Goal: Task Accomplishment & Management: Complete application form

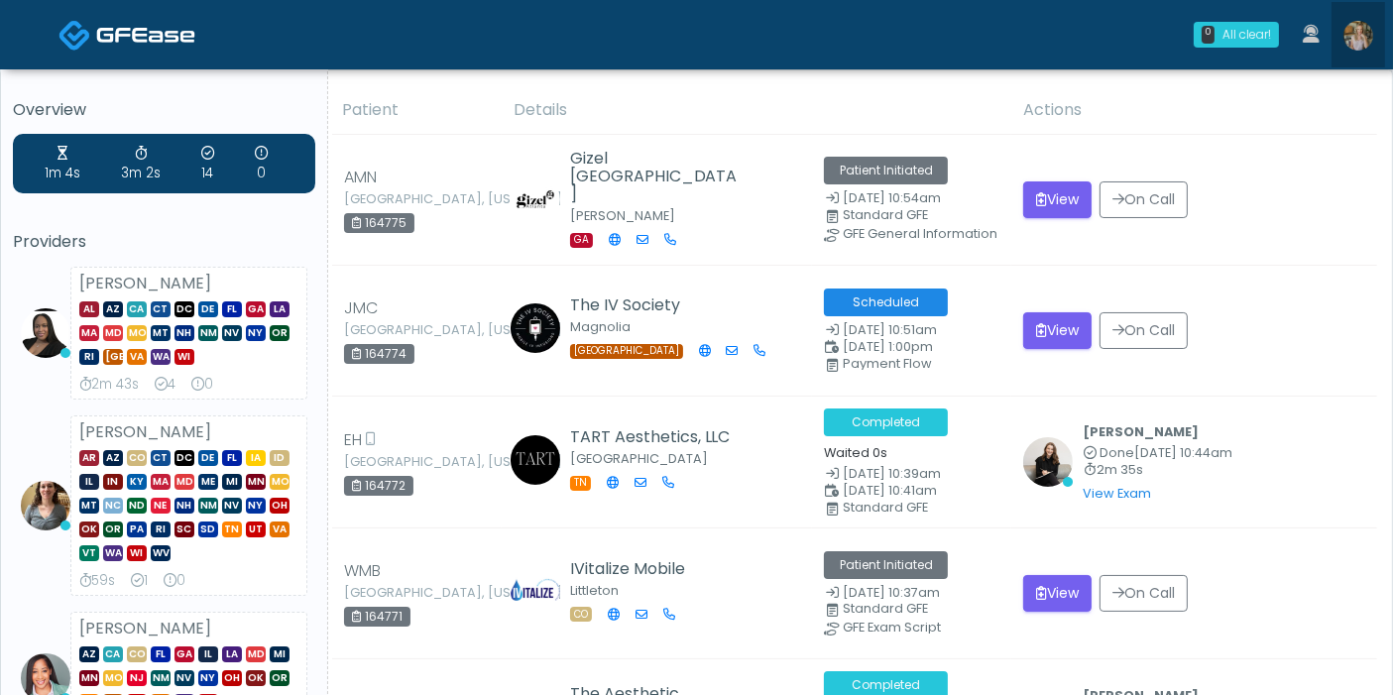
click at [1359, 40] on img at bounding box center [1358, 36] width 30 height 30
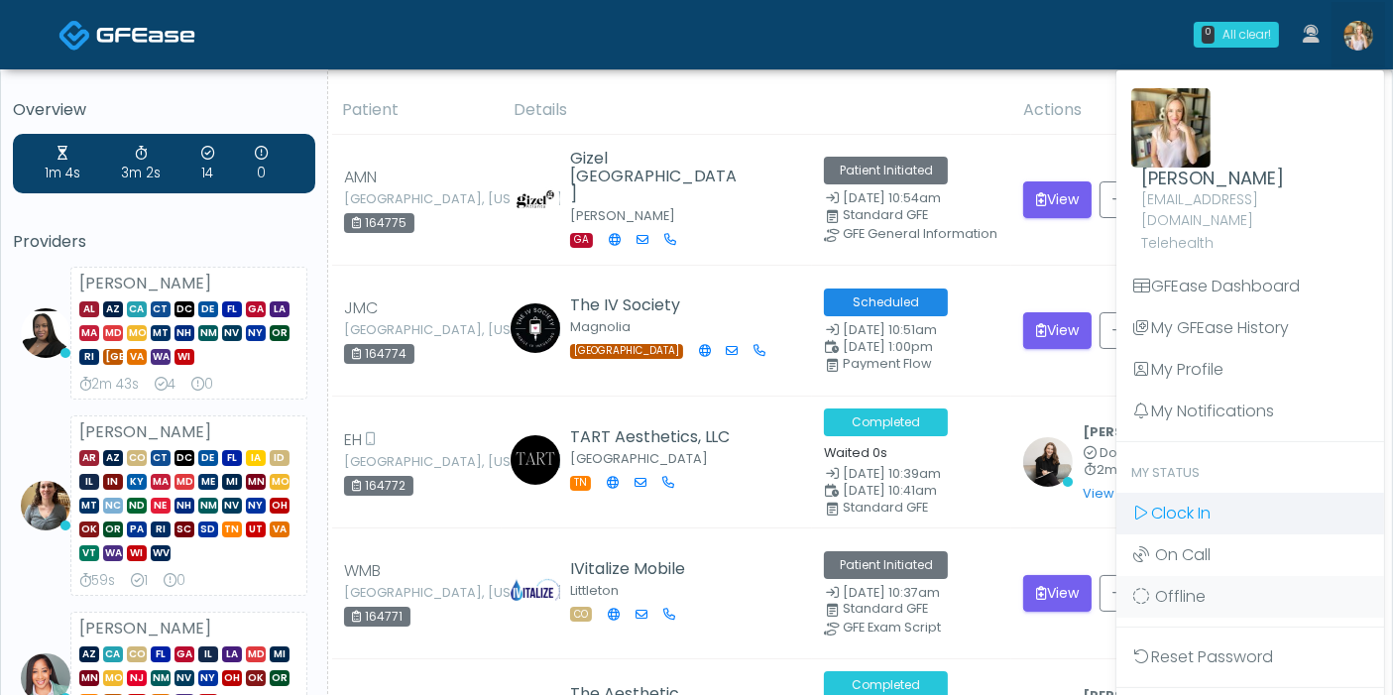
click at [1186, 502] on span "Clock In" at bounding box center [1180, 513] width 59 height 23
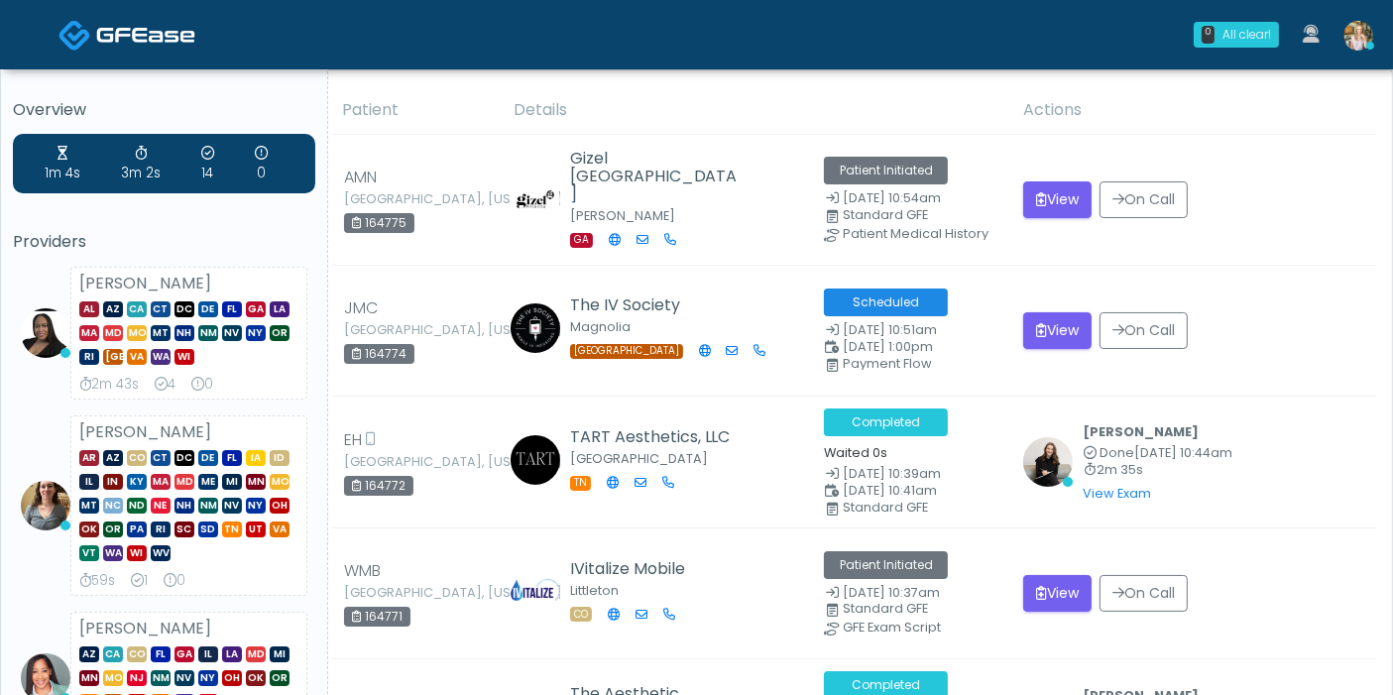
click at [1353, 44] on img at bounding box center [1358, 36] width 30 height 30
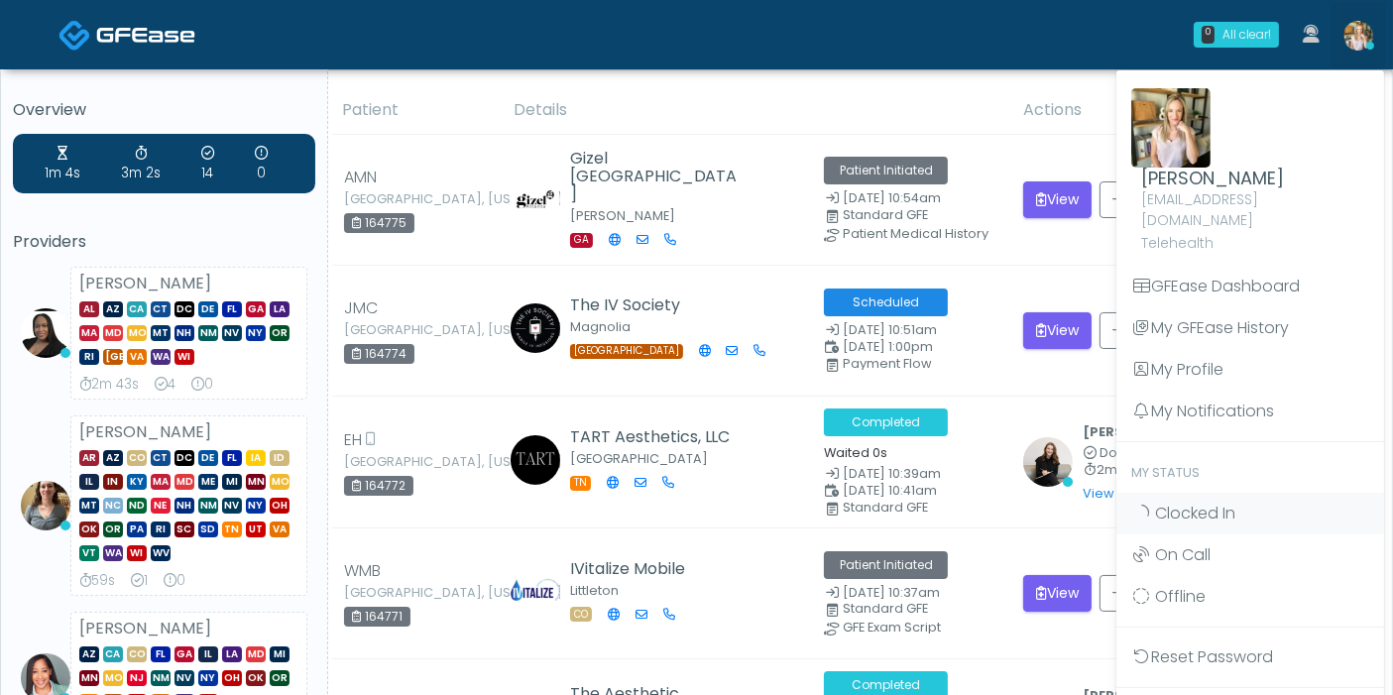
click at [1025, 51] on div "0 All clear! All clear! Veronica Weatherspoon AL AZ CA CT DC DE FL GA LA MA MD …" at bounding box center [815, 34] width 1139 height 65
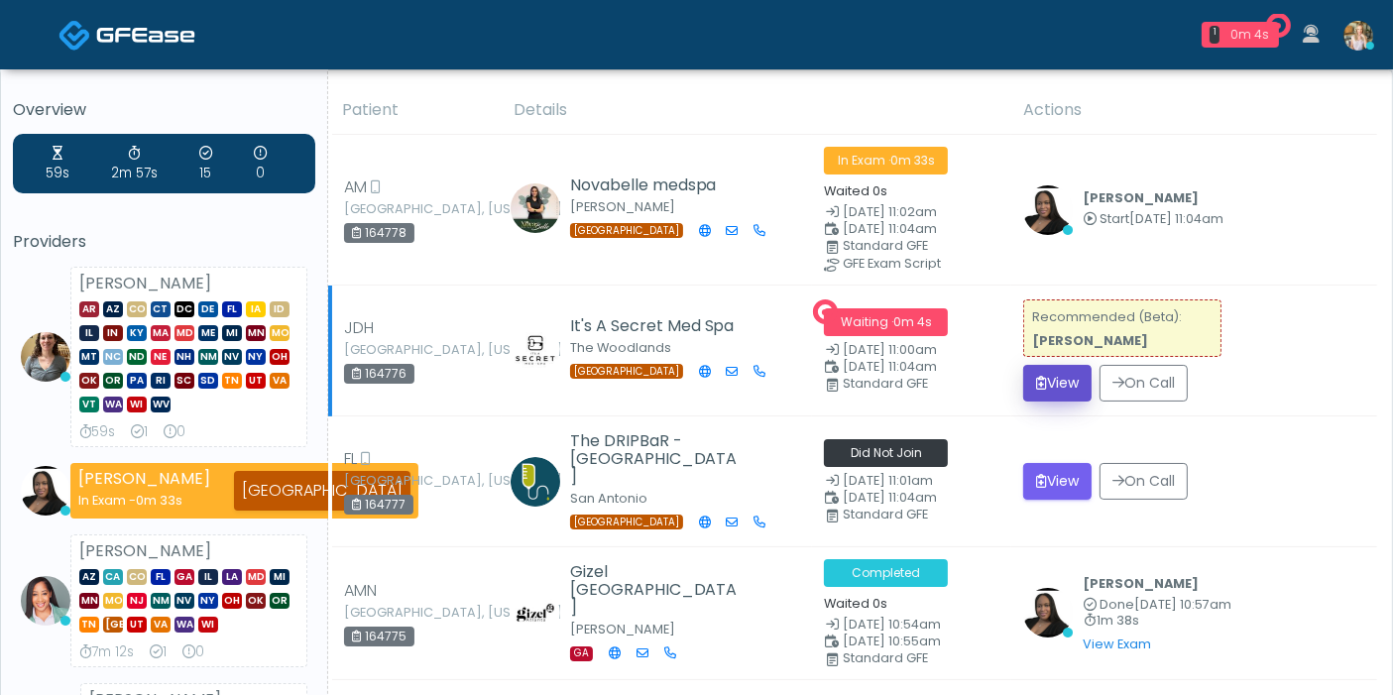
click at [1053, 379] on button "View" at bounding box center [1057, 383] width 68 height 37
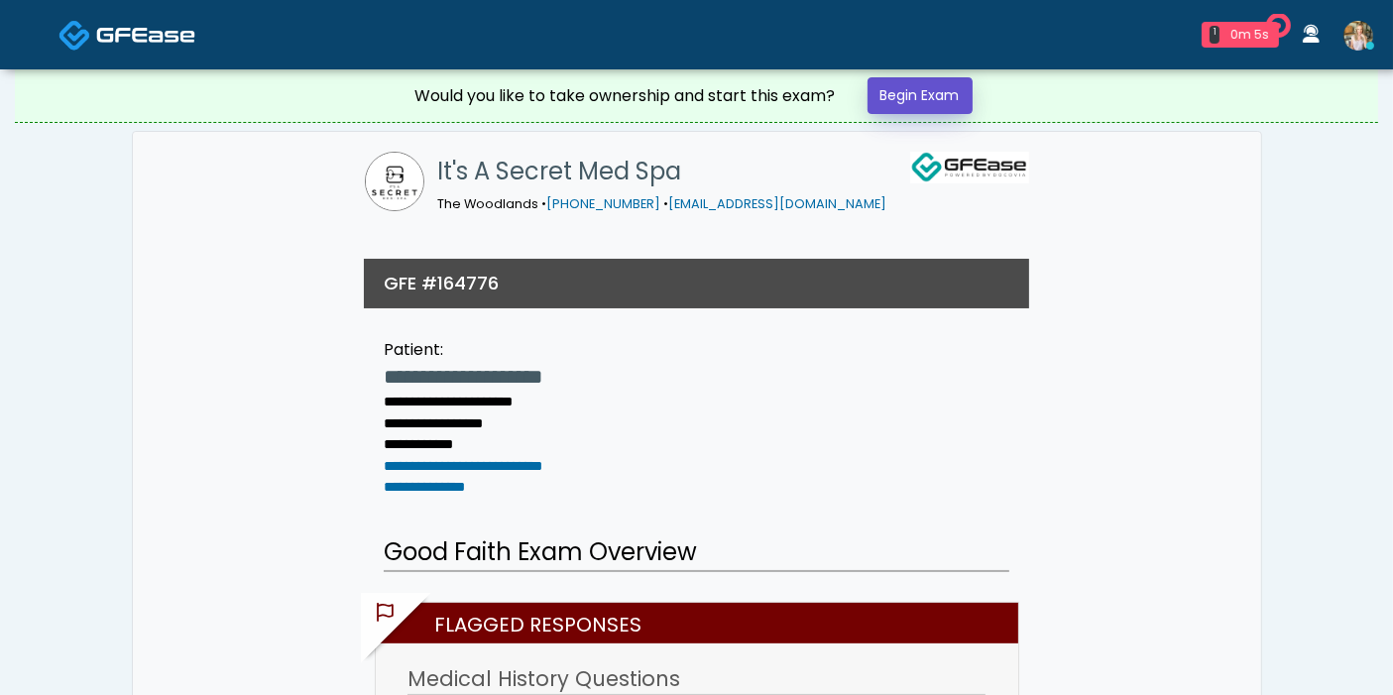
click at [929, 100] on link "Begin Exam" at bounding box center [919, 95] width 105 height 37
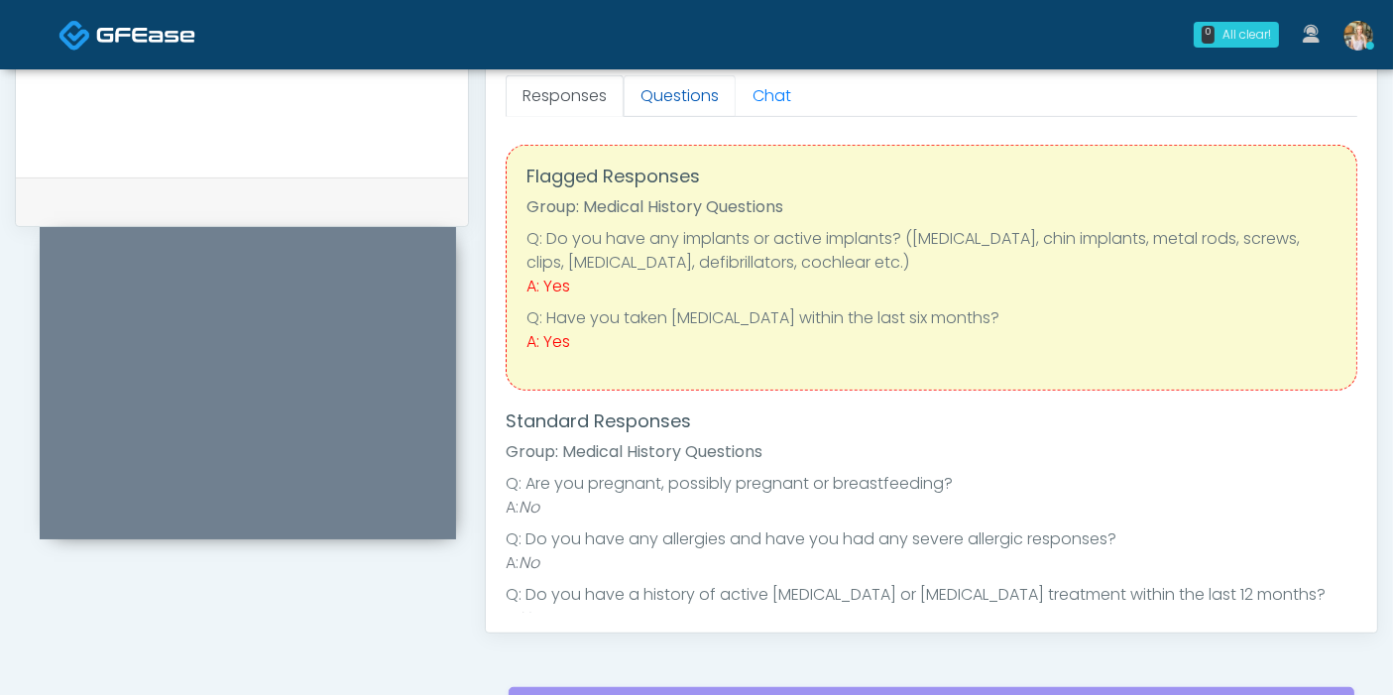
click at [658, 97] on link "Questions" at bounding box center [679, 96] width 112 height 42
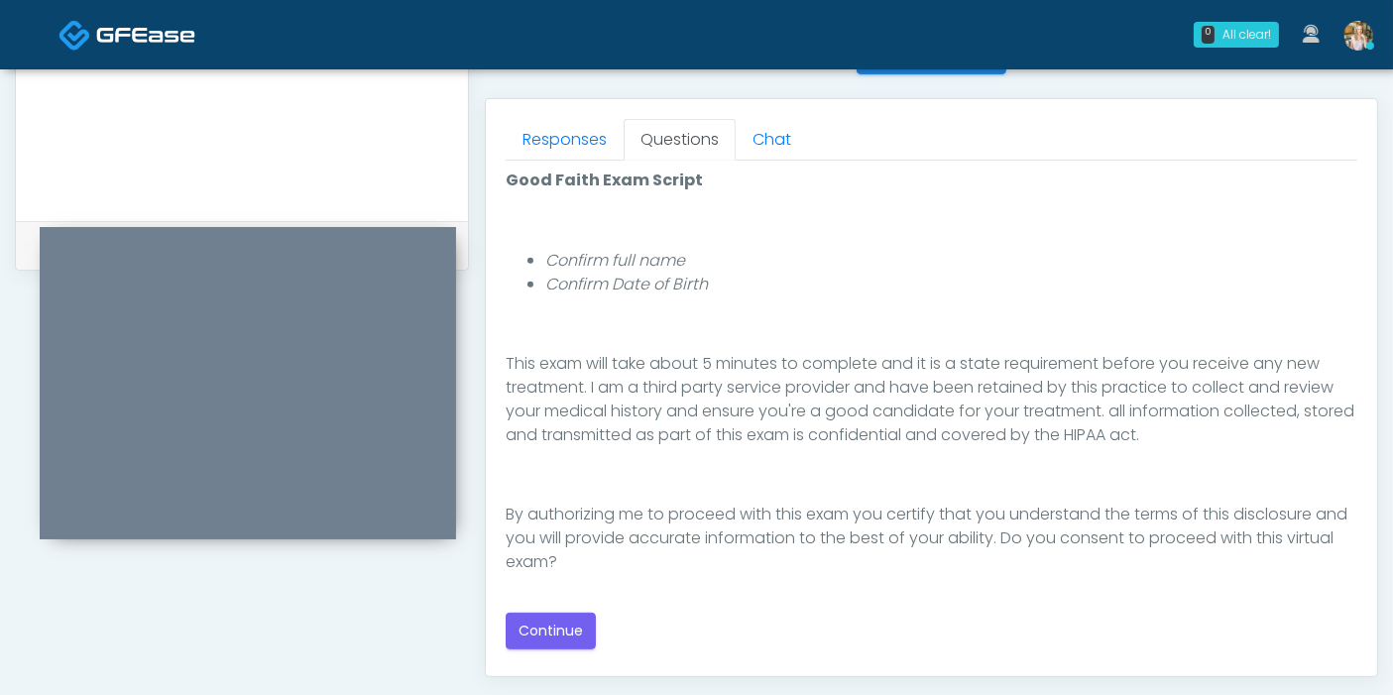
scroll to position [880, 0]
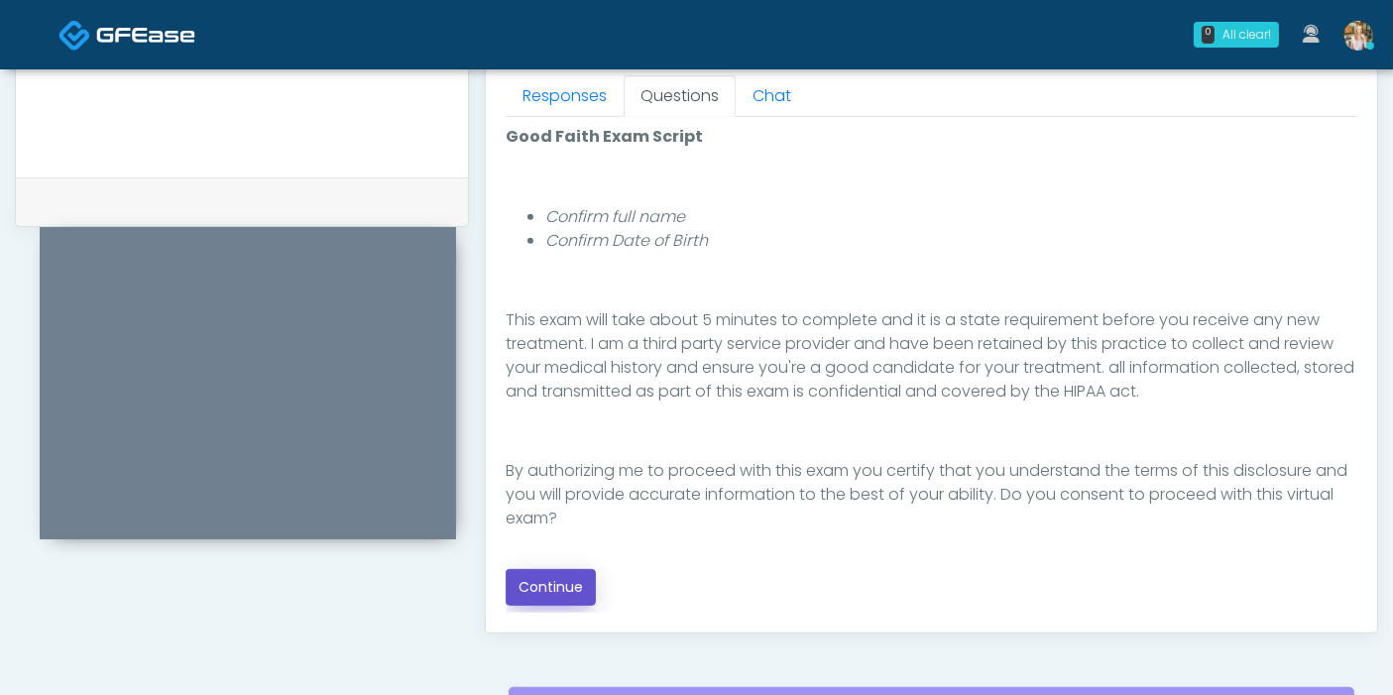
click at [575, 580] on button "Continue" at bounding box center [551, 587] width 90 height 37
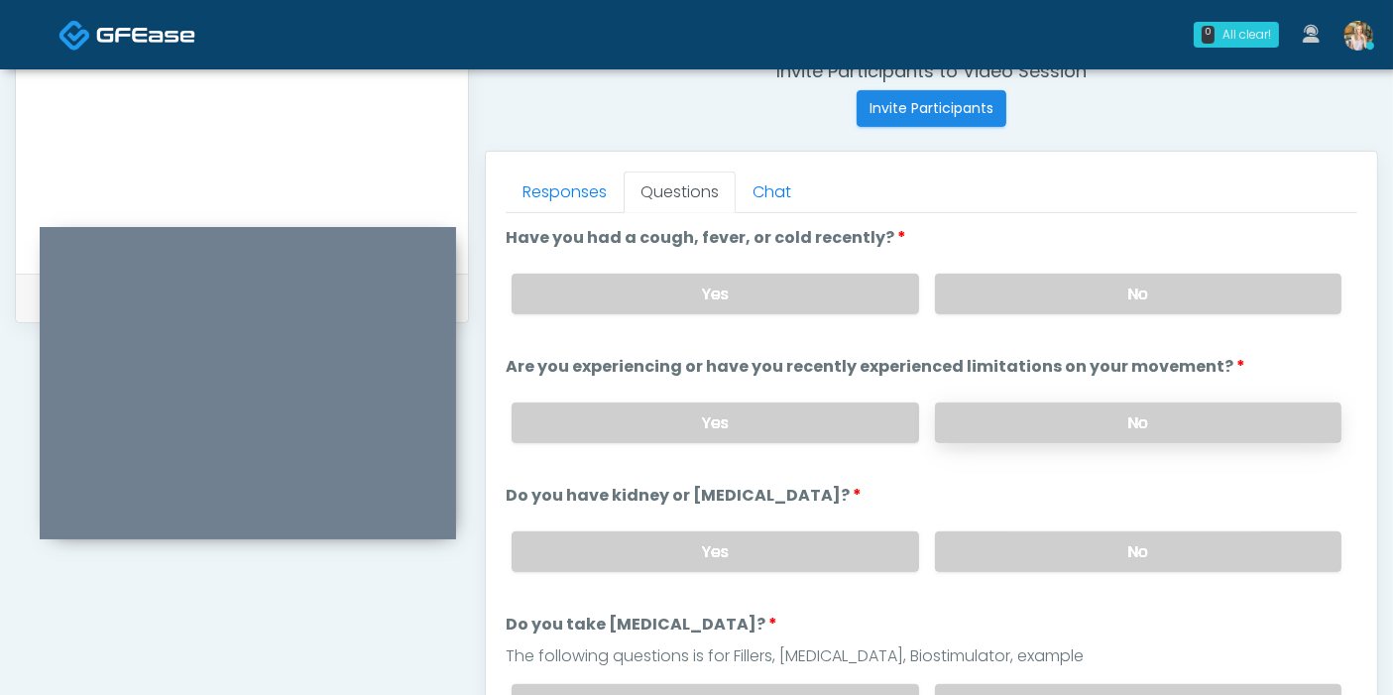
scroll to position [750, 0]
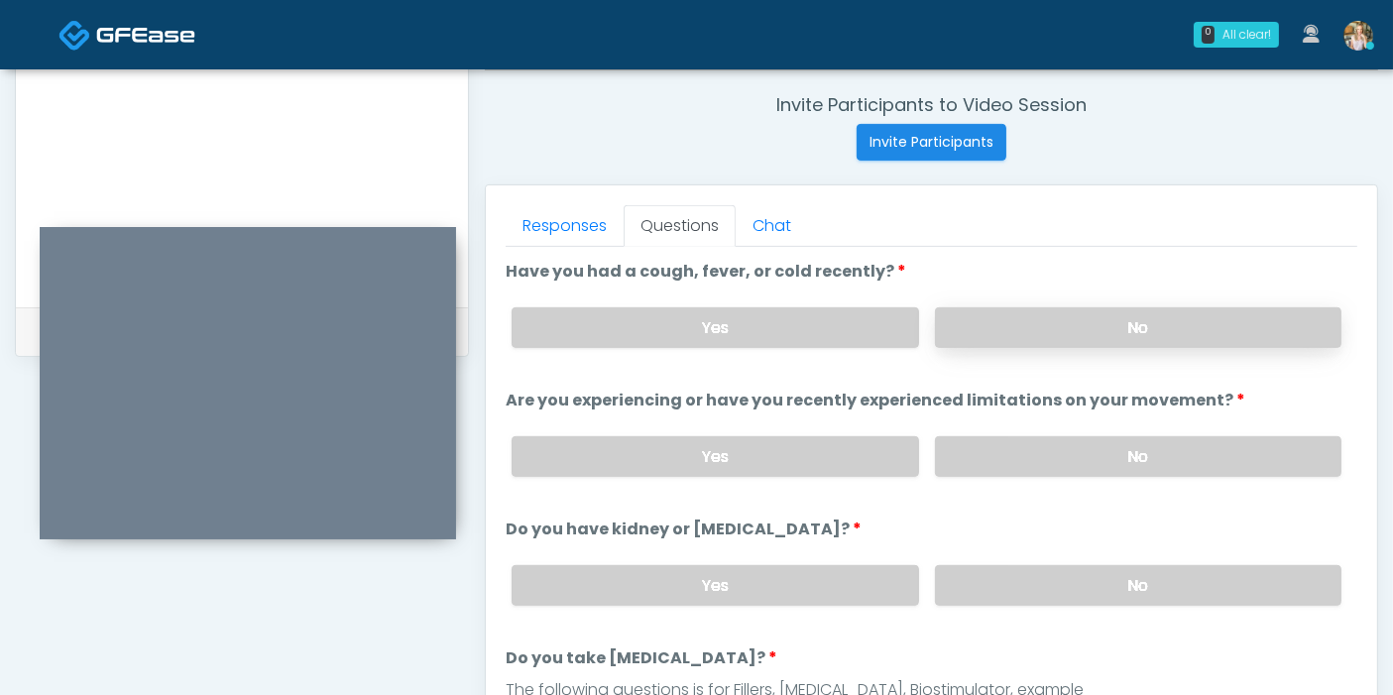
click at [1112, 319] on label "No" at bounding box center [1138, 327] width 406 height 41
click at [1147, 447] on label "No" at bounding box center [1138, 456] width 406 height 41
click at [1104, 582] on label "No" at bounding box center [1138, 585] width 406 height 41
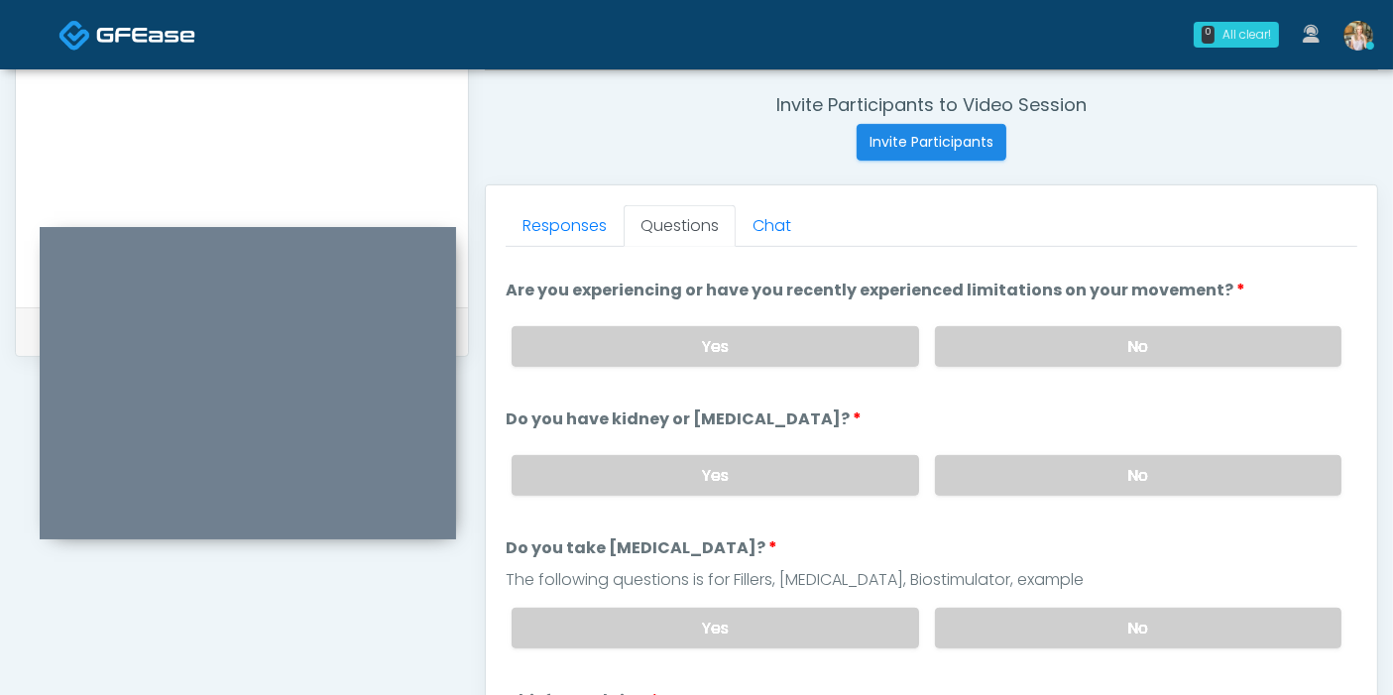
scroll to position [220, 0]
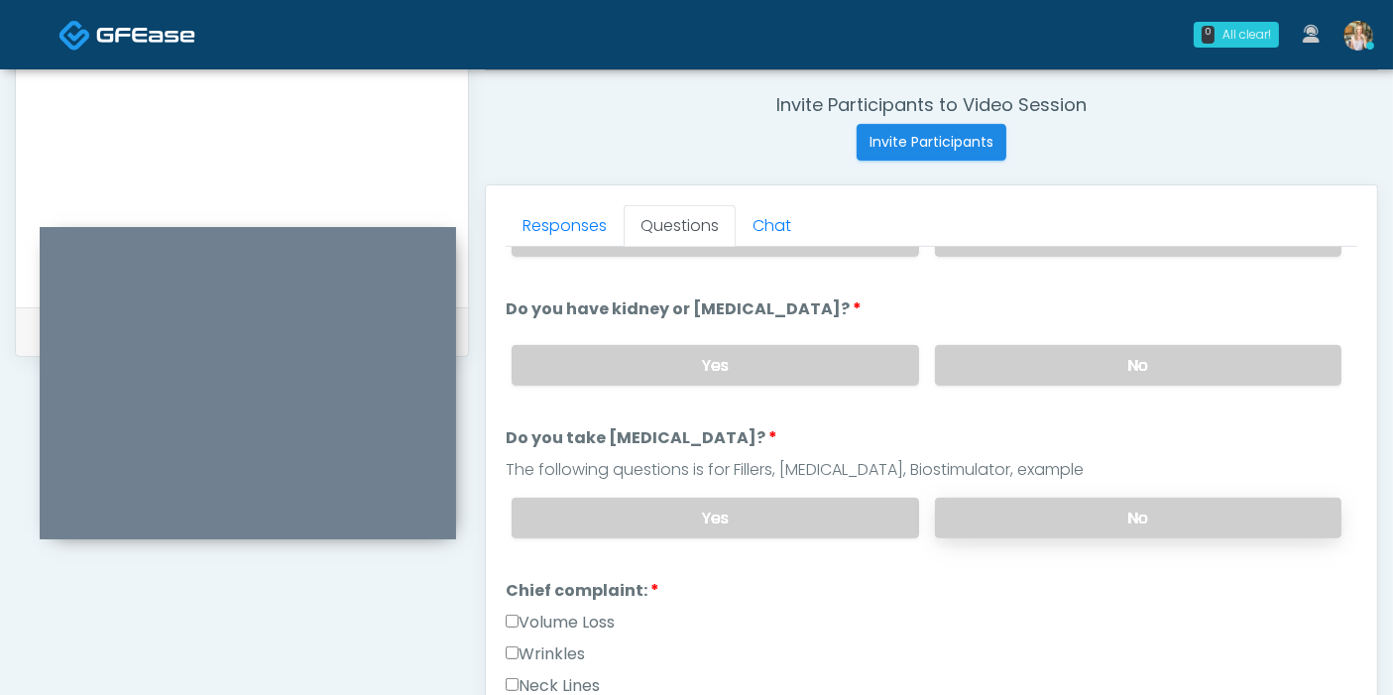
click at [1039, 513] on label "No" at bounding box center [1138, 518] width 406 height 41
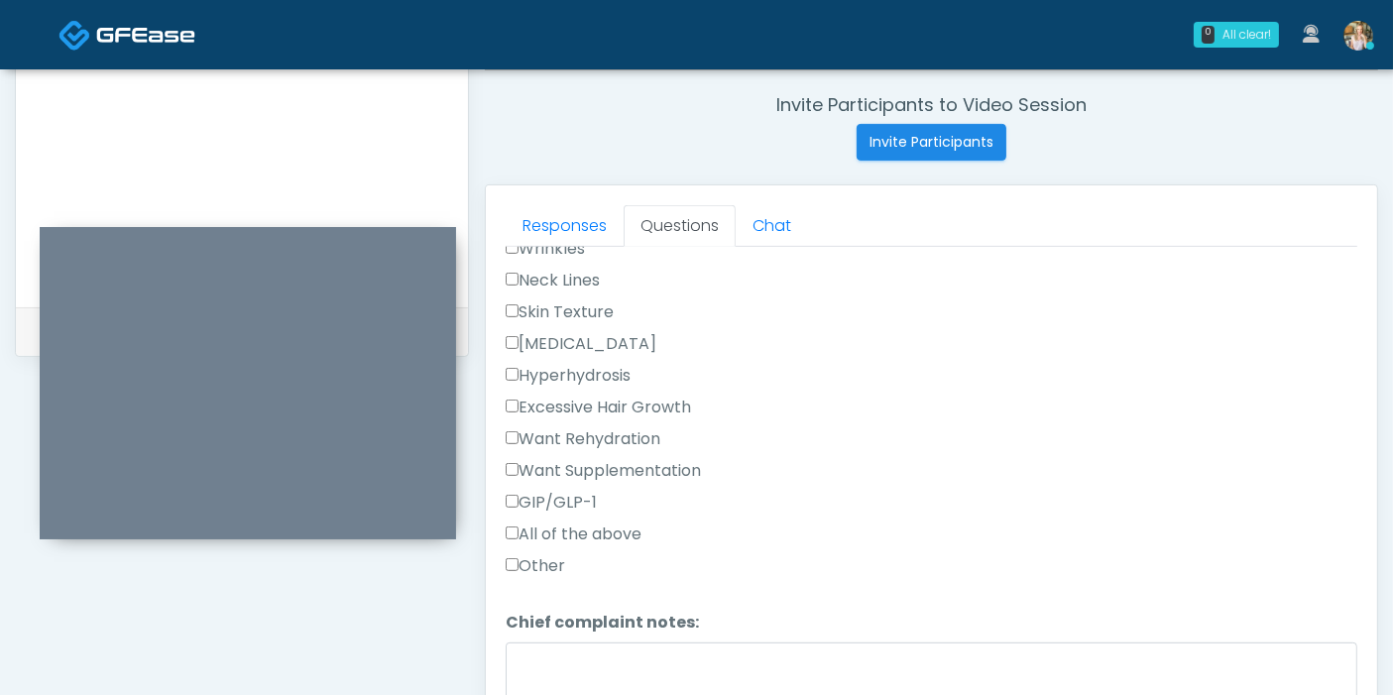
scroll to position [660, 0]
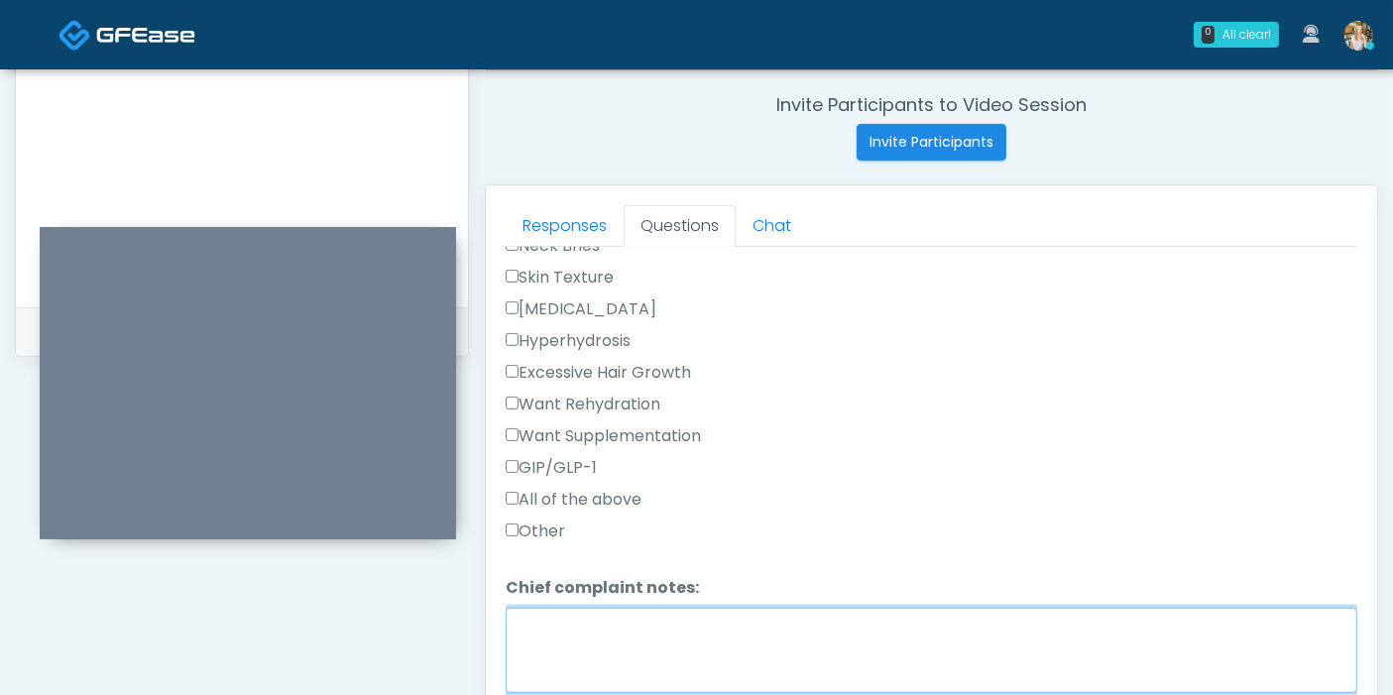
click at [656, 621] on textarea "Chief complaint notes:" at bounding box center [931, 650] width 851 height 85
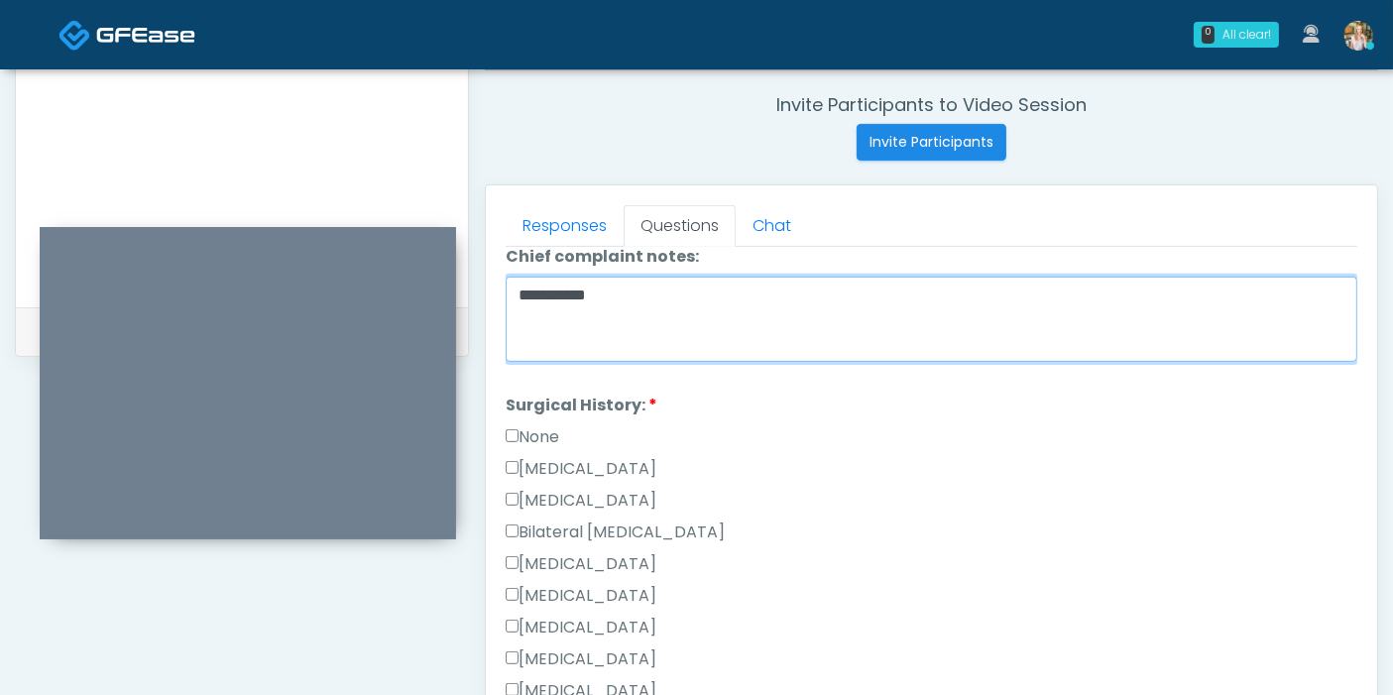
scroll to position [1101, 0]
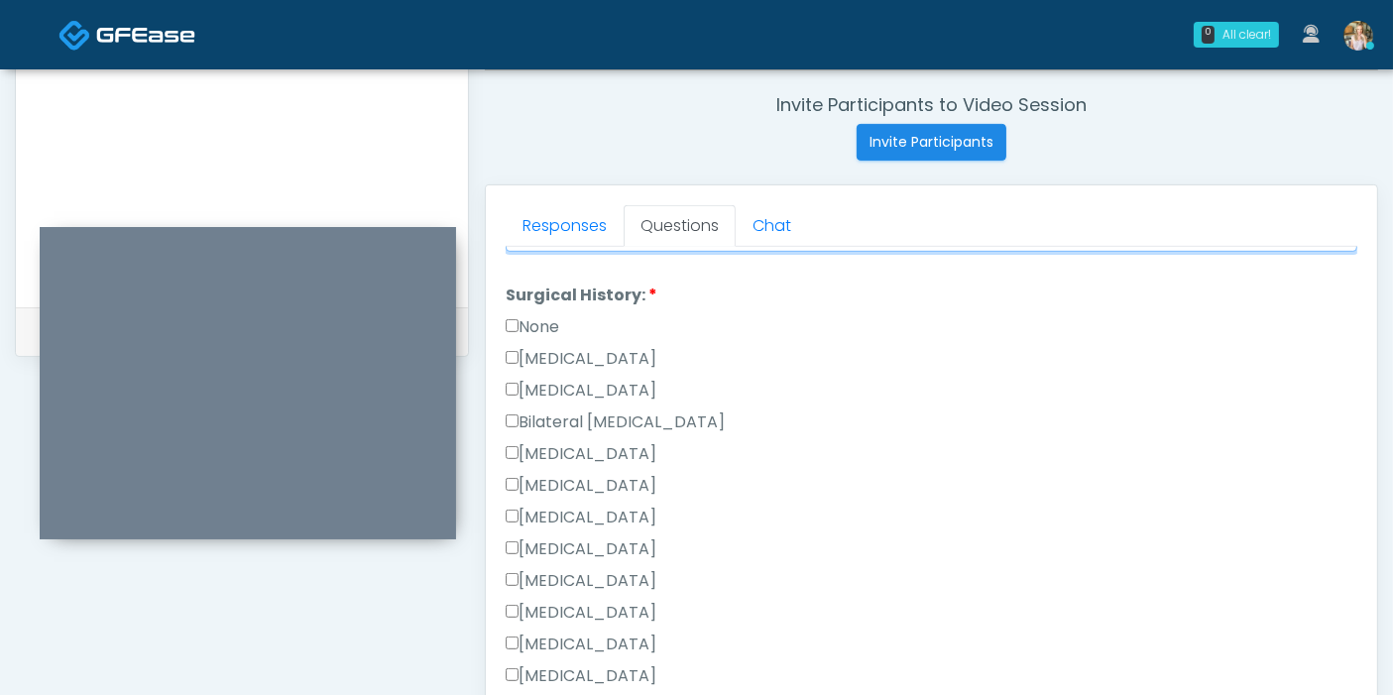
type textarea "**********"
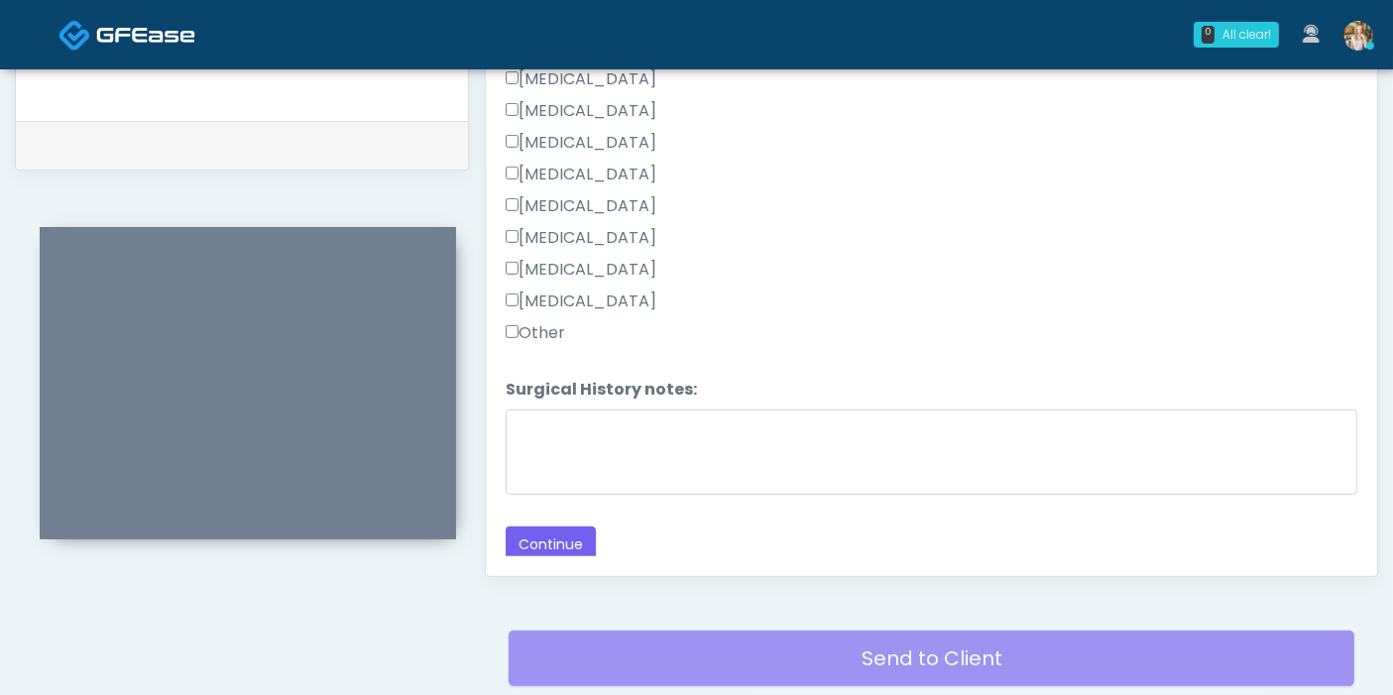
scroll to position [970, 0]
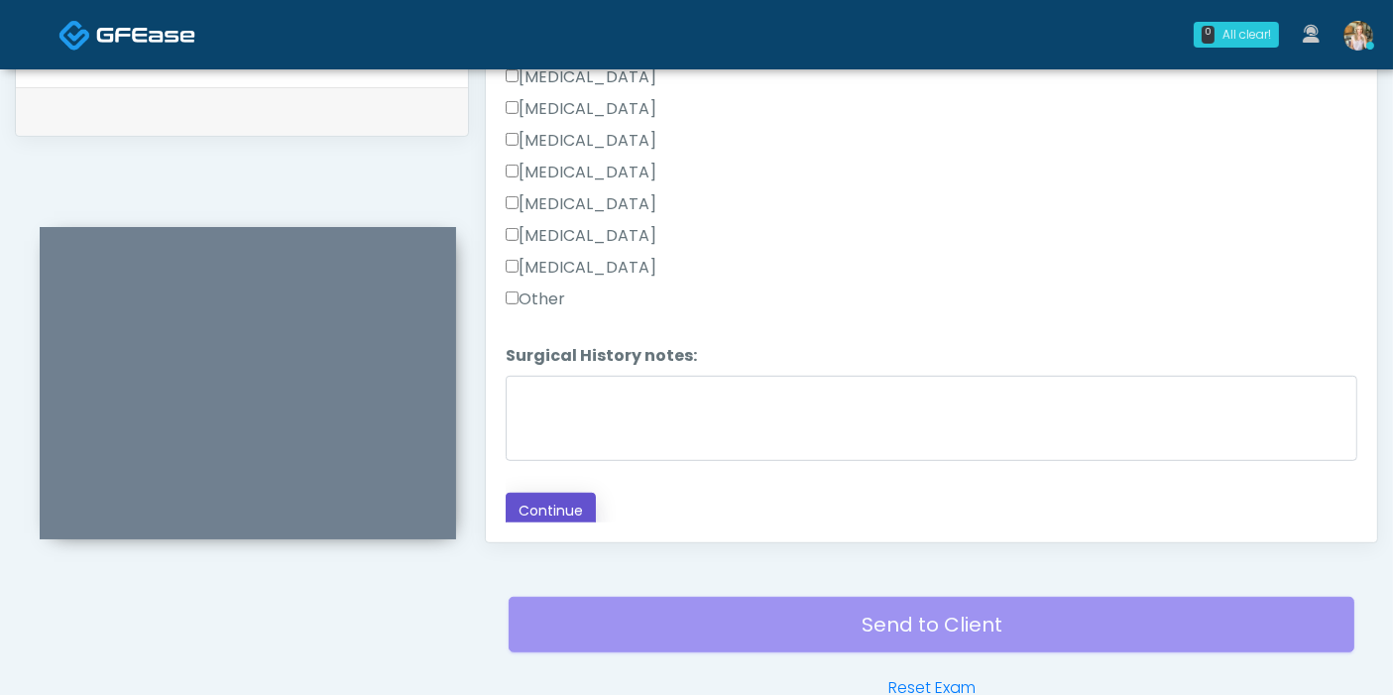
click at [543, 510] on button "Continue" at bounding box center [551, 511] width 90 height 37
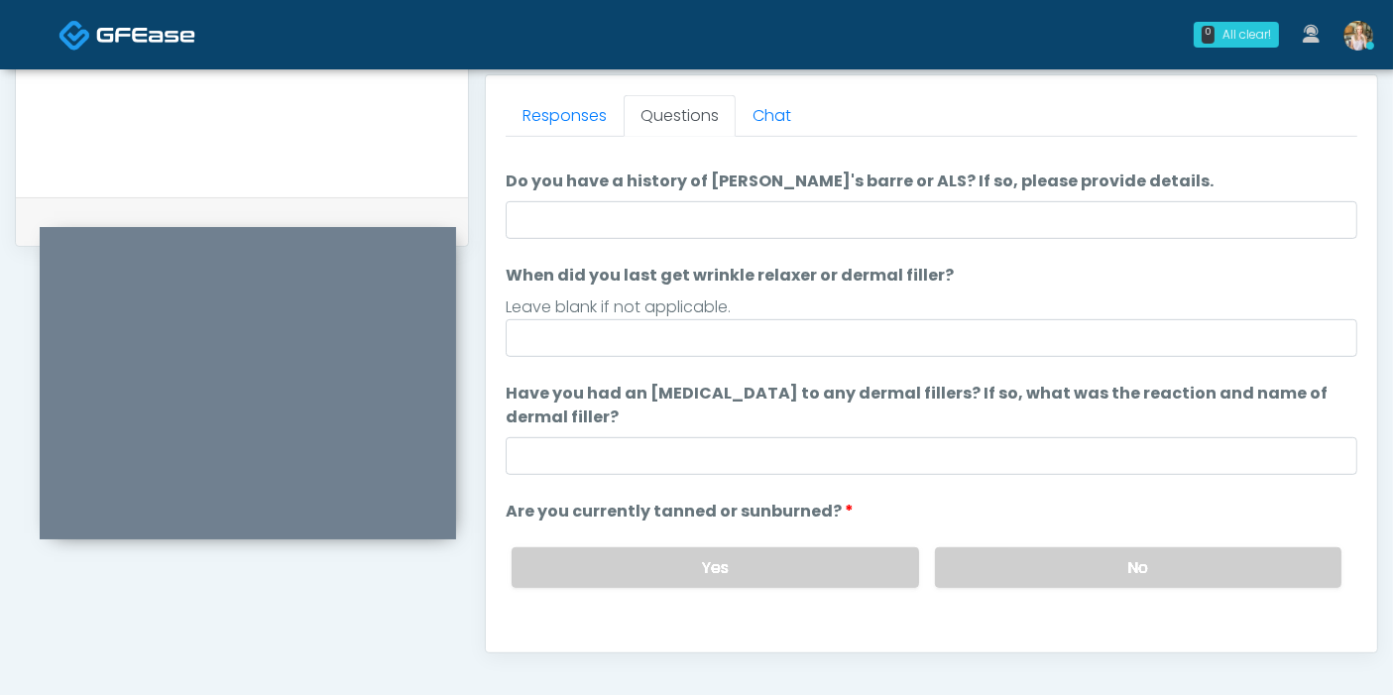
scroll to position [0, 0]
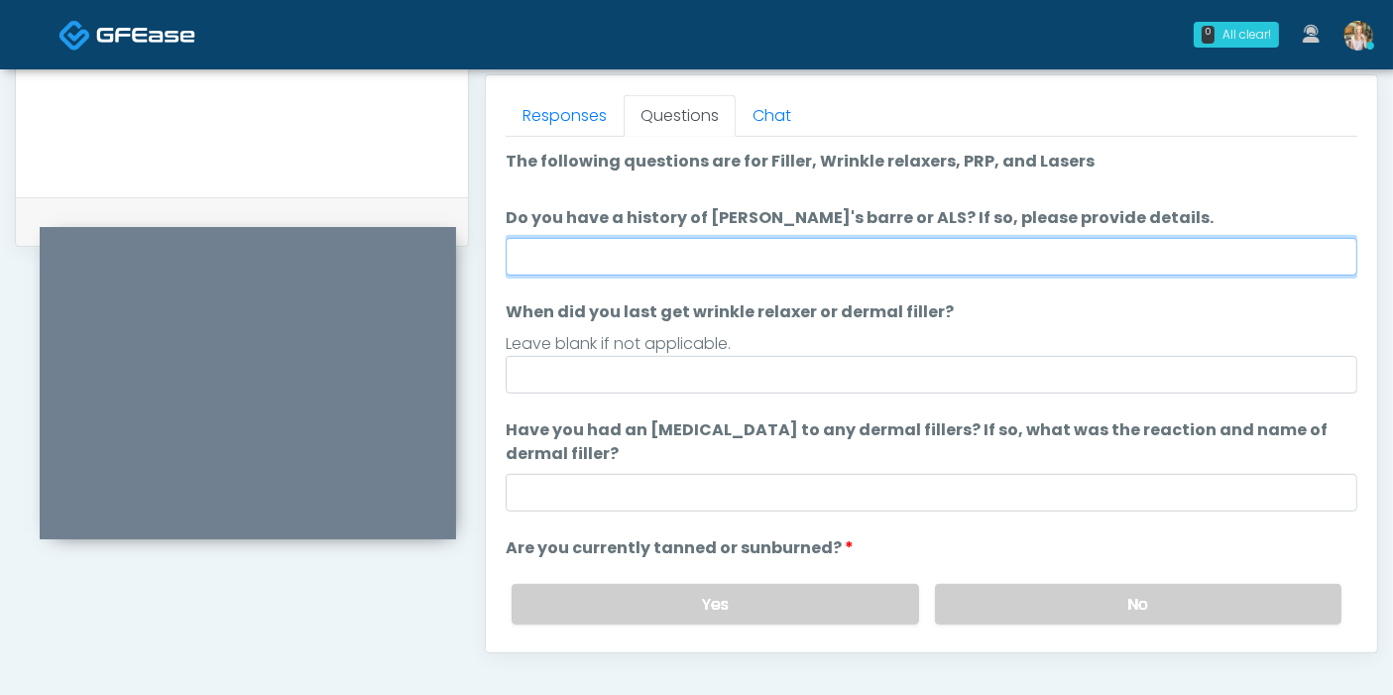
click at [848, 254] on input "Do you have a history of Guillain's barre or ALS? If so, please provide details." at bounding box center [931, 257] width 851 height 38
type input "******"
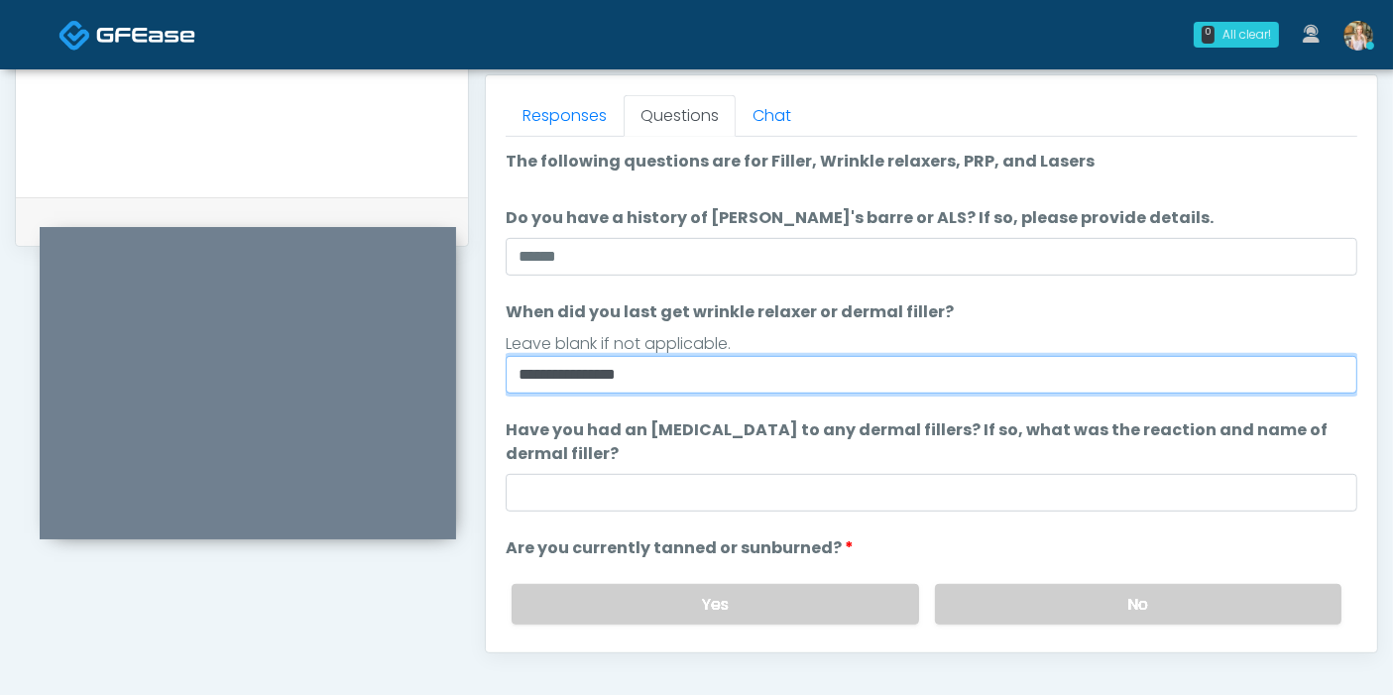
type input "**********"
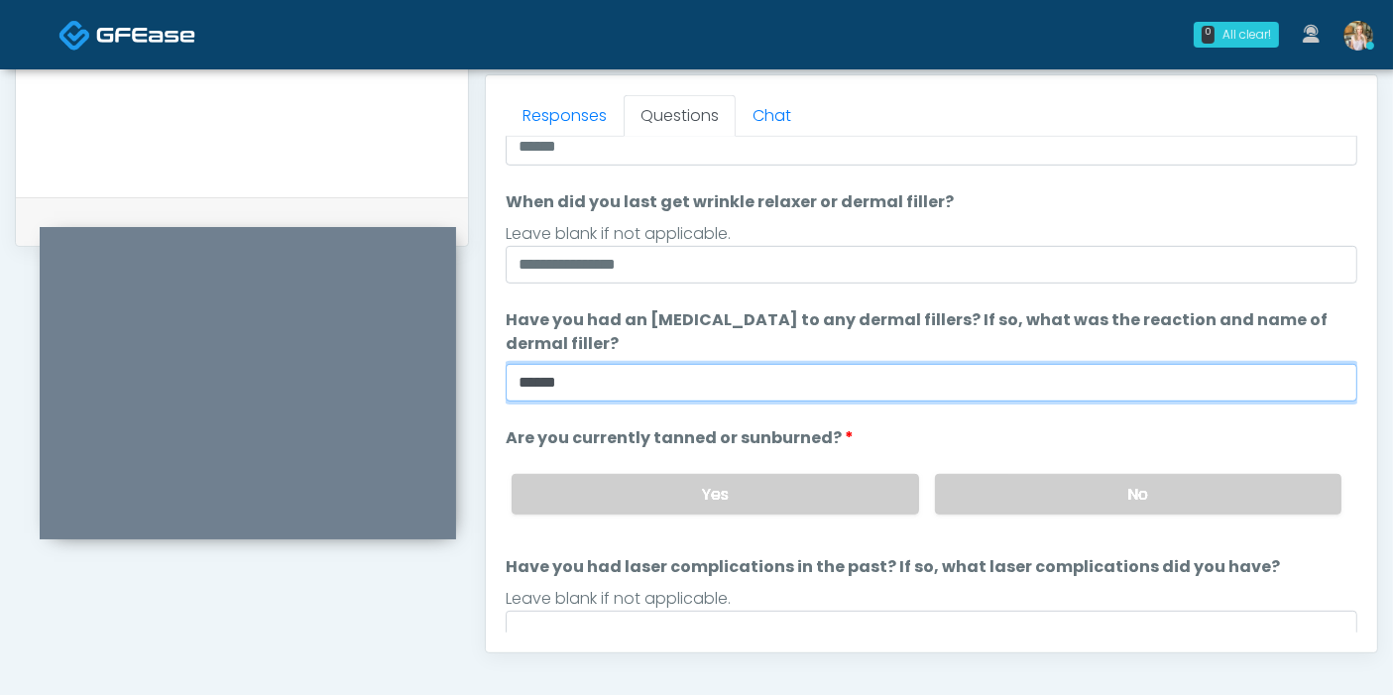
scroll to position [185, 0]
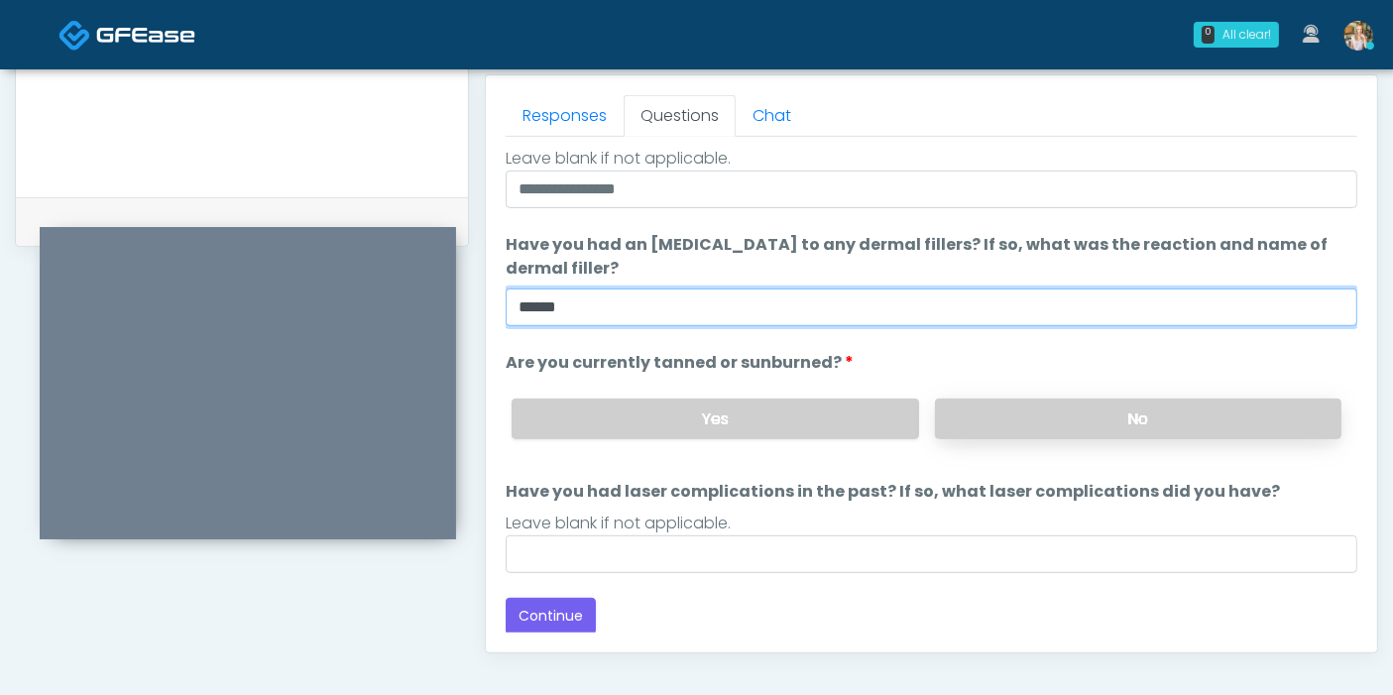
type input "******"
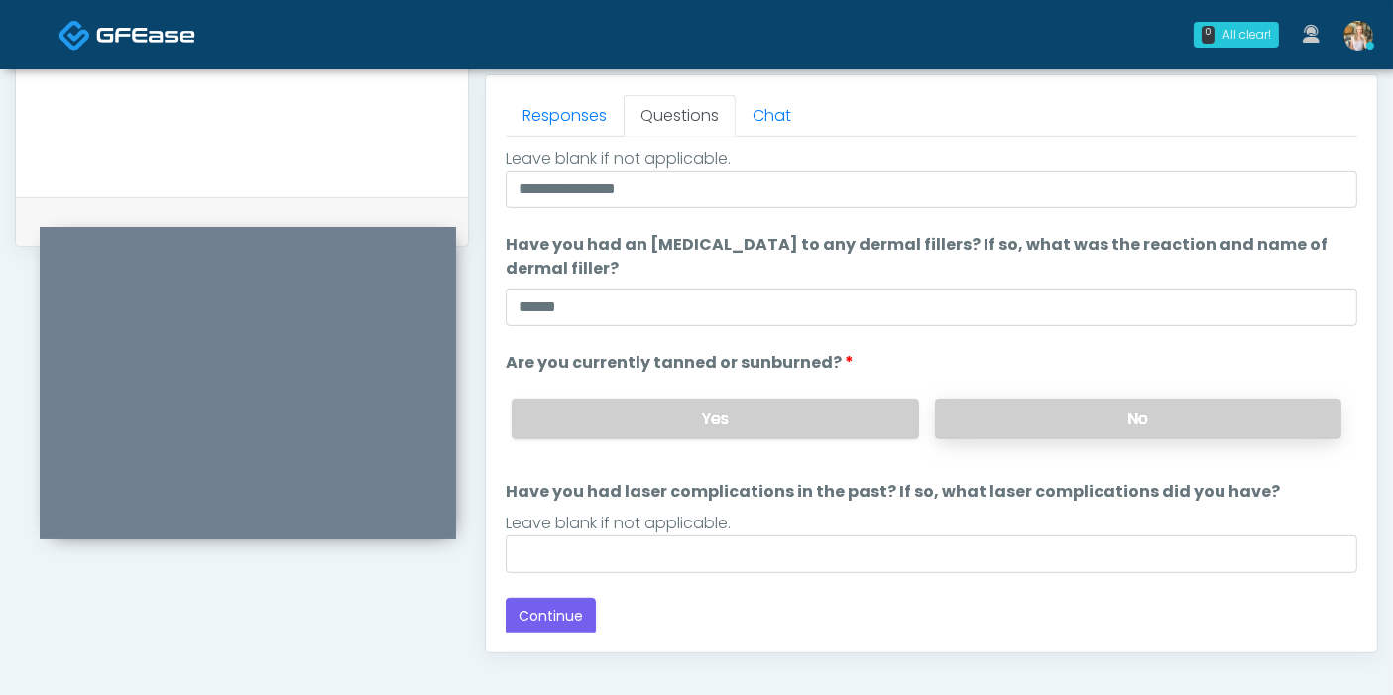
click at [999, 423] on label "No" at bounding box center [1138, 418] width 406 height 41
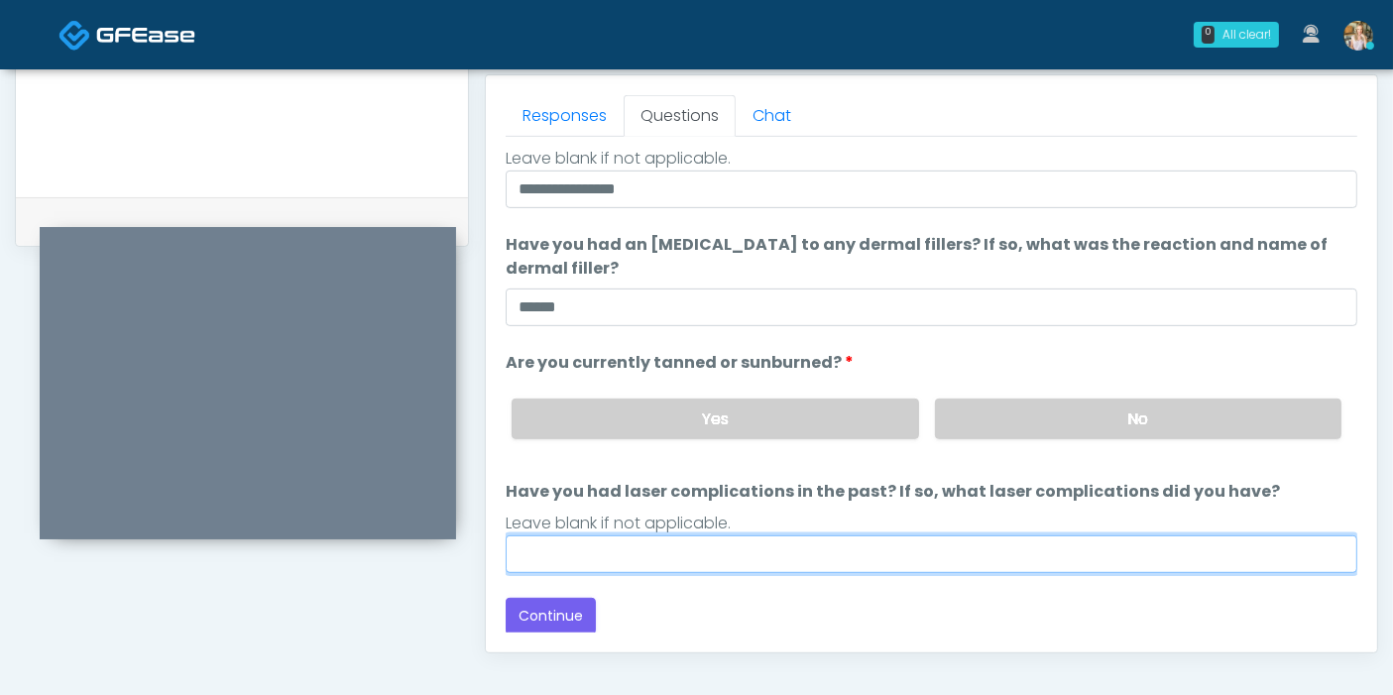
click at [728, 541] on input "Have you had laser complications in the past? If so, what laser complications d…" at bounding box center [931, 554] width 851 height 38
type input "******"
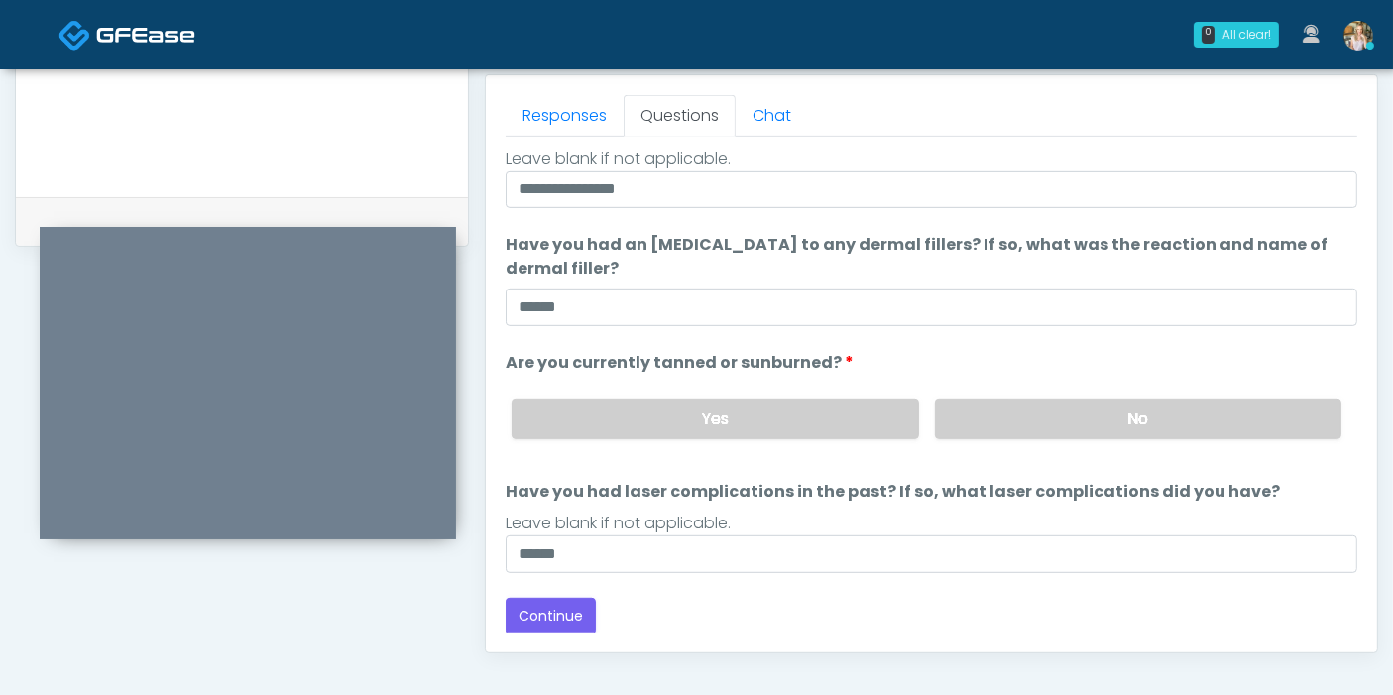
click at [565, 582] on div "Loading... Connecting to your agent... Please wait while we prepare your person…" at bounding box center [931, 299] width 851 height 670
click at [555, 610] on button "Continue" at bounding box center [551, 616] width 90 height 37
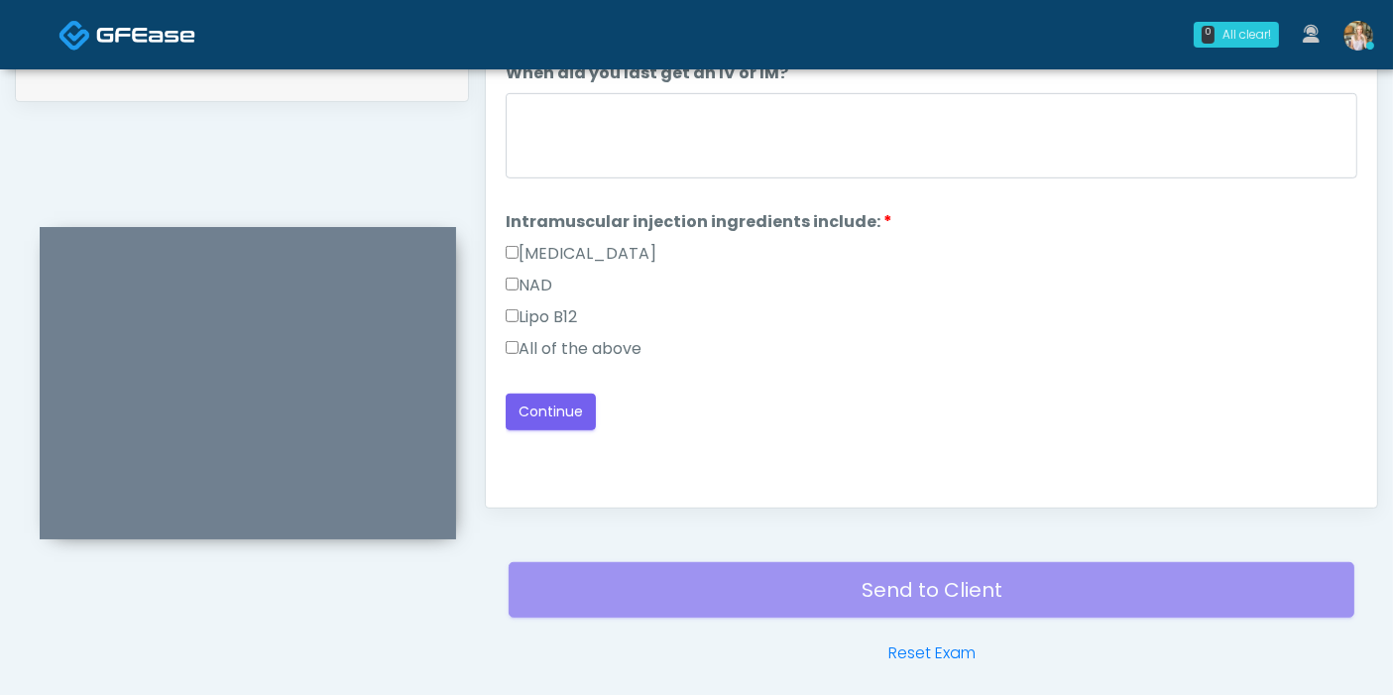
scroll to position [970, 0]
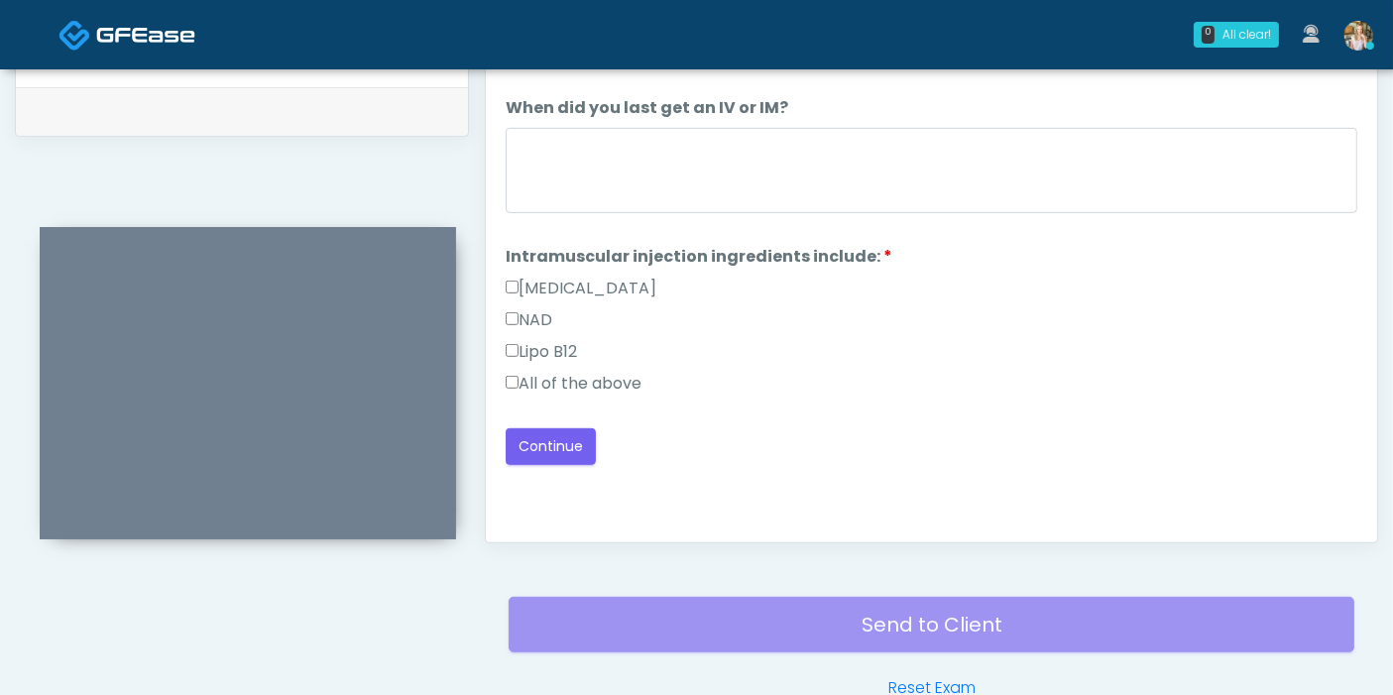
click at [625, 380] on label "All of the above" at bounding box center [574, 384] width 136 height 24
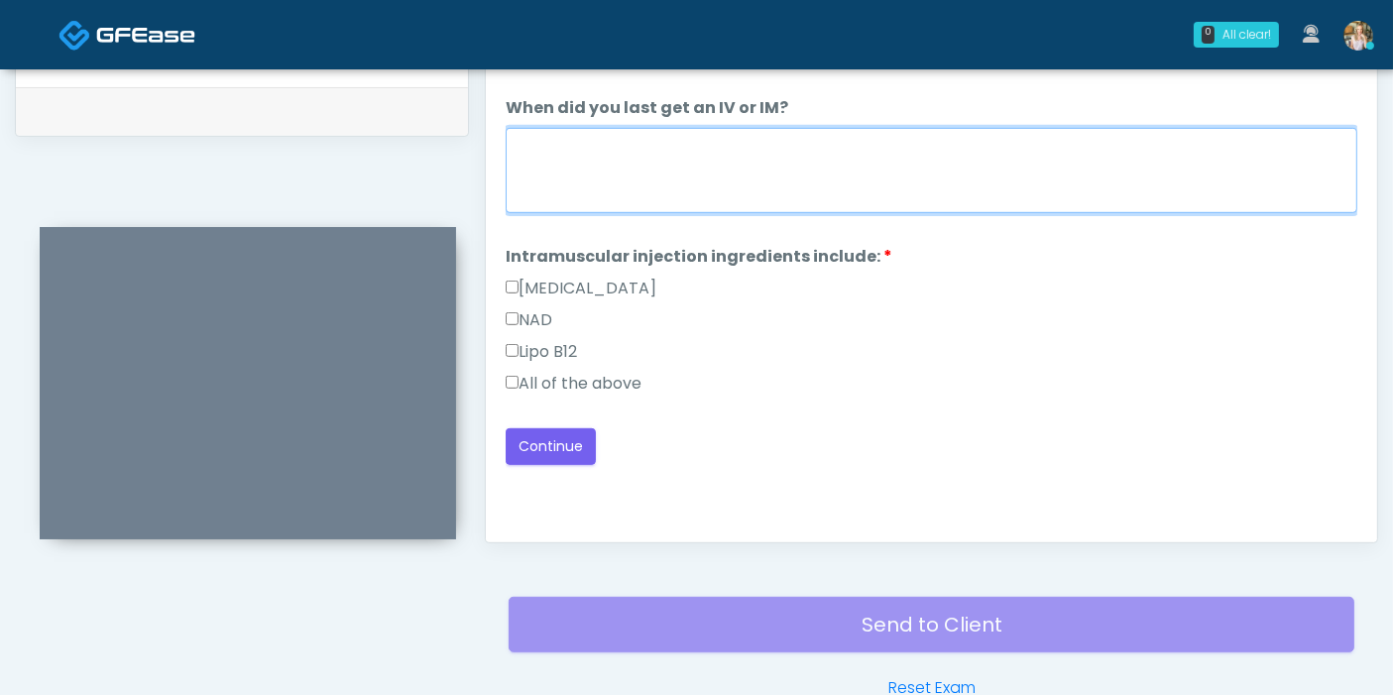
click at [724, 176] on textarea "When did you last get an IV or IM?" at bounding box center [931, 170] width 851 height 85
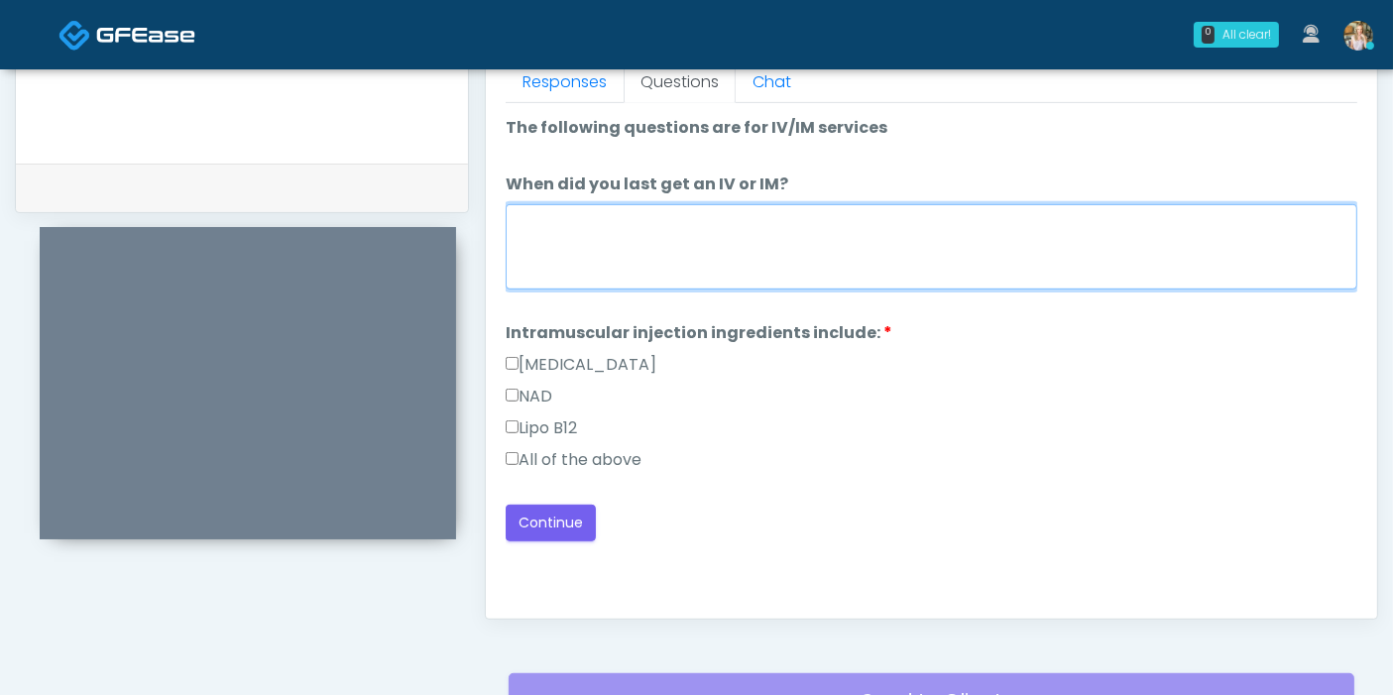
scroll to position [860, 0]
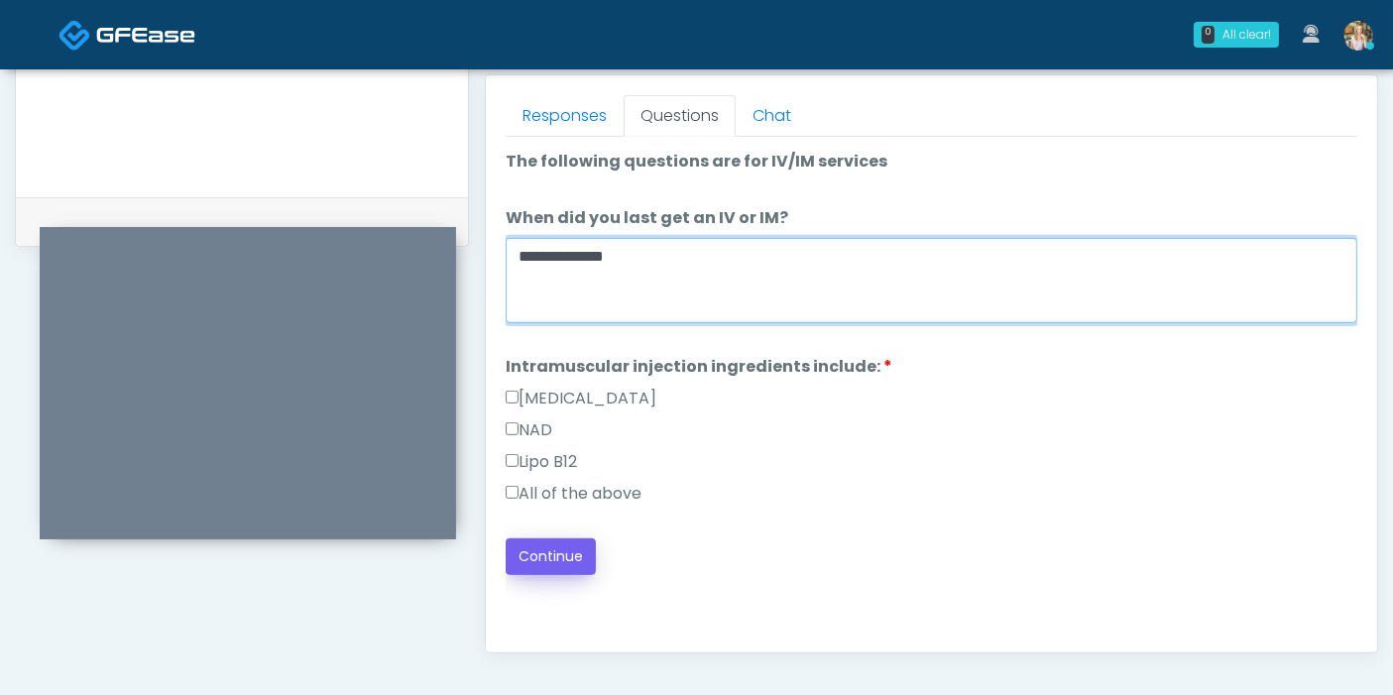
type textarea "**********"
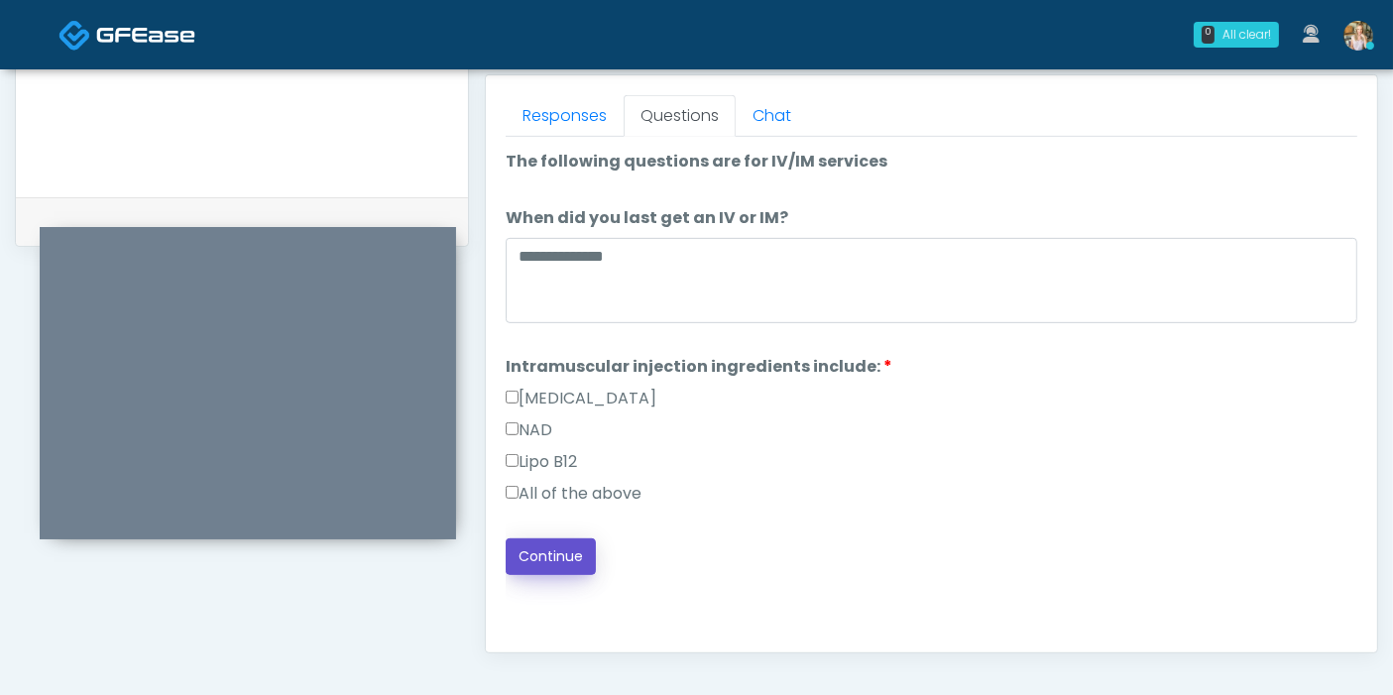
click at [552, 559] on button "Continue" at bounding box center [551, 556] width 90 height 37
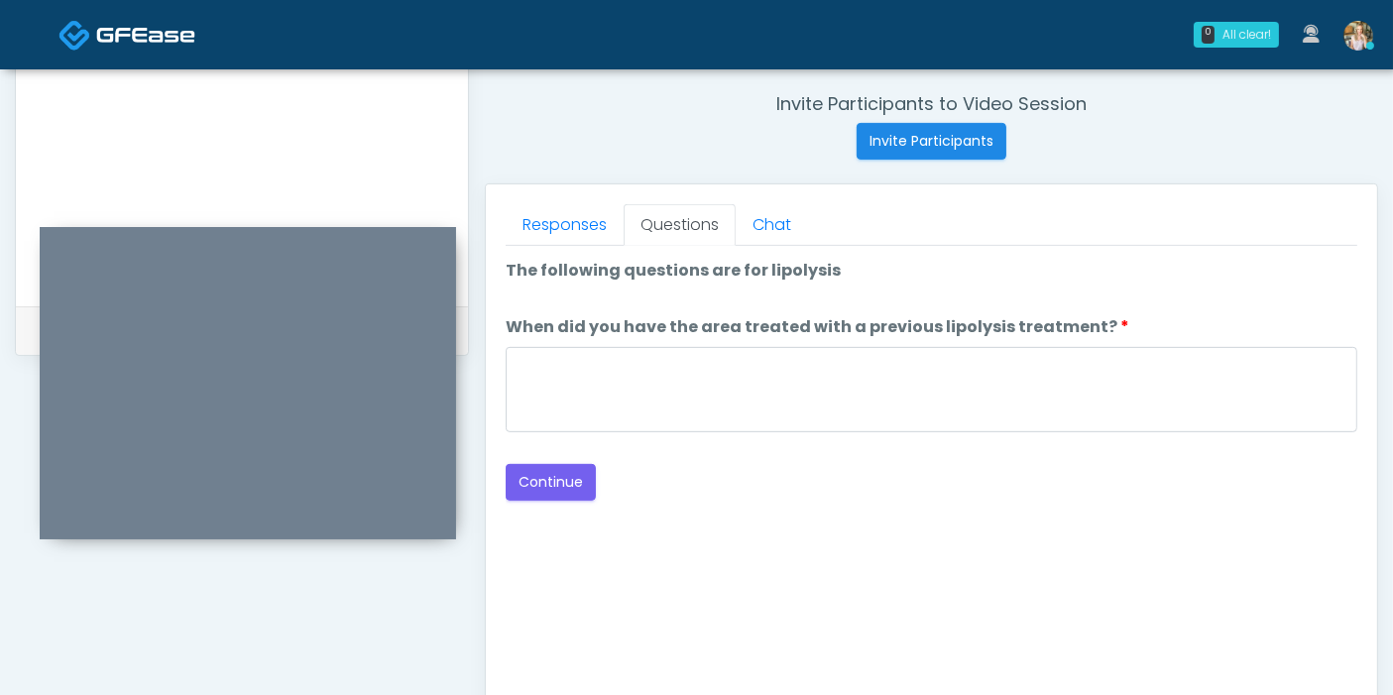
scroll to position [750, 0]
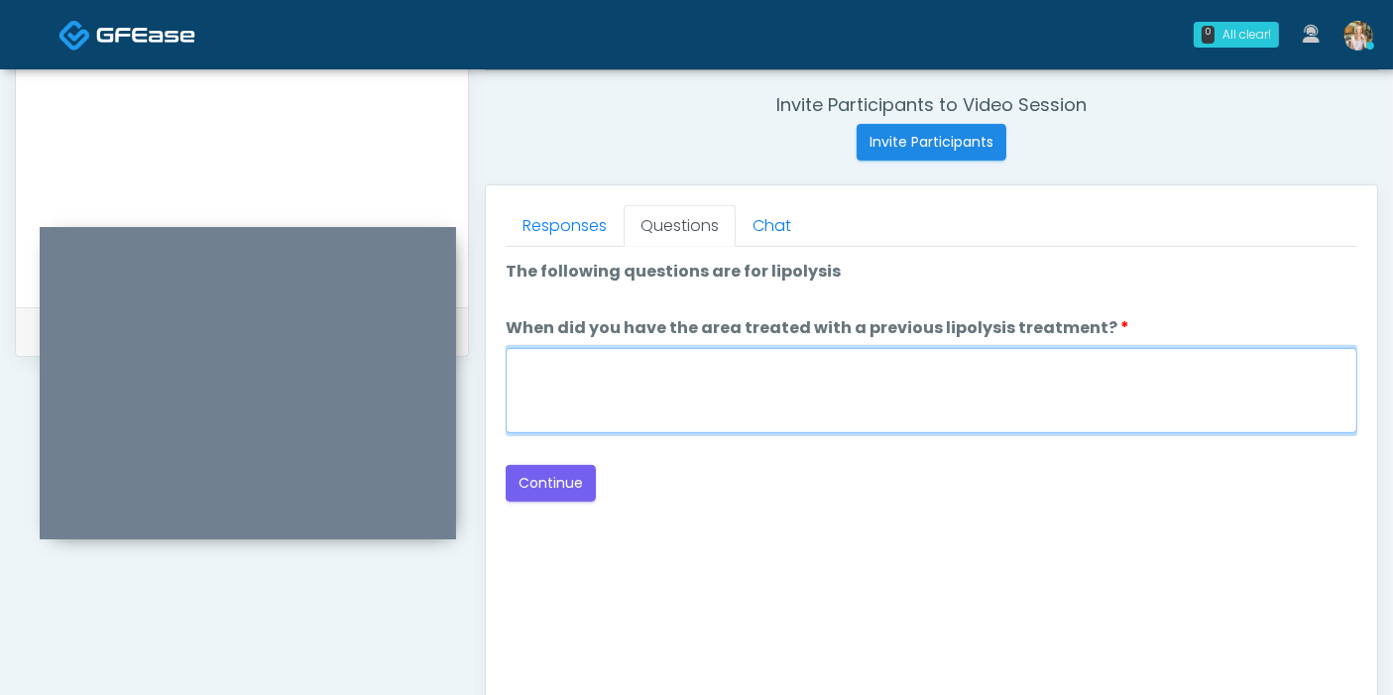
click at [949, 387] on textarea "When did you have the area treated with a previous lipolysis treatment?" at bounding box center [931, 390] width 851 height 85
type textarea "***"
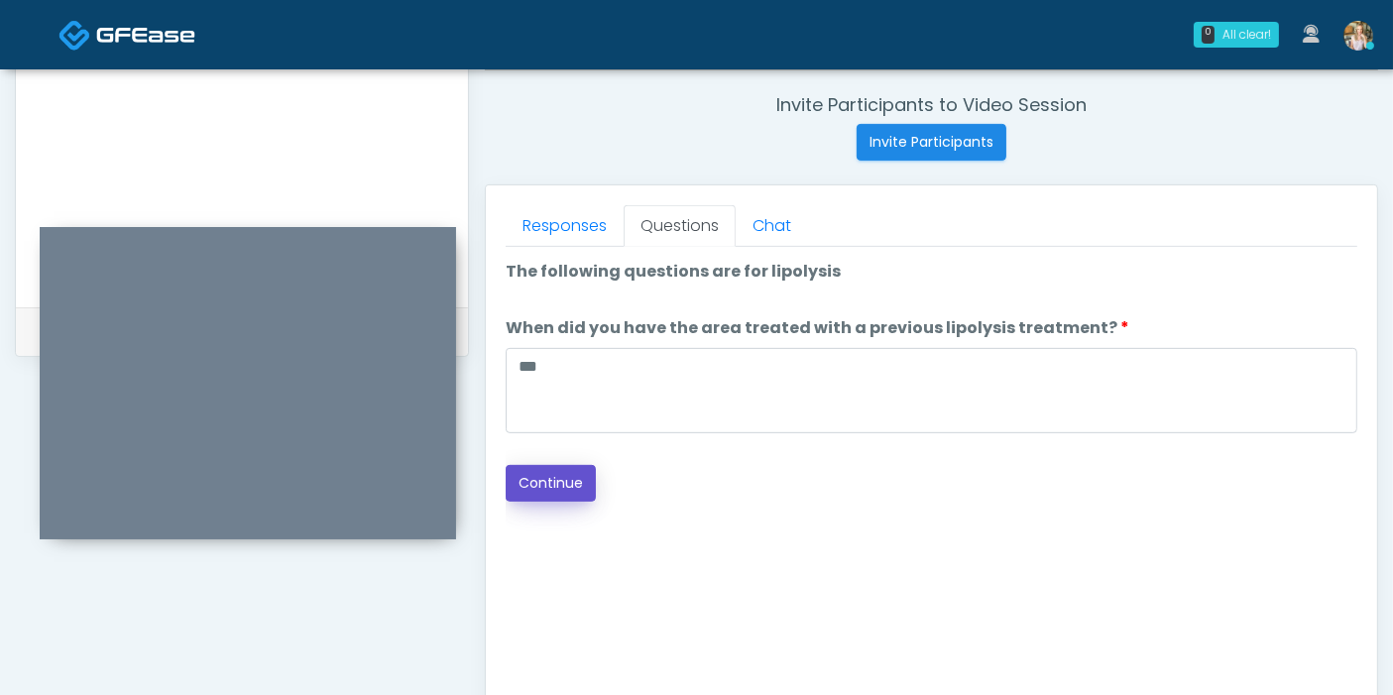
click at [556, 491] on button "Continue" at bounding box center [551, 483] width 90 height 37
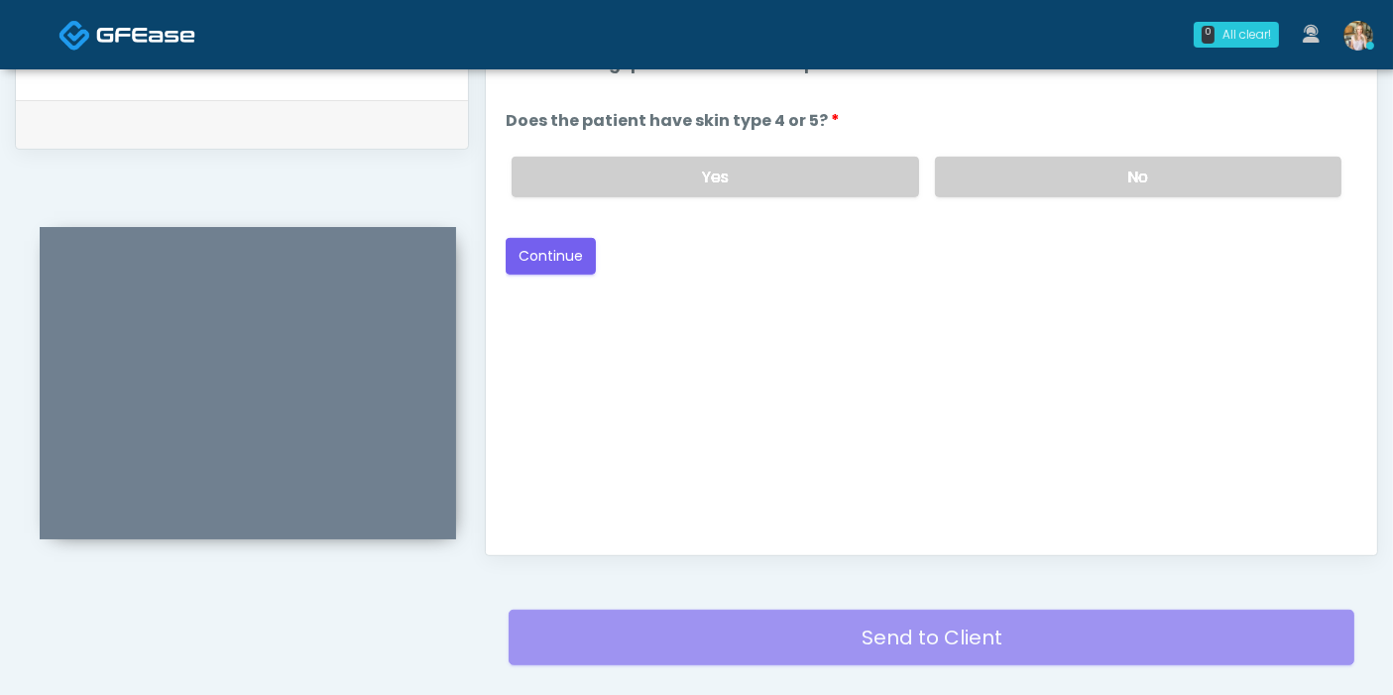
scroll to position [860, 0]
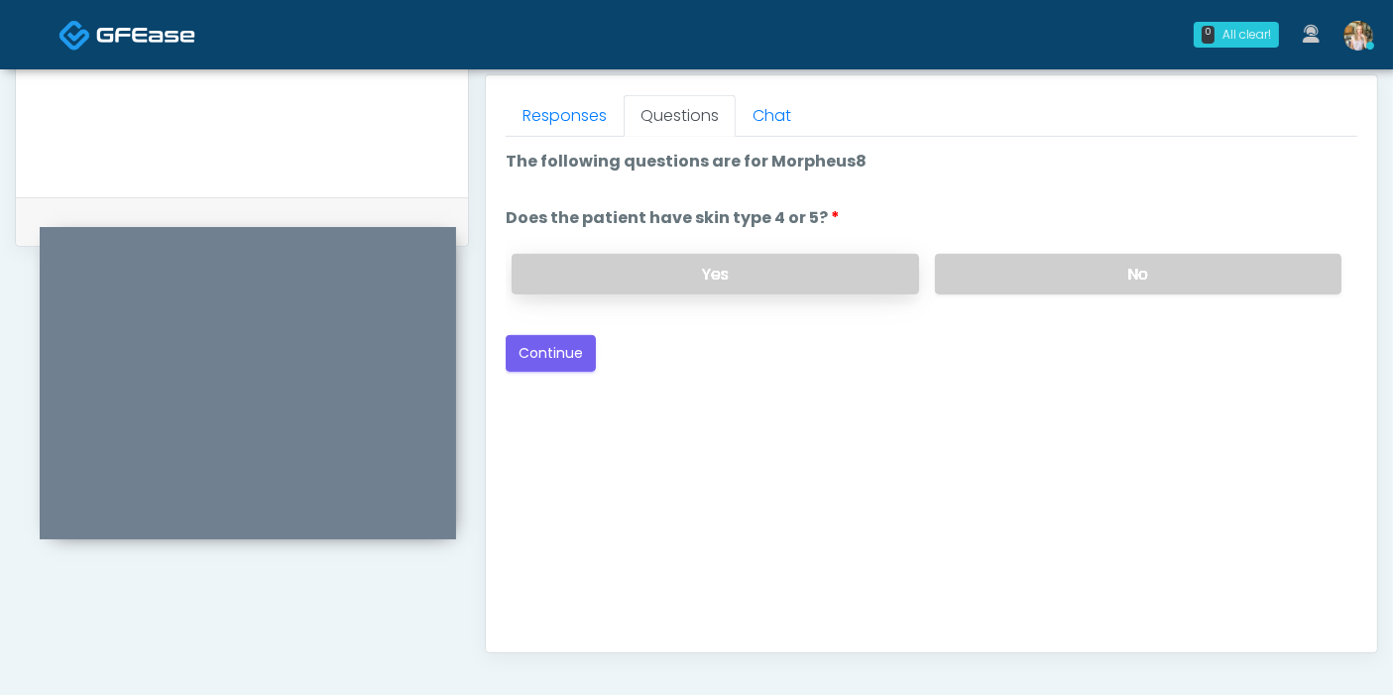
click at [724, 275] on label "Yes" at bounding box center [714, 274] width 406 height 41
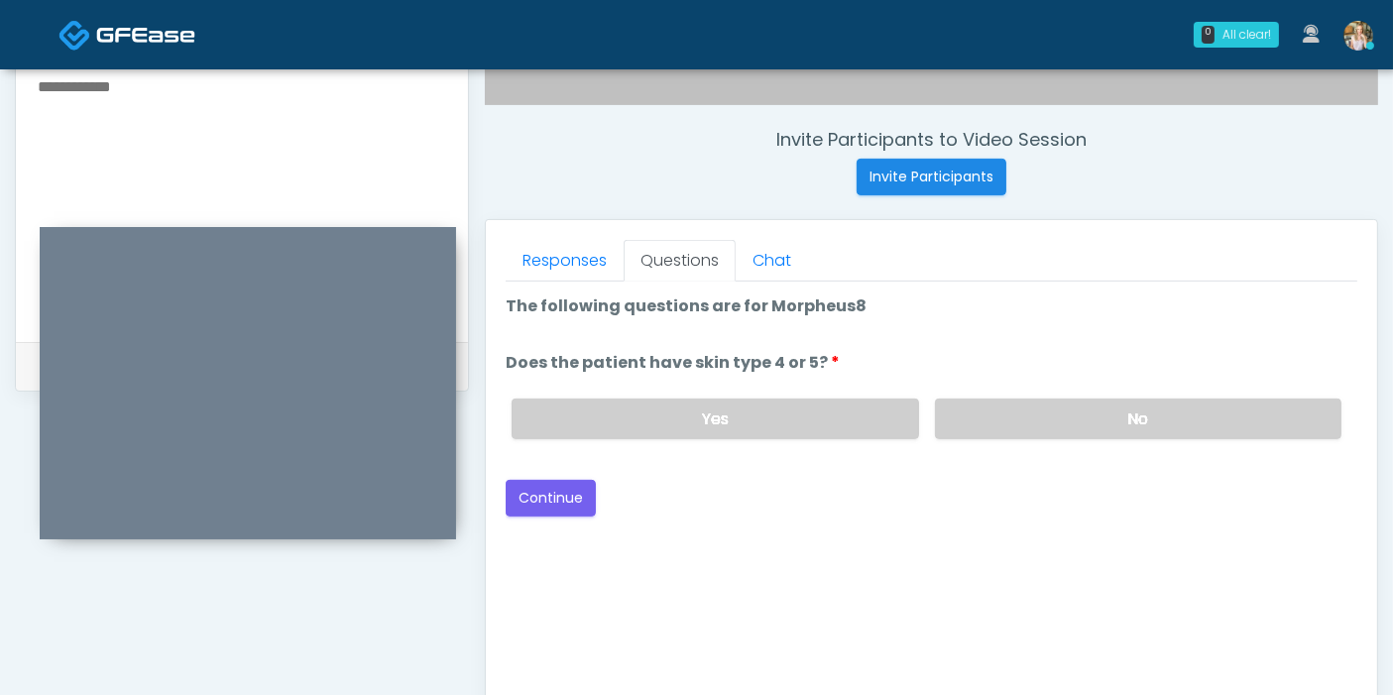
scroll to position [750, 0]
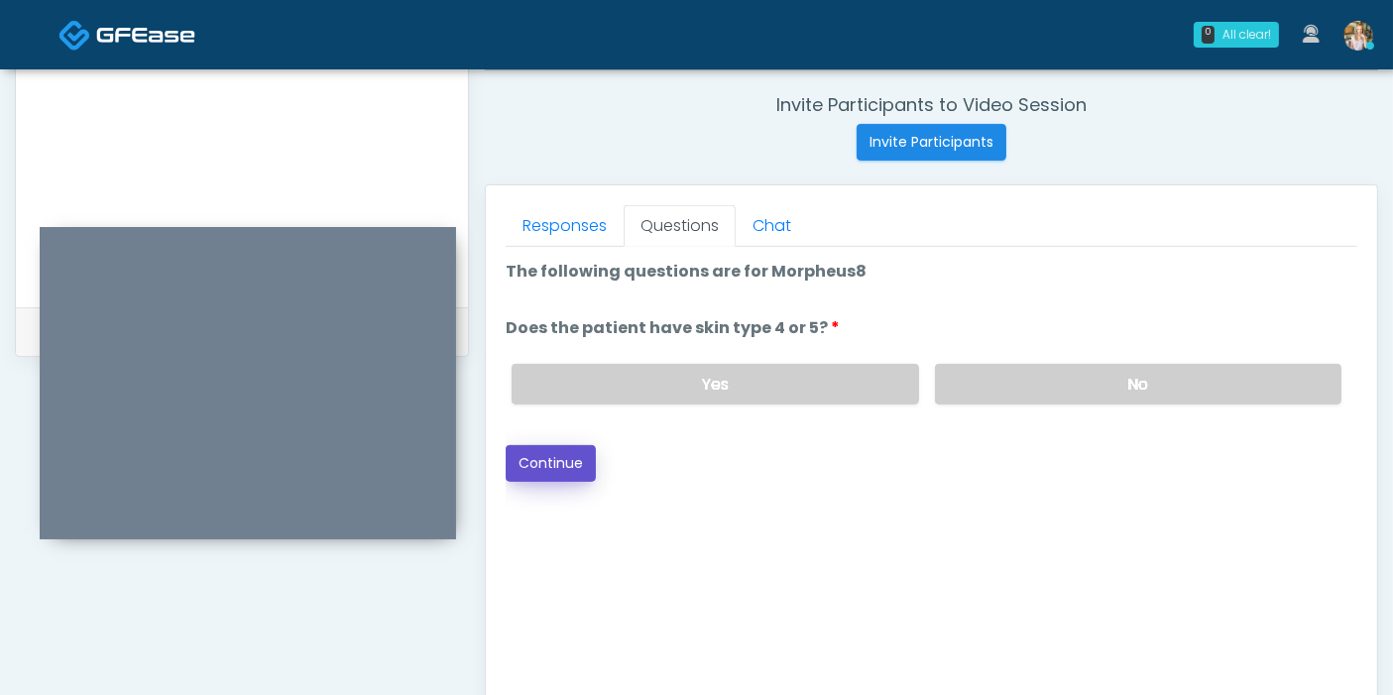
click at [555, 455] on button "Continue" at bounding box center [551, 463] width 90 height 37
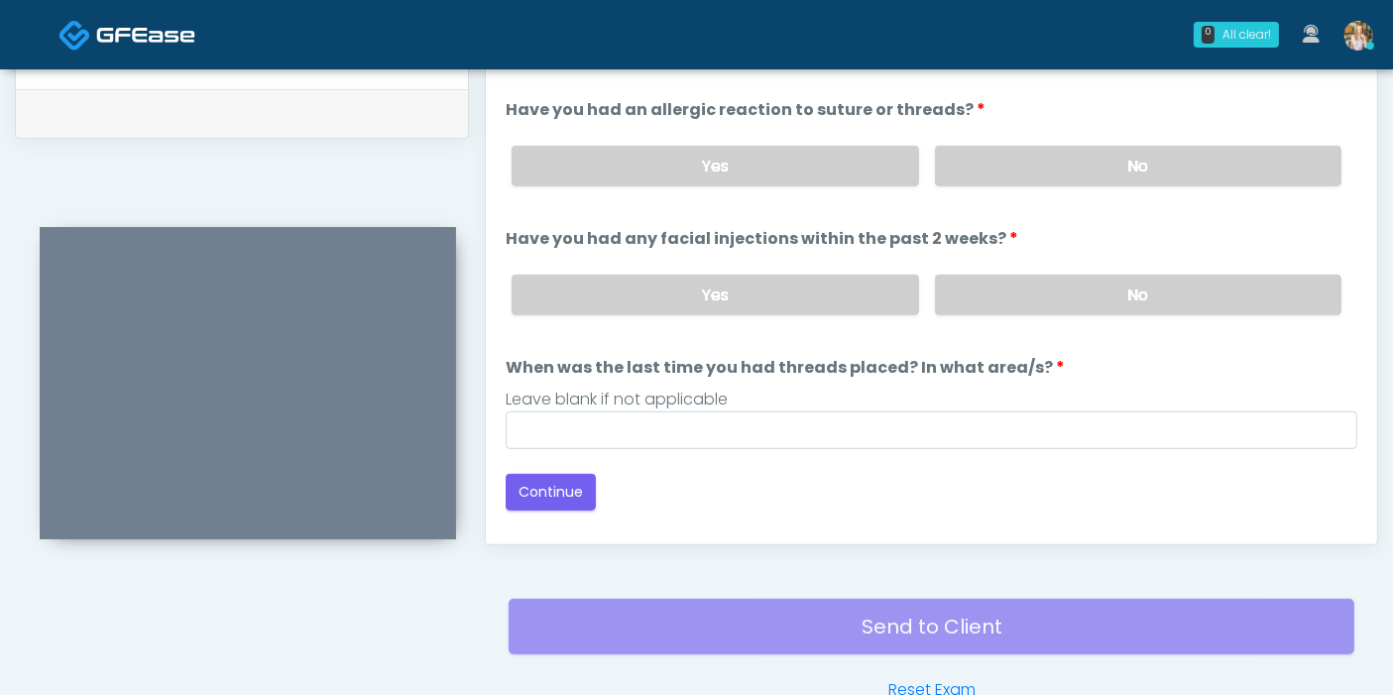
scroll to position [860, 0]
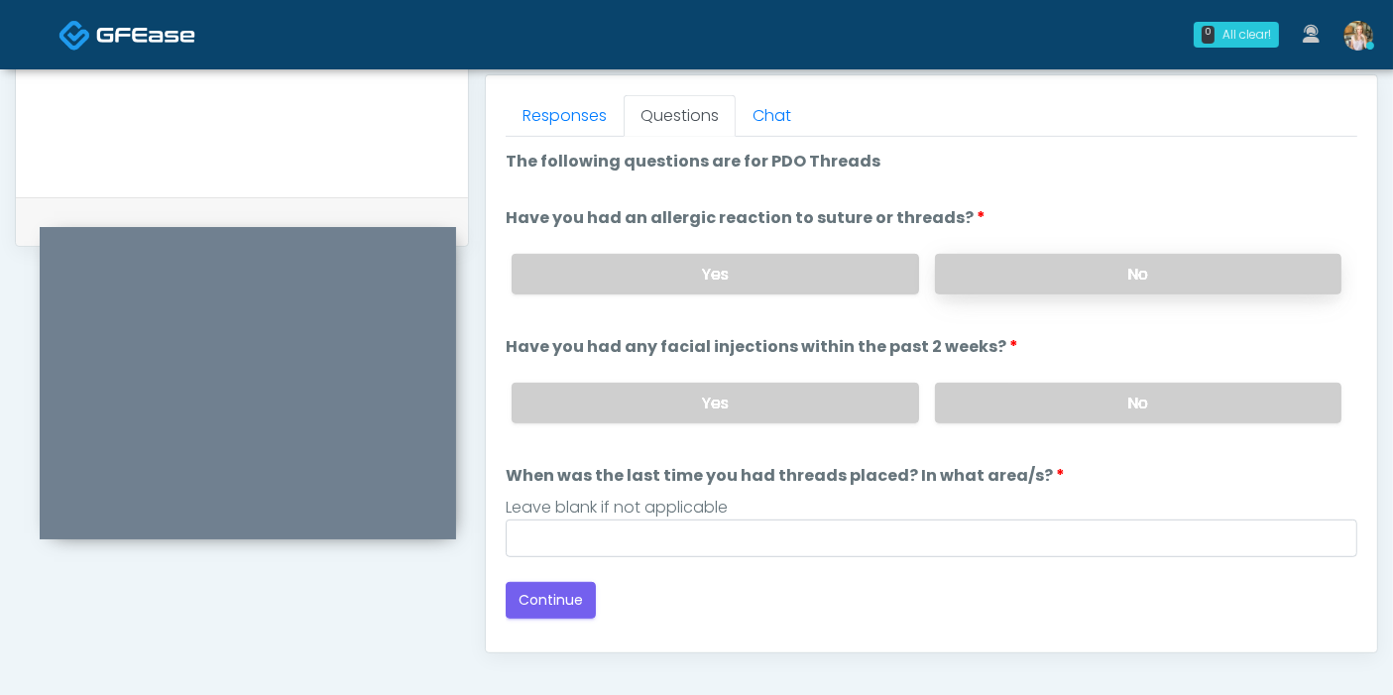
click at [1114, 277] on label "No" at bounding box center [1138, 274] width 406 height 41
click at [1107, 403] on label "No" at bounding box center [1138, 403] width 406 height 41
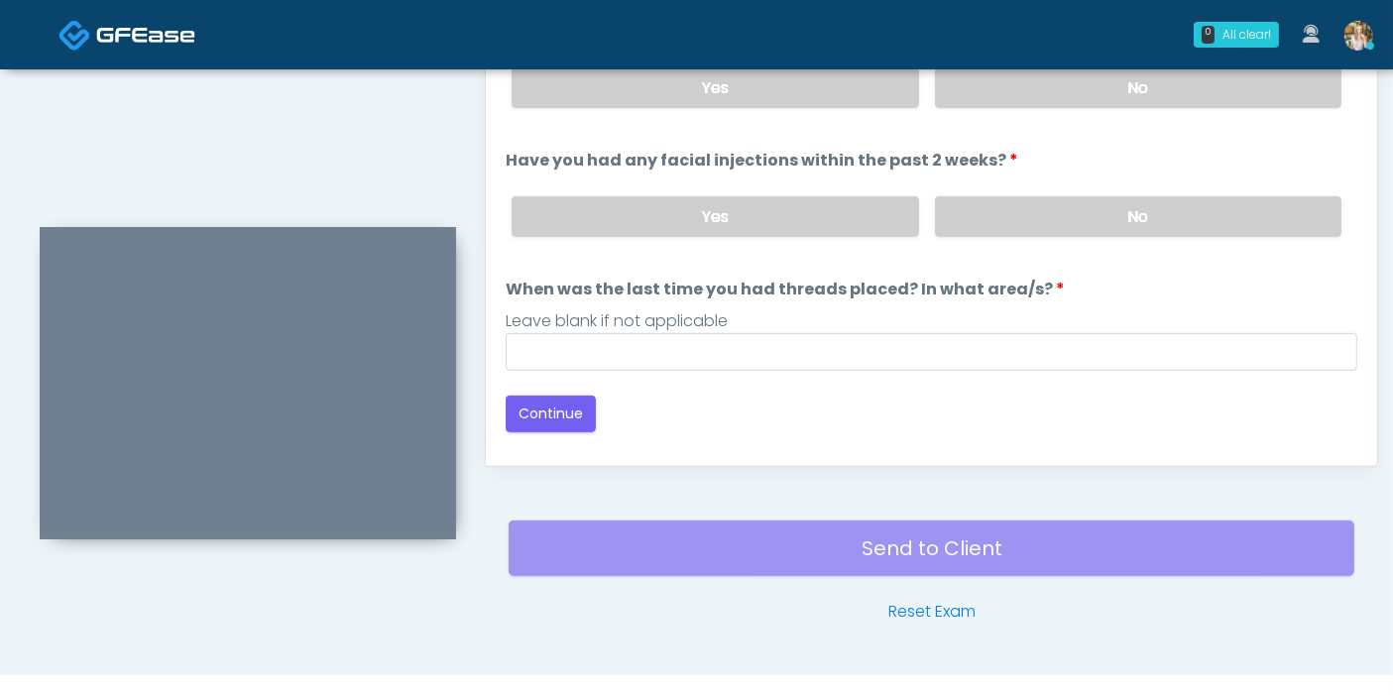
scroll to position [1080, 0]
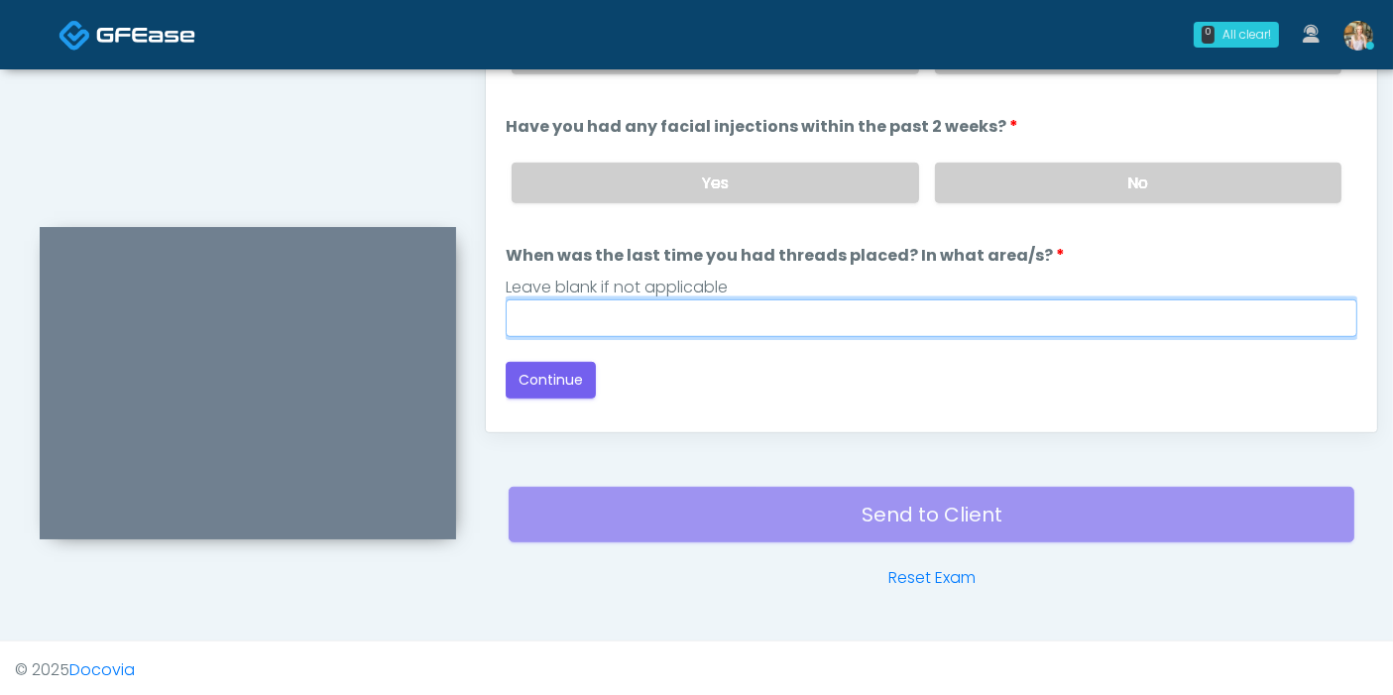
click at [838, 318] on input "When was the last time you had threads placed? In what area/s?" at bounding box center [931, 318] width 851 height 38
type input "******"
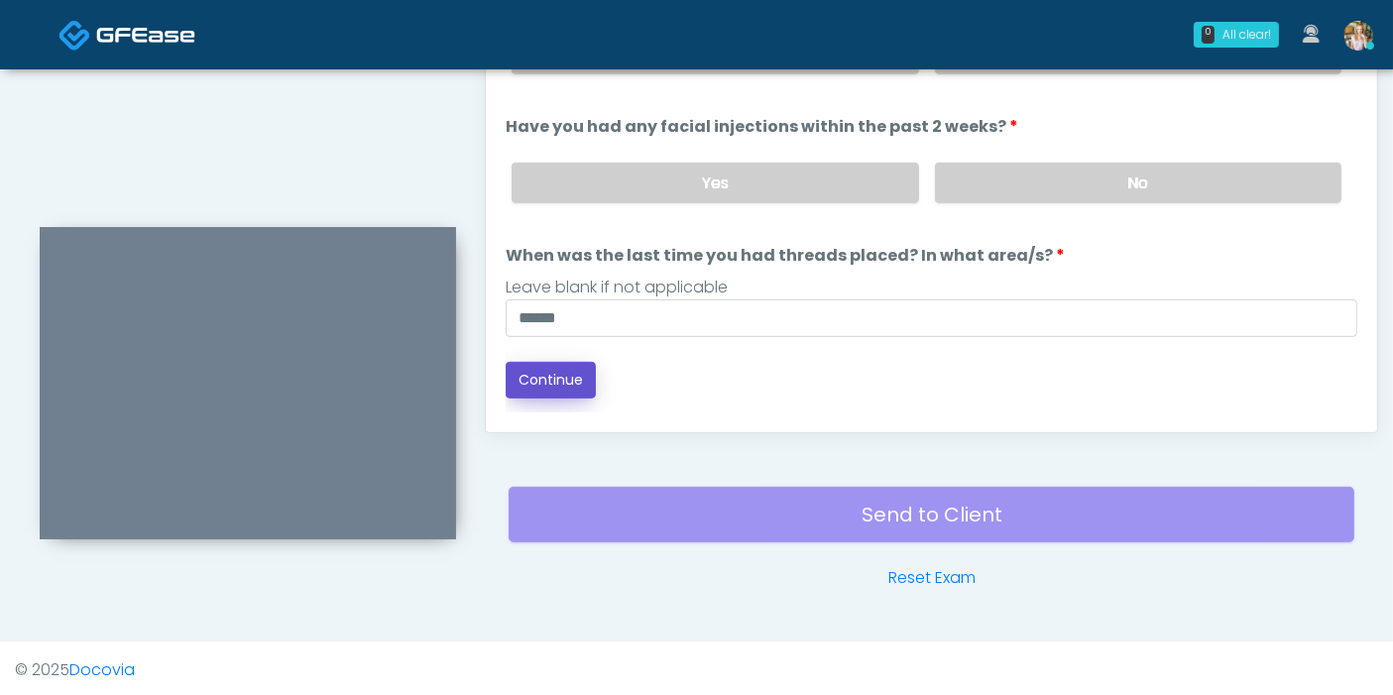
click at [555, 372] on button "Continue" at bounding box center [551, 380] width 90 height 37
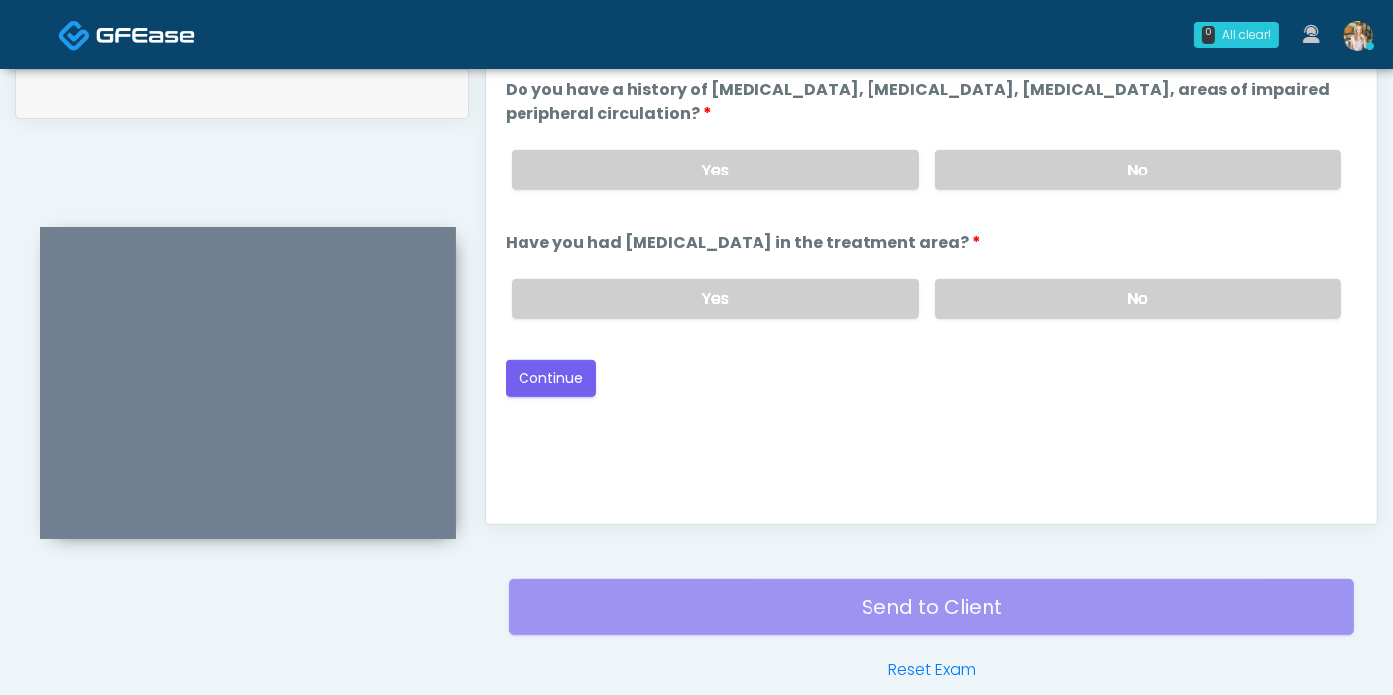
scroll to position [860, 0]
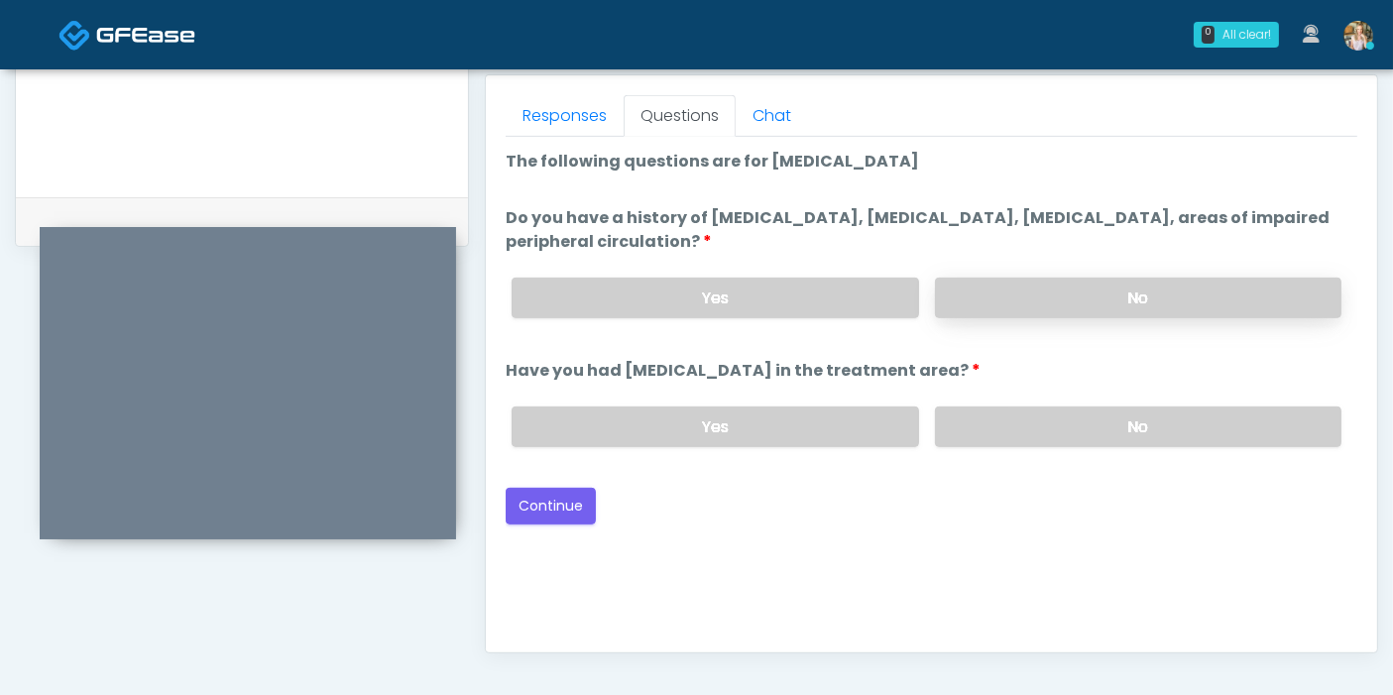
click at [1091, 301] on label "No" at bounding box center [1138, 298] width 406 height 41
click at [1049, 433] on label "No" at bounding box center [1138, 426] width 406 height 41
click at [568, 497] on button "Continue" at bounding box center [551, 506] width 90 height 37
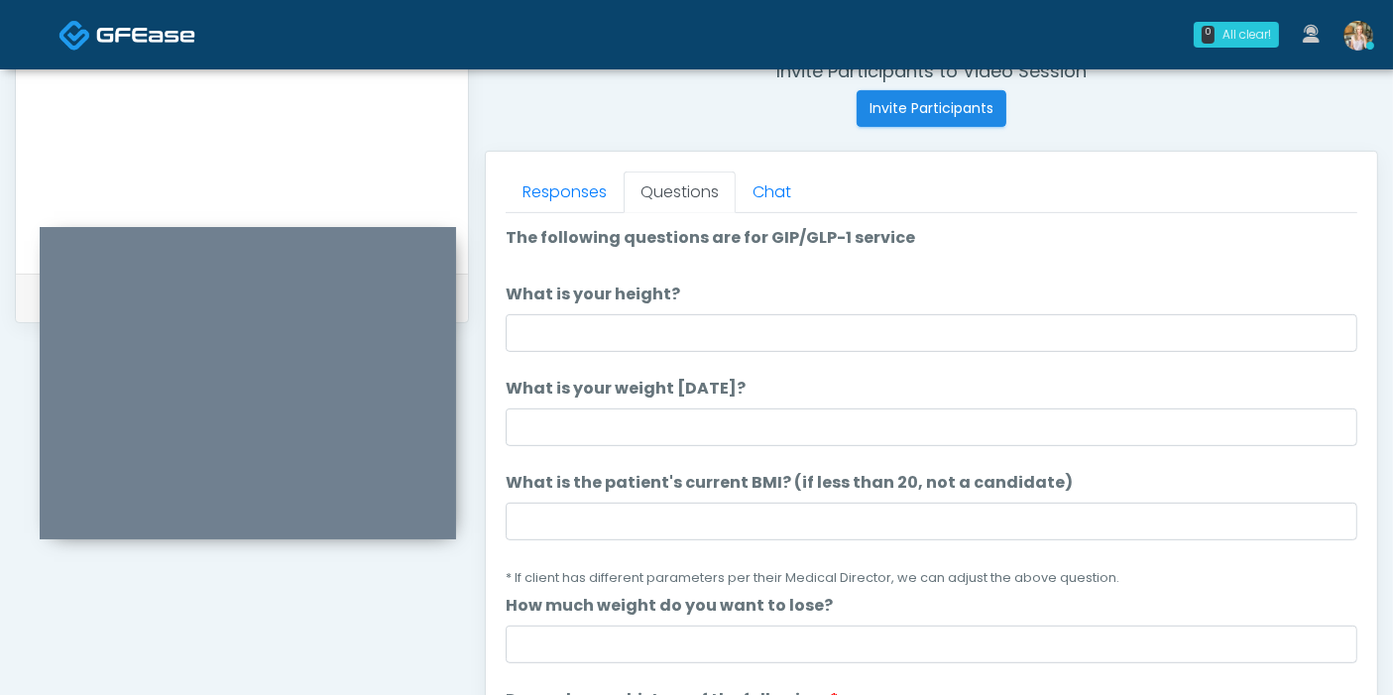
scroll to position [750, 0]
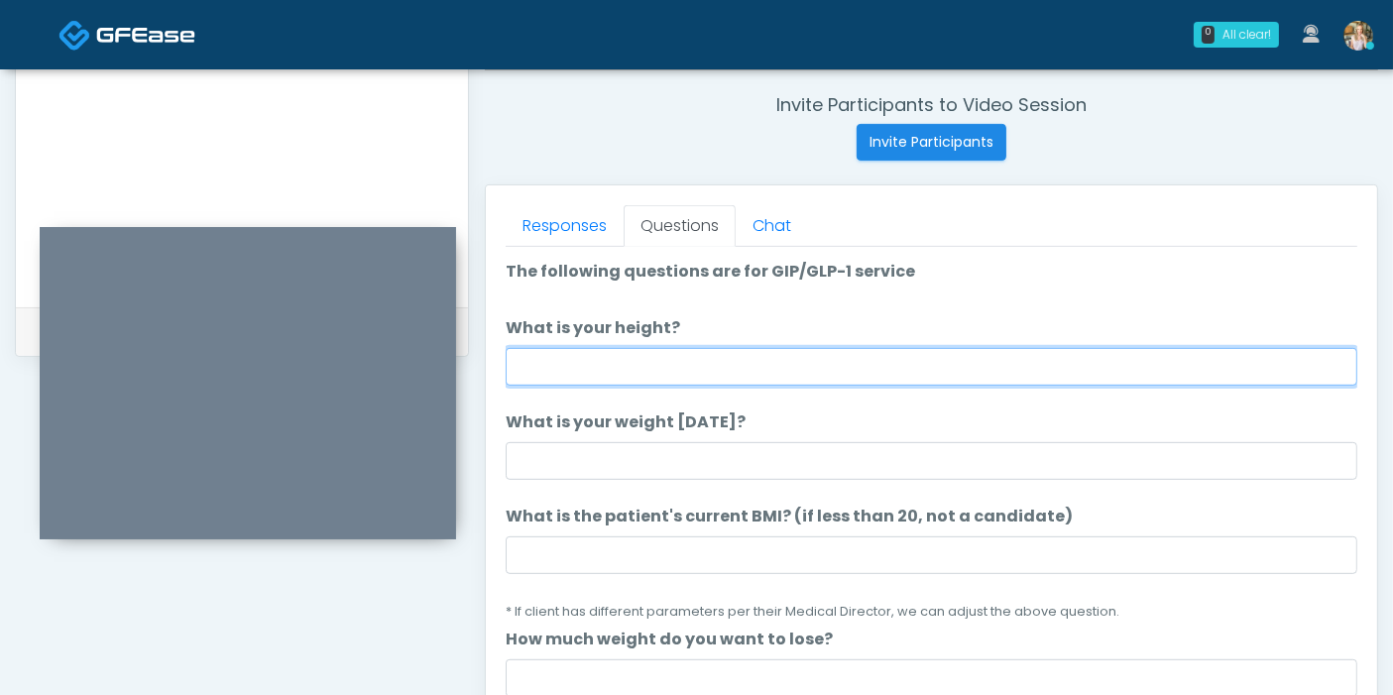
click at [902, 375] on input "What is your height?" at bounding box center [931, 367] width 851 height 38
click at [755, 361] on input "What is your height?" at bounding box center [931, 367] width 851 height 38
type input "***"
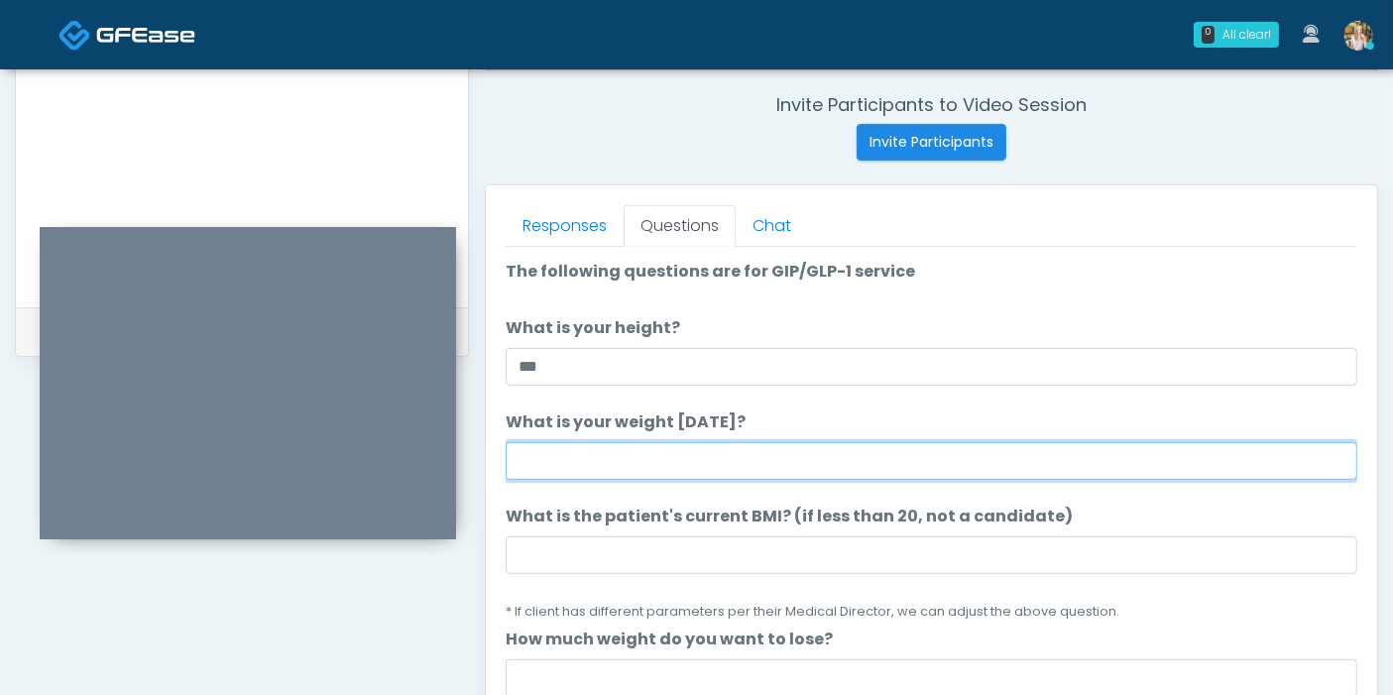
click at [898, 451] on input "What is your weight today?" at bounding box center [931, 461] width 851 height 38
type input "***"
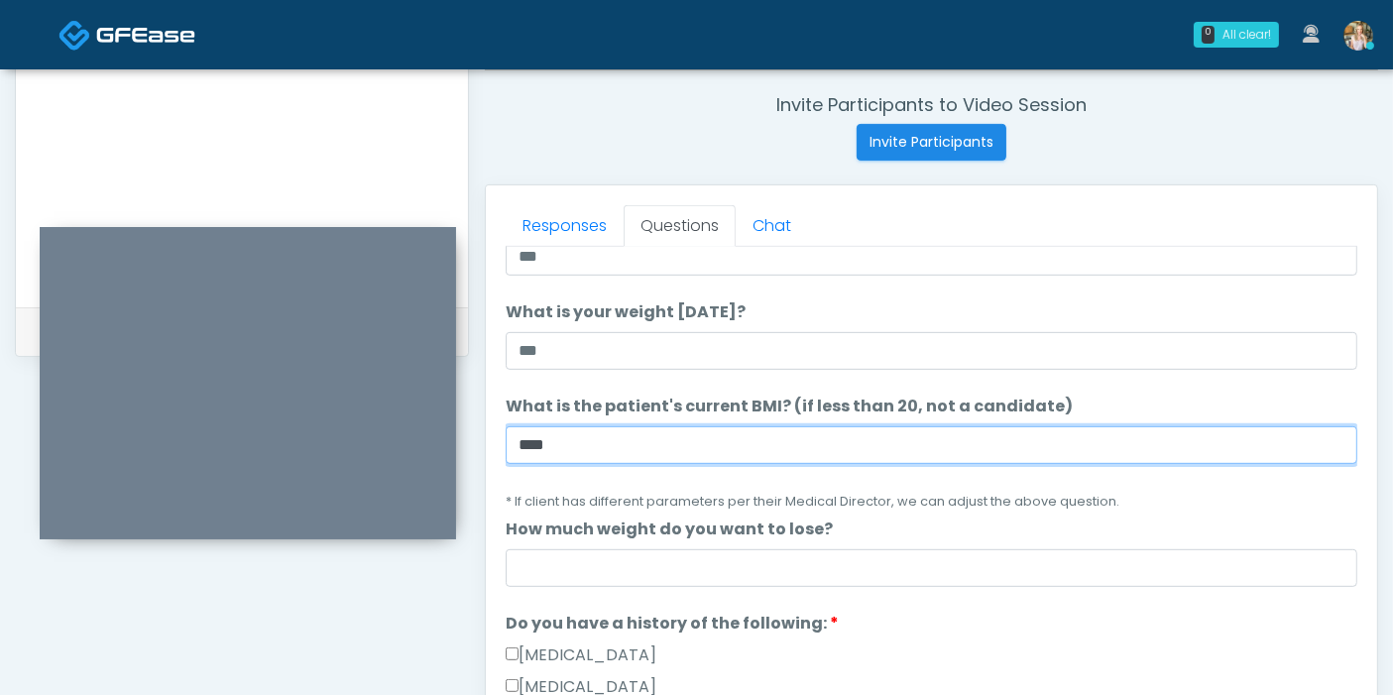
scroll to position [220, 0]
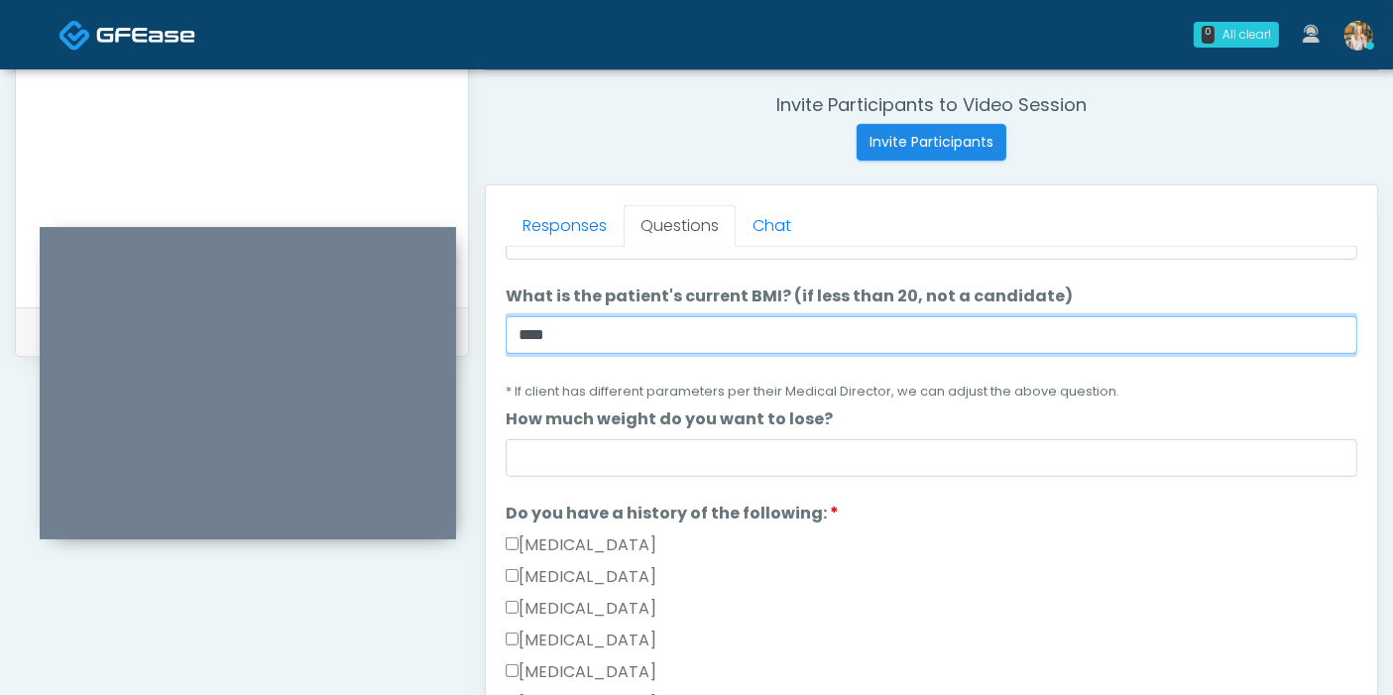
type input "****"
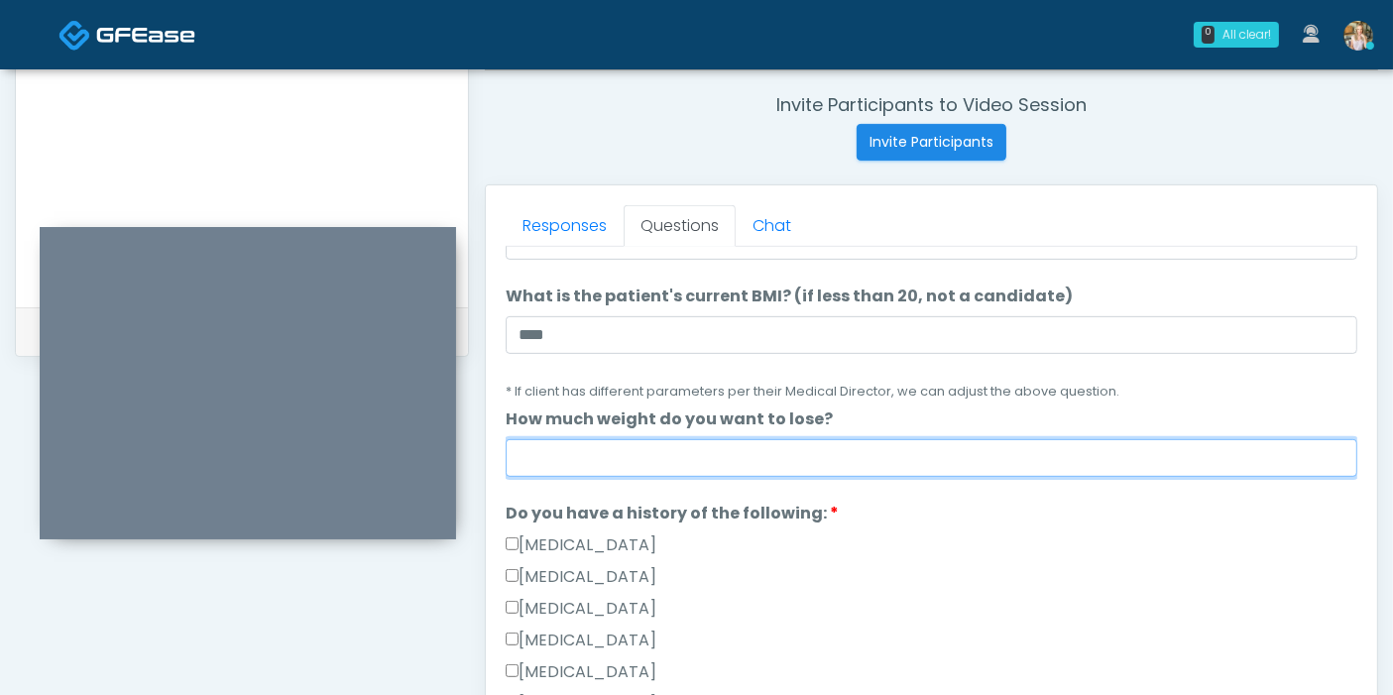
click at [905, 454] on input "How much weight do you want to lose?" at bounding box center [931, 458] width 851 height 38
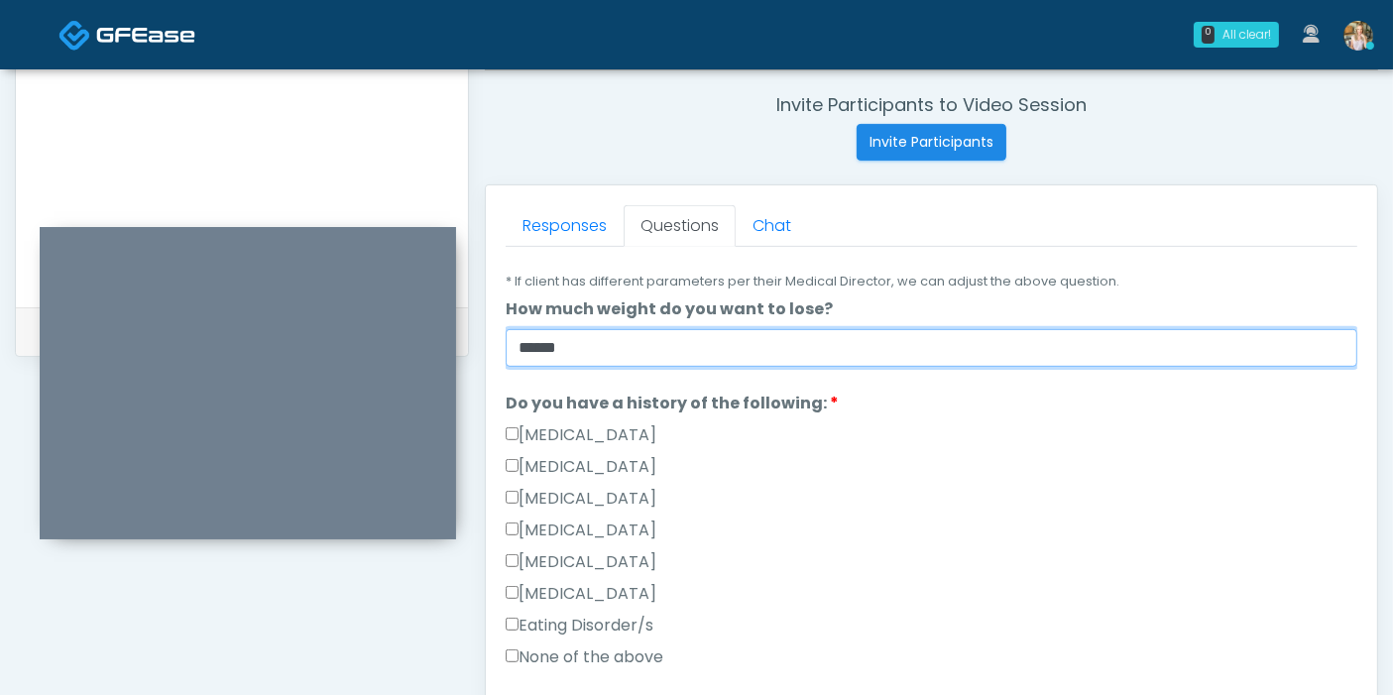
type input "******"
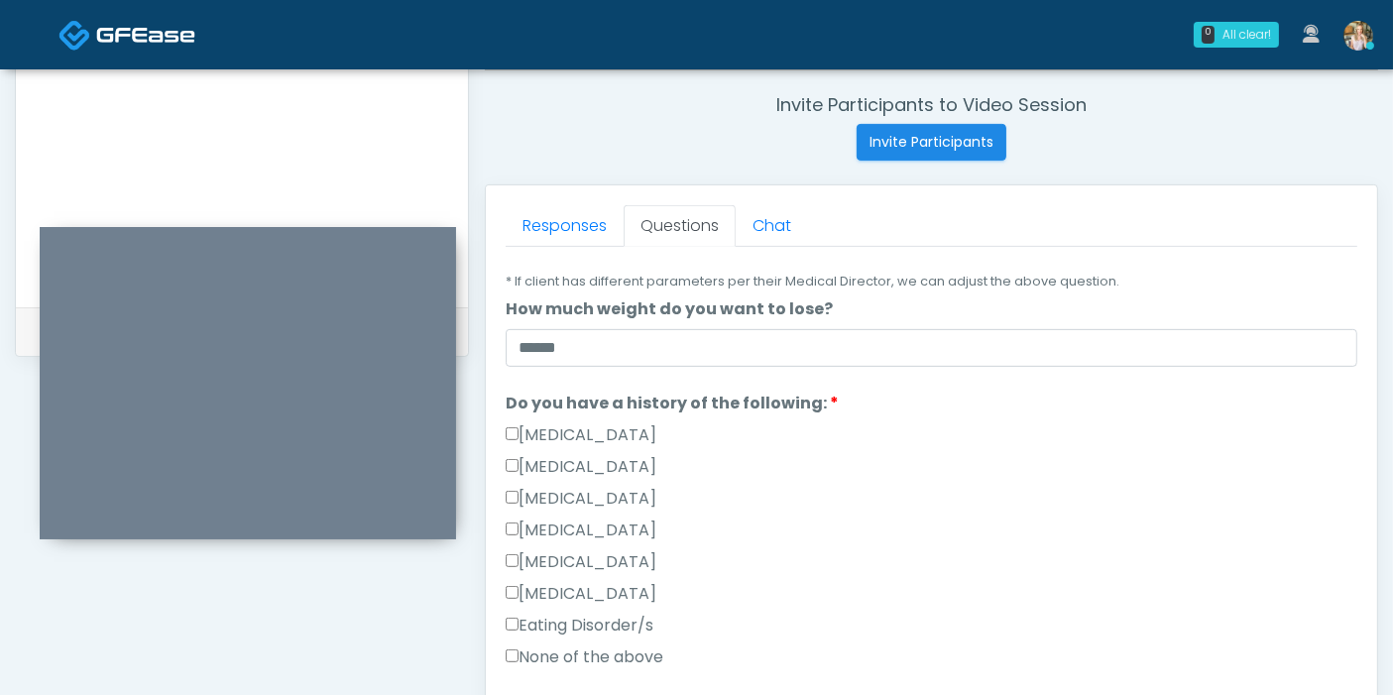
click at [617, 437] on label "Gallbladder Disease" at bounding box center [581, 435] width 151 height 24
click at [628, 462] on label "Pancreatic Disease" at bounding box center [581, 467] width 151 height 24
click at [586, 586] on label "Retinopathy" at bounding box center [581, 594] width 151 height 24
click at [560, 522] on label "Type 1 Diabetes" at bounding box center [581, 530] width 151 height 24
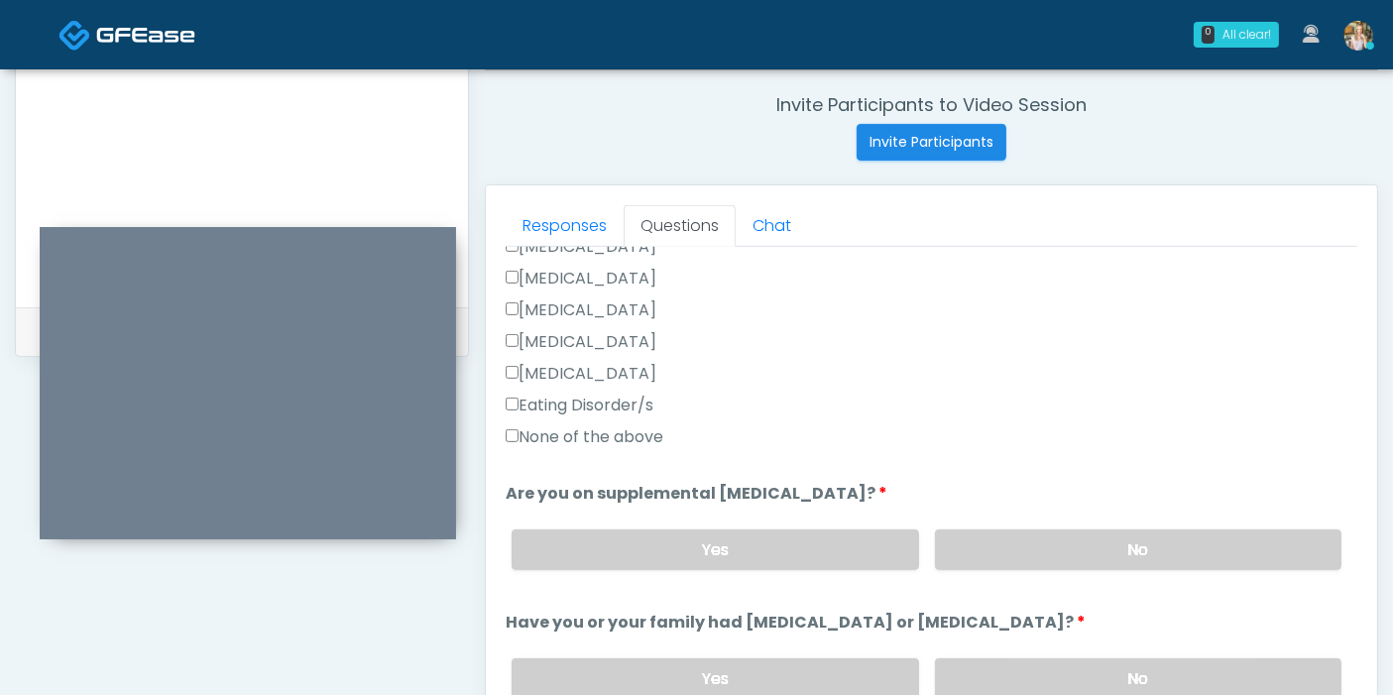
scroll to position [660, 0]
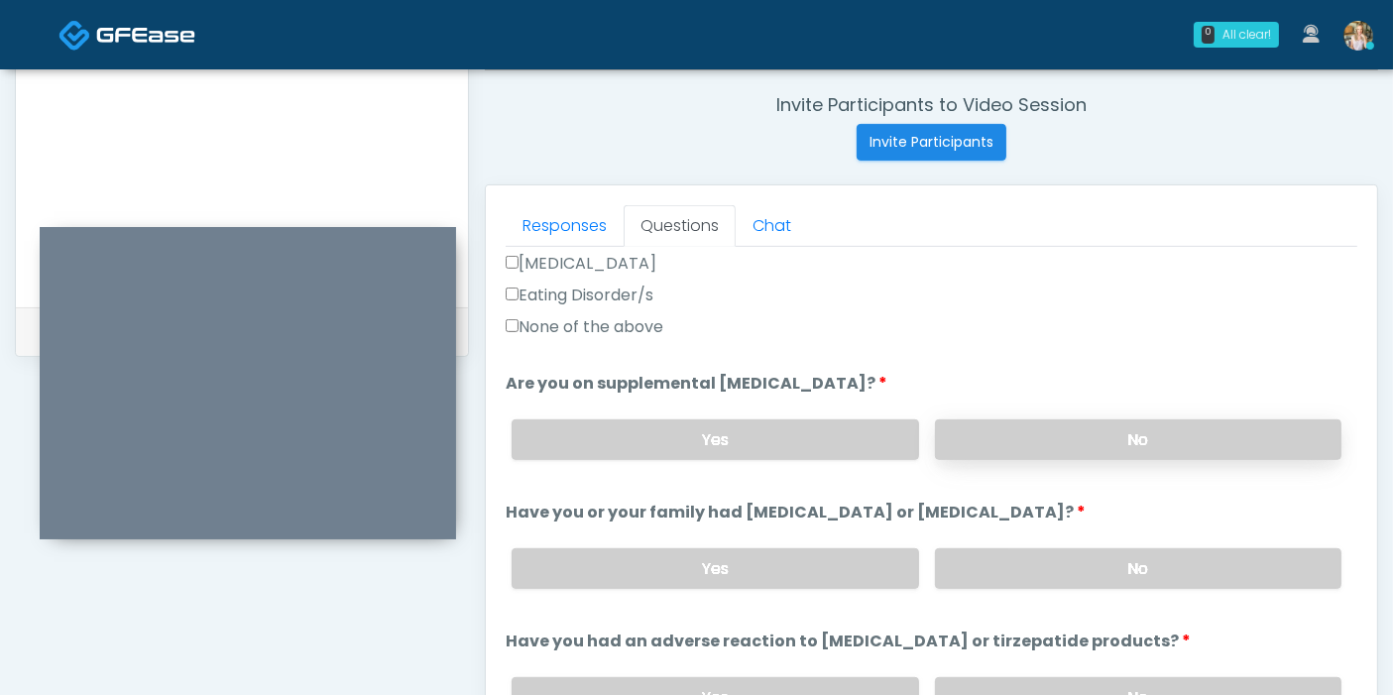
click at [1067, 448] on label "No" at bounding box center [1138, 439] width 406 height 41
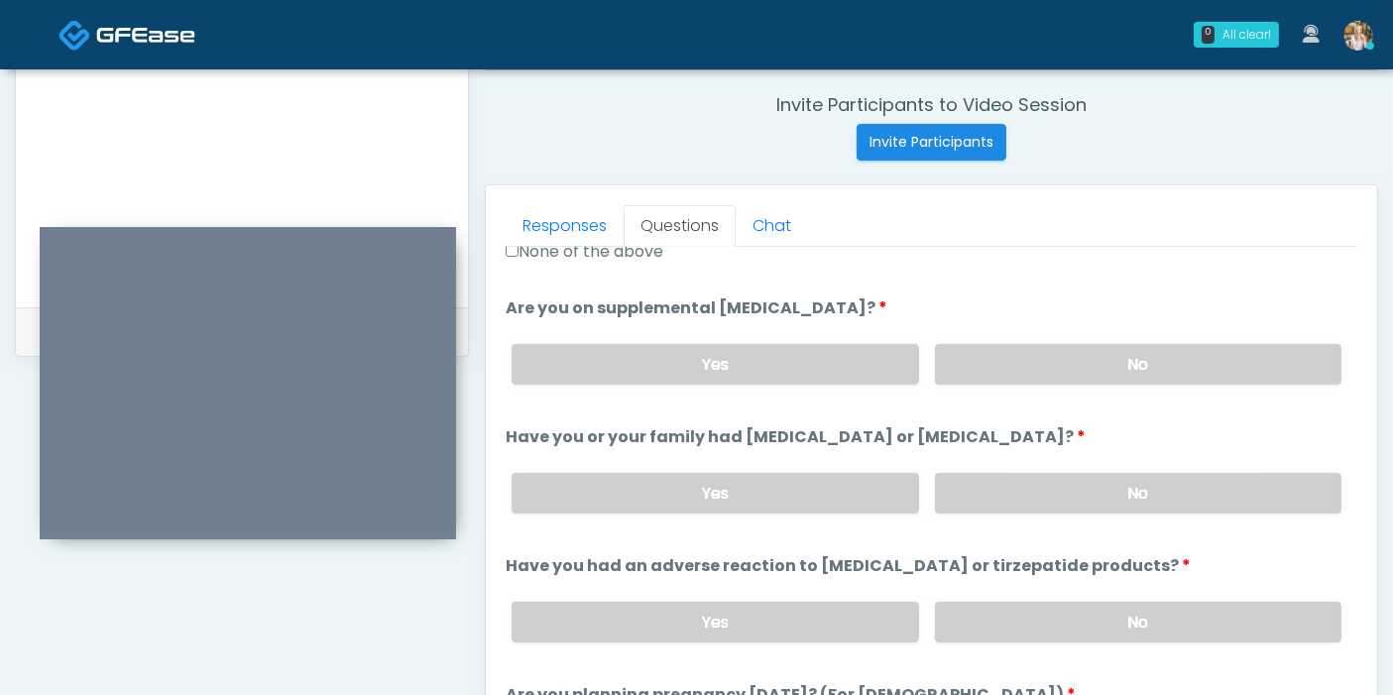
scroll to position [770, 0]
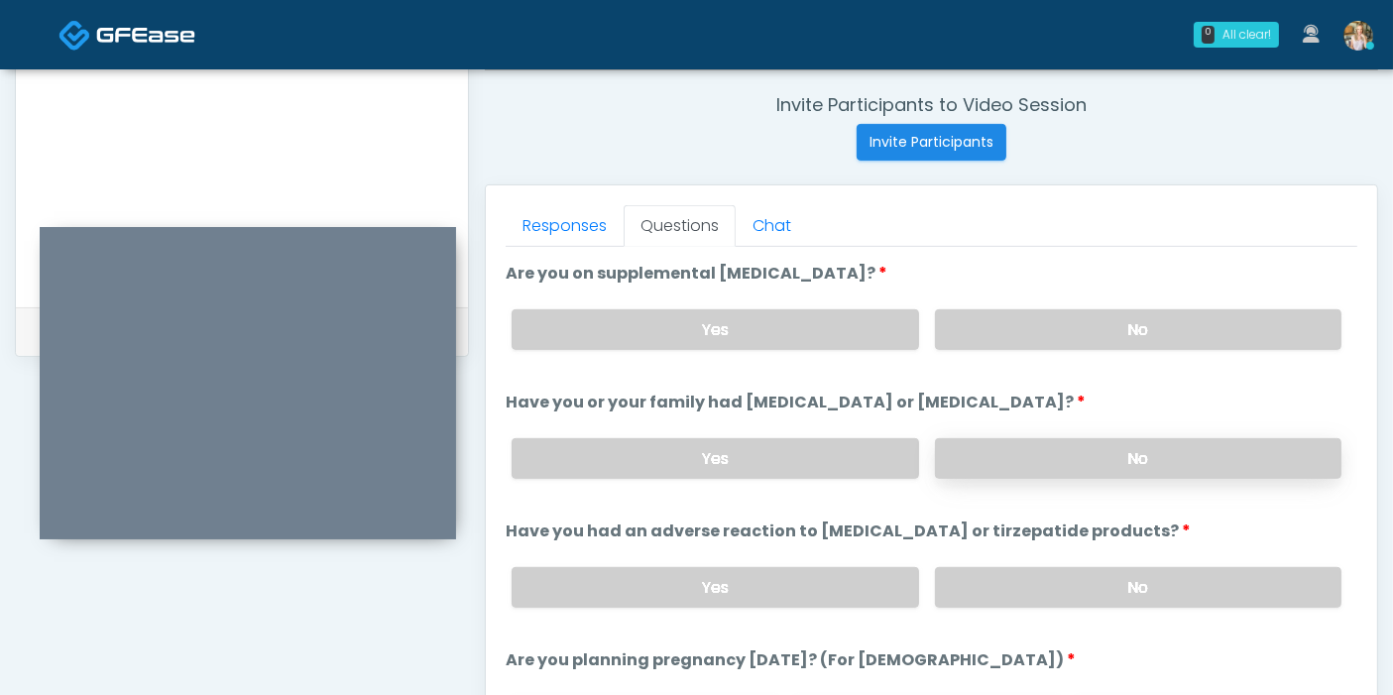
click at [1084, 455] on label "No" at bounding box center [1138, 458] width 406 height 41
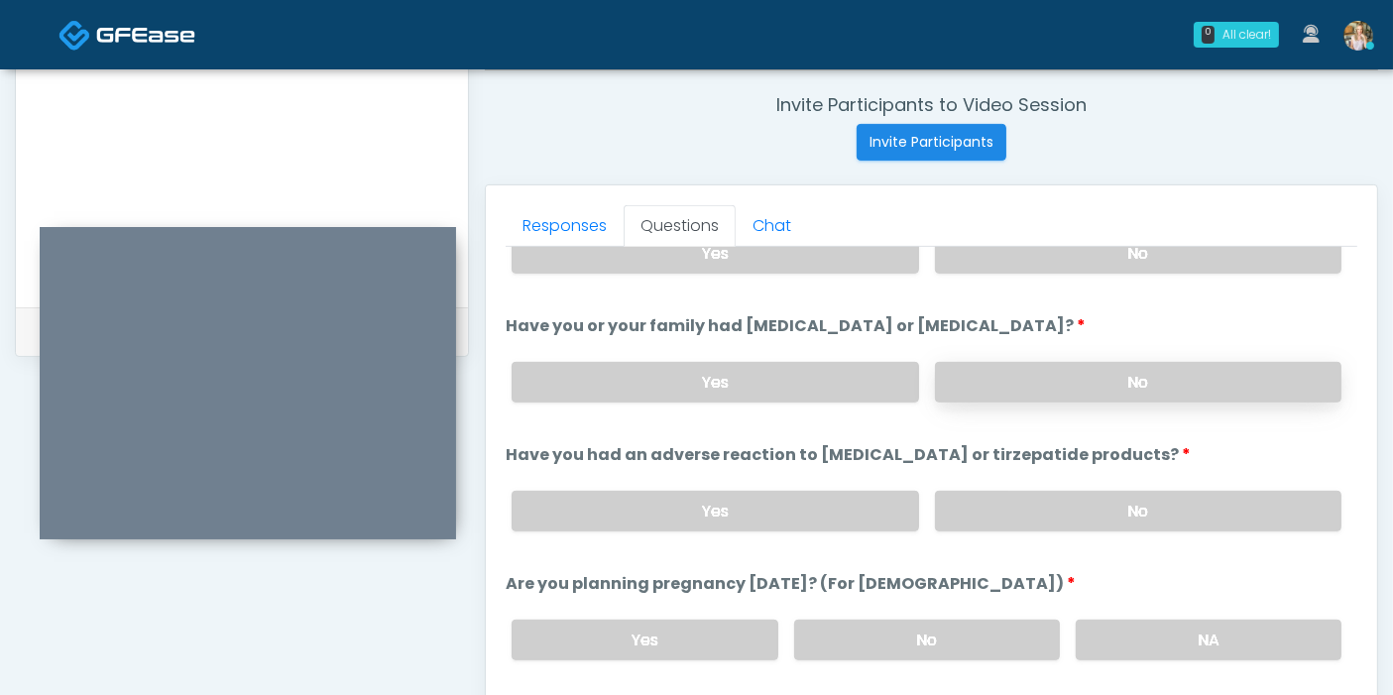
scroll to position [880, 0]
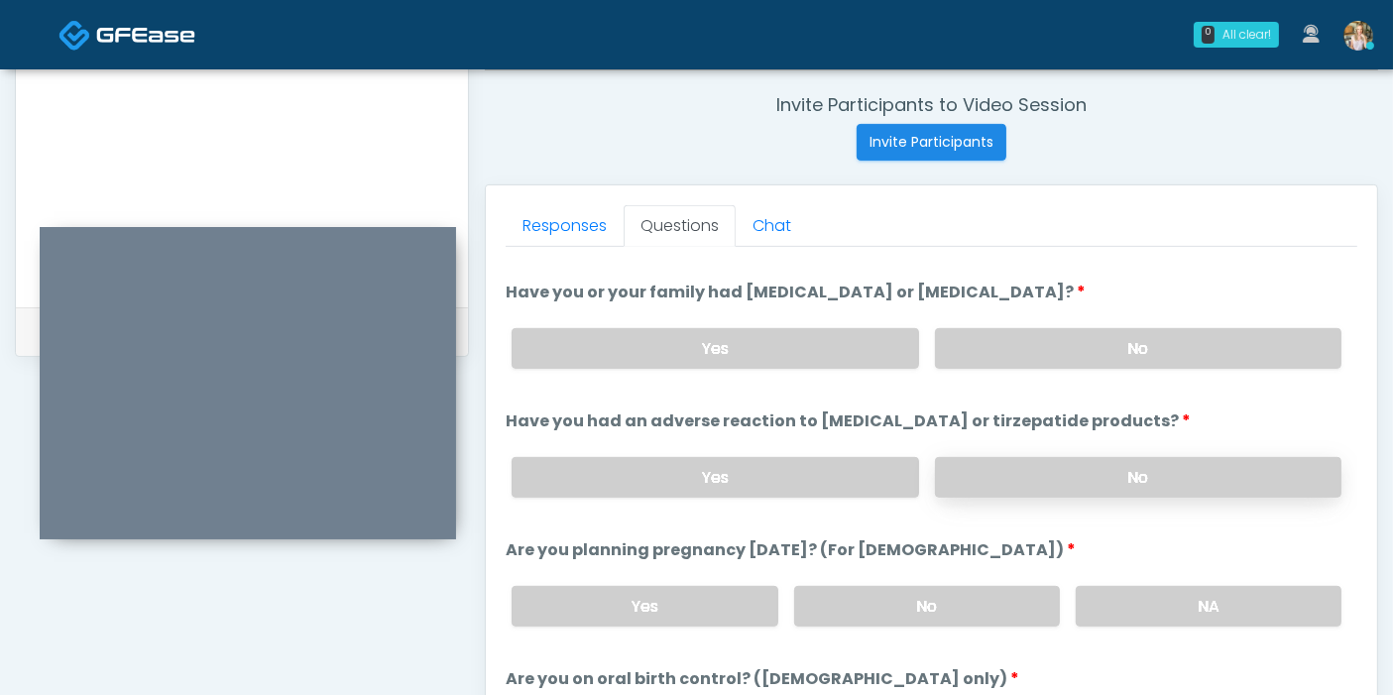
click at [1097, 477] on label "No" at bounding box center [1138, 477] width 406 height 41
click at [918, 607] on label "No" at bounding box center [927, 606] width 266 height 41
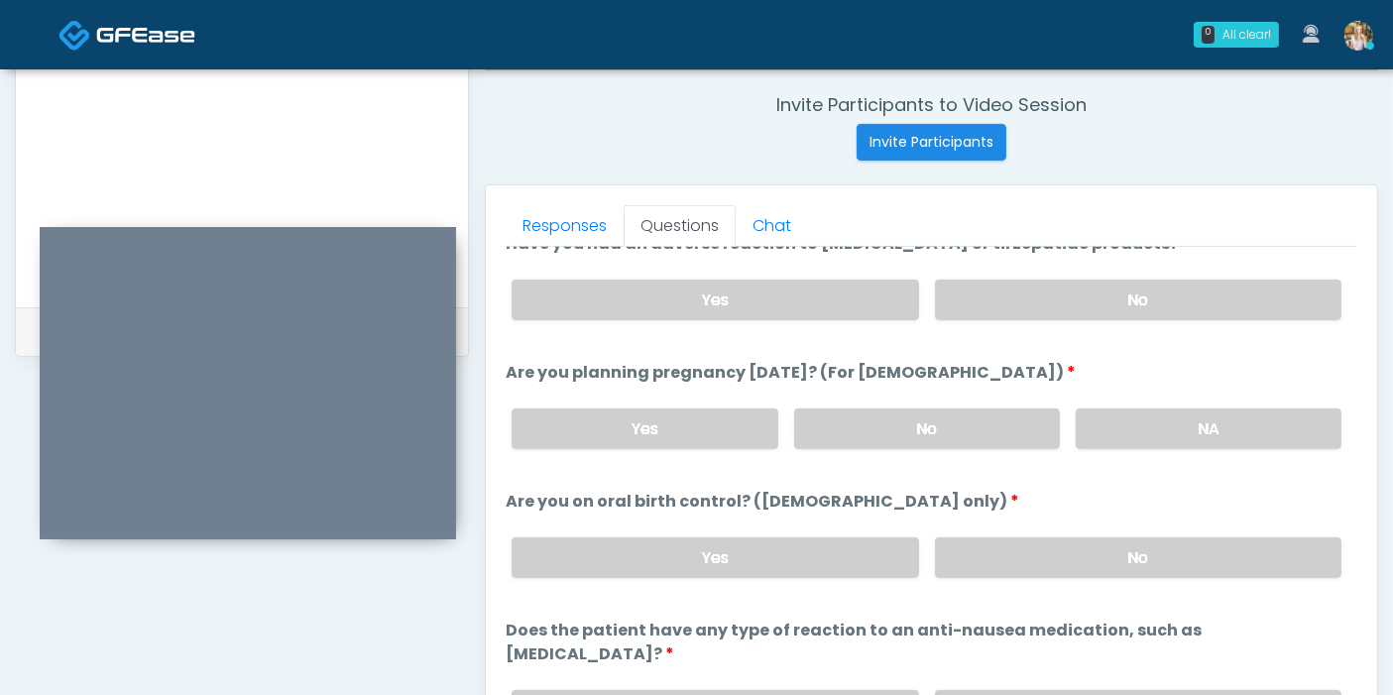
scroll to position [1091, 0]
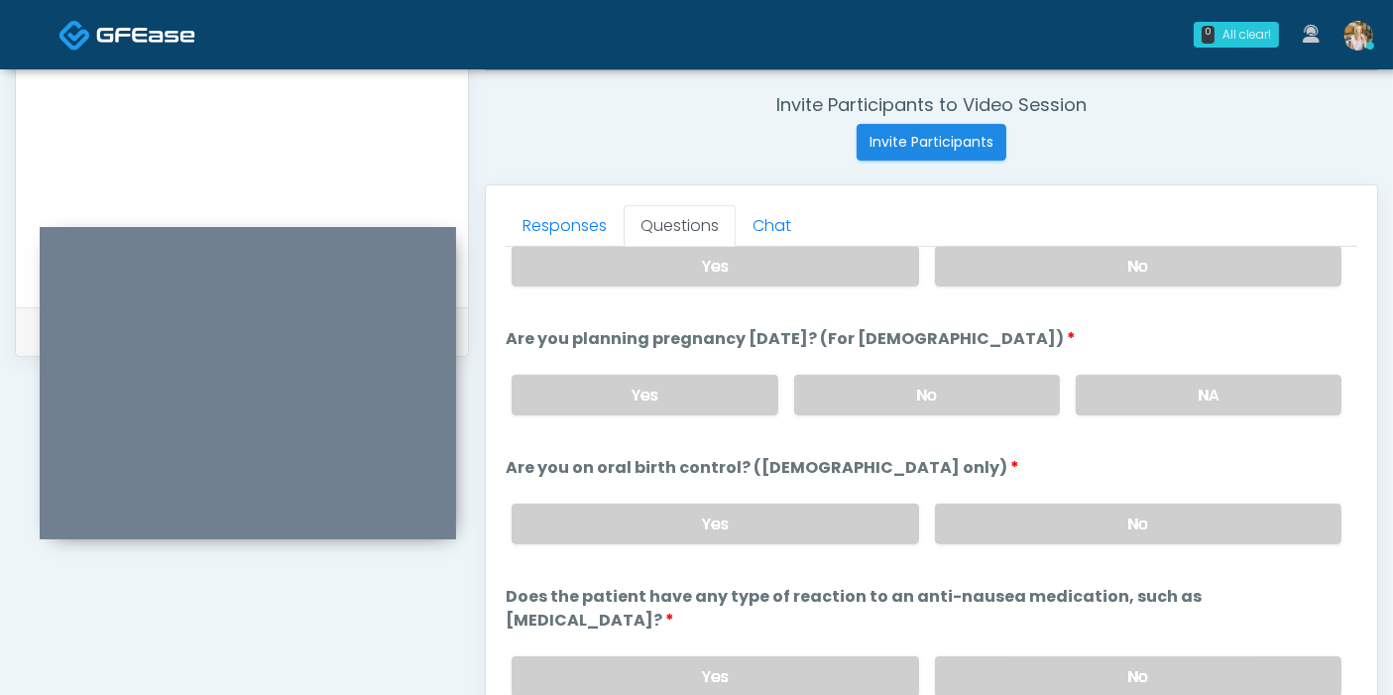
click at [992, 538] on div "Yes No" at bounding box center [926, 524] width 861 height 72
click at [988, 515] on label "No" at bounding box center [1138, 524] width 406 height 41
click at [1036, 656] on label "No" at bounding box center [1138, 676] width 406 height 41
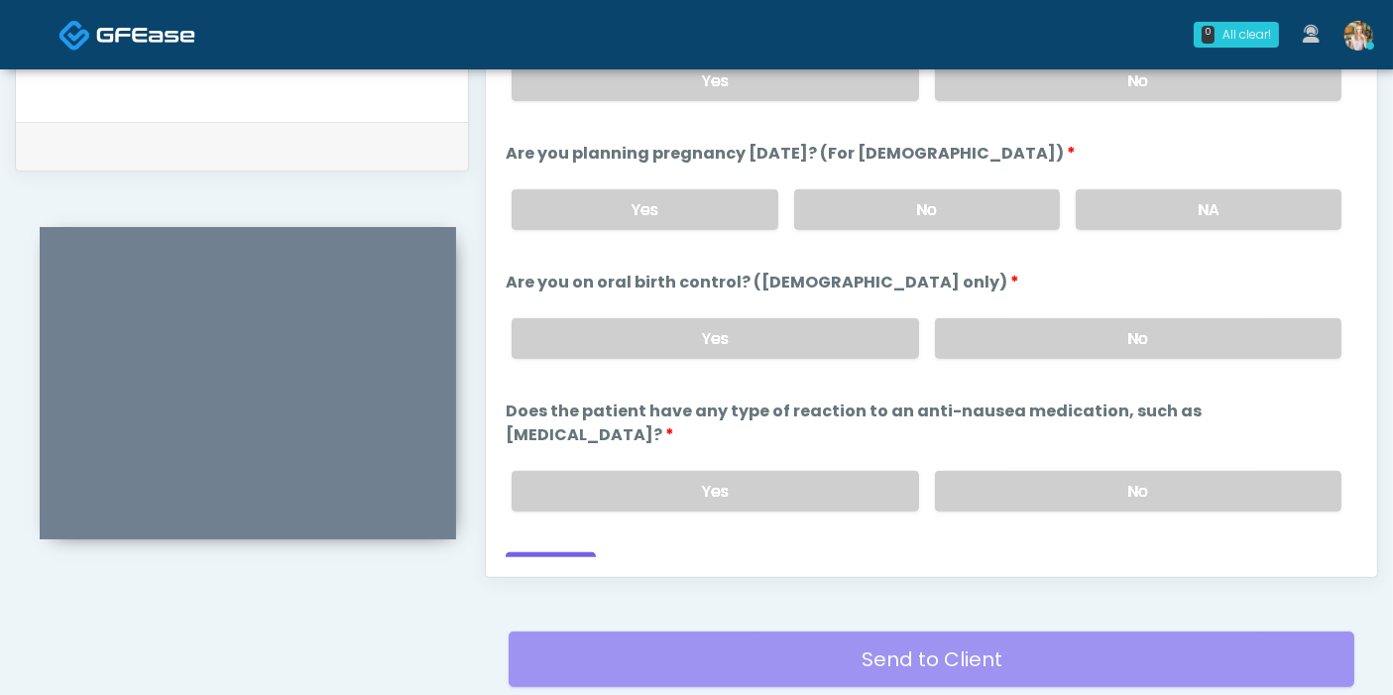
scroll to position [970, 0]
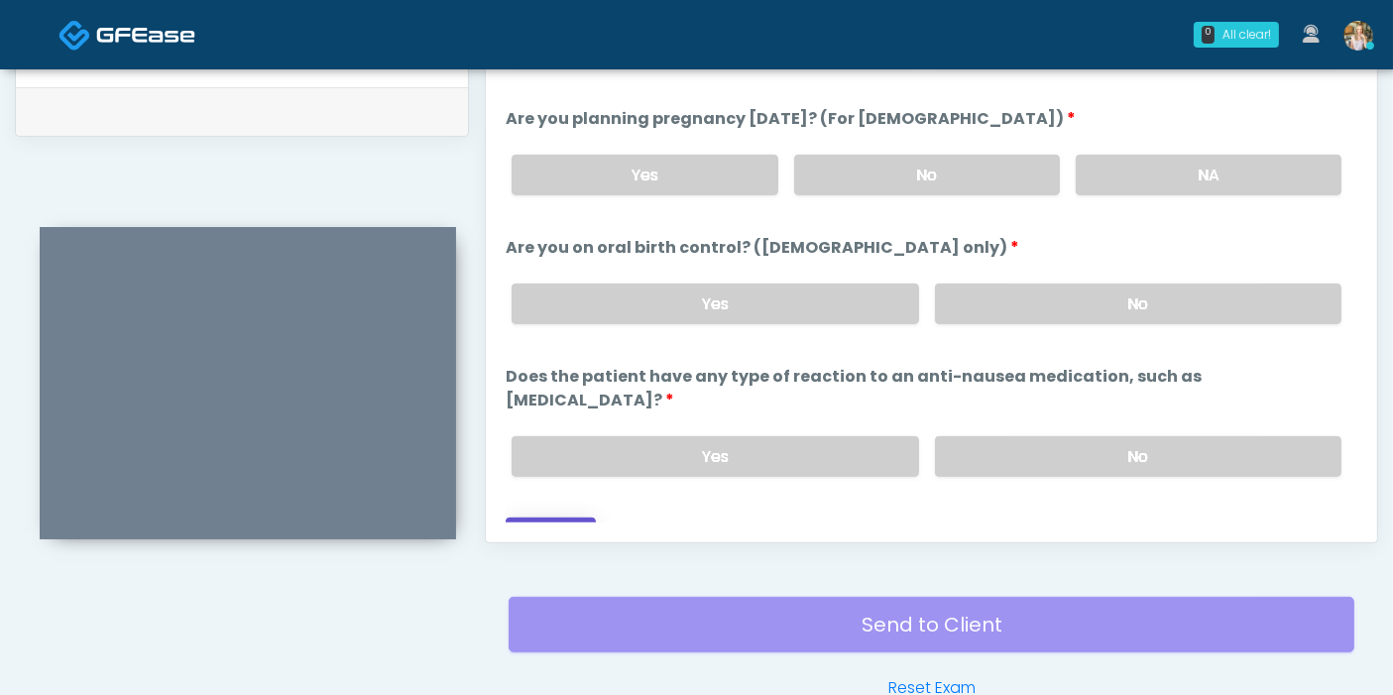
click at [560, 517] on button "Continue" at bounding box center [551, 535] width 90 height 37
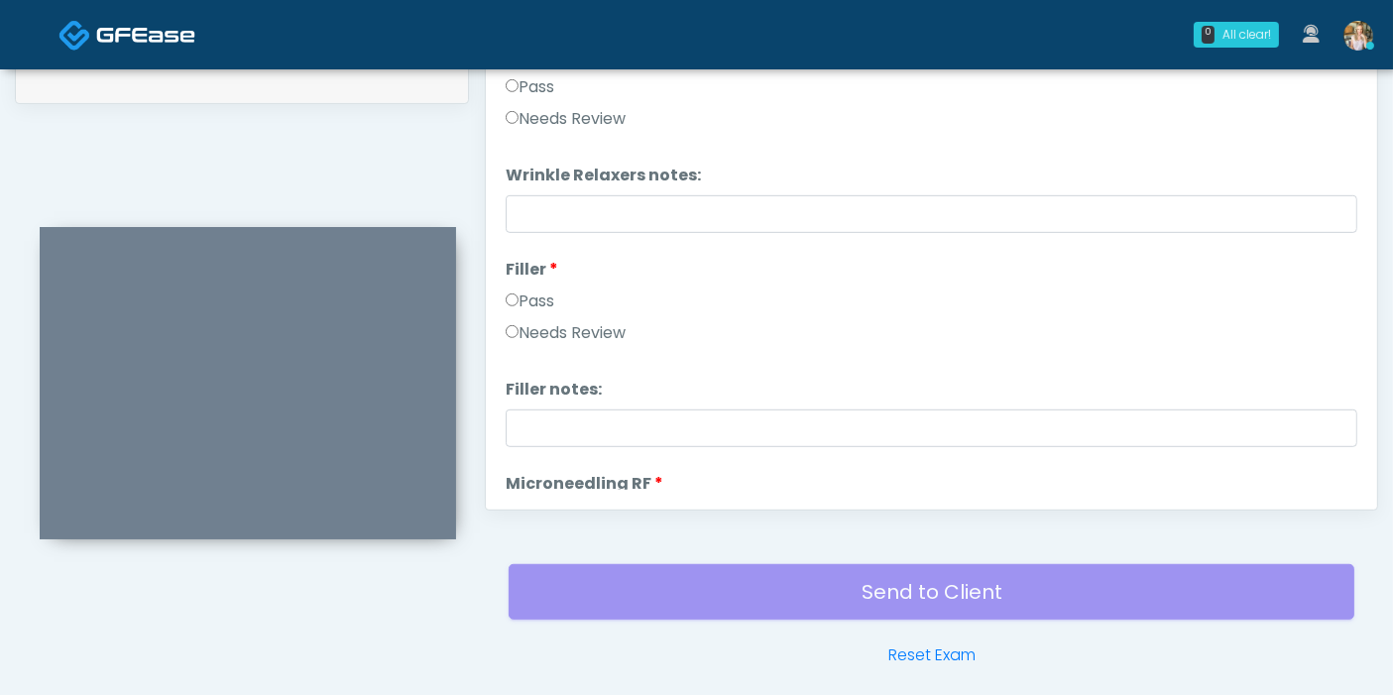
scroll to position [860, 0]
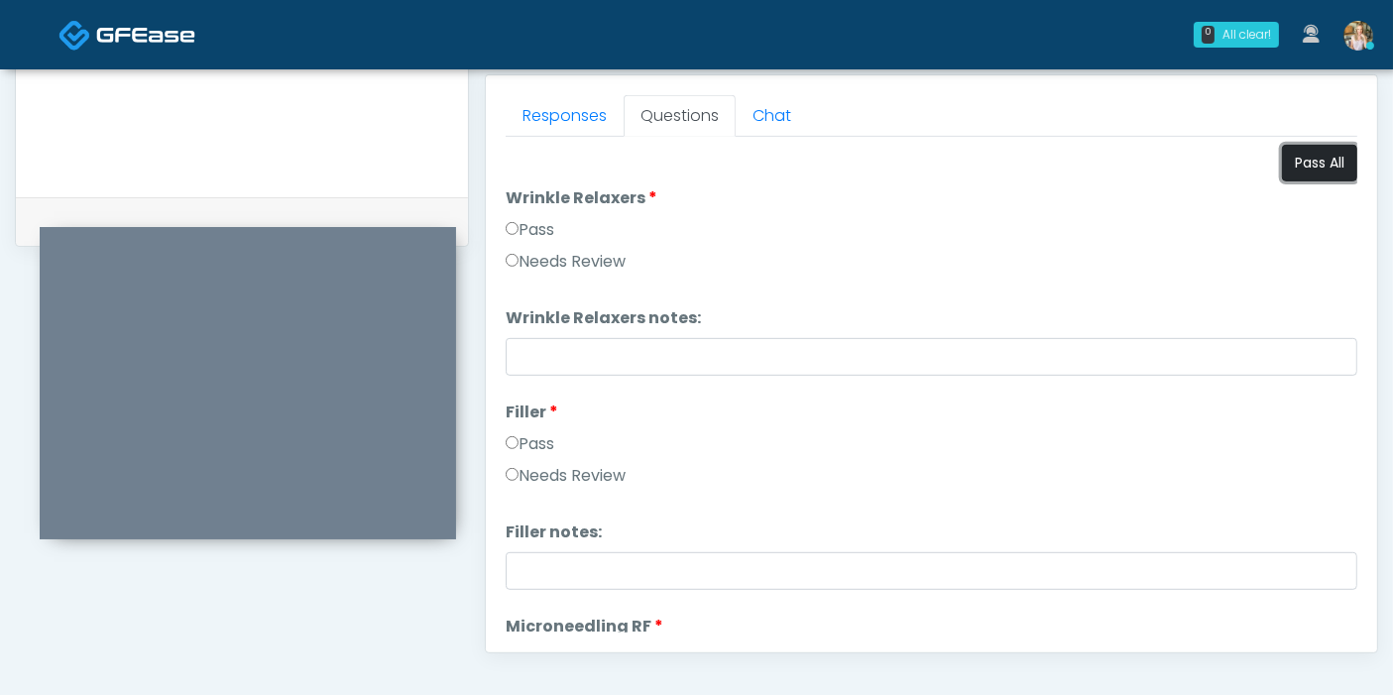
click at [1283, 163] on button "Pass All" at bounding box center [1319, 163] width 75 height 37
click at [565, 114] on link "Responses" at bounding box center [565, 116] width 118 height 42
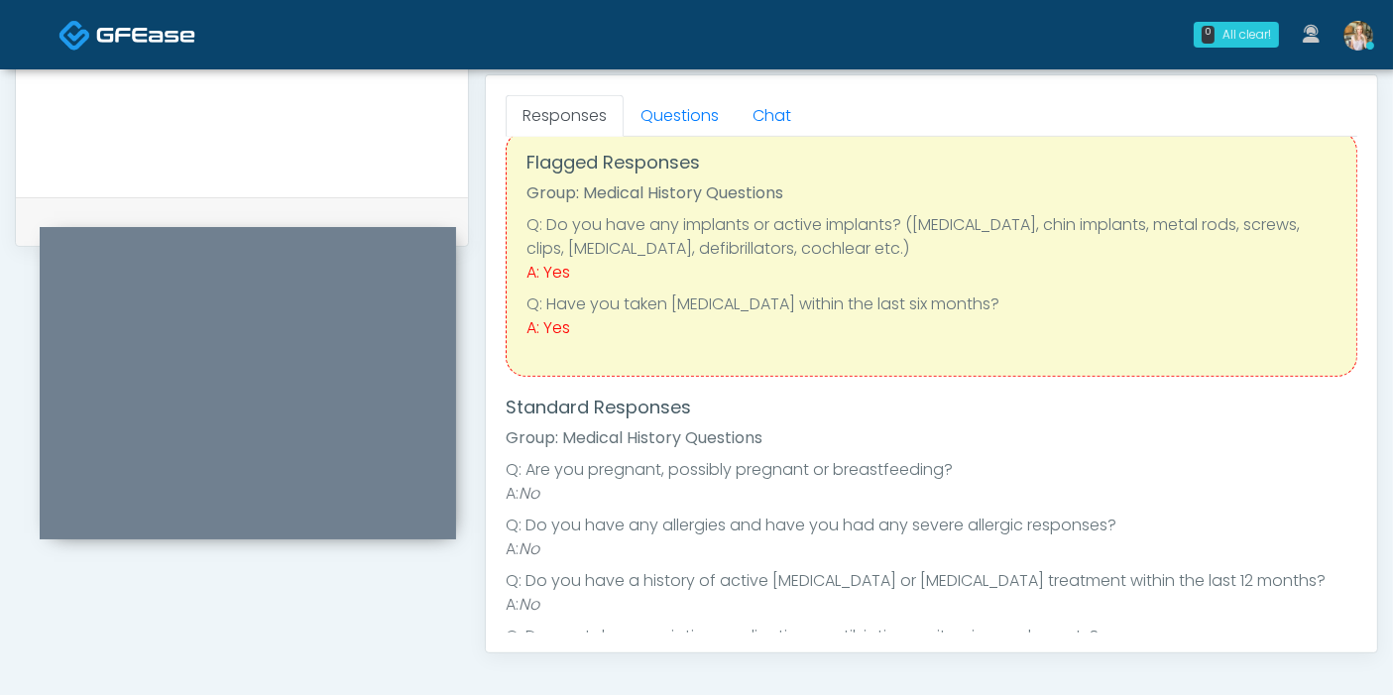
scroll to position [0, 0]
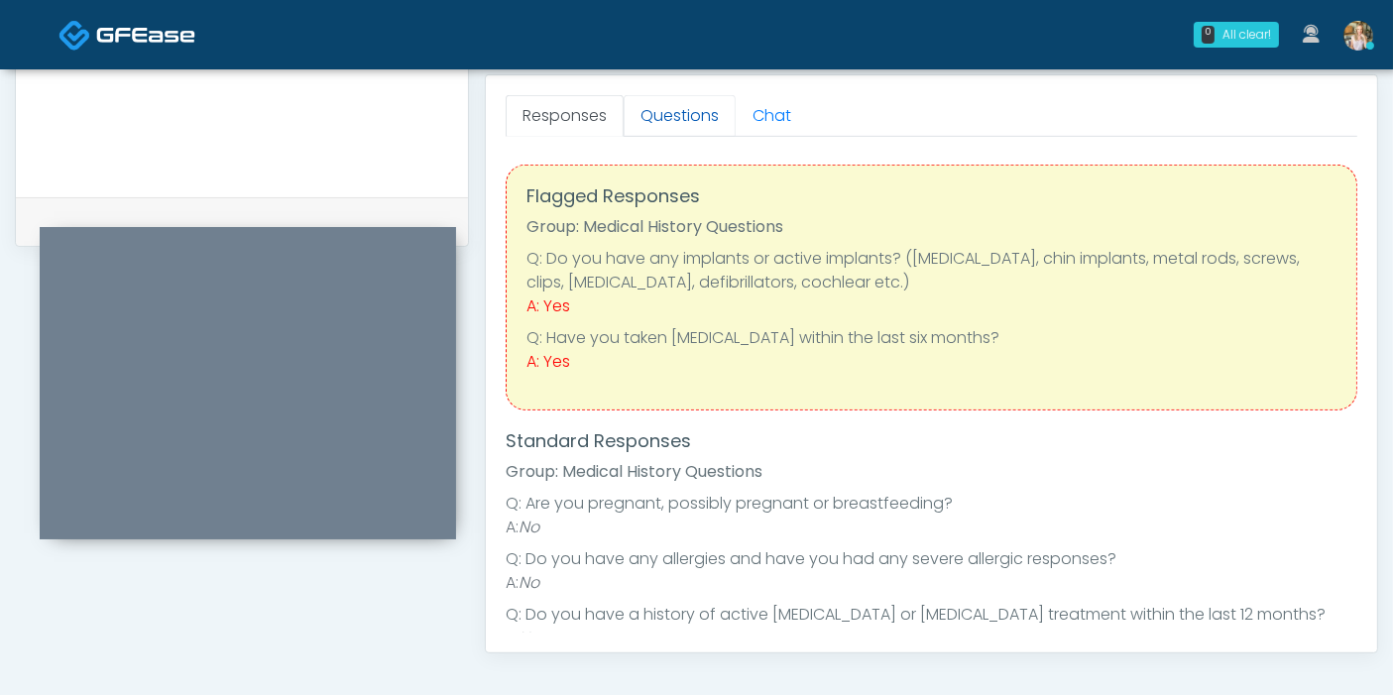
click at [666, 122] on link "Questions" at bounding box center [679, 116] width 112 height 42
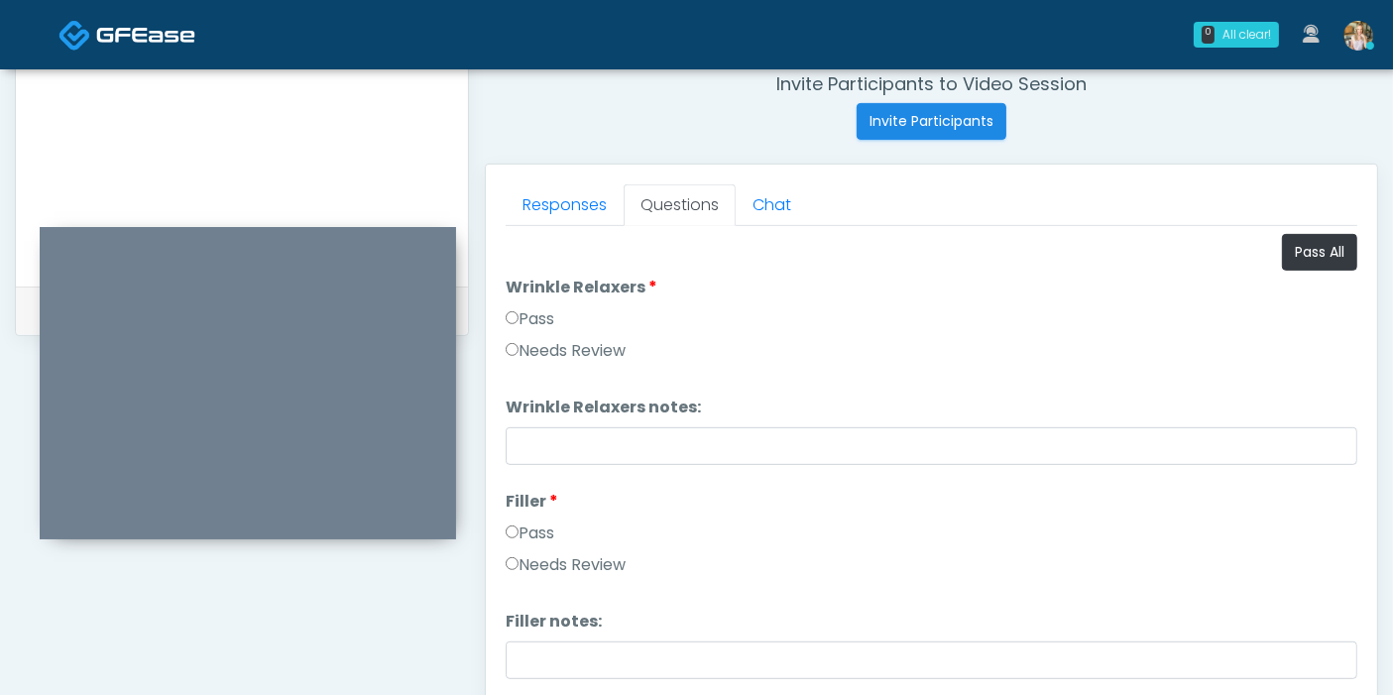
scroll to position [639, 0]
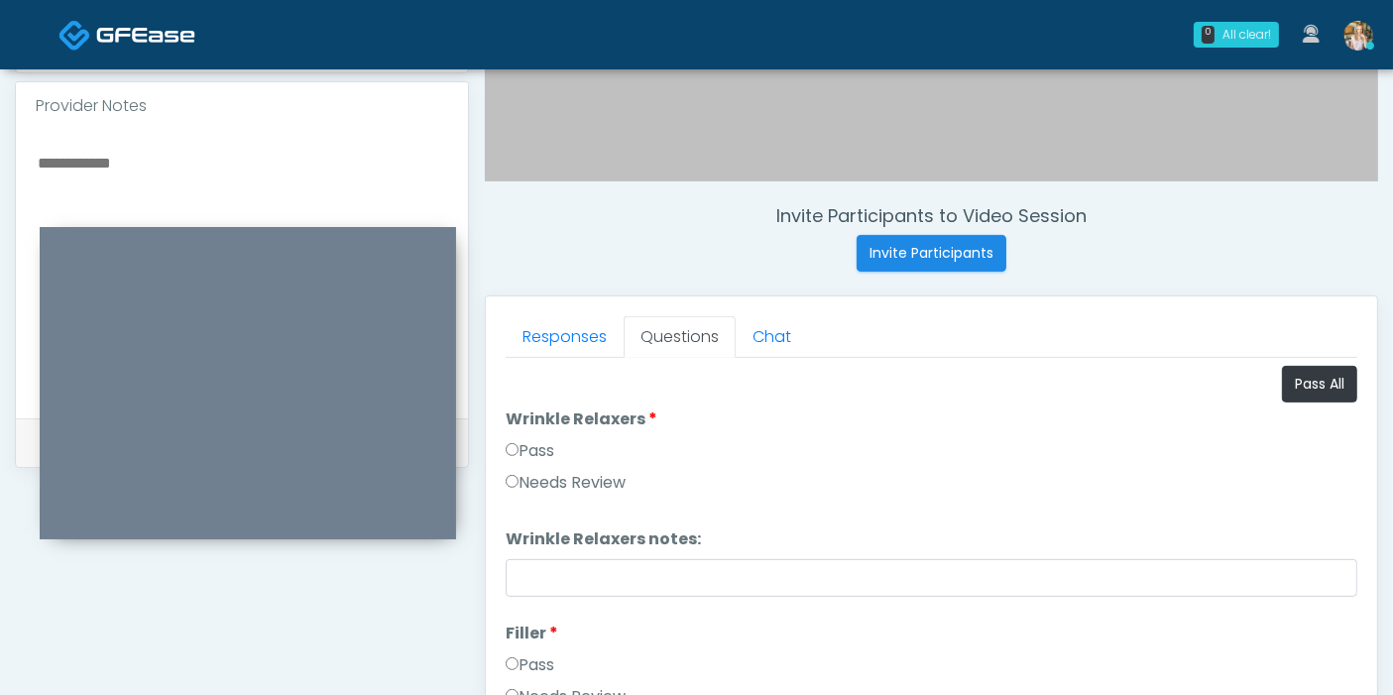
click at [77, 159] on textarea at bounding box center [242, 271] width 412 height 242
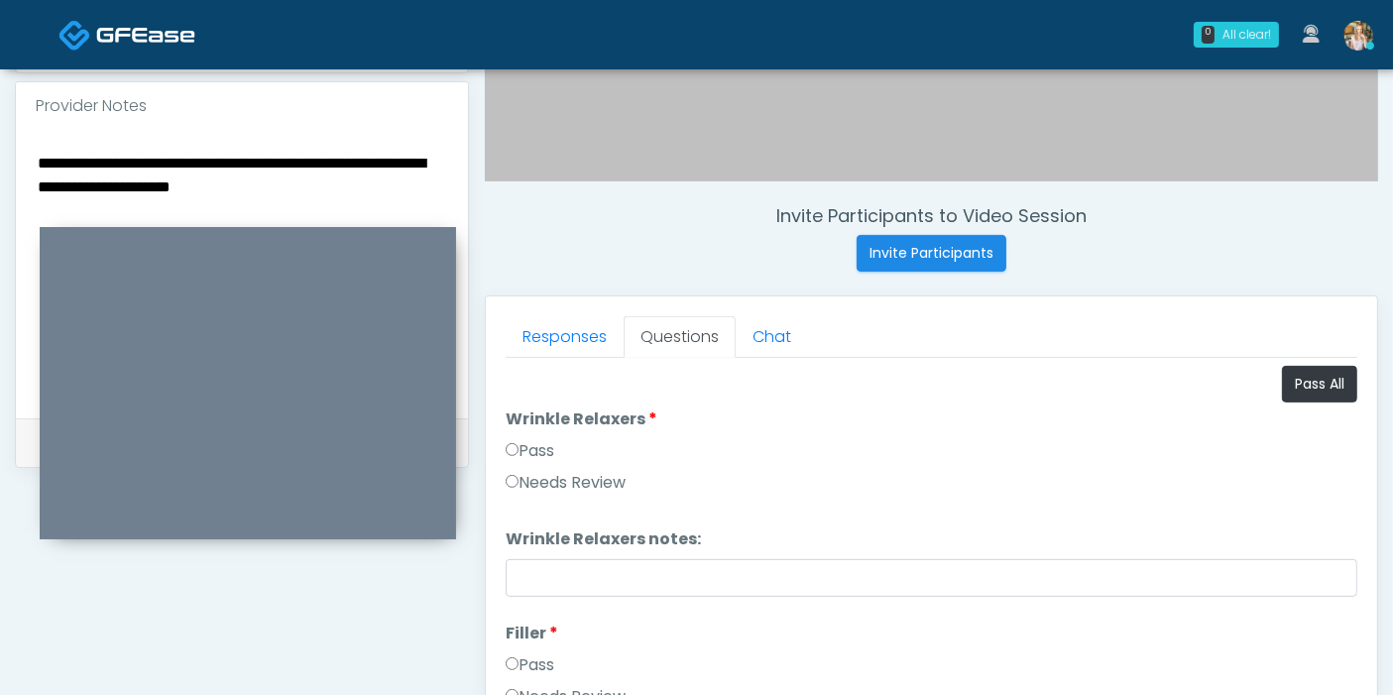
click at [375, 183] on textarea "**********" at bounding box center [242, 271] width 412 height 242
click at [161, 197] on textarea "**********" at bounding box center [242, 271] width 412 height 242
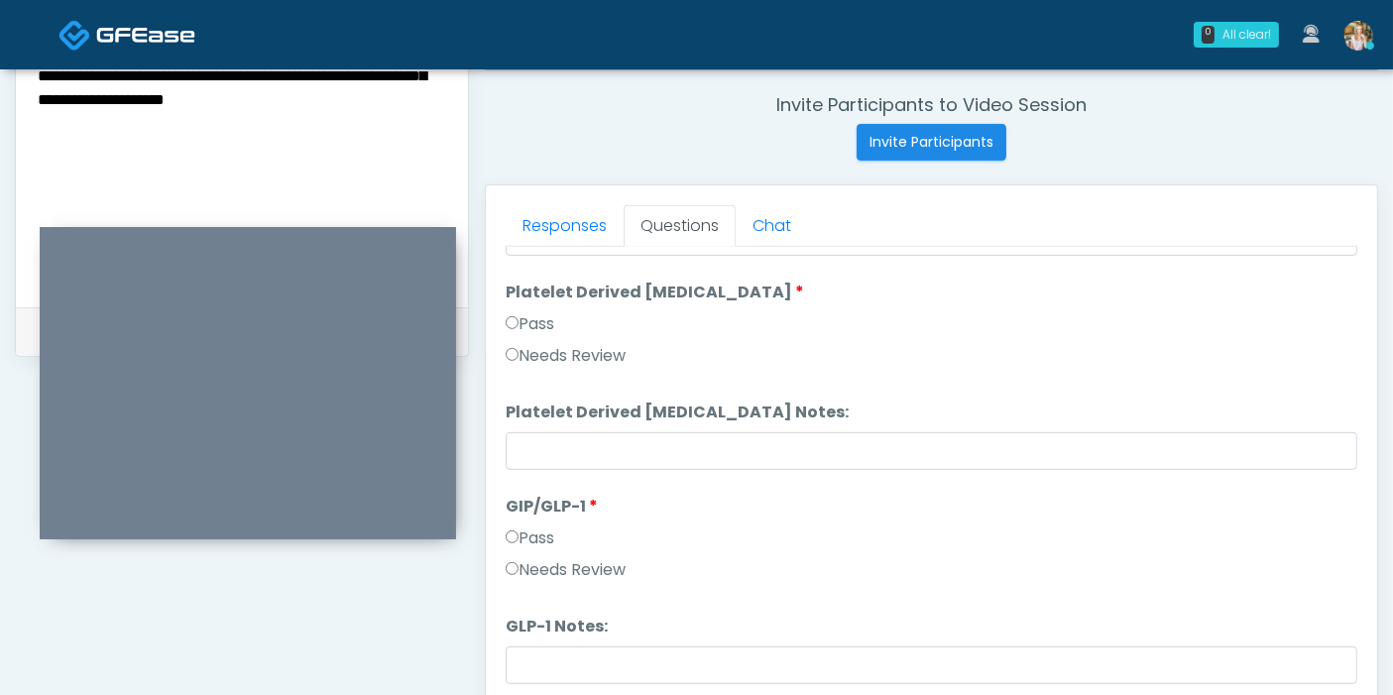
scroll to position [970, 0]
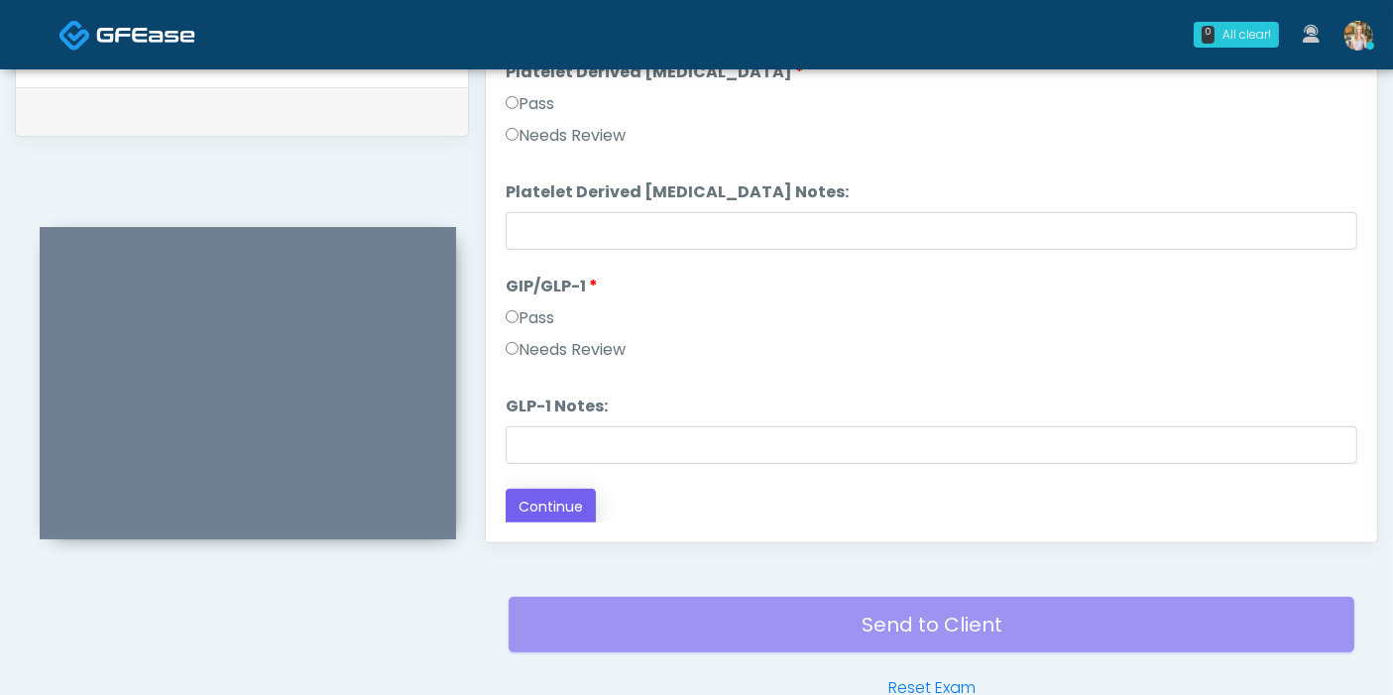
type textarea "**********"
click at [532, 504] on button "Continue" at bounding box center [551, 507] width 90 height 37
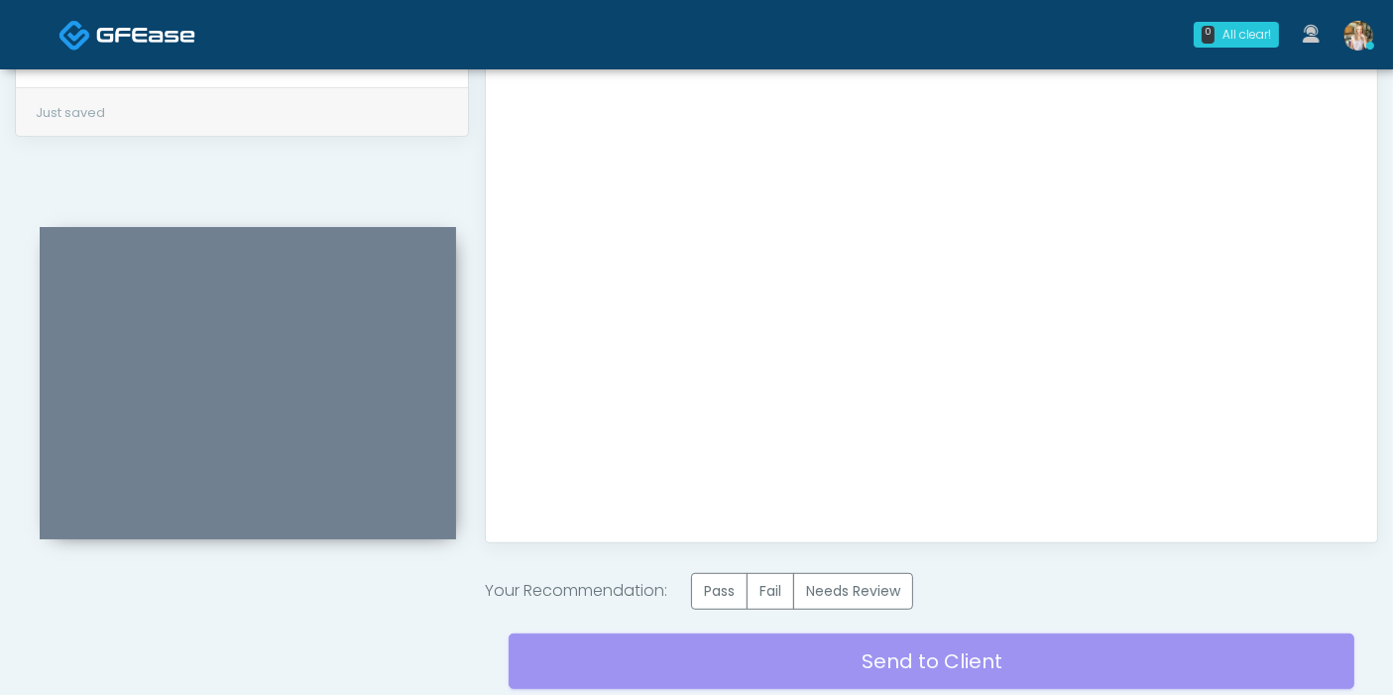
scroll to position [0, 0]
click at [734, 595] on label "Pass" at bounding box center [719, 591] width 56 height 37
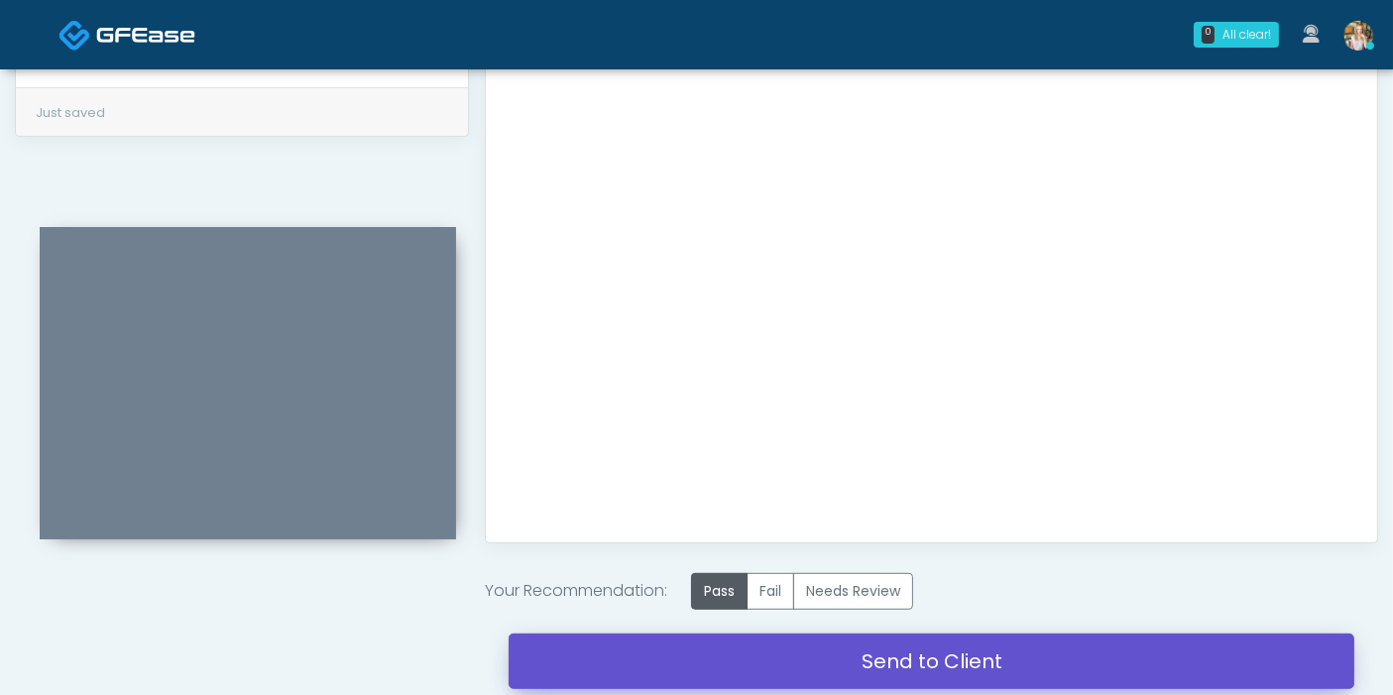
click at [916, 659] on link "Send to Client" at bounding box center [931, 661] width 846 height 56
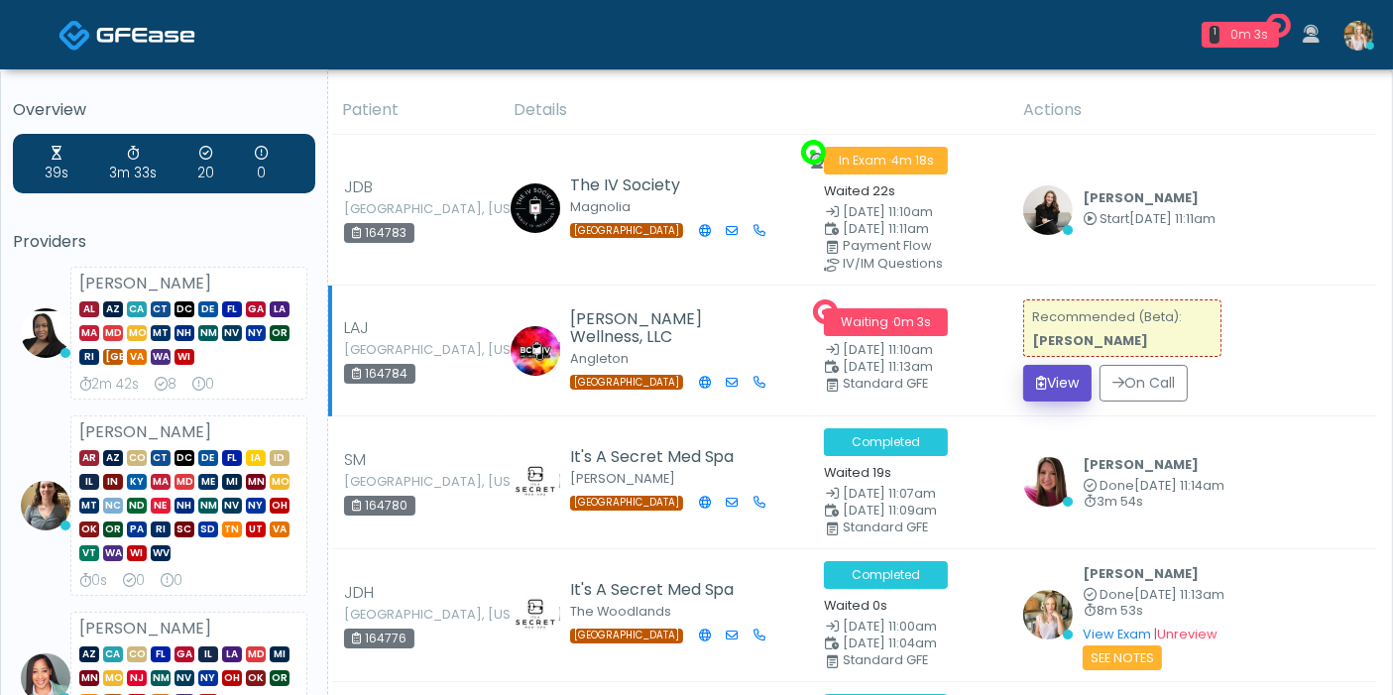
click at [1056, 381] on button "View" at bounding box center [1057, 383] width 68 height 37
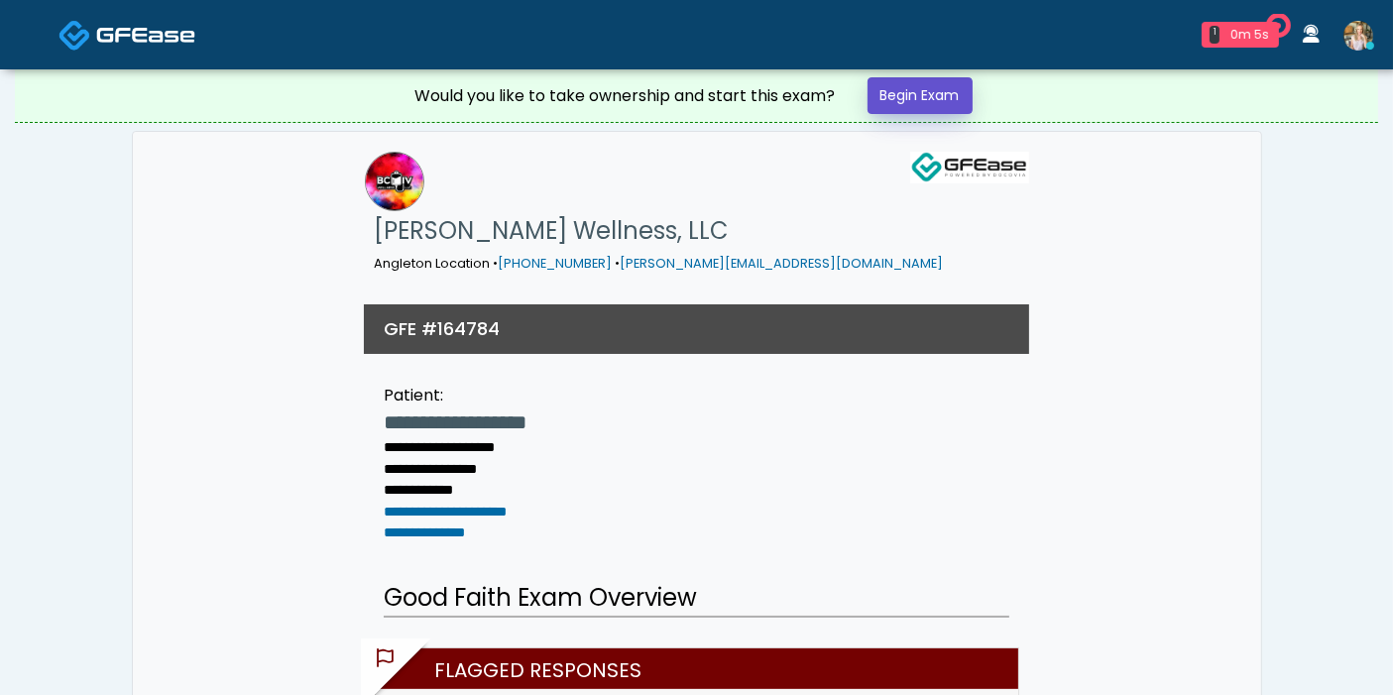
click at [907, 100] on link "Begin Exam" at bounding box center [919, 95] width 105 height 37
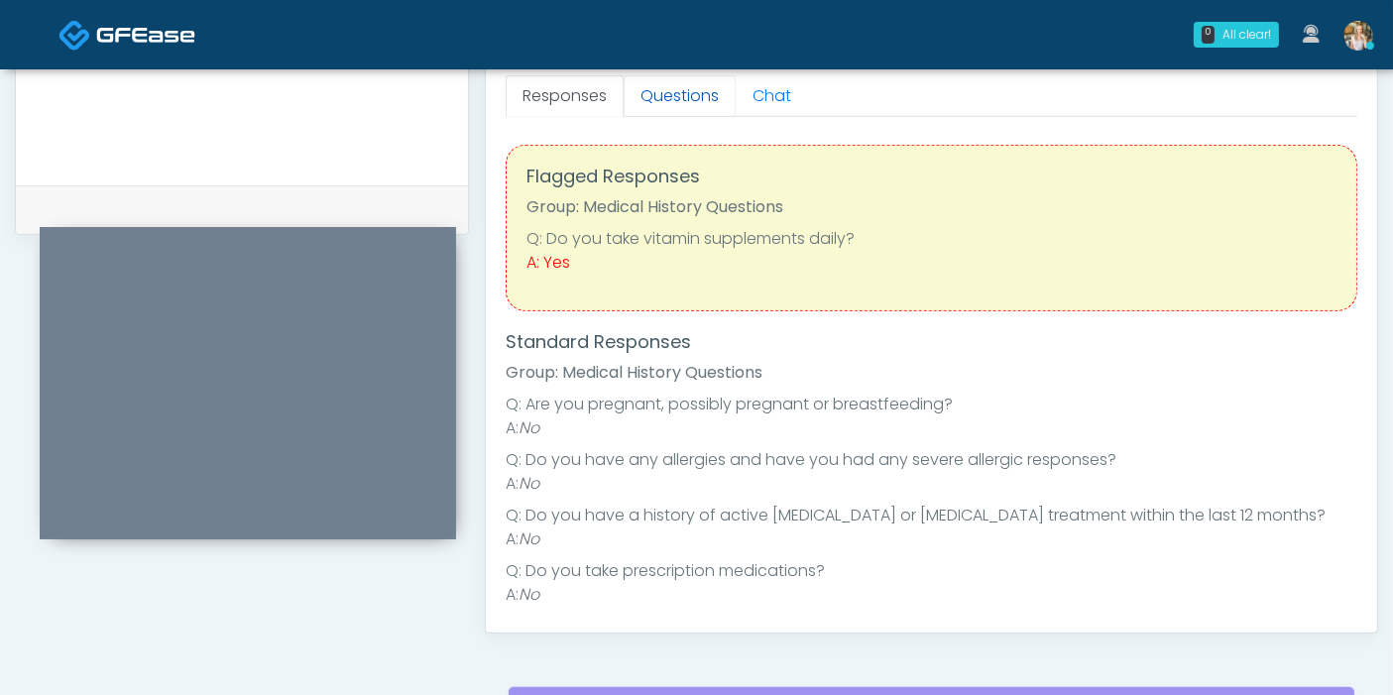
click at [660, 97] on link "Questions" at bounding box center [679, 96] width 112 height 42
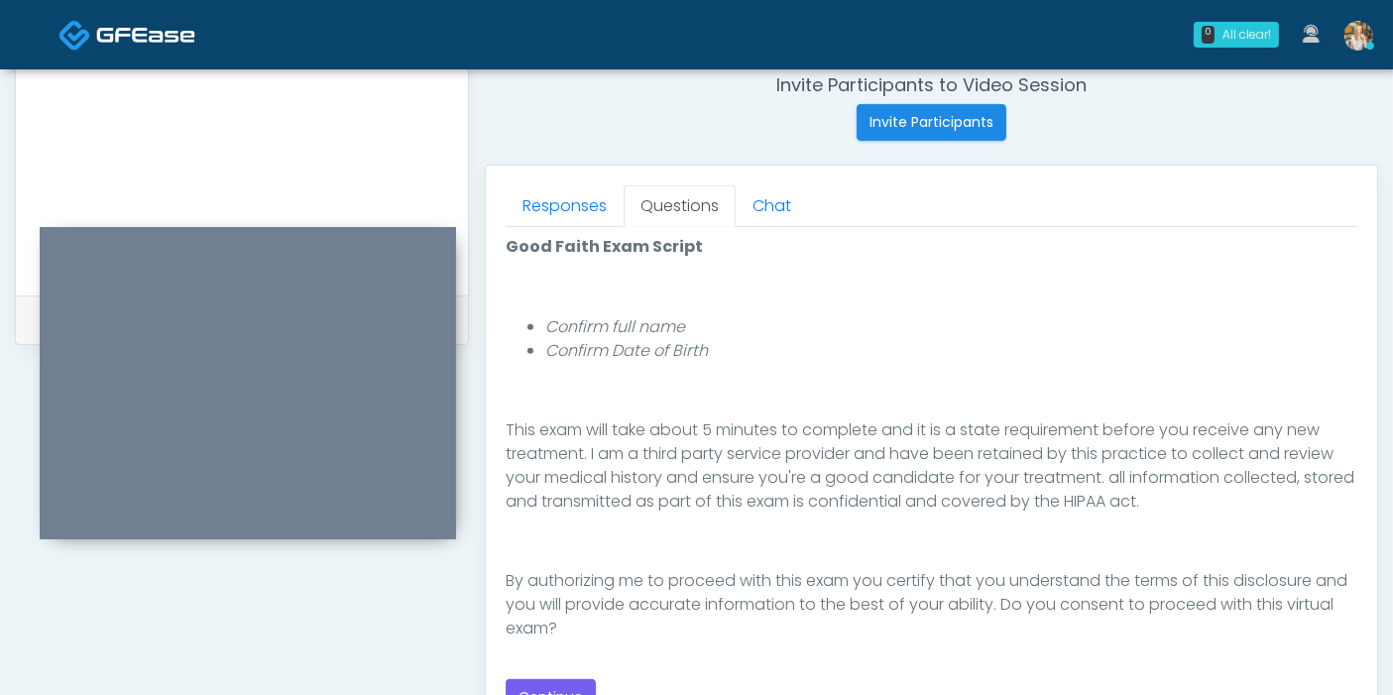
scroll to position [880, 0]
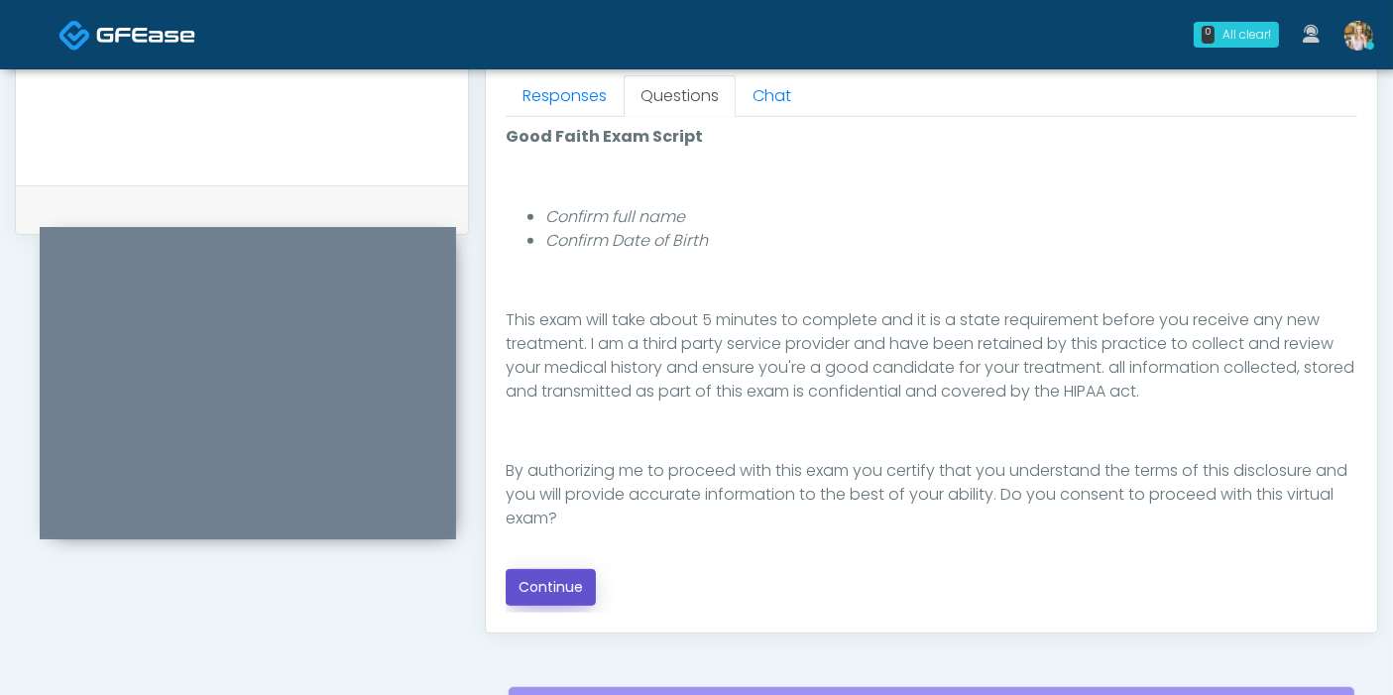
click at [565, 579] on button "Continue" at bounding box center [551, 587] width 90 height 37
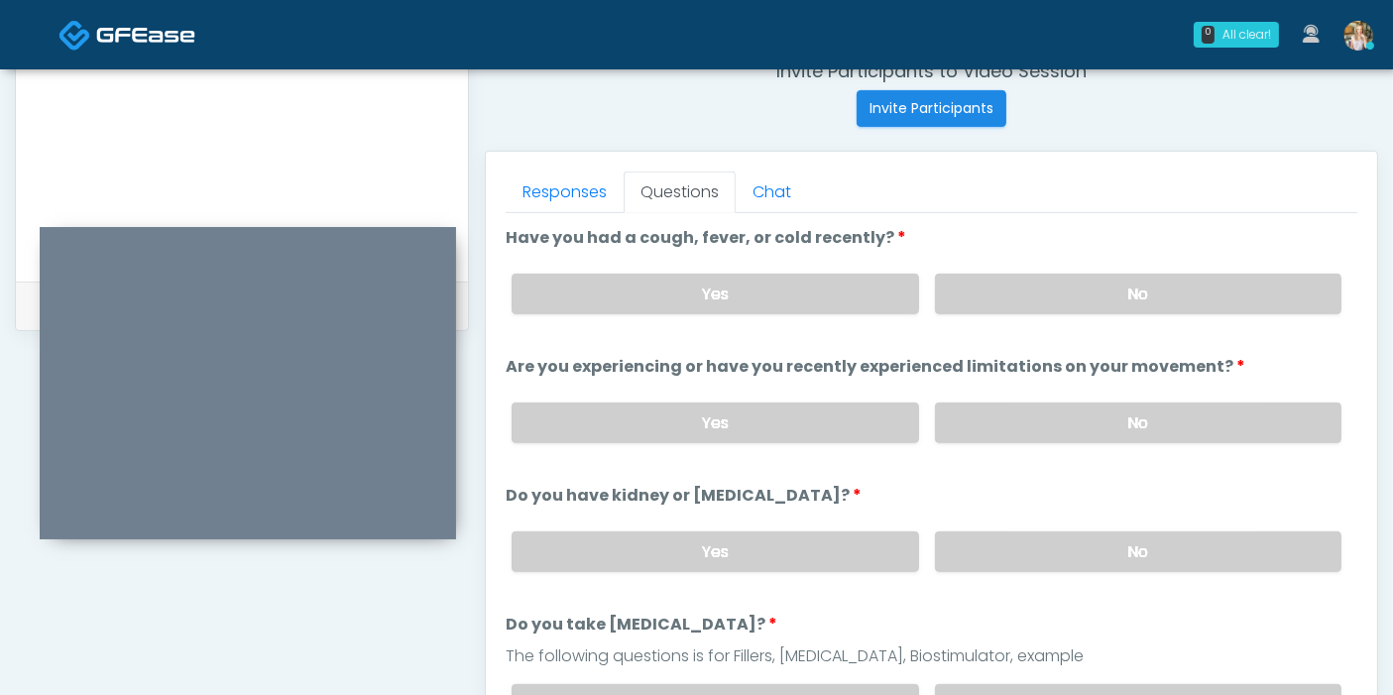
scroll to position [750, 0]
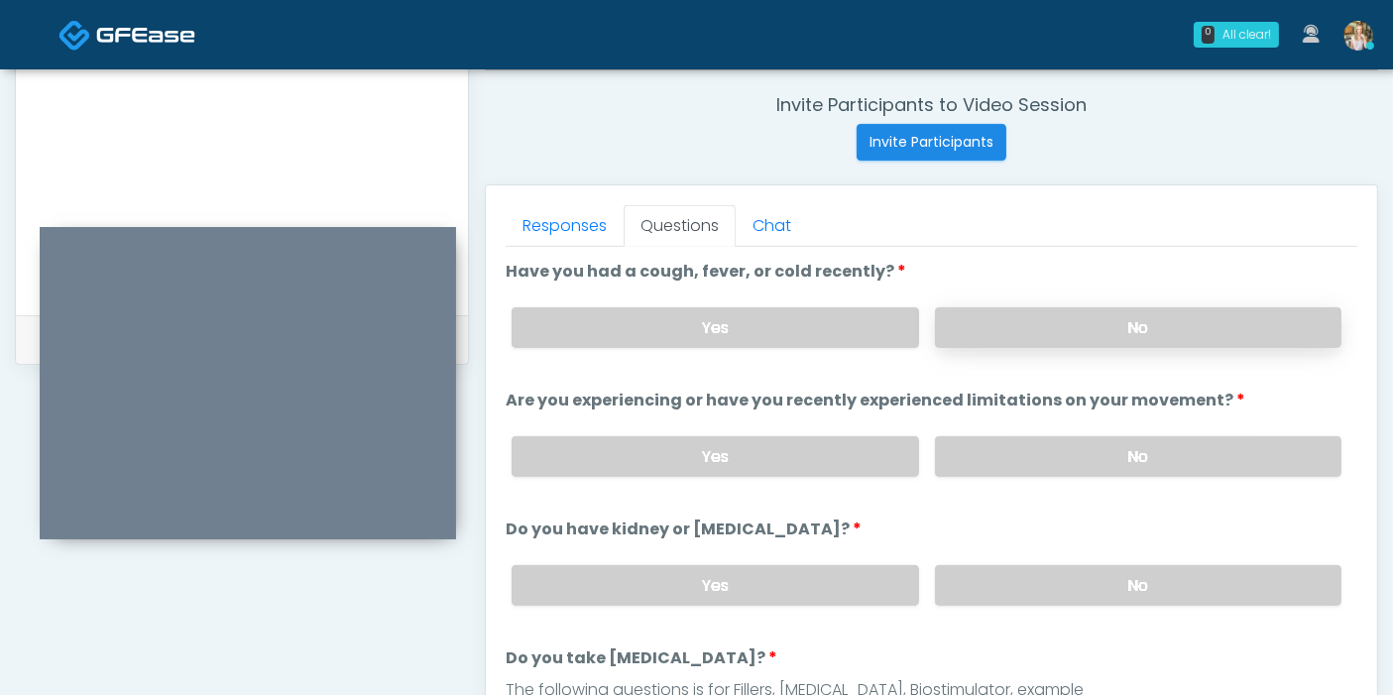
click at [1085, 324] on label "No" at bounding box center [1138, 327] width 406 height 41
click at [1117, 457] on label "No" at bounding box center [1138, 456] width 406 height 41
click at [1117, 586] on label "No" at bounding box center [1138, 585] width 406 height 41
click at [856, 322] on label "Yes" at bounding box center [714, 327] width 406 height 41
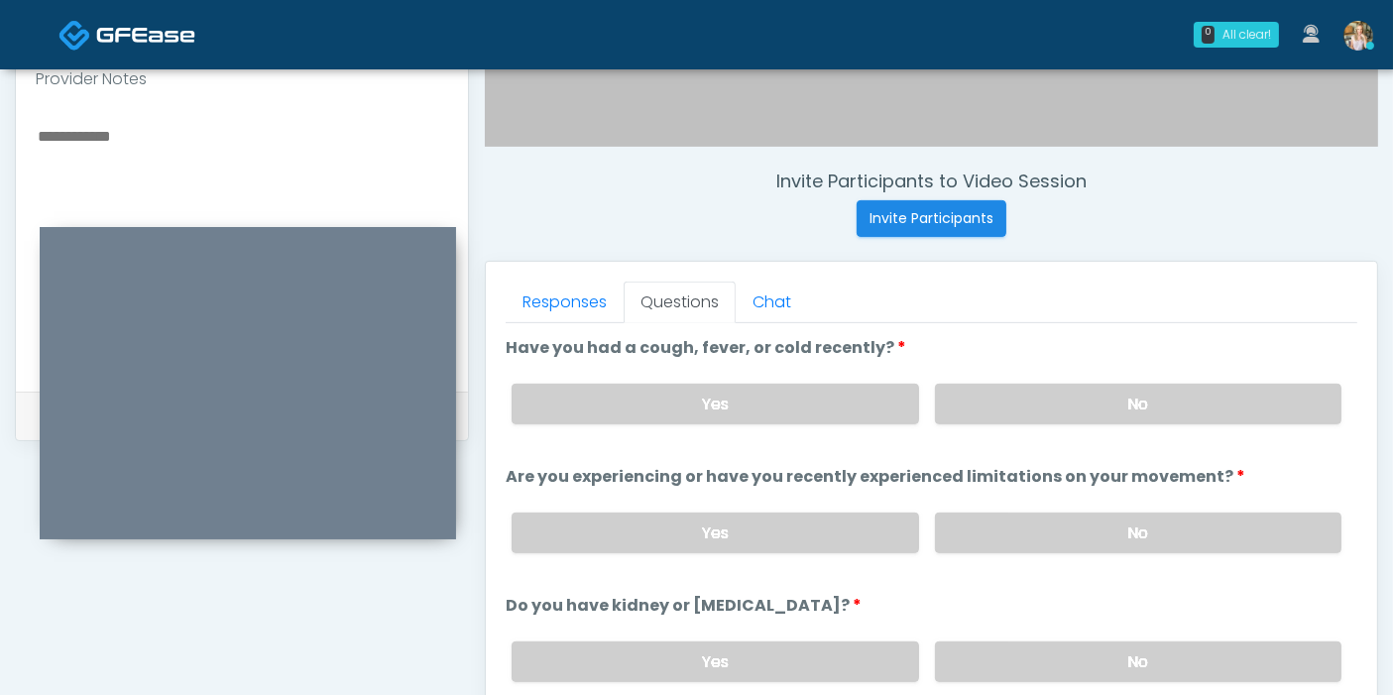
scroll to position [639, 0]
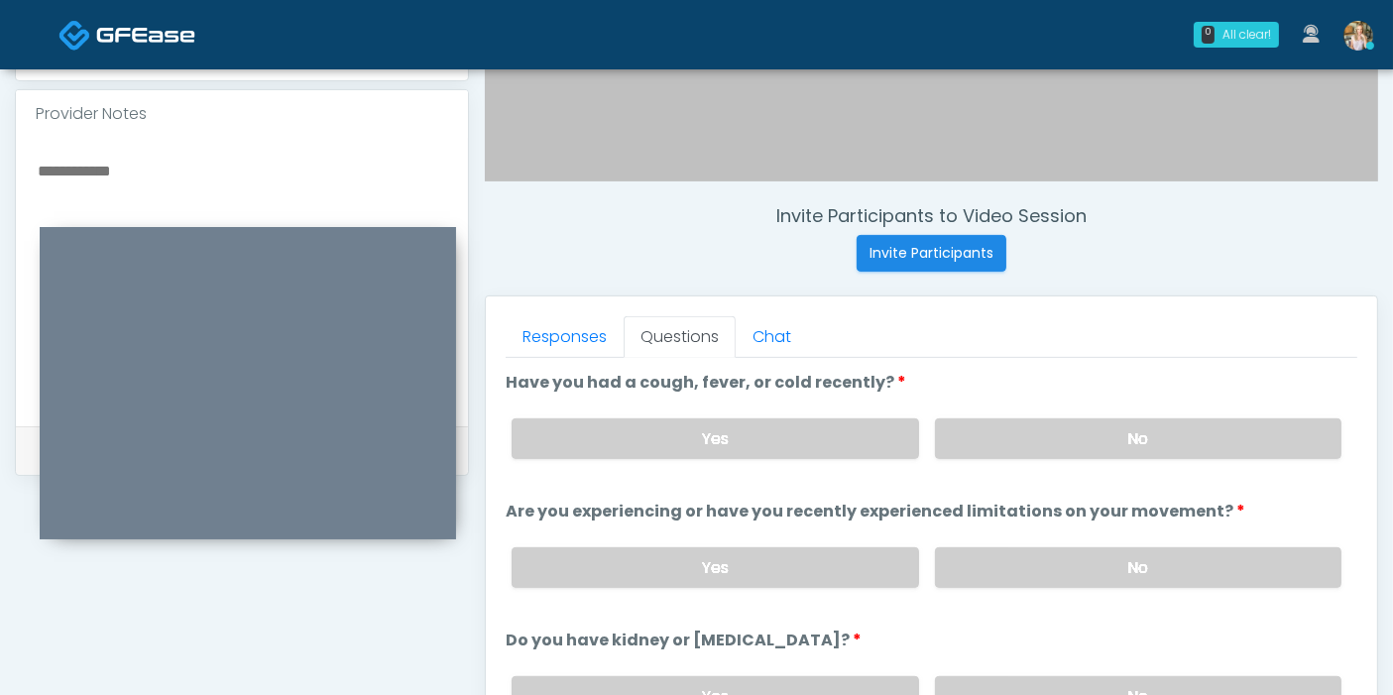
click at [170, 163] on textarea at bounding box center [242, 279] width 412 height 242
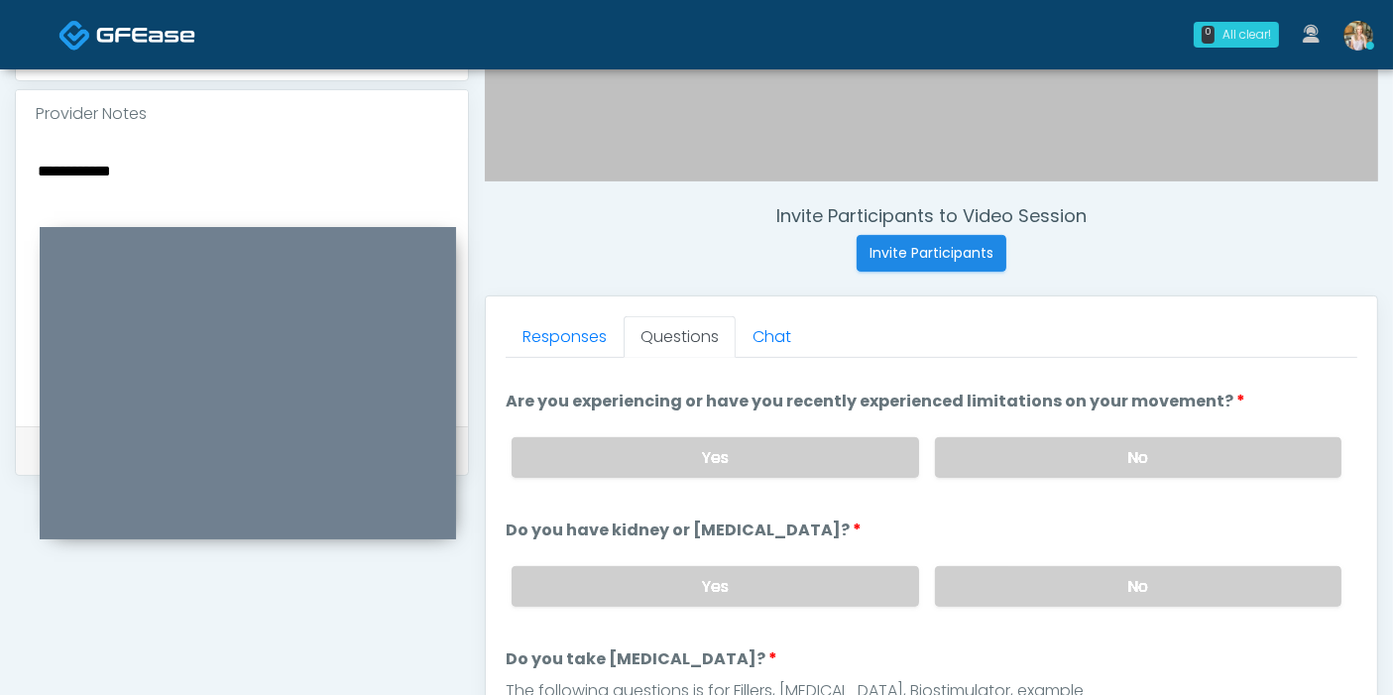
scroll to position [220, 0]
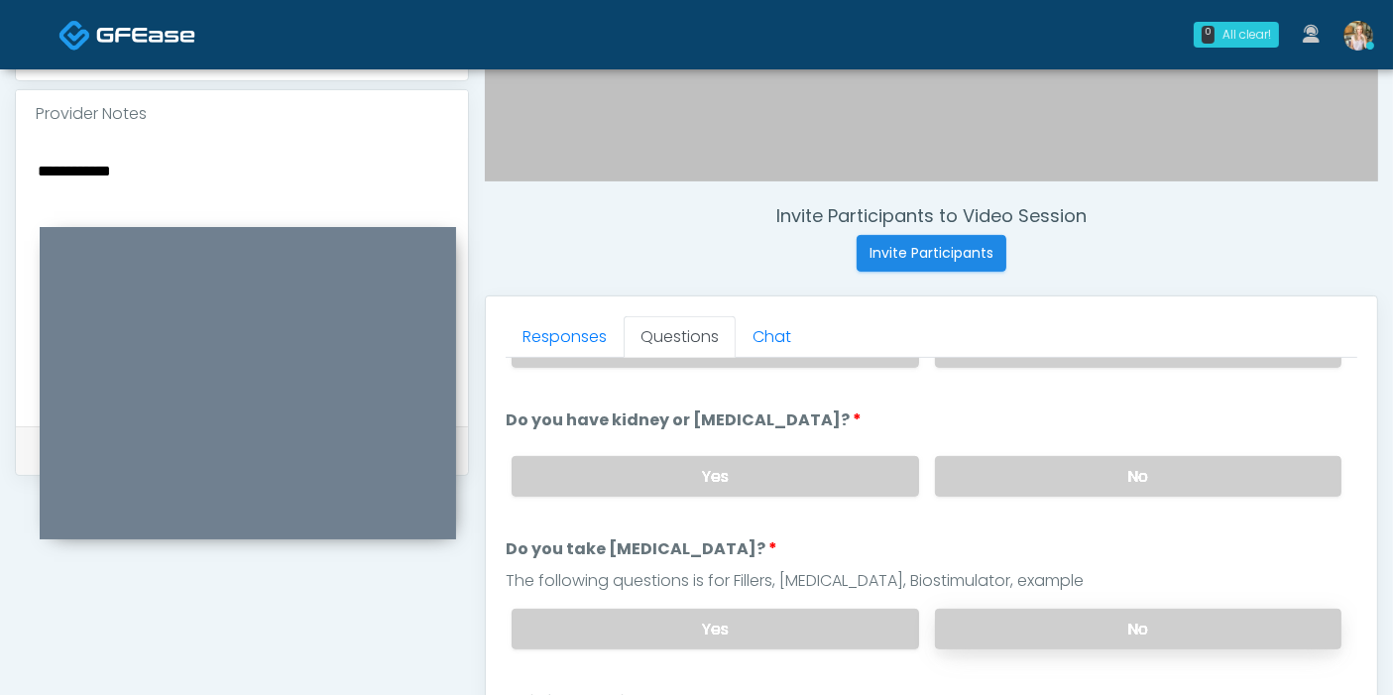
type textarea "**********"
click at [1105, 619] on label "No" at bounding box center [1138, 629] width 406 height 41
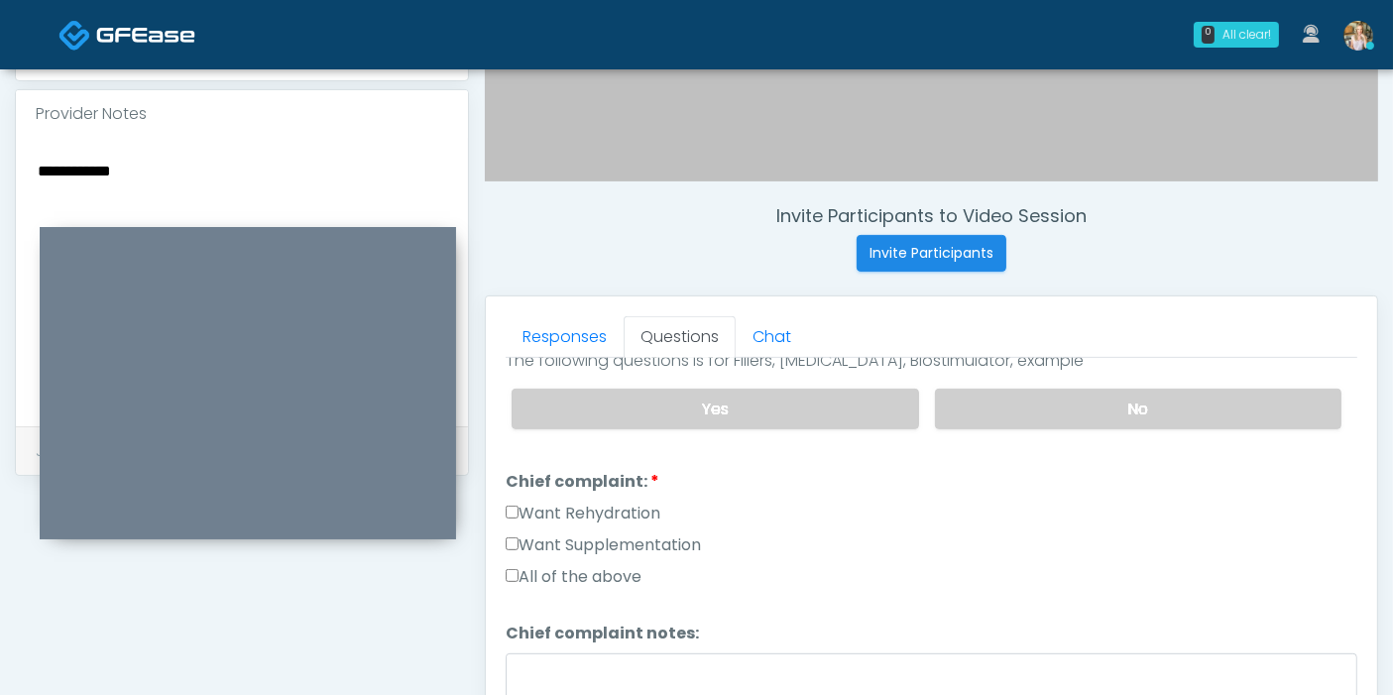
scroll to position [550, 0]
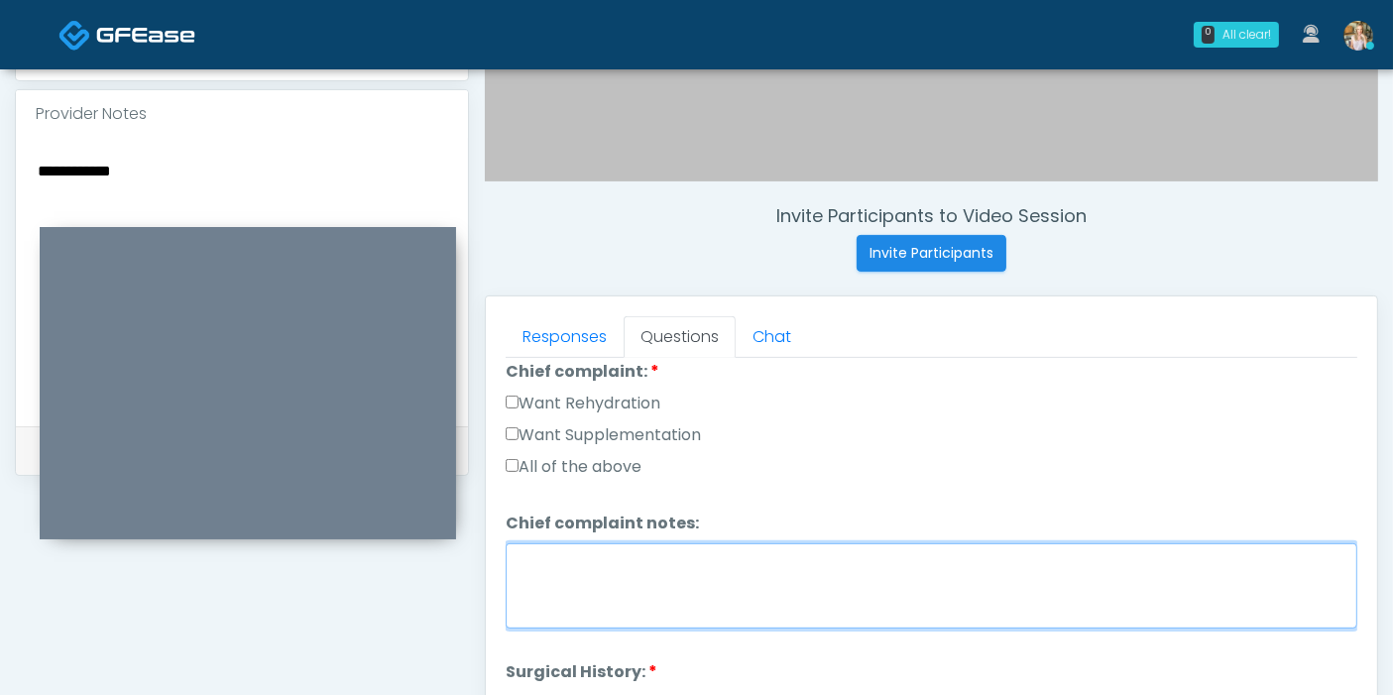
click at [760, 561] on textarea "Chief complaint notes:" at bounding box center [931, 585] width 851 height 85
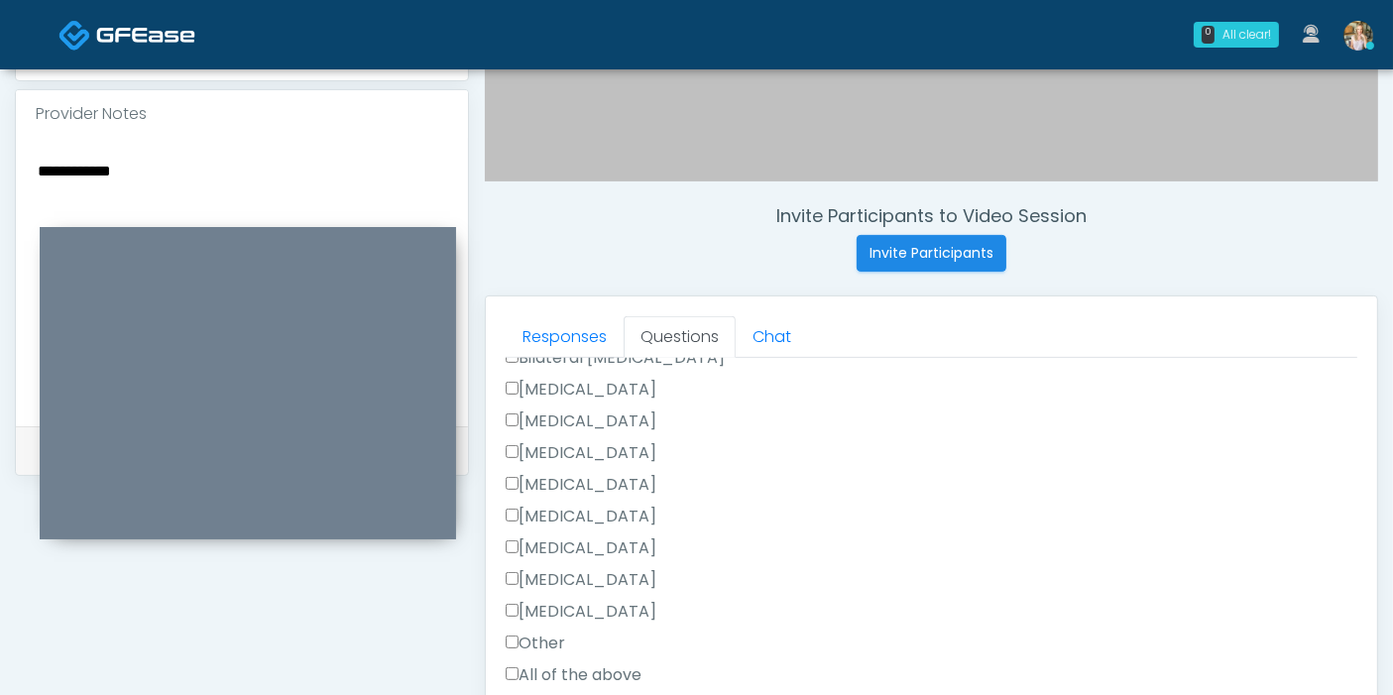
scroll to position [1036, 0]
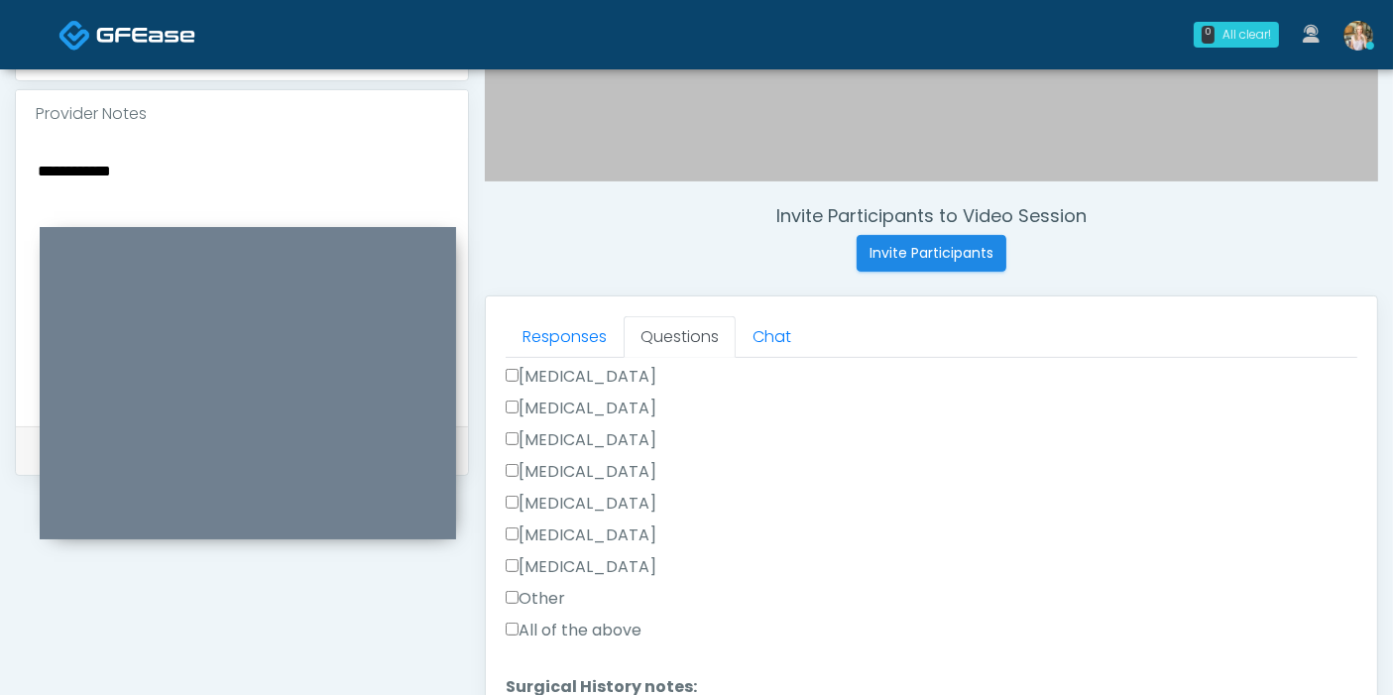
type textarea "**********"
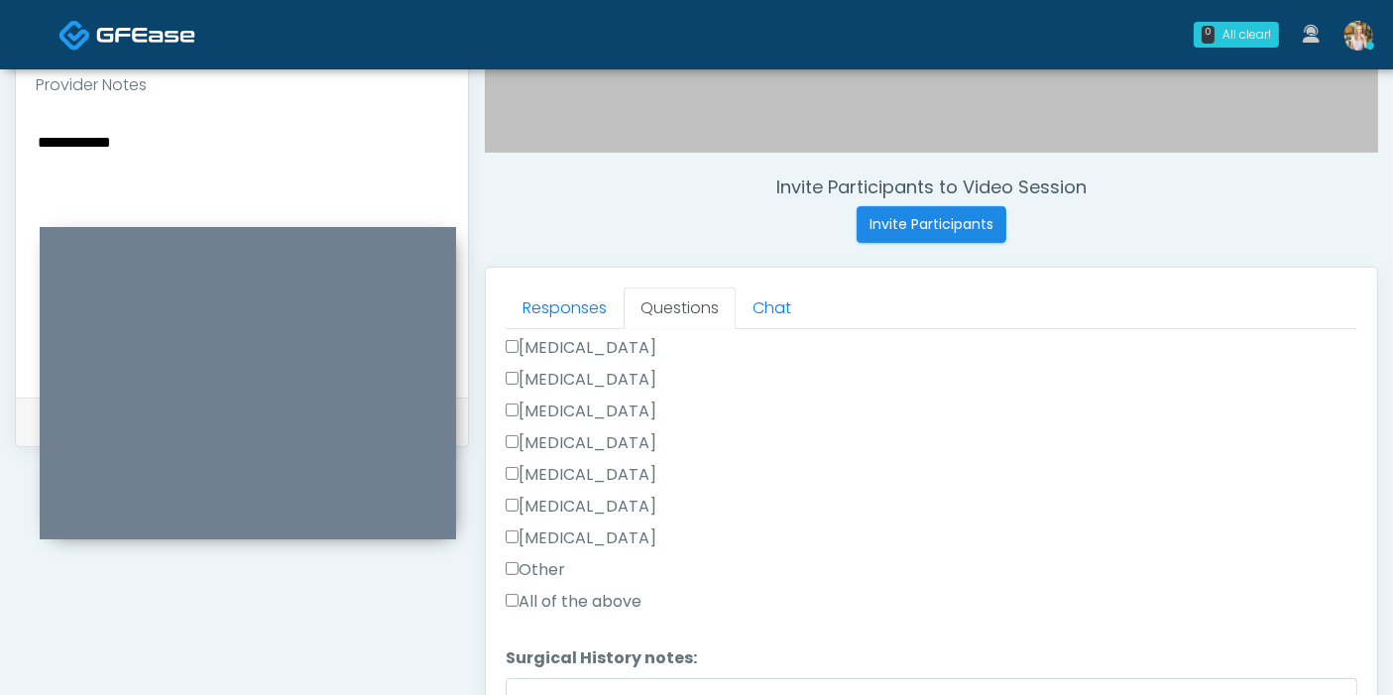
scroll to position [750, 0]
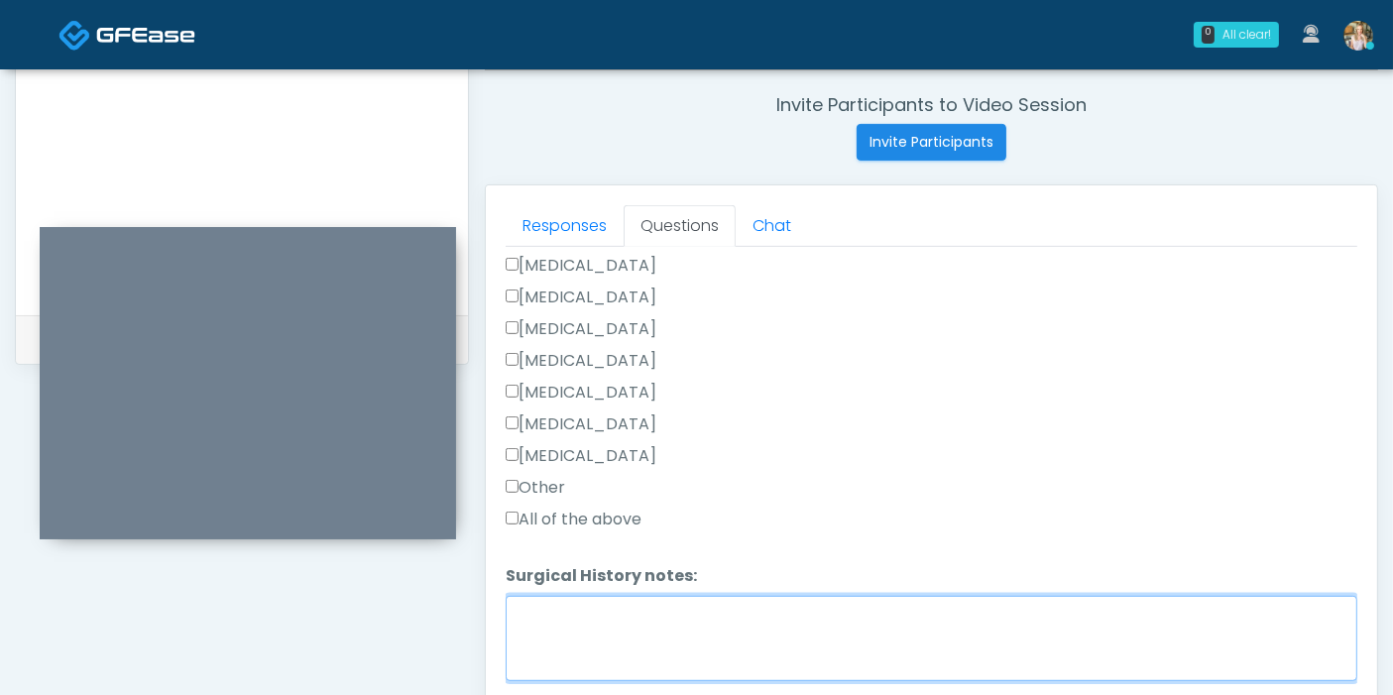
click at [599, 613] on textarea "Surgical History notes:" at bounding box center [931, 638] width 851 height 85
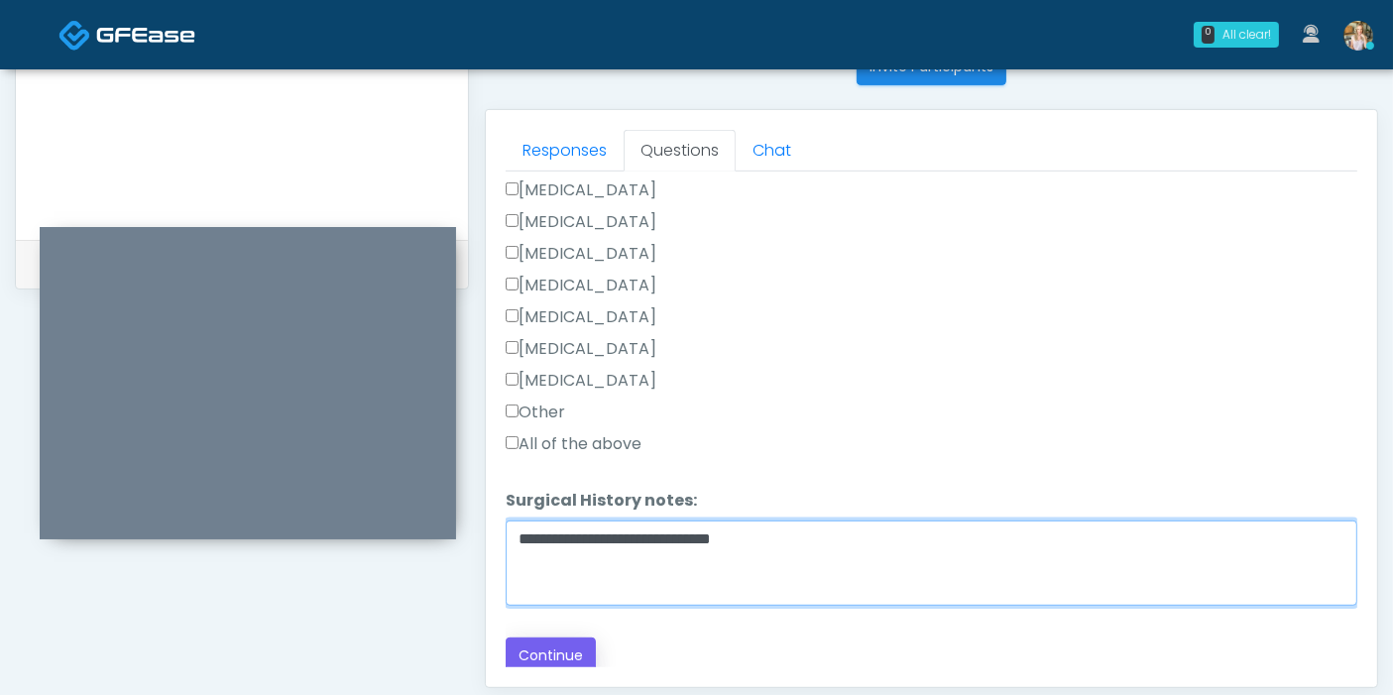
scroll to position [860, 0]
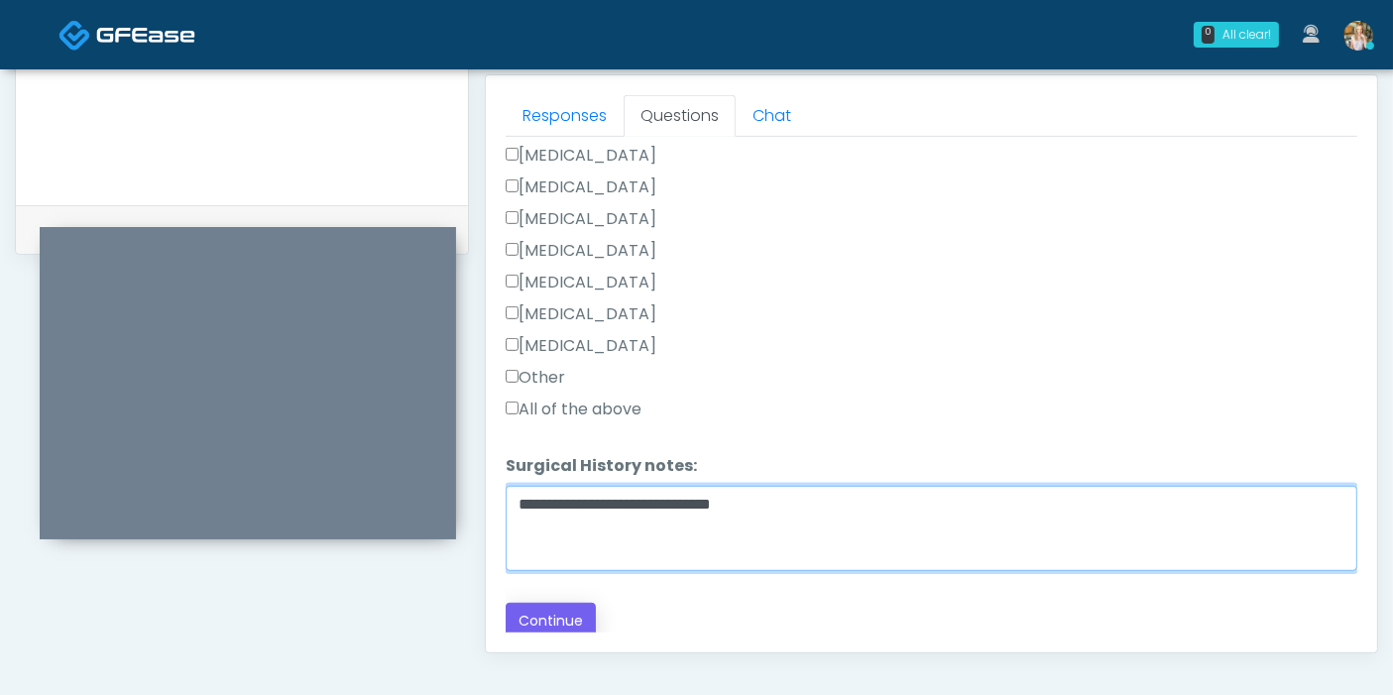
type textarea "**********"
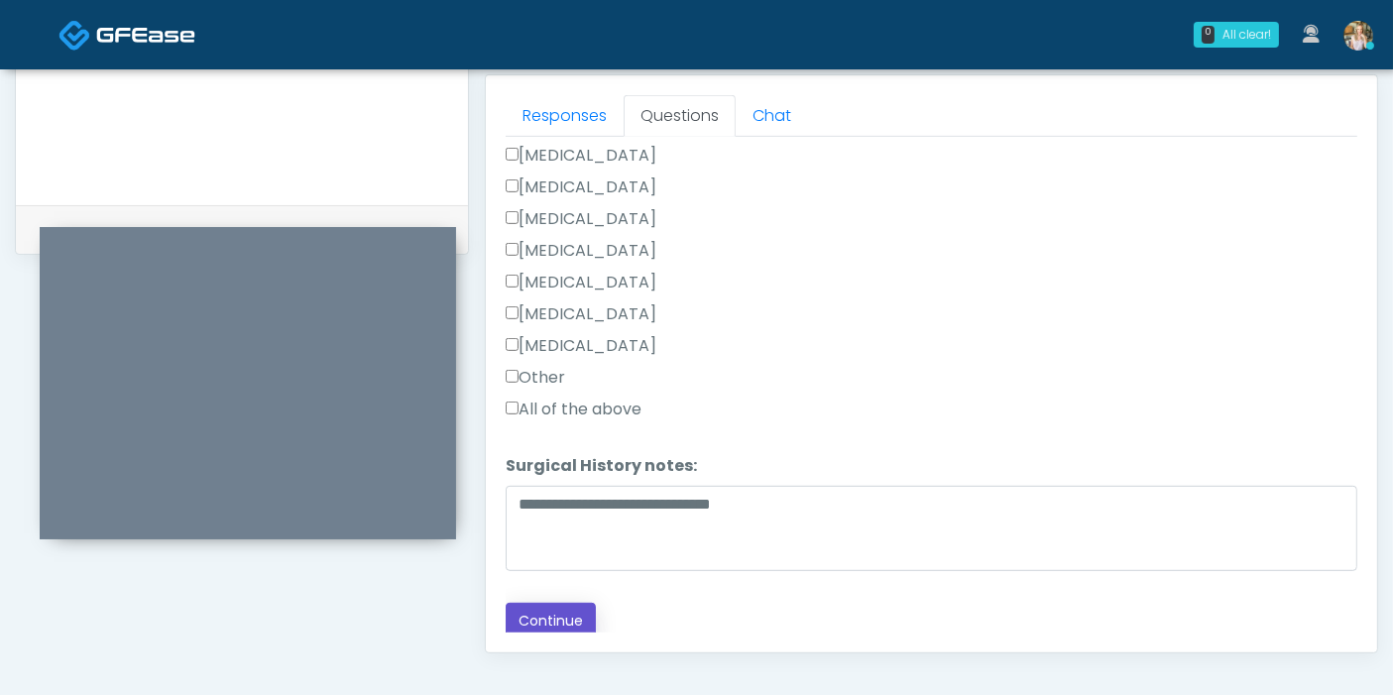
click at [550, 621] on button "Continue" at bounding box center [551, 621] width 90 height 37
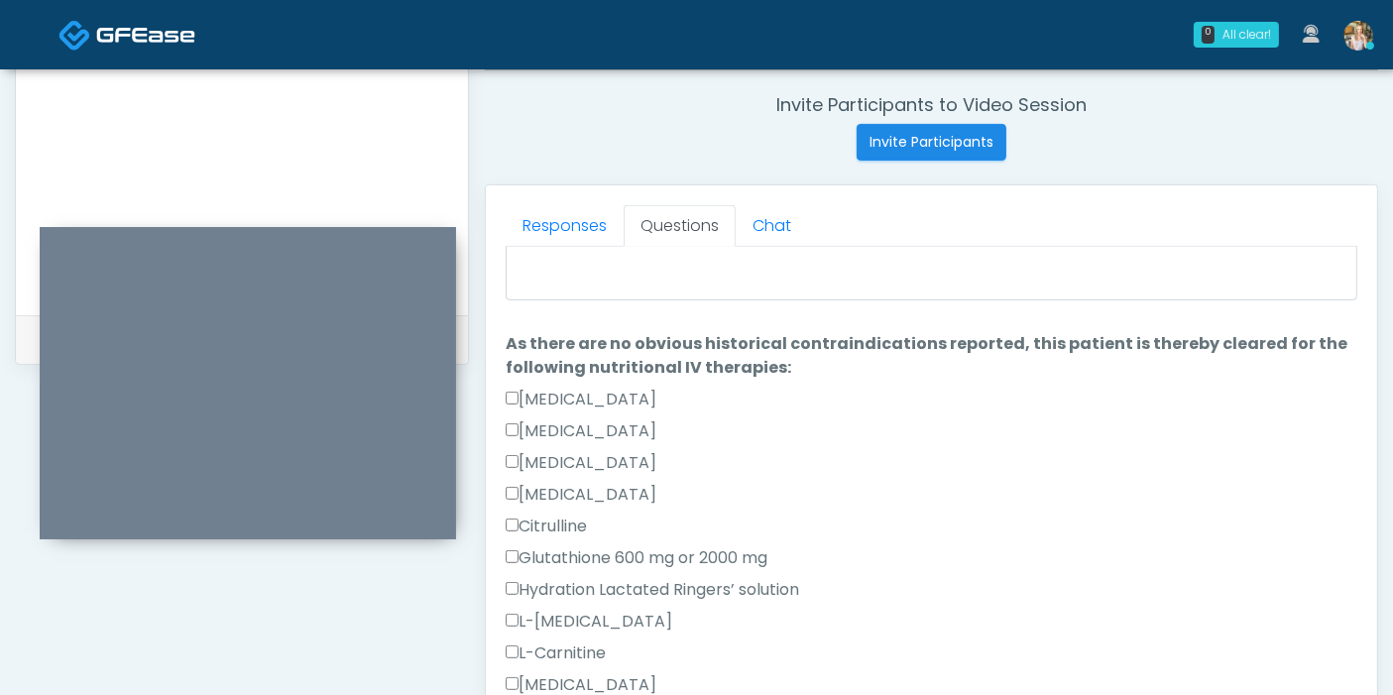
scroll to position [0, 0]
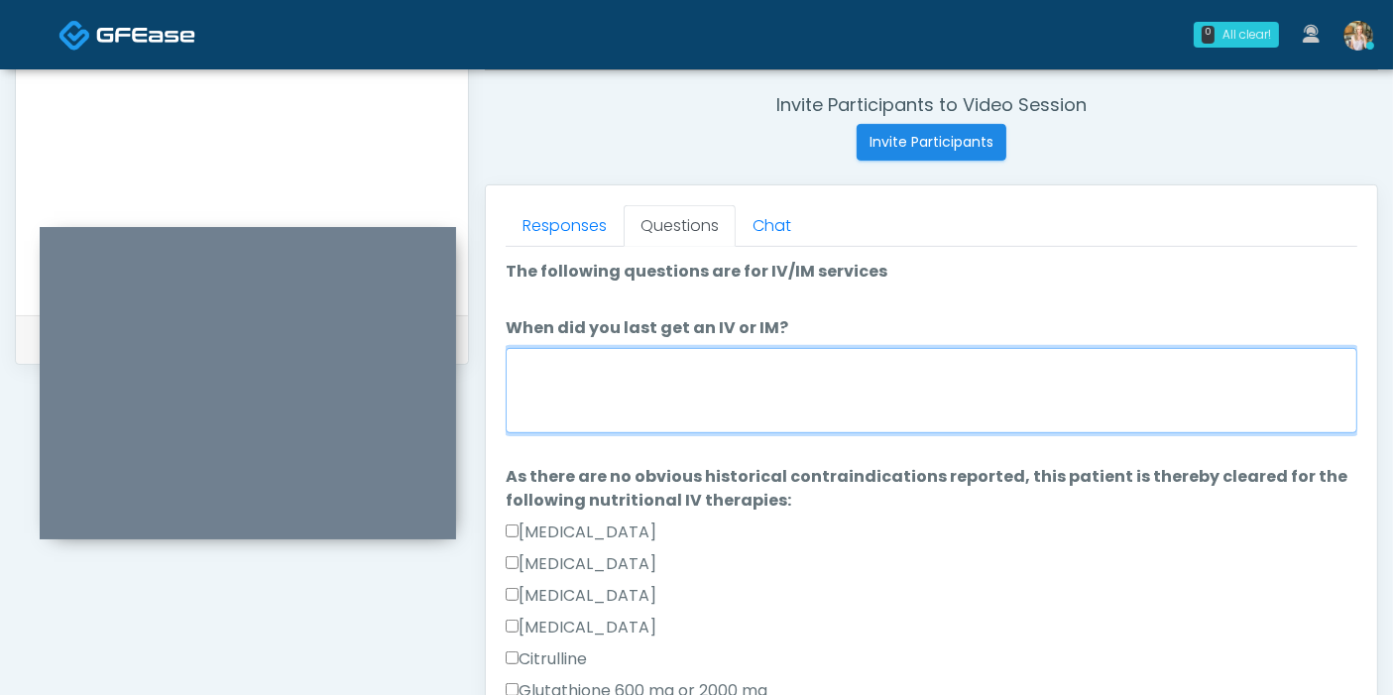
click at [919, 381] on textarea "When did you last get an IV or IM?" at bounding box center [931, 390] width 851 height 85
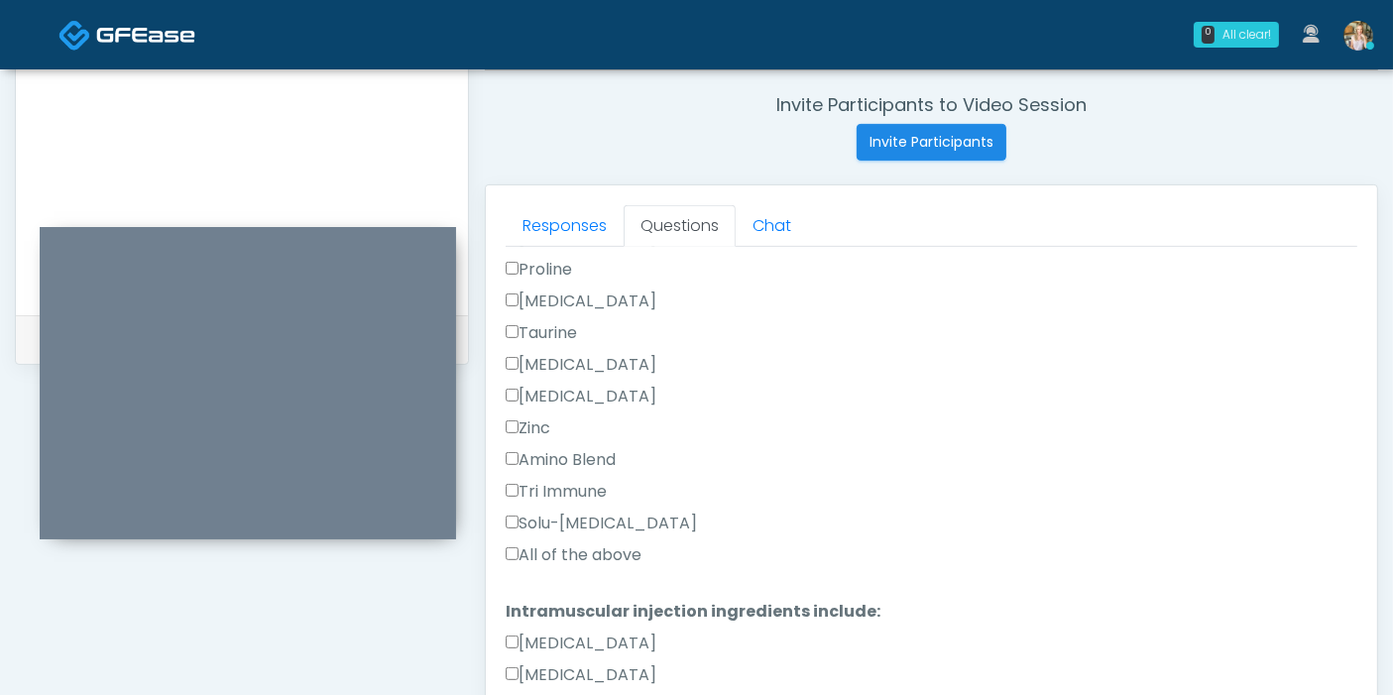
click at [550, 543] on label "All of the above" at bounding box center [574, 555] width 136 height 24
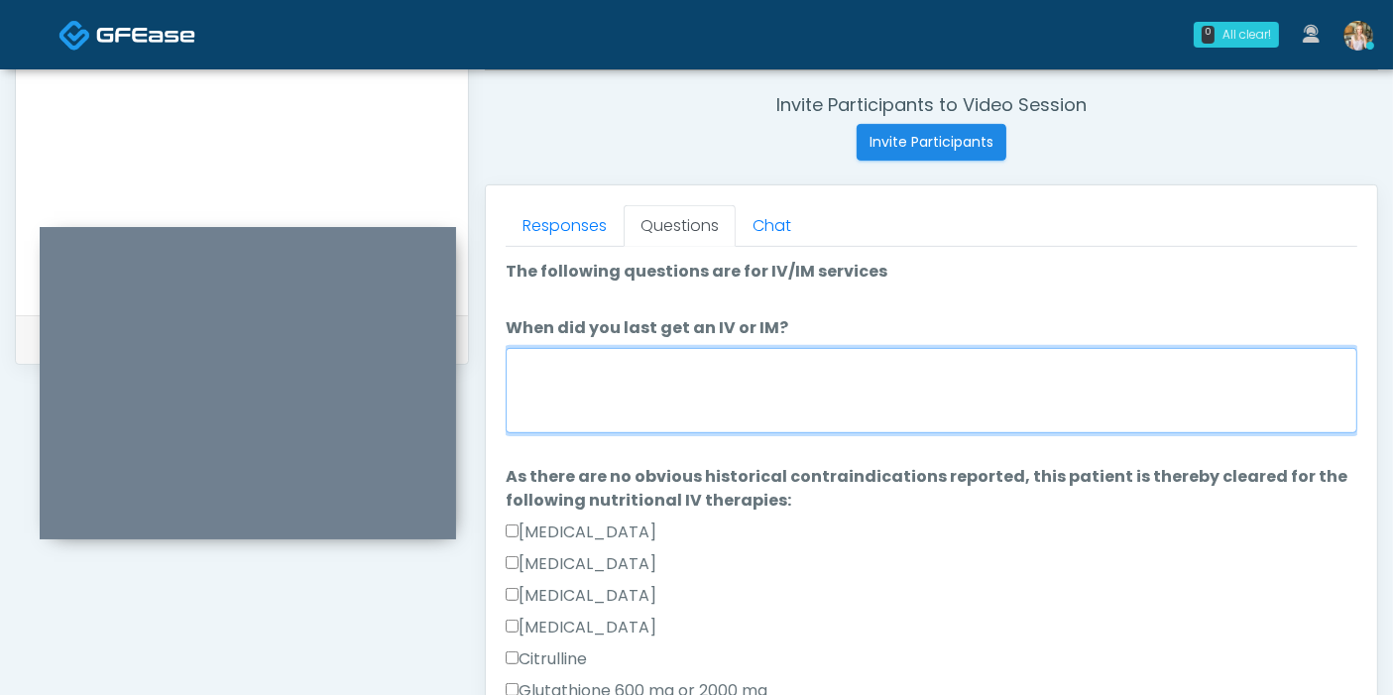
click at [673, 403] on textarea "When did you last get an IV or IM?" at bounding box center [931, 390] width 851 height 85
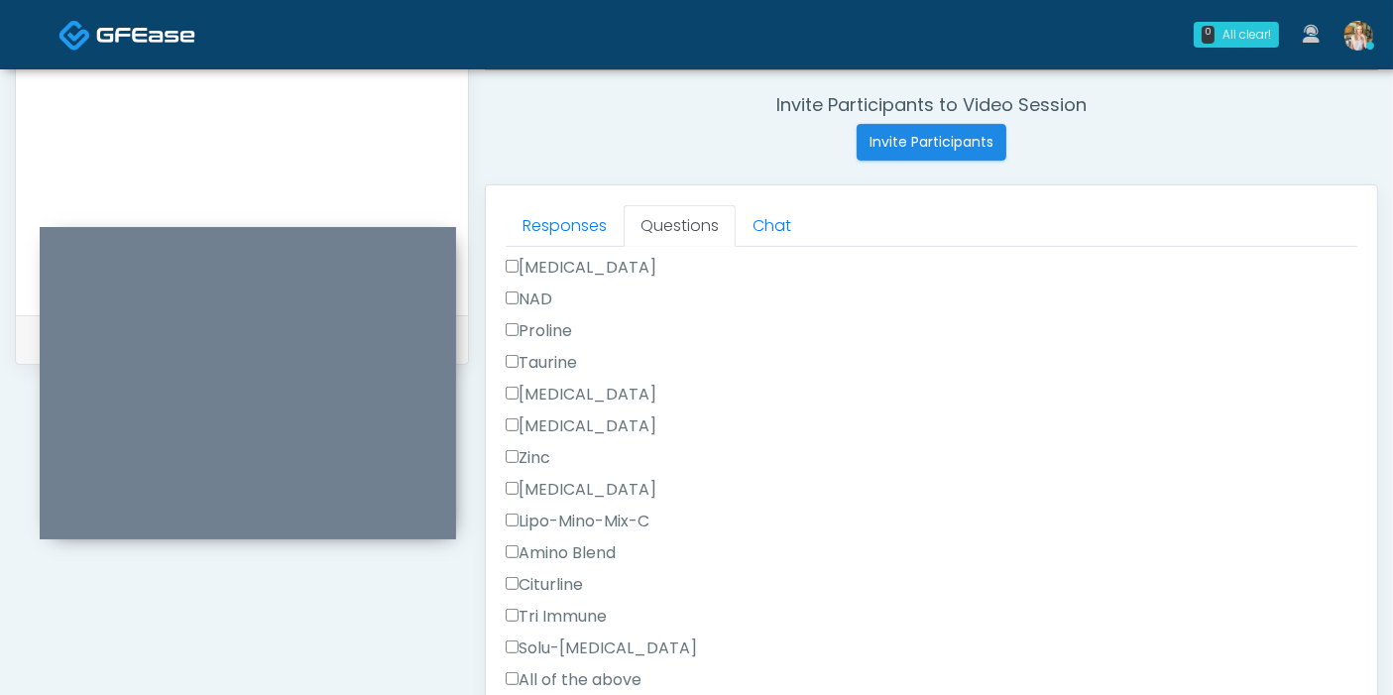
scroll to position [1448, 0]
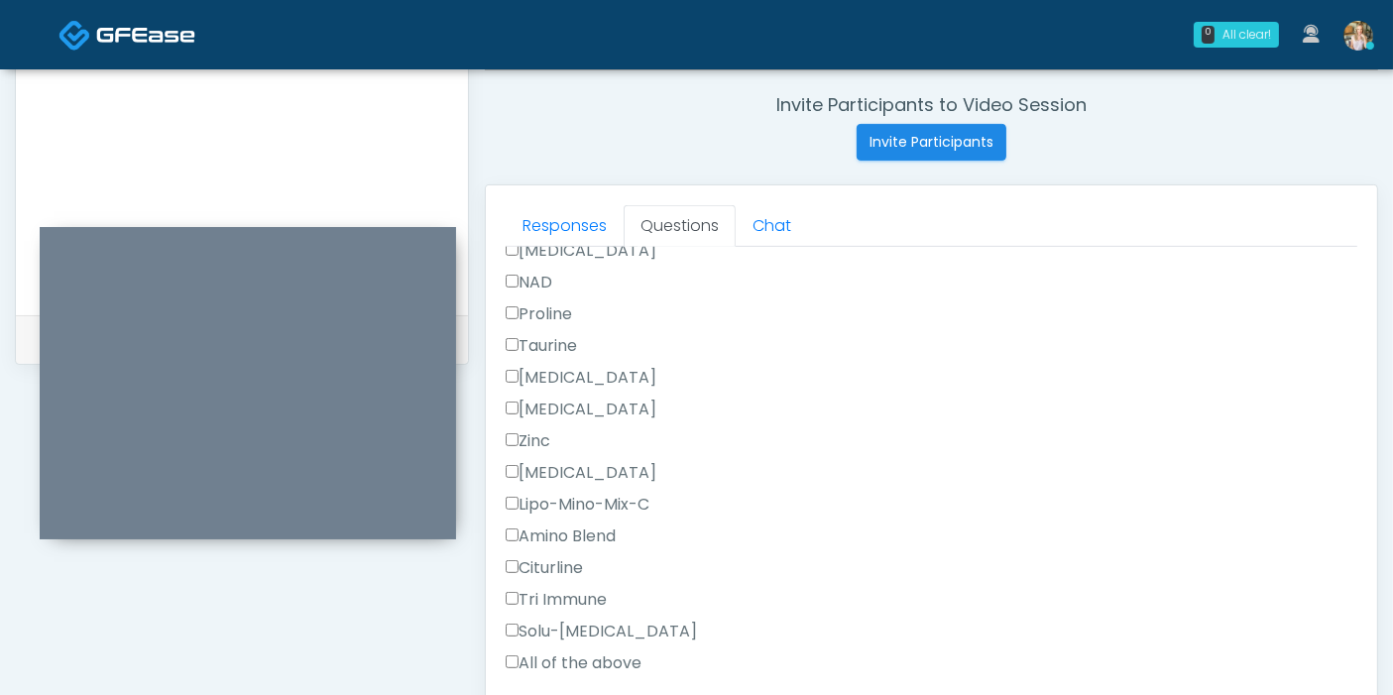
type textarea "**********"
click at [575, 655] on label "All of the above" at bounding box center [574, 663] width 136 height 24
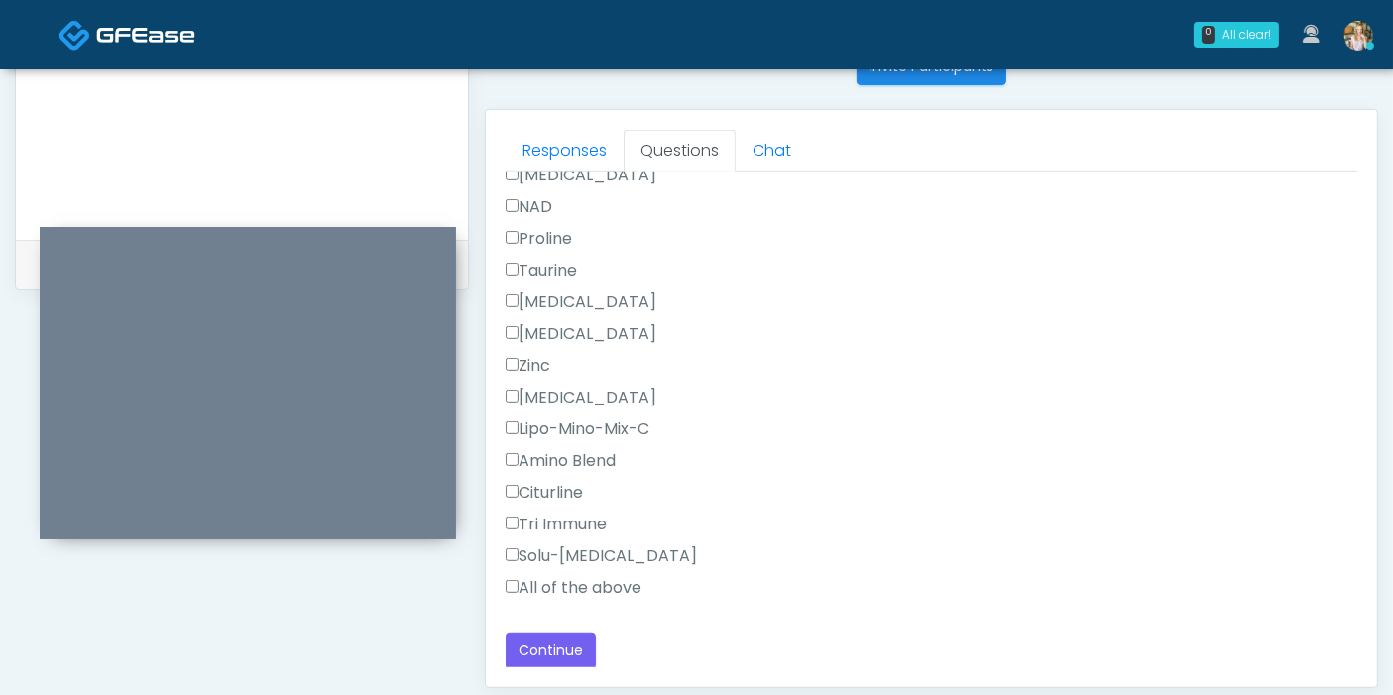
scroll to position [860, 0]
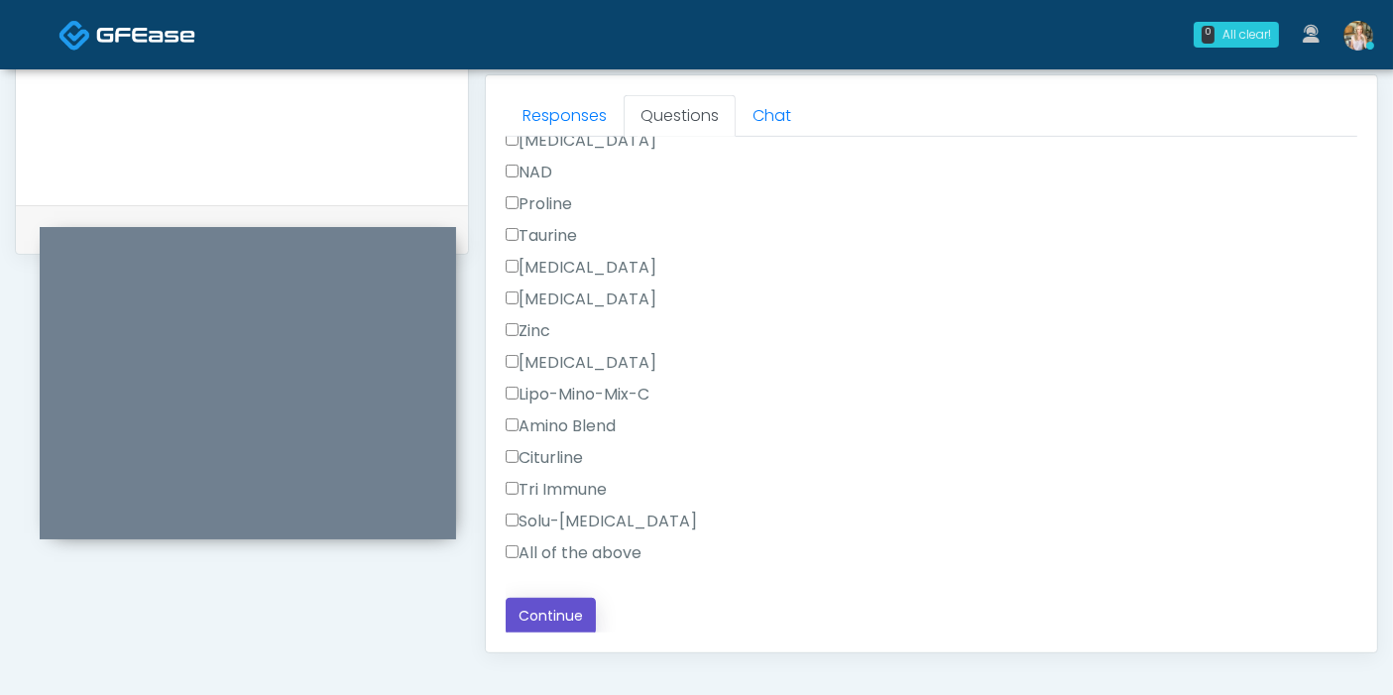
click at [544, 611] on button "Continue" at bounding box center [551, 616] width 90 height 37
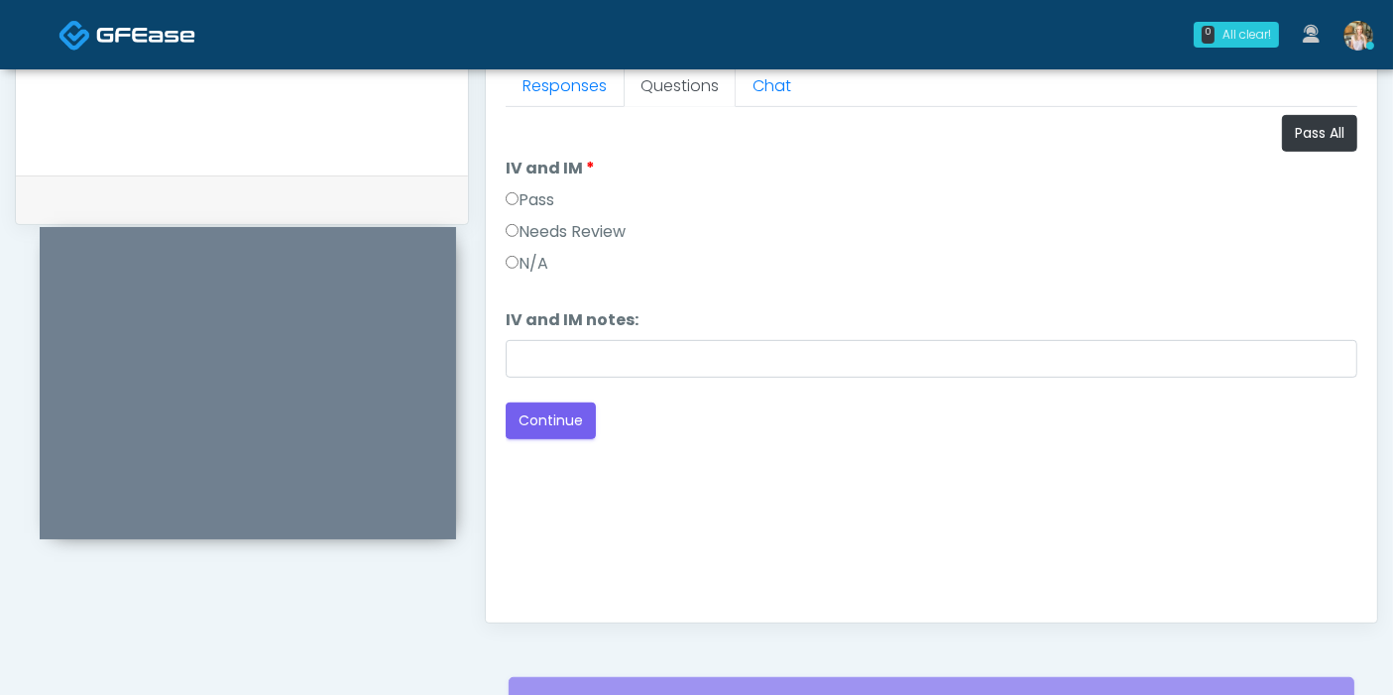
scroll to position [750, 0]
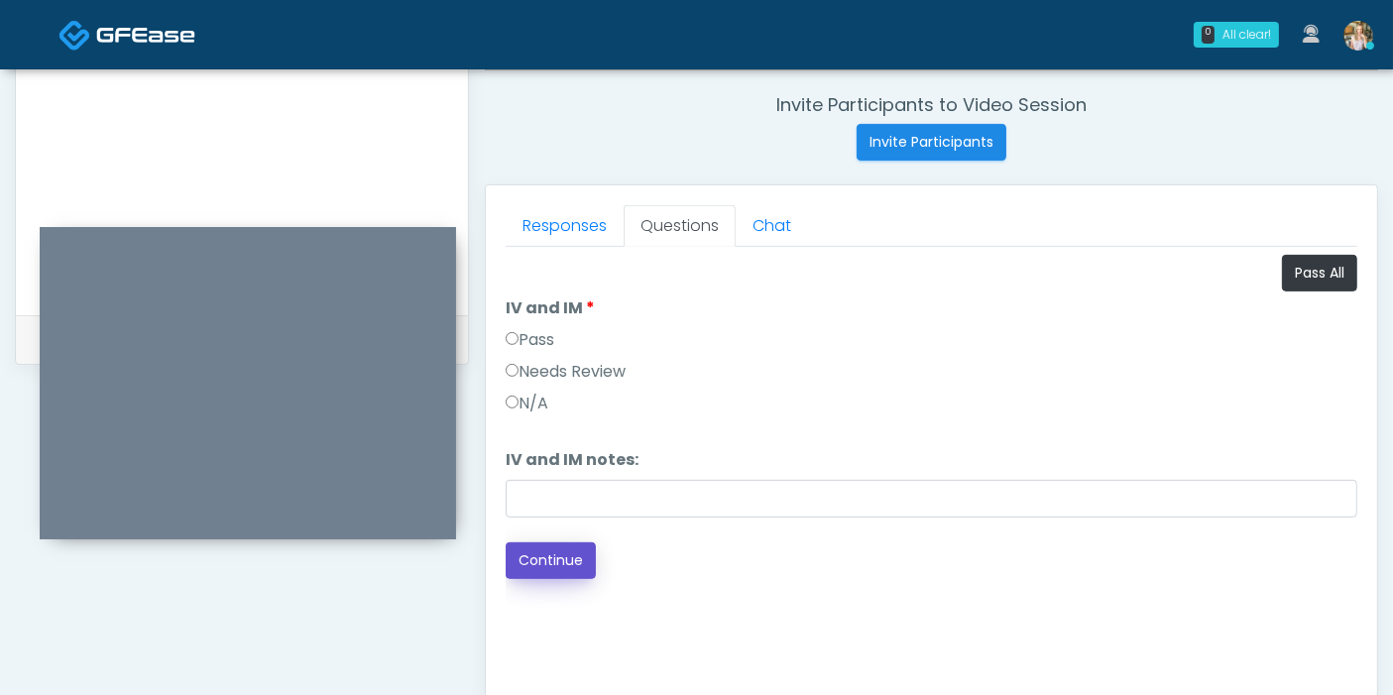
click at [564, 558] on button "Continue" at bounding box center [551, 560] width 90 height 37
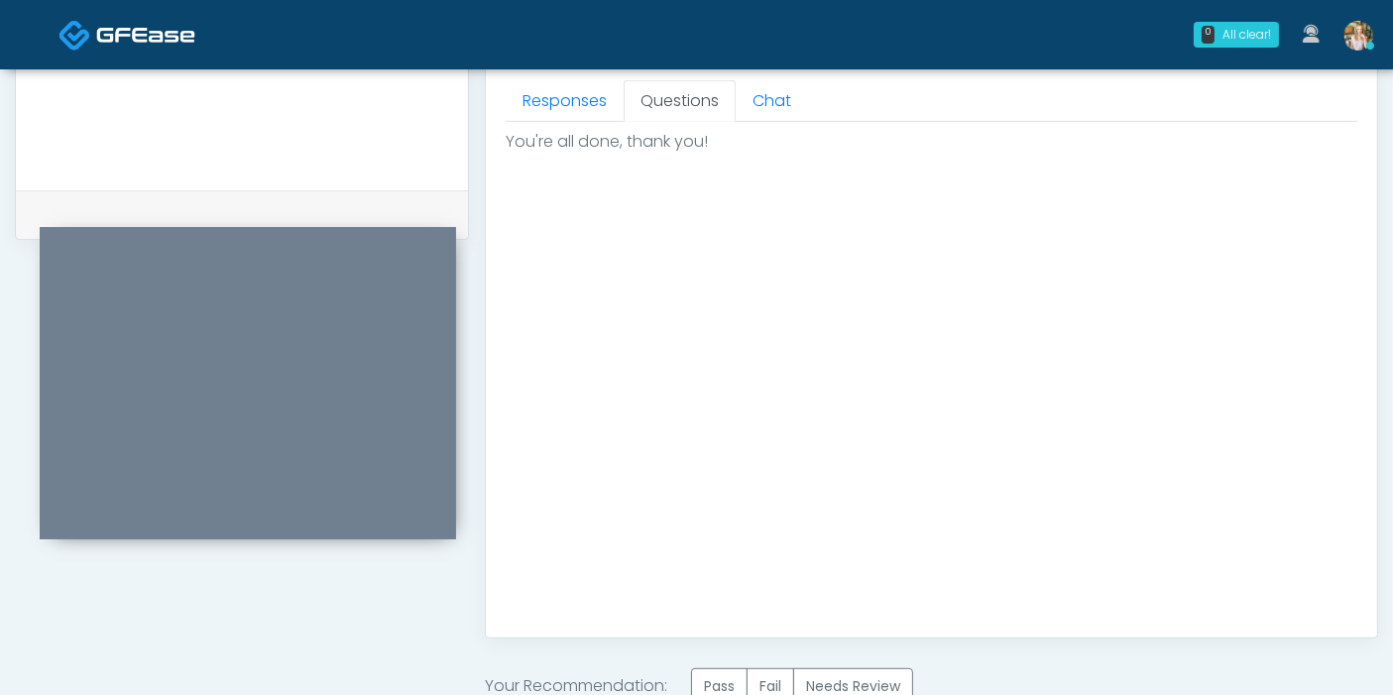
scroll to position [970, 0]
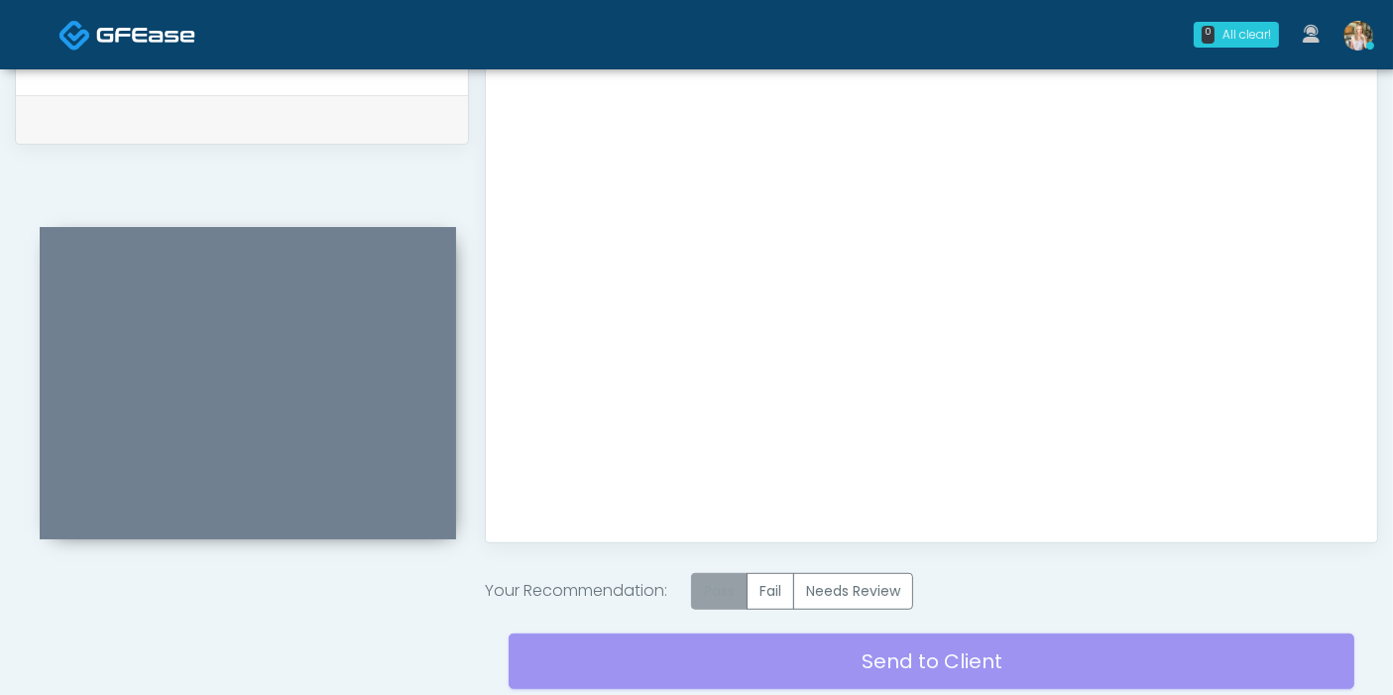
click at [723, 589] on label "Pass" at bounding box center [719, 591] width 56 height 37
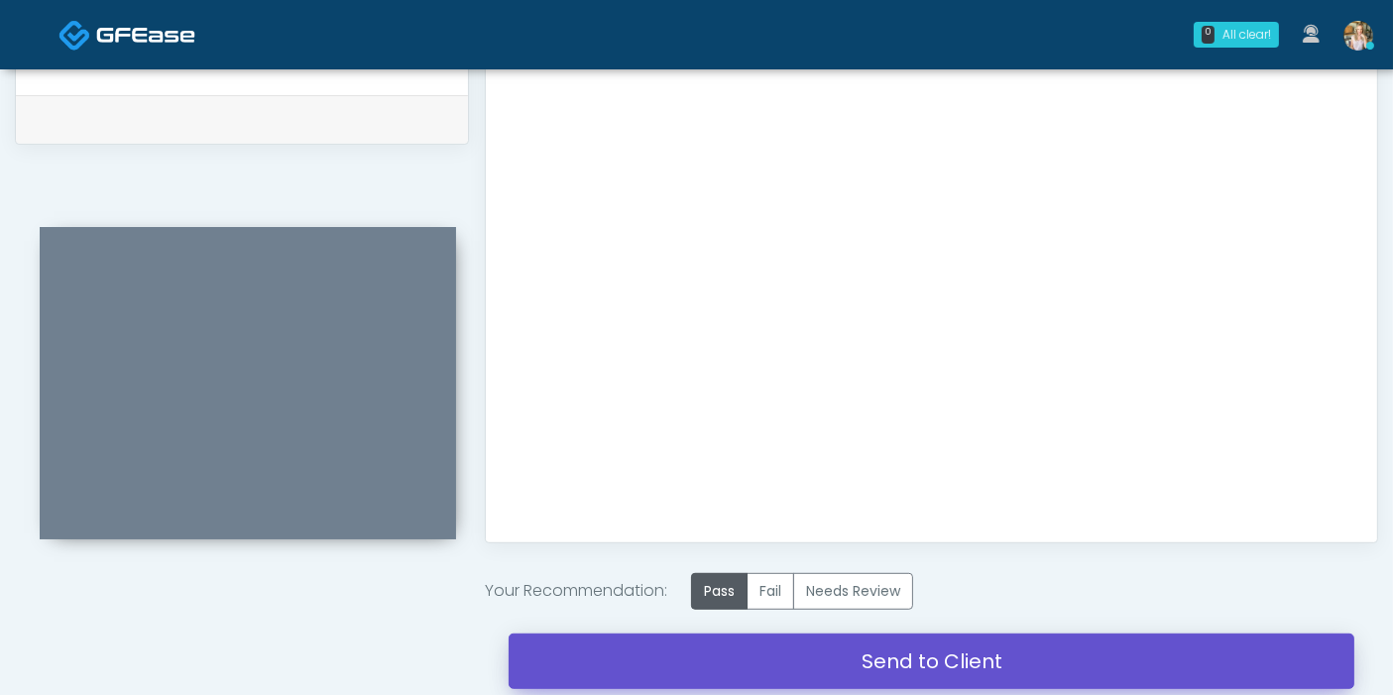
drag, startPoint x: 903, startPoint y: 665, endPoint x: 797, endPoint y: 97, distance: 577.8
click at [903, 665] on link "Send to Client" at bounding box center [931, 661] width 846 height 56
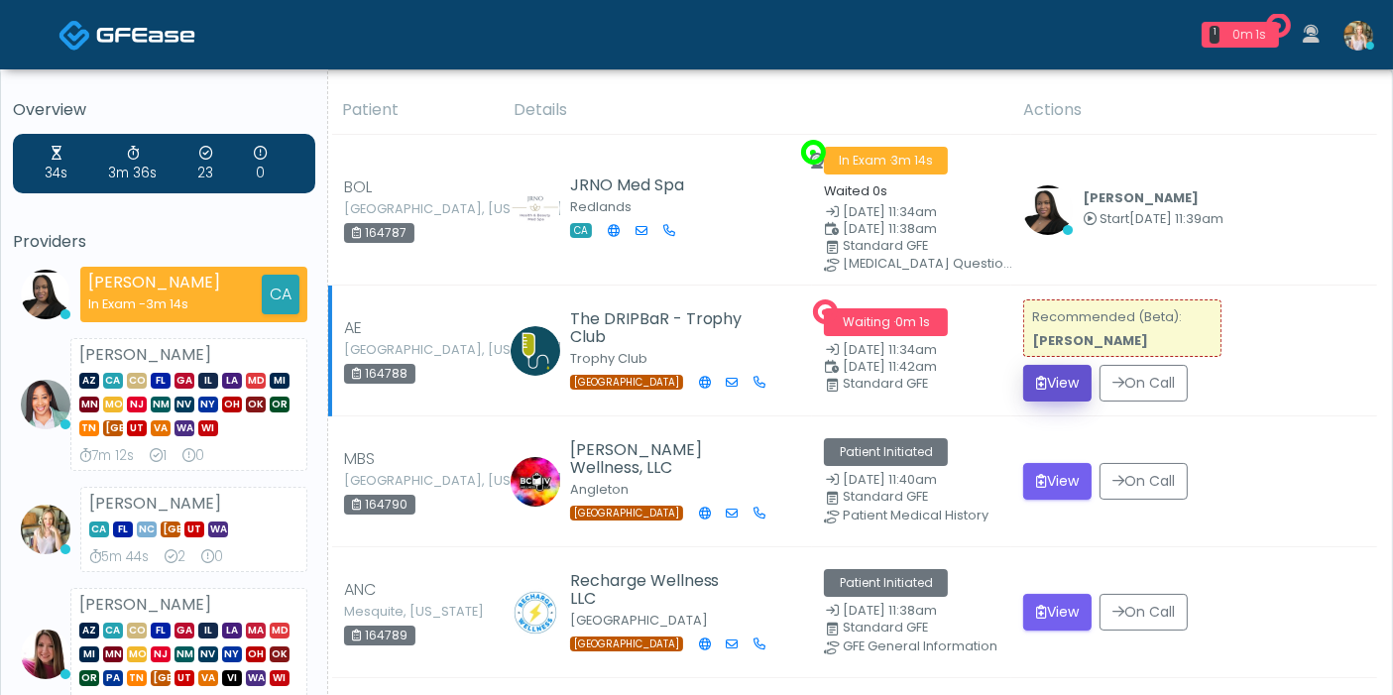
click at [1059, 378] on button "View" at bounding box center [1057, 383] width 68 height 37
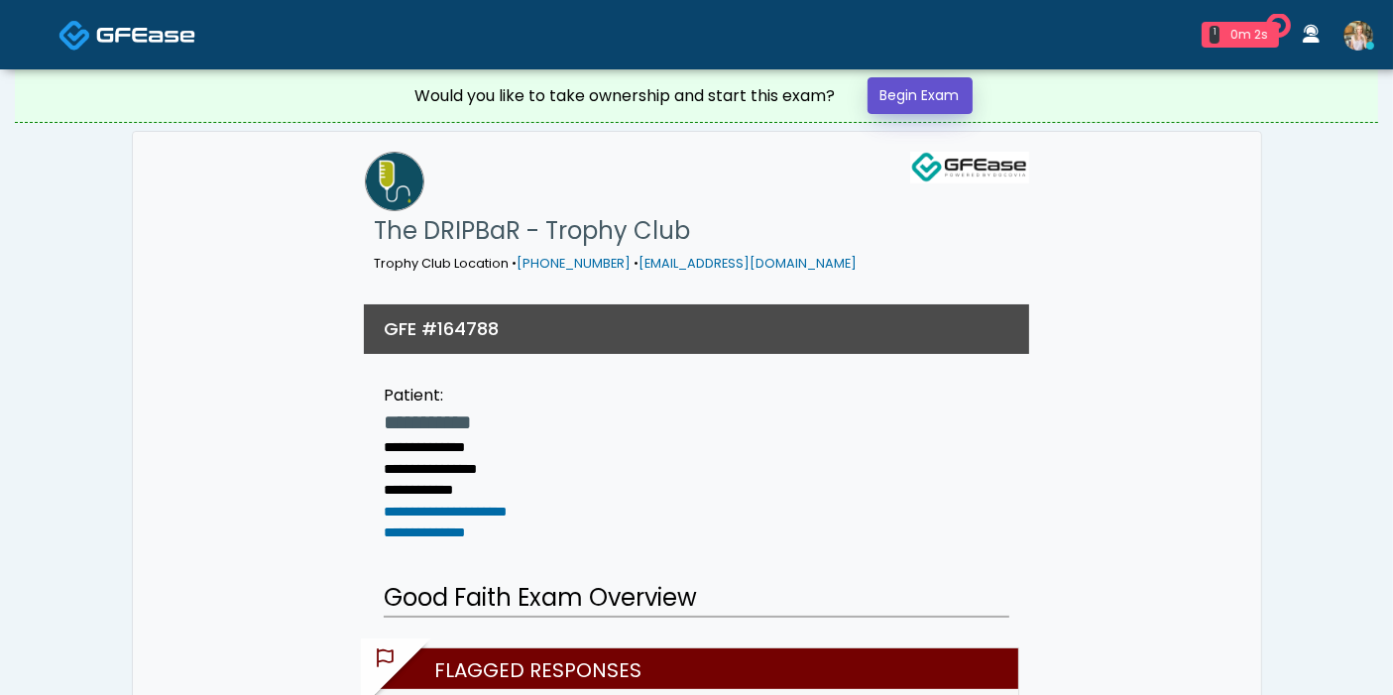
click at [893, 100] on link "Begin Exam" at bounding box center [919, 95] width 105 height 37
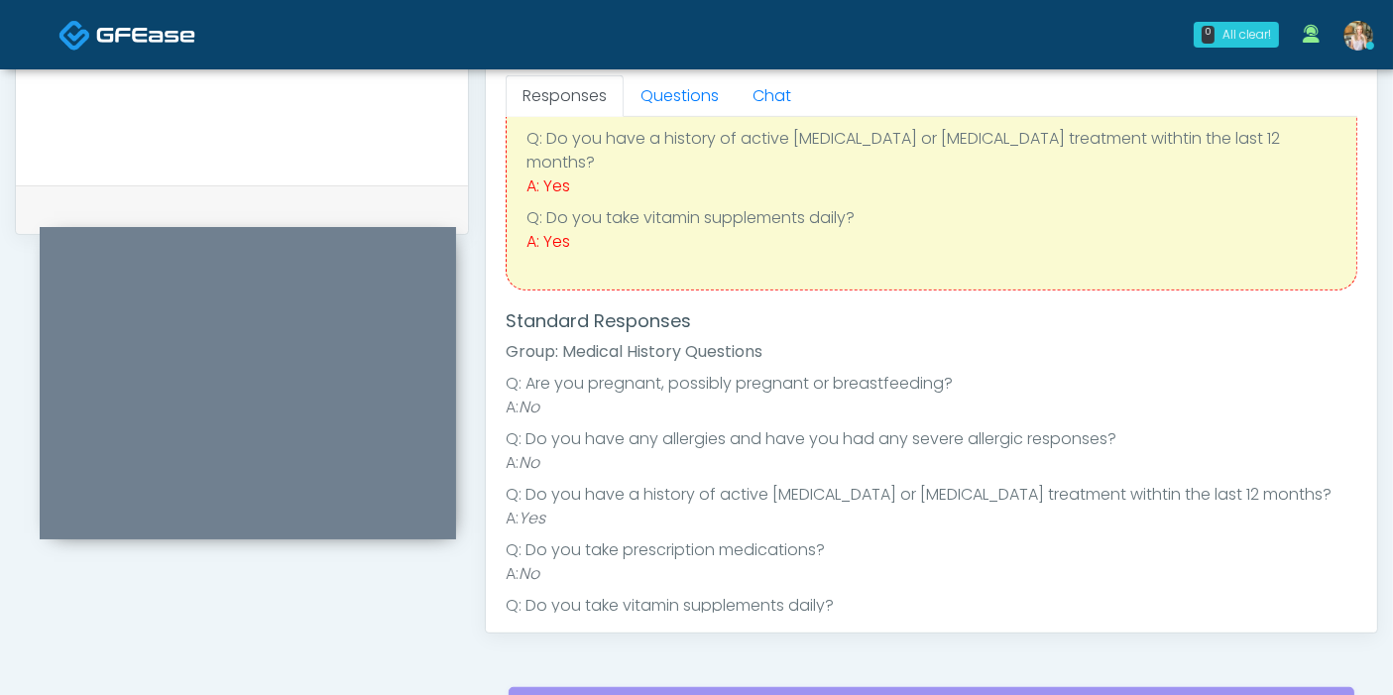
scroll to position [65, 0]
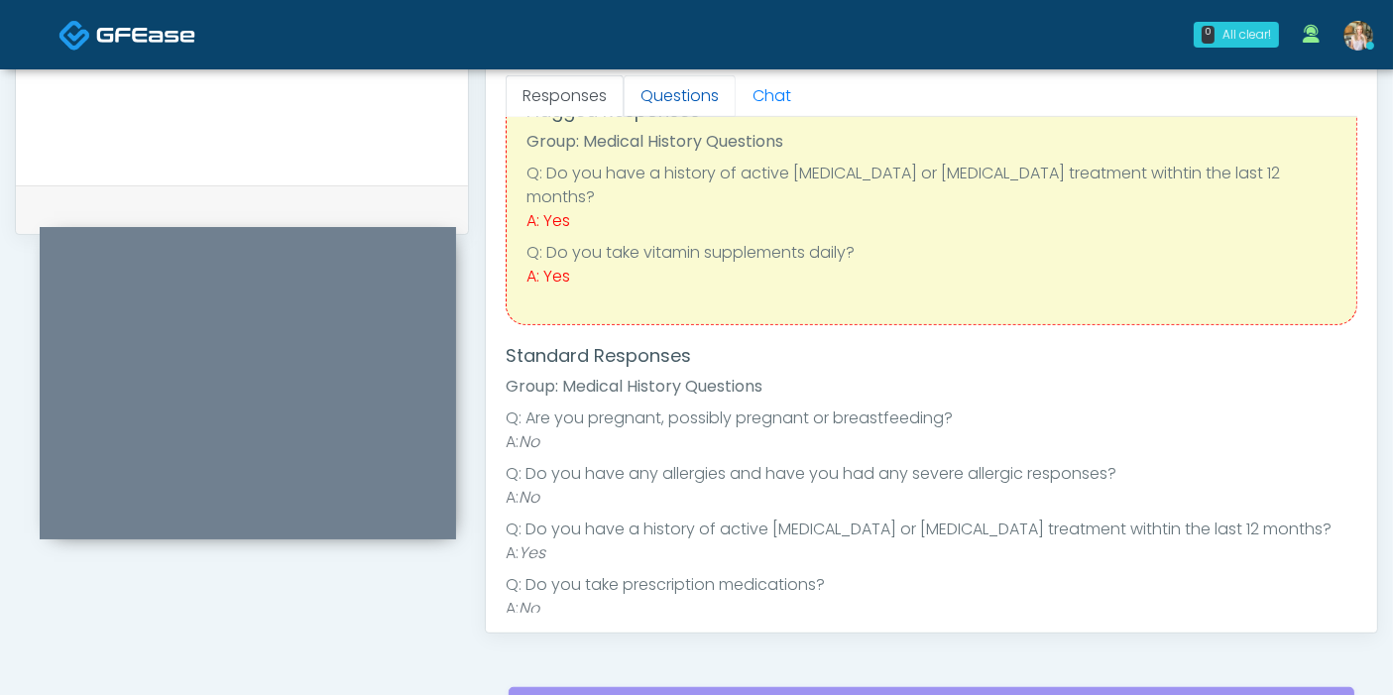
click at [669, 102] on link "Questions" at bounding box center [679, 96] width 112 height 42
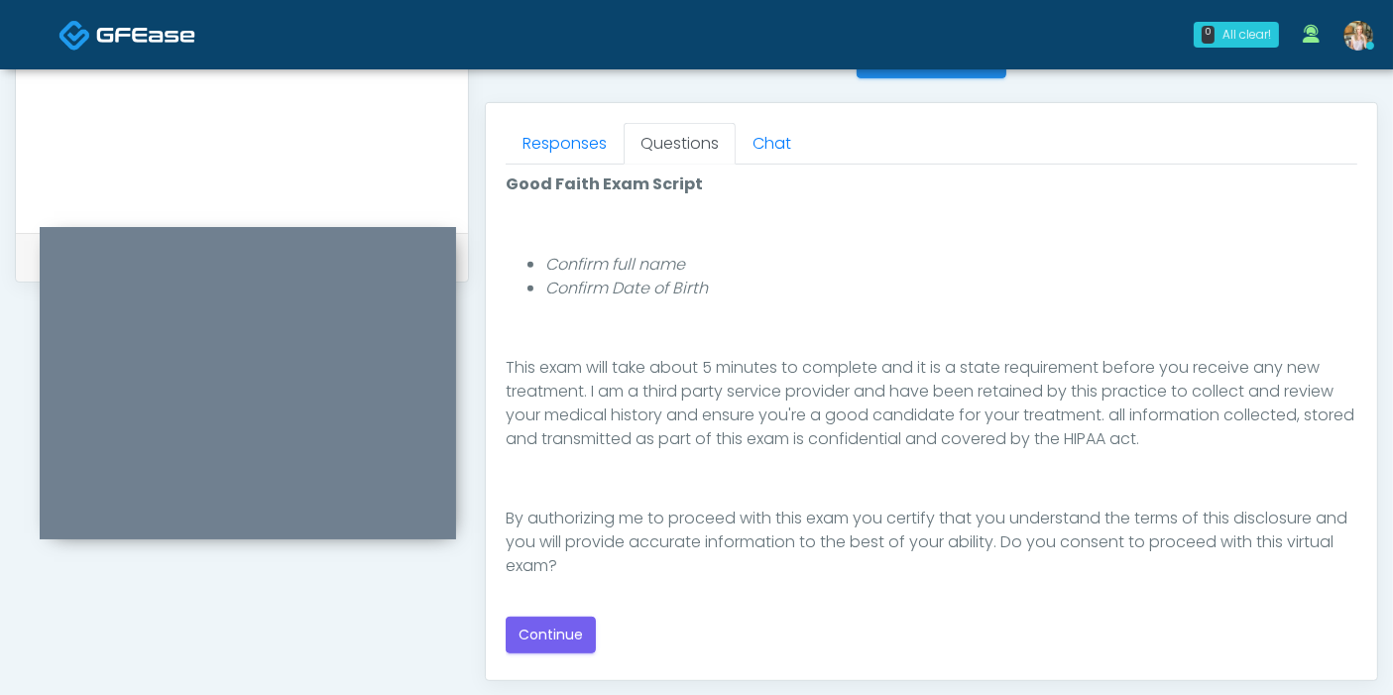
scroll to position [880, 0]
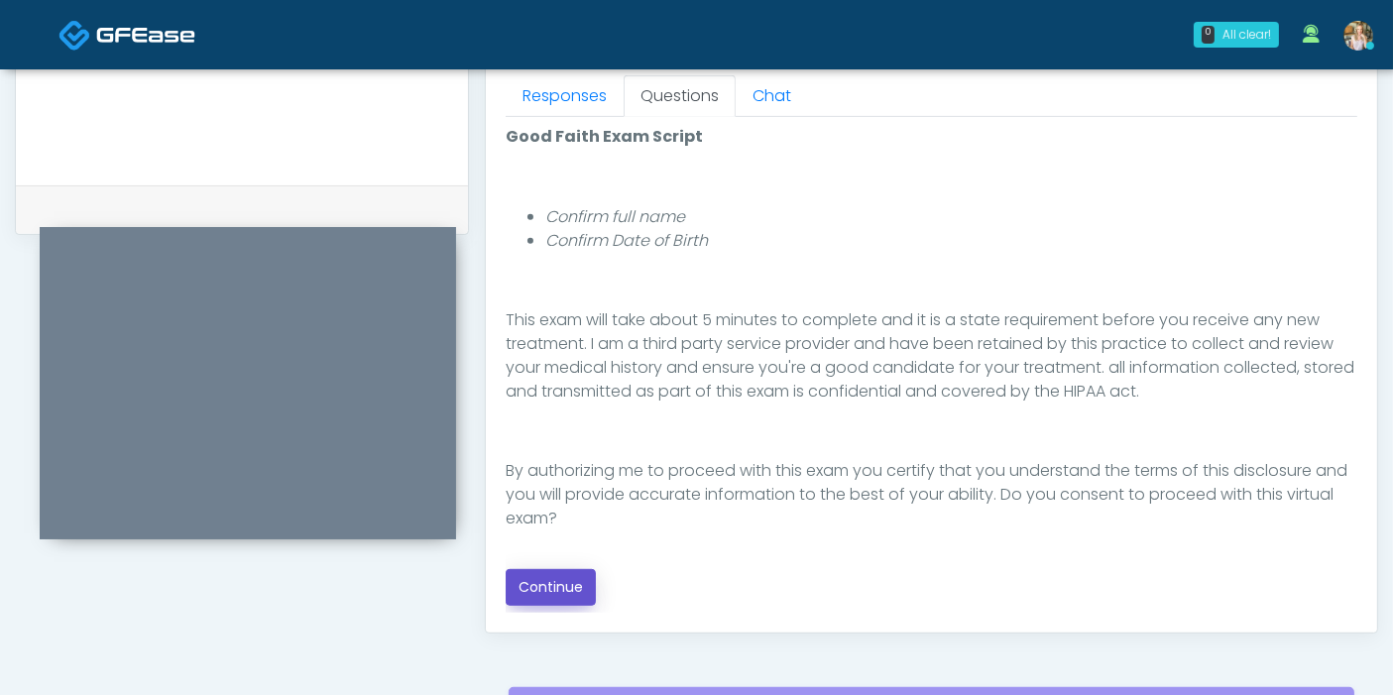
click at [567, 577] on button "Continue" at bounding box center [551, 587] width 90 height 37
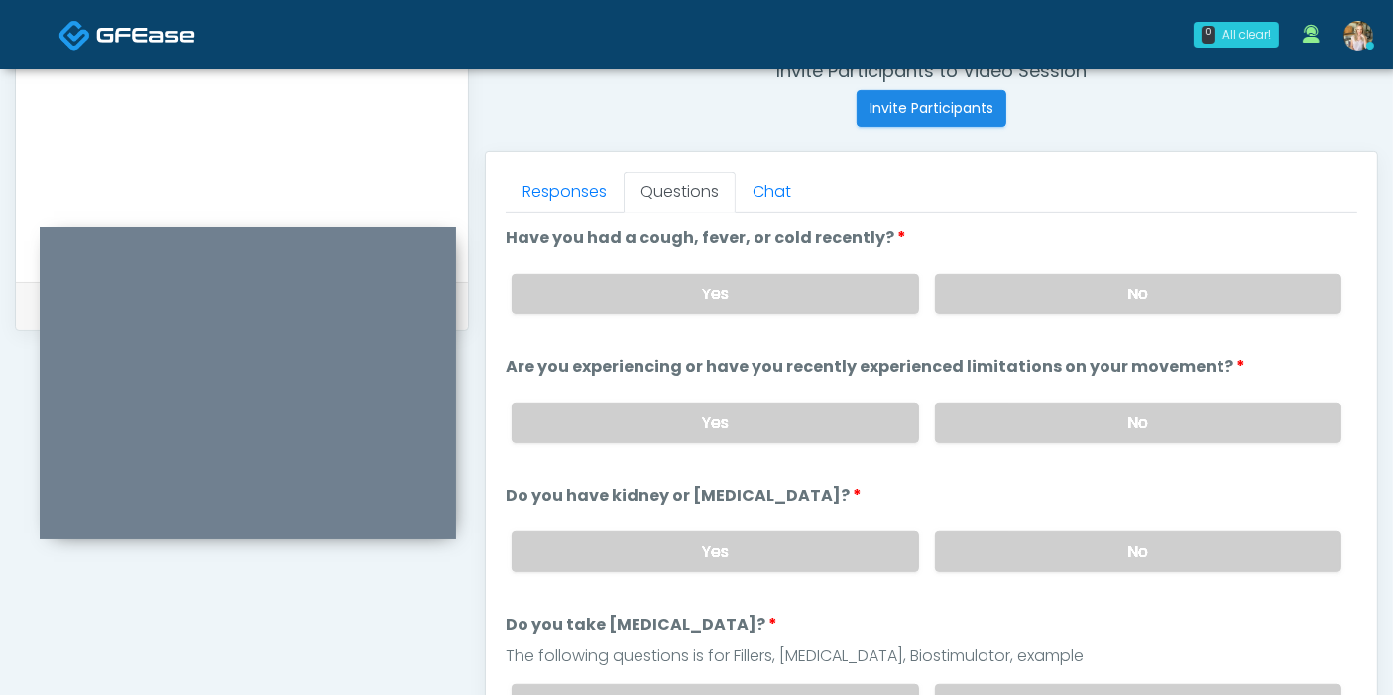
scroll to position [750, 0]
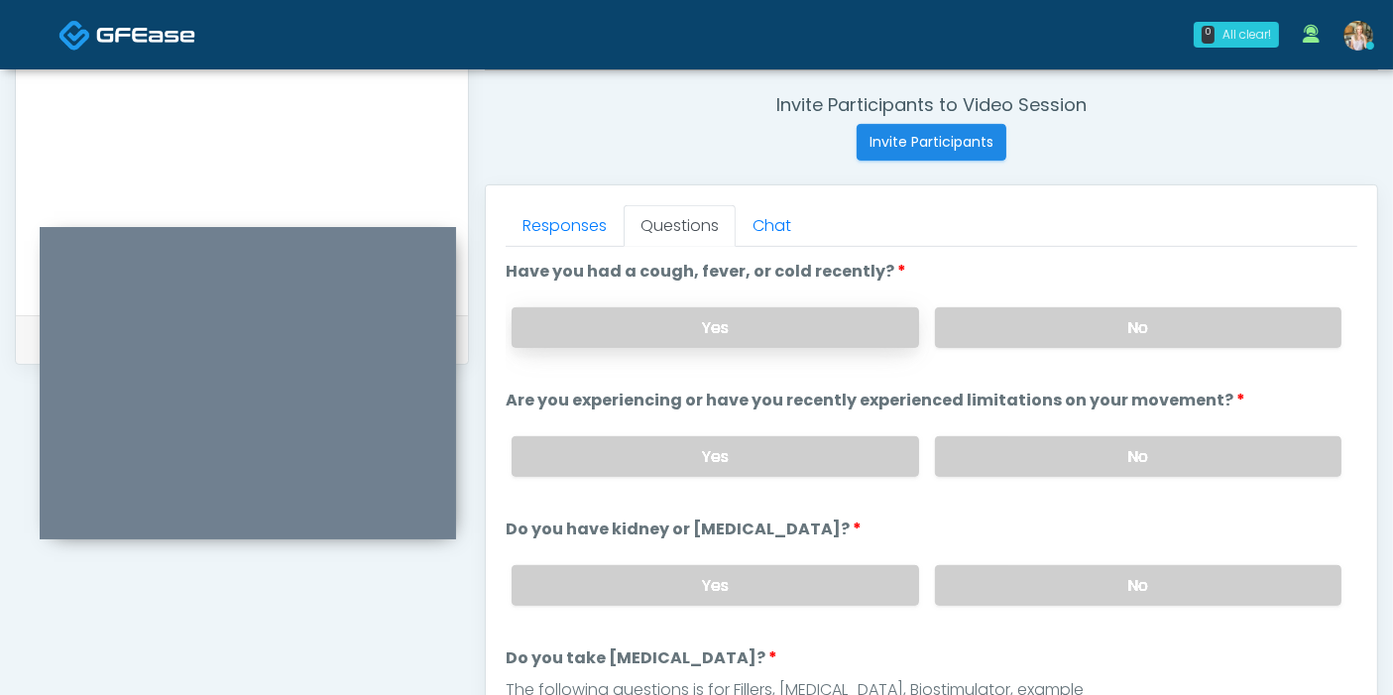
click at [794, 327] on label "Yes" at bounding box center [714, 327] width 406 height 41
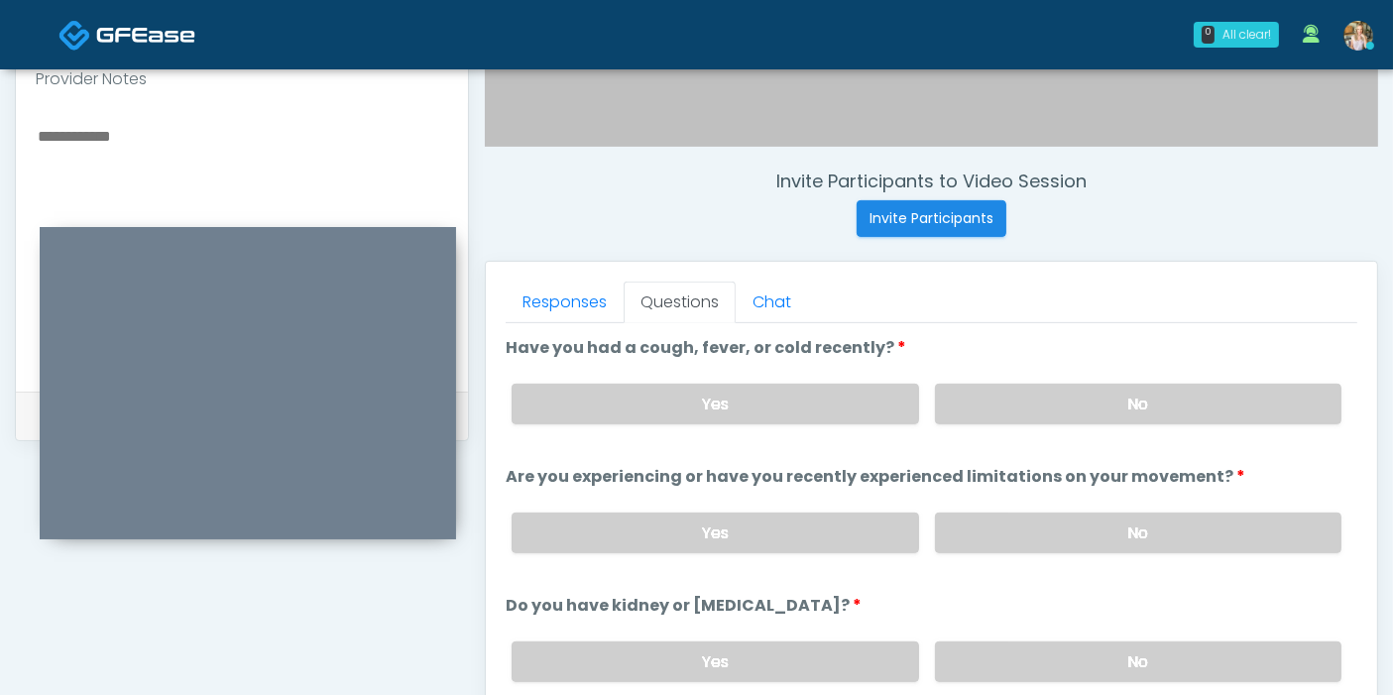
scroll to position [639, 0]
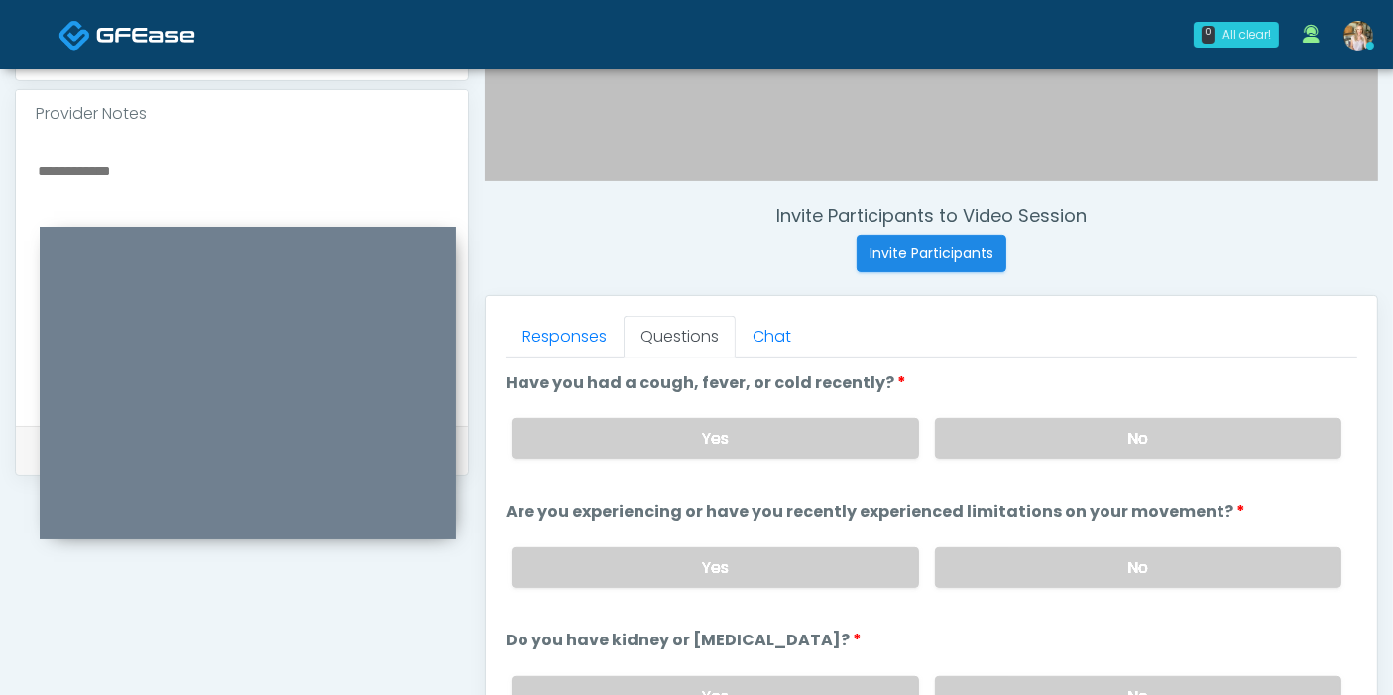
click at [217, 163] on textarea at bounding box center [242, 279] width 412 height 242
type textarea "**********"
click at [1048, 562] on label "No" at bounding box center [1138, 567] width 406 height 41
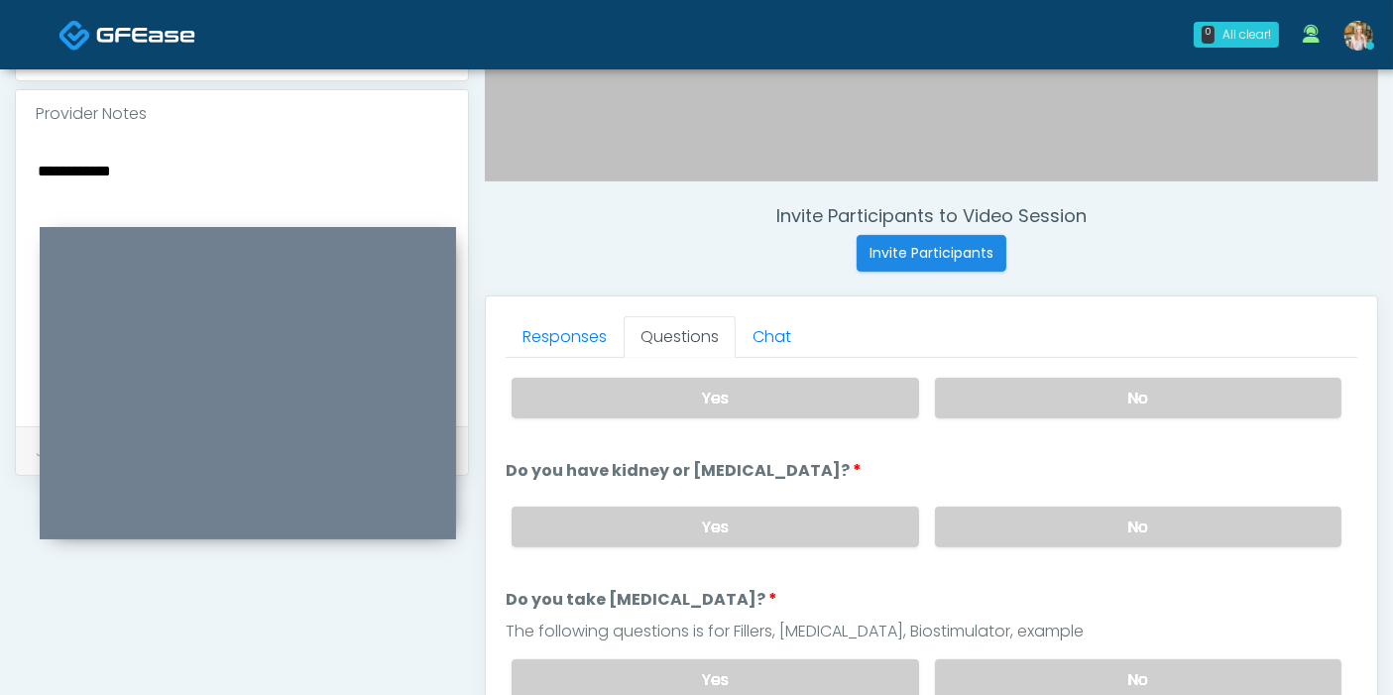
scroll to position [220, 0]
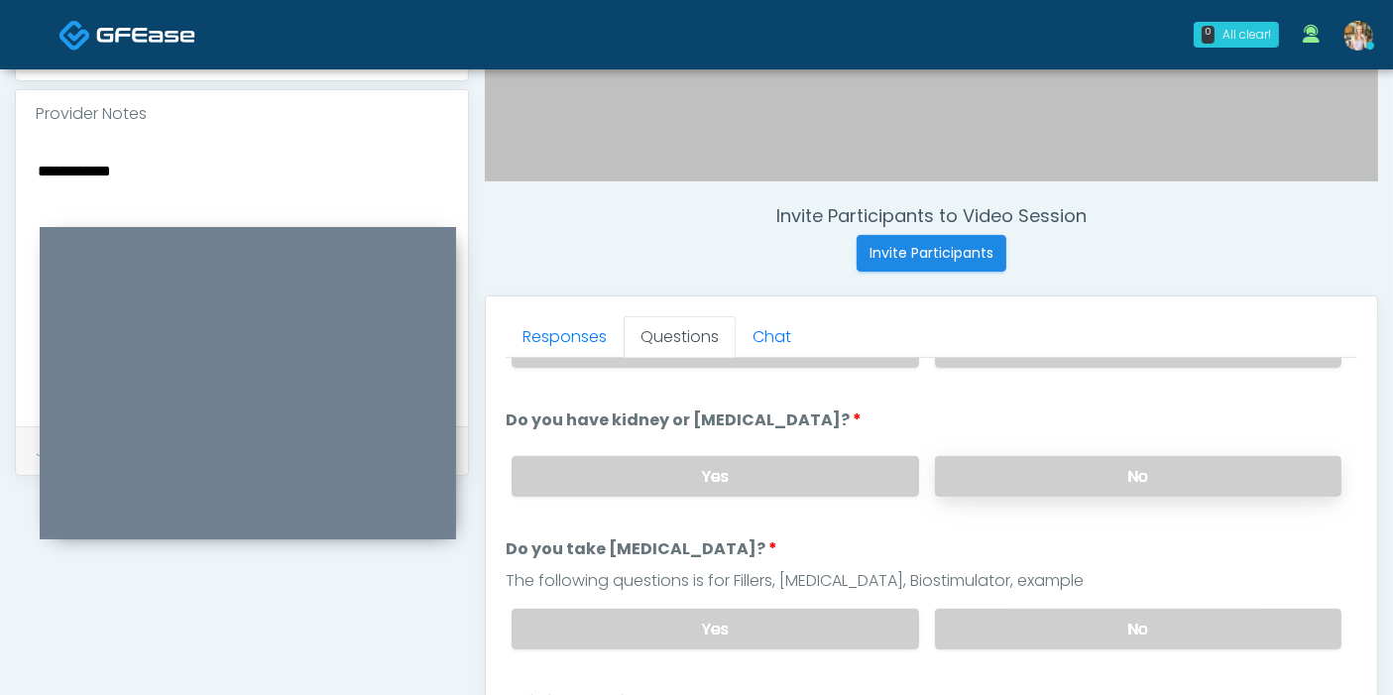
click at [1065, 470] on label "No" at bounding box center [1138, 476] width 406 height 41
click at [988, 621] on label "No" at bounding box center [1138, 629] width 406 height 41
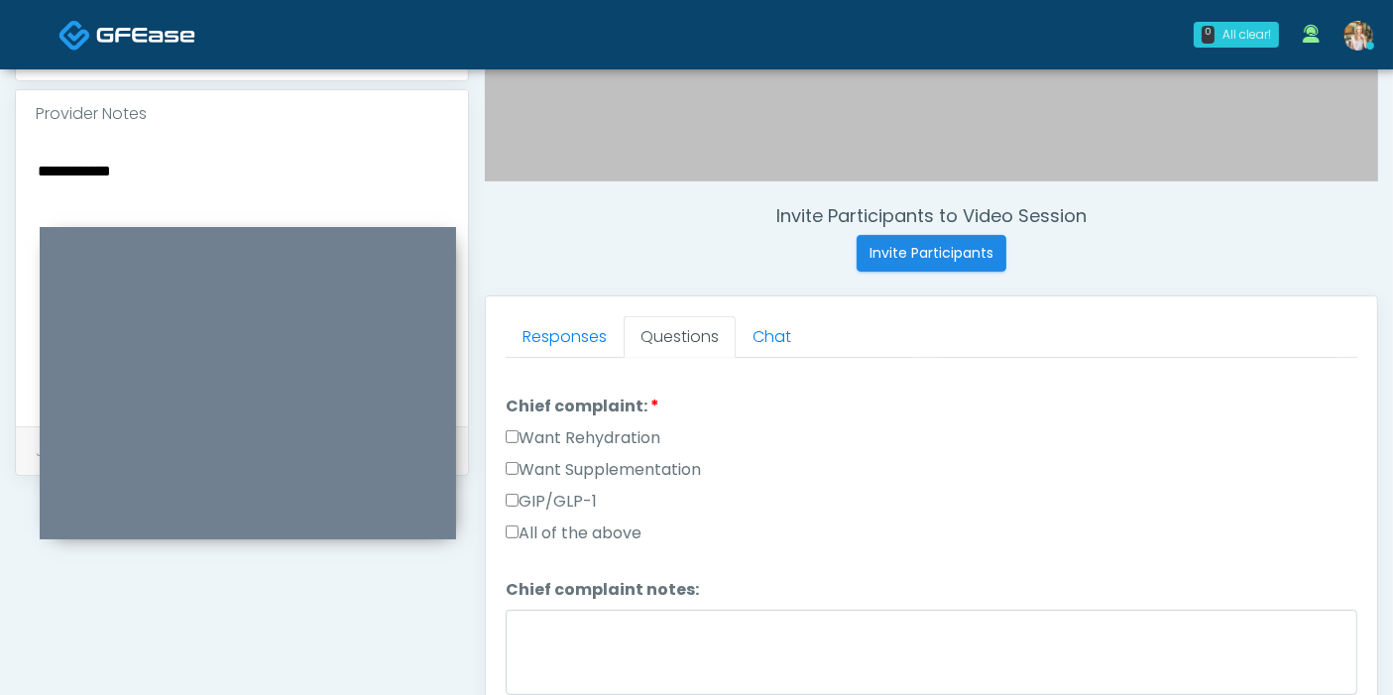
scroll to position [550, 0]
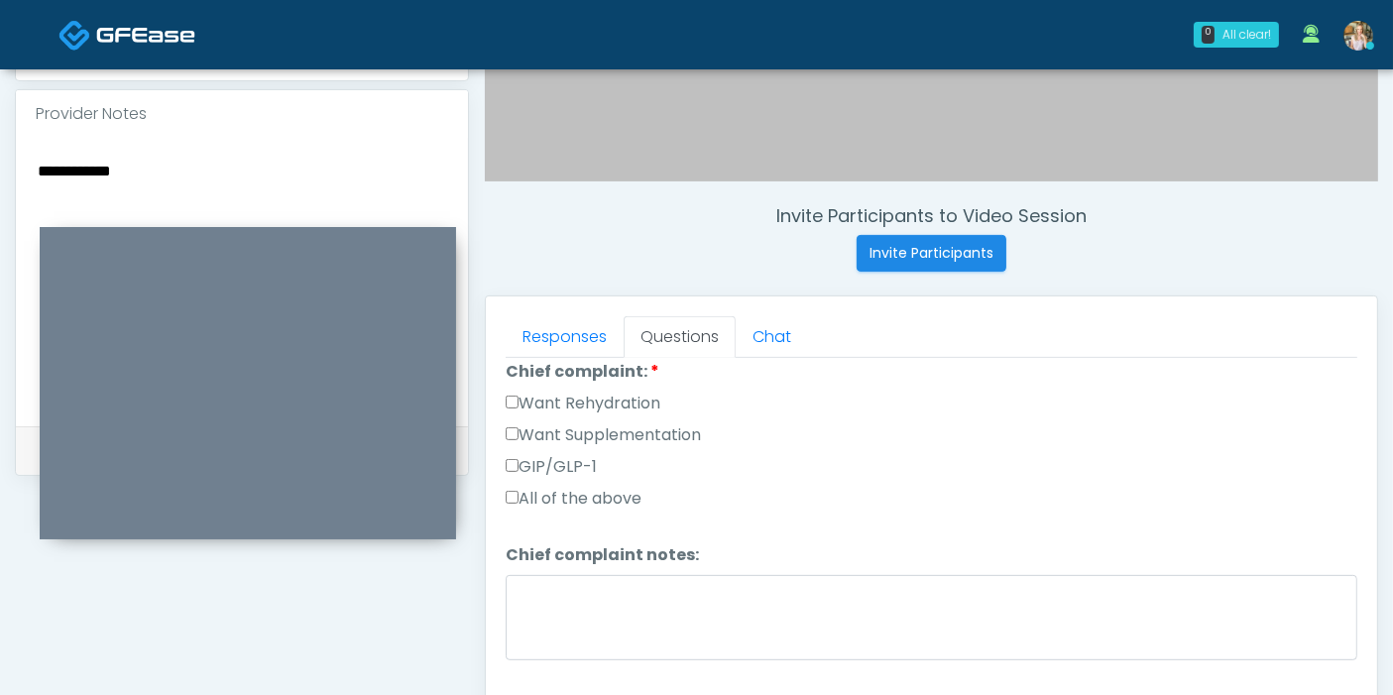
click at [526, 430] on label "Want Supplementation" at bounding box center [603, 435] width 195 height 24
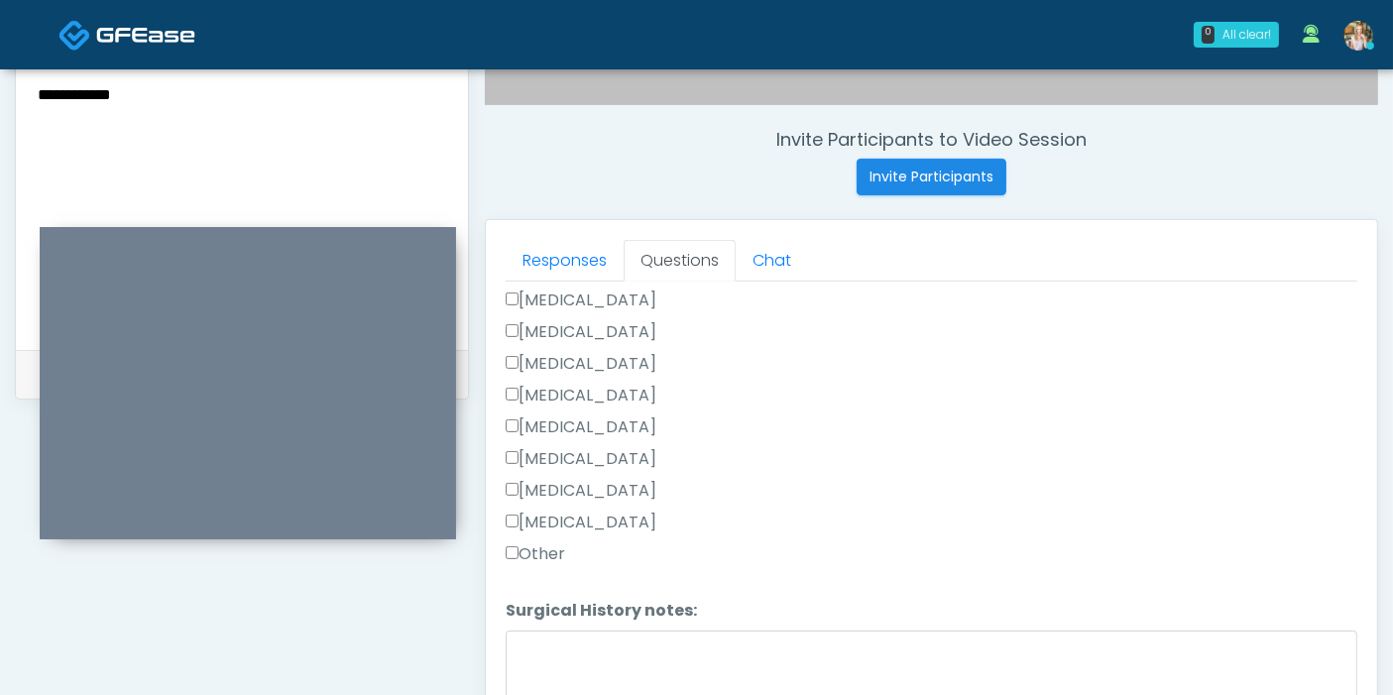
scroll to position [750, 0]
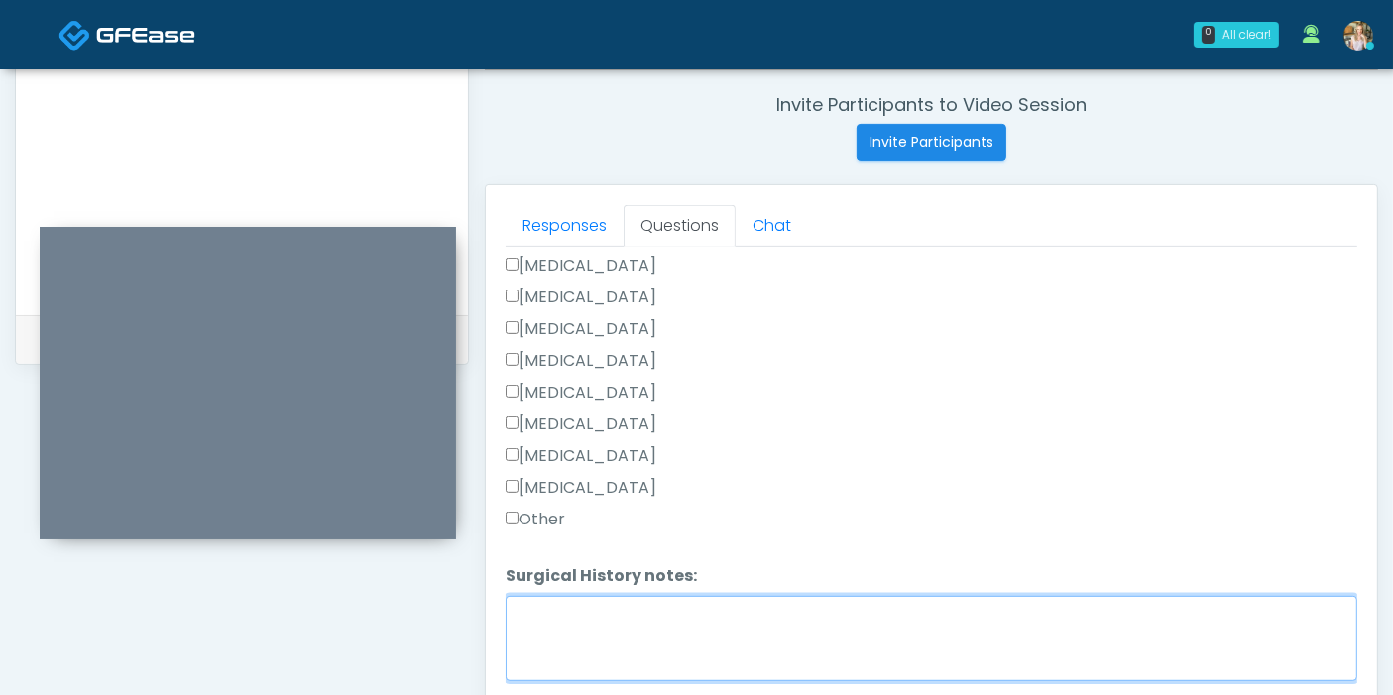
click at [651, 602] on textarea "Surgical History notes:" at bounding box center [931, 638] width 851 height 85
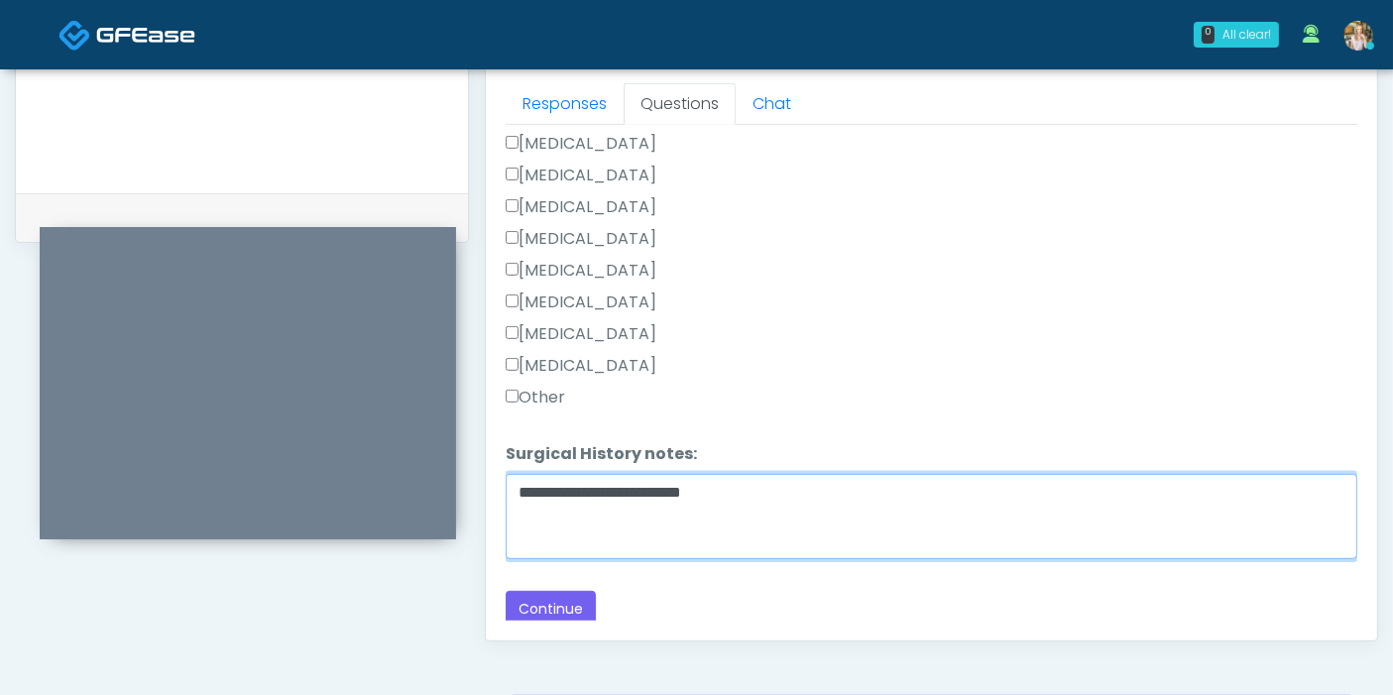
scroll to position [970, 0]
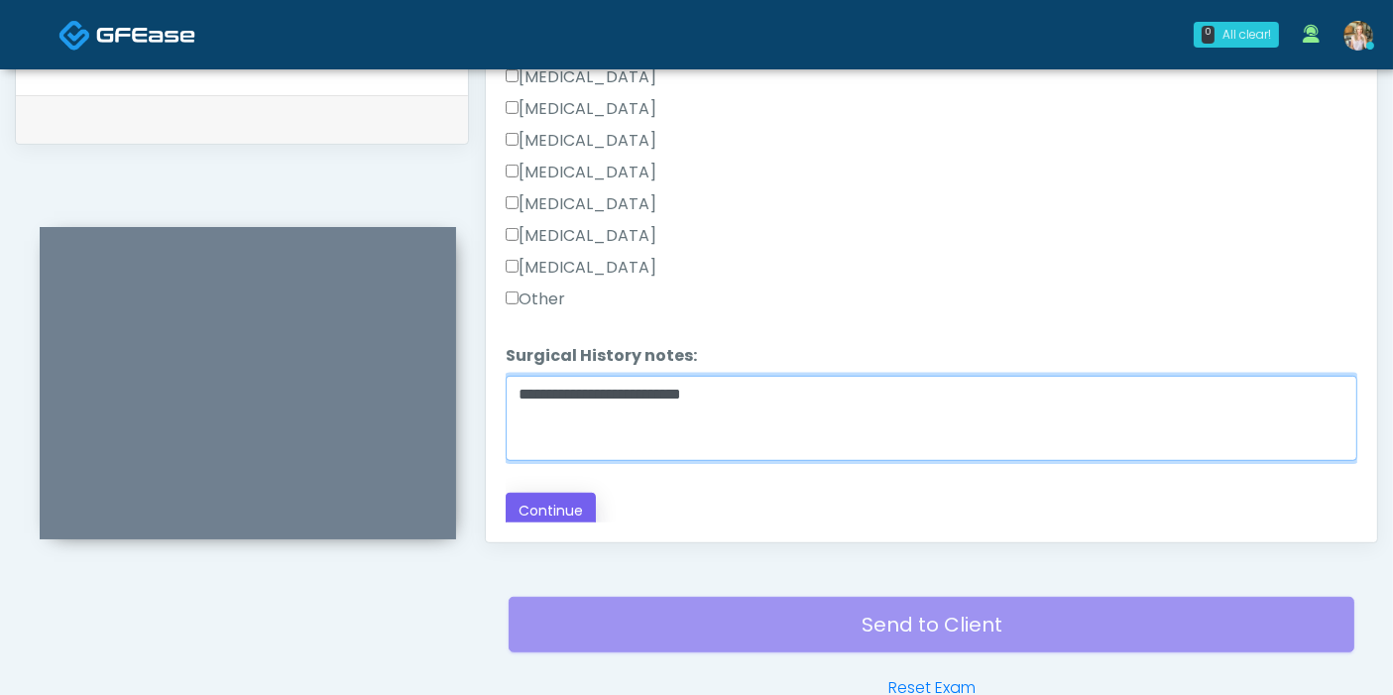
type textarea "**********"
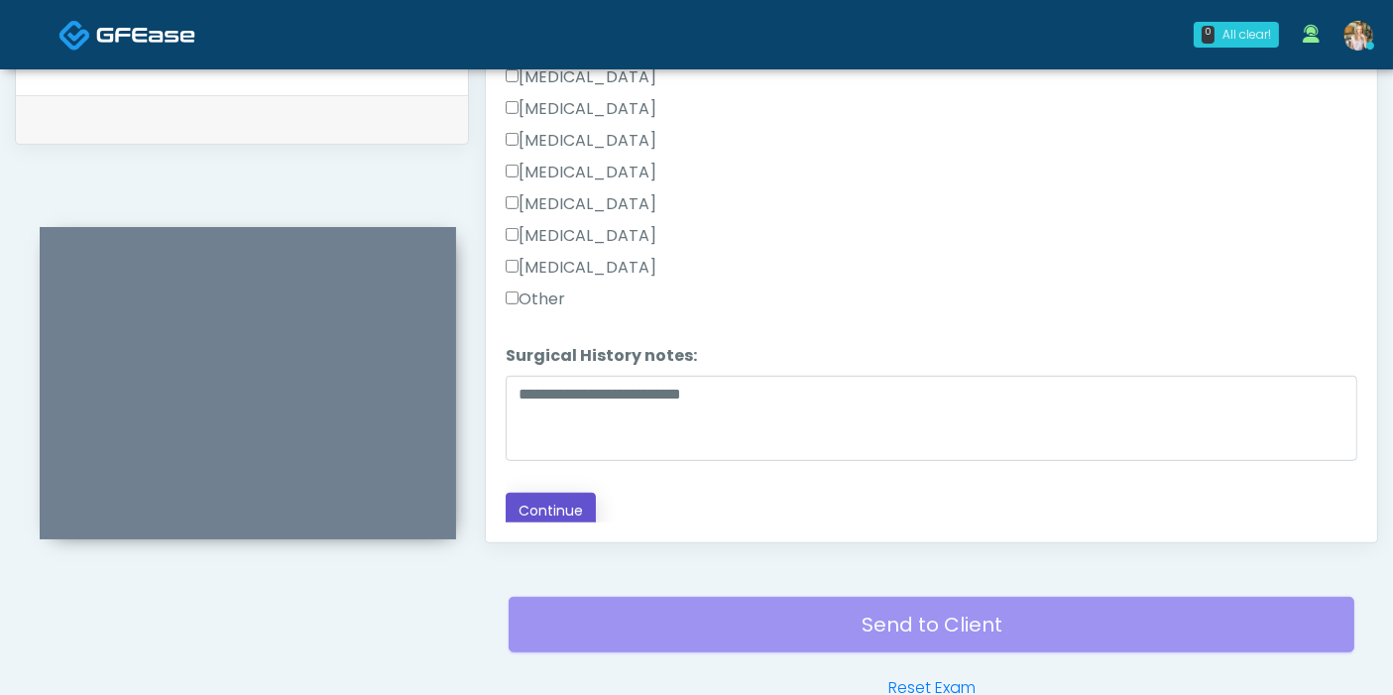
click at [557, 505] on button "Continue" at bounding box center [551, 511] width 90 height 37
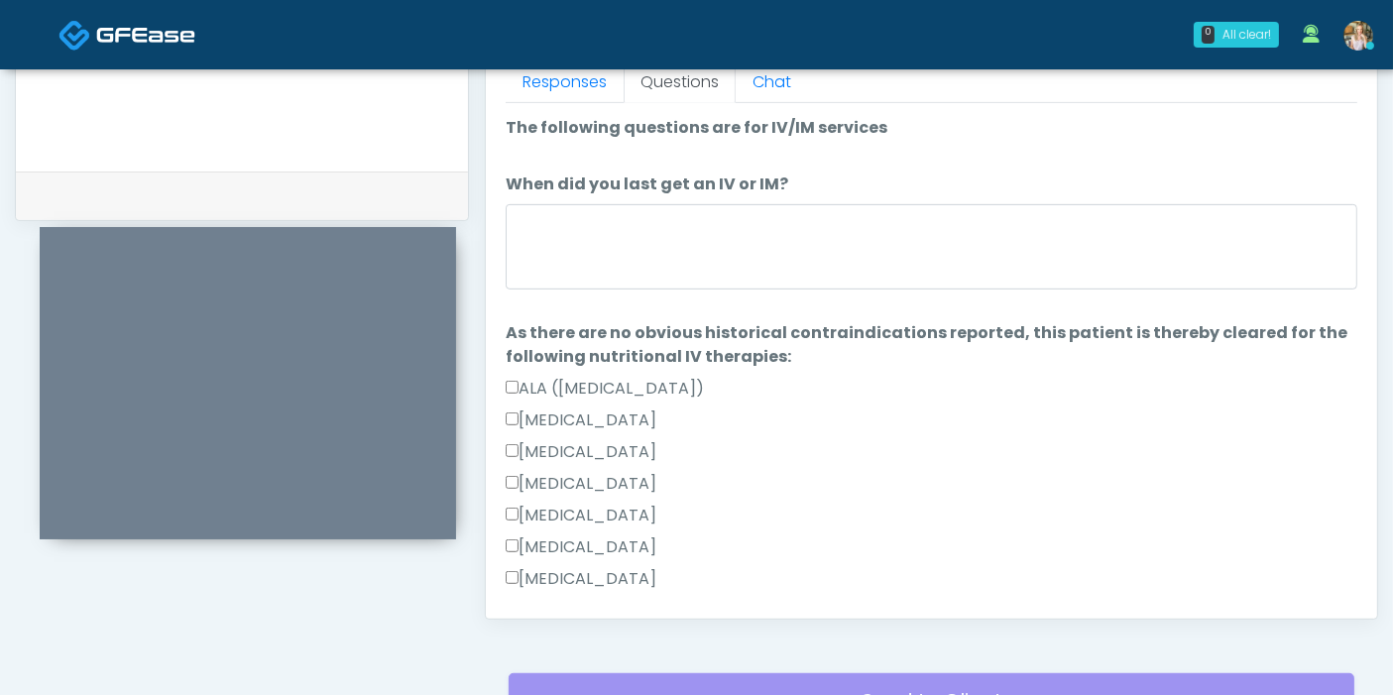
scroll to position [860, 0]
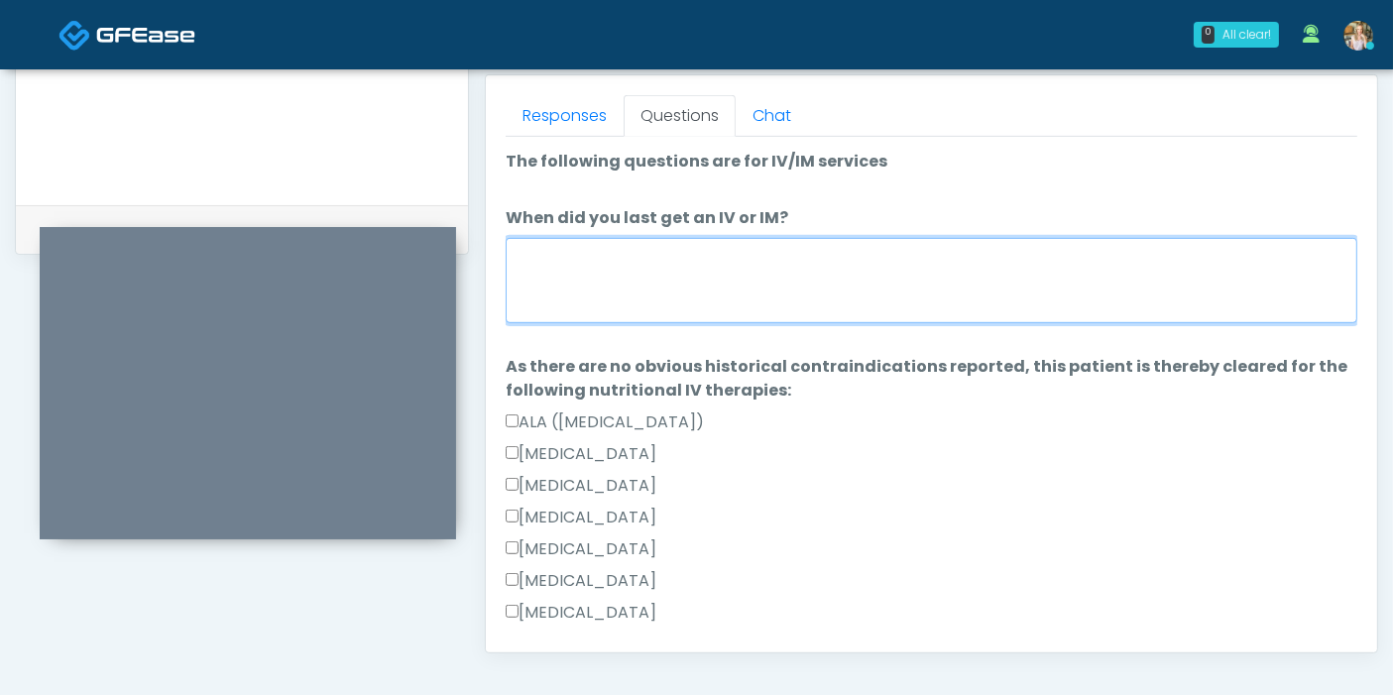
click at [777, 288] on textarea "When did you last get an IV or IM?" at bounding box center [931, 280] width 851 height 85
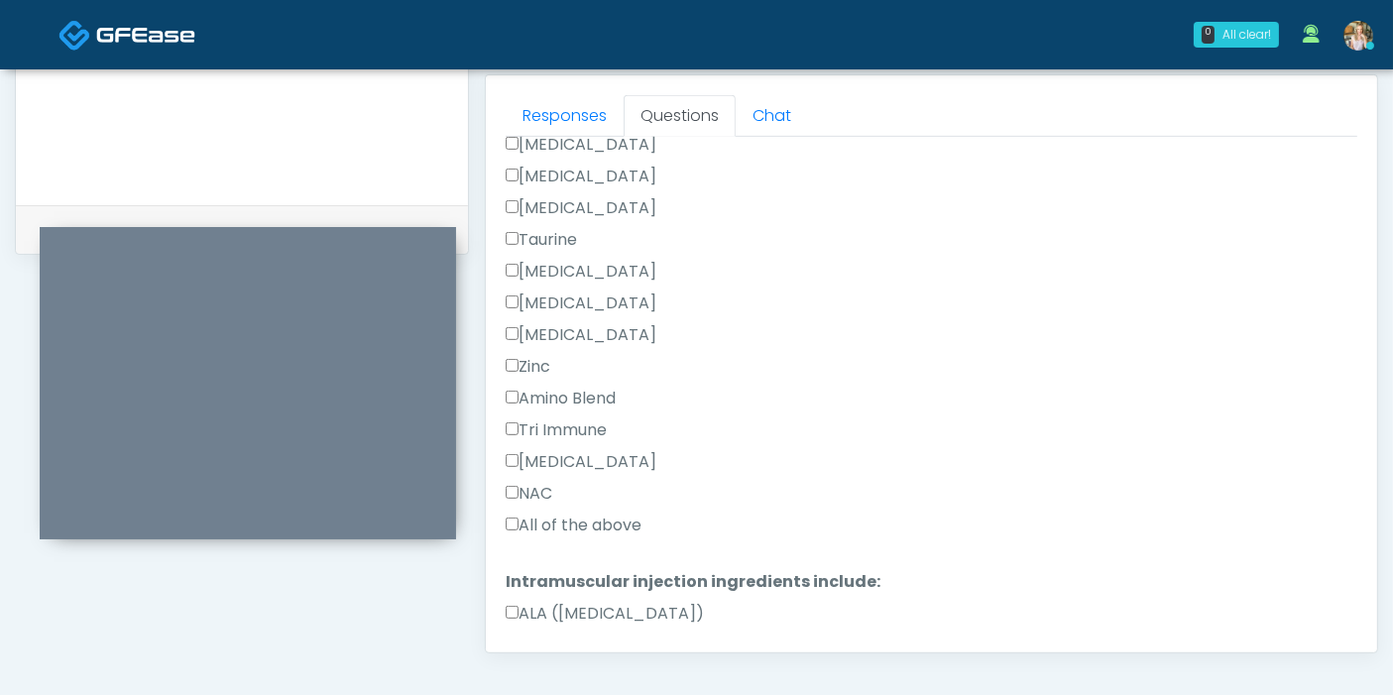
scroll to position [991, 0]
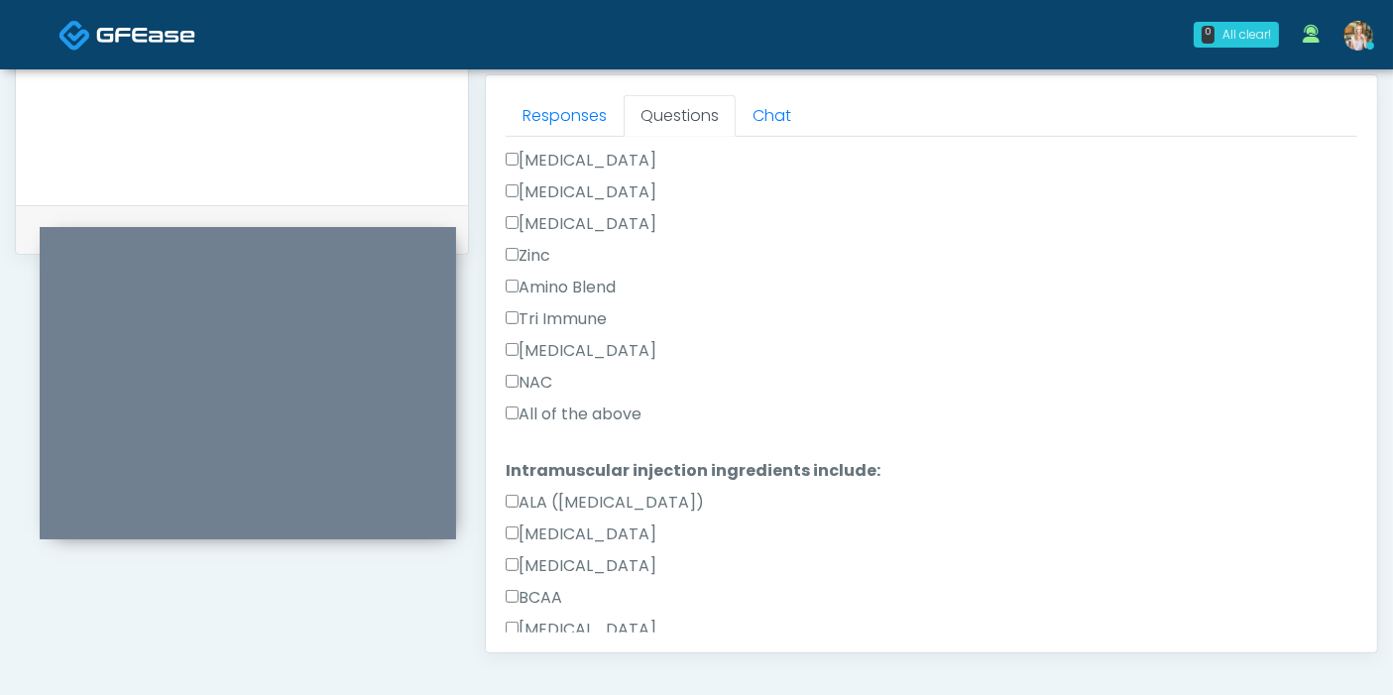
type textarea "**********"
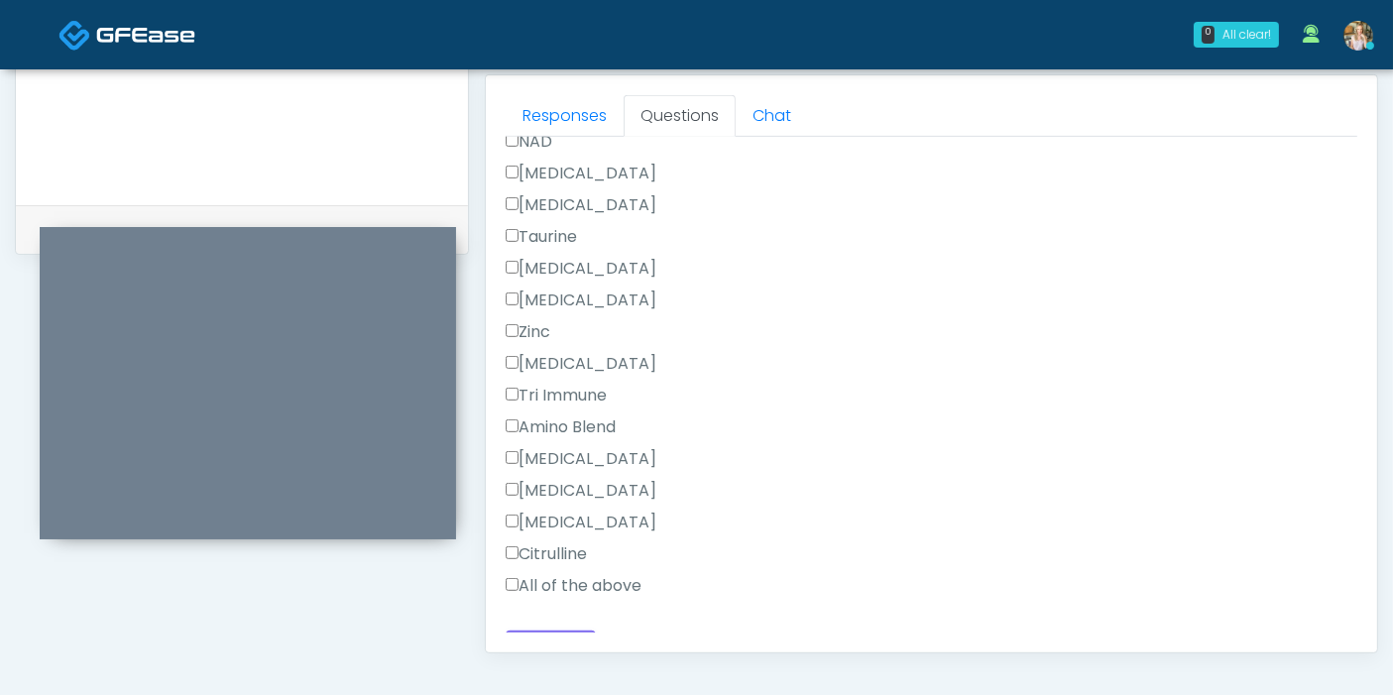
scroll to position [1861, 0]
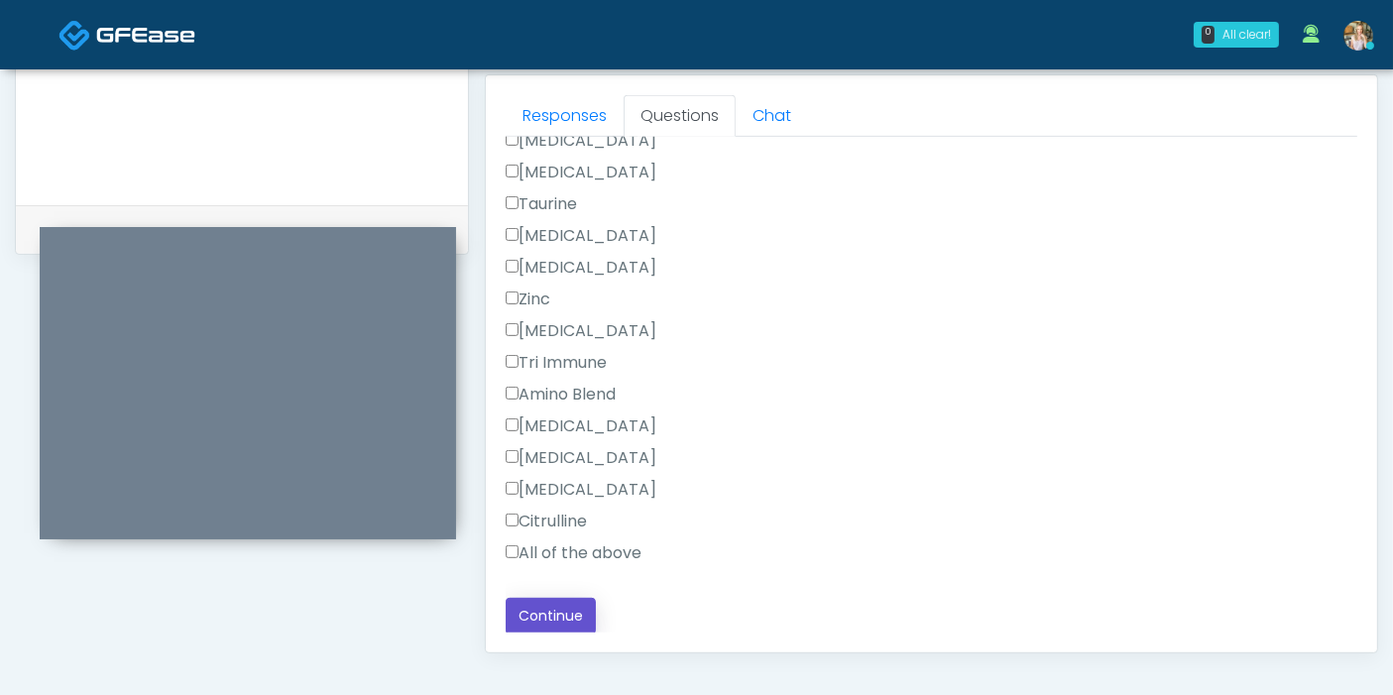
click at [563, 613] on button "Continue" at bounding box center [551, 616] width 90 height 37
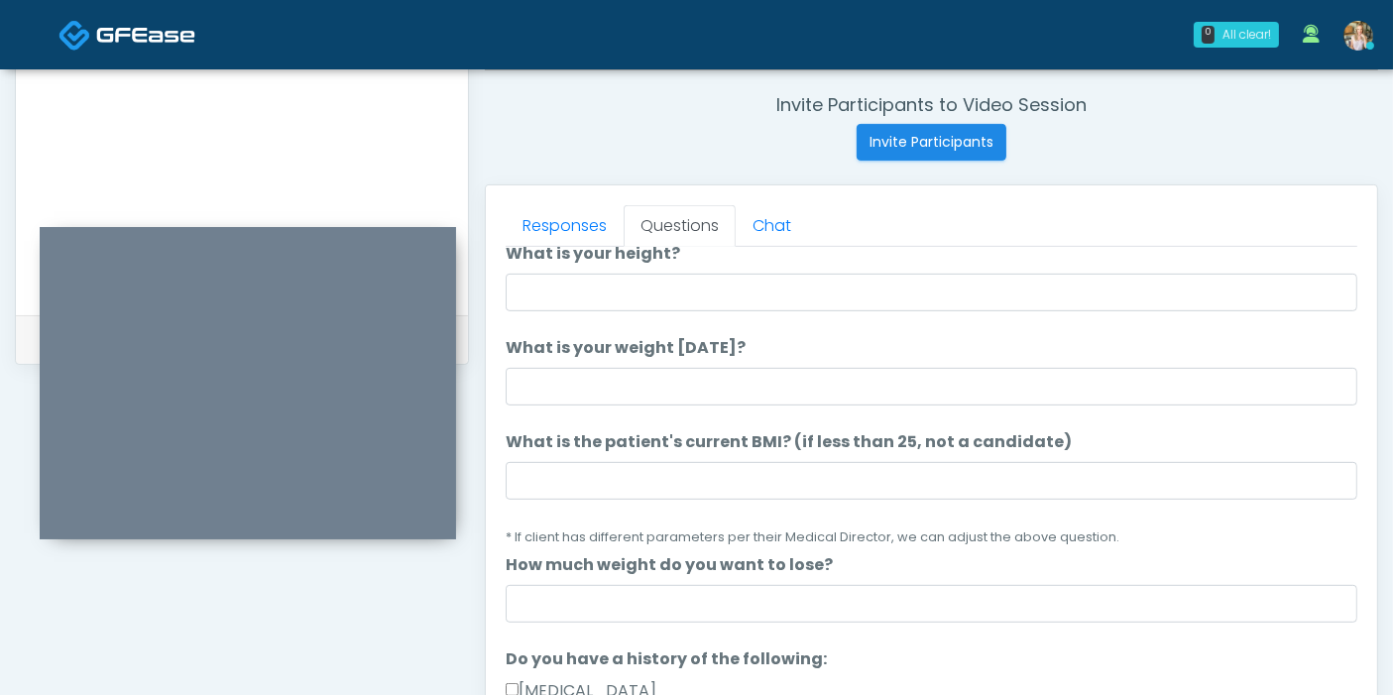
scroll to position [0, 0]
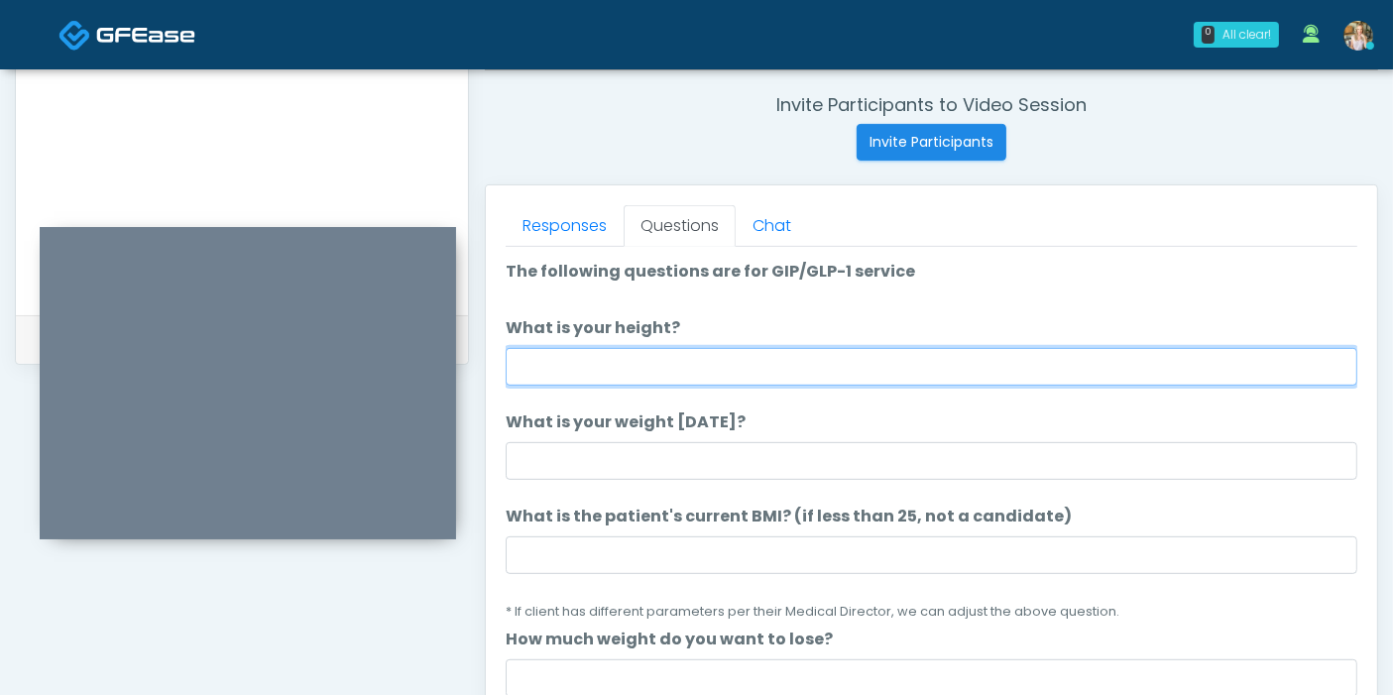
click at [787, 369] on input "What is your height?" at bounding box center [931, 367] width 851 height 38
click at [1107, 360] on input "What is your height?" at bounding box center [931, 367] width 851 height 38
type input "****"
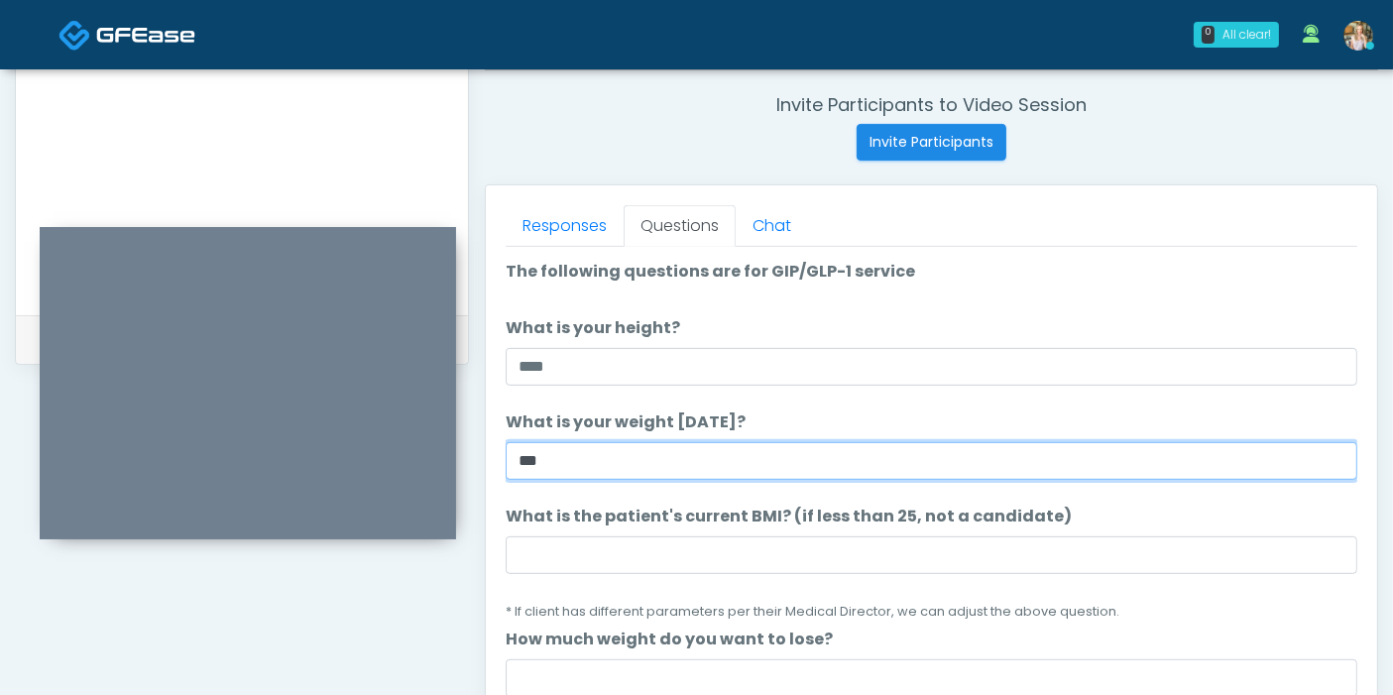
type input "***"
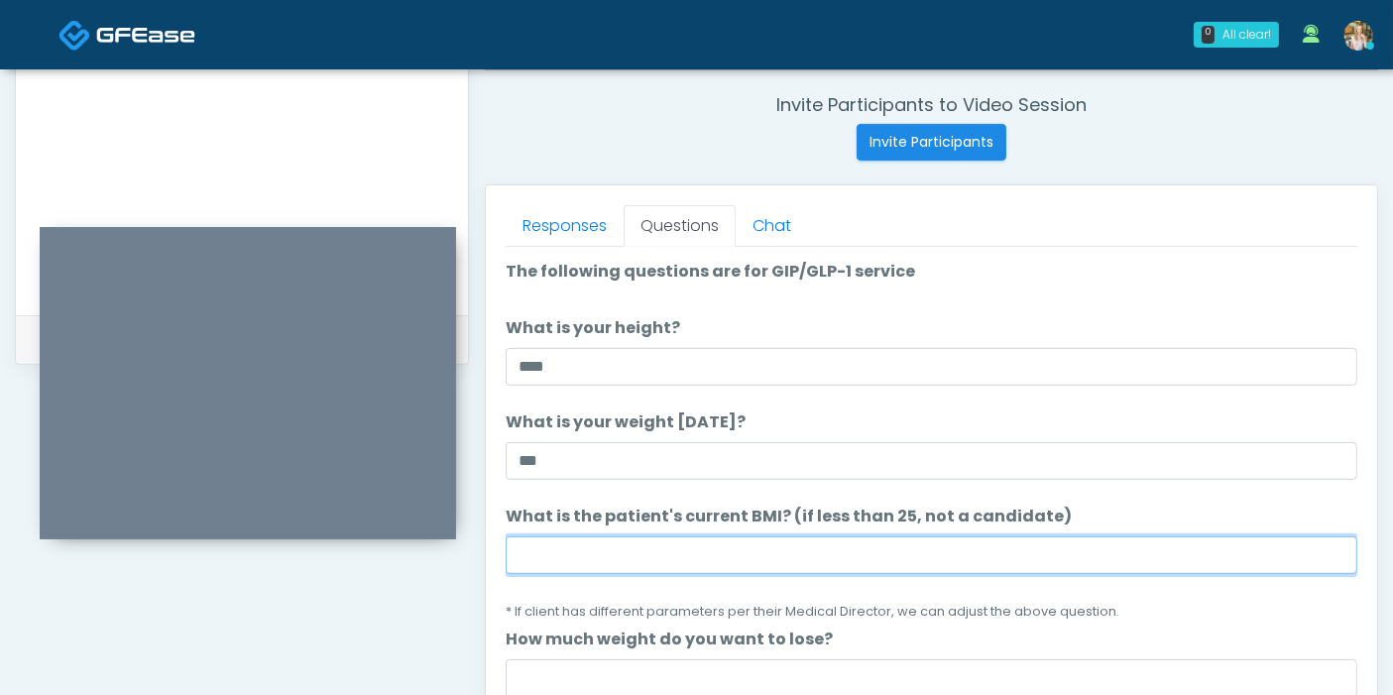
click at [690, 545] on input "What is the patient's current BMI? (if less than 25, not a candidate)" at bounding box center [931, 555] width 851 height 38
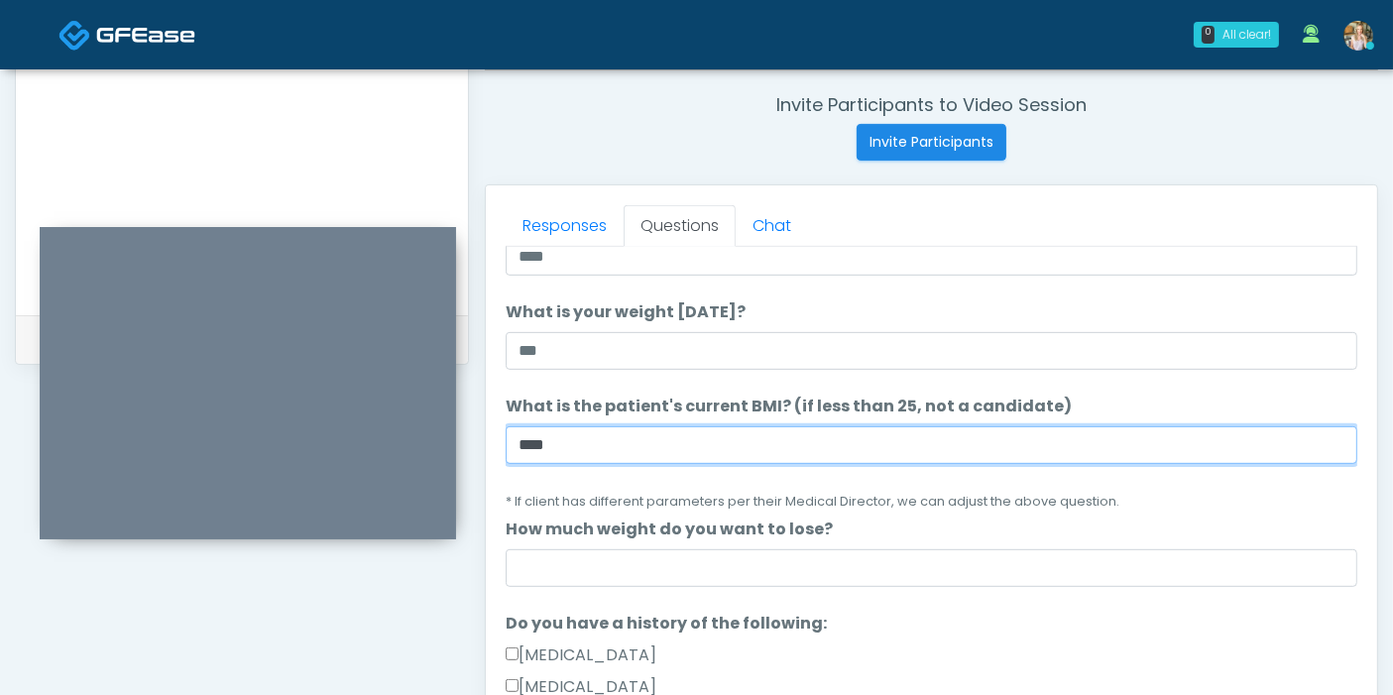
scroll to position [220, 0]
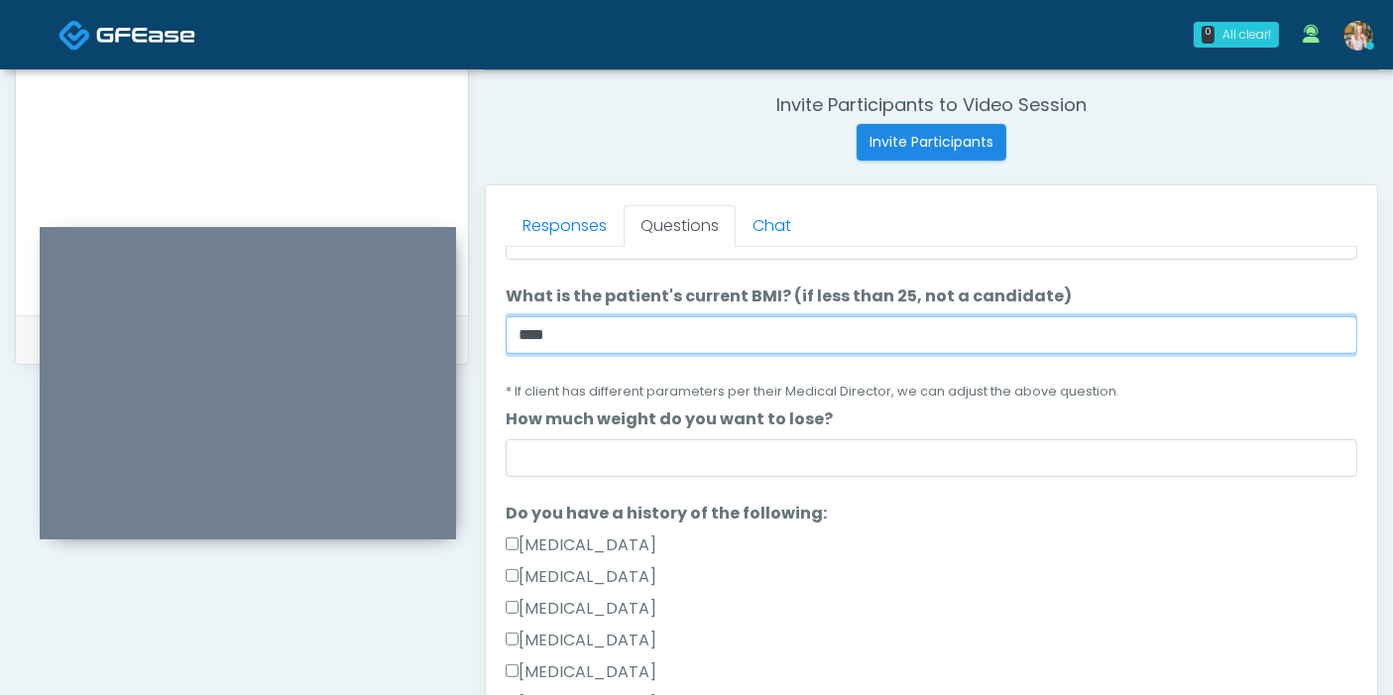
type input "****"
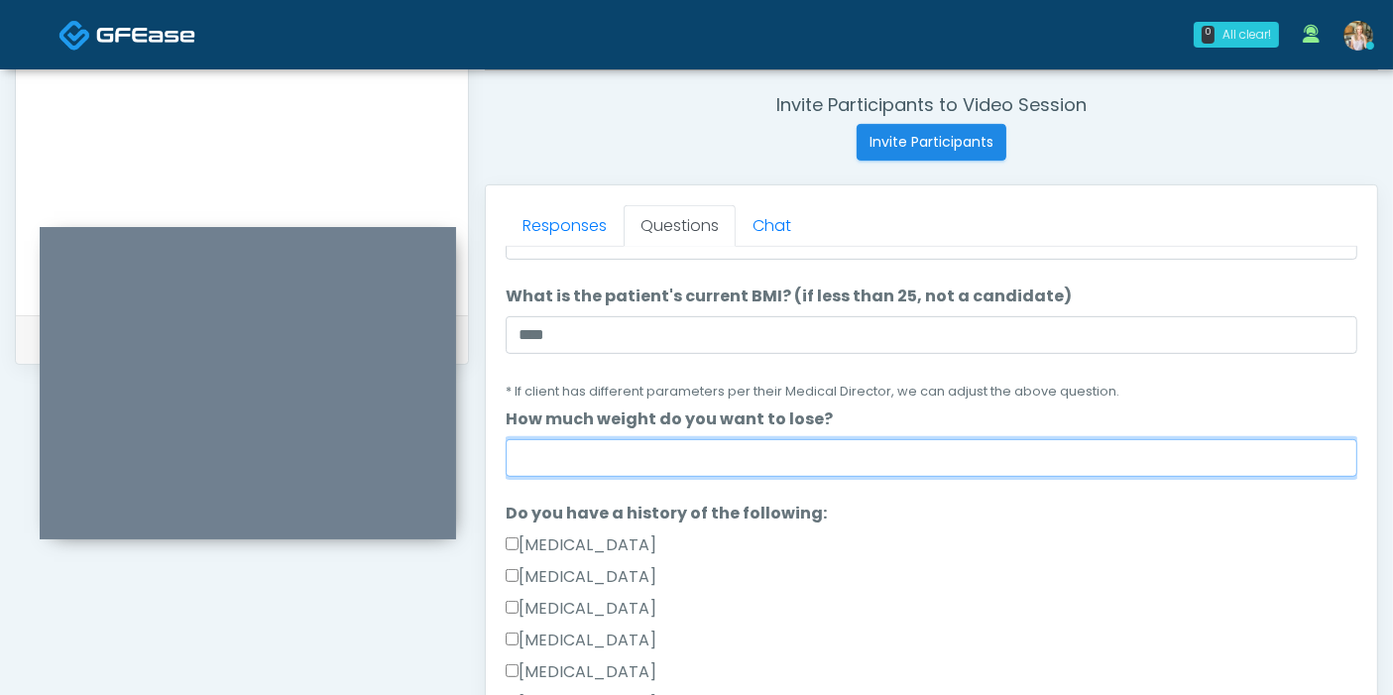
click at [690, 443] on input "How much weight do you want to lose?" at bounding box center [931, 458] width 851 height 38
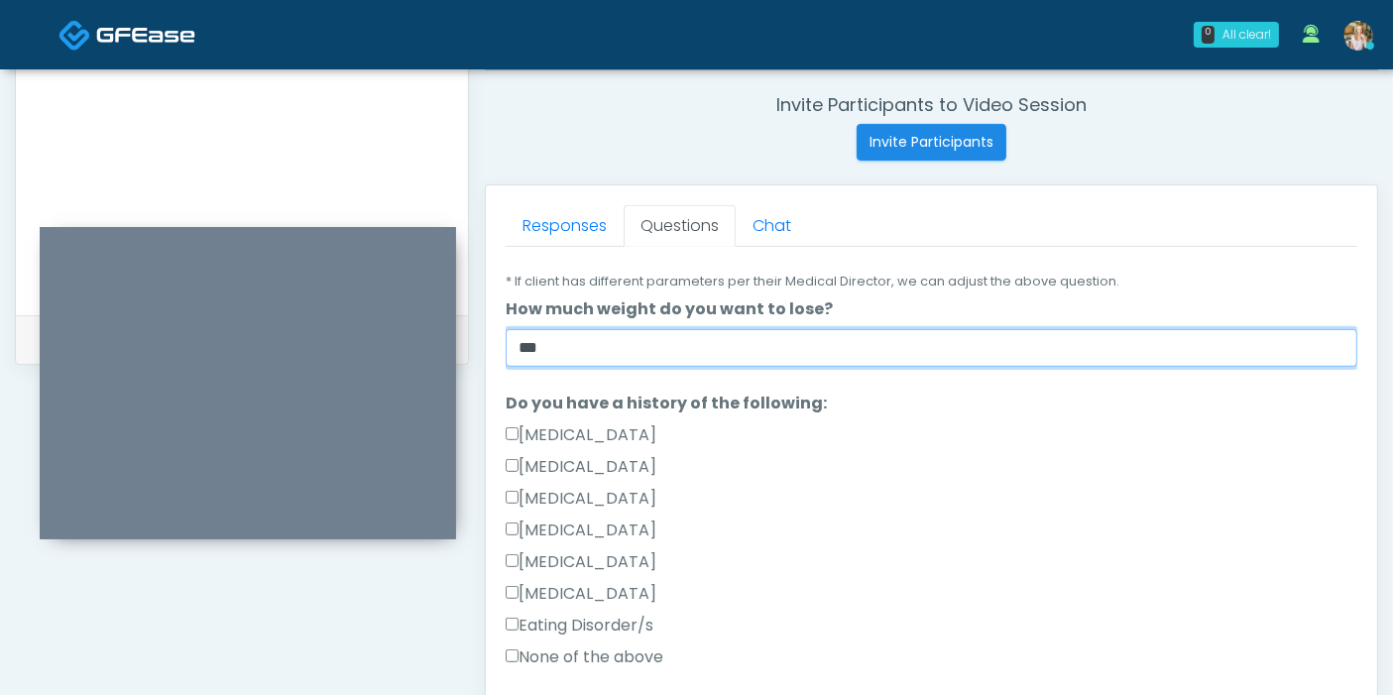
scroll to position [440, 0]
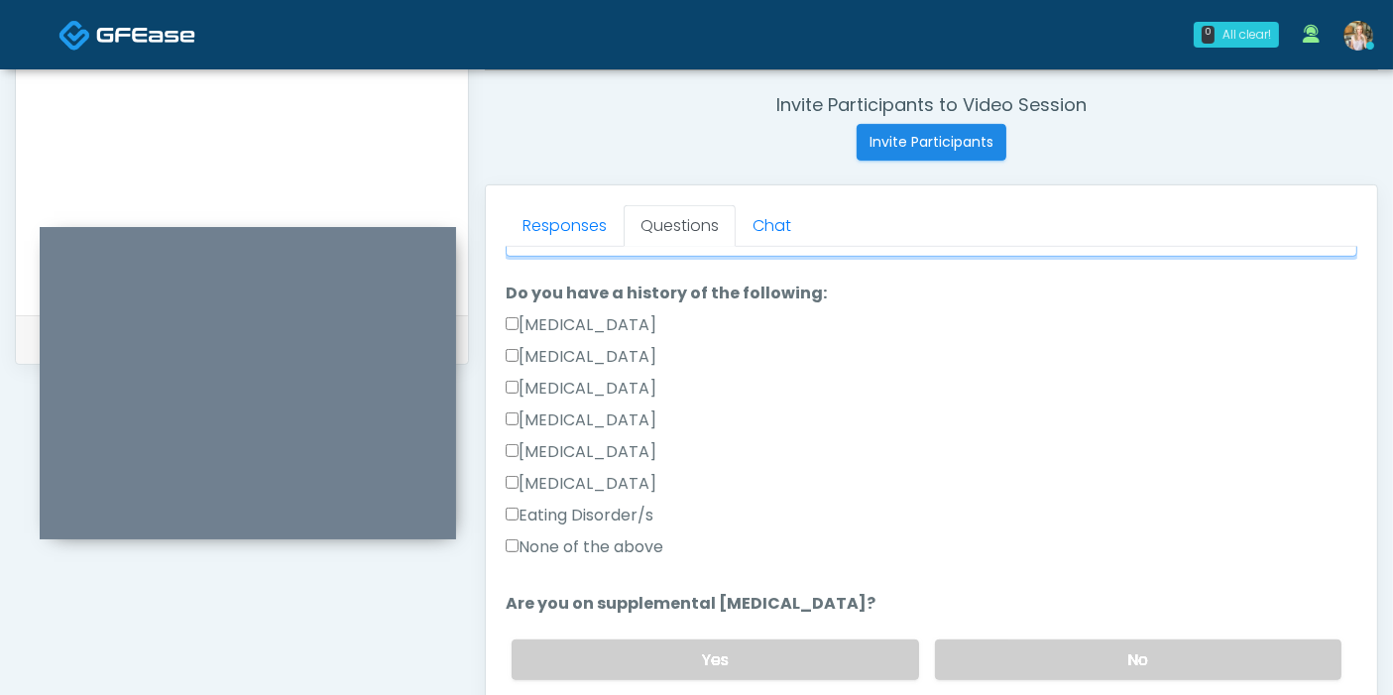
type input "***"
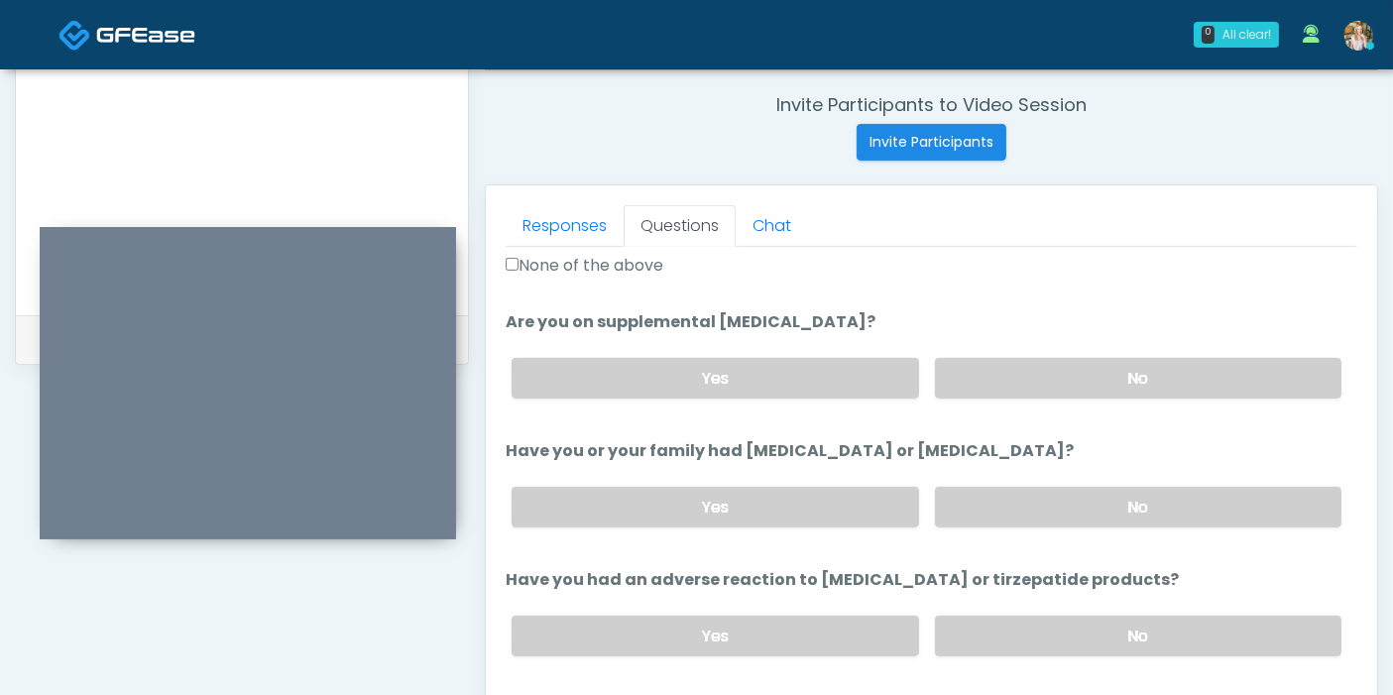
scroll to position [770, 0]
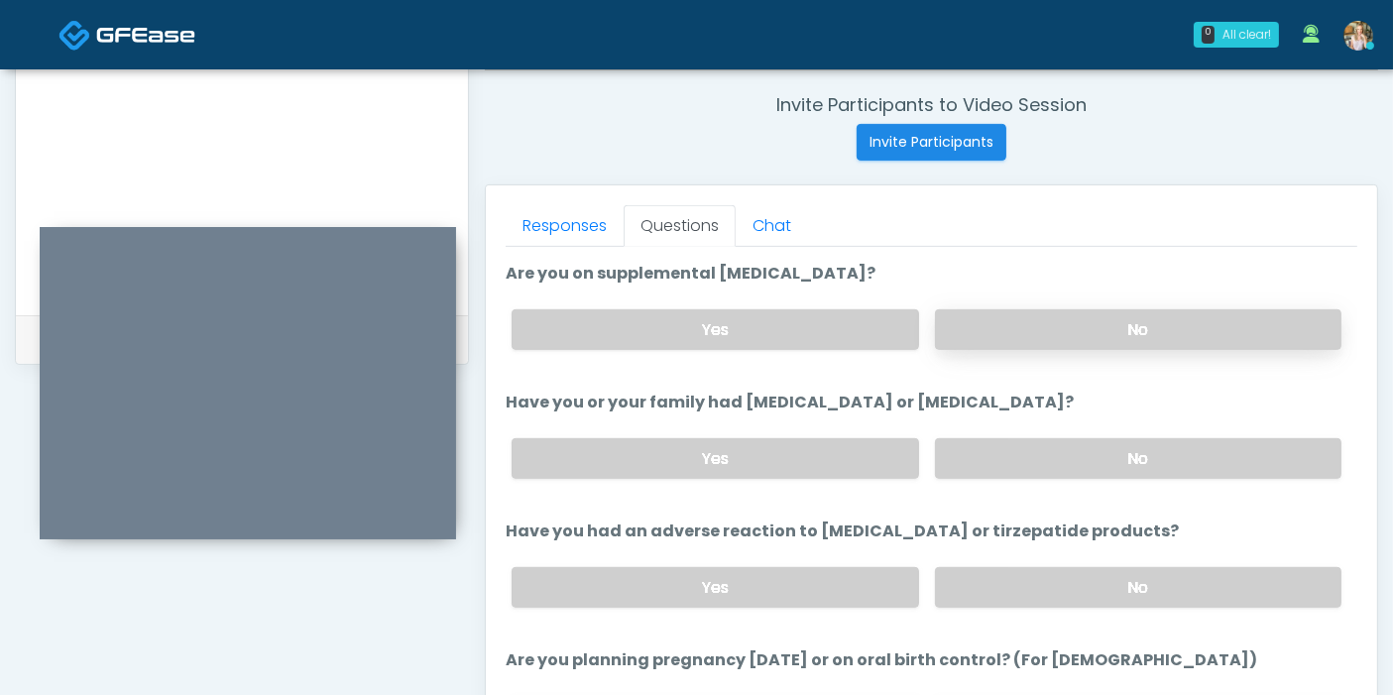
click at [1162, 329] on label "No" at bounding box center [1138, 329] width 406 height 41
click at [1122, 454] on label "No" at bounding box center [1138, 458] width 406 height 41
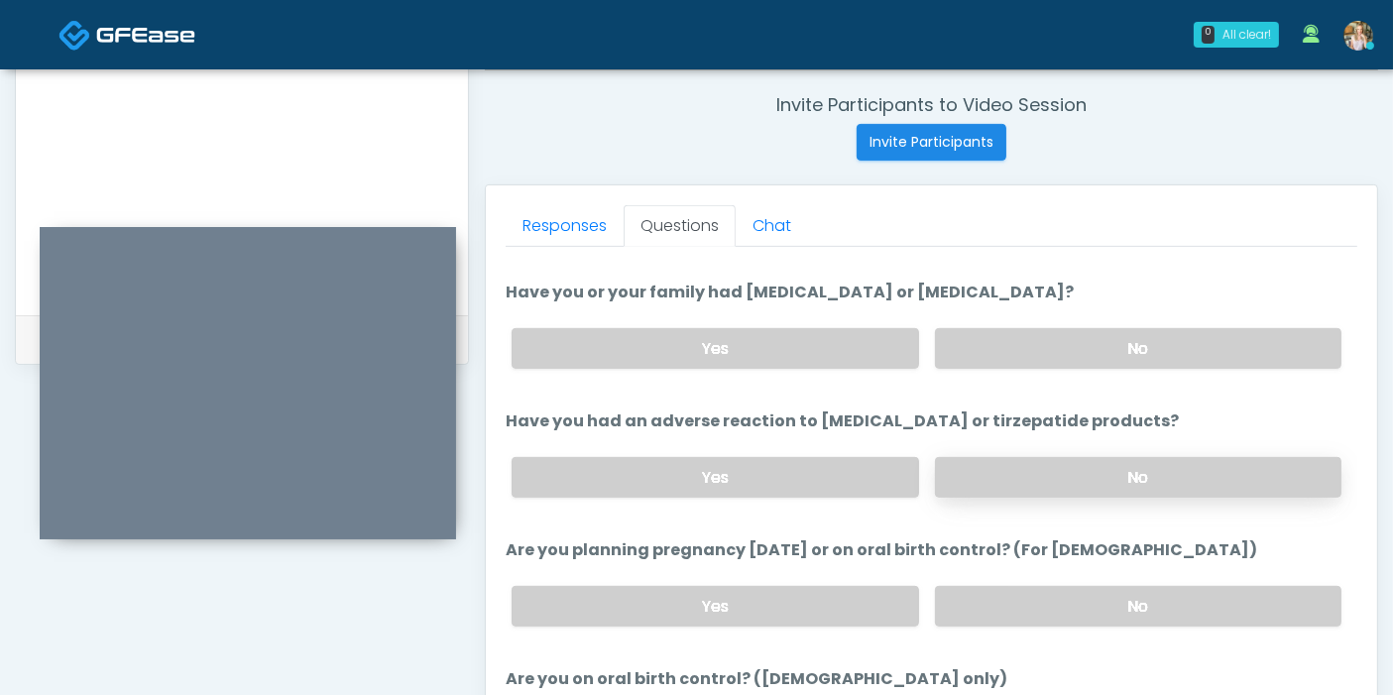
click at [1100, 477] on label "No" at bounding box center [1138, 477] width 406 height 41
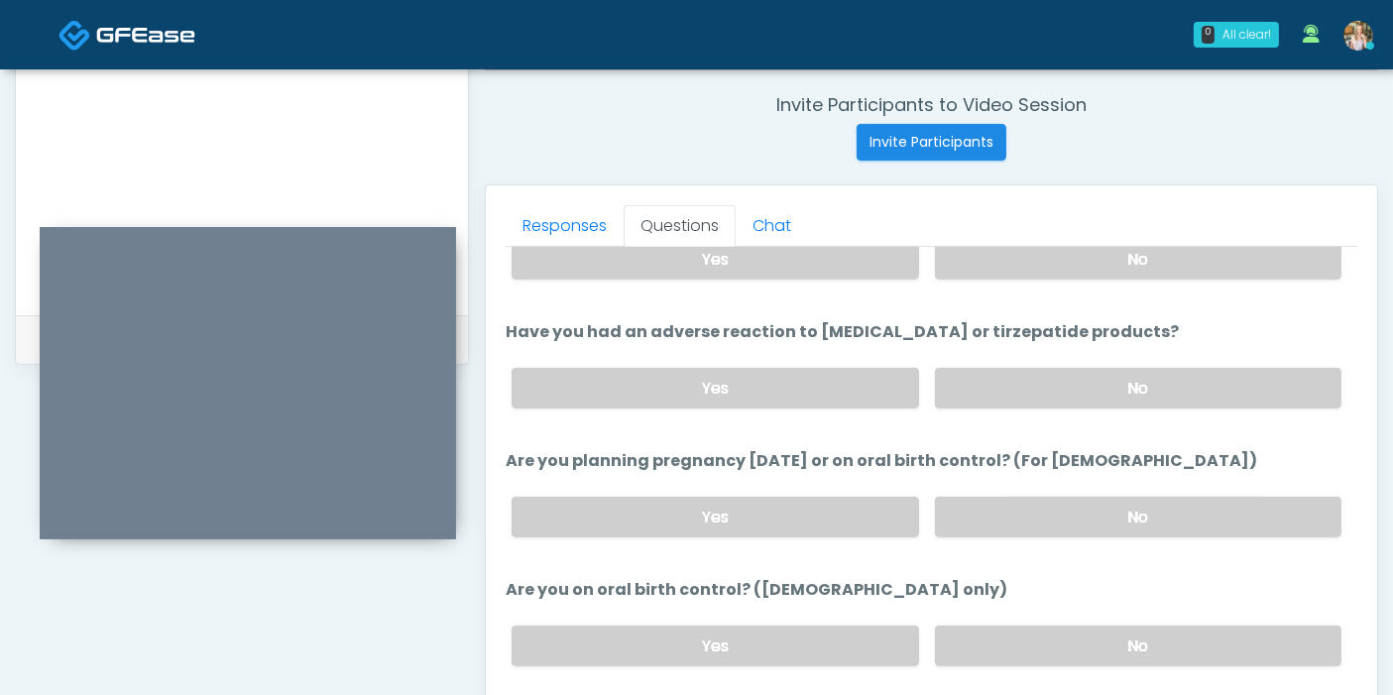
scroll to position [991, 0]
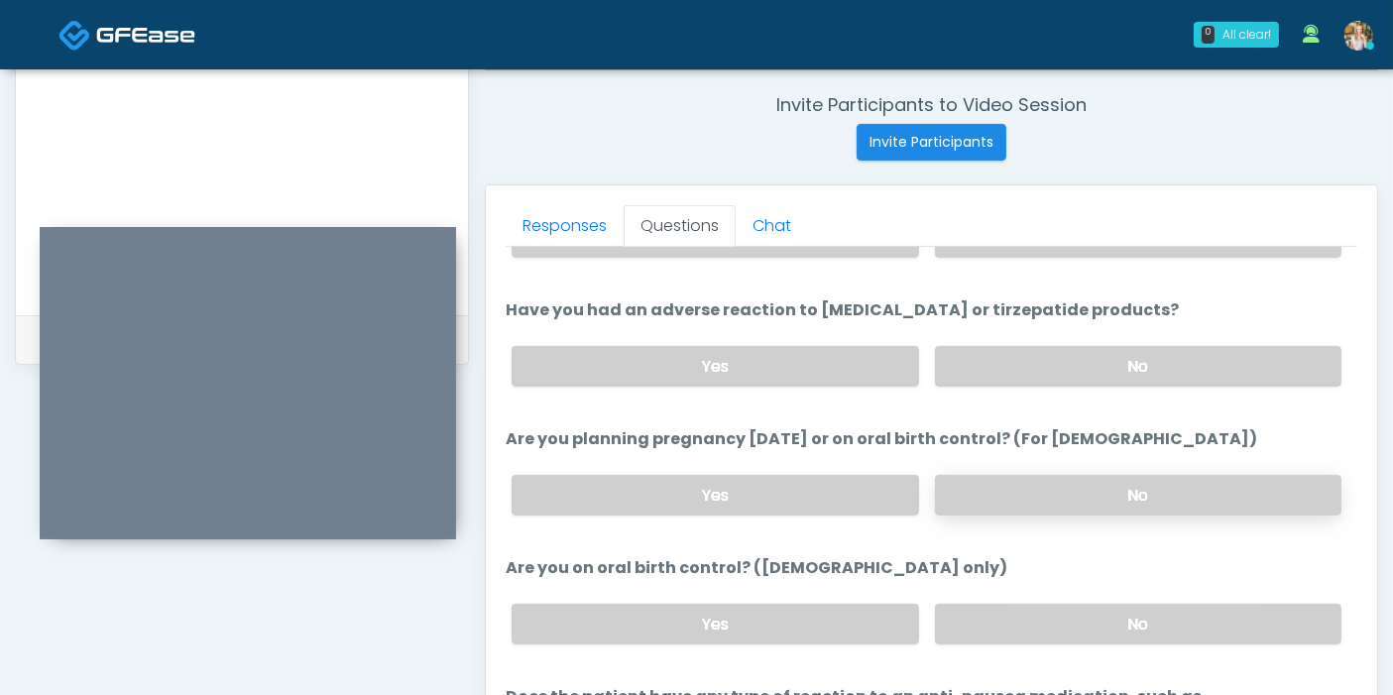
click at [1092, 506] on label "No" at bounding box center [1138, 495] width 406 height 41
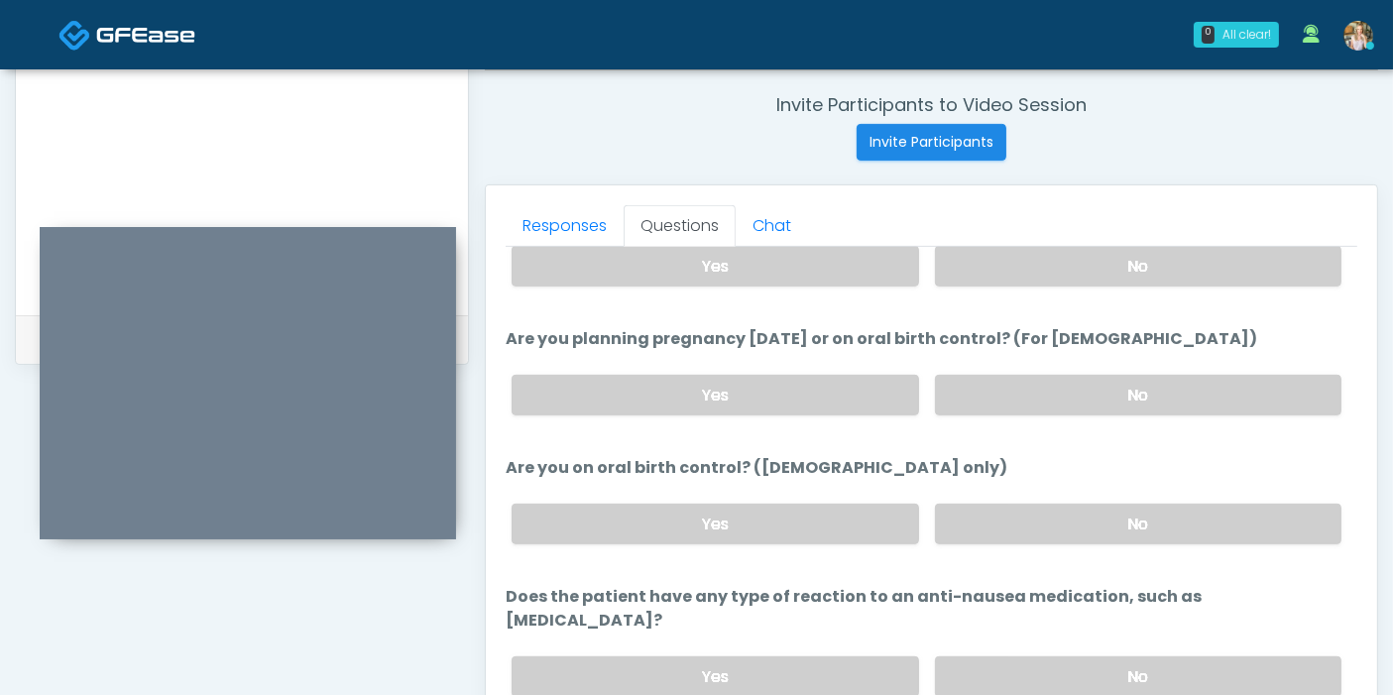
scroll to position [860, 0]
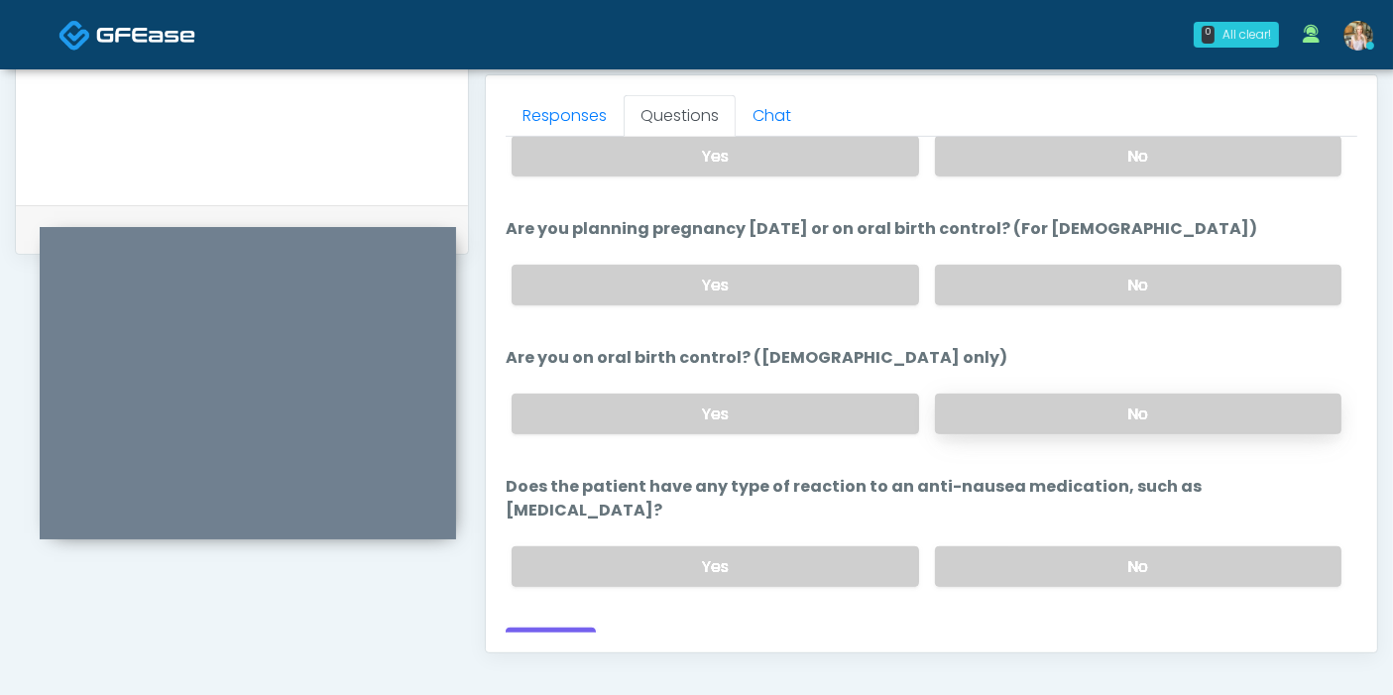
click at [1116, 417] on label "No" at bounding box center [1138, 414] width 406 height 41
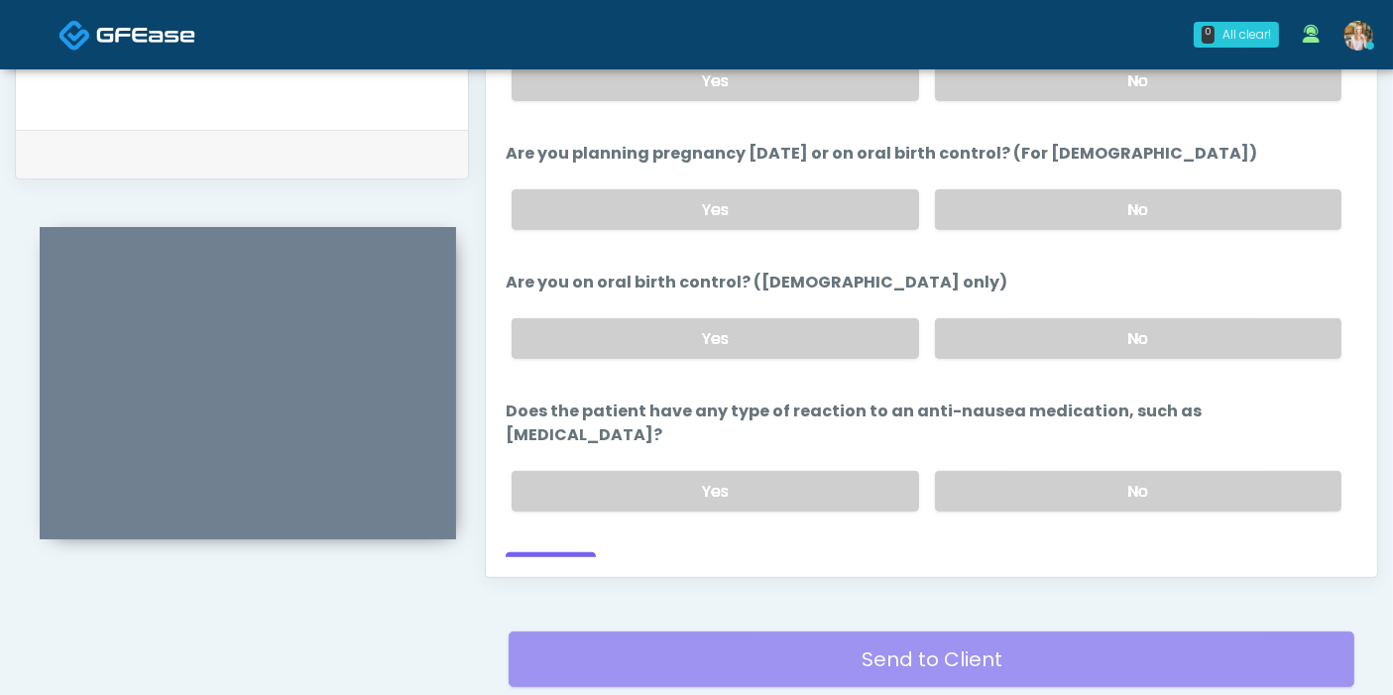
scroll to position [970, 0]
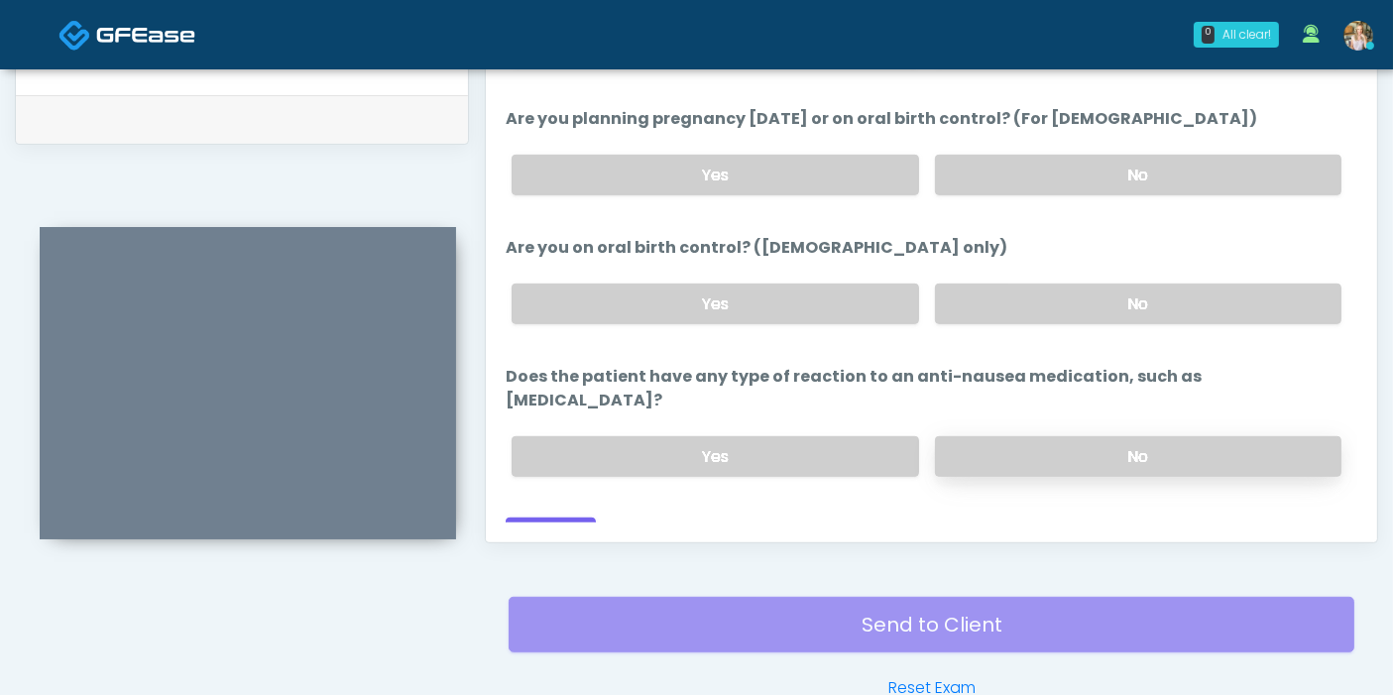
click at [1019, 436] on label "No" at bounding box center [1138, 456] width 406 height 41
click at [558, 517] on button "Continue" at bounding box center [551, 535] width 90 height 37
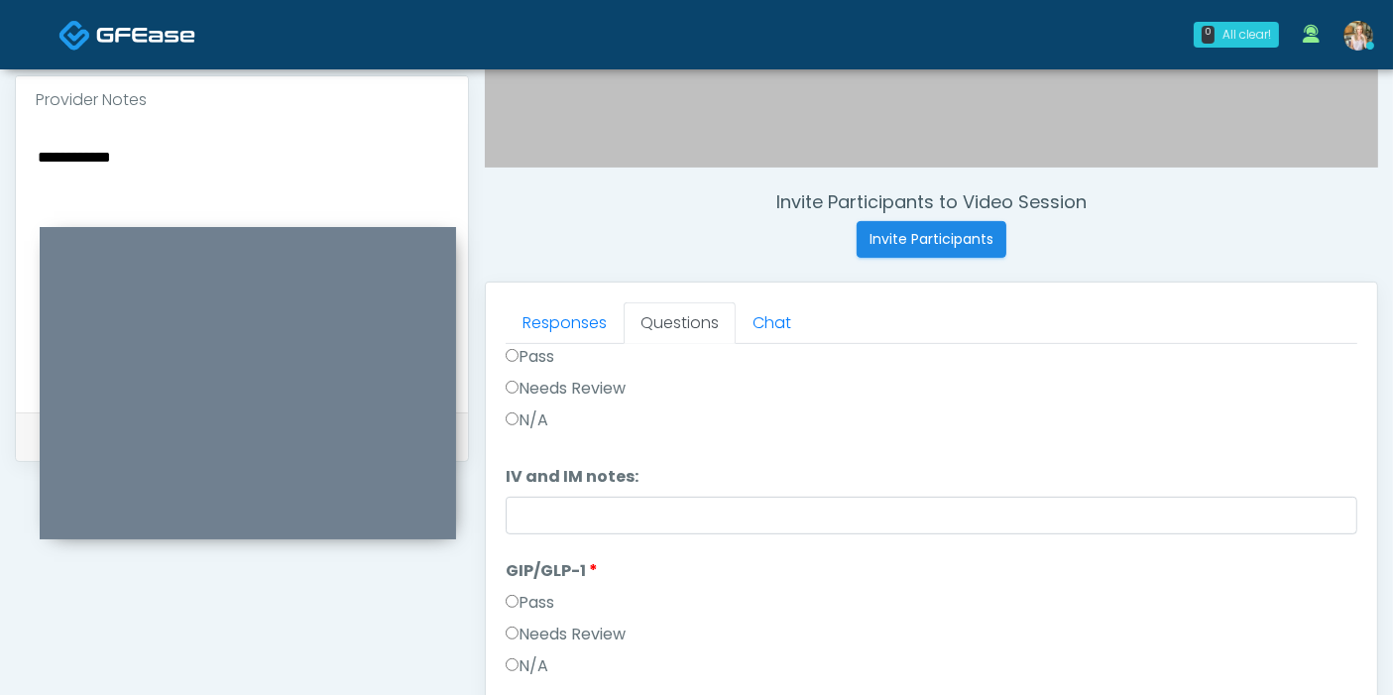
scroll to position [763, 0]
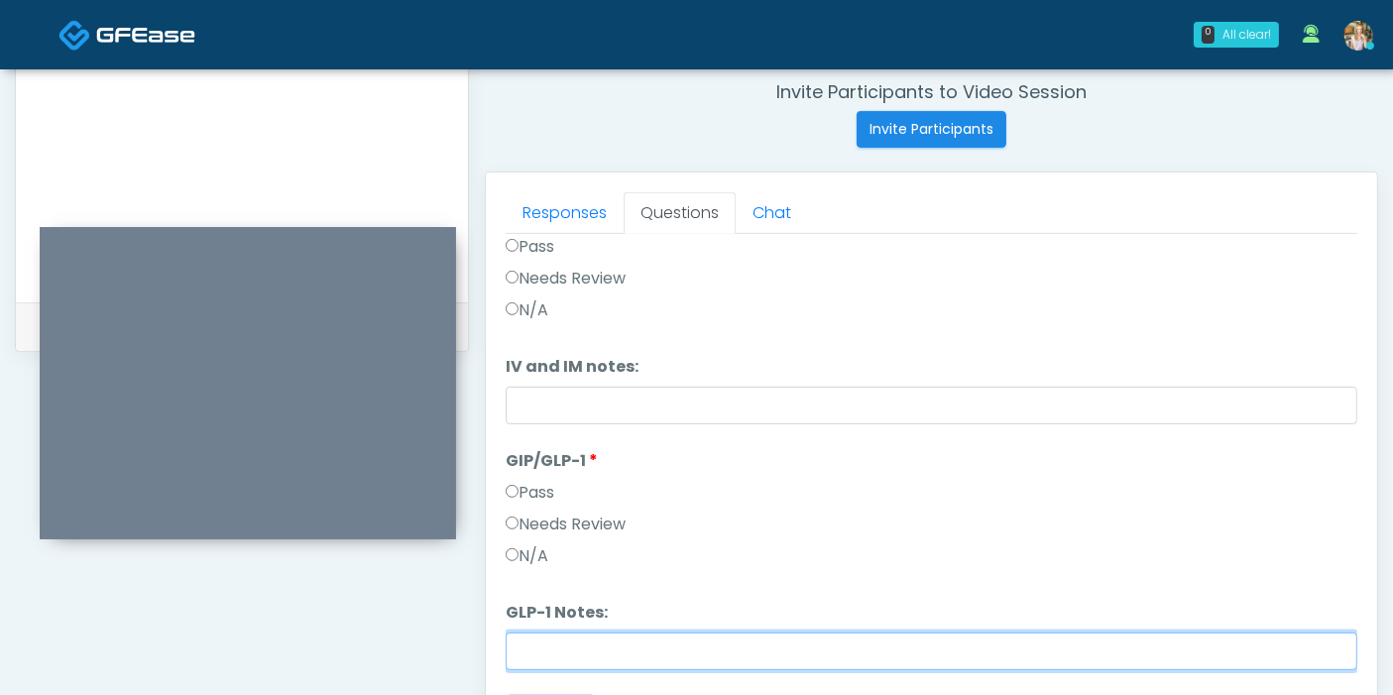
click at [700, 632] on input "GLP-1 Notes:" at bounding box center [931, 651] width 851 height 38
type input "********"
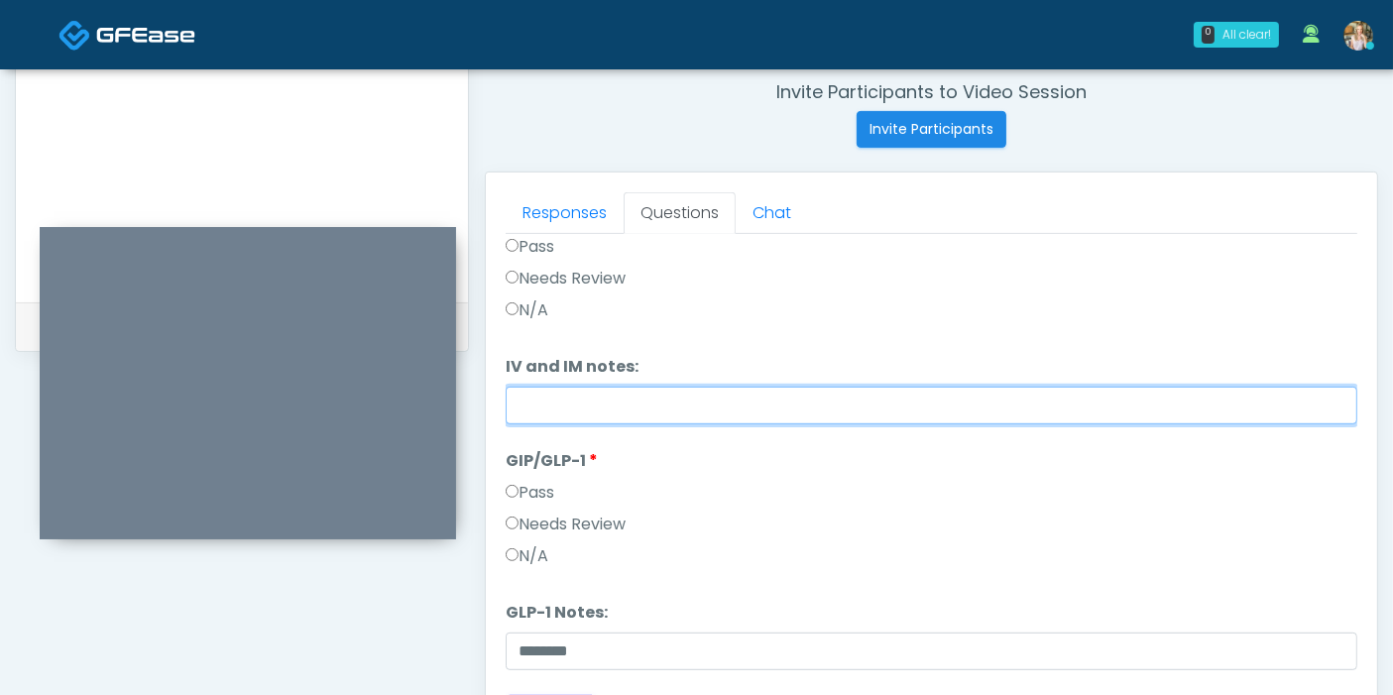
click at [665, 397] on input "IV and IM notes:" at bounding box center [931, 406] width 851 height 38
type input "*"
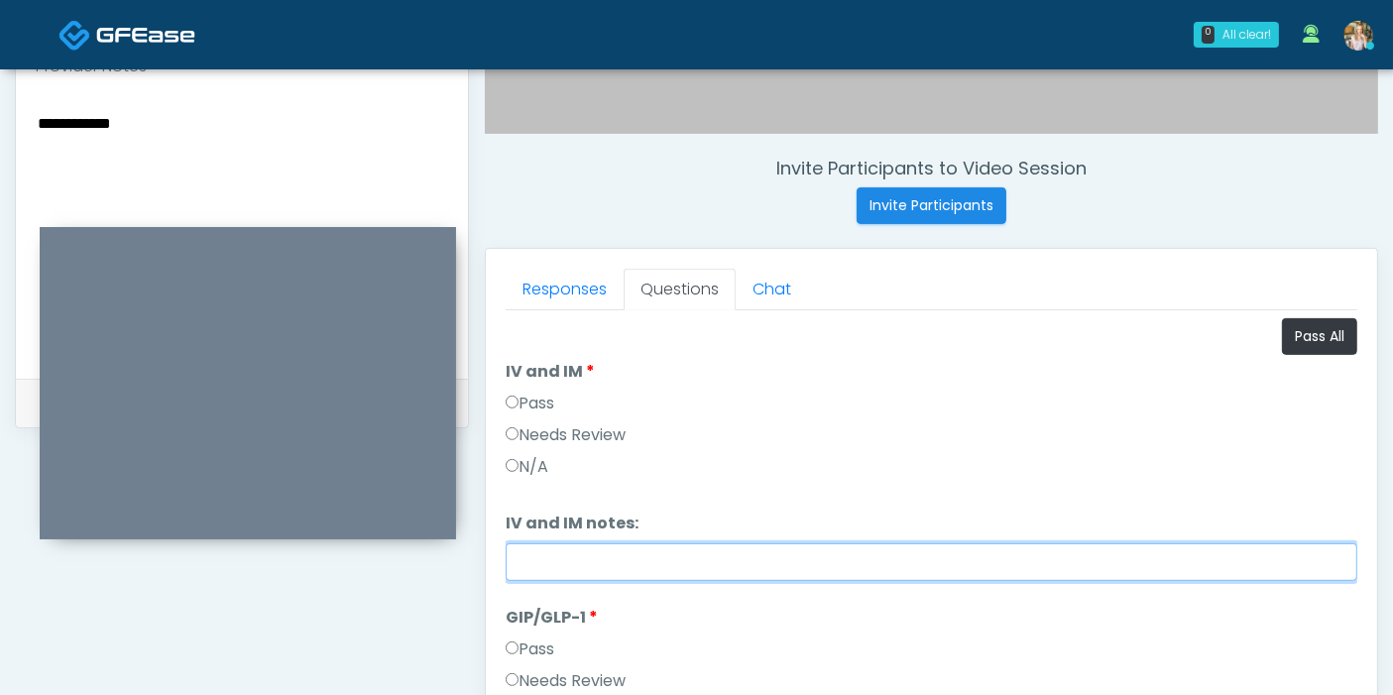
scroll to position [653, 0]
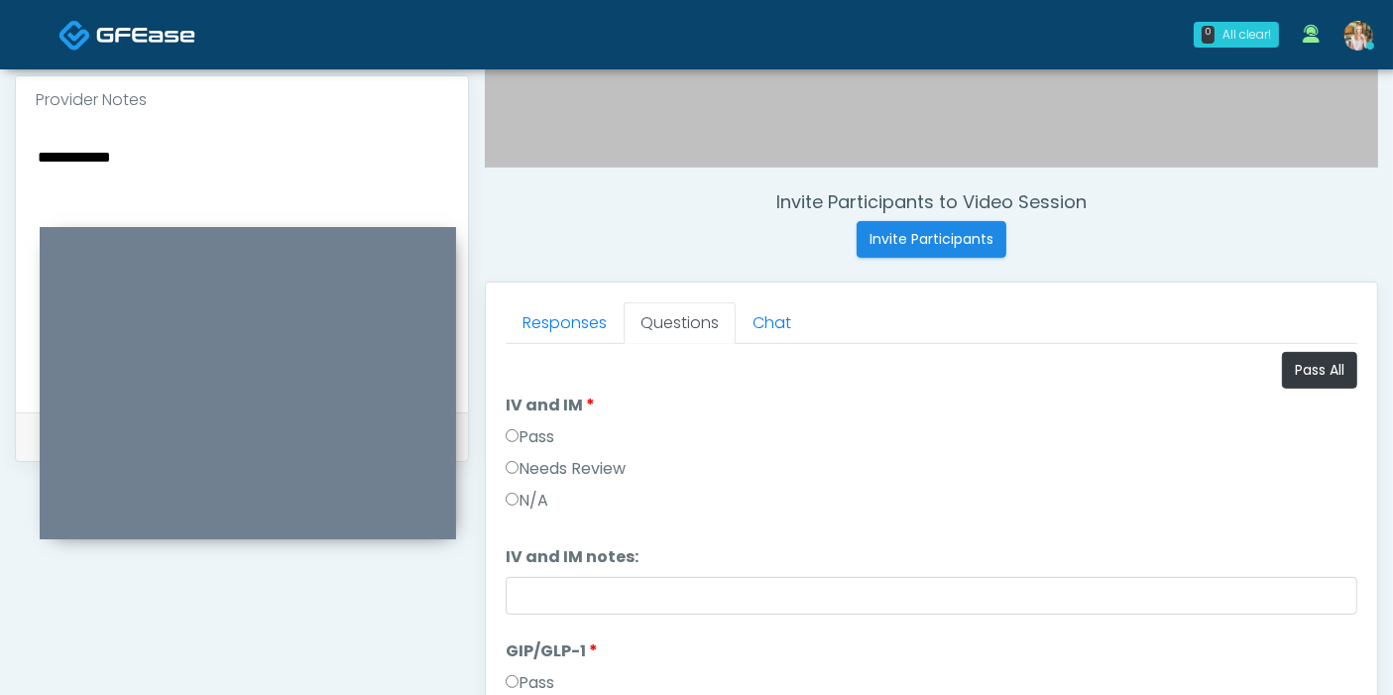
click at [151, 162] on textarea "**********" at bounding box center [242, 265] width 412 height 242
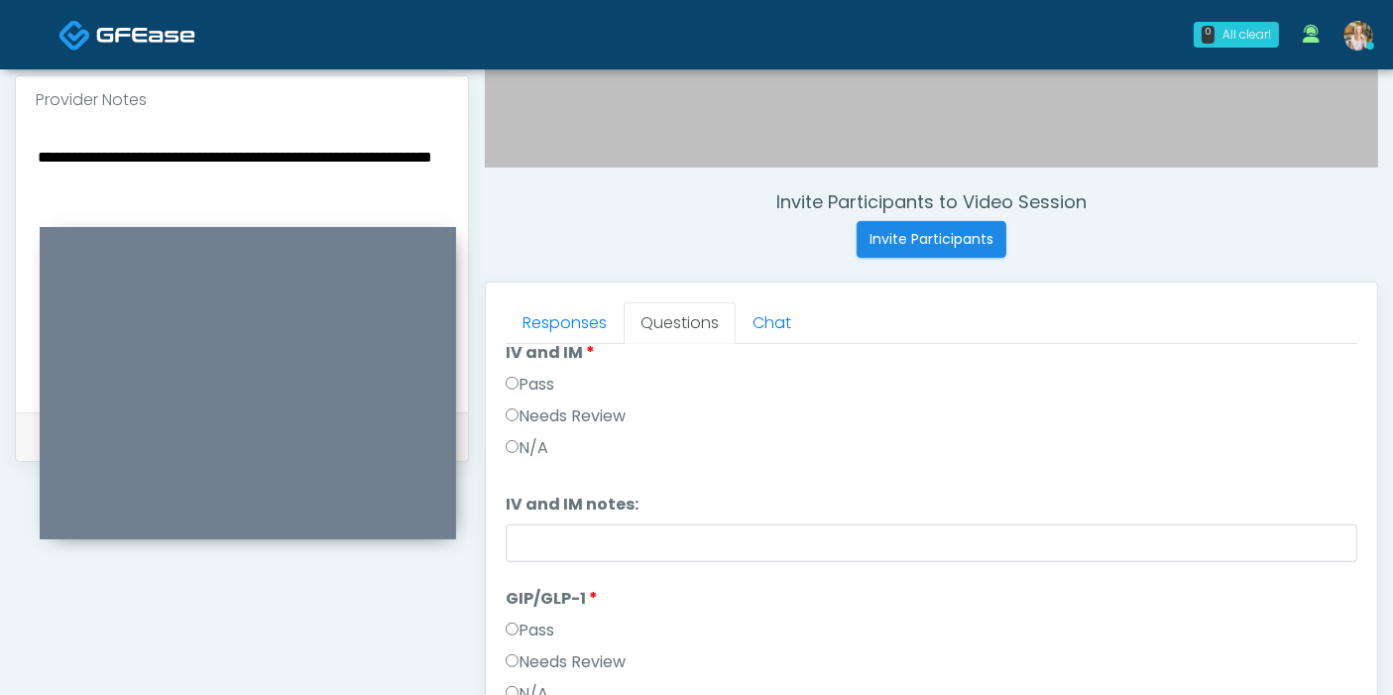
scroll to position [80, 0]
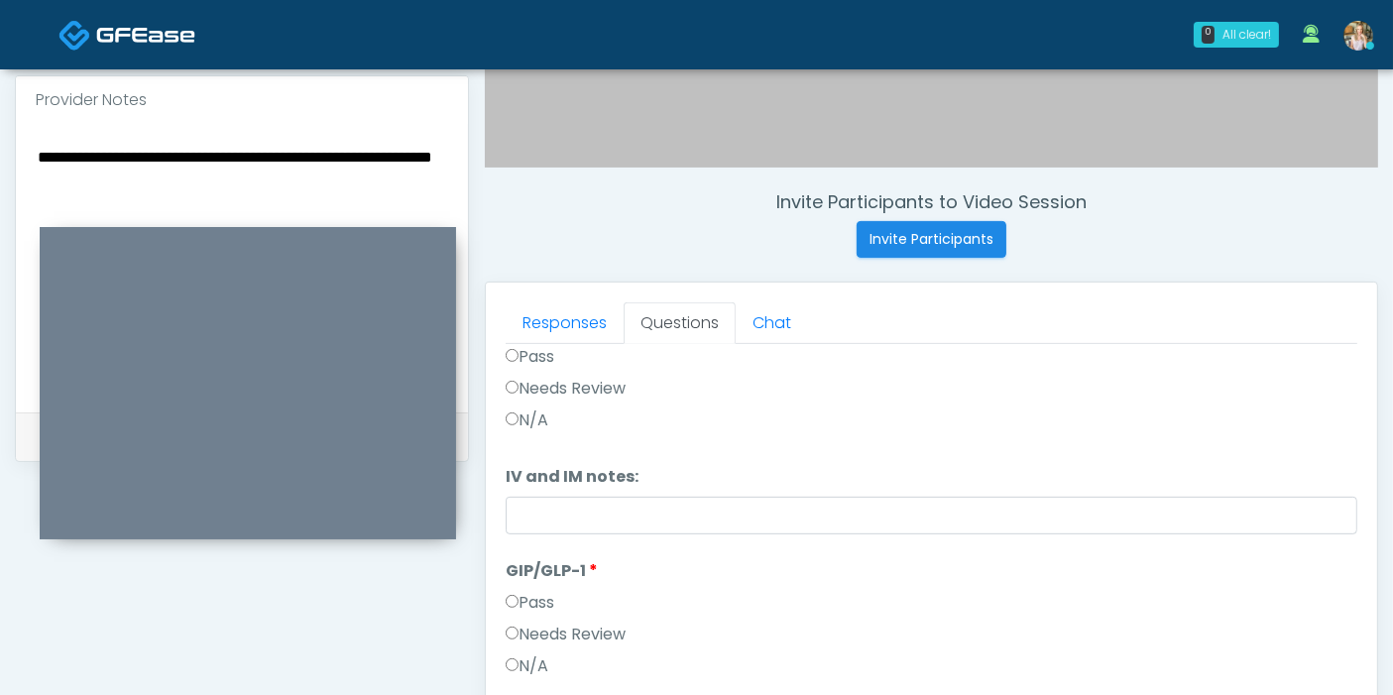
click at [200, 184] on textarea "**********" at bounding box center [242, 265] width 412 height 242
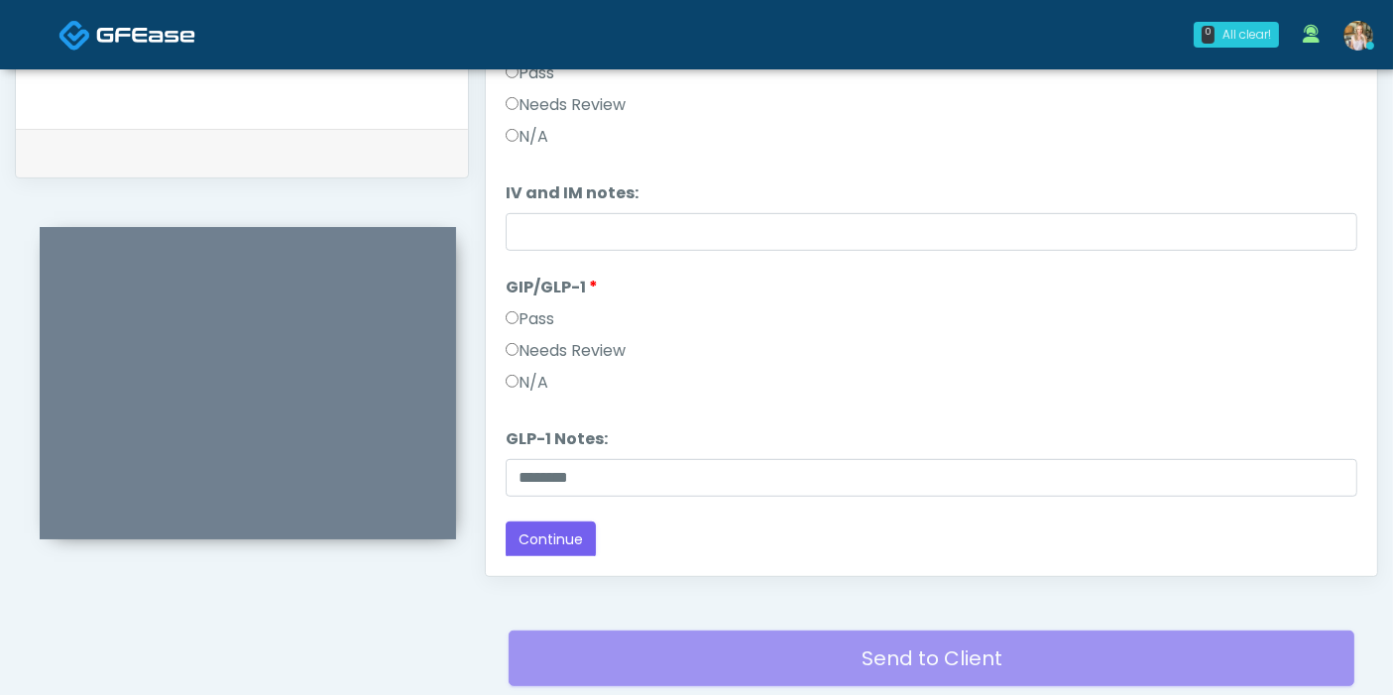
scroll to position [983, 0]
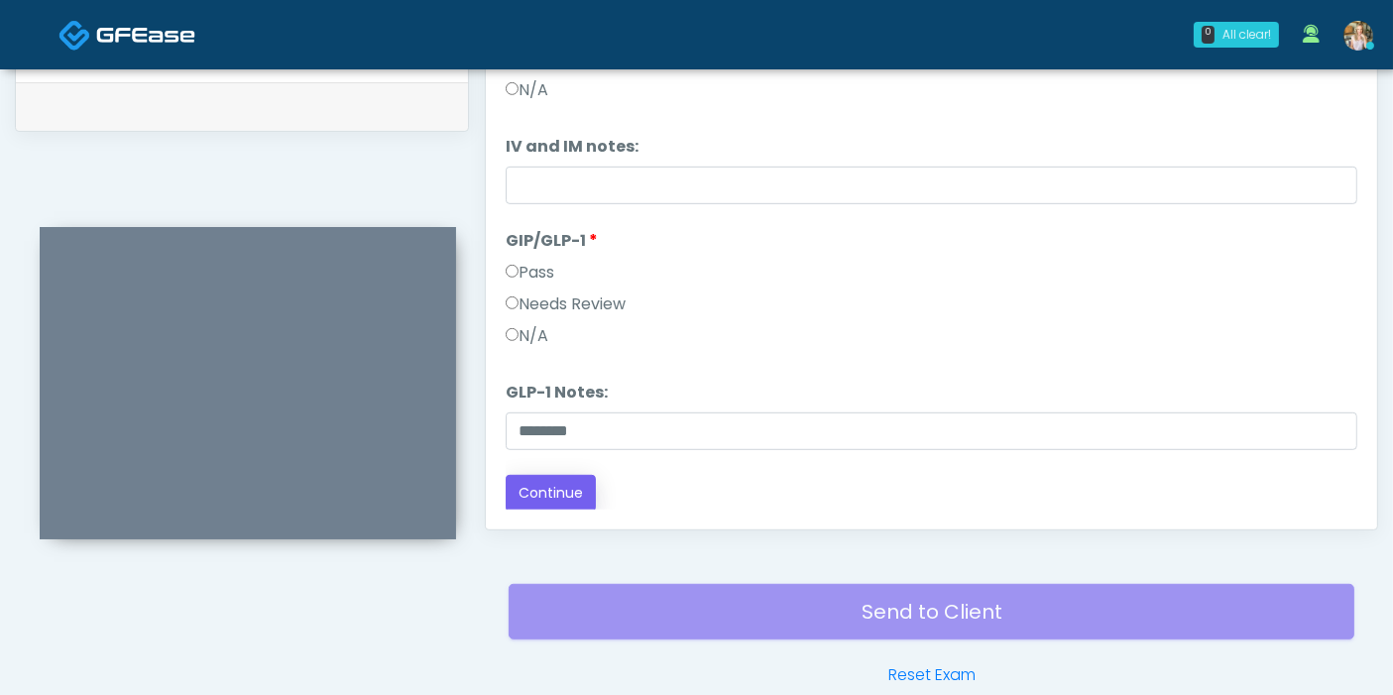
type textarea "**********"
click at [553, 493] on button "Continue" at bounding box center [551, 493] width 90 height 37
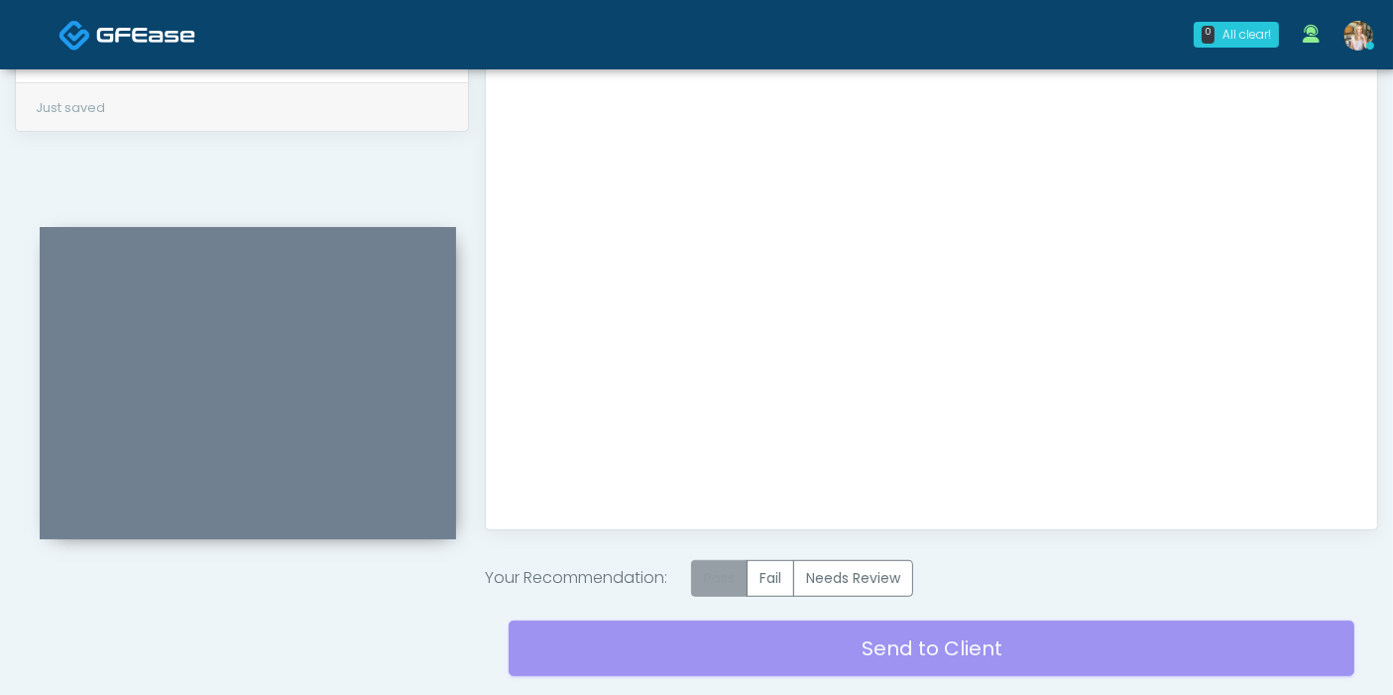
click at [728, 580] on label "Pass" at bounding box center [719, 578] width 56 height 37
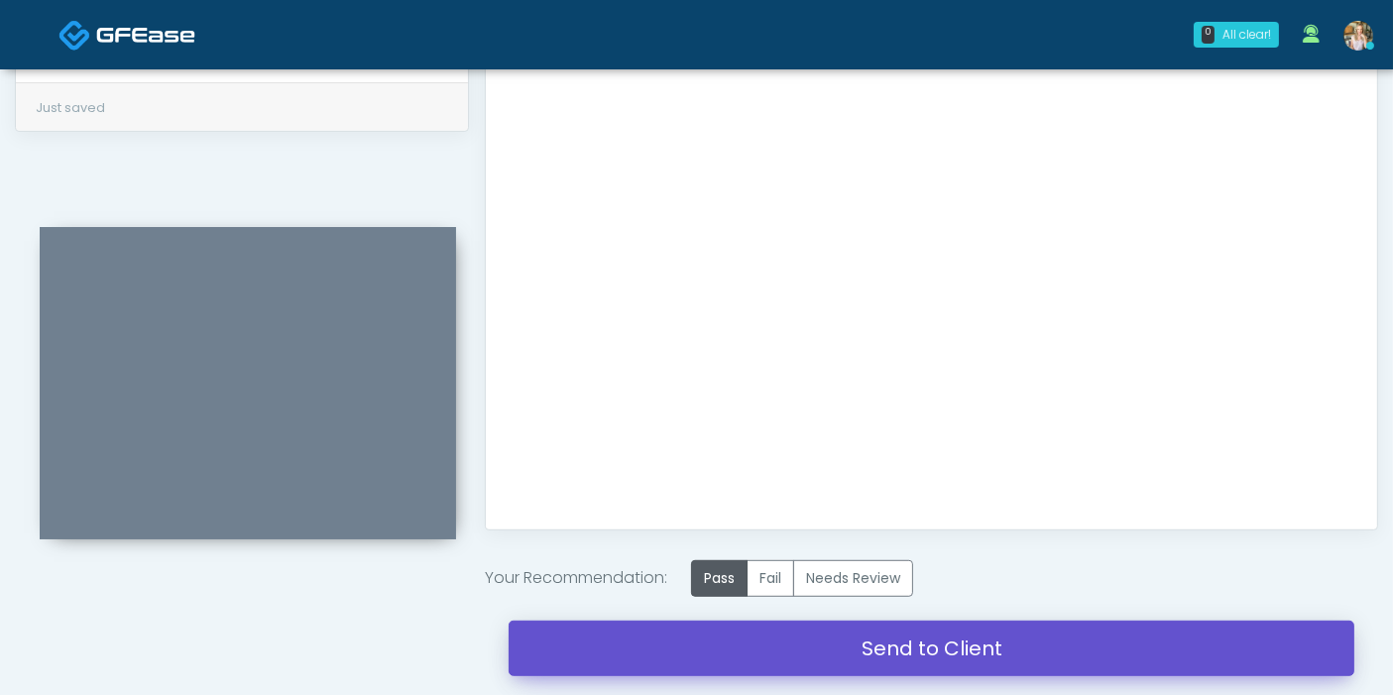
click at [929, 647] on link "Send to Client" at bounding box center [931, 649] width 846 height 56
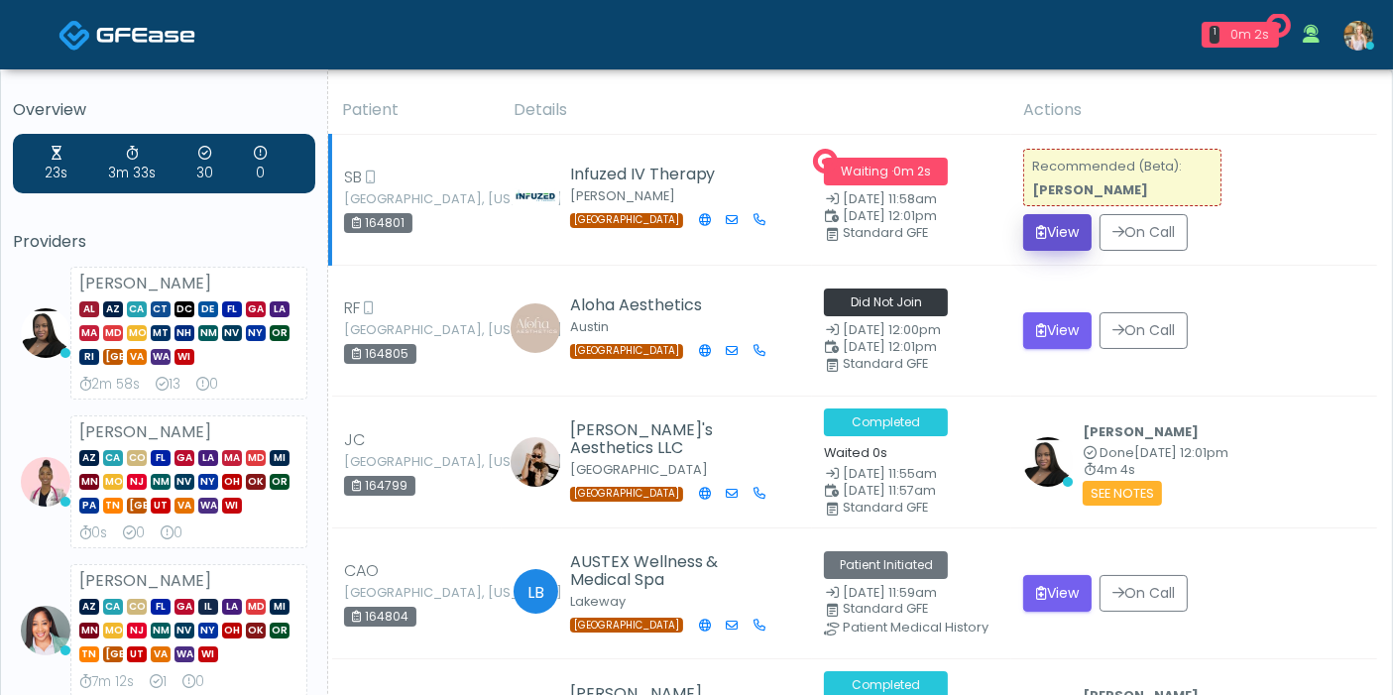
click at [1045, 228] on button "View" at bounding box center [1057, 232] width 68 height 37
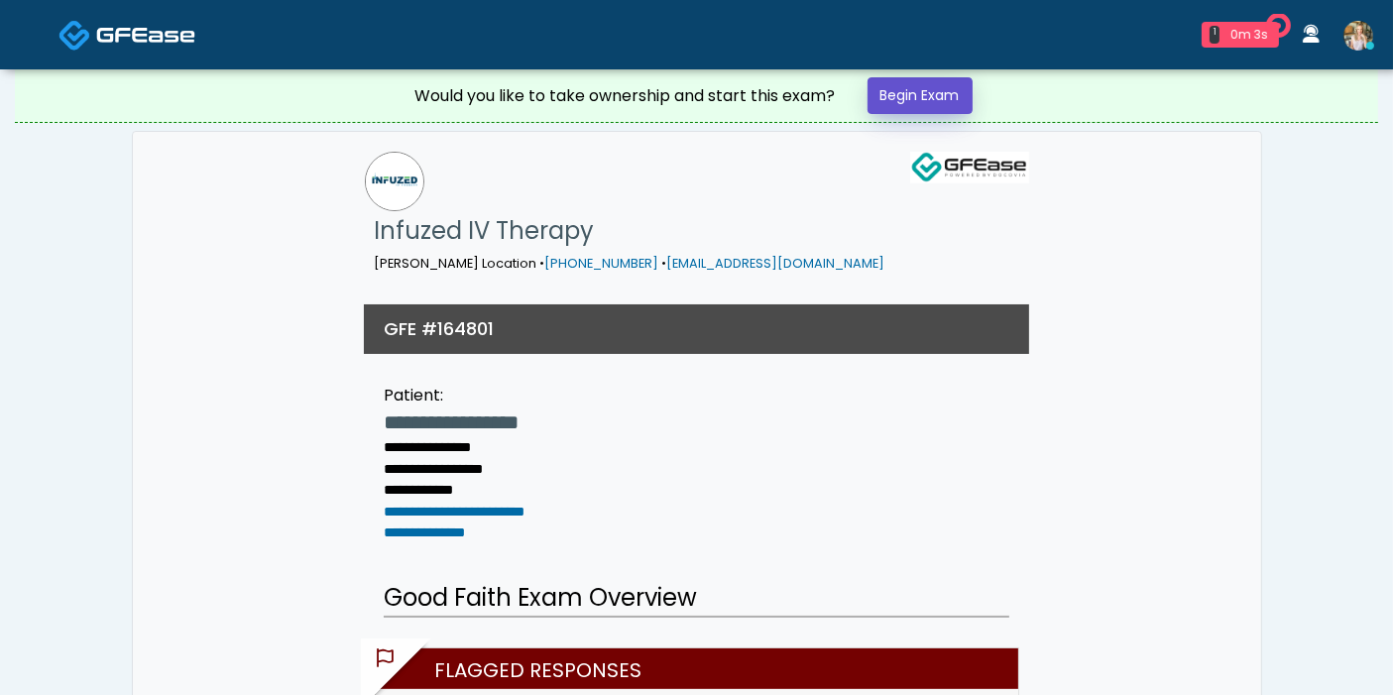
click at [908, 100] on link "Begin Exam" at bounding box center [919, 95] width 105 height 37
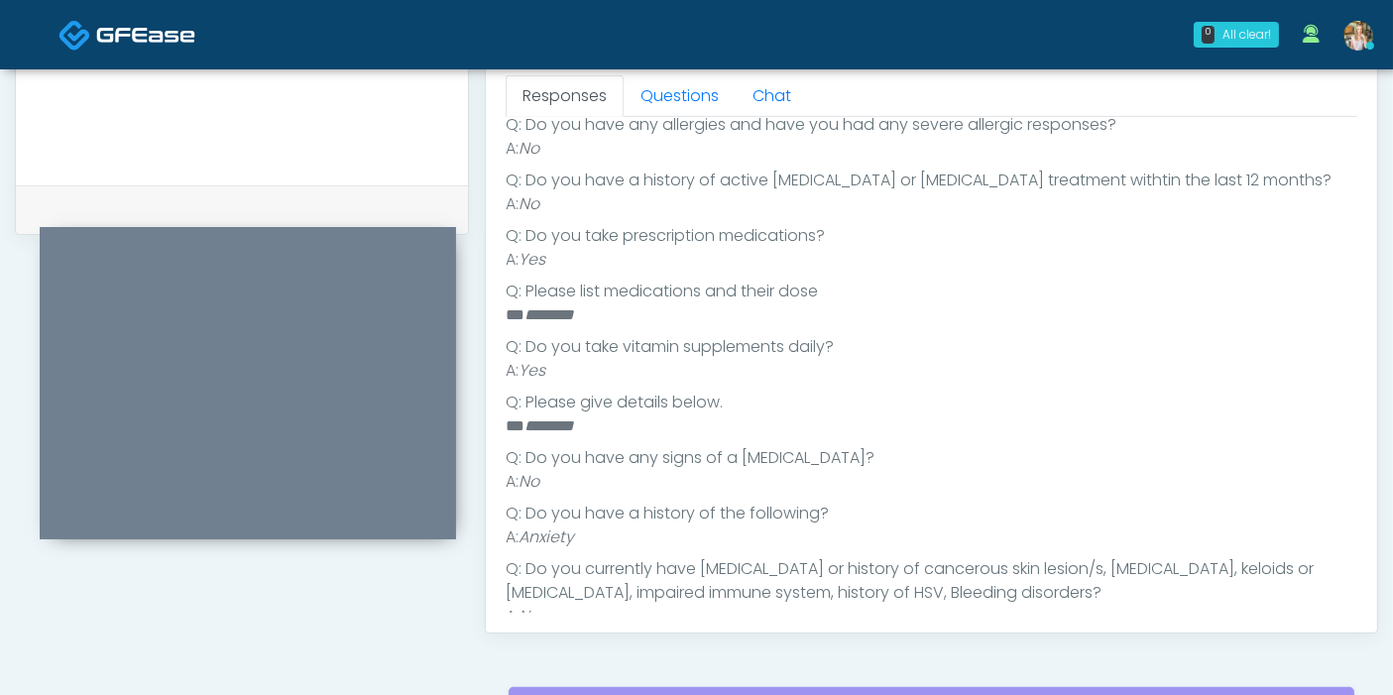
scroll to position [360, 0]
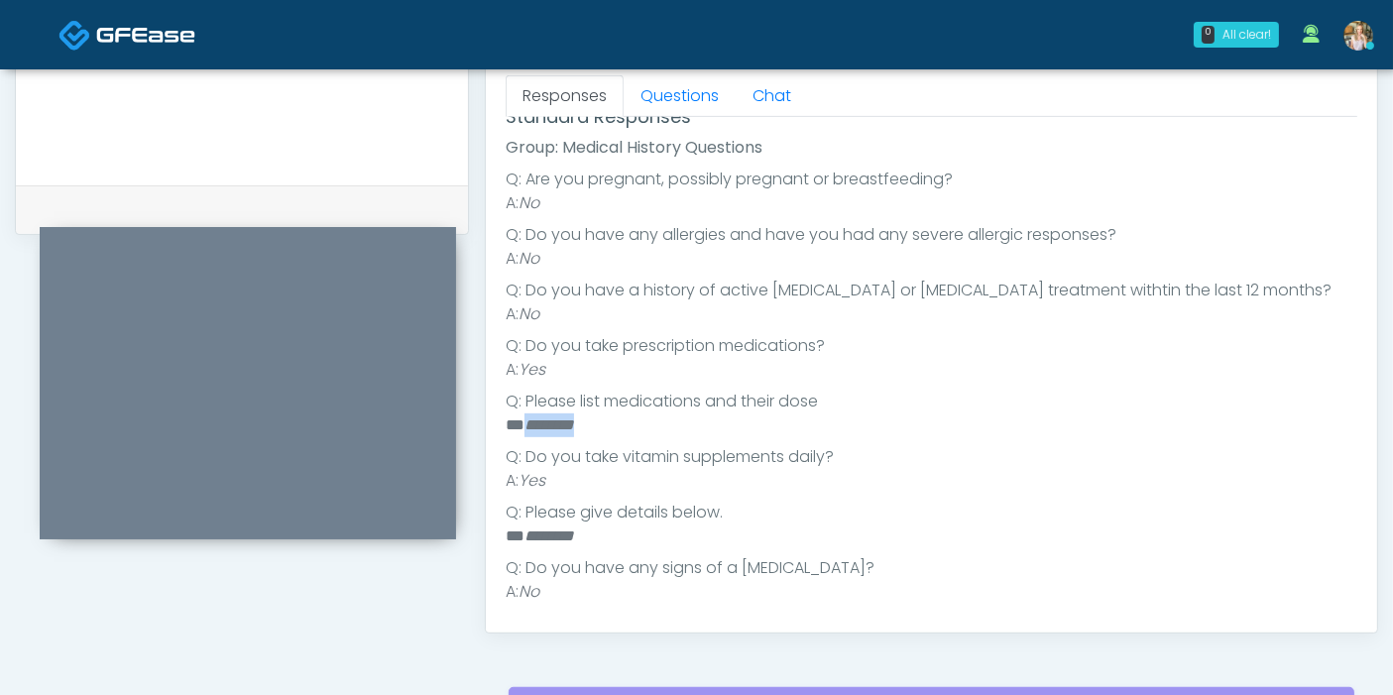
drag, startPoint x: 617, startPoint y: 424, endPoint x: 527, endPoint y: 417, distance: 89.5
click at [527, 417] on li "** ********" at bounding box center [923, 425] width 835 height 24
copy em "********"
click at [774, 430] on li "** ********" at bounding box center [923, 425] width 835 height 24
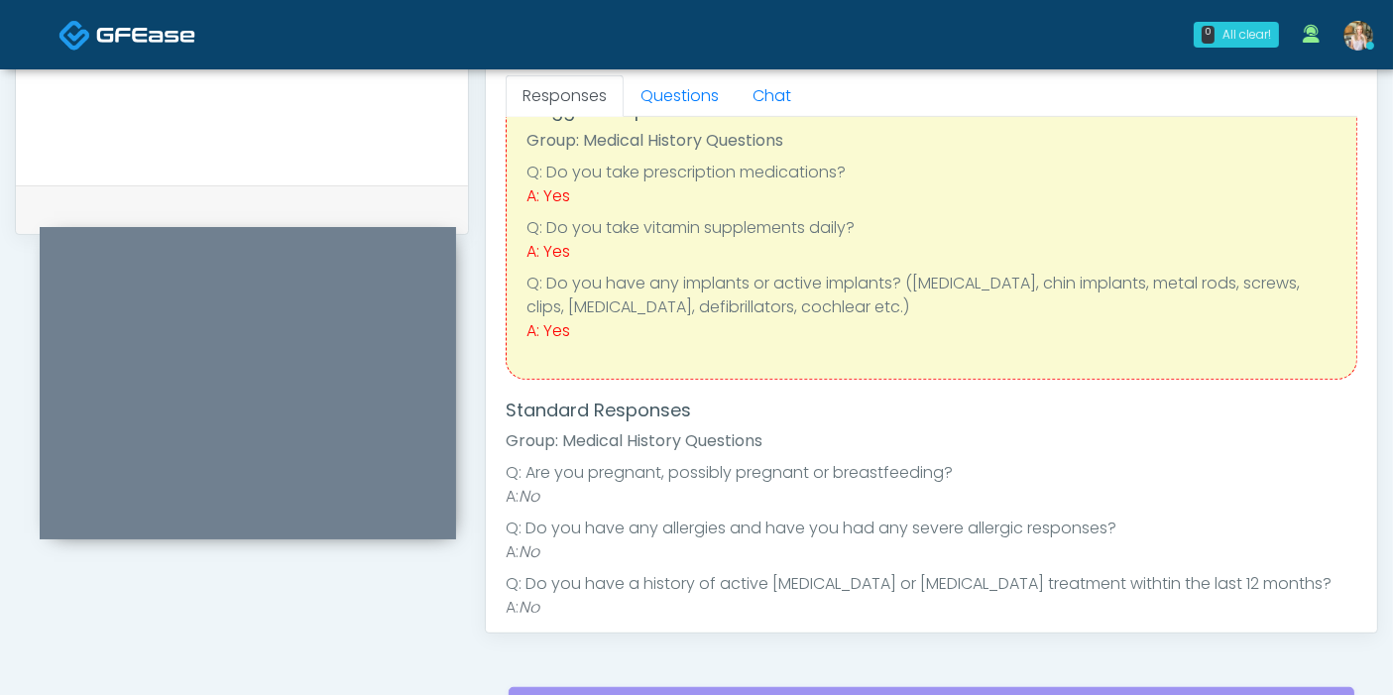
scroll to position [30, 0]
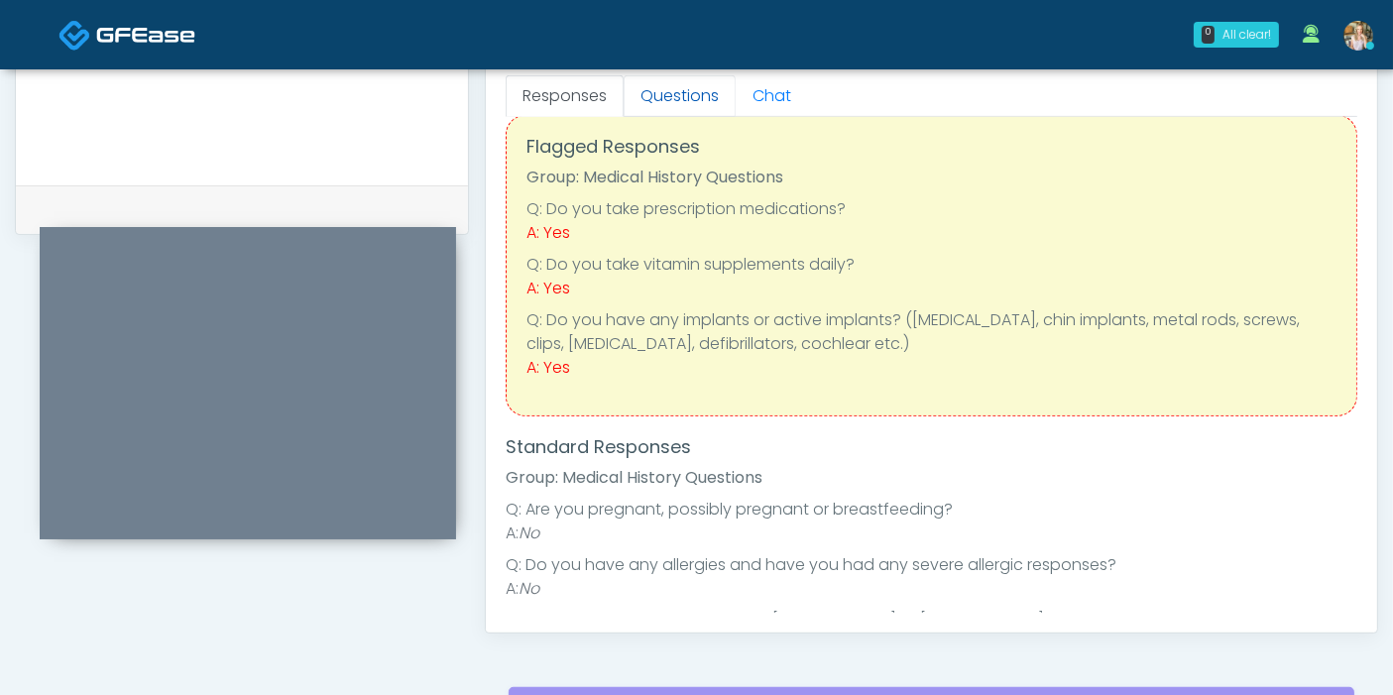
click at [674, 94] on link "Questions" at bounding box center [679, 96] width 112 height 42
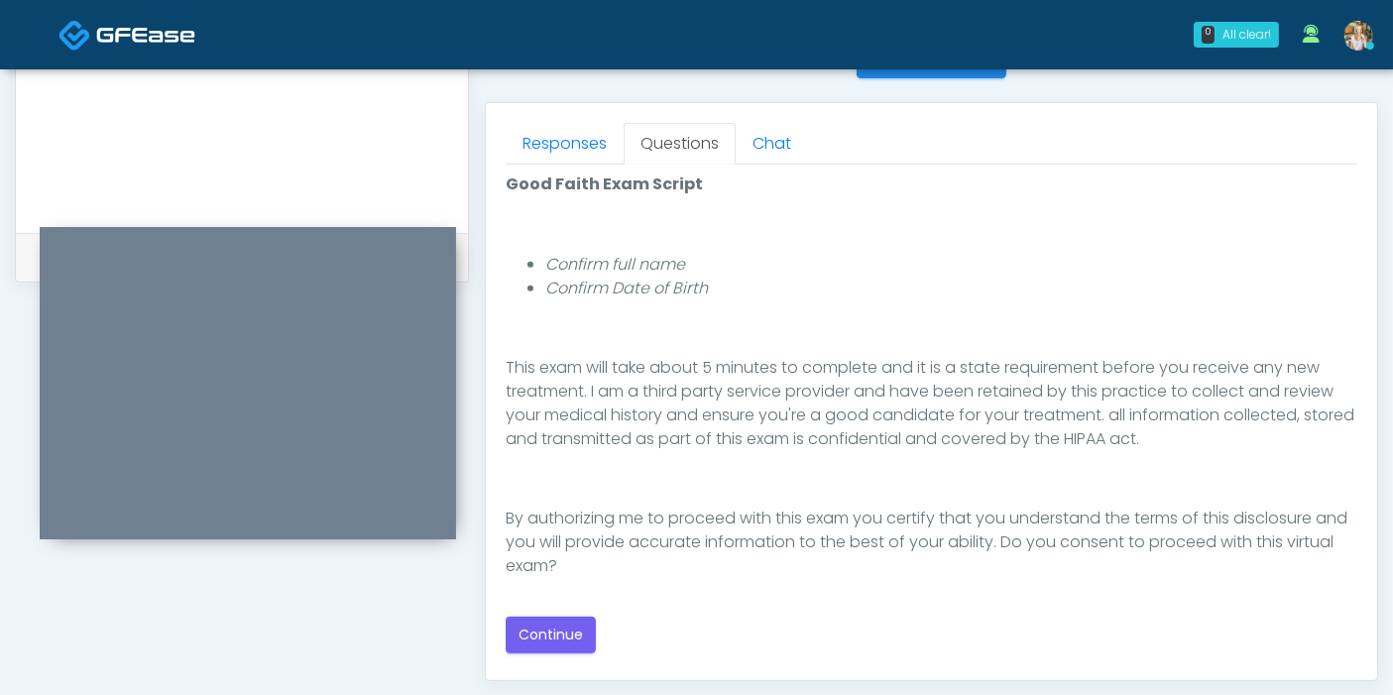
scroll to position [880, 0]
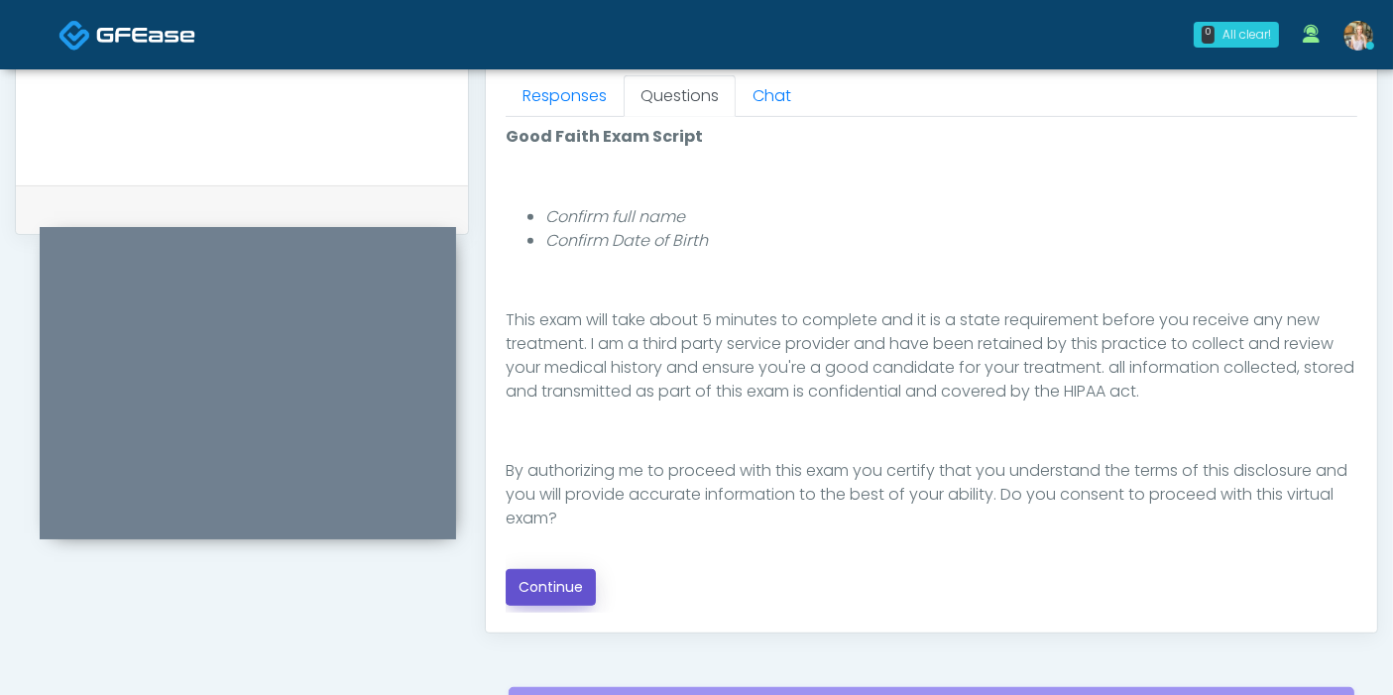
click at [564, 590] on button "Continue" at bounding box center [551, 587] width 90 height 37
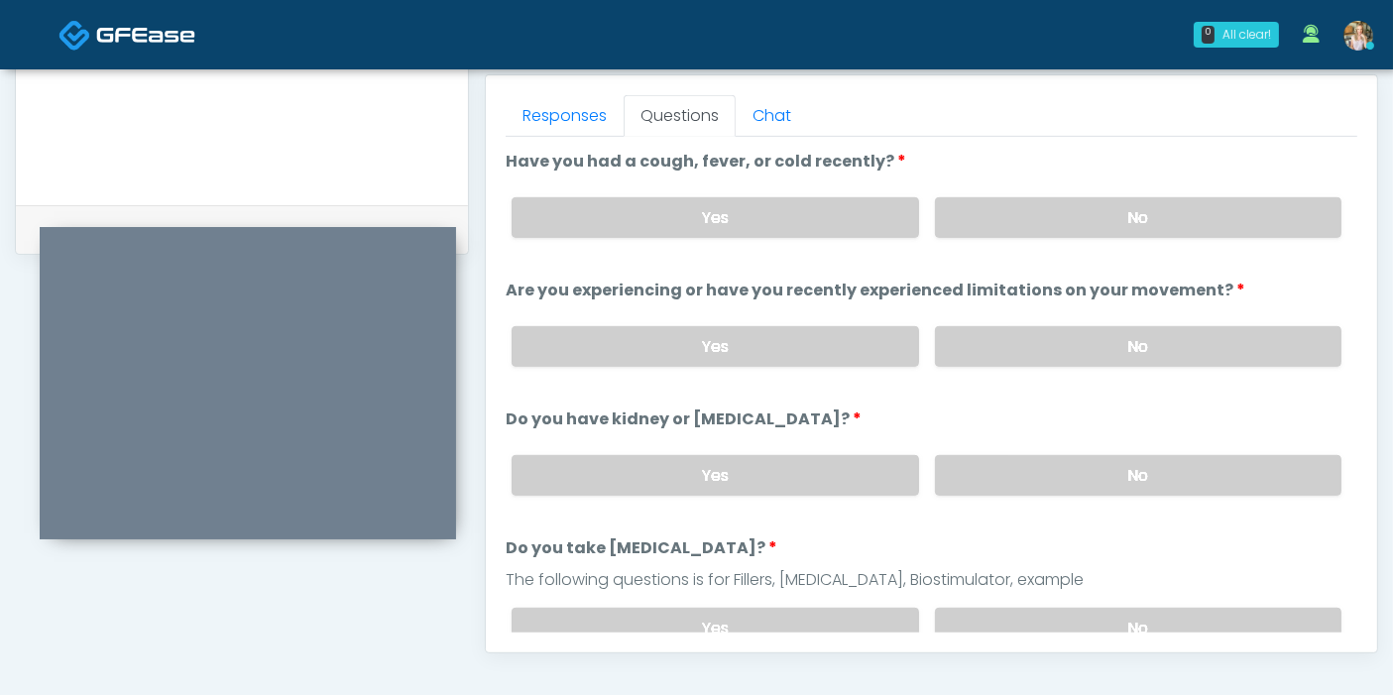
scroll to position [750, 0]
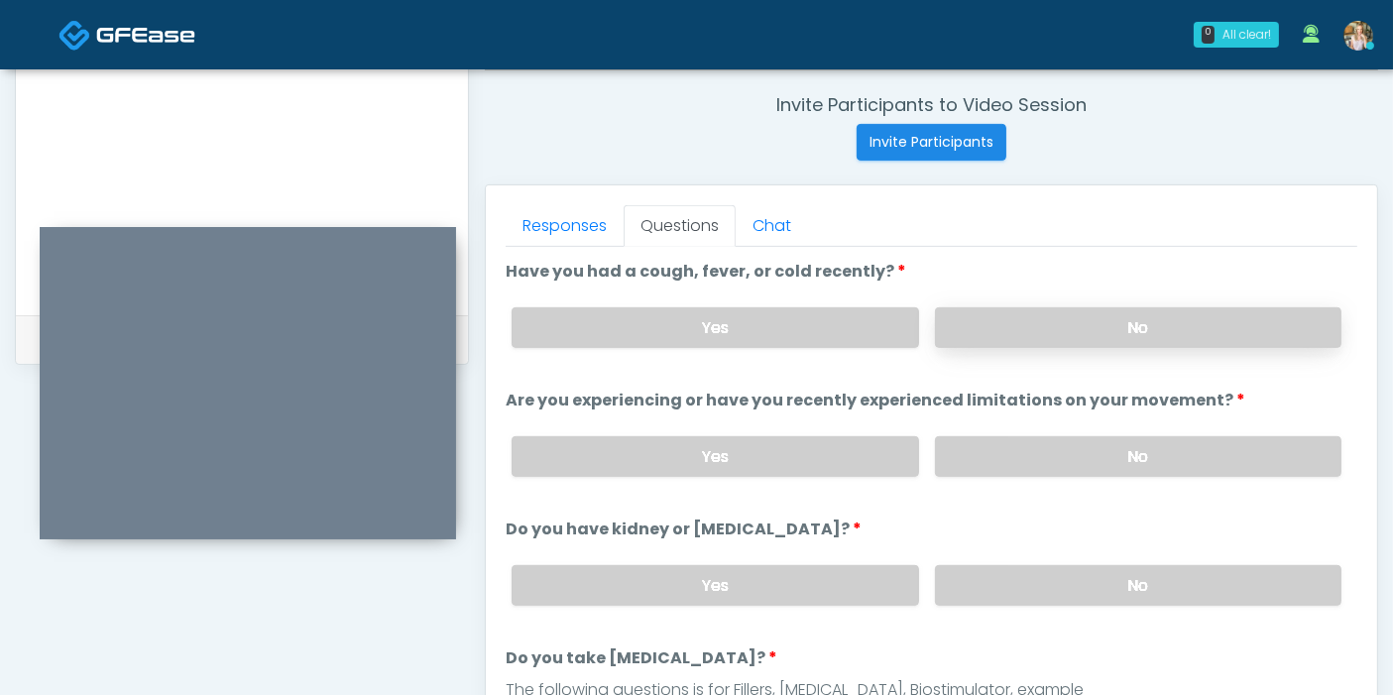
click at [1013, 324] on label "No" at bounding box center [1138, 327] width 406 height 41
drag, startPoint x: 1055, startPoint y: 460, endPoint x: 1069, endPoint y: 455, distance: 14.7
click at [1056, 461] on label "No" at bounding box center [1138, 456] width 406 height 41
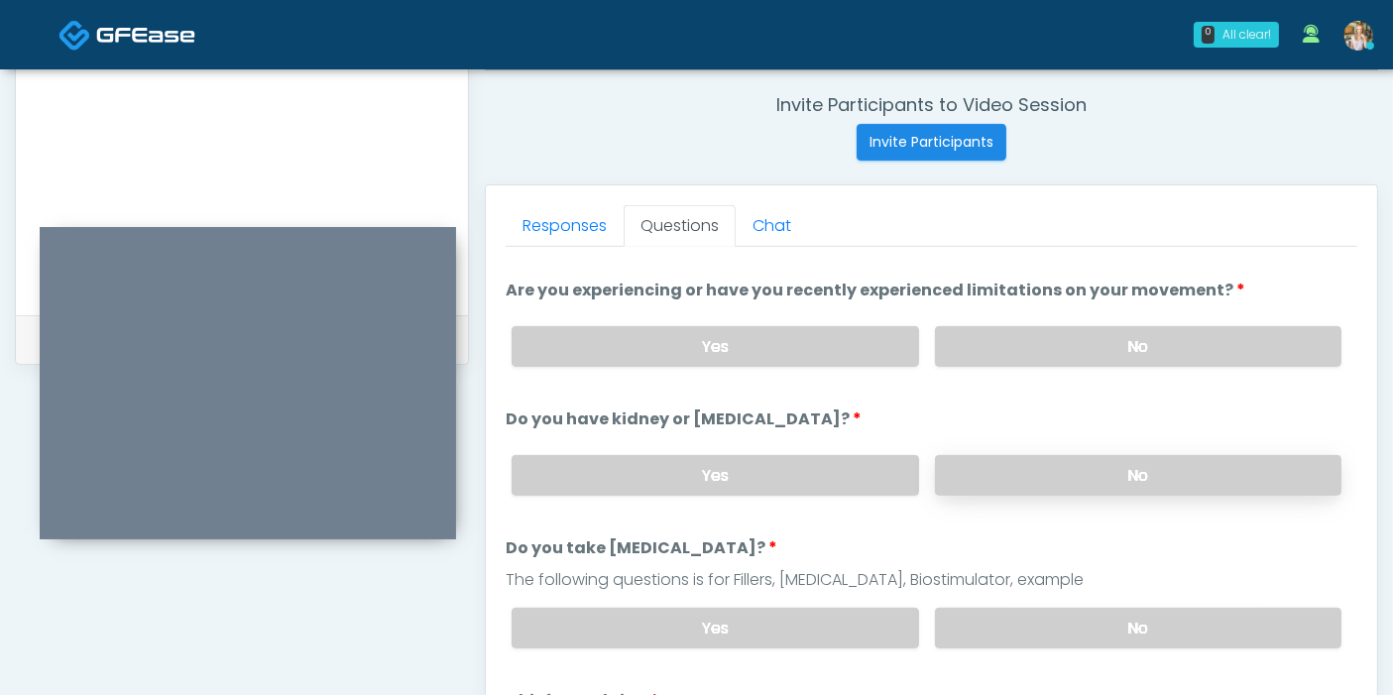
click at [1103, 479] on label "No" at bounding box center [1138, 475] width 406 height 41
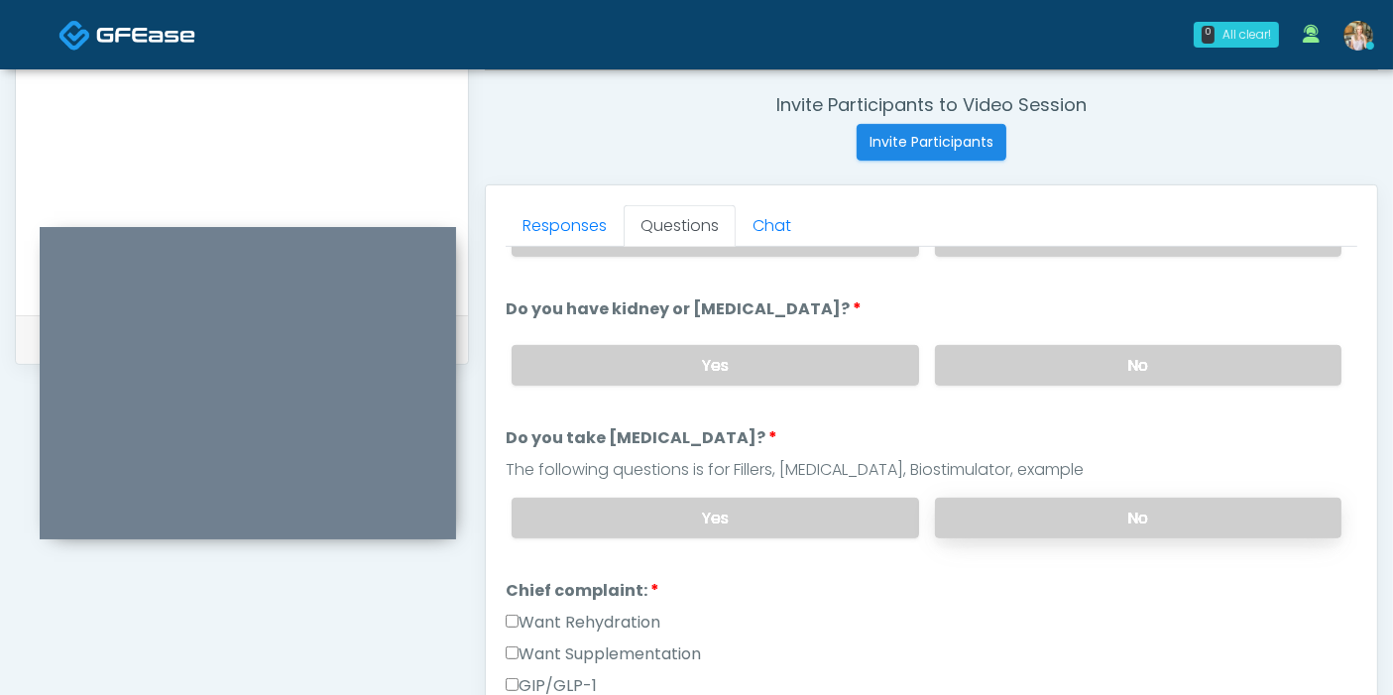
click at [1104, 516] on label "No" at bounding box center [1138, 518] width 406 height 41
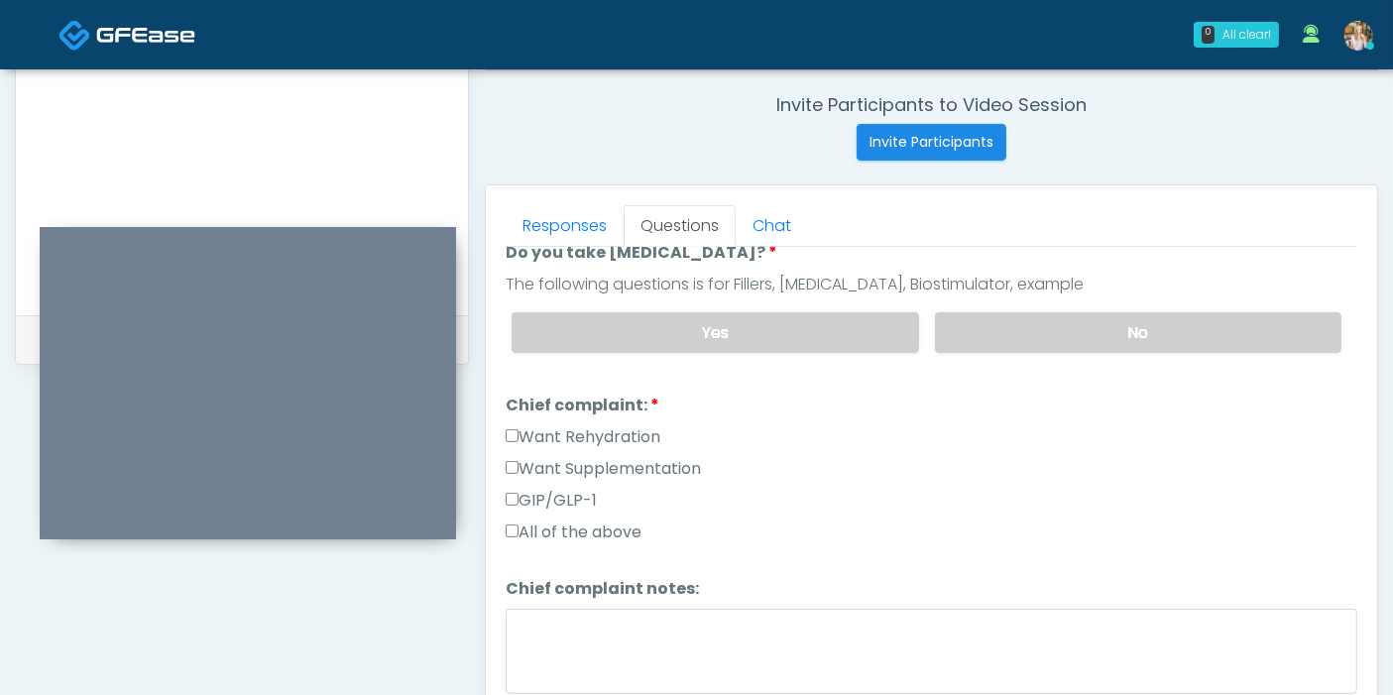
scroll to position [440, 0]
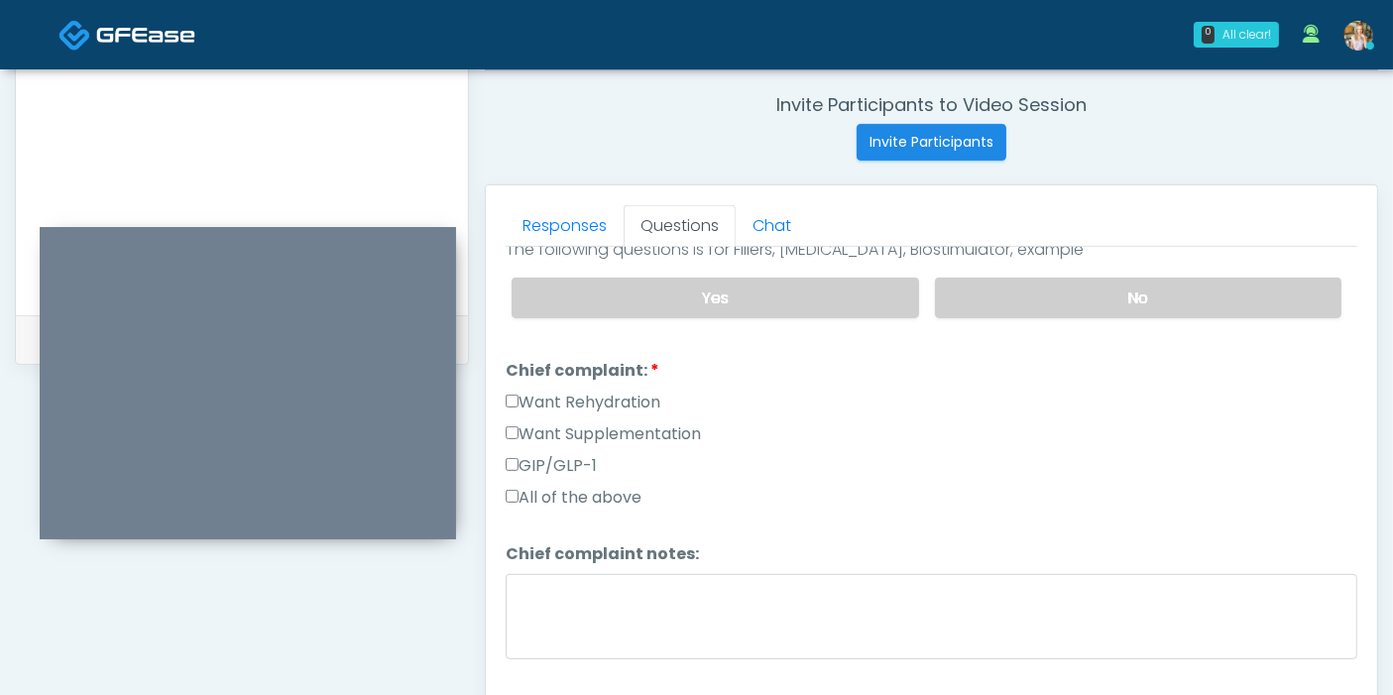
click at [583, 396] on label "Want Rehydration" at bounding box center [583, 403] width 155 height 24
click at [589, 430] on label "Want Supplementation" at bounding box center [603, 434] width 195 height 24
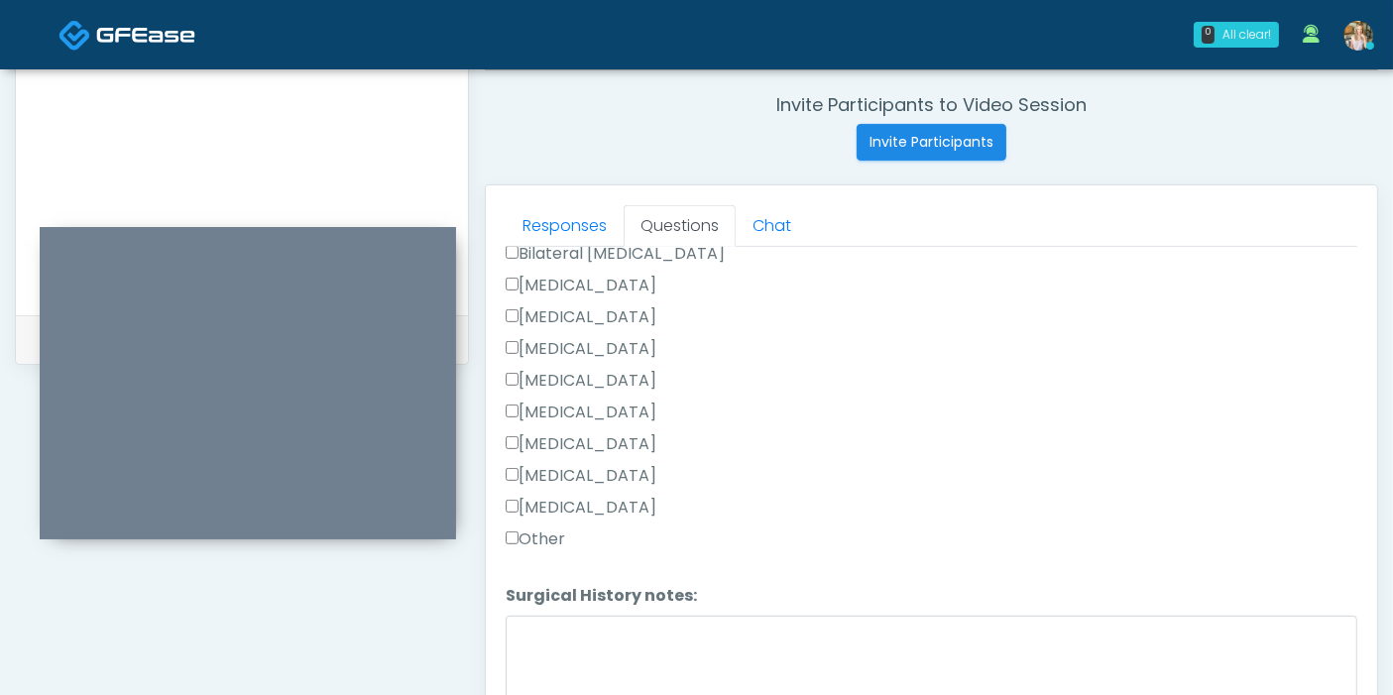
scroll to position [1036, 0]
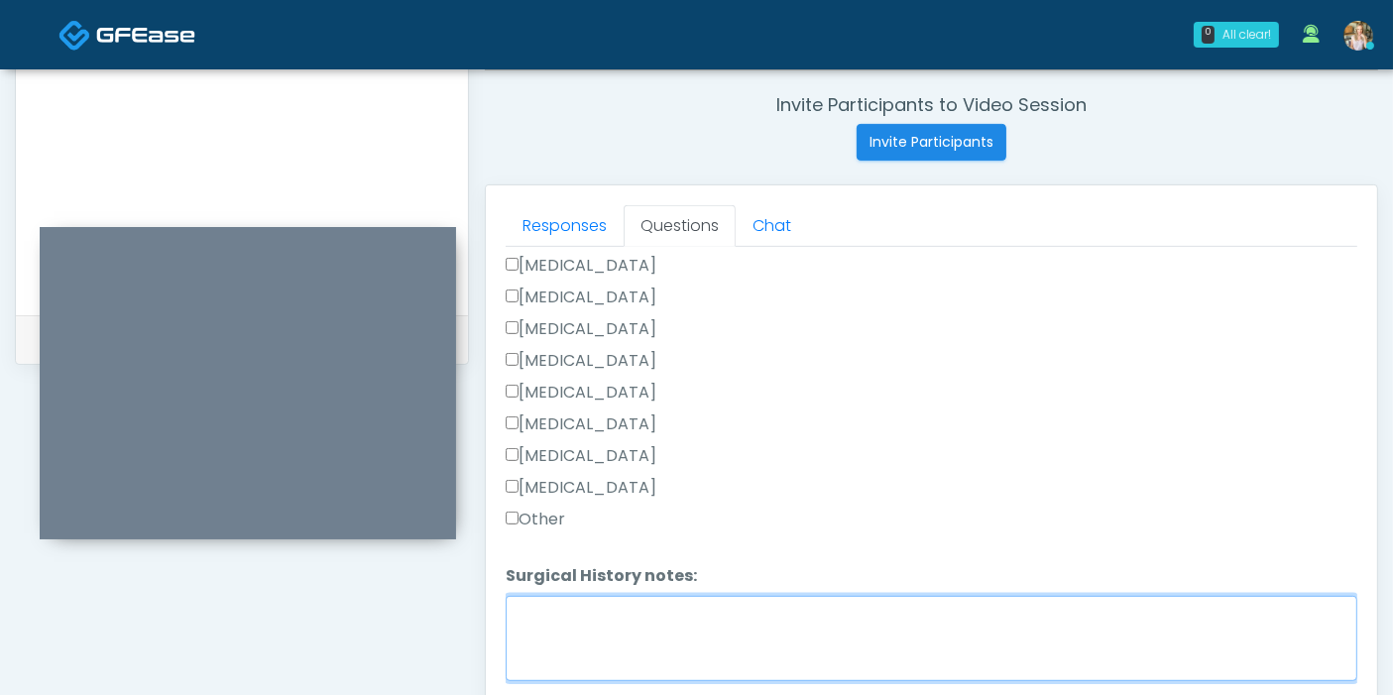
click at [579, 621] on textarea "Surgical History notes:" at bounding box center [931, 638] width 851 height 85
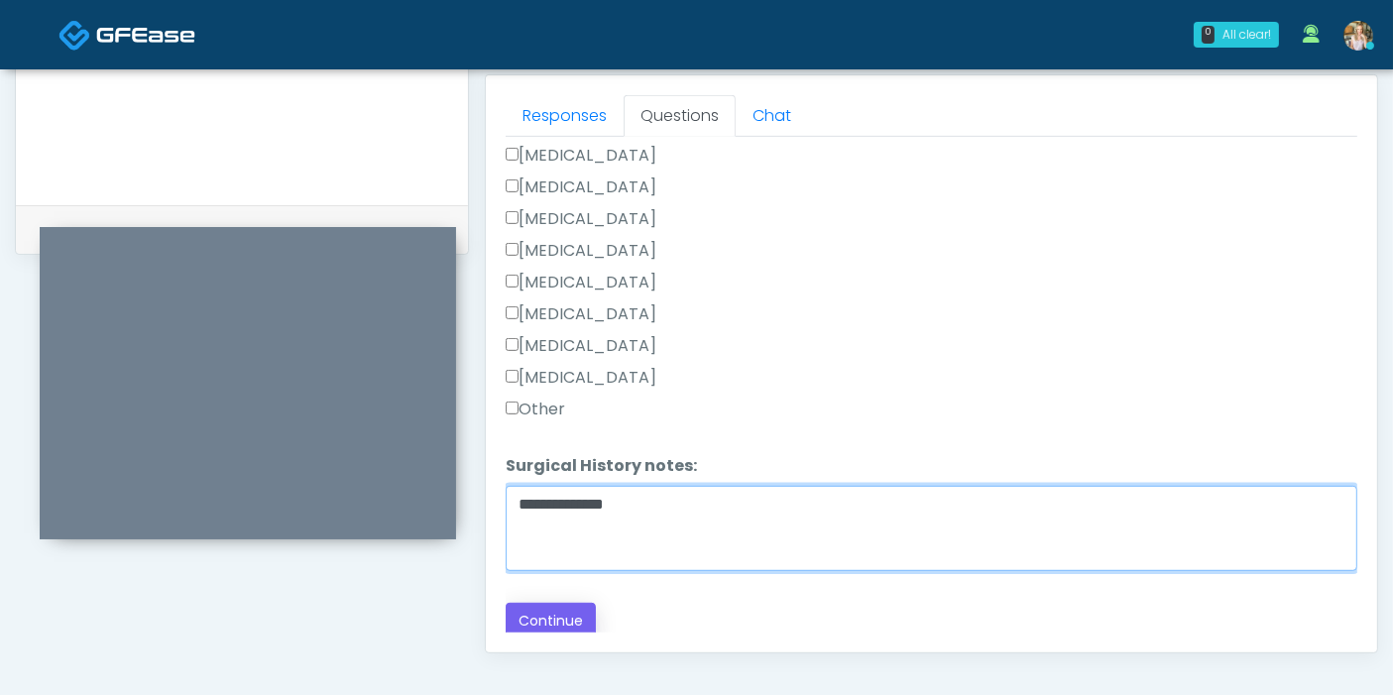
type textarea "**********"
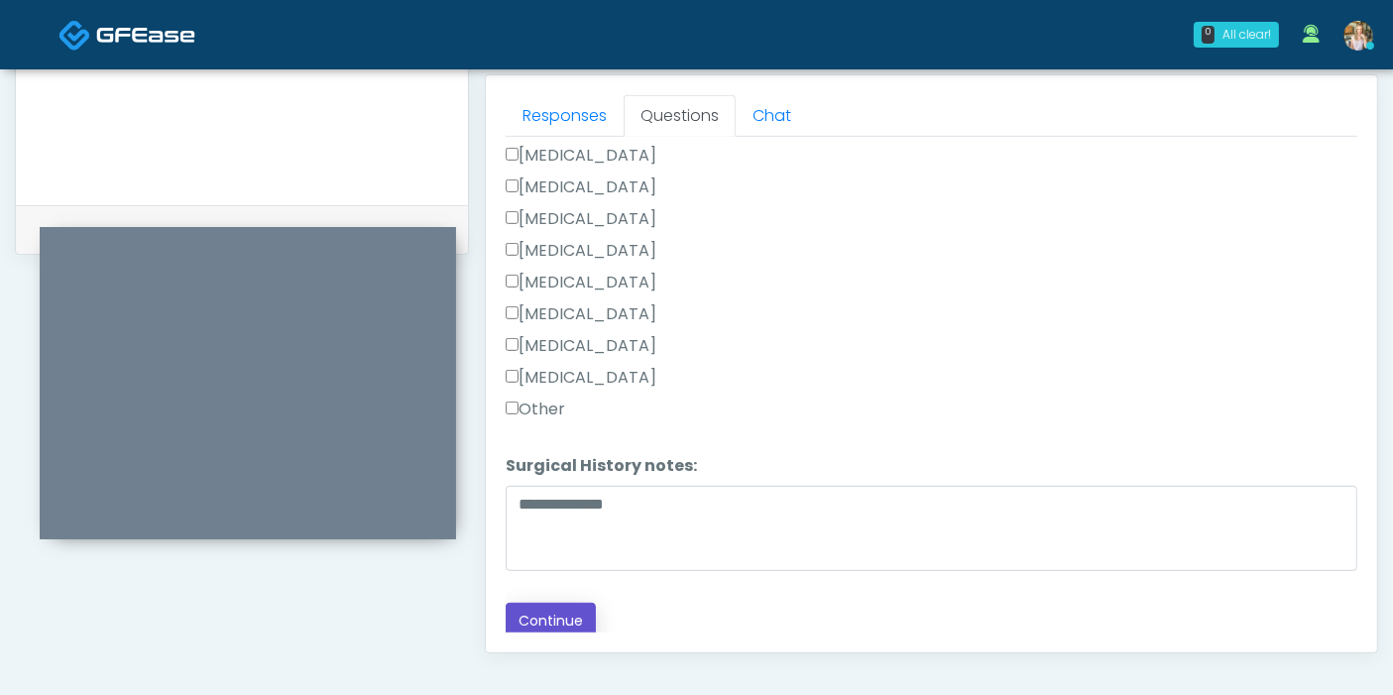
click at [532, 612] on button "Continue" at bounding box center [551, 621] width 90 height 37
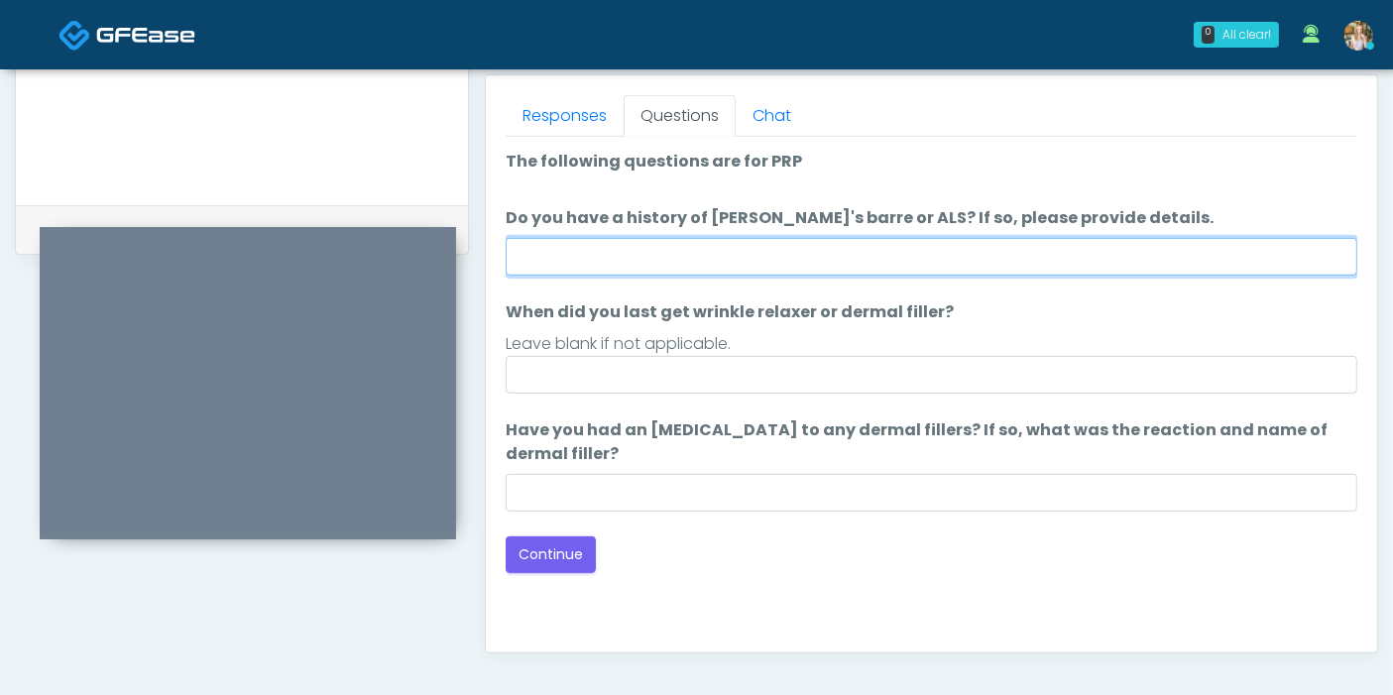
click at [760, 258] on input "Do you have a history of Guillain's barre or ALS? If so, please provide details." at bounding box center [931, 257] width 851 height 38
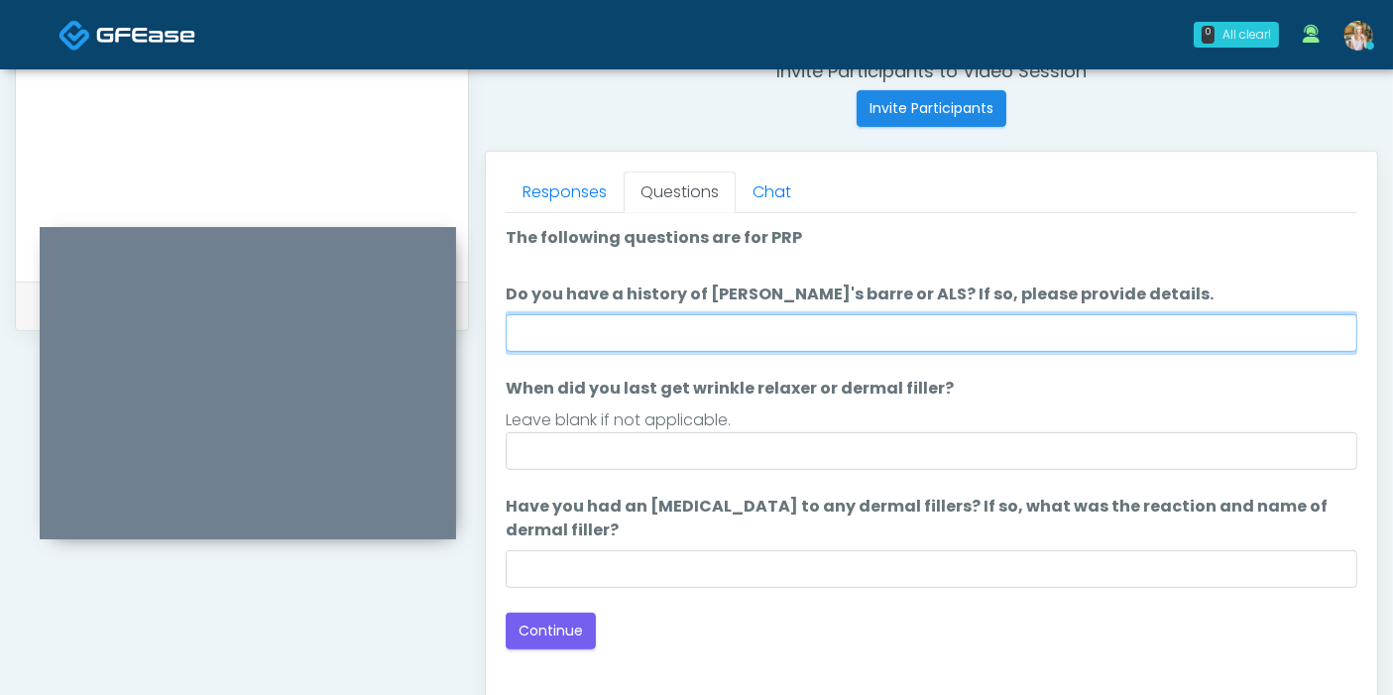
scroll to position [750, 0]
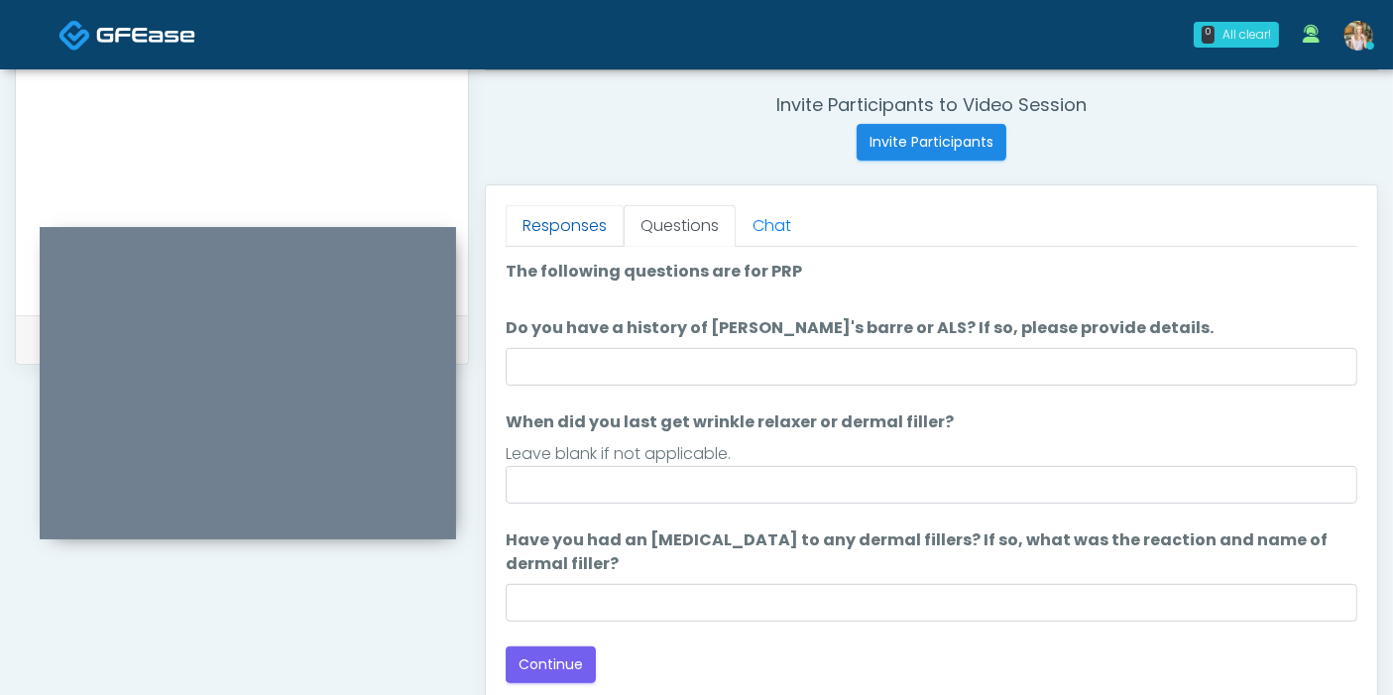
click at [557, 218] on link "Responses" at bounding box center [565, 226] width 118 height 42
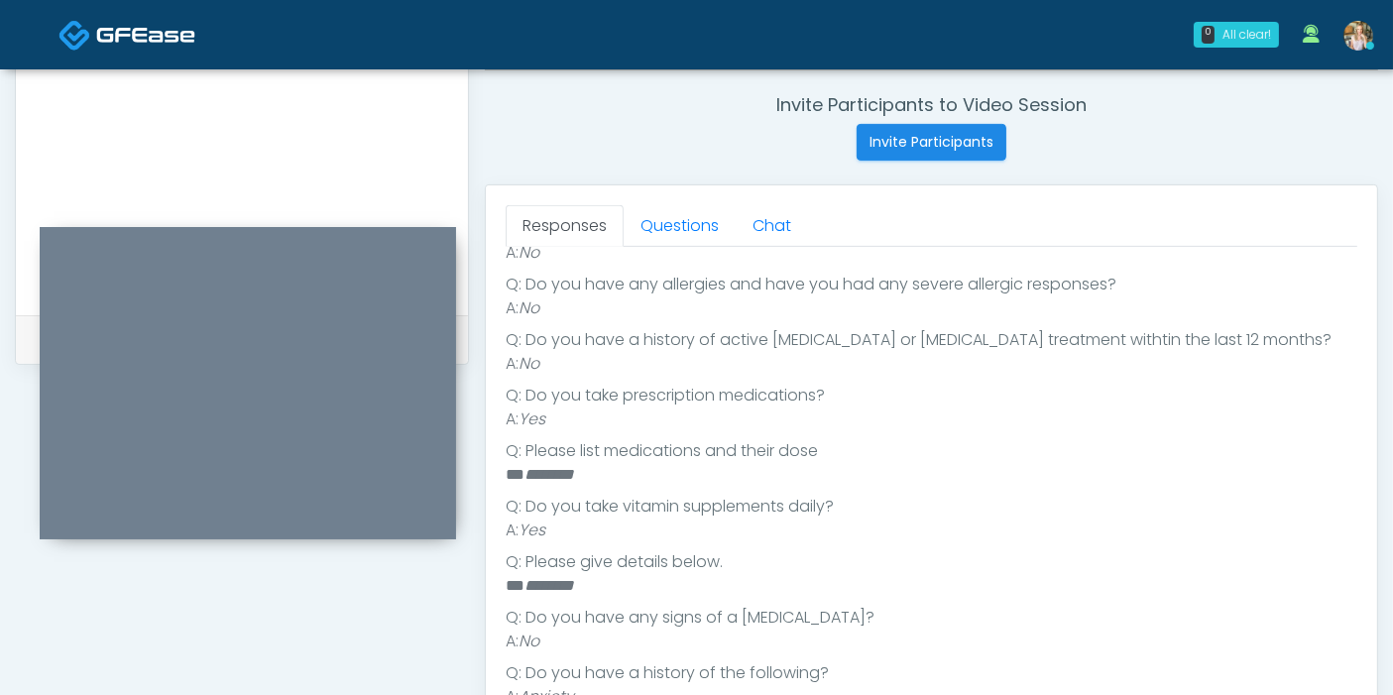
scroll to position [550, 0]
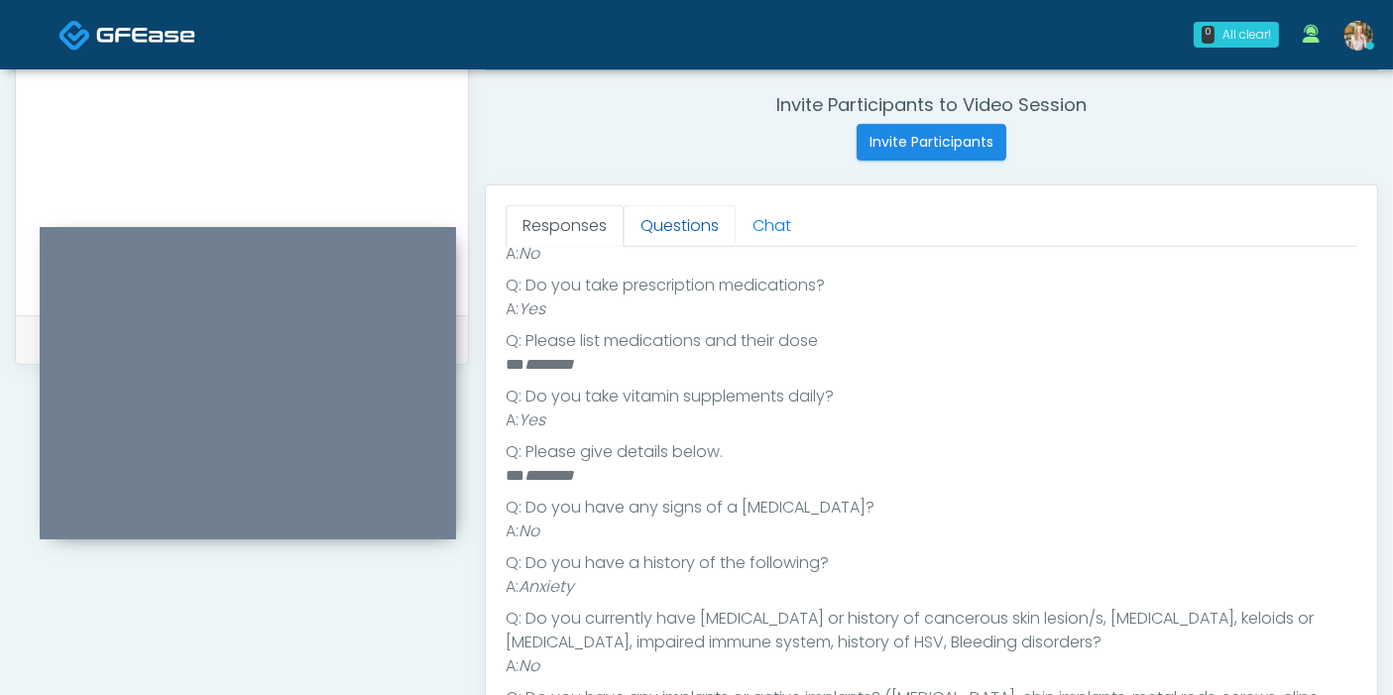
click at [674, 233] on link "Questions" at bounding box center [679, 226] width 112 height 42
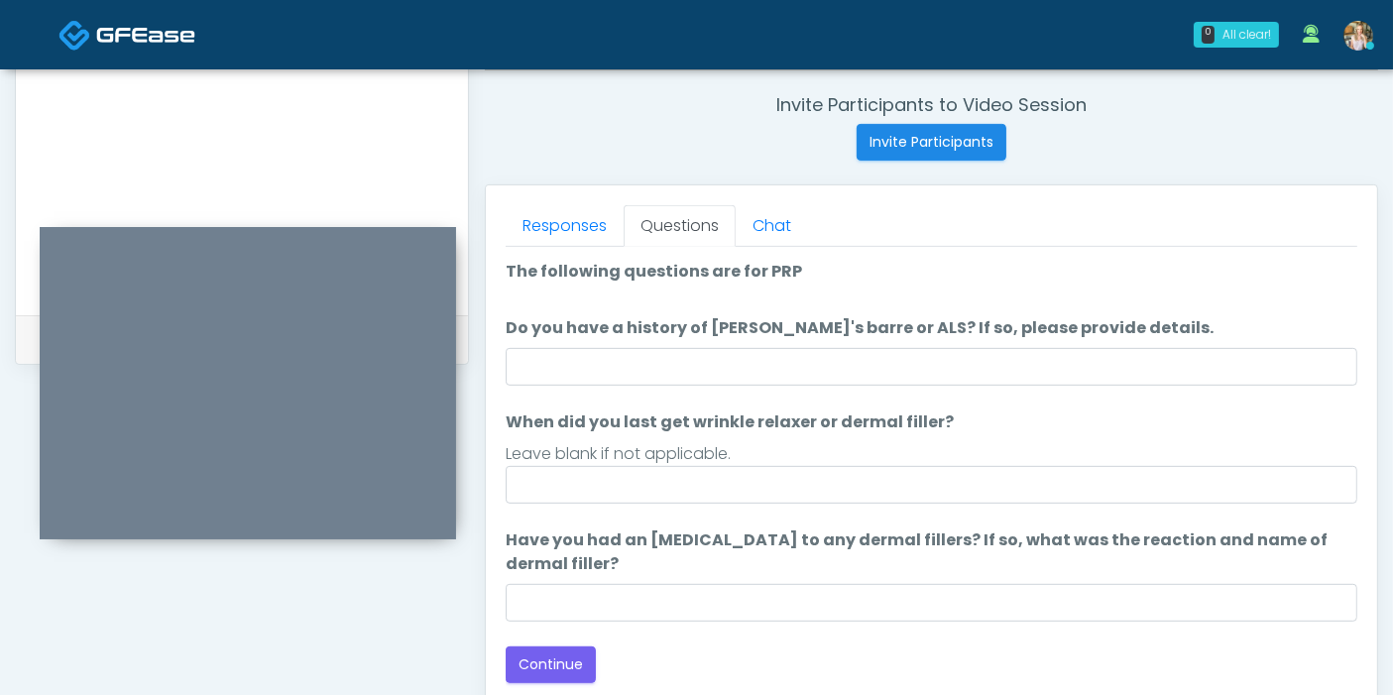
scroll to position [639, 0]
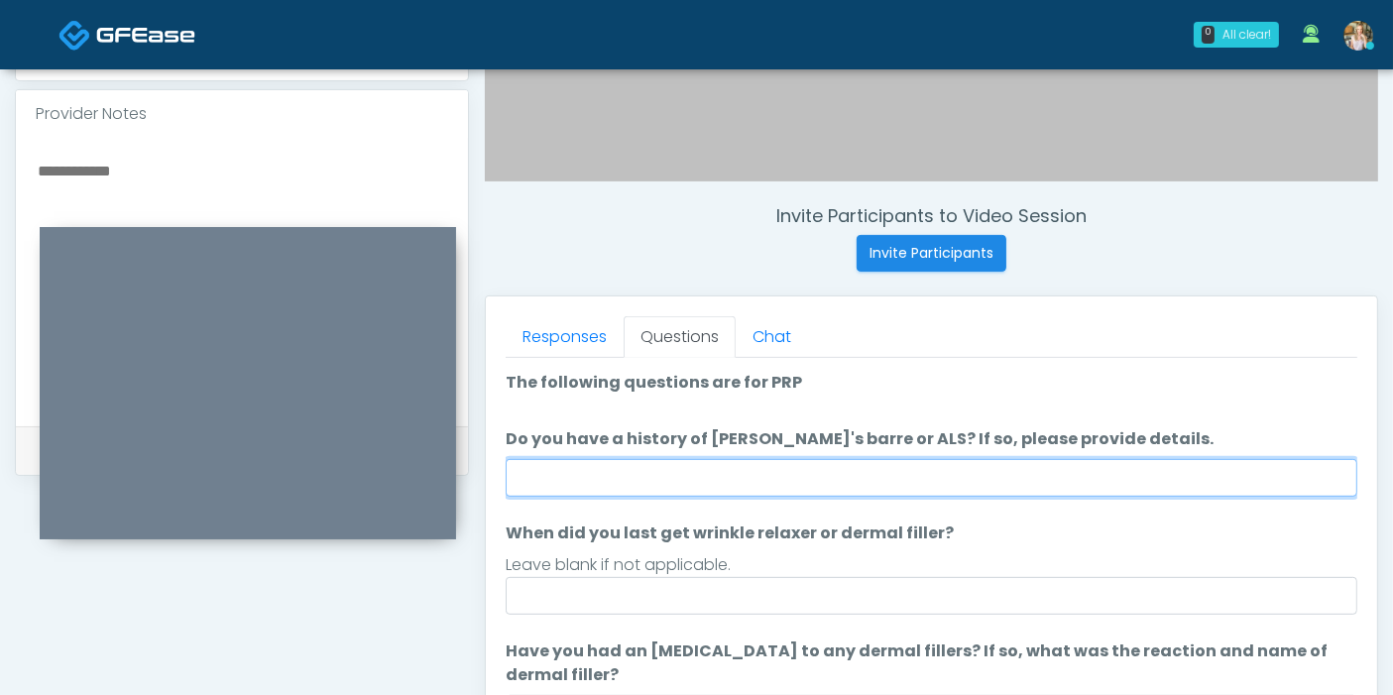
click at [960, 466] on input "Do you have a history of Guillain's barre or ALS? If so, please provide details." at bounding box center [931, 478] width 851 height 38
type input "******"
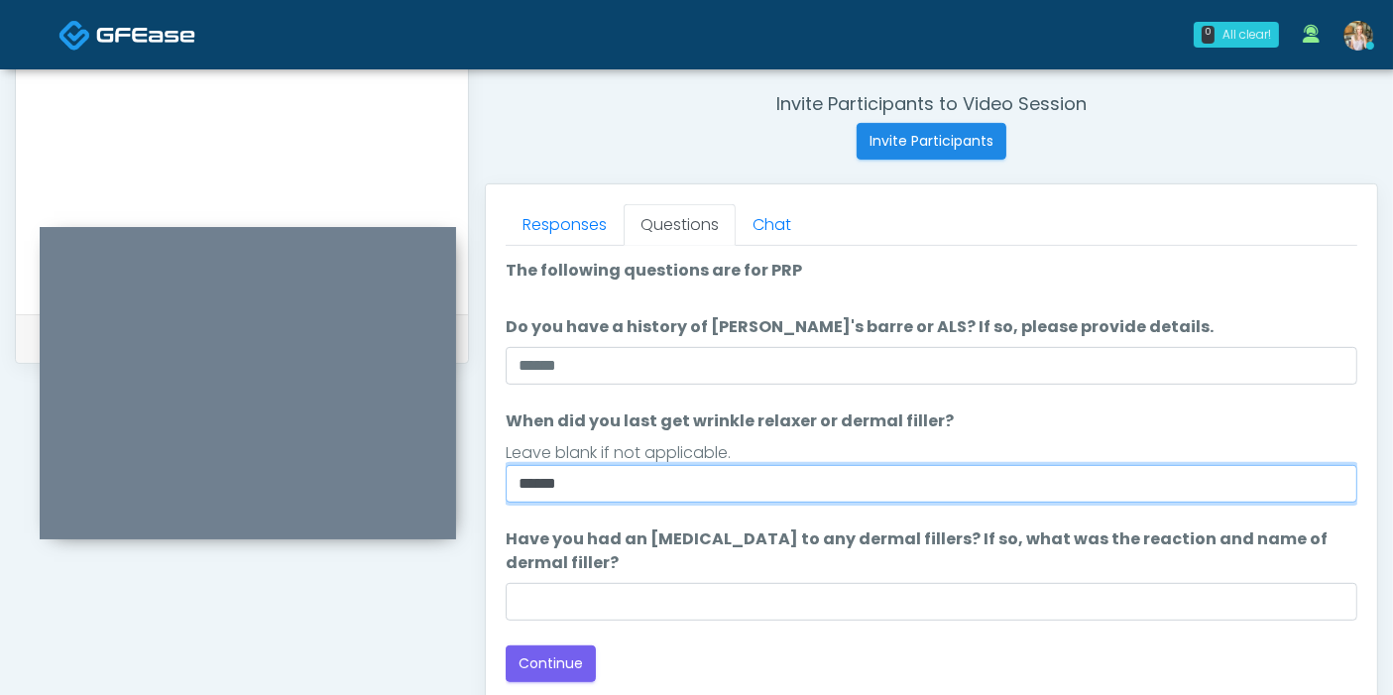
scroll to position [860, 0]
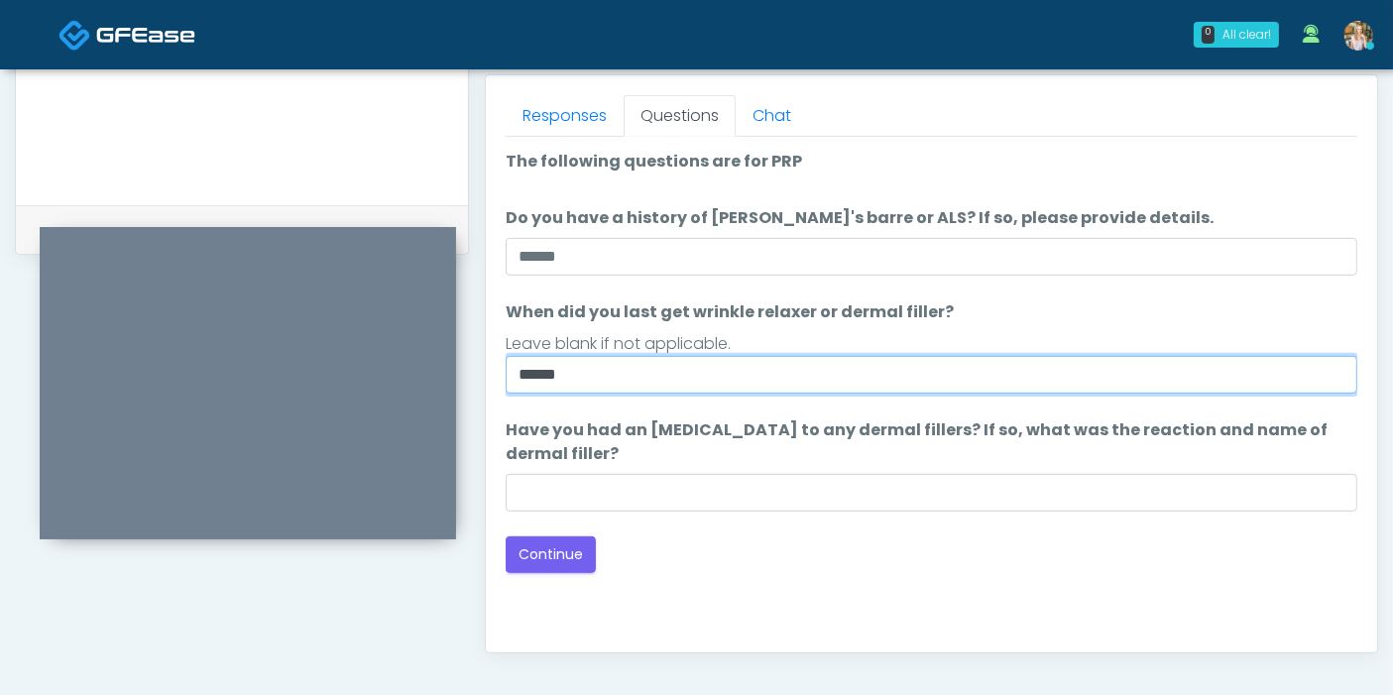
drag, startPoint x: 597, startPoint y: 377, endPoint x: 465, endPoint y: 364, distance: 132.5
click at [465, 364] on div "**********" at bounding box center [696, 54] width 1363 height 1512
type input "**********"
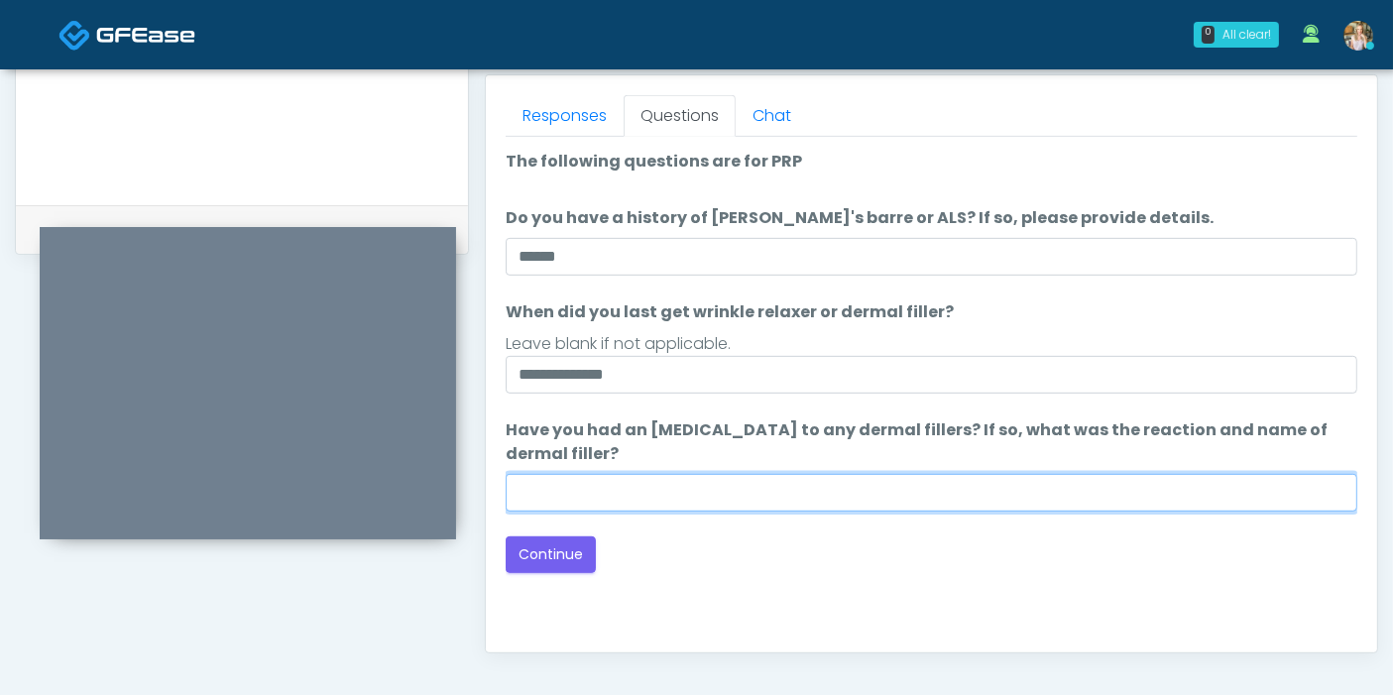
type input "*"
type input "******"
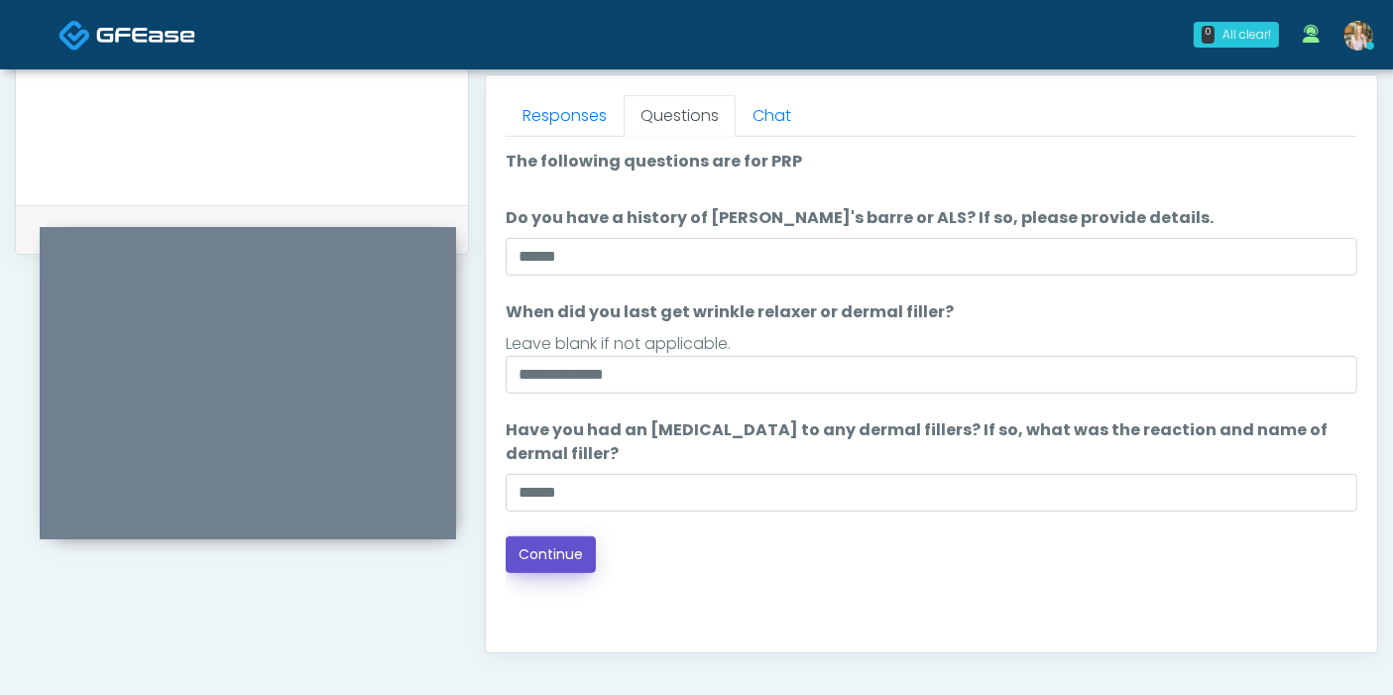
click at [565, 542] on button "Continue" at bounding box center [551, 554] width 90 height 37
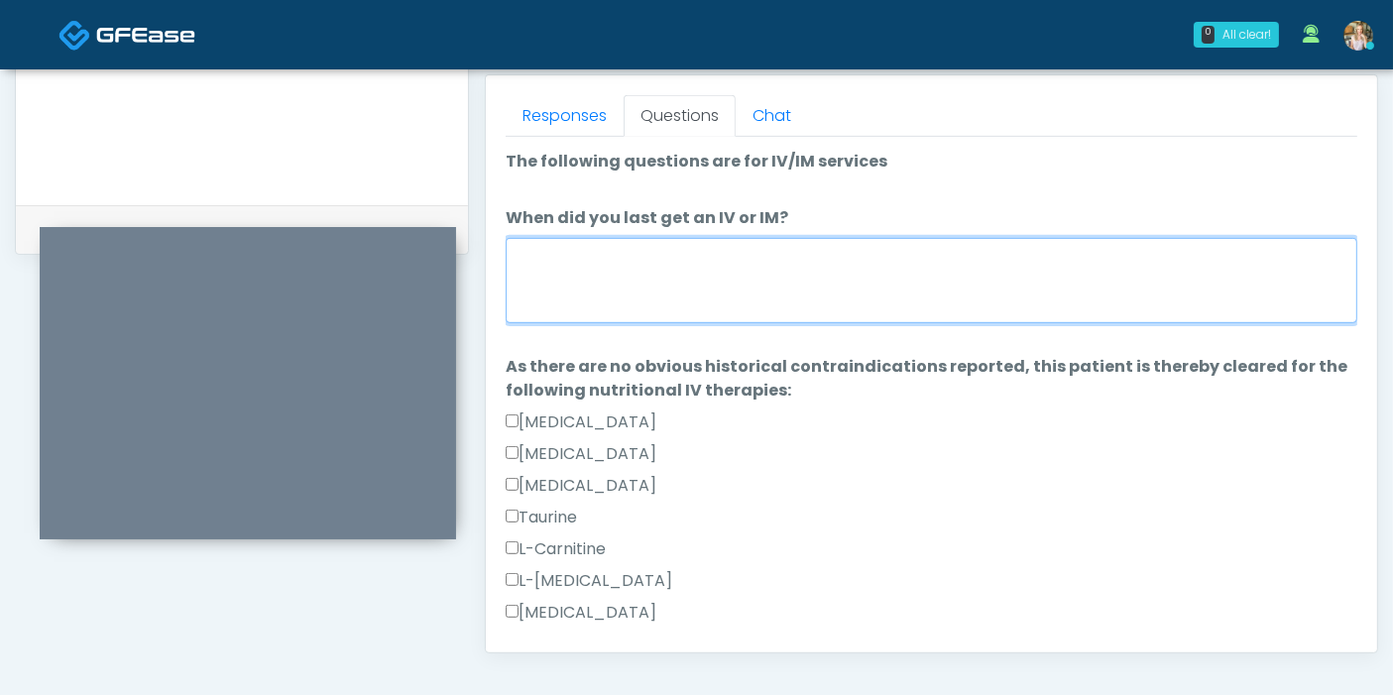
click at [768, 305] on textarea "When did you last get an IV or IM?" at bounding box center [931, 280] width 851 height 85
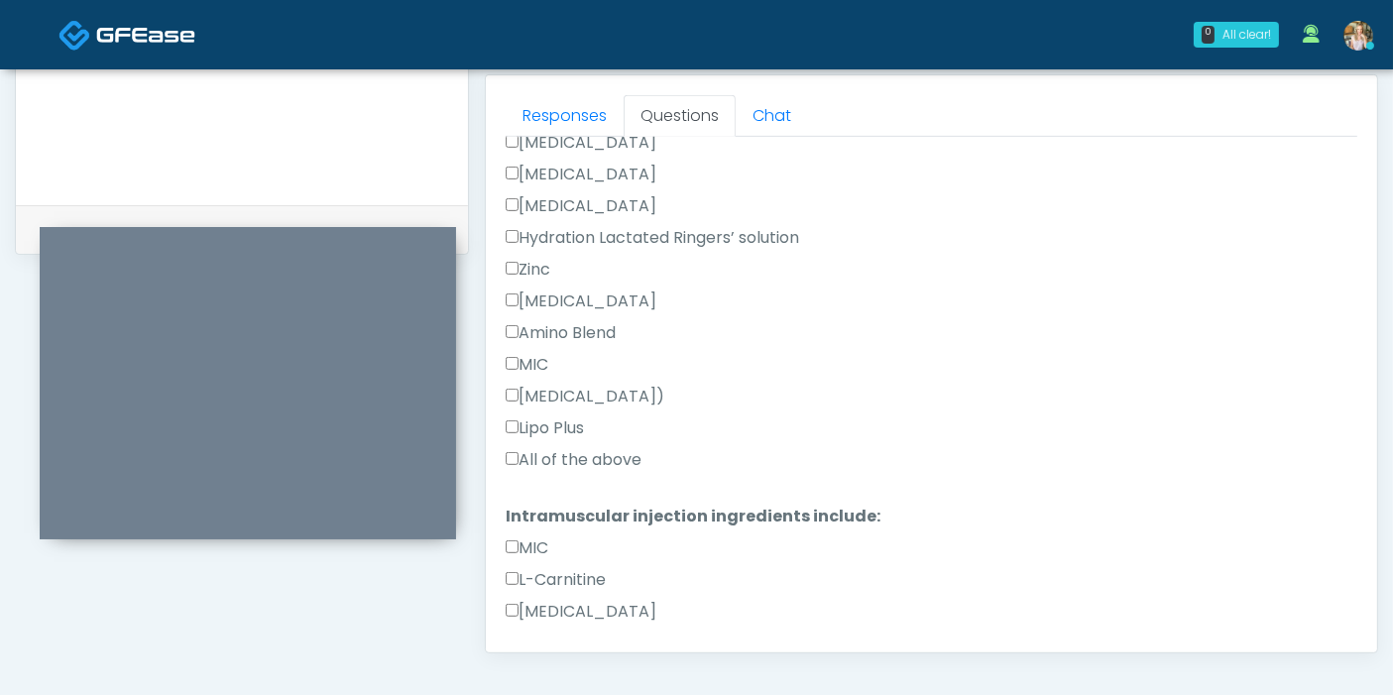
scroll to position [660, 0]
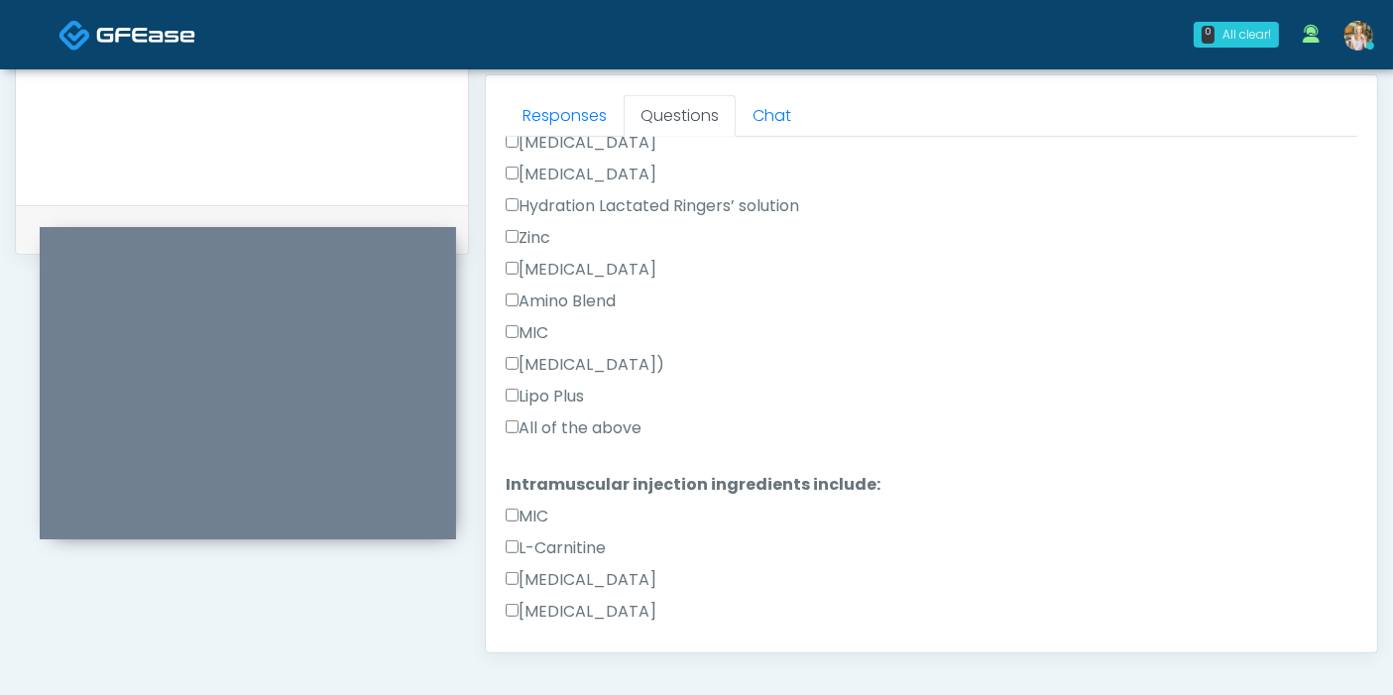
click at [537, 425] on label "All of the above" at bounding box center [574, 428] width 136 height 24
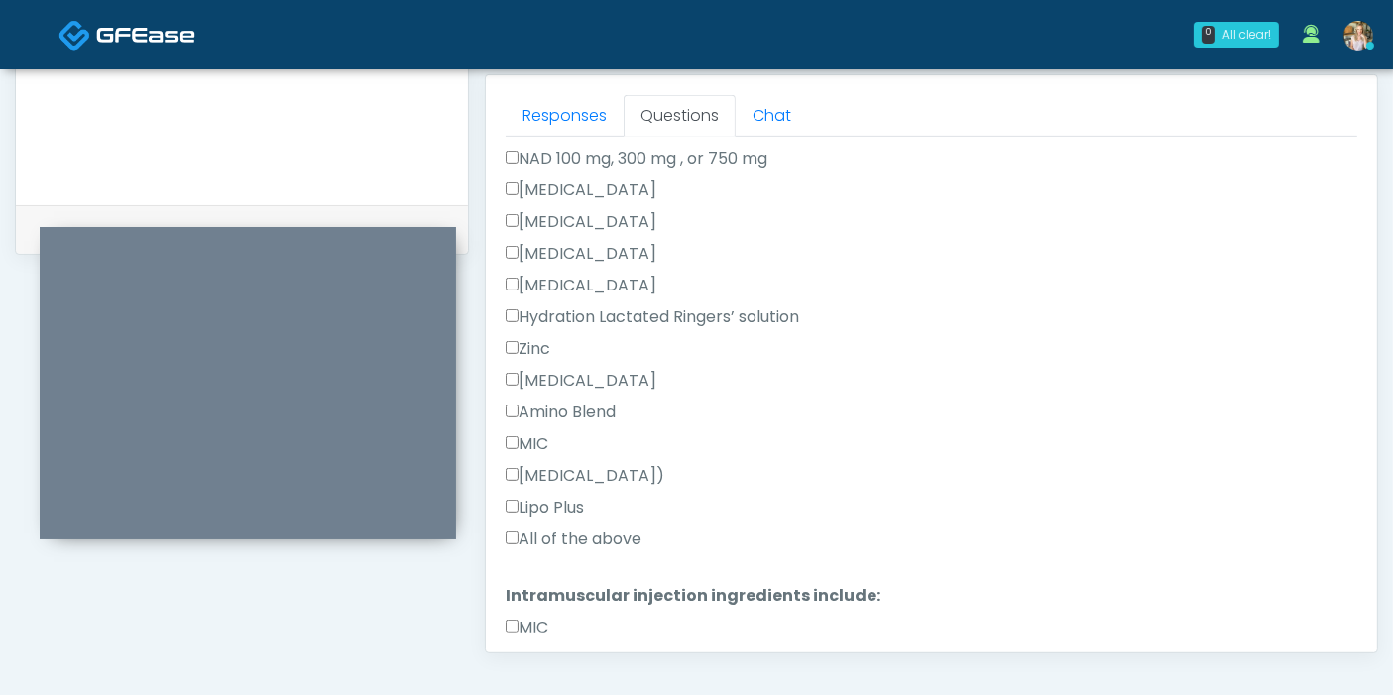
scroll to position [440, 0]
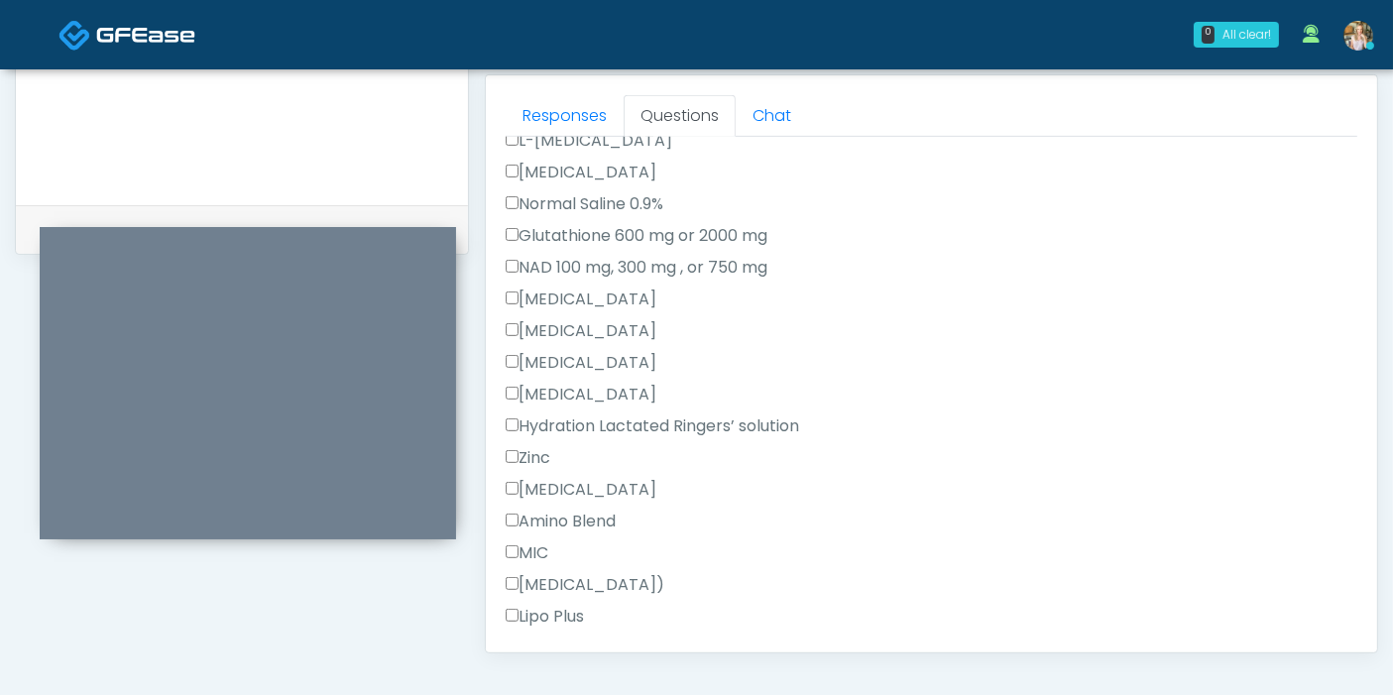
click at [511, 351] on label "Toradol" at bounding box center [581, 363] width 151 height 24
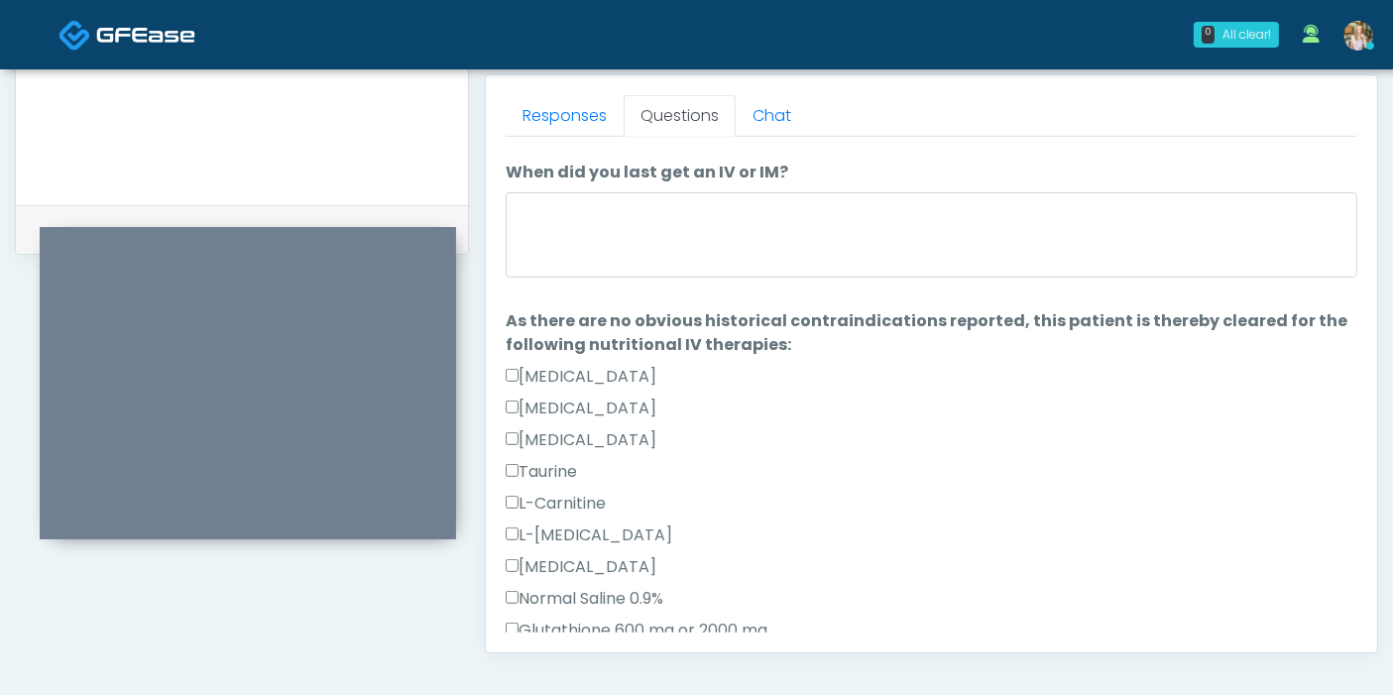
scroll to position [0, 0]
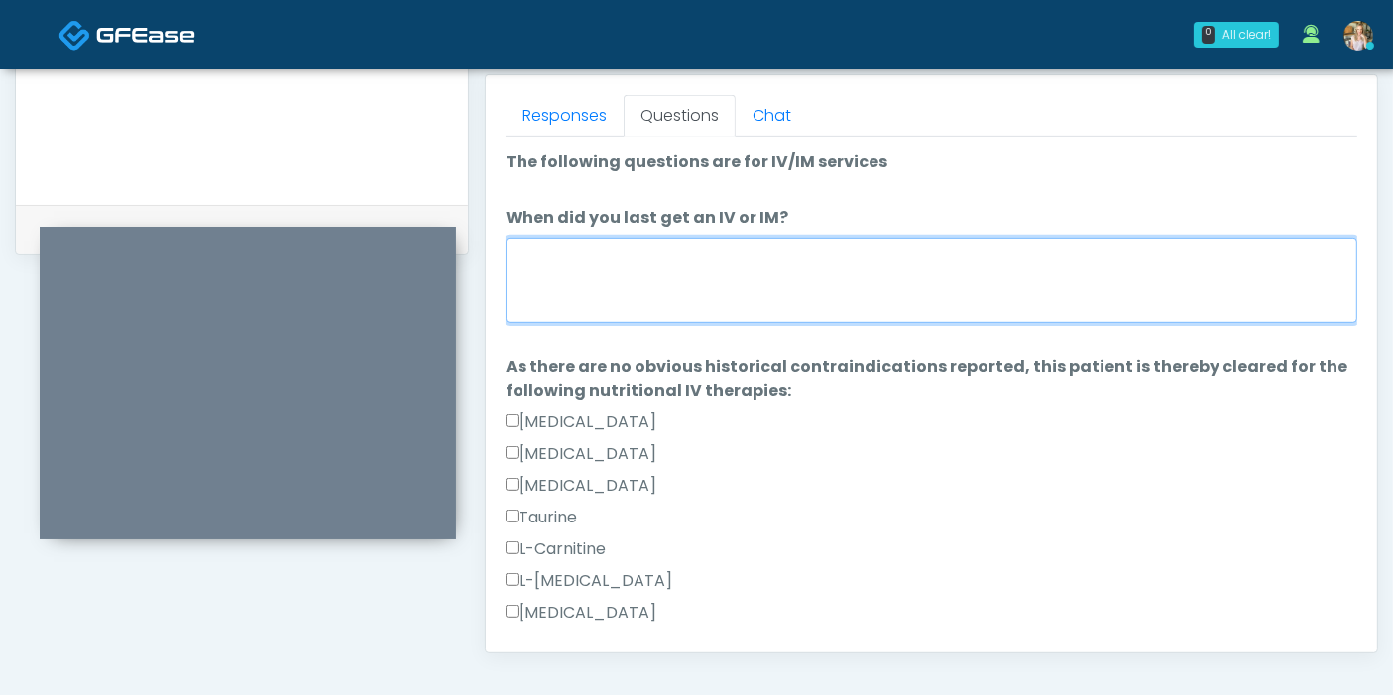
click at [625, 295] on textarea "When did you last get an IV or IM?" at bounding box center [931, 280] width 851 height 85
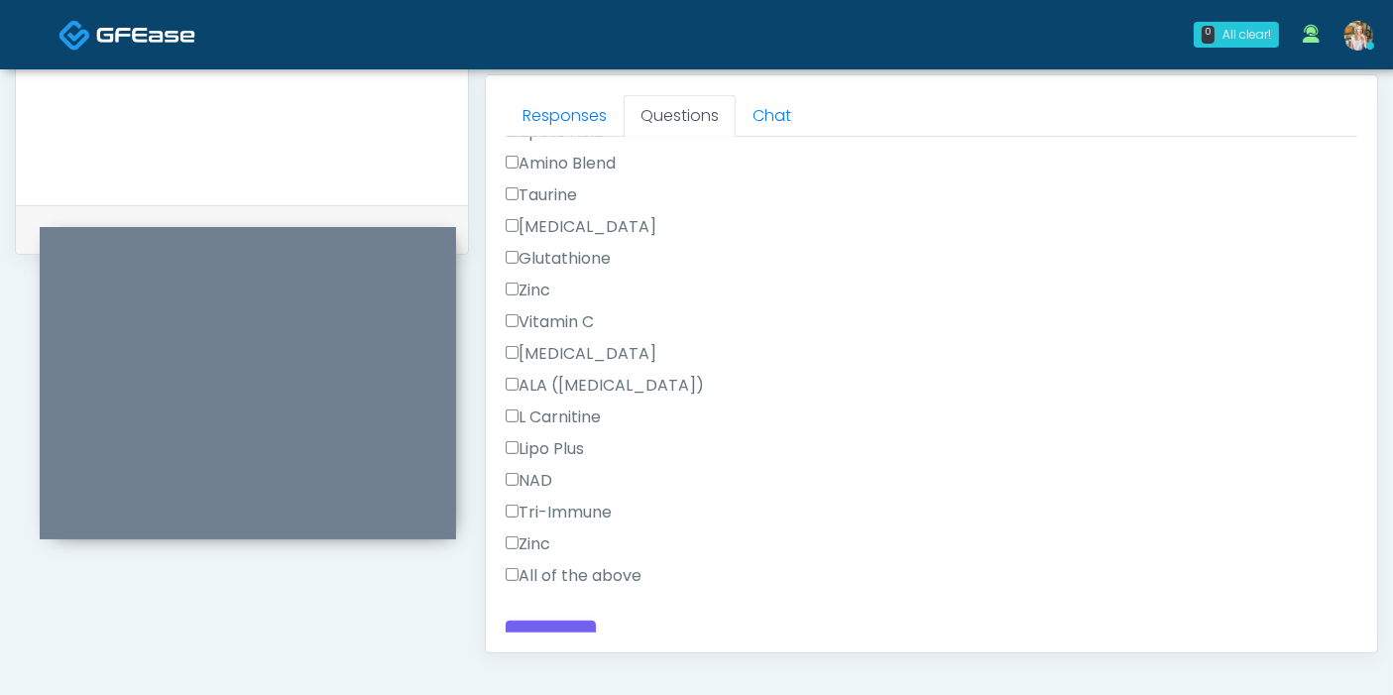
scroll to position [1258, 0]
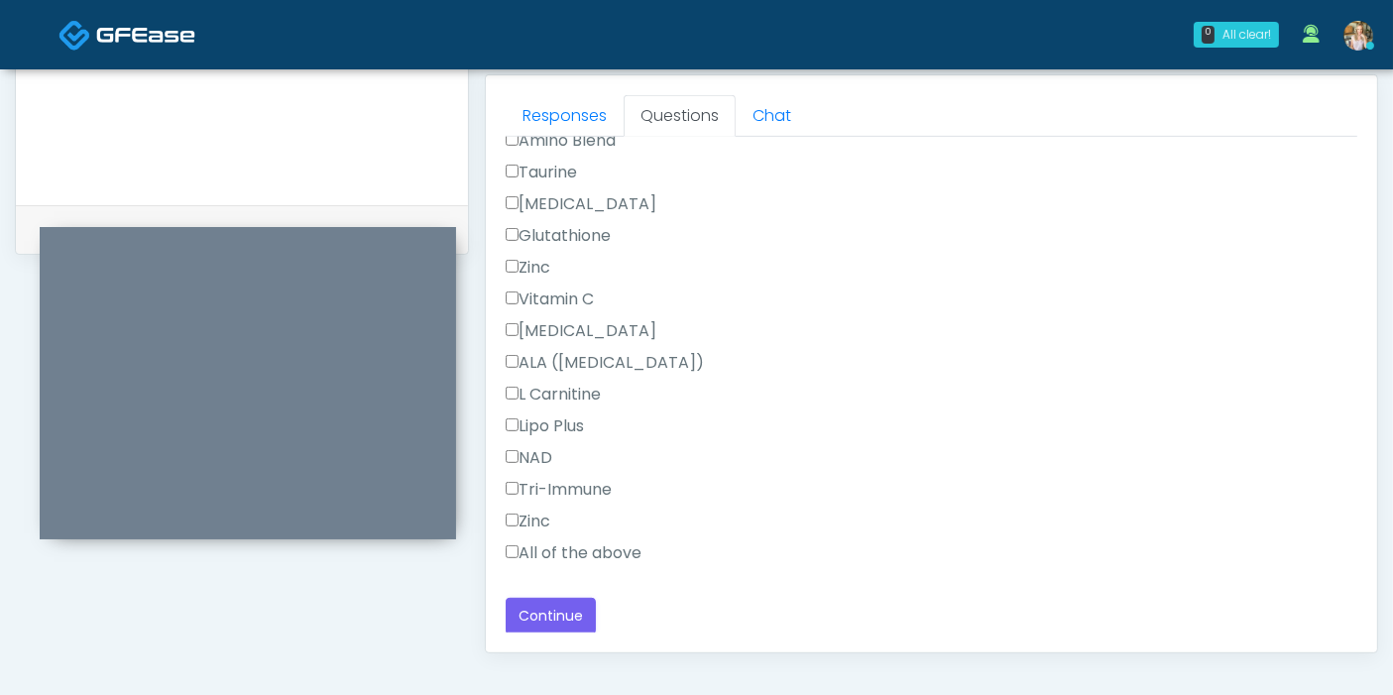
type textarea "**********"
click at [549, 614] on button "Continue" at bounding box center [551, 616] width 90 height 37
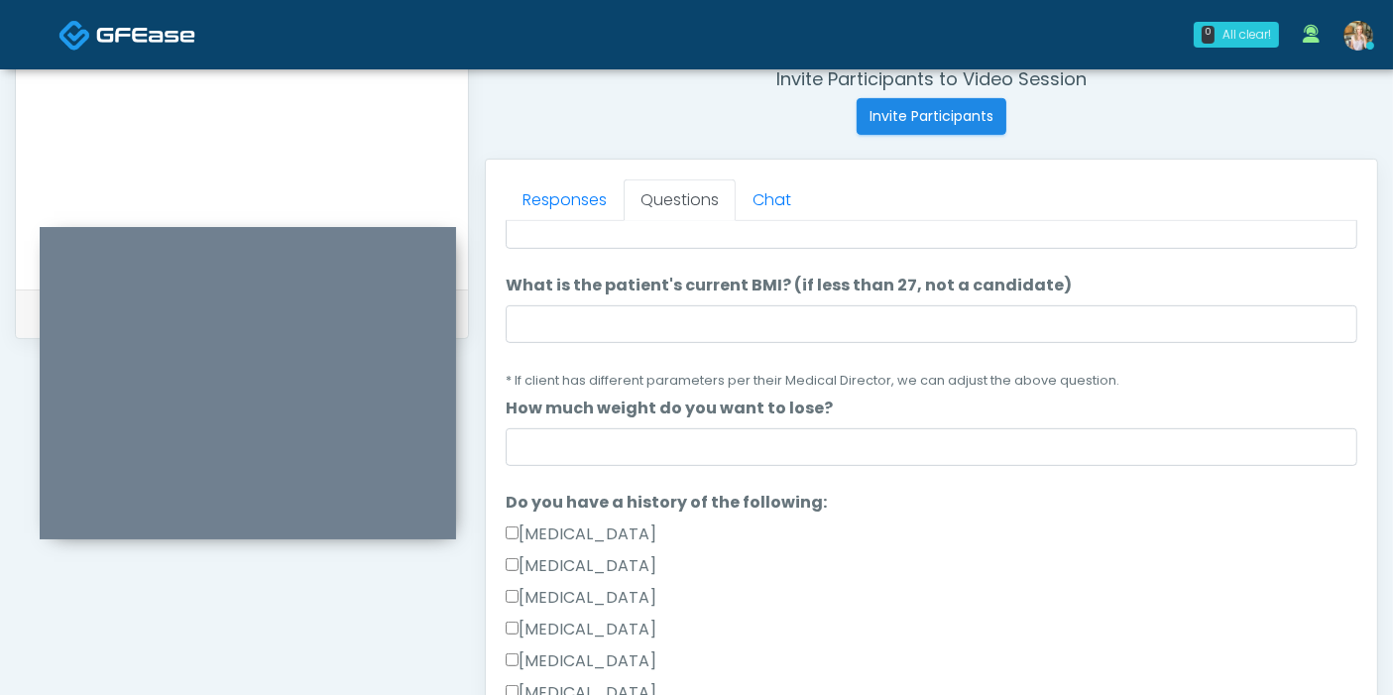
scroll to position [0, 0]
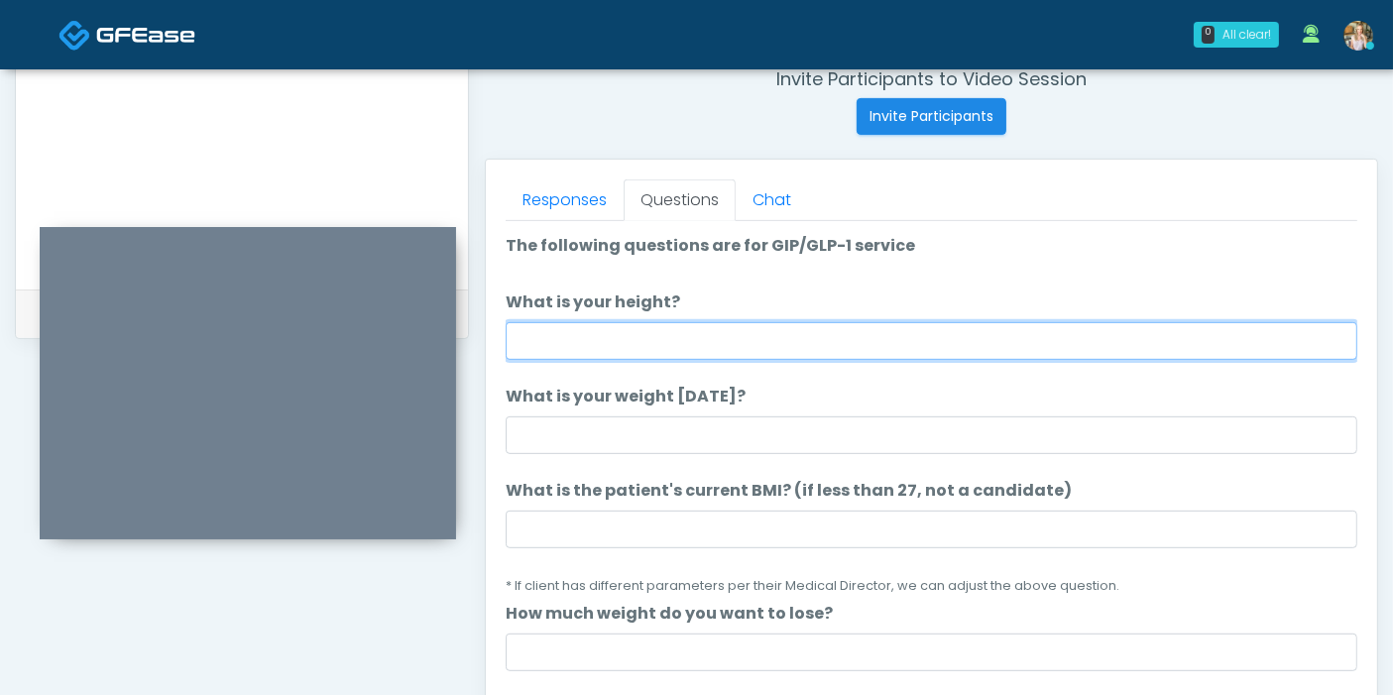
click at [849, 330] on input "What is your height?" at bounding box center [931, 341] width 851 height 38
click at [713, 326] on input "What is your height?" at bounding box center [931, 341] width 851 height 38
type input "***"
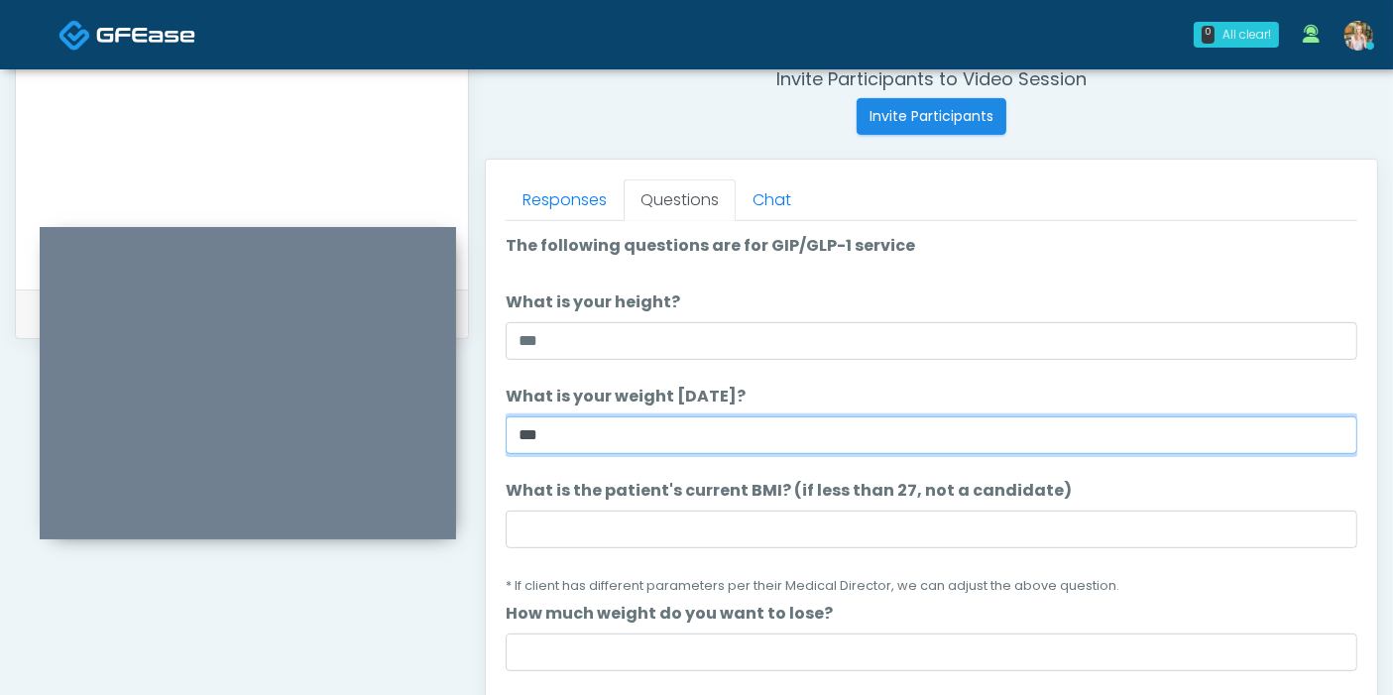
type input "***"
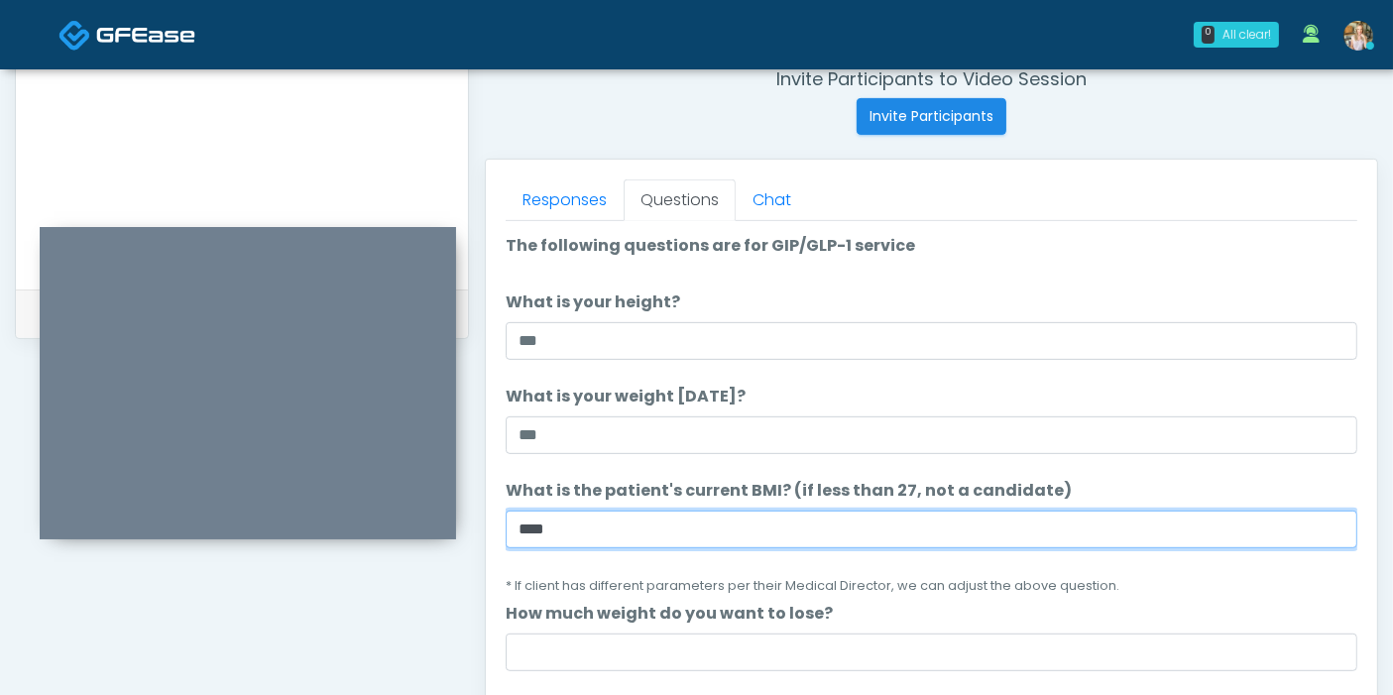
type input "****"
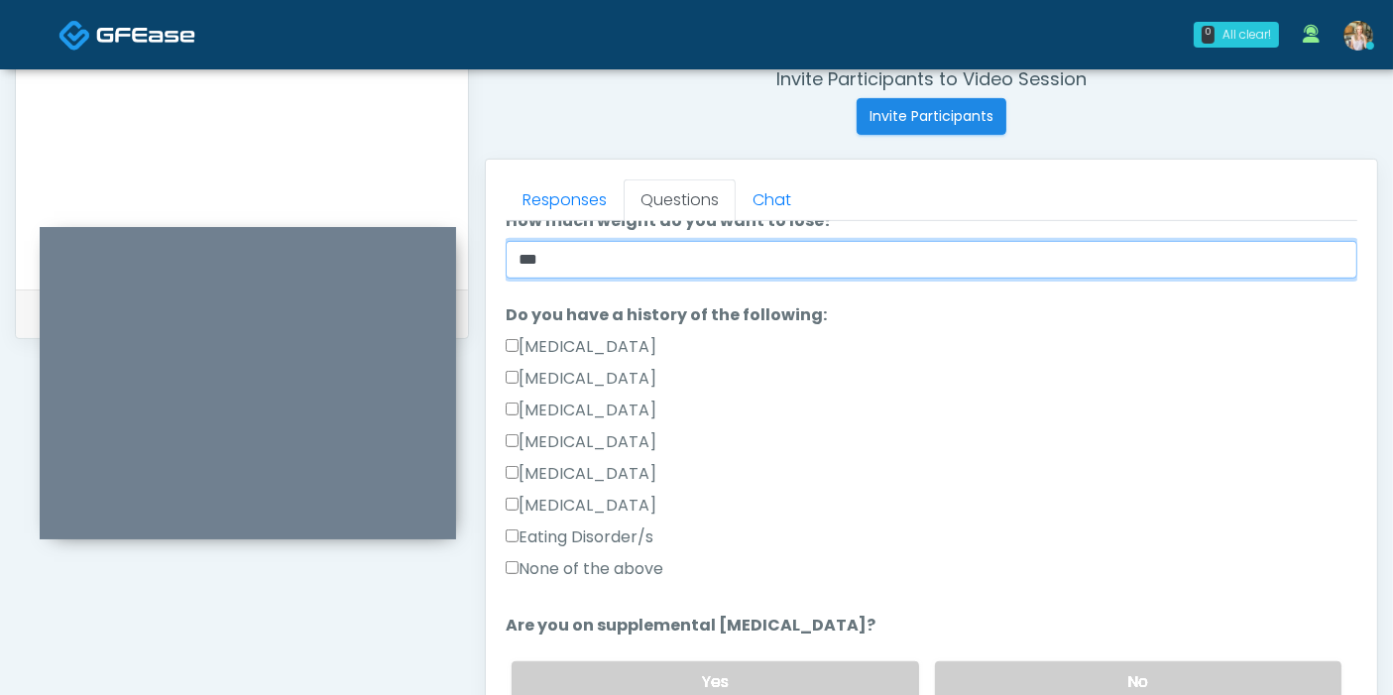
scroll to position [440, 0]
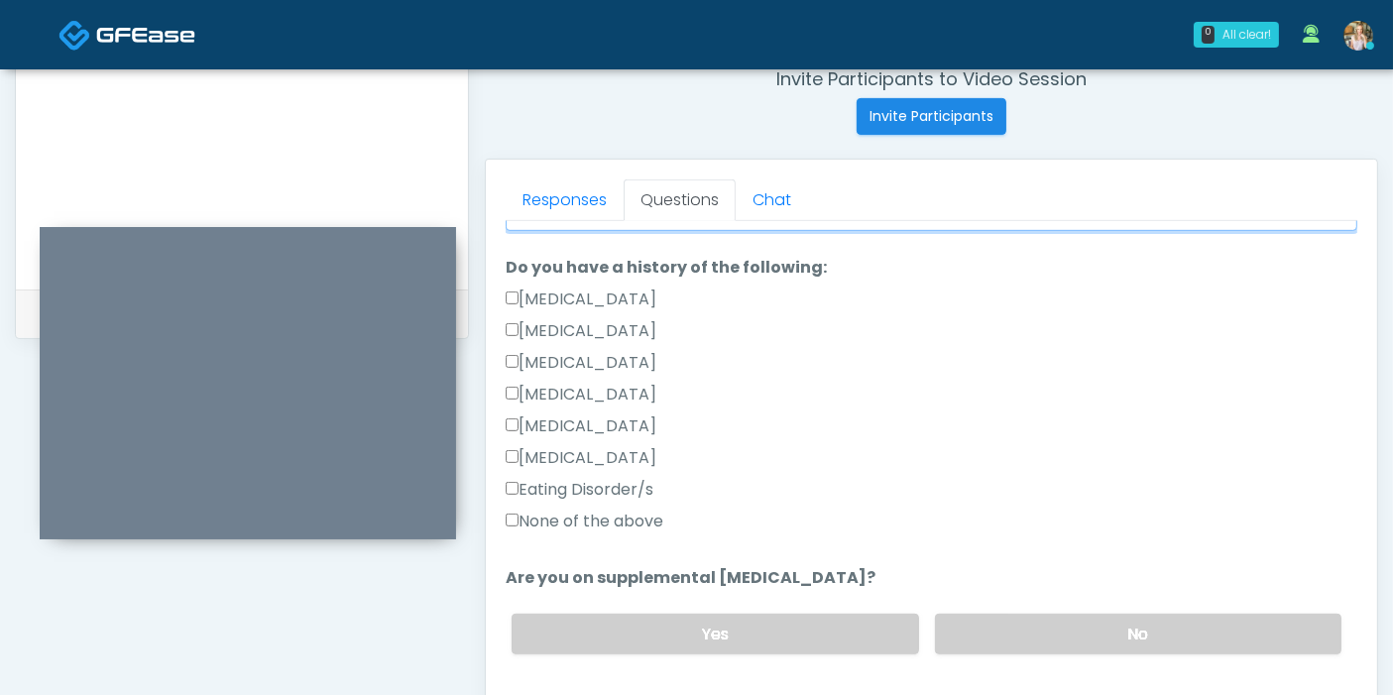
type input "***"
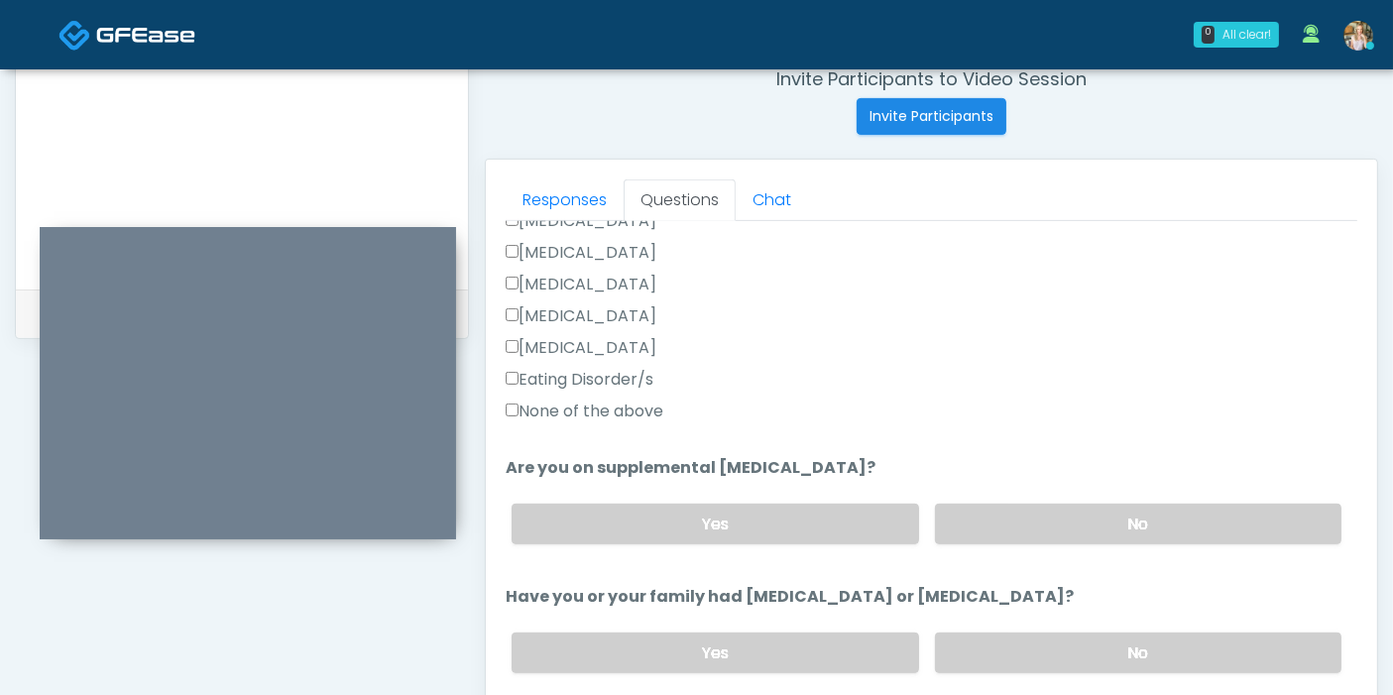
scroll to position [660, 0]
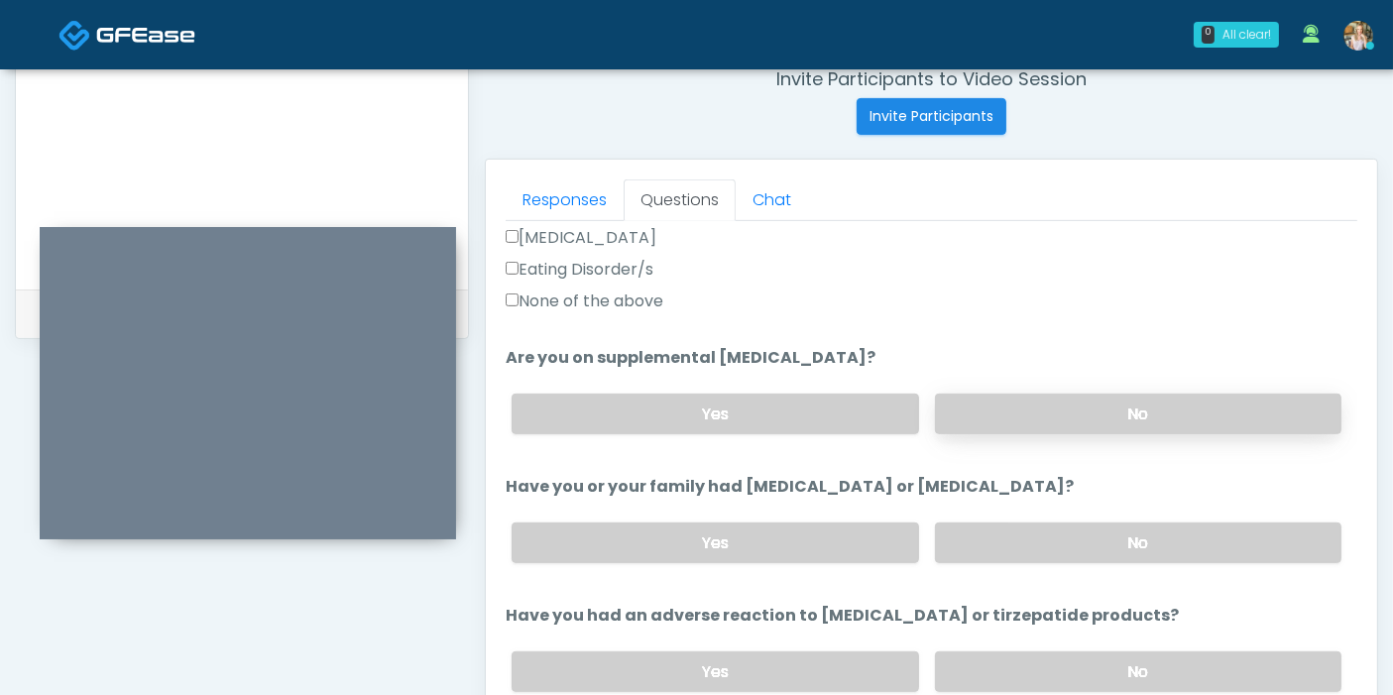
click at [1073, 418] on label "No" at bounding box center [1138, 414] width 406 height 41
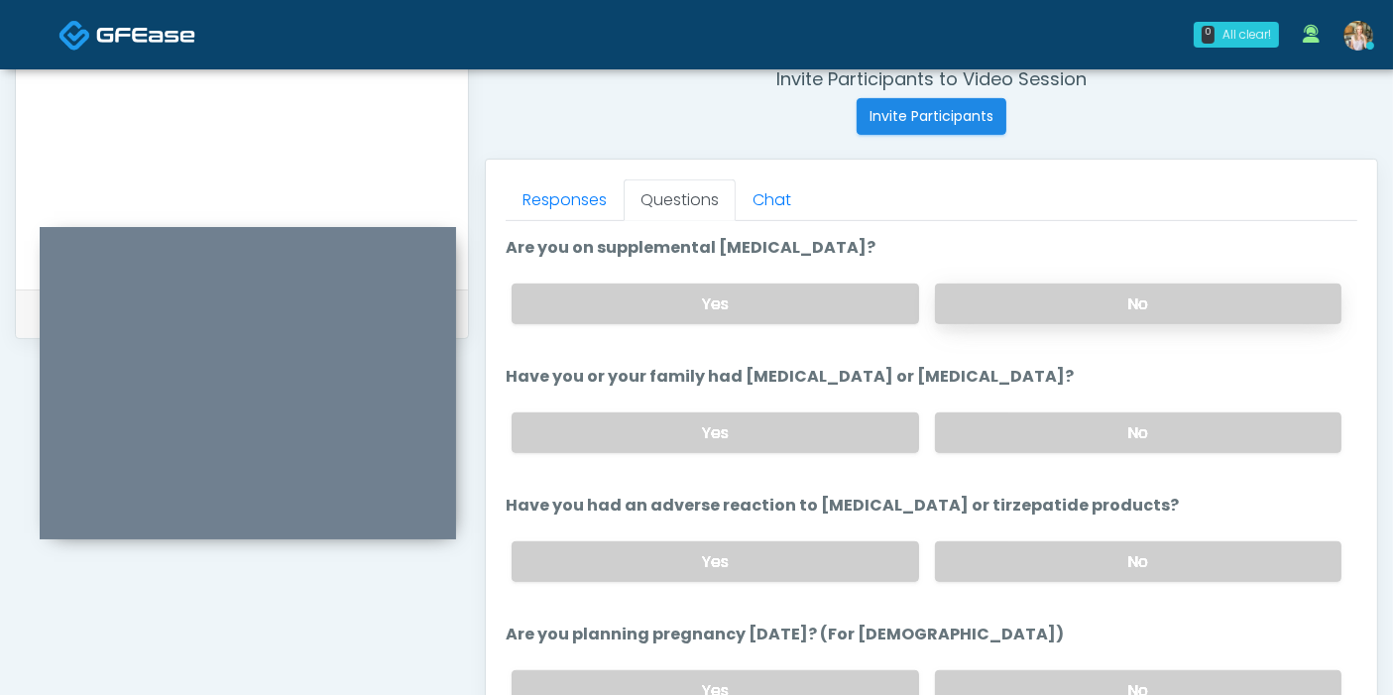
scroll to position [880, 0]
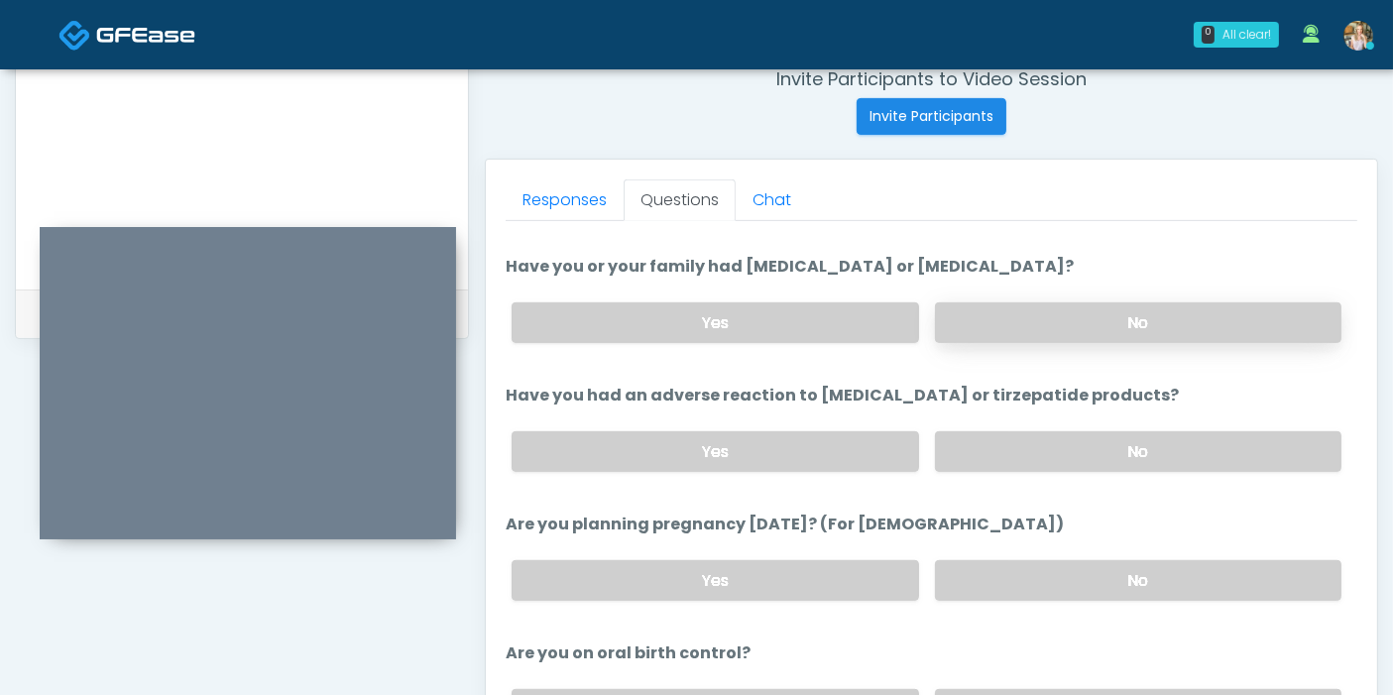
click at [1094, 317] on label "No" at bounding box center [1138, 322] width 406 height 41
click at [1124, 446] on label "No" at bounding box center [1138, 451] width 406 height 41
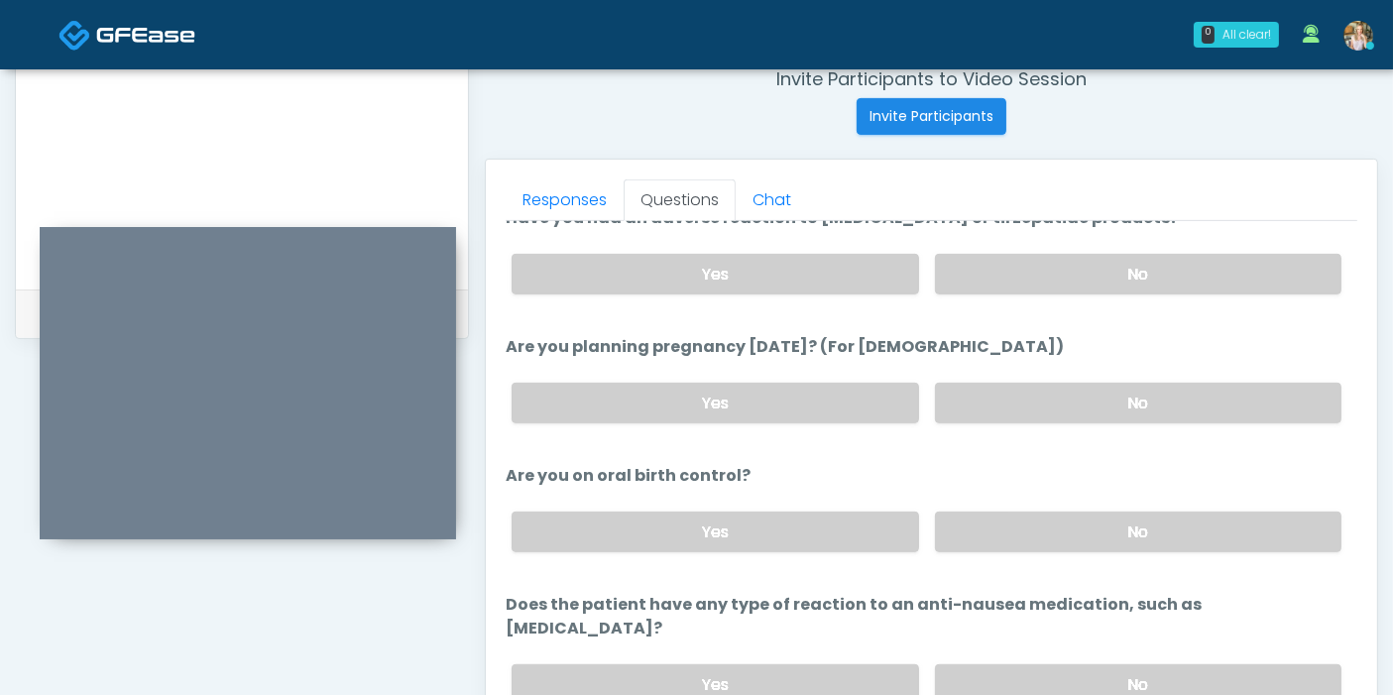
scroll to position [1091, 0]
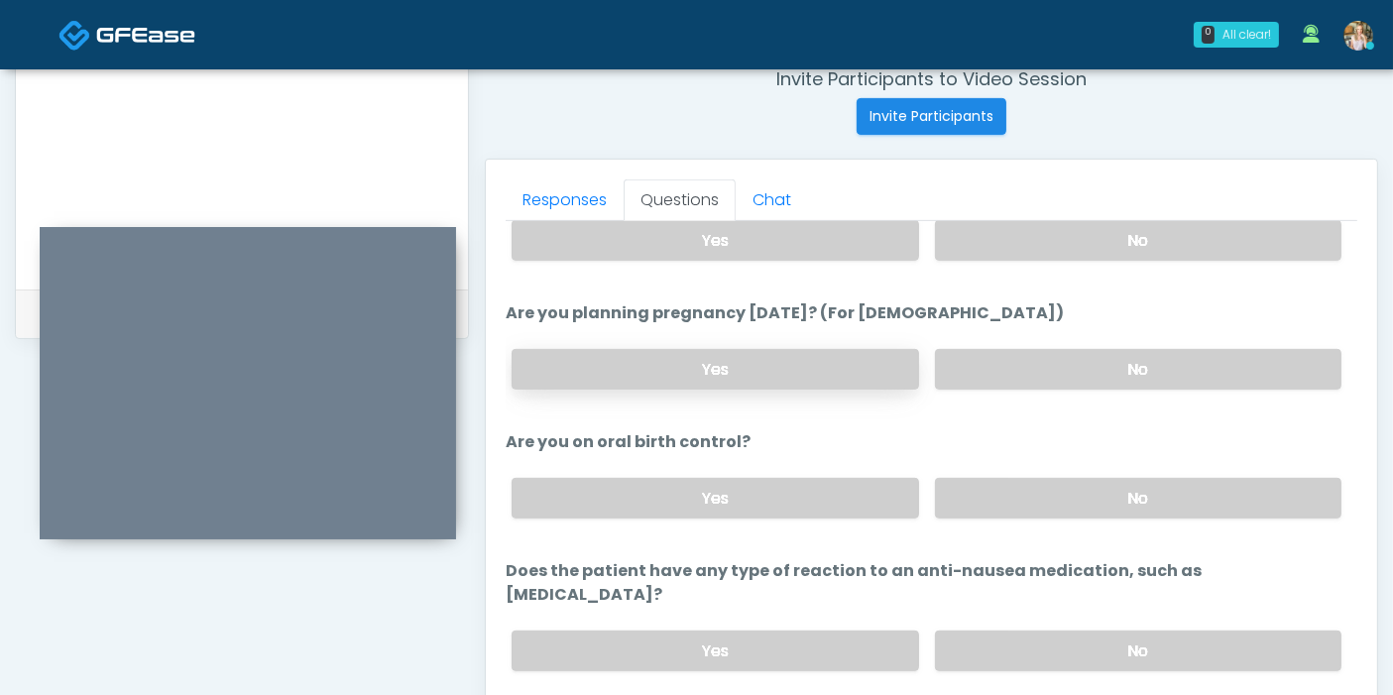
click at [847, 367] on label "Yes" at bounding box center [714, 369] width 406 height 41
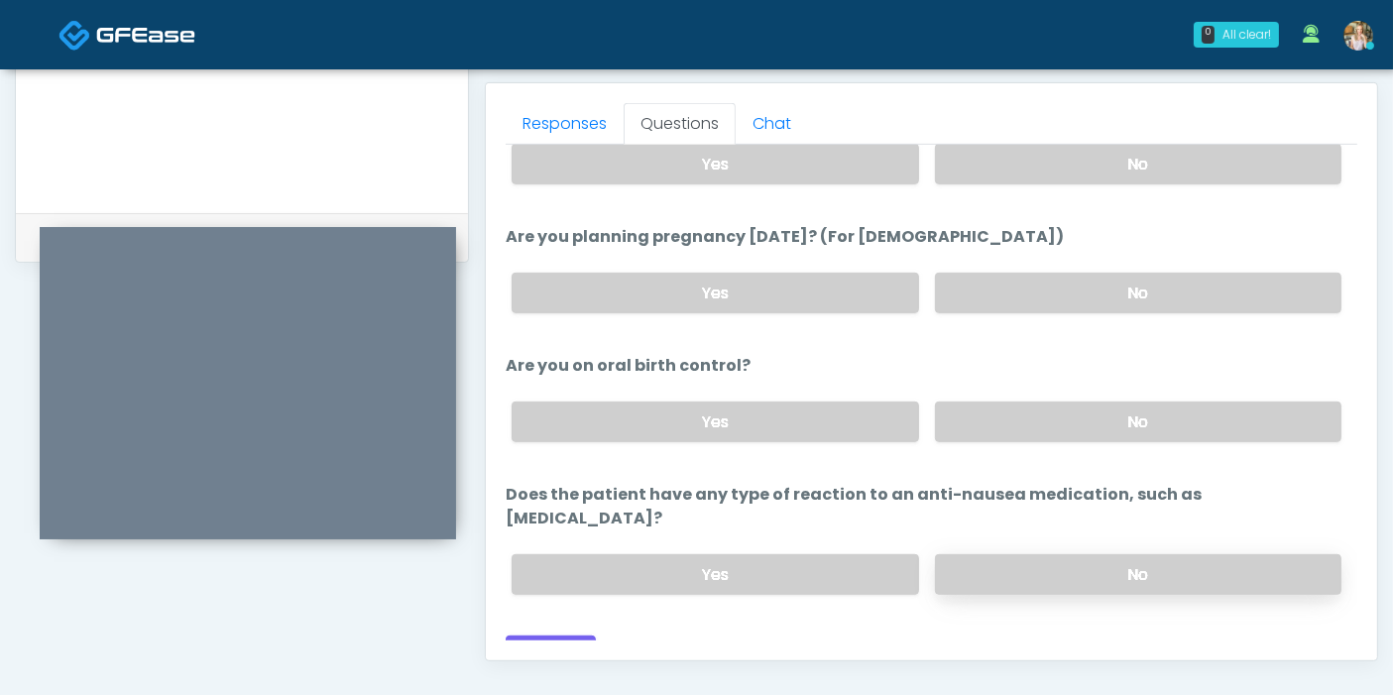
scroll to position [886, 0]
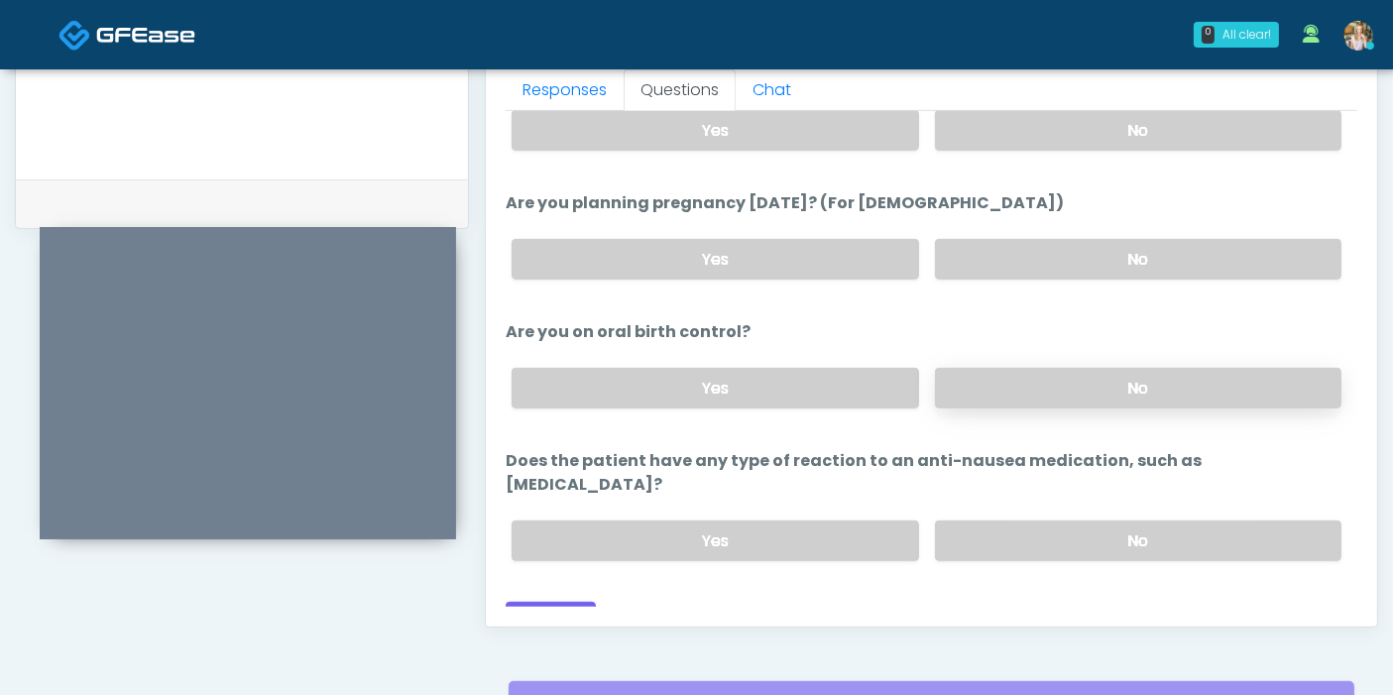
click at [1066, 389] on label "No" at bounding box center [1138, 388] width 406 height 41
click at [1073, 520] on label "No" at bounding box center [1138, 540] width 406 height 41
click at [549, 602] on button "Continue" at bounding box center [551, 620] width 90 height 37
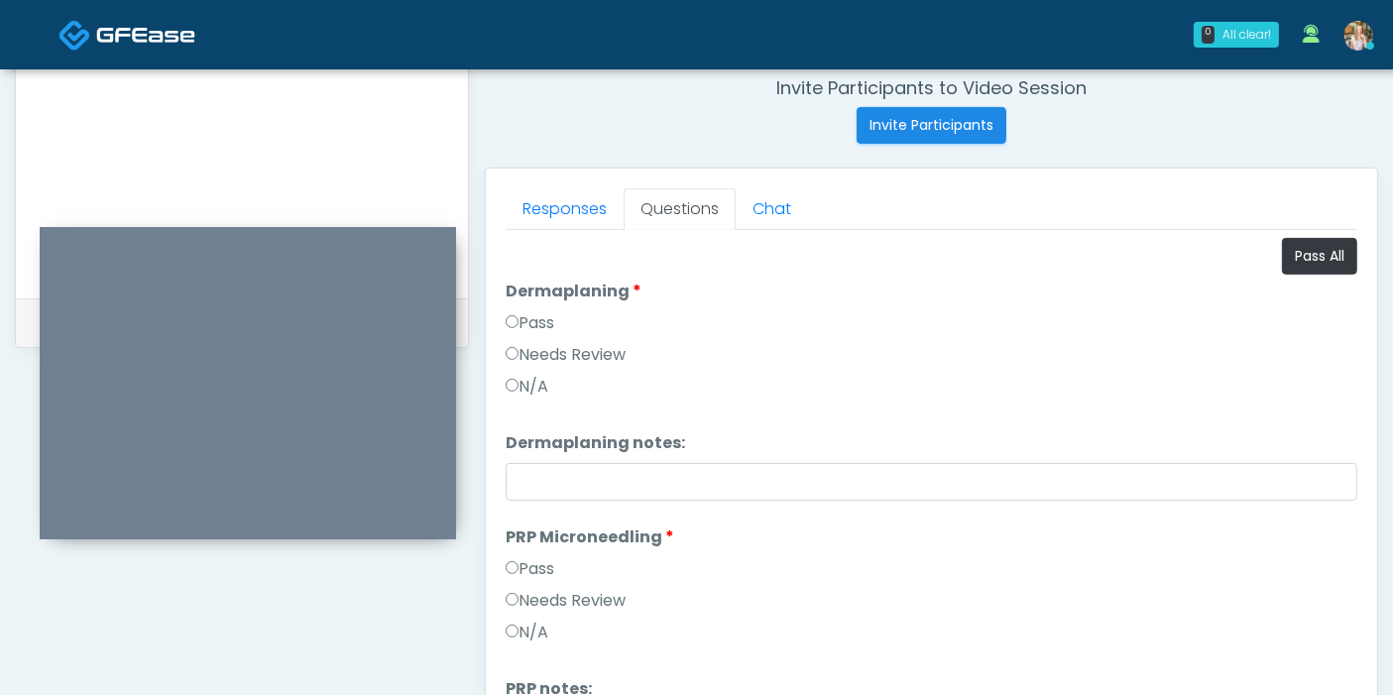
scroll to position [750, 0]
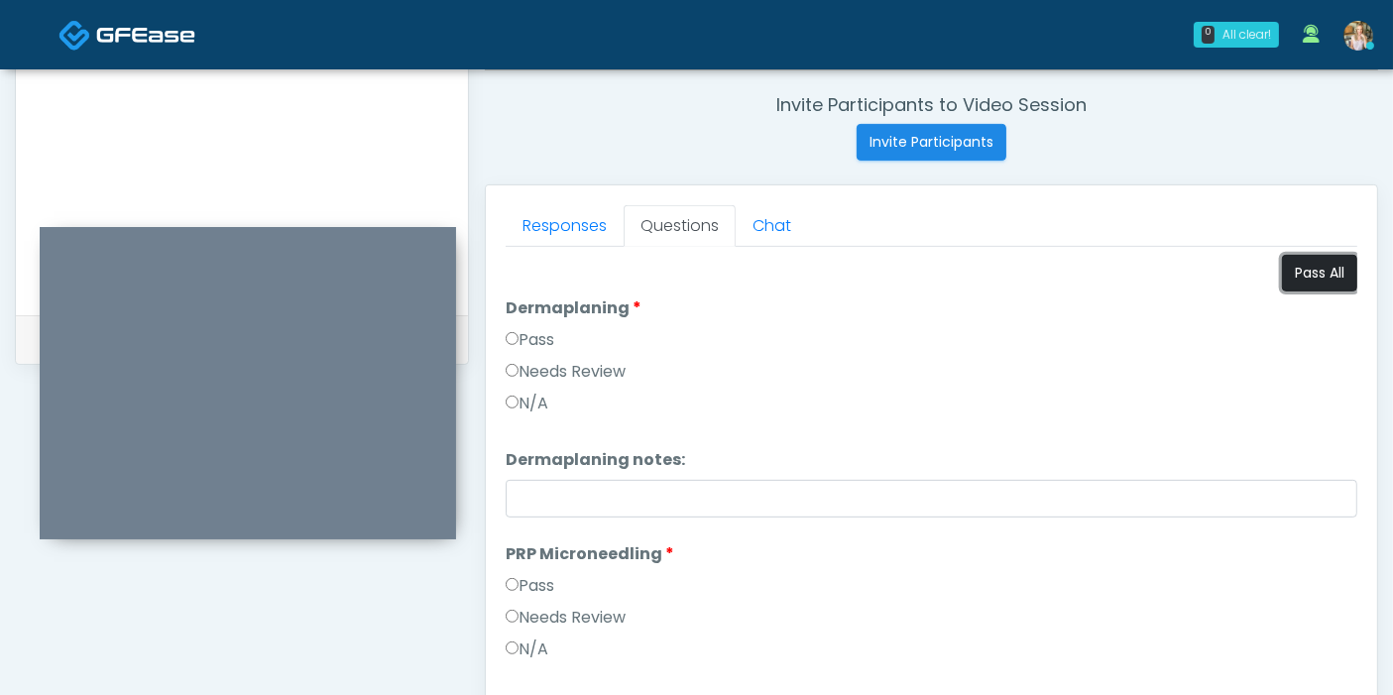
click at [1294, 278] on button "Pass All" at bounding box center [1319, 273] width 75 height 37
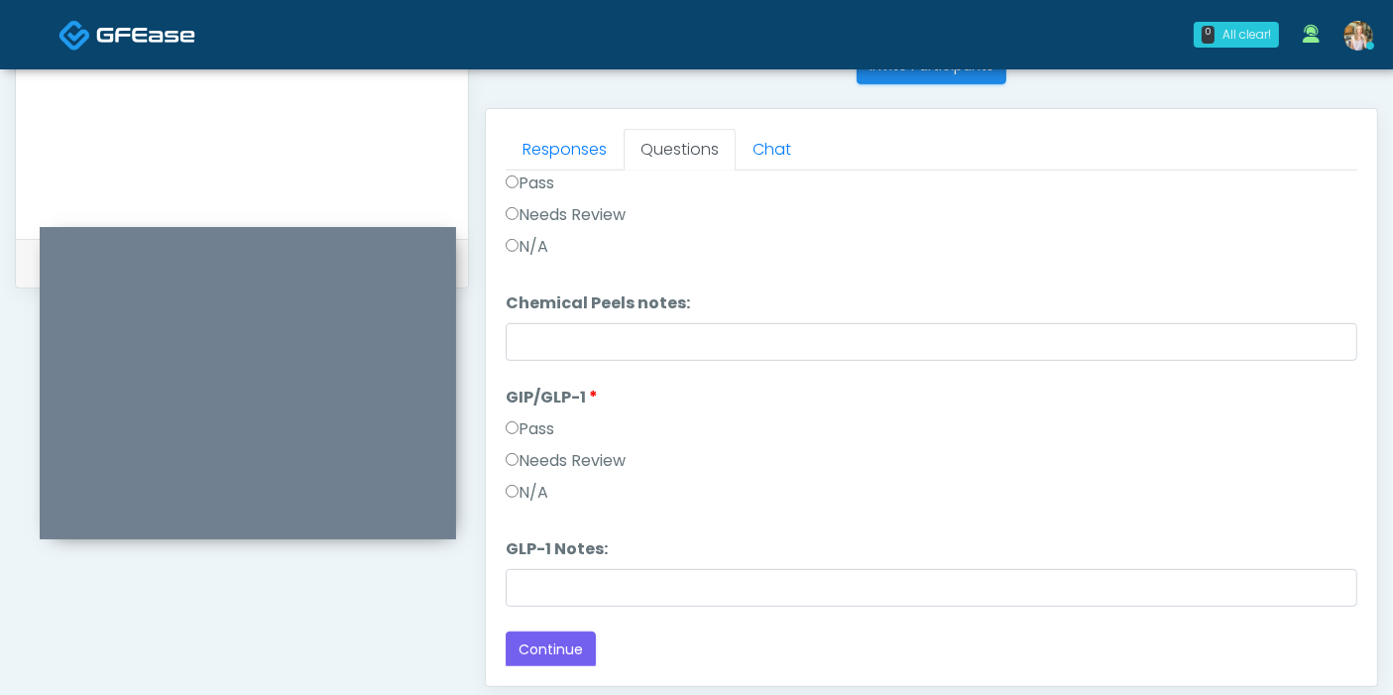
scroll to position [860, 0]
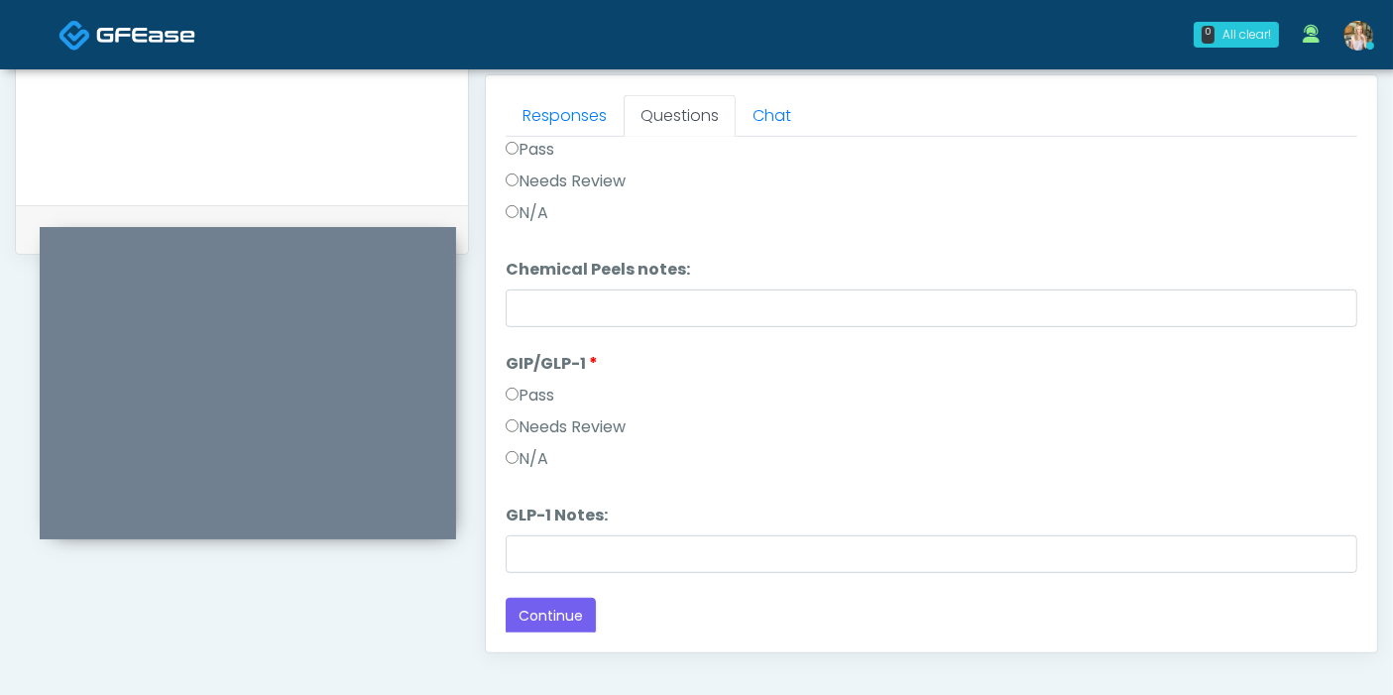
click at [532, 457] on label "N/A" at bounding box center [527, 459] width 43 height 24
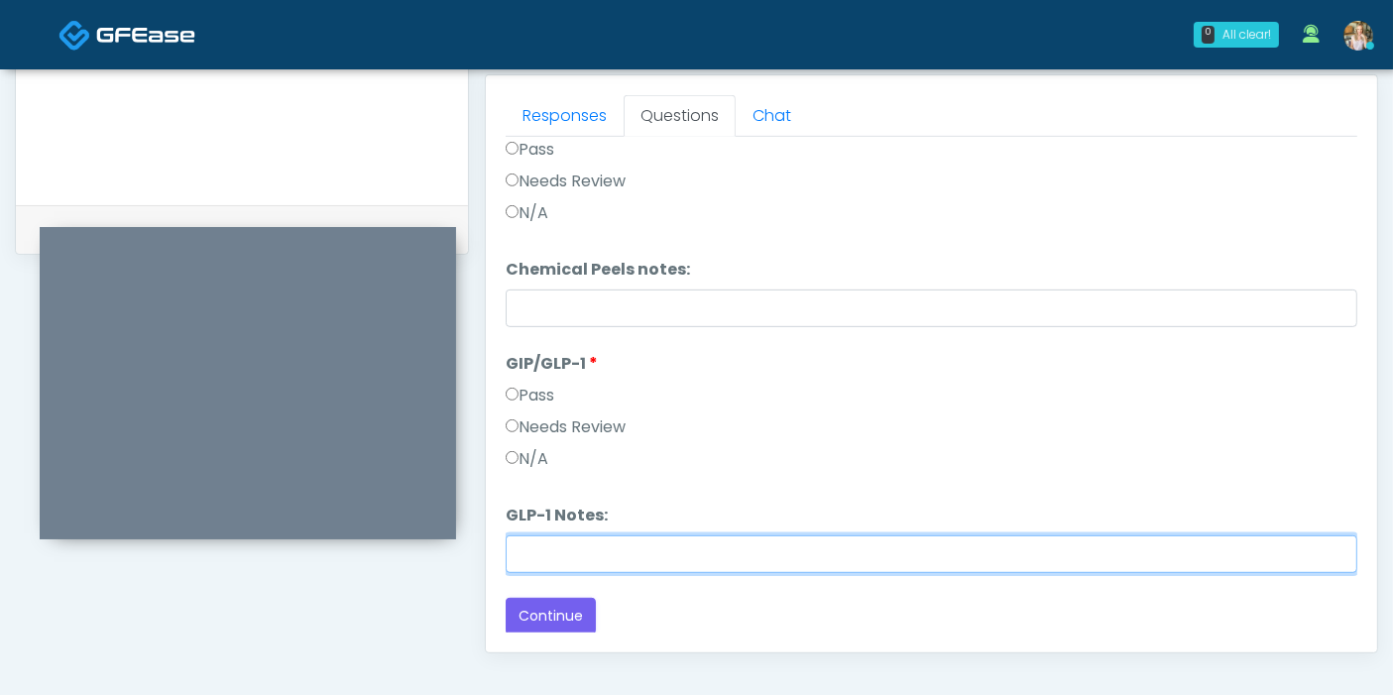
click at [630, 558] on input "GLP-1 Notes:" at bounding box center [931, 554] width 851 height 38
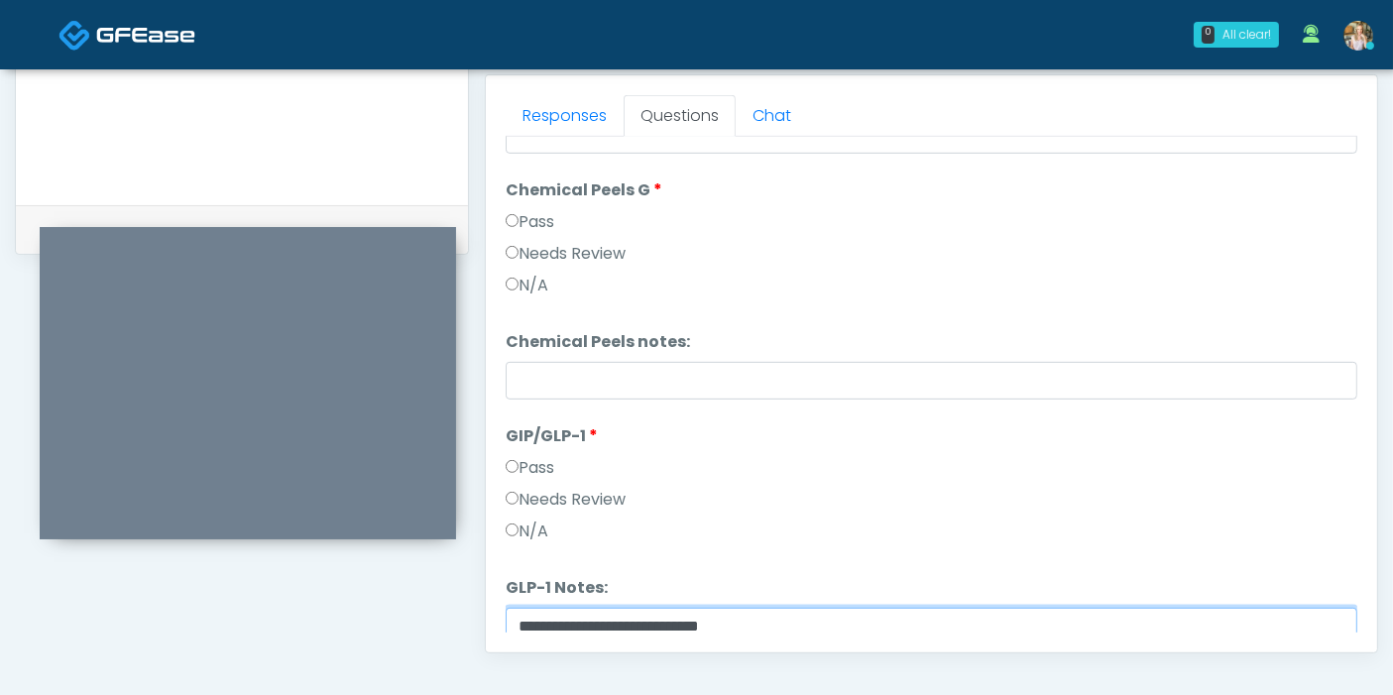
scroll to position [1064, 0]
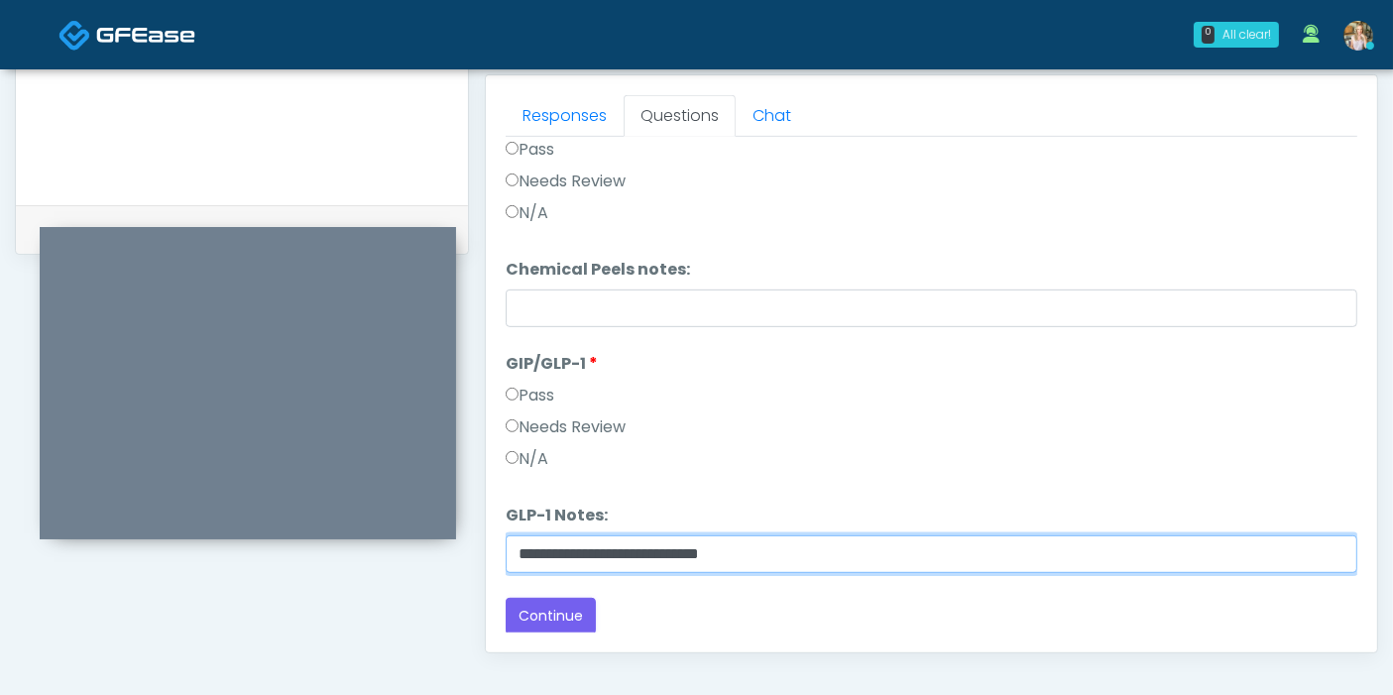
type input "**********"
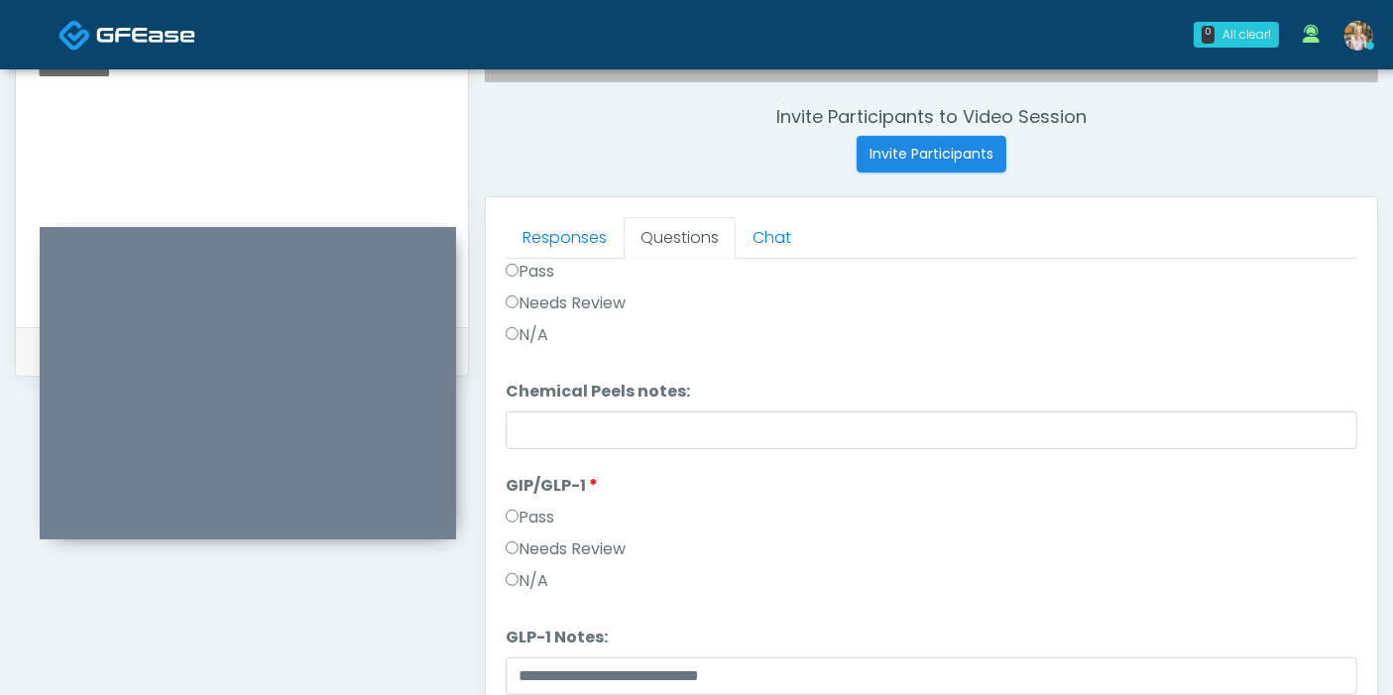
scroll to position [639, 0]
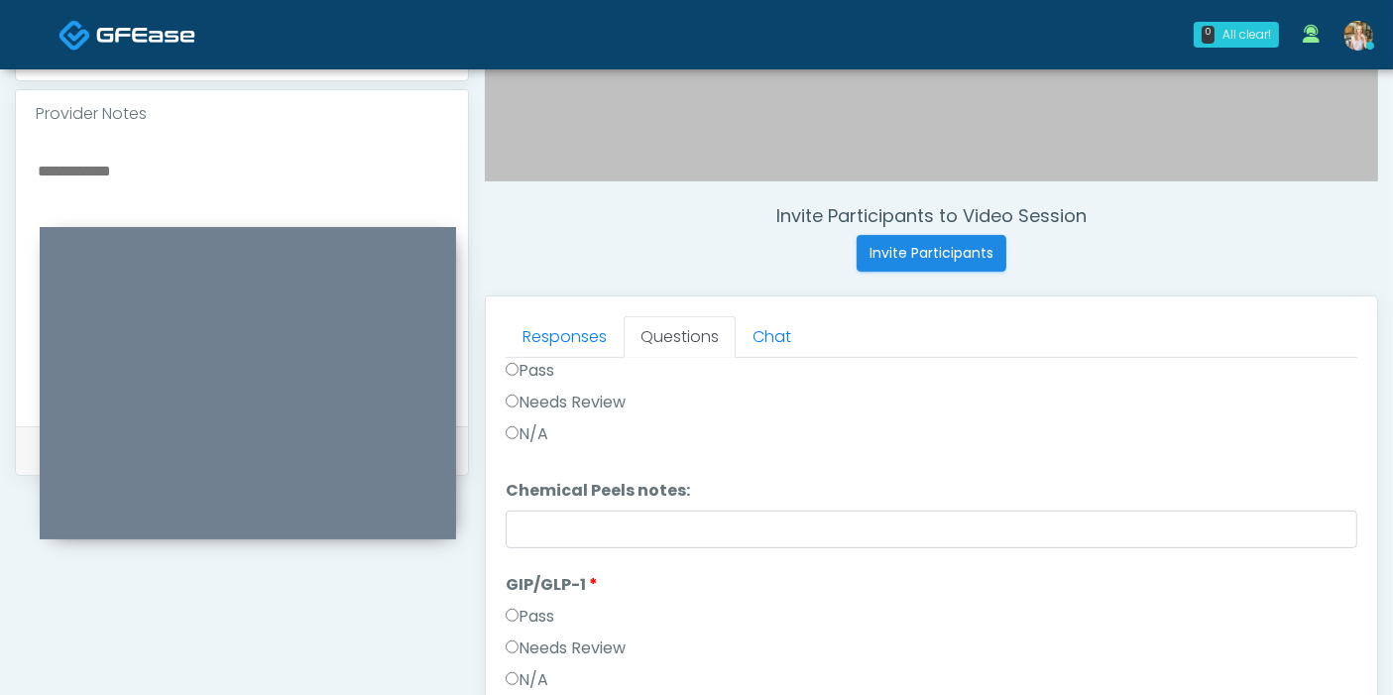
click at [132, 170] on textarea at bounding box center [242, 279] width 412 height 242
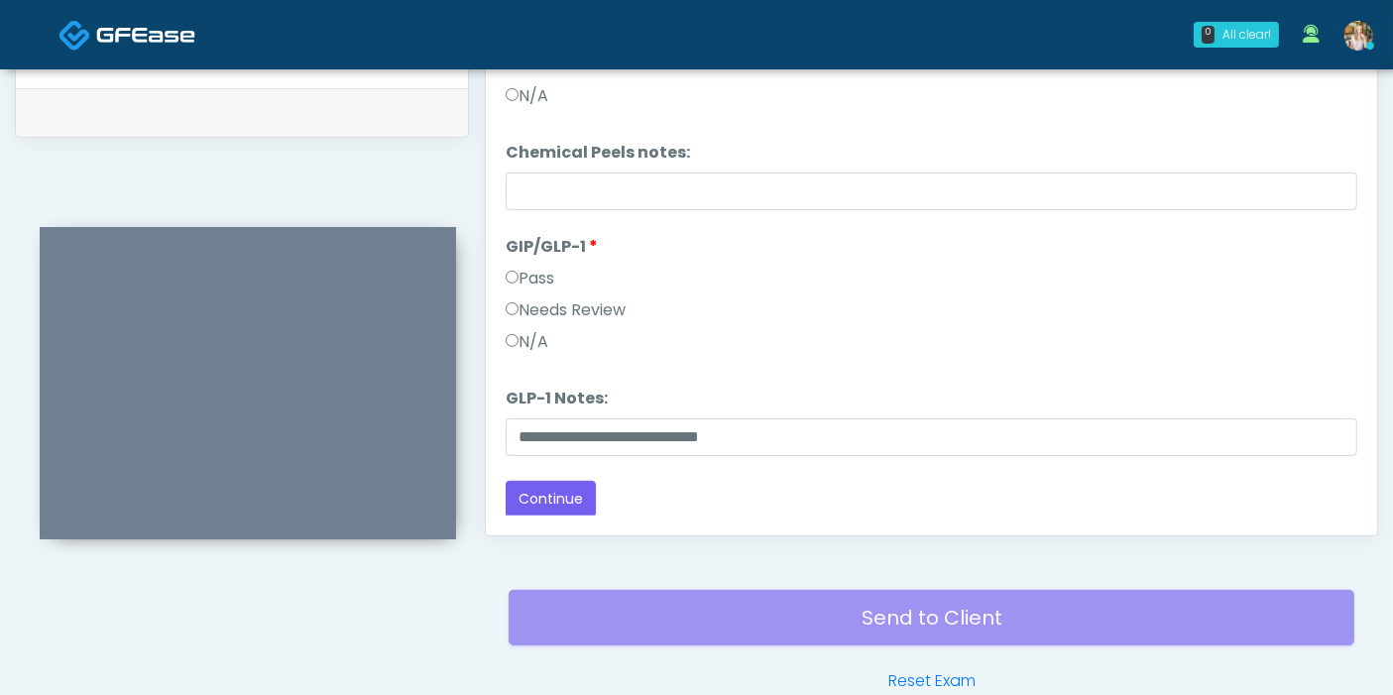
scroll to position [1080, 0]
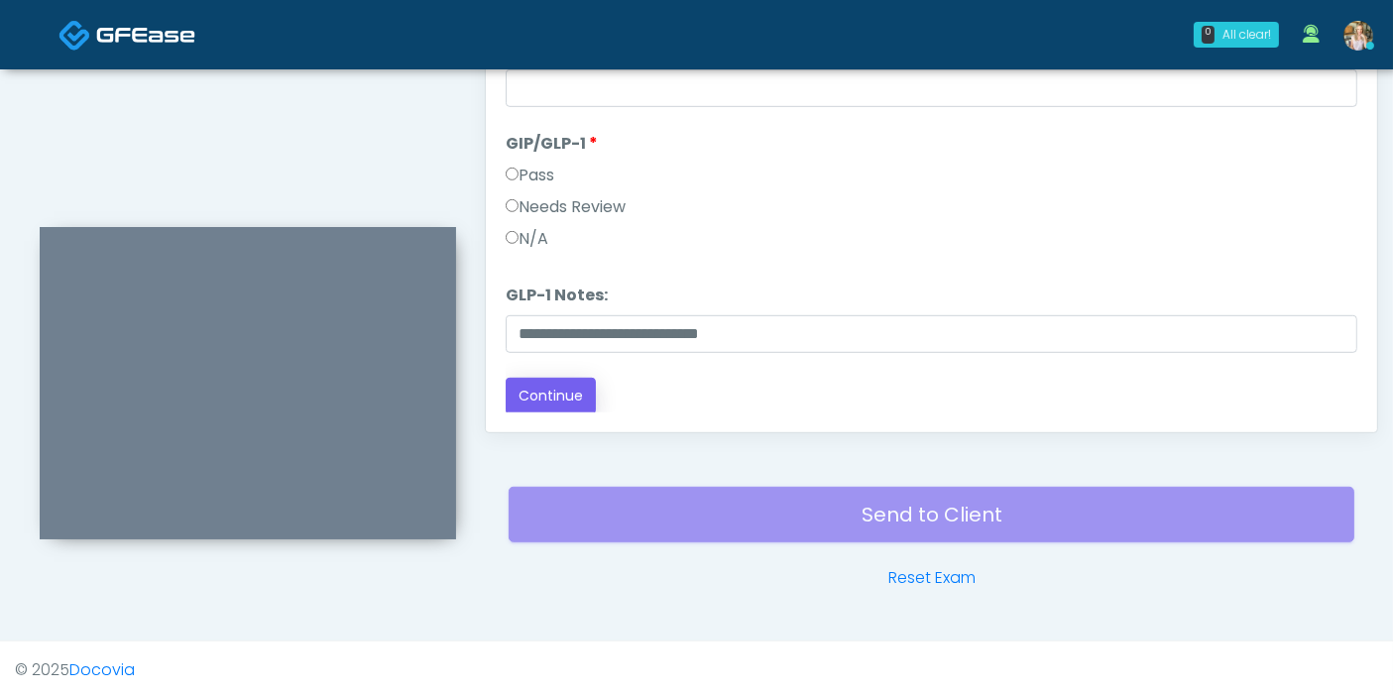
type textarea "**********"
click at [577, 378] on button "Continue" at bounding box center [551, 396] width 90 height 37
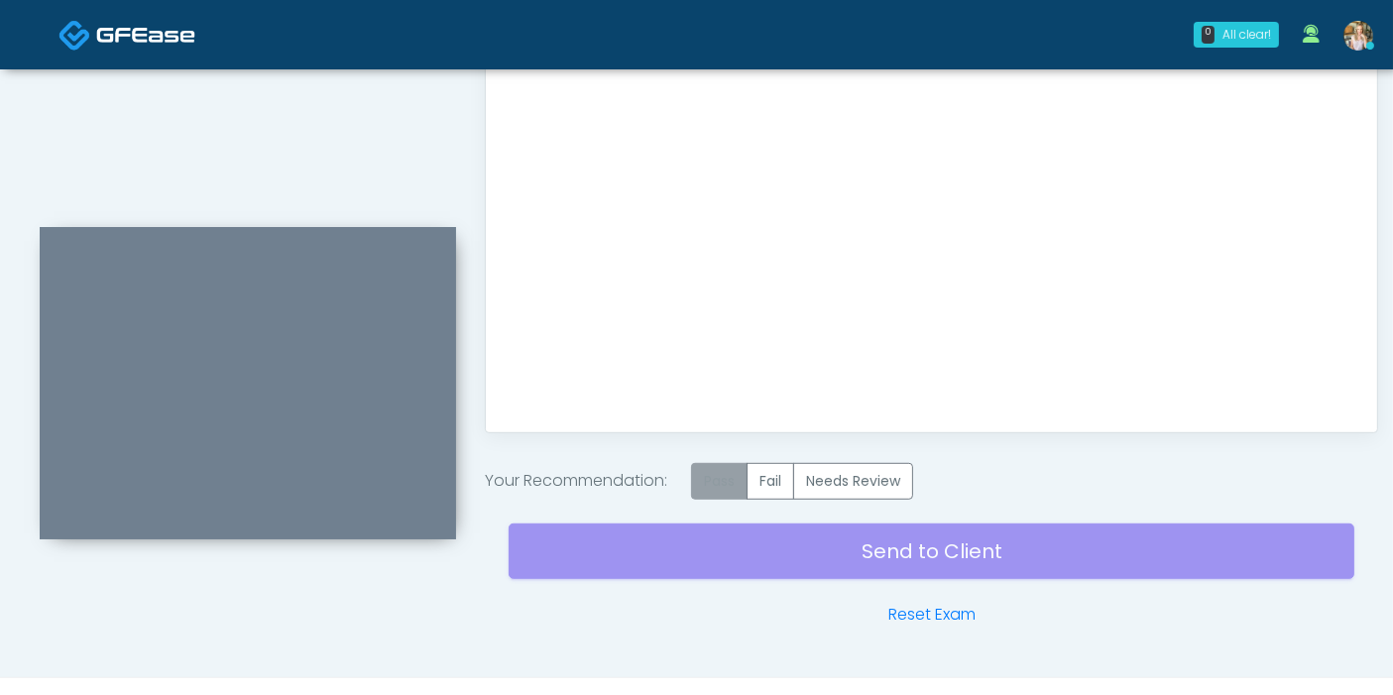
click at [734, 465] on label "Pass" at bounding box center [719, 481] width 56 height 37
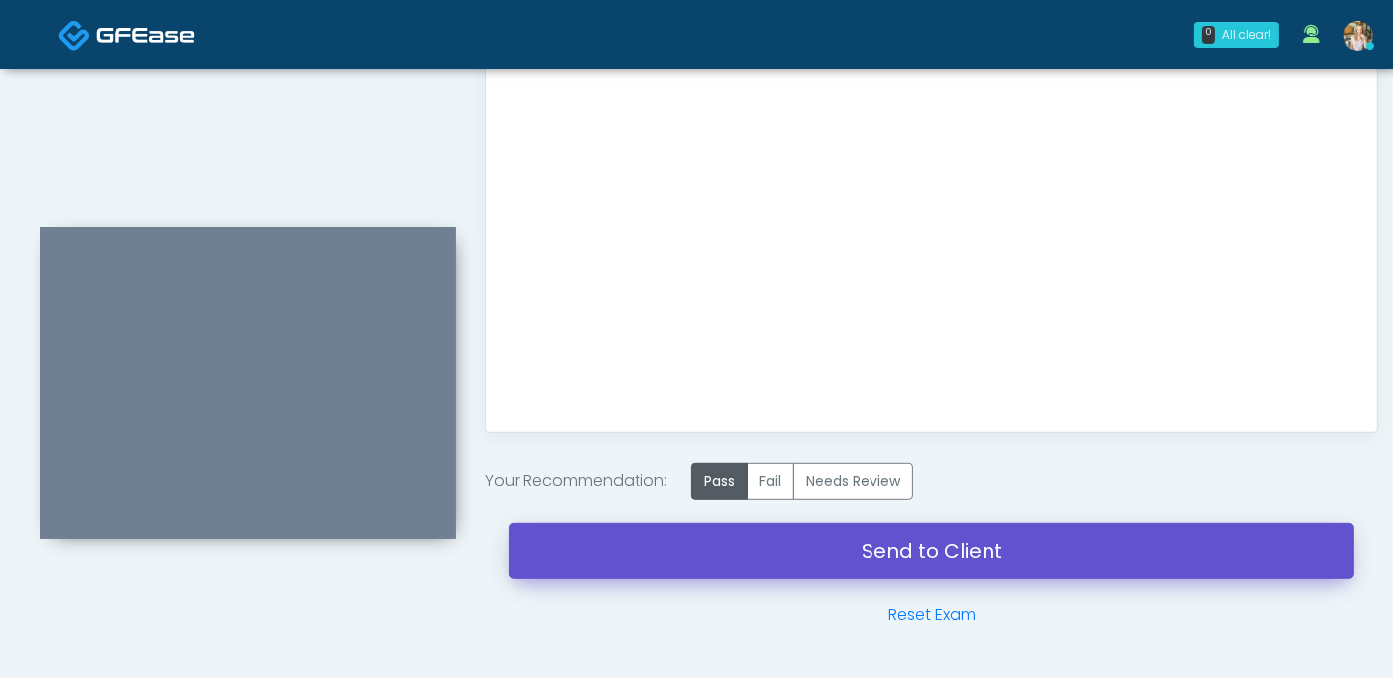
drag, startPoint x: 876, startPoint y: 552, endPoint x: 797, endPoint y: 91, distance: 467.7
click at [877, 552] on link "Send to Client" at bounding box center [931, 551] width 846 height 56
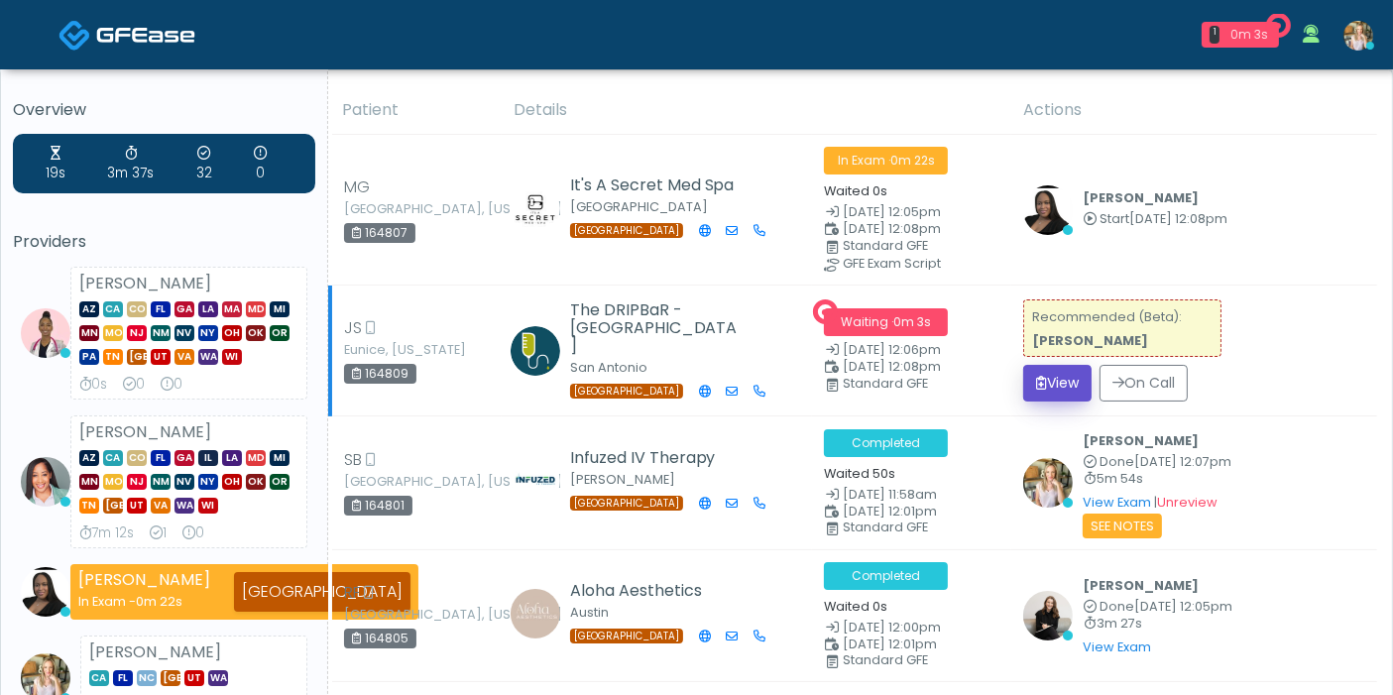
click at [1044, 391] on button "View" at bounding box center [1057, 383] width 68 height 37
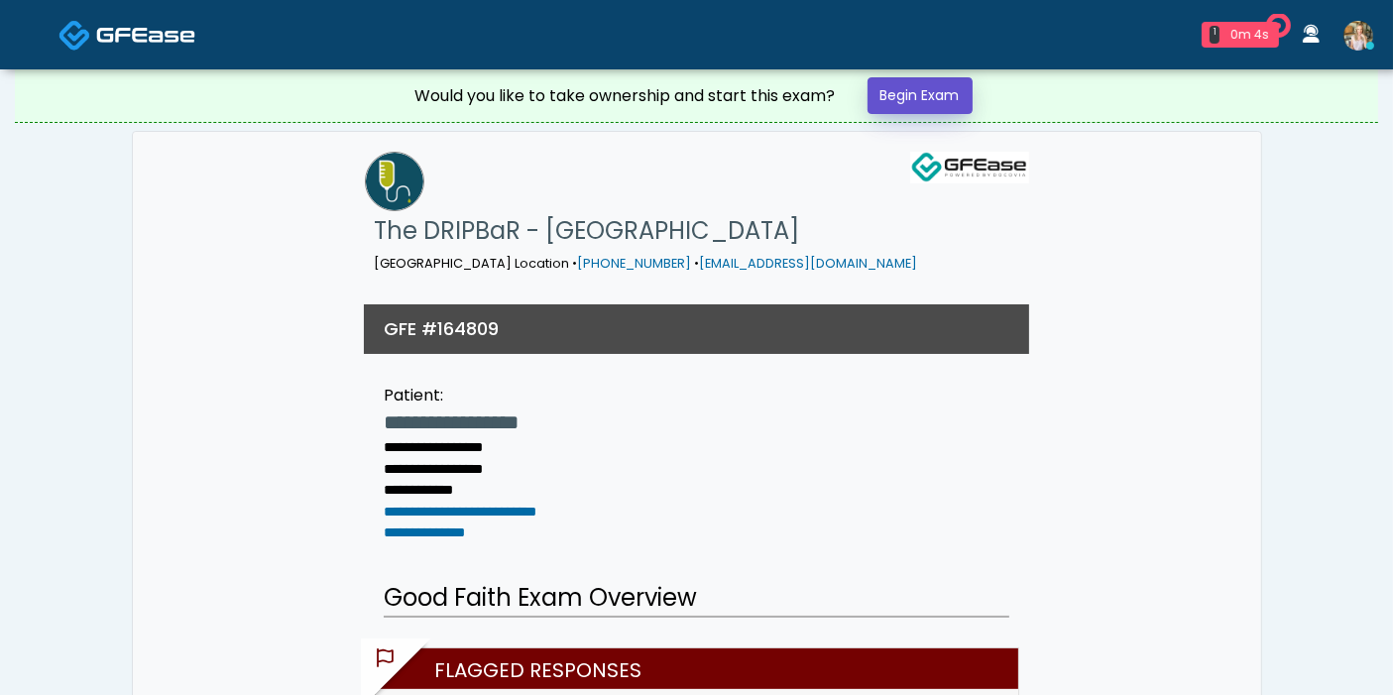
click at [903, 94] on link "Begin Exam" at bounding box center [919, 95] width 105 height 37
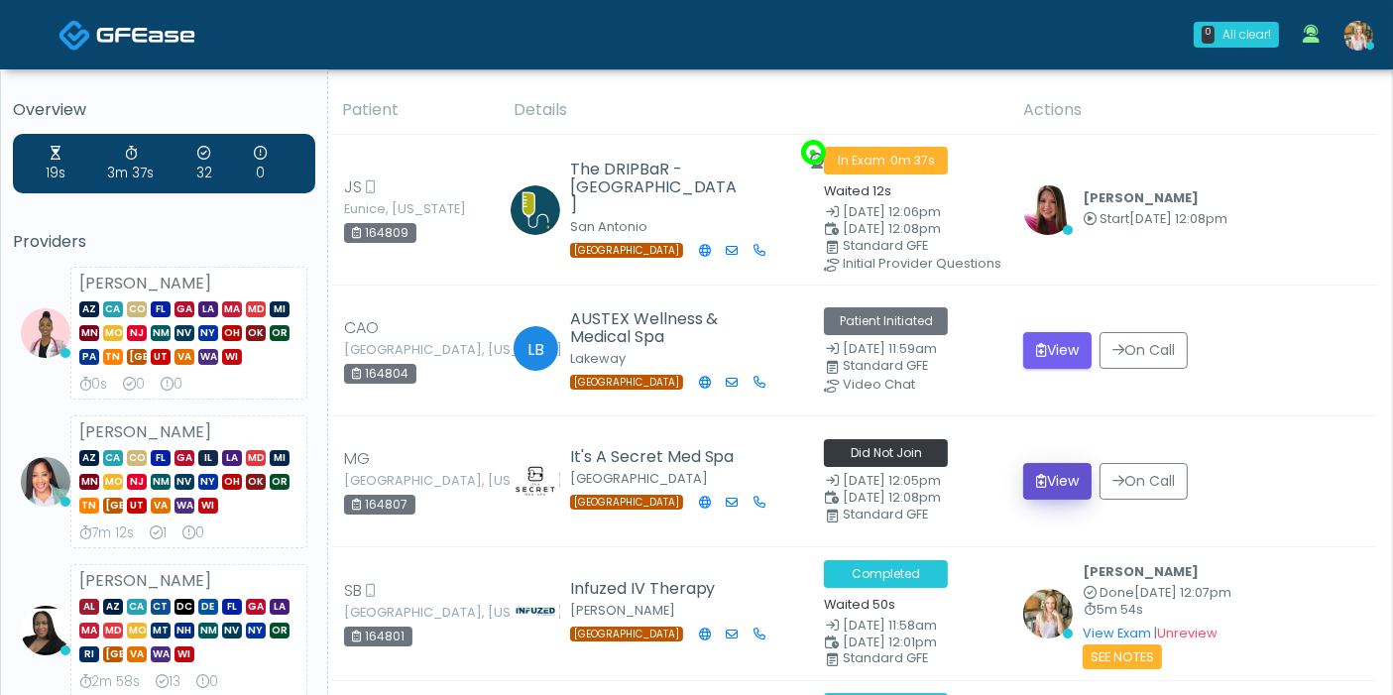
click at [1045, 477] on button "View" at bounding box center [1057, 481] width 68 height 37
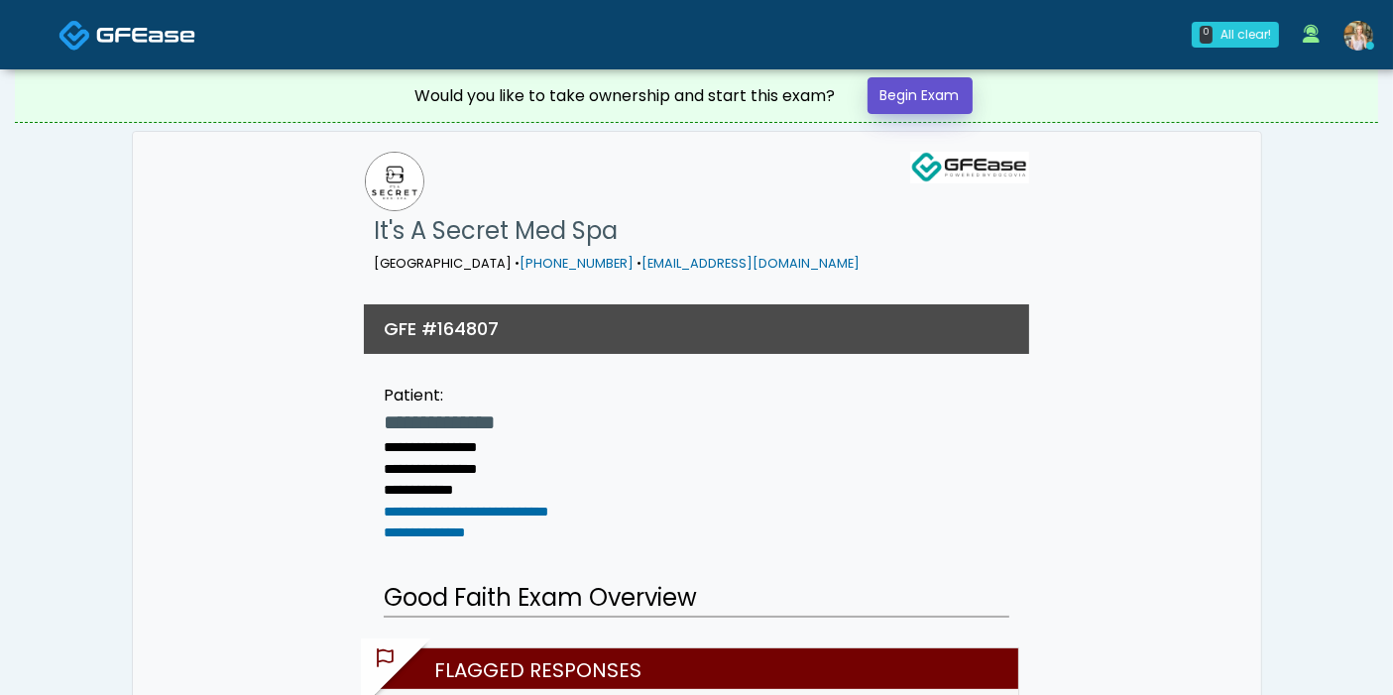
click at [940, 94] on link "Begin Exam" at bounding box center [919, 95] width 105 height 37
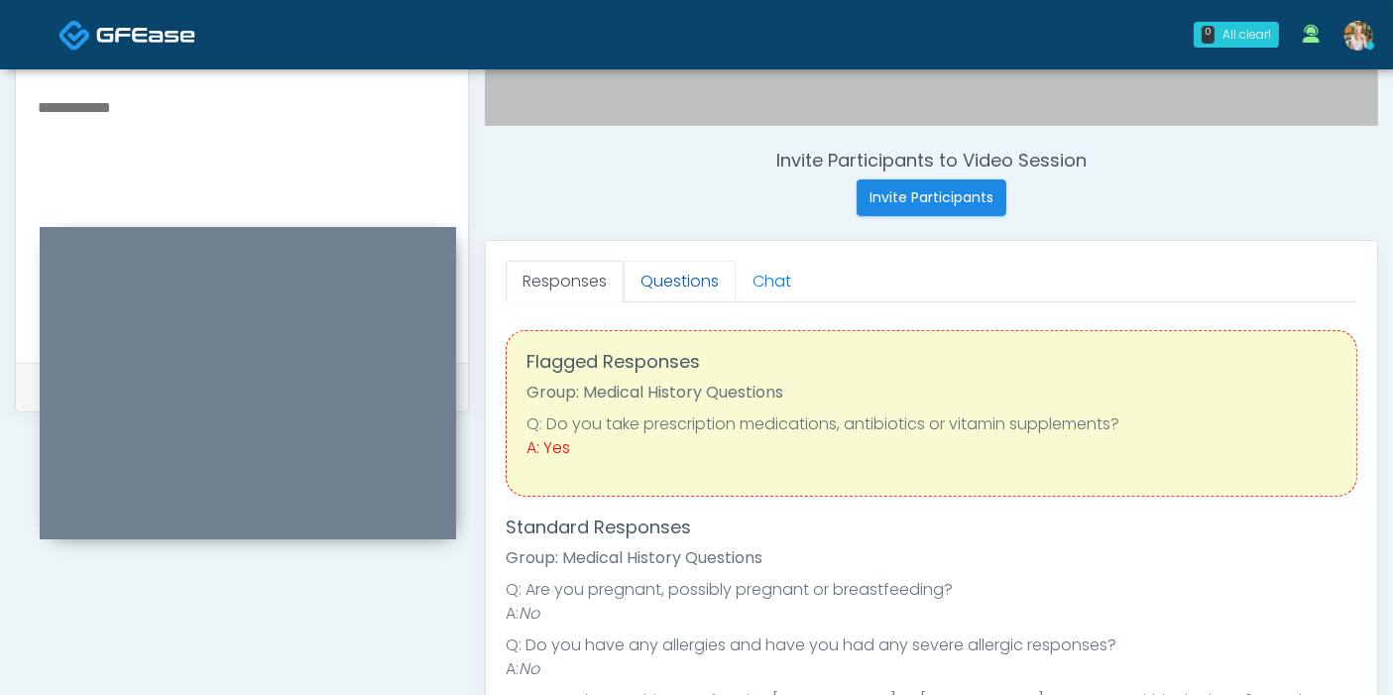
scroll to position [660, 0]
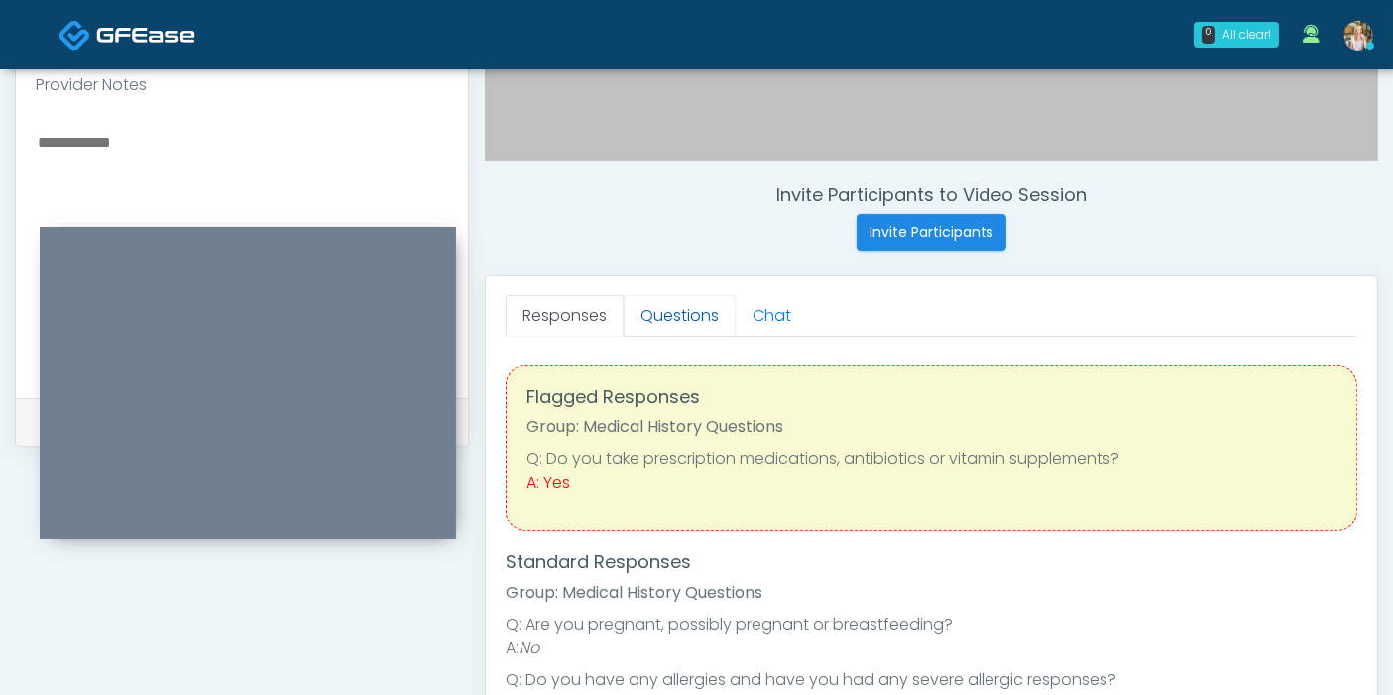
click at [669, 315] on link "Questions" at bounding box center [679, 316] width 112 height 42
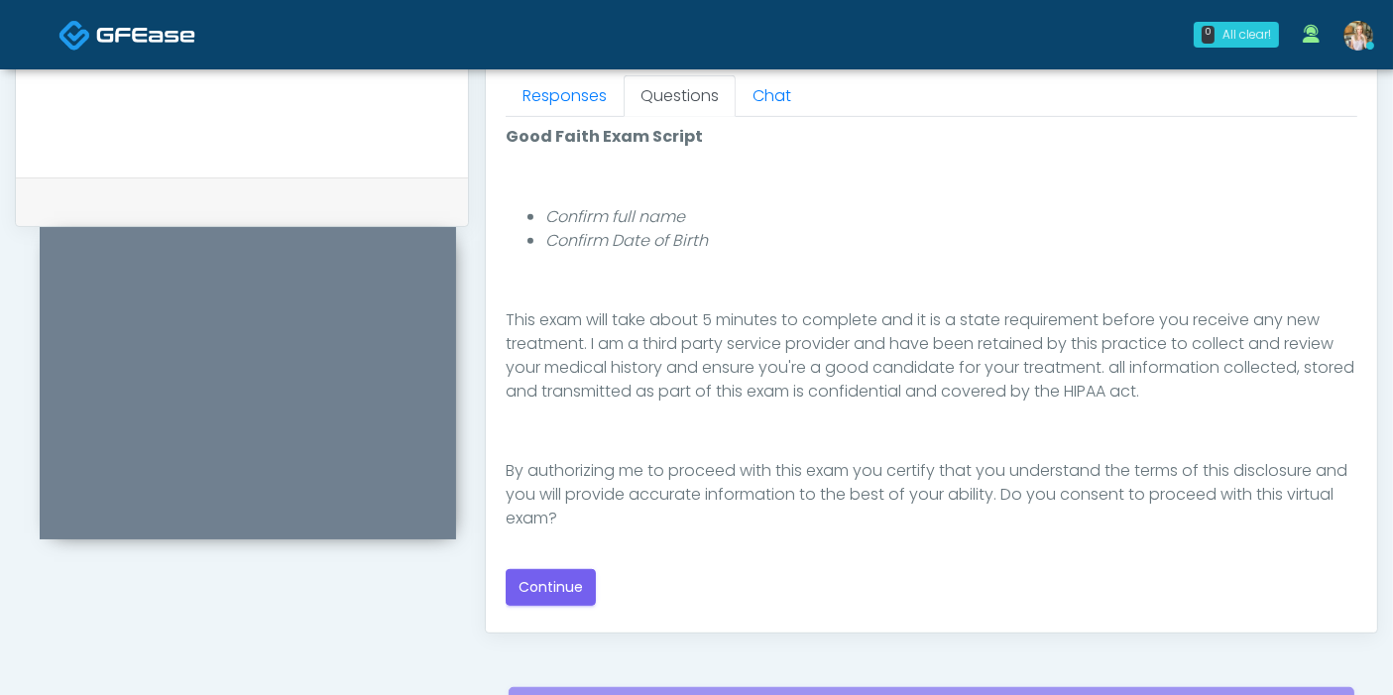
scroll to position [991, 0]
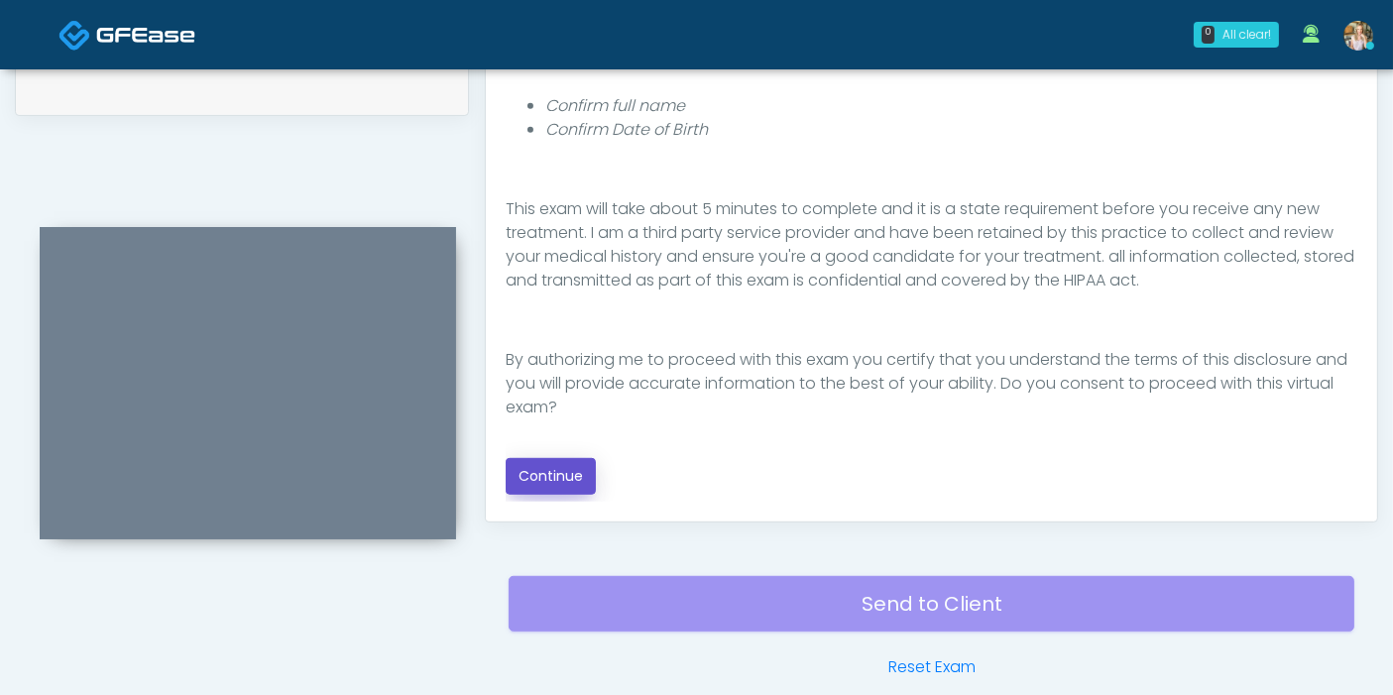
click at [565, 471] on button "Continue" at bounding box center [551, 476] width 90 height 37
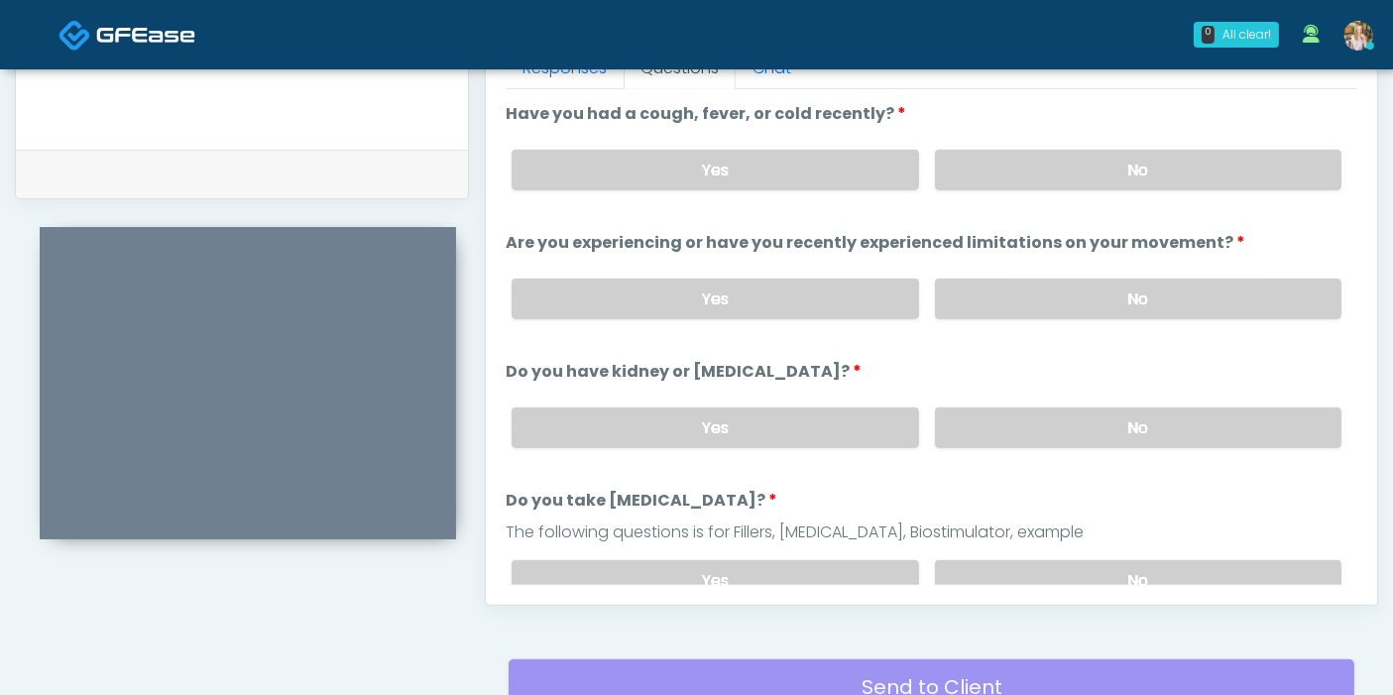
scroll to position [860, 0]
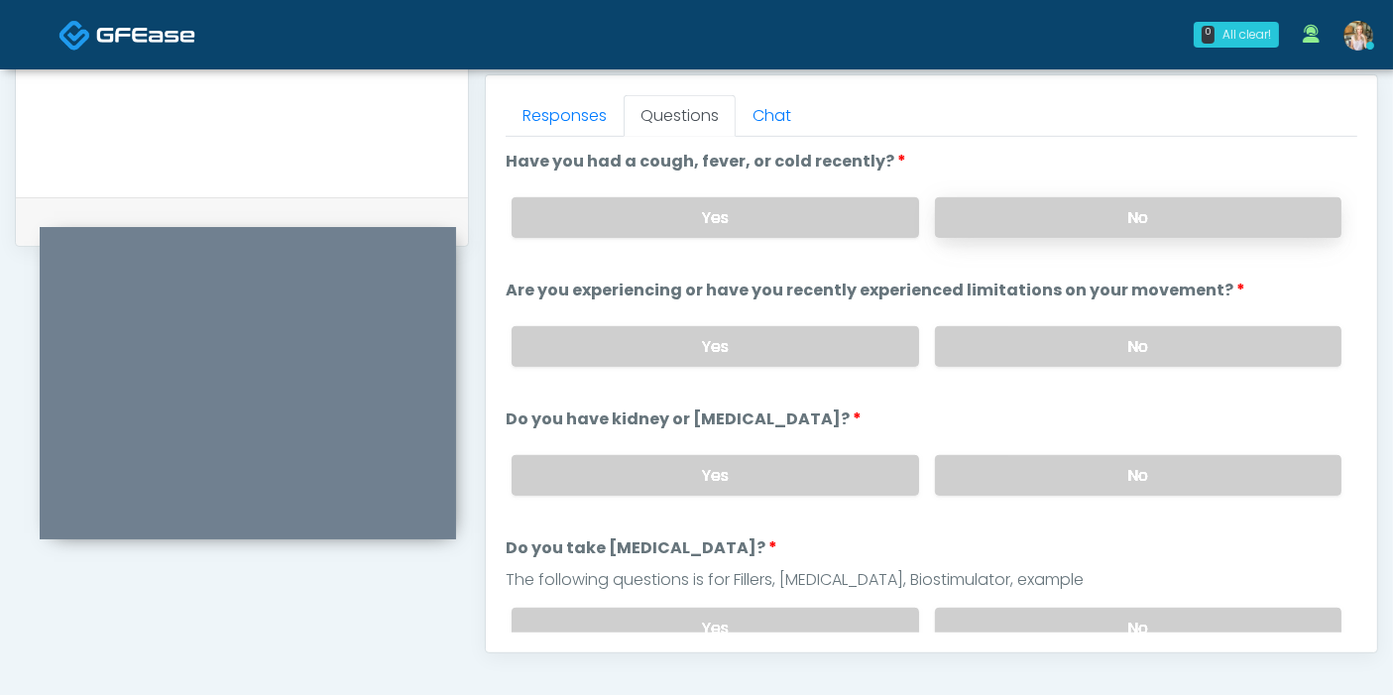
click at [1092, 217] on label "No" at bounding box center [1138, 217] width 406 height 41
click at [1080, 356] on label "No" at bounding box center [1138, 346] width 406 height 41
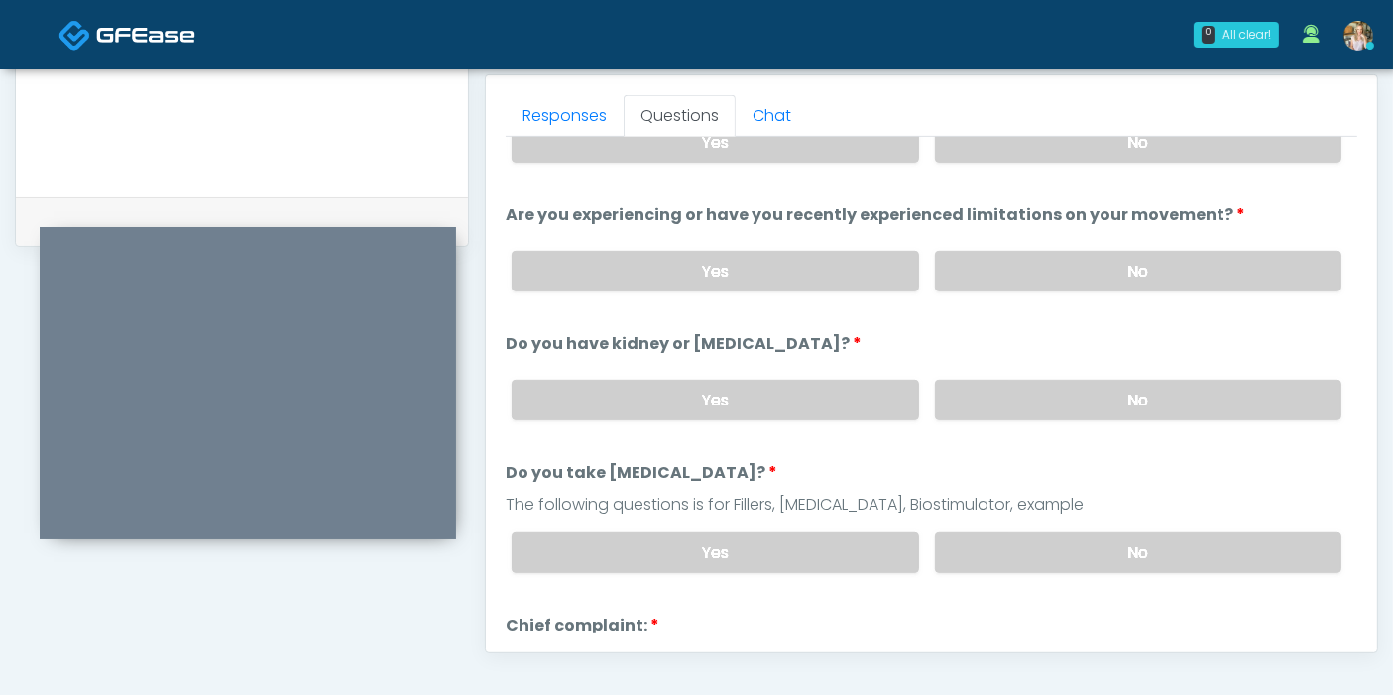
scroll to position [110, 0]
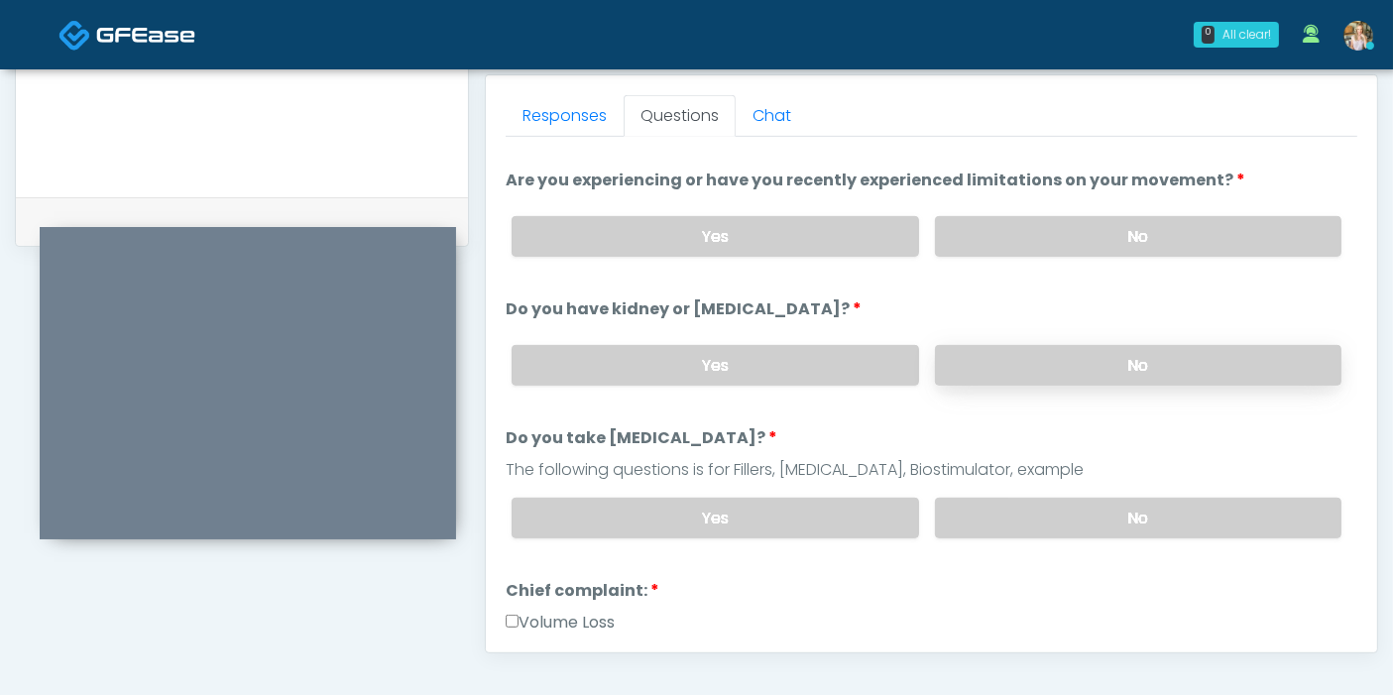
click at [1067, 366] on label "No" at bounding box center [1138, 365] width 406 height 41
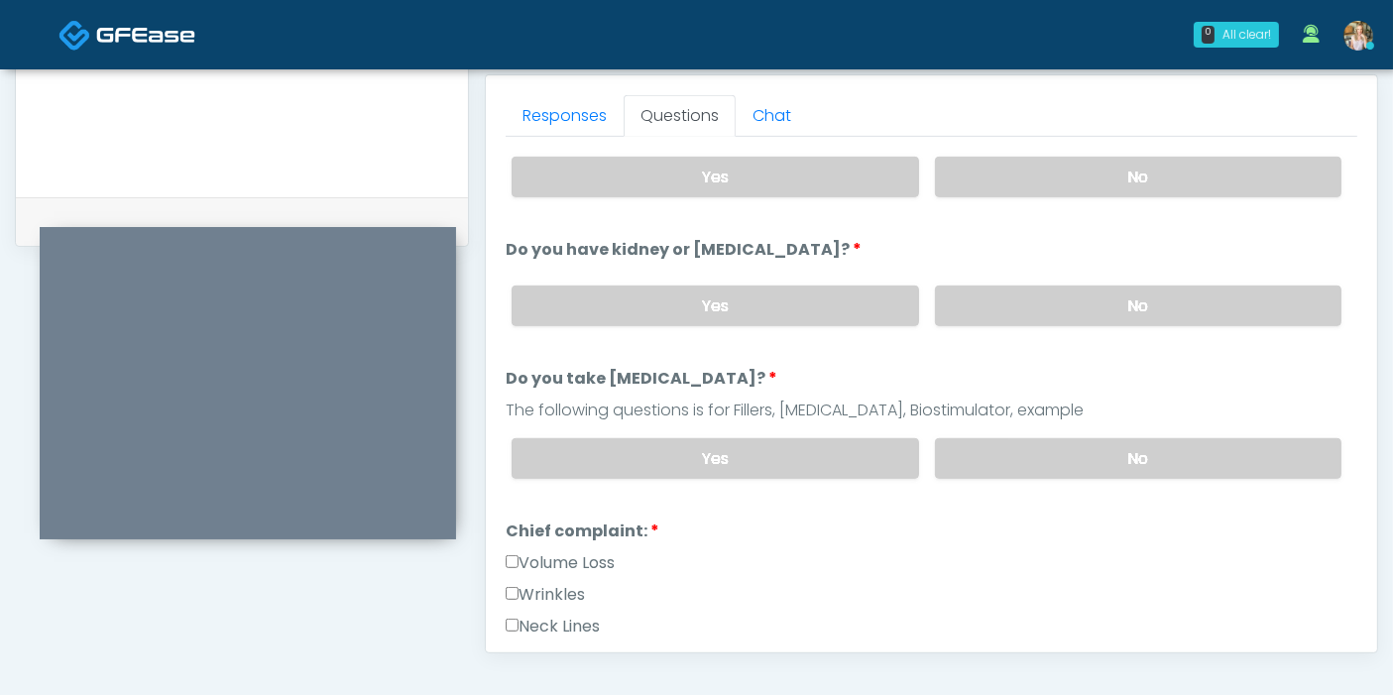
scroll to position [220, 0]
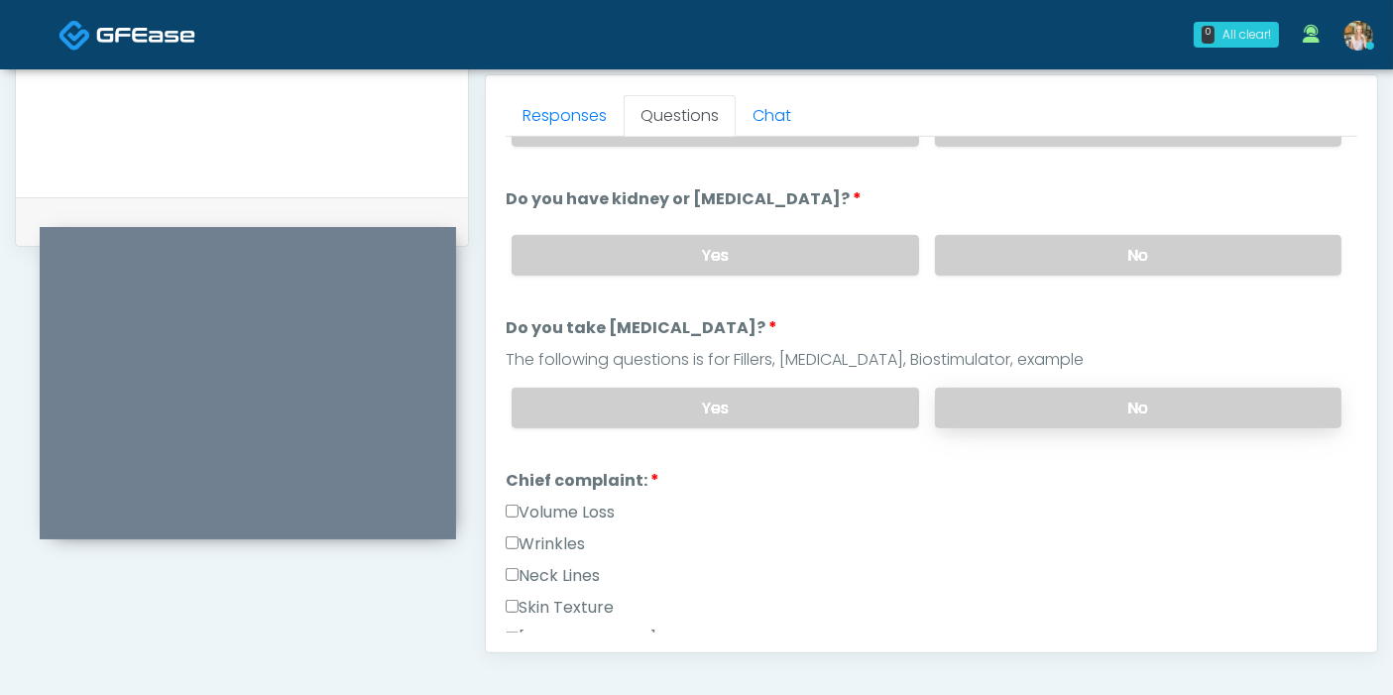
click at [1073, 413] on label "No" at bounding box center [1138, 408] width 406 height 41
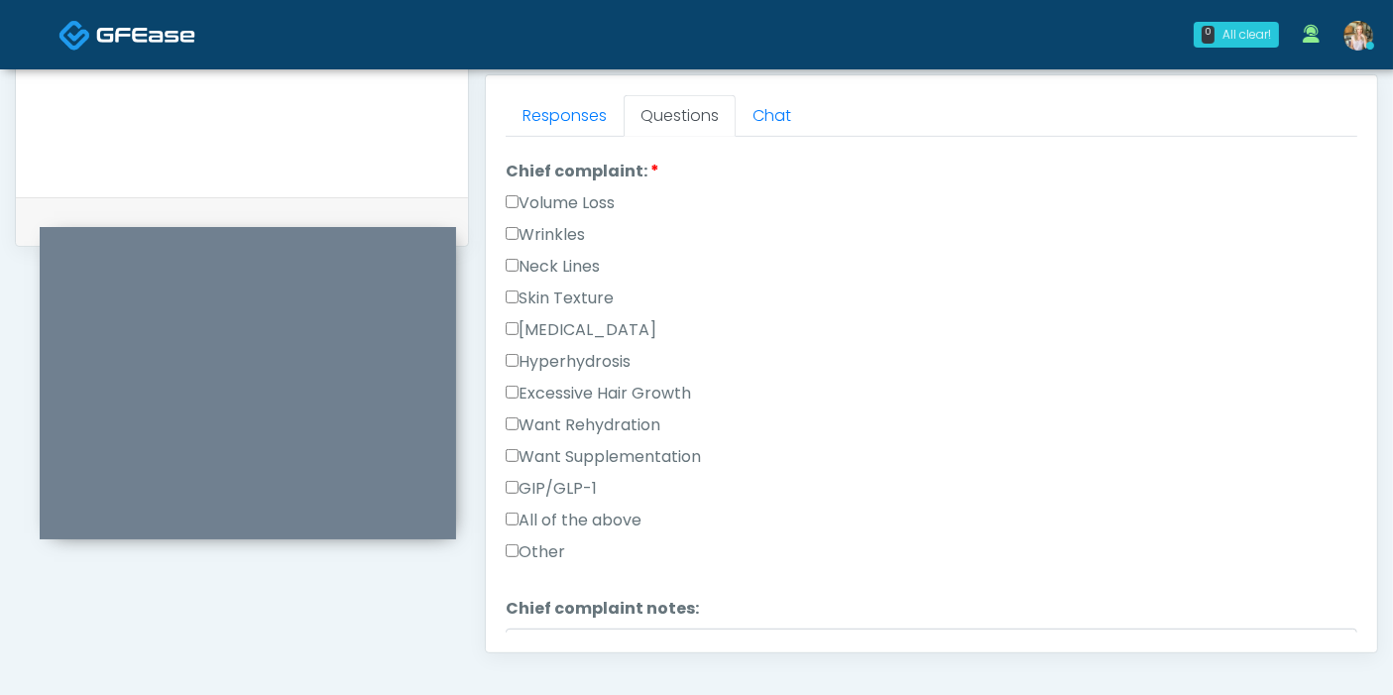
scroll to position [550, 0]
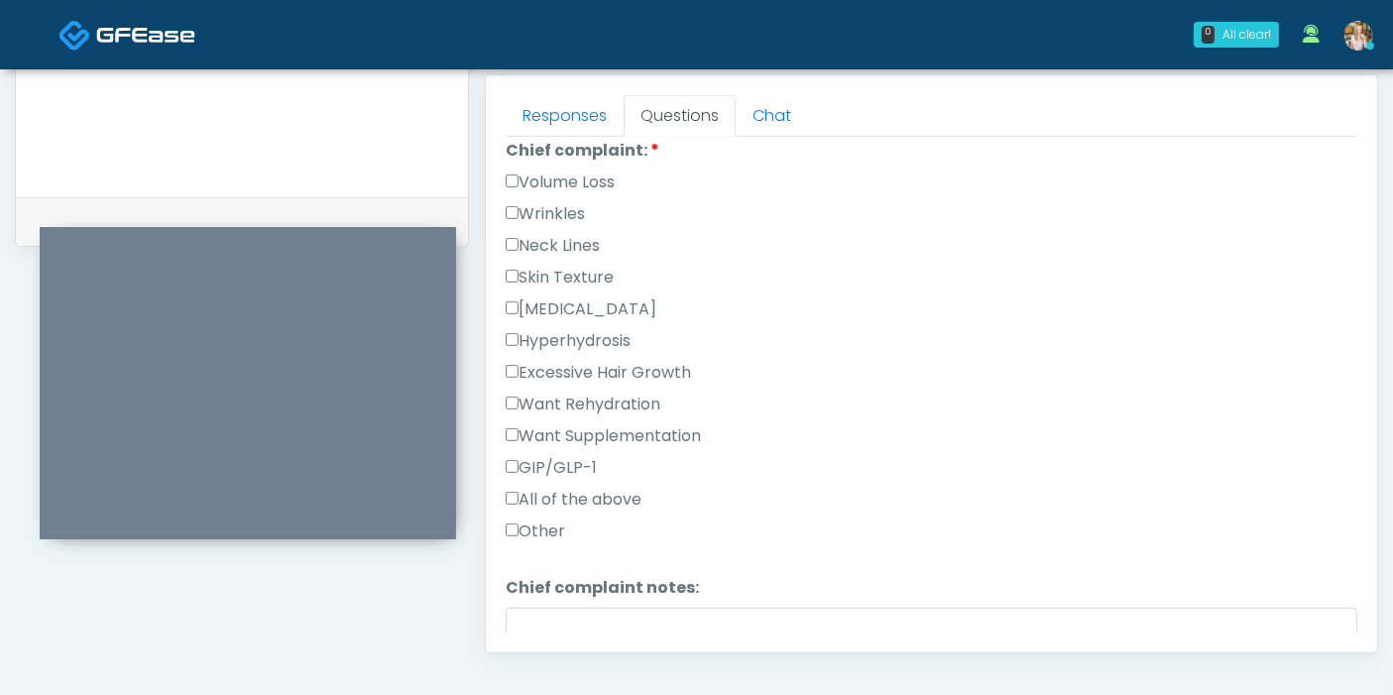
click at [510, 202] on label "Wrinkles" at bounding box center [545, 214] width 79 height 24
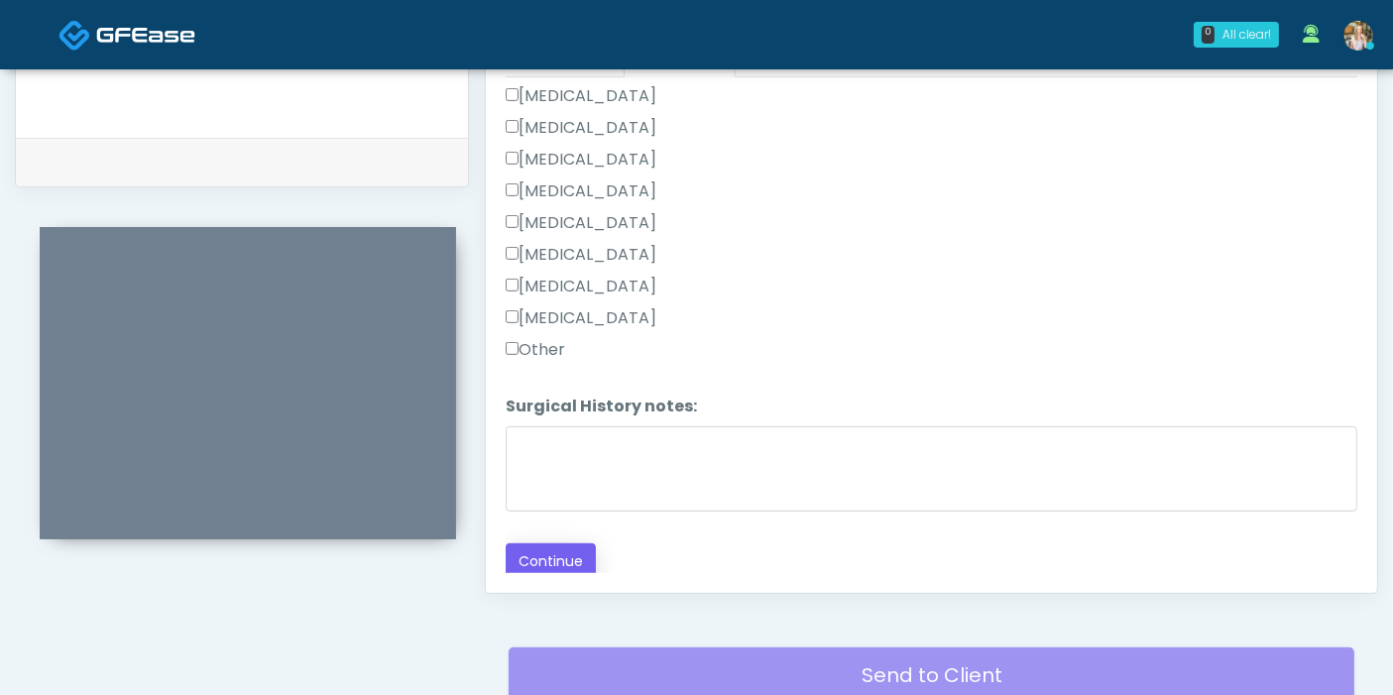
scroll to position [970, 0]
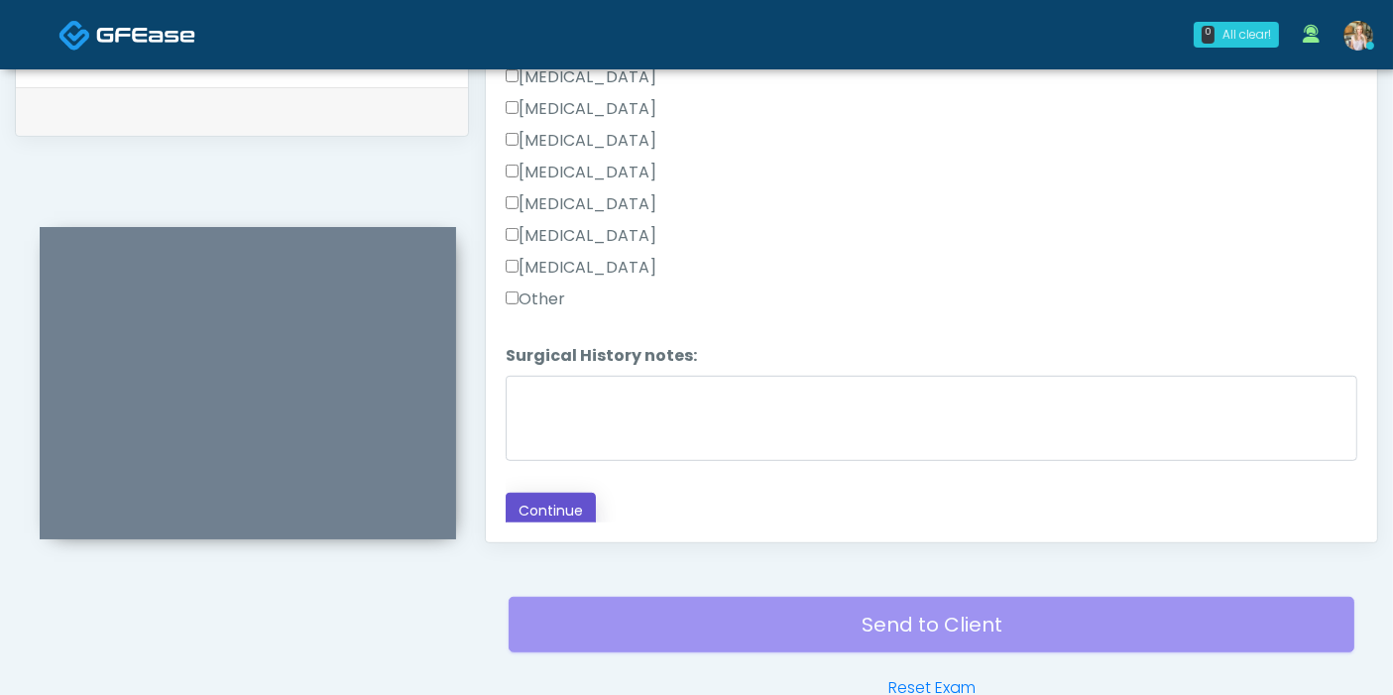
click at [566, 503] on button "Continue" at bounding box center [551, 511] width 90 height 37
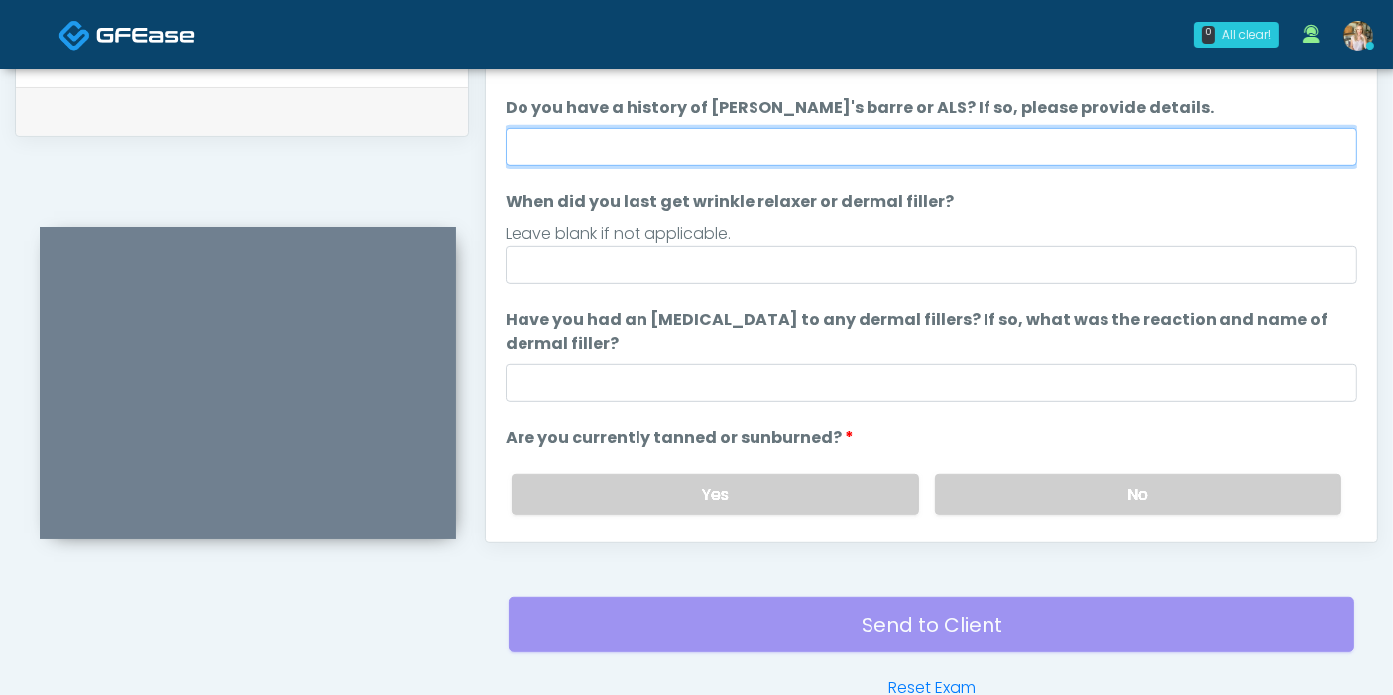
click at [872, 137] on input "Do you have a history of [PERSON_NAME]'s barre or ALS? If so, please provide de…" at bounding box center [931, 147] width 851 height 38
type input "******"
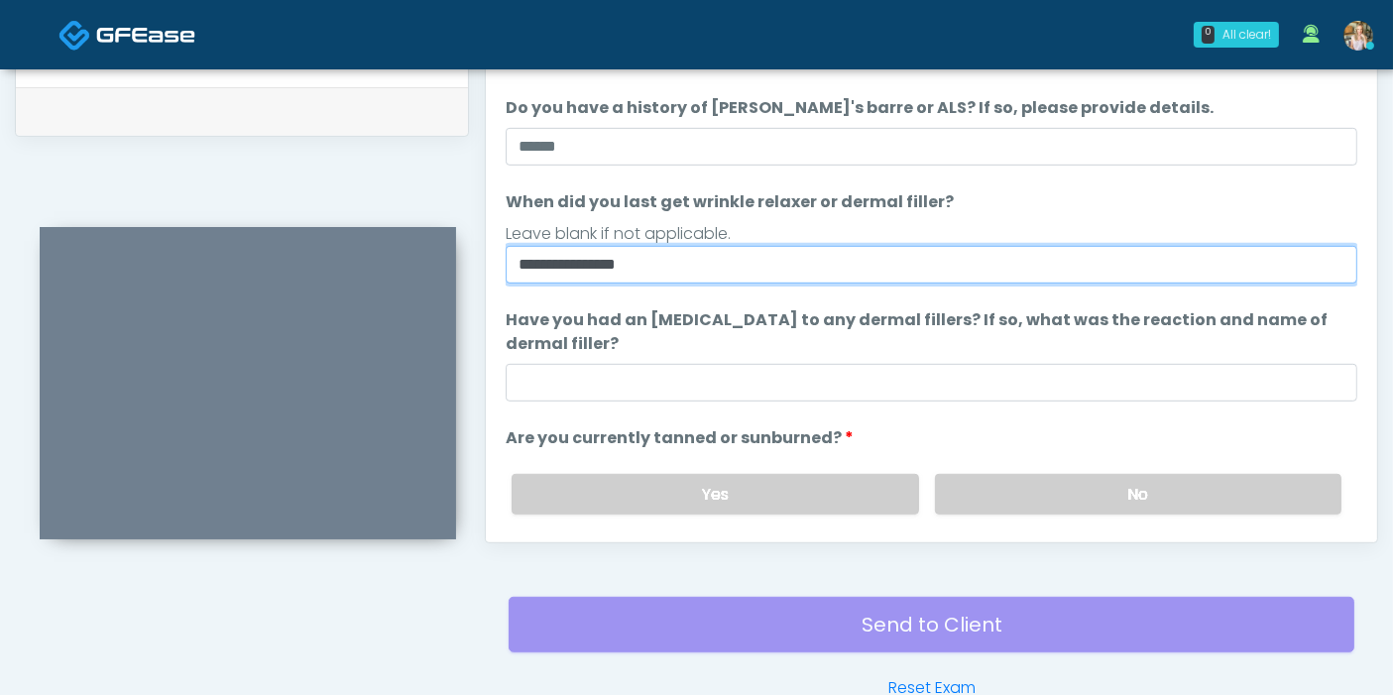
type input "**********"
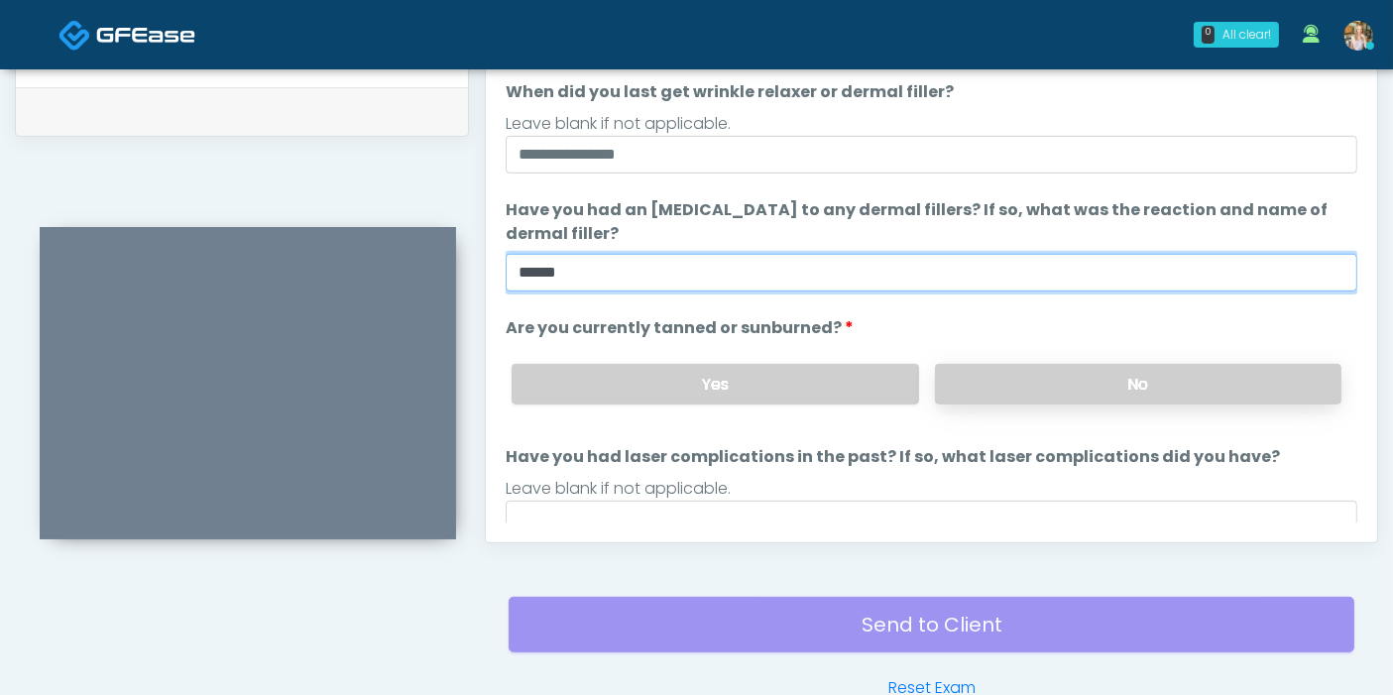
scroll to position [185, 0]
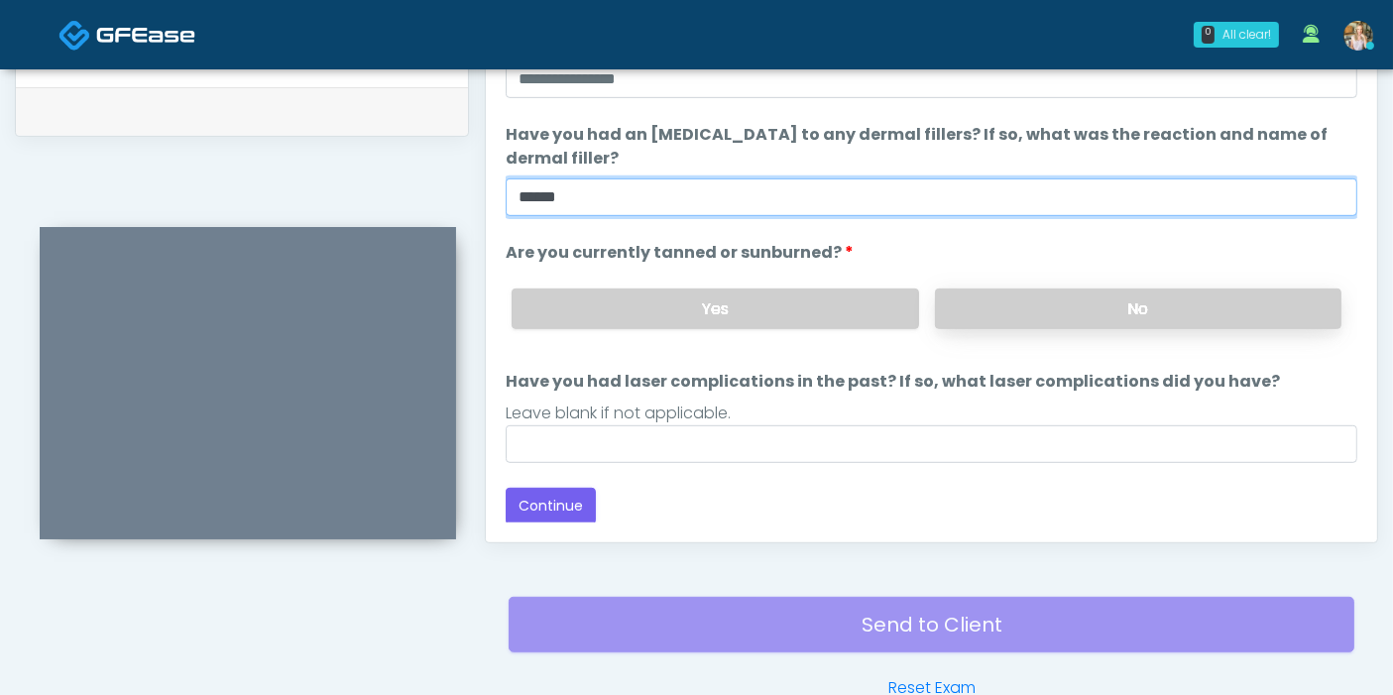
type input "******"
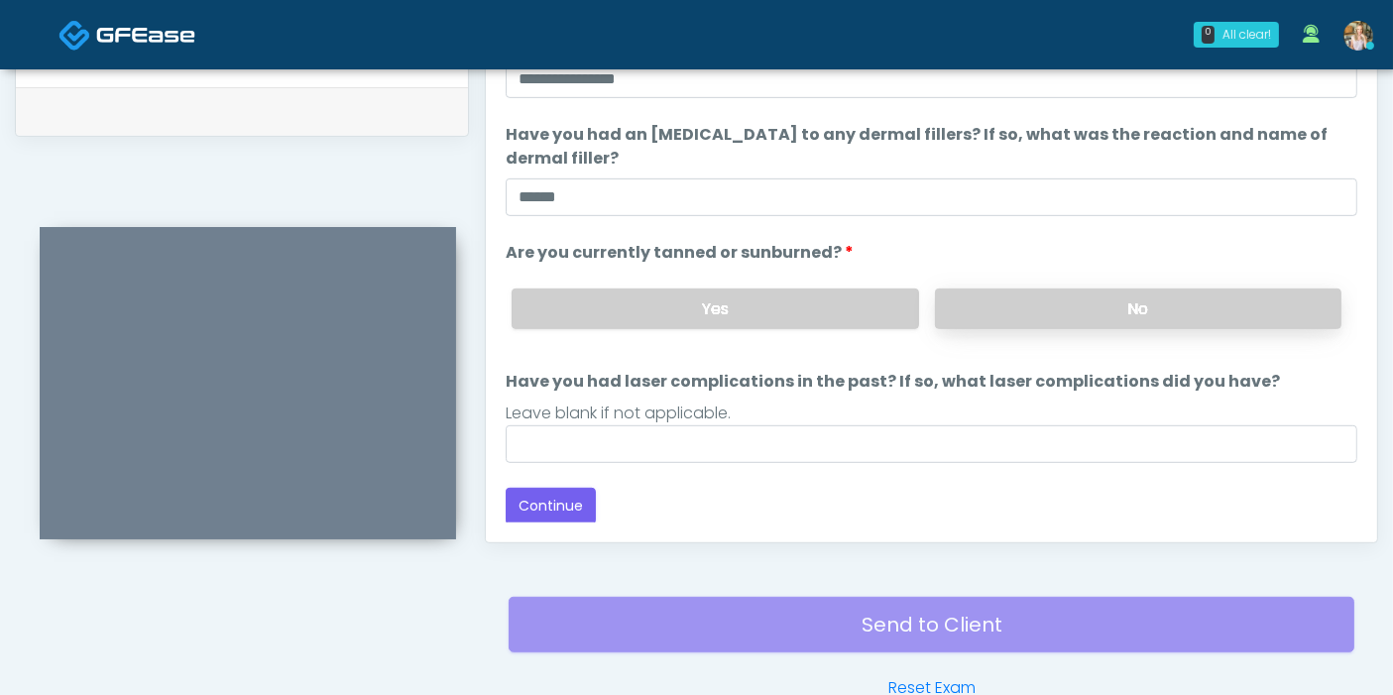
click at [1053, 319] on label "No" at bounding box center [1138, 308] width 406 height 41
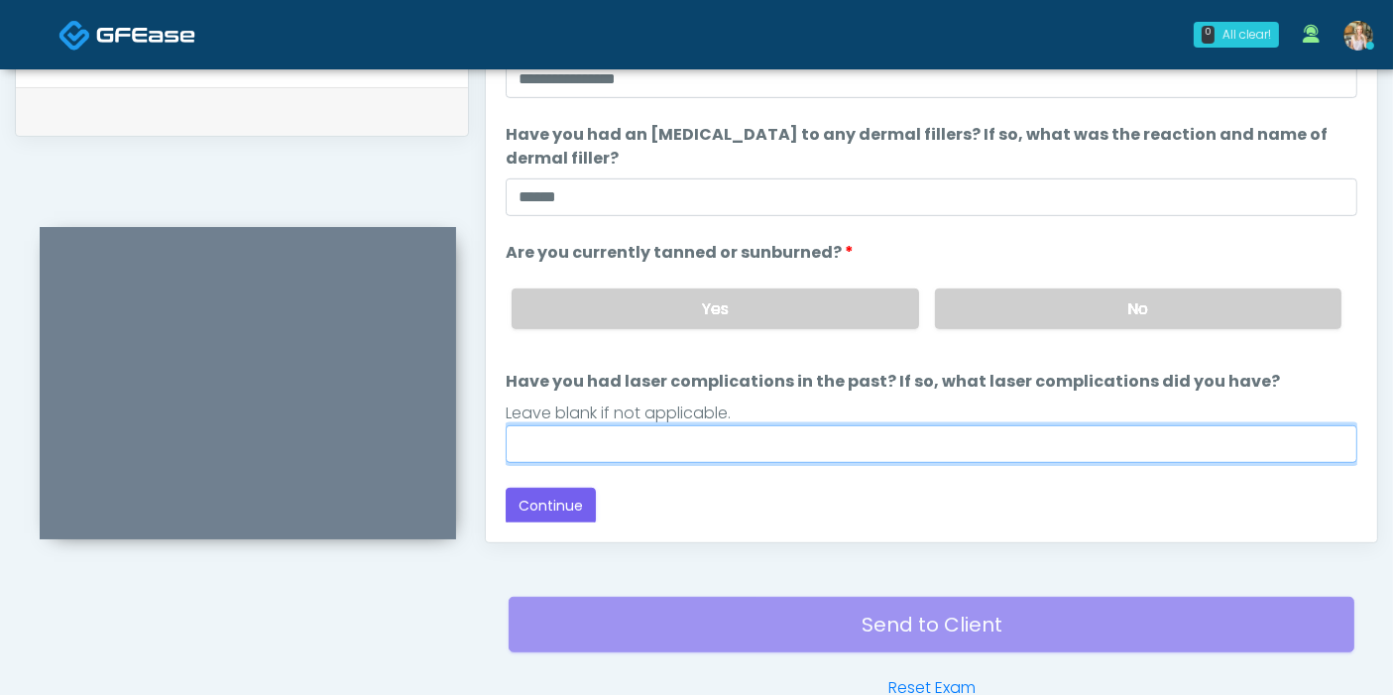
click at [939, 444] on input "Have you had laser complications in the past? If so, what laser complications d…" at bounding box center [931, 444] width 851 height 38
type input "******"
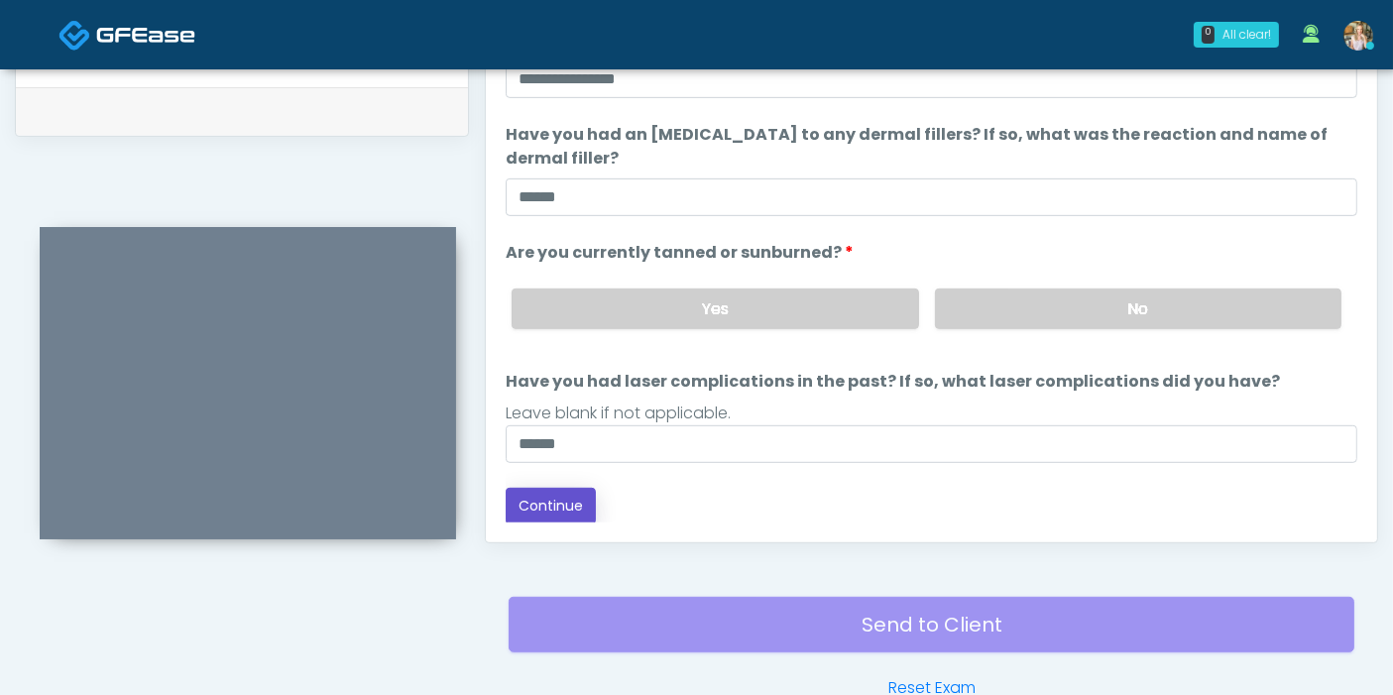
click at [554, 498] on button "Continue" at bounding box center [551, 506] width 90 height 37
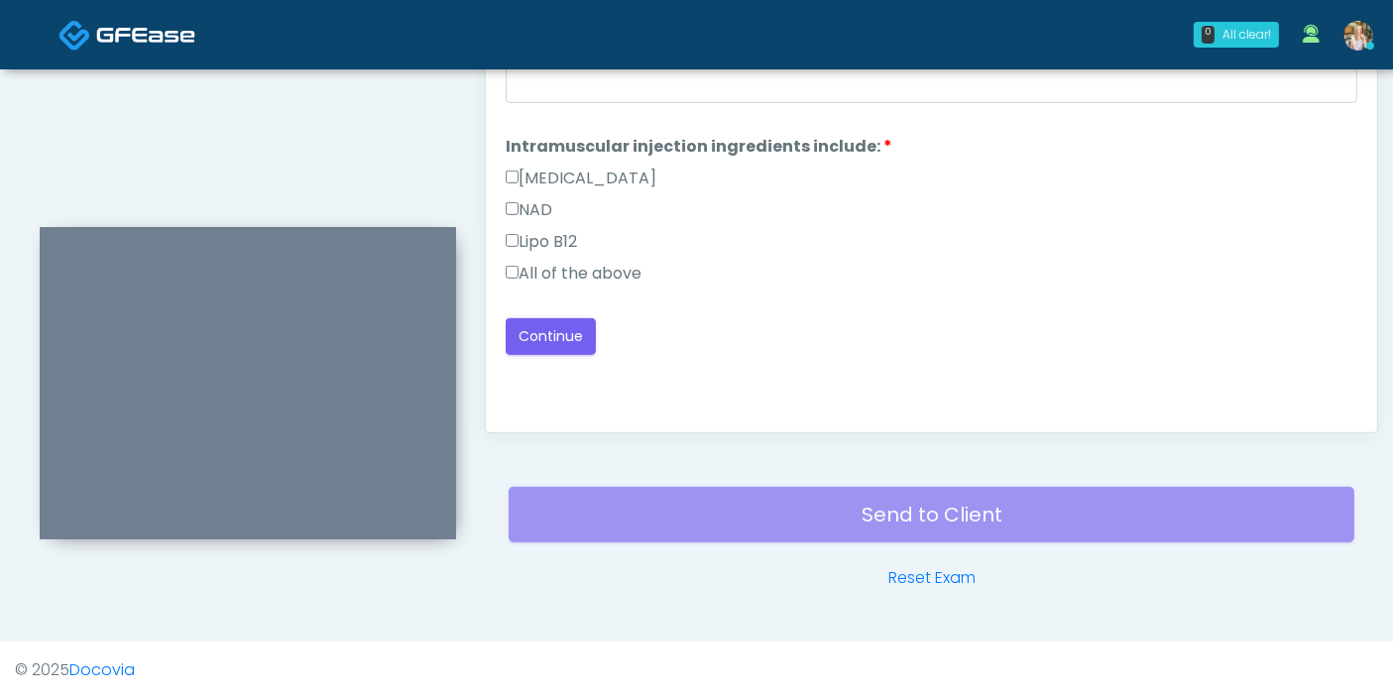
scroll to position [860, 0]
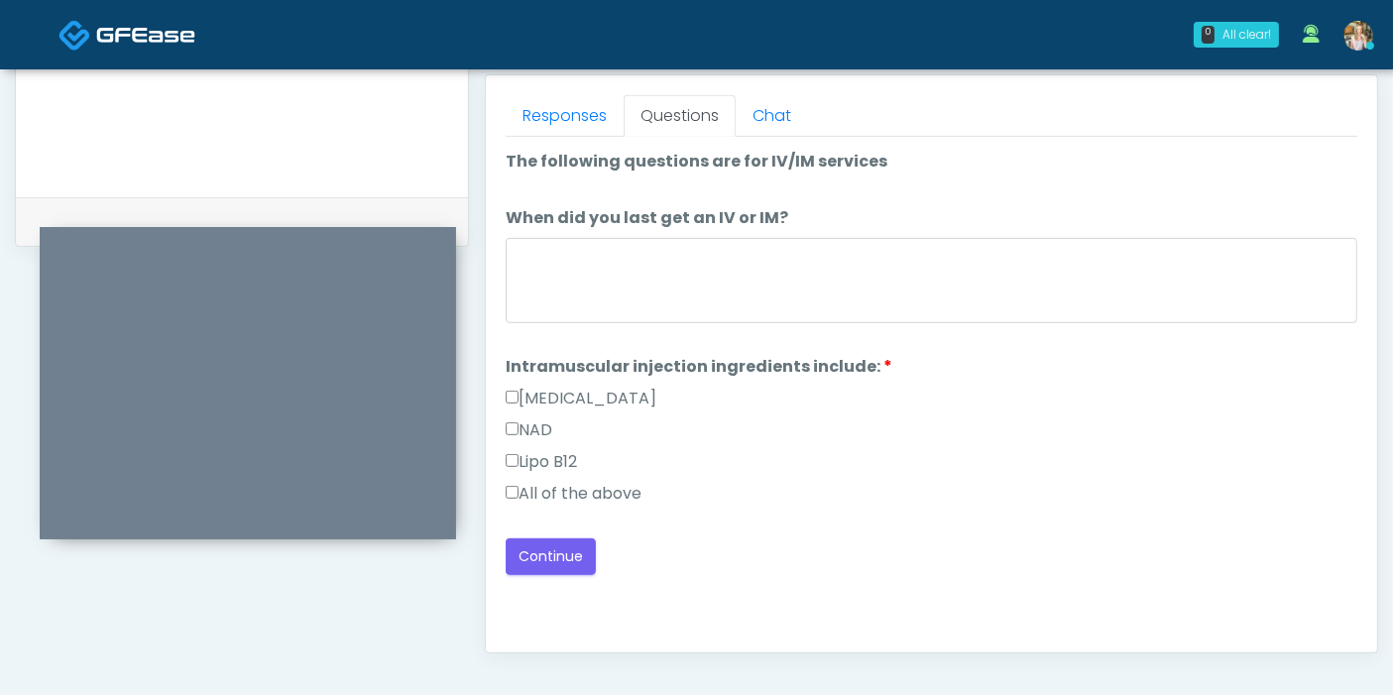
click at [620, 487] on label "All of the above" at bounding box center [574, 494] width 136 height 24
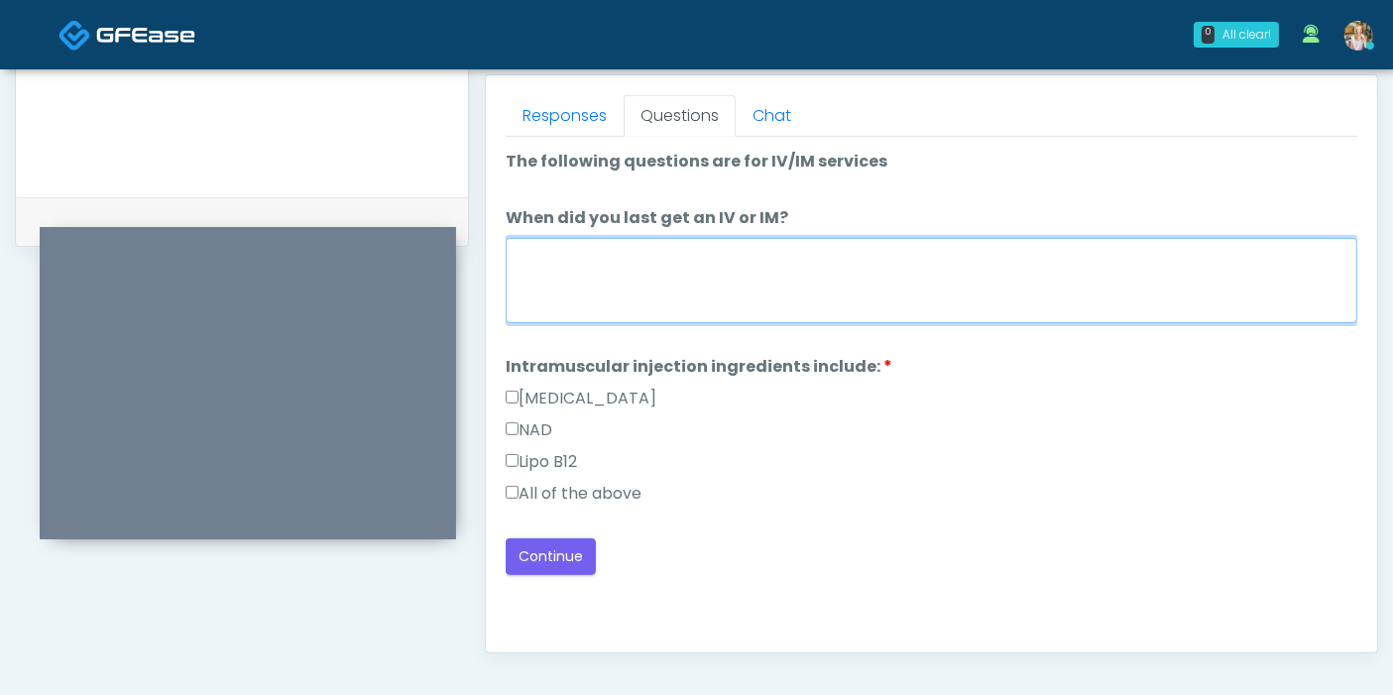
click at [642, 264] on textarea "When did you last get an IV or IM?" at bounding box center [931, 280] width 851 height 85
type textarea "*"
type textarea "**********"
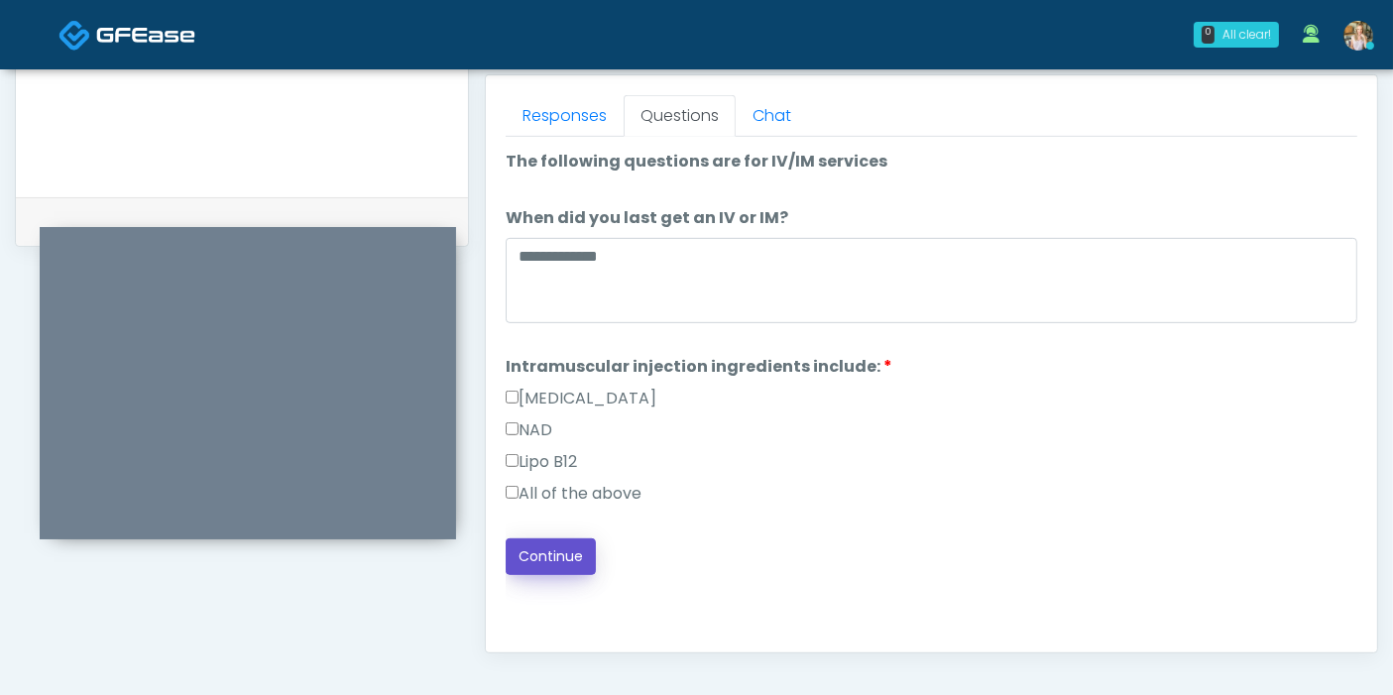
click at [541, 567] on button "Continue" at bounding box center [551, 556] width 90 height 37
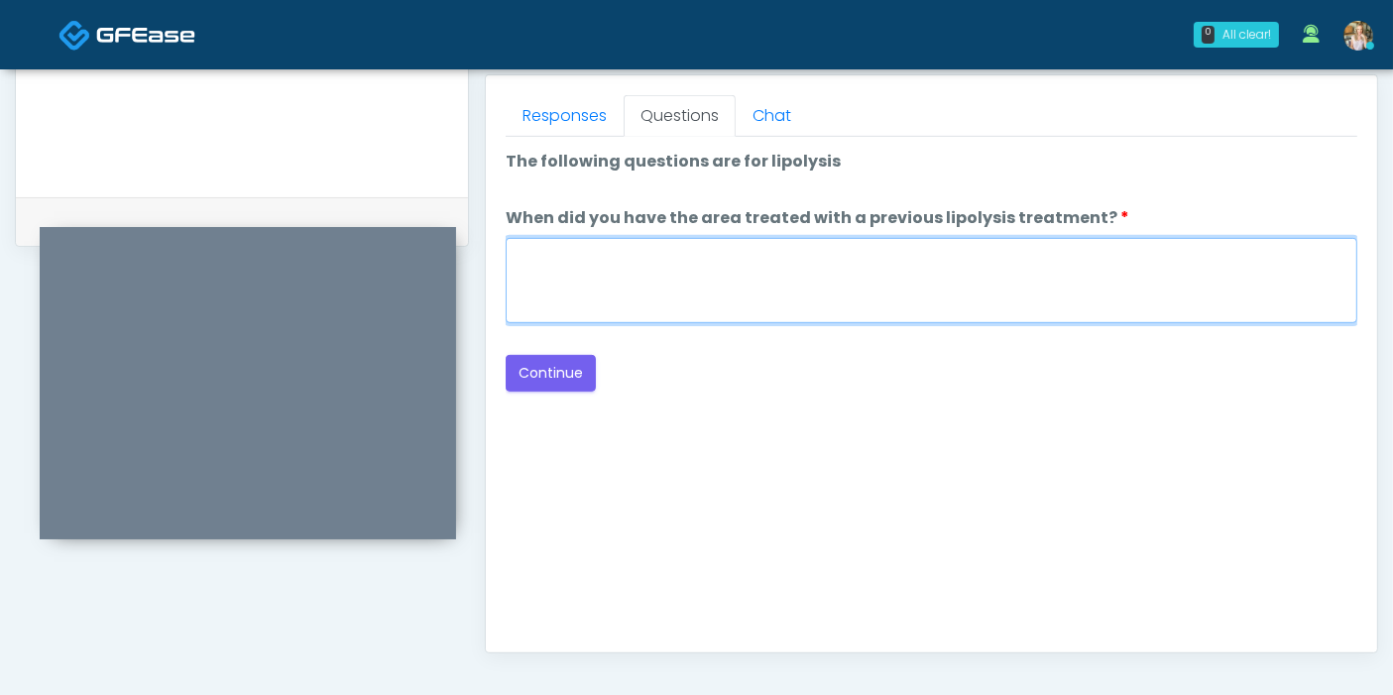
click at [797, 288] on textarea "When did you have the area treated with a previous lipolysis treatment?" at bounding box center [931, 280] width 851 height 85
type textarea "******"
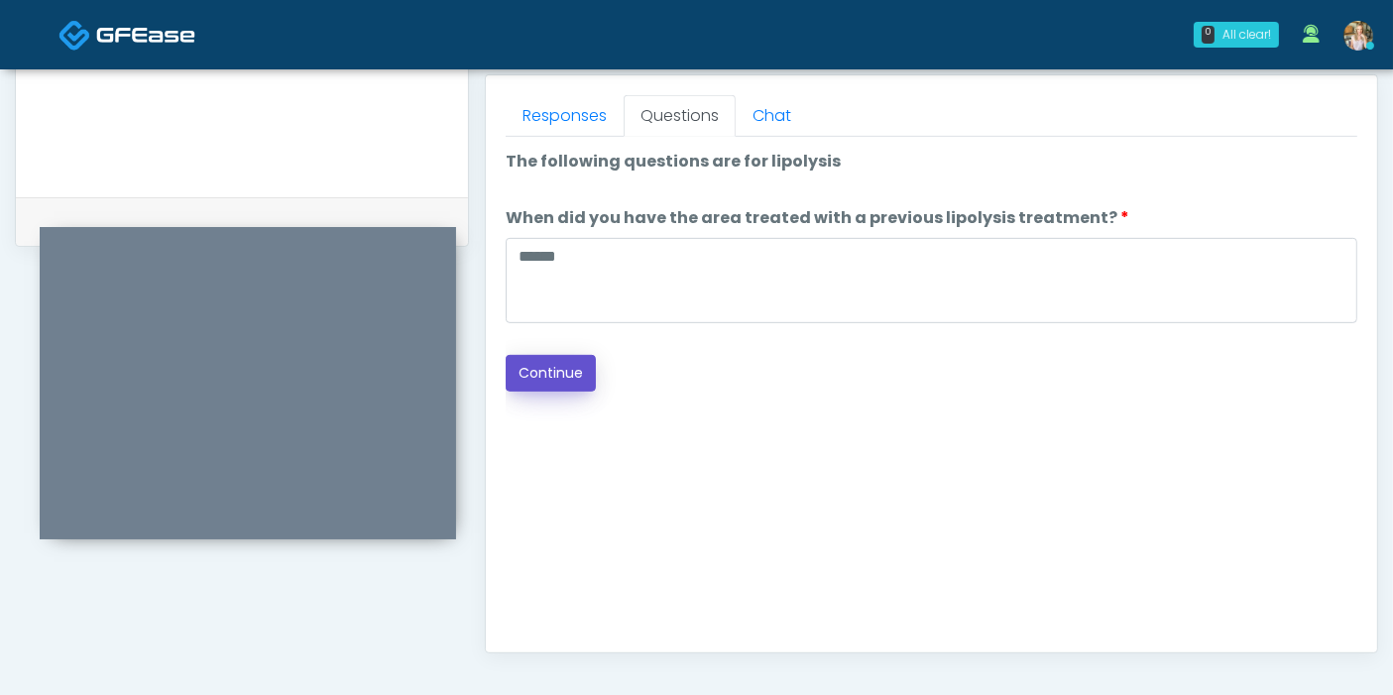
click at [570, 377] on button "Continue" at bounding box center [551, 373] width 90 height 37
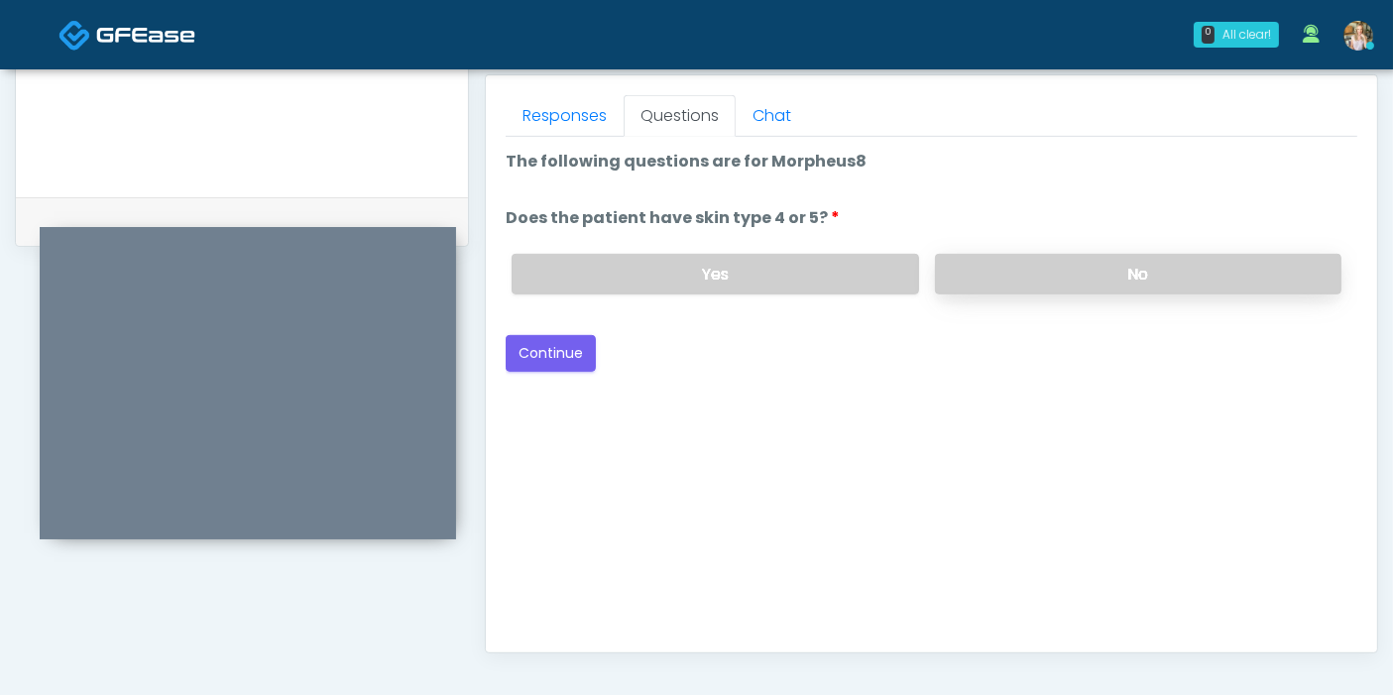
click at [1033, 272] on label "No" at bounding box center [1138, 274] width 406 height 41
click at [563, 350] on button "Continue" at bounding box center [551, 353] width 90 height 37
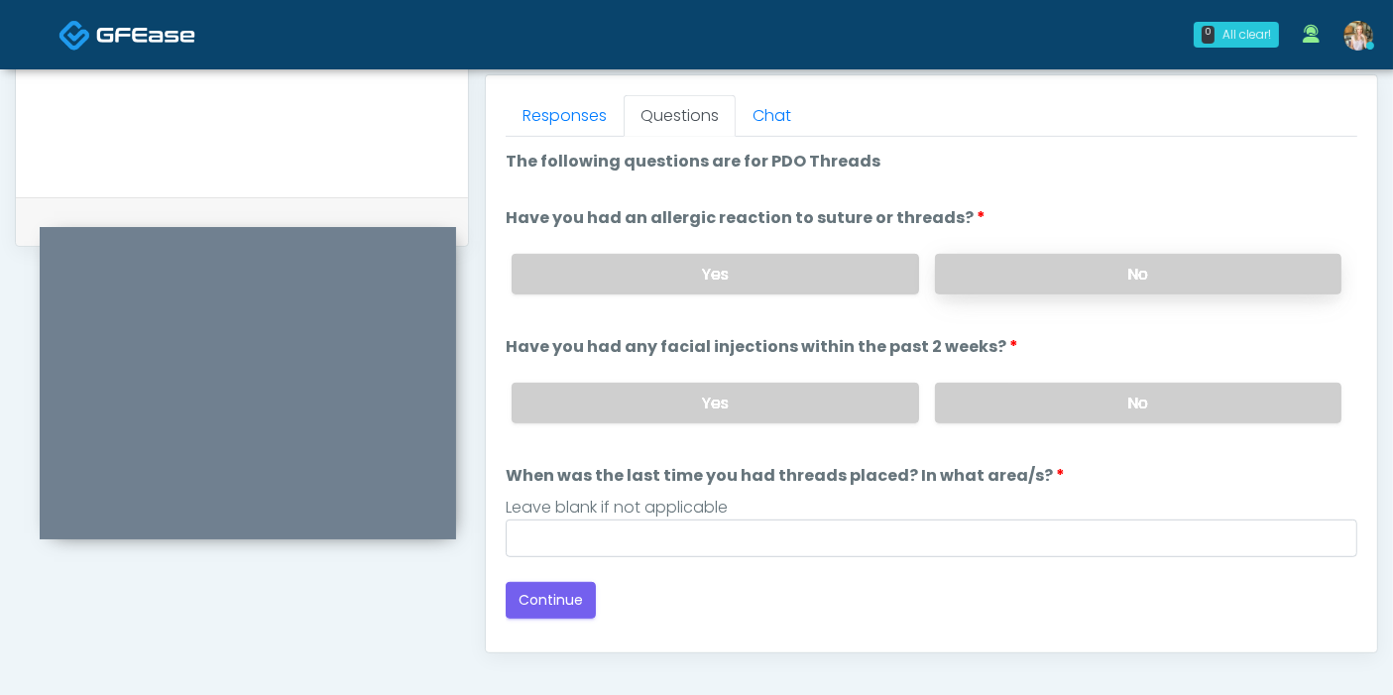
click at [1120, 279] on label "No" at bounding box center [1138, 274] width 406 height 41
click at [1132, 398] on label "No" at bounding box center [1138, 403] width 406 height 41
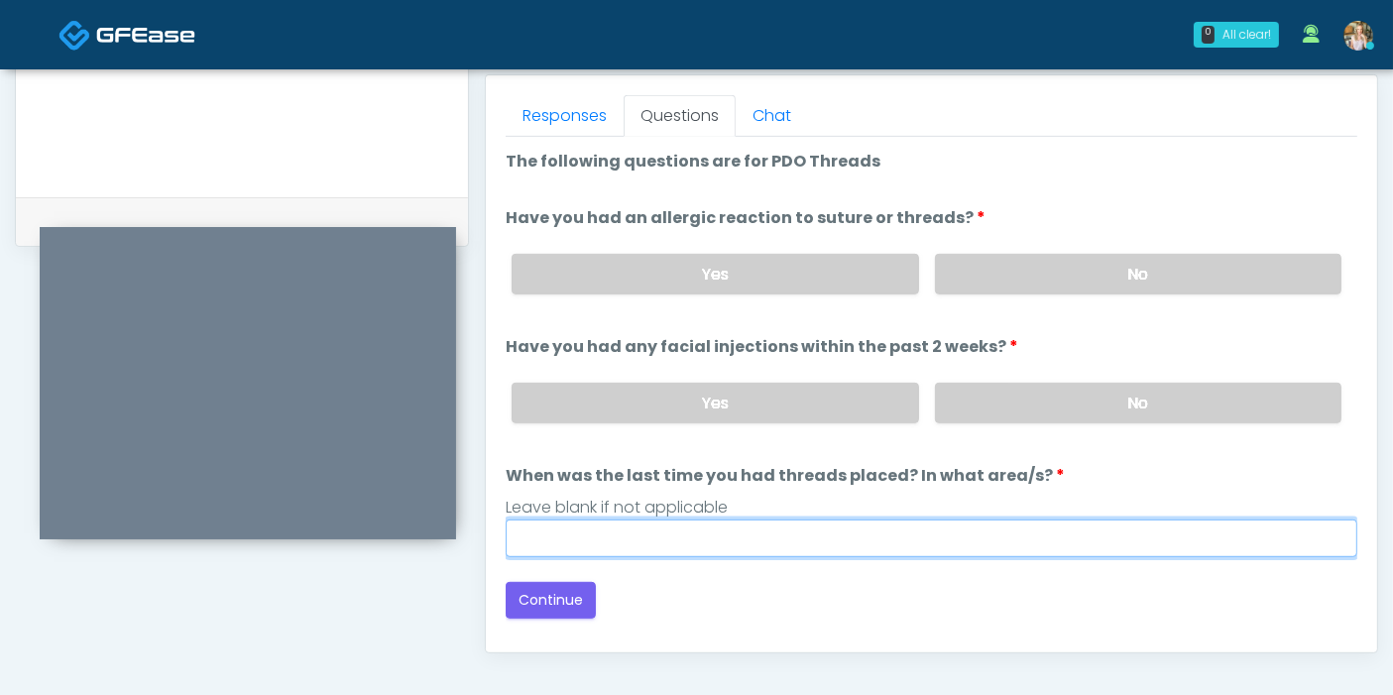
click at [814, 540] on input "When was the last time you had threads placed? In what area/s?" at bounding box center [931, 538] width 851 height 38
type input "*"
type input "***"
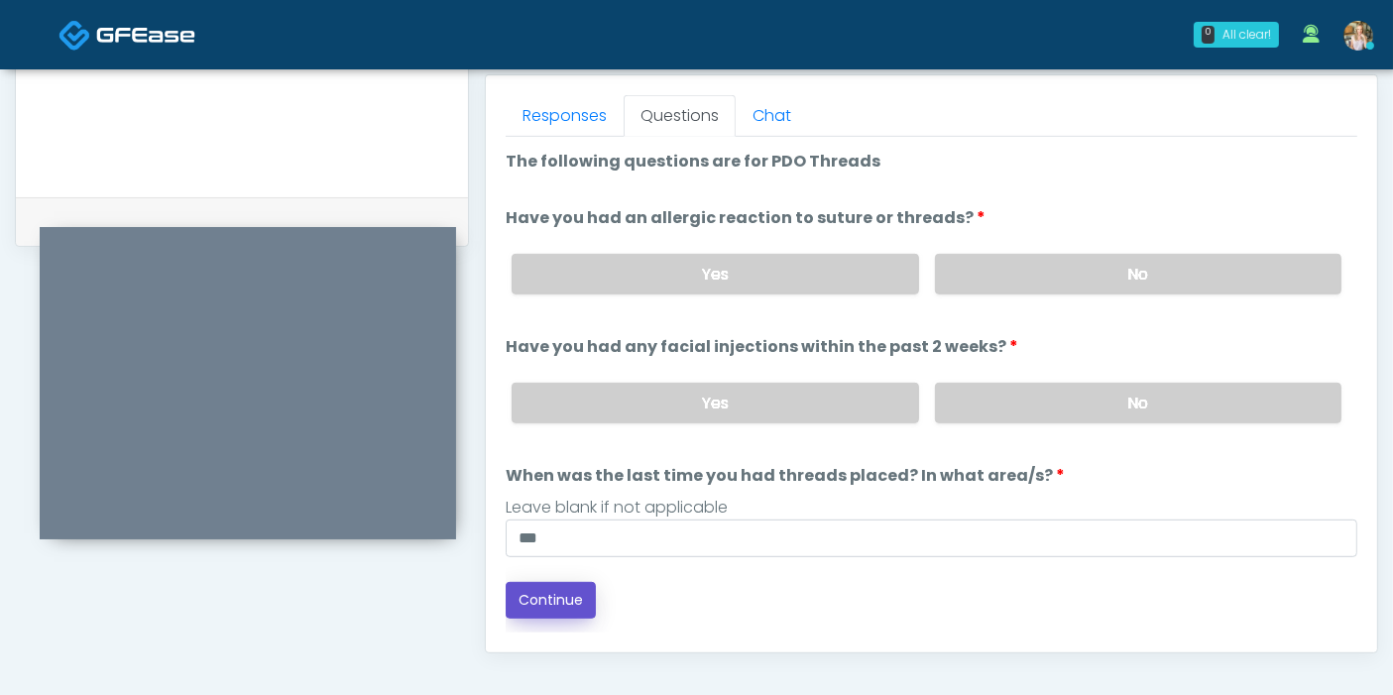
click at [556, 596] on button "Continue" at bounding box center [551, 600] width 90 height 37
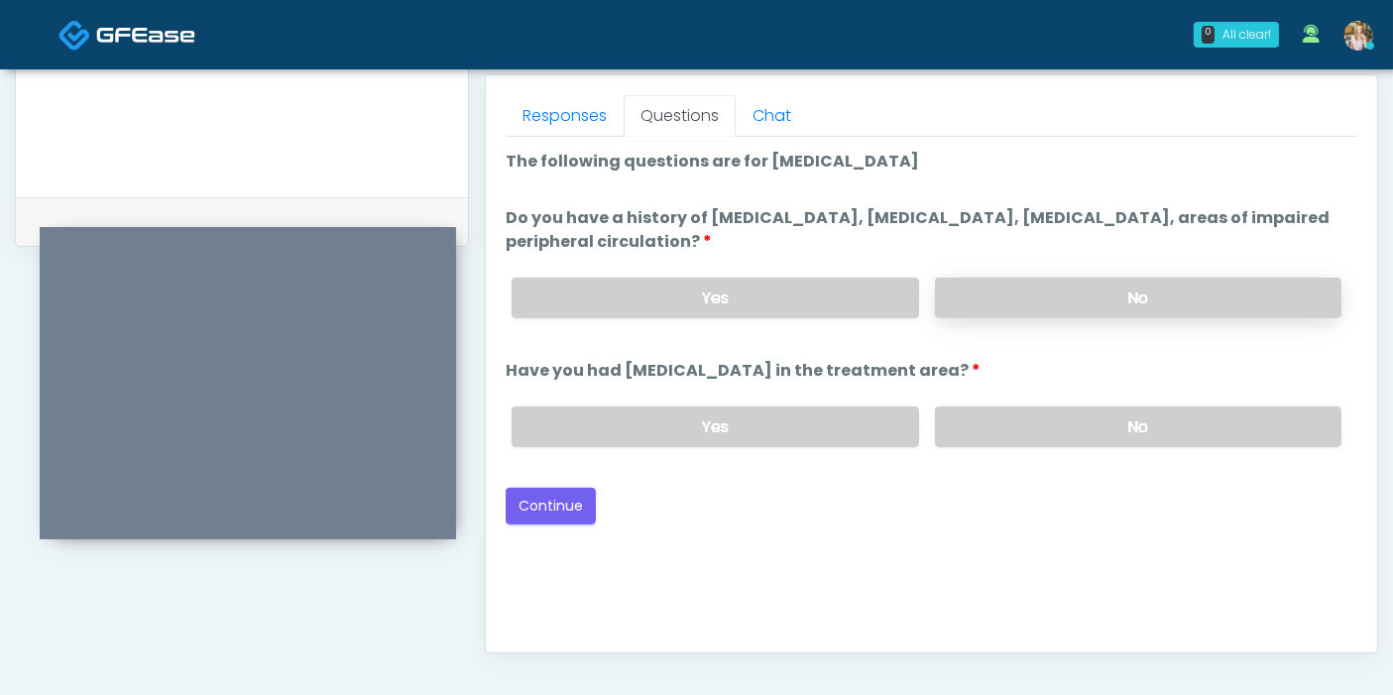
click at [1045, 303] on label "No" at bounding box center [1138, 298] width 406 height 41
click at [1092, 429] on label "No" at bounding box center [1138, 426] width 406 height 41
click at [564, 503] on button "Continue" at bounding box center [551, 506] width 90 height 37
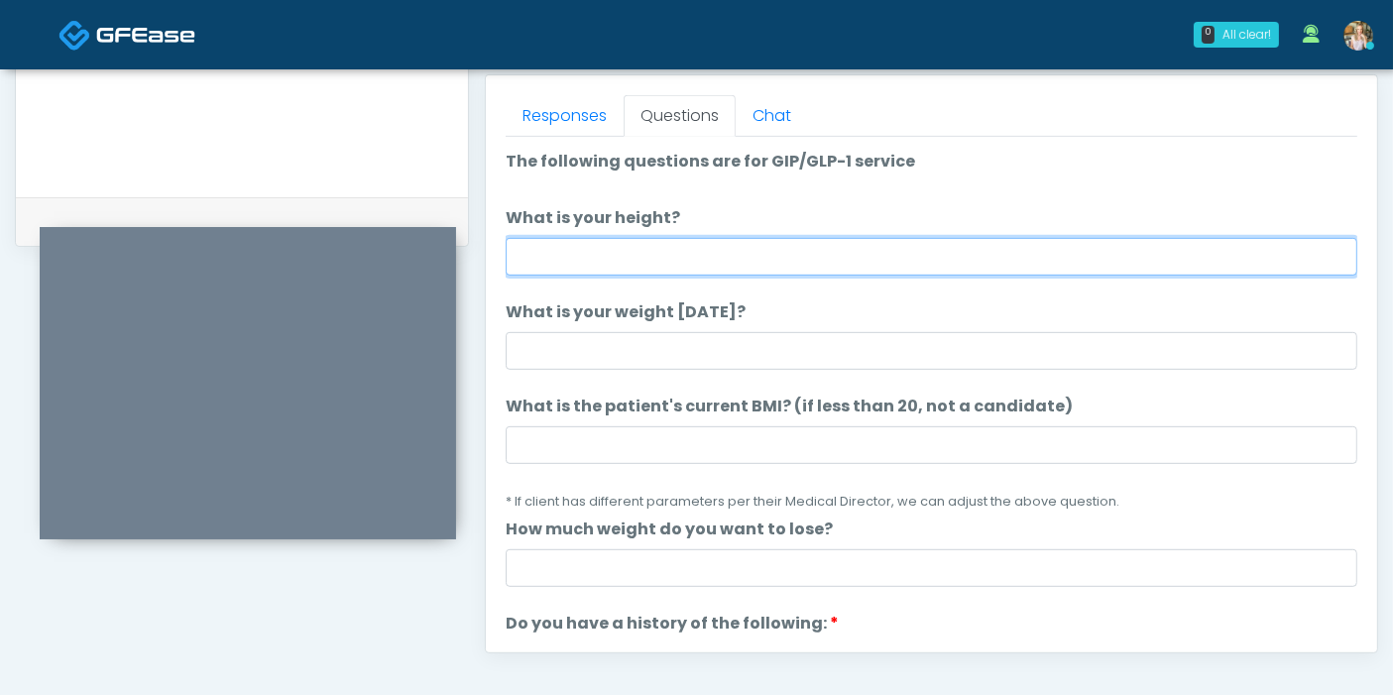
click at [874, 257] on input "What is your height?" at bounding box center [931, 257] width 851 height 38
click at [579, 257] on input "What is your height?" at bounding box center [931, 257] width 851 height 38
type input "***"
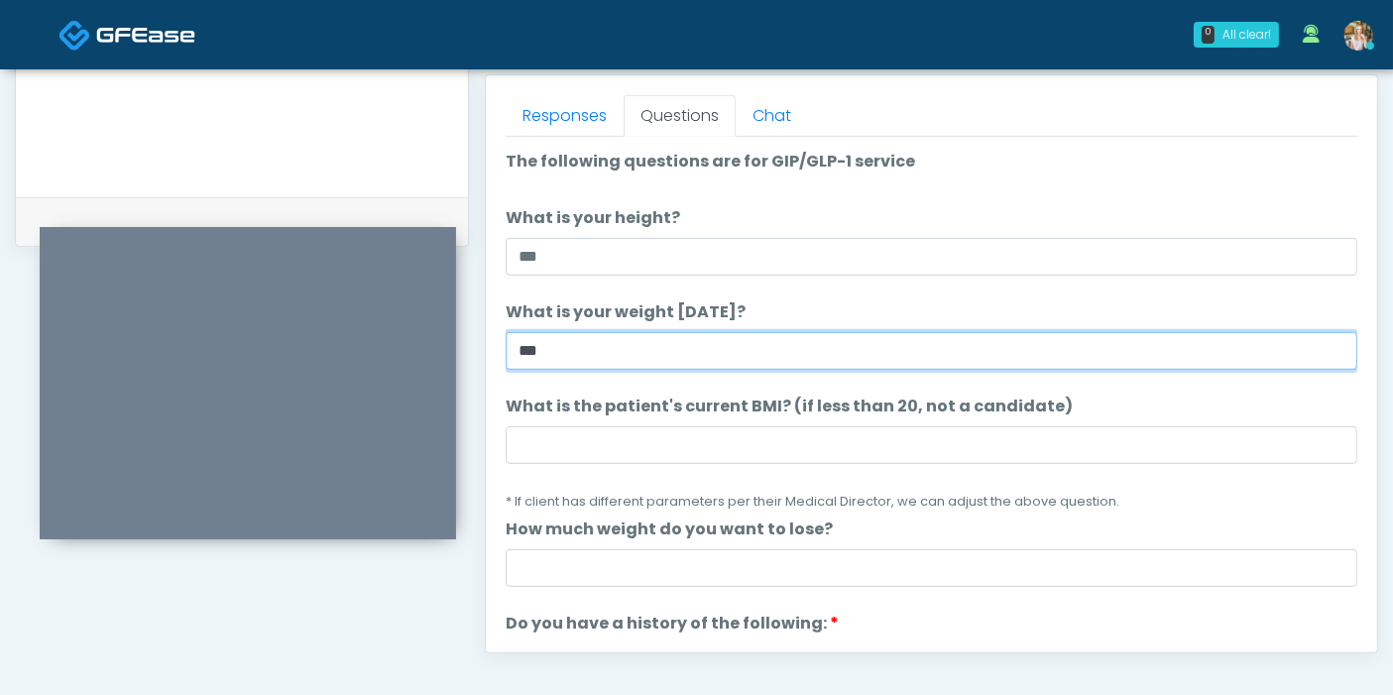
type input "***"
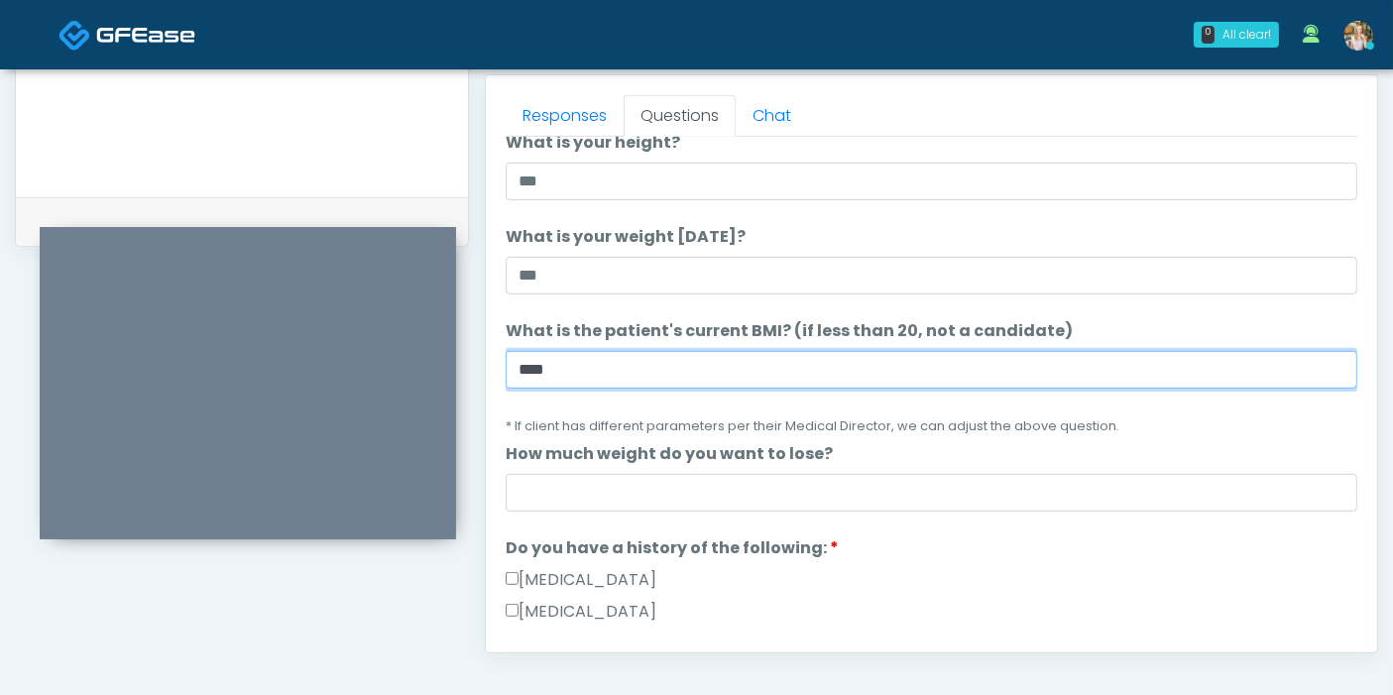
scroll to position [110, 0]
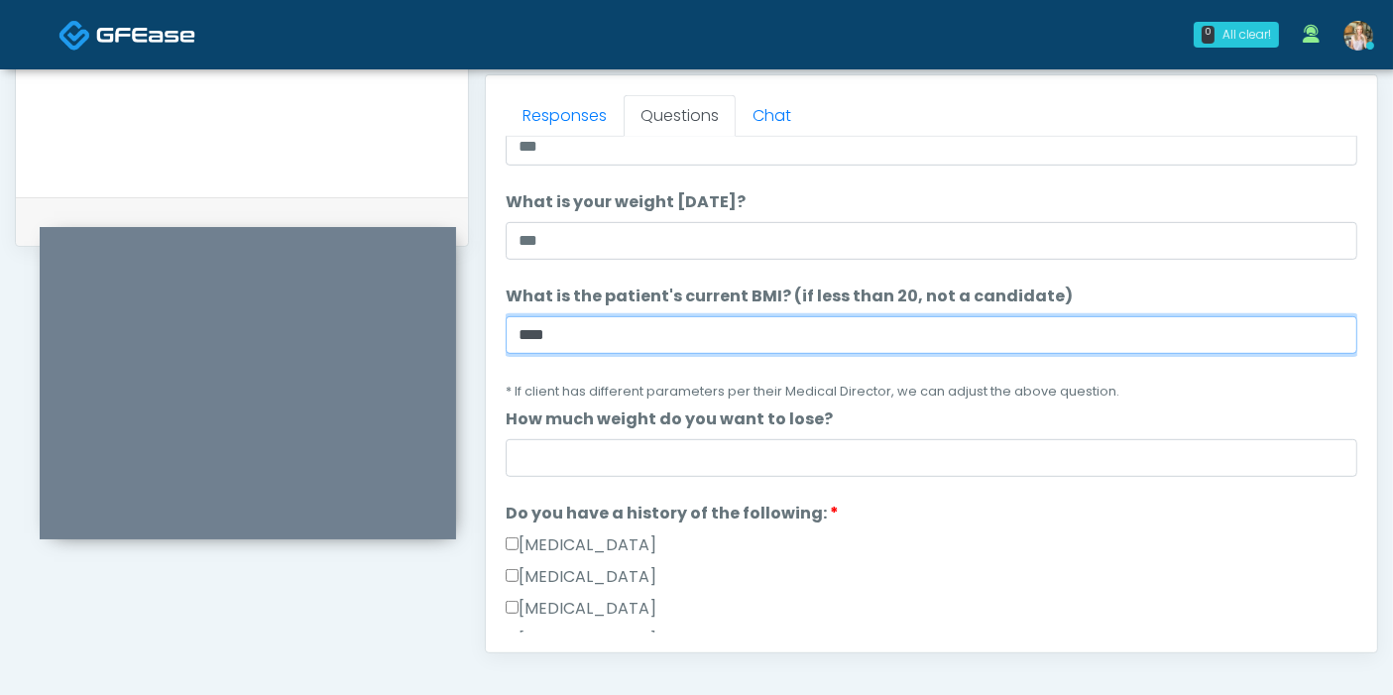
type input "****"
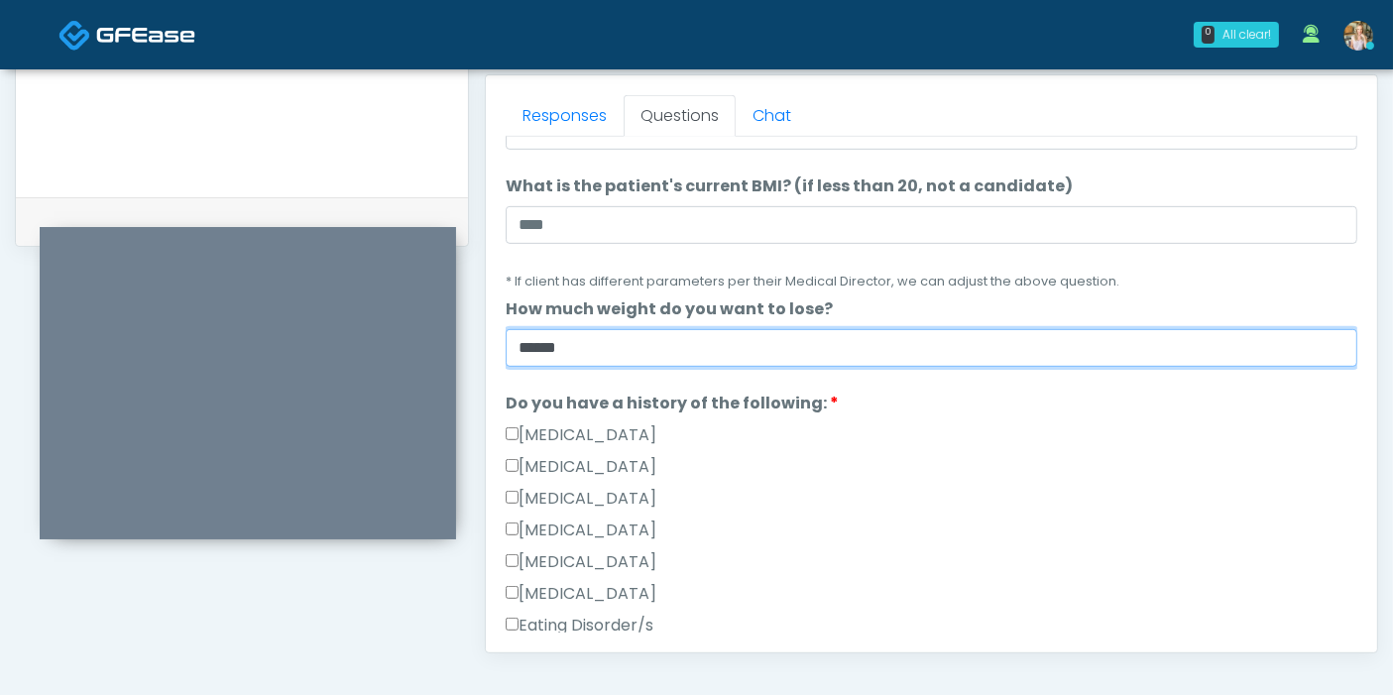
scroll to position [330, 0]
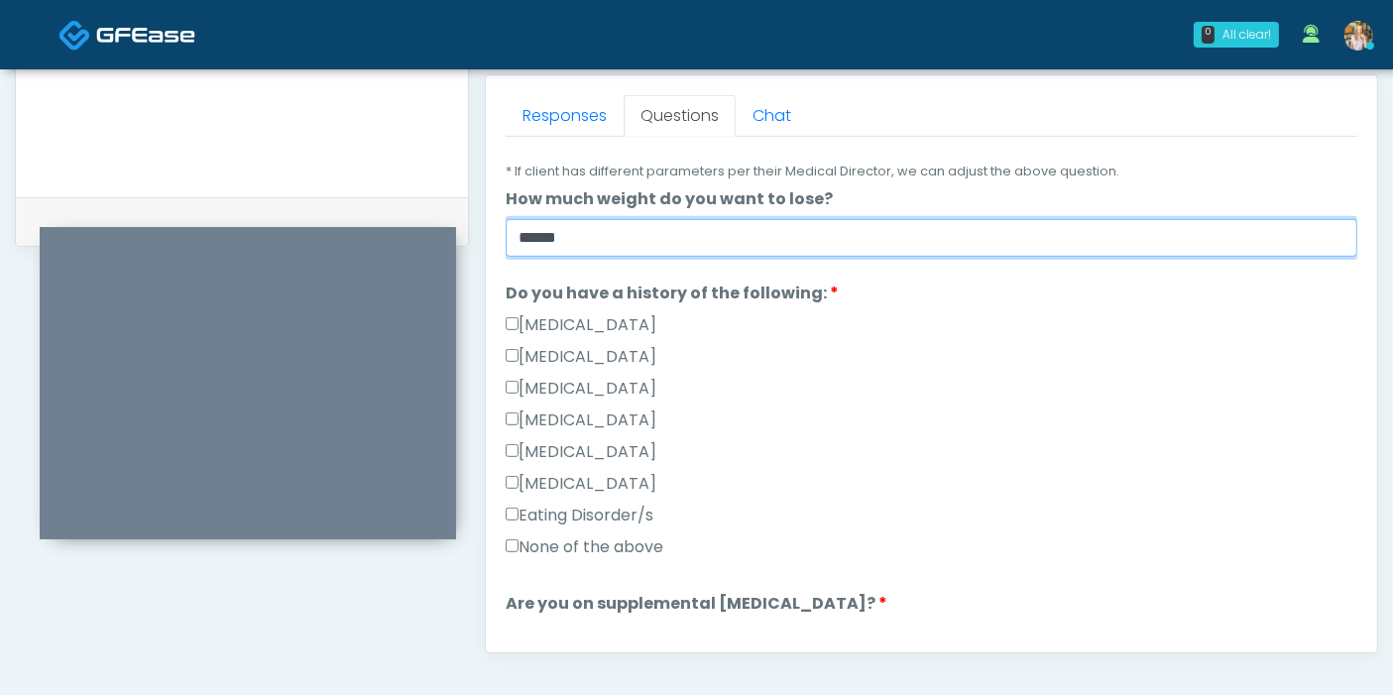
type input "******"
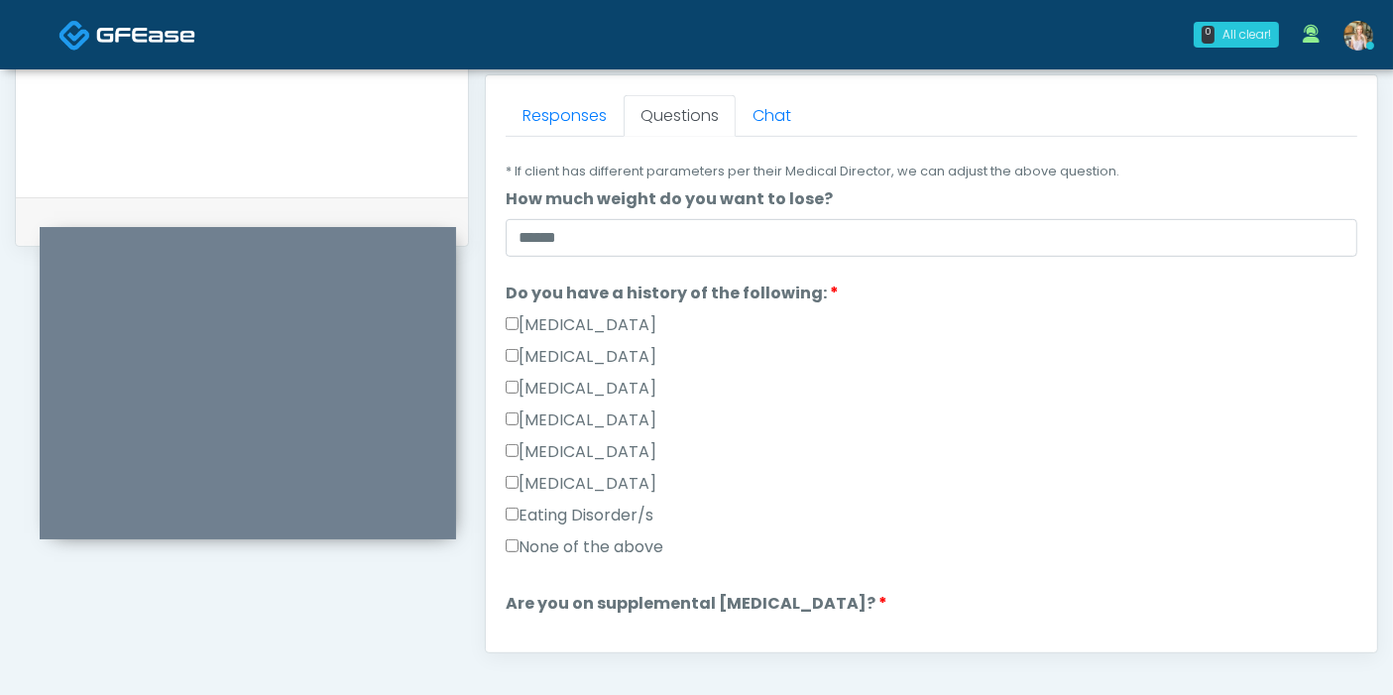
click at [552, 320] on label "Gallbladder Disease" at bounding box center [581, 325] width 151 height 24
click at [554, 319] on label "Gallbladder Disease" at bounding box center [581, 325] width 151 height 24
click at [554, 543] on label "None of the above" at bounding box center [585, 547] width 158 height 24
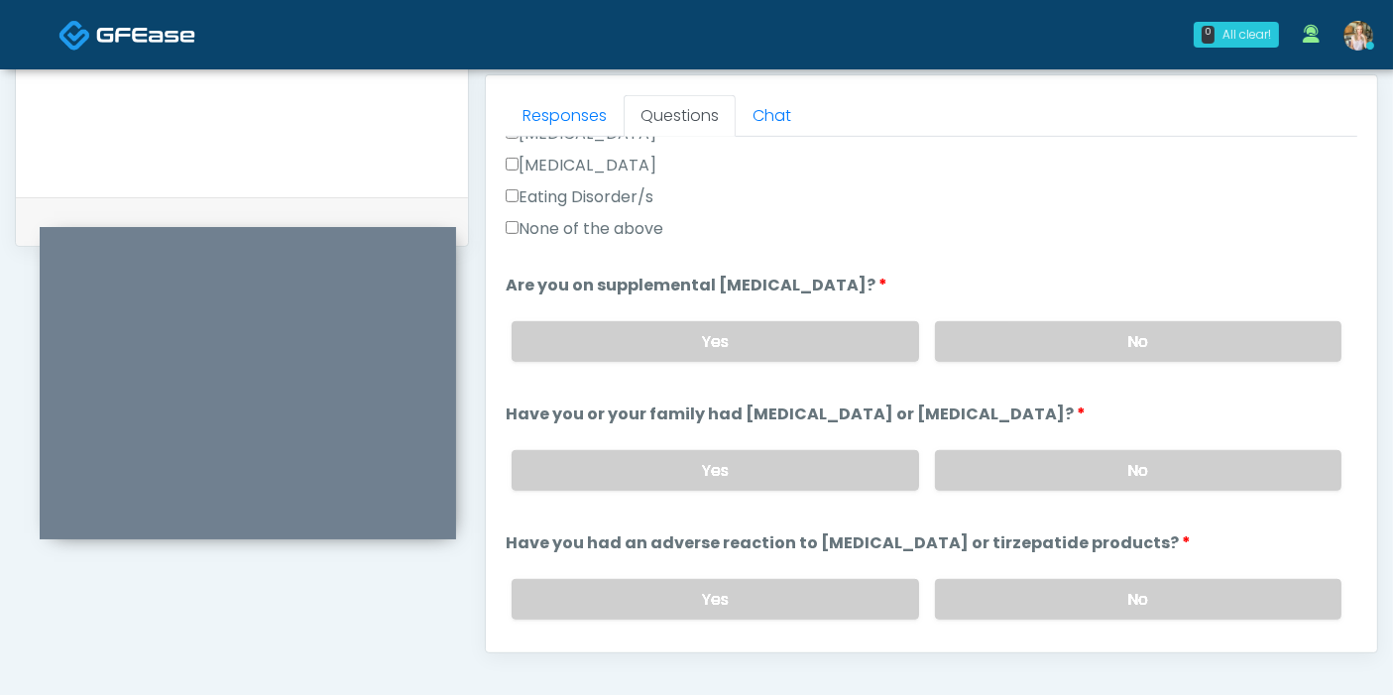
scroll to position [770, 0]
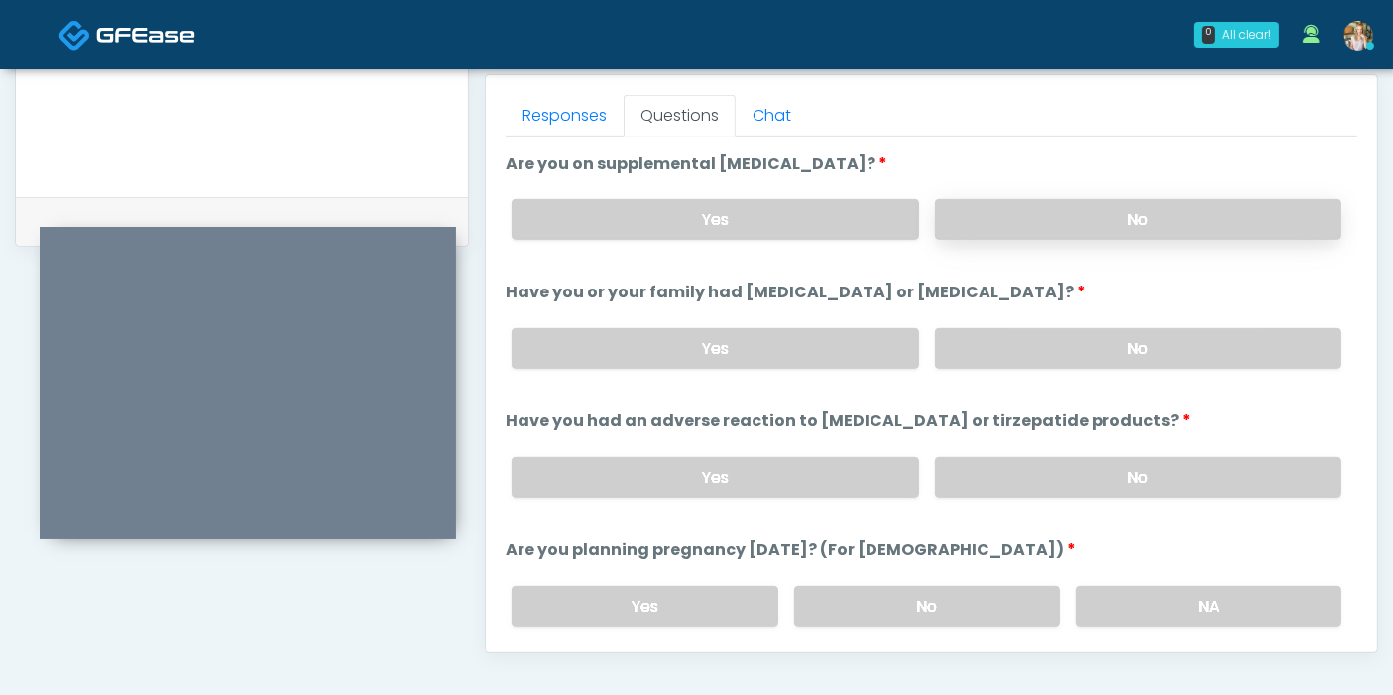
click at [1107, 225] on label "No" at bounding box center [1138, 219] width 406 height 41
click at [1120, 349] on label "No" at bounding box center [1138, 348] width 406 height 41
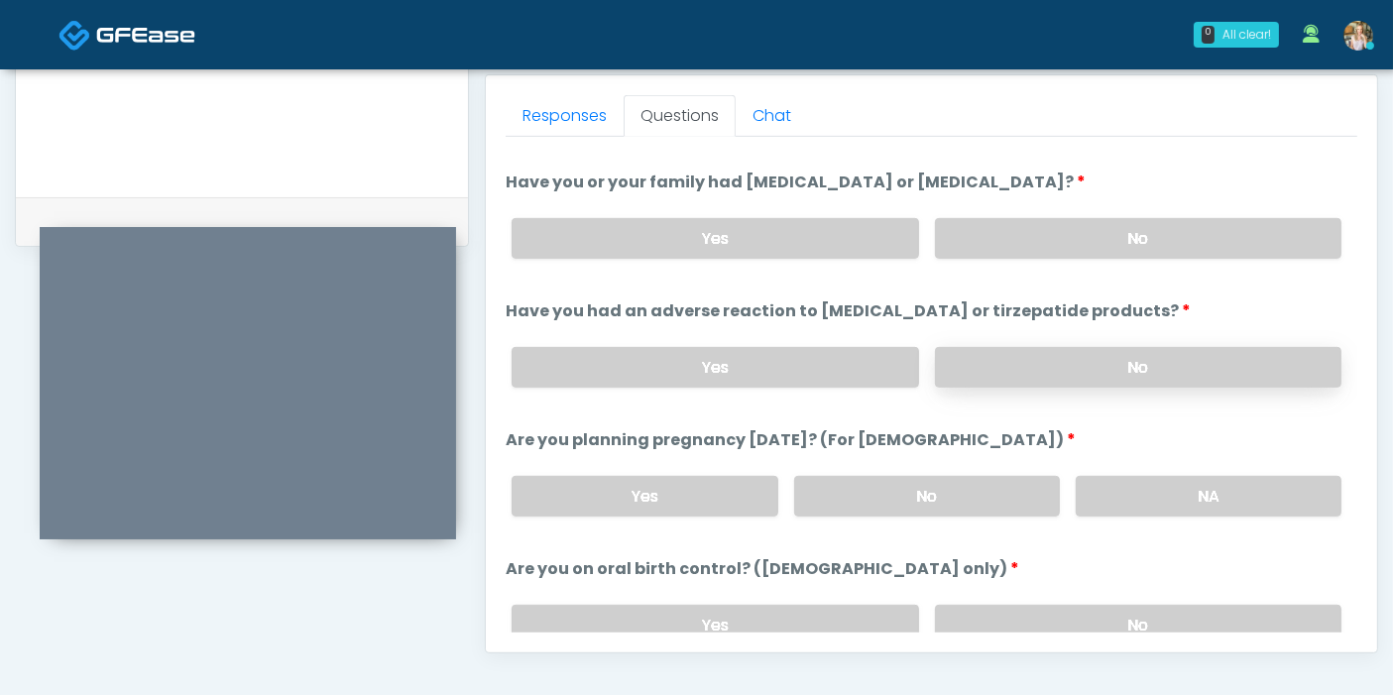
click at [1053, 357] on label "No" at bounding box center [1138, 367] width 406 height 41
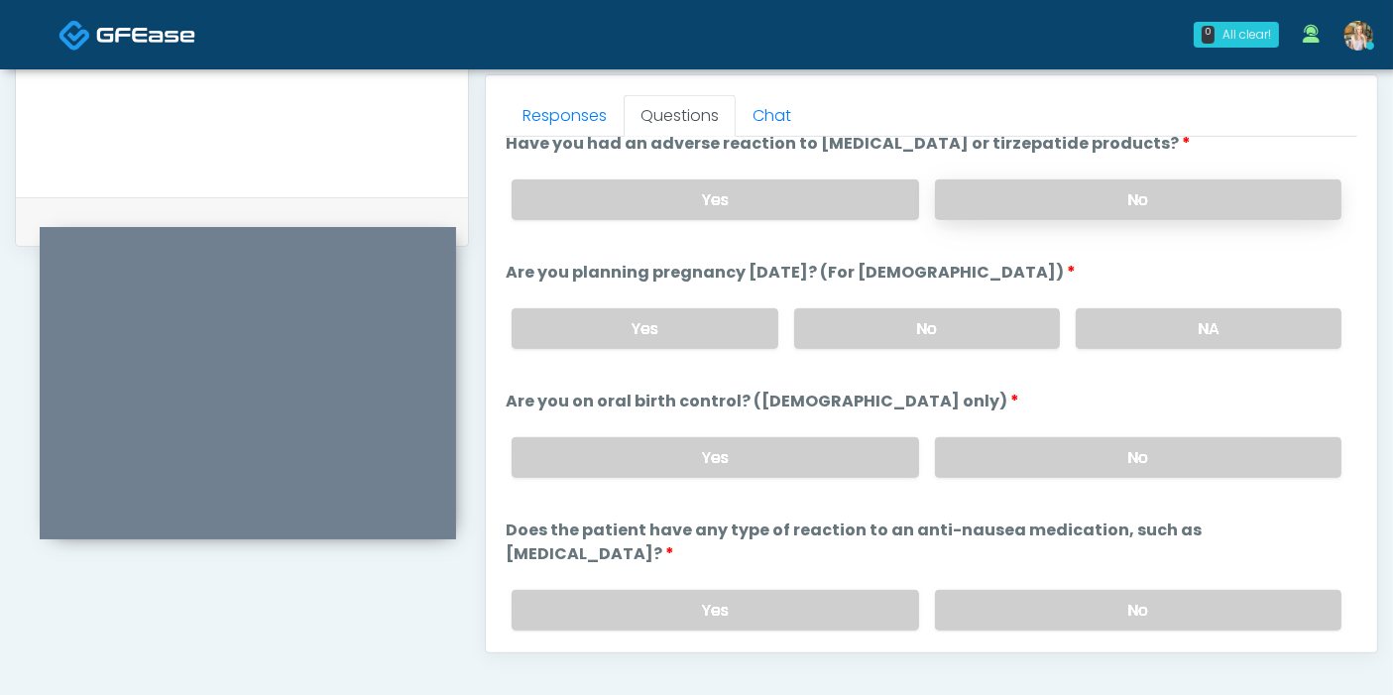
scroll to position [1091, 0]
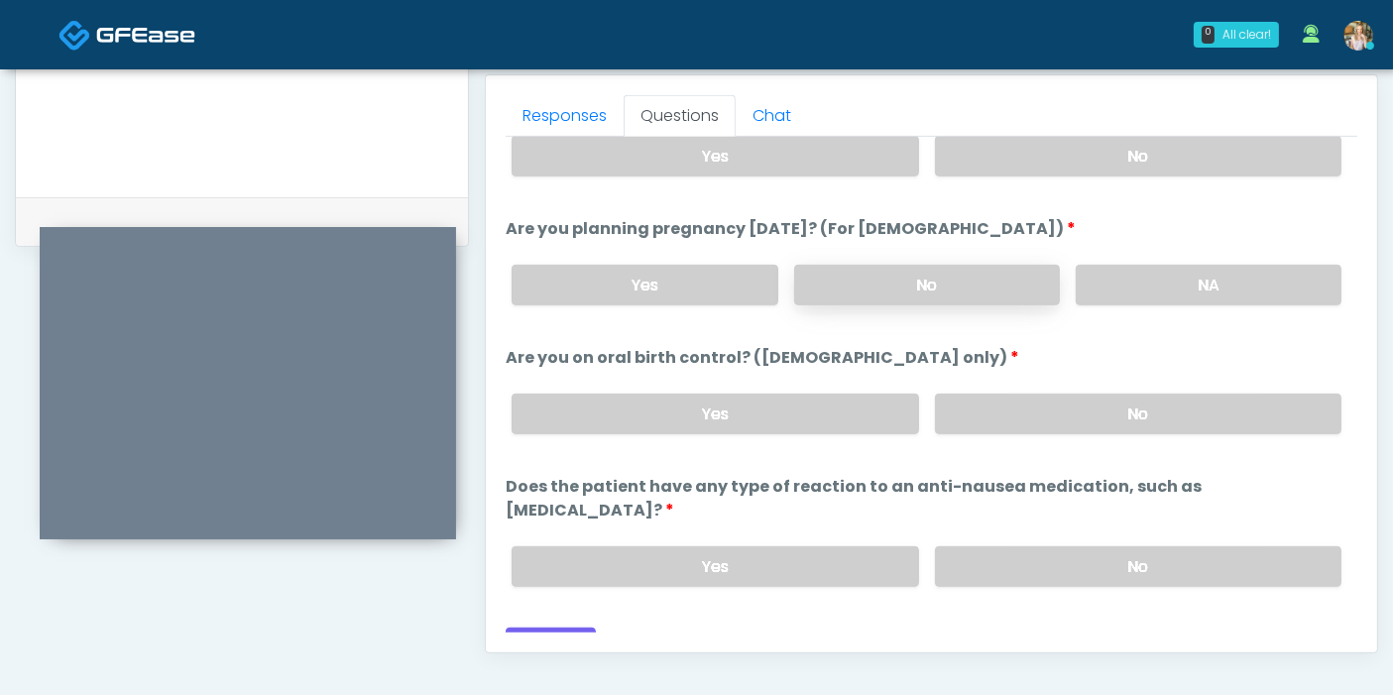
click at [991, 283] on label "No" at bounding box center [927, 285] width 266 height 41
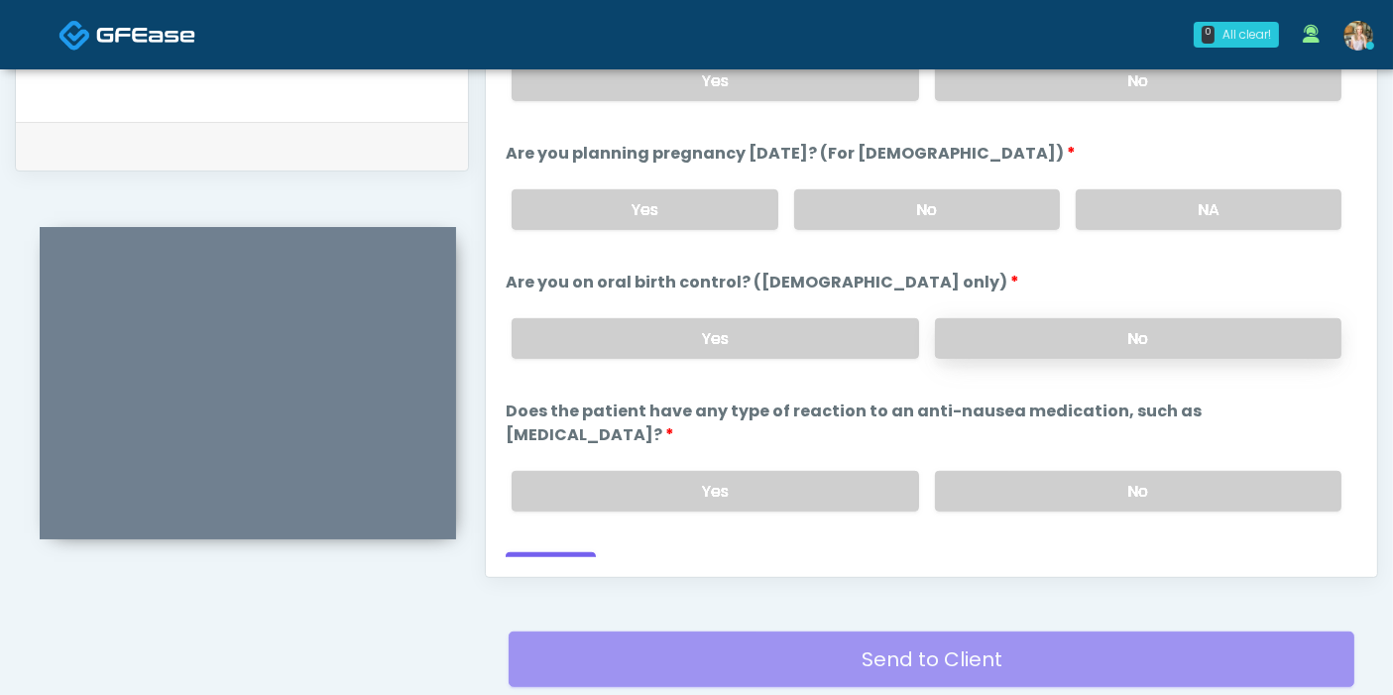
scroll to position [970, 0]
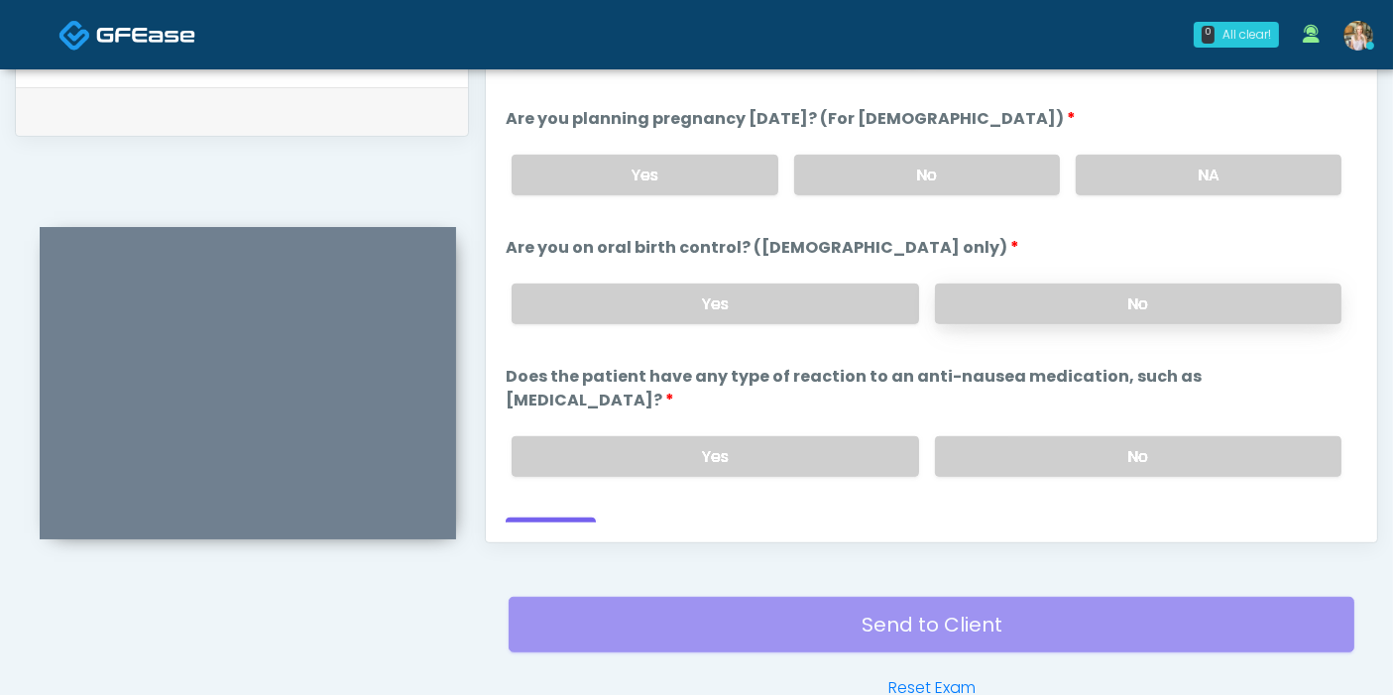
click at [1028, 304] on label "No" at bounding box center [1138, 303] width 406 height 41
click at [993, 436] on label "No" at bounding box center [1138, 456] width 406 height 41
click at [554, 517] on button "Continue" at bounding box center [551, 535] width 90 height 37
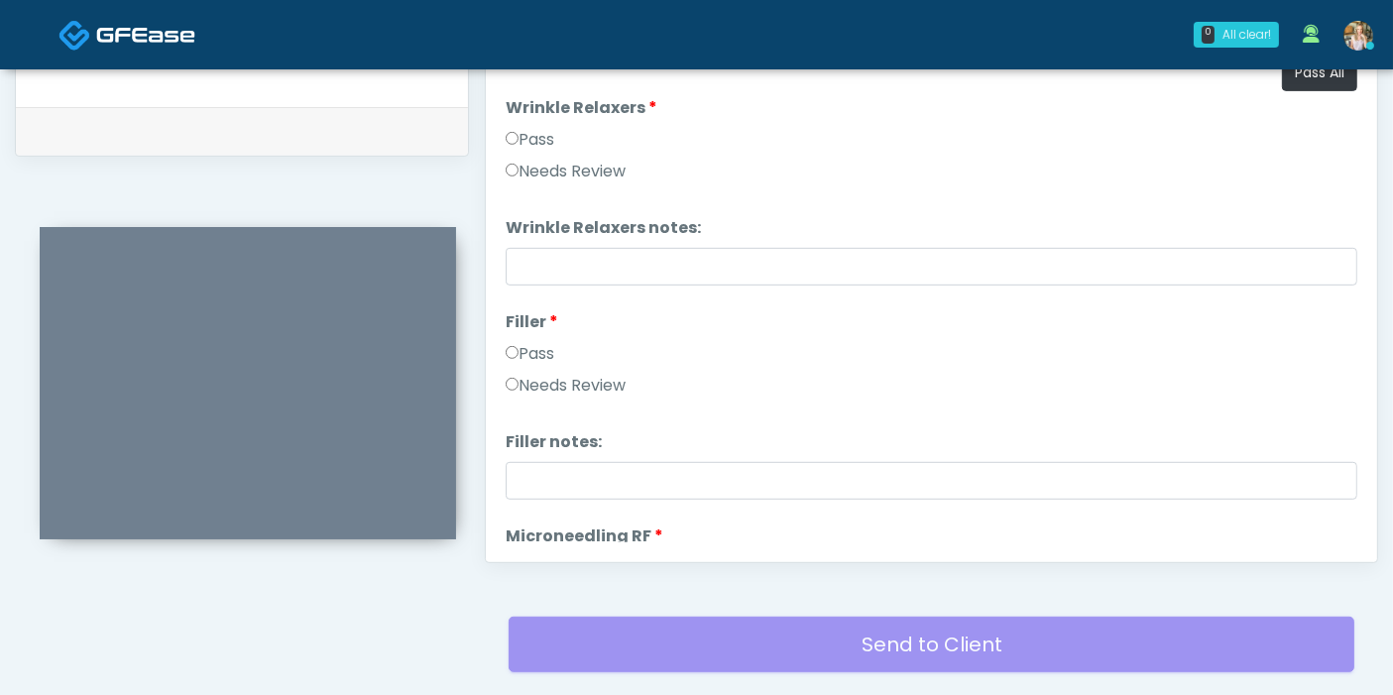
scroll to position [860, 0]
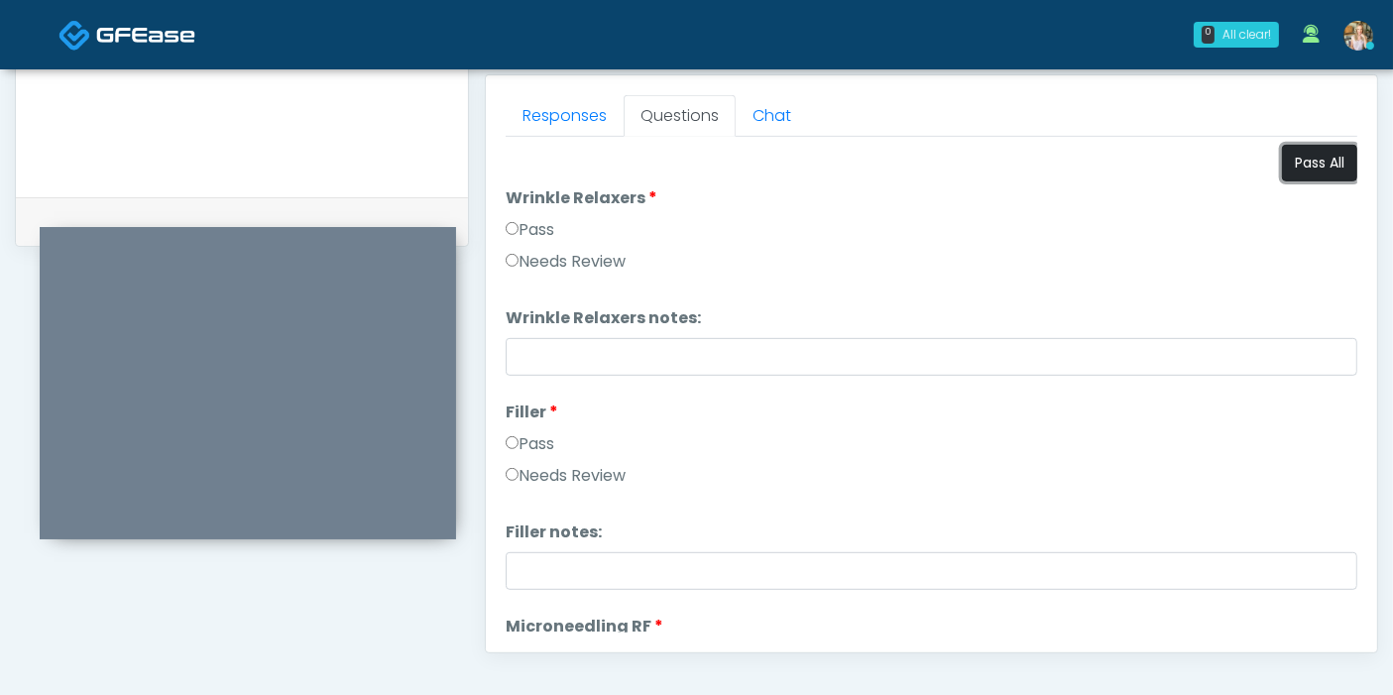
click at [1306, 171] on button "Pass All" at bounding box center [1319, 163] width 75 height 37
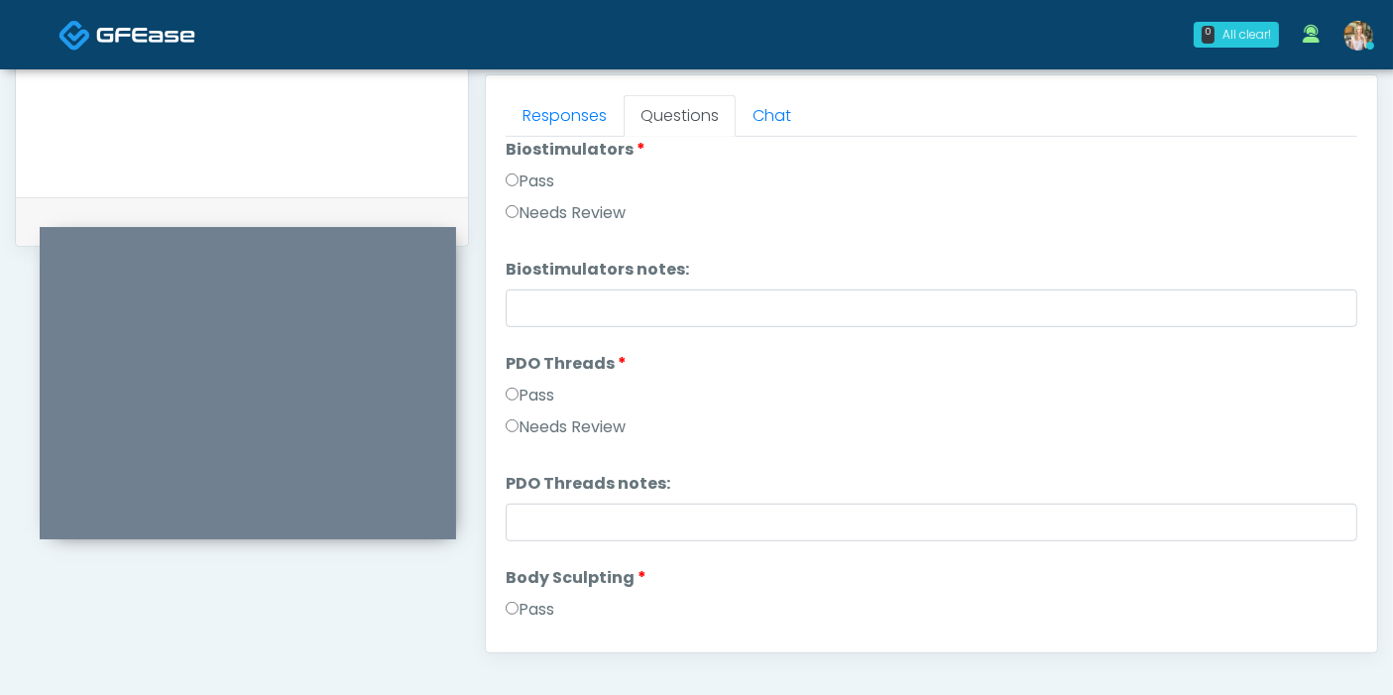
scroll to position [1982, 0]
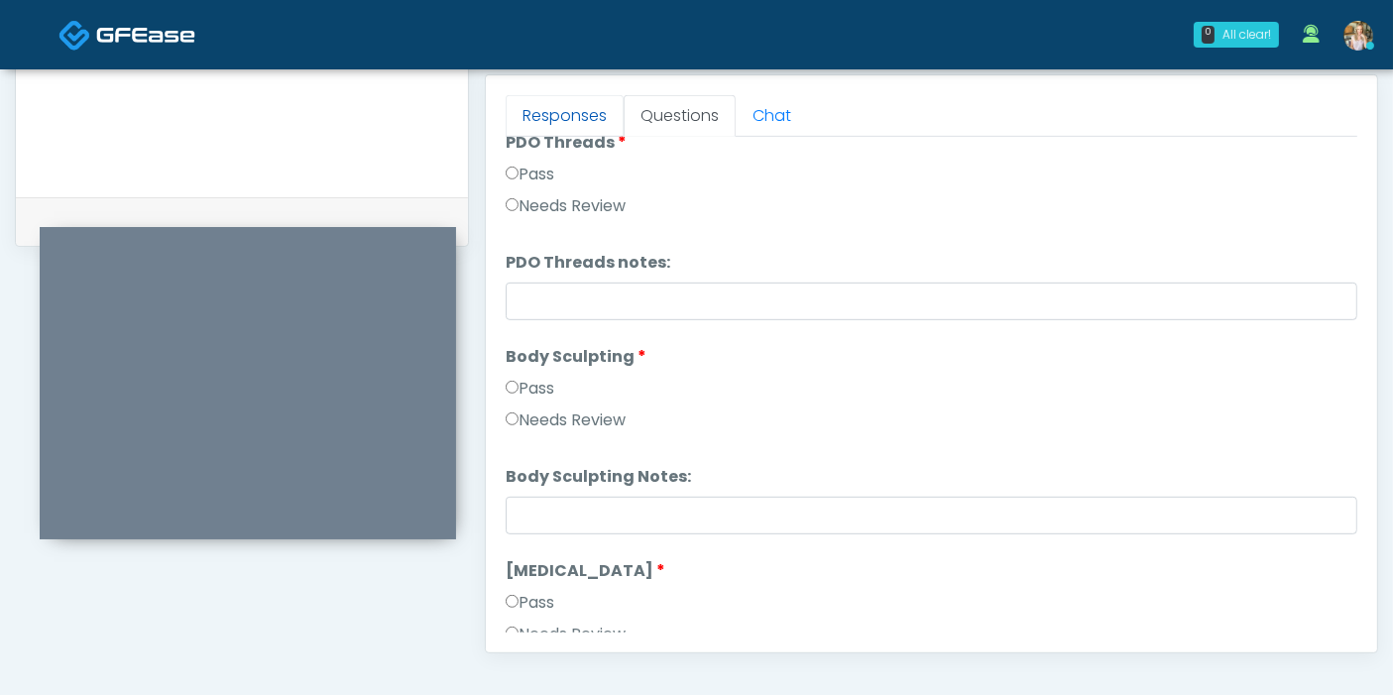
click at [551, 111] on link "Responses" at bounding box center [565, 116] width 118 height 42
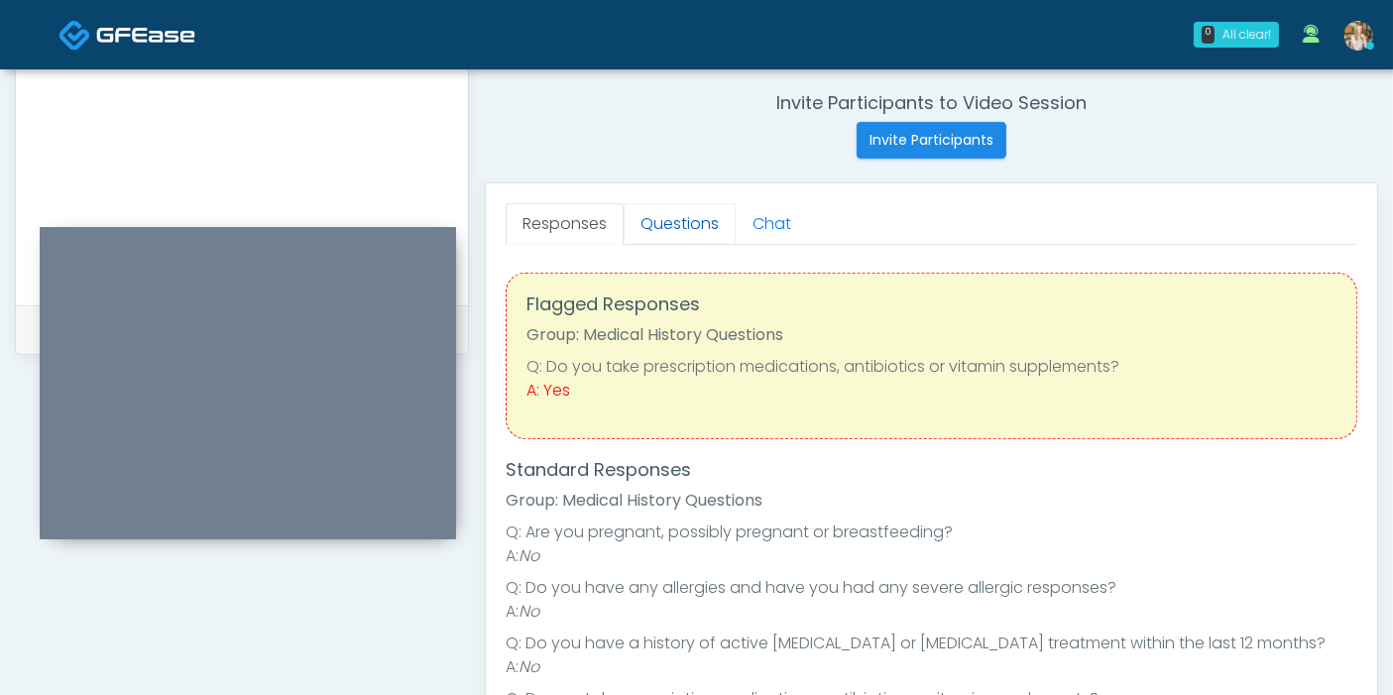
scroll to position [750, 0]
click at [671, 224] on link "Questions" at bounding box center [679, 226] width 112 height 42
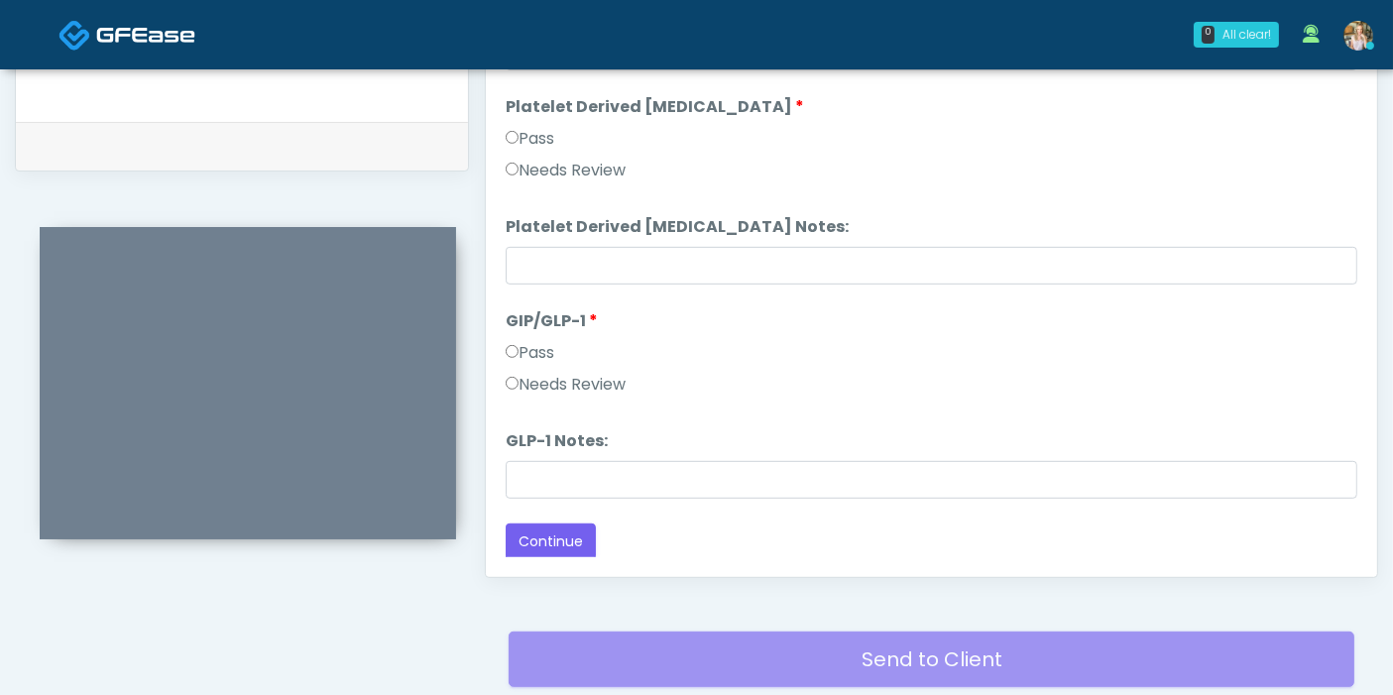
scroll to position [970, 0]
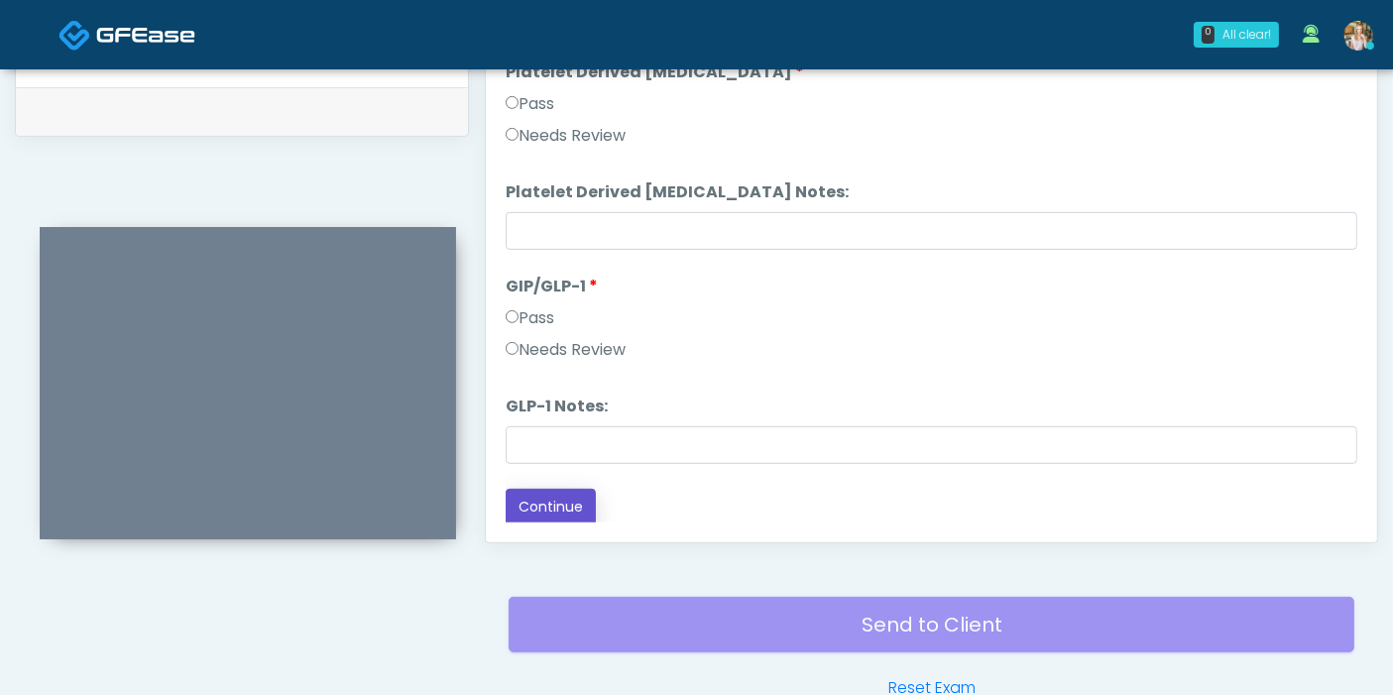
click at [548, 505] on button "Continue" at bounding box center [551, 507] width 90 height 37
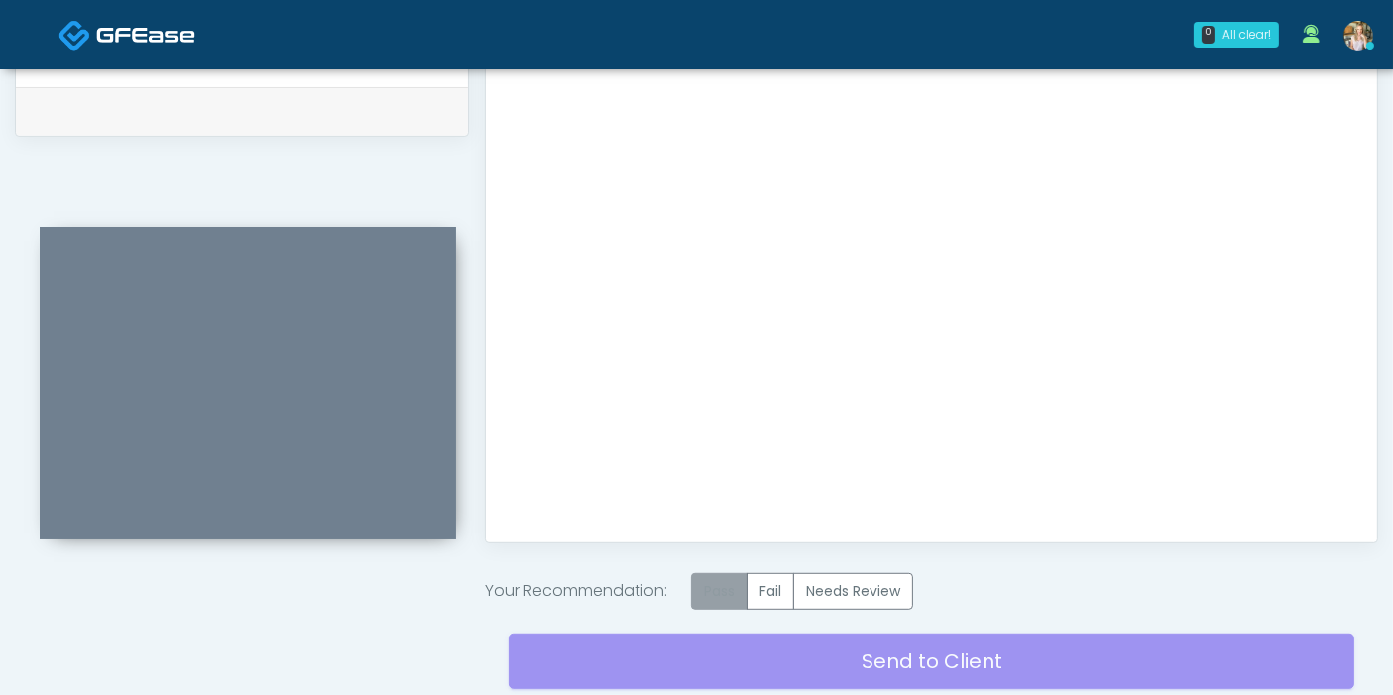
click at [716, 600] on label "Pass" at bounding box center [719, 591] width 56 height 37
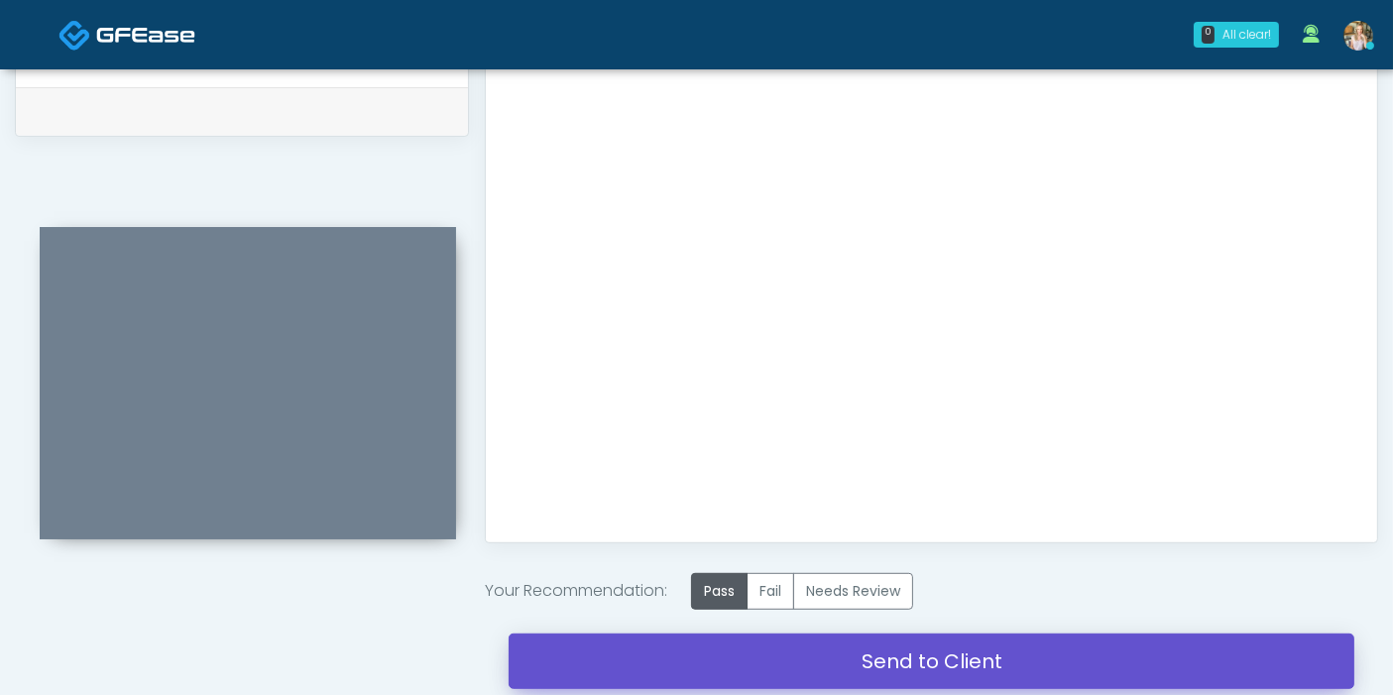
drag, startPoint x: 917, startPoint y: 659, endPoint x: 802, endPoint y: 102, distance: 568.8
click at [918, 659] on link "Send to Client" at bounding box center [931, 661] width 846 height 56
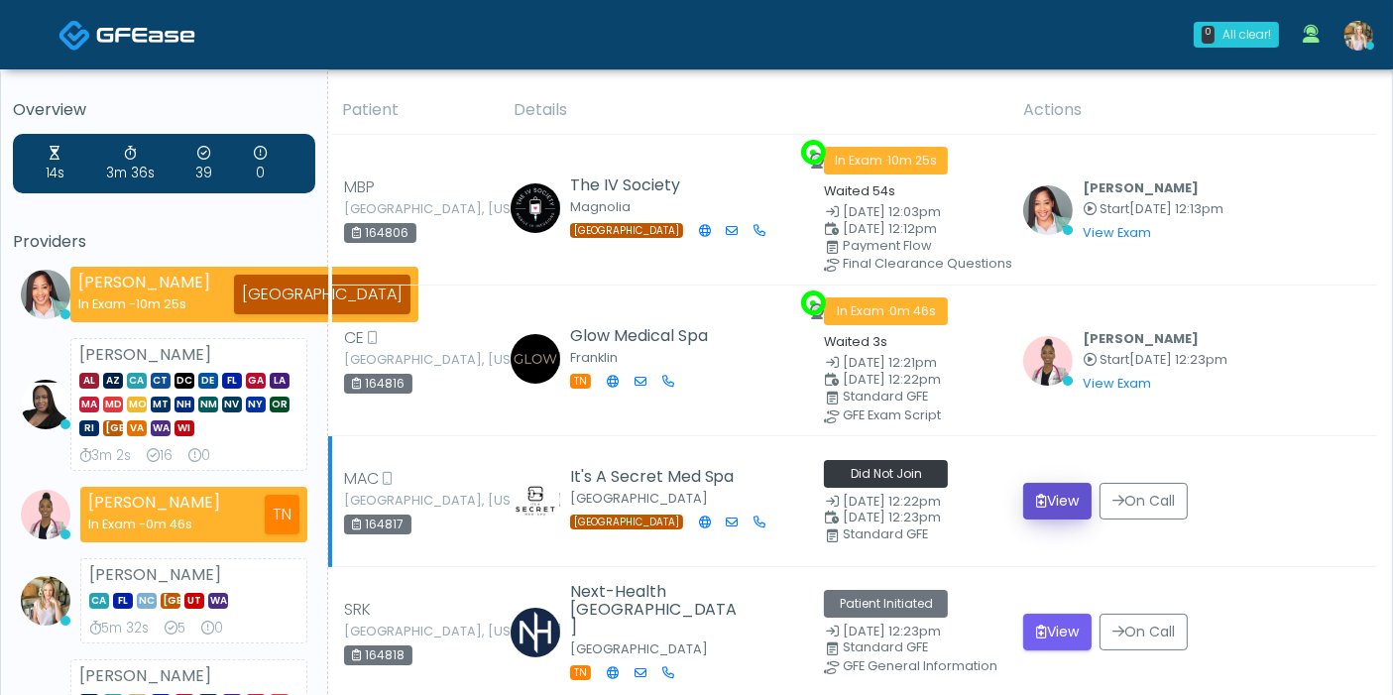
click at [1045, 495] on button "View" at bounding box center [1057, 501] width 68 height 37
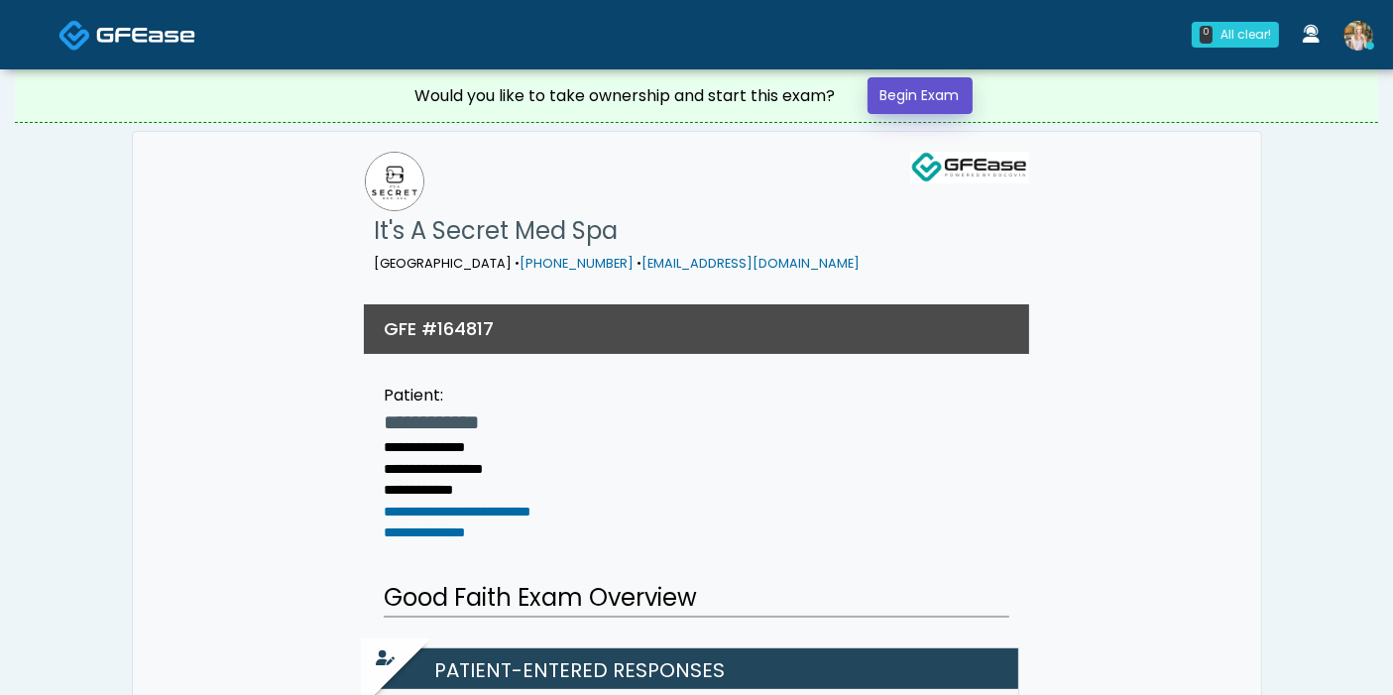
click at [935, 85] on link "Begin Exam" at bounding box center [919, 95] width 105 height 37
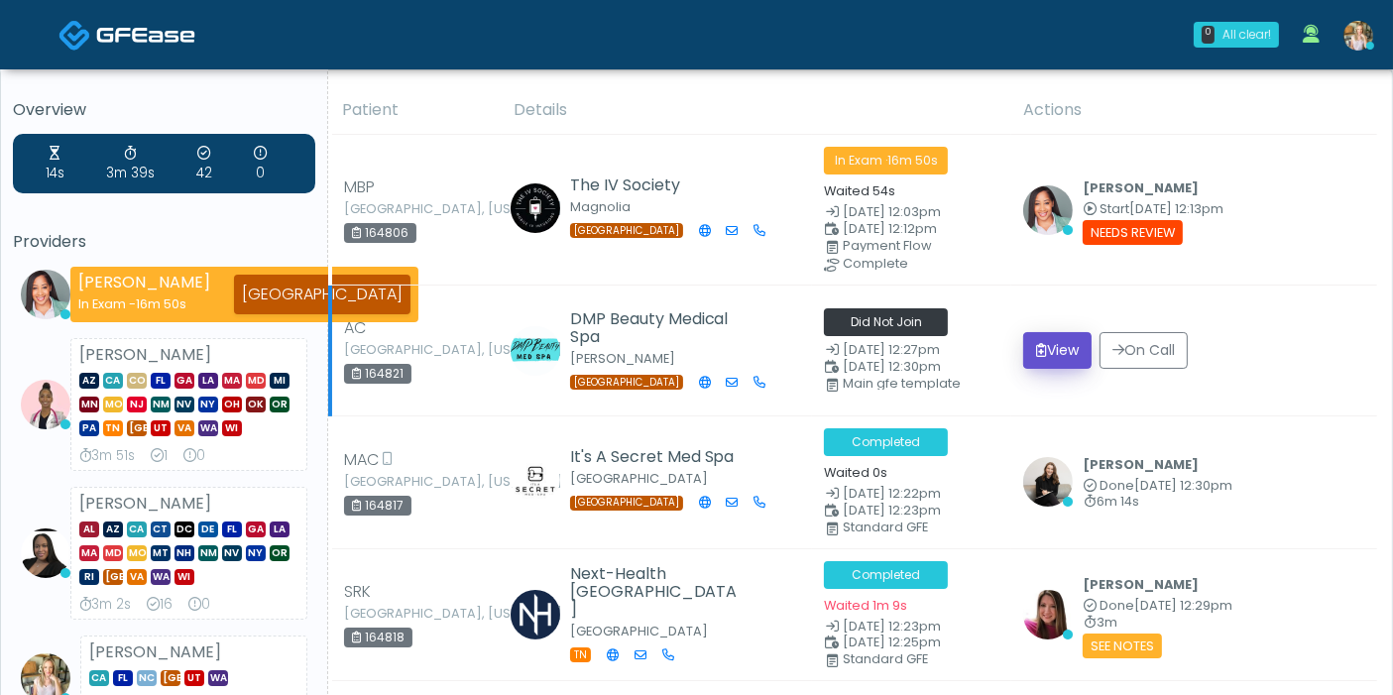
click at [1036, 351] on icon "submit" at bounding box center [1041, 350] width 11 height 14
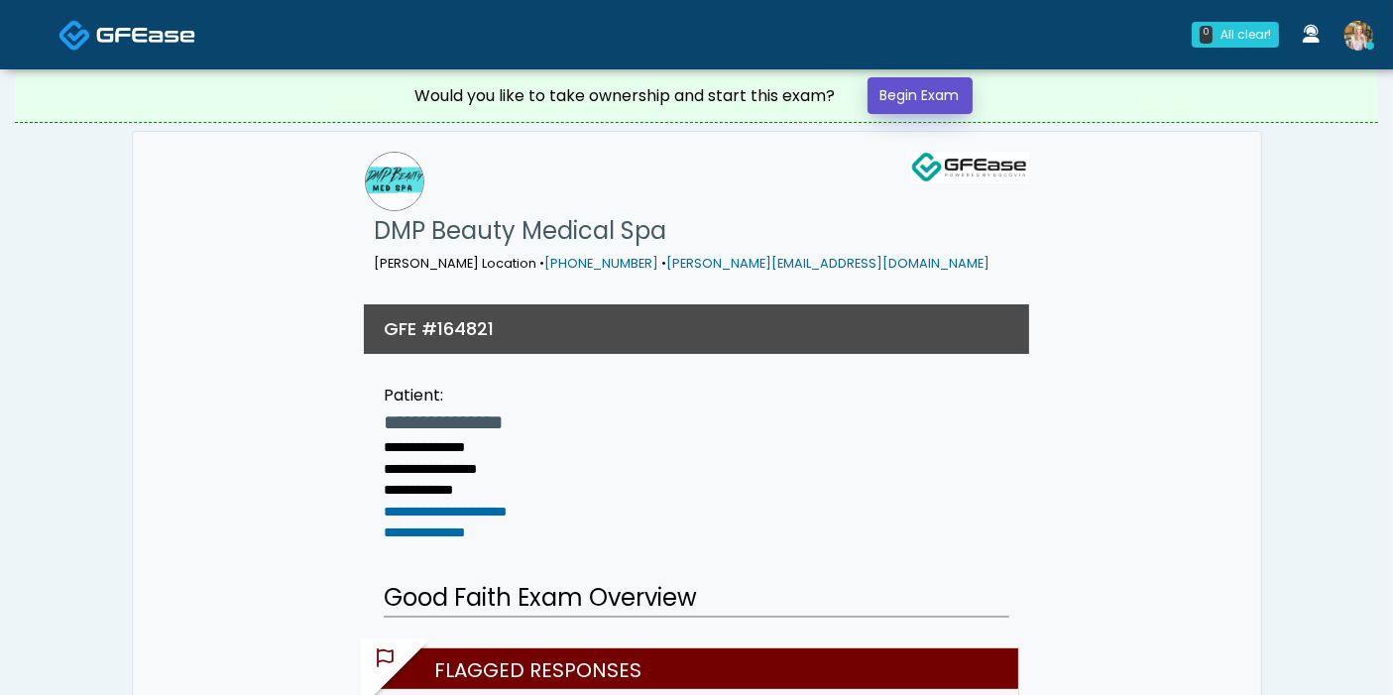
click at [916, 88] on link "Begin Exam" at bounding box center [919, 95] width 105 height 37
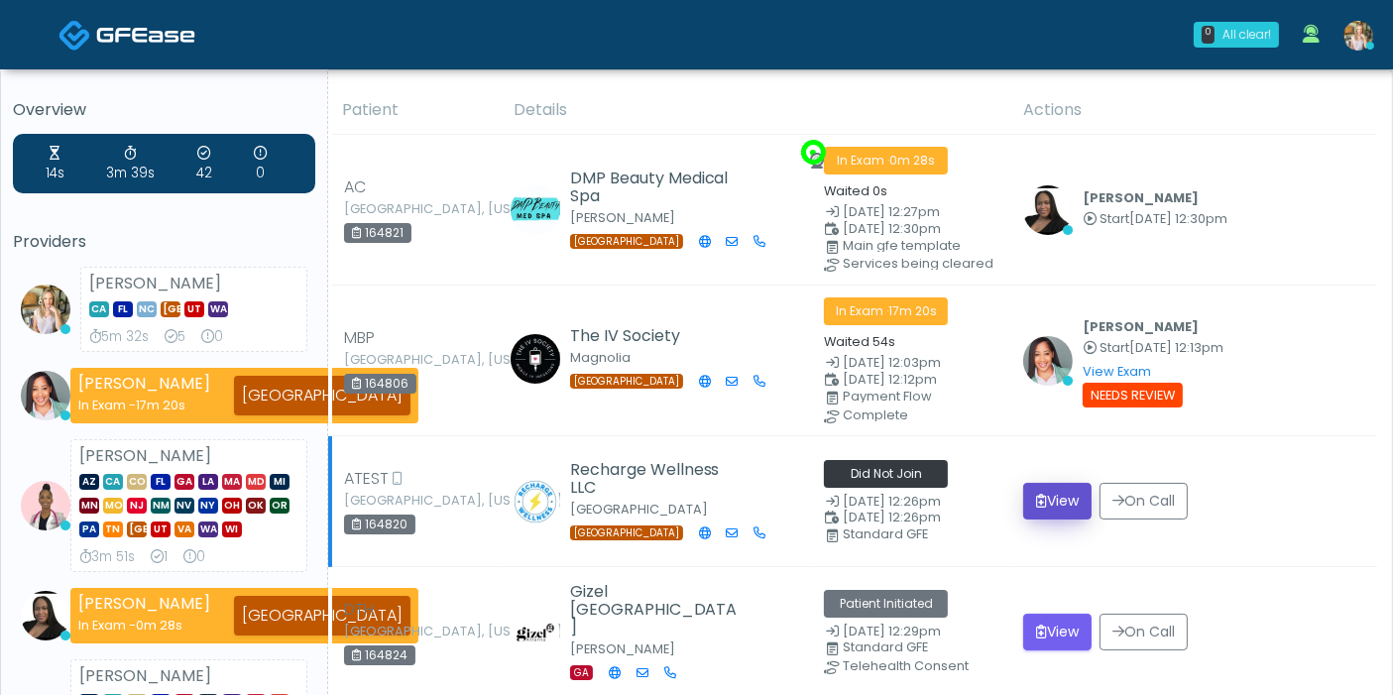
click at [1049, 498] on button "View" at bounding box center [1057, 501] width 68 height 37
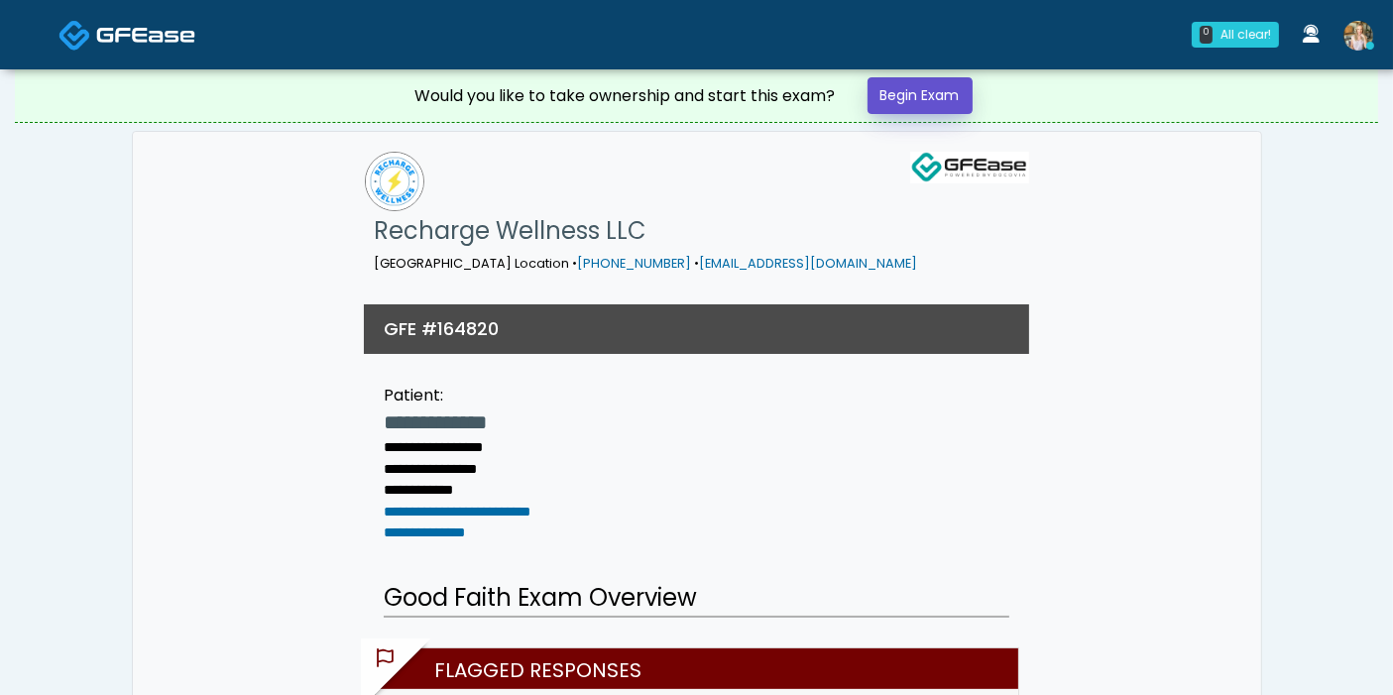
click at [900, 98] on link "Begin Exam" at bounding box center [919, 95] width 105 height 37
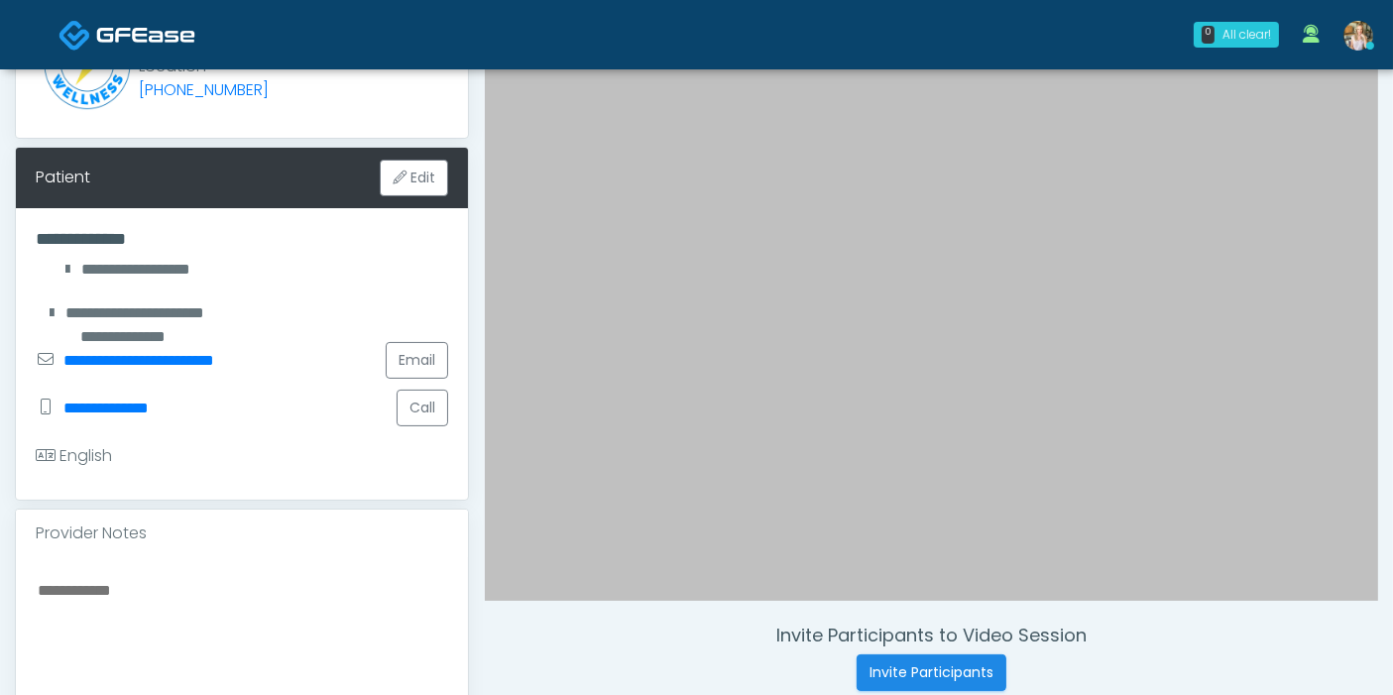
scroll to position [110, 0]
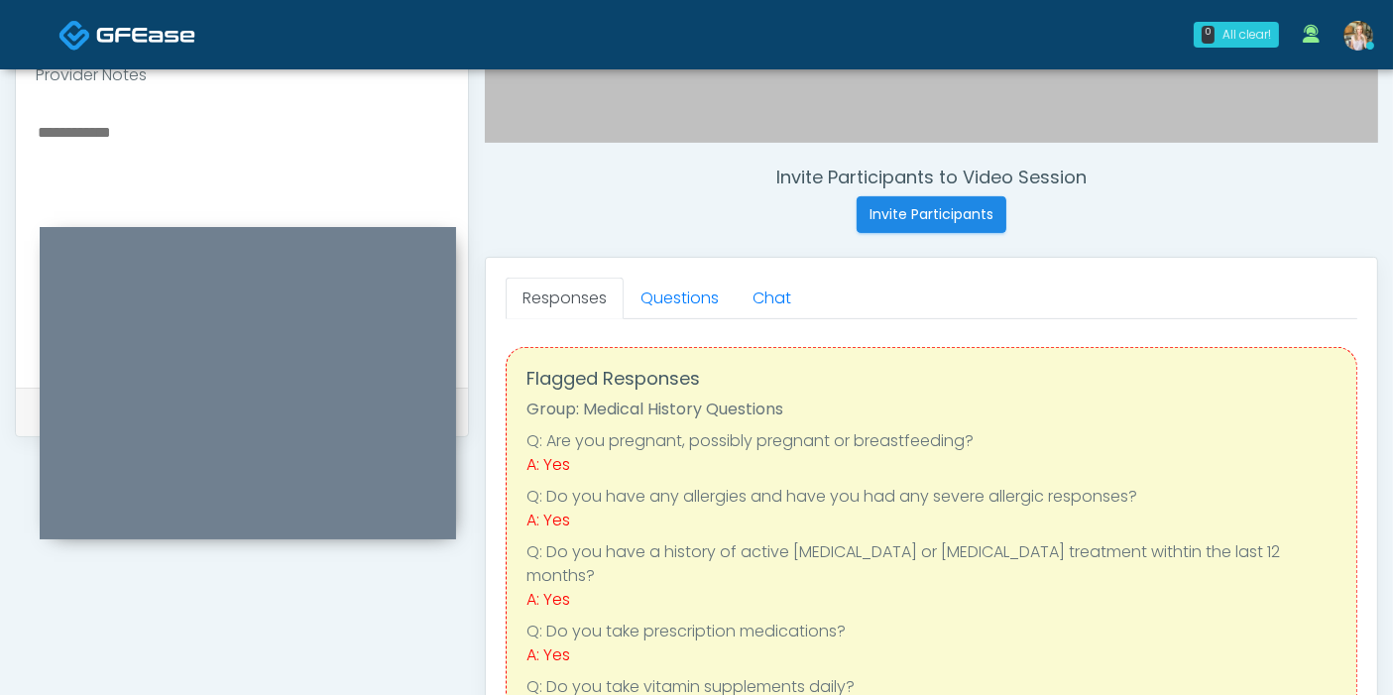
scroll to position [660, 0]
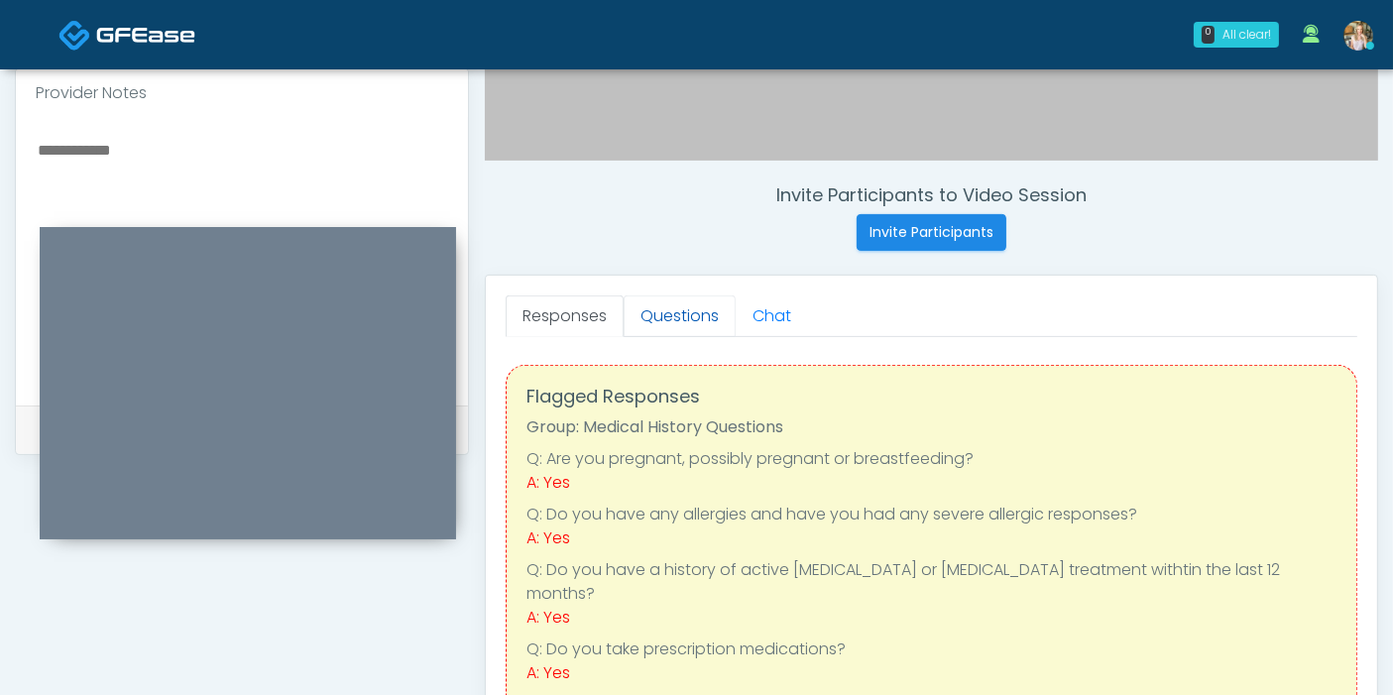
click at [685, 308] on link "Questions" at bounding box center [679, 316] width 112 height 42
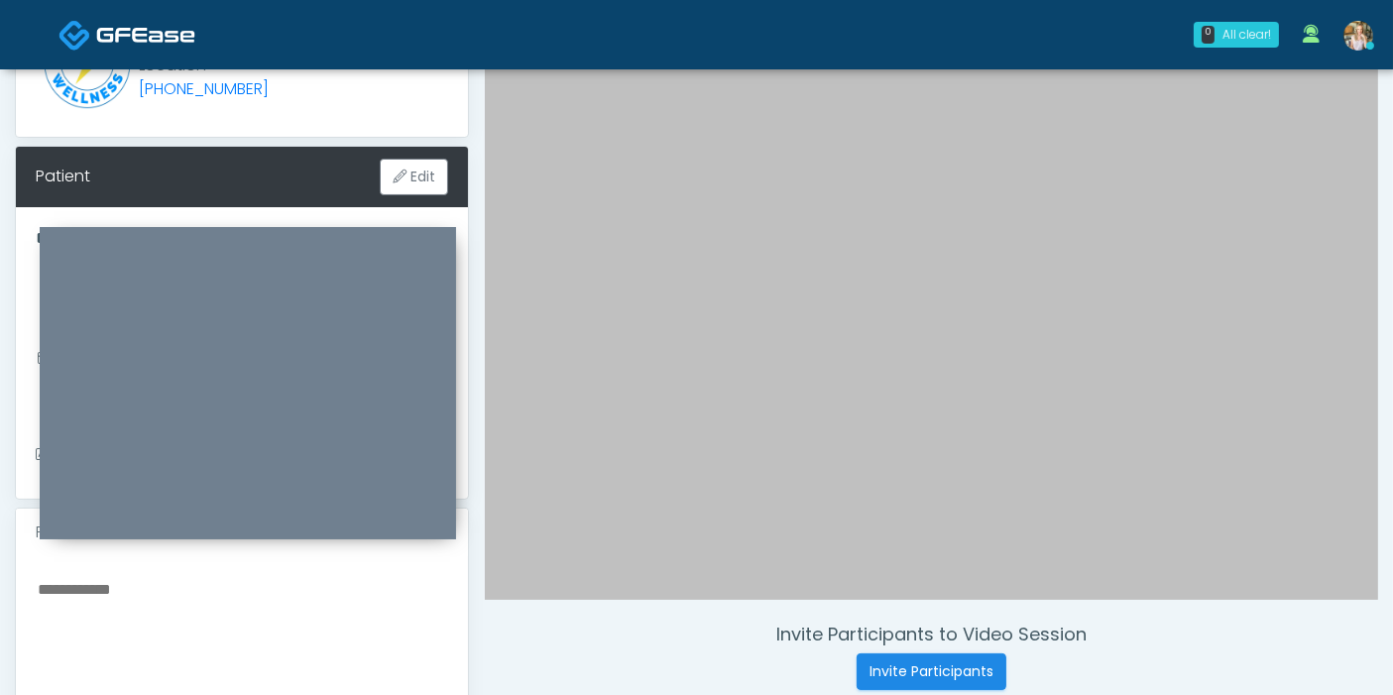
scroll to position [0, 0]
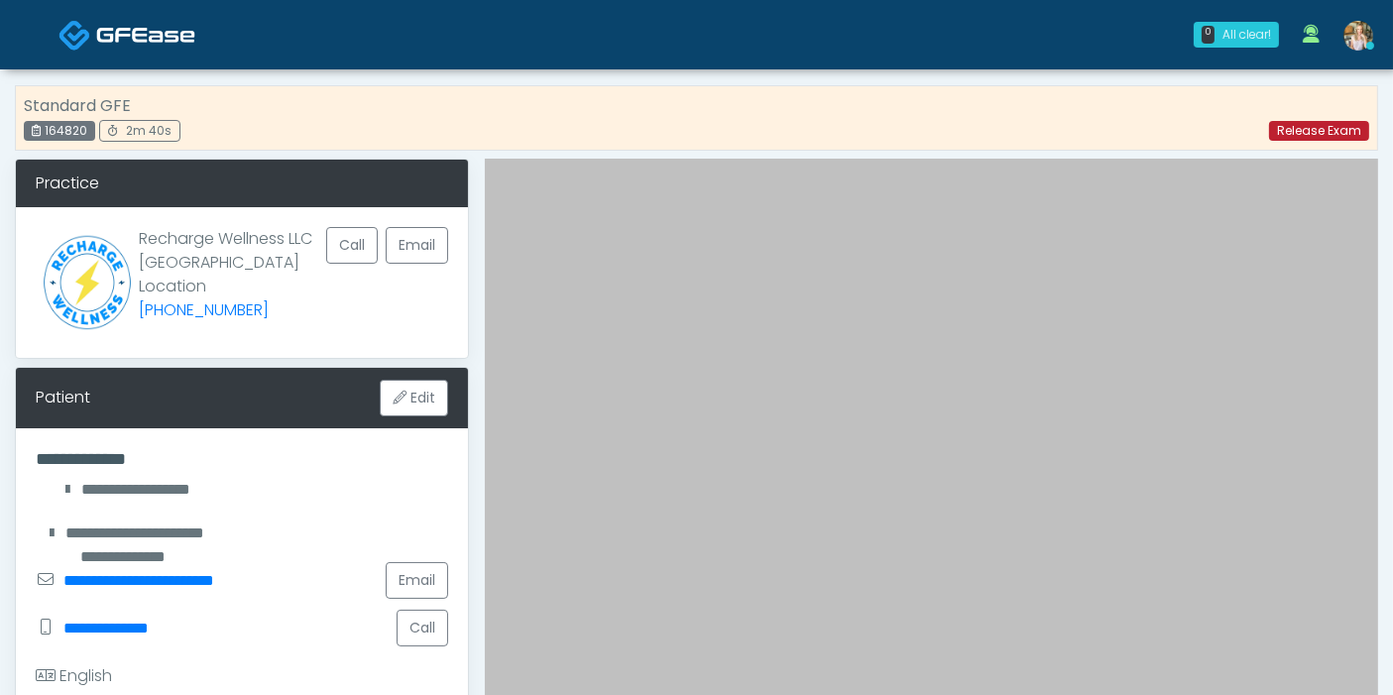
click at [1319, 133] on link "Release Exam" at bounding box center [1319, 131] width 100 height 20
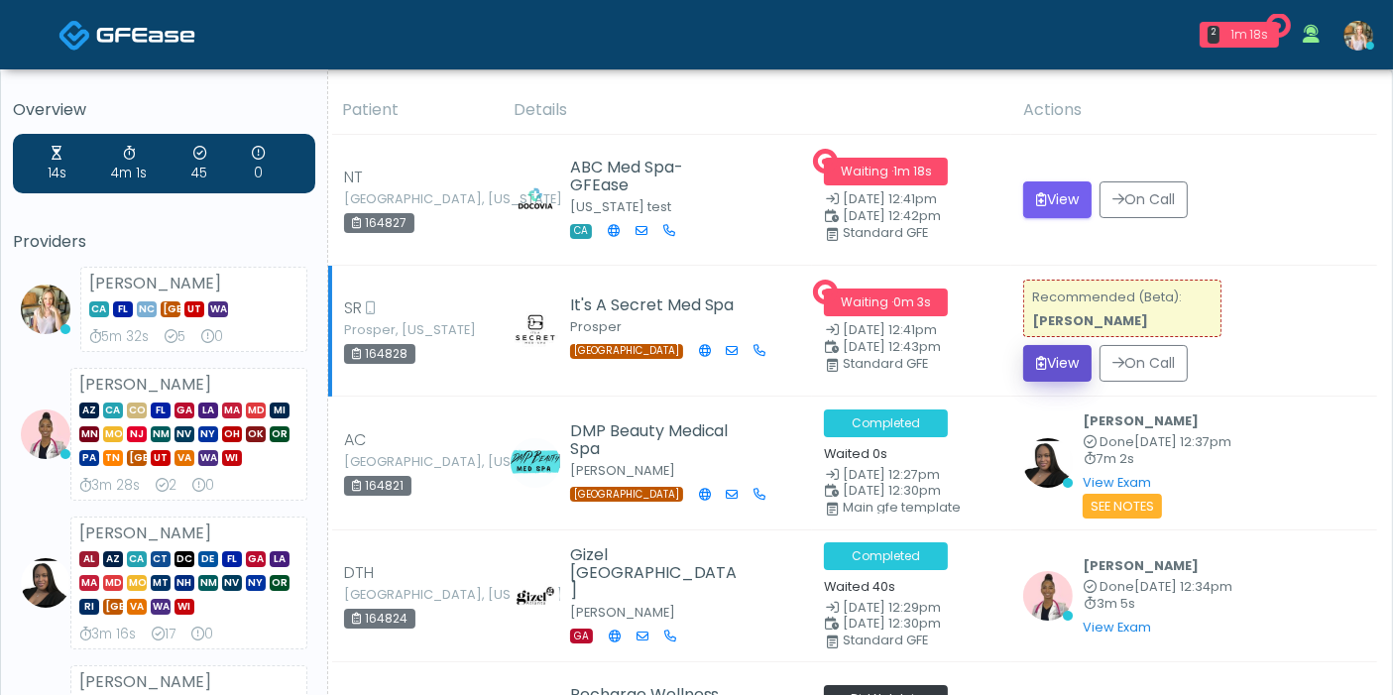
click at [1056, 357] on button "View" at bounding box center [1057, 363] width 68 height 37
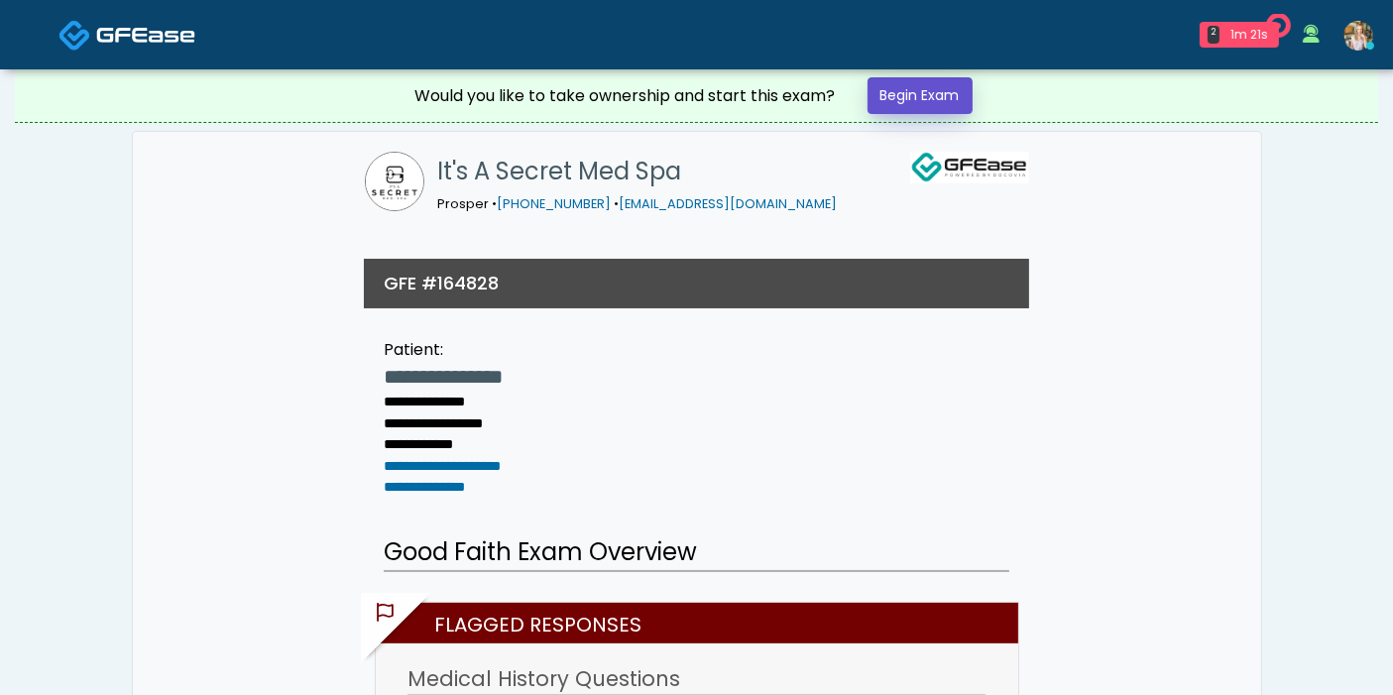
click at [911, 83] on link "Begin Exam" at bounding box center [919, 95] width 105 height 37
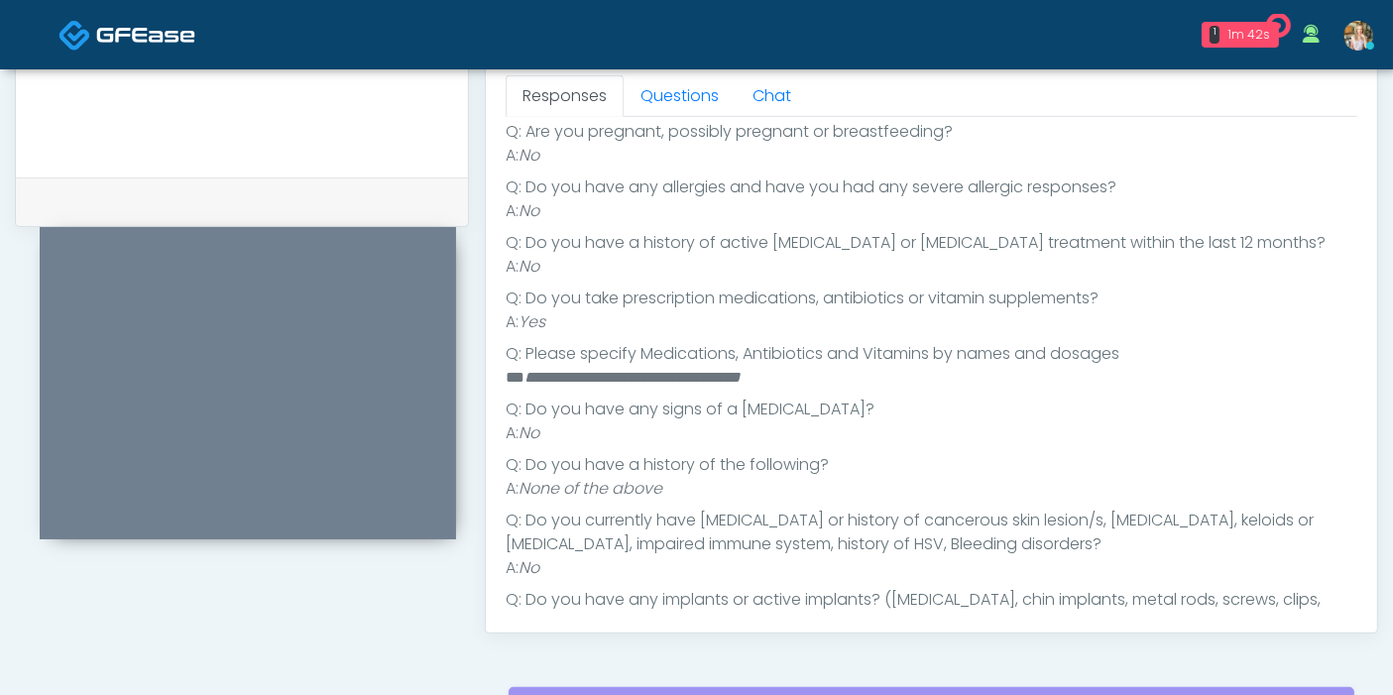
scroll to position [304, 0]
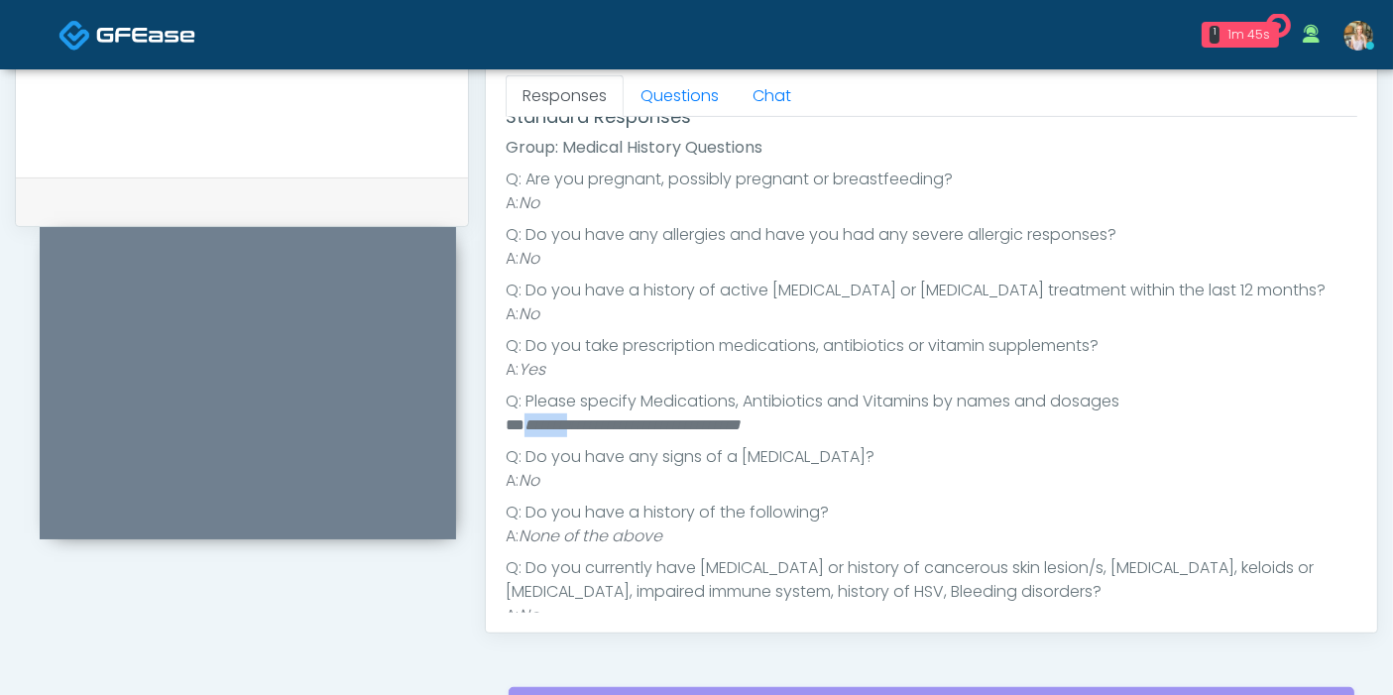
drag, startPoint x: 587, startPoint y: 418, endPoint x: 526, endPoint y: 419, distance: 60.5
click at [526, 419] on em "**********" at bounding box center [632, 424] width 216 height 15
copy em "*******"
click at [665, 104] on link "Questions" at bounding box center [679, 96] width 112 height 42
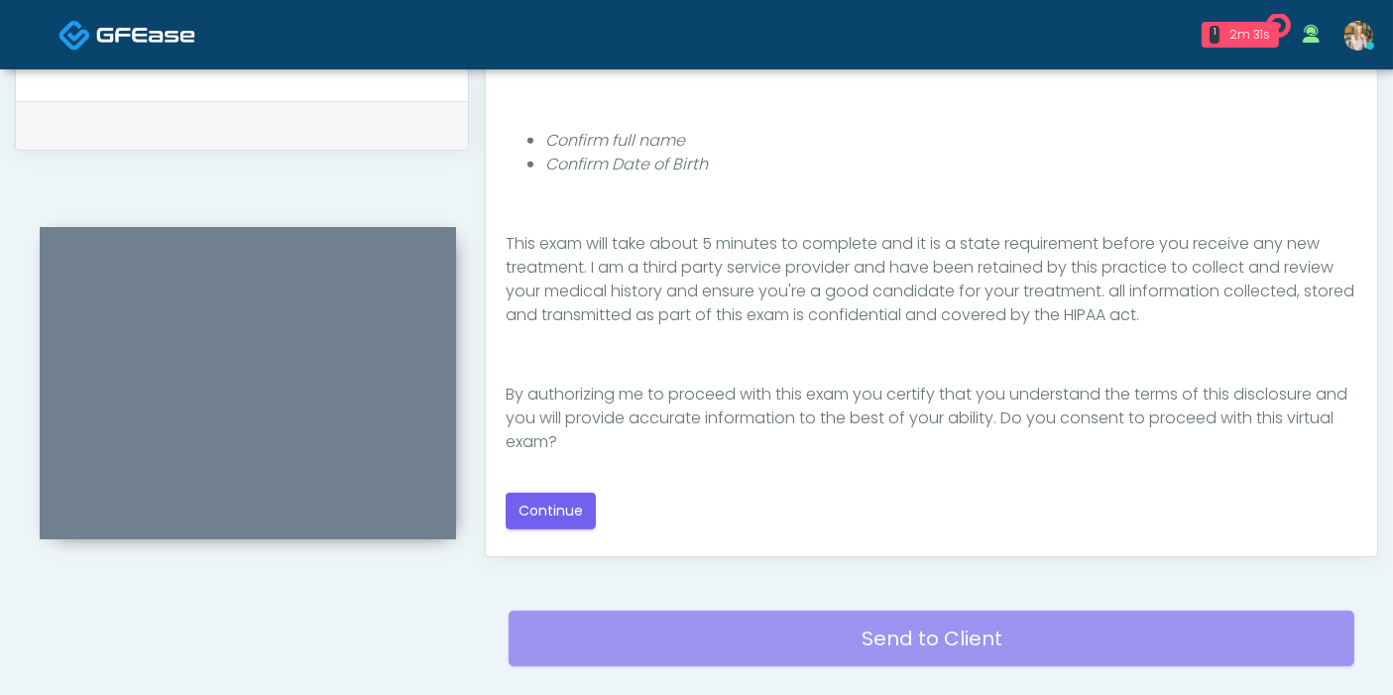
scroll to position [991, 0]
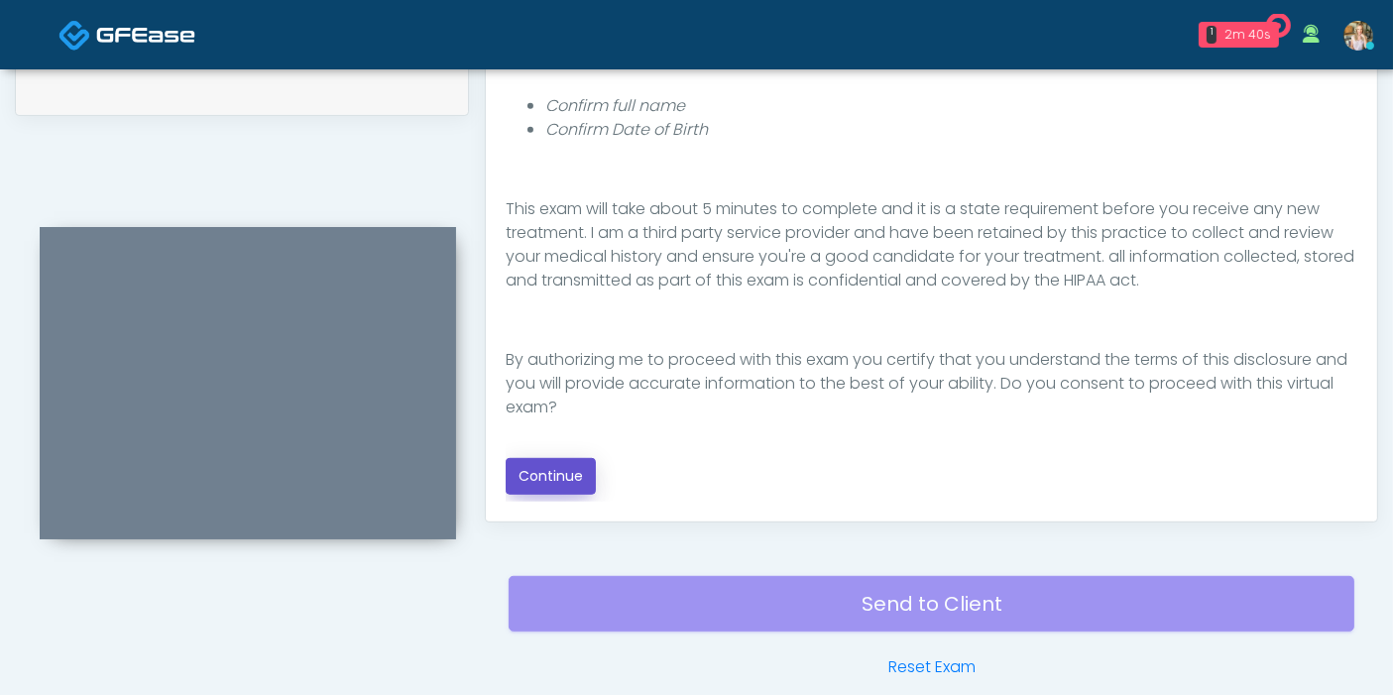
click at [540, 463] on button "Continue" at bounding box center [551, 476] width 90 height 37
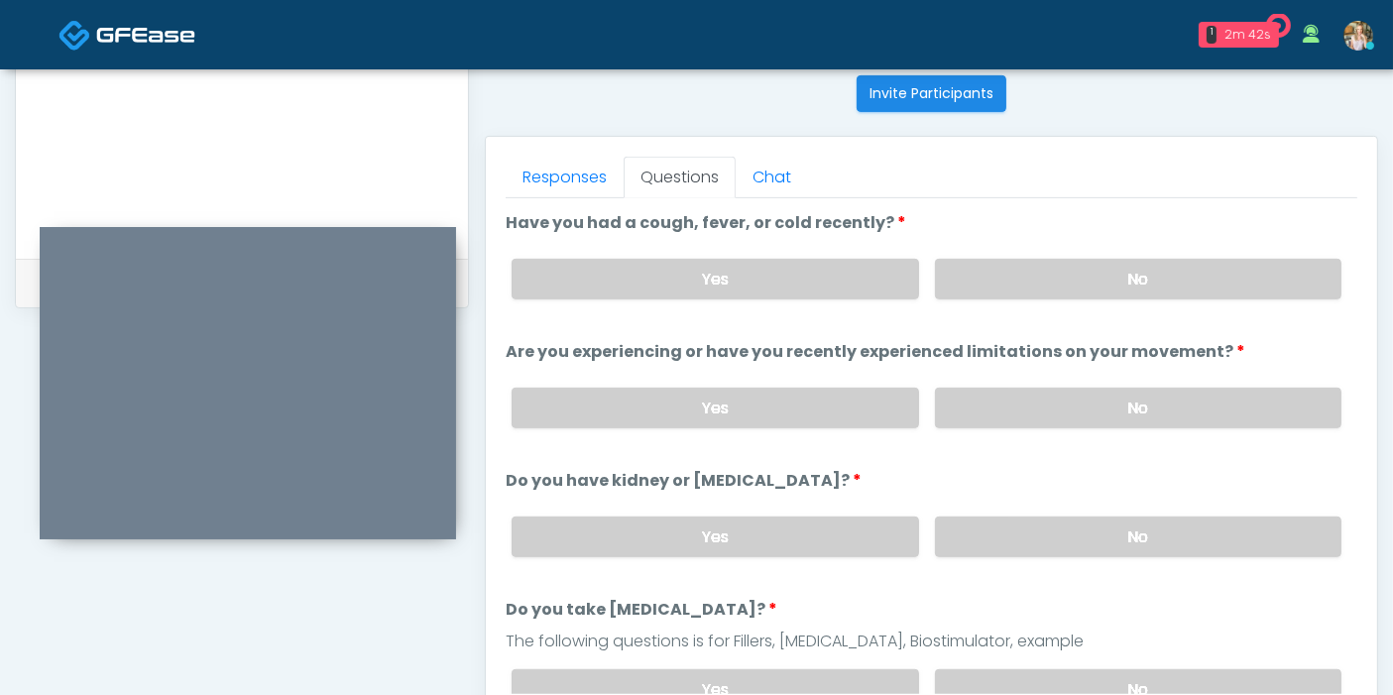
scroll to position [750, 0]
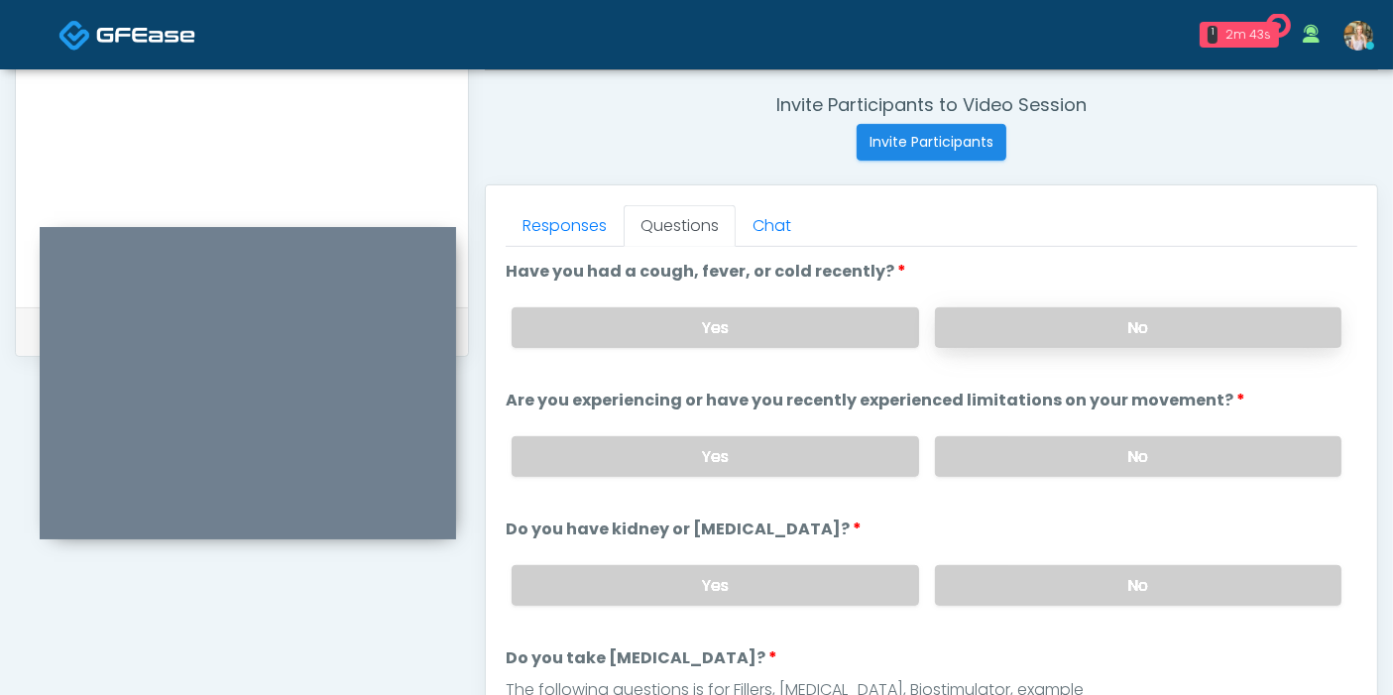
click at [1141, 330] on label "No" at bounding box center [1138, 327] width 406 height 41
click at [1067, 448] on label "No" at bounding box center [1138, 456] width 406 height 41
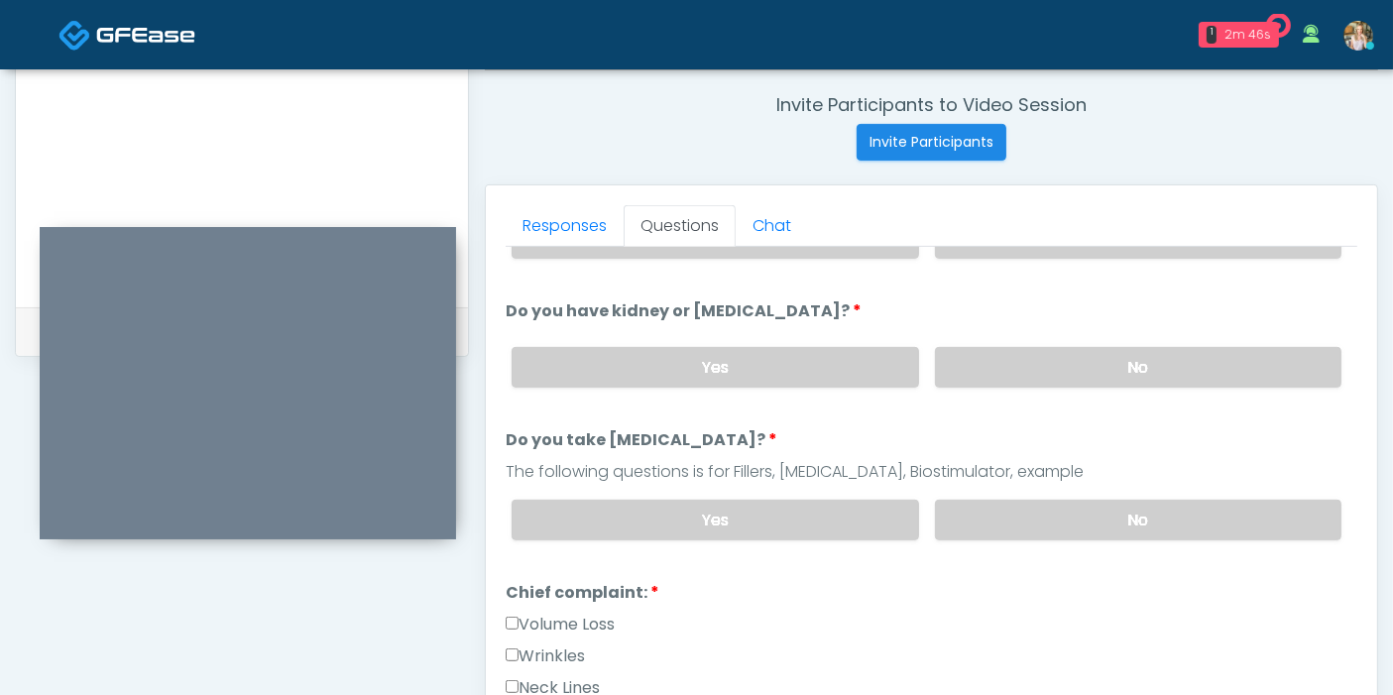
scroll to position [220, 0]
click at [1071, 371] on label "No" at bounding box center [1138, 365] width 406 height 41
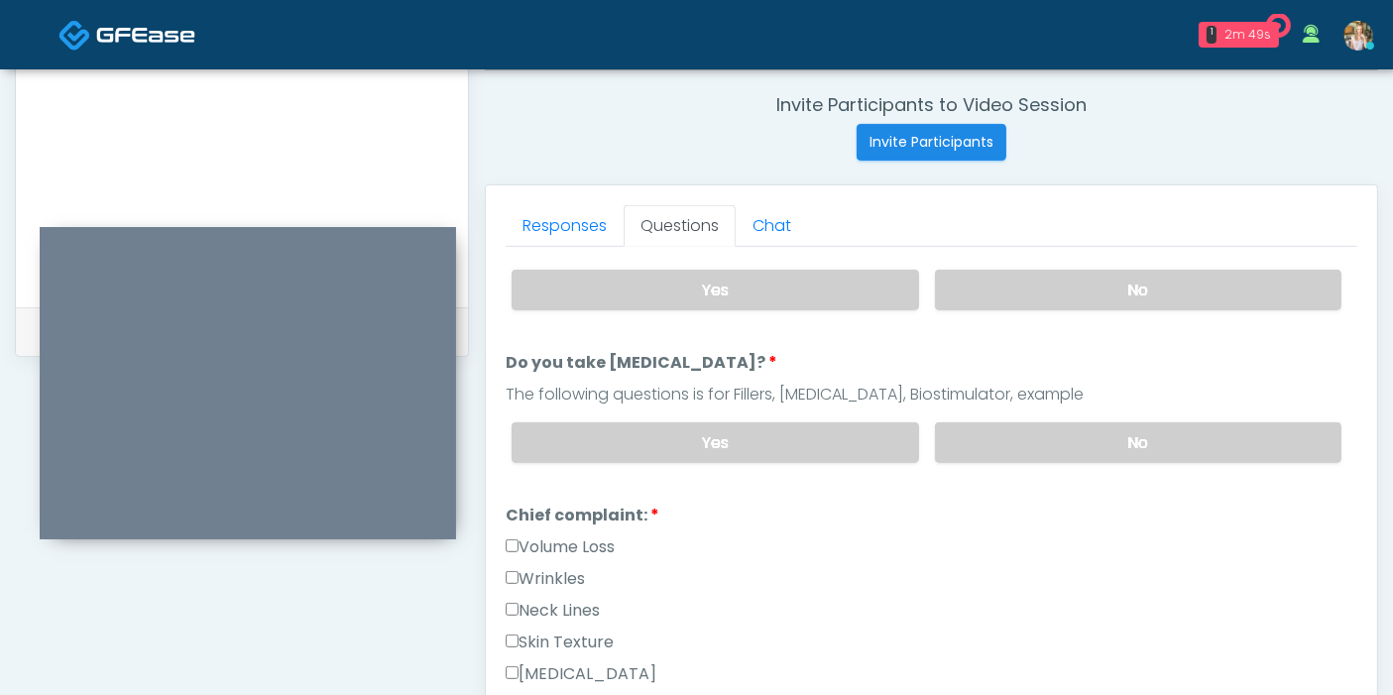
scroll to position [330, 0]
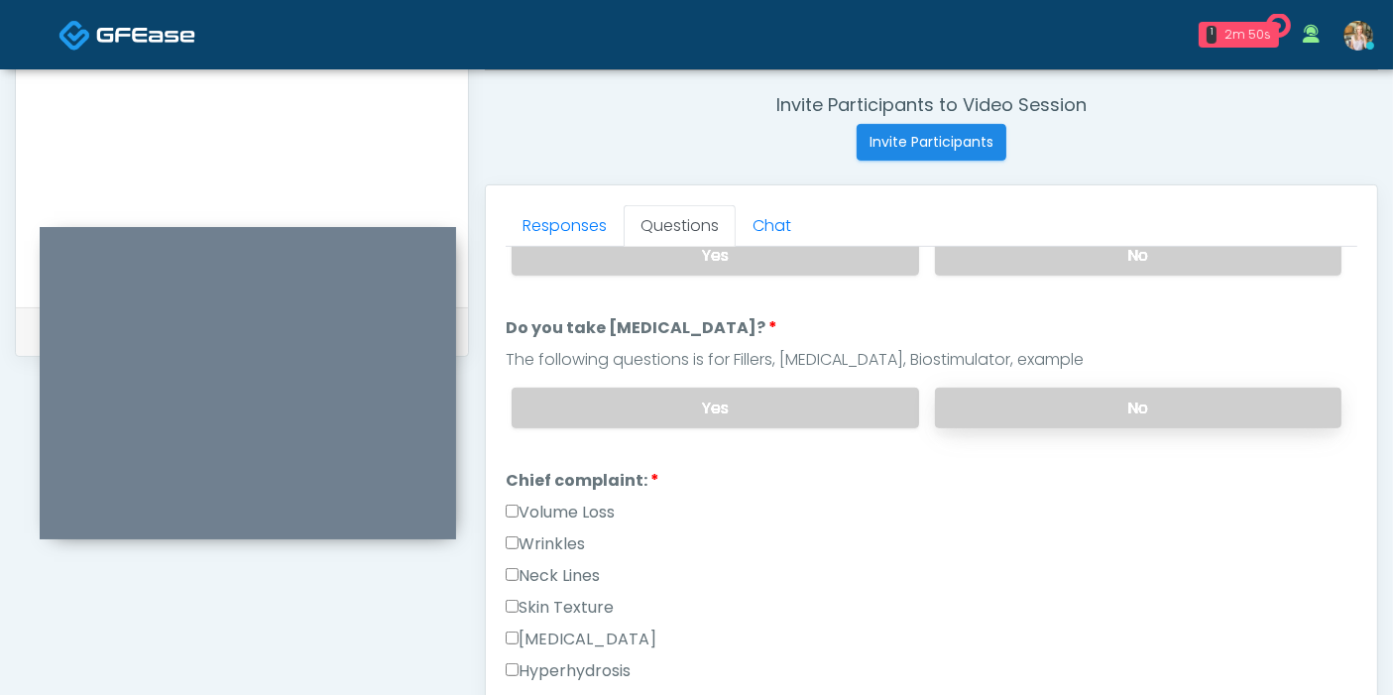
click at [1074, 410] on label "No" at bounding box center [1138, 408] width 406 height 41
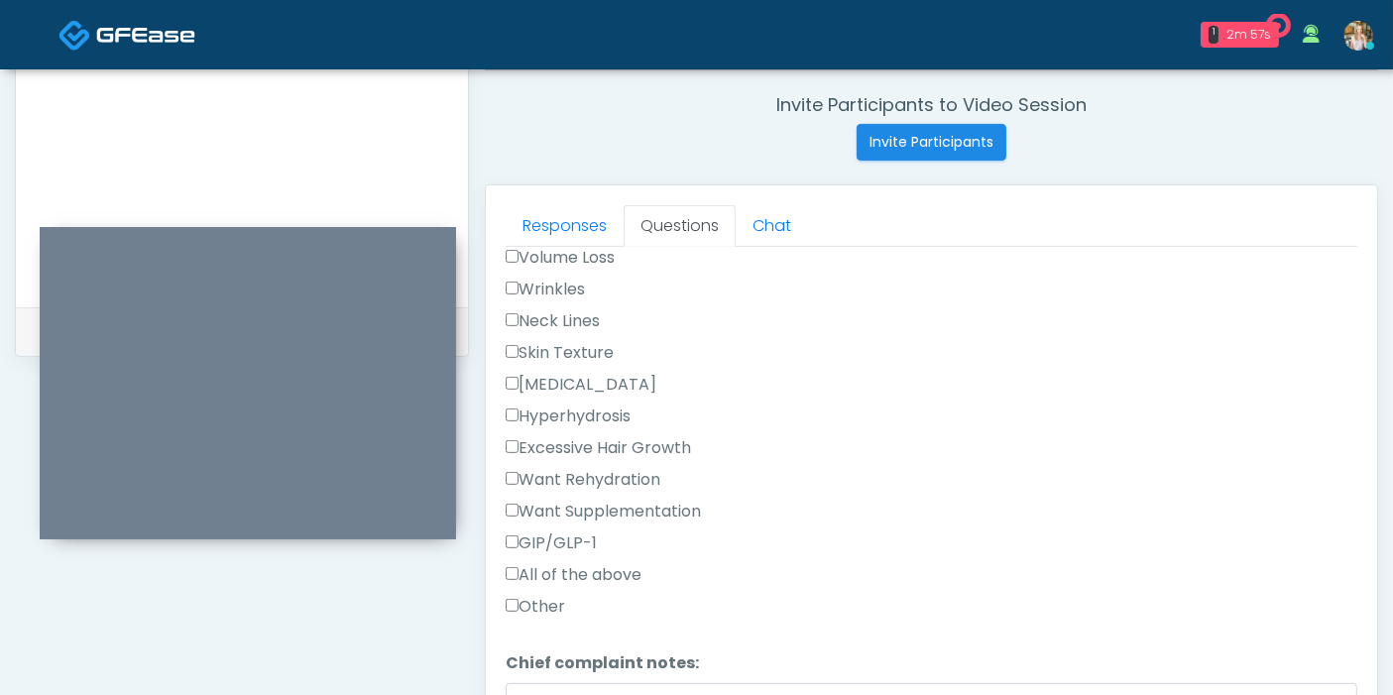
scroll to position [550, 0]
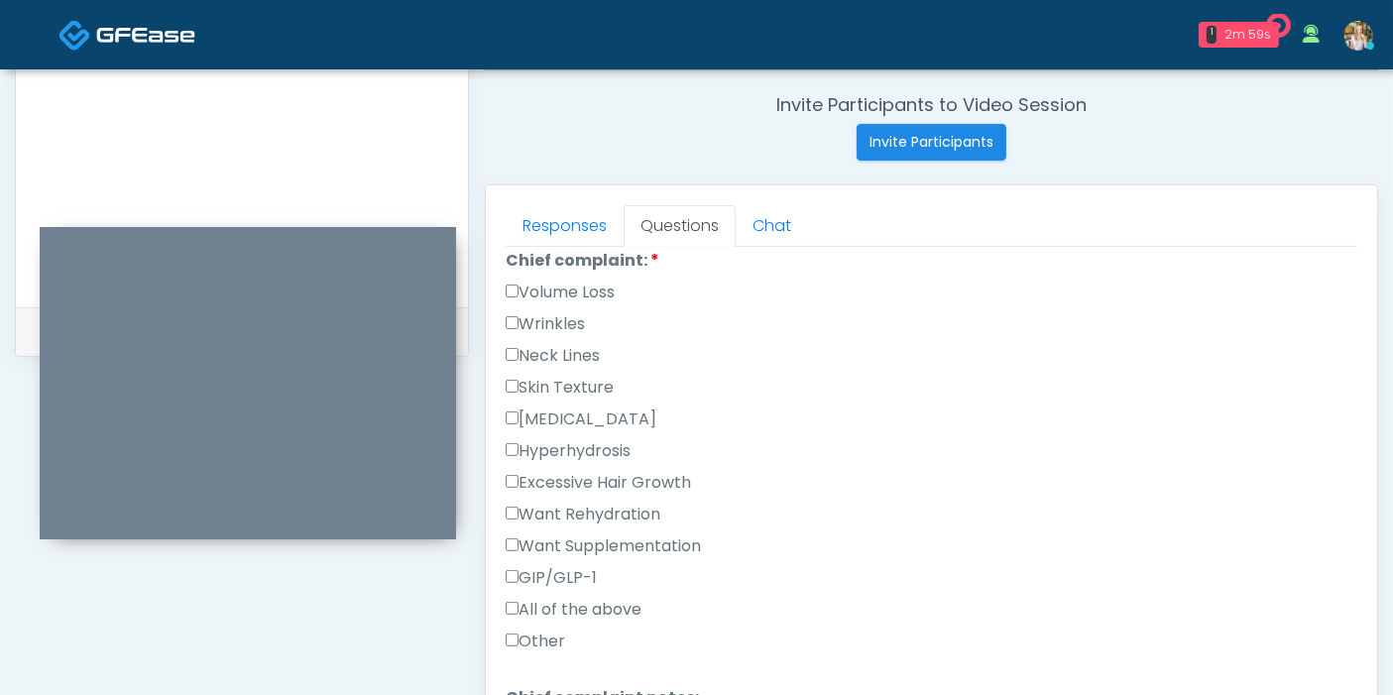
click at [541, 319] on label "Wrinkles" at bounding box center [545, 324] width 79 height 24
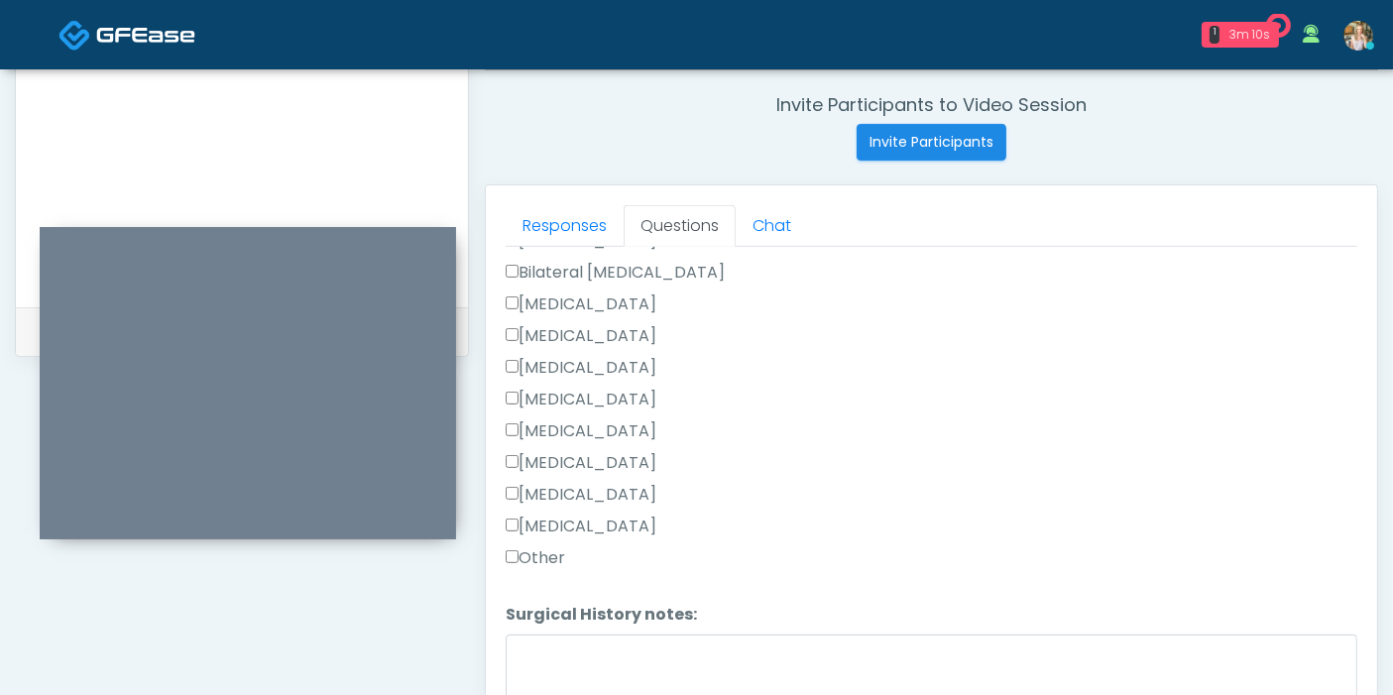
scroll to position [1290, 0]
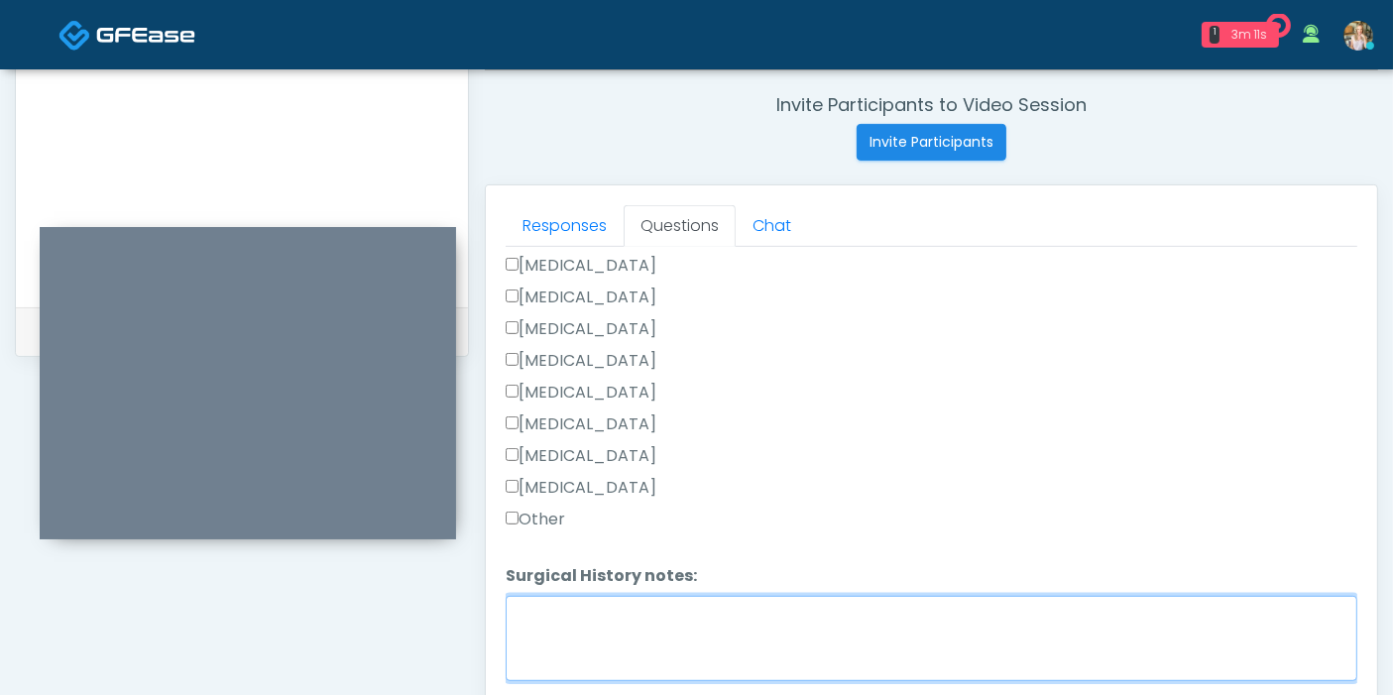
click at [585, 638] on textarea "Surgical History notes:" at bounding box center [931, 638] width 851 height 85
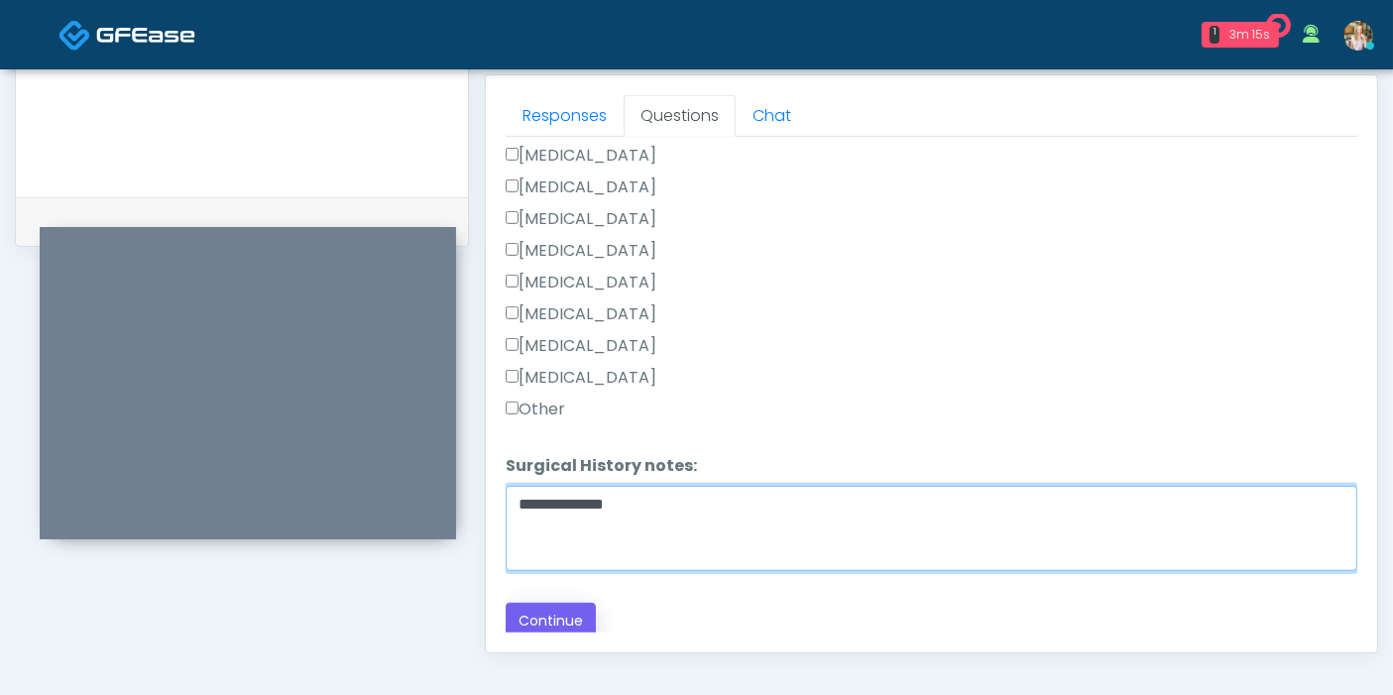
type textarea "**********"
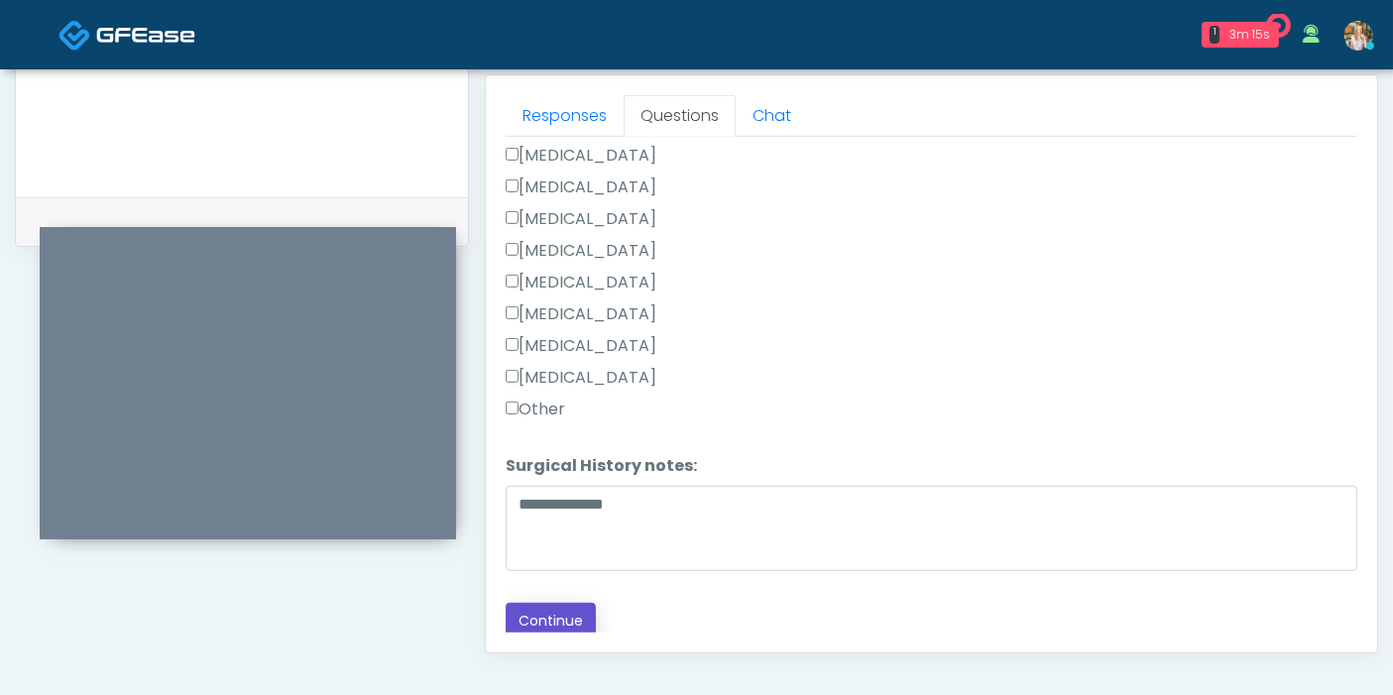
click at [543, 616] on button "Continue" at bounding box center [551, 621] width 90 height 37
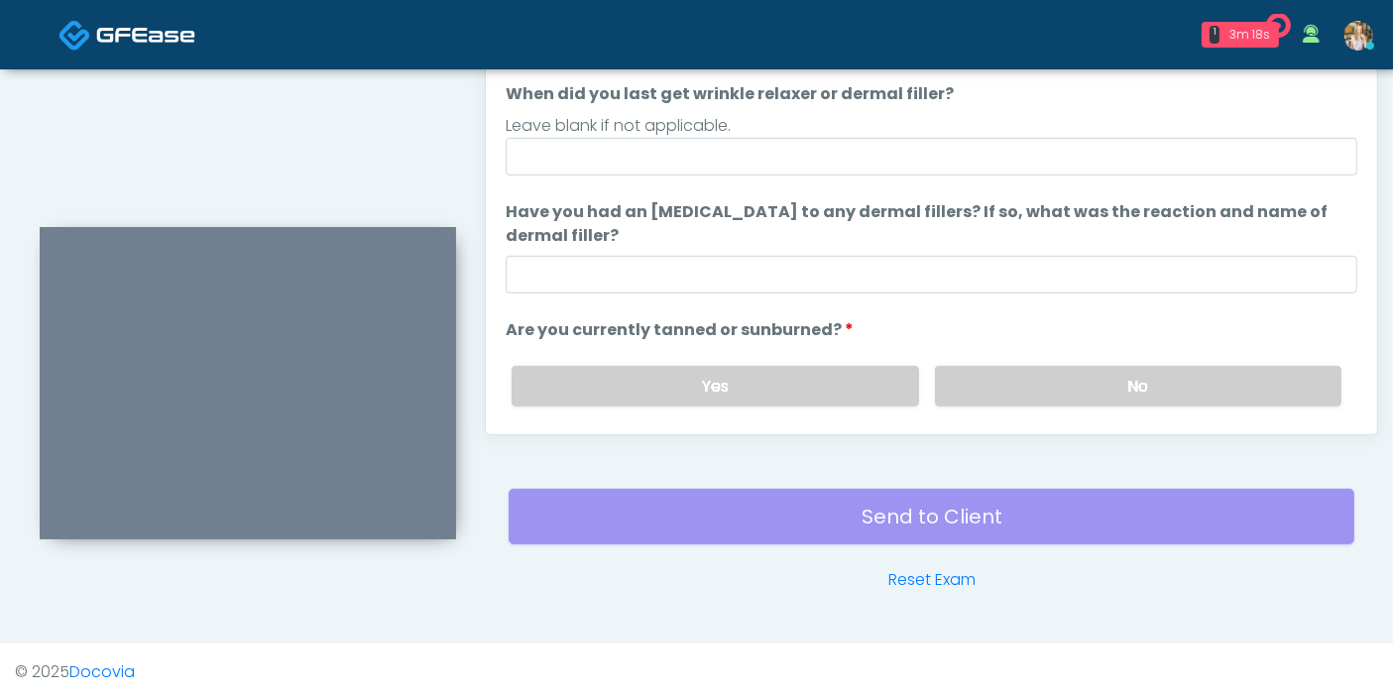
scroll to position [970, 0]
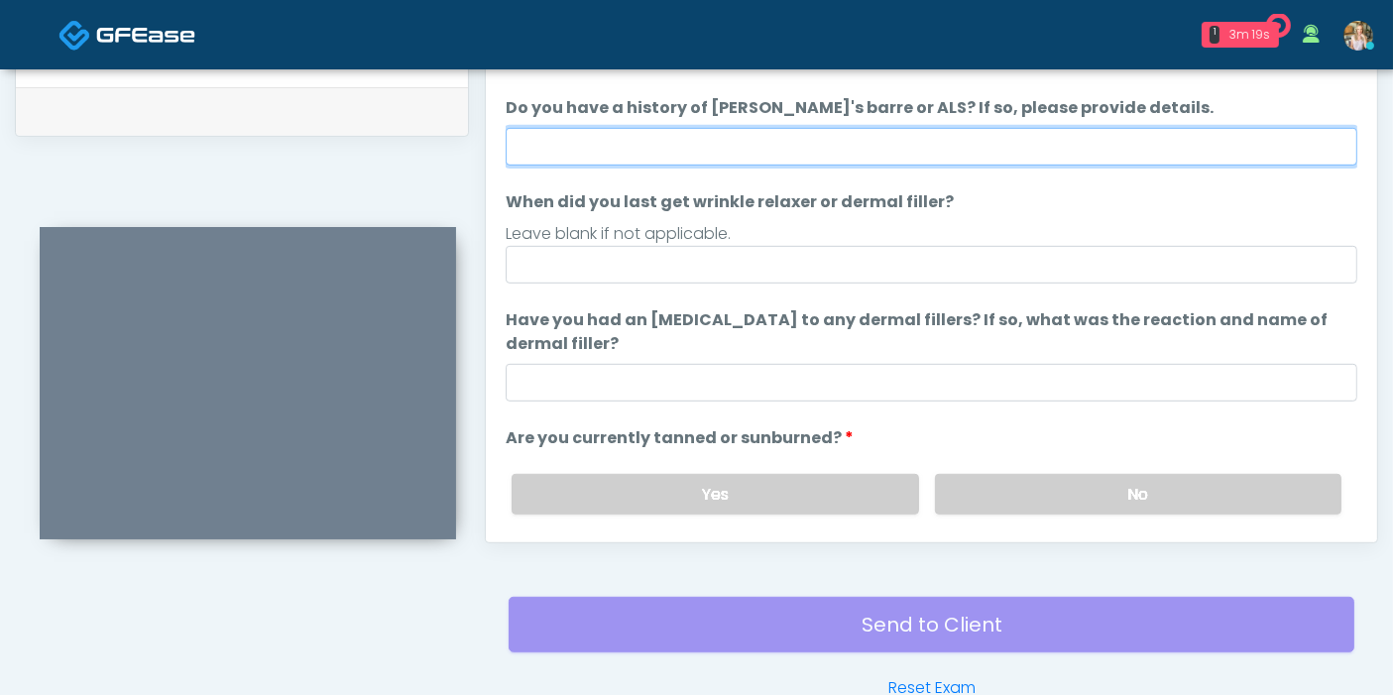
click at [880, 143] on input "Do you have a history of Guillain's barre or ALS? If so, please provide details." at bounding box center [931, 147] width 851 height 38
type input "*"
type input "******"
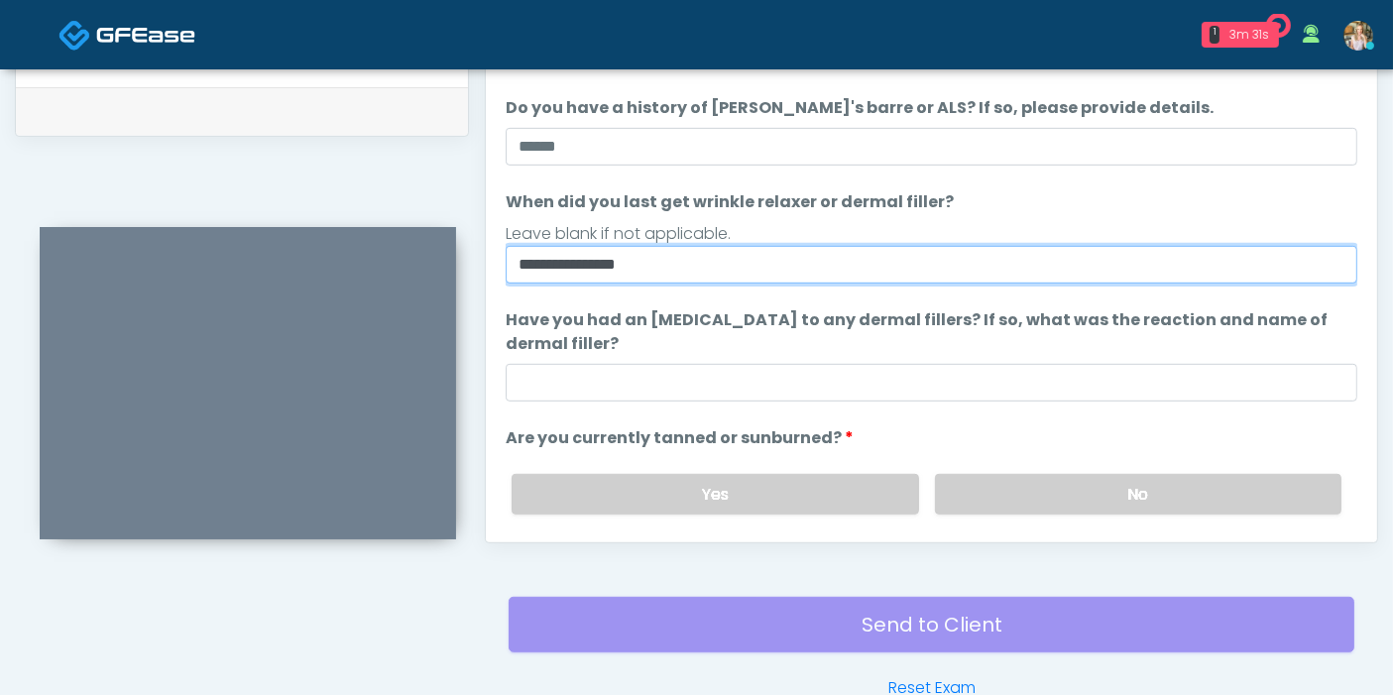
type input "**********"
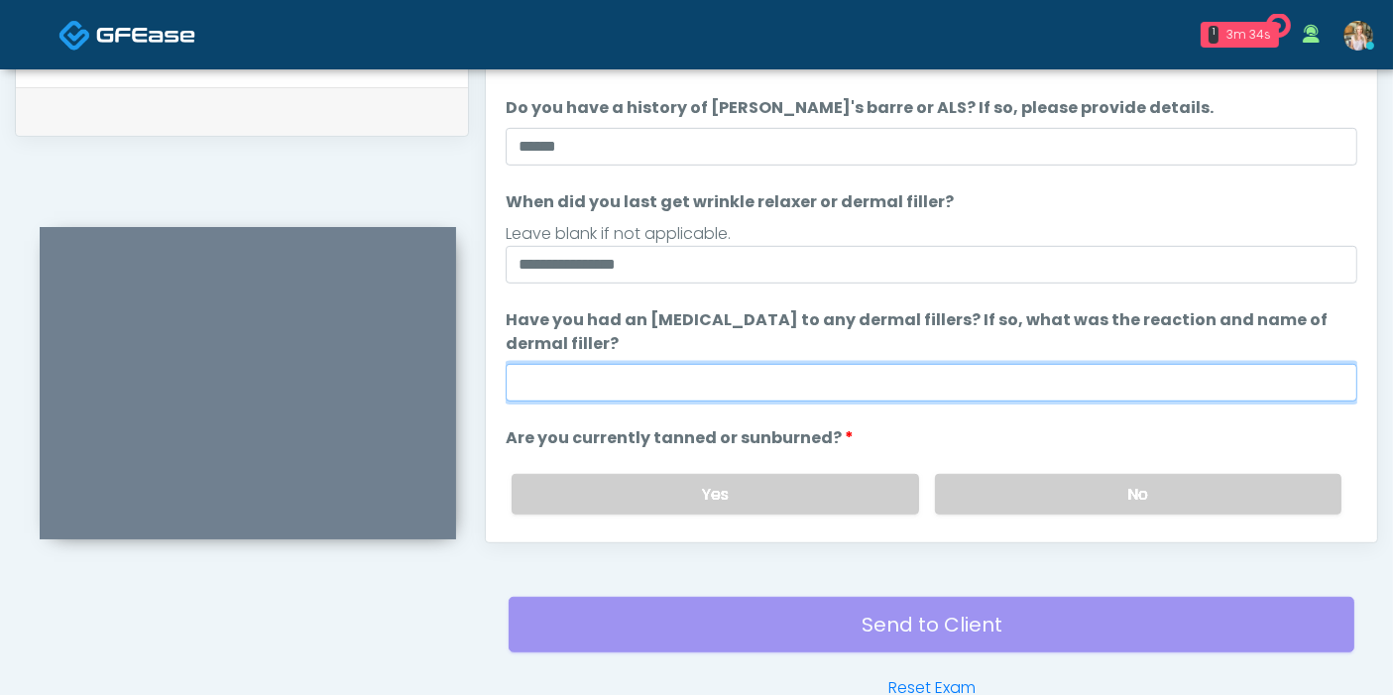
type input "*"
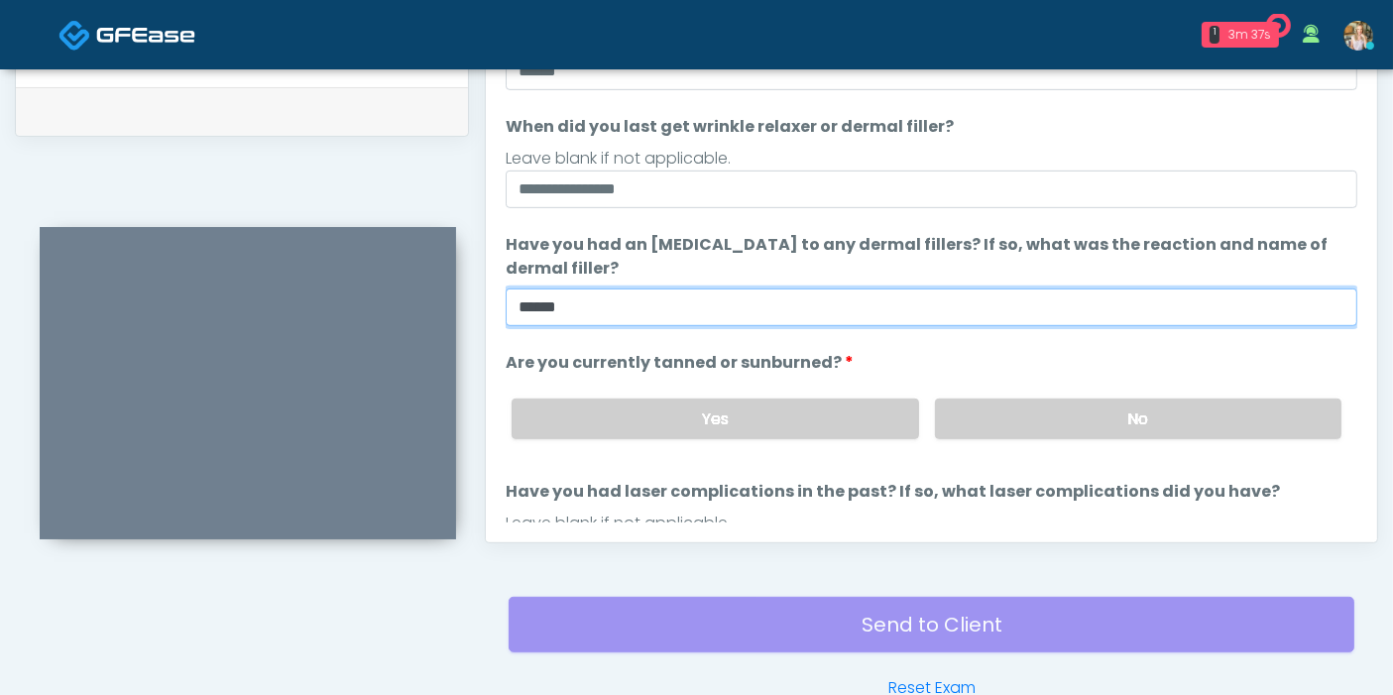
scroll to position [110, 0]
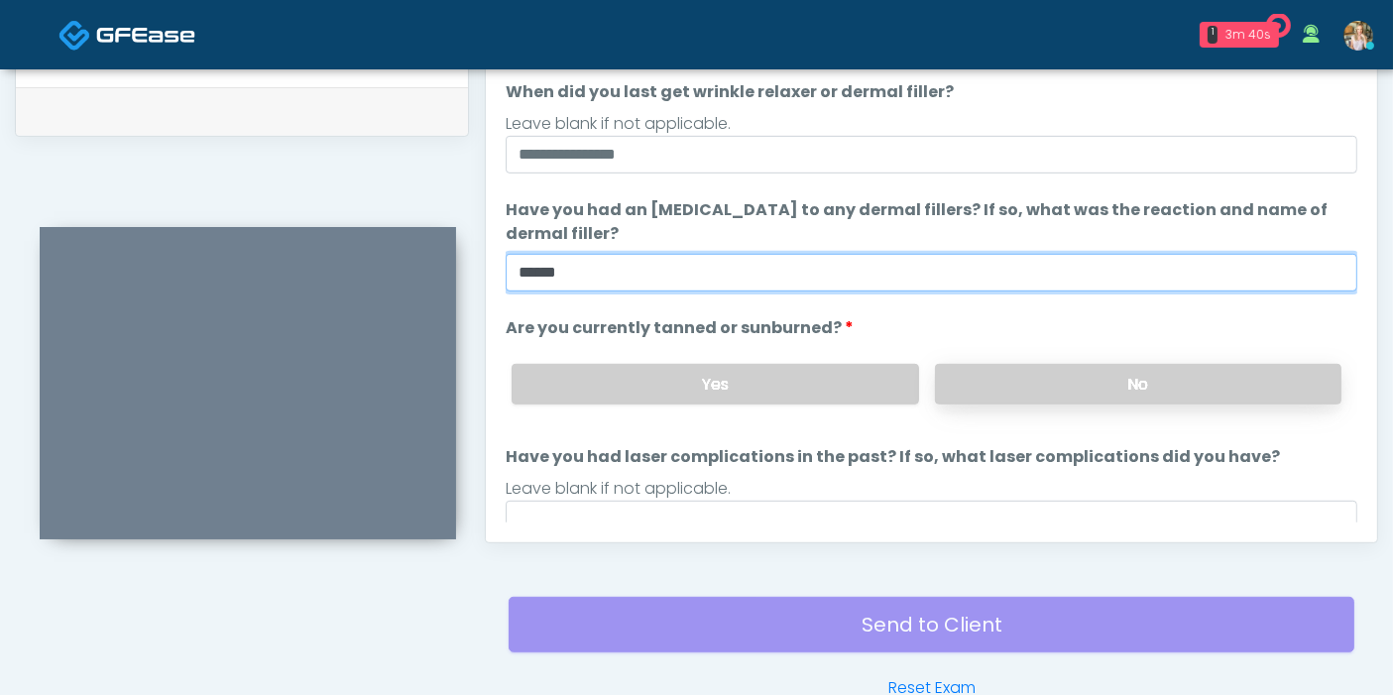
type input "******"
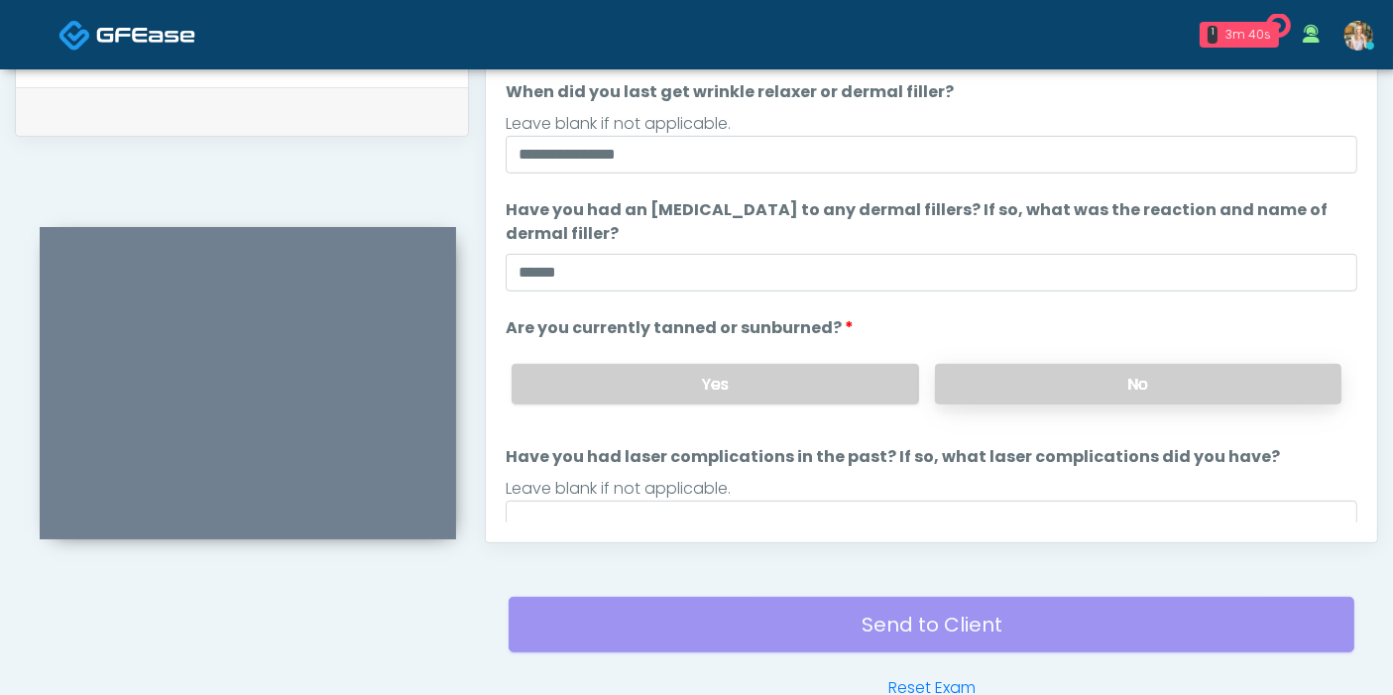
click at [1090, 384] on label "No" at bounding box center [1138, 384] width 406 height 41
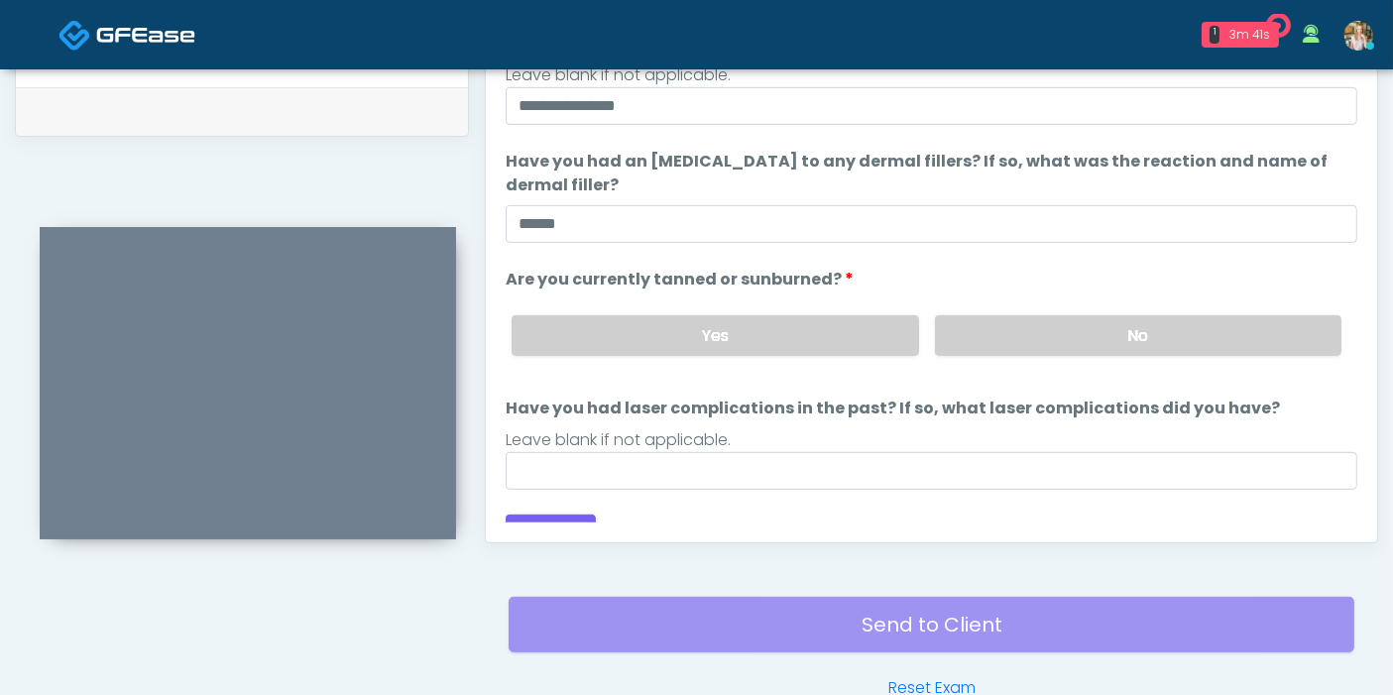
scroll to position [185, 0]
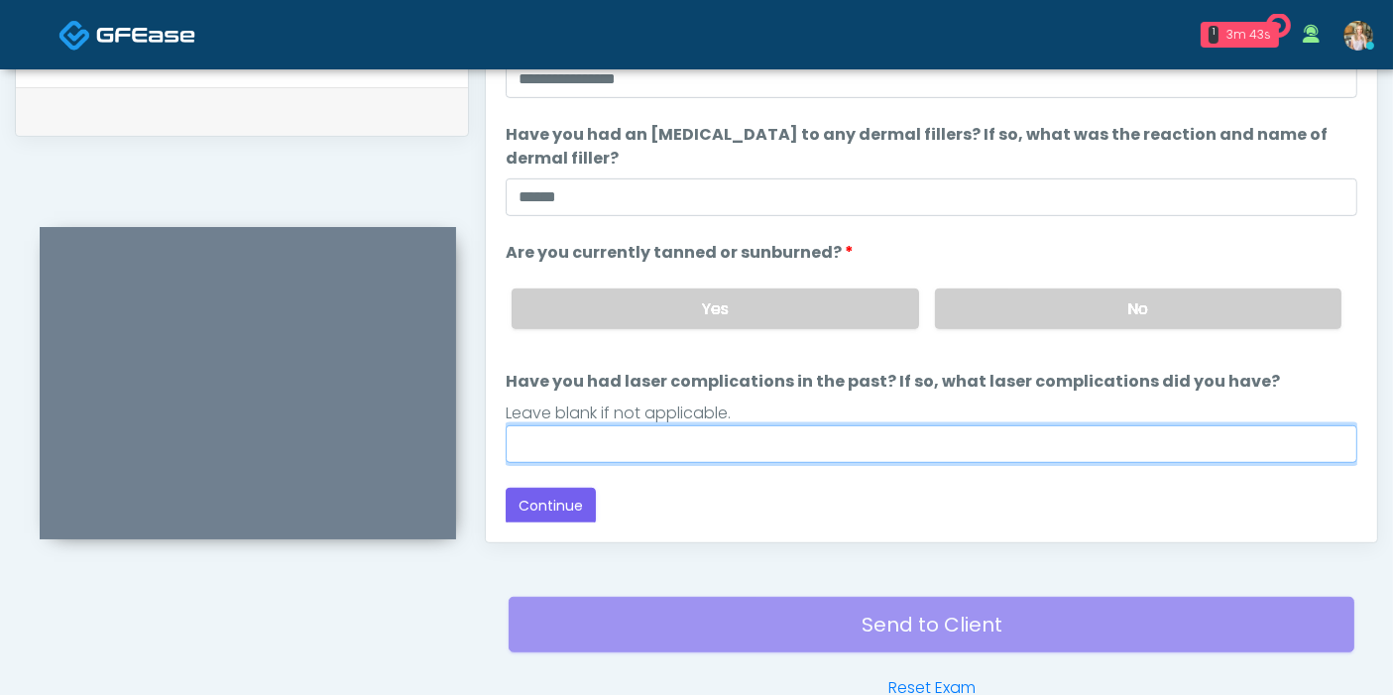
click at [853, 443] on input "Have you had laser complications in the past? If so, what laser complications d…" at bounding box center [931, 444] width 851 height 38
type input "******"
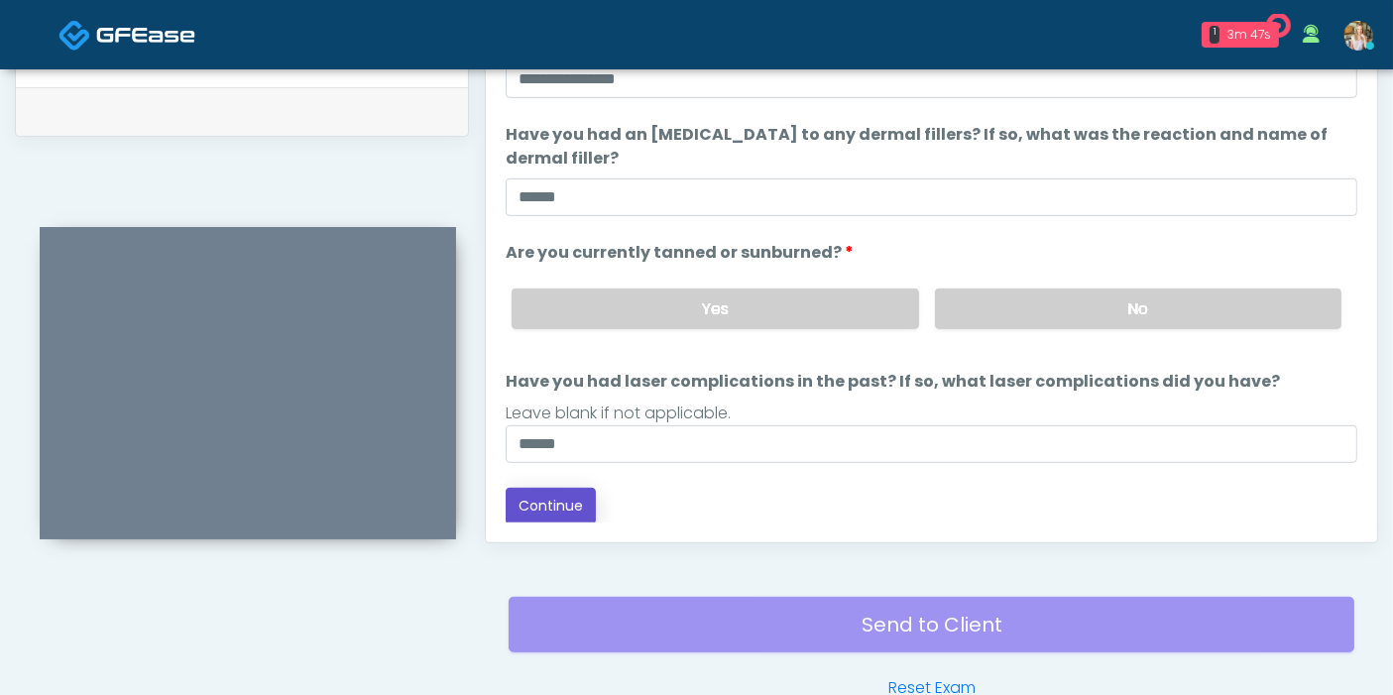
click at [548, 497] on button "Continue" at bounding box center [551, 506] width 90 height 37
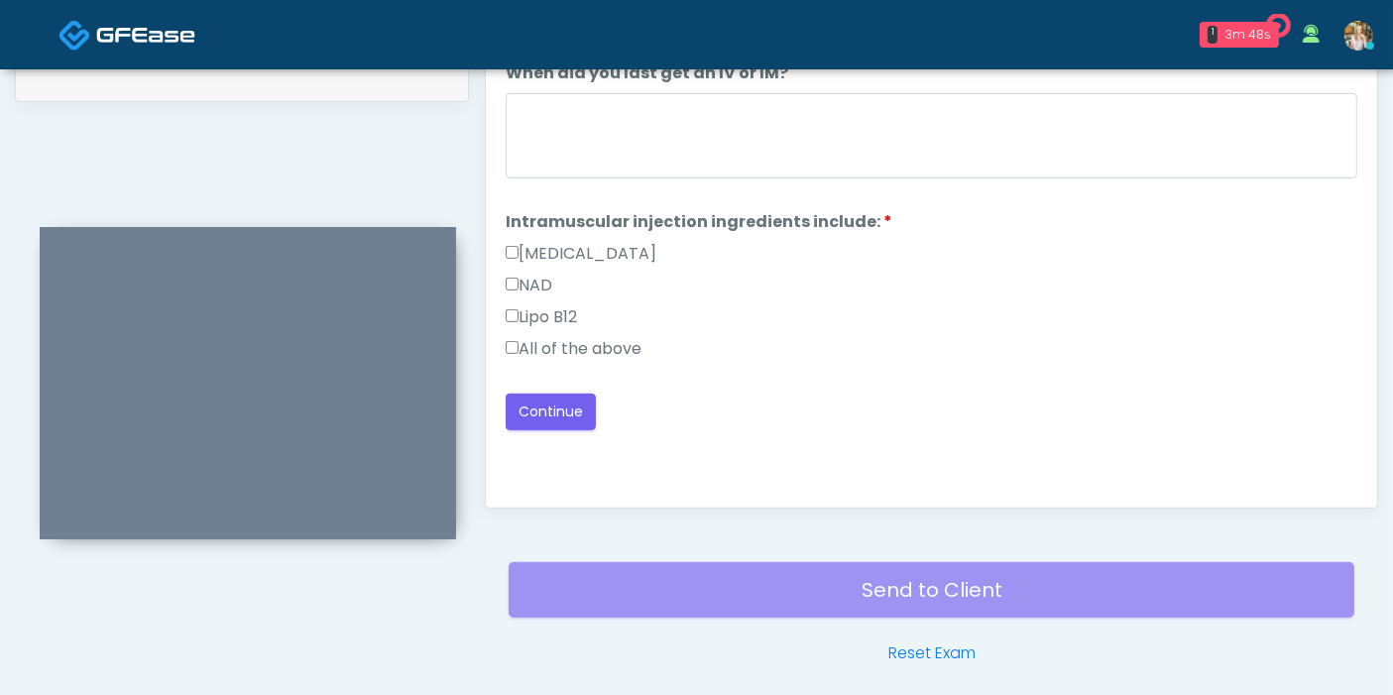
scroll to position [970, 0]
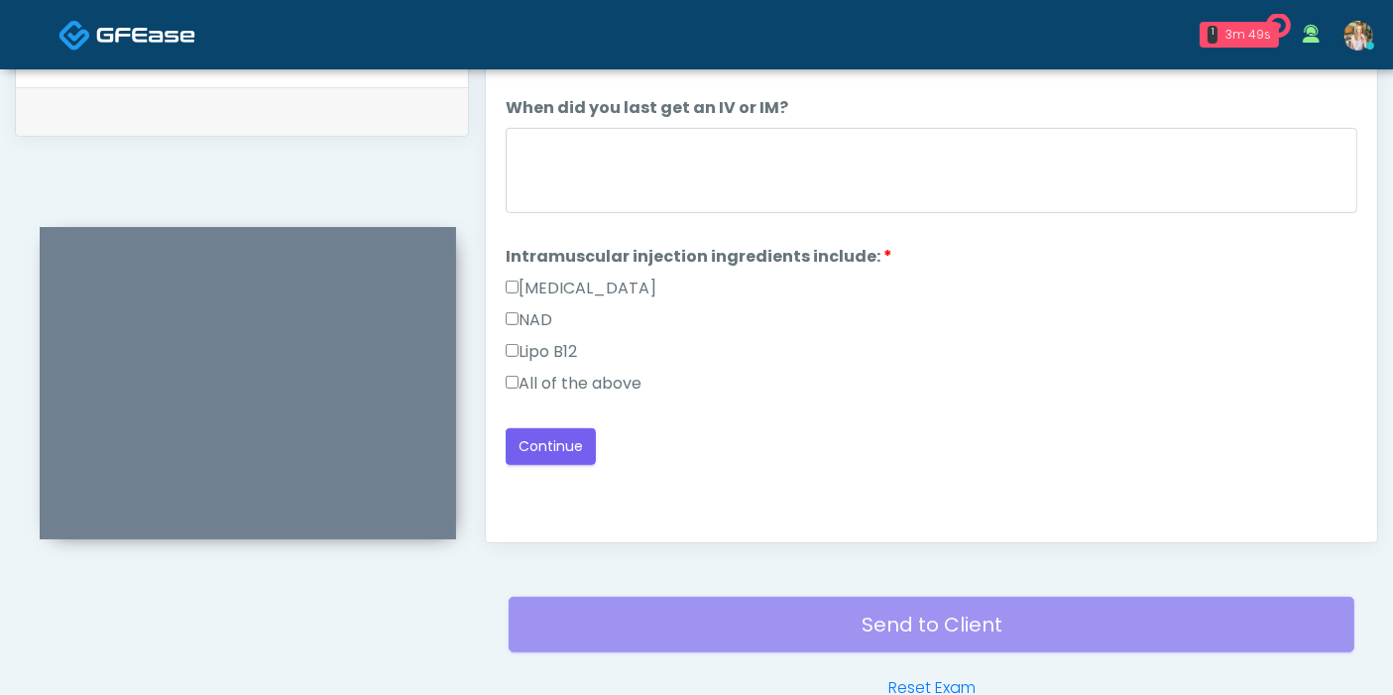
click at [609, 372] on label "All of the above" at bounding box center [574, 384] width 136 height 24
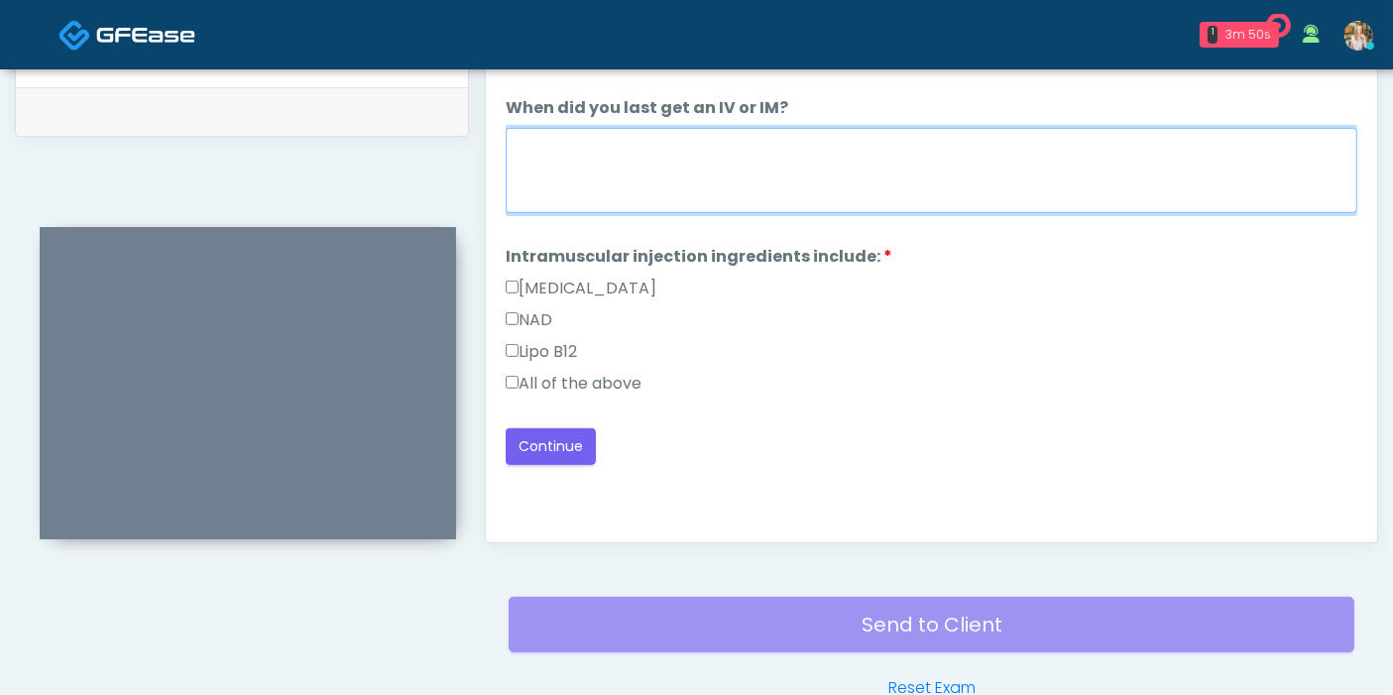
click at [735, 161] on textarea "When did you last get an IV or IM?" at bounding box center [931, 170] width 851 height 85
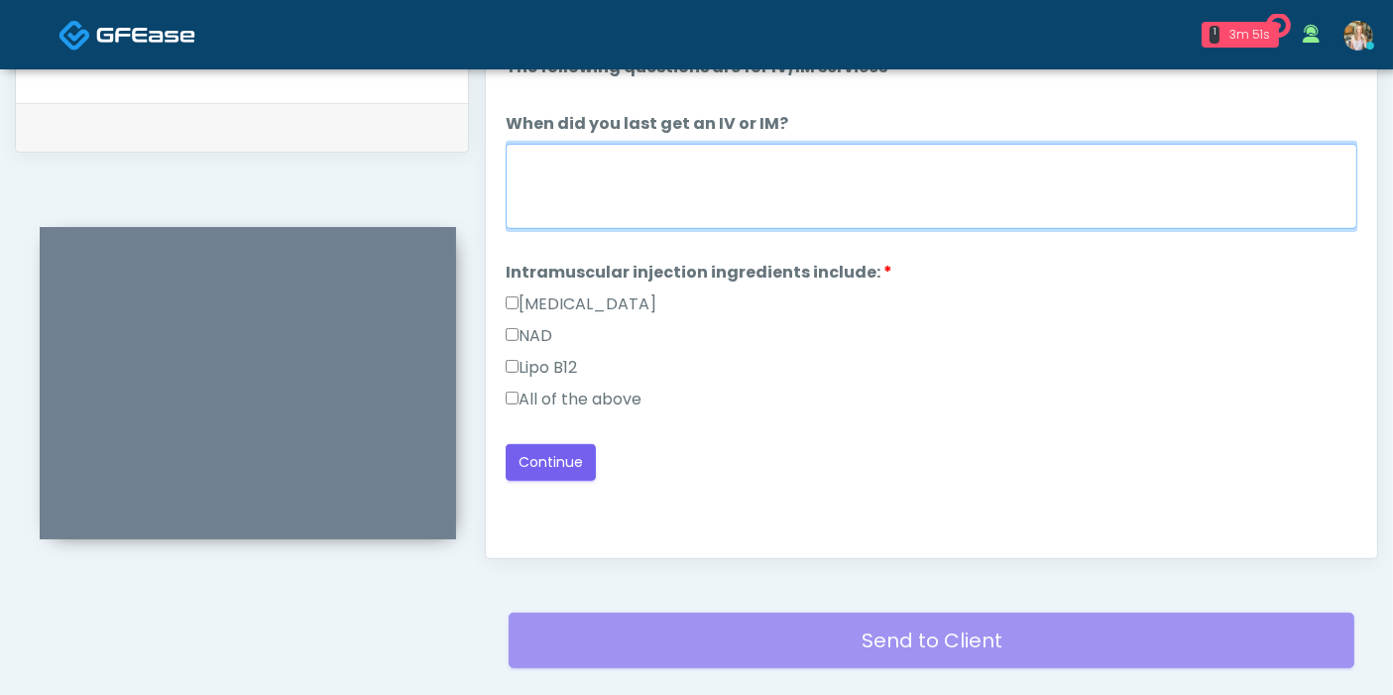
scroll to position [860, 0]
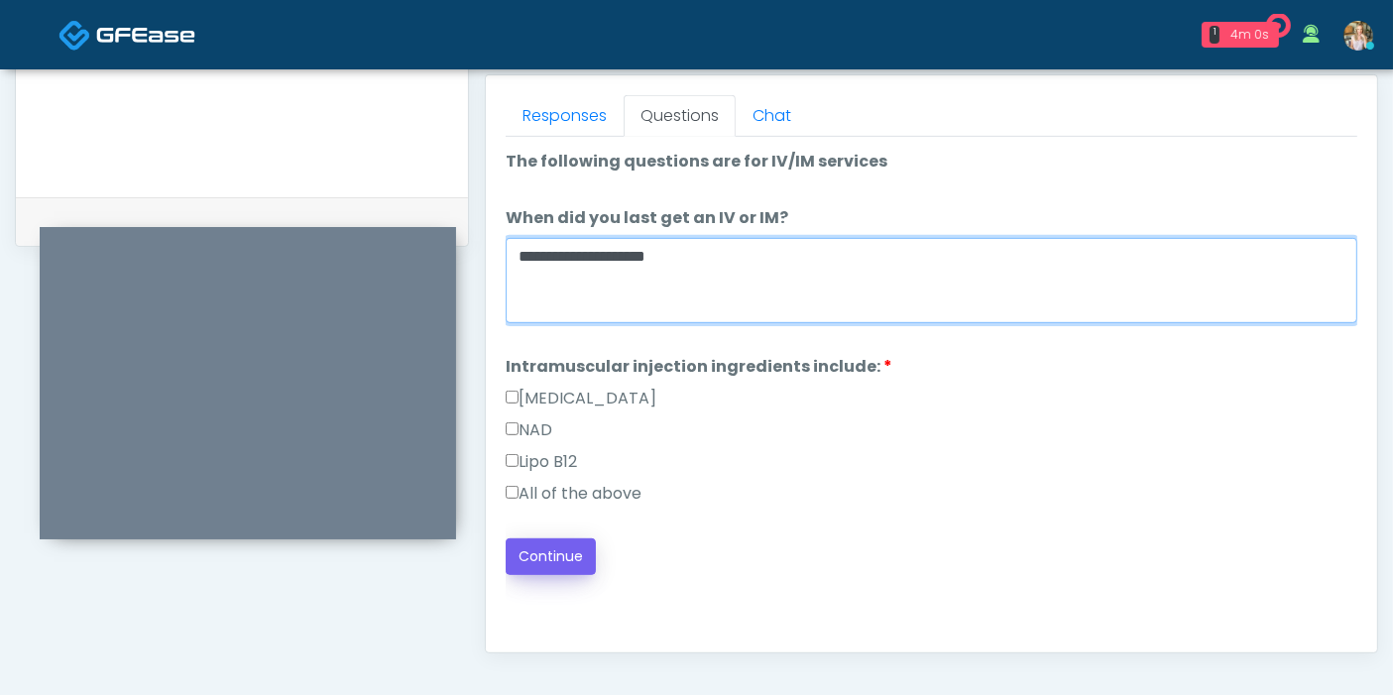
type textarea "**********"
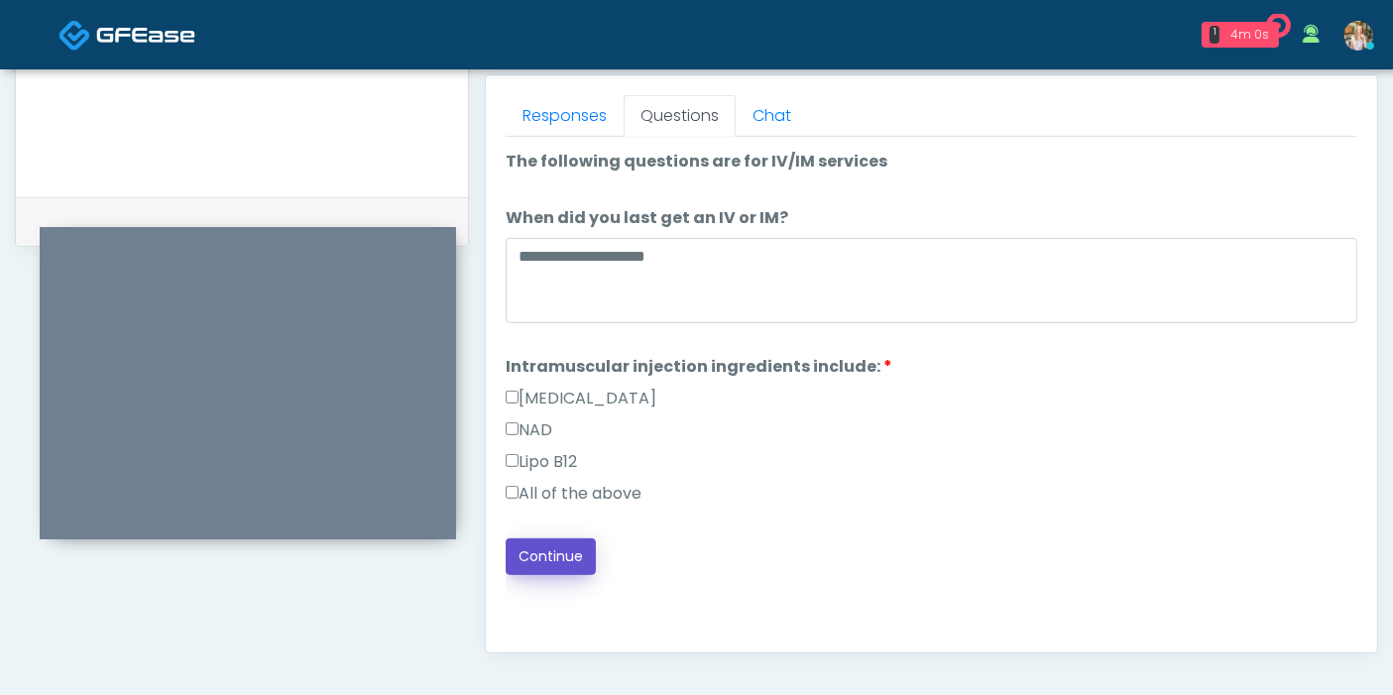
click at [573, 552] on button "Continue" at bounding box center [551, 556] width 90 height 37
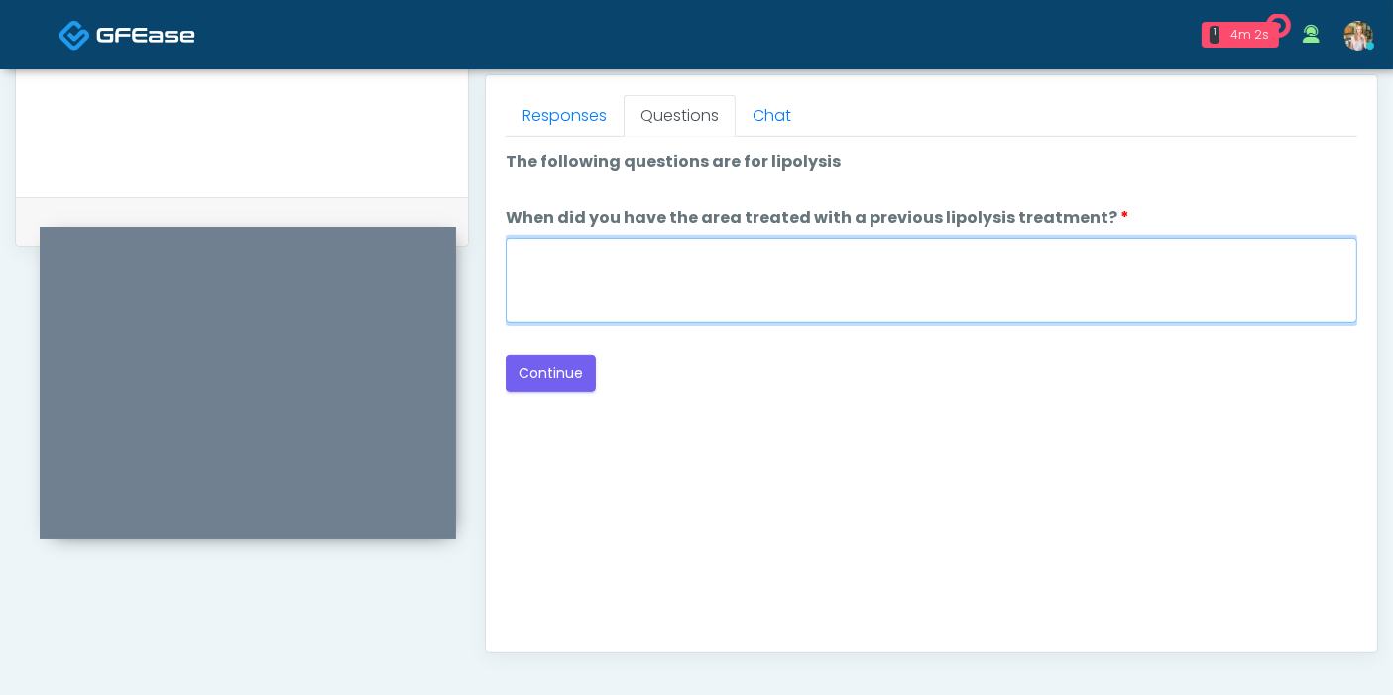
click at [789, 276] on textarea "When did you have the area treated with a previous lipolysis treatment?" at bounding box center [931, 280] width 851 height 85
type textarea "***"
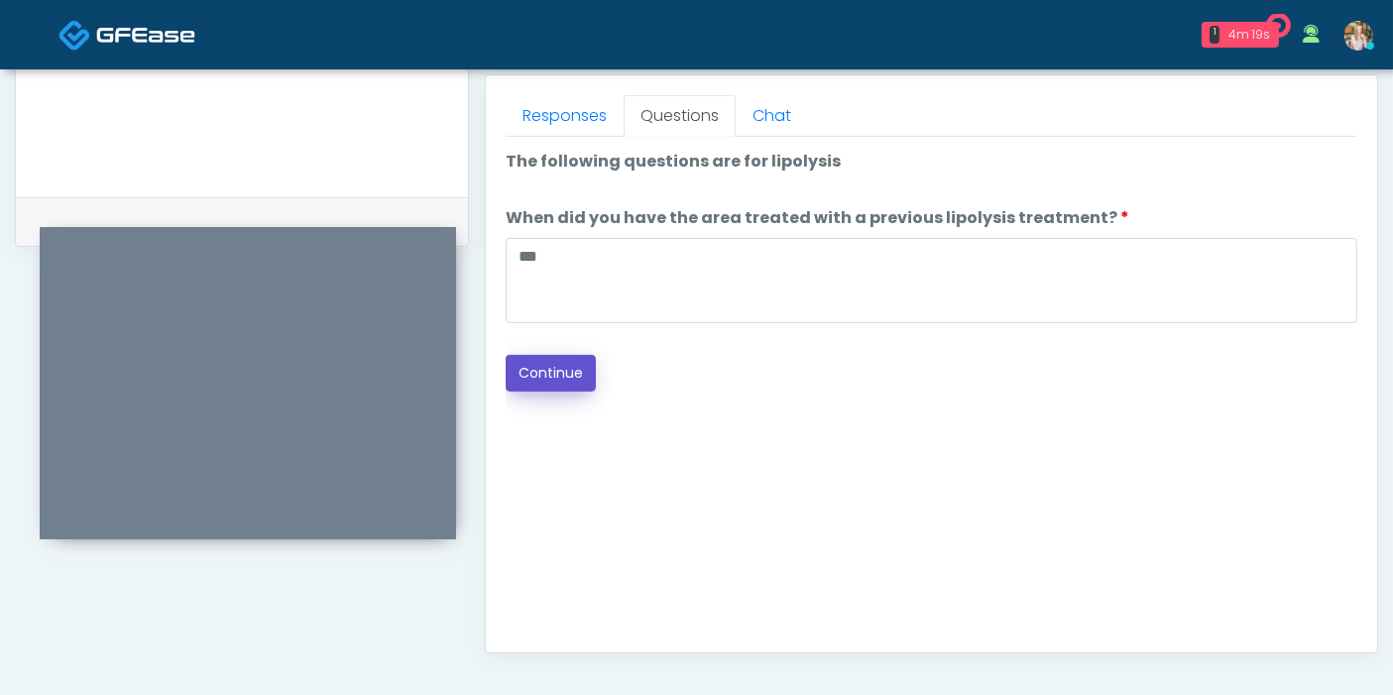
click at [566, 363] on button "Continue" at bounding box center [551, 373] width 90 height 37
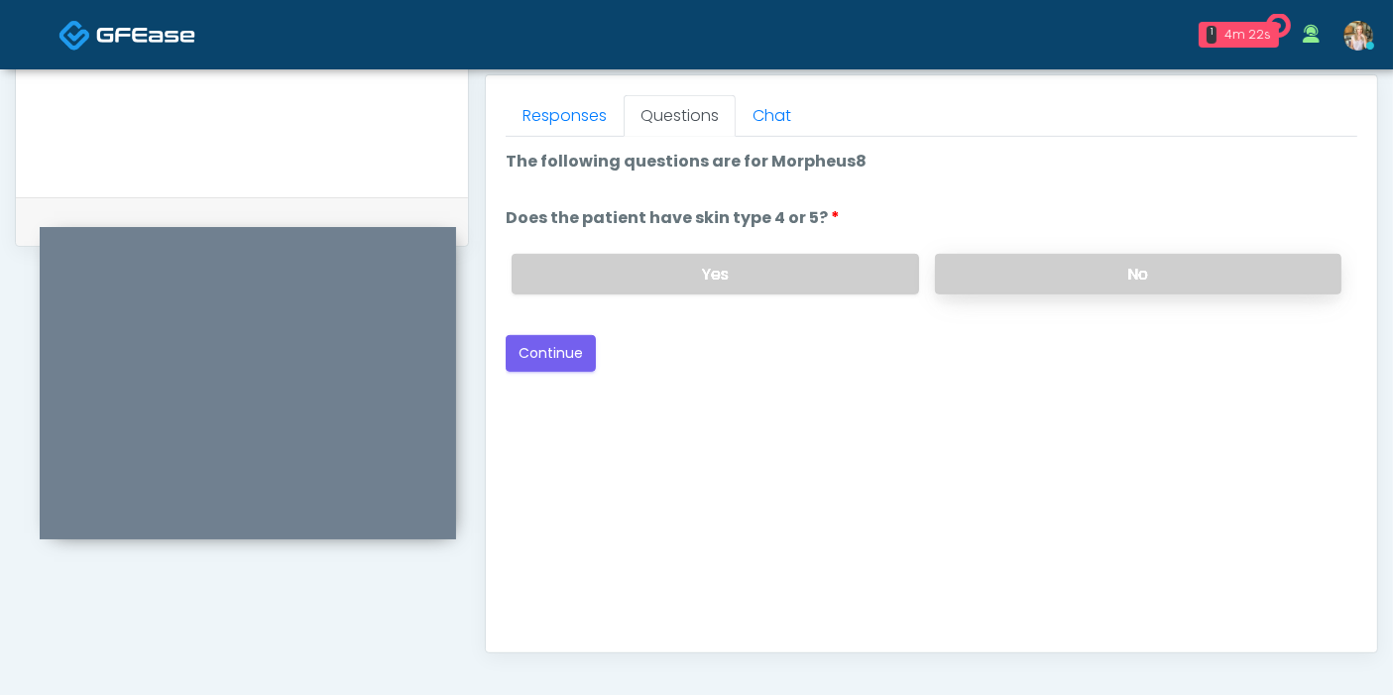
click at [1031, 270] on label "No" at bounding box center [1138, 274] width 406 height 41
click at [557, 340] on button "Continue" at bounding box center [551, 353] width 90 height 37
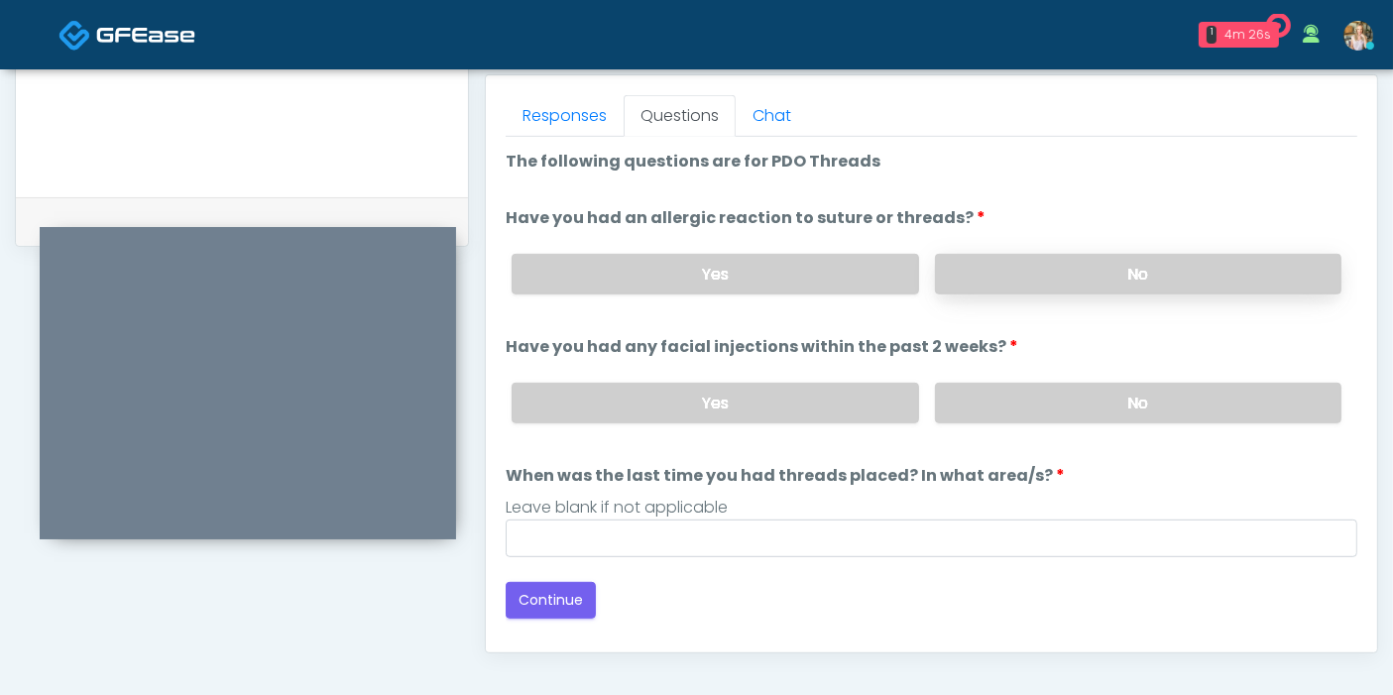
click at [1107, 270] on label "No" at bounding box center [1138, 274] width 406 height 41
click at [1142, 398] on label "No" at bounding box center [1138, 403] width 406 height 41
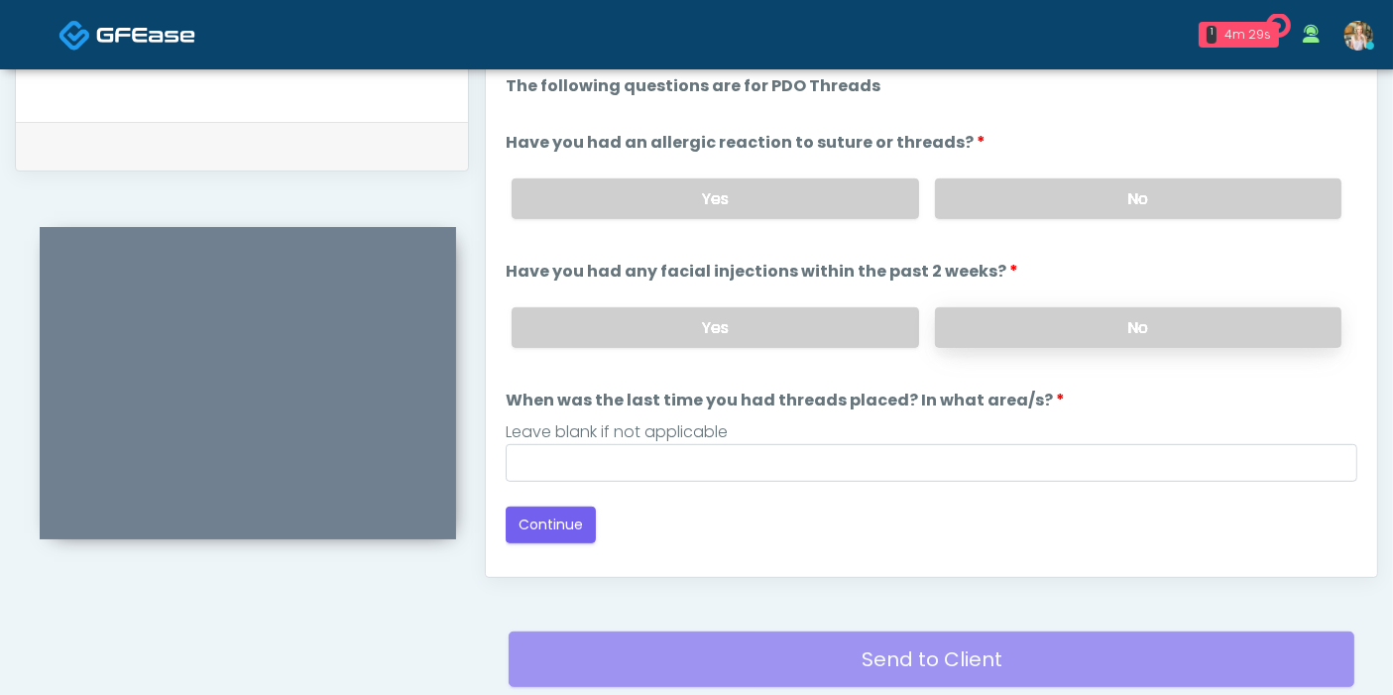
scroll to position [970, 0]
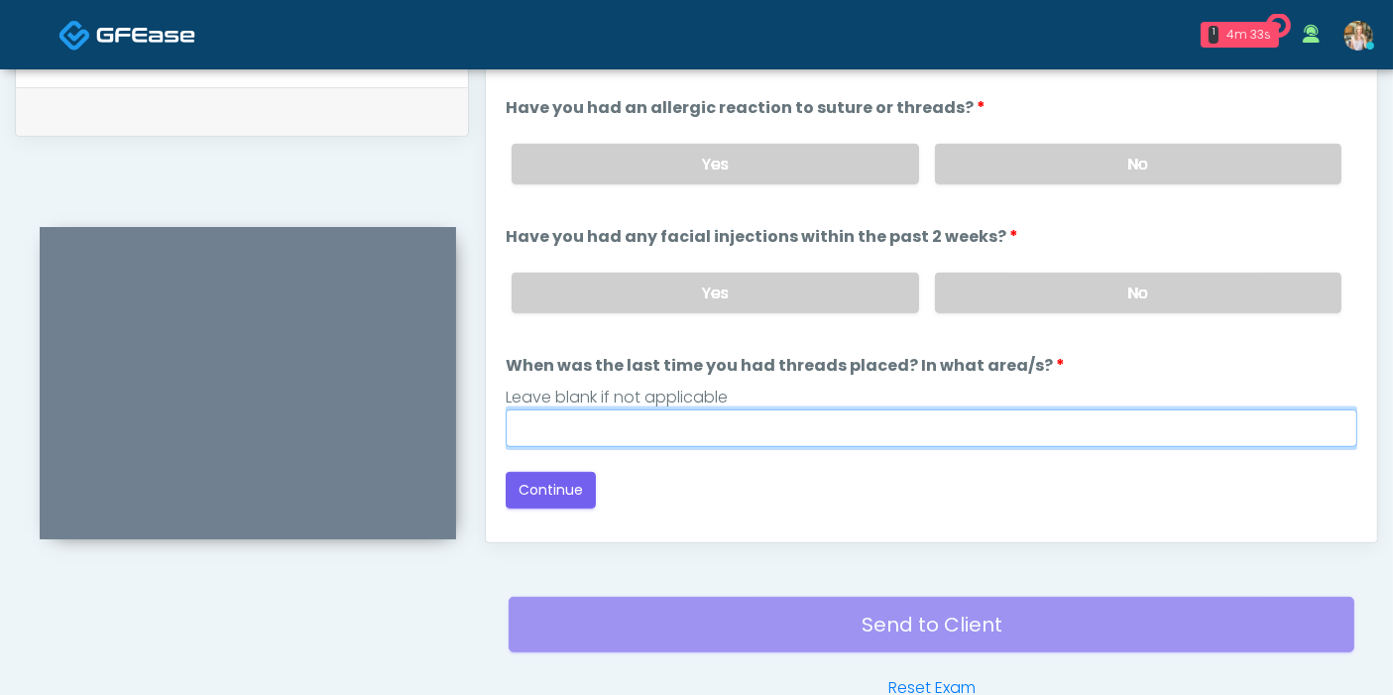
click at [779, 437] on input "When was the last time you had threads placed? In what area/s?" at bounding box center [931, 428] width 851 height 38
type input "***"
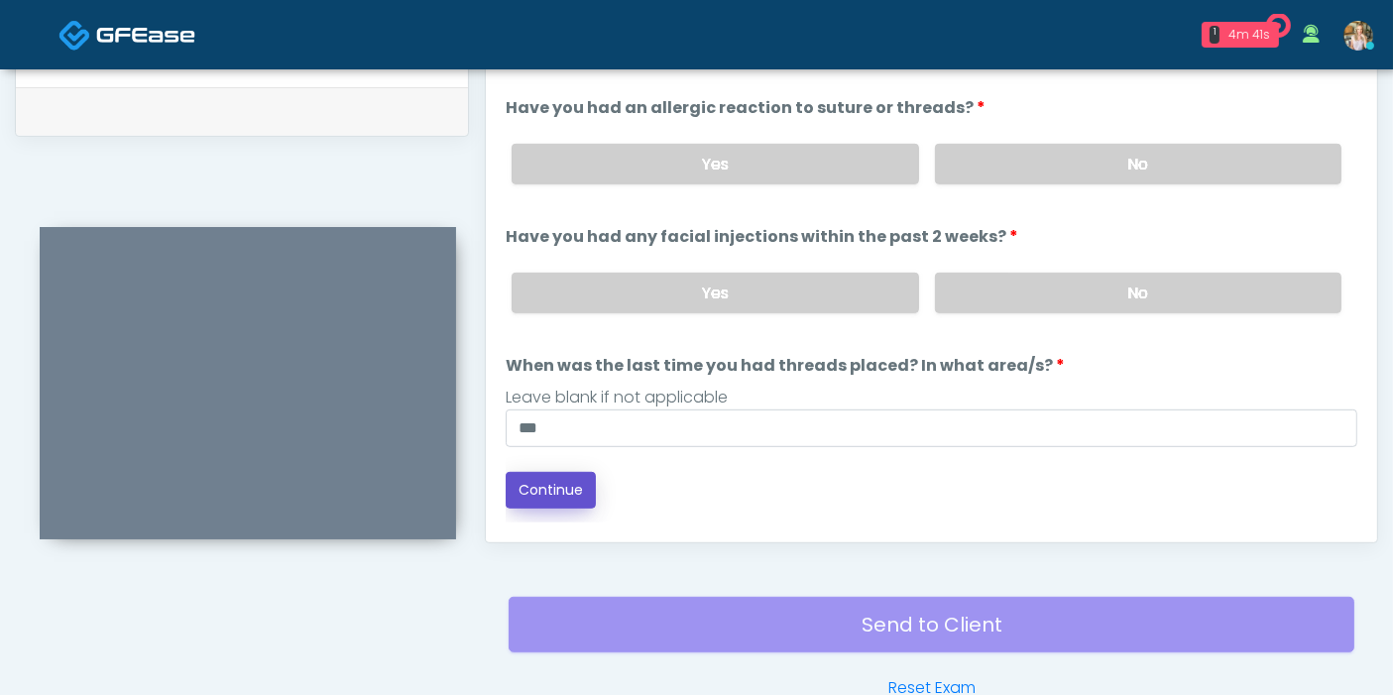
click at [560, 486] on button "Continue" at bounding box center [551, 490] width 90 height 37
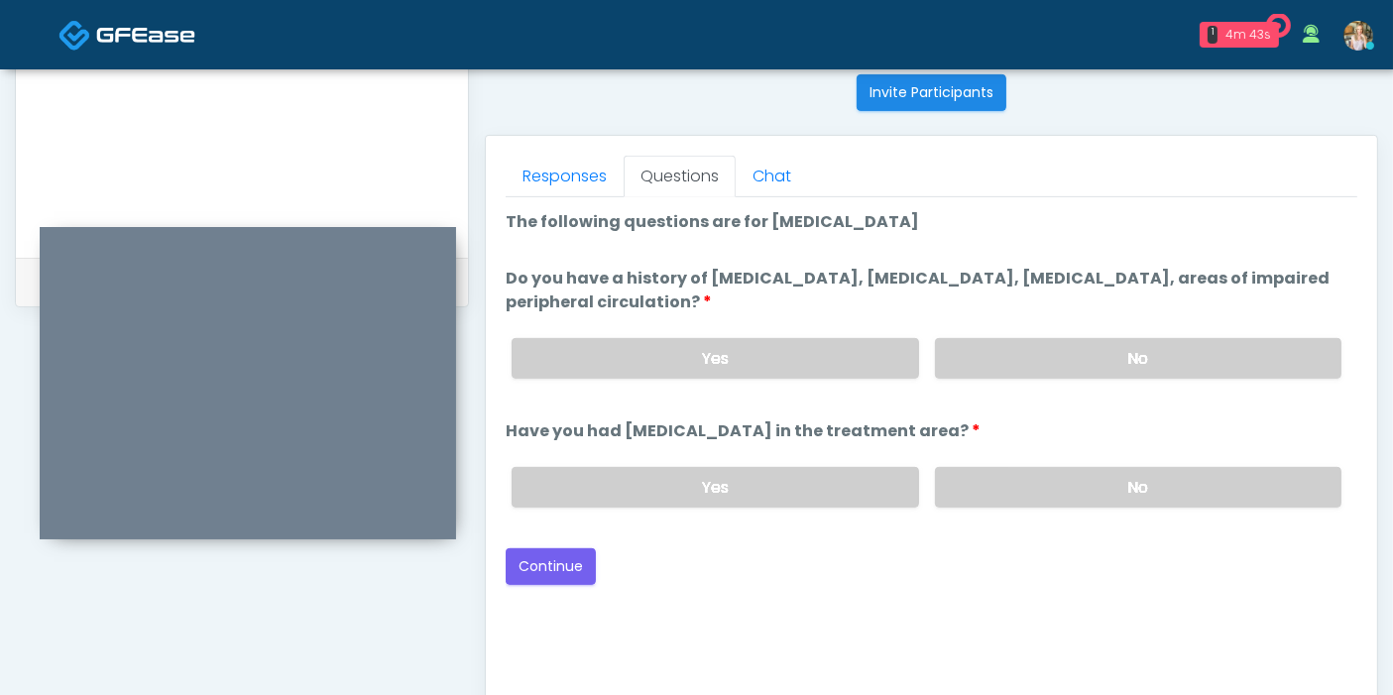
scroll to position [750, 0]
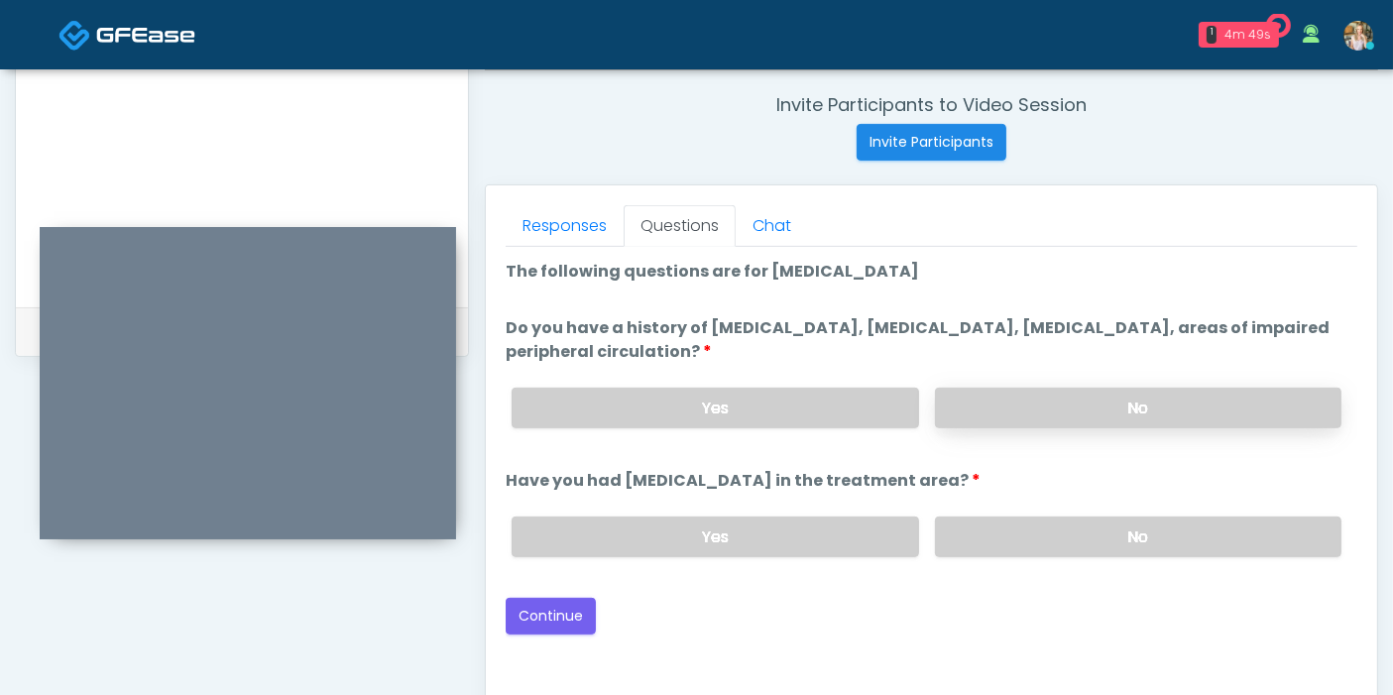
click at [1079, 410] on label "No" at bounding box center [1138, 408] width 406 height 41
click at [1161, 531] on label "No" at bounding box center [1138, 536] width 406 height 41
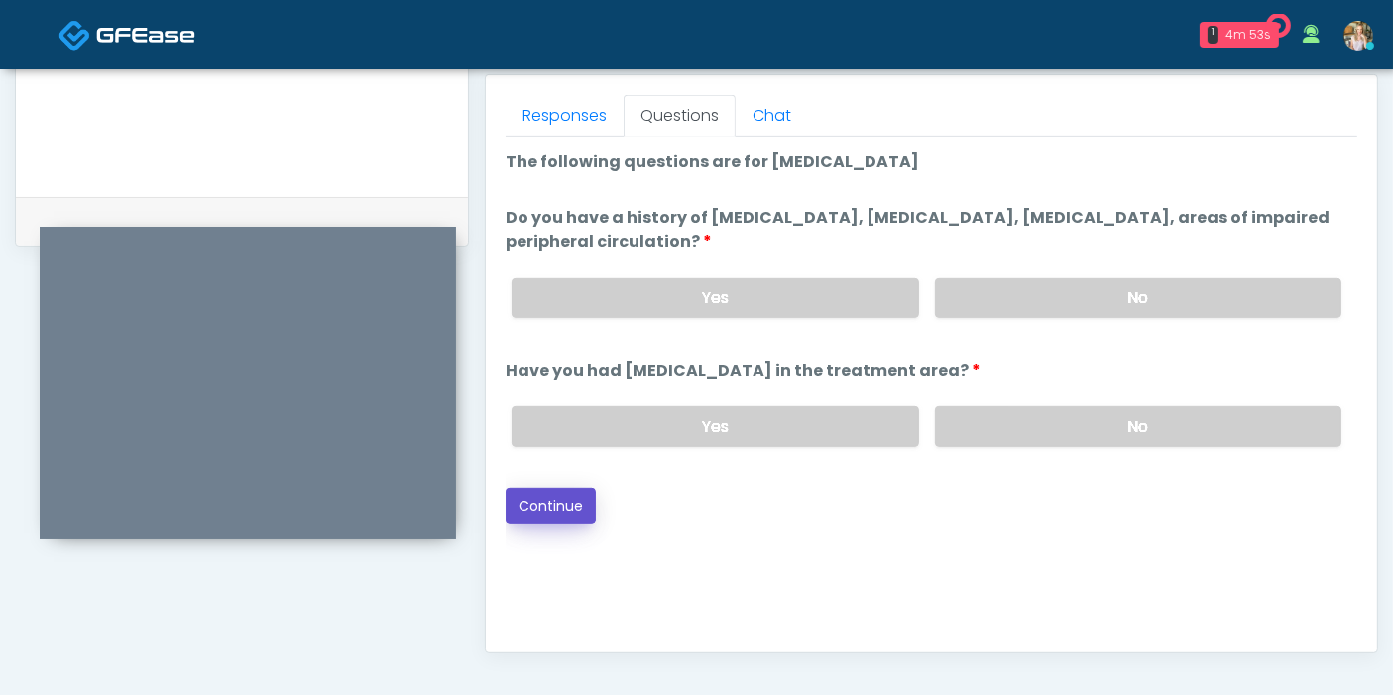
click at [554, 503] on button "Continue" at bounding box center [551, 506] width 90 height 37
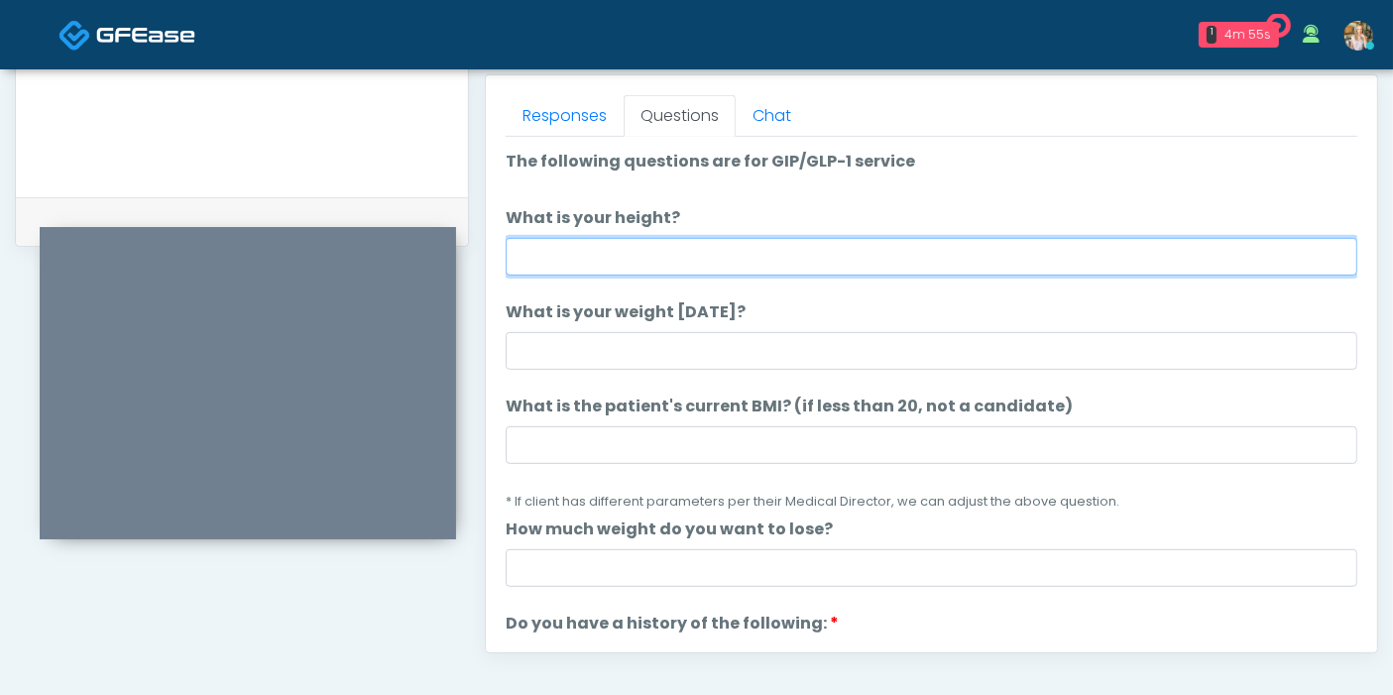
click at [831, 258] on input "What is your height?" at bounding box center [931, 257] width 851 height 38
click at [657, 255] on input "What is your height?" at bounding box center [931, 257] width 851 height 38
type input "***"
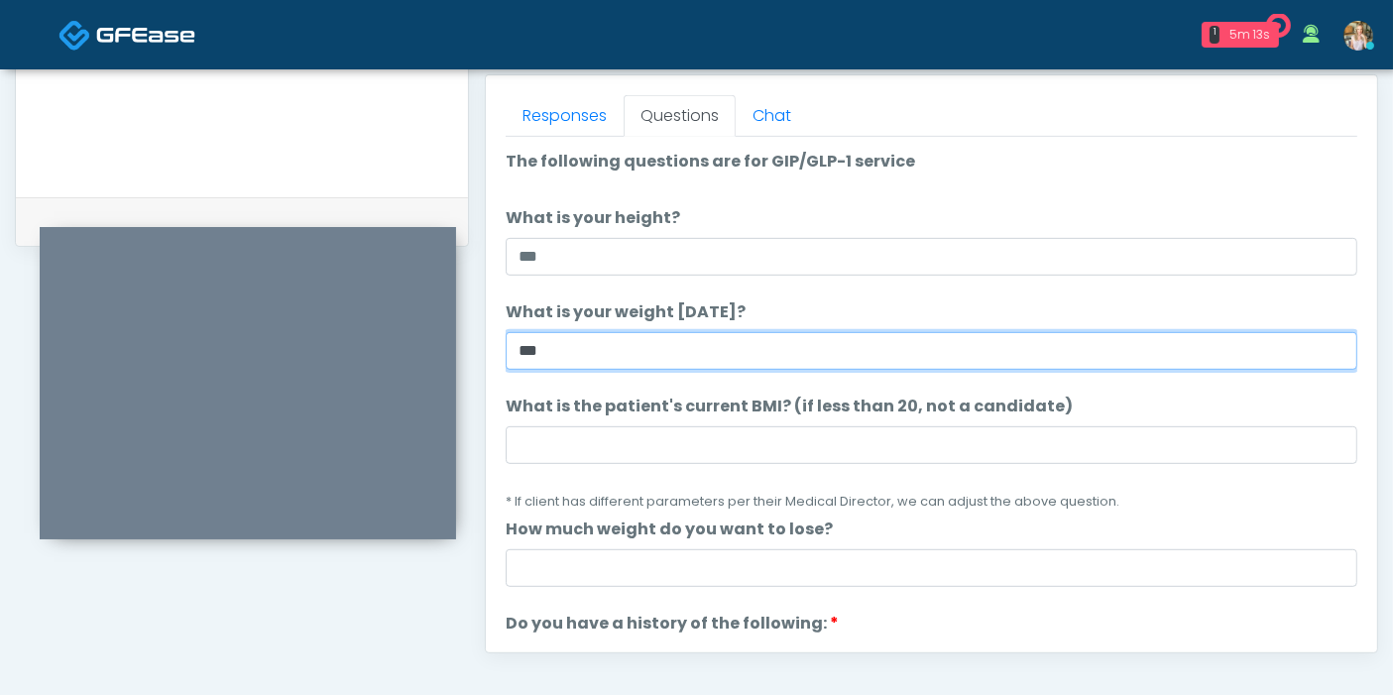
type input "***"
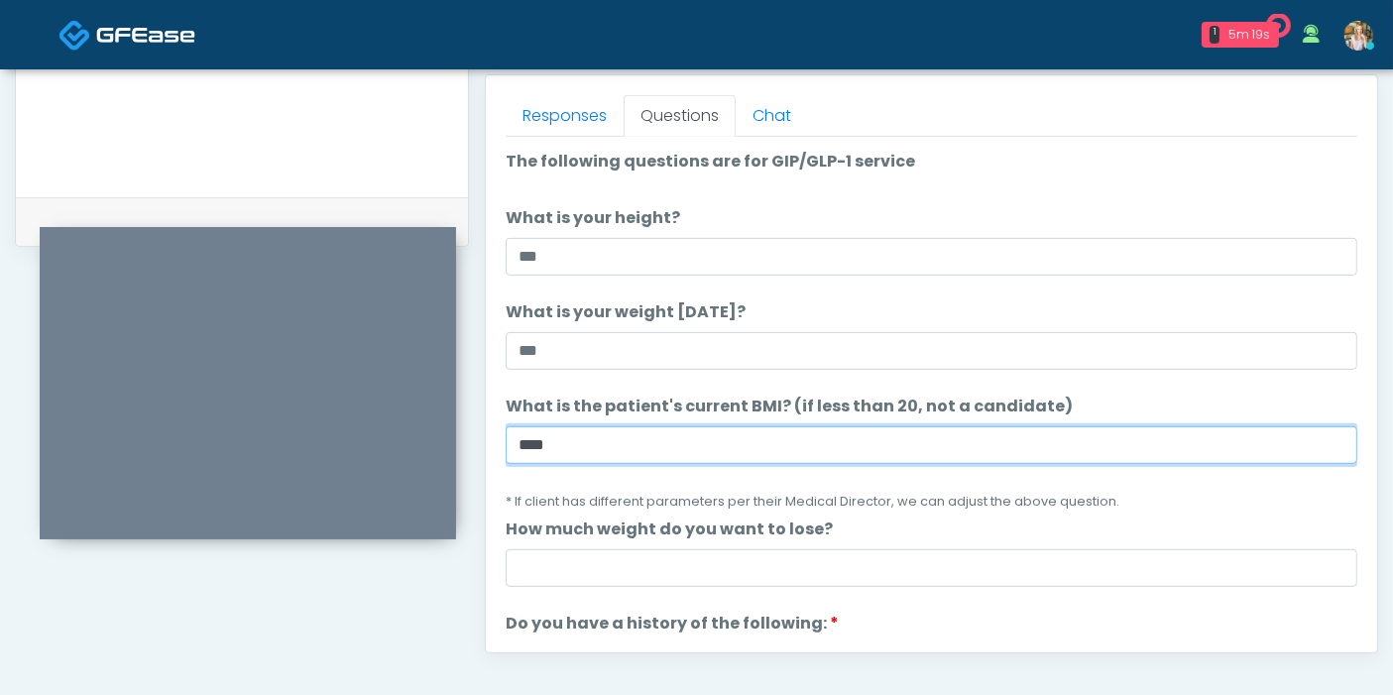
scroll to position [110, 0]
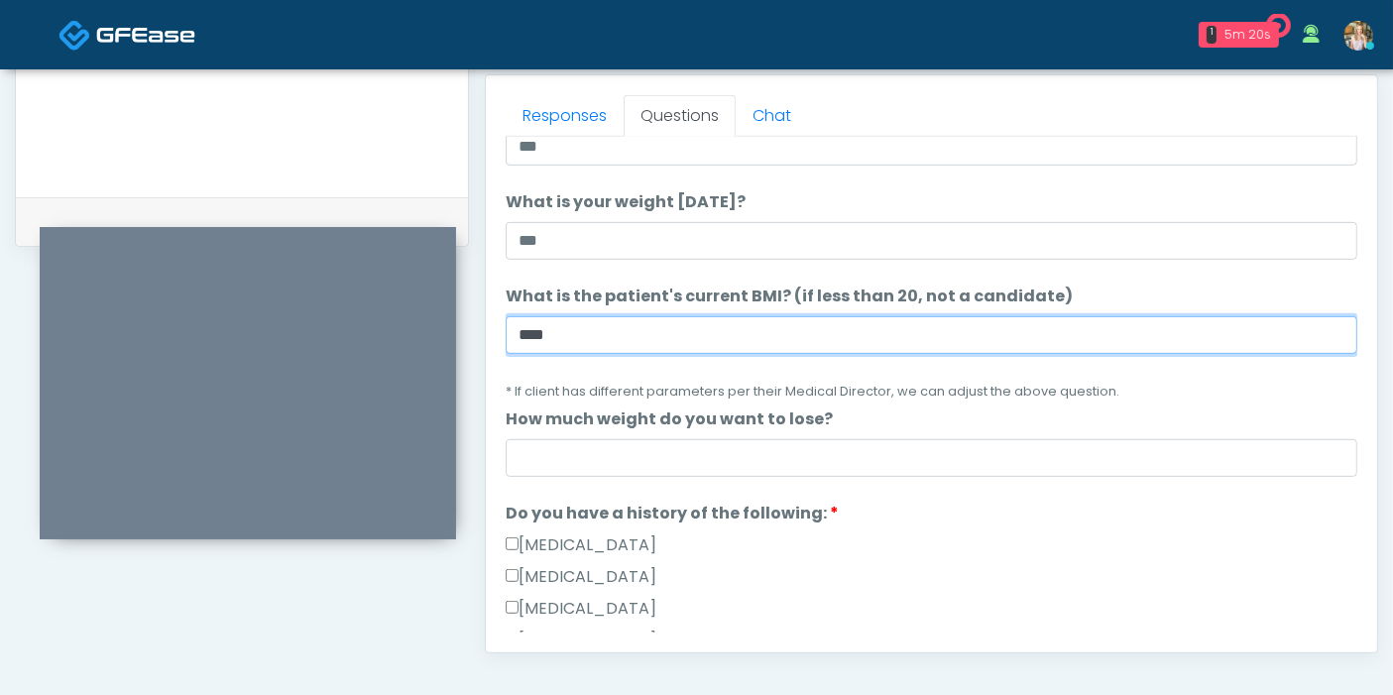
type input "****"
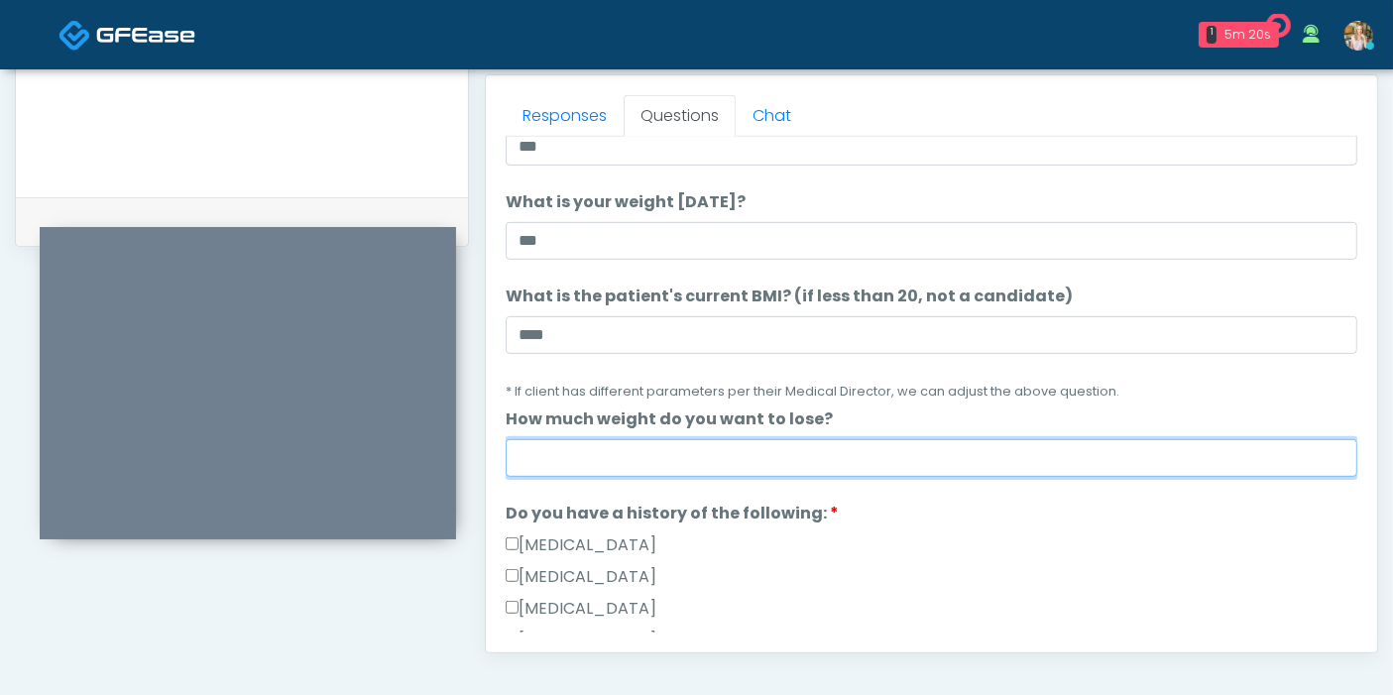
click at [914, 468] on input "How much weight do you want to lose?" at bounding box center [931, 458] width 851 height 38
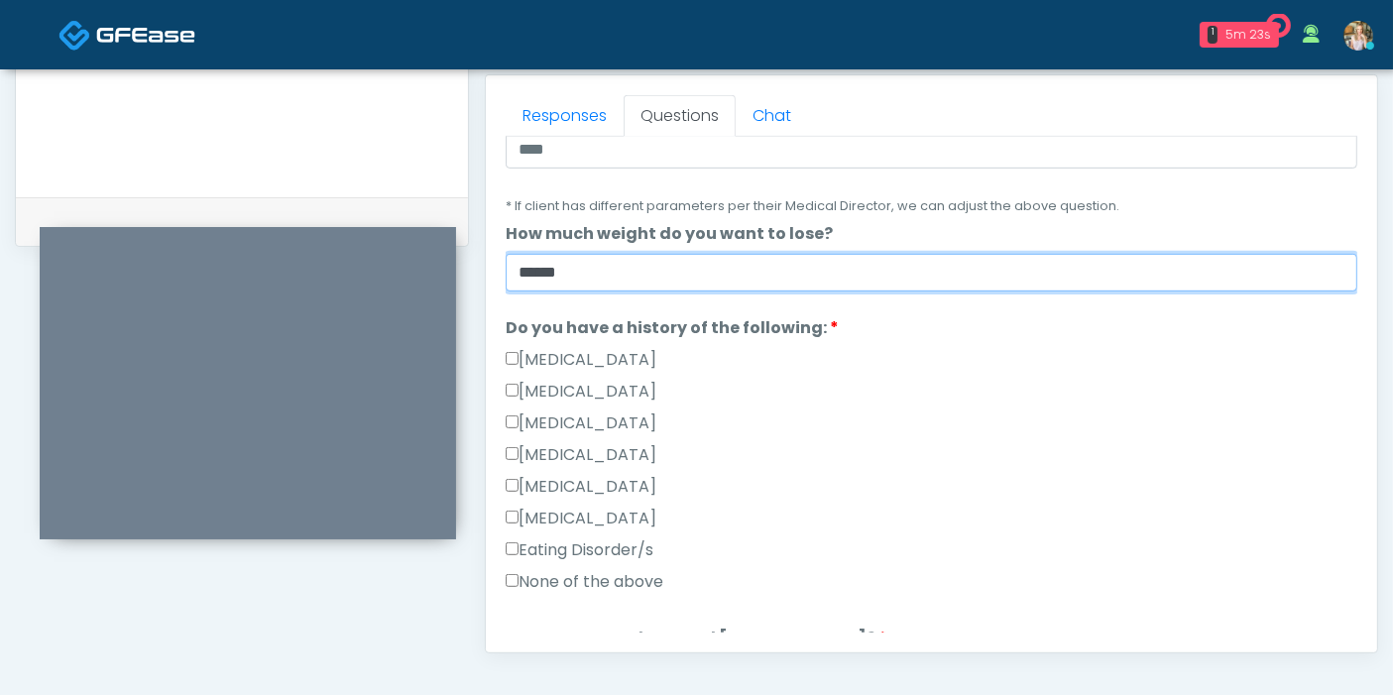
scroll to position [330, 0]
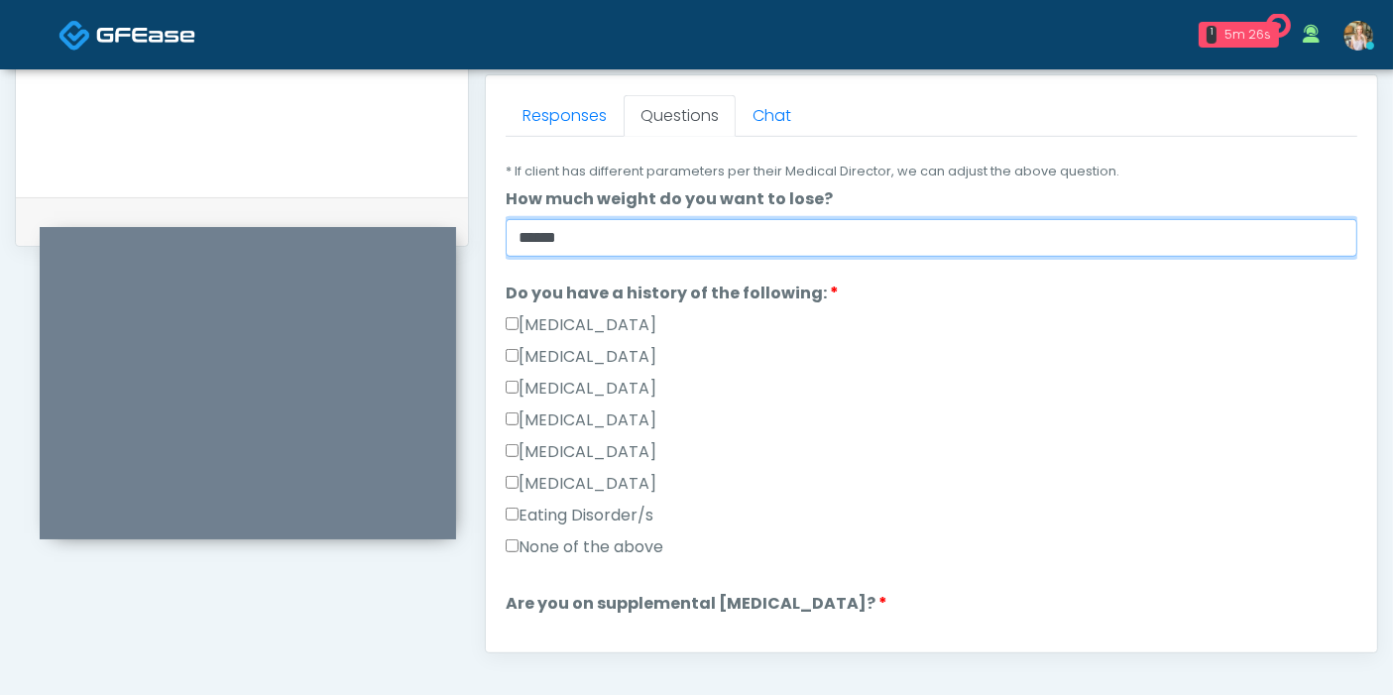
type input "******"
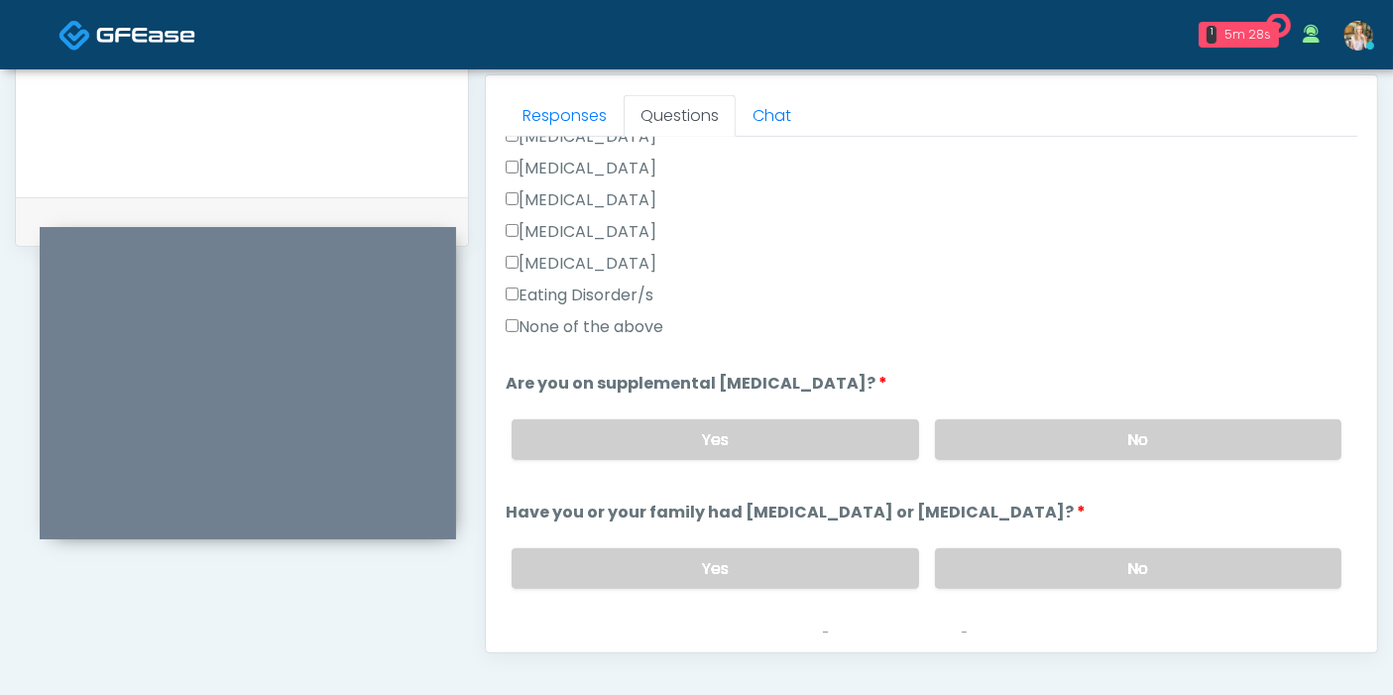
scroll to position [660, 0]
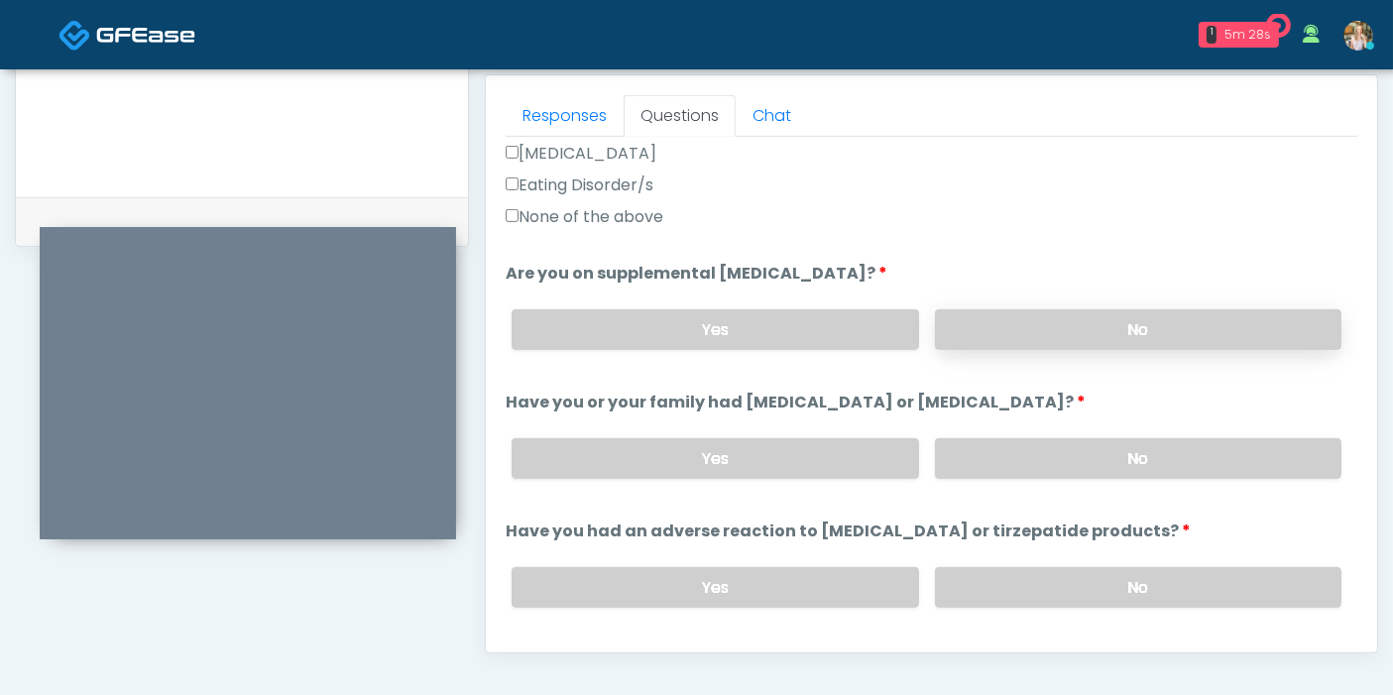
click at [1091, 317] on label "No" at bounding box center [1138, 329] width 406 height 41
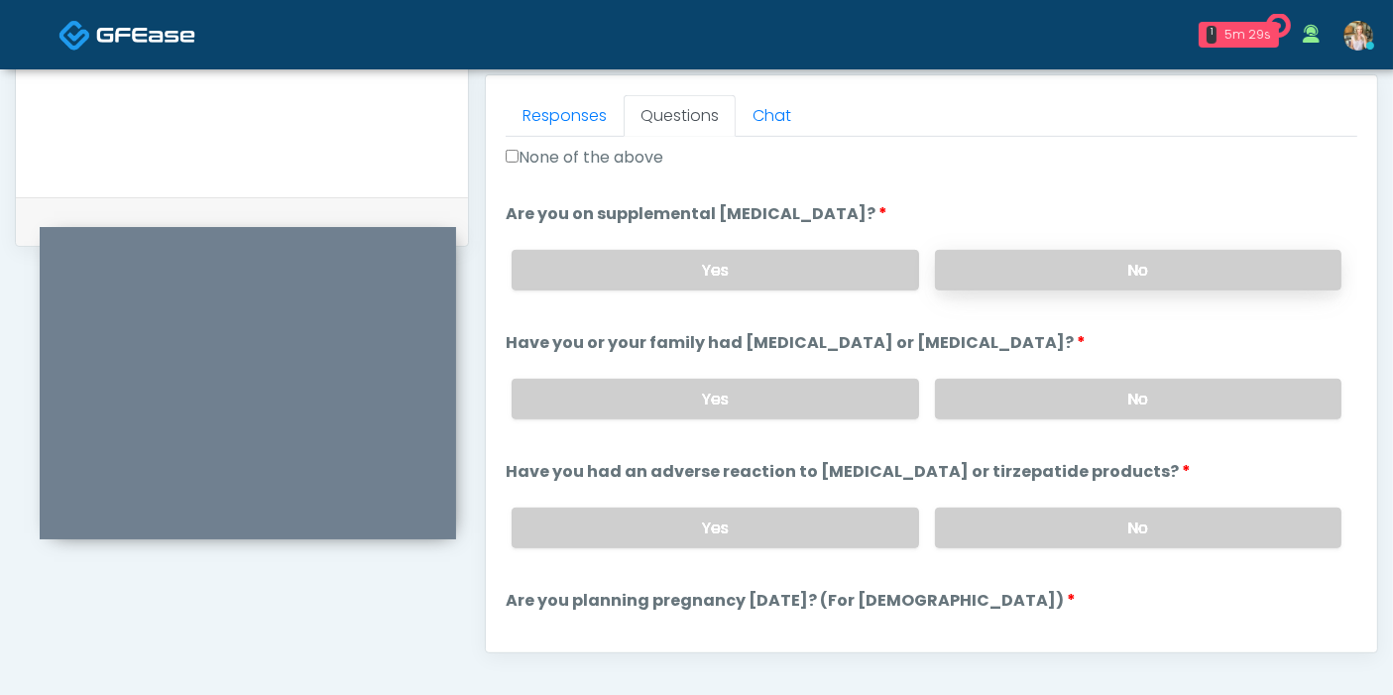
scroll to position [770, 0]
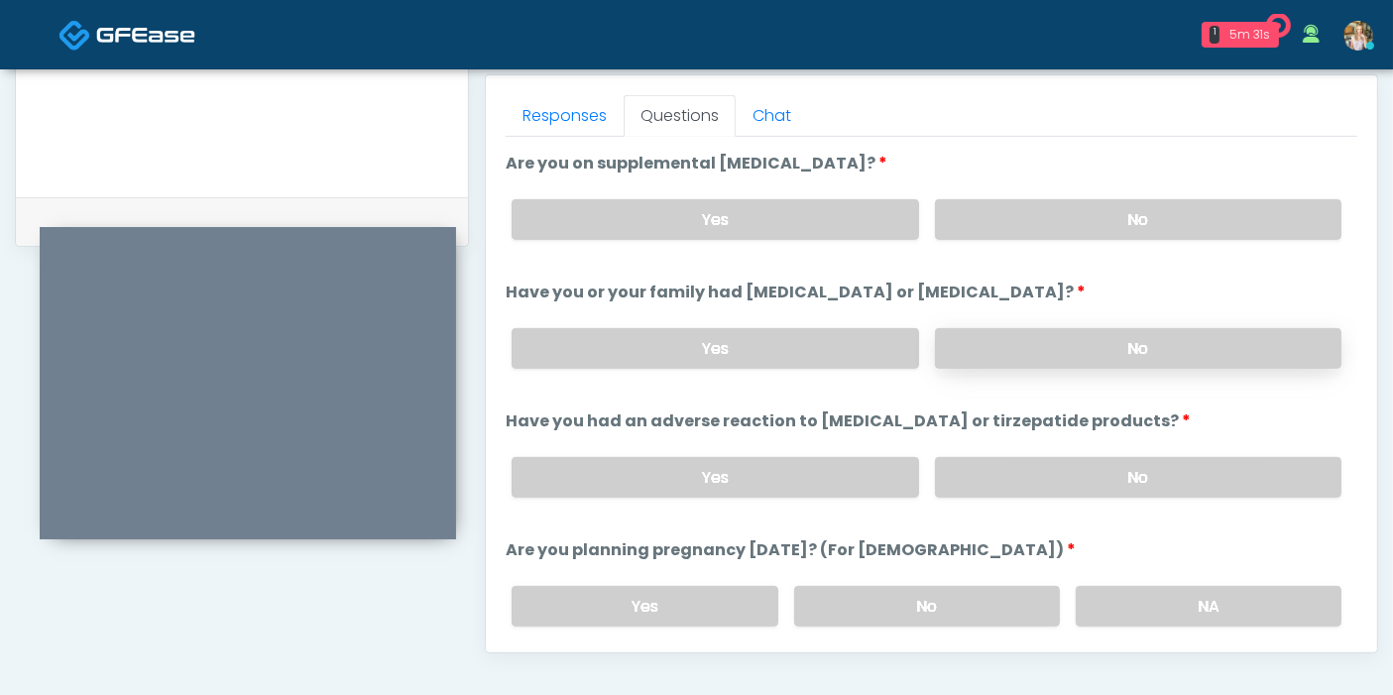
click at [1107, 340] on label "No" at bounding box center [1138, 348] width 406 height 41
click at [694, 215] on label "Yes" at bounding box center [714, 219] width 406 height 41
click at [1087, 469] on label "No" at bounding box center [1138, 477] width 406 height 41
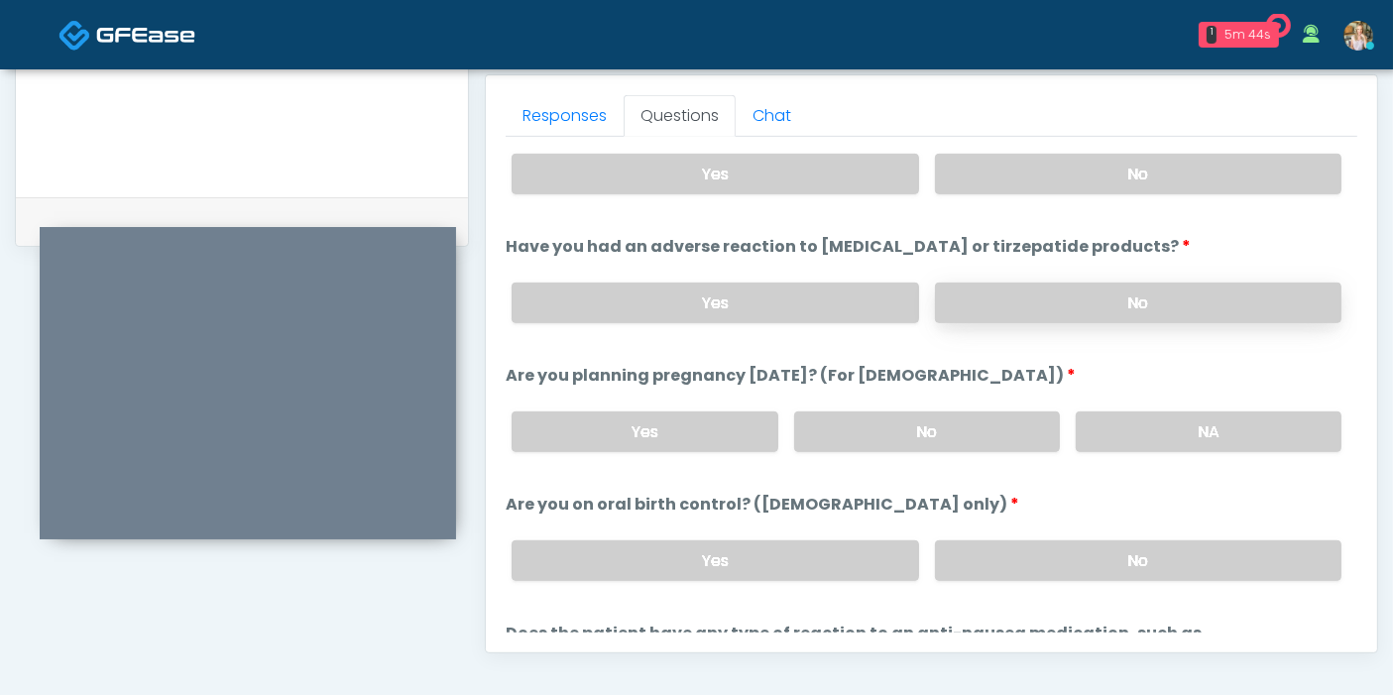
scroll to position [991, 0]
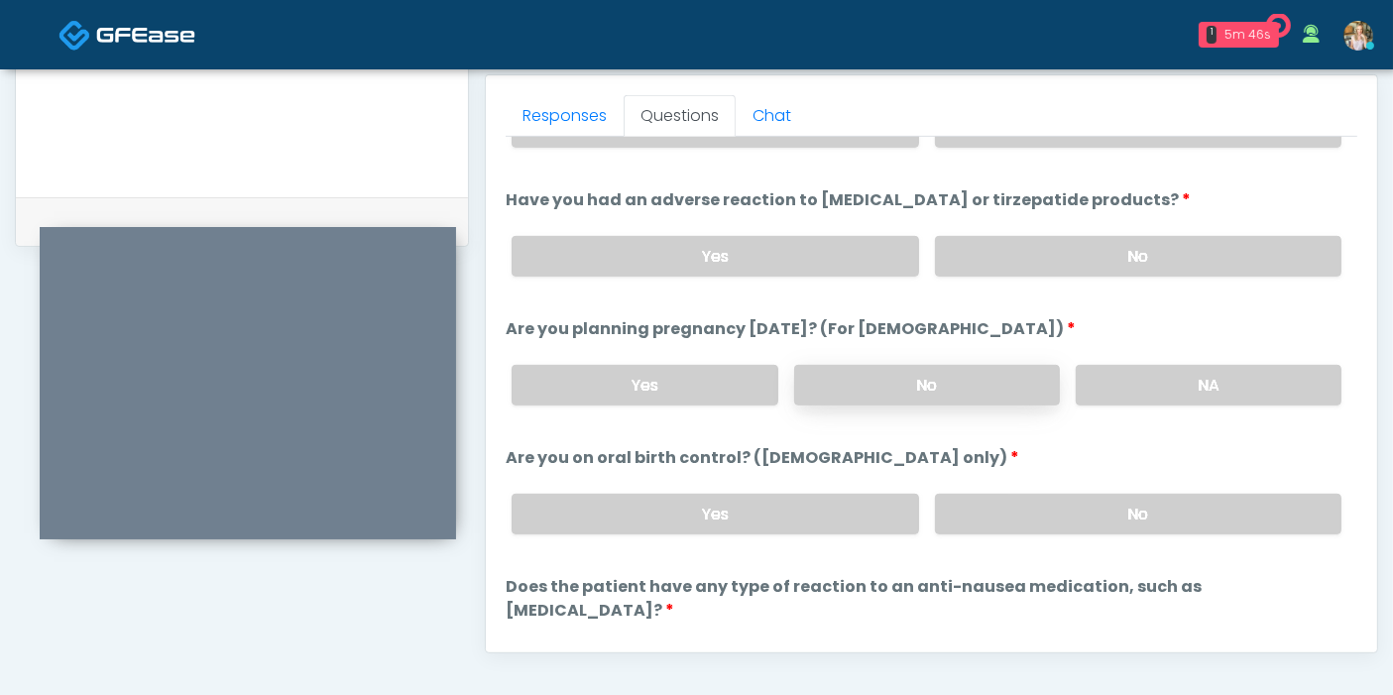
click at [947, 376] on label "No" at bounding box center [927, 385] width 266 height 41
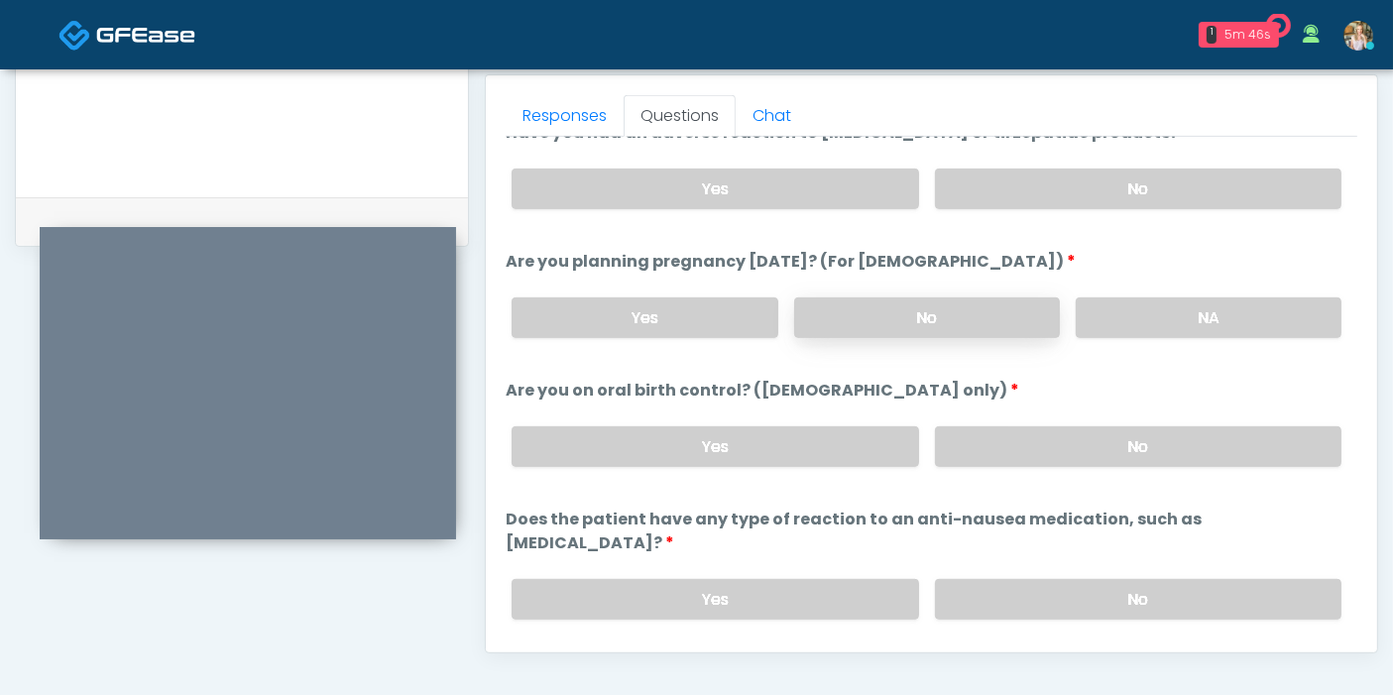
scroll to position [1091, 0]
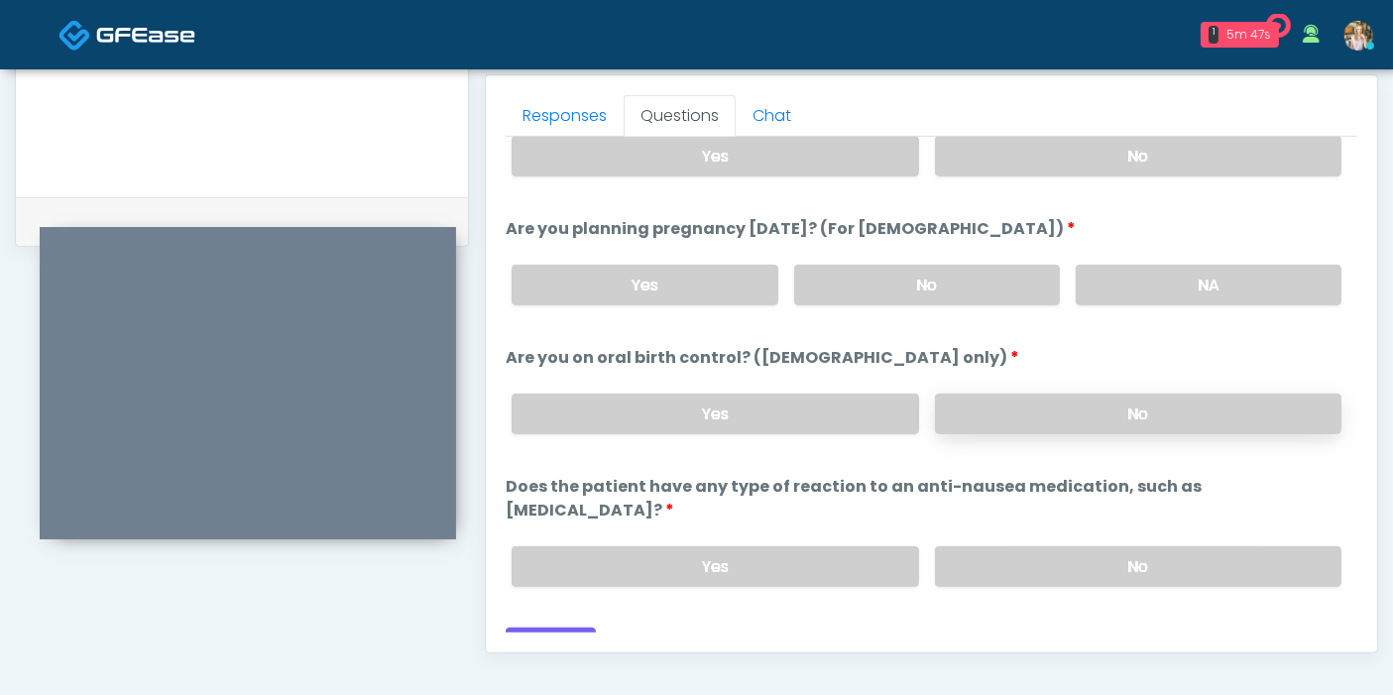
click at [1087, 406] on label "No" at bounding box center [1138, 414] width 406 height 41
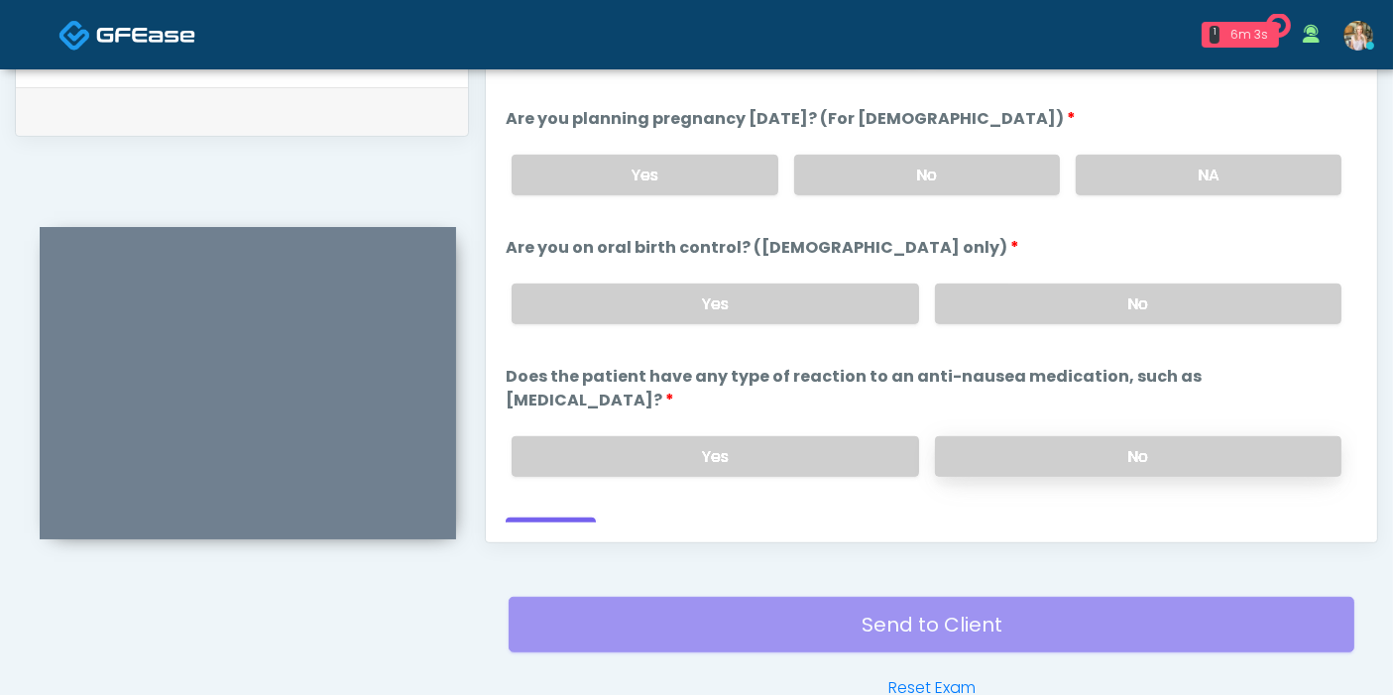
click at [1008, 436] on label "No" at bounding box center [1138, 456] width 406 height 41
click at [560, 517] on button "Continue" at bounding box center [551, 535] width 90 height 37
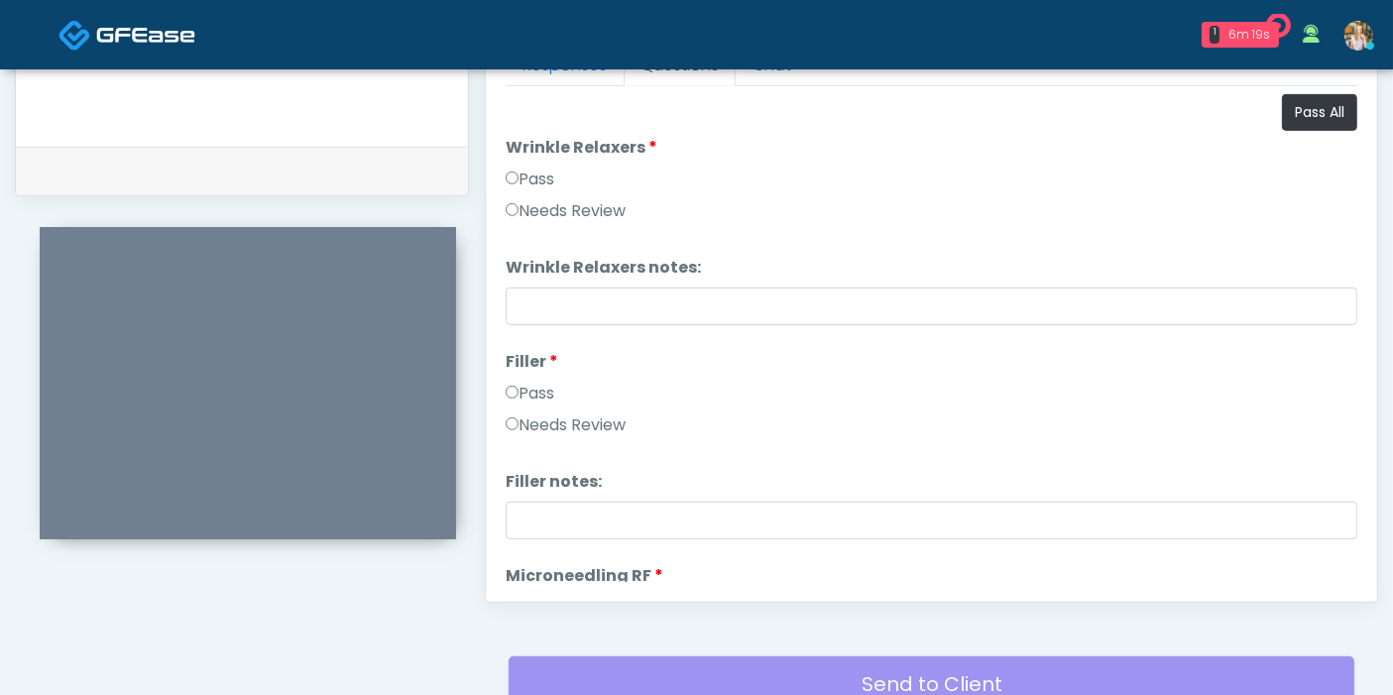
scroll to position [860, 0]
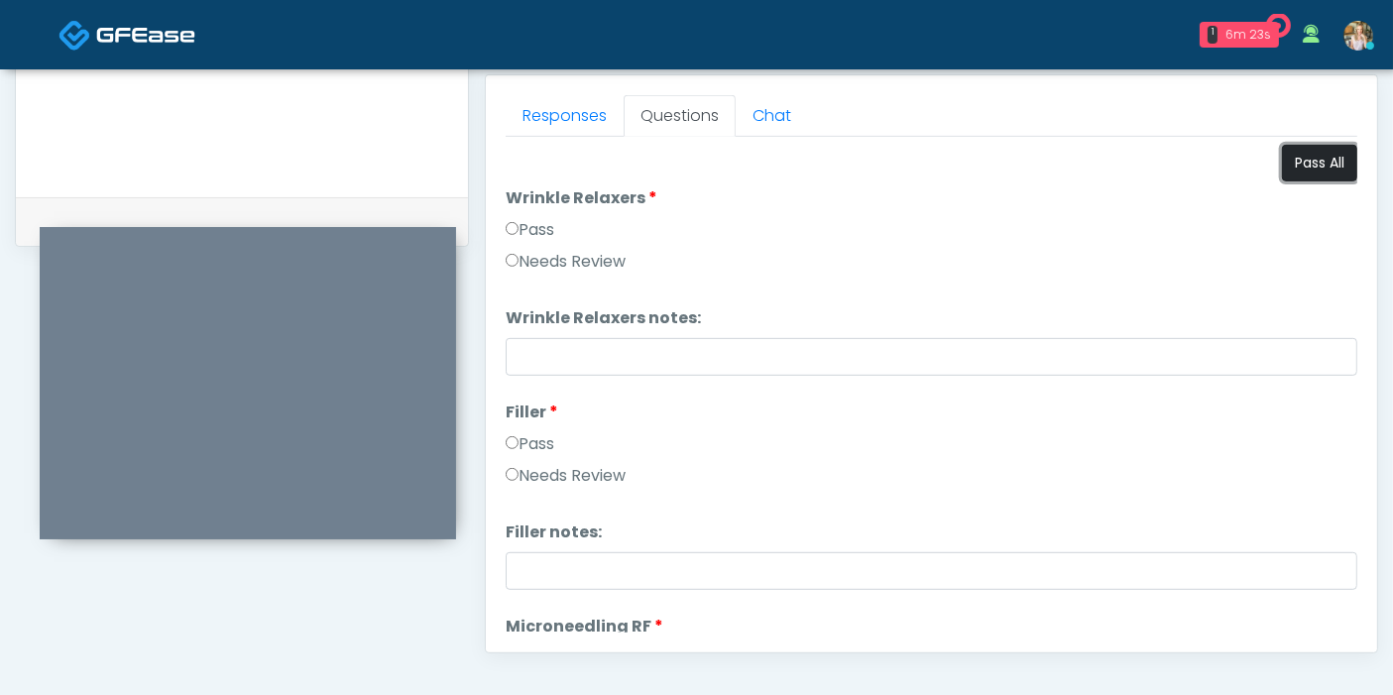
click at [1296, 167] on button "Pass All" at bounding box center [1319, 163] width 75 height 37
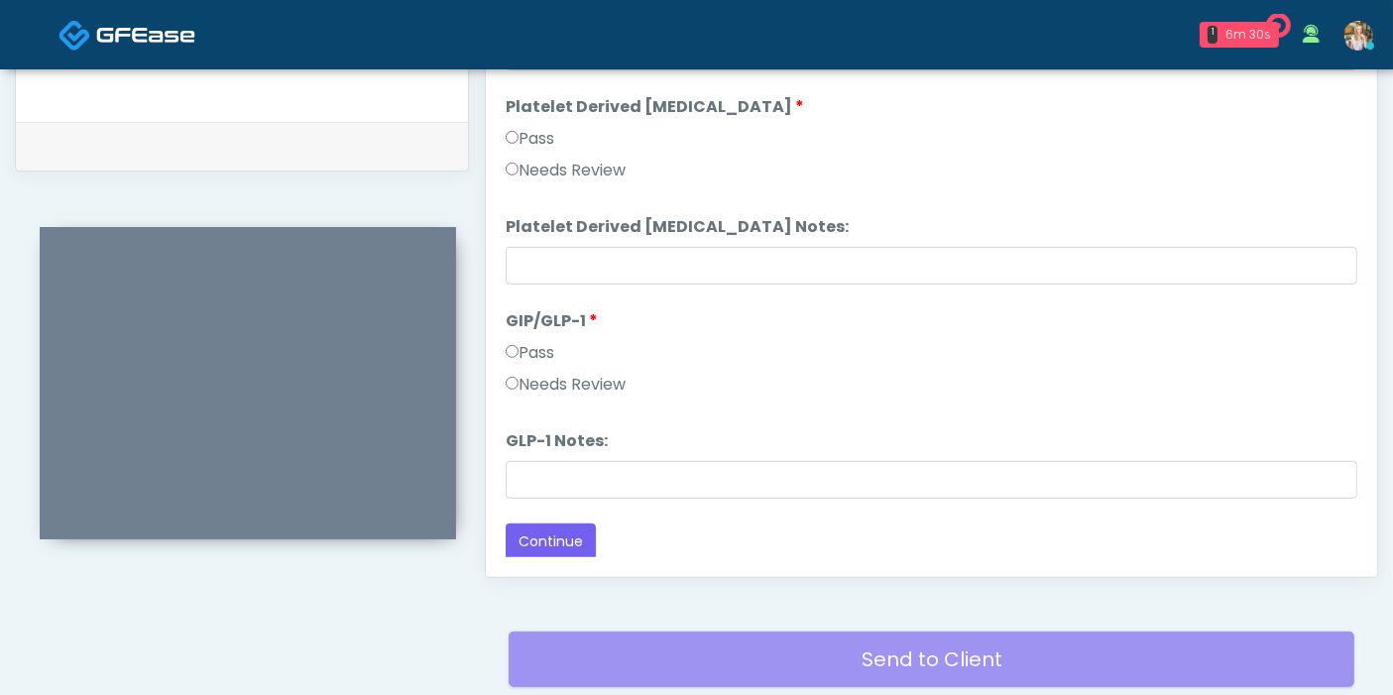
scroll to position [970, 0]
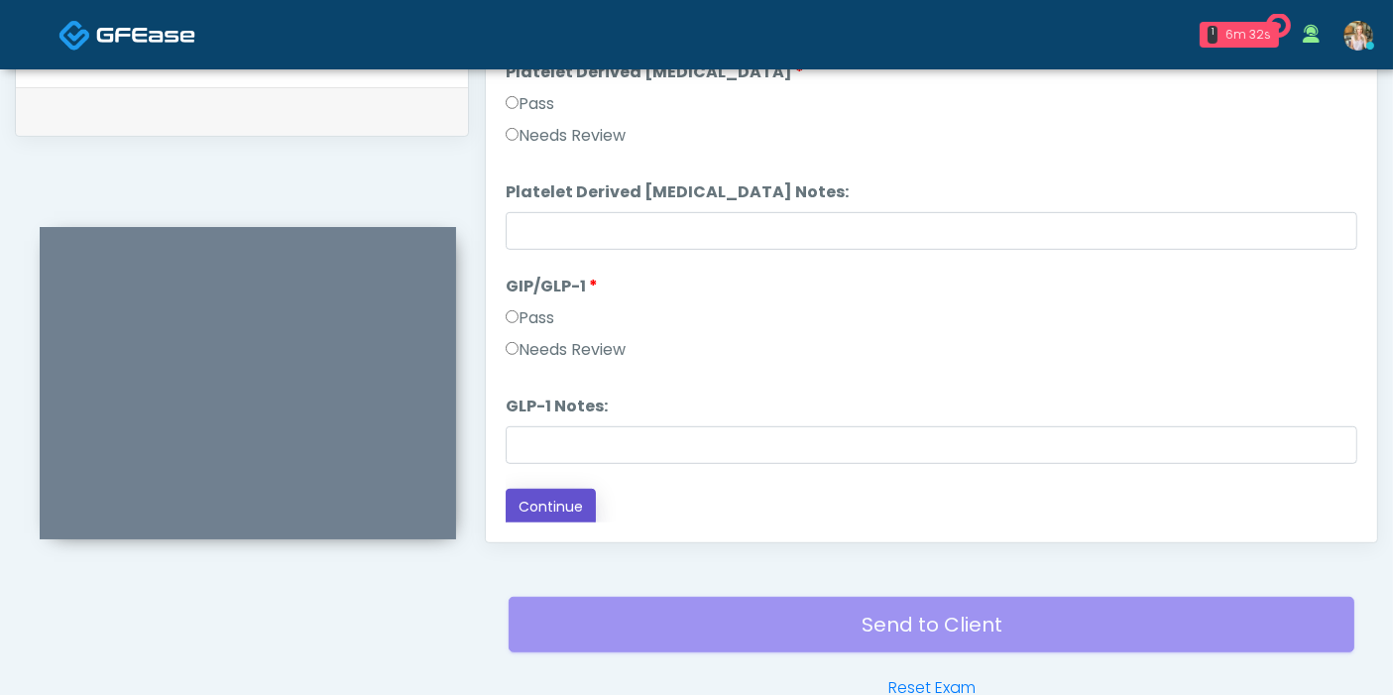
click at [562, 496] on button "Continue" at bounding box center [551, 507] width 90 height 37
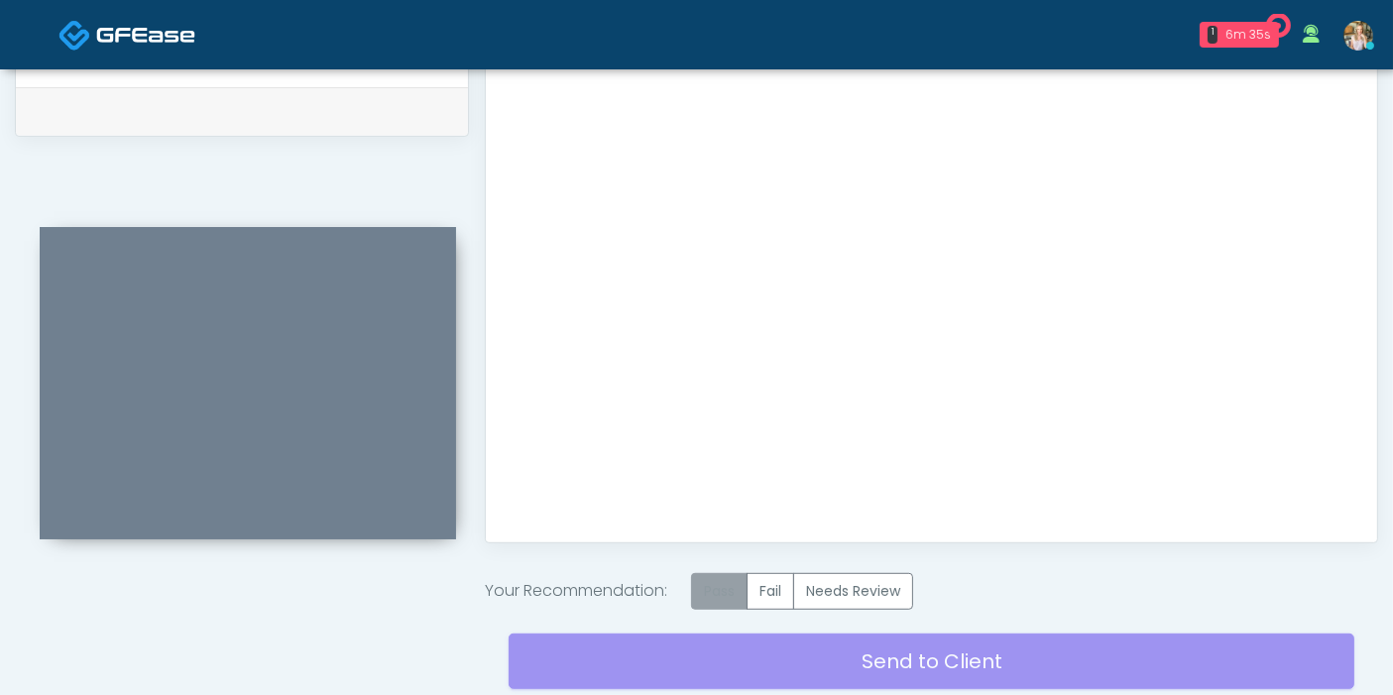
click at [725, 588] on label "Pass" at bounding box center [719, 591] width 56 height 37
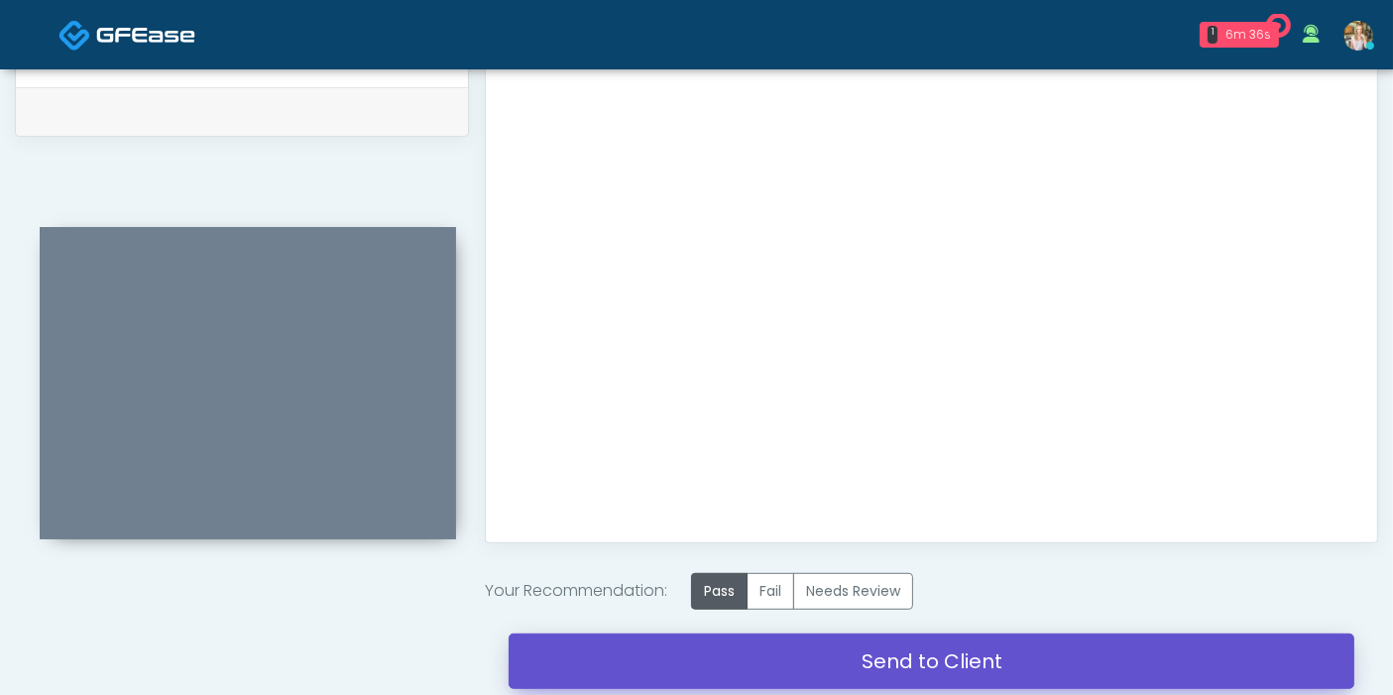
click at [919, 659] on link "Send to Client" at bounding box center [931, 661] width 846 height 56
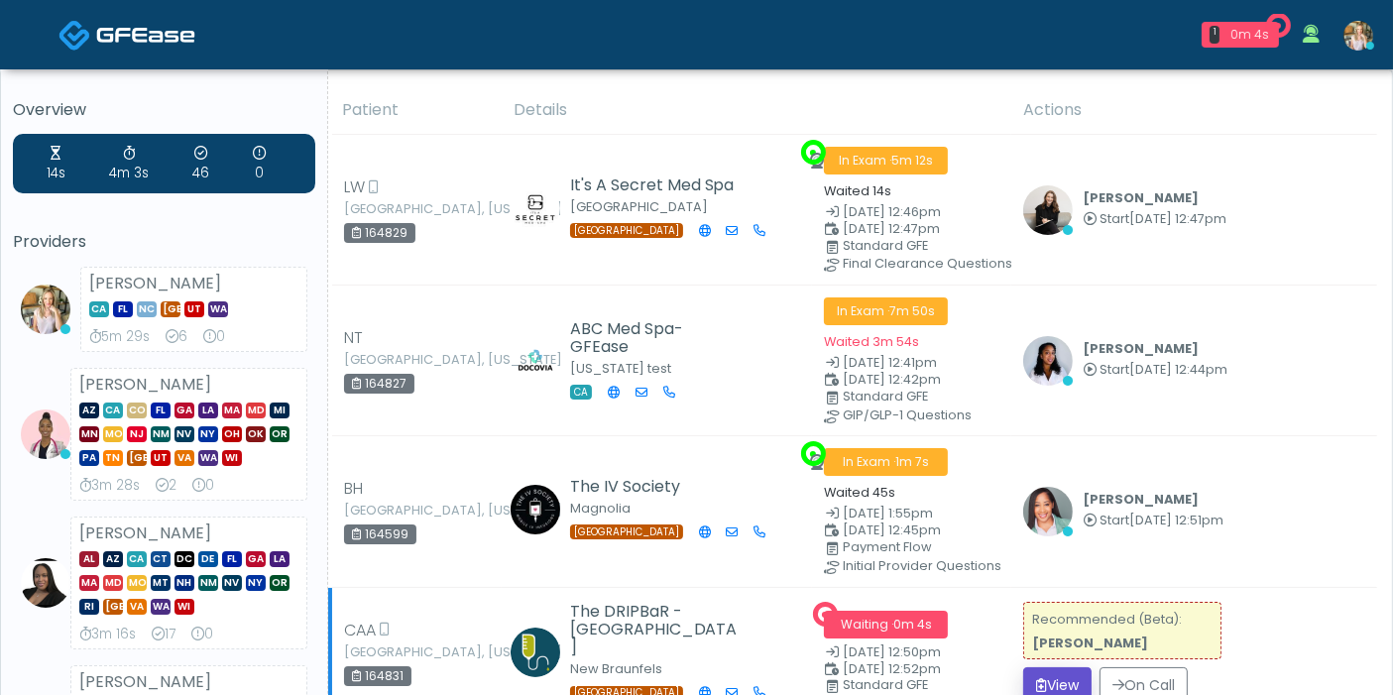
click at [1042, 675] on button "View" at bounding box center [1057, 685] width 68 height 37
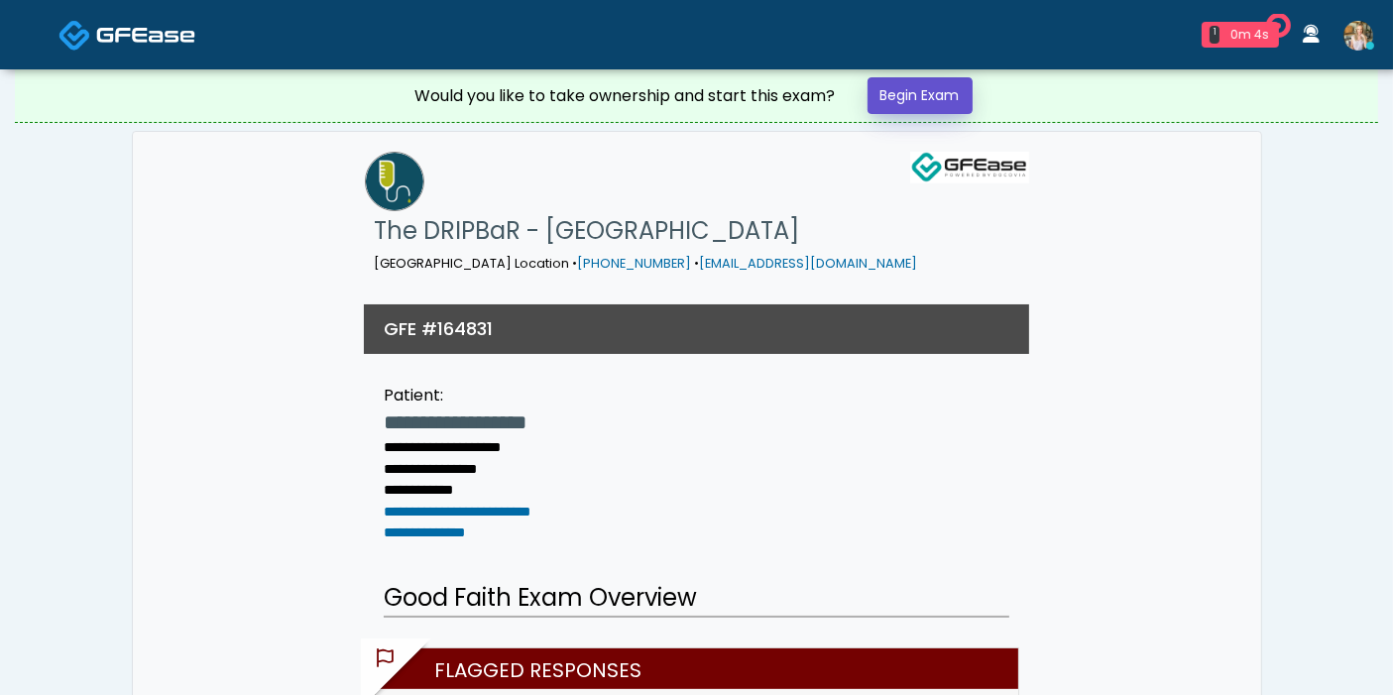
click at [909, 101] on link "Begin Exam" at bounding box center [919, 95] width 105 height 37
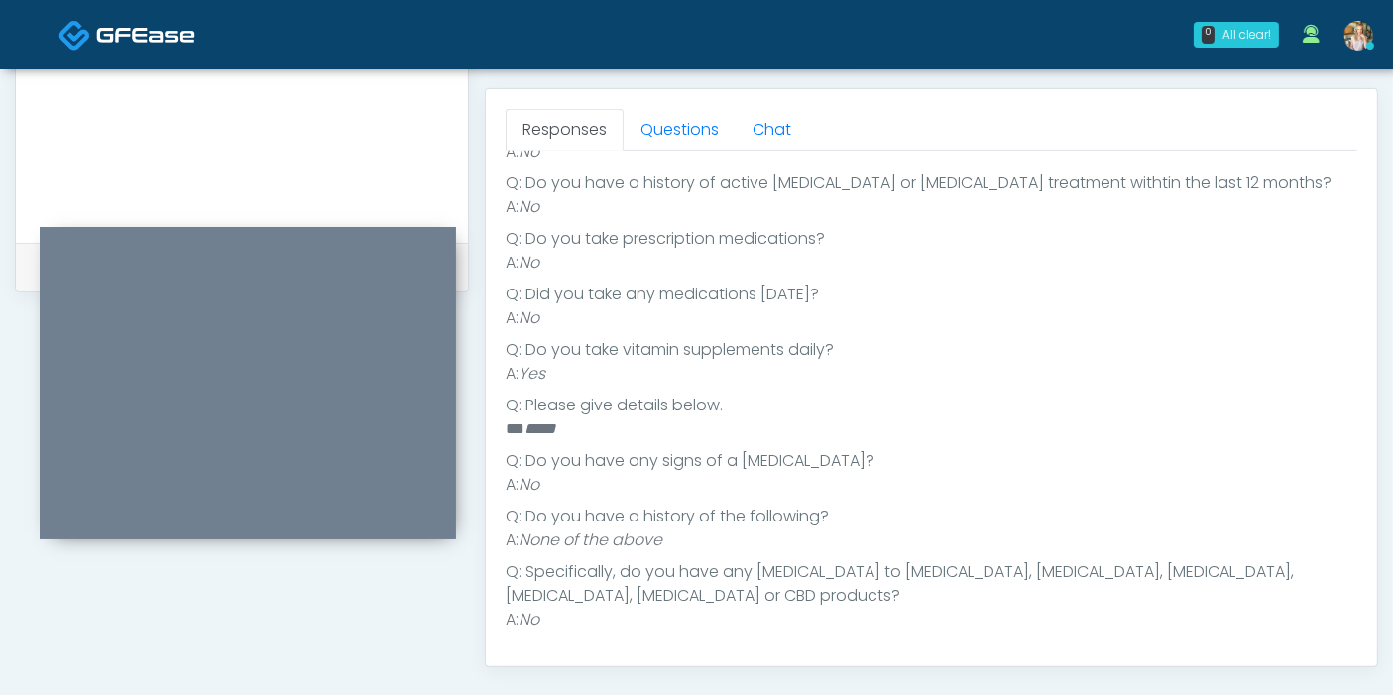
scroll to position [880, 0]
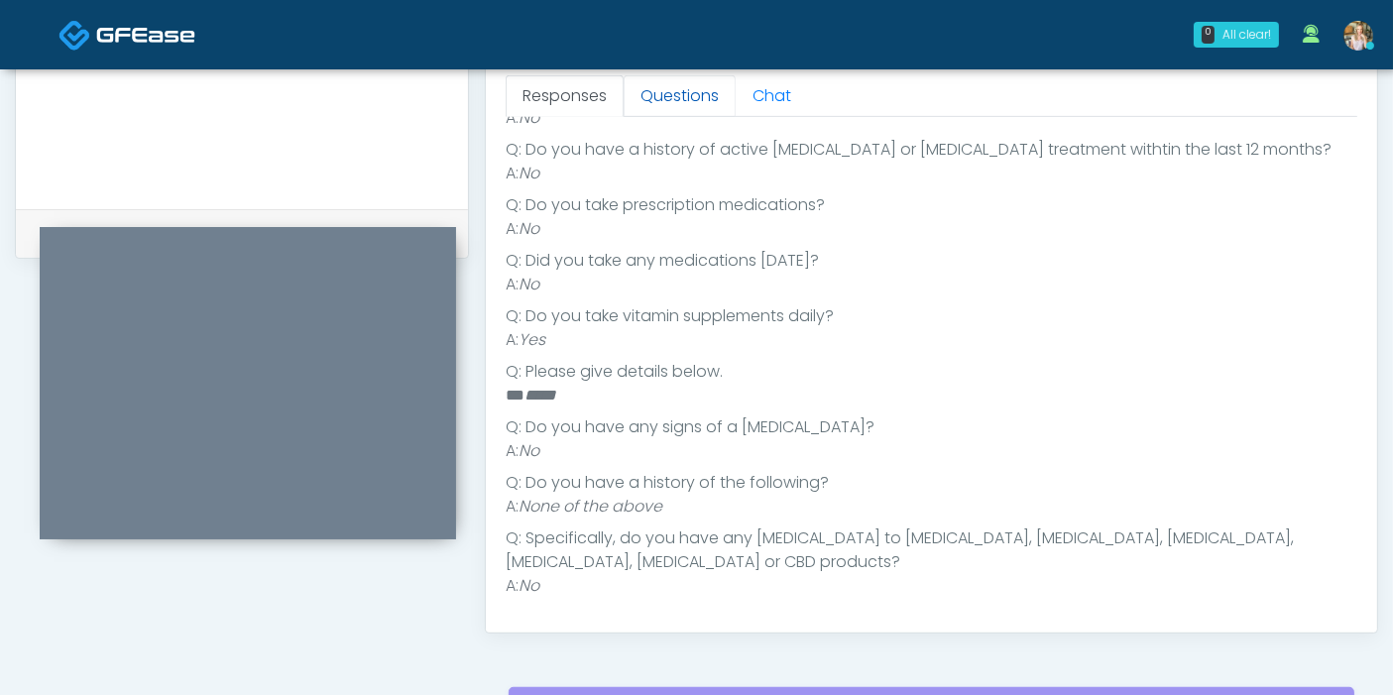
click at [660, 100] on link "Questions" at bounding box center [679, 96] width 112 height 42
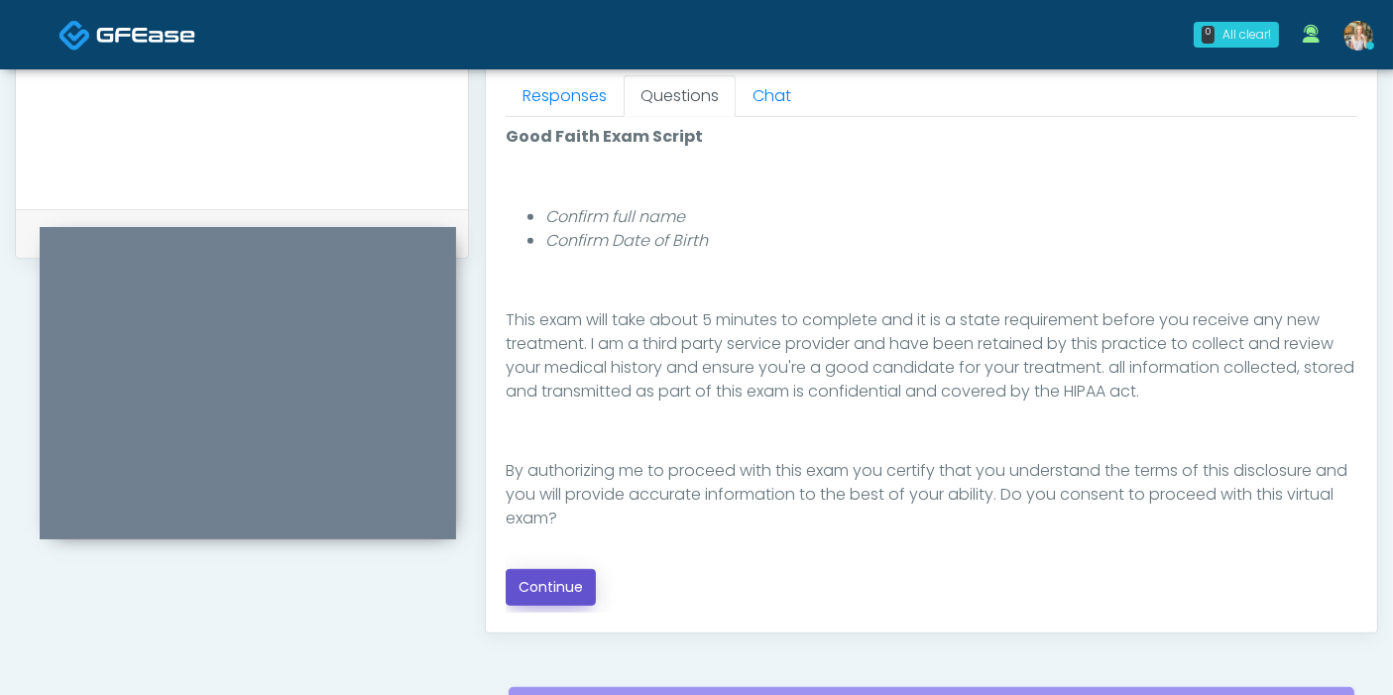
click at [568, 587] on button "Continue" at bounding box center [551, 587] width 90 height 37
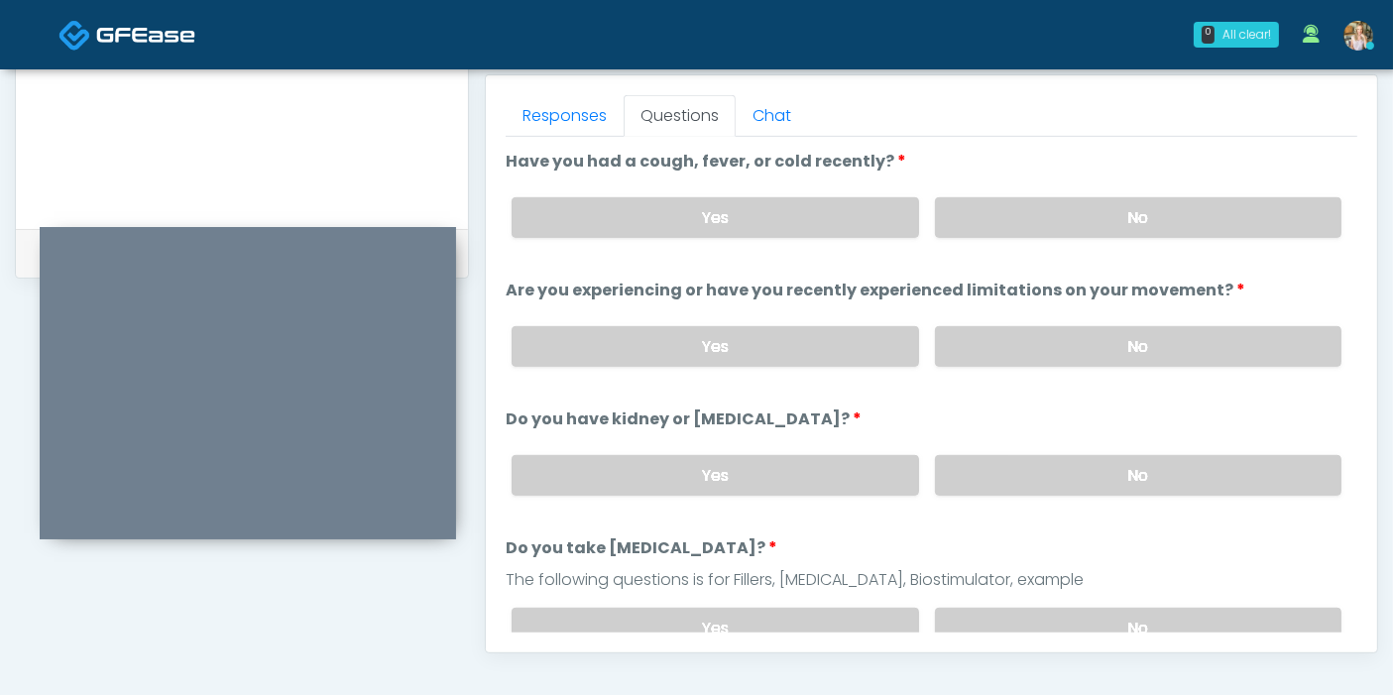
scroll to position [750, 0]
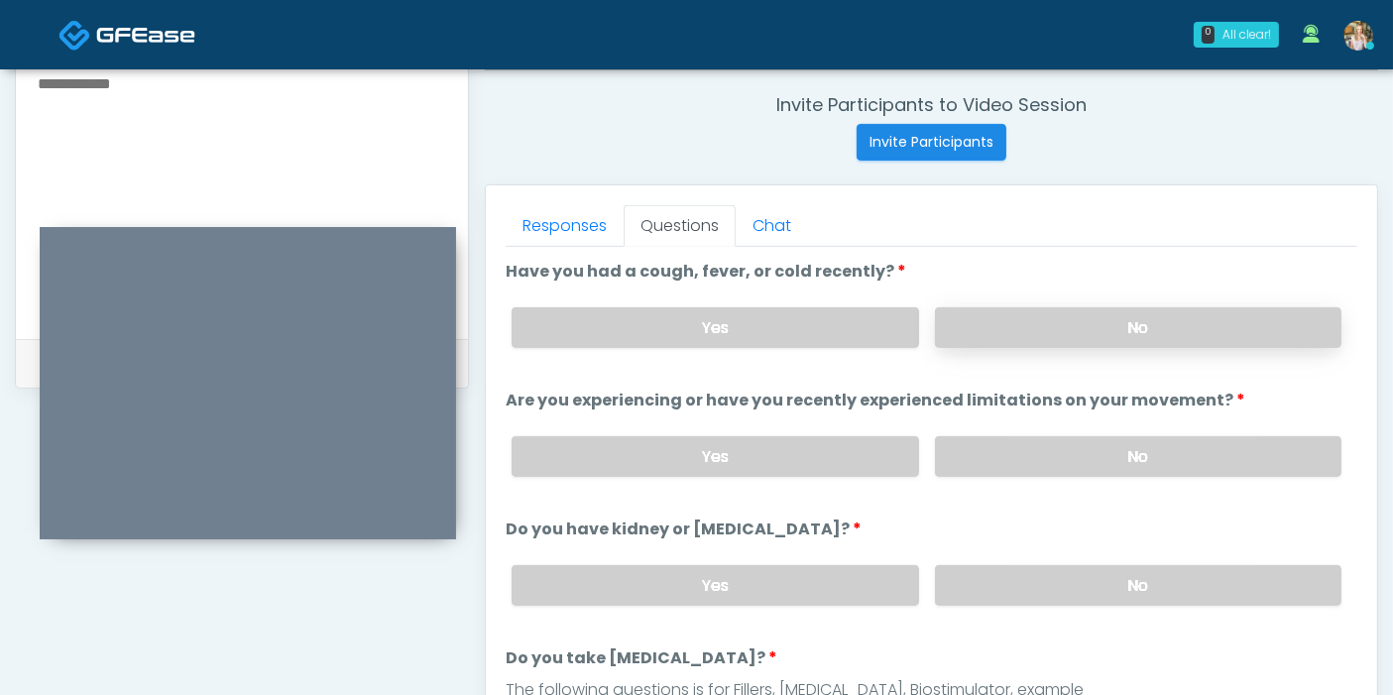
click at [1042, 335] on label "No" at bounding box center [1138, 327] width 406 height 41
click at [1107, 457] on label "No" at bounding box center [1138, 456] width 406 height 41
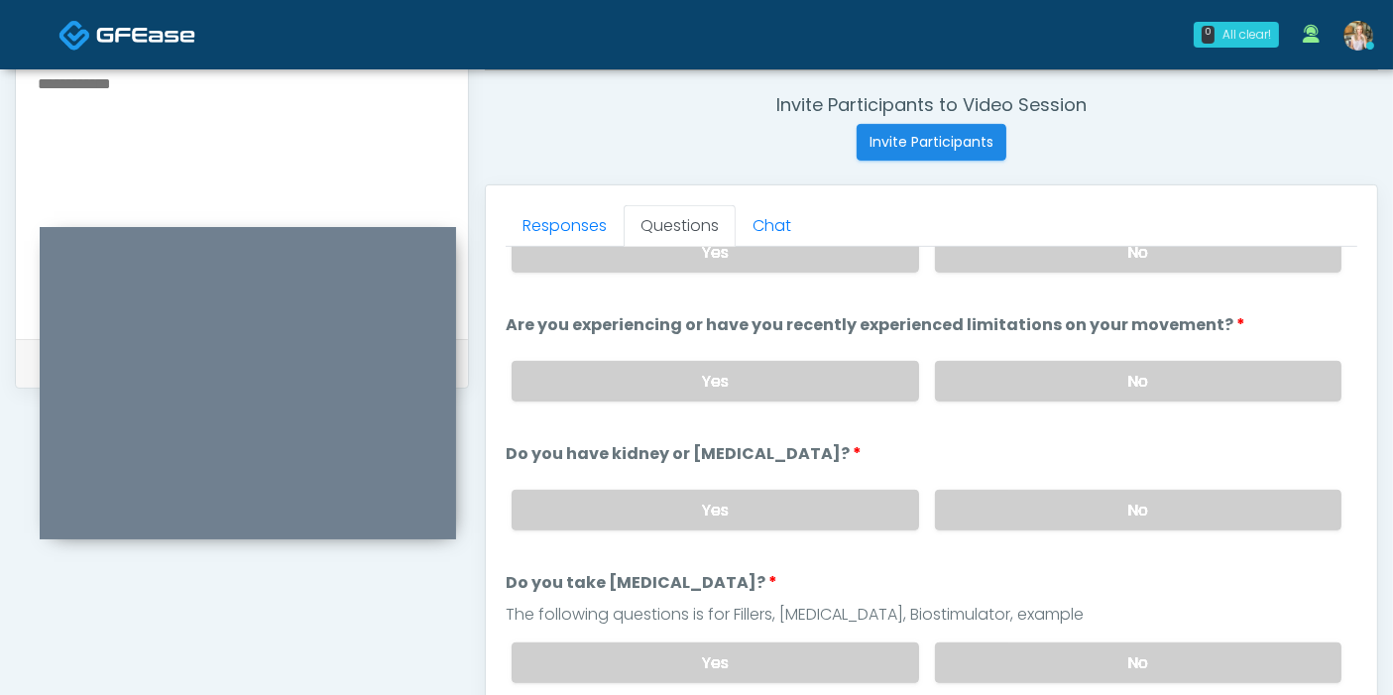
scroll to position [110, 0]
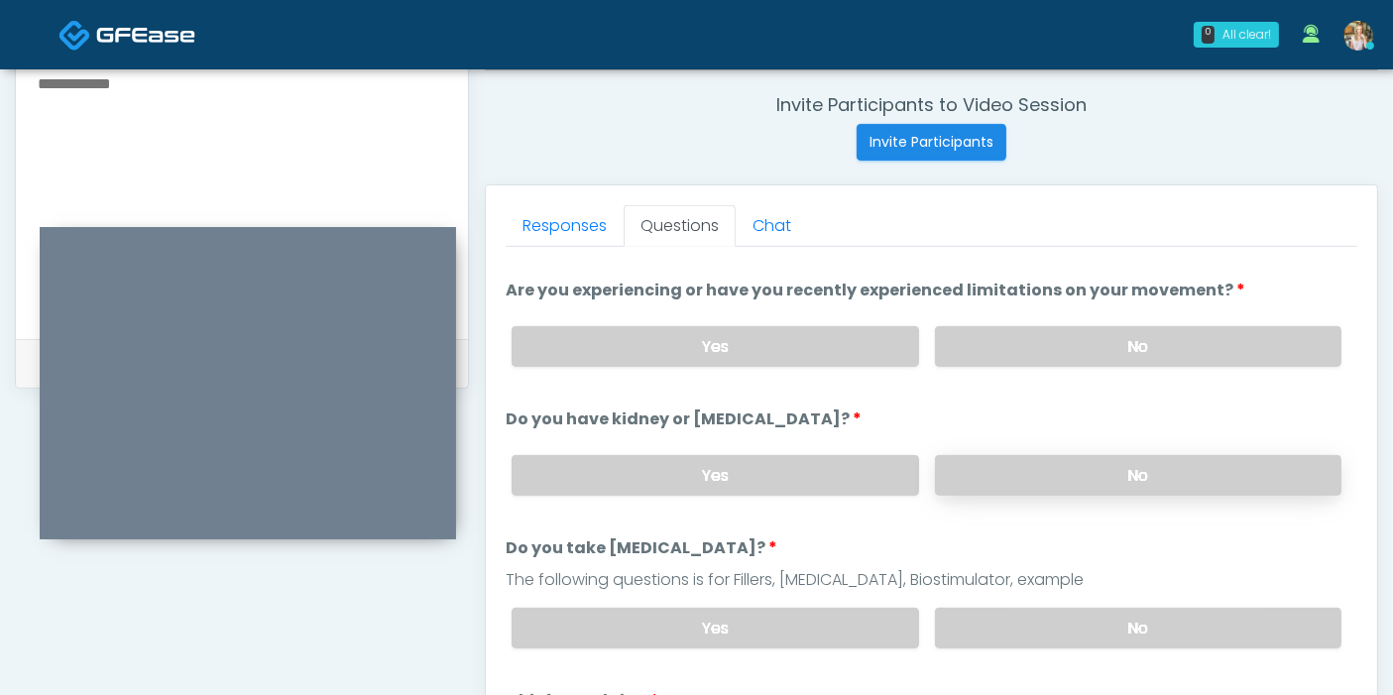
click at [1101, 468] on label "No" at bounding box center [1138, 475] width 406 height 41
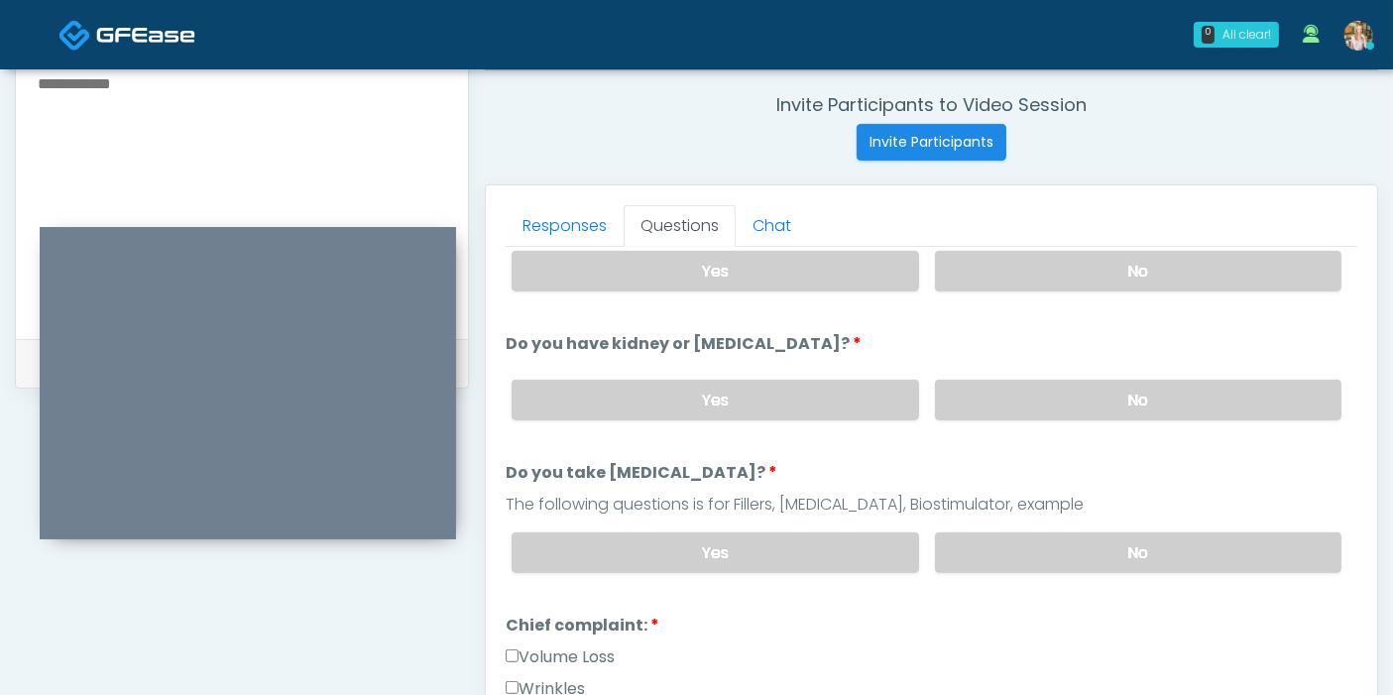
scroll to position [220, 0]
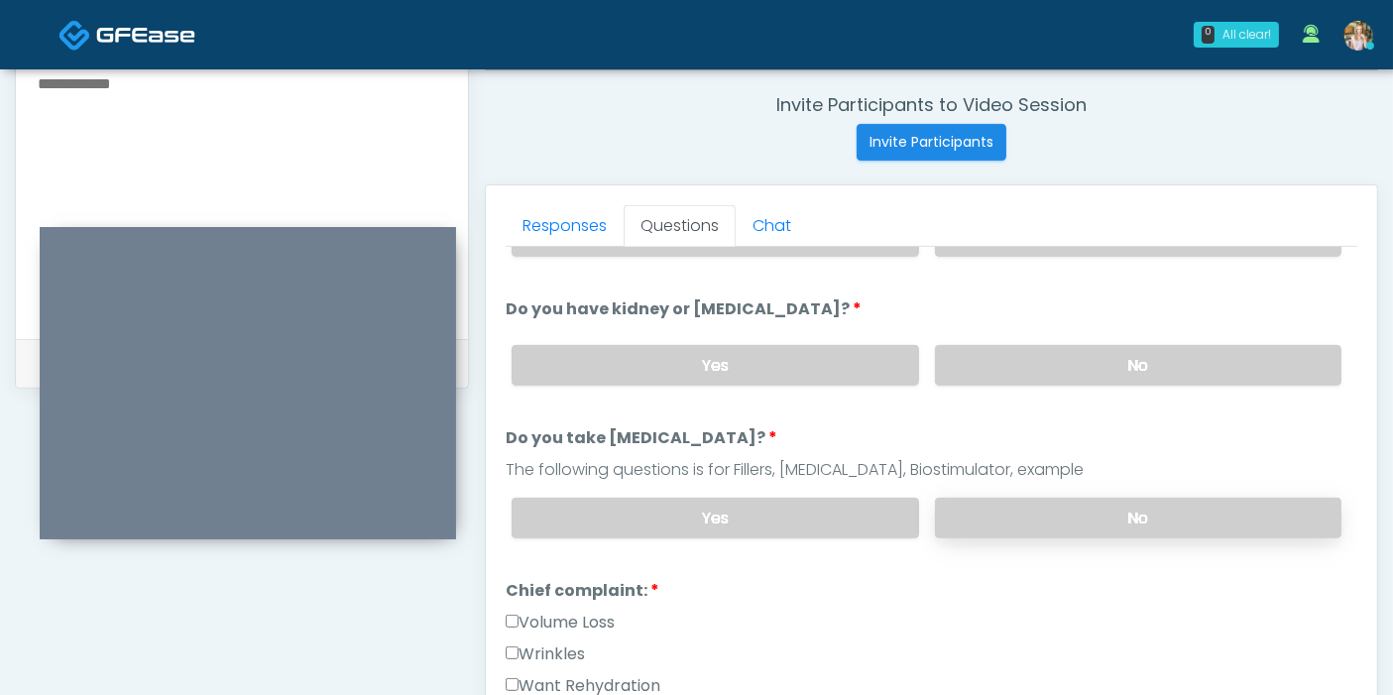
click at [1118, 510] on label "No" at bounding box center [1138, 518] width 406 height 41
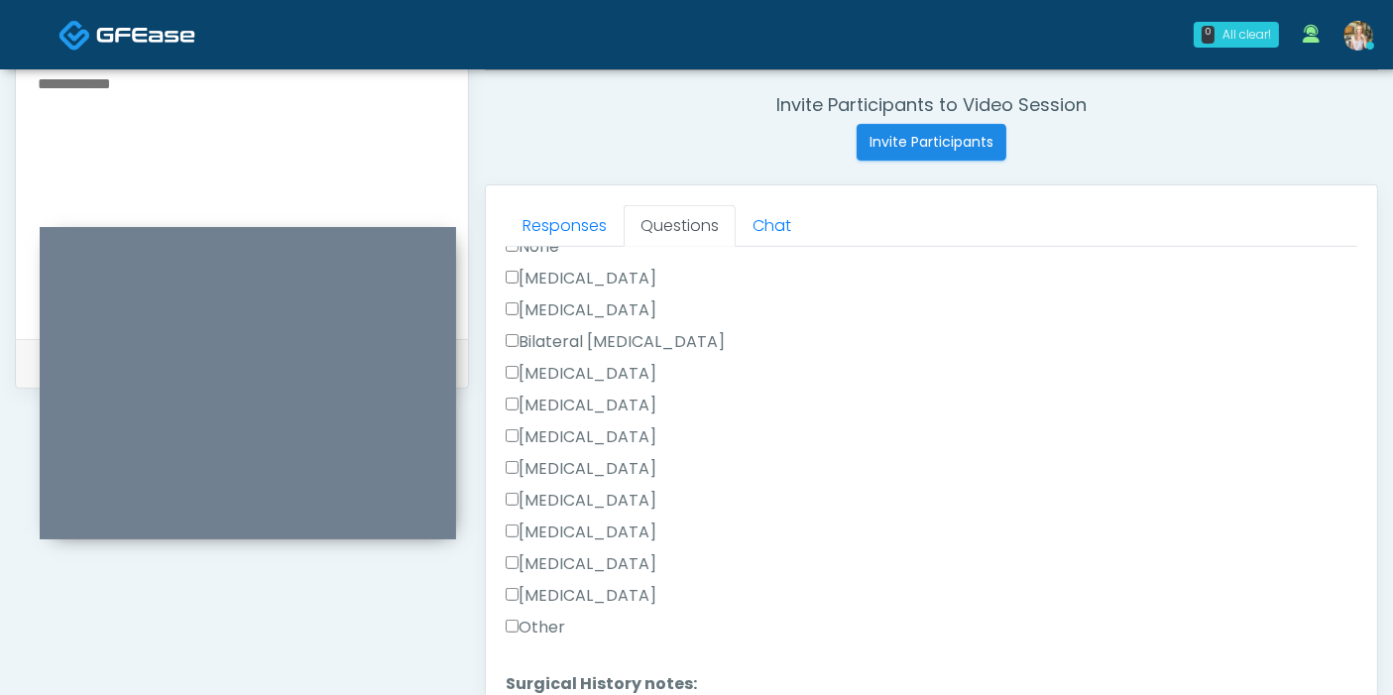
scroll to position [1099, 0]
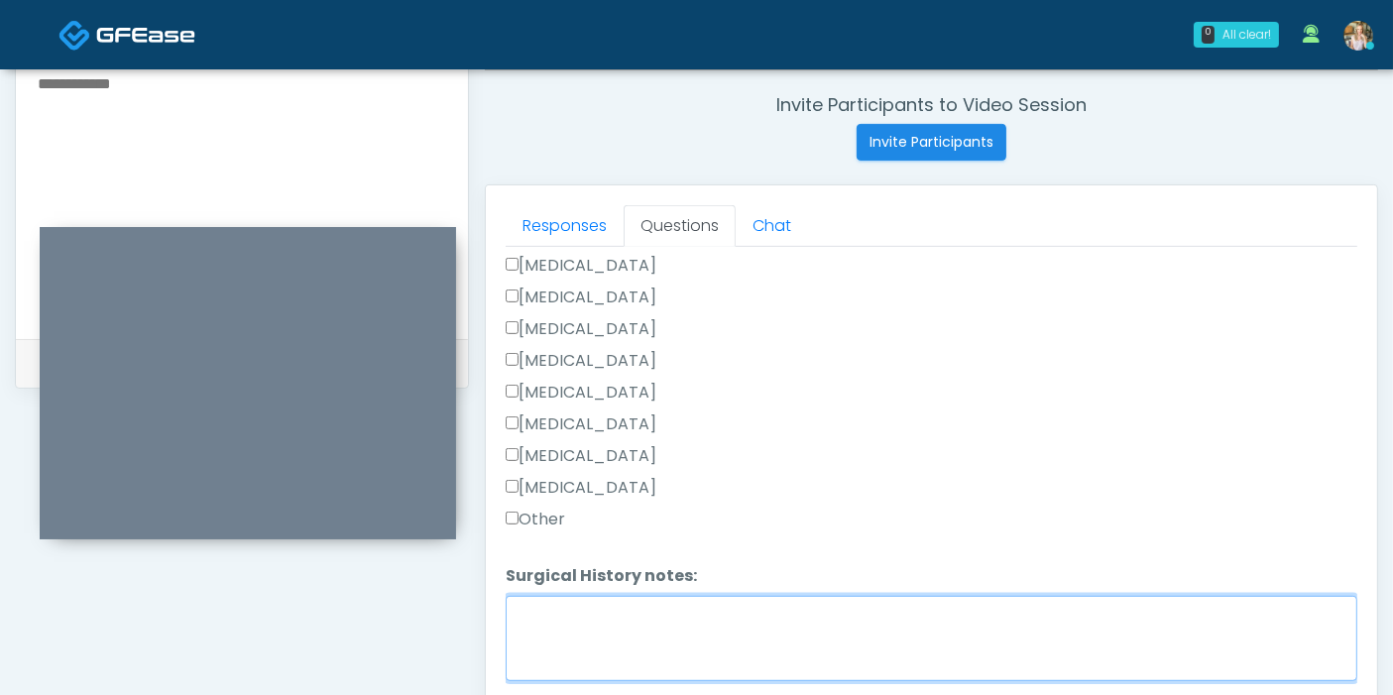
click at [588, 639] on textarea "Surgical History notes:" at bounding box center [931, 638] width 851 height 85
click at [649, 608] on textarea "**********" at bounding box center [931, 638] width 851 height 85
type textarea "**********"
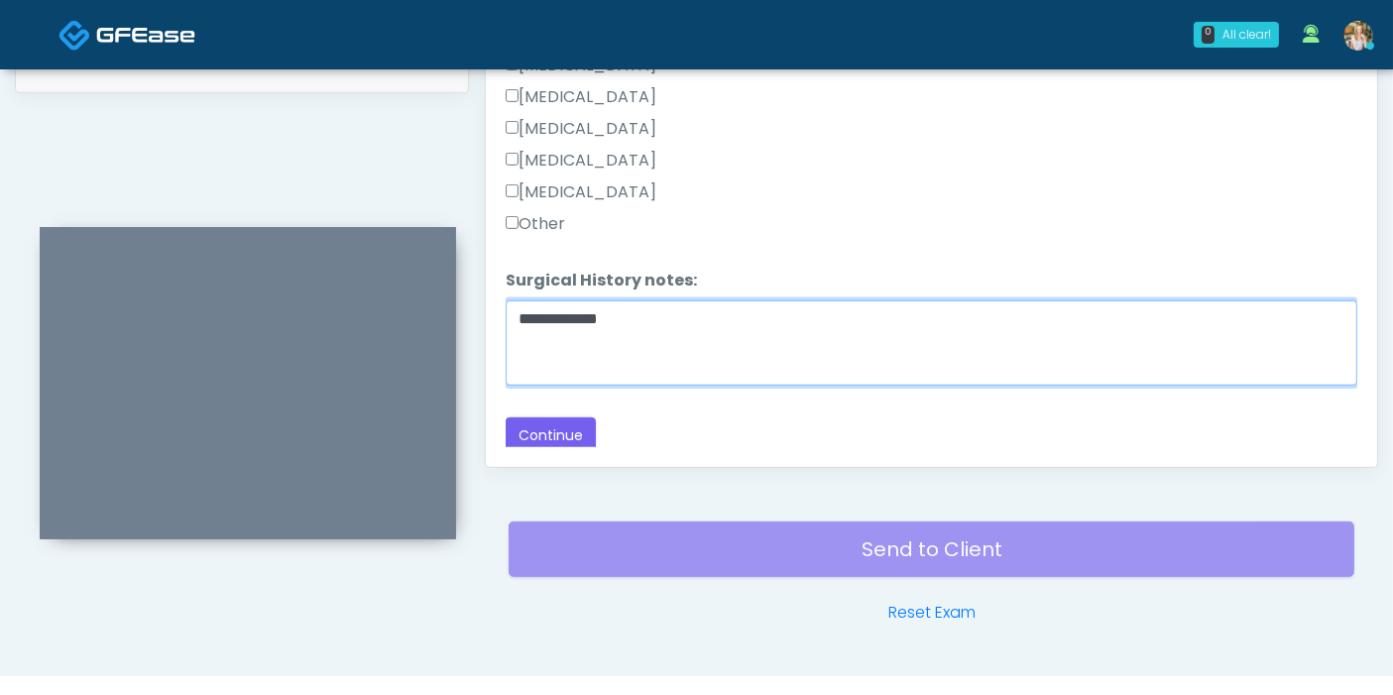
scroll to position [1080, 0]
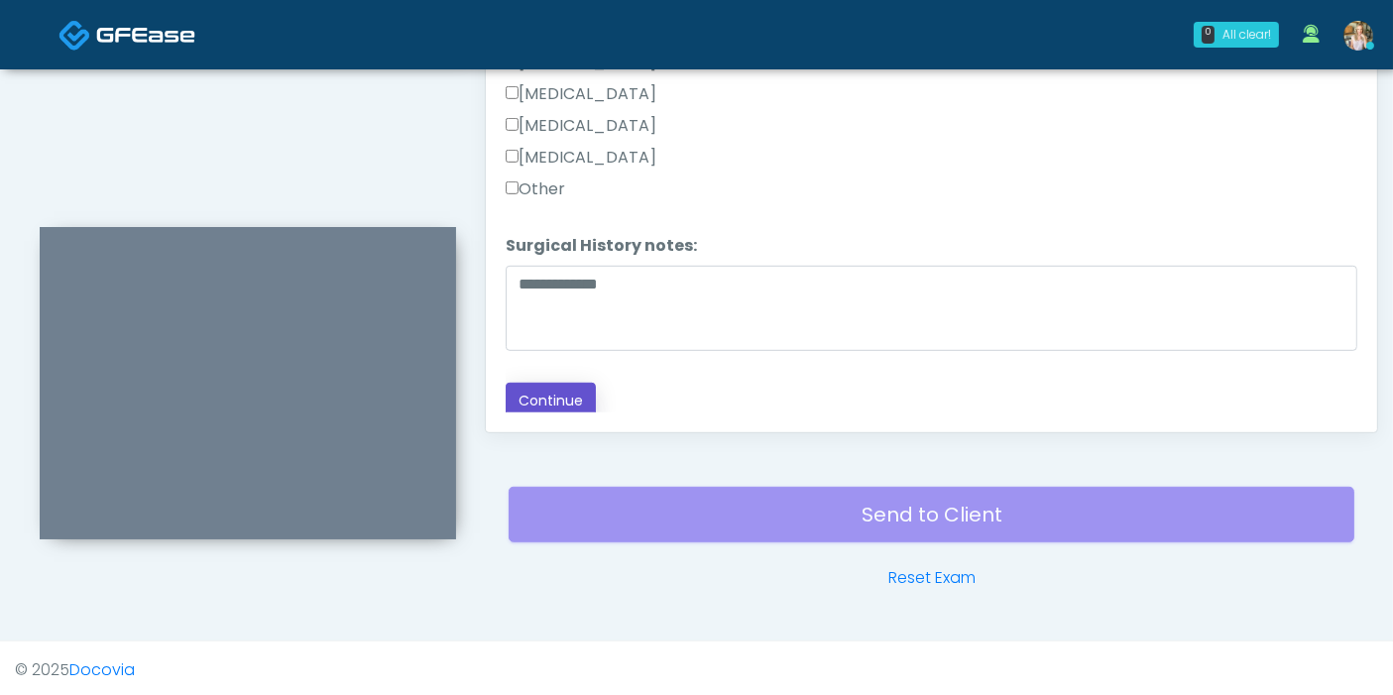
click at [560, 395] on button "Continue" at bounding box center [551, 401] width 90 height 37
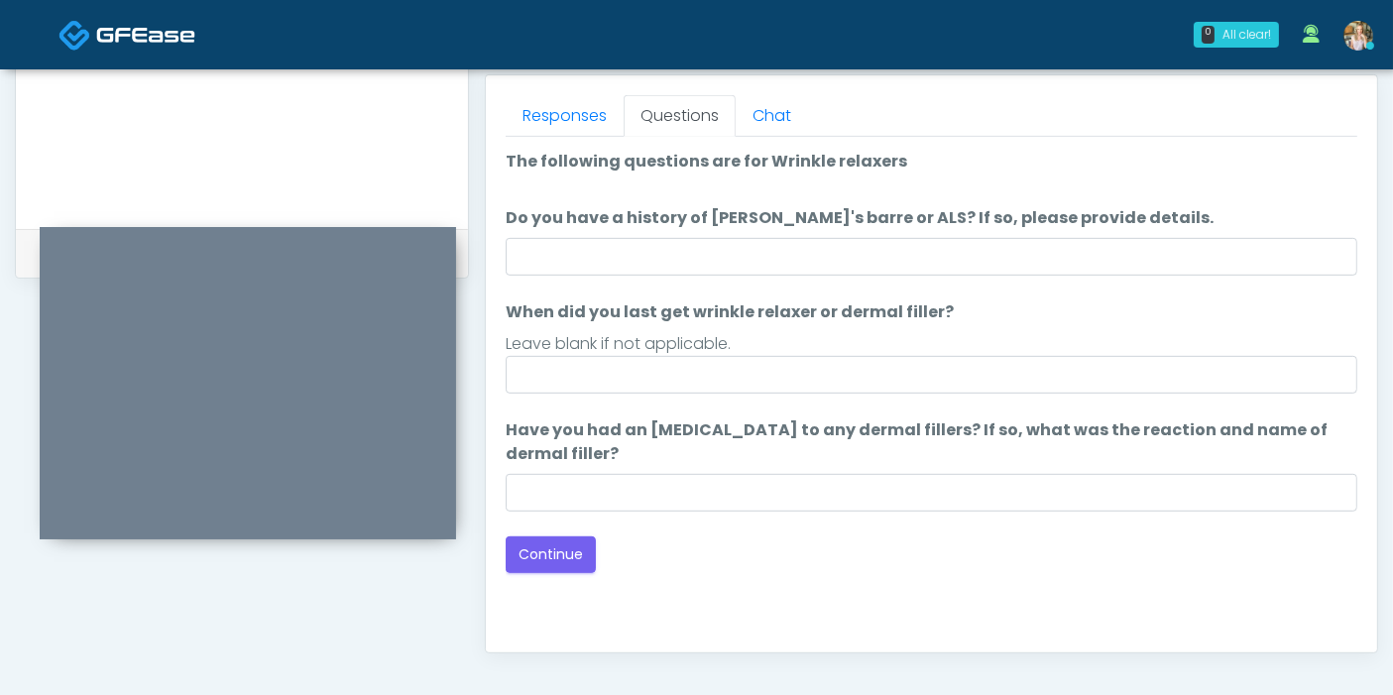
scroll to position [750, 0]
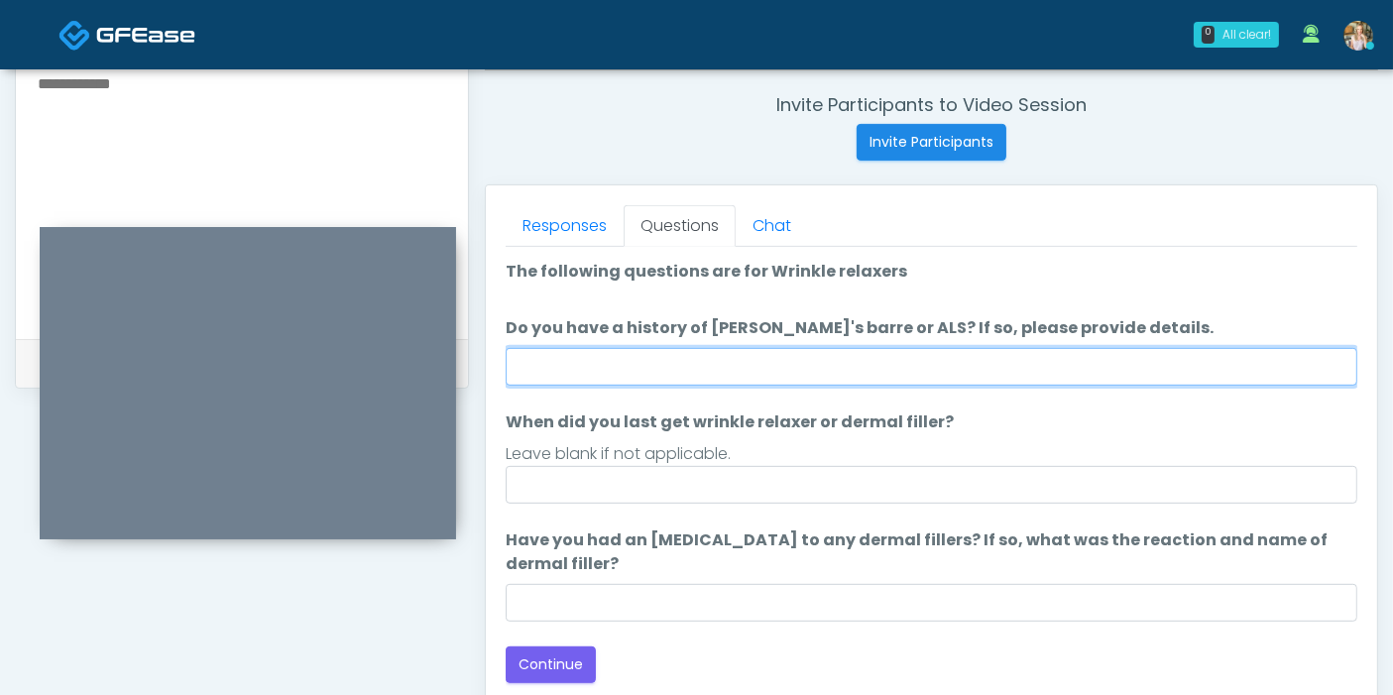
click at [897, 355] on input "Do you have a history of Guillain's barre or ALS? If so, please provide details." at bounding box center [931, 367] width 851 height 38
type input "******"
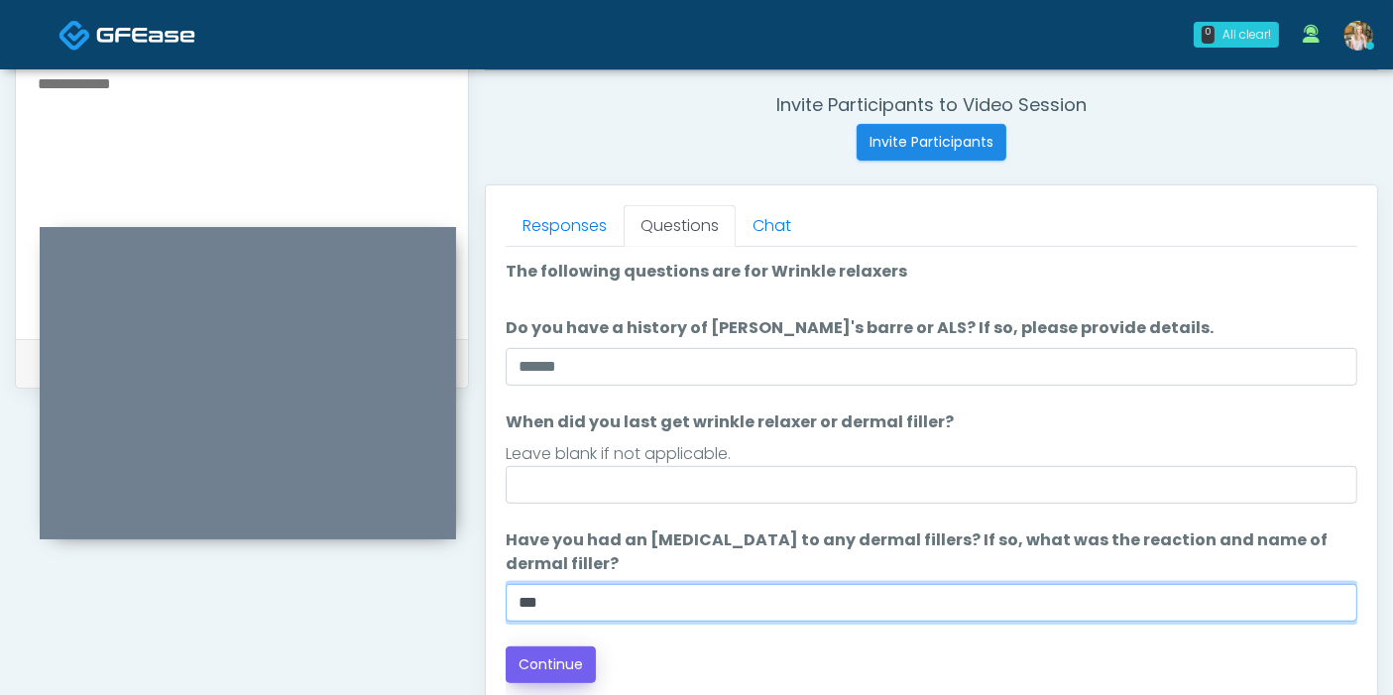
type input "***"
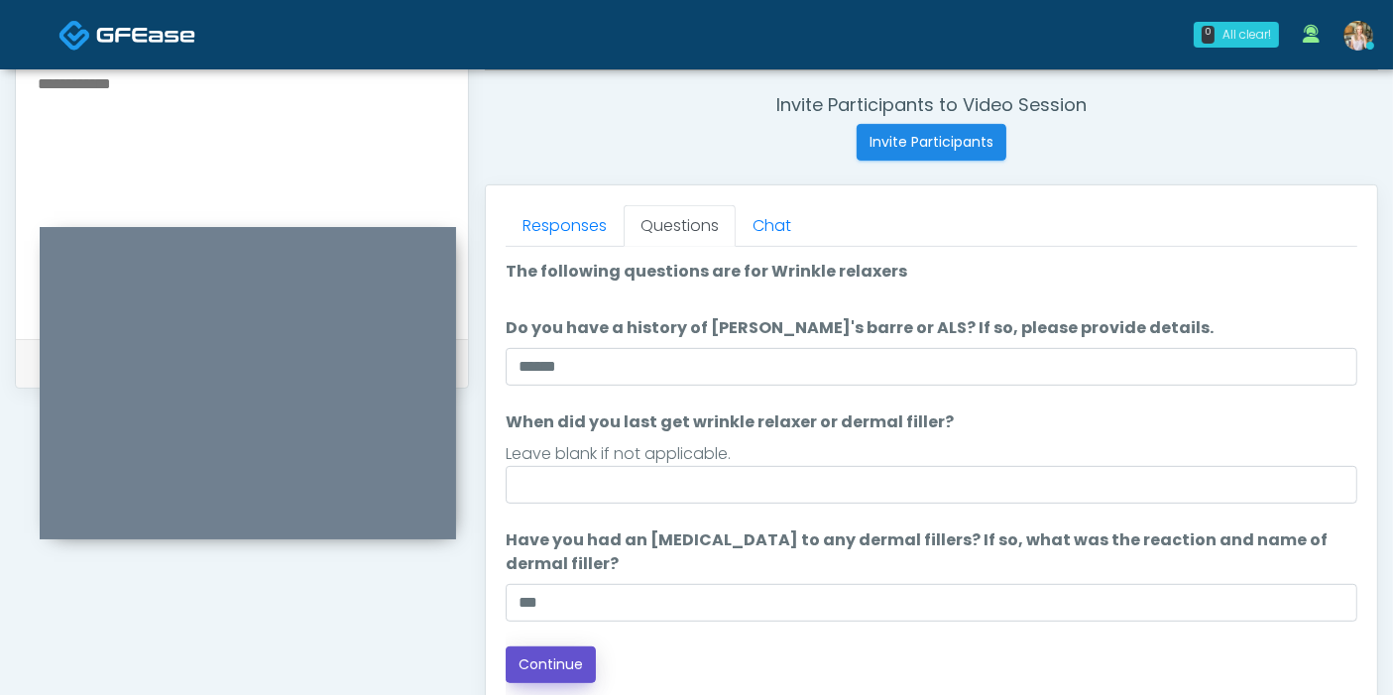
click at [576, 662] on button "Continue" at bounding box center [551, 664] width 90 height 37
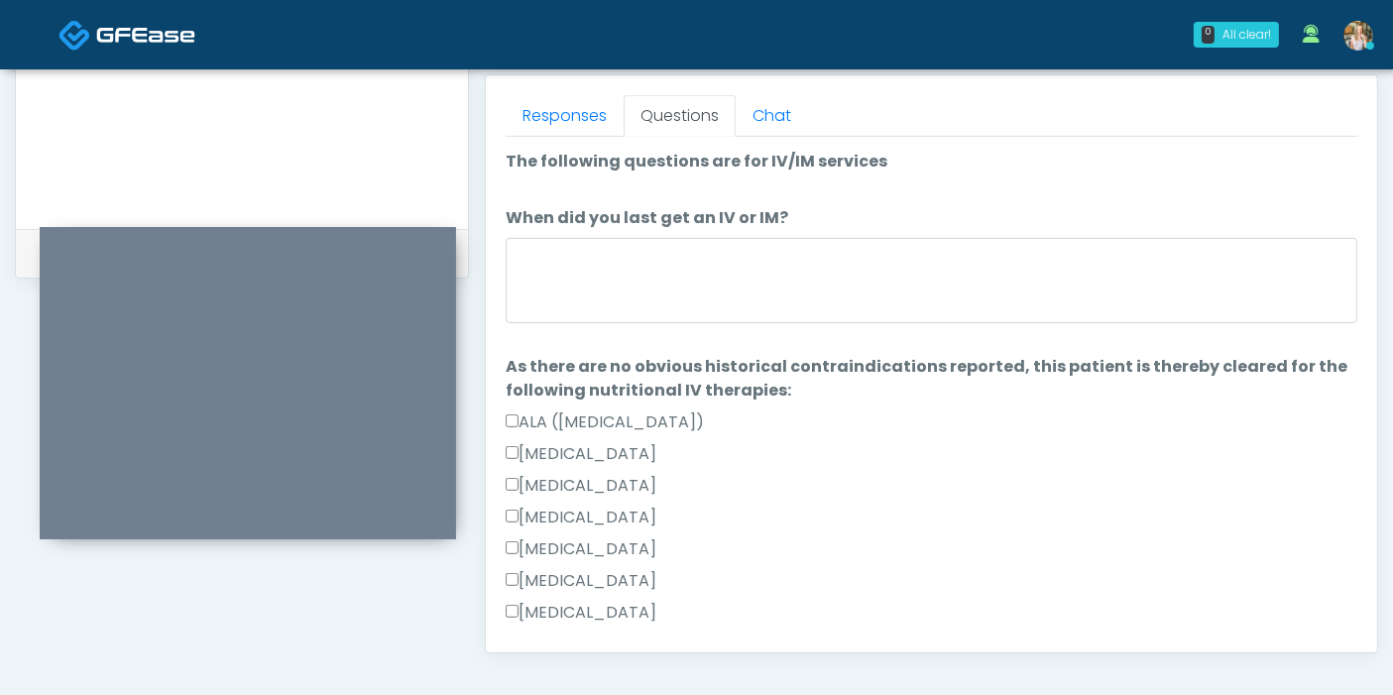
scroll to position [860, 0]
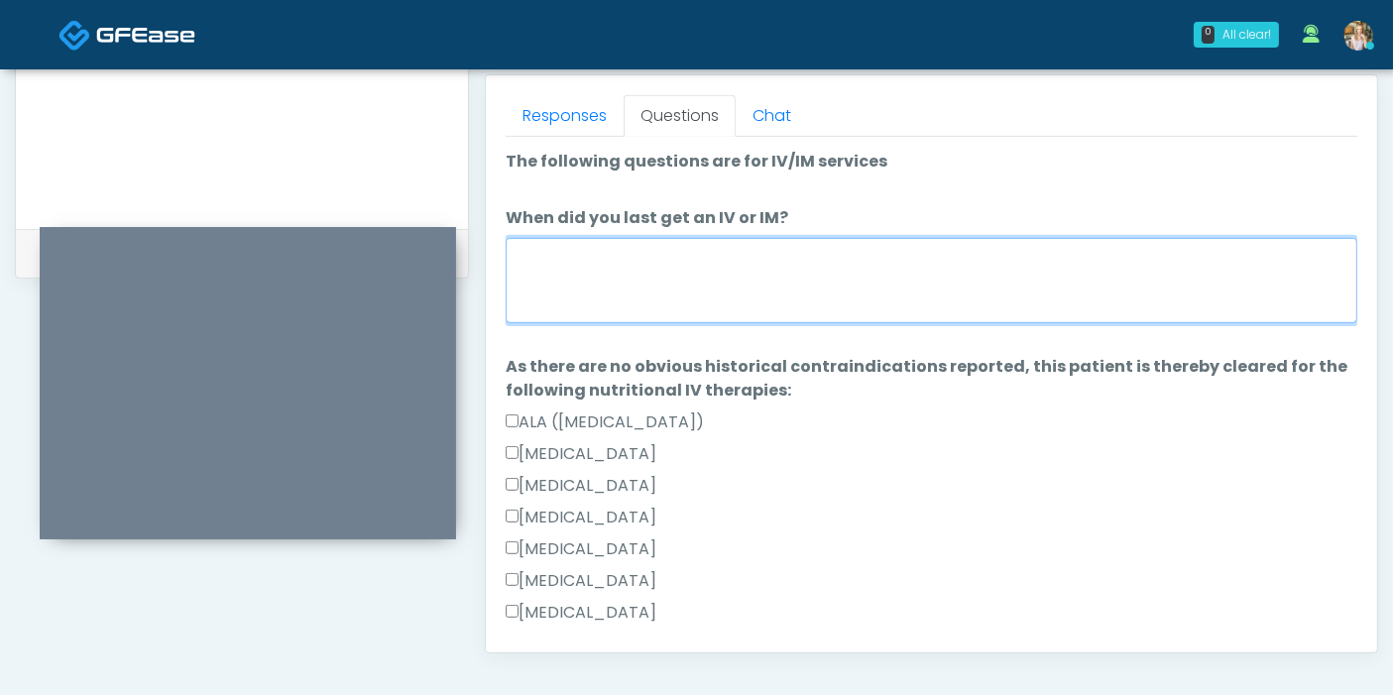
click at [753, 279] on textarea "When did you last get an IV or IM?" at bounding box center [931, 280] width 851 height 85
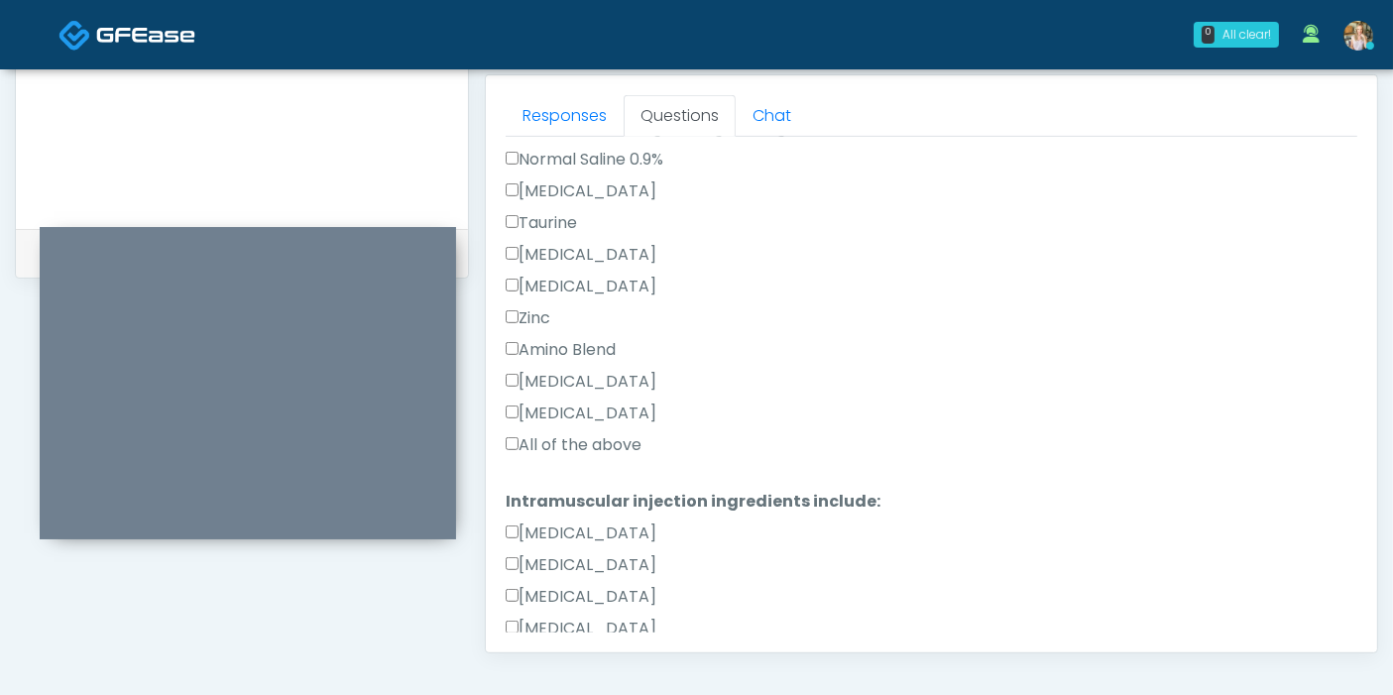
click at [600, 441] on label "All of the above" at bounding box center [574, 445] width 136 height 24
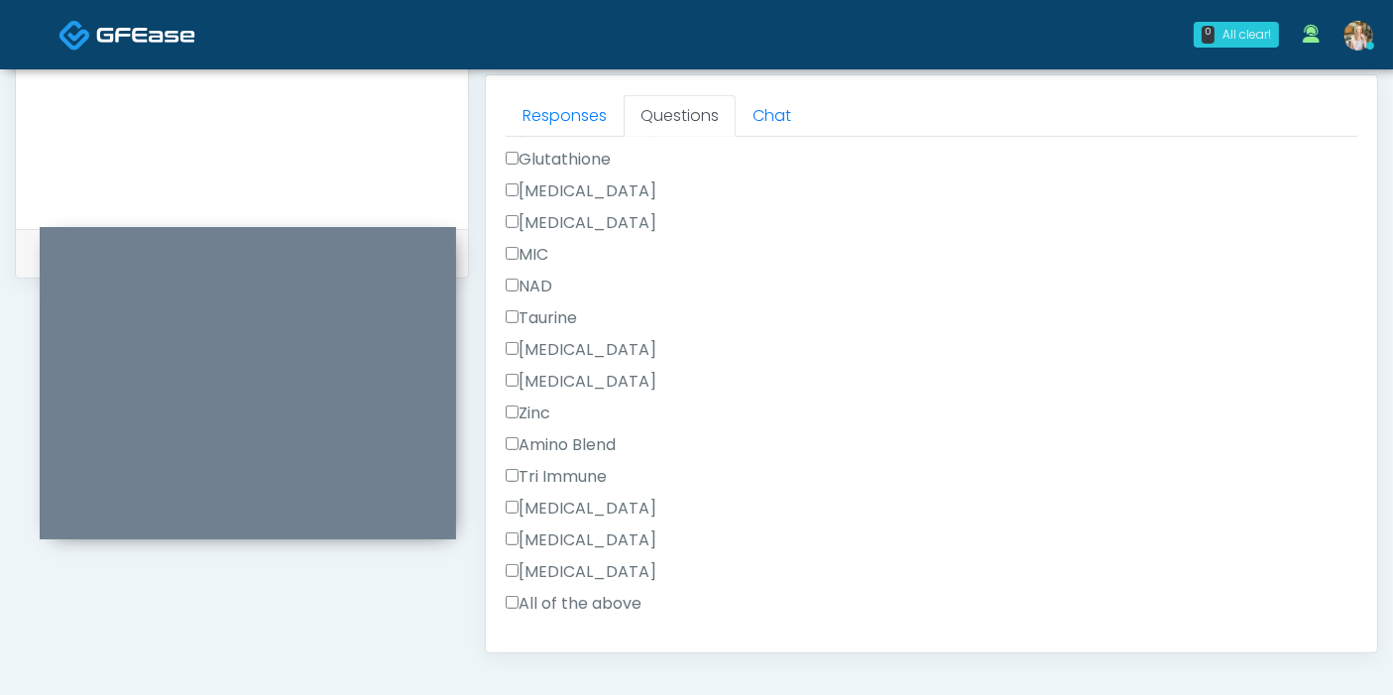
scroll to position [1321, 0]
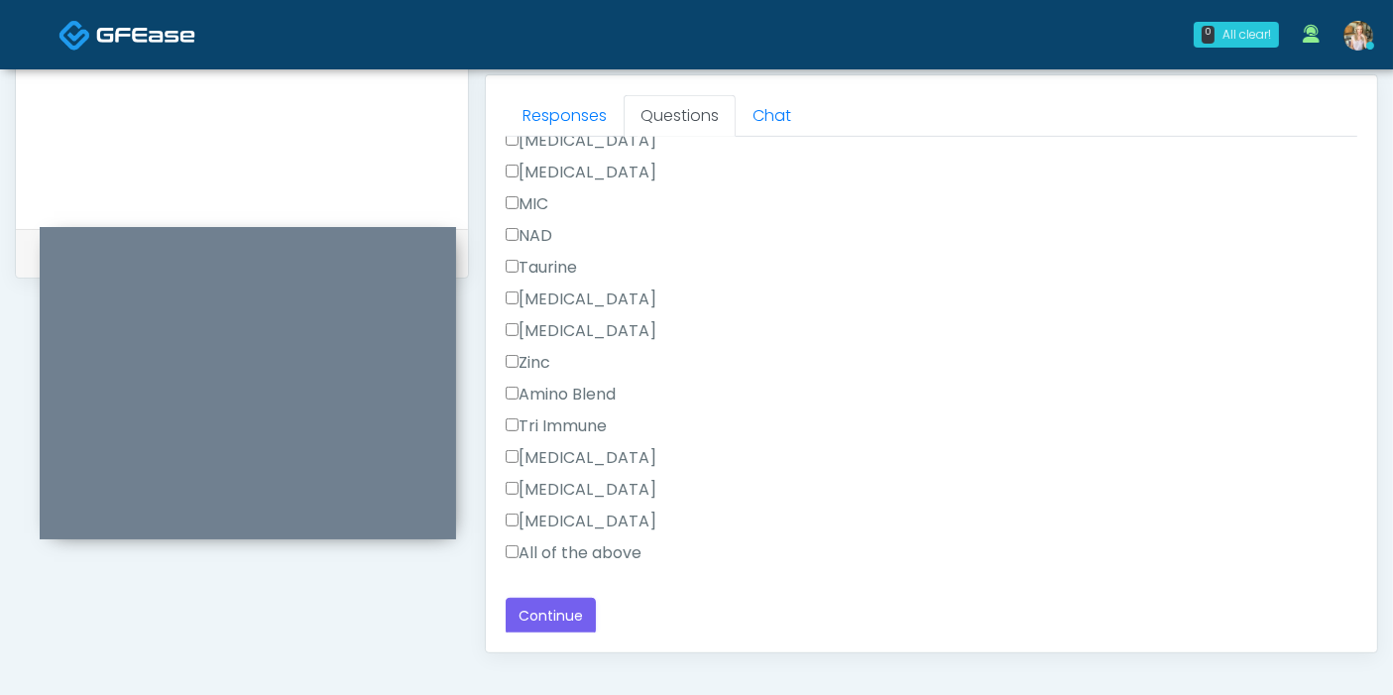
click at [569, 550] on label "All of the above" at bounding box center [574, 553] width 136 height 24
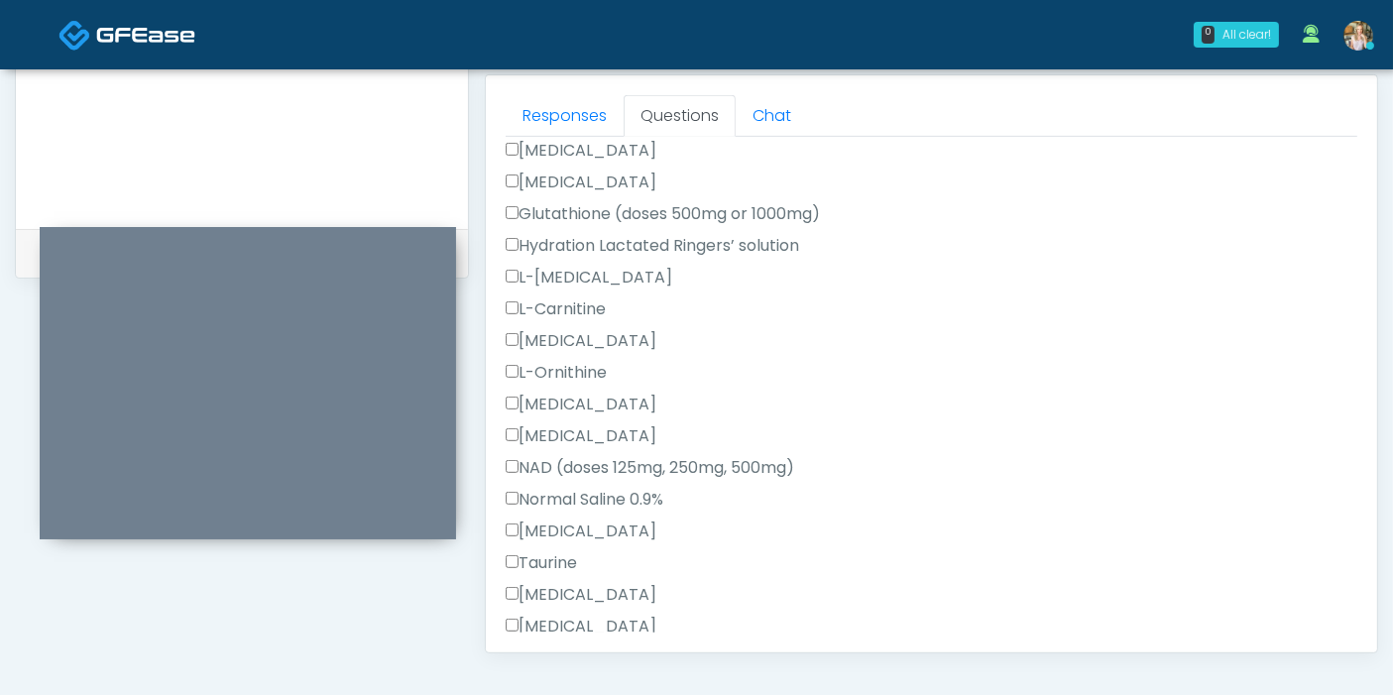
scroll to position [0, 0]
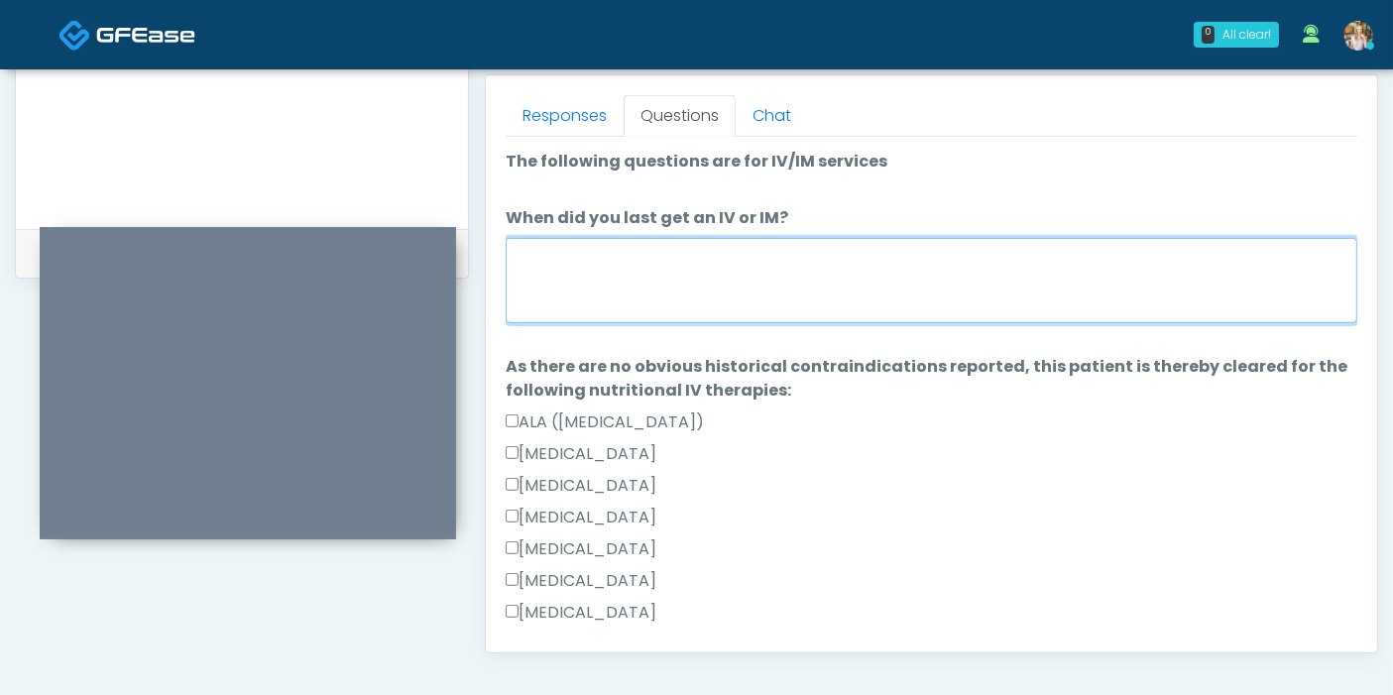
click at [653, 284] on textarea "When did you last get an IV or IM?" at bounding box center [931, 280] width 851 height 85
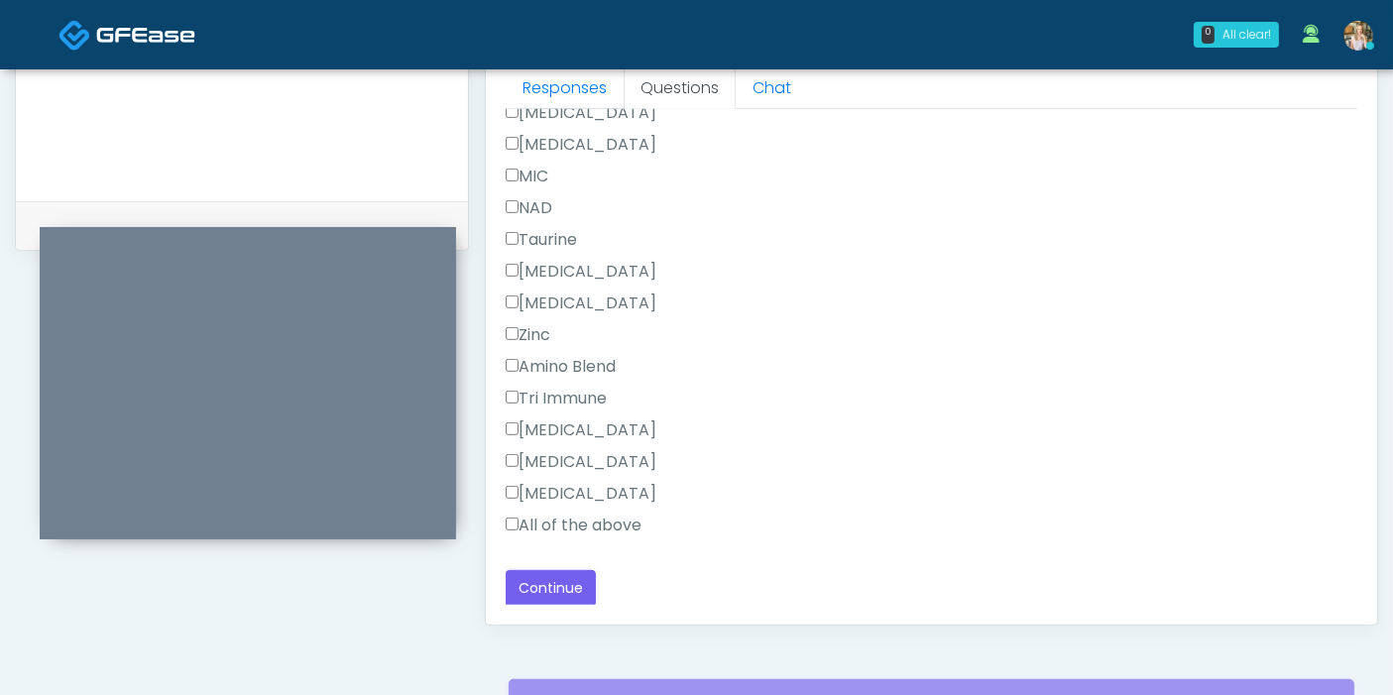
scroll to position [1080, 0]
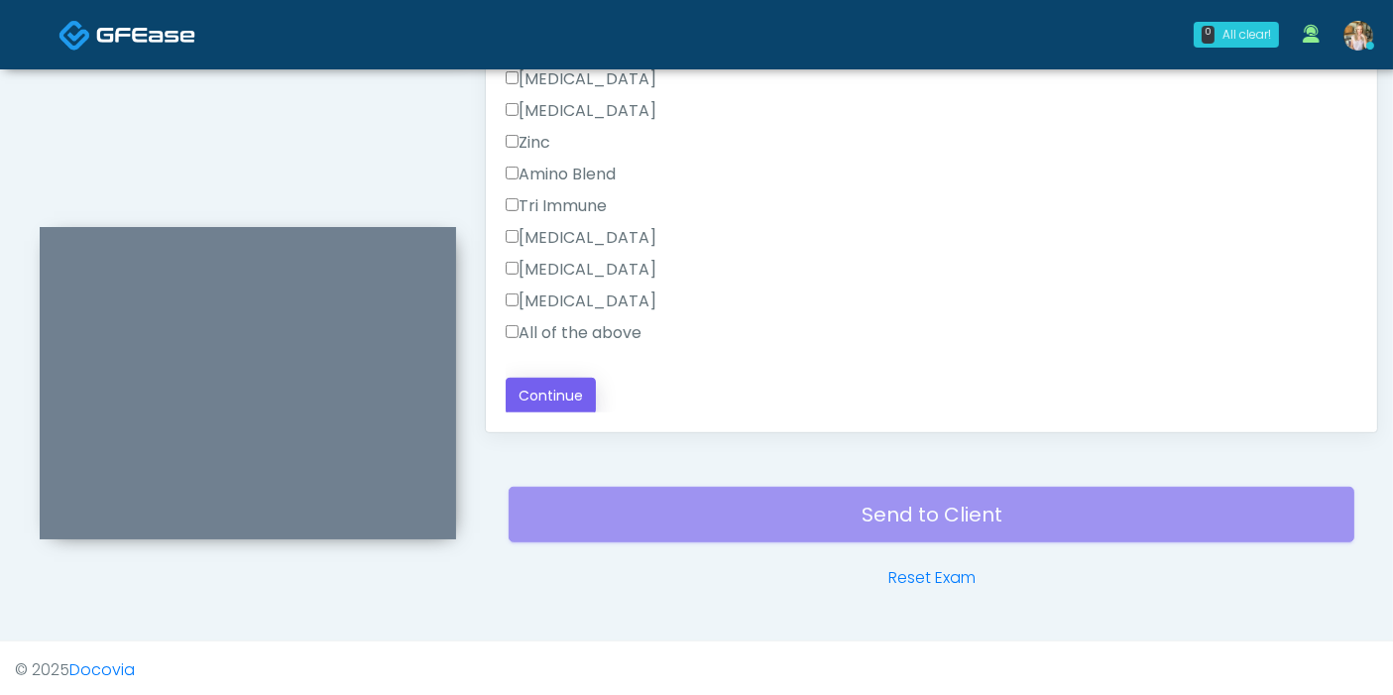
type textarea "**********"
click at [556, 378] on button "Continue" at bounding box center [551, 396] width 90 height 37
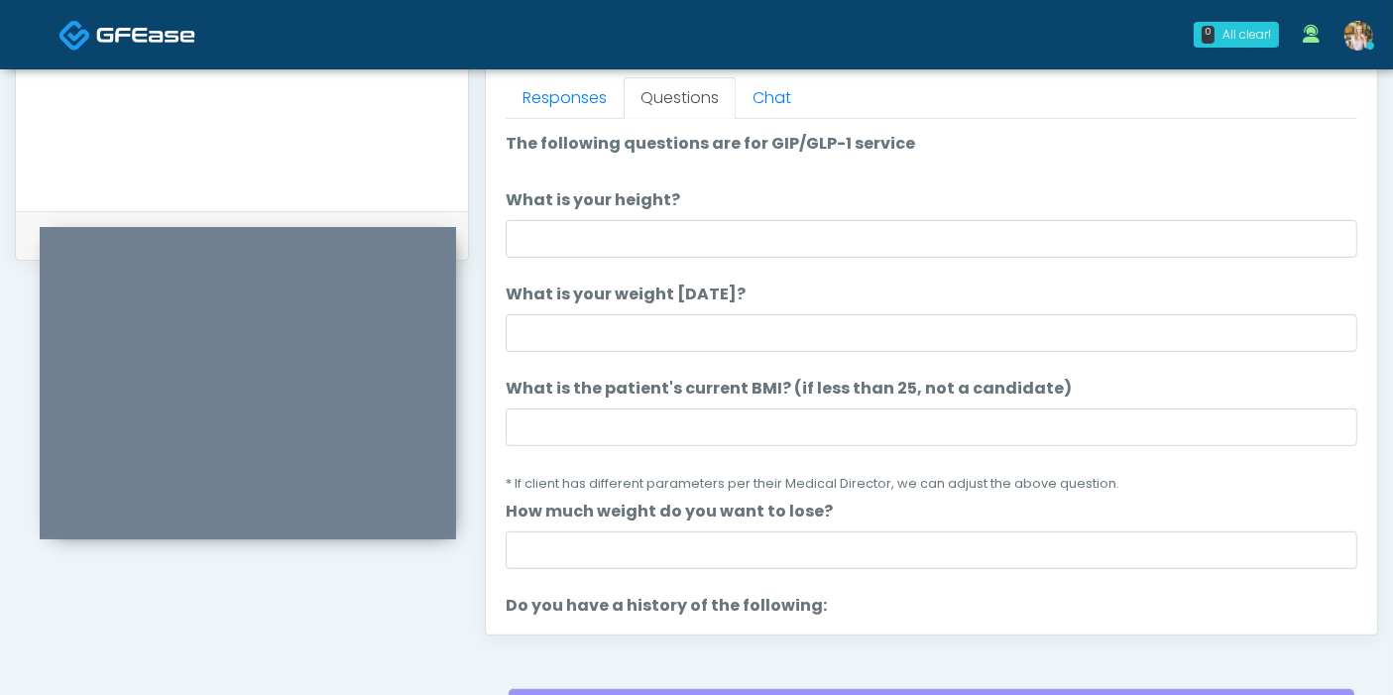
scroll to position [750, 0]
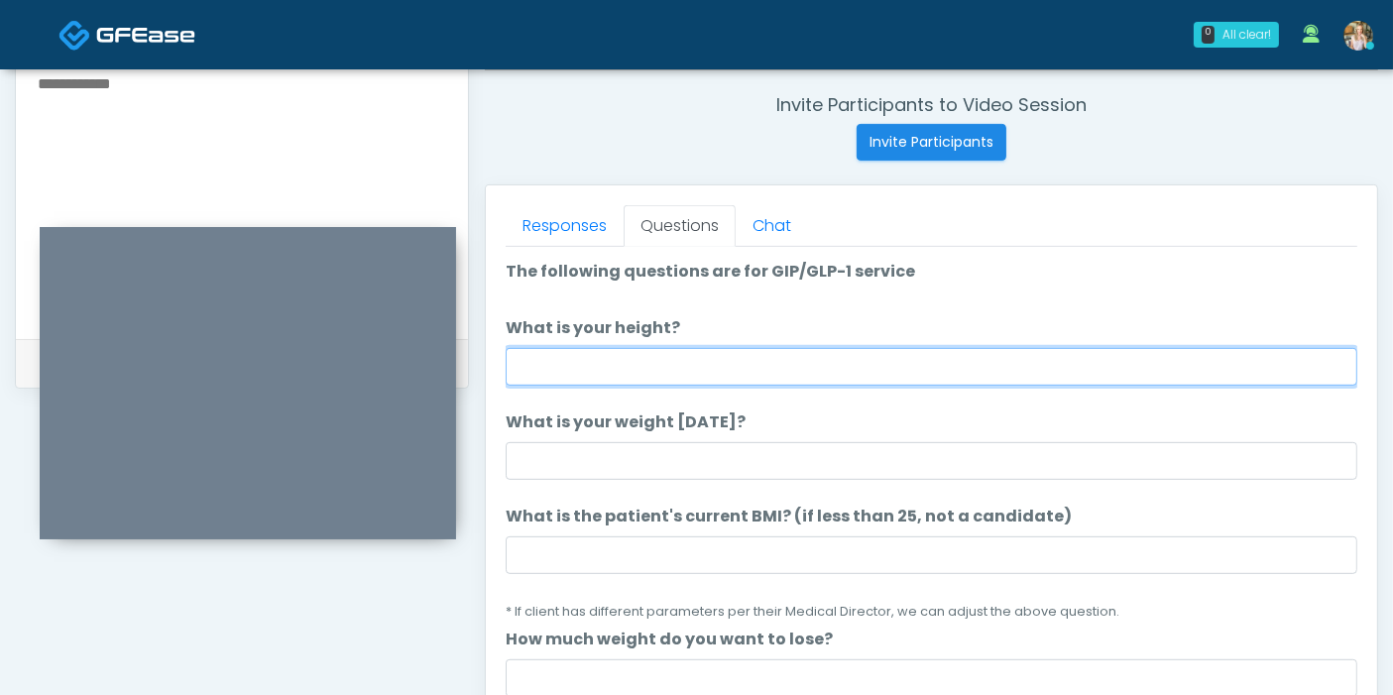
click at [808, 372] on input "What is your height?" at bounding box center [931, 367] width 851 height 38
click at [650, 369] on input "What is your height?" at bounding box center [931, 367] width 851 height 38
type input "****"
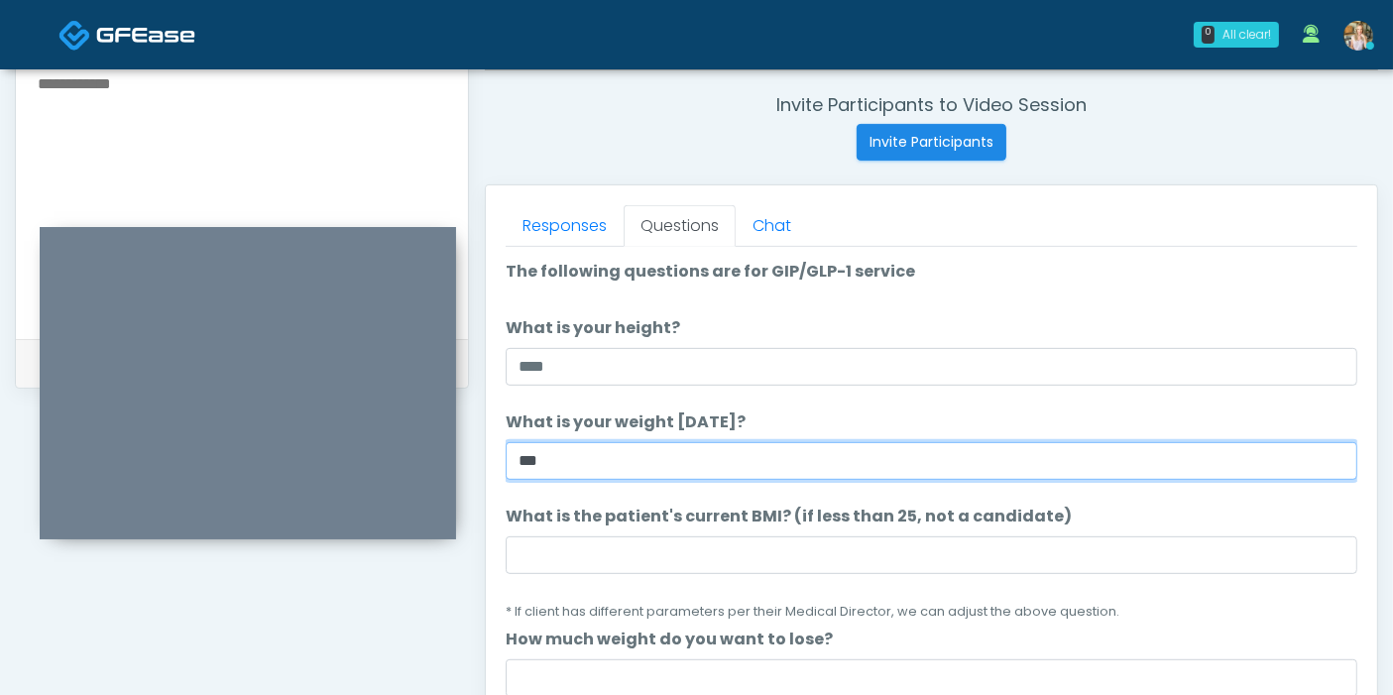
type input "***"
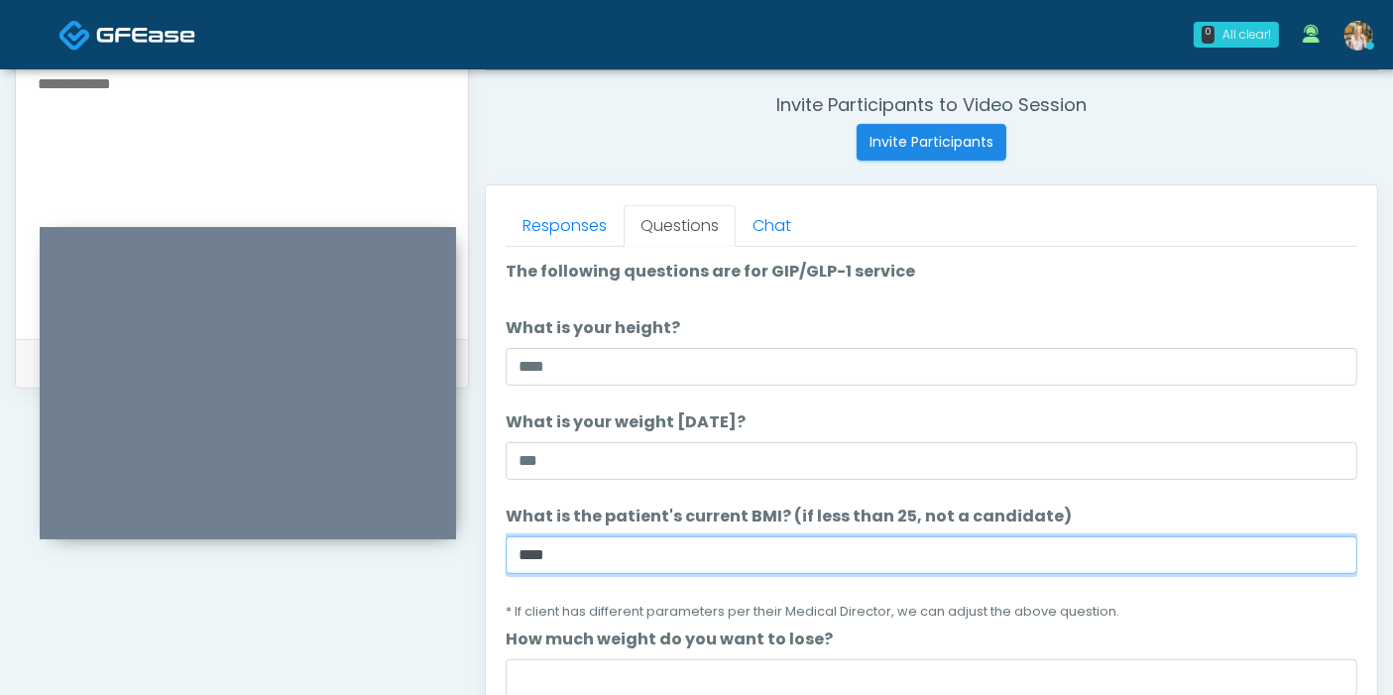
scroll to position [220, 0]
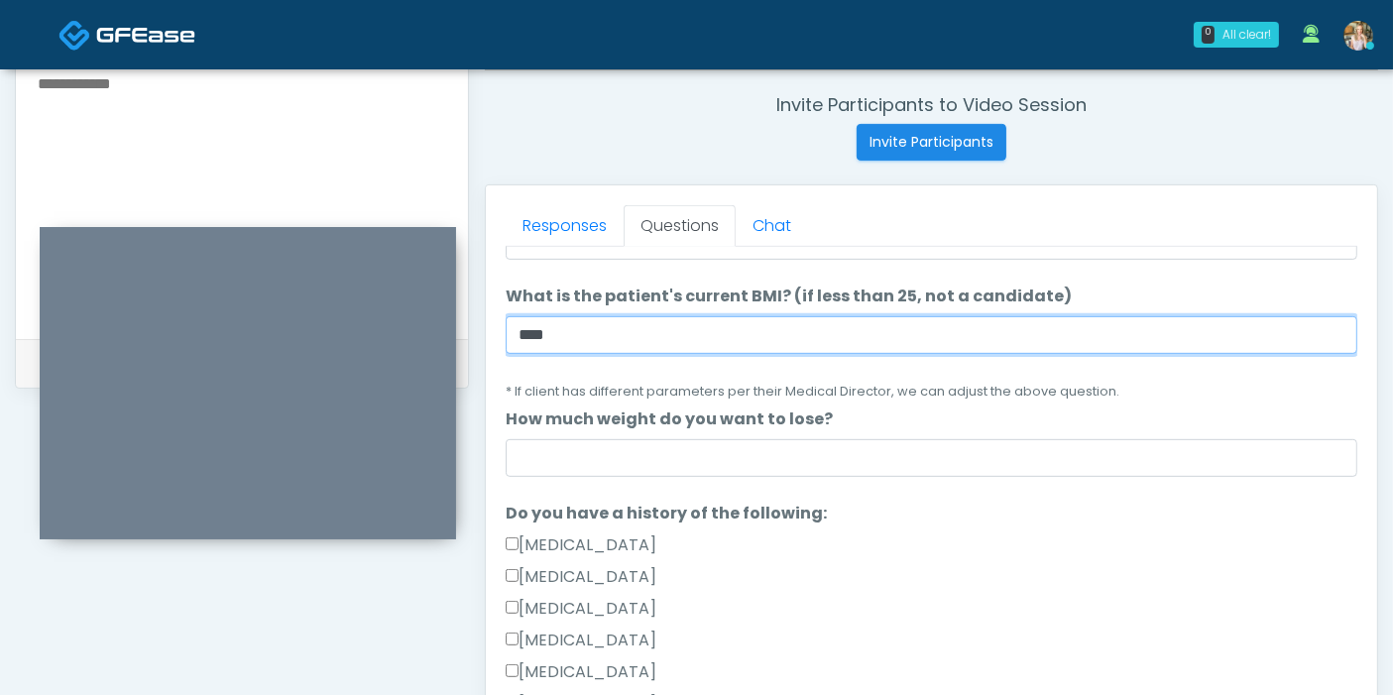
type input "****"
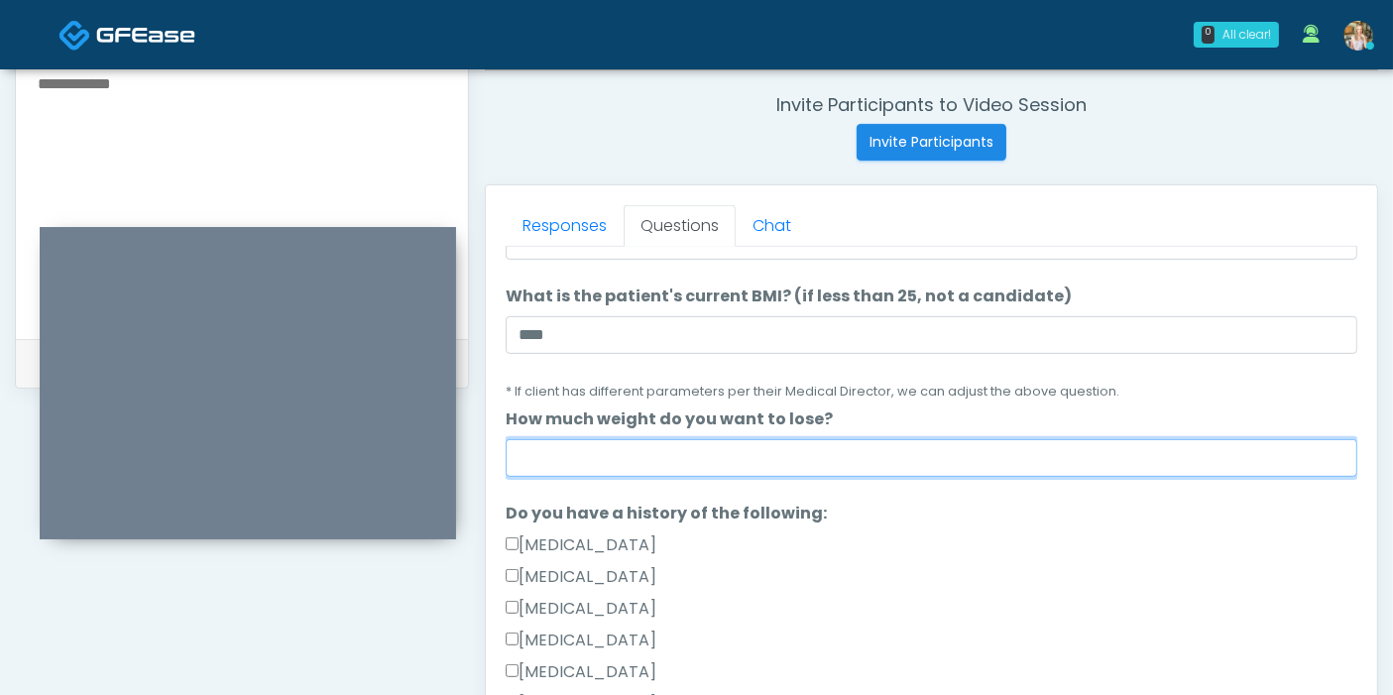
click at [731, 446] on input "How much weight do you want to lose?" at bounding box center [931, 458] width 851 height 38
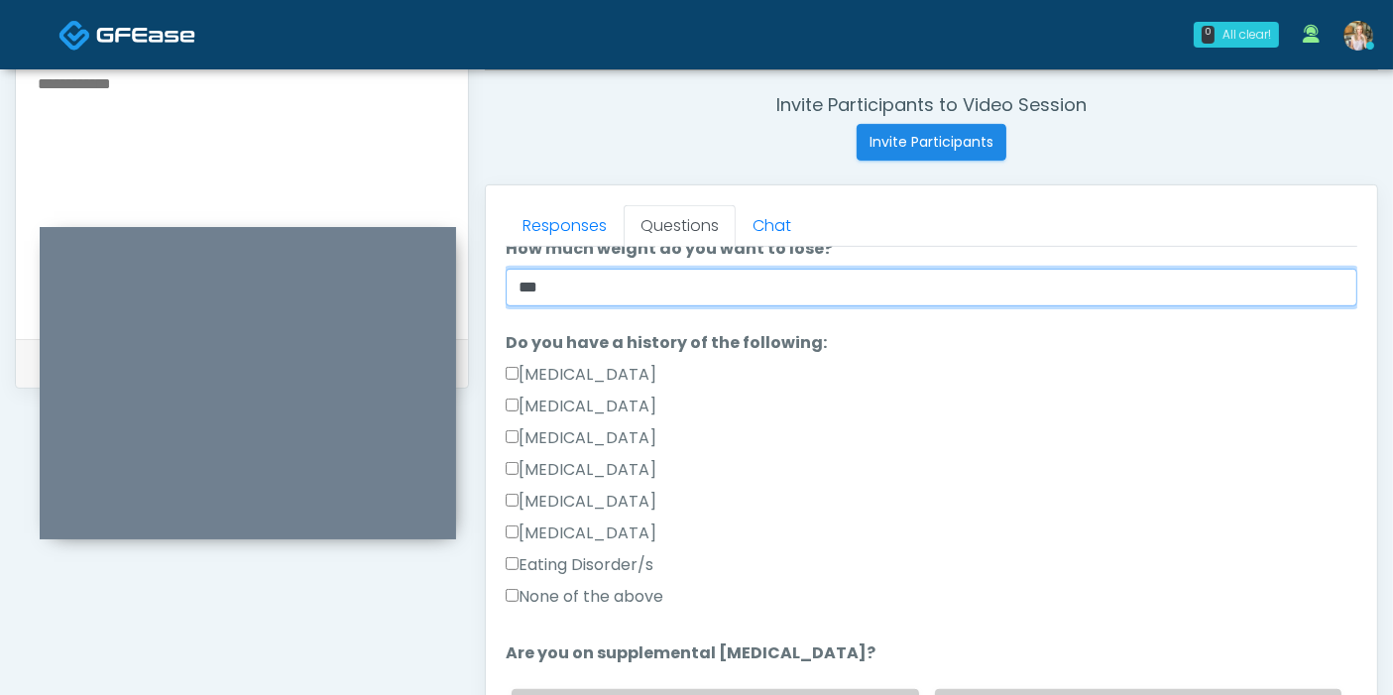
scroll to position [440, 0]
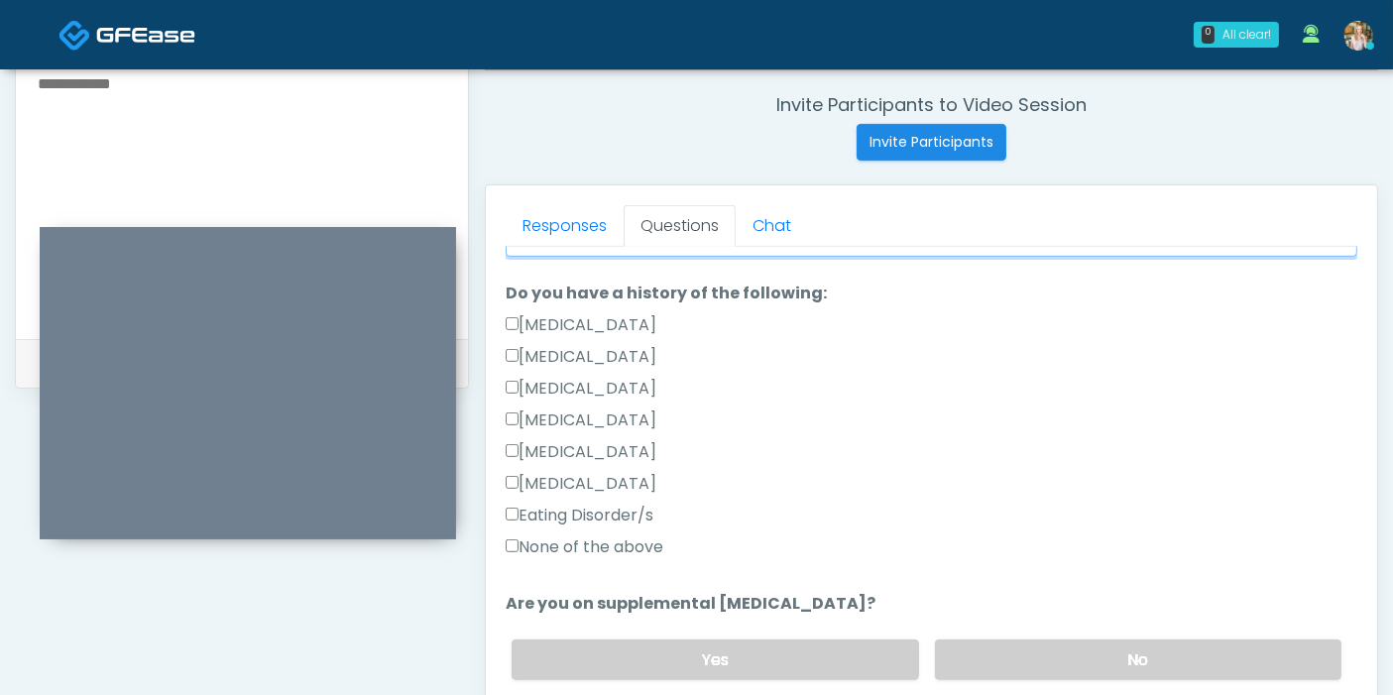
type input "***"
click at [647, 542] on label "None of the above" at bounding box center [585, 547] width 158 height 24
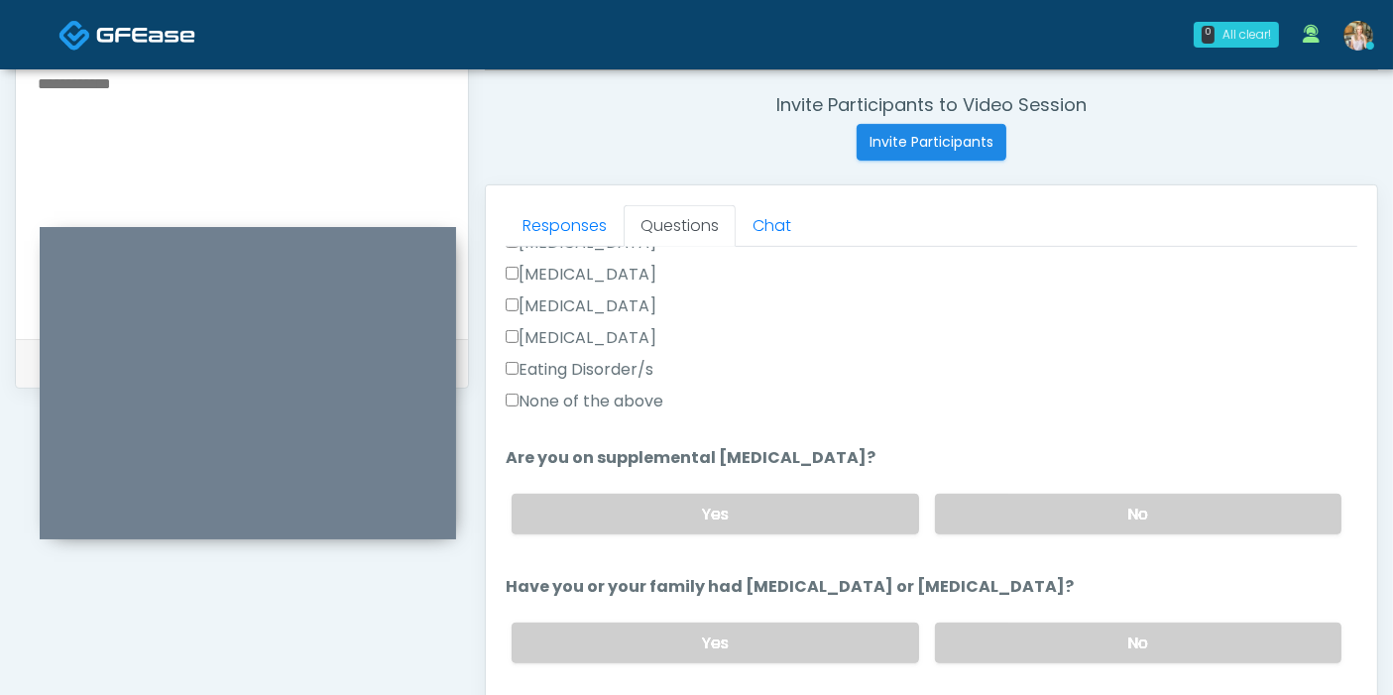
scroll to position [660, 0]
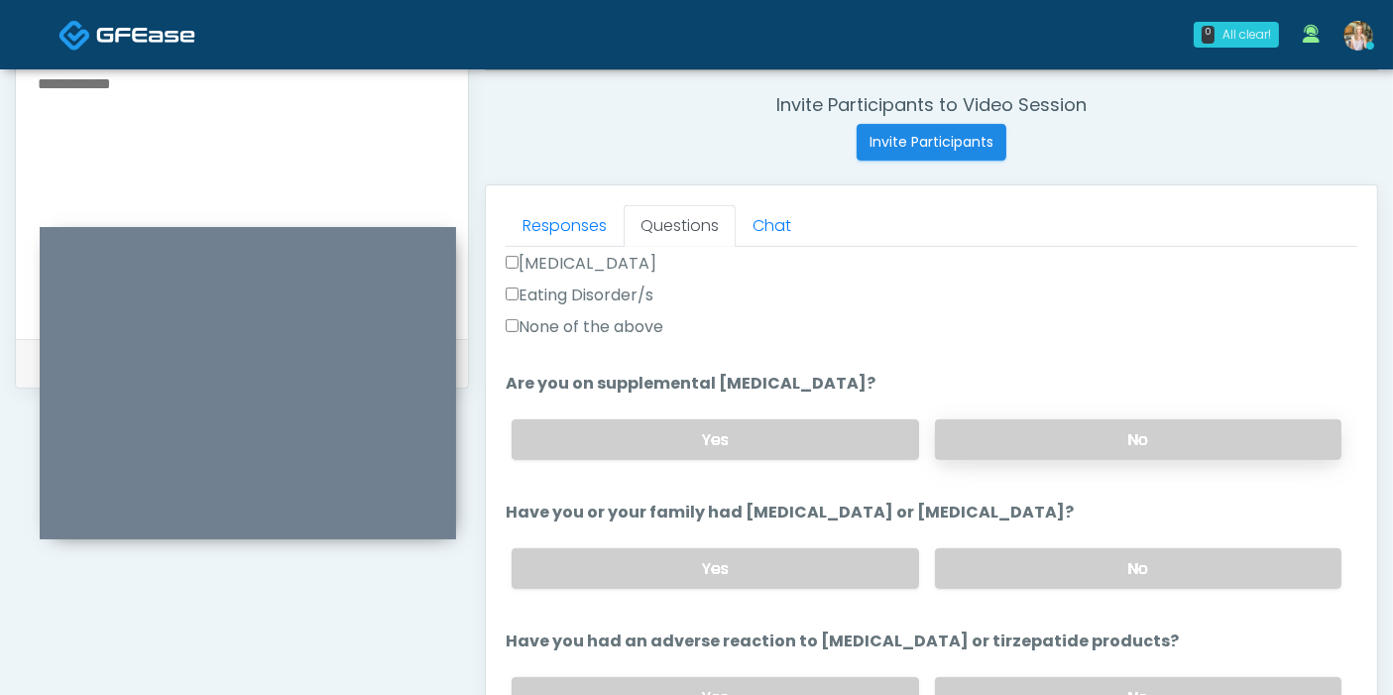
click at [1065, 437] on label "No" at bounding box center [1138, 439] width 406 height 41
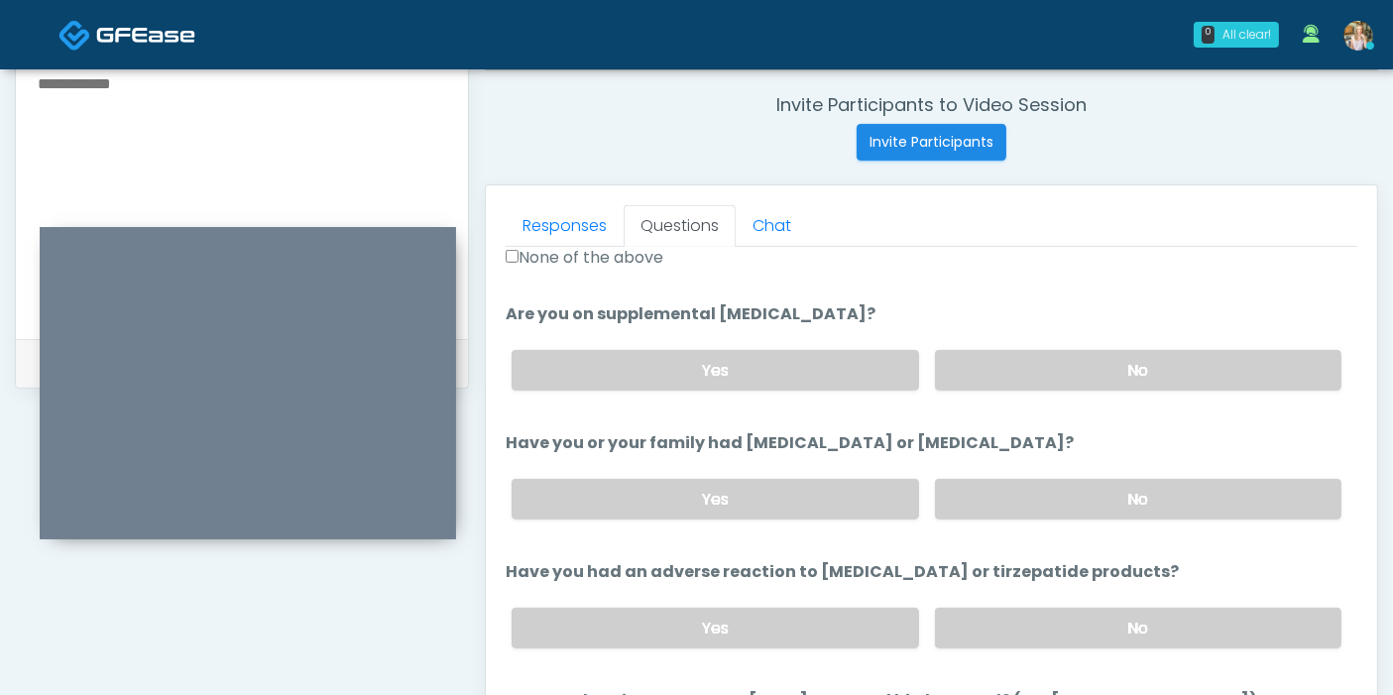
scroll to position [880, 0]
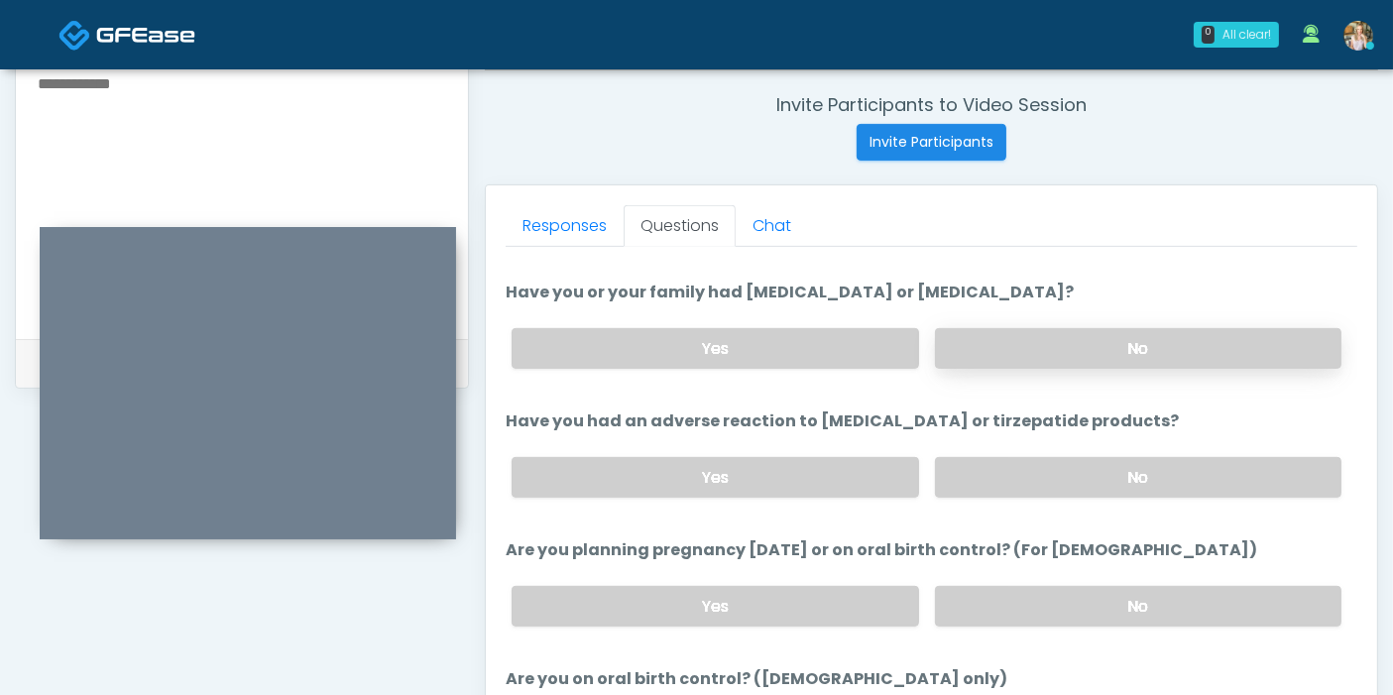
click at [1115, 341] on label "No" at bounding box center [1138, 348] width 406 height 41
click at [1129, 462] on label "No" at bounding box center [1138, 477] width 406 height 41
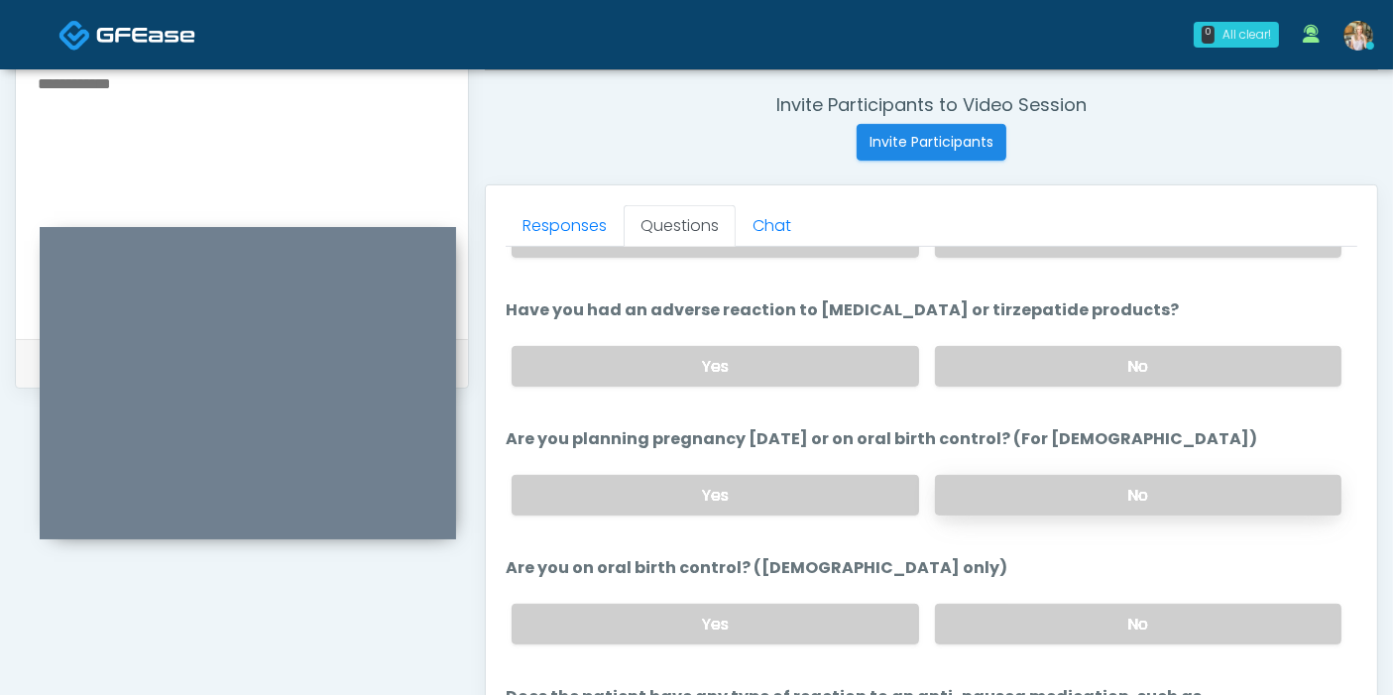
click at [1031, 480] on label "No" at bounding box center [1138, 495] width 406 height 41
click at [1071, 619] on label "No" at bounding box center [1138, 624] width 406 height 41
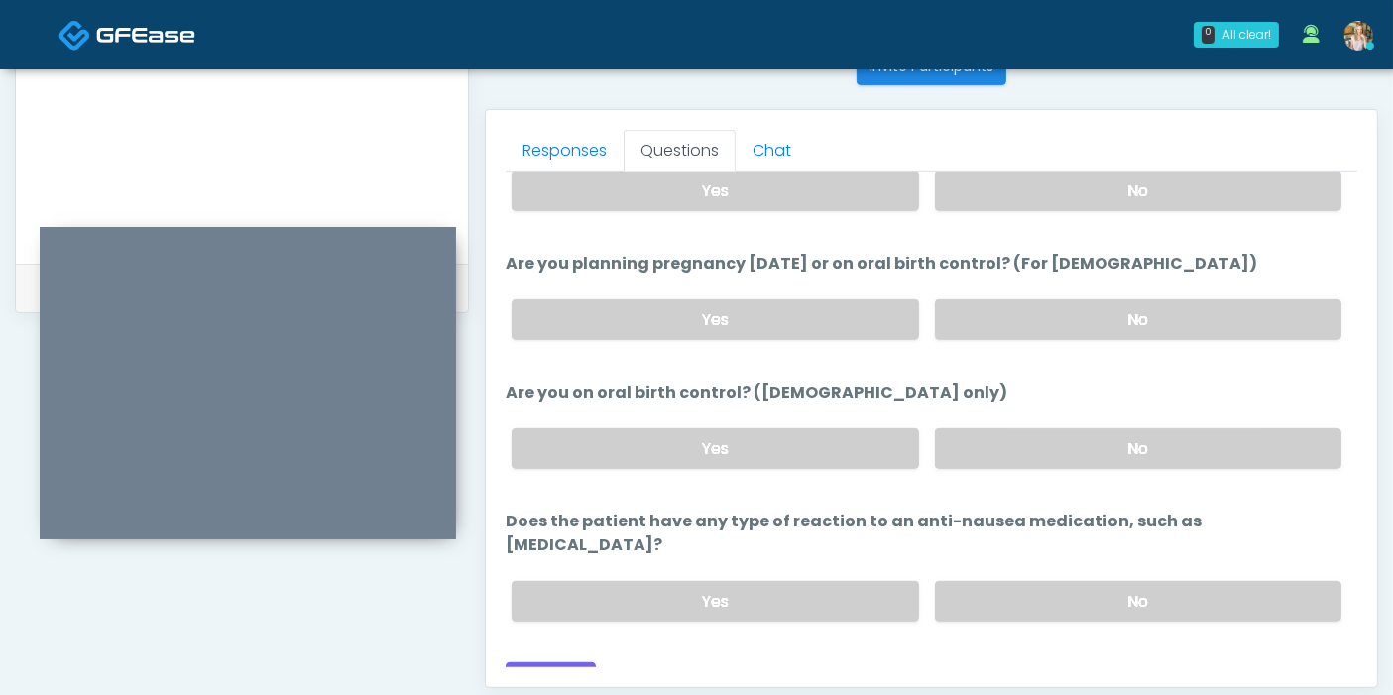
scroll to position [860, 0]
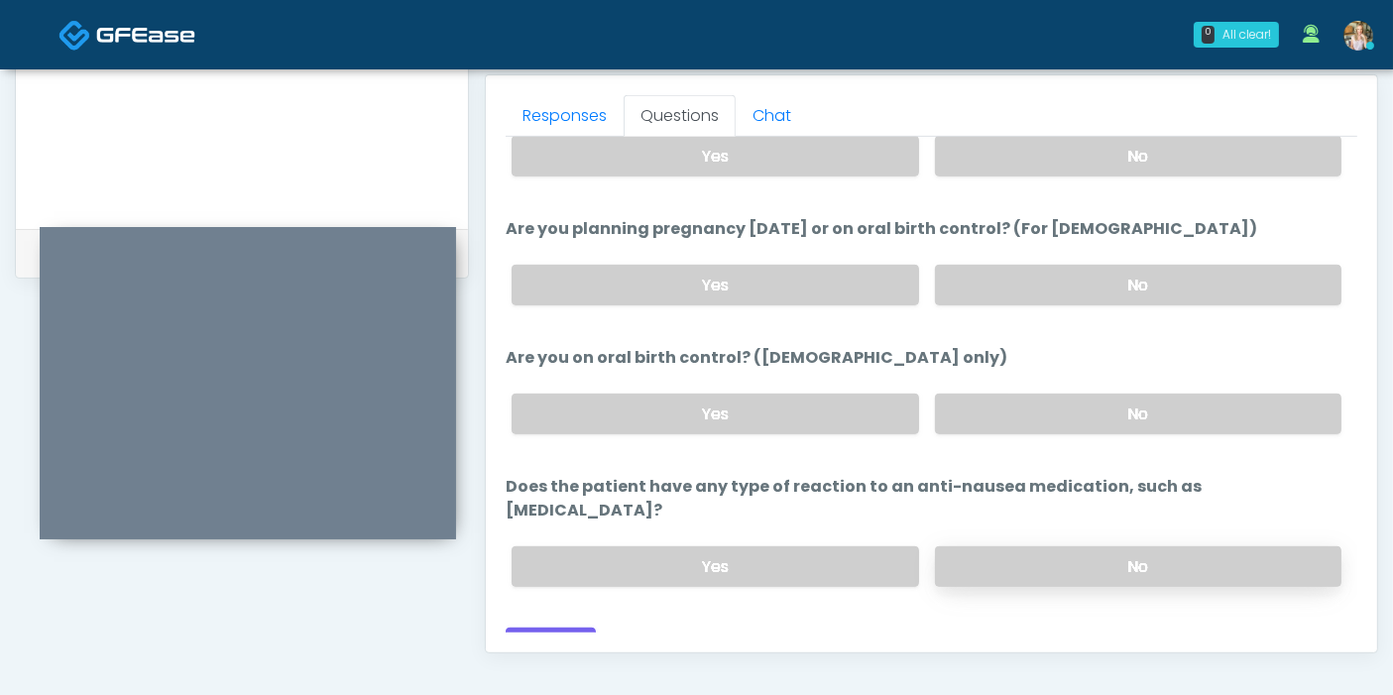
click at [993, 546] on label "No" at bounding box center [1138, 566] width 406 height 41
click at [552, 627] on button "Continue" at bounding box center [551, 645] width 90 height 37
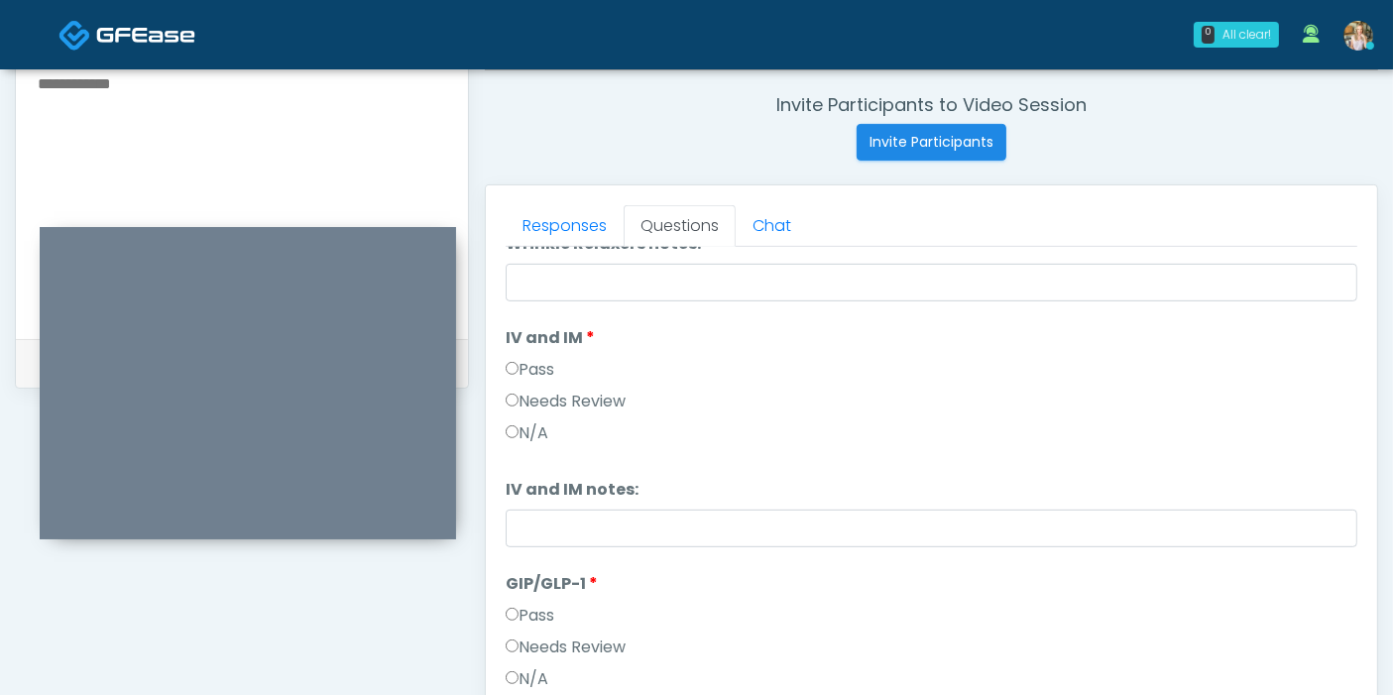
scroll to position [0, 0]
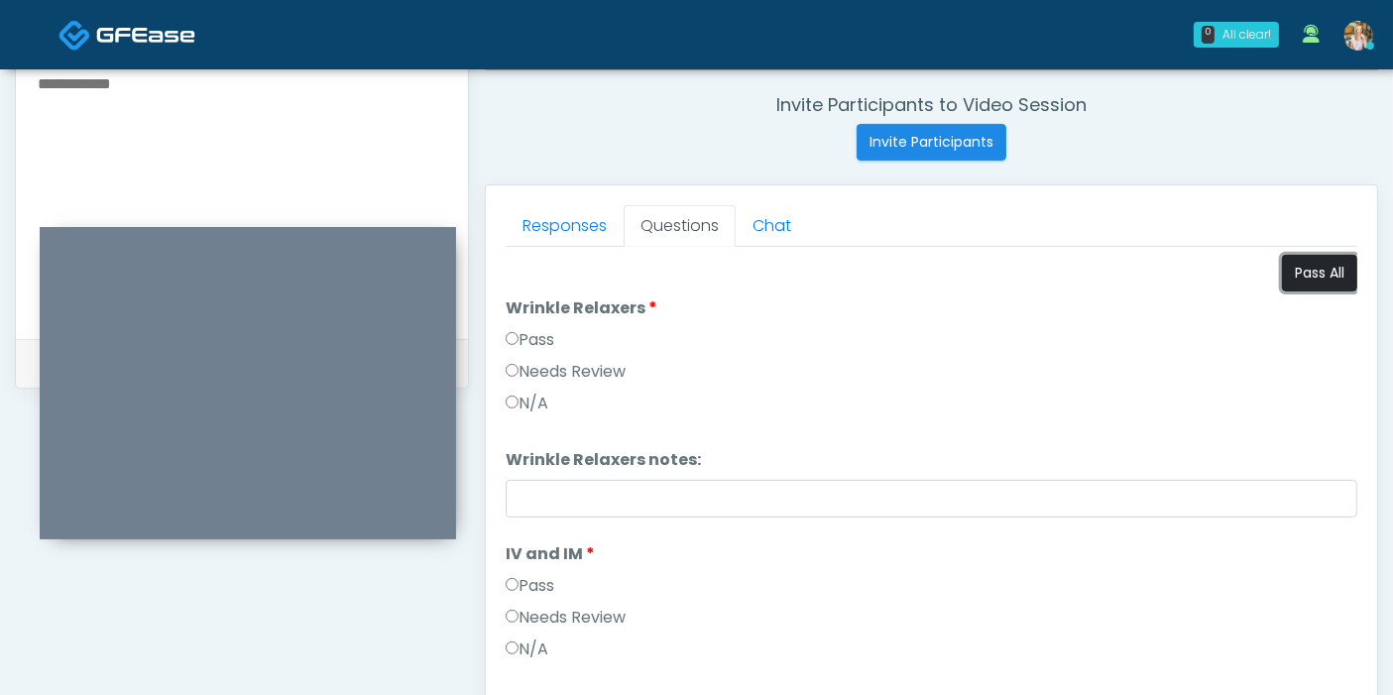
click at [1297, 262] on button "Pass All" at bounding box center [1319, 273] width 75 height 37
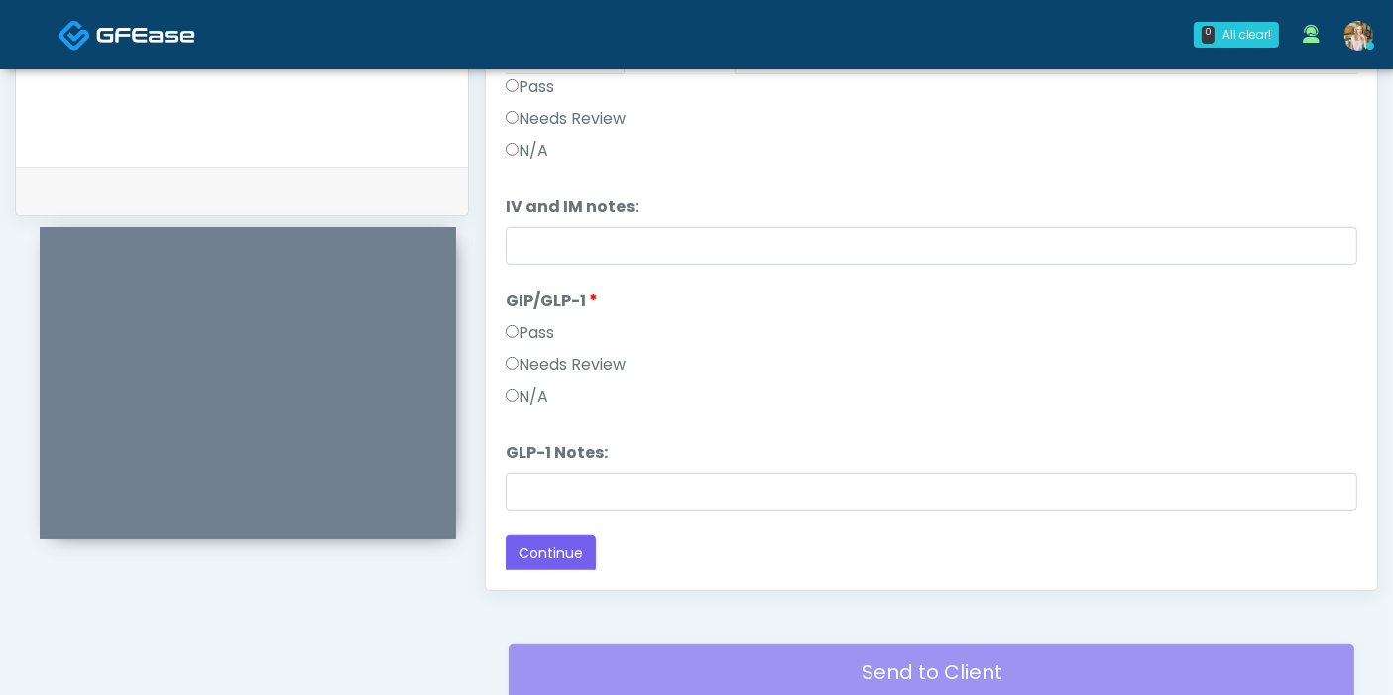
scroll to position [970, 0]
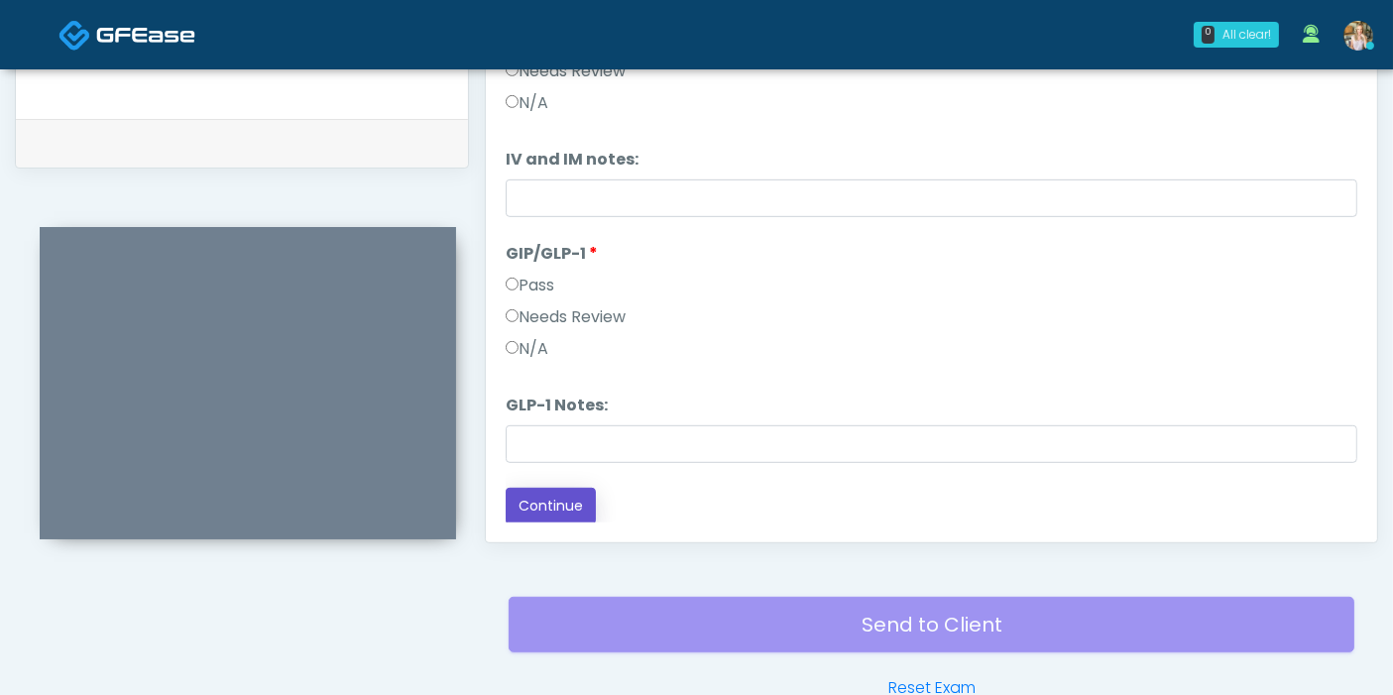
click at [541, 500] on button "Continue" at bounding box center [551, 506] width 90 height 37
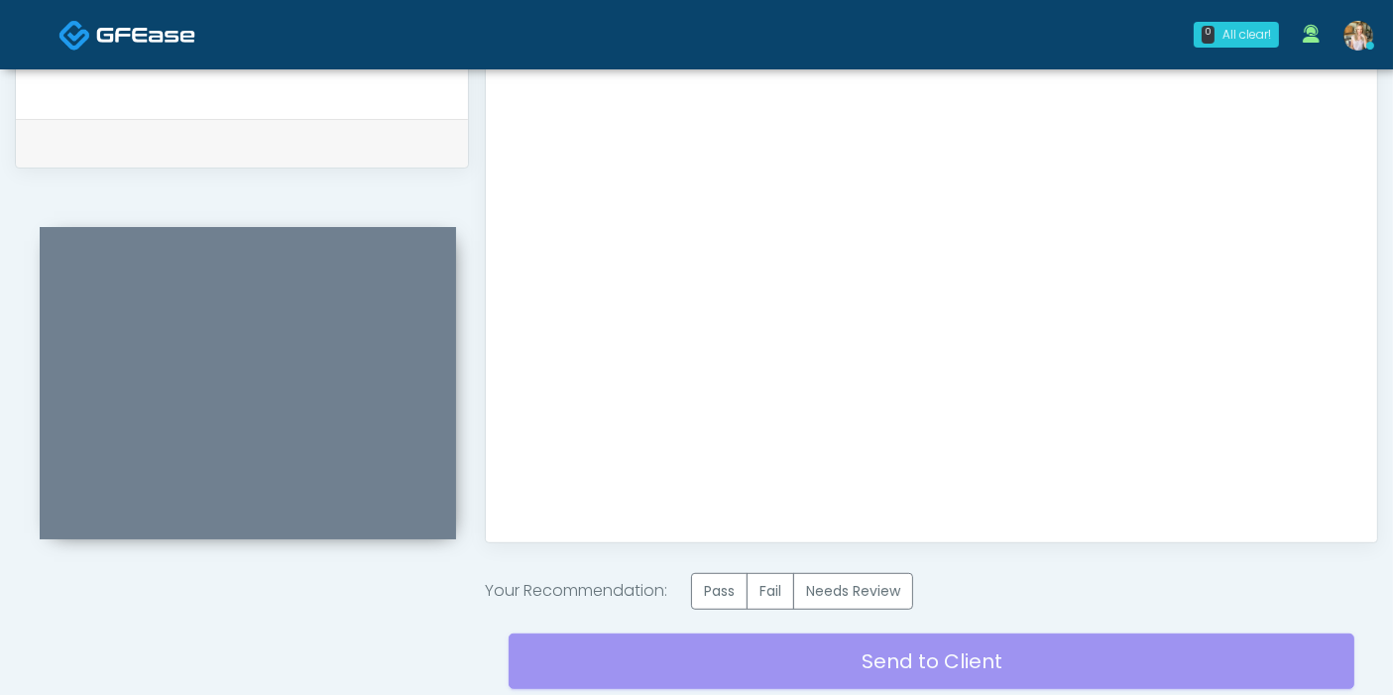
scroll to position [0, 0]
click at [717, 585] on label "Pass" at bounding box center [719, 591] width 56 height 37
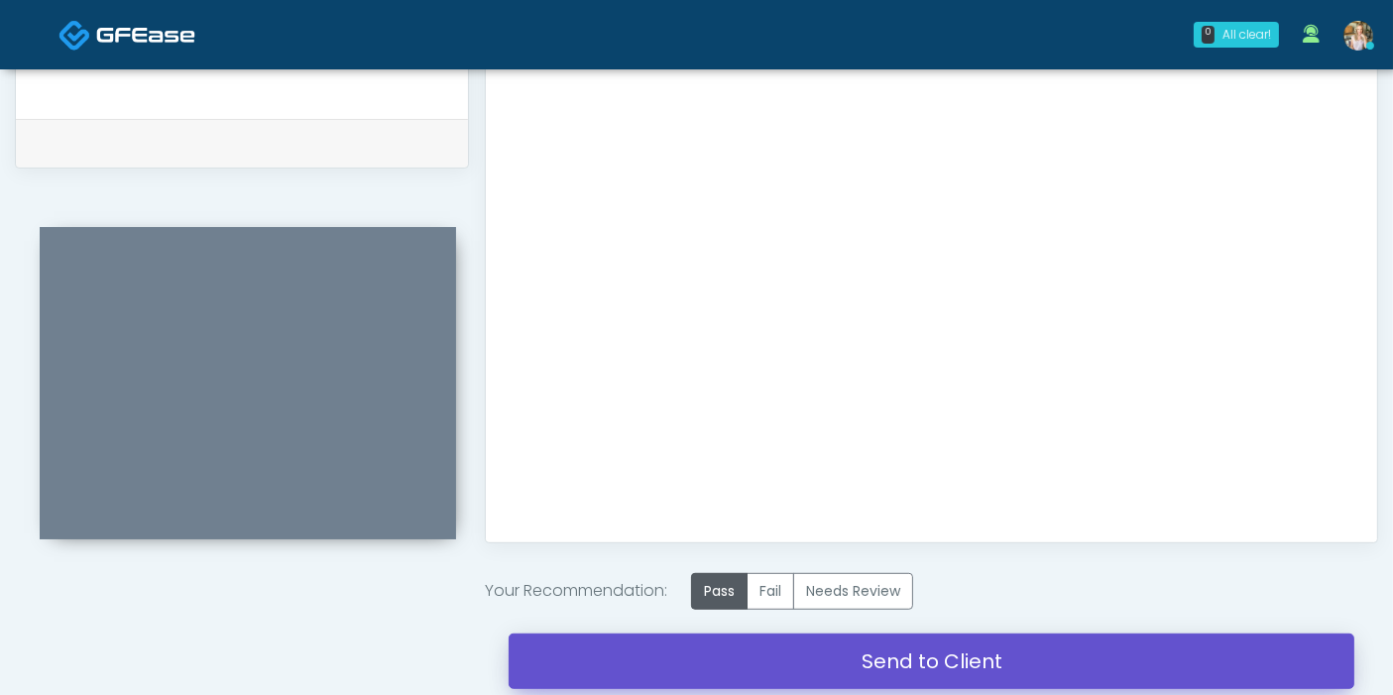
click at [960, 655] on link "Send to Client" at bounding box center [931, 661] width 846 height 56
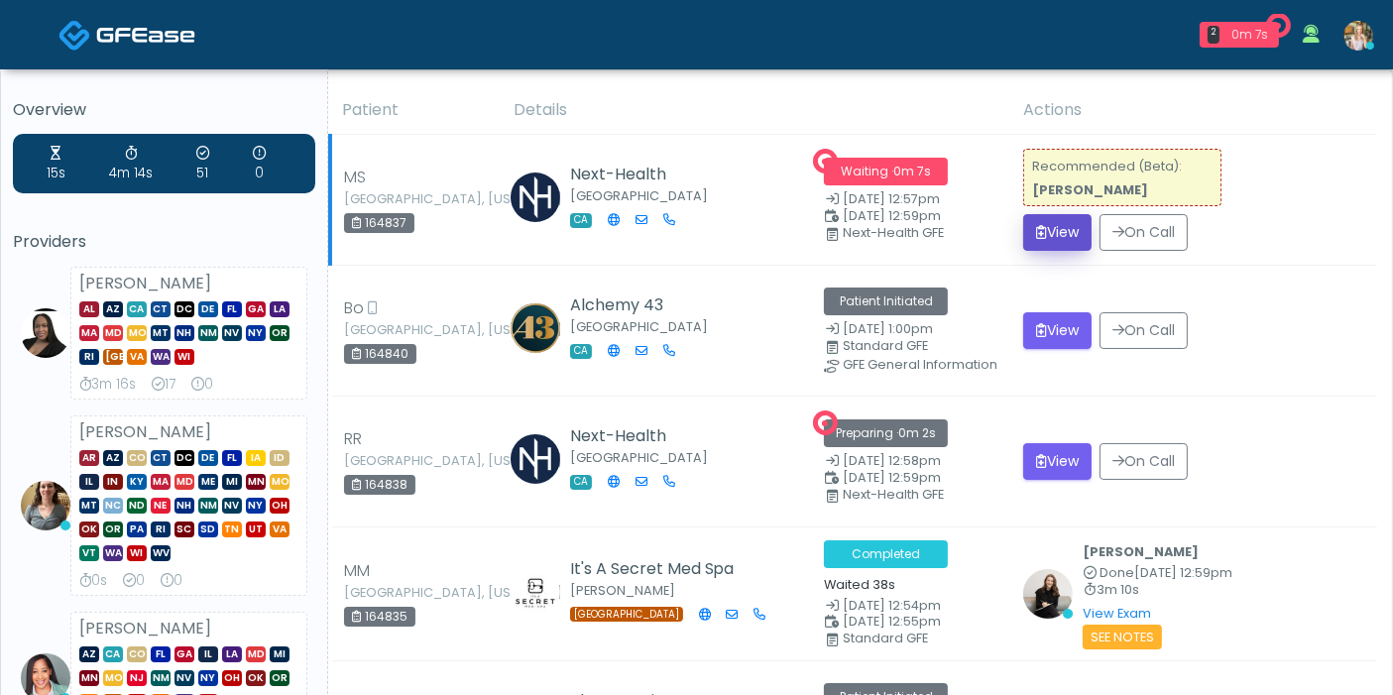
click at [1053, 227] on button "View" at bounding box center [1057, 232] width 68 height 37
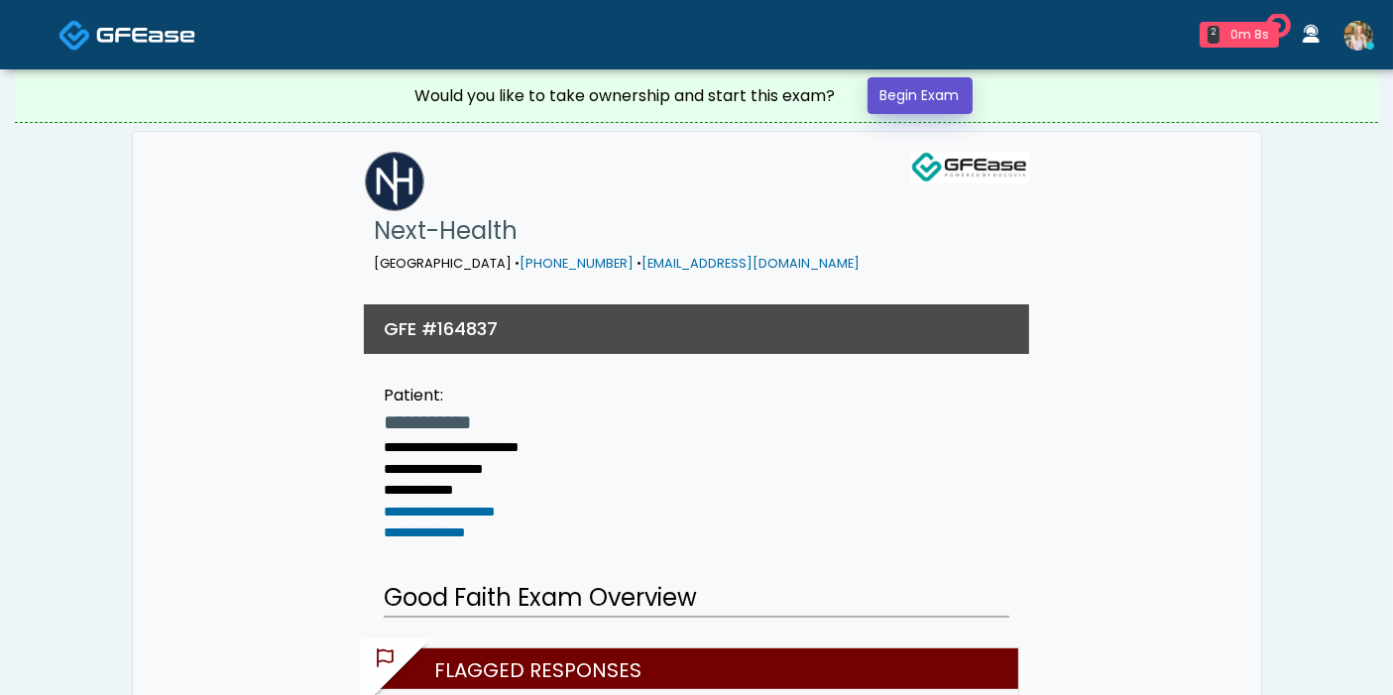
click at [923, 97] on link "Begin Exam" at bounding box center [919, 95] width 105 height 37
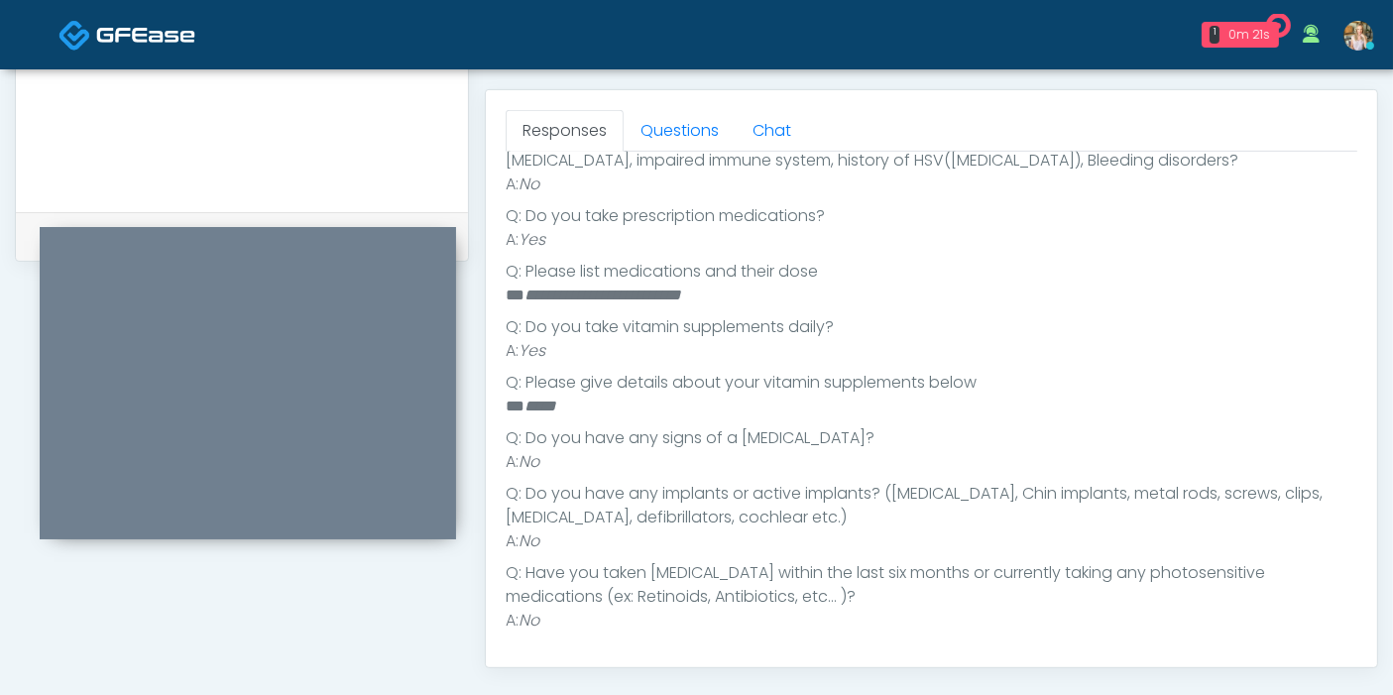
scroll to position [880, 0]
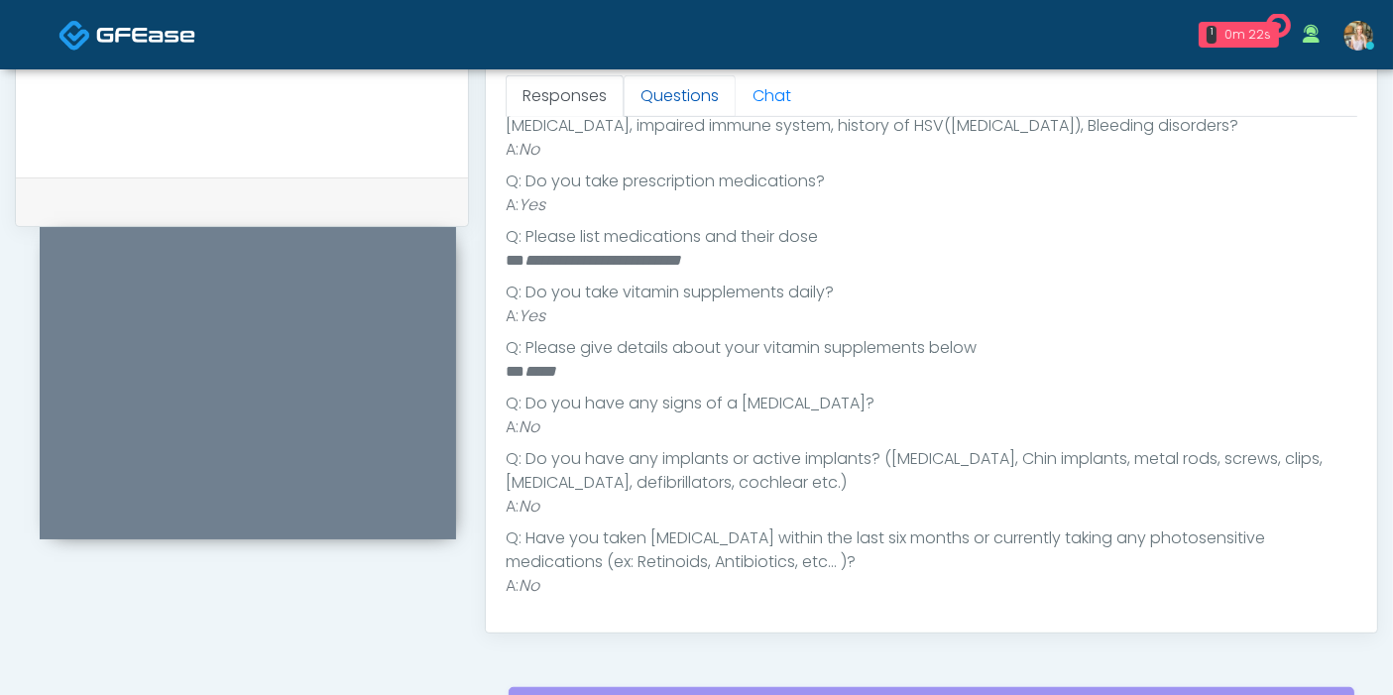
click at [679, 98] on link "Questions" at bounding box center [679, 96] width 112 height 42
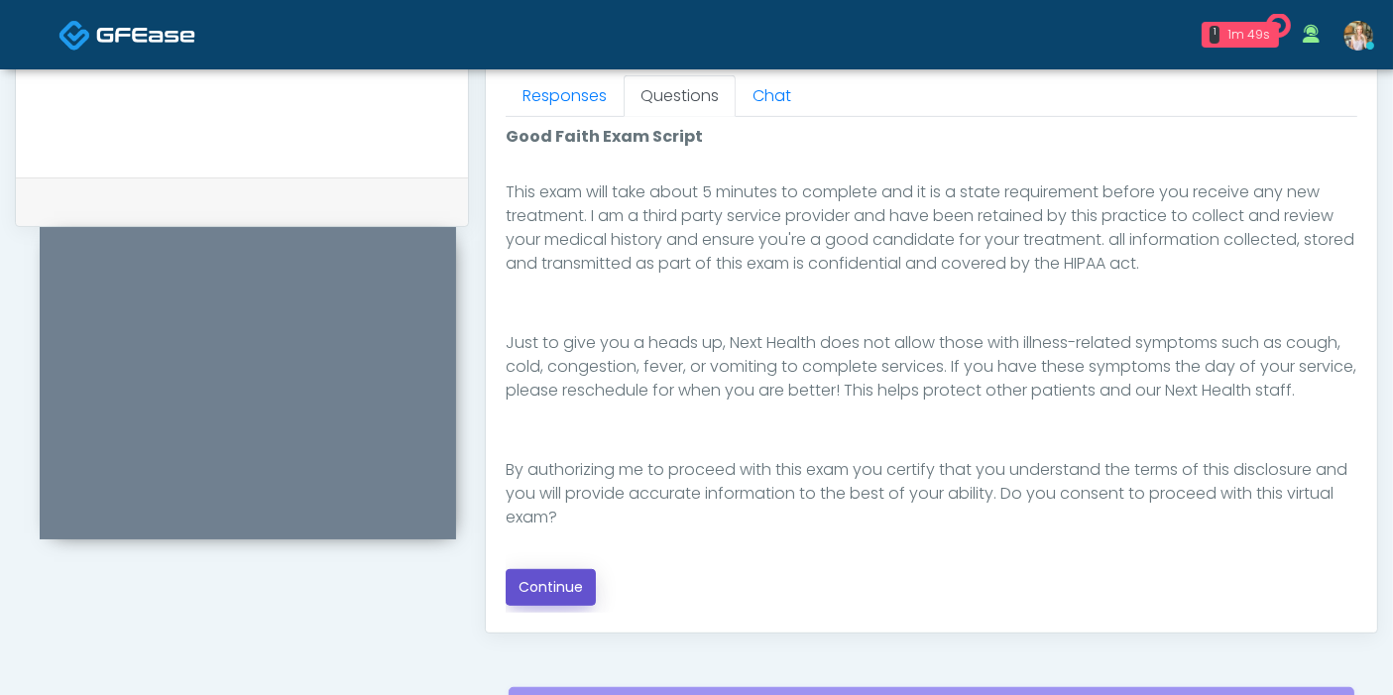
click at [545, 580] on button "Continue" at bounding box center [551, 587] width 90 height 37
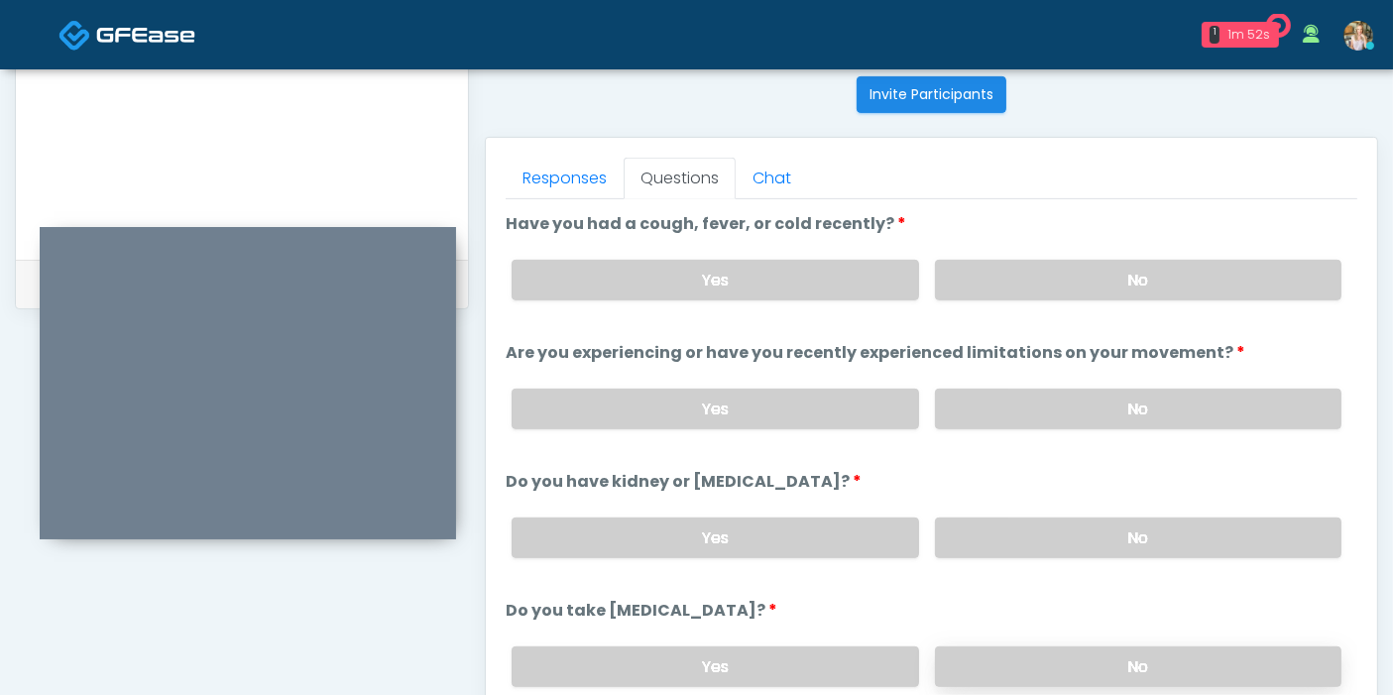
scroll to position [750, 0]
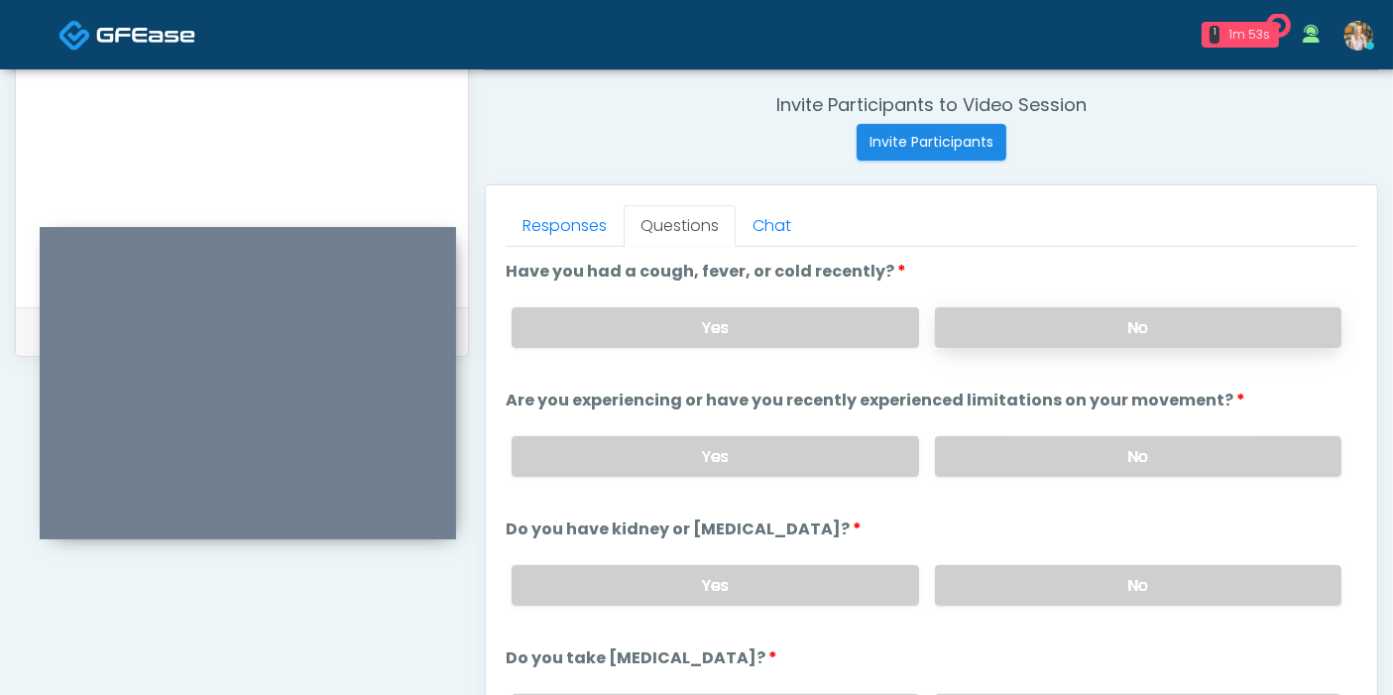
click at [1060, 330] on label "No" at bounding box center [1138, 327] width 406 height 41
click at [1065, 446] on label "No" at bounding box center [1138, 456] width 406 height 41
click at [1083, 578] on label "No" at bounding box center [1138, 585] width 406 height 41
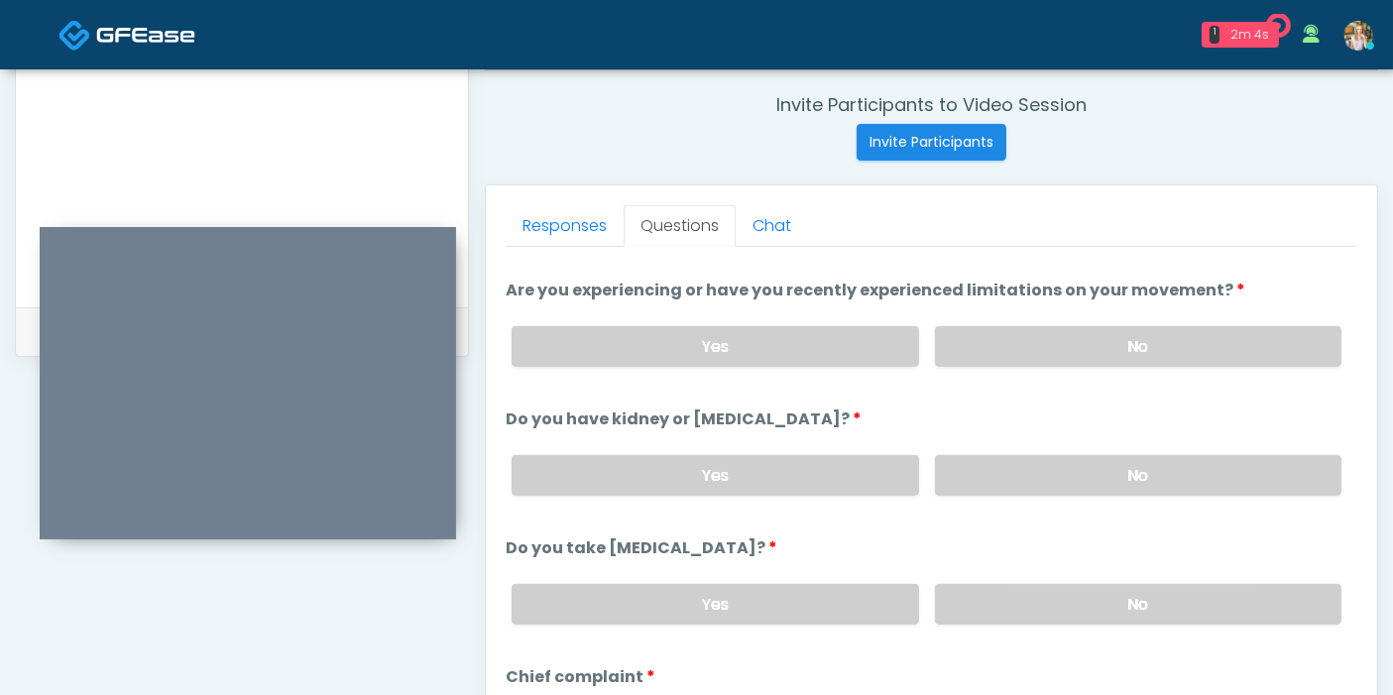
scroll to position [220, 0]
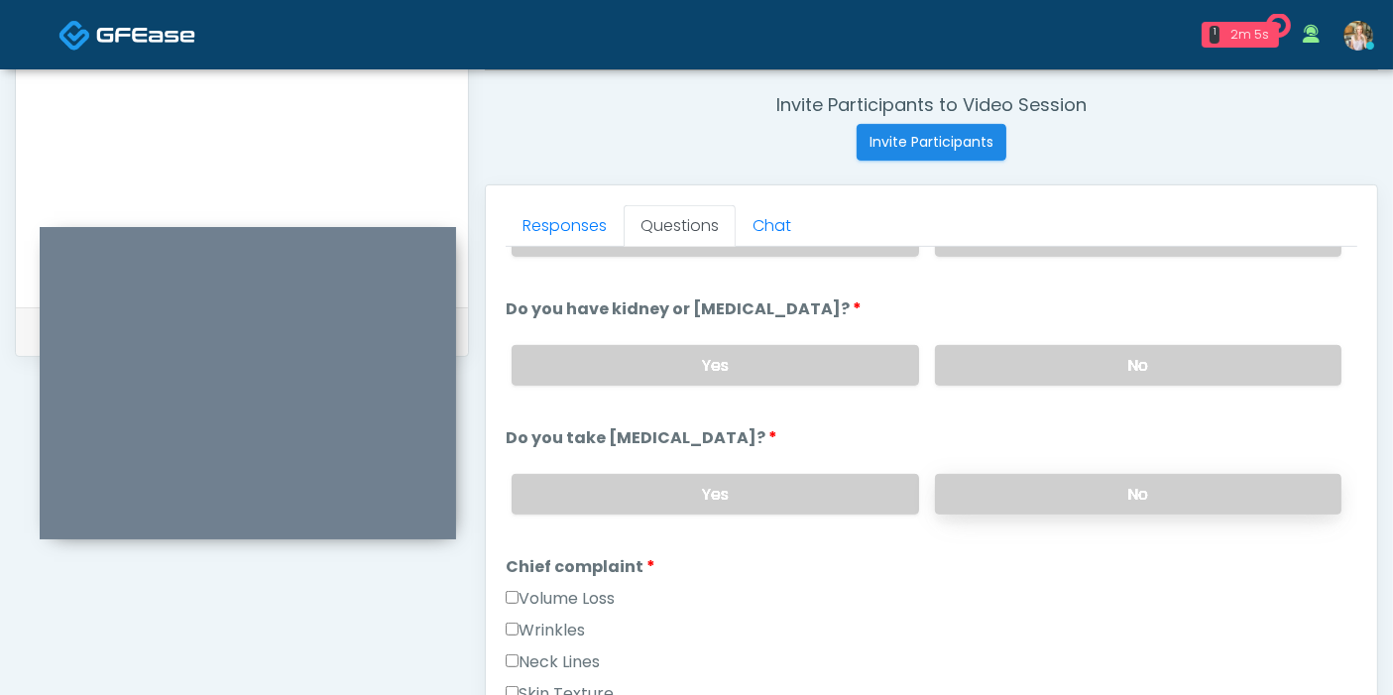
click at [1030, 499] on label "No" at bounding box center [1138, 494] width 406 height 41
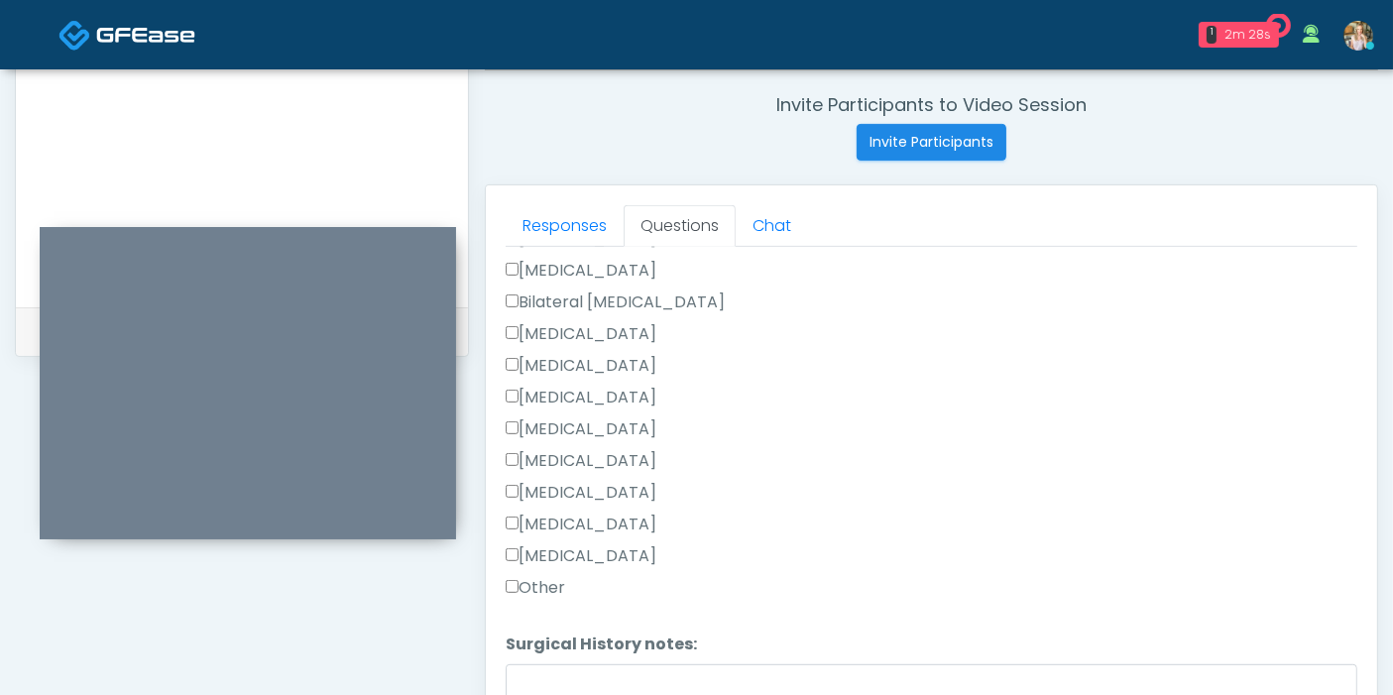
scroll to position [1211, 0]
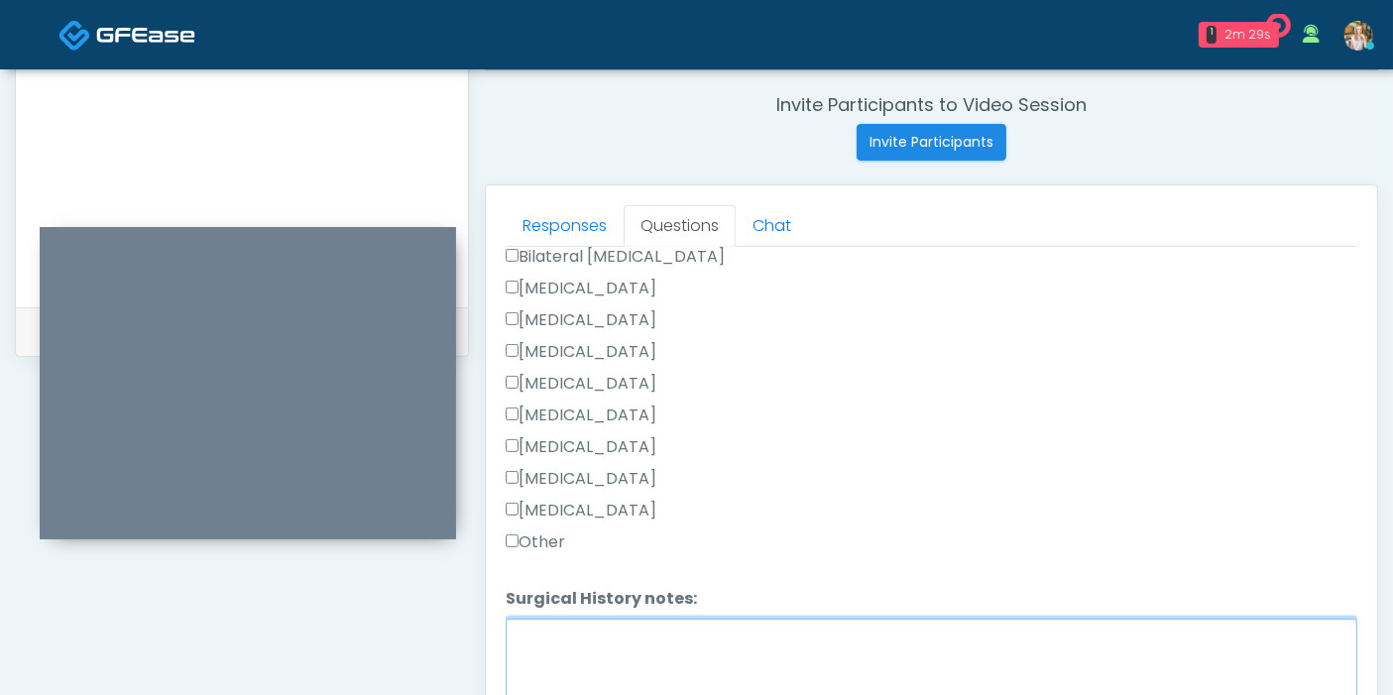
click at [587, 629] on textarea "Surgical History notes:" at bounding box center [931, 661] width 851 height 85
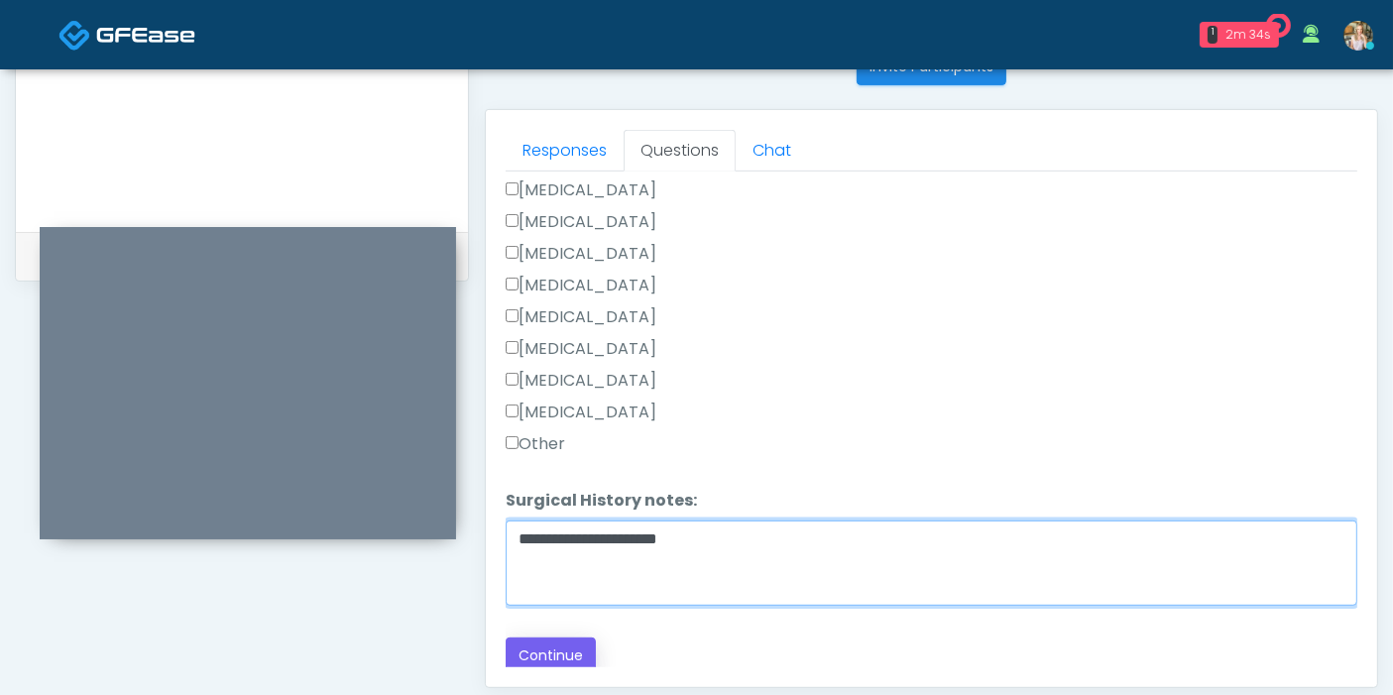
scroll to position [860, 0]
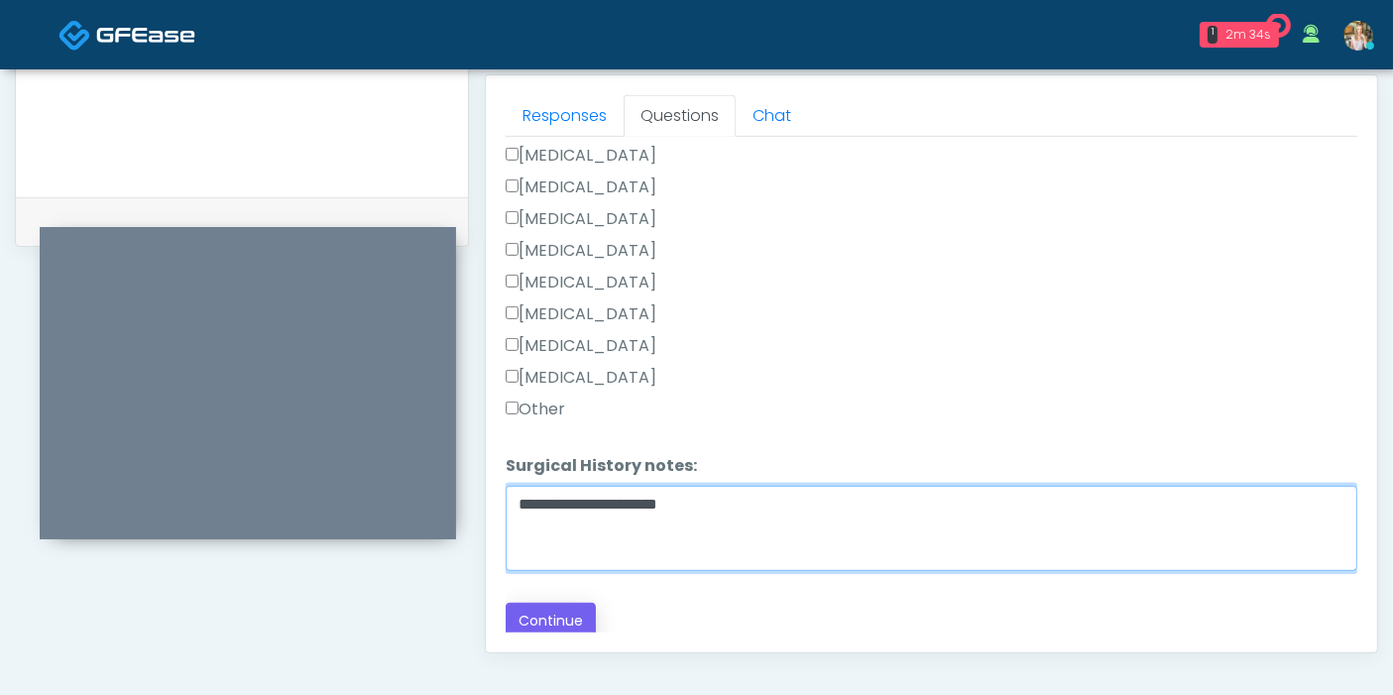
type textarea "**********"
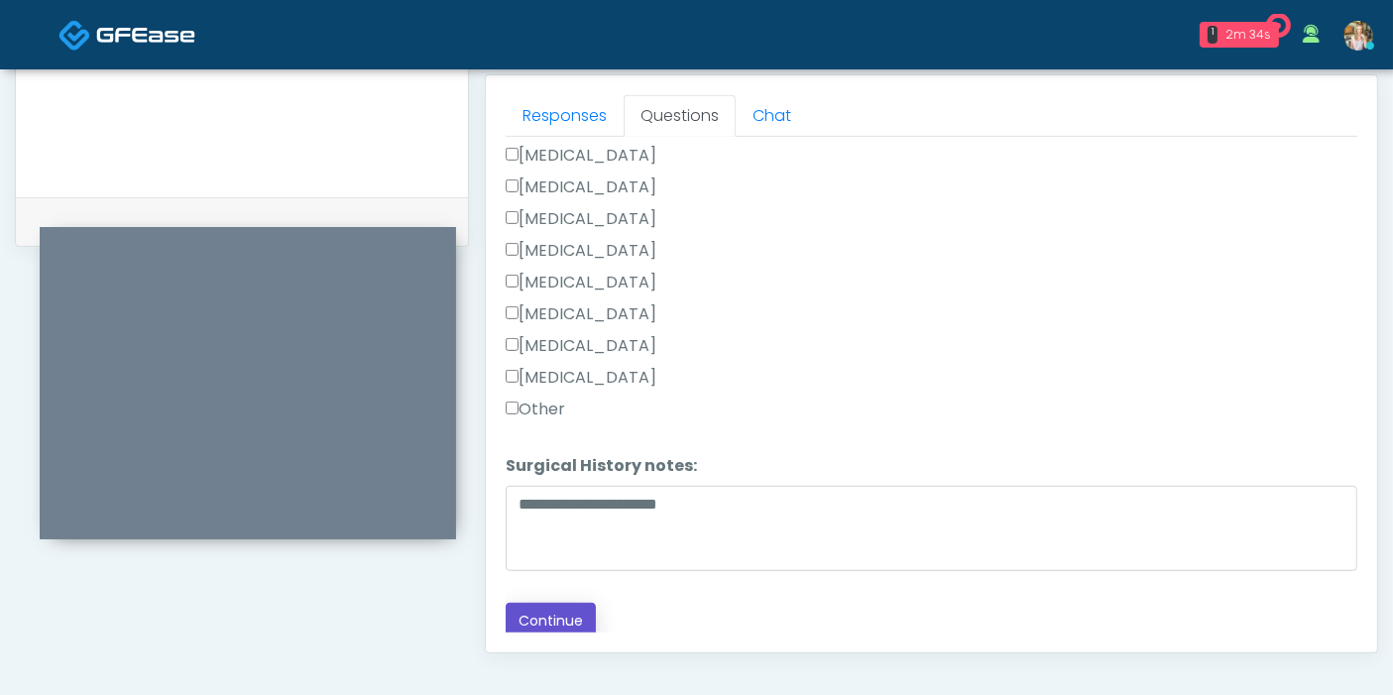
click at [544, 619] on button "Continue" at bounding box center [551, 621] width 90 height 37
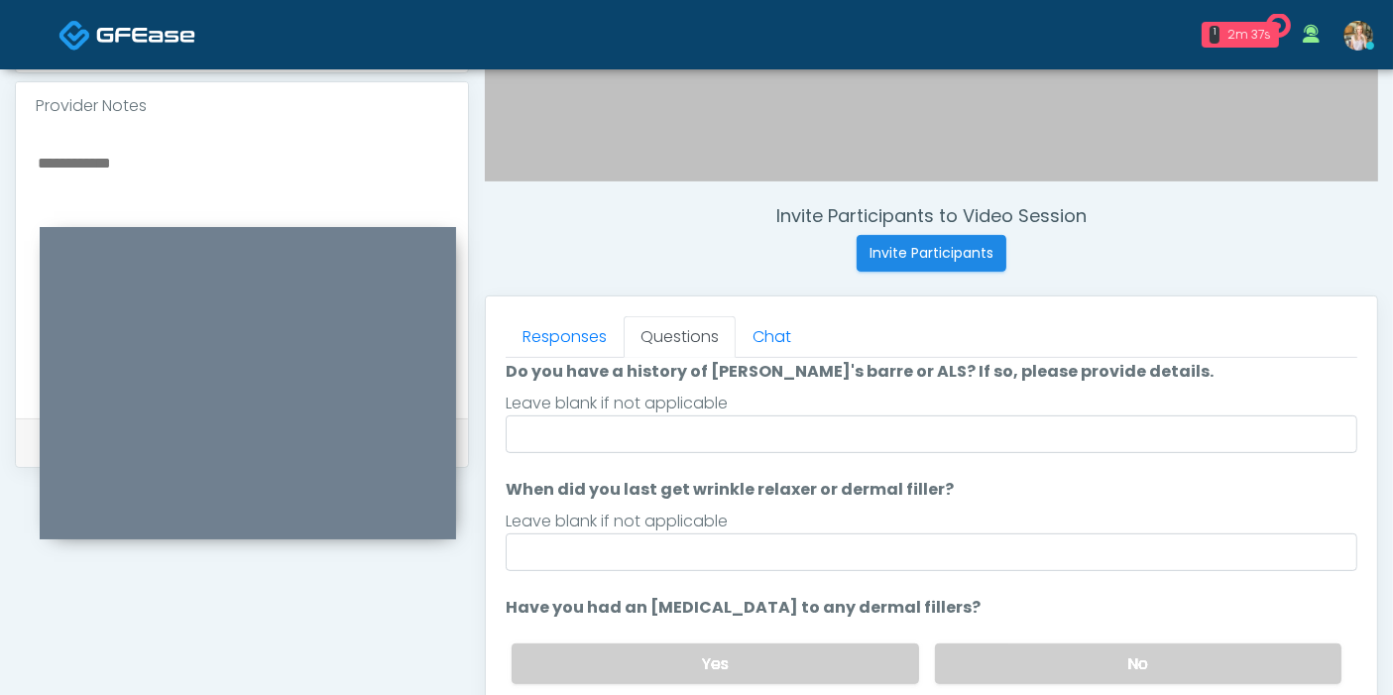
scroll to position [0, 0]
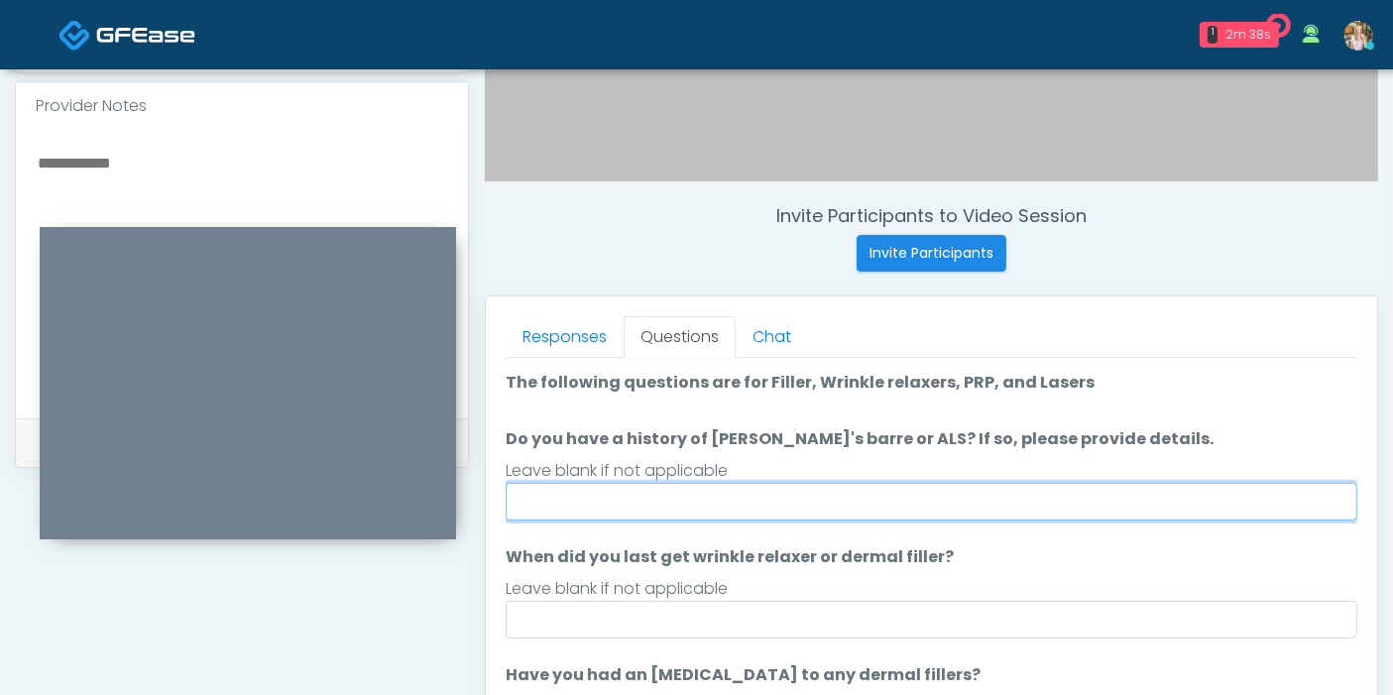
click at [932, 504] on input "Do you have a history of Guillain's barre or ALS? If so, please provide details." at bounding box center [931, 502] width 851 height 38
type input "******"
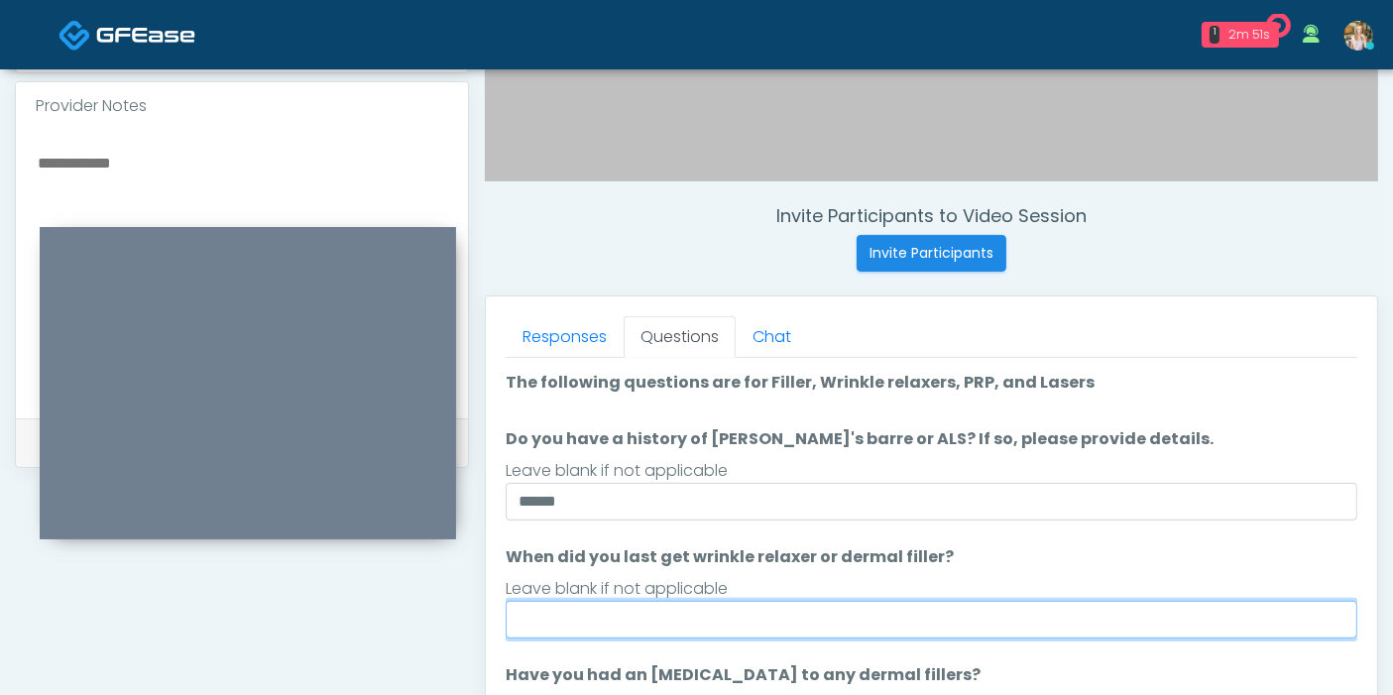
click at [667, 619] on input "When did you last get wrinkle relaxer or dermal filler?" at bounding box center [931, 620] width 851 height 38
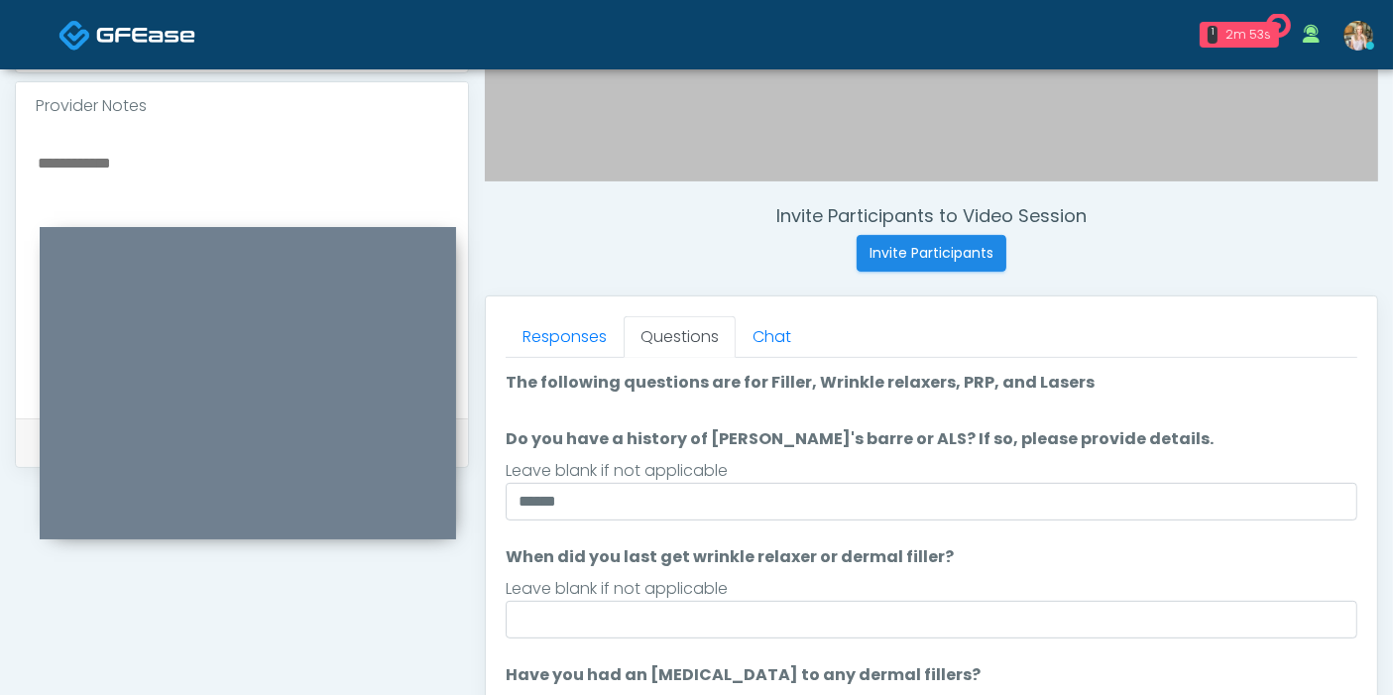
scroll to position [1080, 0]
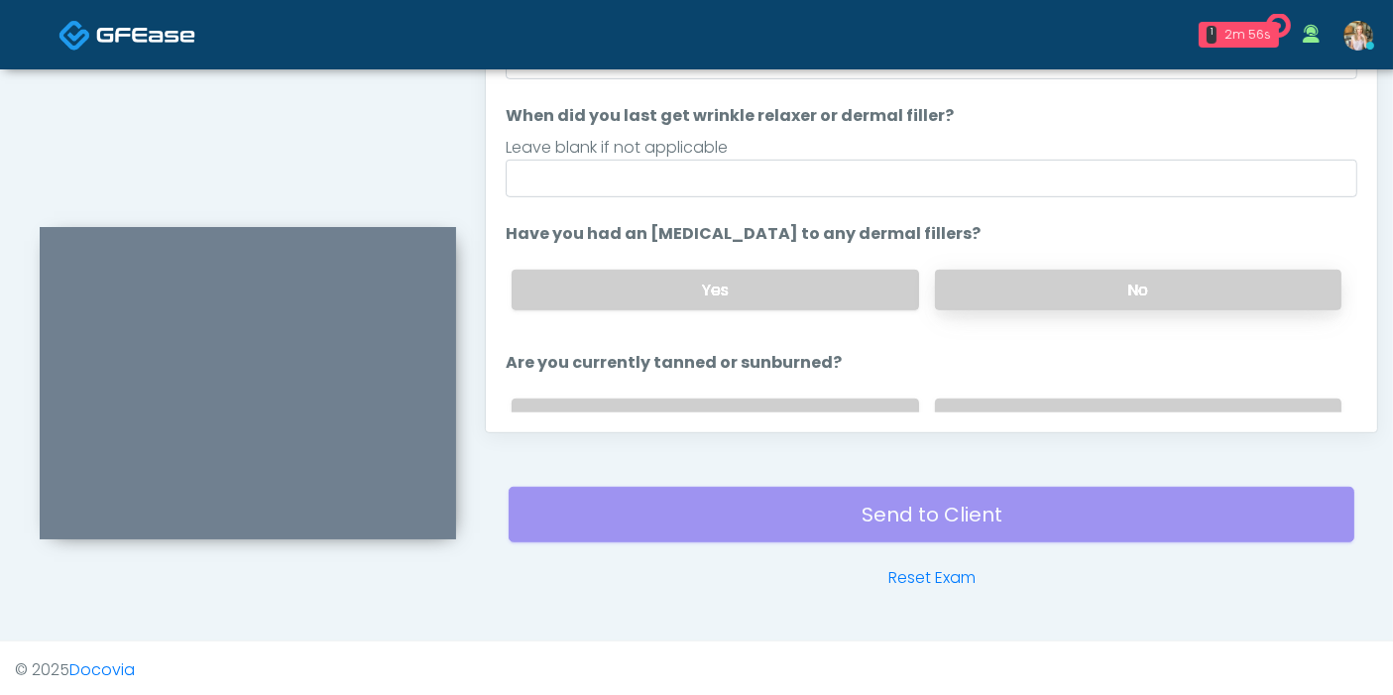
click at [1005, 282] on label "No" at bounding box center [1138, 290] width 406 height 41
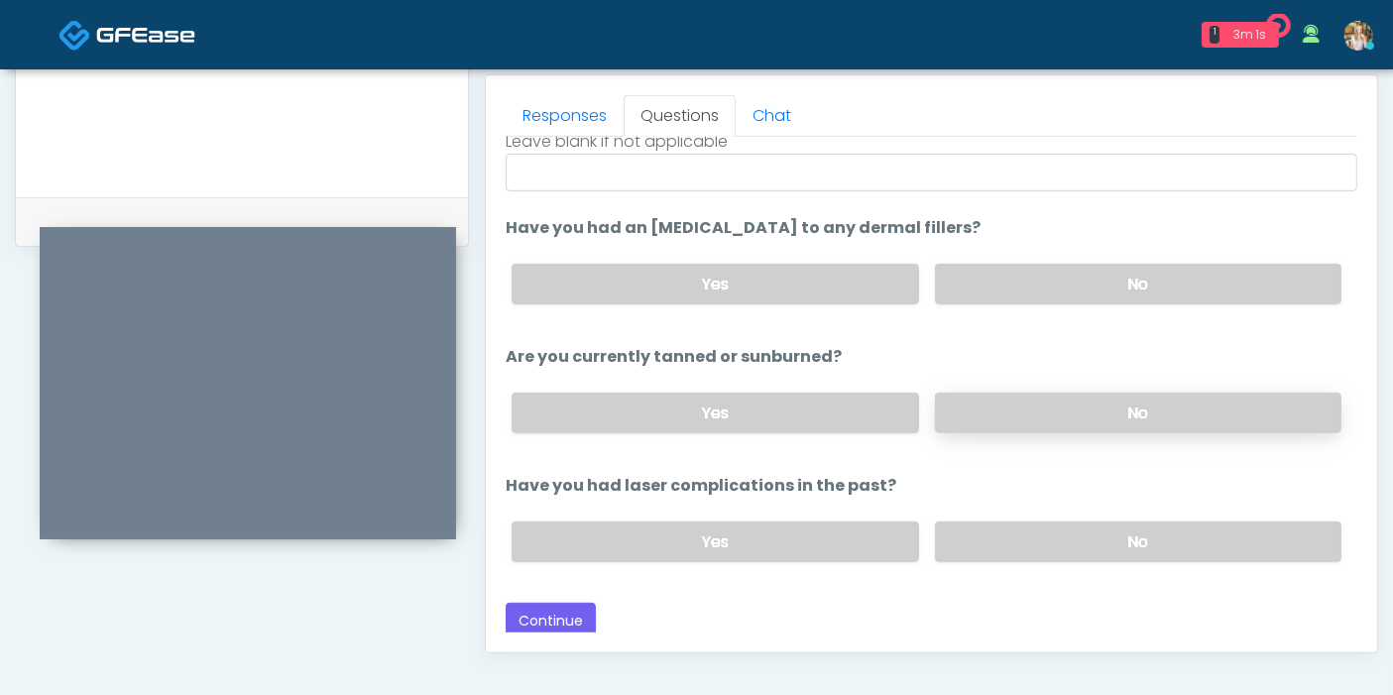
scroll to position [229, 0]
click at [847, 402] on label "Yes" at bounding box center [714, 410] width 406 height 41
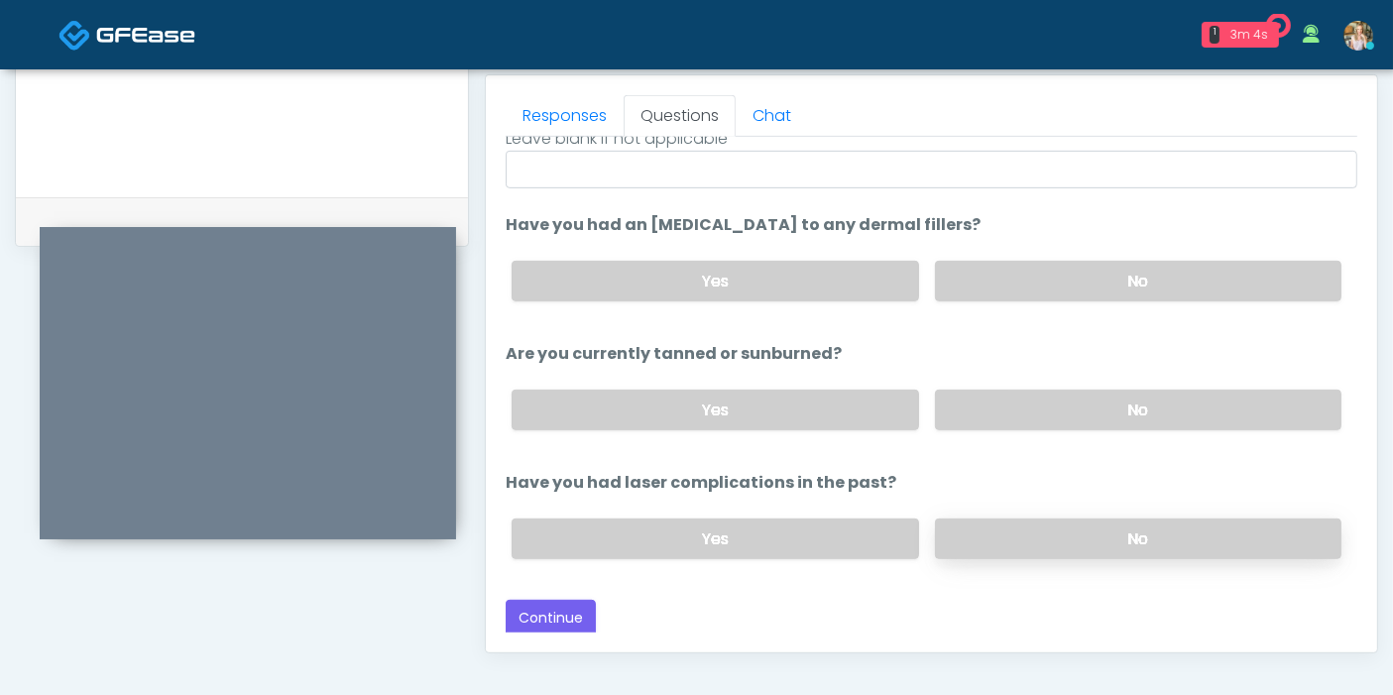
click at [1063, 531] on label "No" at bounding box center [1138, 538] width 406 height 41
click at [571, 607] on button "Continue" at bounding box center [551, 618] width 90 height 37
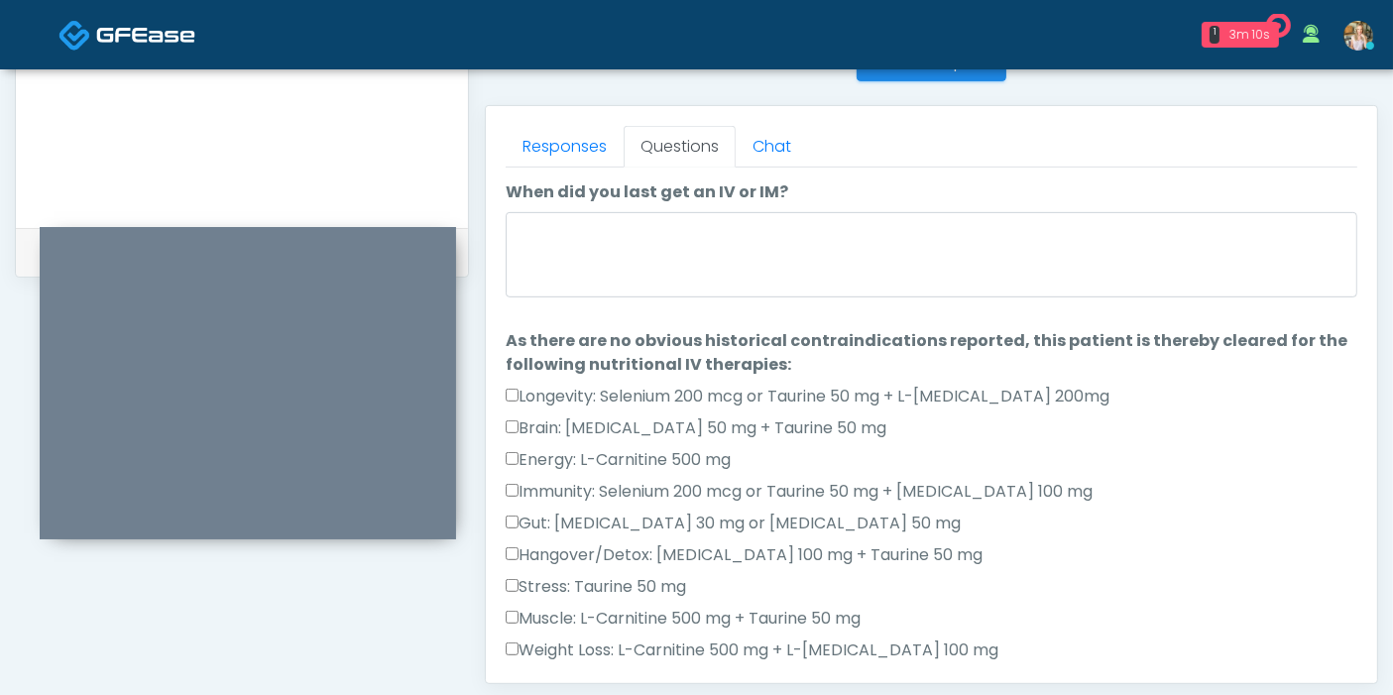
scroll to position [750, 0]
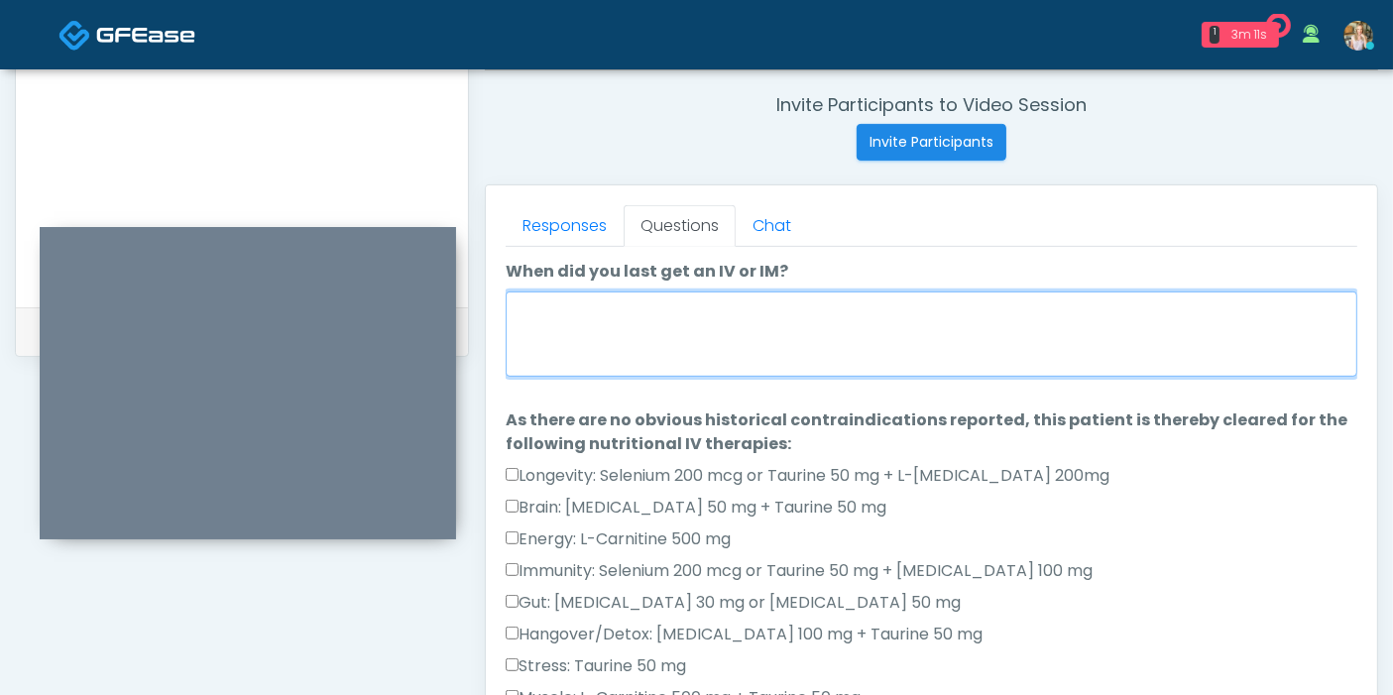
click at [663, 345] on textarea "When did you last get an IV or IM?" at bounding box center [931, 333] width 851 height 85
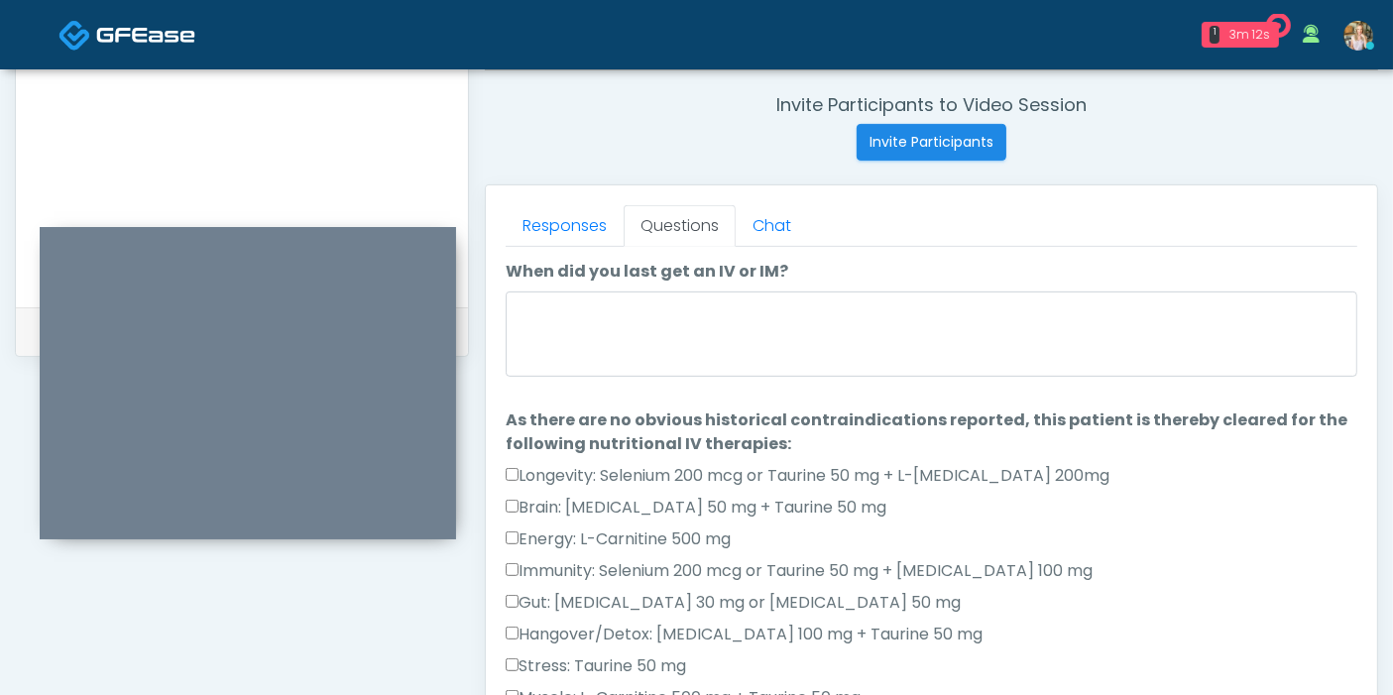
click at [519, 287] on li "When did you last get an IV or IM? When did you last get an IV or IM?" at bounding box center [931, 322] width 851 height 124
click at [566, 230] on link "Responses" at bounding box center [565, 226] width 118 height 42
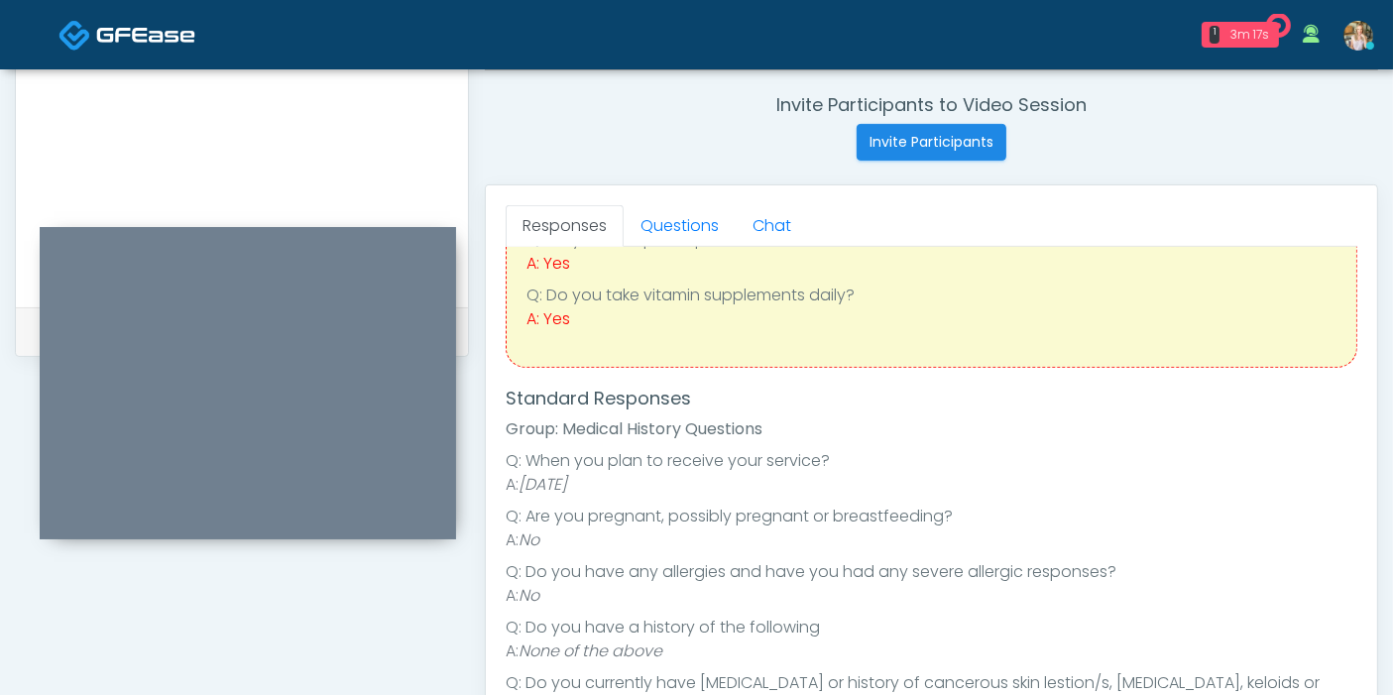
scroll to position [220, 0]
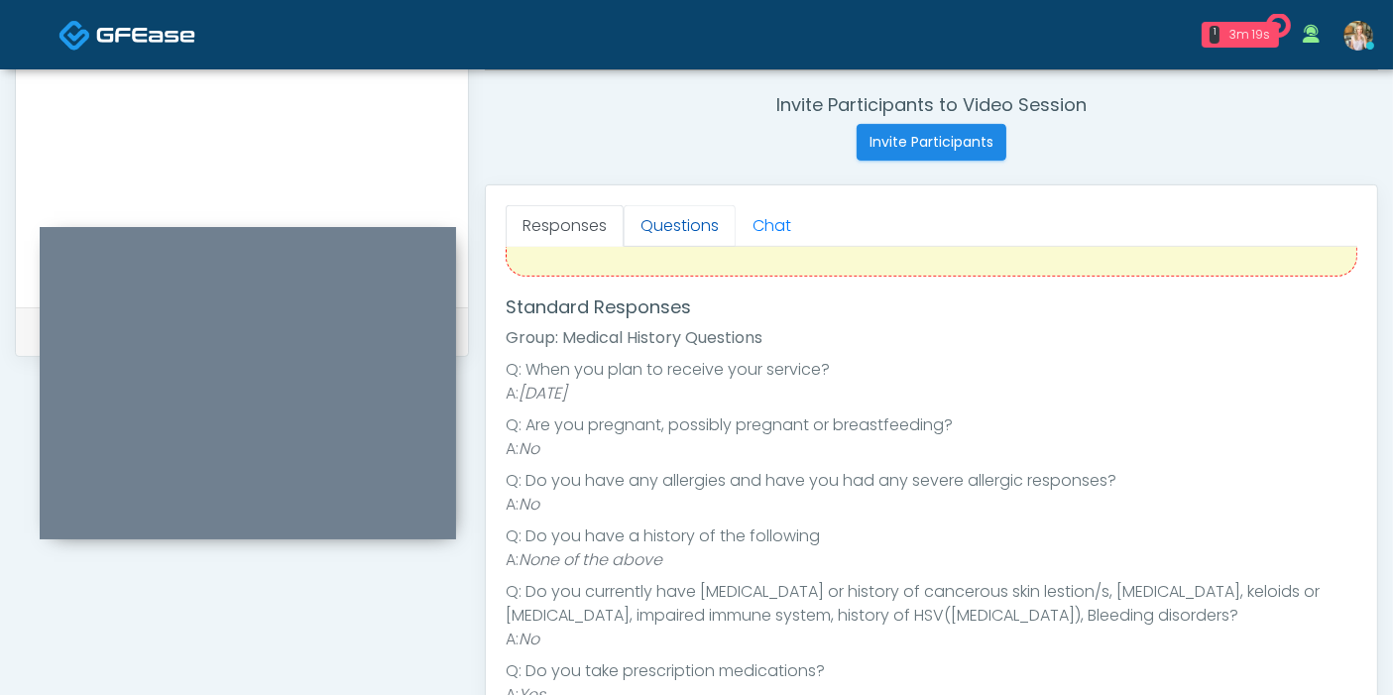
click at [690, 219] on link "Questions" at bounding box center [679, 226] width 112 height 42
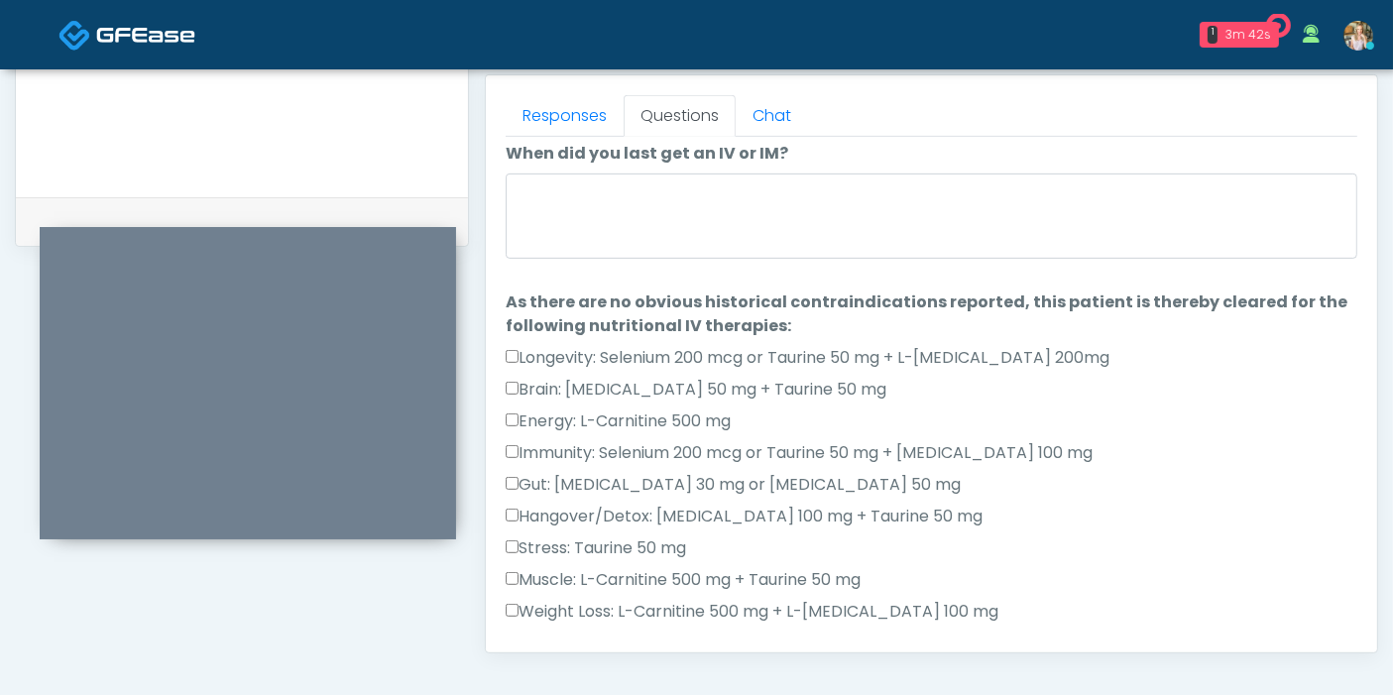
scroll to position [0, 0]
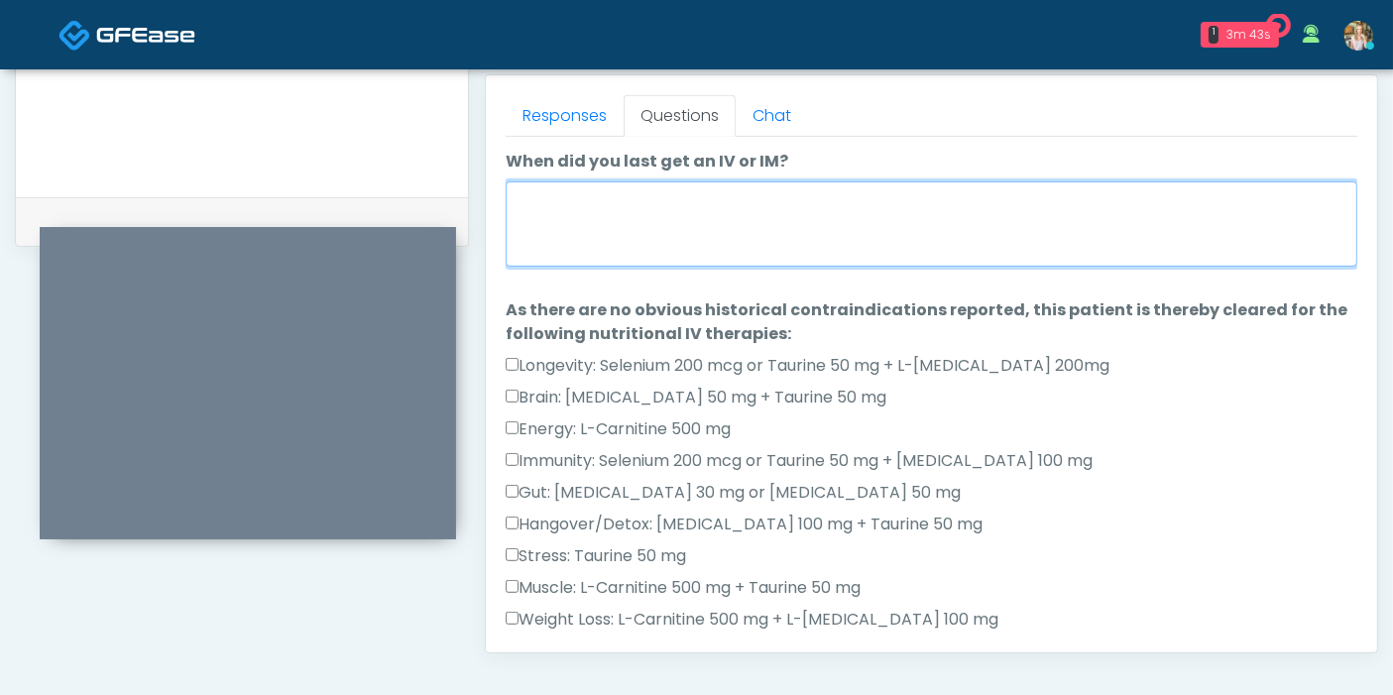
click at [748, 236] on textarea "When did you last get an IV or IM?" at bounding box center [931, 223] width 851 height 85
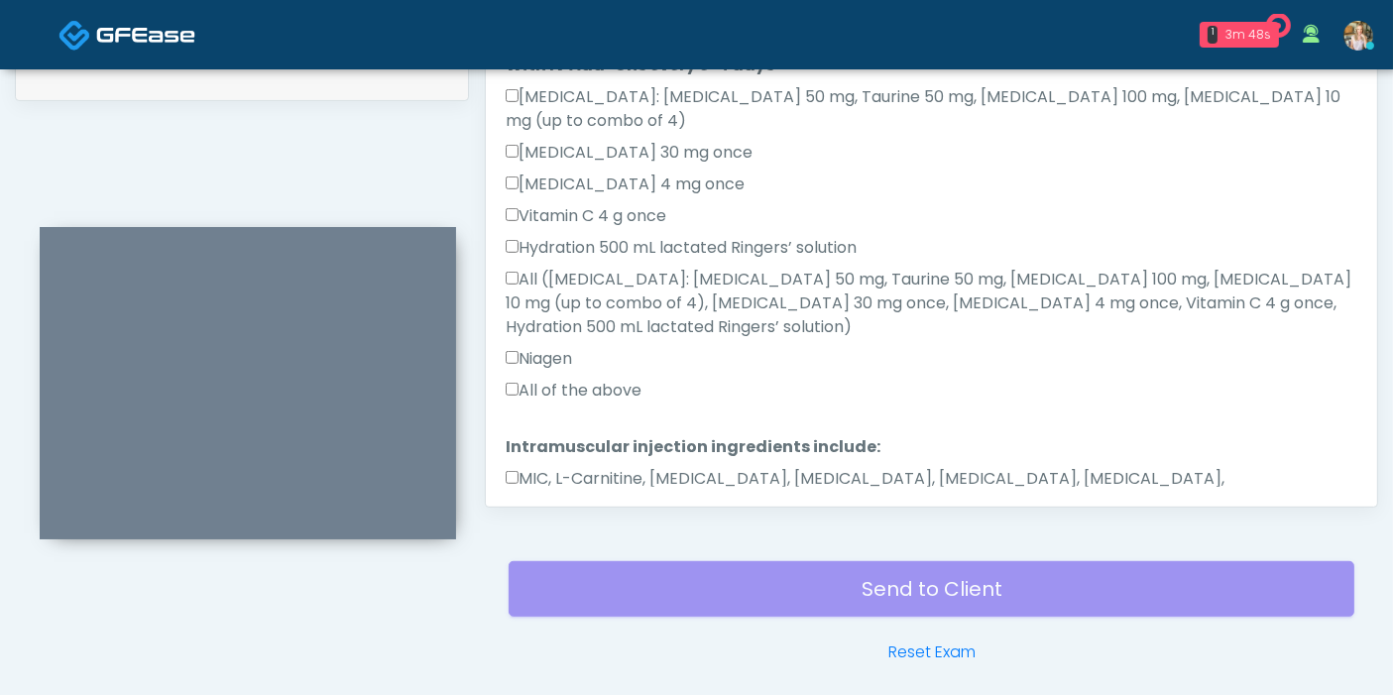
scroll to position [1080, 0]
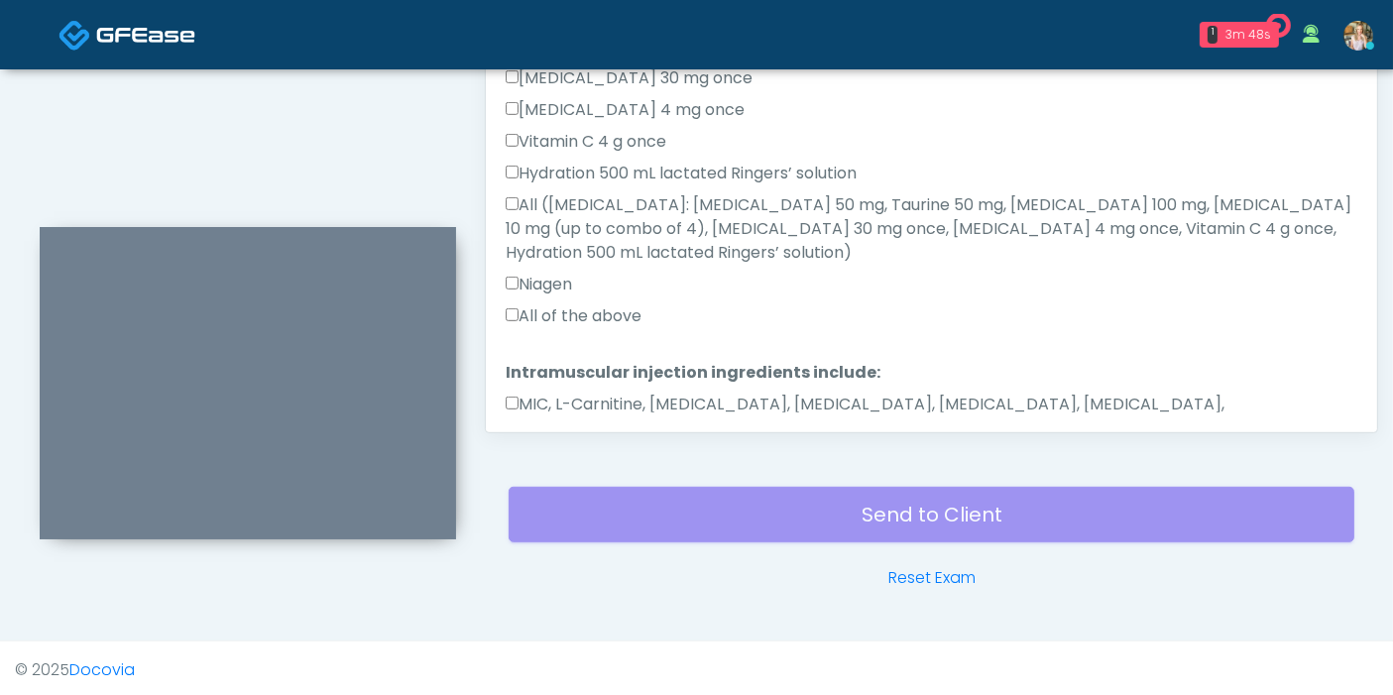
type textarea "**********"
click at [560, 473] on button "Continue" at bounding box center [551, 491] width 90 height 37
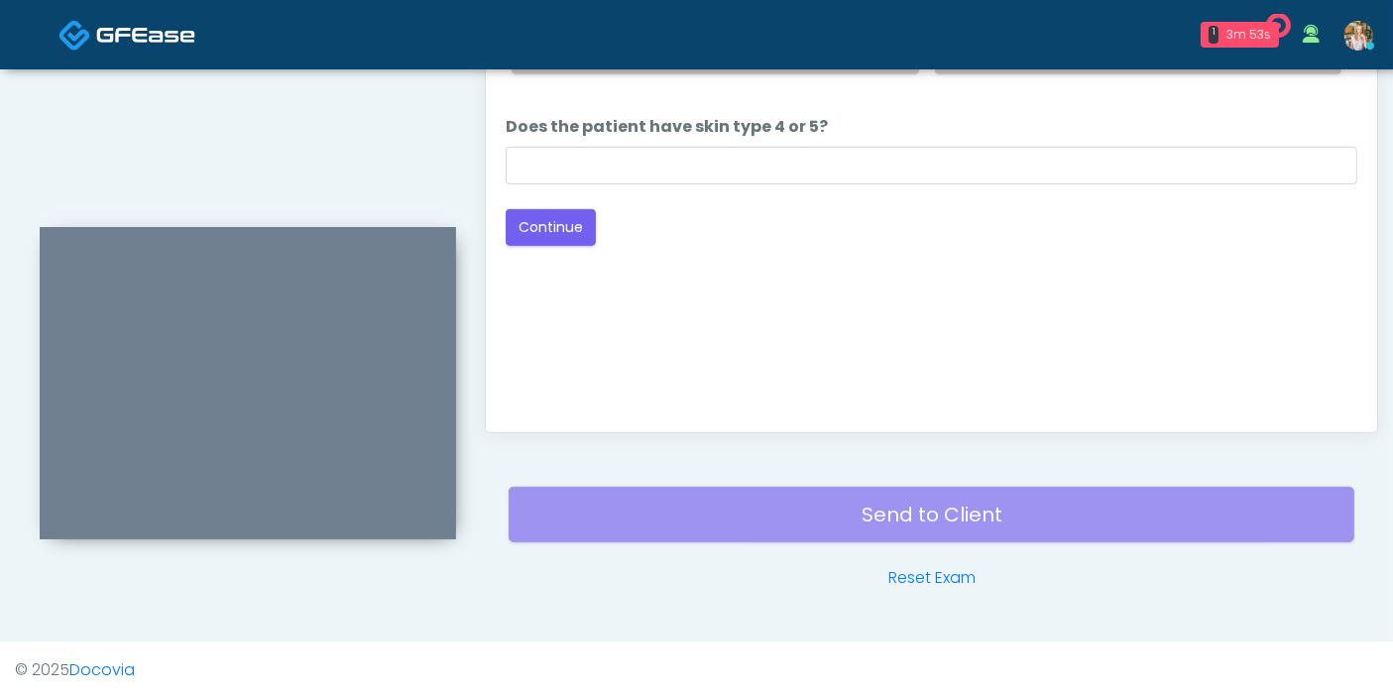
scroll to position [860, 0]
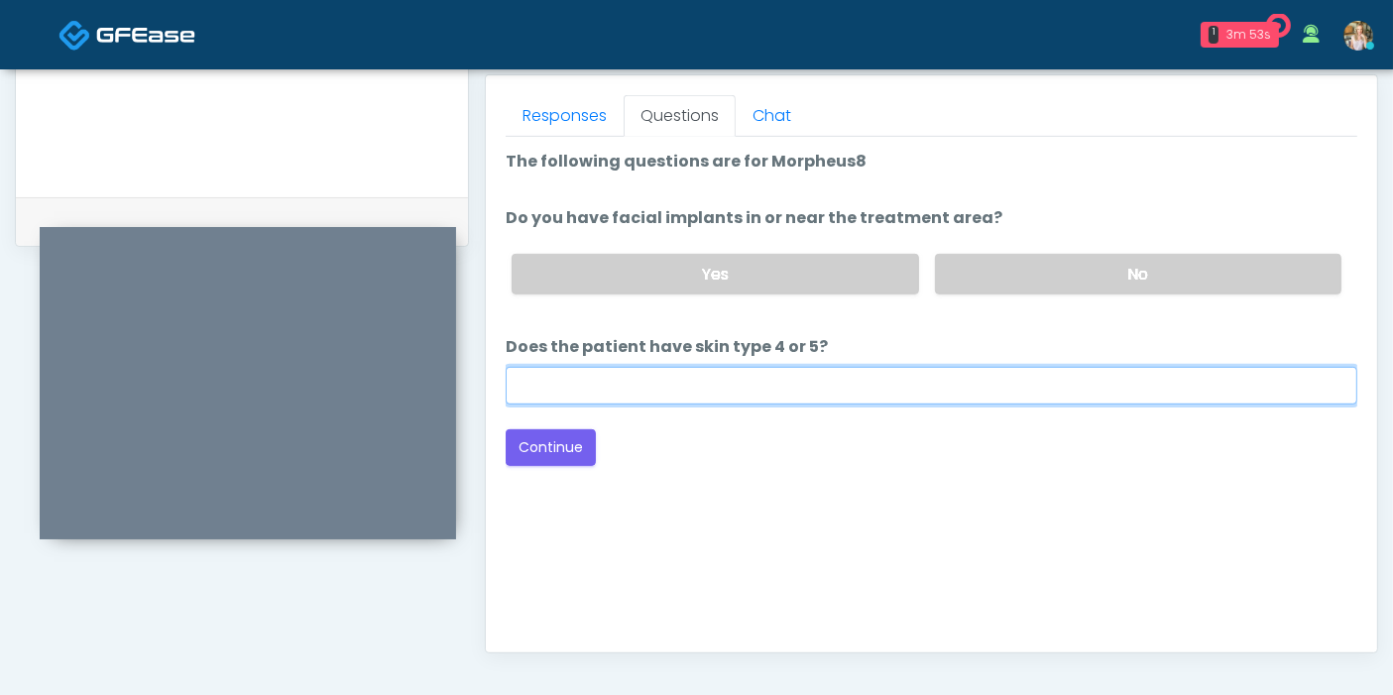
click at [783, 385] on input "Does the patient have skin type 4 or 5?" at bounding box center [931, 386] width 851 height 38
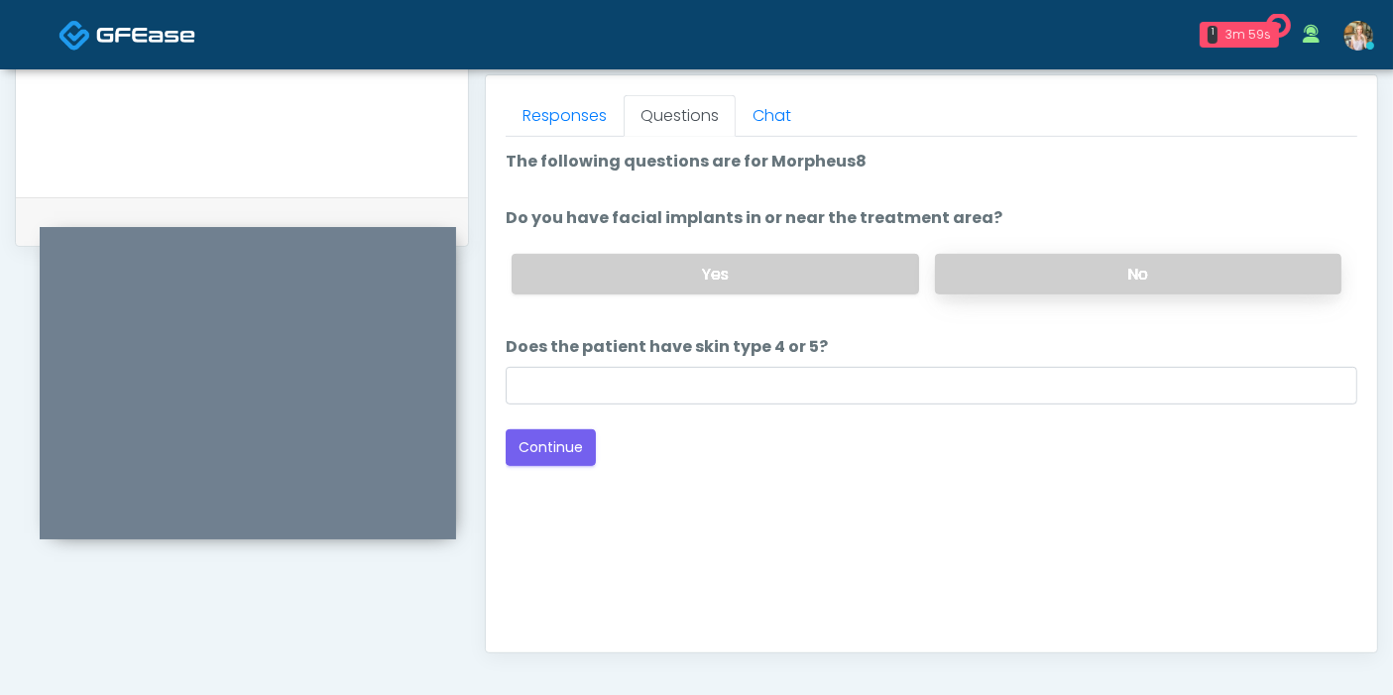
click at [1079, 273] on label "No" at bounding box center [1138, 274] width 406 height 41
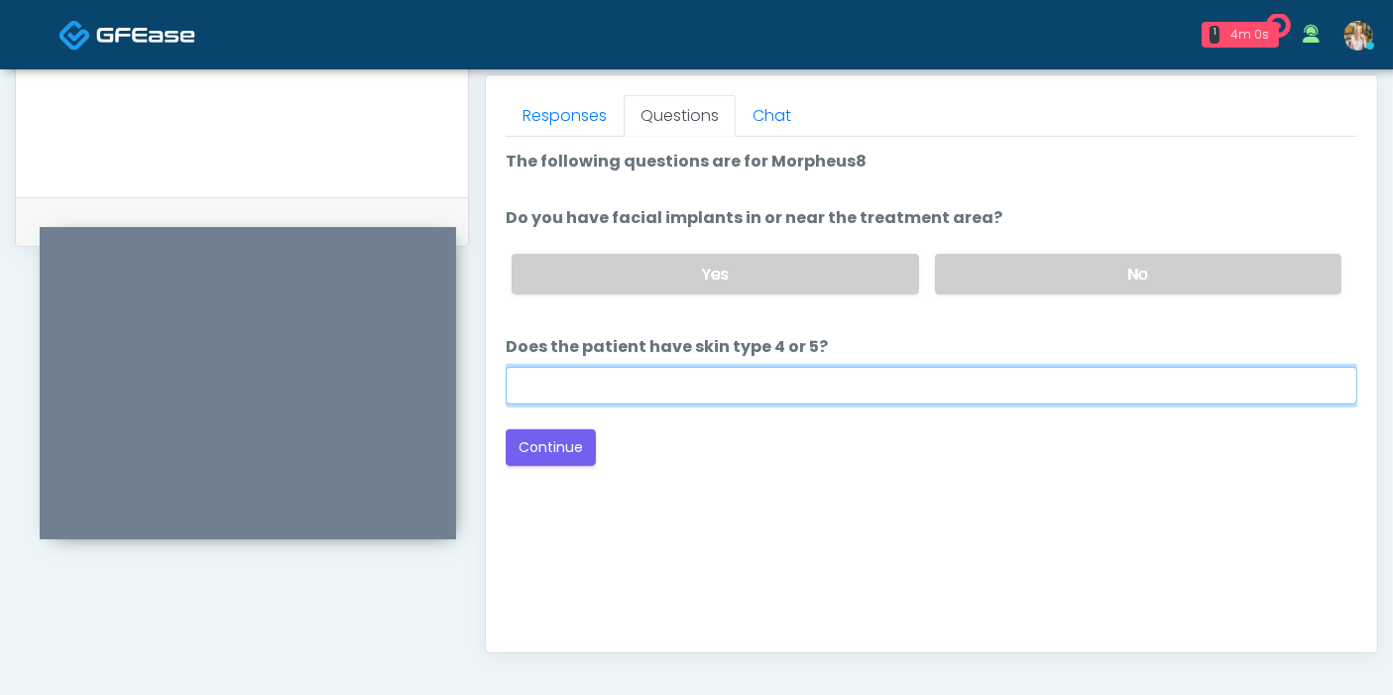
click at [939, 389] on input "Does the patient have skin type 4 or 5?" at bounding box center [931, 386] width 851 height 38
type input "**"
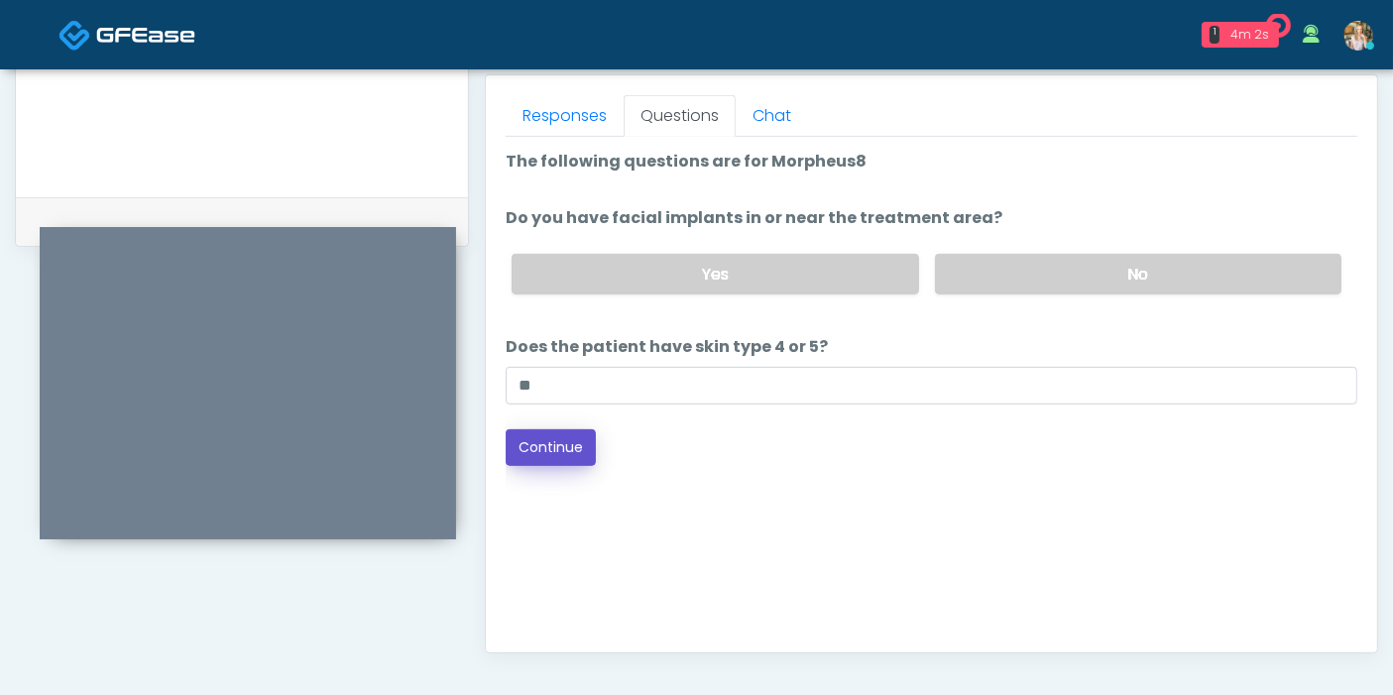
click at [578, 431] on button "Continue" at bounding box center [551, 447] width 90 height 37
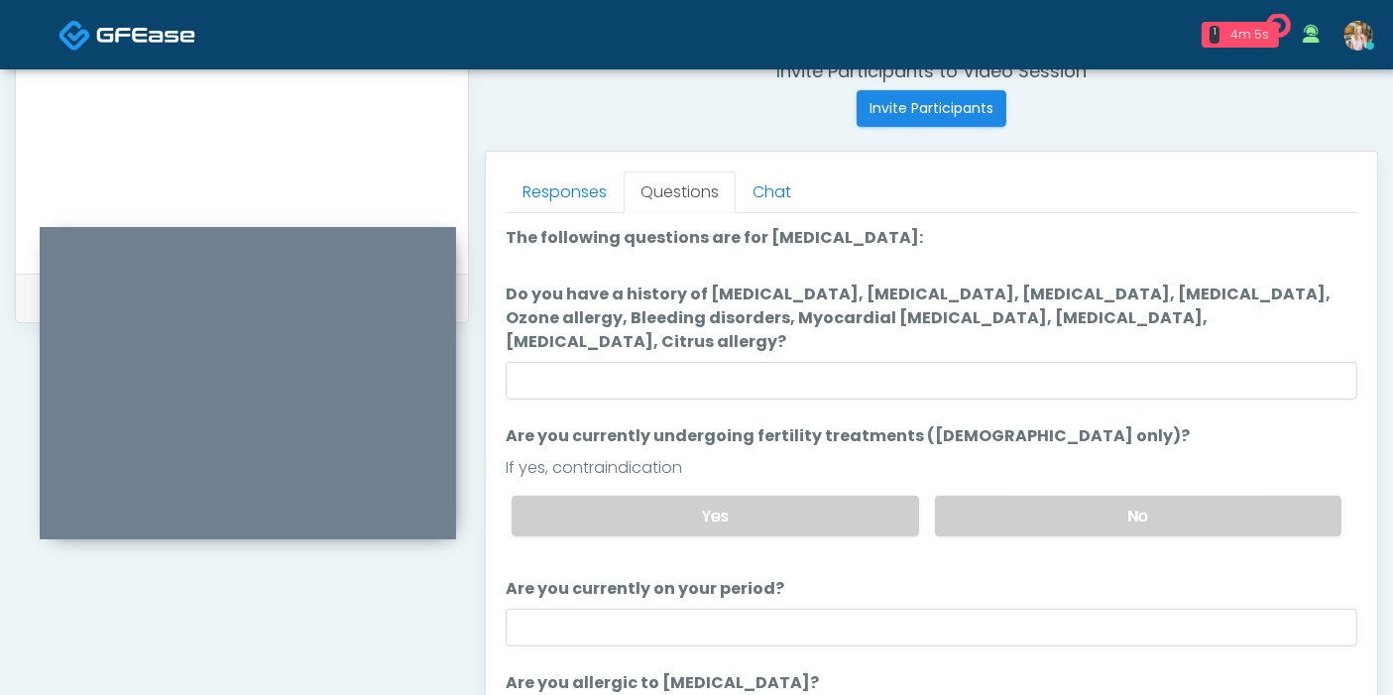
scroll to position [750, 0]
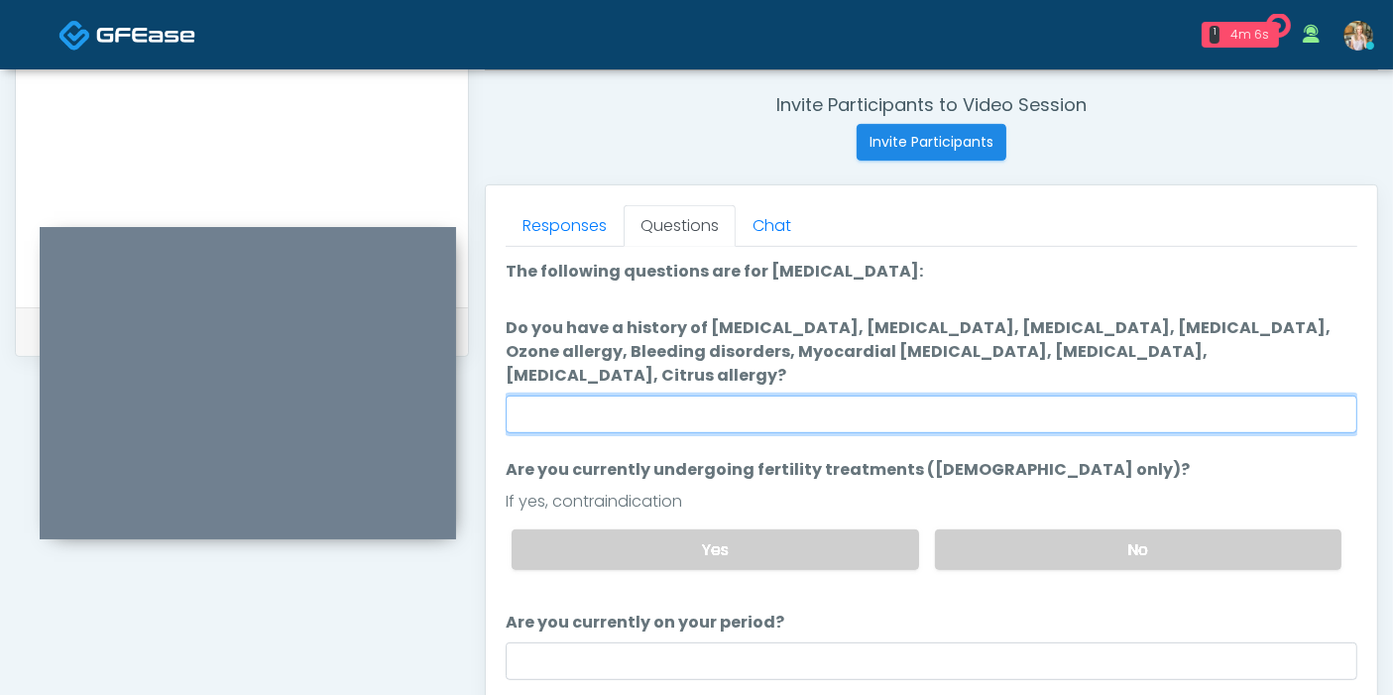
click at [921, 395] on input "Do you have a history of Hyperthyroidism, Hypotension, Hypocalcemia, Hypoglycem…" at bounding box center [931, 414] width 851 height 38
type input "******"
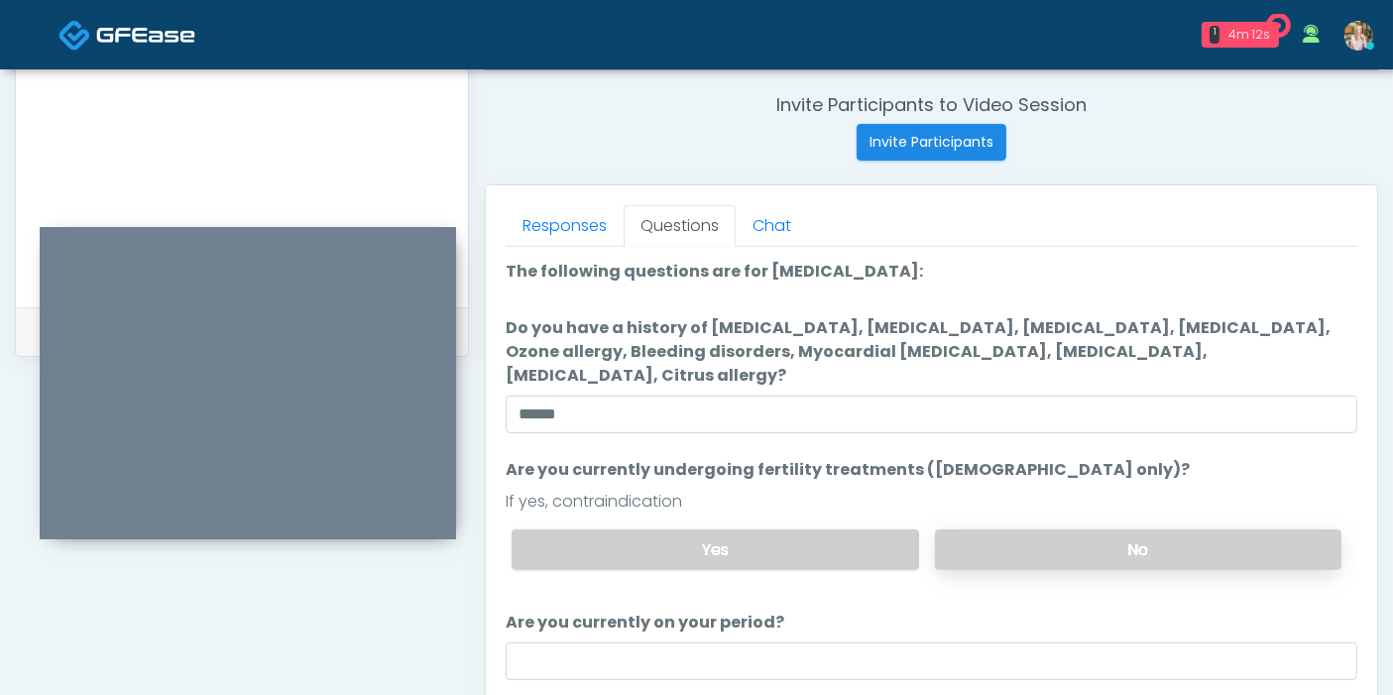
click at [1107, 532] on label "No" at bounding box center [1138, 549] width 406 height 41
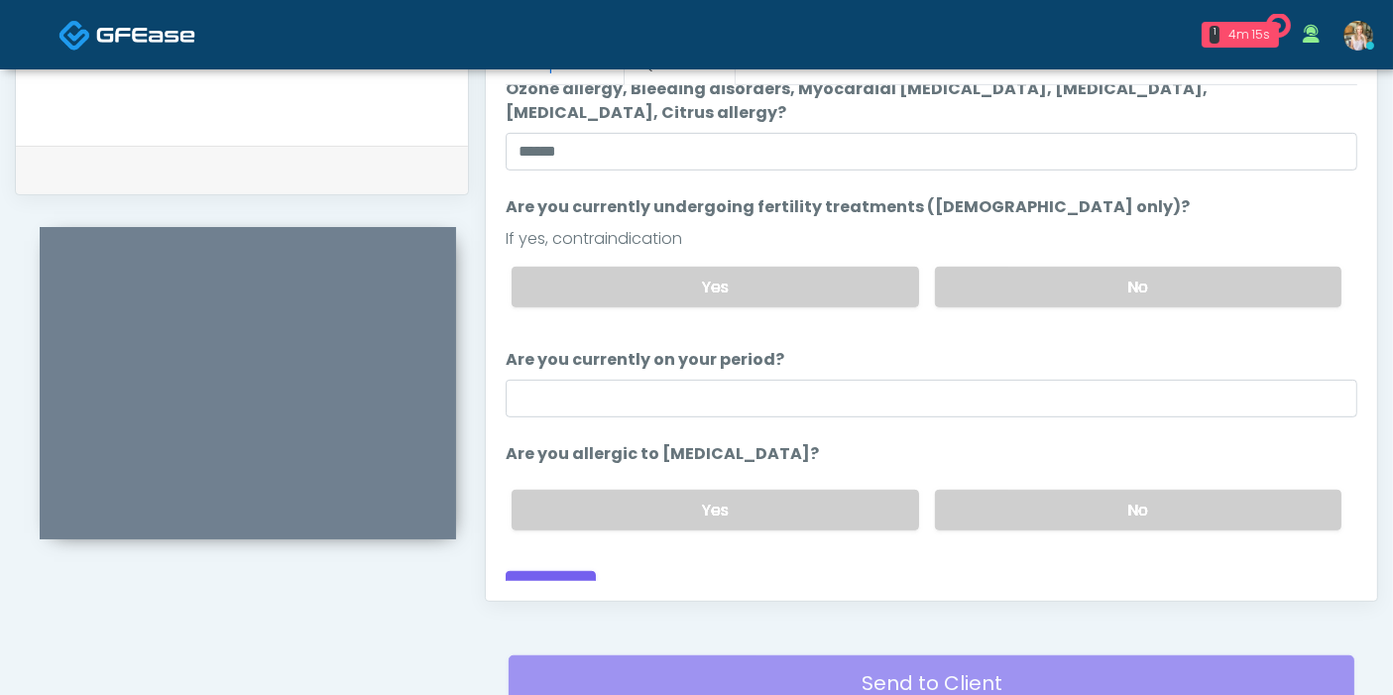
scroll to position [970, 0]
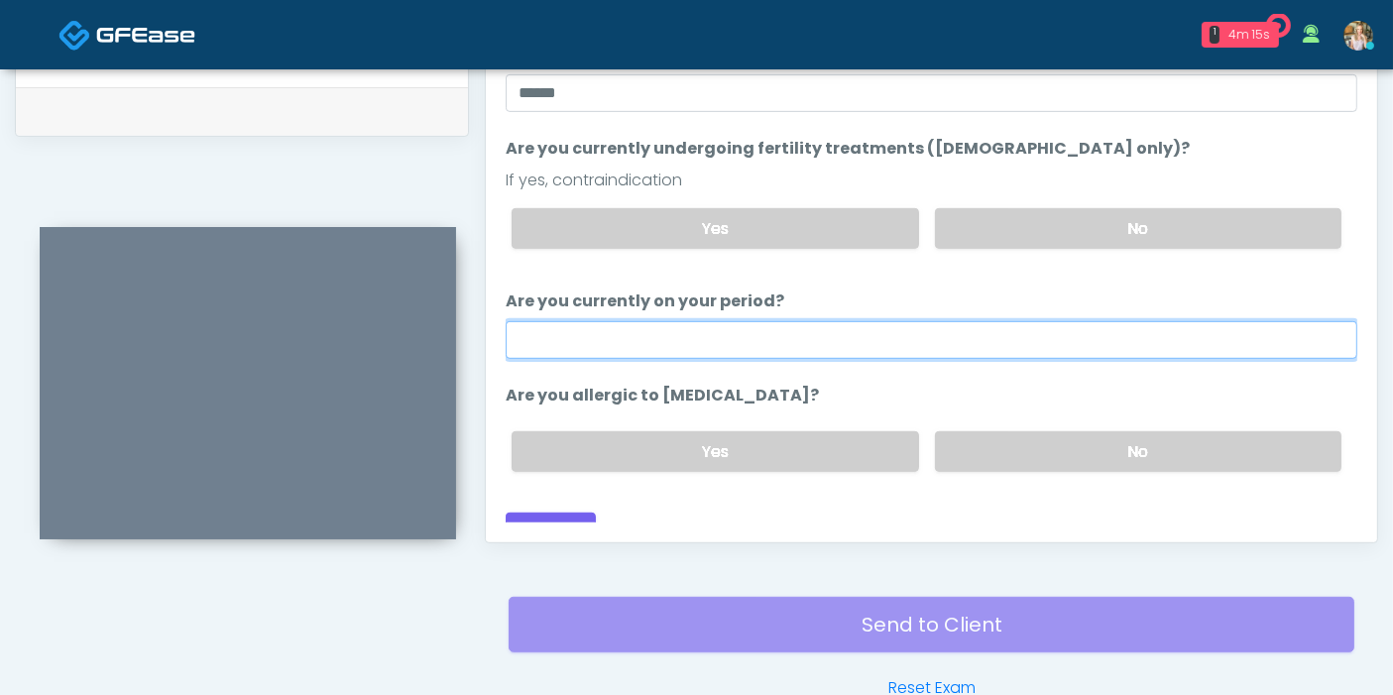
click at [775, 321] on input "Are you currently on your period?" at bounding box center [931, 340] width 851 height 38
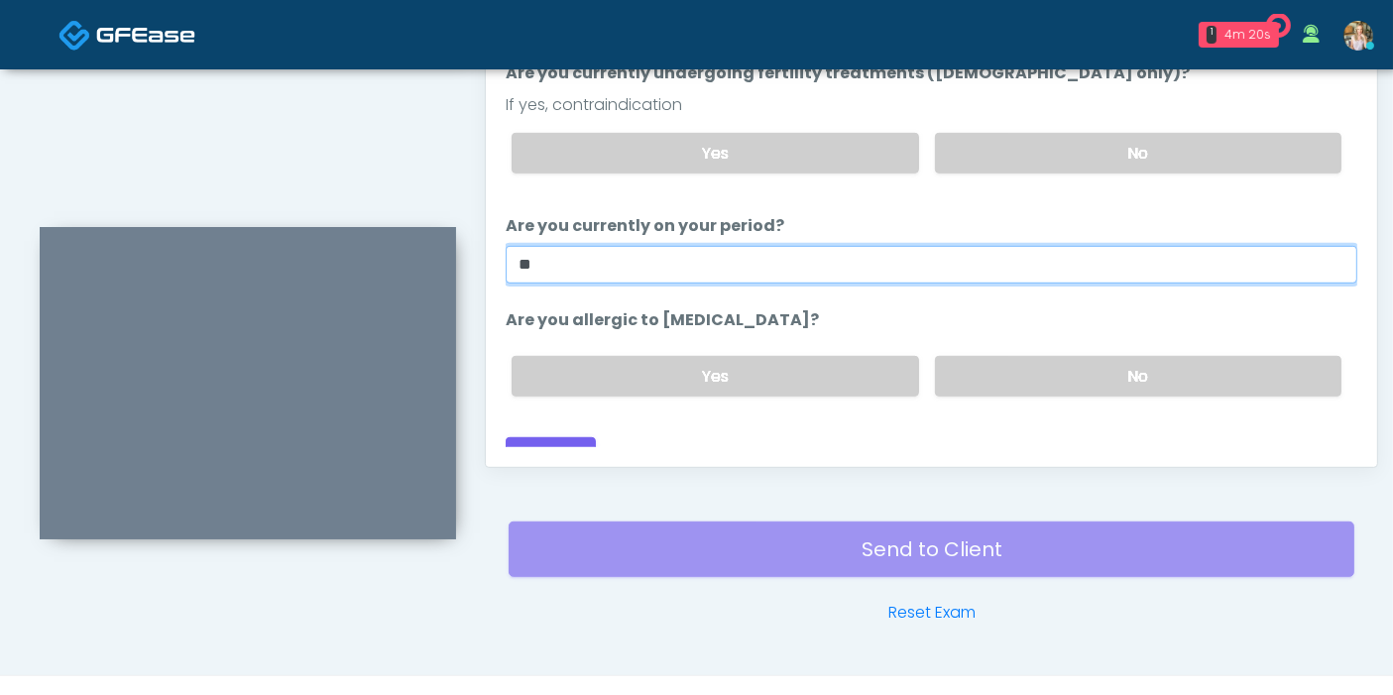
scroll to position [1080, 0]
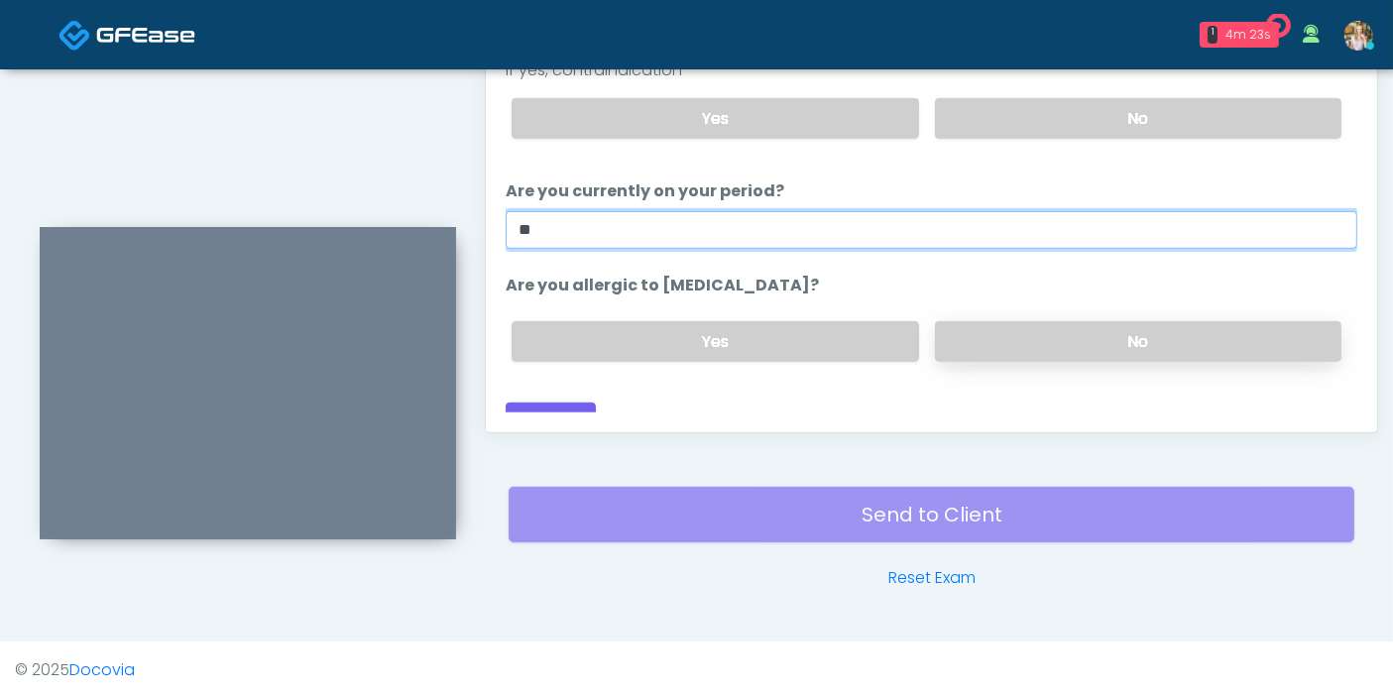
type input "**"
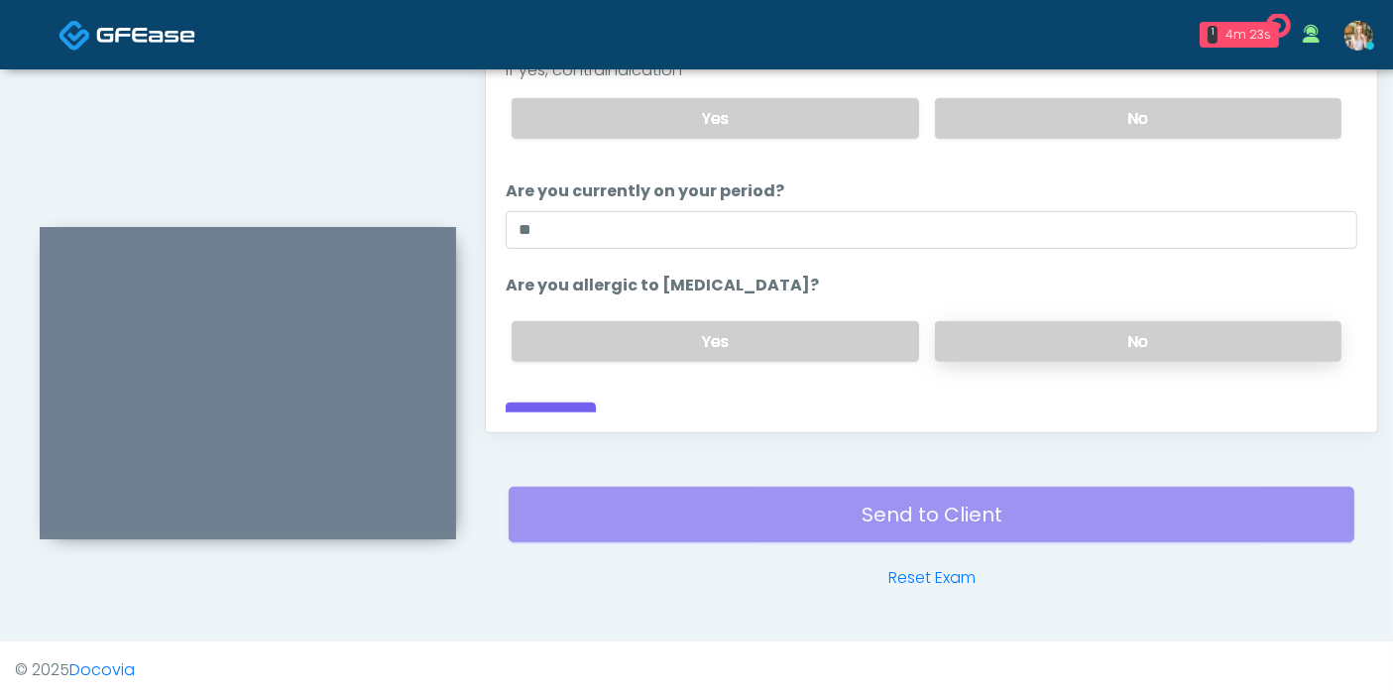
click at [1025, 321] on label "No" at bounding box center [1138, 341] width 406 height 41
click at [553, 402] on button "Continue" at bounding box center [551, 420] width 90 height 37
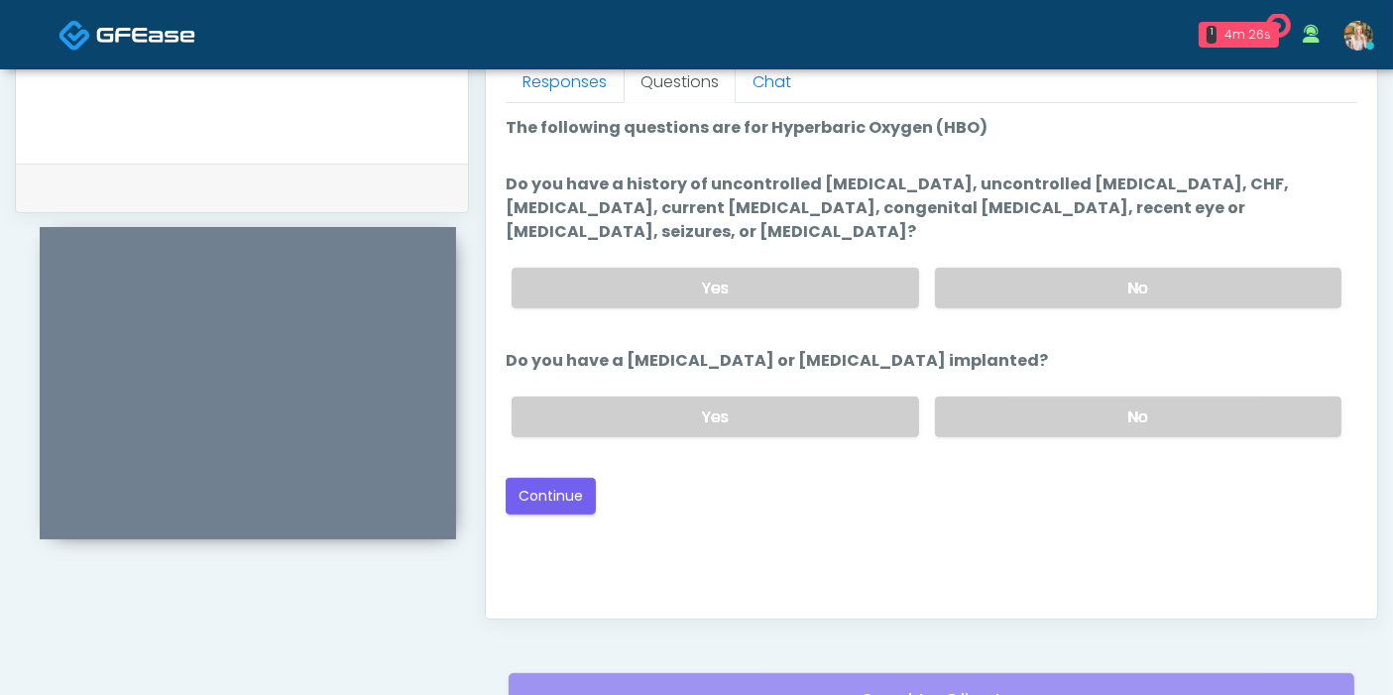
scroll to position [860, 0]
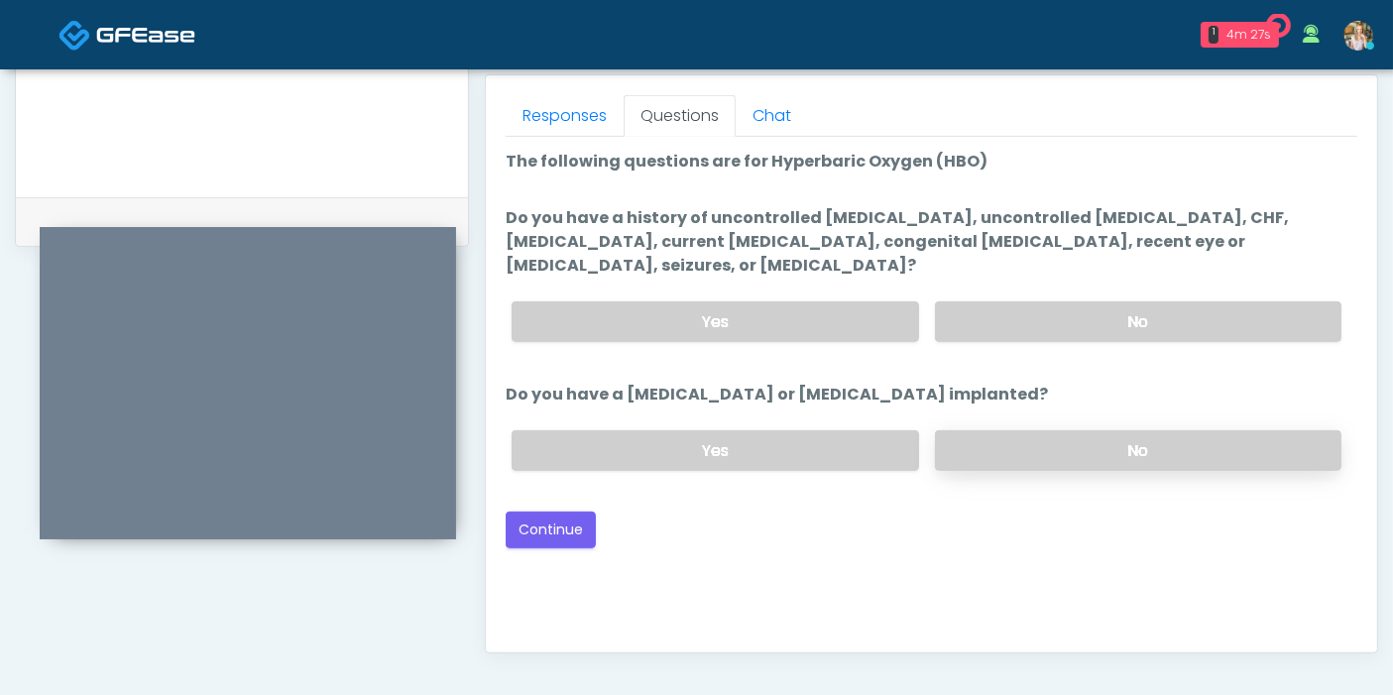
click at [1036, 430] on label "No" at bounding box center [1138, 450] width 406 height 41
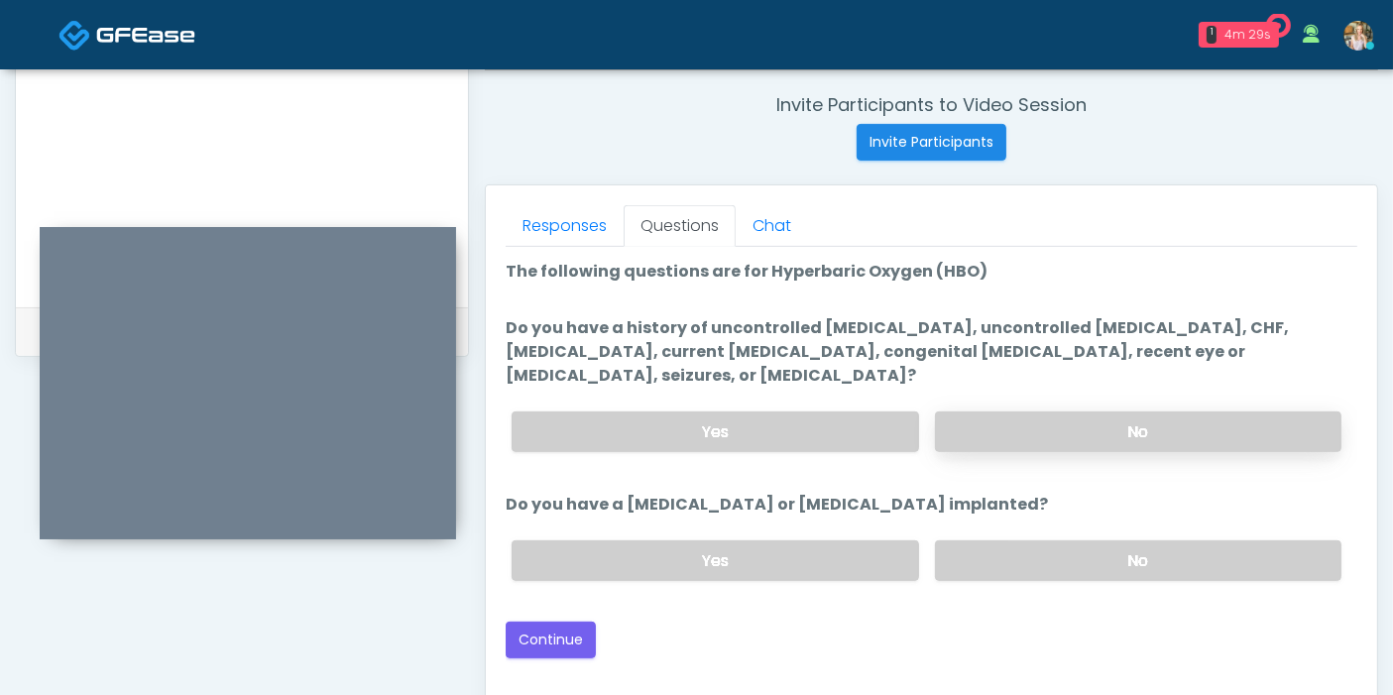
click at [1072, 411] on label "No" at bounding box center [1138, 431] width 406 height 41
click at [558, 621] on button "Continue" at bounding box center [551, 639] width 90 height 37
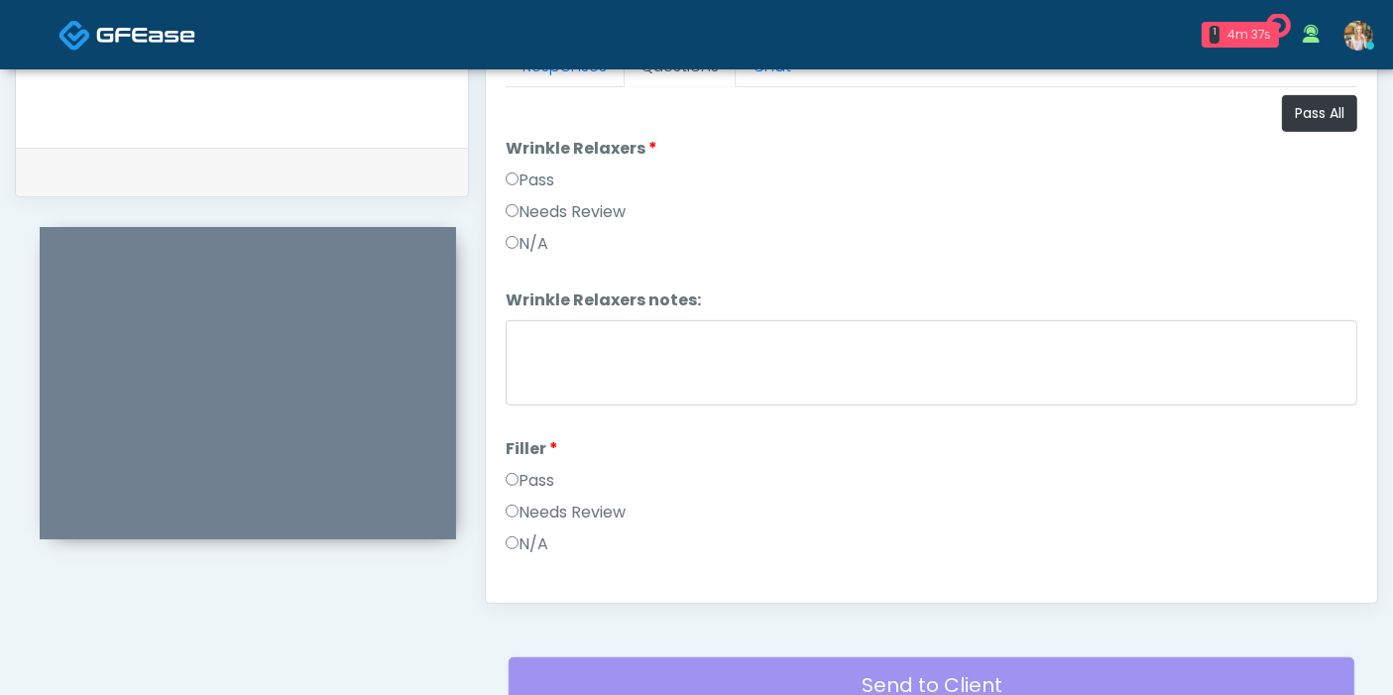
scroll to position [860, 0]
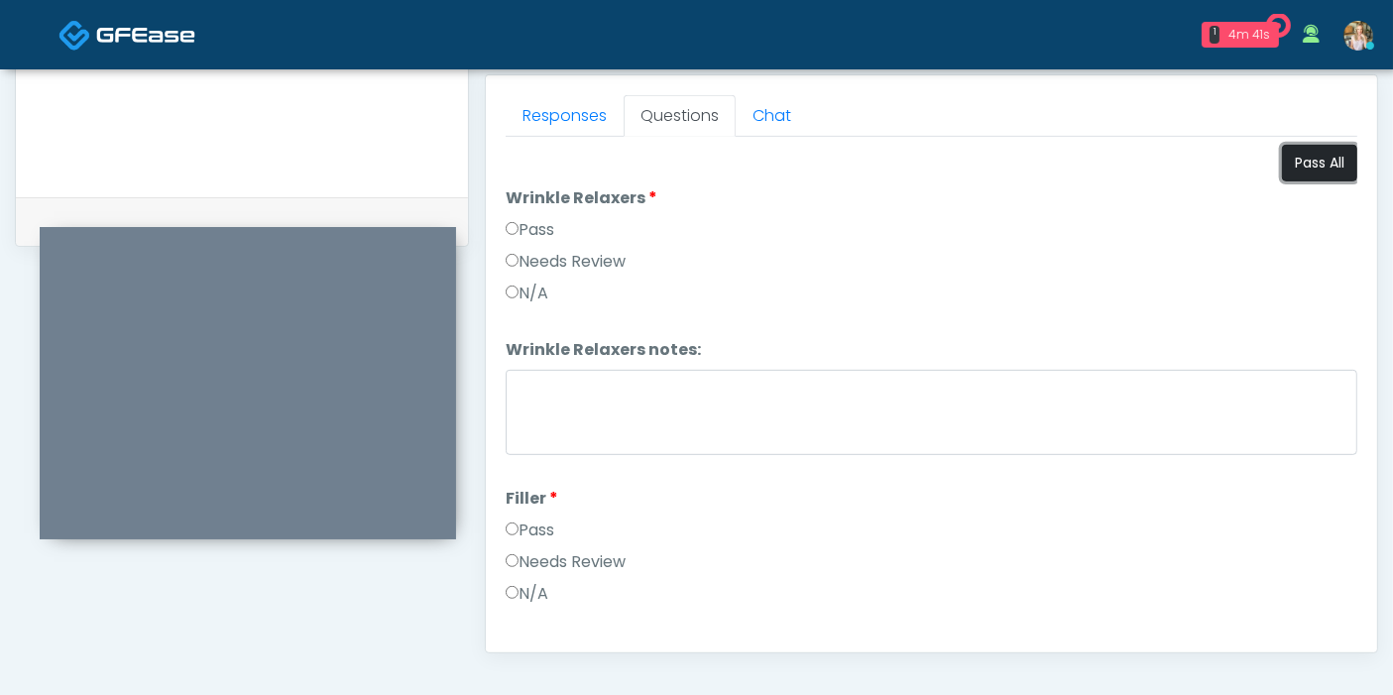
click at [1296, 166] on button "Pass All" at bounding box center [1319, 163] width 75 height 37
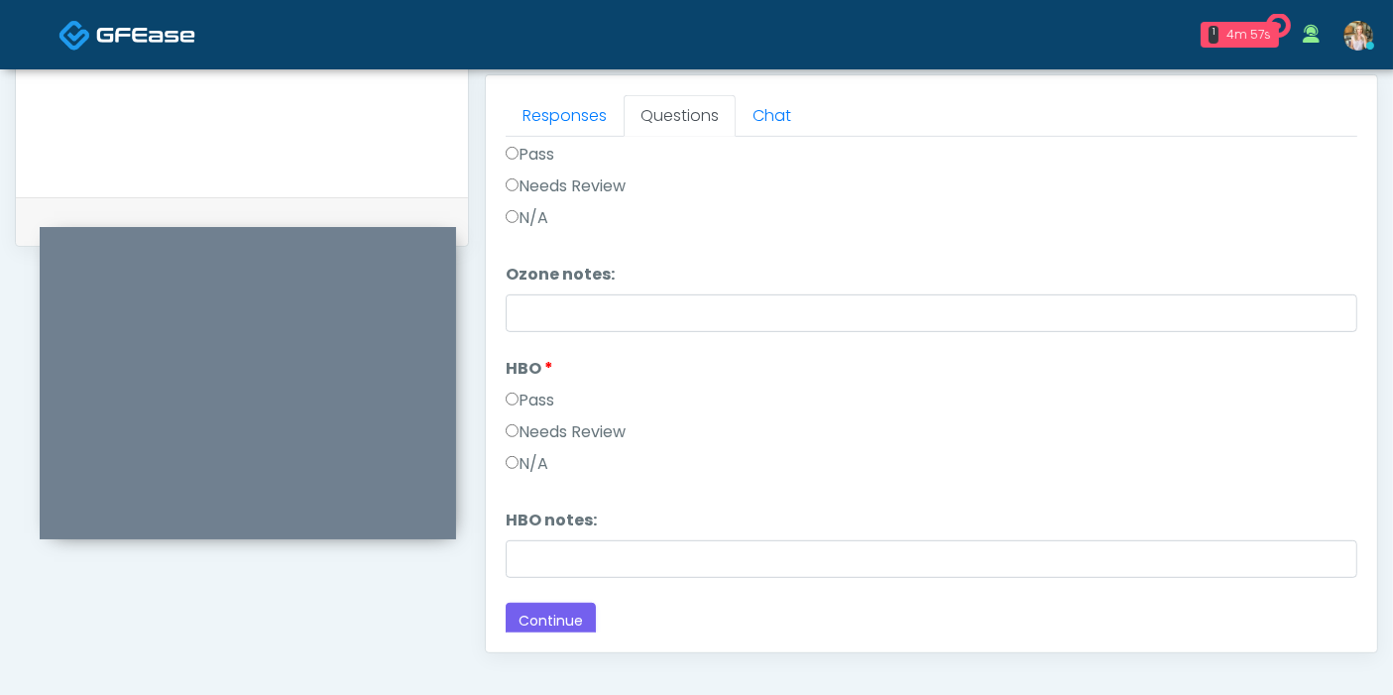
scroll to position [970, 0]
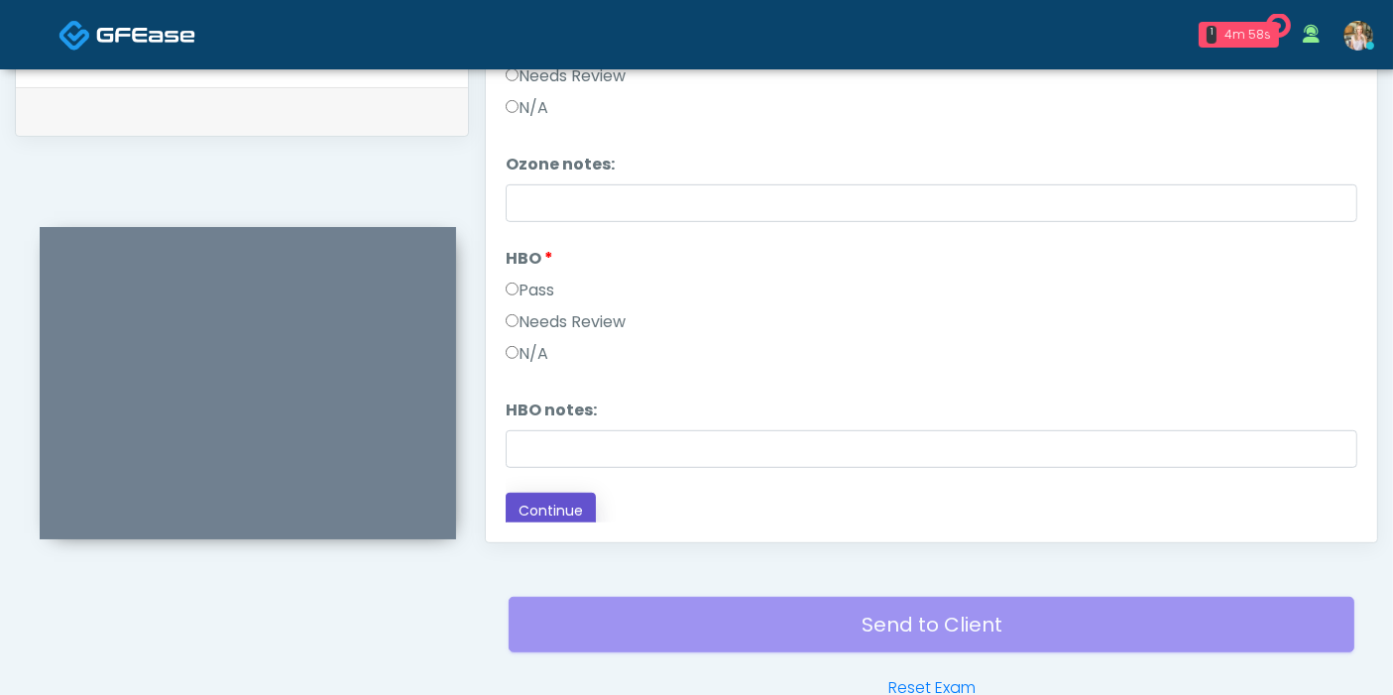
click at [551, 503] on button "Continue" at bounding box center [551, 511] width 90 height 37
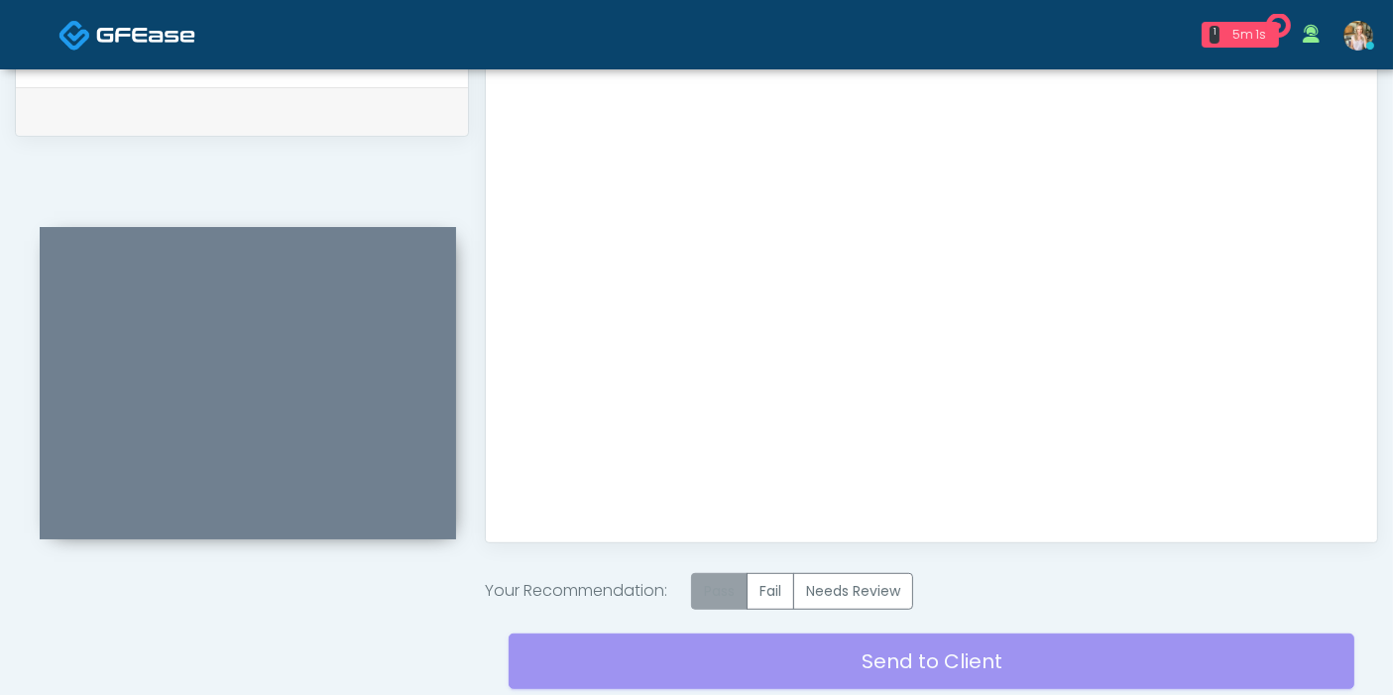
click at [713, 593] on label "Pass" at bounding box center [719, 591] width 56 height 37
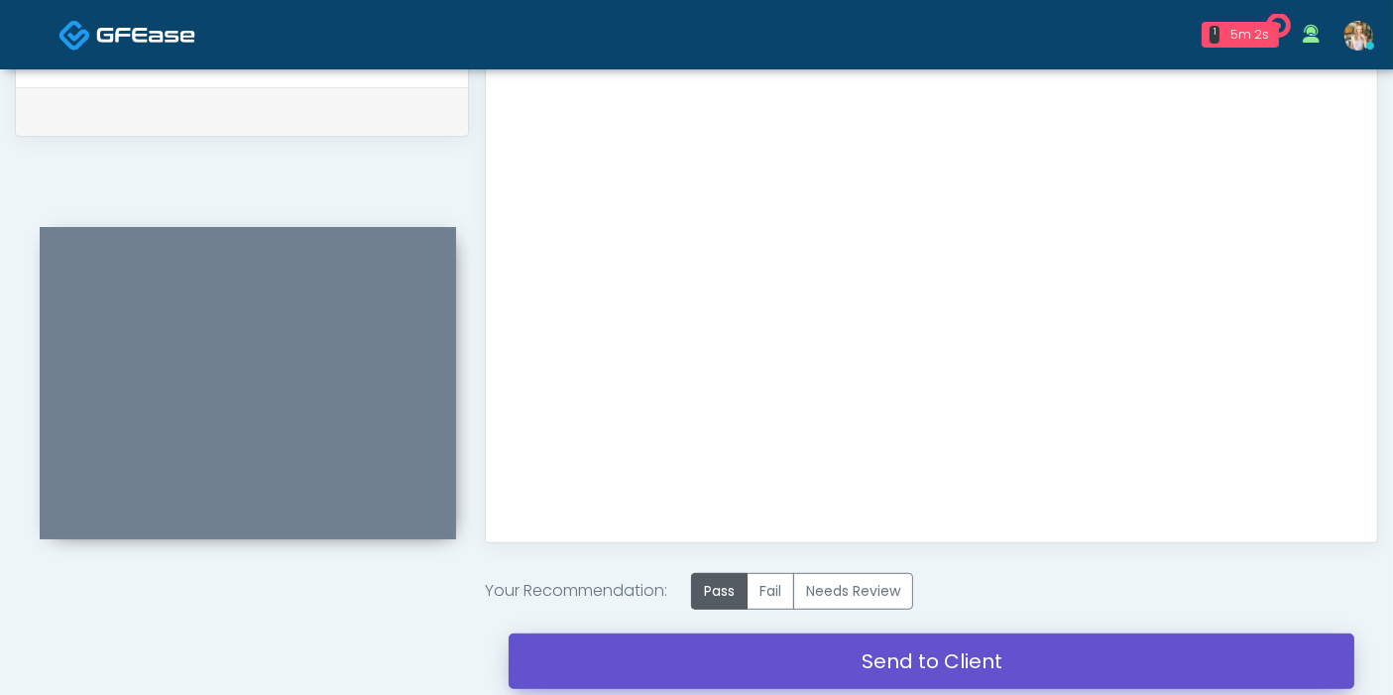
drag, startPoint x: 887, startPoint y: 657, endPoint x: 793, endPoint y: 96, distance: 568.9
click at [888, 657] on link "Send to Client" at bounding box center [931, 661] width 846 height 56
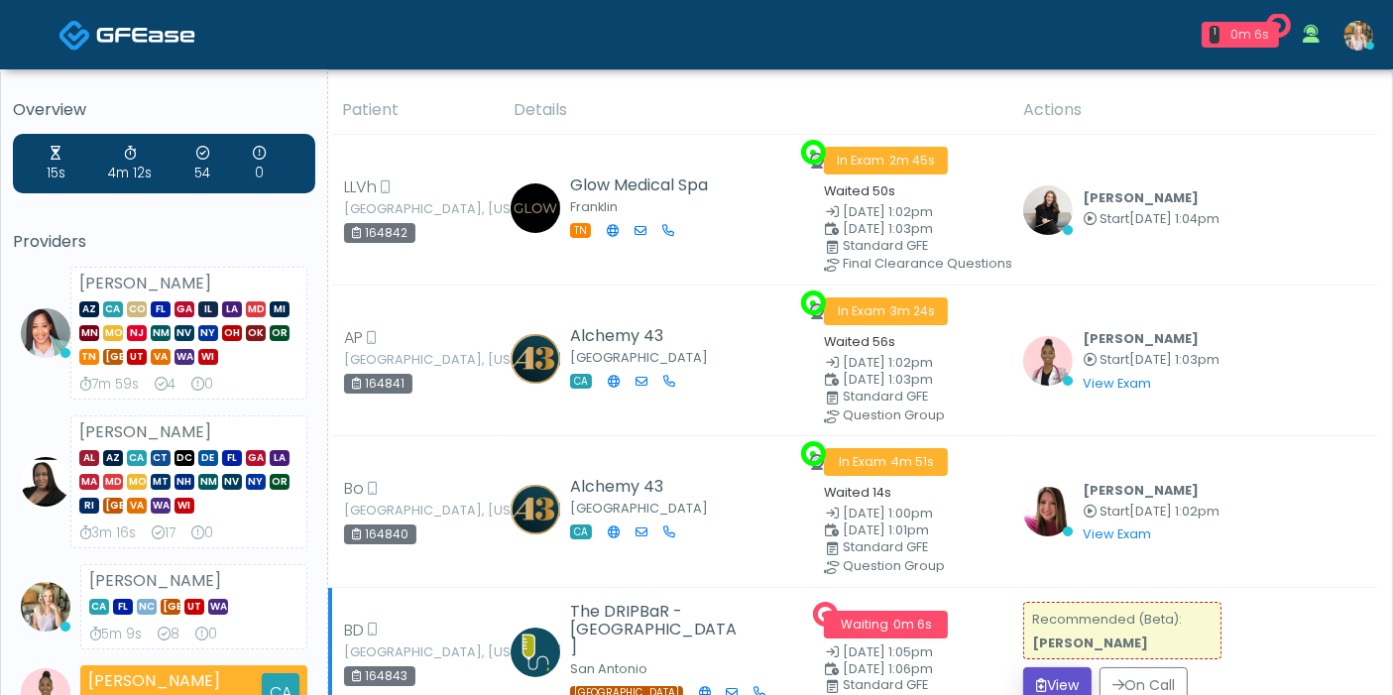
click at [1047, 686] on button "View" at bounding box center [1057, 685] width 68 height 37
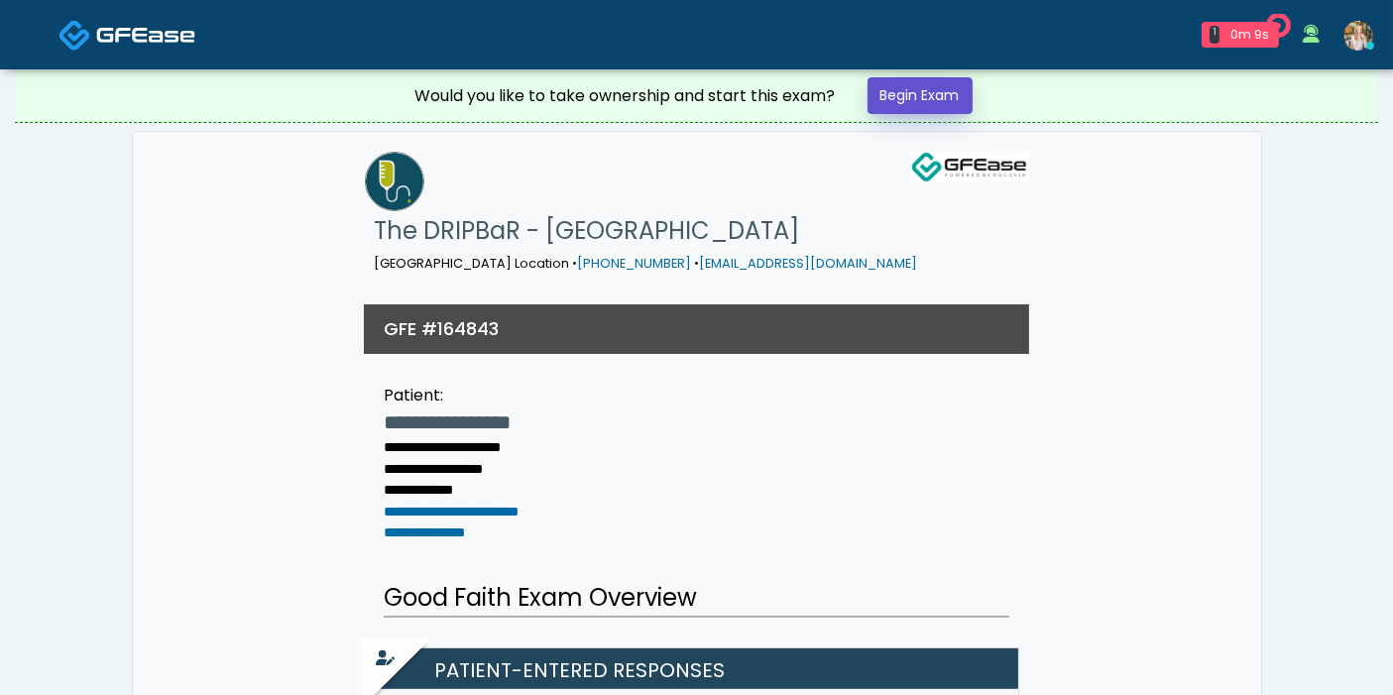
click at [906, 84] on link "Begin Exam" at bounding box center [919, 95] width 105 height 37
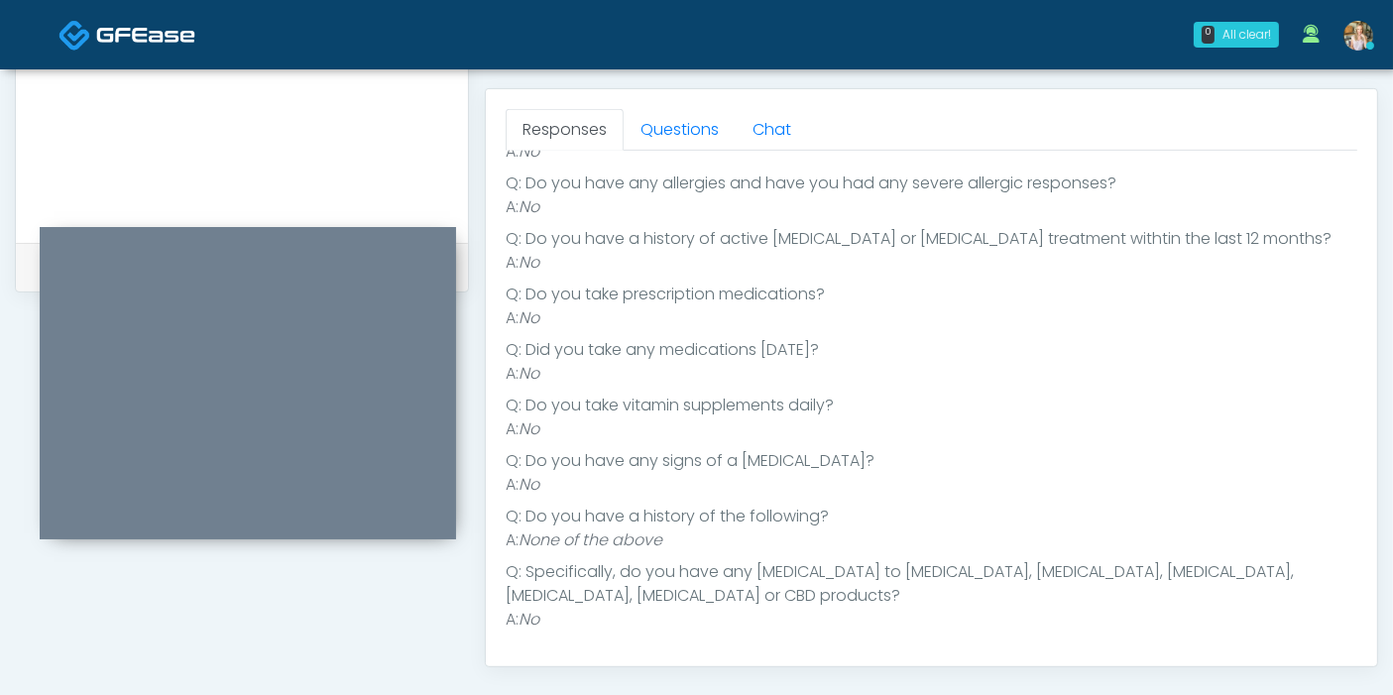
scroll to position [880, 0]
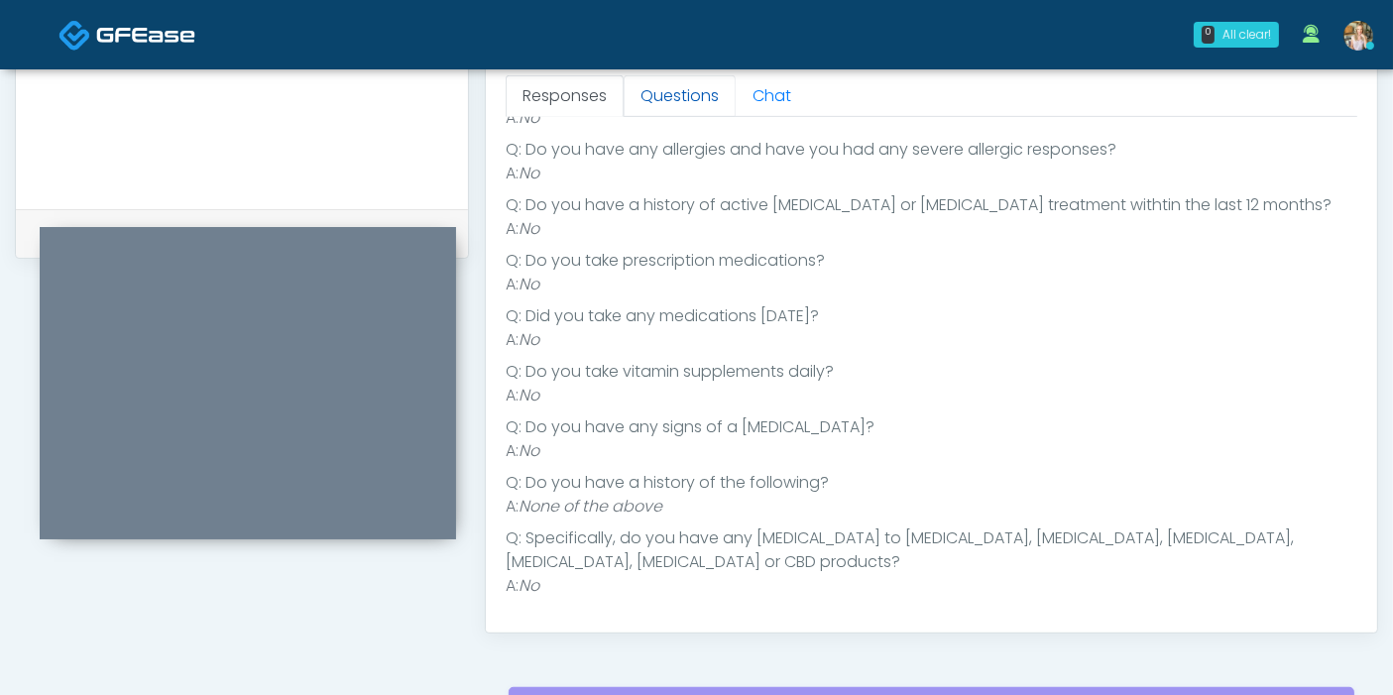
click at [672, 102] on link "Questions" at bounding box center [679, 96] width 112 height 42
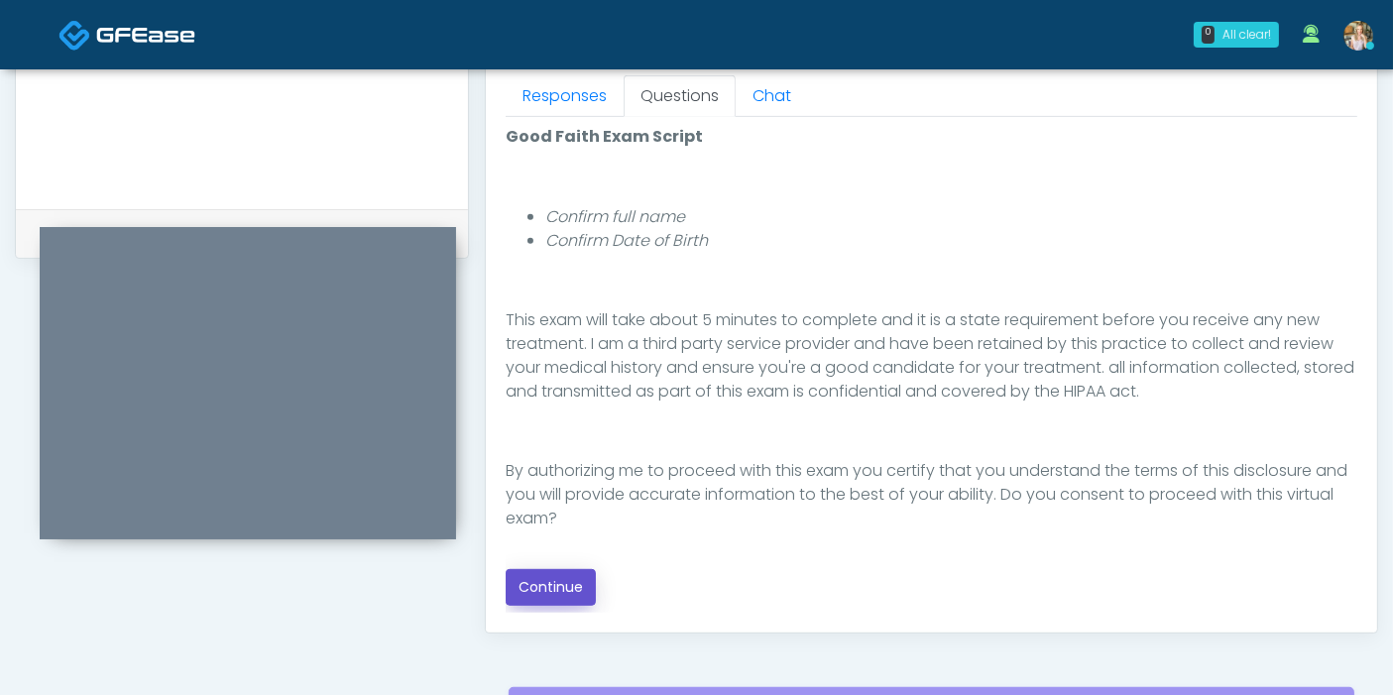
click at [566, 581] on button "Continue" at bounding box center [551, 587] width 90 height 37
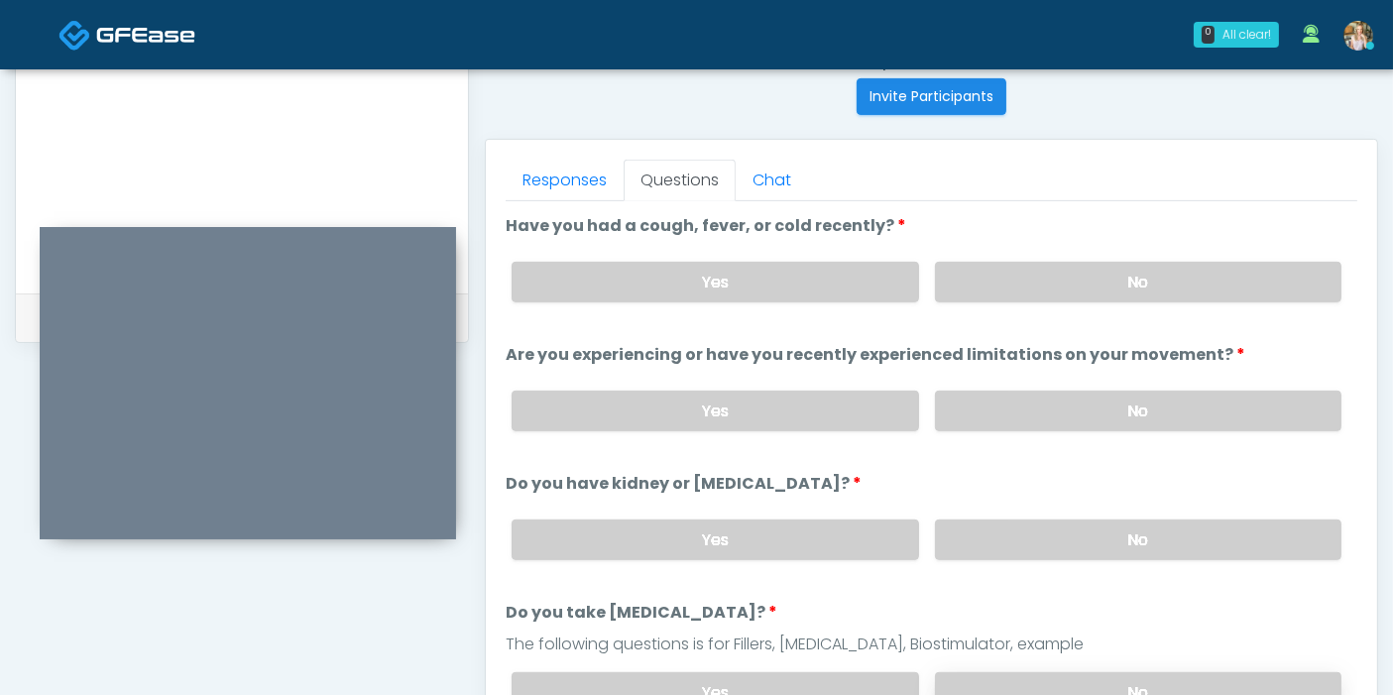
scroll to position [750, 0]
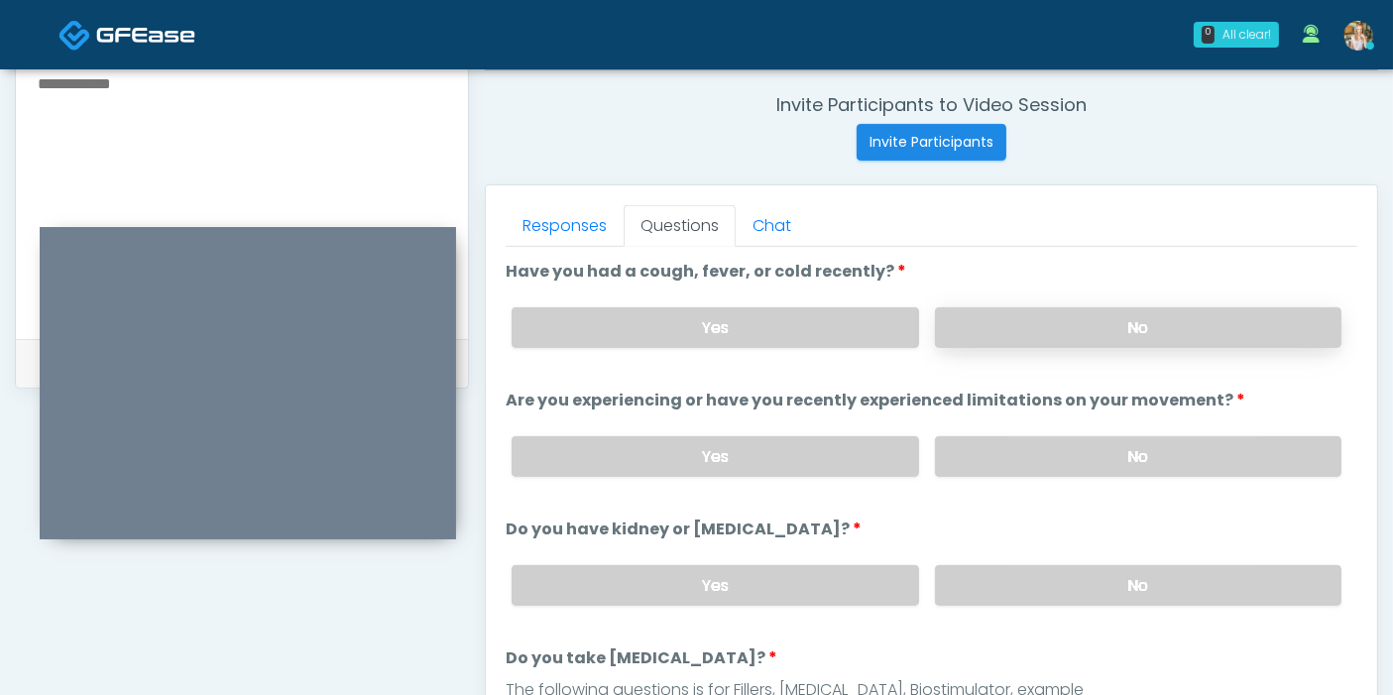
click at [1069, 338] on label "No" at bounding box center [1138, 327] width 406 height 41
click at [1087, 452] on label "No" at bounding box center [1138, 456] width 406 height 41
click at [1150, 582] on label "No" at bounding box center [1138, 585] width 406 height 41
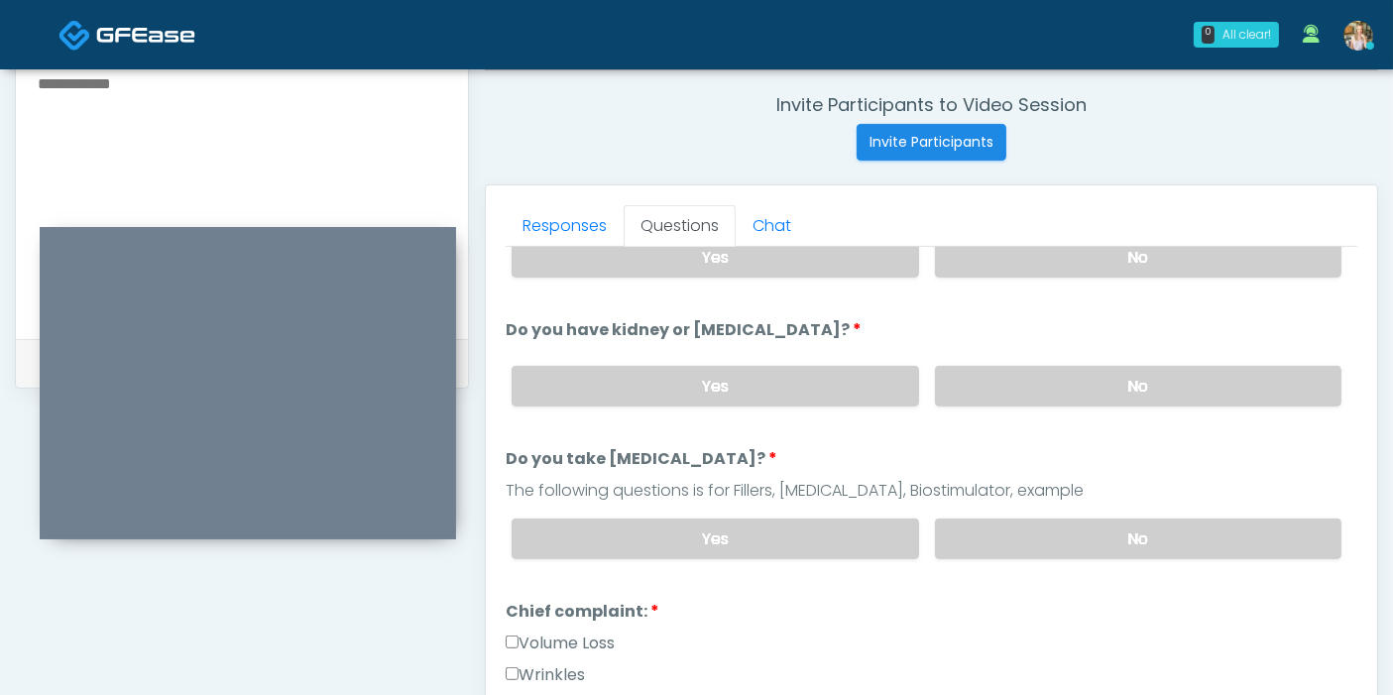
scroll to position [220, 0]
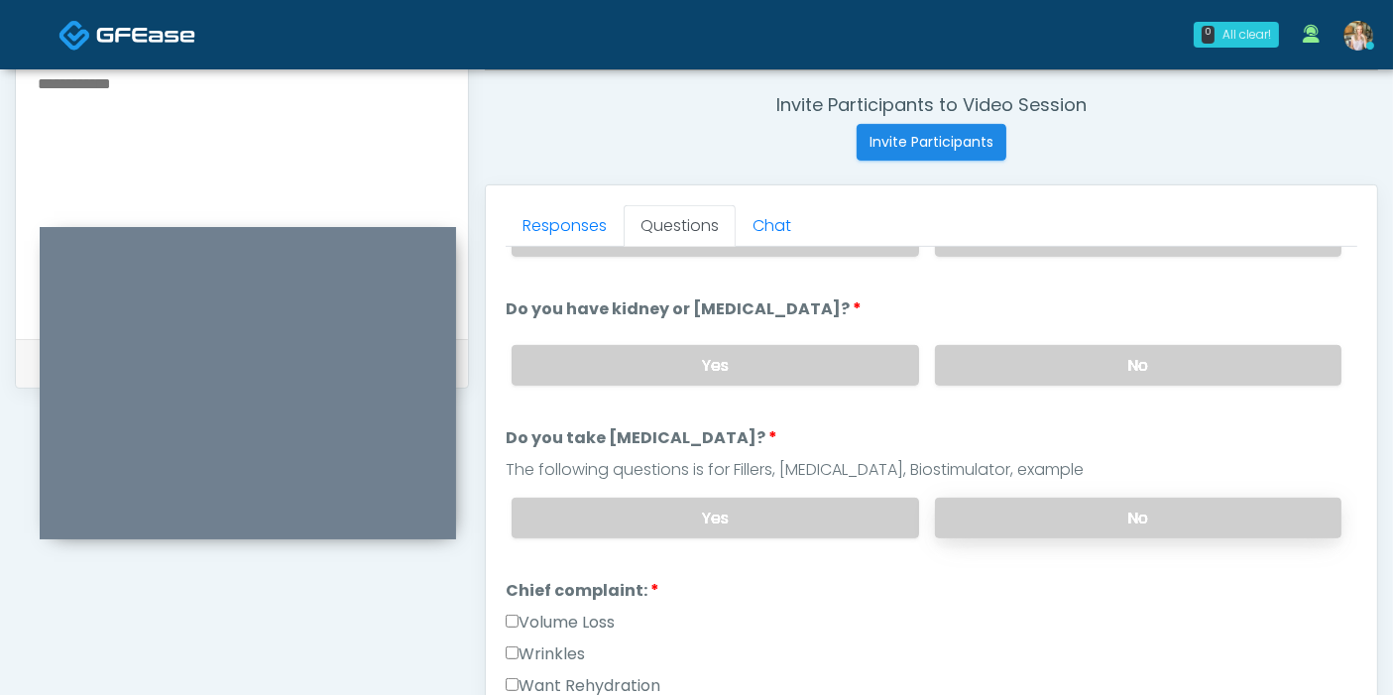
click at [1142, 521] on label "No" at bounding box center [1138, 518] width 406 height 41
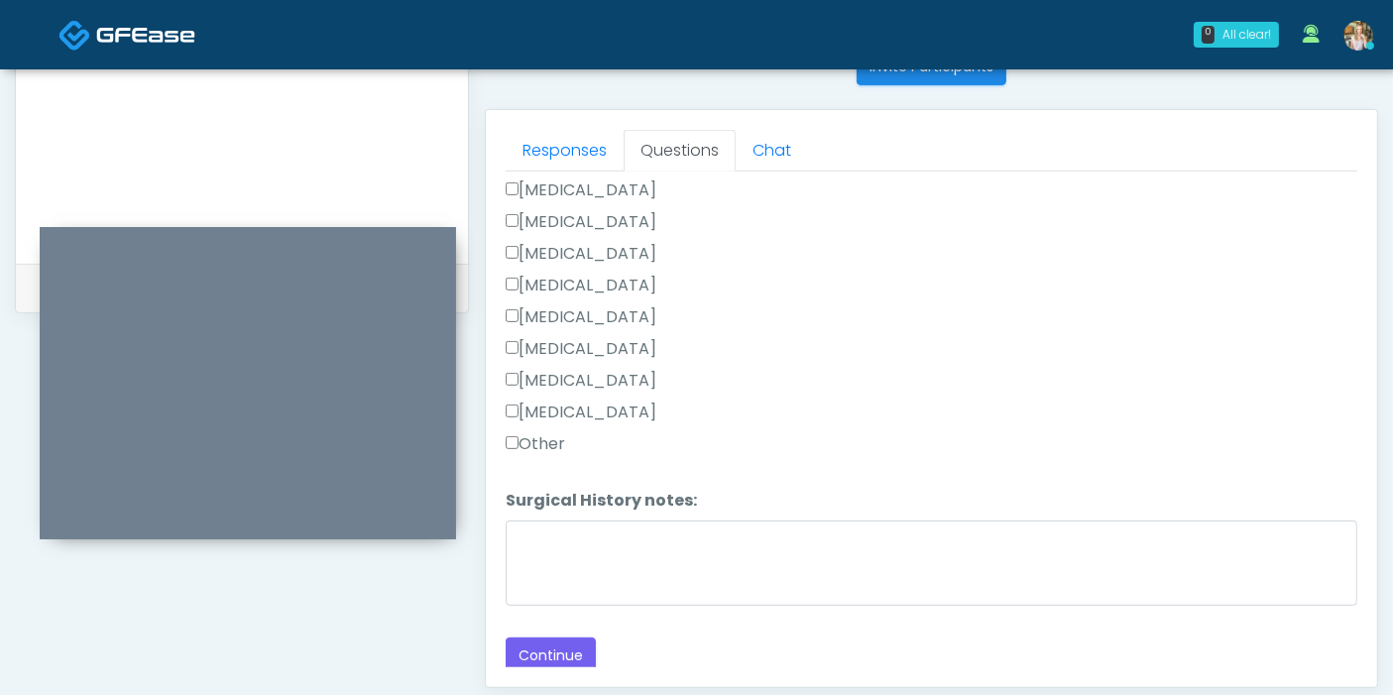
scroll to position [860, 0]
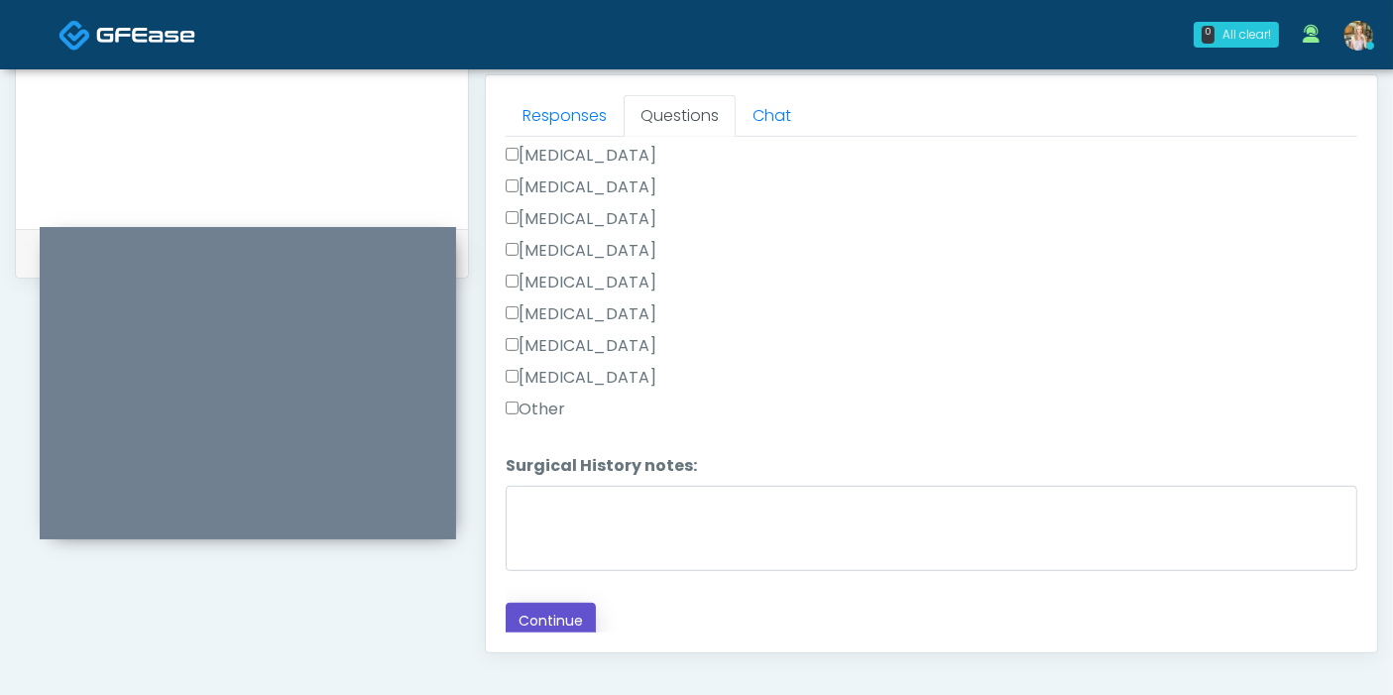
click at [526, 616] on button "Continue" at bounding box center [551, 621] width 90 height 37
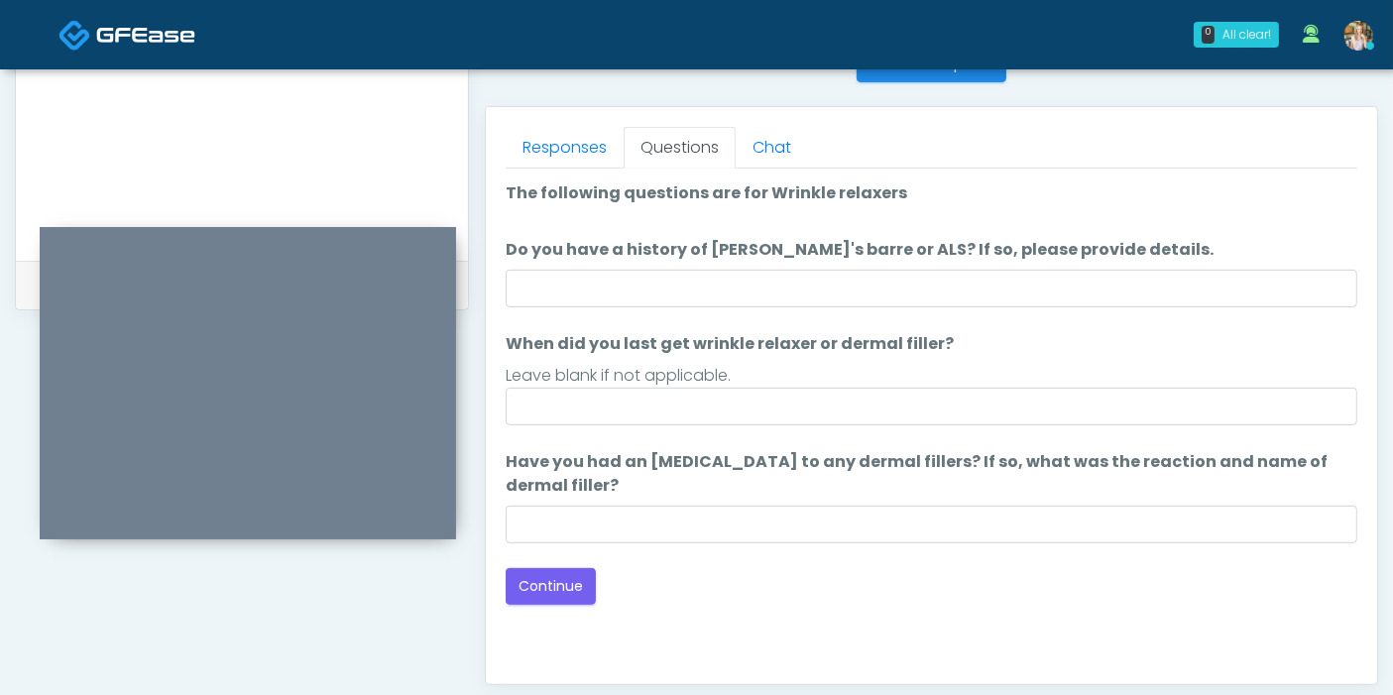
scroll to position [750, 0]
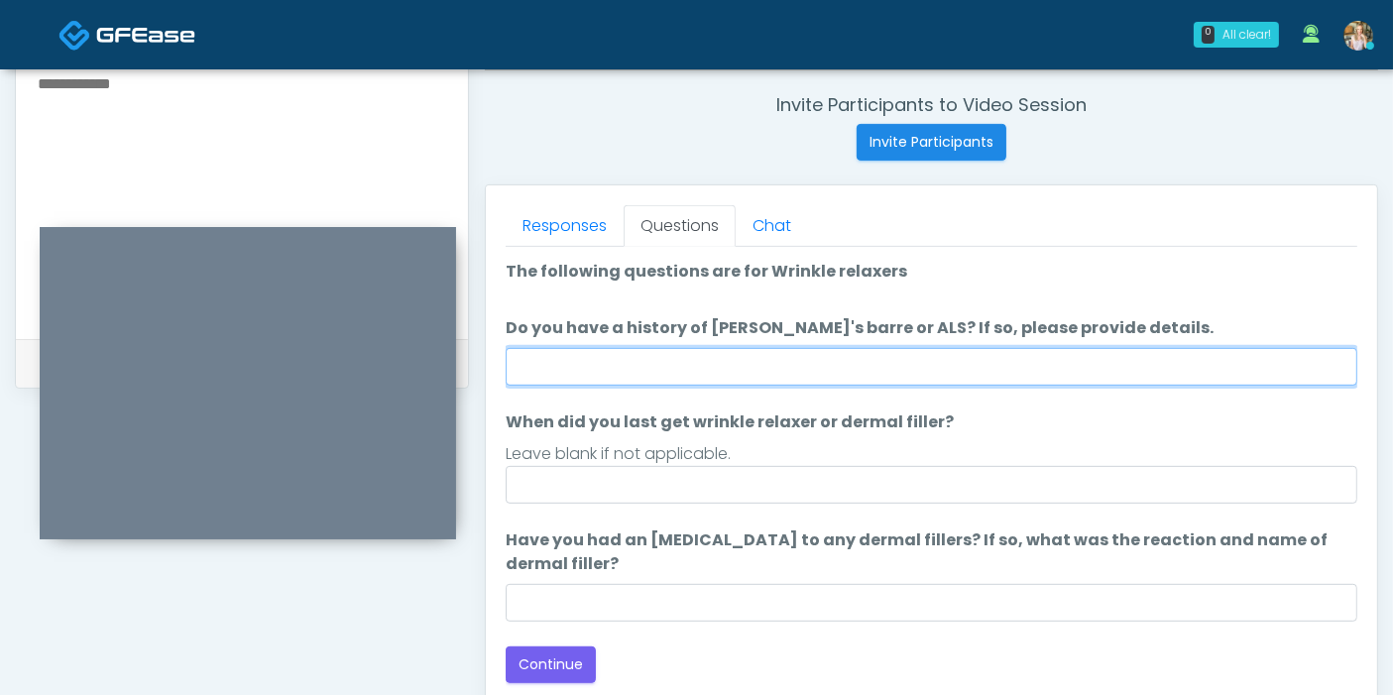
click at [965, 364] on input "Do you have a history of [PERSON_NAME]'s barre or ALS? If so, please provide de…" at bounding box center [931, 367] width 851 height 38
type input "******"
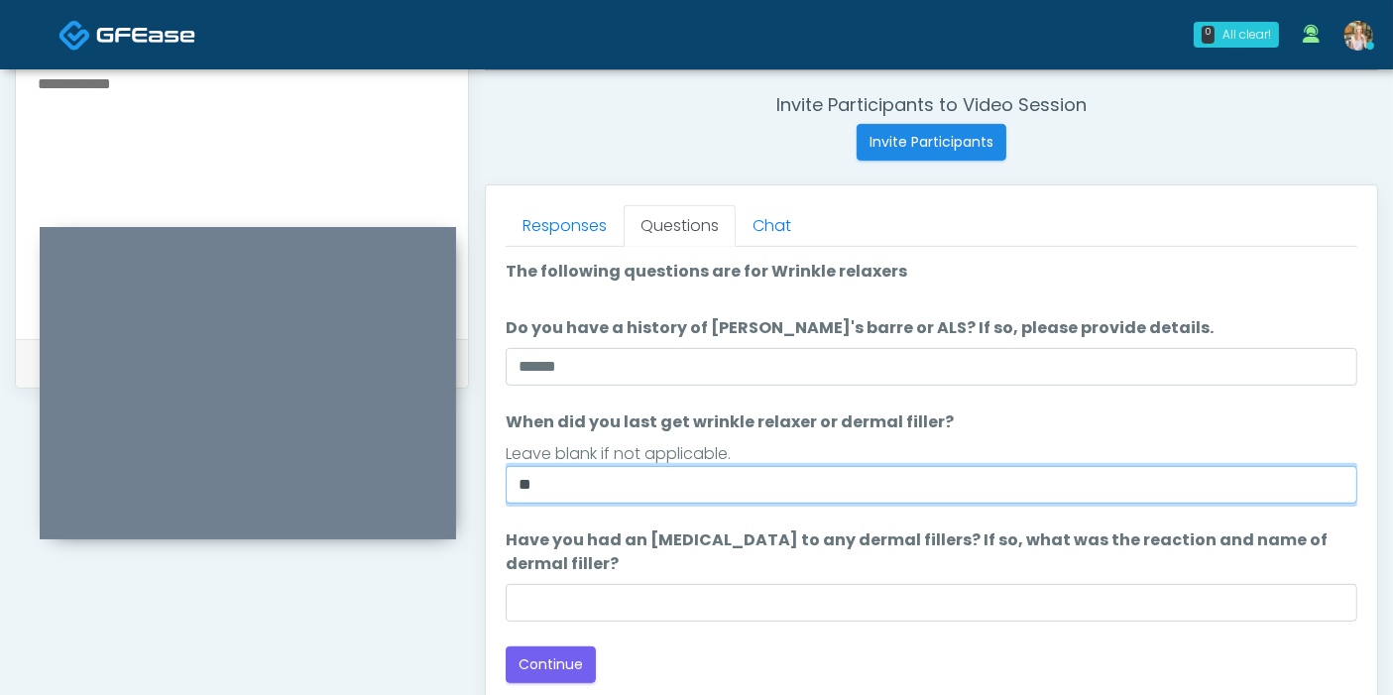
type input "*"
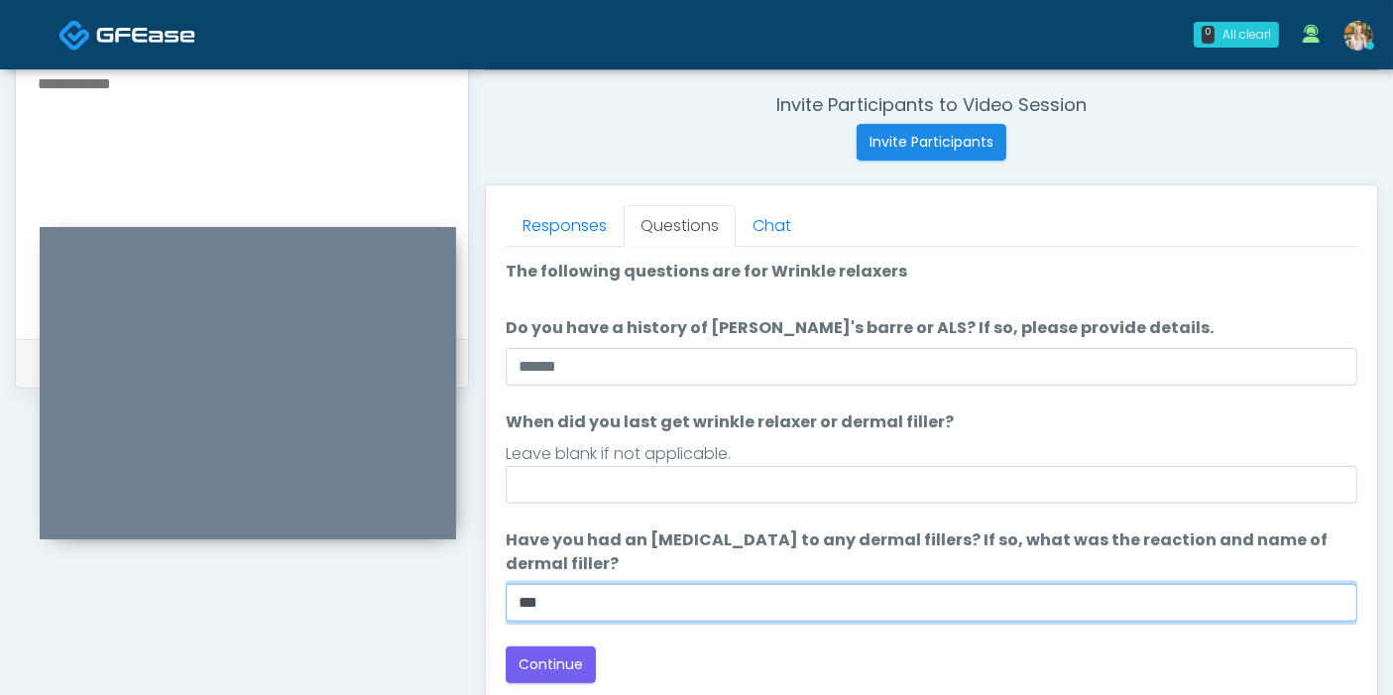
type input "***"
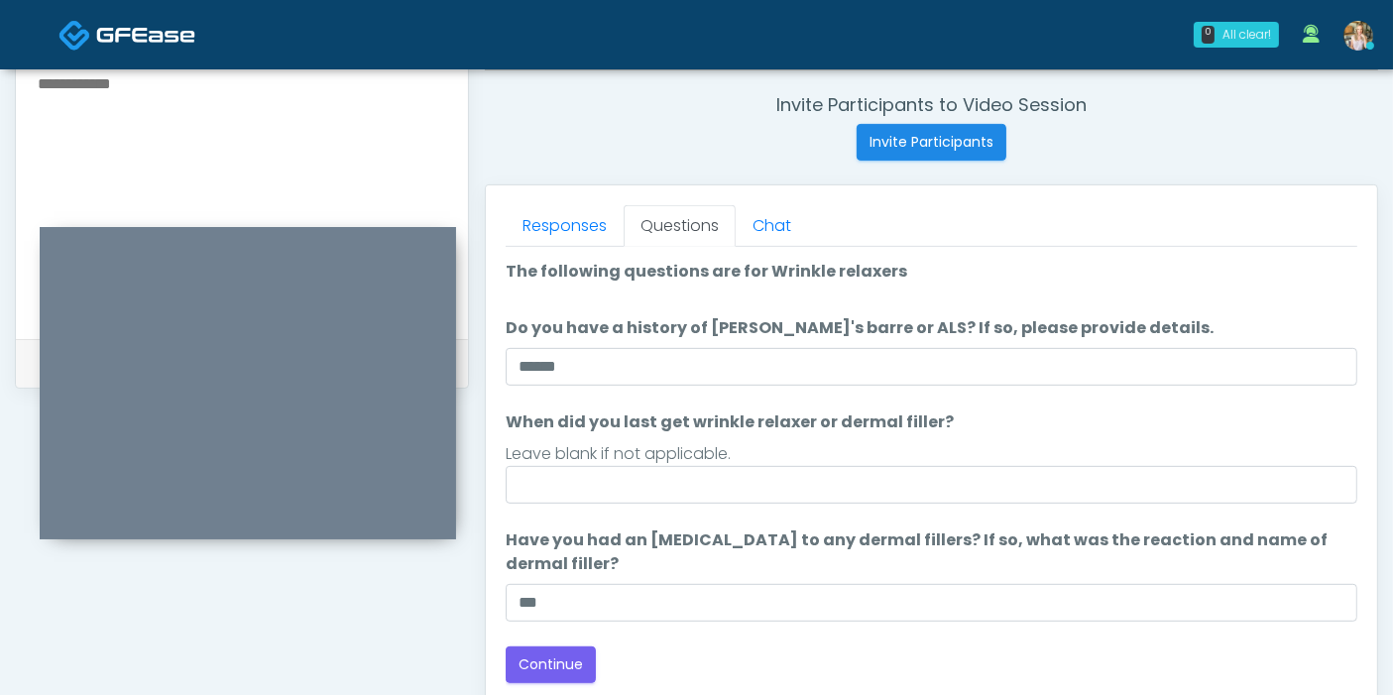
click at [560, 680] on div "Good Faith Exam Script Good Faith Exam Script INTRODUCTION Hello, my name is un…" at bounding box center [931, 495] width 851 height 496
click at [557, 681] on div "Good Faith Exam Script Good Faith Exam Script INTRODUCTION Hello, my name is un…" at bounding box center [931, 495] width 851 height 496
click at [555, 675] on button "Continue" at bounding box center [551, 664] width 90 height 37
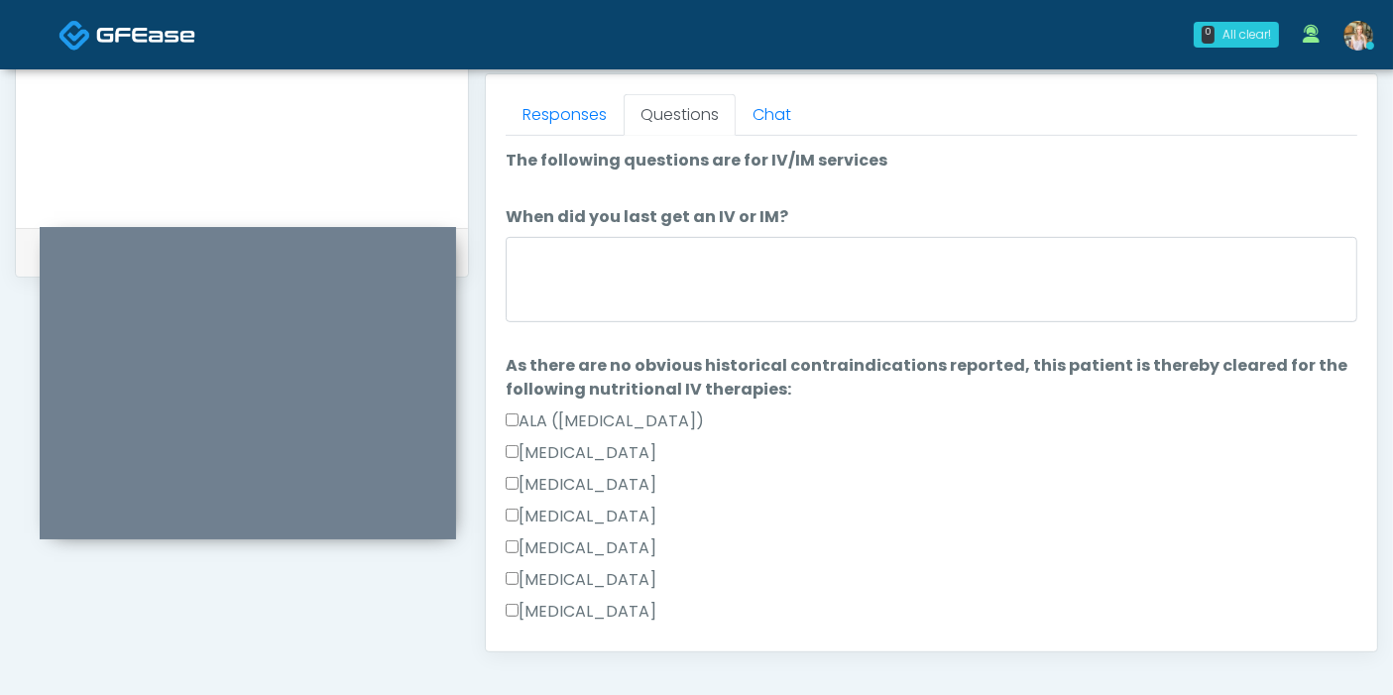
scroll to position [860, 0]
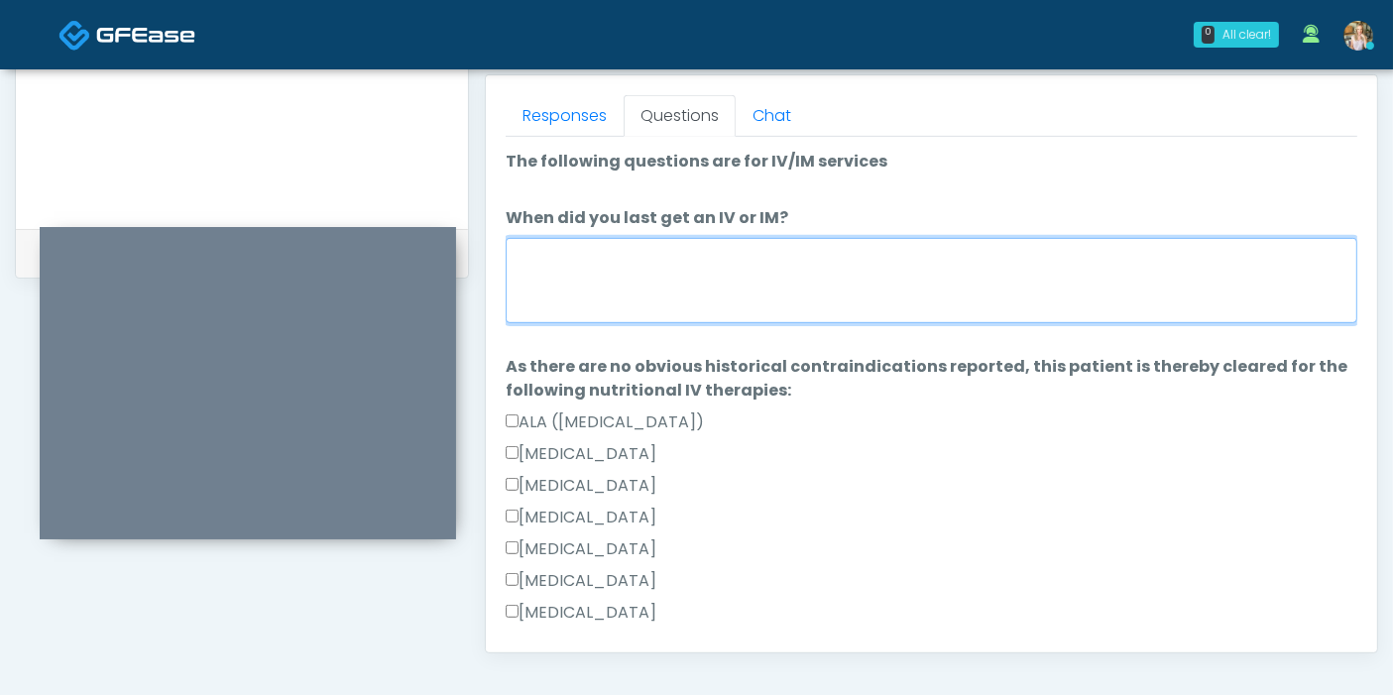
click at [707, 289] on textarea "When did you last get an IV or IM?" at bounding box center [931, 280] width 851 height 85
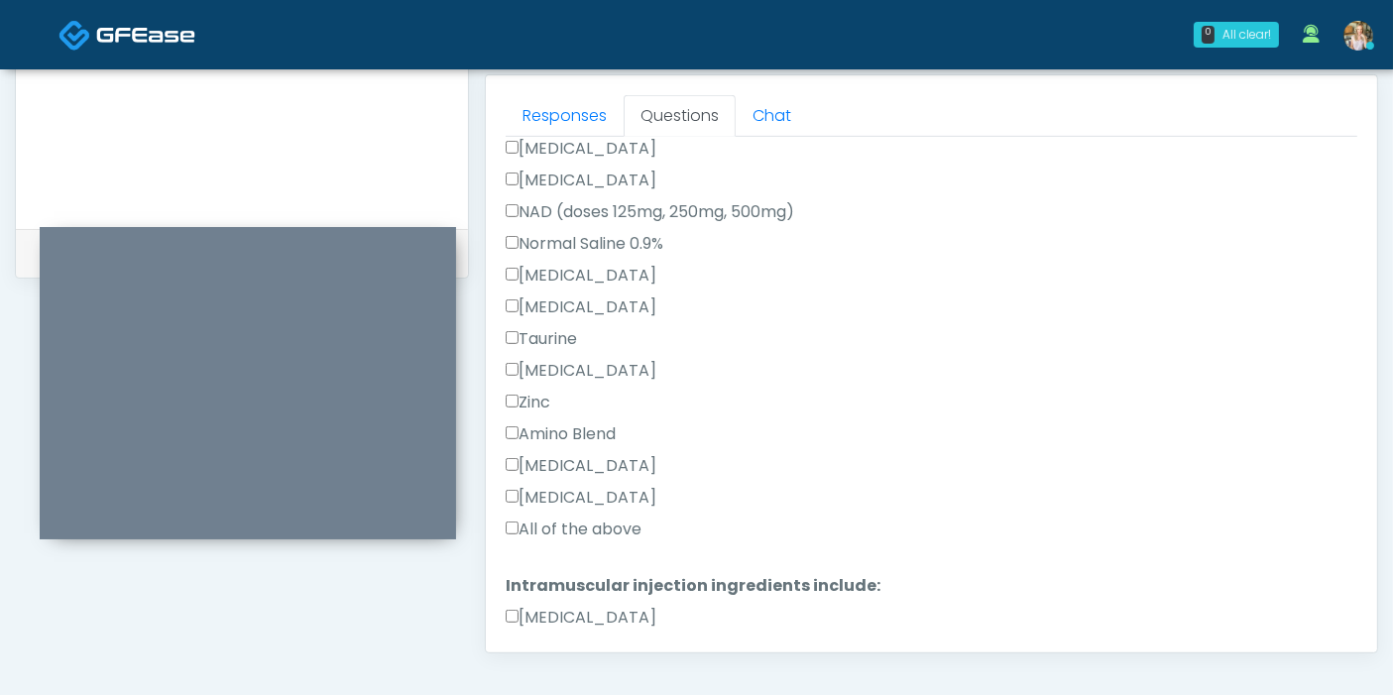
scroll to position [770, 0]
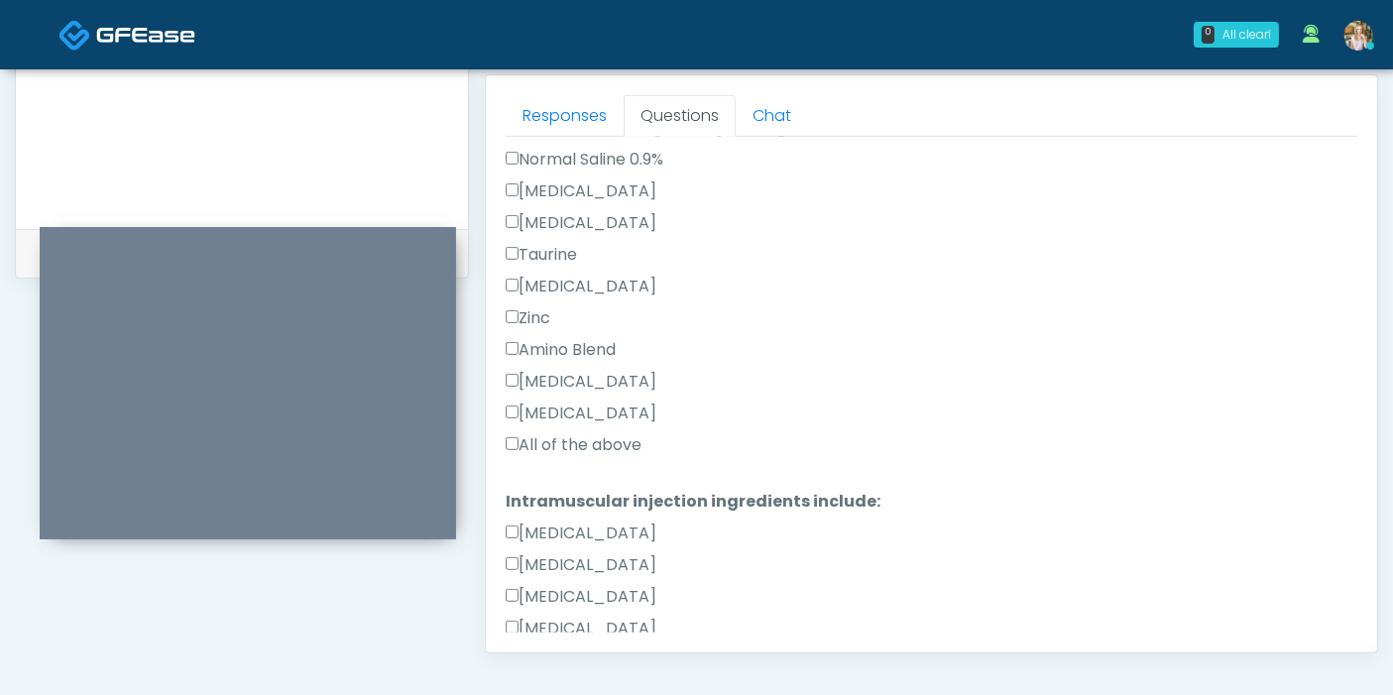
click at [541, 433] on label "All of the above" at bounding box center [574, 445] width 136 height 24
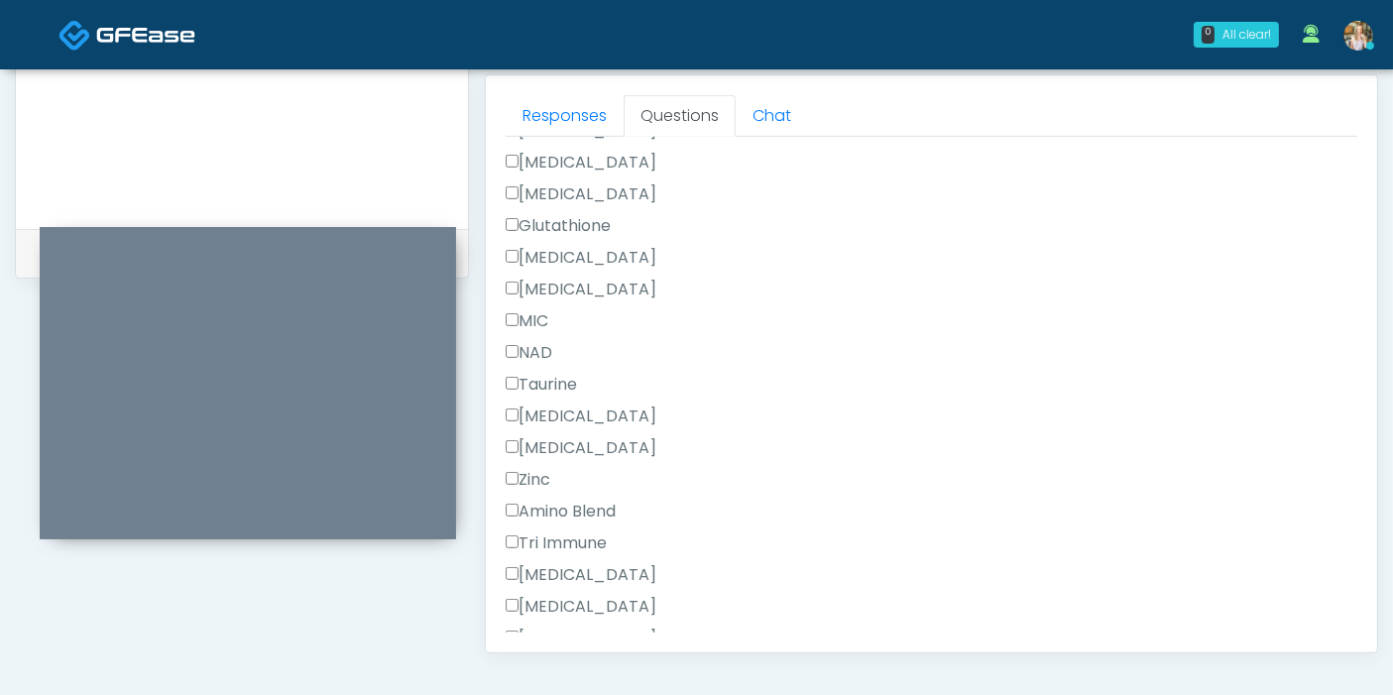
scroll to position [1321, 0]
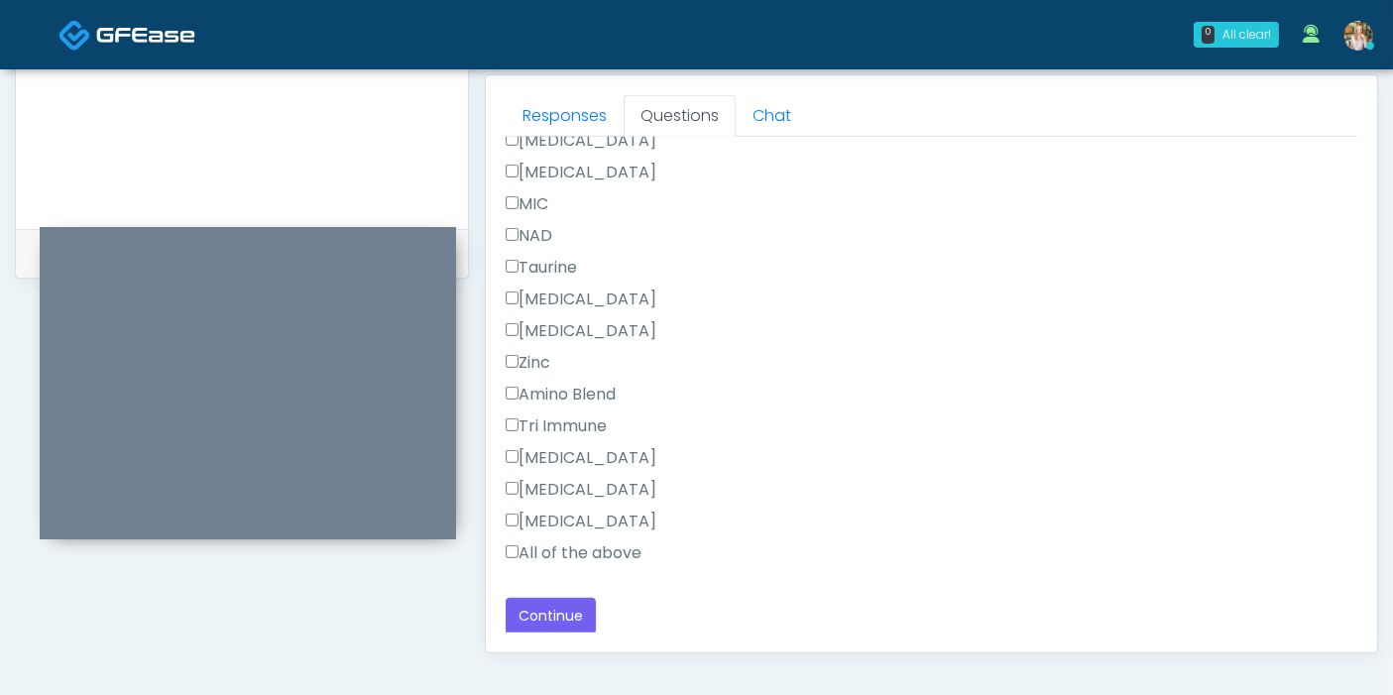
click at [589, 550] on label "All of the above" at bounding box center [574, 553] width 136 height 24
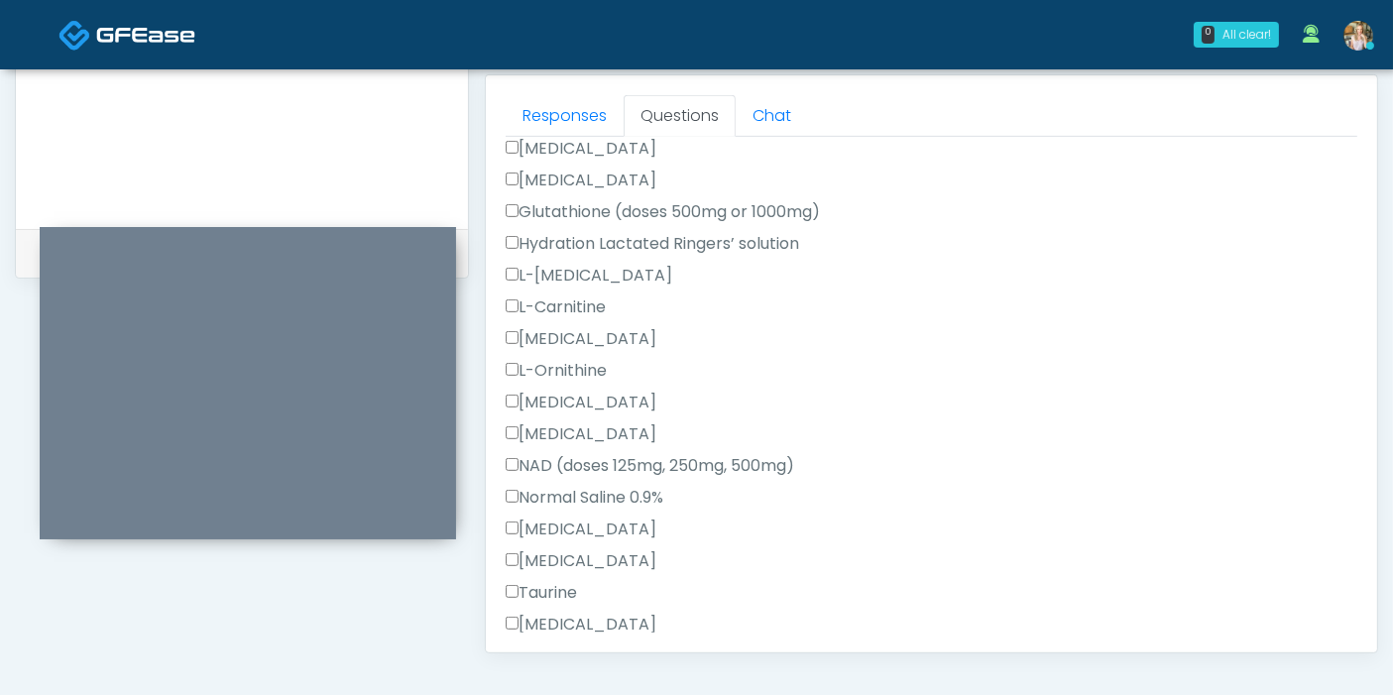
scroll to position [0, 0]
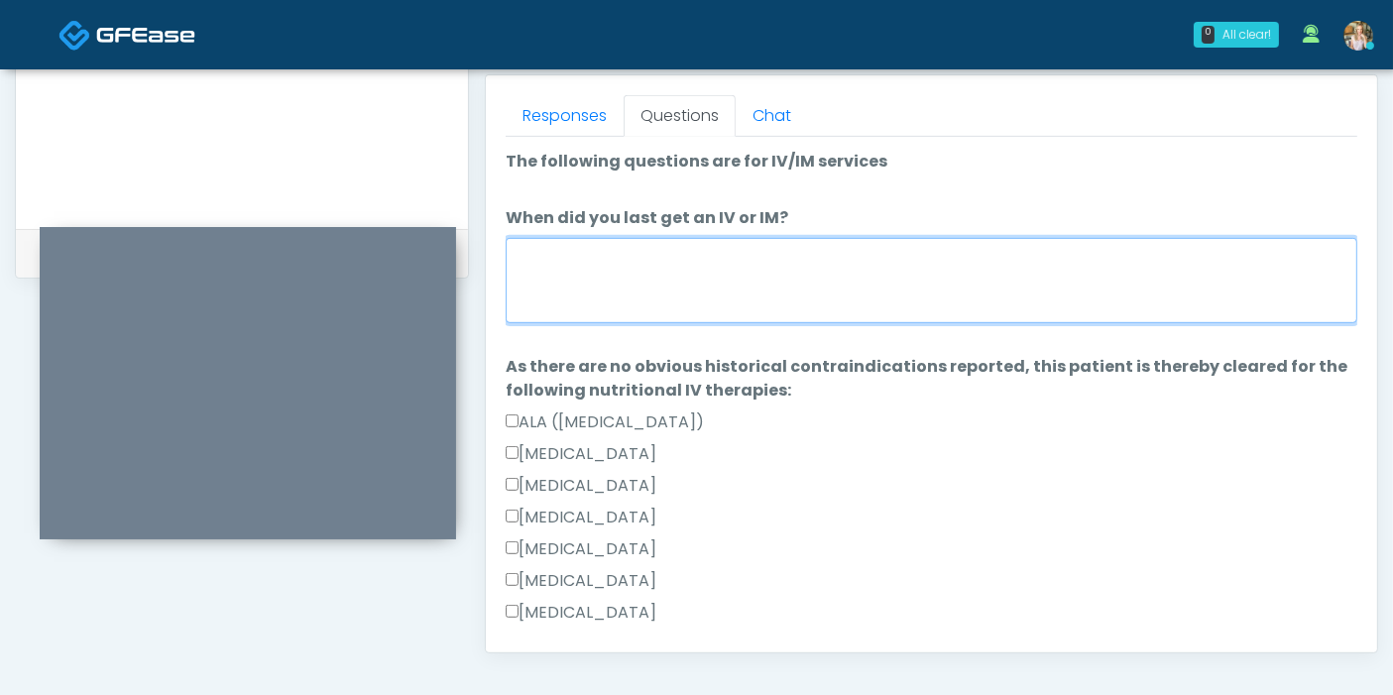
click at [711, 278] on textarea "When did you last get an IV or IM?" at bounding box center [931, 280] width 851 height 85
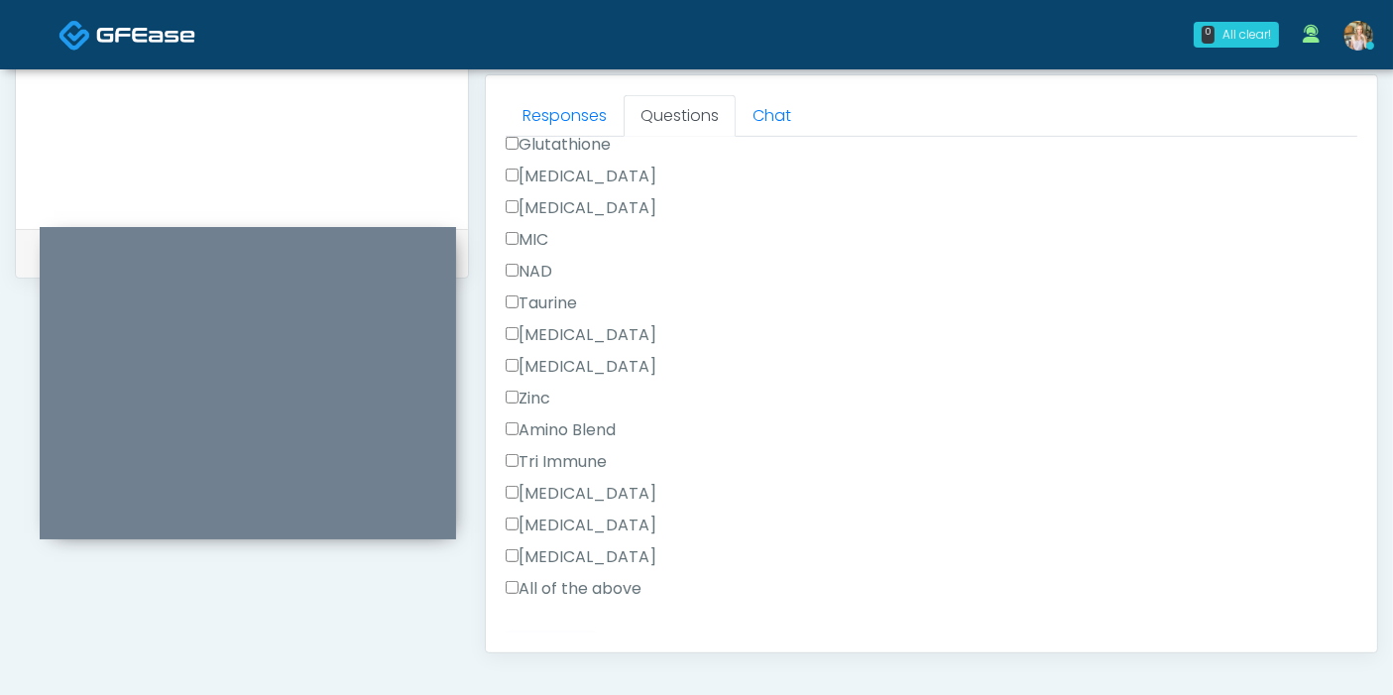
scroll to position [1321, 0]
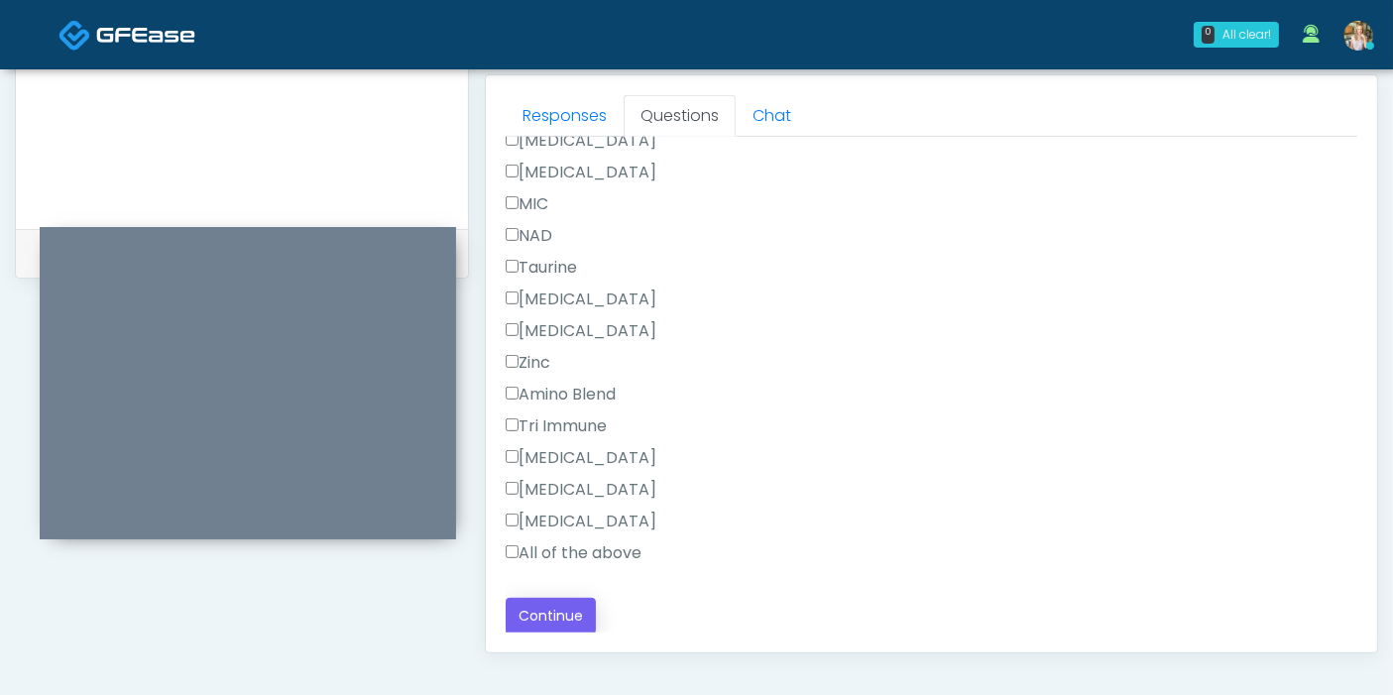
type textarea "*******"
click at [571, 606] on button "Continue" at bounding box center [551, 616] width 90 height 37
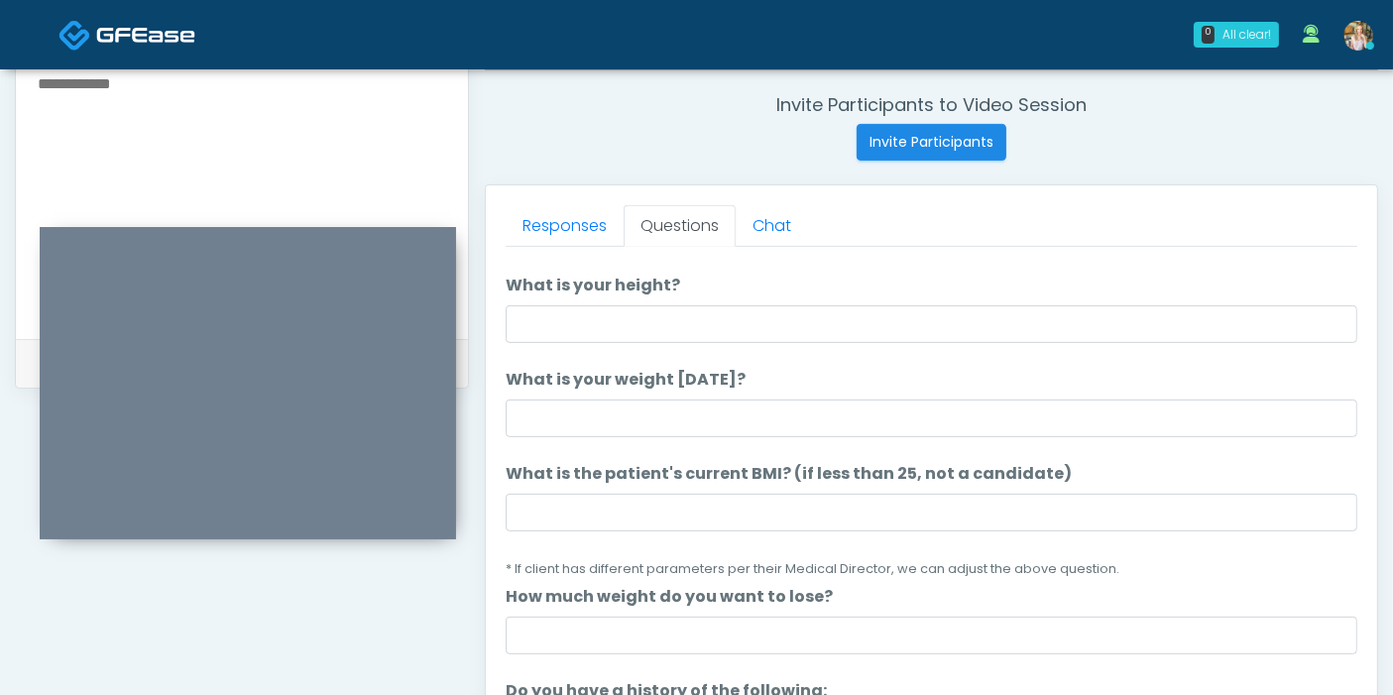
scroll to position [0, 0]
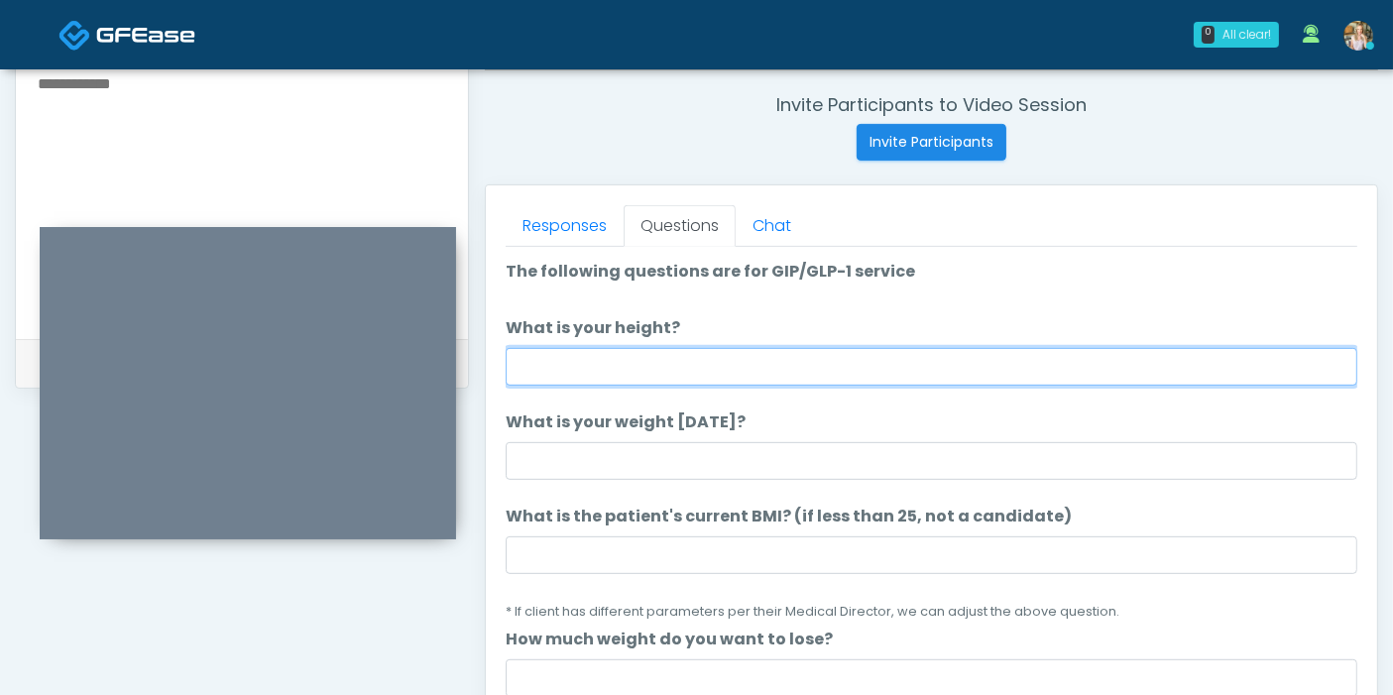
click at [932, 355] on input "What is your height?" at bounding box center [931, 367] width 851 height 38
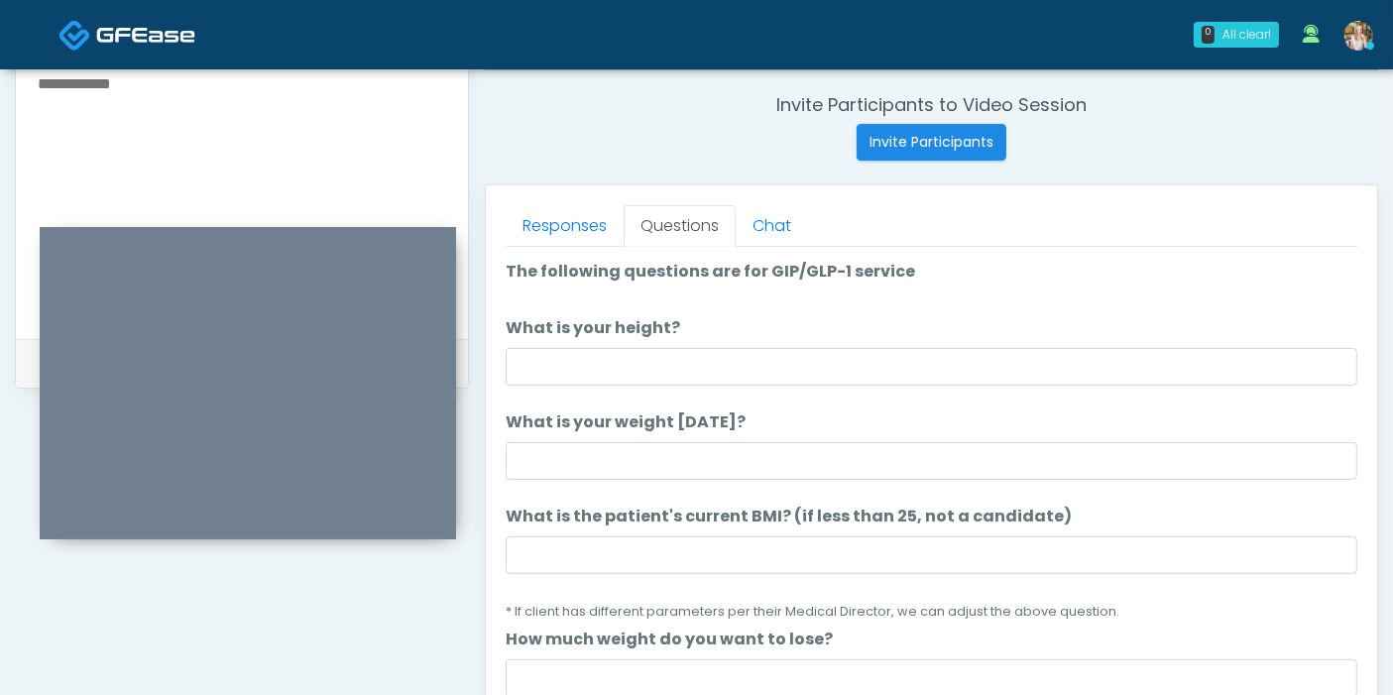
click at [670, 342] on li "What is your height? What is your height?" at bounding box center [931, 350] width 851 height 69
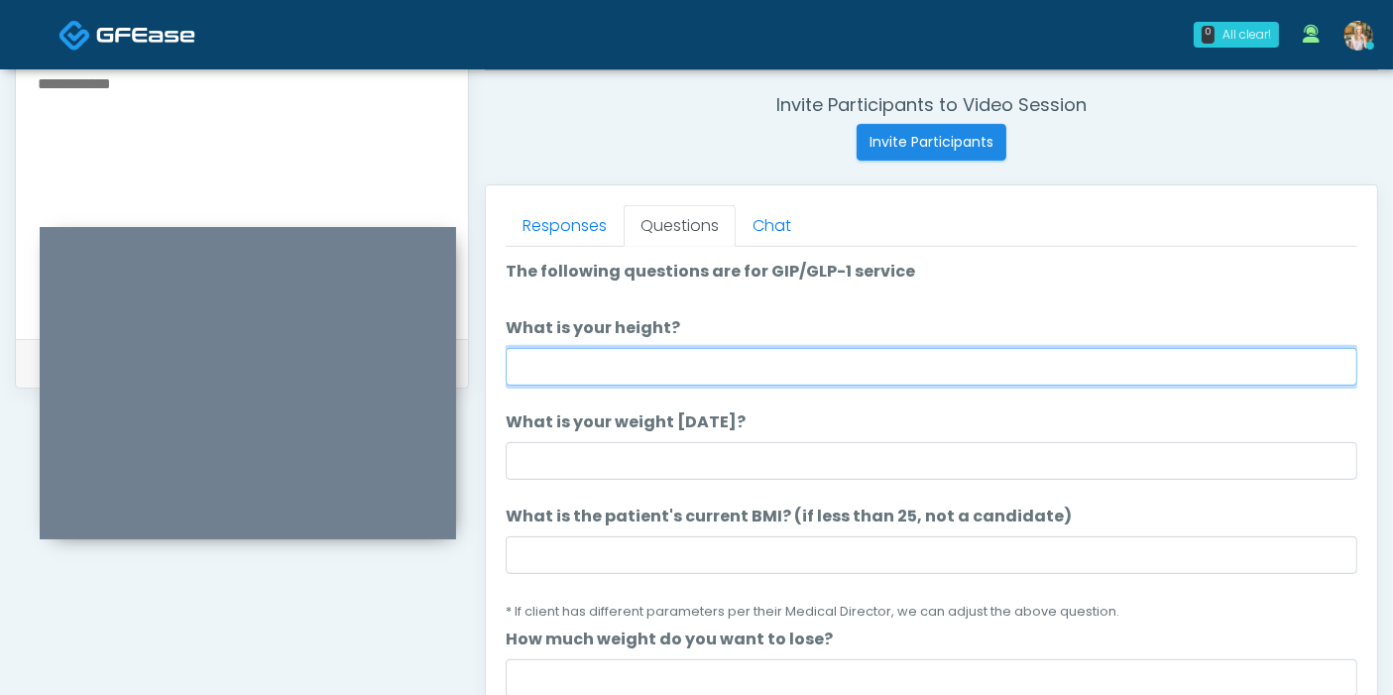
click at [681, 356] on input "What is your height?" at bounding box center [931, 367] width 851 height 38
type input "***"
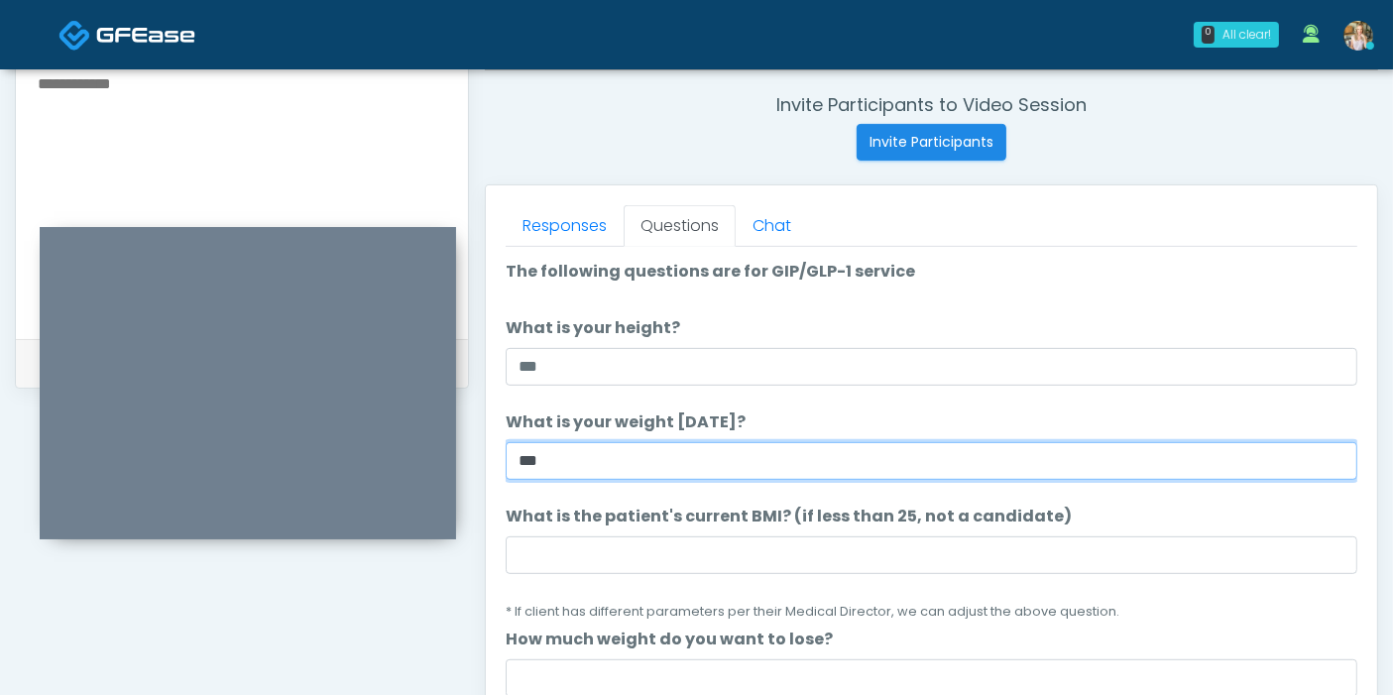
type input "***"
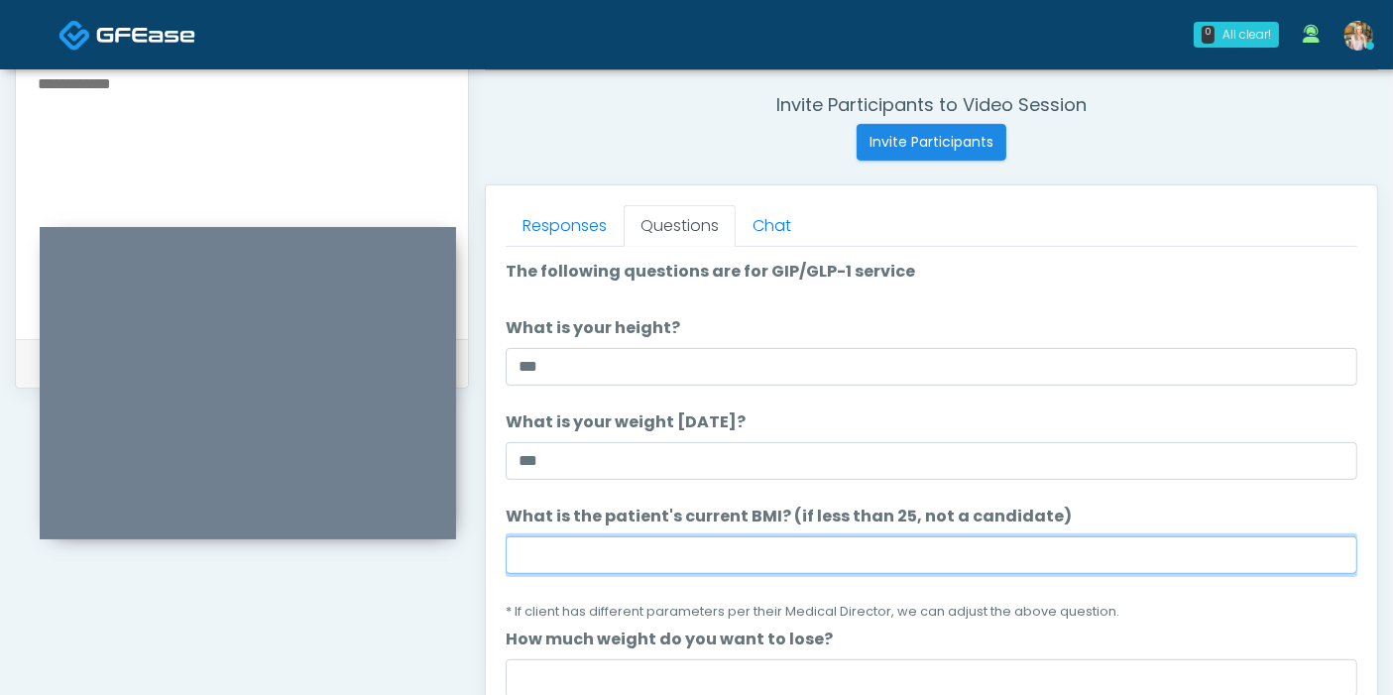
click at [634, 551] on input "What is the patient's current BMI? (if less than 25, not a candidate)" at bounding box center [931, 555] width 851 height 38
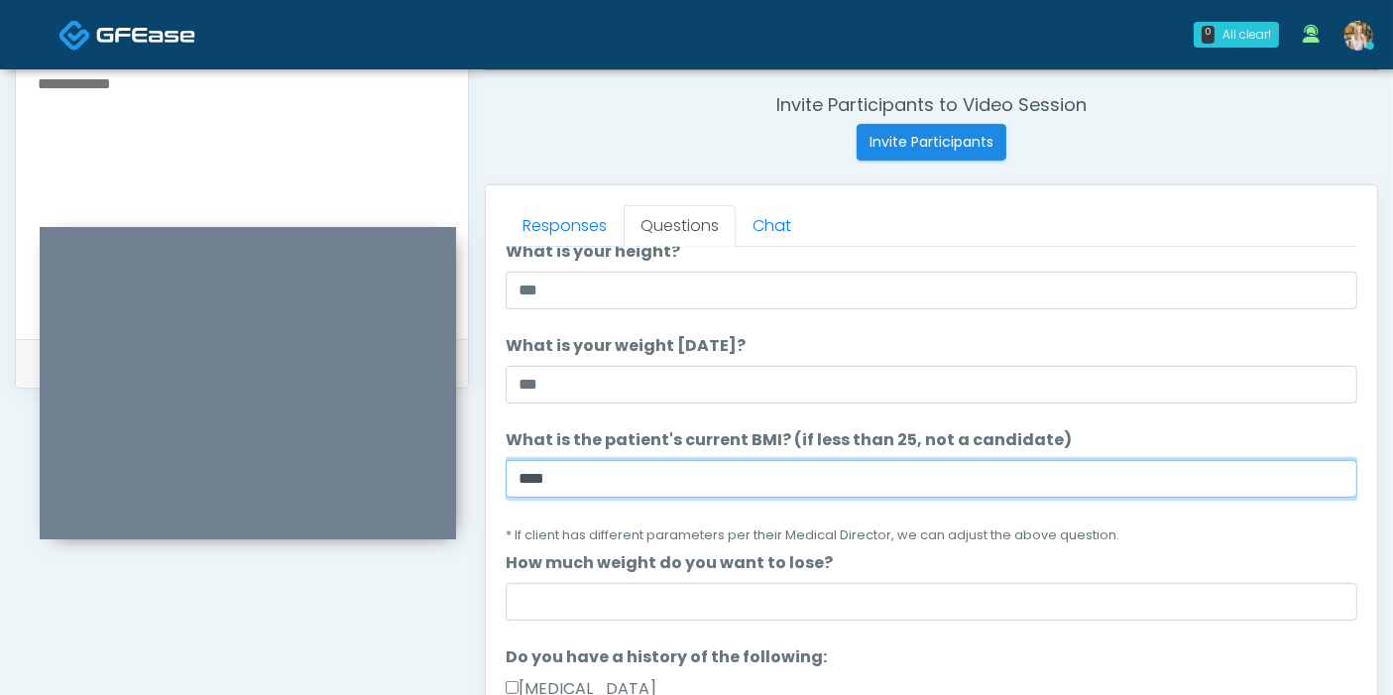
scroll to position [110, 0]
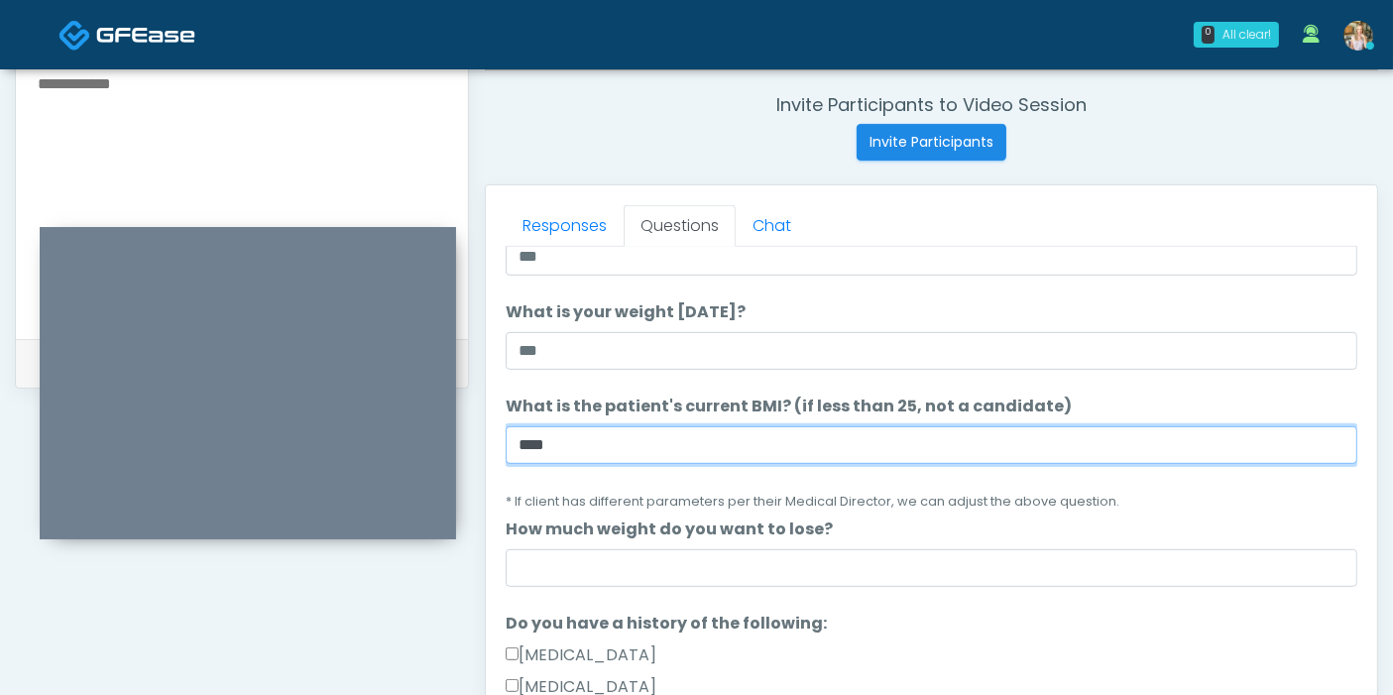
type input "****"
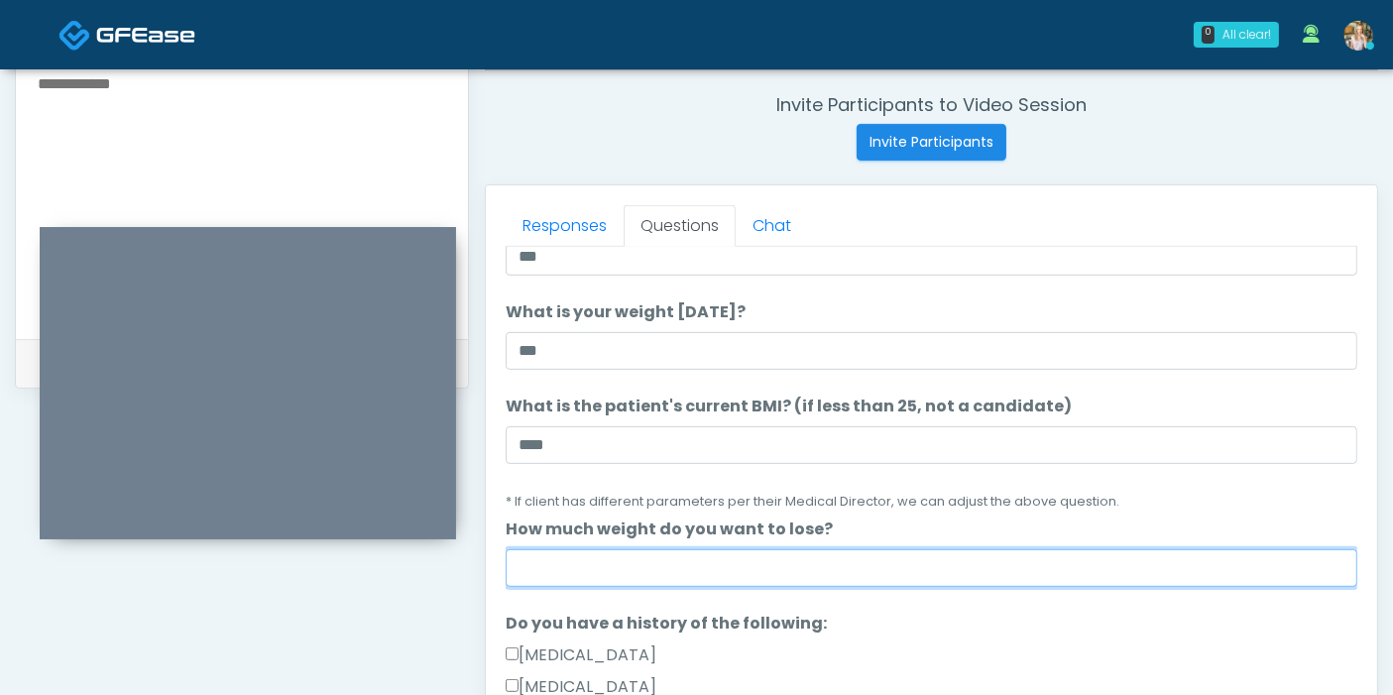
click at [646, 571] on input "How much weight do you want to lose?" at bounding box center [931, 568] width 851 height 38
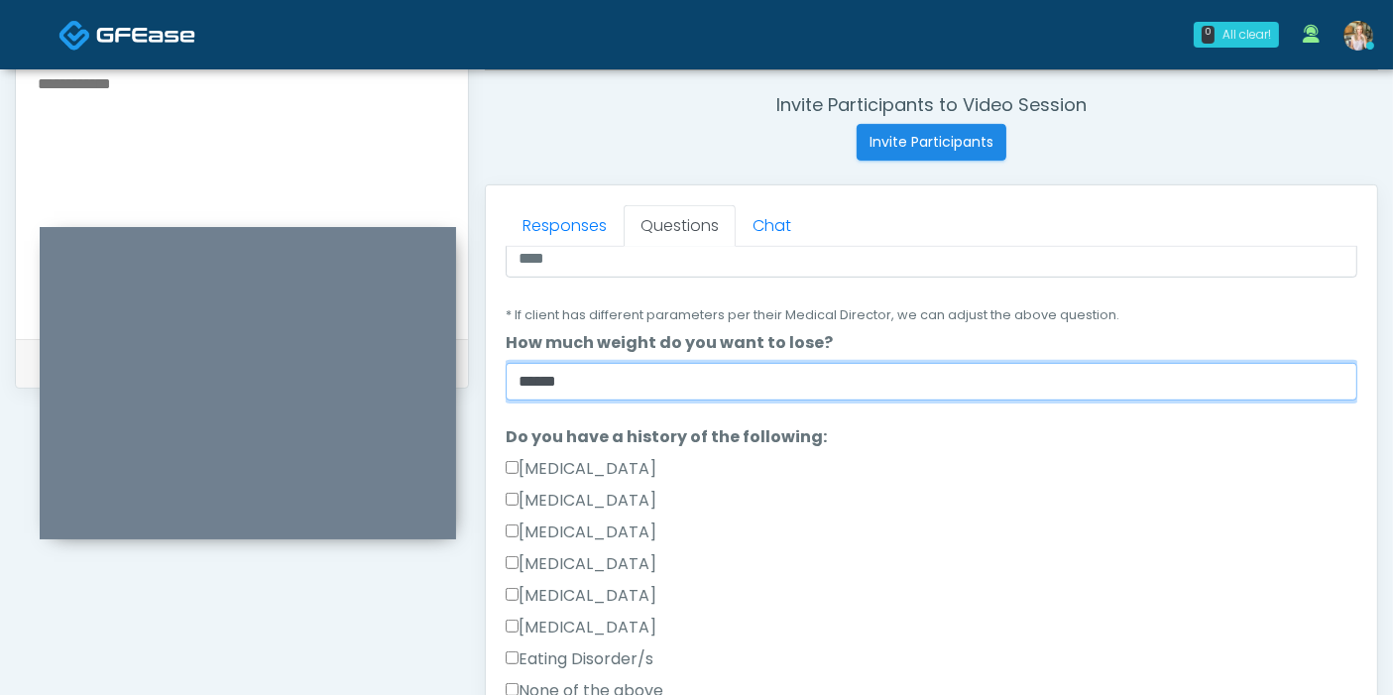
scroll to position [330, 0]
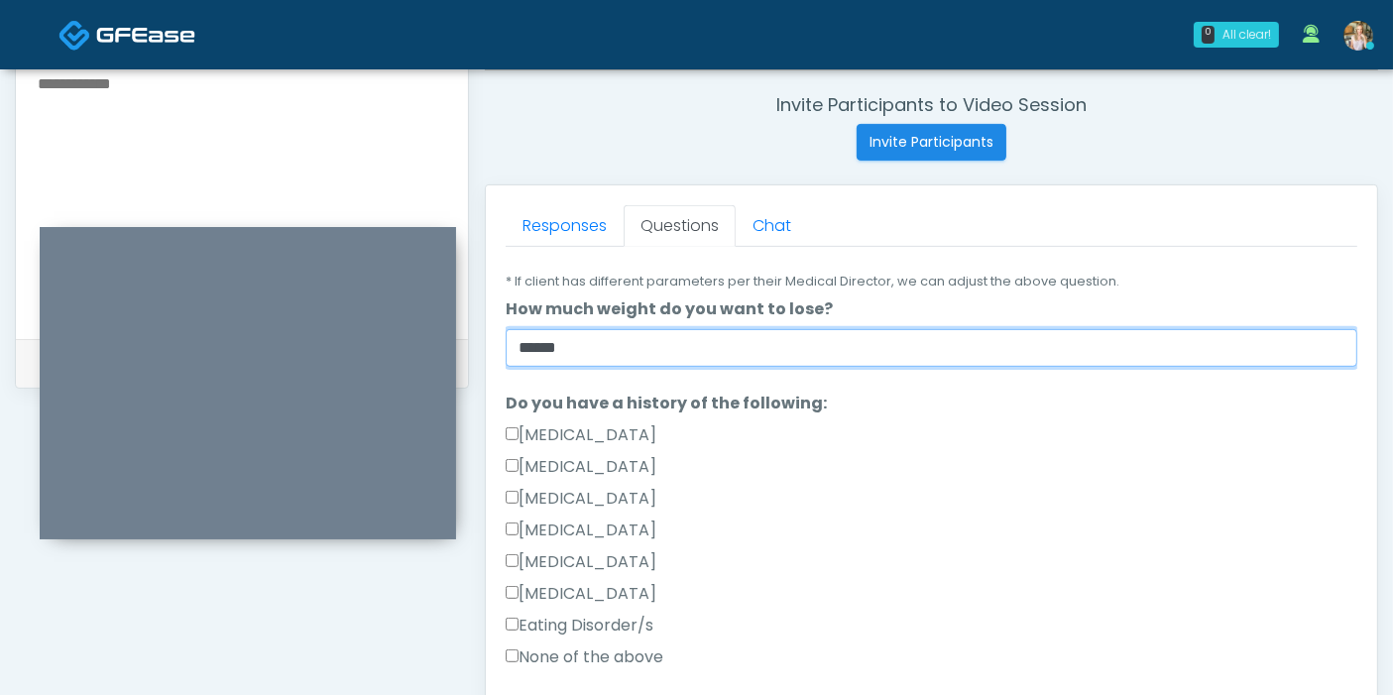
type input "******"
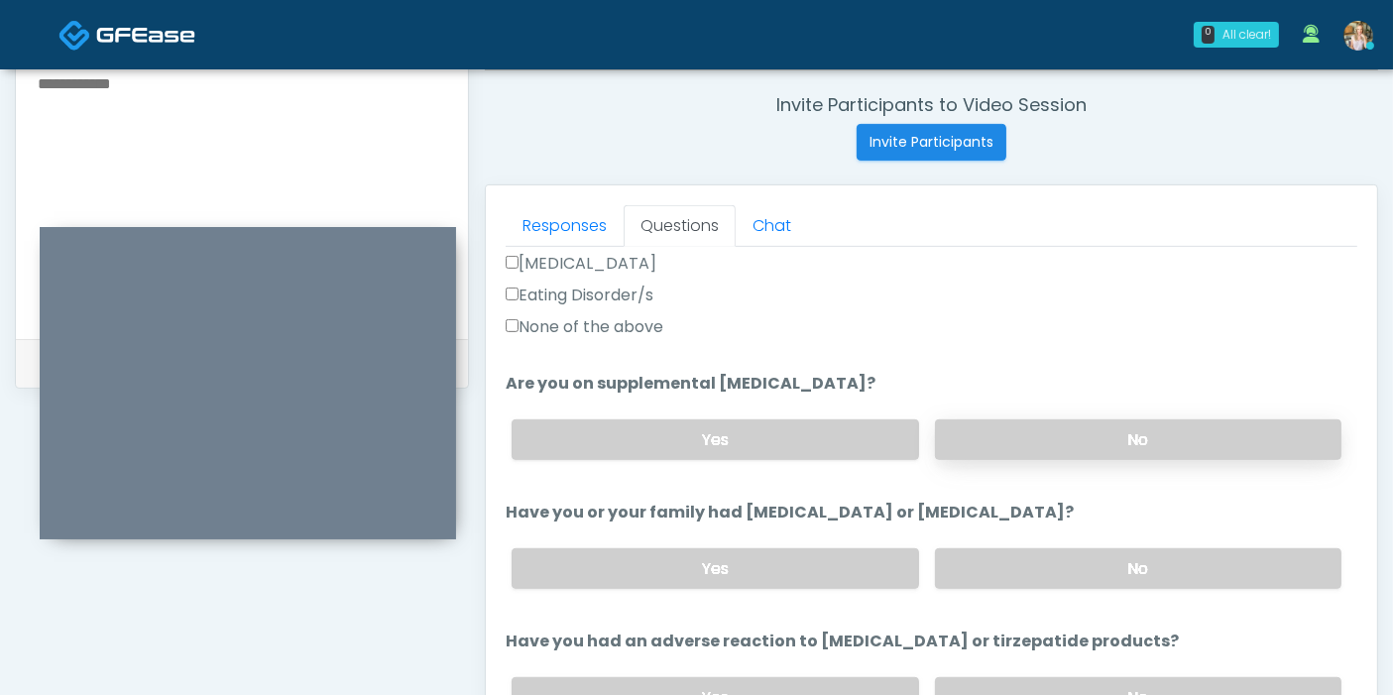
click at [1046, 440] on label "No" at bounding box center [1138, 439] width 406 height 41
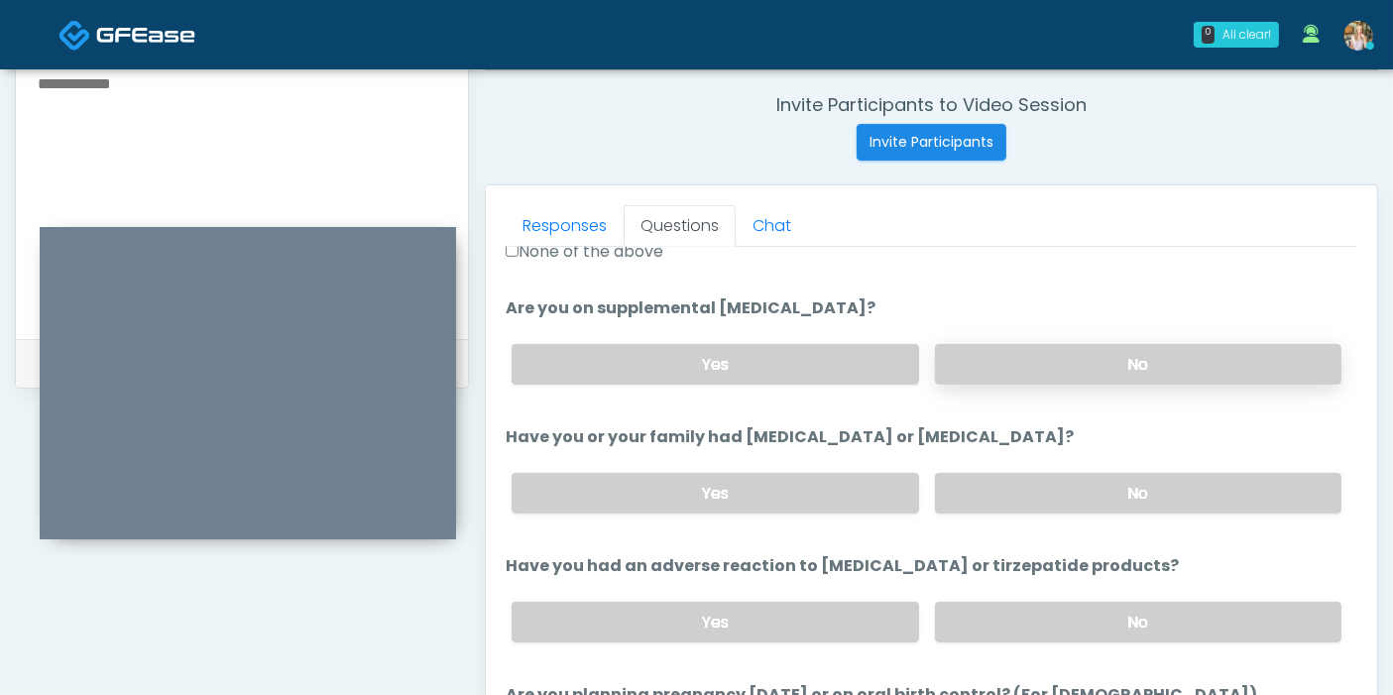
scroll to position [770, 0]
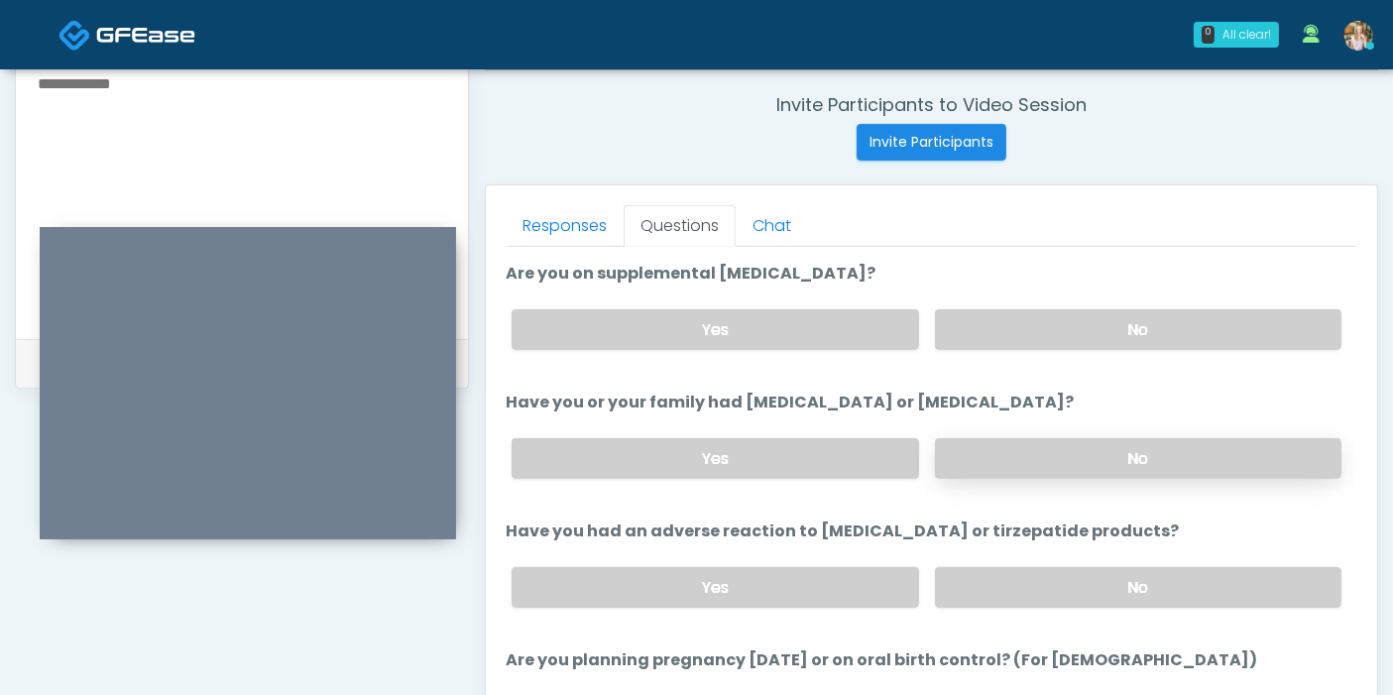
click at [1069, 447] on label "No" at bounding box center [1138, 458] width 406 height 41
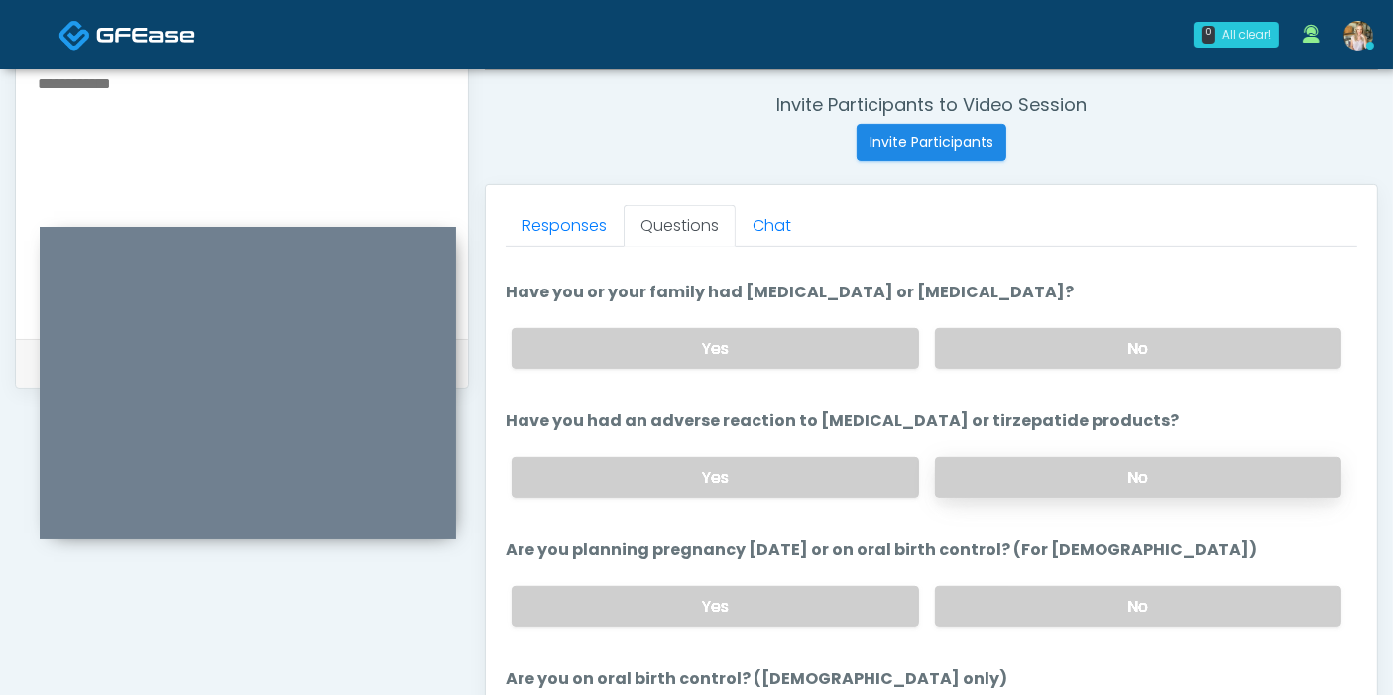
click at [1102, 467] on label "No" at bounding box center [1138, 477] width 406 height 41
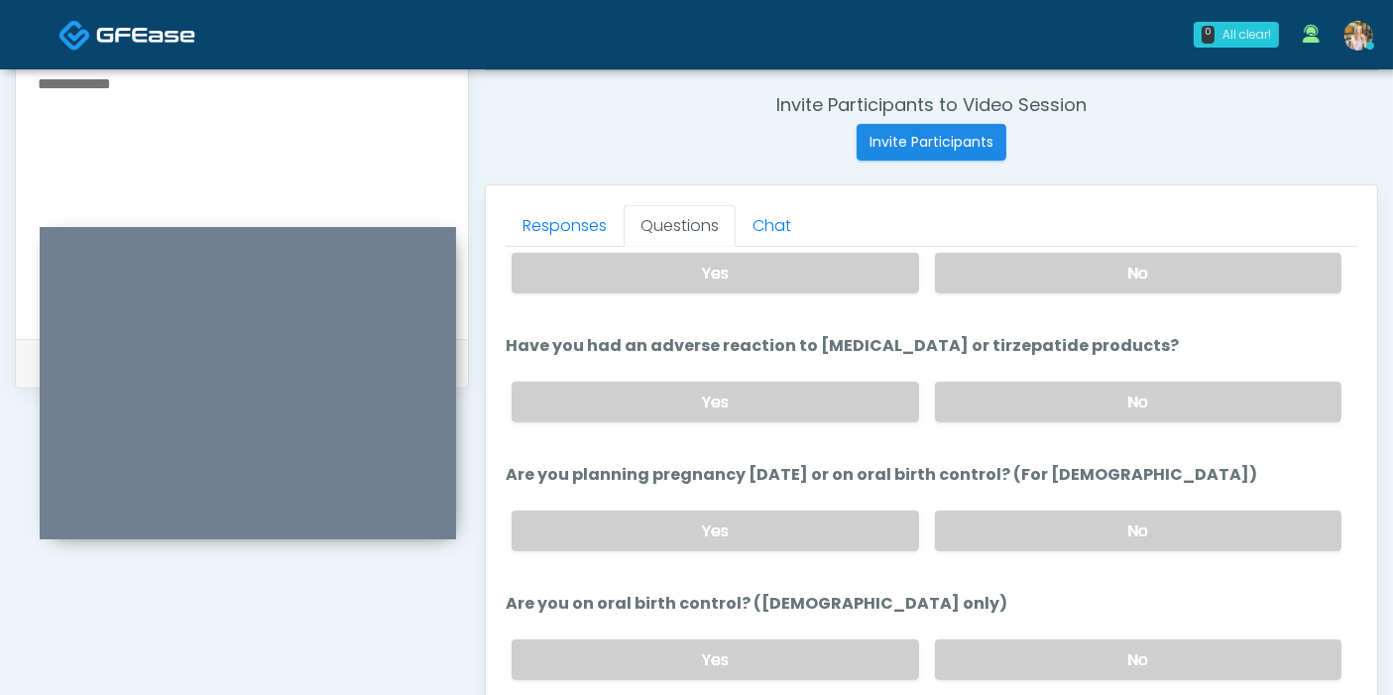
scroll to position [991, 0]
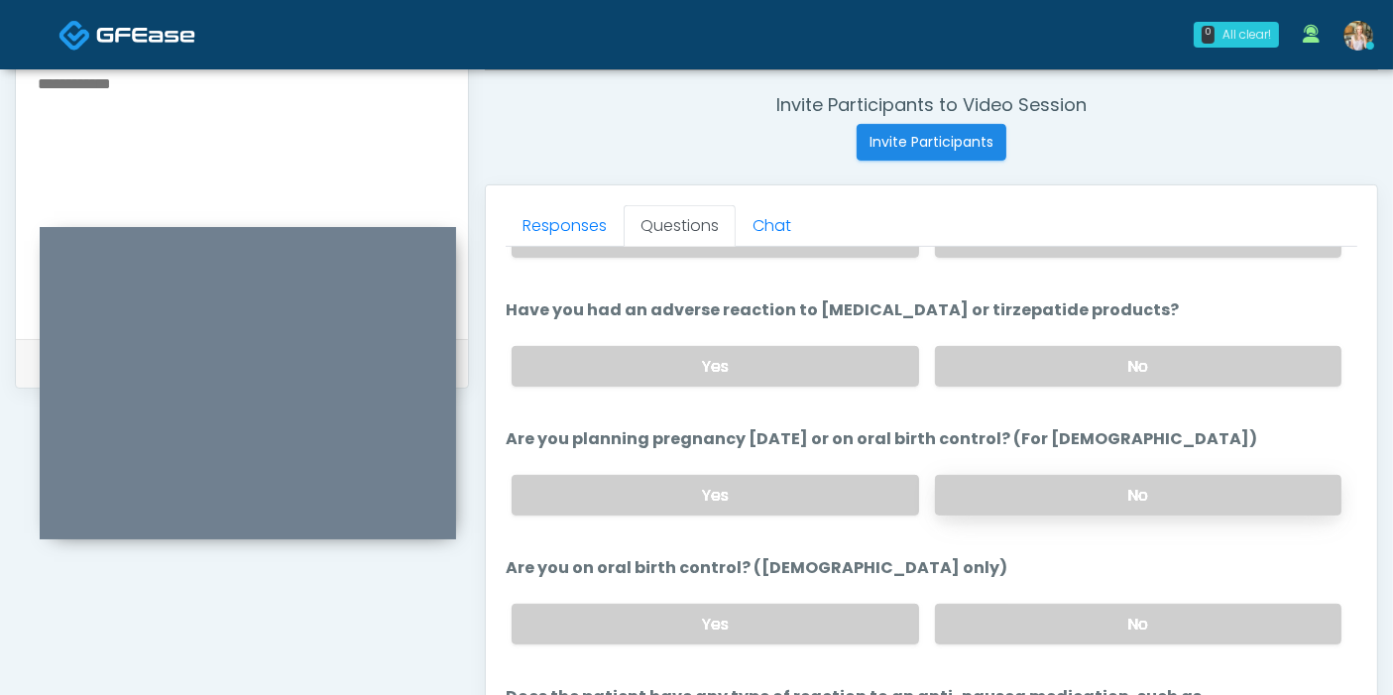
click at [1028, 485] on label "No" at bounding box center [1138, 495] width 406 height 41
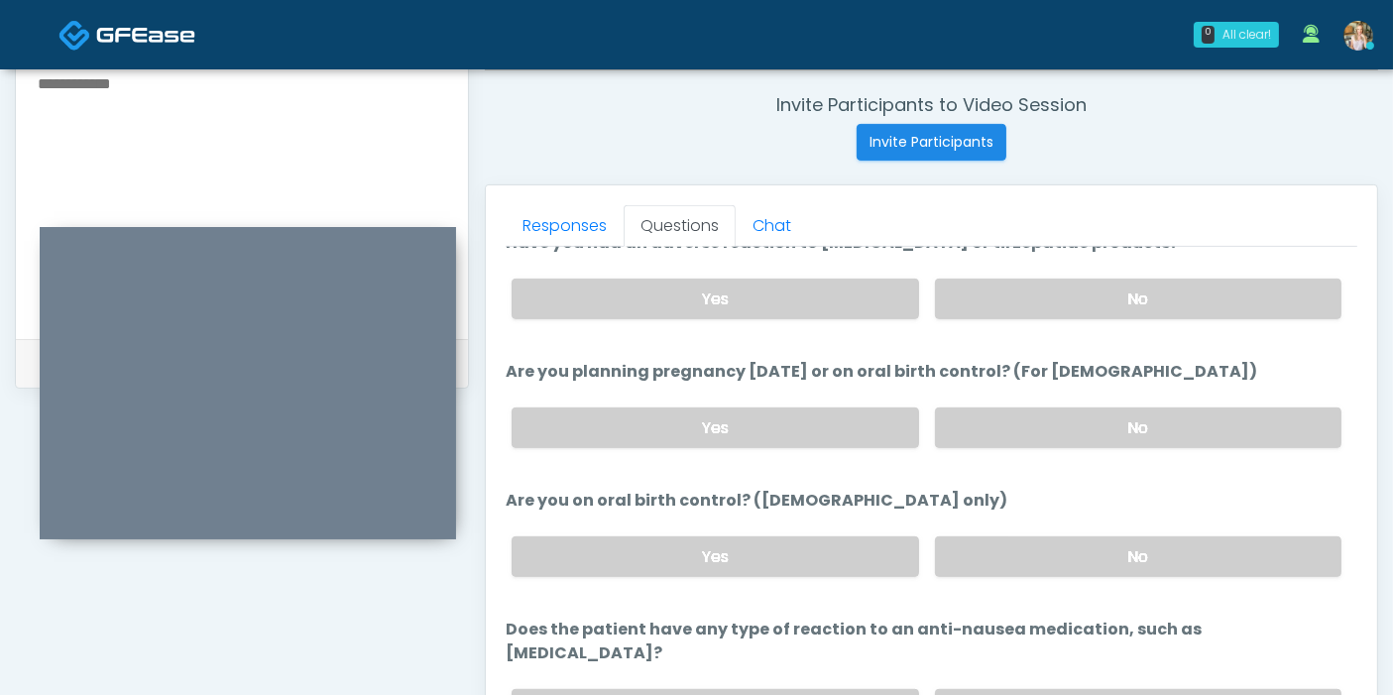
scroll to position [1091, 0]
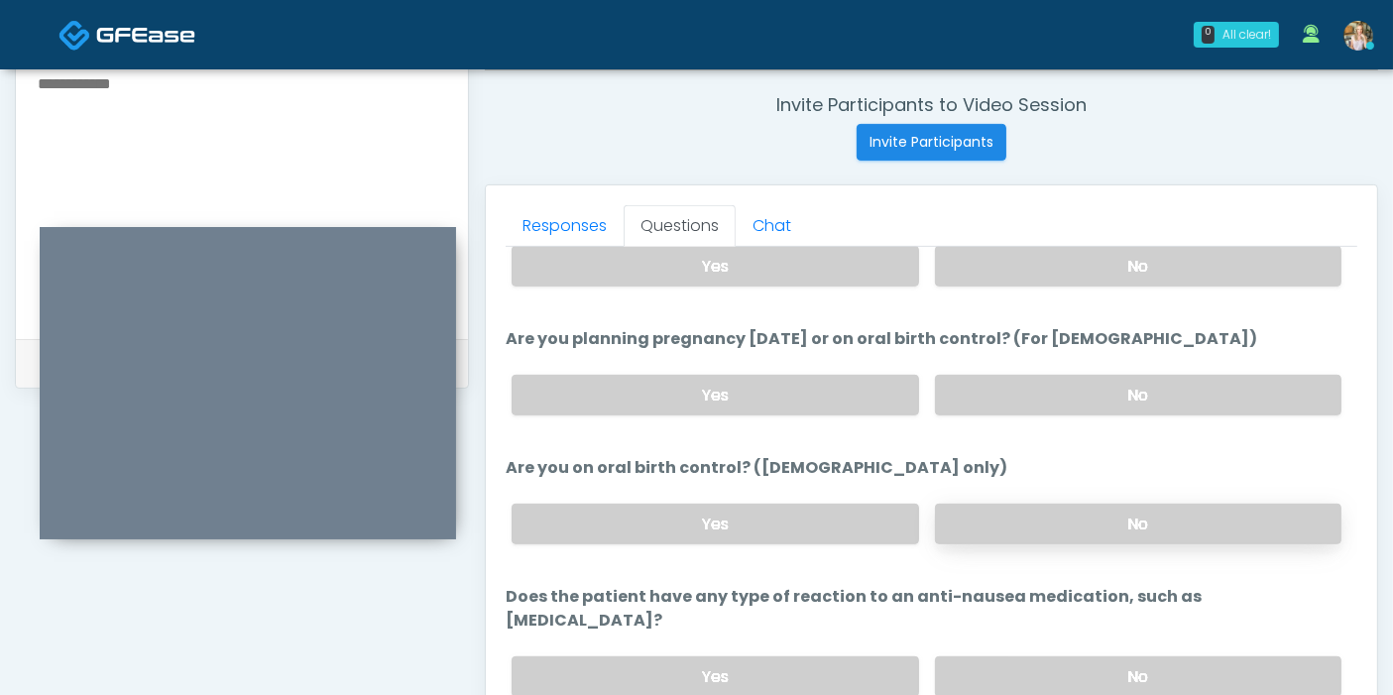
click at [1002, 530] on label "No" at bounding box center [1138, 524] width 406 height 41
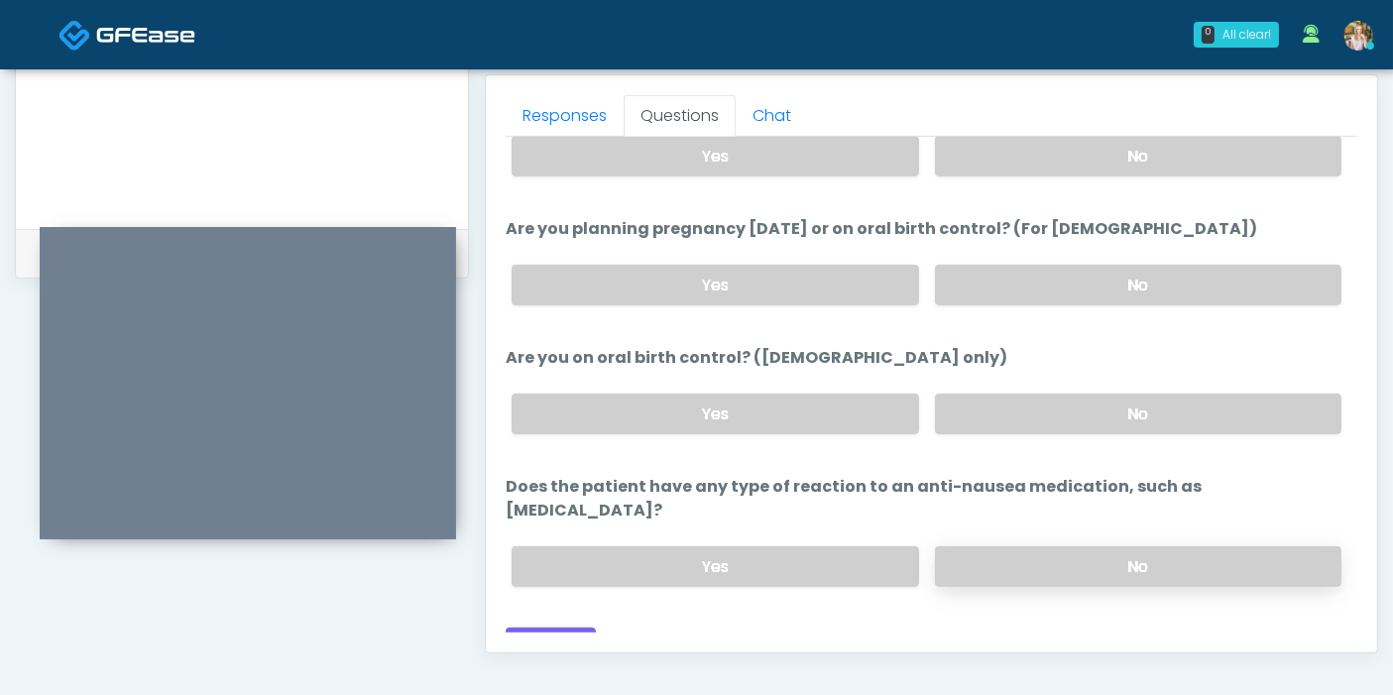
click at [1017, 546] on label "No" at bounding box center [1138, 566] width 406 height 41
click at [552, 627] on button "Continue" at bounding box center [551, 645] width 90 height 37
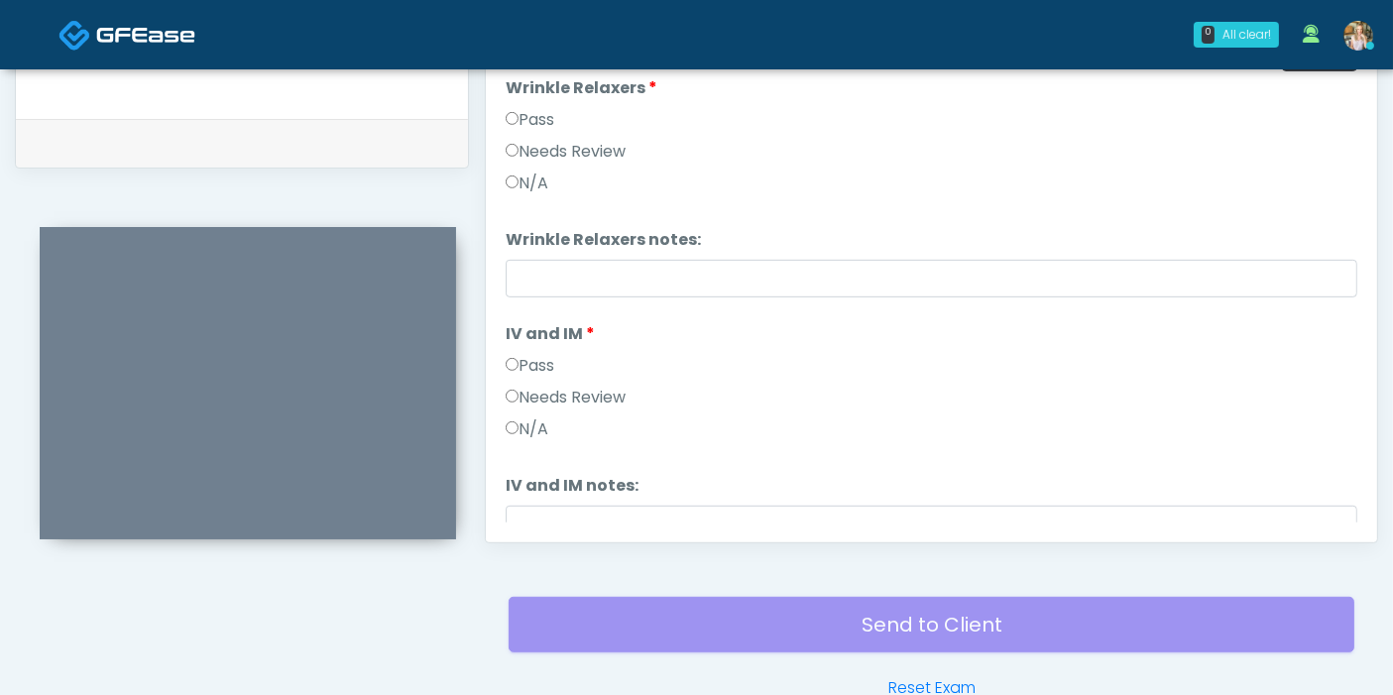
scroll to position [750, 0]
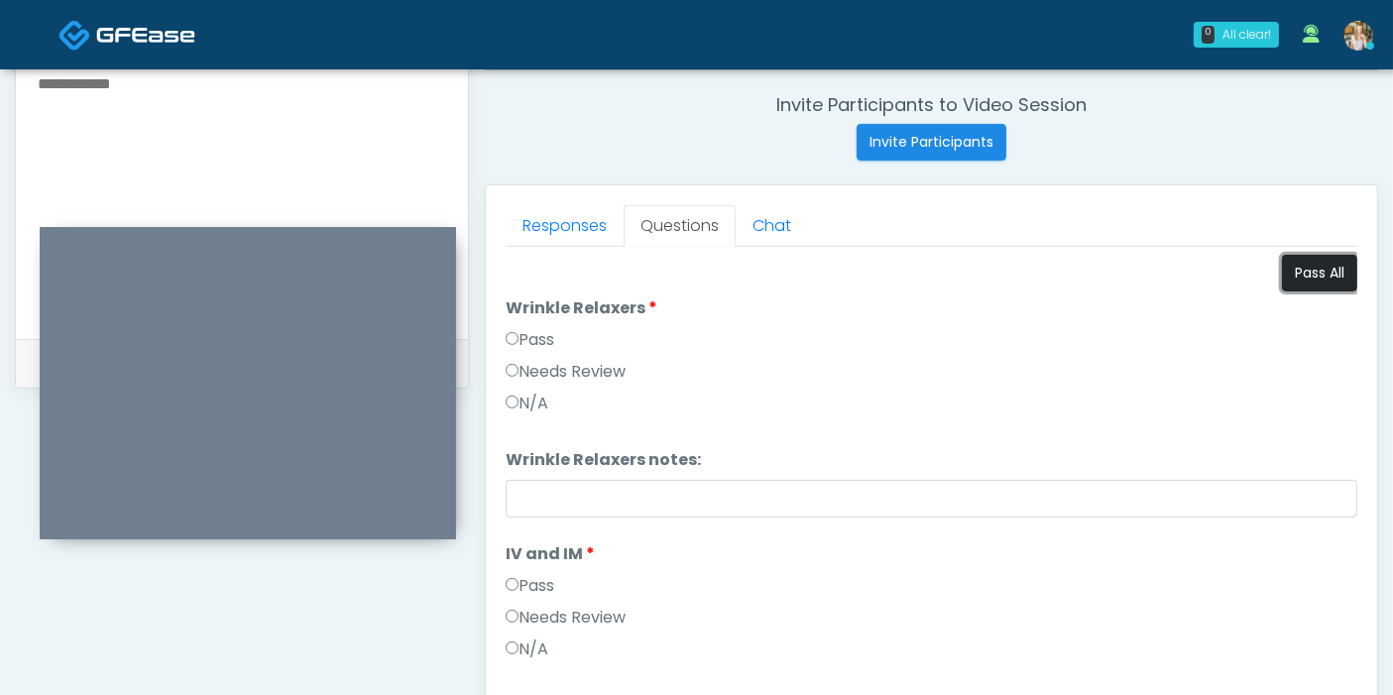
click at [1282, 268] on button "Pass All" at bounding box center [1319, 273] width 75 height 37
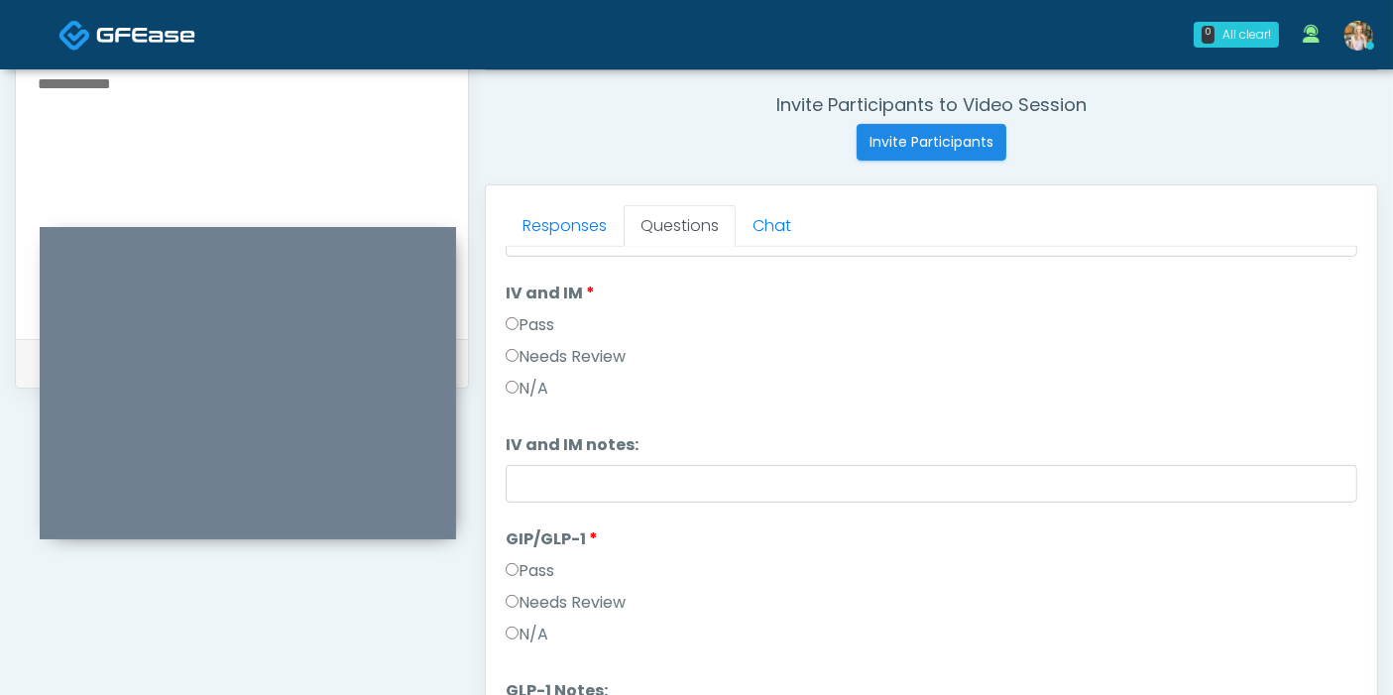
scroll to position [326, 0]
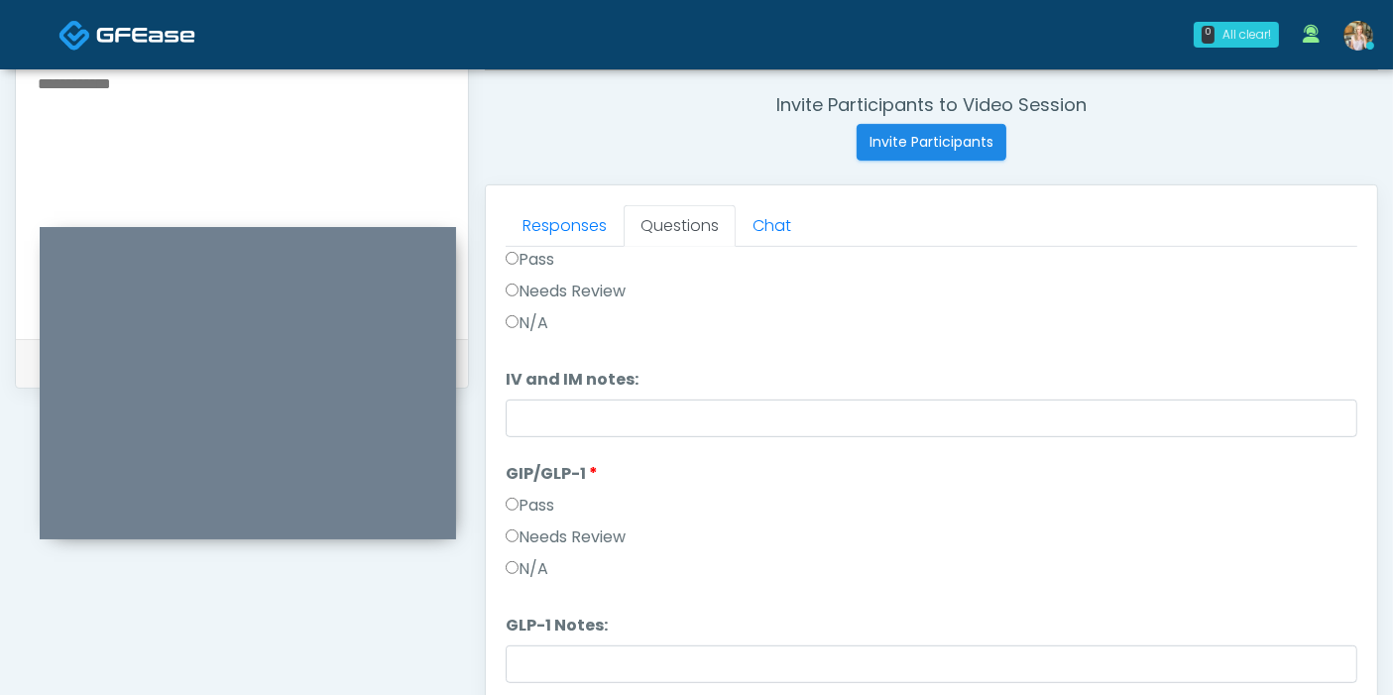
click at [530, 567] on label "N/A" at bounding box center [527, 569] width 43 height 24
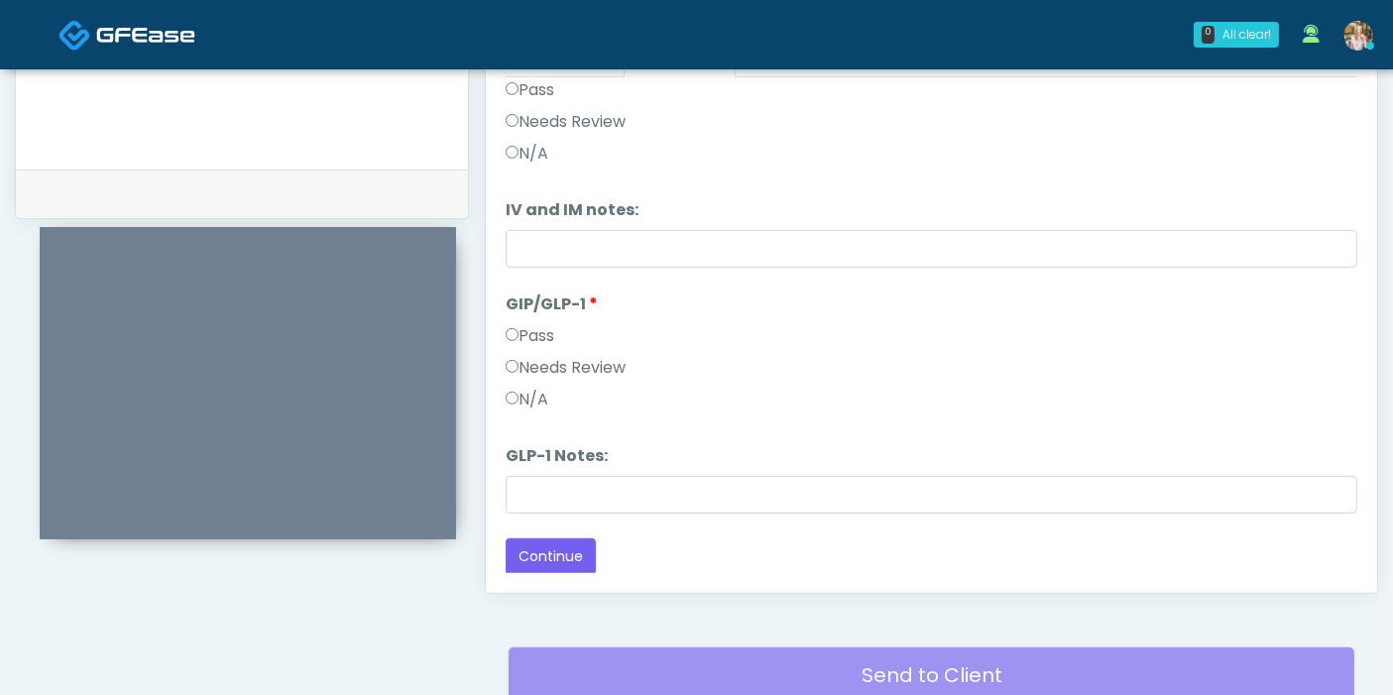
scroll to position [970, 0]
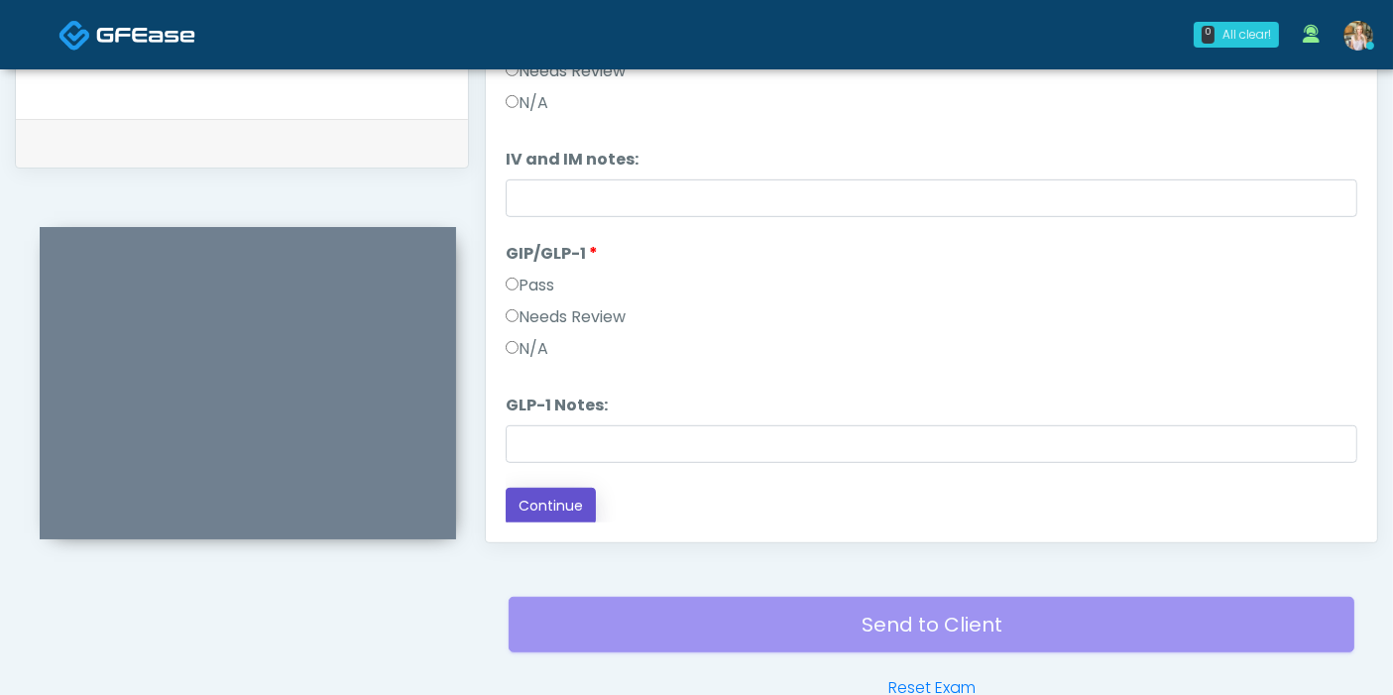
click at [549, 503] on button "Continue" at bounding box center [551, 506] width 90 height 37
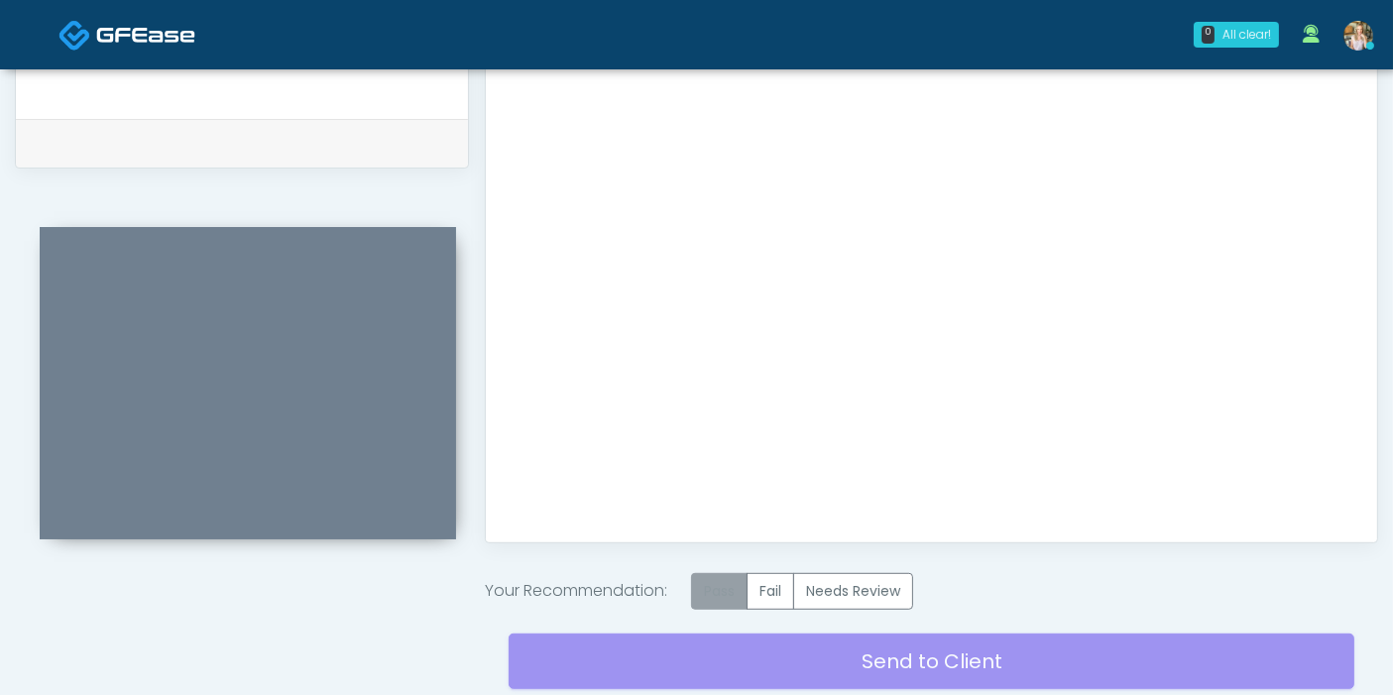
click at [722, 586] on label "Pass" at bounding box center [719, 591] width 56 height 37
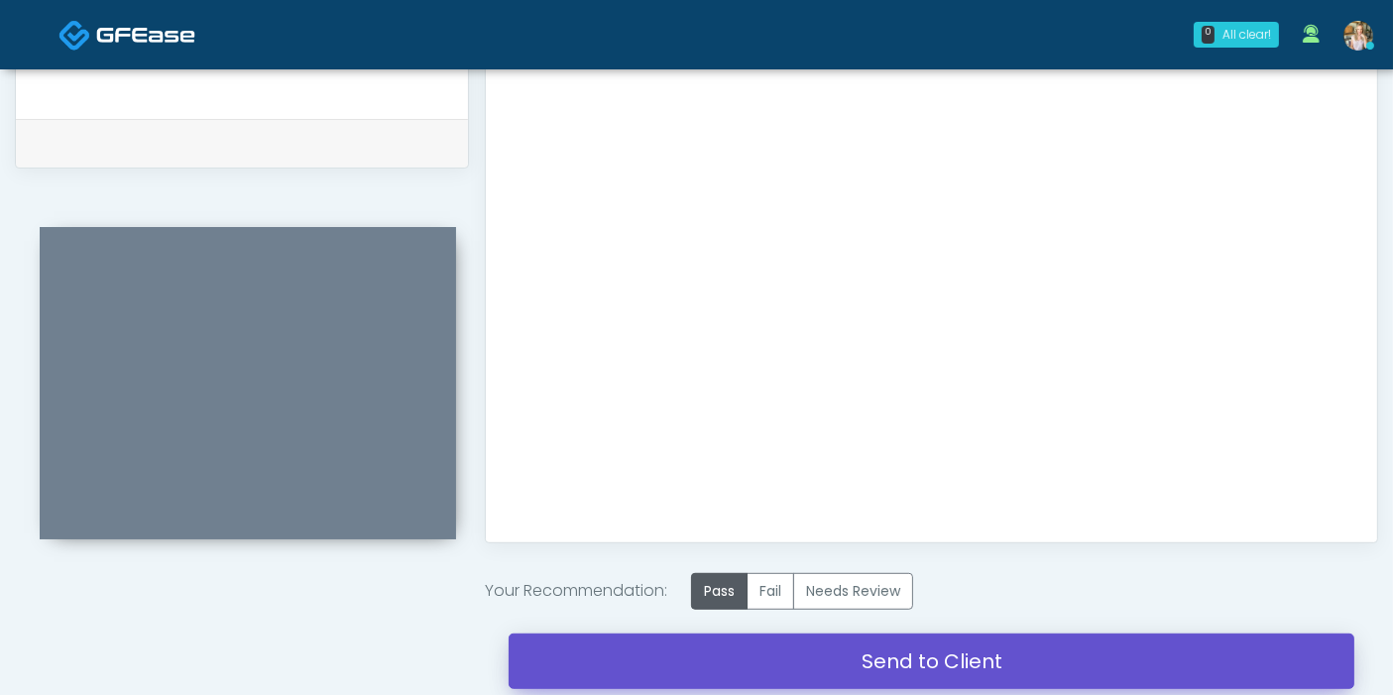
drag, startPoint x: 942, startPoint y: 663, endPoint x: 804, endPoint y: 98, distance: 581.6
click at [941, 662] on link "Send to Client" at bounding box center [931, 661] width 846 height 56
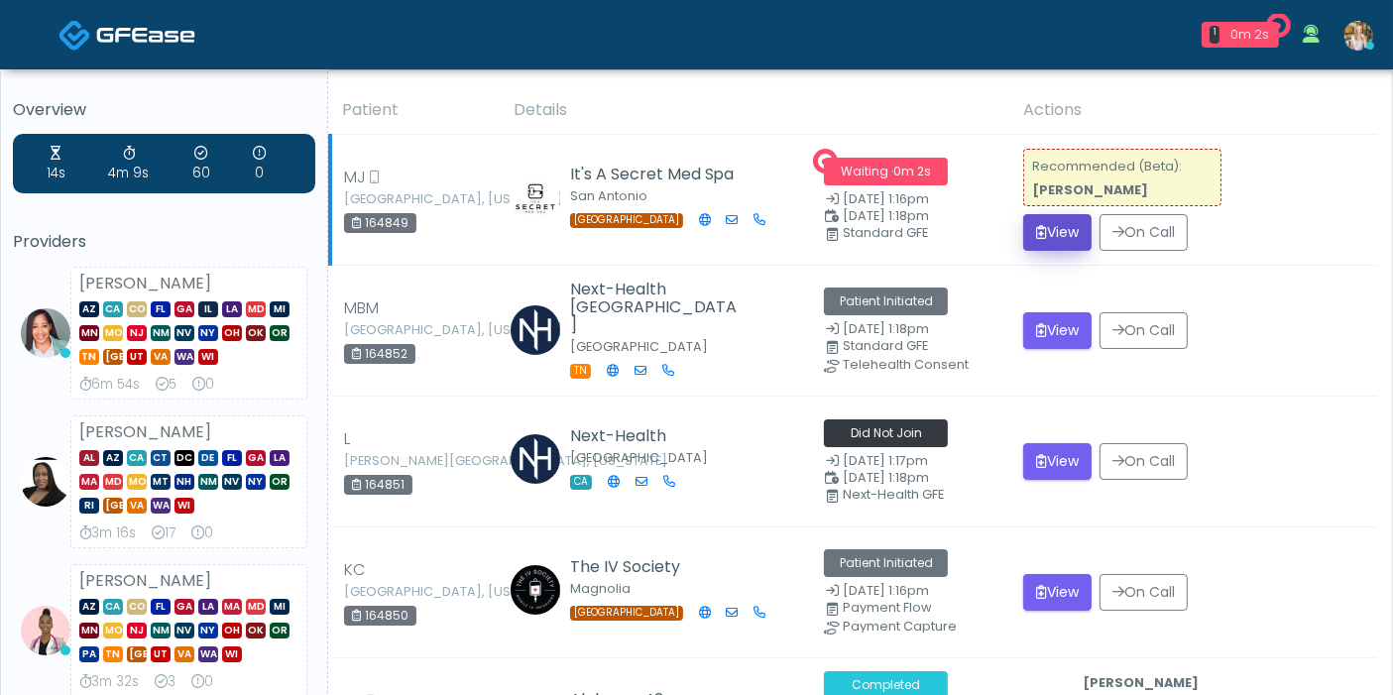
click at [1065, 234] on button "View" at bounding box center [1057, 232] width 68 height 37
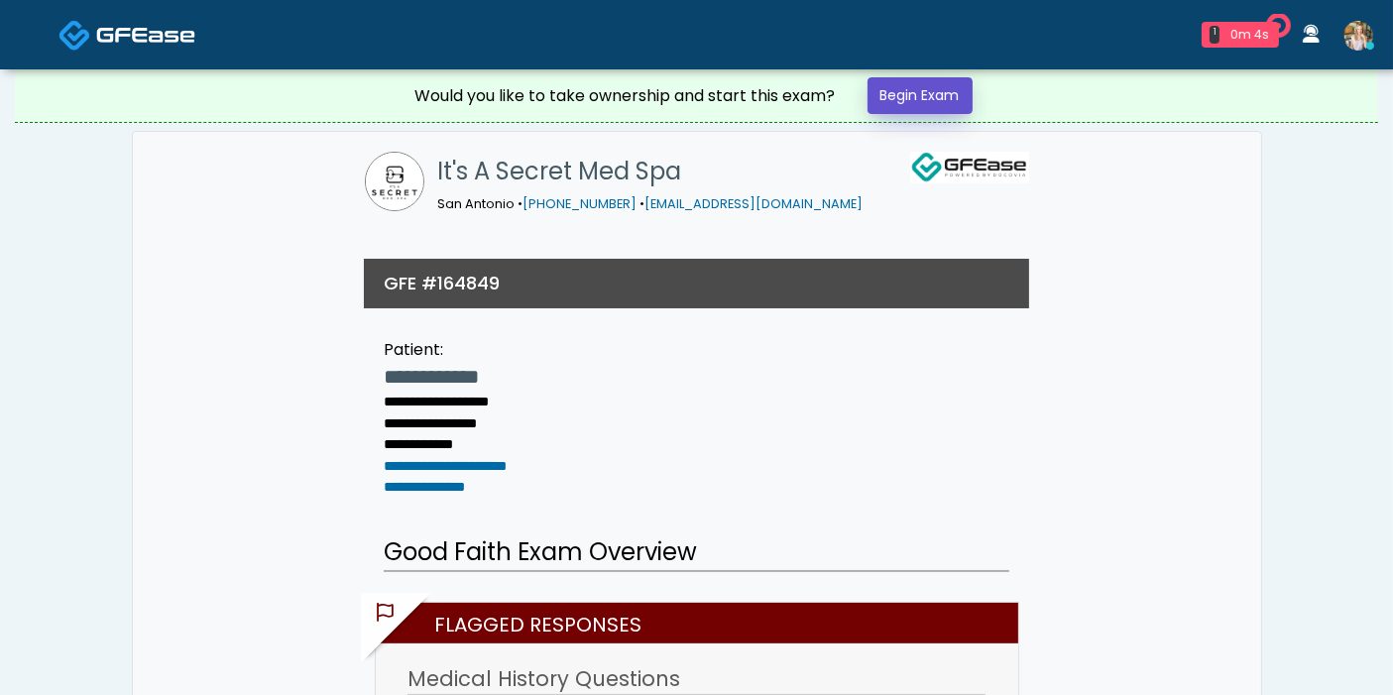
click at [889, 104] on link "Begin Exam" at bounding box center [919, 95] width 105 height 37
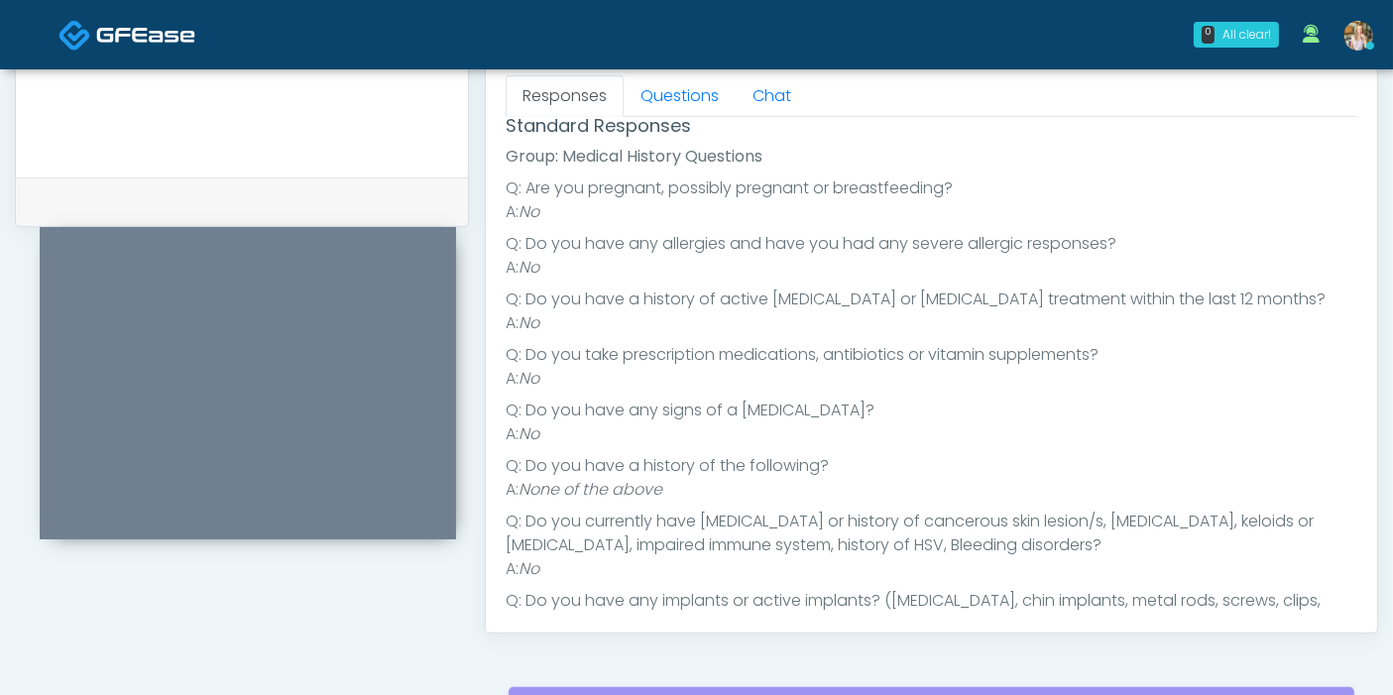
scroll to position [192, 0]
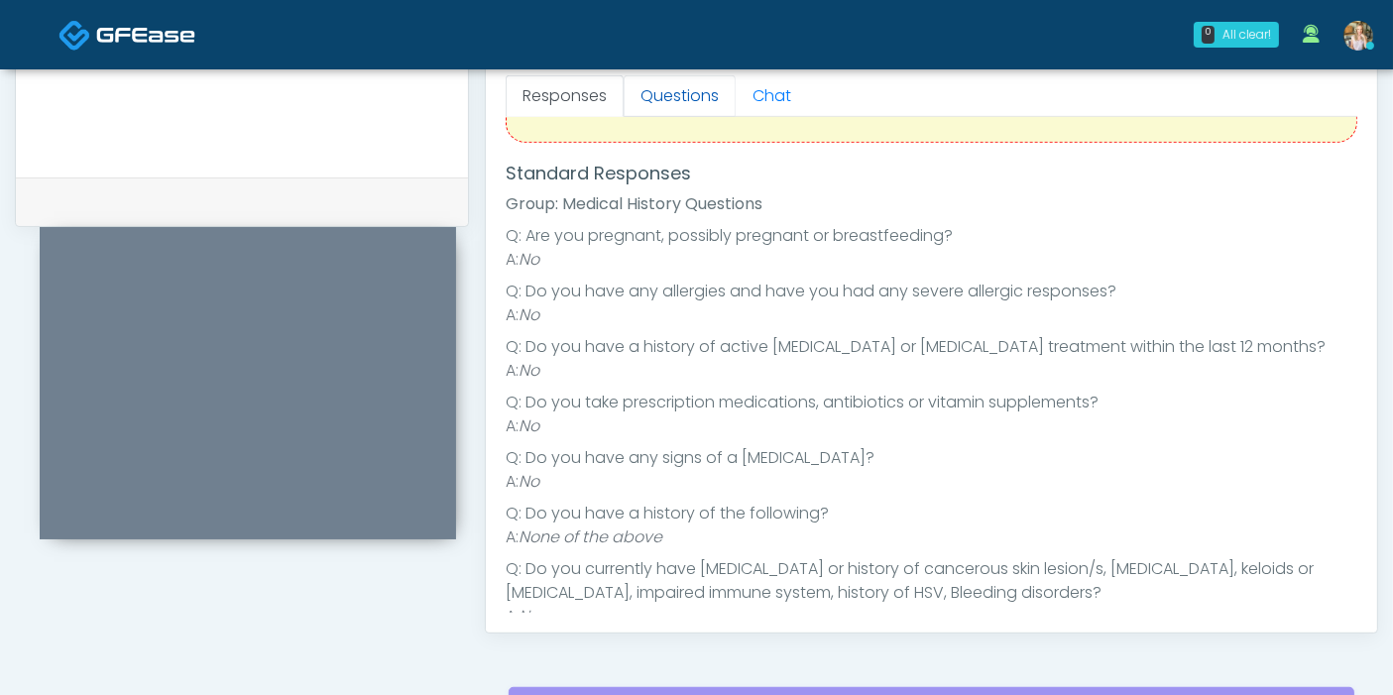
click at [679, 88] on link "Questions" at bounding box center [679, 96] width 112 height 42
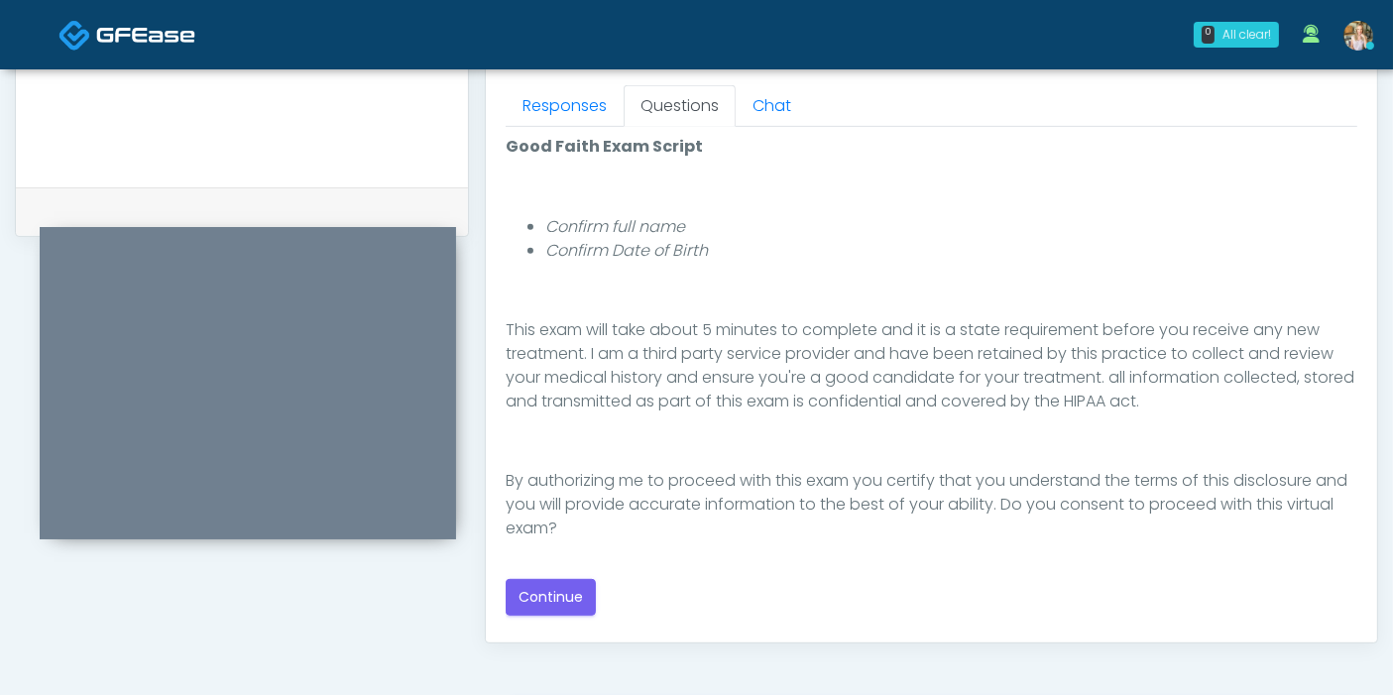
scroll to position [880, 0]
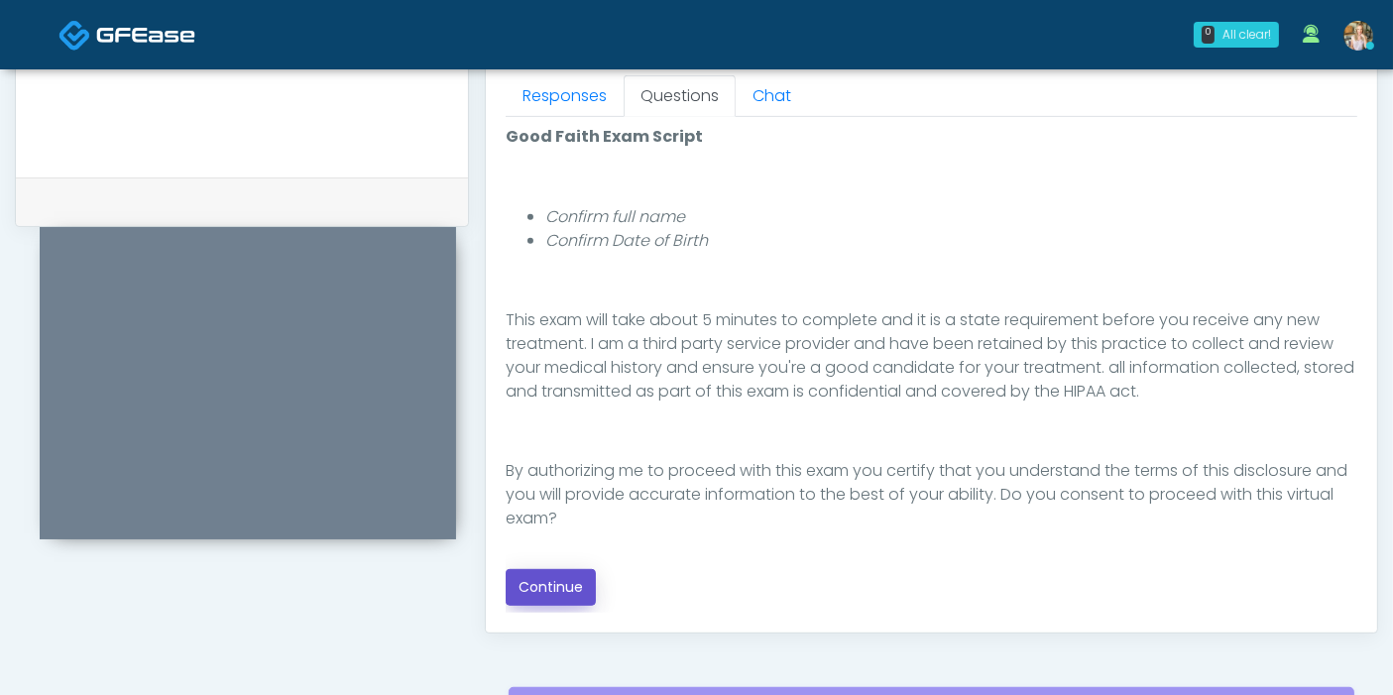
click at [539, 580] on button "Continue" at bounding box center [551, 587] width 90 height 37
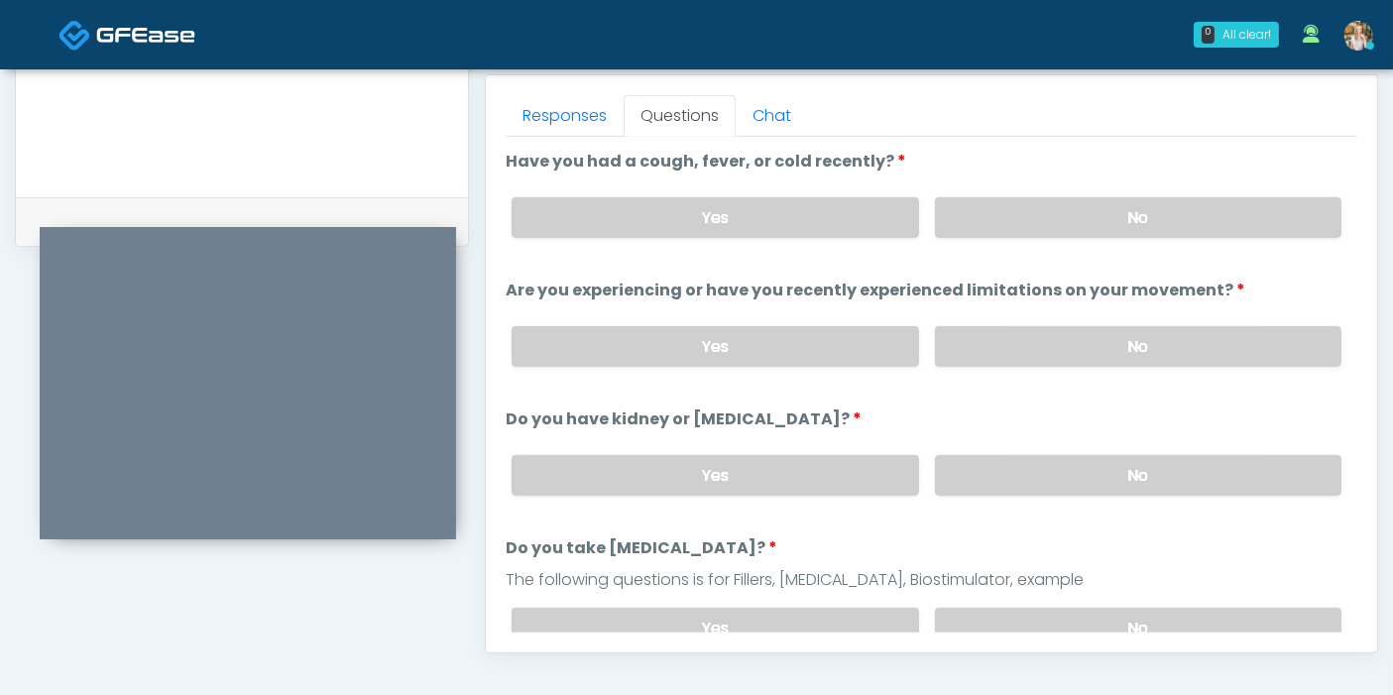
scroll to position [750, 0]
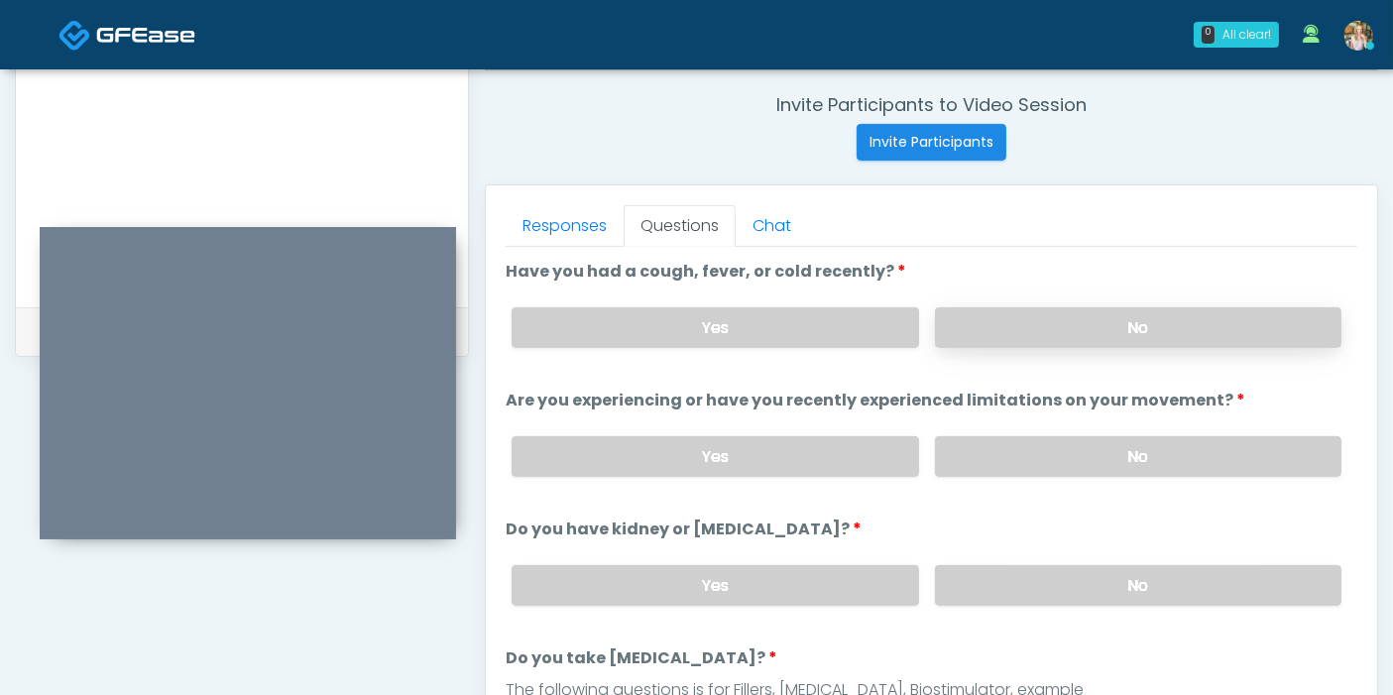
click at [1118, 340] on label "No" at bounding box center [1138, 327] width 406 height 41
click at [1113, 458] on label "No" at bounding box center [1138, 456] width 406 height 41
drag, startPoint x: 1079, startPoint y: 578, endPoint x: 1048, endPoint y: 596, distance: 36.4
click at [1075, 583] on label "No" at bounding box center [1138, 585] width 406 height 41
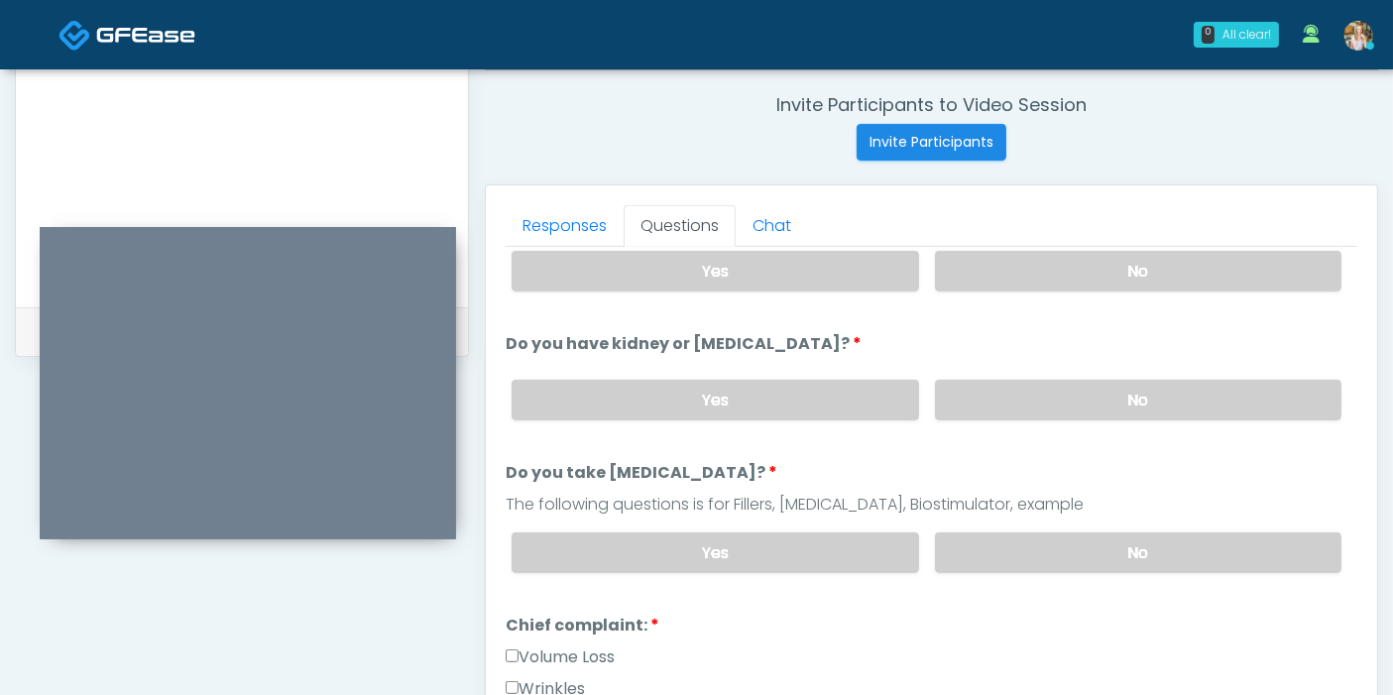
scroll to position [220, 0]
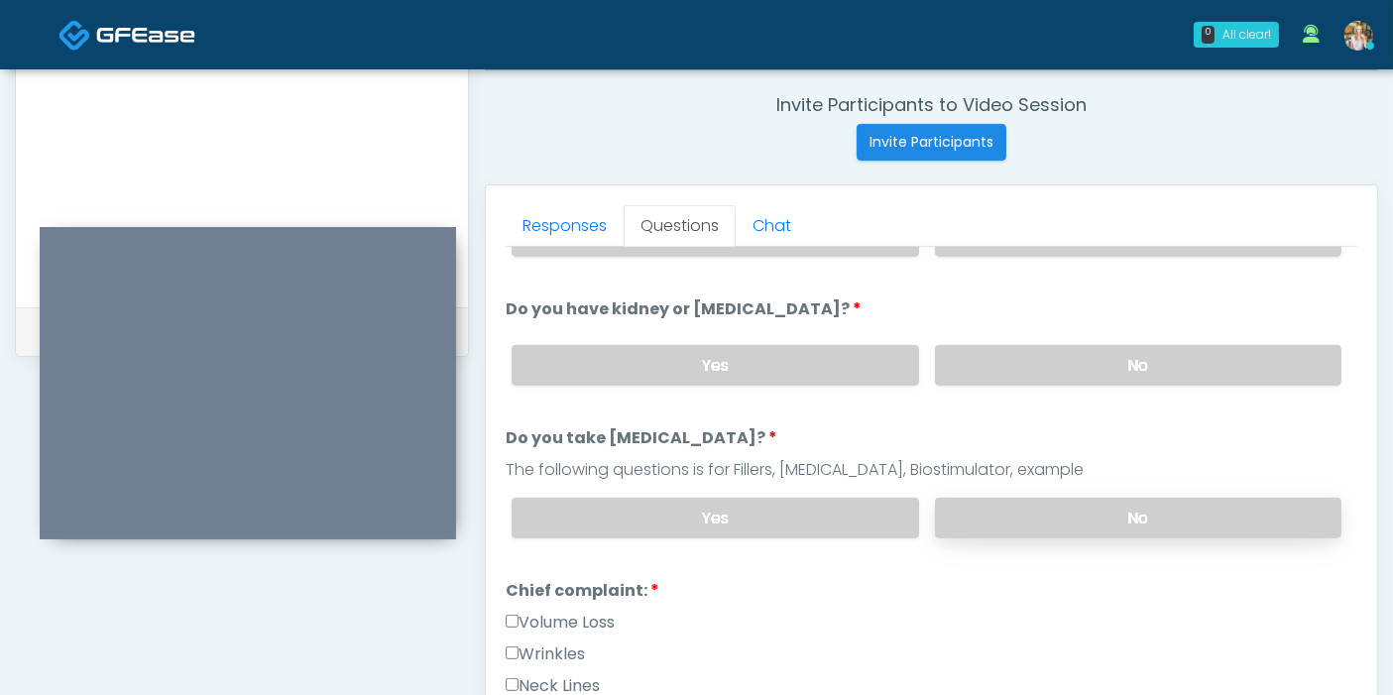
click at [1072, 527] on label "No" at bounding box center [1138, 518] width 406 height 41
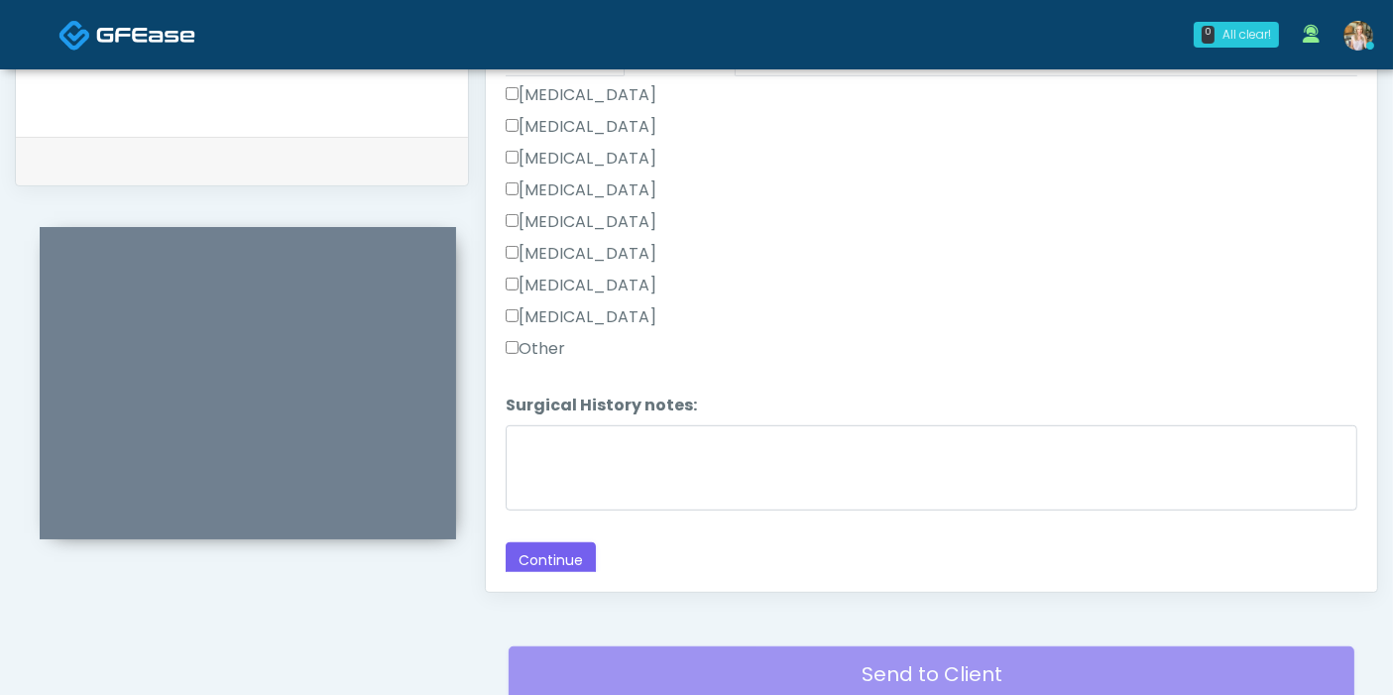
scroll to position [970, 0]
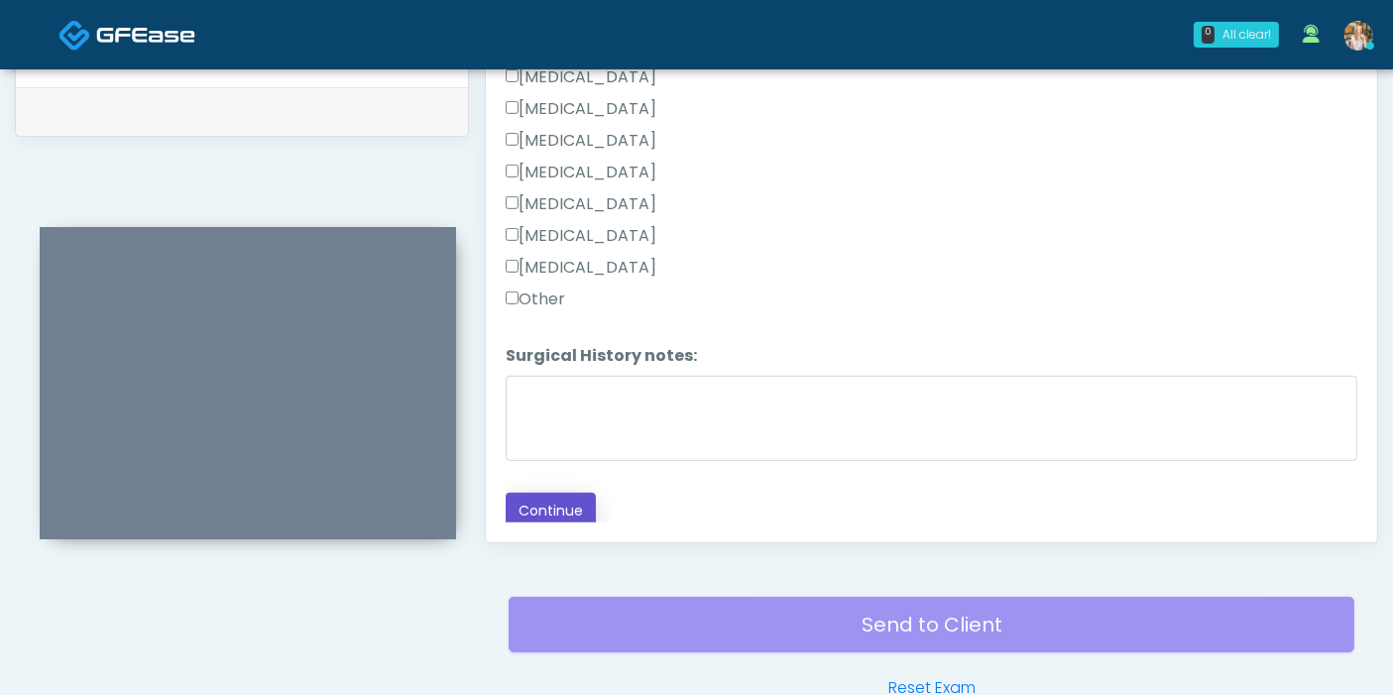
click at [567, 504] on button "Continue" at bounding box center [551, 511] width 90 height 37
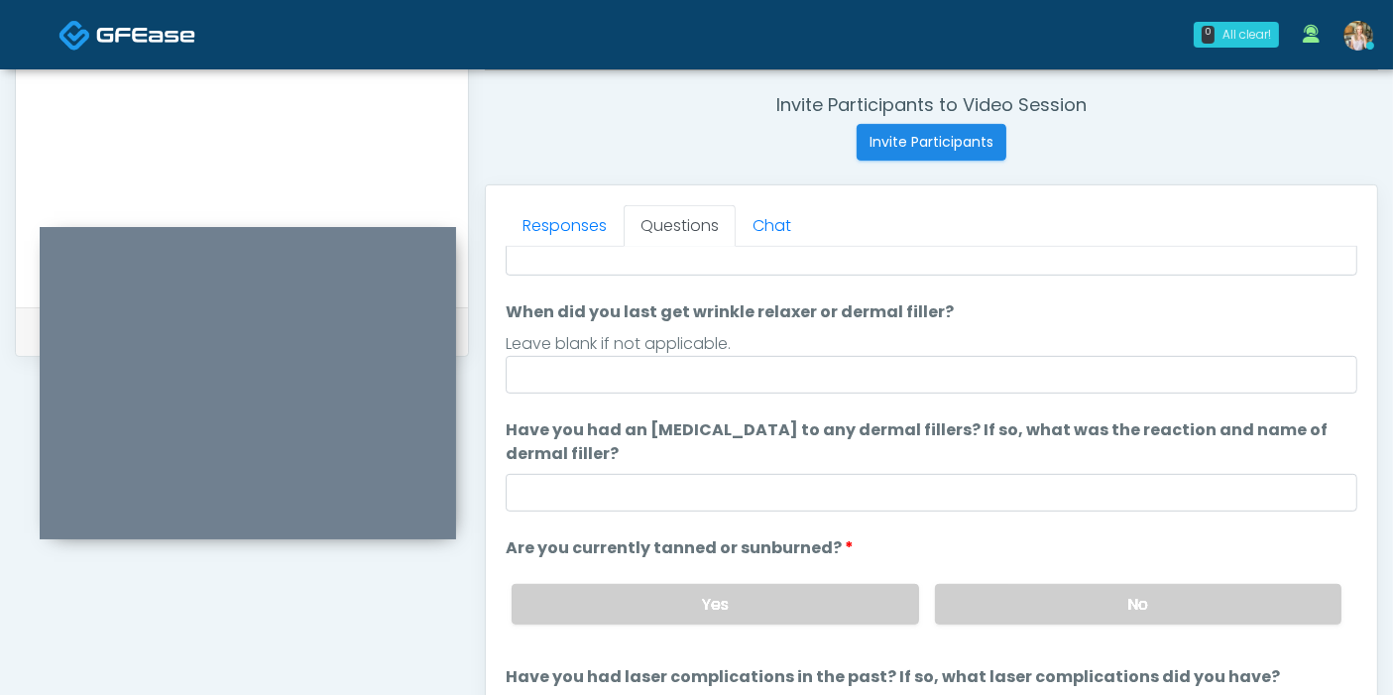
scroll to position [75, 0]
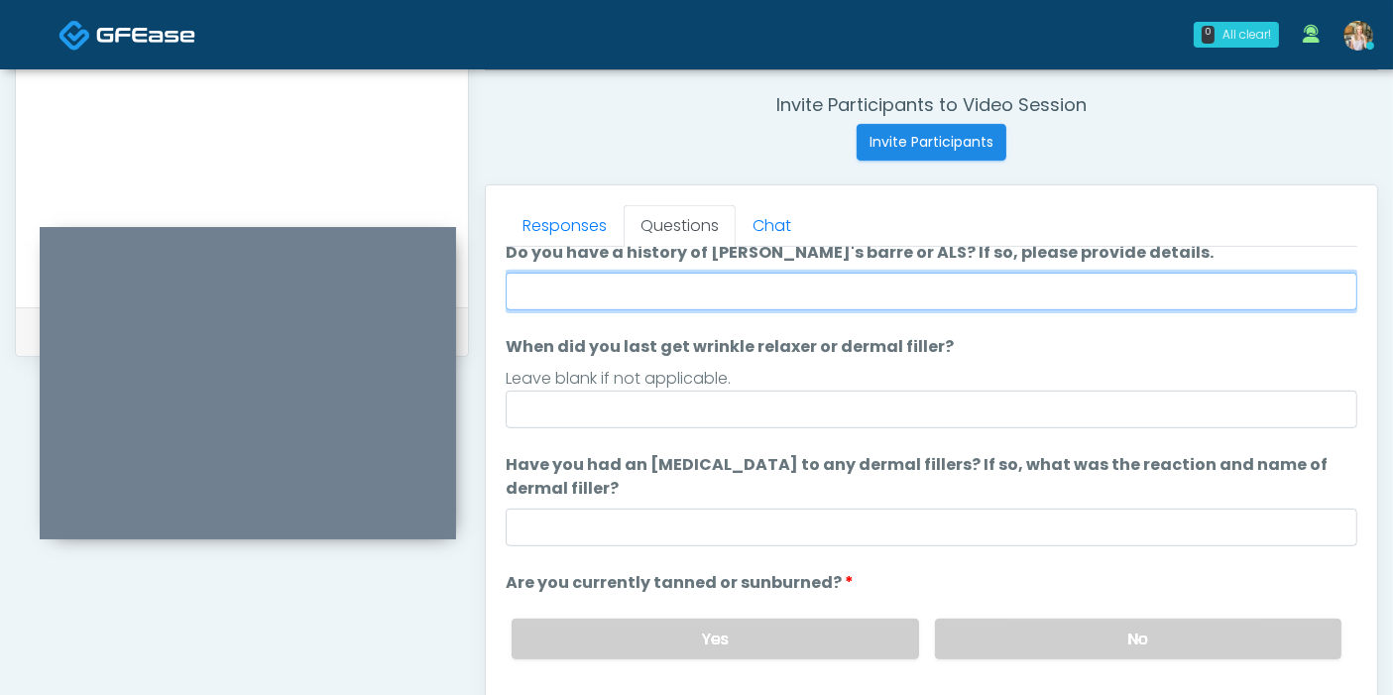
click at [910, 293] on input "Do you have a history of [PERSON_NAME]'s barre or ALS? If so, please provide de…" at bounding box center [931, 292] width 851 height 38
type input "******"
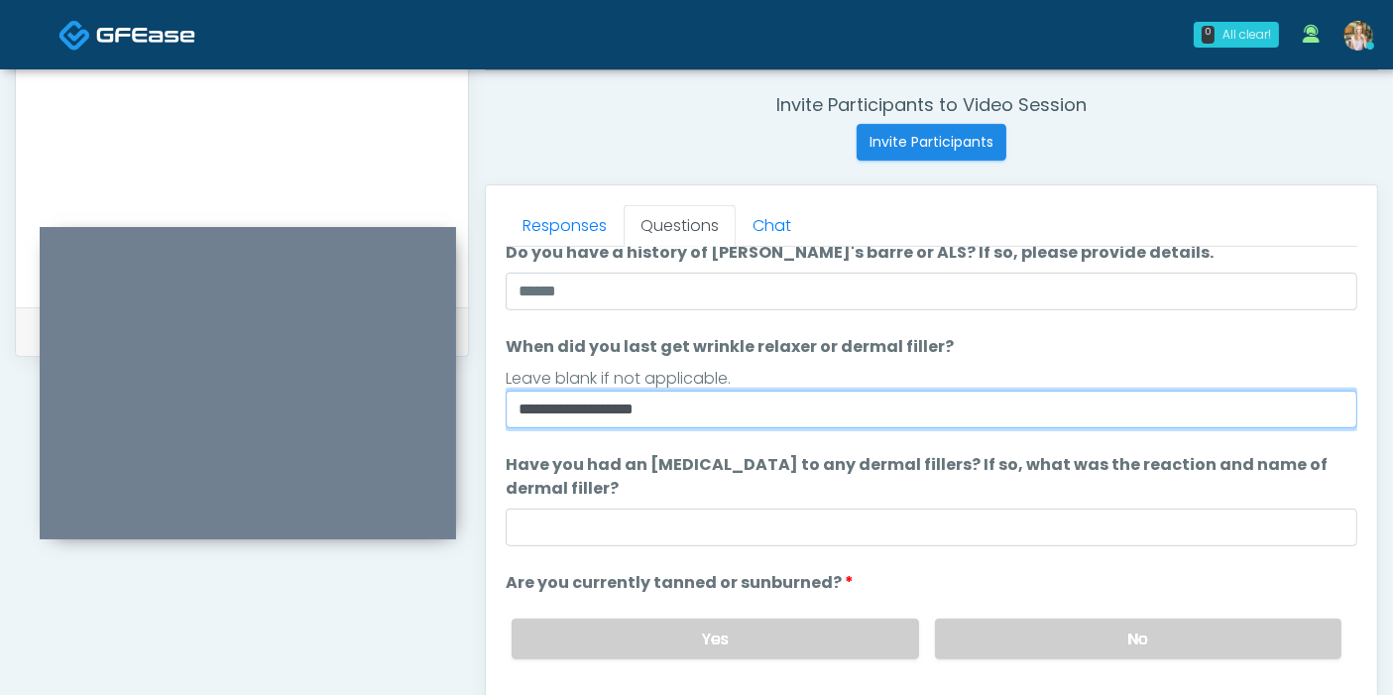
type input "**********"
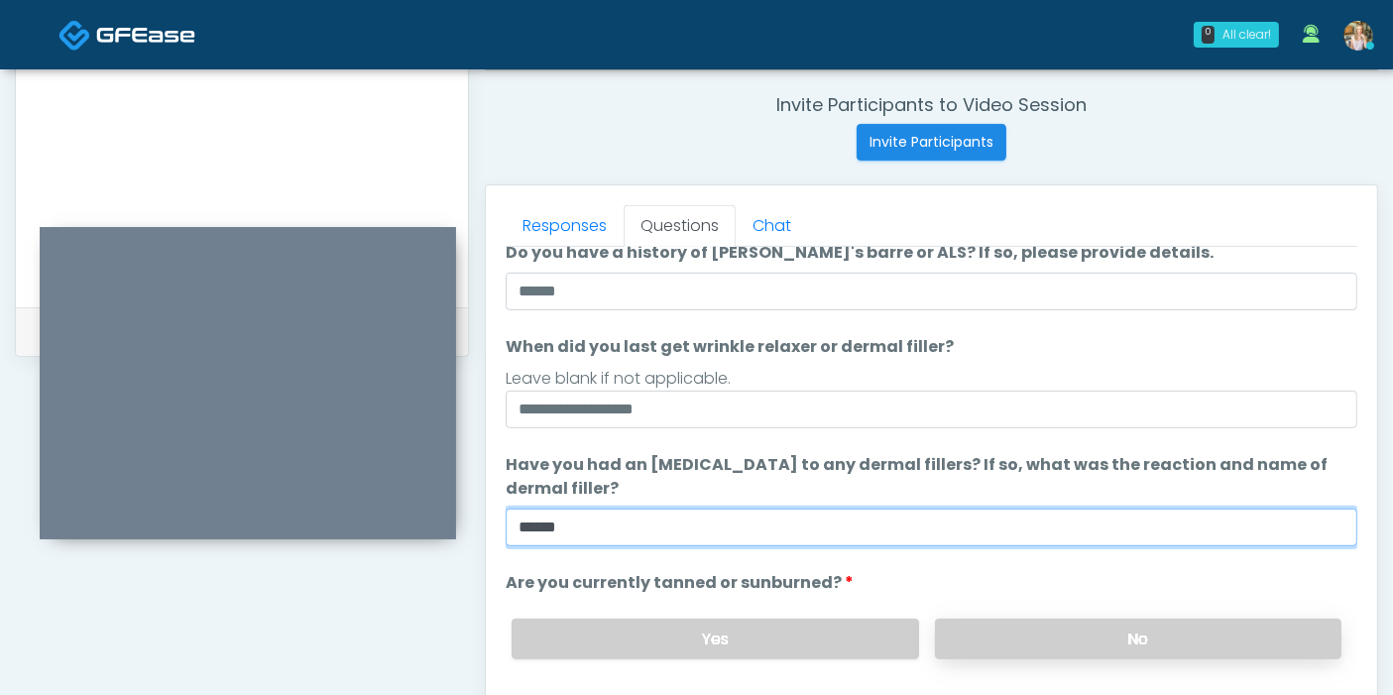
type input "******"
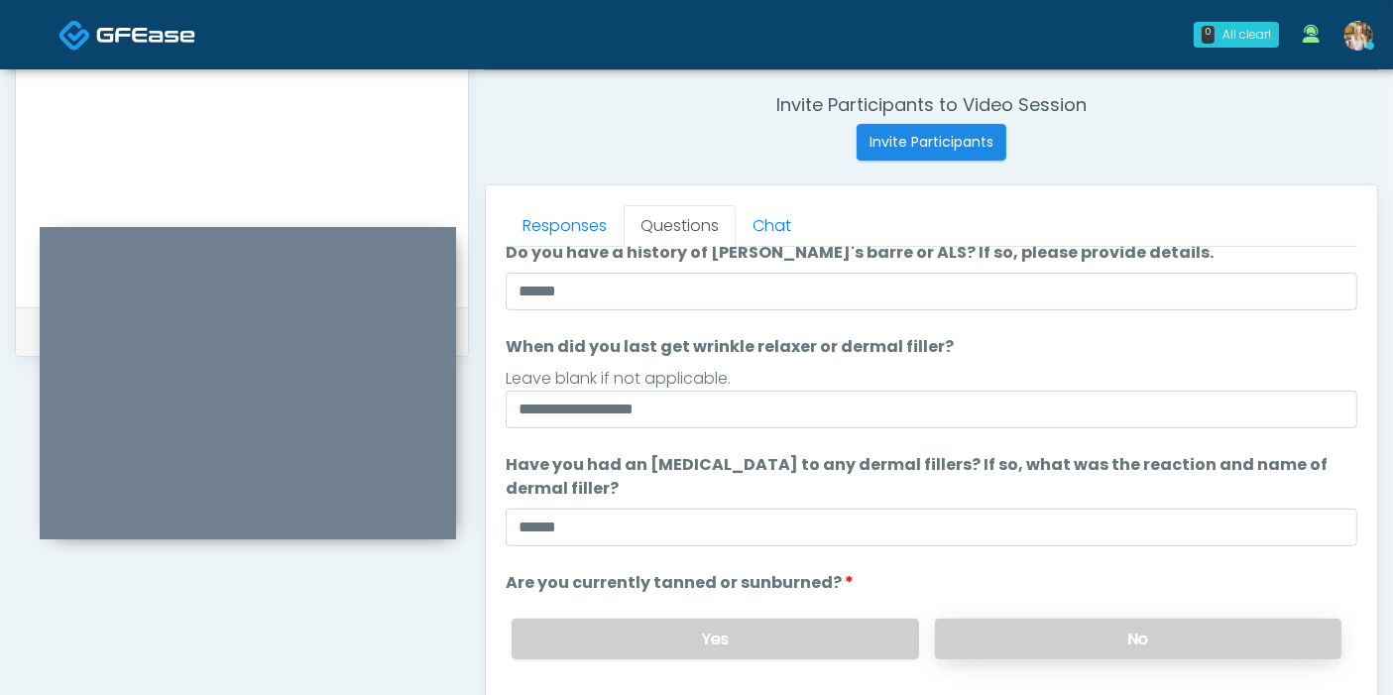
drag, startPoint x: 1149, startPoint y: 639, endPoint x: 1106, endPoint y: 621, distance: 46.2
click at [1147, 639] on label "No" at bounding box center [1138, 639] width 406 height 41
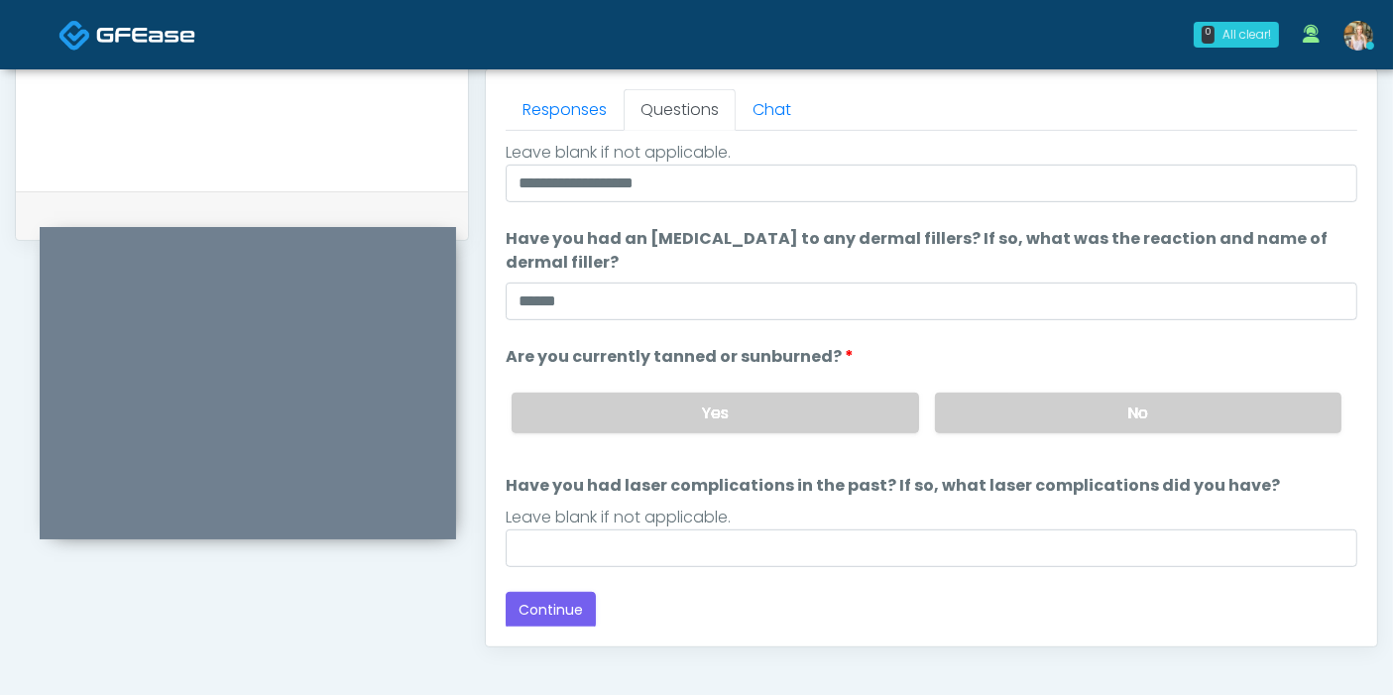
scroll to position [970, 0]
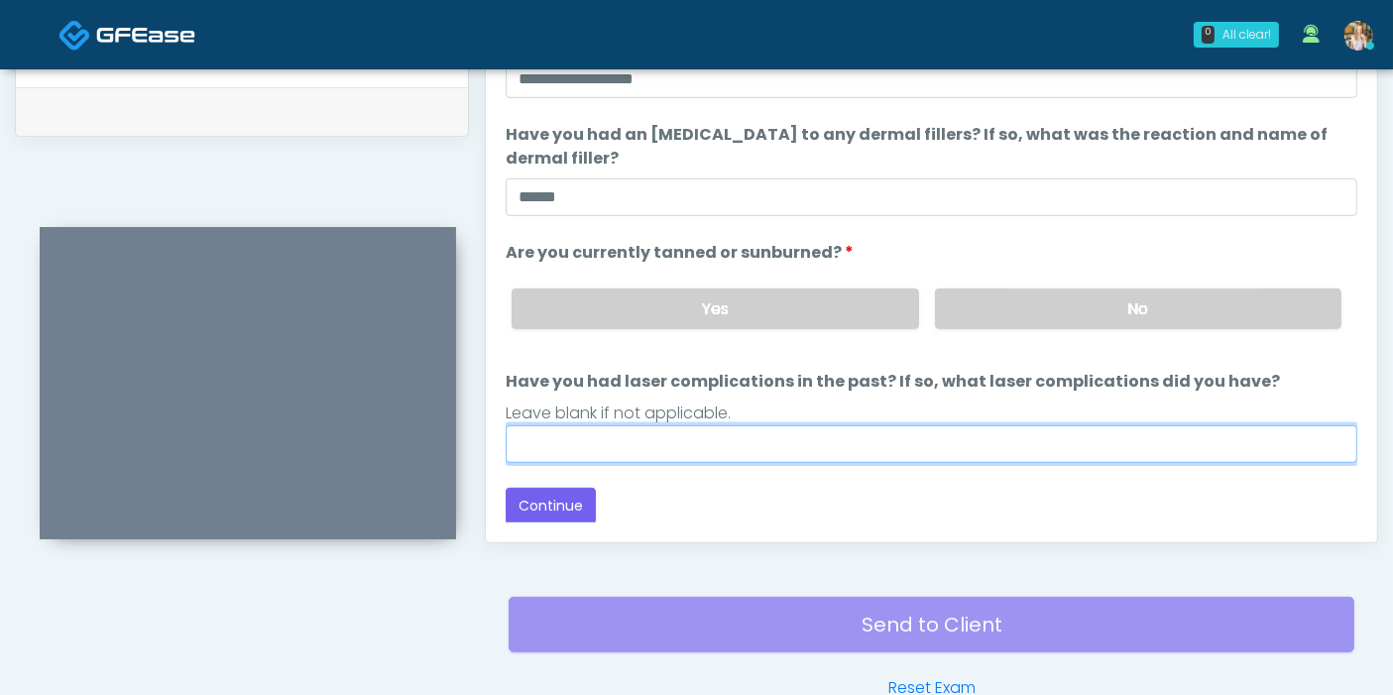
click at [937, 440] on input "Have you had laser complications in the past? If so, what laser complications d…" at bounding box center [931, 444] width 851 height 38
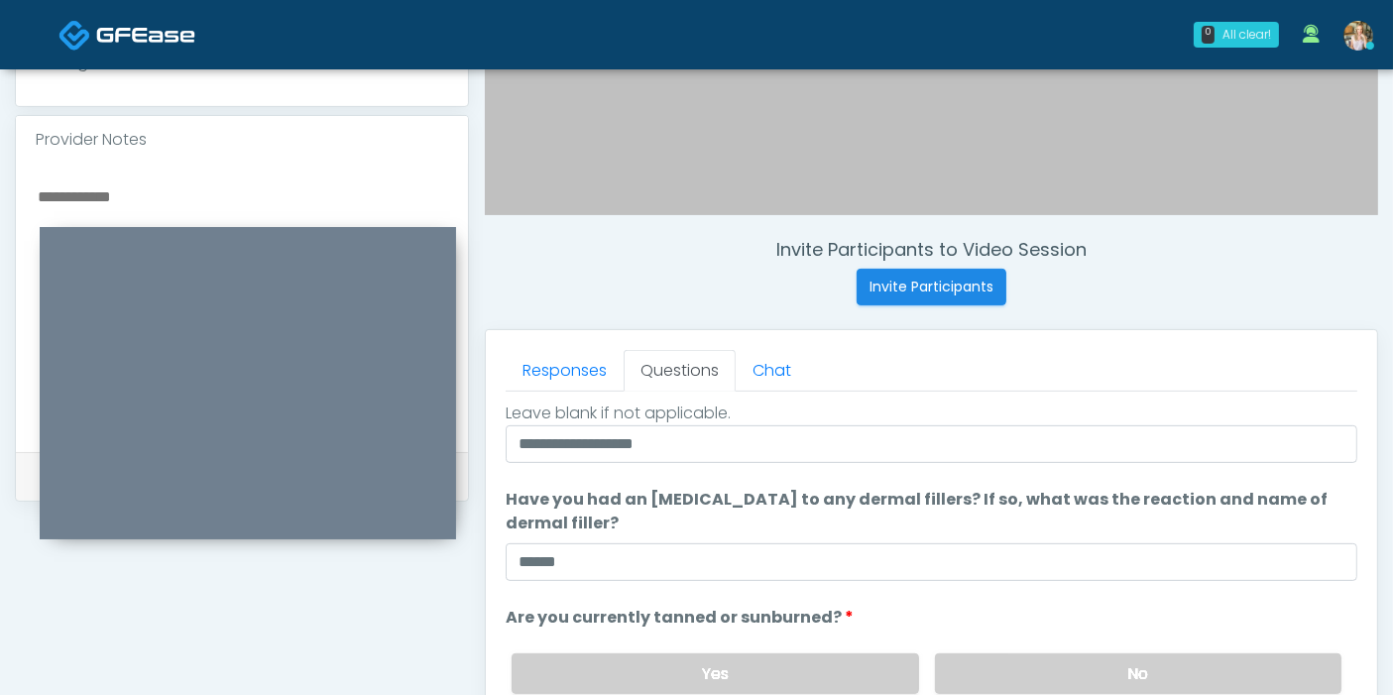
scroll to position [639, 0]
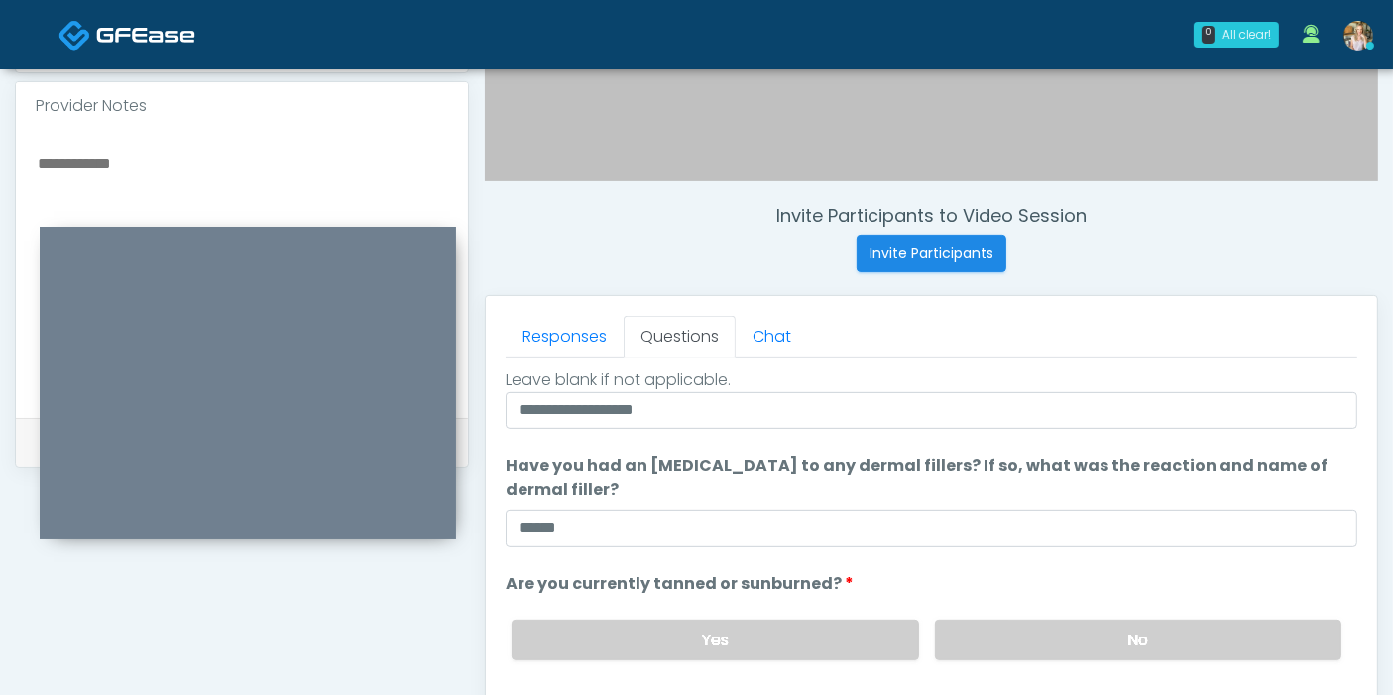
click at [96, 150] on textarea at bounding box center [242, 271] width 412 height 242
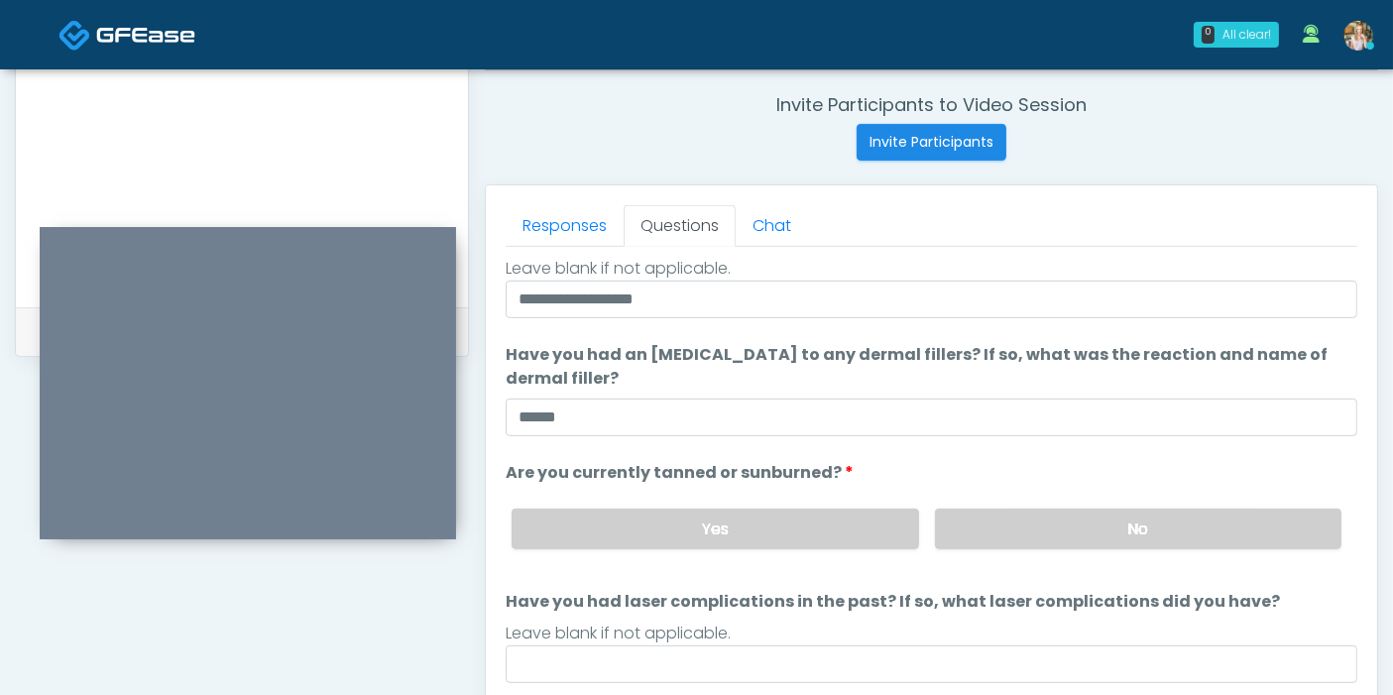
scroll to position [860, 0]
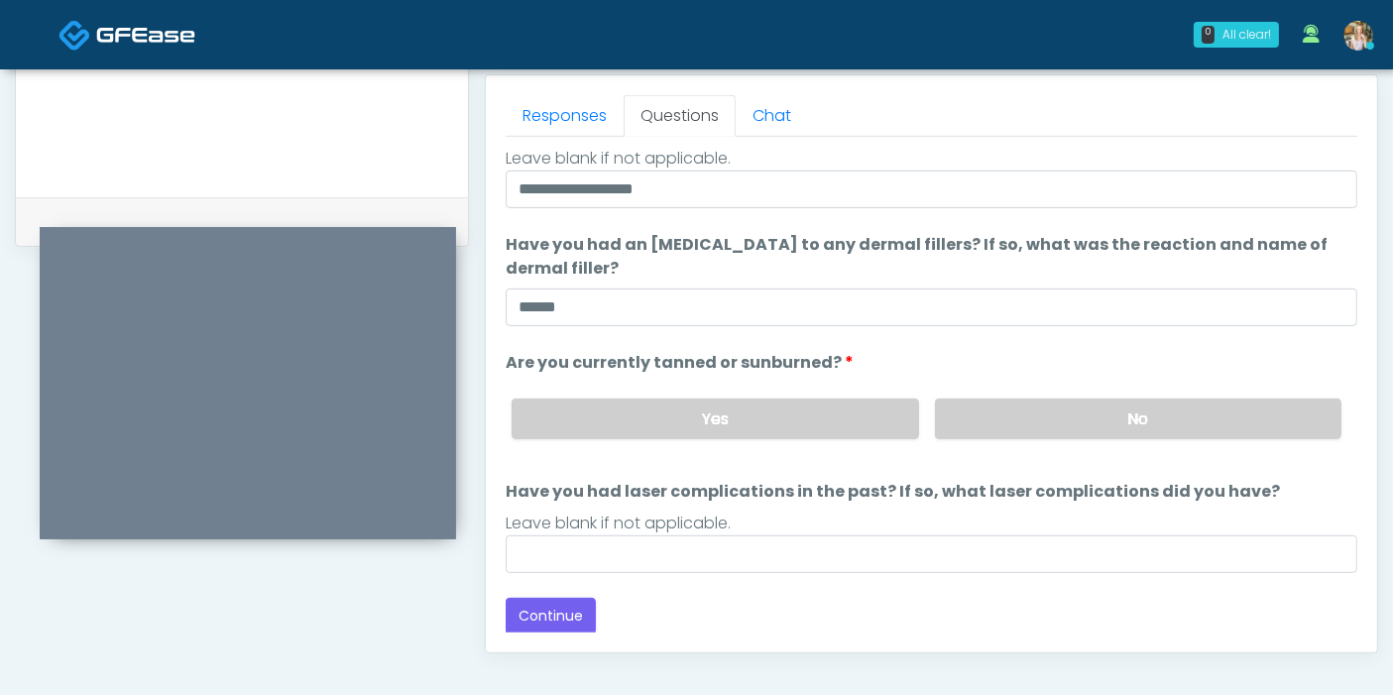
type textarea "**********"
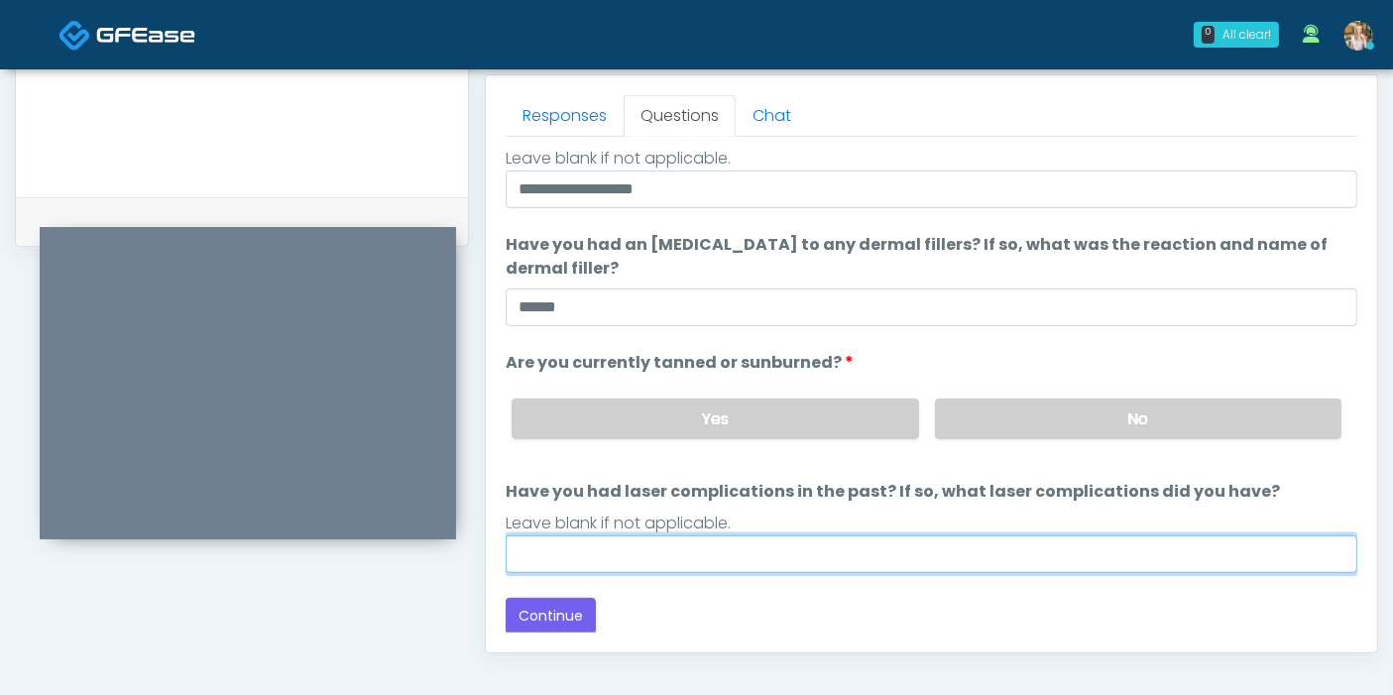
click at [850, 548] on input "Have you had laser complications in the past? If so, what laser complications d…" at bounding box center [931, 554] width 851 height 38
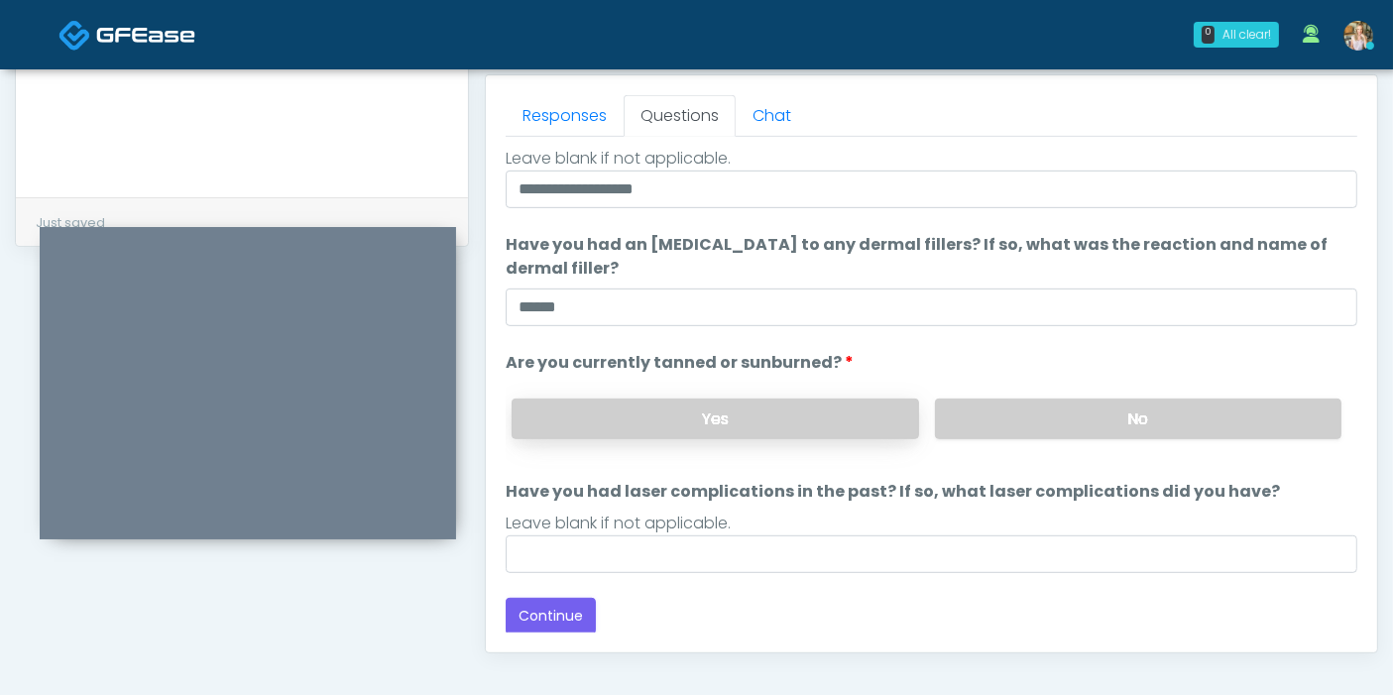
click at [609, 408] on label "Yes" at bounding box center [714, 418] width 406 height 41
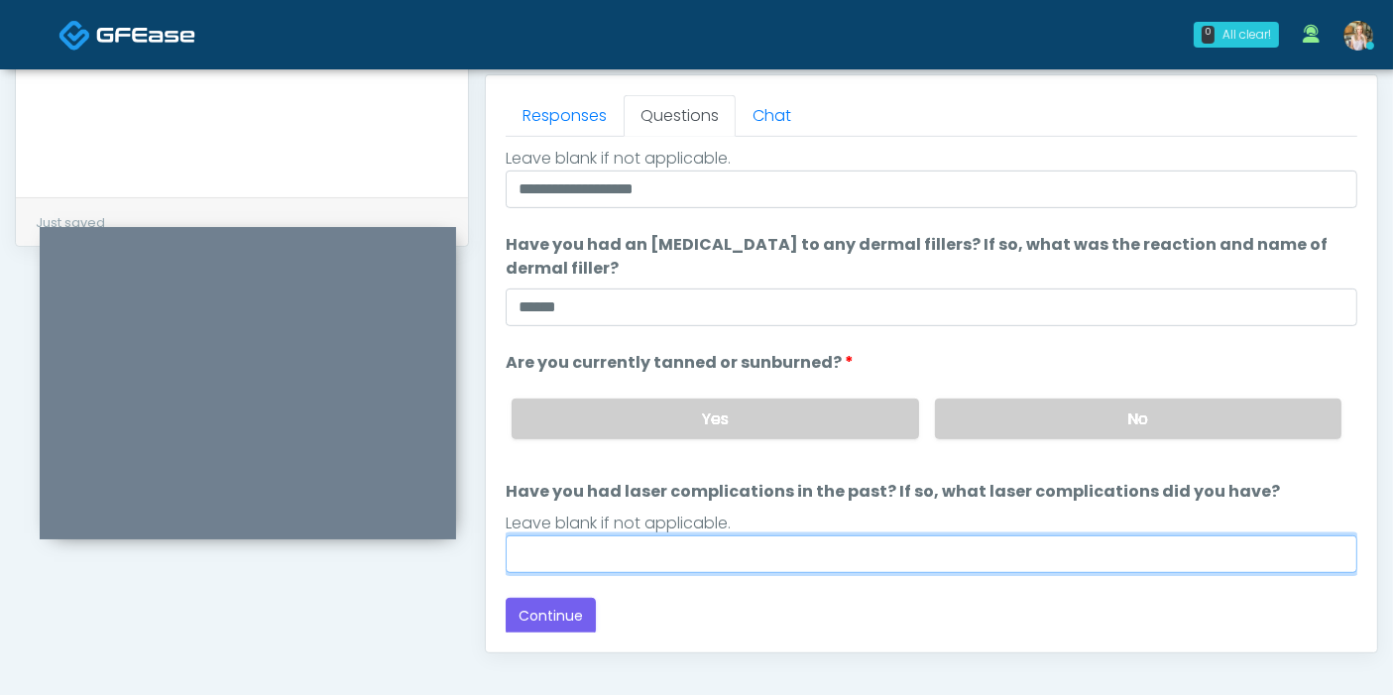
click at [593, 549] on input "Have you had laser complications in the past? If so, what laser complications d…" at bounding box center [931, 554] width 851 height 38
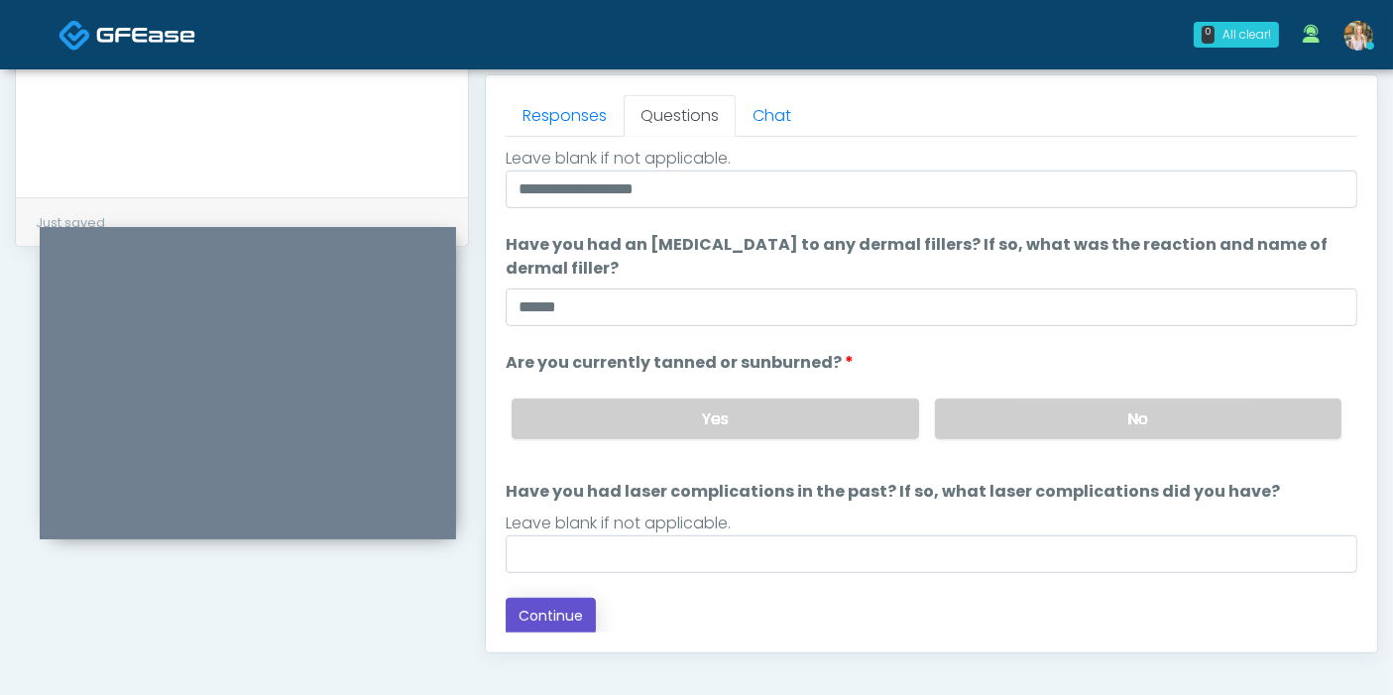
click at [566, 614] on button "Continue" at bounding box center [551, 616] width 90 height 37
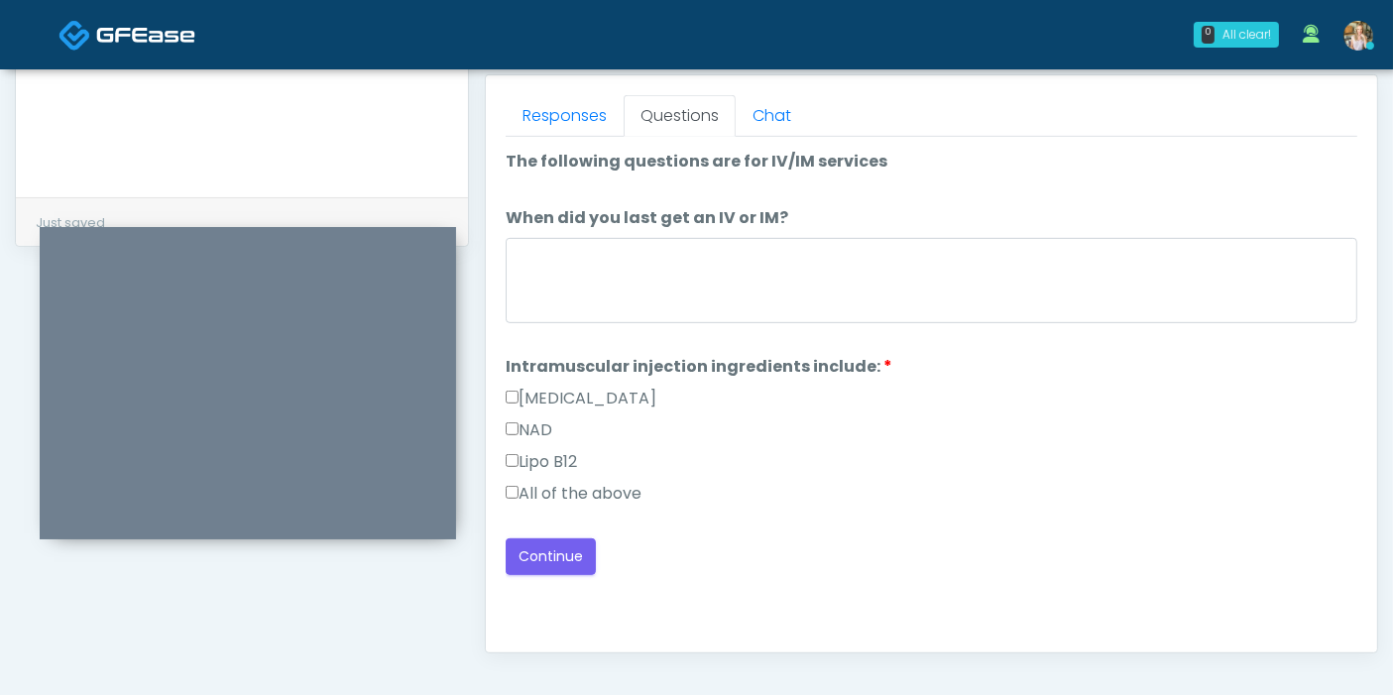
click at [593, 486] on label "All of the above" at bounding box center [574, 494] width 136 height 24
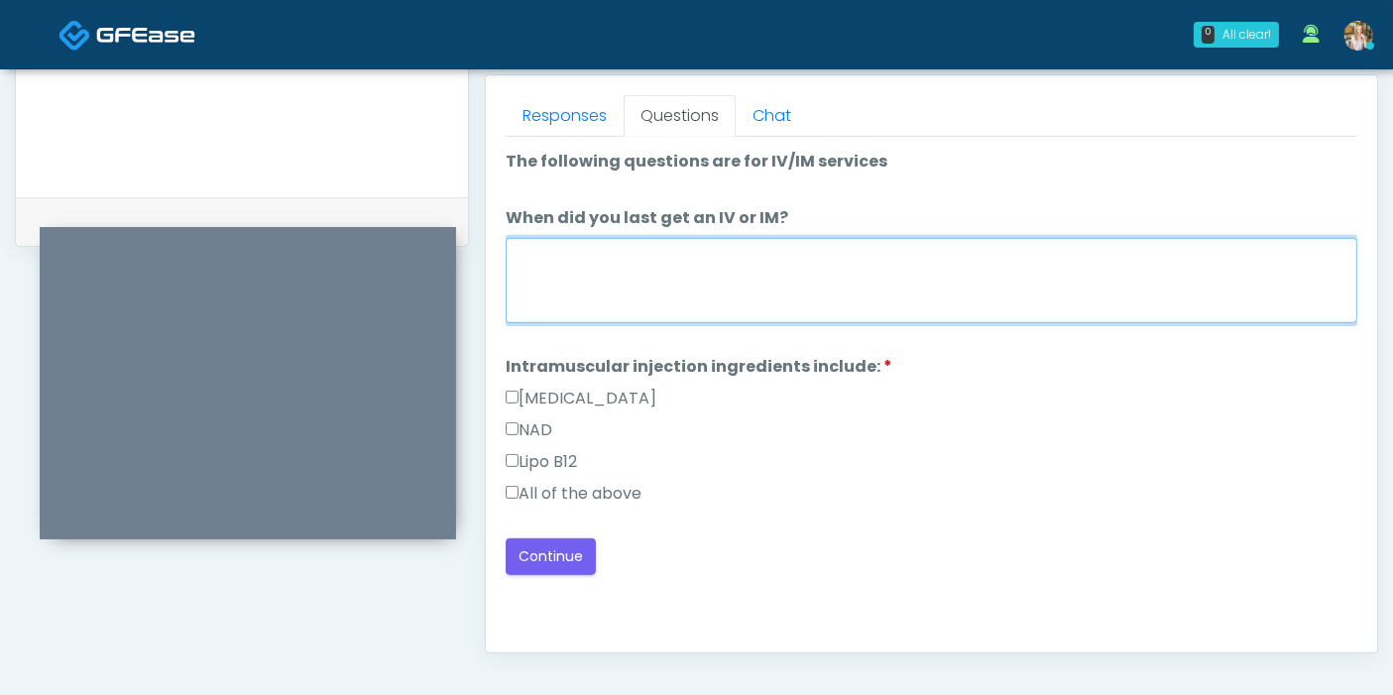
click at [695, 283] on textarea "When did you last get an IV or IM?" at bounding box center [931, 280] width 851 height 85
type textarea "**********"
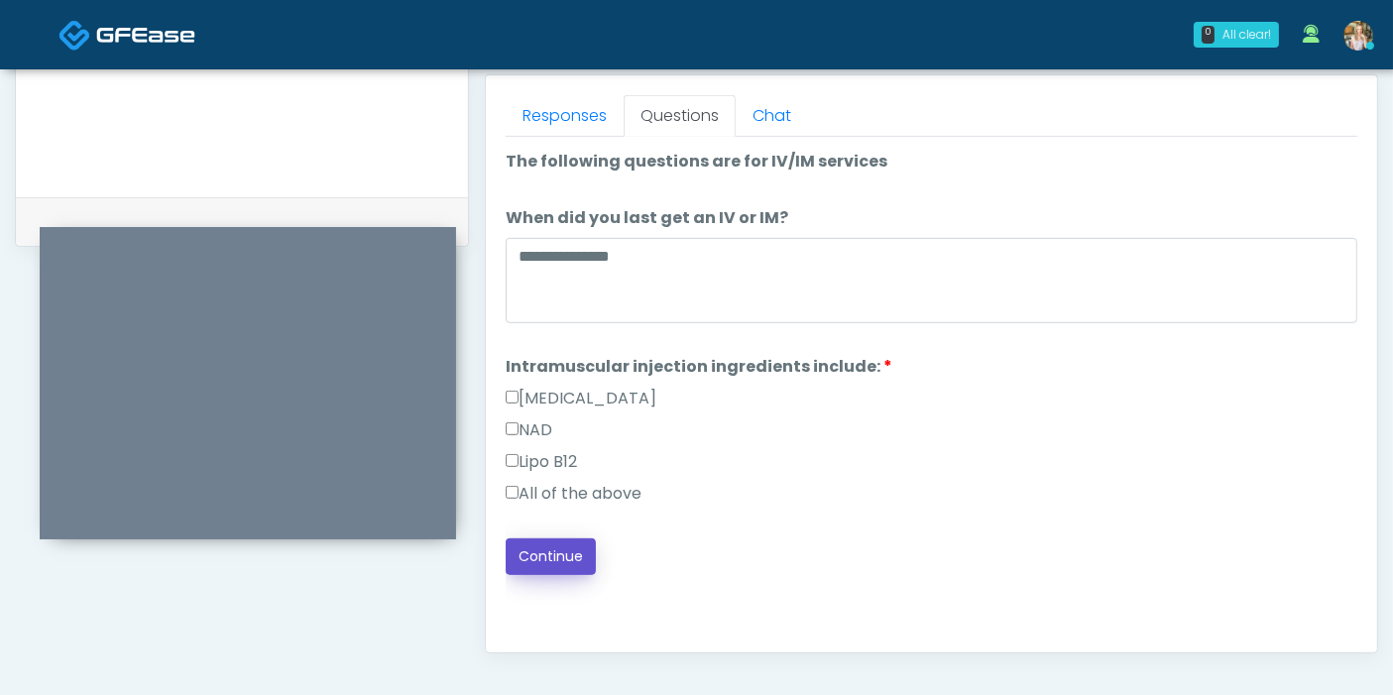
click at [562, 555] on button "Continue" at bounding box center [551, 556] width 90 height 37
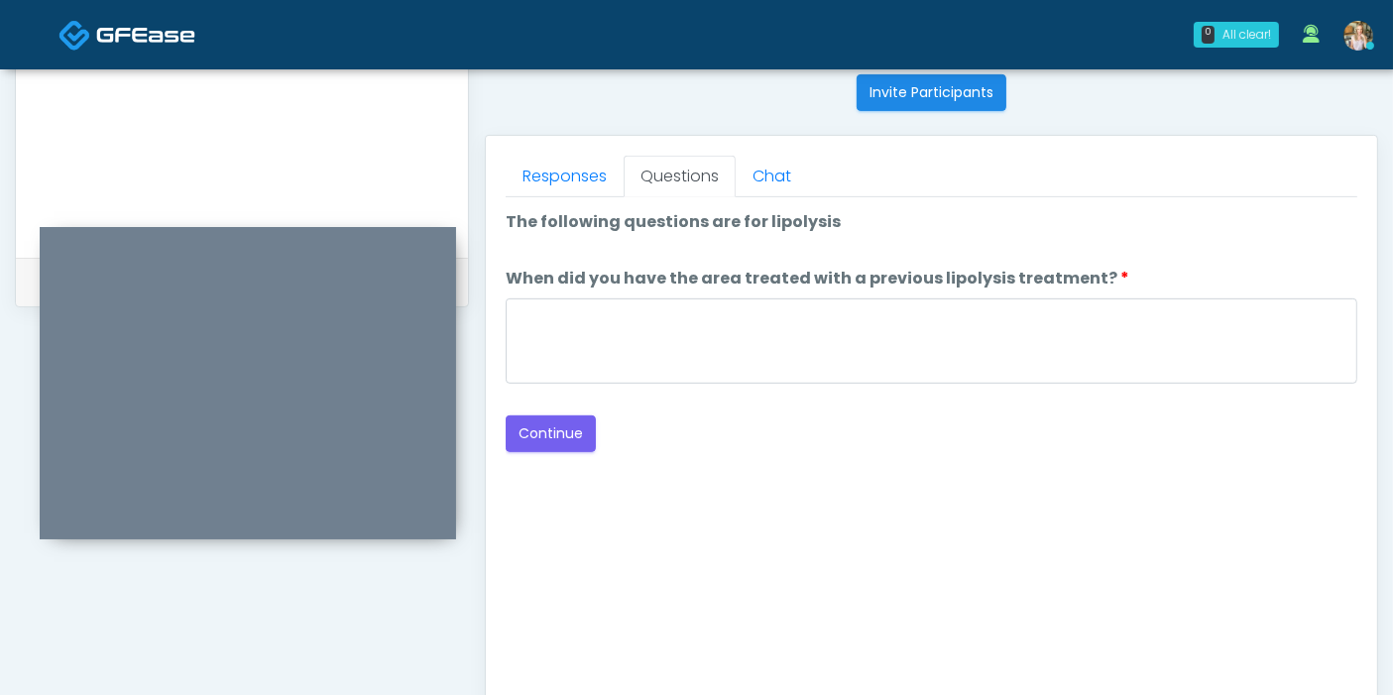
scroll to position [750, 0]
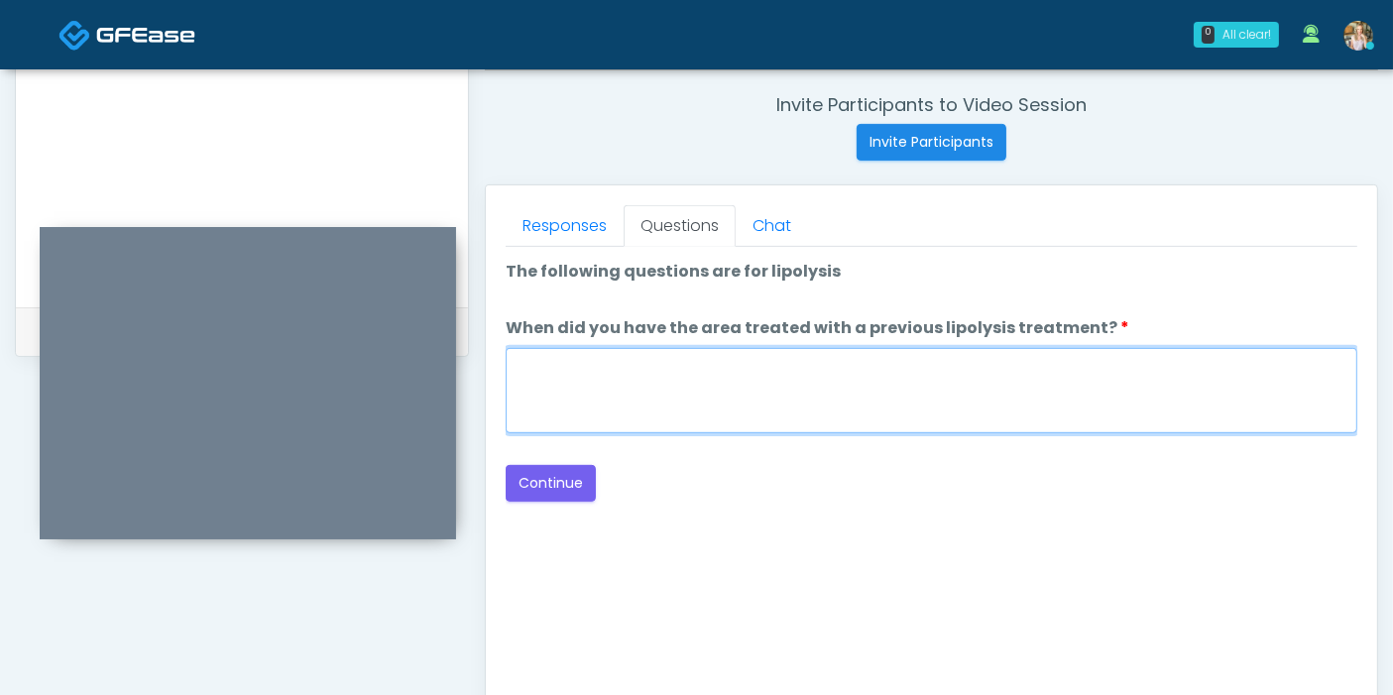
click at [896, 381] on textarea "When did you have the area treated with a previous lipolysis treatment?" at bounding box center [931, 390] width 851 height 85
type textarea "***"
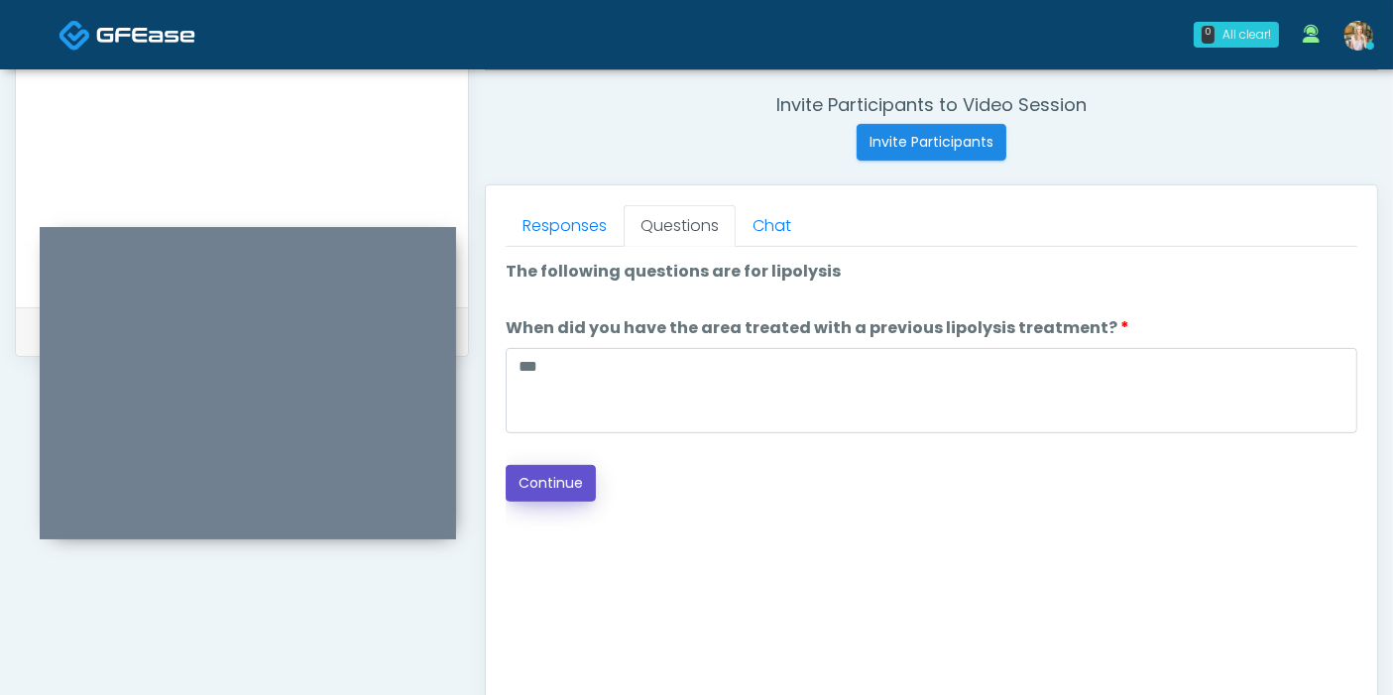
click at [549, 491] on button "Continue" at bounding box center [551, 483] width 90 height 37
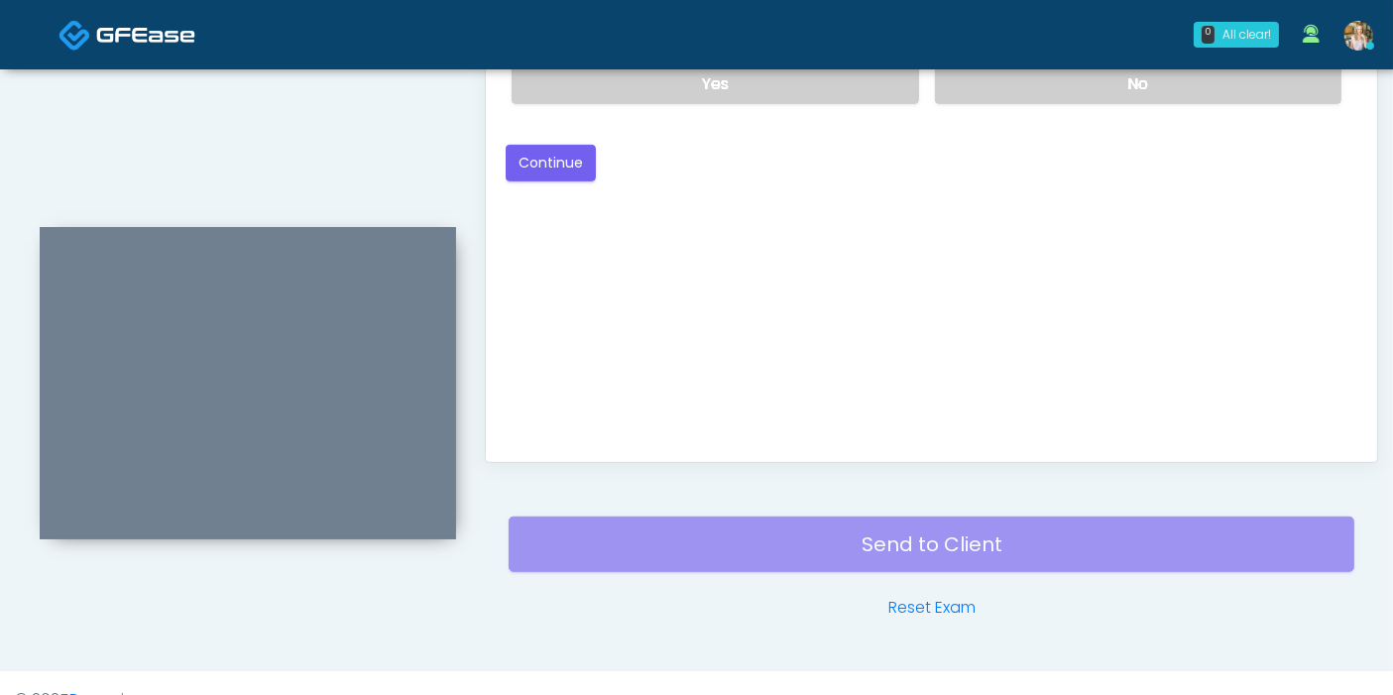
scroll to position [860, 0]
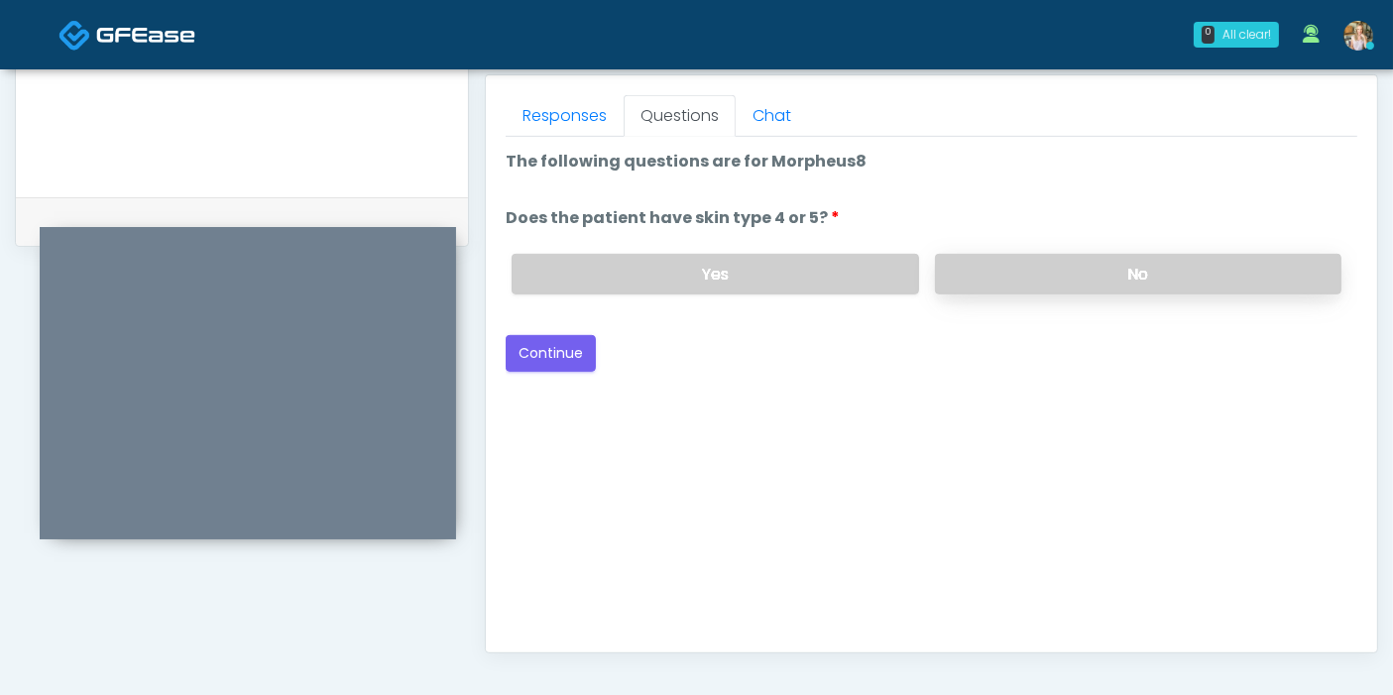
click at [1048, 262] on label "No" at bounding box center [1138, 274] width 406 height 41
click at [565, 355] on button "Continue" at bounding box center [551, 353] width 90 height 37
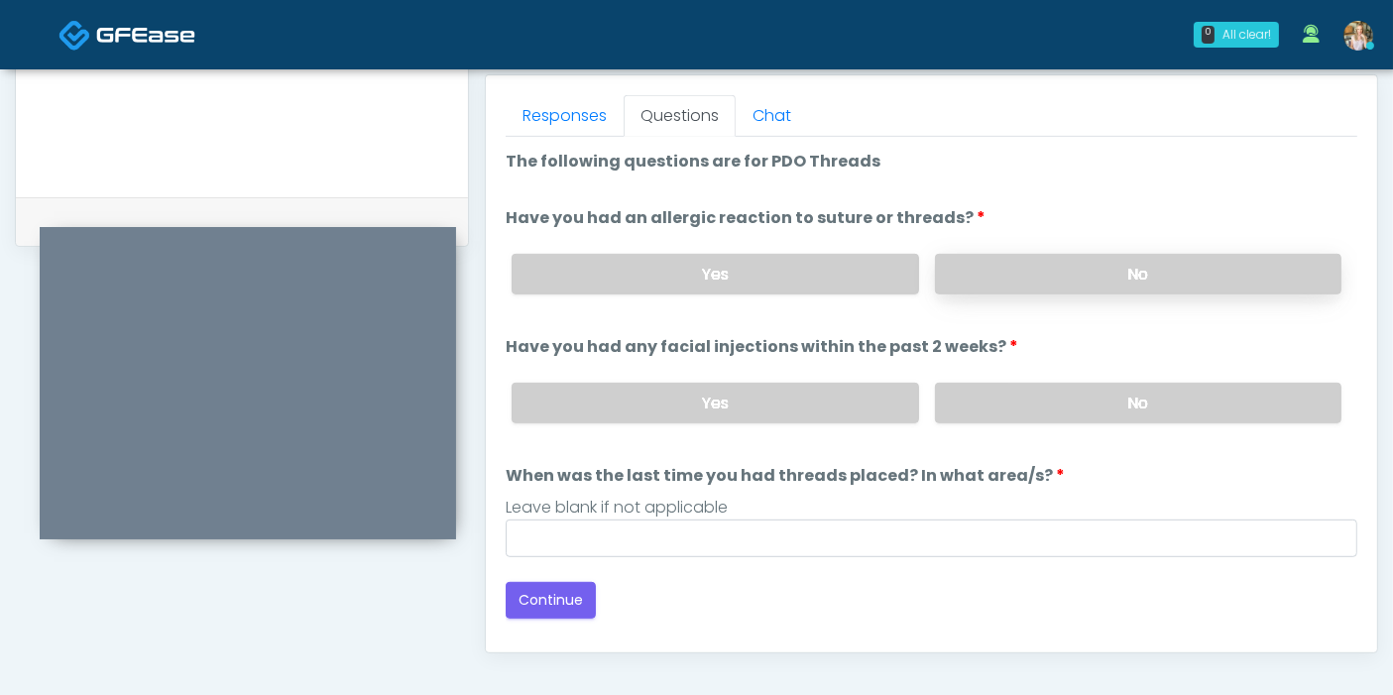
click at [1065, 272] on label "No" at bounding box center [1138, 274] width 406 height 41
click at [1053, 394] on label "No" at bounding box center [1138, 403] width 406 height 41
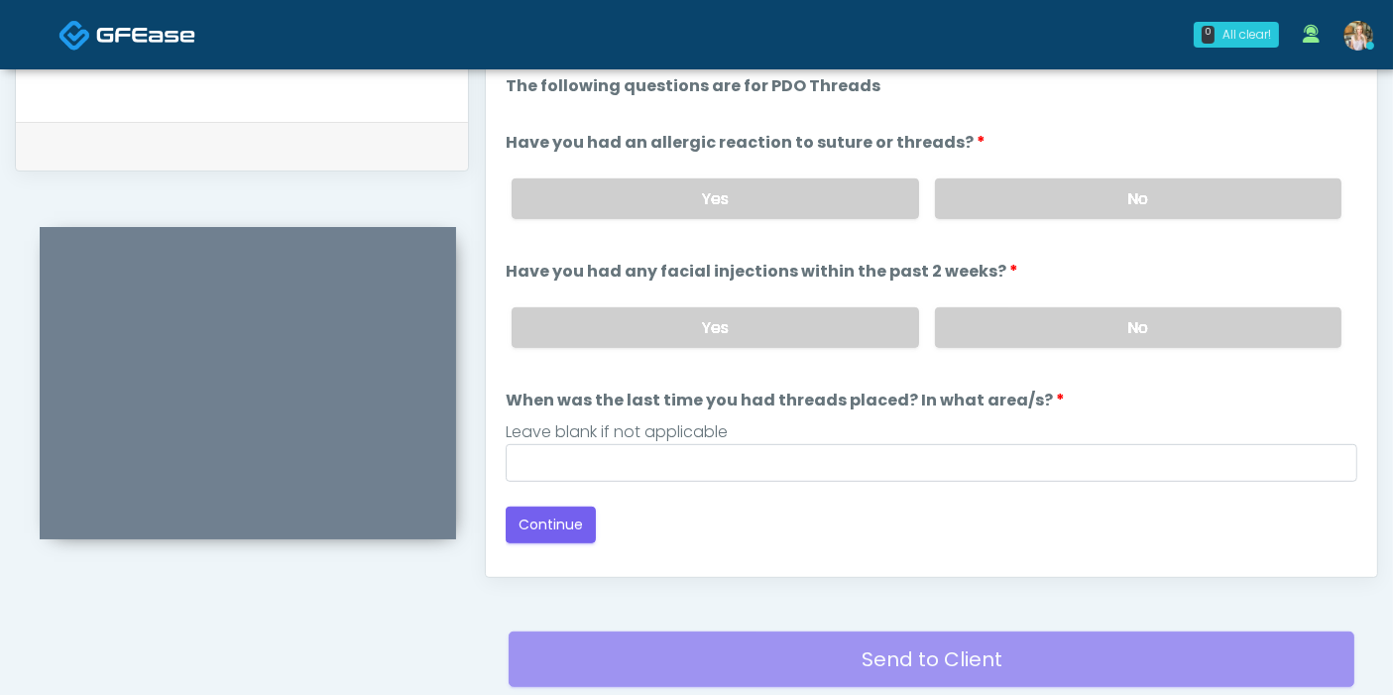
scroll to position [970, 0]
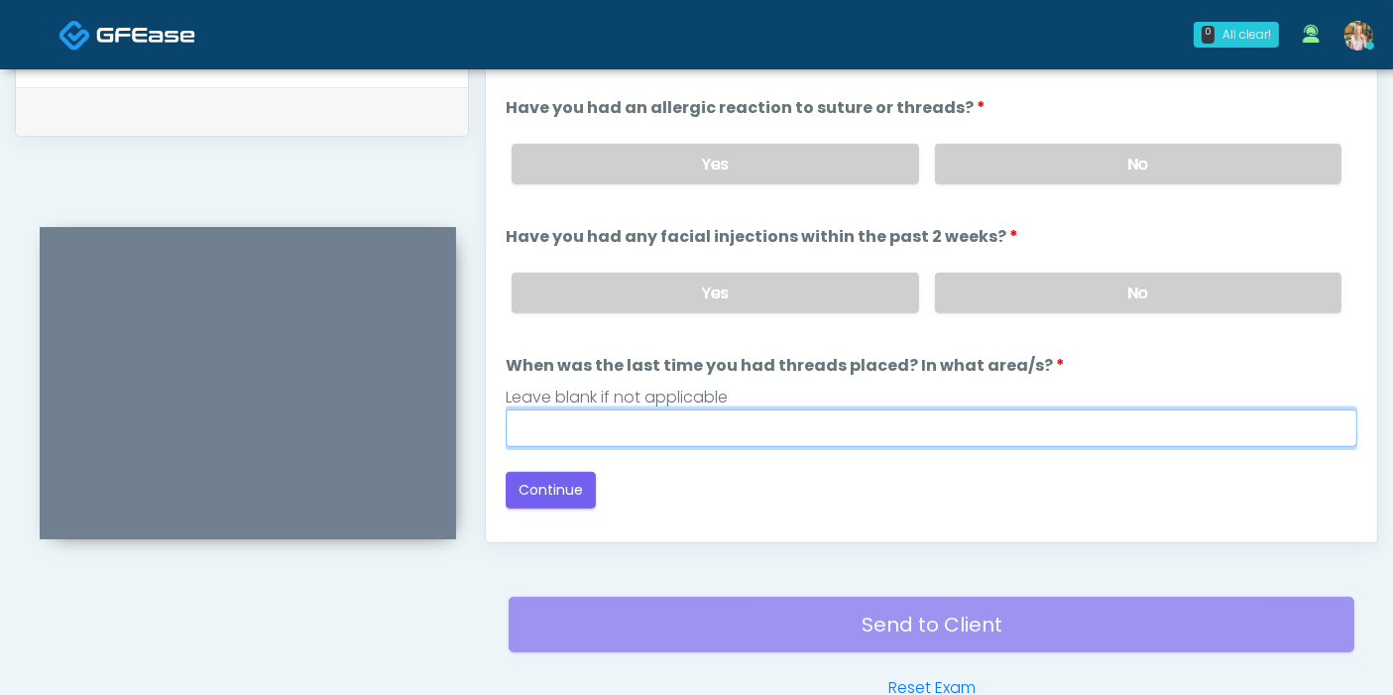
click at [914, 425] on input "When was the last time you had threads placed? In what area/s?" at bounding box center [931, 428] width 851 height 38
type input "***"
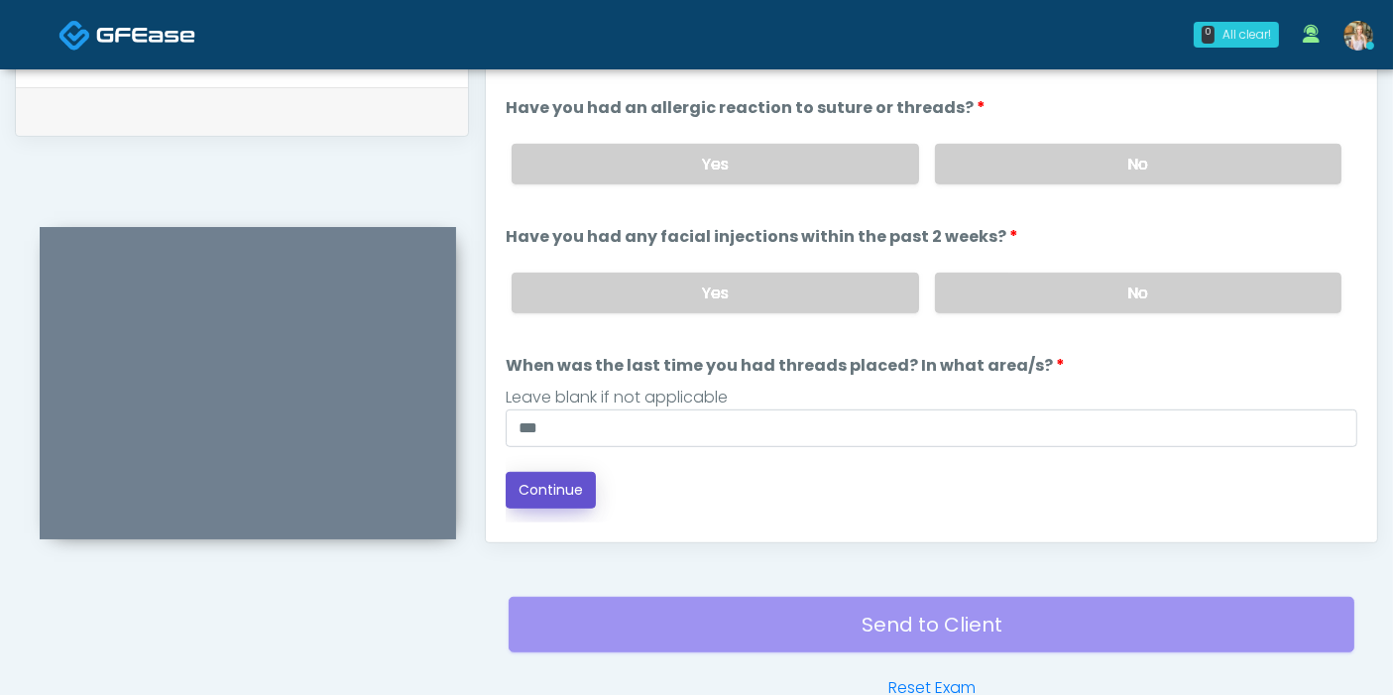
click at [562, 483] on button "Continue" at bounding box center [551, 490] width 90 height 37
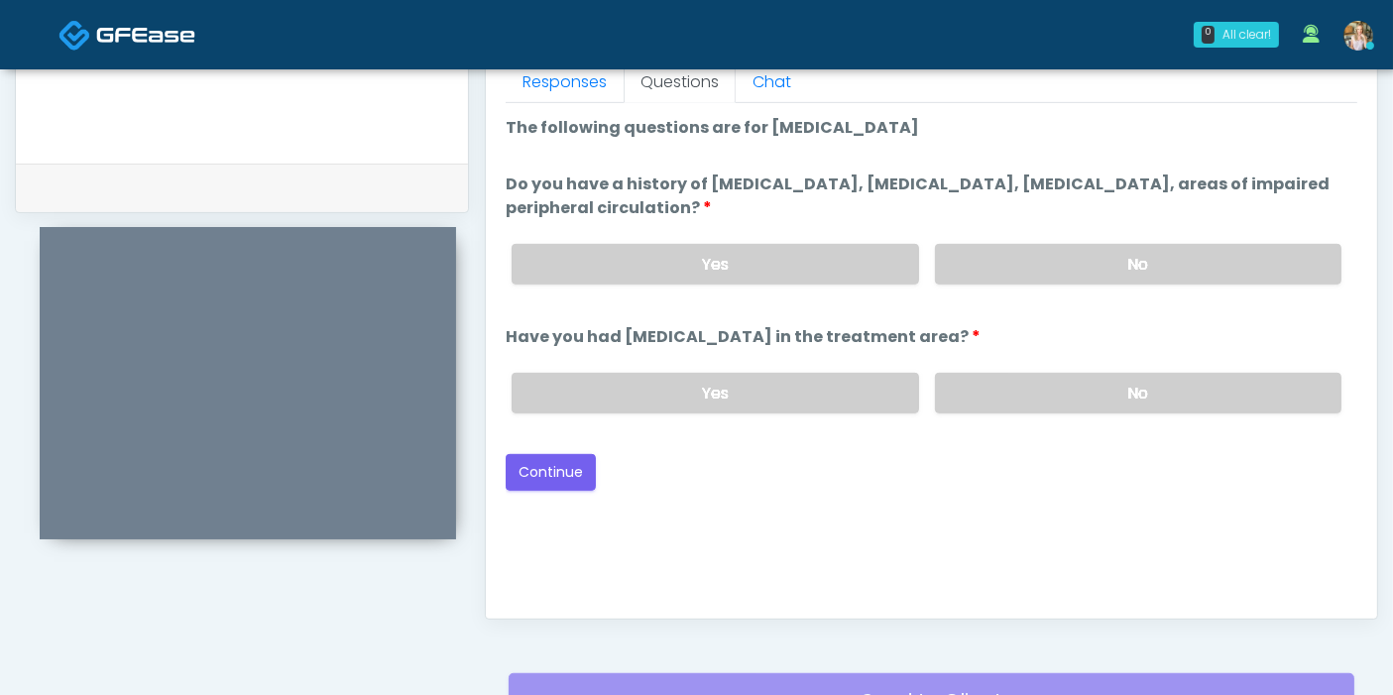
scroll to position [860, 0]
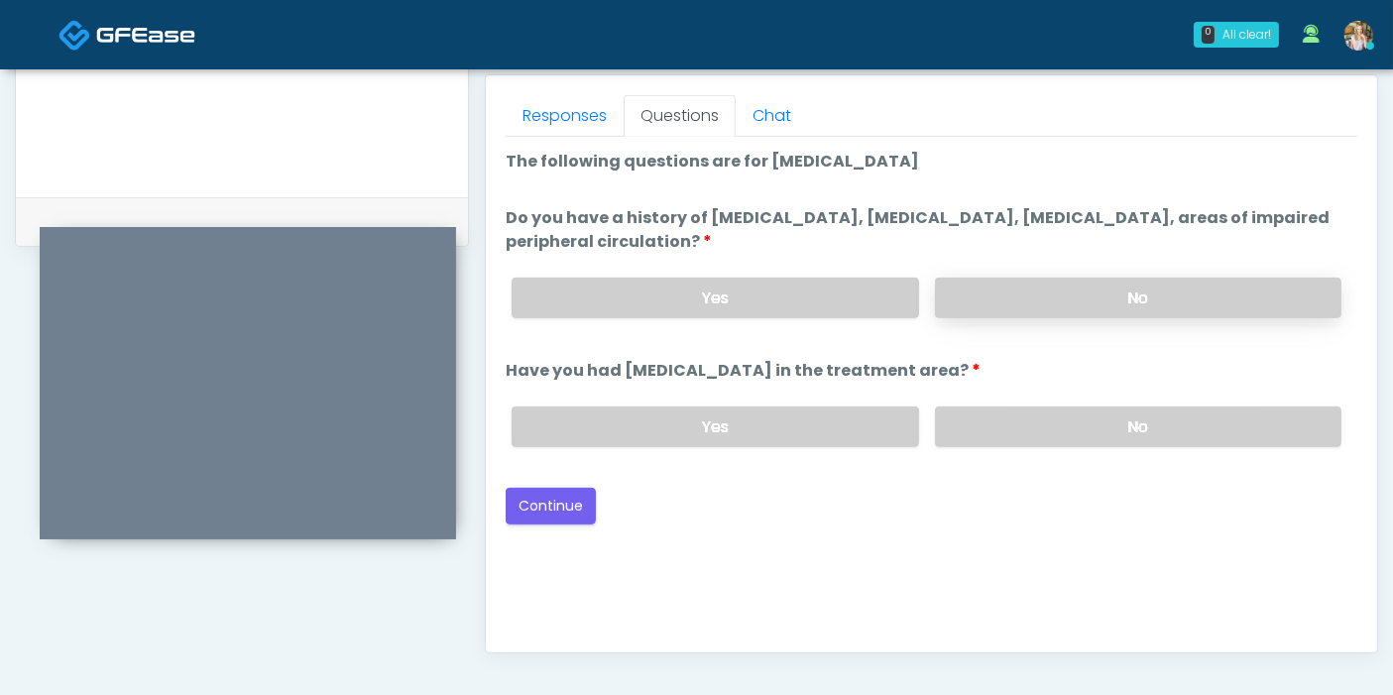
click at [1121, 284] on label "No" at bounding box center [1138, 298] width 406 height 41
click at [1083, 420] on label "No" at bounding box center [1138, 426] width 406 height 41
click at [560, 498] on button "Continue" at bounding box center [551, 506] width 90 height 37
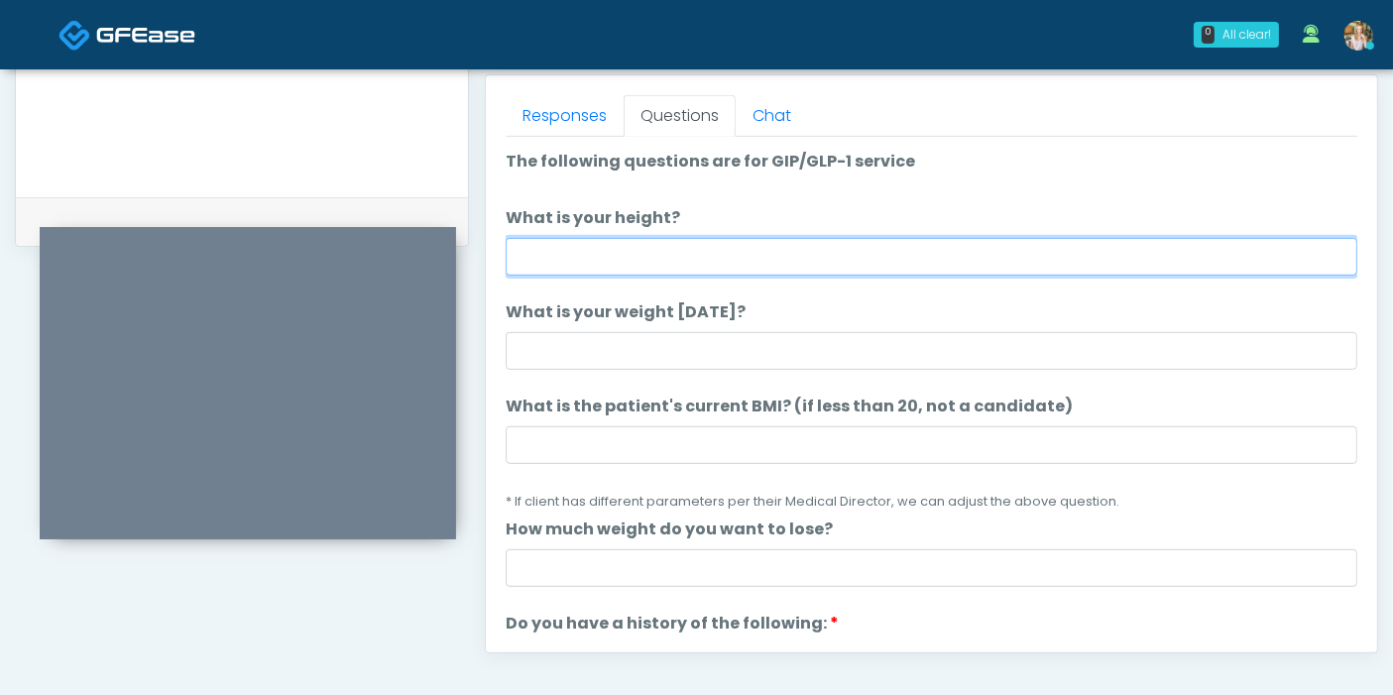
click at [909, 249] on input "What is your height?" at bounding box center [931, 257] width 851 height 38
type input "***"
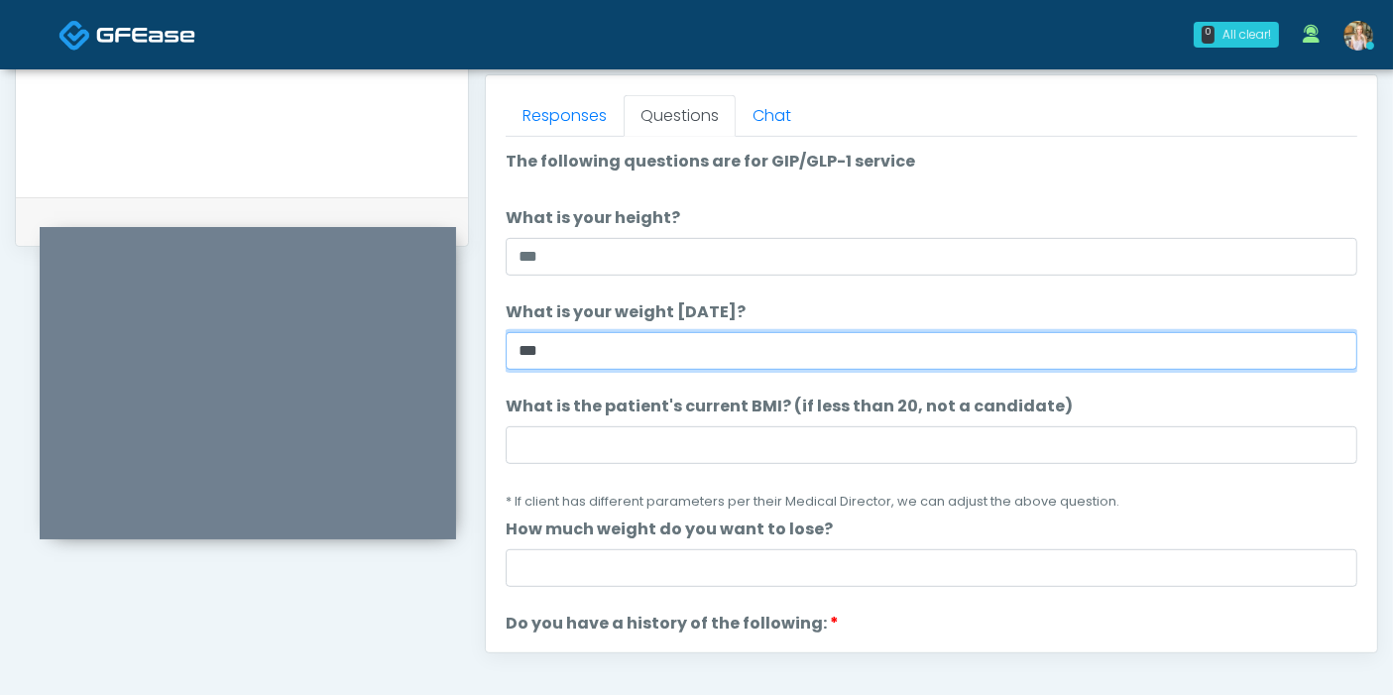
type input "***"
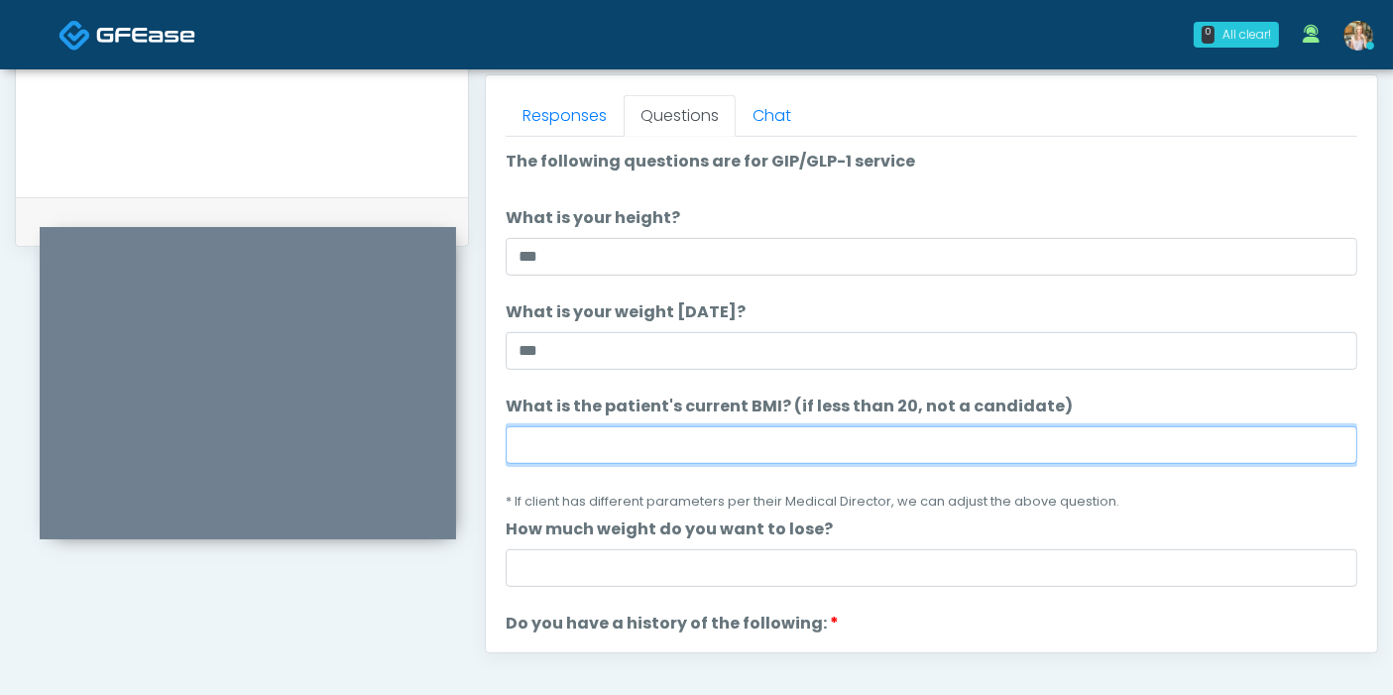
click at [885, 440] on input "What is the patient's current BMI? (if less than 20, not a candidate)" at bounding box center [931, 445] width 851 height 38
type input "****"
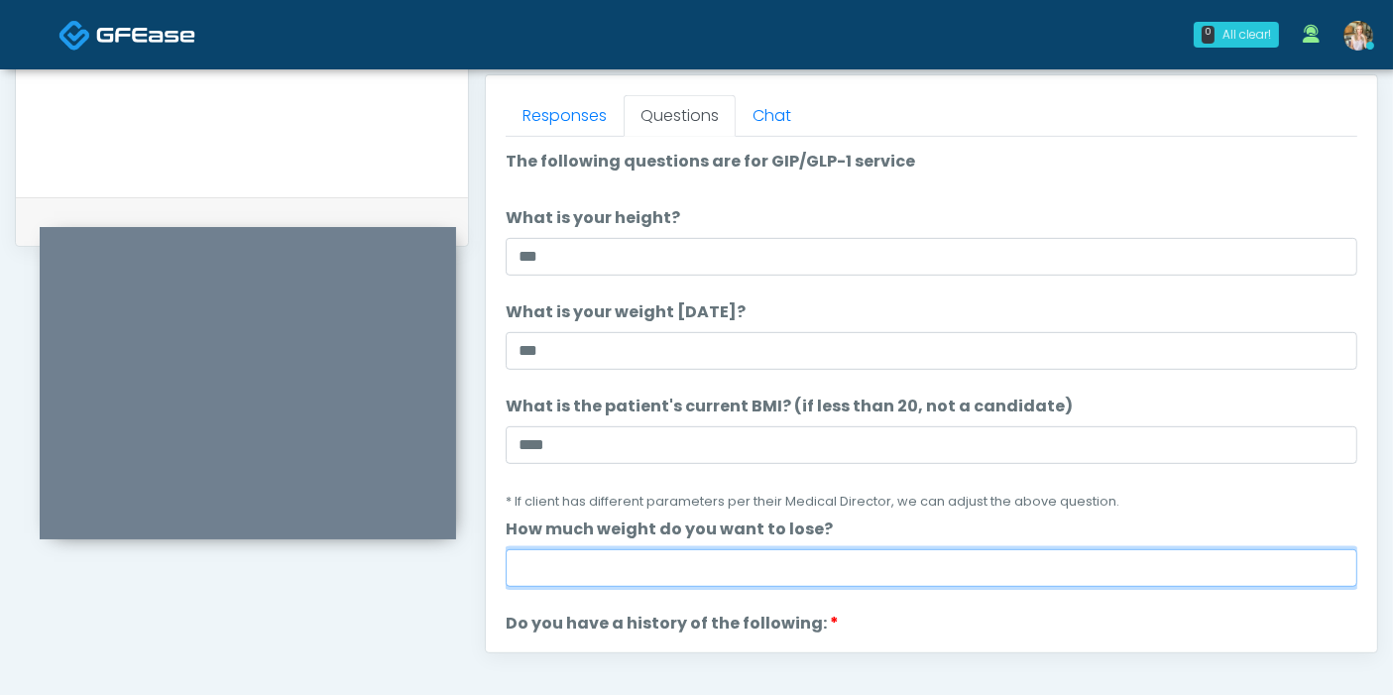
click at [894, 562] on input "How much weight do you want to lose?" at bounding box center [931, 568] width 851 height 38
type input "*"
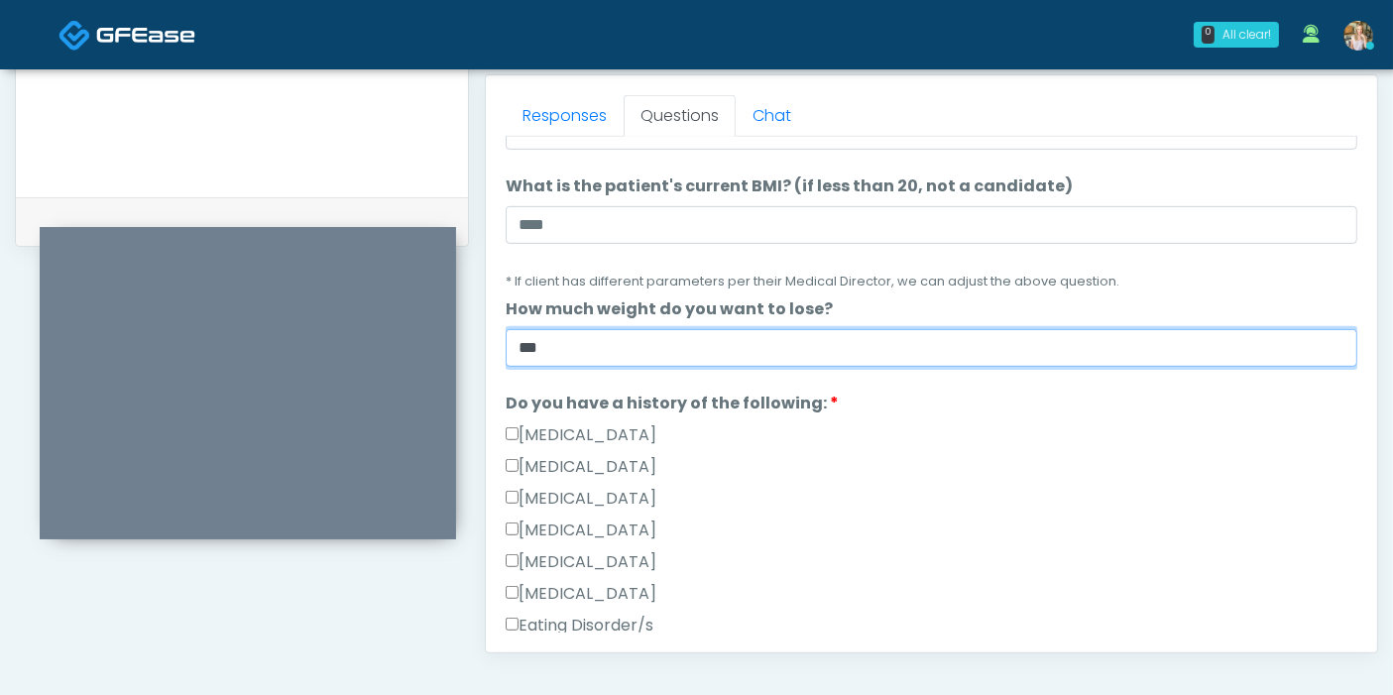
scroll to position [330, 0]
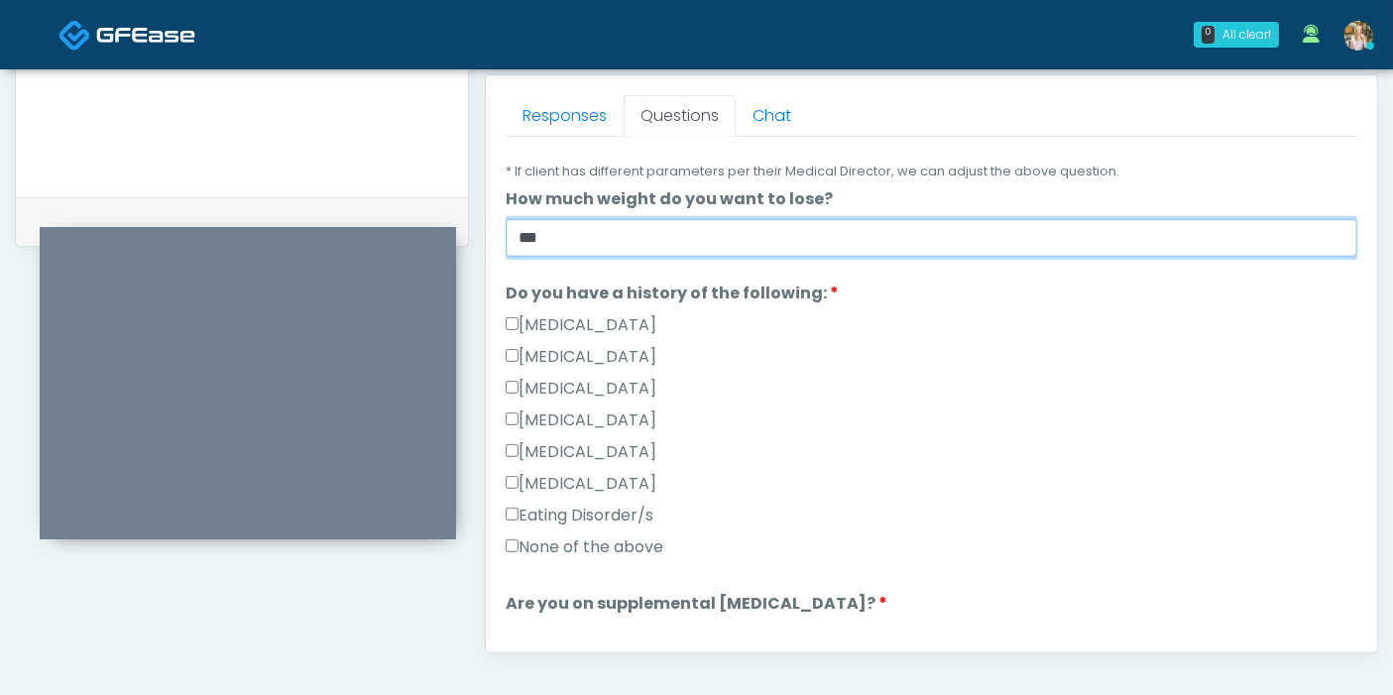
type input "***"
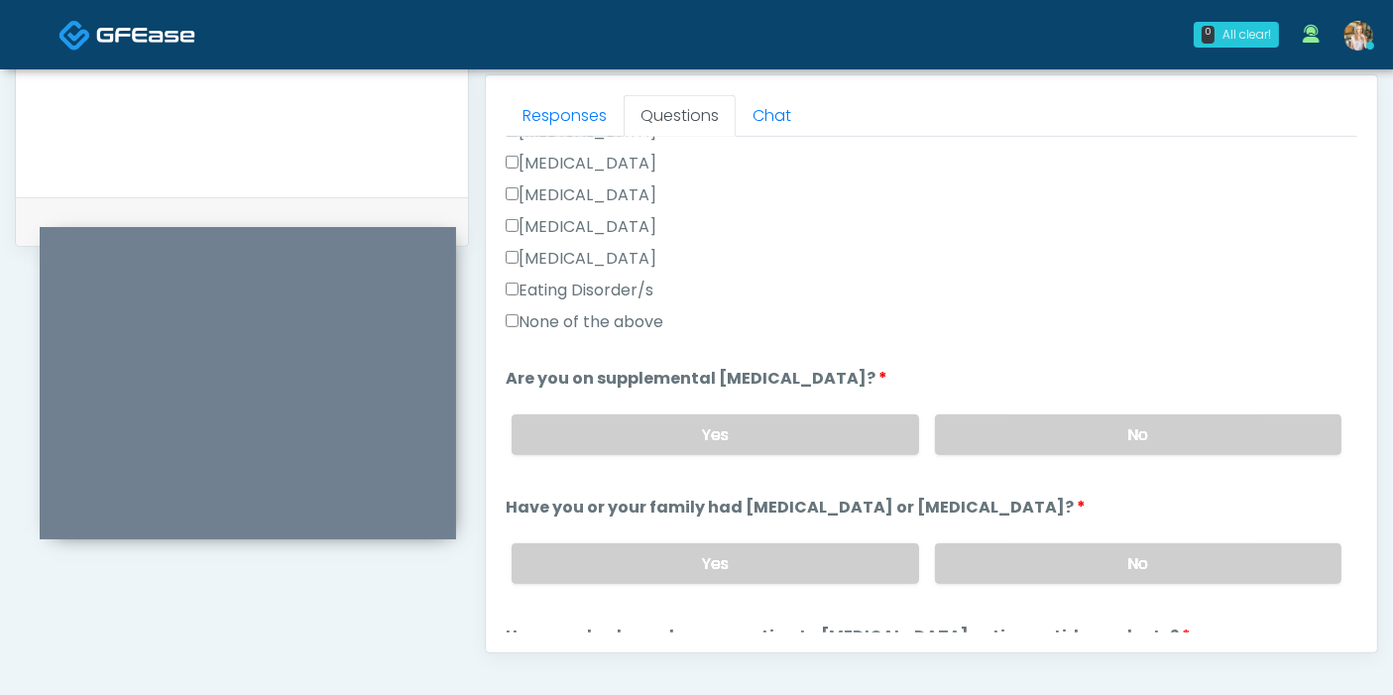
scroll to position [660, 0]
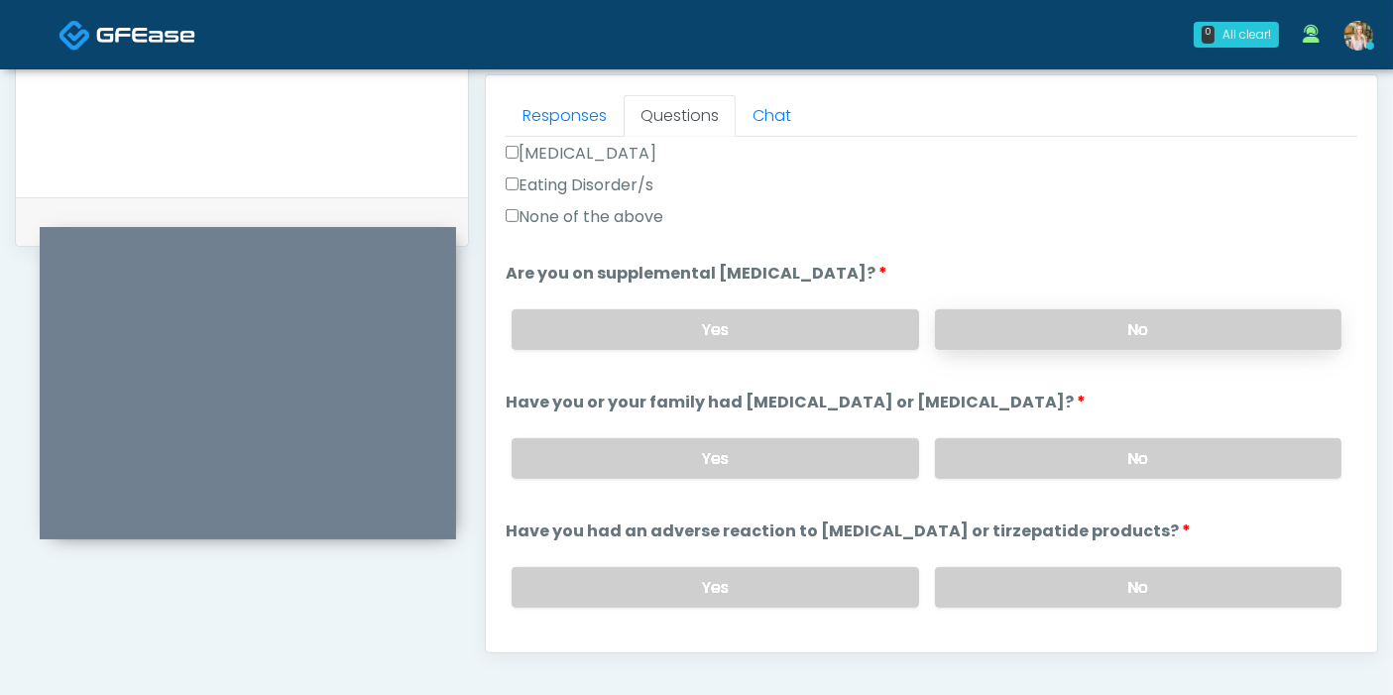
click at [1103, 324] on label "No" at bounding box center [1138, 329] width 406 height 41
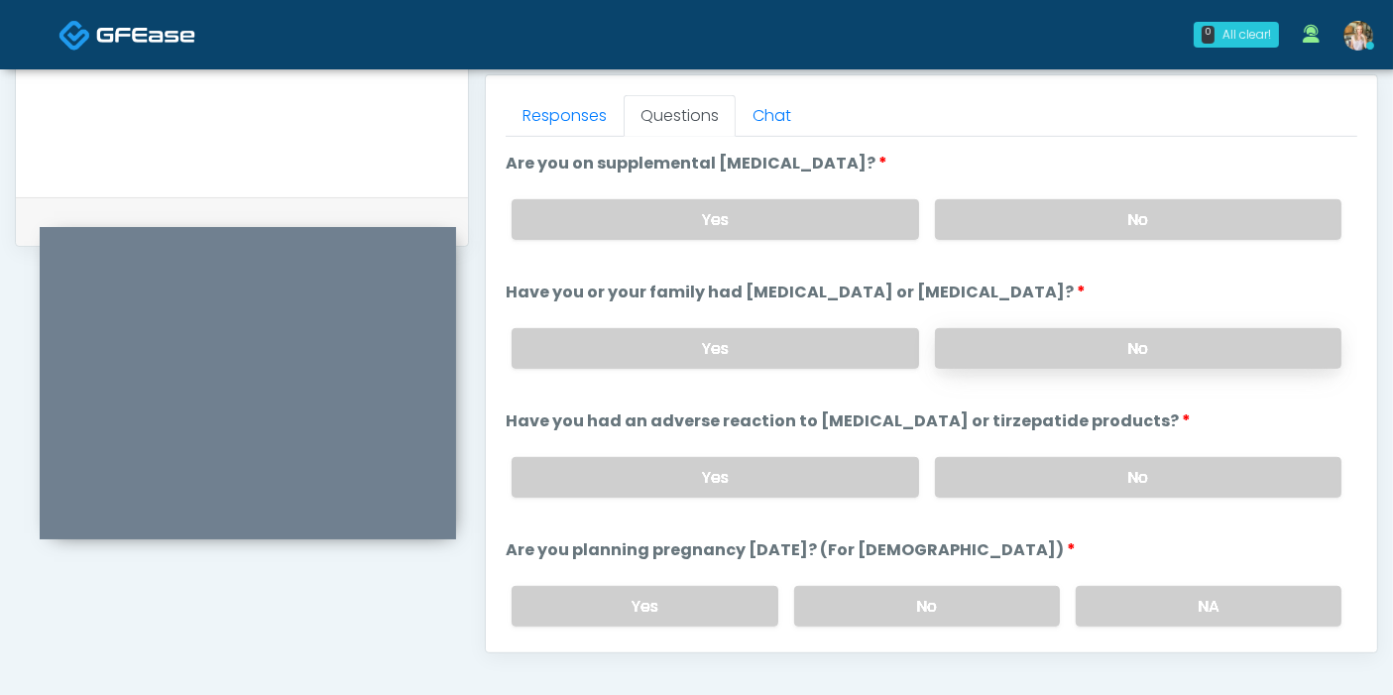
click at [1059, 342] on label "No" at bounding box center [1138, 348] width 406 height 41
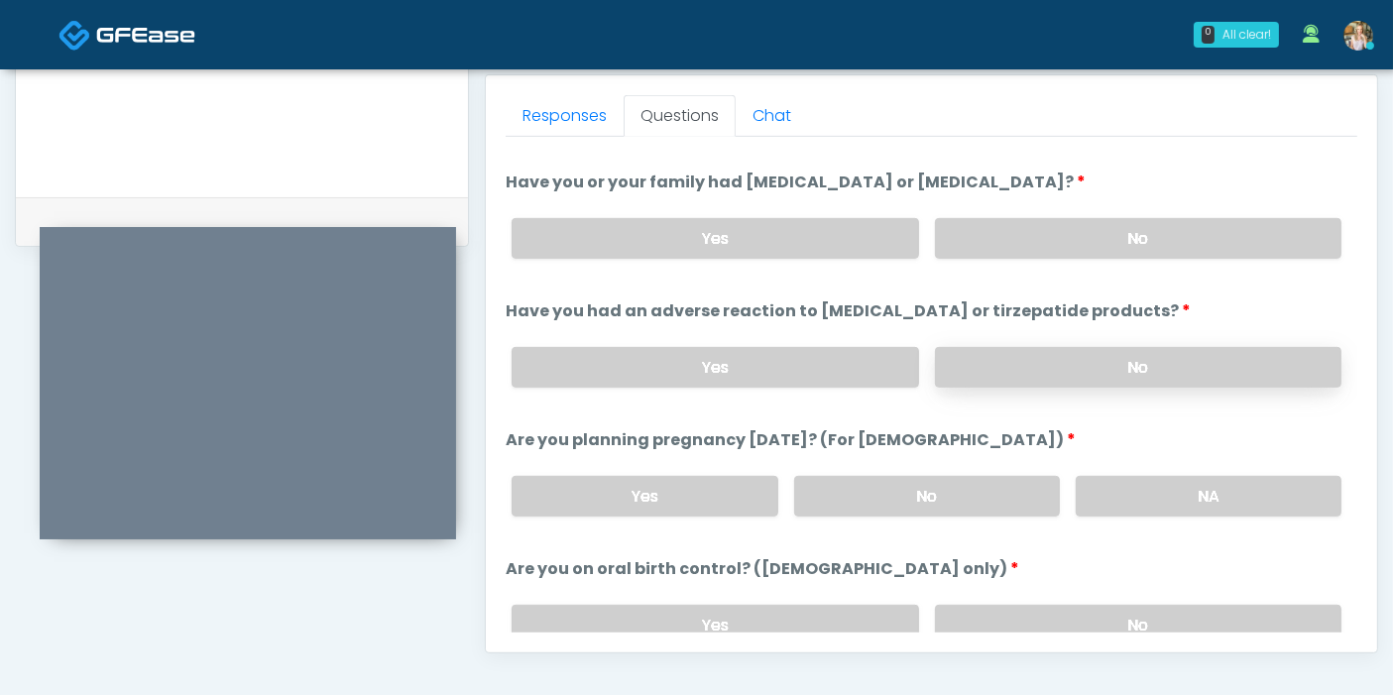
click at [1109, 347] on label "No" at bounding box center [1138, 367] width 406 height 41
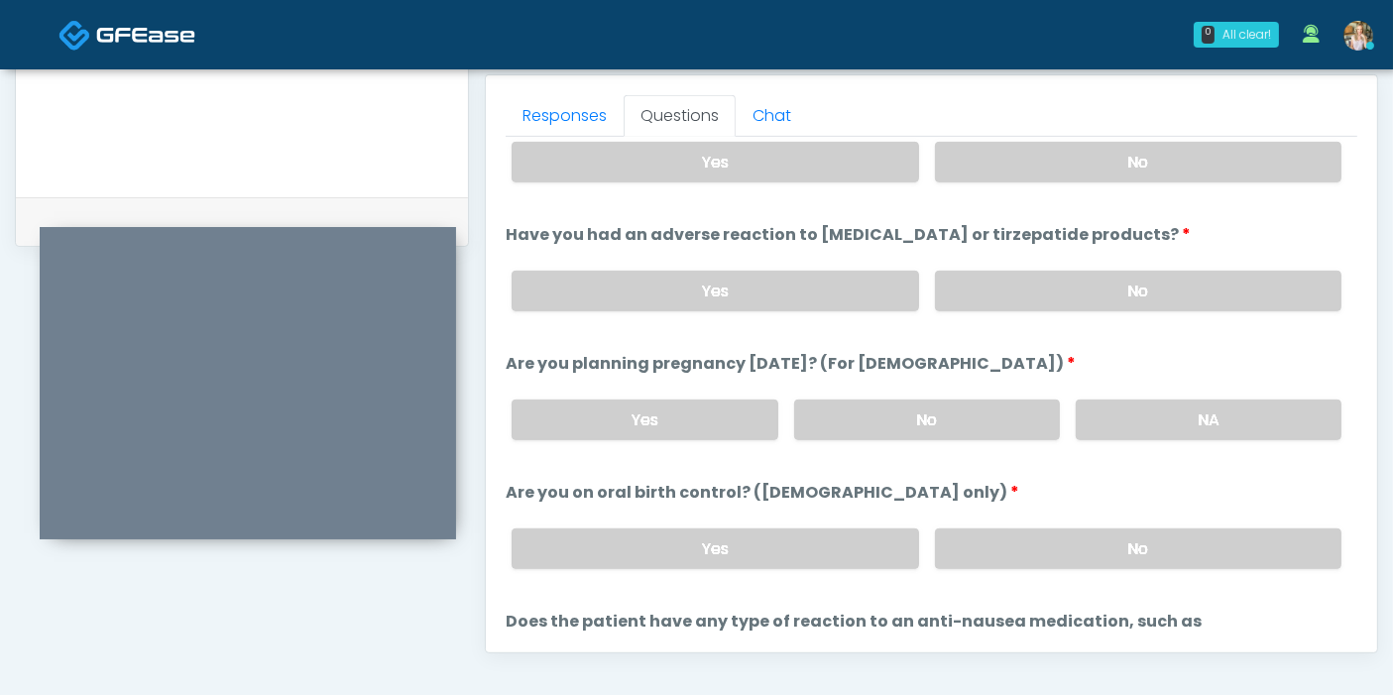
scroll to position [991, 0]
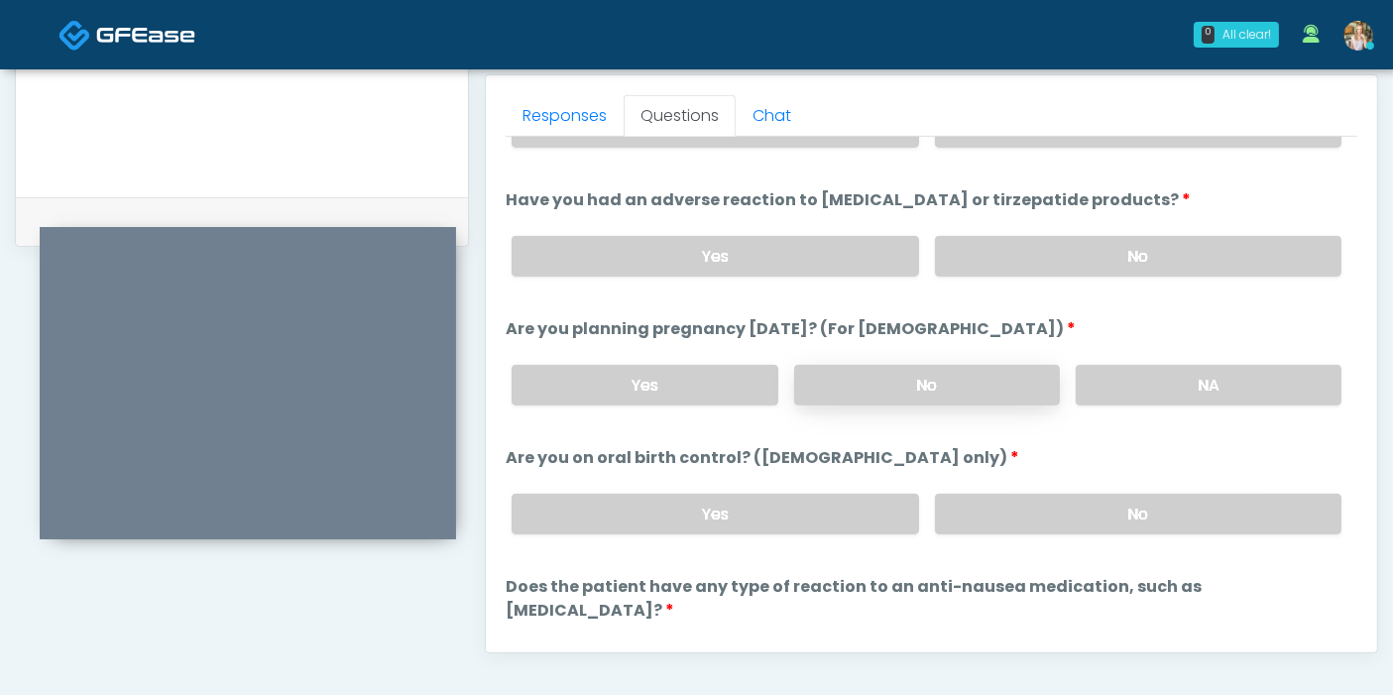
click at [923, 384] on label "No" at bounding box center [927, 385] width 266 height 41
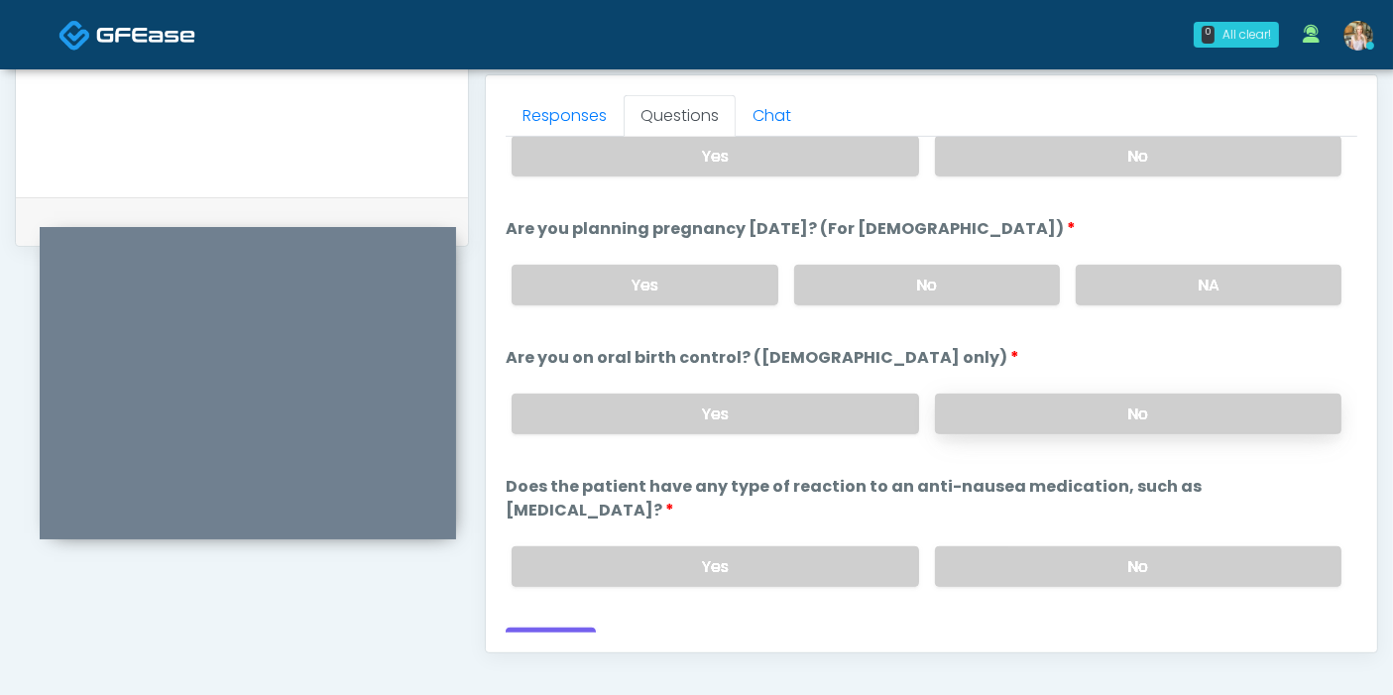
click at [1052, 406] on label "No" at bounding box center [1138, 414] width 406 height 41
click at [981, 546] on label "No" at bounding box center [1138, 566] width 406 height 41
click at [546, 627] on button "Continue" at bounding box center [551, 645] width 90 height 37
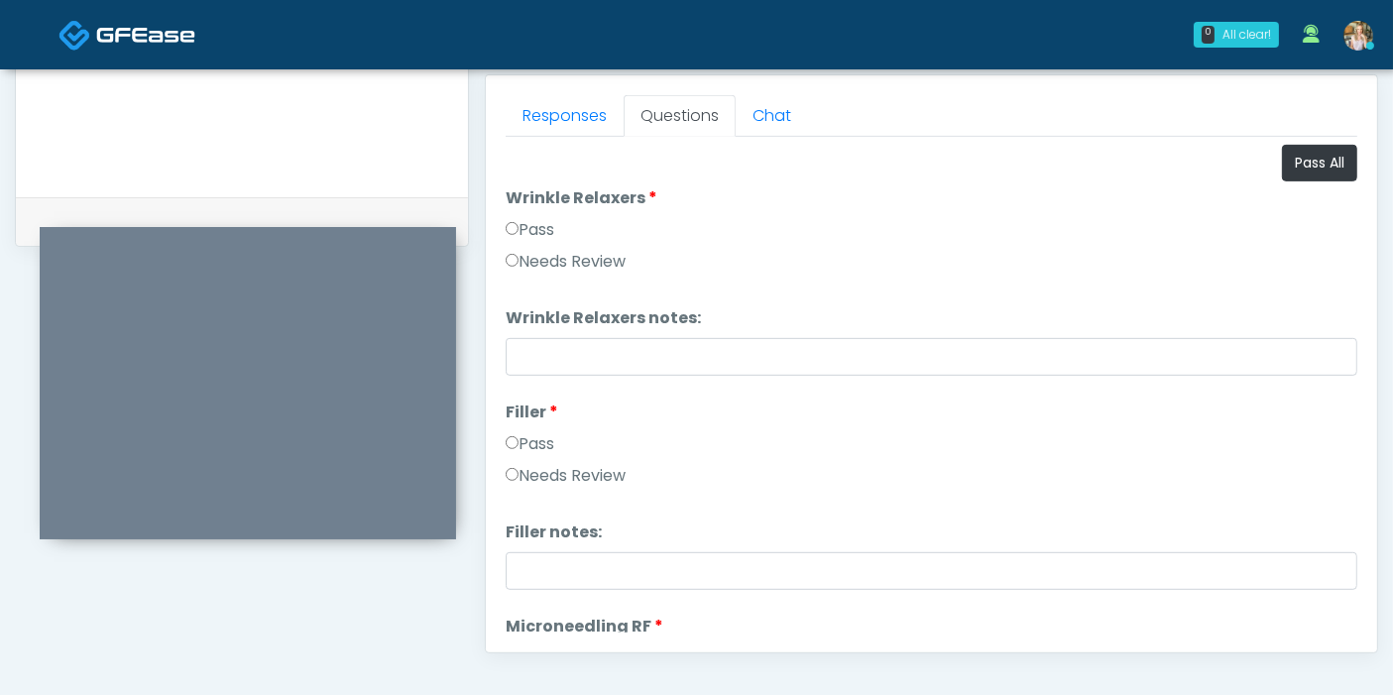
scroll to position [639, 0]
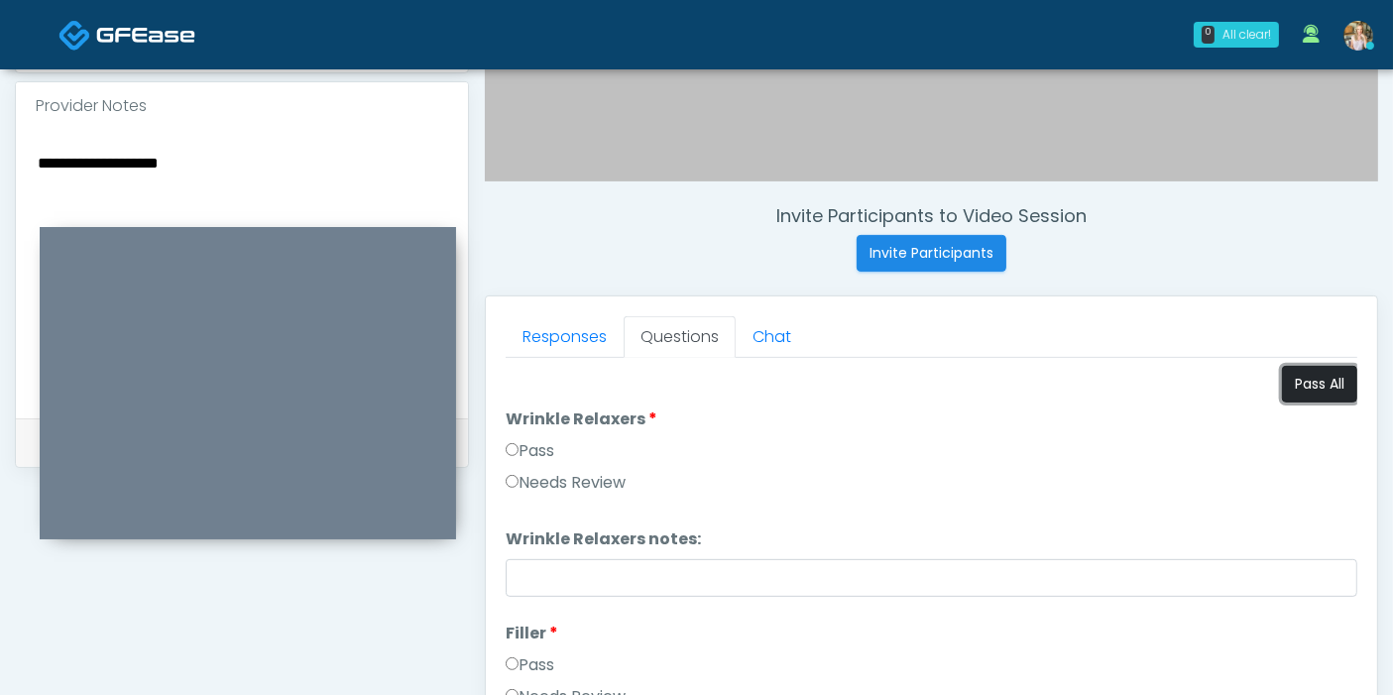
click at [1289, 376] on button "Pass All" at bounding box center [1319, 384] width 75 height 37
click at [552, 335] on link "Responses" at bounding box center [565, 337] width 118 height 42
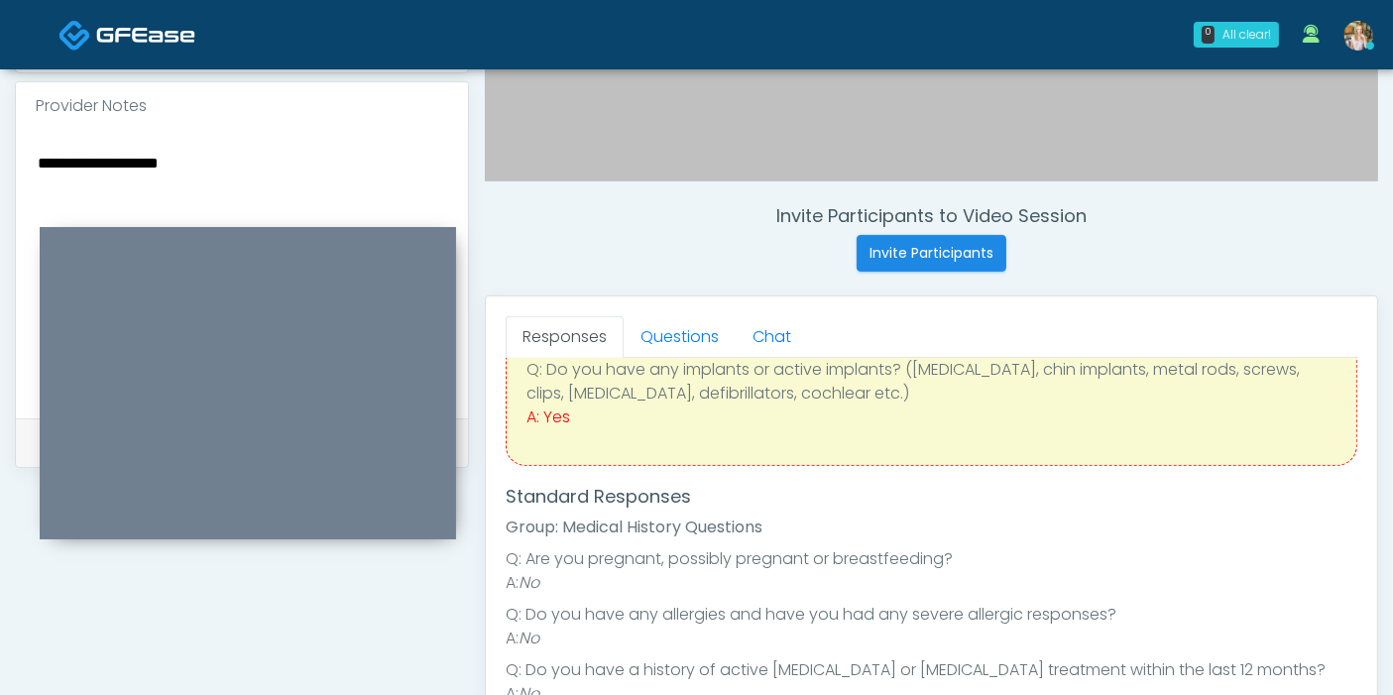
scroll to position [220, 0]
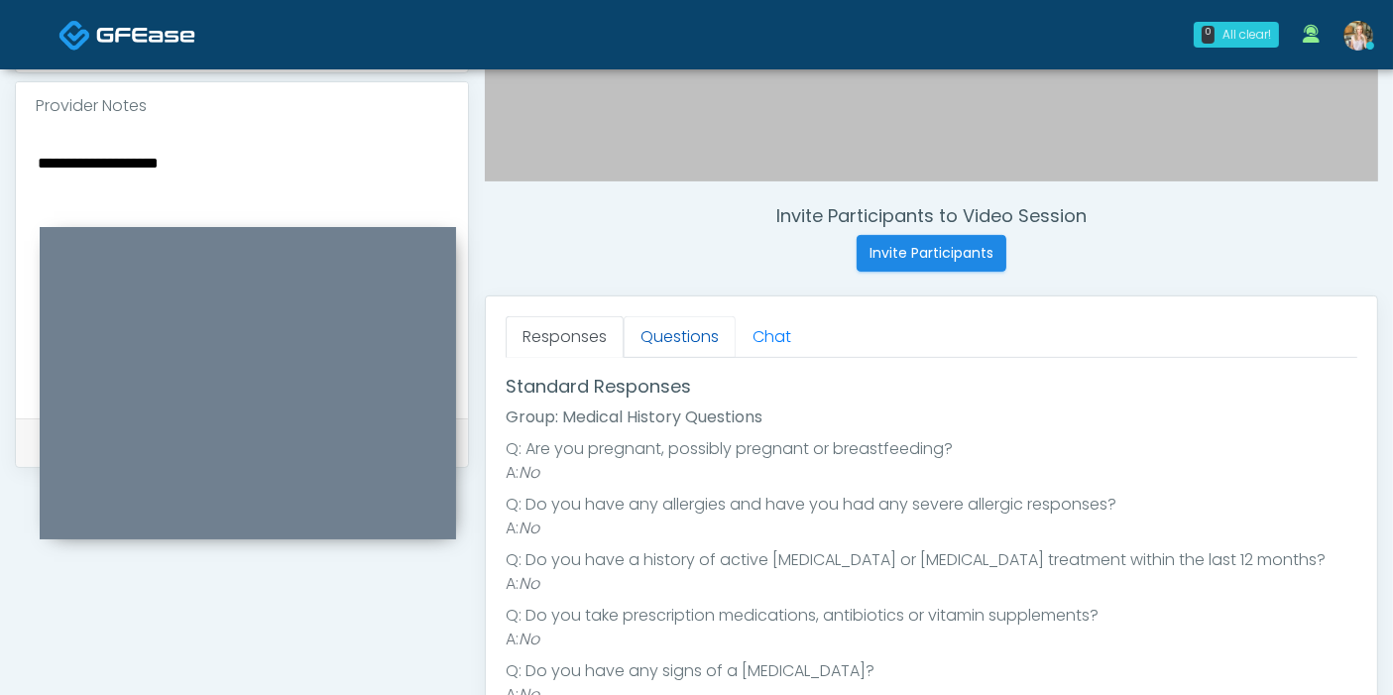
click at [677, 330] on link "Questions" at bounding box center [679, 337] width 112 height 42
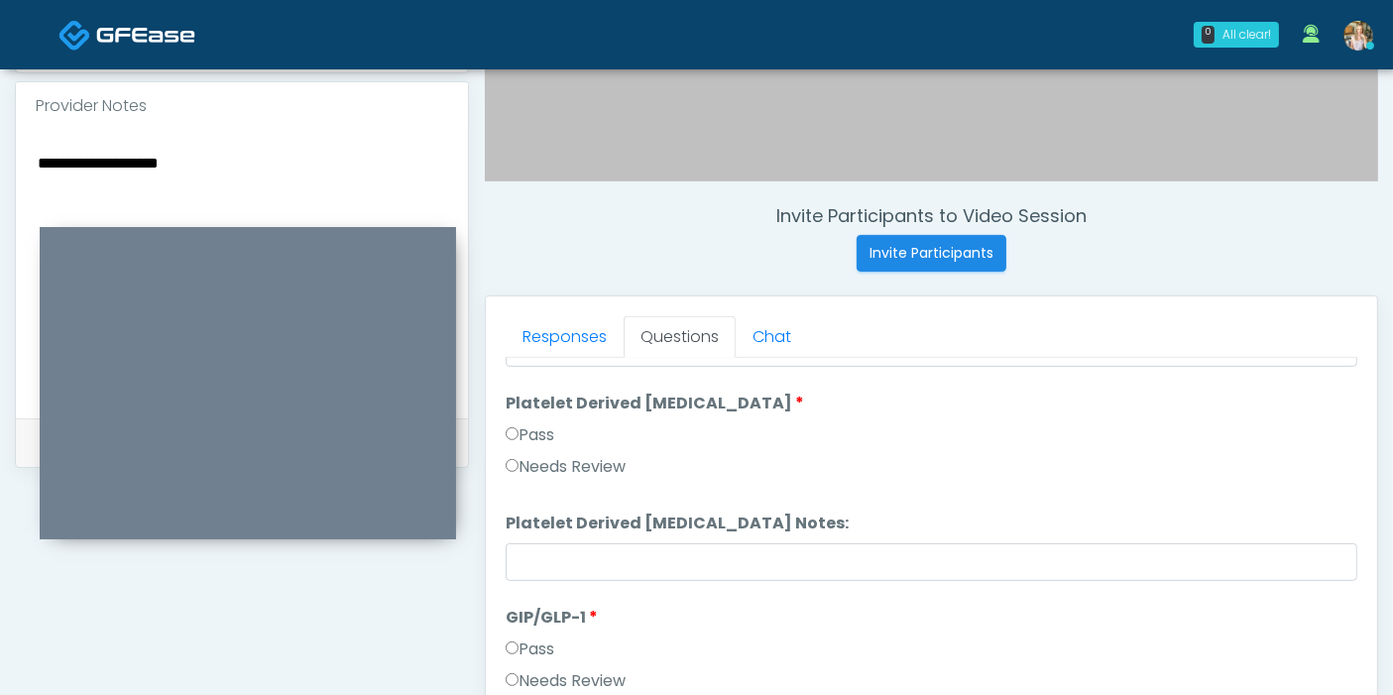
scroll to position [860, 0]
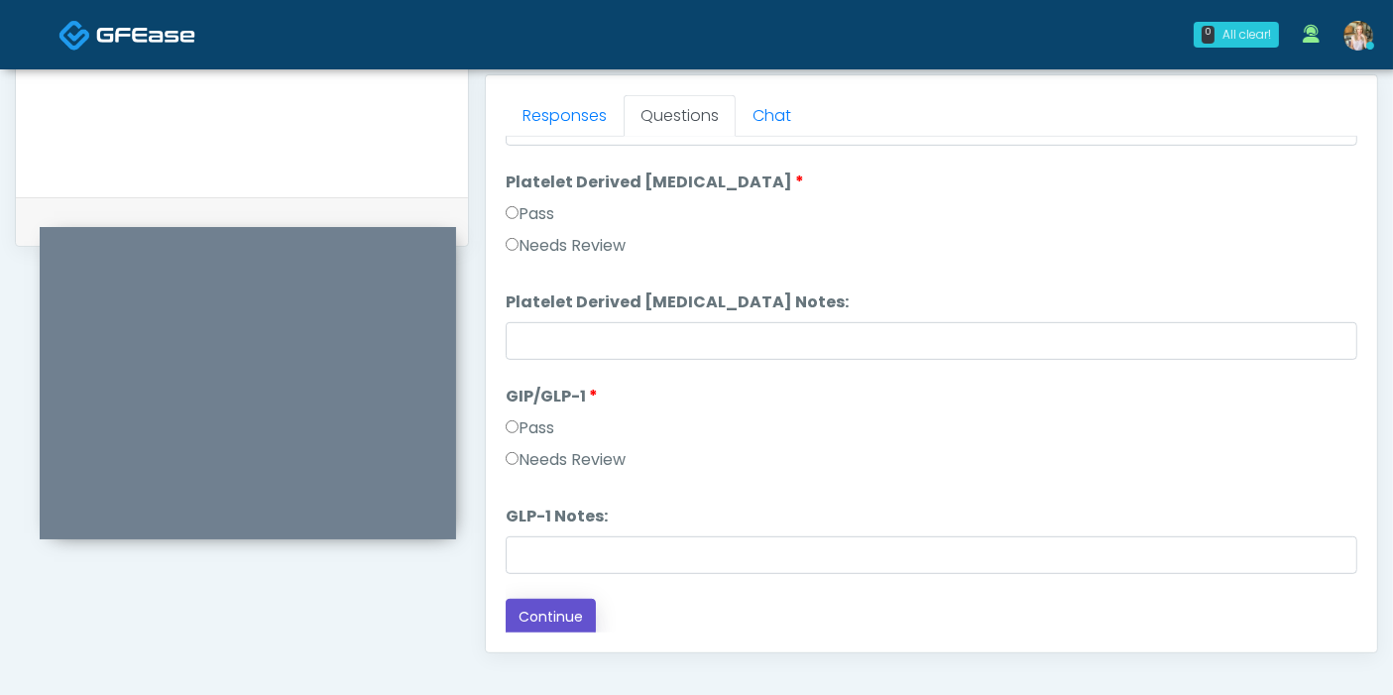
click at [552, 613] on button "Continue" at bounding box center [551, 617] width 90 height 37
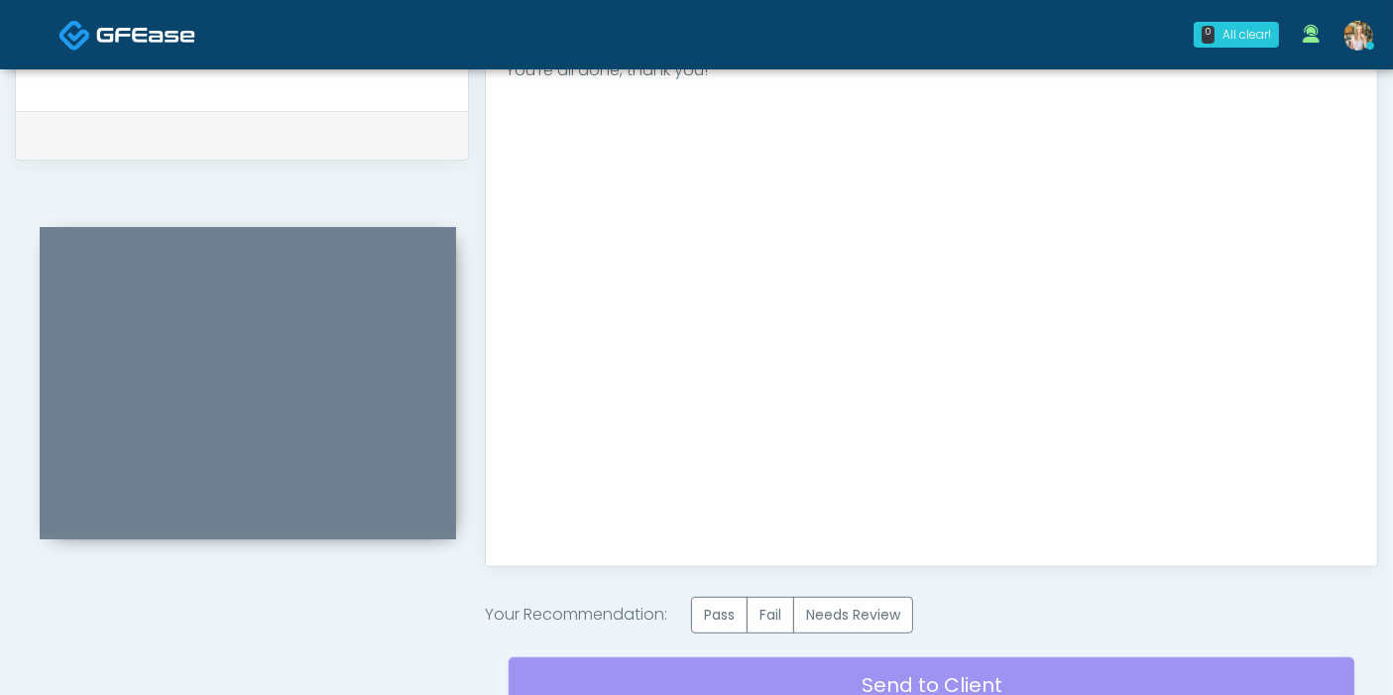
scroll to position [1080, 0]
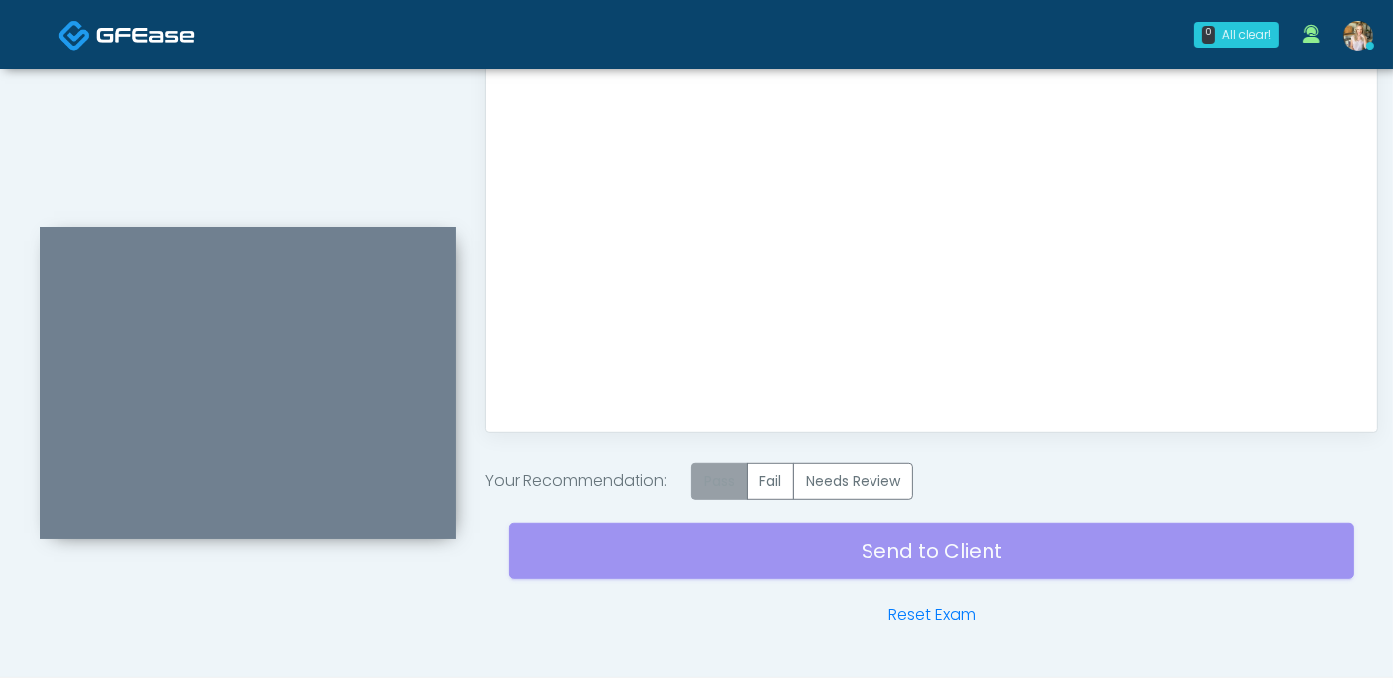
click at [716, 481] on label "Pass" at bounding box center [719, 481] width 56 height 37
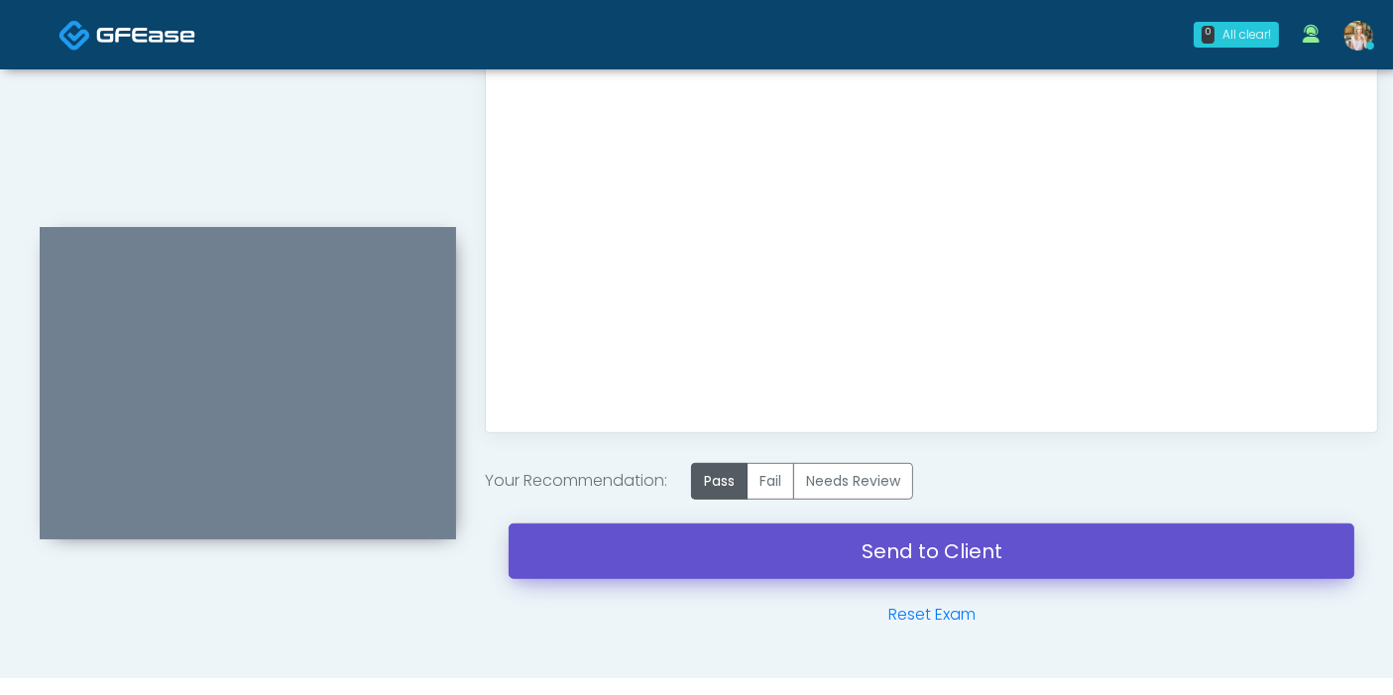
drag, startPoint x: 869, startPoint y: 545, endPoint x: 820, endPoint y: 94, distance: 453.7
click at [869, 545] on link "Send to Client" at bounding box center [931, 551] width 846 height 56
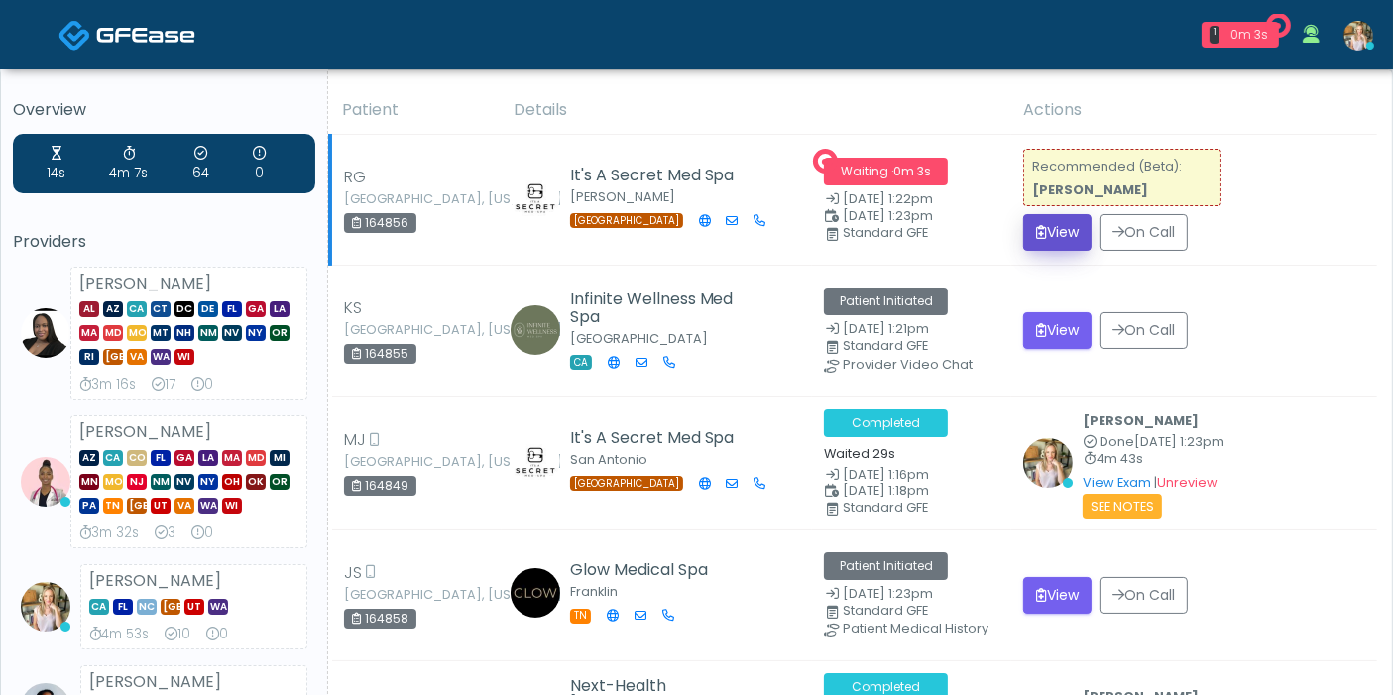
click at [1038, 232] on button "View" at bounding box center [1057, 232] width 68 height 37
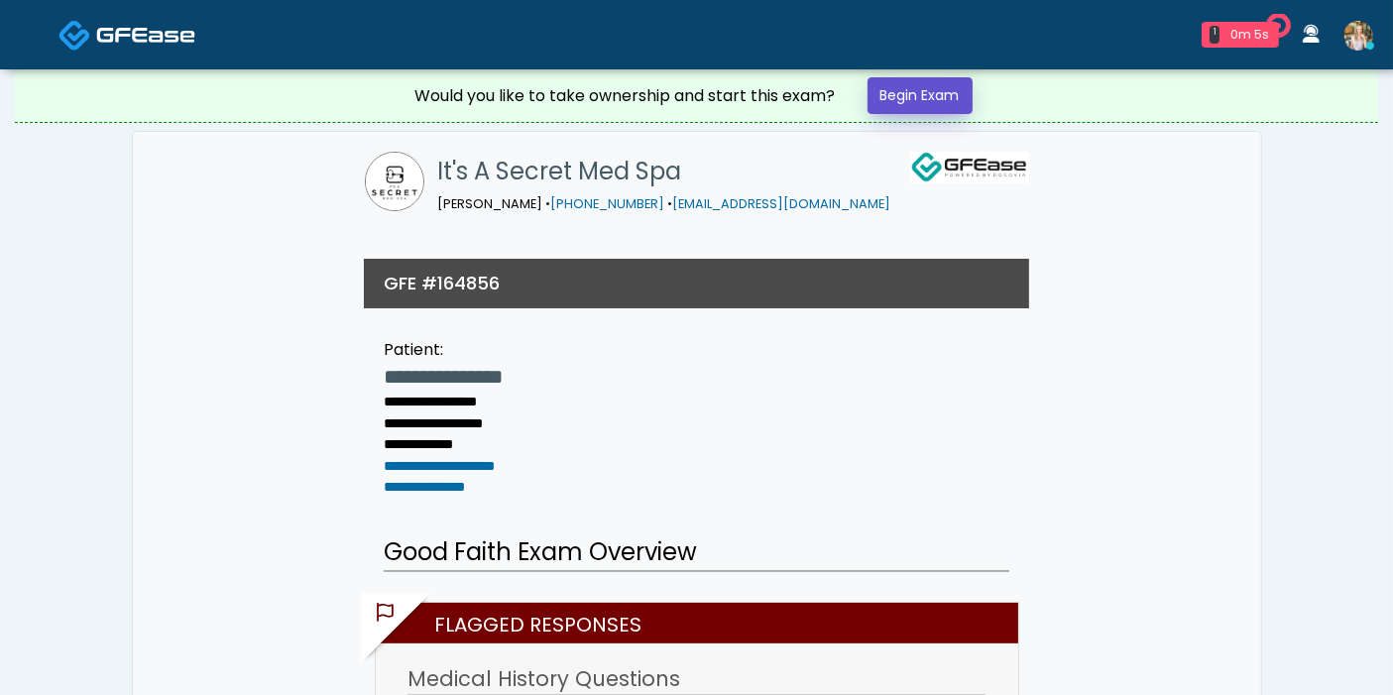
click at [901, 95] on link "Begin Exam" at bounding box center [919, 95] width 105 height 37
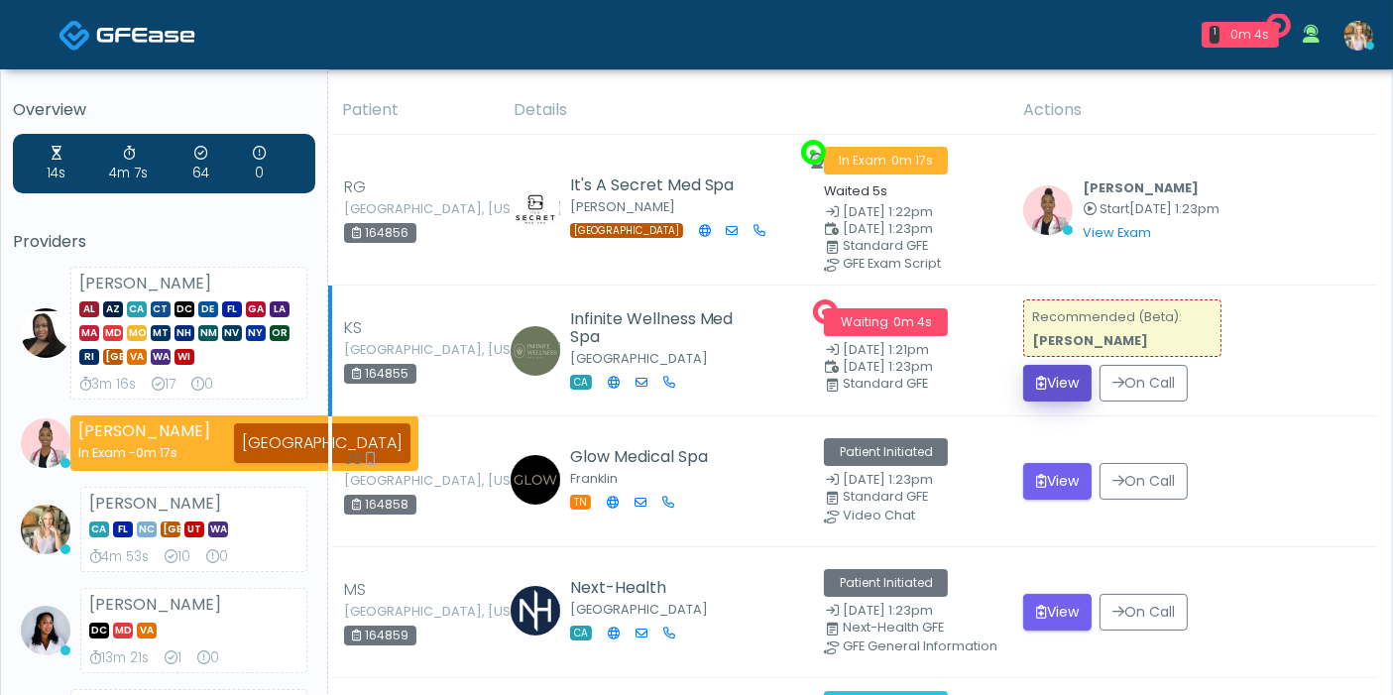
click at [1036, 373] on button "View" at bounding box center [1057, 383] width 68 height 37
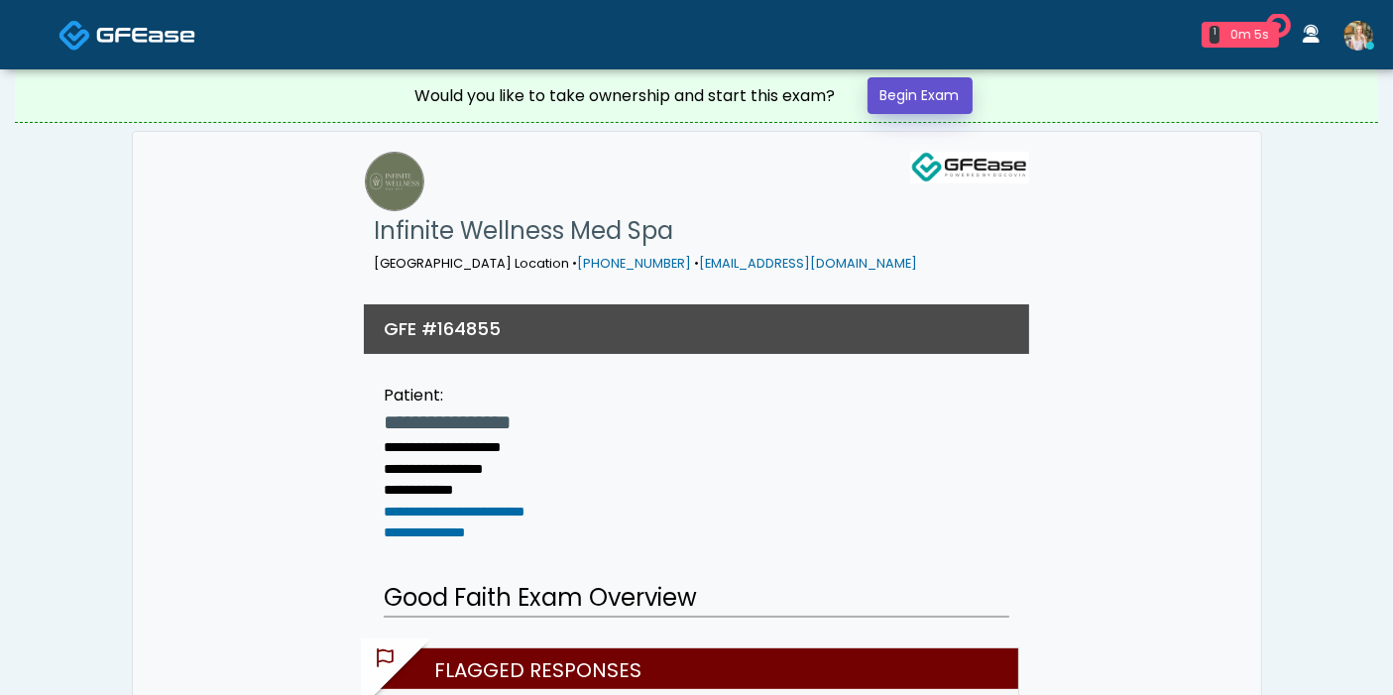
click at [907, 99] on link "Begin Exam" at bounding box center [919, 95] width 105 height 37
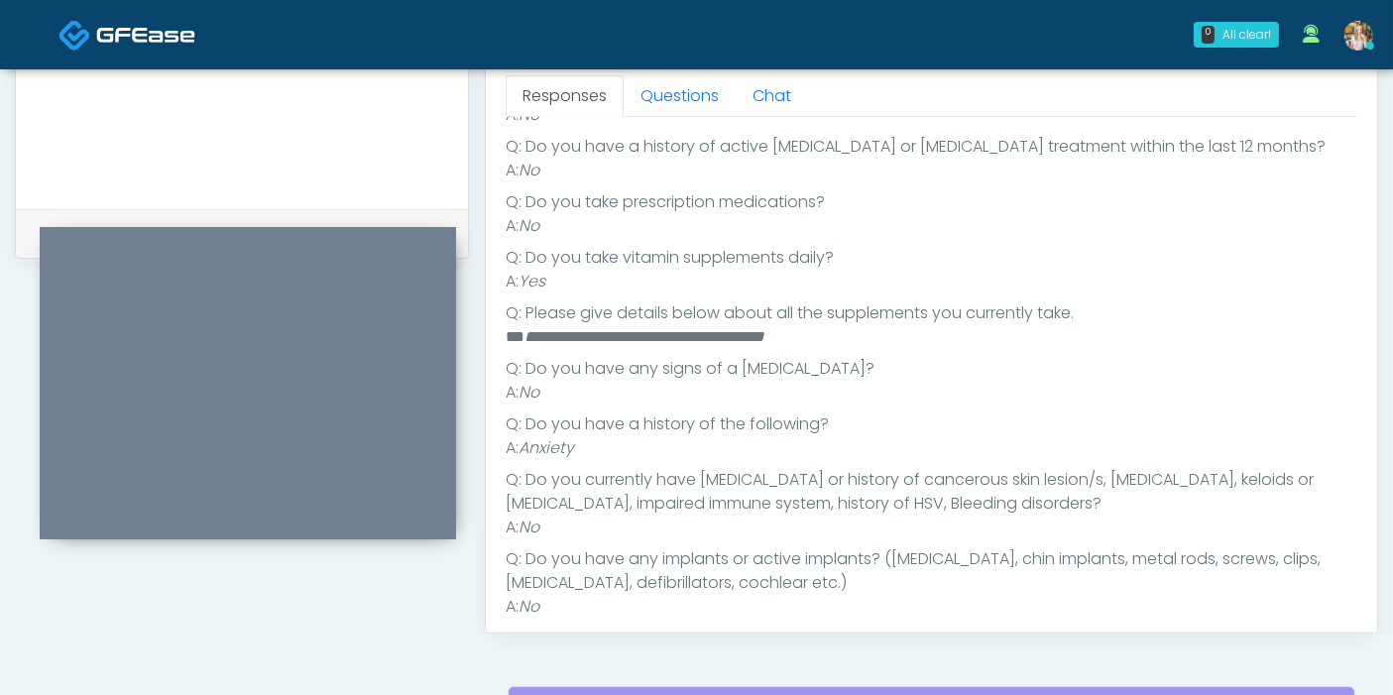
scroll to position [334, 0]
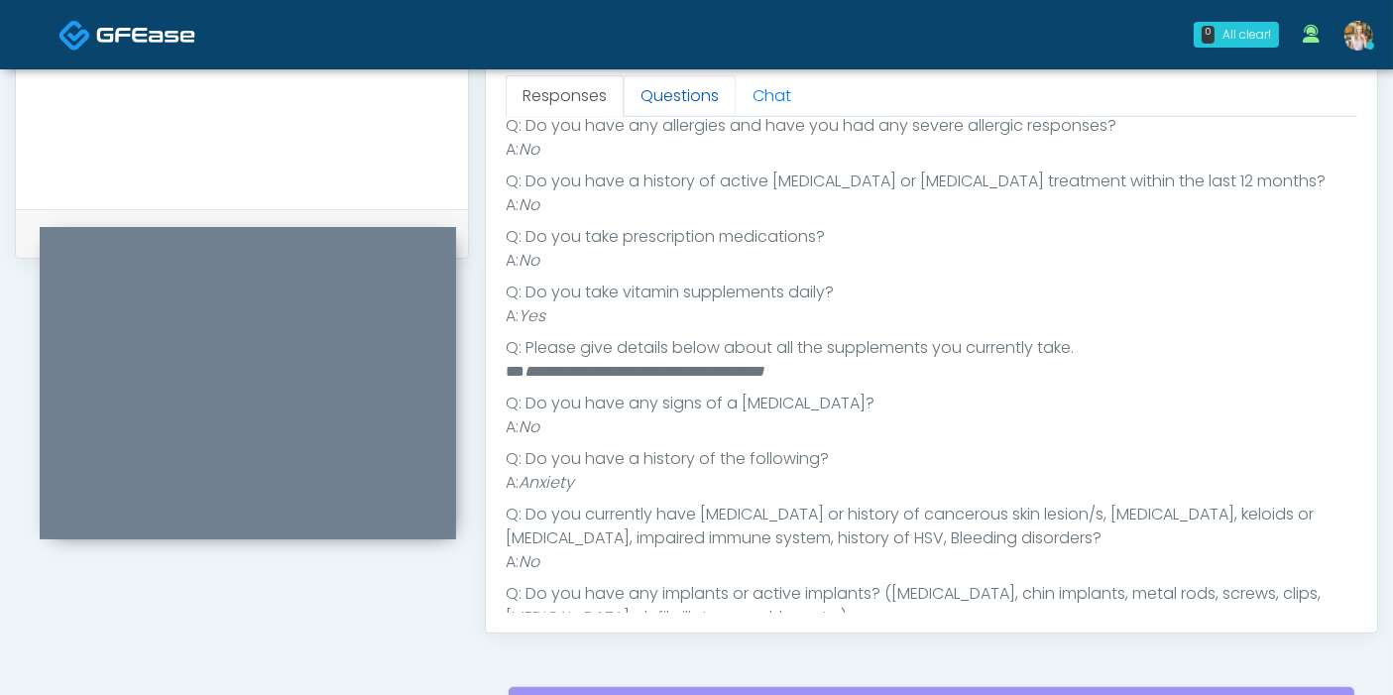
click at [685, 82] on link "Questions" at bounding box center [679, 96] width 112 height 42
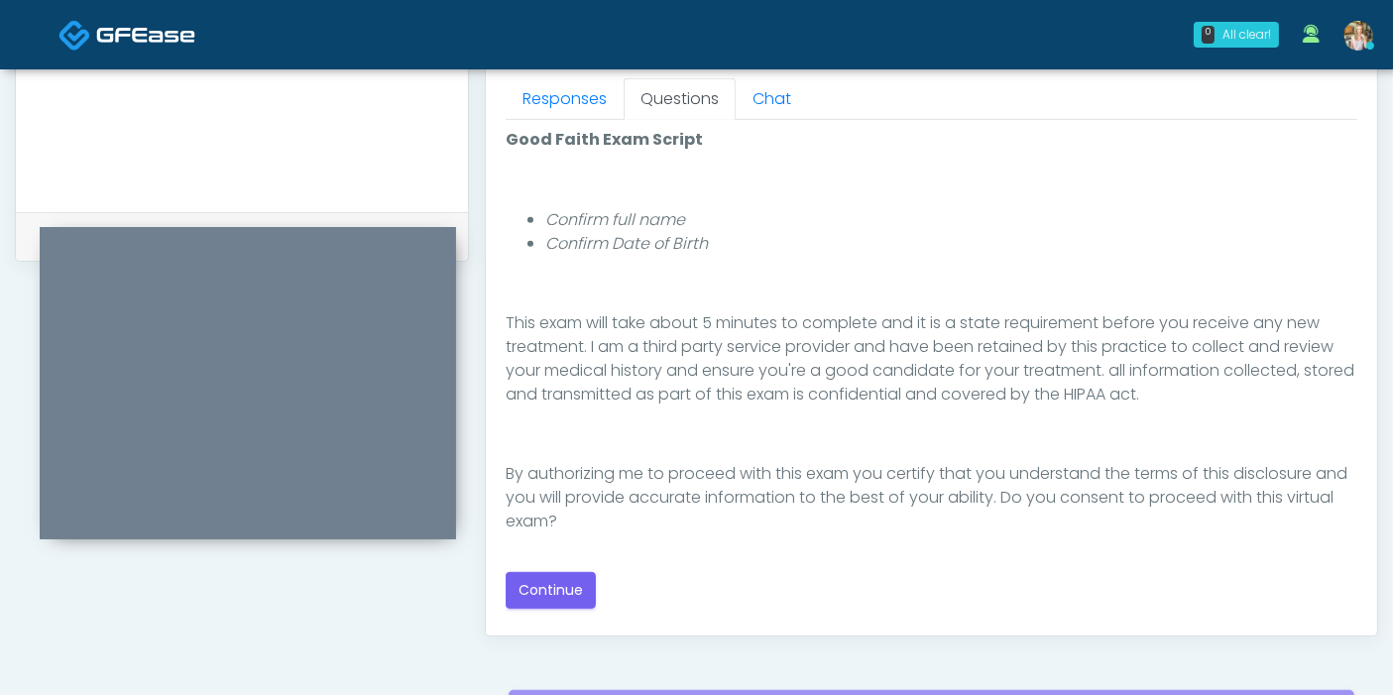
scroll to position [880, 0]
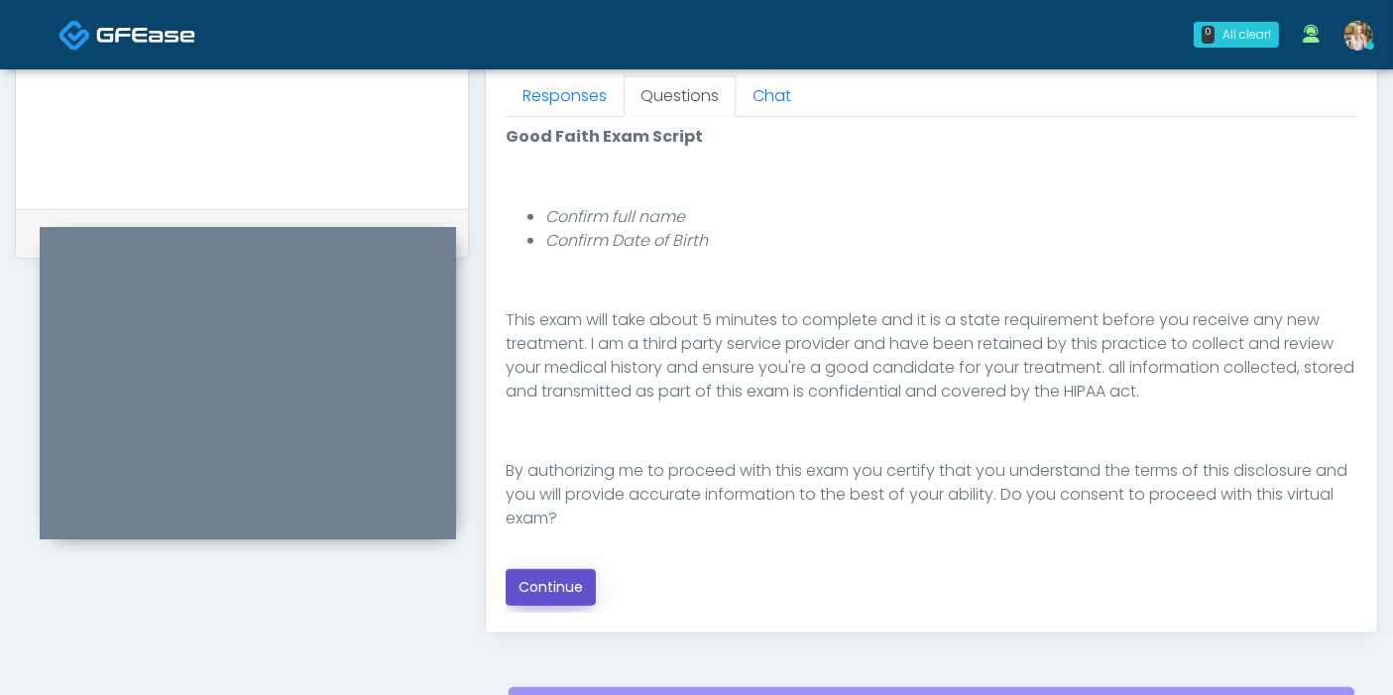
click at [560, 576] on button "Continue" at bounding box center [551, 587] width 90 height 37
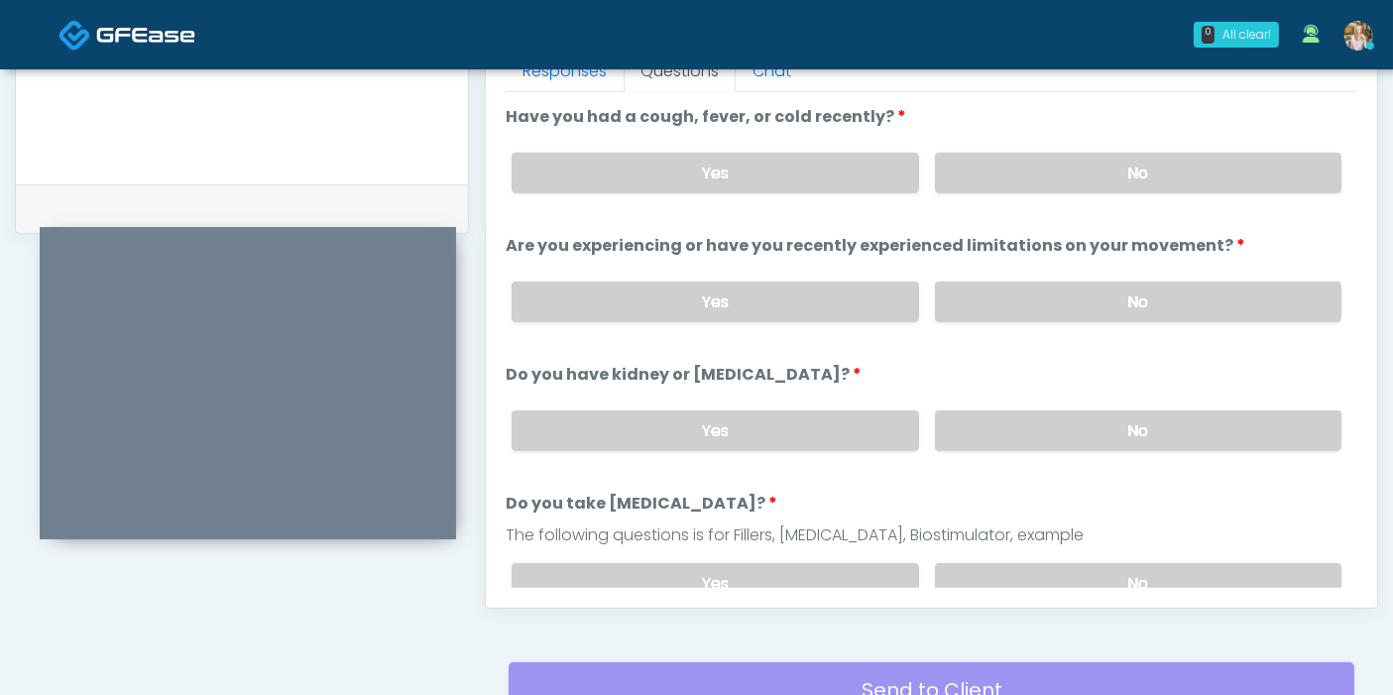
scroll to position [860, 0]
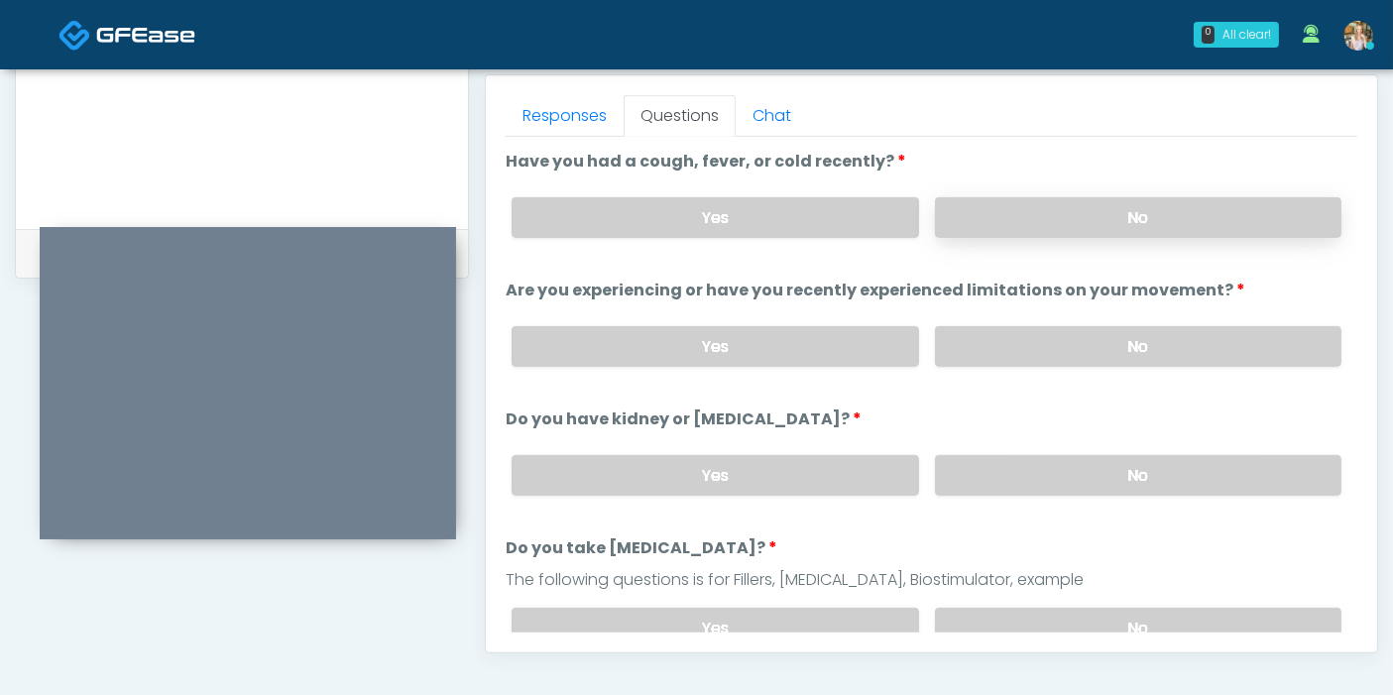
click at [1152, 214] on label "No" at bounding box center [1138, 217] width 406 height 41
click at [1115, 345] on label "No" at bounding box center [1138, 346] width 406 height 41
click at [1098, 476] on label "No" at bounding box center [1138, 475] width 406 height 41
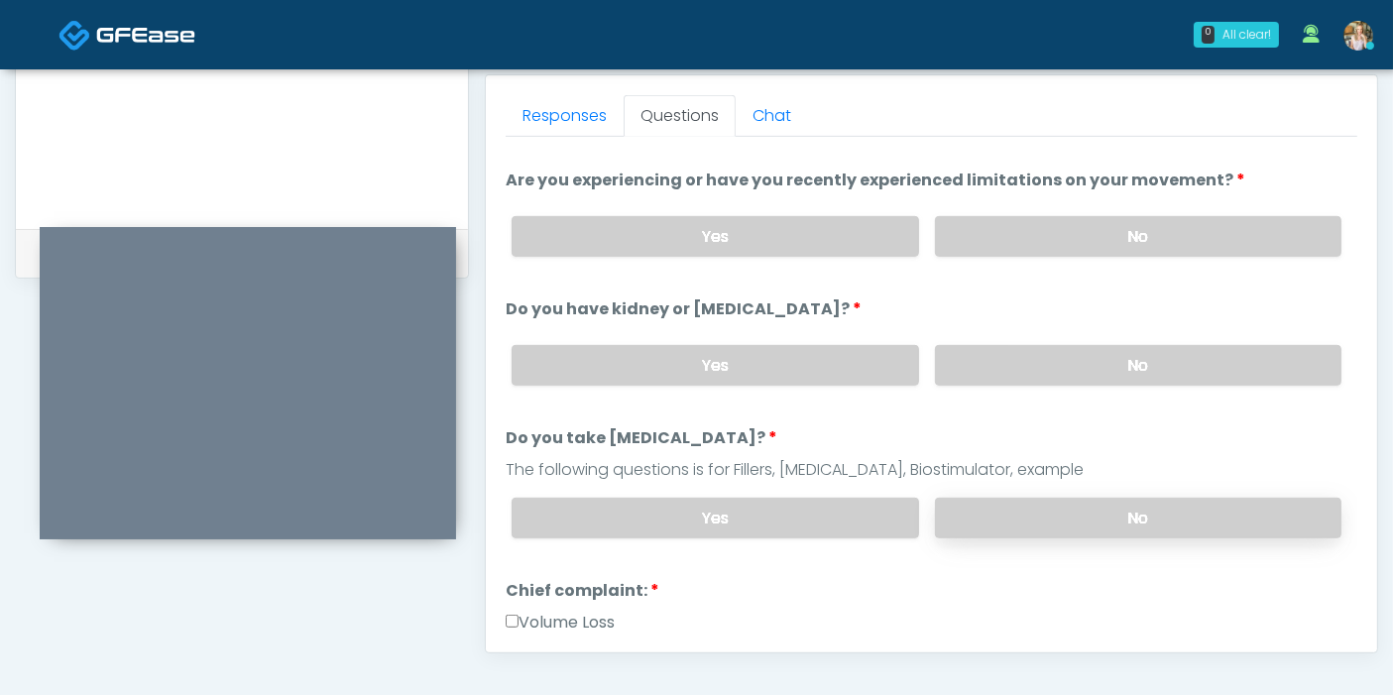
click at [1085, 513] on label "No" at bounding box center [1138, 518] width 406 height 41
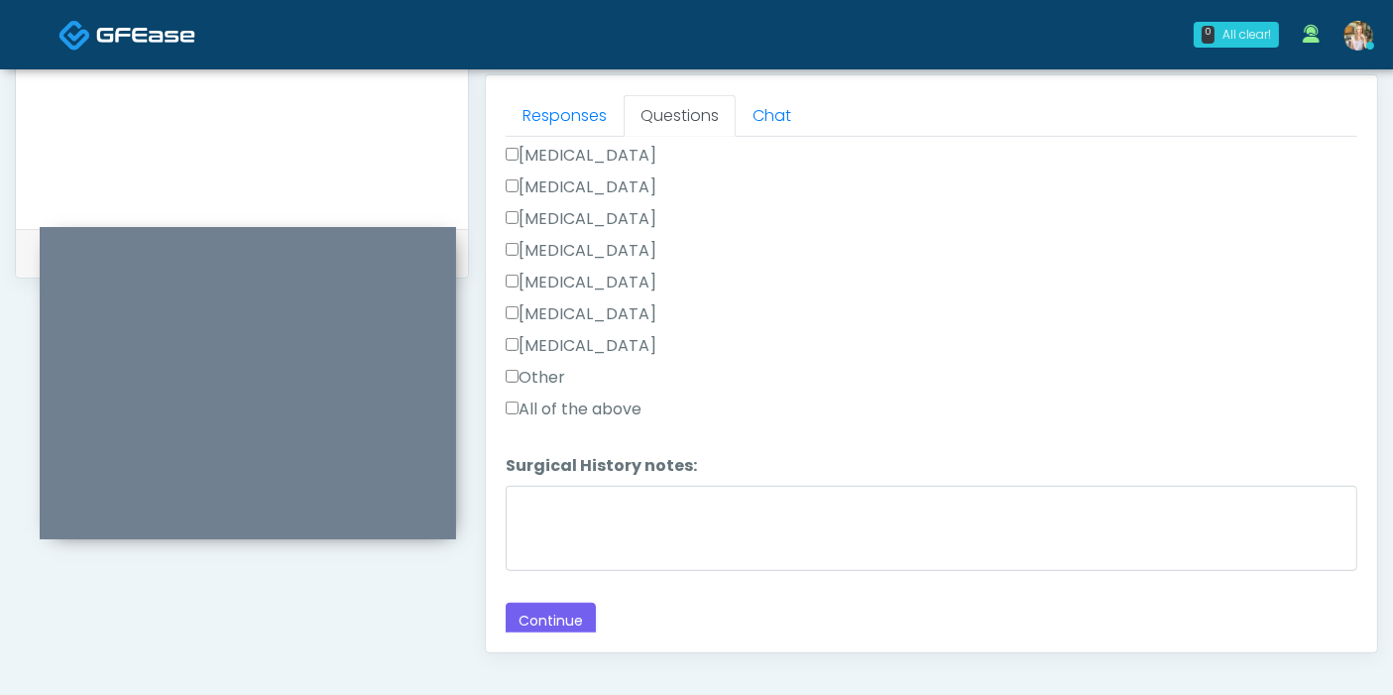
scroll to position [970, 0]
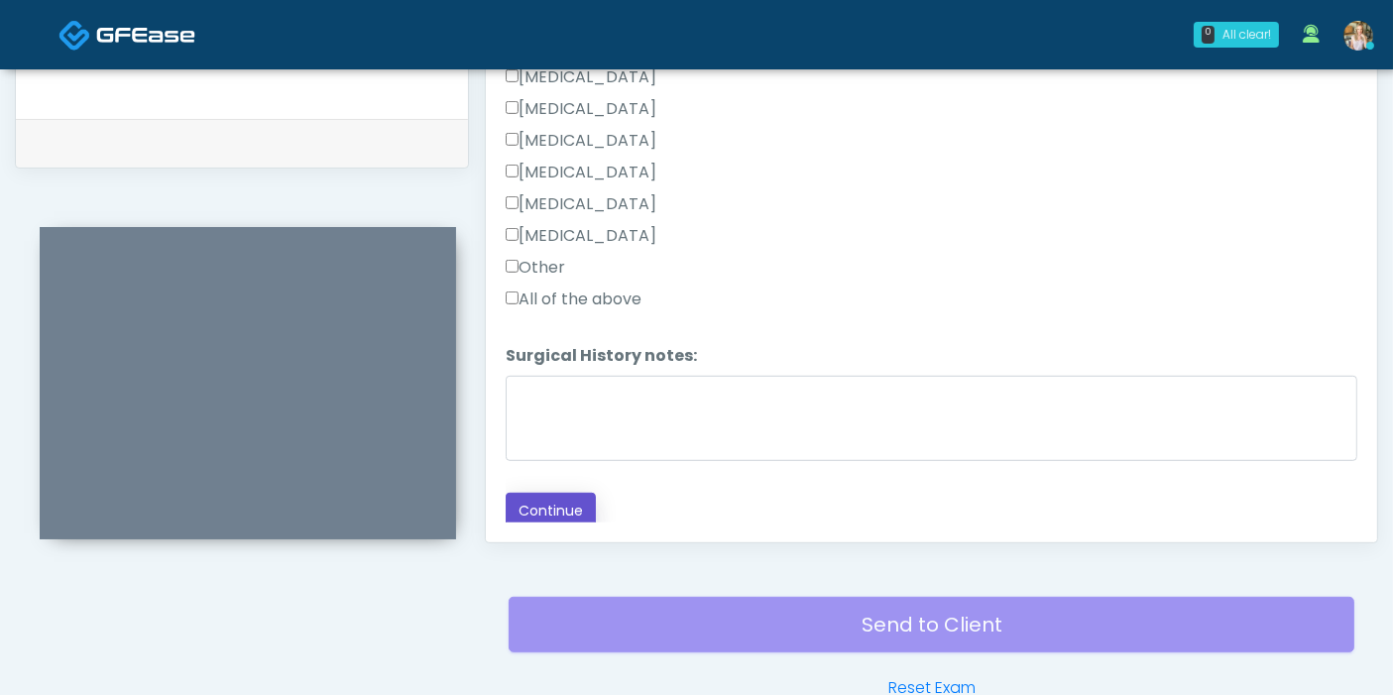
click at [568, 508] on button "Continue" at bounding box center [551, 511] width 90 height 37
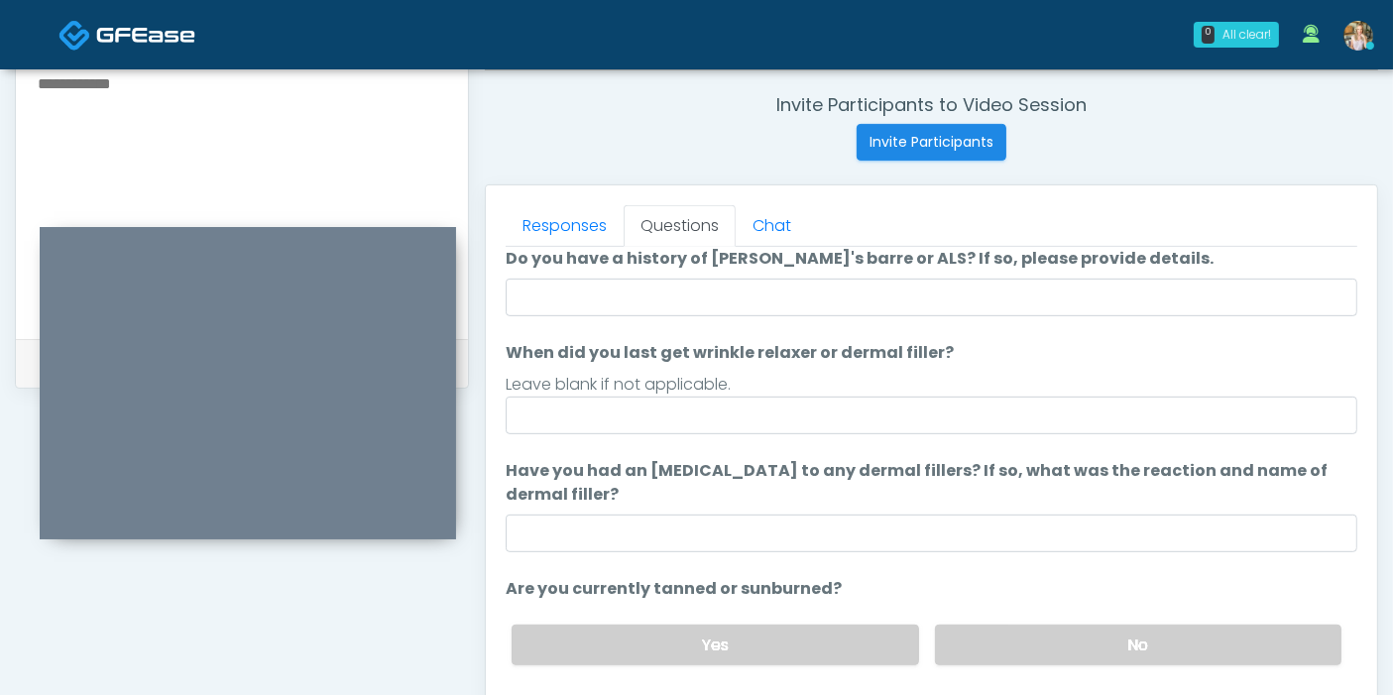
scroll to position [0, 0]
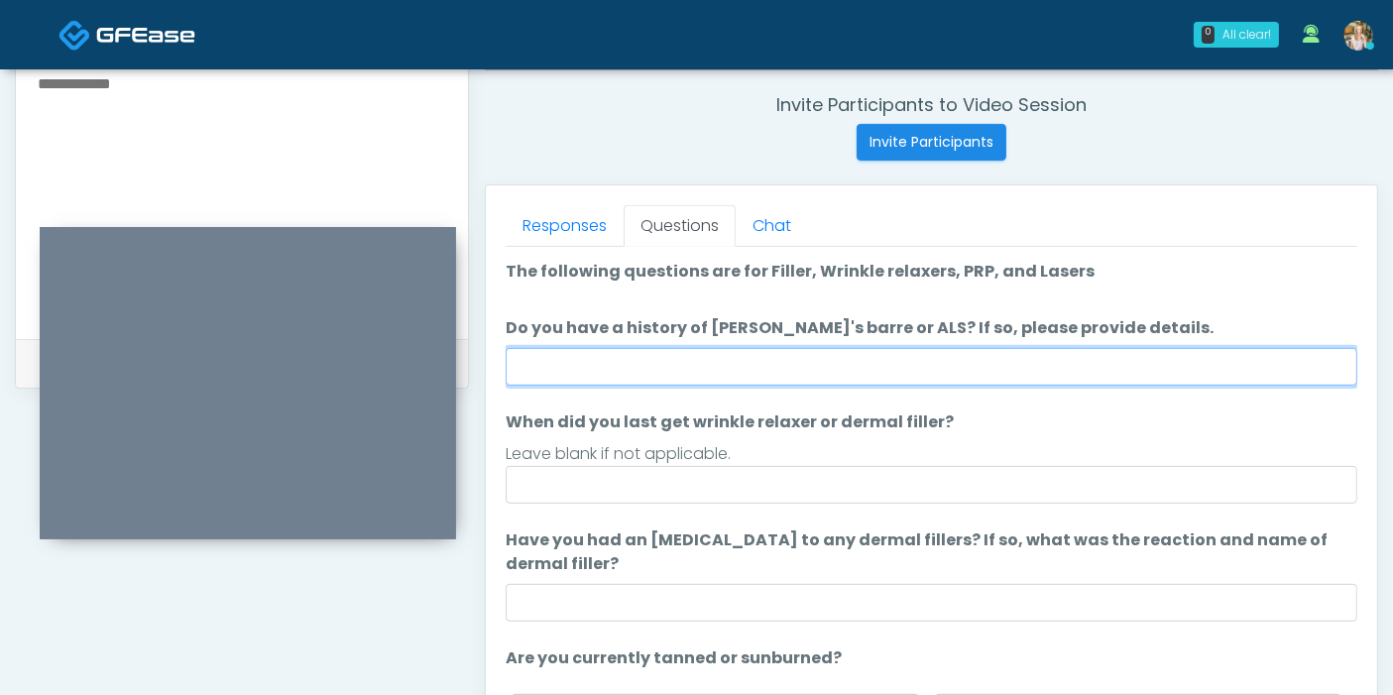
click at [908, 360] on input "Do you have a history of [PERSON_NAME]'s barre or ALS? If so, please provide de…" at bounding box center [931, 367] width 851 height 38
type input "******"
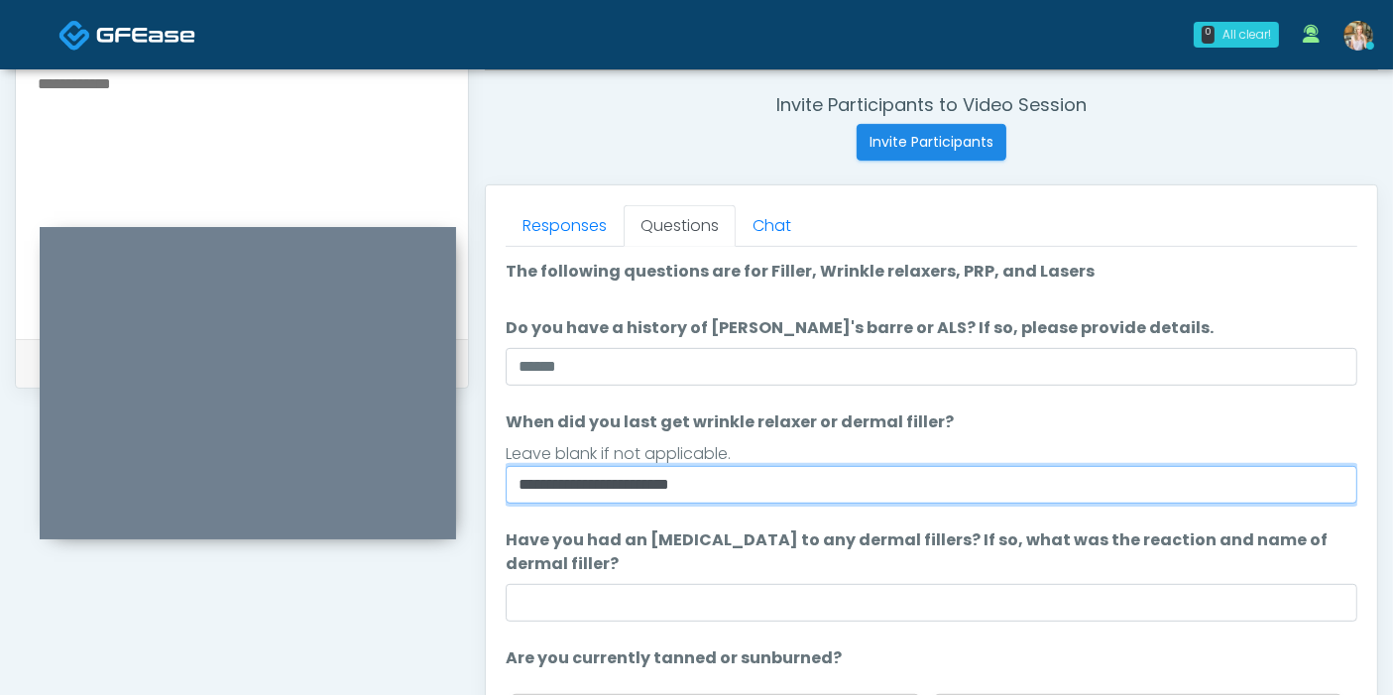
type input "**********"
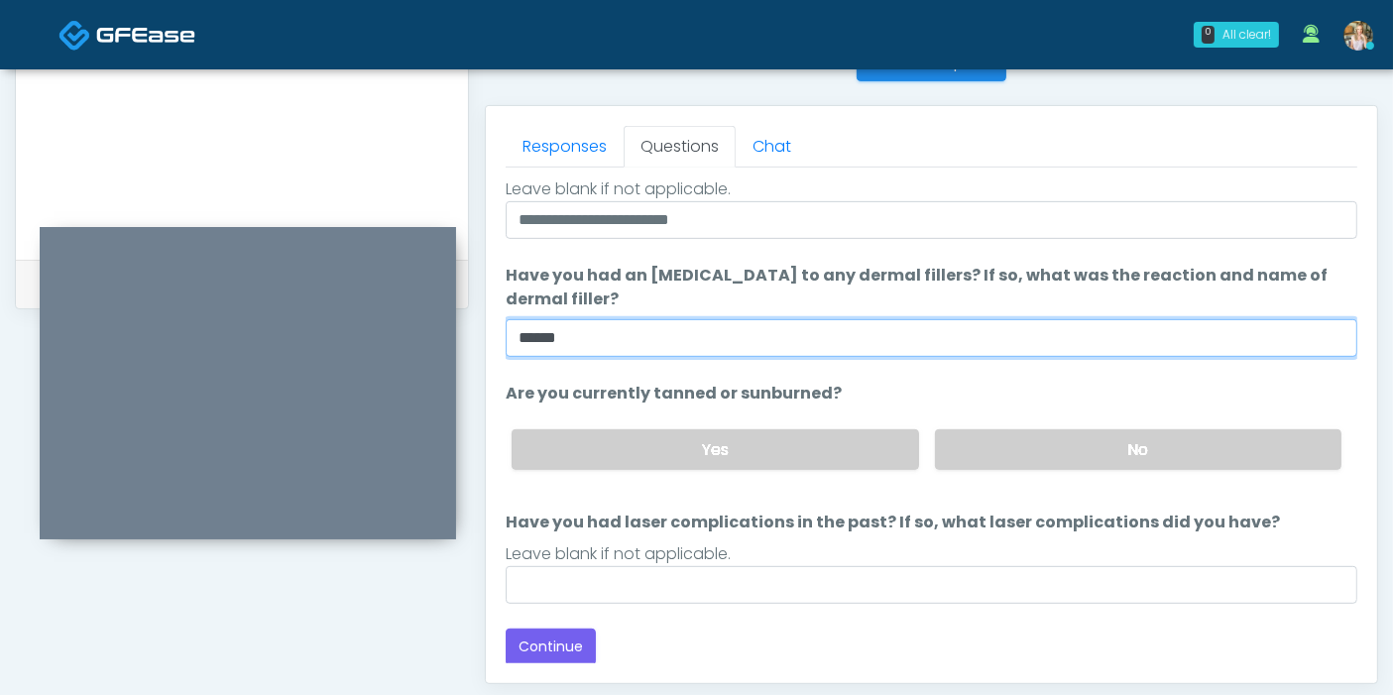
scroll to position [970, 0]
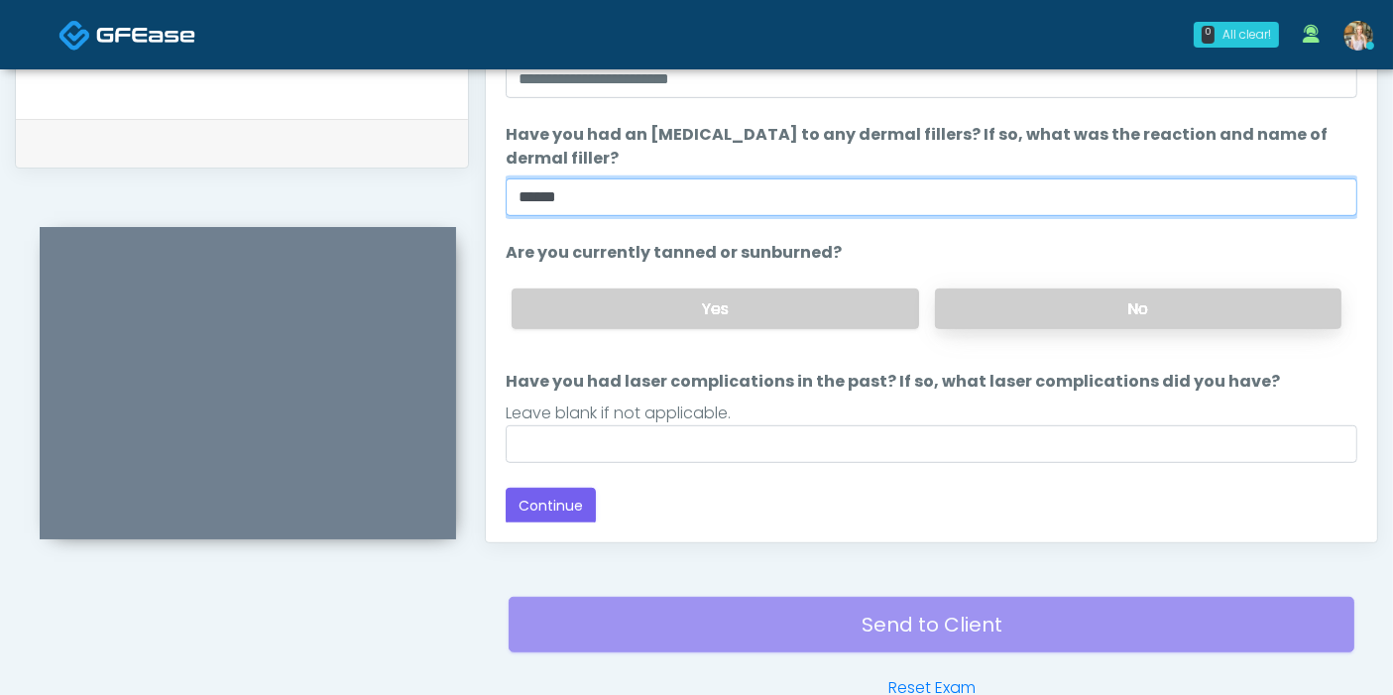
type input "******"
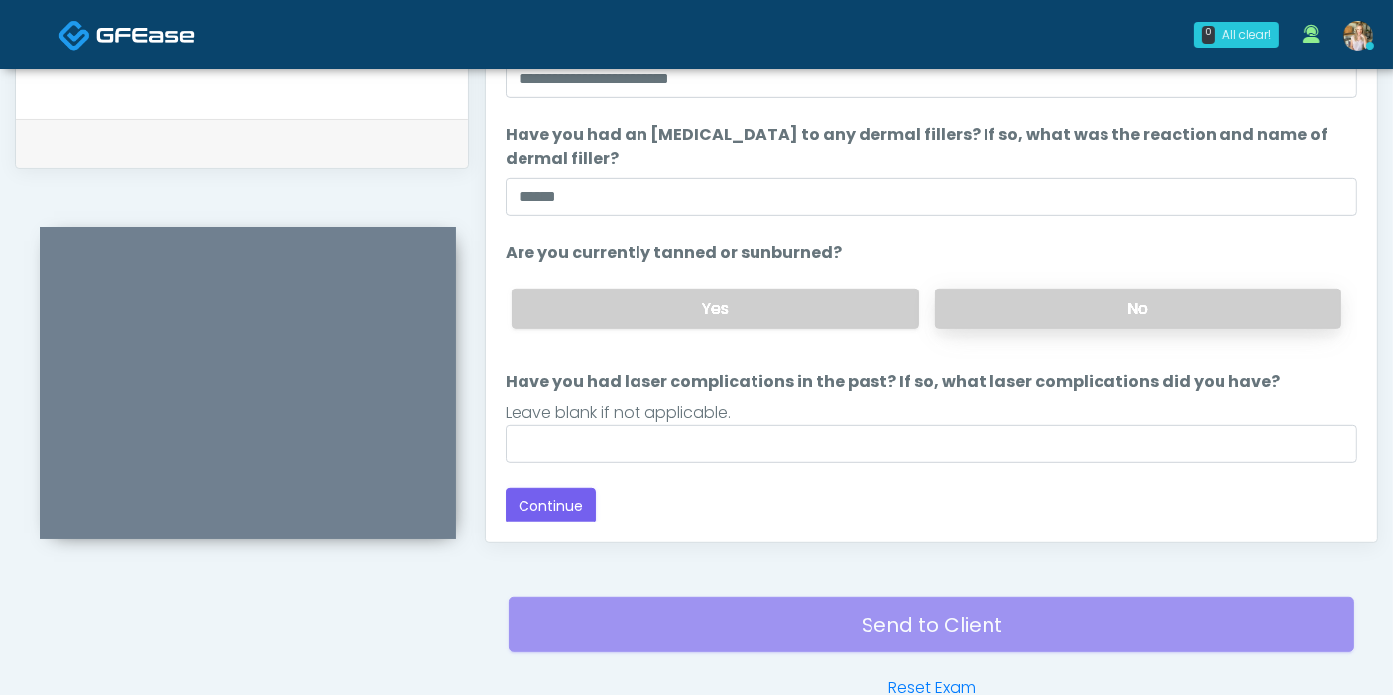
click at [1044, 303] on label "No" at bounding box center [1138, 308] width 406 height 41
click at [824, 306] on label "Yes" at bounding box center [714, 308] width 406 height 41
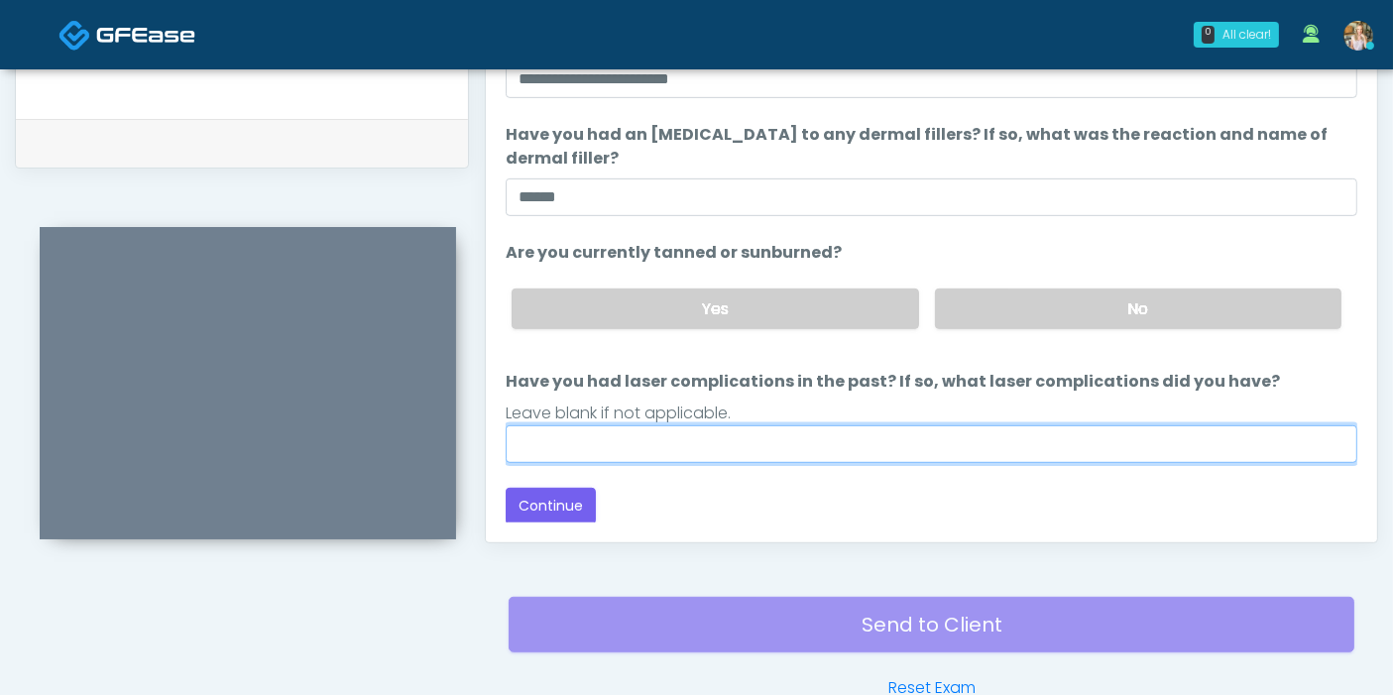
click at [654, 440] on input "Have you had laser complications in the past? If so, what laser complications d…" at bounding box center [931, 444] width 851 height 38
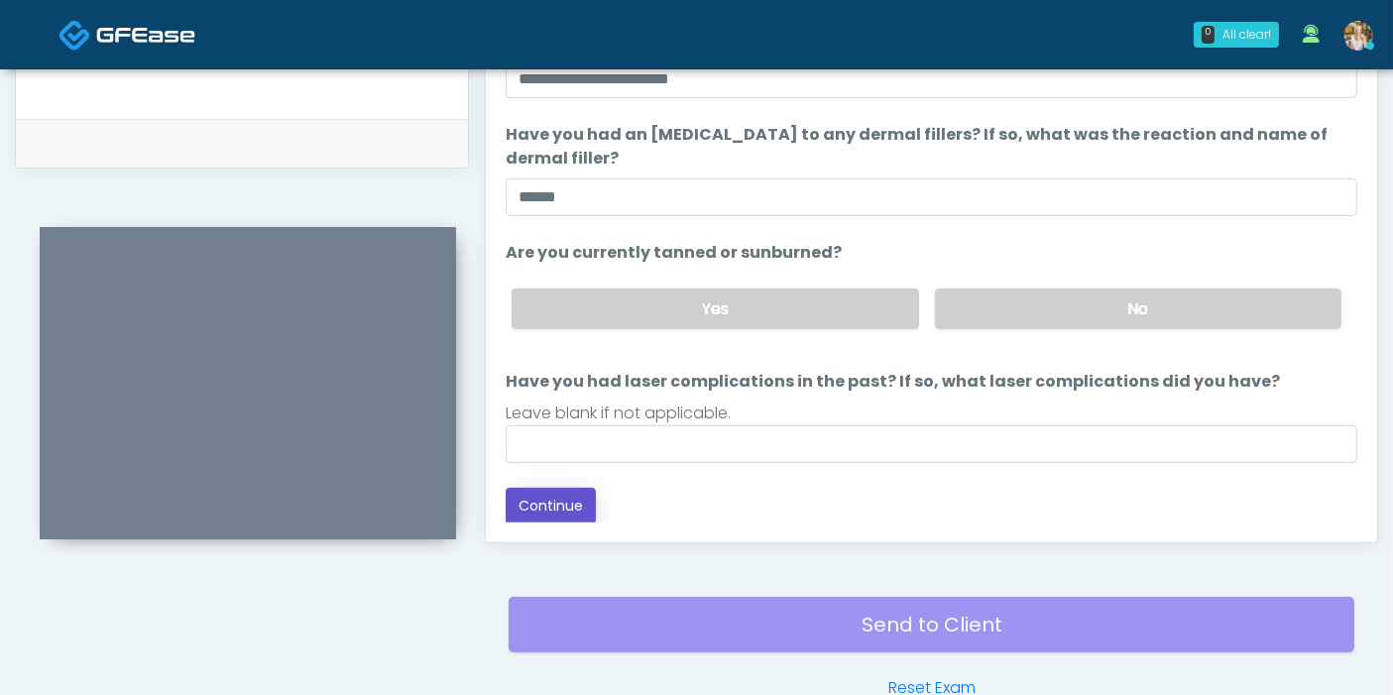
click at [546, 491] on button "Continue" at bounding box center [551, 506] width 90 height 37
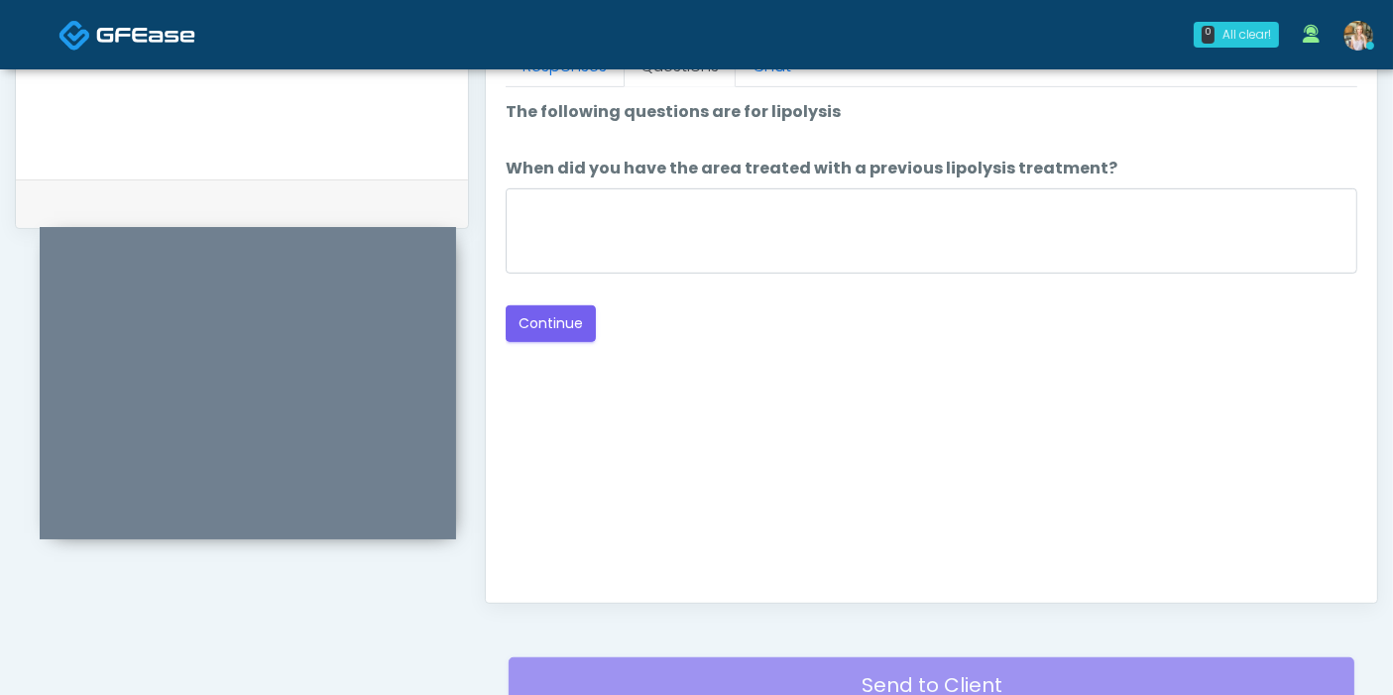
scroll to position [860, 0]
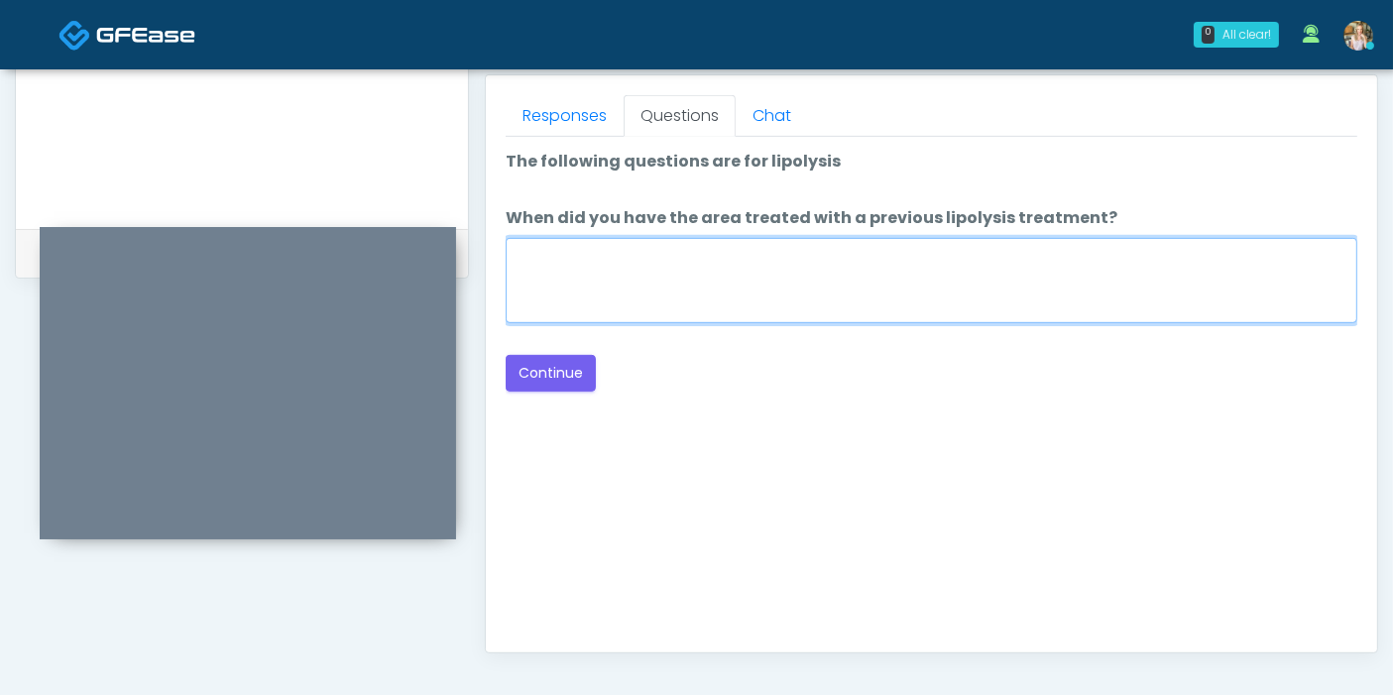
click at [892, 279] on textarea "When did you have the area treated with a previous lipolysis treatment?" at bounding box center [931, 280] width 851 height 85
type textarea "***"
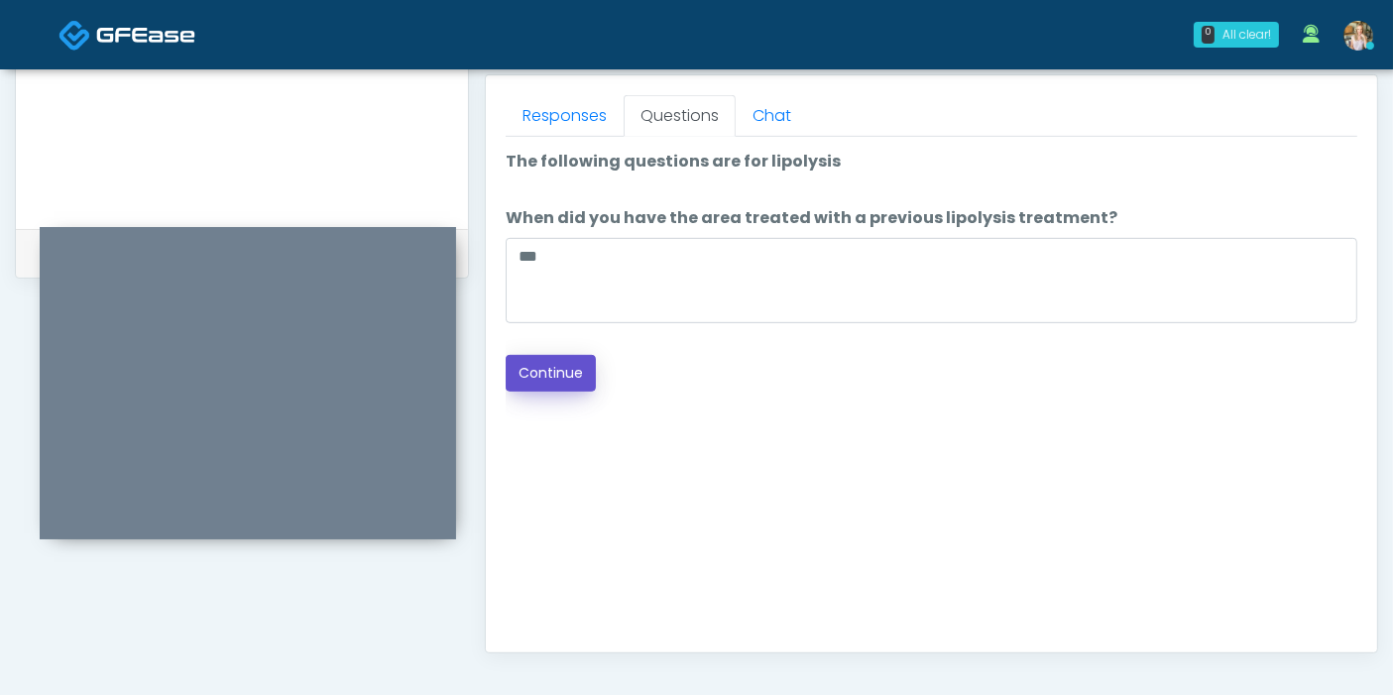
click at [549, 377] on button "Continue" at bounding box center [551, 373] width 90 height 37
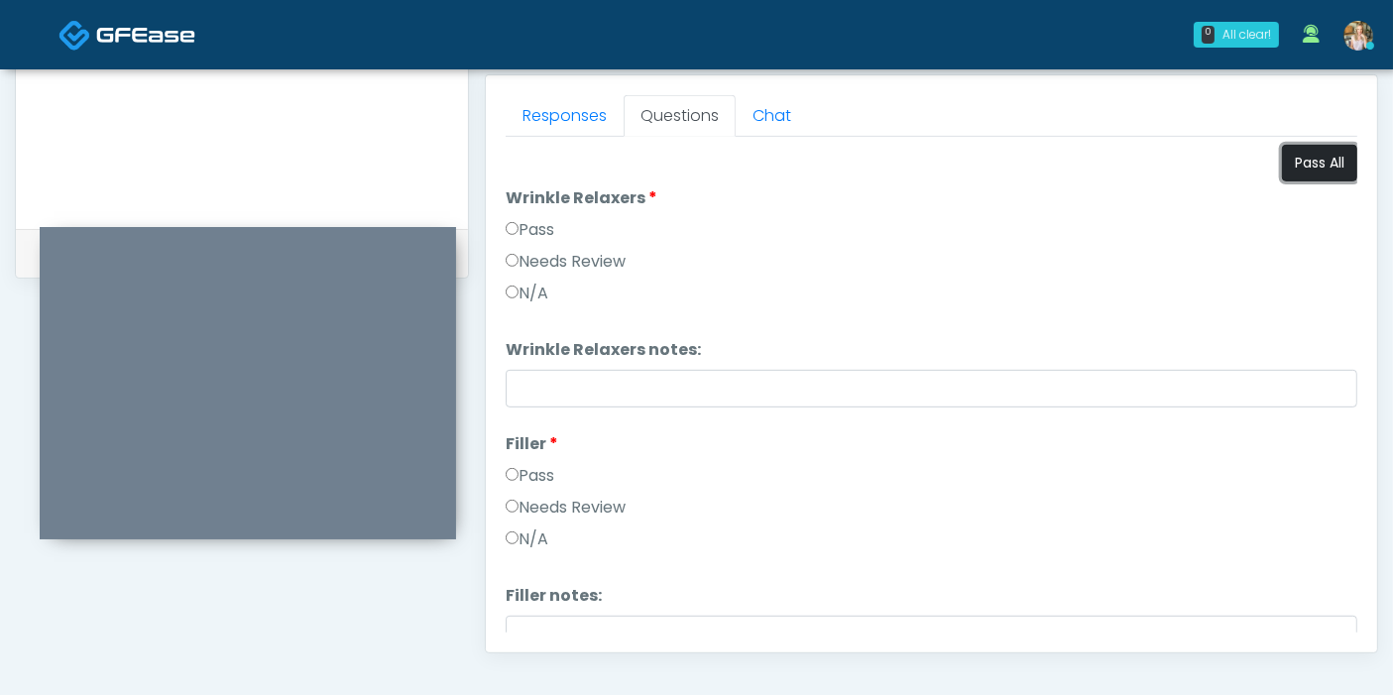
click at [1302, 154] on button "Pass All" at bounding box center [1319, 163] width 75 height 37
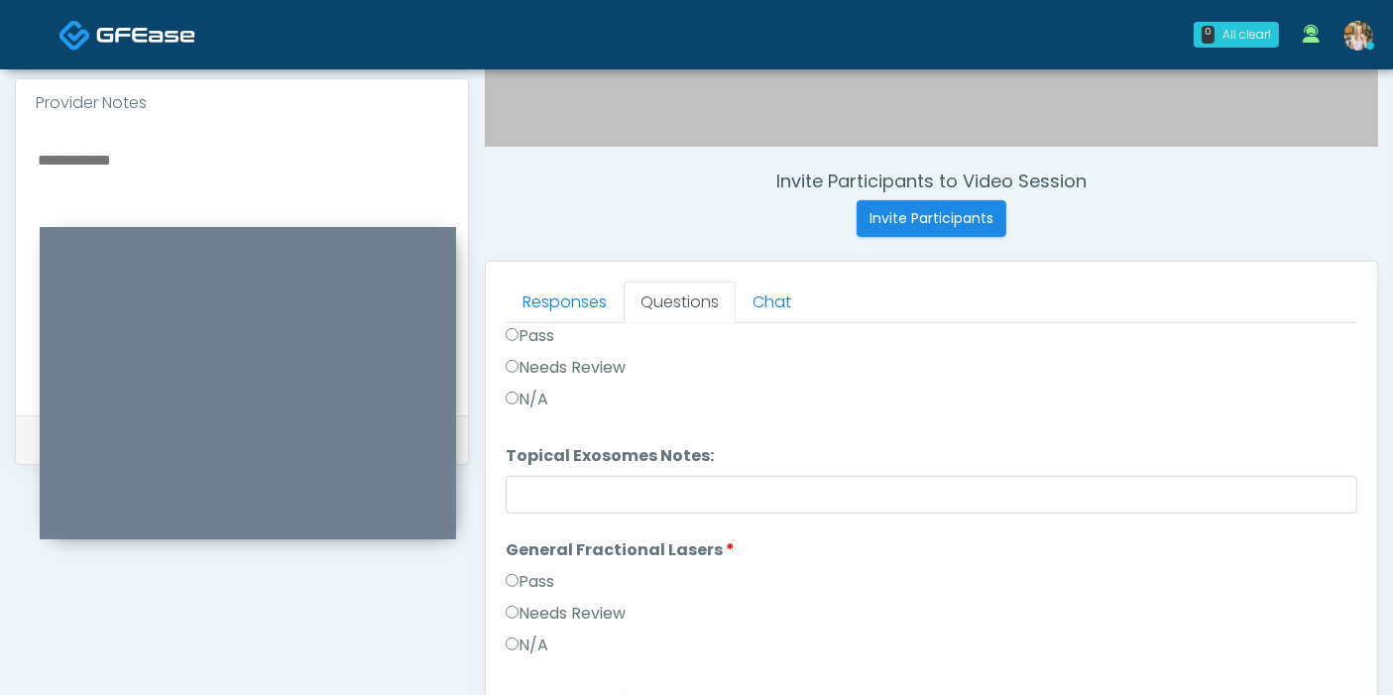
scroll to position [639, 0]
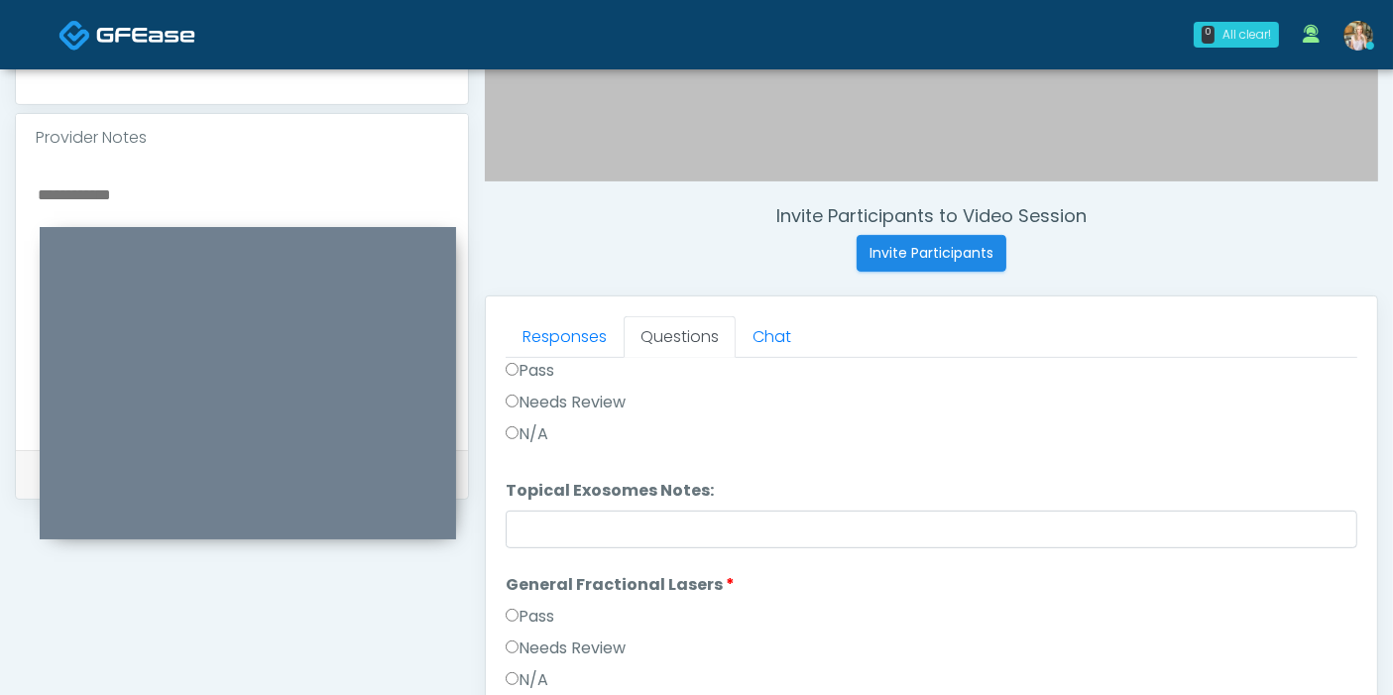
click at [105, 182] on textarea at bounding box center [242, 302] width 412 height 242
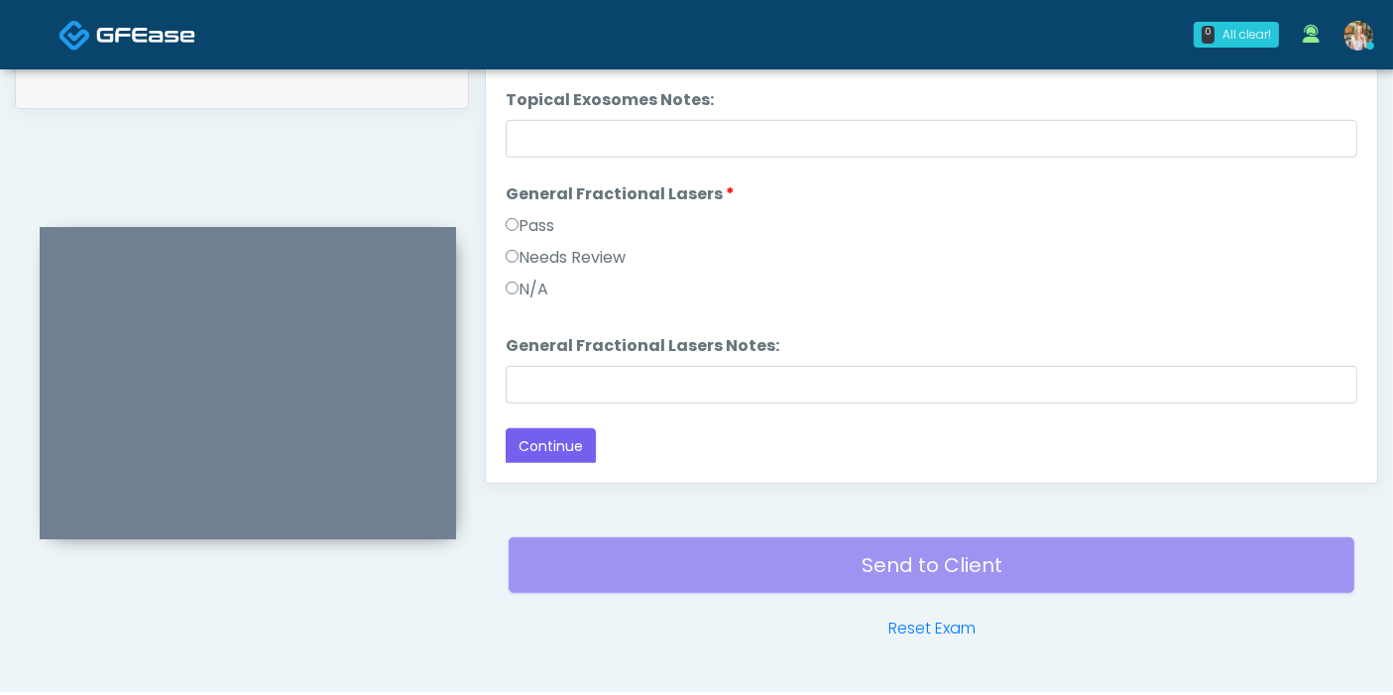
scroll to position [1080, 0]
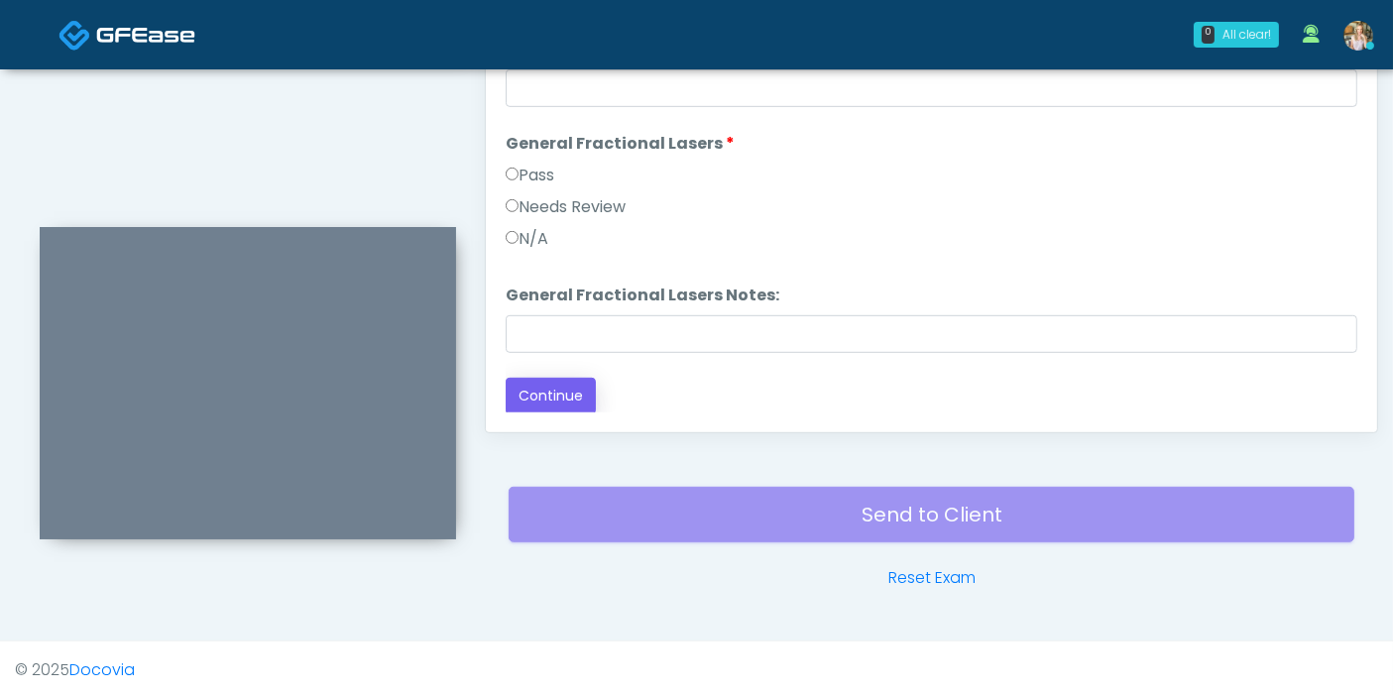
type textarea "**********"
click at [562, 394] on button "Continue" at bounding box center [551, 396] width 90 height 37
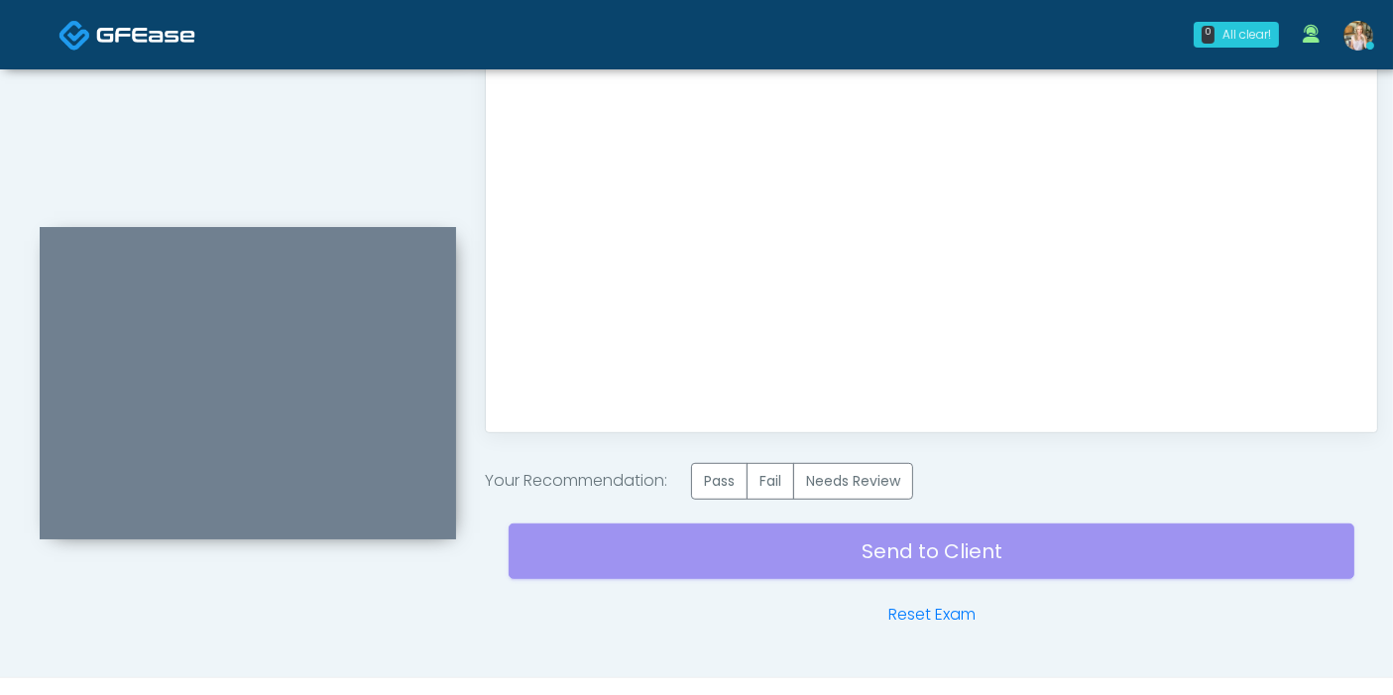
scroll to position [0, 0]
click at [736, 482] on label "Pass" at bounding box center [719, 481] width 56 height 37
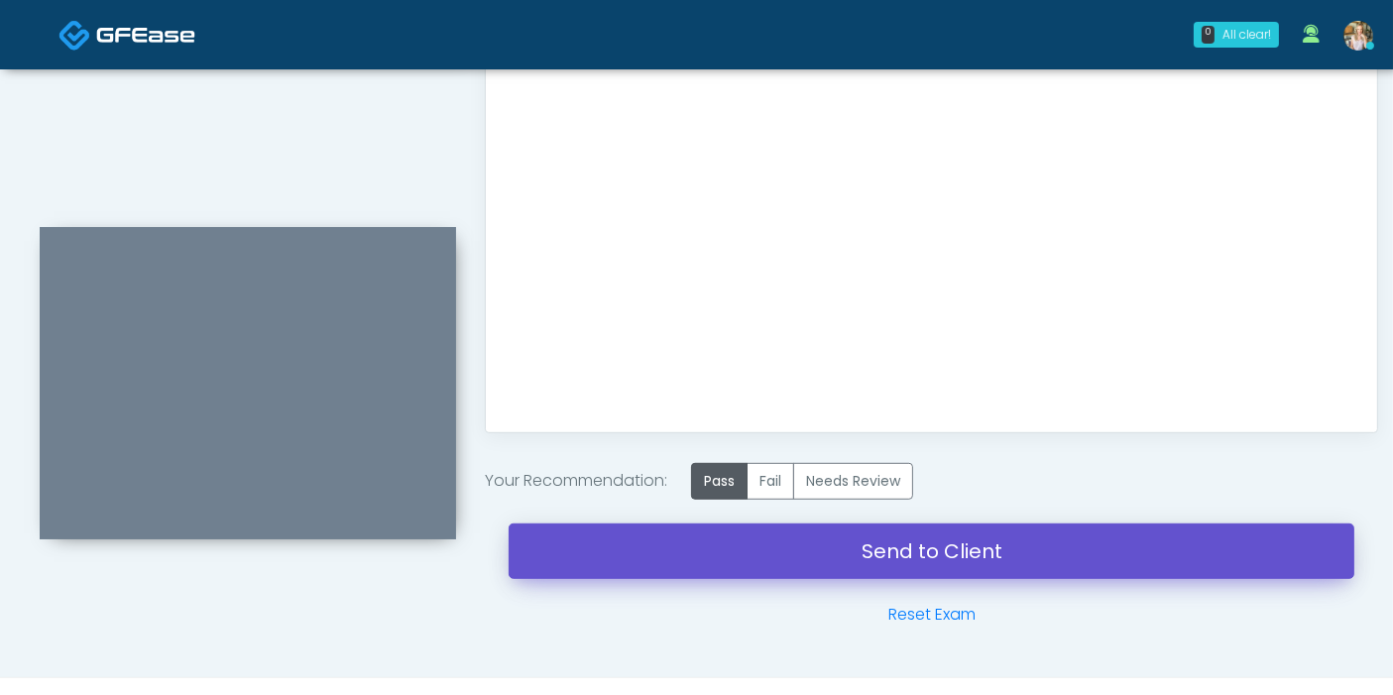
click at [928, 553] on link "Send to Client" at bounding box center [931, 551] width 846 height 56
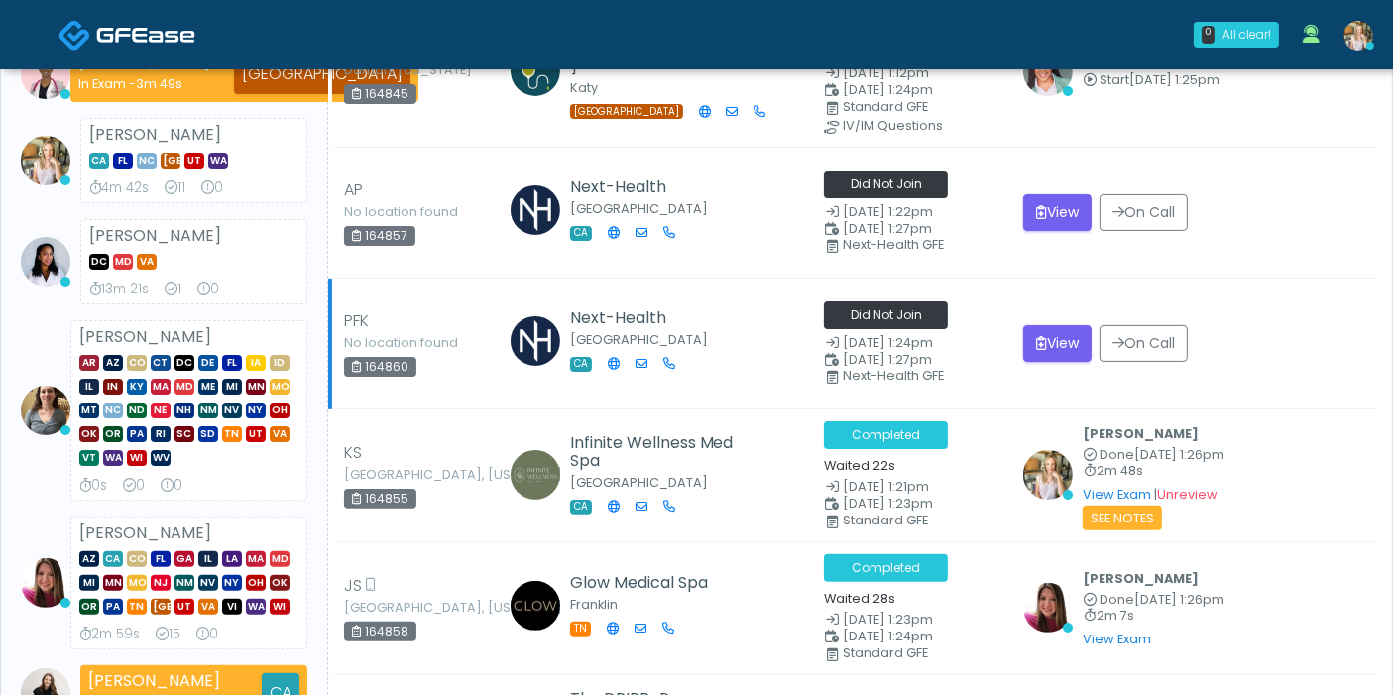
scroll to position [330, 0]
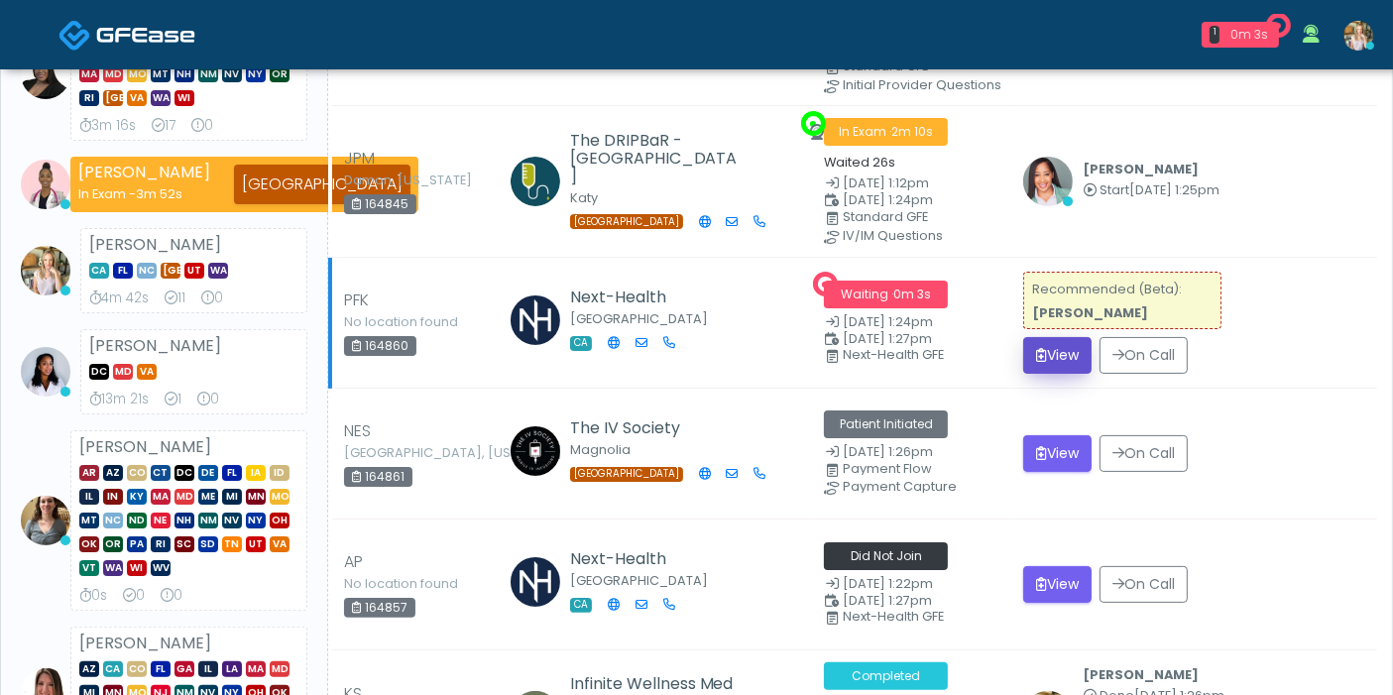
click at [1054, 347] on button "View" at bounding box center [1057, 355] width 68 height 37
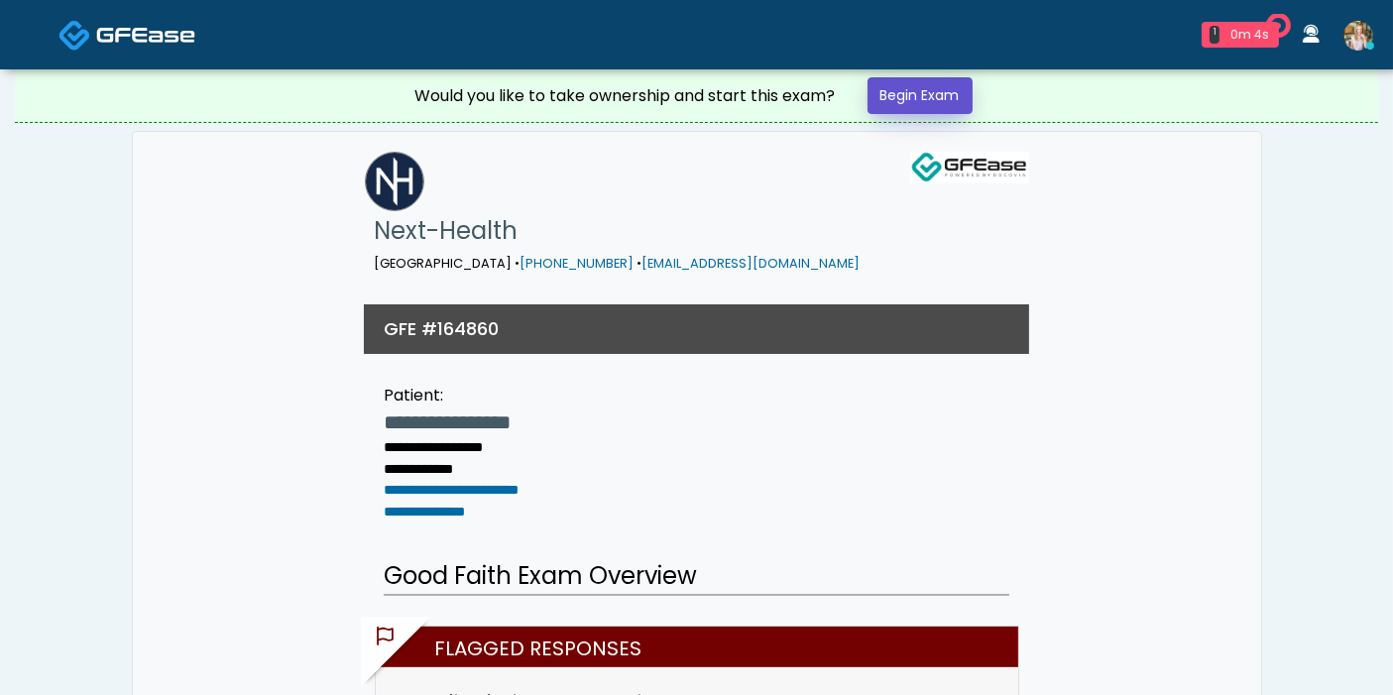
click at [885, 102] on link "Begin Exam" at bounding box center [919, 95] width 105 height 37
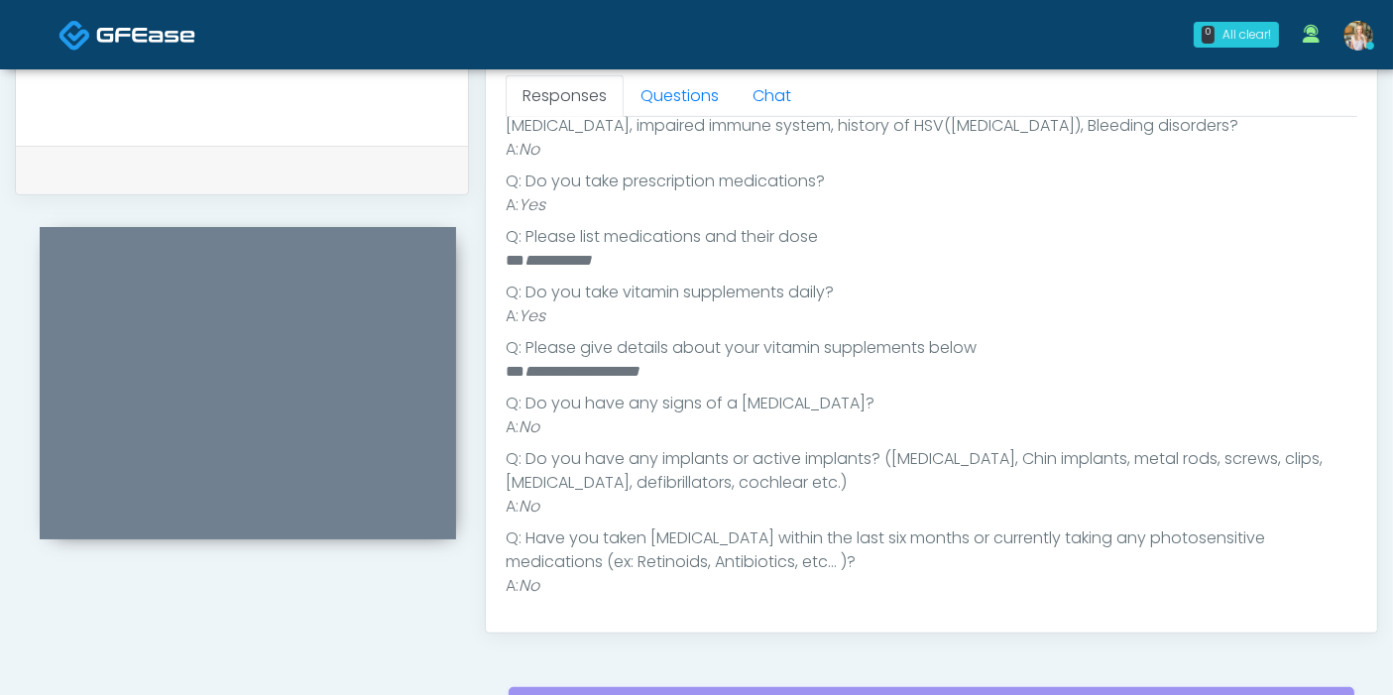
scroll to position [470, 0]
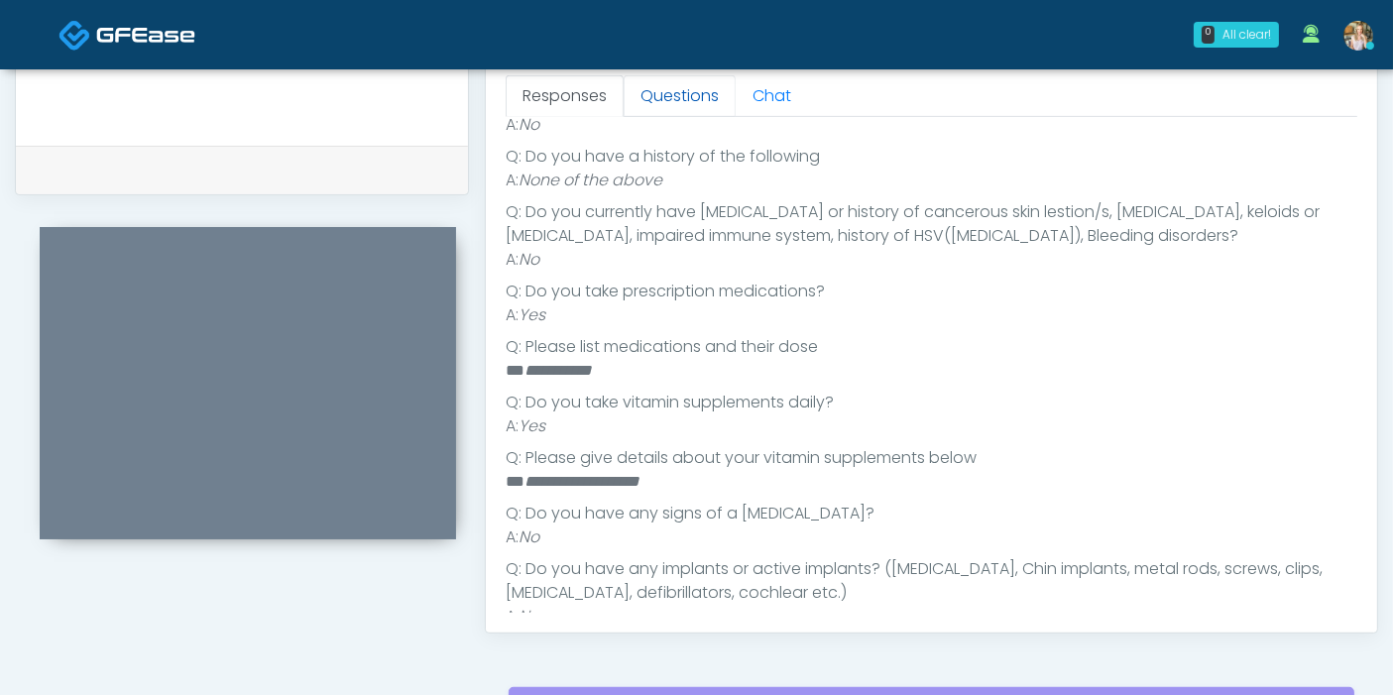
click at [651, 93] on link "Questions" at bounding box center [679, 96] width 112 height 42
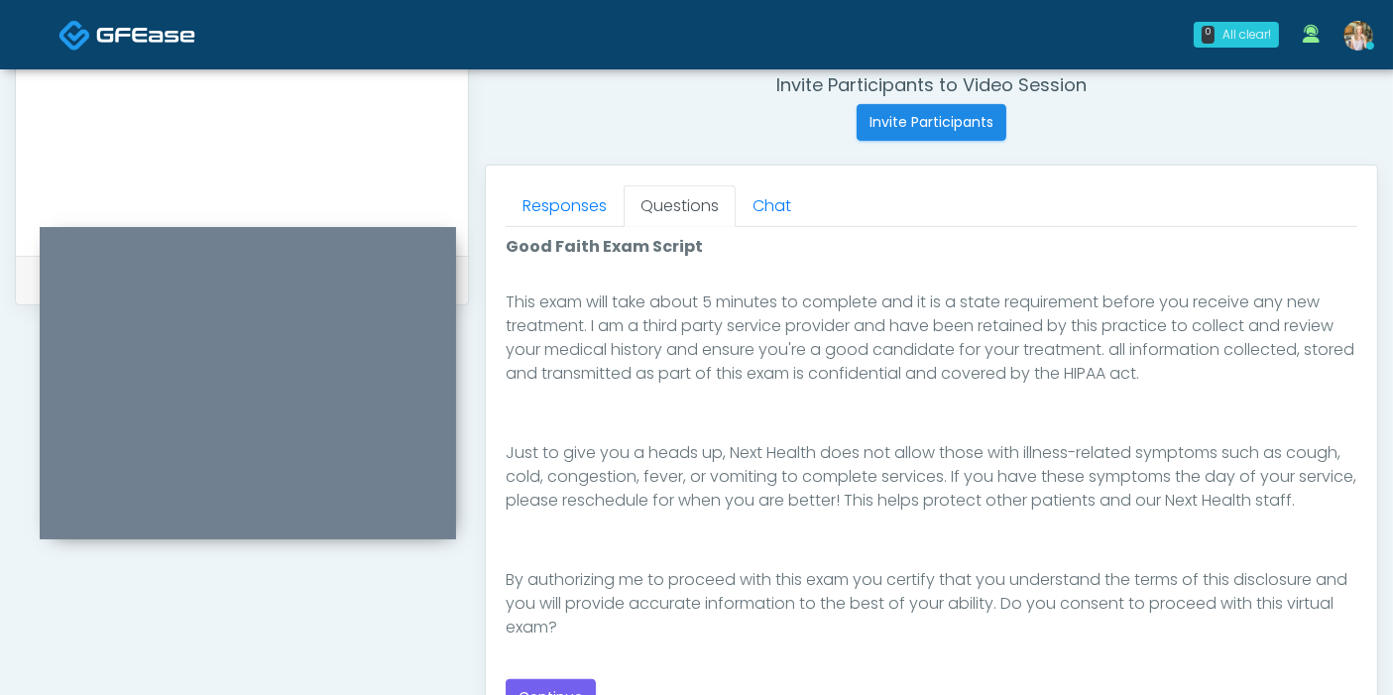
scroll to position [880, 0]
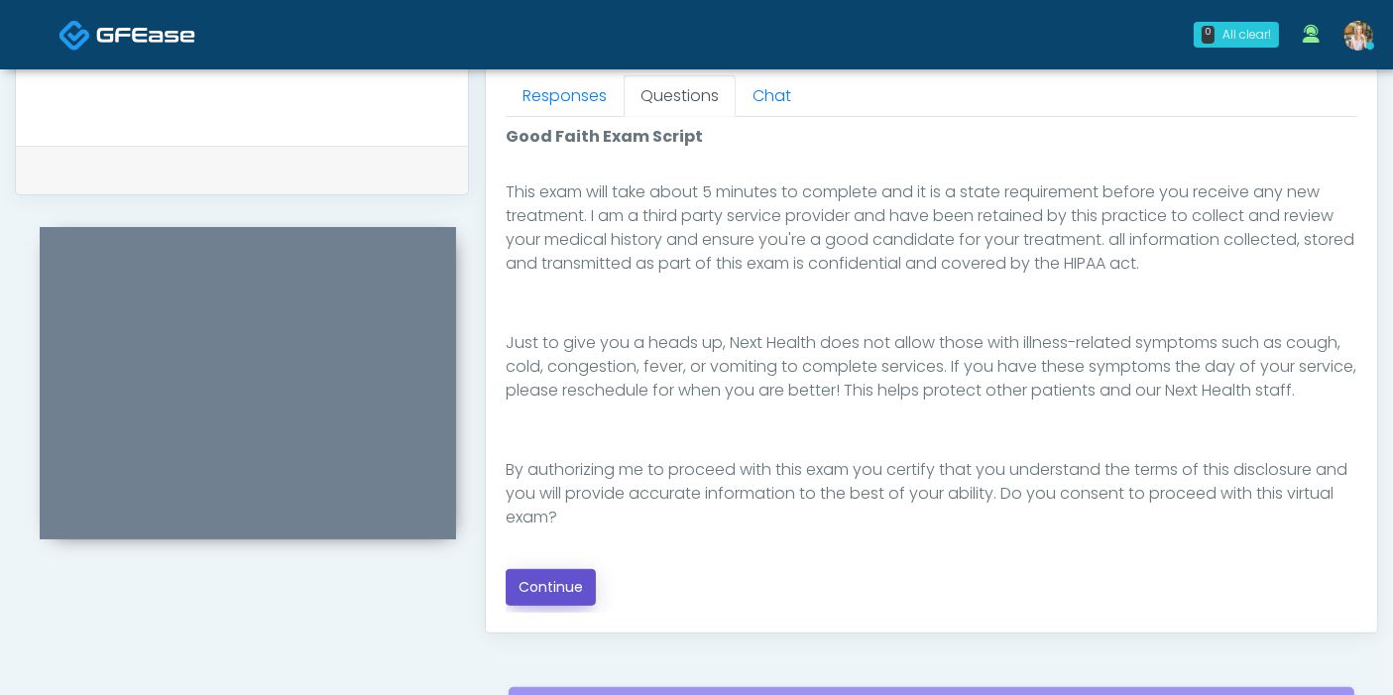
click at [555, 583] on button "Continue" at bounding box center [551, 587] width 90 height 37
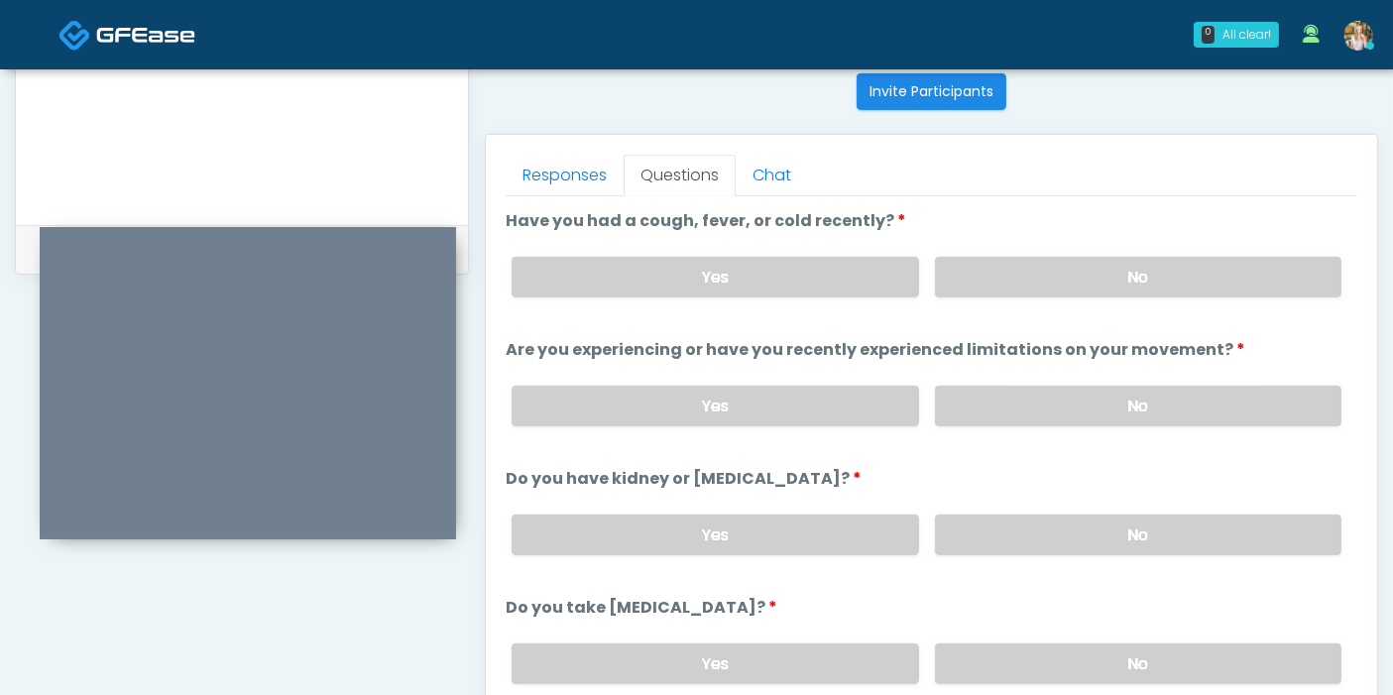
scroll to position [750, 0]
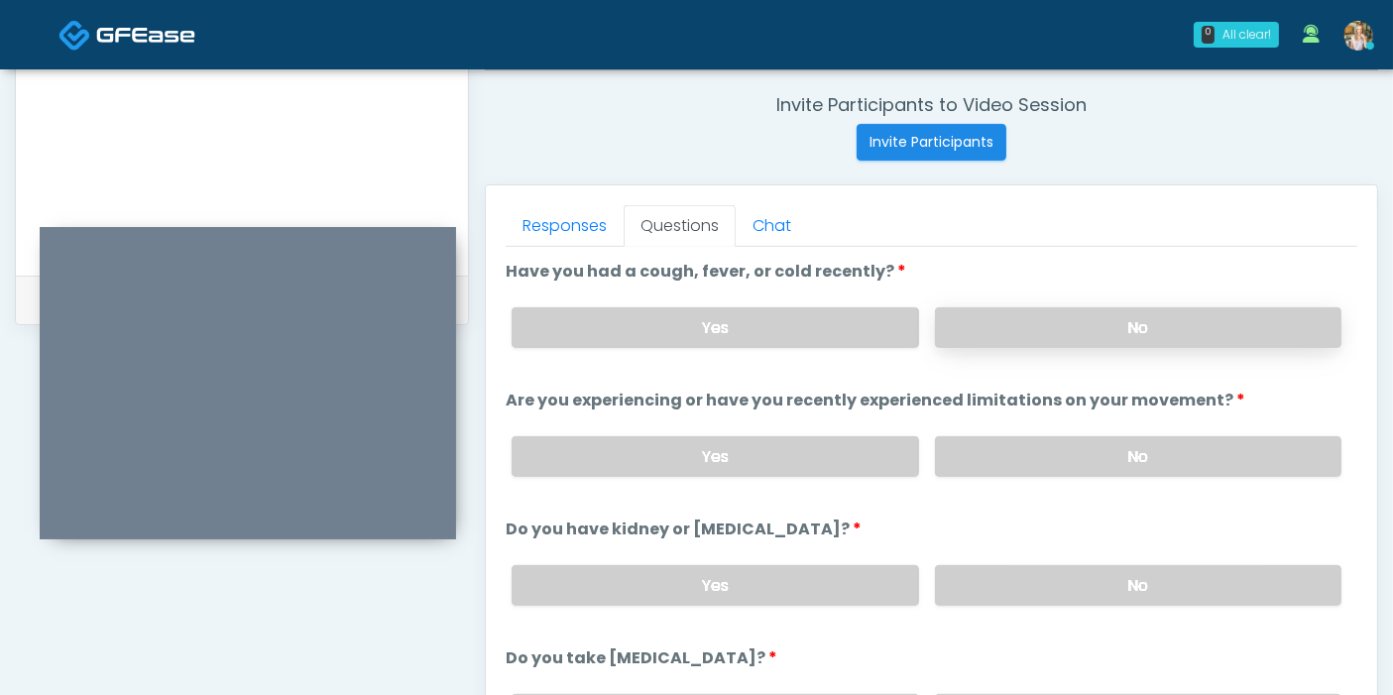
click at [1031, 332] on label "No" at bounding box center [1138, 327] width 406 height 41
click at [1118, 446] on label "No" at bounding box center [1138, 456] width 406 height 41
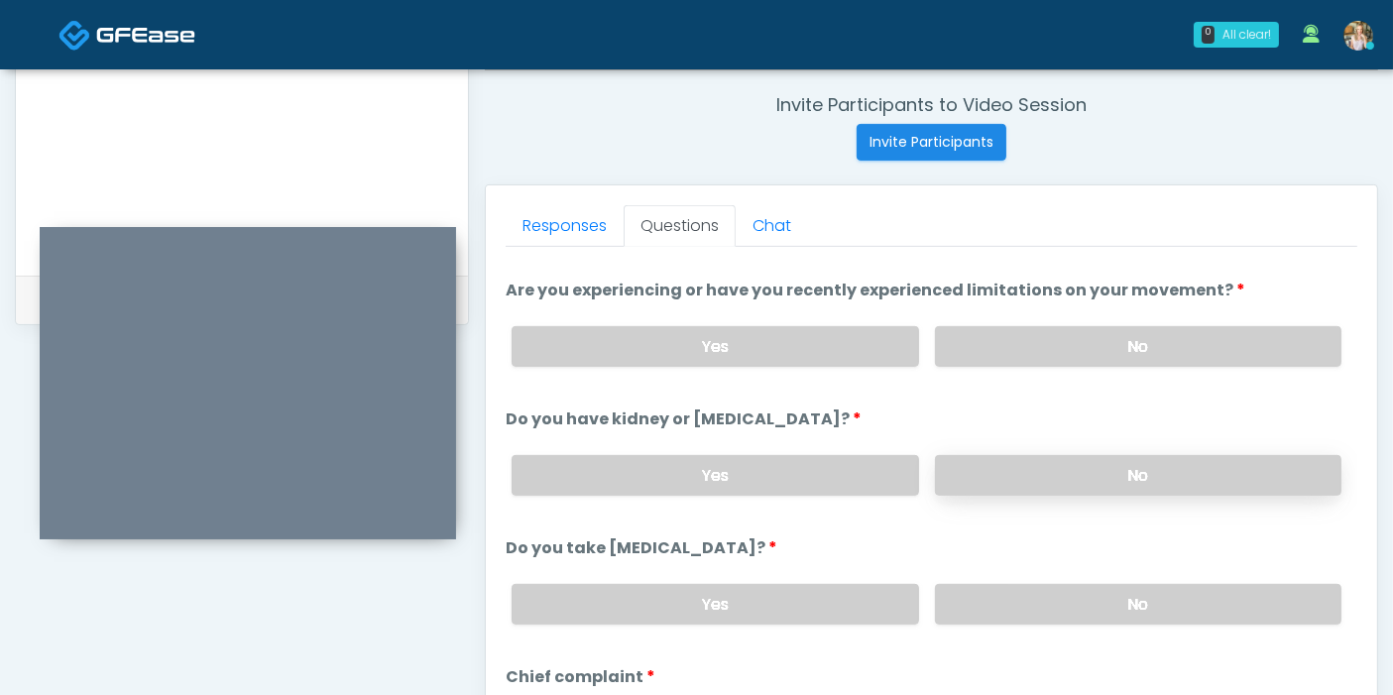
click at [1081, 467] on label "No" at bounding box center [1138, 475] width 406 height 41
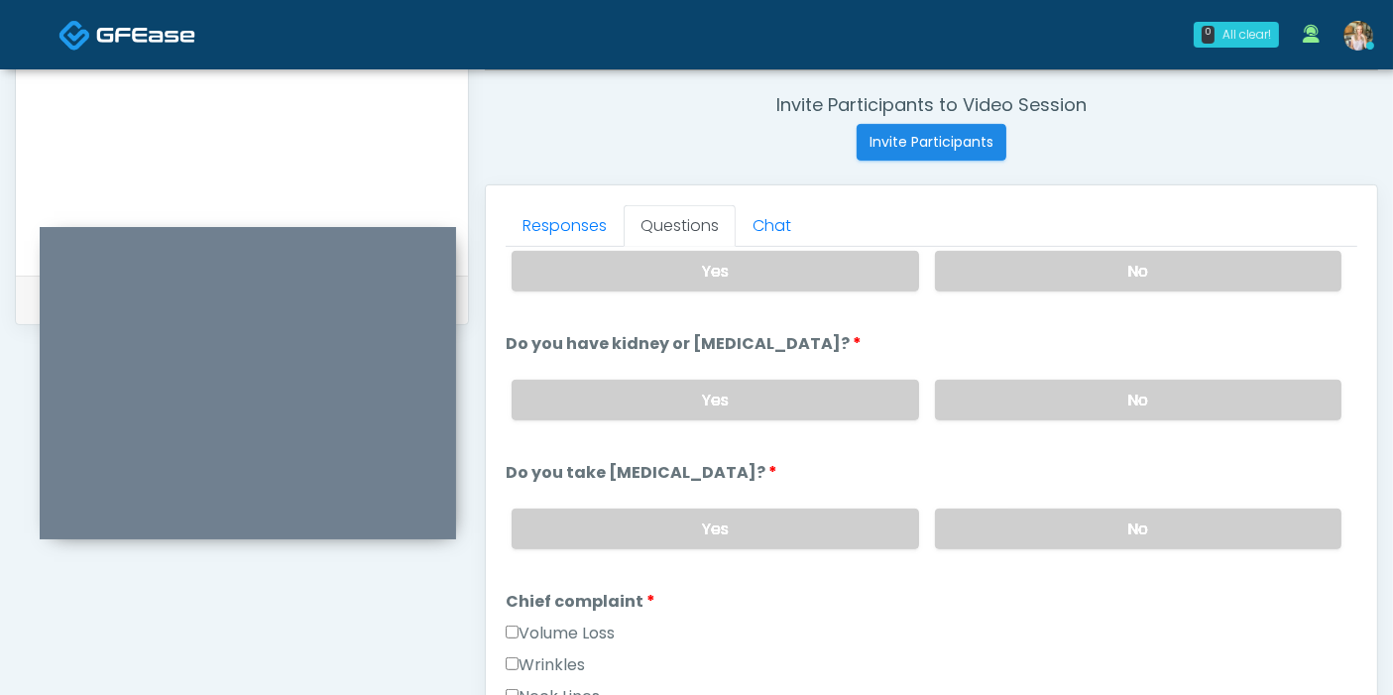
scroll to position [220, 0]
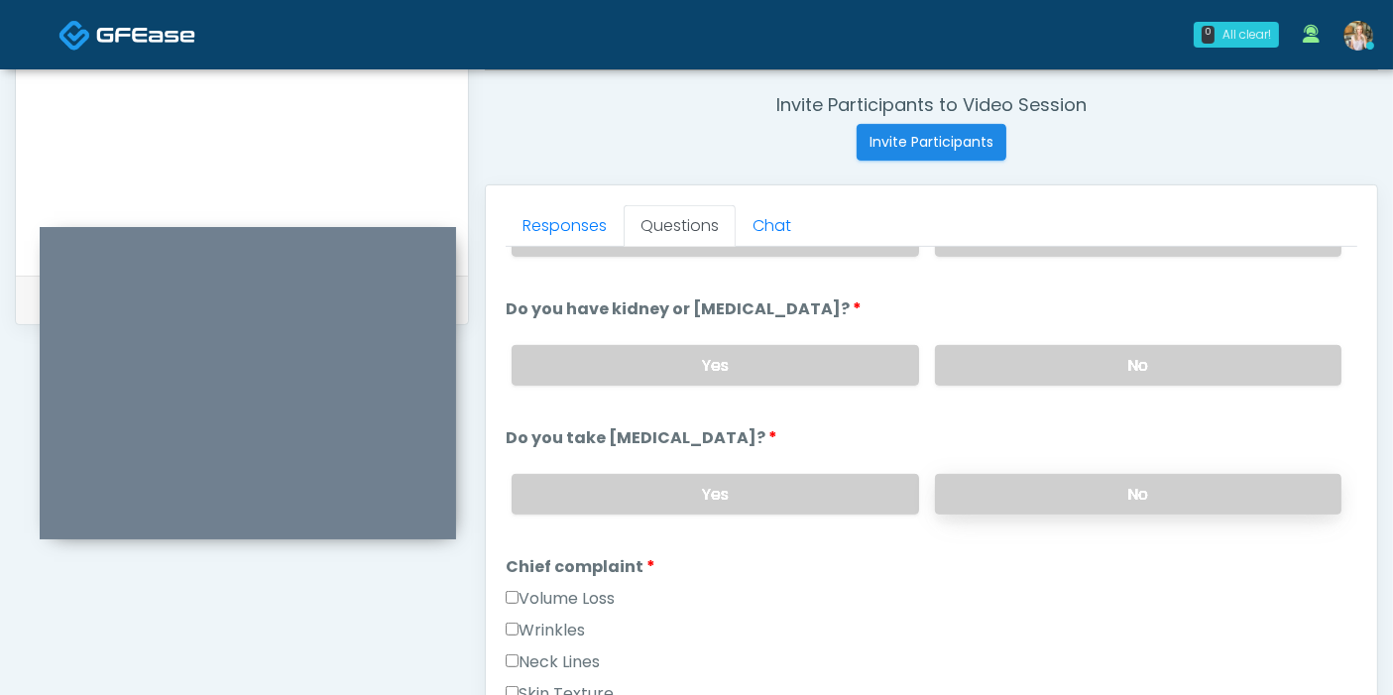
click at [1056, 492] on label "No" at bounding box center [1138, 494] width 406 height 41
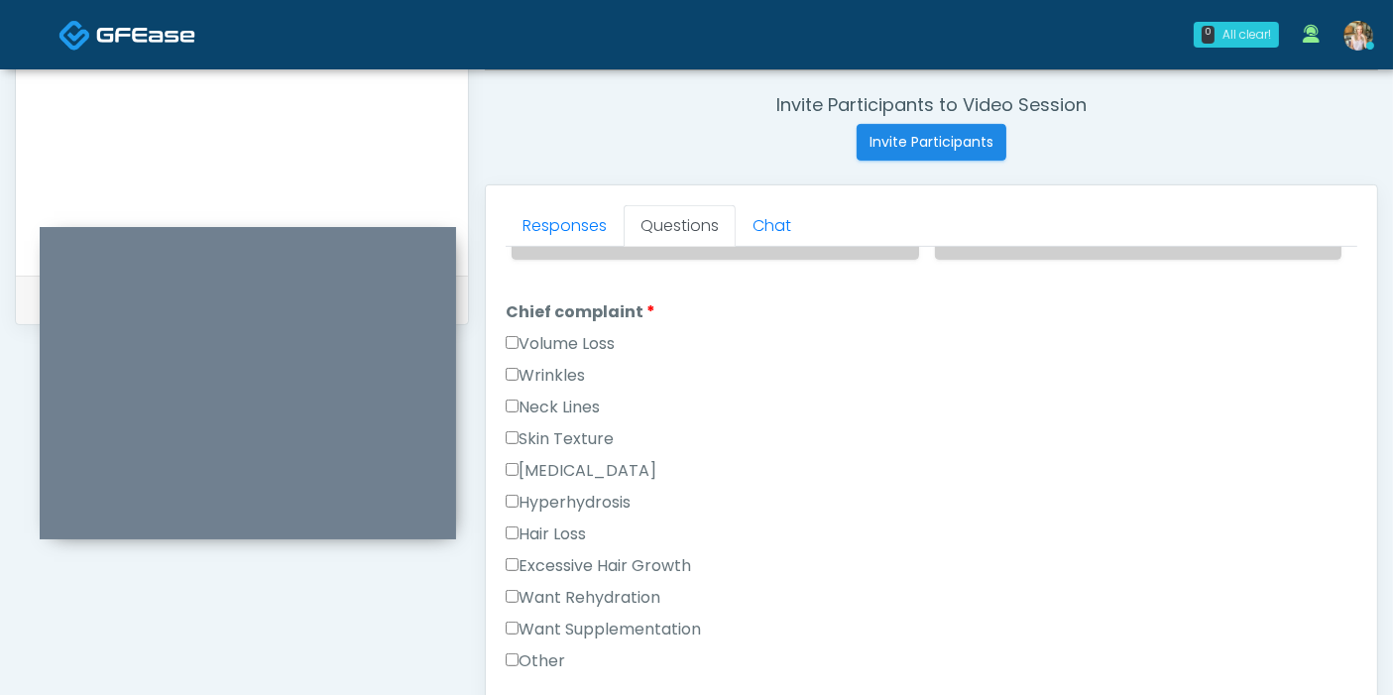
scroll to position [440, 0]
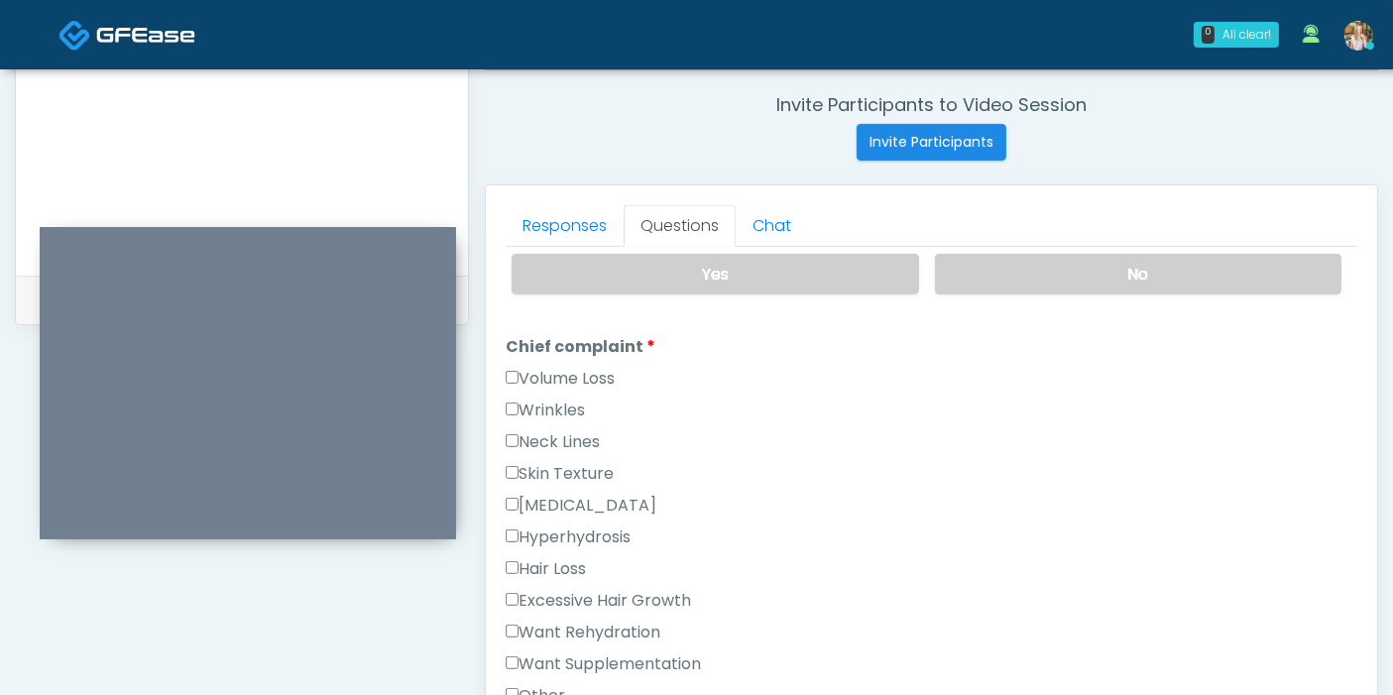
click at [553, 624] on label "Want Rehydration" at bounding box center [583, 633] width 155 height 24
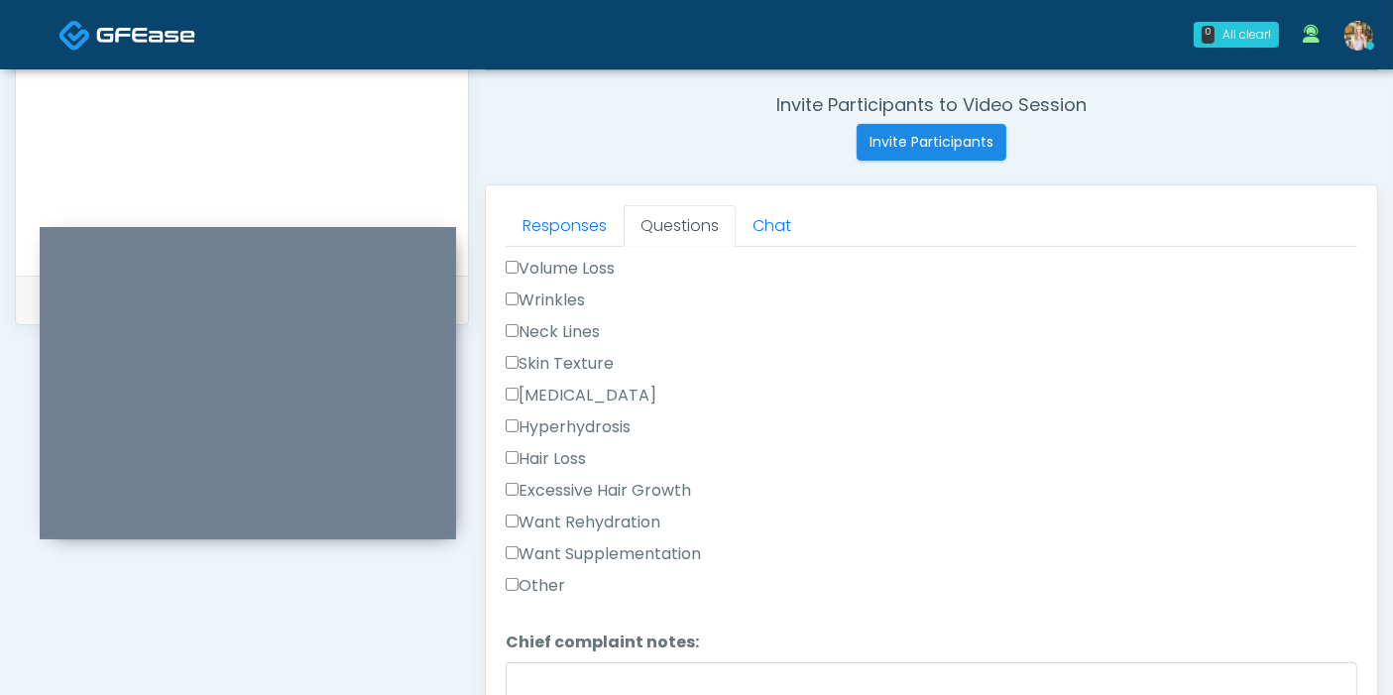
click at [557, 551] on label "Want Supplementation" at bounding box center [603, 554] width 195 height 24
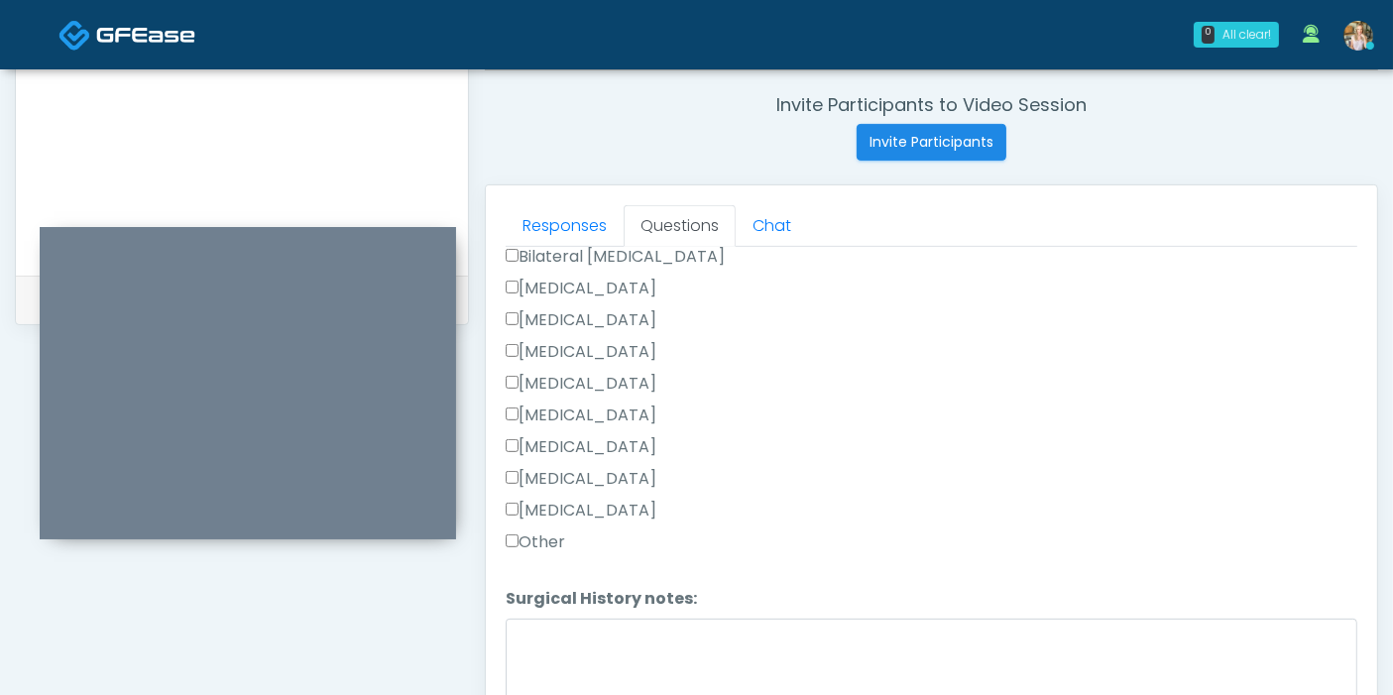
scroll to position [1234, 0]
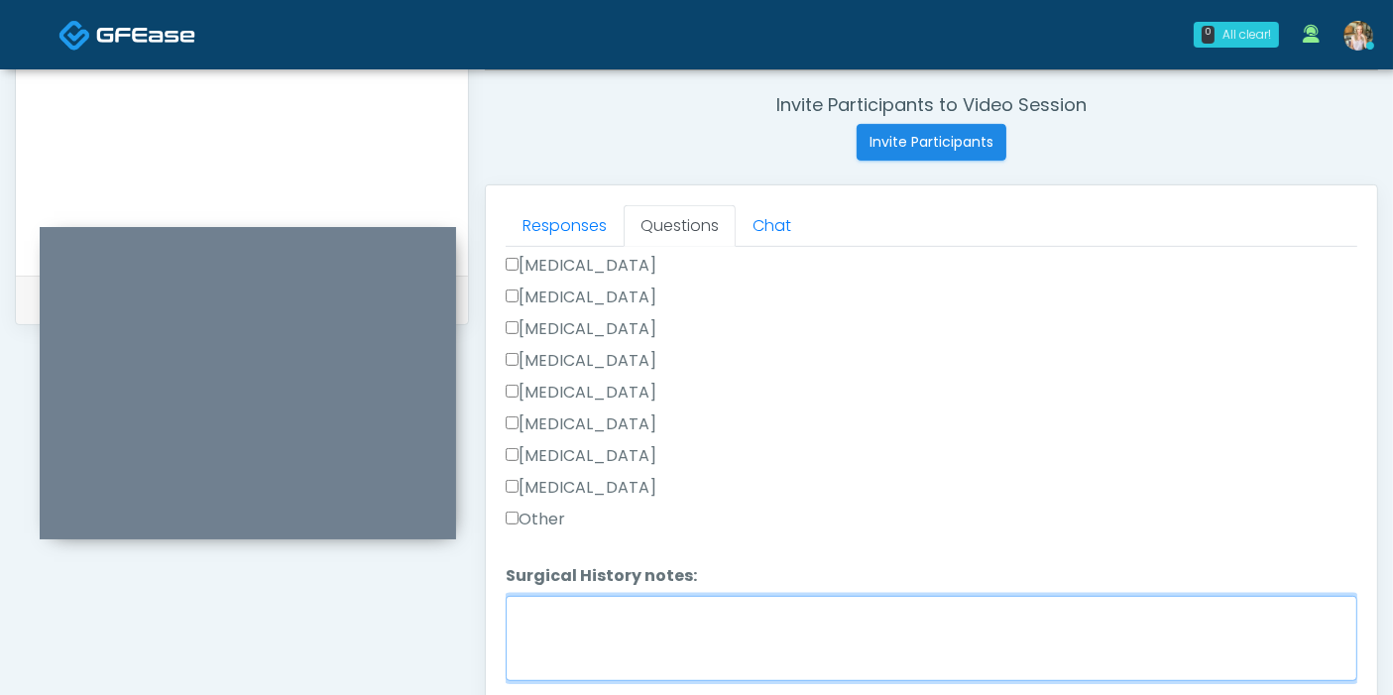
click at [648, 629] on textarea "Surgical History notes:" at bounding box center [931, 638] width 851 height 85
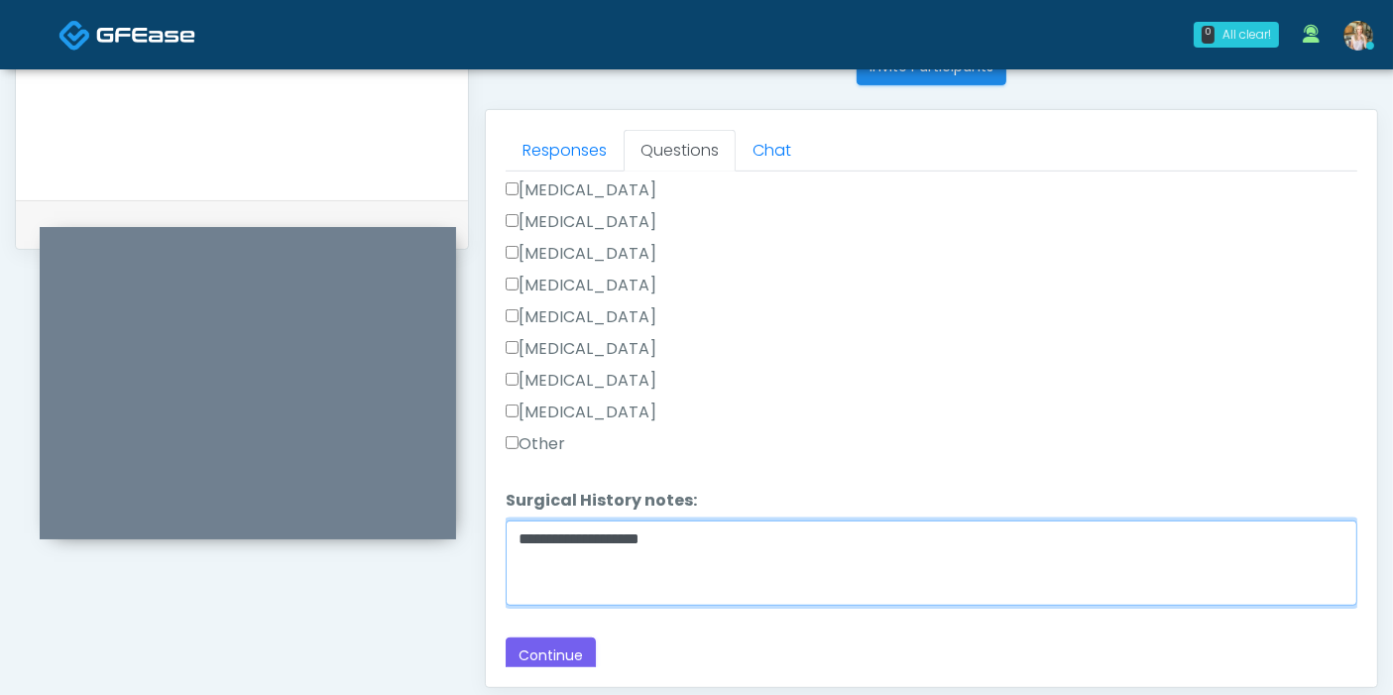
scroll to position [860, 0]
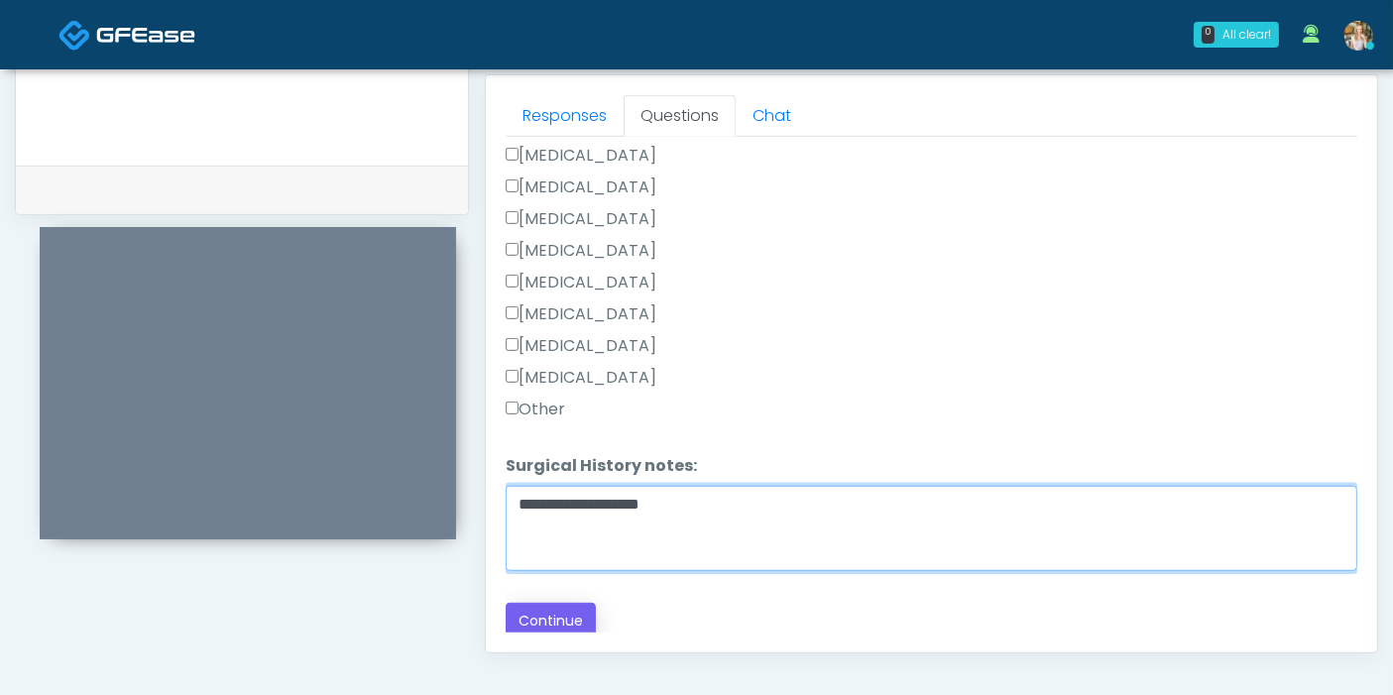
type textarea "**********"
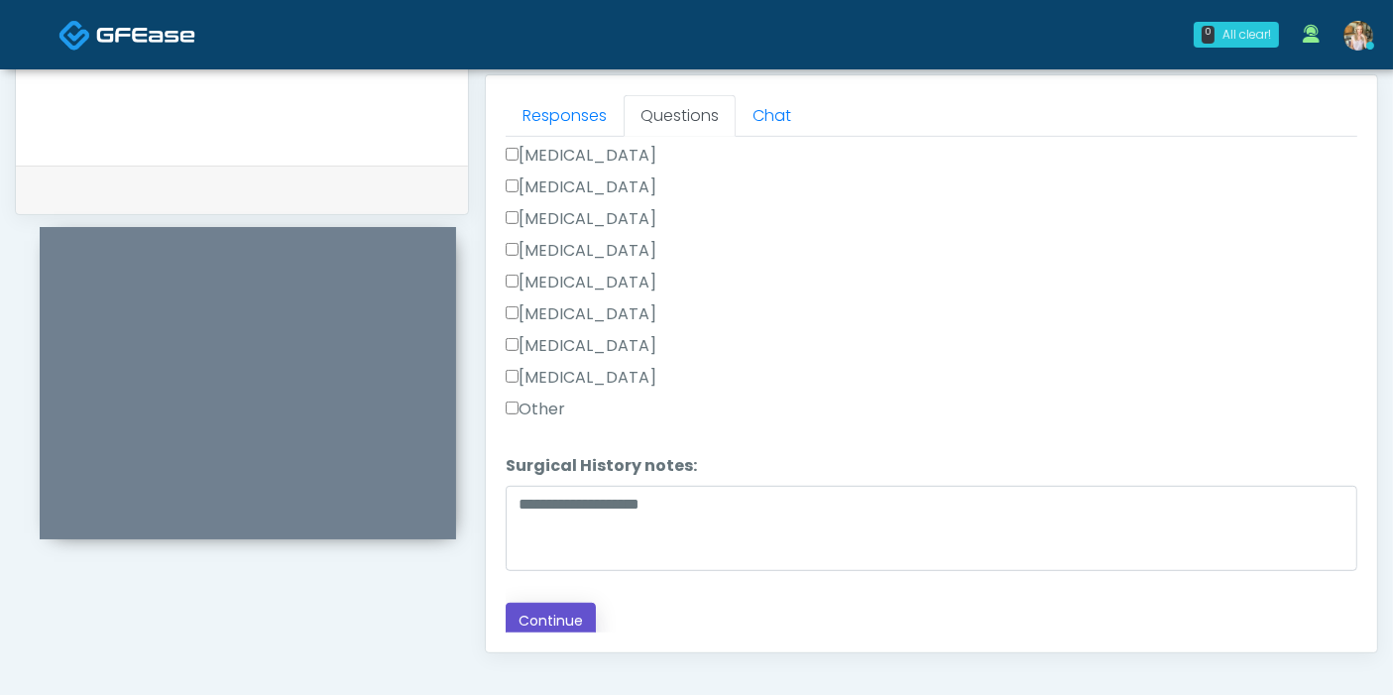
click at [523, 624] on button "Continue" at bounding box center [551, 621] width 90 height 37
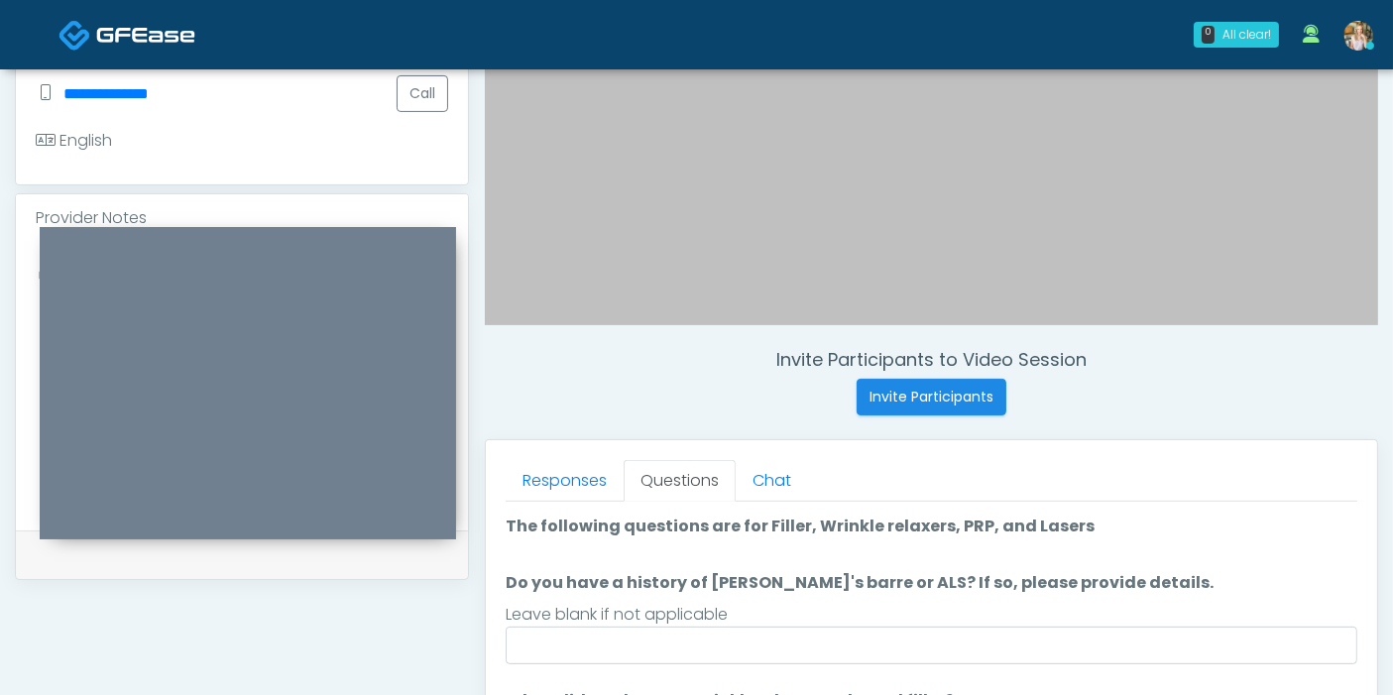
scroll to position [529, 0]
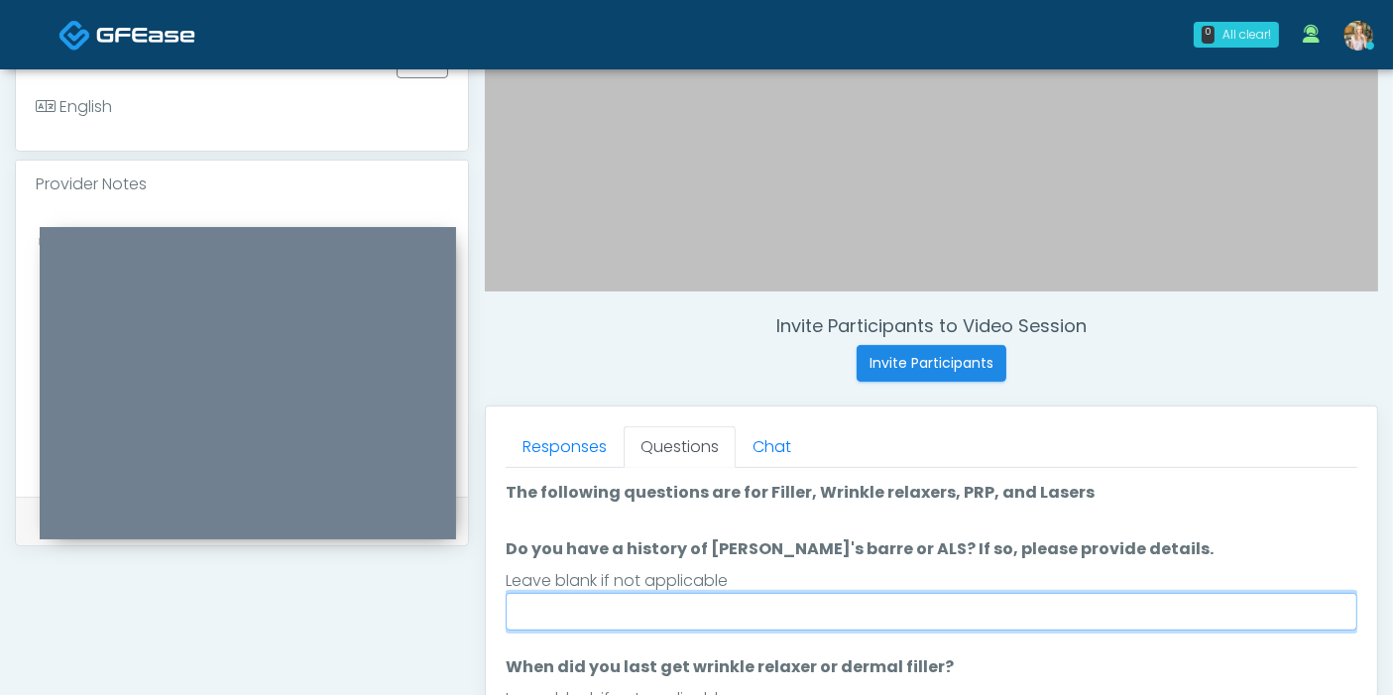
click at [1000, 610] on input "Do you have a history of Guillain's barre or ALS? If so, please provide details." at bounding box center [931, 612] width 851 height 38
type input "******"
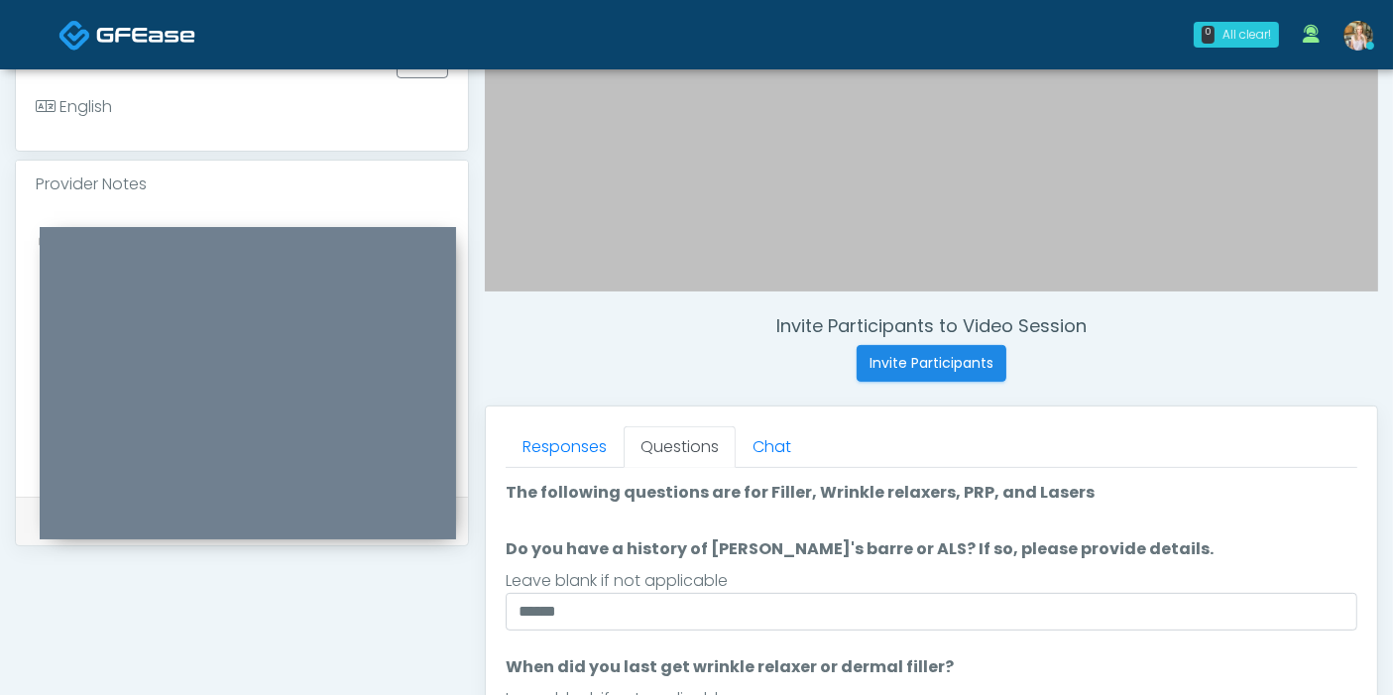
scroll to position [909, 0]
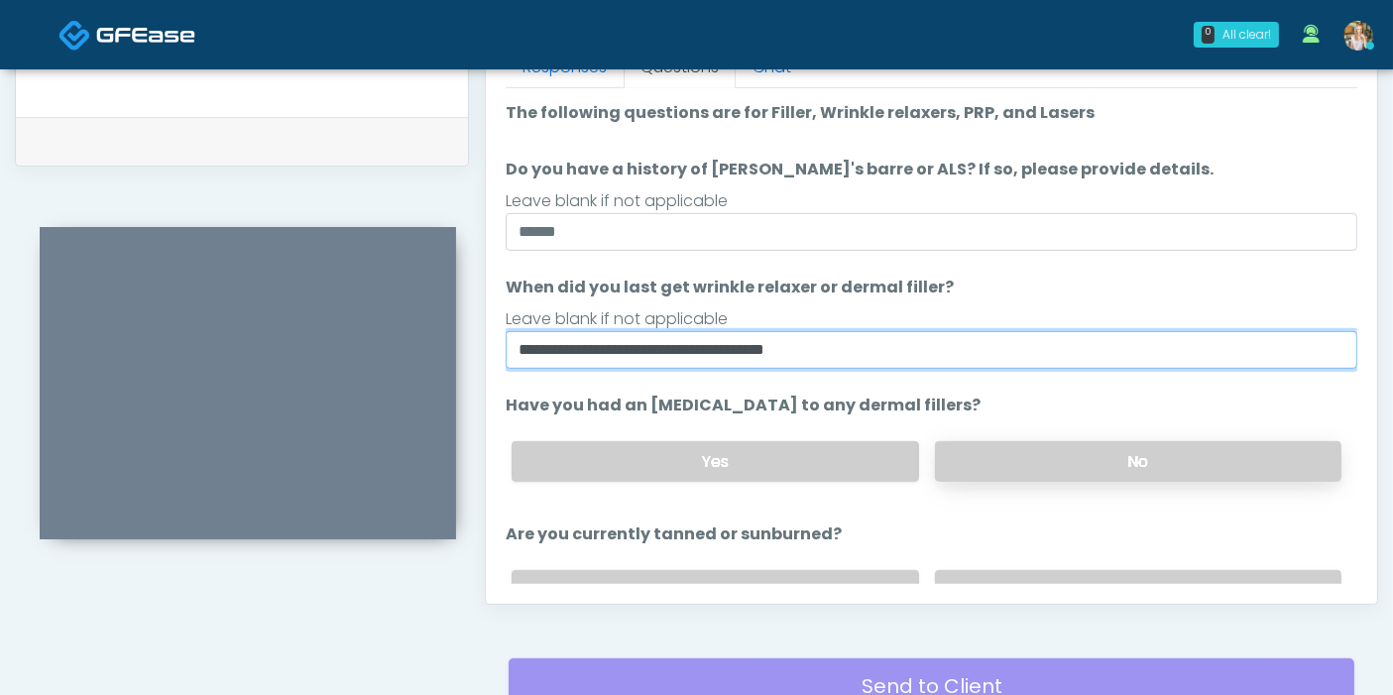
type input "**********"
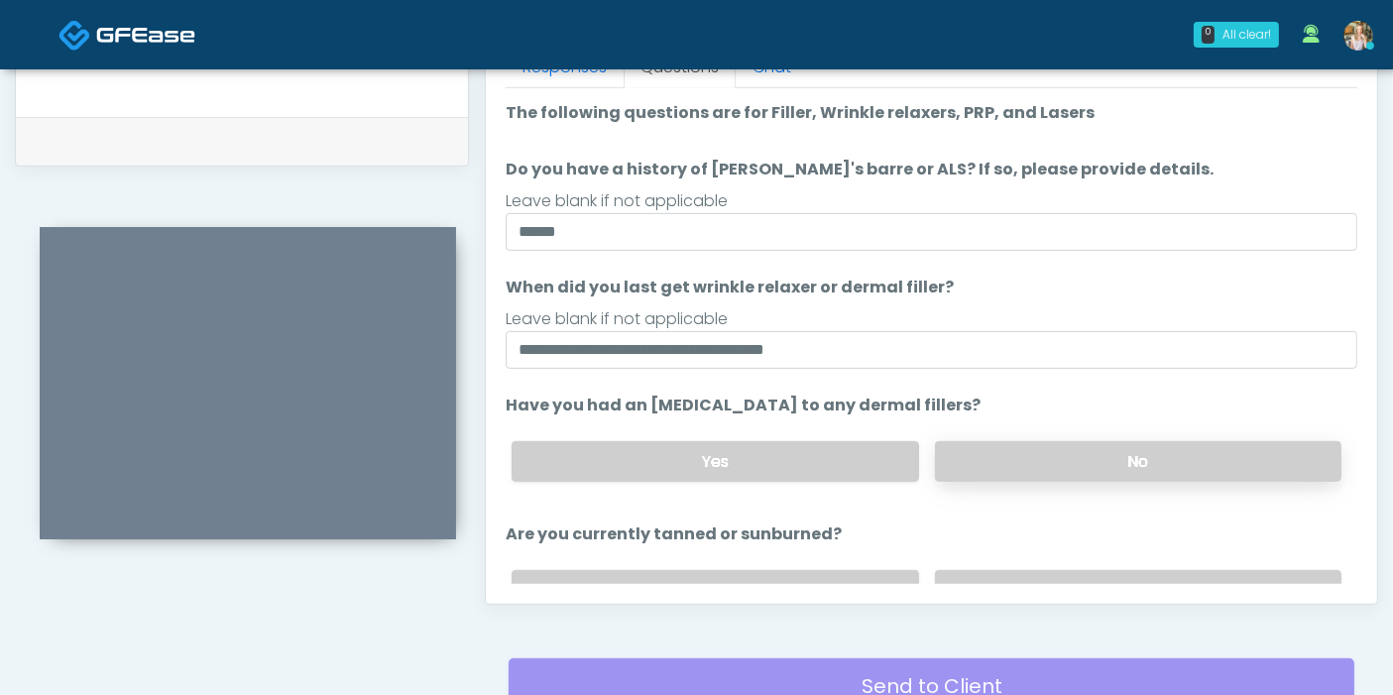
click at [1100, 465] on label "No" at bounding box center [1138, 461] width 406 height 41
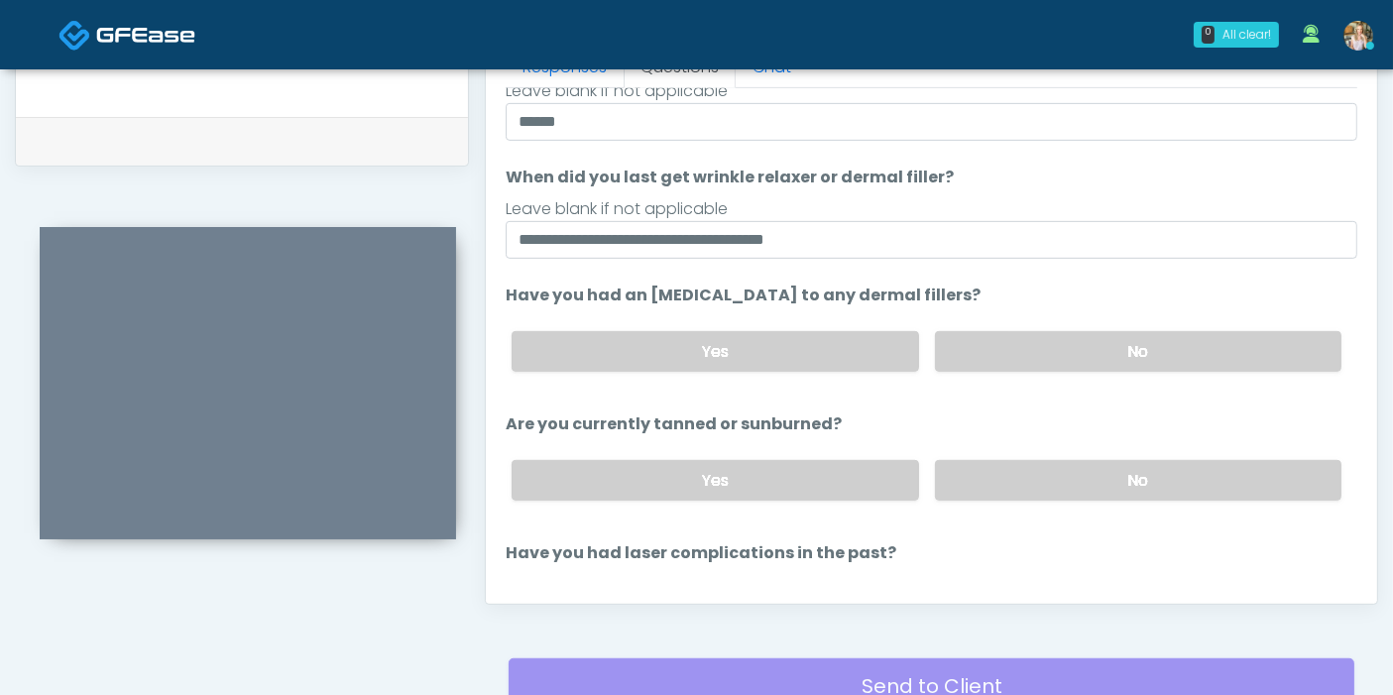
scroll to position [220, 0]
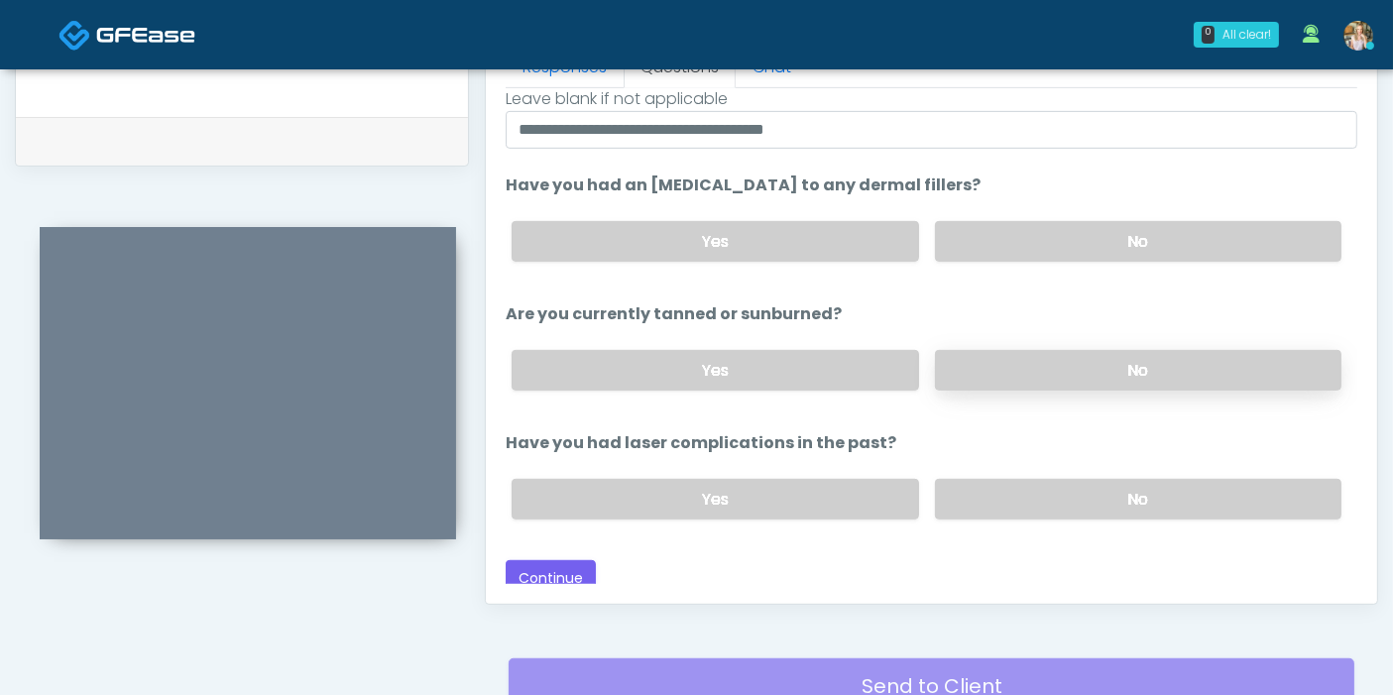
click at [1080, 378] on label "No" at bounding box center [1138, 370] width 406 height 41
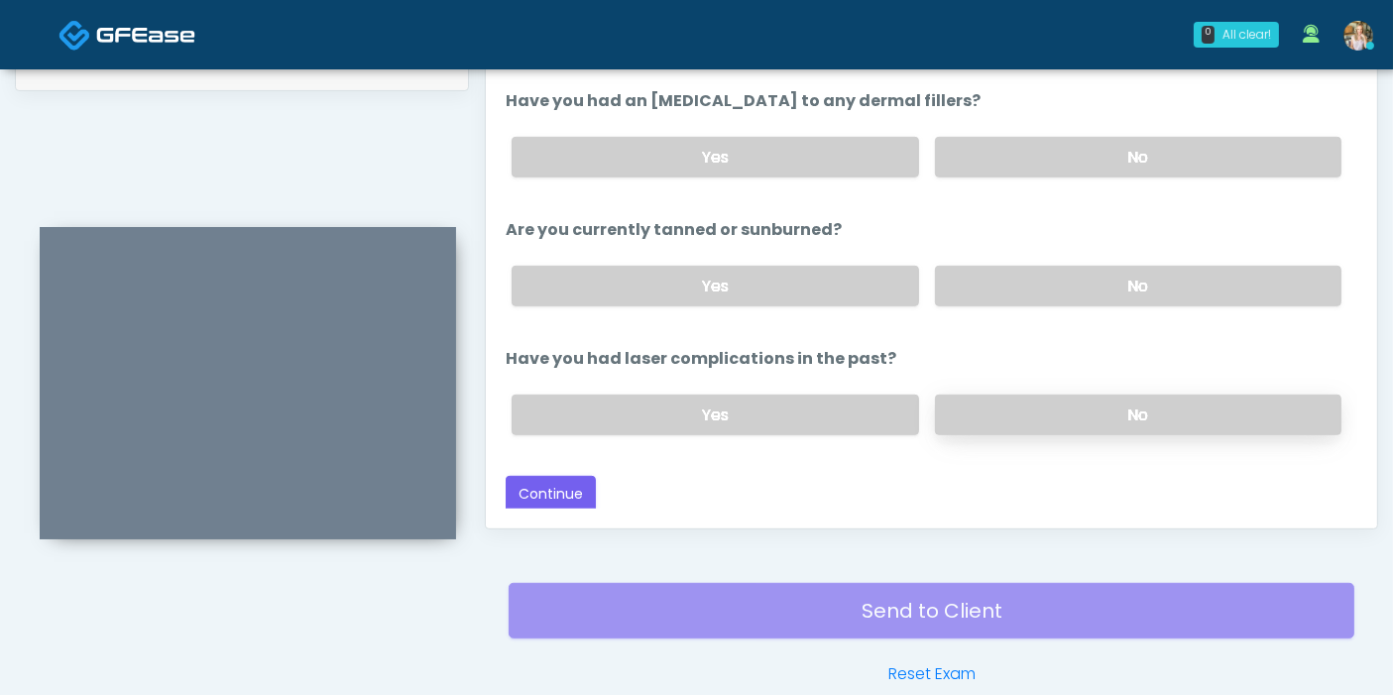
scroll to position [1019, 0]
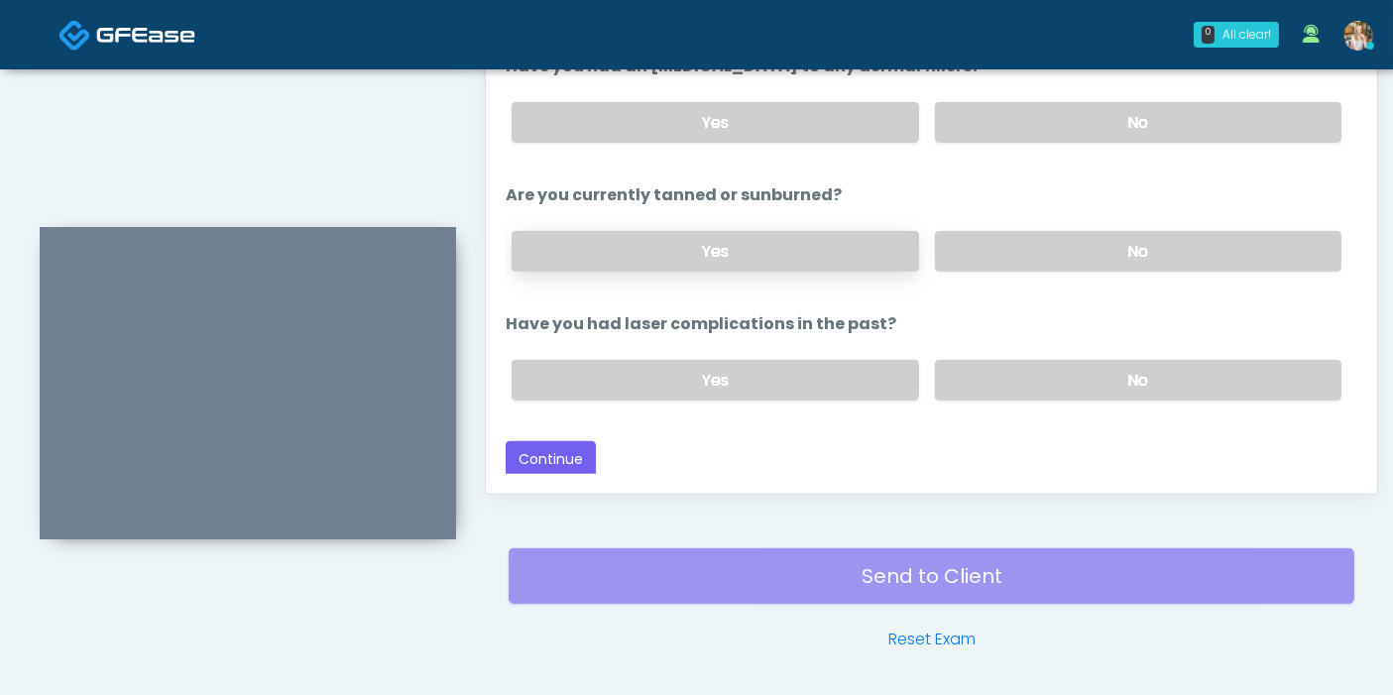
click at [791, 245] on label "Yes" at bounding box center [714, 251] width 406 height 41
click at [1006, 377] on label "No" at bounding box center [1138, 380] width 406 height 41
click at [553, 448] on button "Continue" at bounding box center [551, 459] width 90 height 37
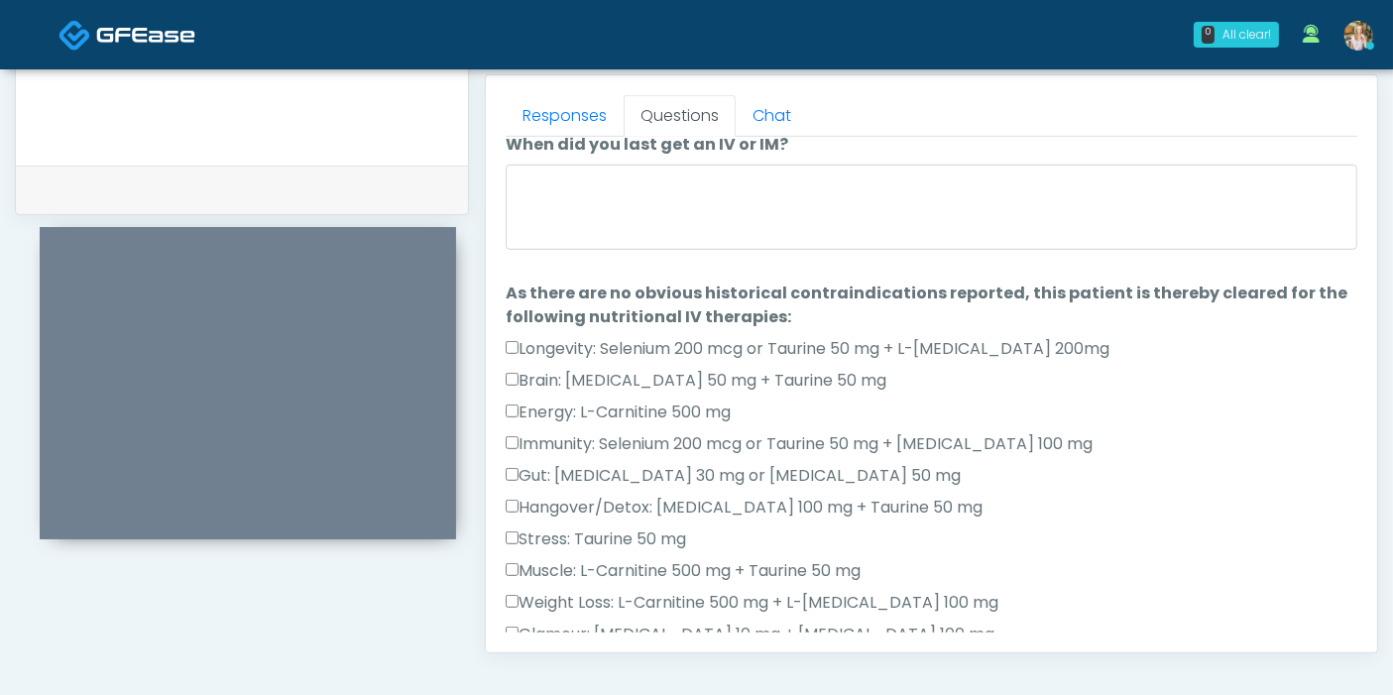
scroll to position [0, 0]
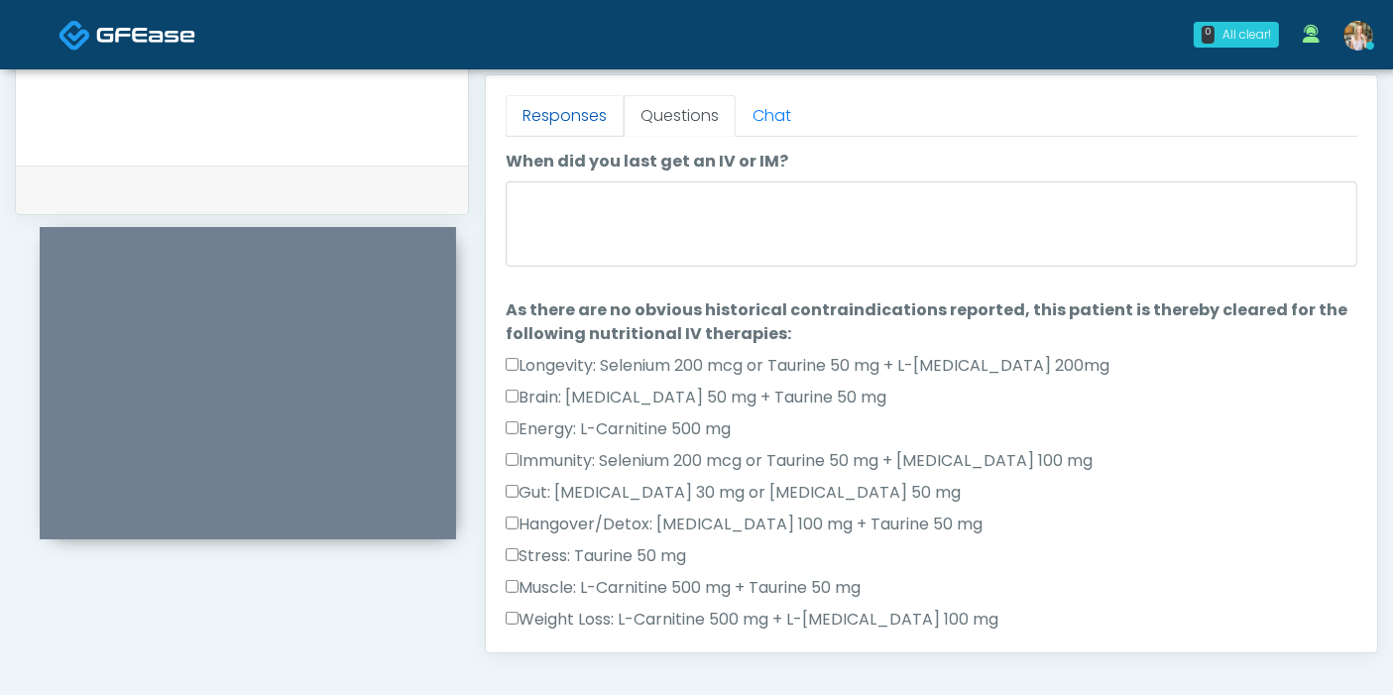
click at [557, 120] on link "Responses" at bounding box center [565, 116] width 118 height 42
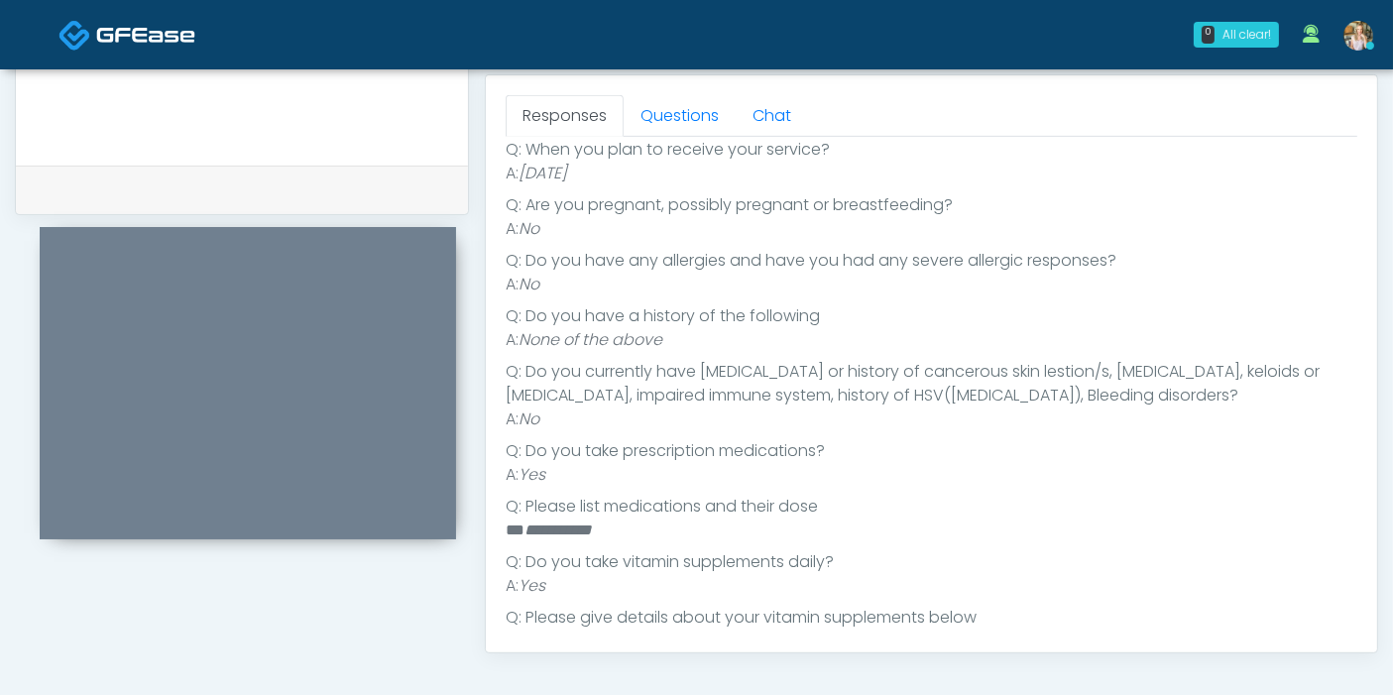
scroll to position [440, 0]
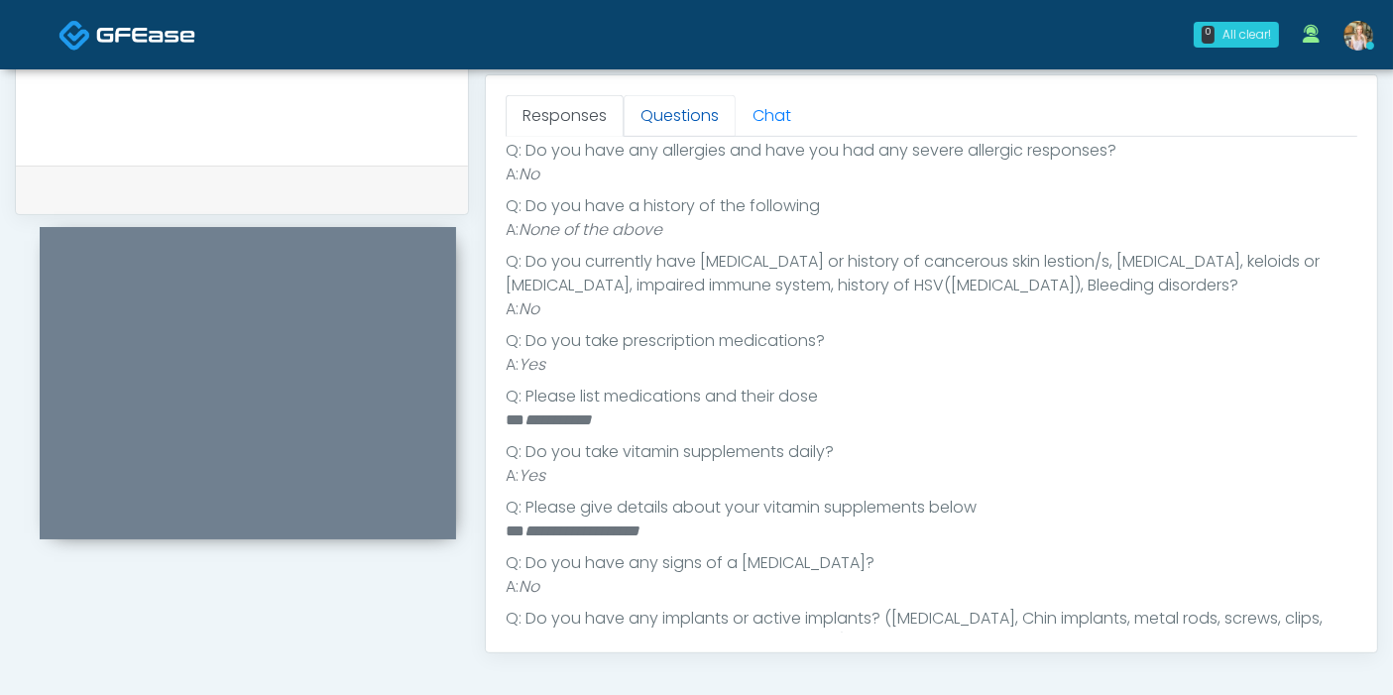
click at [675, 113] on link "Questions" at bounding box center [679, 116] width 112 height 42
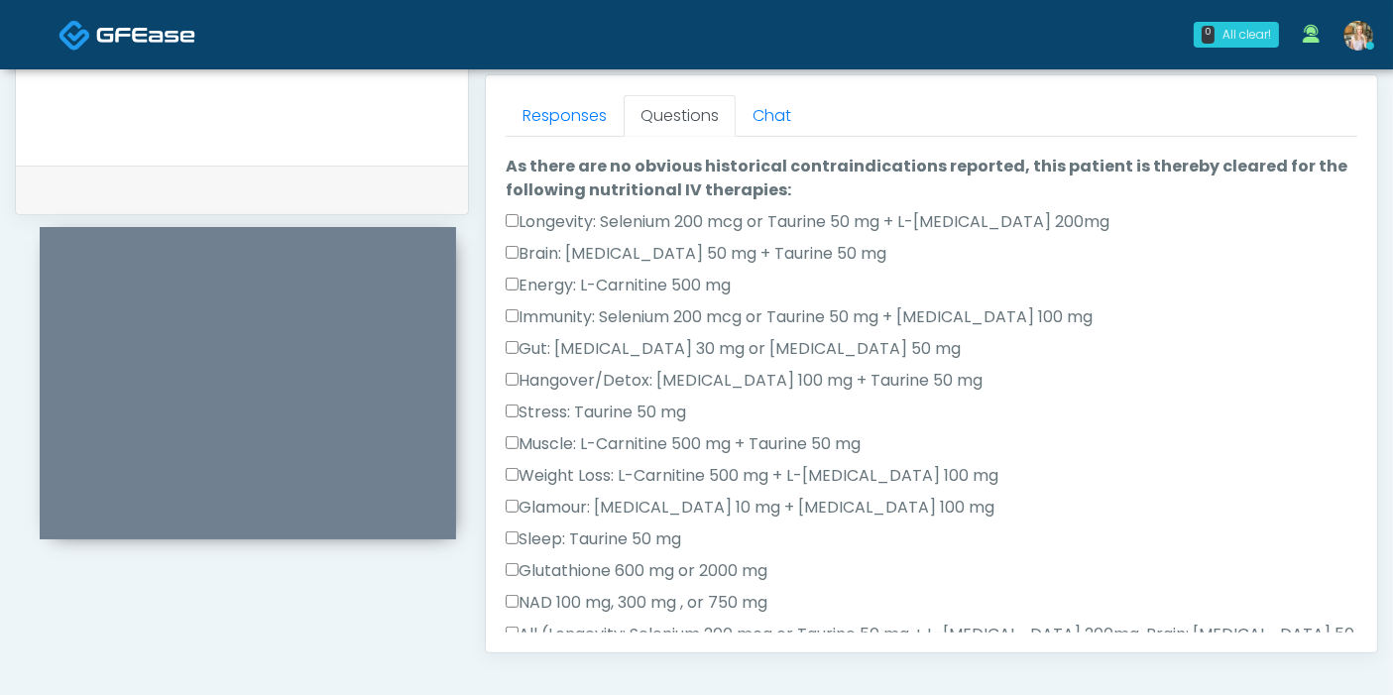
scroll to position [110, 0]
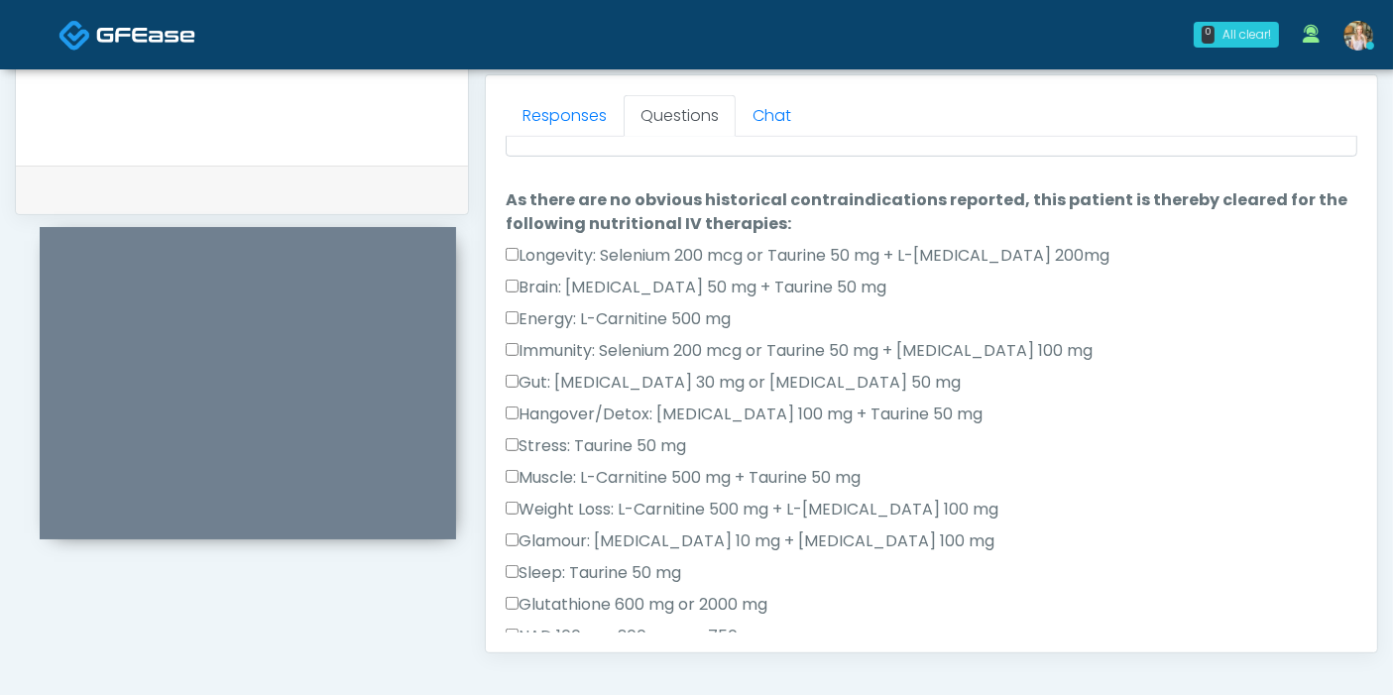
click at [508, 290] on label "Brain: Glycine 50 mg + Taurine 50 mg" at bounding box center [696, 288] width 381 height 24
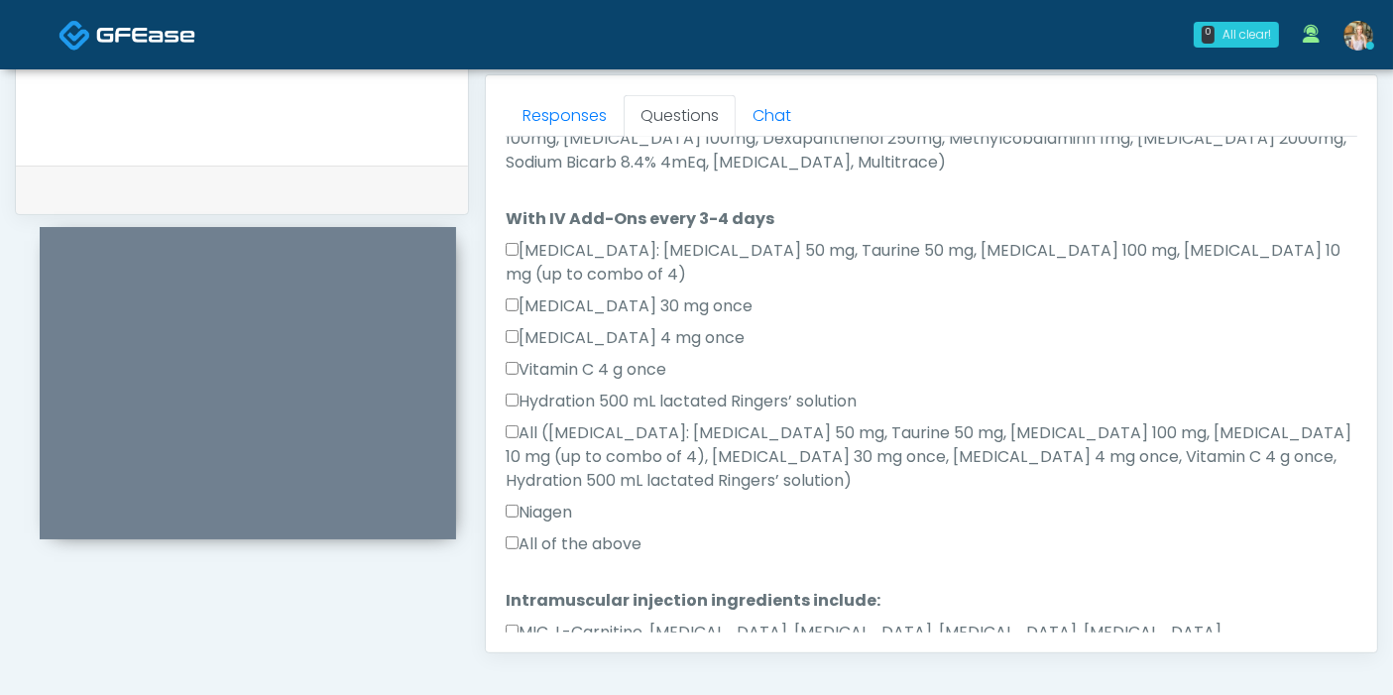
scroll to position [1219, 0]
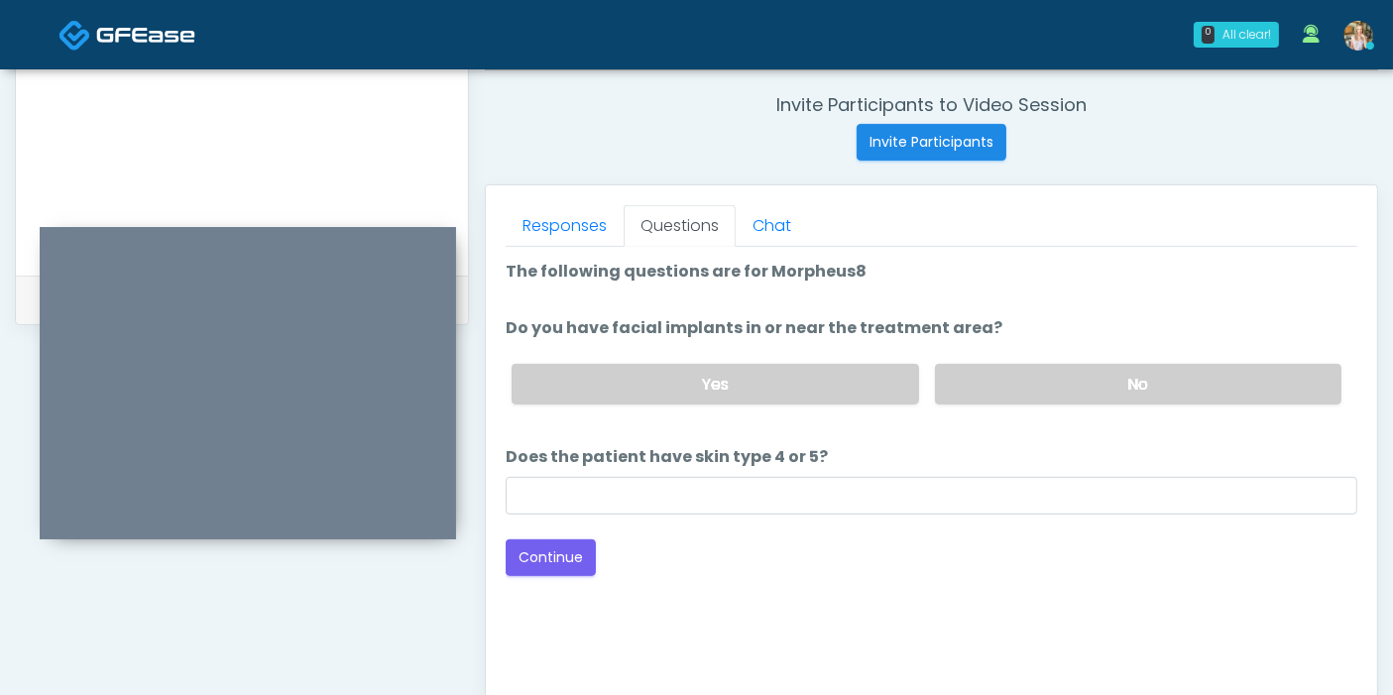
scroll to position [750, 0]
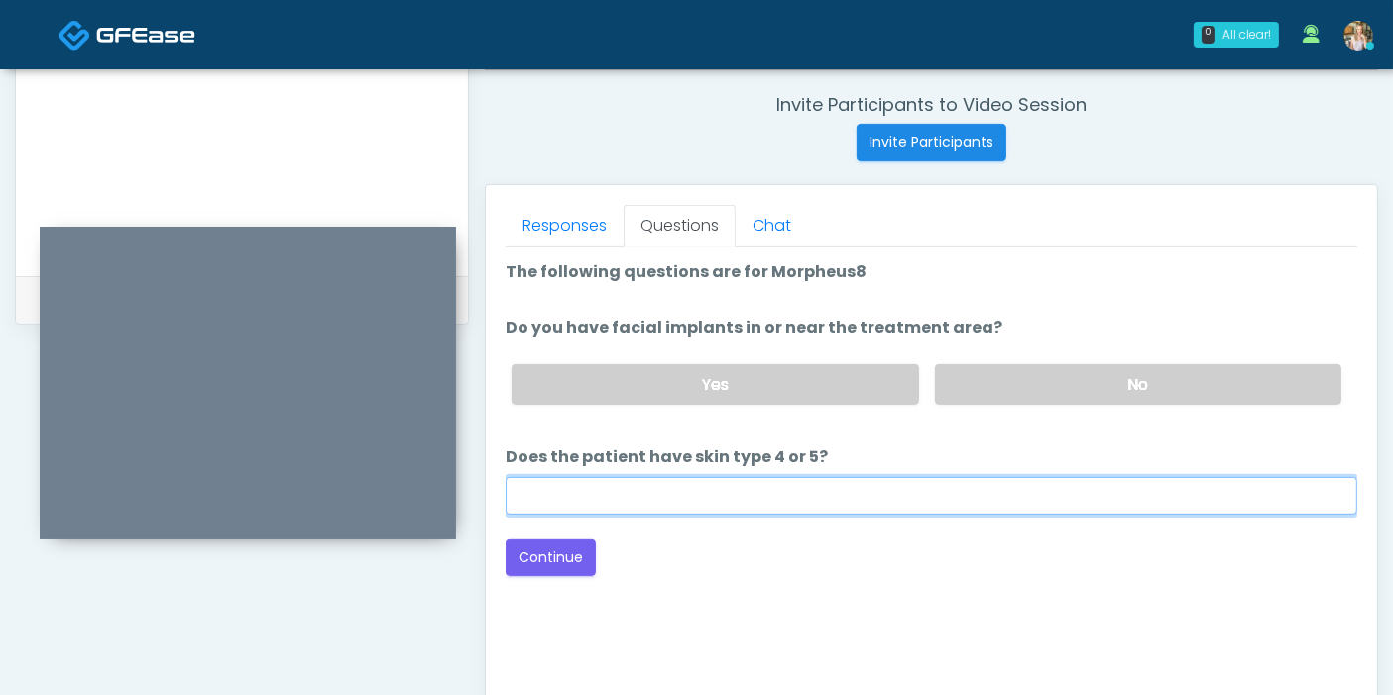
click at [781, 489] on input "Does the patient have skin type 4 or 5?" at bounding box center [931, 496] width 851 height 38
type input "***"
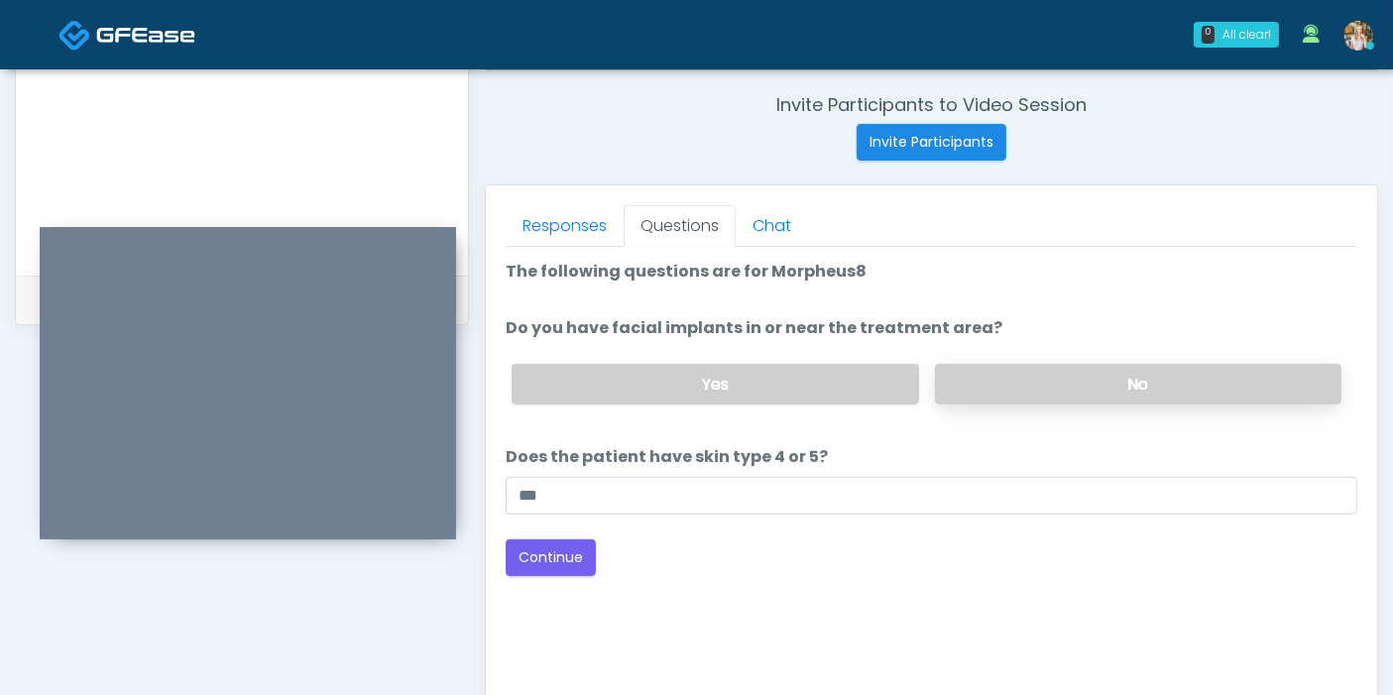
click at [1036, 384] on label "No" at bounding box center [1138, 384] width 406 height 41
click at [556, 556] on button "Continue" at bounding box center [551, 557] width 90 height 37
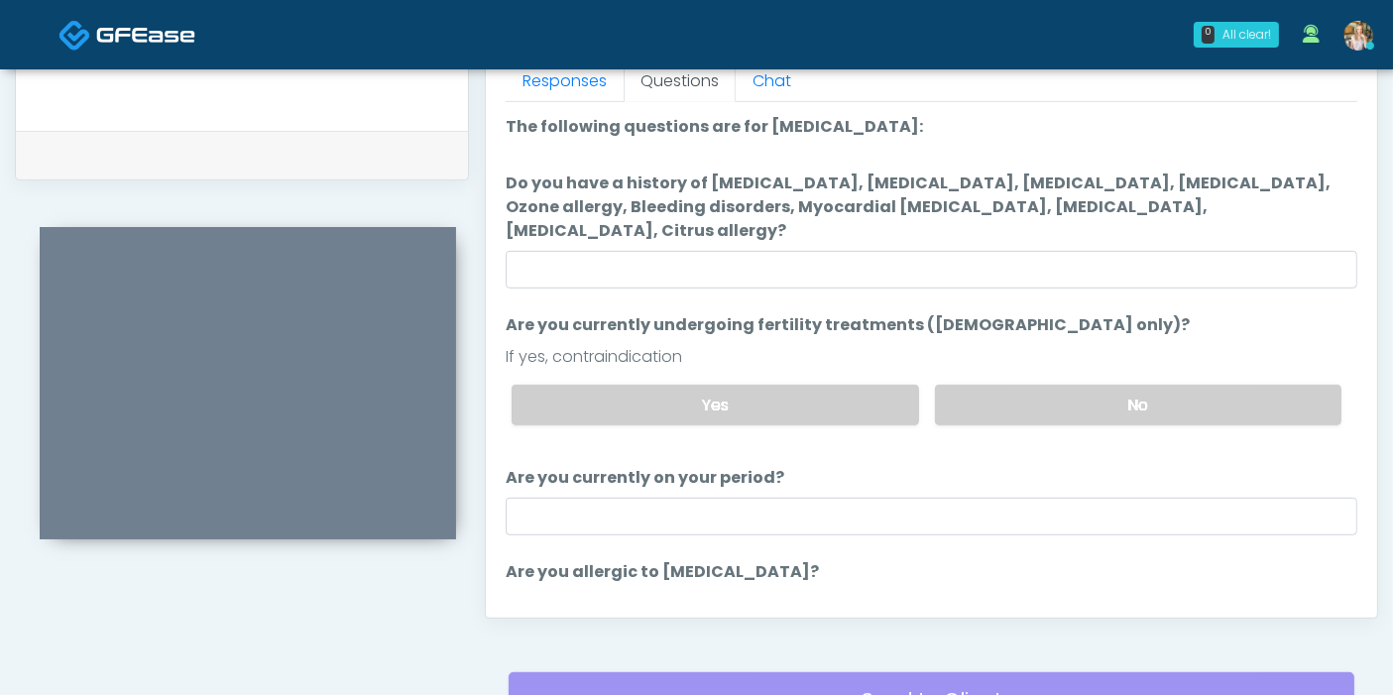
scroll to position [860, 0]
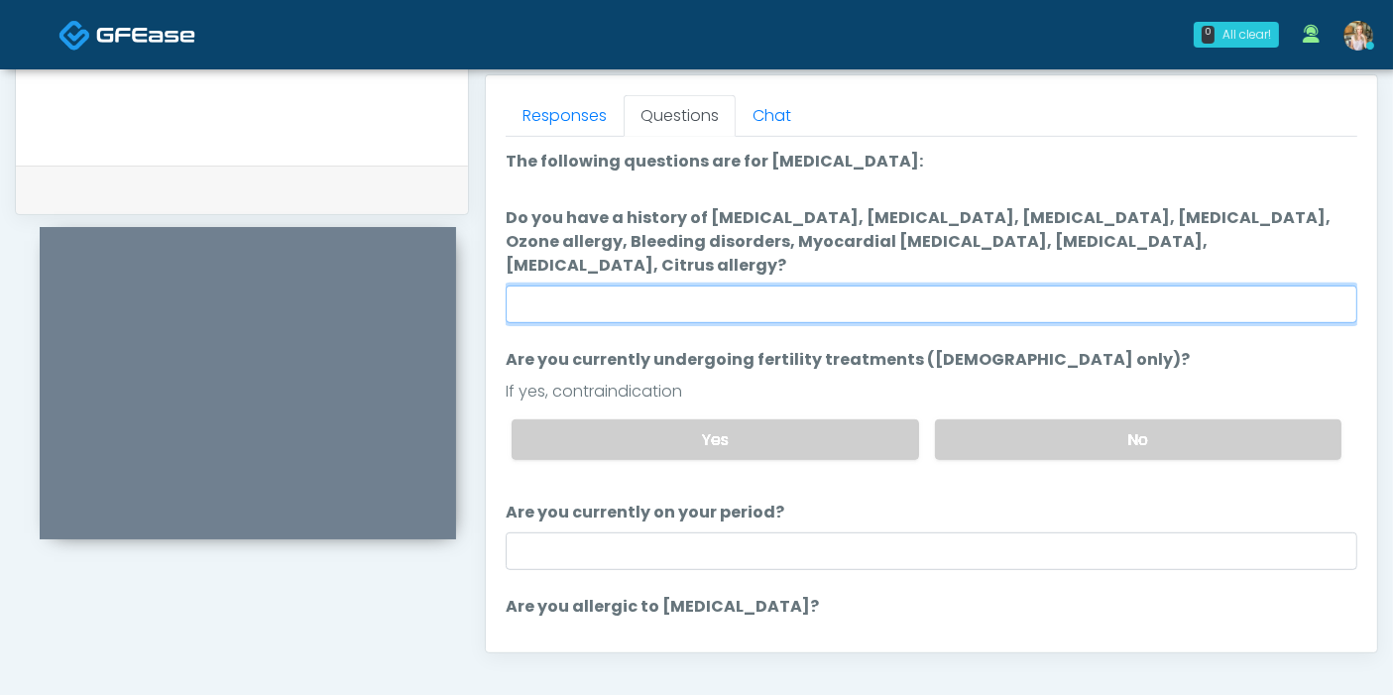
click at [1011, 285] on input "Do you have a history of Hyperthyroidism, Hypotension, Hypocalcemia, Hypoglycem…" at bounding box center [931, 304] width 851 height 38
type input "******"
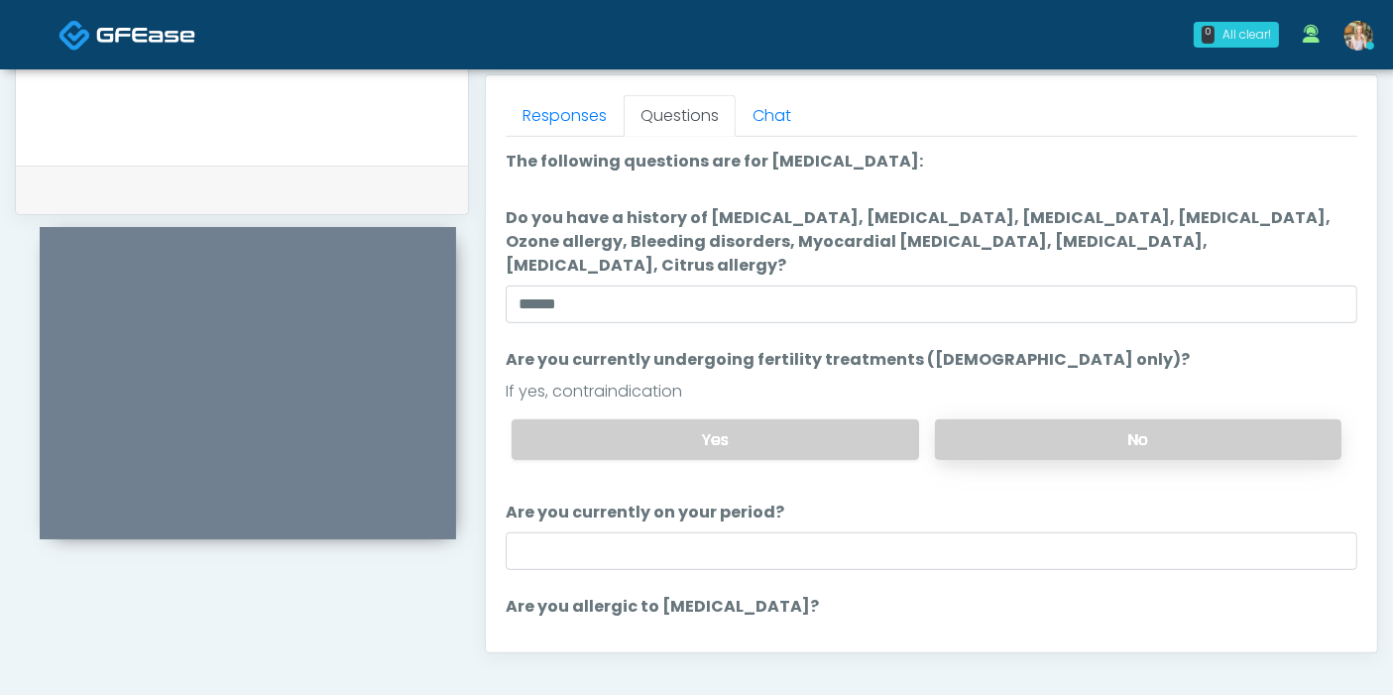
click at [1054, 419] on label "No" at bounding box center [1138, 439] width 406 height 41
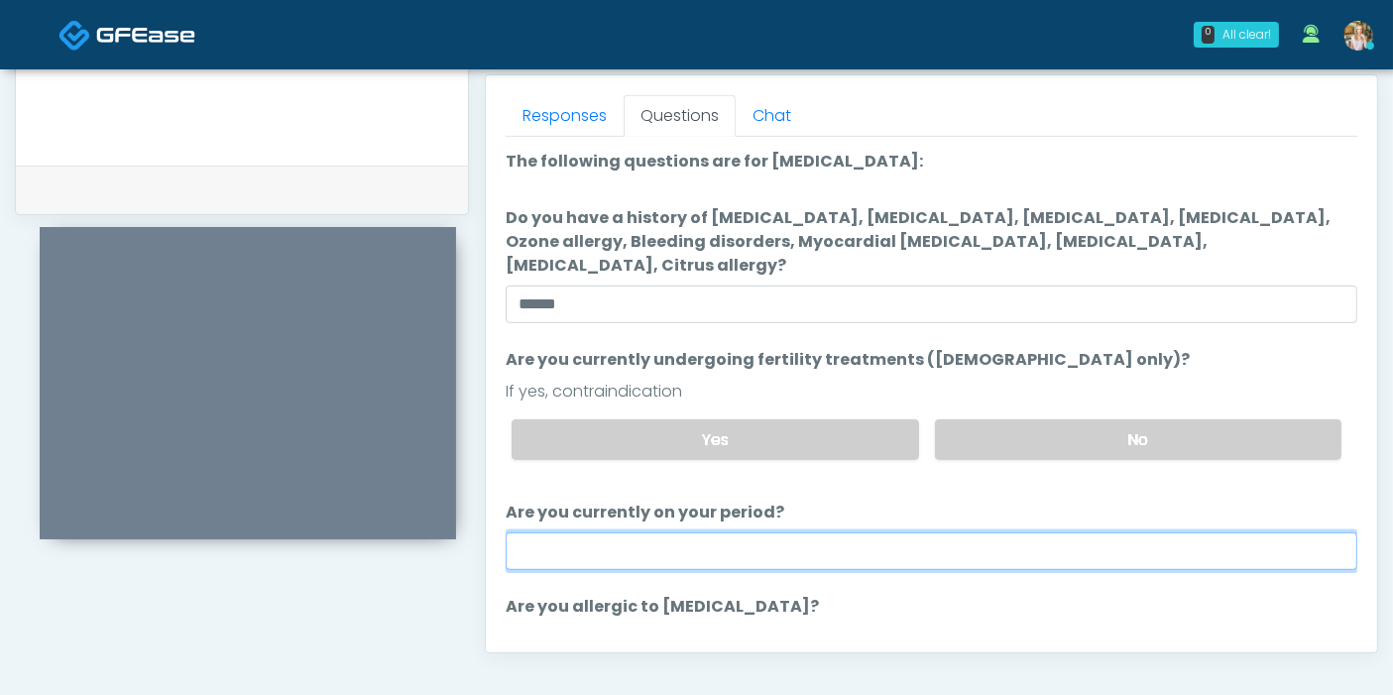
click at [967, 532] on input "Are you currently on your period?" at bounding box center [931, 551] width 851 height 38
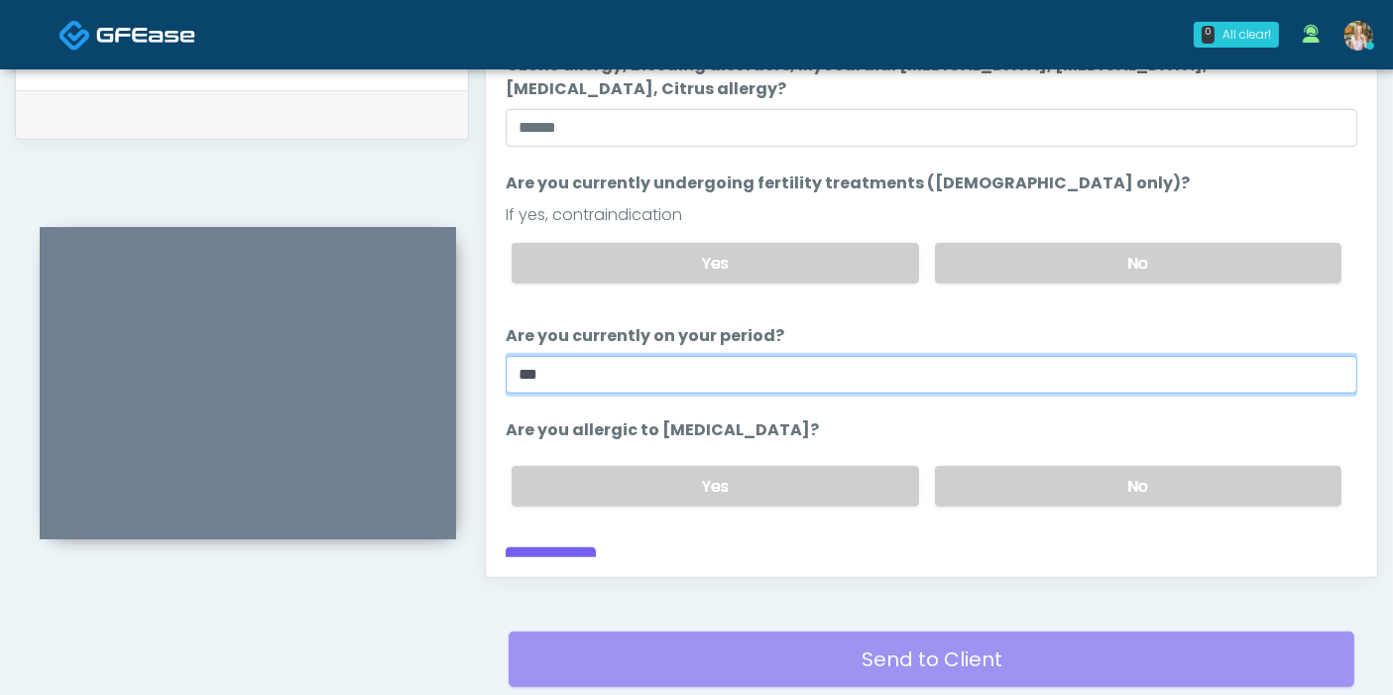
scroll to position [970, 0]
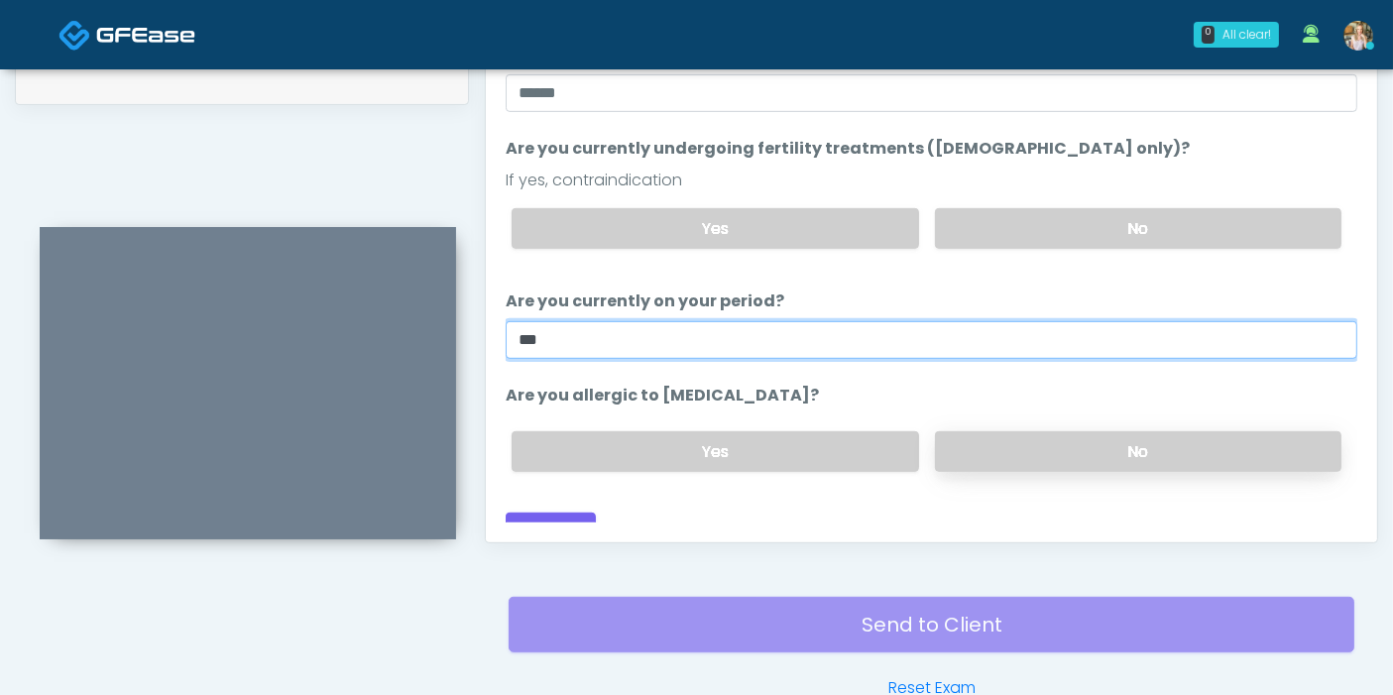
type input "***"
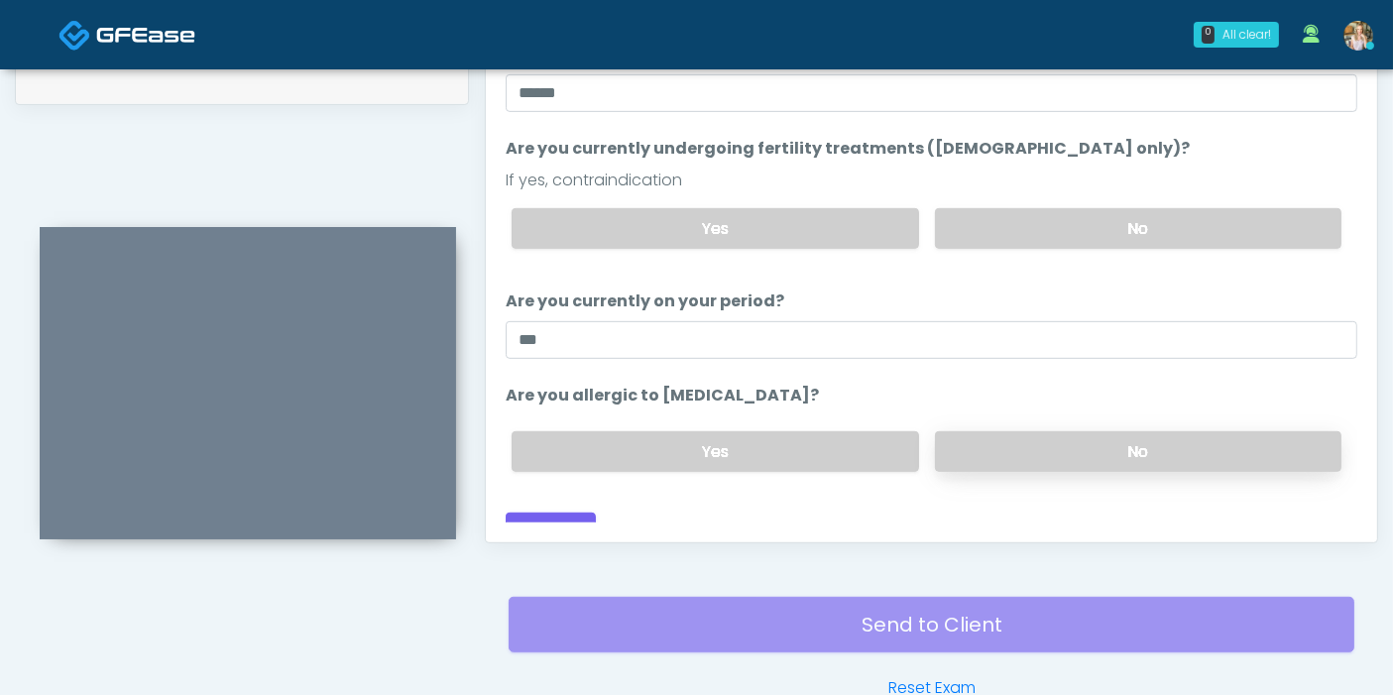
click at [1094, 436] on label "No" at bounding box center [1138, 451] width 406 height 41
click at [547, 512] on button "Continue" at bounding box center [551, 530] width 90 height 37
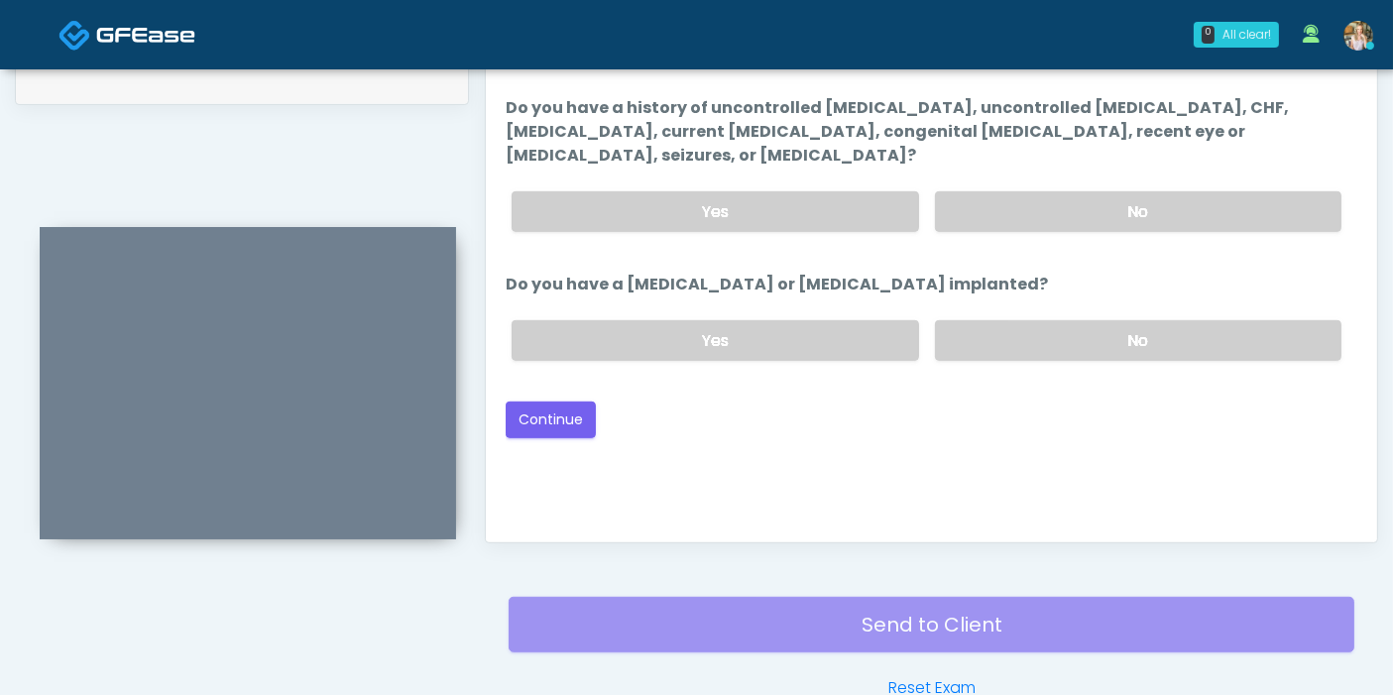
scroll to position [860, 0]
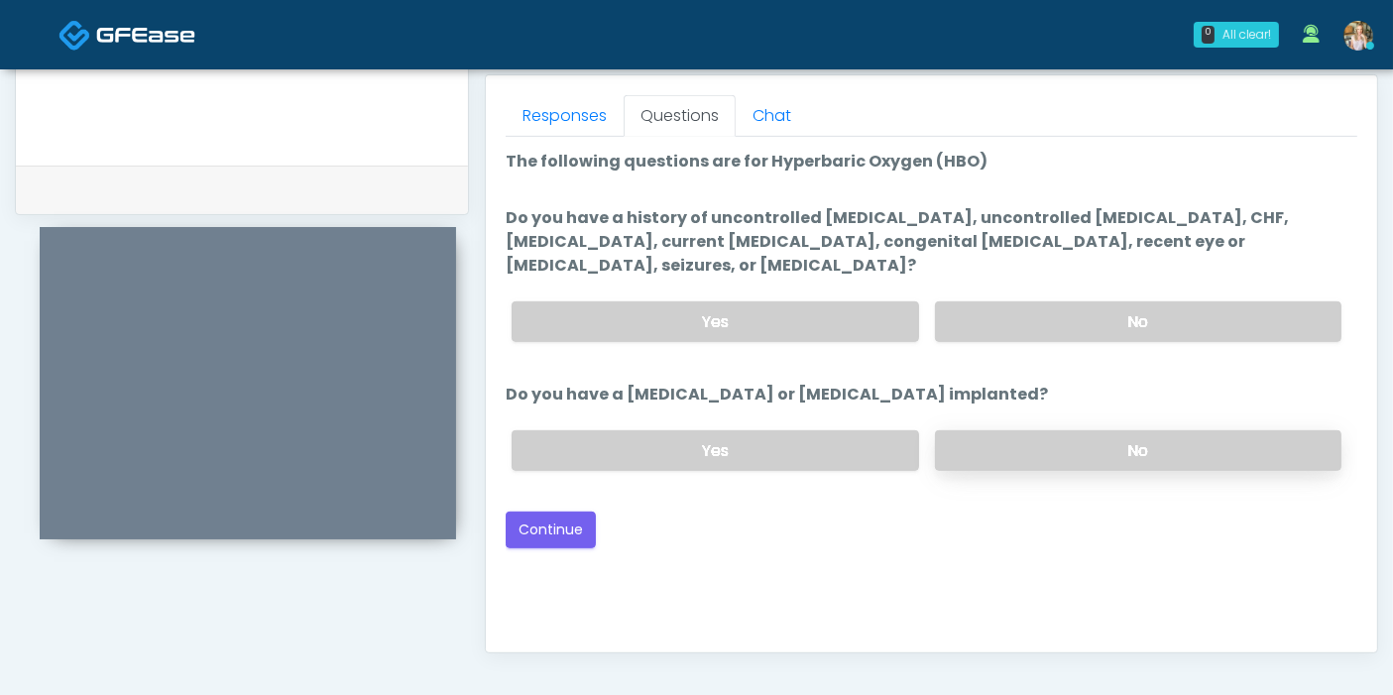
click at [1063, 430] on label "No" at bounding box center [1138, 450] width 406 height 41
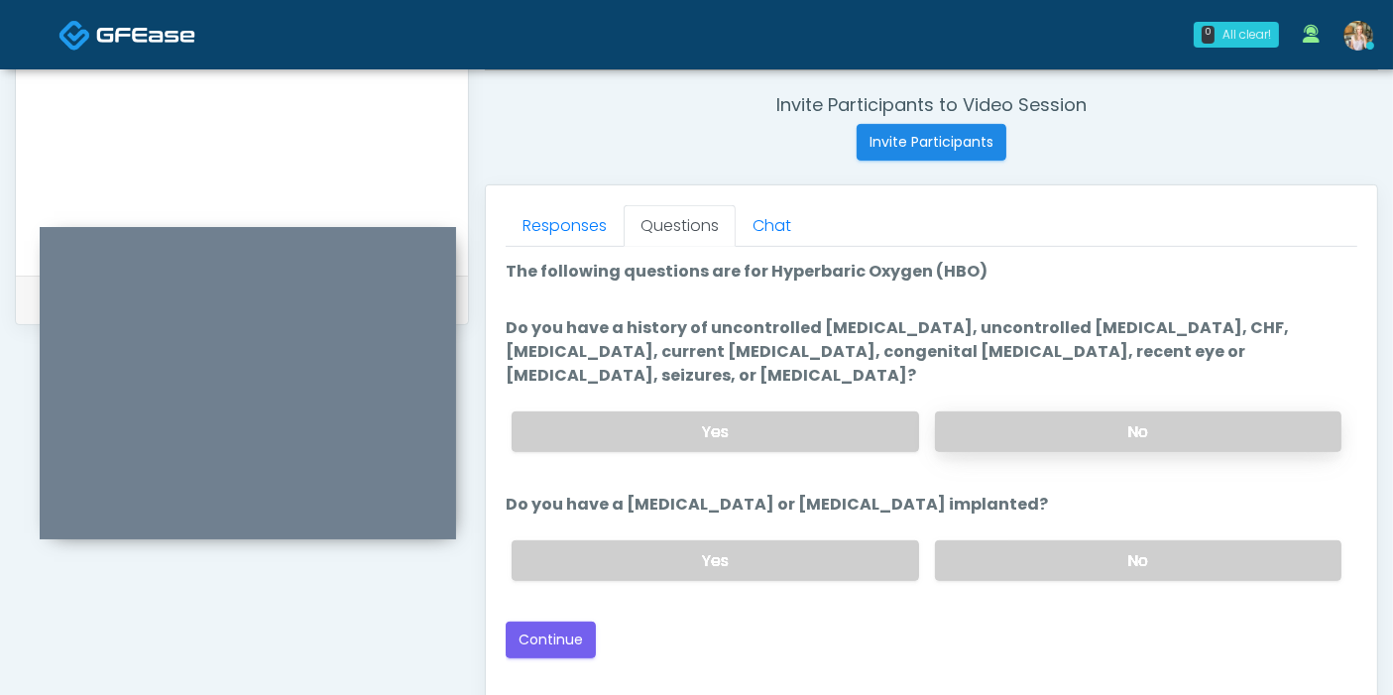
click at [1096, 411] on label "No" at bounding box center [1138, 431] width 406 height 41
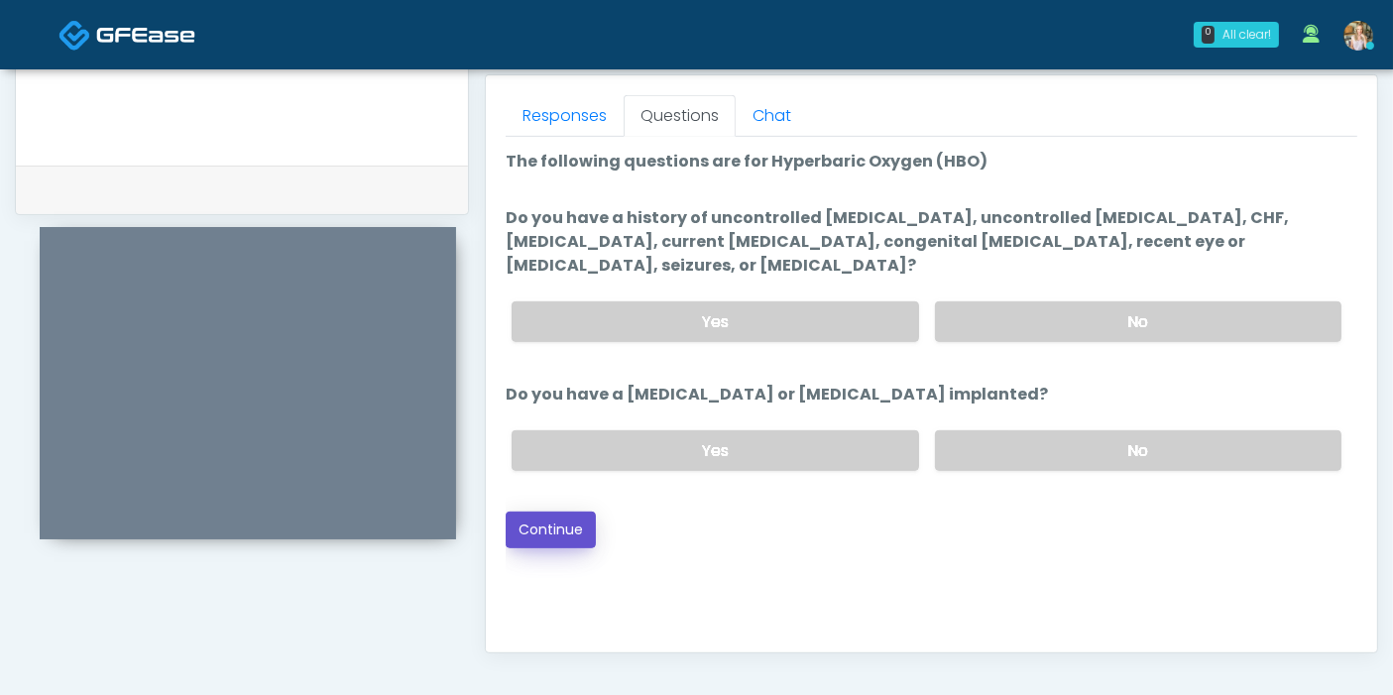
click at [560, 511] on button "Continue" at bounding box center [551, 529] width 90 height 37
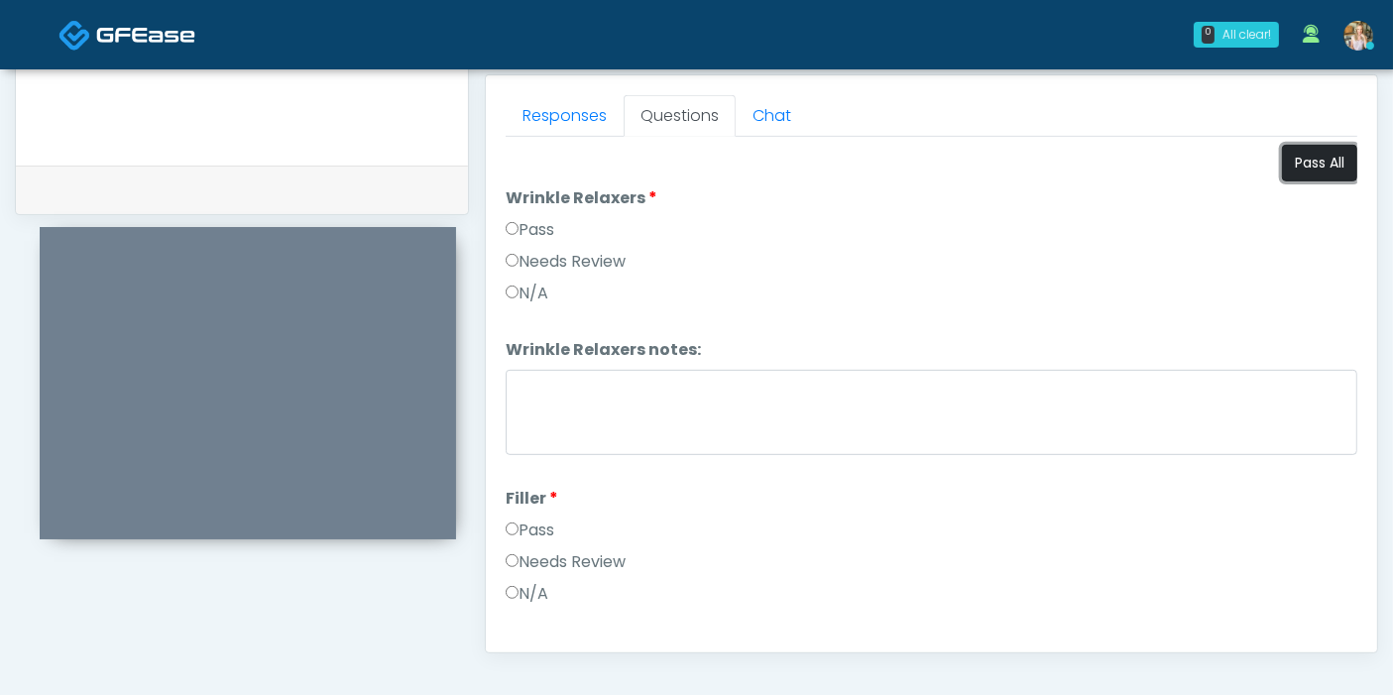
click at [1319, 156] on button "Pass All" at bounding box center [1319, 163] width 75 height 37
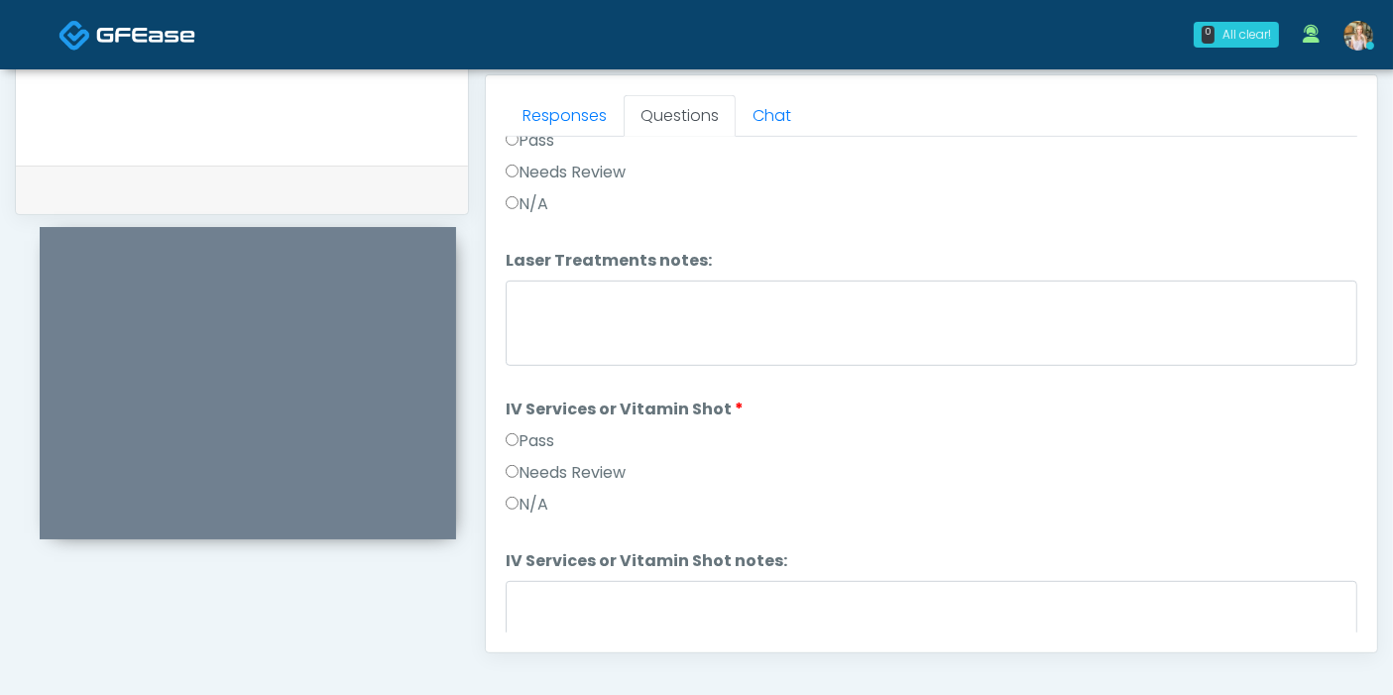
scroll to position [880, 0]
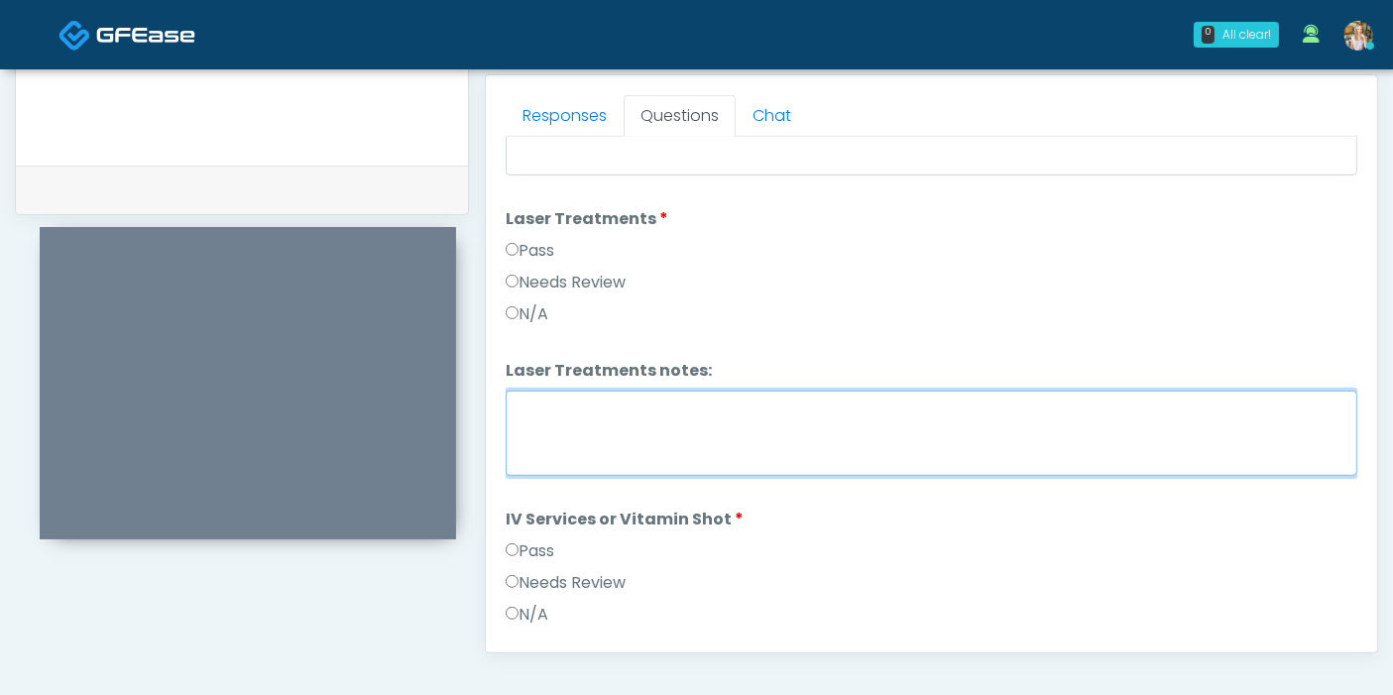
click at [714, 426] on textarea "Laser Treatments notes:" at bounding box center [931, 433] width 851 height 85
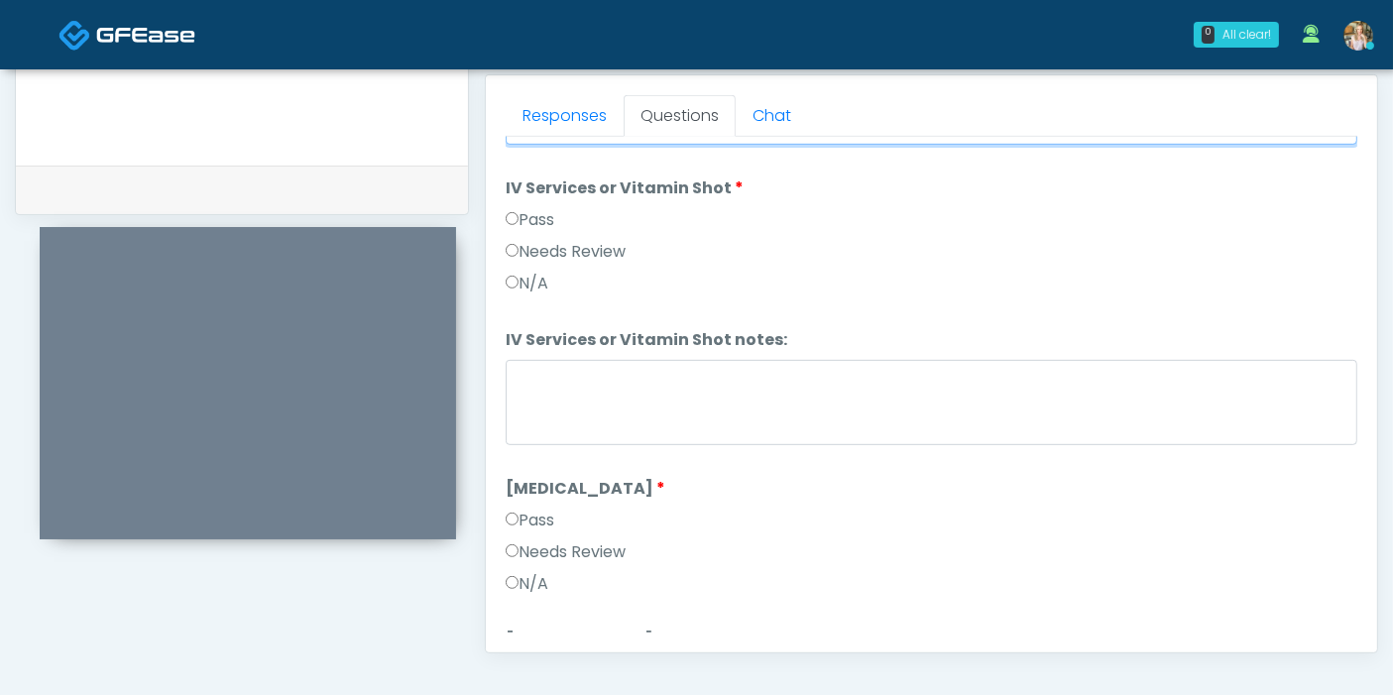
scroll to position [1321, 0]
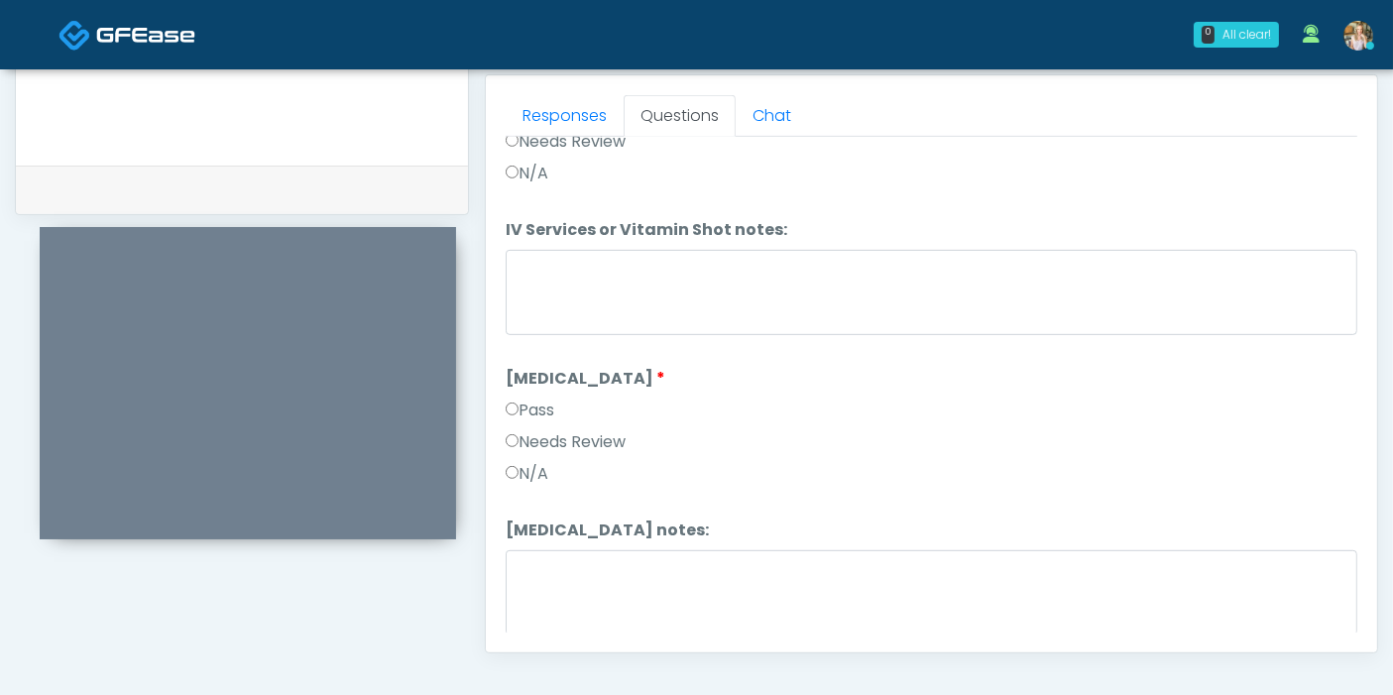
type textarea "**********"
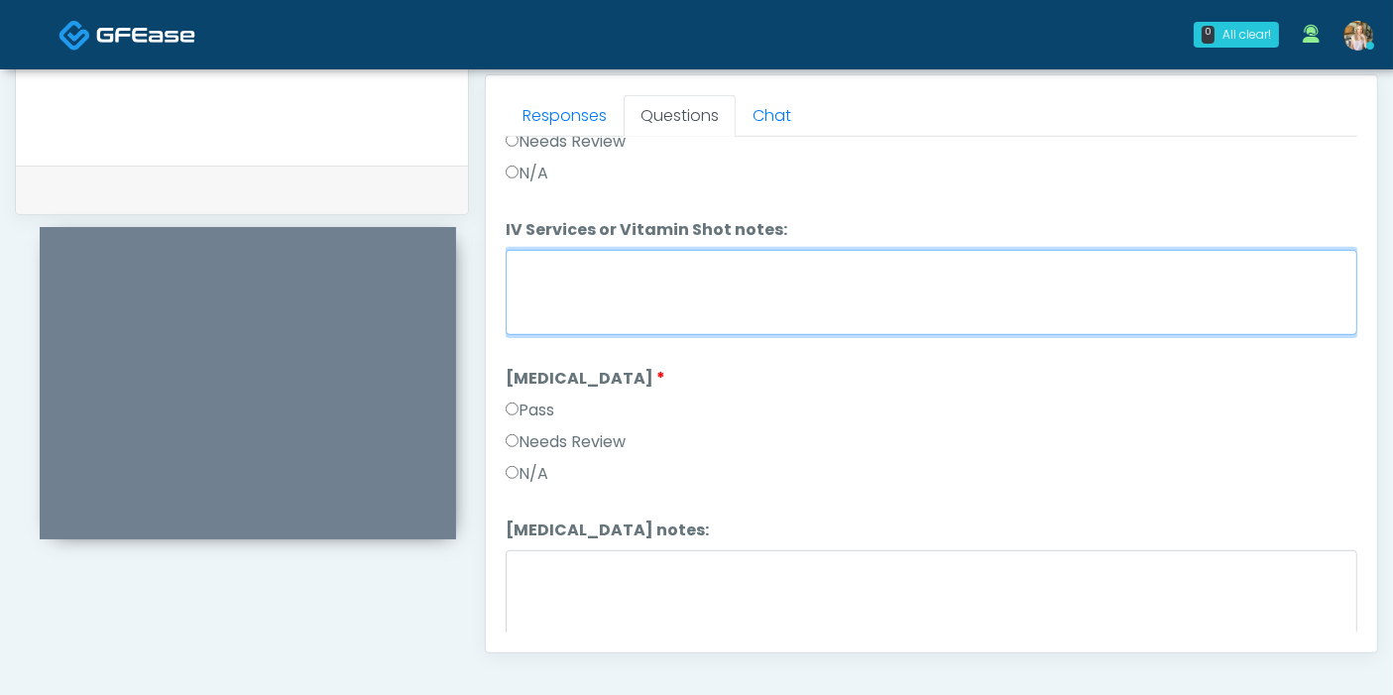
click at [785, 298] on textarea "IV Services or Vitamin Shot notes:" at bounding box center [931, 292] width 851 height 85
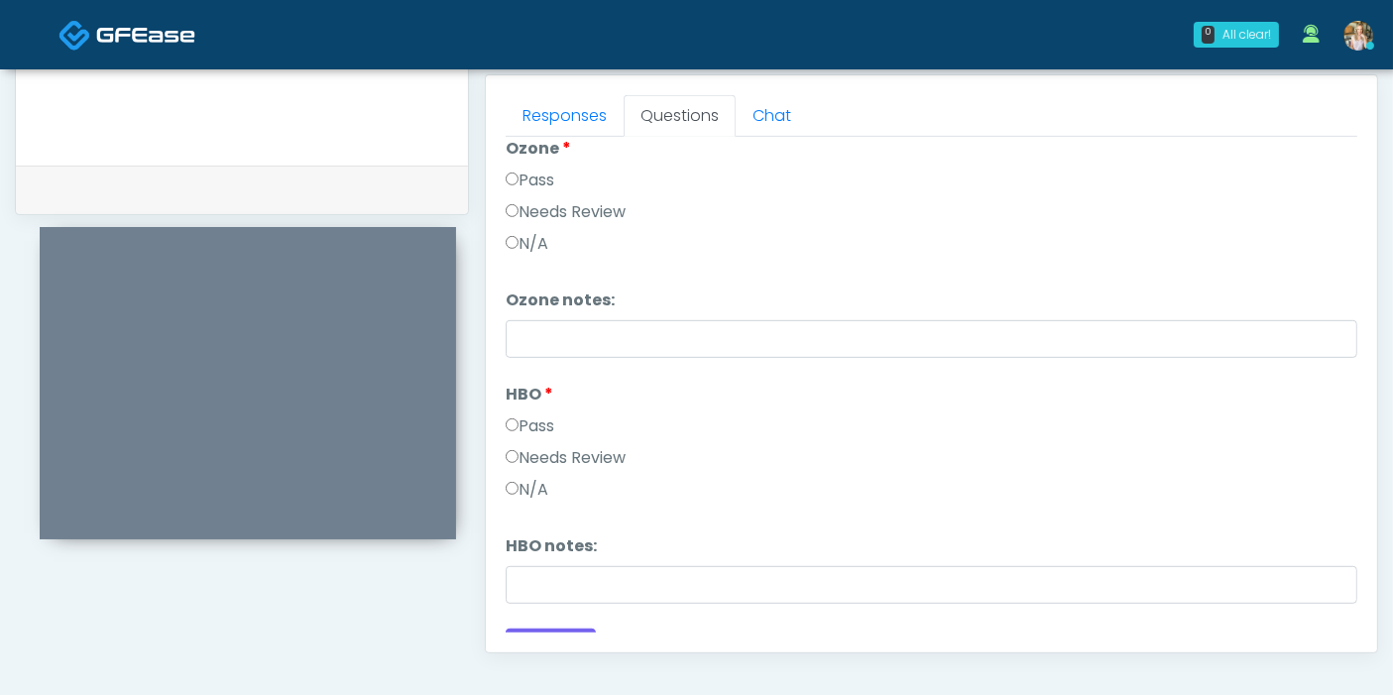
scroll to position [2478, 0]
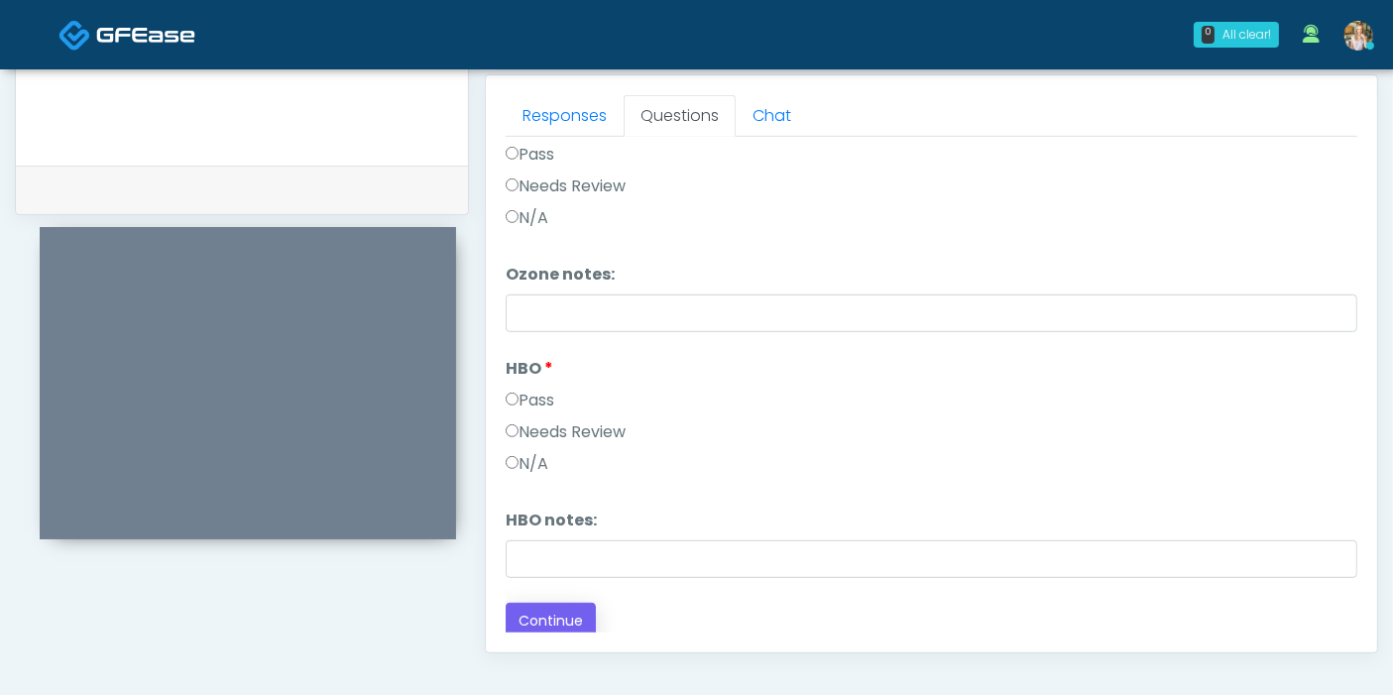
type textarea "**********"
click at [560, 612] on button "Continue" at bounding box center [551, 621] width 90 height 37
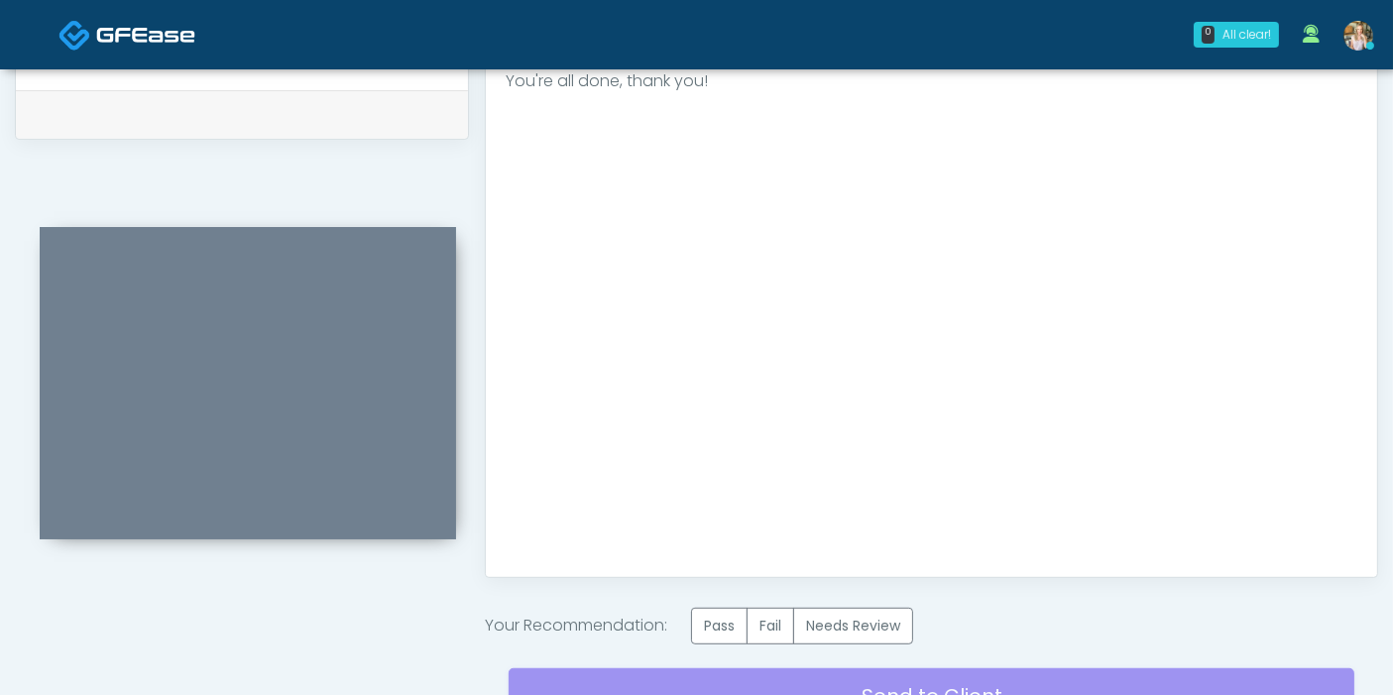
scroll to position [970, 0]
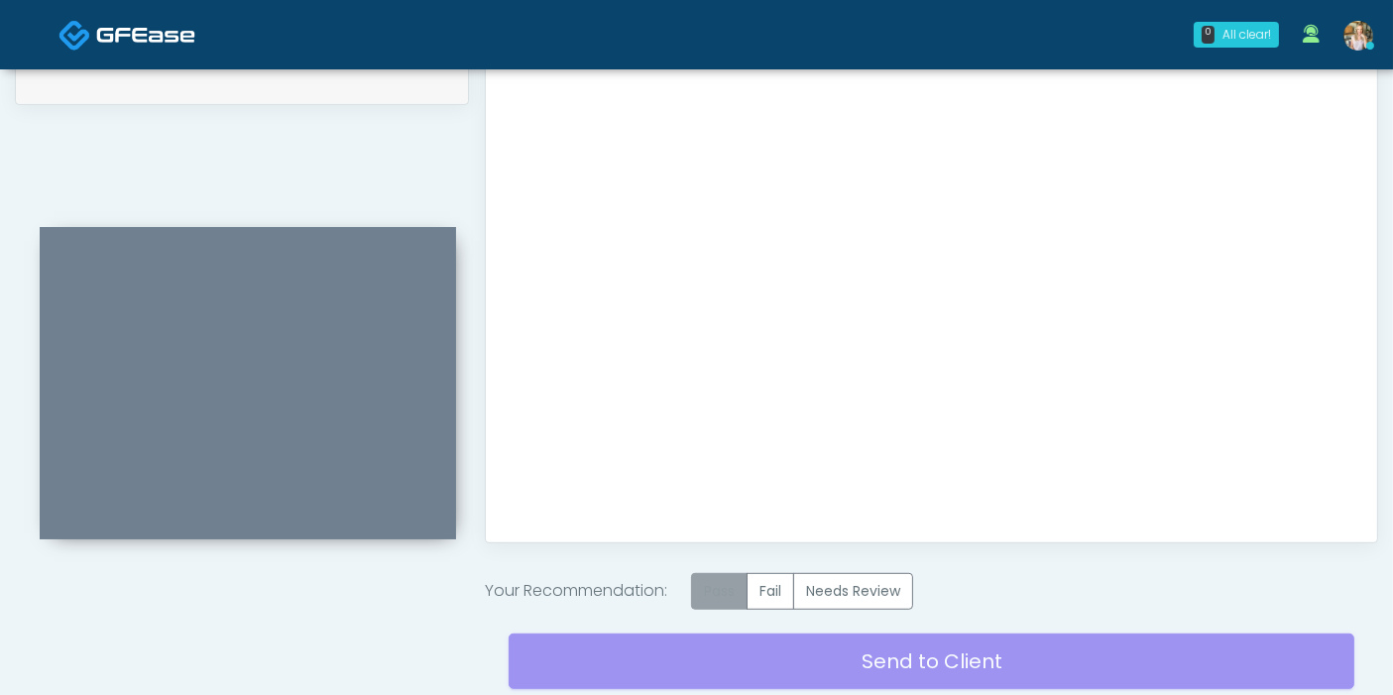
click at [728, 579] on label "Pass" at bounding box center [719, 591] width 56 height 37
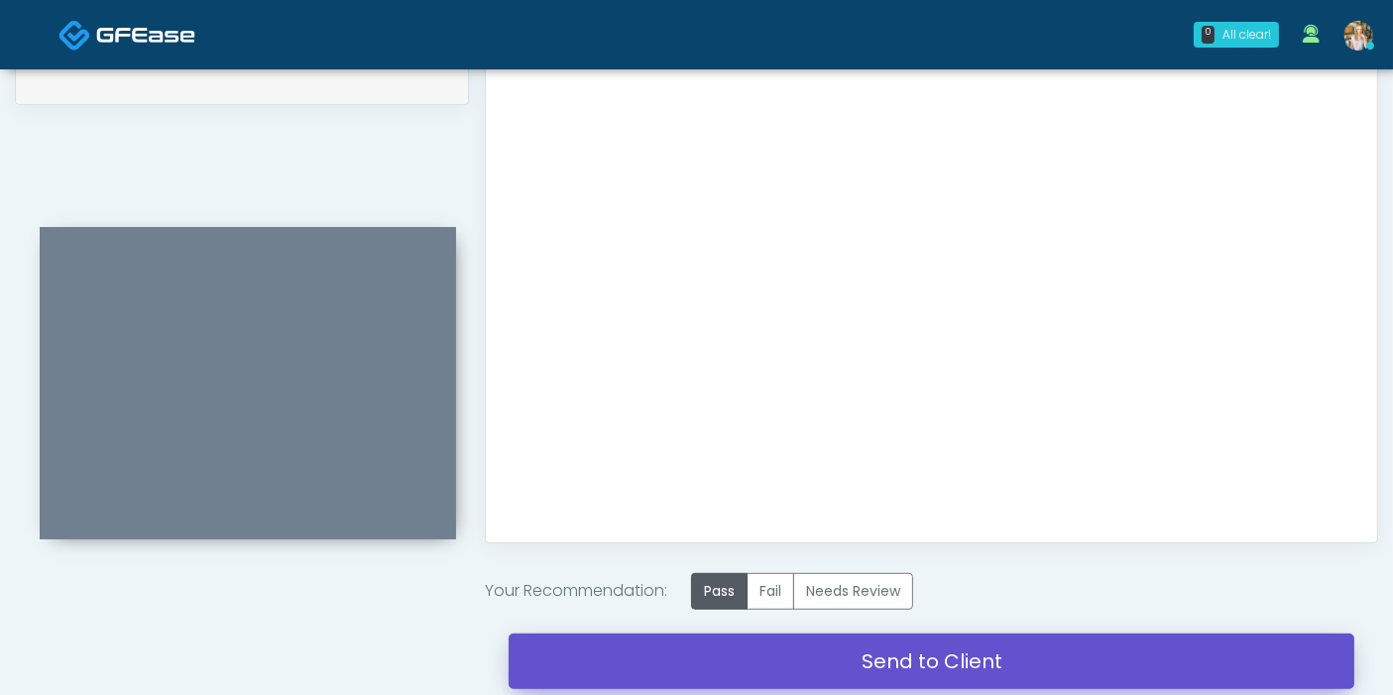
click at [914, 650] on link "Send to Client" at bounding box center [931, 661] width 846 height 56
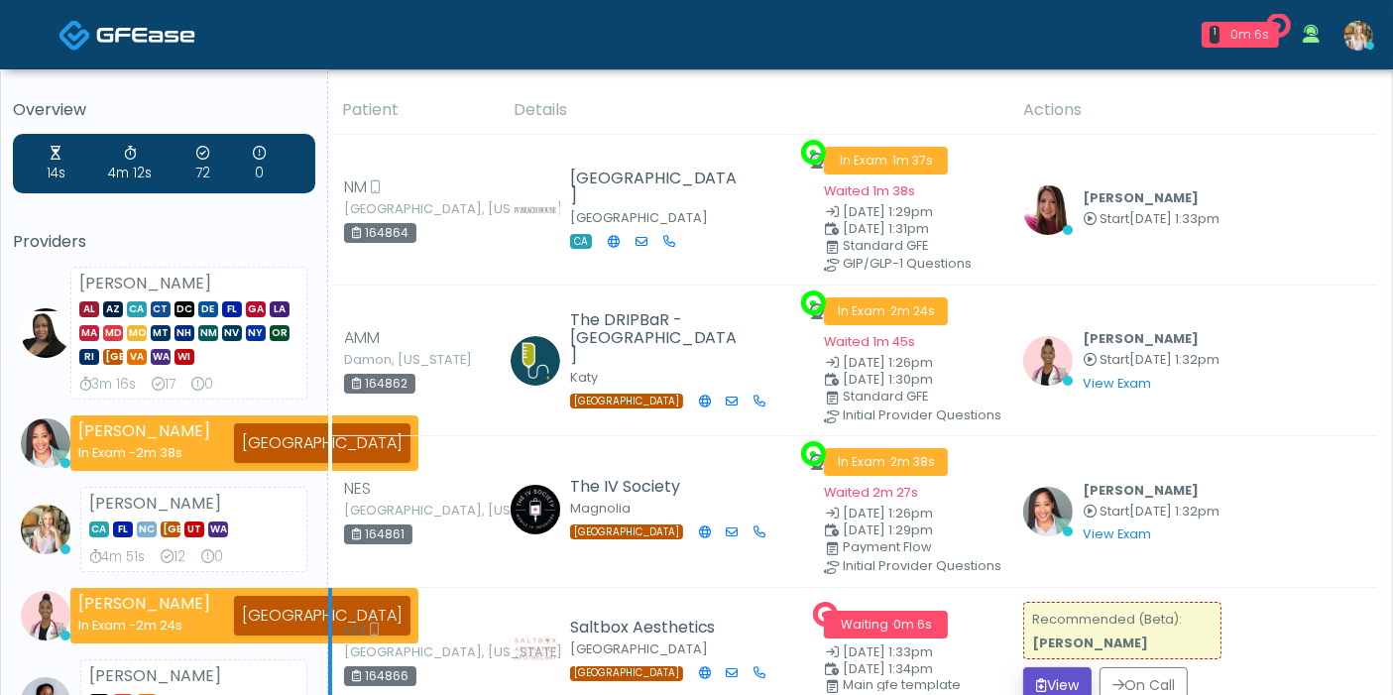
click at [1052, 675] on button "View" at bounding box center [1057, 685] width 68 height 37
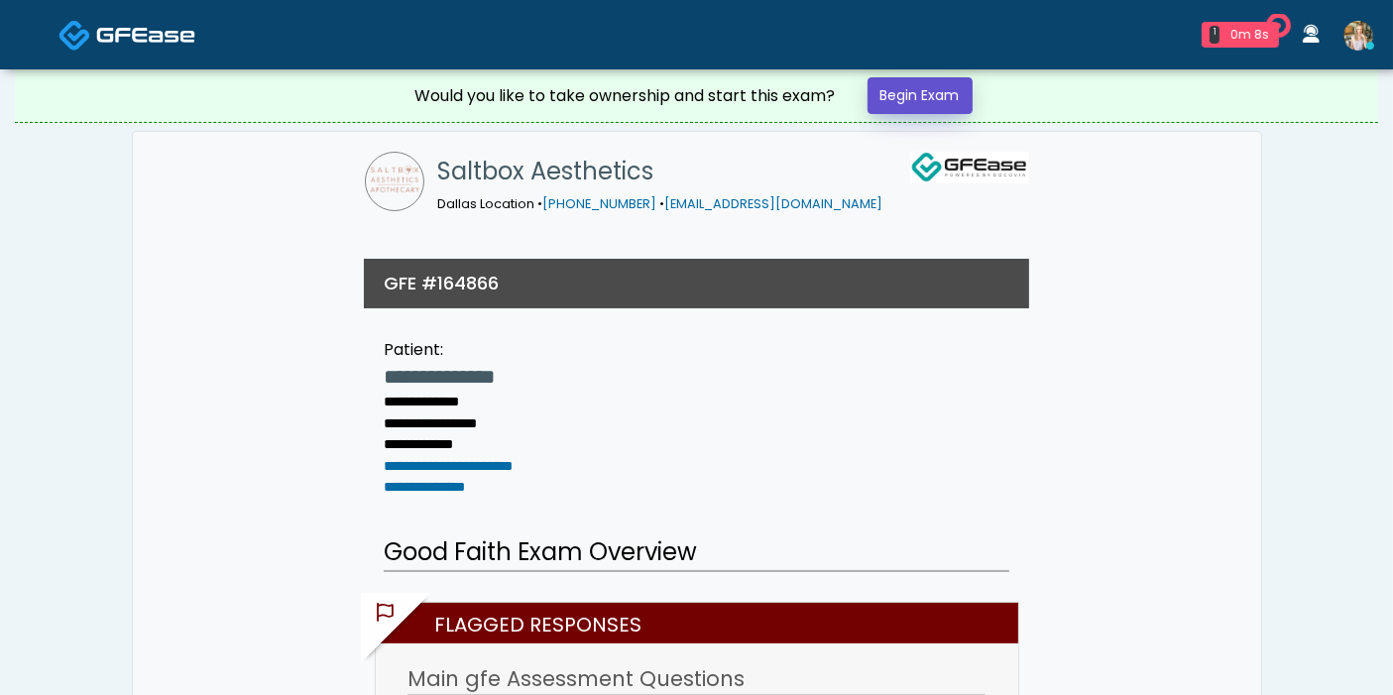
click at [918, 86] on link "Begin Exam" at bounding box center [919, 95] width 105 height 37
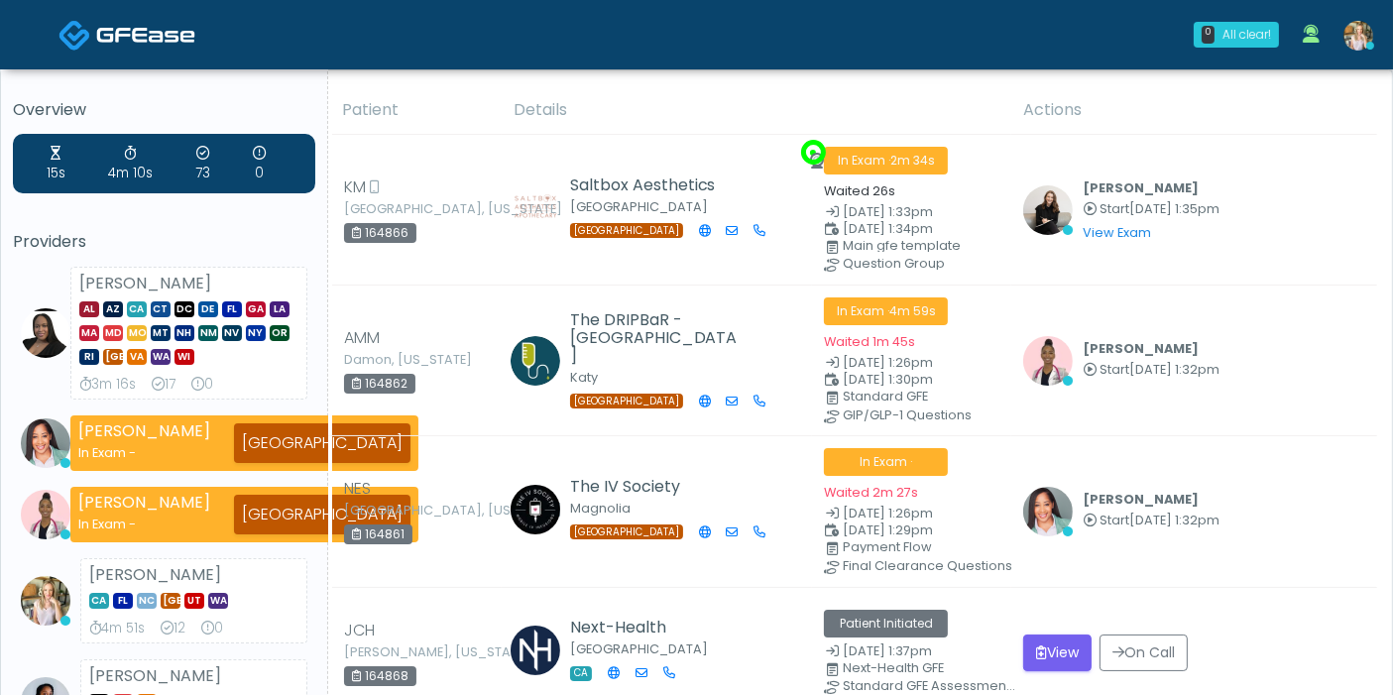
scroll to position [110, 0]
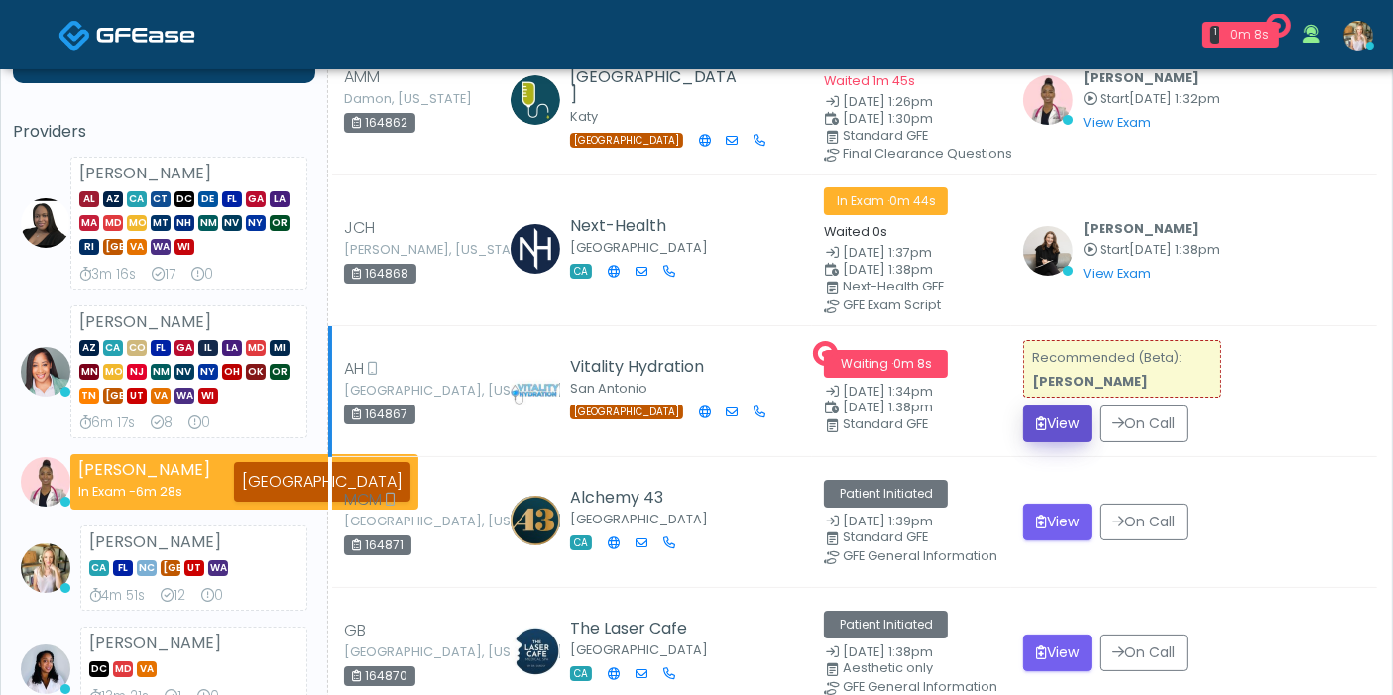
click at [1051, 426] on button "View" at bounding box center [1057, 423] width 68 height 37
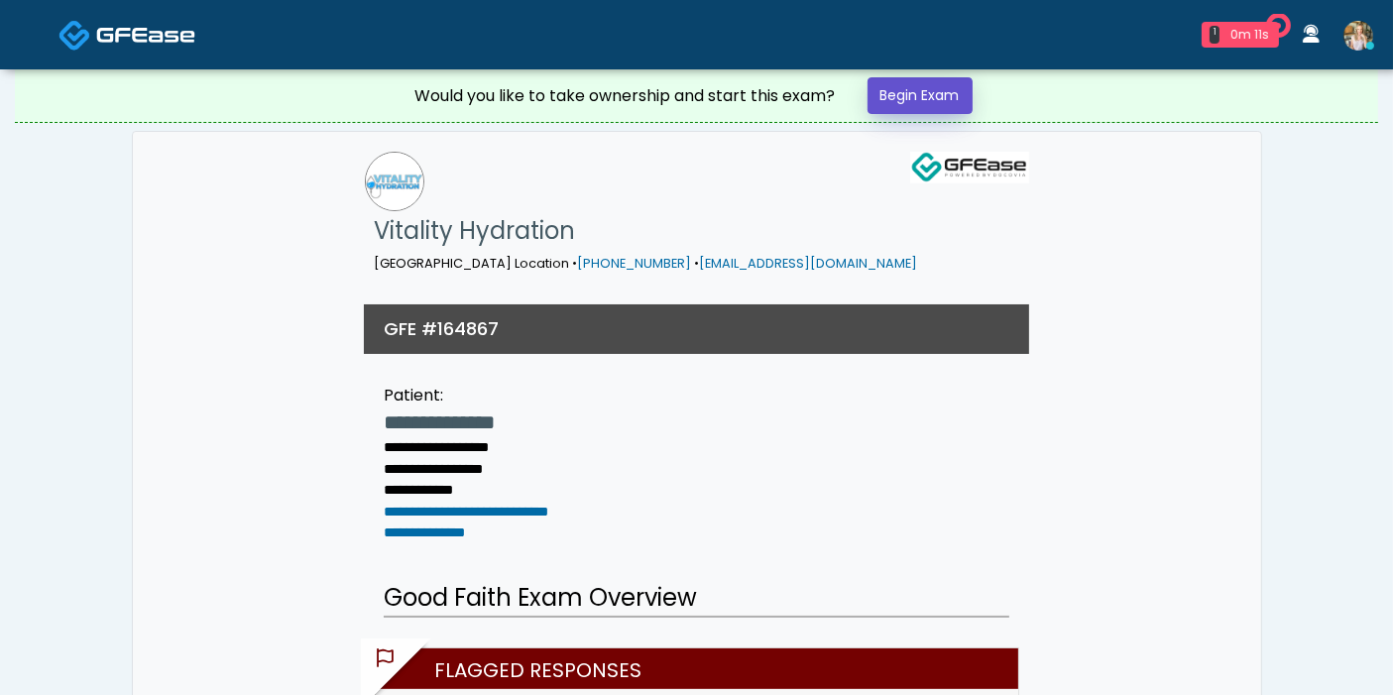
click at [923, 84] on link "Begin Exam" at bounding box center [919, 95] width 105 height 37
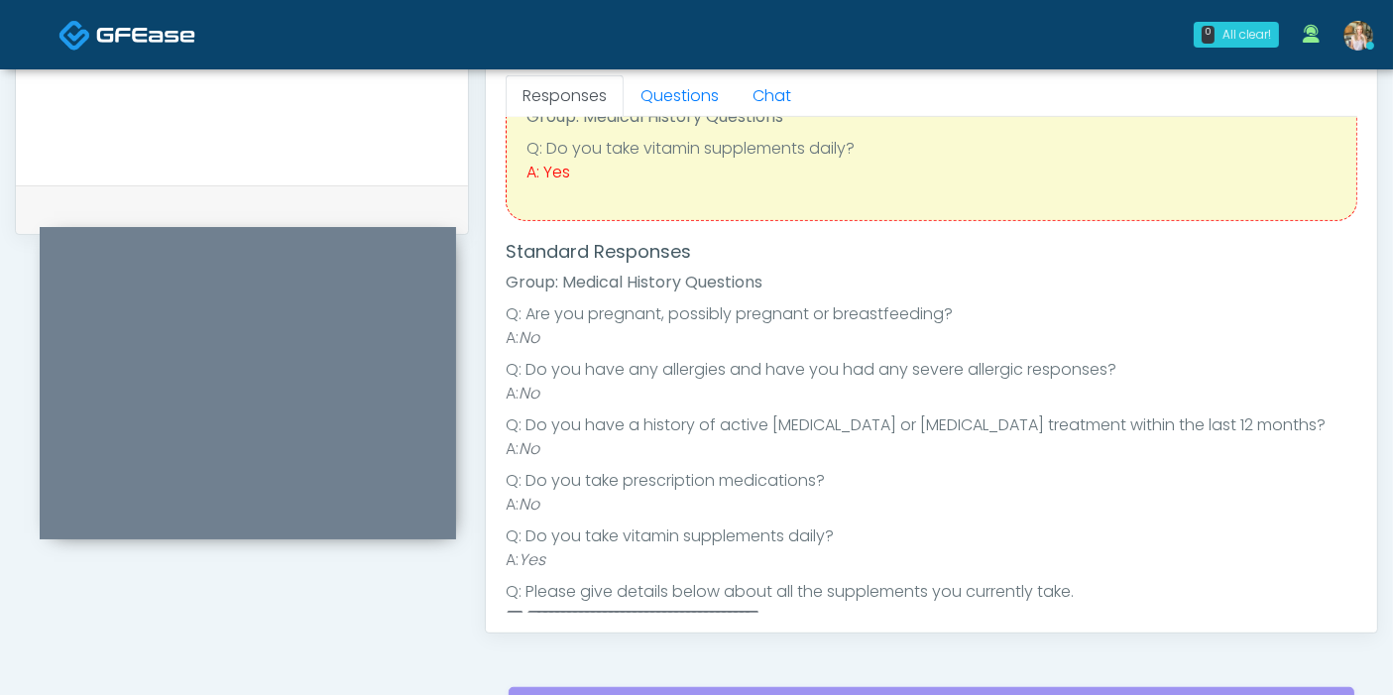
scroll to position [11, 0]
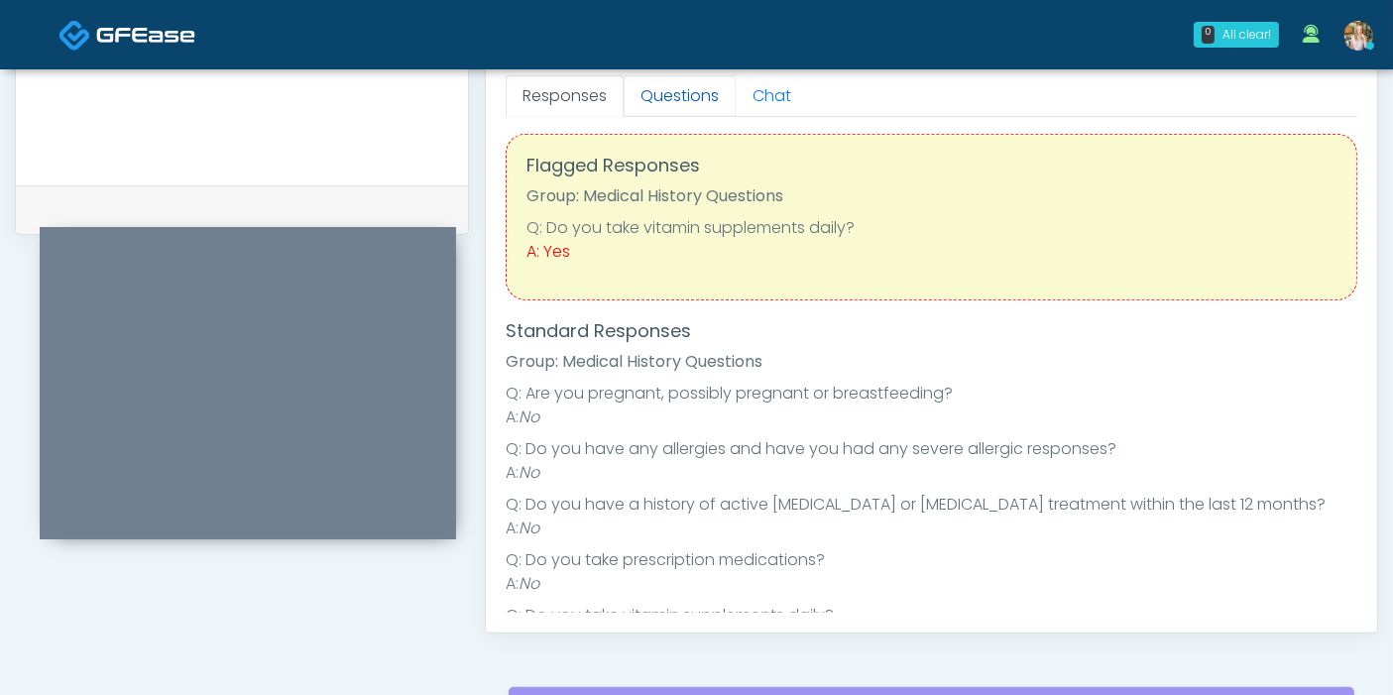
click at [689, 84] on link "Questions" at bounding box center [679, 96] width 112 height 42
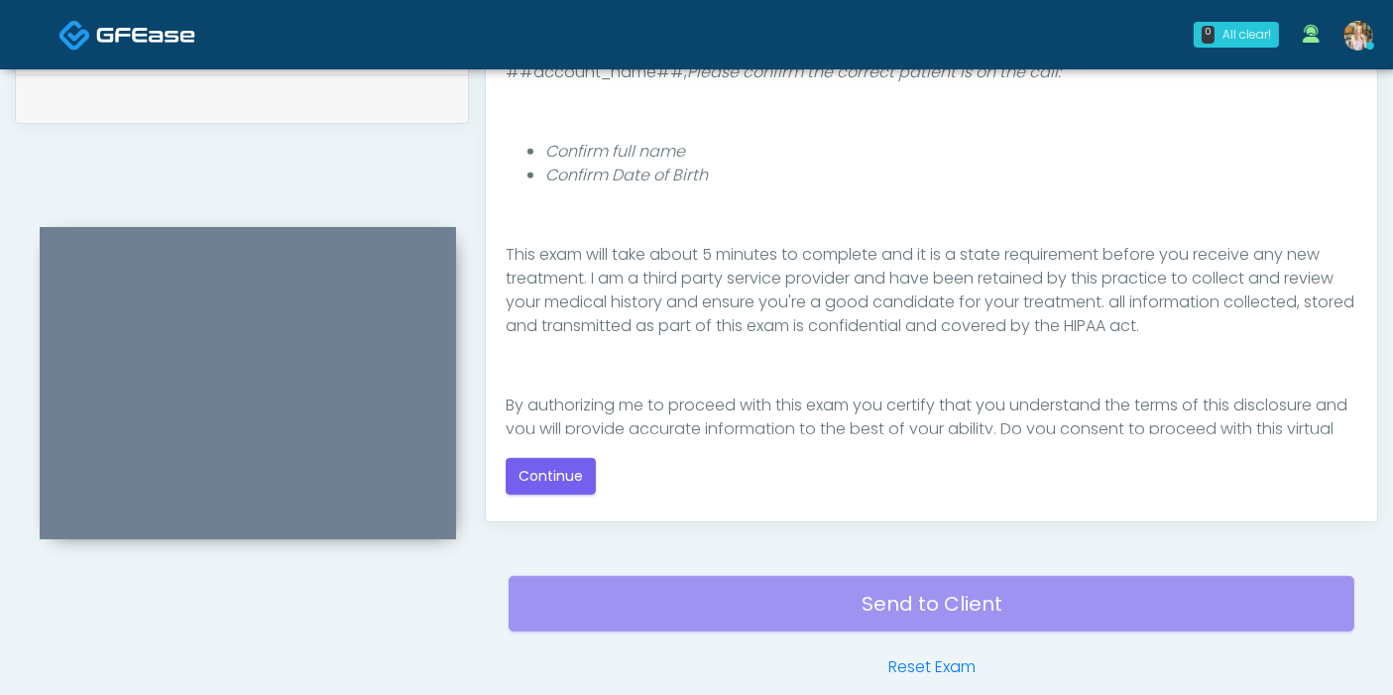
scroll to position [205, 0]
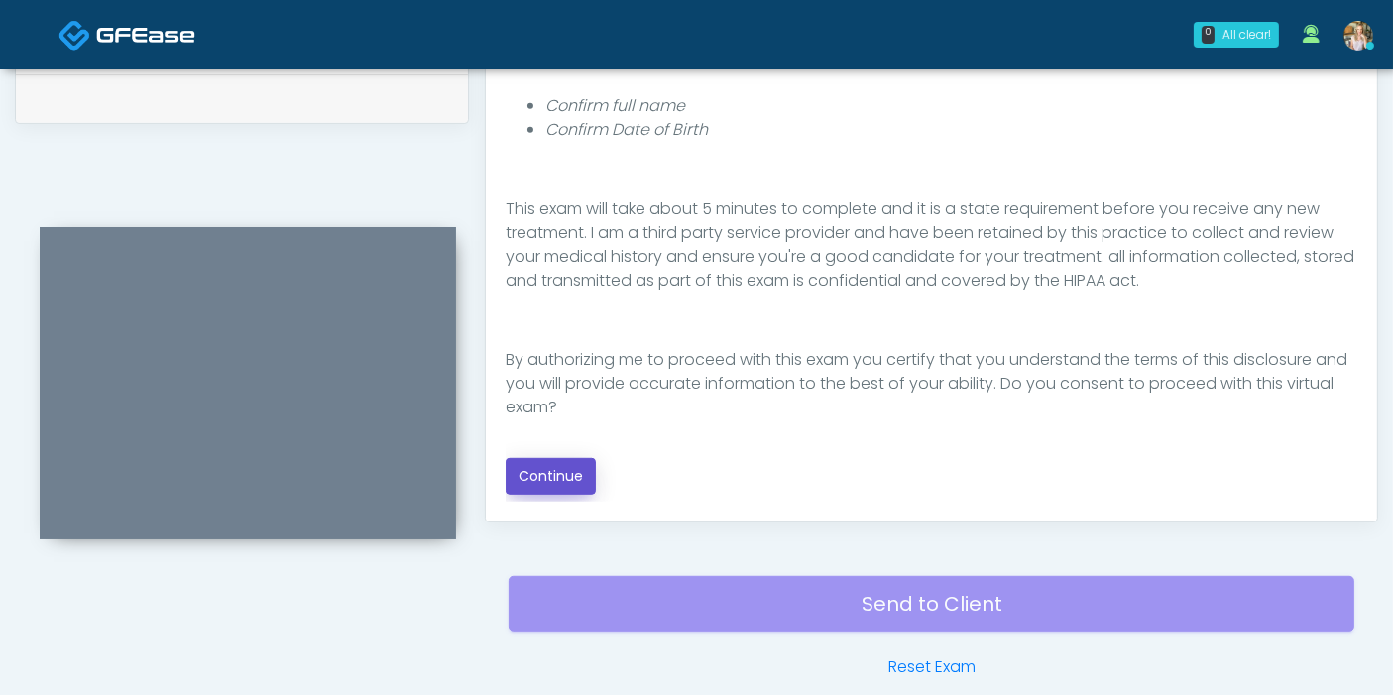
click at [562, 476] on button "Continue" at bounding box center [551, 476] width 90 height 37
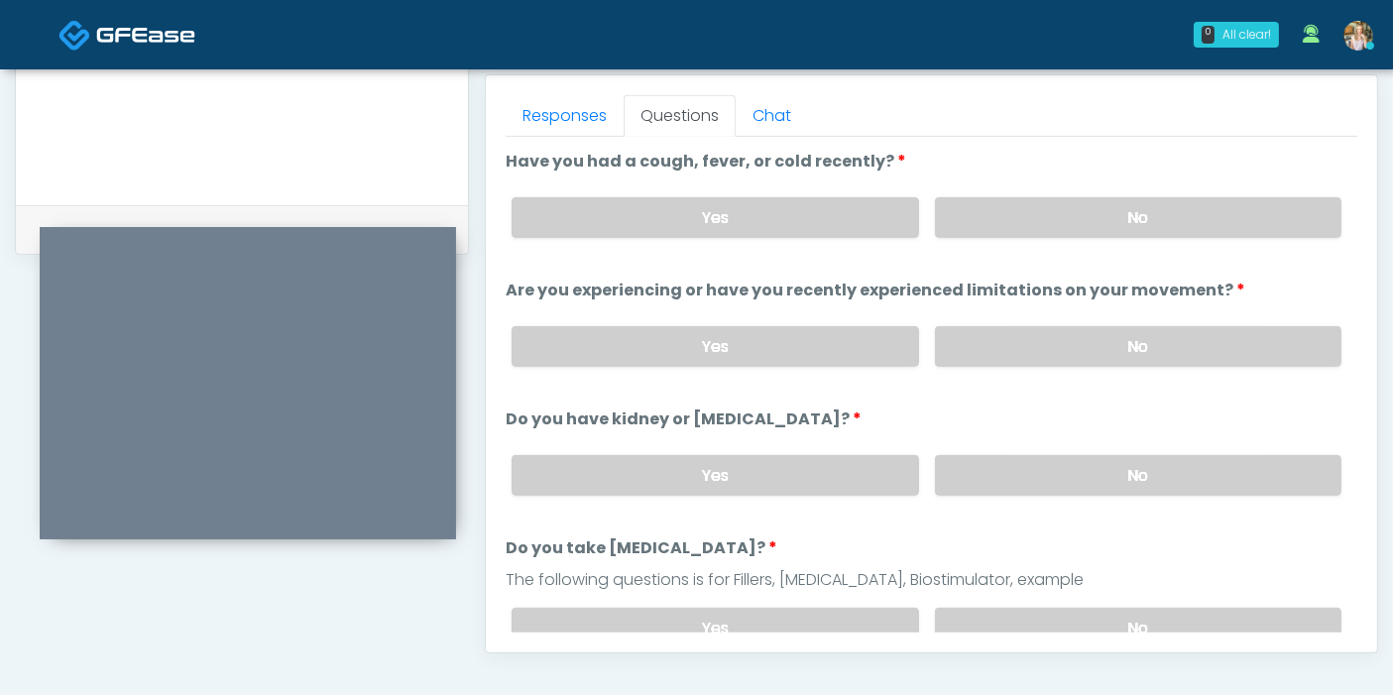
scroll to position [750, 0]
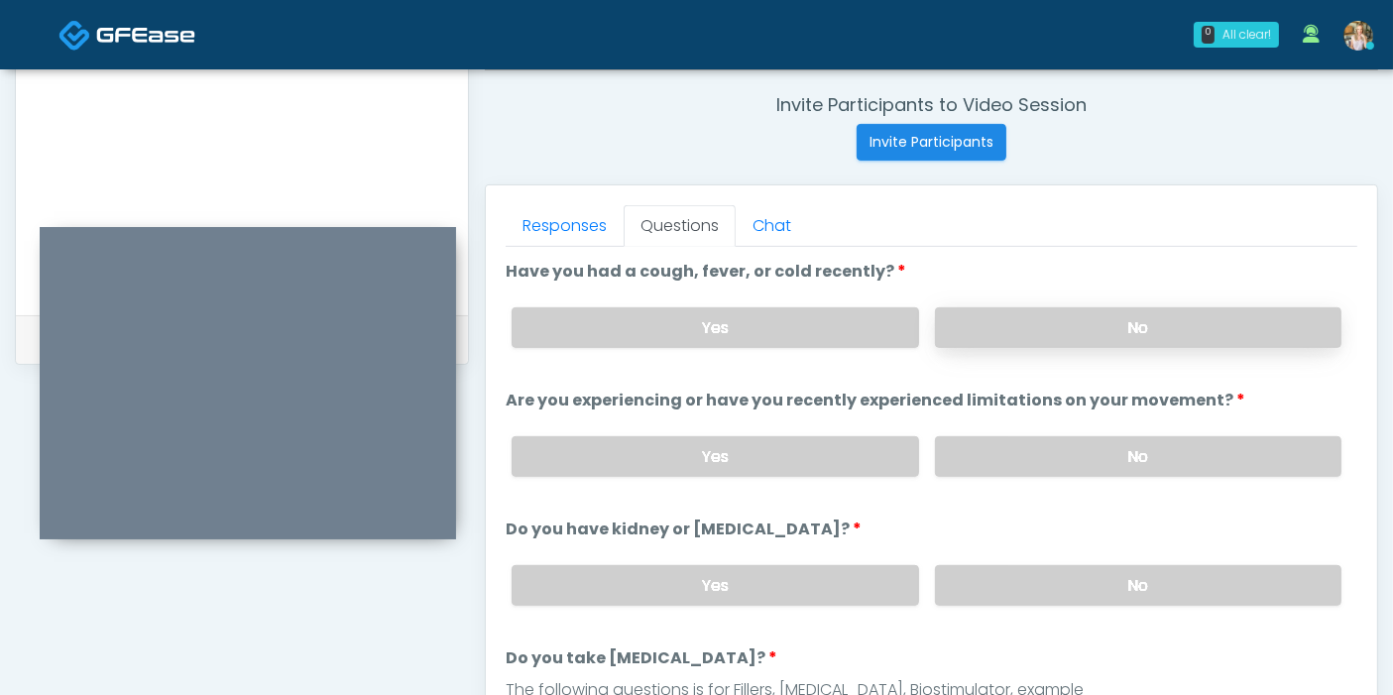
click at [1094, 321] on label "No" at bounding box center [1138, 327] width 406 height 41
click at [1132, 447] on label "No" at bounding box center [1138, 456] width 406 height 41
click at [1101, 590] on label "No" at bounding box center [1138, 585] width 406 height 41
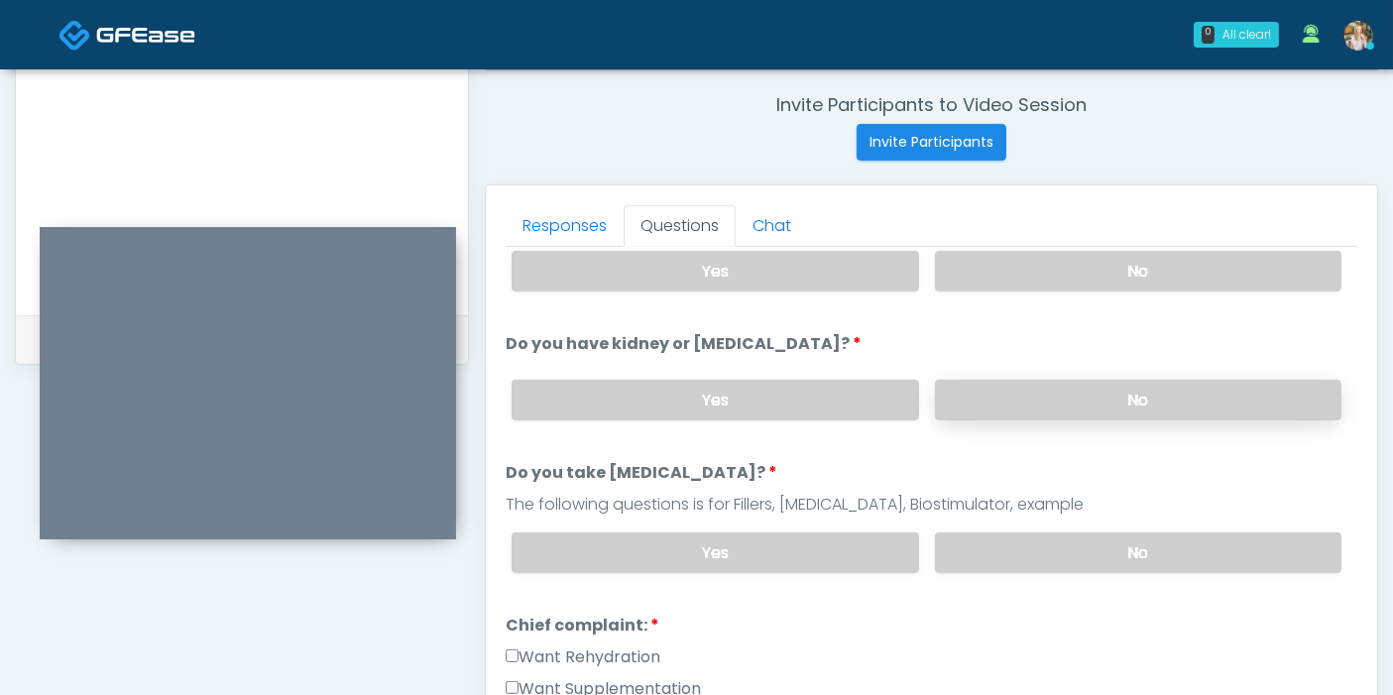
scroll to position [220, 0]
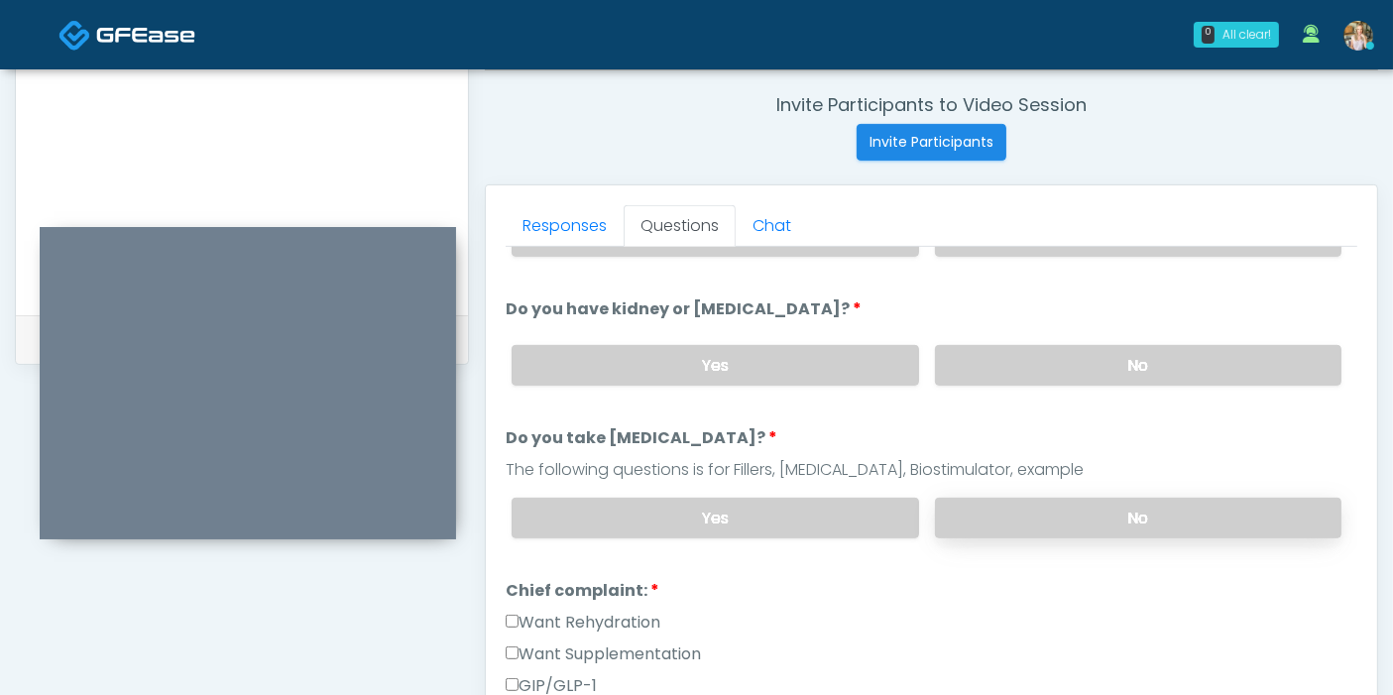
click at [1115, 505] on label "No" at bounding box center [1138, 518] width 406 height 41
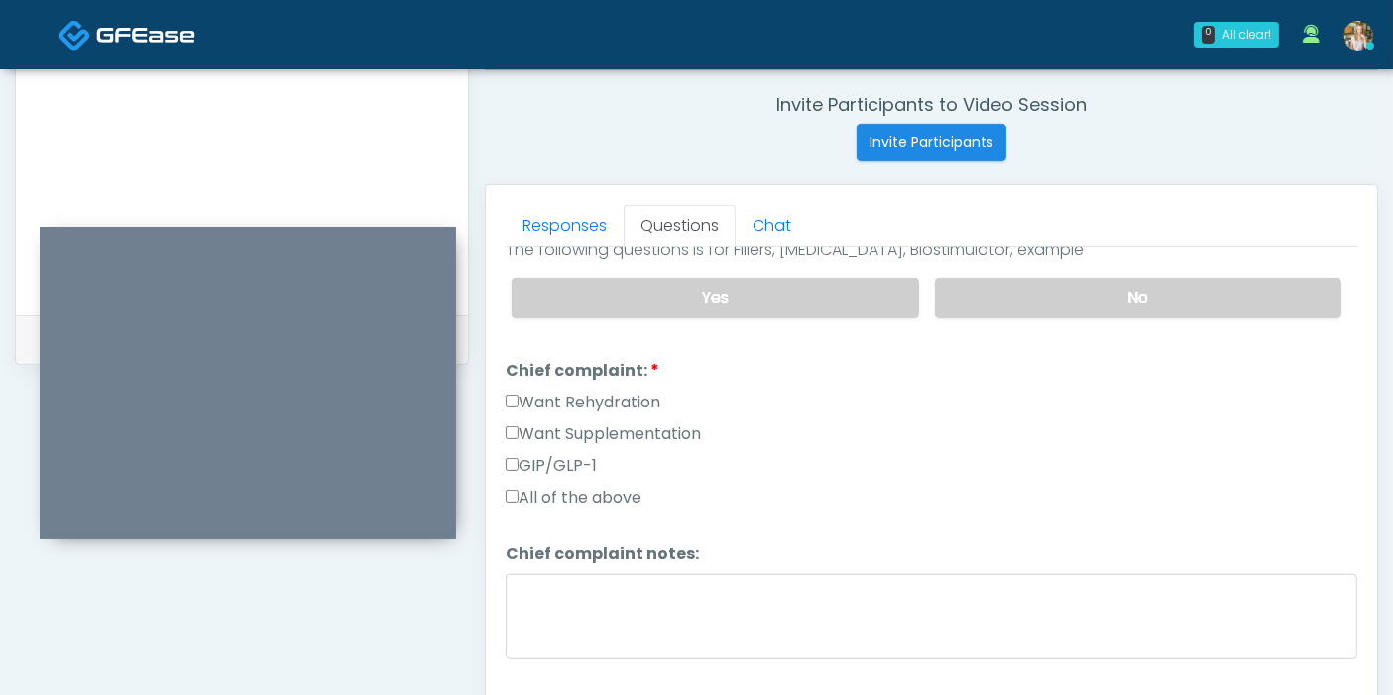
scroll to position [550, 0]
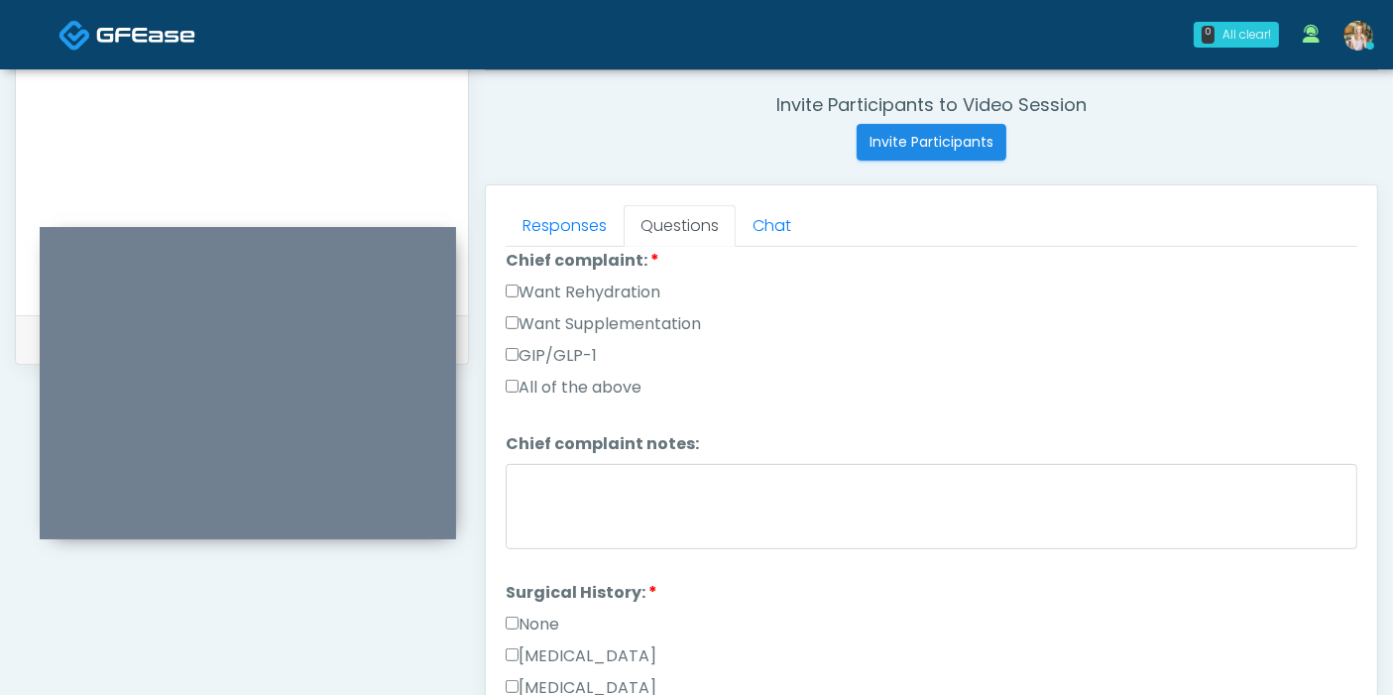
click at [535, 282] on label "Want Rehydration" at bounding box center [583, 293] width 155 height 24
click at [515, 322] on label "Want Supplementation" at bounding box center [603, 324] width 195 height 24
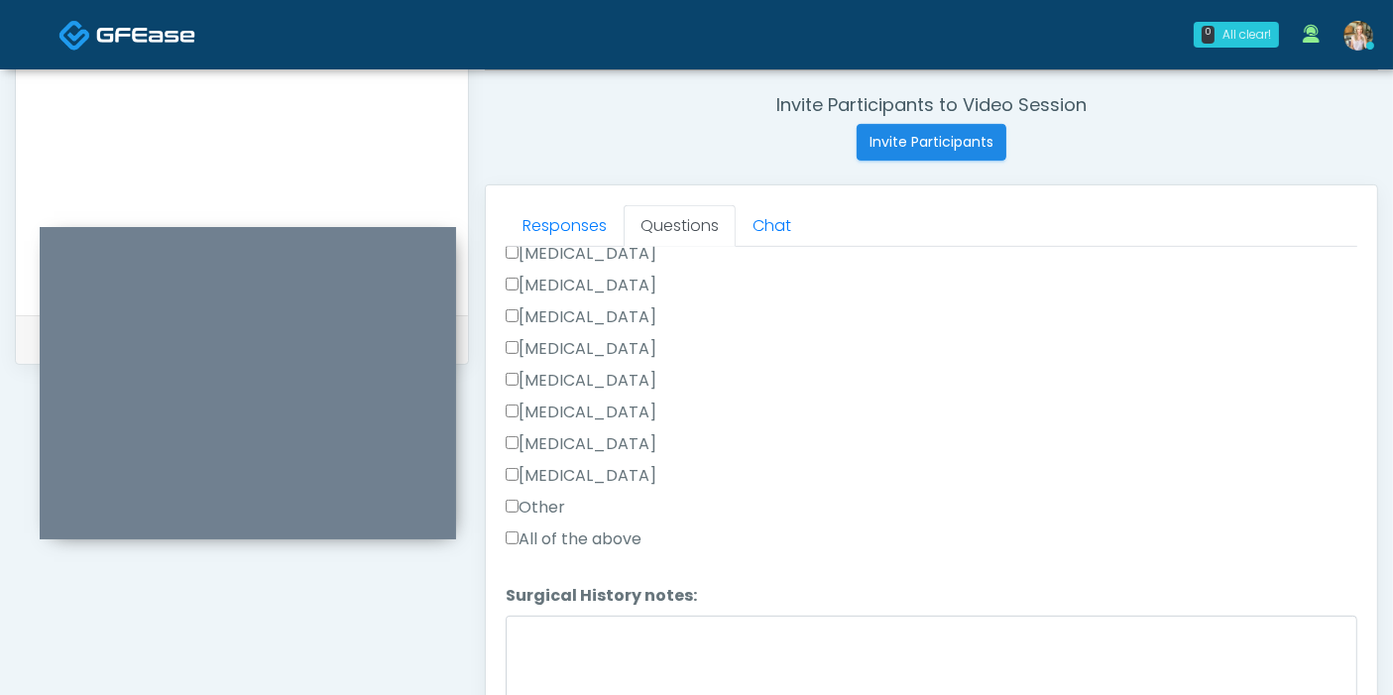
scroll to position [1068, 0]
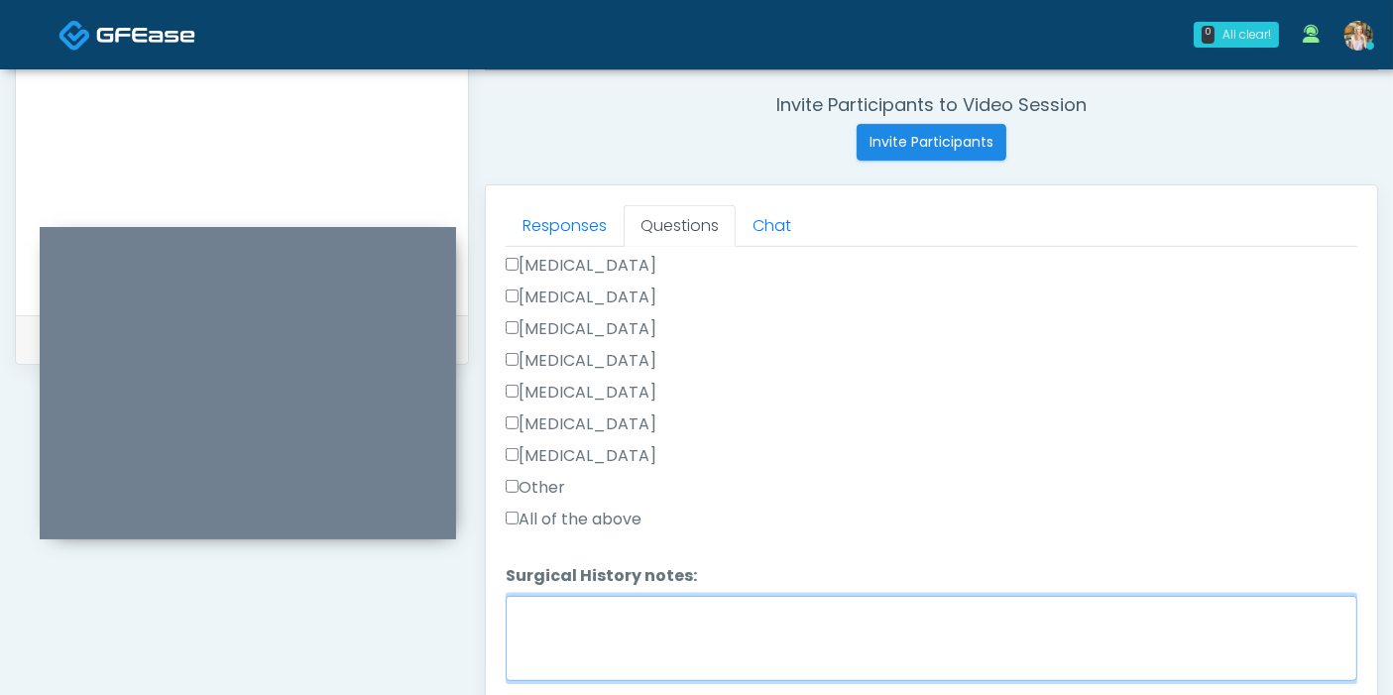
click at [656, 615] on textarea "Surgical History notes:" at bounding box center [931, 638] width 851 height 85
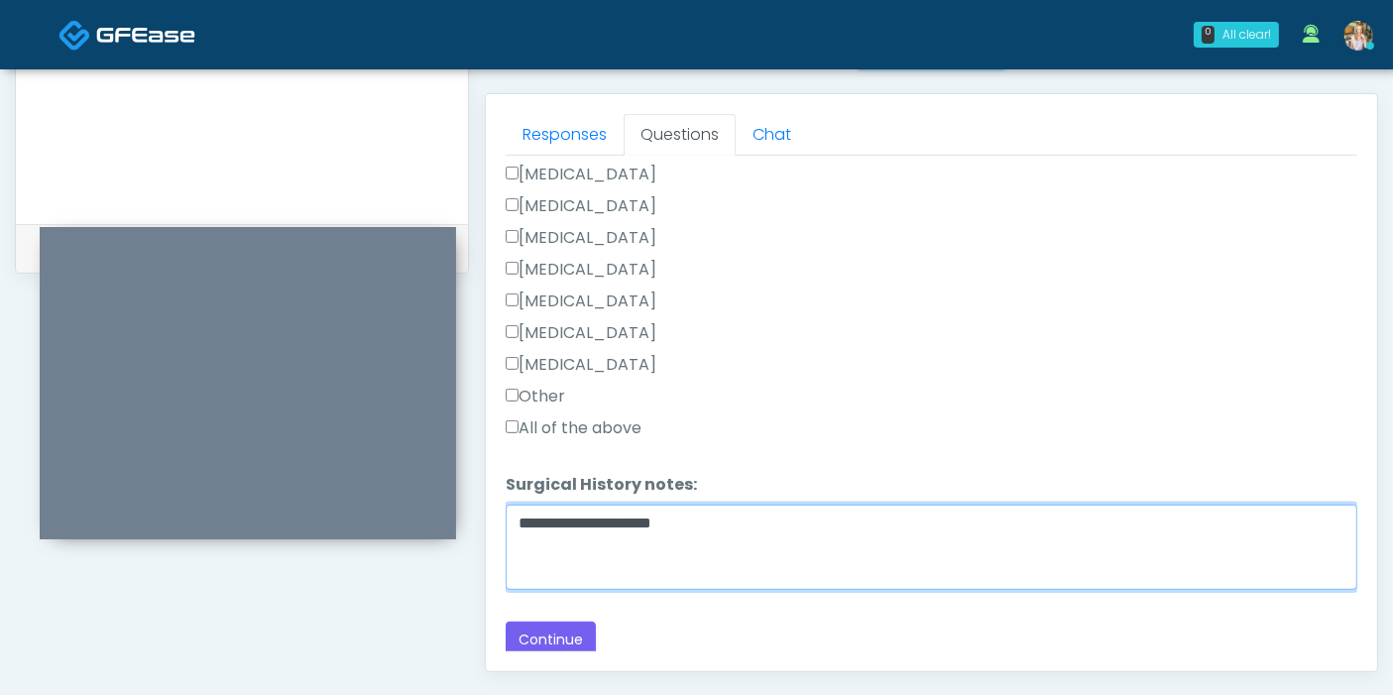
scroll to position [970, 0]
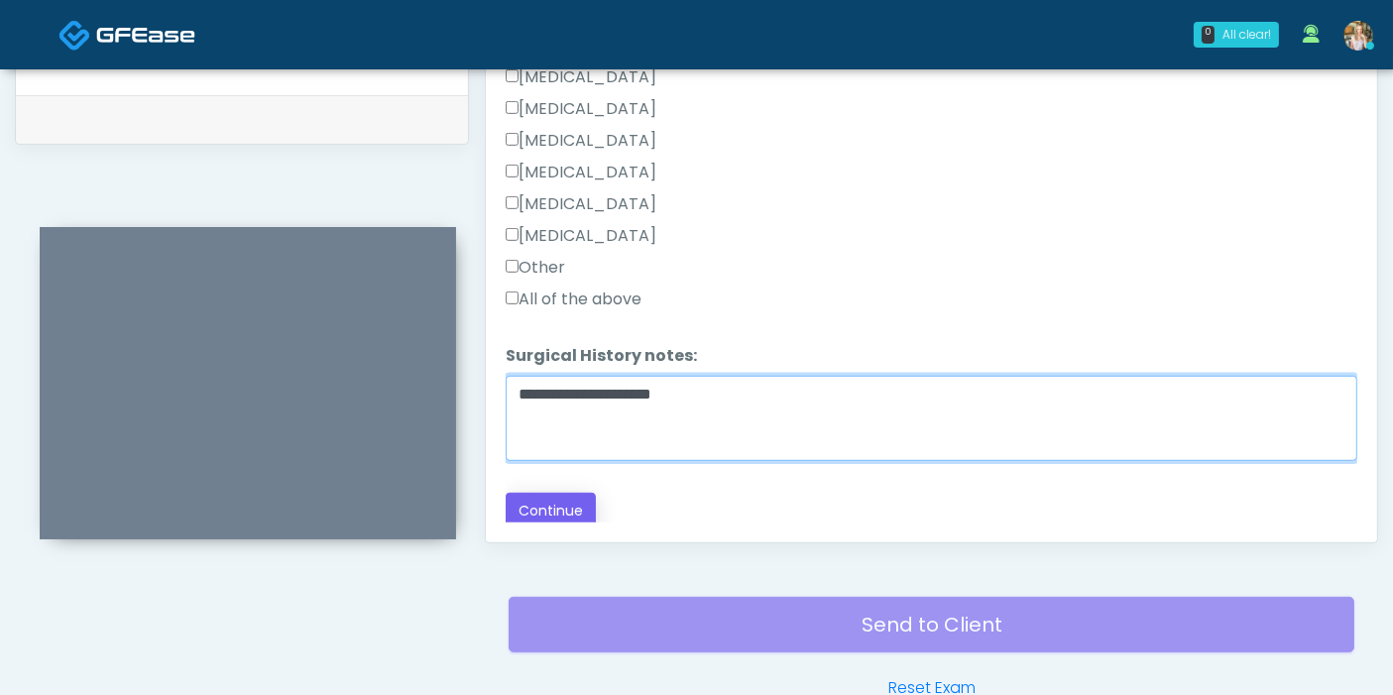
type textarea "**********"
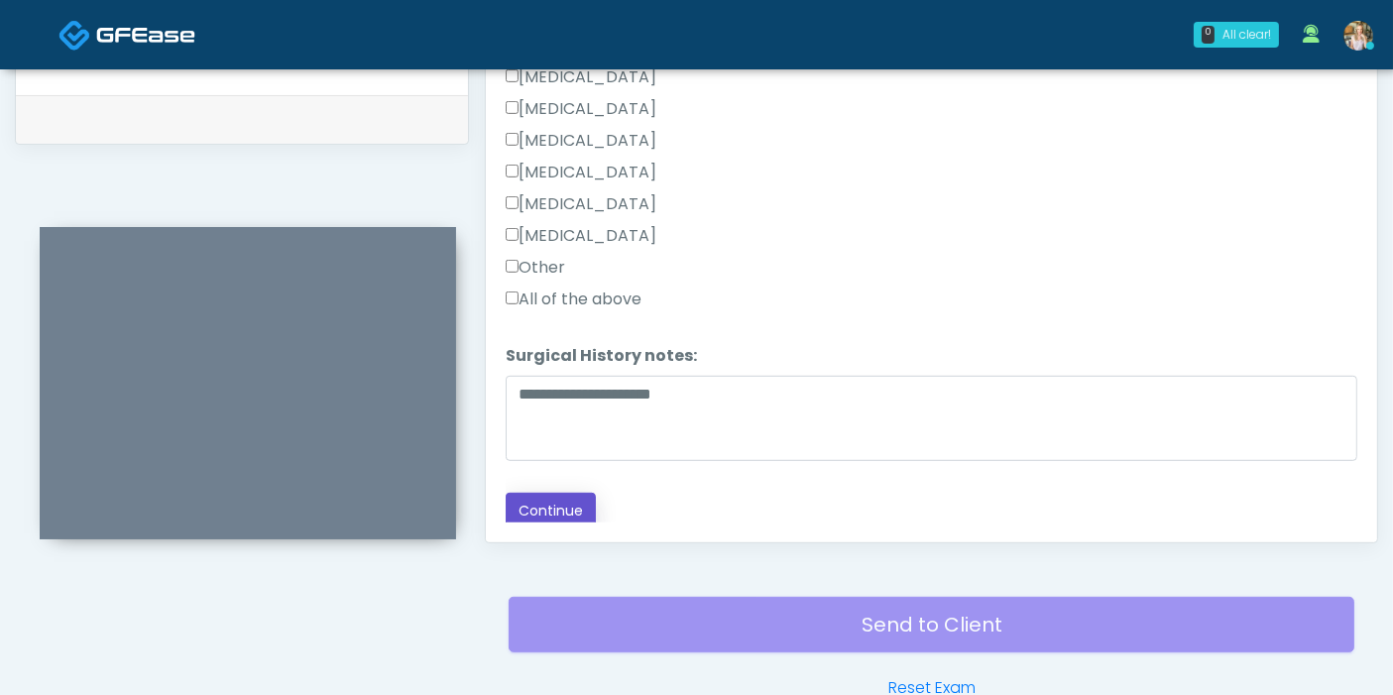
click at [544, 510] on button "Continue" at bounding box center [551, 511] width 90 height 37
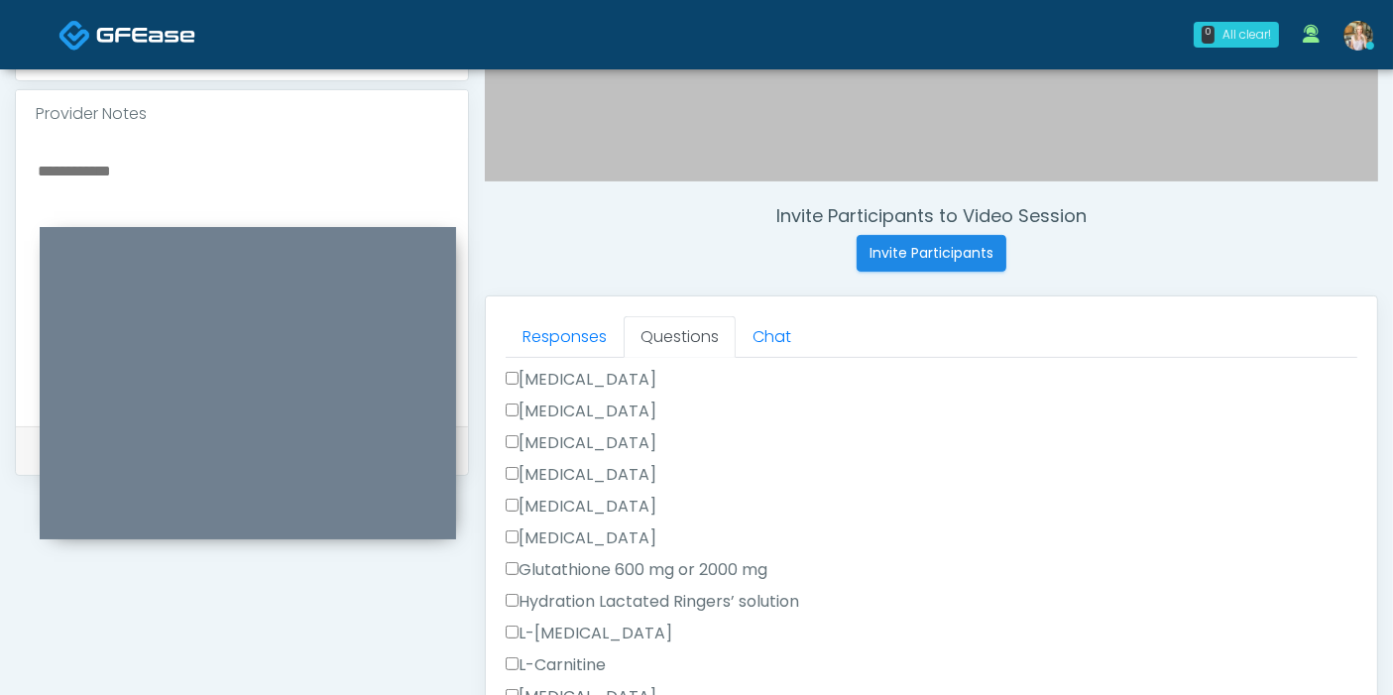
scroll to position [0, 0]
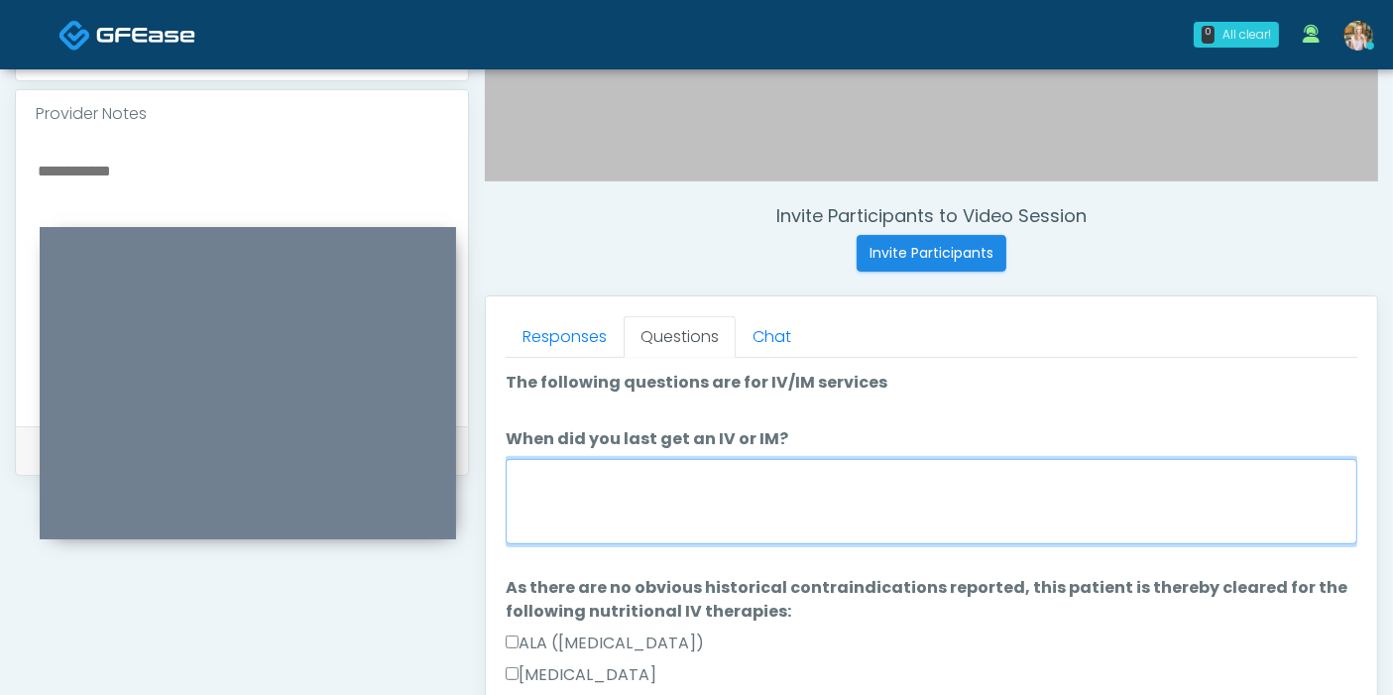
click at [903, 494] on textarea "When did you last get an IV or IM?" at bounding box center [931, 501] width 851 height 85
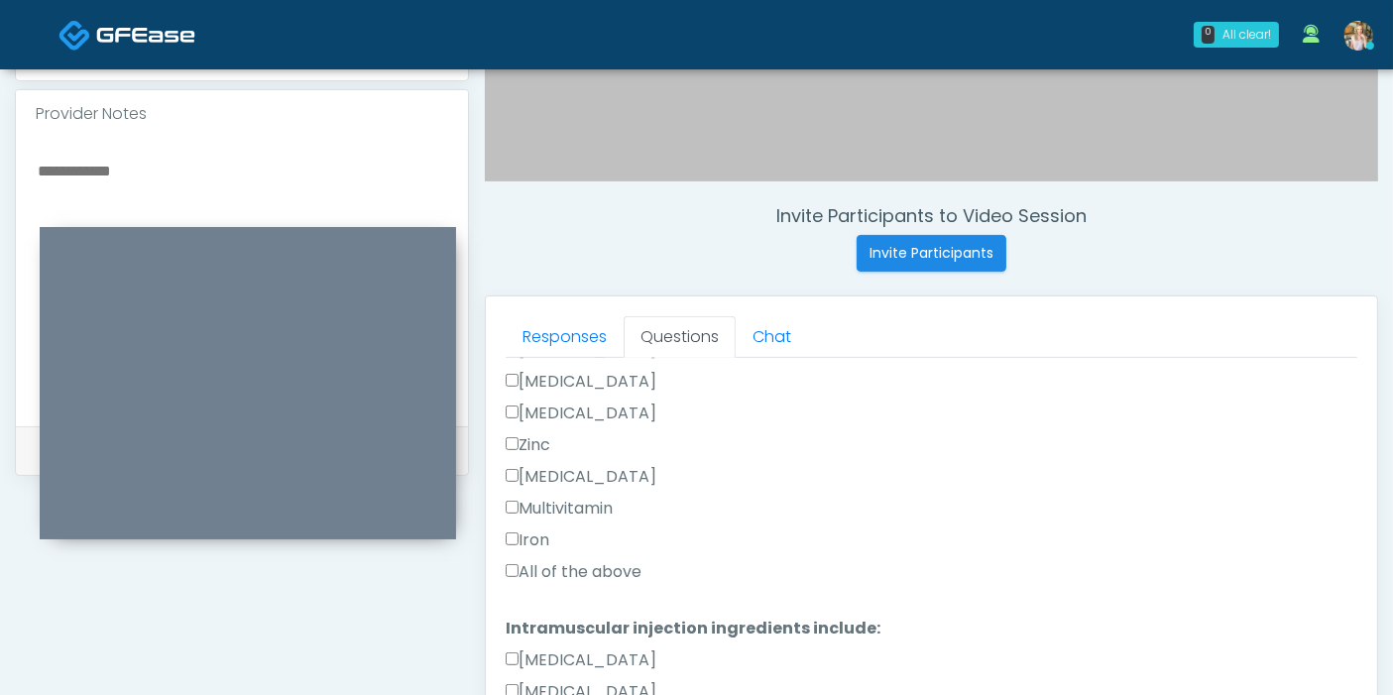
click at [545, 562] on label "All of the above" at bounding box center [574, 572] width 136 height 24
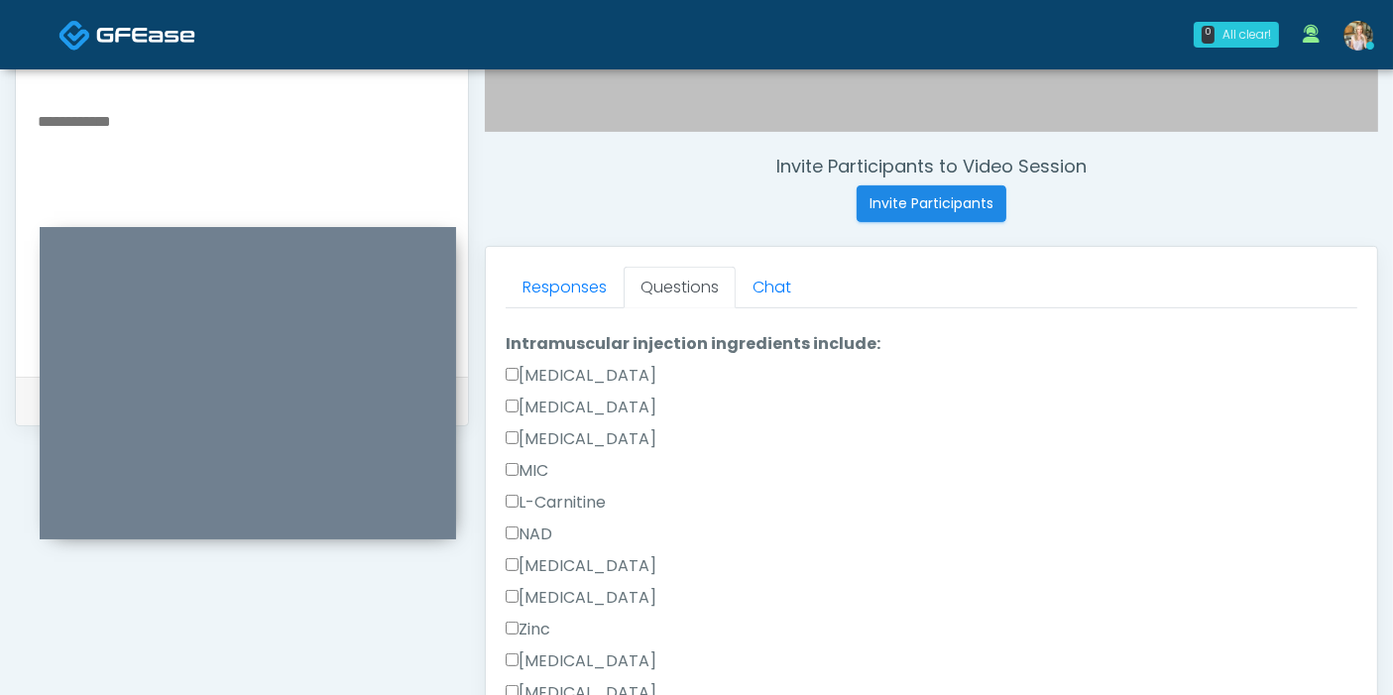
scroll to position [860, 0]
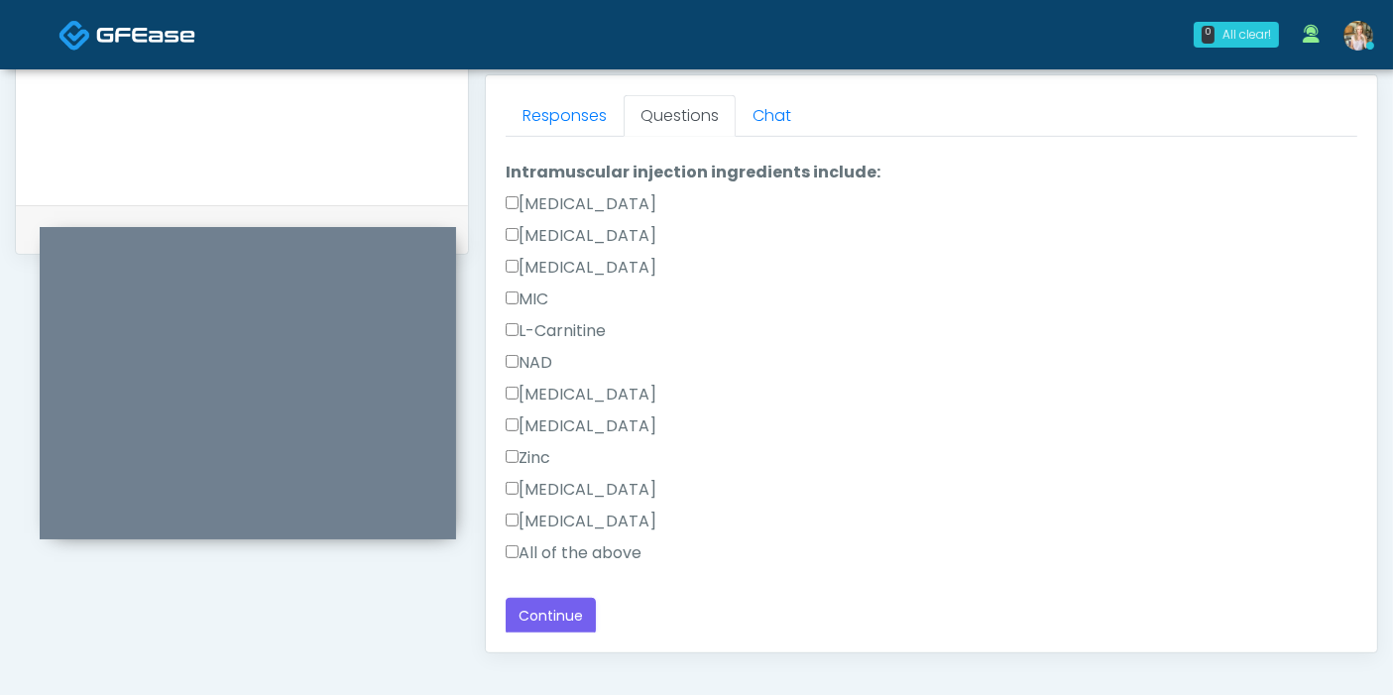
click at [563, 550] on label "All of the above" at bounding box center [574, 553] width 136 height 24
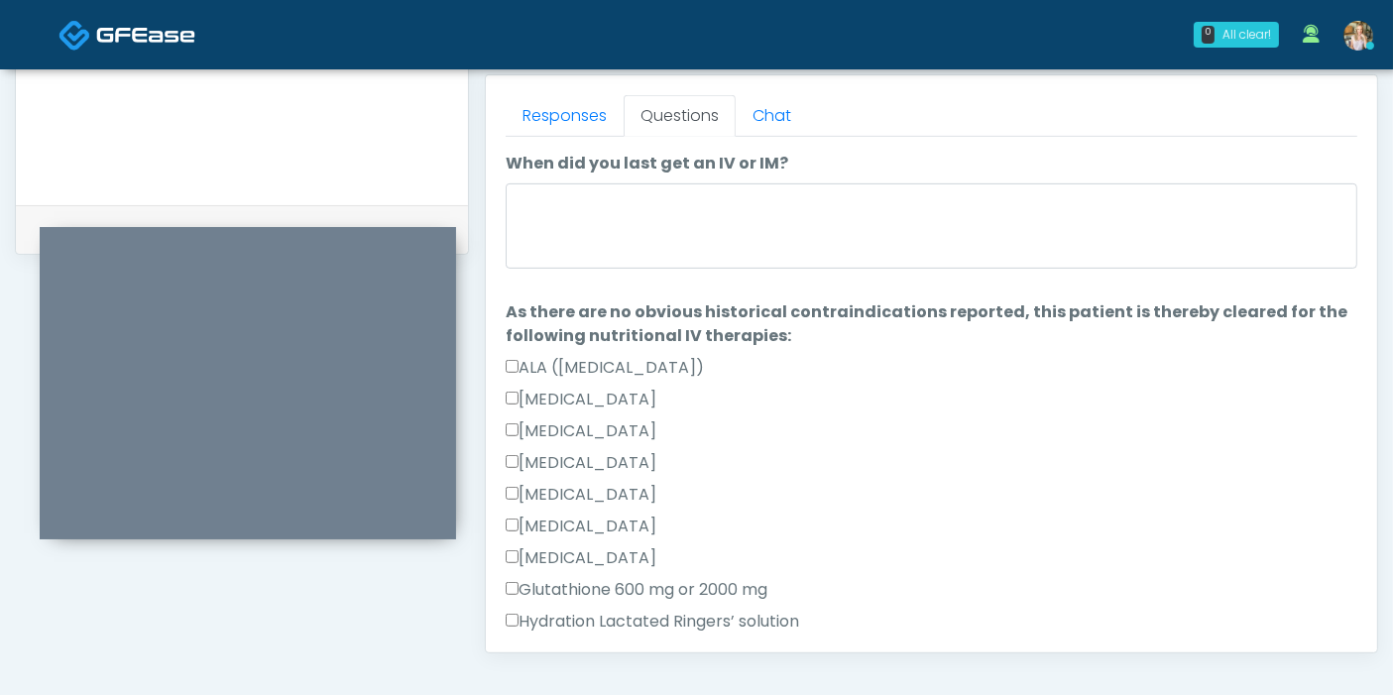
scroll to position [0, 0]
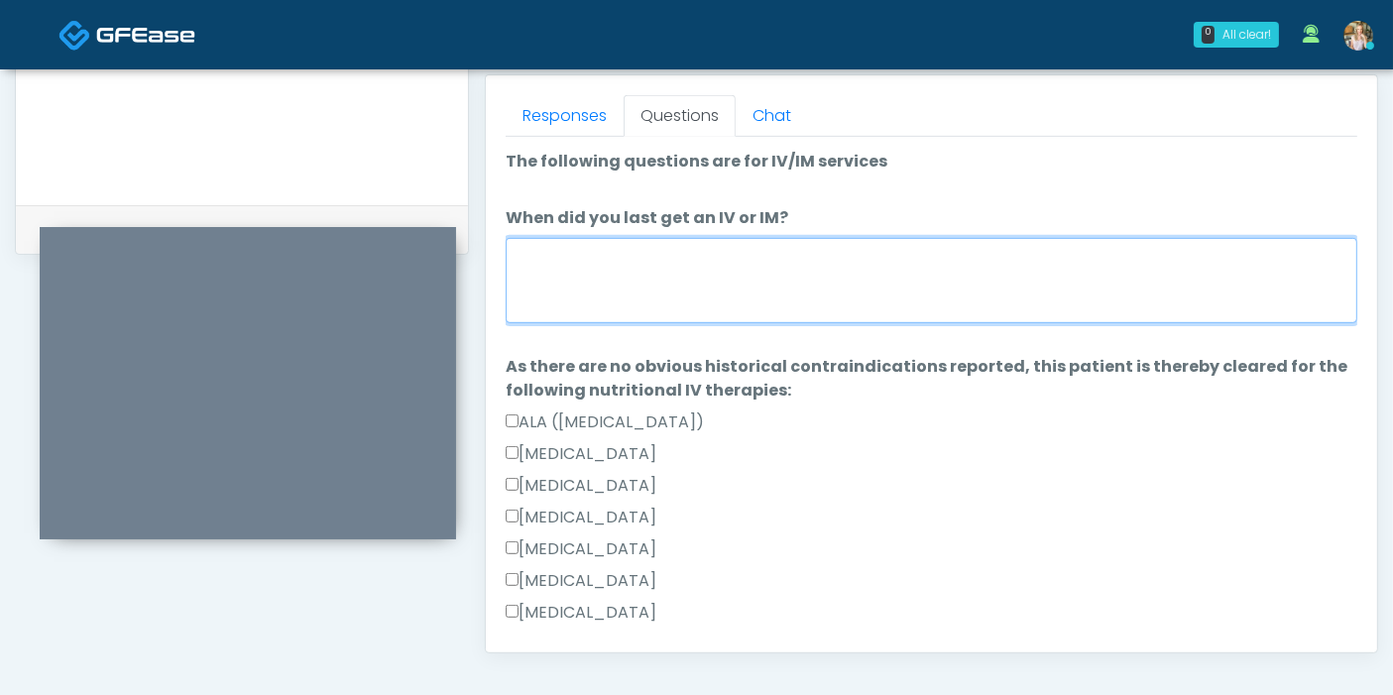
click at [738, 260] on textarea "When did you last get an IV or IM?" at bounding box center [931, 280] width 851 height 85
type textarea "**********"
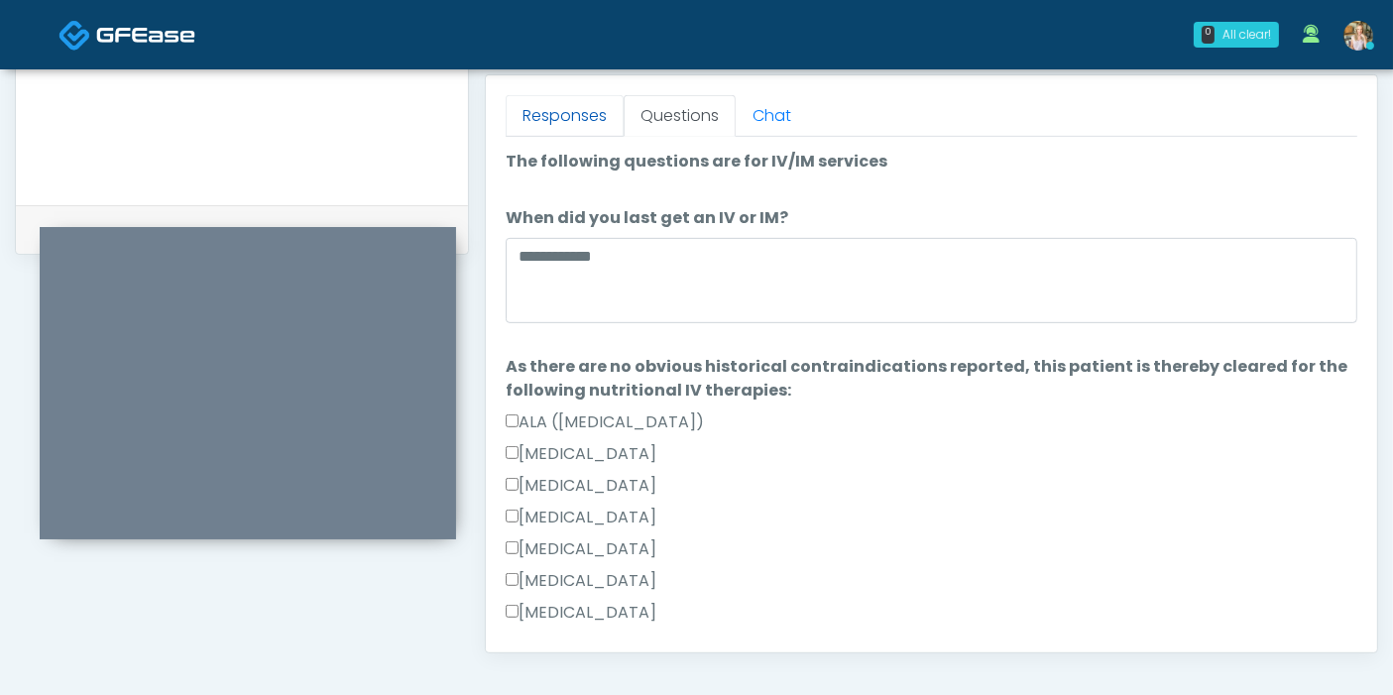
click at [572, 116] on link "Responses" at bounding box center [565, 116] width 118 height 42
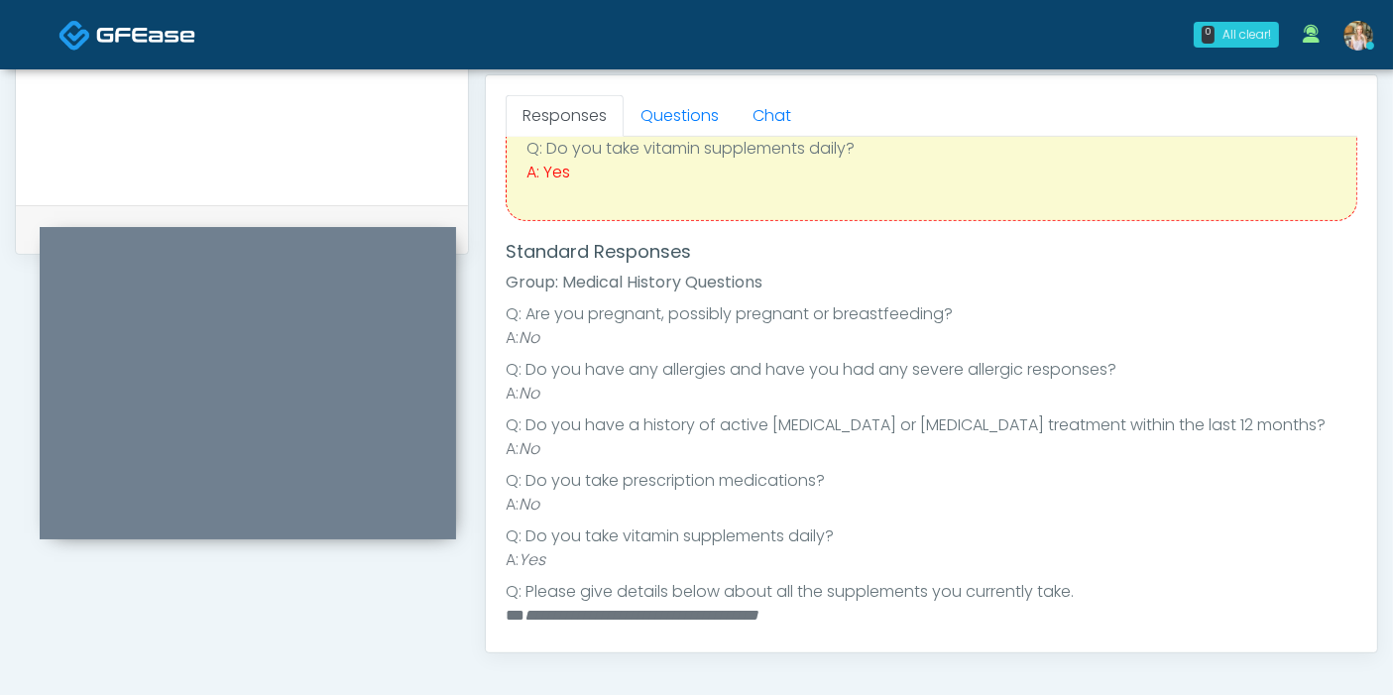
scroll to position [220, 0]
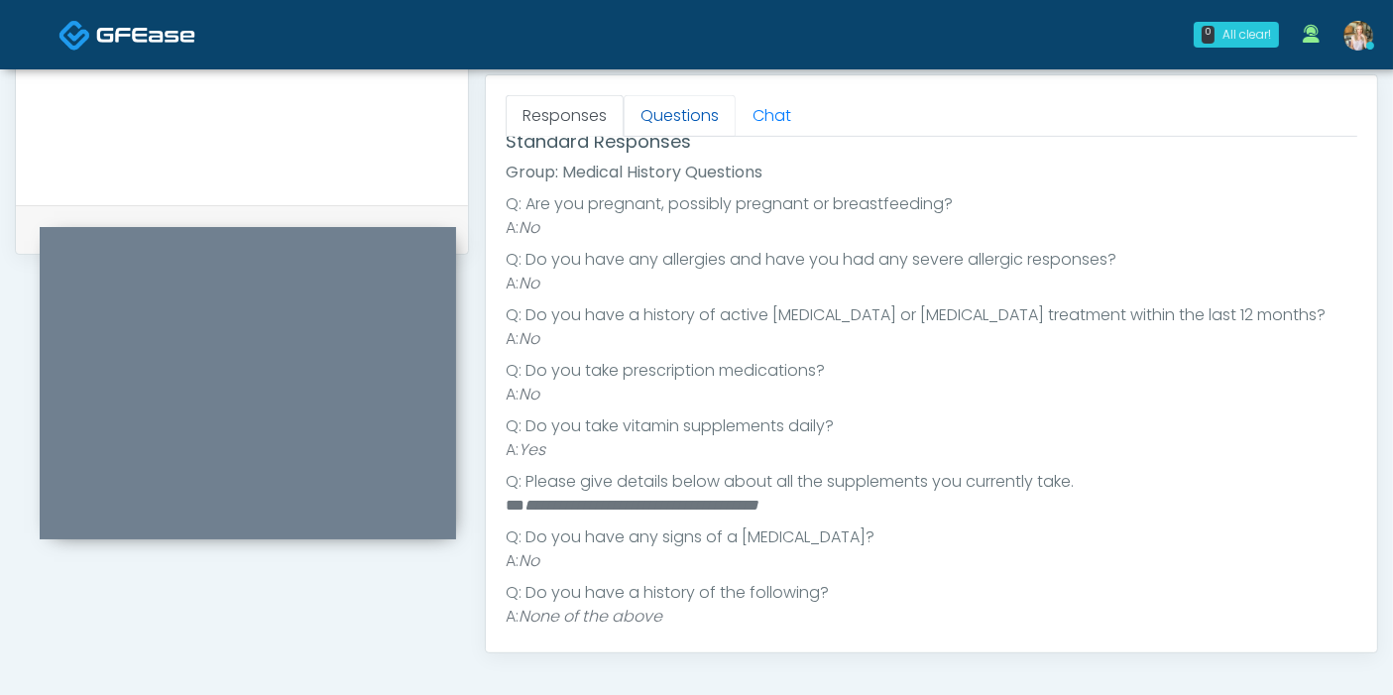
click at [657, 118] on link "Questions" at bounding box center [679, 116] width 112 height 42
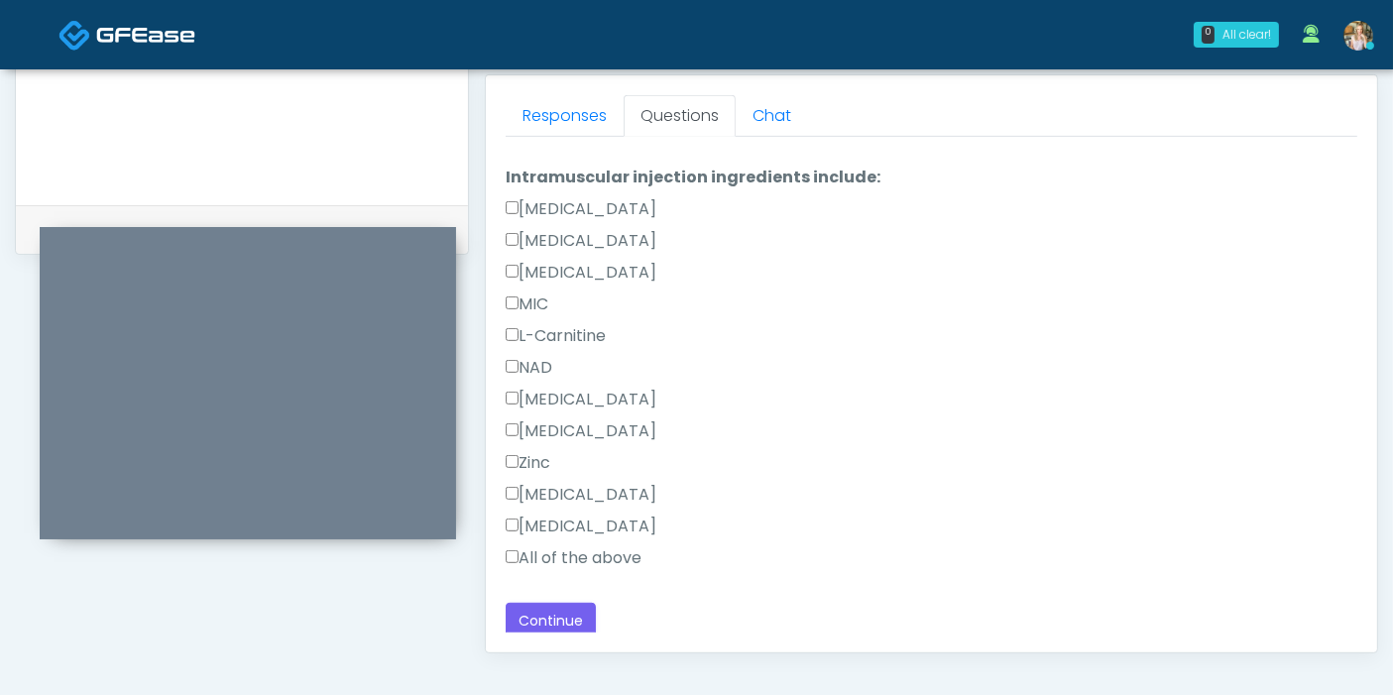
scroll to position [1226, 0]
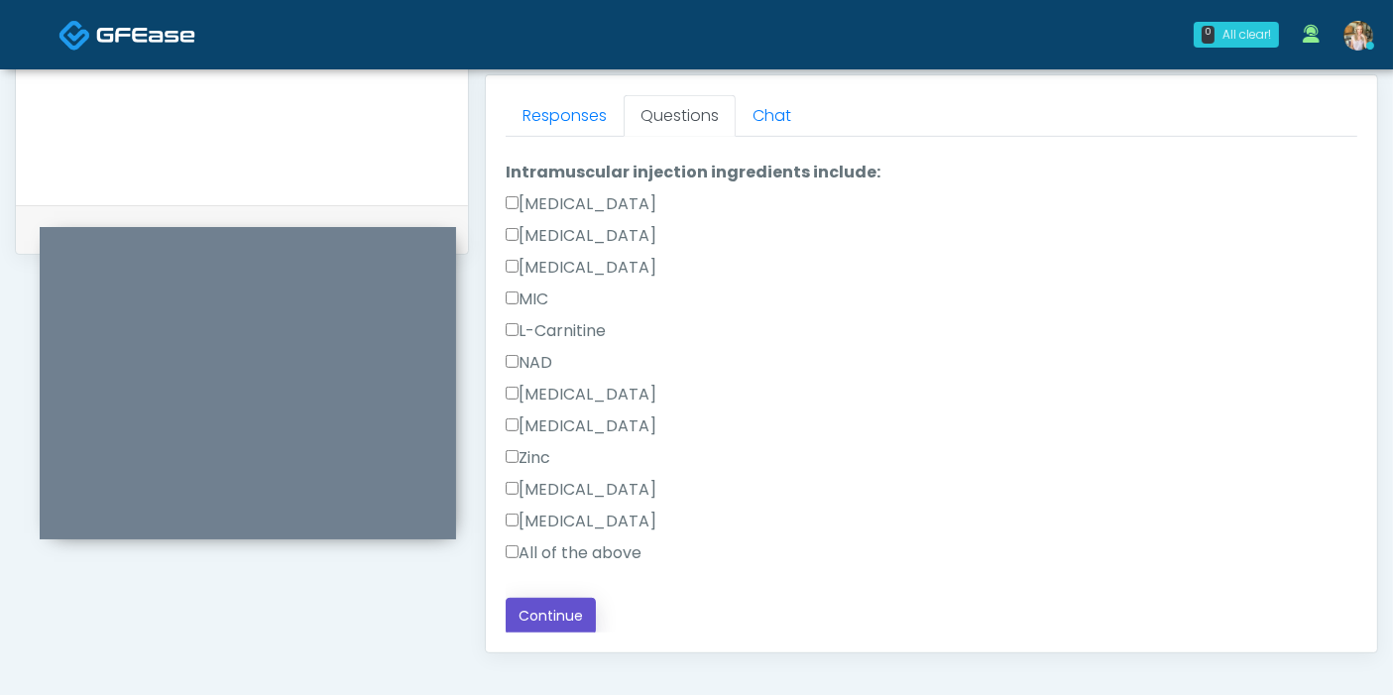
click at [555, 618] on button "Continue" at bounding box center [551, 616] width 90 height 37
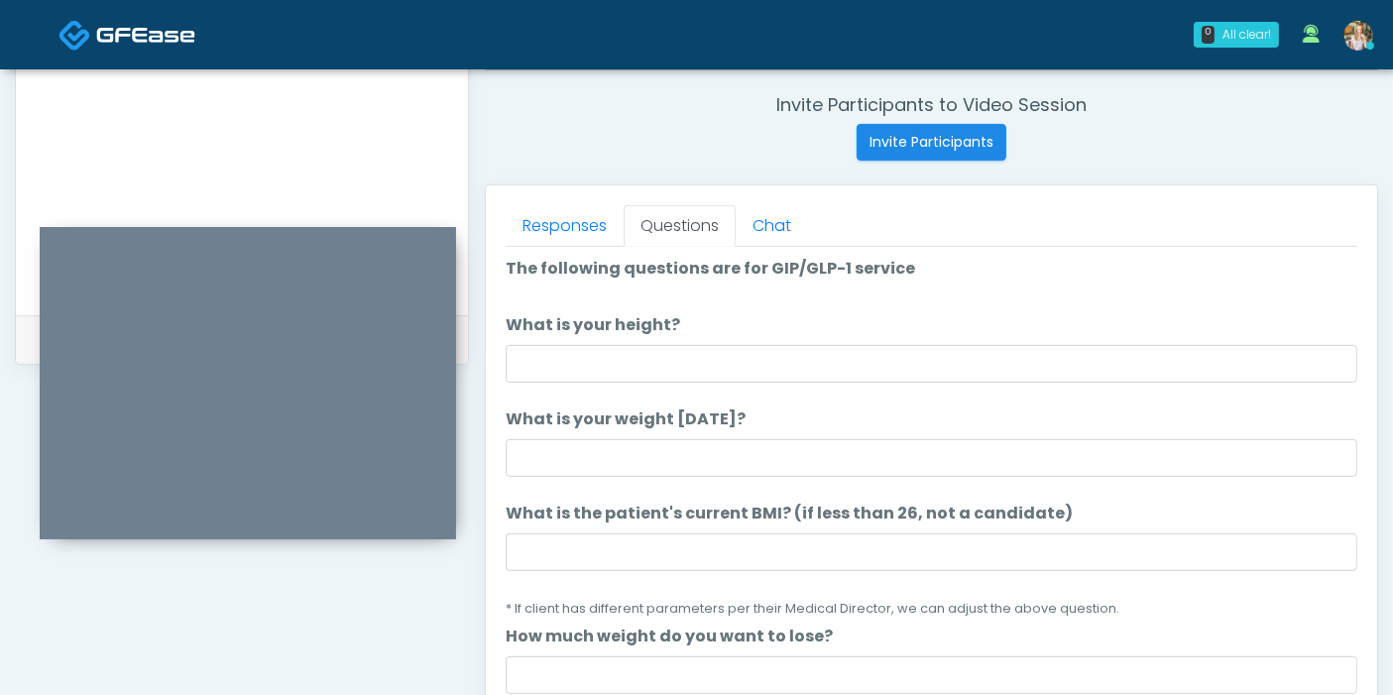
scroll to position [0, 0]
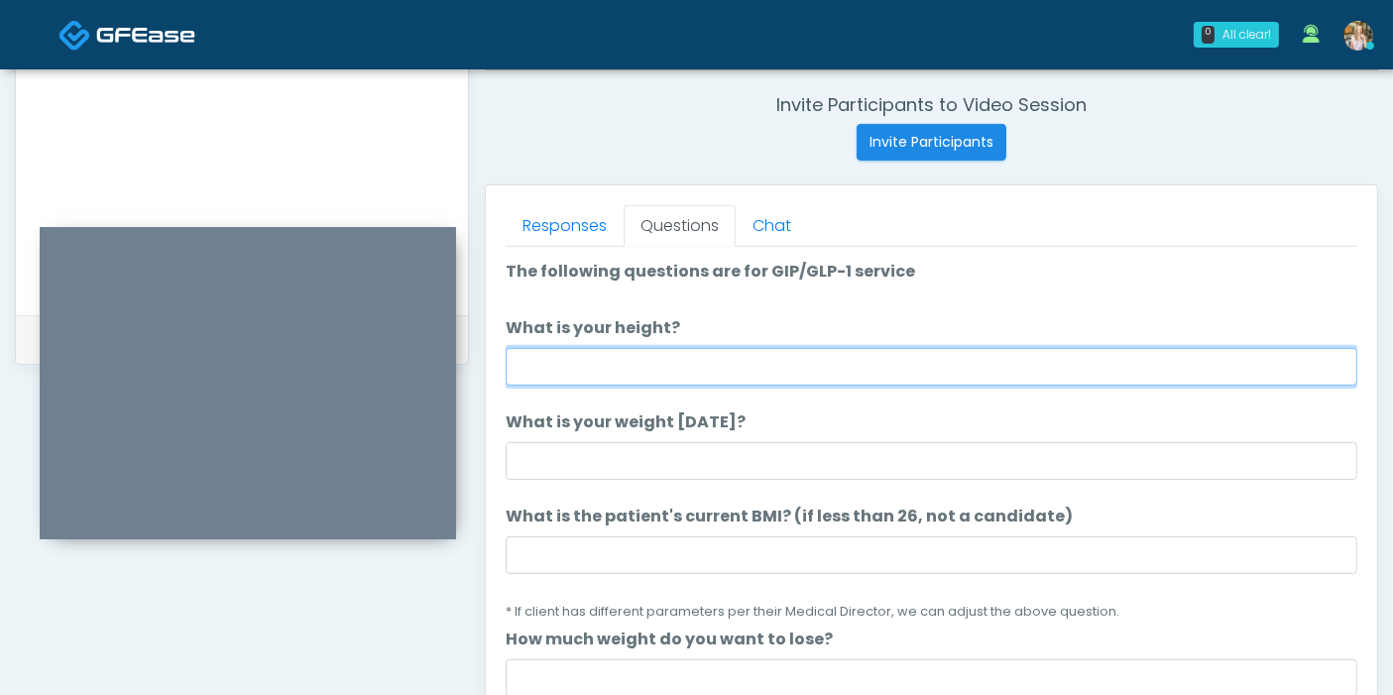
click at [789, 368] on input "What is your height?" at bounding box center [931, 367] width 851 height 38
click at [790, 355] on input "What is your height?" at bounding box center [931, 367] width 851 height 38
type input "***"
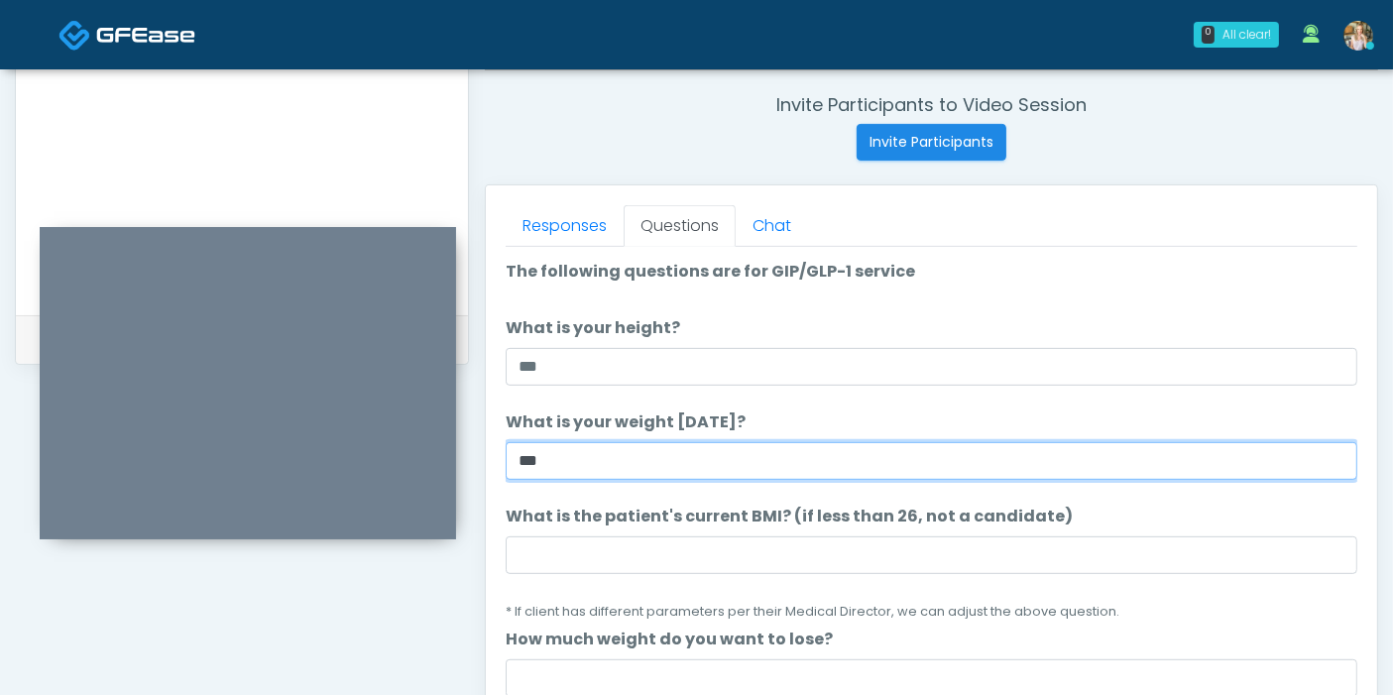
type input "***"
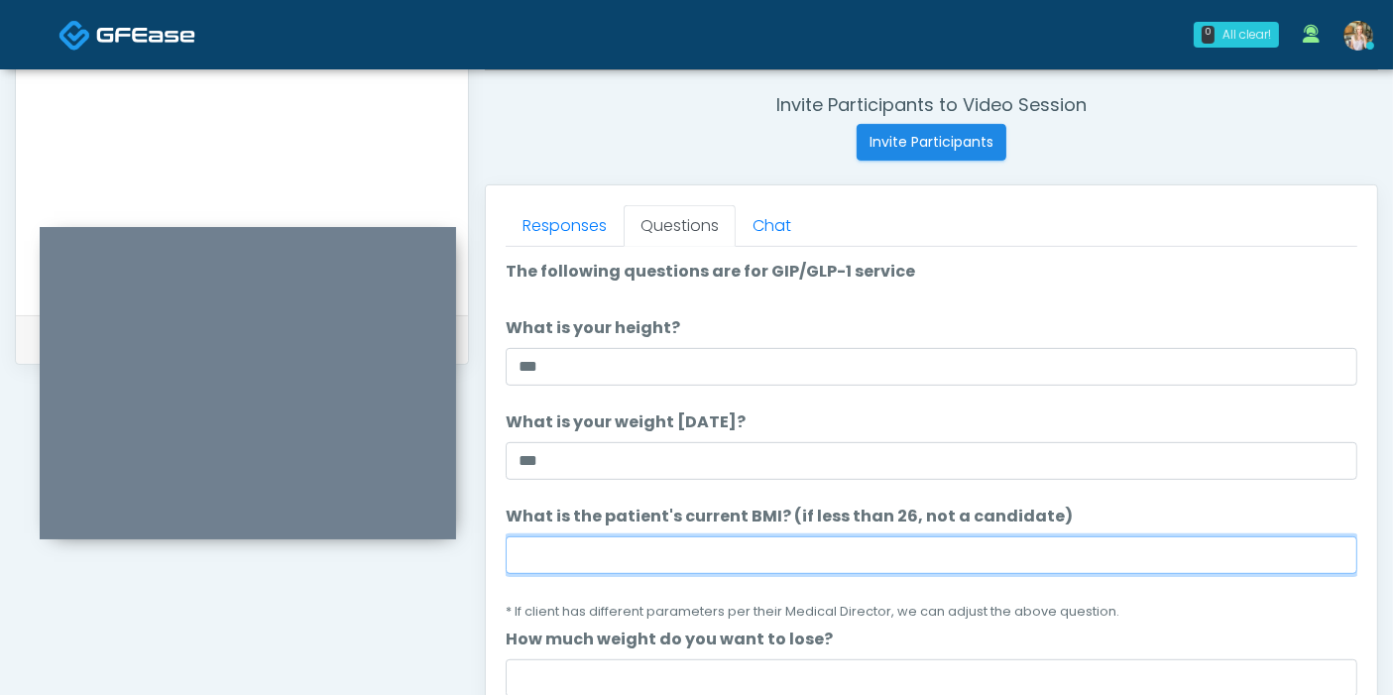
click at [889, 548] on input "What is the patient's current BMI? (if less than 26, not a candidate)" at bounding box center [931, 555] width 851 height 38
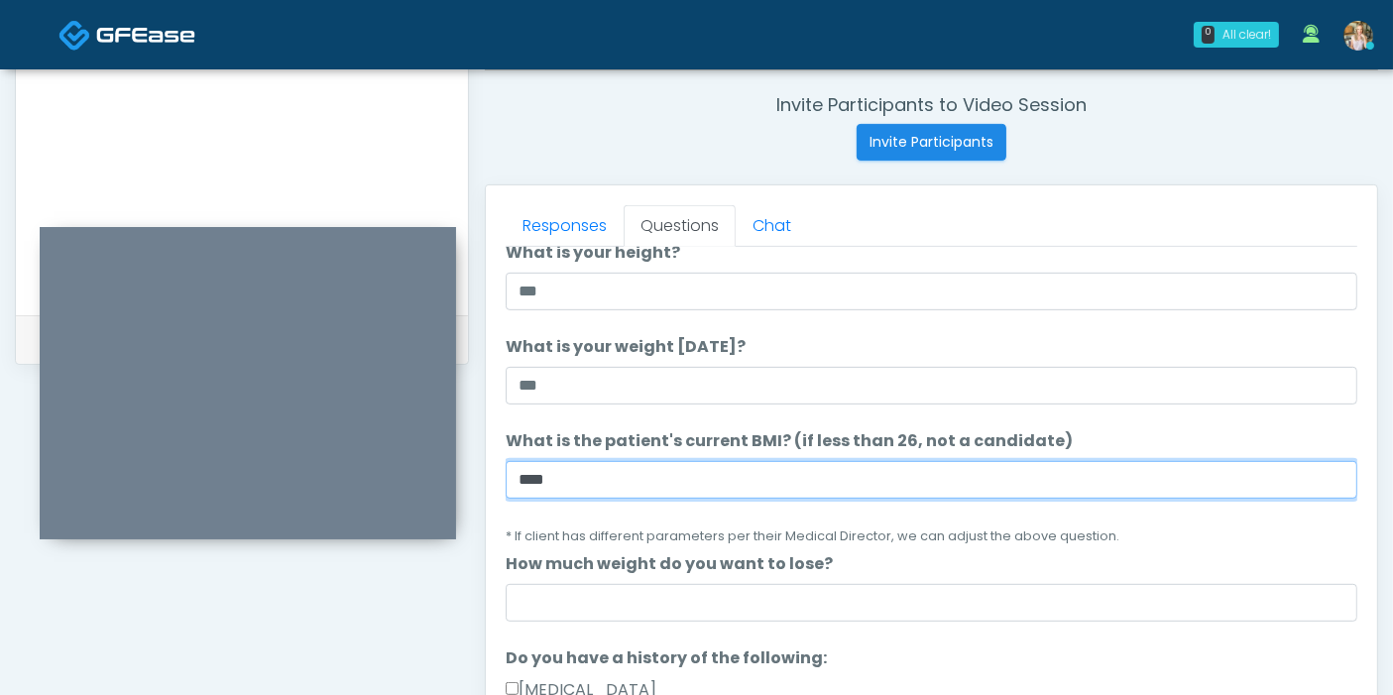
scroll to position [110, 0]
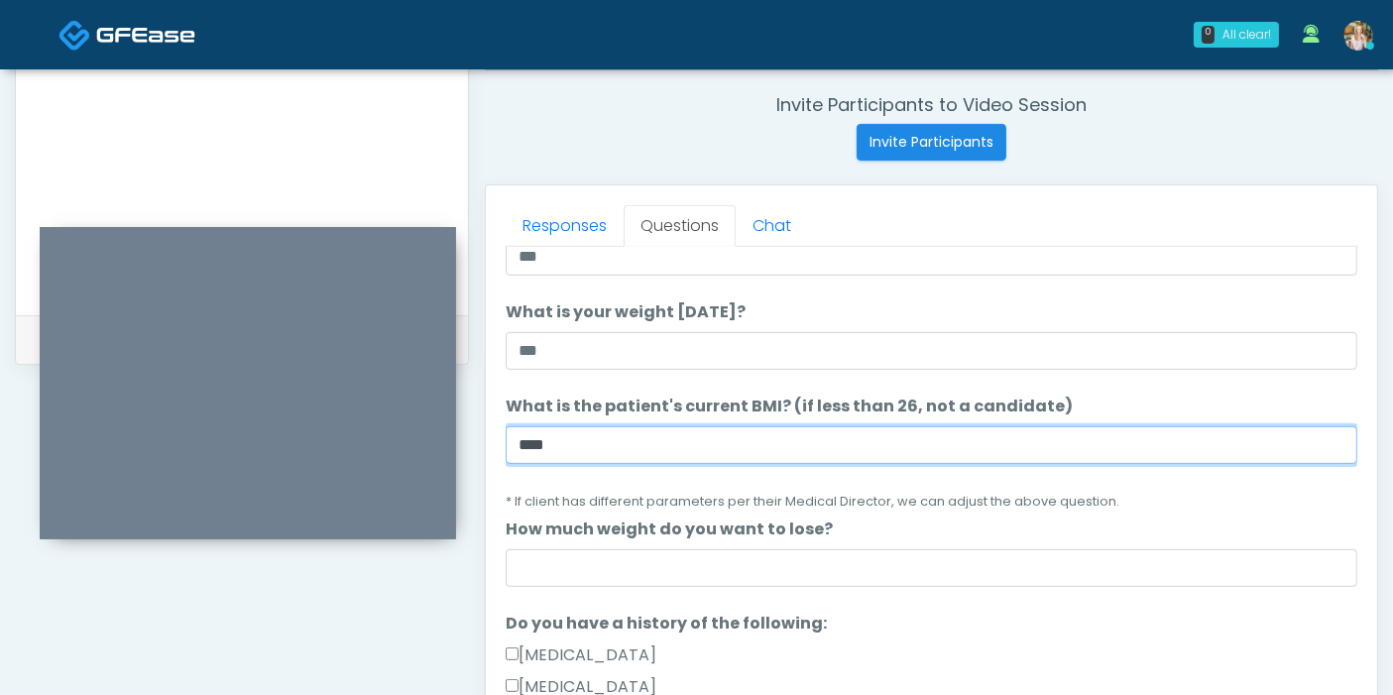
type input "****"
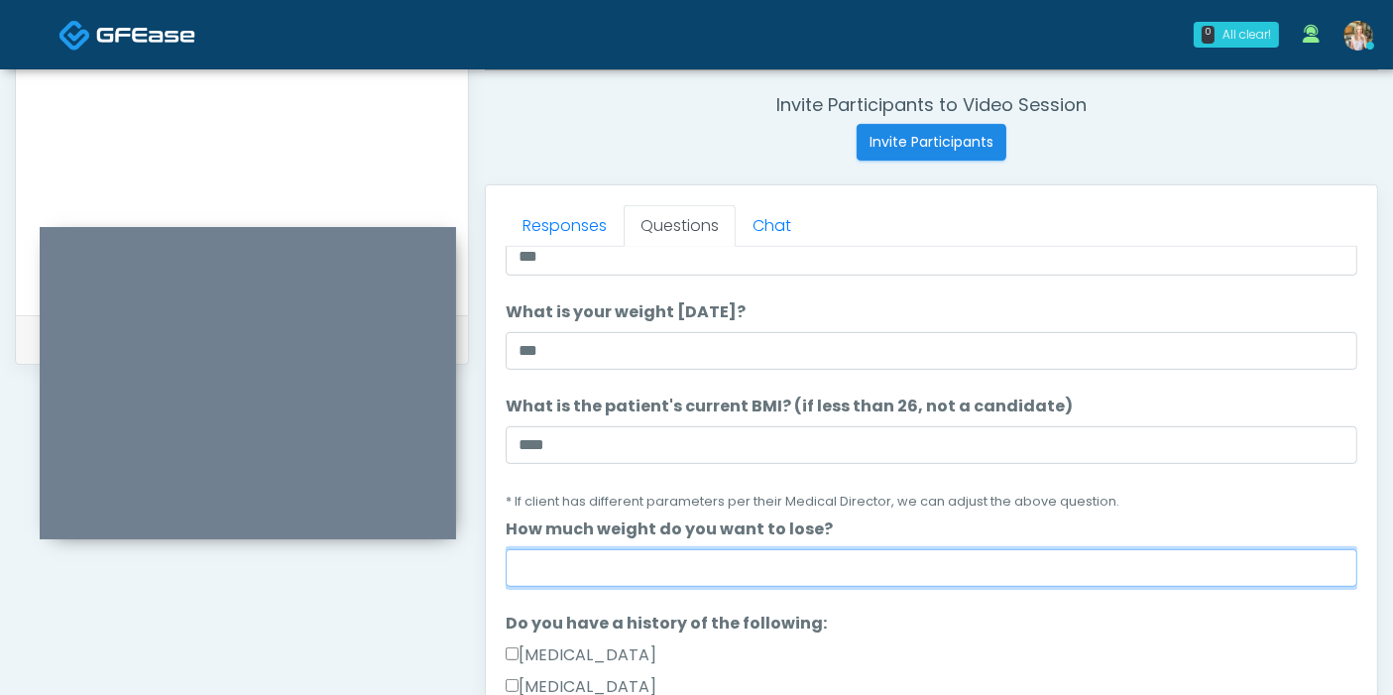
click at [830, 571] on input "How much weight do you want to lose?" at bounding box center [931, 568] width 851 height 38
type input "*"
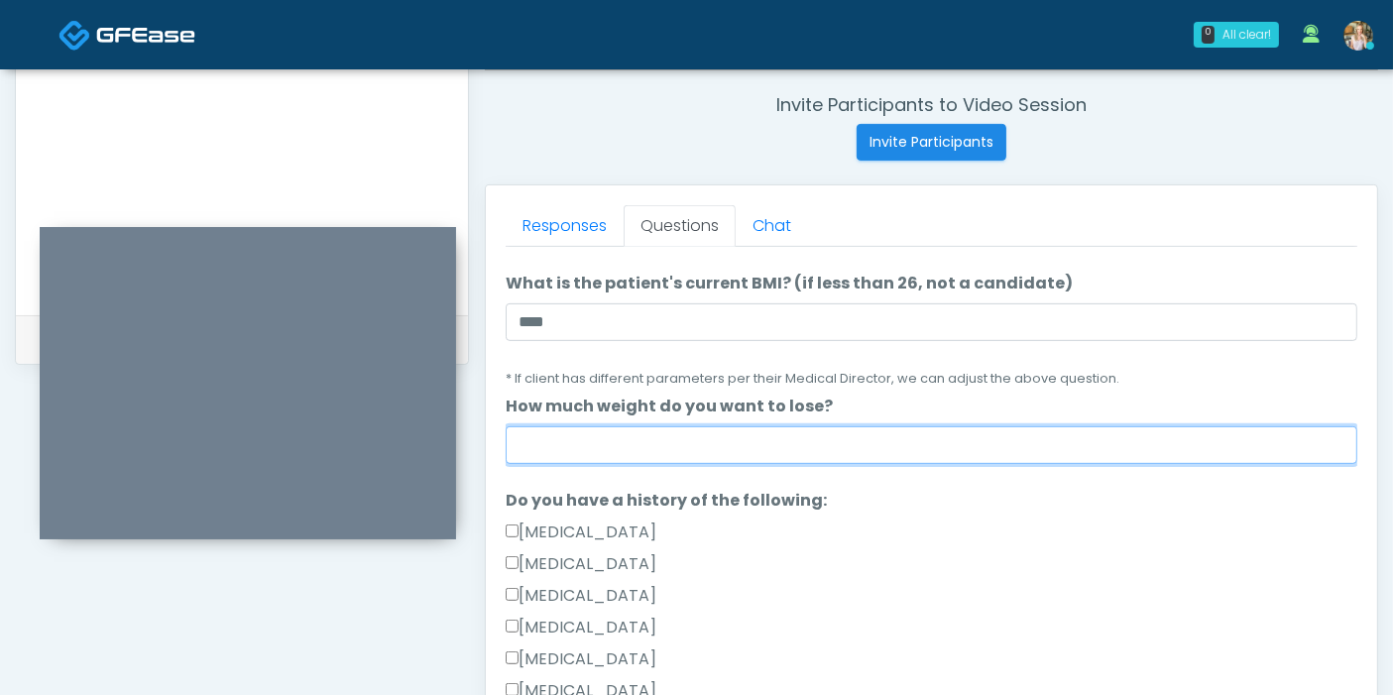
scroll to position [330, 0]
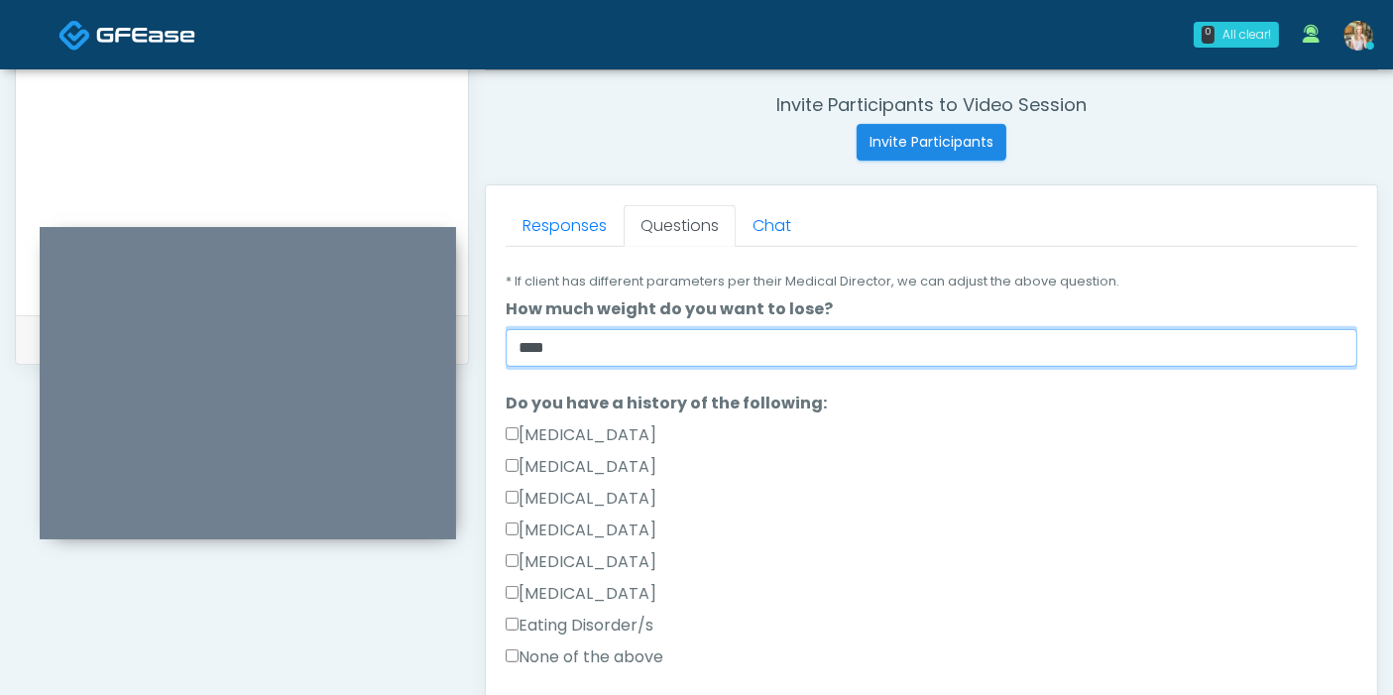
type input "****"
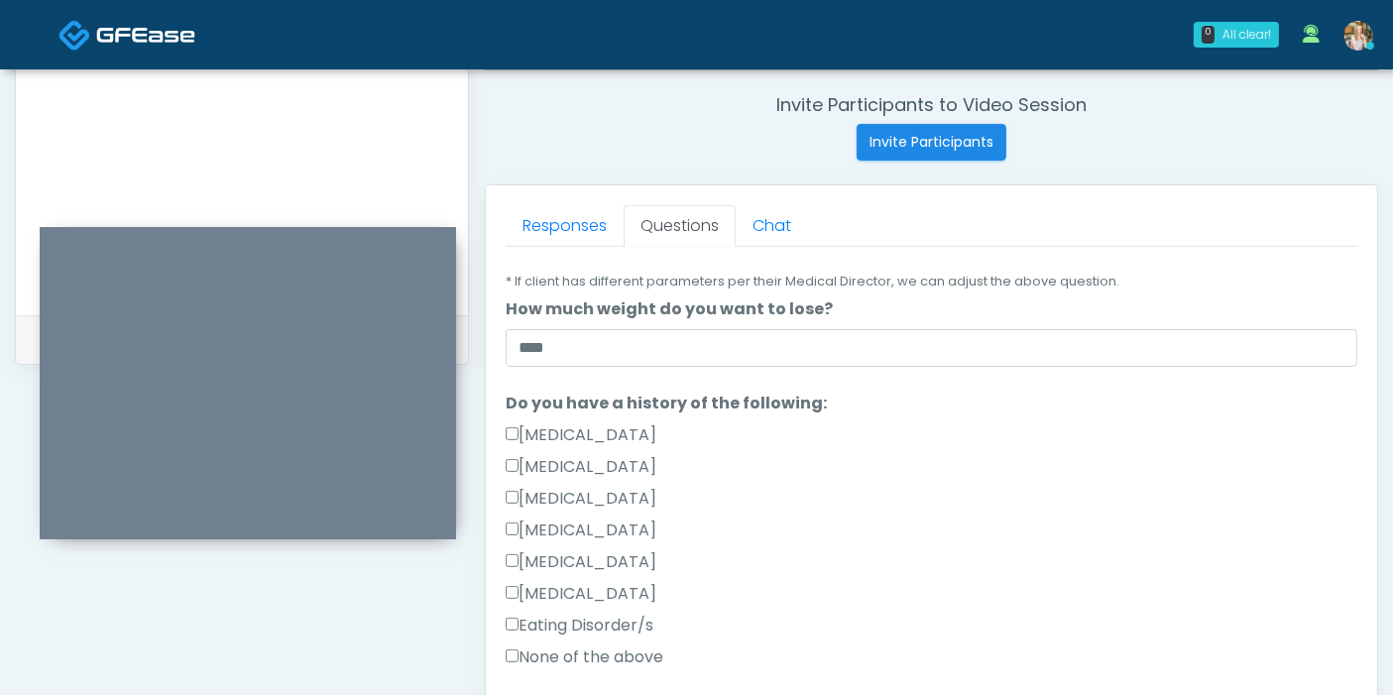
drag, startPoint x: 598, startPoint y: 658, endPoint x: 825, endPoint y: 587, distance: 237.9
click at [599, 657] on label "None of the above" at bounding box center [585, 657] width 158 height 24
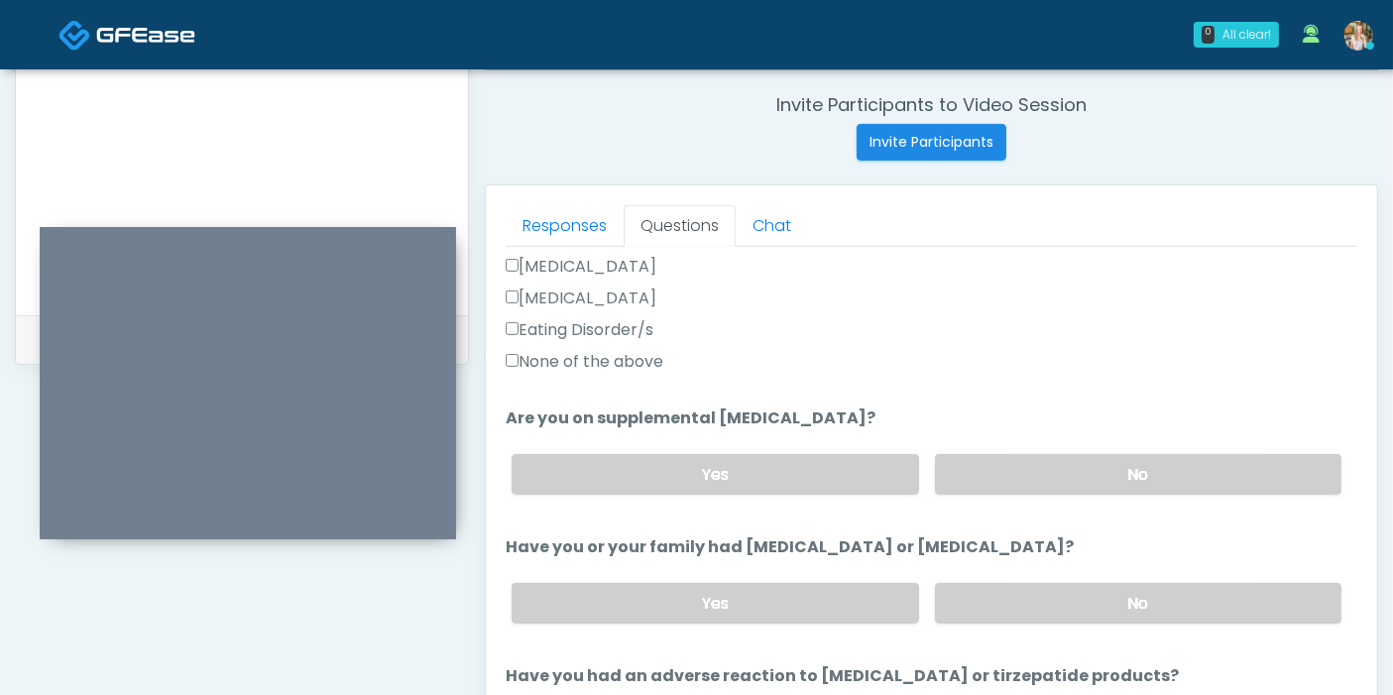
scroll to position [660, 0]
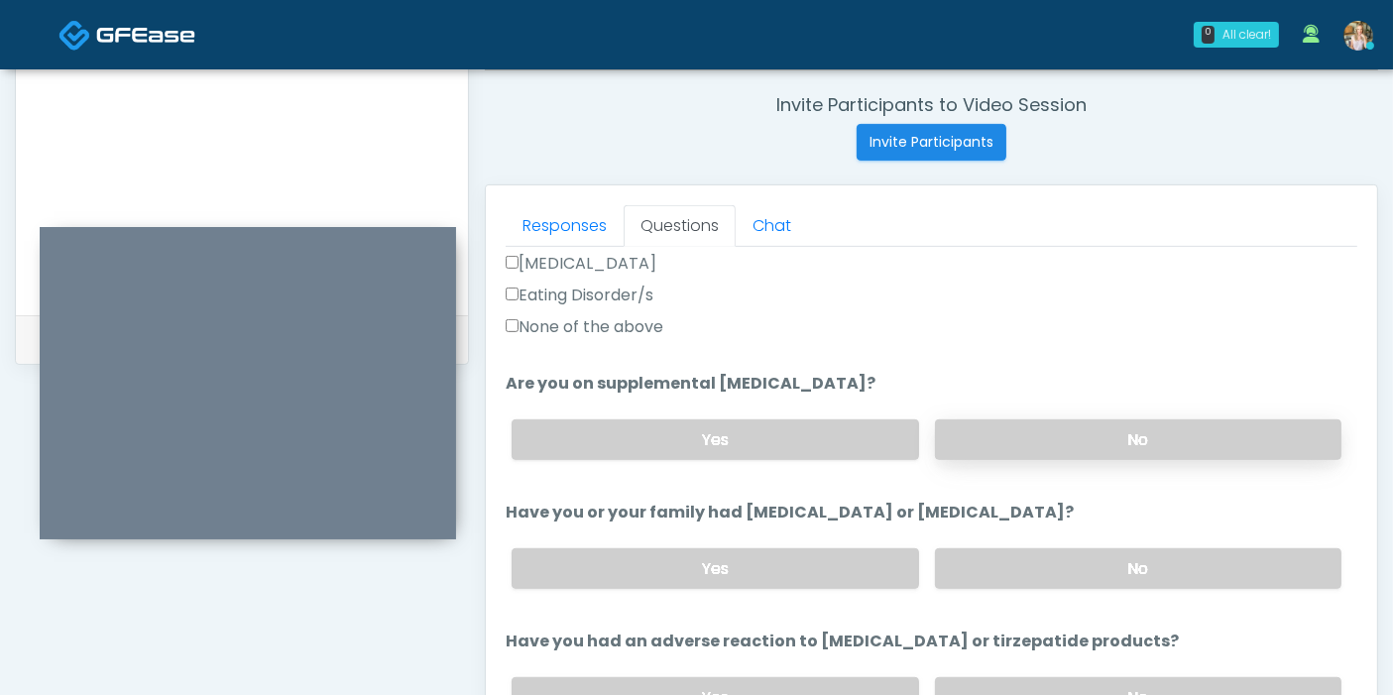
click at [1164, 441] on label "No" at bounding box center [1138, 439] width 406 height 41
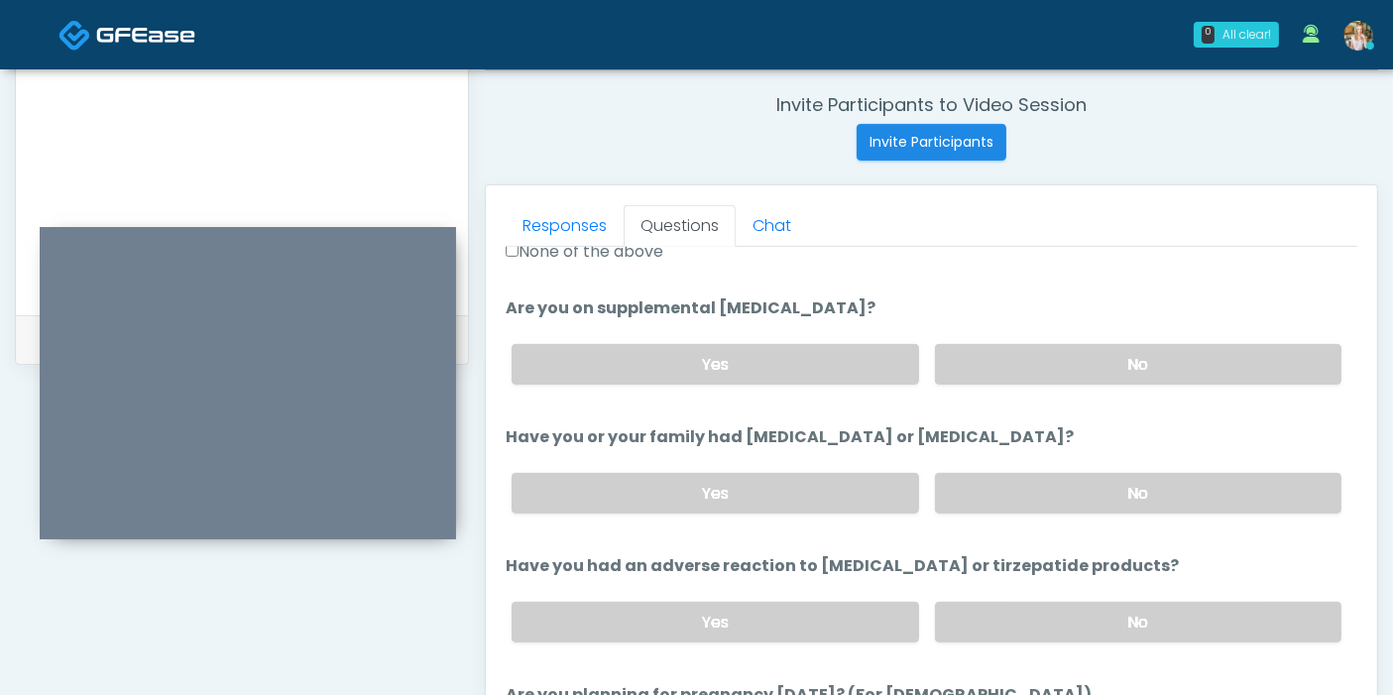
scroll to position [770, 0]
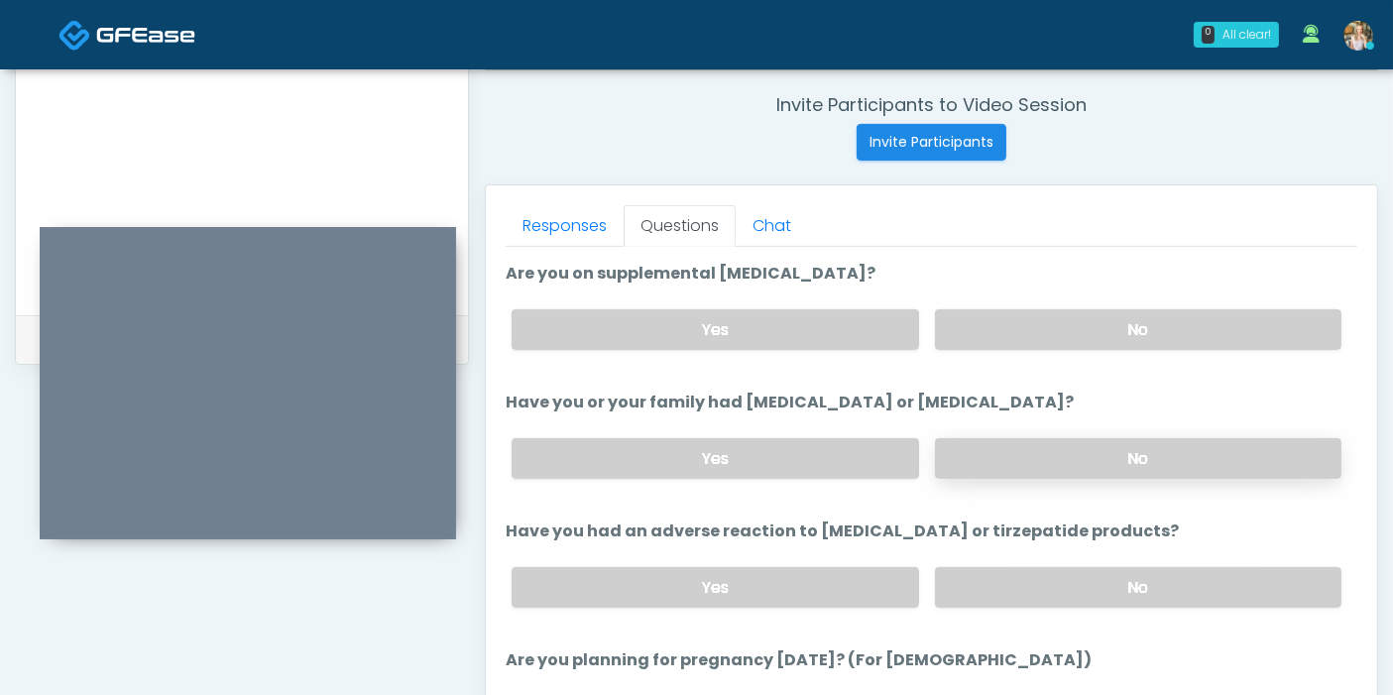
click at [1095, 455] on label "No" at bounding box center [1138, 458] width 406 height 41
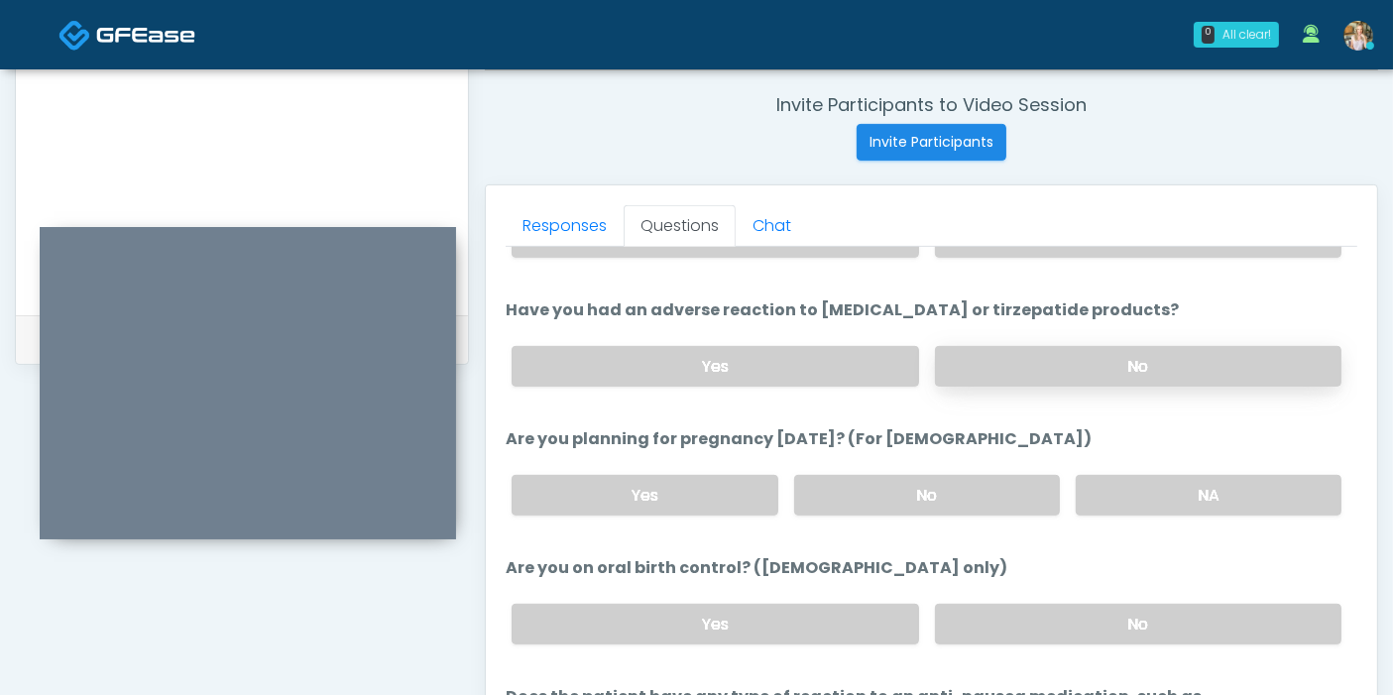
click at [1104, 374] on label "No" at bounding box center [1138, 366] width 406 height 41
click at [927, 489] on label "No" at bounding box center [927, 495] width 266 height 41
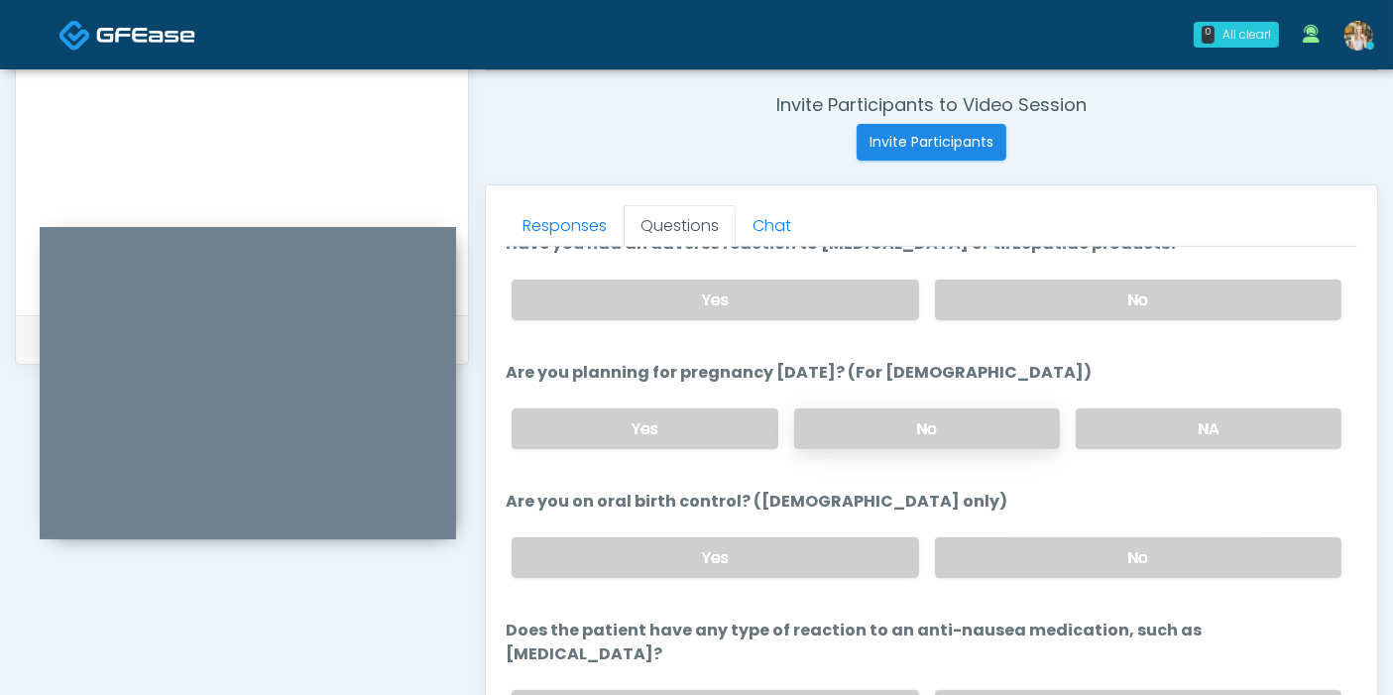
scroll to position [1091, 0]
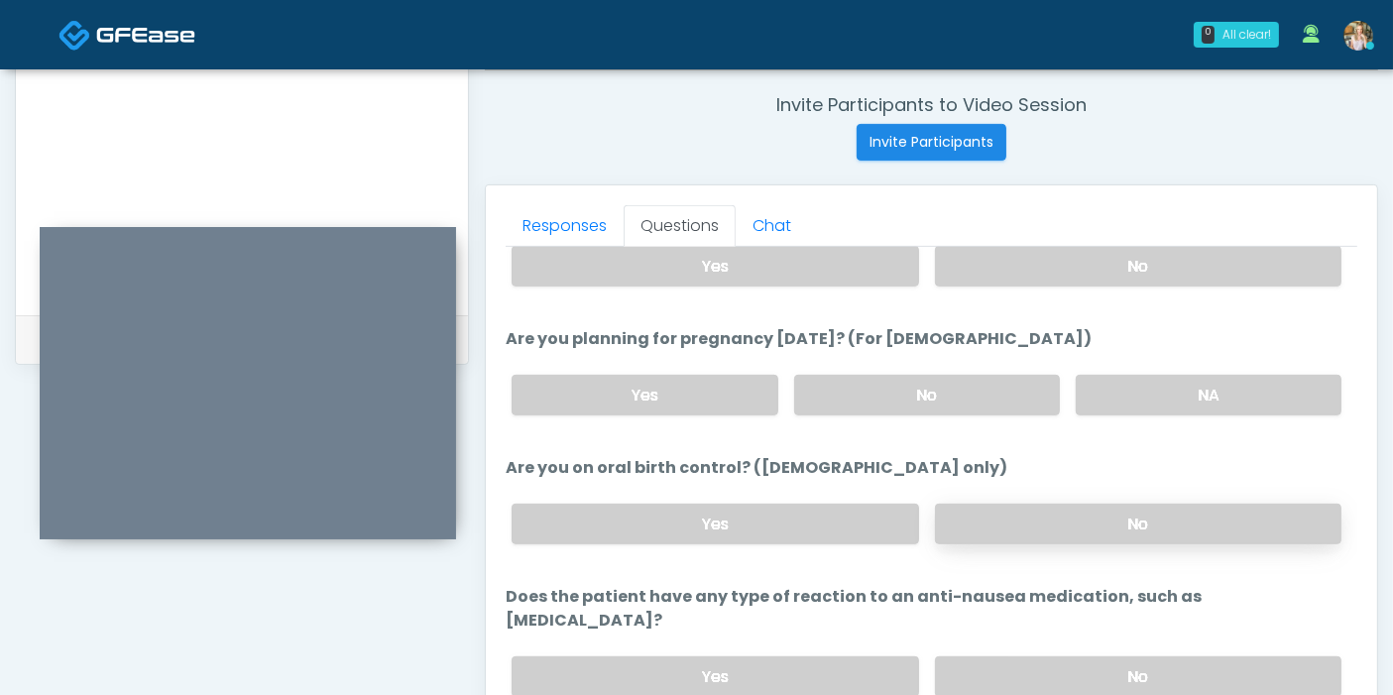
click at [1059, 523] on label "No" at bounding box center [1138, 524] width 406 height 41
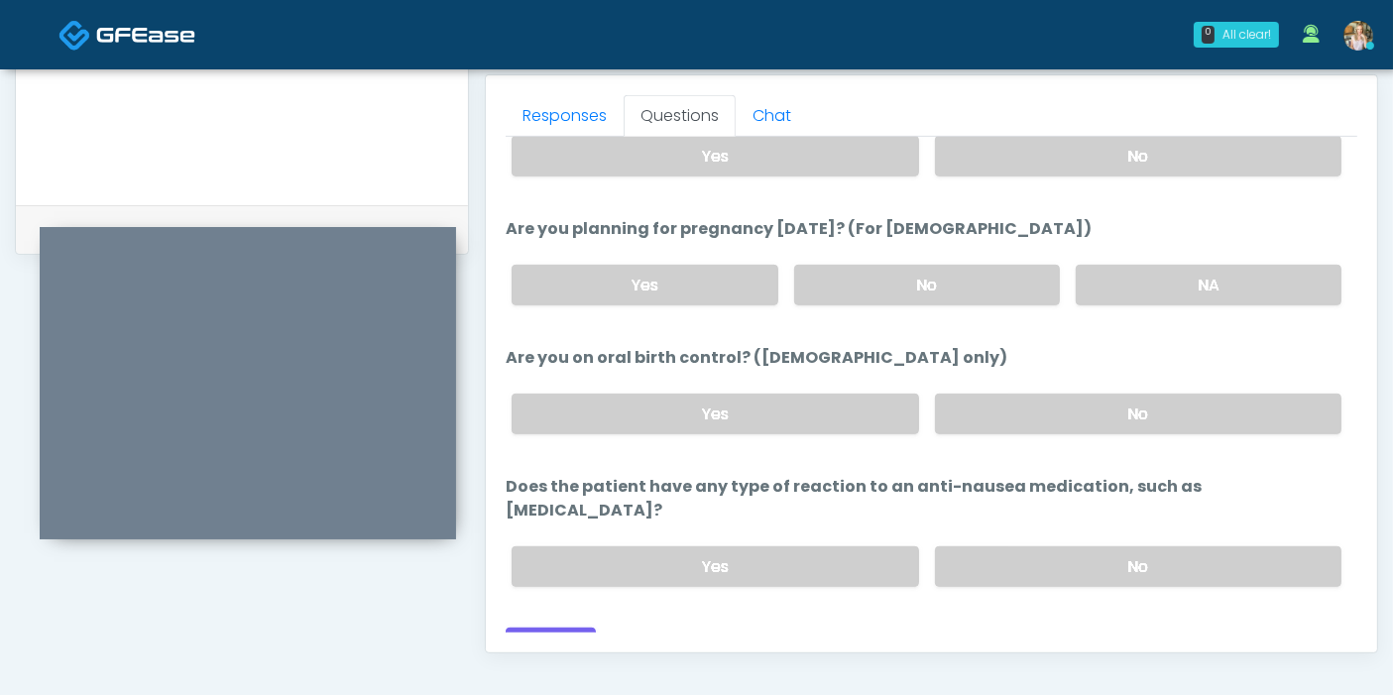
scroll to position [1080, 0]
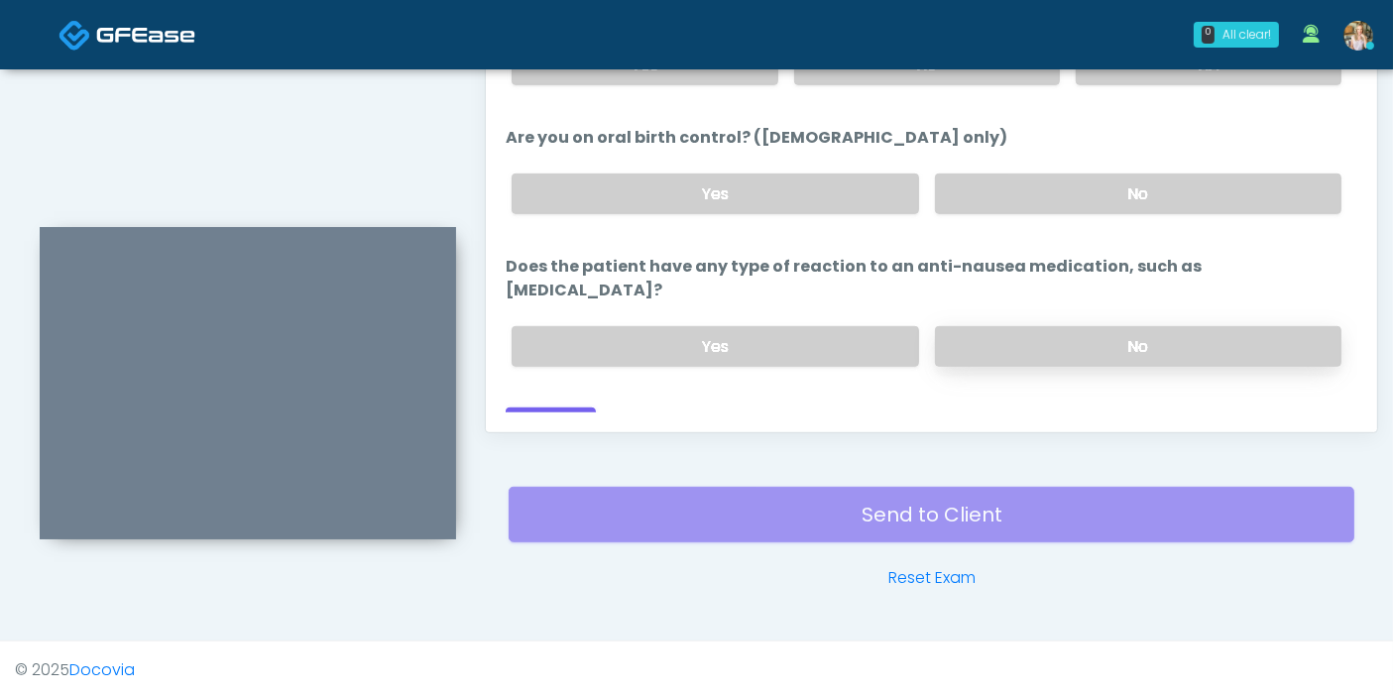
click at [1028, 326] on label "No" at bounding box center [1138, 346] width 406 height 41
click at [555, 407] on button "Continue" at bounding box center [551, 425] width 90 height 37
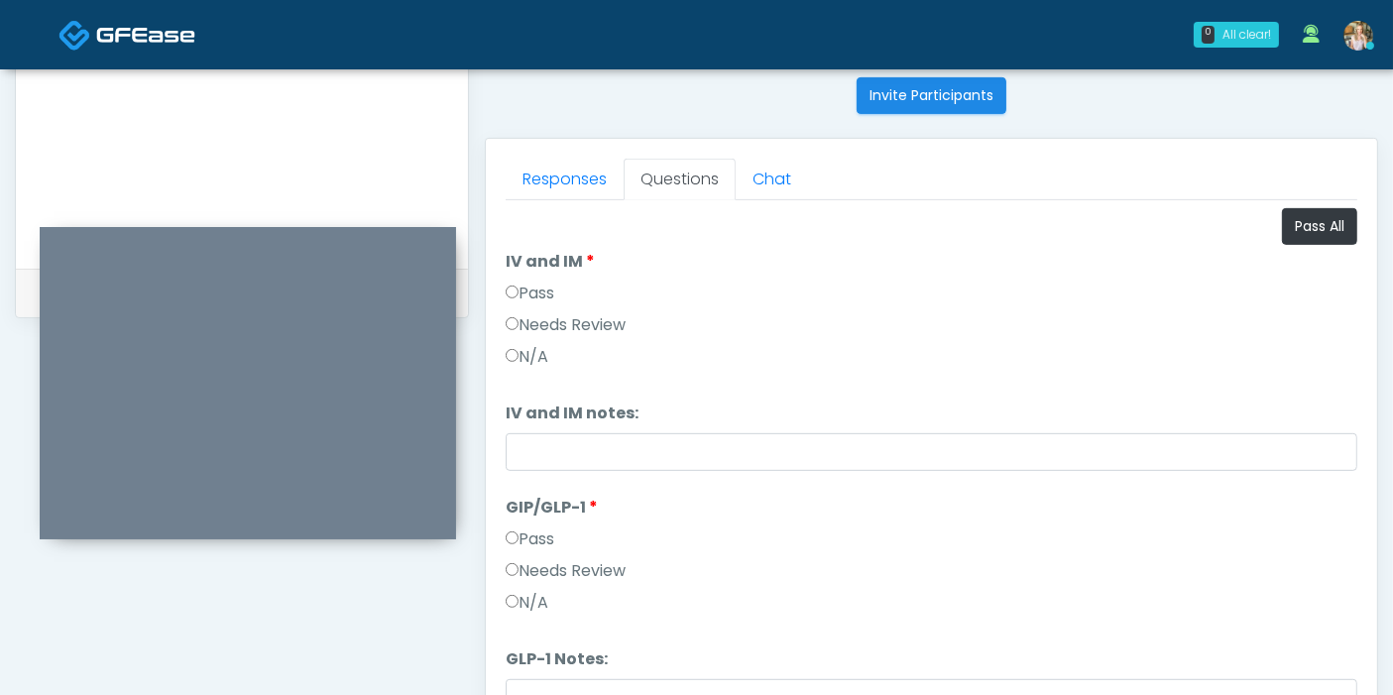
scroll to position [750, 0]
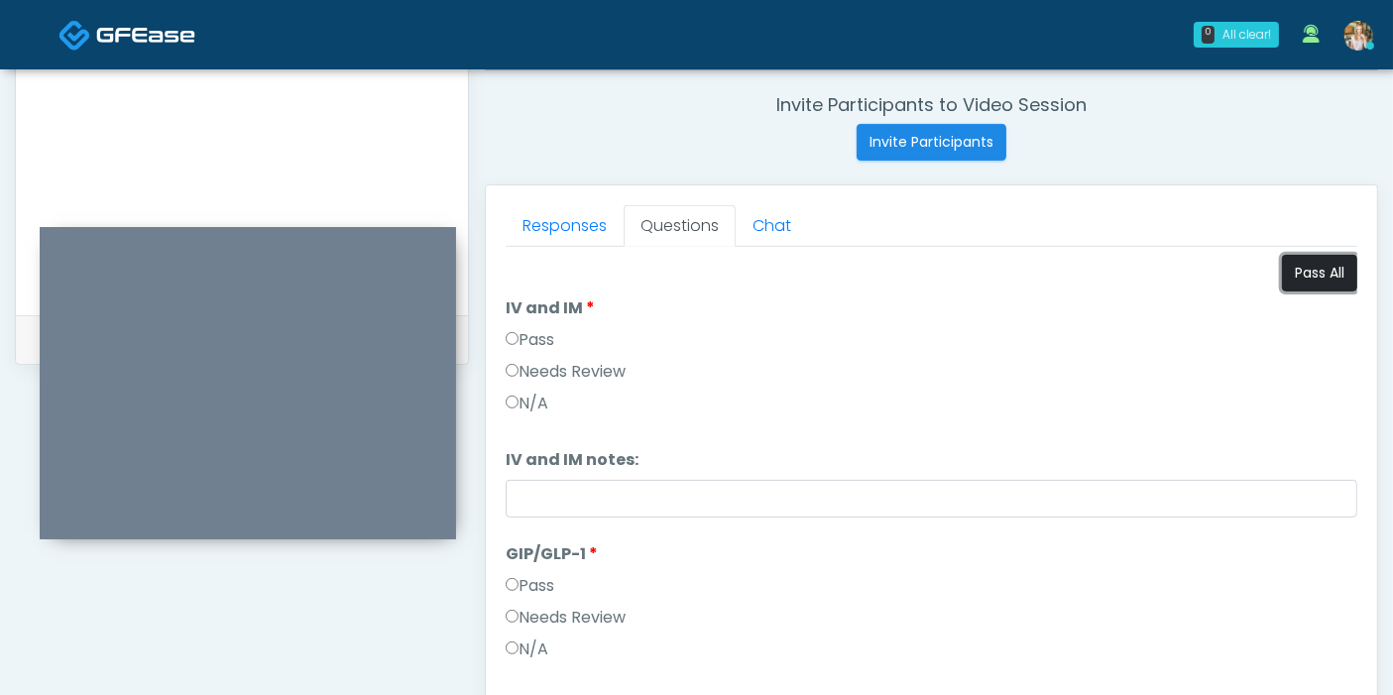
click at [1291, 282] on button "Pass All" at bounding box center [1319, 273] width 75 height 37
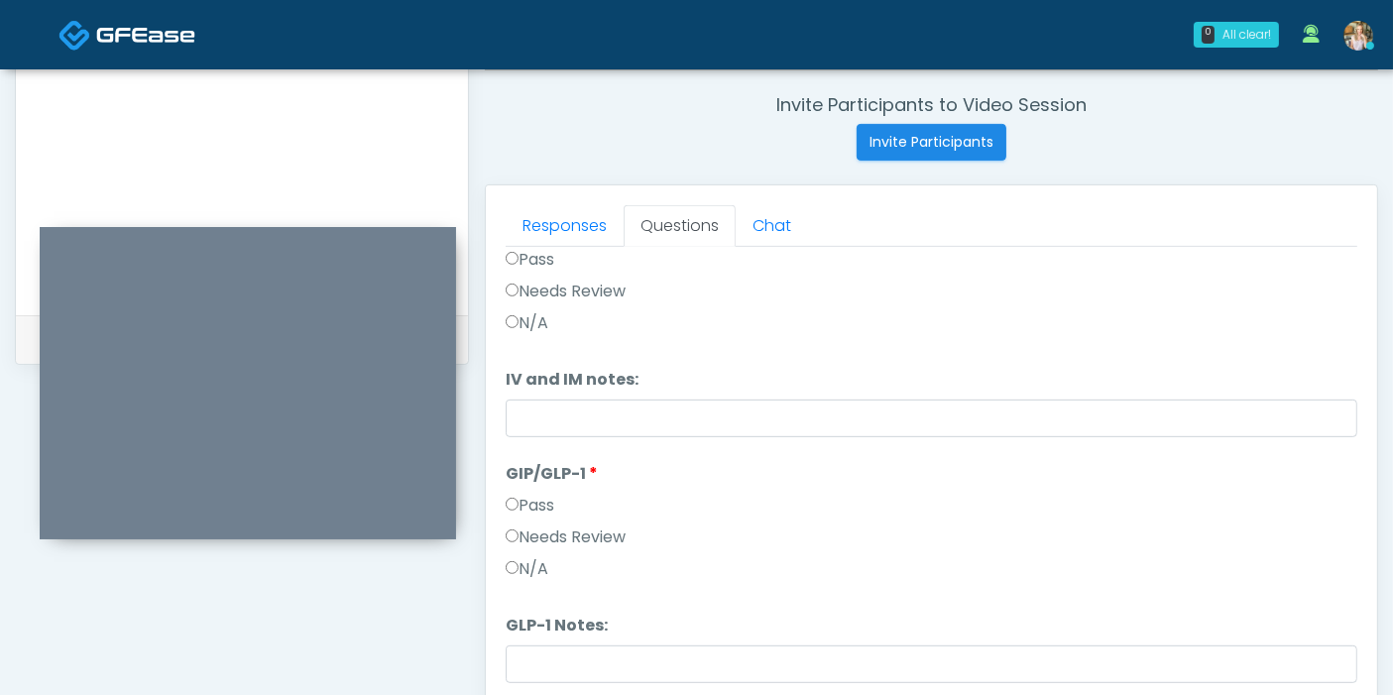
scroll to position [860, 0]
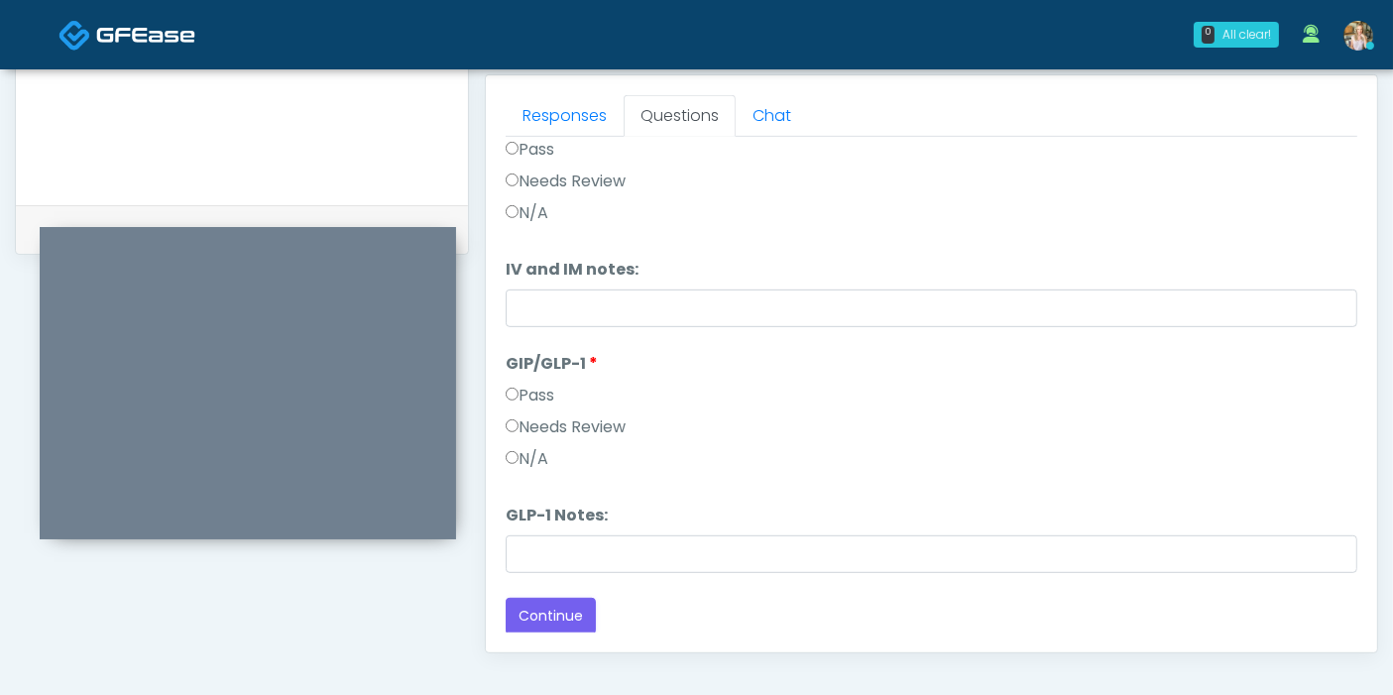
click at [523, 417] on label "Needs Review" at bounding box center [566, 427] width 120 height 24
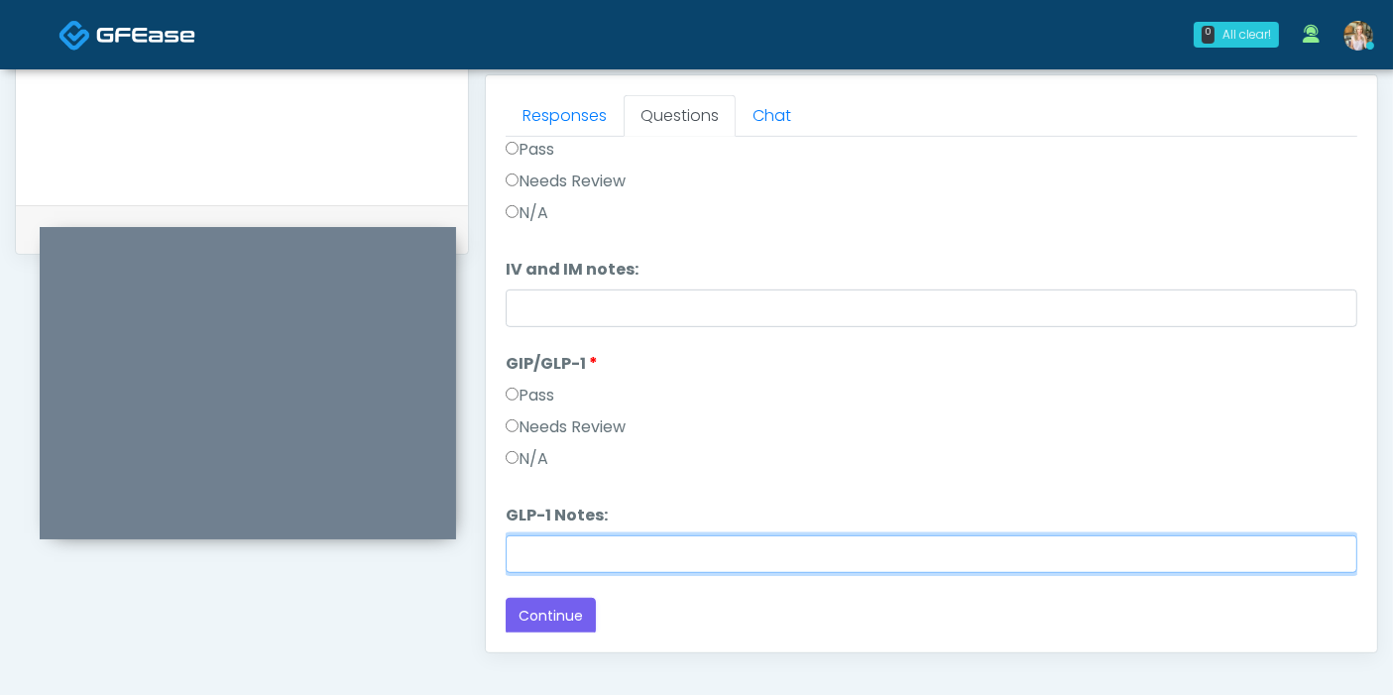
click at [646, 560] on input "GLP-1 Notes:" at bounding box center [931, 554] width 851 height 38
click at [646, 560] on input "*****" at bounding box center [931, 554] width 851 height 38
type input "********"
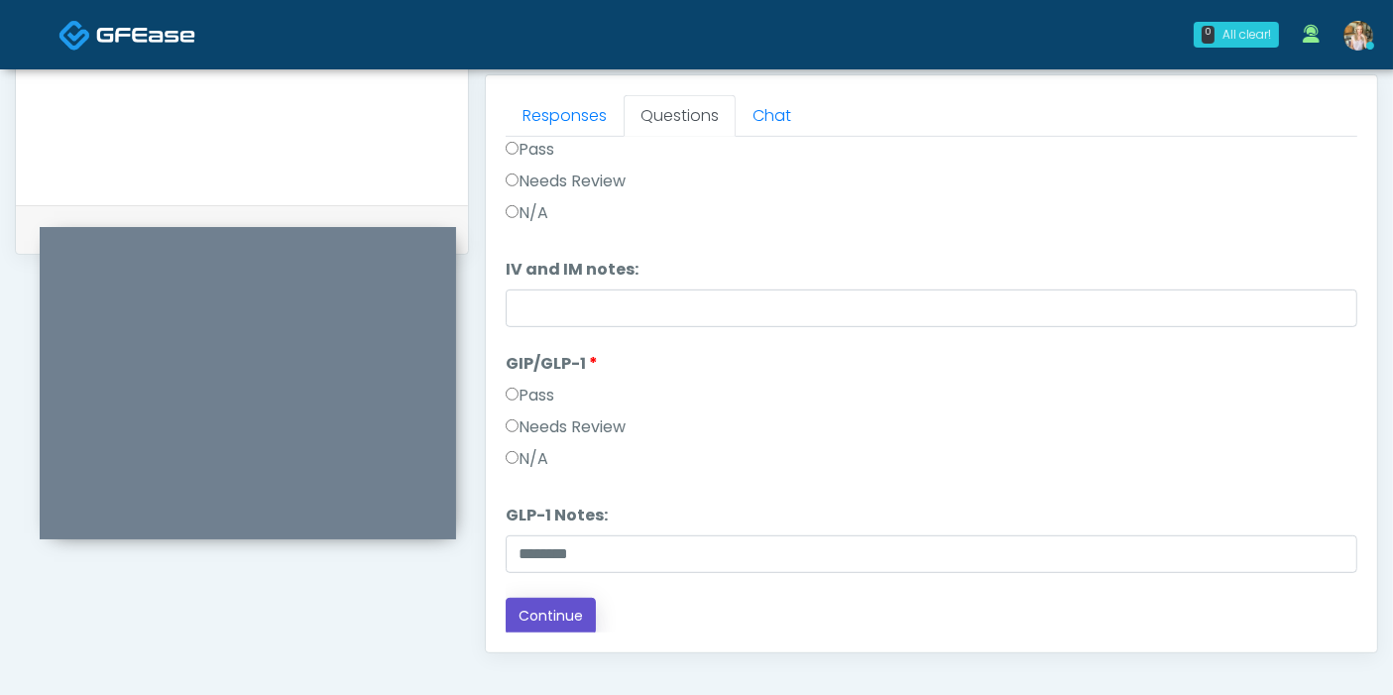
click at [535, 604] on button "Continue" at bounding box center [551, 616] width 90 height 37
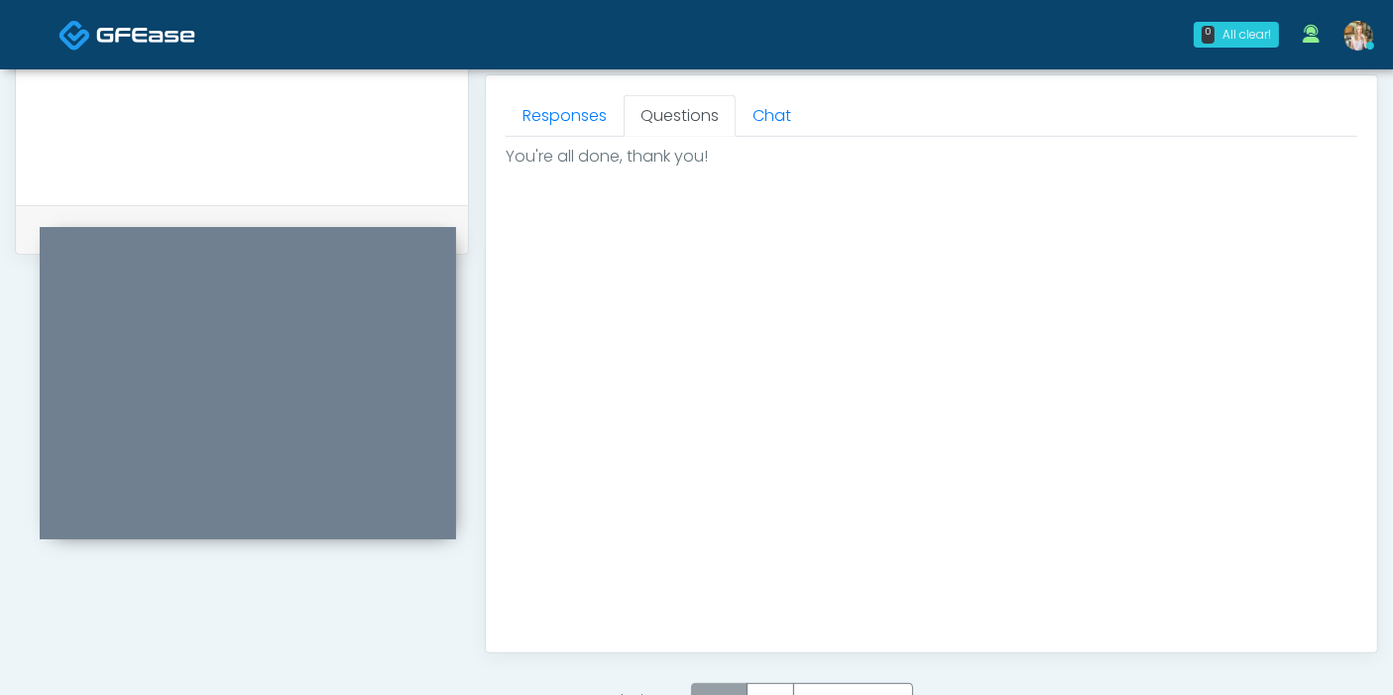
click at [740, 683] on label "Pass" at bounding box center [719, 701] width 56 height 37
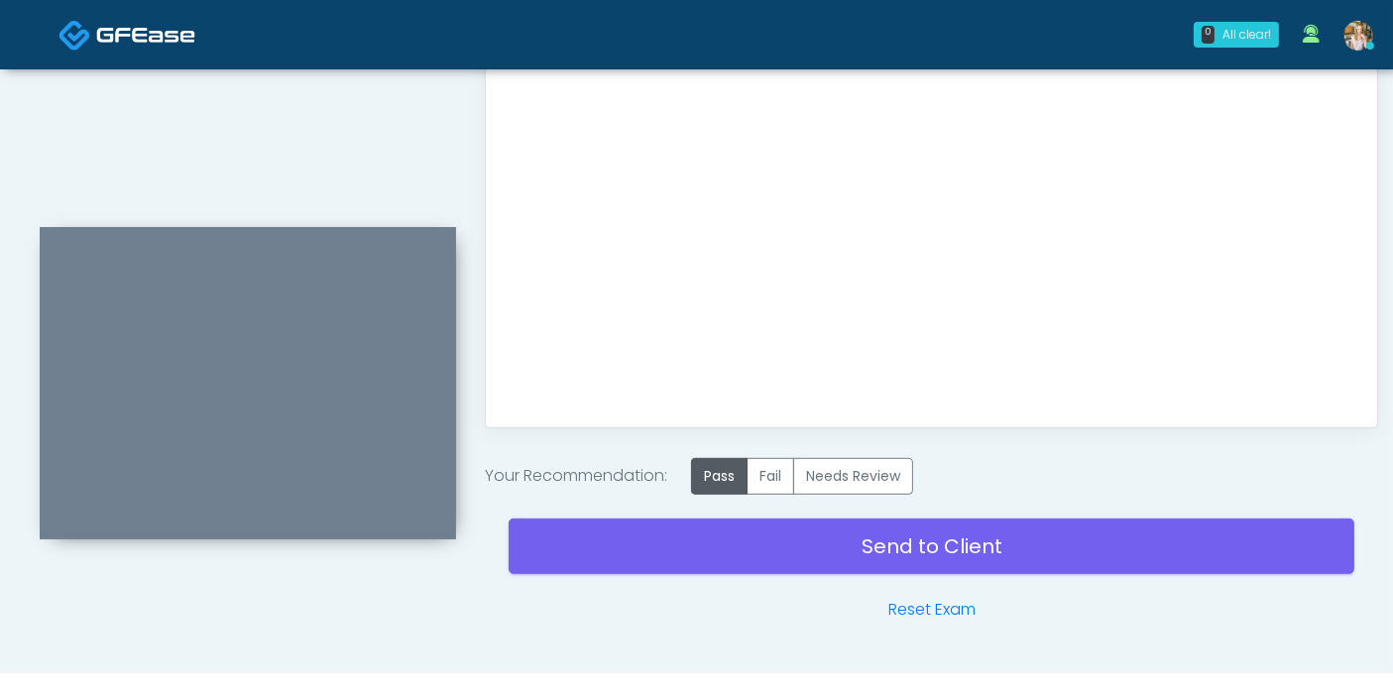
scroll to position [1086, 0]
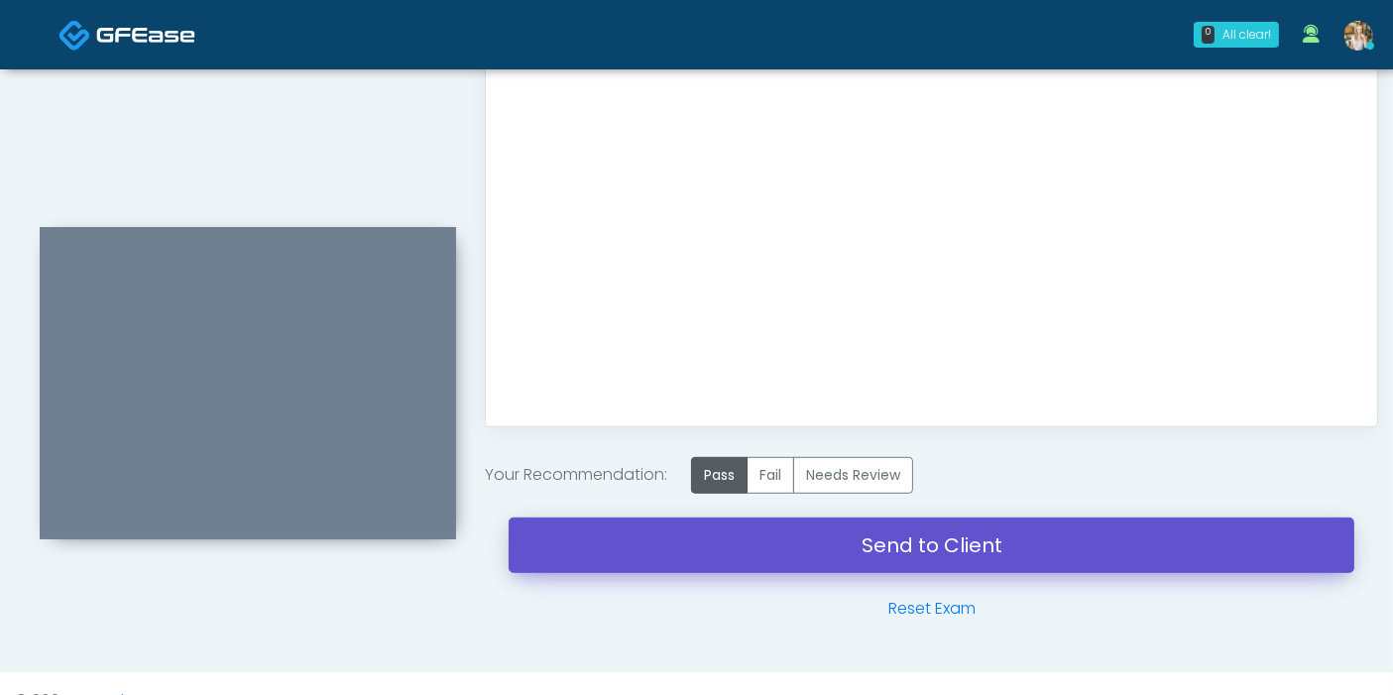
click at [923, 553] on link "Send to Client" at bounding box center [931, 545] width 846 height 56
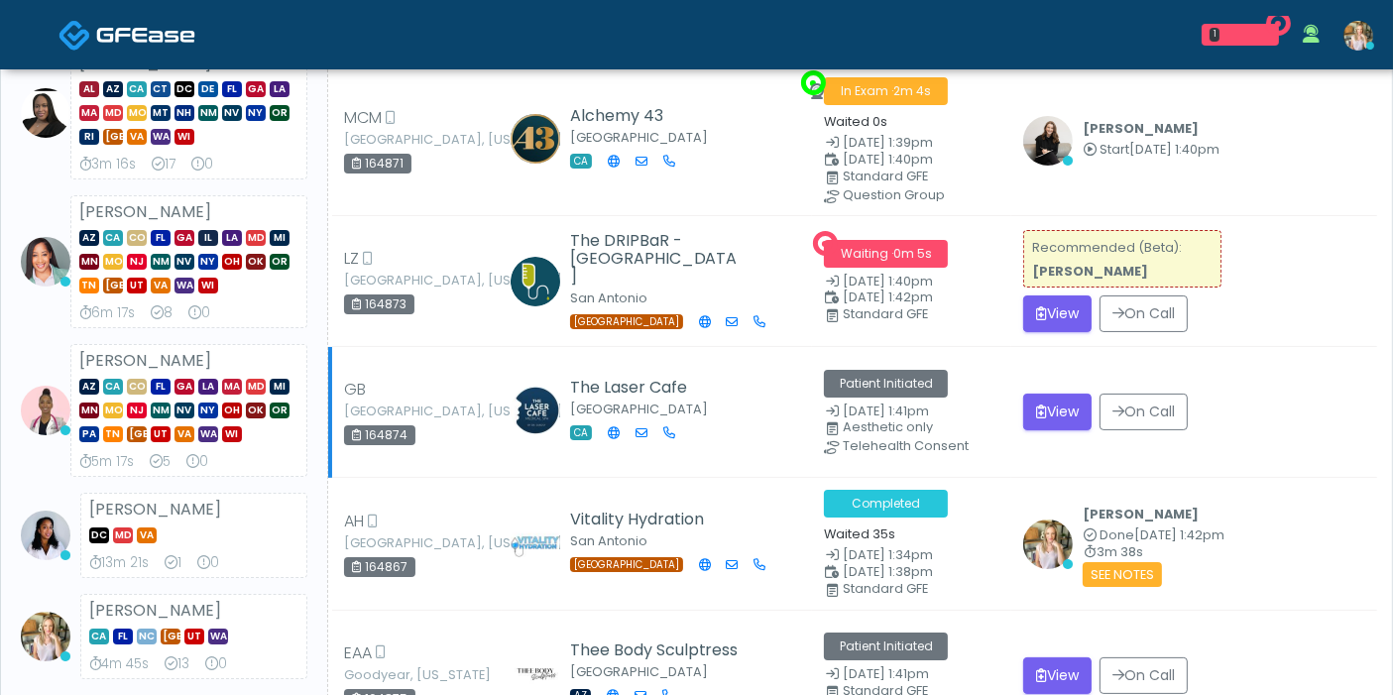
scroll to position [330, 0]
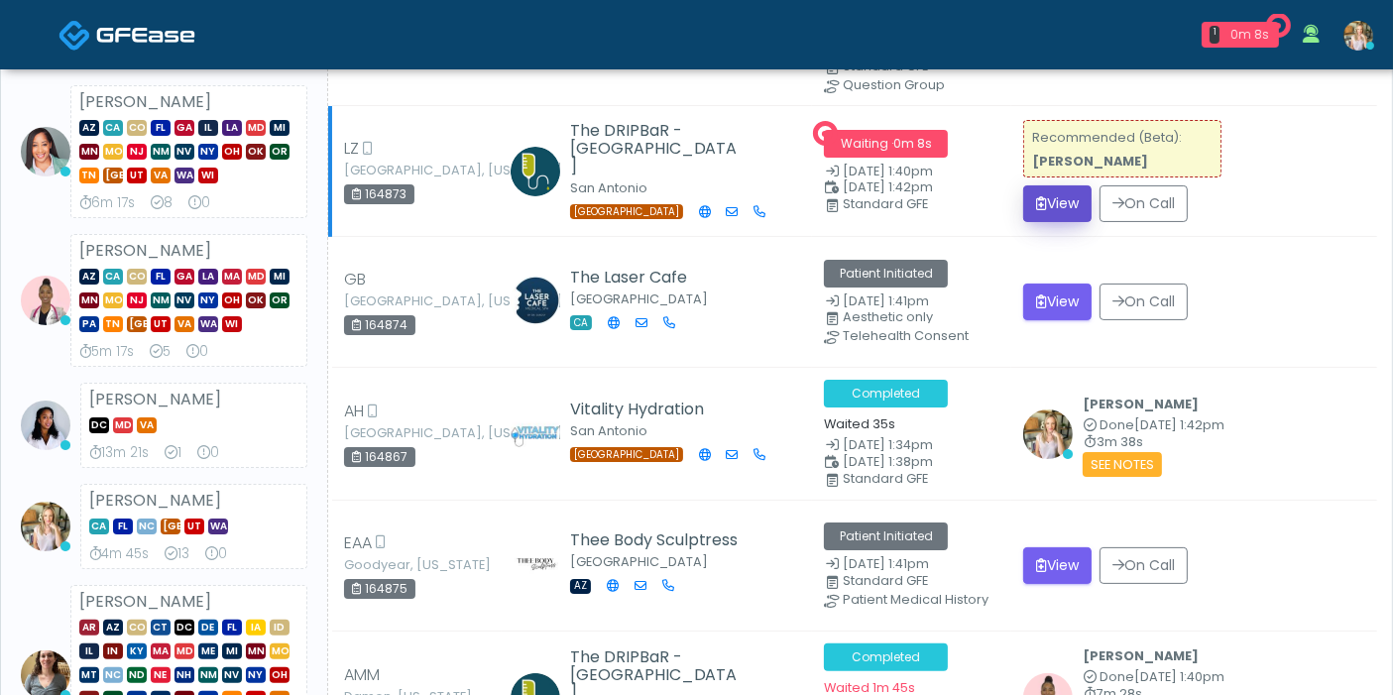
click at [1044, 195] on button "View" at bounding box center [1057, 203] width 68 height 37
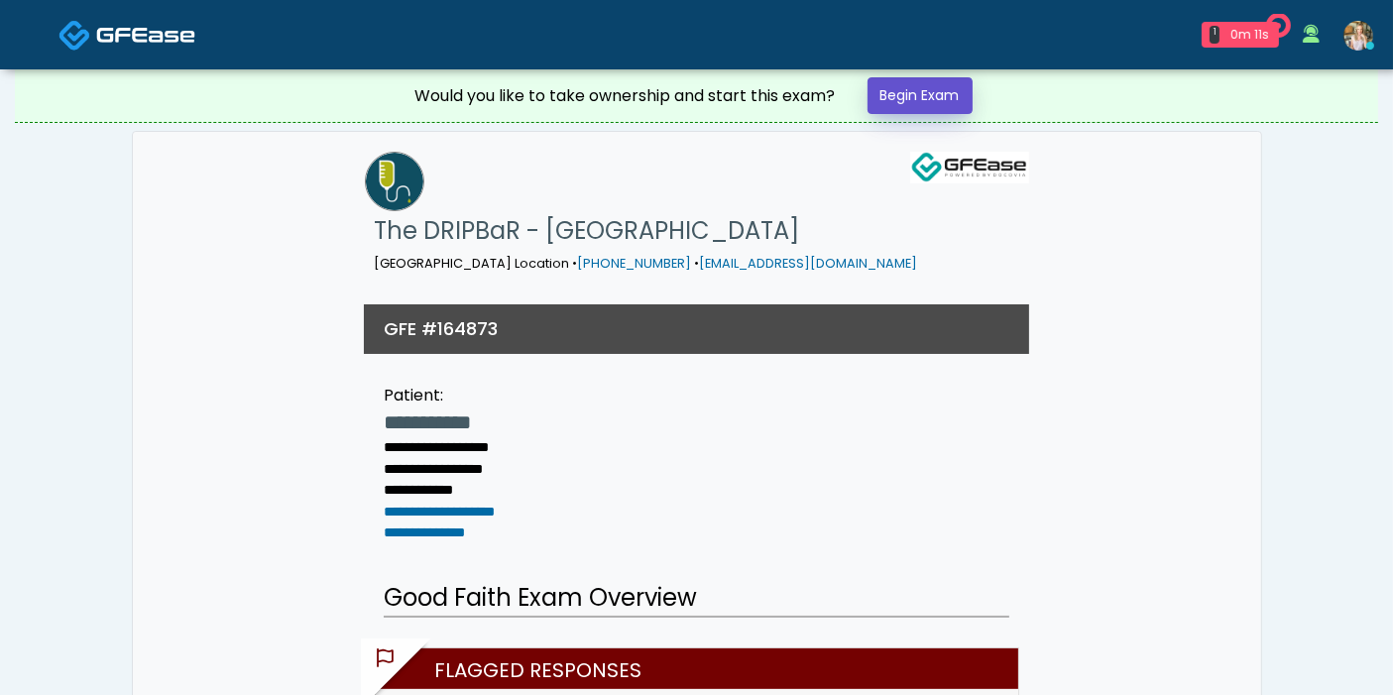
click at [920, 92] on link "Begin Exam" at bounding box center [919, 95] width 105 height 37
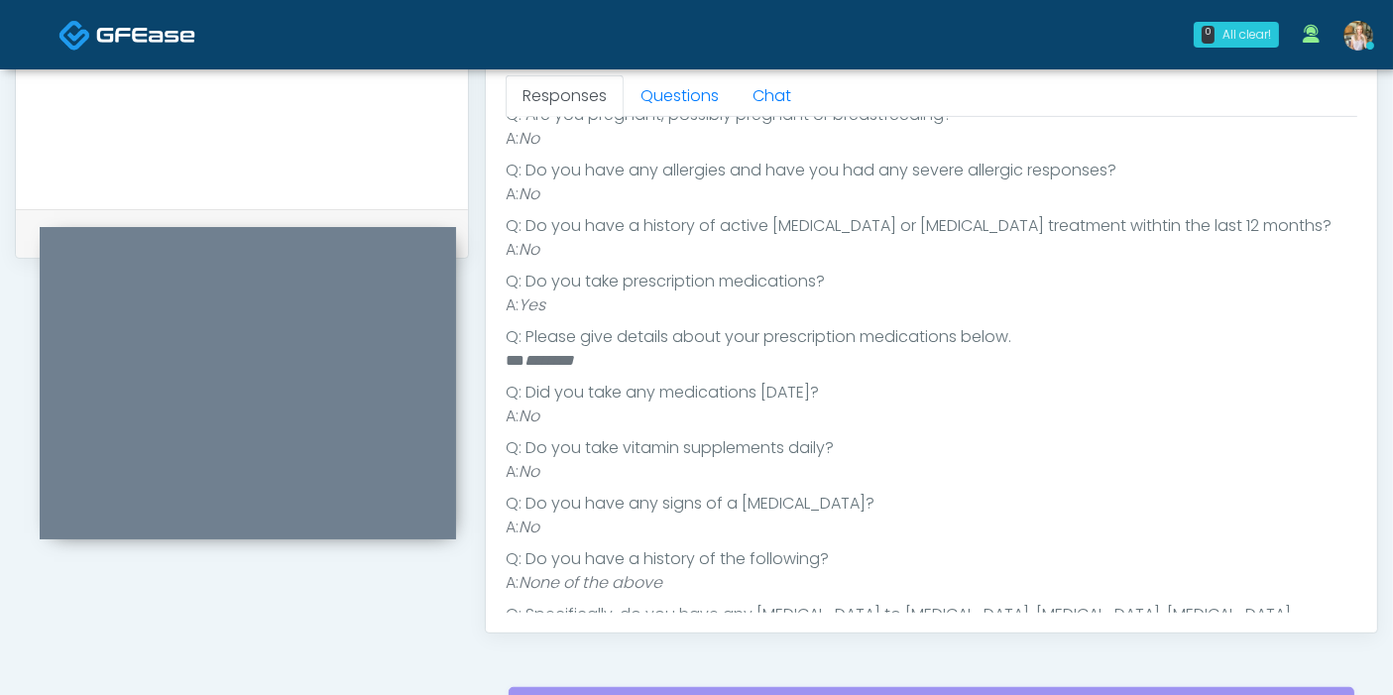
scroll to position [311, 0]
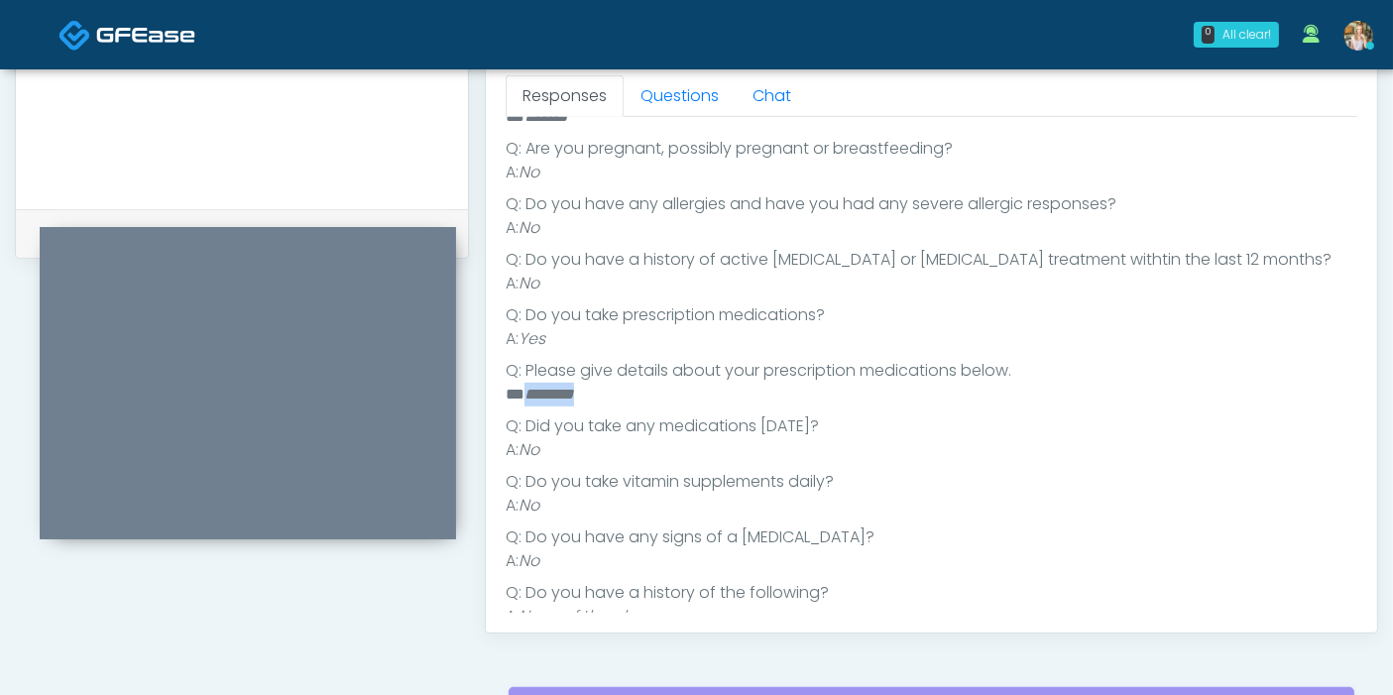
drag, startPoint x: 586, startPoint y: 397, endPoint x: 526, endPoint y: 395, distance: 59.5
click at [526, 395] on li "** ********" at bounding box center [923, 395] width 835 height 24
copy em "********"
drag, startPoint x: 692, startPoint y: 611, endPoint x: 700, endPoint y: 572, distance: 39.5
click at [691, 611] on div "Responses Questions Chat Good Faith Exam Script Good Faith Exam Script INTRODUC…" at bounding box center [931, 344] width 891 height 577
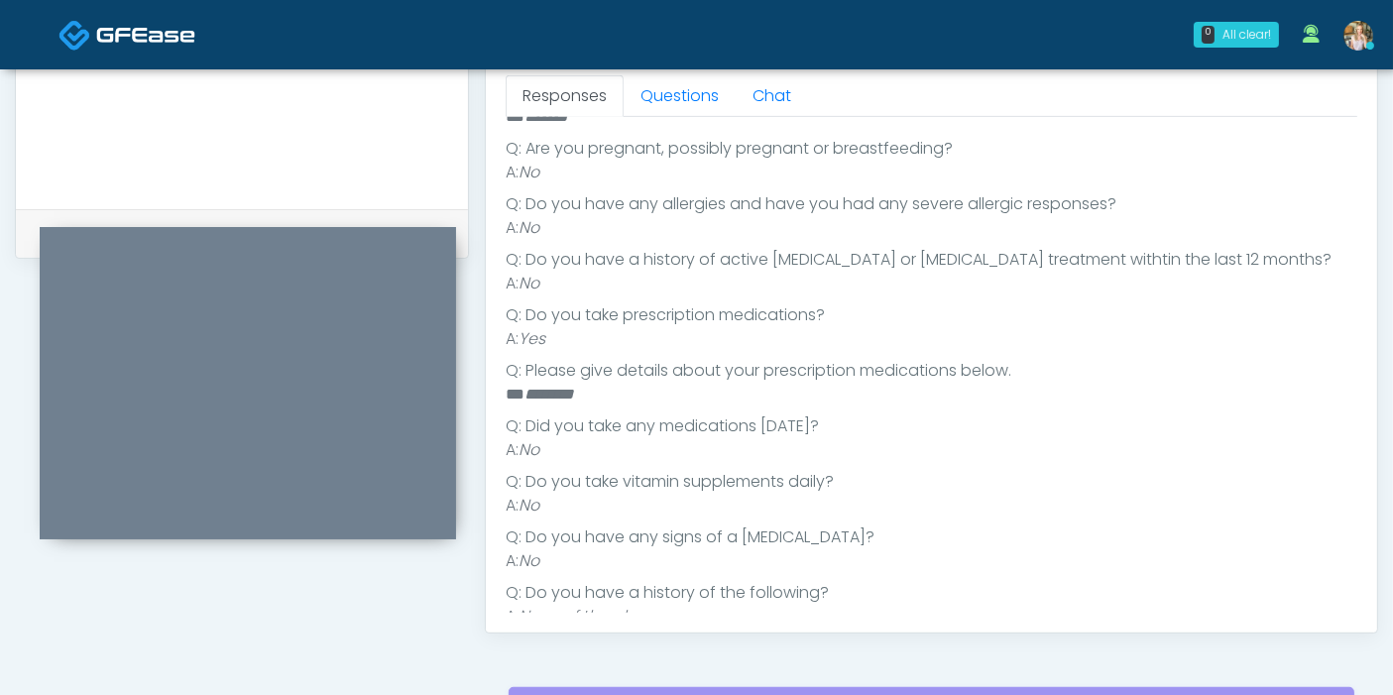
click at [755, 549] on li "A: No" at bounding box center [931, 561] width 851 height 24
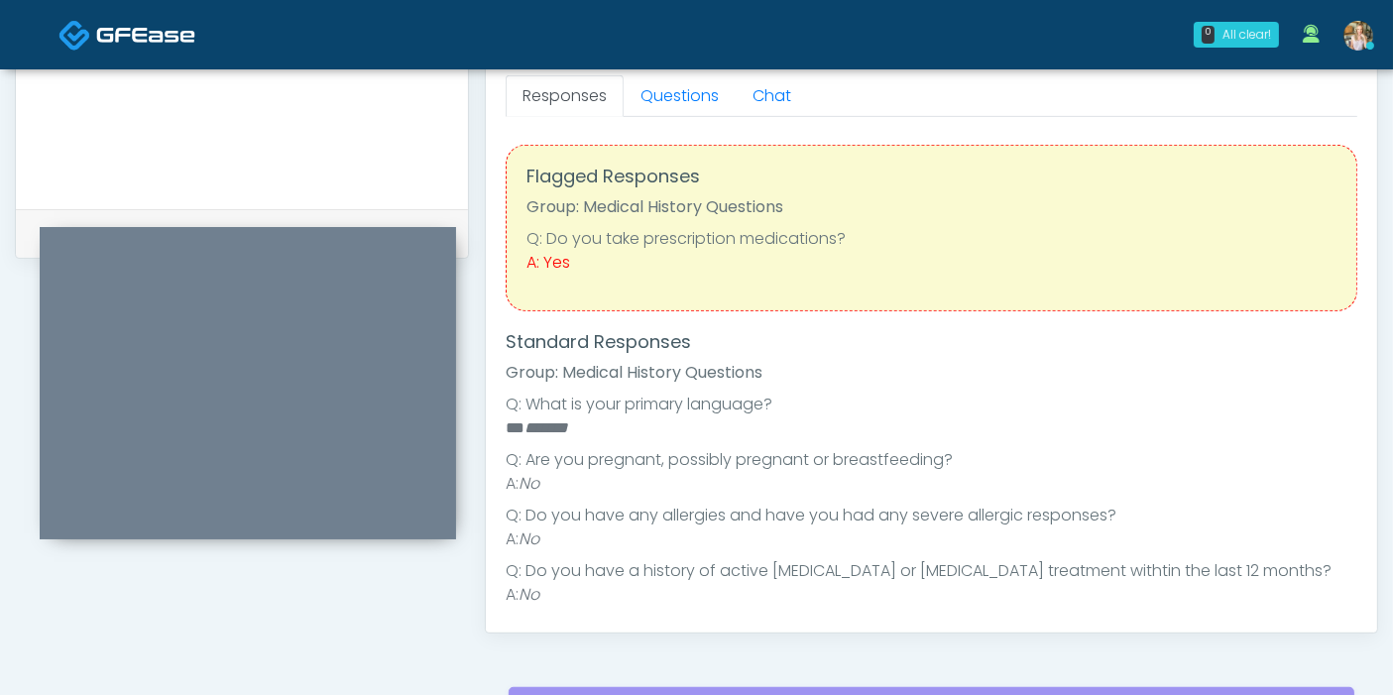
scroll to position [770, 0]
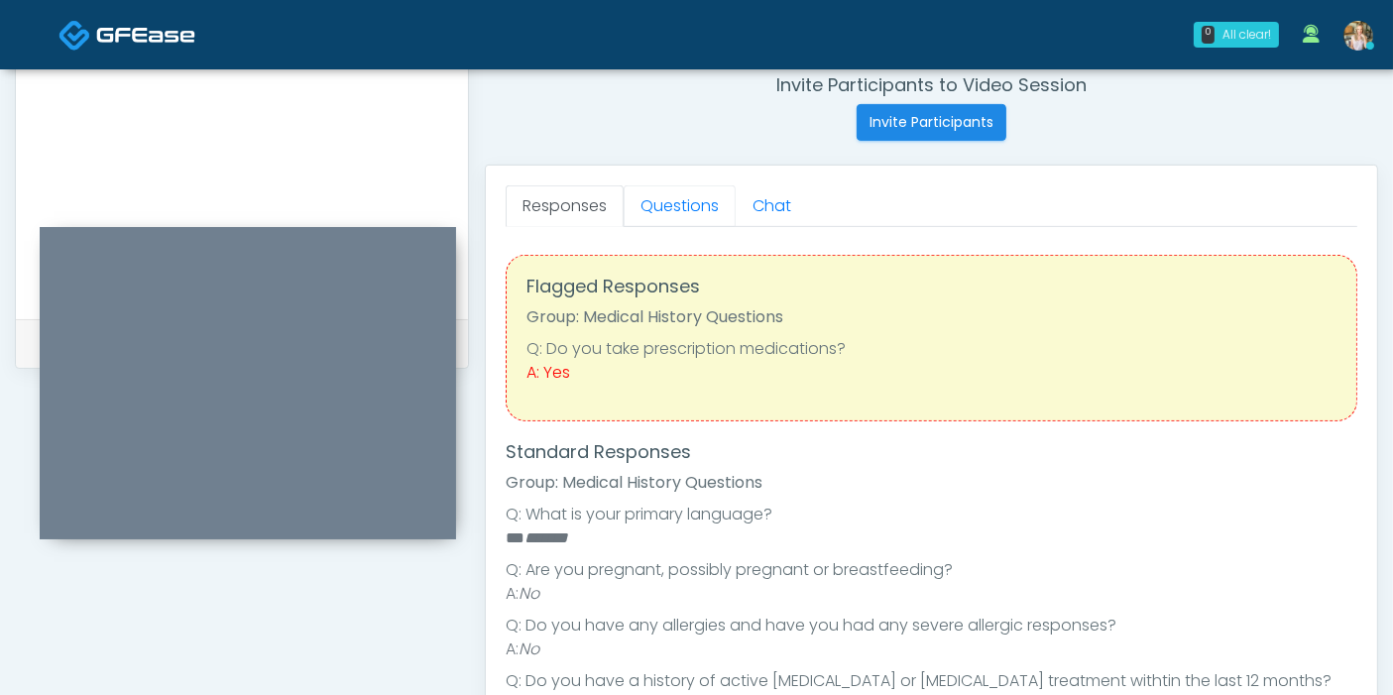
drag, startPoint x: 668, startPoint y: 198, endPoint x: 537, endPoint y: 276, distance: 152.0
click at [668, 198] on link "Questions" at bounding box center [679, 206] width 112 height 42
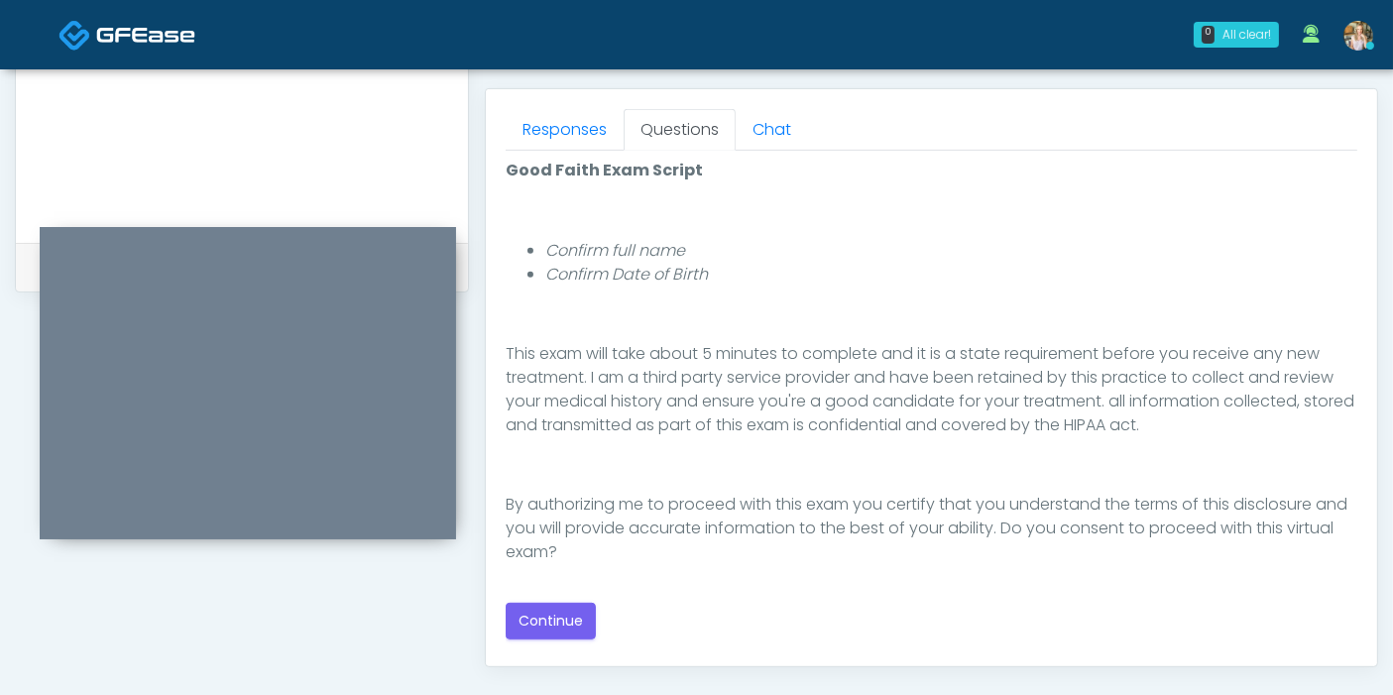
scroll to position [880, 0]
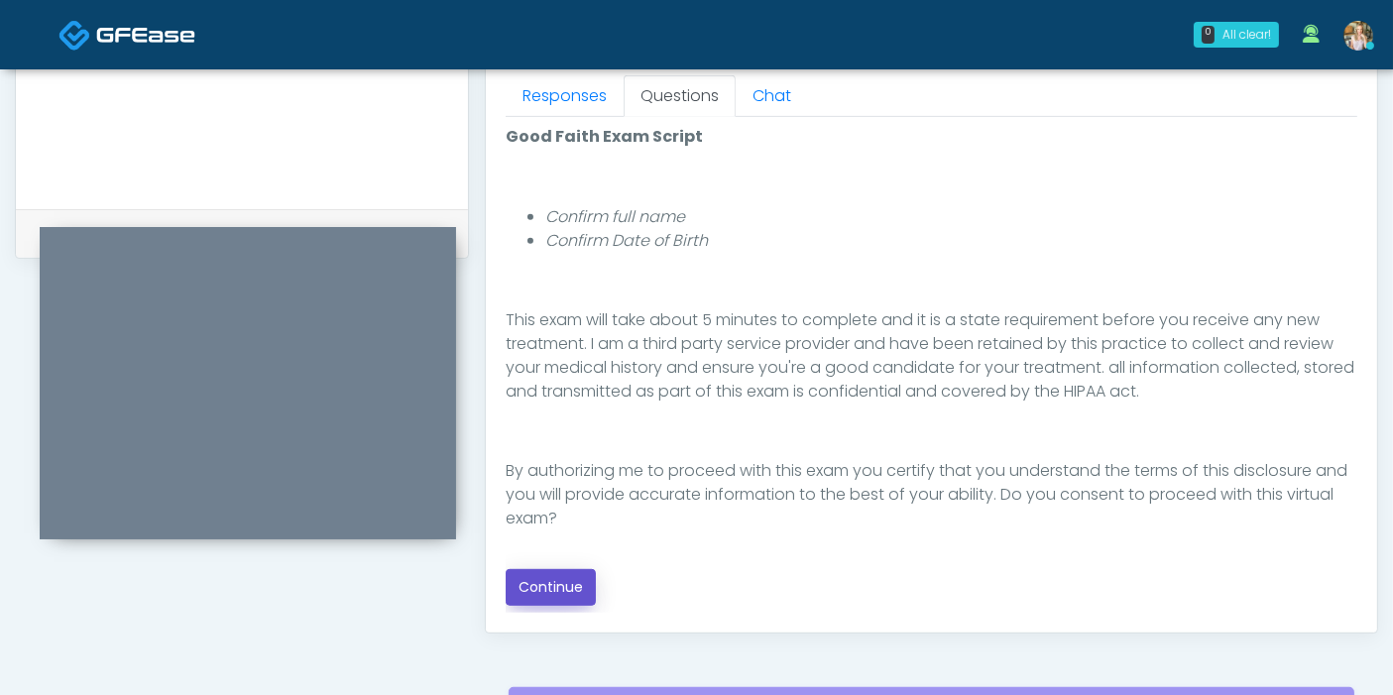
click at [569, 580] on button "Continue" at bounding box center [551, 587] width 90 height 37
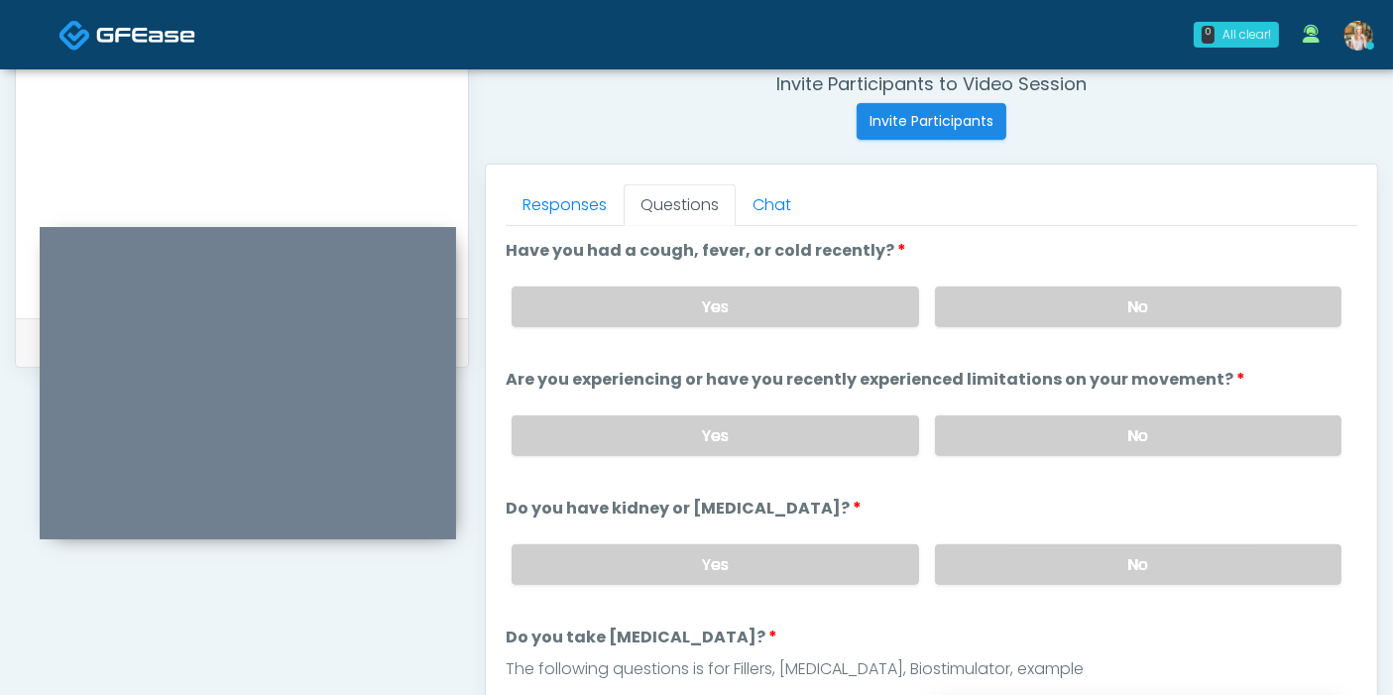
scroll to position [750, 0]
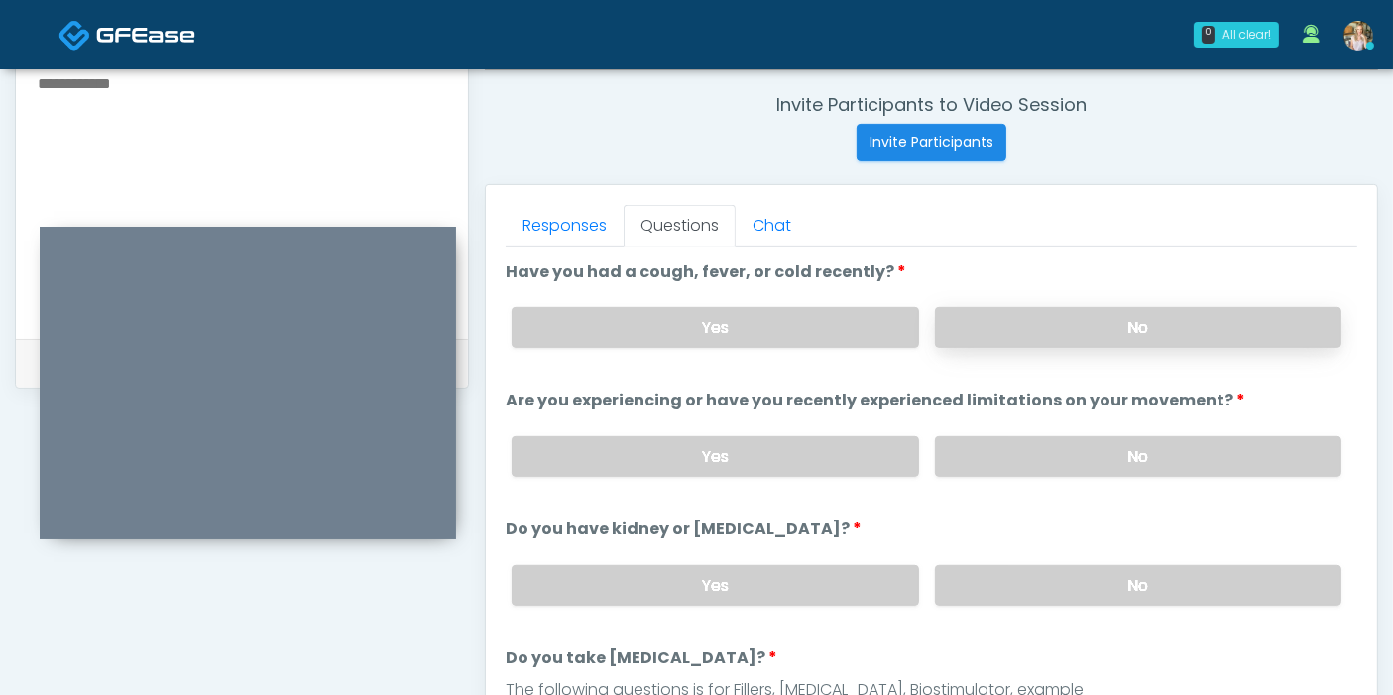
click at [1123, 325] on label "No" at bounding box center [1138, 327] width 406 height 41
click at [1132, 445] on label "No" at bounding box center [1138, 456] width 406 height 41
click at [786, 331] on label "Yes" at bounding box center [714, 327] width 406 height 41
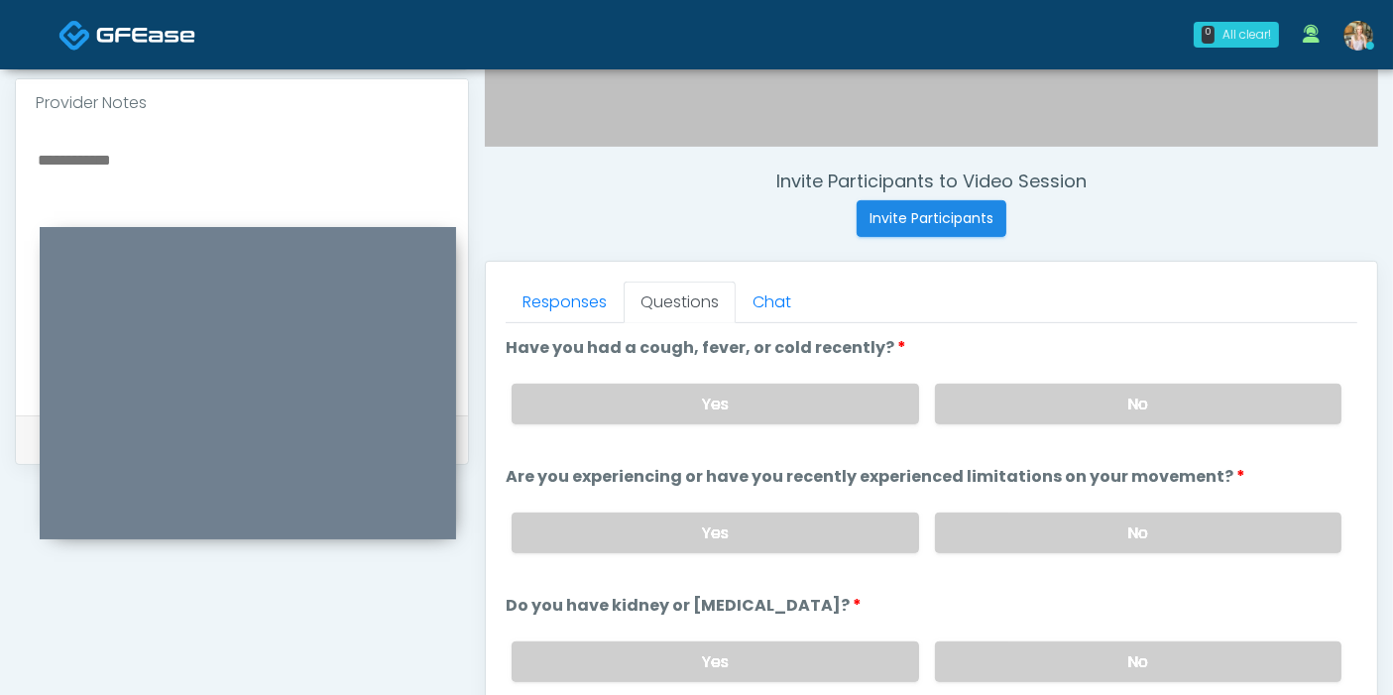
scroll to position [639, 0]
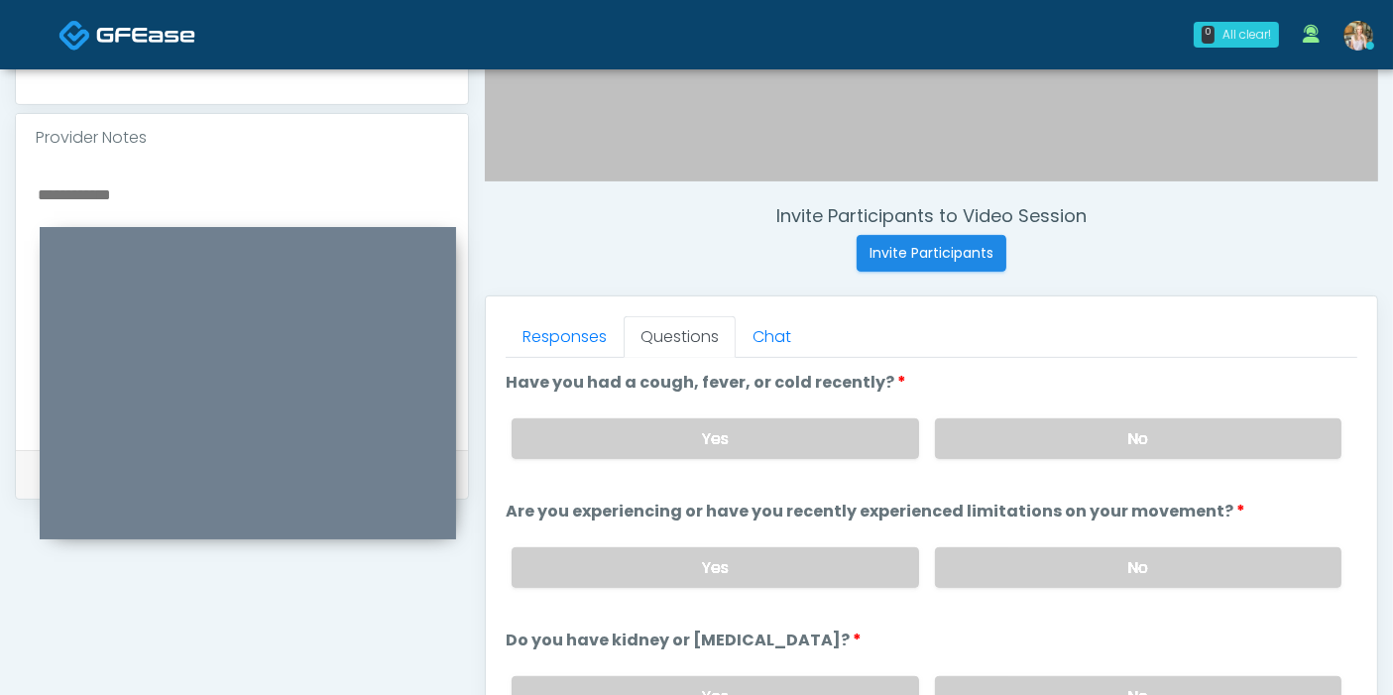
click at [261, 196] on textarea at bounding box center [242, 302] width 412 height 242
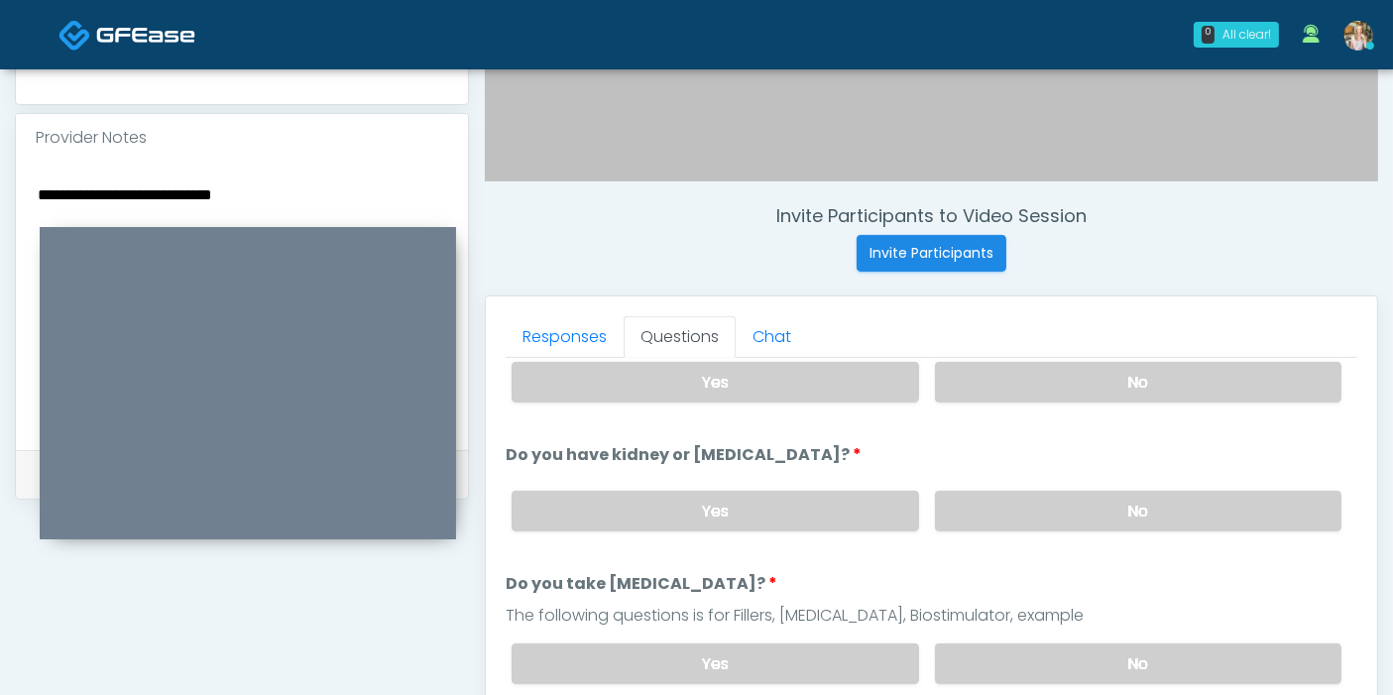
scroll to position [220, 0]
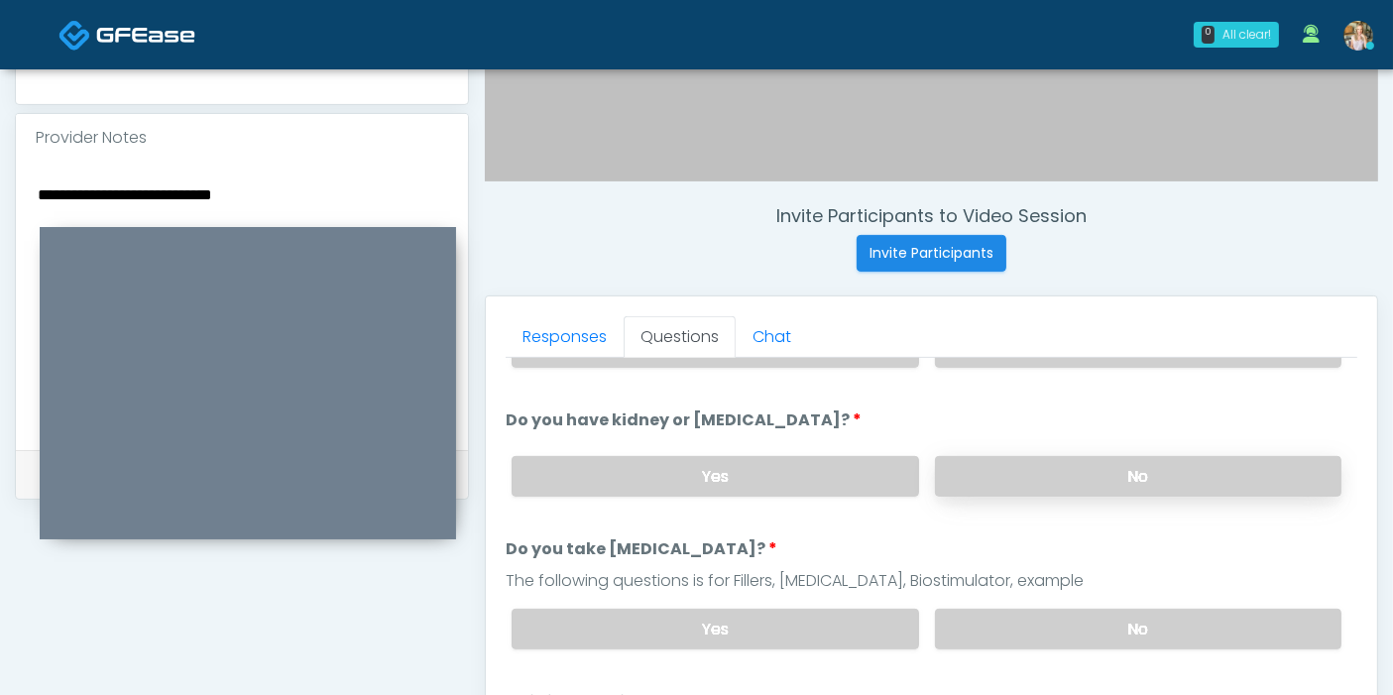
type textarea "**********"
click at [1055, 466] on label "No" at bounding box center [1138, 476] width 406 height 41
click at [1098, 632] on label "No" at bounding box center [1138, 629] width 406 height 41
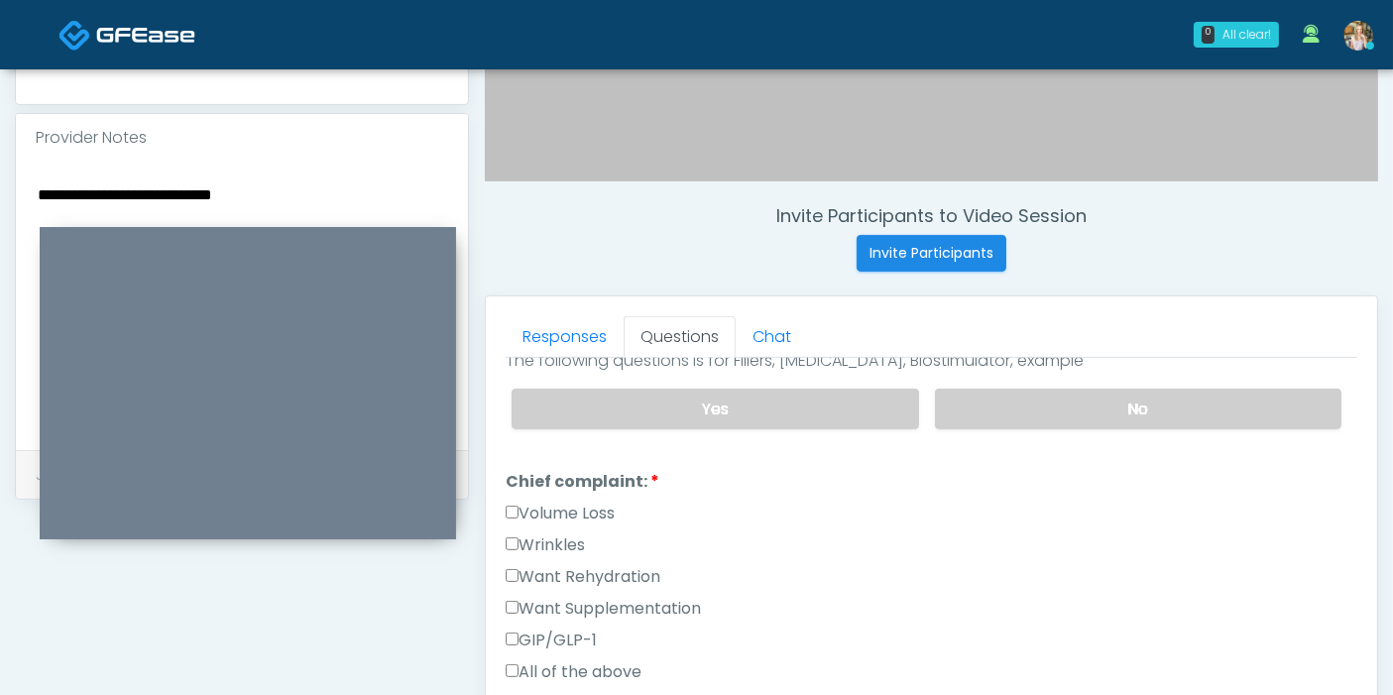
scroll to position [550, 0]
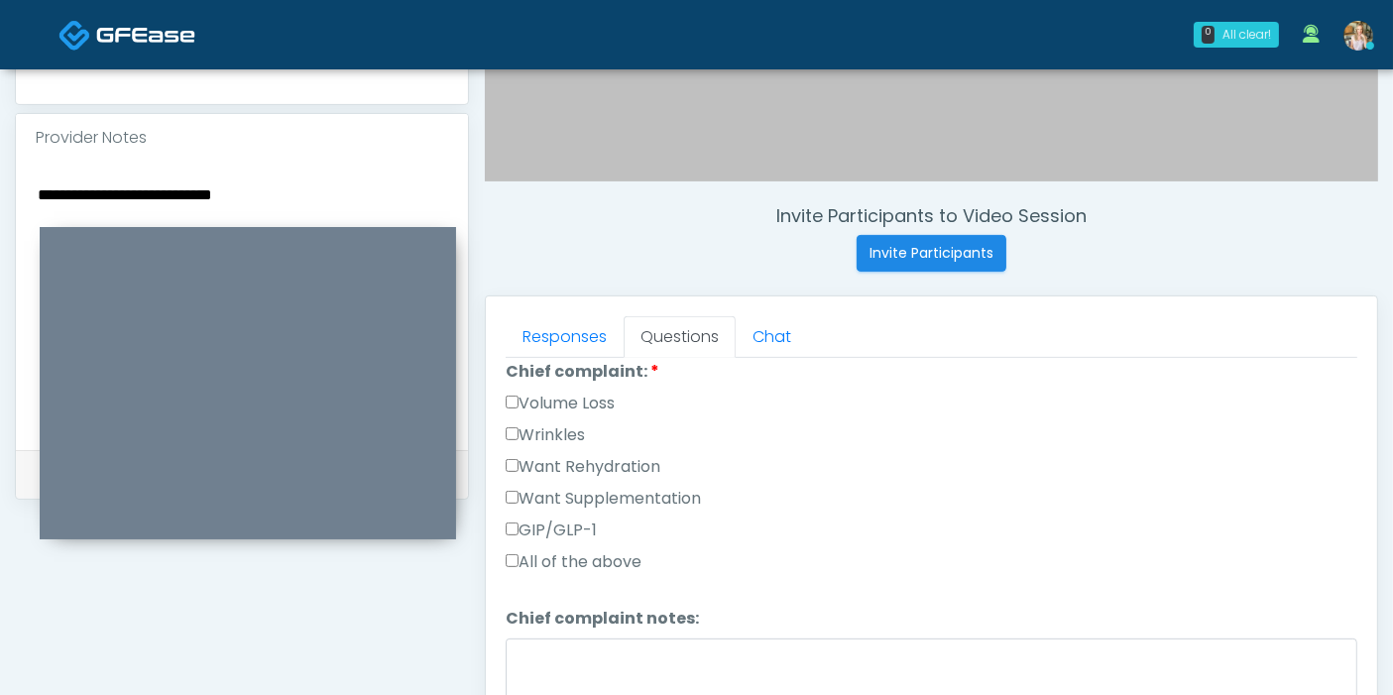
click at [543, 487] on label "Want Supplementation" at bounding box center [603, 499] width 195 height 24
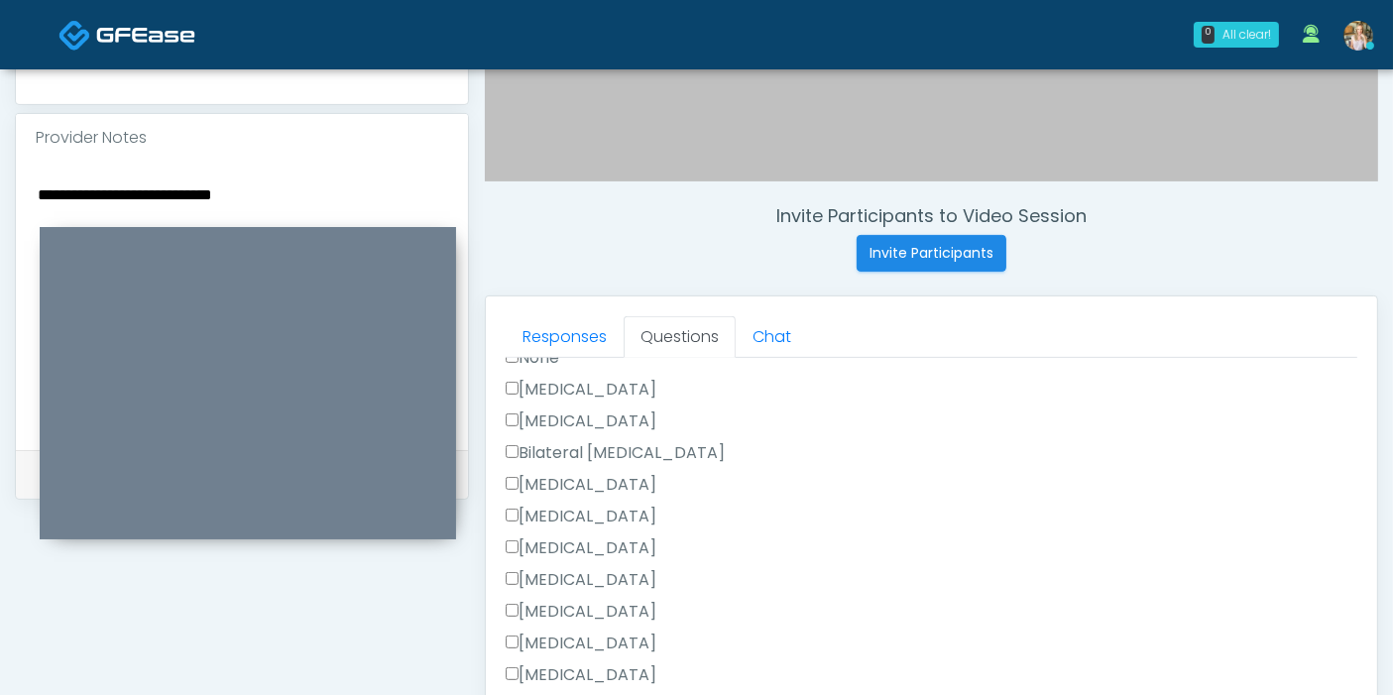
scroll to position [880, 0]
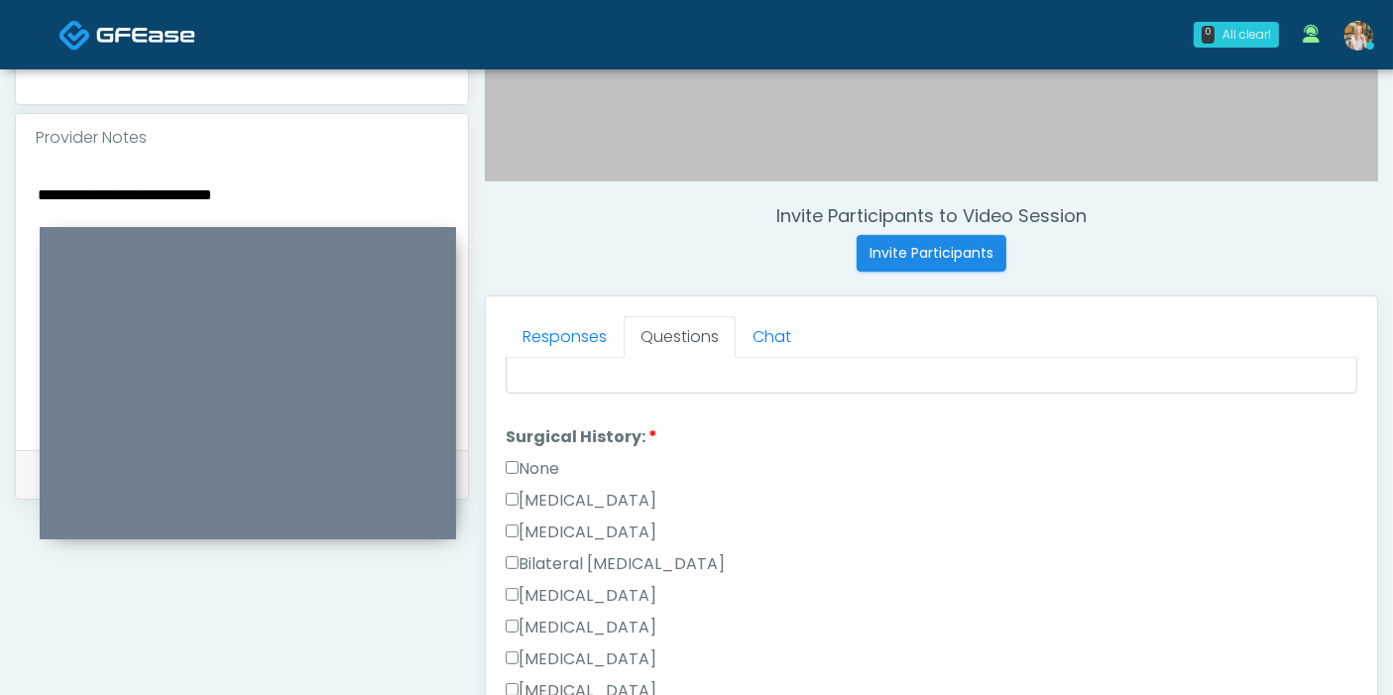
click at [537, 460] on label "None" at bounding box center [533, 469] width 54 height 24
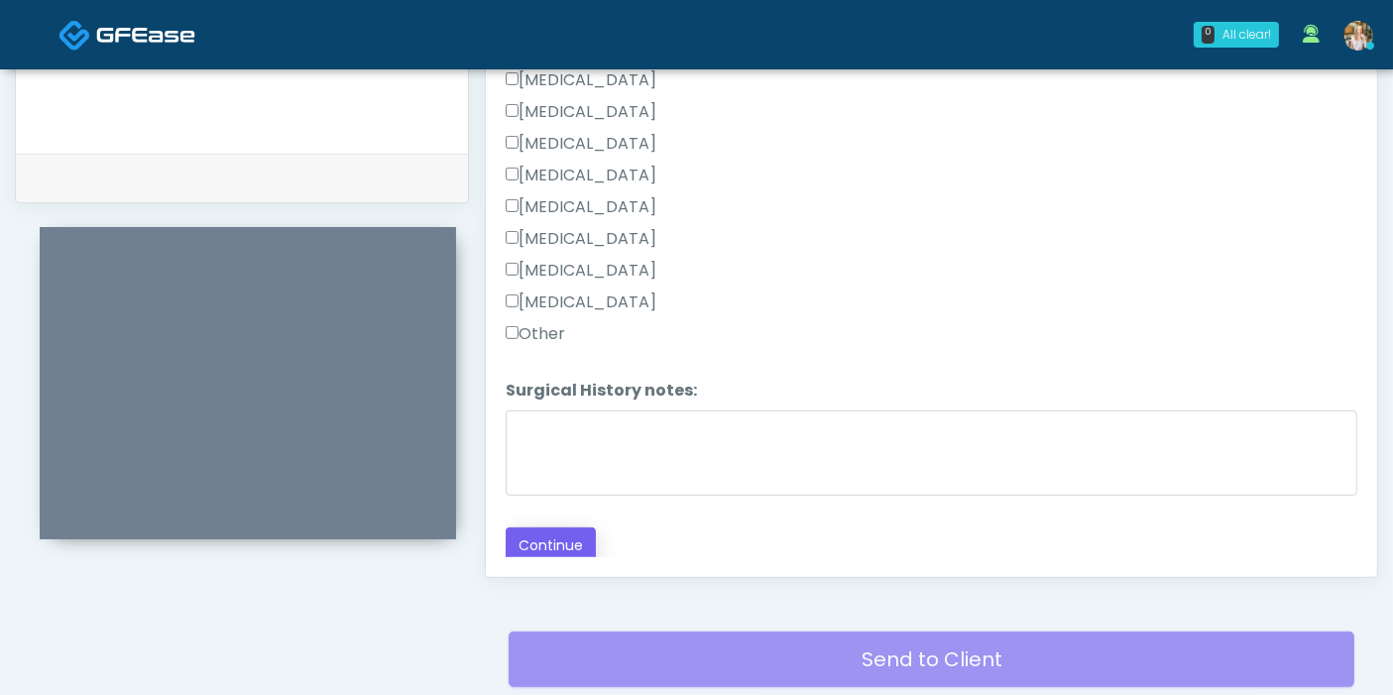
scroll to position [970, 0]
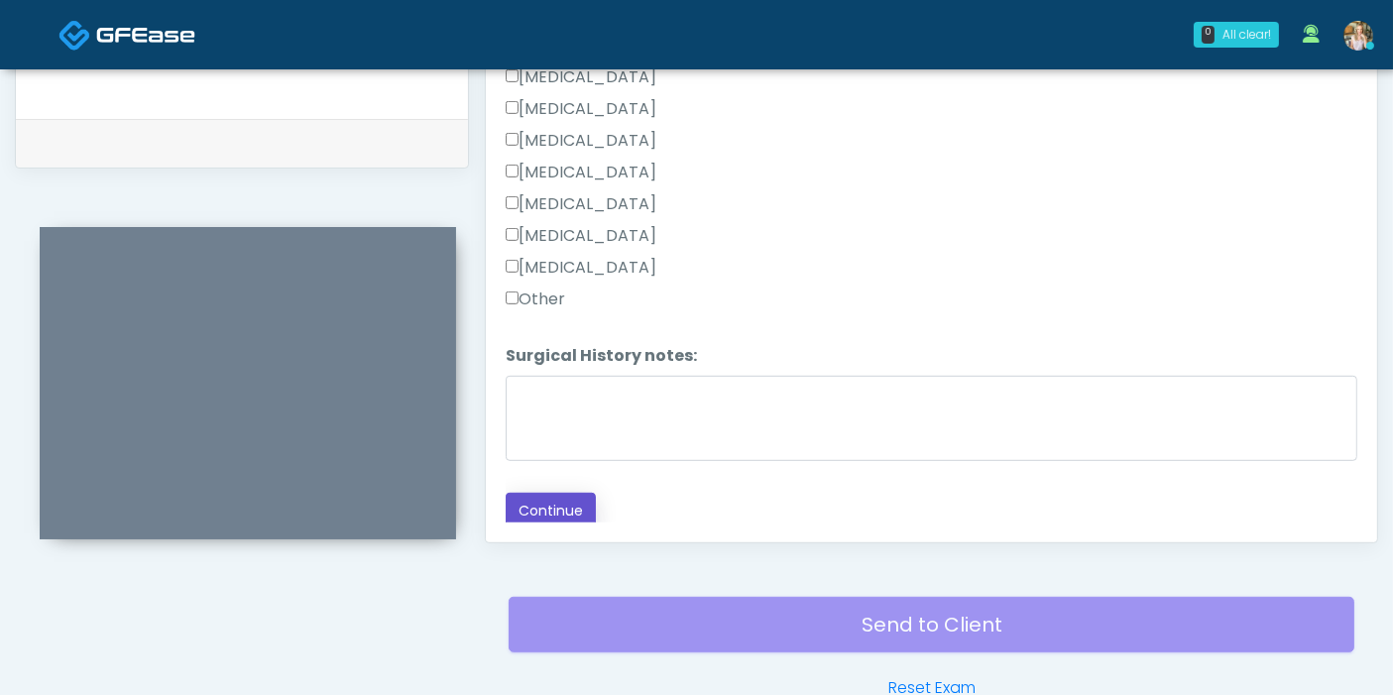
click at [551, 500] on button "Continue" at bounding box center [551, 511] width 90 height 37
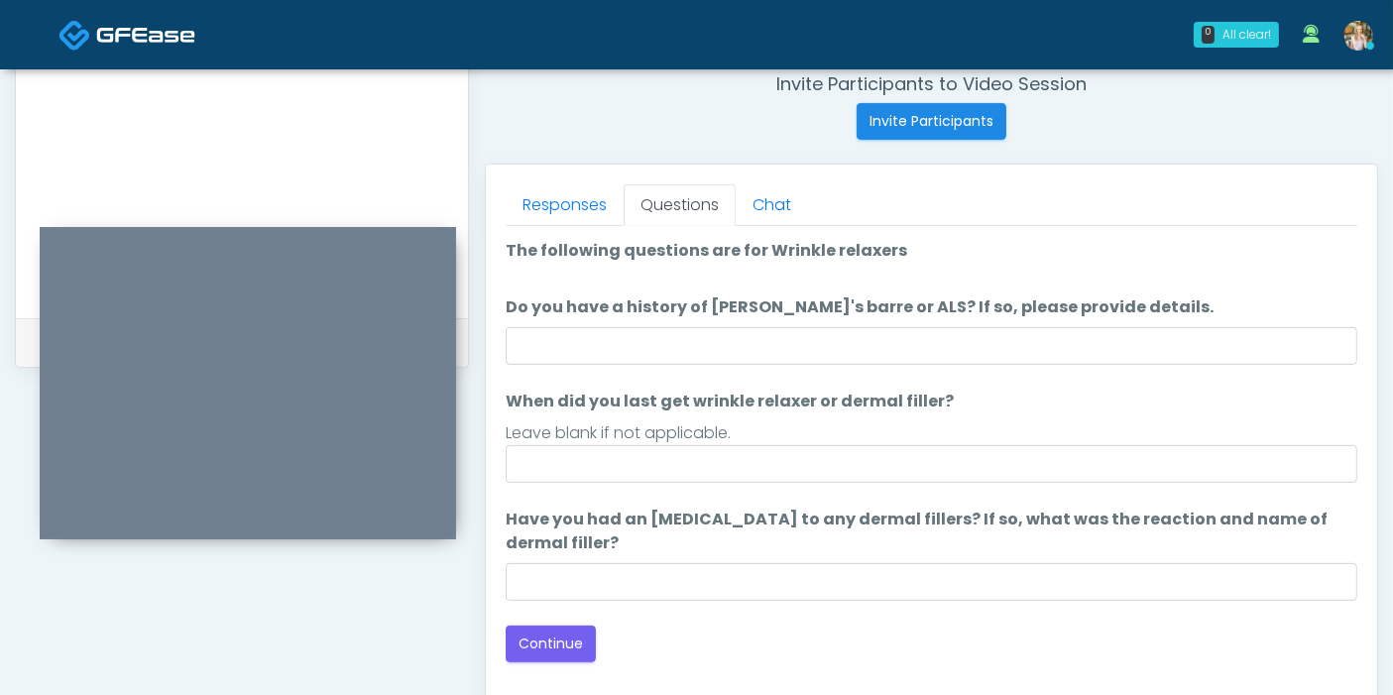
scroll to position [750, 0]
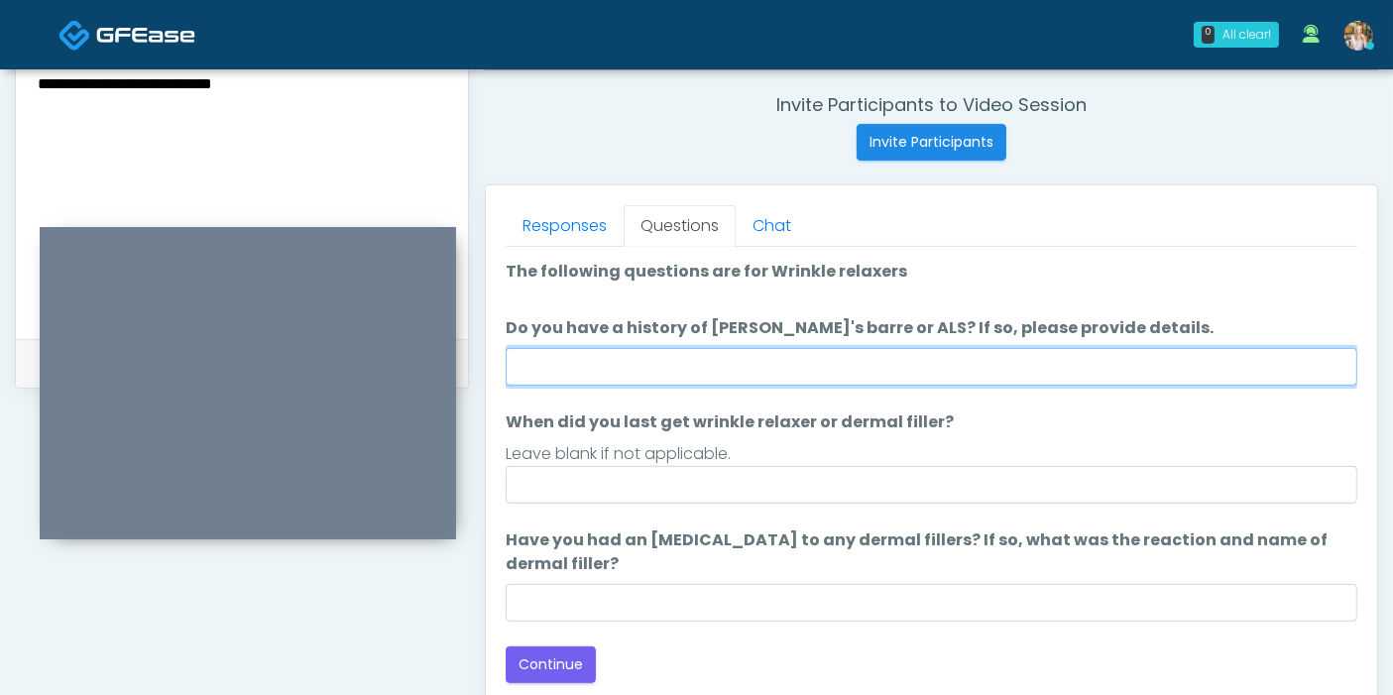
click at [953, 372] on input "Do you have a history of Guillain's barre or ALS? If so, please provide details." at bounding box center [931, 367] width 851 height 38
type input "******"
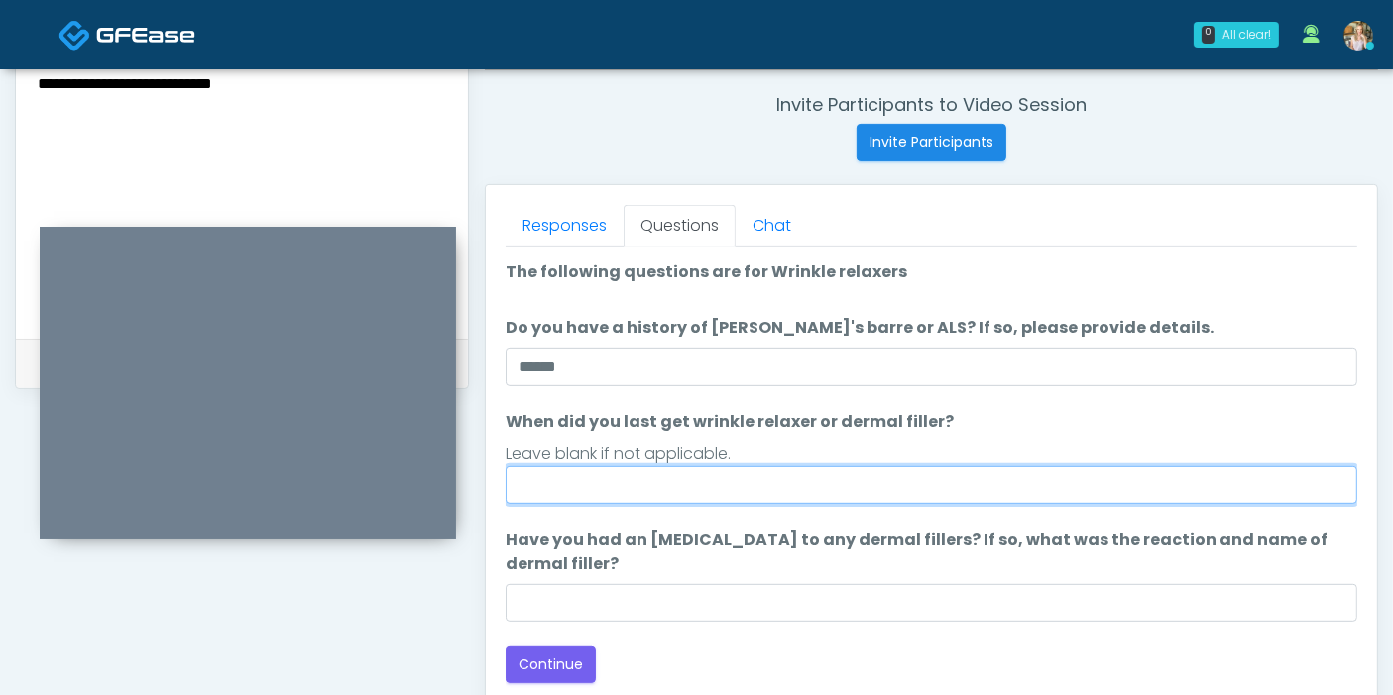
type input "*"
type input "***"
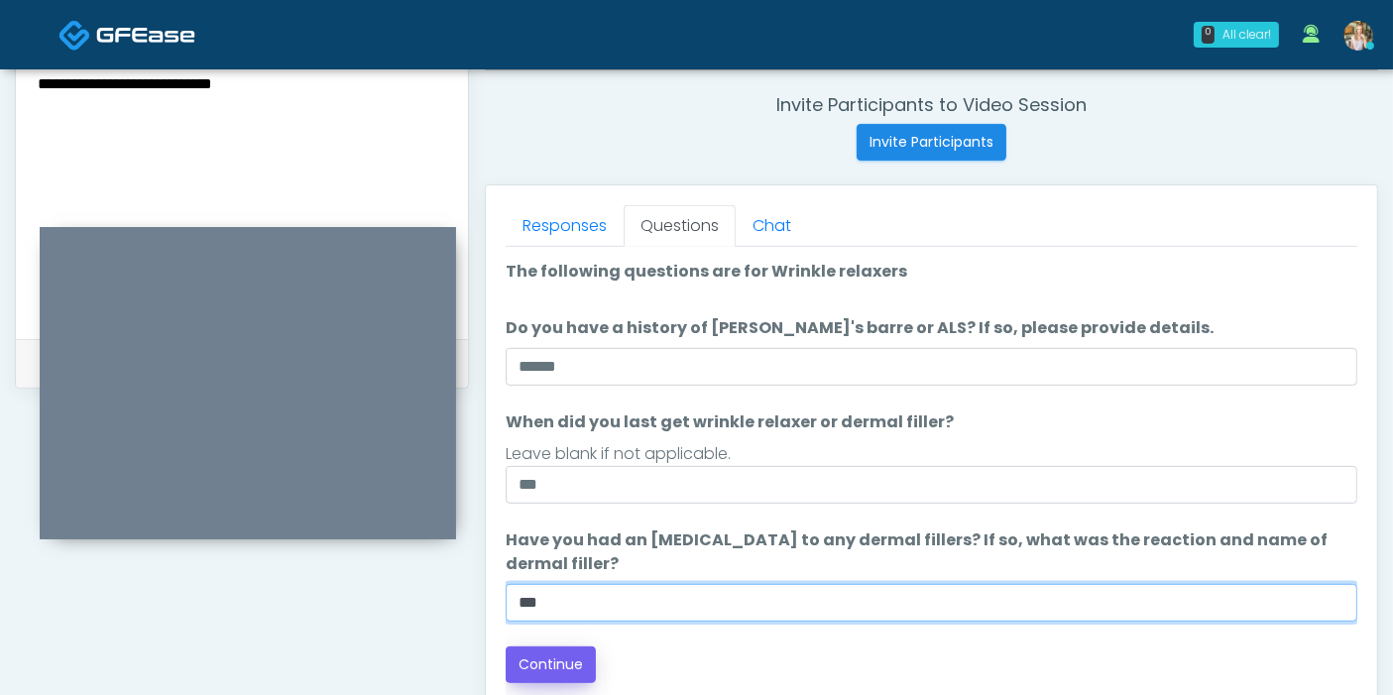
type input "***"
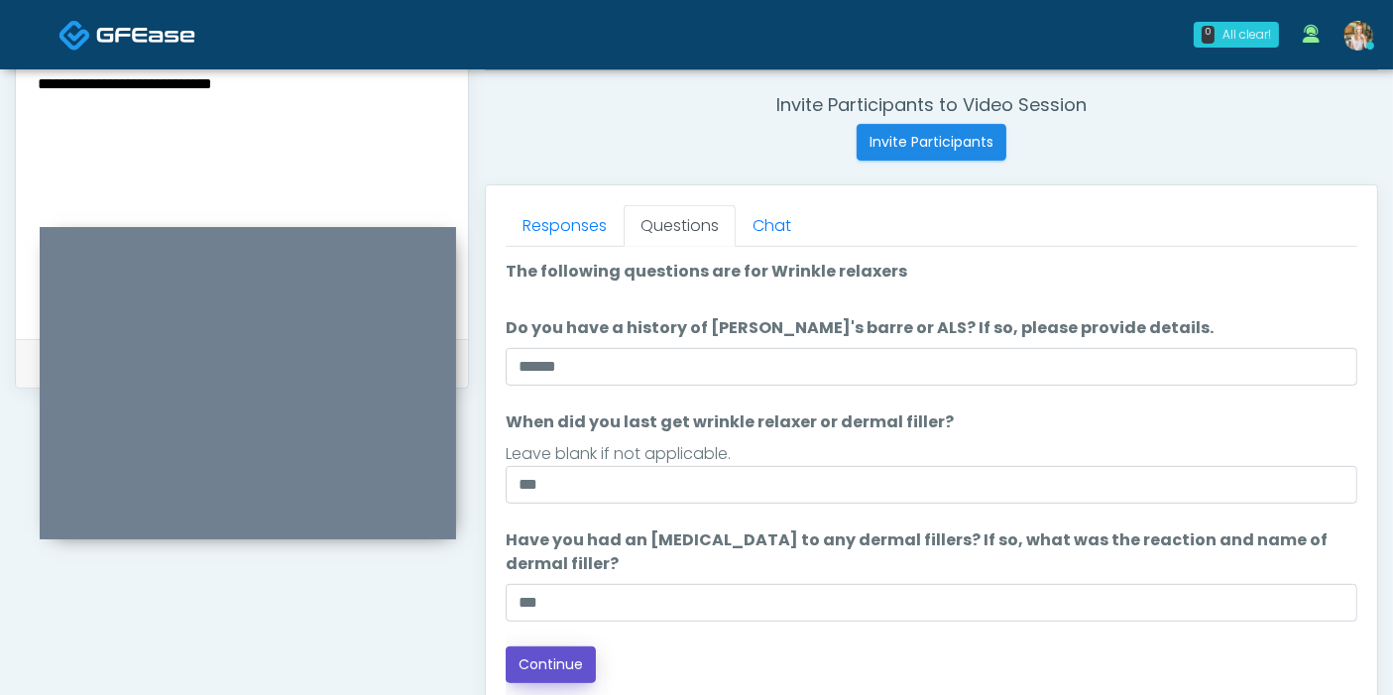
click at [566, 666] on button "Continue" at bounding box center [551, 664] width 90 height 37
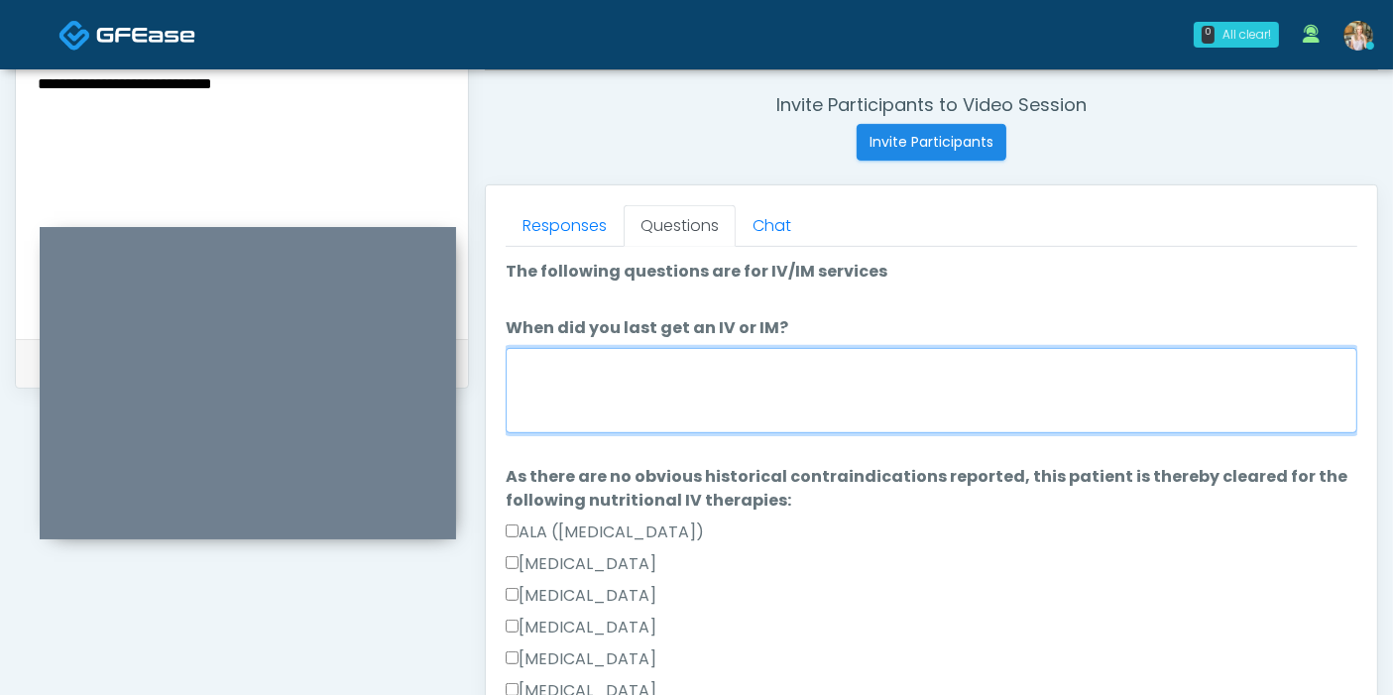
click at [897, 390] on textarea "When did you last get an IV or IM?" at bounding box center [931, 390] width 851 height 85
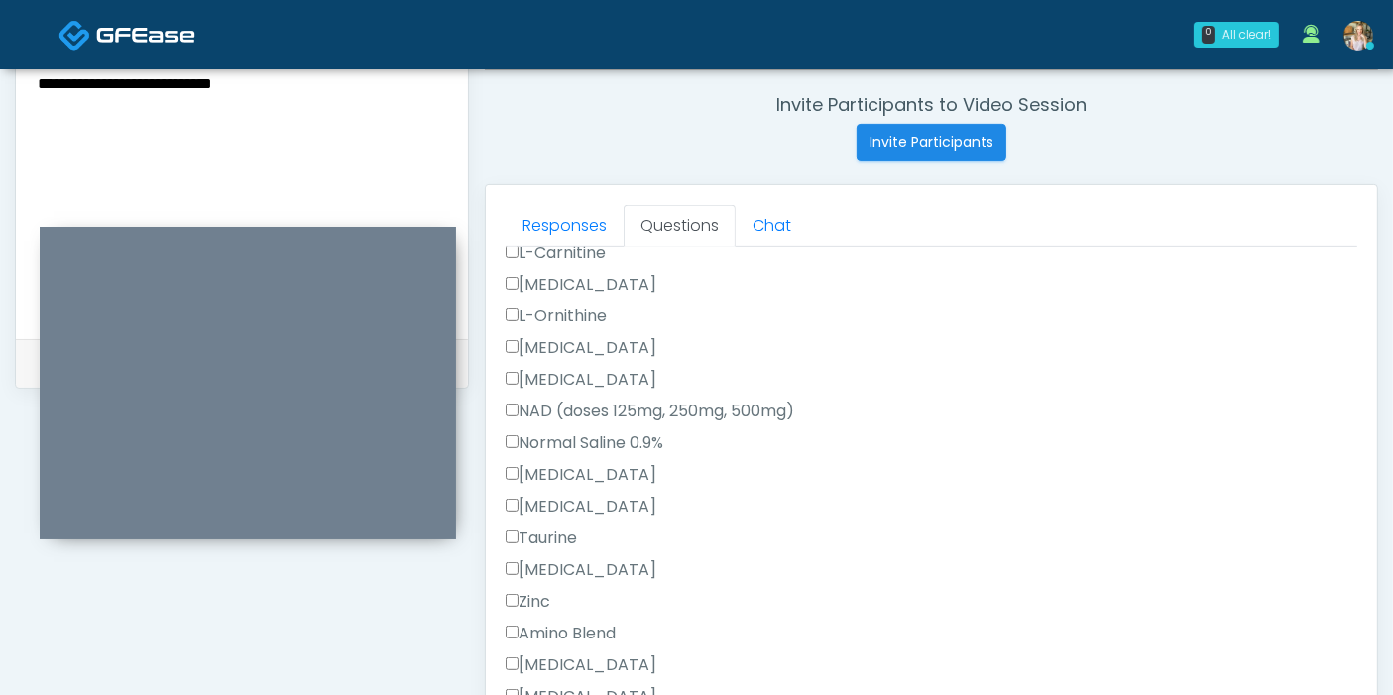
scroll to position [770, 0]
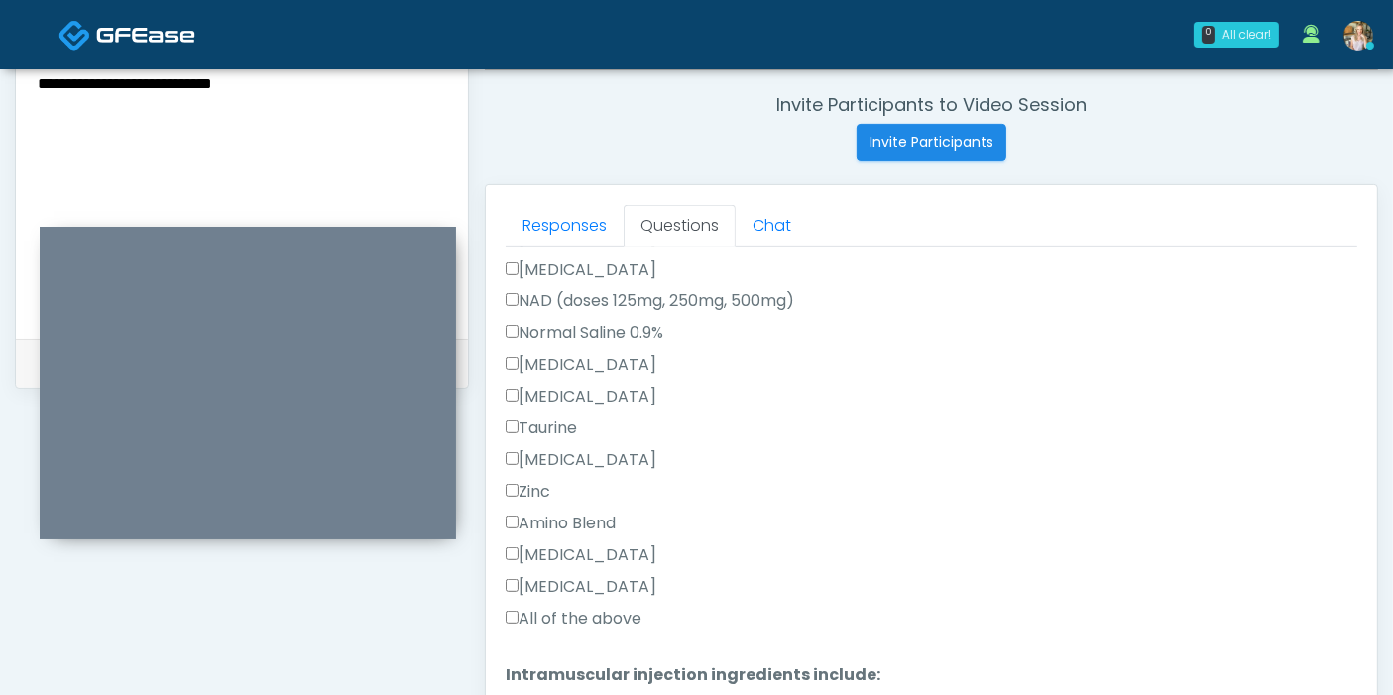
click at [509, 620] on label "All of the above" at bounding box center [574, 619] width 136 height 24
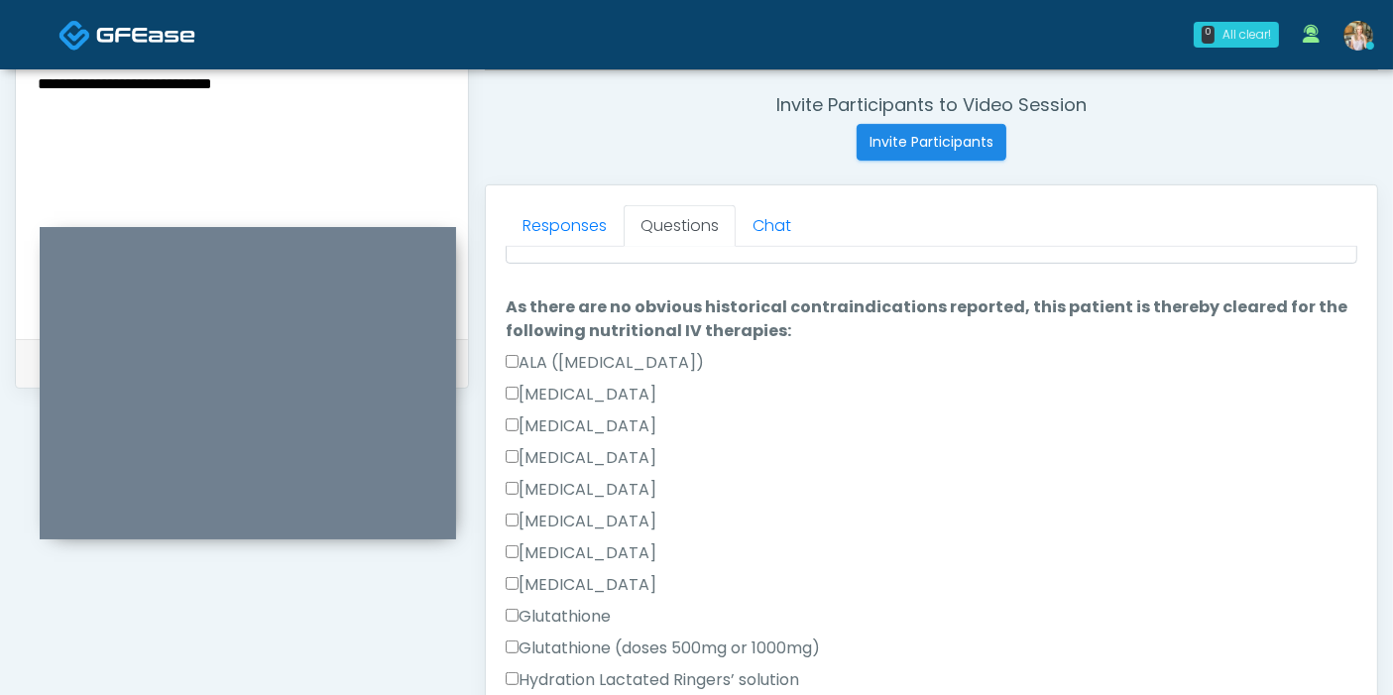
scroll to position [0, 0]
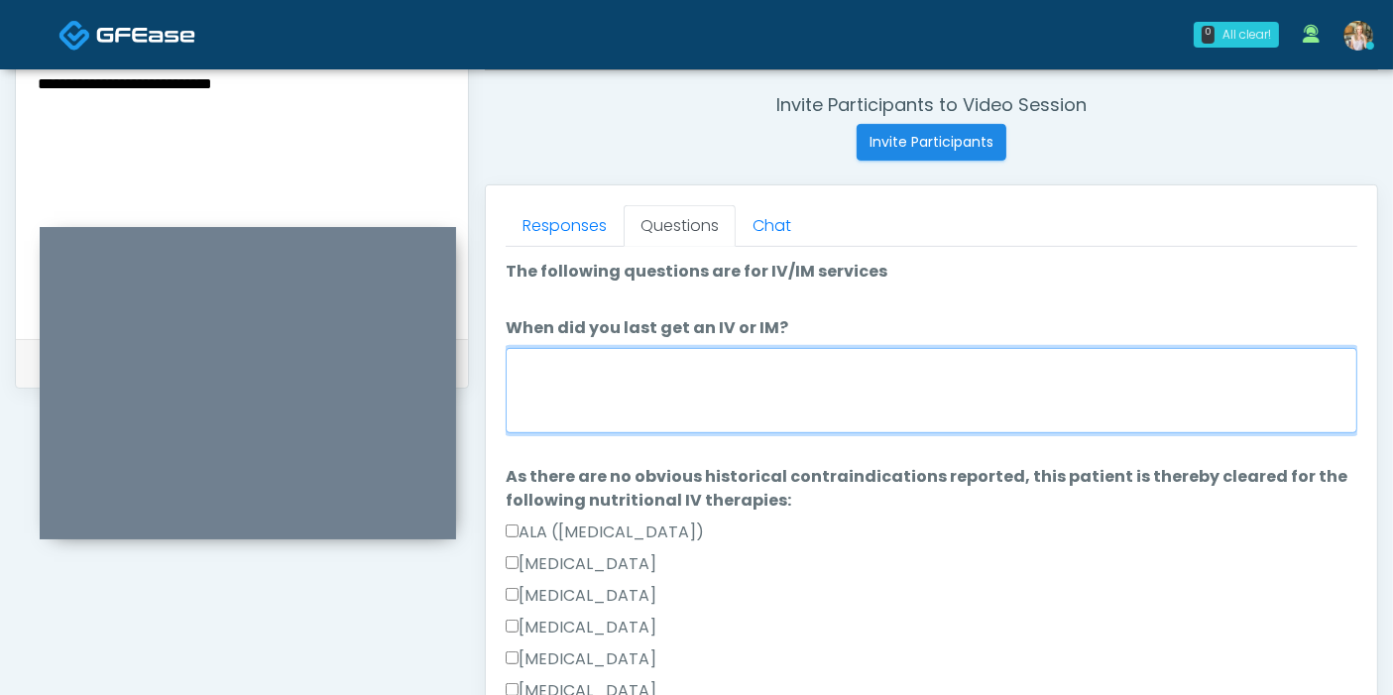
click at [810, 395] on textarea "When did you last get an IV or IM?" at bounding box center [931, 390] width 851 height 85
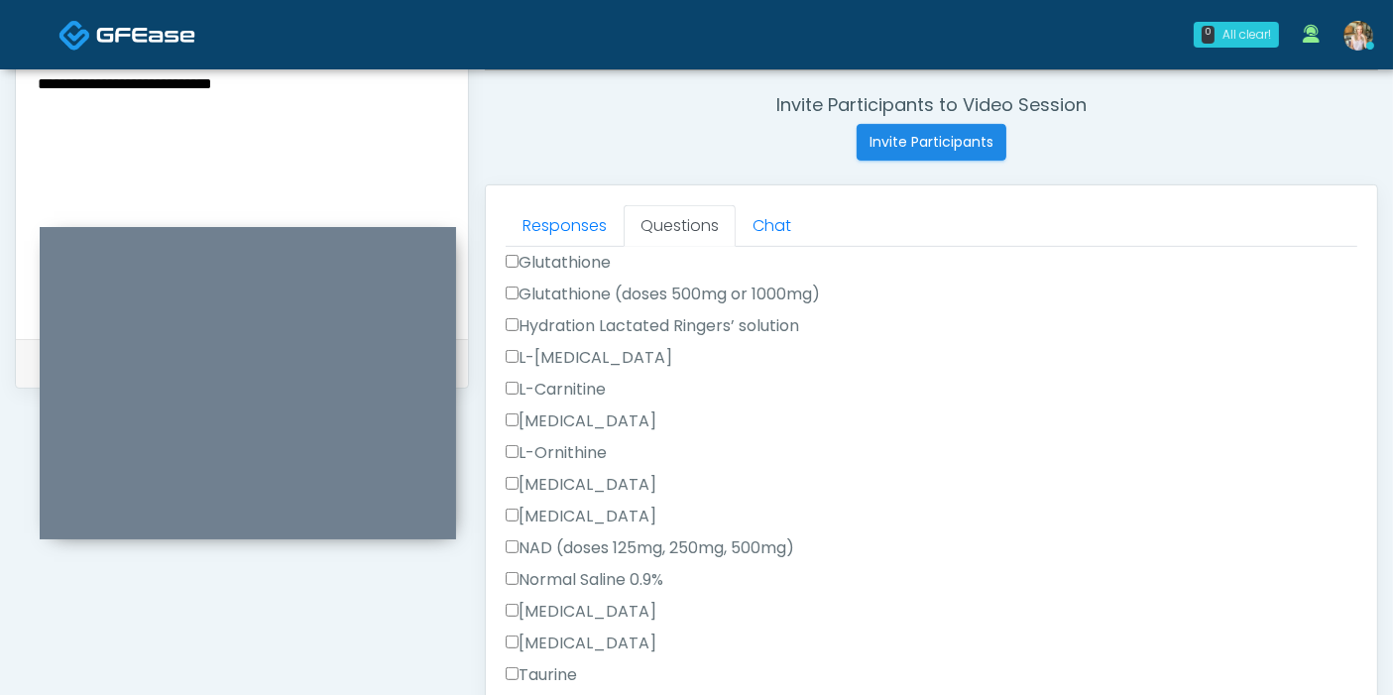
scroll to position [550, 0]
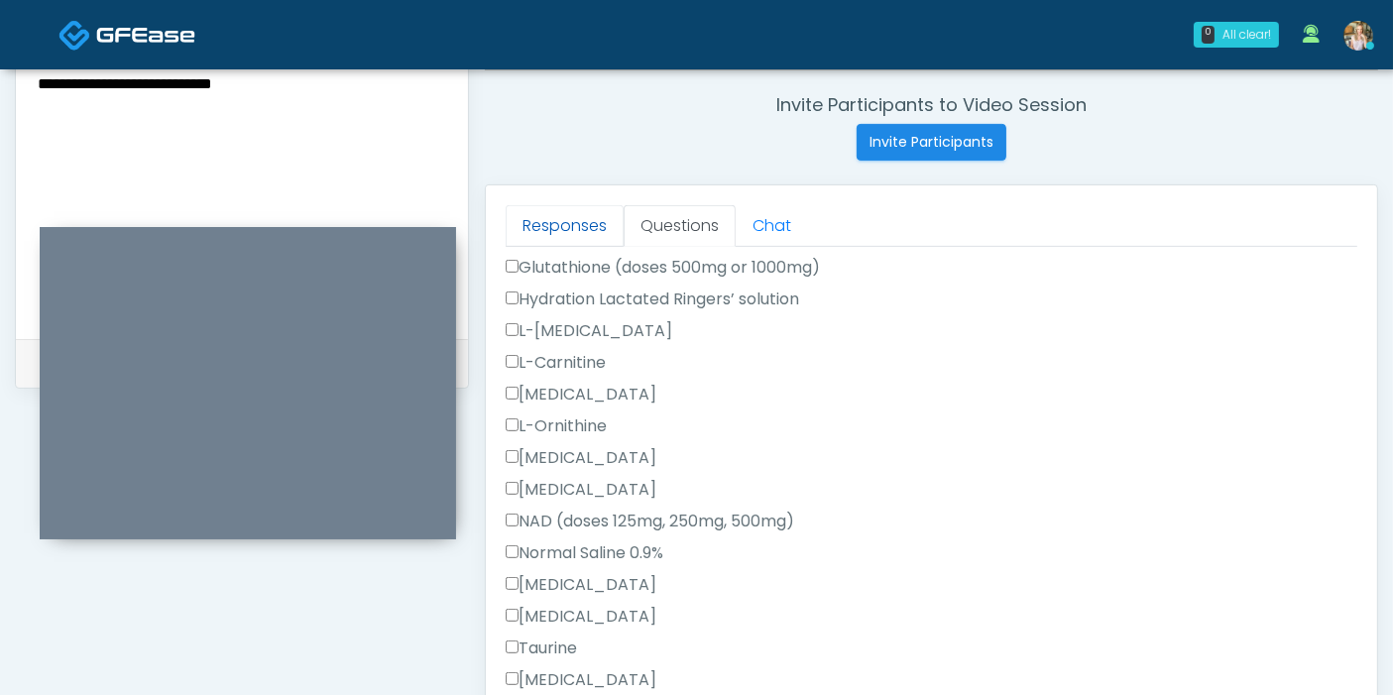
type textarea "*******"
click at [597, 225] on link "Responses" at bounding box center [565, 226] width 118 height 42
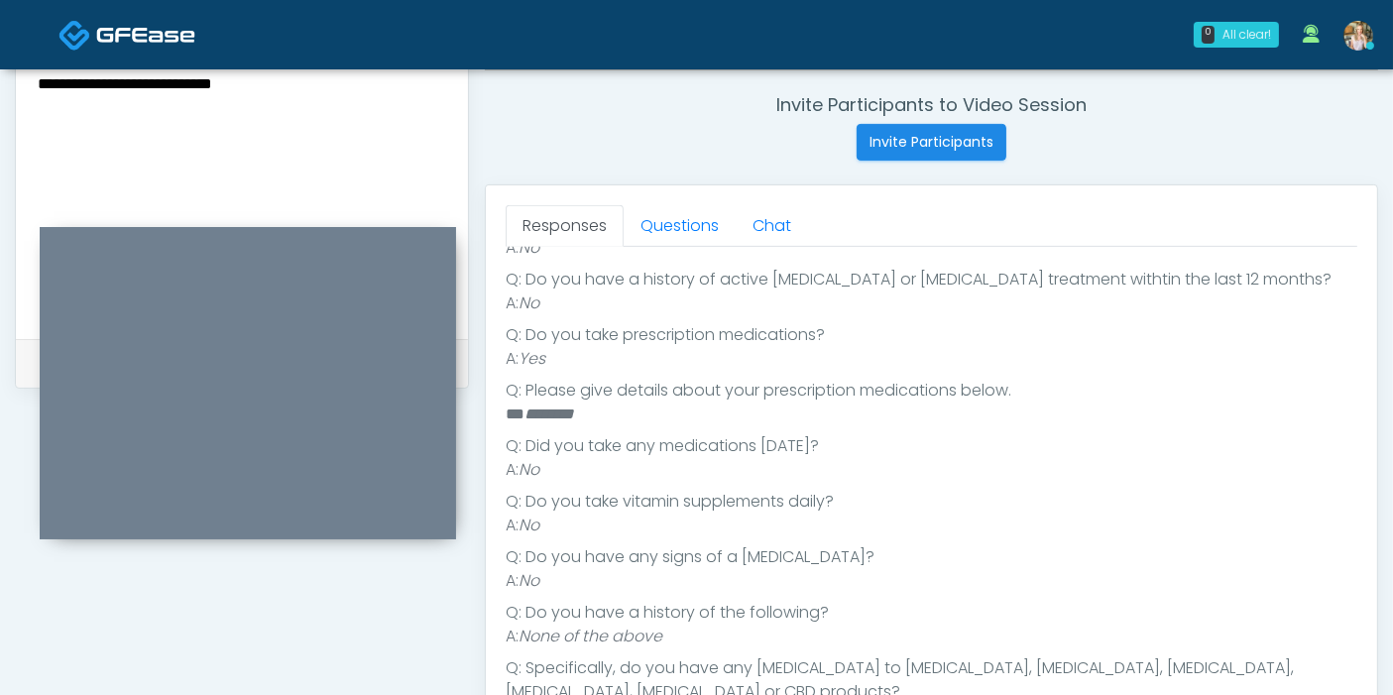
scroll to position [311, 0]
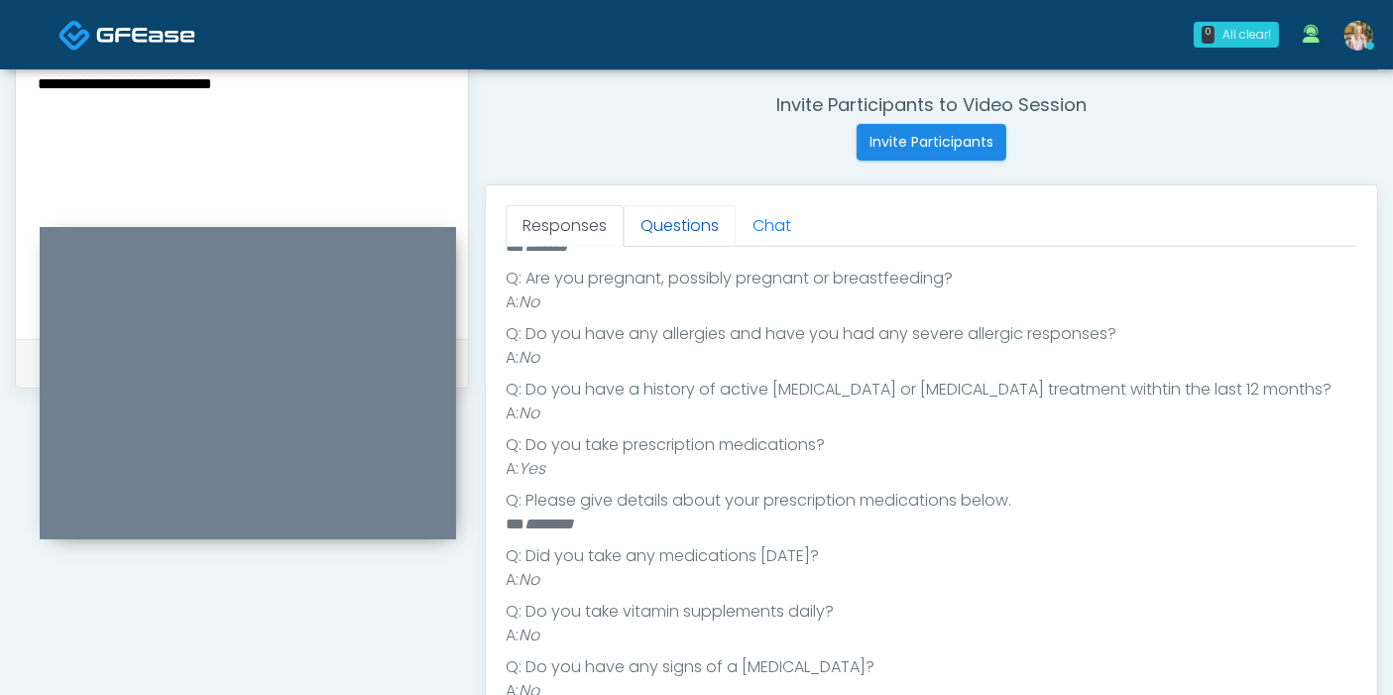
click at [666, 227] on link "Questions" at bounding box center [679, 226] width 112 height 42
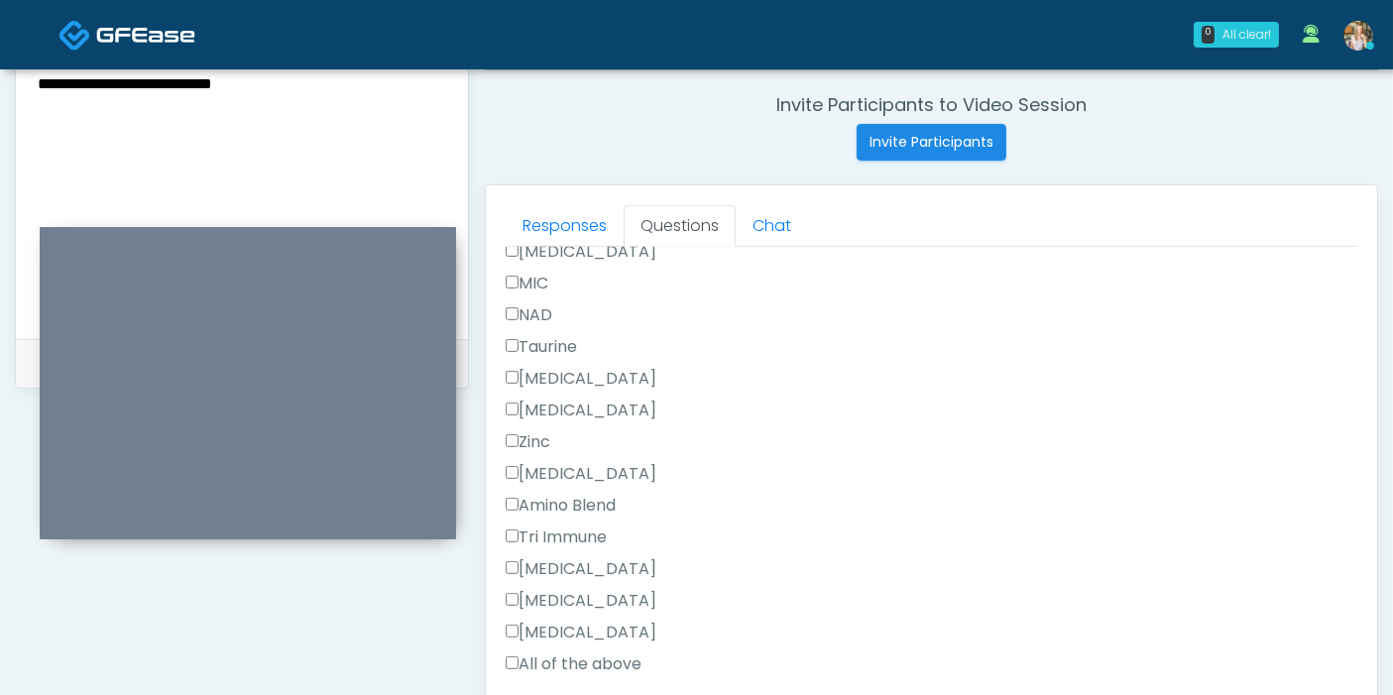
scroll to position [1416, 0]
click at [559, 661] on label "All of the above" at bounding box center [574, 663] width 136 height 24
drag, startPoint x: 636, startPoint y: 567, endPoint x: 526, endPoint y: 563, distance: 110.1
click at [526, 563] on div "Dexpanthenol" at bounding box center [931, 572] width 851 height 32
copy label "Dexpanthenol"
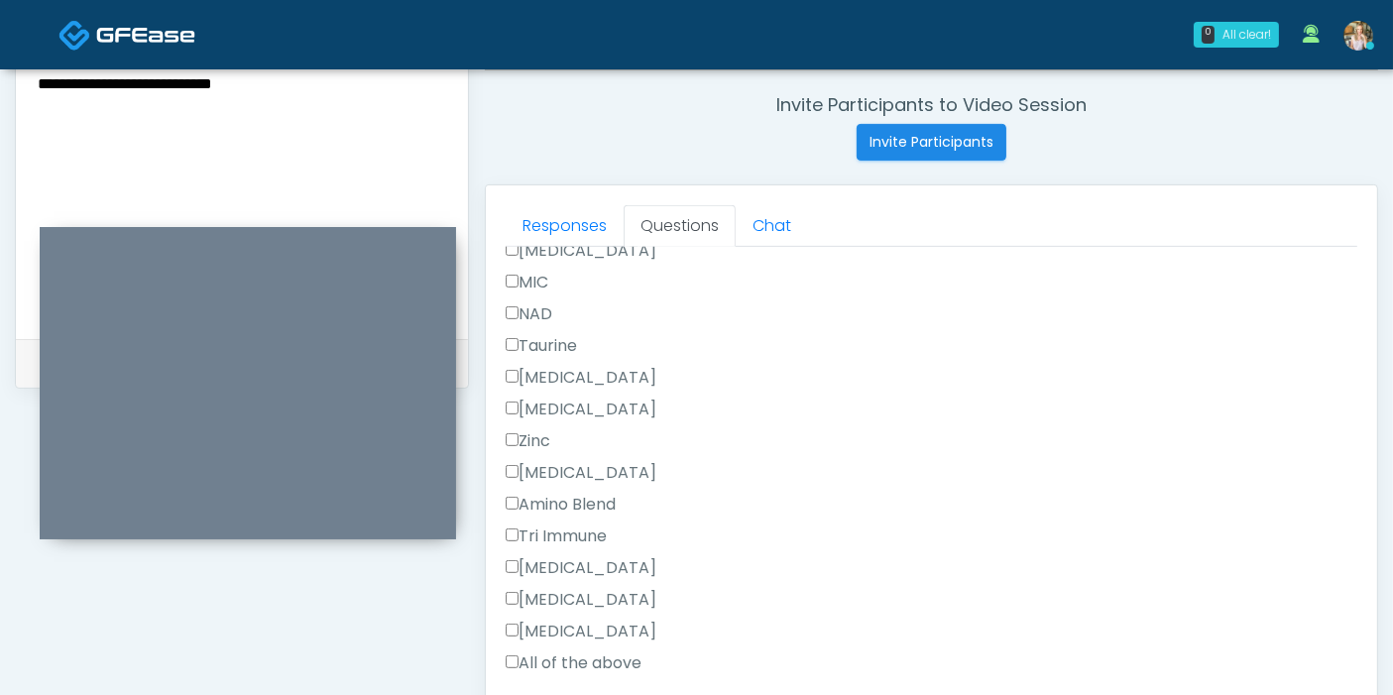
click at [763, 411] on div "Vitamin D" at bounding box center [931, 413] width 851 height 32
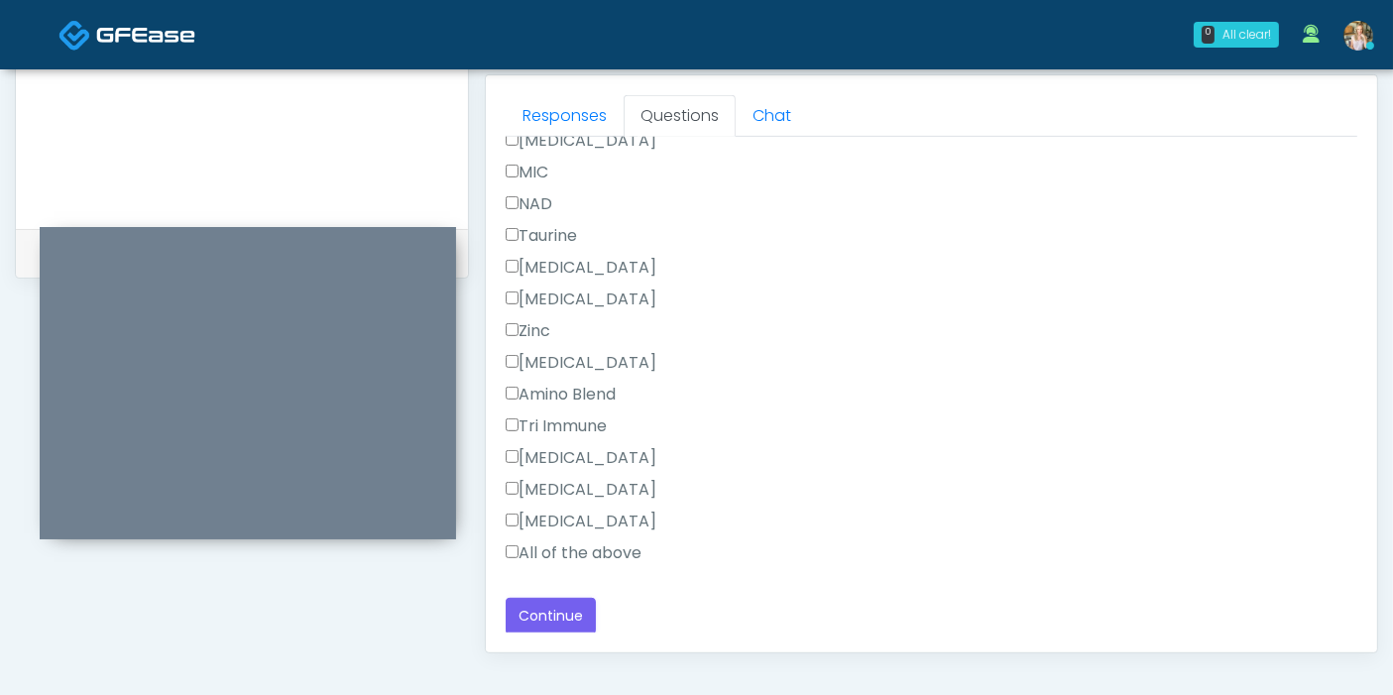
scroll to position [970, 0]
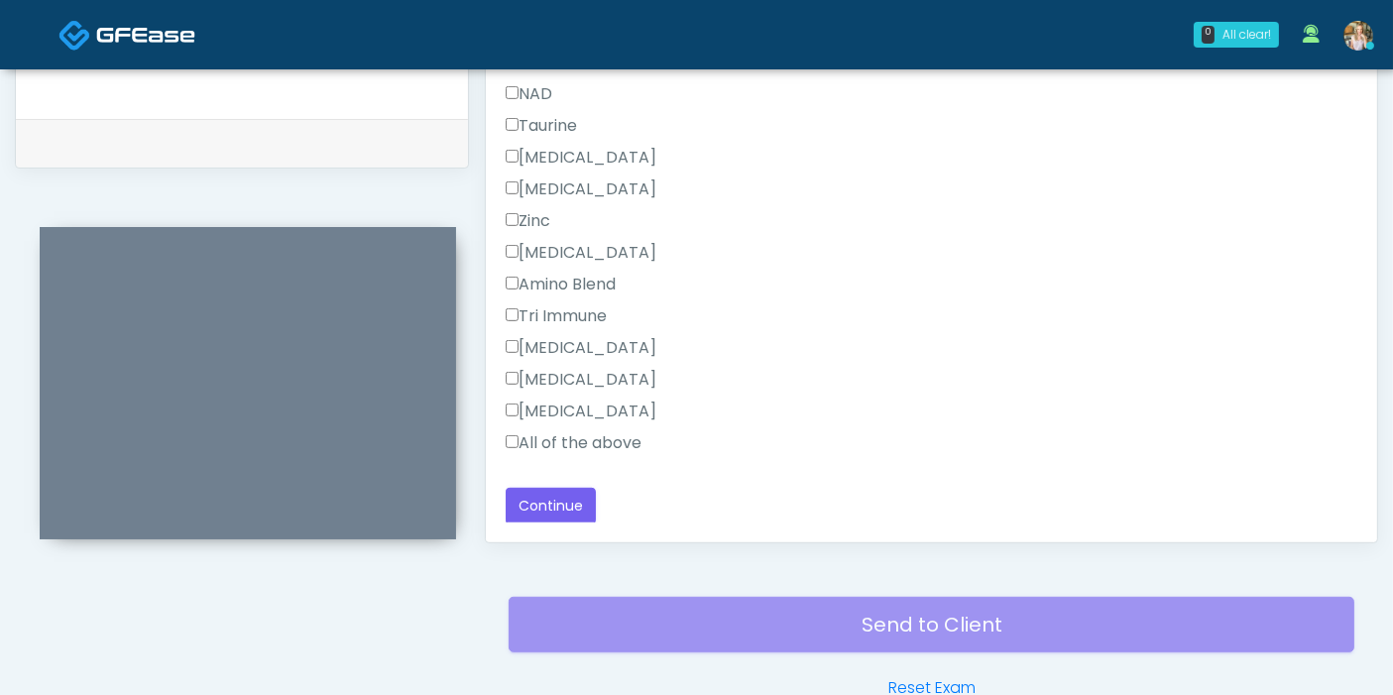
click at [529, 523] on div "Responses Questions Chat Good Faith Exam Script Good Faith Exam Script INTRODUC…" at bounding box center [931, 253] width 891 height 577
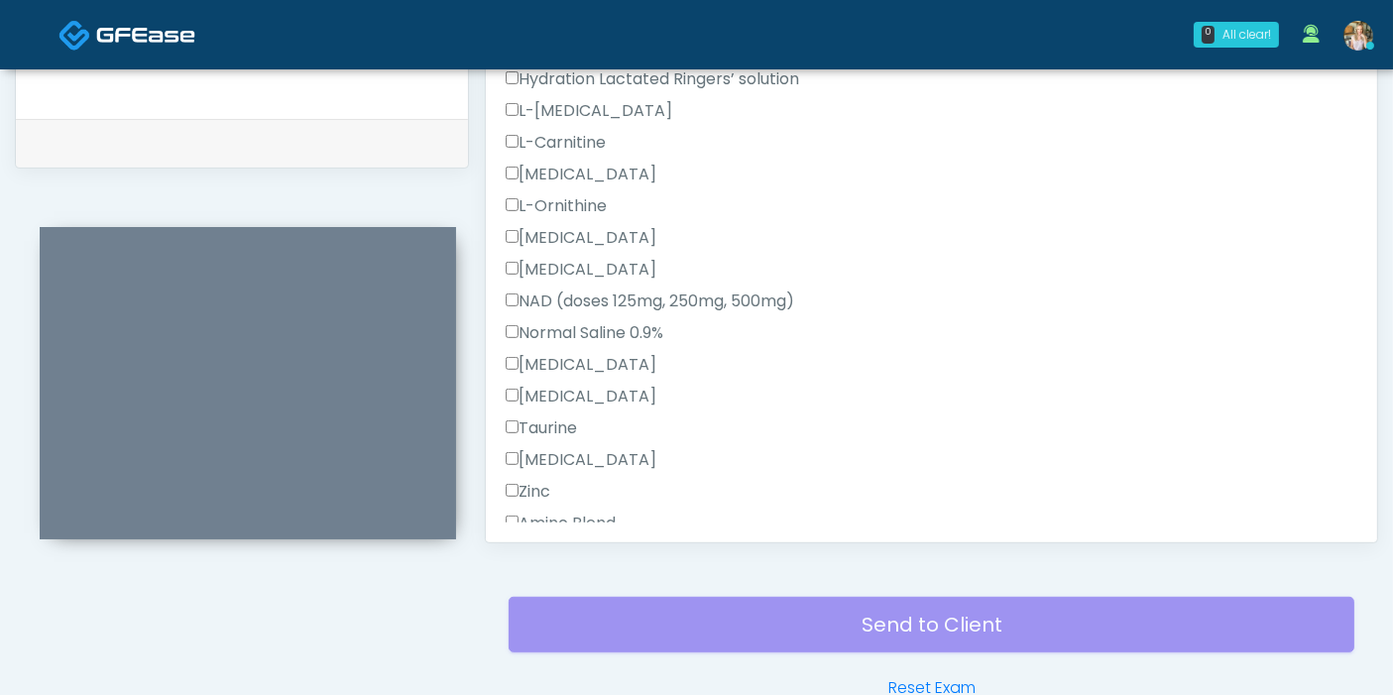
scroll to position [660, 0]
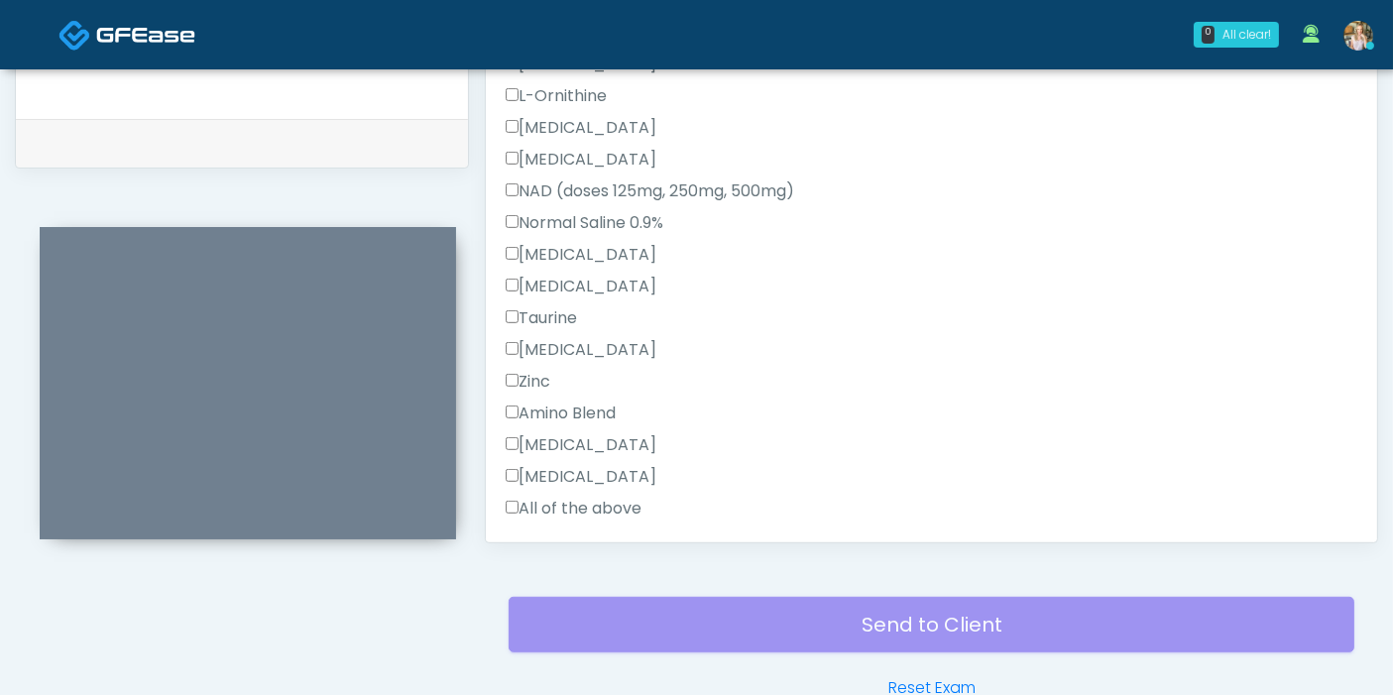
click at [508, 275] on label "Toradol" at bounding box center [581, 287] width 151 height 24
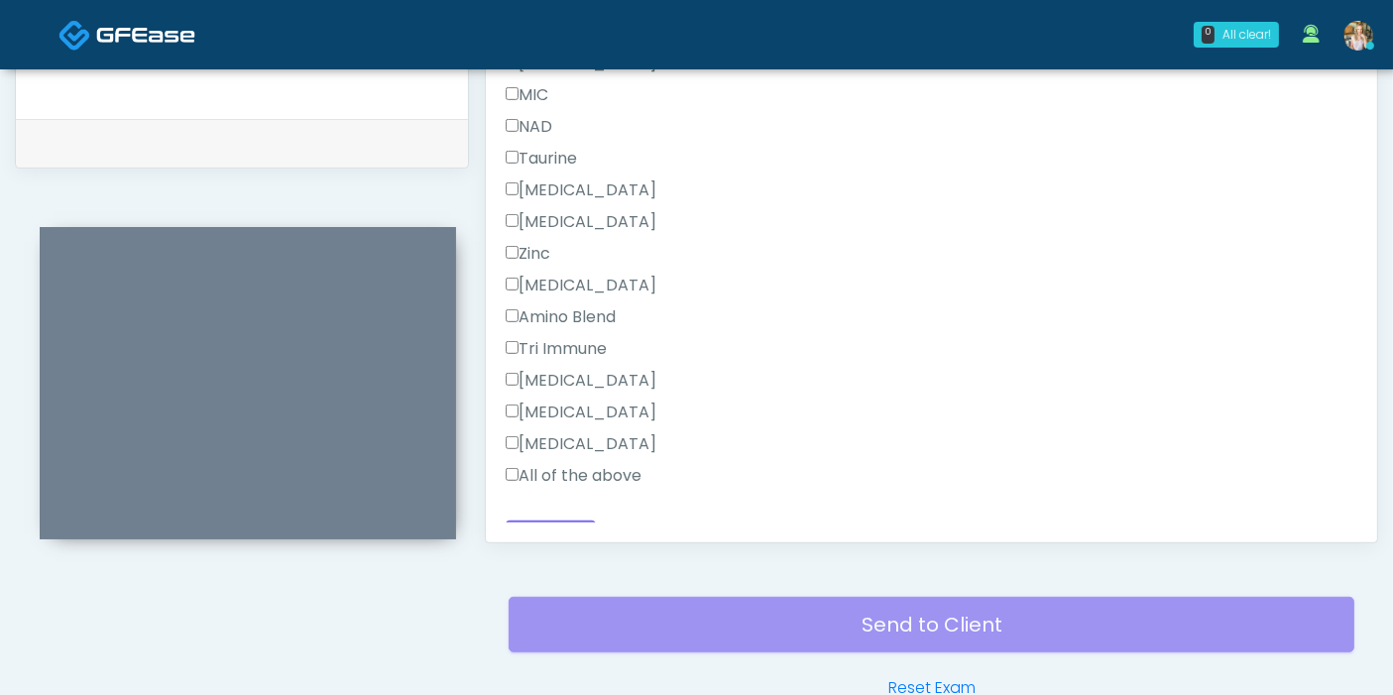
scroll to position [1416, 0]
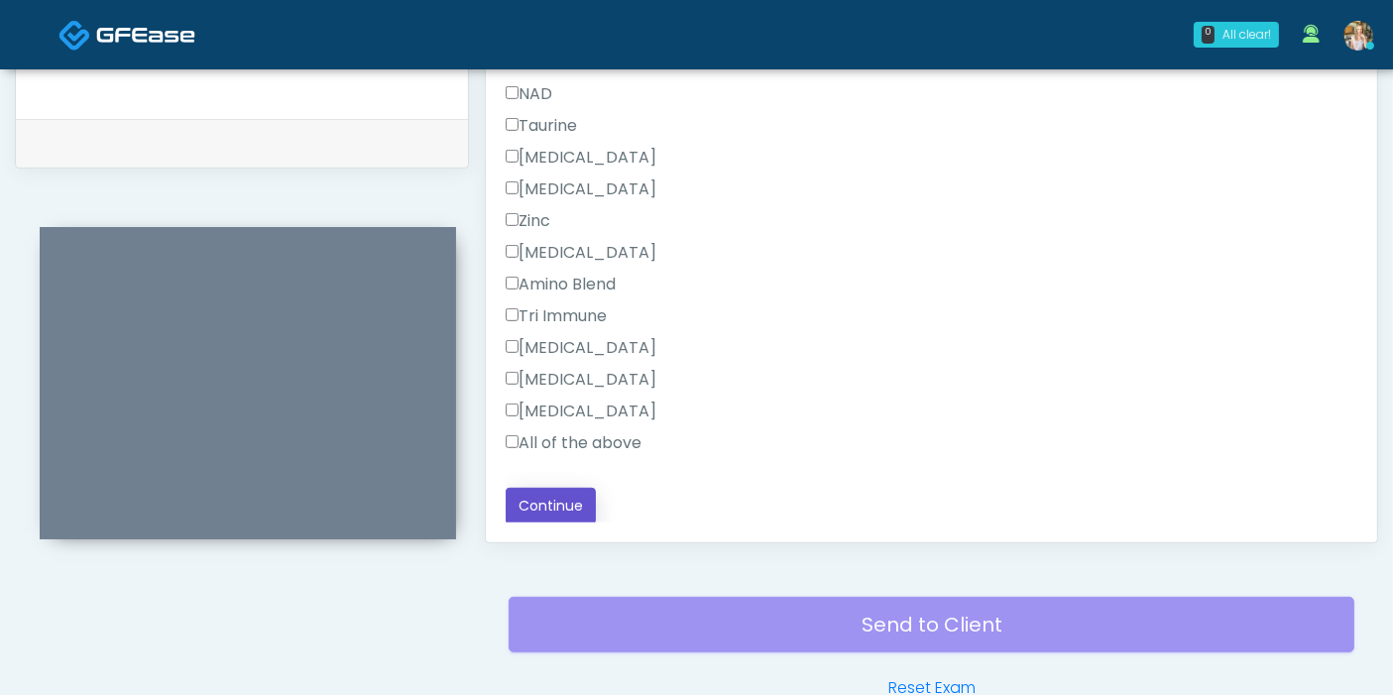
click at [563, 502] on button "Continue" at bounding box center [551, 506] width 90 height 37
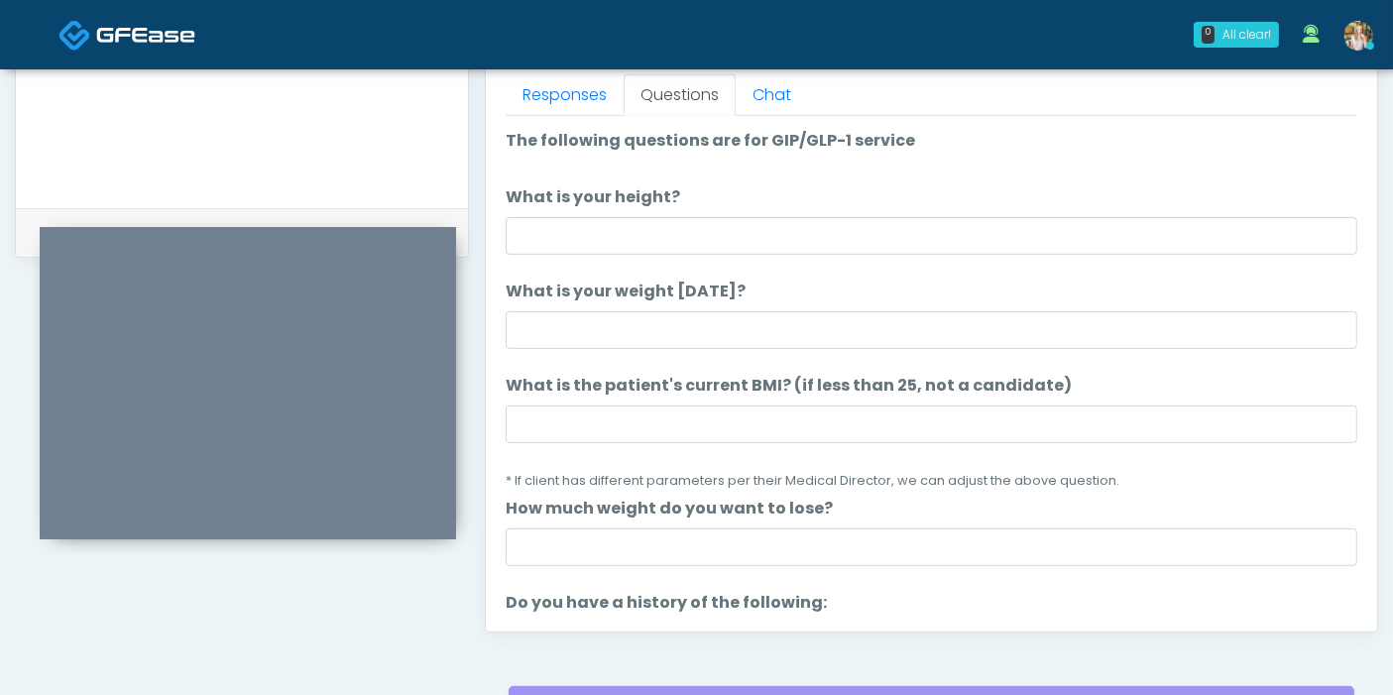
scroll to position [860, 0]
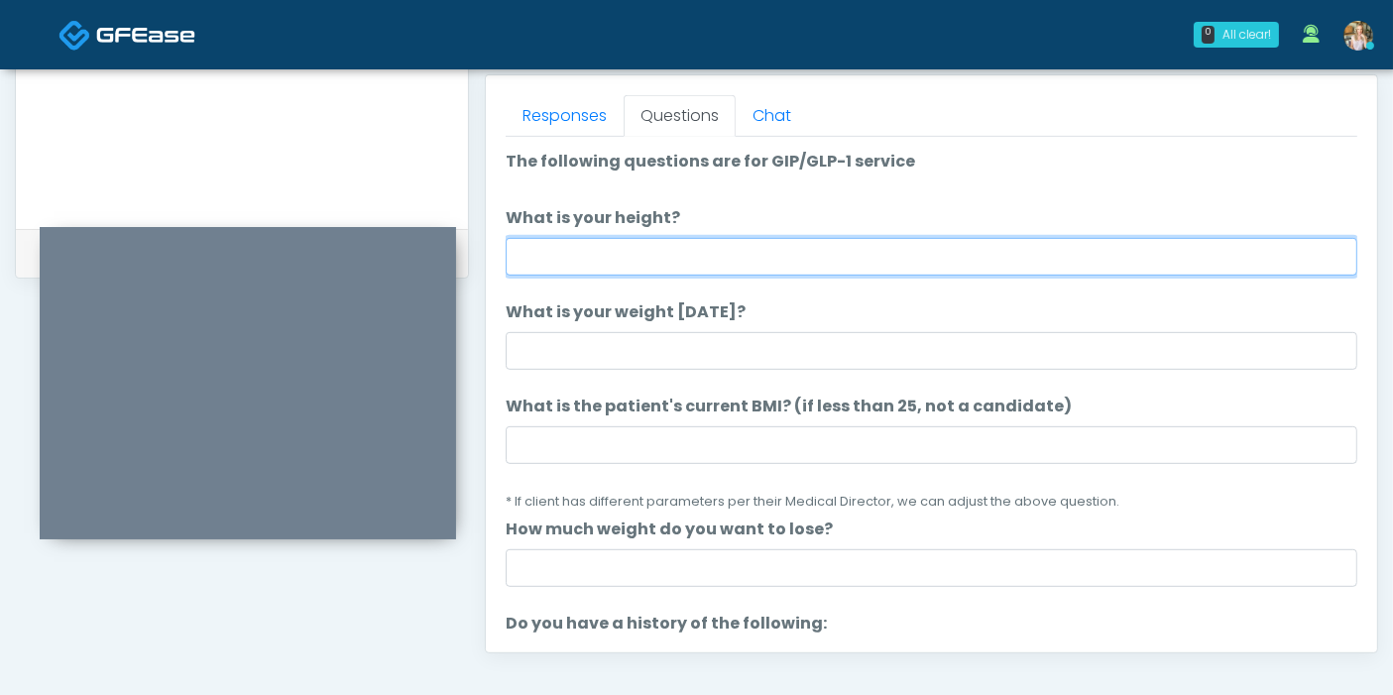
click at [814, 250] on input "What is your height?" at bounding box center [931, 257] width 851 height 38
type input "***"
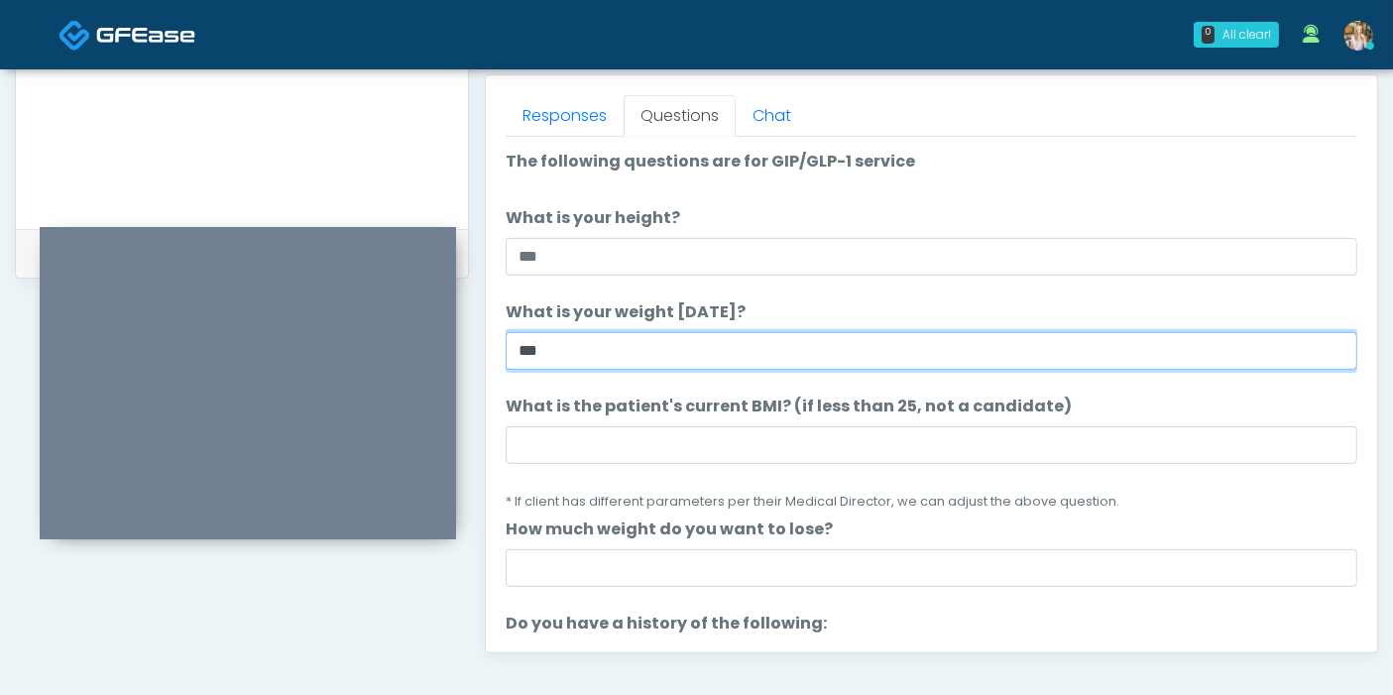
type input "***"
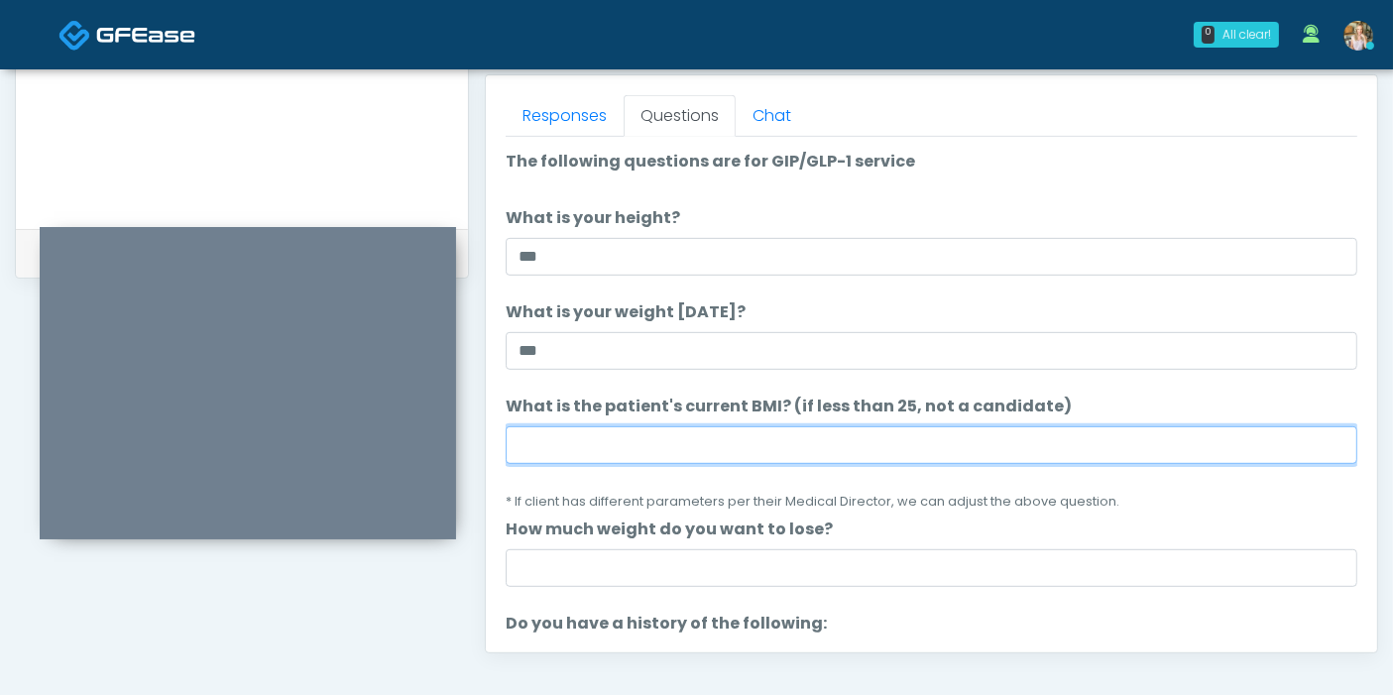
click at [683, 443] on input "What is the patient's current BMI? (if less than 25, not a candidate)" at bounding box center [931, 445] width 851 height 38
type input "****"
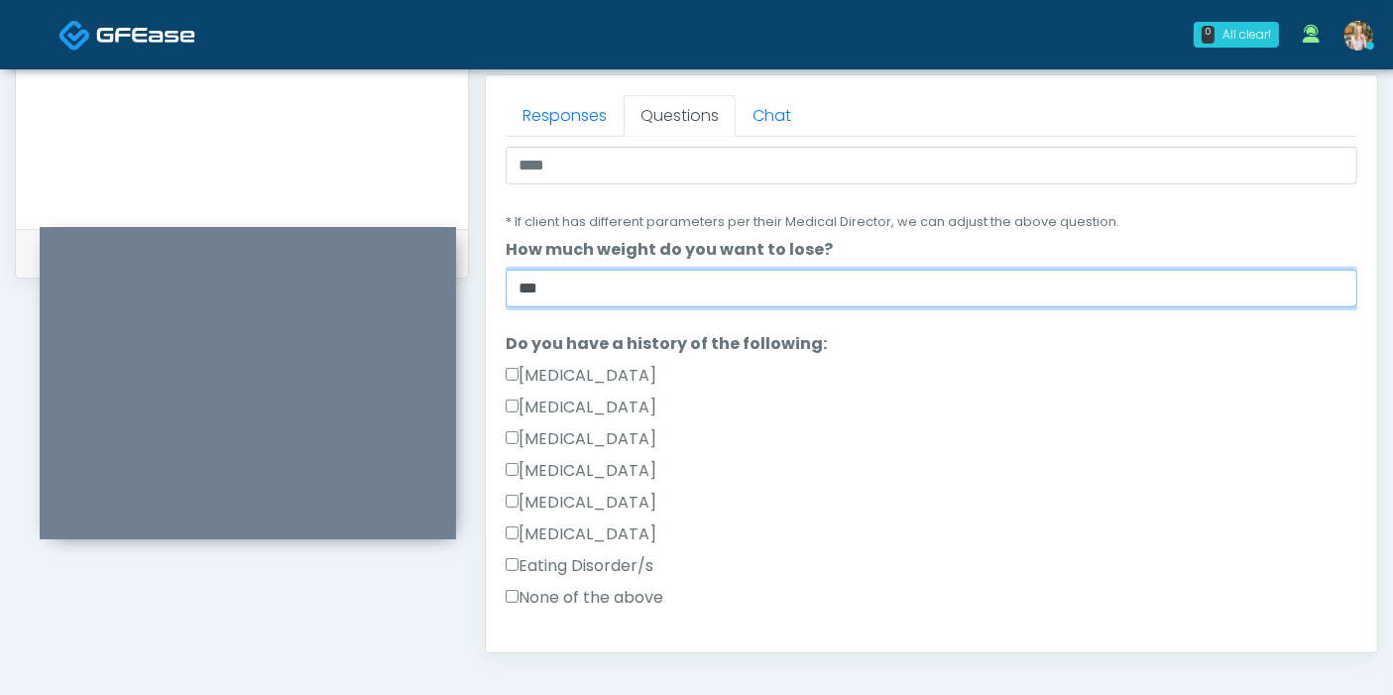
scroll to position [330, 0]
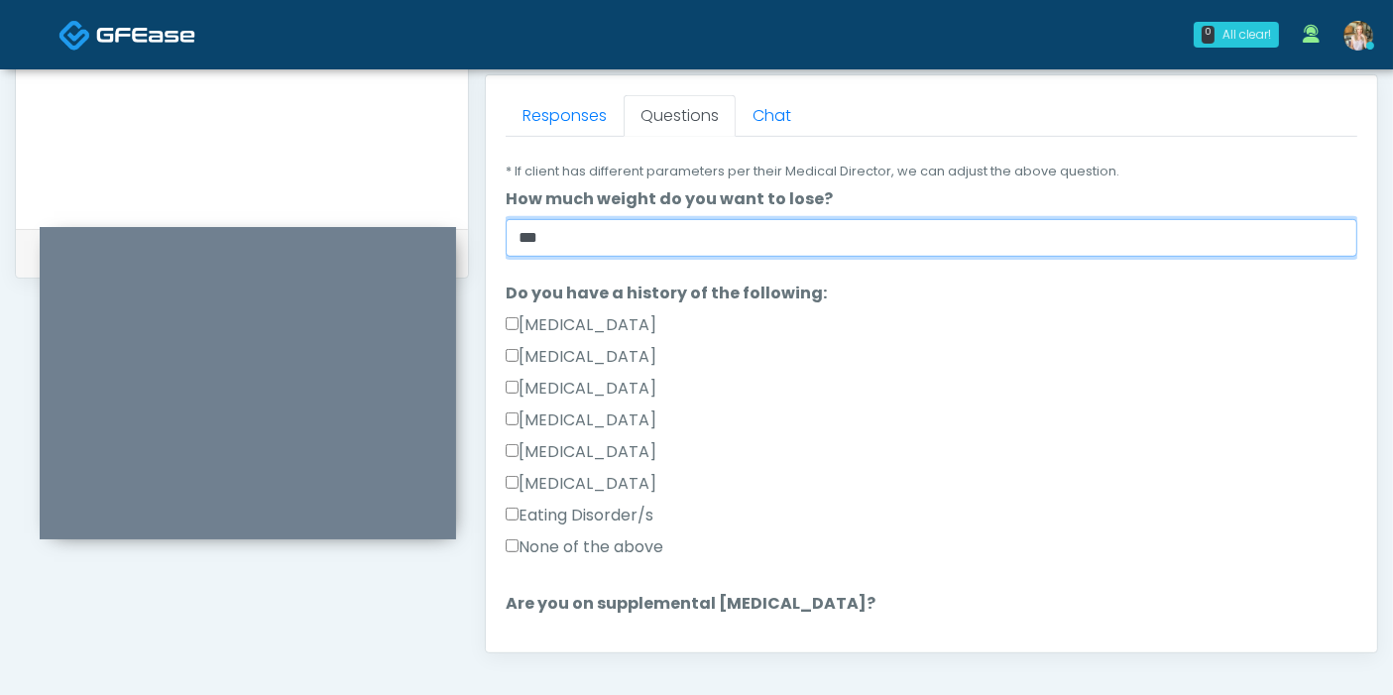
type input "***"
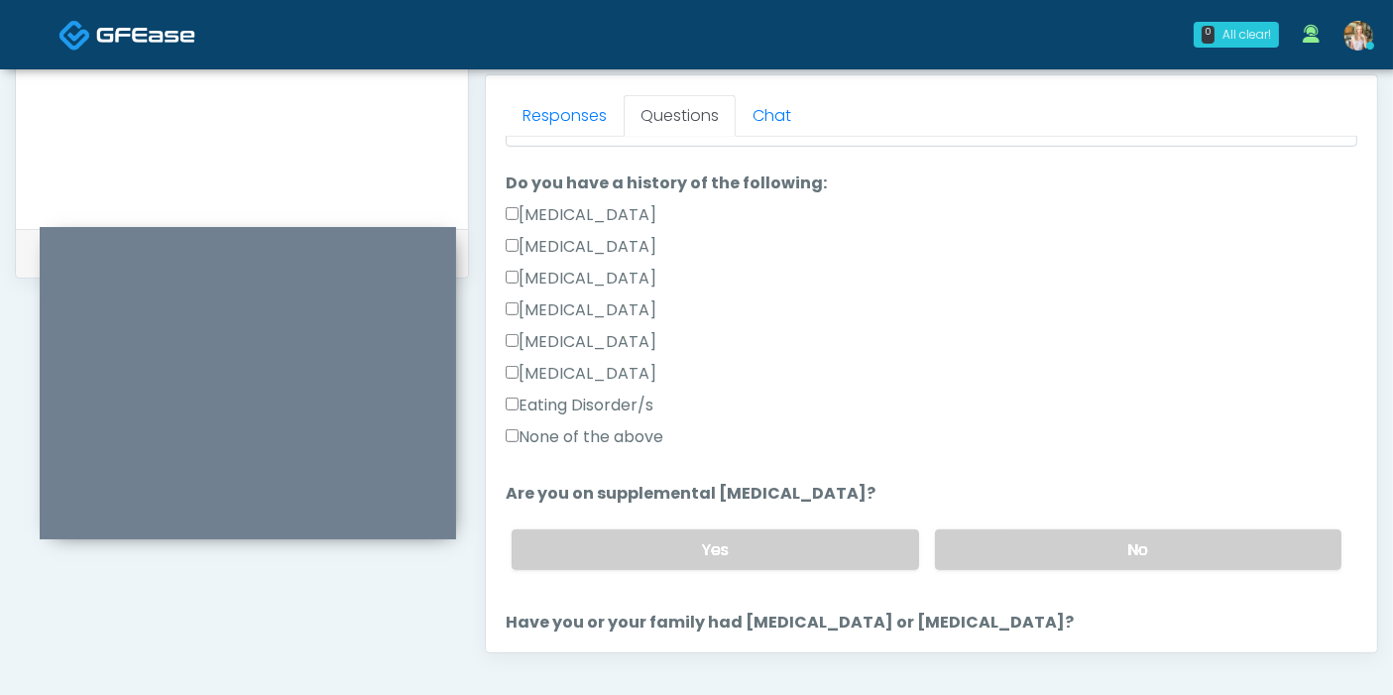
scroll to position [550, 0]
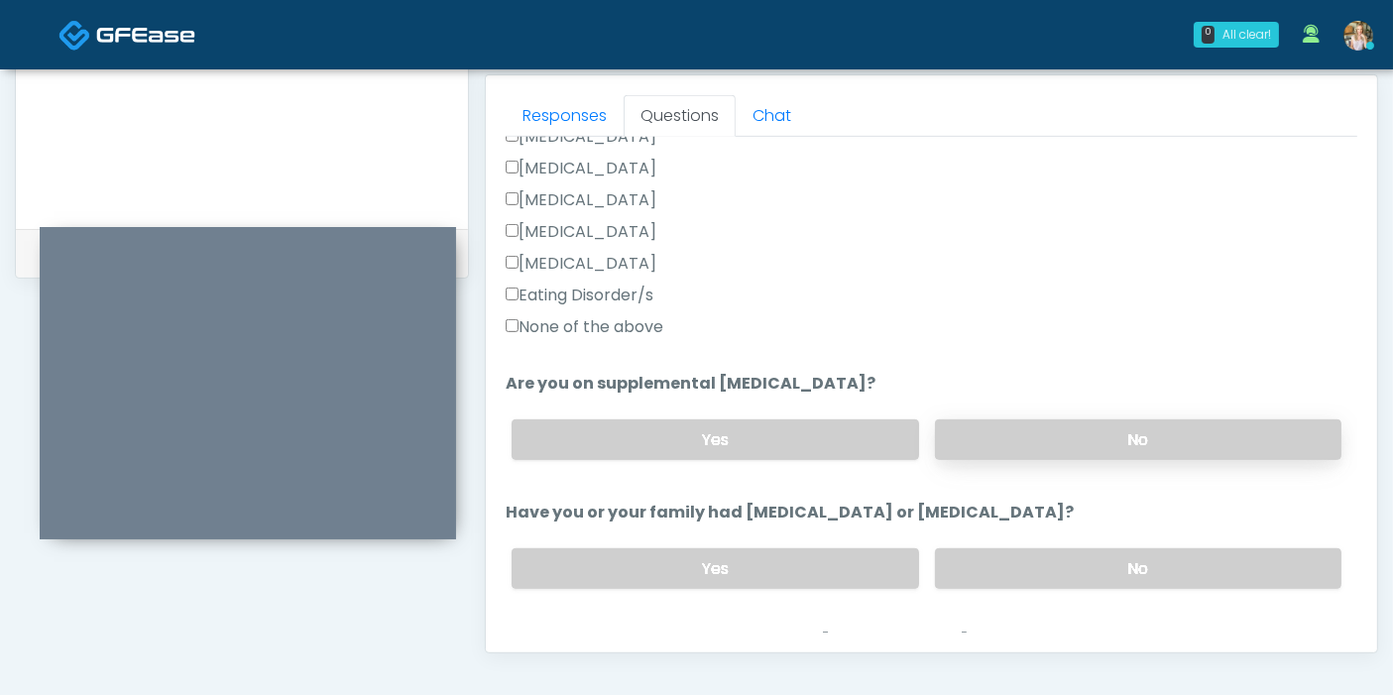
click at [1046, 430] on label "No" at bounding box center [1138, 439] width 406 height 41
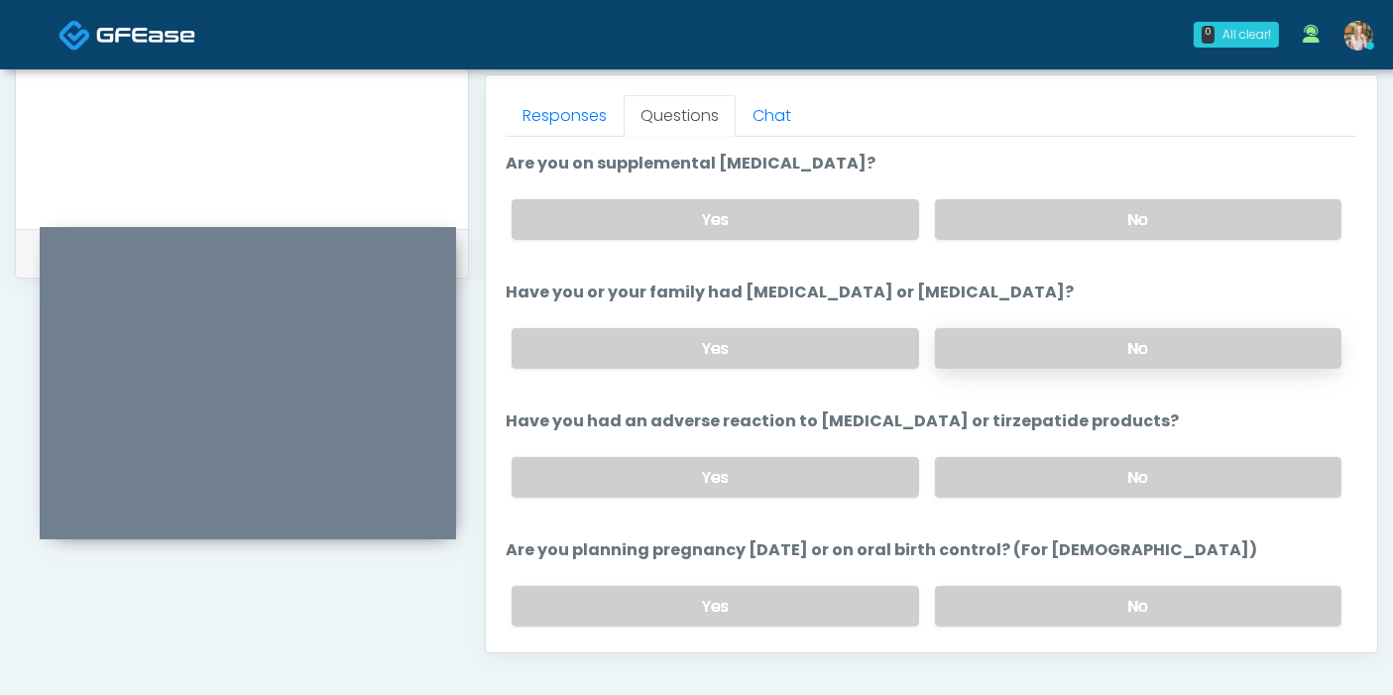
click at [1023, 351] on label "No" at bounding box center [1138, 348] width 406 height 41
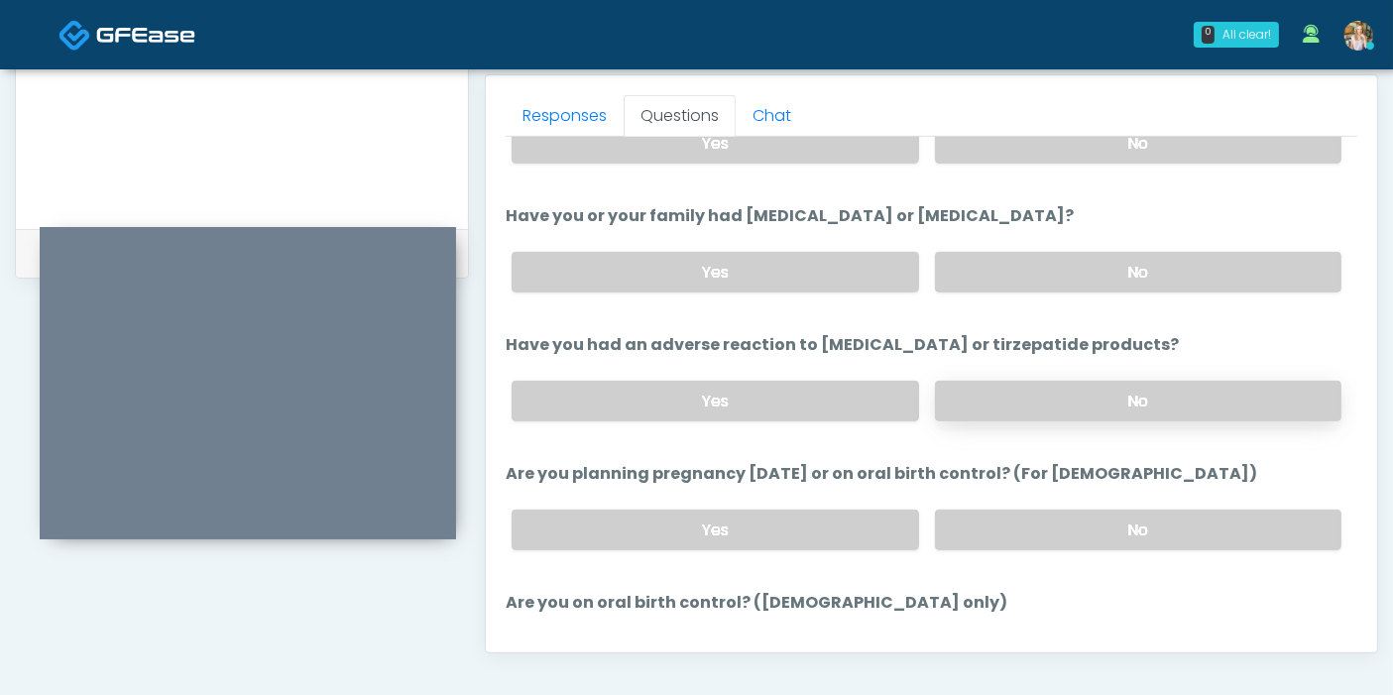
scroll to position [880, 0]
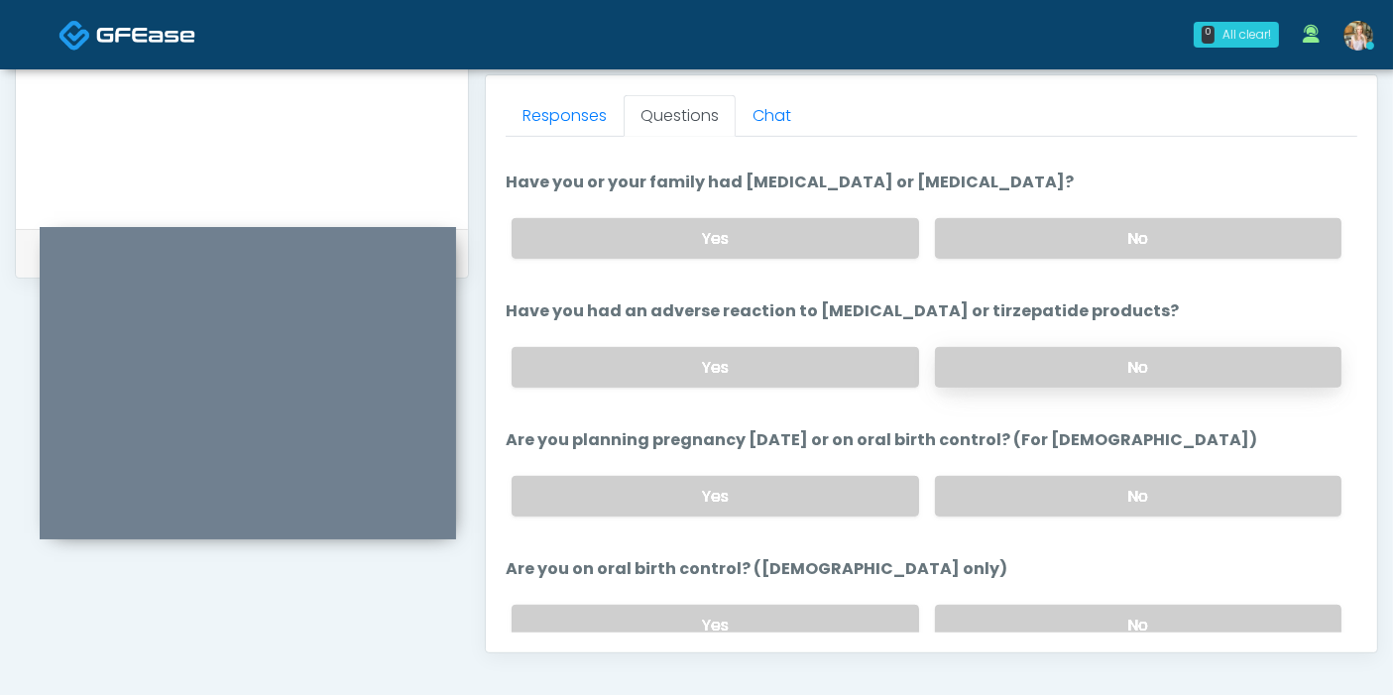
click at [1012, 353] on label "No" at bounding box center [1138, 367] width 406 height 41
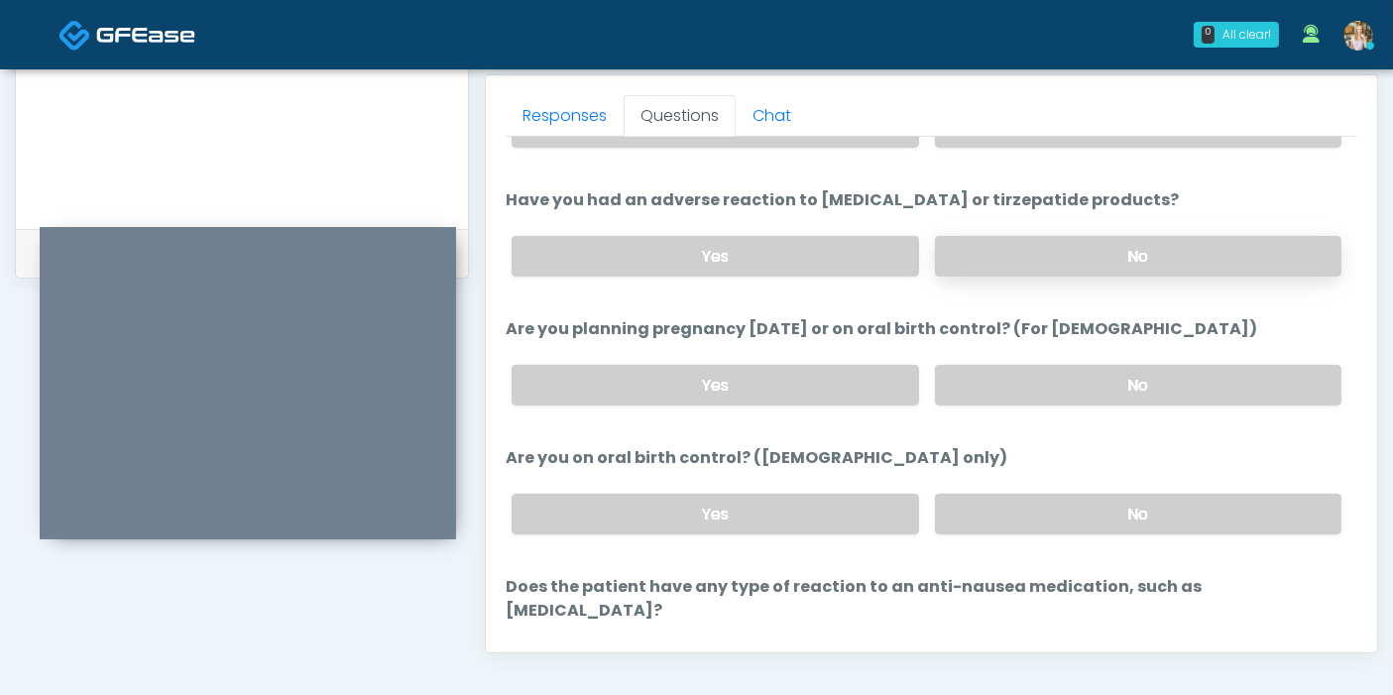
scroll to position [1091, 0]
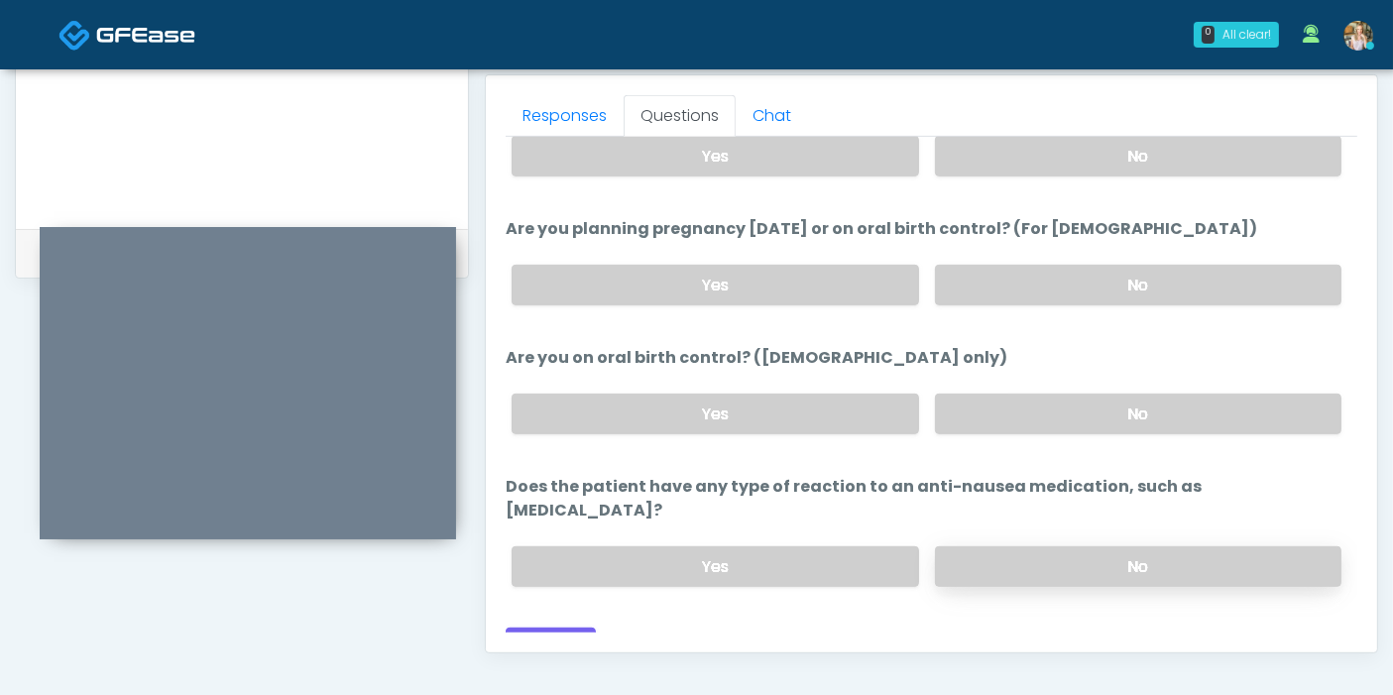
click at [1071, 546] on label "No" at bounding box center [1138, 566] width 406 height 41
click at [562, 627] on button "Continue" at bounding box center [551, 645] width 90 height 37
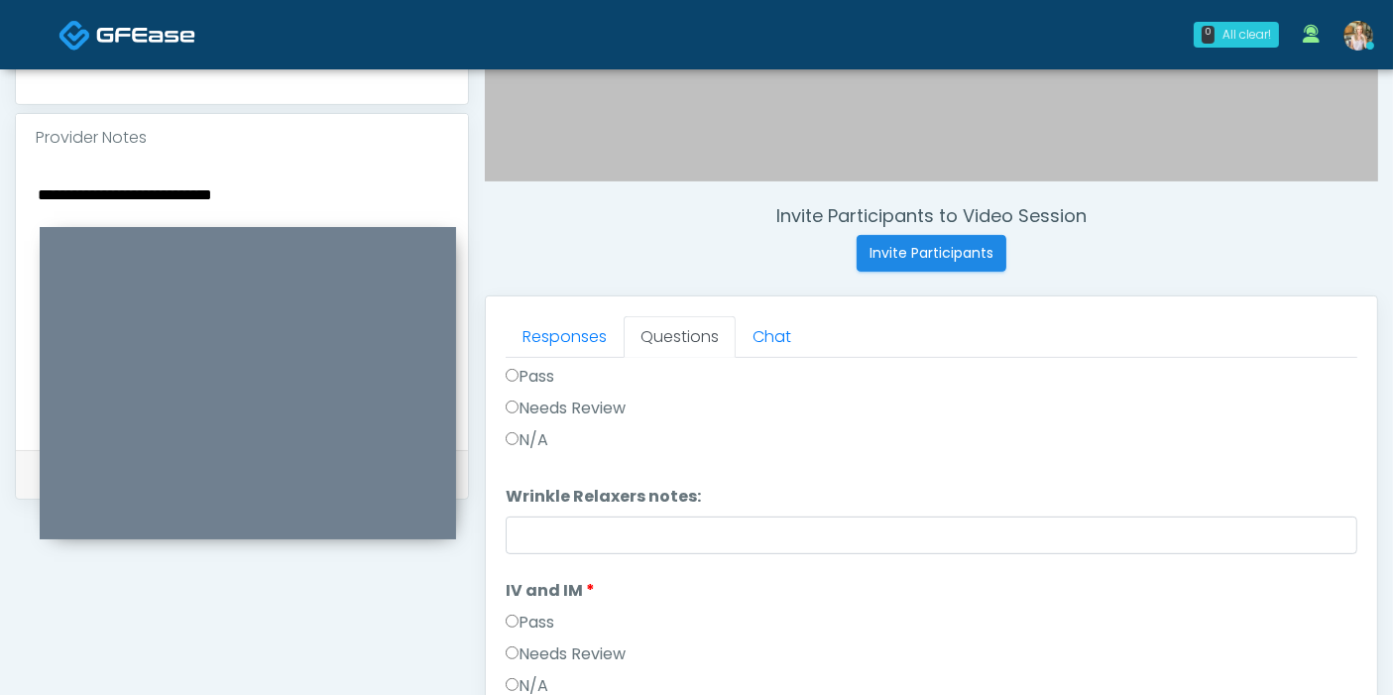
scroll to position [0, 0]
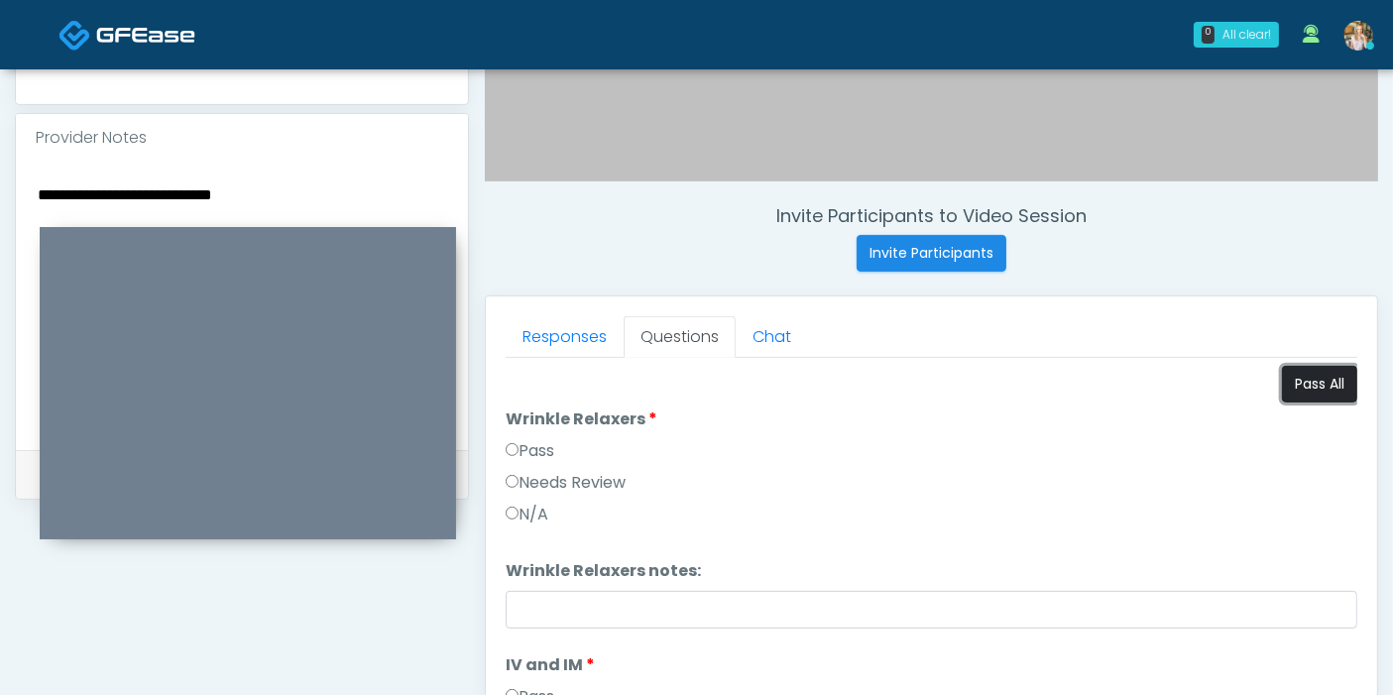
click at [1316, 388] on button "Pass All" at bounding box center [1319, 384] width 75 height 37
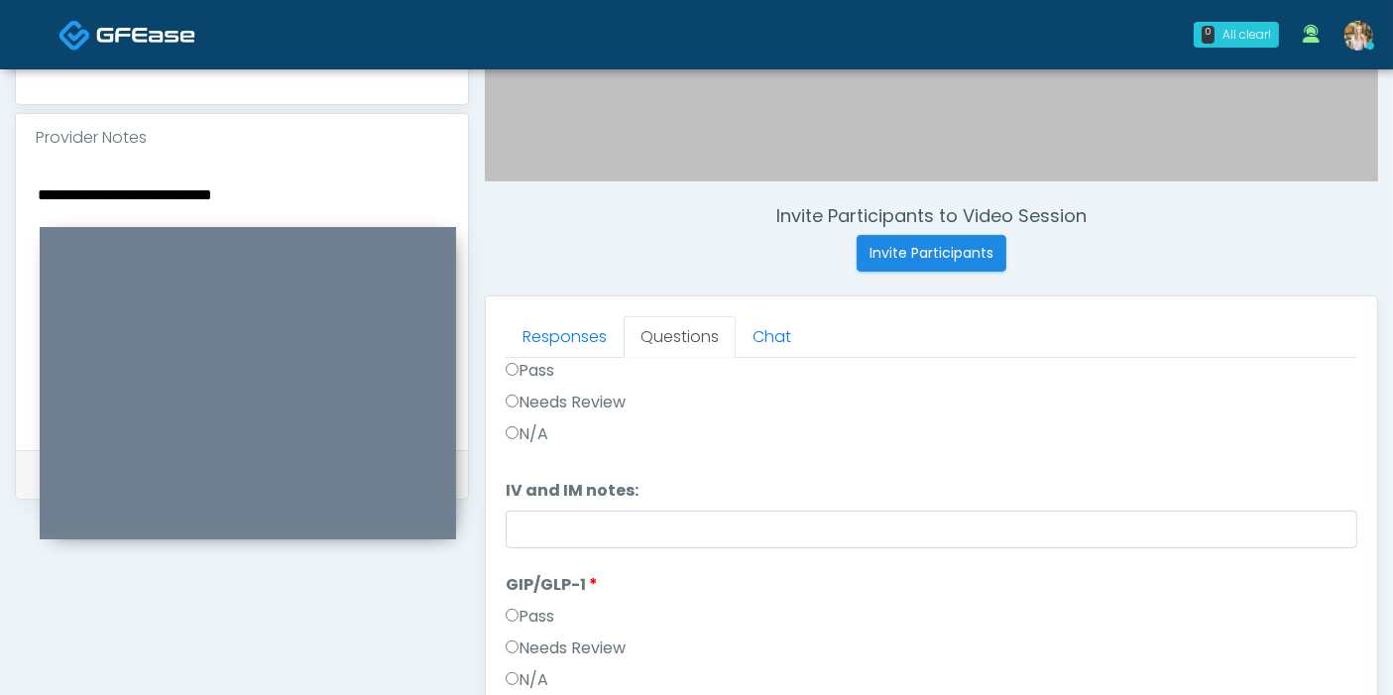
scroll to position [216, 0]
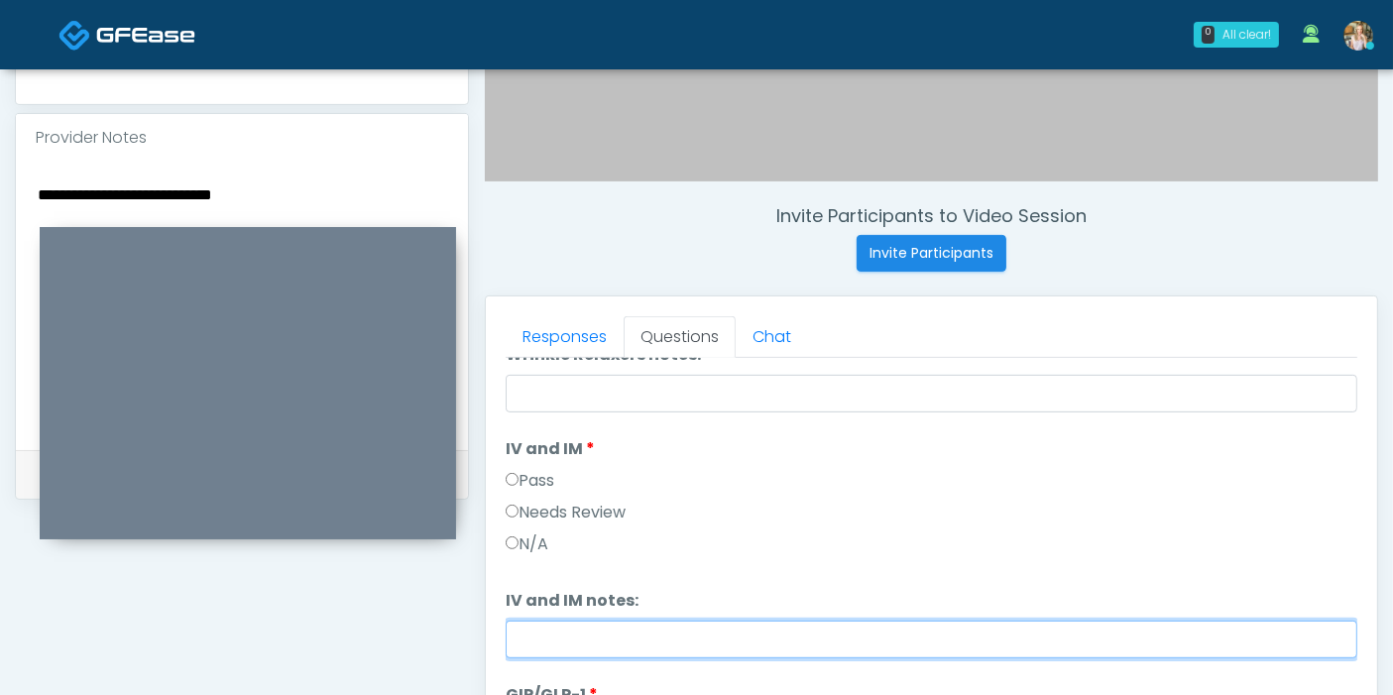
click at [697, 635] on input "IV and IM notes:" at bounding box center [931, 640] width 851 height 38
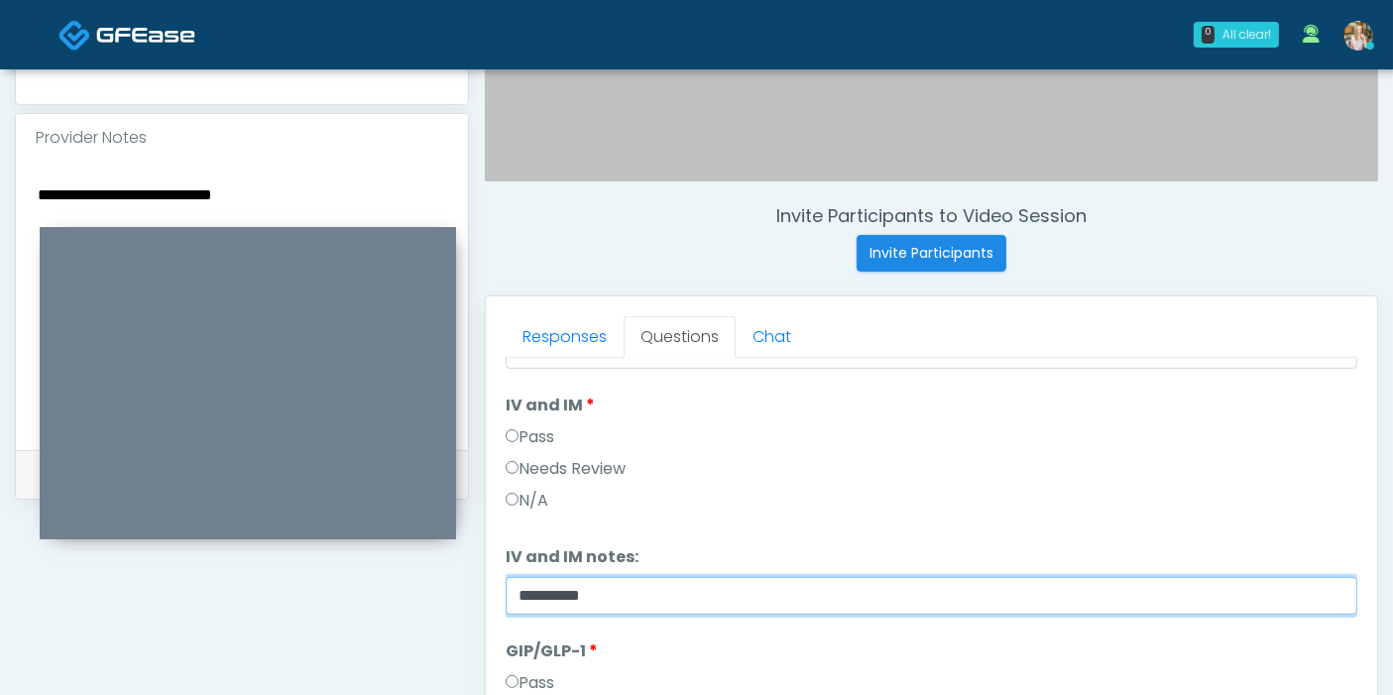
scroll to position [326, 0]
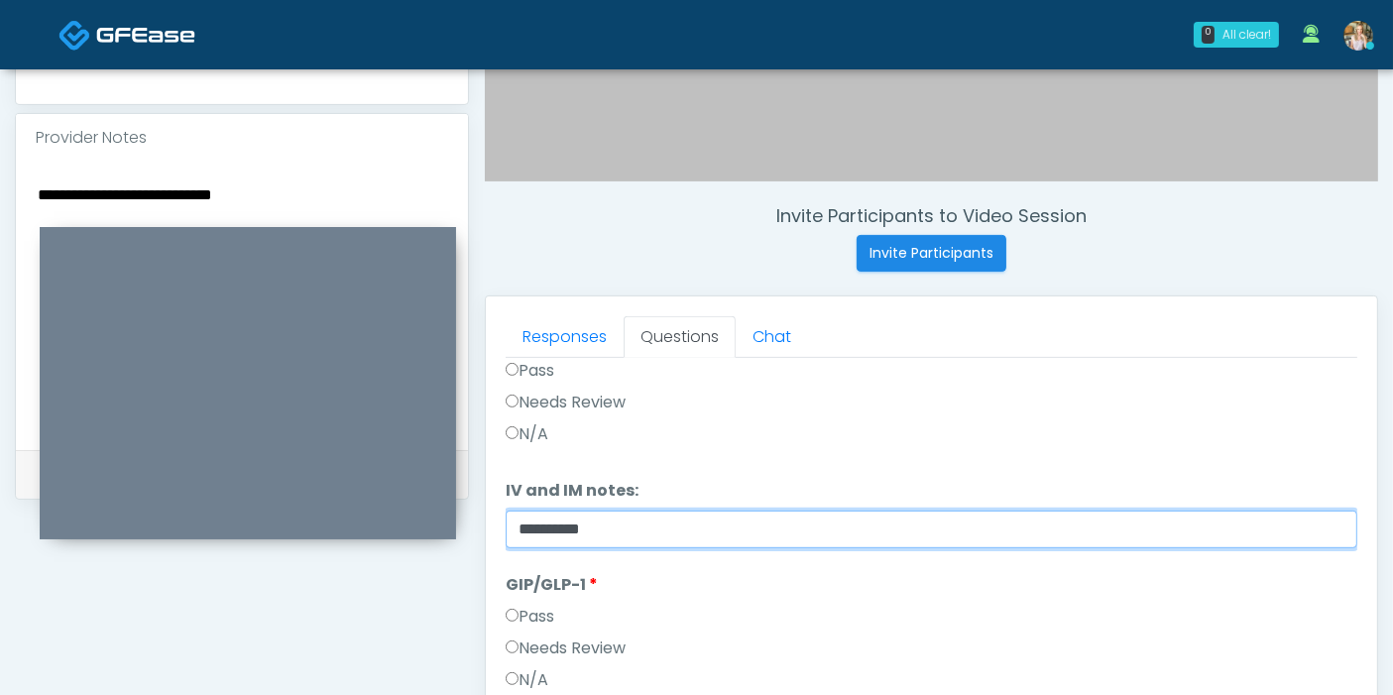
type input "**********"
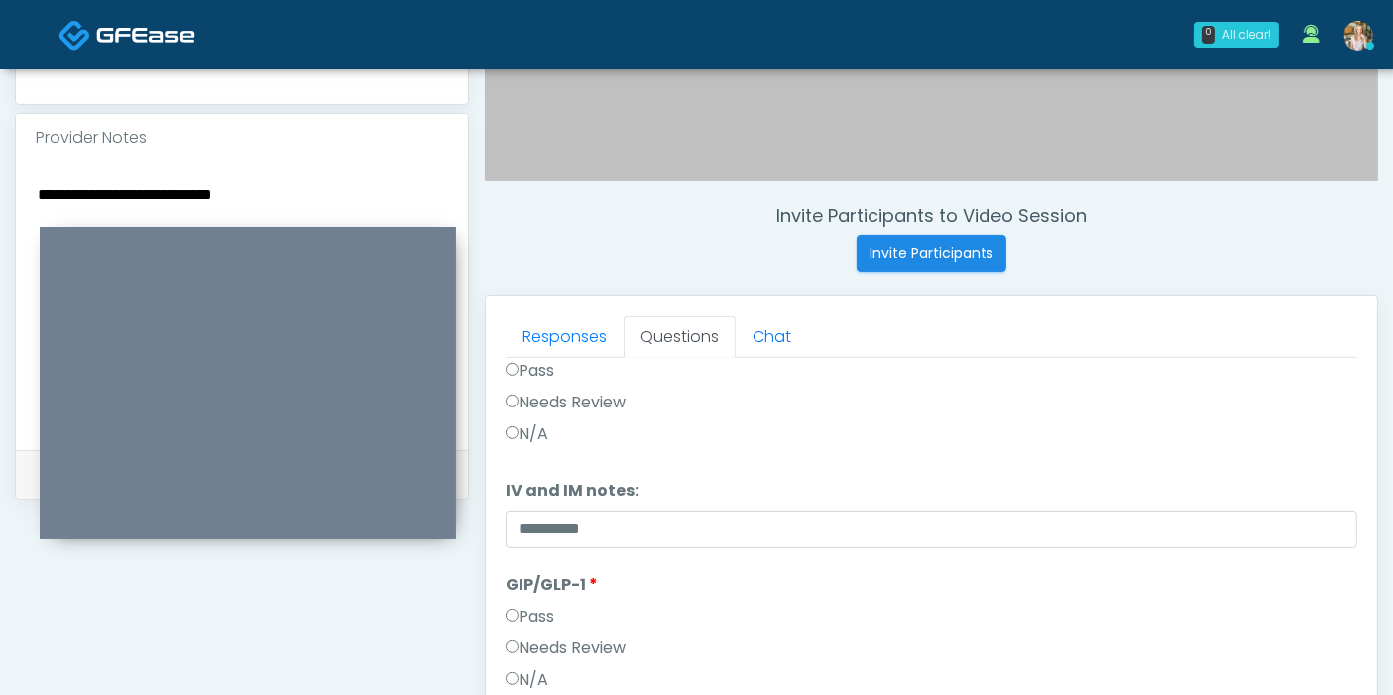
click at [580, 641] on label "Needs Review" at bounding box center [566, 648] width 120 height 24
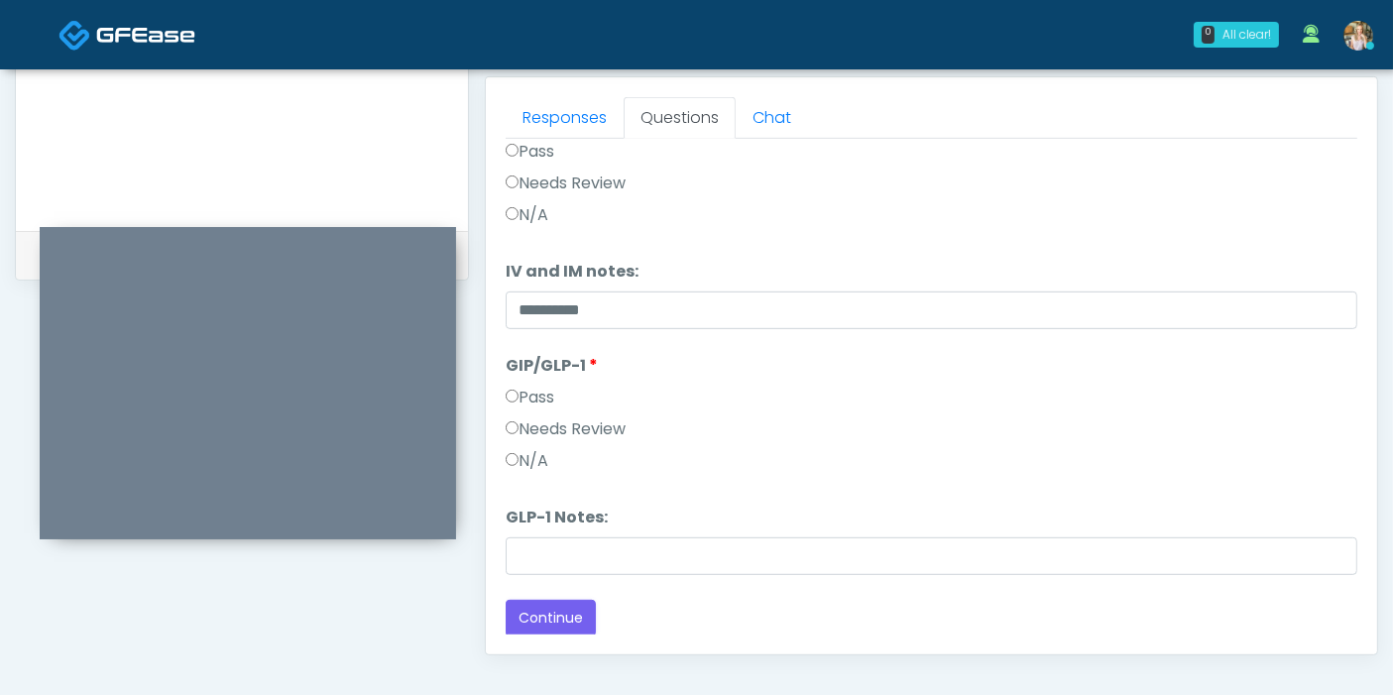
scroll to position [860, 0]
click at [559, 619] on button "Continue" at bounding box center [551, 616] width 90 height 37
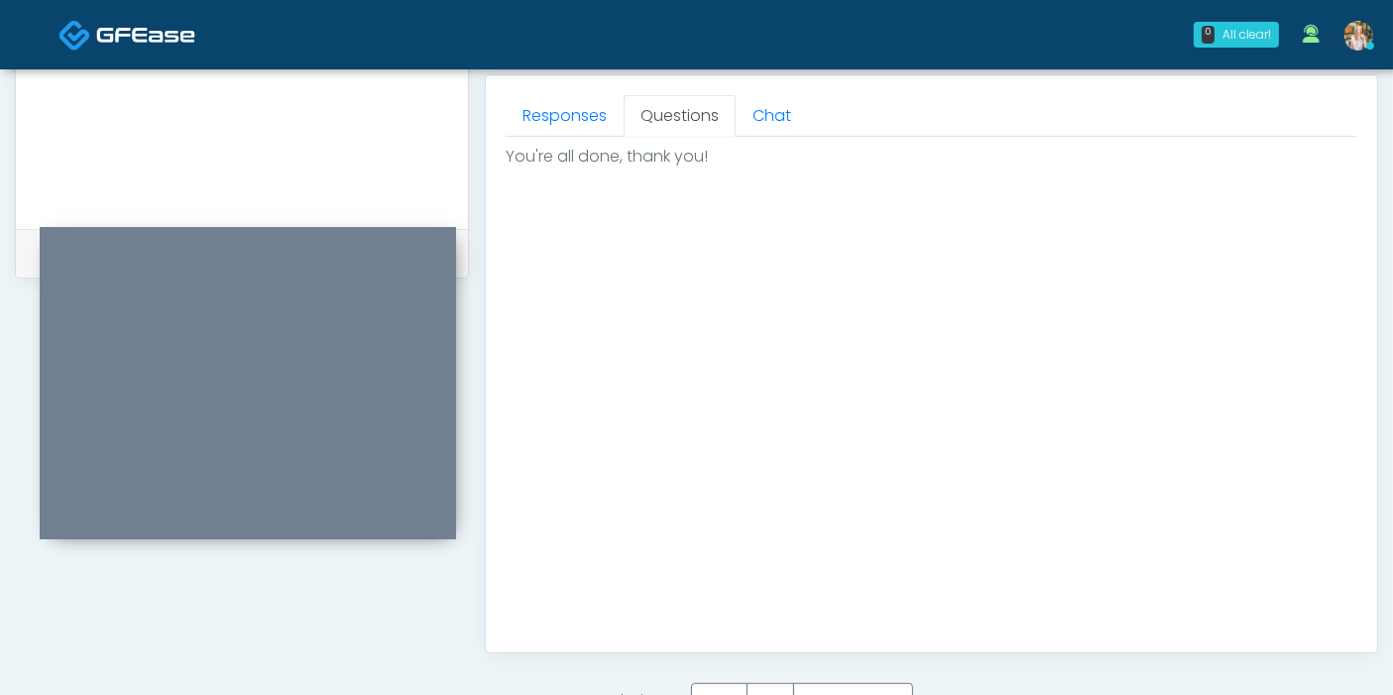
scroll to position [1080, 0]
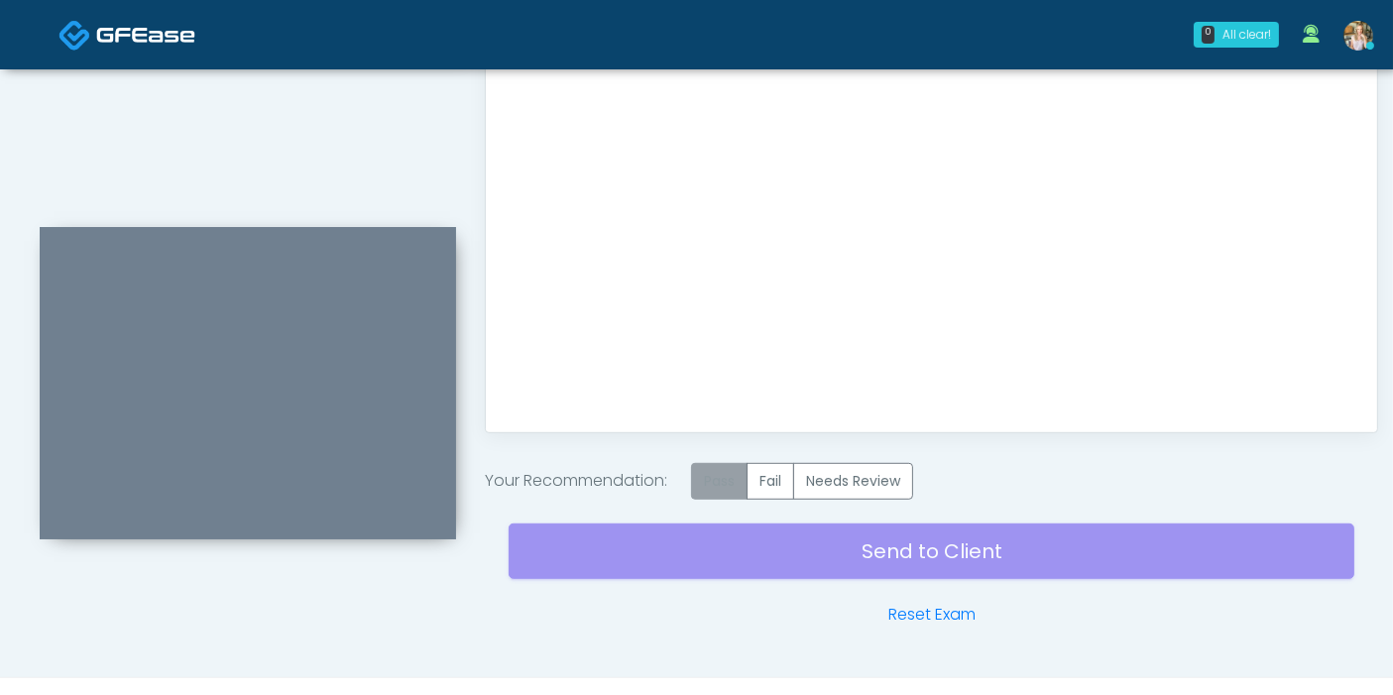
click at [730, 478] on label "Pass" at bounding box center [719, 481] width 56 height 37
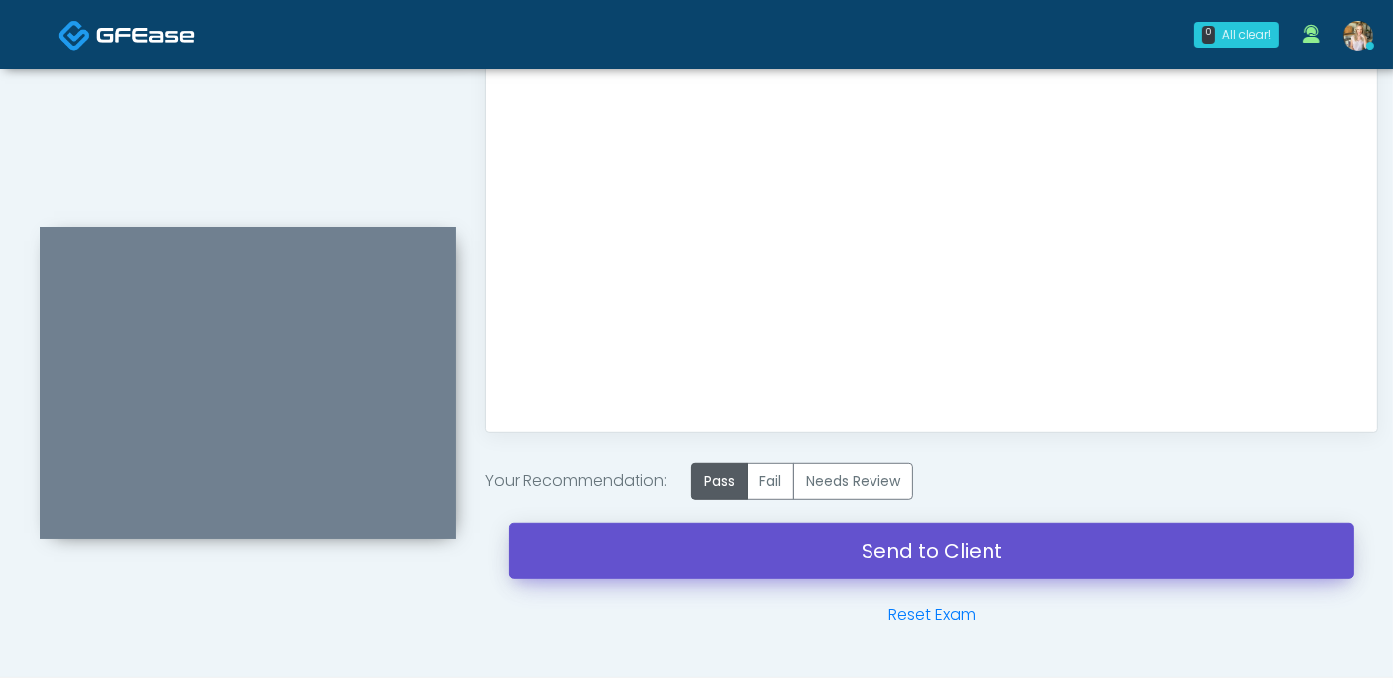
drag, startPoint x: 949, startPoint y: 545, endPoint x: 781, endPoint y: 104, distance: 471.8
click at [950, 545] on link "Send to Client" at bounding box center [931, 551] width 846 height 56
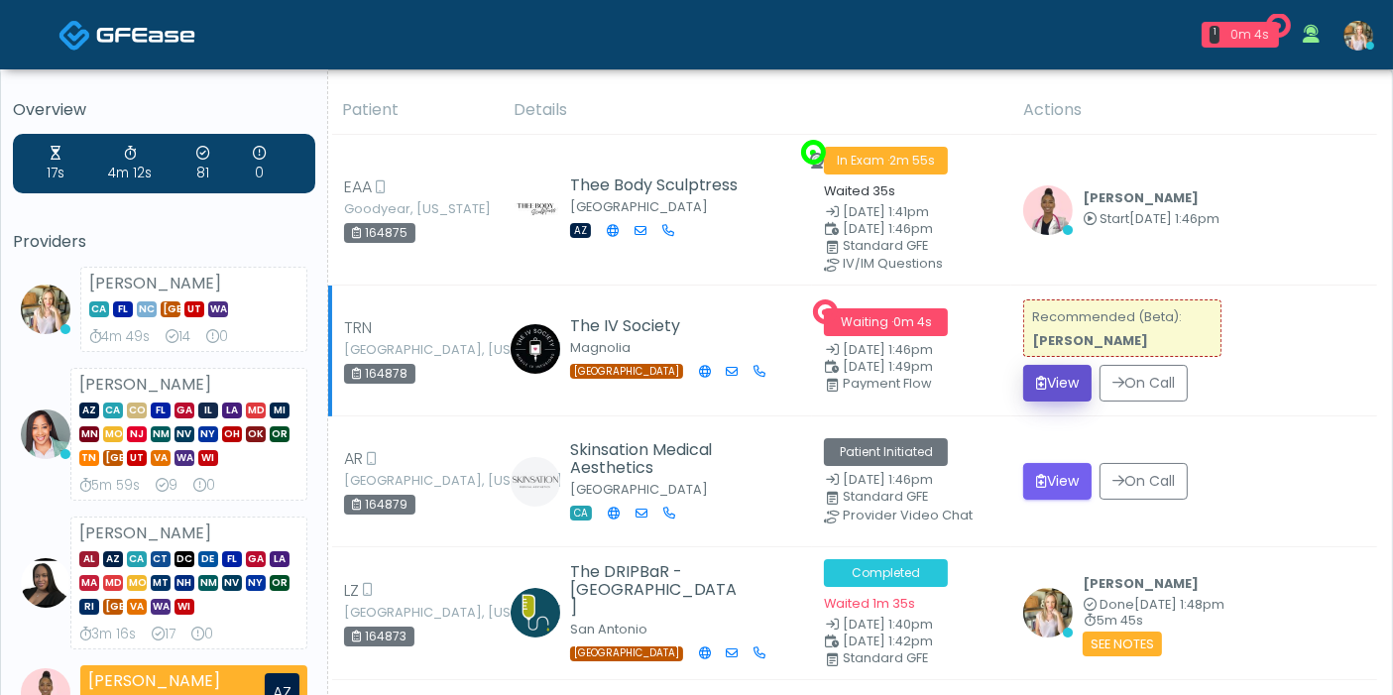
click at [1045, 376] on button "View" at bounding box center [1057, 383] width 68 height 37
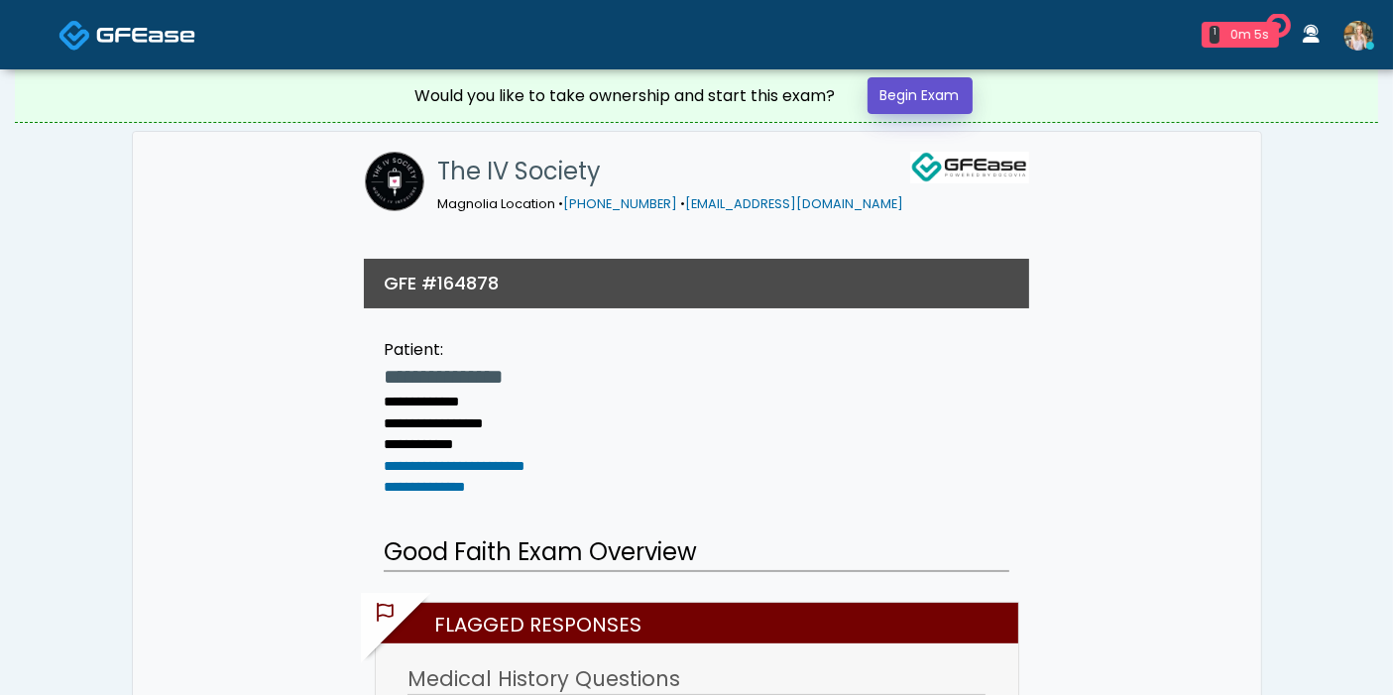
click at [894, 94] on link "Begin Exam" at bounding box center [919, 95] width 105 height 37
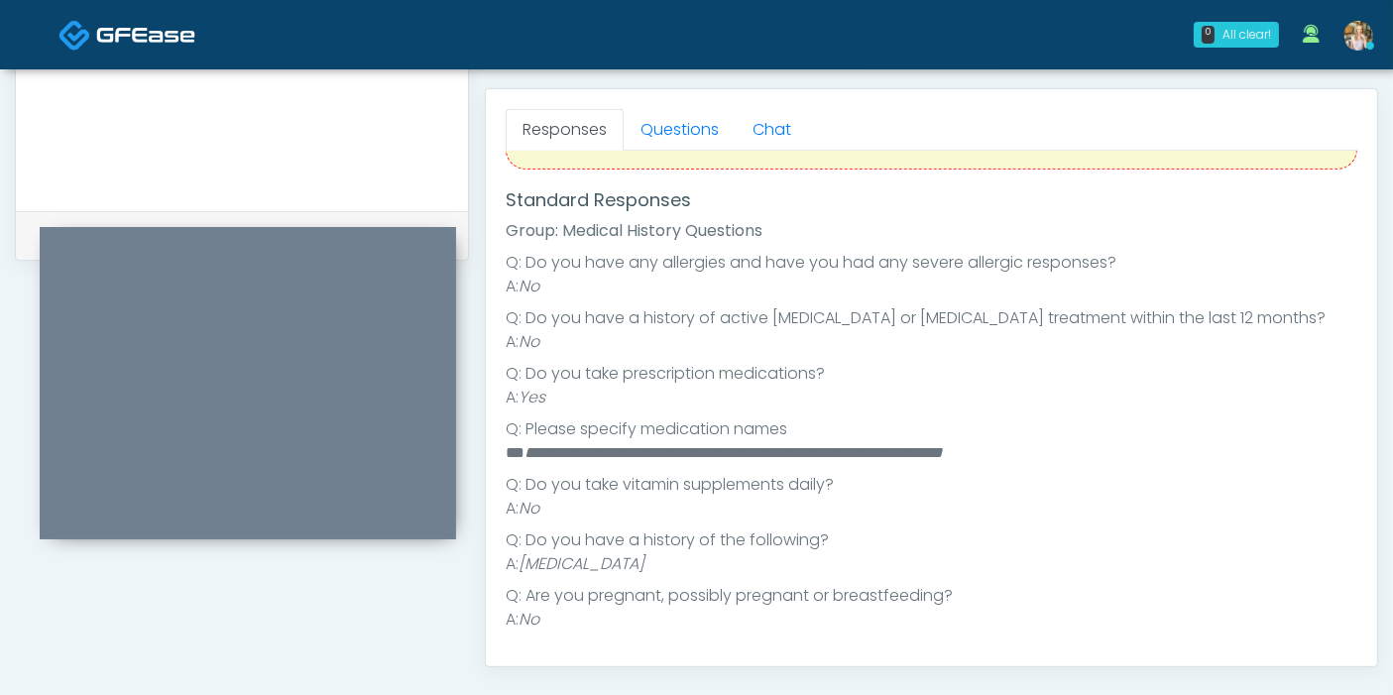
scroll to position [880, 0]
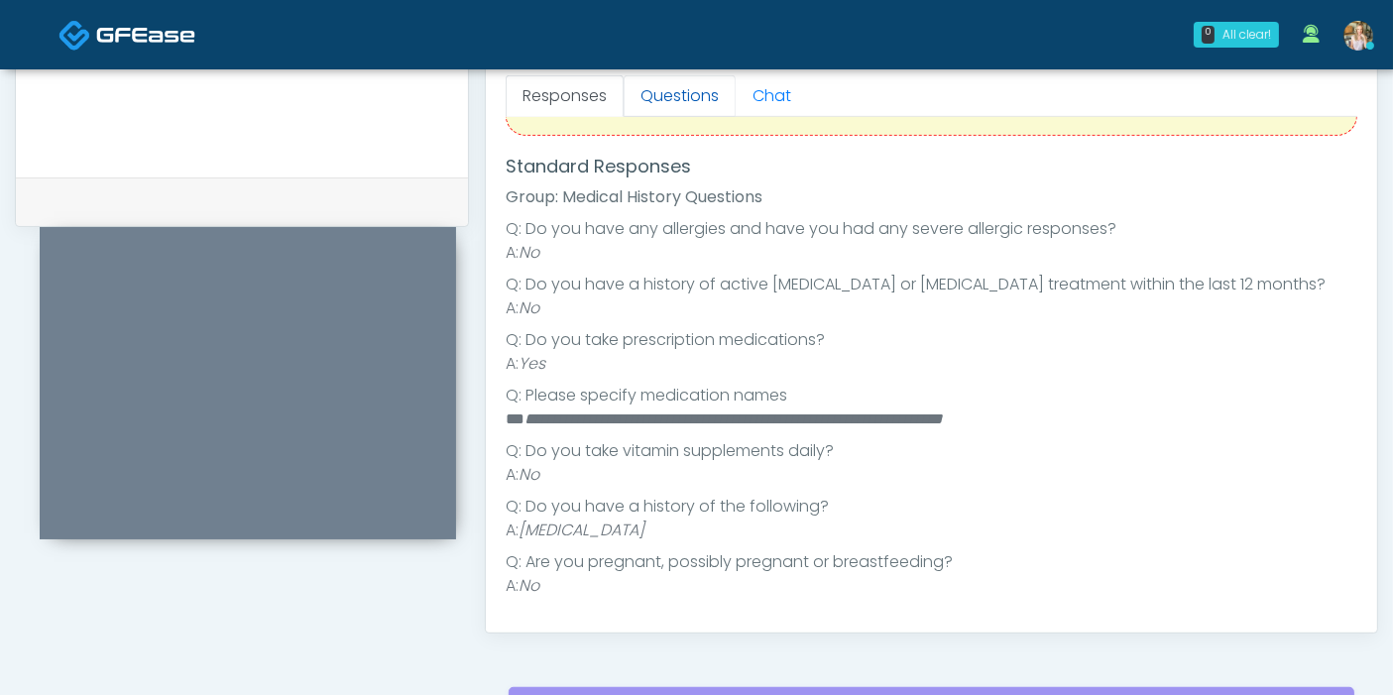
click at [676, 97] on link "Questions" at bounding box center [679, 96] width 112 height 42
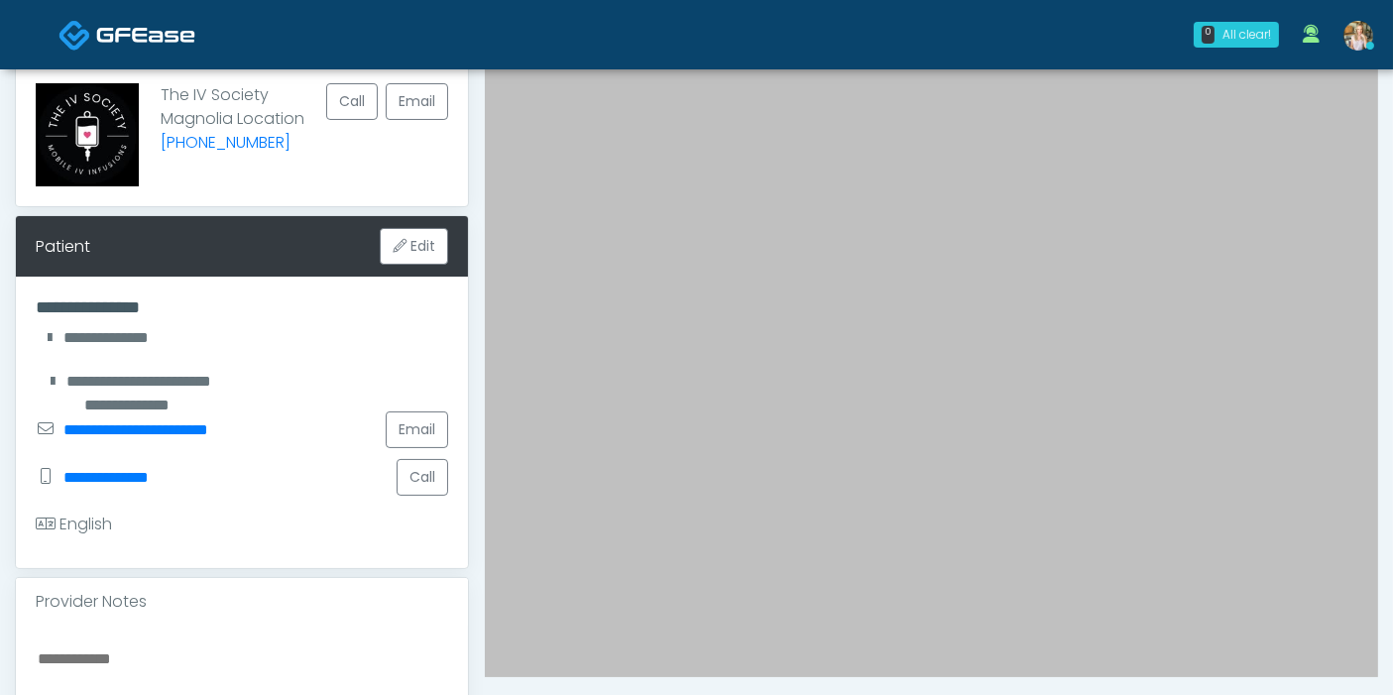
scroll to position [110, 0]
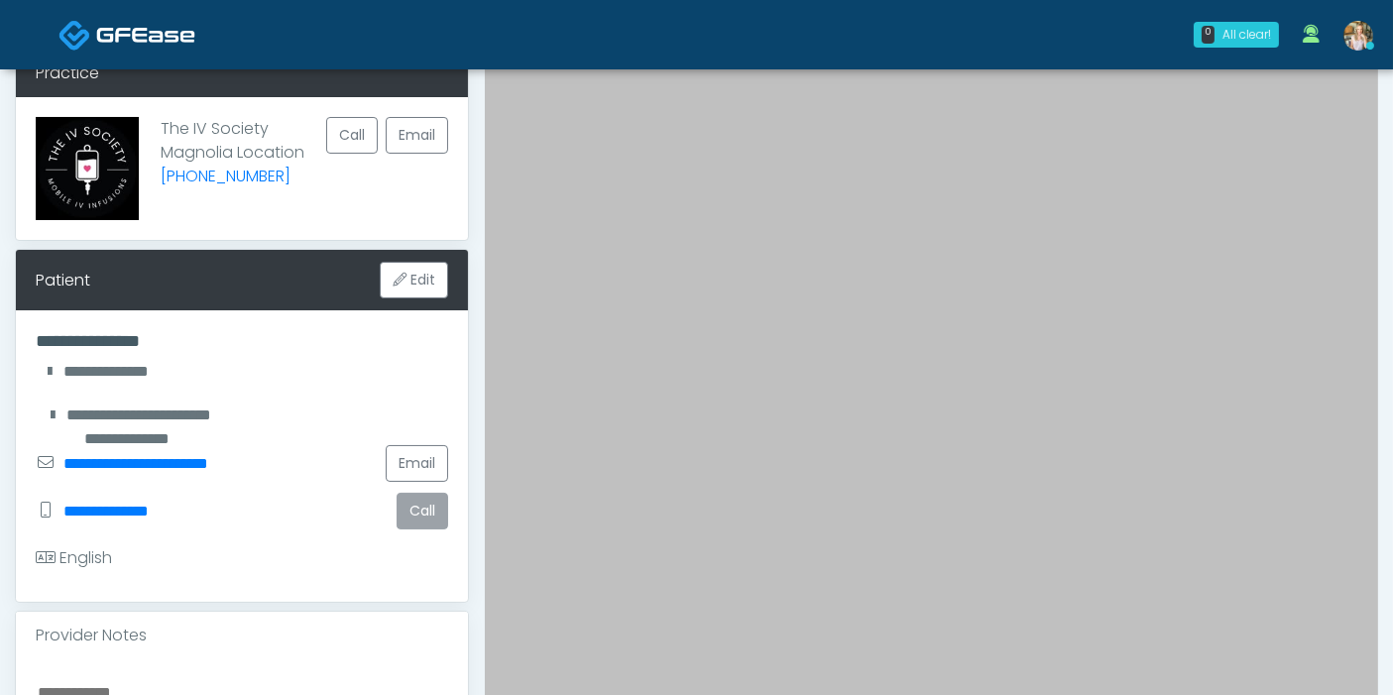
click at [420, 510] on button "Call" at bounding box center [422, 511] width 52 height 37
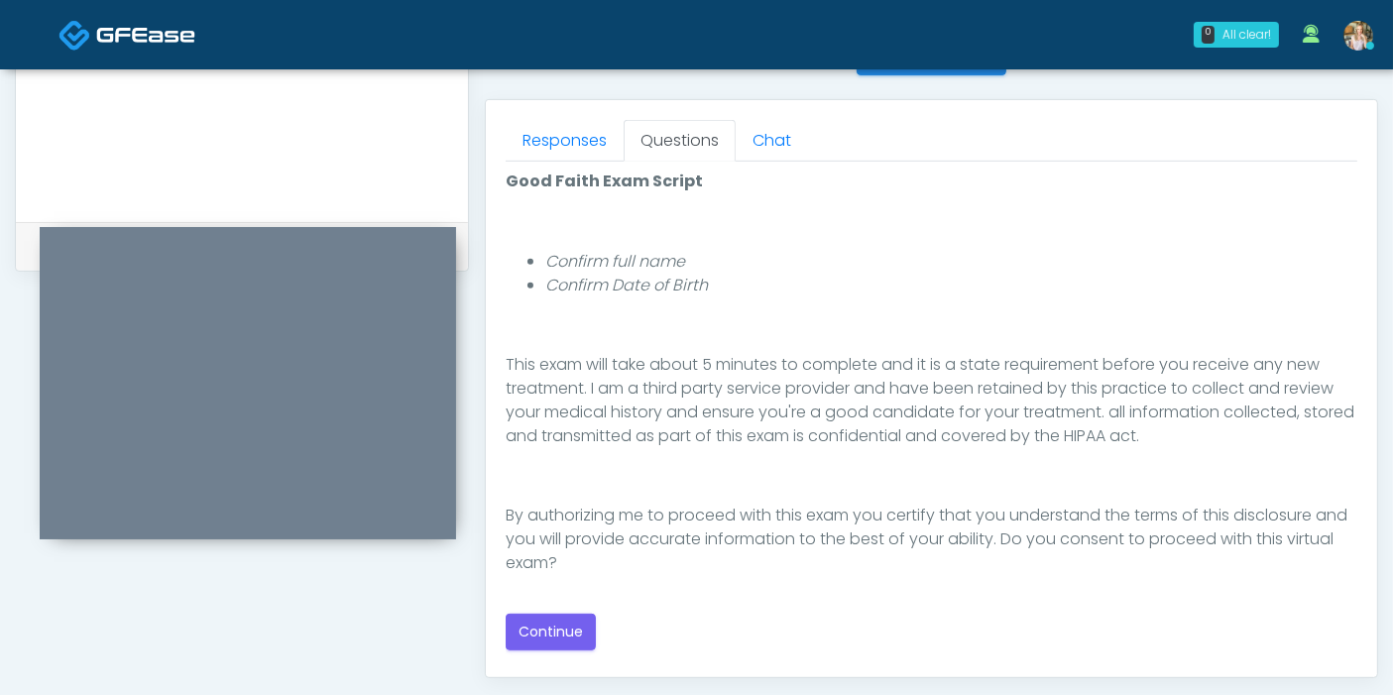
scroll to position [880, 0]
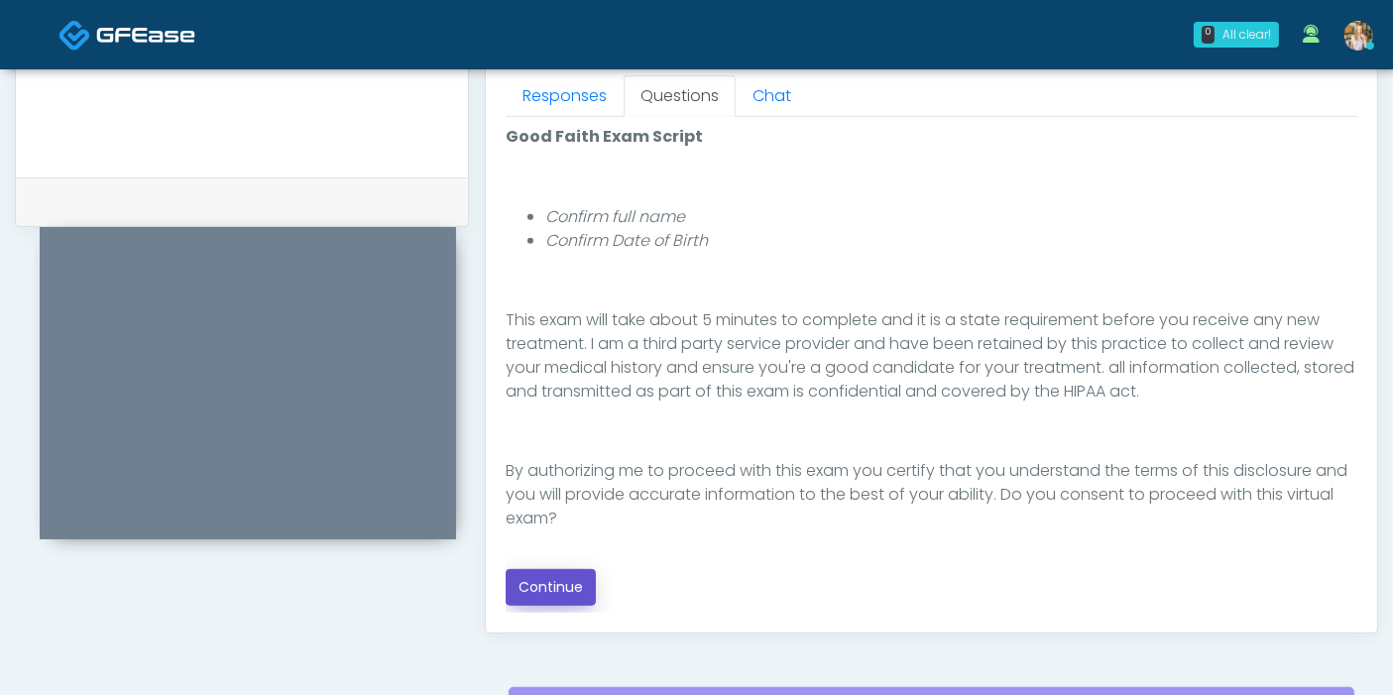
click at [555, 576] on button "Continue" at bounding box center [551, 587] width 90 height 37
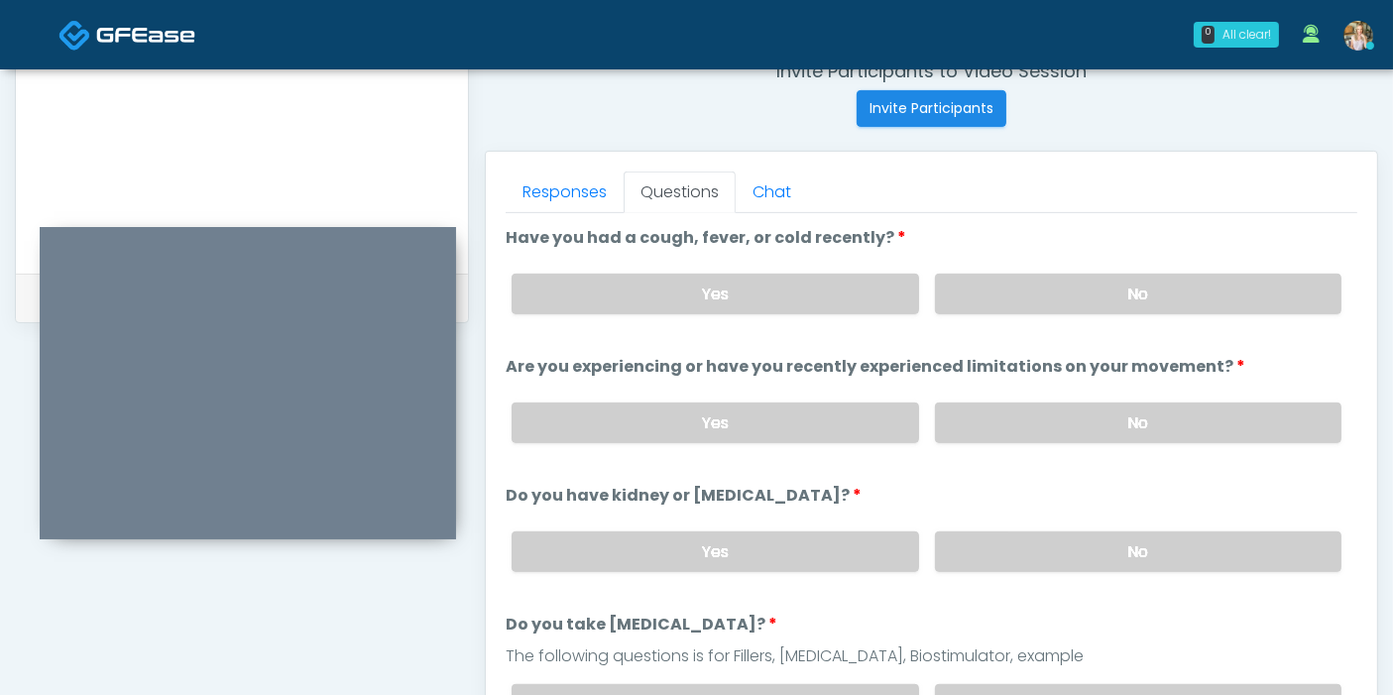
scroll to position [750, 0]
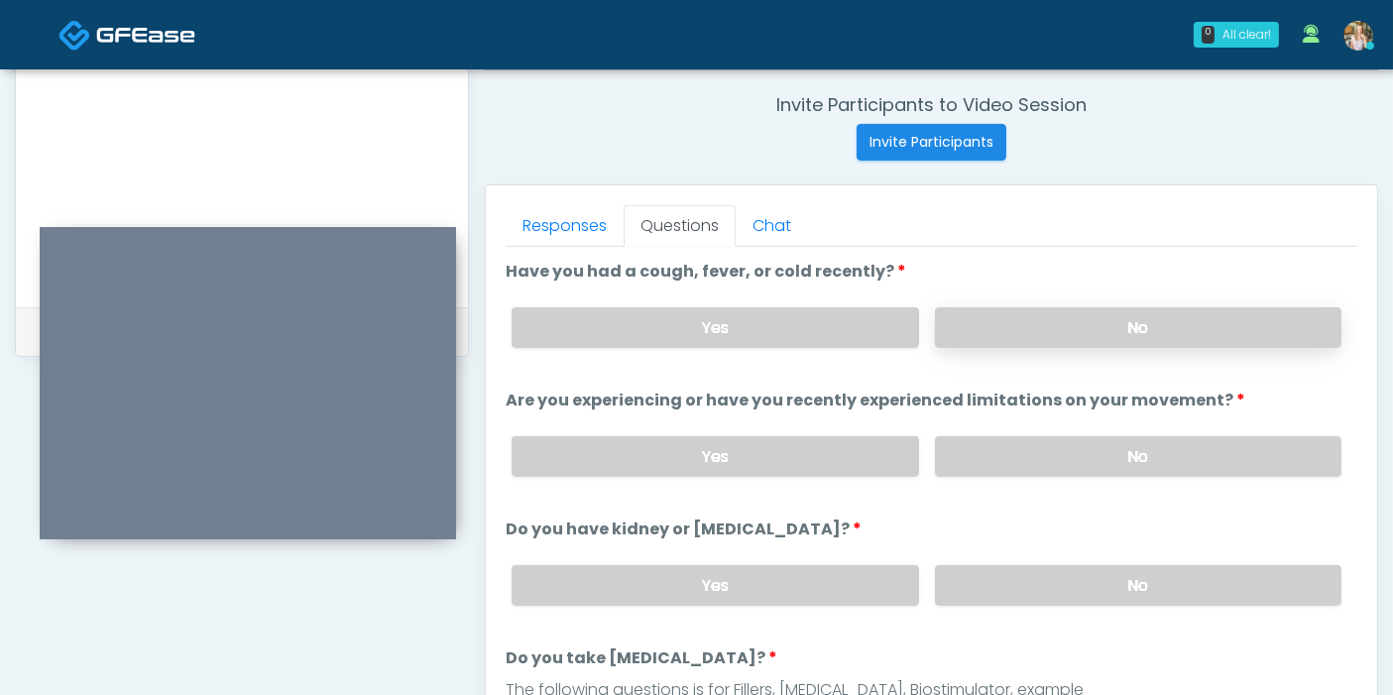
click at [1115, 334] on label "No" at bounding box center [1138, 327] width 406 height 41
click at [1140, 446] on label "No" at bounding box center [1138, 456] width 406 height 41
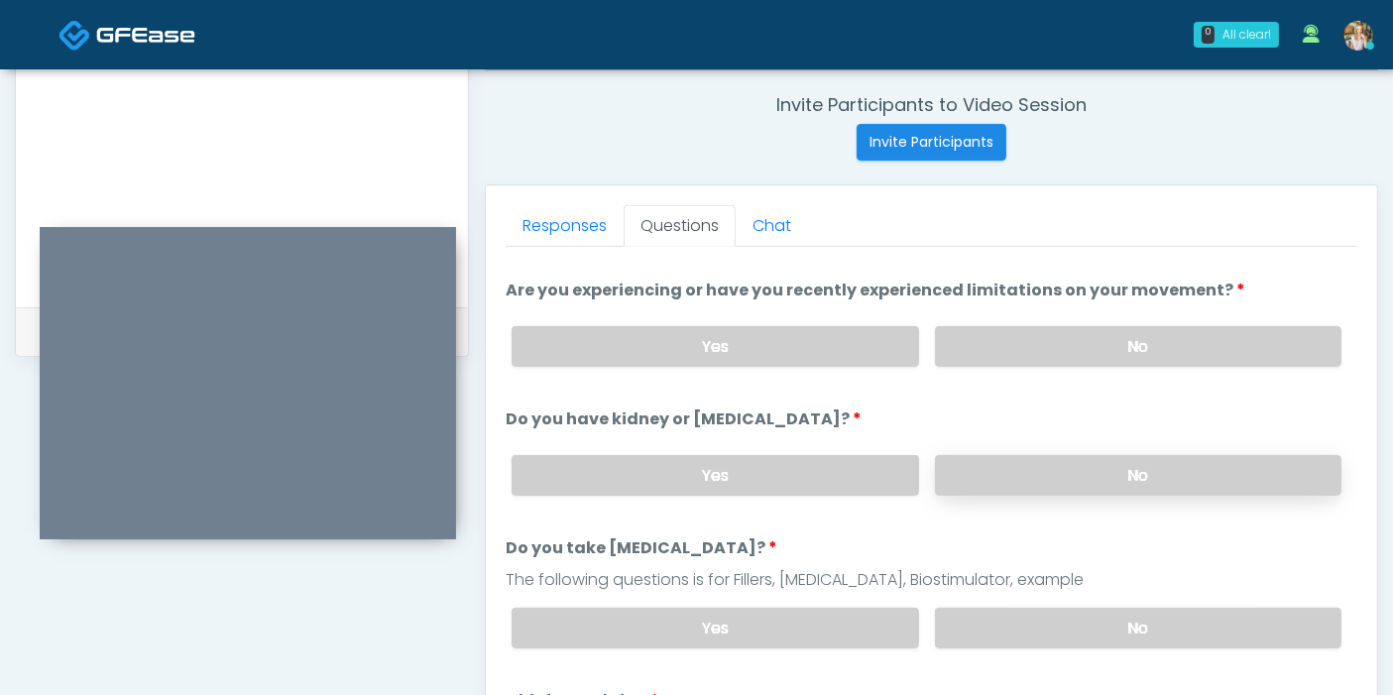
click at [1086, 477] on label "No" at bounding box center [1138, 475] width 406 height 41
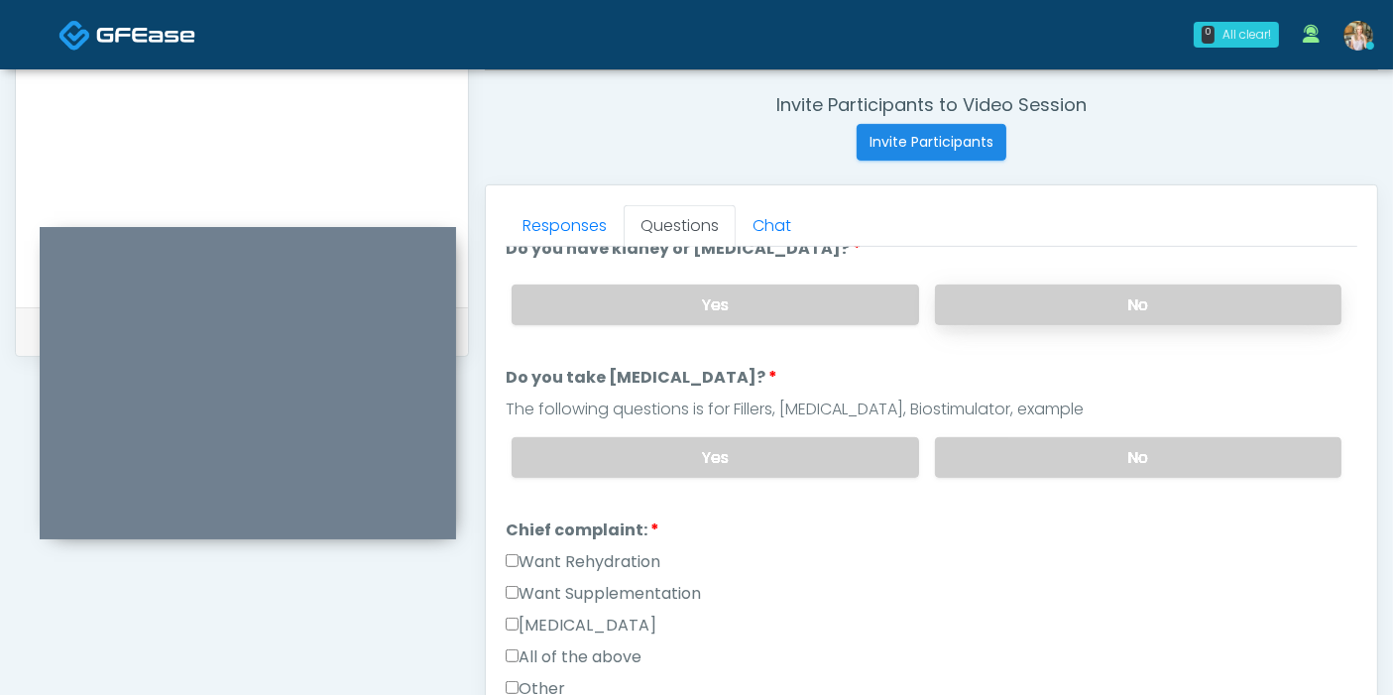
scroll to position [330, 0]
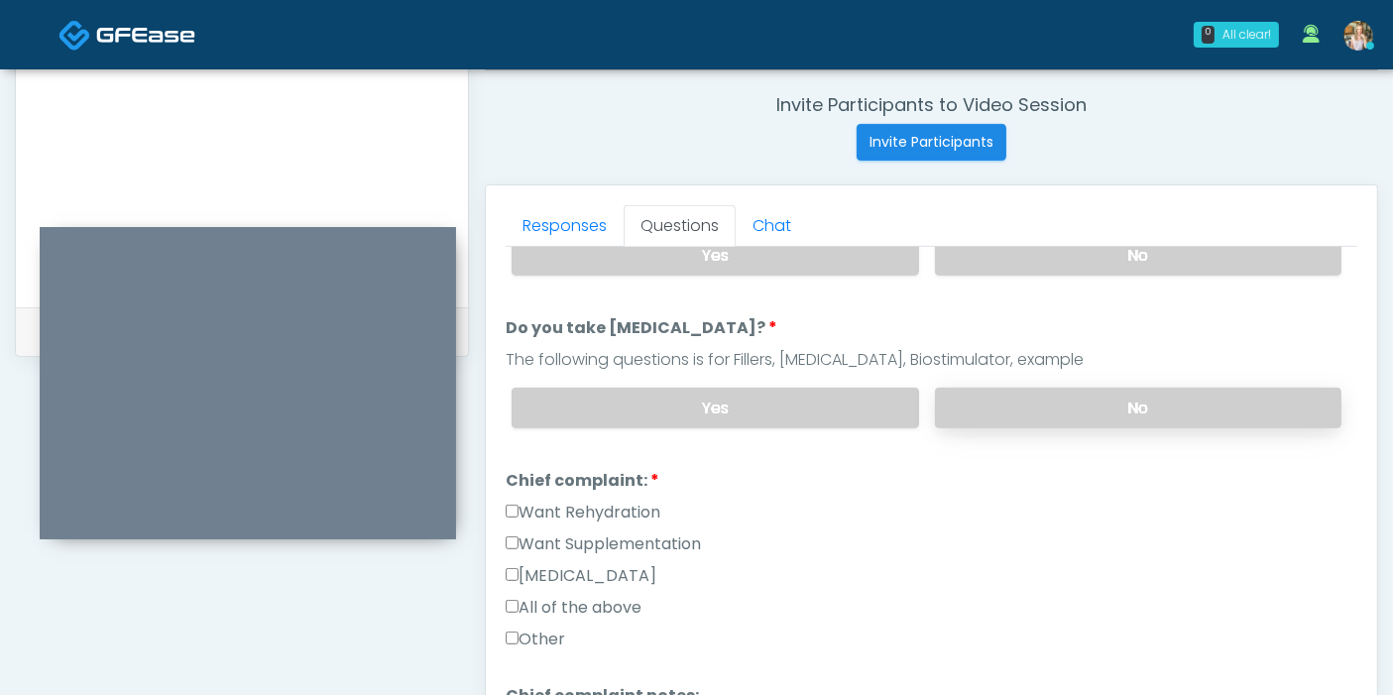
click at [1115, 406] on label "No" at bounding box center [1138, 408] width 406 height 41
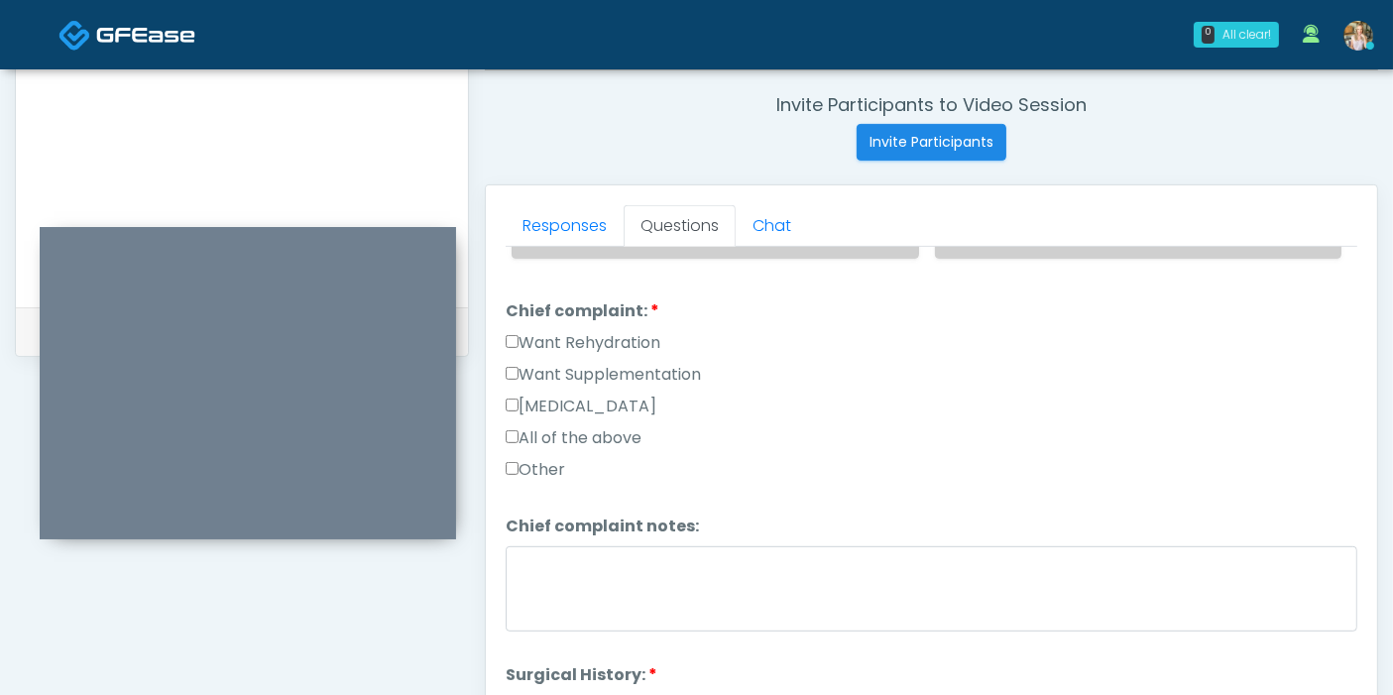
scroll to position [550, 0]
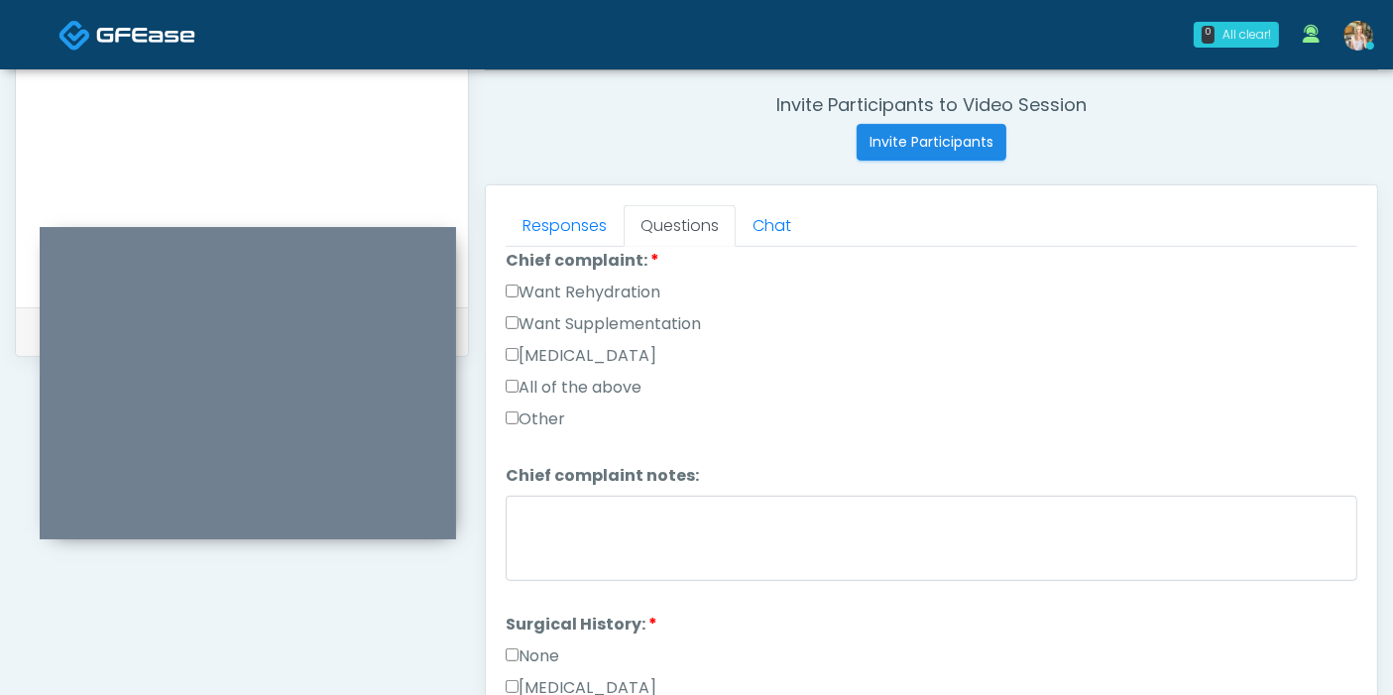
click at [549, 286] on label "Want Rehydration" at bounding box center [583, 293] width 155 height 24
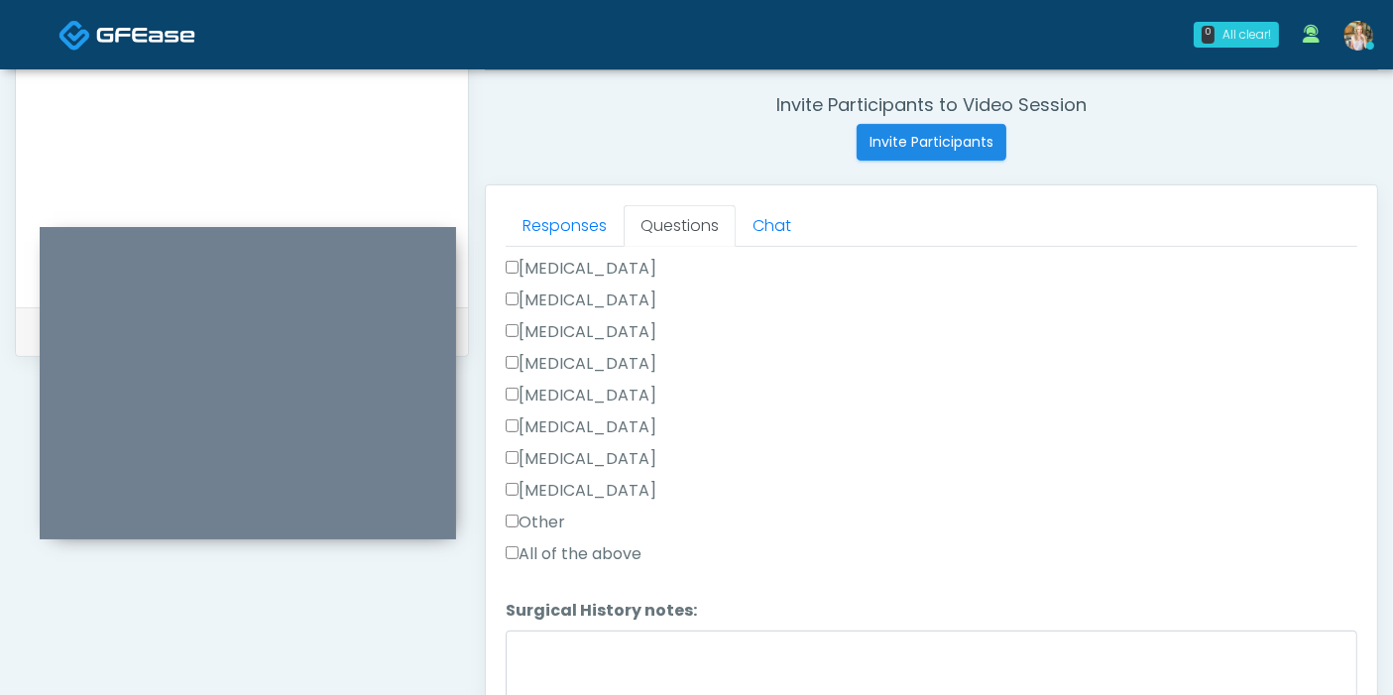
scroll to position [1099, 0]
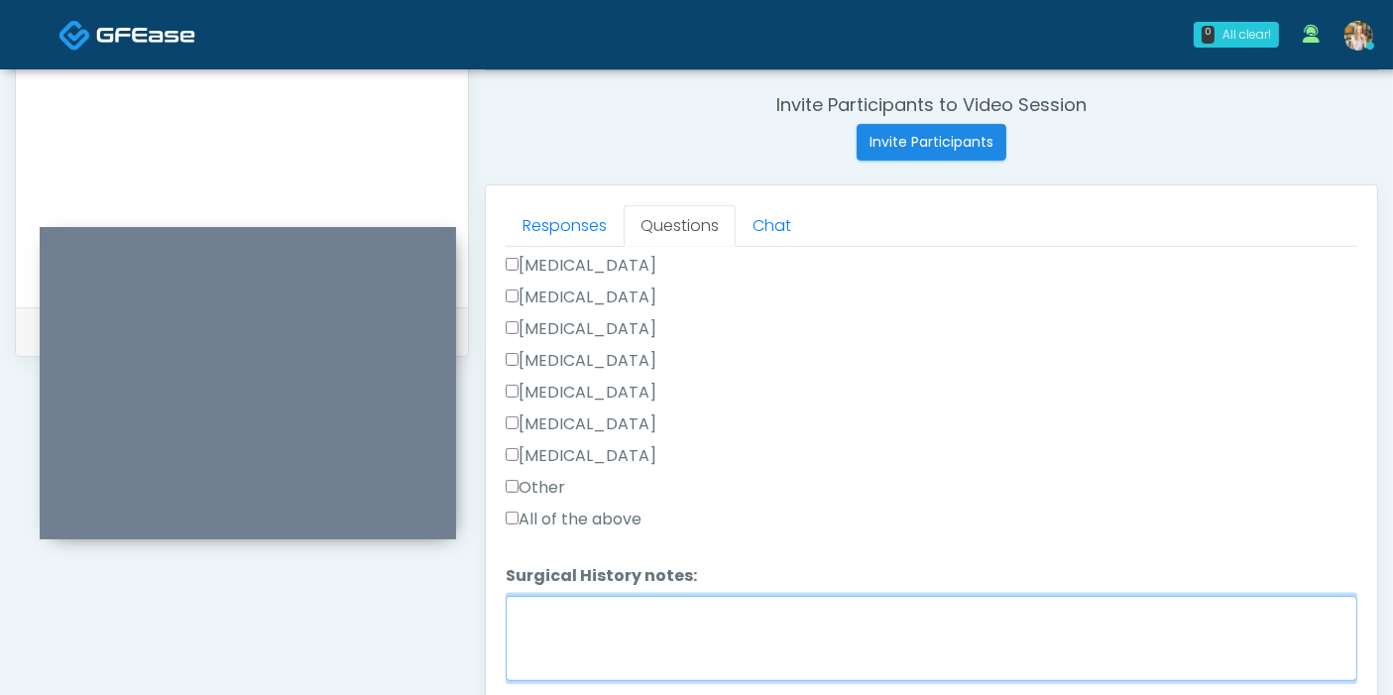
click at [603, 608] on textarea "Surgical History notes:" at bounding box center [931, 638] width 851 height 85
click at [611, 613] on textarea "Surgical History notes:" at bounding box center [931, 638] width 851 height 85
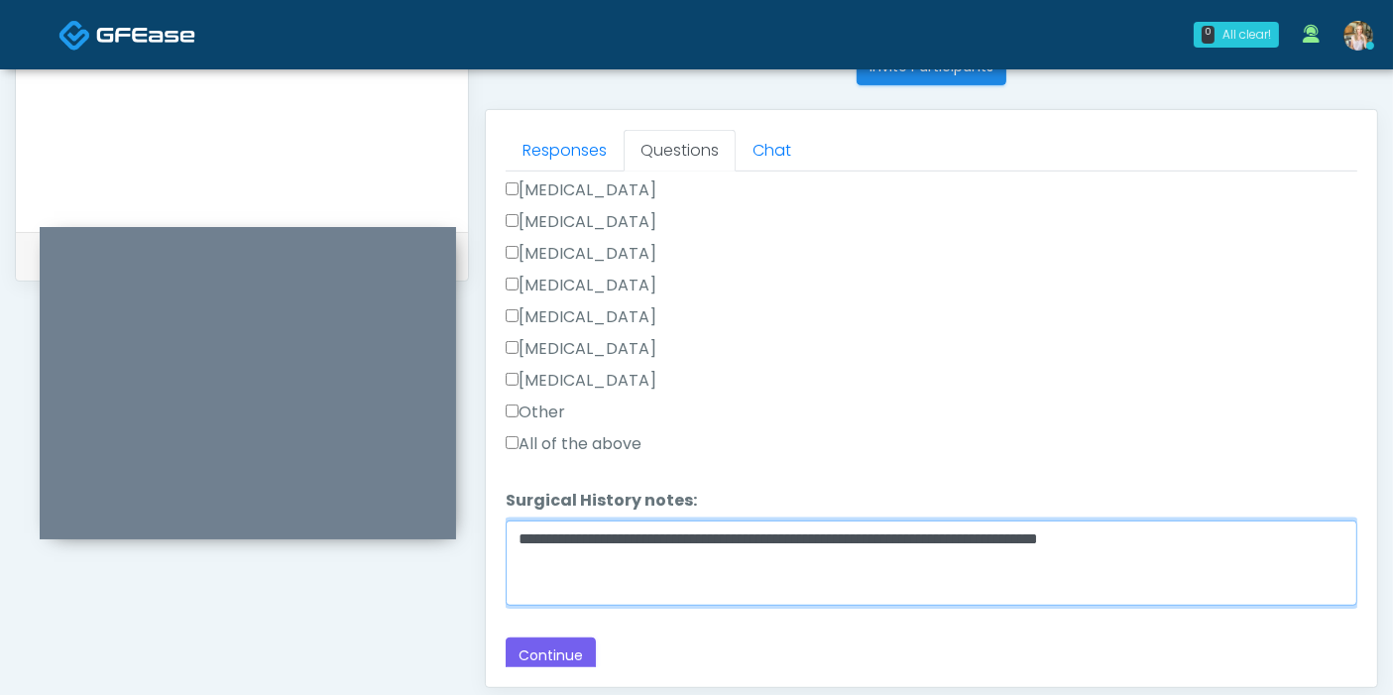
scroll to position [860, 0]
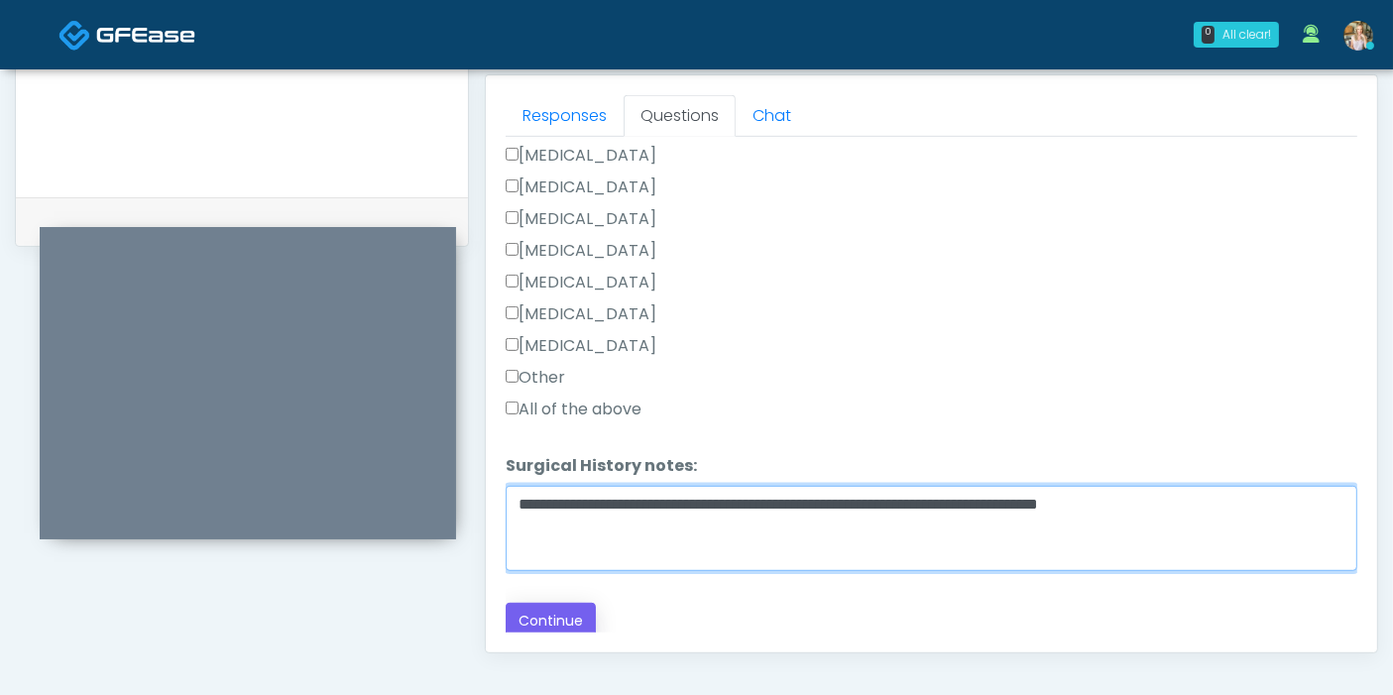
type textarea "**********"
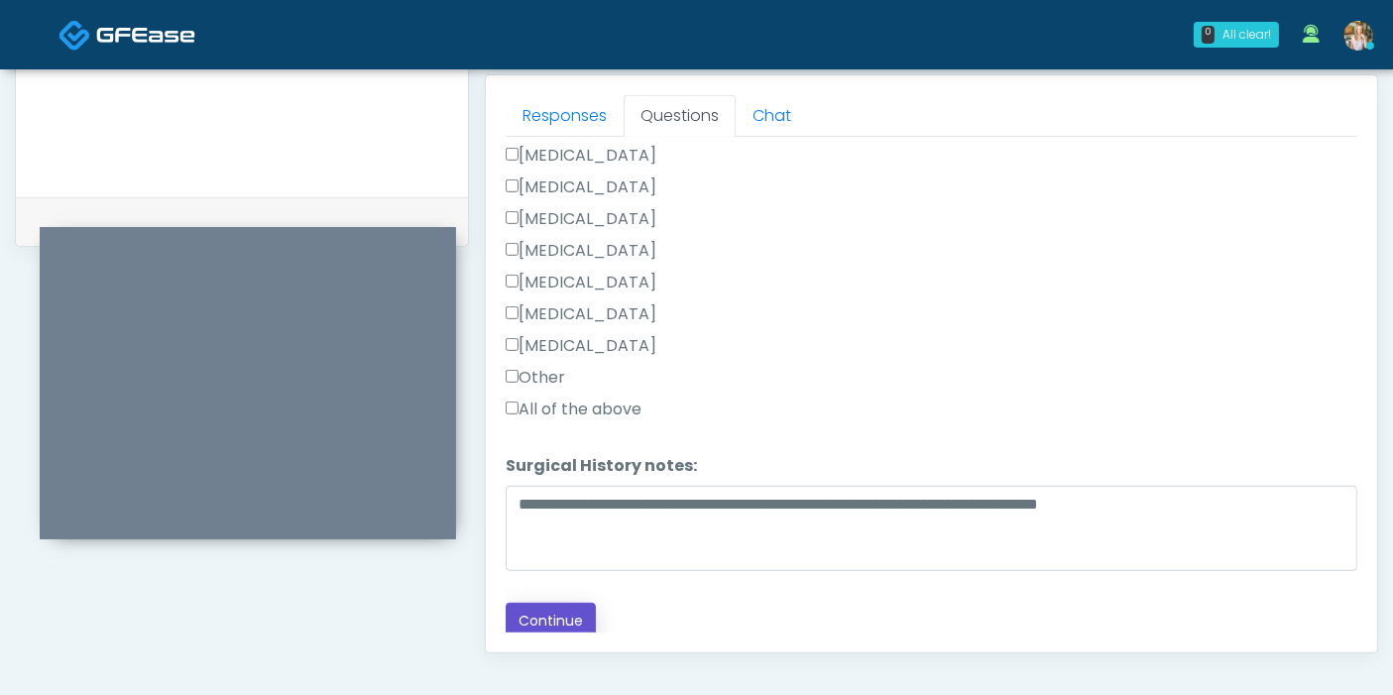
click at [540, 607] on button "Continue" at bounding box center [551, 621] width 90 height 37
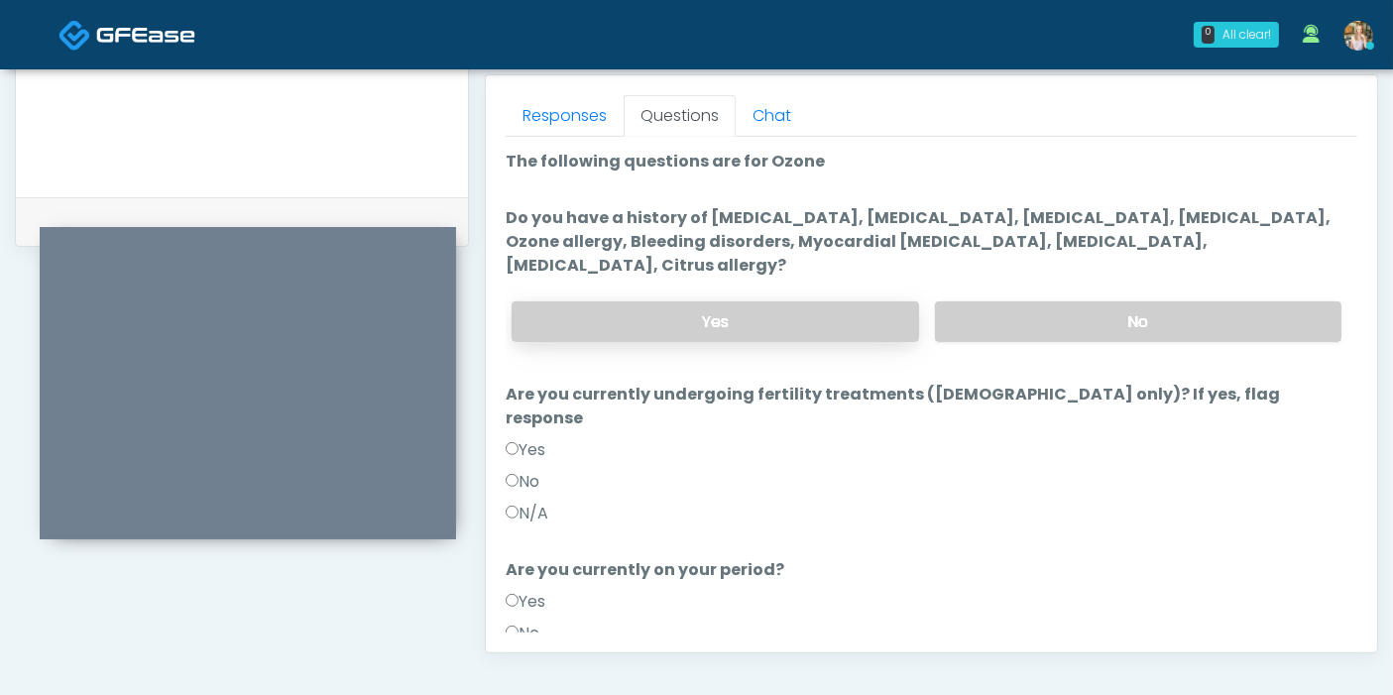
click at [770, 301] on label "Yes" at bounding box center [714, 321] width 406 height 41
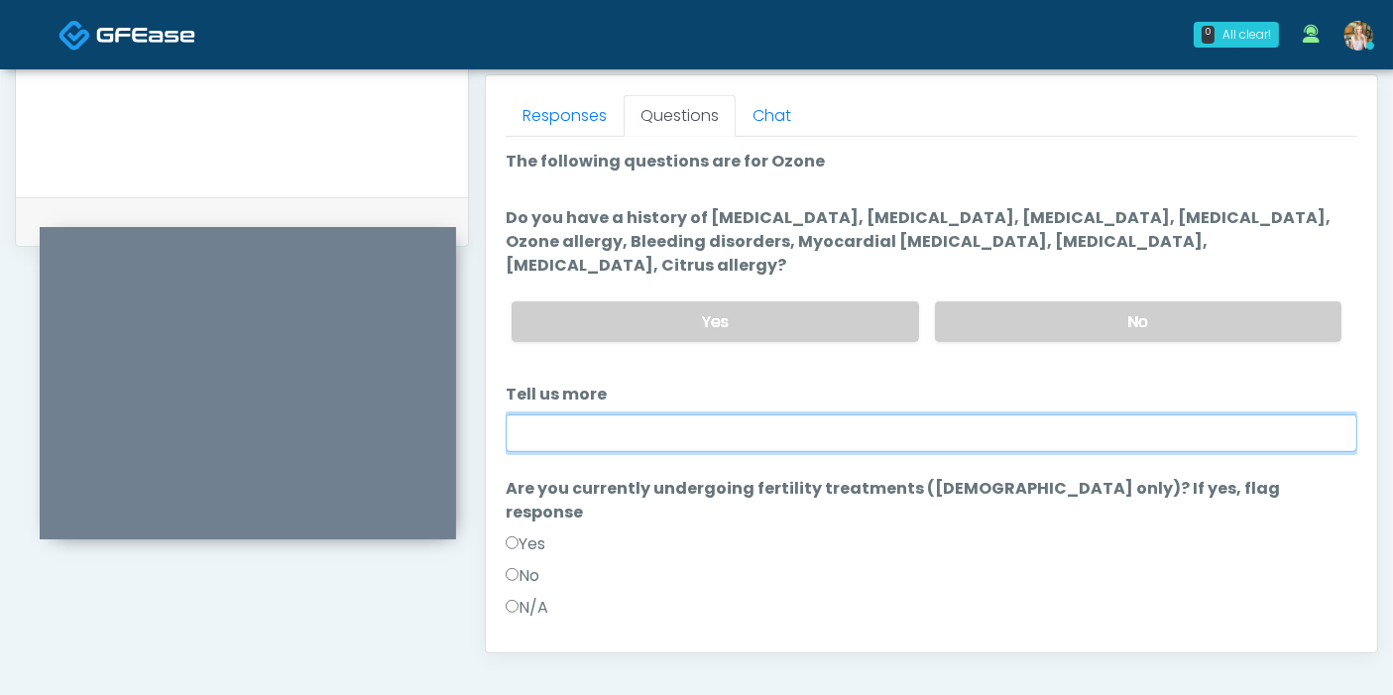
click at [788, 414] on input "Tell us more" at bounding box center [931, 433] width 851 height 38
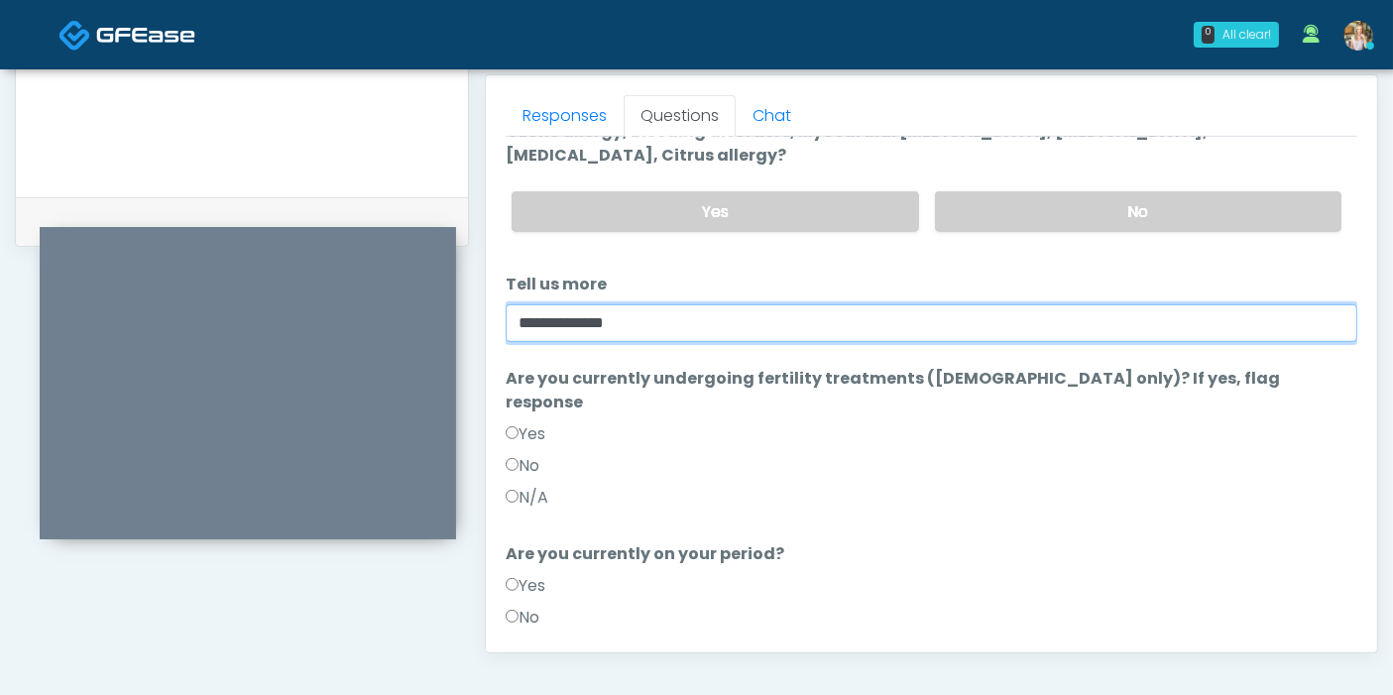
type input "**********"
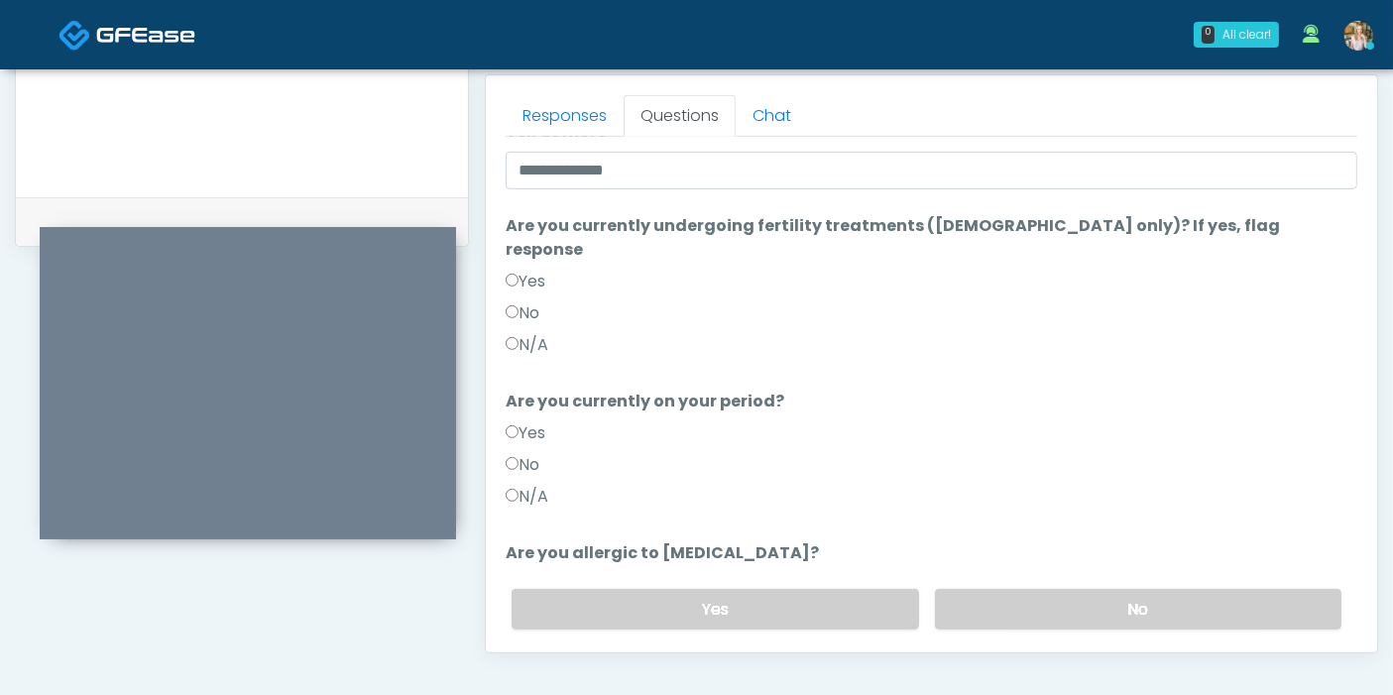
scroll to position [285, 0]
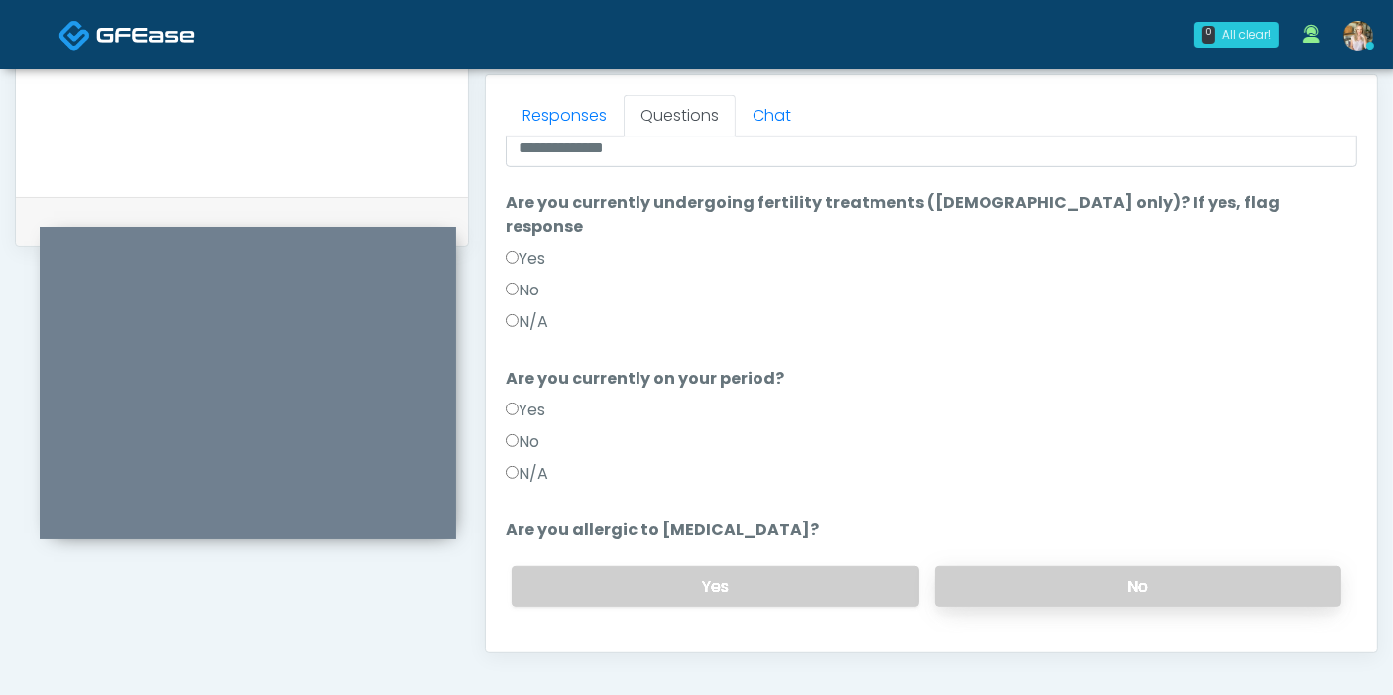
click at [1037, 566] on label "No" at bounding box center [1138, 586] width 406 height 41
click at [571, 647] on button "Continue" at bounding box center [551, 665] width 90 height 37
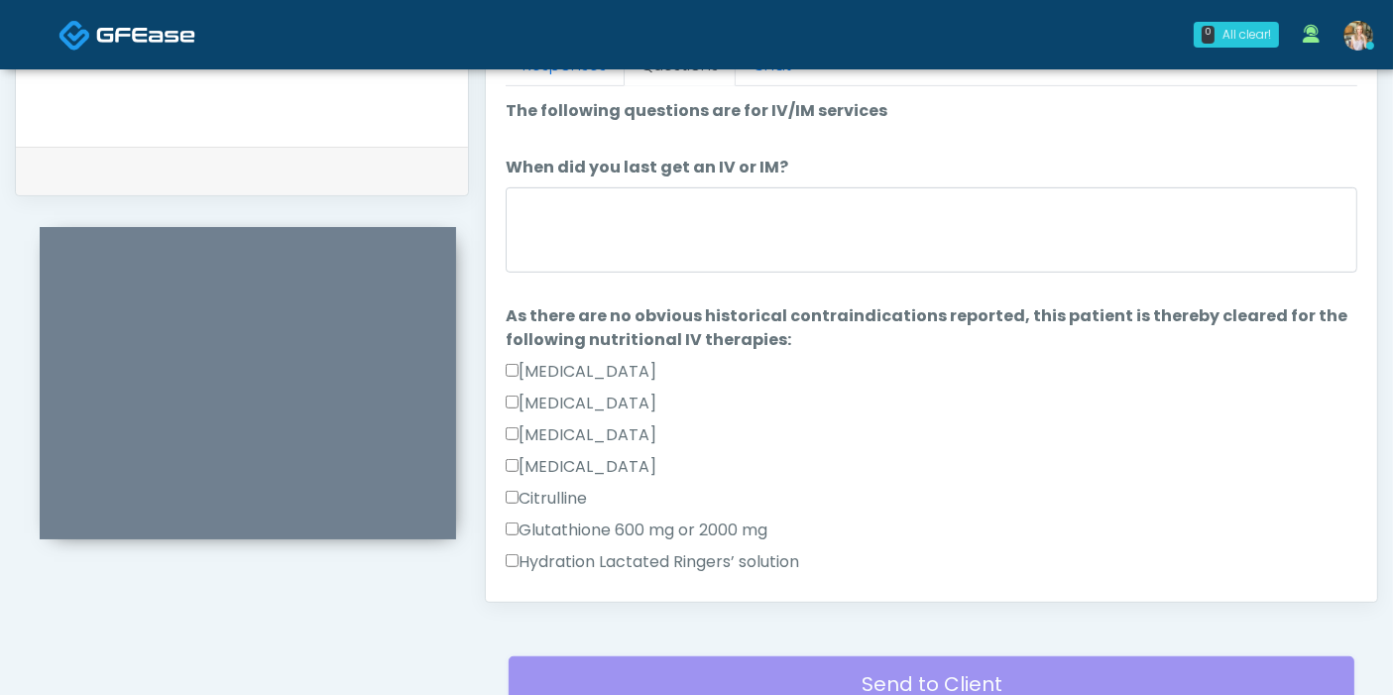
scroll to position [860, 0]
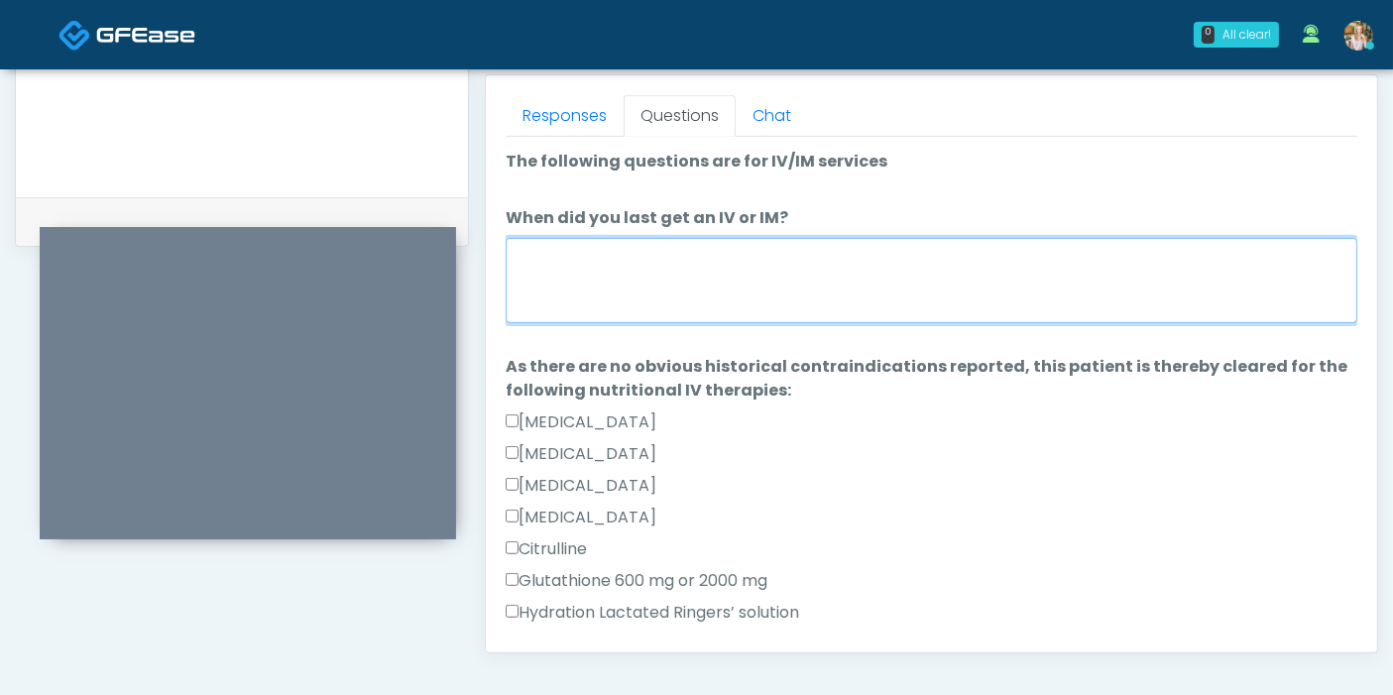
click at [855, 276] on textarea "When did you last get an IV or IM?" at bounding box center [931, 280] width 851 height 85
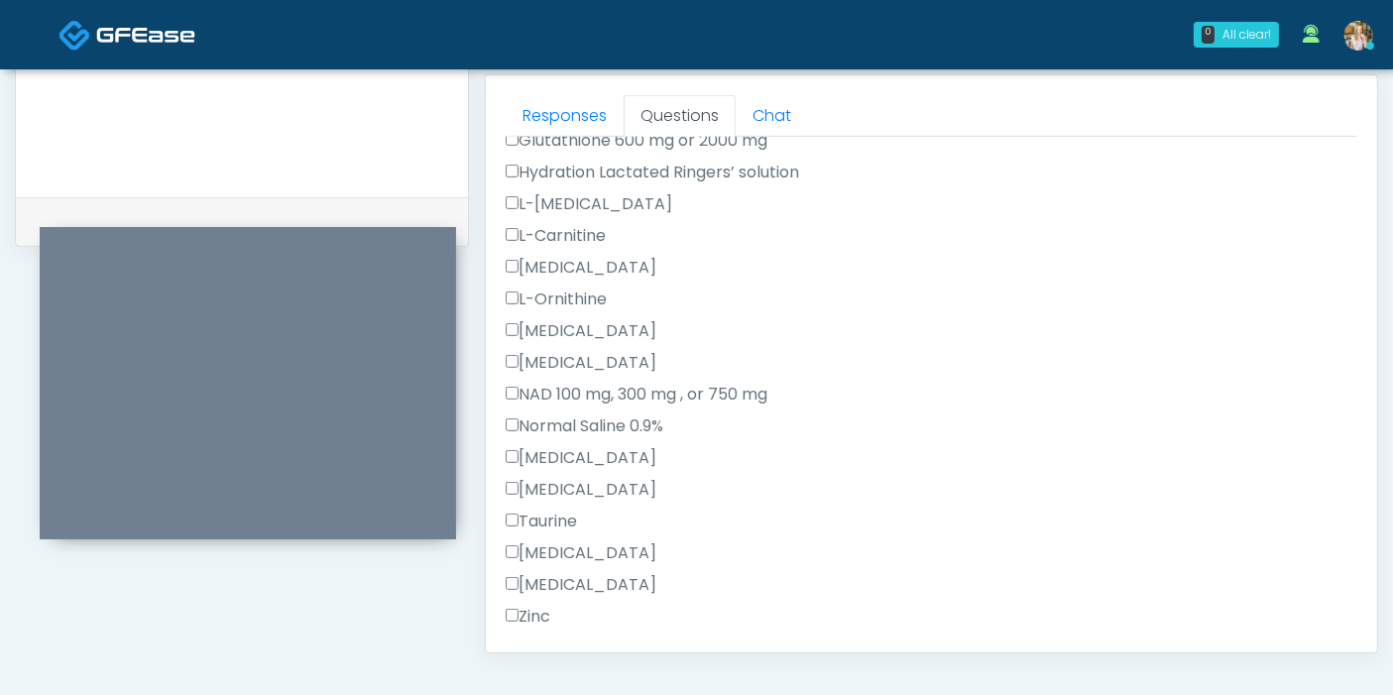
scroll to position [550, 0]
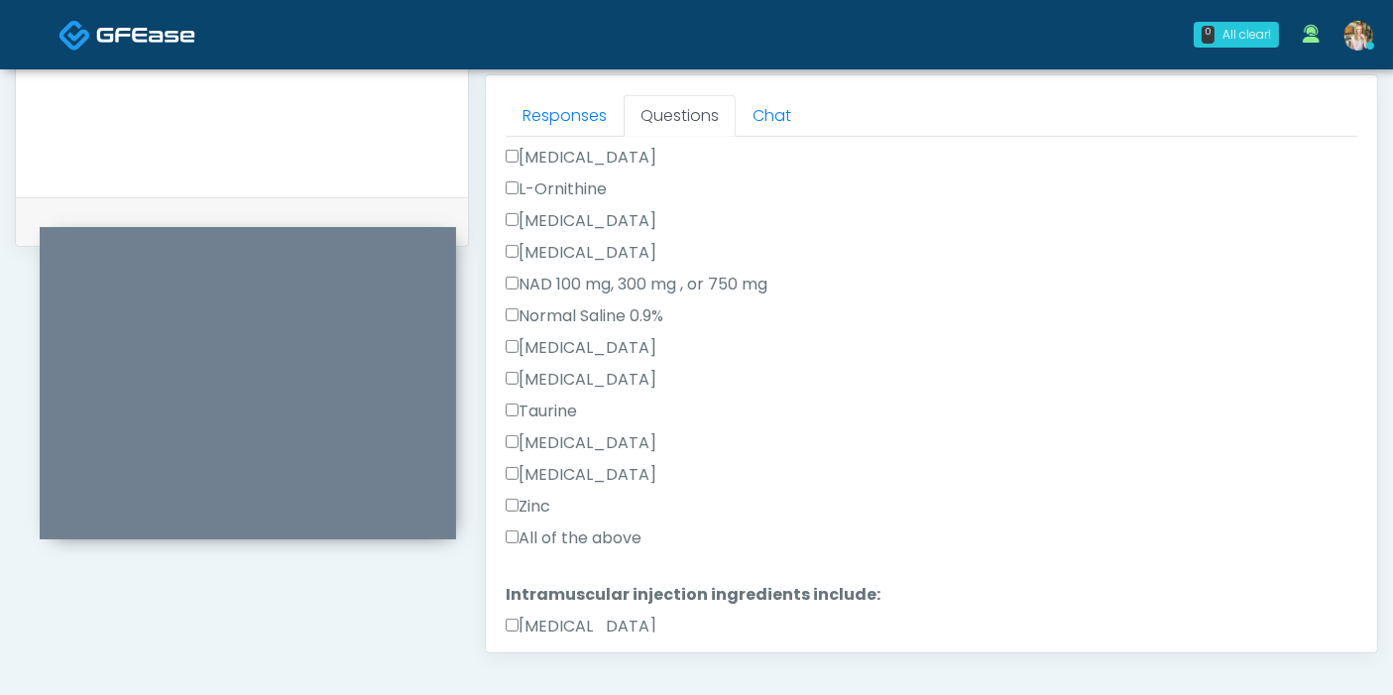
click at [567, 536] on label "All of the above" at bounding box center [574, 538] width 136 height 24
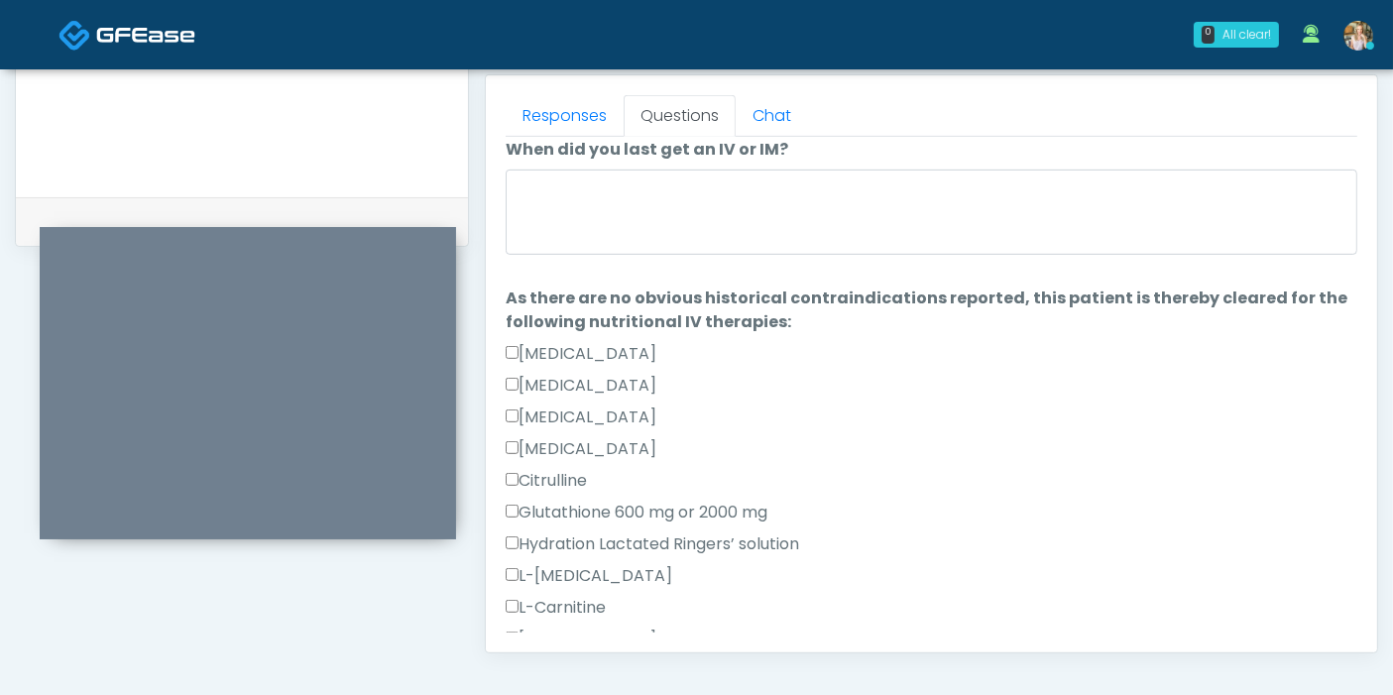
scroll to position [0, 0]
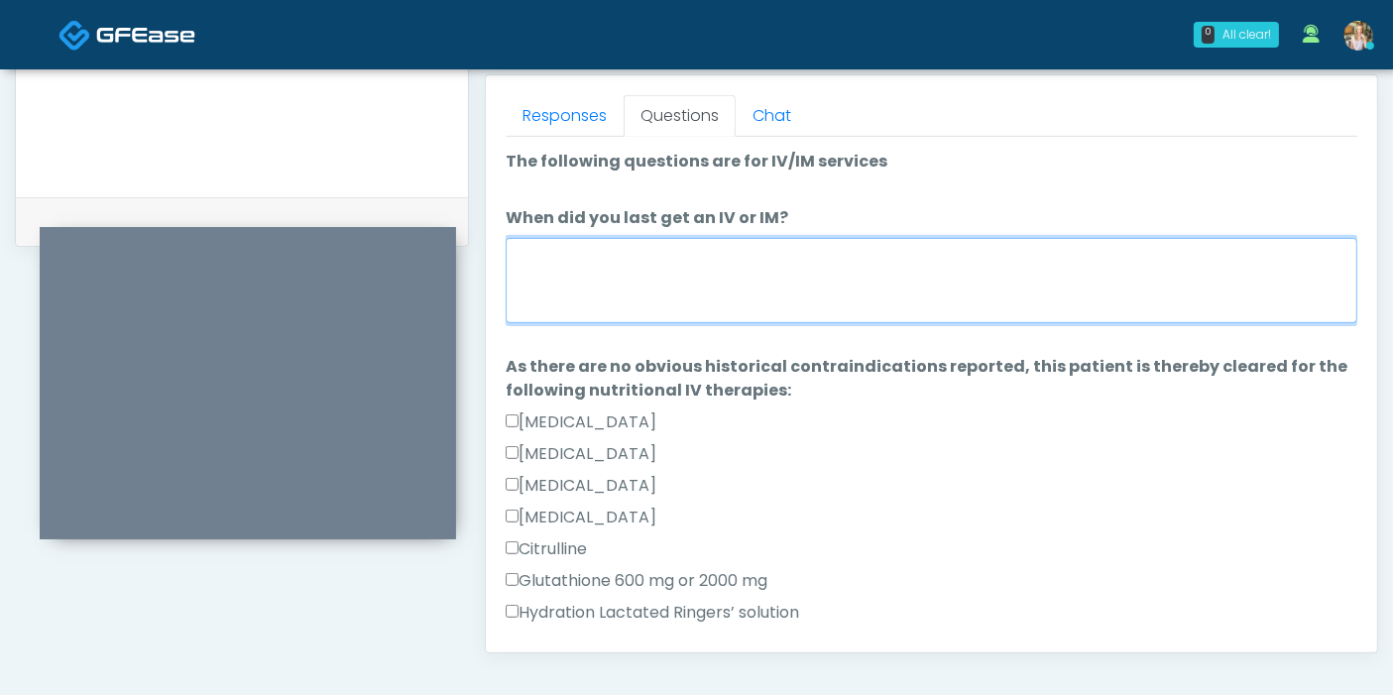
click at [775, 292] on textarea "When did you last get an IV or IM?" at bounding box center [931, 280] width 851 height 85
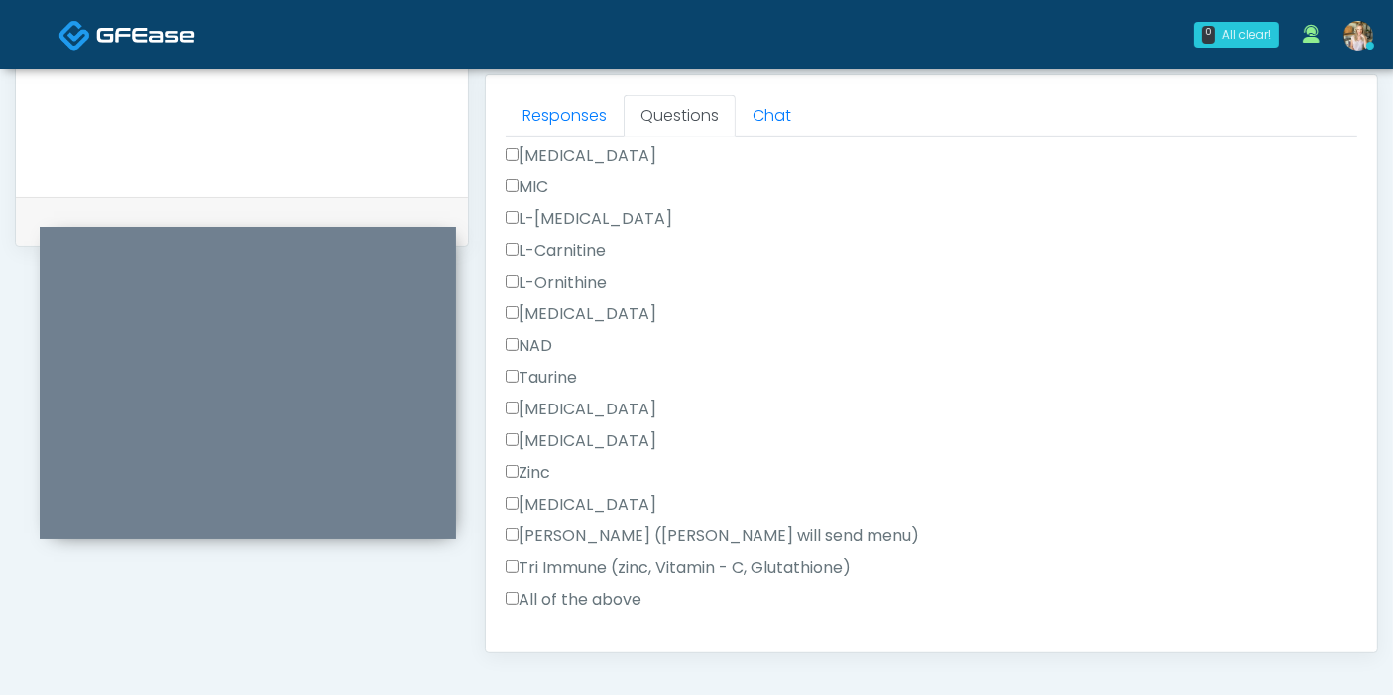
scroll to position [1258, 0]
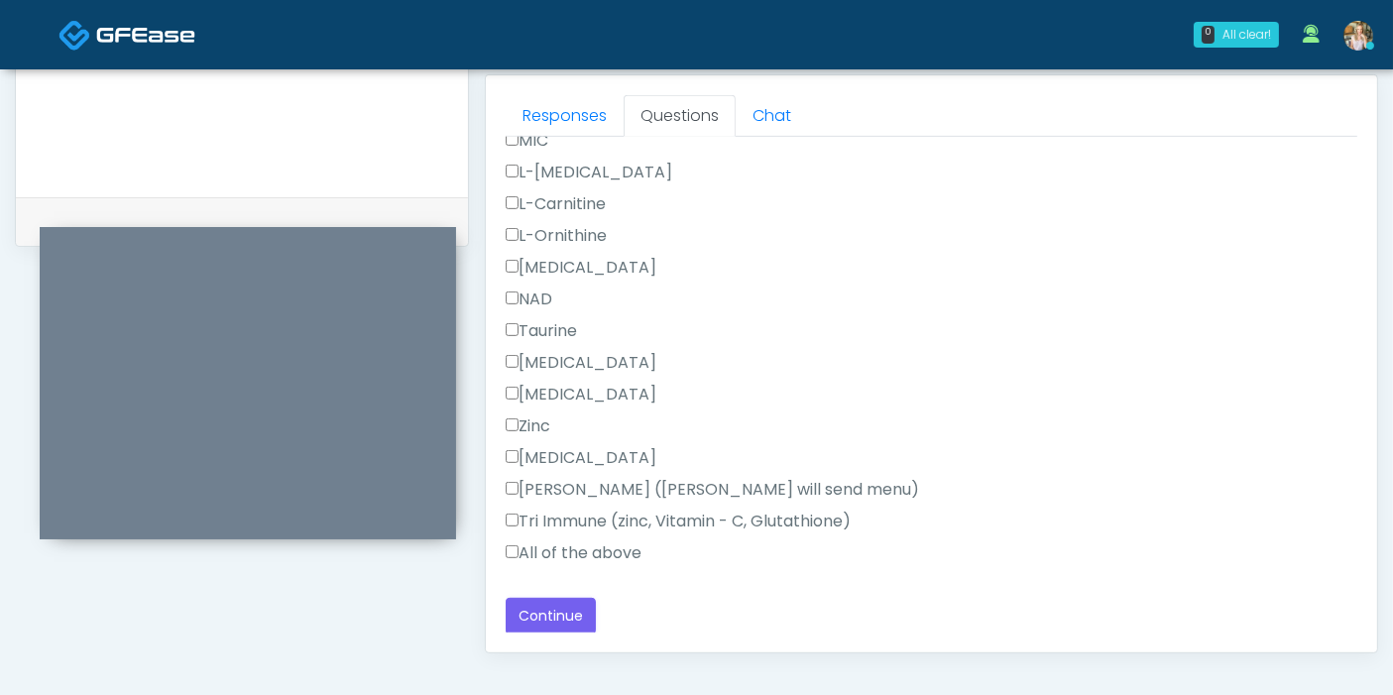
type textarea "**********"
click at [558, 544] on label "All of the above" at bounding box center [574, 553] width 136 height 24
click at [560, 605] on button "Continue" at bounding box center [551, 616] width 90 height 37
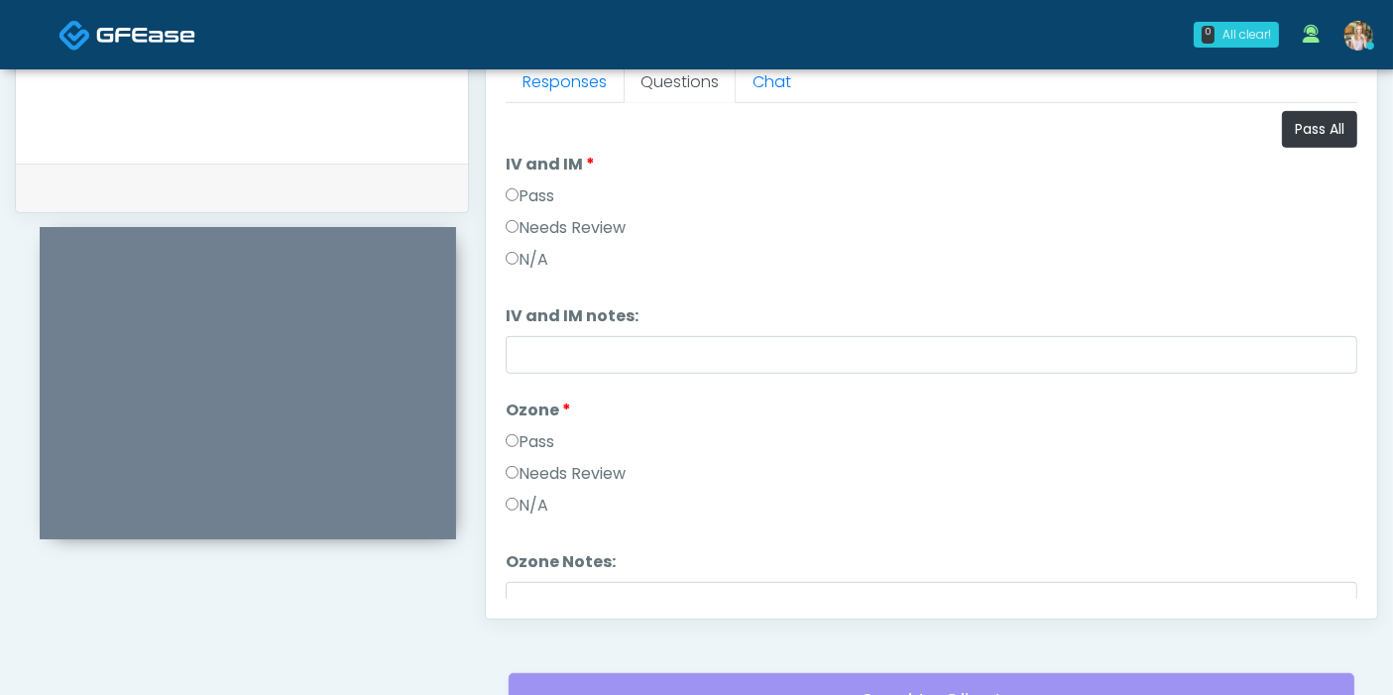
scroll to position [860, 0]
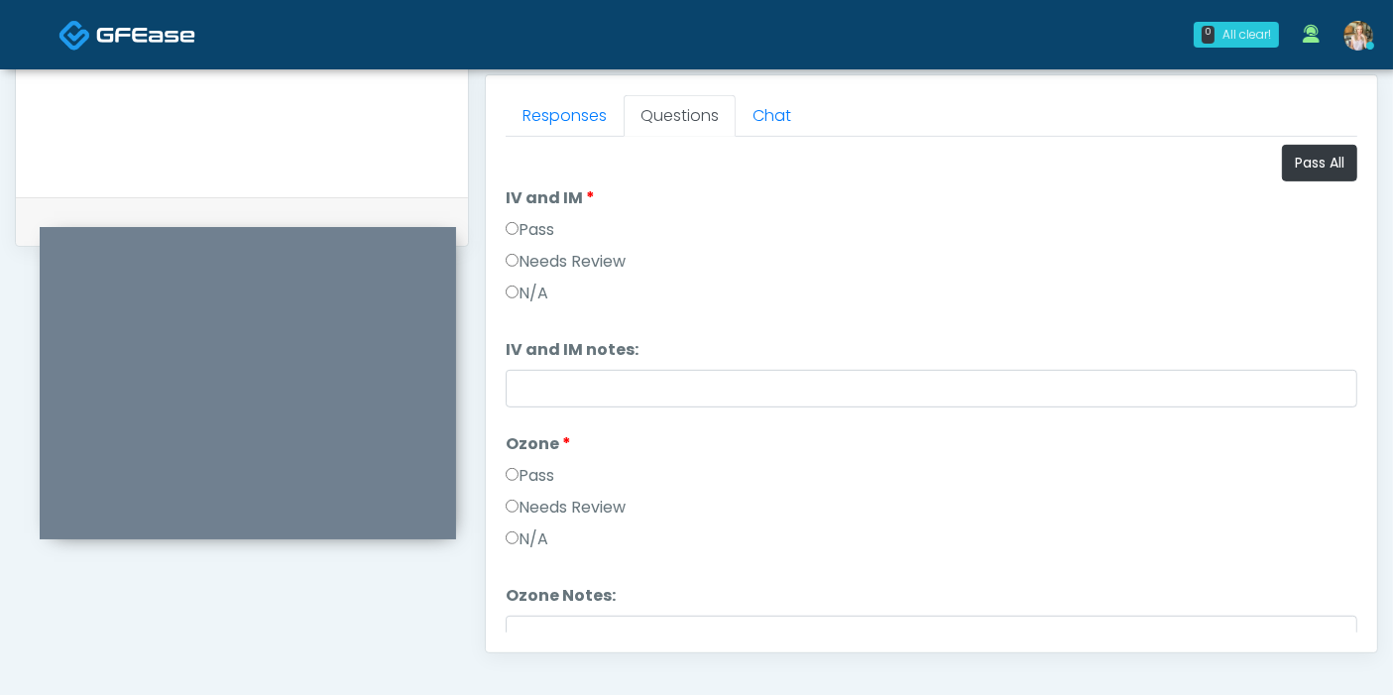
click at [575, 503] on label "Needs Review" at bounding box center [566, 508] width 120 height 24
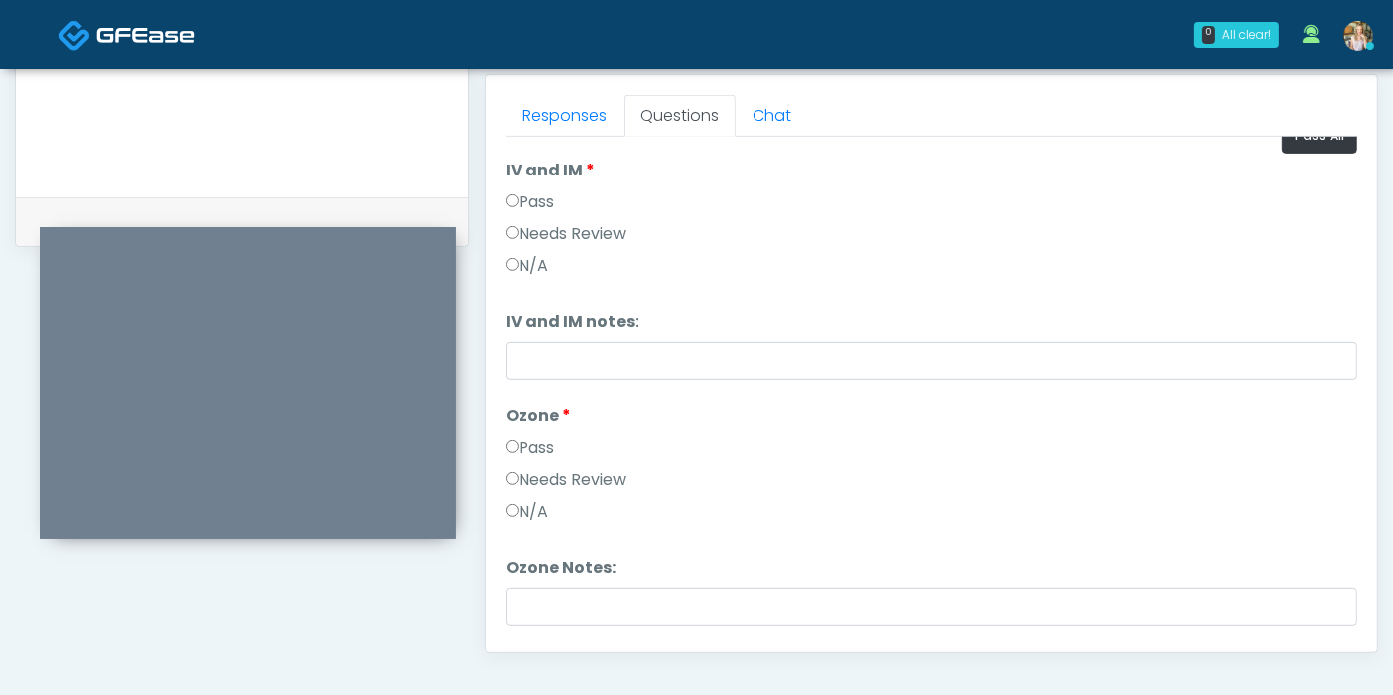
scroll to position [0, 0]
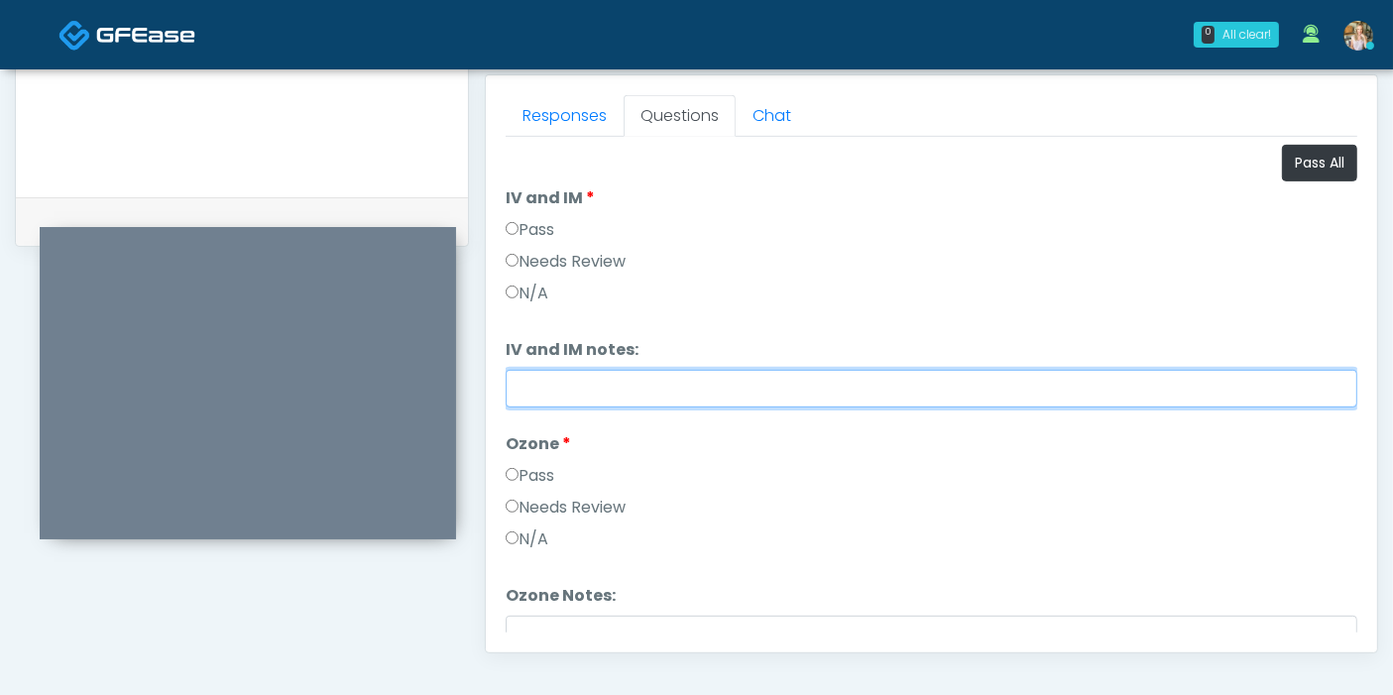
click at [921, 389] on input "IV and IM notes:" at bounding box center [931, 389] width 851 height 38
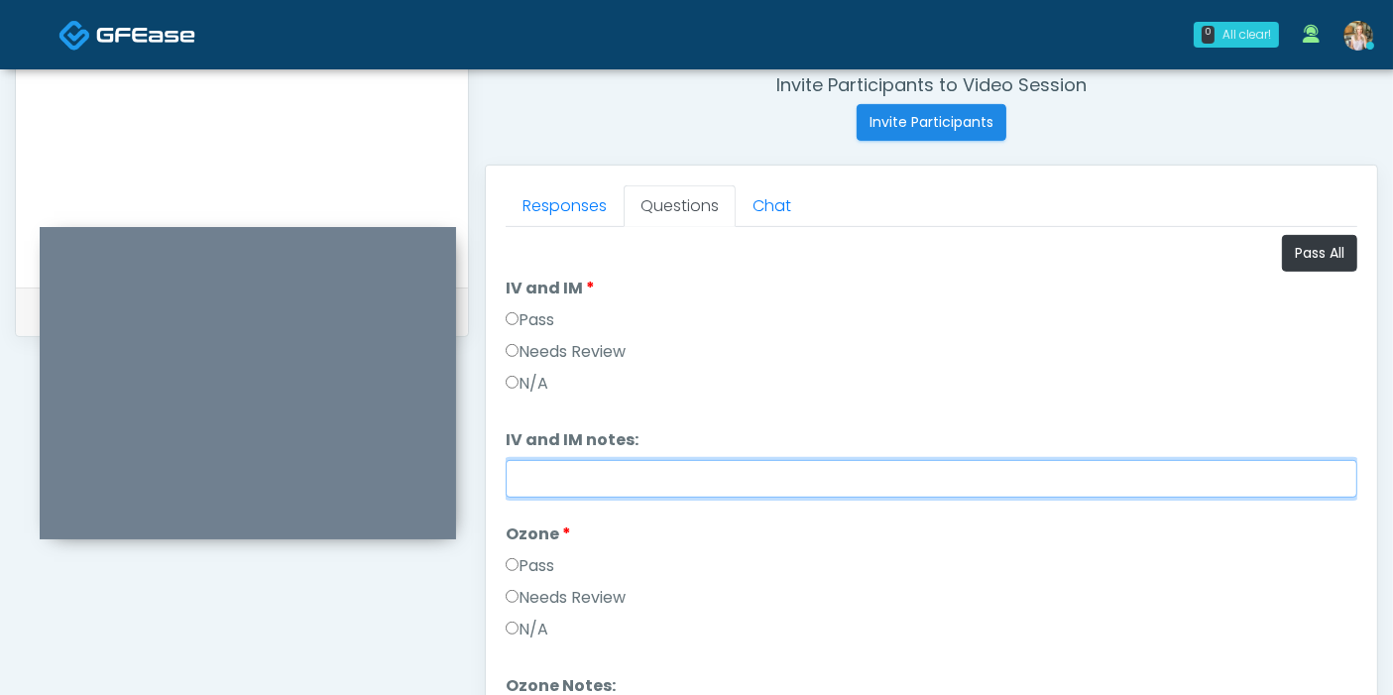
scroll to position [660, 0]
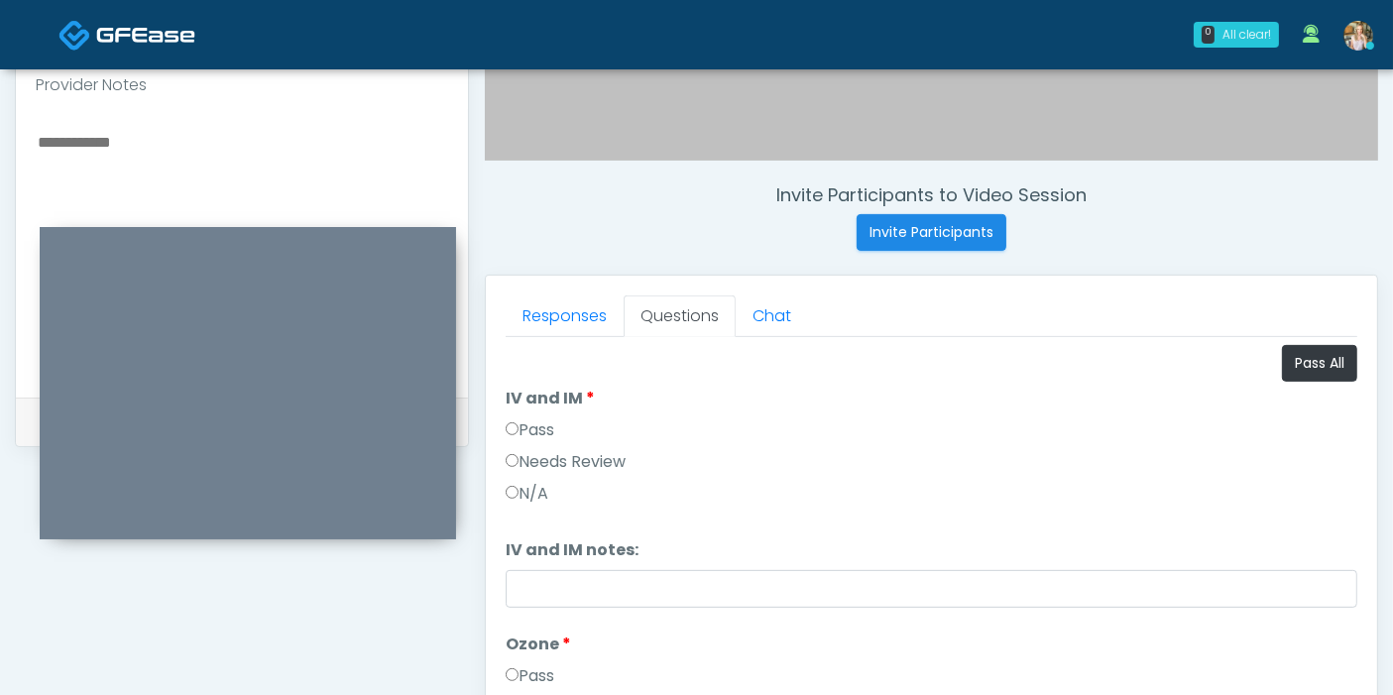
click at [158, 140] on textarea at bounding box center [242, 250] width 412 height 242
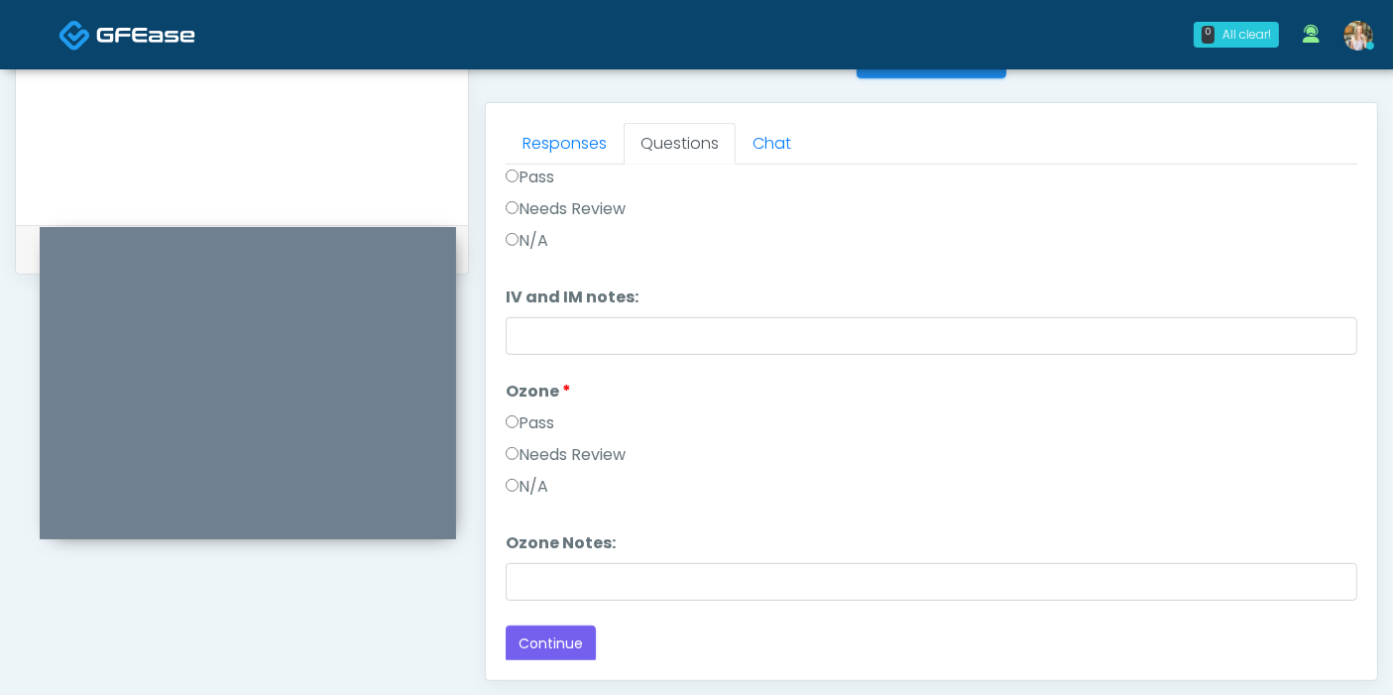
scroll to position [880, 0]
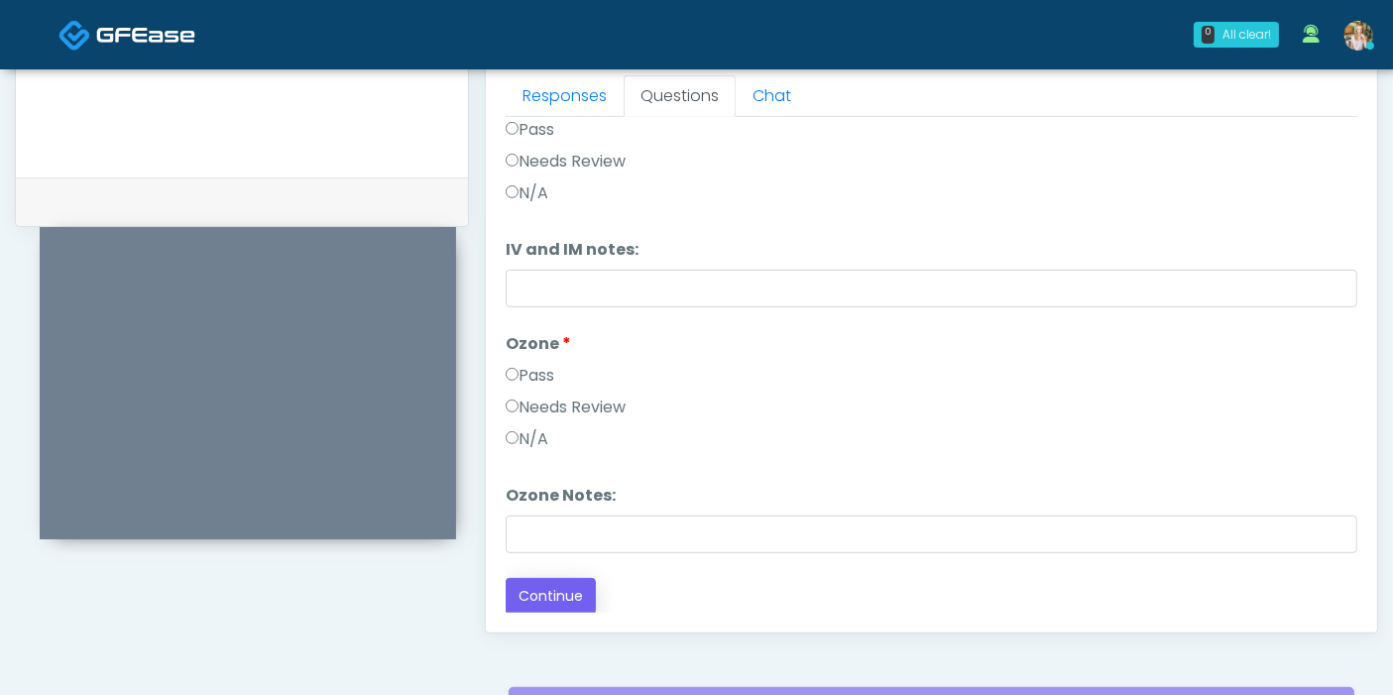
type textarea "**********"
click at [547, 590] on button "Continue" at bounding box center [551, 596] width 90 height 37
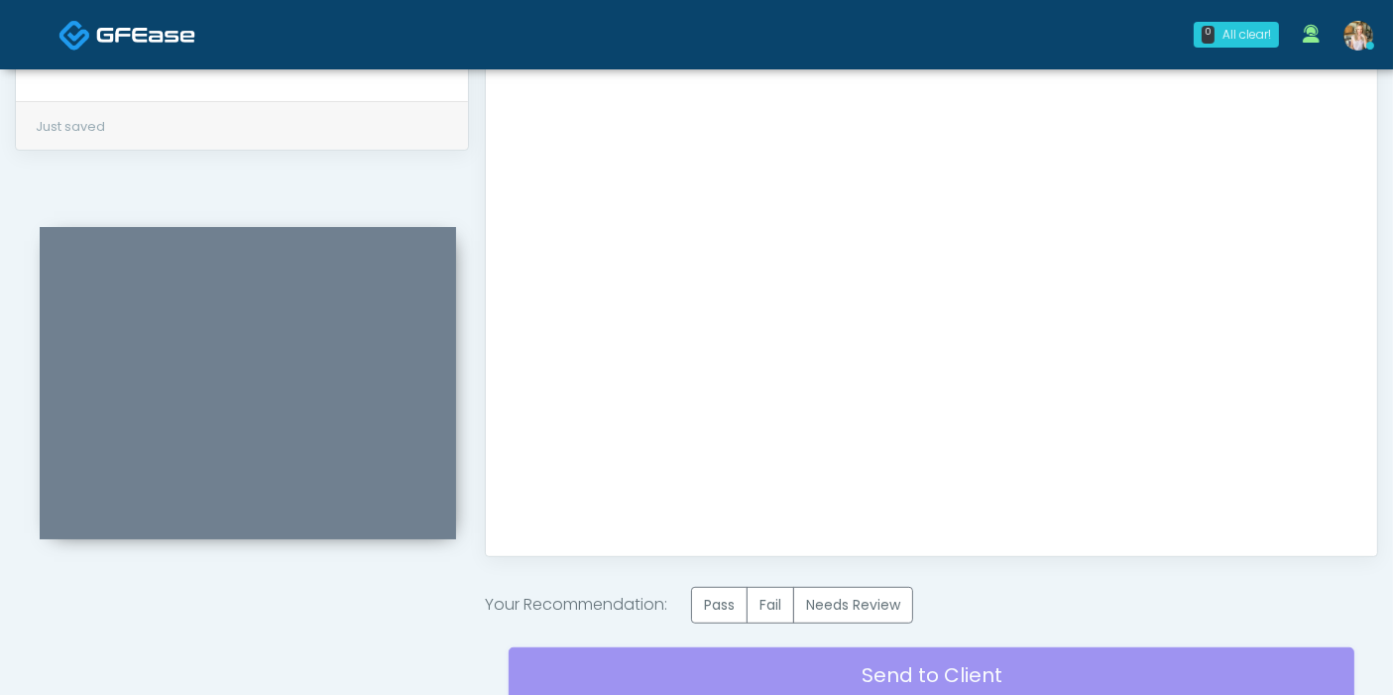
scroll to position [991, 0]
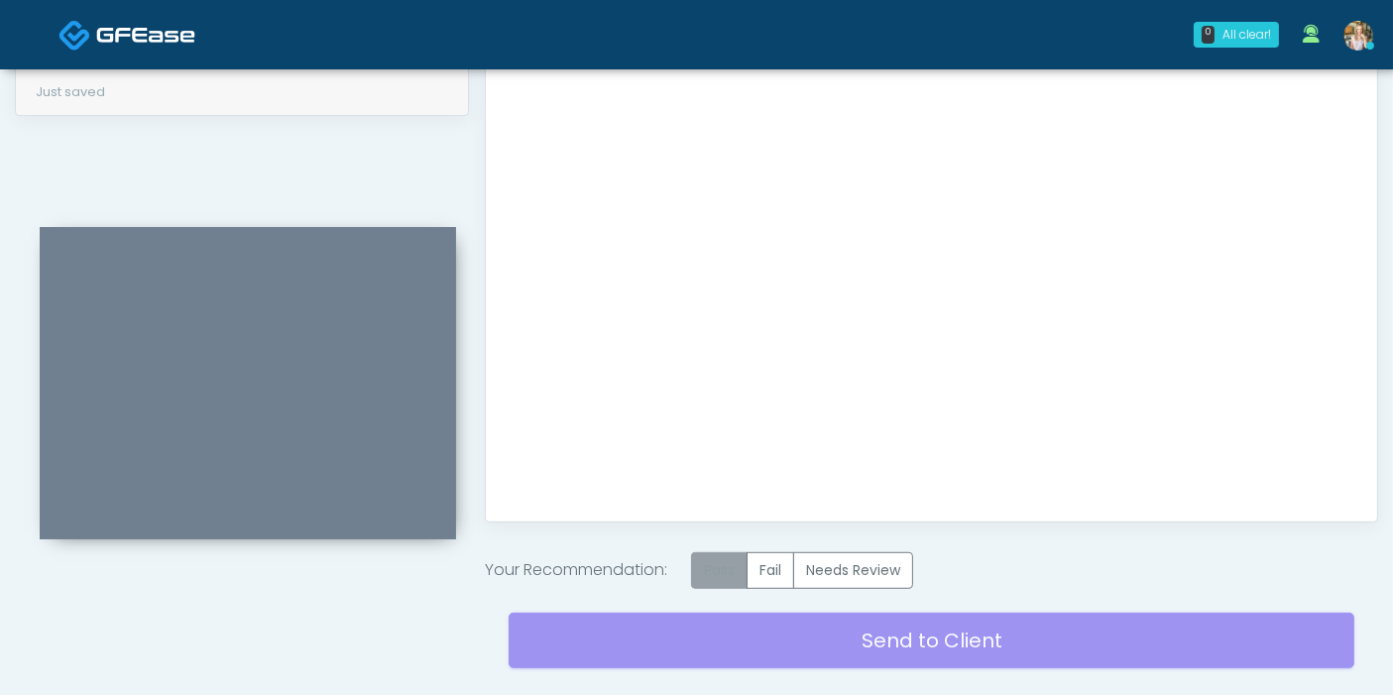
click at [718, 575] on label "Pass" at bounding box center [719, 570] width 56 height 37
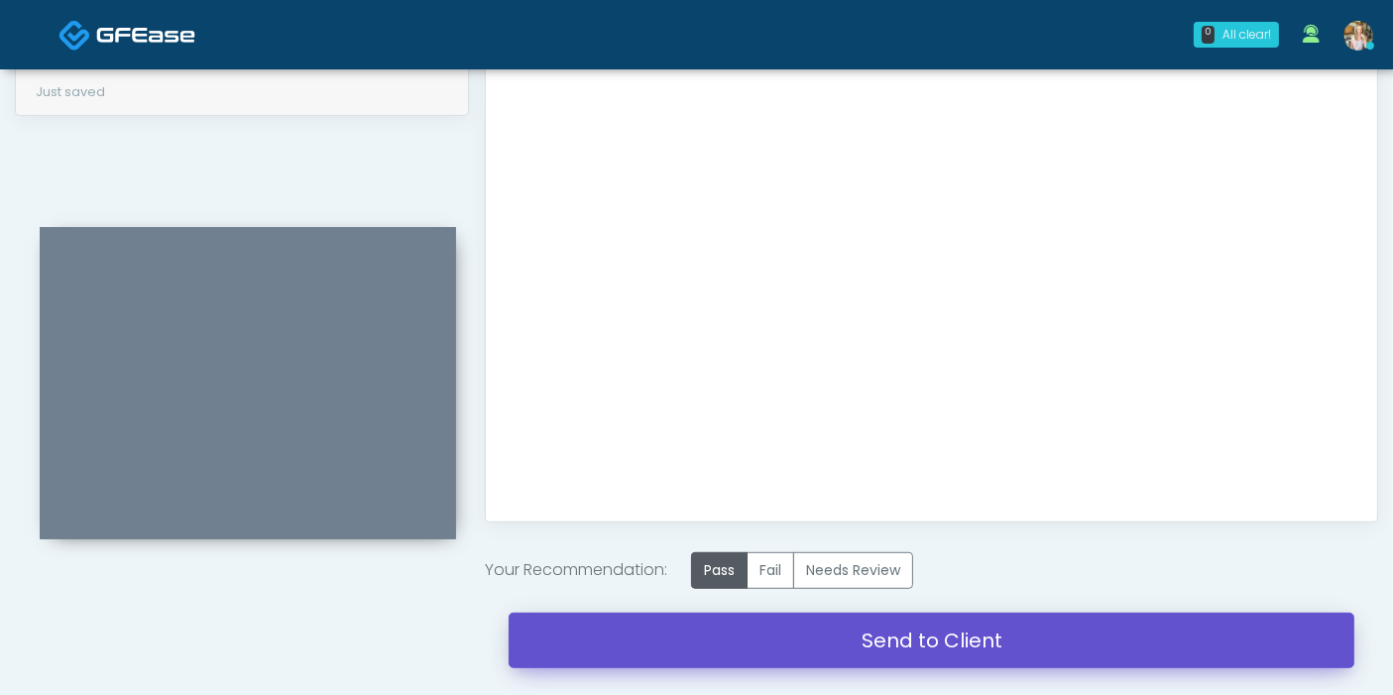
click at [939, 629] on link "Send to Client" at bounding box center [931, 641] width 846 height 56
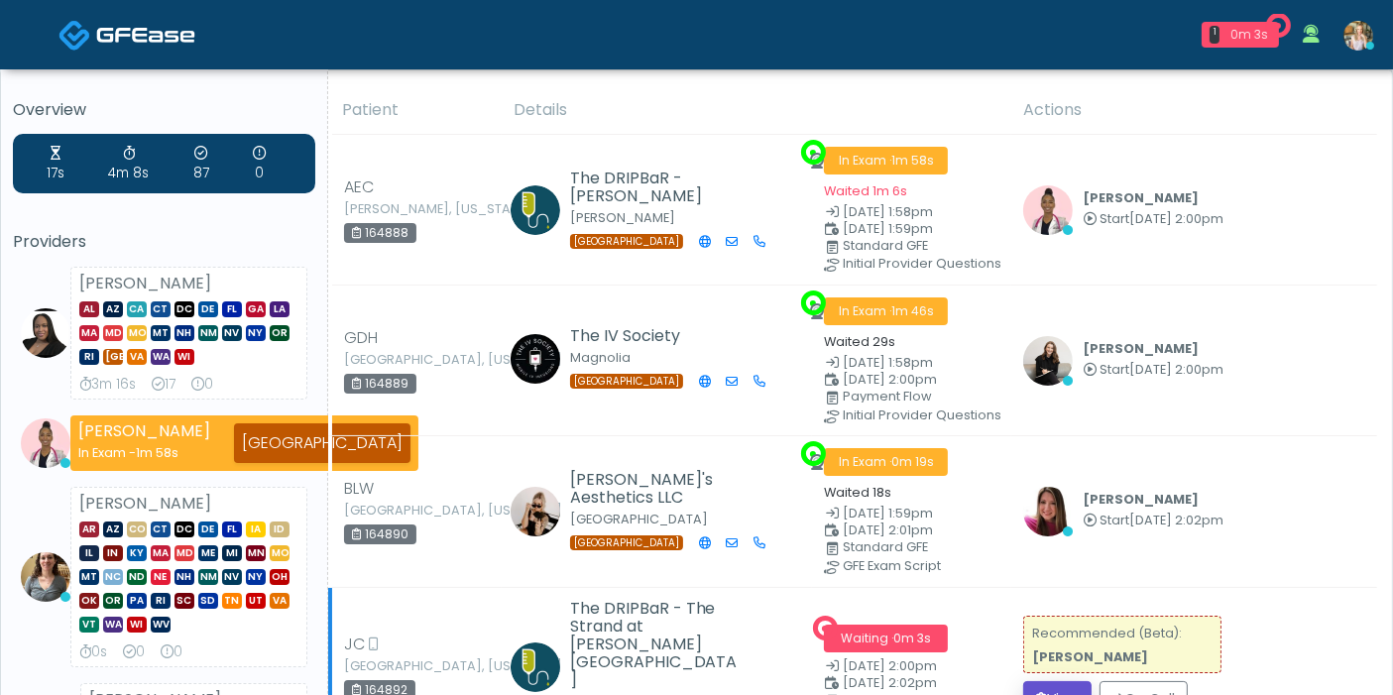
click at [1049, 681] on button "View" at bounding box center [1057, 699] width 68 height 37
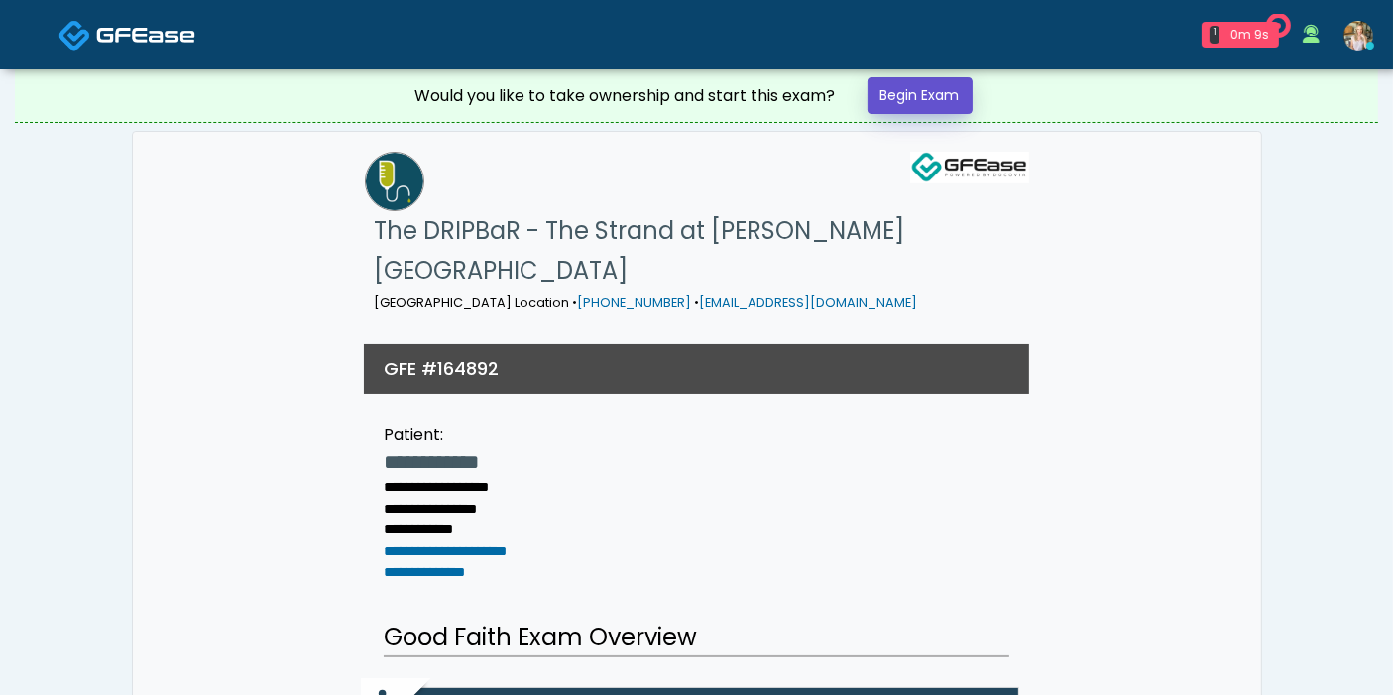
click at [914, 80] on link "Begin Exam" at bounding box center [919, 95] width 105 height 37
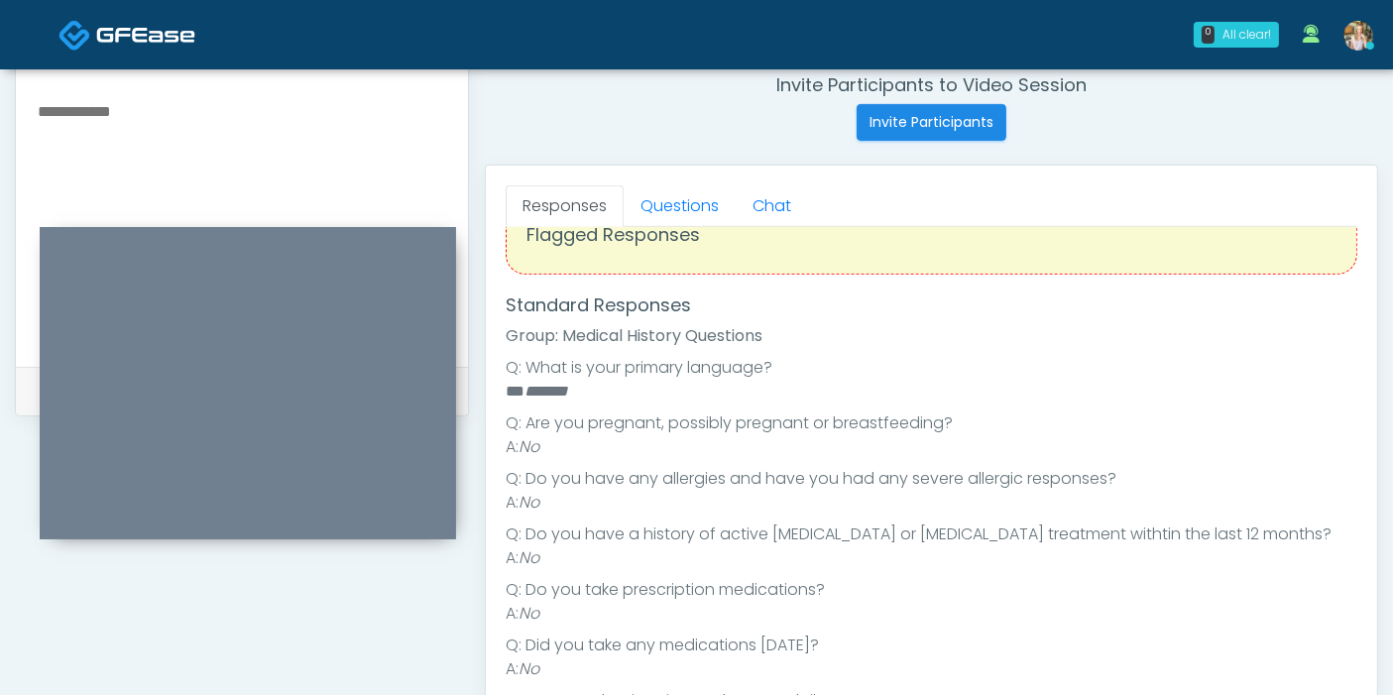
scroll to position [51, 0]
click at [697, 199] on link "Questions" at bounding box center [679, 206] width 112 height 42
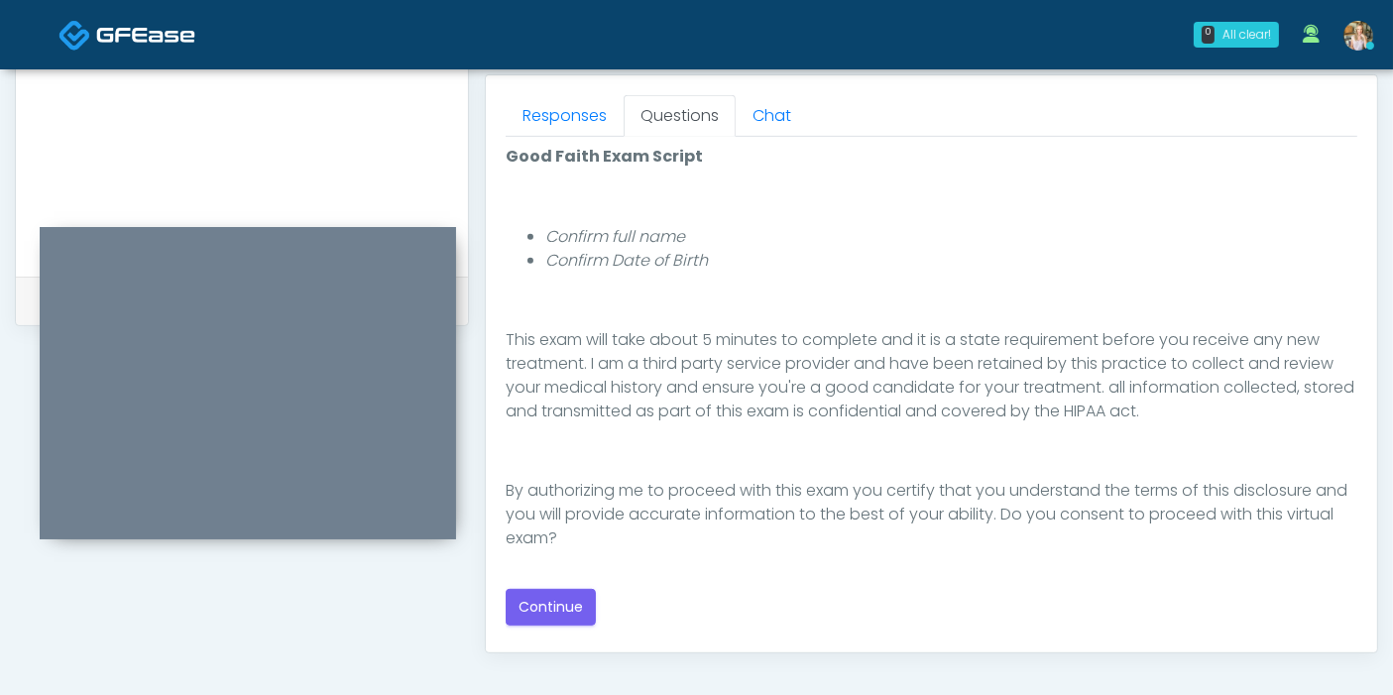
scroll to position [880, 0]
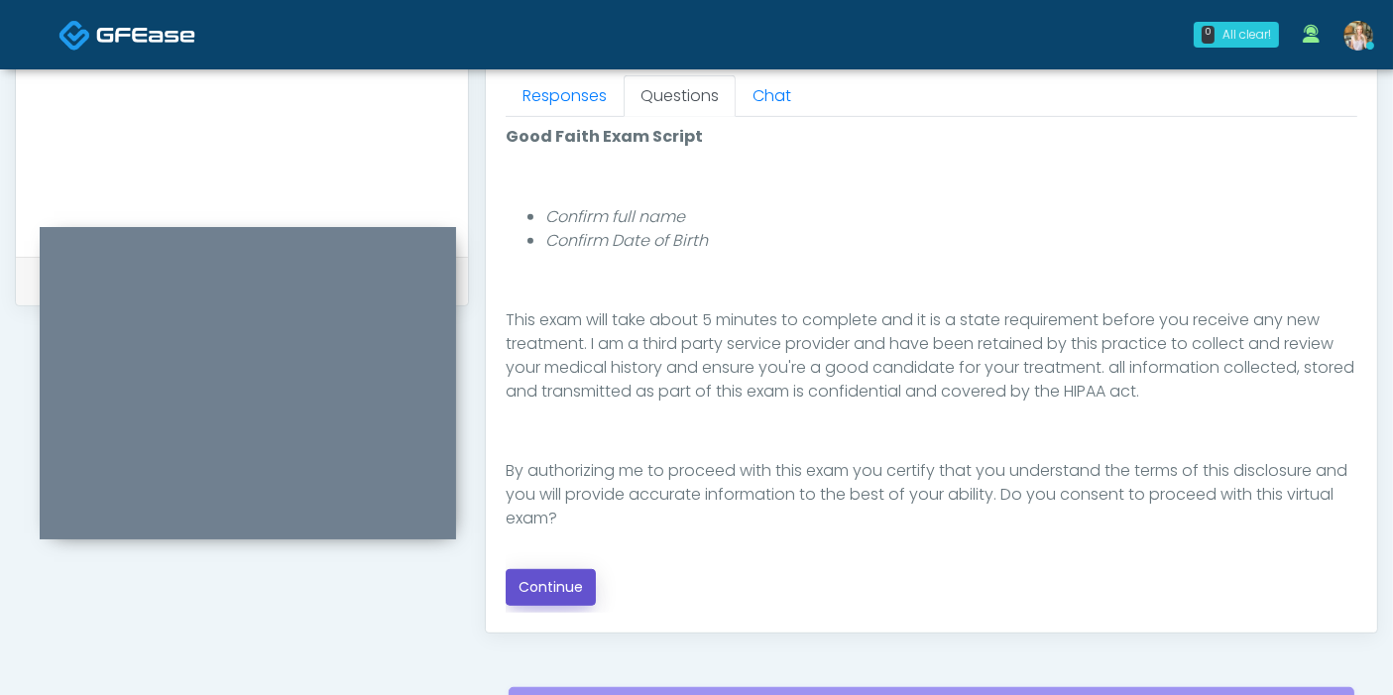
click at [558, 587] on button "Continue" at bounding box center [551, 587] width 90 height 37
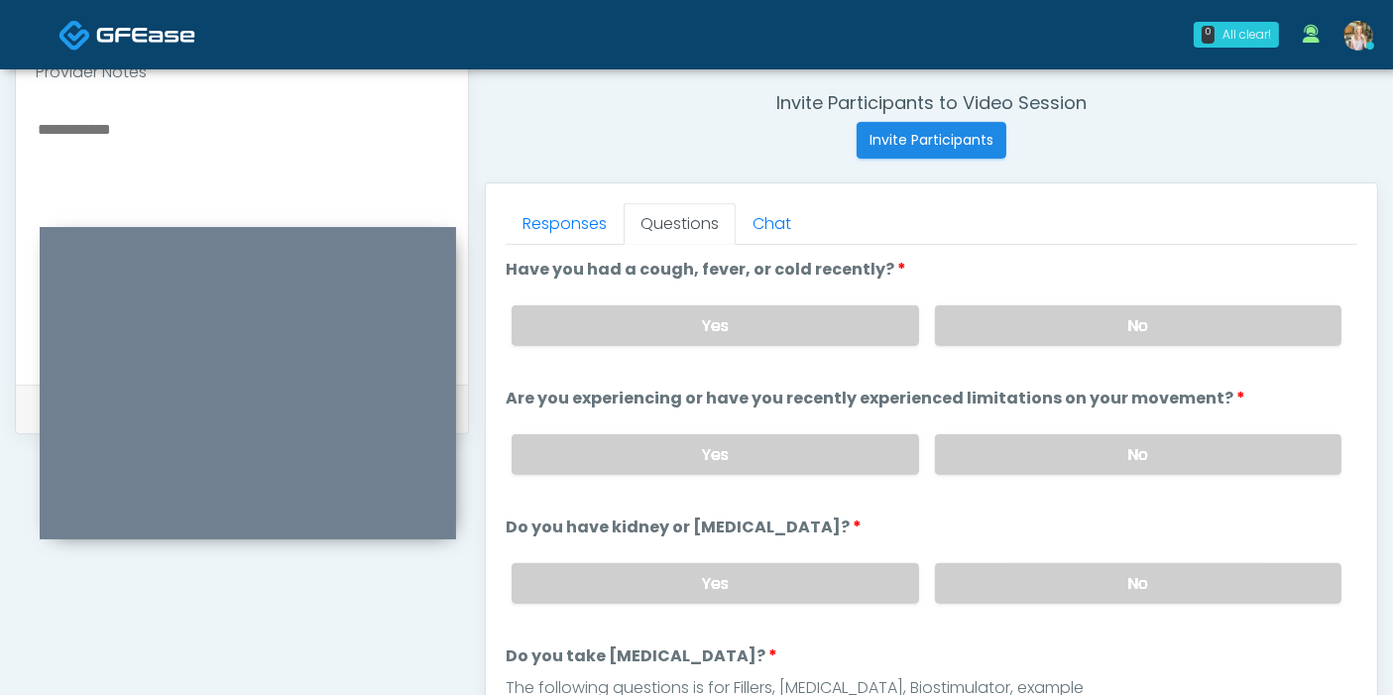
scroll to position [750, 0]
click at [1107, 332] on label "No" at bounding box center [1138, 327] width 406 height 41
click at [1112, 457] on label "No" at bounding box center [1138, 456] width 406 height 41
click at [1140, 580] on label "No" at bounding box center [1138, 585] width 406 height 41
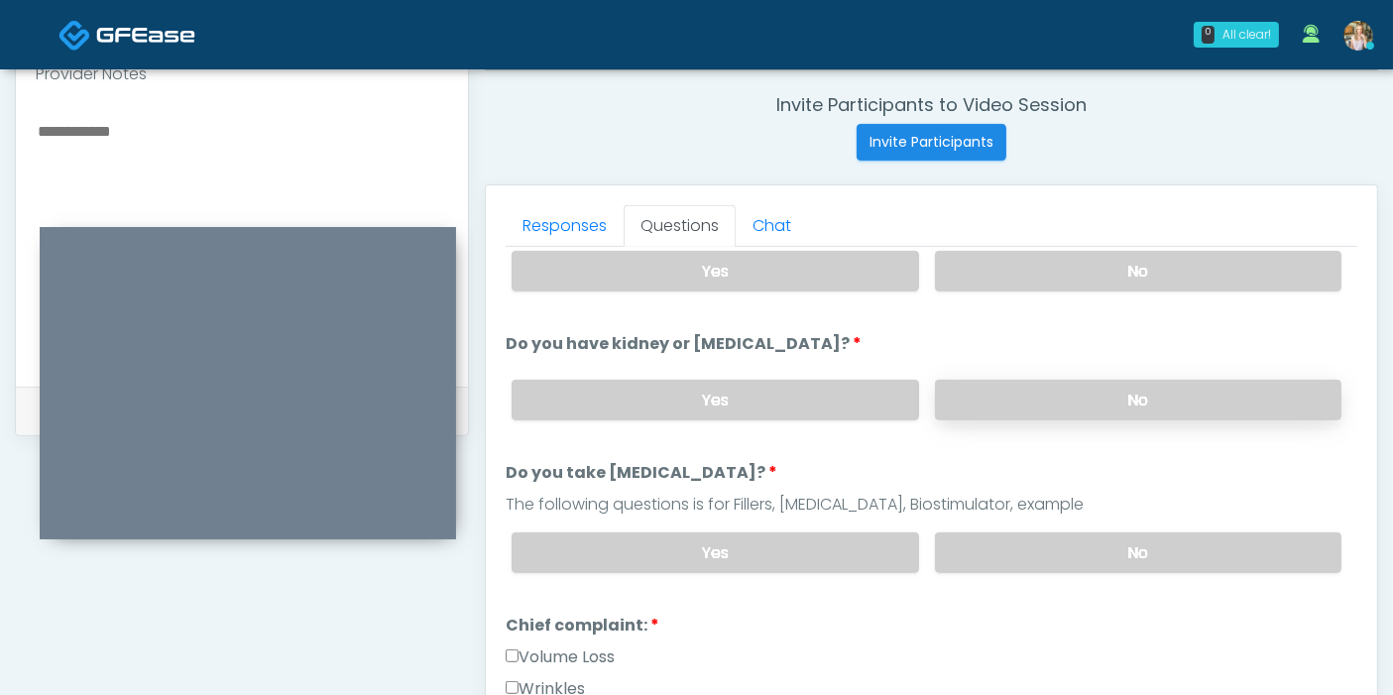
scroll to position [220, 0]
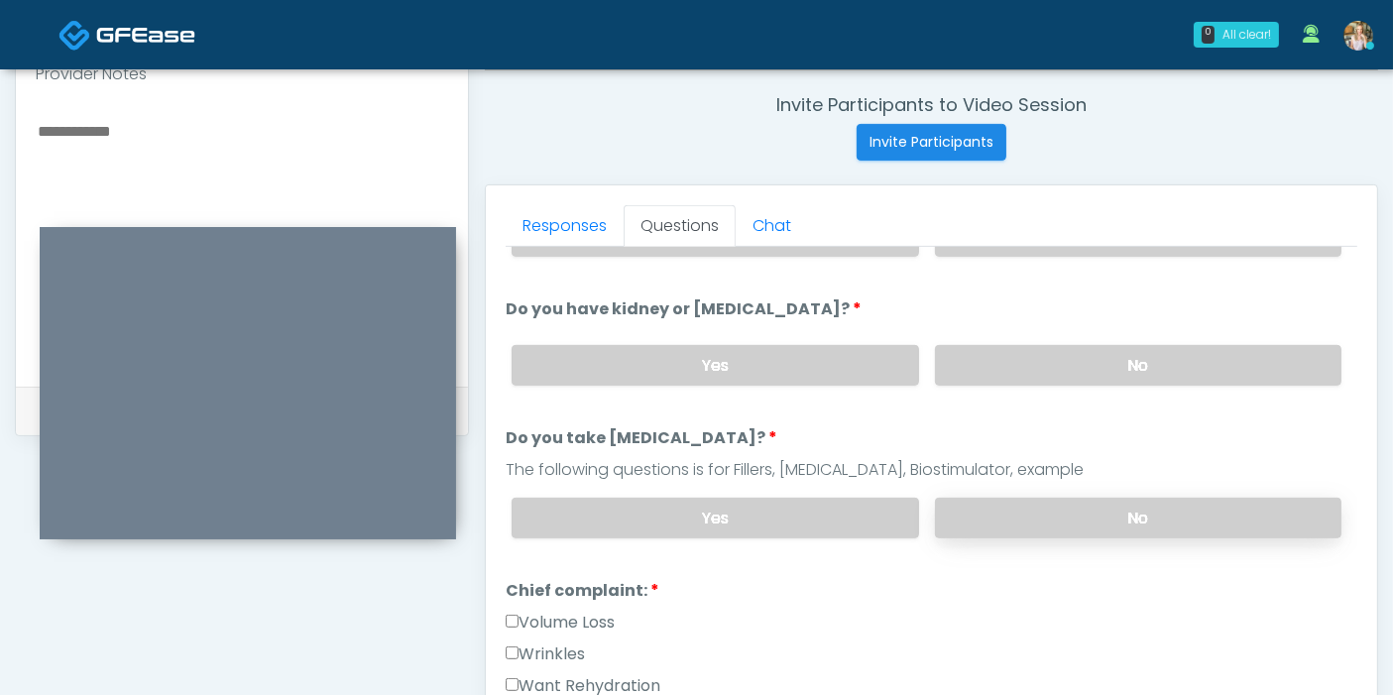
click at [1104, 510] on label "No" at bounding box center [1138, 518] width 406 height 41
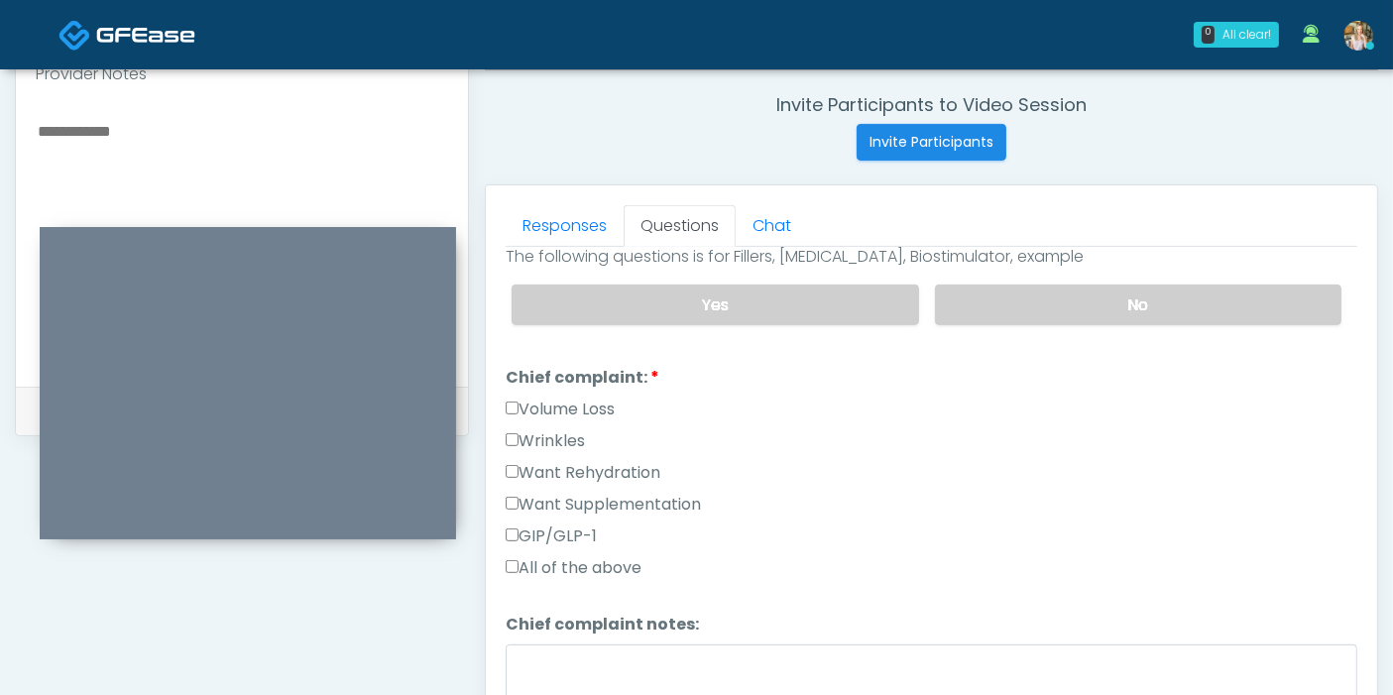
scroll to position [550, 0]
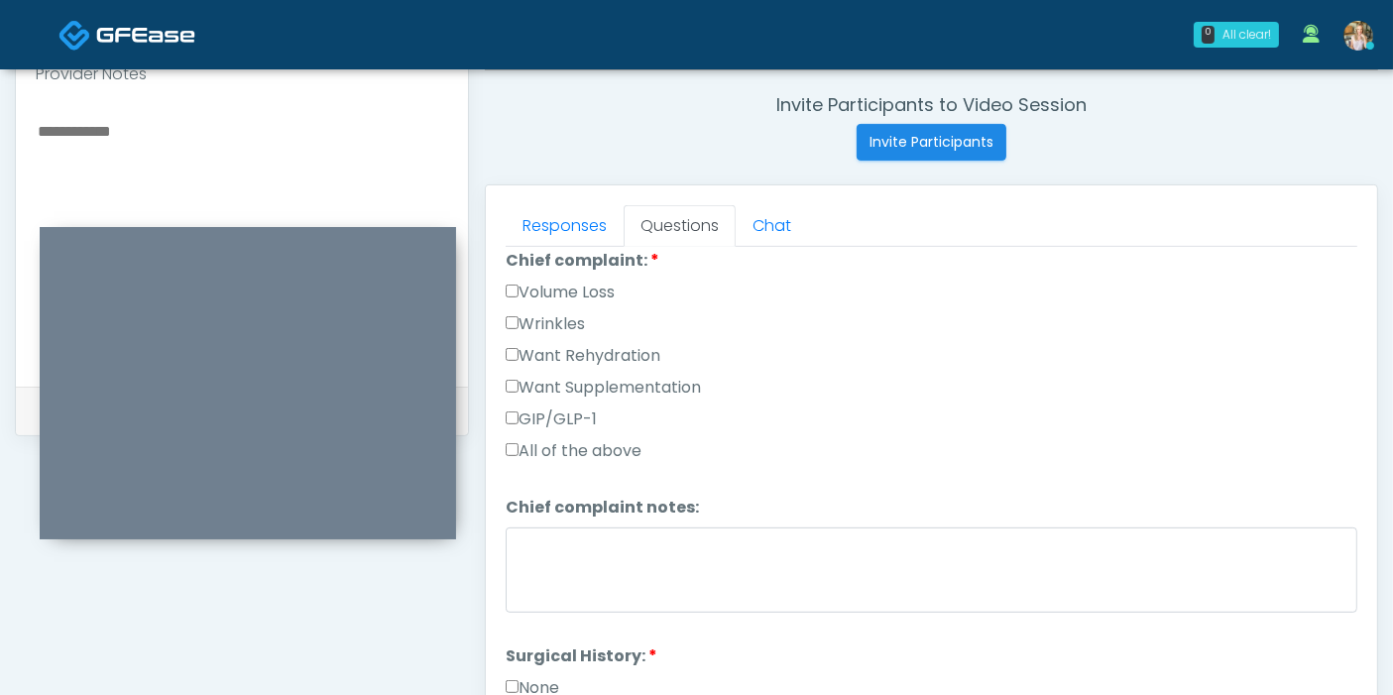
click at [564, 347] on label "Want Rehydration" at bounding box center [583, 356] width 155 height 24
click at [573, 377] on label "Want Supplementation" at bounding box center [603, 388] width 195 height 24
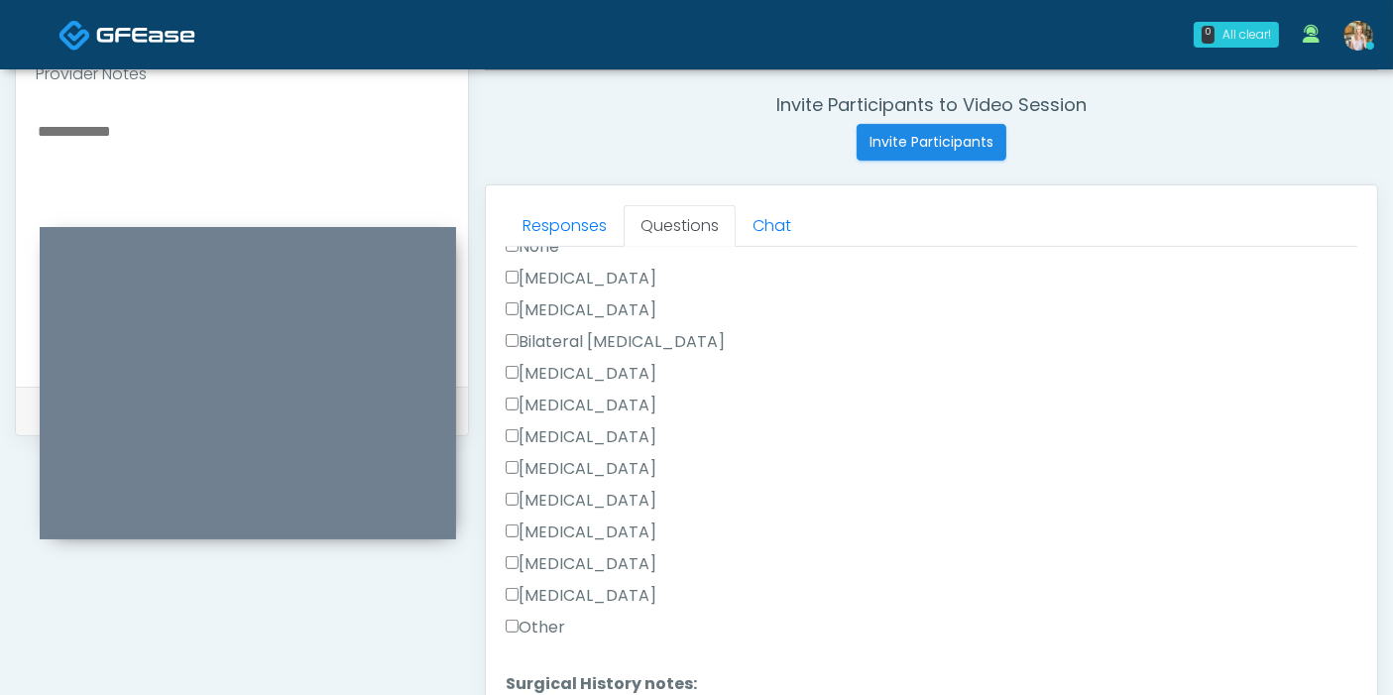
scroll to position [1099, 0]
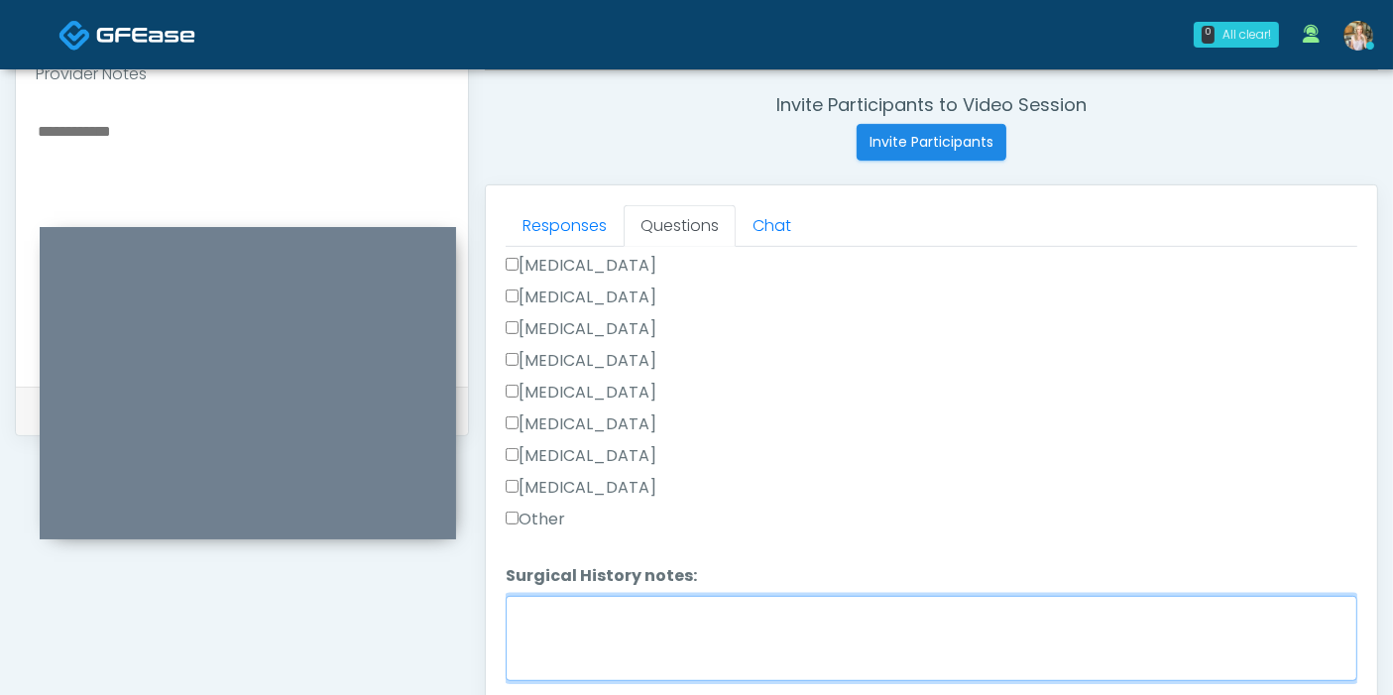
click at [624, 619] on textarea "Surgical History notes:" at bounding box center [931, 638] width 851 height 85
type textarea "*"
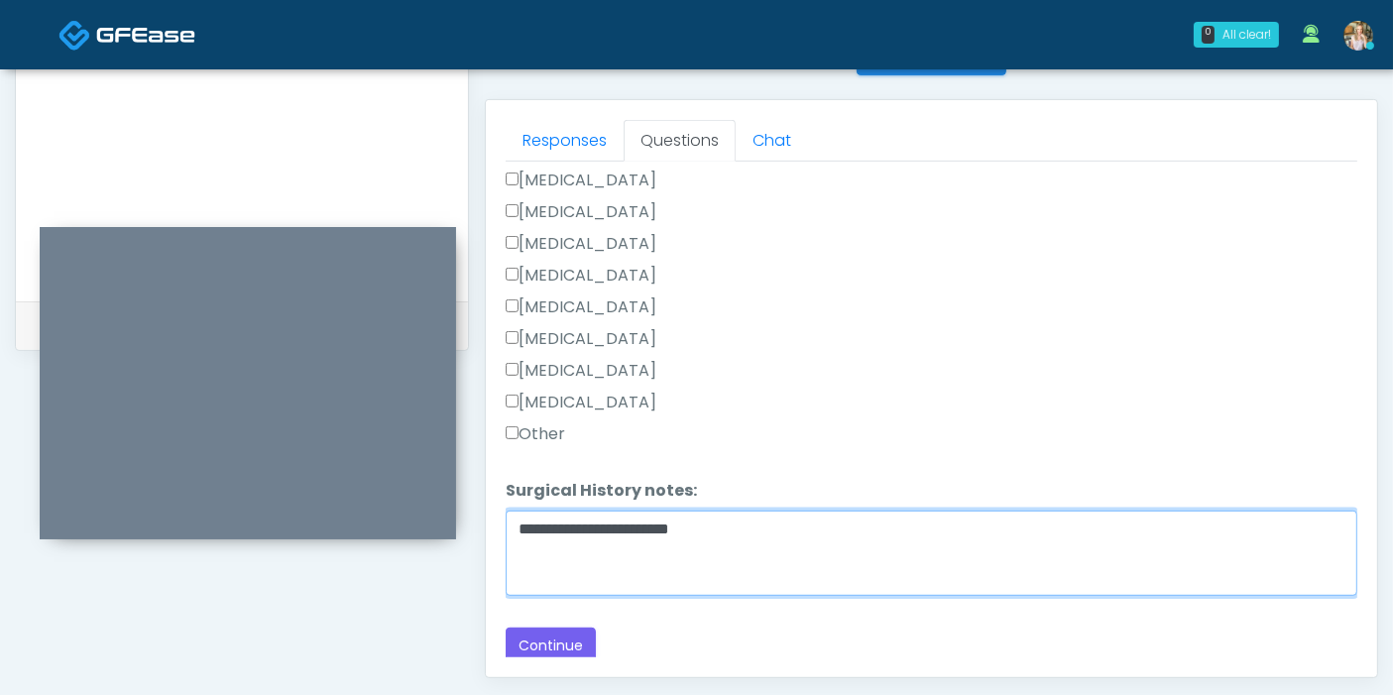
scroll to position [970, 0]
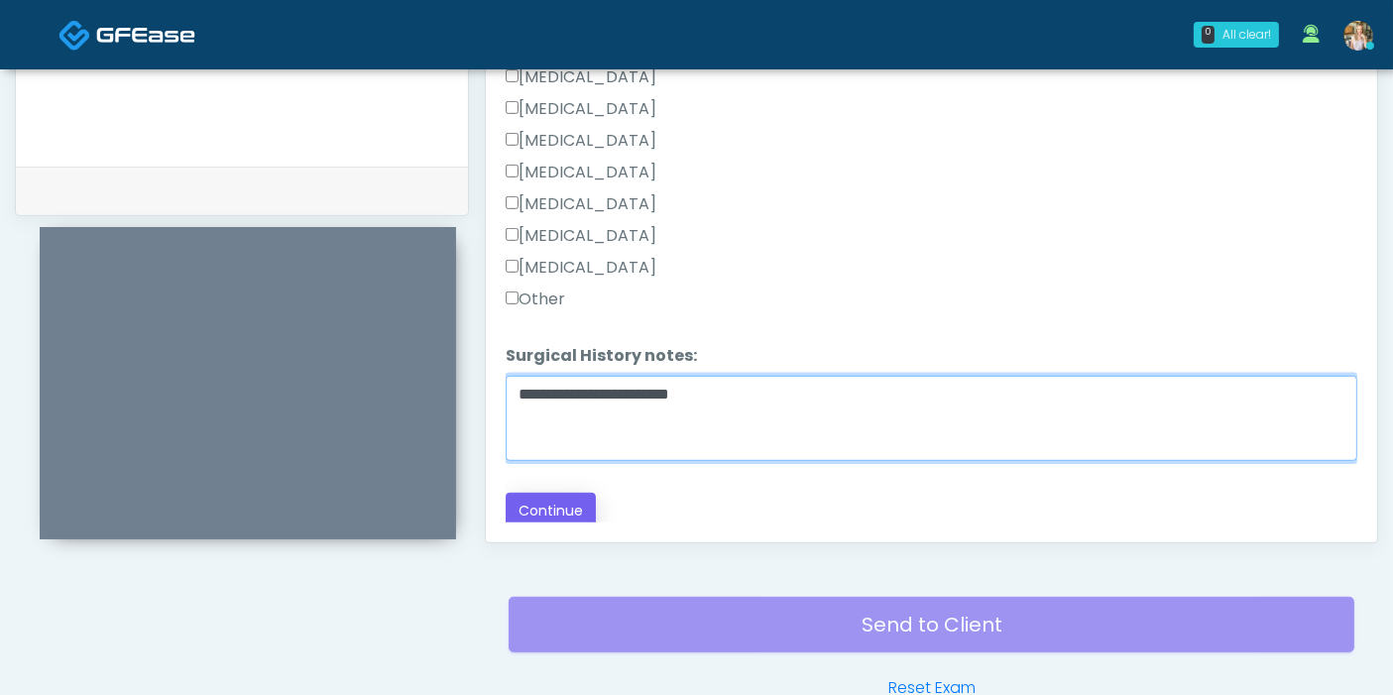
type textarea "**********"
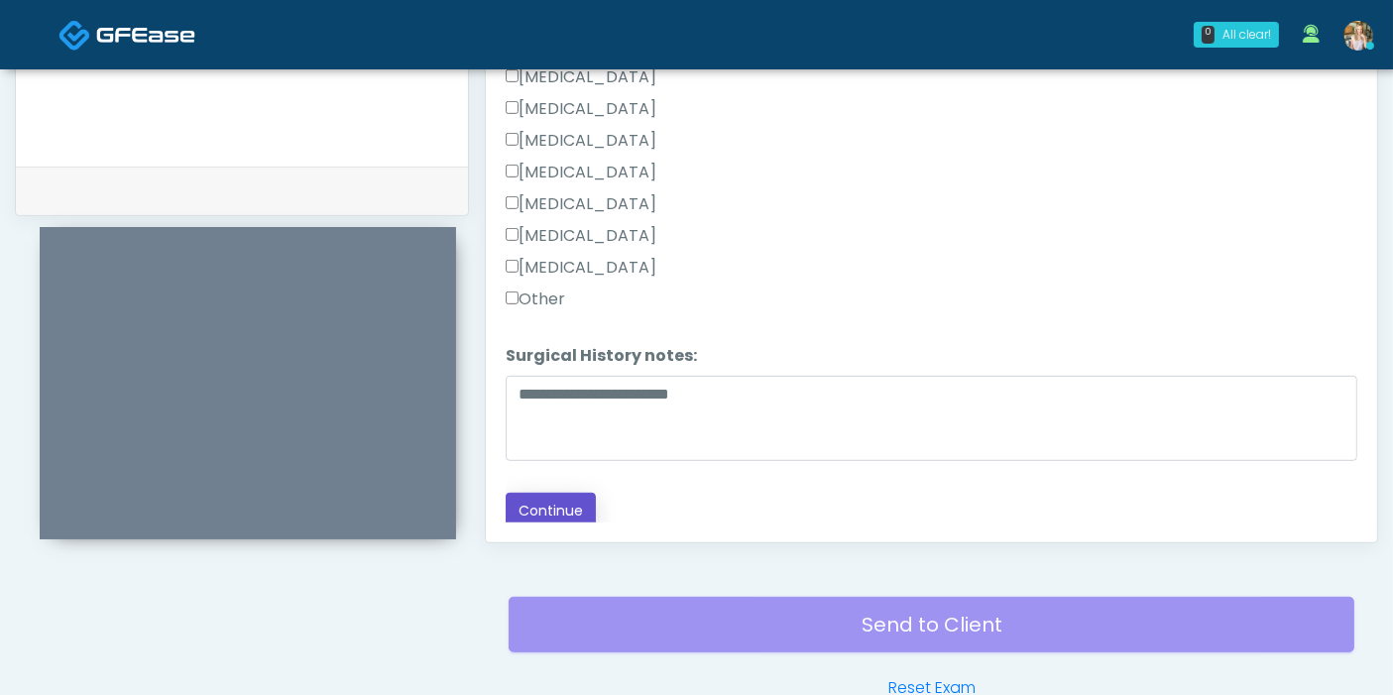
click at [543, 508] on button "Continue" at bounding box center [551, 511] width 90 height 37
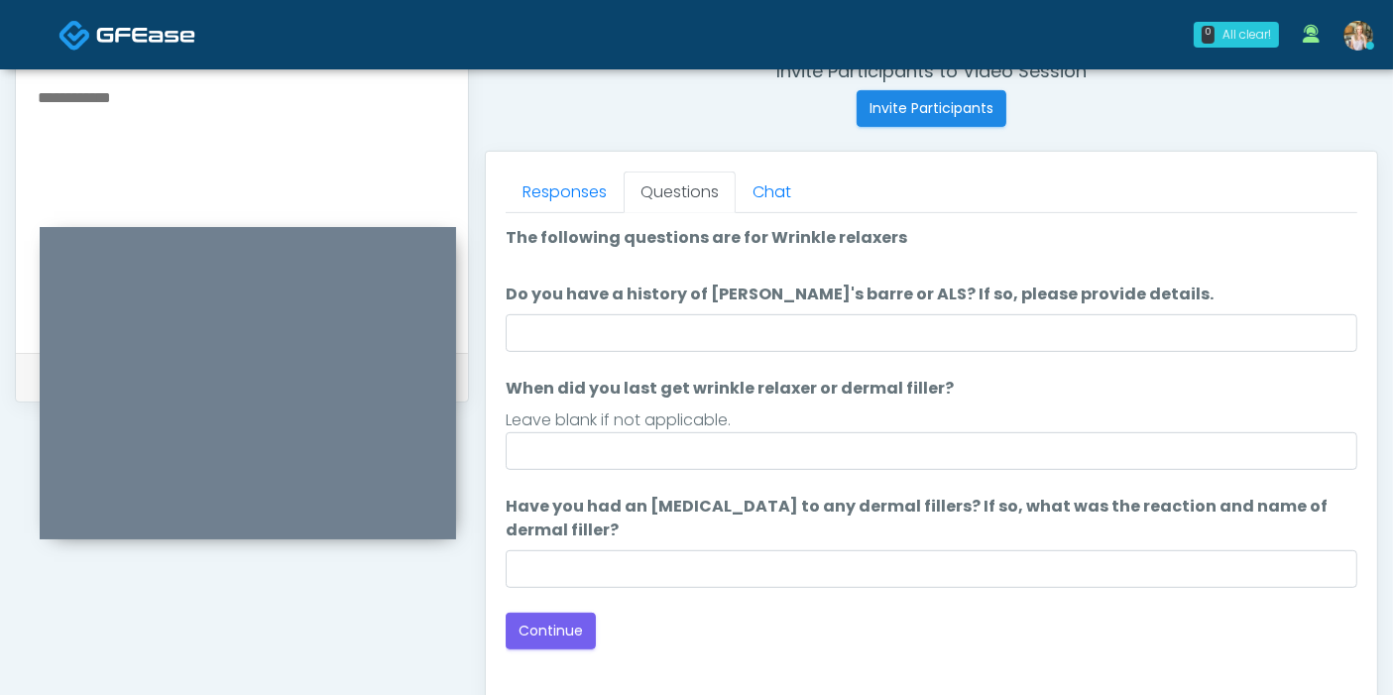
scroll to position [750, 0]
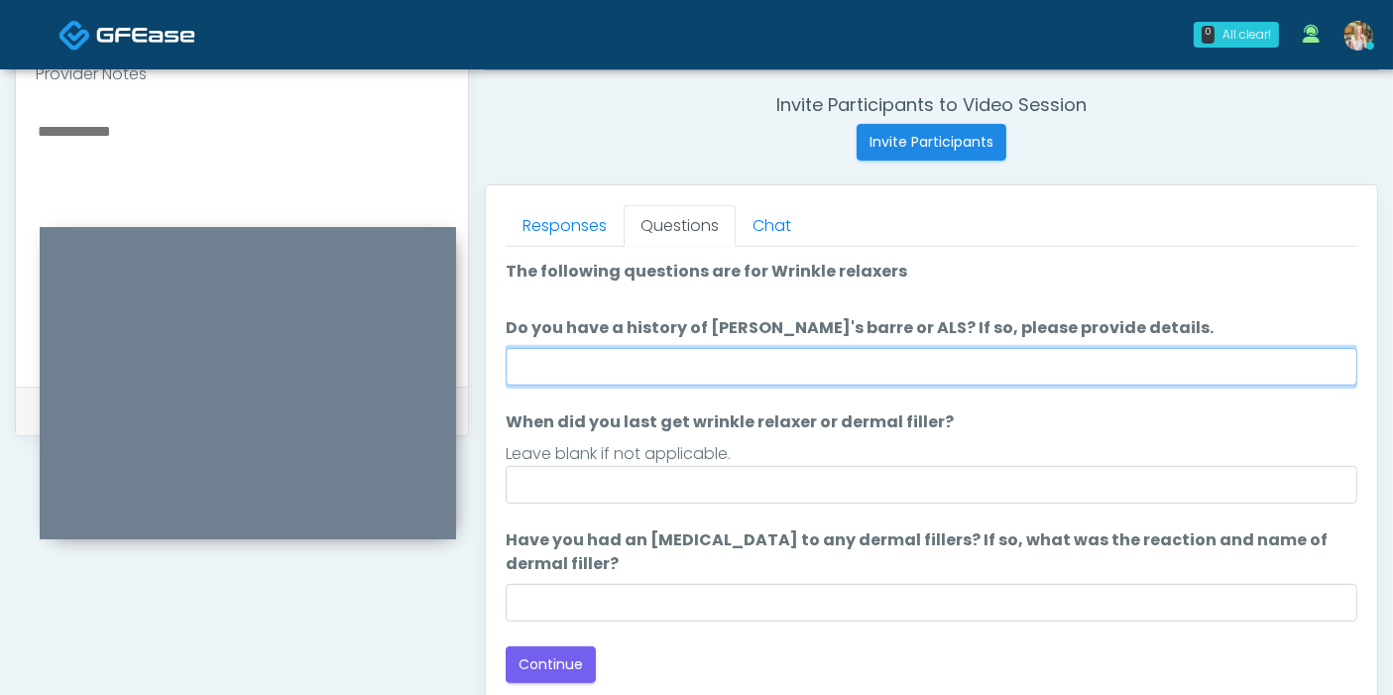
click at [897, 356] on input "Do you have a history of [PERSON_NAME]'s barre or ALS? If so, please provide de…" at bounding box center [931, 367] width 851 height 38
type input "******"
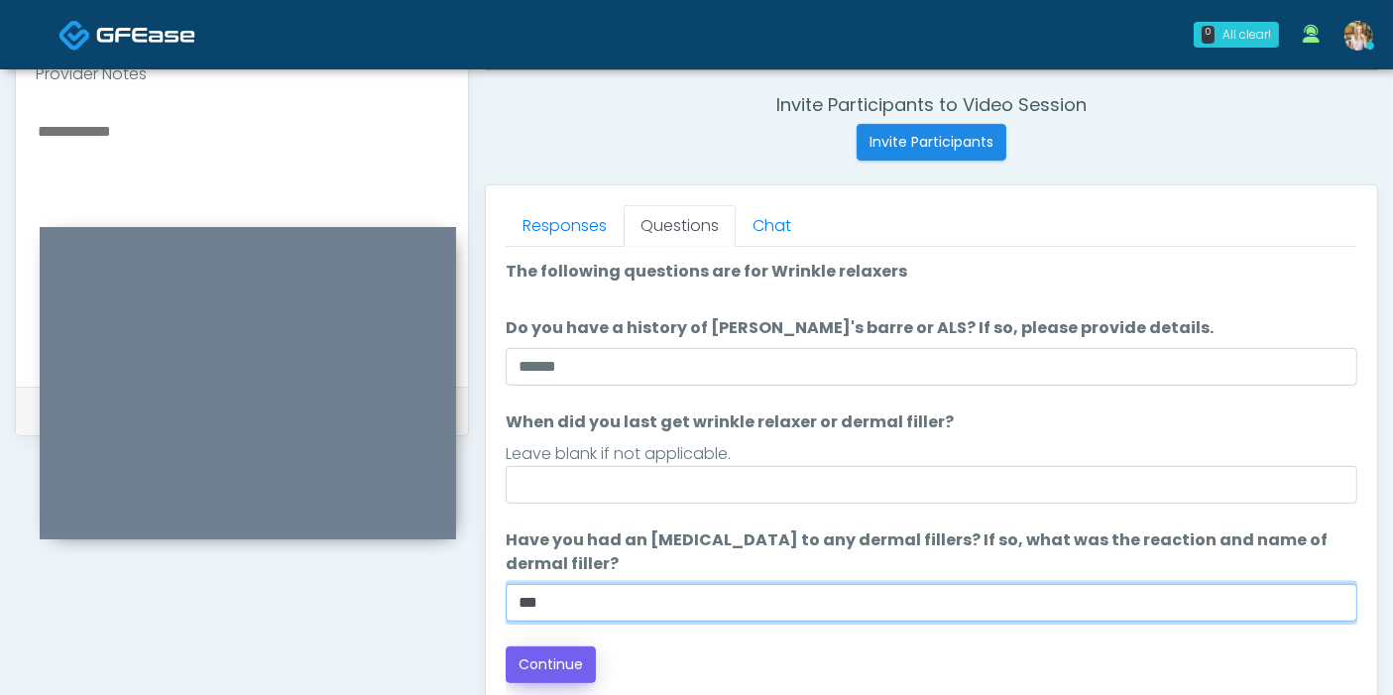
type input "***"
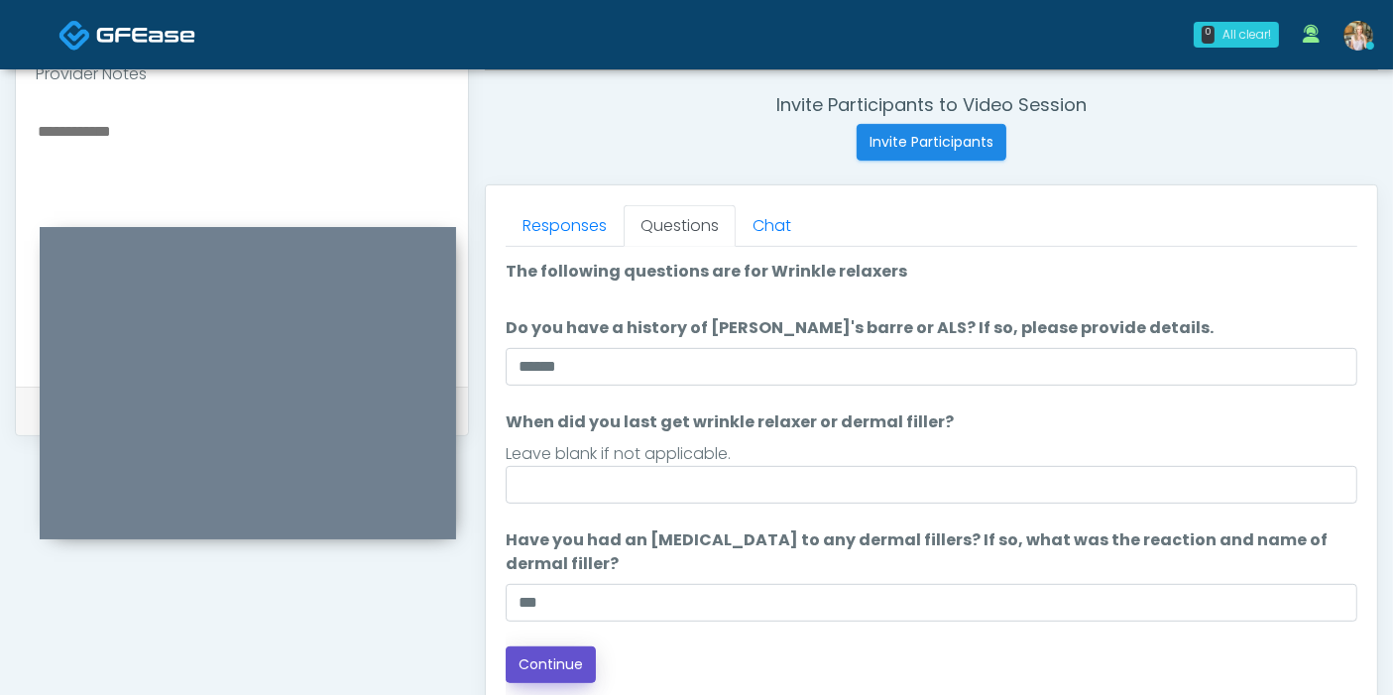
click at [585, 657] on button "Continue" at bounding box center [551, 664] width 90 height 37
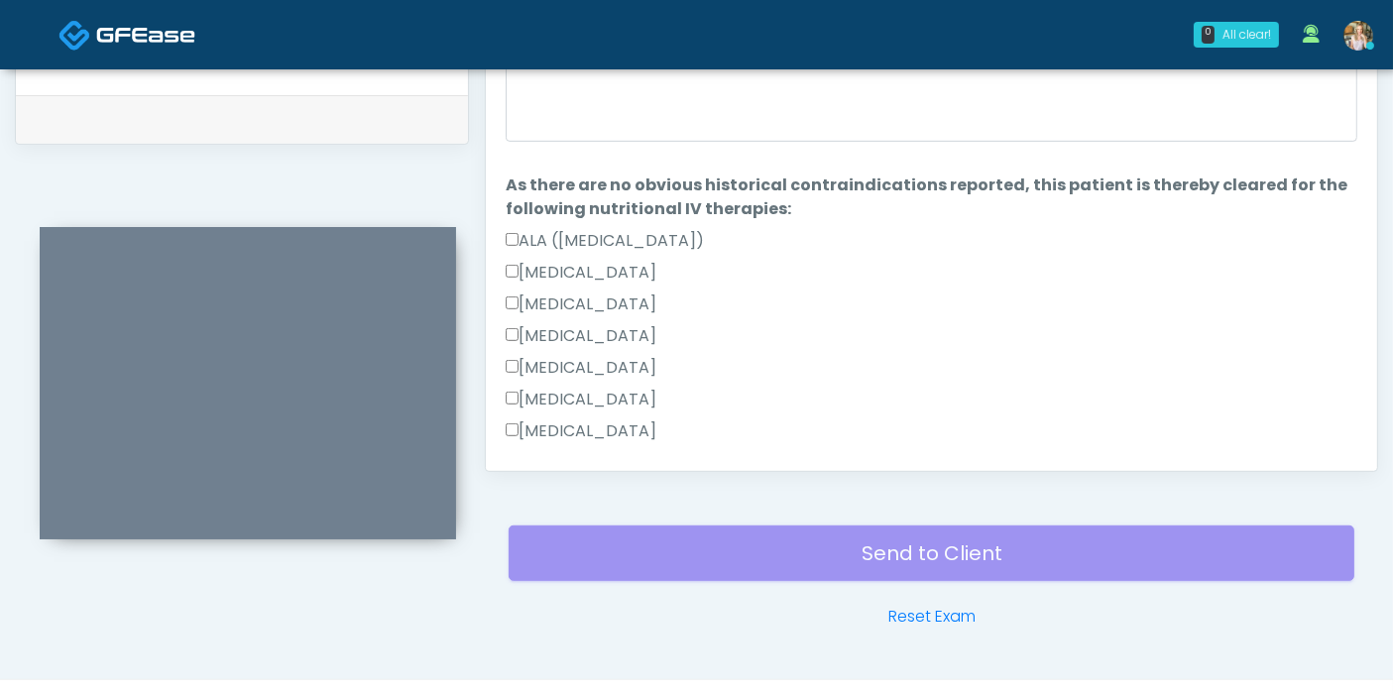
scroll to position [860, 0]
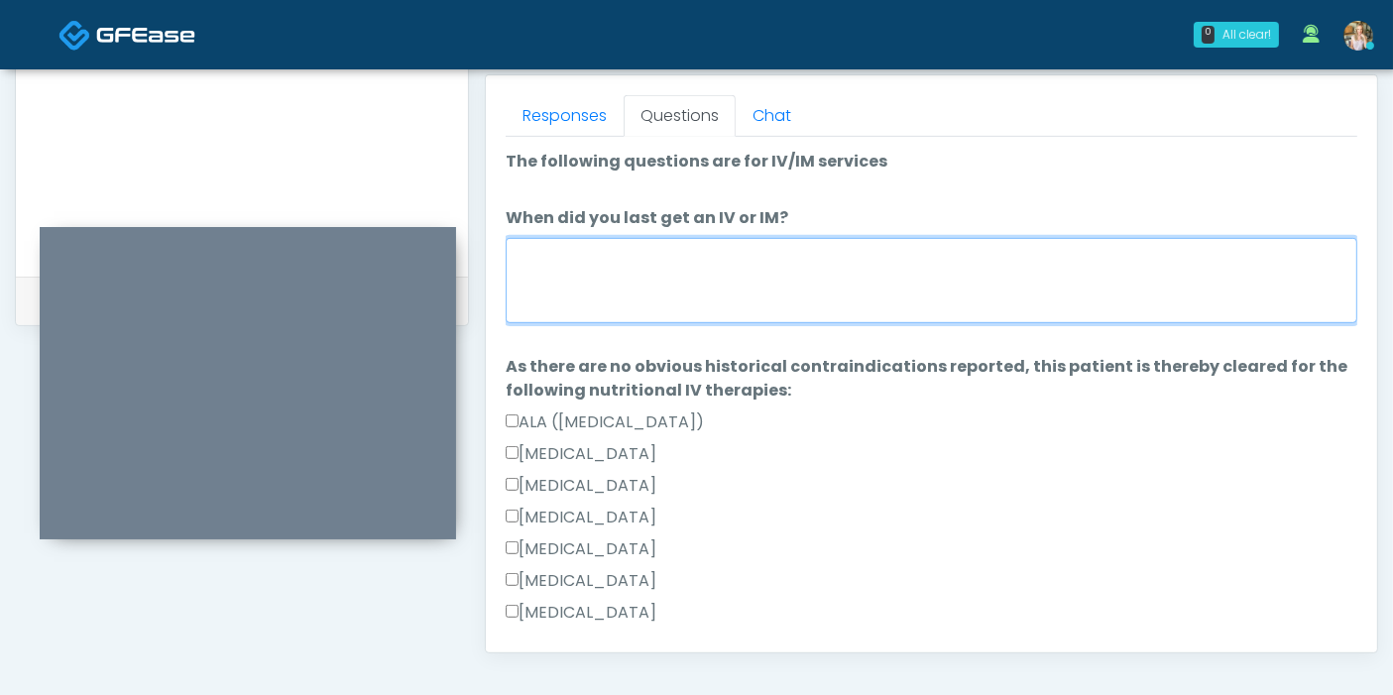
click at [847, 282] on textarea "When did you last get an IV or IM?" at bounding box center [931, 280] width 851 height 85
type textarea "*"
type textarea "****"
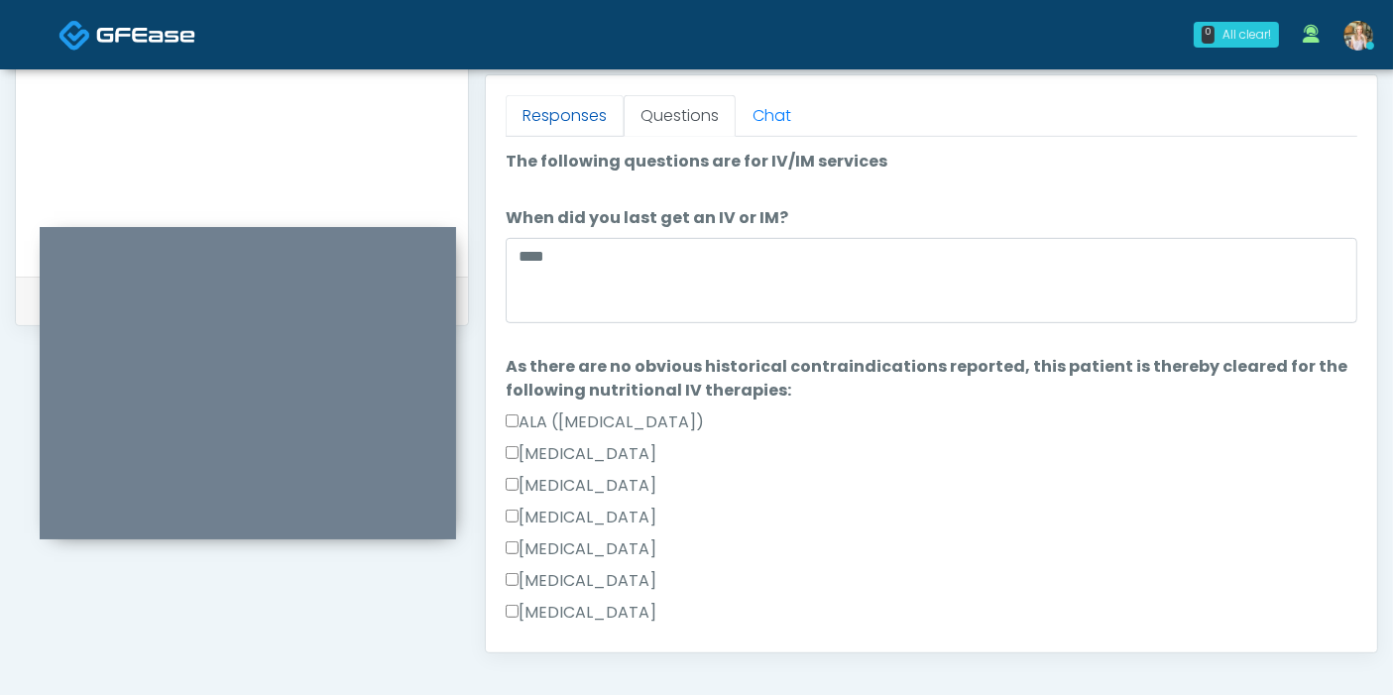
click at [560, 121] on link "Responses" at bounding box center [565, 116] width 118 height 42
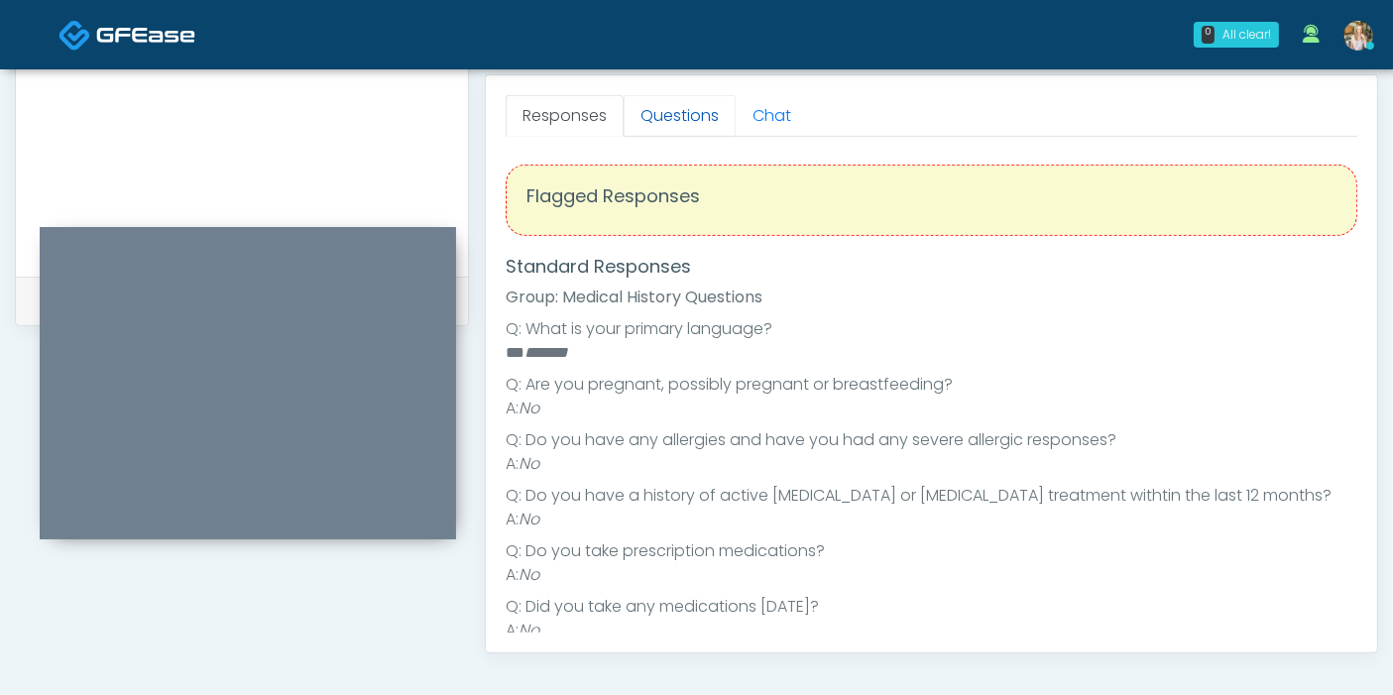
click at [673, 117] on link "Questions" at bounding box center [679, 116] width 112 height 42
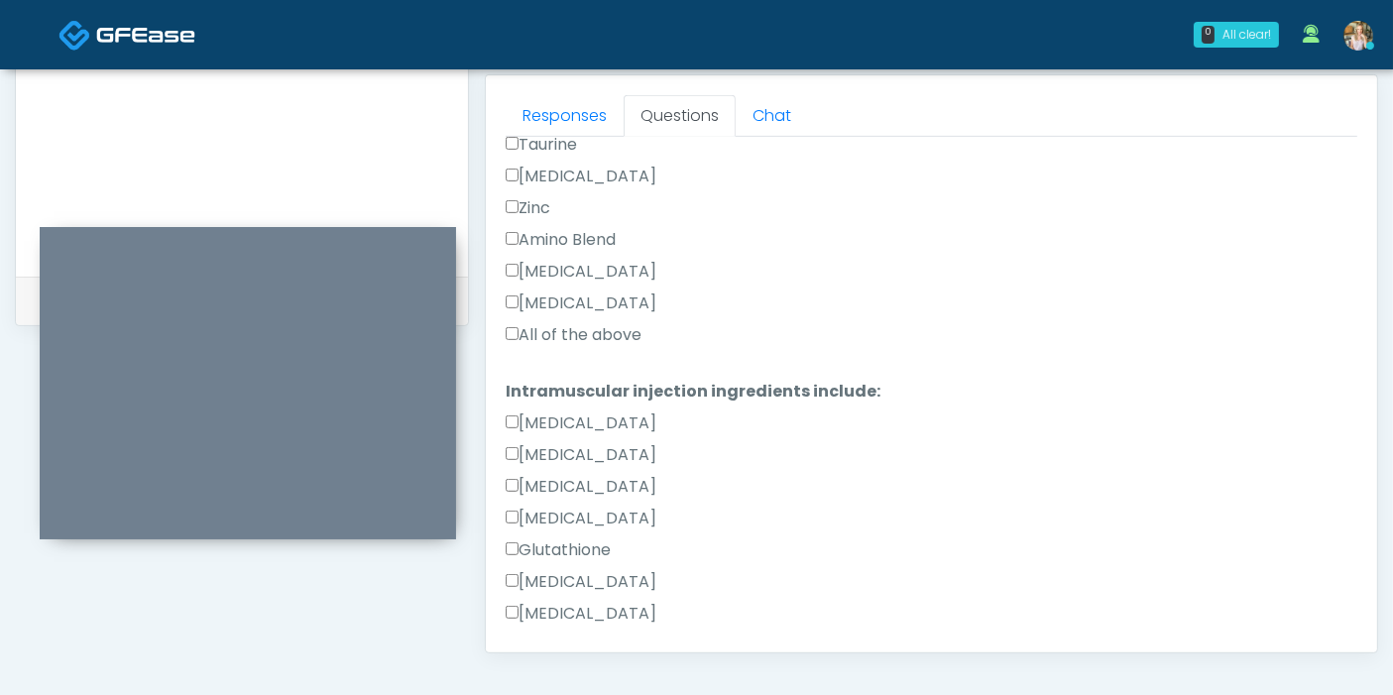
click at [544, 329] on label "All of the above" at bounding box center [574, 335] width 136 height 24
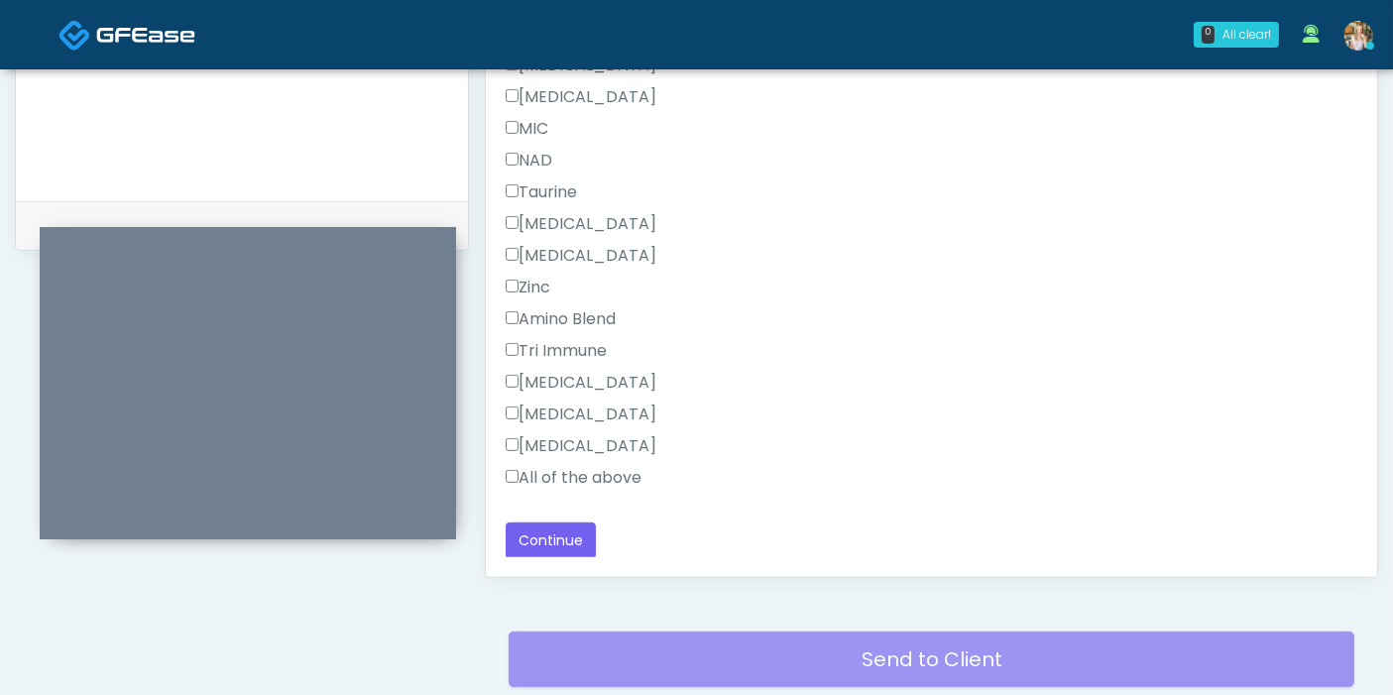
scroll to position [970, 0]
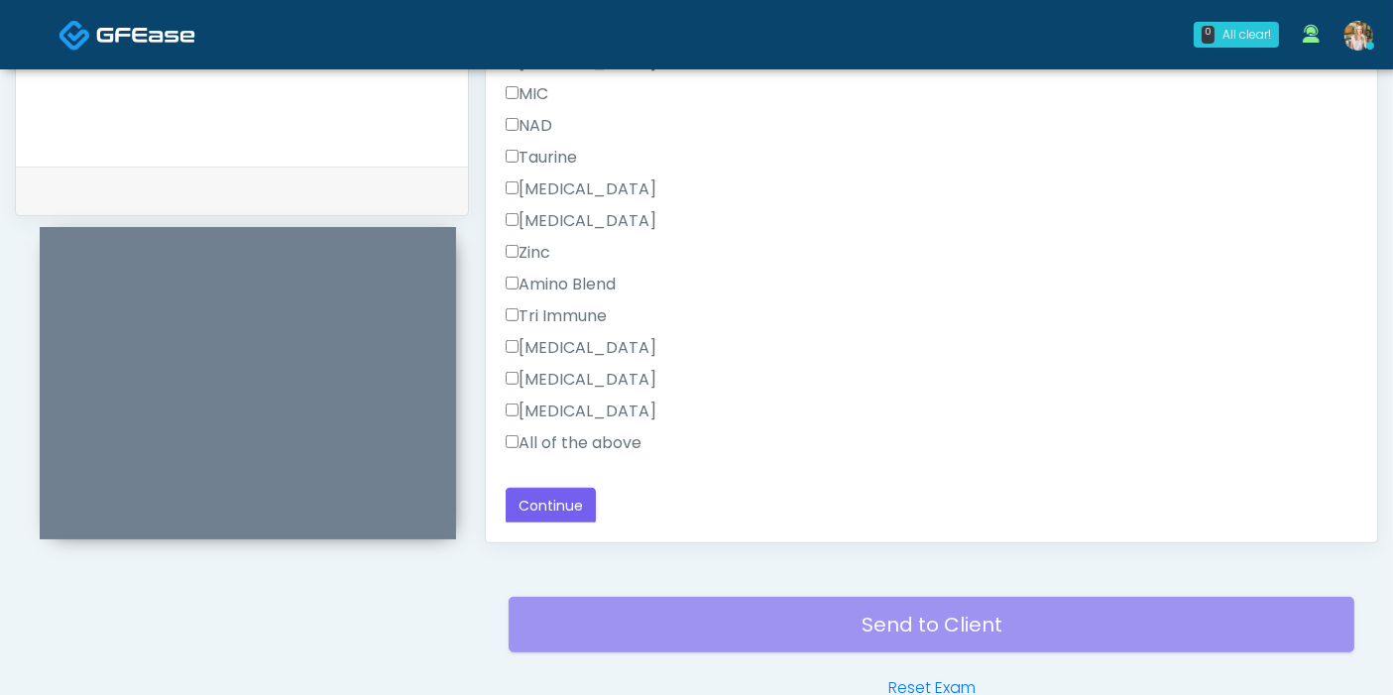
click at [544, 437] on label "All of the above" at bounding box center [574, 443] width 136 height 24
click at [571, 495] on button "Continue" at bounding box center [551, 506] width 90 height 37
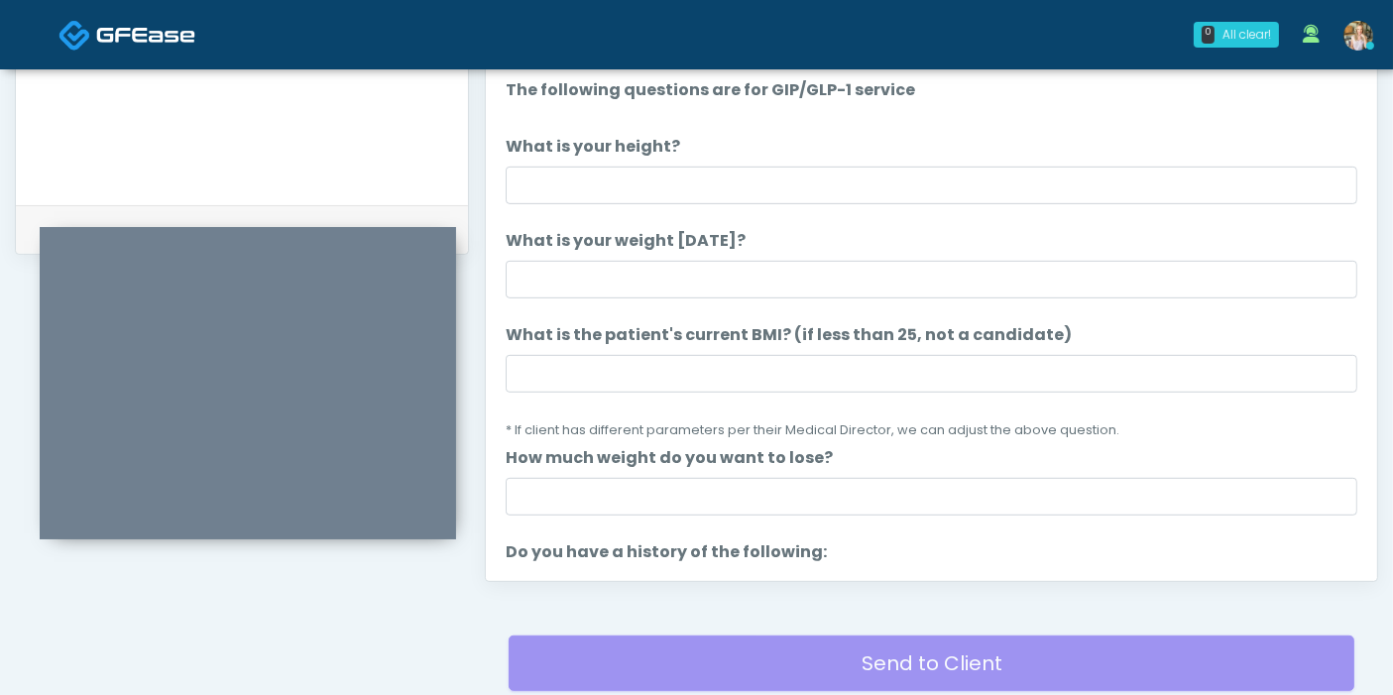
scroll to position [860, 0]
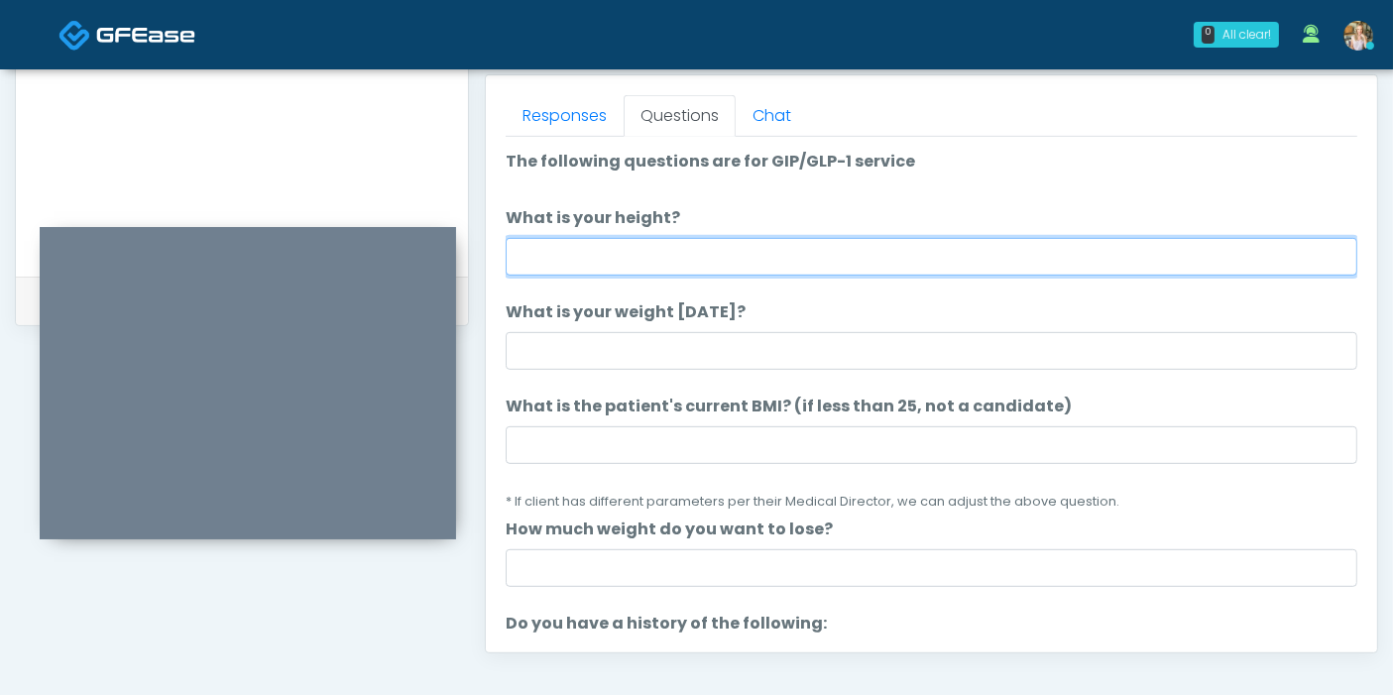
click at [813, 272] on input "What is your height?" at bounding box center [931, 257] width 851 height 38
type input "****"
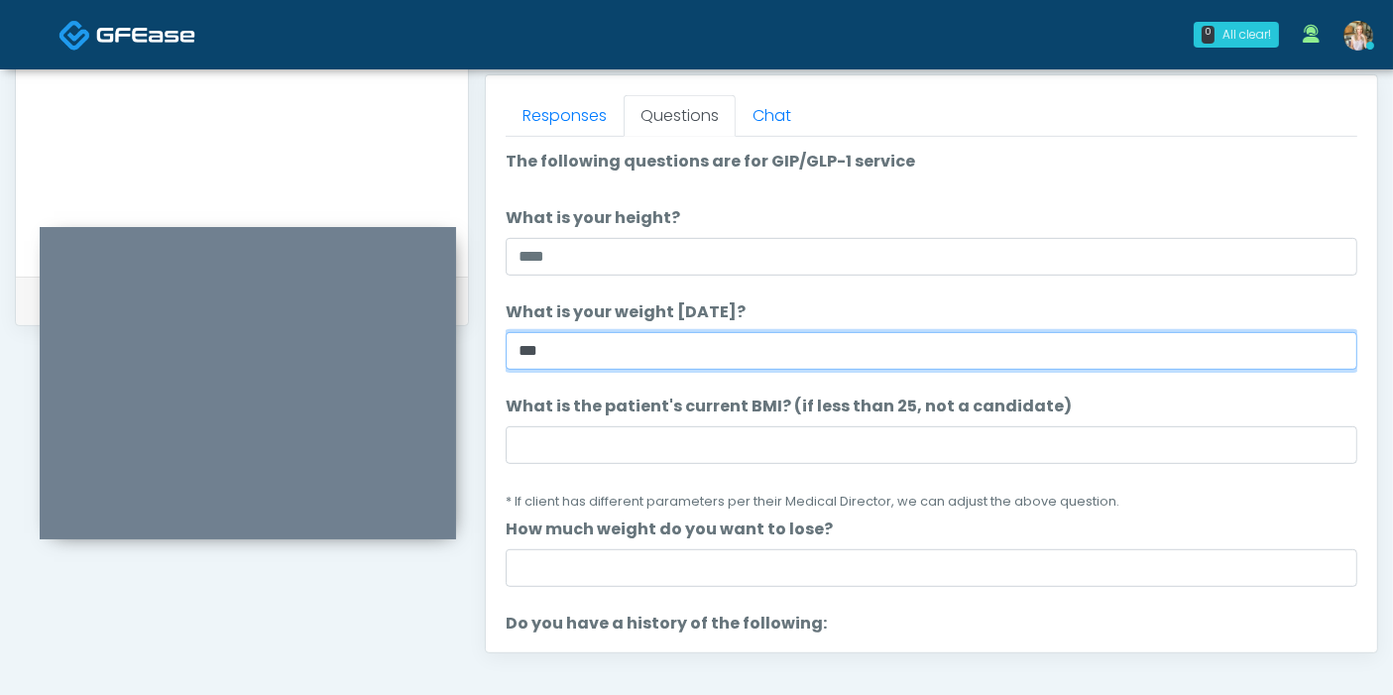
type input "***"
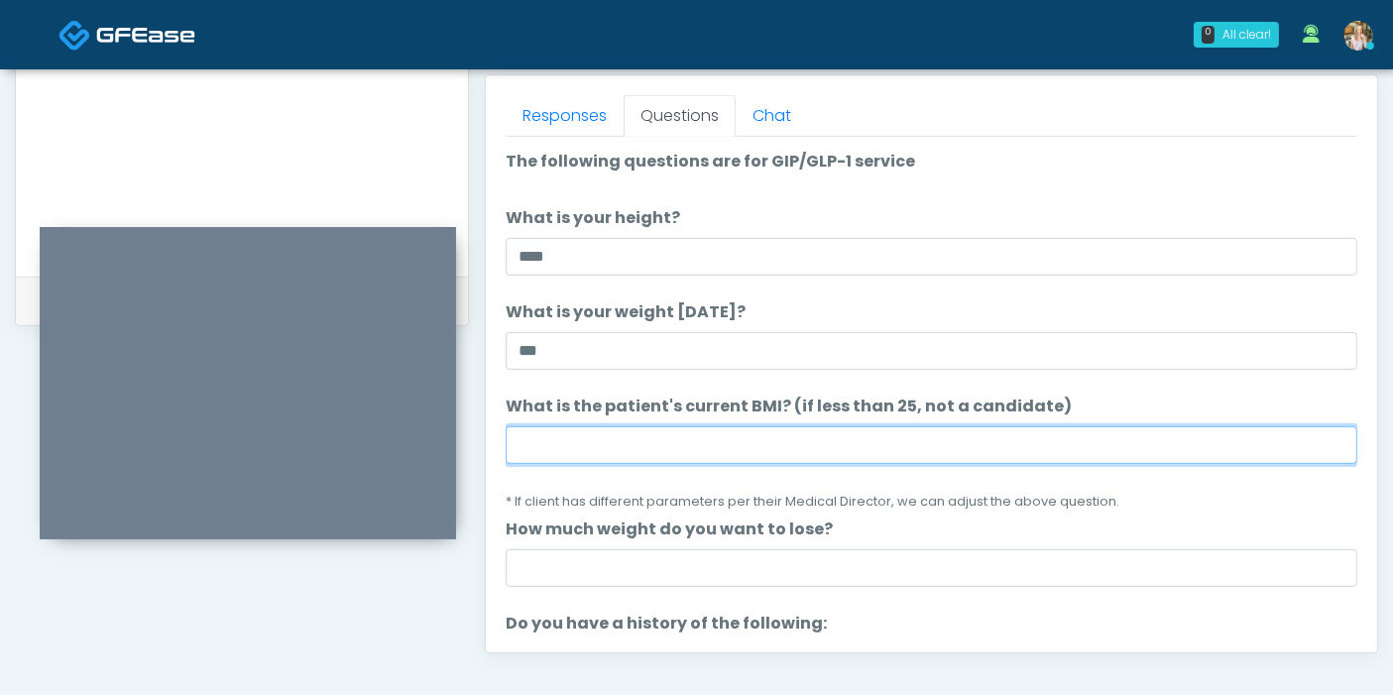
click at [674, 442] on input "What is the patient's current BMI? (if less than 25, not a candidate)" at bounding box center [931, 445] width 851 height 38
type input "****"
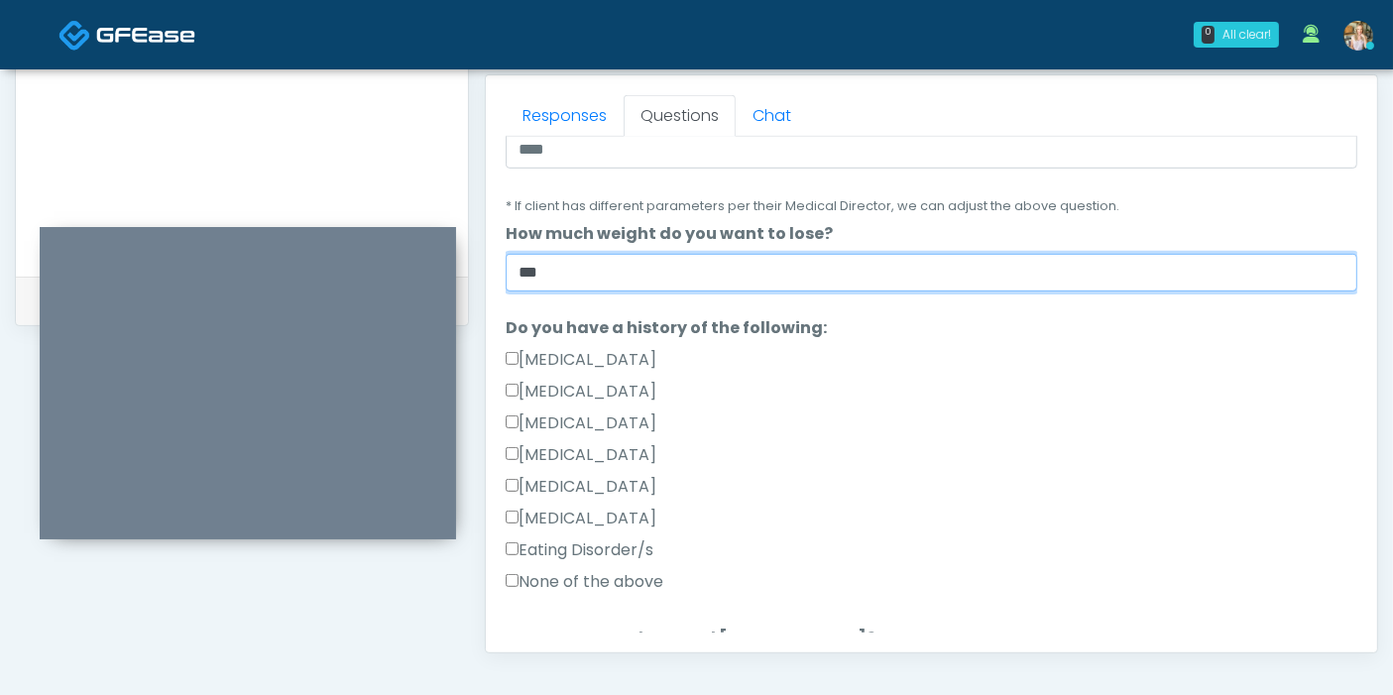
scroll to position [330, 0]
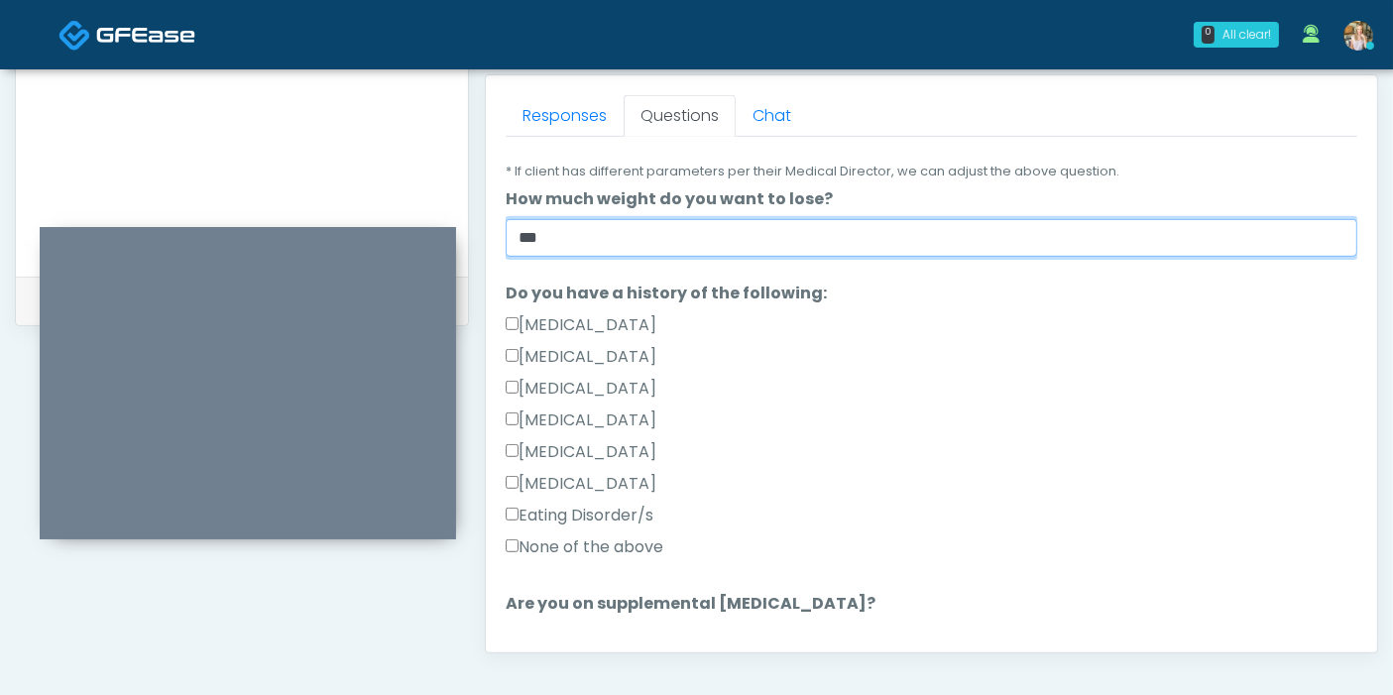
type input "***"
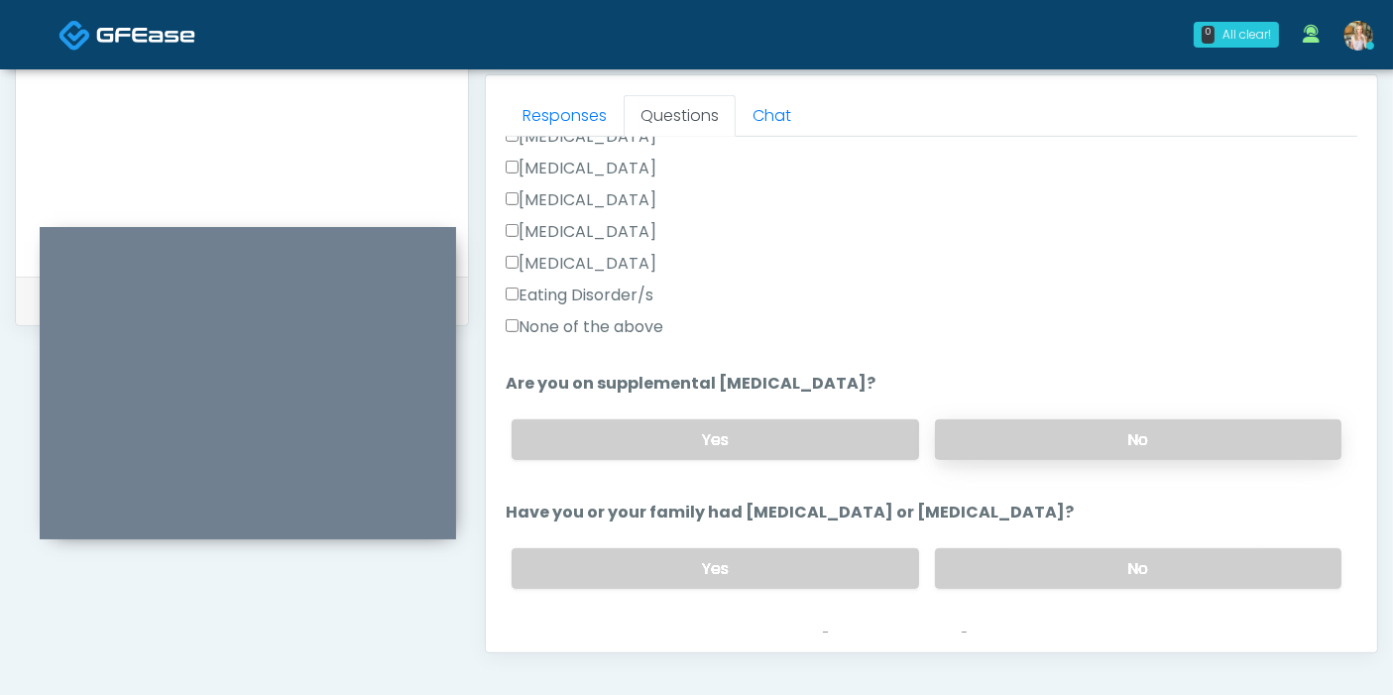
click at [1036, 450] on label "No" at bounding box center [1138, 439] width 406 height 41
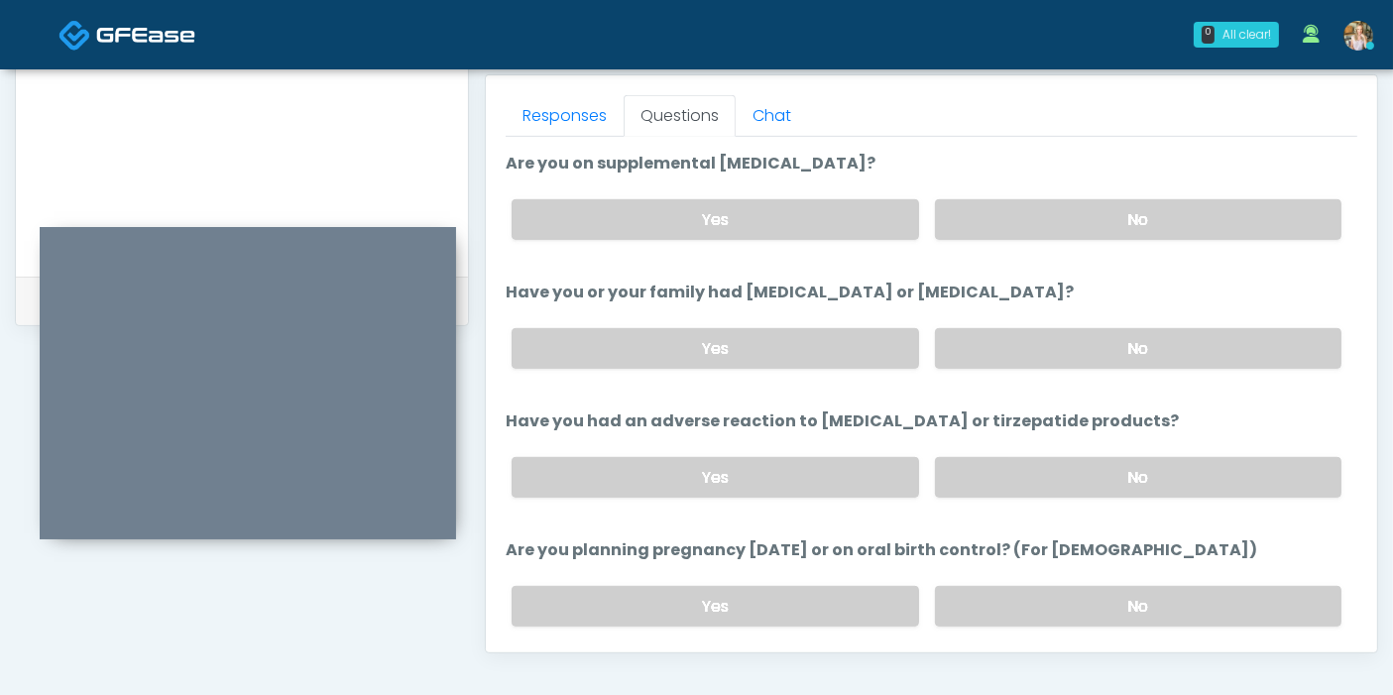
scroll to position [660, 0]
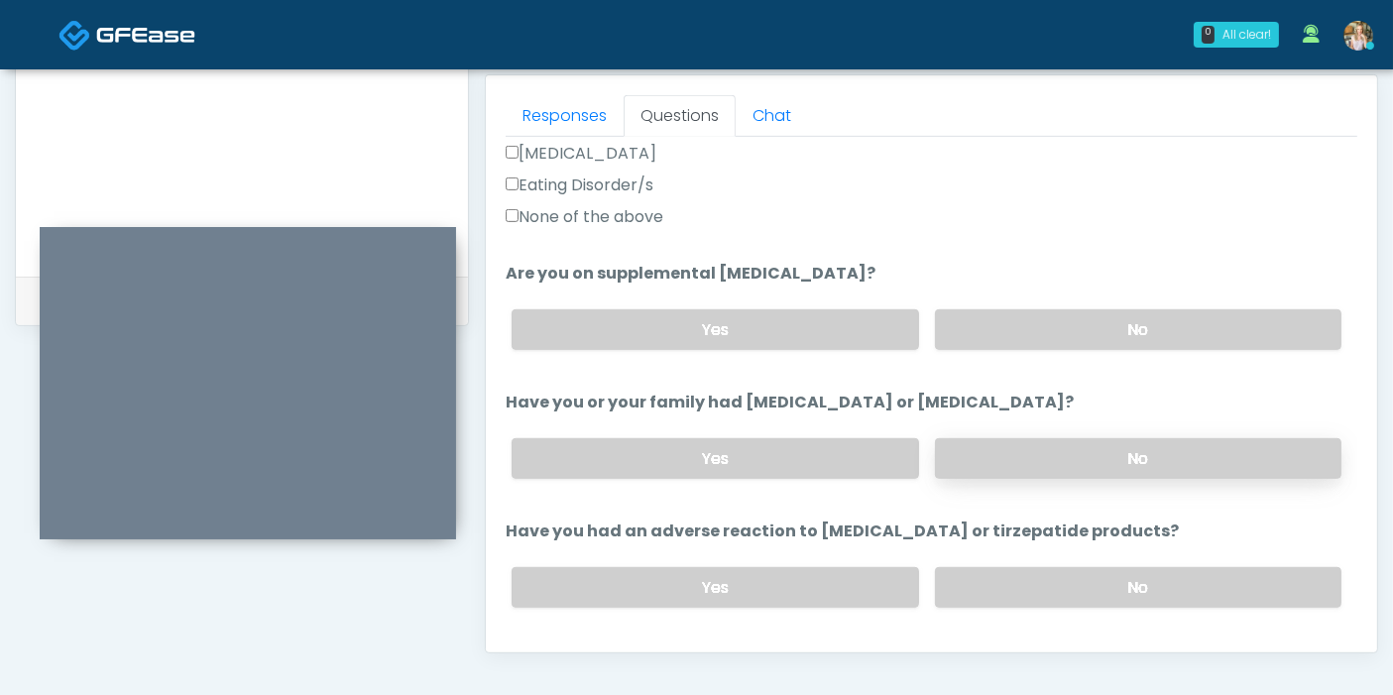
click at [1065, 454] on label "No" at bounding box center [1138, 458] width 406 height 41
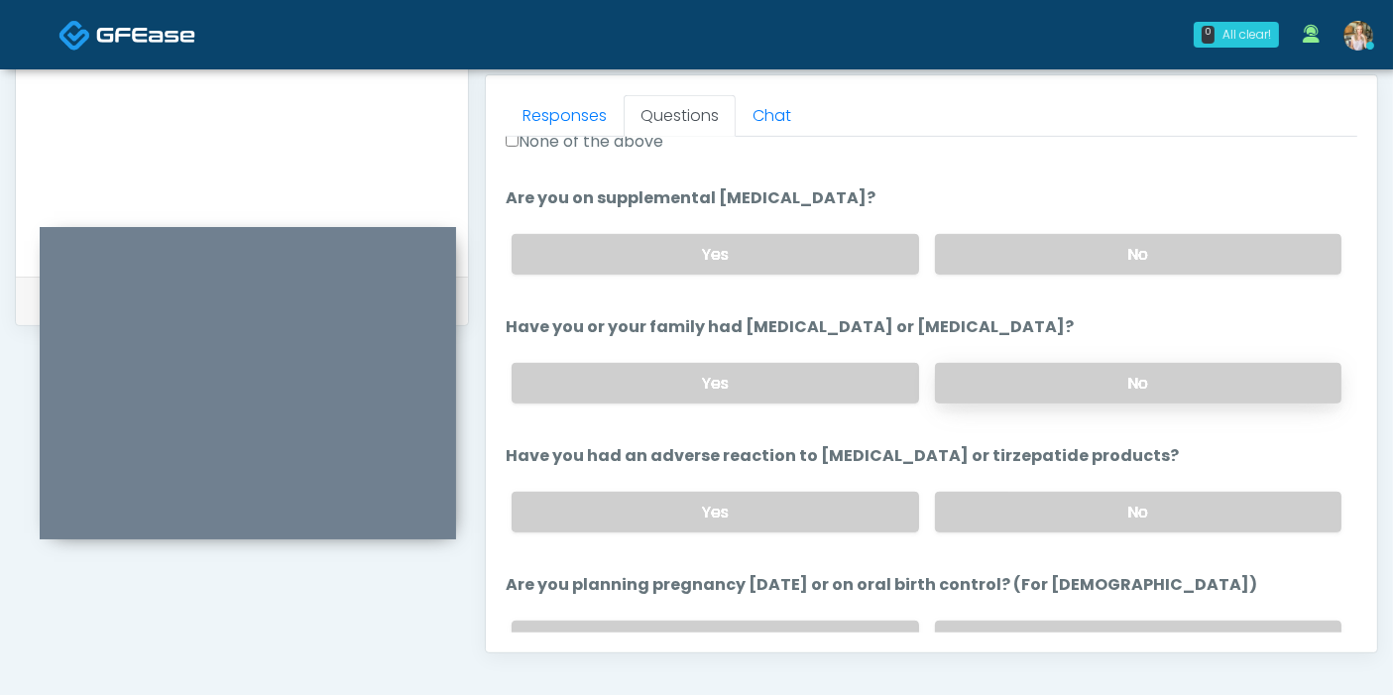
scroll to position [770, 0]
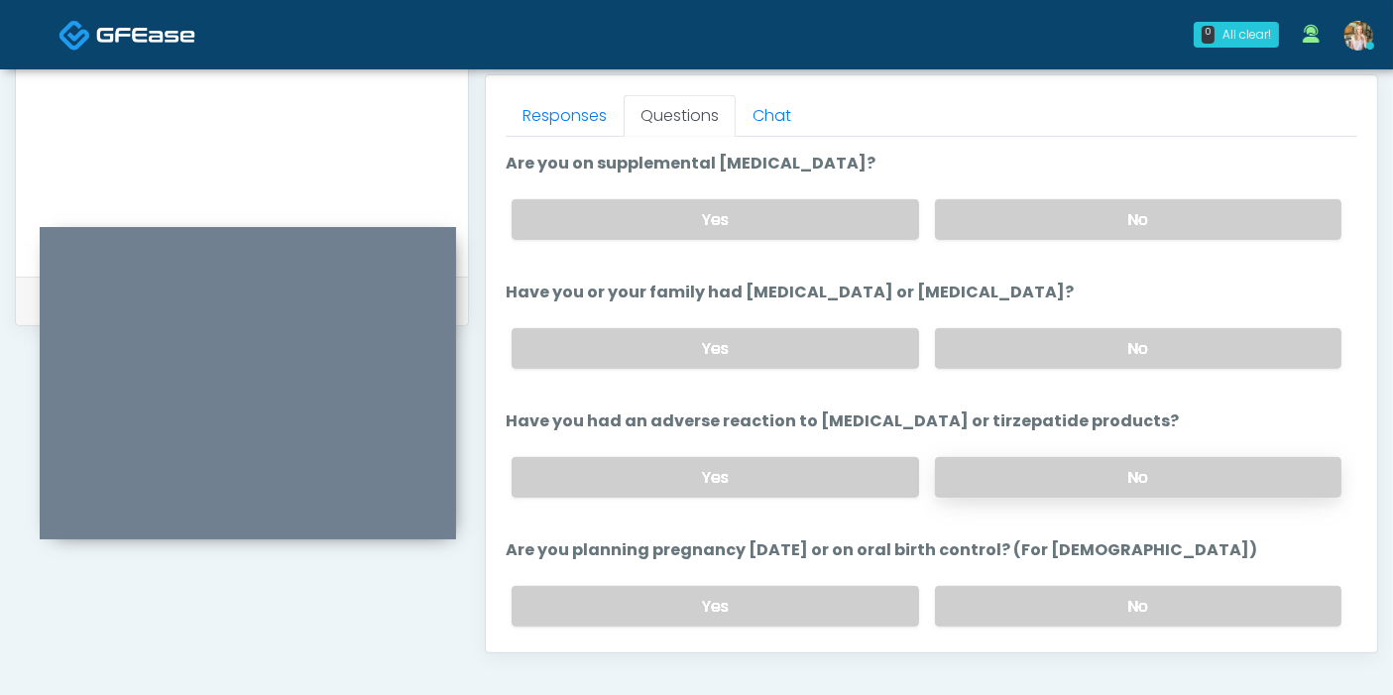
click at [1069, 484] on label "No" at bounding box center [1138, 477] width 406 height 41
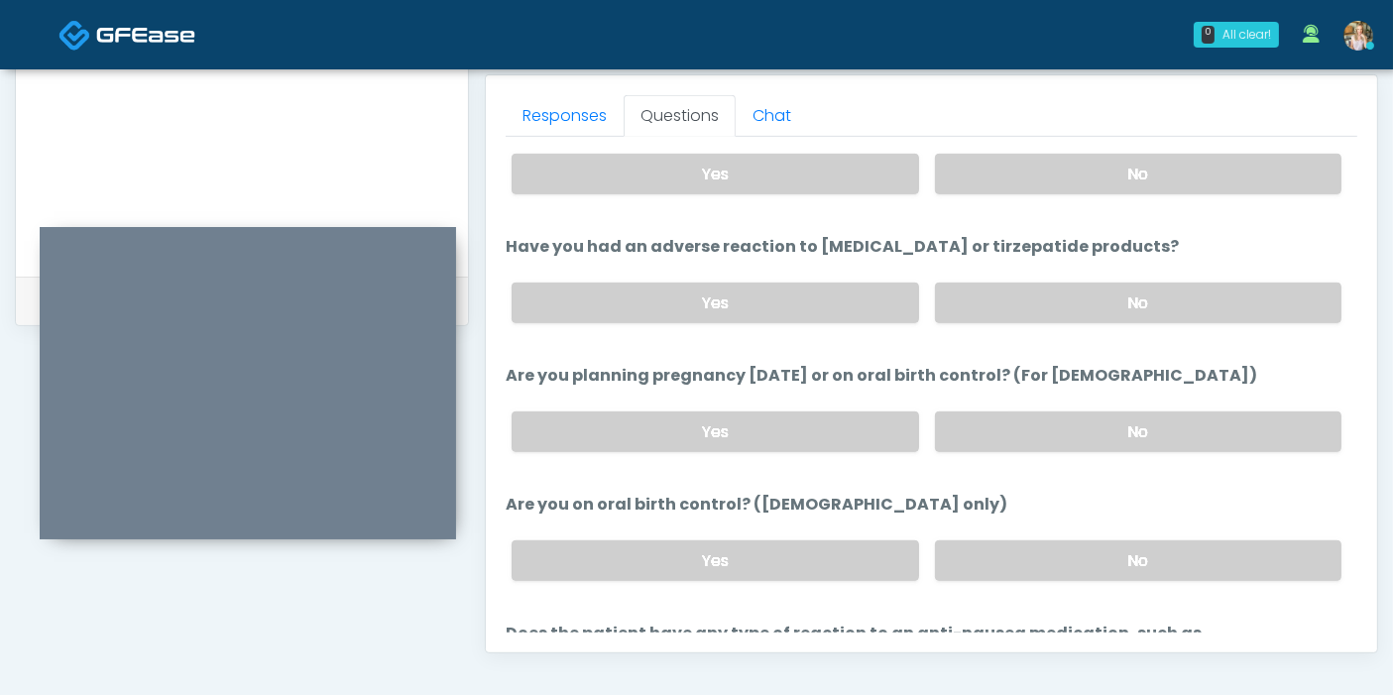
scroll to position [991, 0]
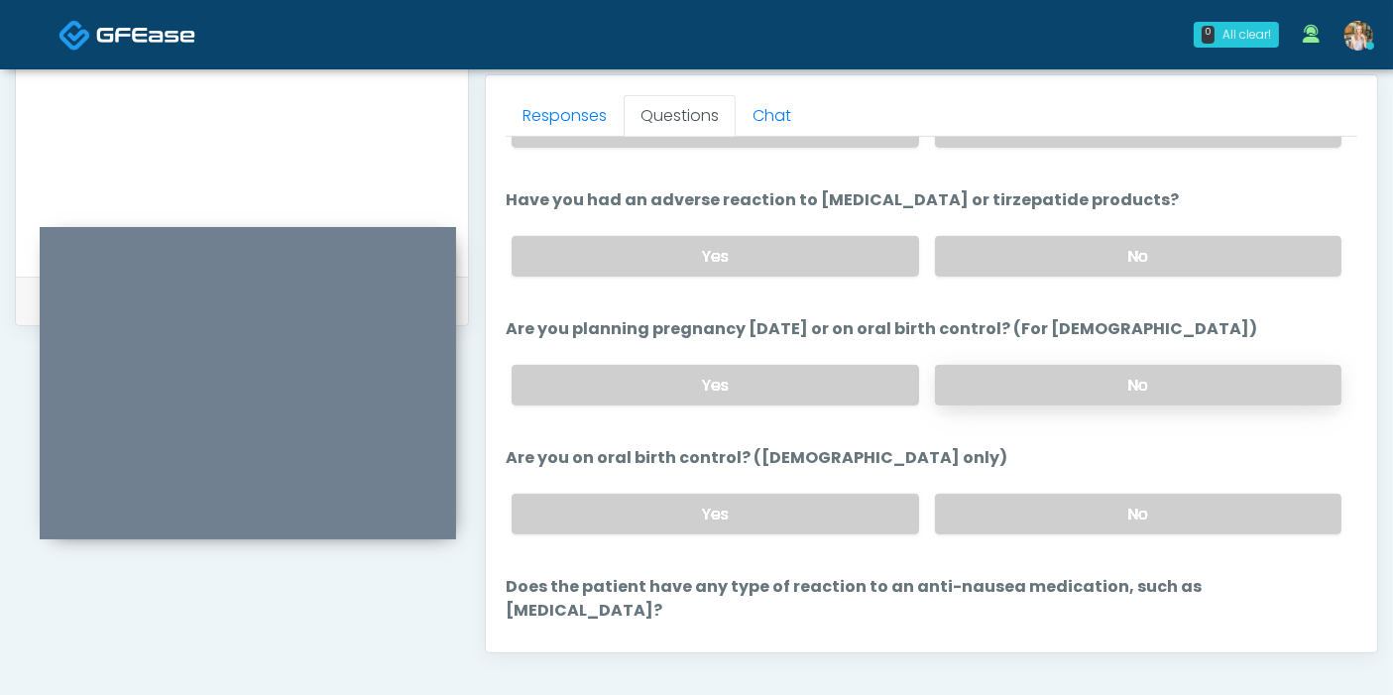
click at [1061, 382] on label "No" at bounding box center [1138, 385] width 406 height 41
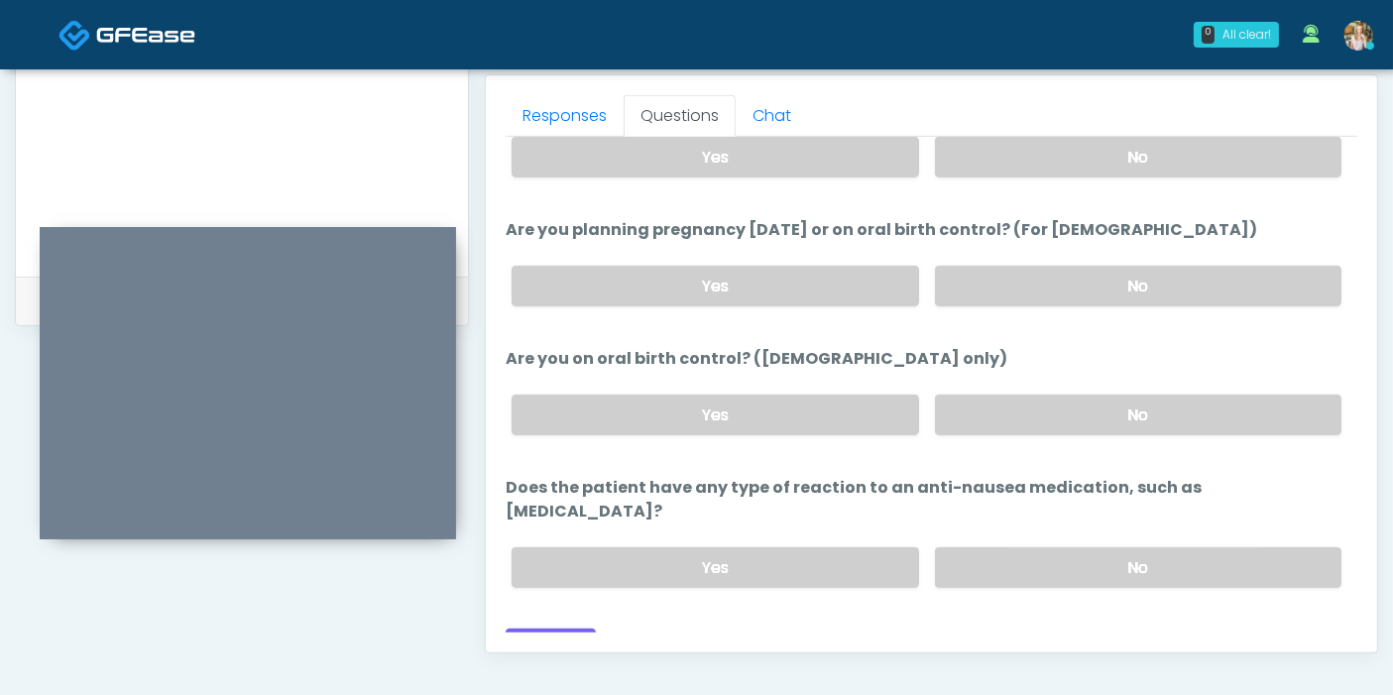
scroll to position [1091, 0]
click at [1014, 395] on label "No" at bounding box center [1138, 414] width 406 height 41
click at [1078, 546] on label "No" at bounding box center [1138, 566] width 406 height 41
click at [554, 627] on button "Continue" at bounding box center [551, 645] width 90 height 37
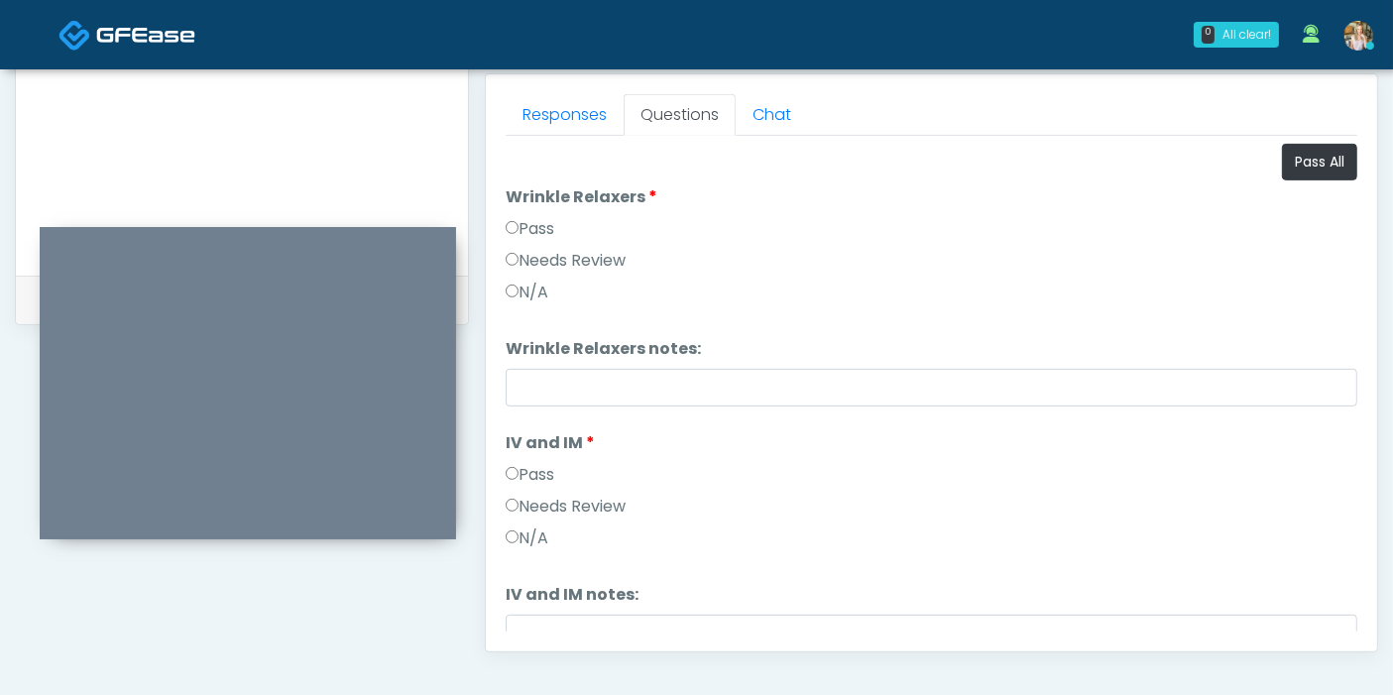
scroll to position [860, 0]
click at [1301, 163] on button "Pass All" at bounding box center [1319, 163] width 75 height 37
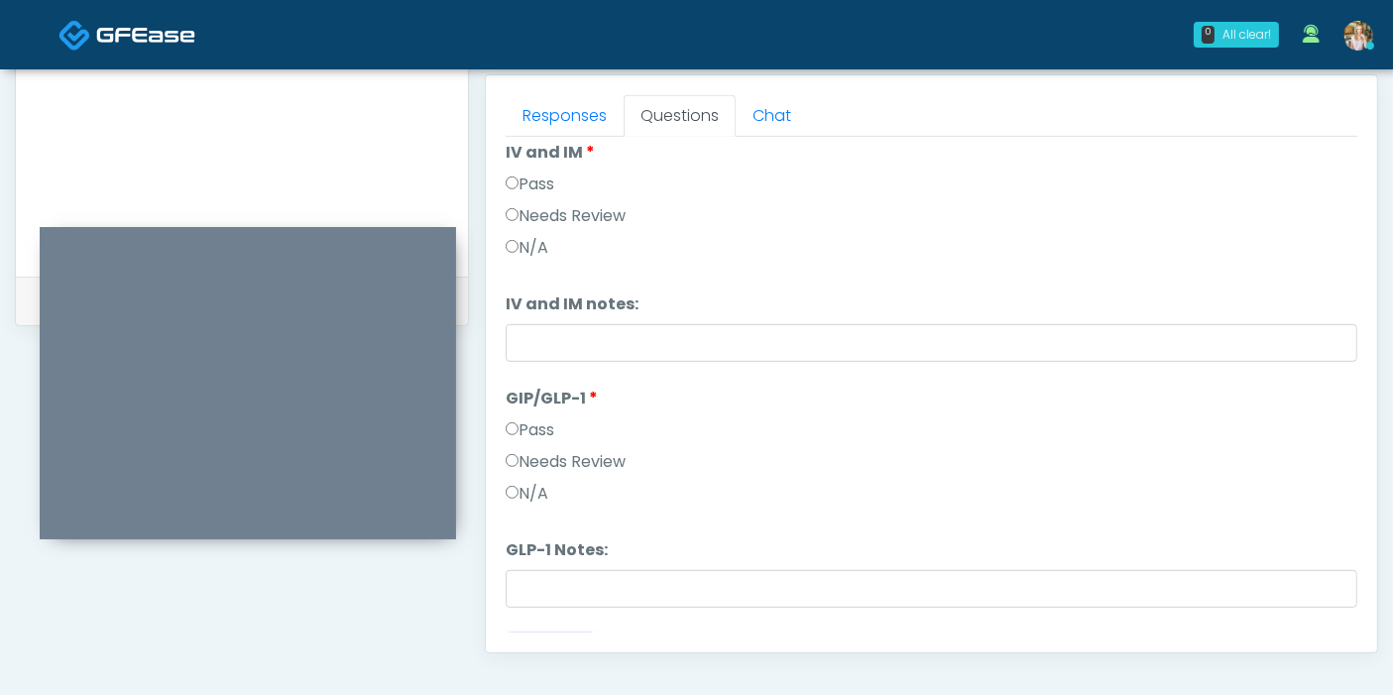
scroll to position [326, 0]
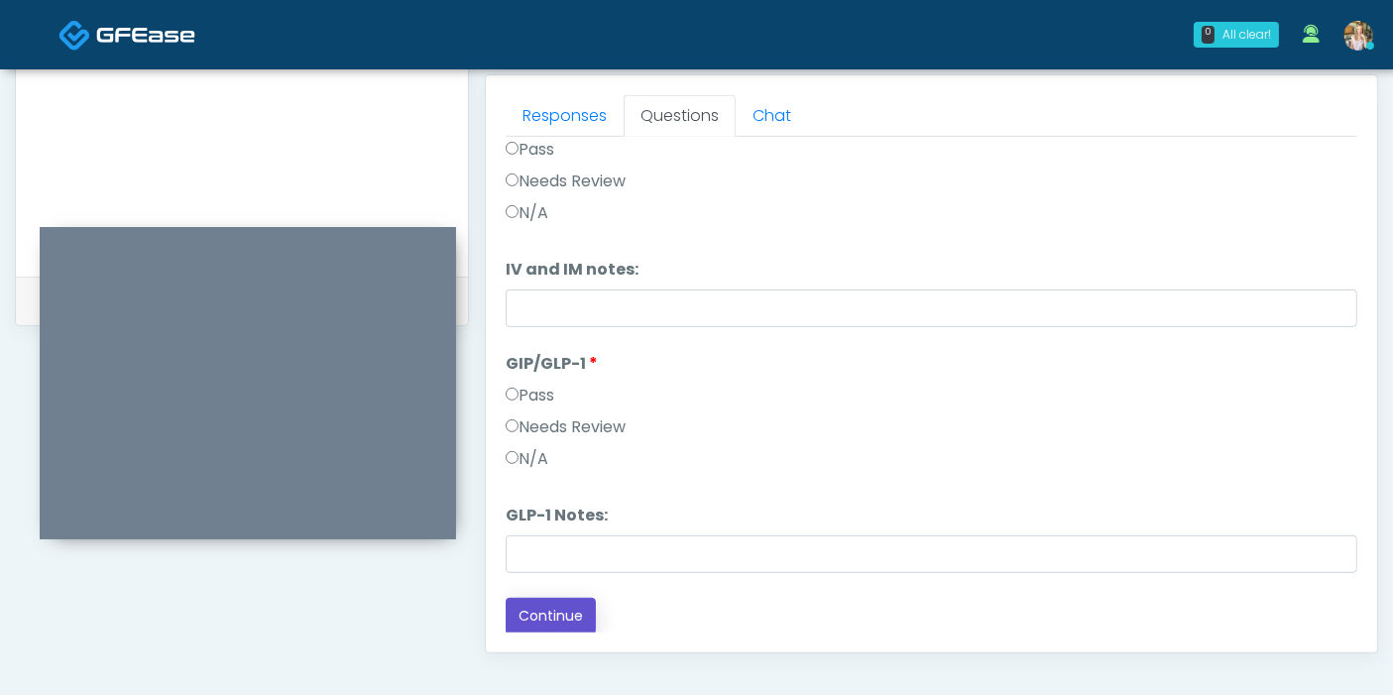
click at [560, 614] on button "Continue" at bounding box center [551, 616] width 90 height 37
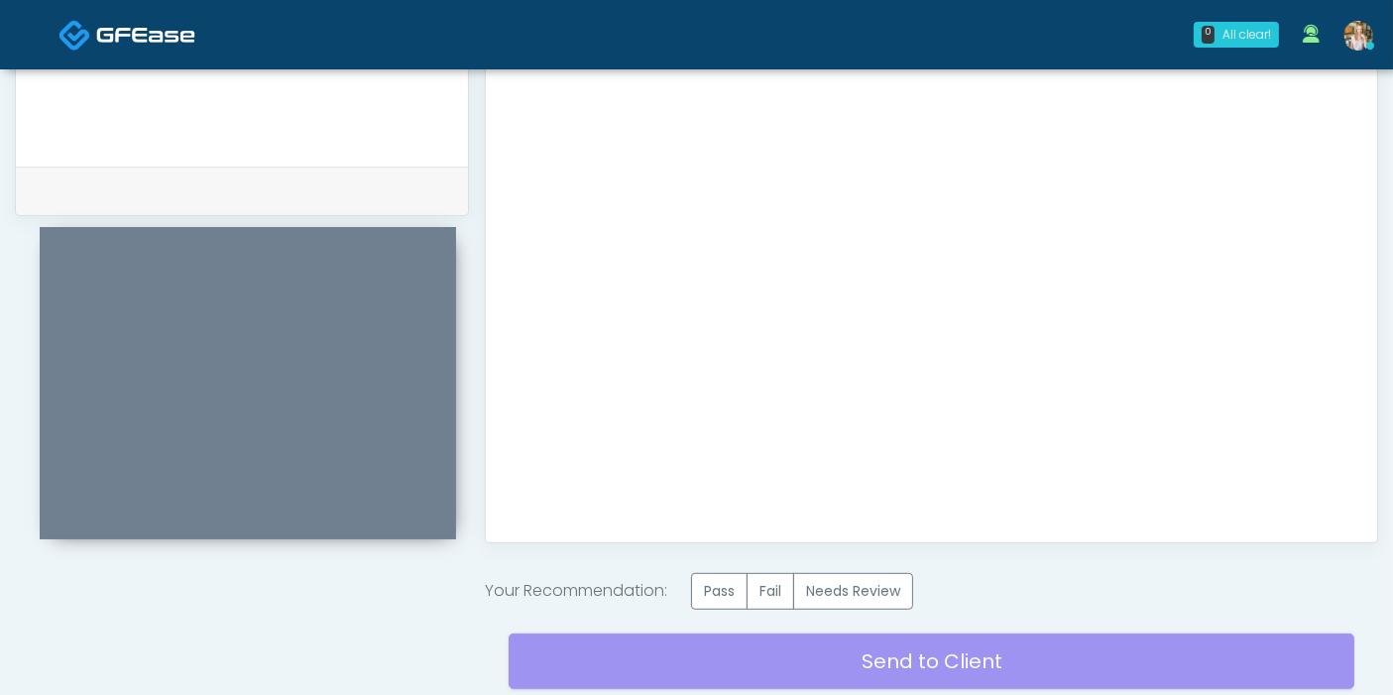
scroll to position [0, 0]
click at [716, 591] on label "Pass" at bounding box center [719, 591] width 56 height 37
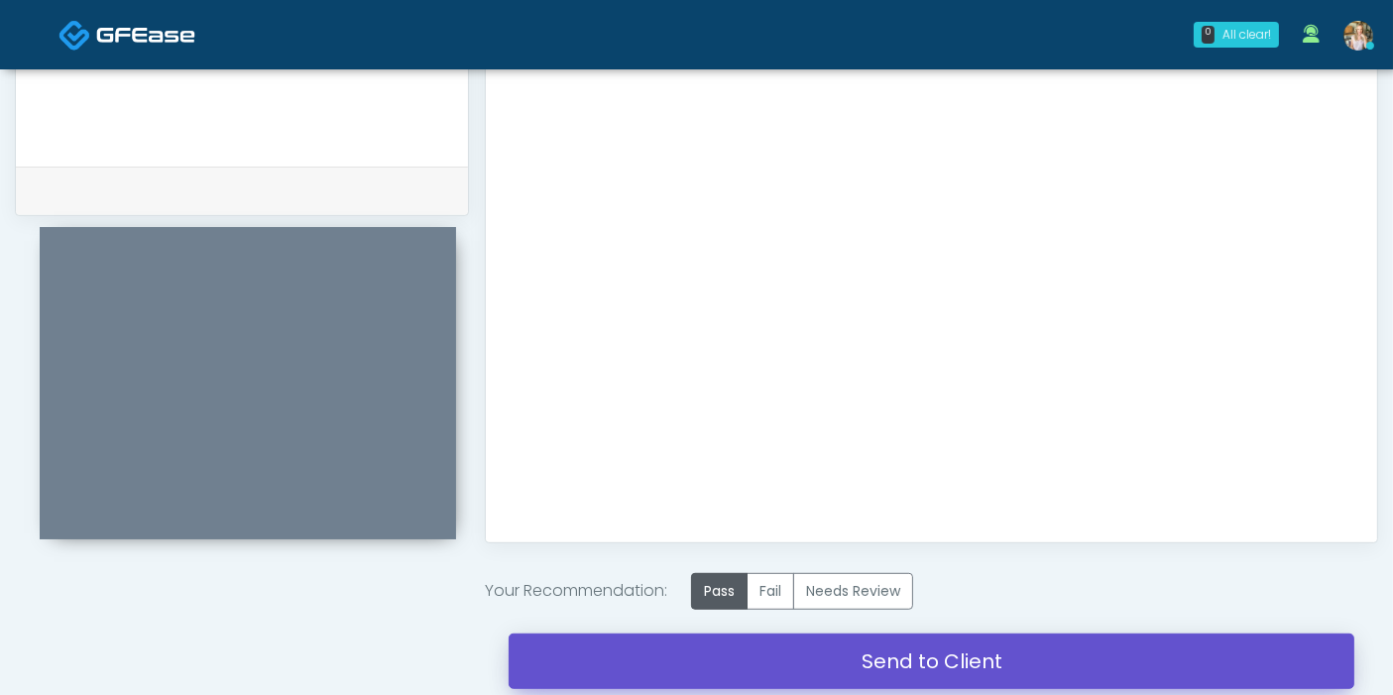
drag, startPoint x: 956, startPoint y: 665, endPoint x: 797, endPoint y: 103, distance: 584.0
click at [956, 665] on link "Send to Client" at bounding box center [931, 661] width 846 height 56
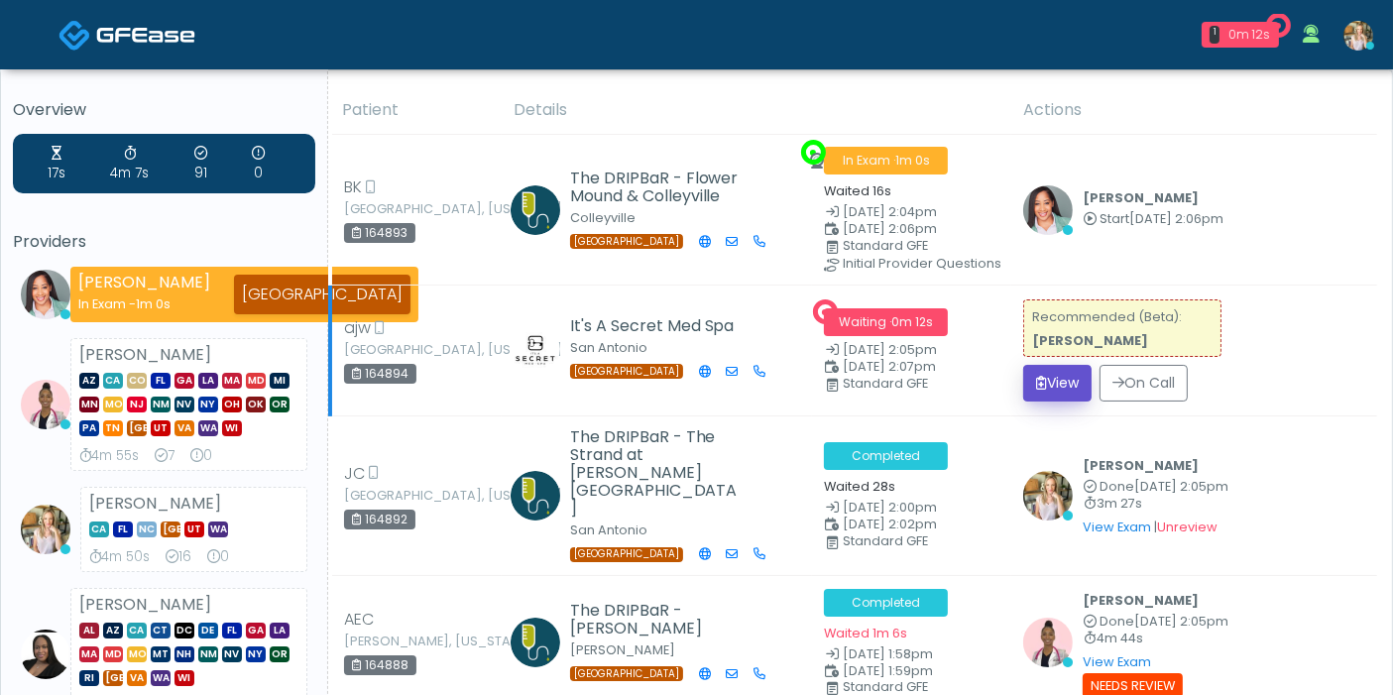
click at [1048, 375] on button "View" at bounding box center [1057, 383] width 68 height 37
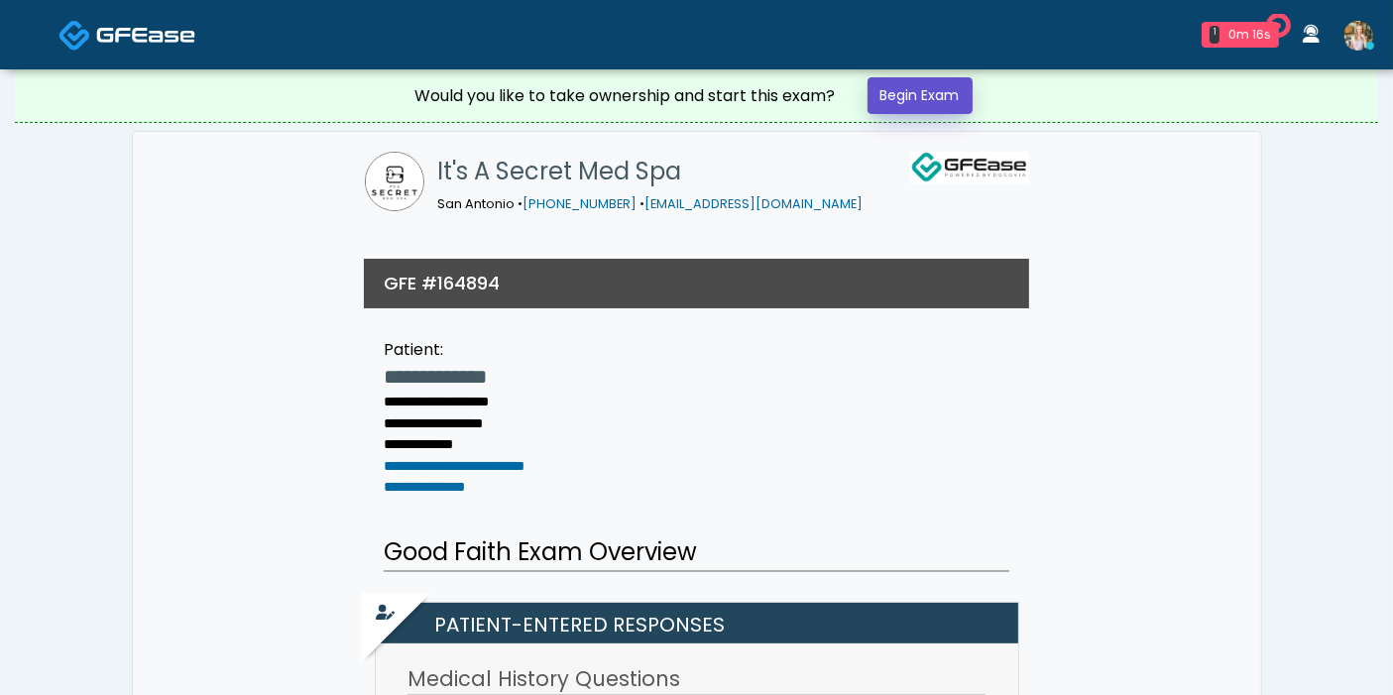
click at [933, 90] on link "Begin Exam" at bounding box center [919, 95] width 105 height 37
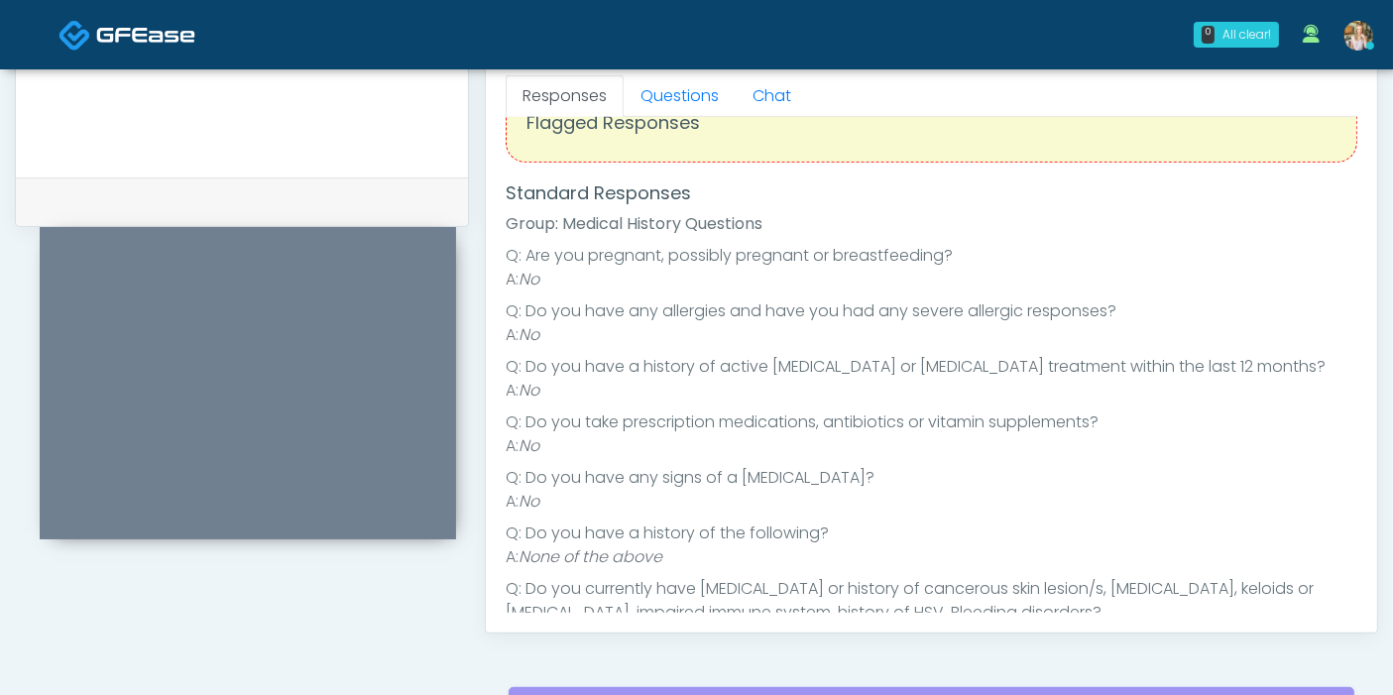
scroll to position [19, 0]
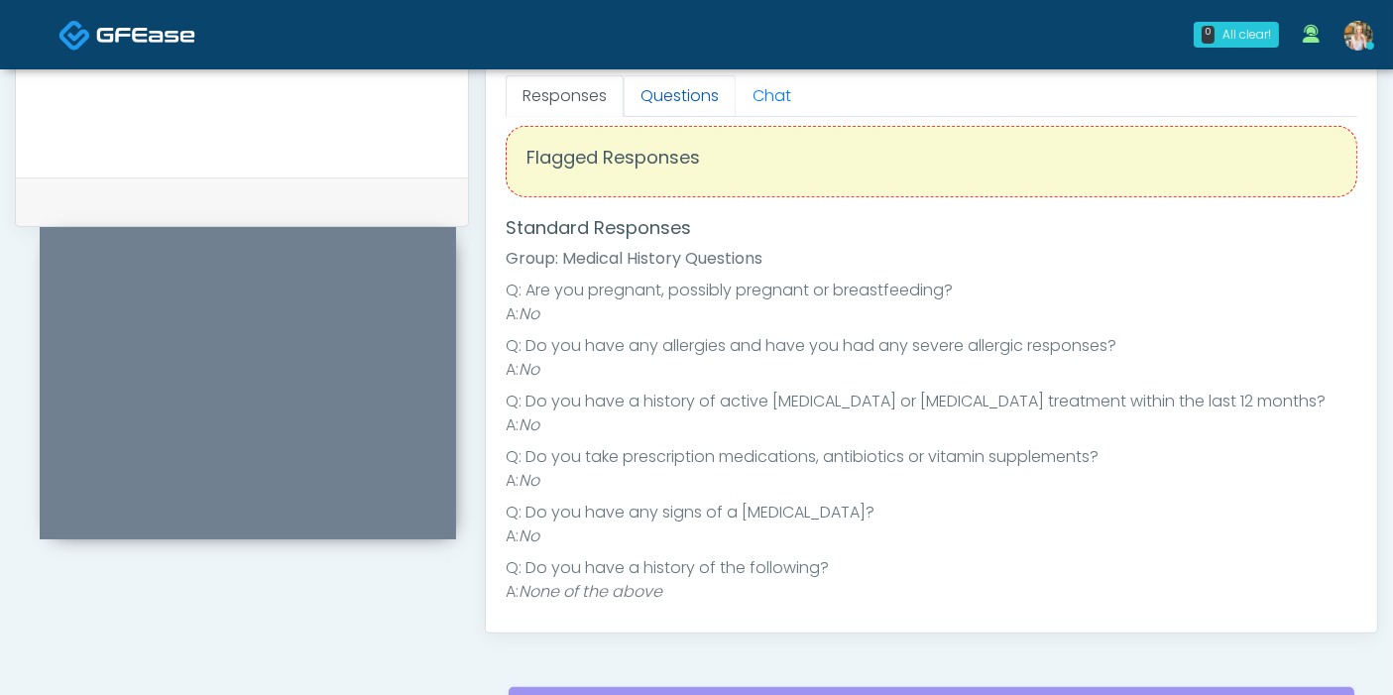
click at [679, 98] on link "Questions" at bounding box center [679, 96] width 112 height 42
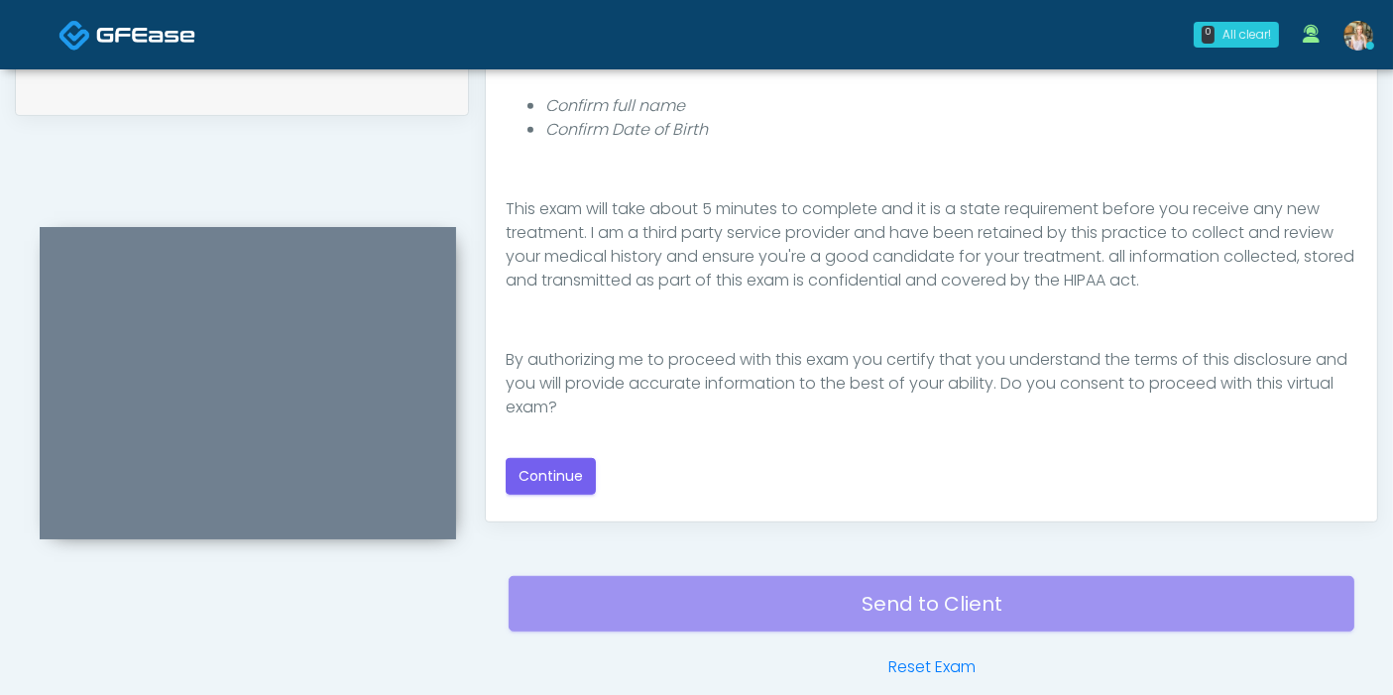
scroll to position [1080, 0]
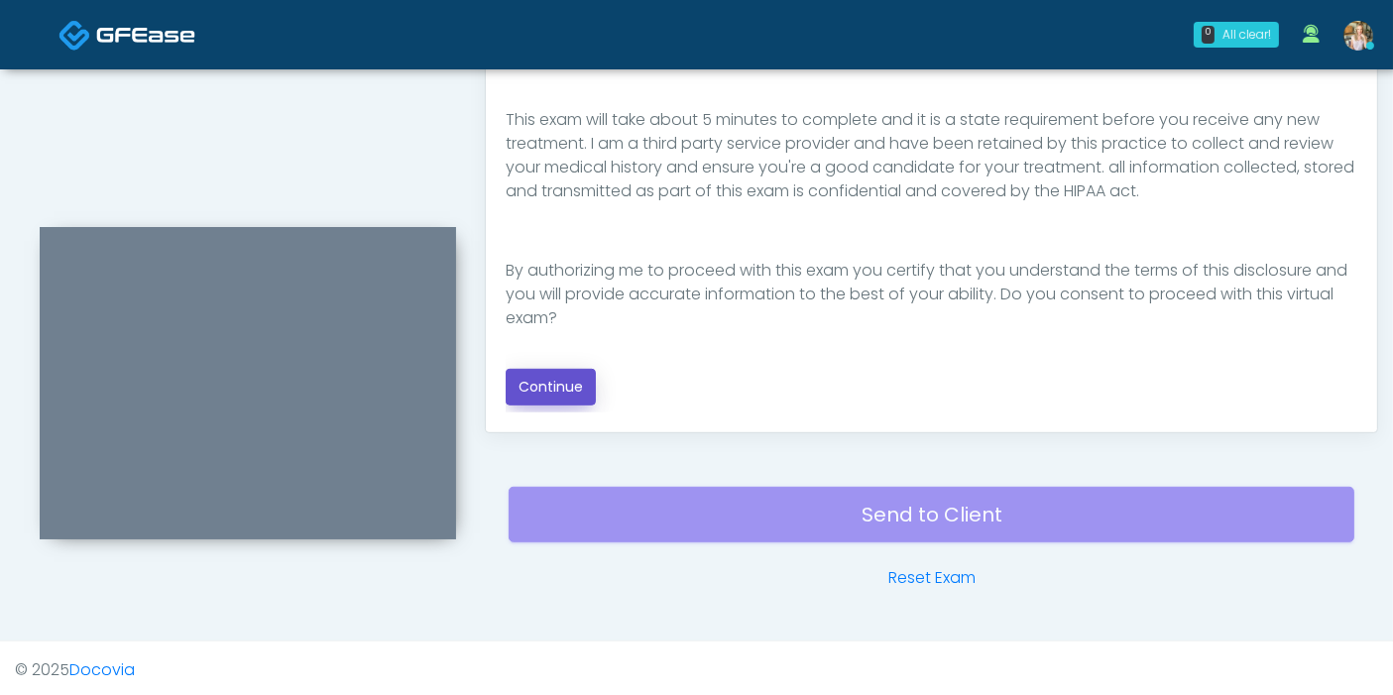
click at [549, 384] on button "Continue" at bounding box center [551, 387] width 90 height 37
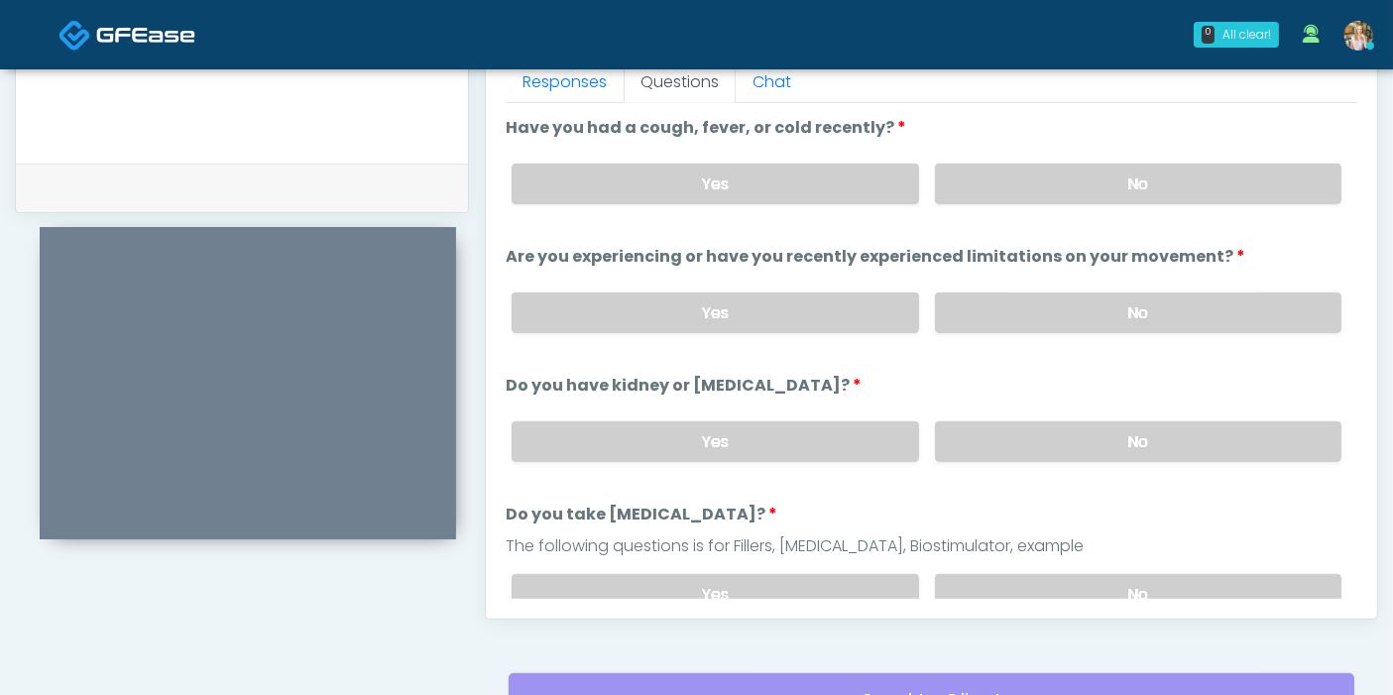
scroll to position [860, 0]
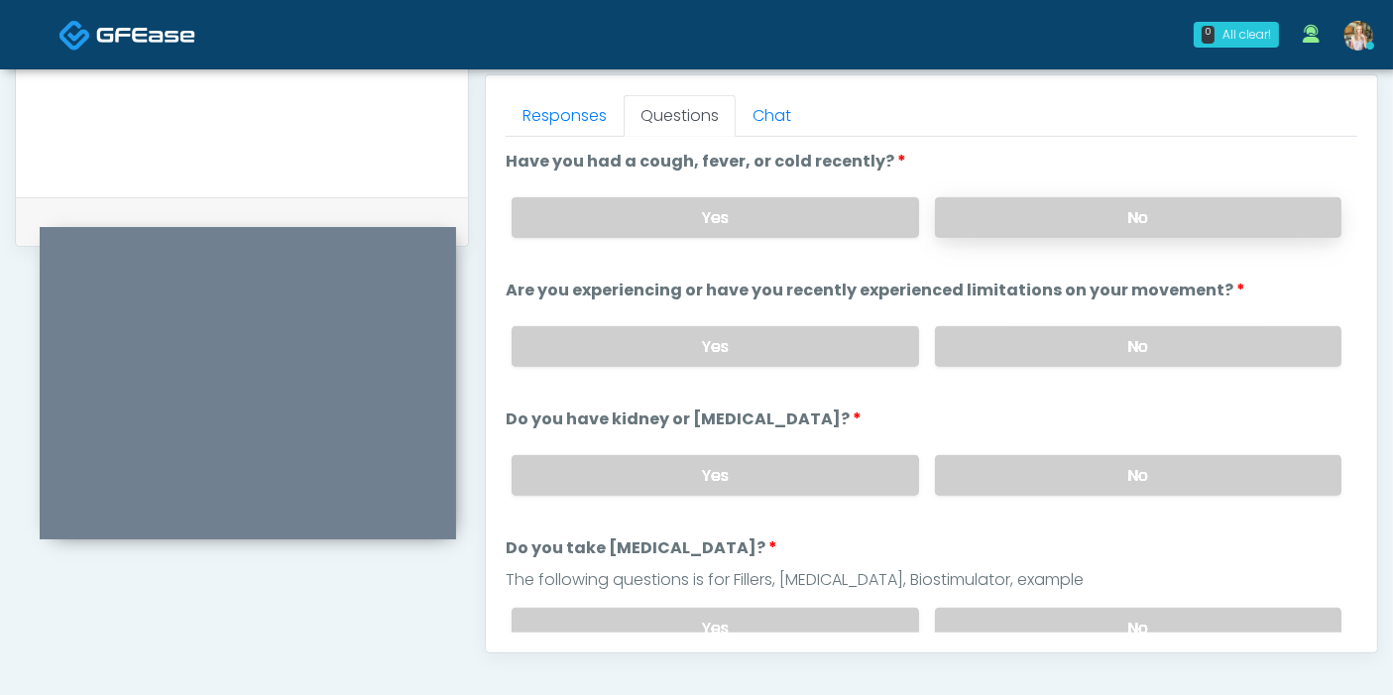
click at [1108, 222] on label "No" at bounding box center [1138, 217] width 406 height 41
click at [1110, 338] on label "No" at bounding box center [1138, 346] width 406 height 41
click at [1081, 482] on label "No" at bounding box center [1138, 475] width 406 height 41
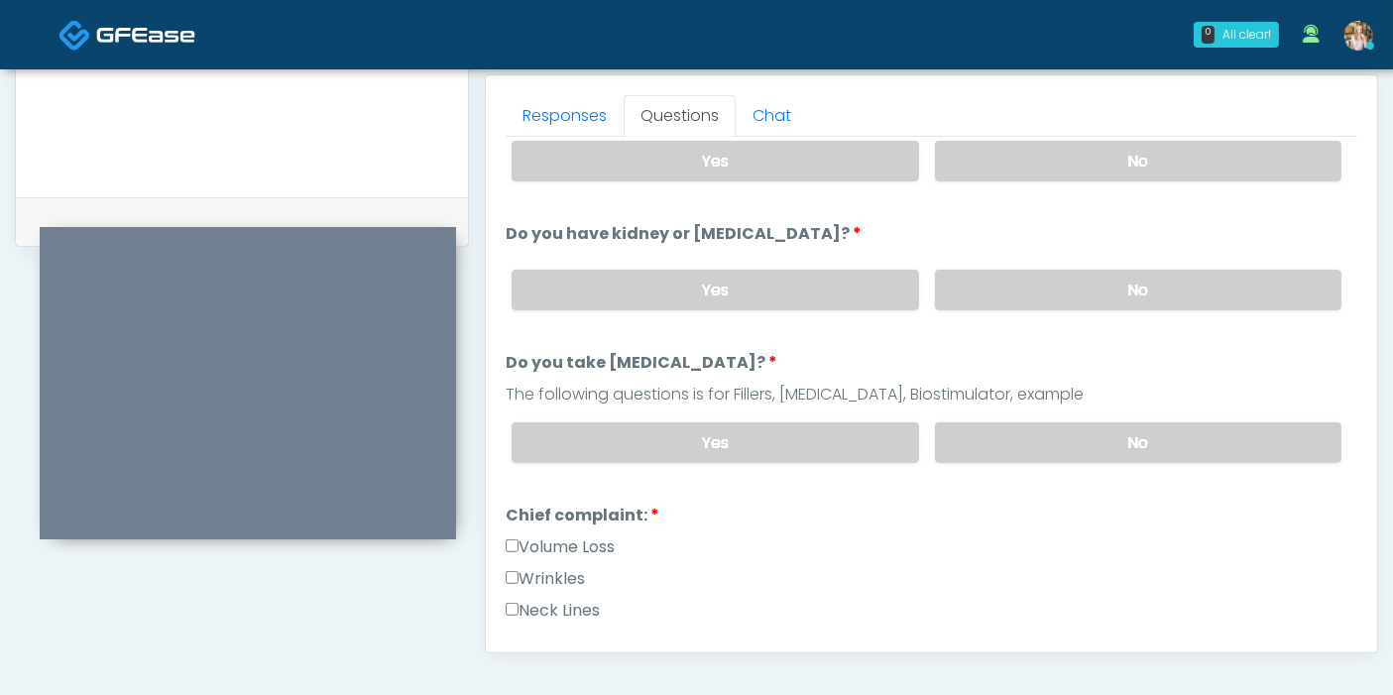
scroll to position [220, 0]
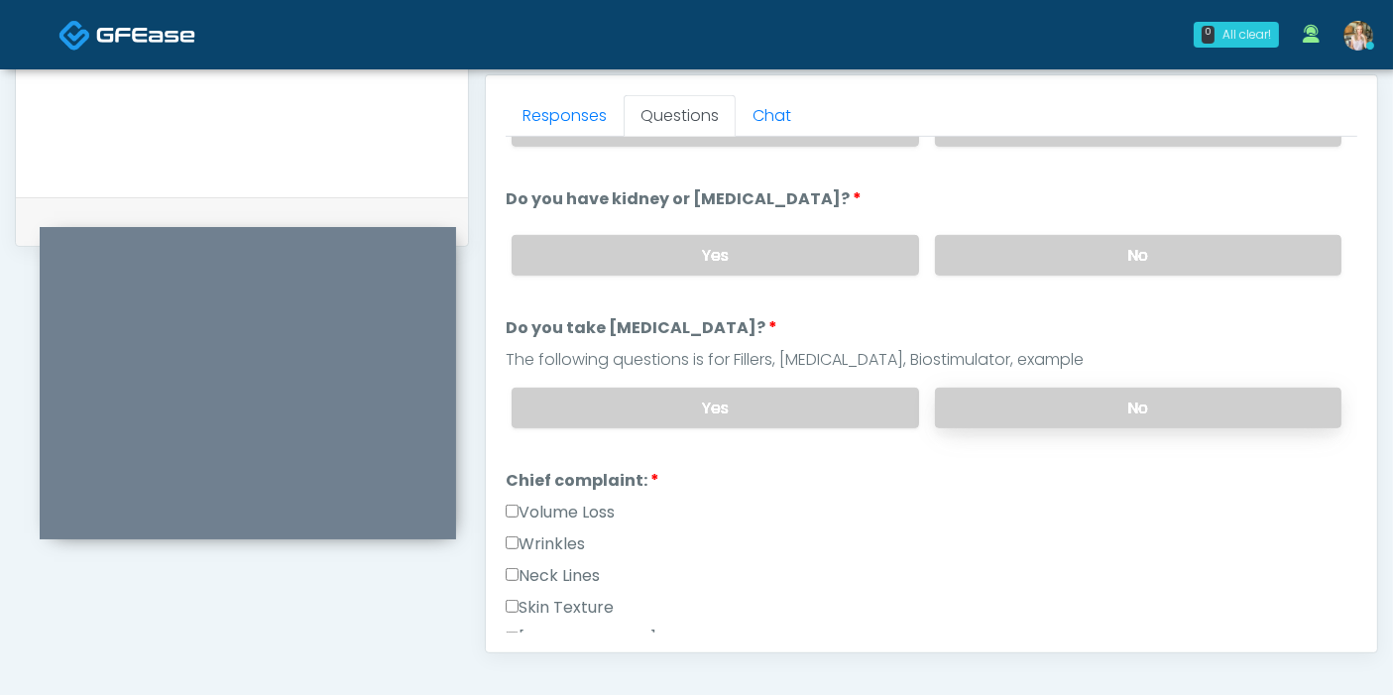
click at [1071, 406] on label "No" at bounding box center [1138, 408] width 406 height 41
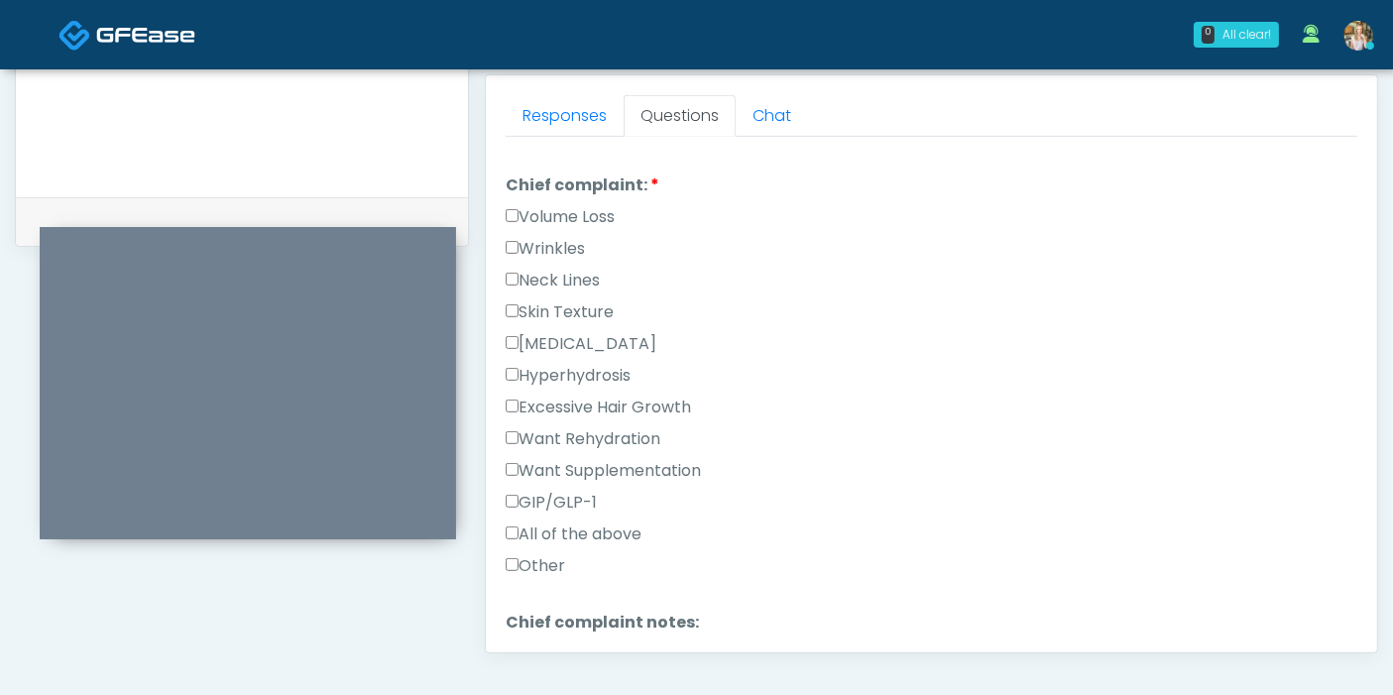
scroll to position [550, 0]
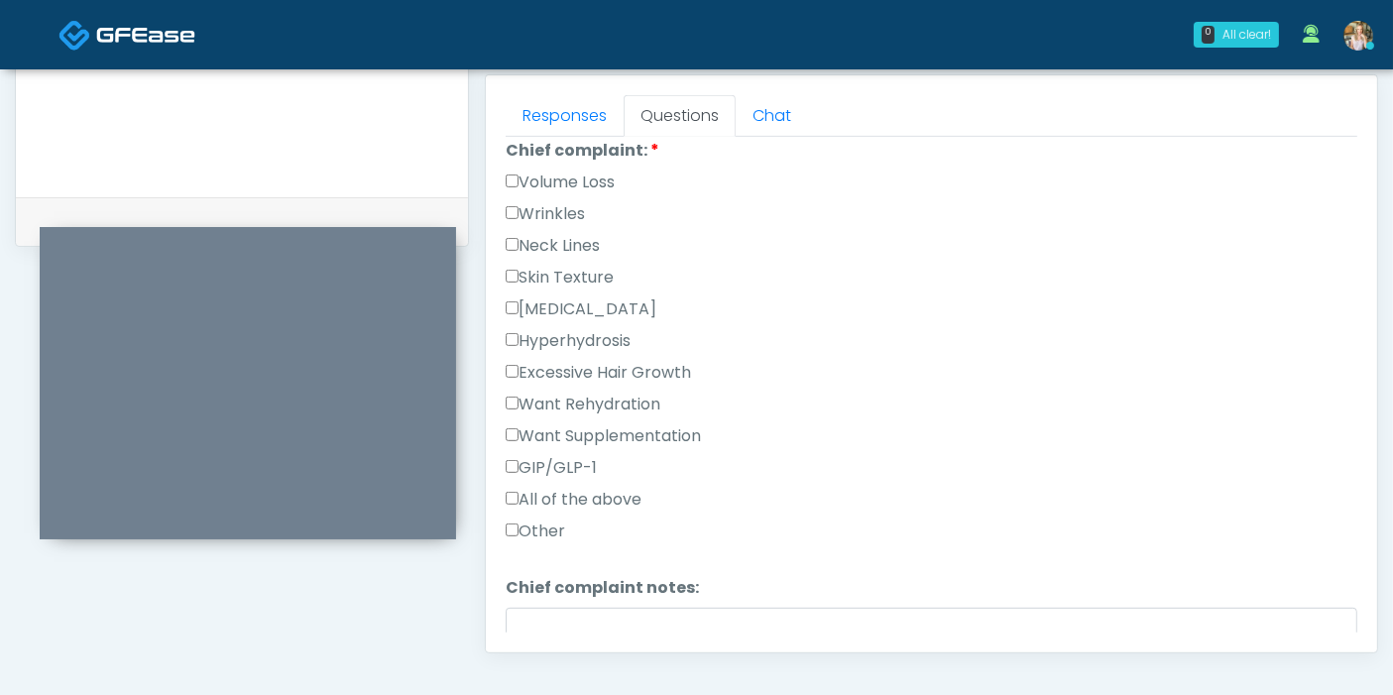
click at [533, 204] on label "Wrinkles" at bounding box center [545, 214] width 79 height 24
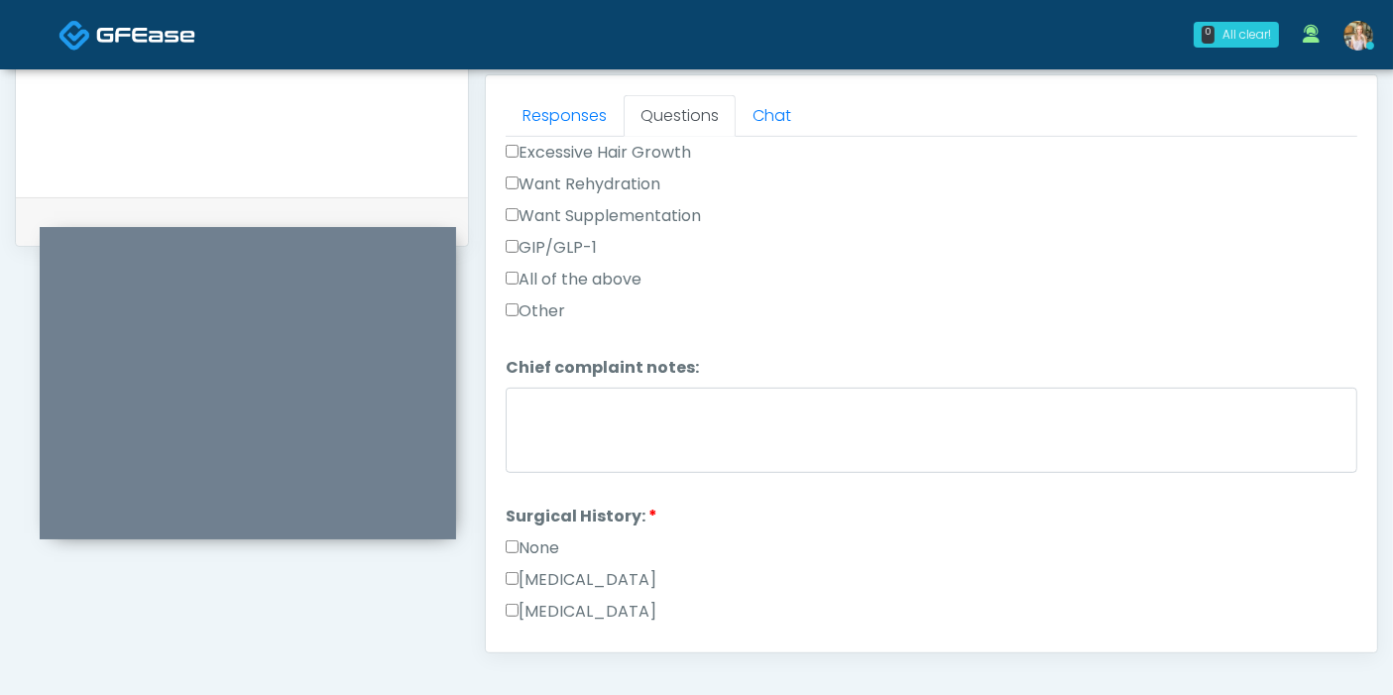
scroll to position [880, 0]
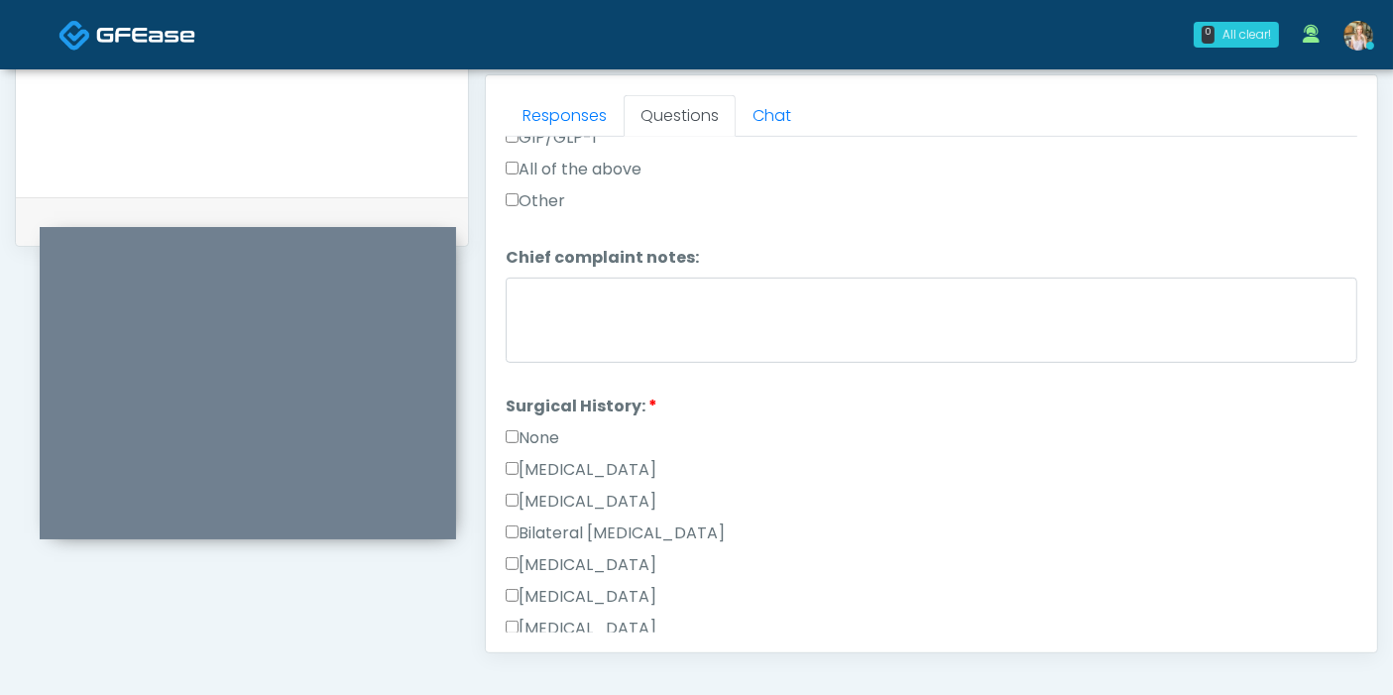
click at [530, 428] on label "None" at bounding box center [533, 438] width 54 height 24
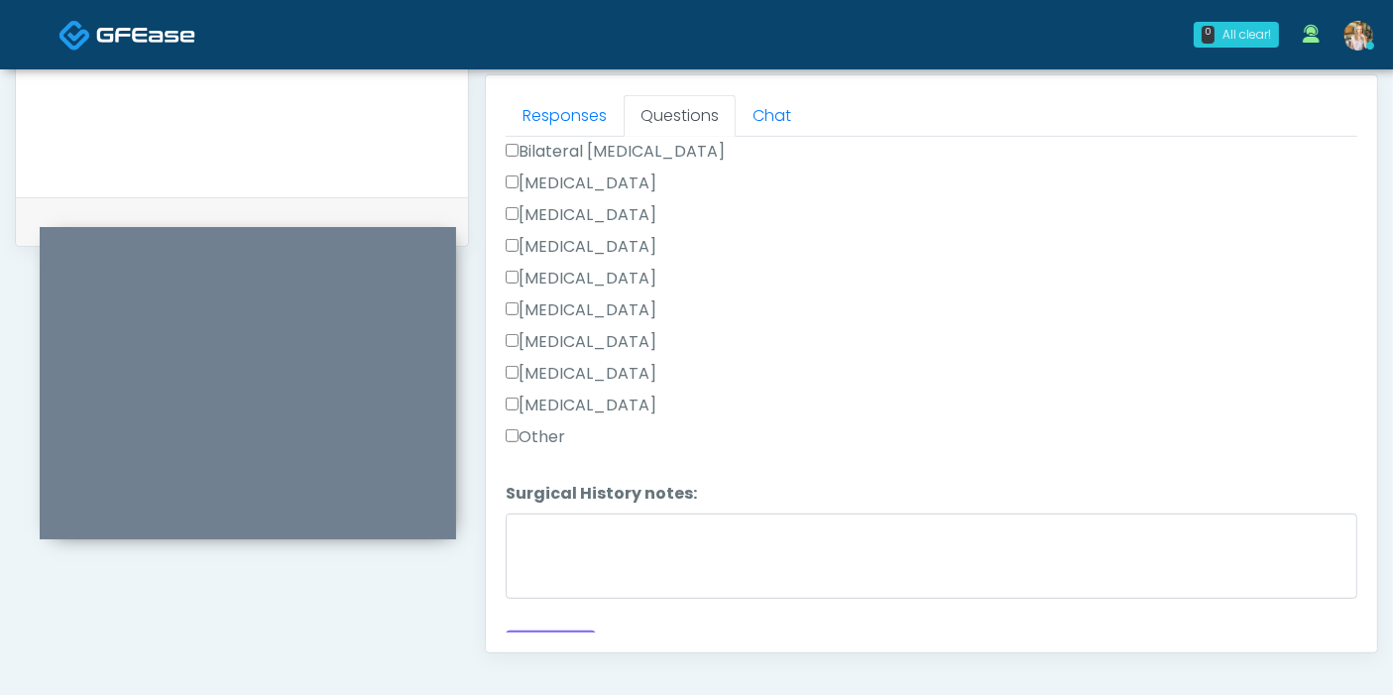
scroll to position [1290, 0]
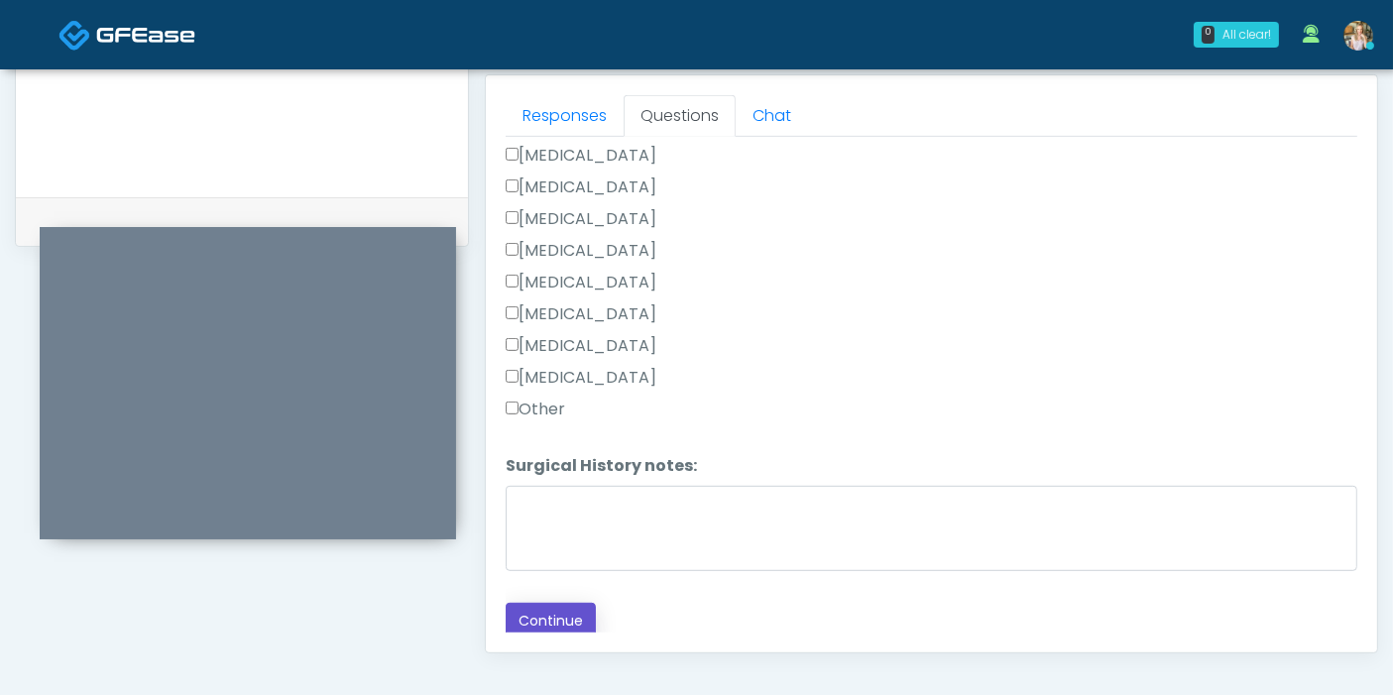
click at [557, 619] on button "Continue" at bounding box center [551, 621] width 90 height 37
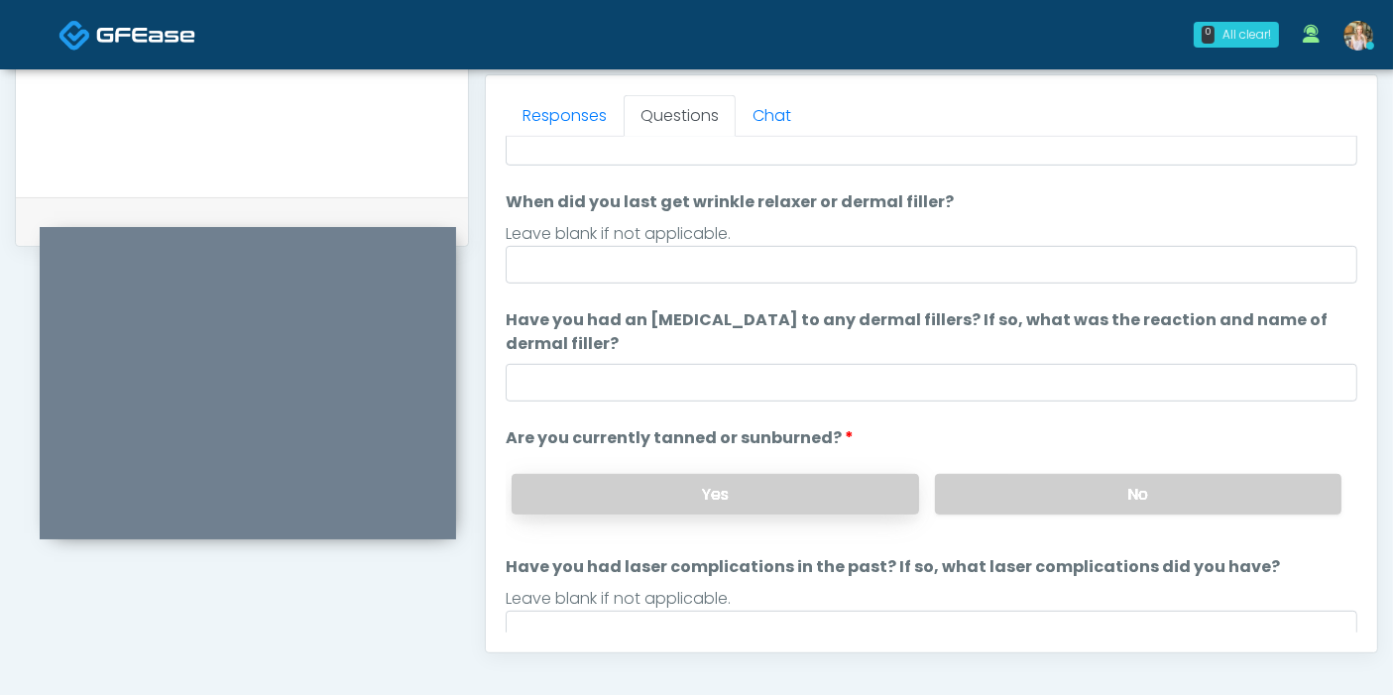
scroll to position [75, 0]
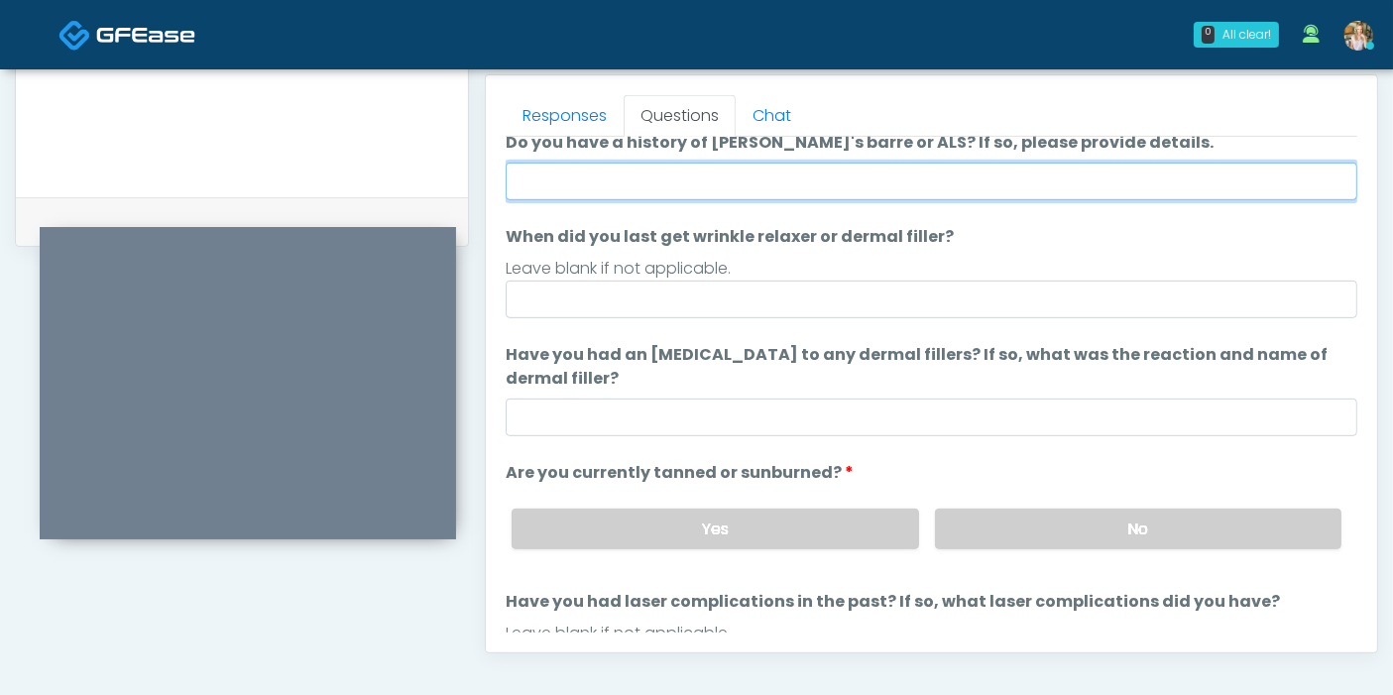
click at [841, 181] on input "Do you have a history of Guillain's barre or ALS? If so, please provide details." at bounding box center [931, 182] width 851 height 38
type input "******"
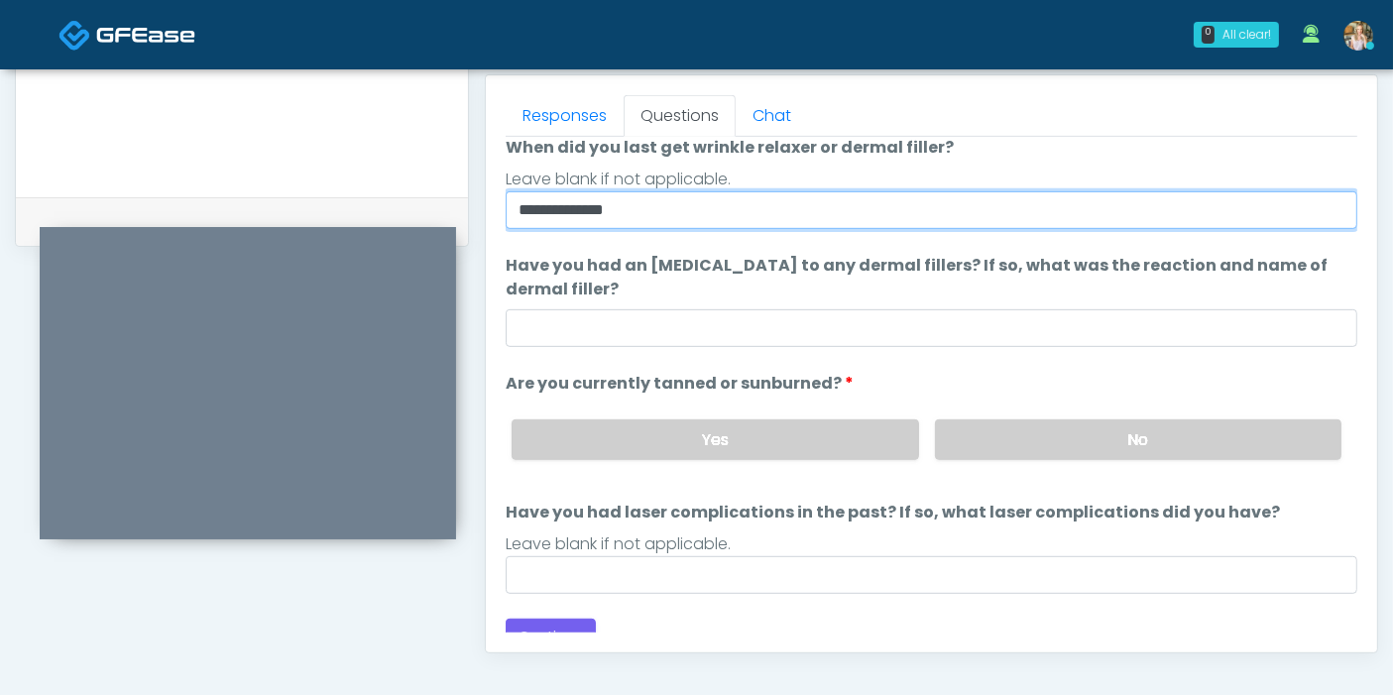
scroll to position [185, 0]
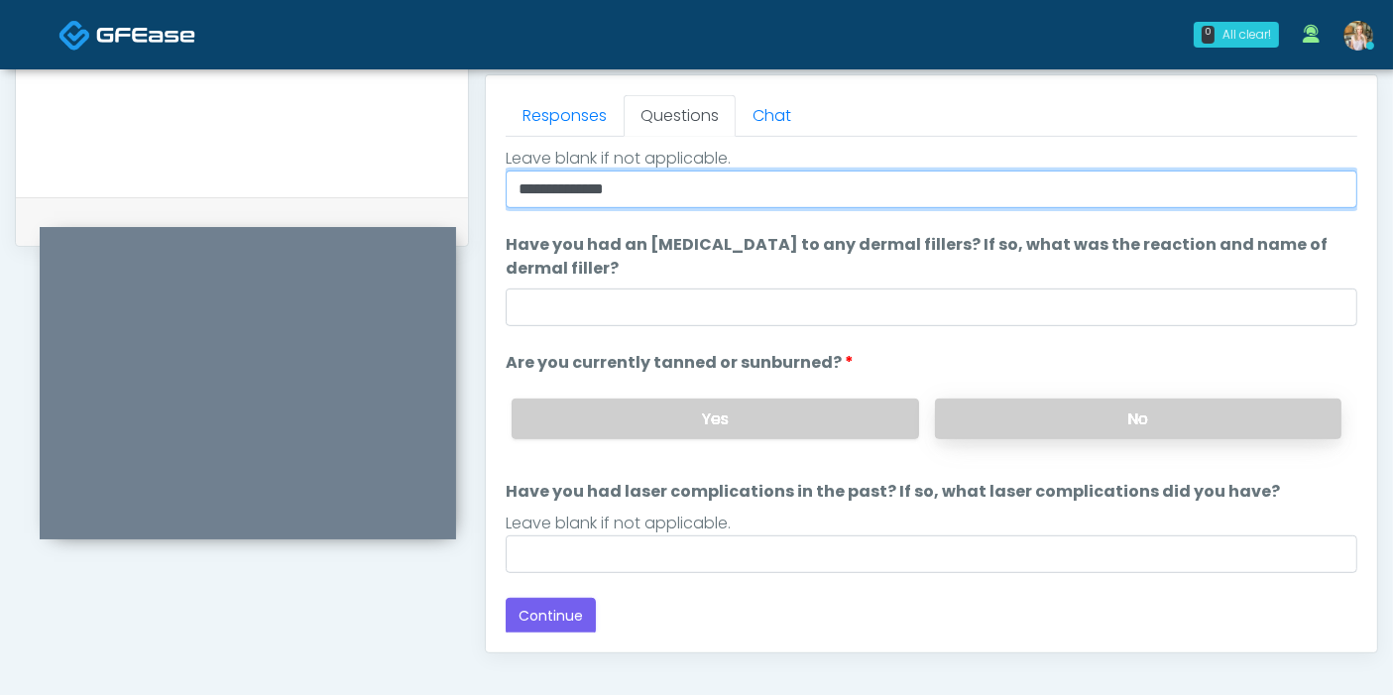
type input "**********"
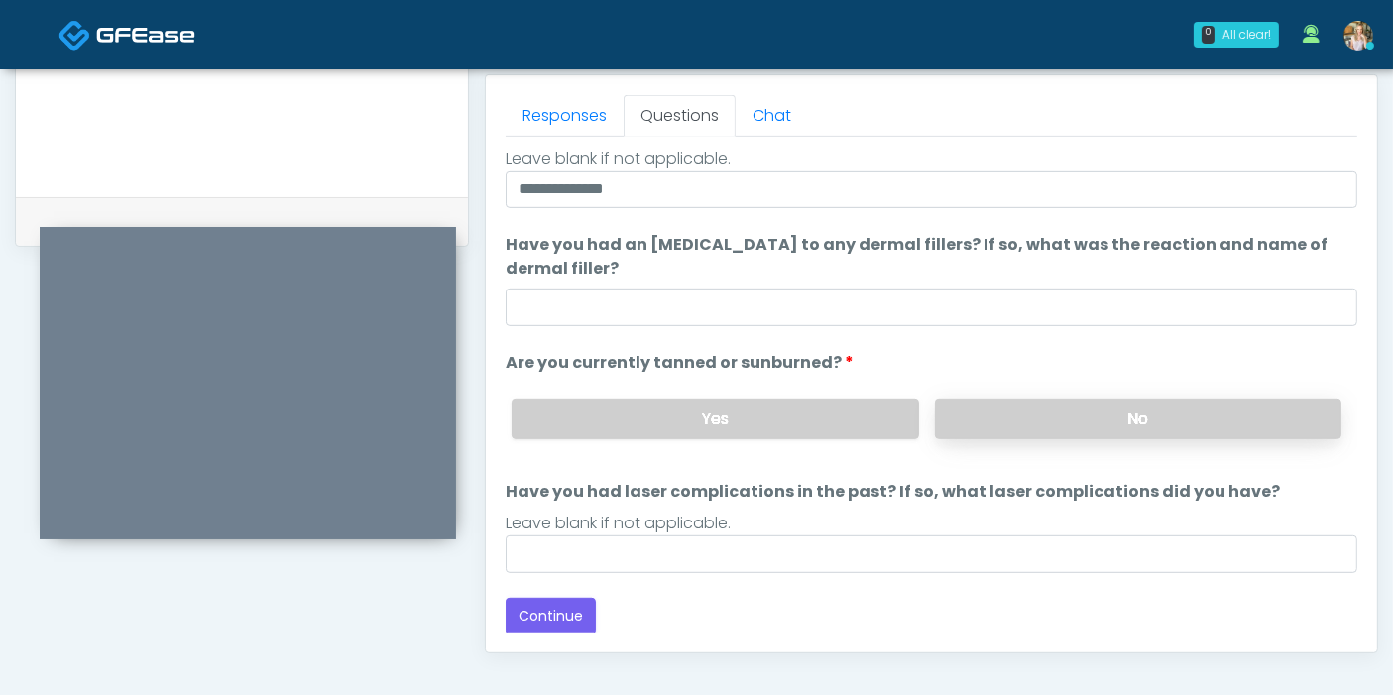
click at [1053, 420] on label "No" at bounding box center [1138, 418] width 406 height 41
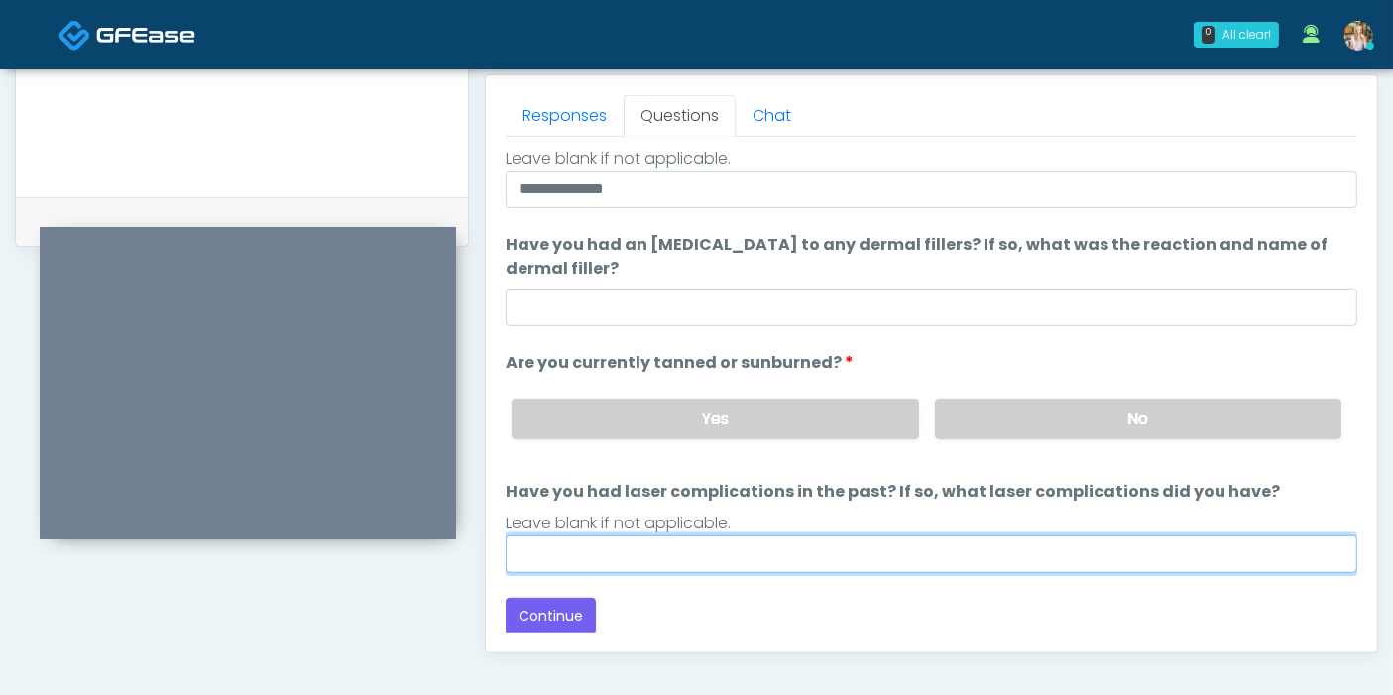
click at [811, 550] on input "Have you had laser complications in the past? If so, what laser complications d…" at bounding box center [931, 554] width 851 height 38
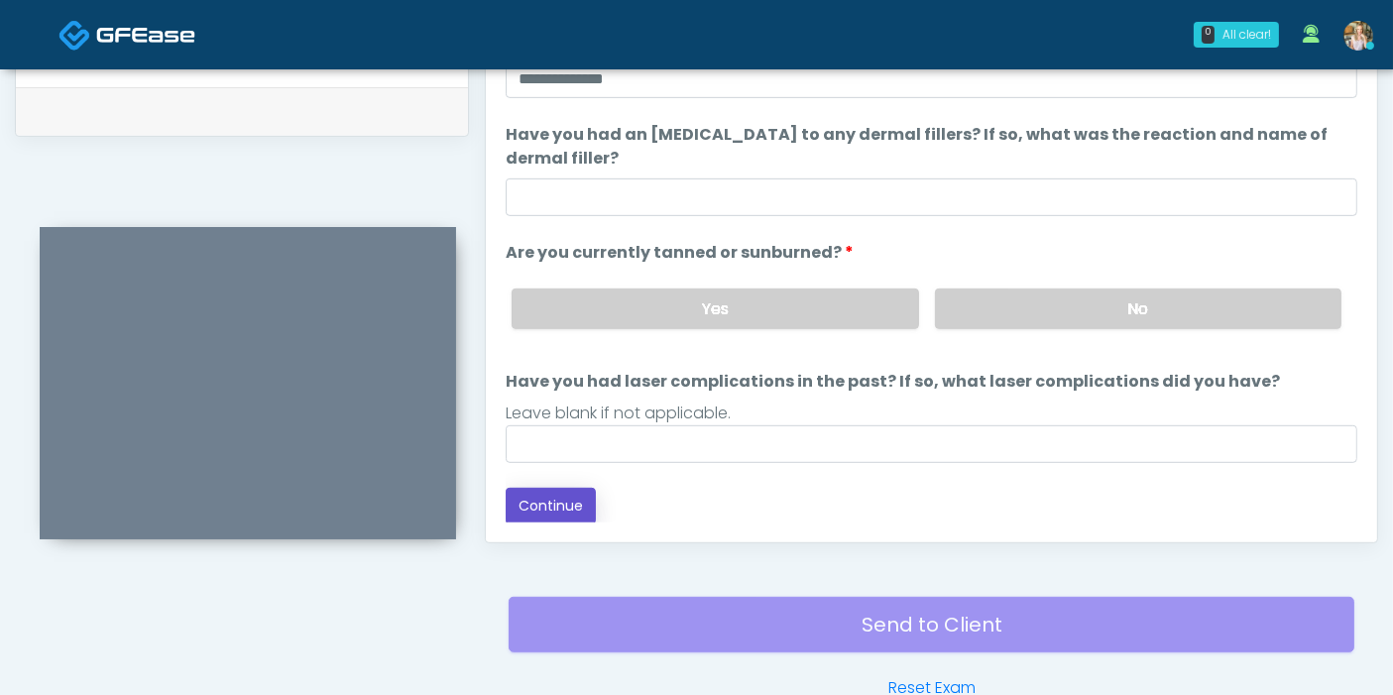
click at [560, 507] on button "Continue" at bounding box center [551, 506] width 90 height 37
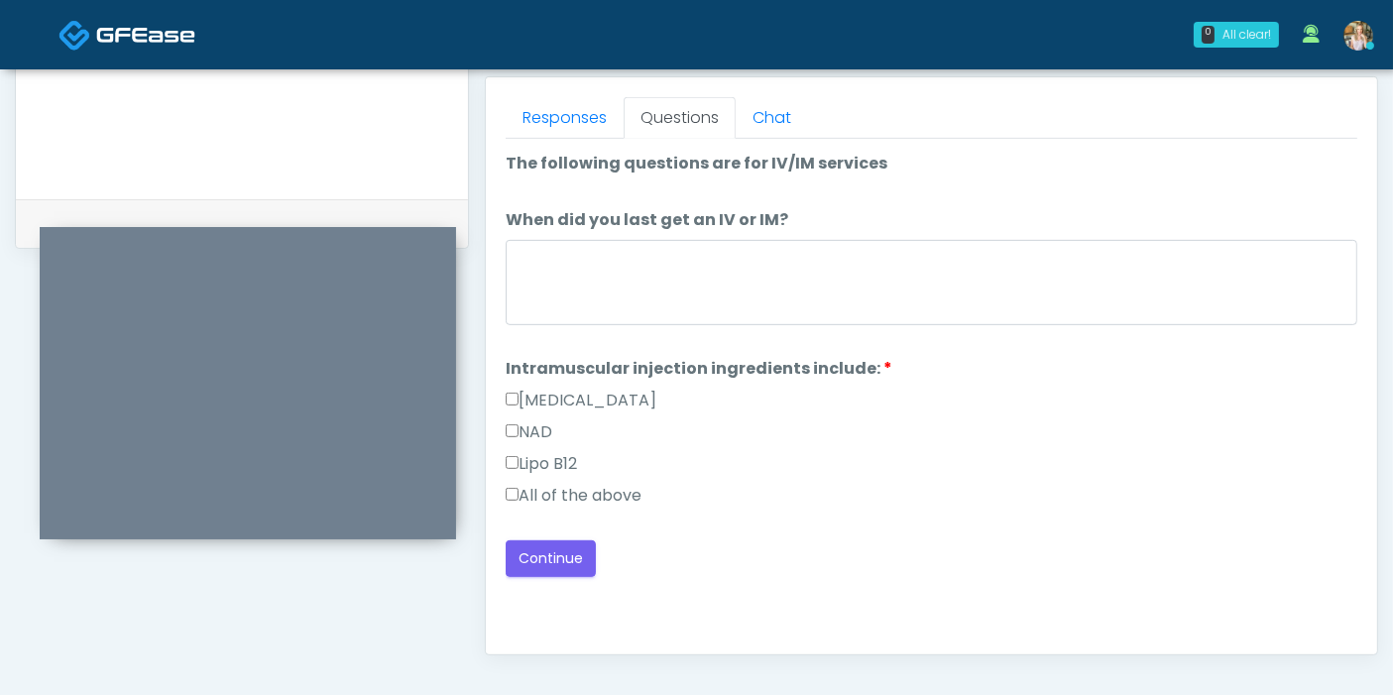
scroll to position [750, 0]
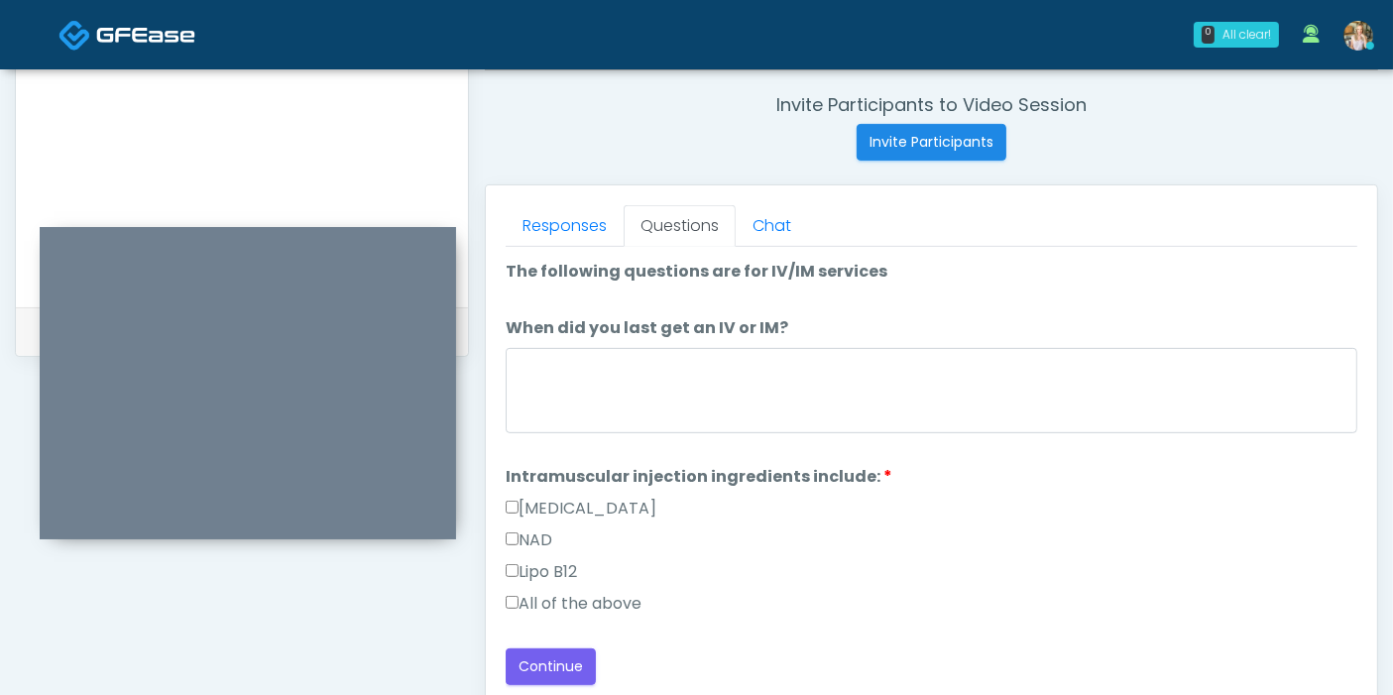
click at [590, 602] on label "All of the above" at bounding box center [574, 604] width 136 height 24
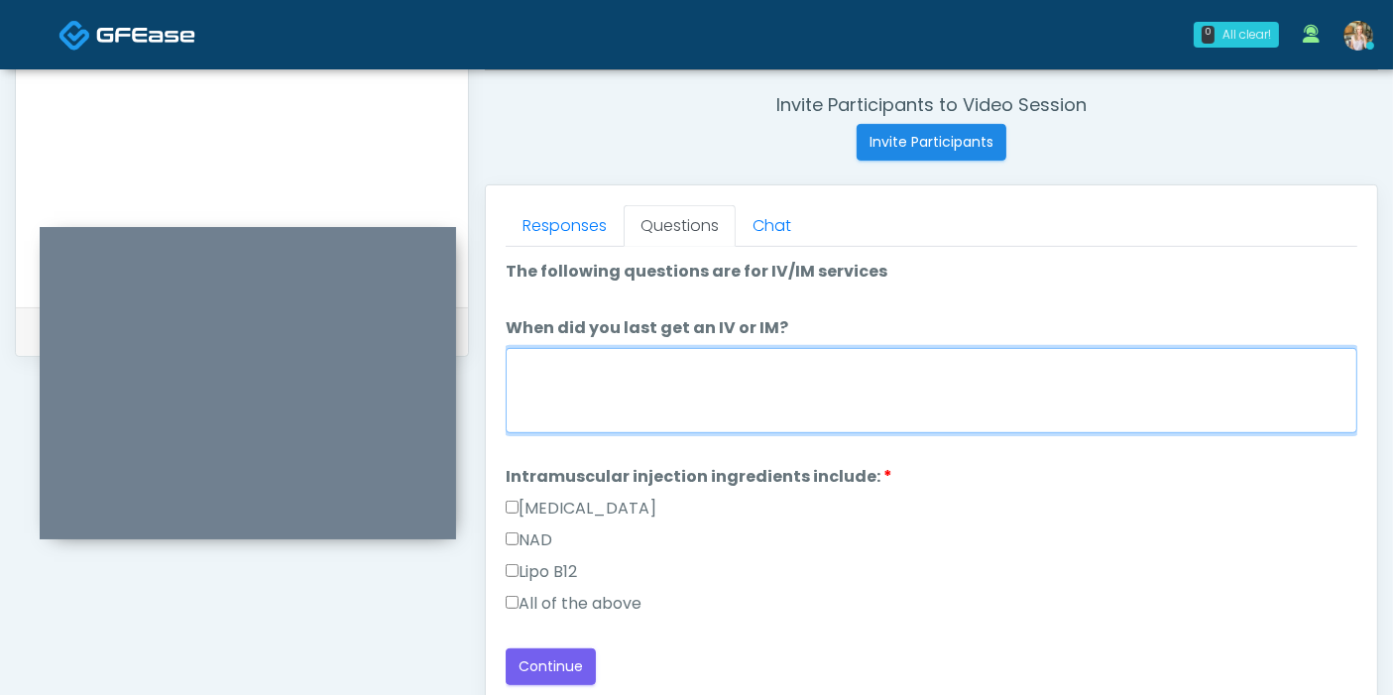
click at [679, 388] on textarea "When did you last get an IV or IM?" at bounding box center [931, 390] width 851 height 85
type textarea "**********"
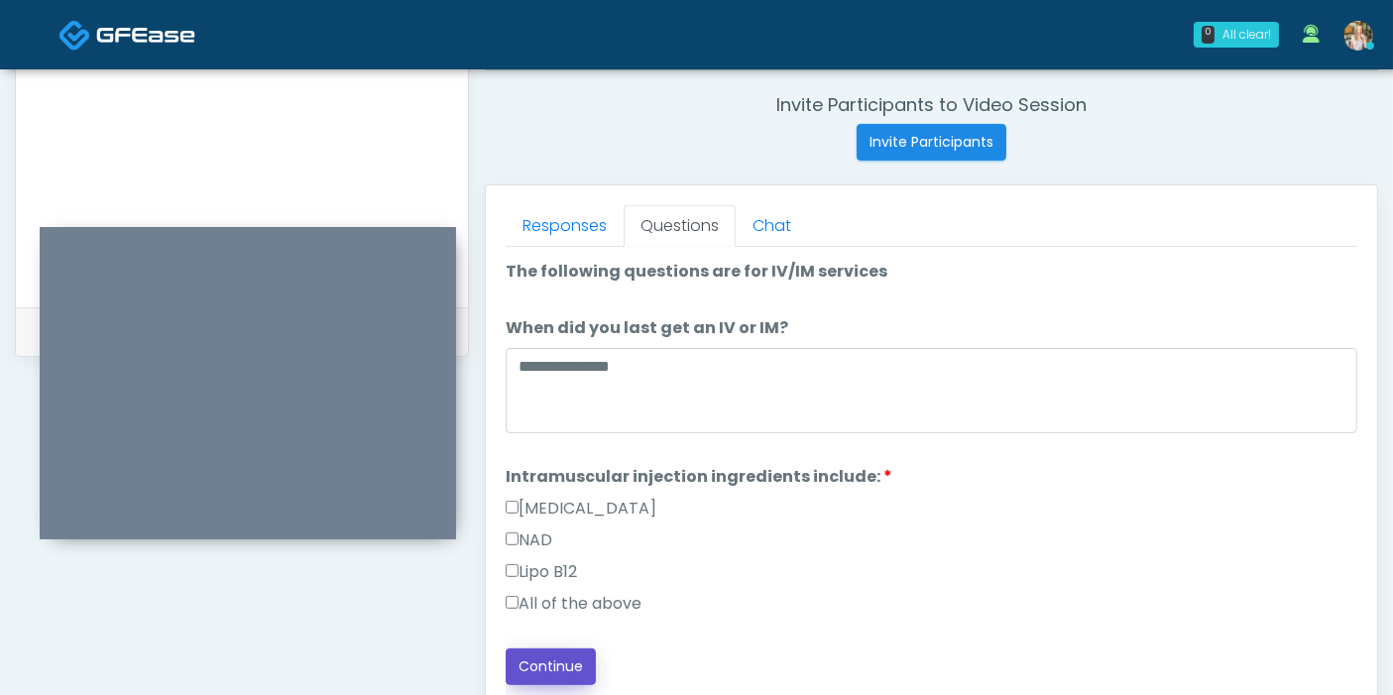
click at [574, 664] on button "Continue" at bounding box center [551, 666] width 90 height 37
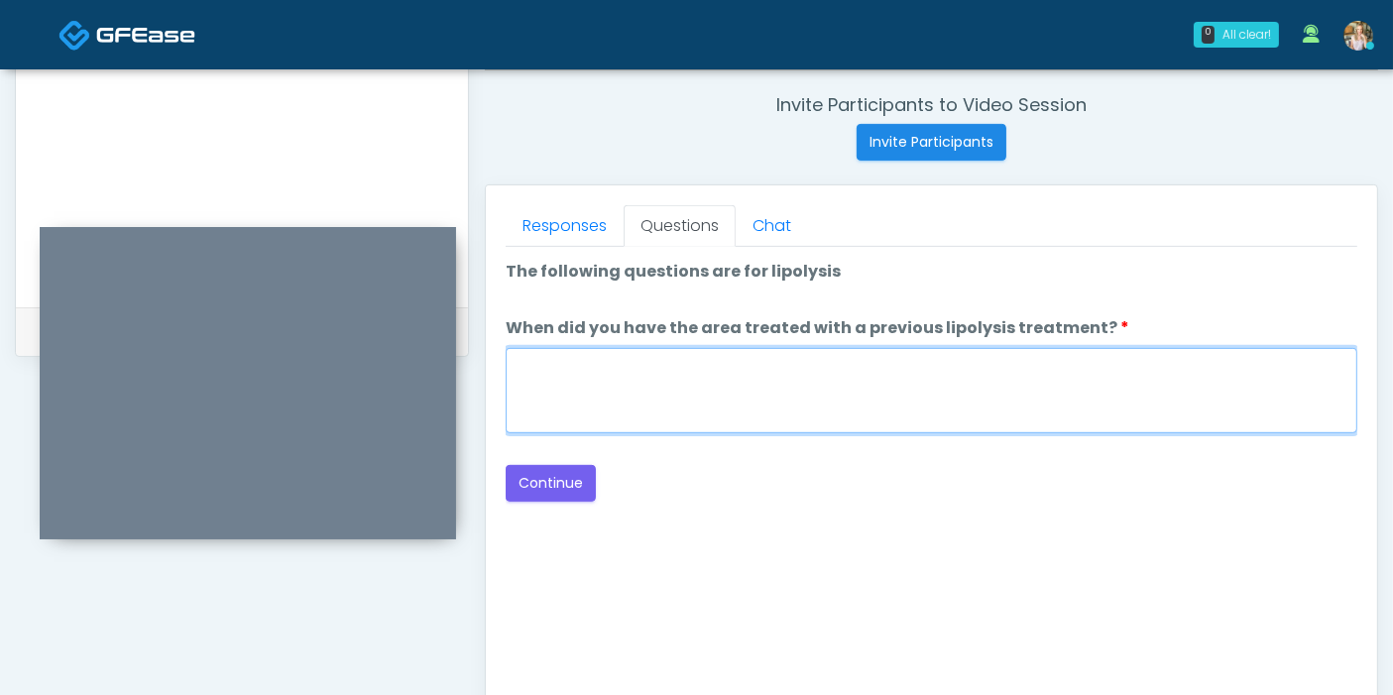
click at [667, 396] on textarea "When did you have the area treated with a previous lipolysis treatment?" at bounding box center [931, 390] width 851 height 85
type textarea "***"
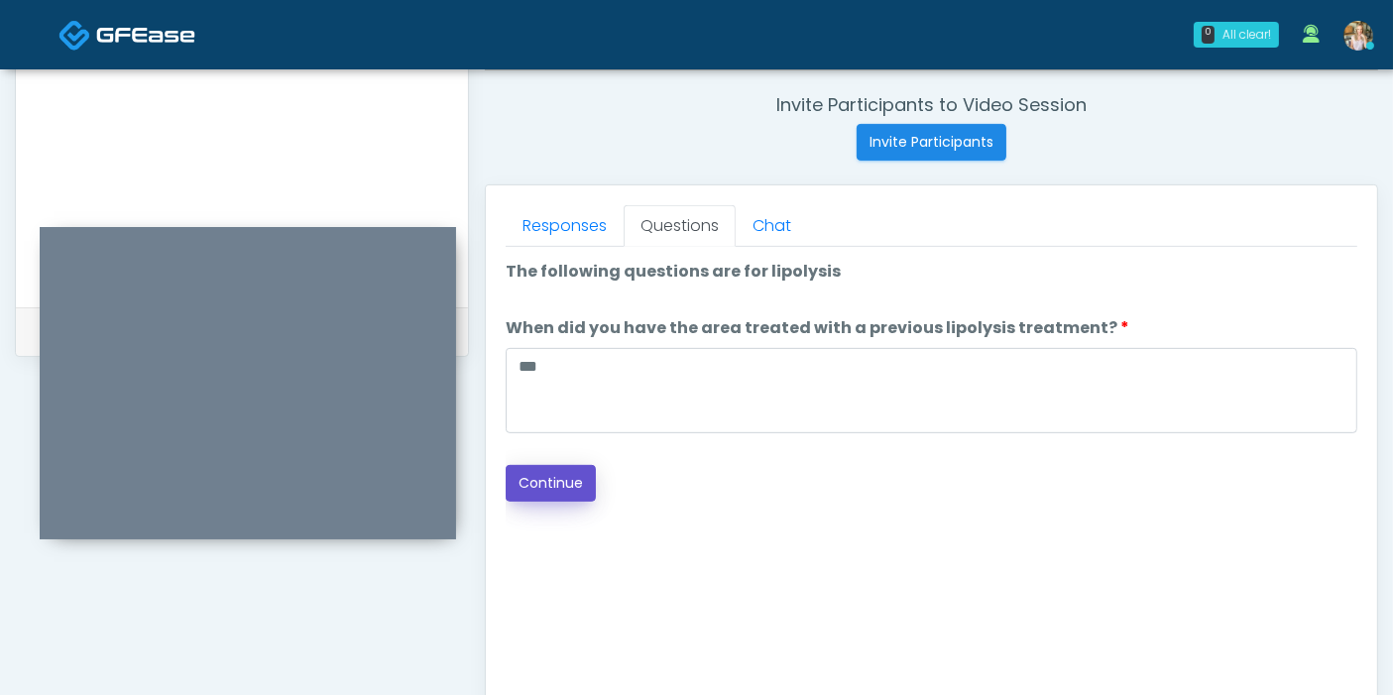
click at [552, 483] on button "Continue" at bounding box center [551, 483] width 90 height 37
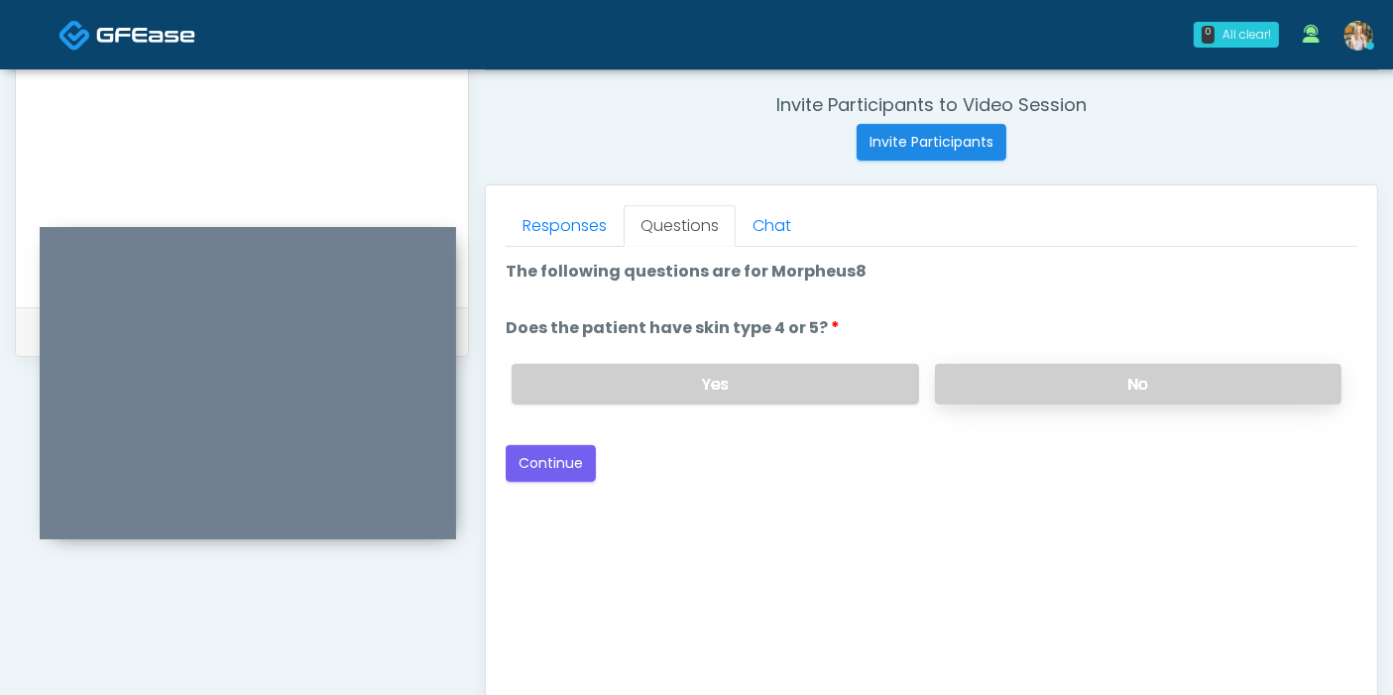
click at [1037, 388] on label "No" at bounding box center [1138, 384] width 406 height 41
click at [556, 460] on button "Continue" at bounding box center [551, 463] width 90 height 37
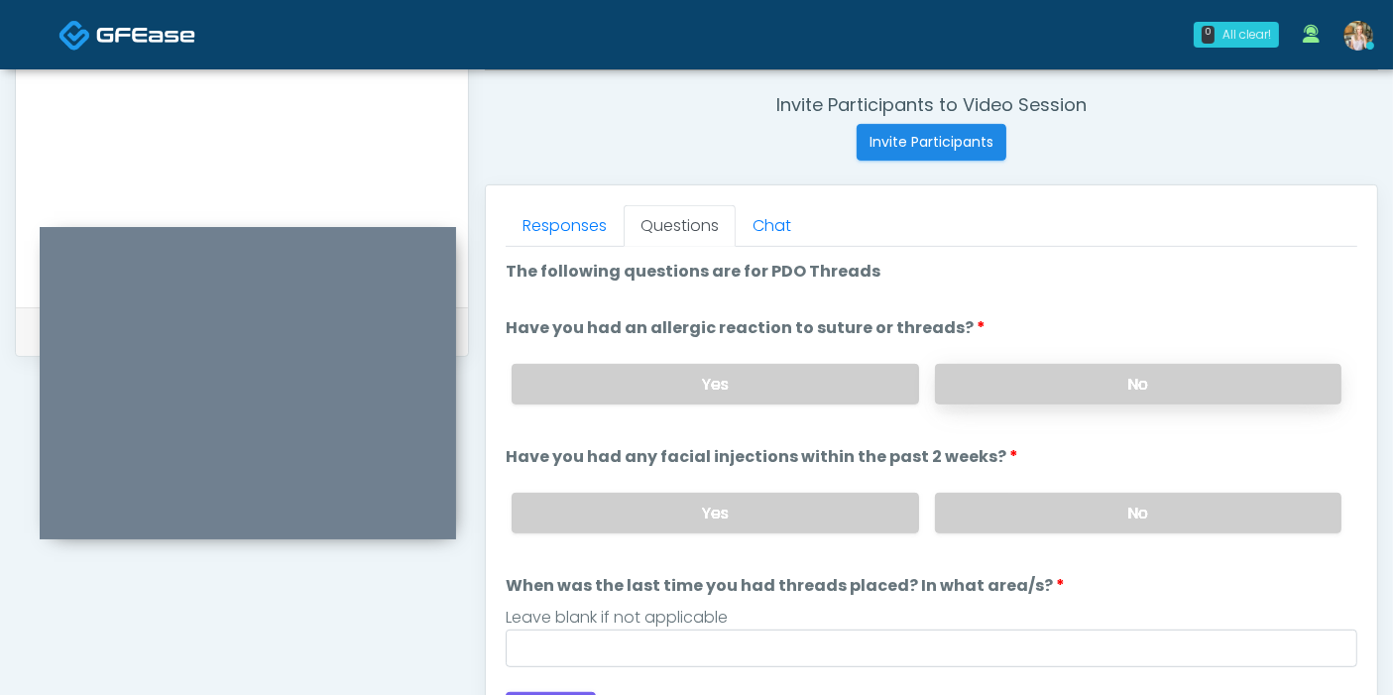
click at [1113, 384] on label "No" at bounding box center [1138, 384] width 406 height 41
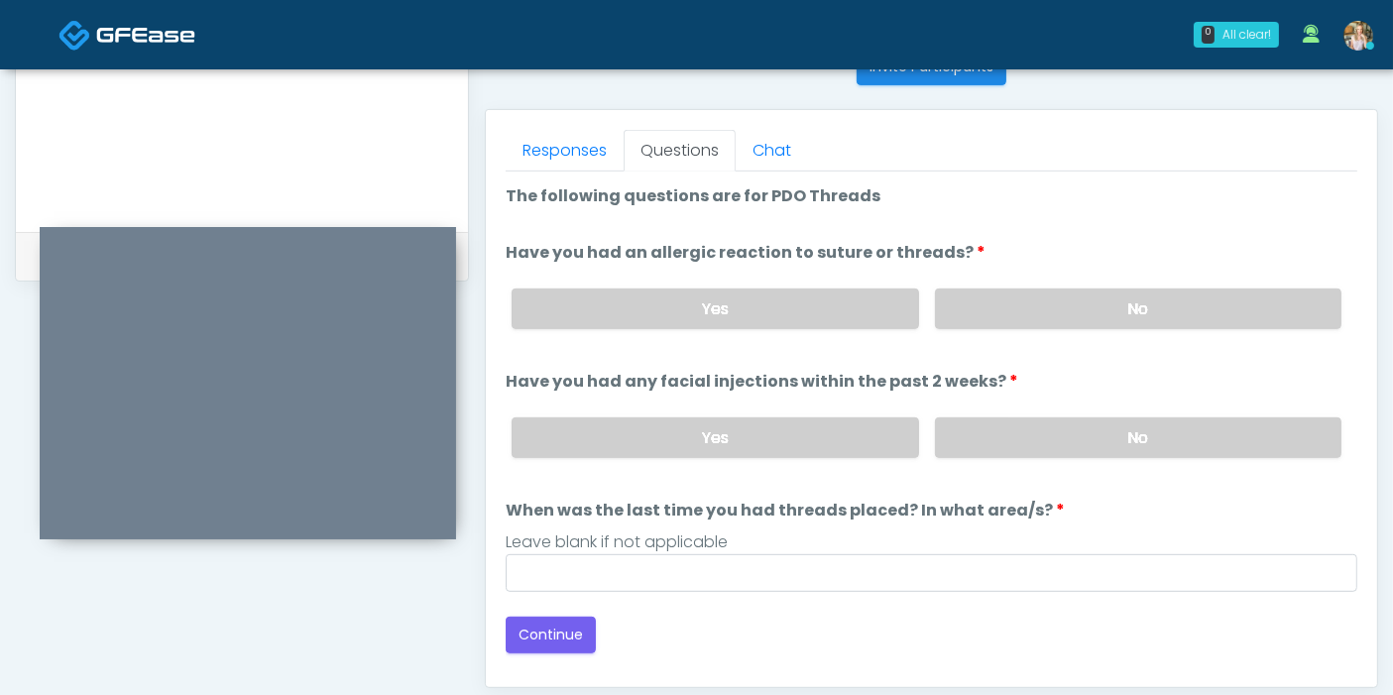
scroll to position [860, 0]
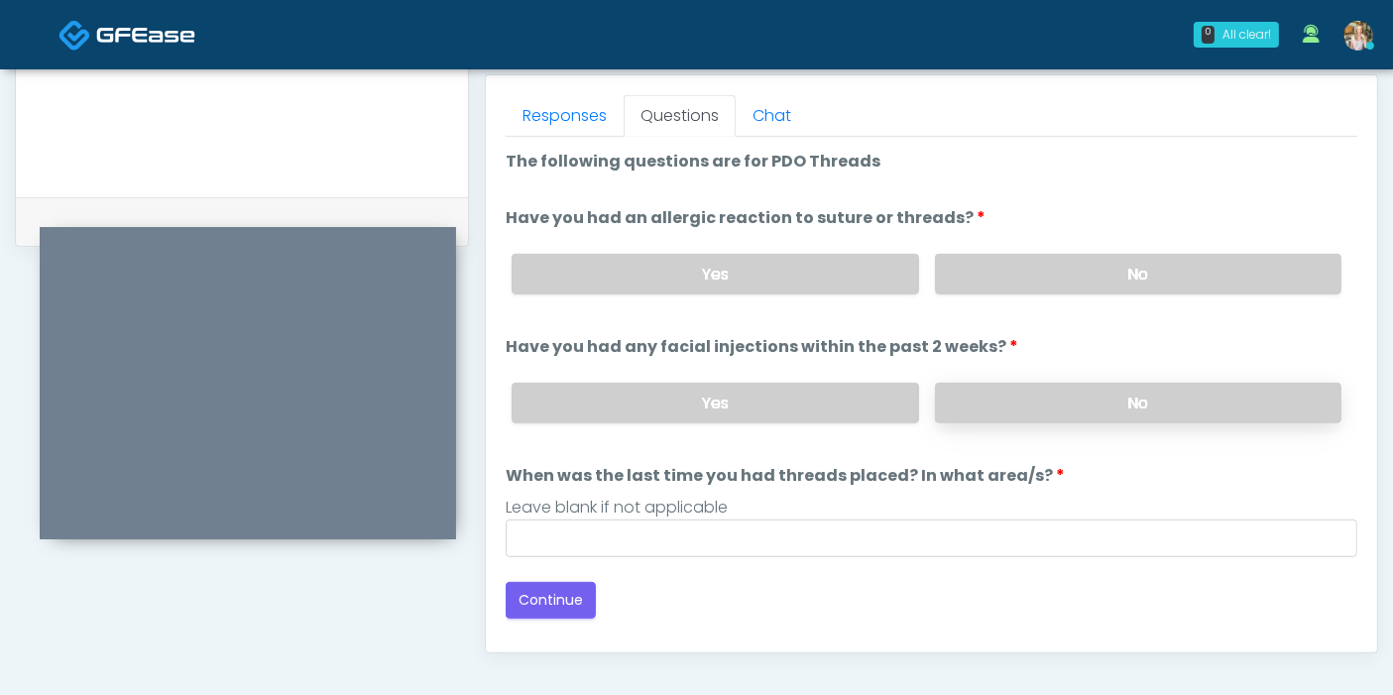
click at [1121, 411] on label "No" at bounding box center [1138, 403] width 406 height 41
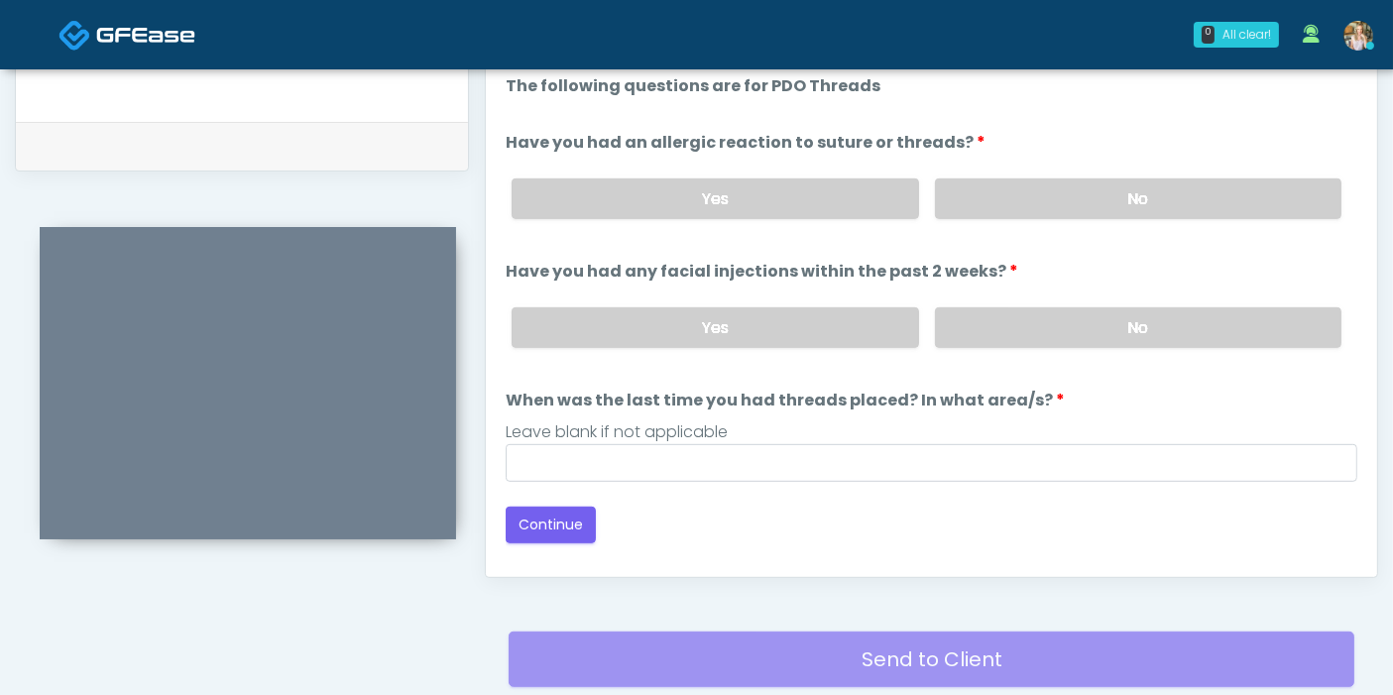
scroll to position [970, 0]
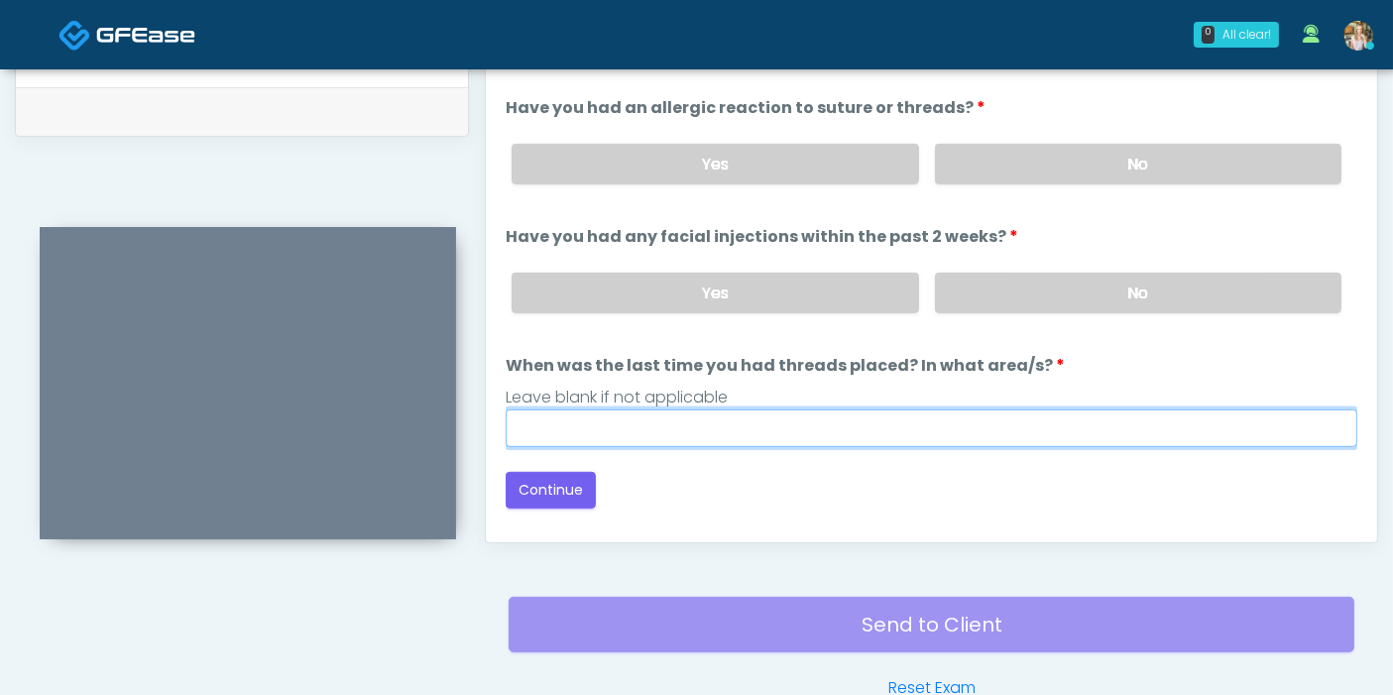
click at [855, 428] on input "When was the last time you had threads placed? In what area/s?" at bounding box center [931, 428] width 851 height 38
type input "***"
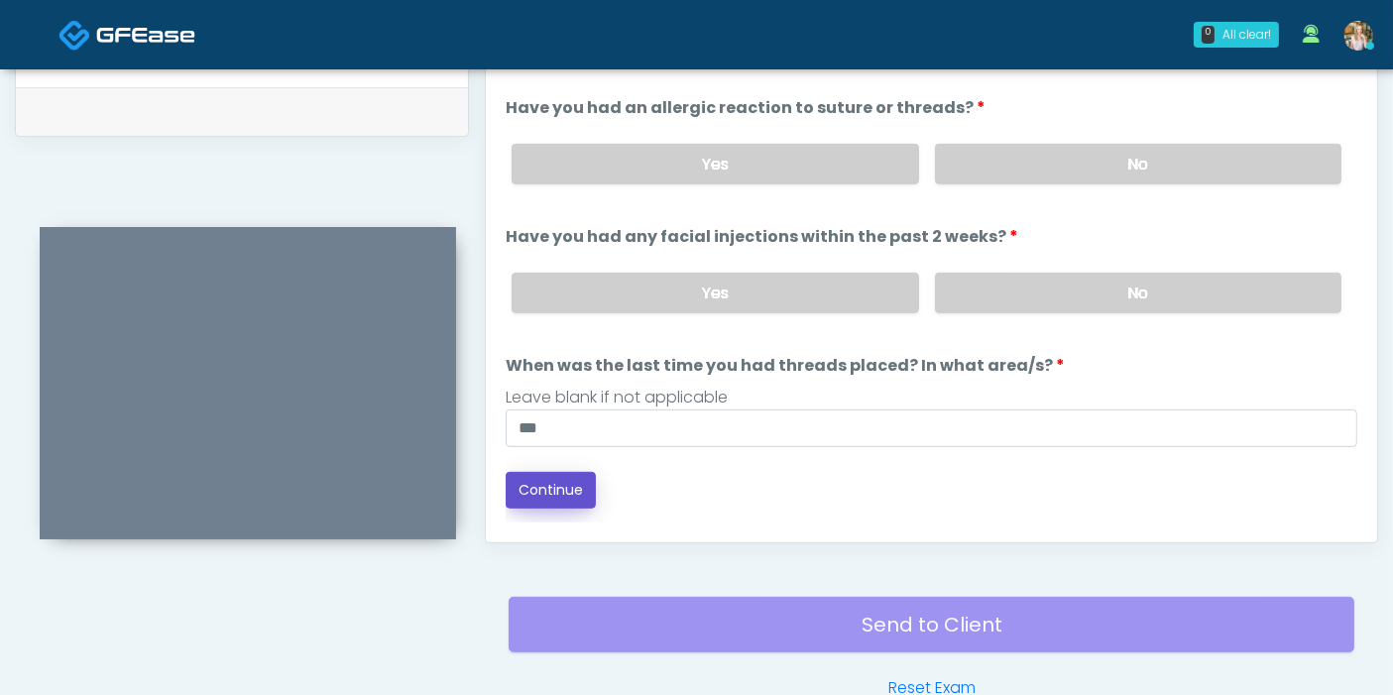
click at [559, 483] on button "Continue" at bounding box center [551, 490] width 90 height 37
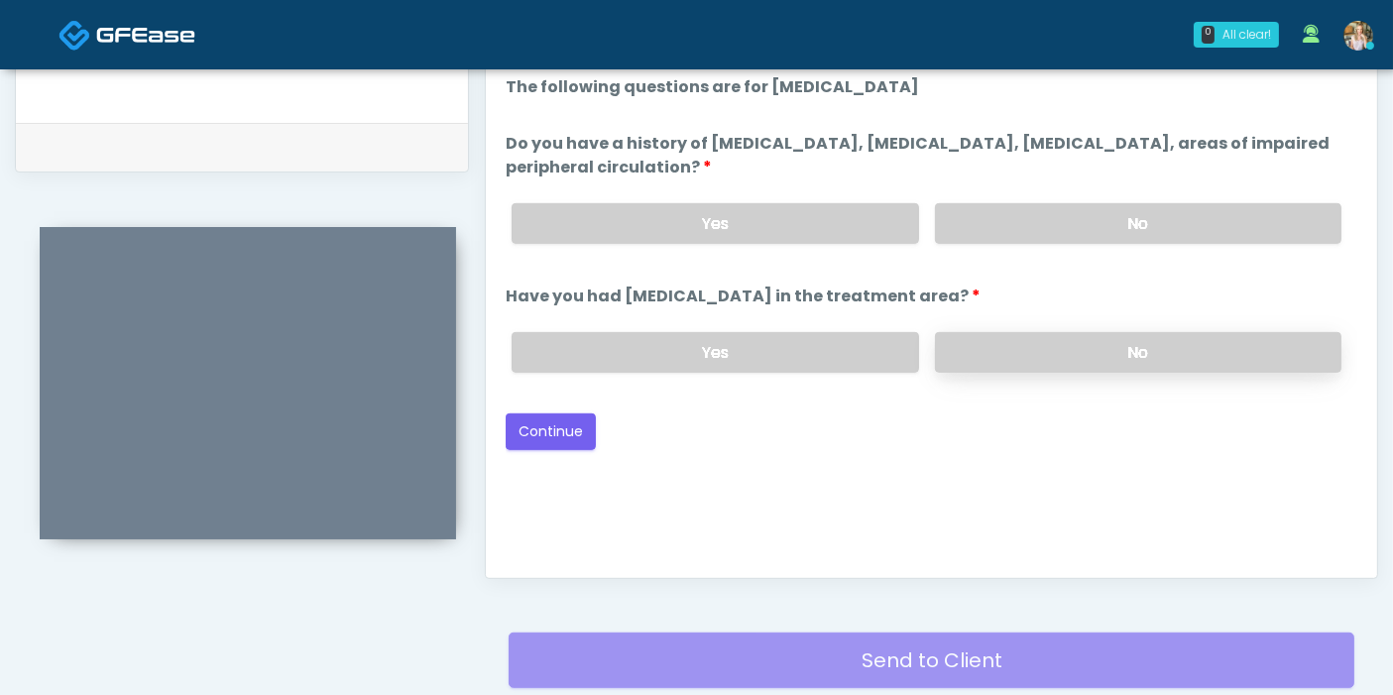
scroll to position [860, 0]
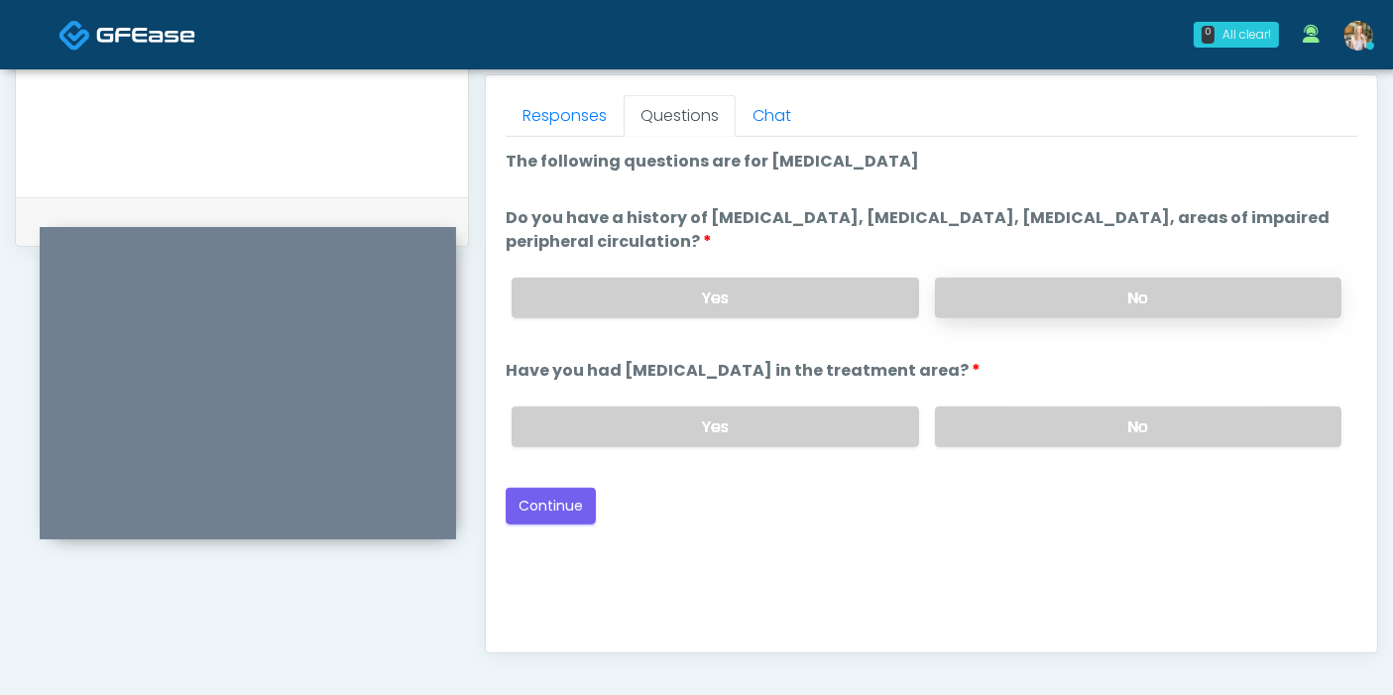
click at [1073, 295] on label "No" at bounding box center [1138, 298] width 406 height 41
click at [1046, 423] on label "No" at bounding box center [1138, 426] width 406 height 41
click at [564, 503] on button "Continue" at bounding box center [551, 506] width 90 height 37
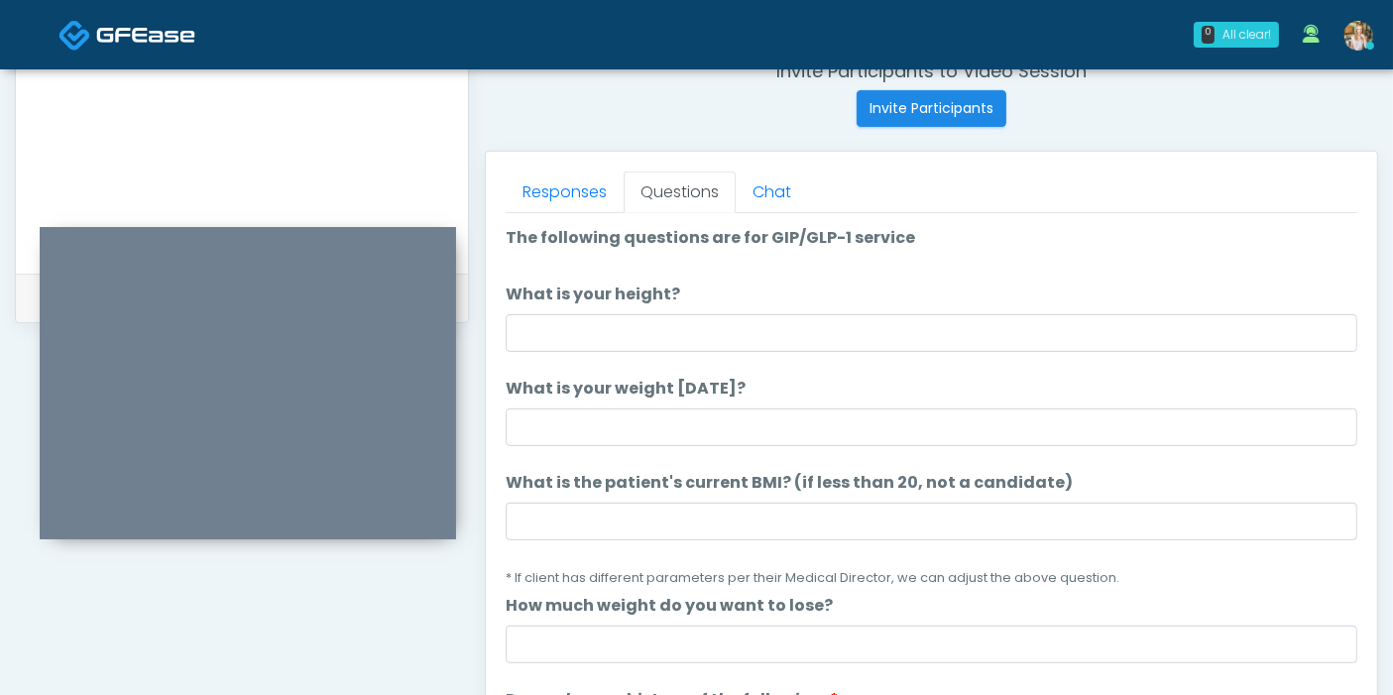
scroll to position [750, 0]
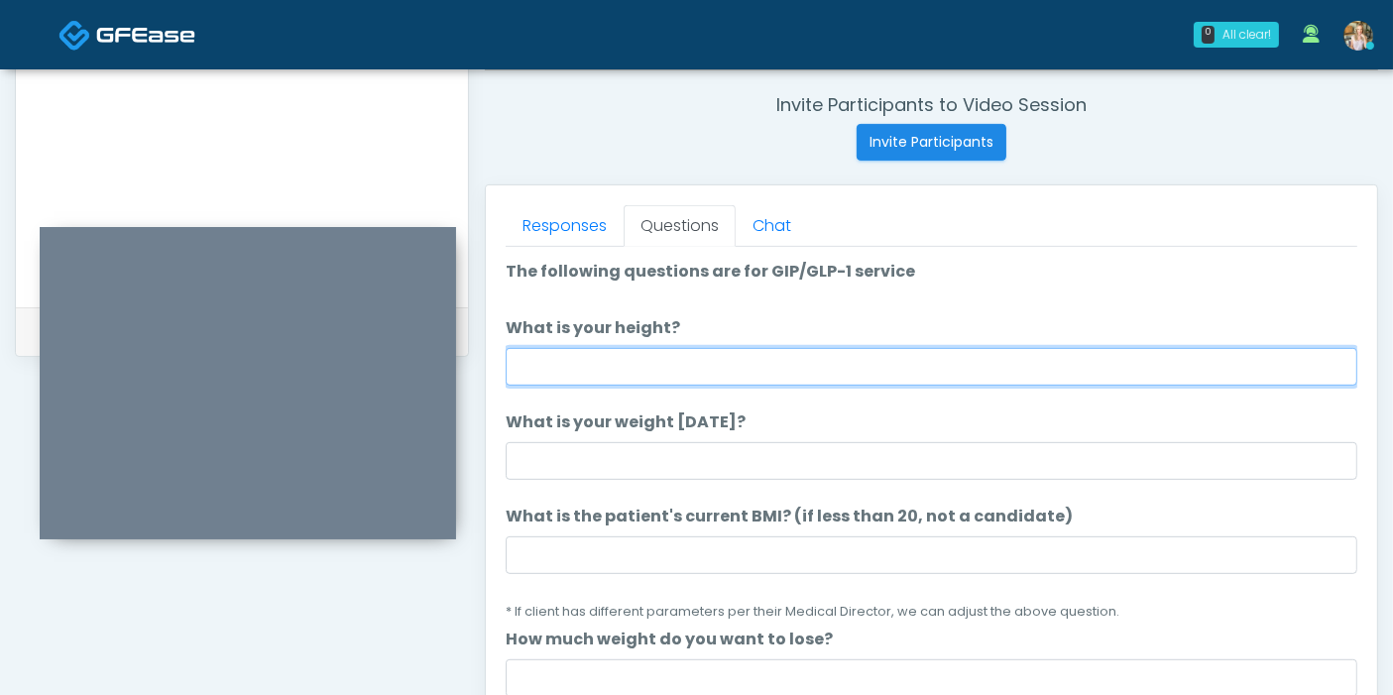
click at [949, 351] on input "What is your height?" at bounding box center [931, 367] width 851 height 38
type input "***"
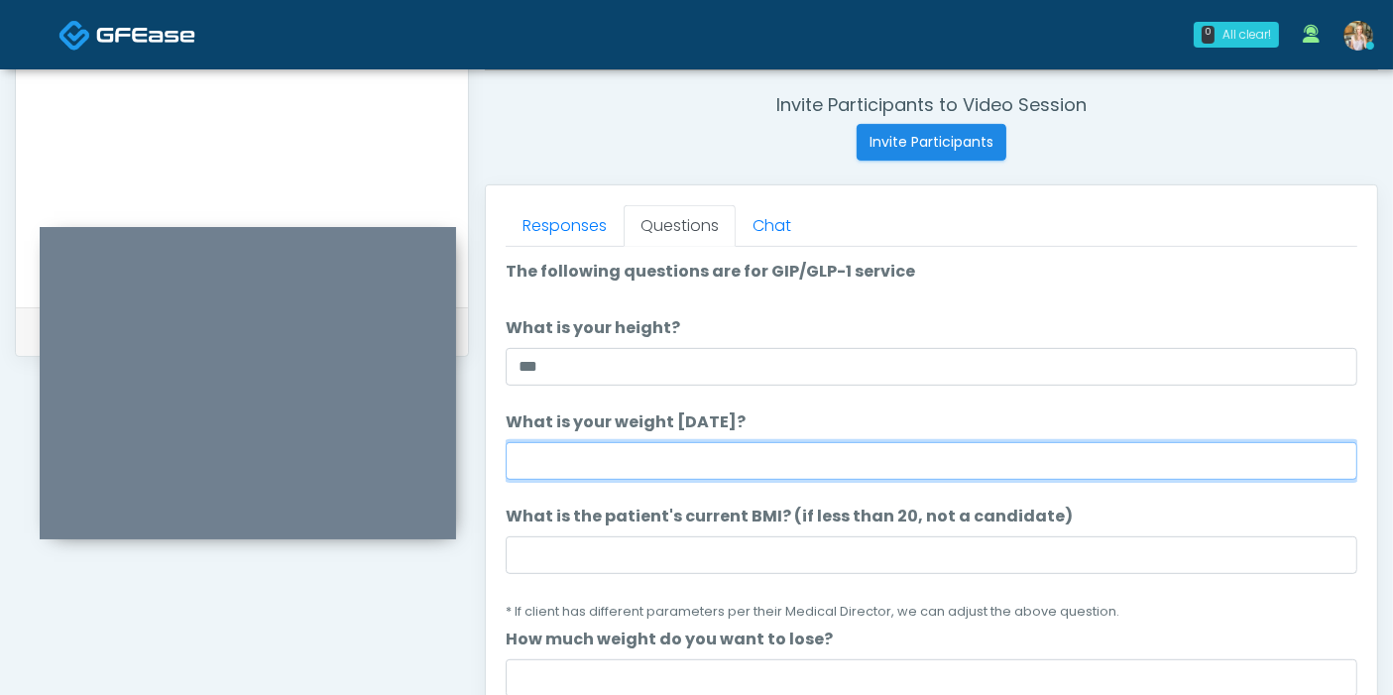
click at [771, 457] on input "What is your weight today?" at bounding box center [931, 461] width 851 height 38
type input "***"
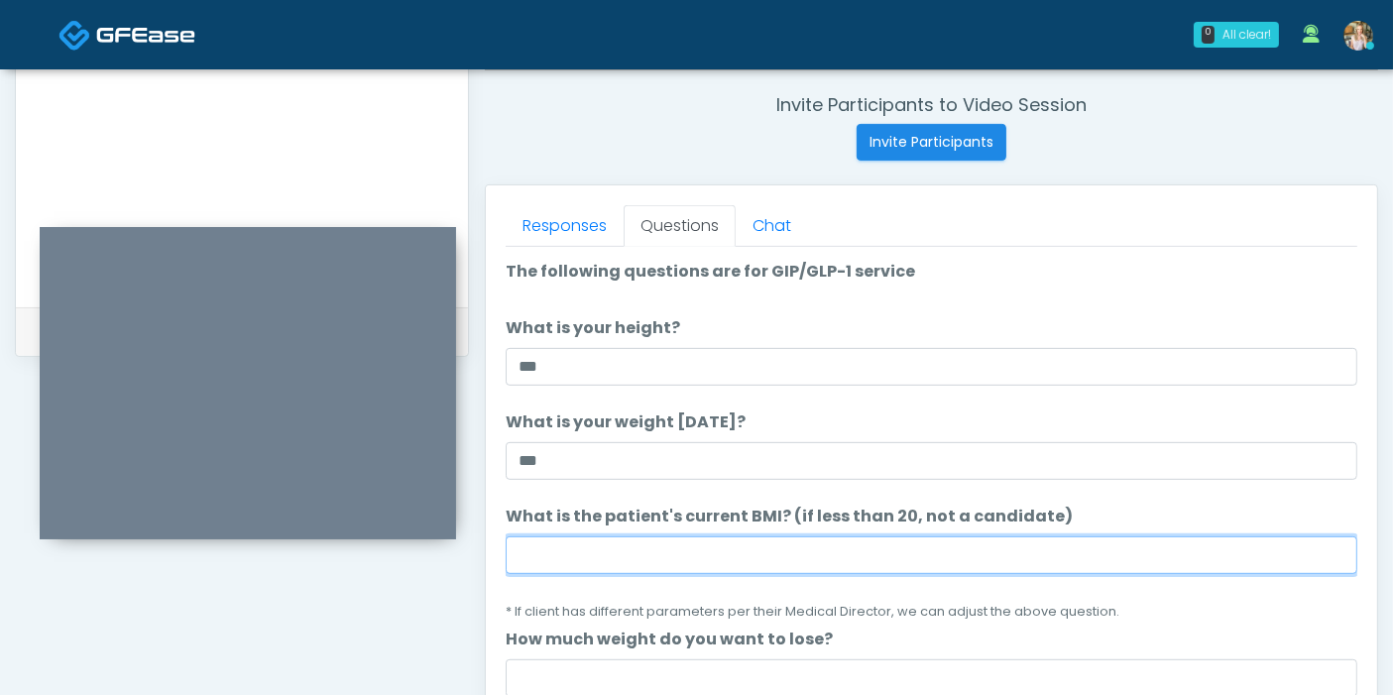
click at [844, 553] on input "What is the patient's current BMI? (if less than 20, not a candidate)" at bounding box center [931, 555] width 851 height 38
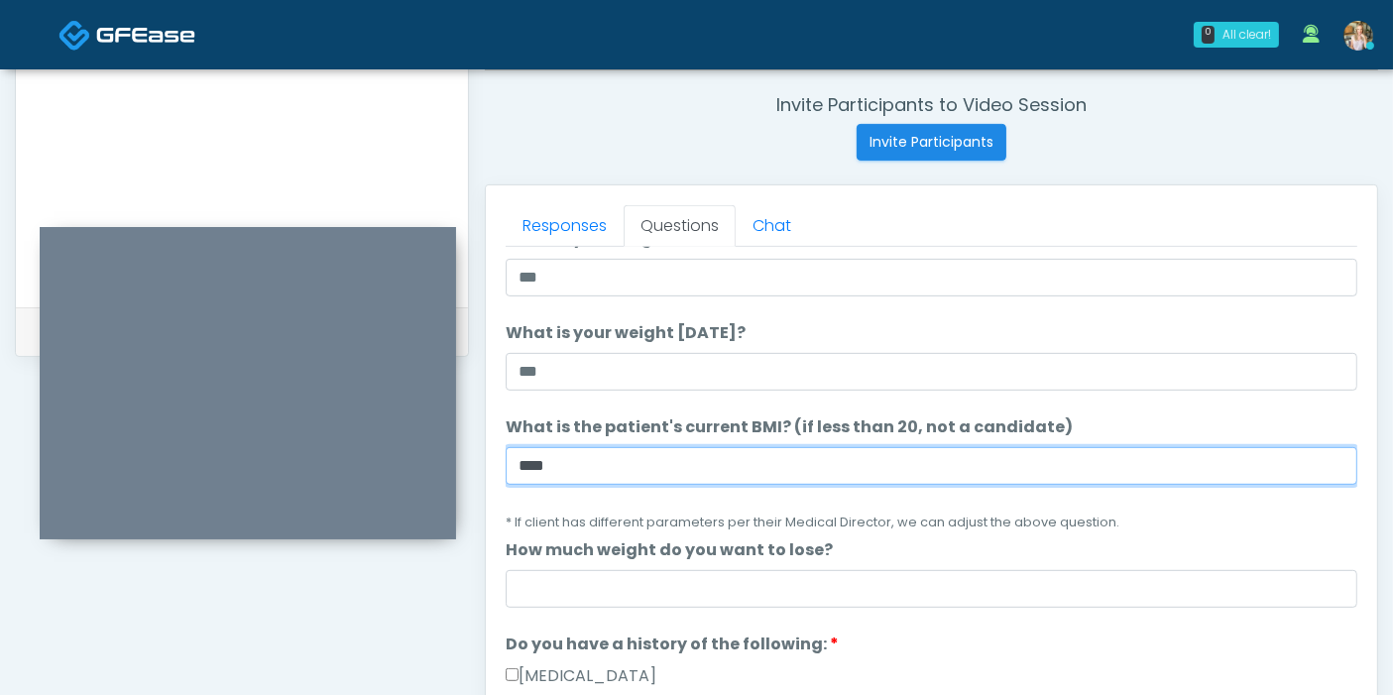
scroll to position [110, 0]
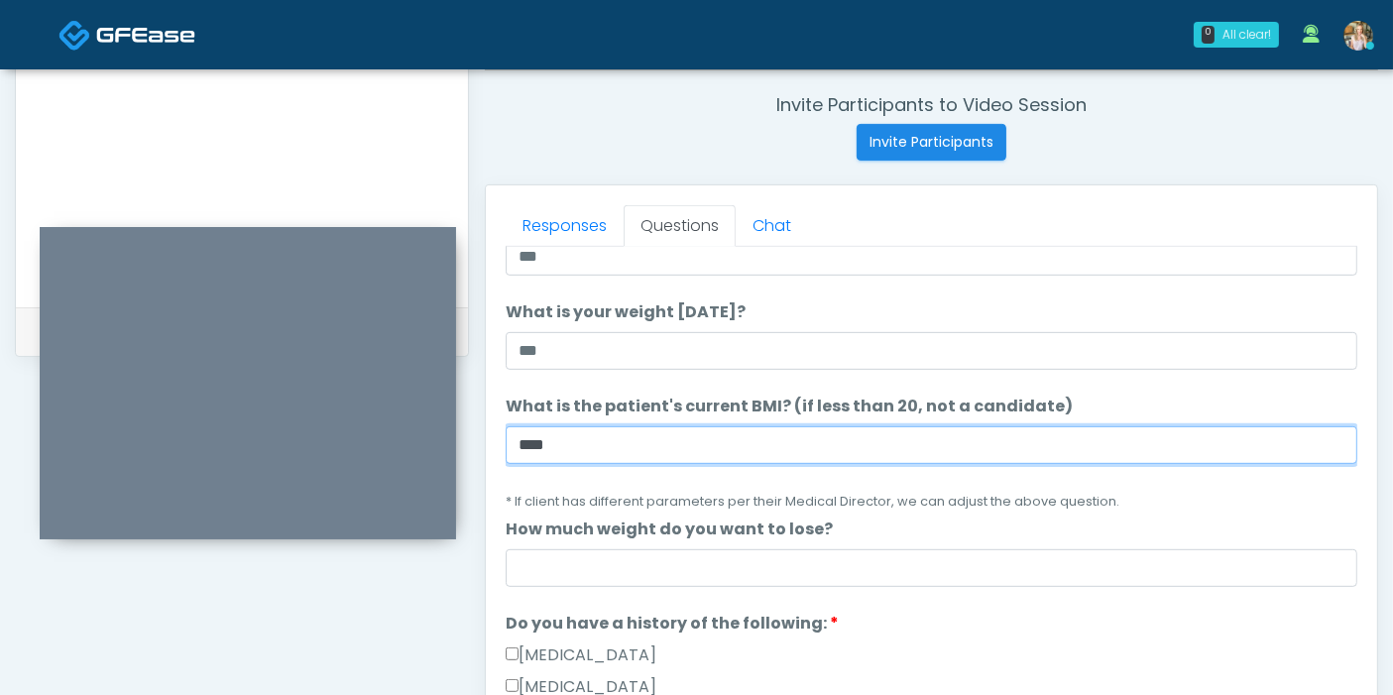
type input "****"
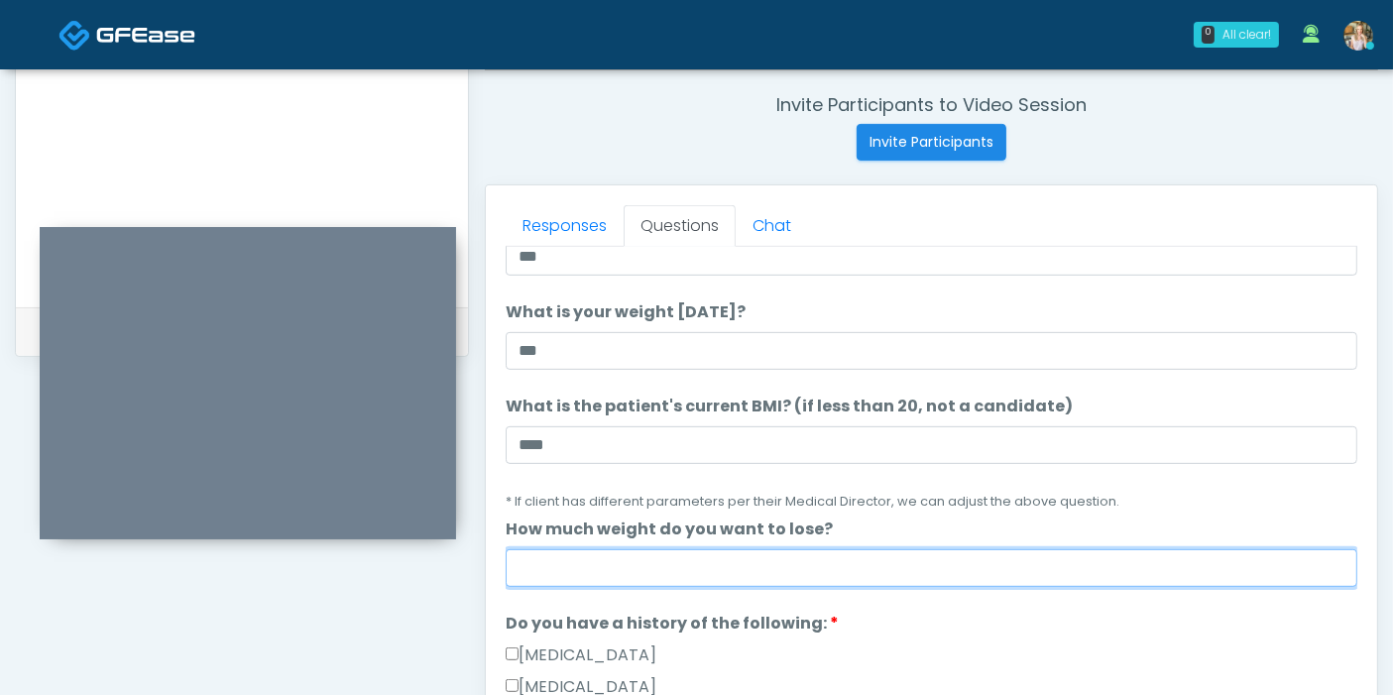
click at [957, 573] on input "How much weight do you want to lose?" at bounding box center [931, 568] width 851 height 38
type input "*"
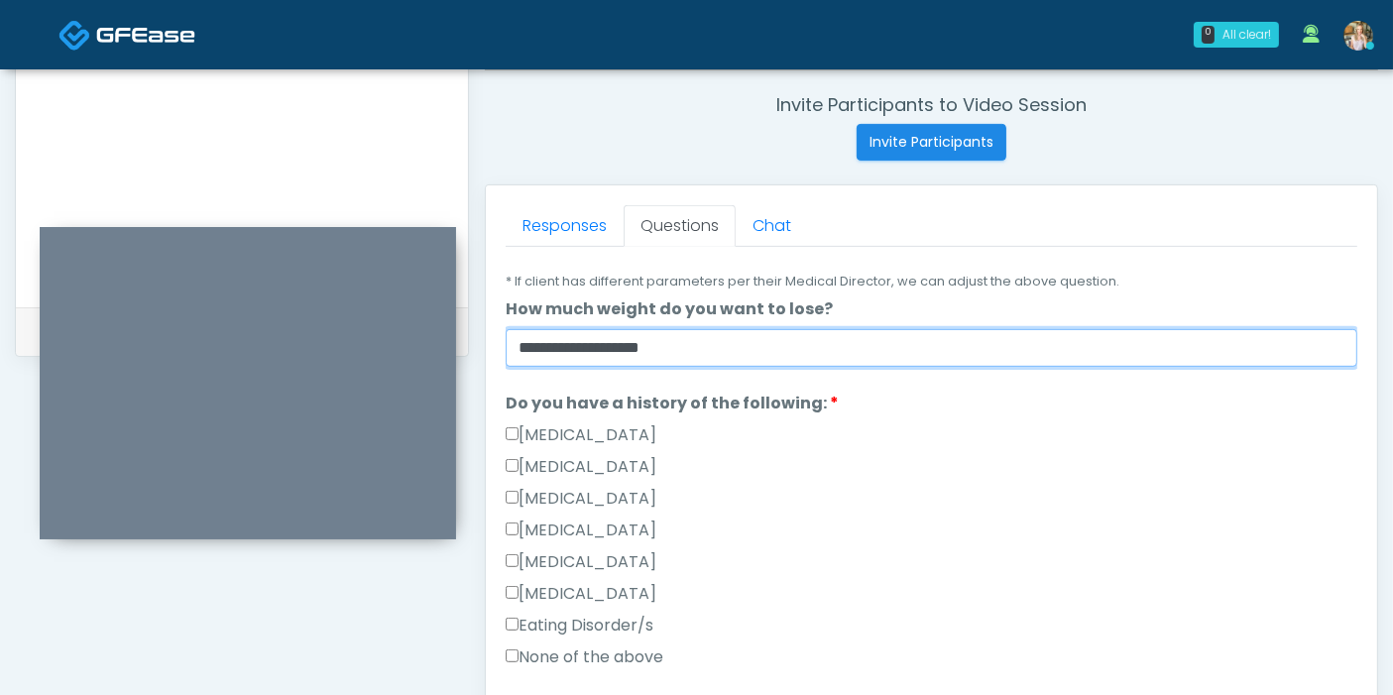
scroll to position [440, 0]
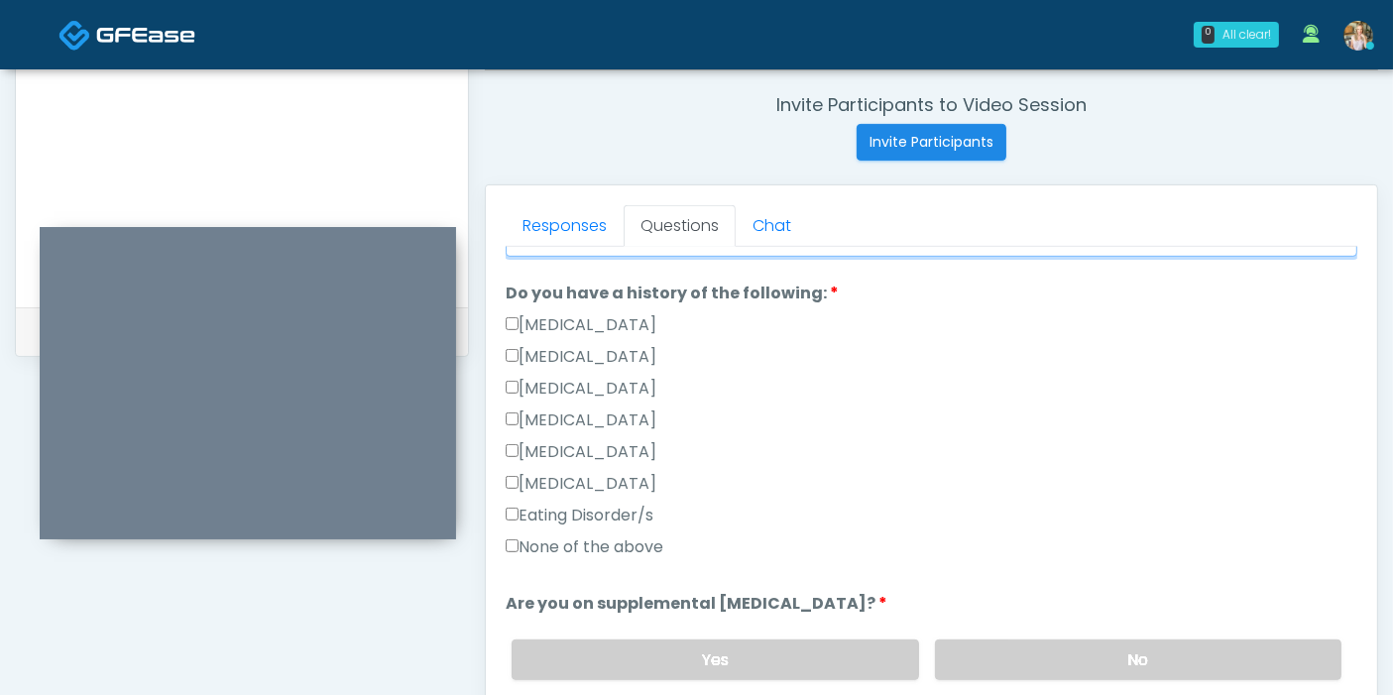
type input "**********"
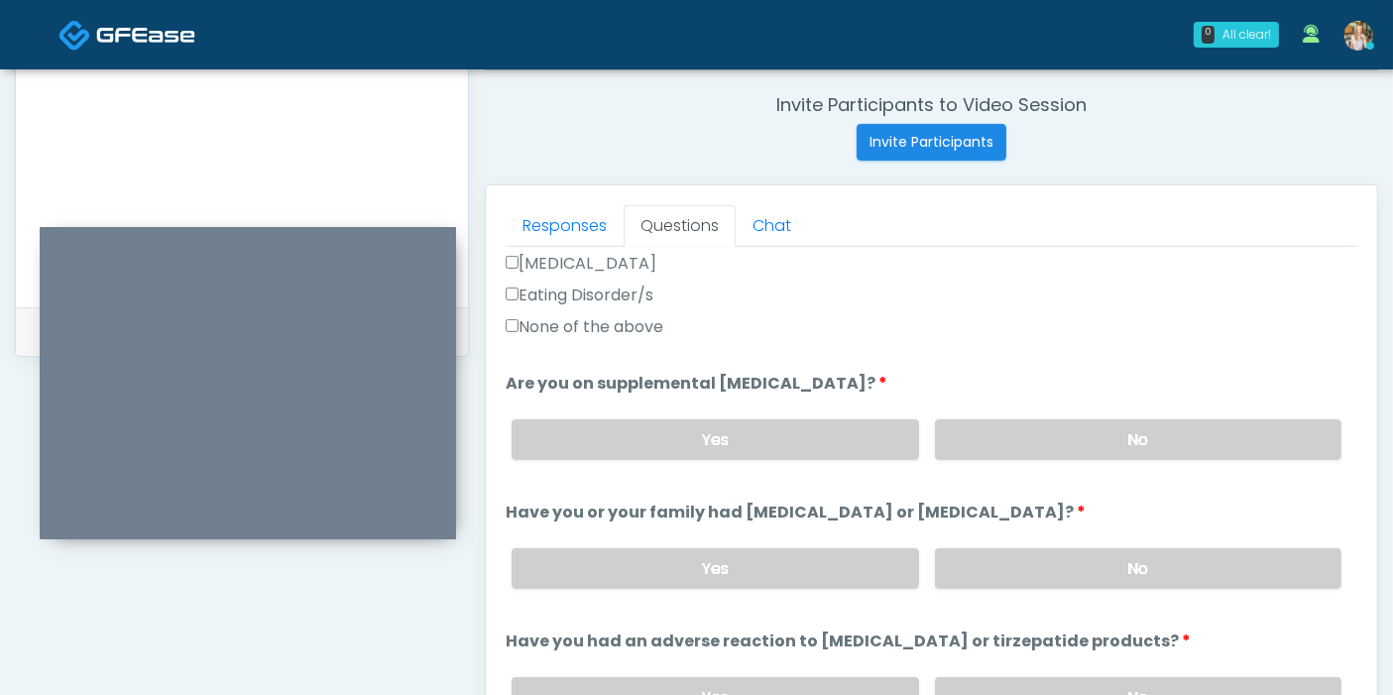
scroll to position [770, 0]
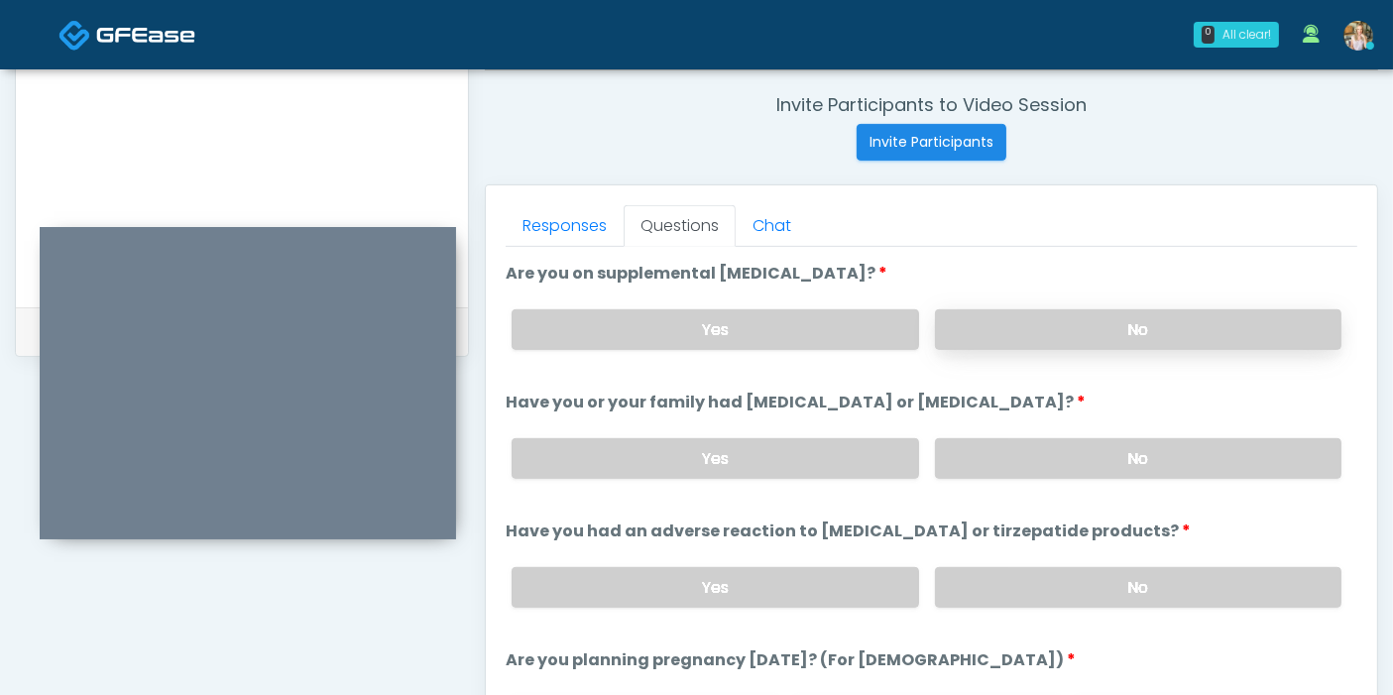
click at [1090, 336] on label "No" at bounding box center [1138, 329] width 406 height 41
click at [1010, 575] on label "No" at bounding box center [1138, 587] width 406 height 41
click at [981, 453] on label "No" at bounding box center [1138, 458] width 406 height 41
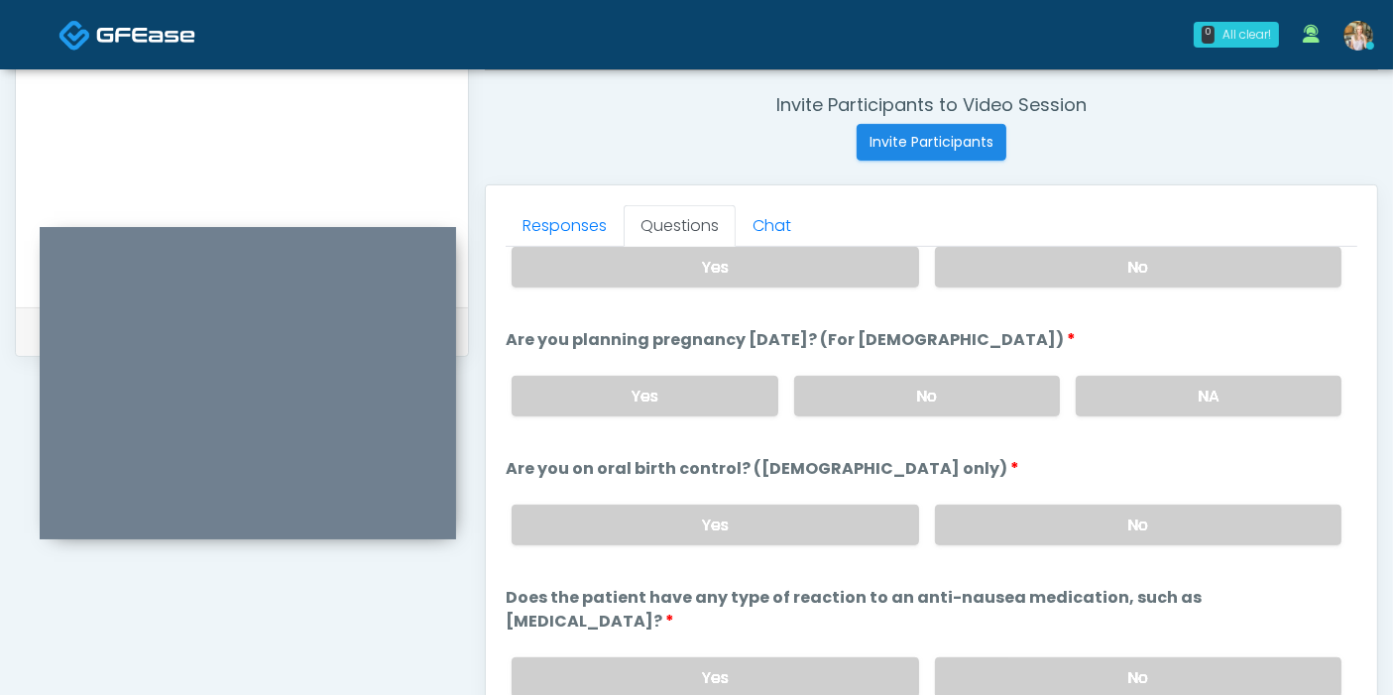
scroll to position [1091, 0]
click at [920, 398] on label "No" at bounding box center [927, 395] width 266 height 41
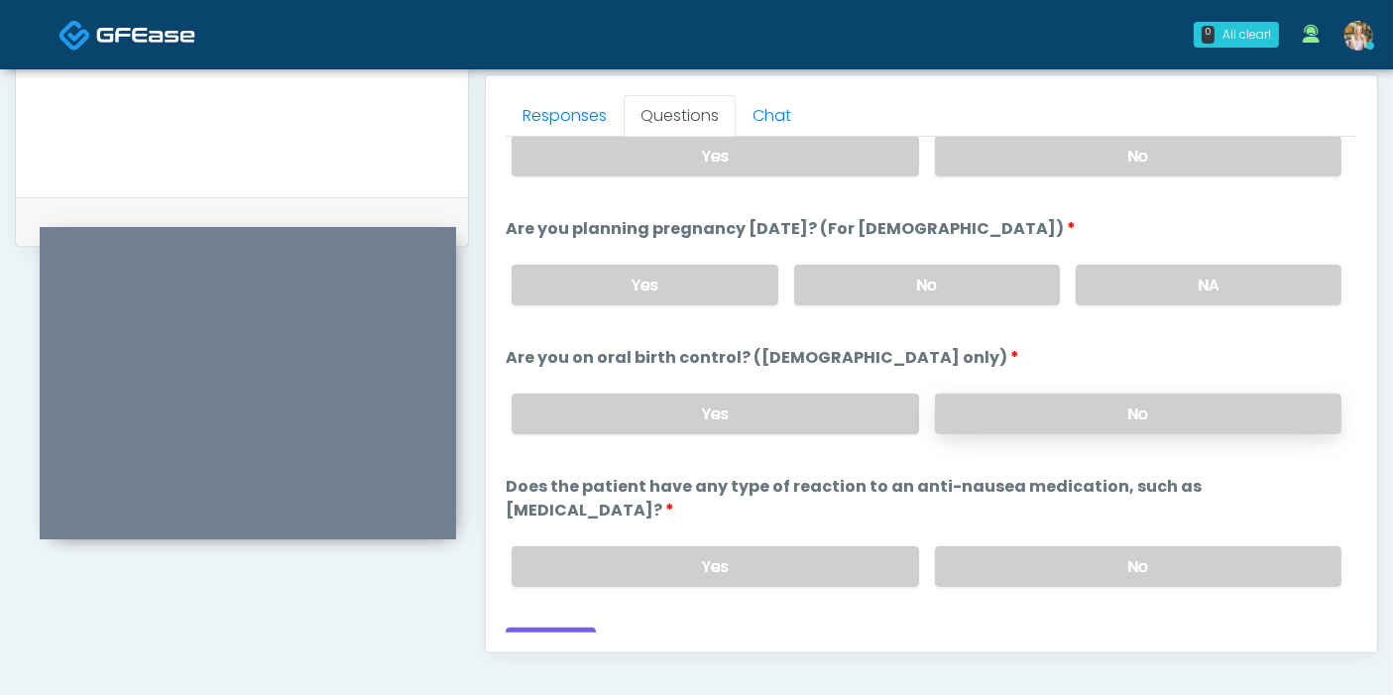
click at [1013, 414] on label "No" at bounding box center [1138, 414] width 406 height 41
click at [689, 282] on label "Yes" at bounding box center [644, 285] width 266 height 41
click at [998, 546] on label "No" at bounding box center [1138, 566] width 406 height 41
click at [555, 627] on button "Continue" at bounding box center [551, 645] width 90 height 37
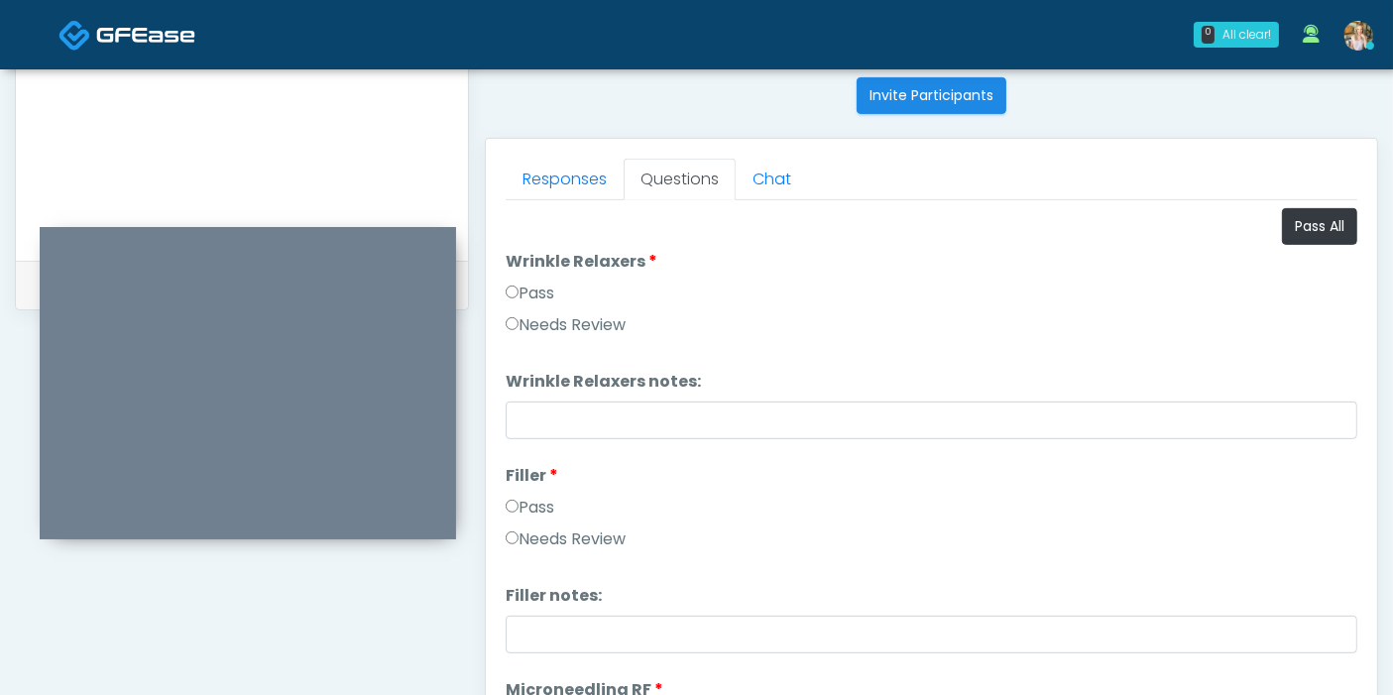
scroll to position [750, 0]
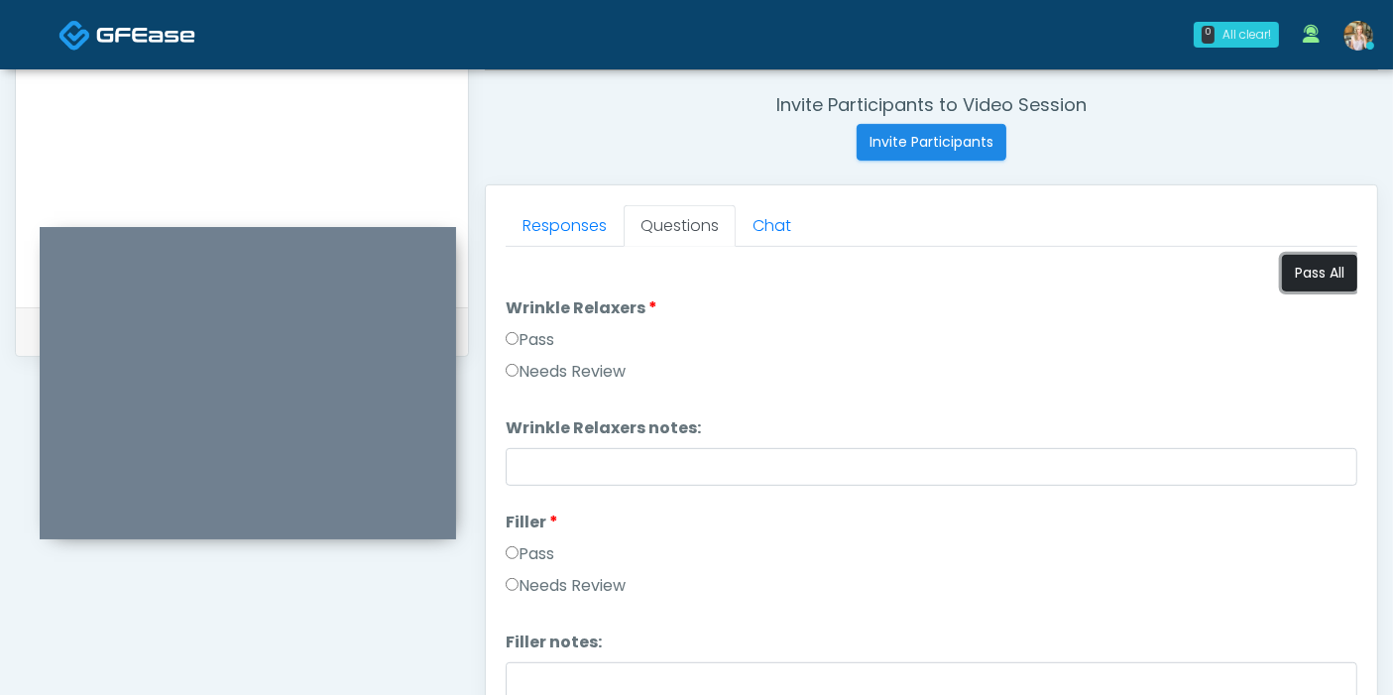
click at [1282, 278] on button "Pass All" at bounding box center [1319, 273] width 75 height 37
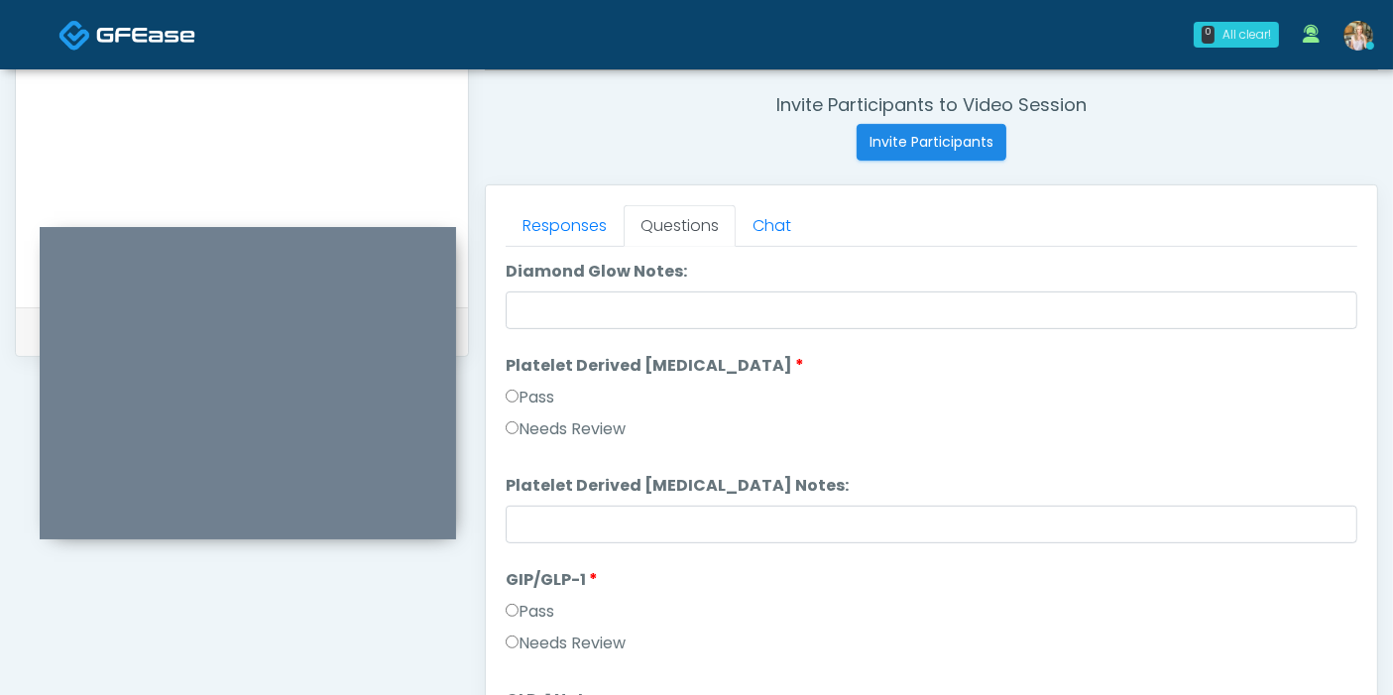
scroll to position [3656, 0]
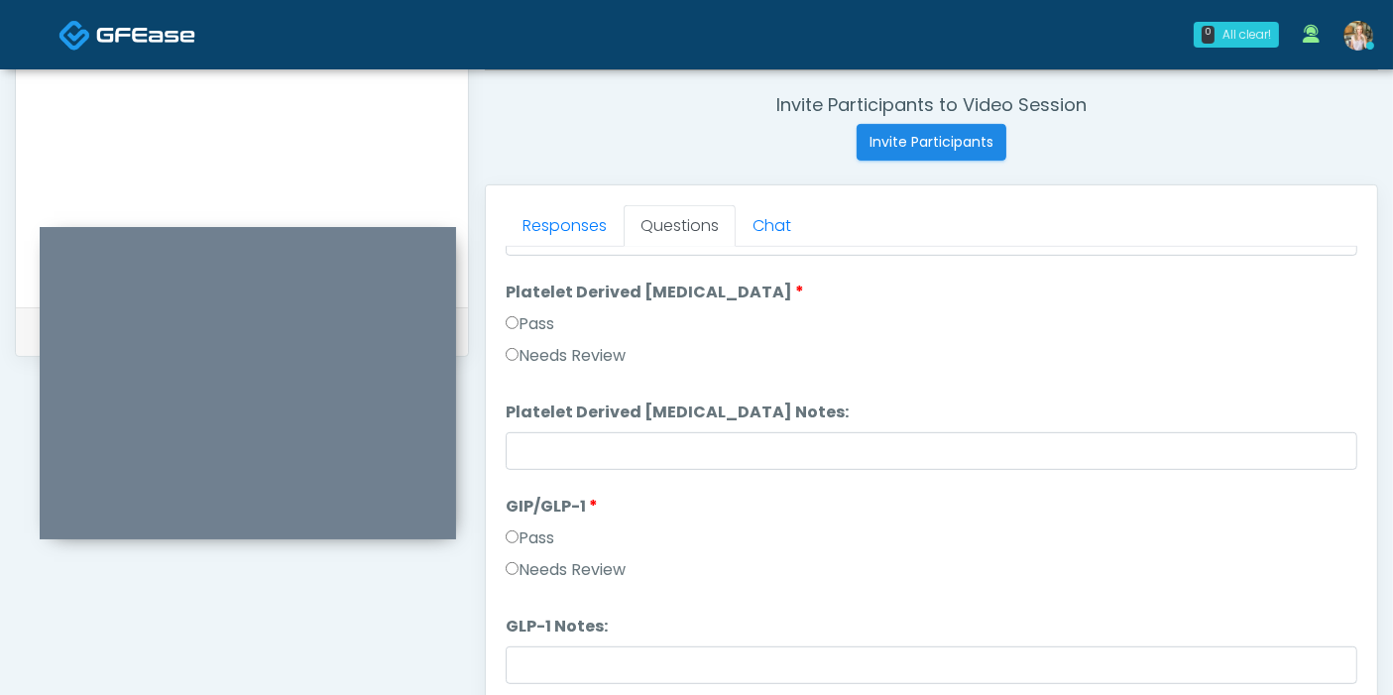
click at [532, 571] on label "Needs Review" at bounding box center [566, 570] width 120 height 24
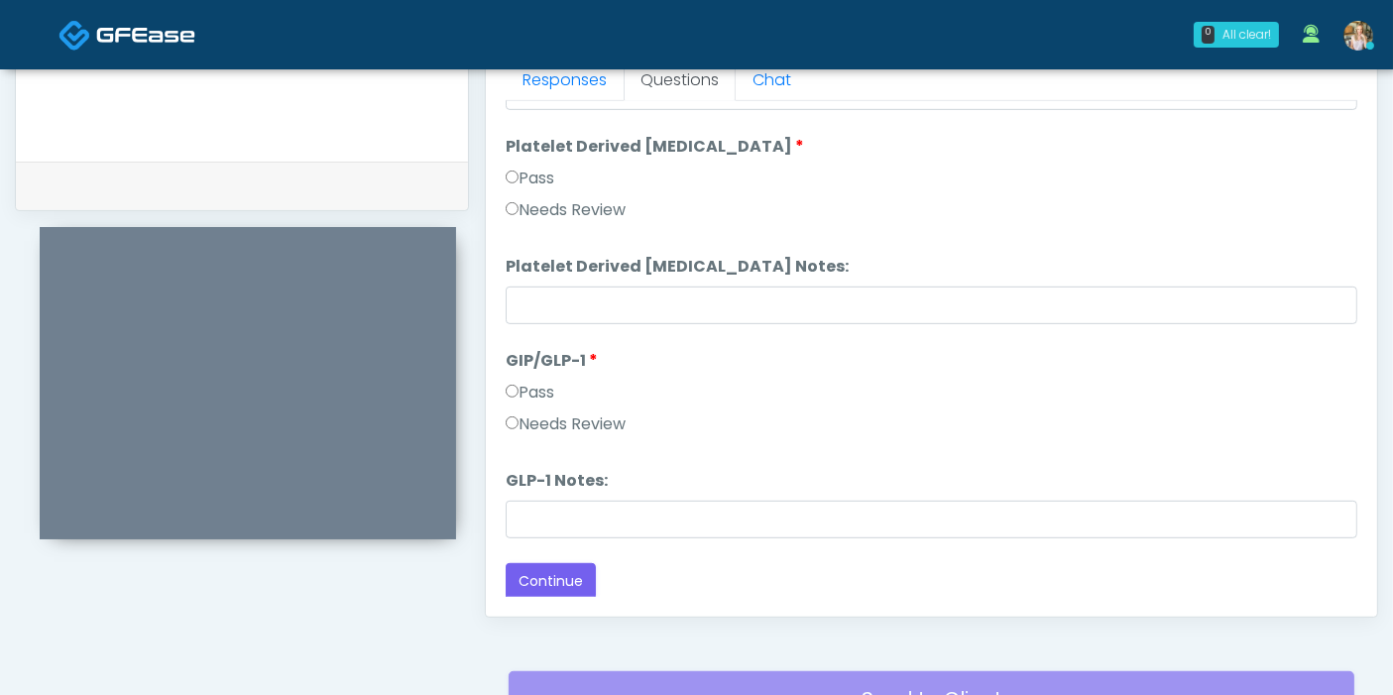
scroll to position [970, 0]
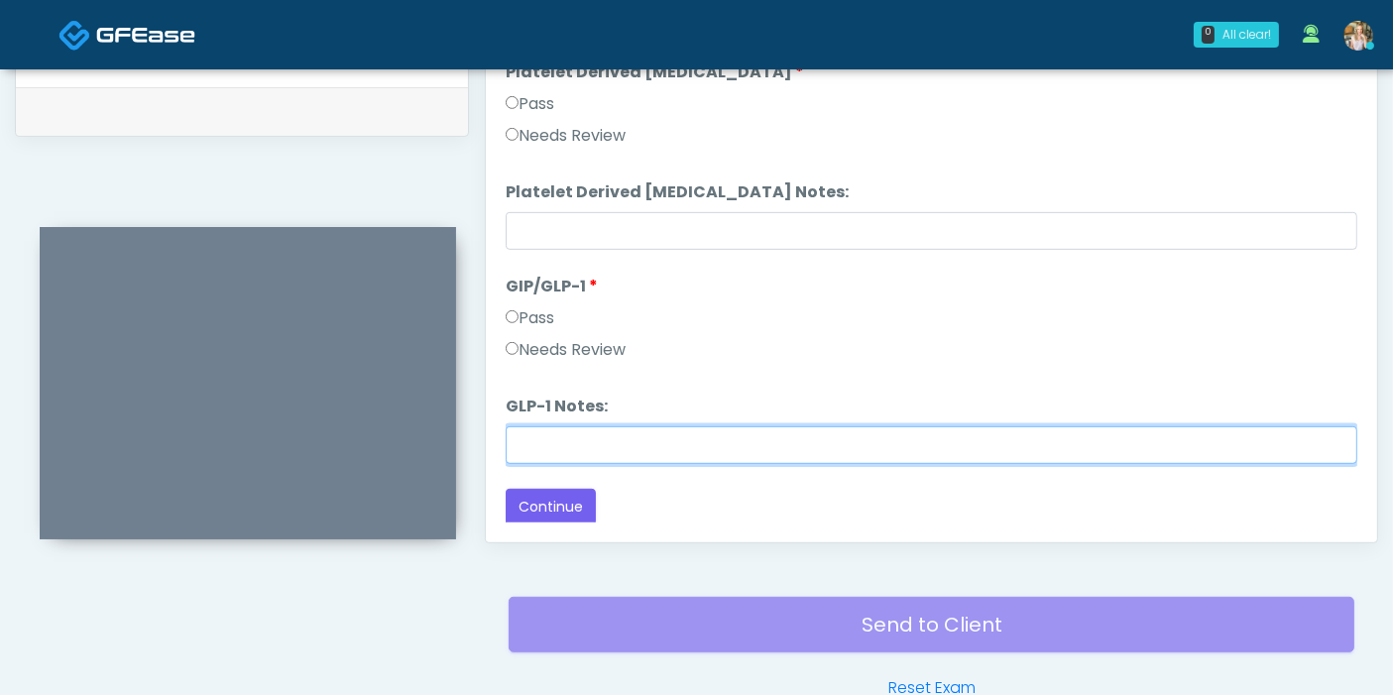
click at [709, 443] on input "GLP-1 Notes:" at bounding box center [931, 445] width 851 height 38
type input "**********"
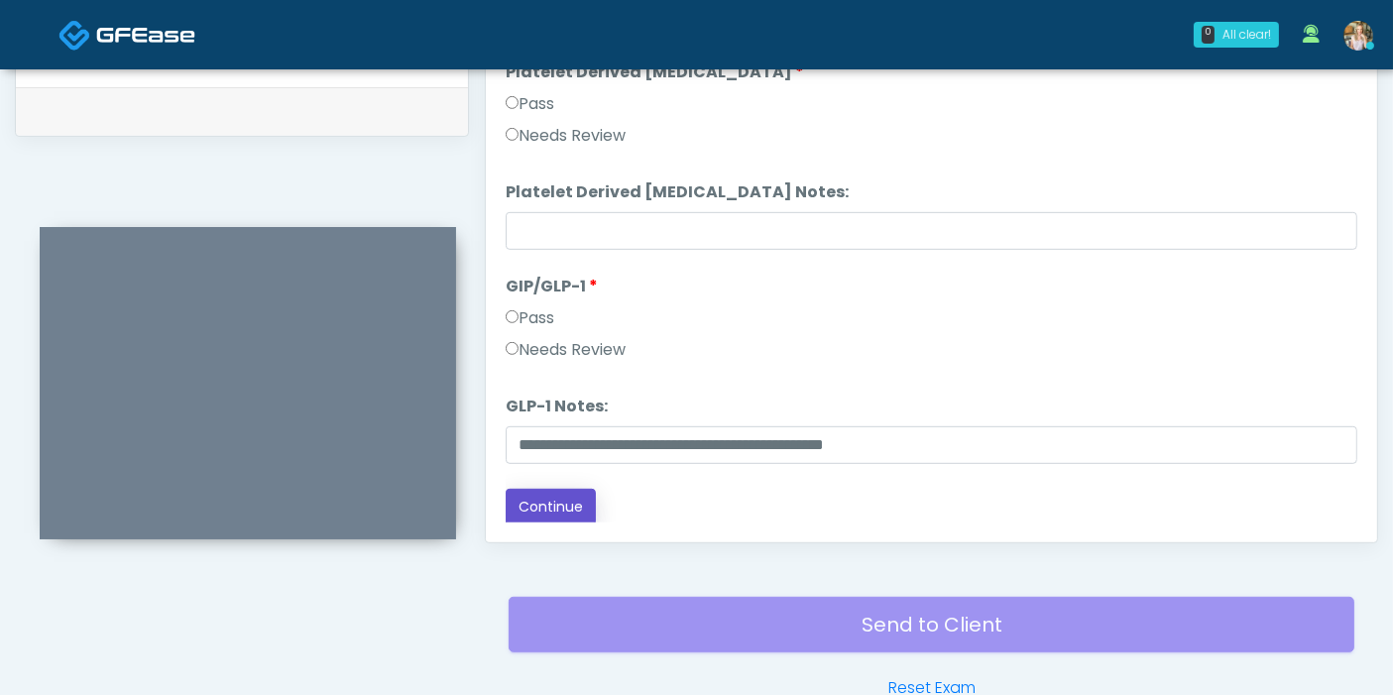
click at [561, 503] on button "Continue" at bounding box center [551, 507] width 90 height 37
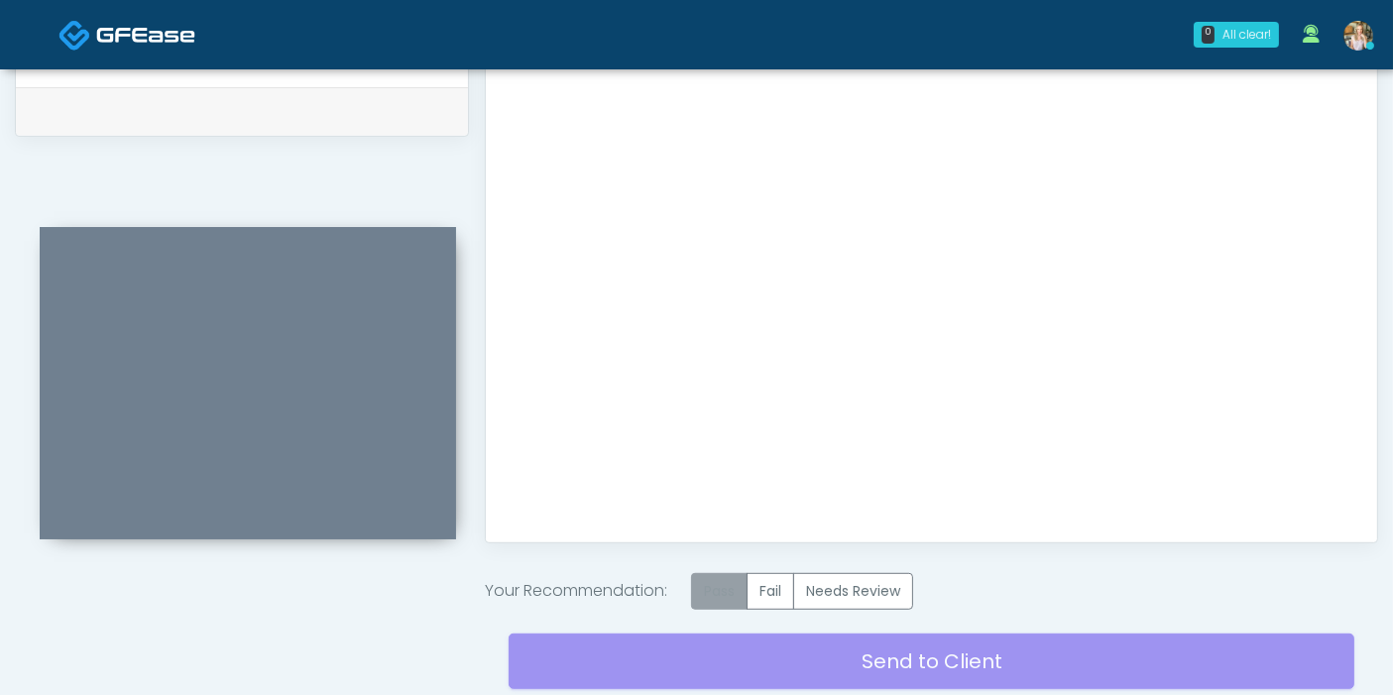
click at [741, 598] on label "Pass" at bounding box center [719, 591] width 56 height 37
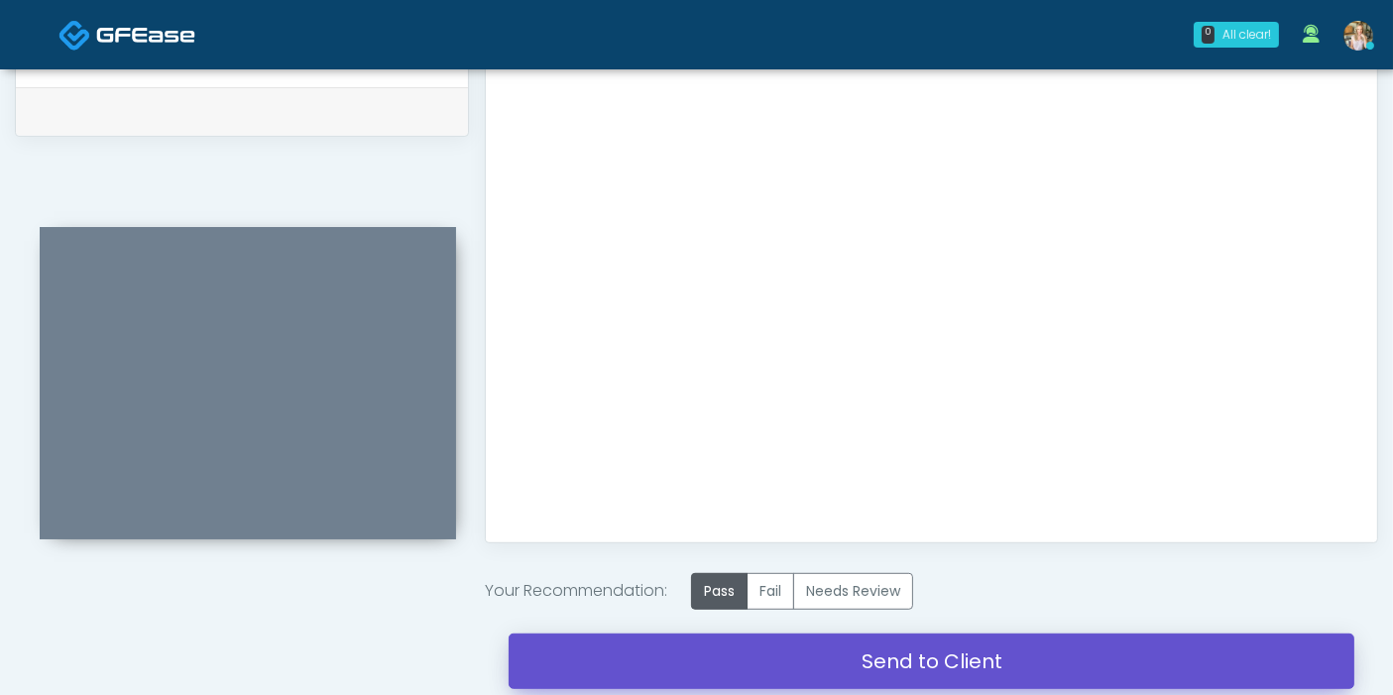
click at [960, 661] on link "Send to Client" at bounding box center [931, 661] width 846 height 56
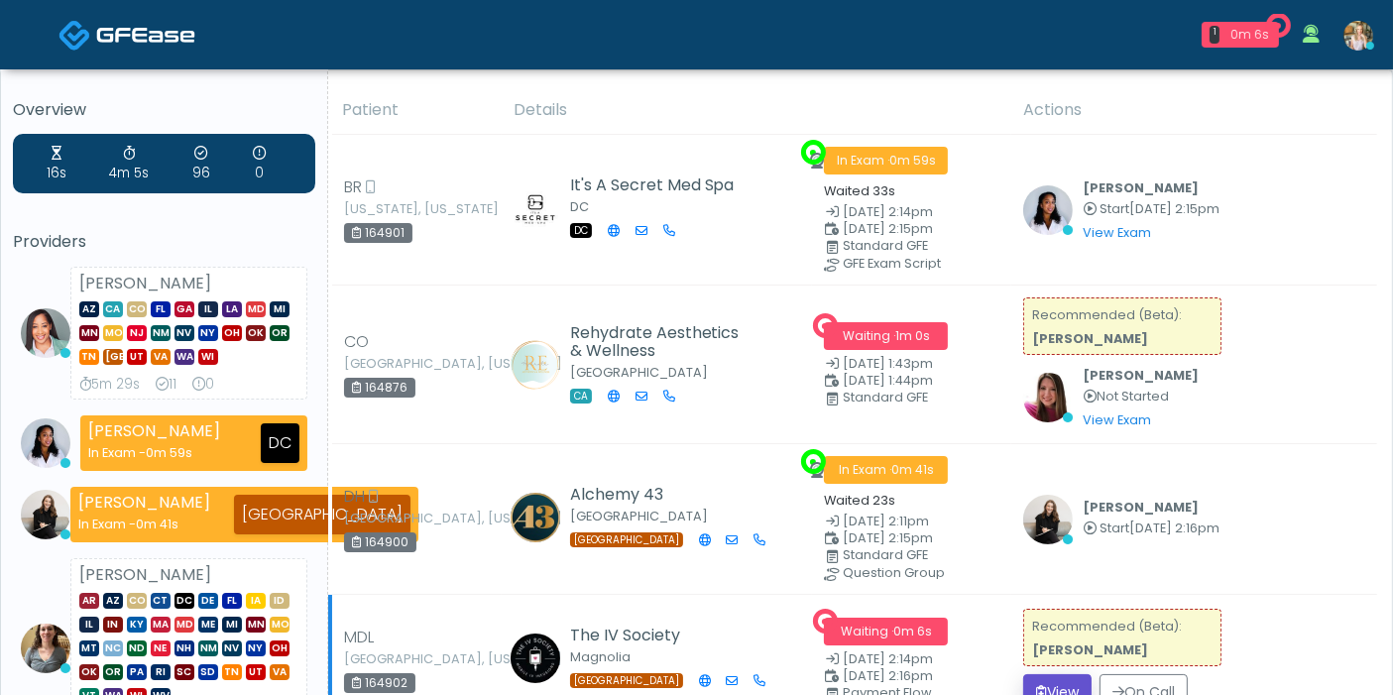
click at [1046, 676] on button "View" at bounding box center [1057, 692] width 68 height 37
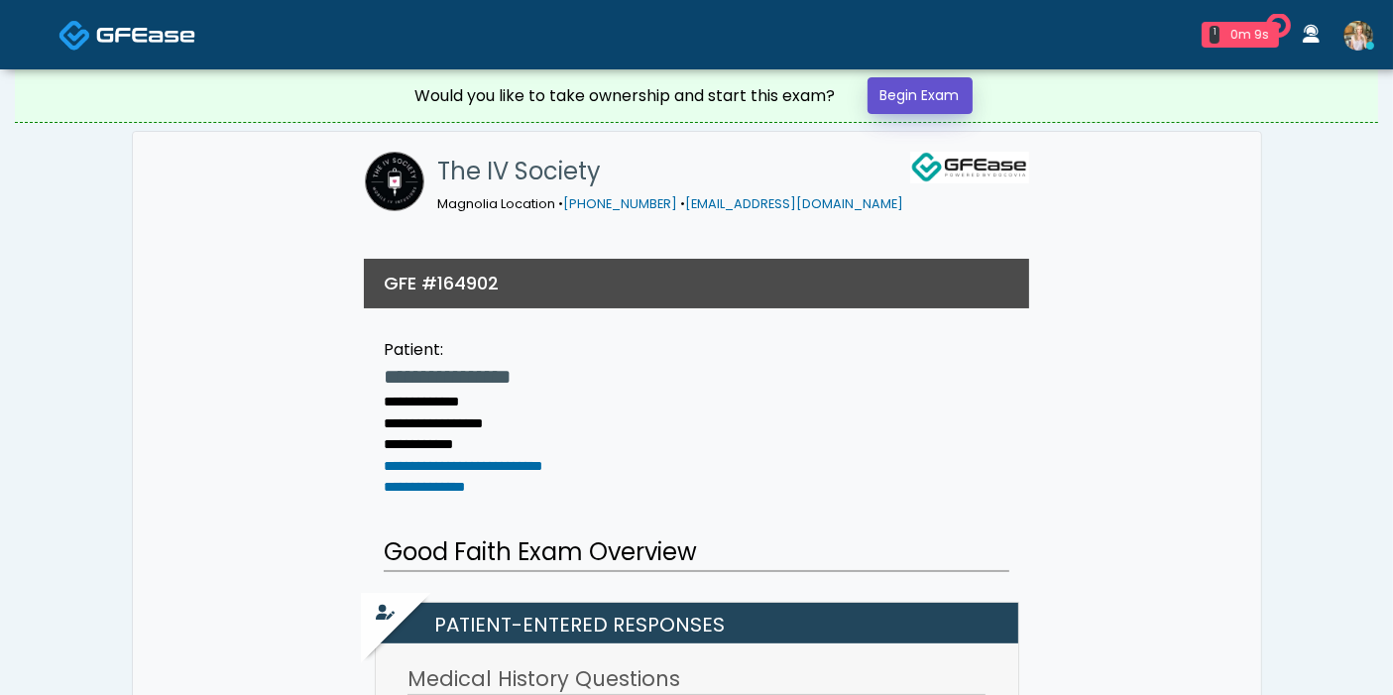
click at [918, 89] on link "Begin Exam" at bounding box center [919, 95] width 105 height 37
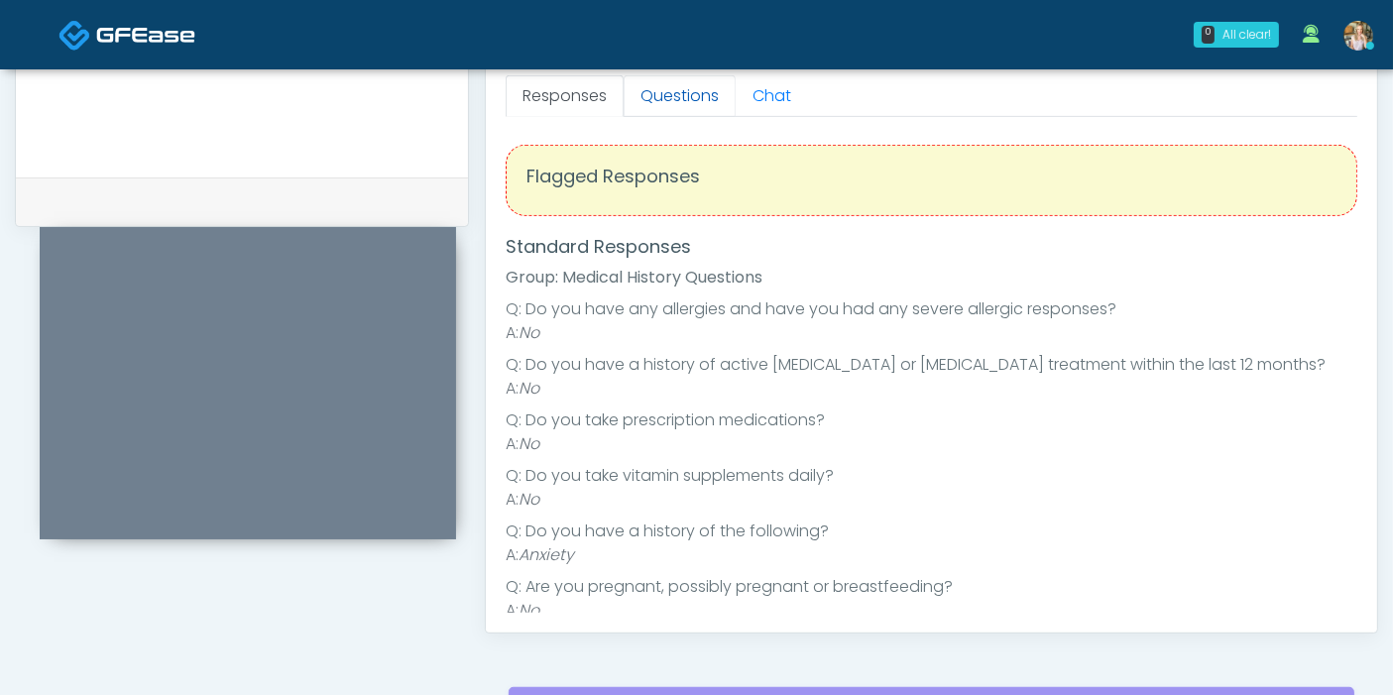
click at [671, 95] on link "Questions" at bounding box center [679, 96] width 112 height 42
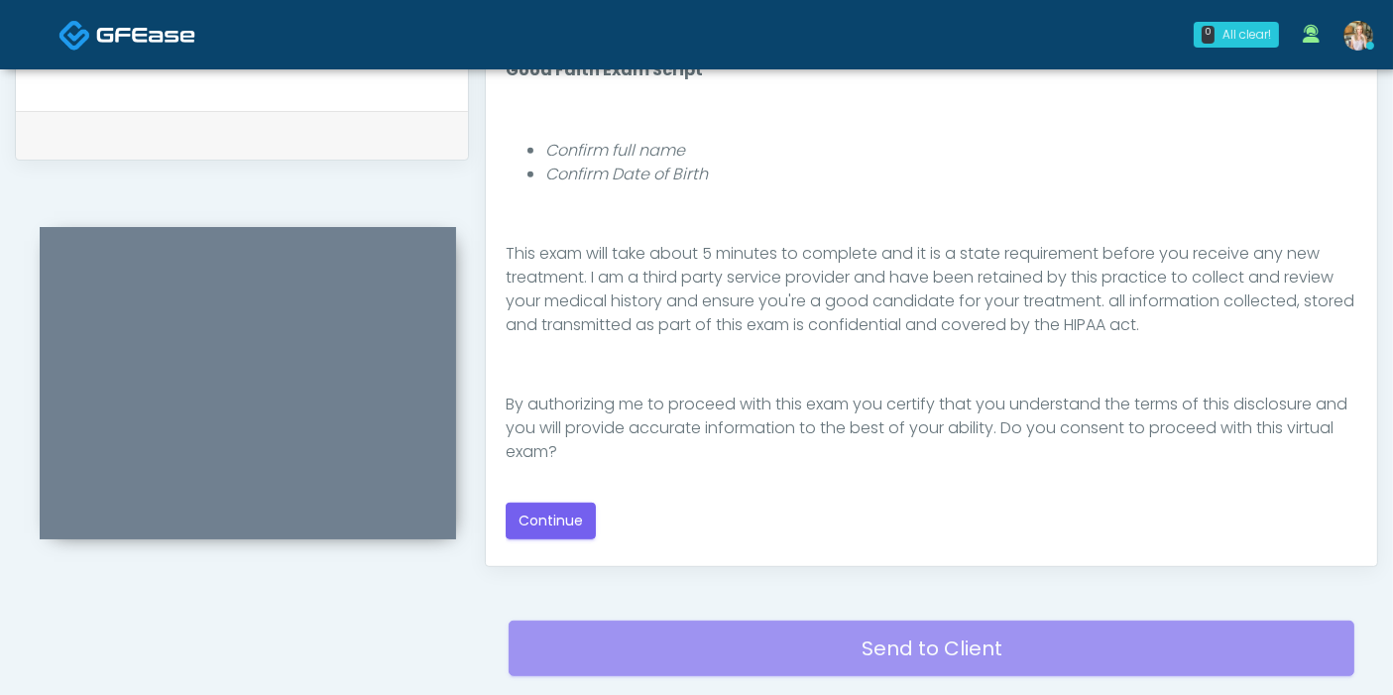
scroll to position [991, 0]
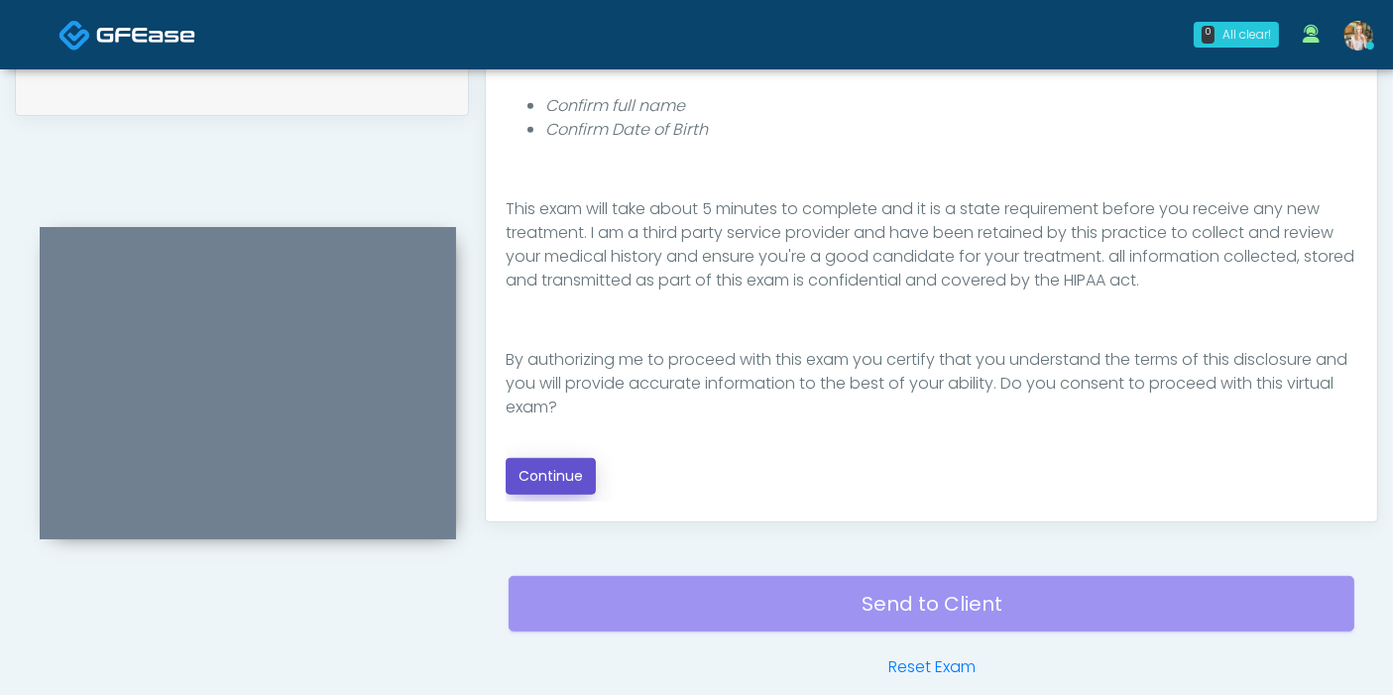
click at [565, 477] on button "Continue" at bounding box center [551, 476] width 90 height 37
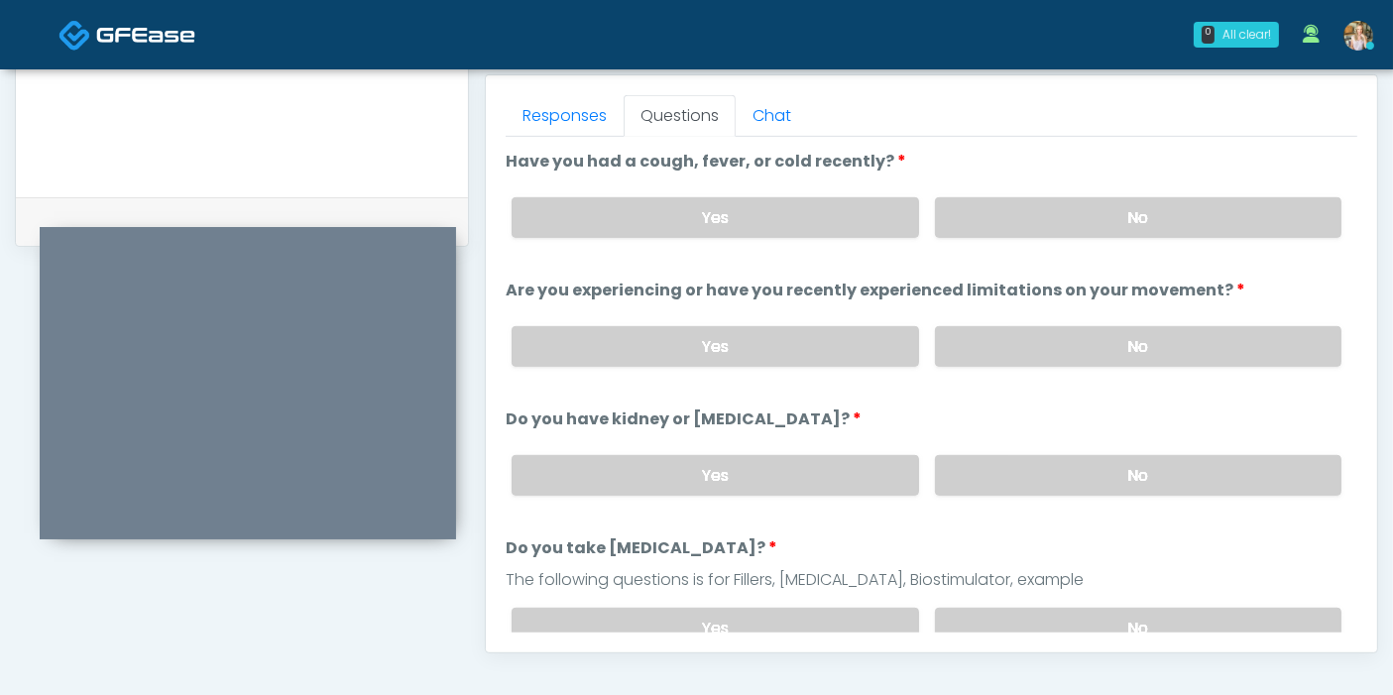
scroll to position [750, 0]
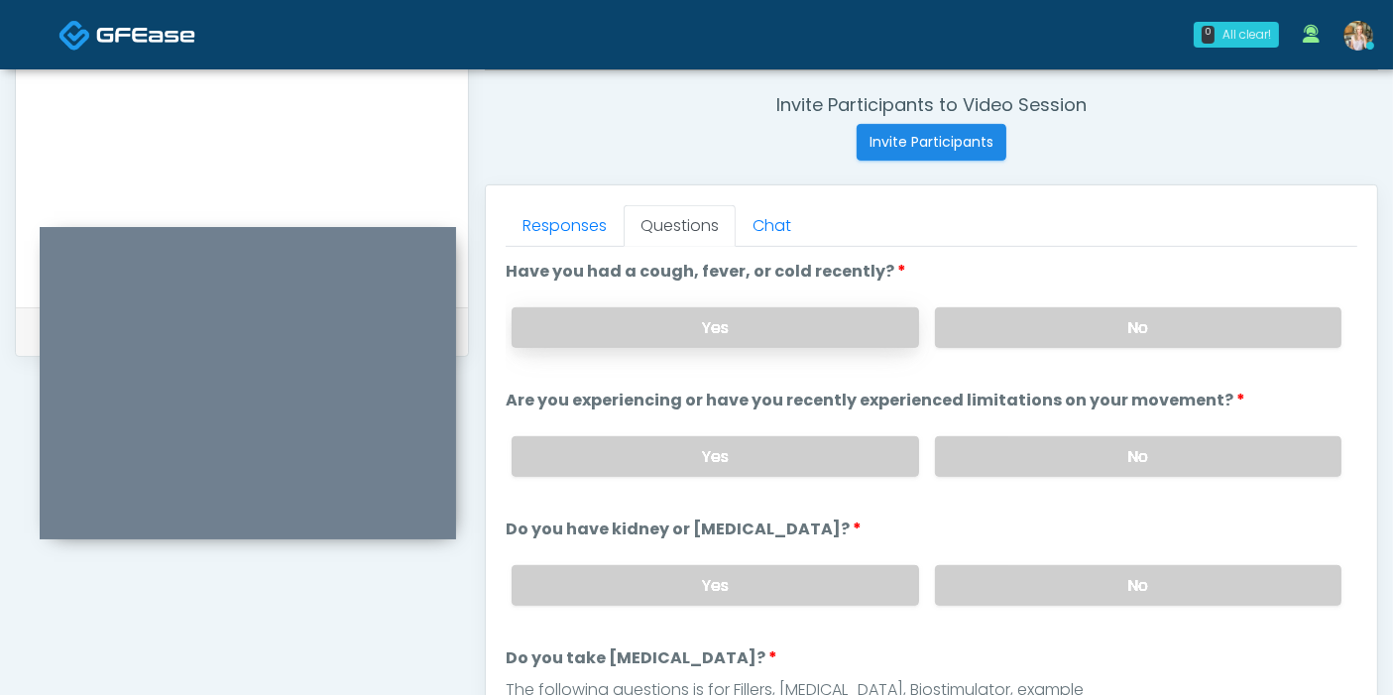
click at [806, 321] on label "Yes" at bounding box center [714, 327] width 406 height 41
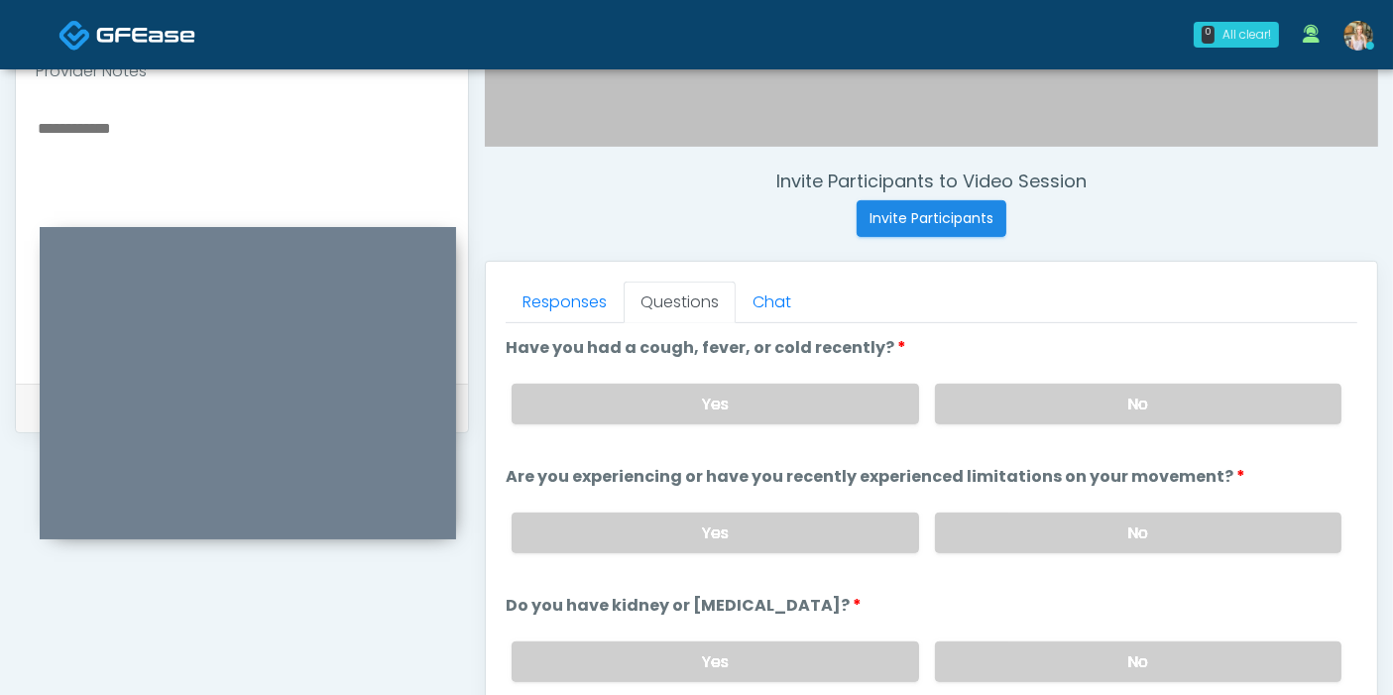
scroll to position [639, 0]
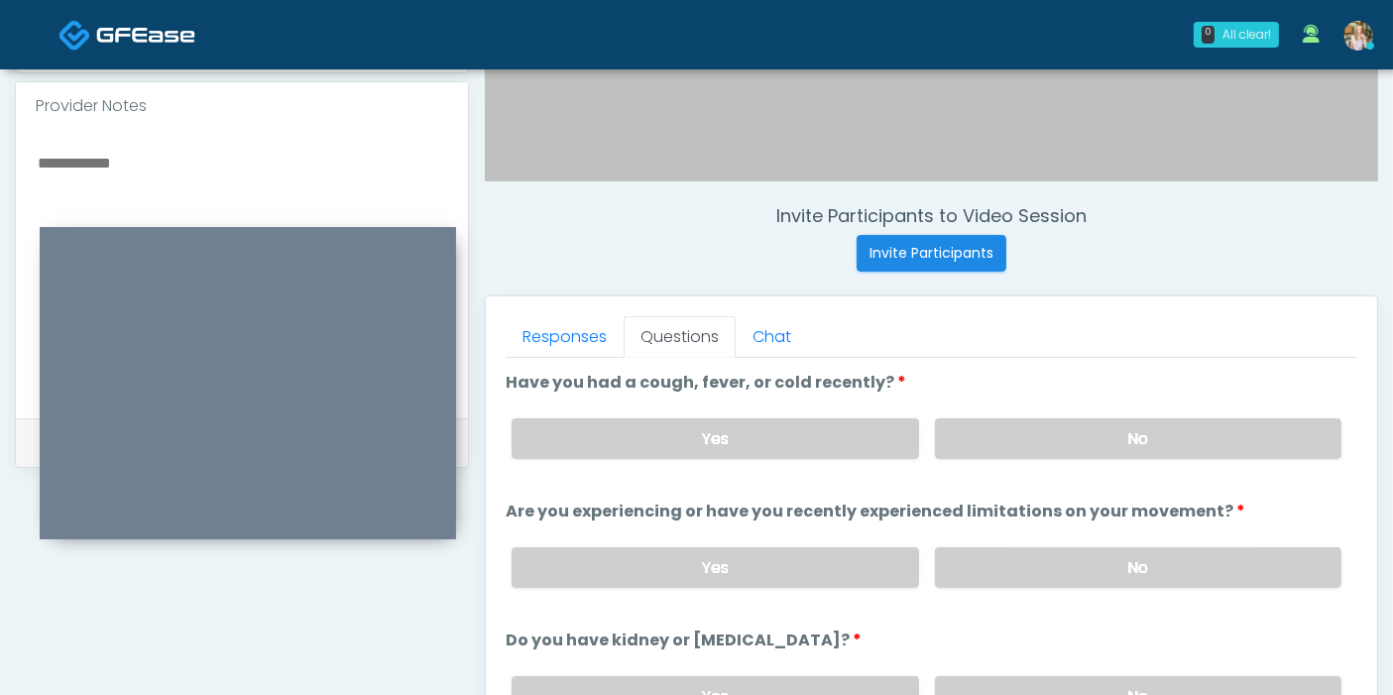
click at [114, 168] on textarea at bounding box center [242, 271] width 412 height 242
type textarea "**********"
click at [1038, 562] on label "No" at bounding box center [1138, 567] width 406 height 41
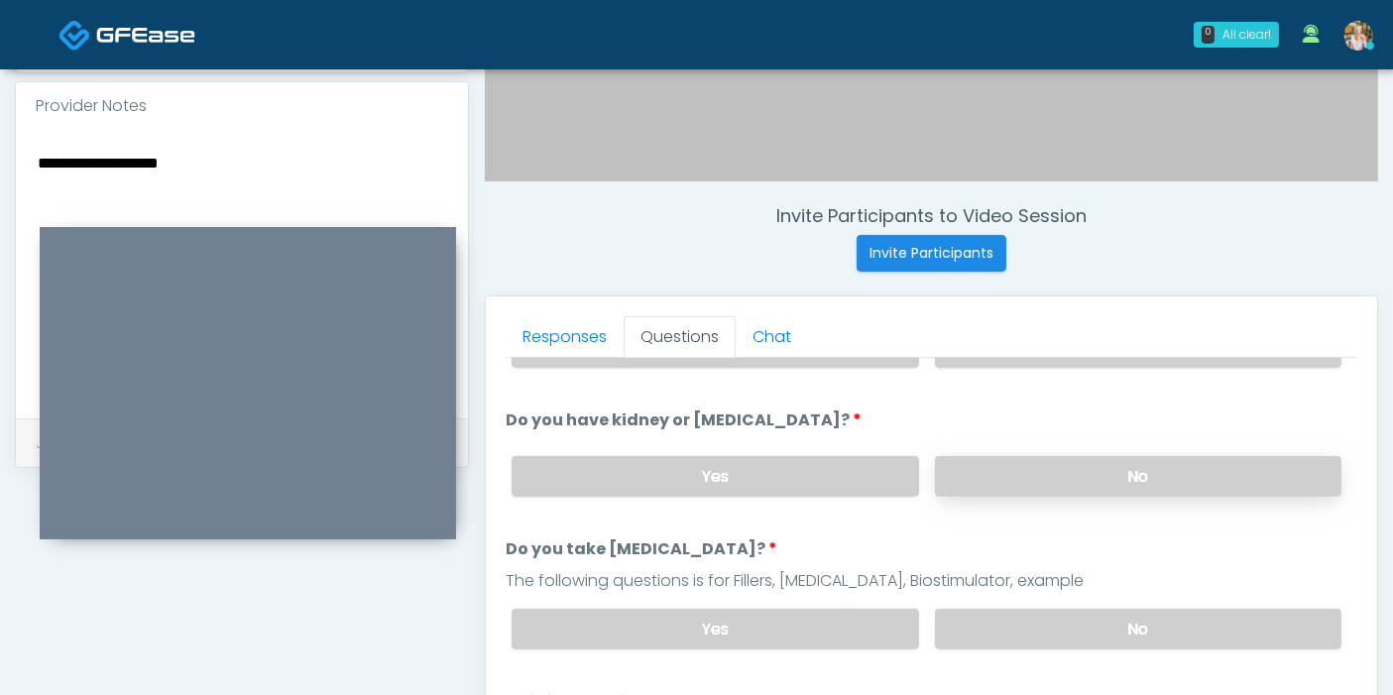
click at [1053, 476] on label "No" at bounding box center [1138, 476] width 406 height 41
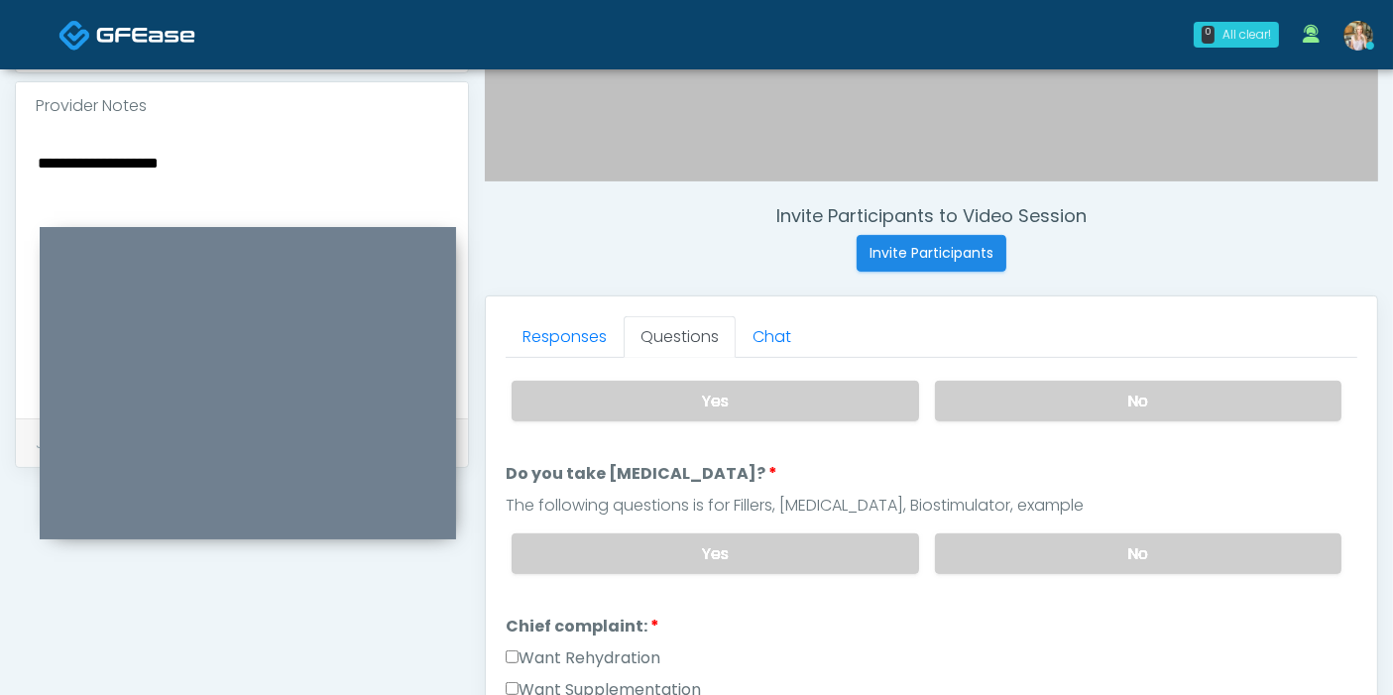
scroll to position [330, 0]
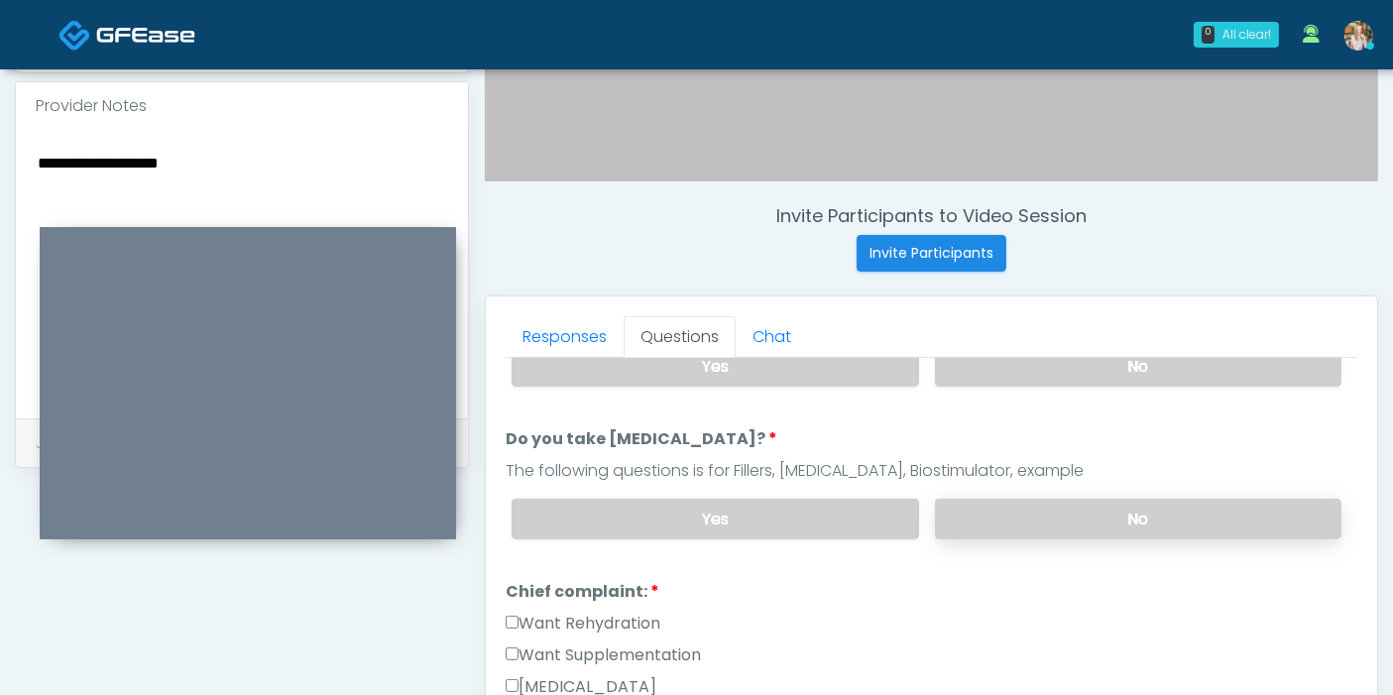
click at [1058, 517] on label "No" at bounding box center [1138, 519] width 406 height 41
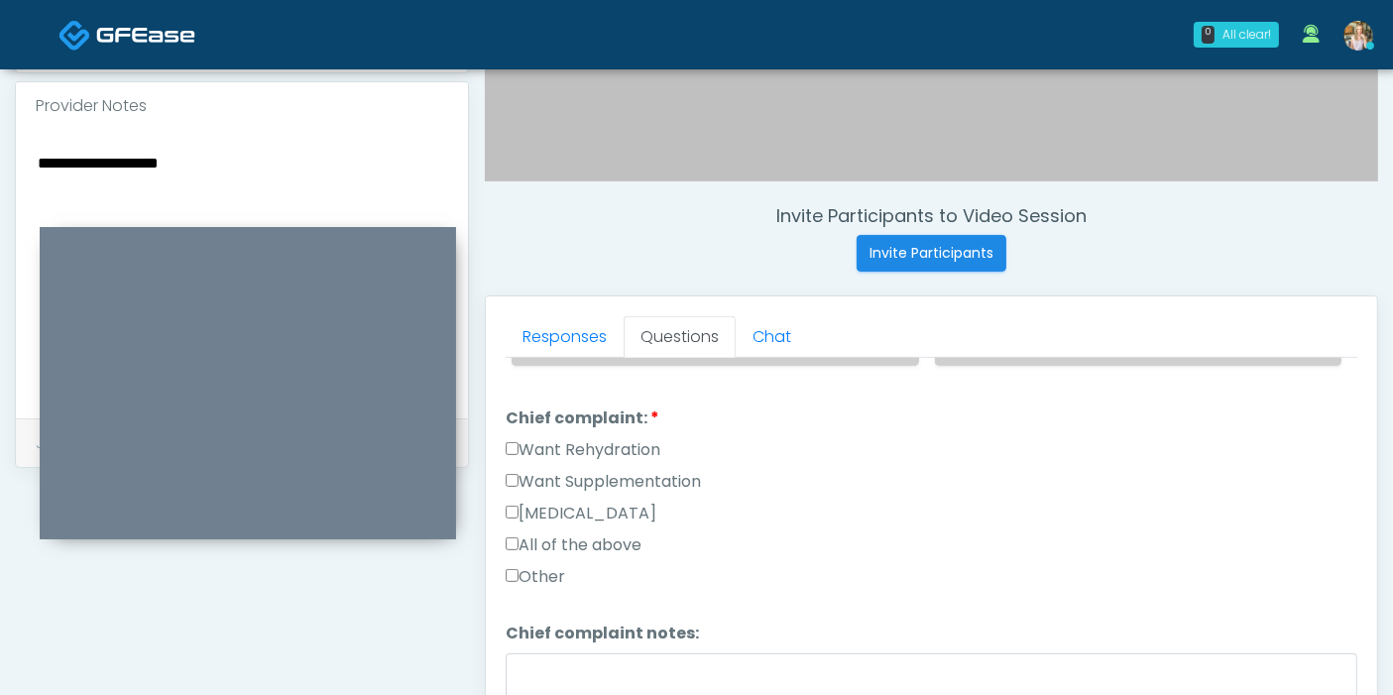
scroll to position [550, 0]
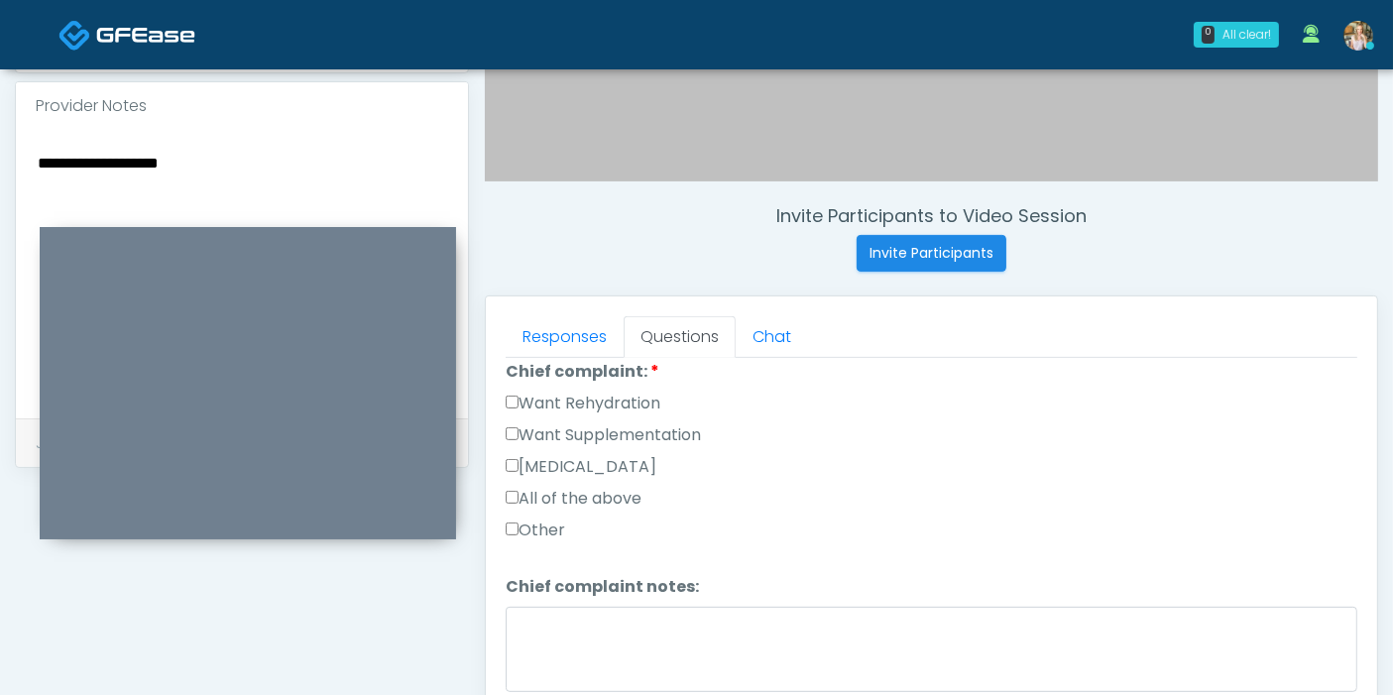
click at [536, 396] on label "Want Rehydration" at bounding box center [583, 404] width 155 height 24
click at [556, 430] on label "Want Supplementation" at bounding box center [603, 435] width 195 height 24
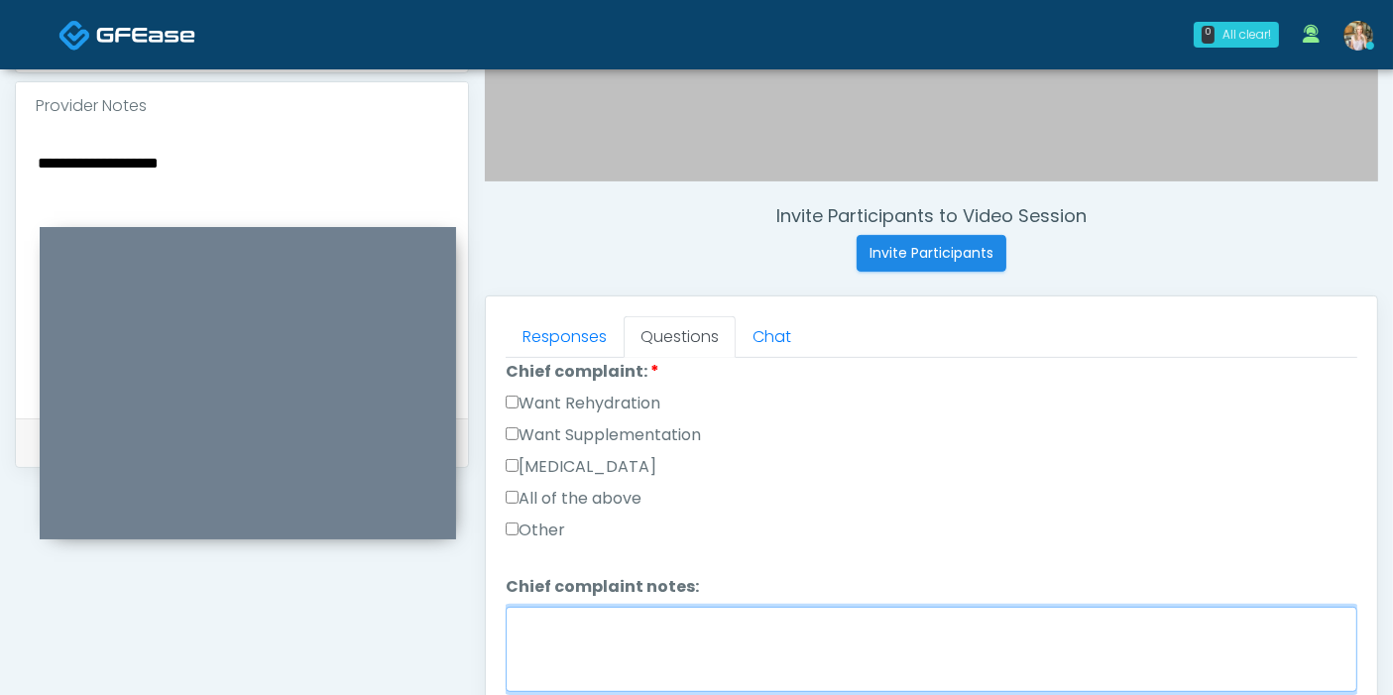
click at [679, 634] on textarea "Chief complaint notes:" at bounding box center [931, 649] width 851 height 85
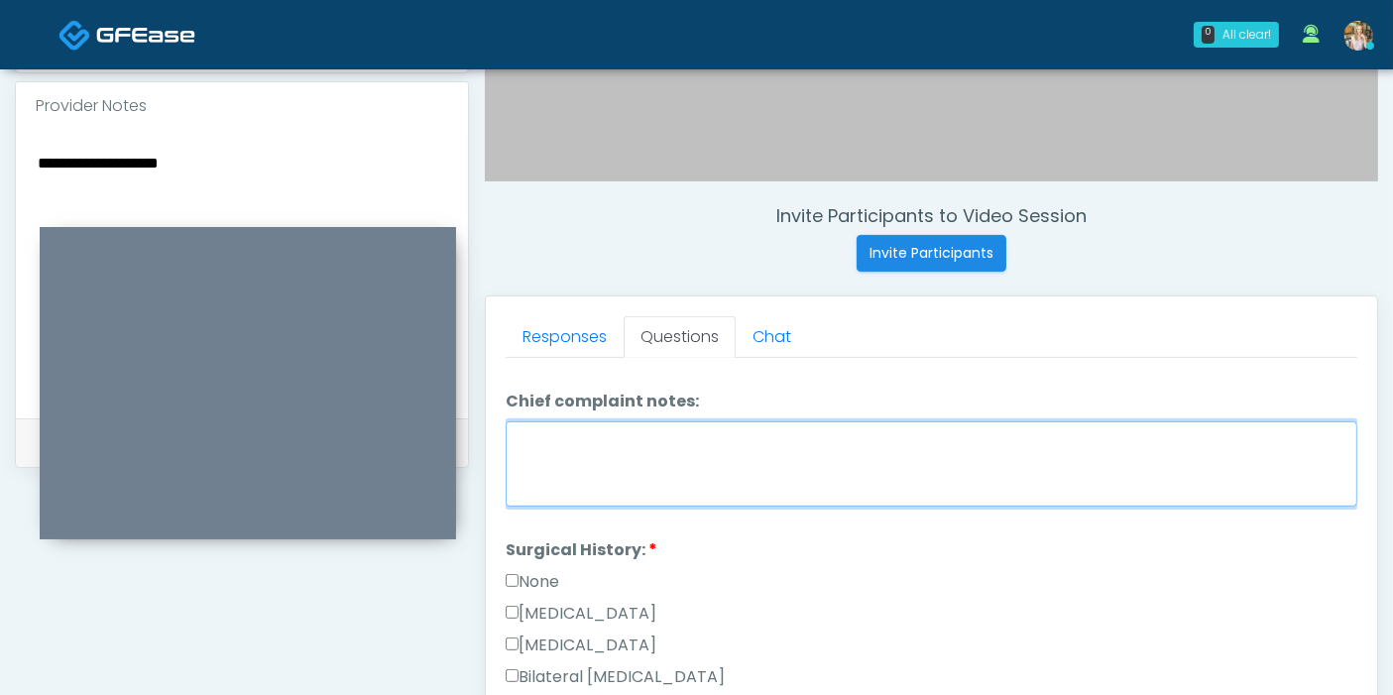
scroll to position [770, 0]
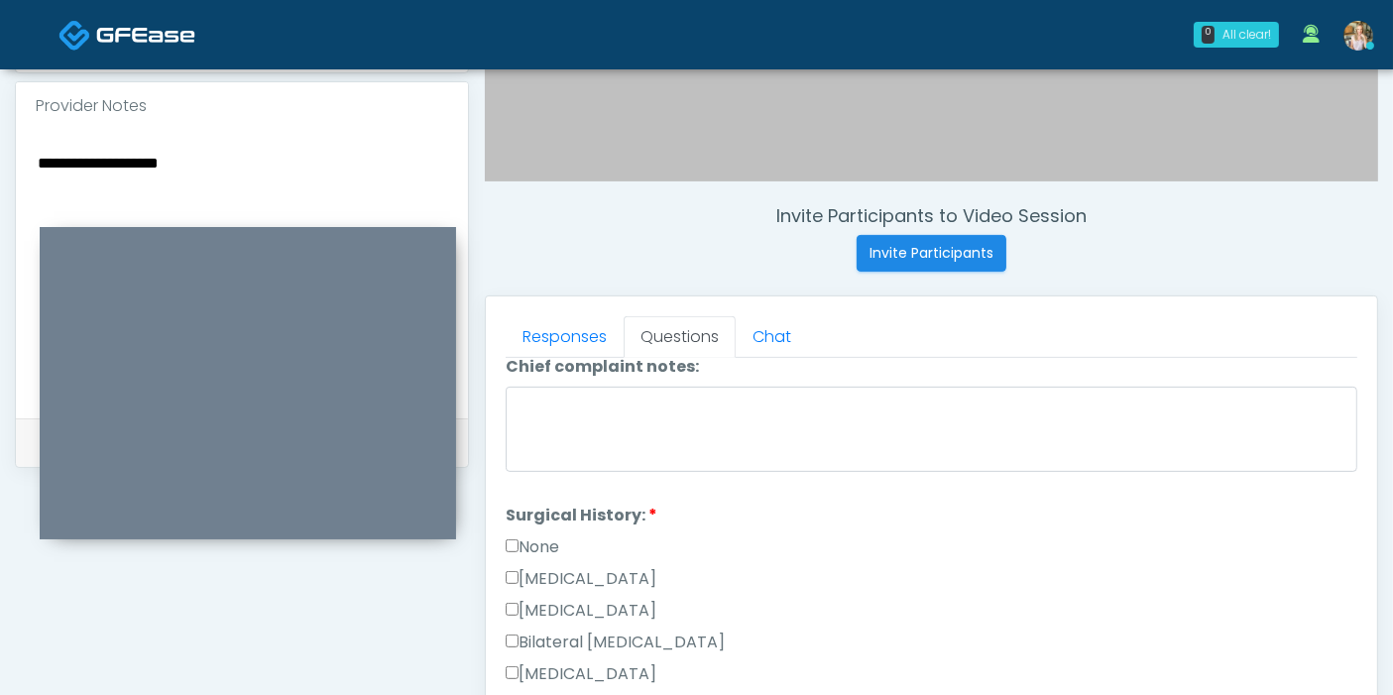
click at [541, 535] on label "None" at bounding box center [533, 547] width 54 height 24
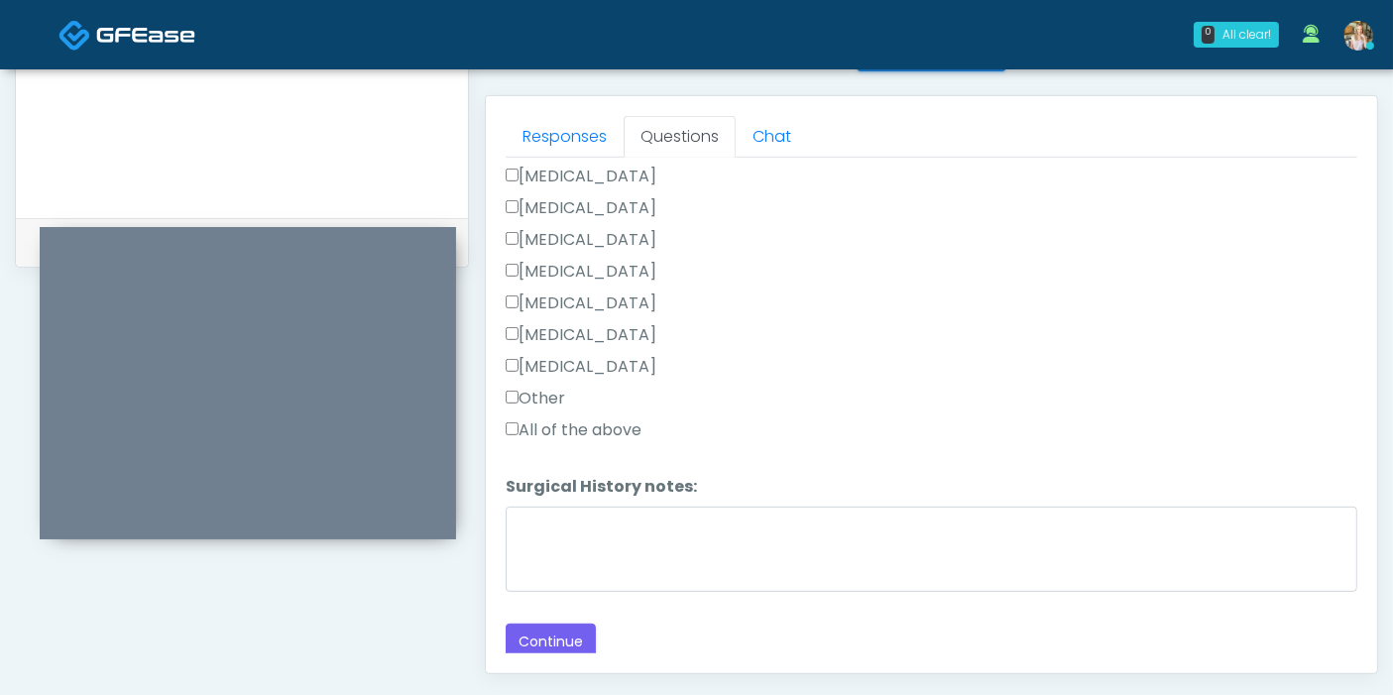
scroll to position [860, 0]
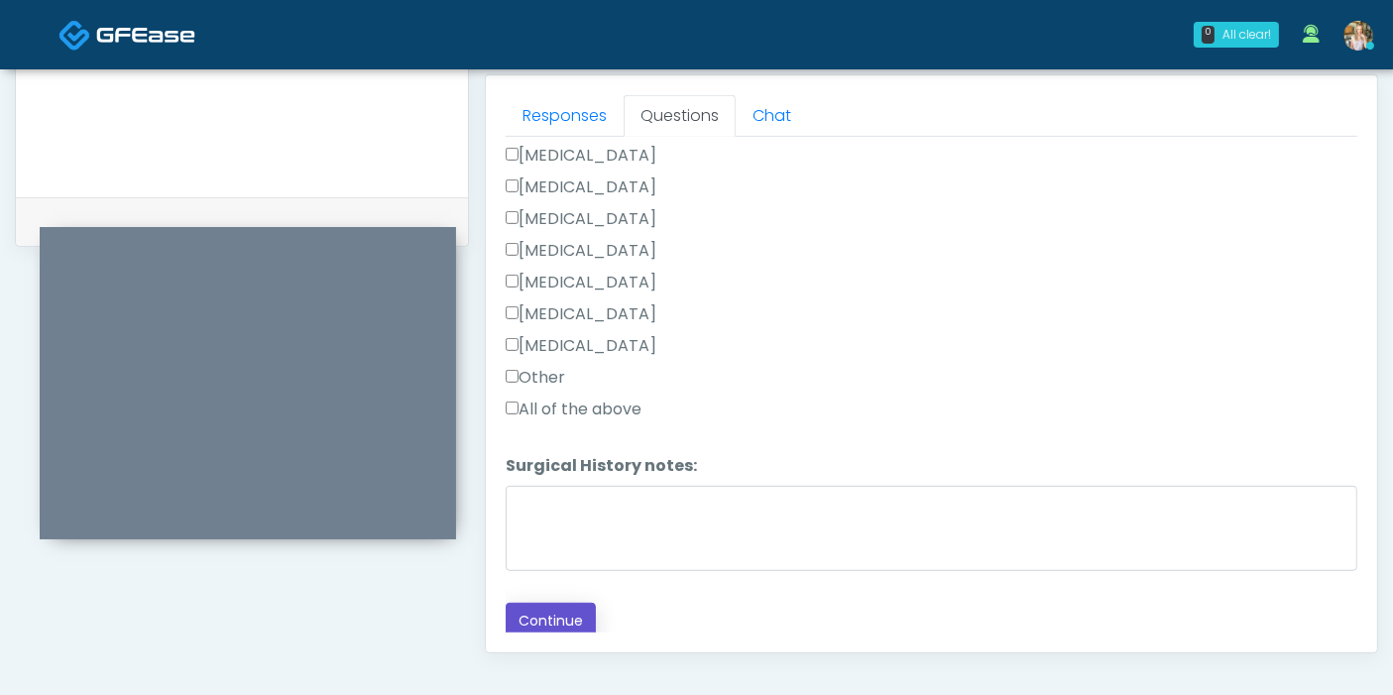
click at [578, 603] on button "Continue" at bounding box center [551, 621] width 90 height 37
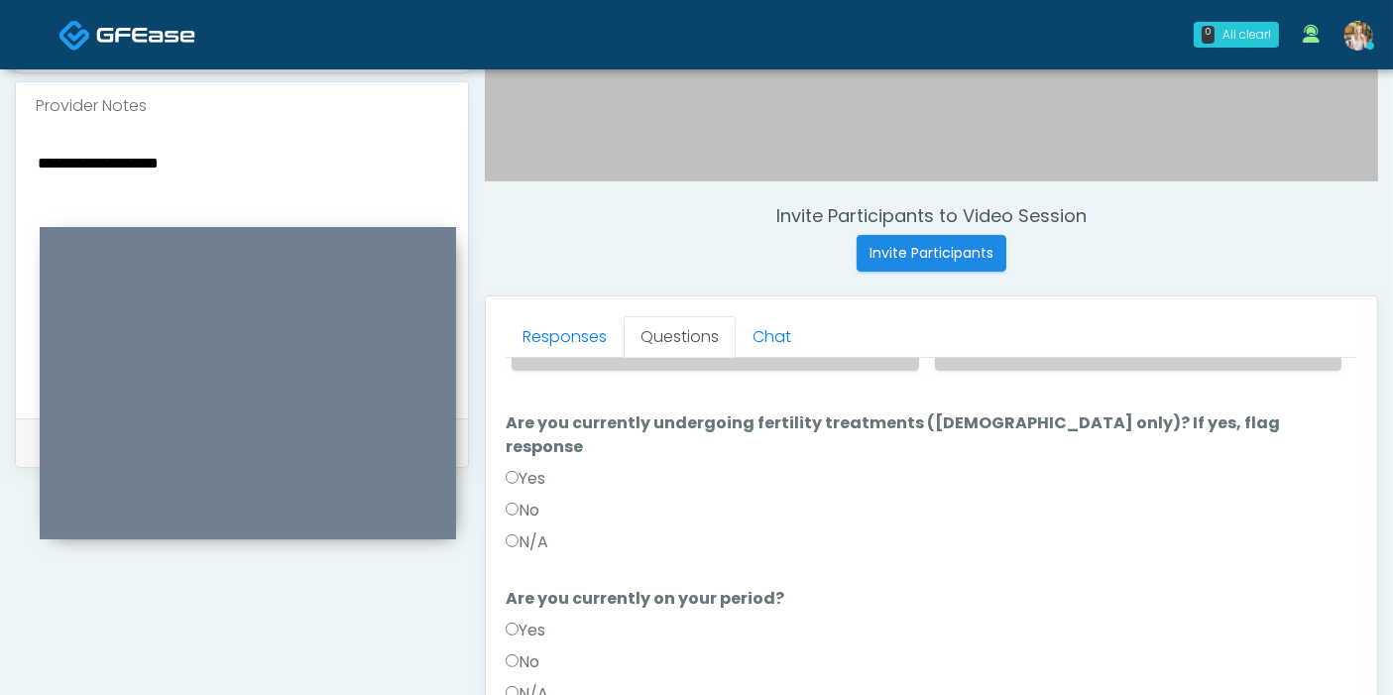
scroll to position [0, 0]
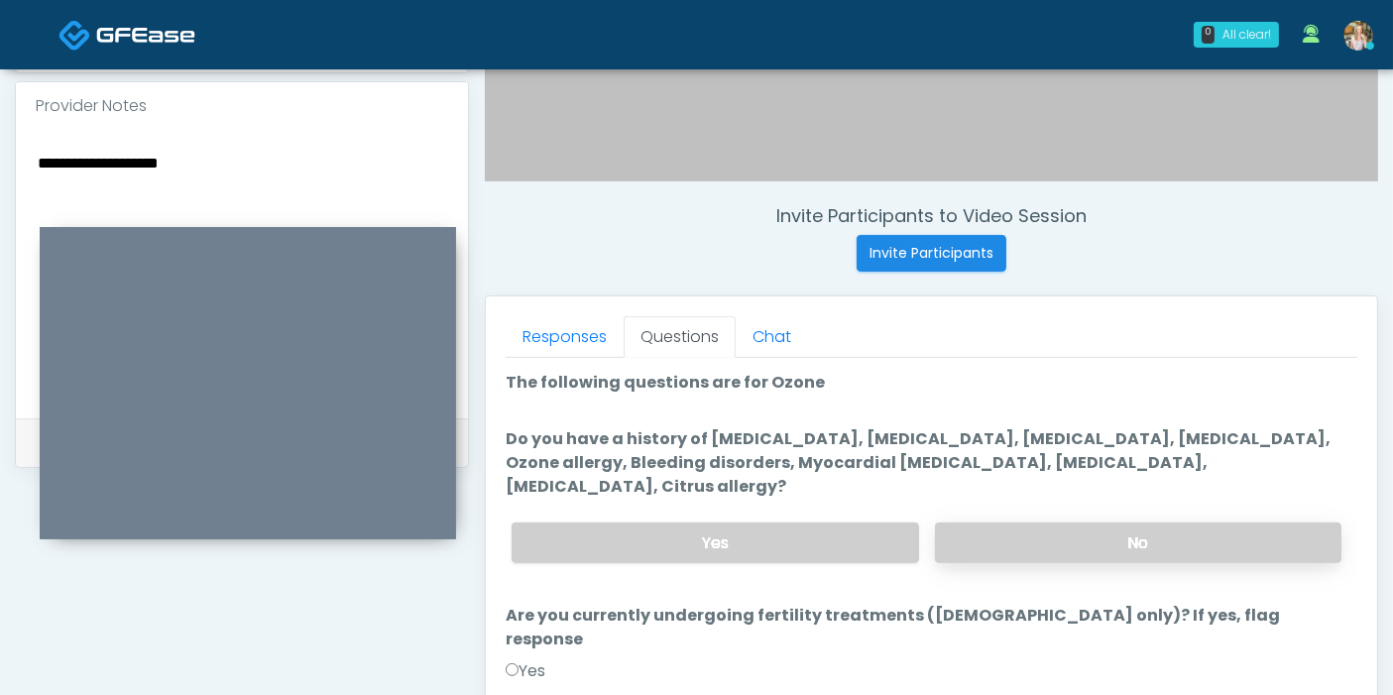
click at [1087, 522] on label "No" at bounding box center [1138, 542] width 406 height 41
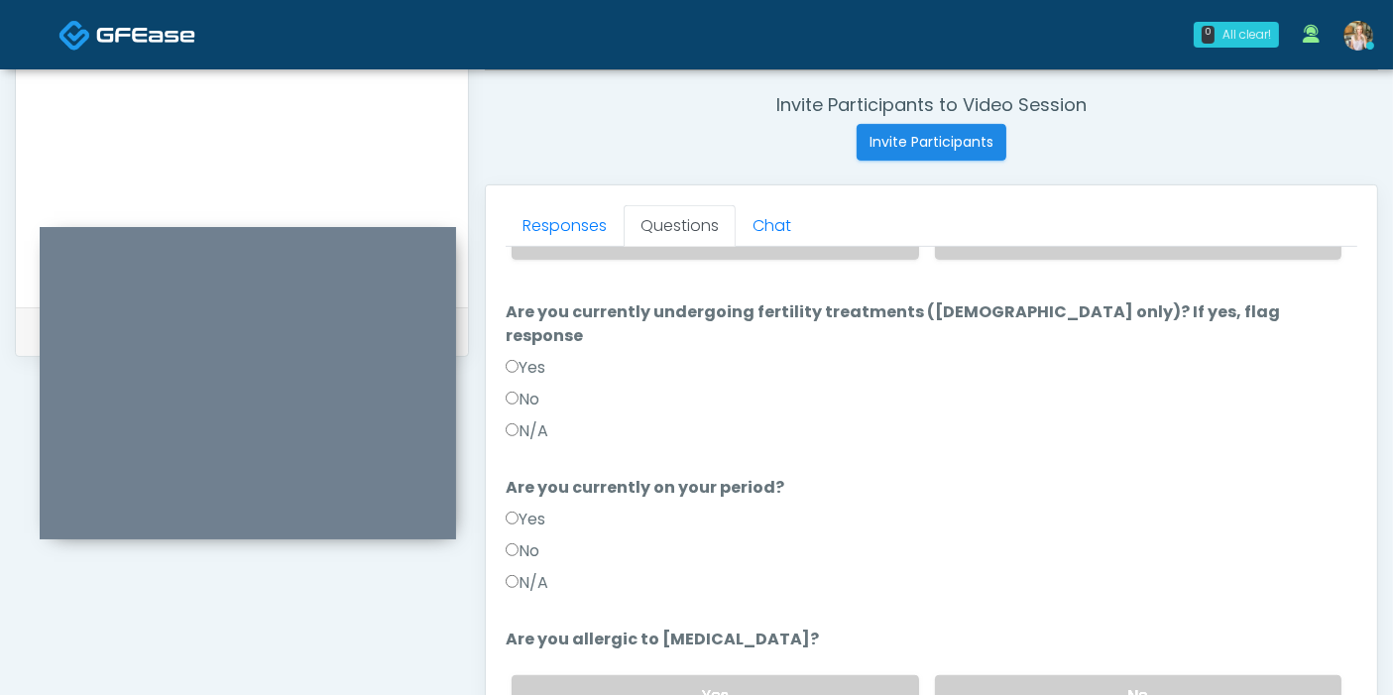
scroll to position [860, 0]
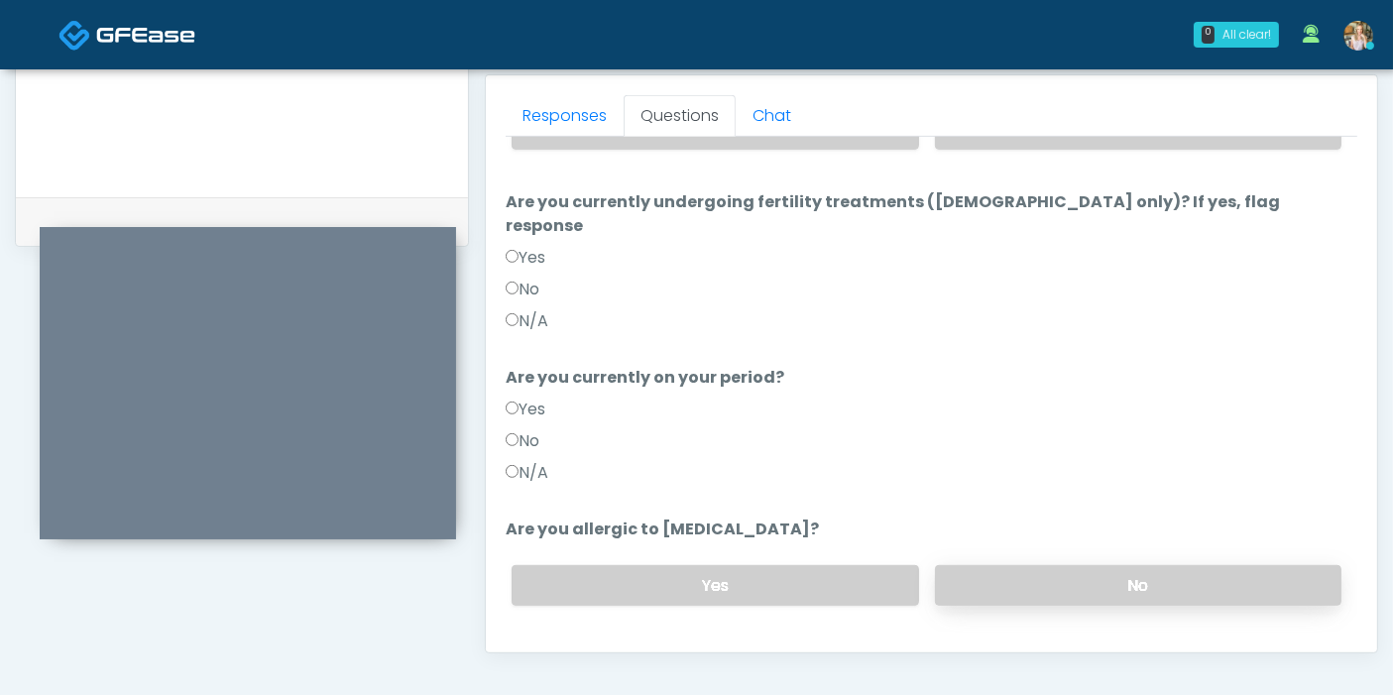
click at [1025, 565] on label "No" at bounding box center [1138, 585] width 406 height 41
click at [526, 397] on label "Yes" at bounding box center [526, 409] width 40 height 24
click at [559, 646] on button "Continue" at bounding box center [551, 664] width 90 height 37
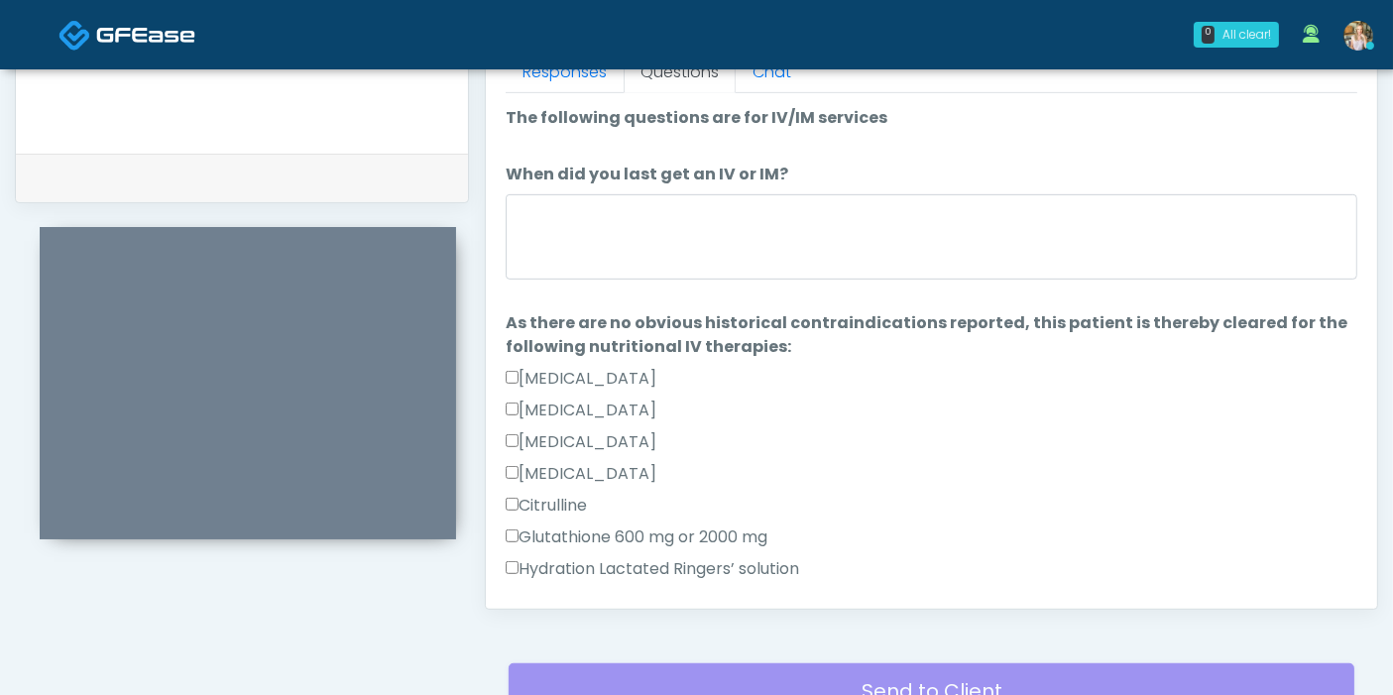
scroll to position [750, 0]
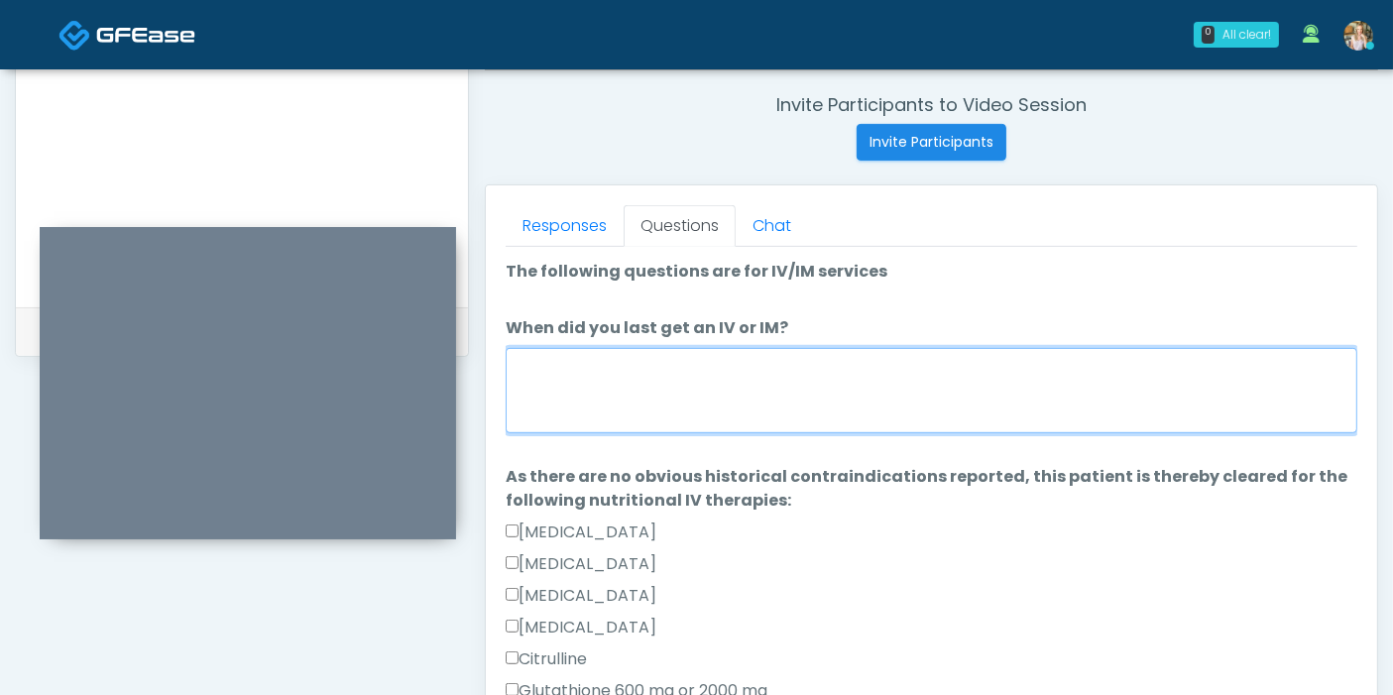
click at [877, 359] on textarea "When did you last get an IV or IM?" at bounding box center [931, 390] width 851 height 85
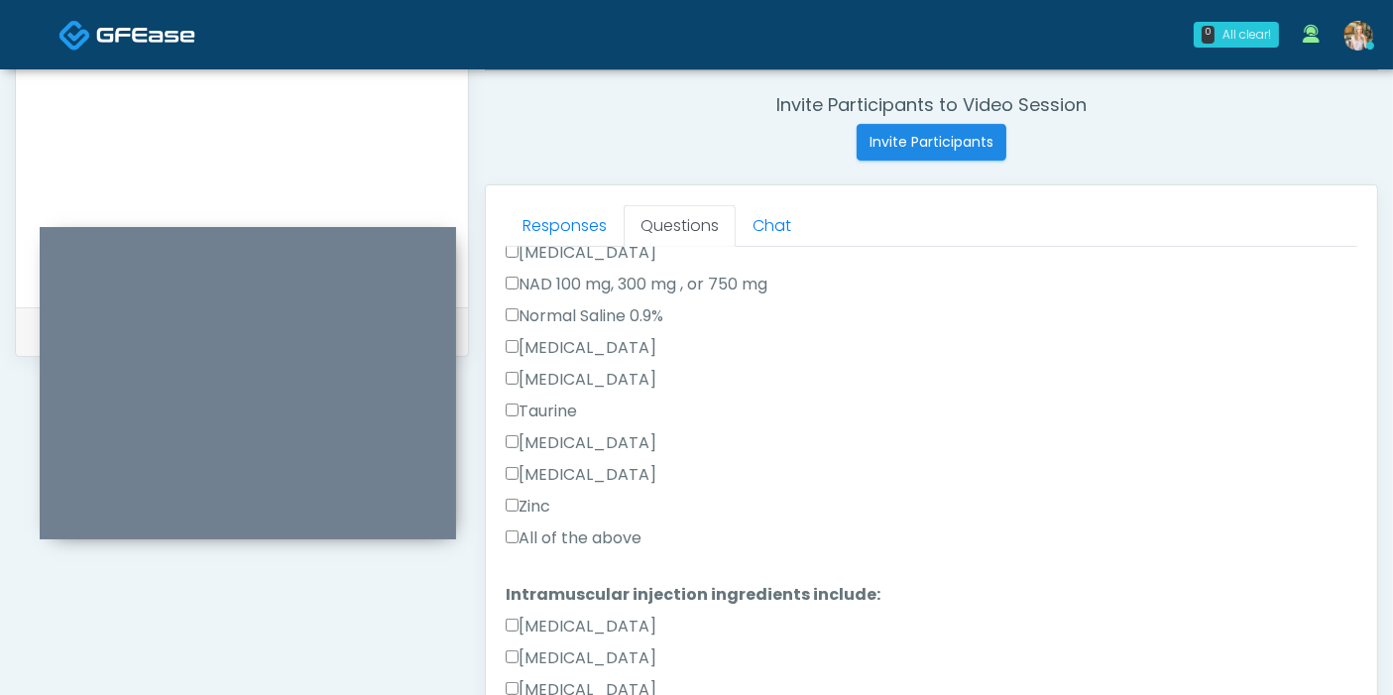
click at [599, 536] on label "All of the above" at bounding box center [574, 538] width 136 height 24
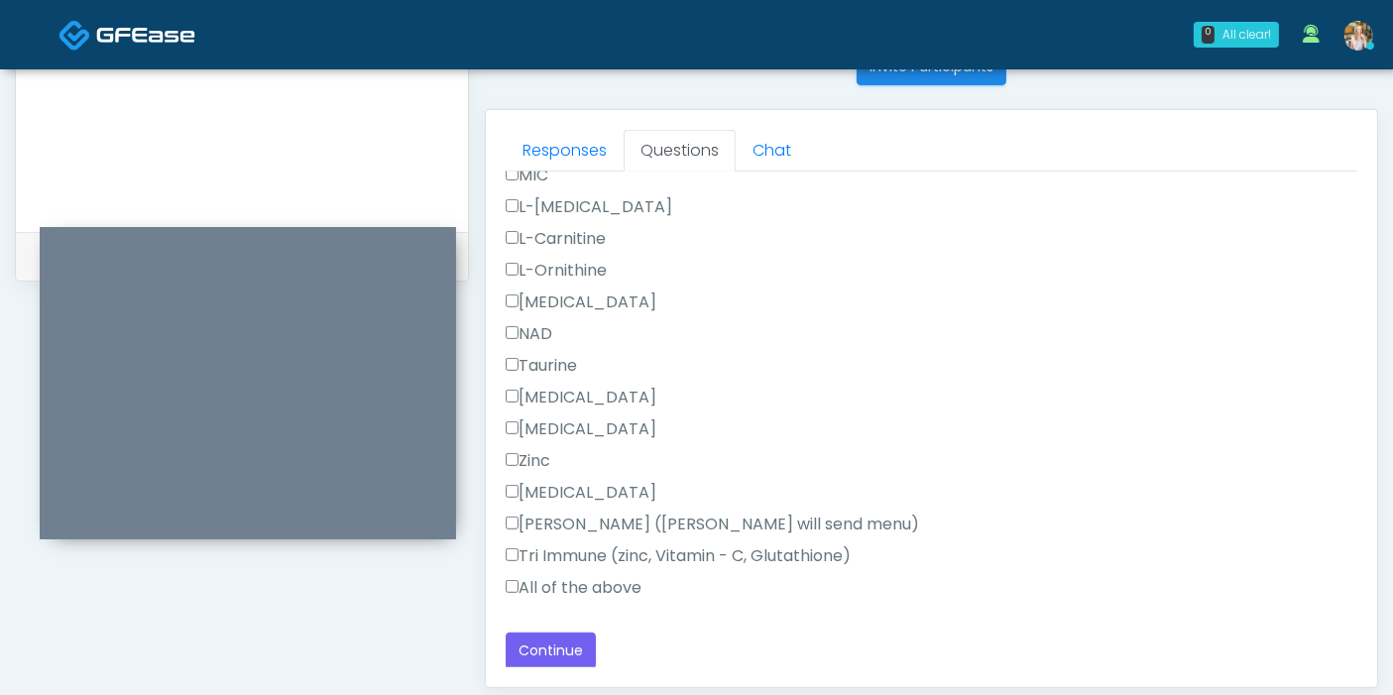
scroll to position [860, 0]
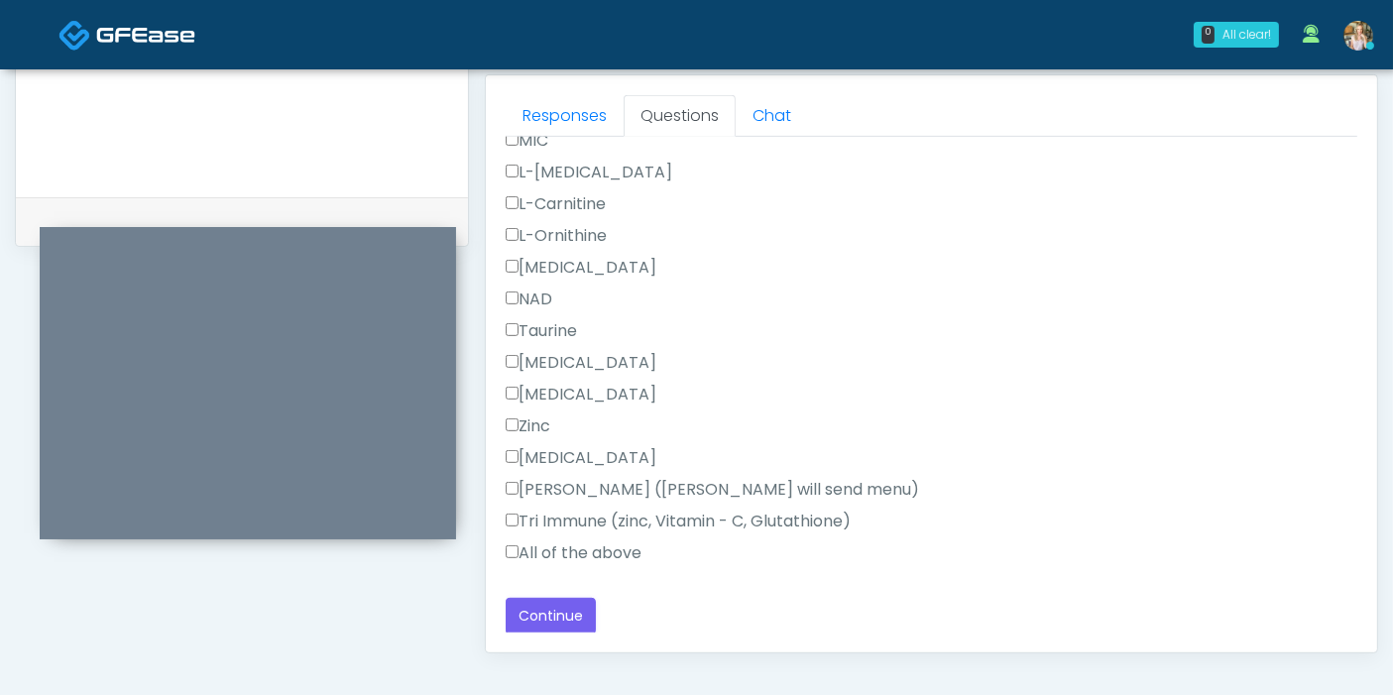
click at [572, 556] on label "All of the above" at bounding box center [574, 553] width 136 height 24
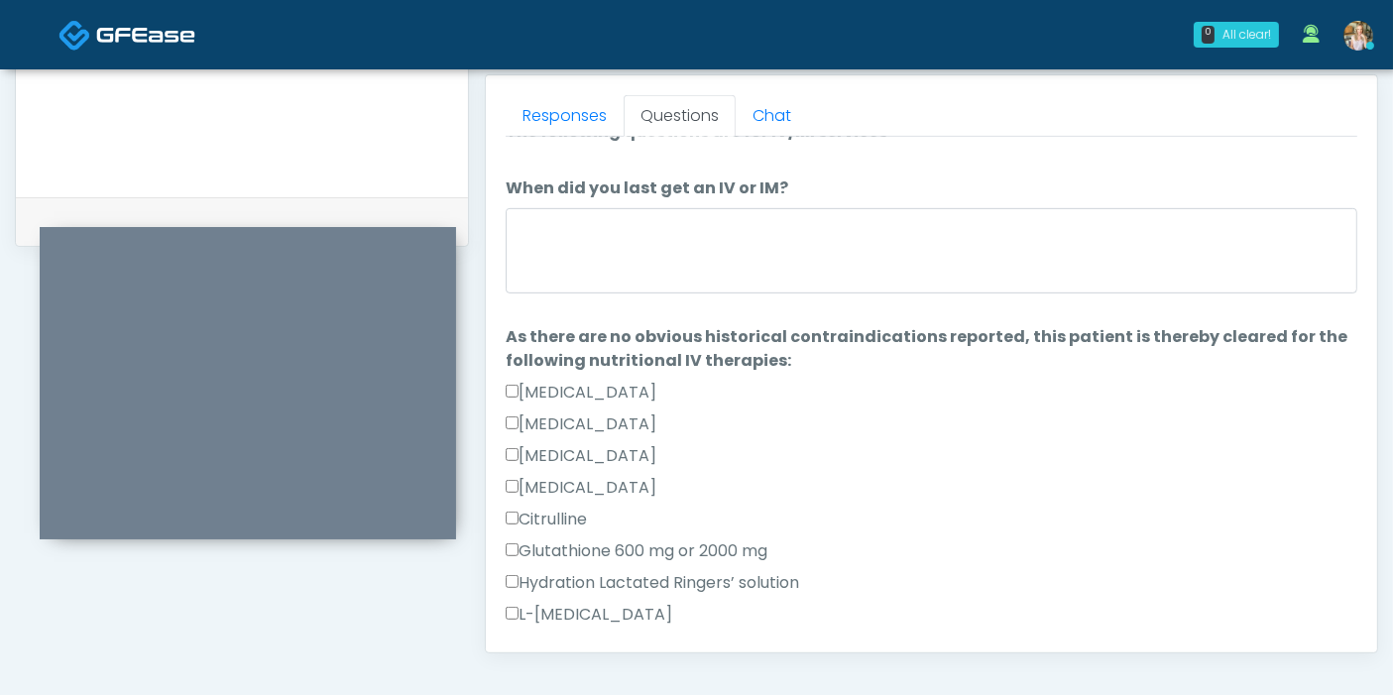
scroll to position [0, 0]
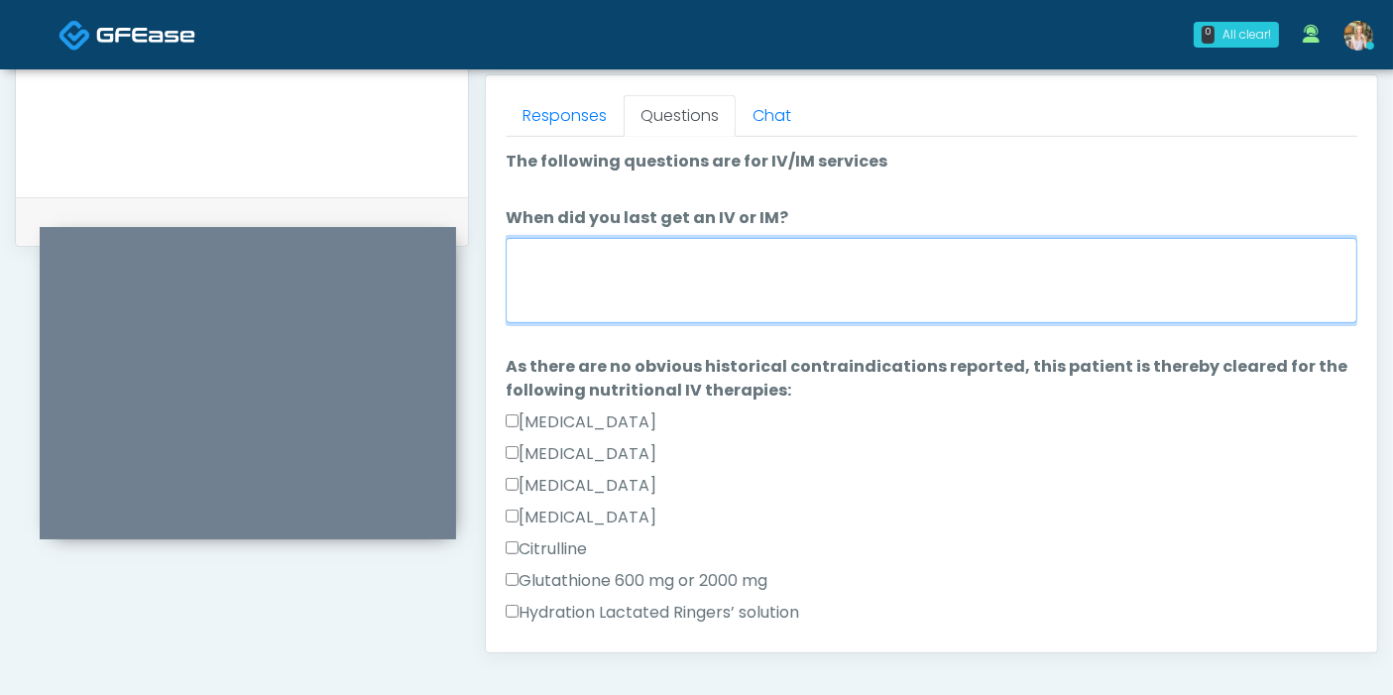
click at [804, 298] on textarea "When did you last get an IV or IM?" at bounding box center [931, 280] width 851 height 85
type textarea "**********"
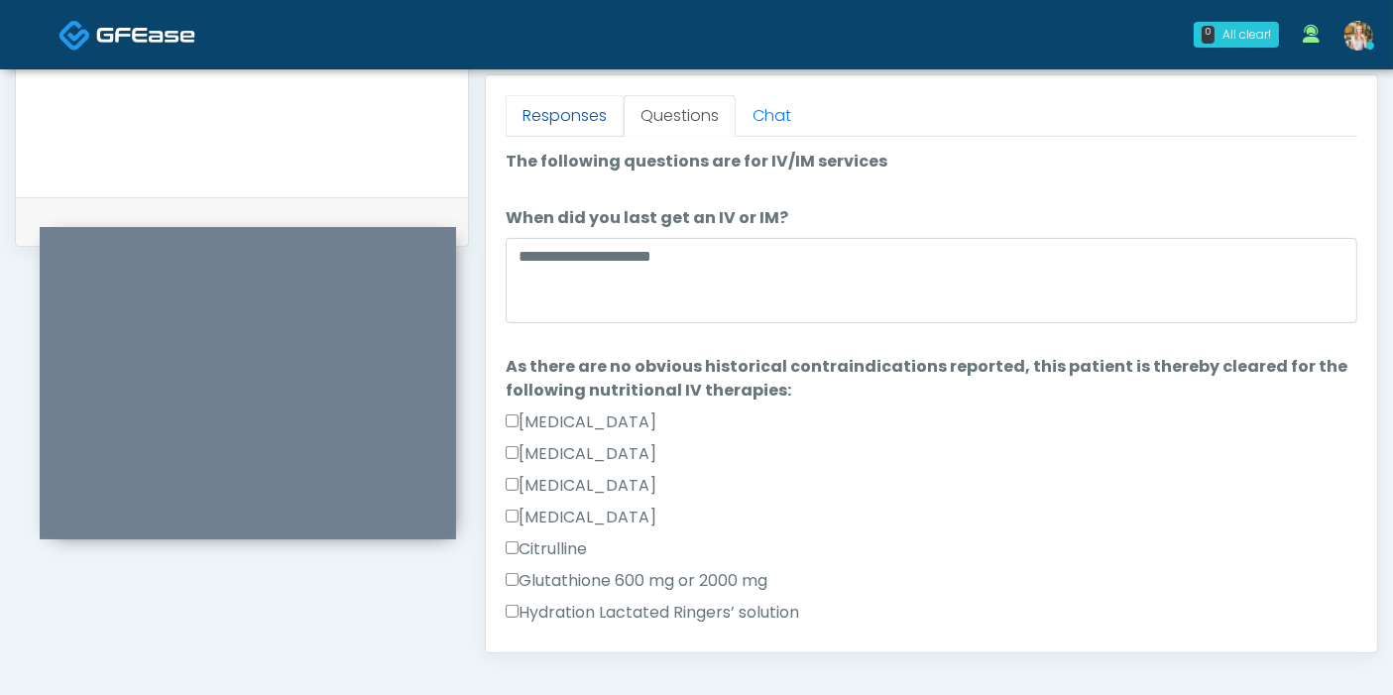
click at [579, 117] on link "Responses" at bounding box center [565, 116] width 118 height 42
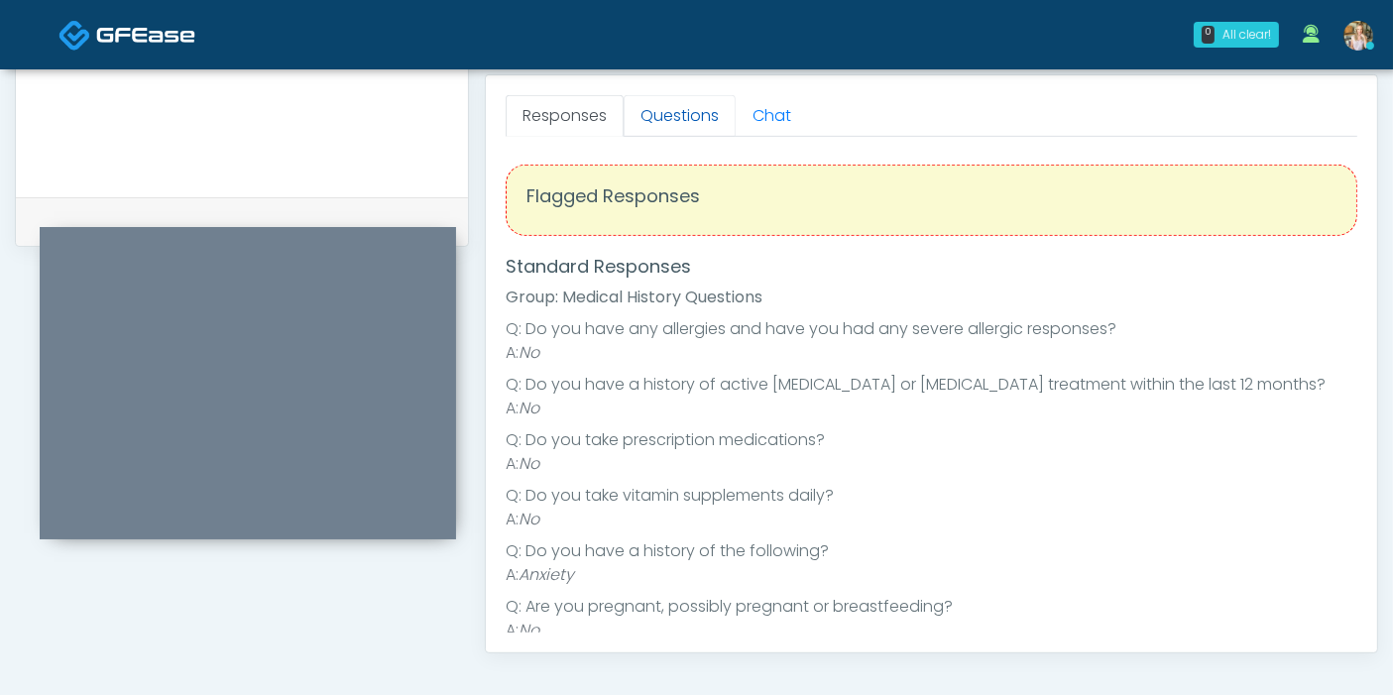
click at [675, 116] on link "Questions" at bounding box center [679, 116] width 112 height 42
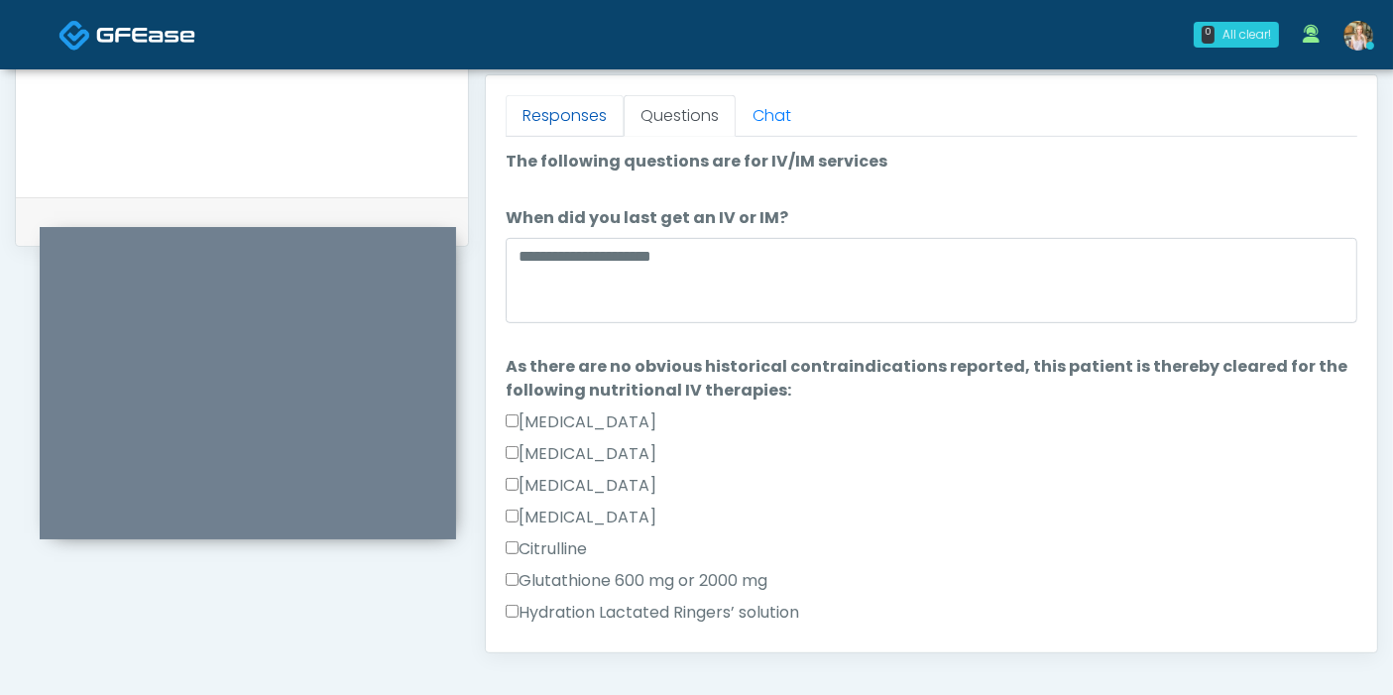
click at [566, 111] on link "Responses" at bounding box center [565, 116] width 118 height 42
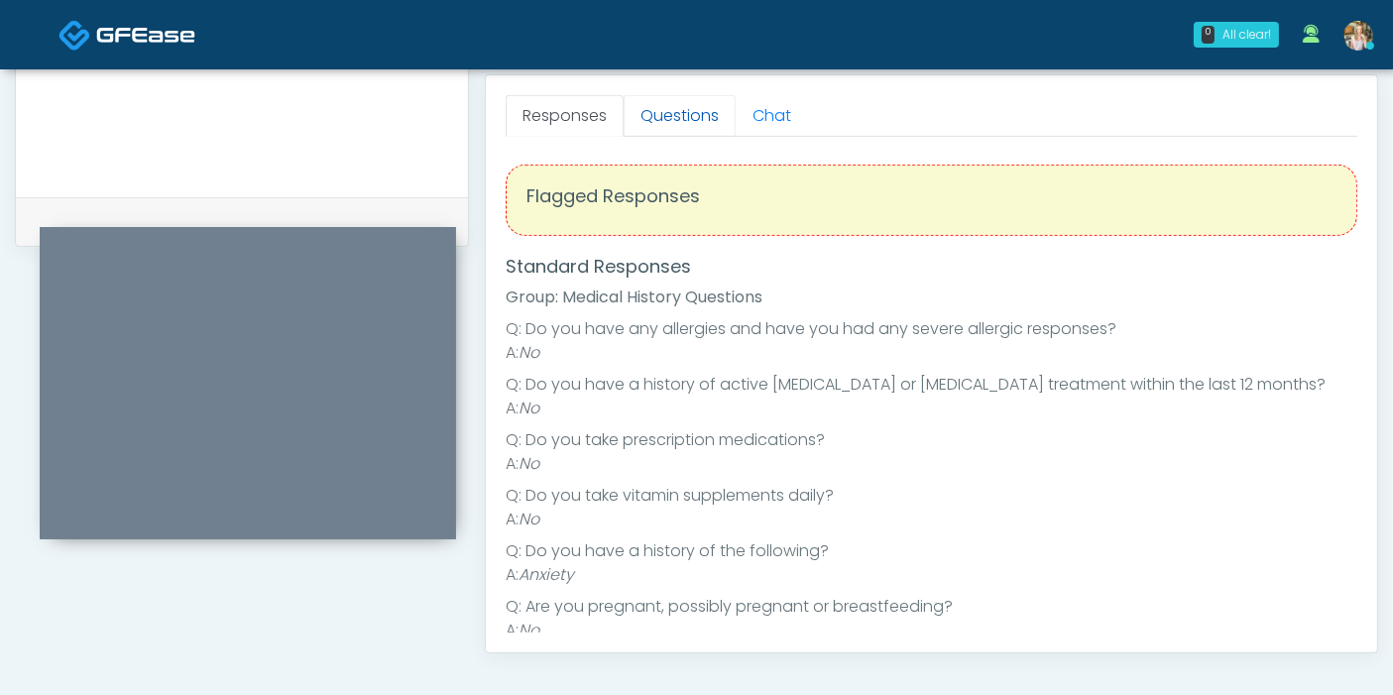
click at [671, 96] on link "Questions" at bounding box center [679, 116] width 112 height 42
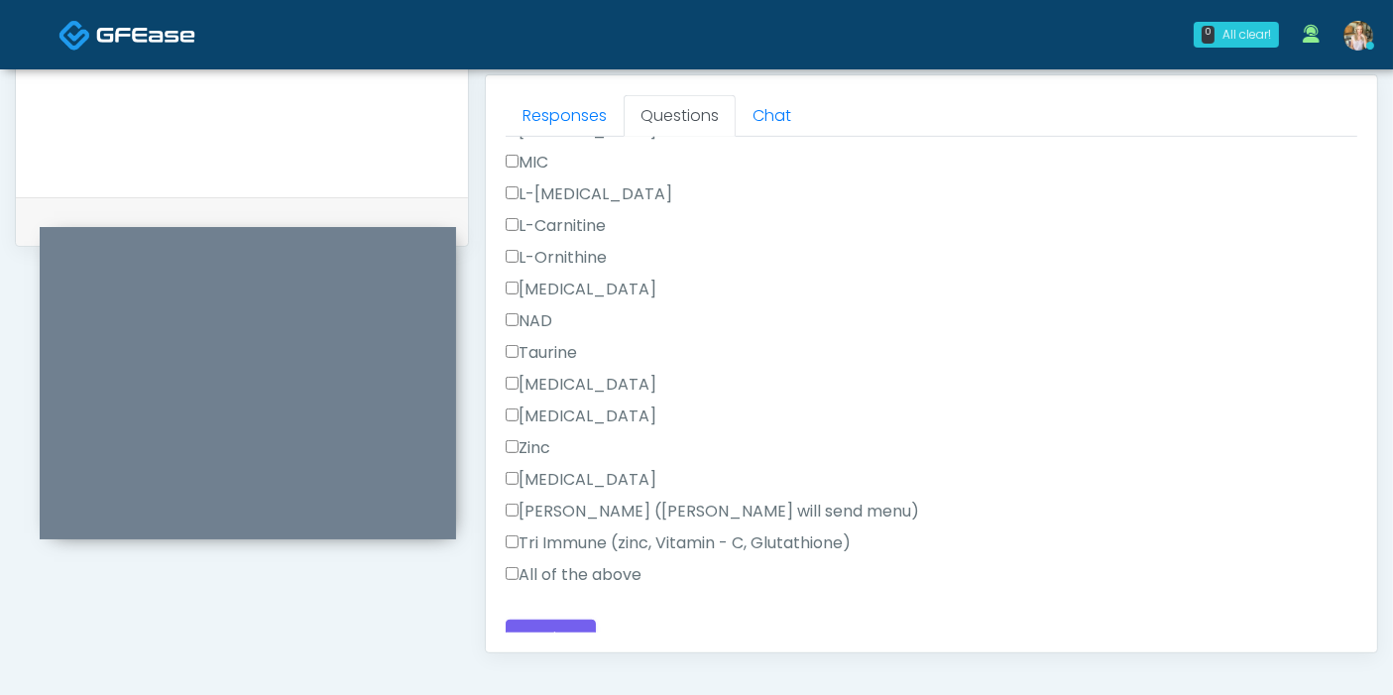
scroll to position [1258, 0]
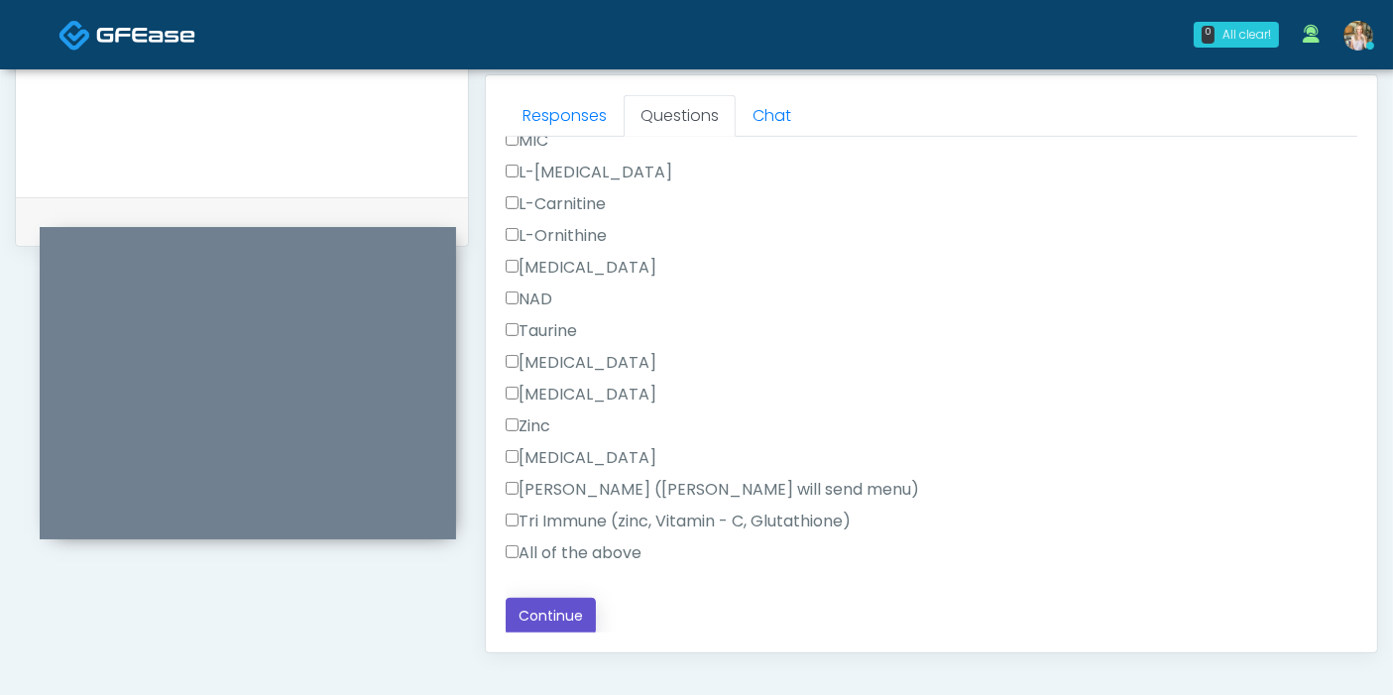
click at [563, 611] on button "Continue" at bounding box center [551, 616] width 90 height 37
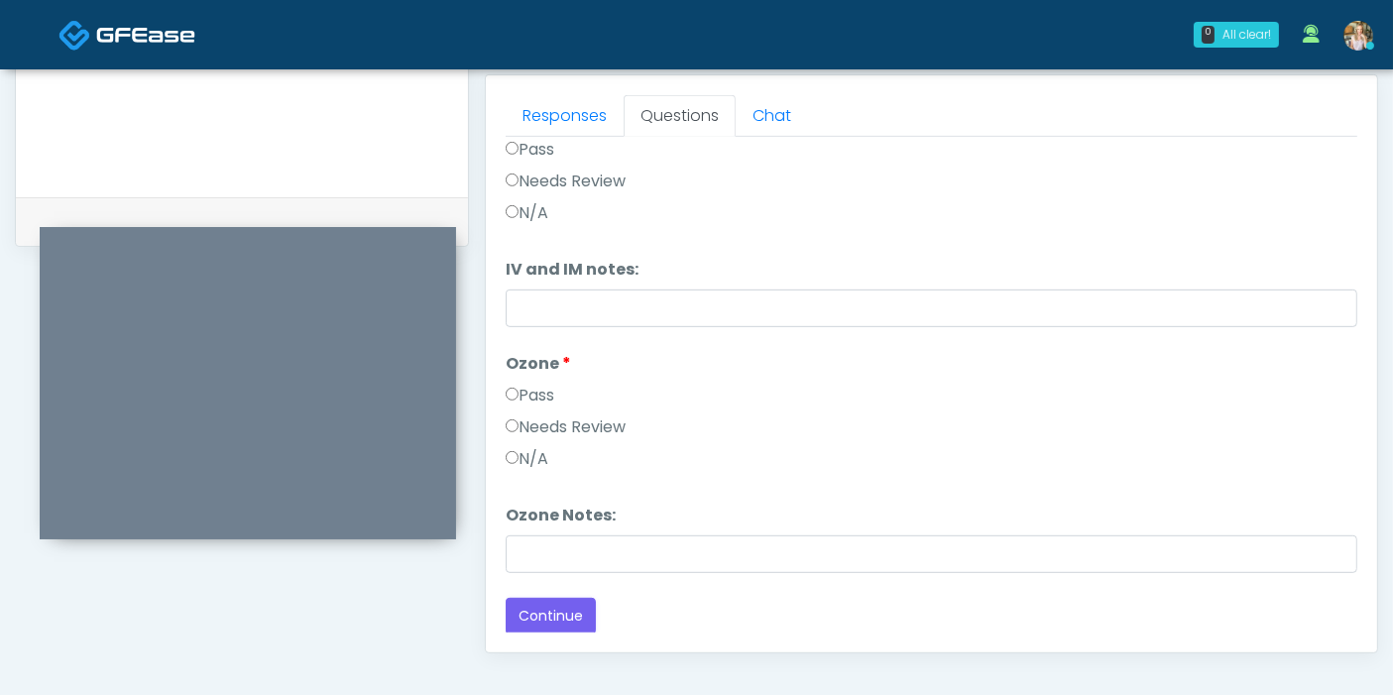
scroll to position [0, 0]
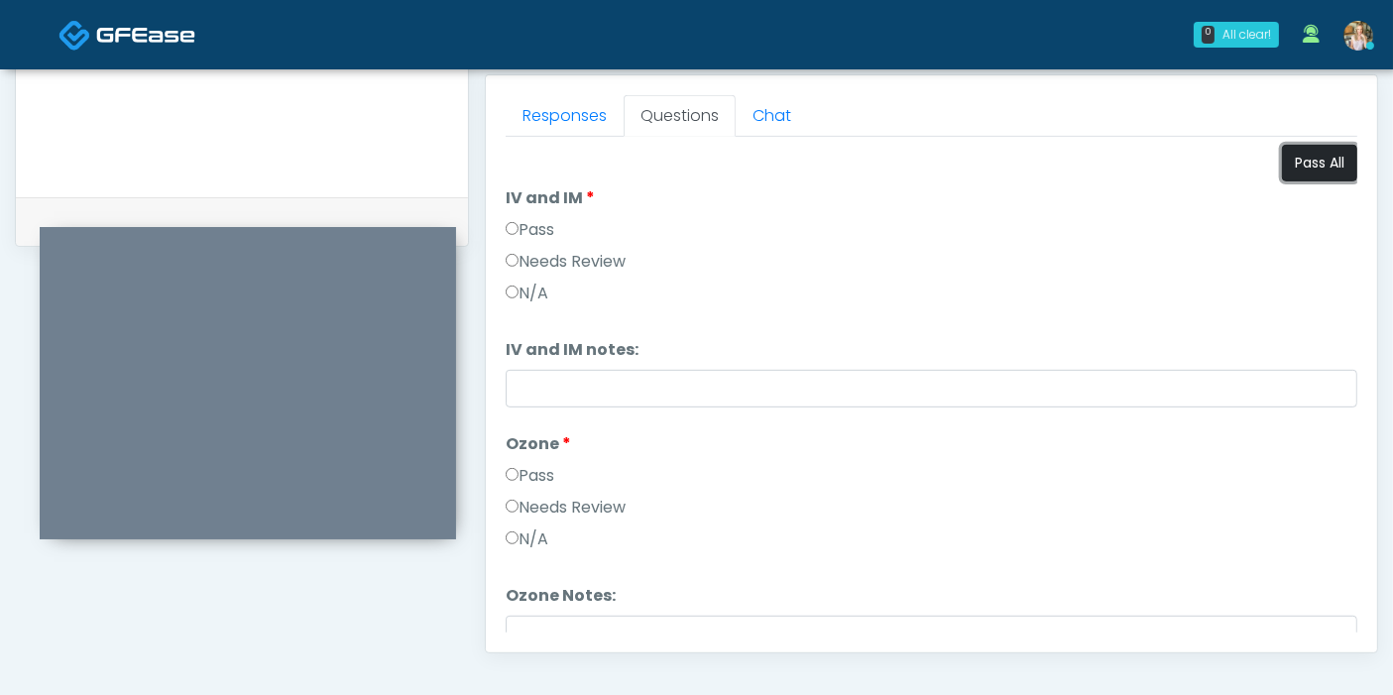
click at [1301, 167] on button "Pass All" at bounding box center [1319, 163] width 75 height 37
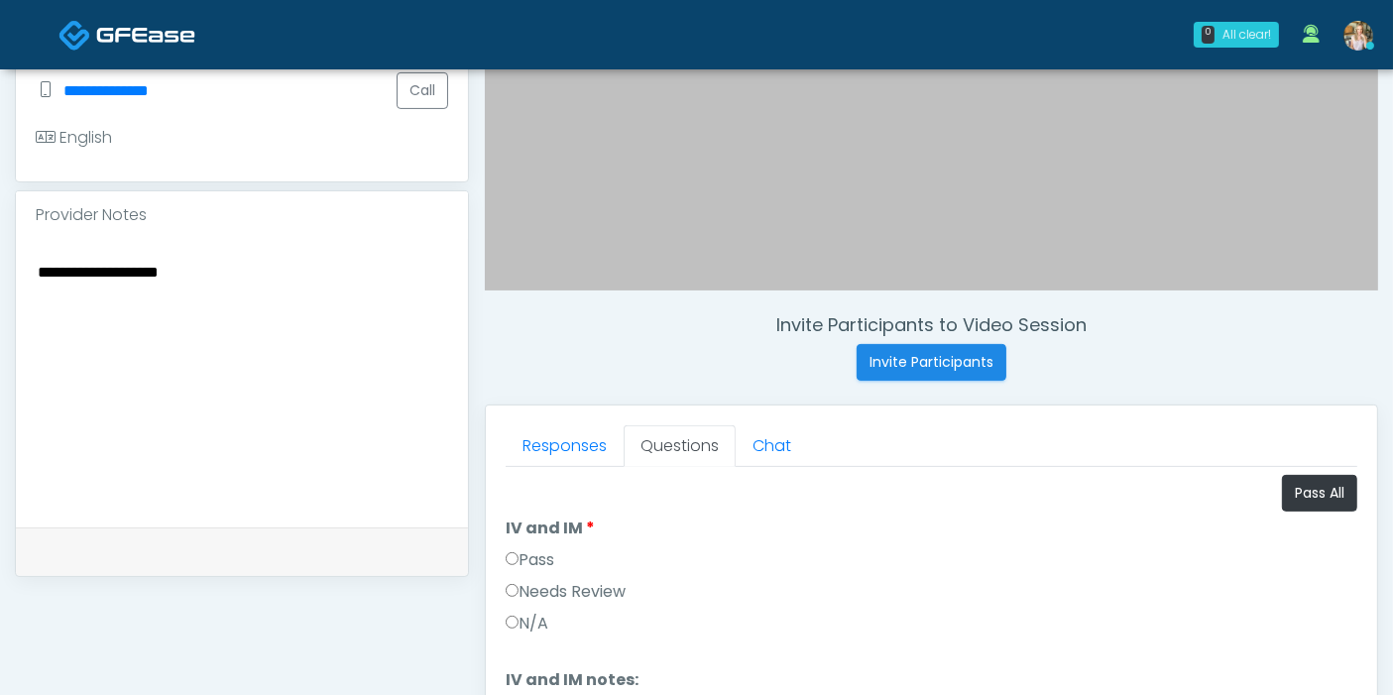
scroll to position [639, 0]
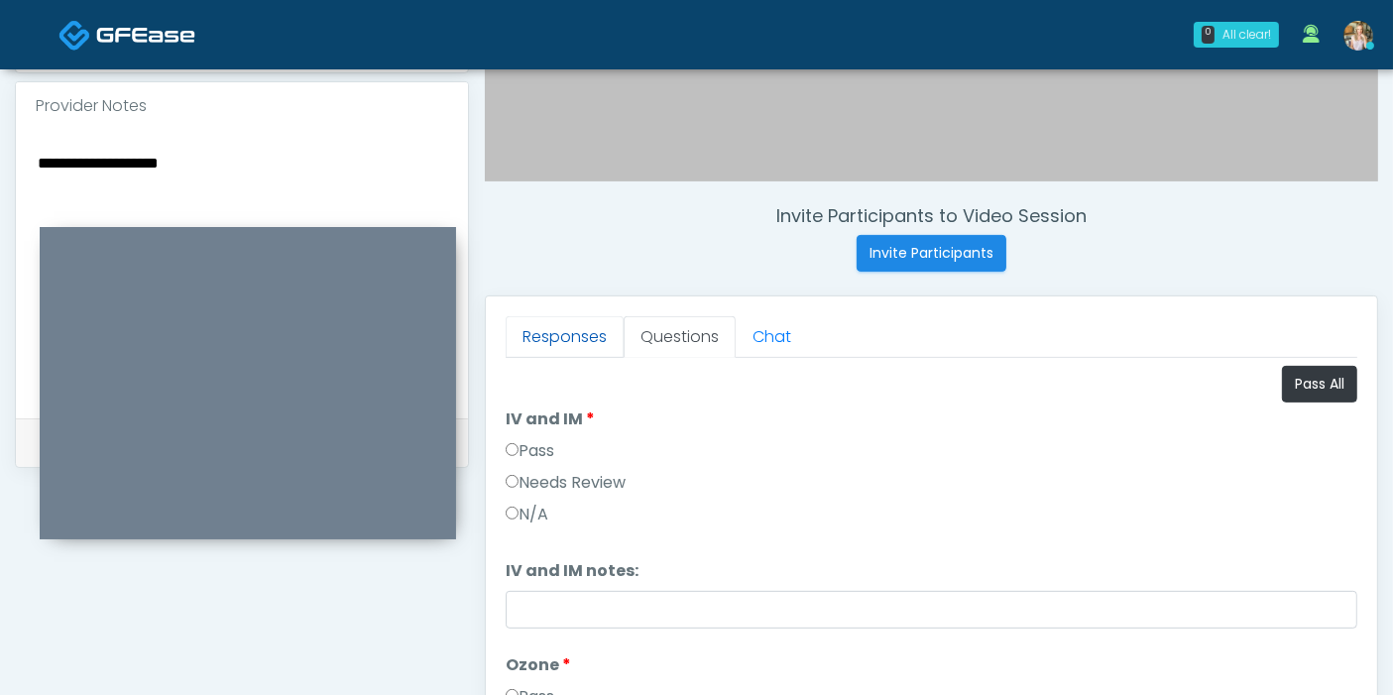
click at [588, 324] on link "Responses" at bounding box center [565, 337] width 118 height 42
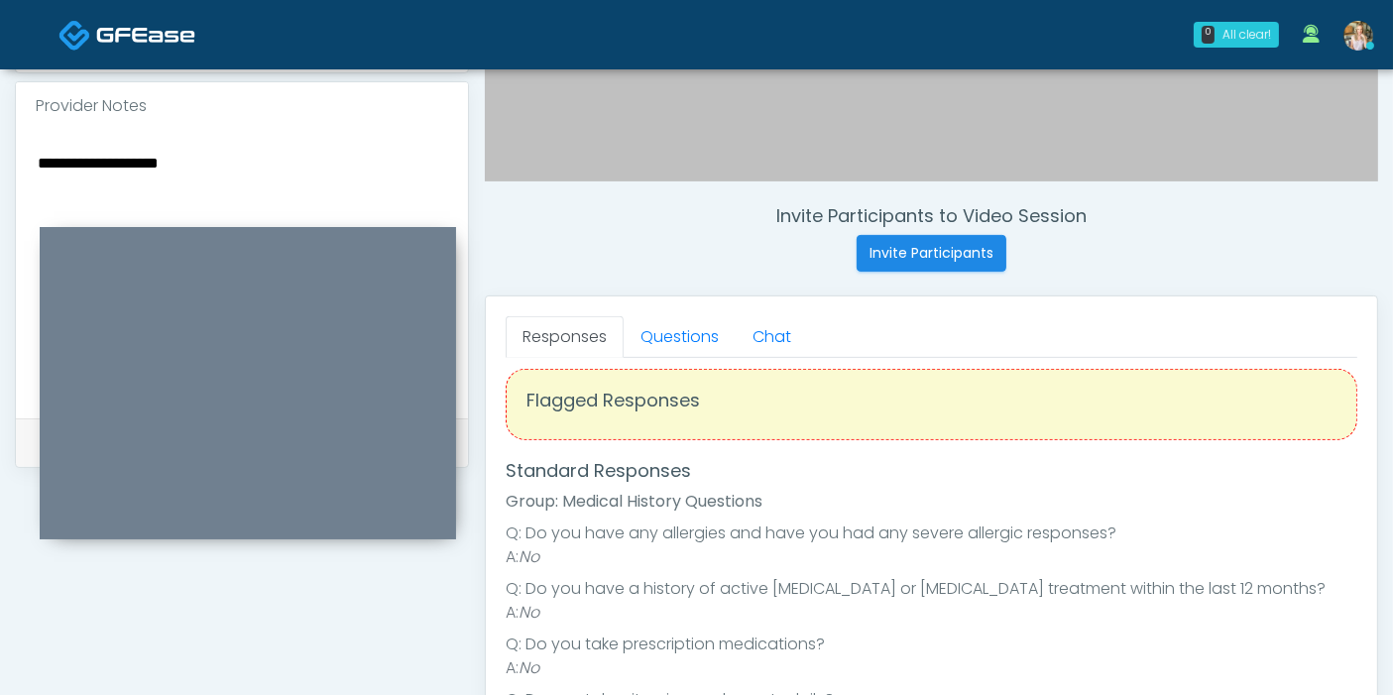
scroll to position [25, 0]
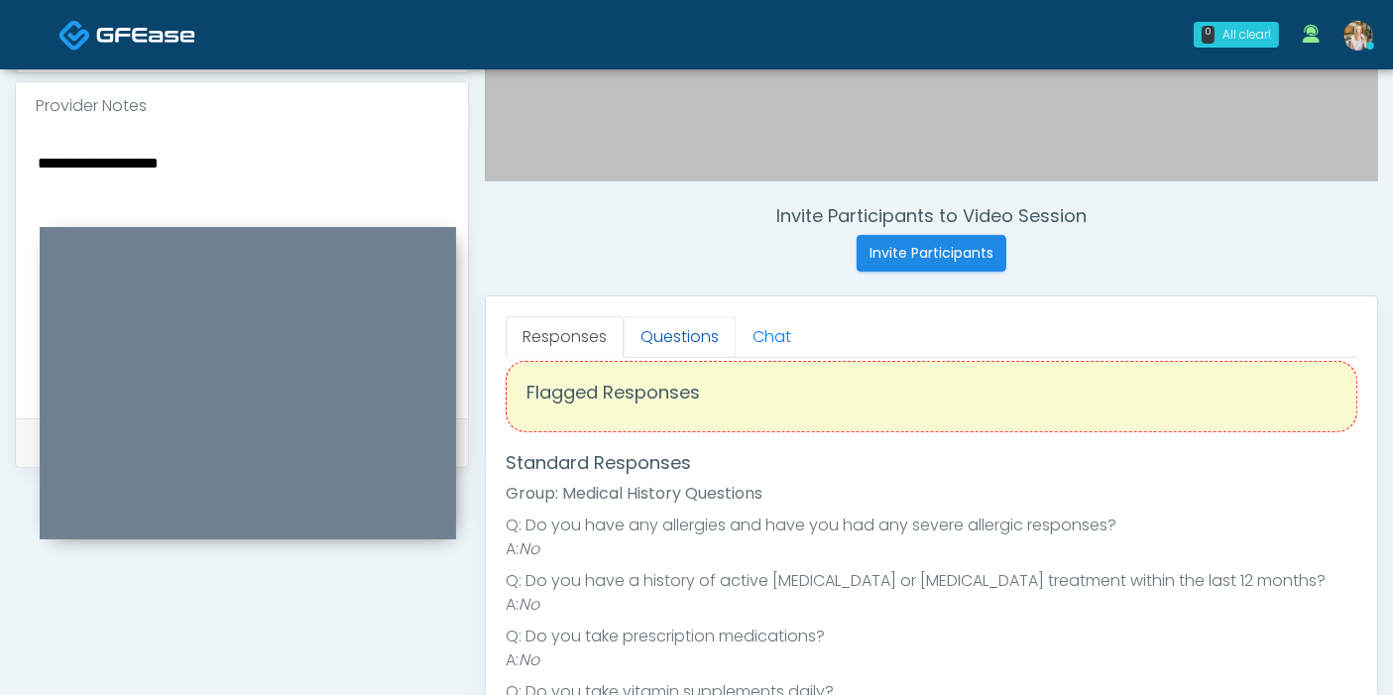
click at [655, 336] on link "Questions" at bounding box center [679, 337] width 112 height 42
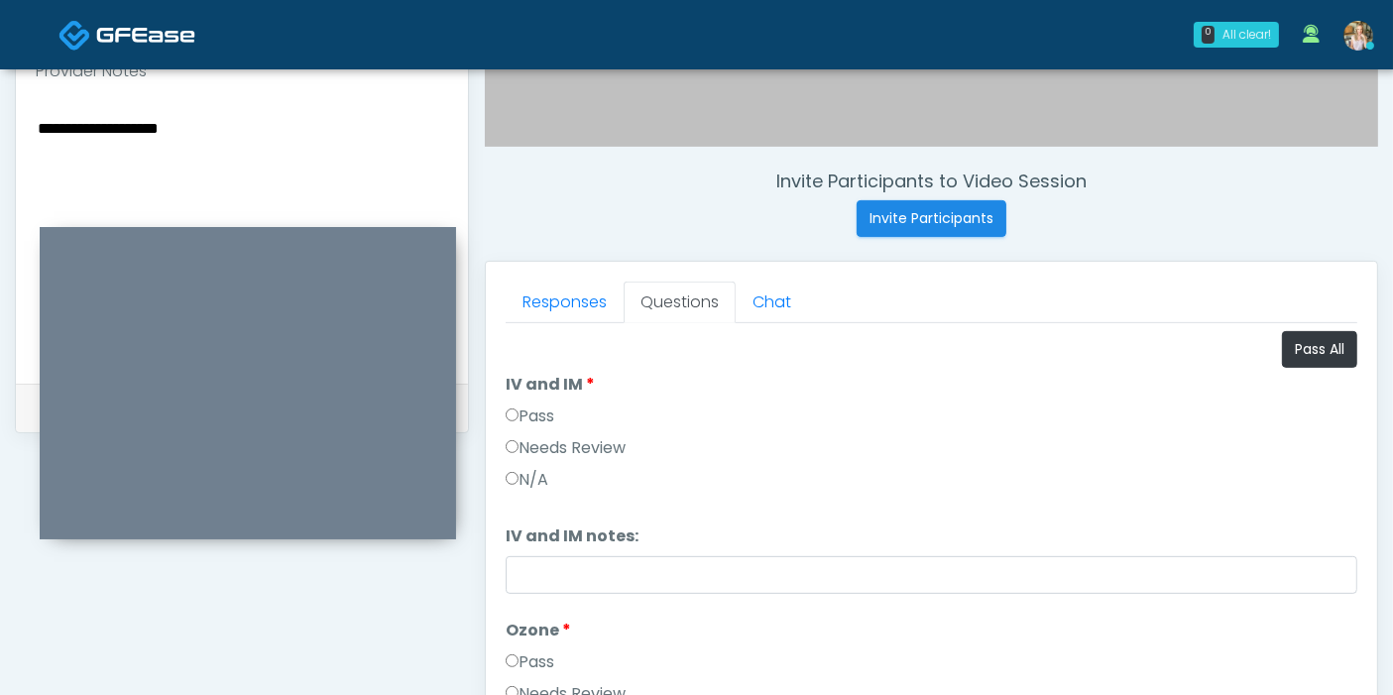
scroll to position [639, 0]
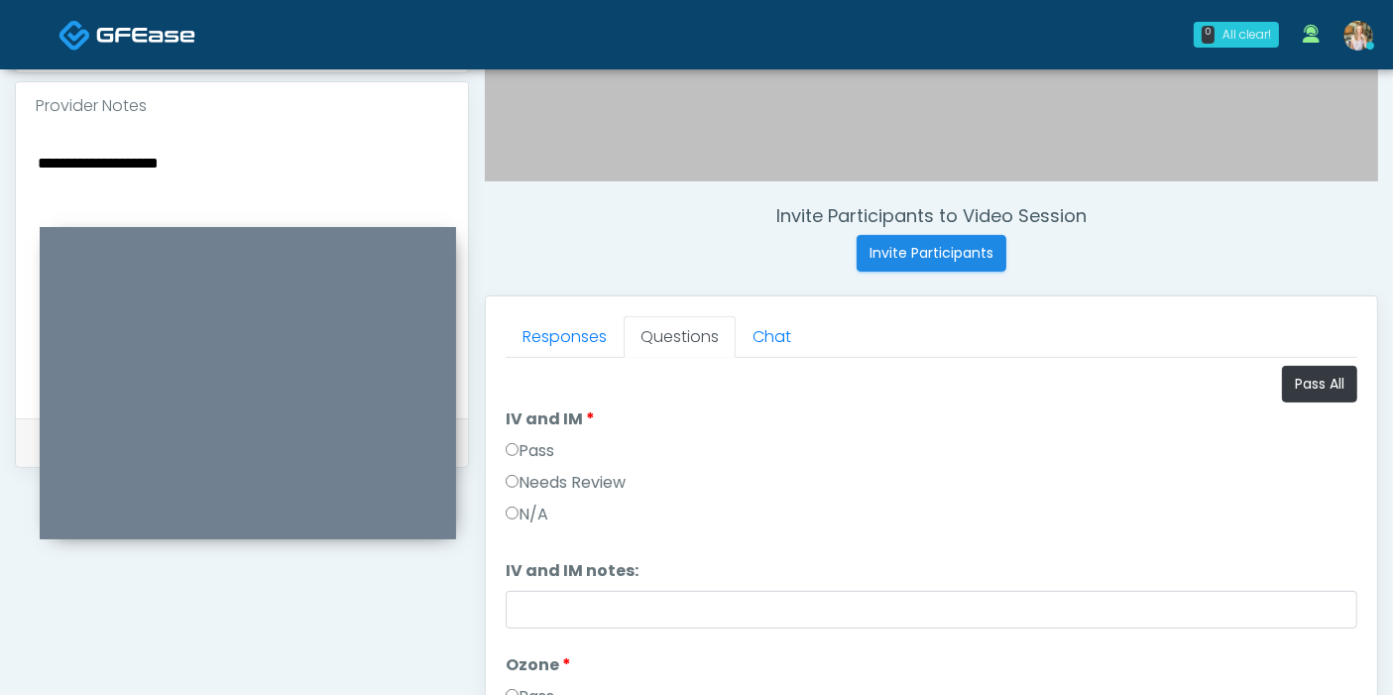
click at [203, 157] on textarea "**********" at bounding box center [242, 271] width 412 height 242
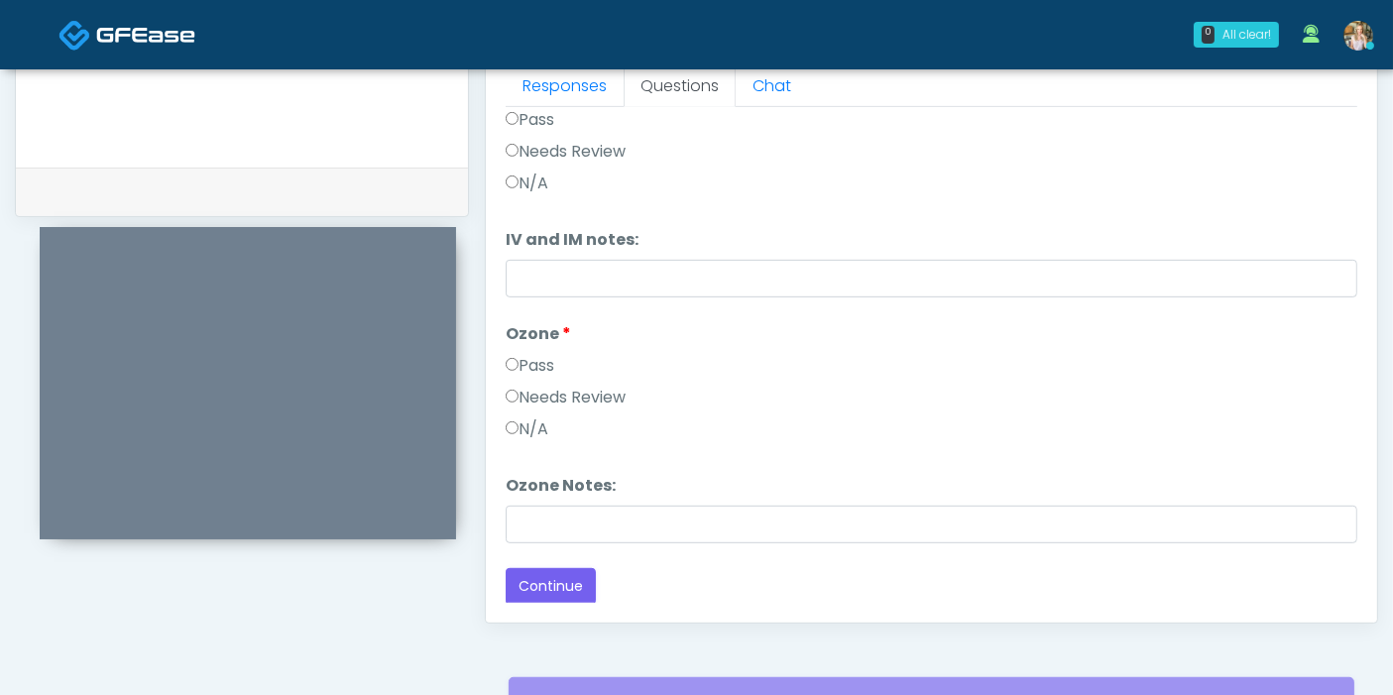
scroll to position [970, 0]
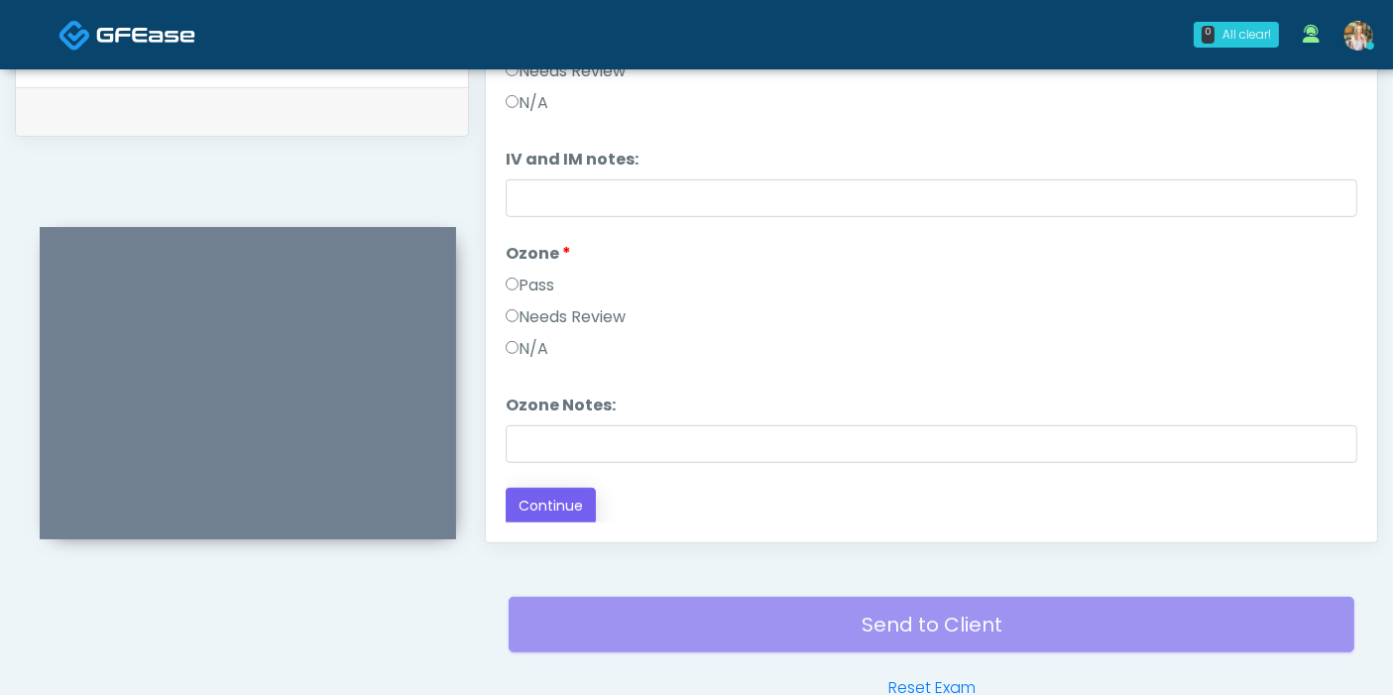
type textarea "**********"
click at [571, 495] on button "Continue" at bounding box center [551, 506] width 90 height 37
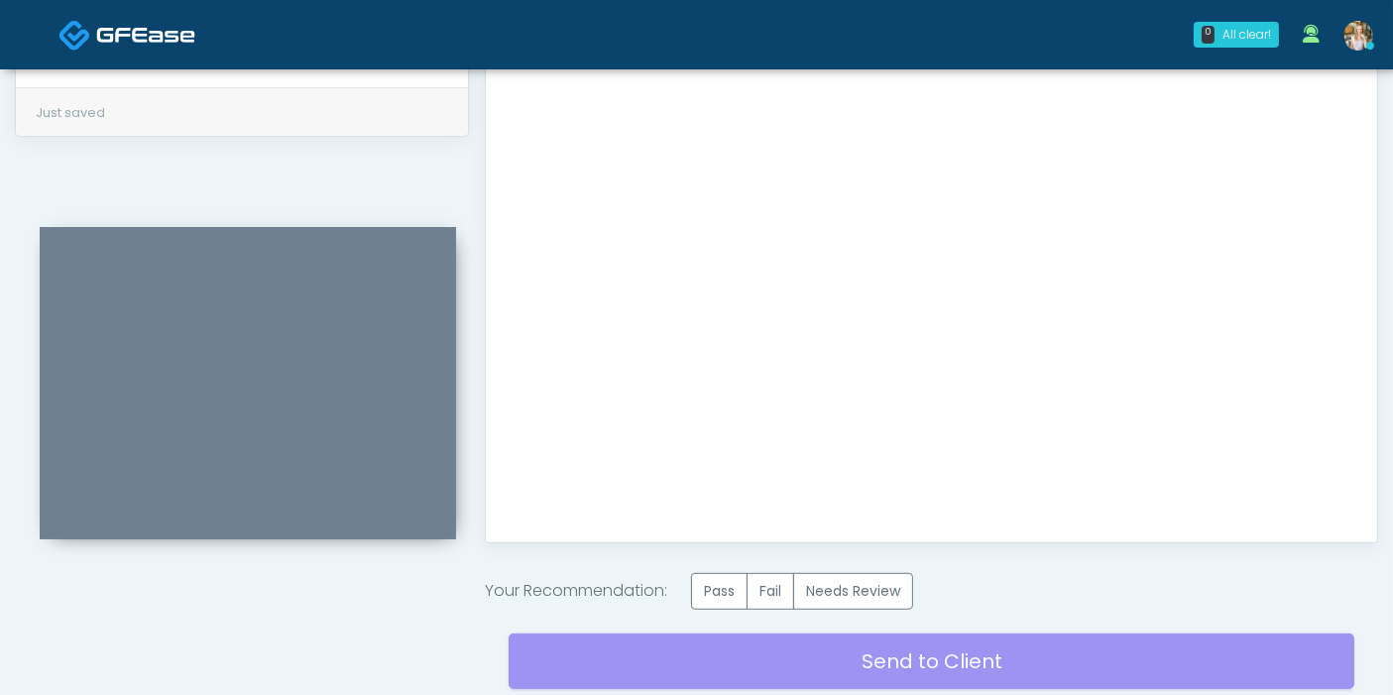
scroll to position [0, 0]
click at [731, 591] on label "Pass" at bounding box center [719, 591] width 56 height 37
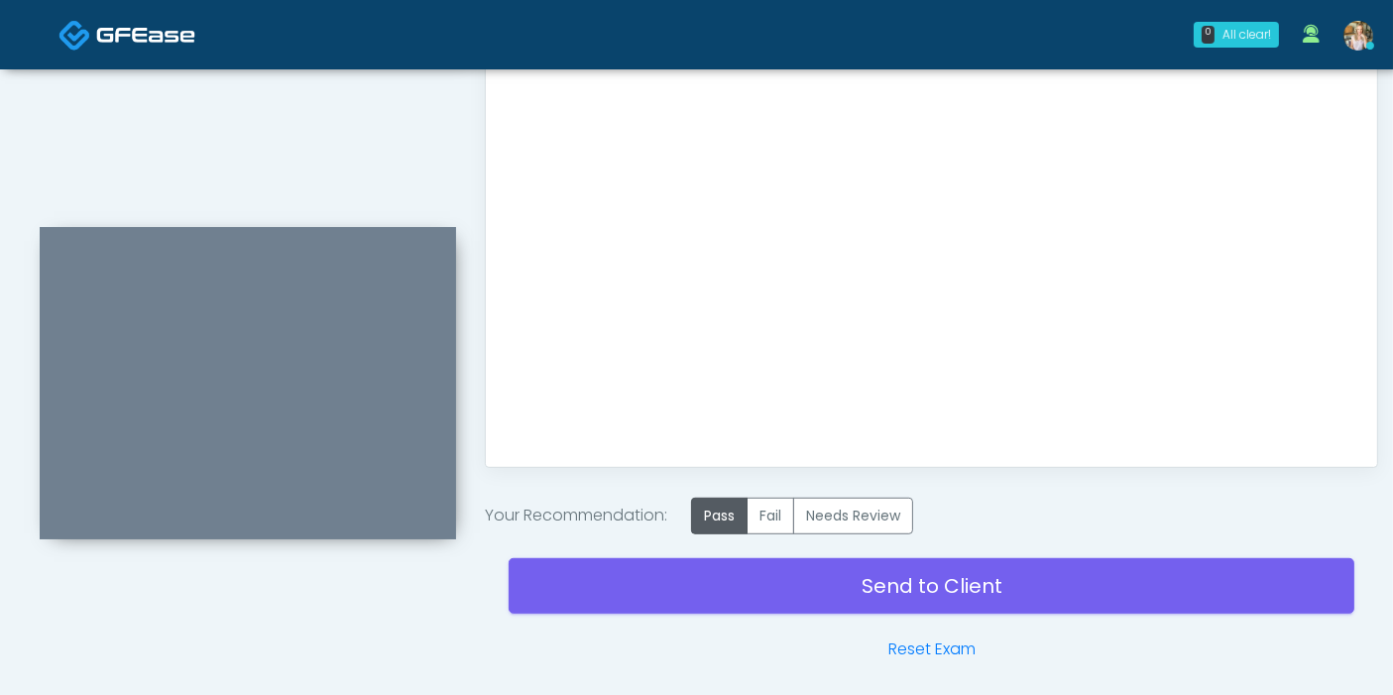
scroll to position [1080, 0]
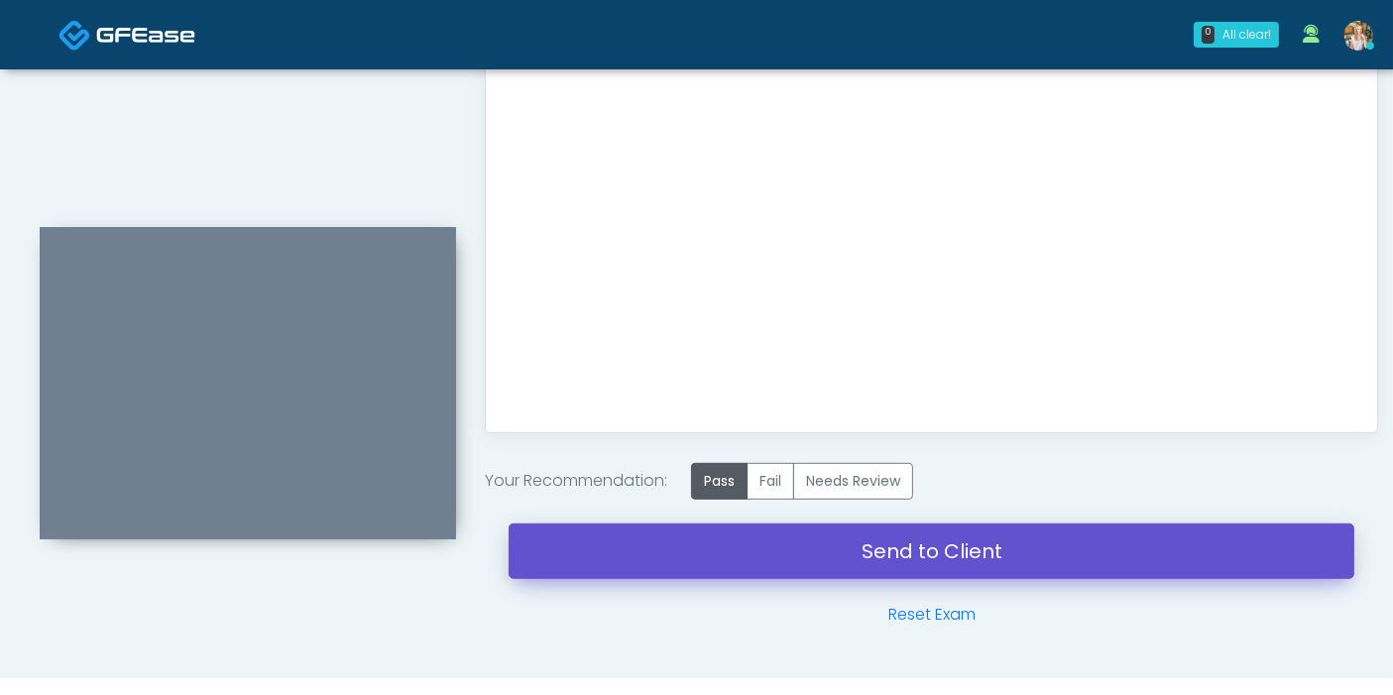
click at [908, 554] on link "Send to Client" at bounding box center [931, 551] width 846 height 56
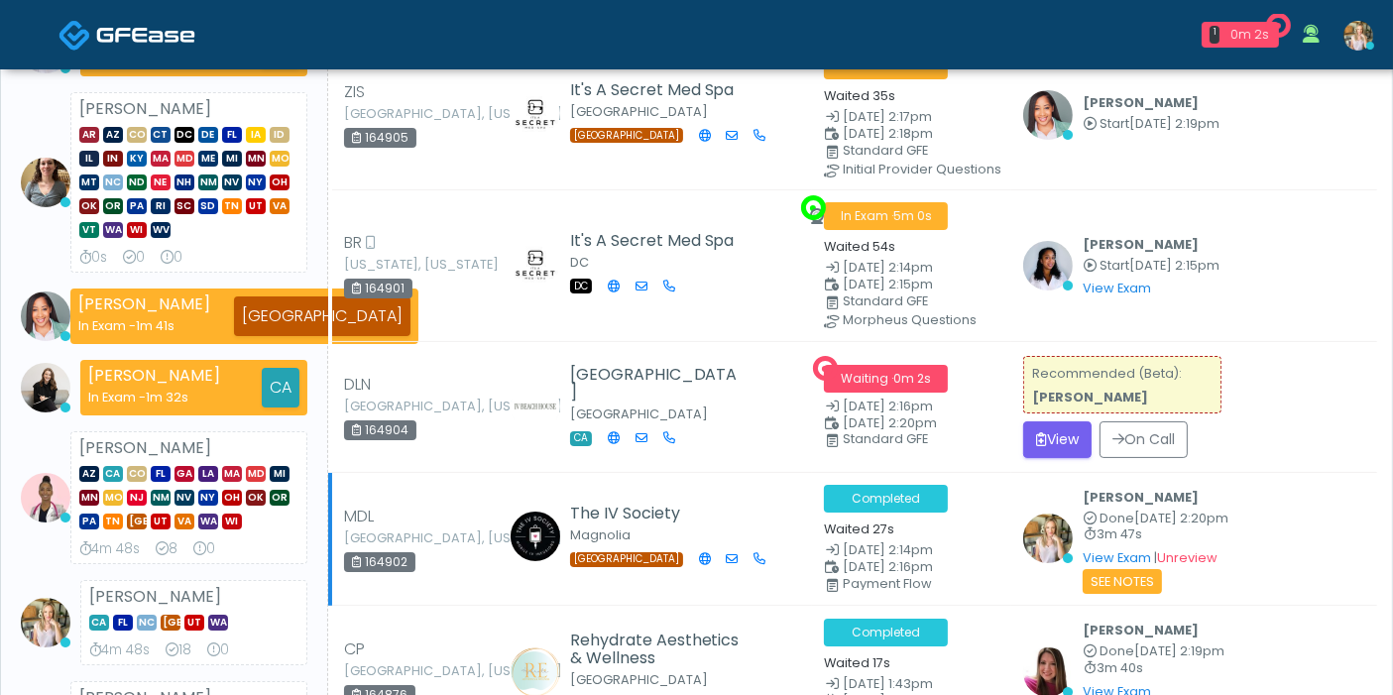
scroll to position [330, 0]
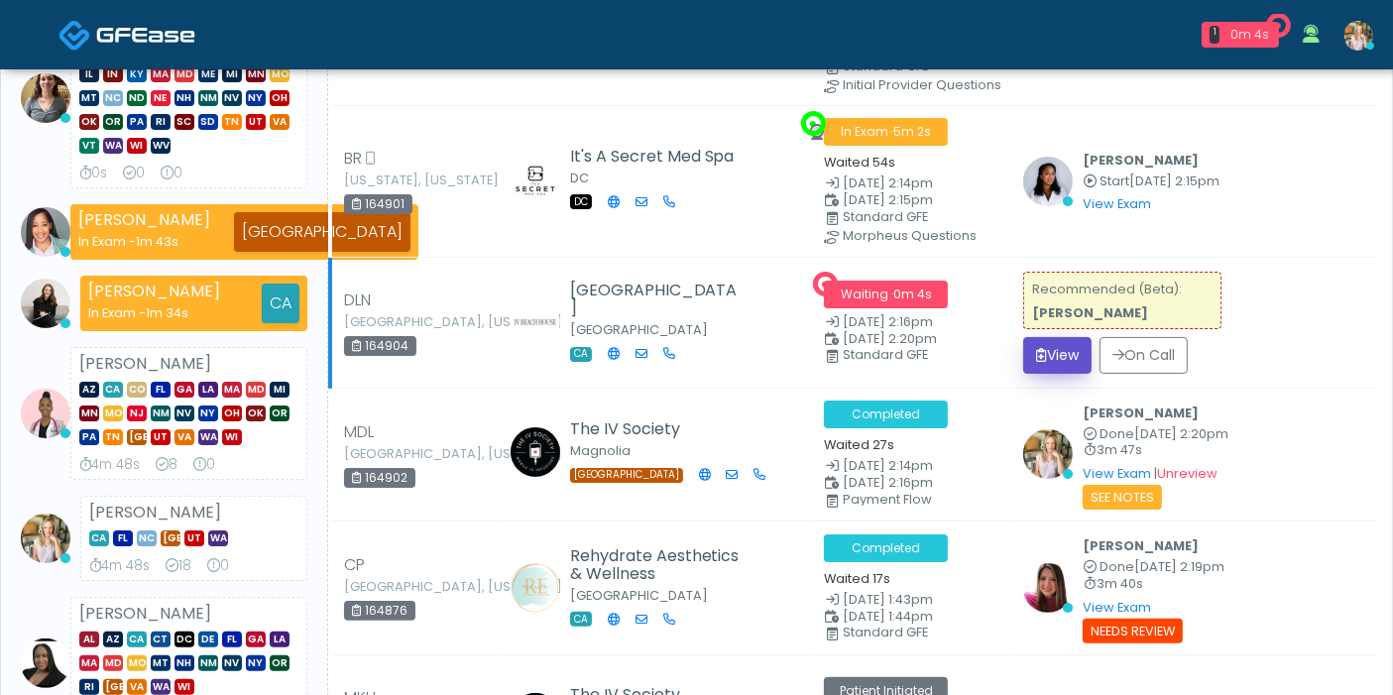
click at [1059, 350] on button "View" at bounding box center [1057, 355] width 68 height 37
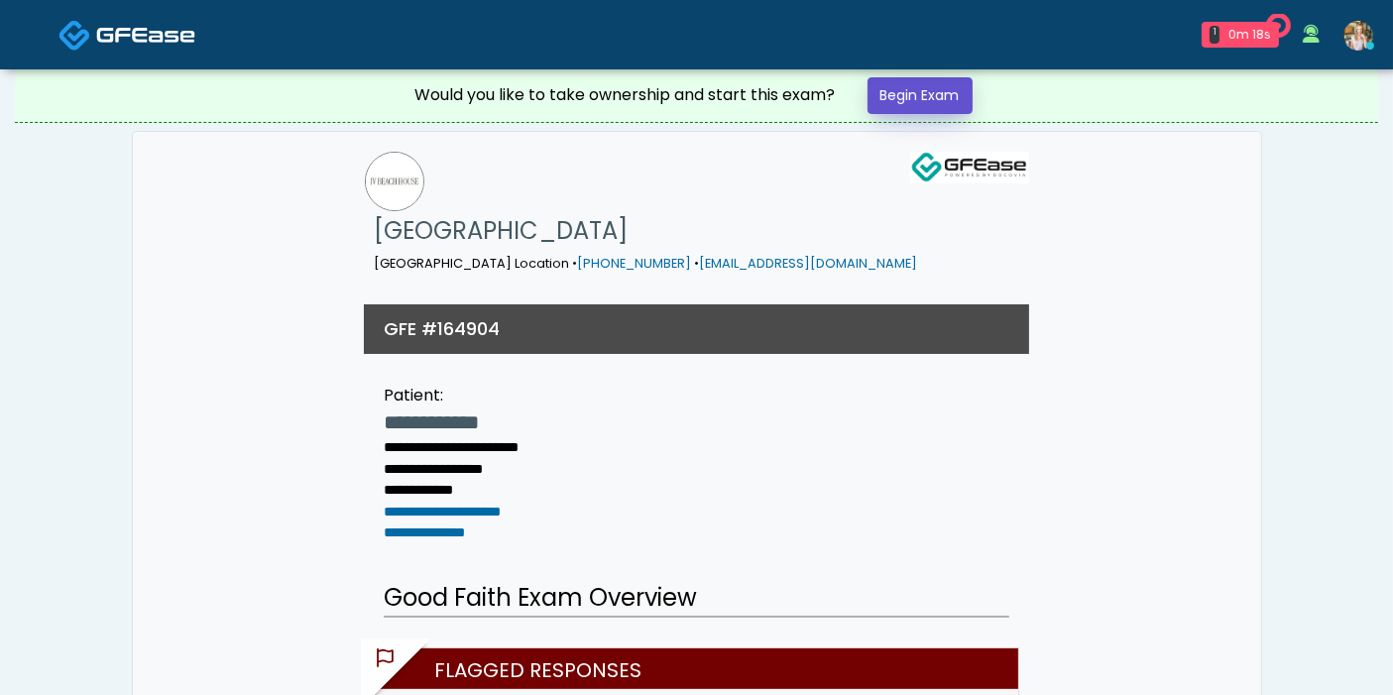
click at [909, 99] on link "Begin Exam" at bounding box center [919, 95] width 105 height 37
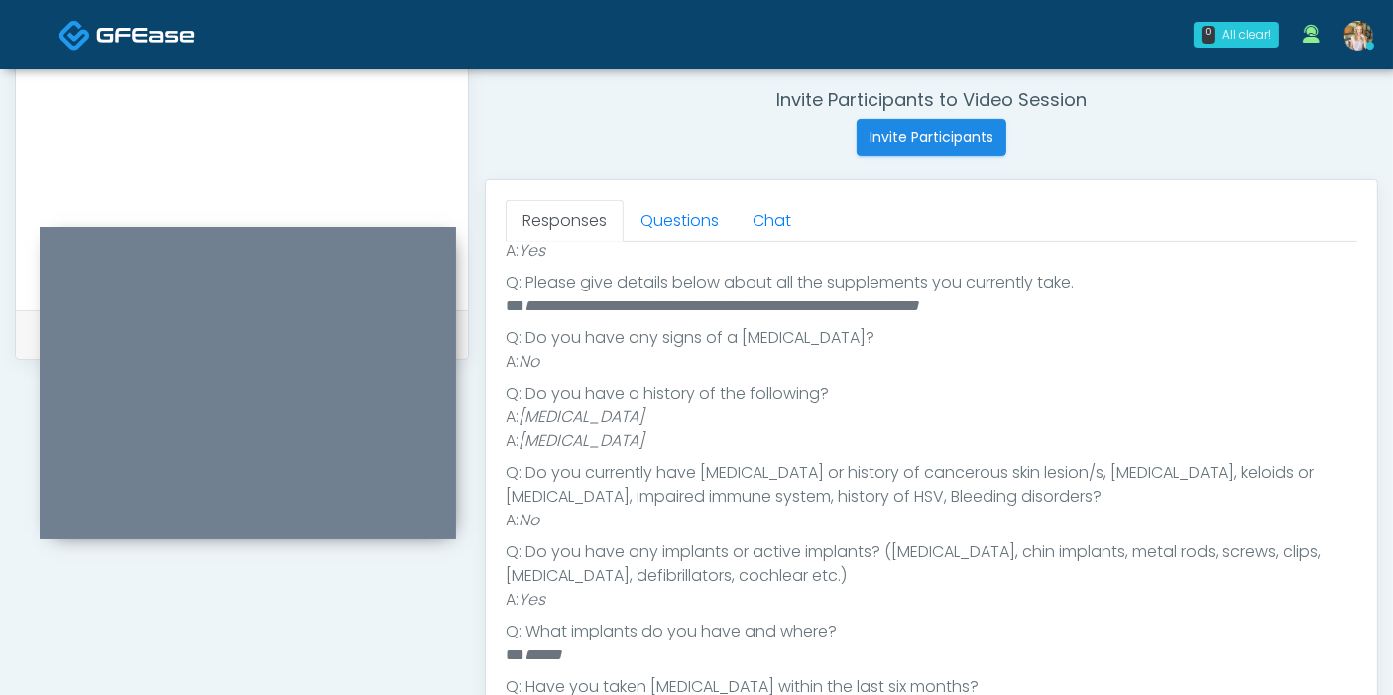
scroll to position [660, 0]
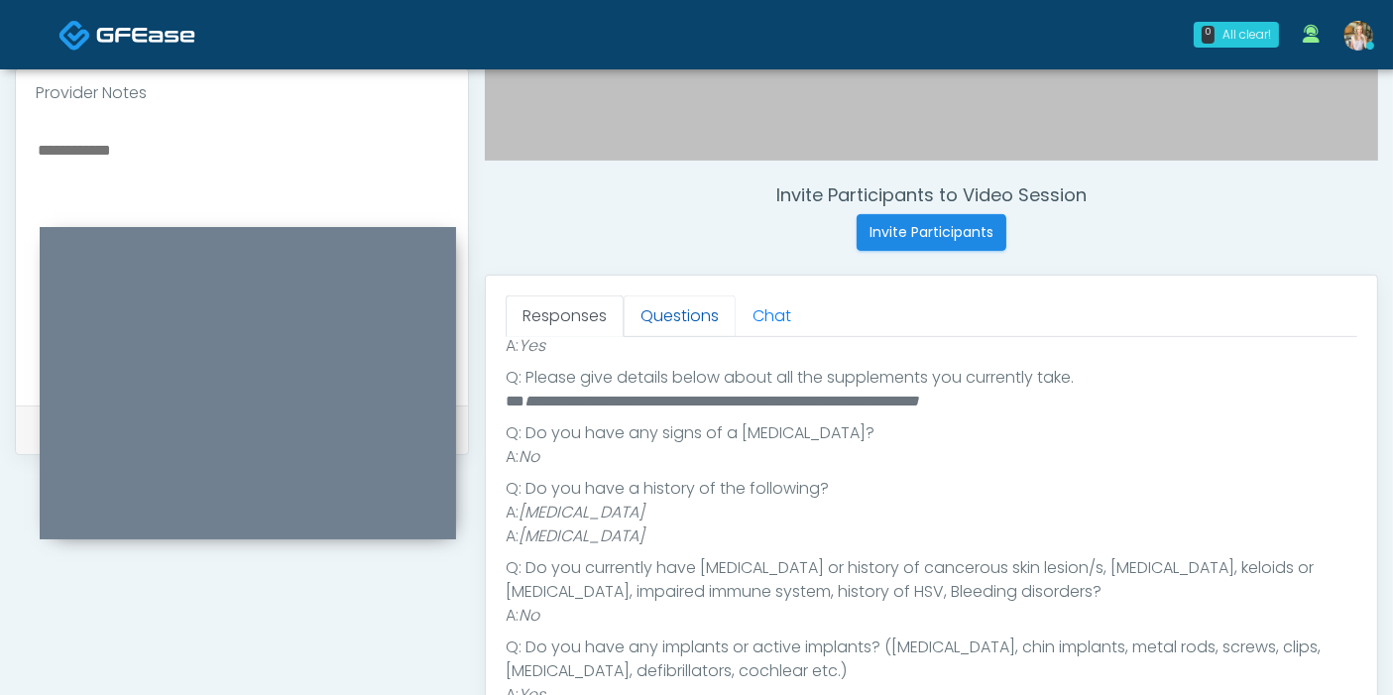
click at [672, 314] on link "Questions" at bounding box center [679, 316] width 112 height 42
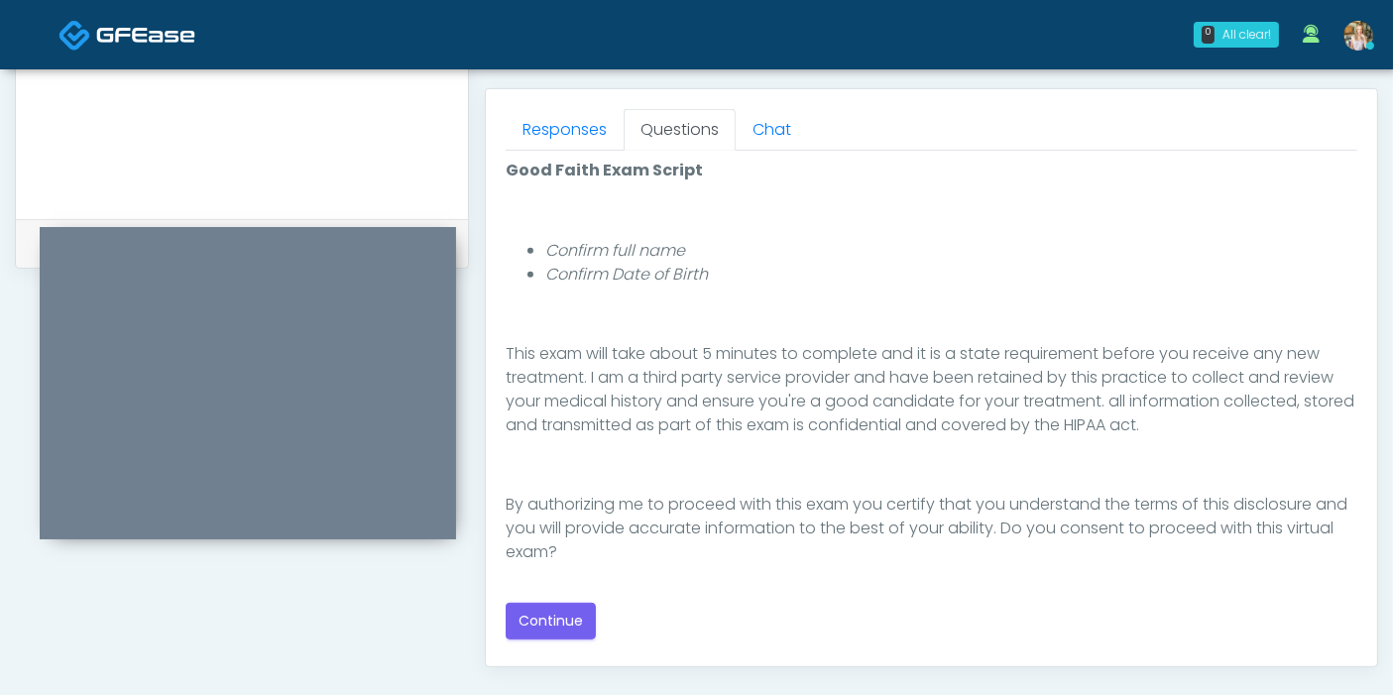
scroll to position [880, 0]
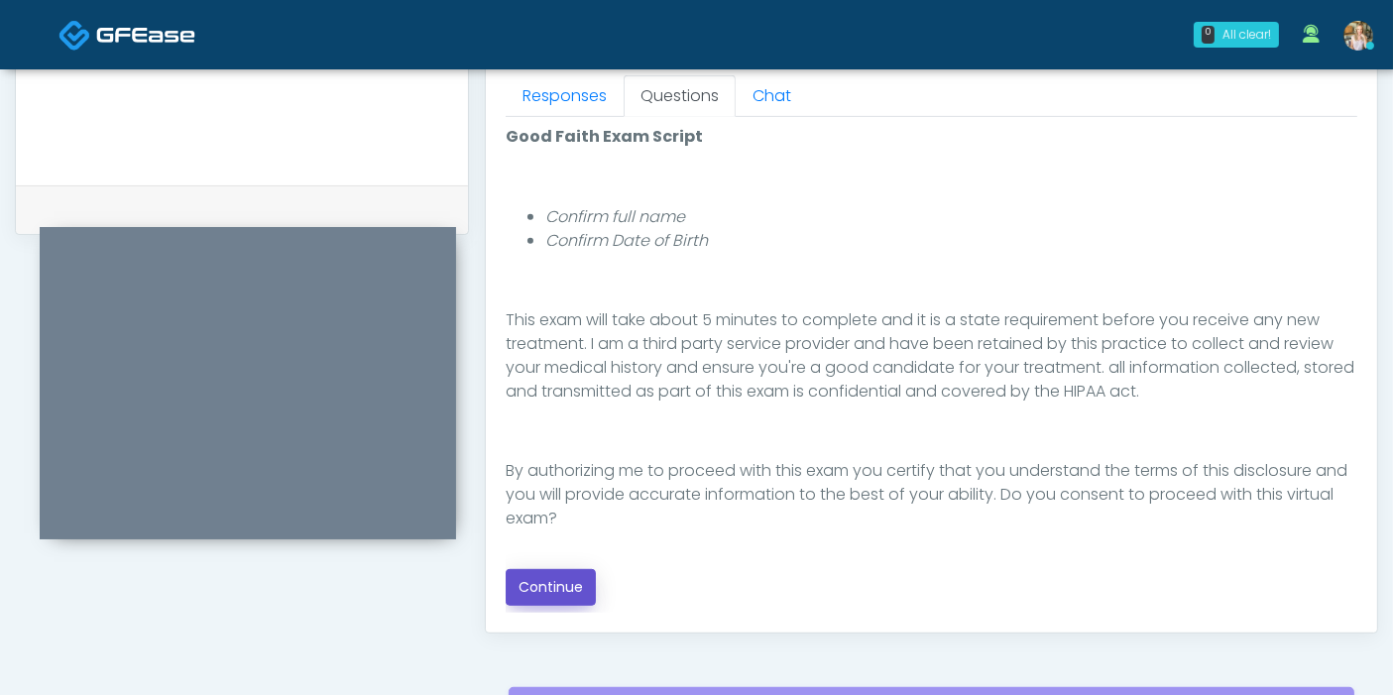
click at [569, 582] on button "Continue" at bounding box center [551, 587] width 90 height 37
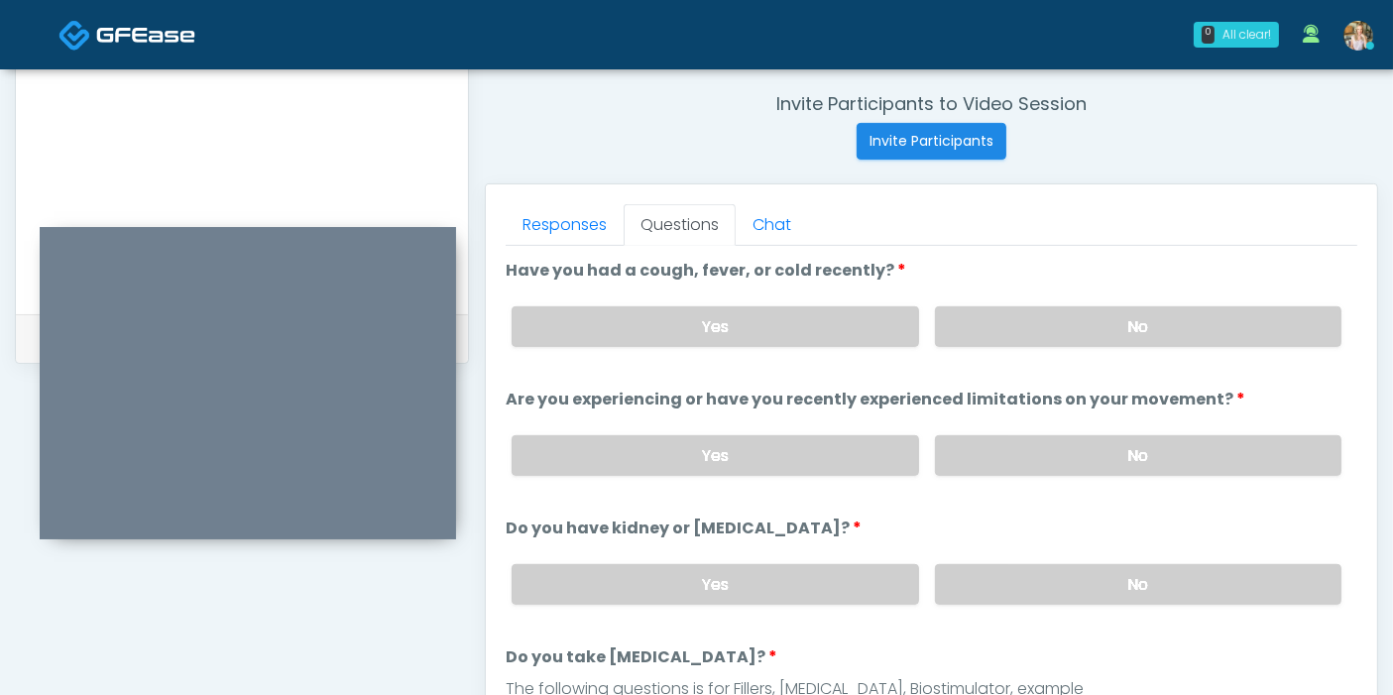
scroll to position [750, 0]
click at [1056, 330] on label "No" at bounding box center [1138, 327] width 406 height 41
click at [1036, 450] on label "No" at bounding box center [1138, 456] width 406 height 41
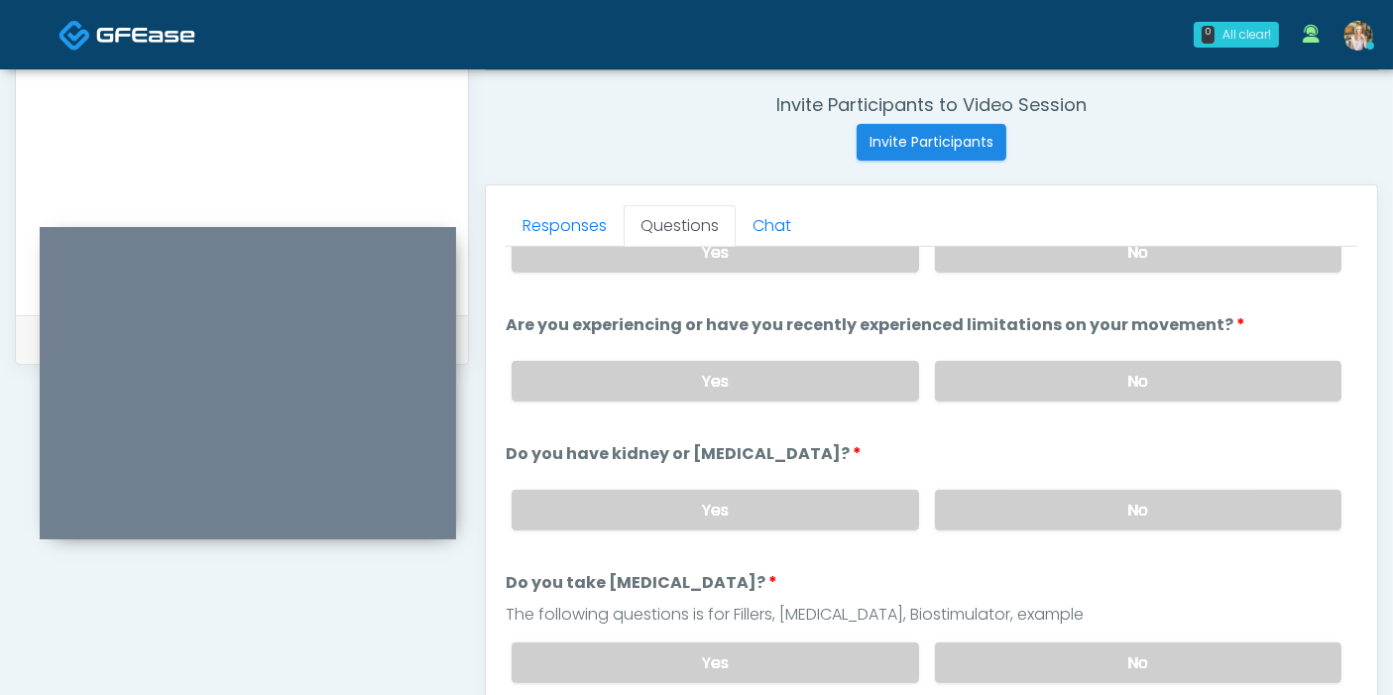
scroll to position [110, 0]
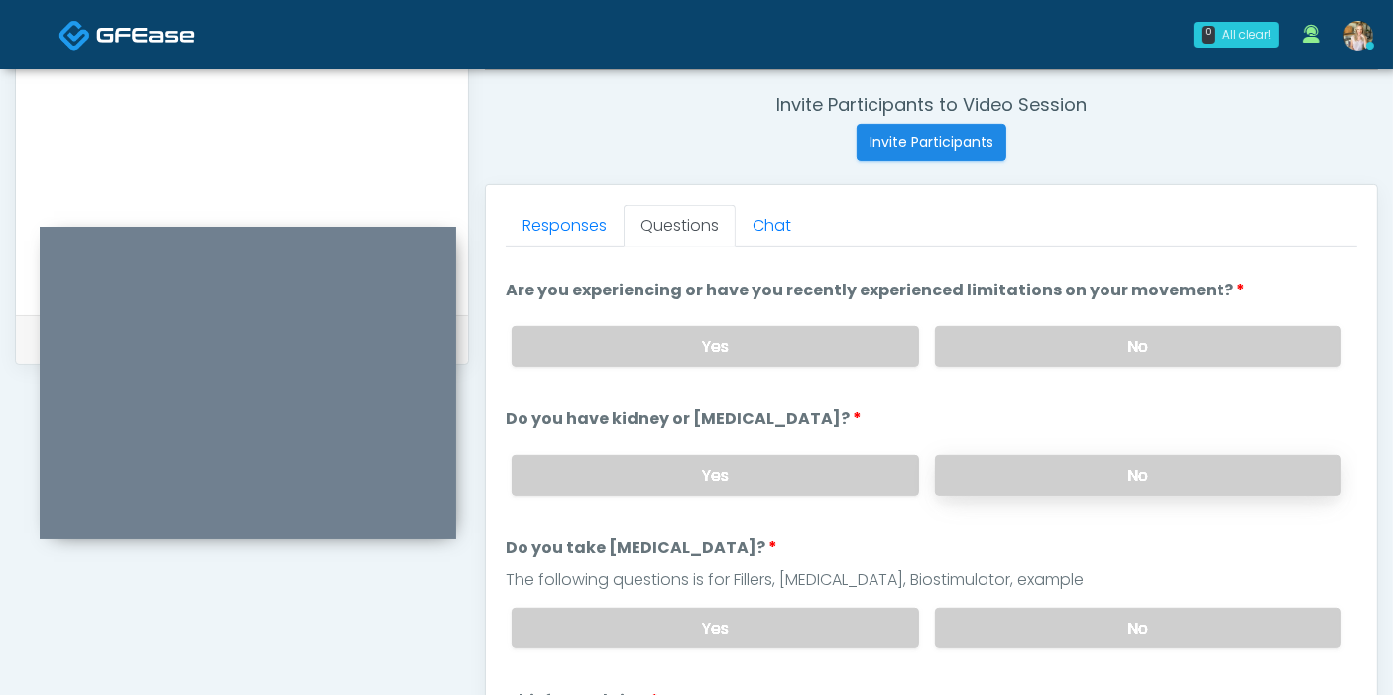
click at [1028, 477] on label "No" at bounding box center [1138, 475] width 406 height 41
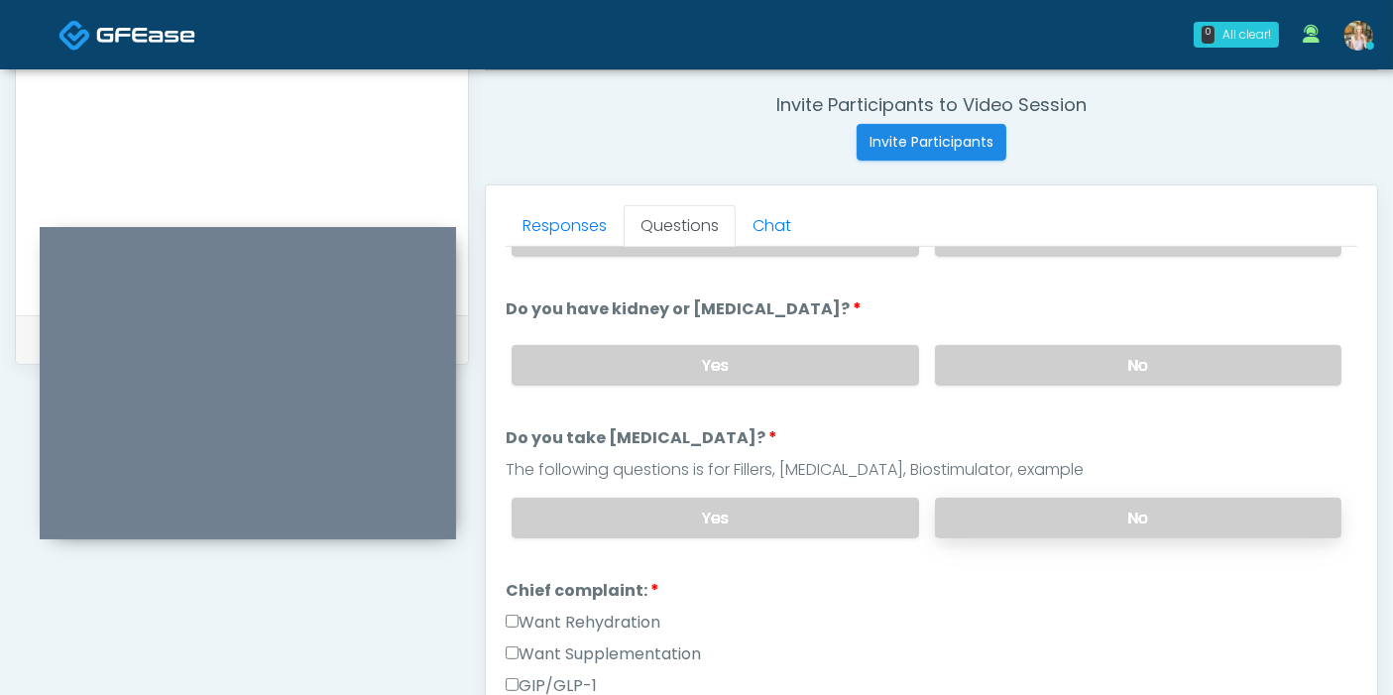
click at [1107, 513] on label "No" at bounding box center [1138, 518] width 406 height 41
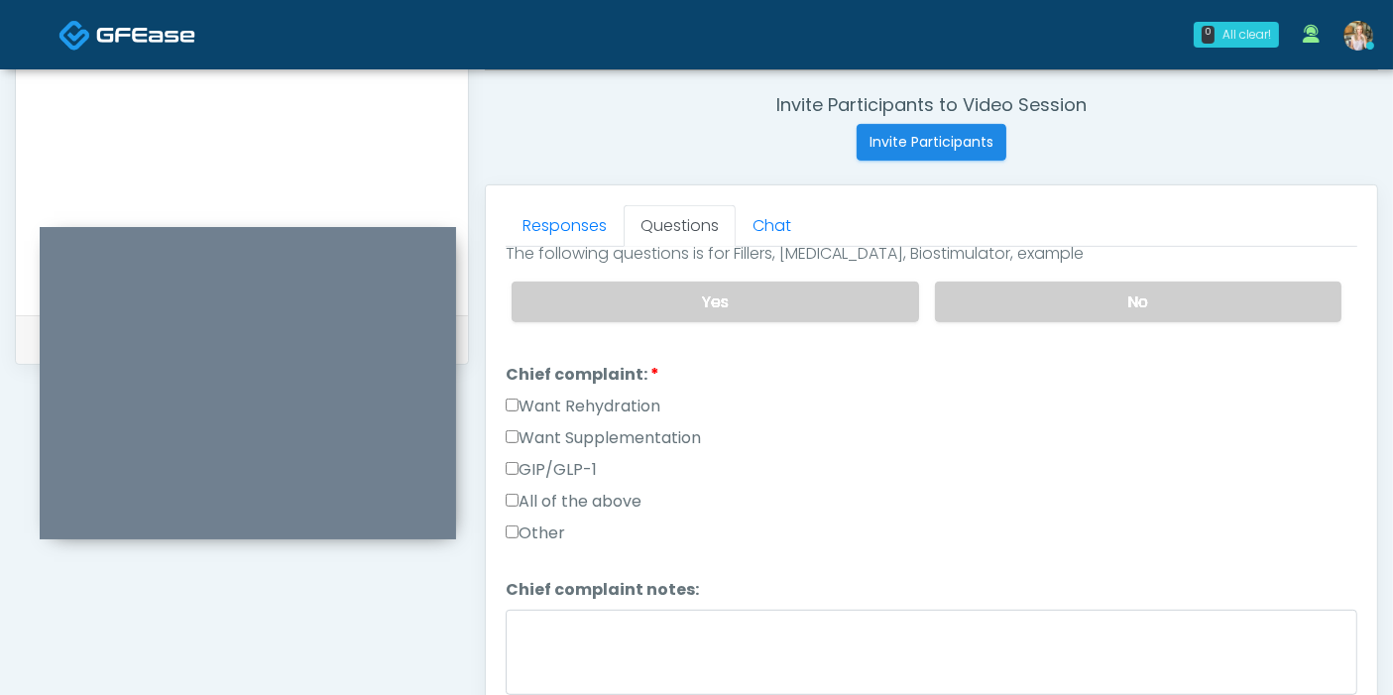
scroll to position [440, 0]
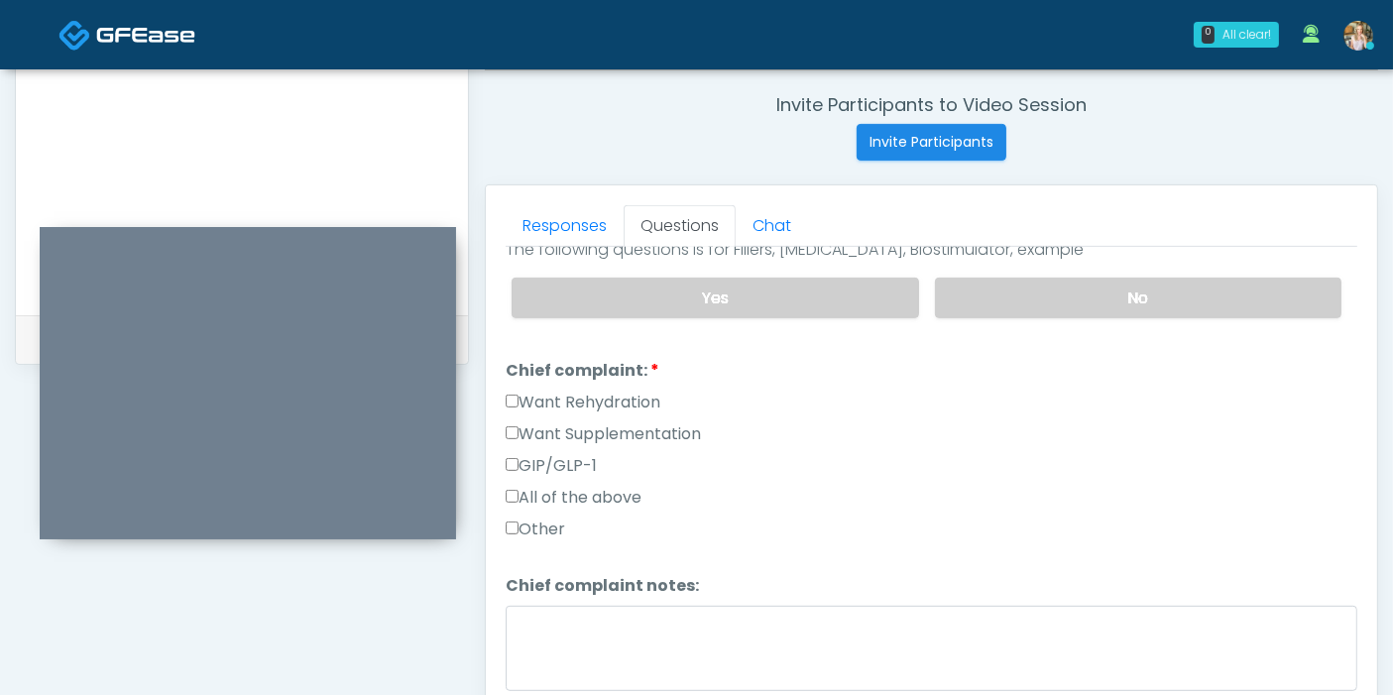
click at [511, 422] on label "Want Supplementation" at bounding box center [603, 434] width 195 height 24
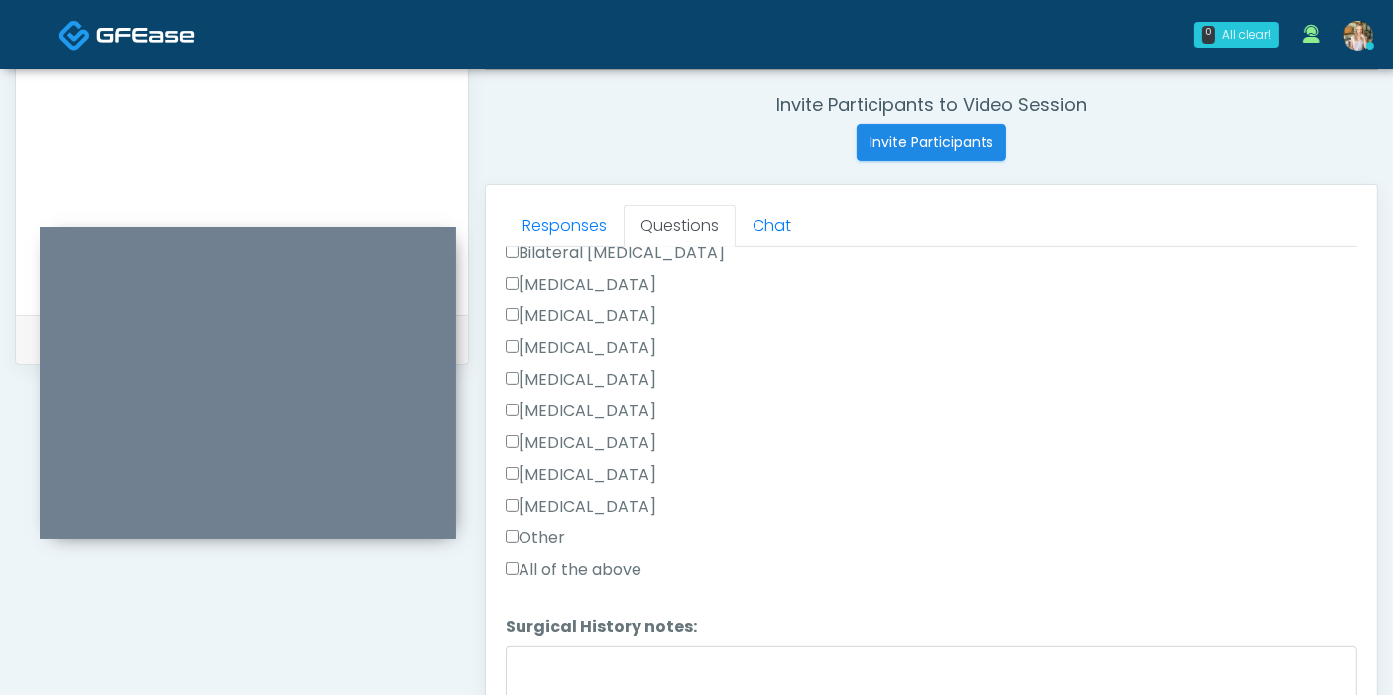
scroll to position [1099, 0]
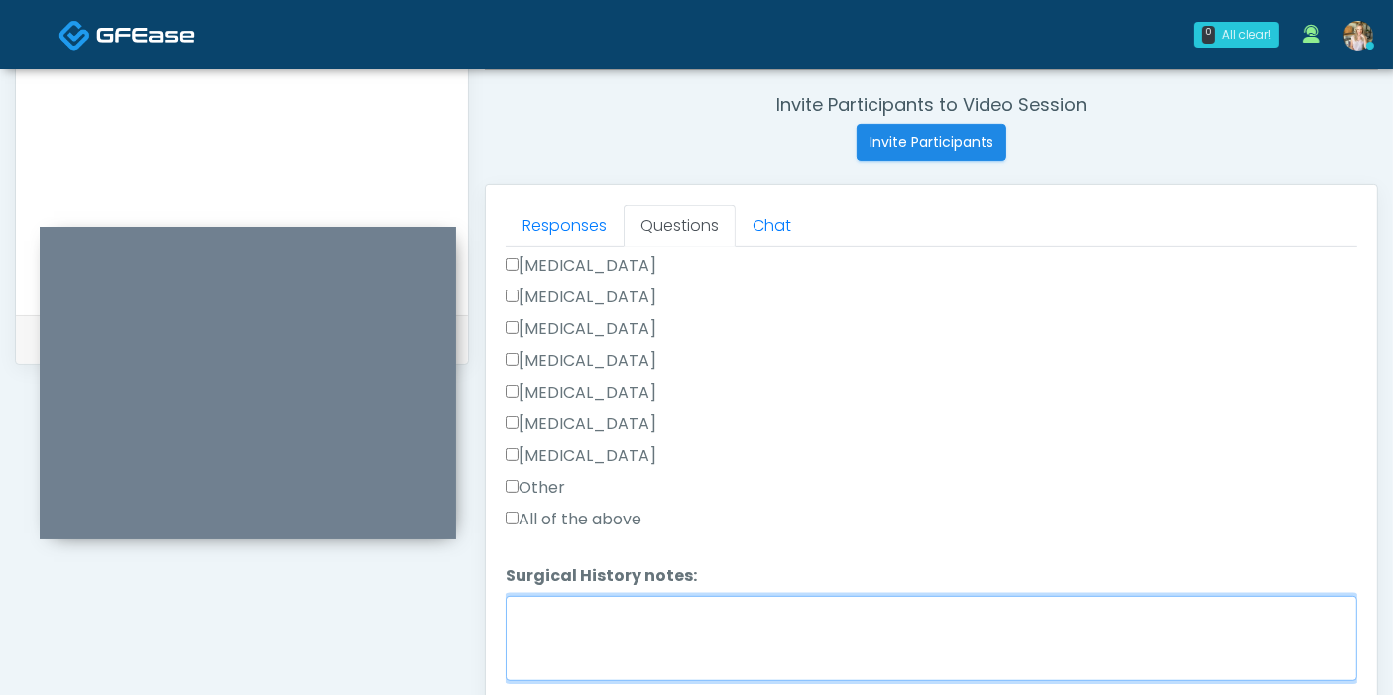
click at [566, 605] on textarea "Surgical History notes:" at bounding box center [931, 638] width 851 height 85
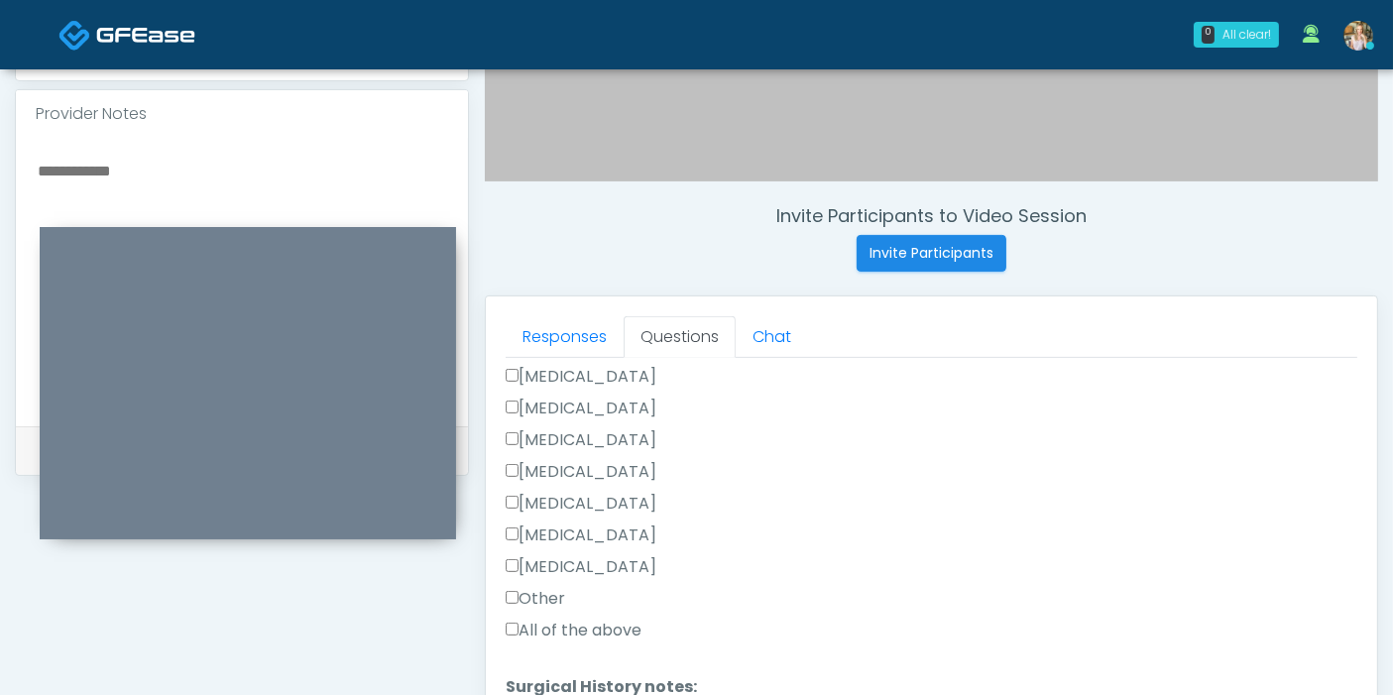
scroll to position [879, 0]
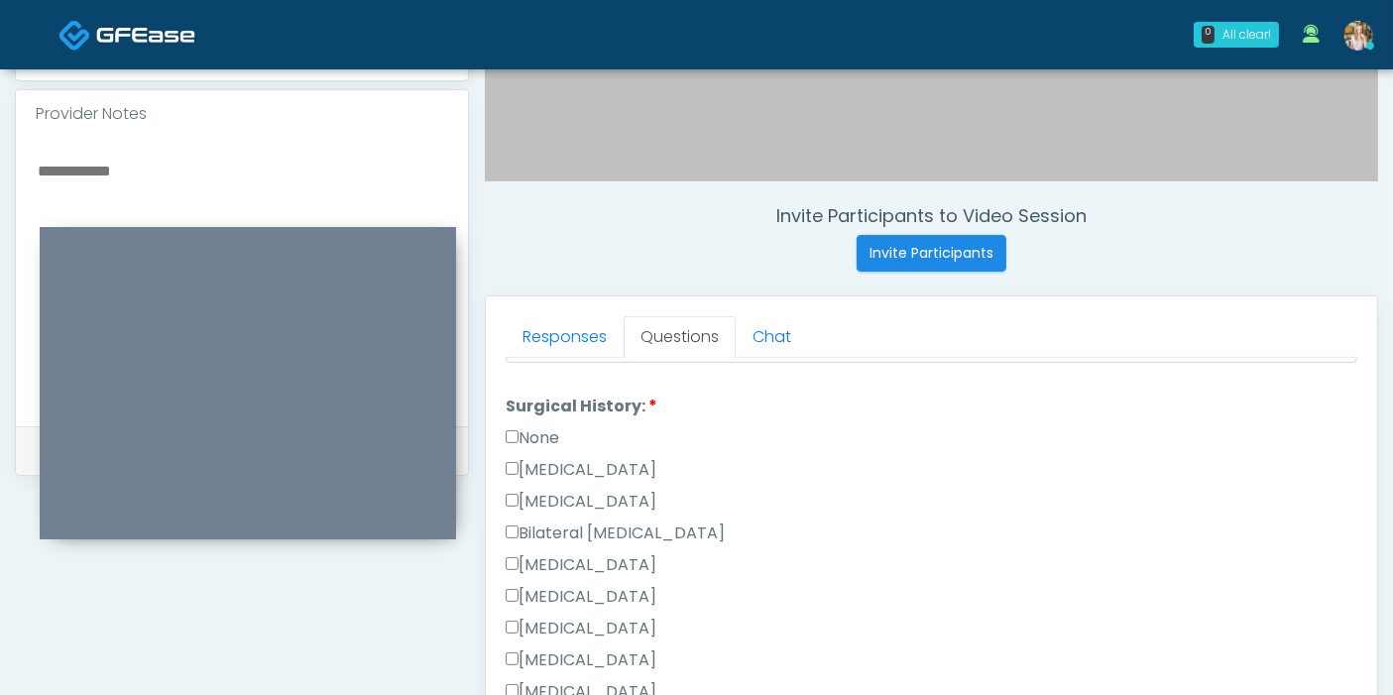
type textarea "**********"
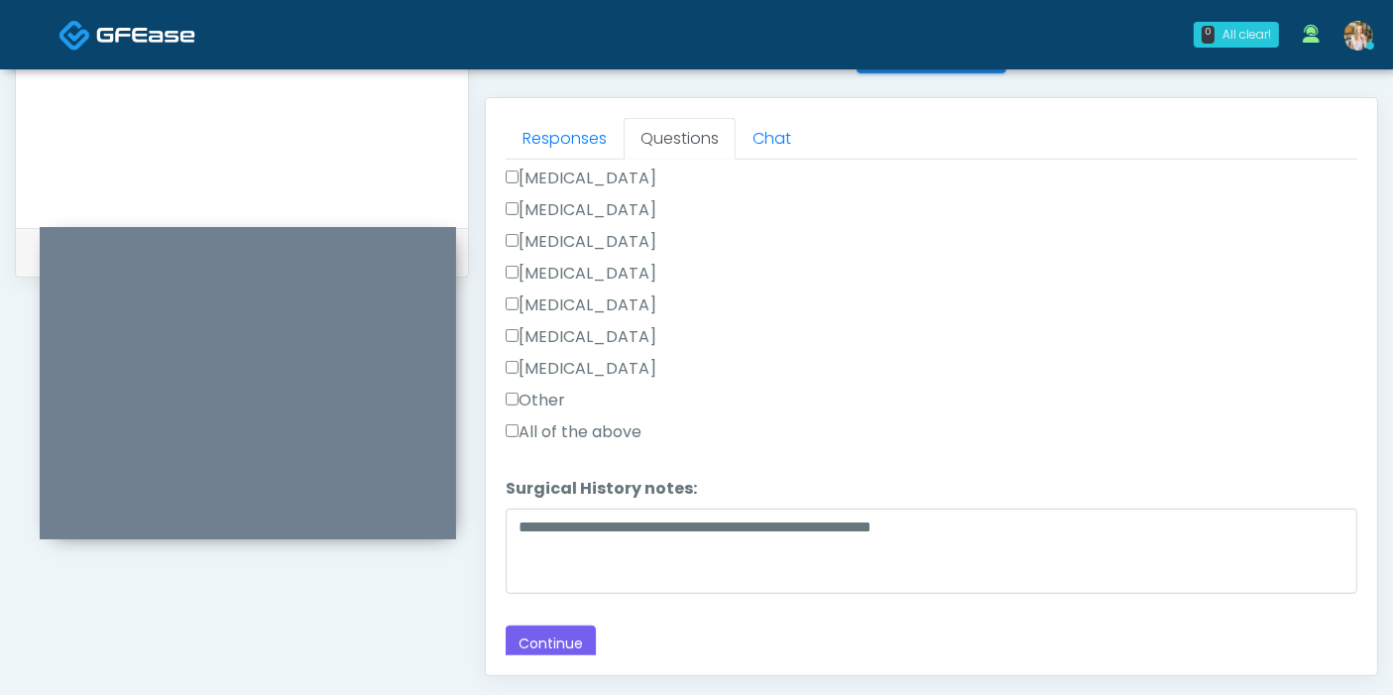
scroll to position [970, 0]
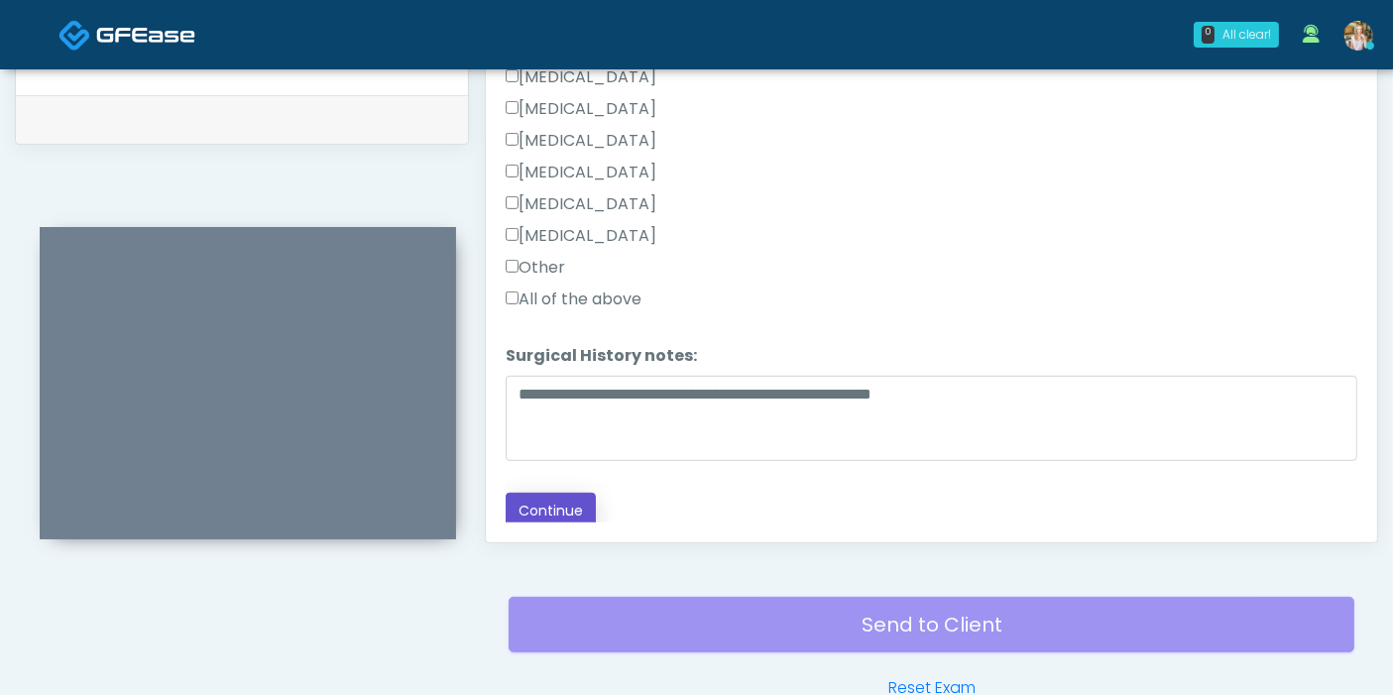
click at [546, 500] on button "Continue" at bounding box center [551, 511] width 90 height 37
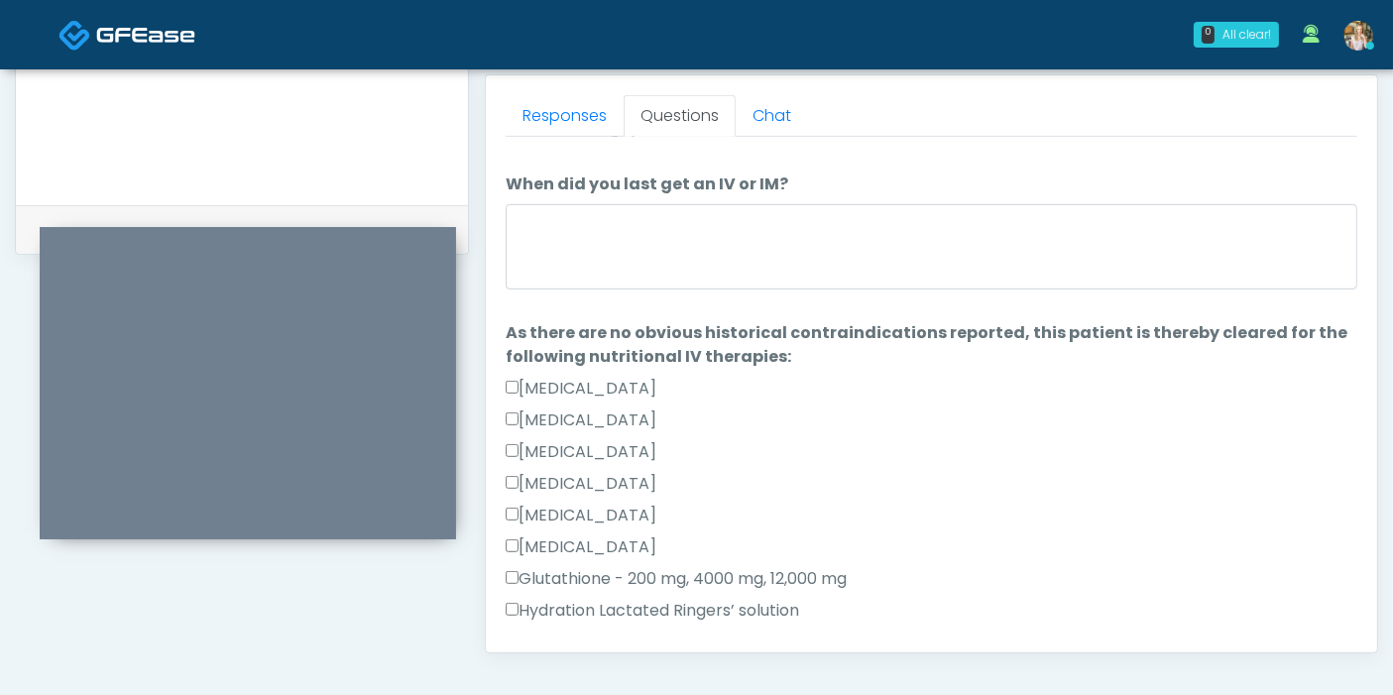
scroll to position [0, 0]
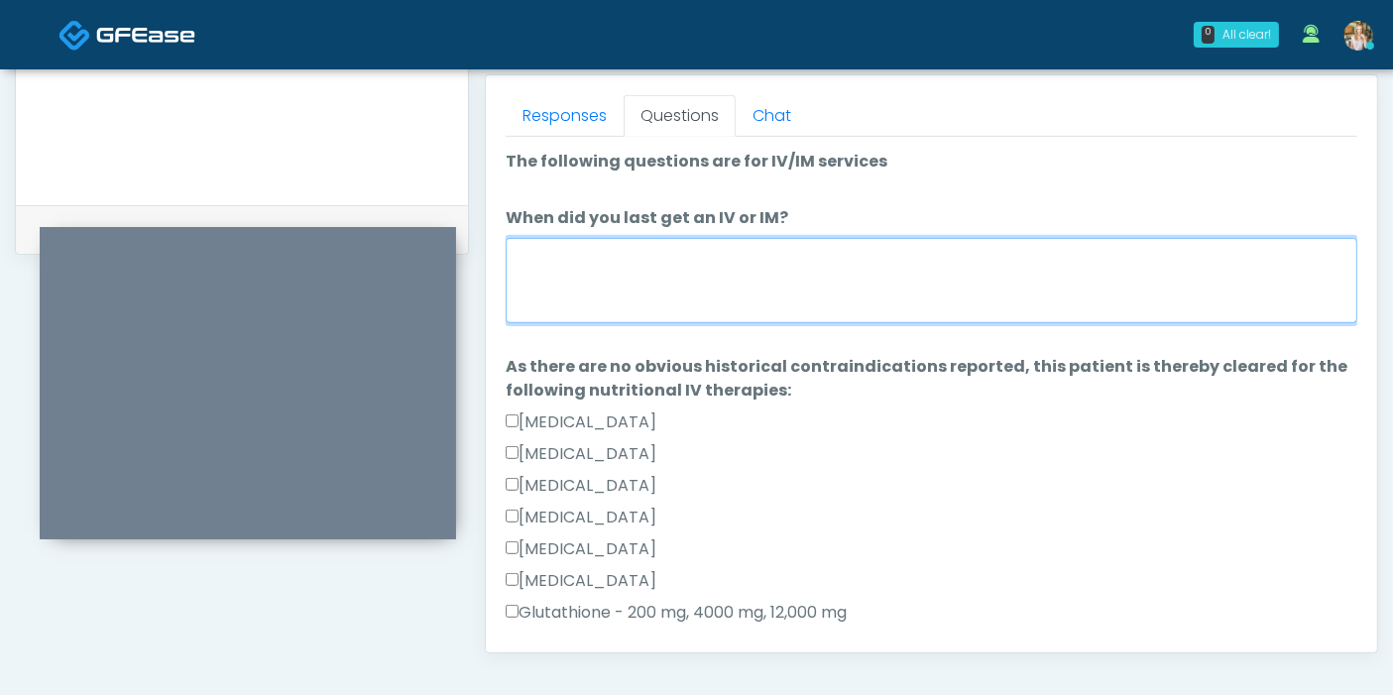
click at [810, 270] on textarea "When did you last get an IV or IM?" at bounding box center [931, 280] width 851 height 85
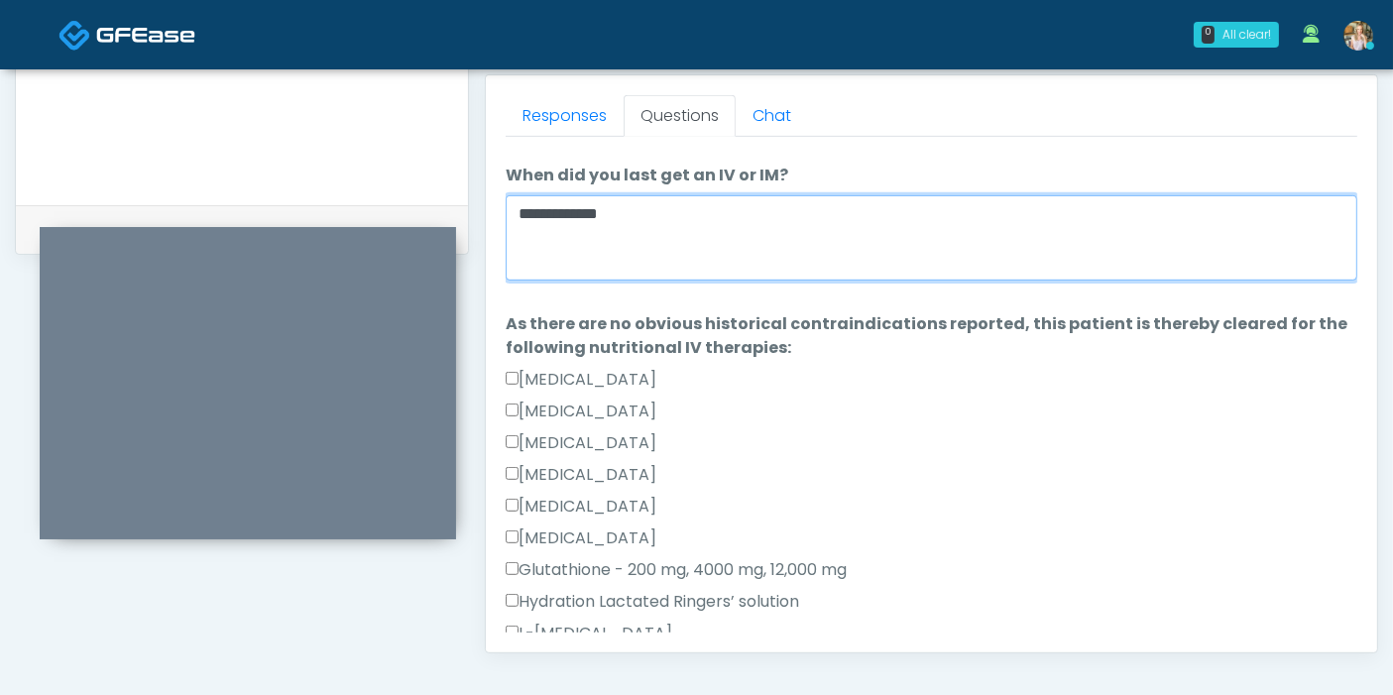
scroll to position [110, 0]
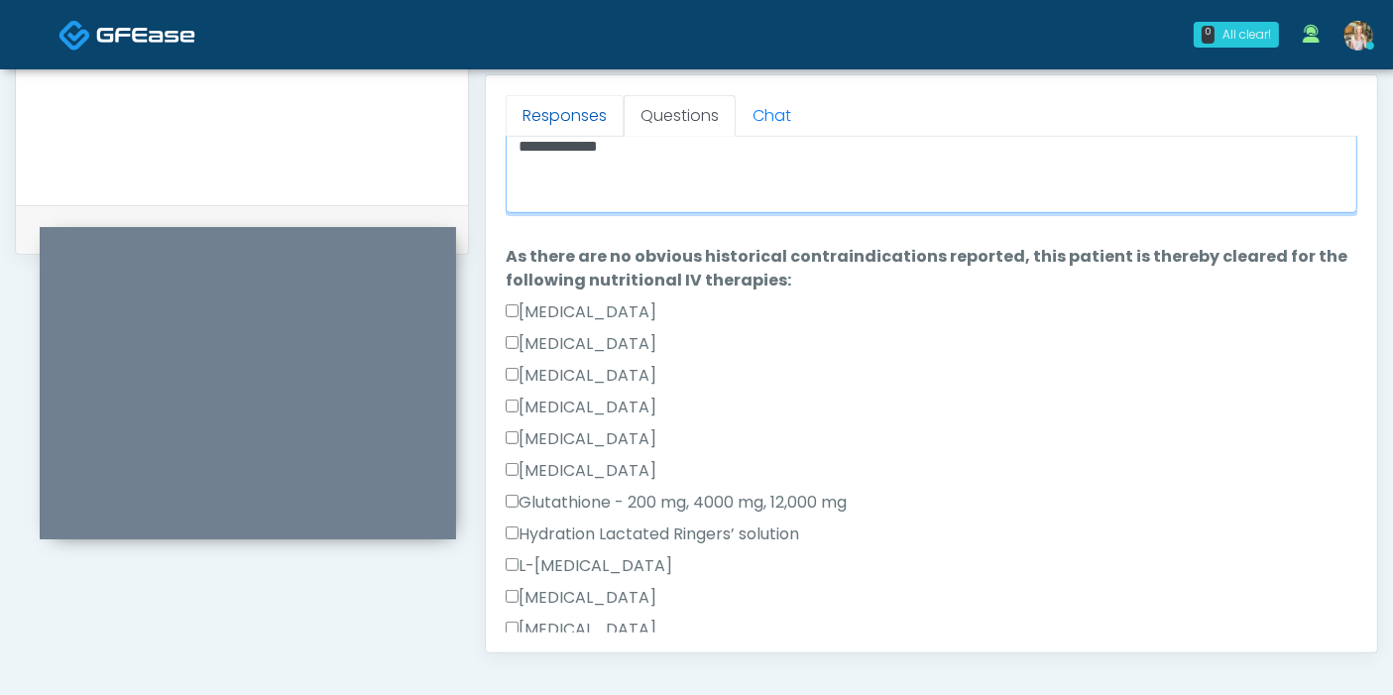
type textarea "**********"
click at [572, 113] on link "Responses" at bounding box center [565, 116] width 118 height 42
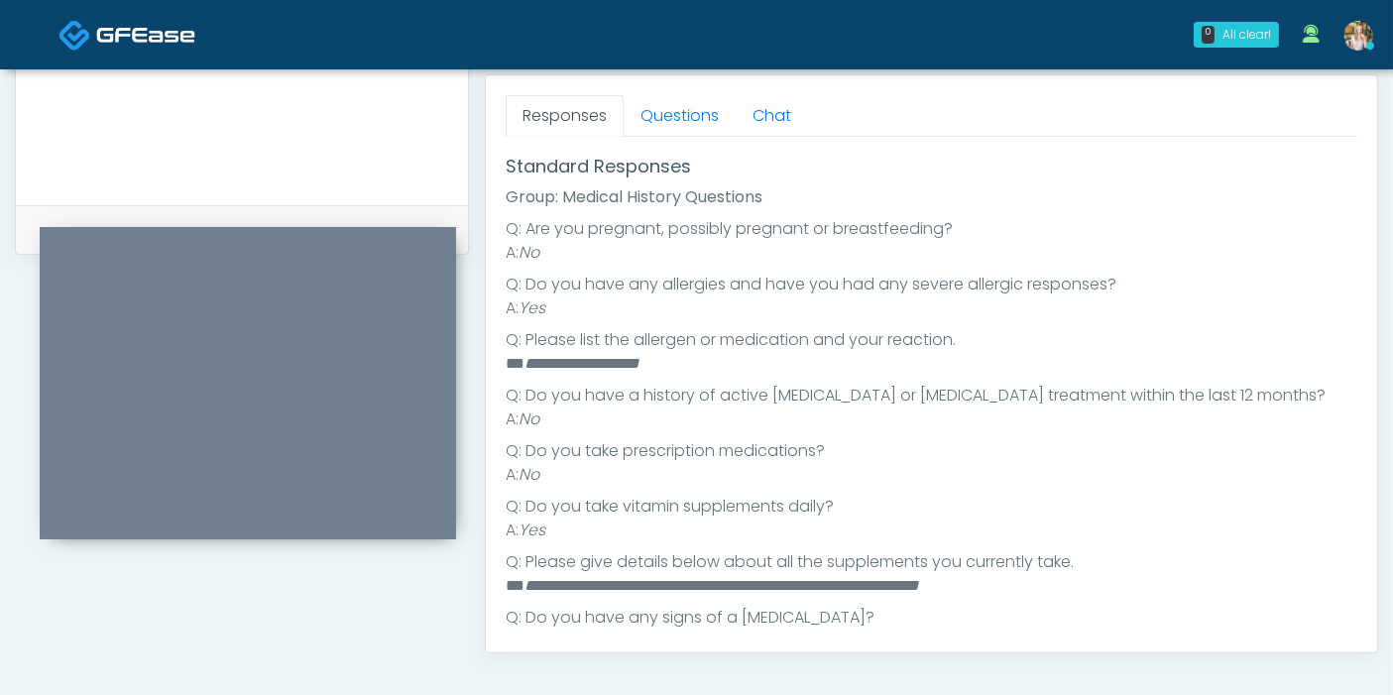
scroll to position [440, 0]
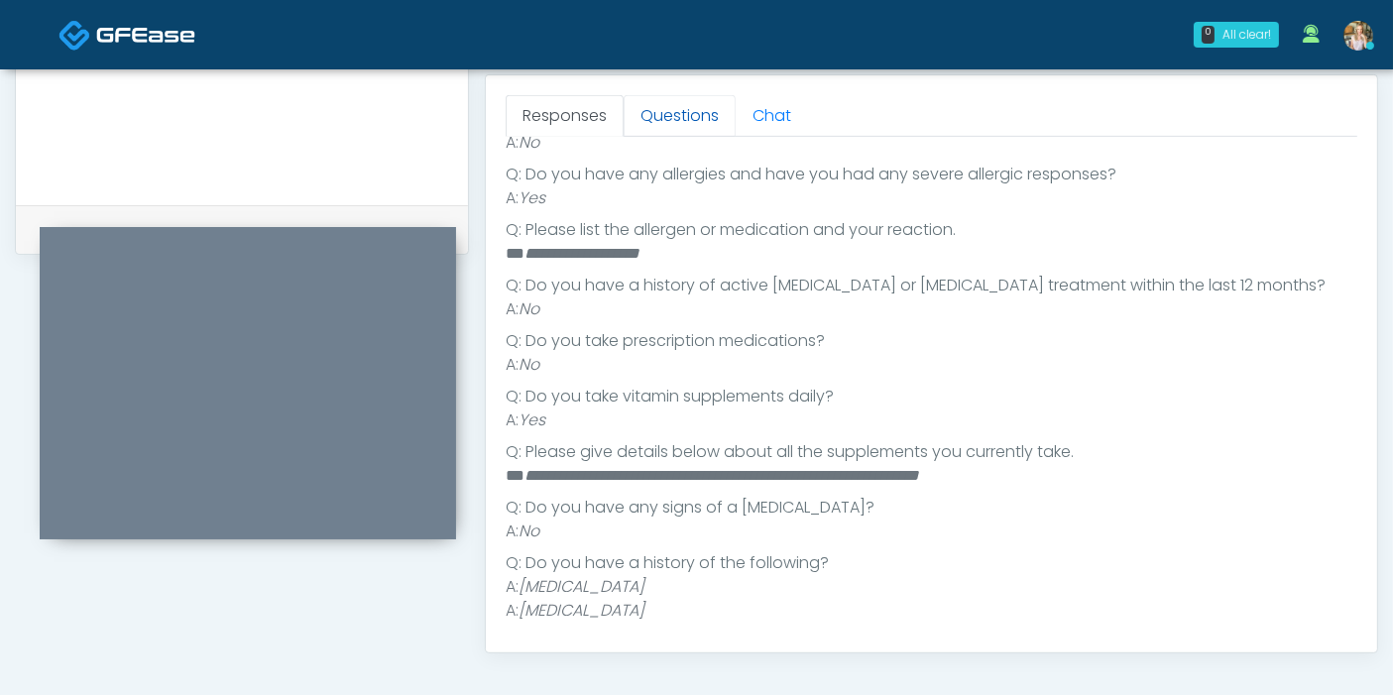
click at [679, 114] on link "Questions" at bounding box center [679, 116] width 112 height 42
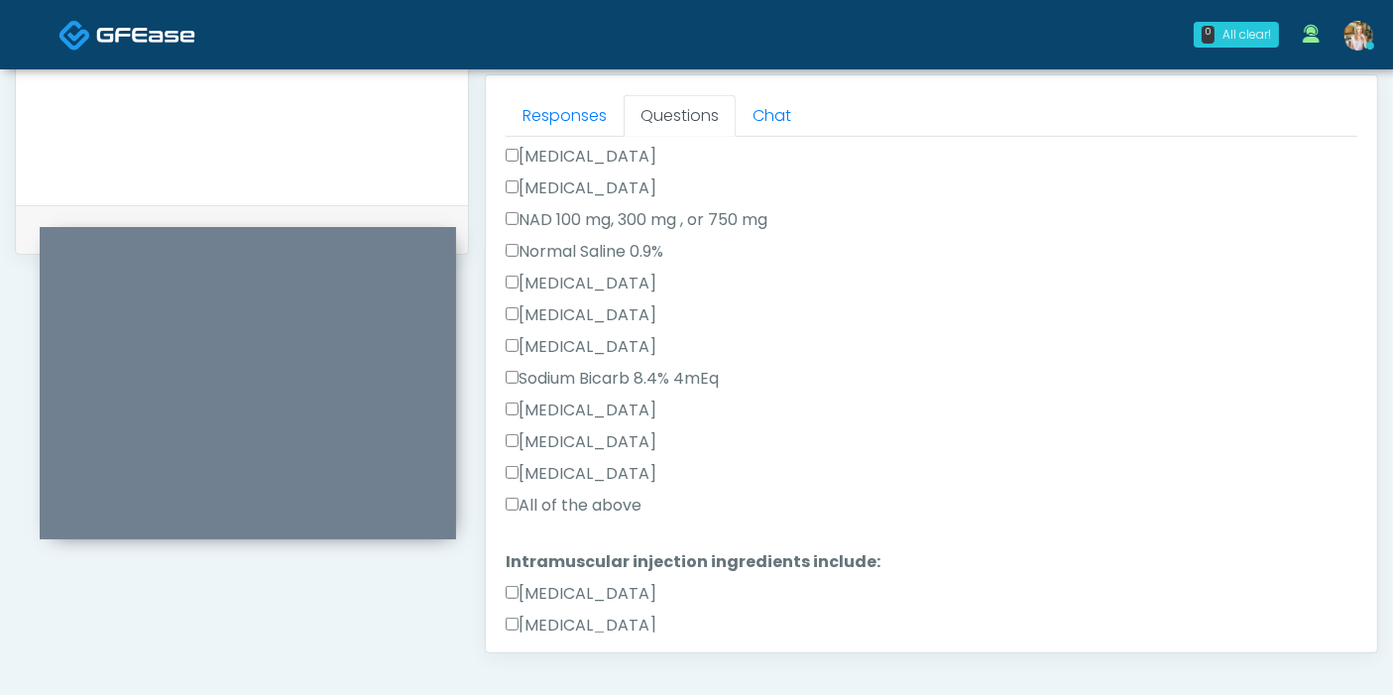
scroll to position [660, 0]
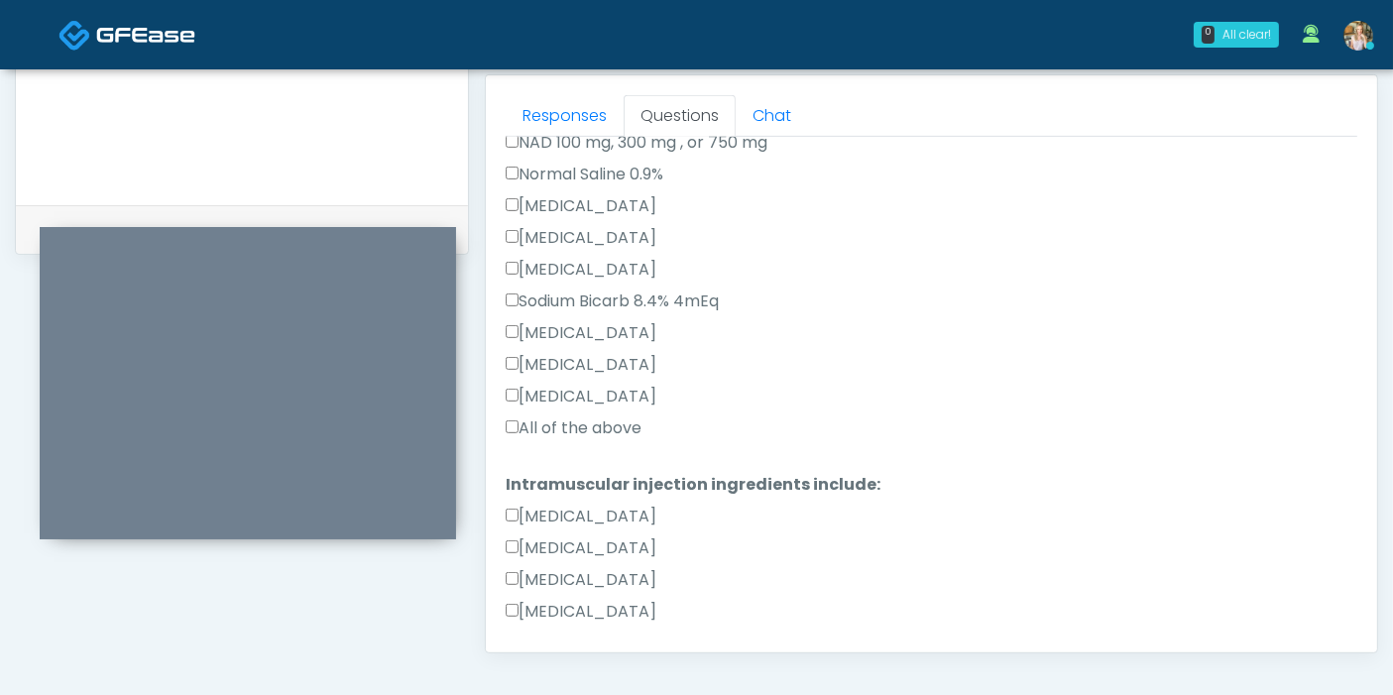
click at [566, 417] on label "All of the above" at bounding box center [574, 428] width 136 height 24
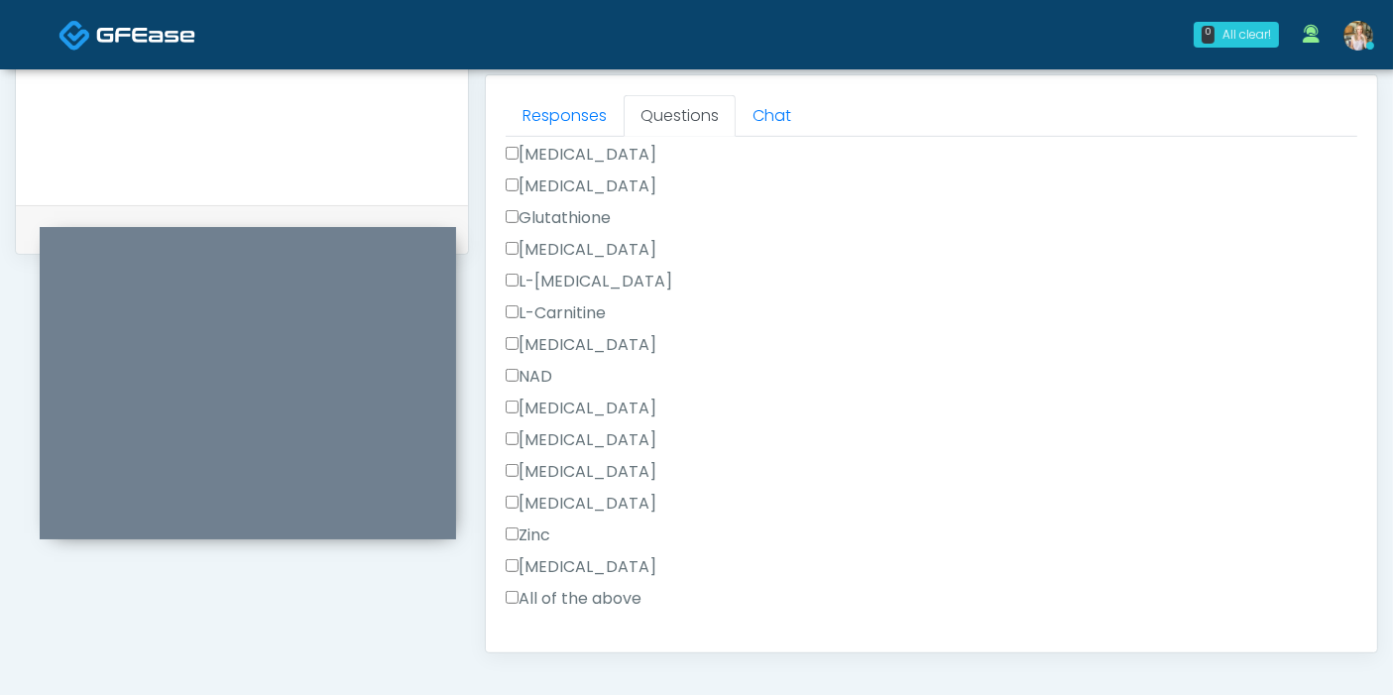
scroll to position [1131, 0]
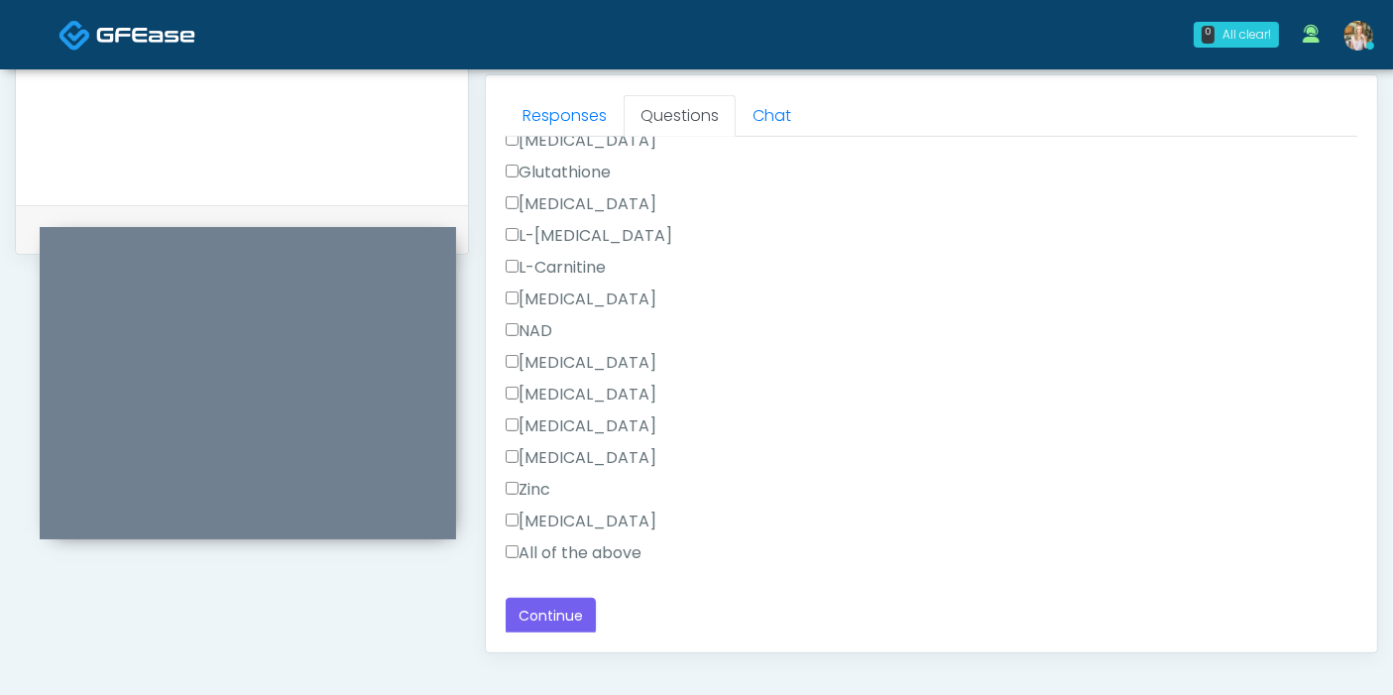
click at [564, 542] on label "All of the above" at bounding box center [574, 553] width 136 height 24
click at [567, 614] on button "Continue" at bounding box center [551, 616] width 90 height 37
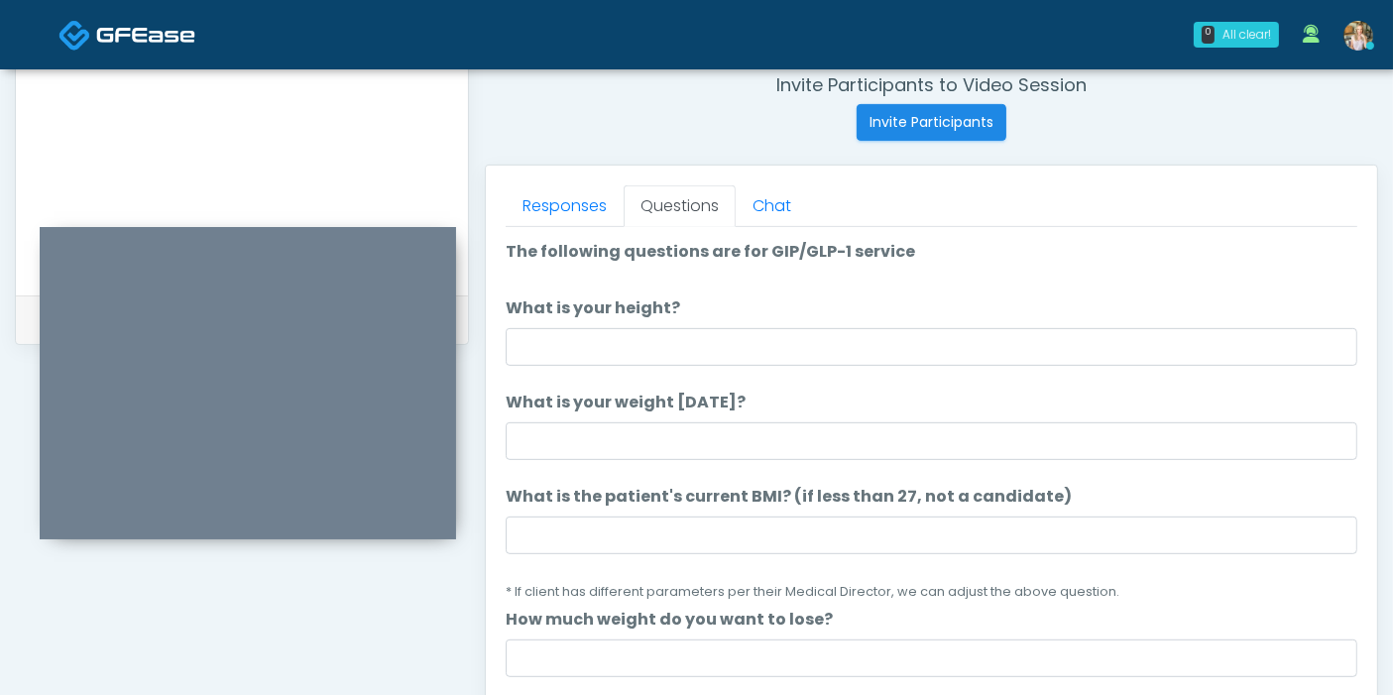
scroll to position [795, 0]
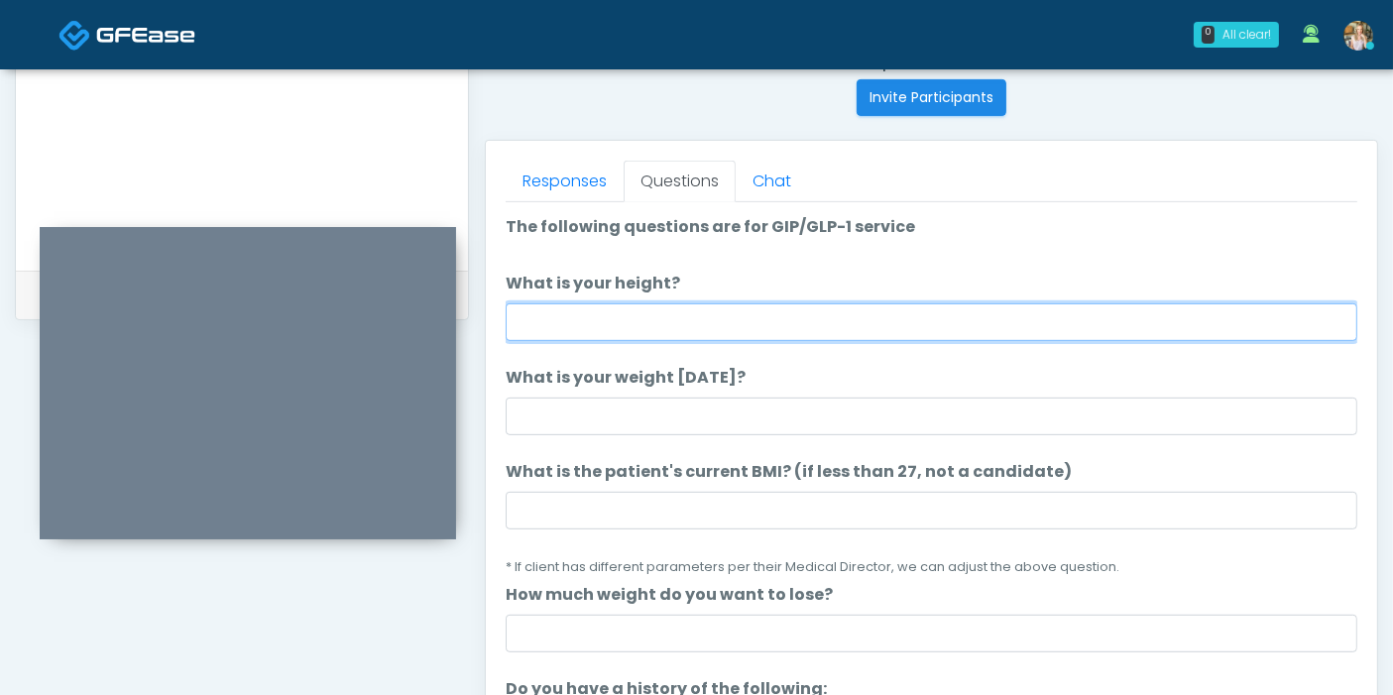
click at [706, 317] on input "What is your height?" at bounding box center [931, 322] width 851 height 38
click at [817, 315] on input "What is your height?" at bounding box center [931, 322] width 851 height 38
type input "***"
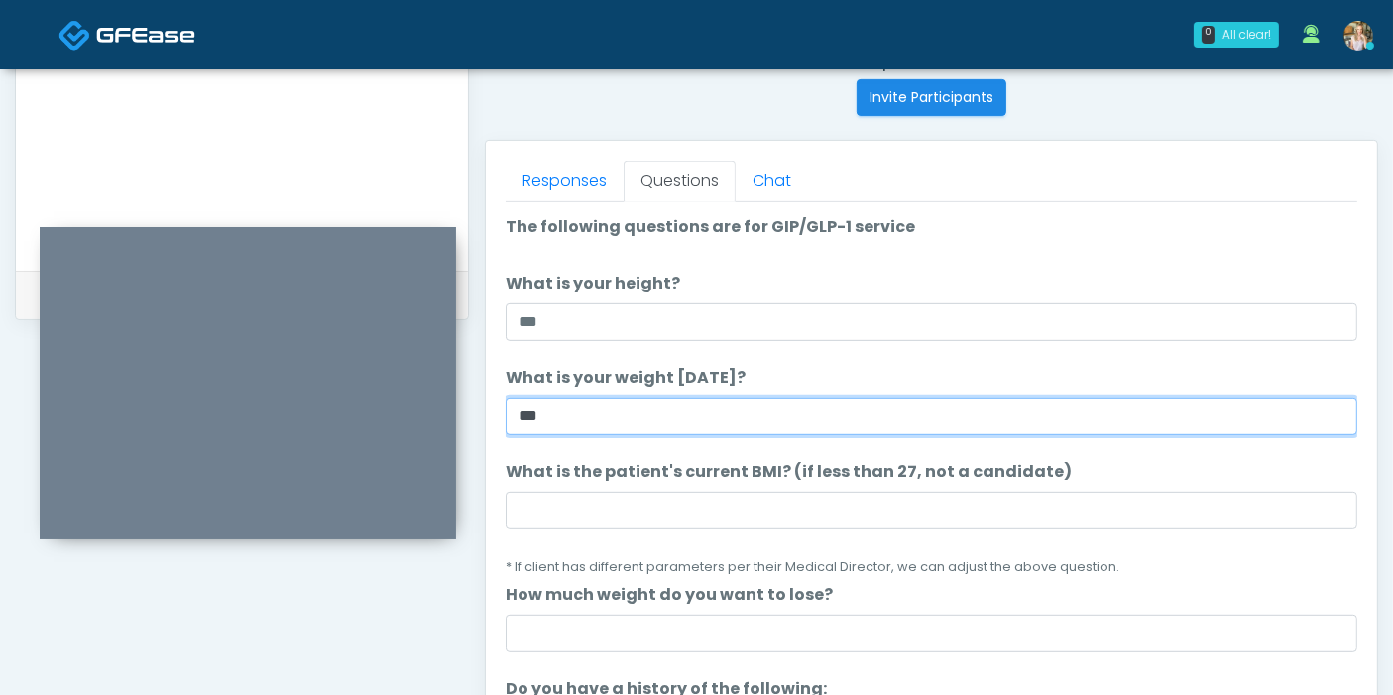
type input "***"
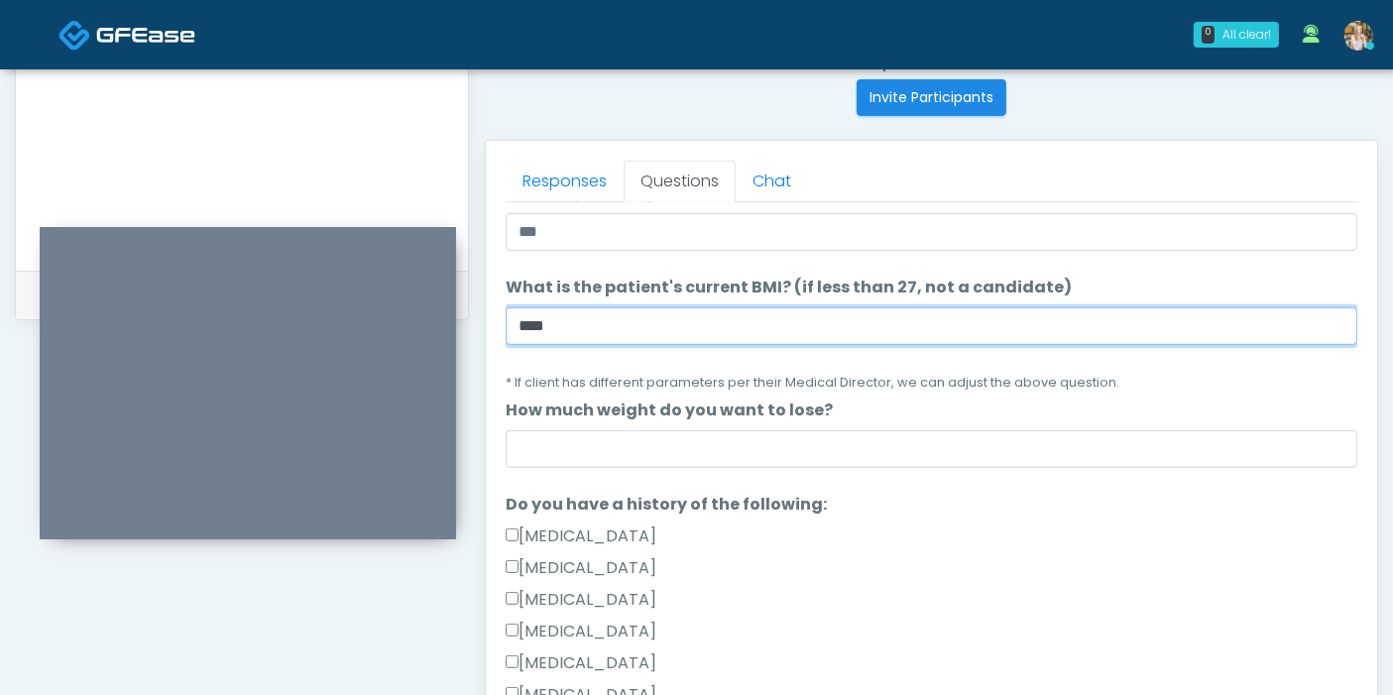
scroll to position [220, 0]
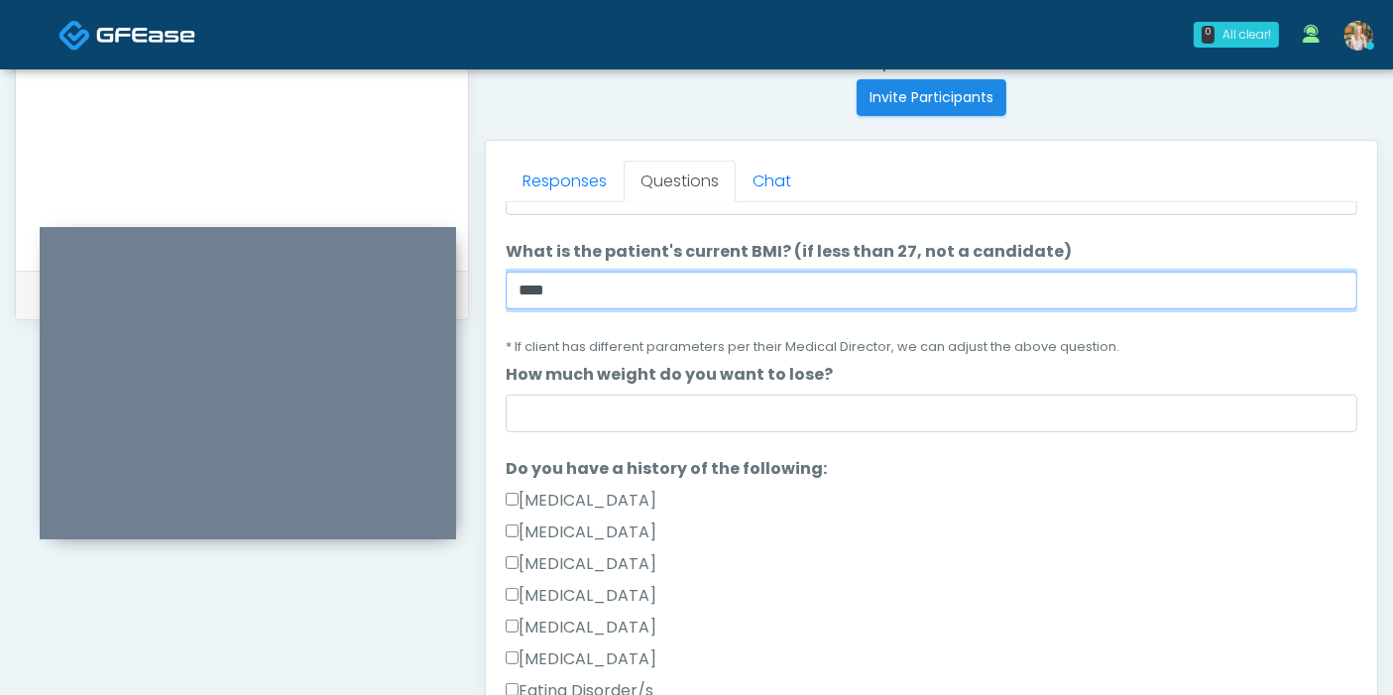
type input "****"
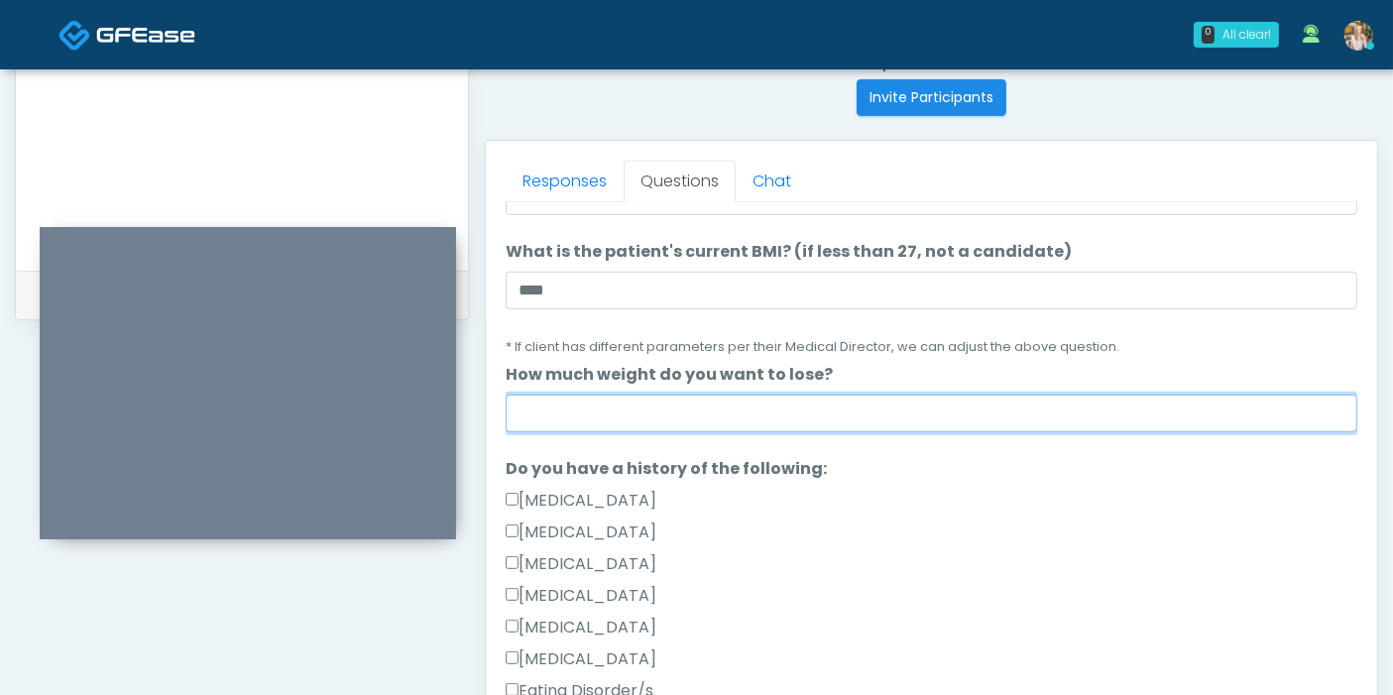
click at [711, 420] on input "How much weight do you want to lose?" at bounding box center [931, 414] width 851 height 38
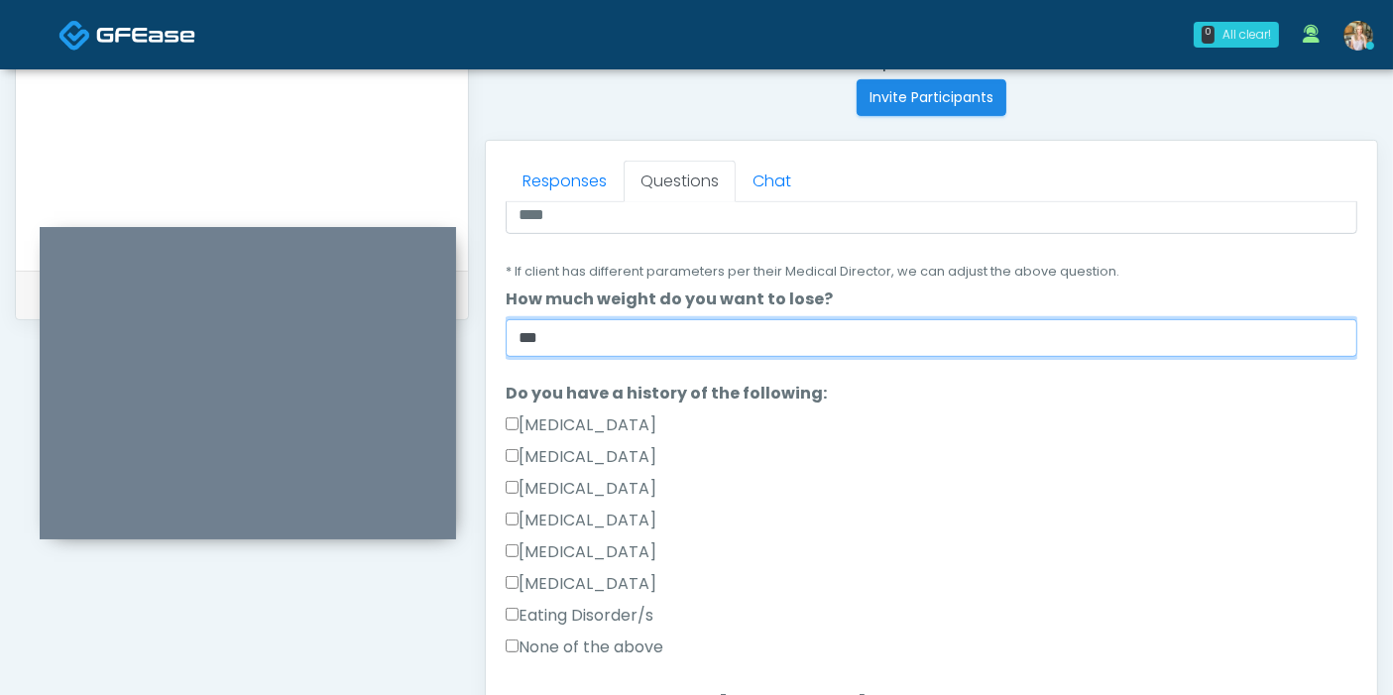
scroll to position [330, 0]
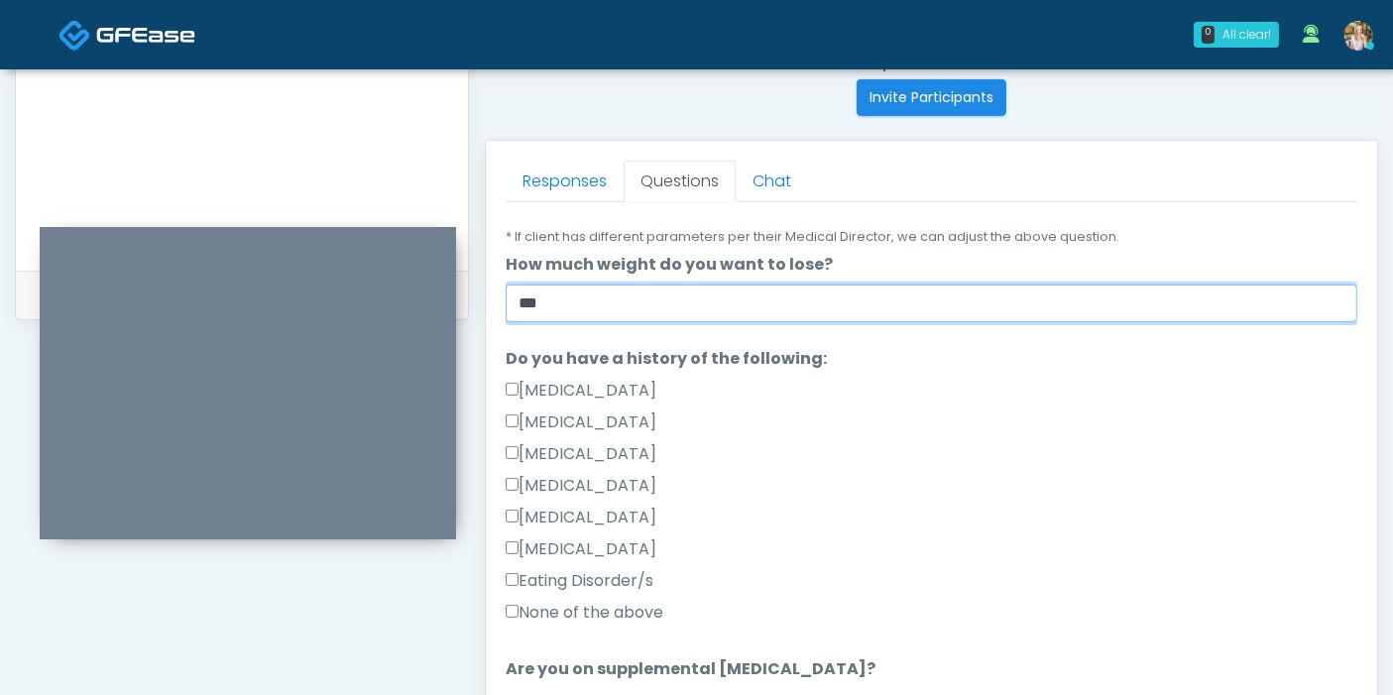
type input "***"
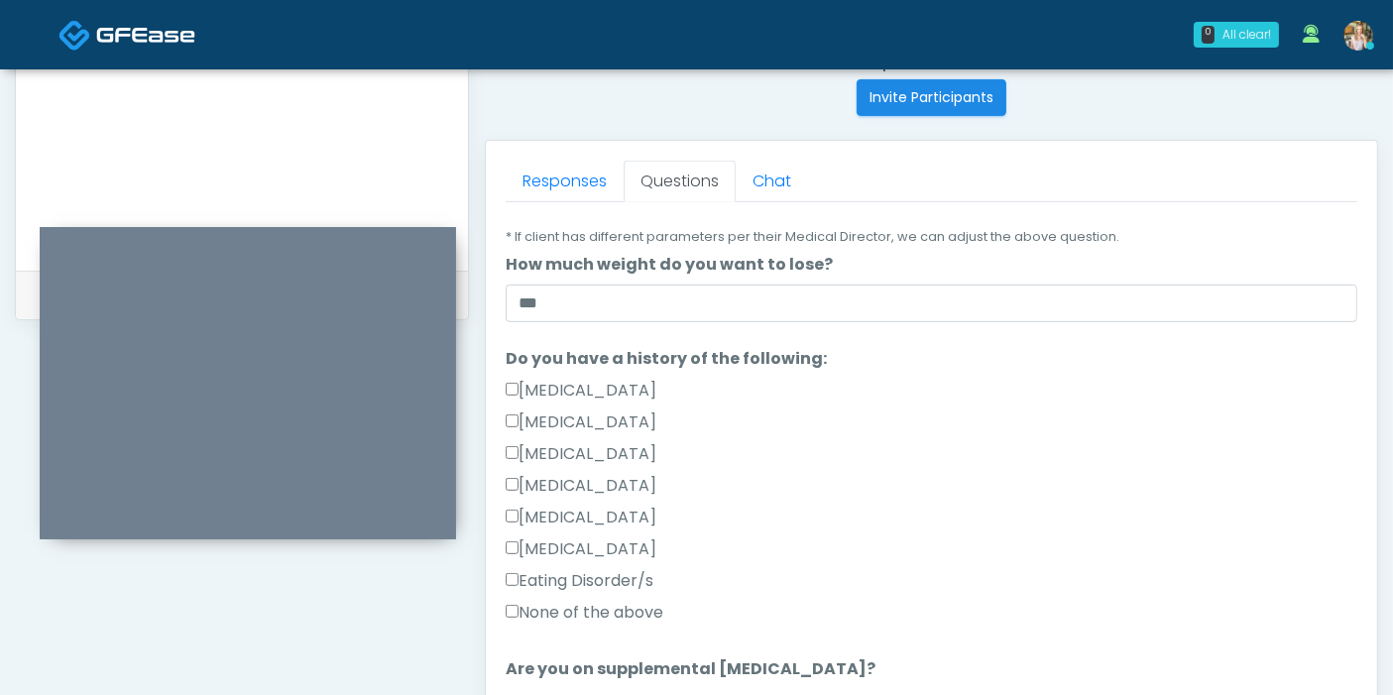
click at [627, 601] on label "None of the above" at bounding box center [585, 613] width 158 height 24
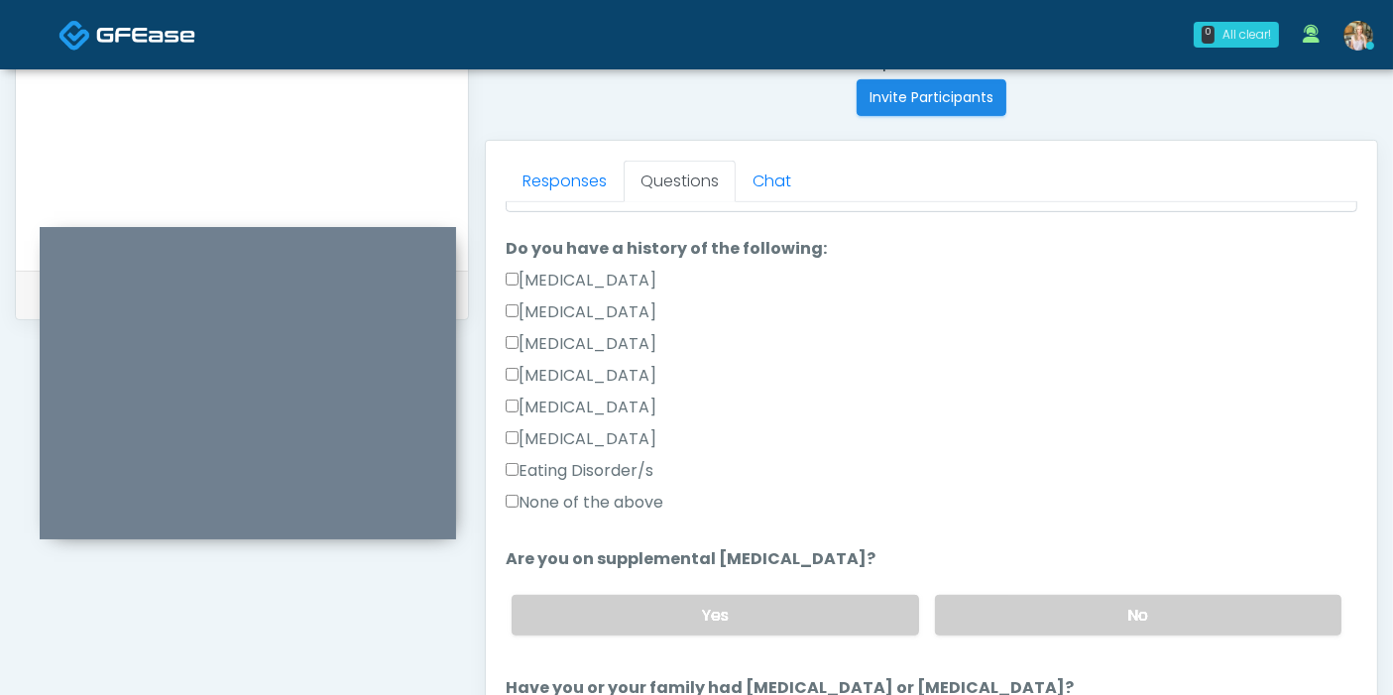
scroll to position [550, 0]
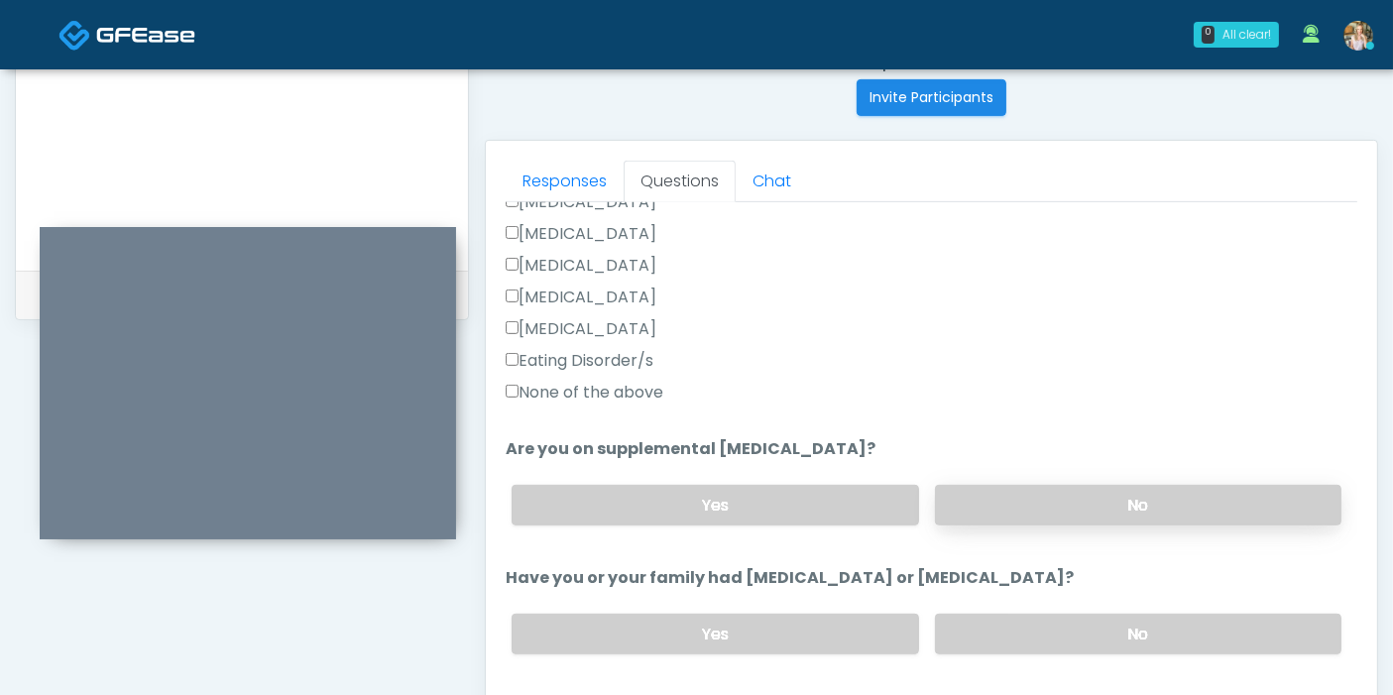
click at [1078, 502] on label "No" at bounding box center [1138, 505] width 406 height 41
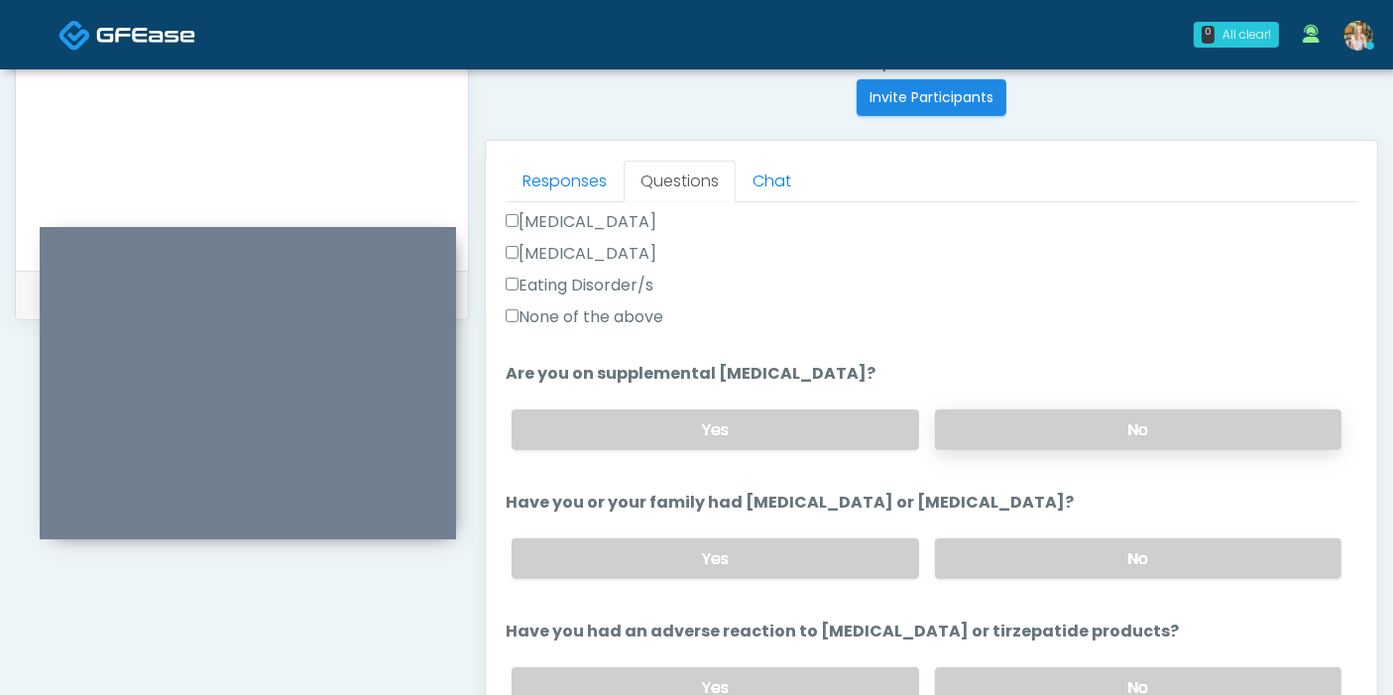
scroll to position [660, 0]
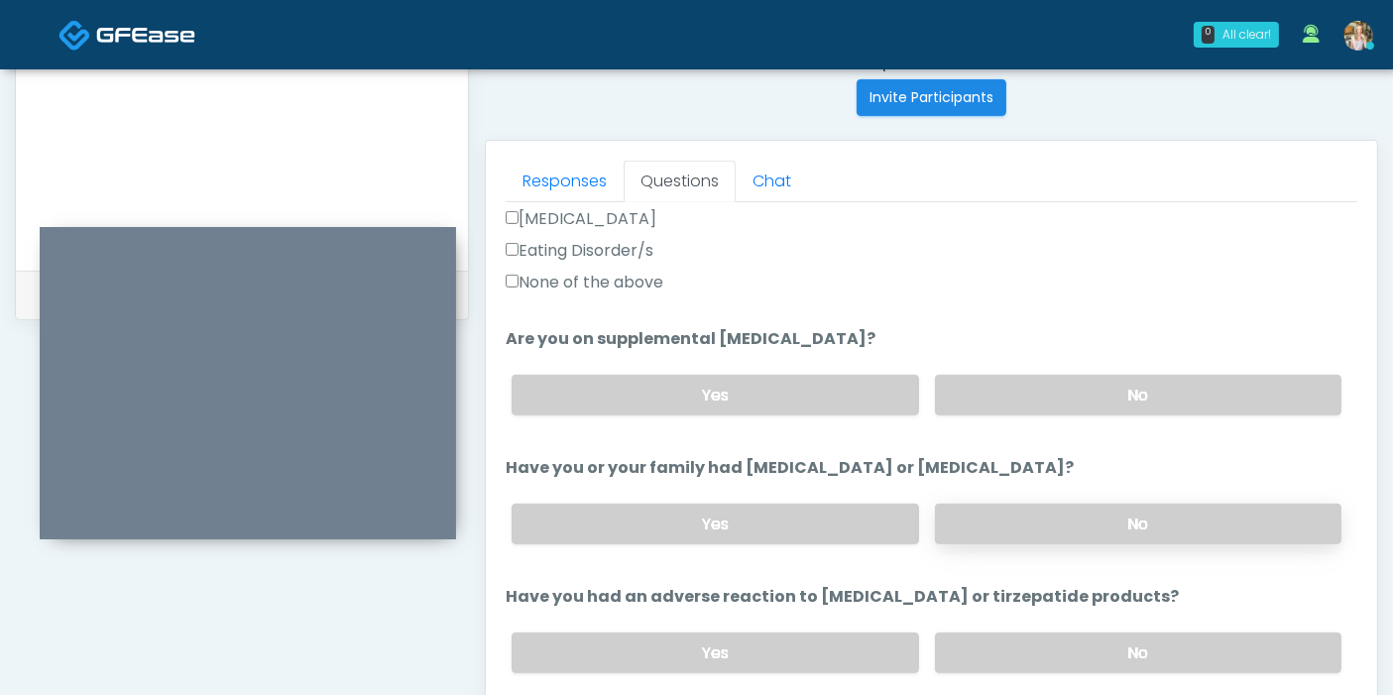
click at [1098, 526] on label "No" at bounding box center [1138, 524] width 406 height 41
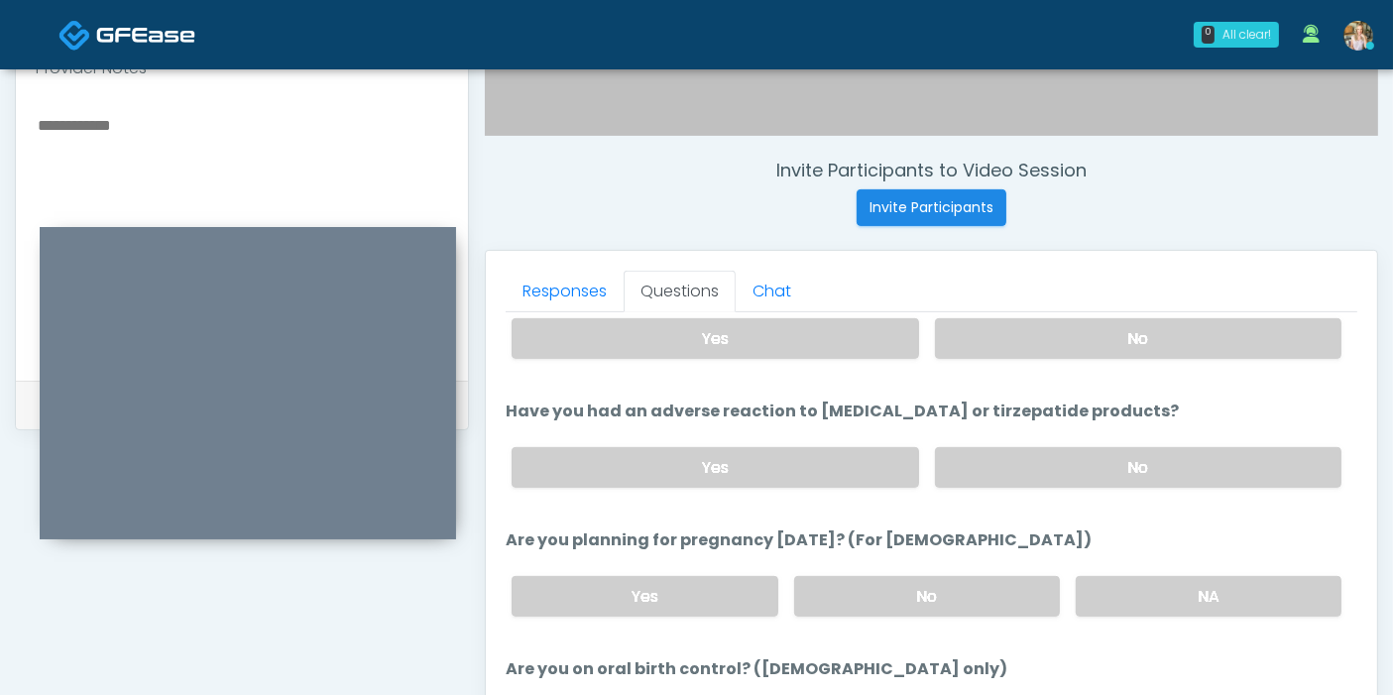
scroll to position [991, 0]
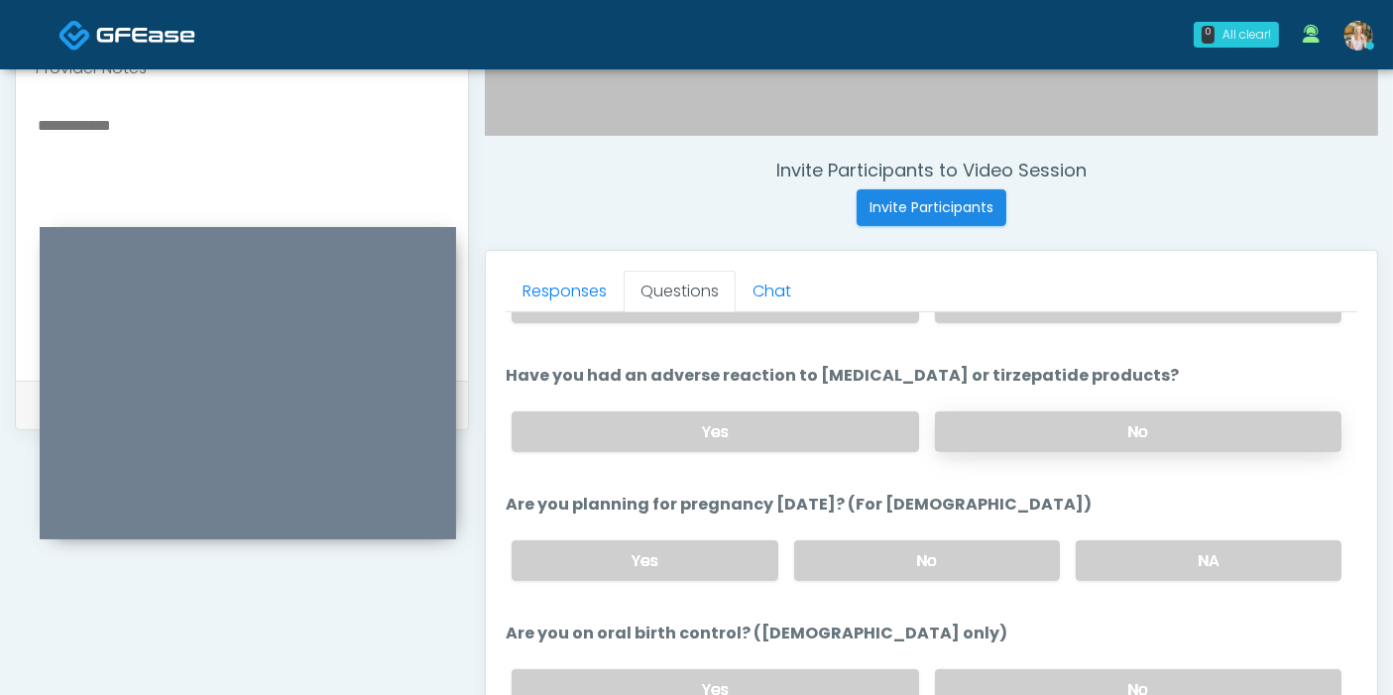
click at [1073, 431] on label "No" at bounding box center [1138, 431] width 406 height 41
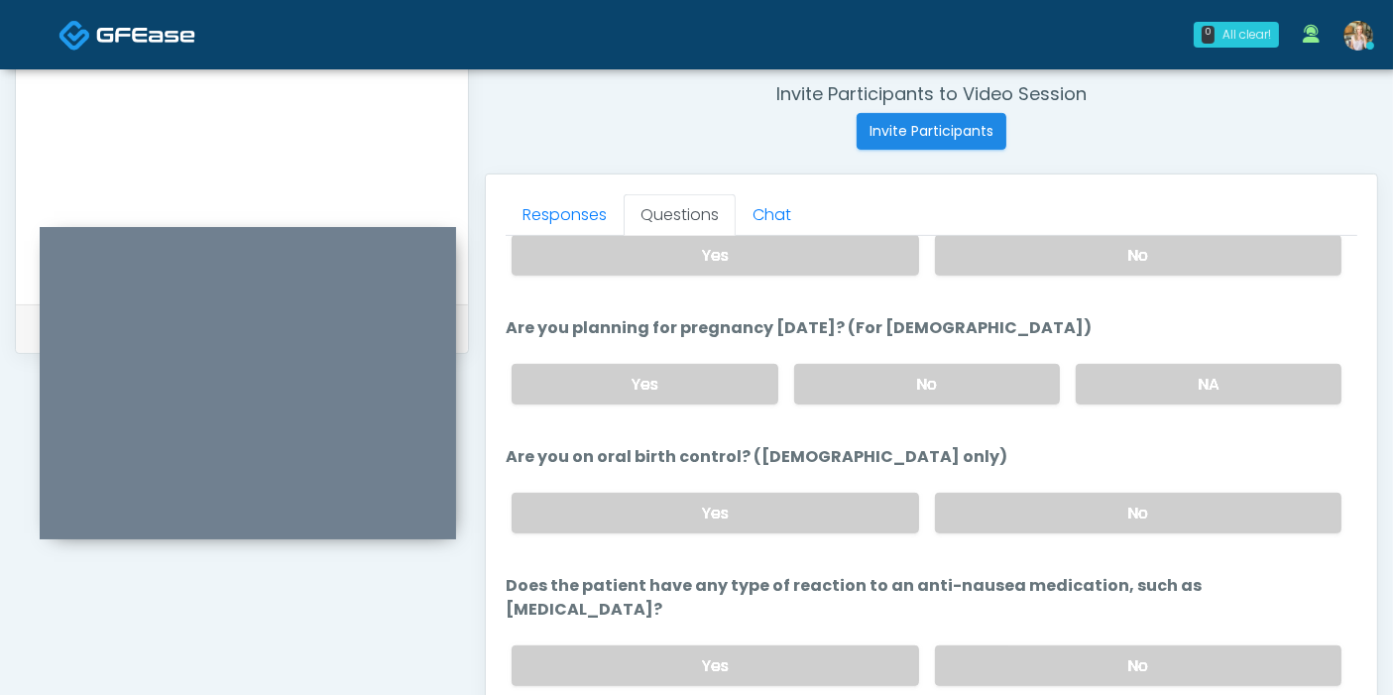
scroll to position [795, 0]
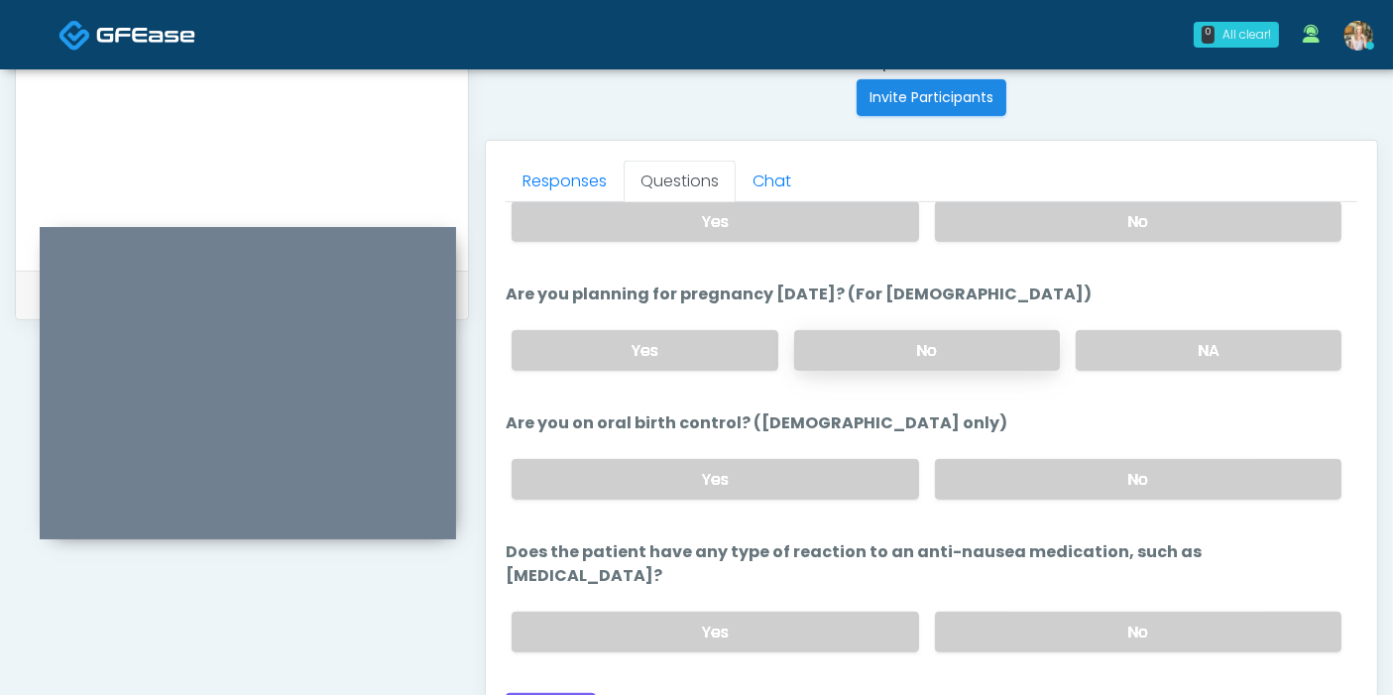
click at [922, 341] on label "No" at bounding box center [927, 350] width 266 height 41
click at [1058, 476] on label "No" at bounding box center [1138, 479] width 406 height 41
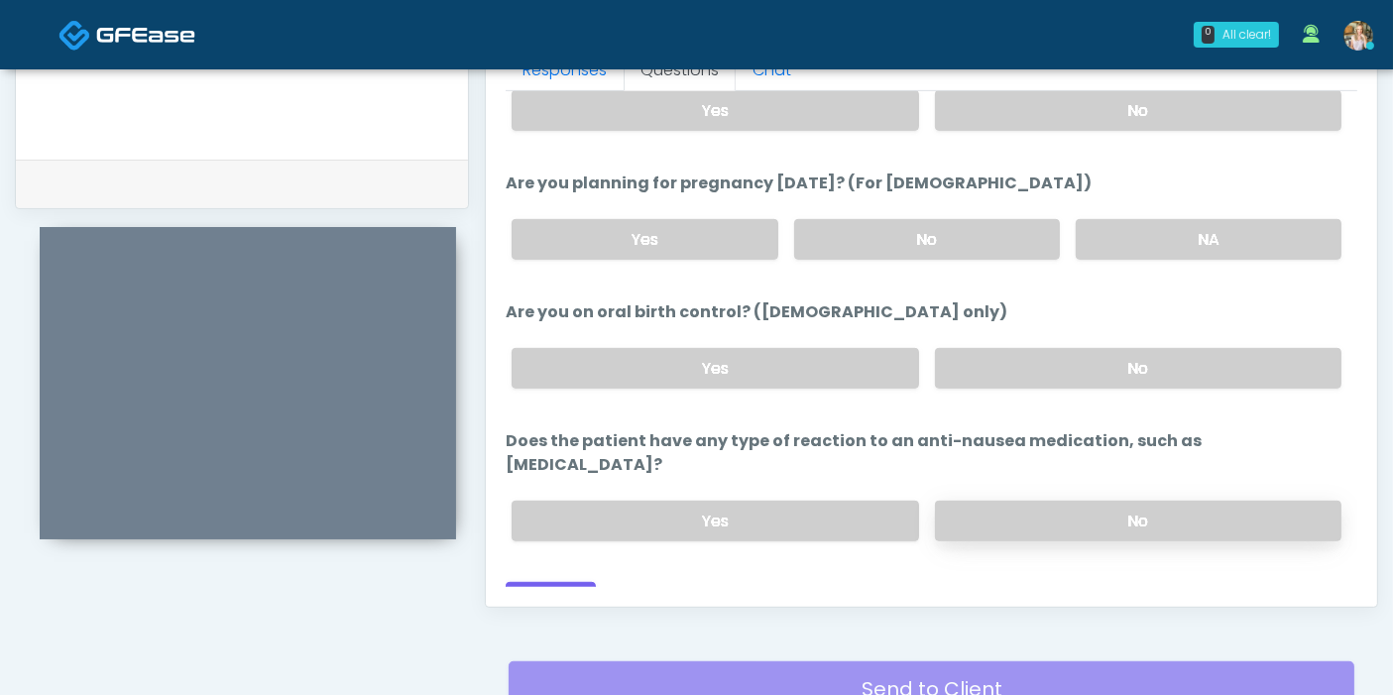
click at [1044, 501] on label "No" at bounding box center [1138, 521] width 406 height 41
click at [560, 582] on button "Continue" at bounding box center [551, 600] width 90 height 37
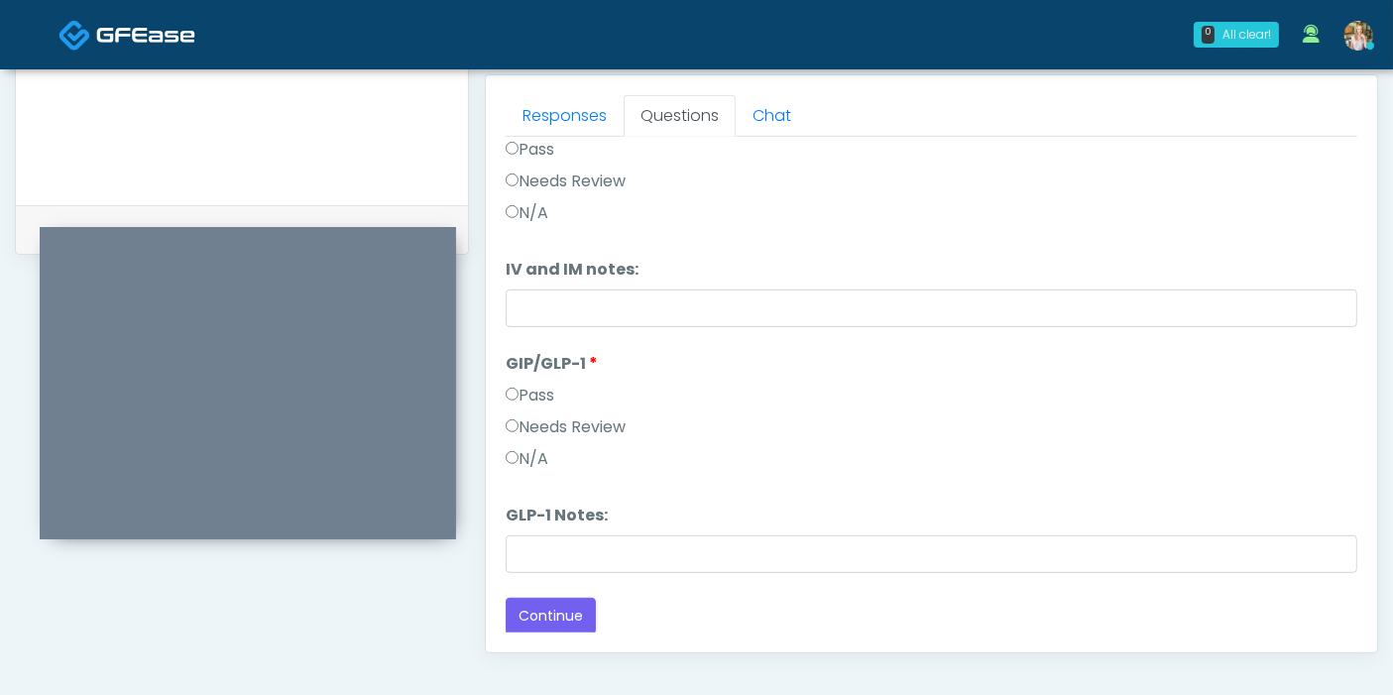
scroll to position [0, 0]
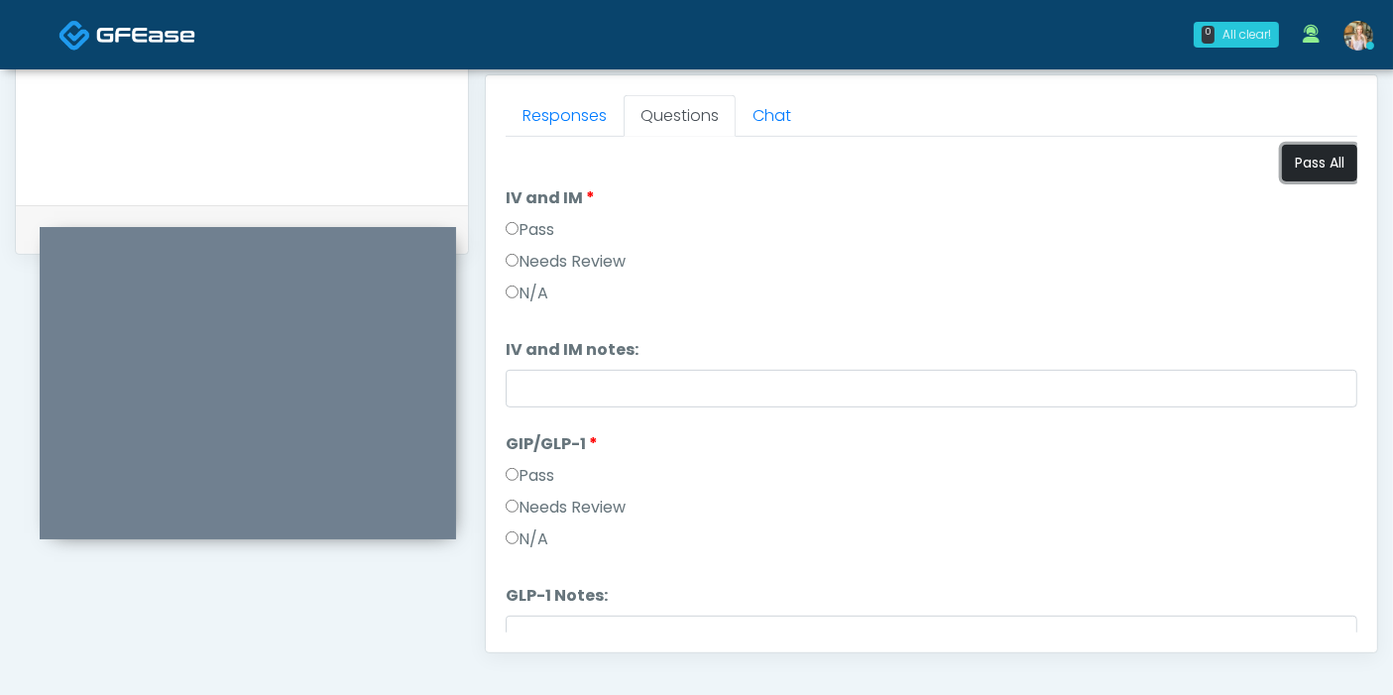
click at [1299, 160] on button "Pass All" at bounding box center [1319, 163] width 75 height 37
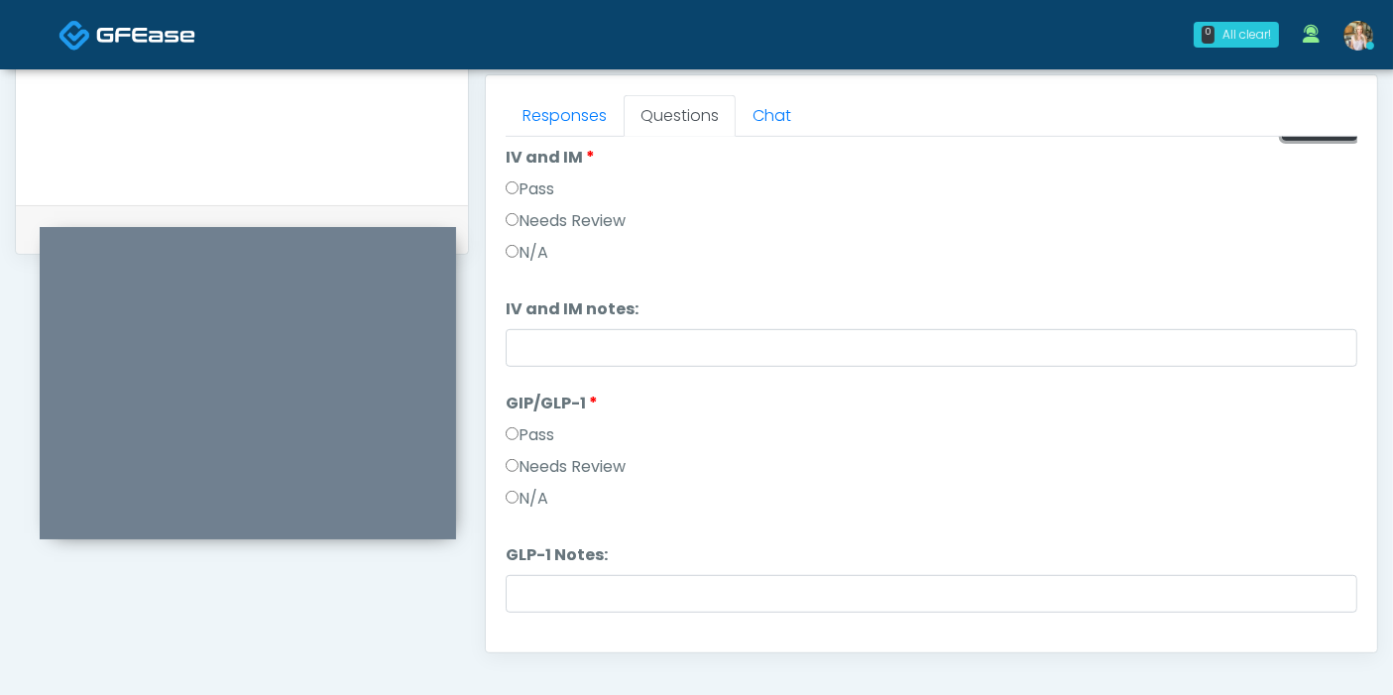
scroll to position [80, 0]
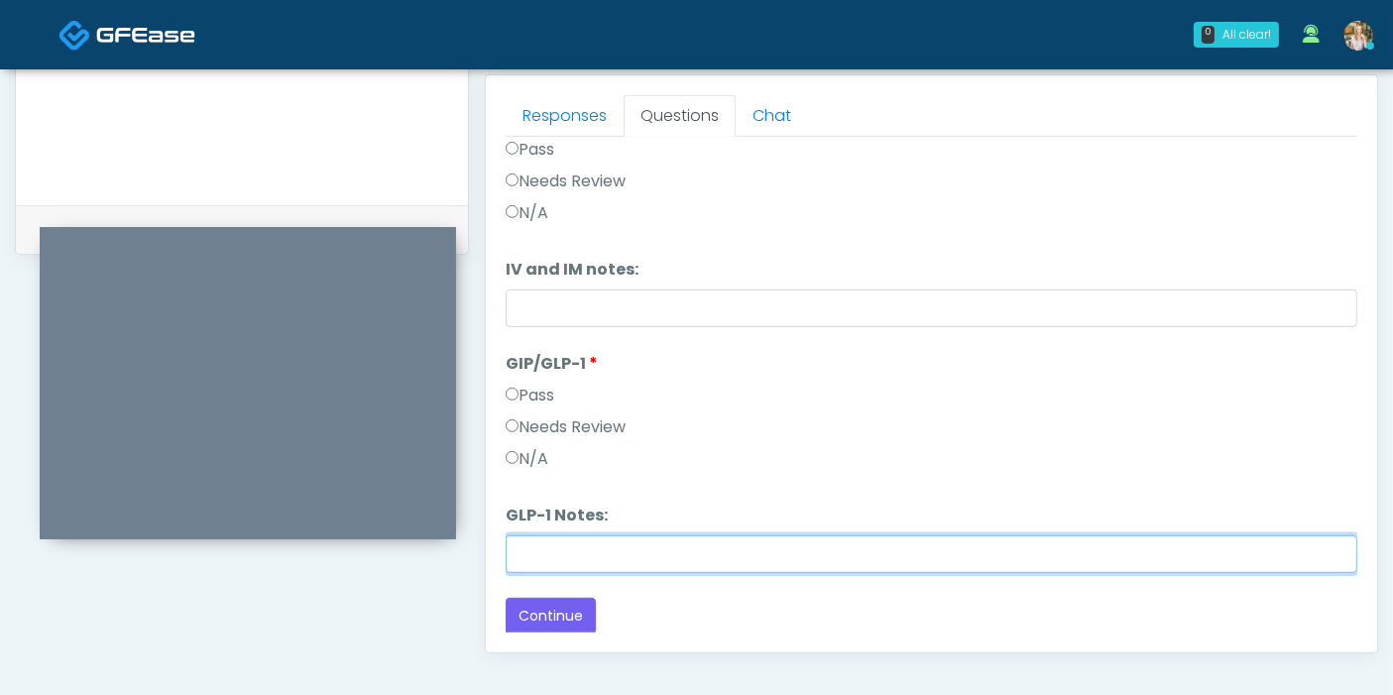
click at [660, 559] on input "GLP-1 Notes:" at bounding box center [931, 554] width 851 height 38
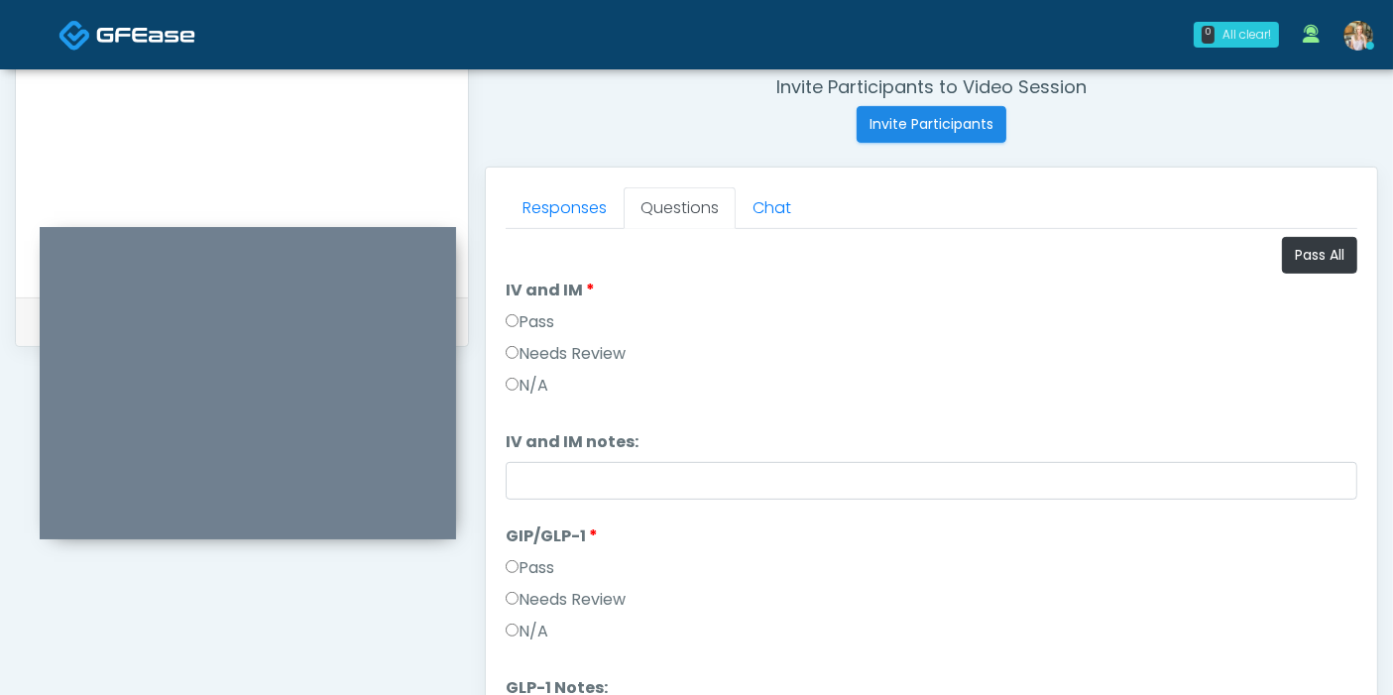
scroll to position [639, 0]
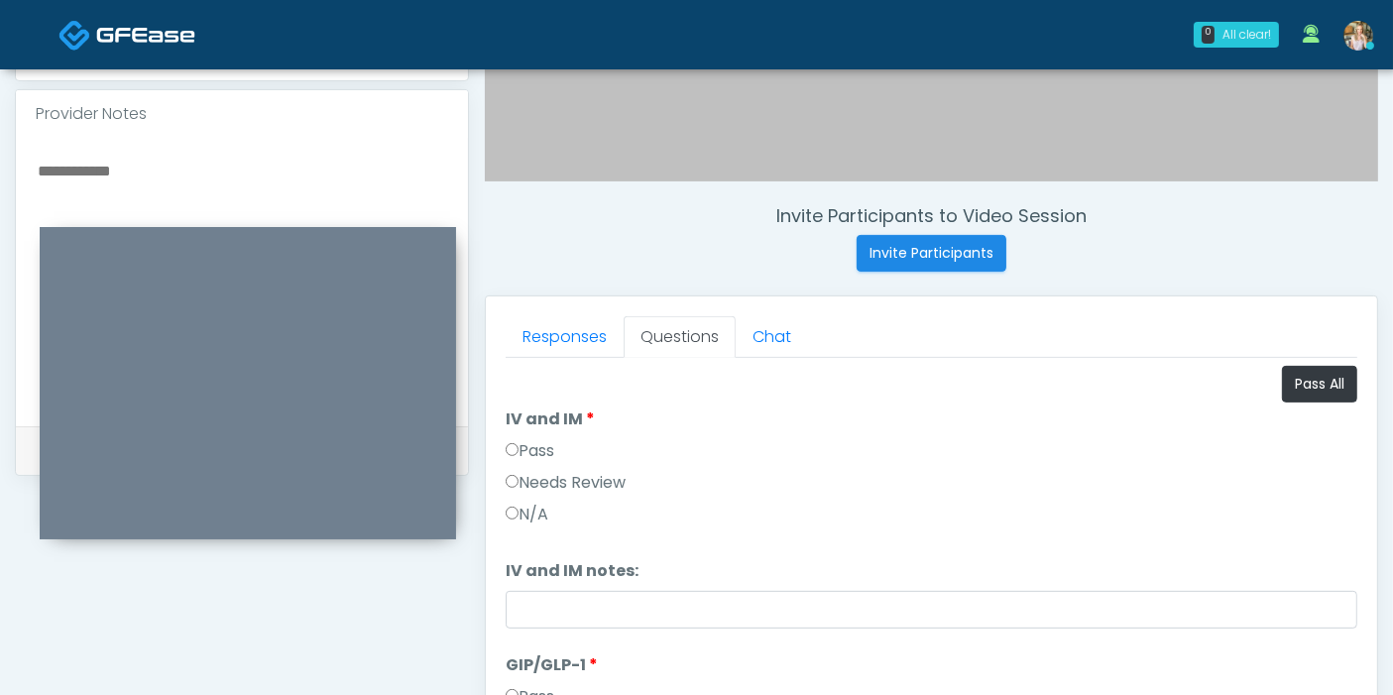
type input "****"
click at [186, 138] on div at bounding box center [242, 282] width 452 height 288
click at [175, 158] on textarea at bounding box center [242, 279] width 412 height 242
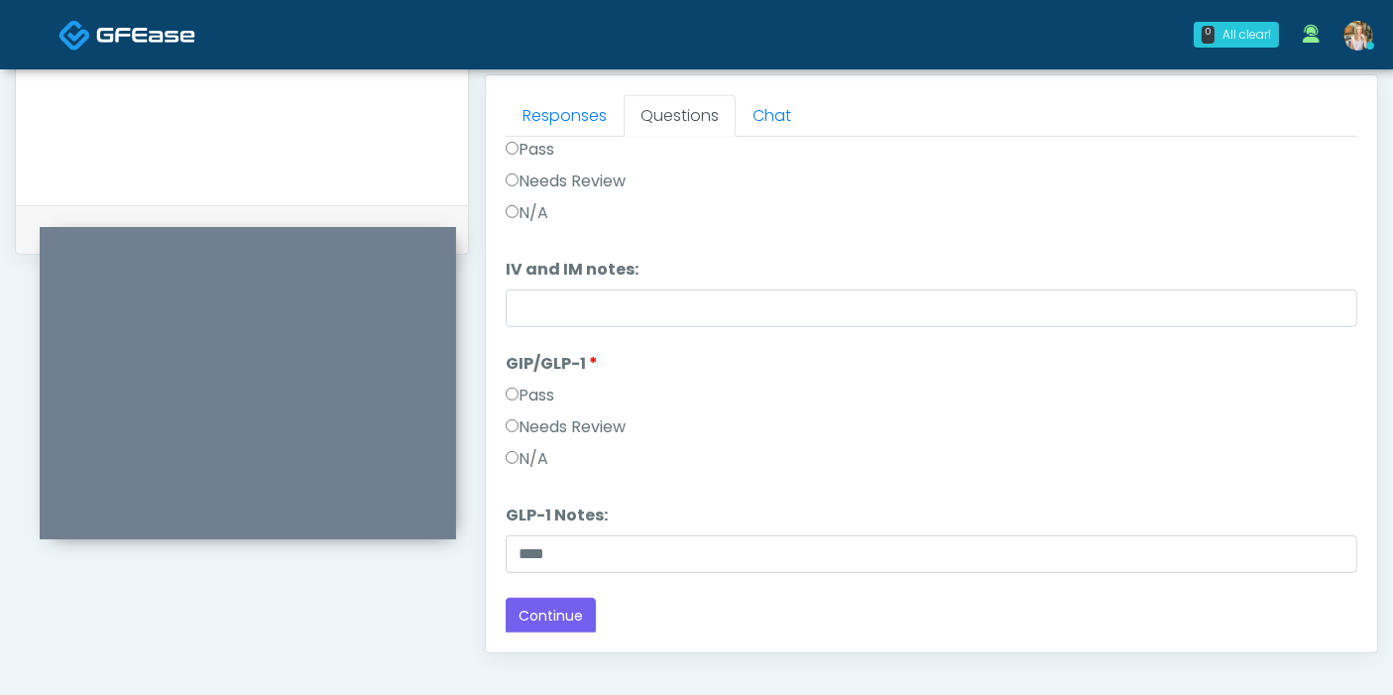
scroll to position [970, 0]
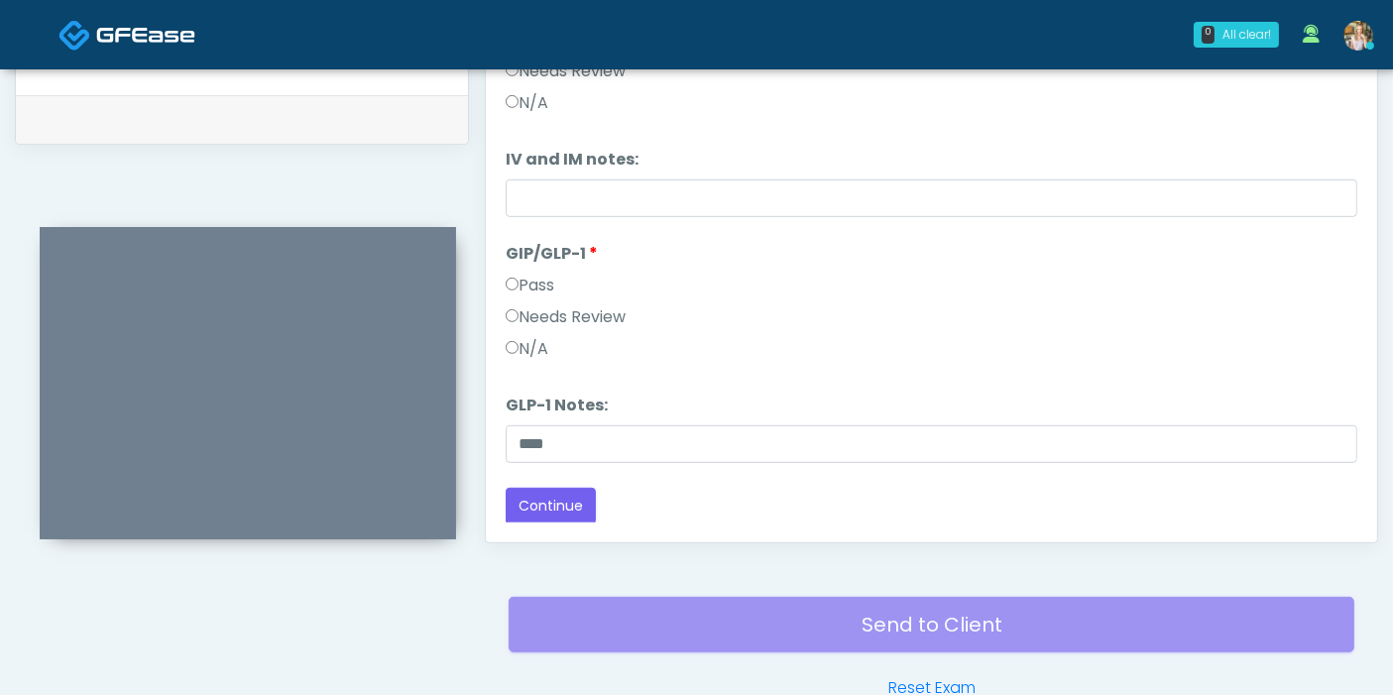
type textarea "**********"
click at [553, 506] on button "Continue" at bounding box center [551, 506] width 90 height 37
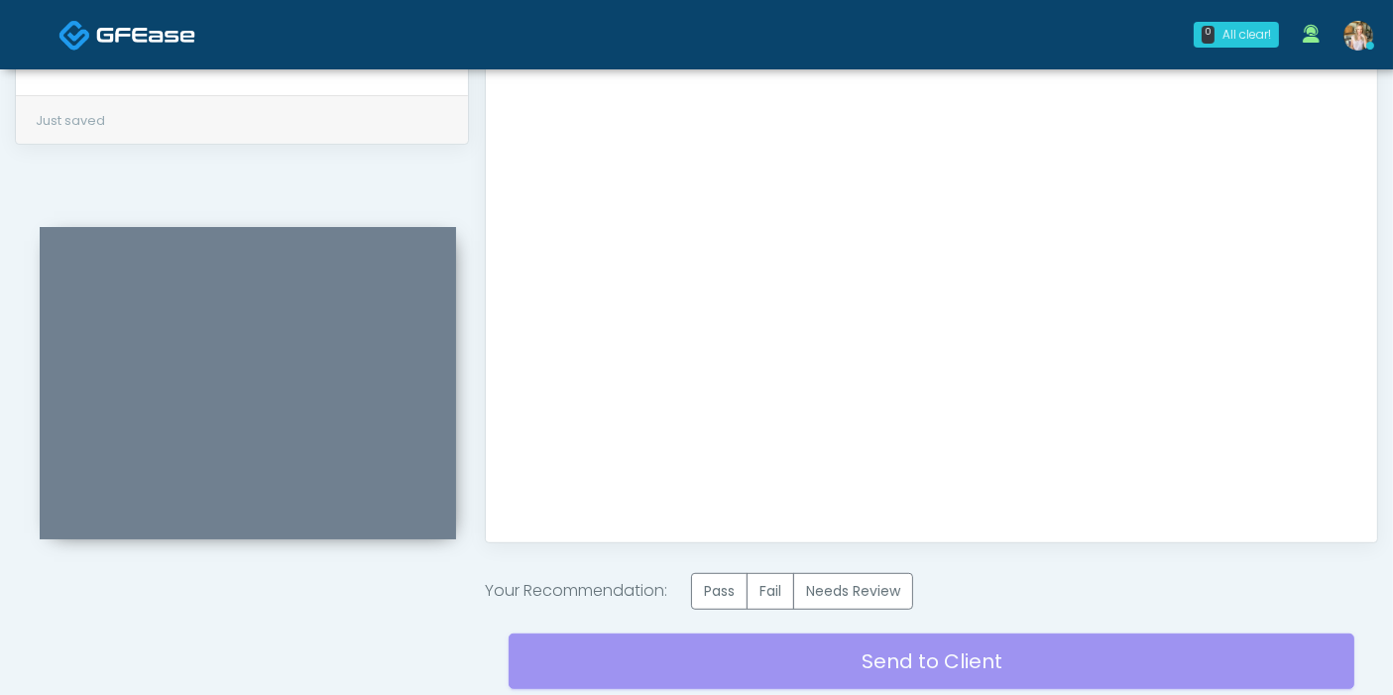
scroll to position [0, 0]
click at [731, 592] on label "Pass" at bounding box center [719, 591] width 56 height 37
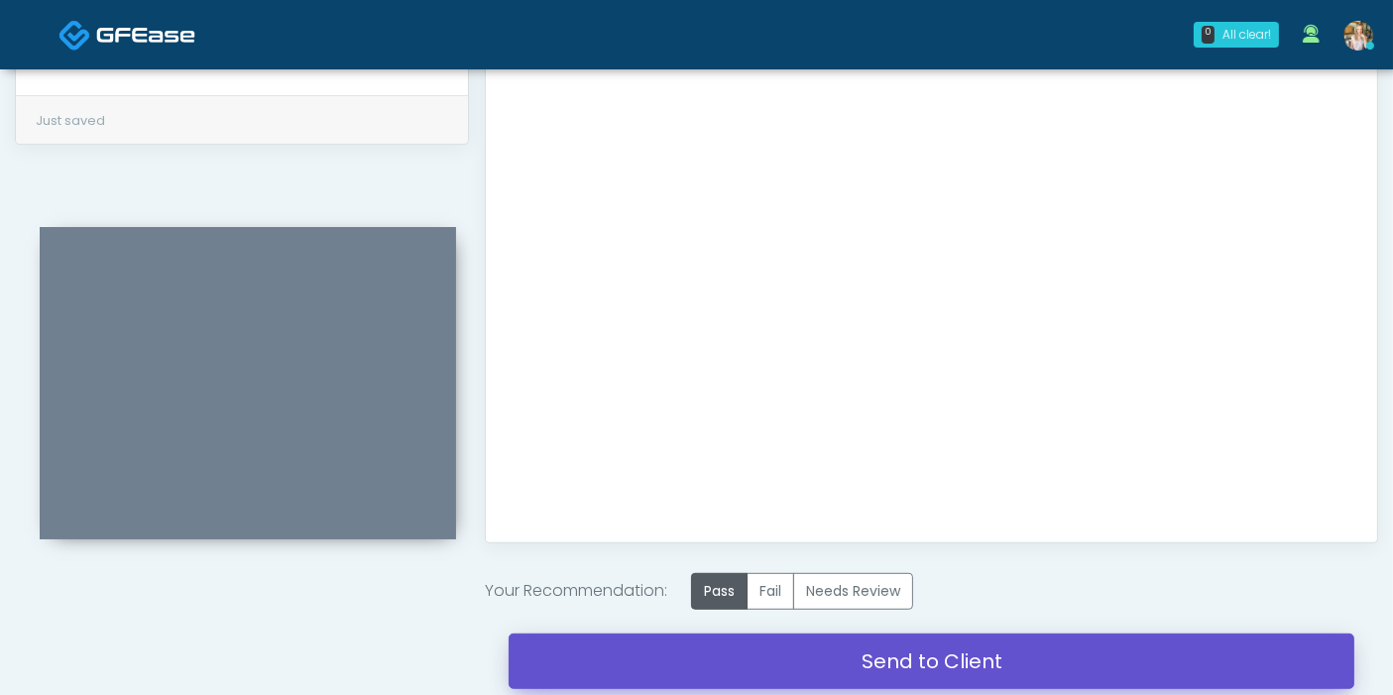
click at [949, 664] on link "Send to Client" at bounding box center [931, 661] width 846 height 56
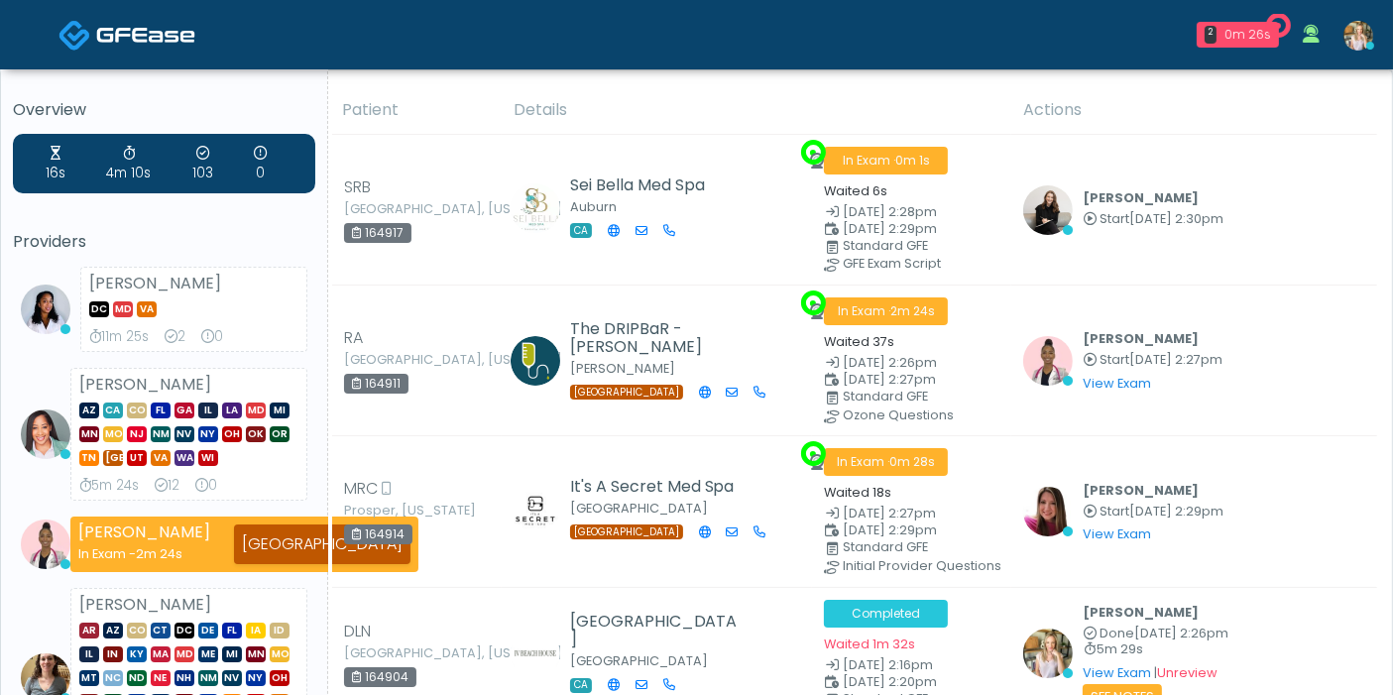
click at [1036, 232] on img at bounding box center [1048, 210] width 50 height 50
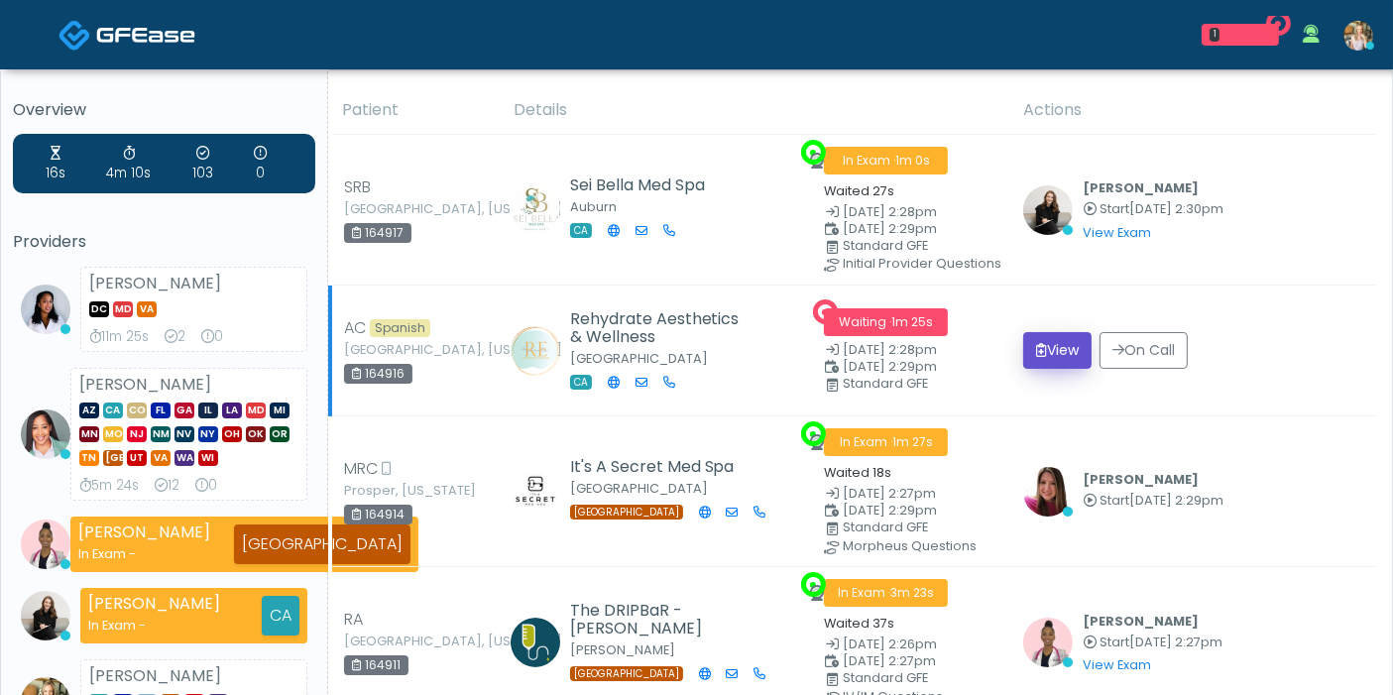
click at [1056, 340] on button "View" at bounding box center [1057, 350] width 68 height 37
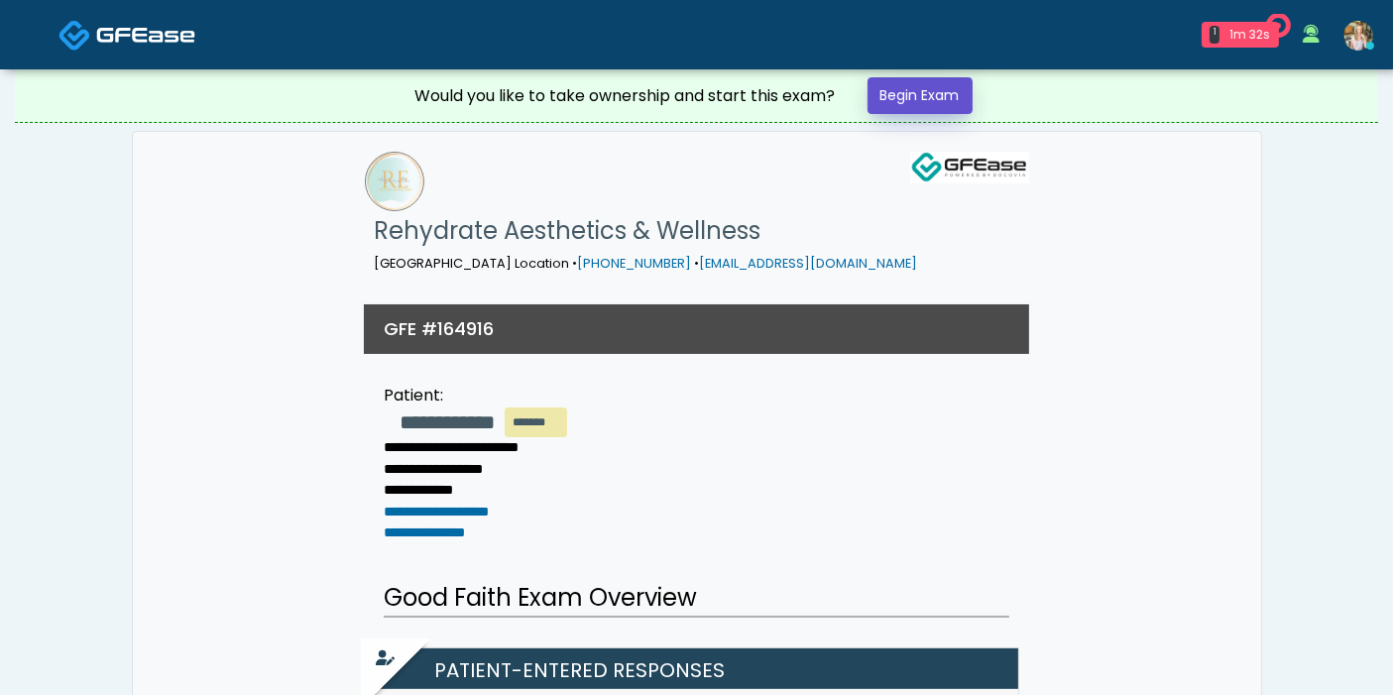
click at [926, 91] on link "Begin Exam" at bounding box center [919, 95] width 105 height 37
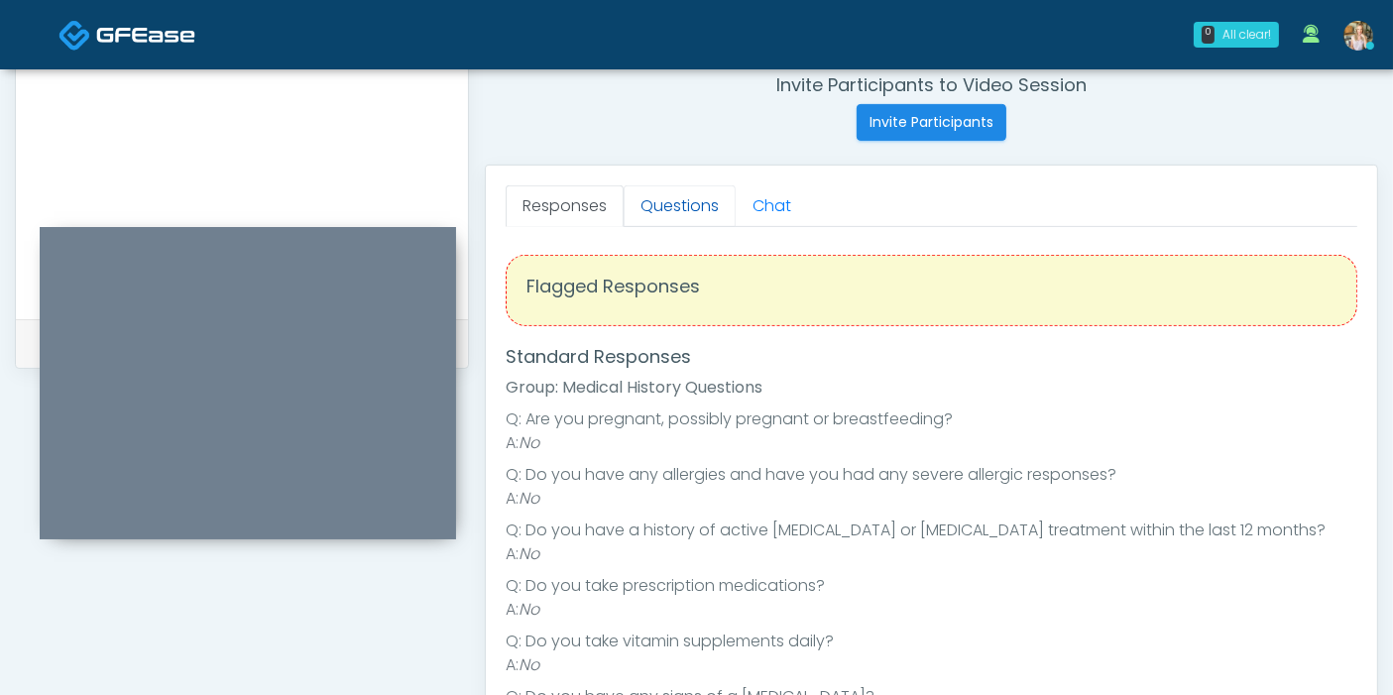
scroll to position [660, 0]
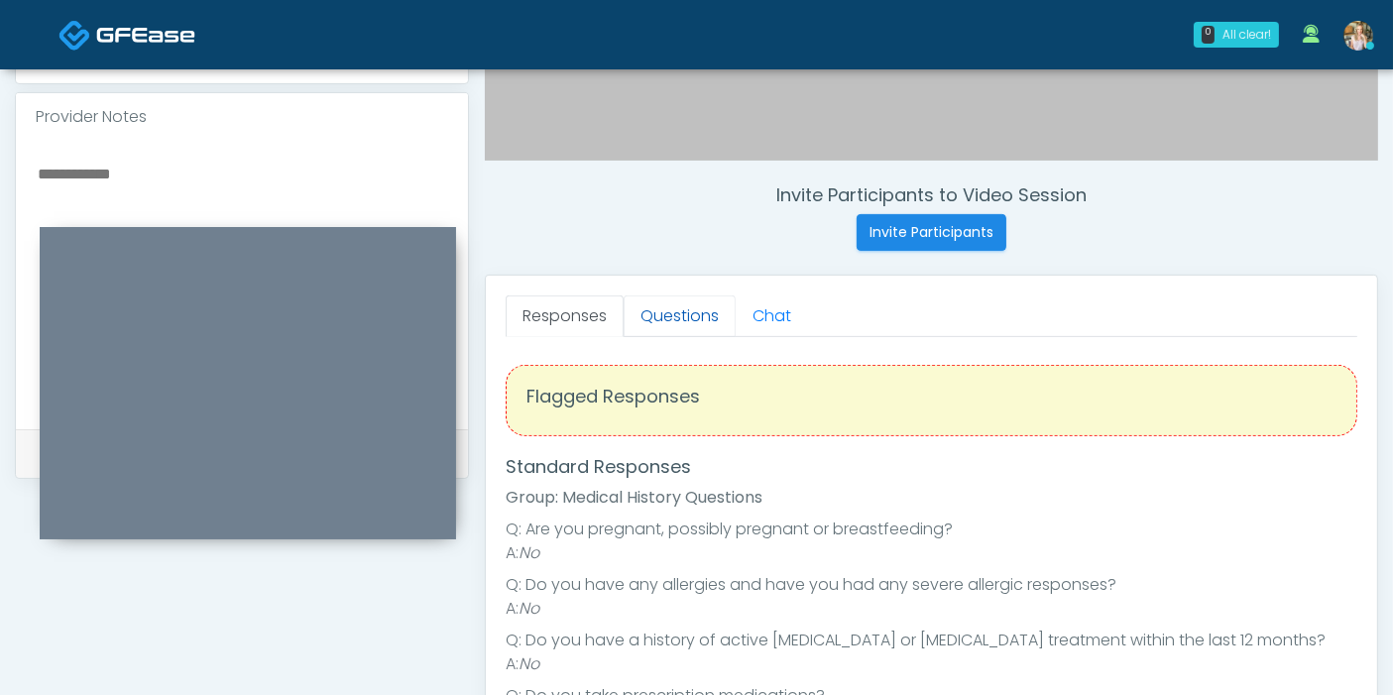
click at [671, 317] on link "Questions" at bounding box center [679, 316] width 112 height 42
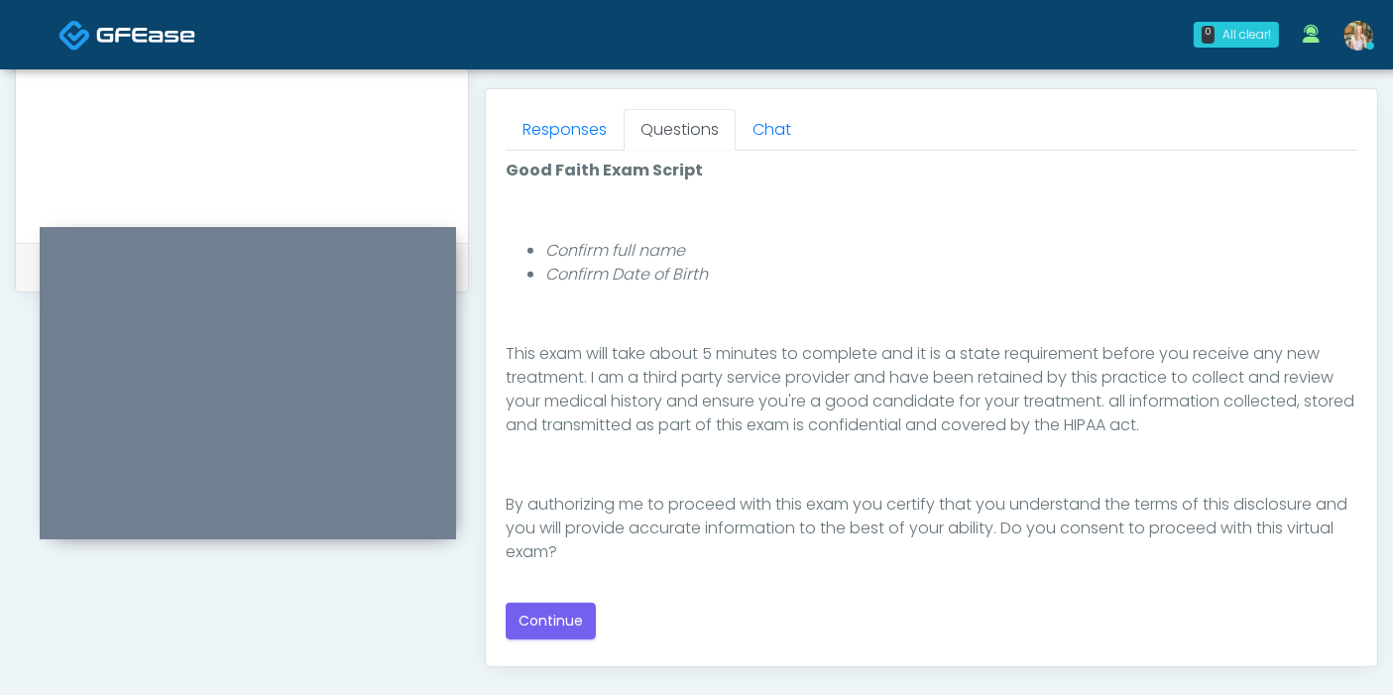
scroll to position [880, 0]
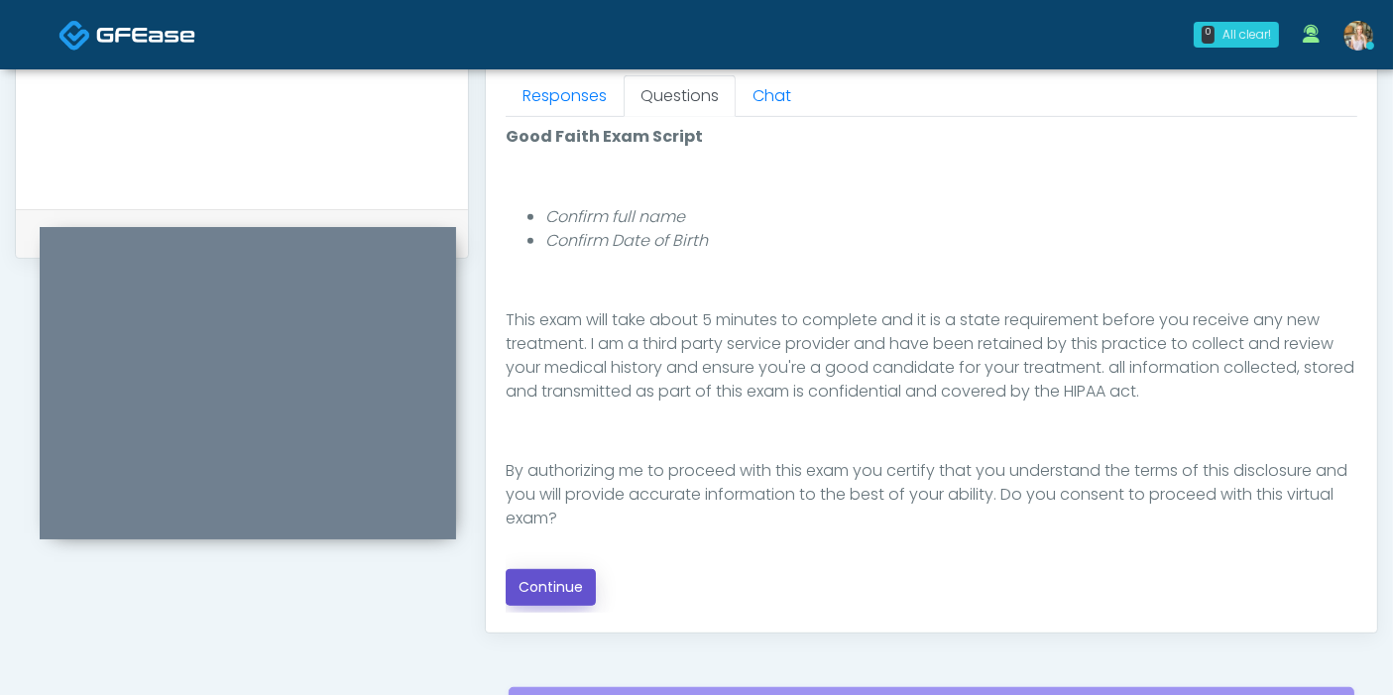
click at [575, 580] on button "Continue" at bounding box center [551, 587] width 90 height 37
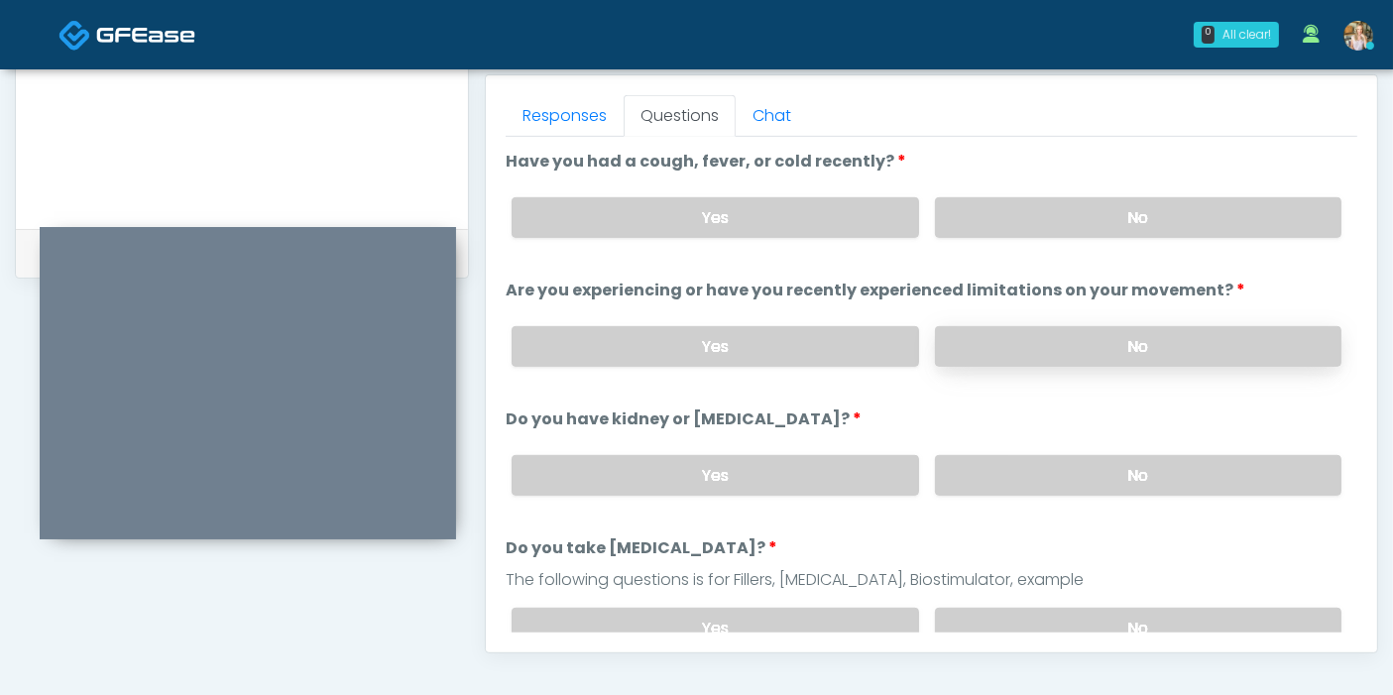
scroll to position [750, 0]
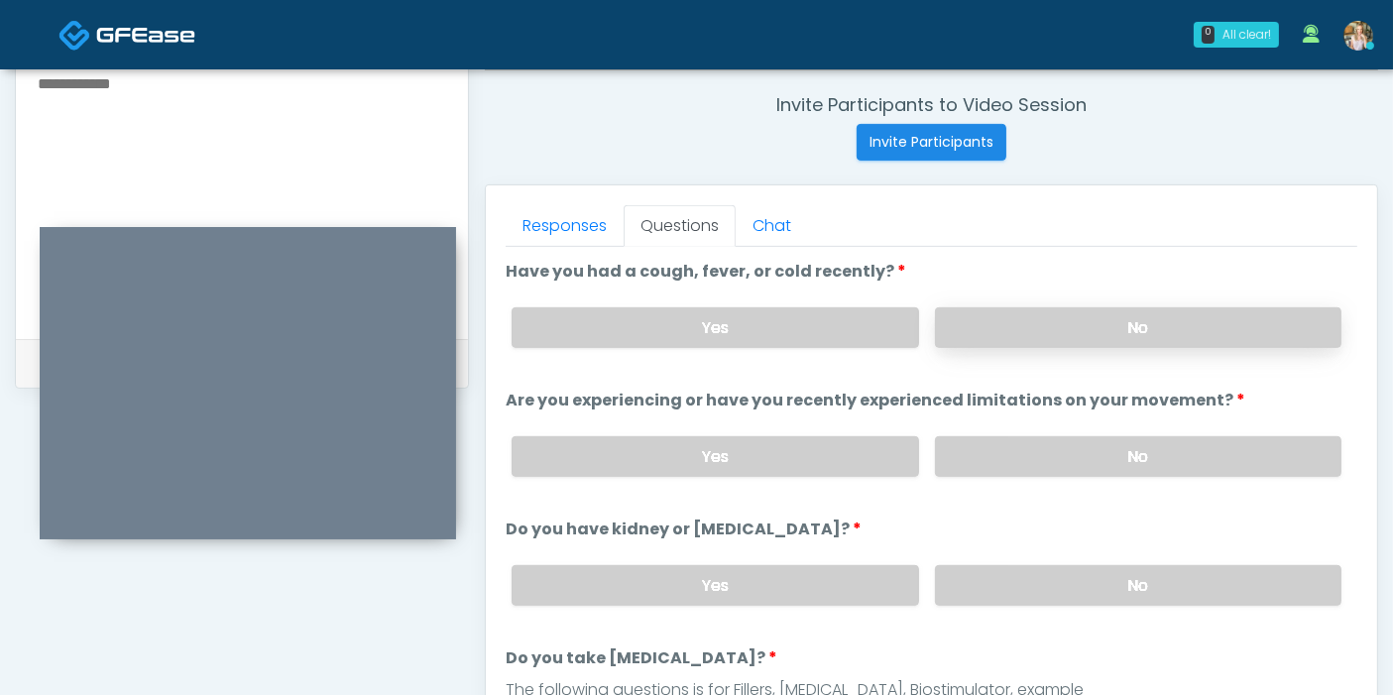
click at [1118, 327] on label "No" at bounding box center [1138, 327] width 406 height 41
click at [1035, 451] on label "No" at bounding box center [1138, 456] width 406 height 41
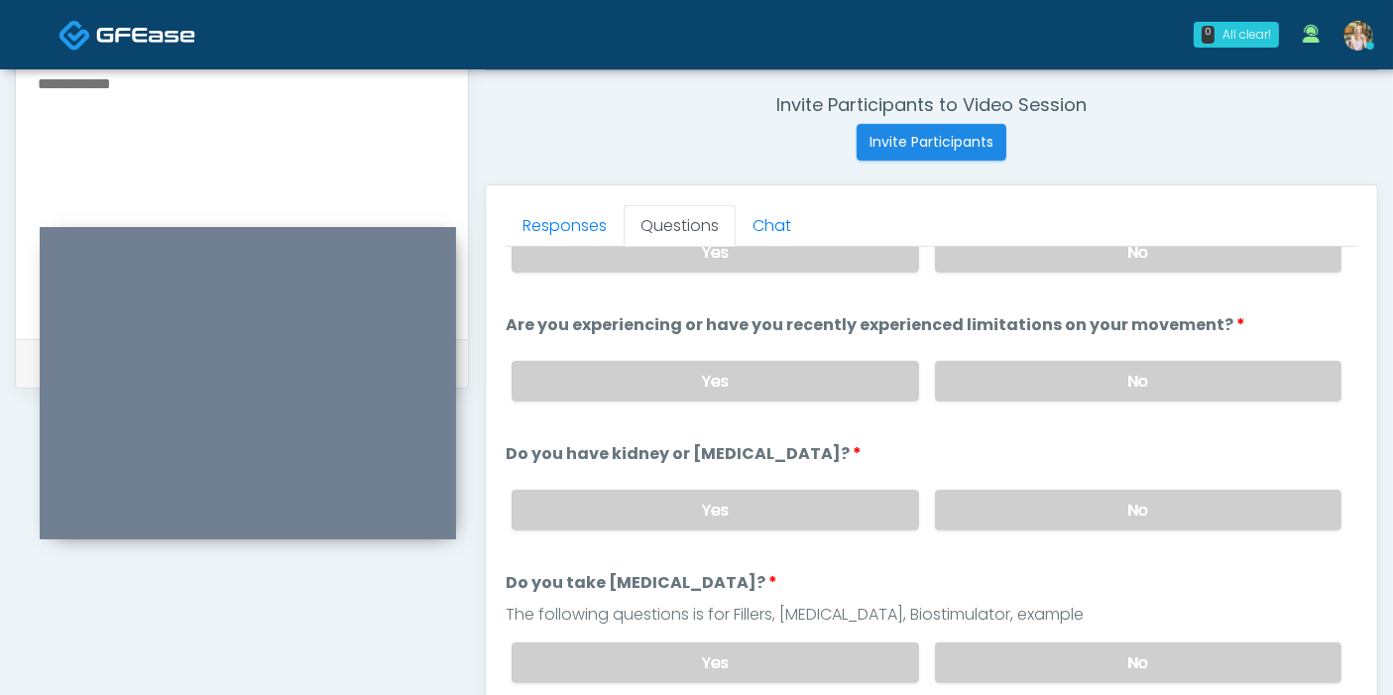
scroll to position [110, 0]
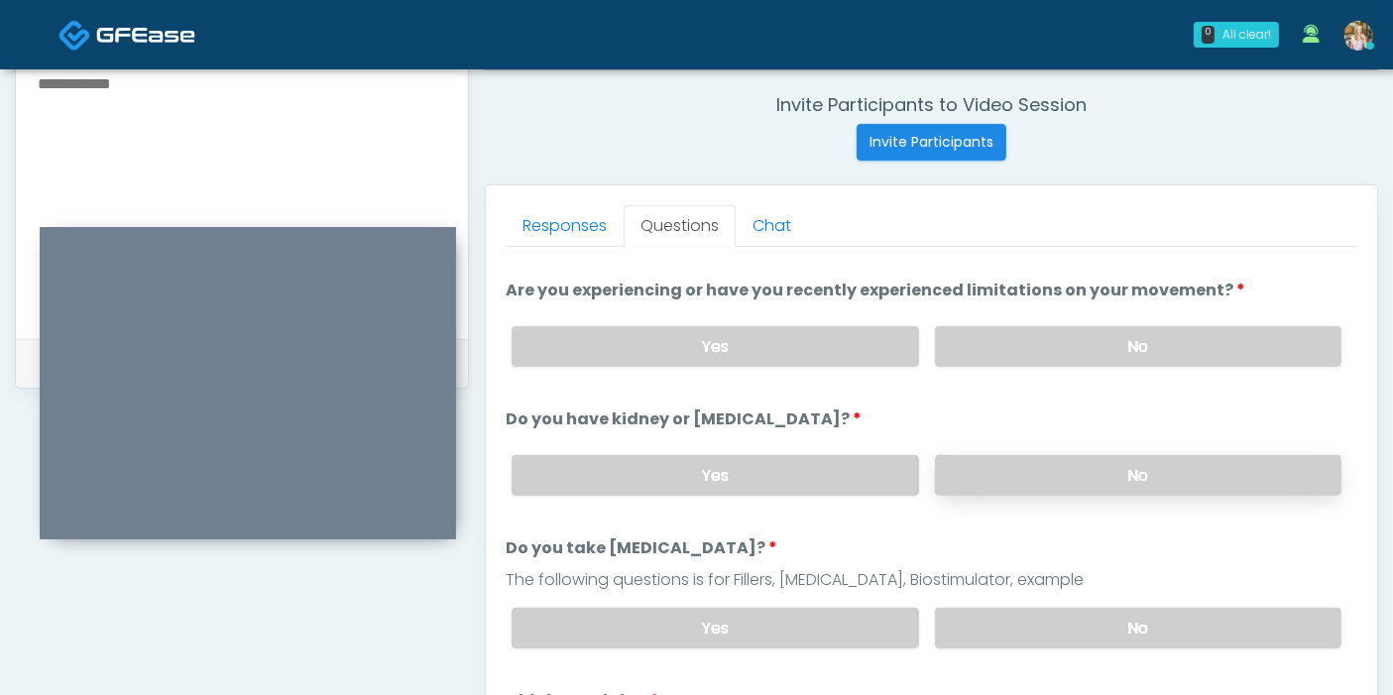
click at [1087, 473] on label "No" at bounding box center [1138, 475] width 406 height 41
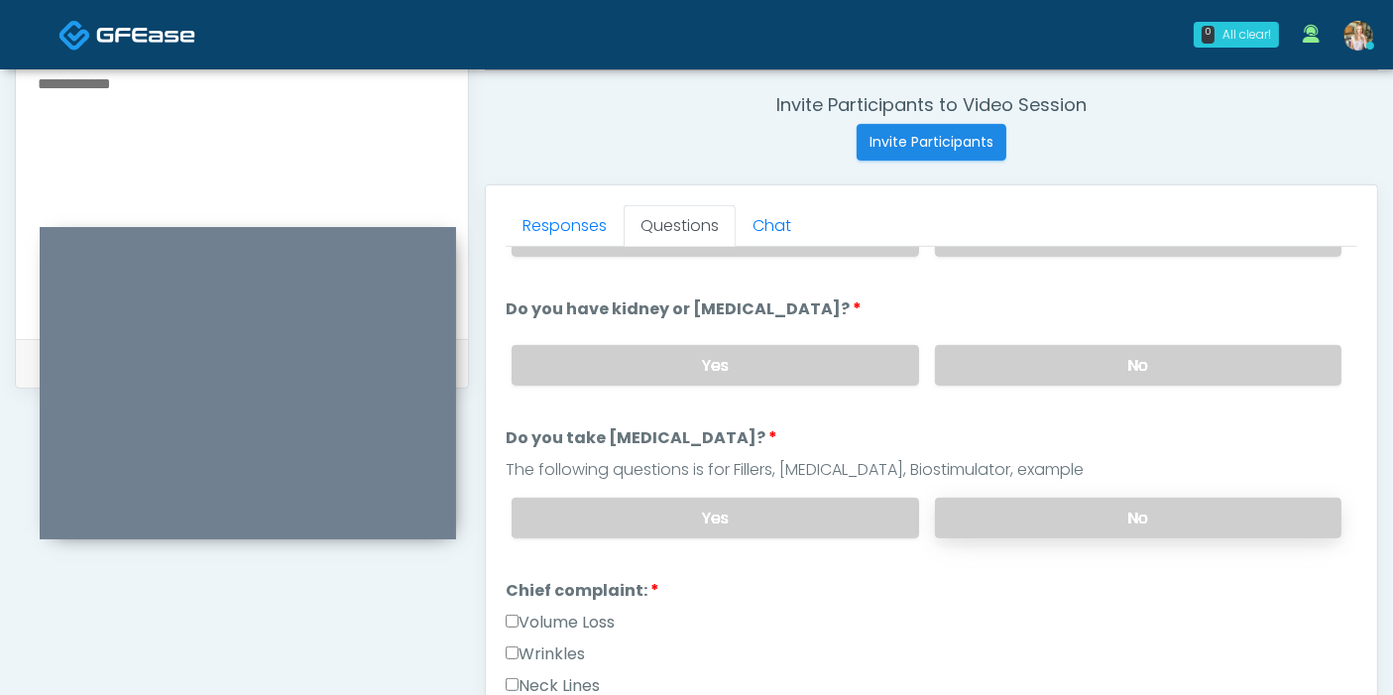
click at [1132, 516] on label "No" at bounding box center [1138, 518] width 406 height 41
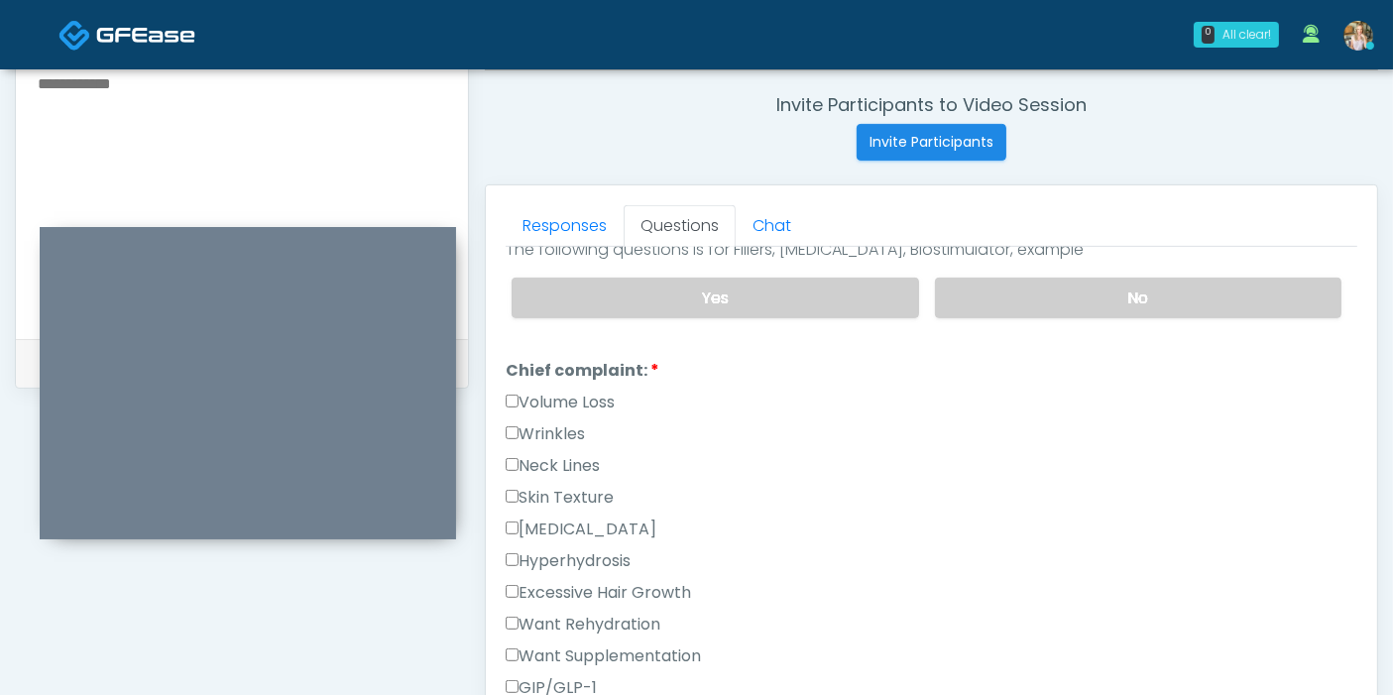
scroll to position [550, 0]
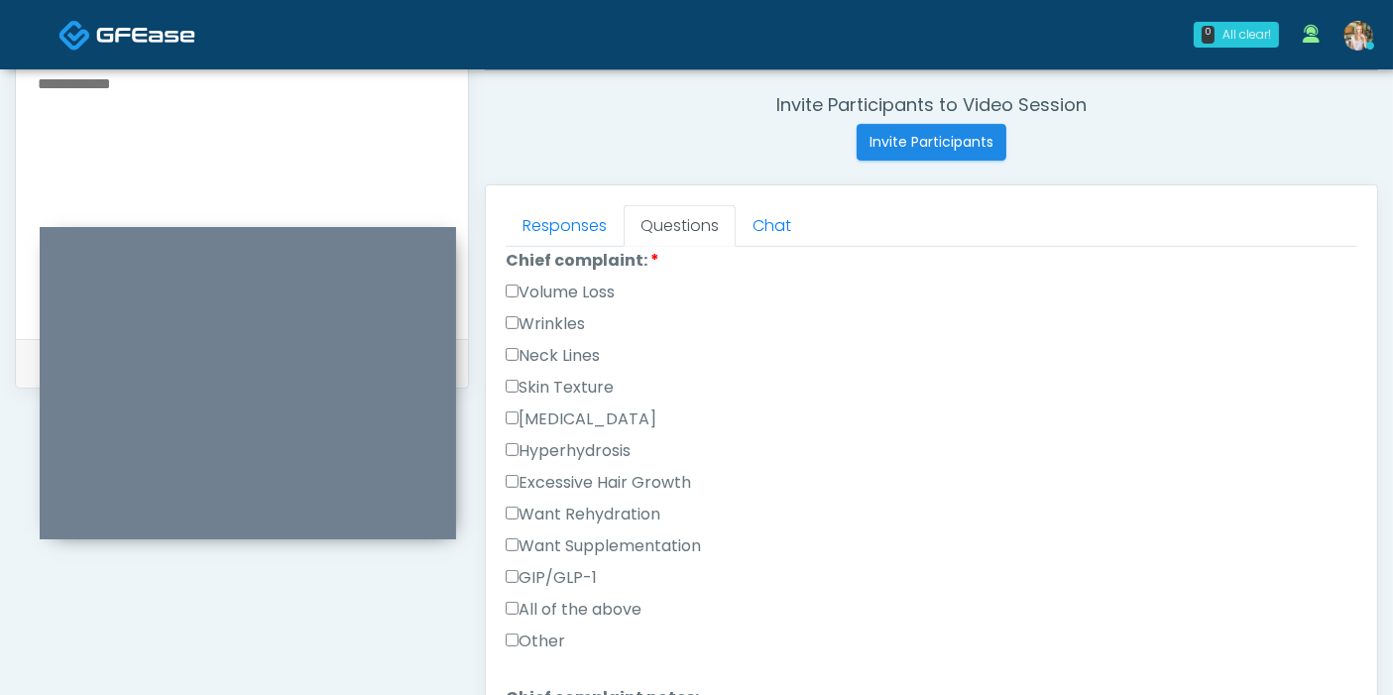
click at [532, 508] on label "Want Rehydration" at bounding box center [583, 515] width 155 height 24
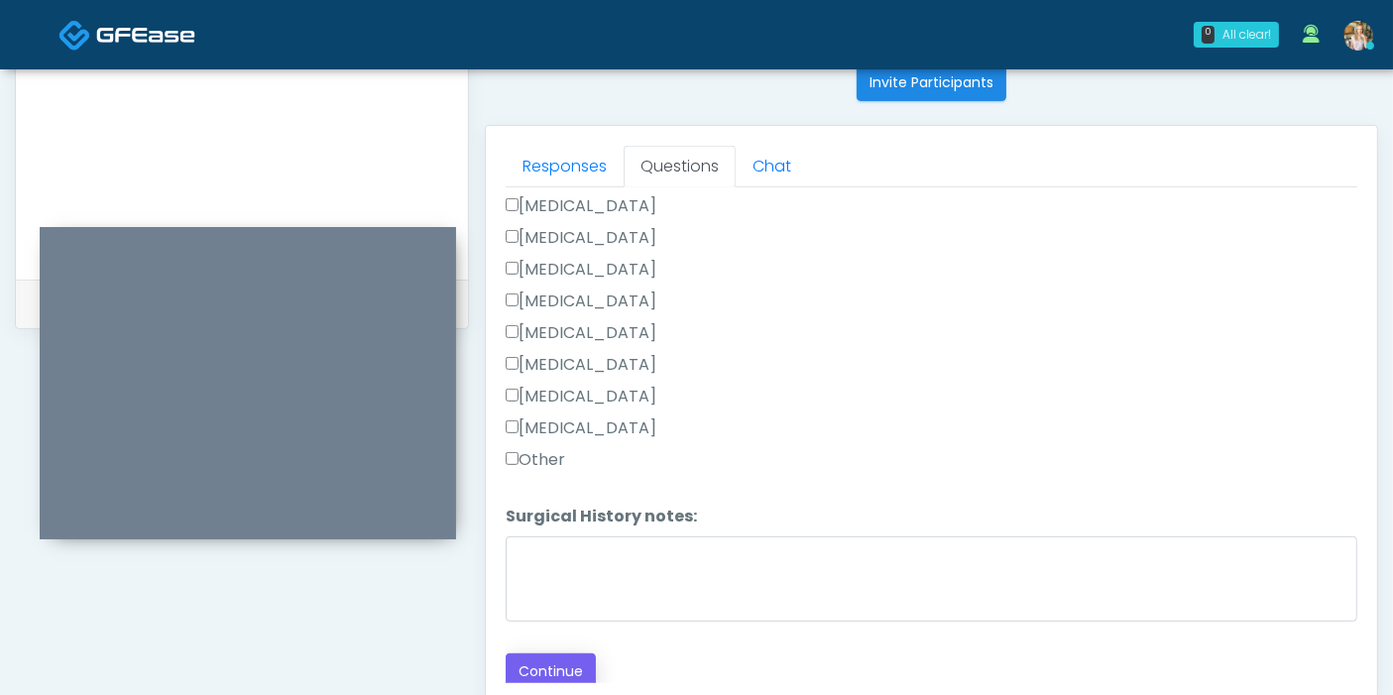
scroll to position [860, 0]
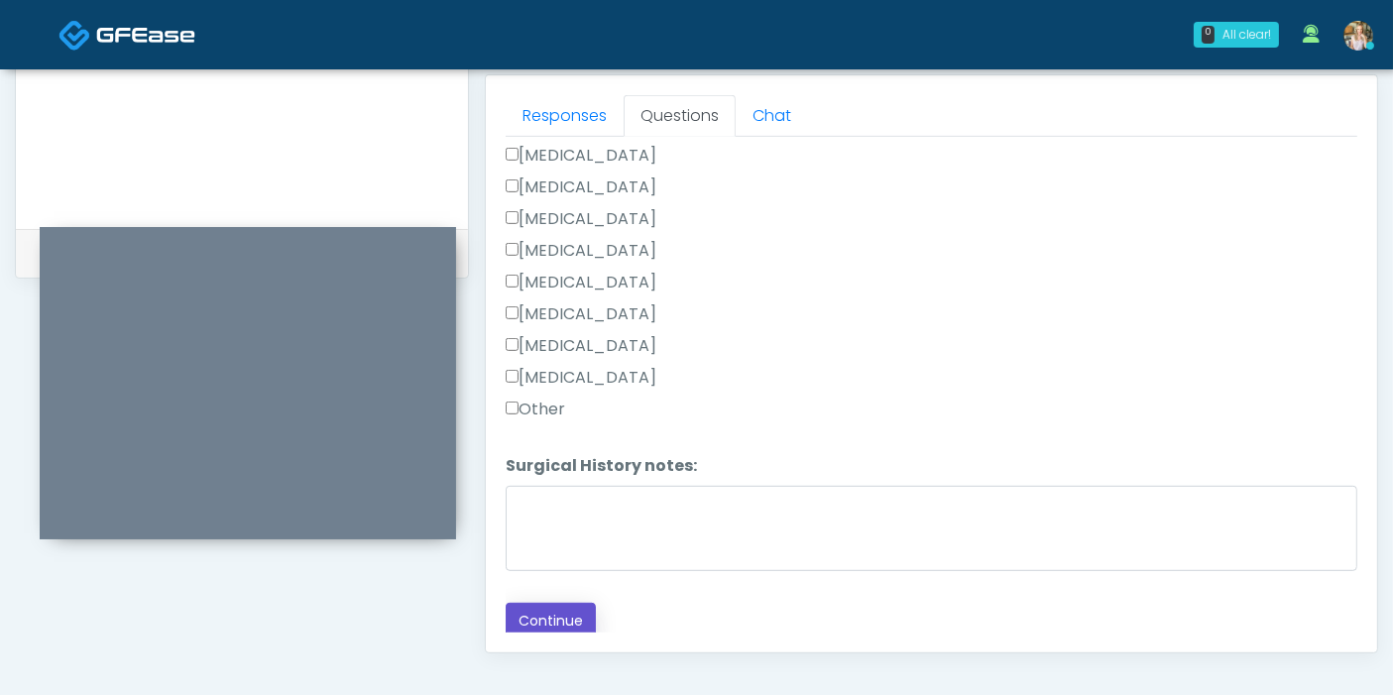
click at [538, 616] on button "Continue" at bounding box center [551, 621] width 90 height 37
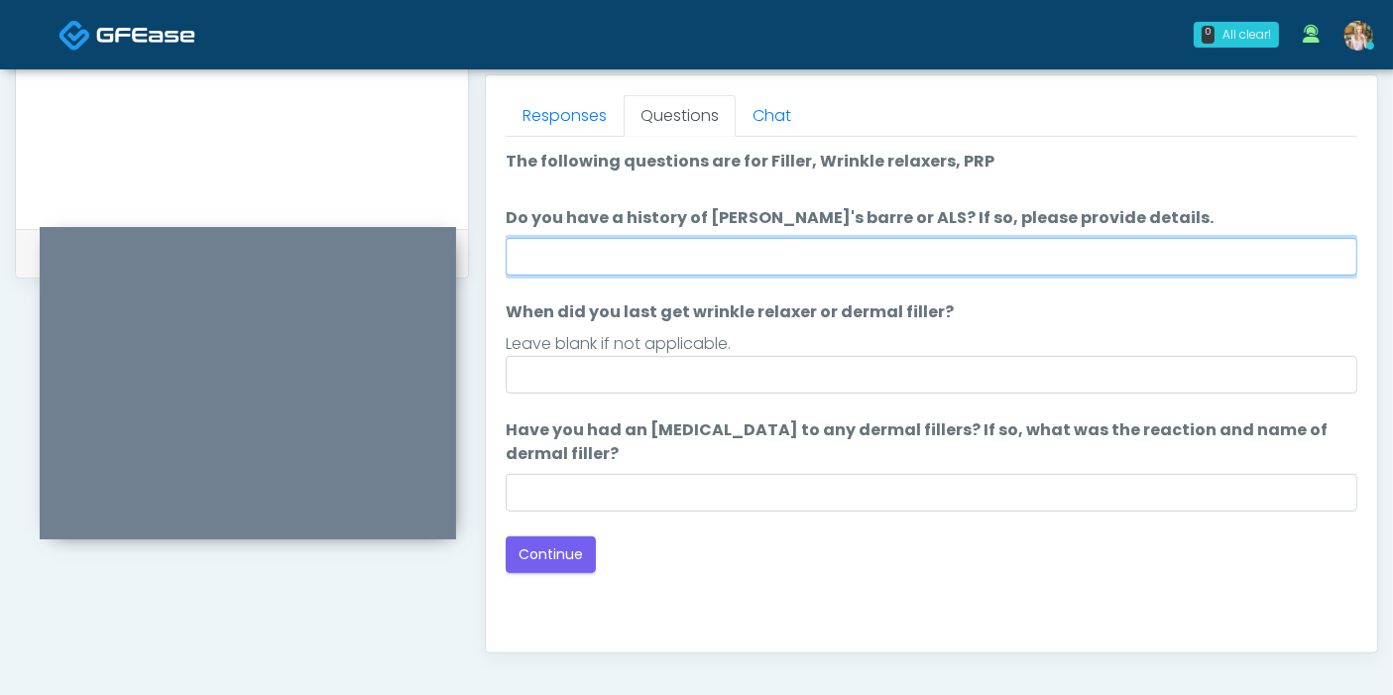
click at [876, 253] on input "Do you have a history of Guillain's barre or ALS? If so, please provide details." at bounding box center [931, 257] width 851 height 38
type input "******"
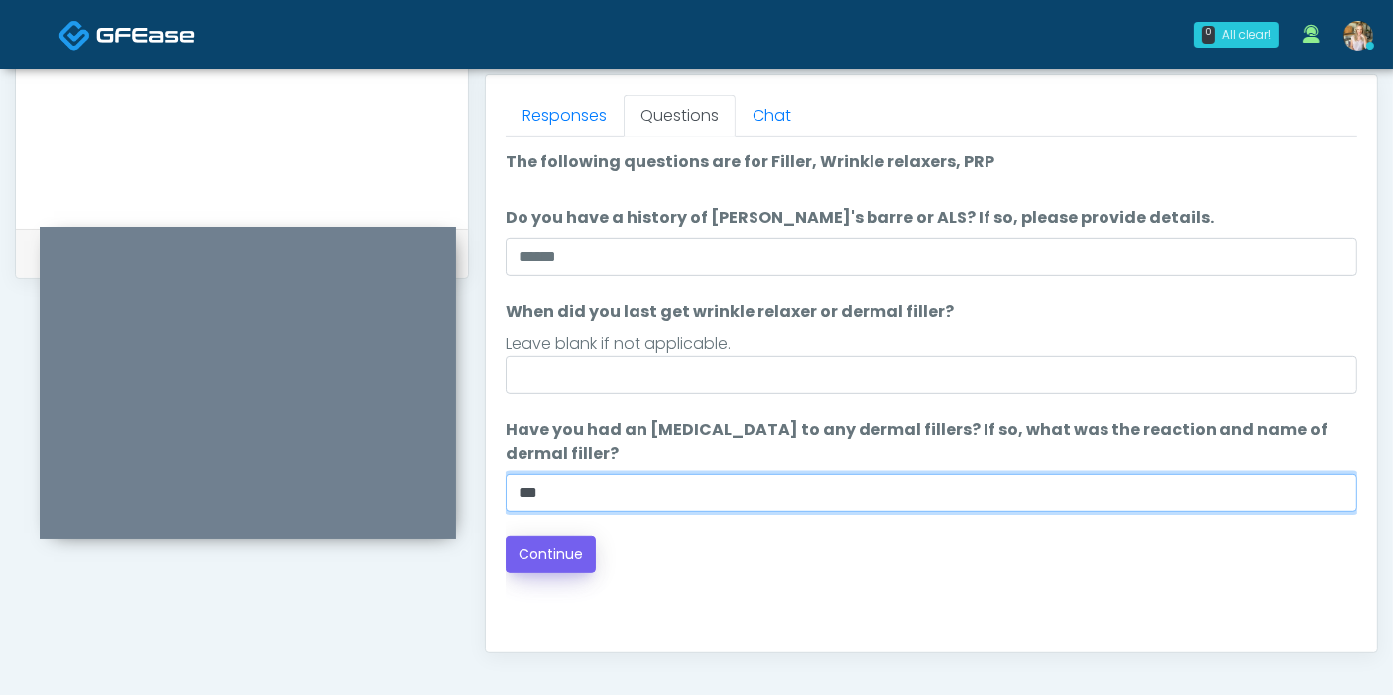
type input "***"
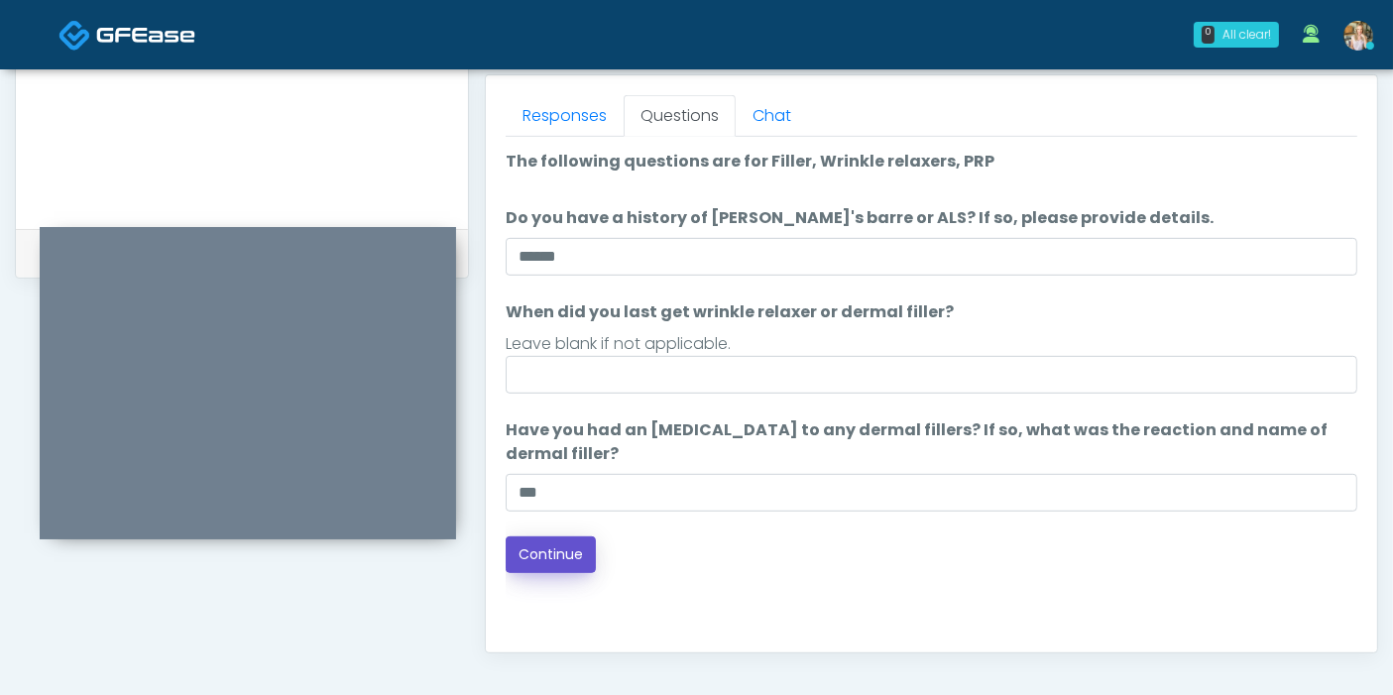
click at [556, 548] on button "Continue" at bounding box center [551, 554] width 90 height 37
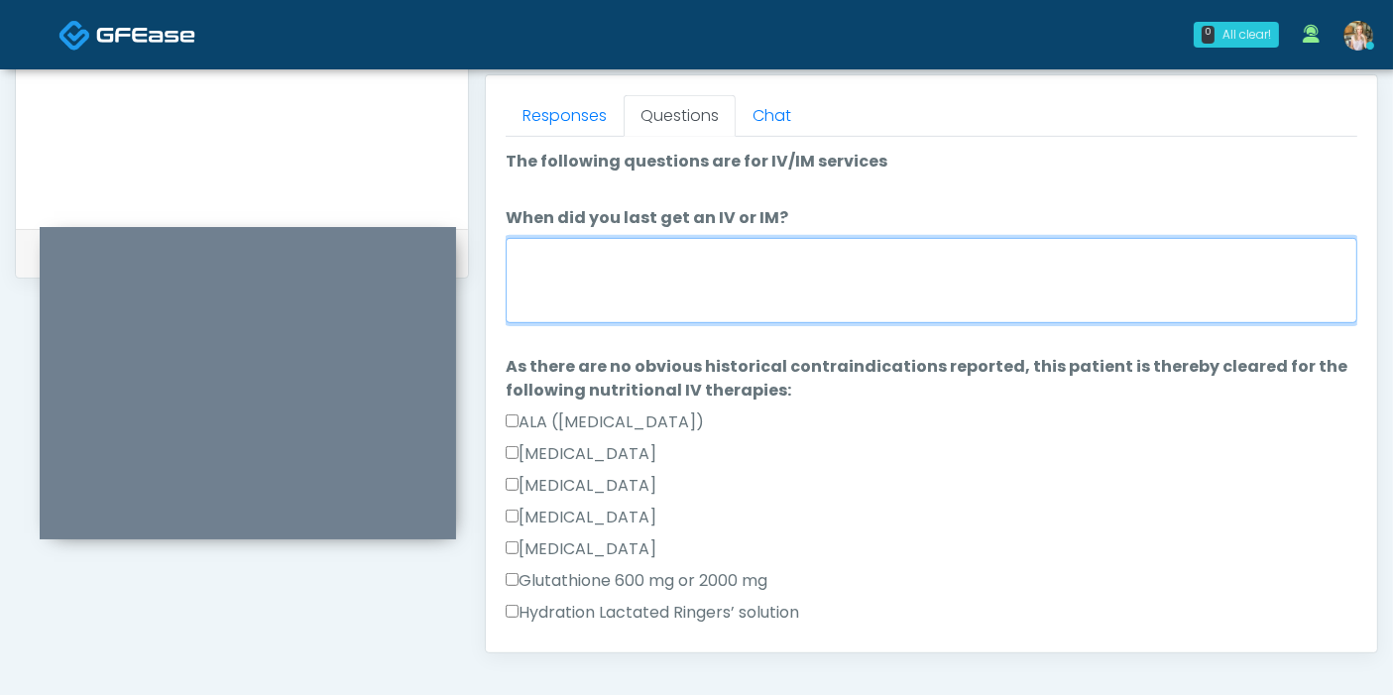
click at [770, 265] on textarea "When did you last get an IV or IM?" at bounding box center [931, 280] width 851 height 85
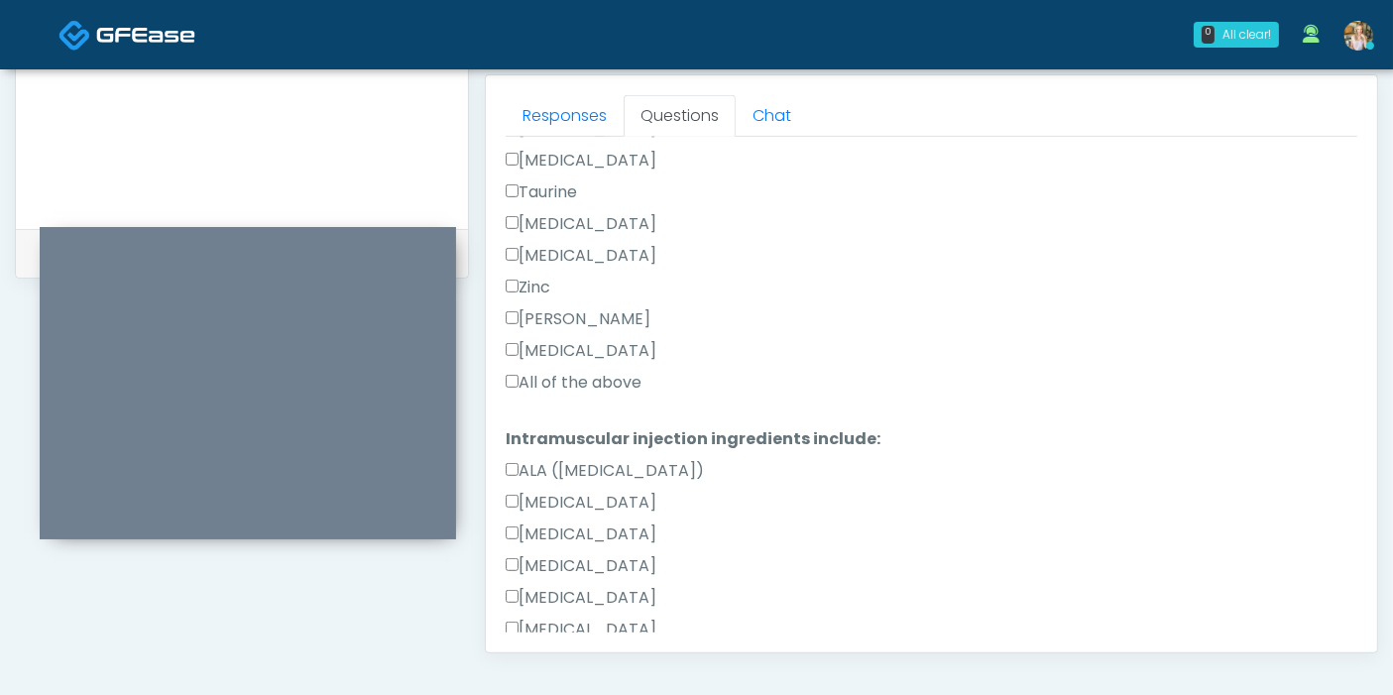
scroll to position [880, 0]
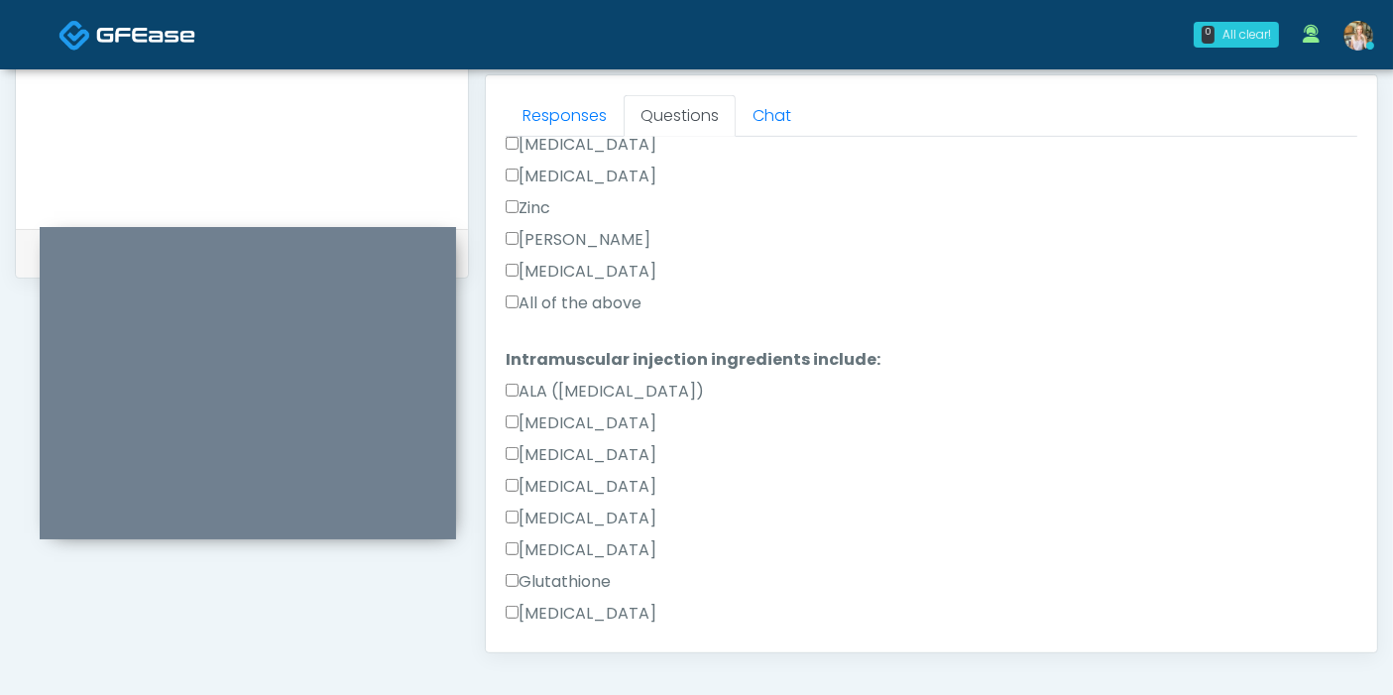
click at [606, 300] on label "All of the above" at bounding box center [574, 303] width 136 height 24
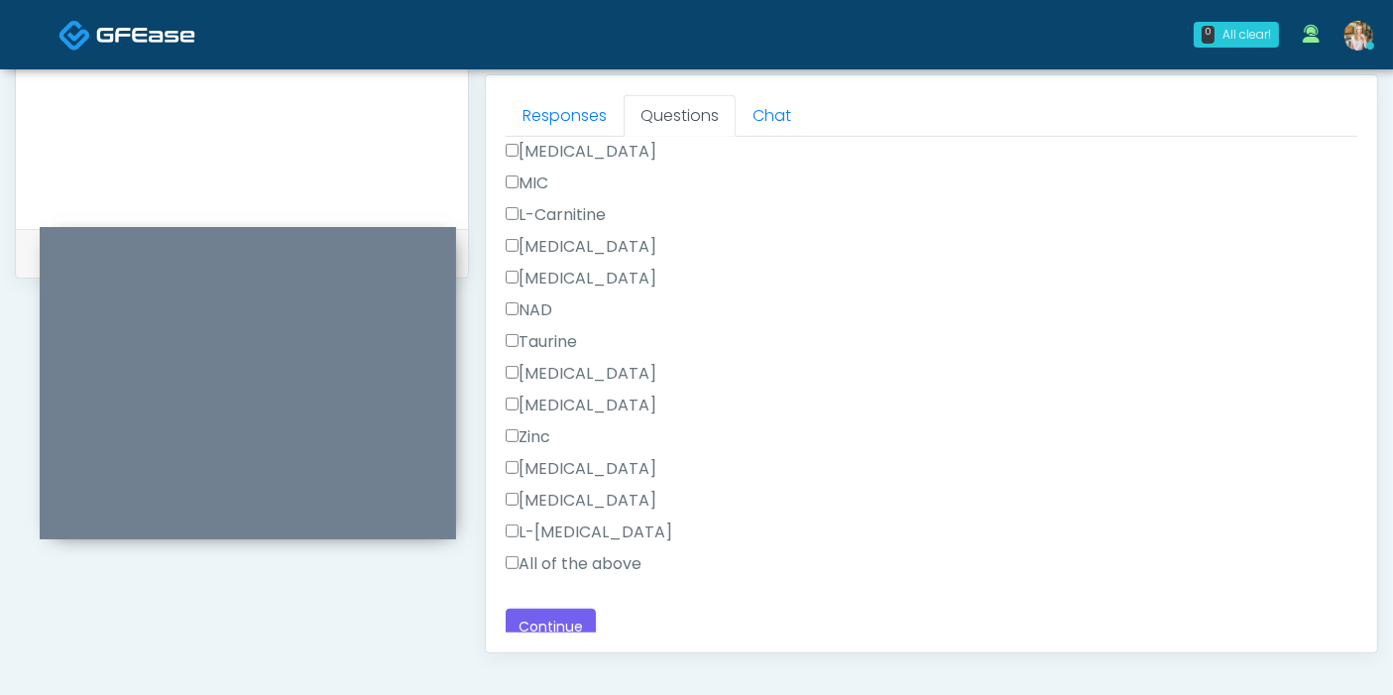
scroll to position [1353, 0]
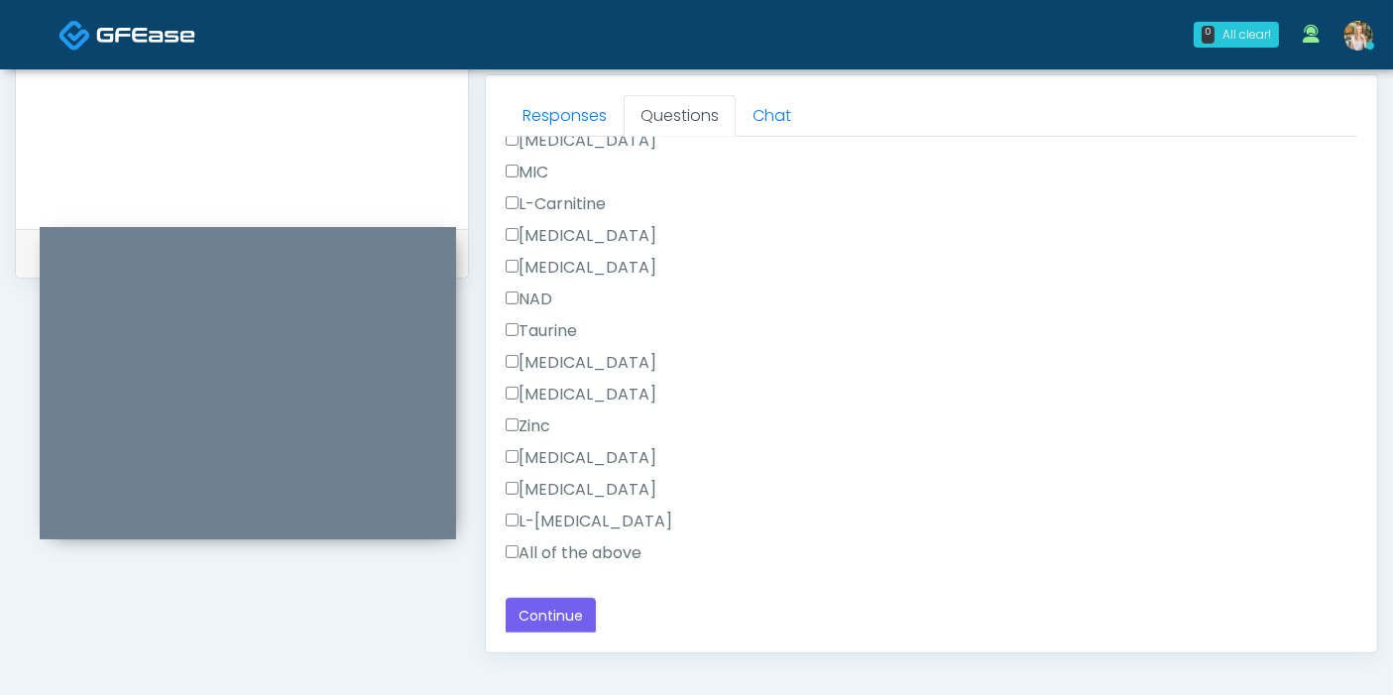
click at [555, 549] on label "All of the above" at bounding box center [574, 553] width 136 height 24
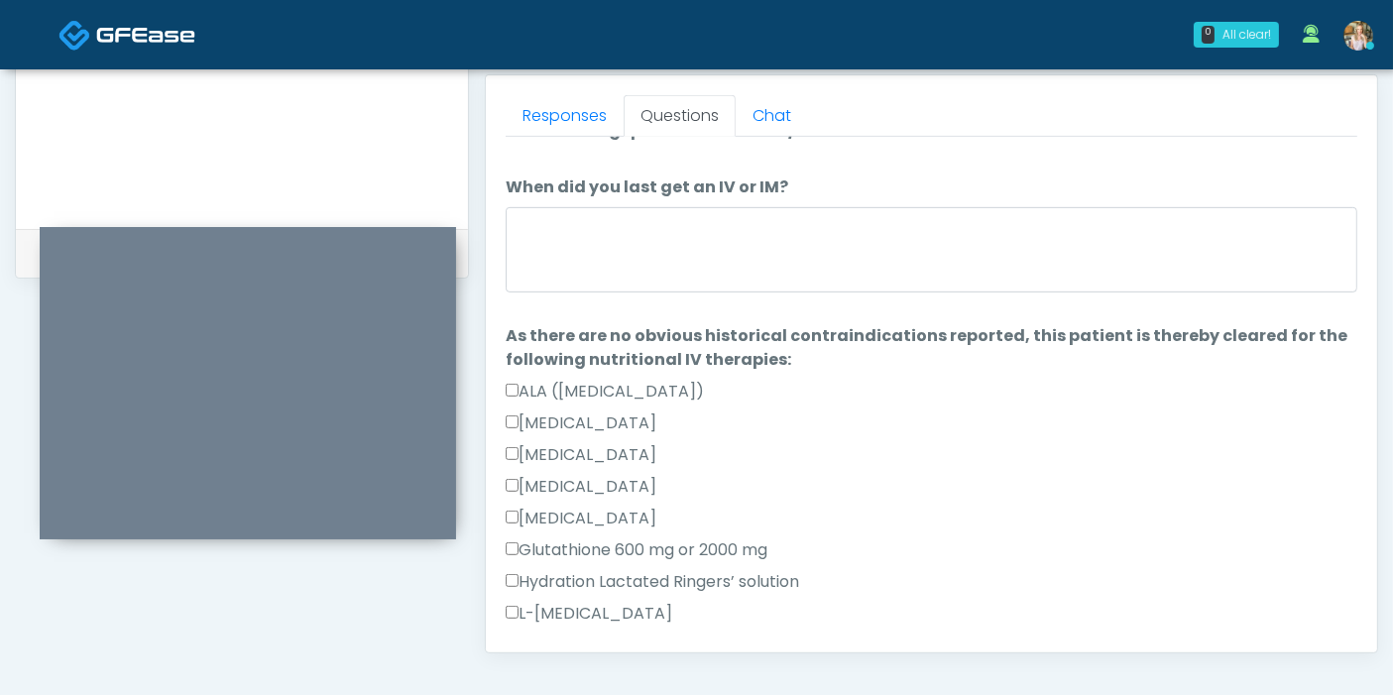
scroll to position [0, 0]
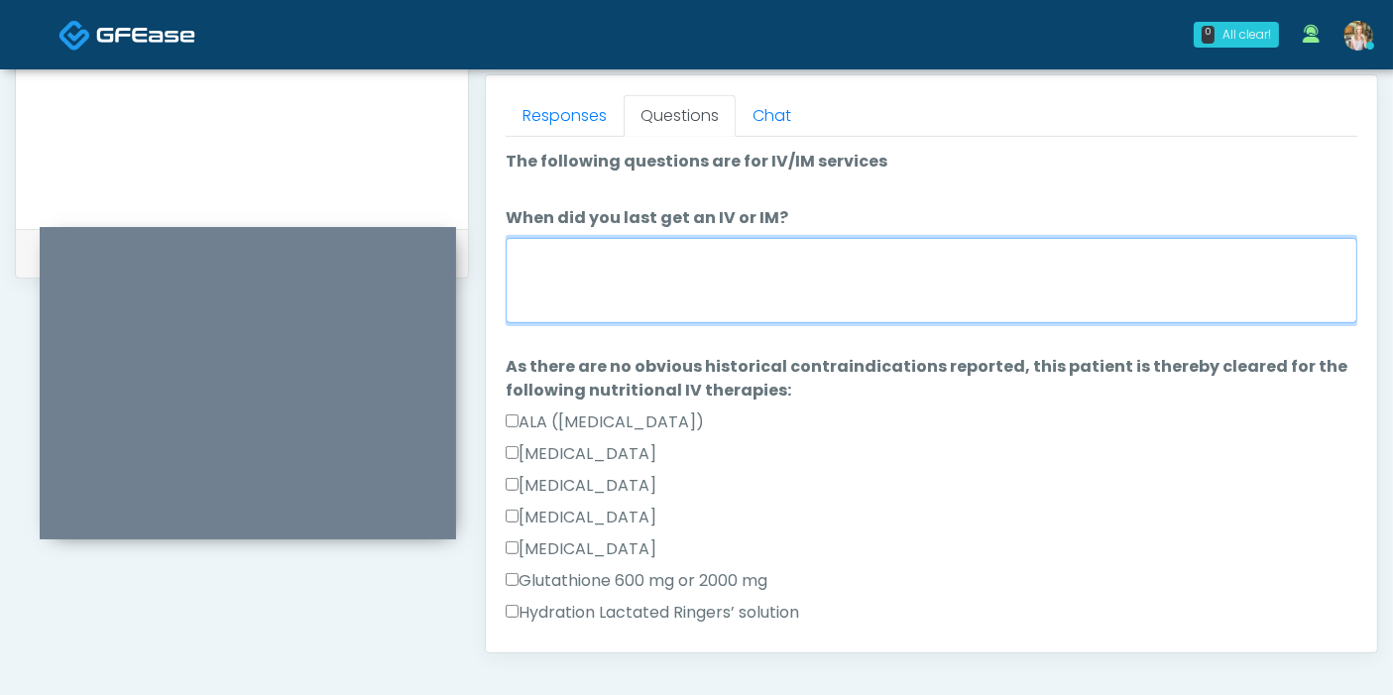
click at [612, 287] on textarea "When did you last get an IV or IM?" at bounding box center [931, 280] width 851 height 85
type textarea "**********"
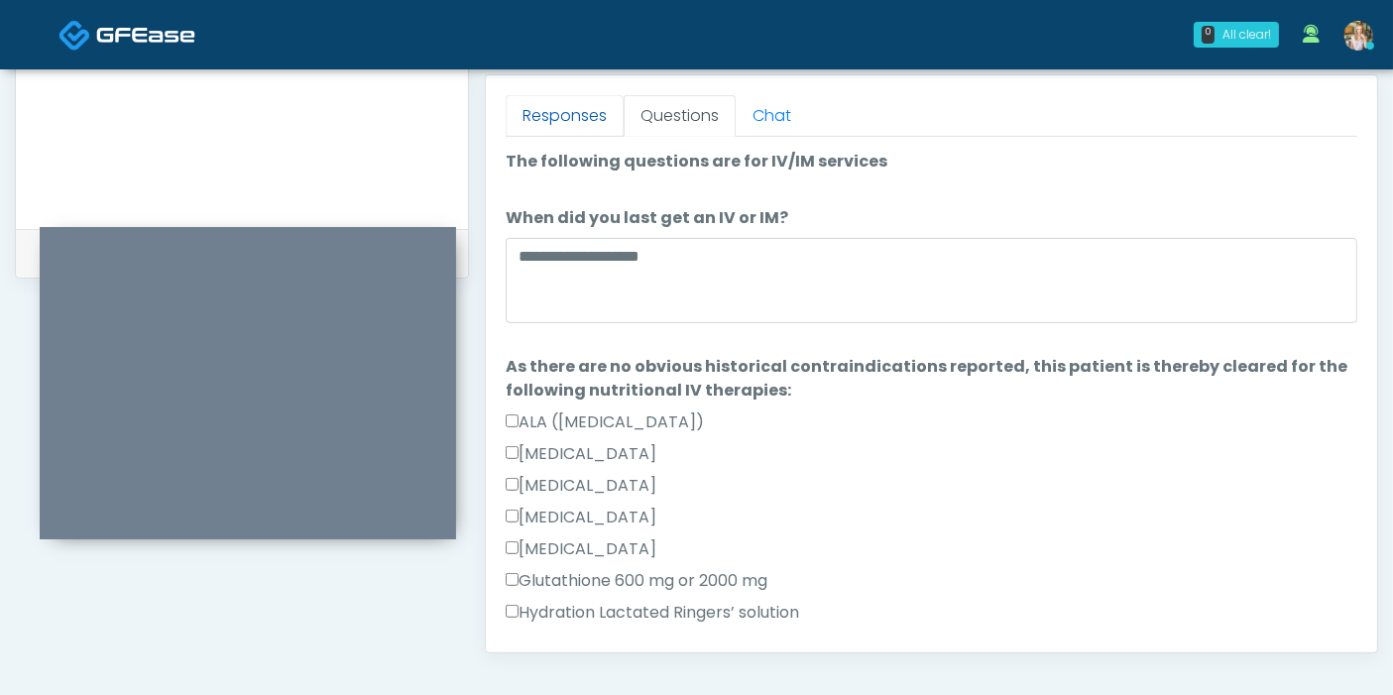
click at [558, 114] on link "Responses" at bounding box center [565, 116] width 118 height 42
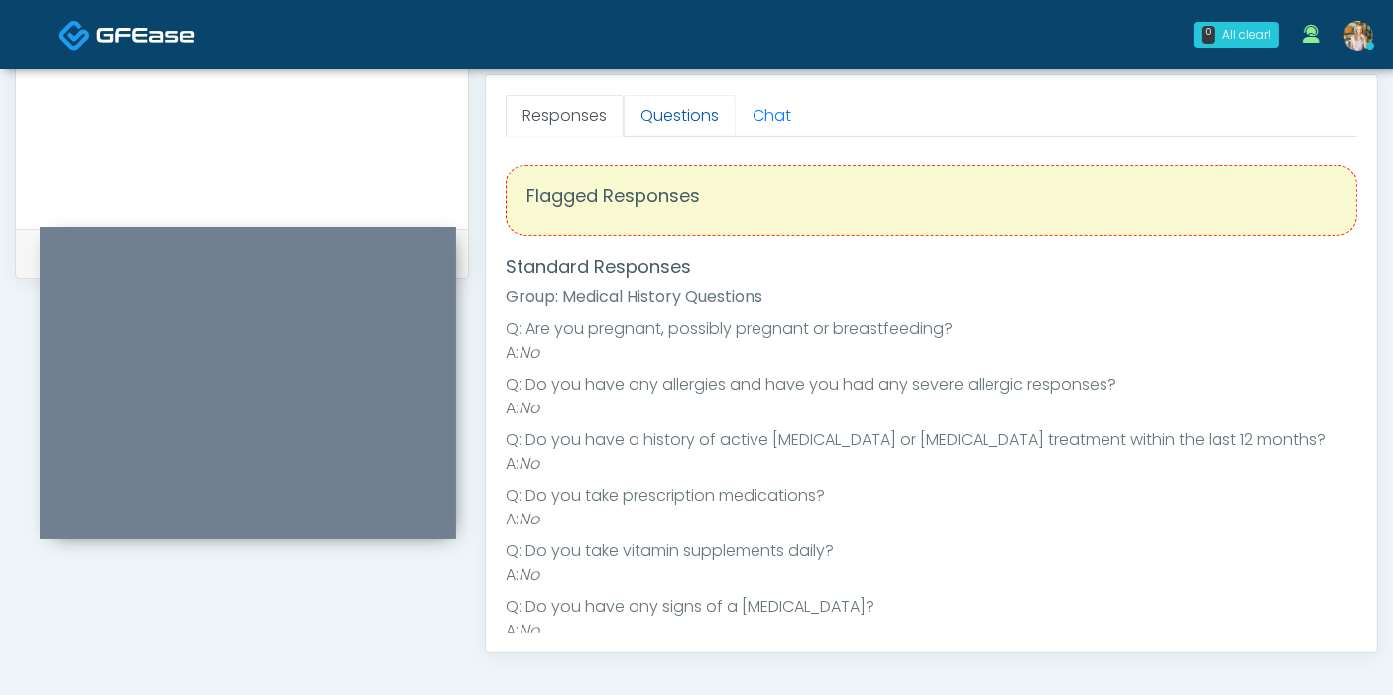
click at [680, 122] on link "Questions" at bounding box center [679, 116] width 112 height 42
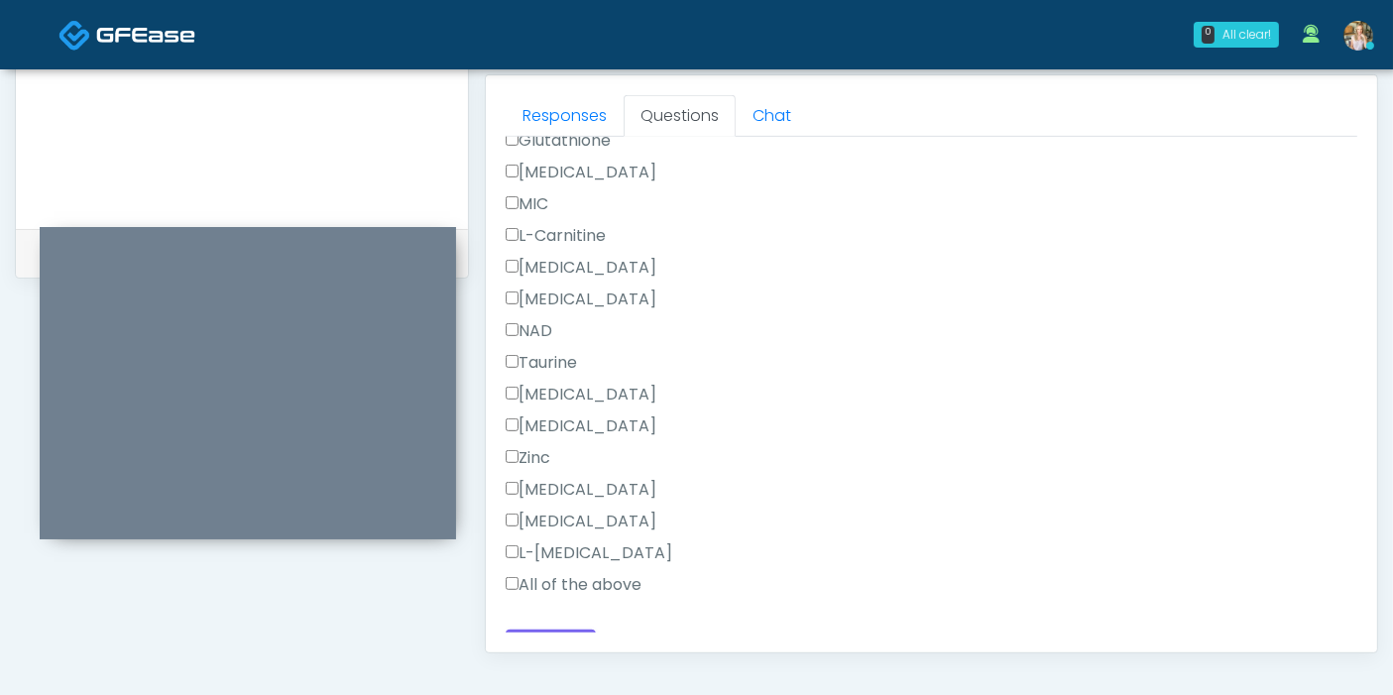
scroll to position [1353, 0]
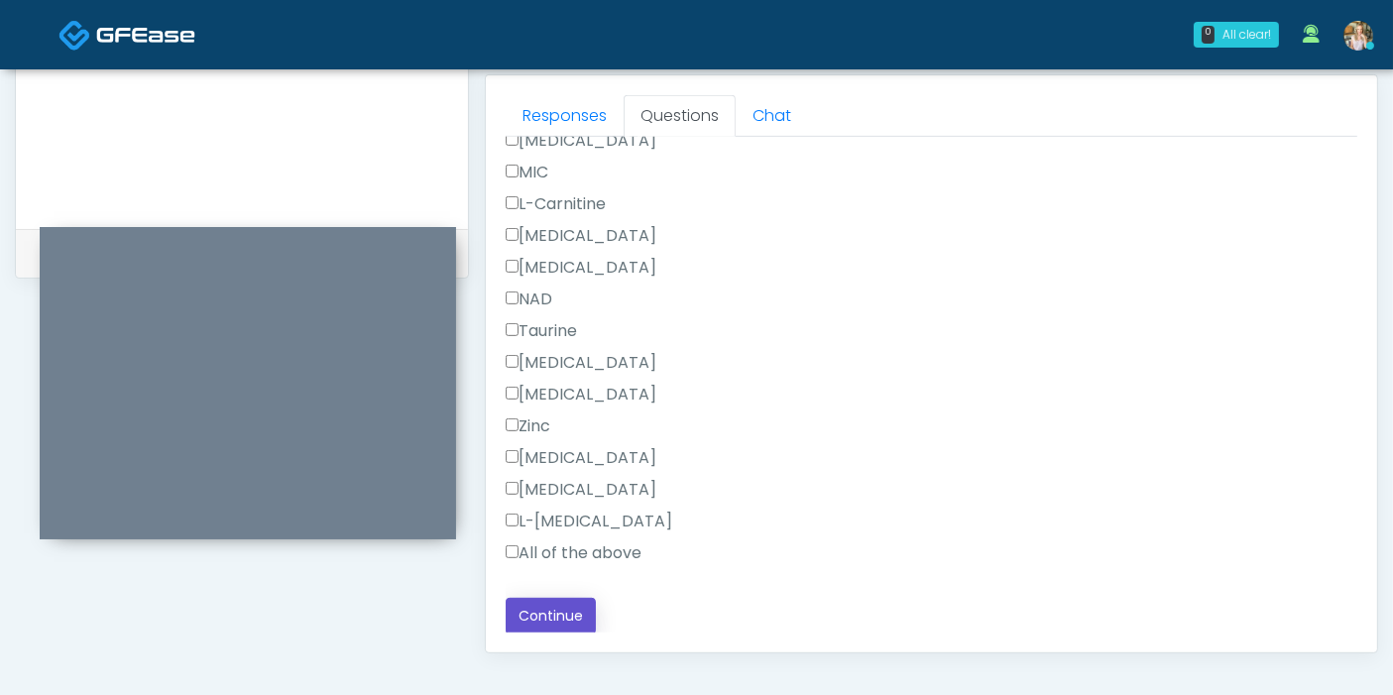
click at [555, 603] on button "Continue" at bounding box center [551, 616] width 90 height 37
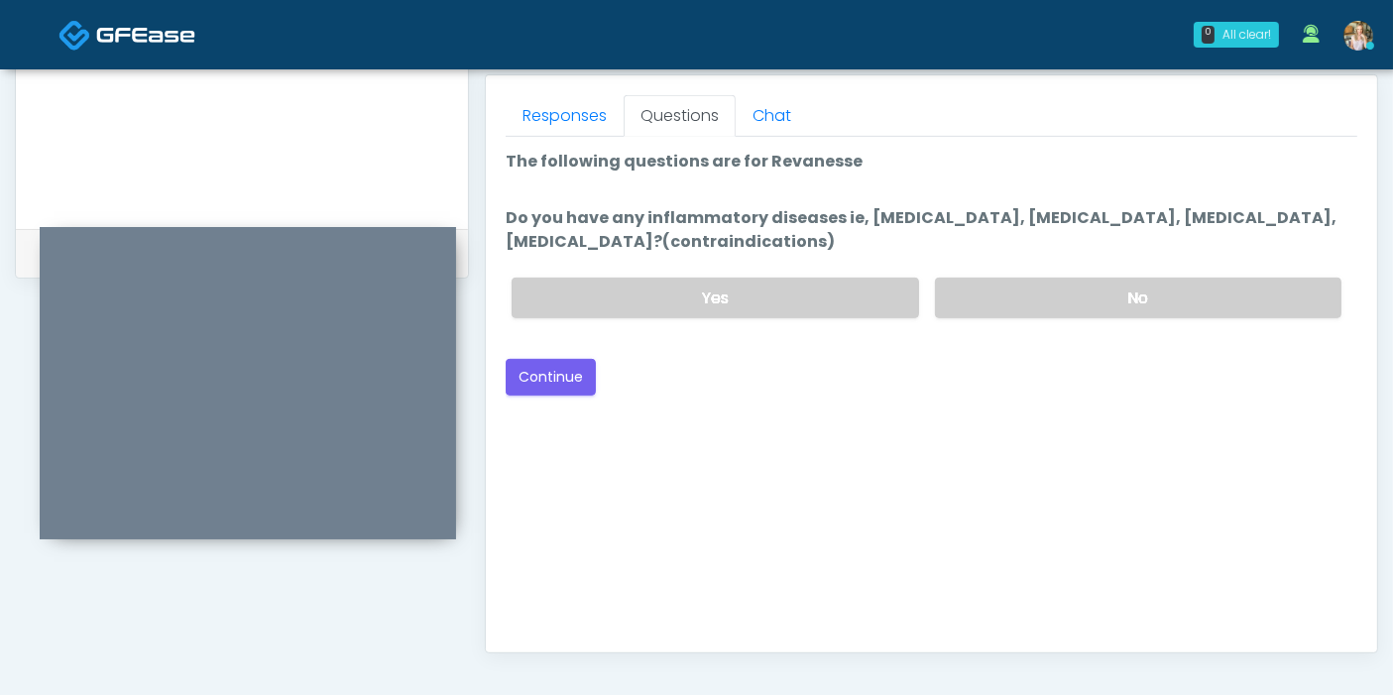
scroll to position [860, 0]
click at [1121, 295] on label "No" at bounding box center [1138, 298] width 406 height 41
click at [557, 378] on button "Continue" at bounding box center [551, 377] width 90 height 37
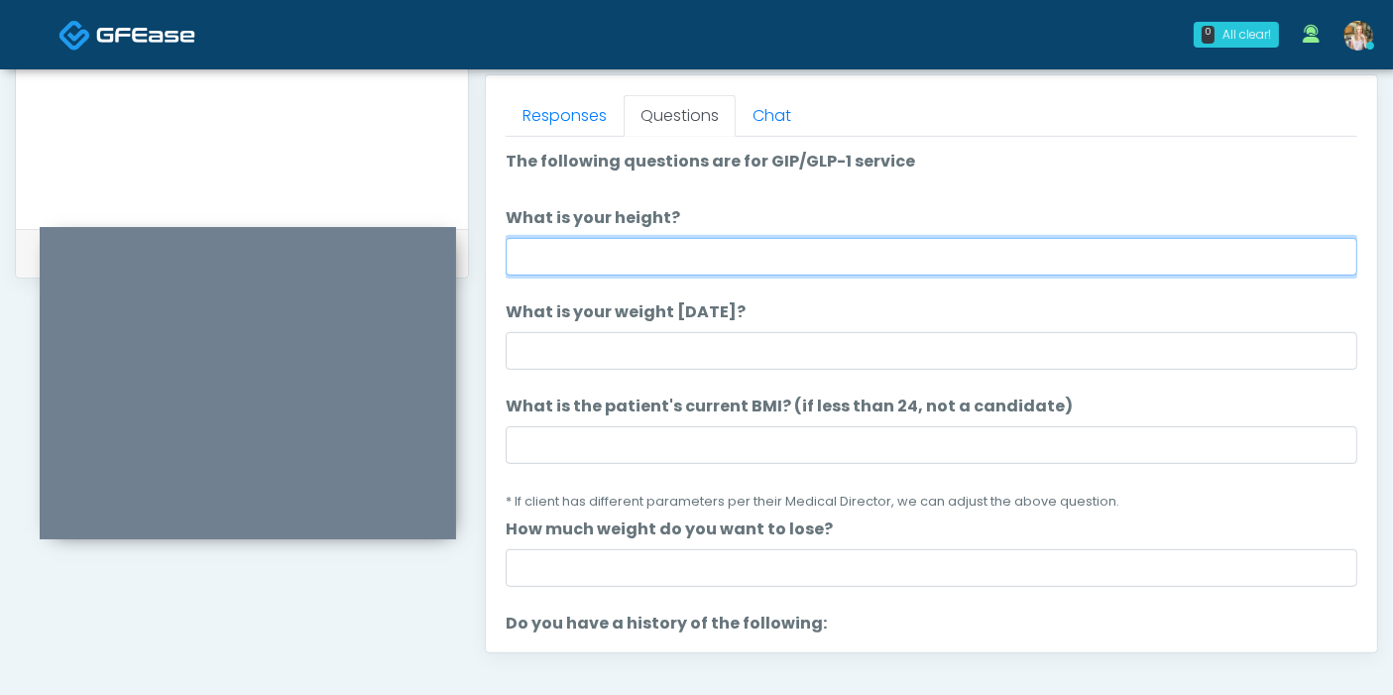
click at [960, 262] on input "What is your height?" at bounding box center [931, 257] width 851 height 38
click at [719, 257] on input "What is your height?" at bounding box center [931, 257] width 851 height 38
type input "***"
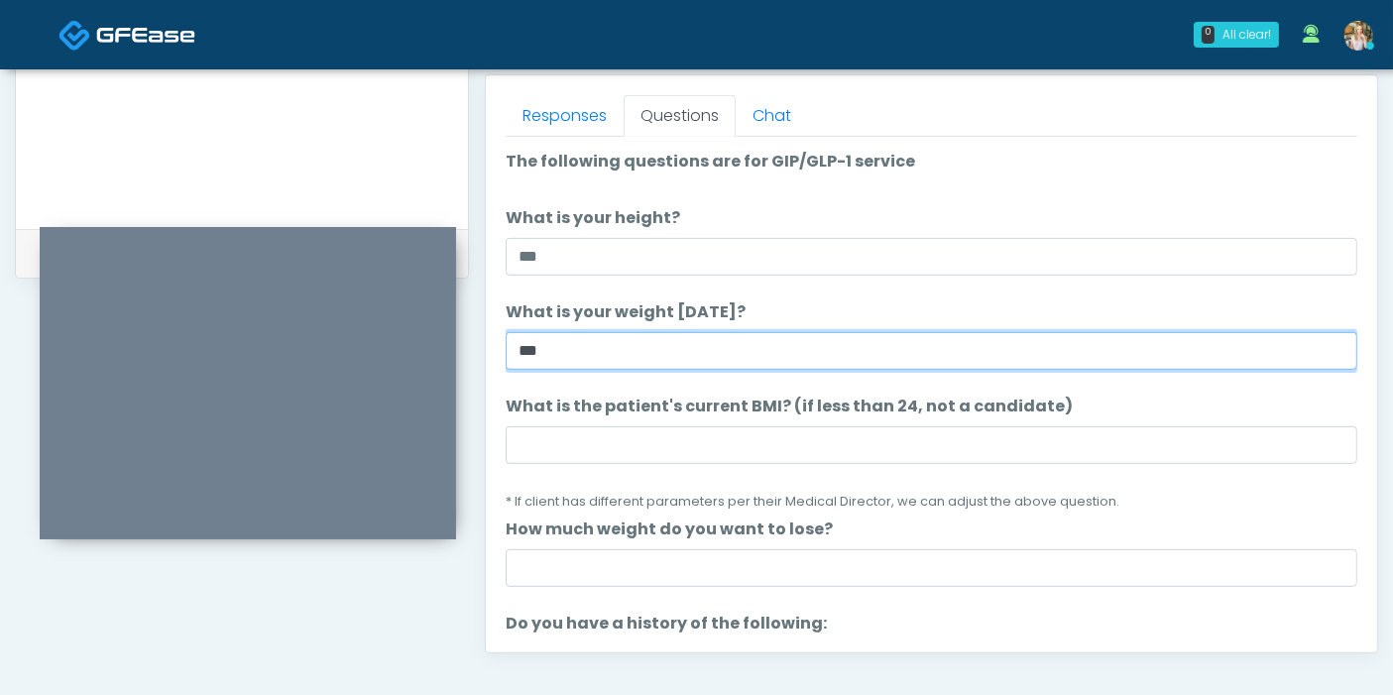
type input "***"
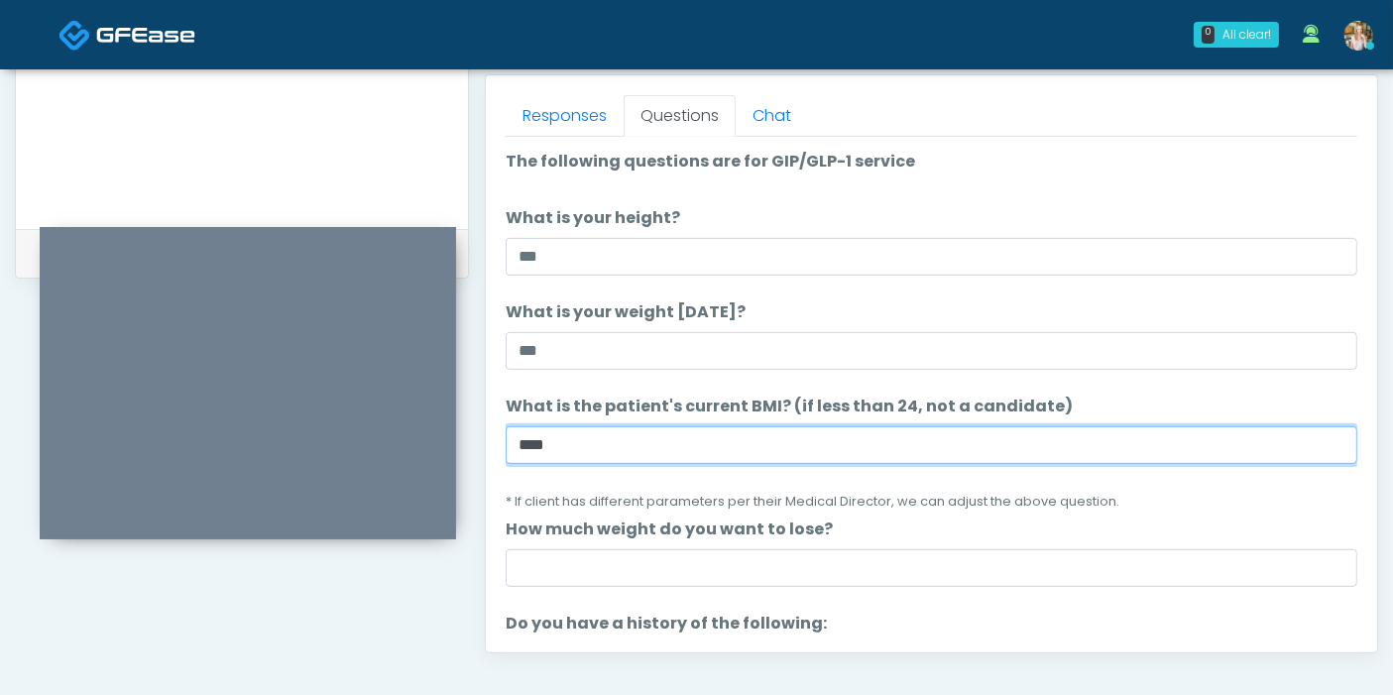
scroll to position [110, 0]
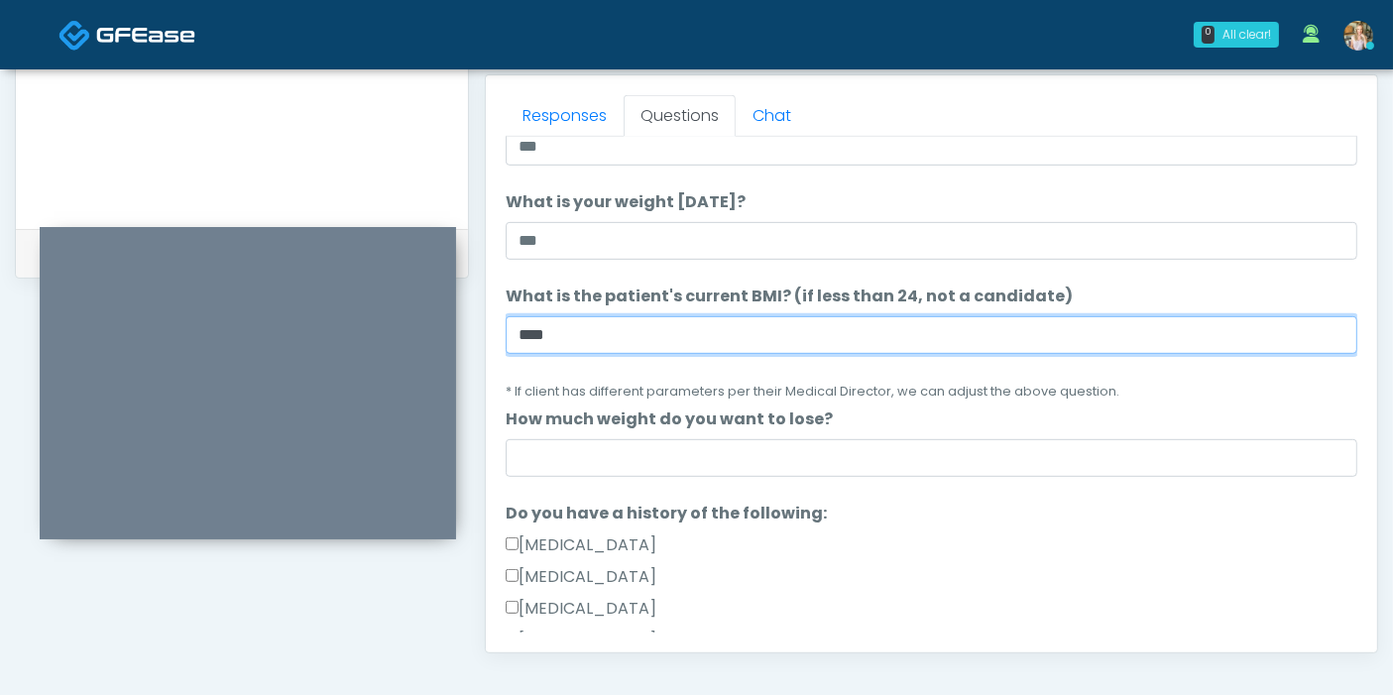
type input "****"
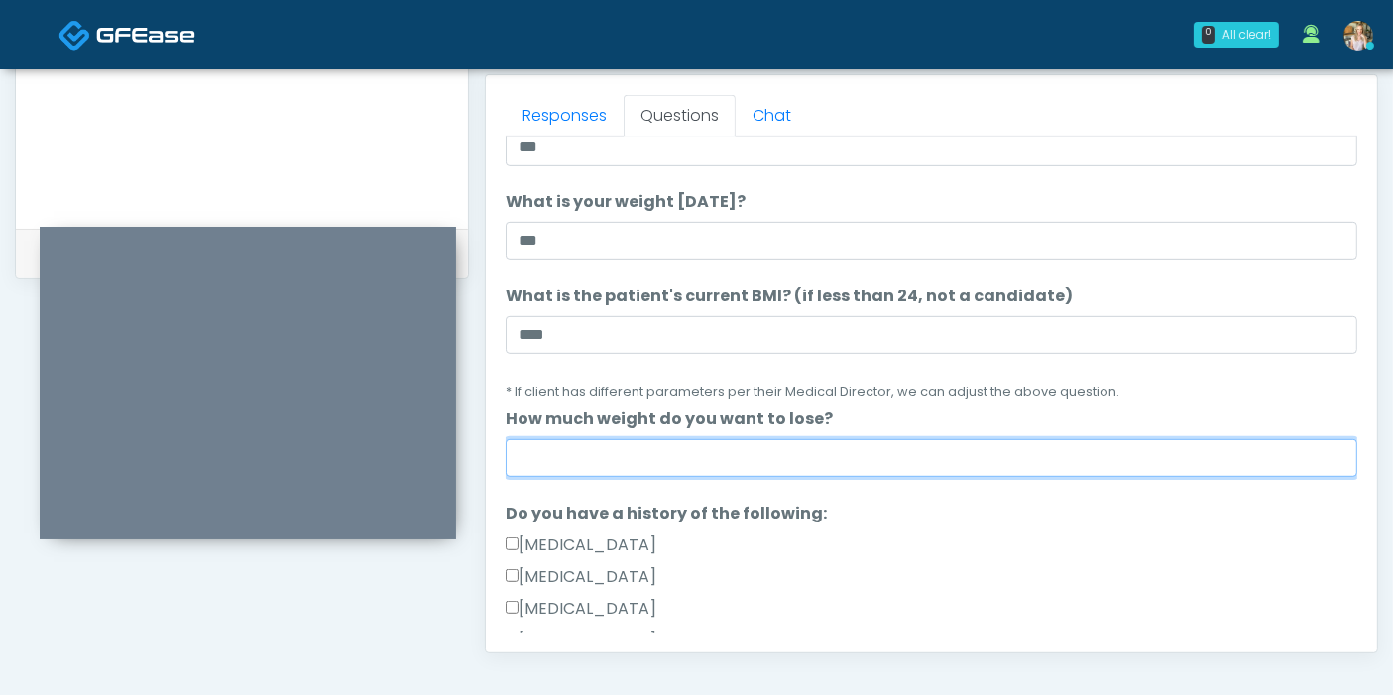
click at [935, 457] on input "How much weight do you want to lose?" at bounding box center [931, 458] width 851 height 38
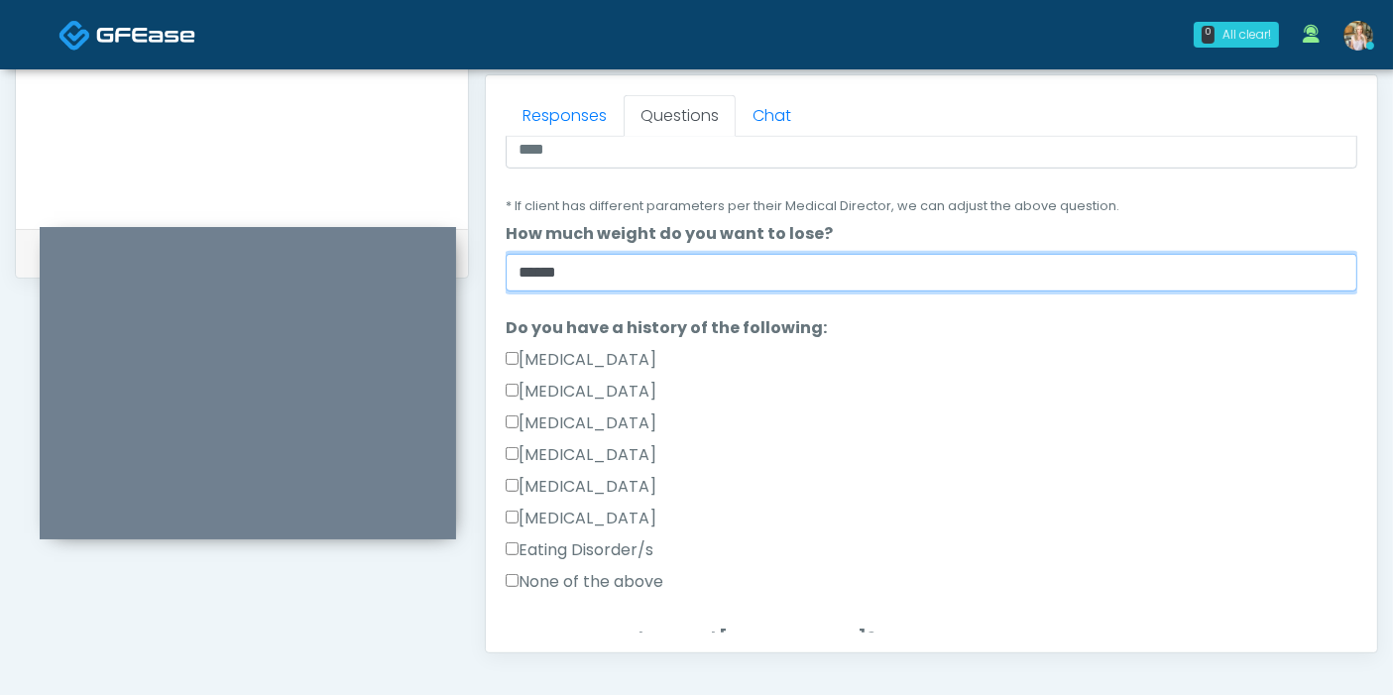
scroll to position [330, 0]
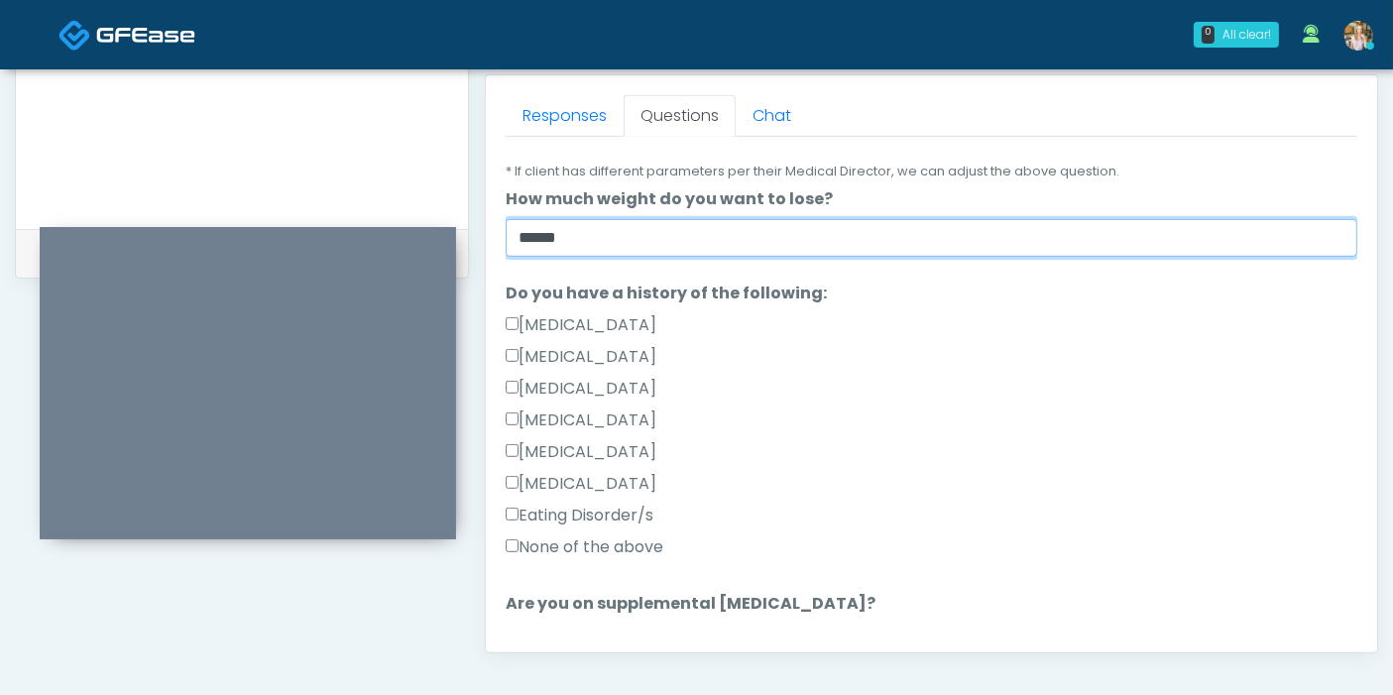
type input "******"
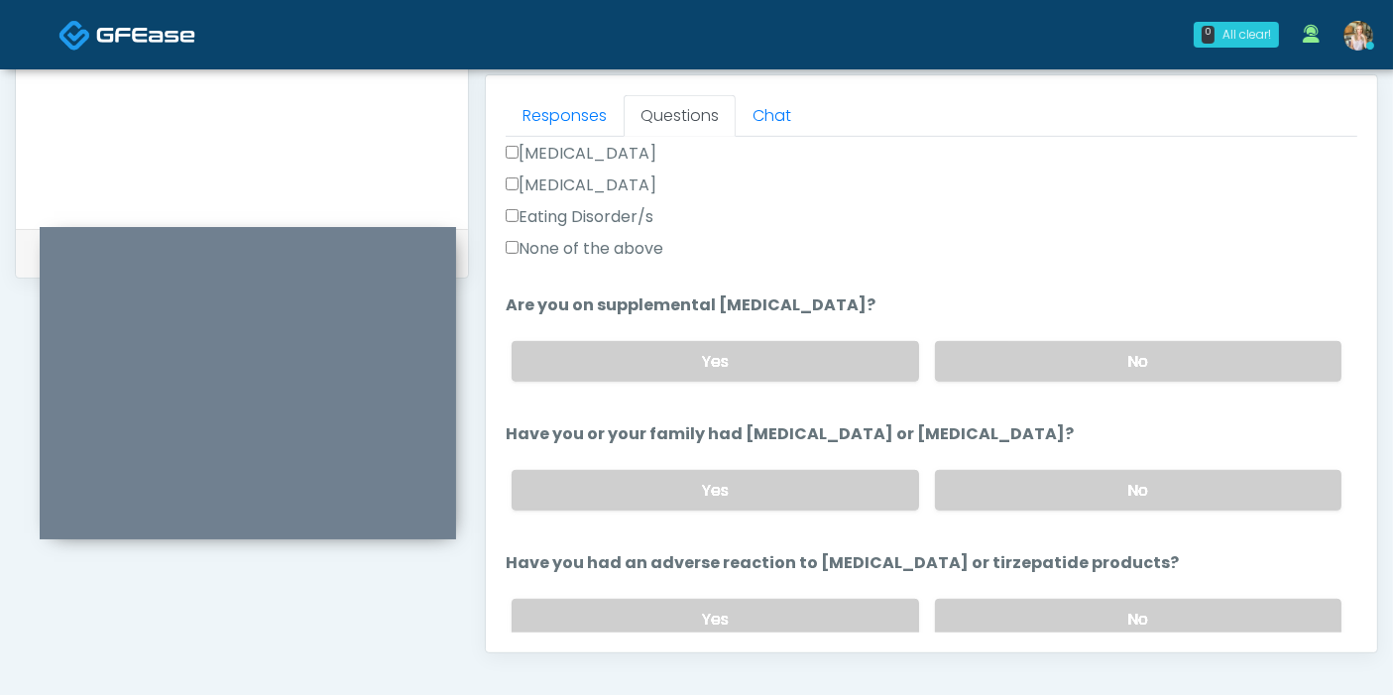
scroll to position [660, 0]
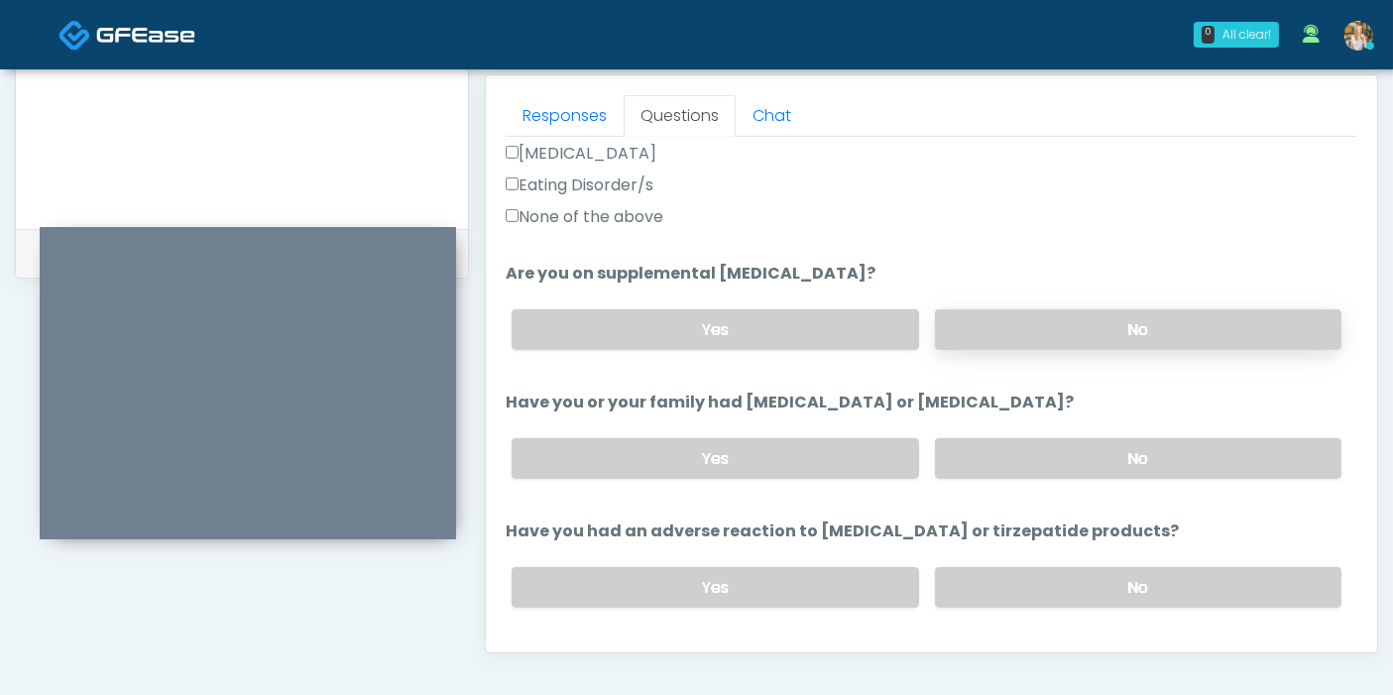
click at [1106, 327] on label "No" at bounding box center [1138, 329] width 406 height 41
click at [1134, 448] on label "No" at bounding box center [1138, 458] width 406 height 41
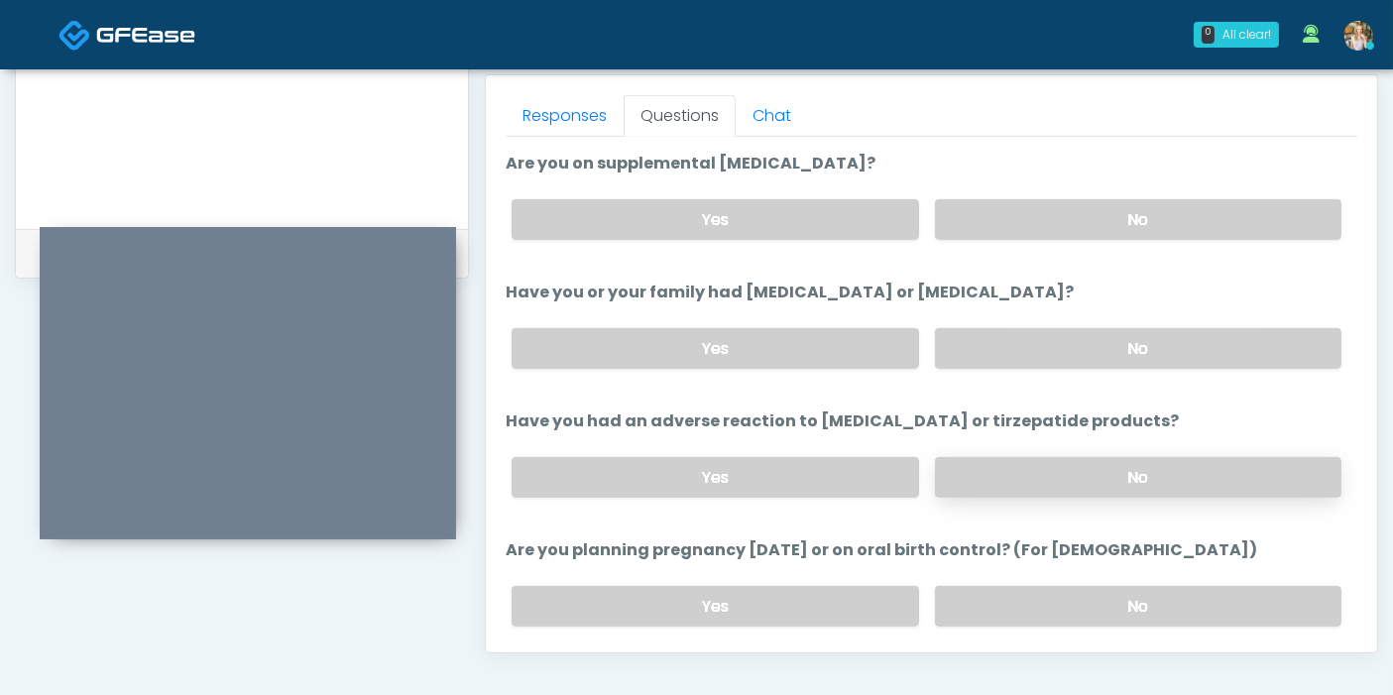
click at [1098, 468] on label "No" at bounding box center [1138, 477] width 406 height 41
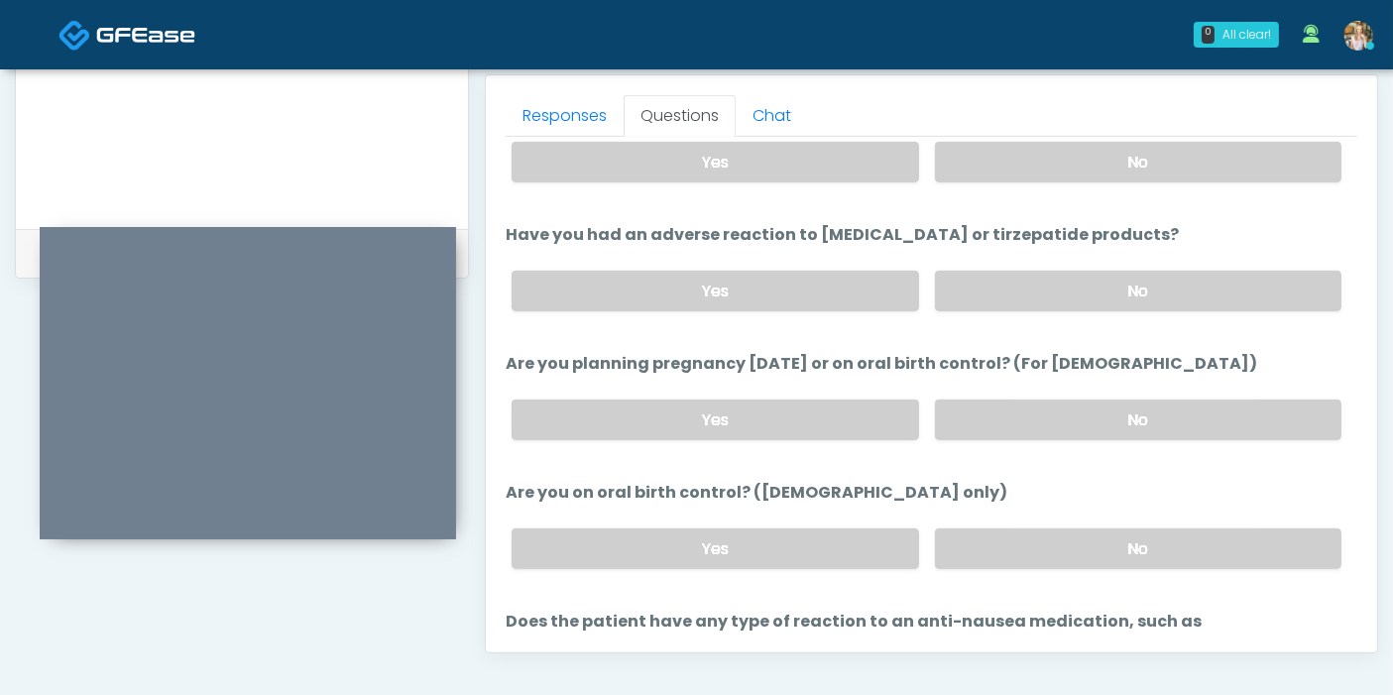
scroll to position [991, 0]
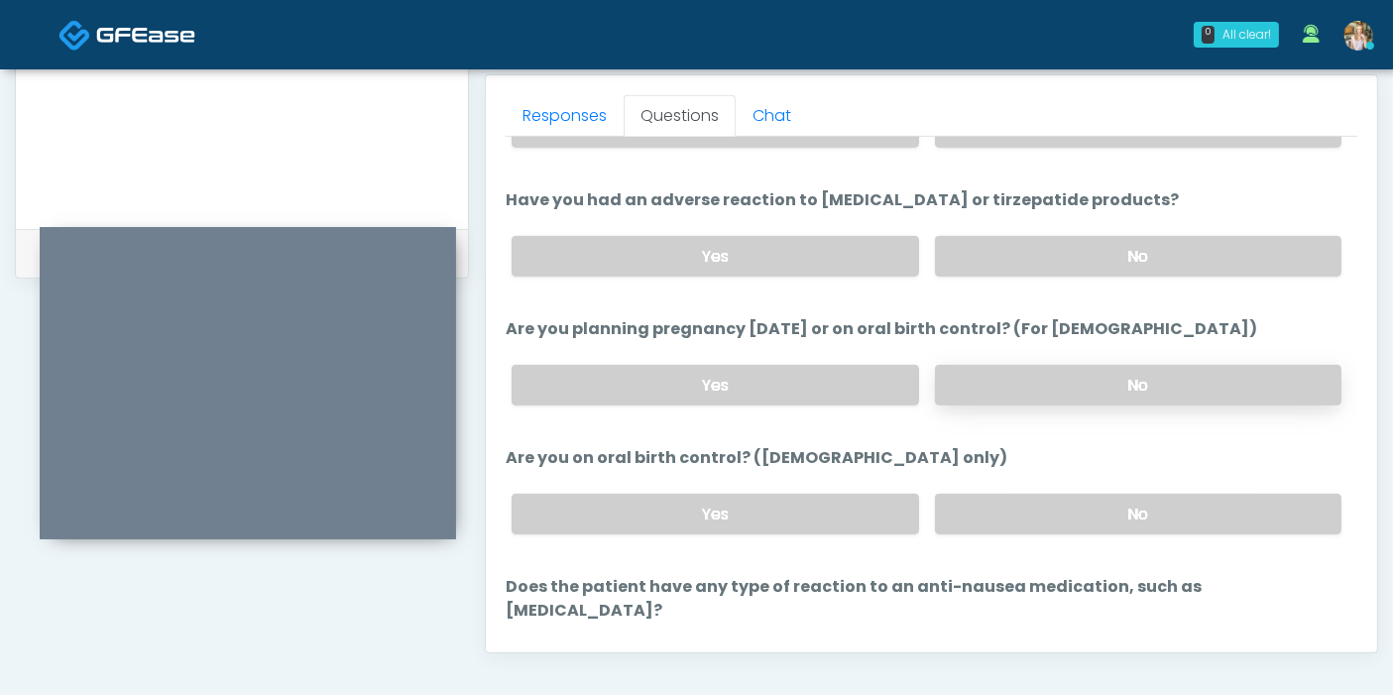
click at [1121, 389] on label "No" at bounding box center [1138, 385] width 406 height 41
click at [1122, 512] on label "No" at bounding box center [1138, 514] width 406 height 41
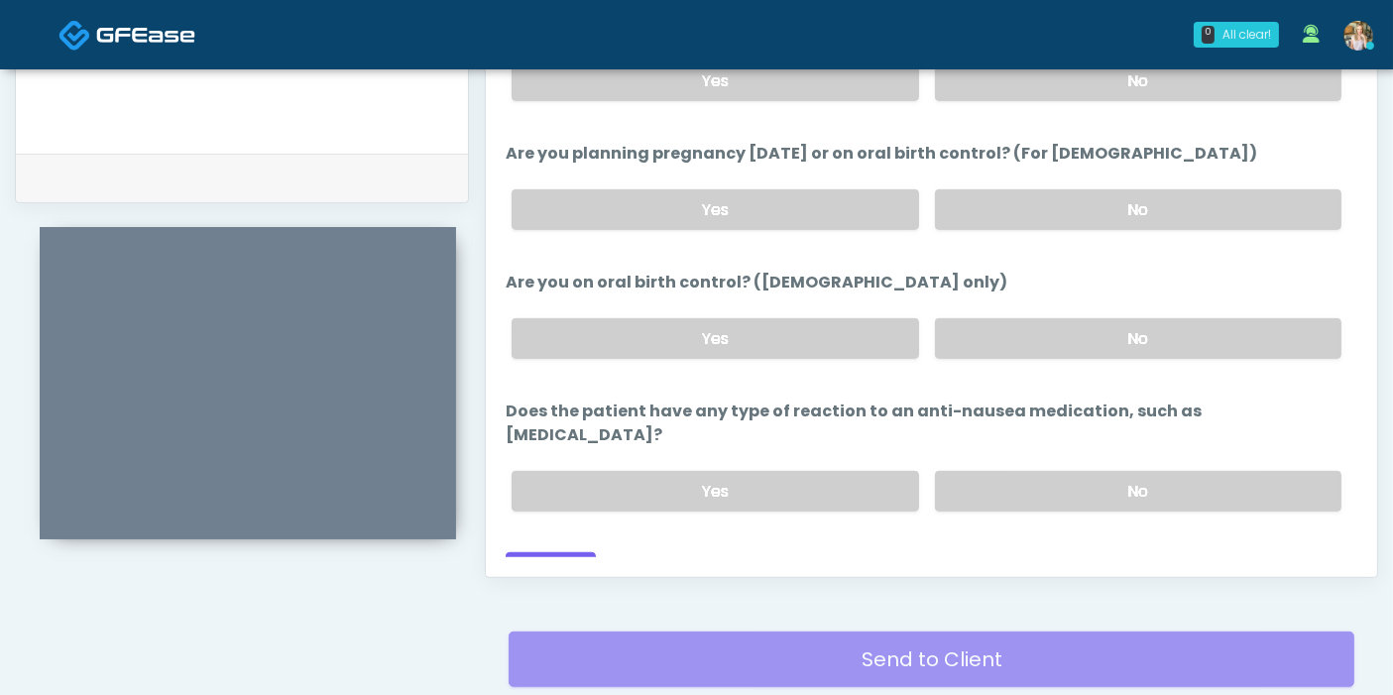
scroll to position [970, 0]
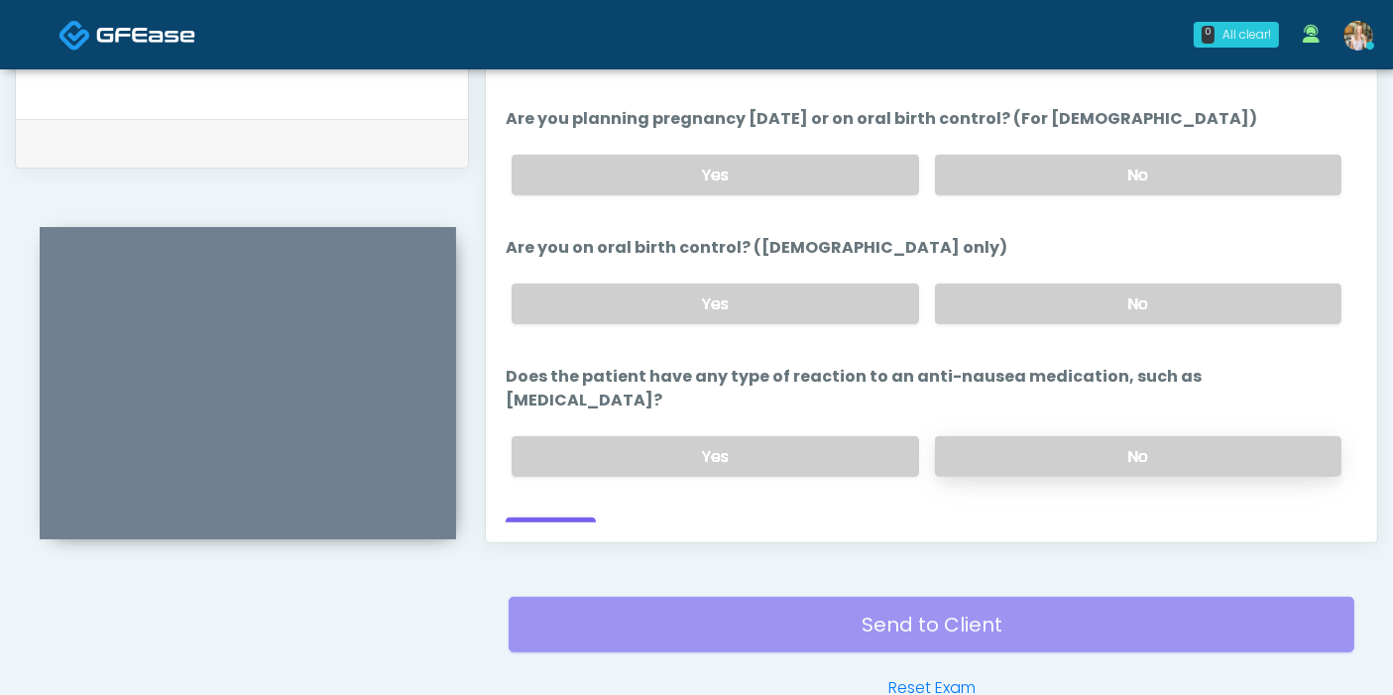
click at [1045, 436] on label "No" at bounding box center [1138, 456] width 406 height 41
click at [560, 517] on button "Continue" at bounding box center [551, 535] width 90 height 37
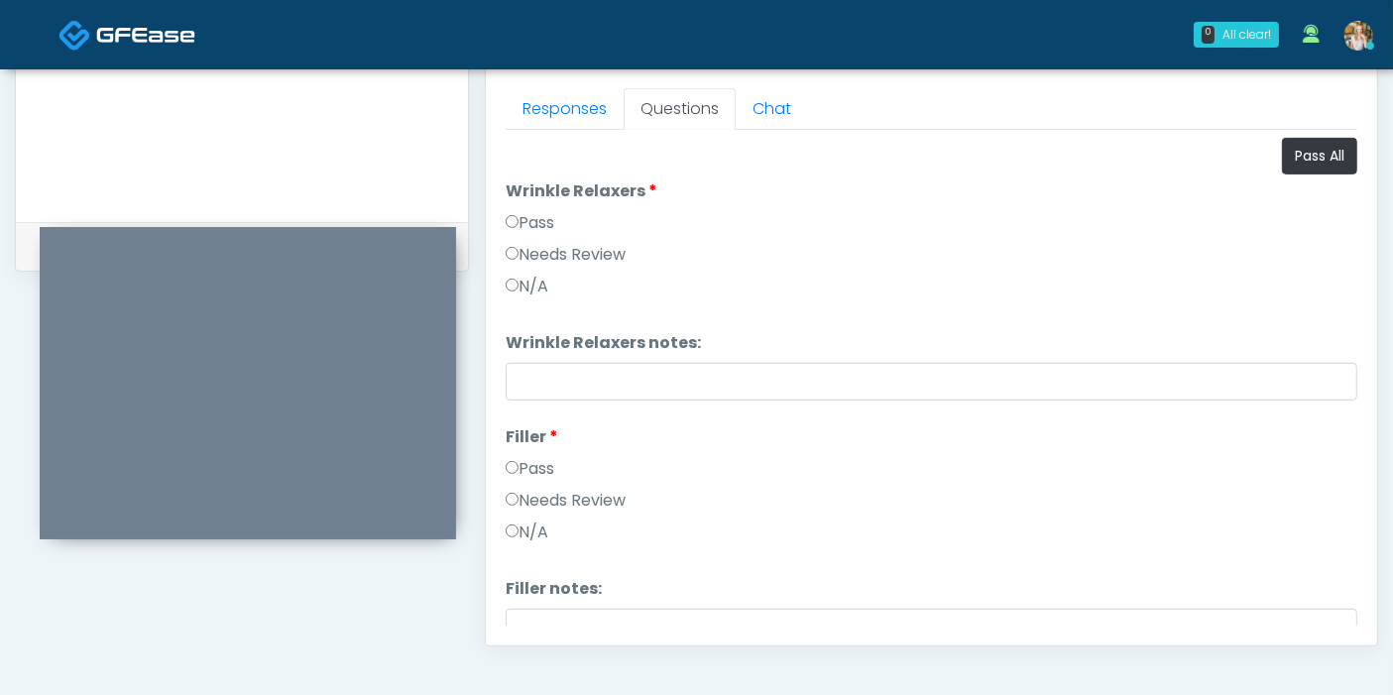
scroll to position [750, 0]
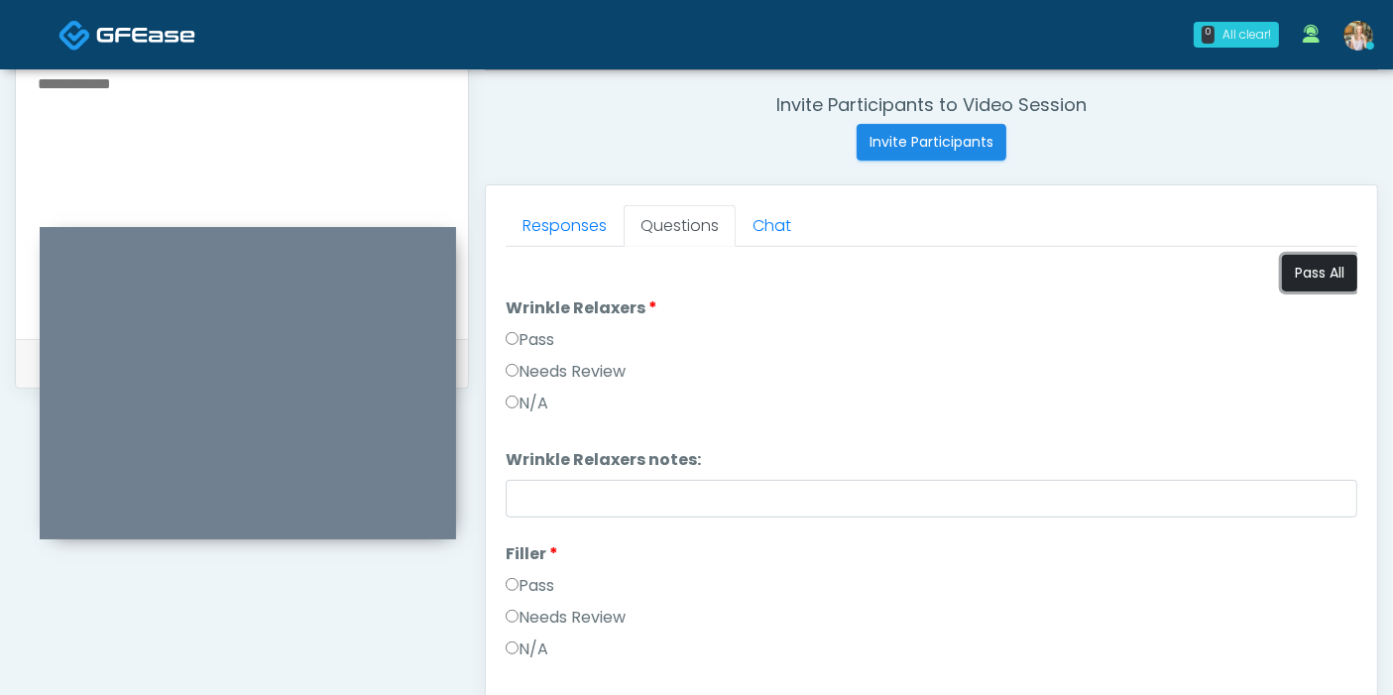
click at [1295, 270] on button "Pass All" at bounding box center [1319, 273] width 75 height 37
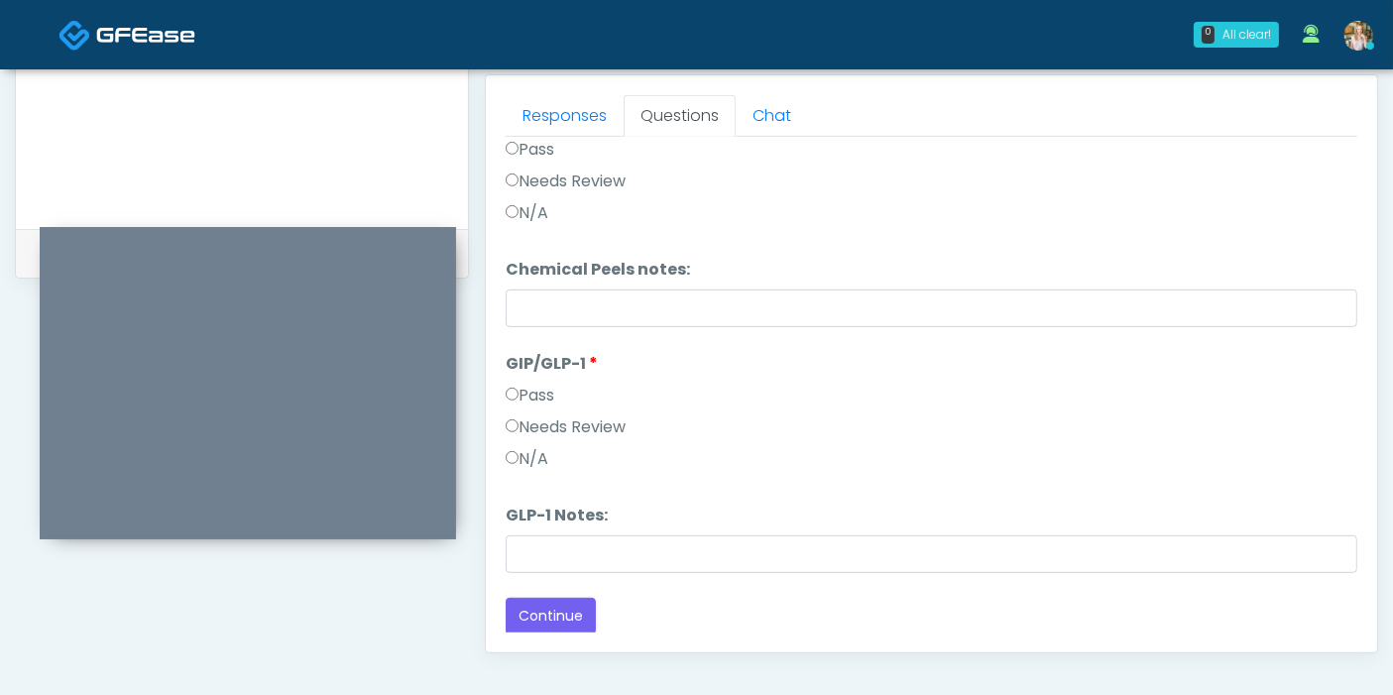
scroll to position [1080, 0]
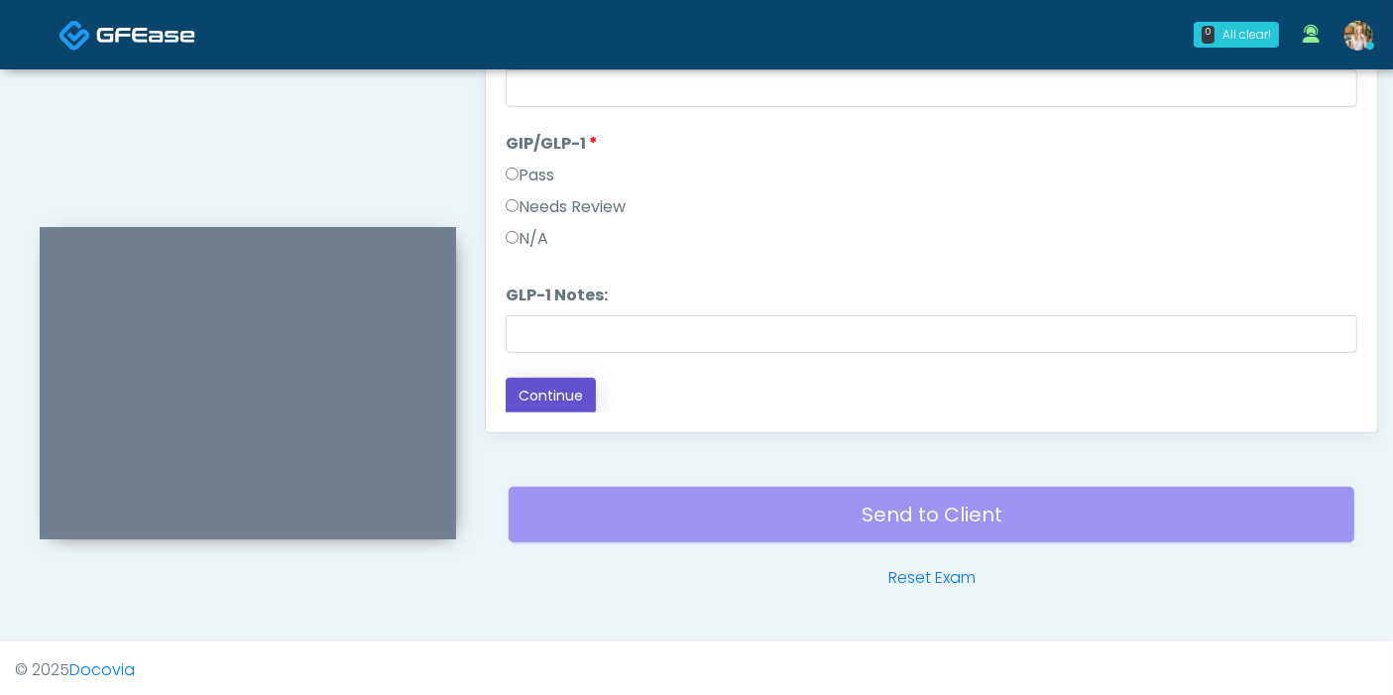
click at [557, 383] on button "Continue" at bounding box center [551, 396] width 90 height 37
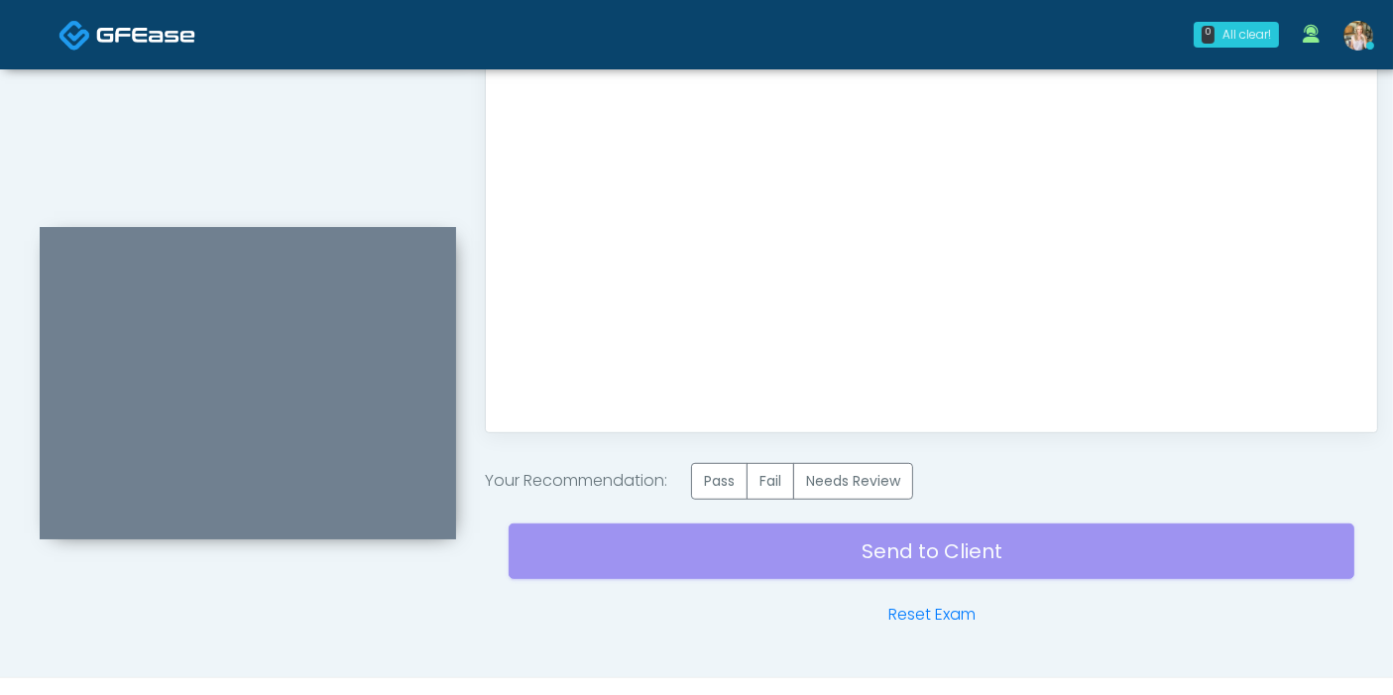
scroll to position [0, 0]
click at [728, 476] on label "Pass" at bounding box center [719, 481] width 56 height 37
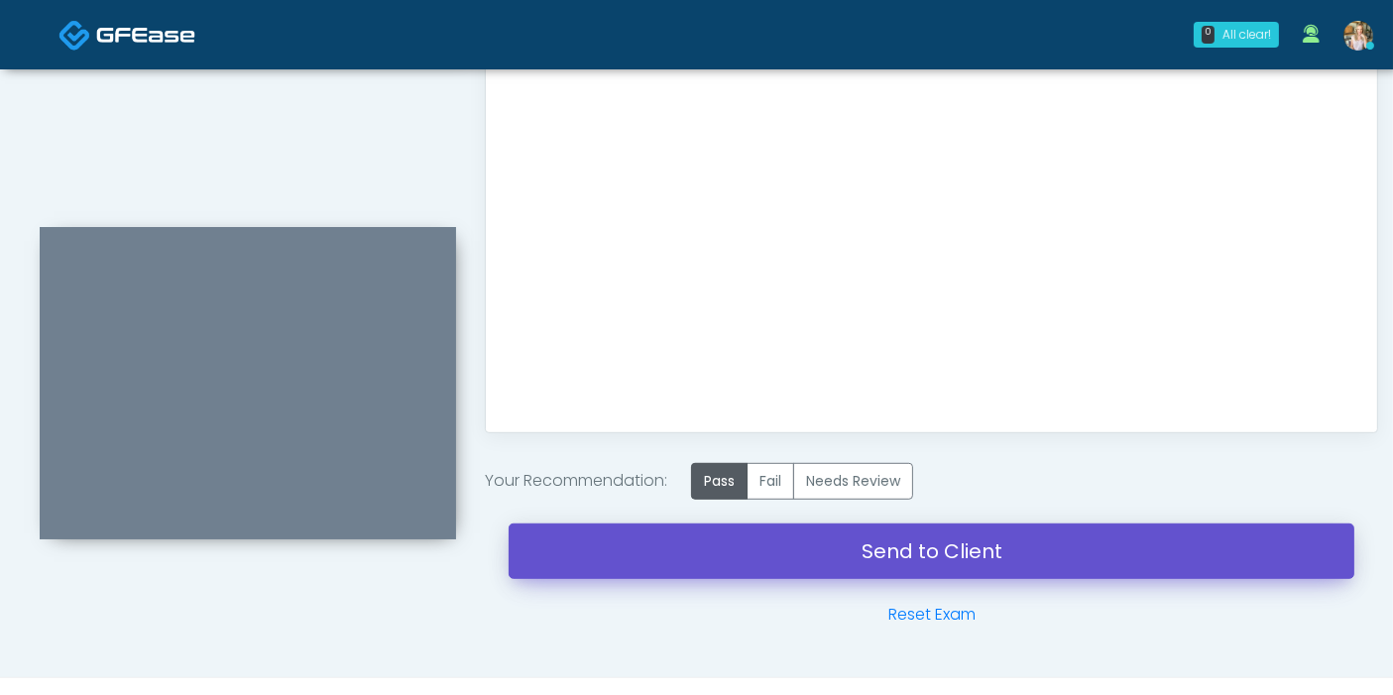
click at [925, 548] on link "Send to Client" at bounding box center [931, 551] width 846 height 56
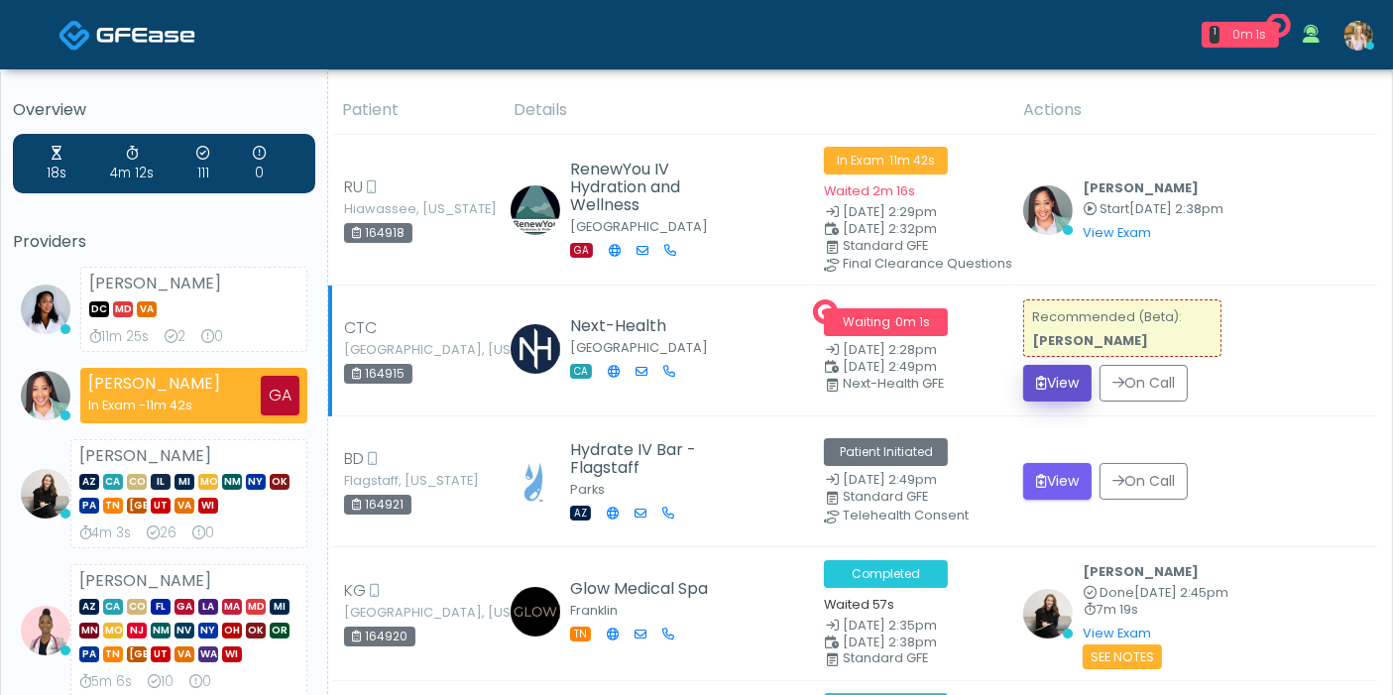
click at [1051, 370] on button "View" at bounding box center [1057, 383] width 68 height 37
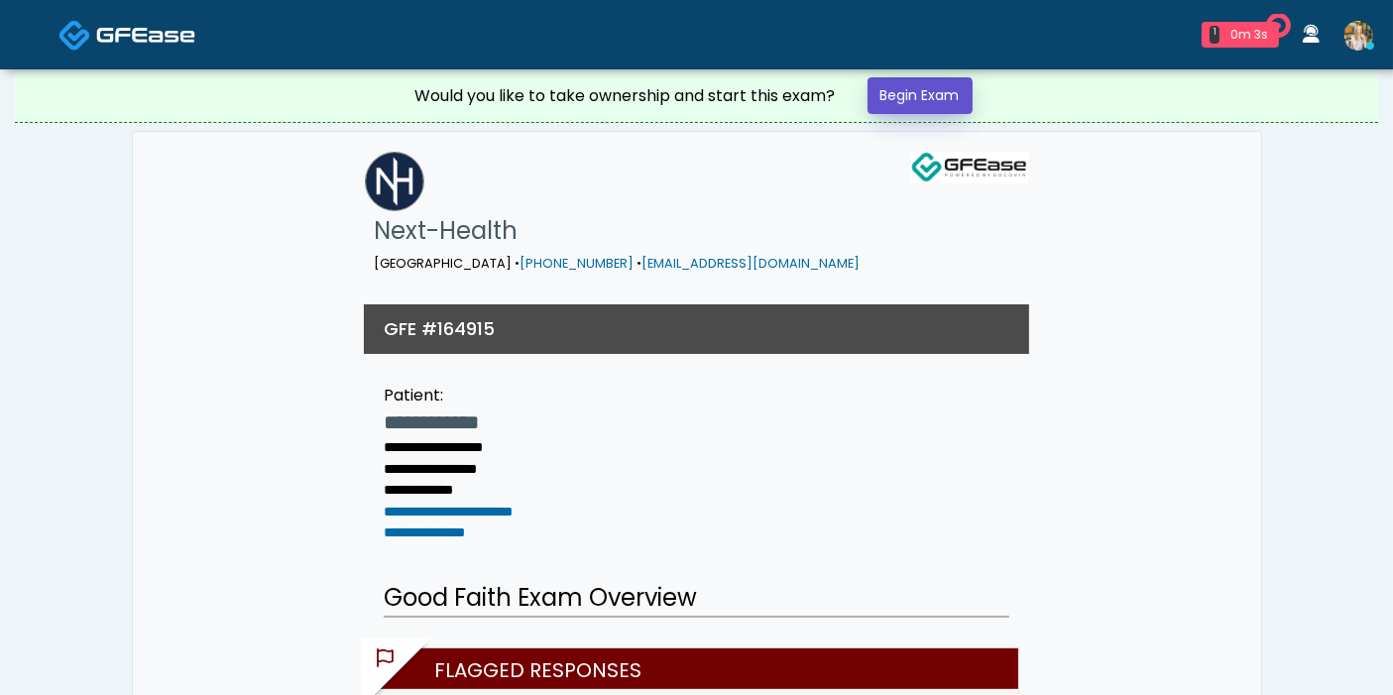
click at [948, 100] on link "Begin Exam" at bounding box center [919, 95] width 105 height 37
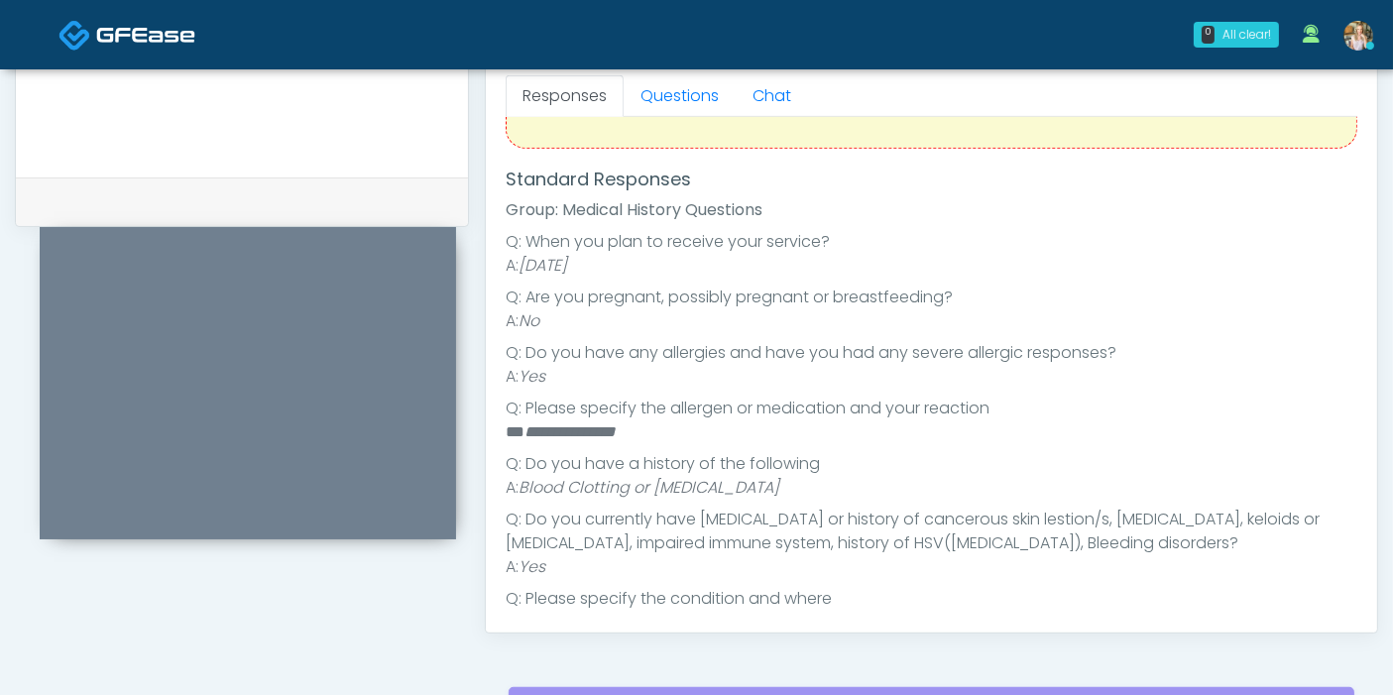
scroll to position [267, 0]
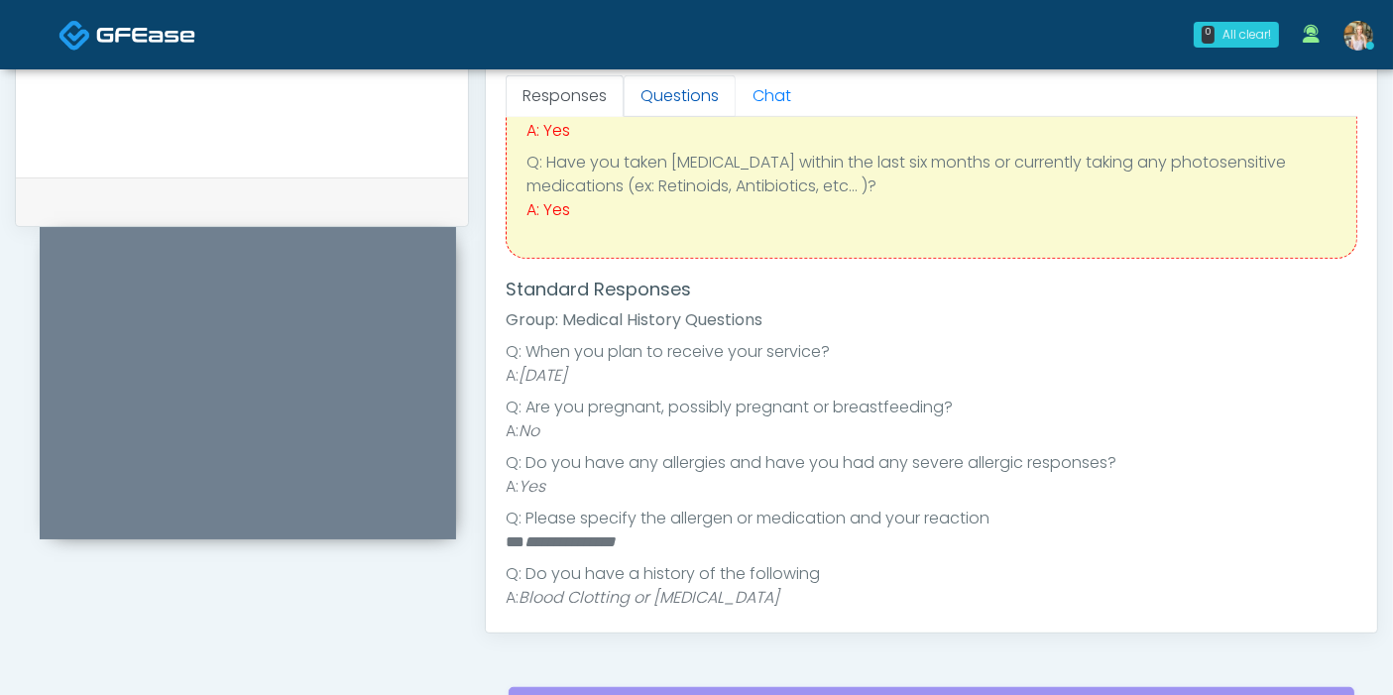
click at [667, 100] on link "Questions" at bounding box center [679, 96] width 112 height 42
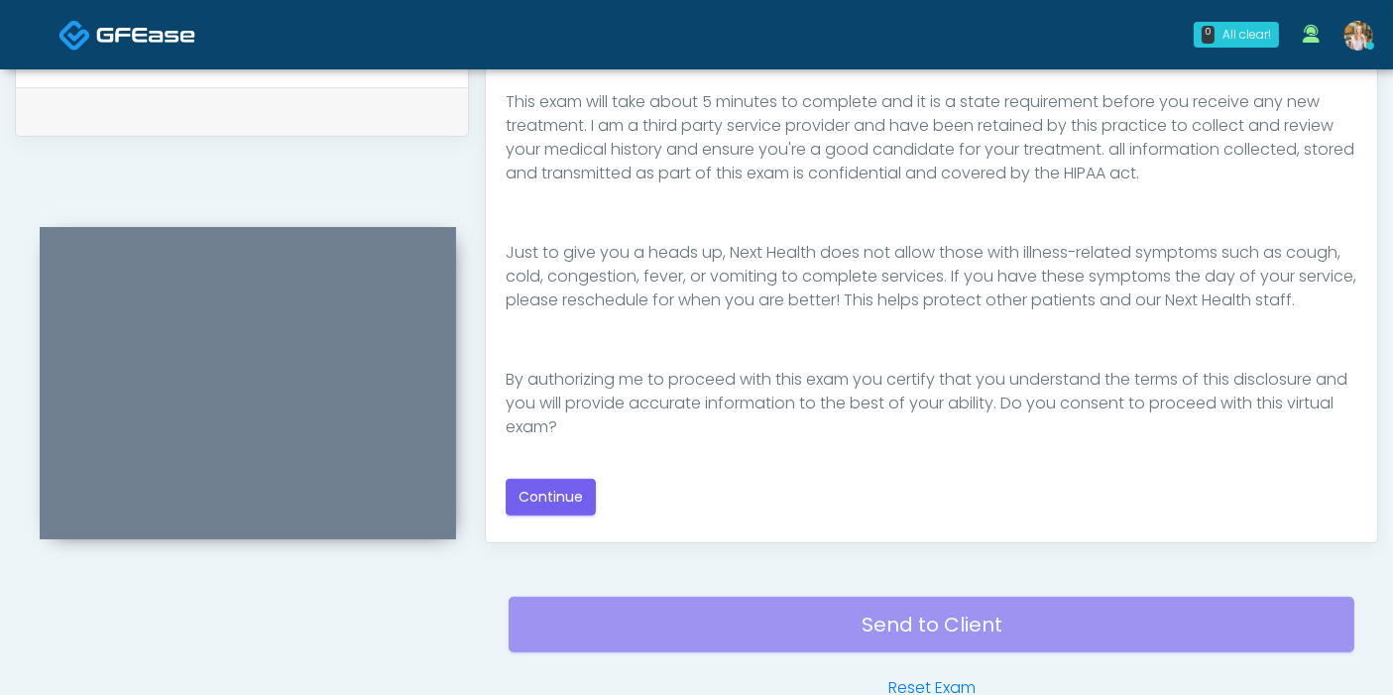
scroll to position [991, 0]
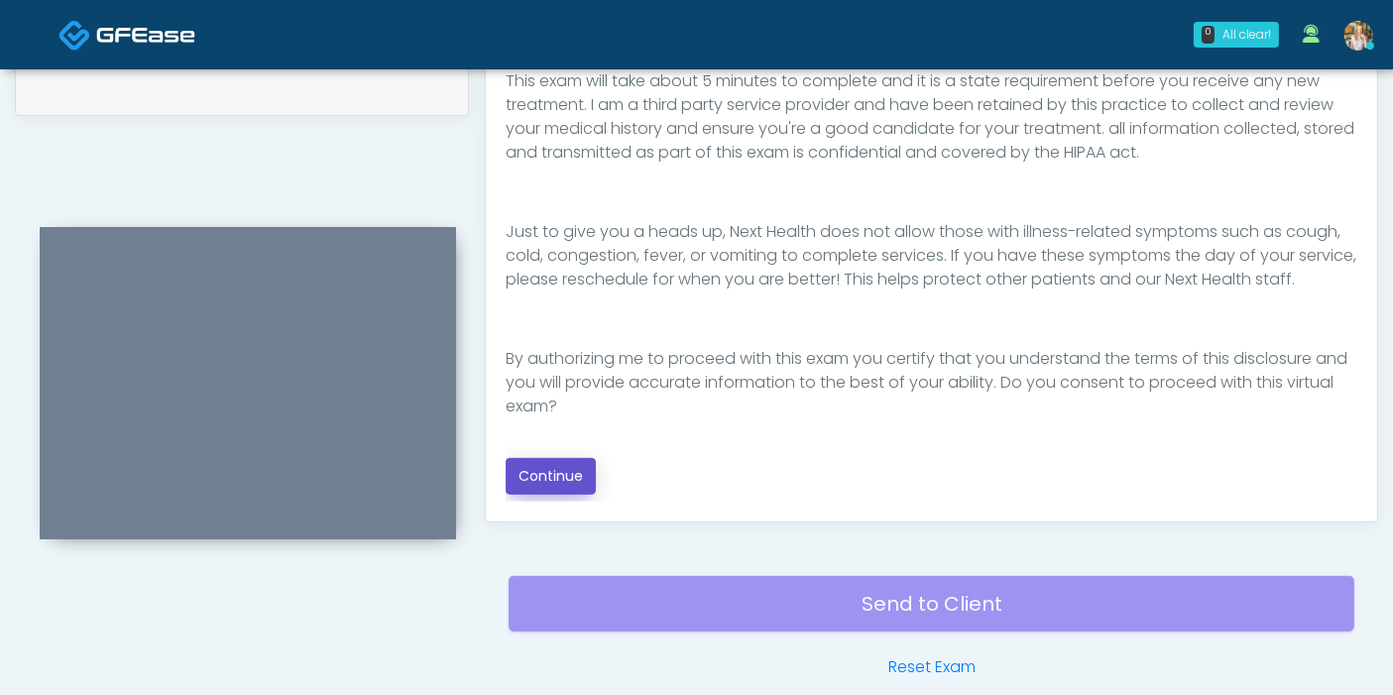
click at [567, 472] on button "Continue" at bounding box center [551, 476] width 90 height 37
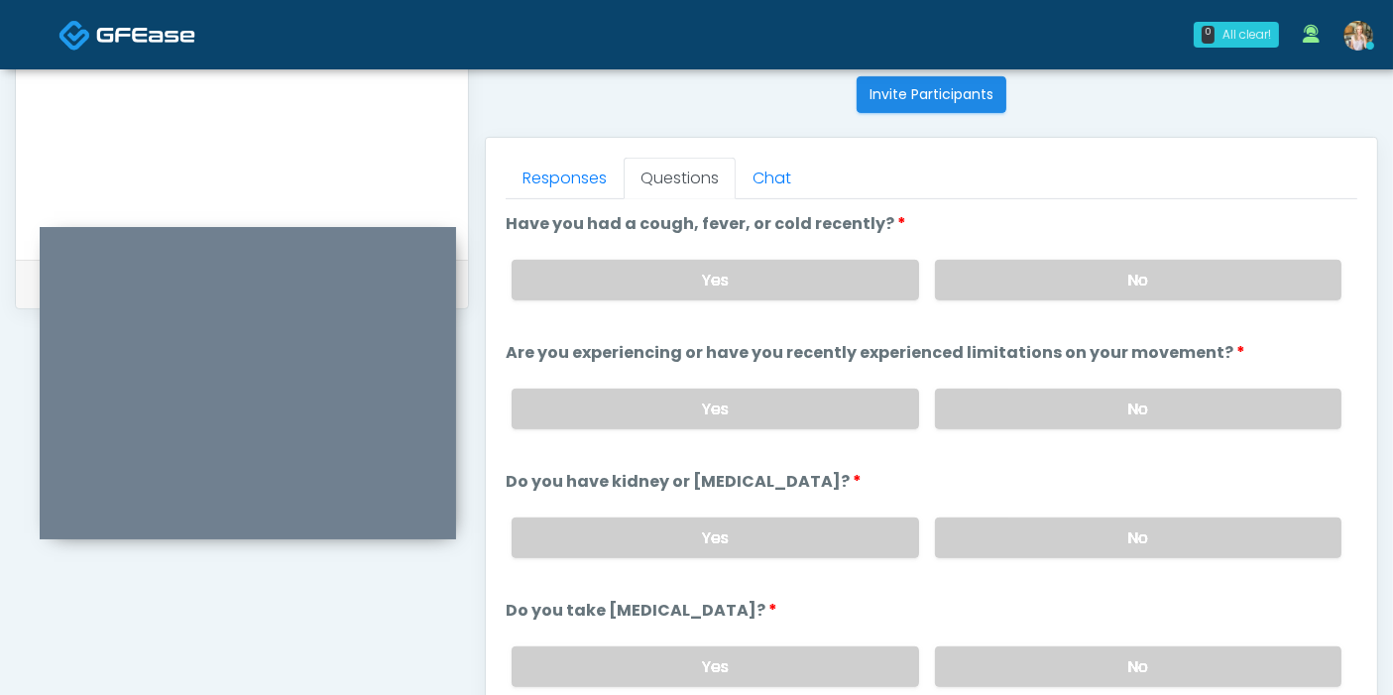
scroll to position [750, 0]
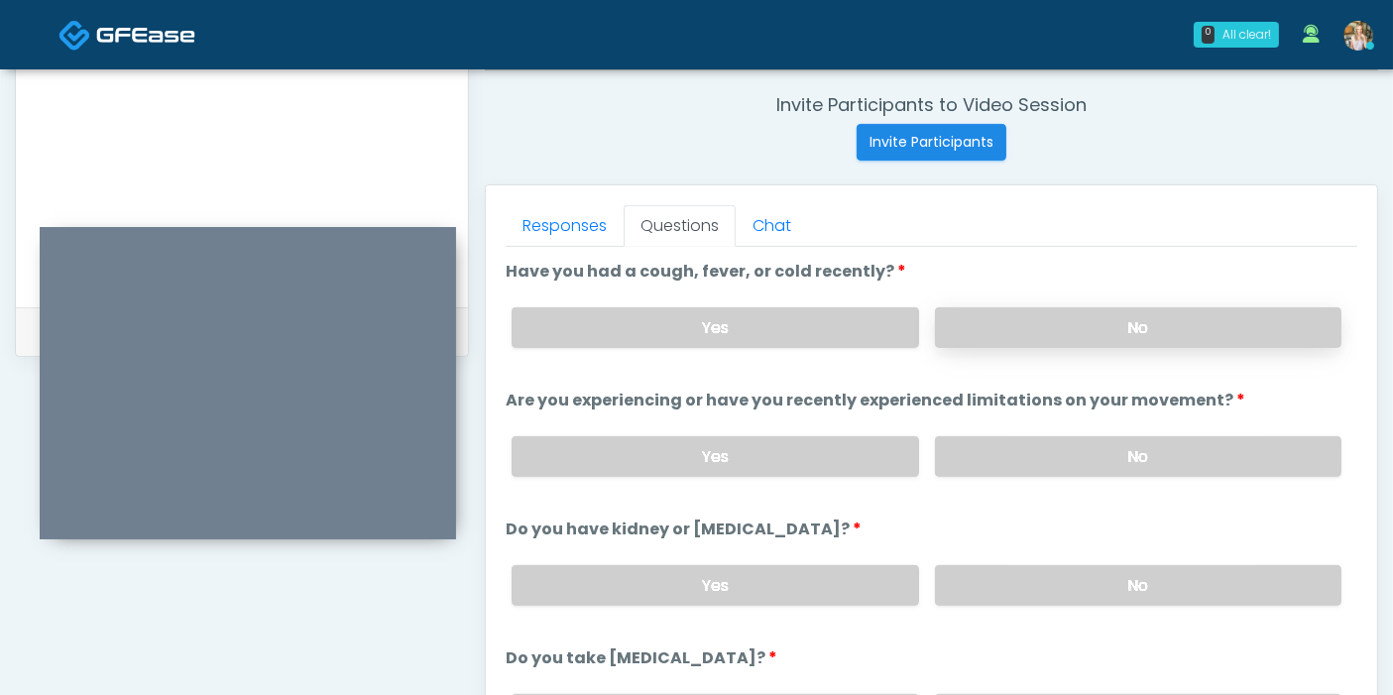
click at [1118, 329] on label "No" at bounding box center [1138, 327] width 406 height 41
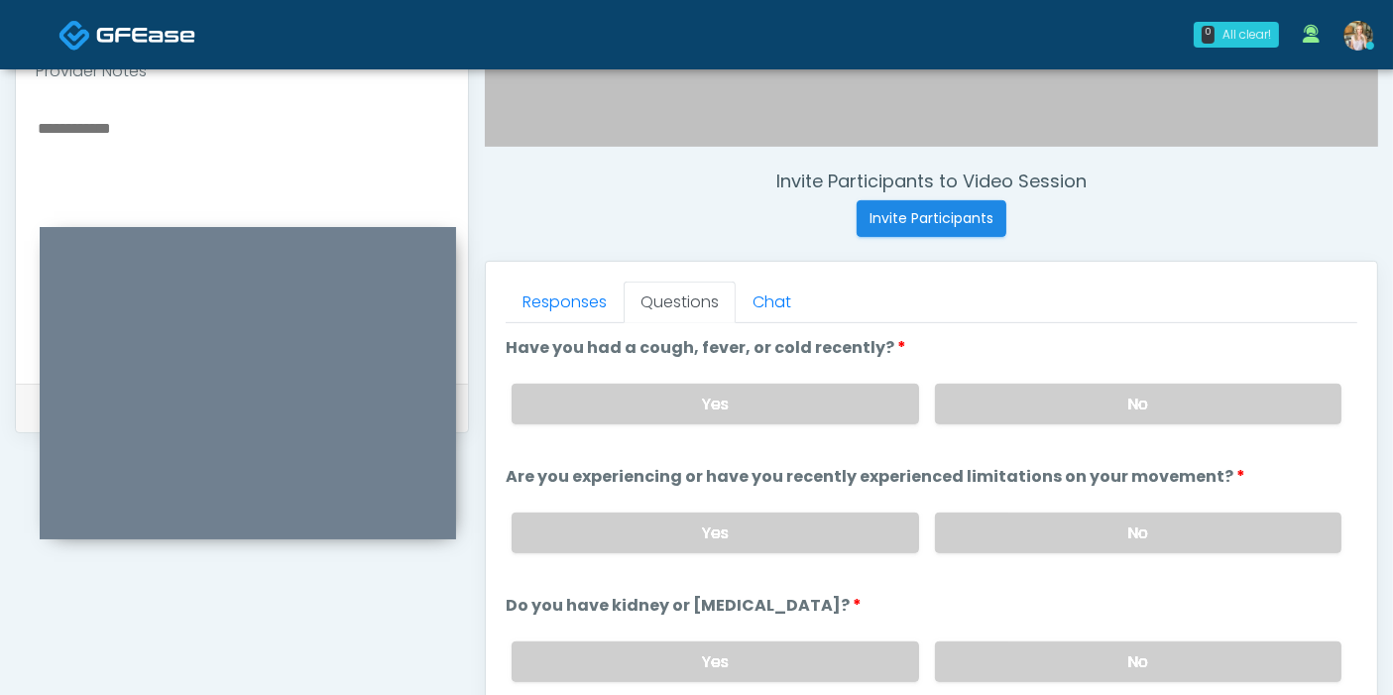
scroll to position [639, 0]
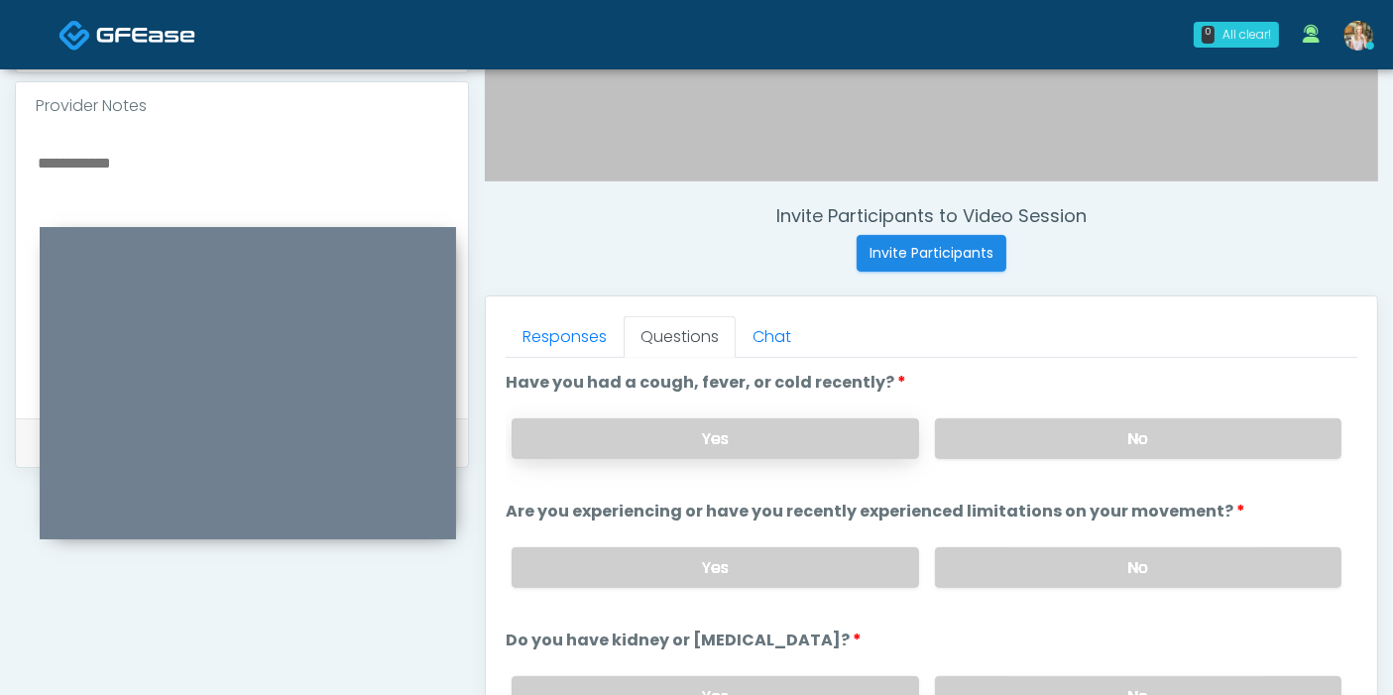
click at [641, 433] on label "Yes" at bounding box center [714, 438] width 406 height 41
click at [122, 164] on textarea at bounding box center [242, 271] width 412 height 242
click at [220, 157] on textarea at bounding box center [242, 271] width 412 height 242
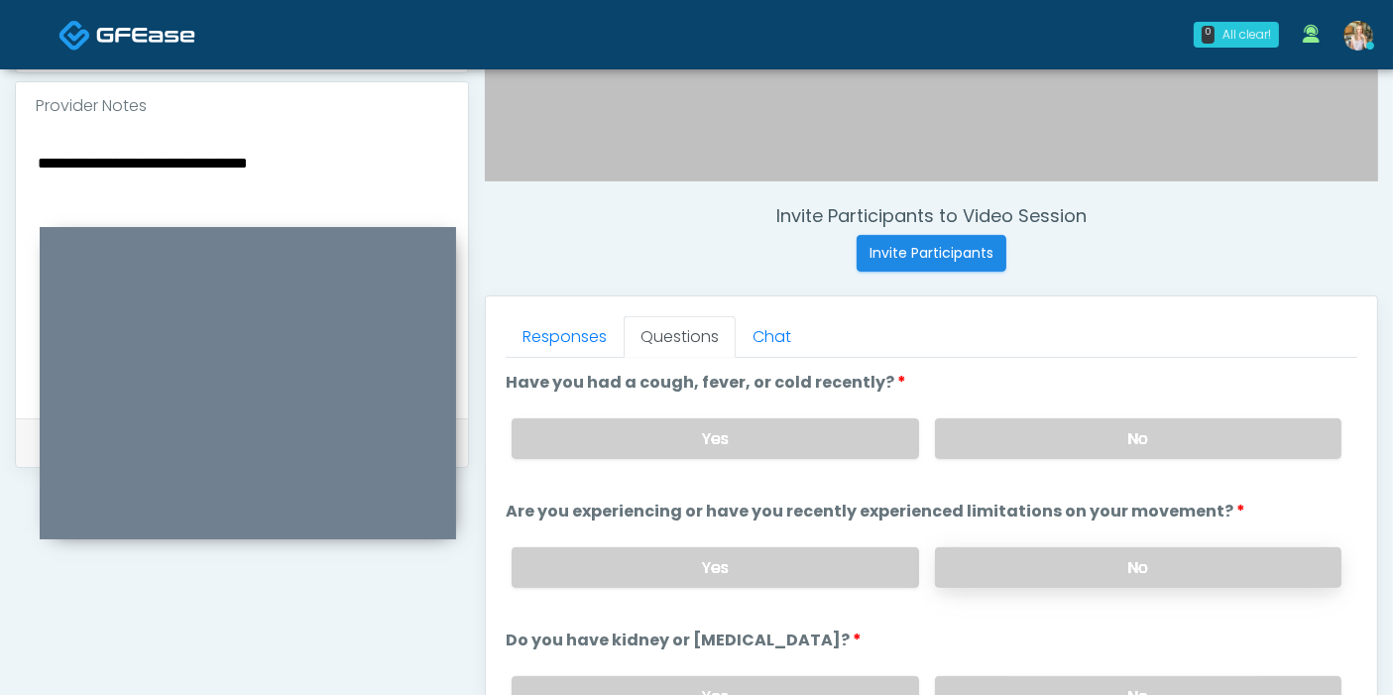
type textarea "**********"
click at [1076, 559] on label "No" at bounding box center [1138, 567] width 406 height 41
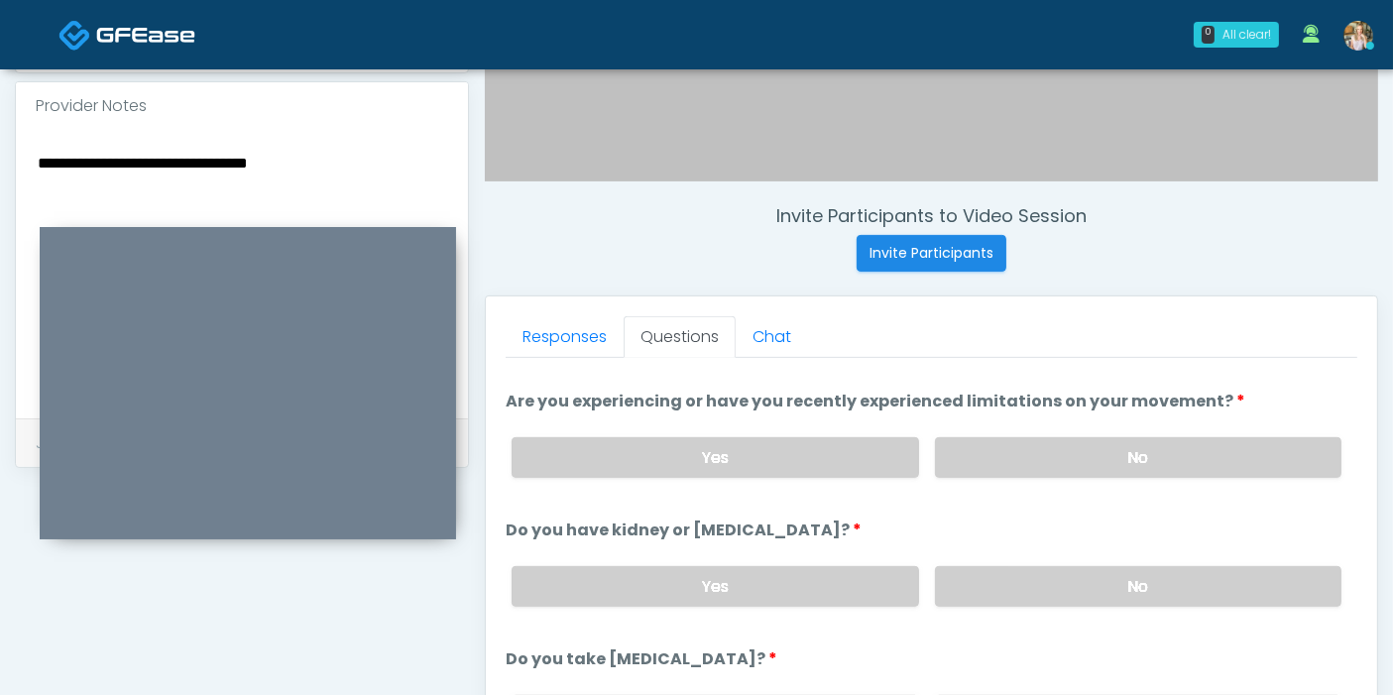
scroll to position [220, 0]
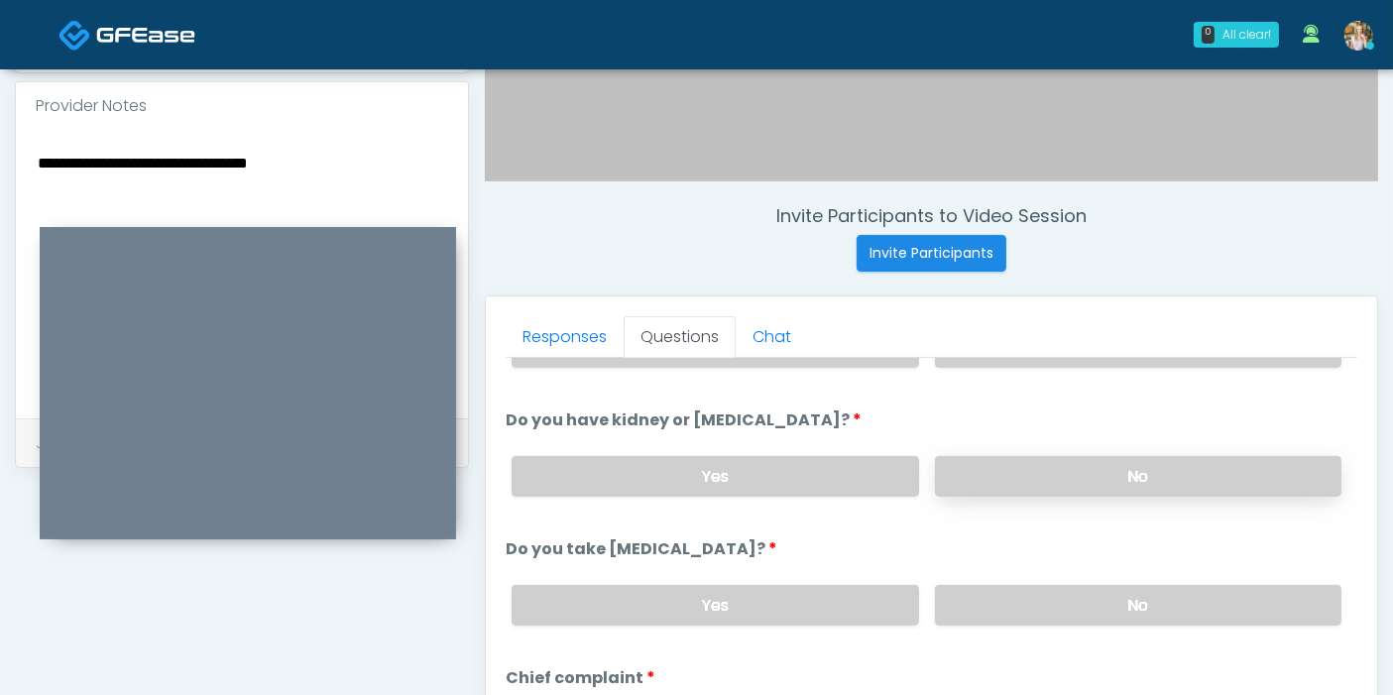
click at [1082, 475] on label "No" at bounding box center [1138, 476] width 406 height 41
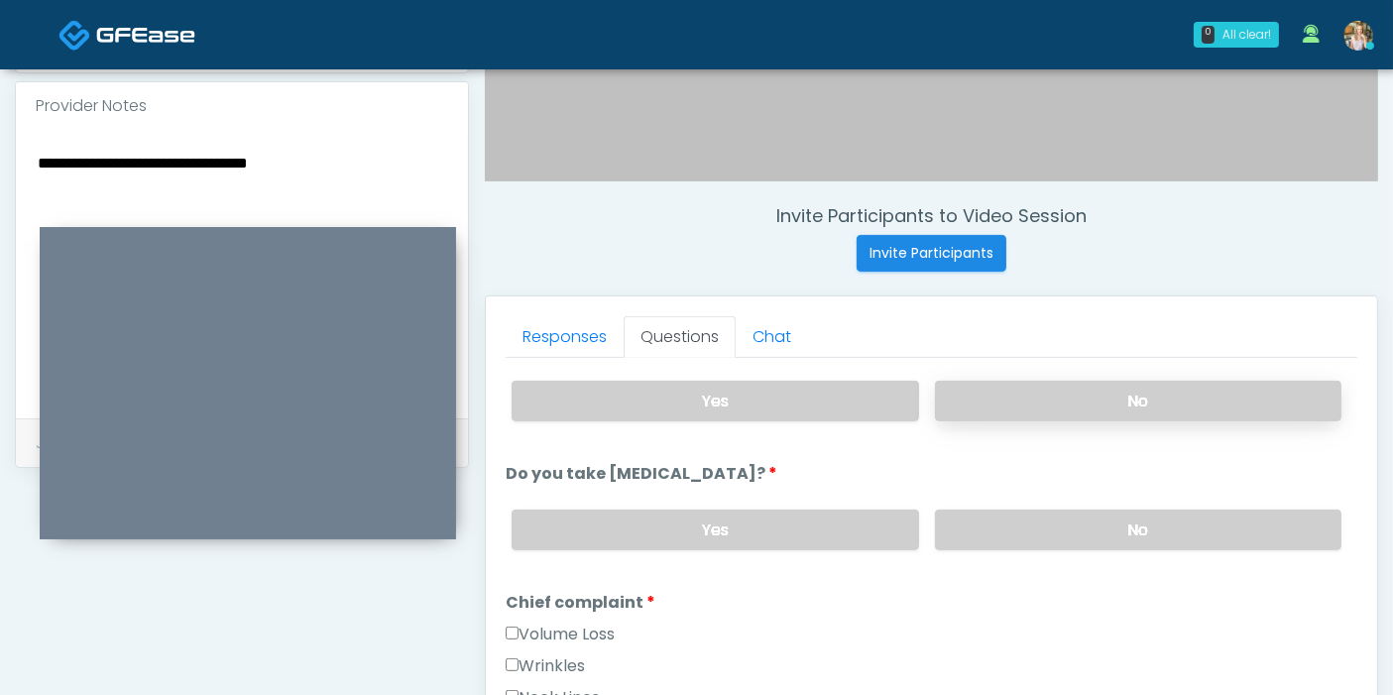
scroll to position [330, 0]
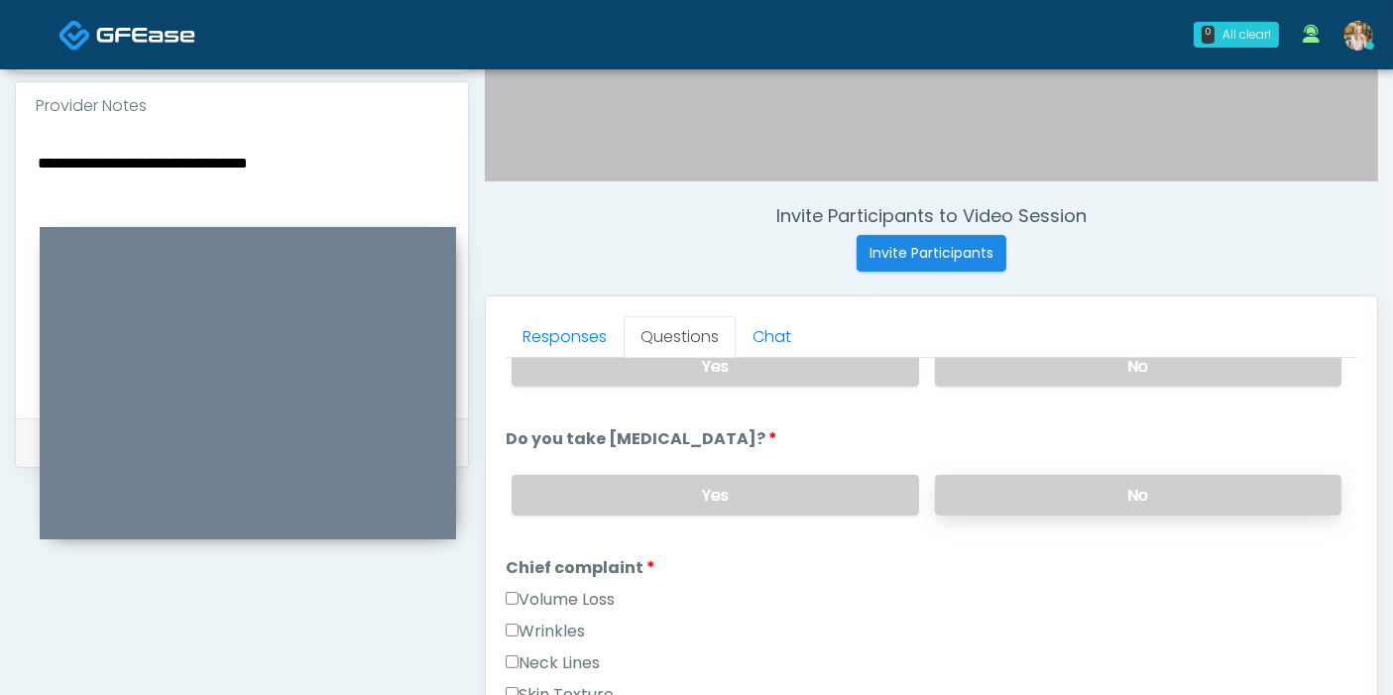
click at [991, 494] on label "No" at bounding box center [1138, 495] width 406 height 41
click at [348, 160] on textarea "**********" at bounding box center [242, 271] width 412 height 242
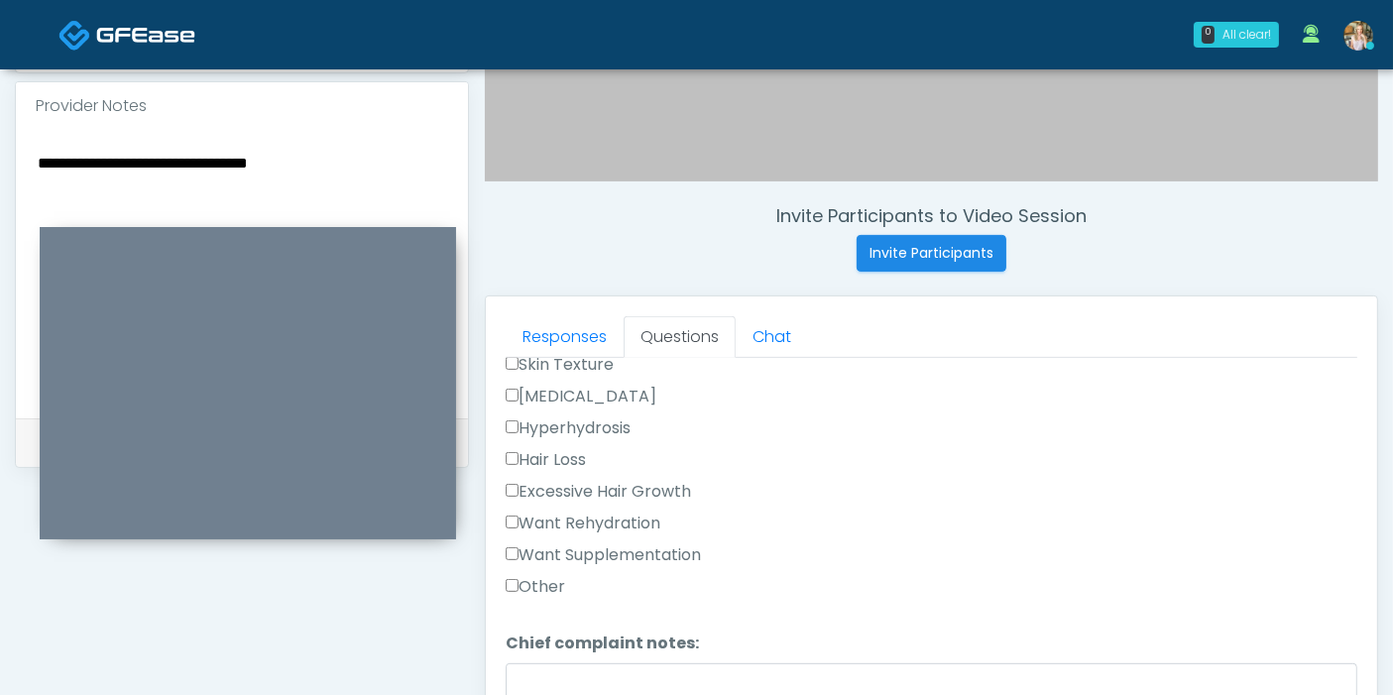
scroll to position [550, 0]
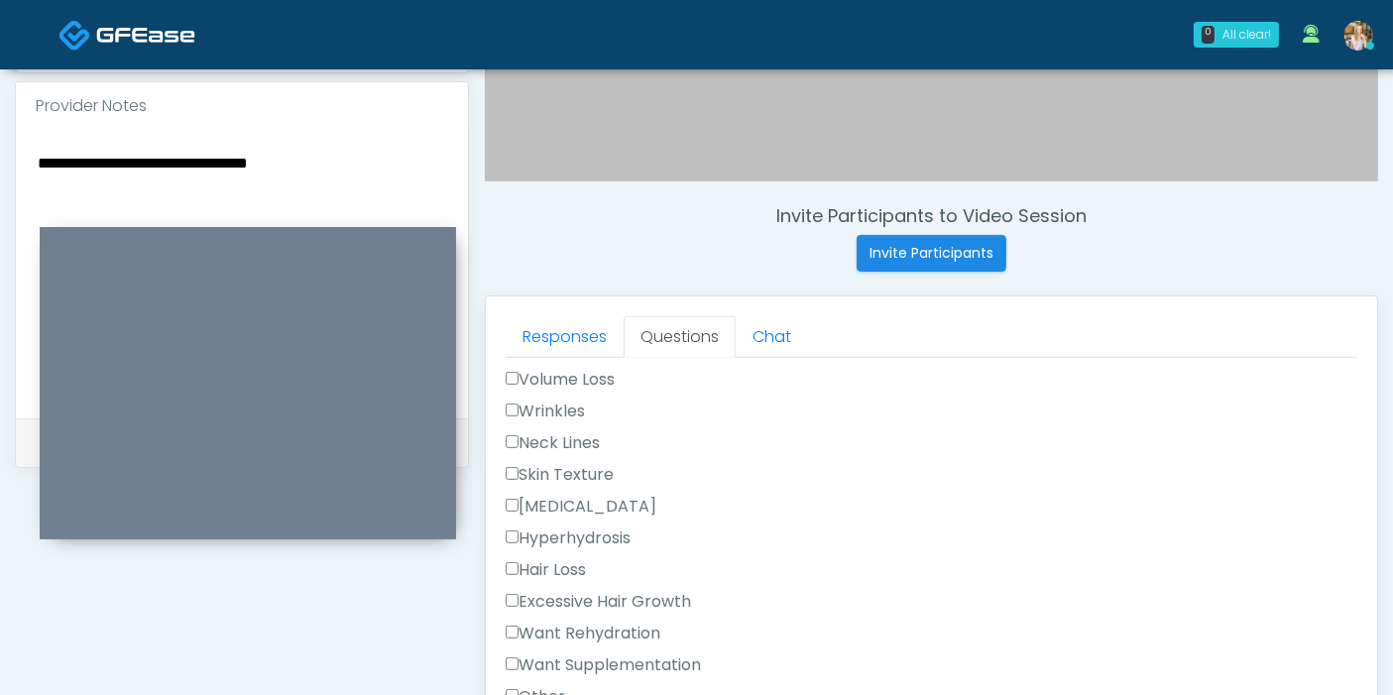
click at [540, 624] on label "Want Rehydration" at bounding box center [583, 633] width 155 height 24
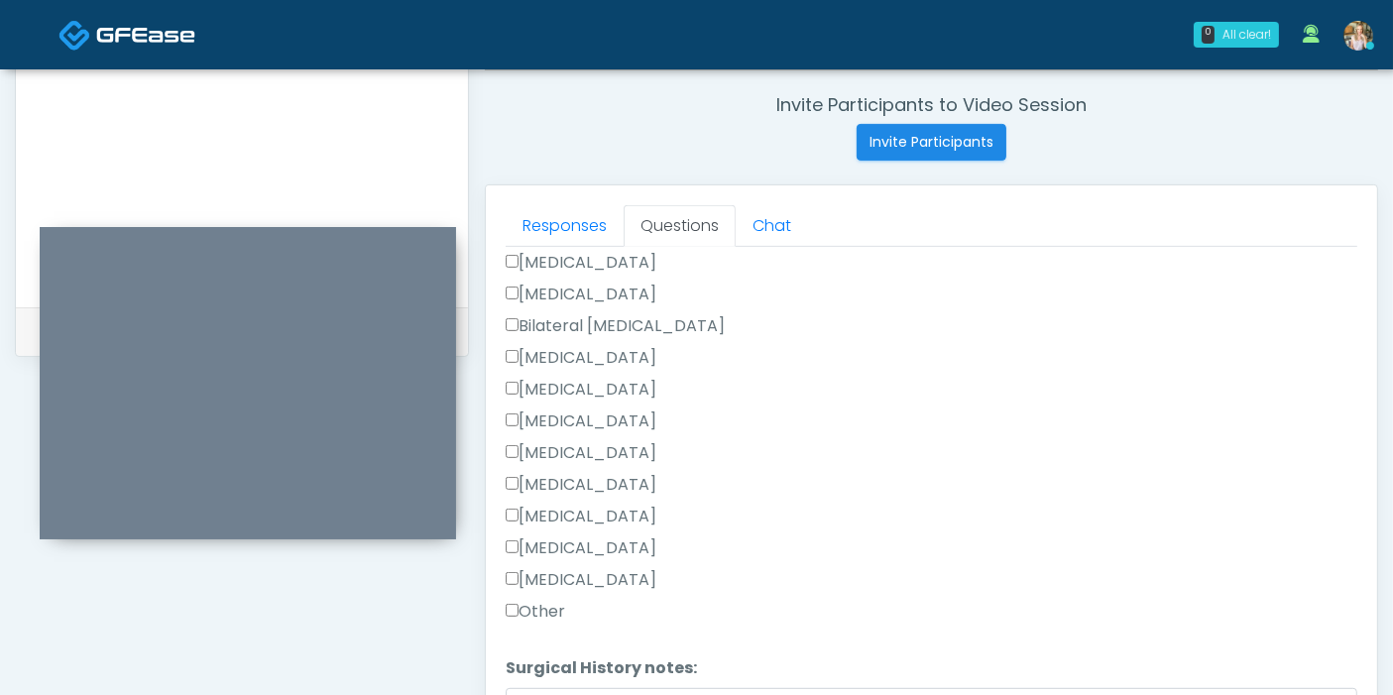
scroll to position [1234, 0]
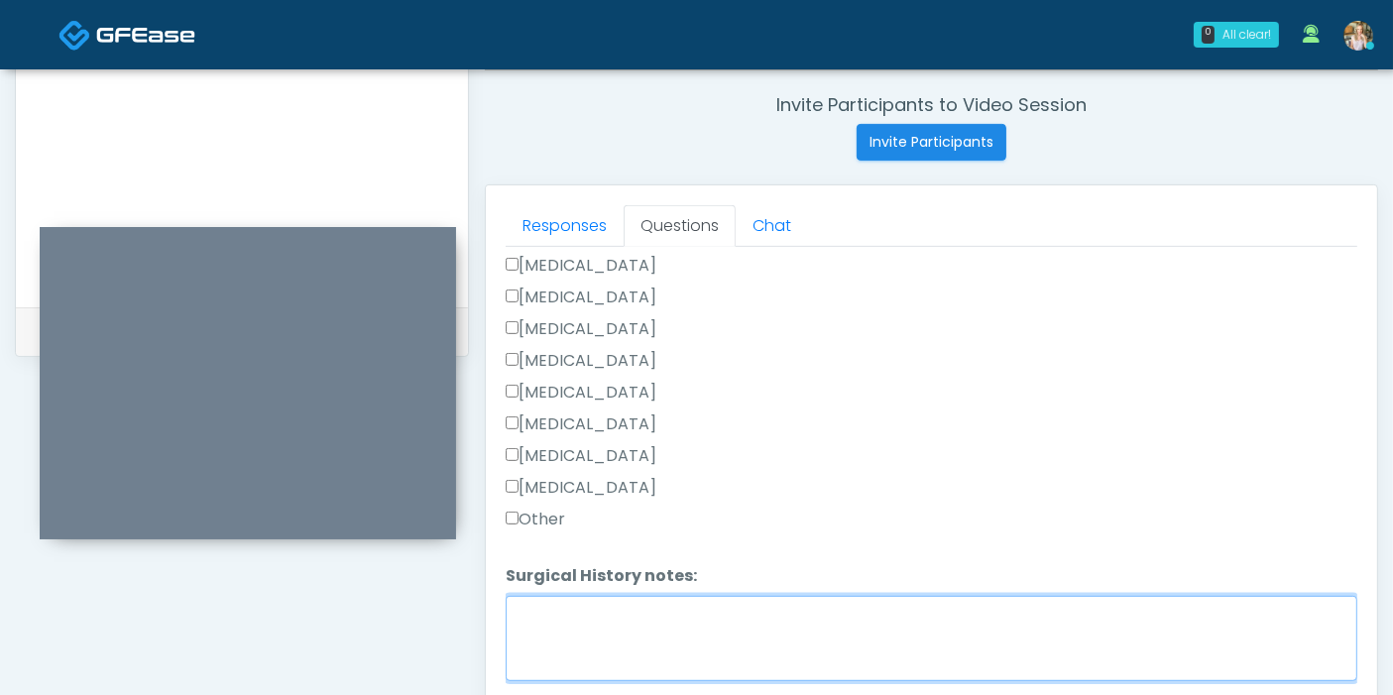
click at [714, 636] on textarea "Surgical History notes:" at bounding box center [931, 638] width 851 height 85
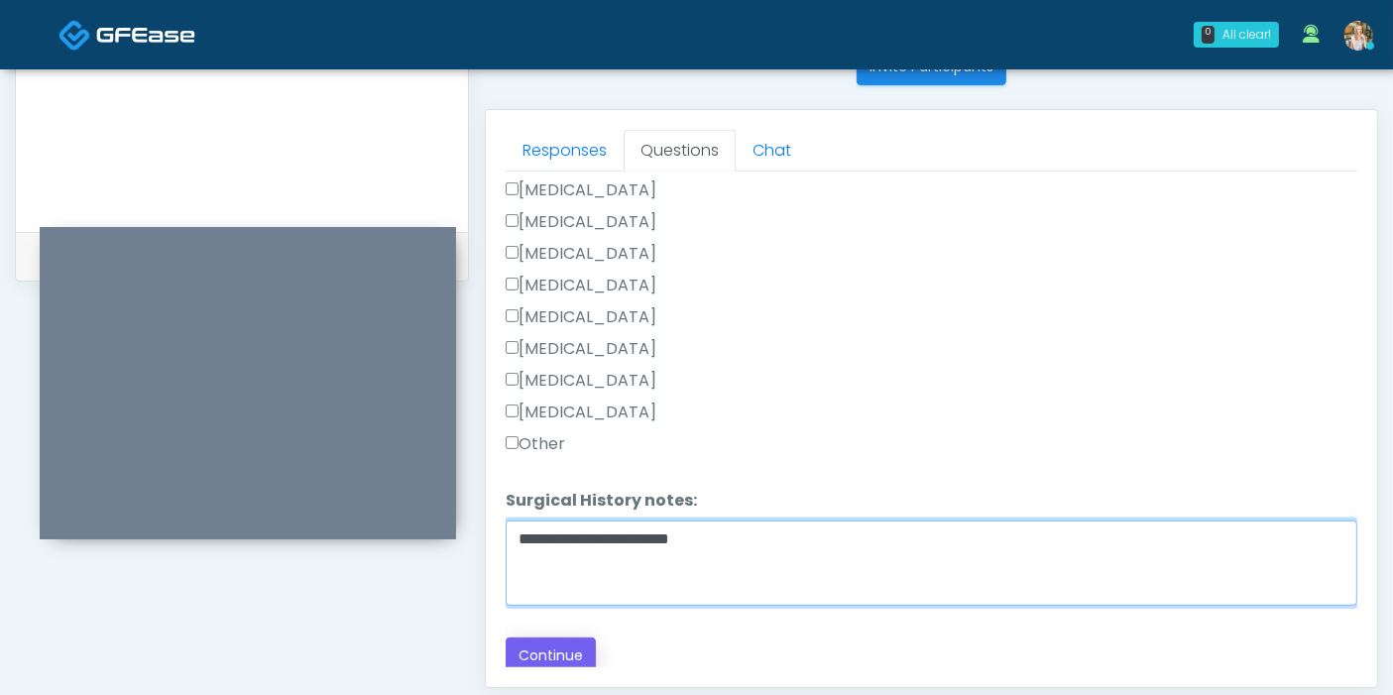
scroll to position [860, 0]
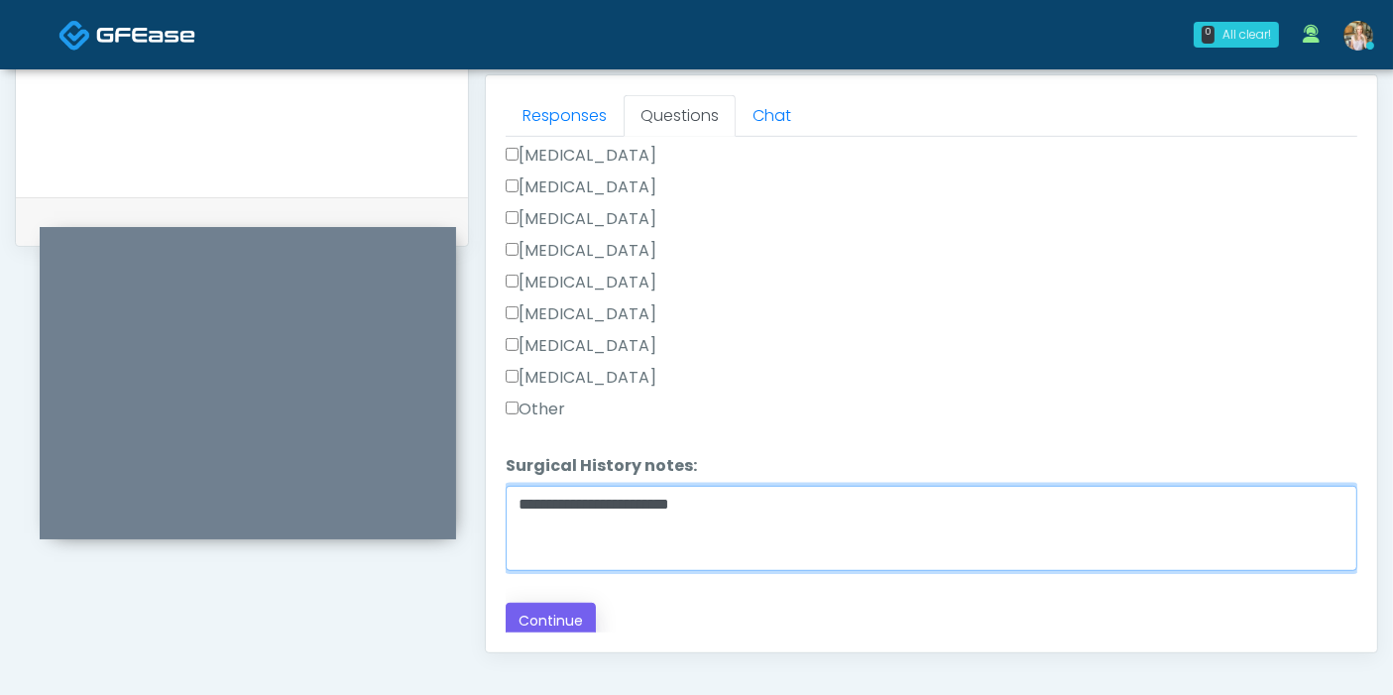
type textarea "**********"
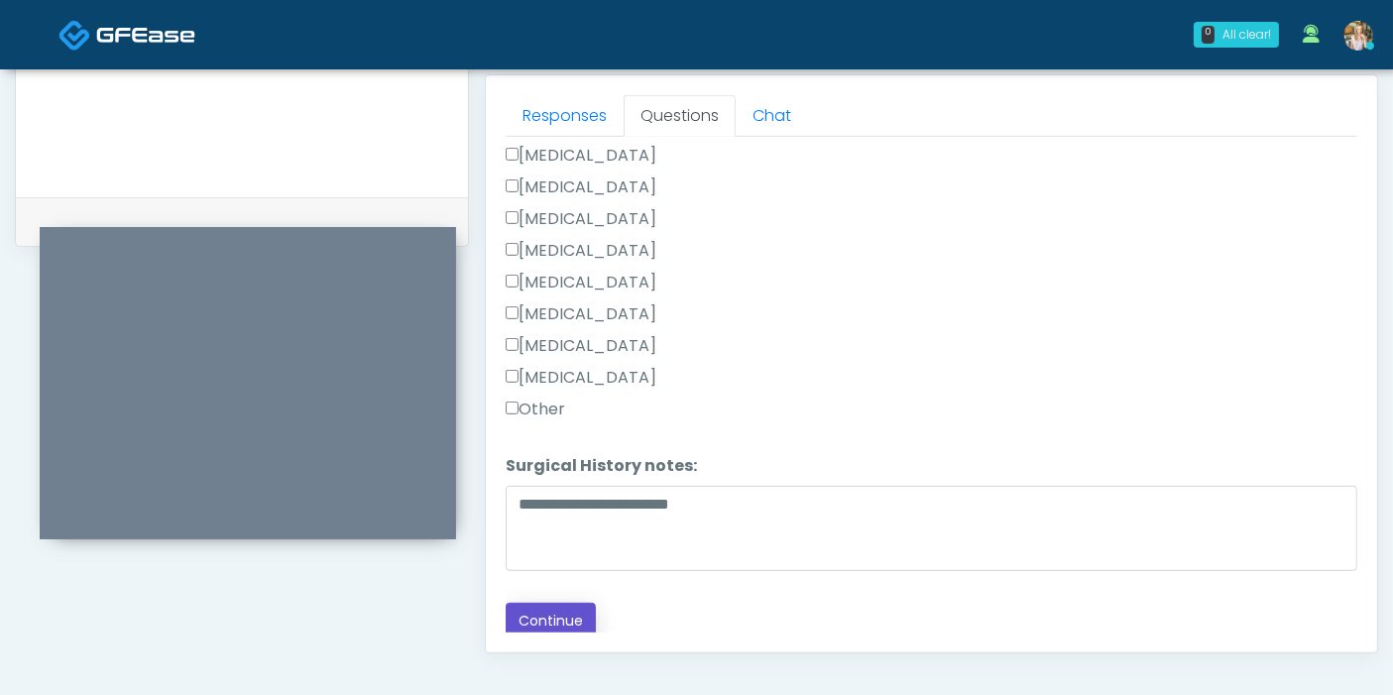
click at [569, 610] on button "Continue" at bounding box center [551, 621] width 90 height 37
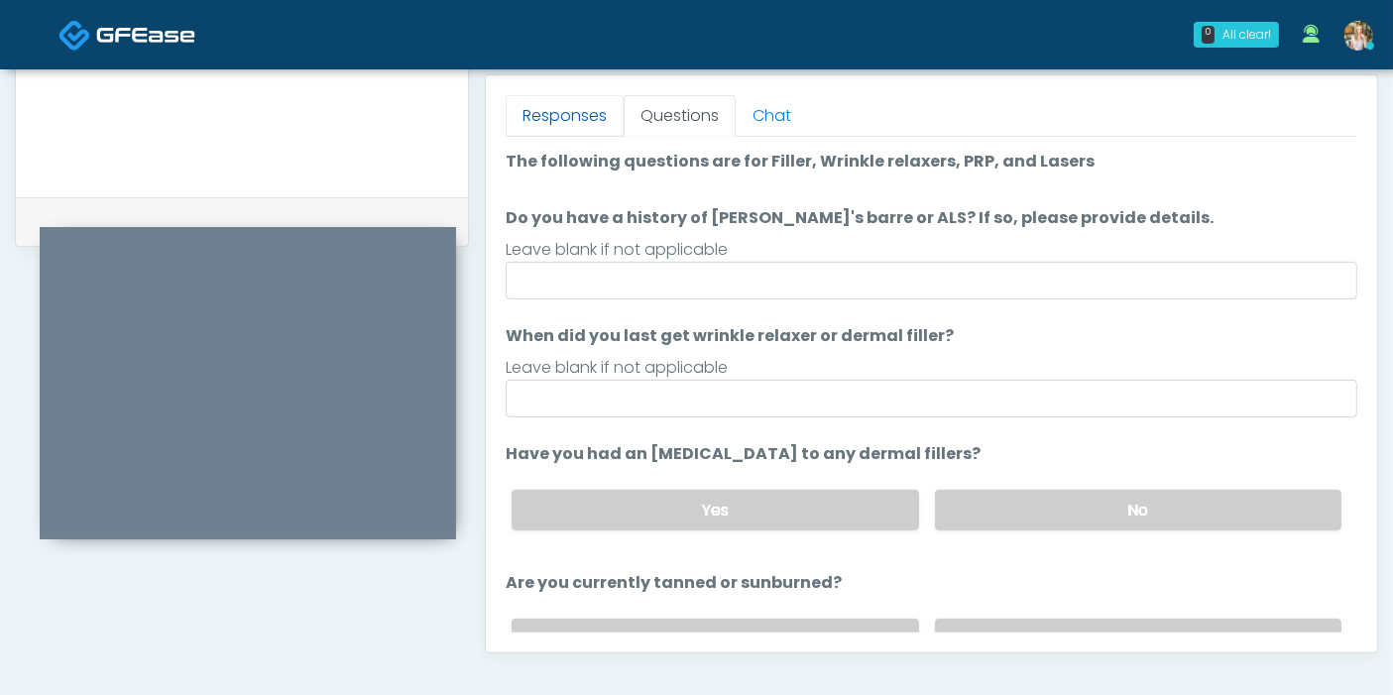
click at [576, 120] on link "Responses" at bounding box center [565, 116] width 118 height 42
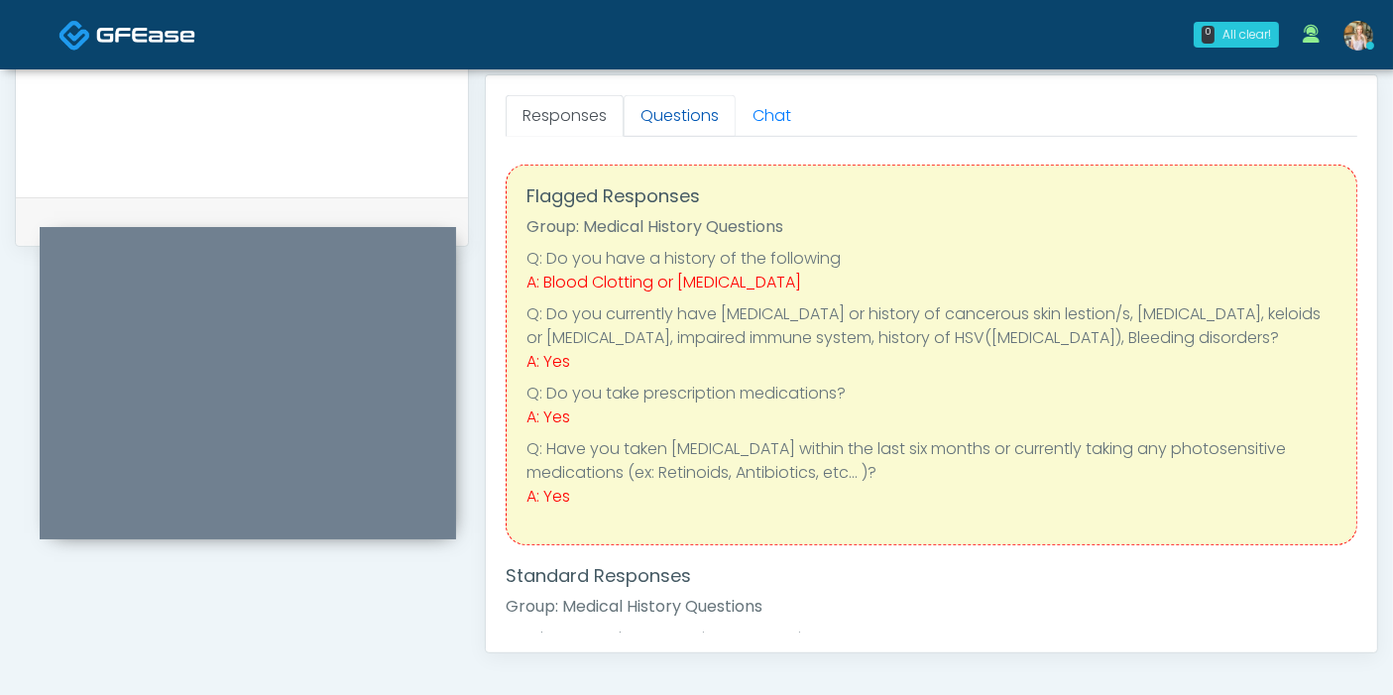
click at [683, 117] on link "Questions" at bounding box center [679, 116] width 112 height 42
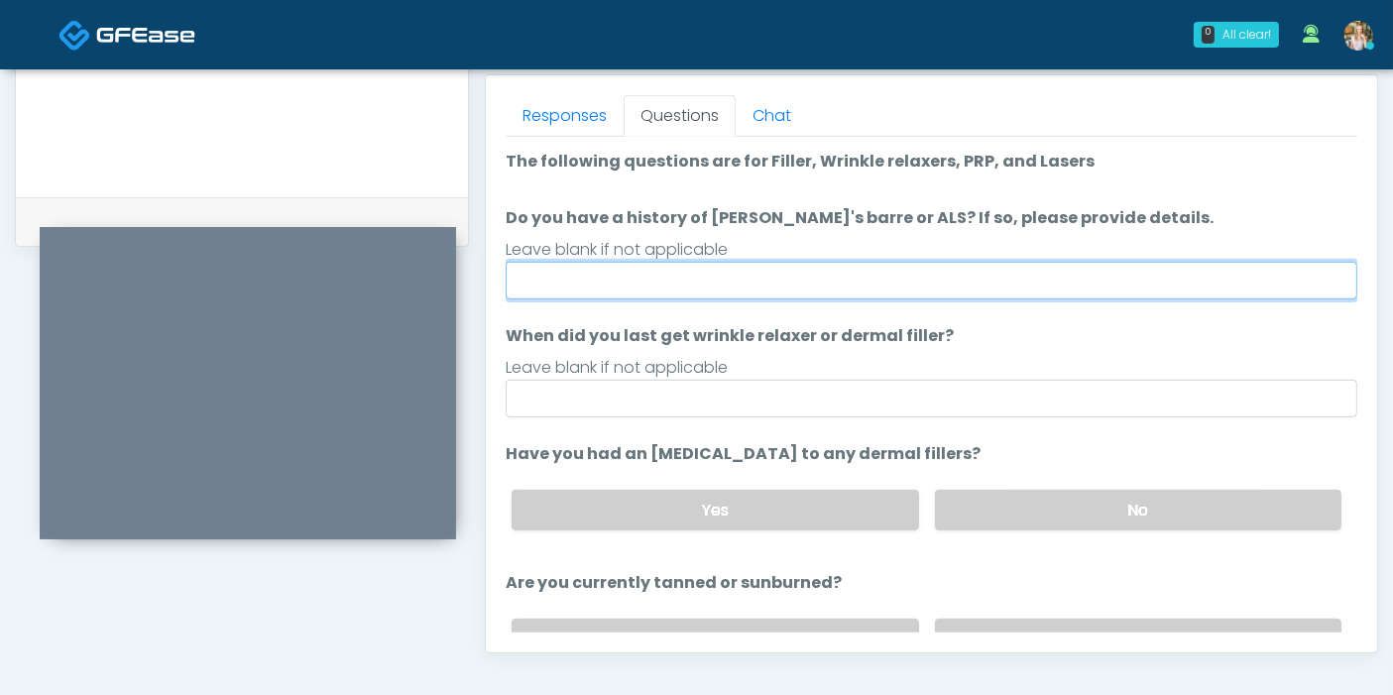
click at [842, 277] on input "Do you have a history of Guillain's barre or ALS? If so, please provide details." at bounding box center [931, 281] width 851 height 38
type input "******"
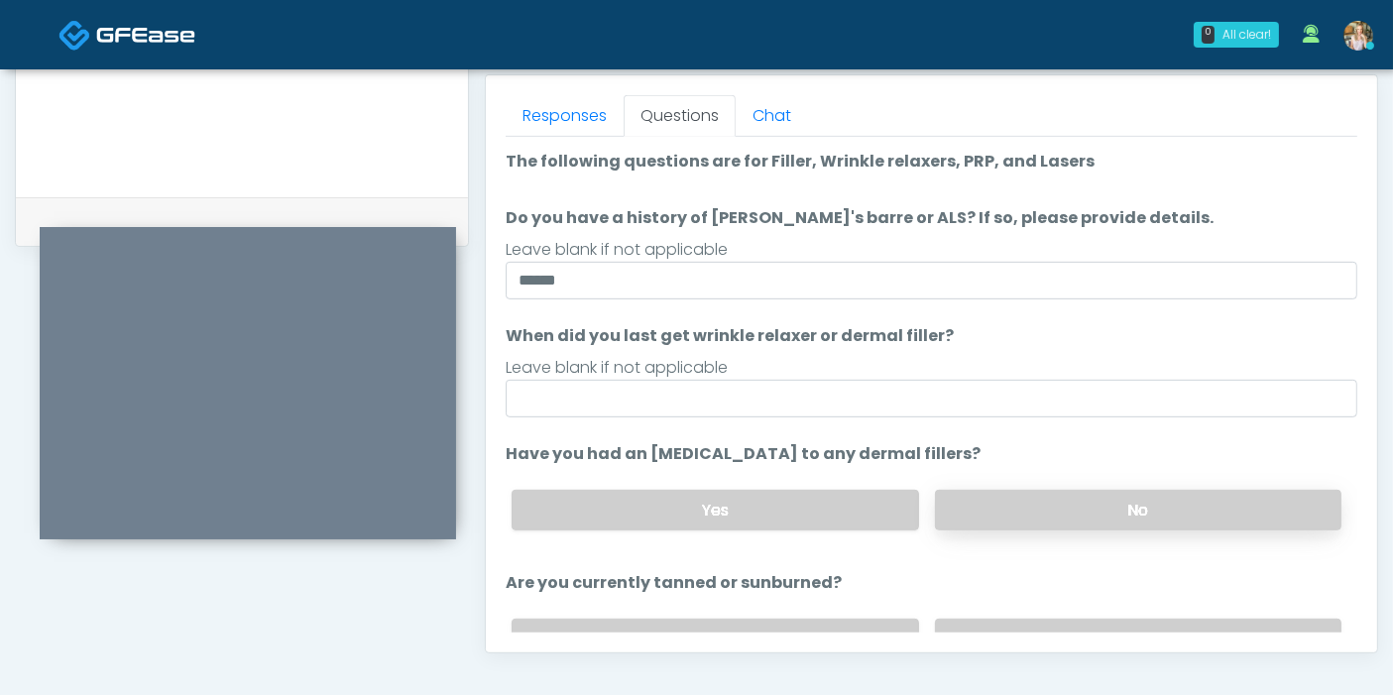
click at [1050, 508] on label "No" at bounding box center [1138, 510] width 406 height 41
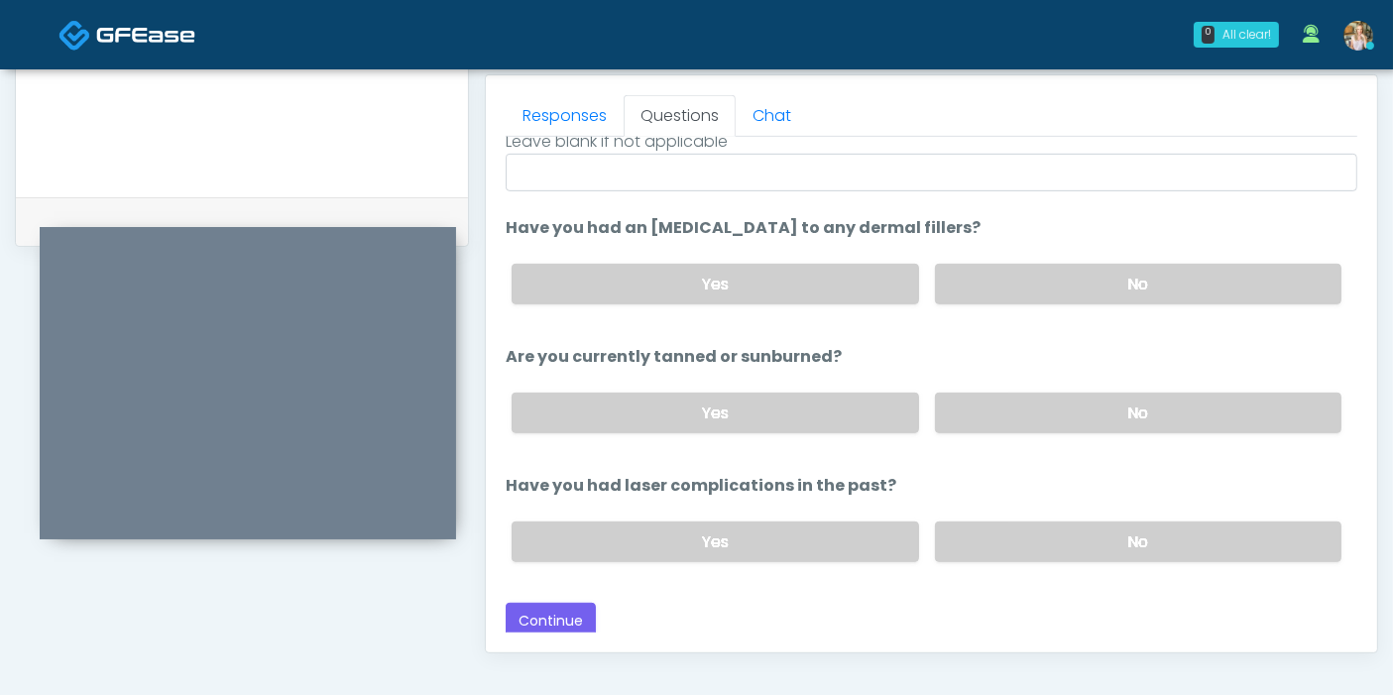
scroll to position [229, 0]
click at [1051, 411] on label "No" at bounding box center [1138, 410] width 406 height 41
click at [811, 544] on label "Yes" at bounding box center [714, 538] width 406 height 41
click at [547, 610] on button "Continue" at bounding box center [551, 618] width 90 height 37
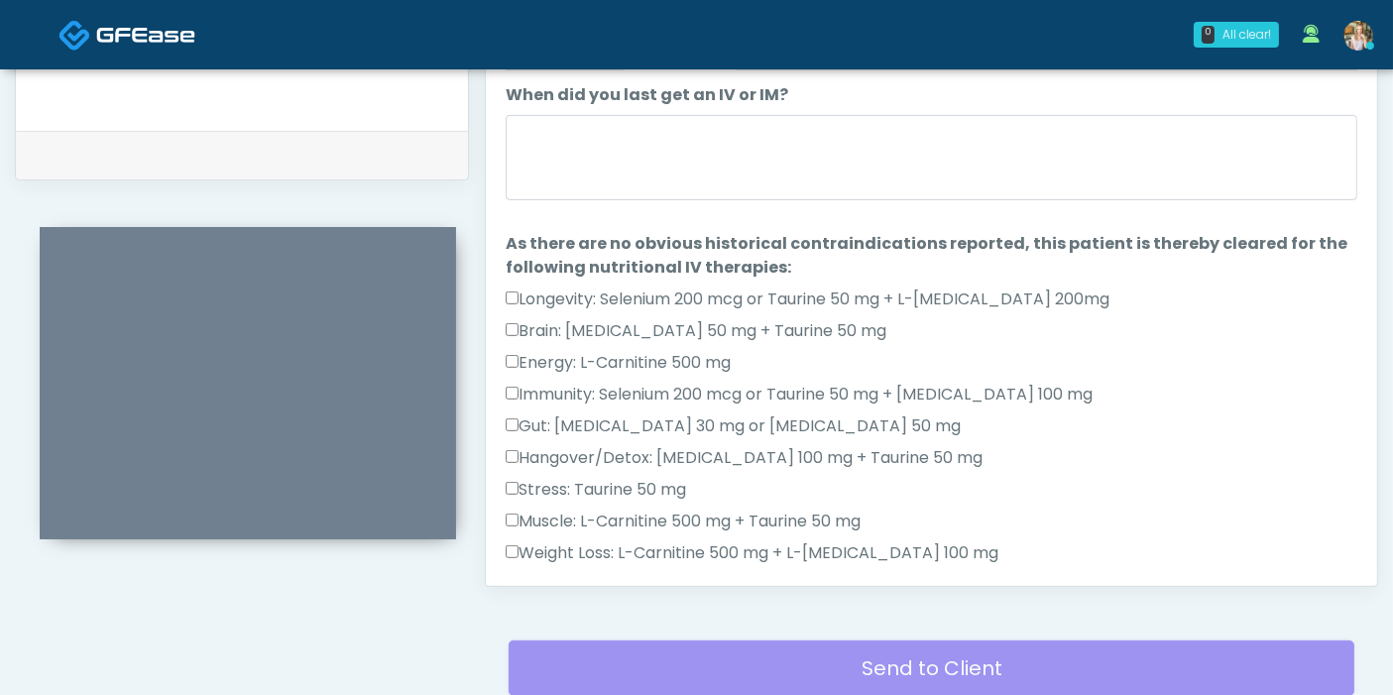
scroll to position [860, 0]
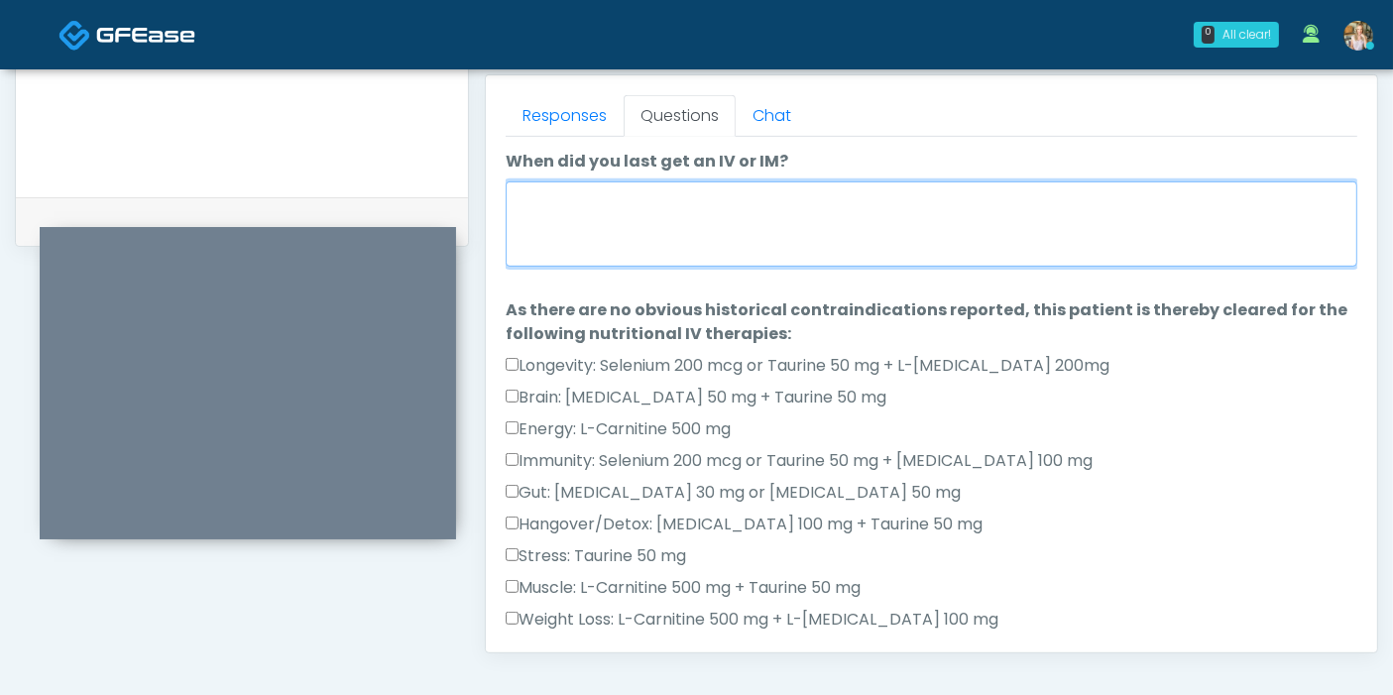
click at [830, 228] on textarea "When did you last get an IV or IM?" at bounding box center [931, 223] width 851 height 85
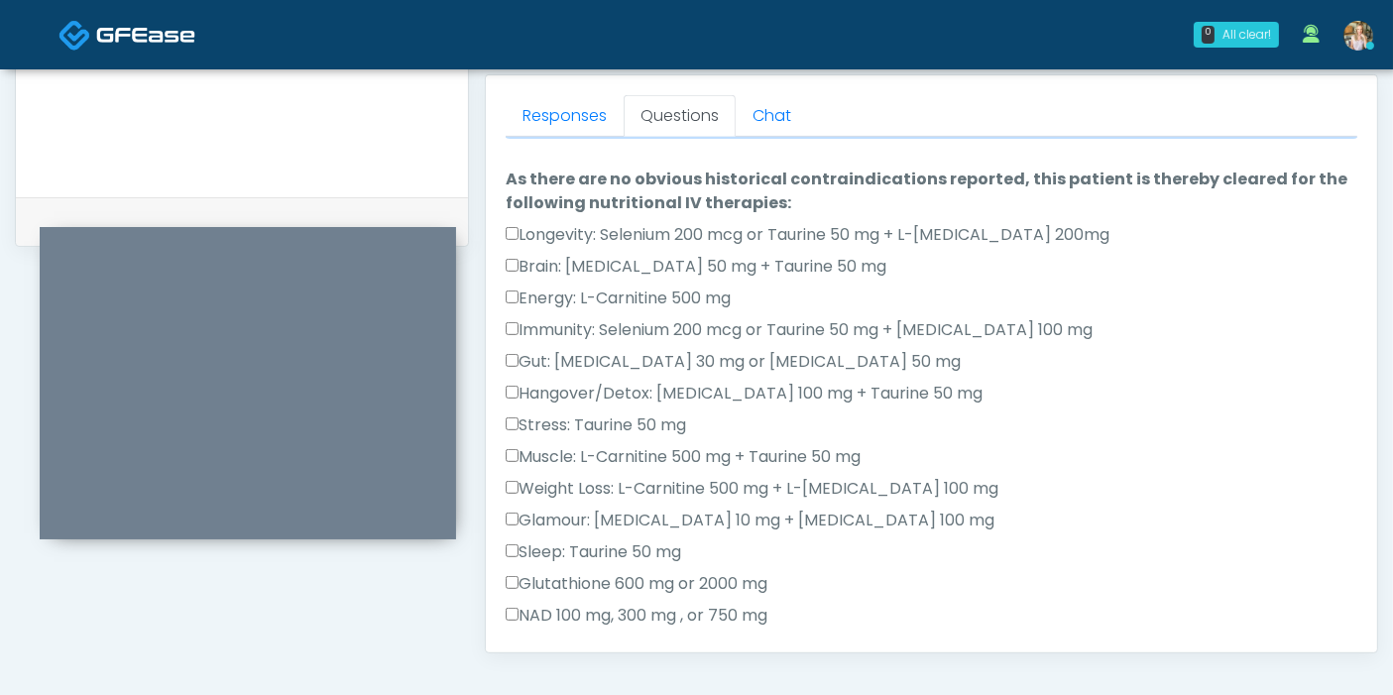
scroll to position [110, 0]
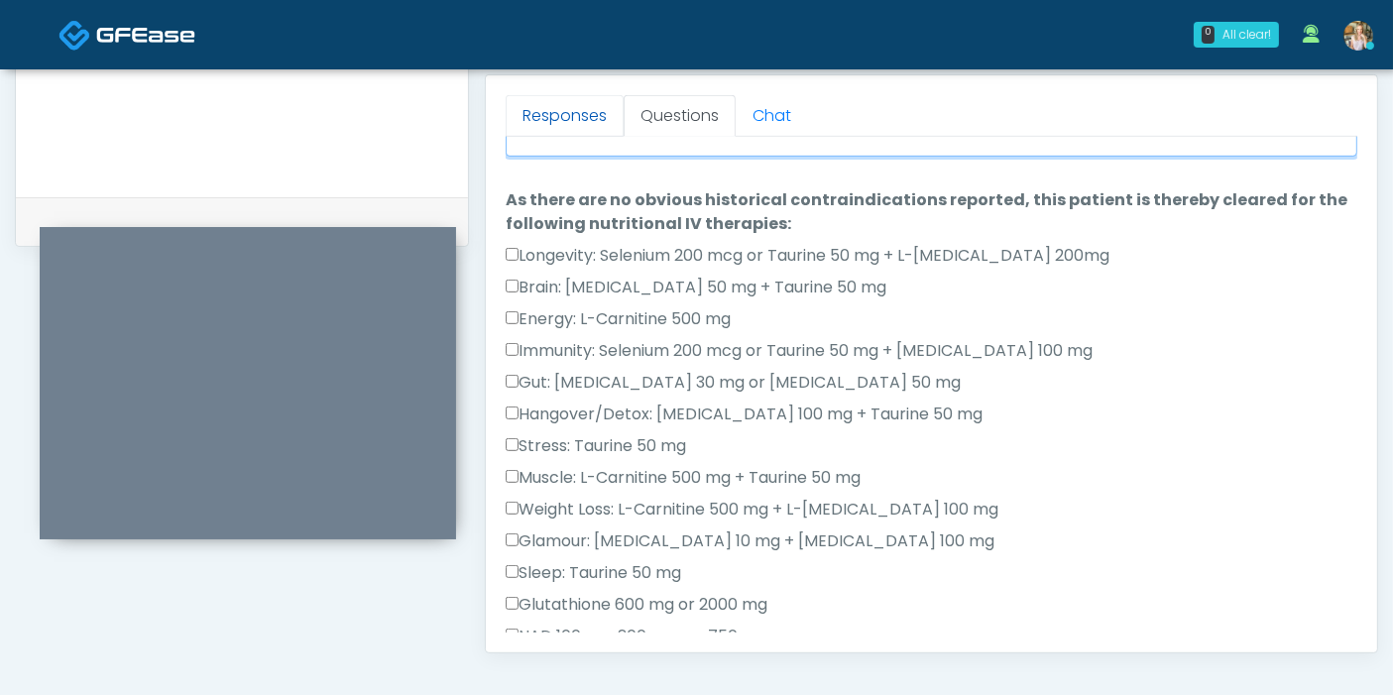
type textarea "**********"
click at [561, 129] on link "Responses" at bounding box center [565, 116] width 118 height 42
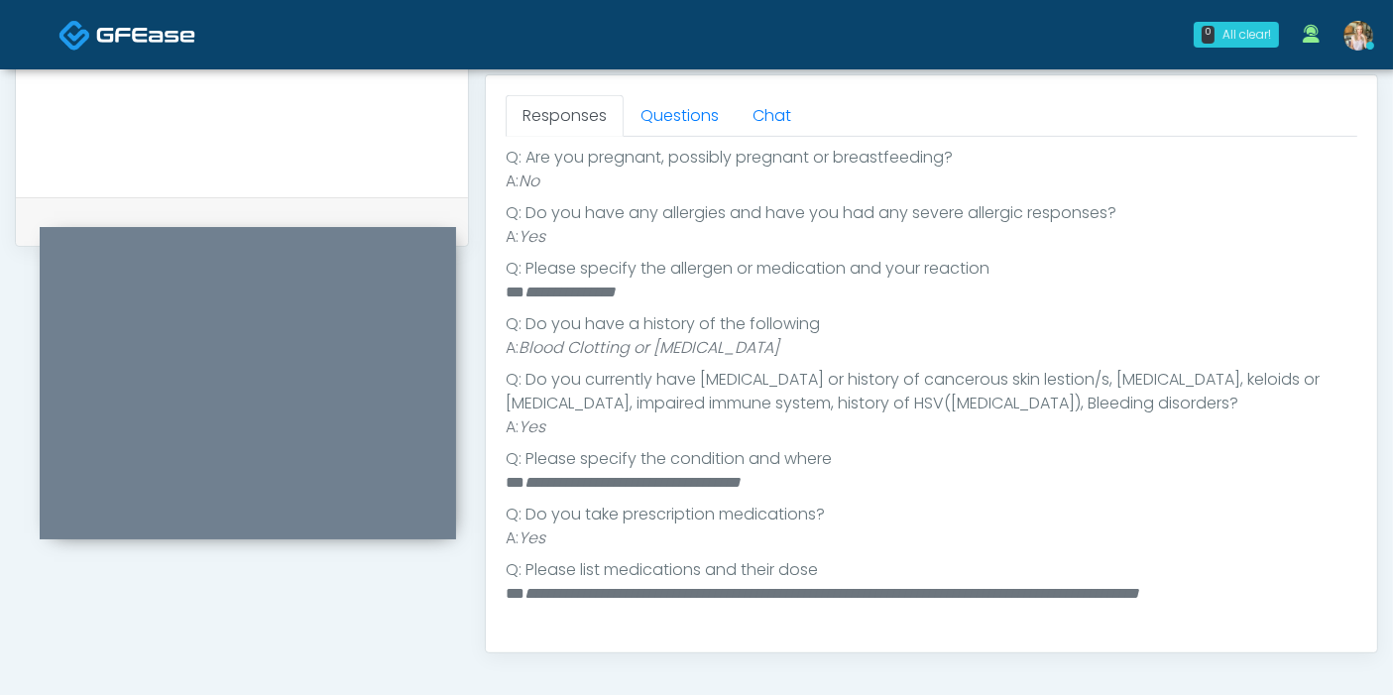
scroll to position [660, 0]
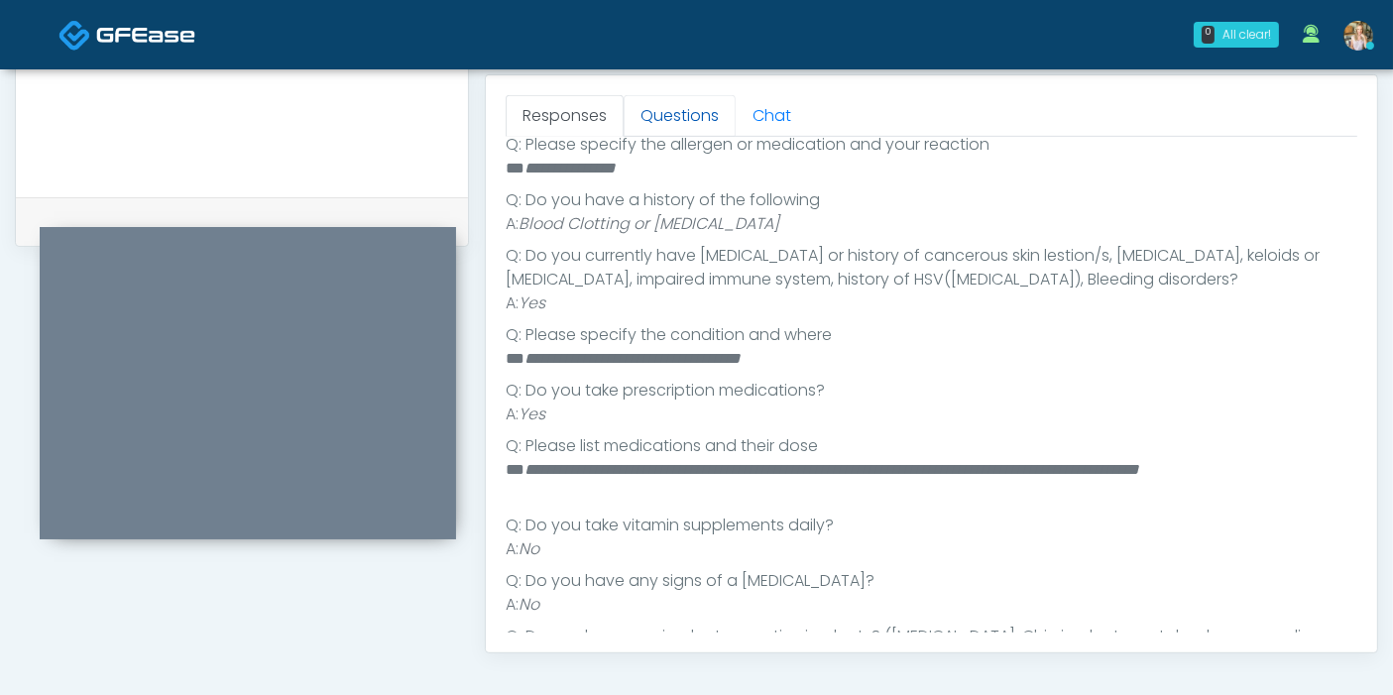
click at [685, 114] on link "Questions" at bounding box center [679, 116] width 112 height 42
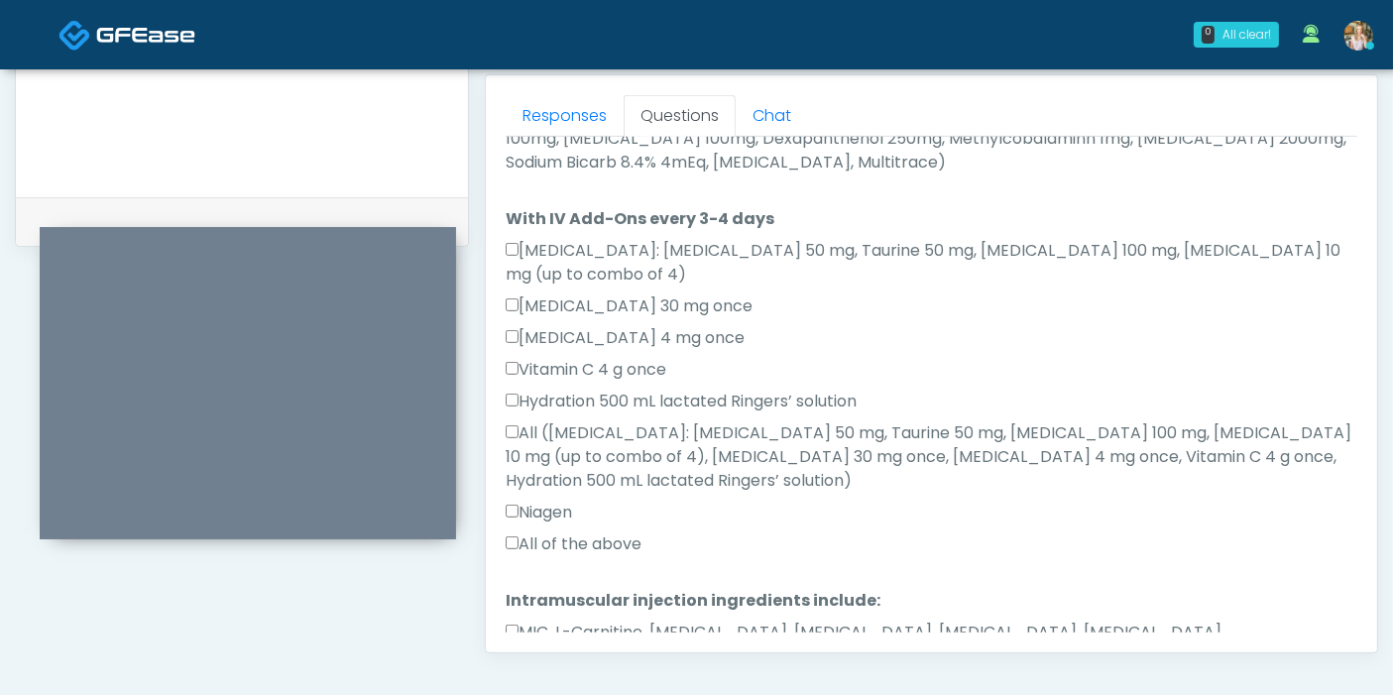
scroll to position [1219, 0]
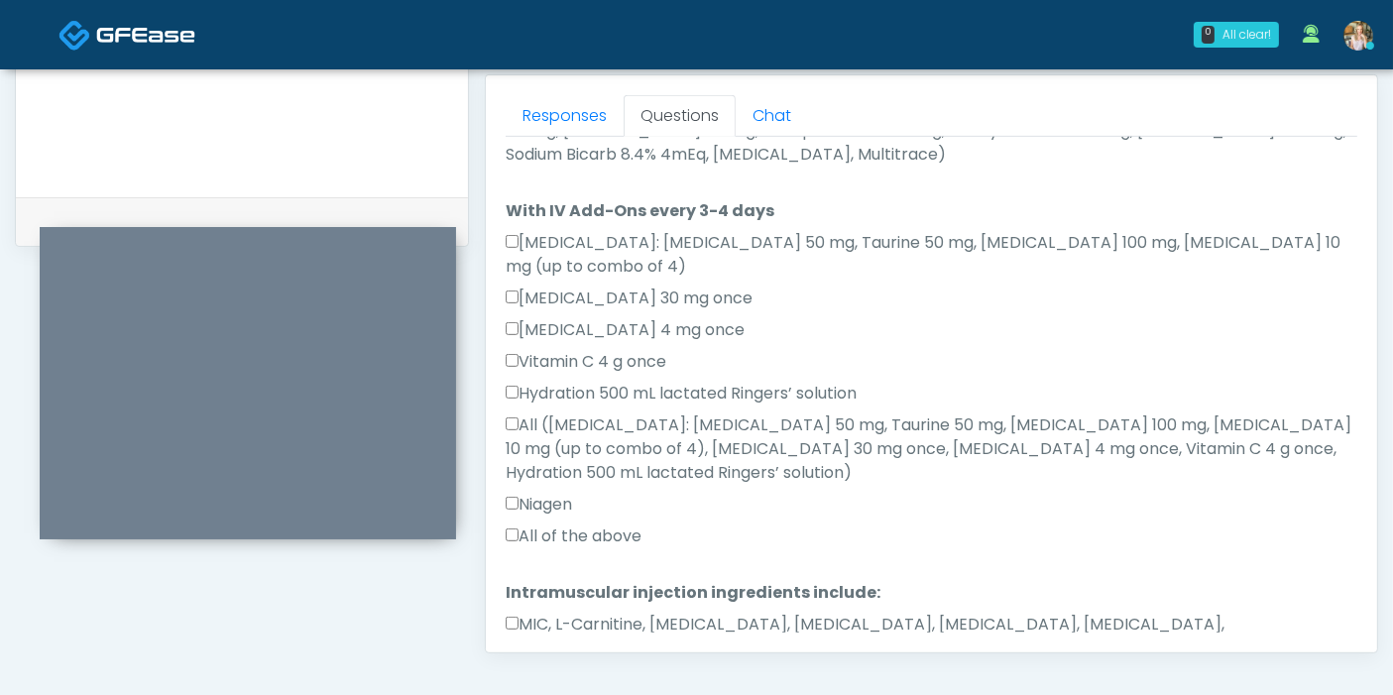
click at [501, 550] on div "Responses Questions Chat Good Faith Exam Script Good Faith Exam Script INTRODUC…" at bounding box center [931, 363] width 891 height 577
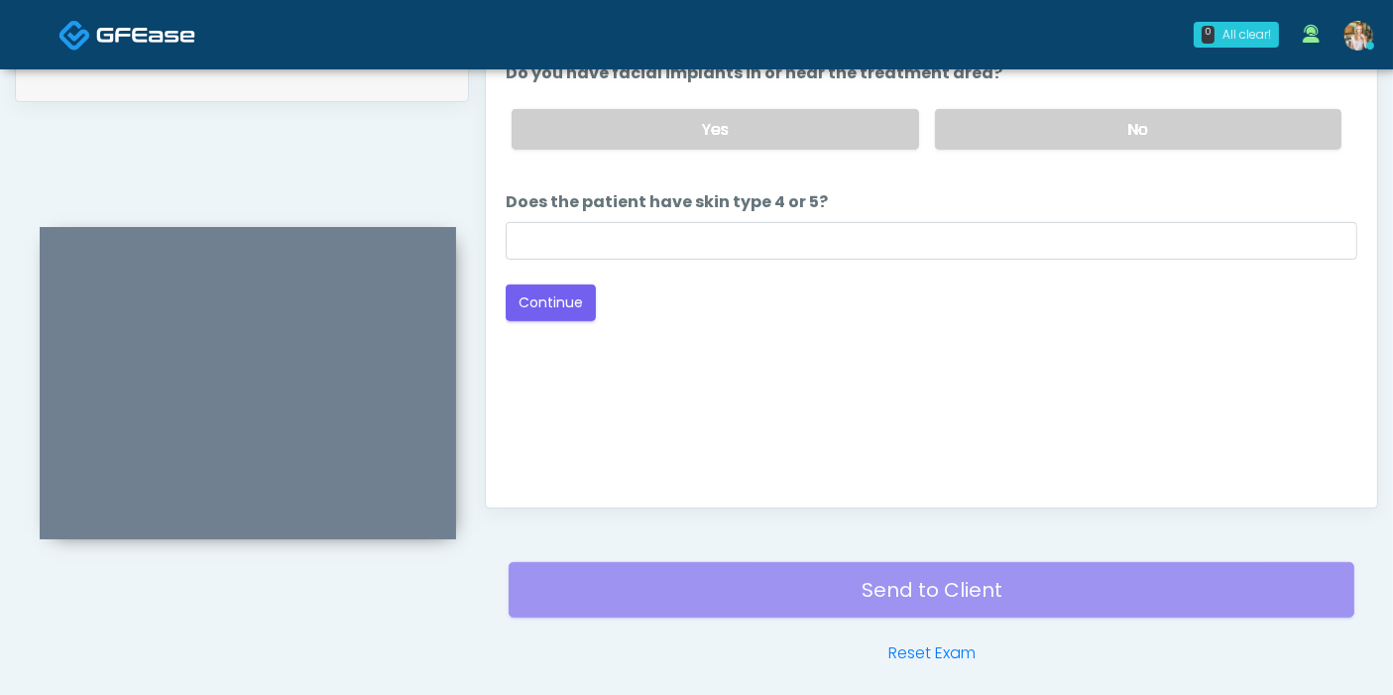
scroll to position [970, 0]
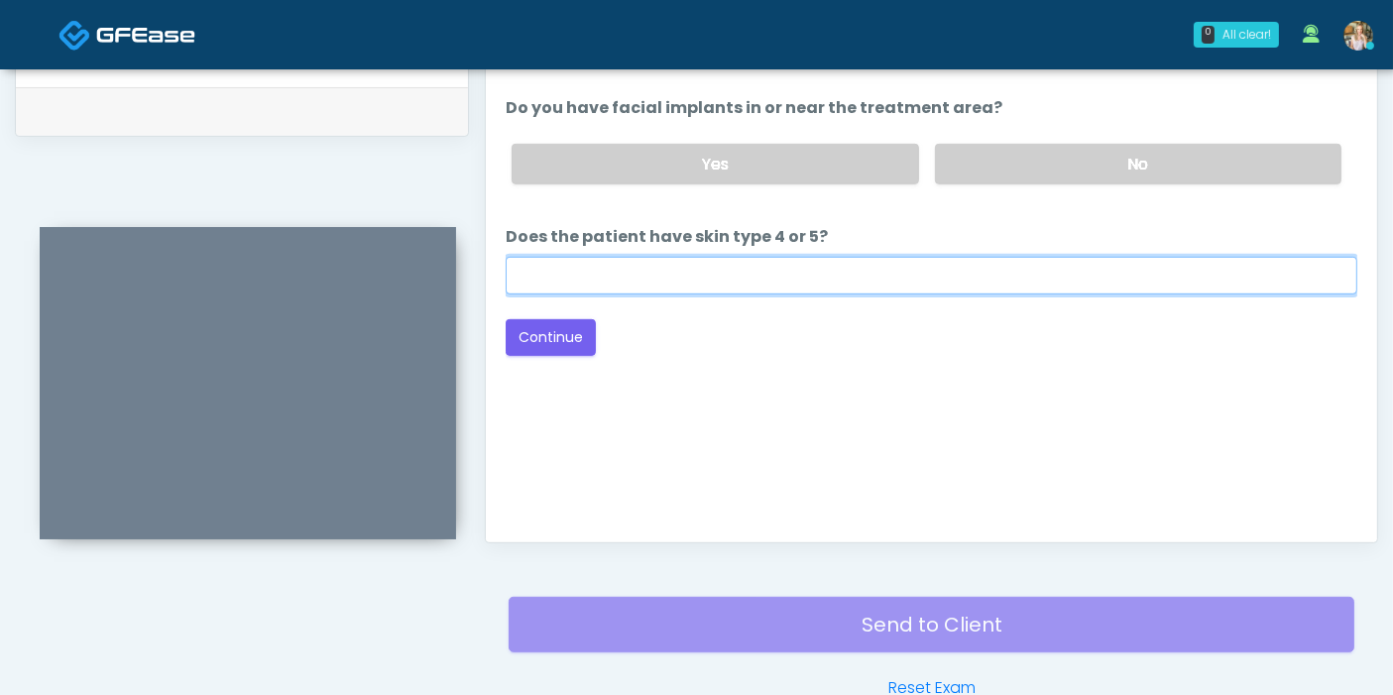
click at [925, 275] on input "Does the patient have skin type 4 or 5?" at bounding box center [931, 276] width 851 height 38
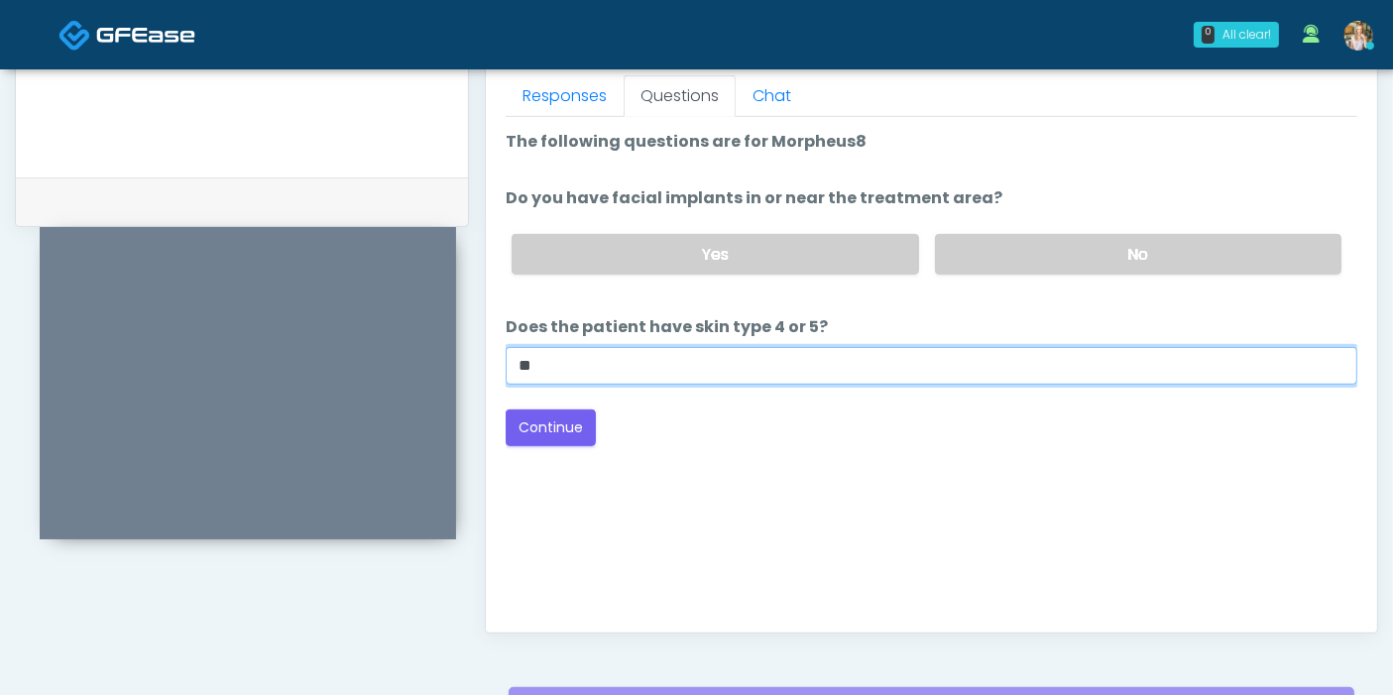
scroll to position [860, 0]
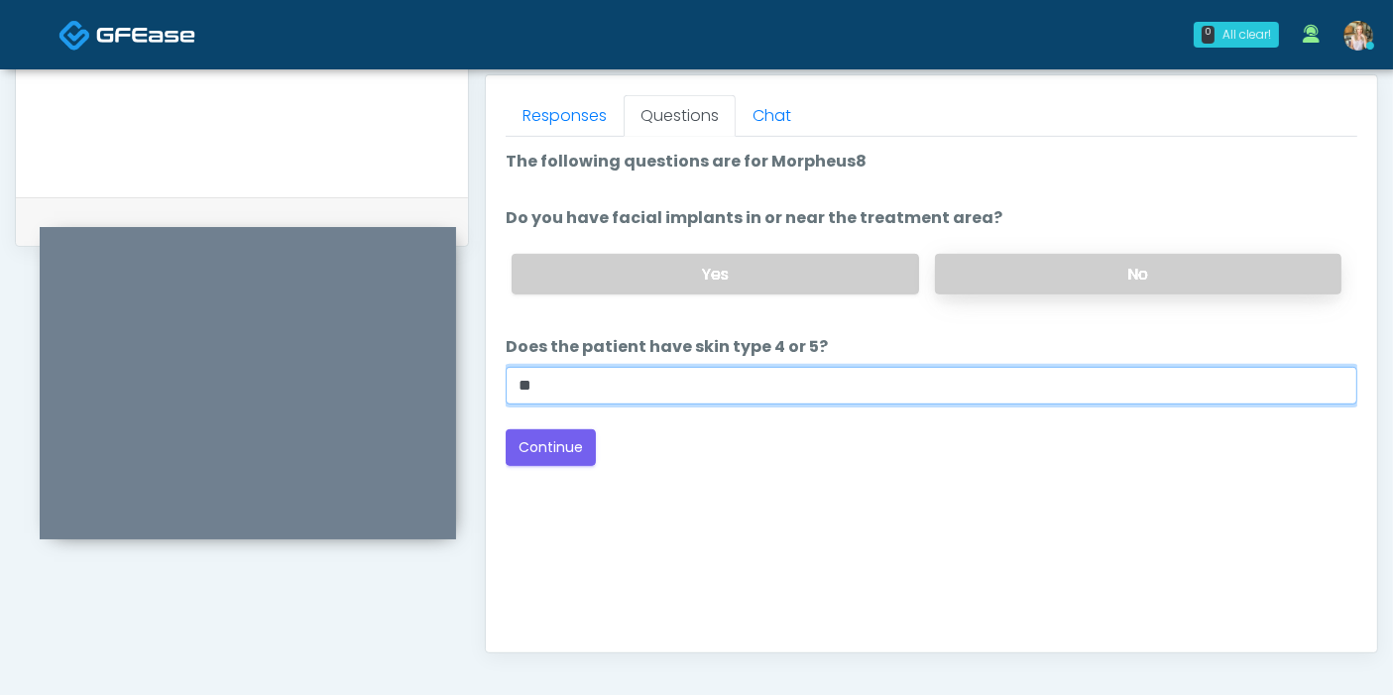
type input "**"
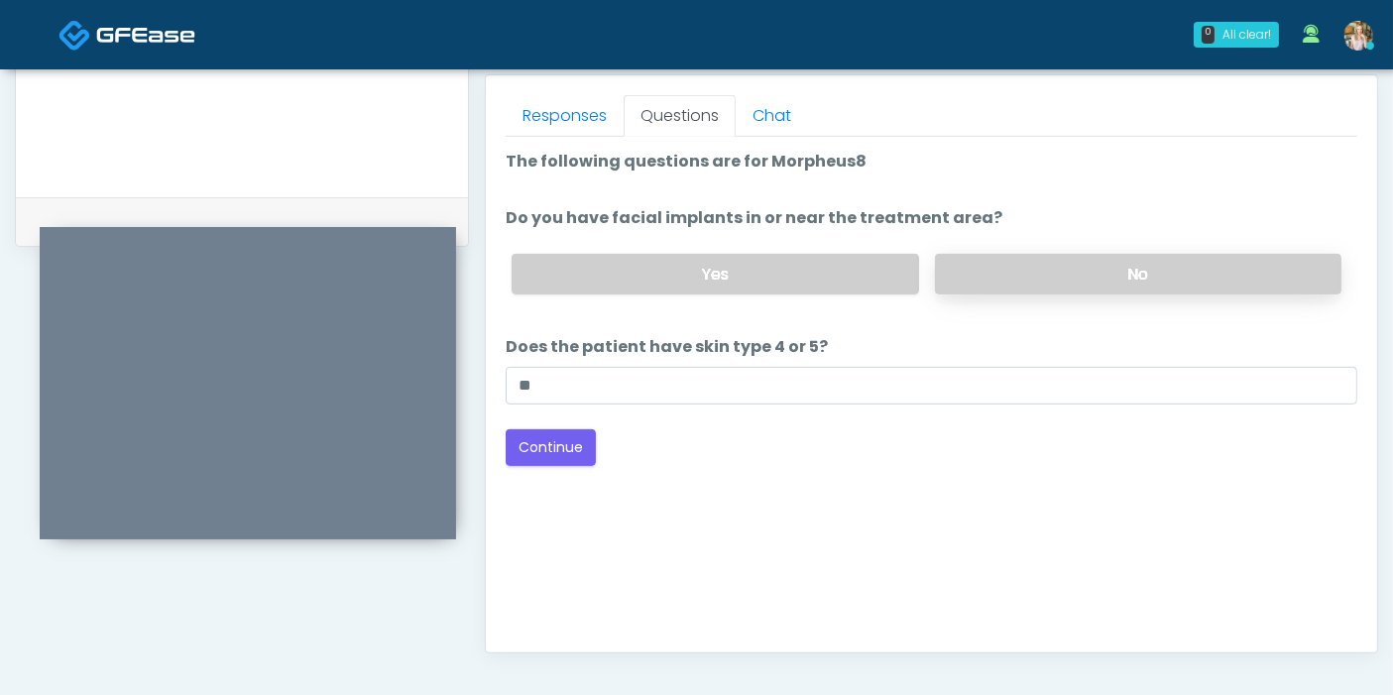
click at [1042, 274] on label "No" at bounding box center [1138, 274] width 406 height 41
click at [558, 452] on button "Continue" at bounding box center [551, 447] width 90 height 37
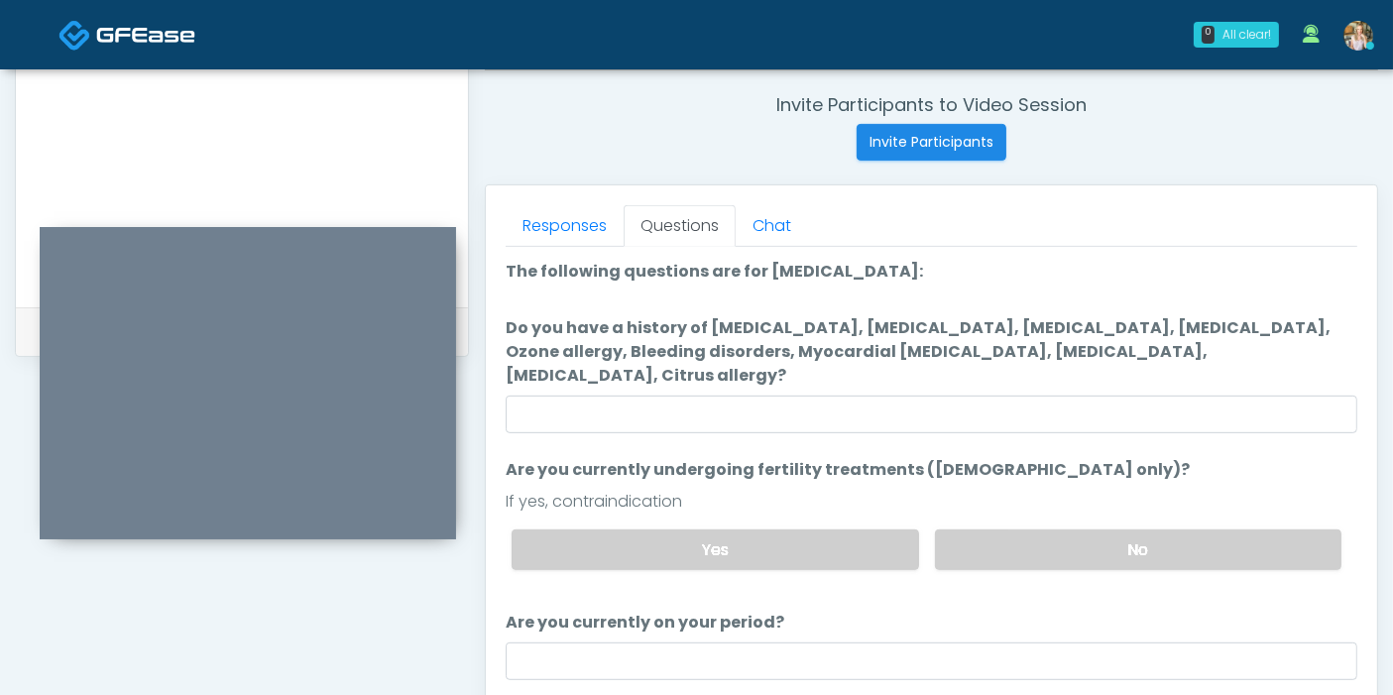
scroll to position [34, 0]
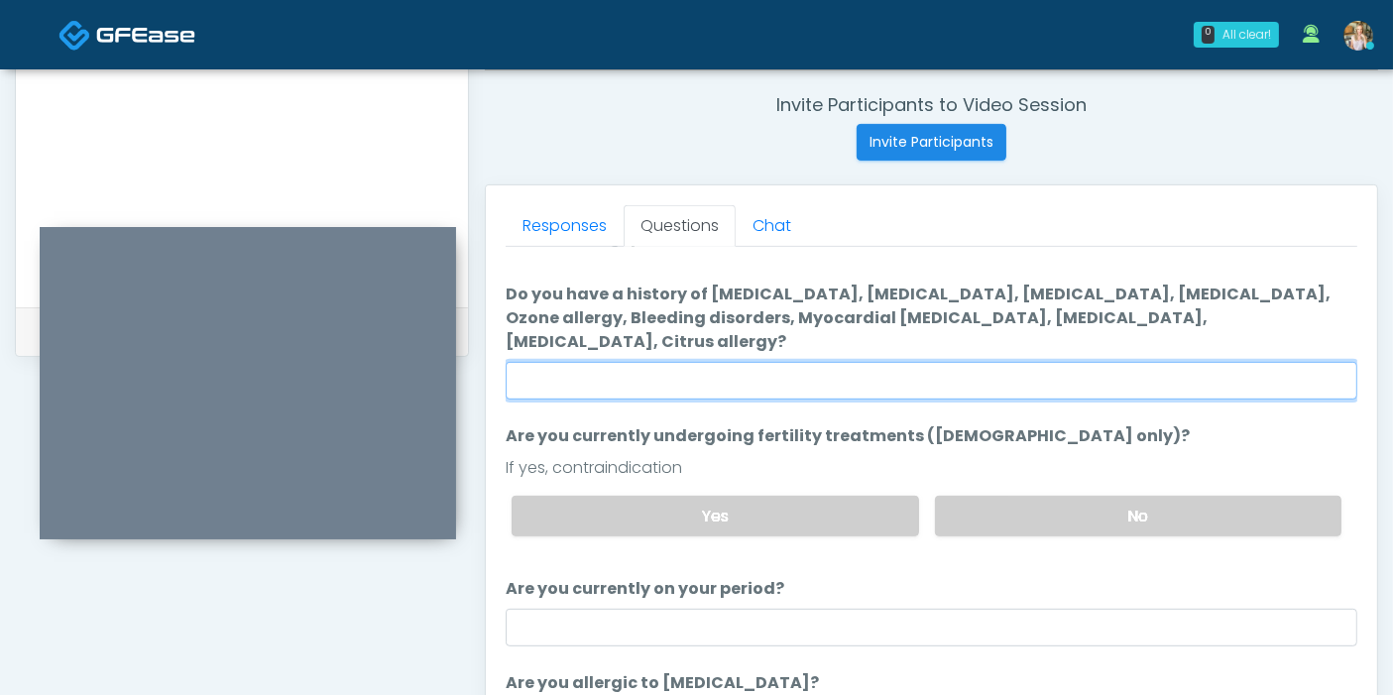
click at [782, 366] on input "Do you have a history of Hyperthyroidism, Hypotension, Hypocalcemia, Hypoglycem…" at bounding box center [931, 381] width 851 height 38
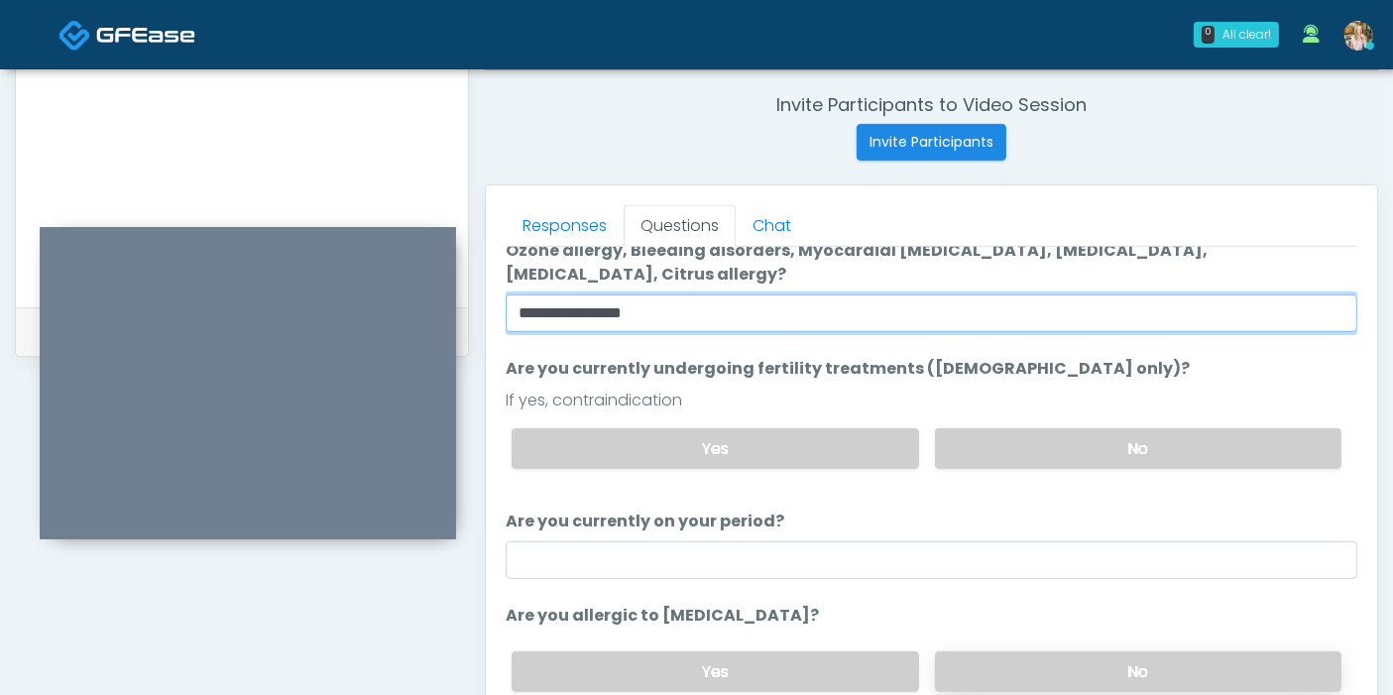
type input "**********"
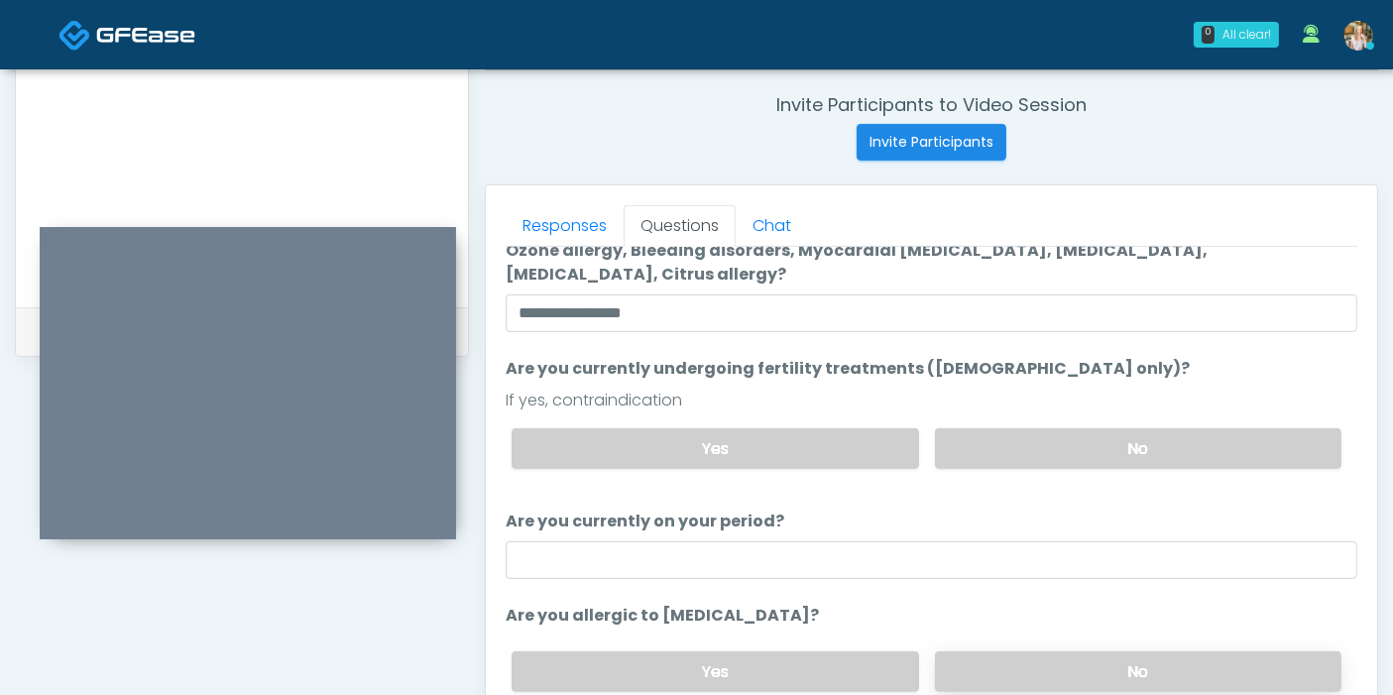
drag, startPoint x: 1084, startPoint y: 648, endPoint x: 1076, endPoint y: 633, distance: 16.9
click at [1083, 651] on label "No" at bounding box center [1138, 671] width 406 height 41
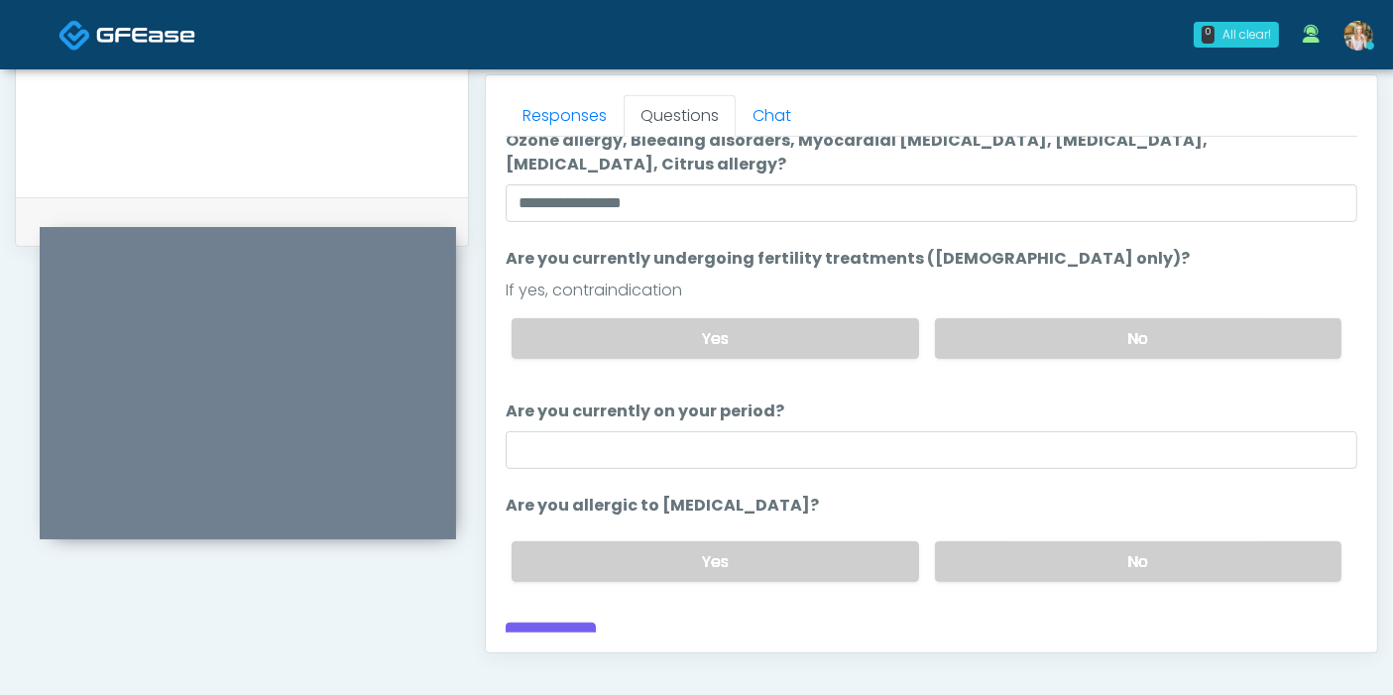
scroll to position [970, 0]
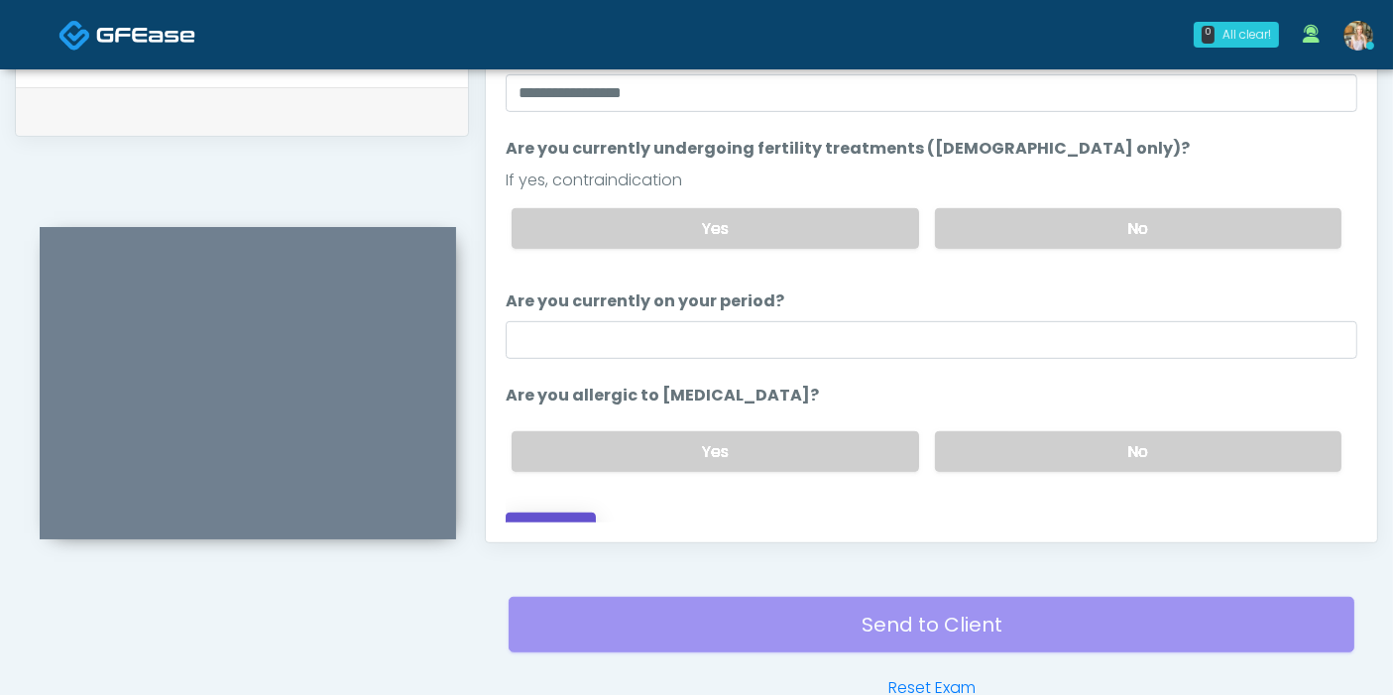
click at [555, 512] on button "Continue" at bounding box center [551, 530] width 90 height 37
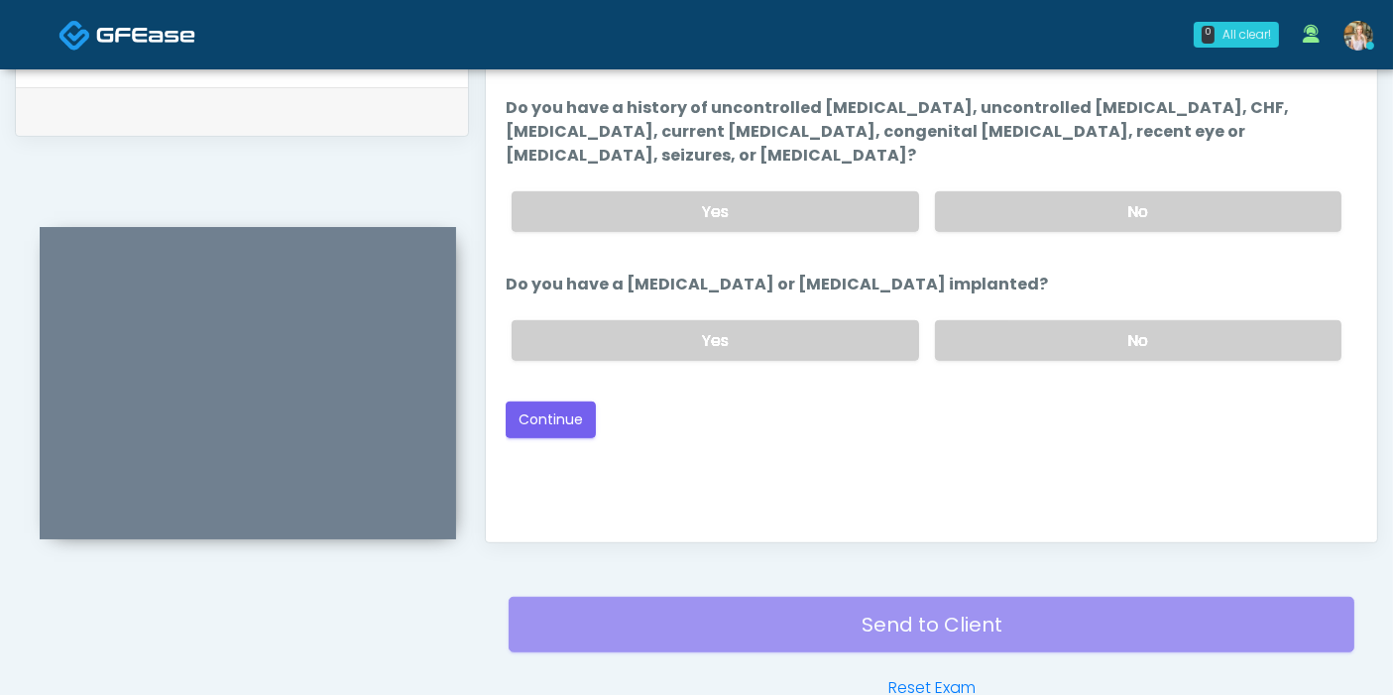
scroll to position [860, 0]
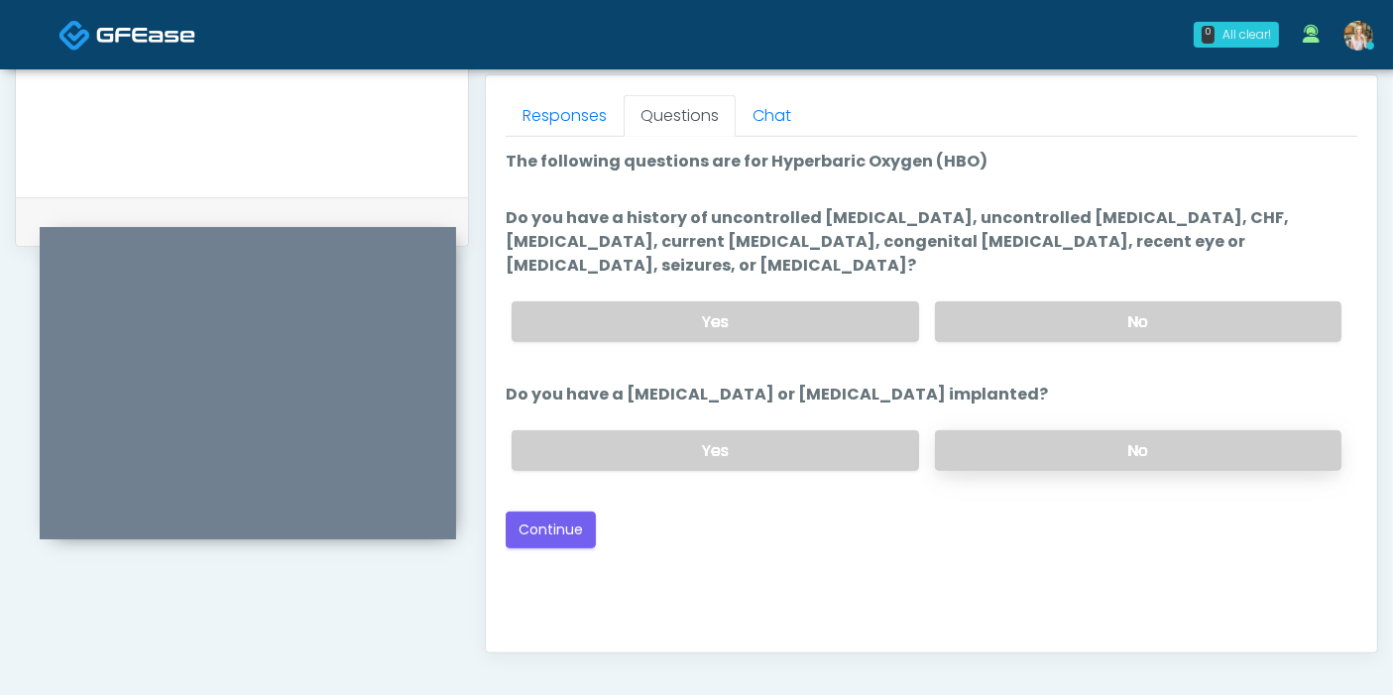
click at [1054, 430] on label "No" at bounding box center [1138, 450] width 406 height 41
click at [1049, 305] on label "No" at bounding box center [1138, 321] width 406 height 41
click at [560, 511] on button "Continue" at bounding box center [551, 529] width 90 height 37
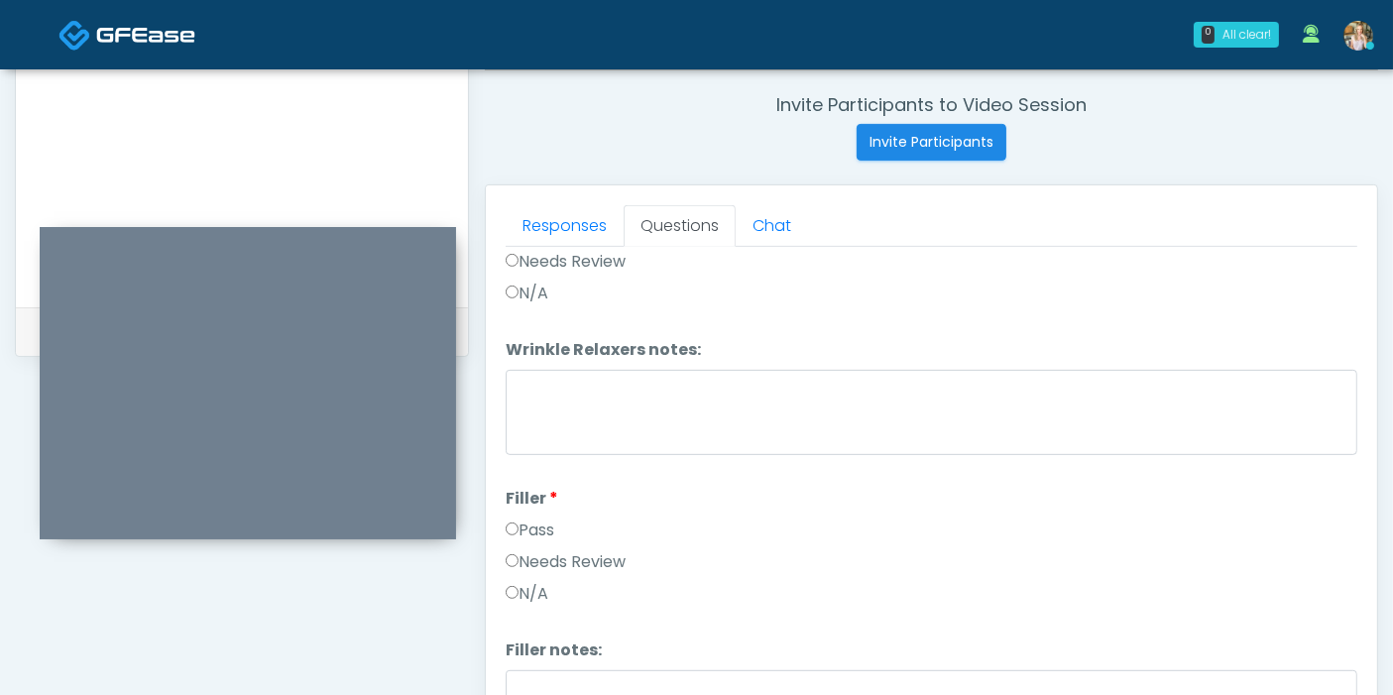
scroll to position [0, 0]
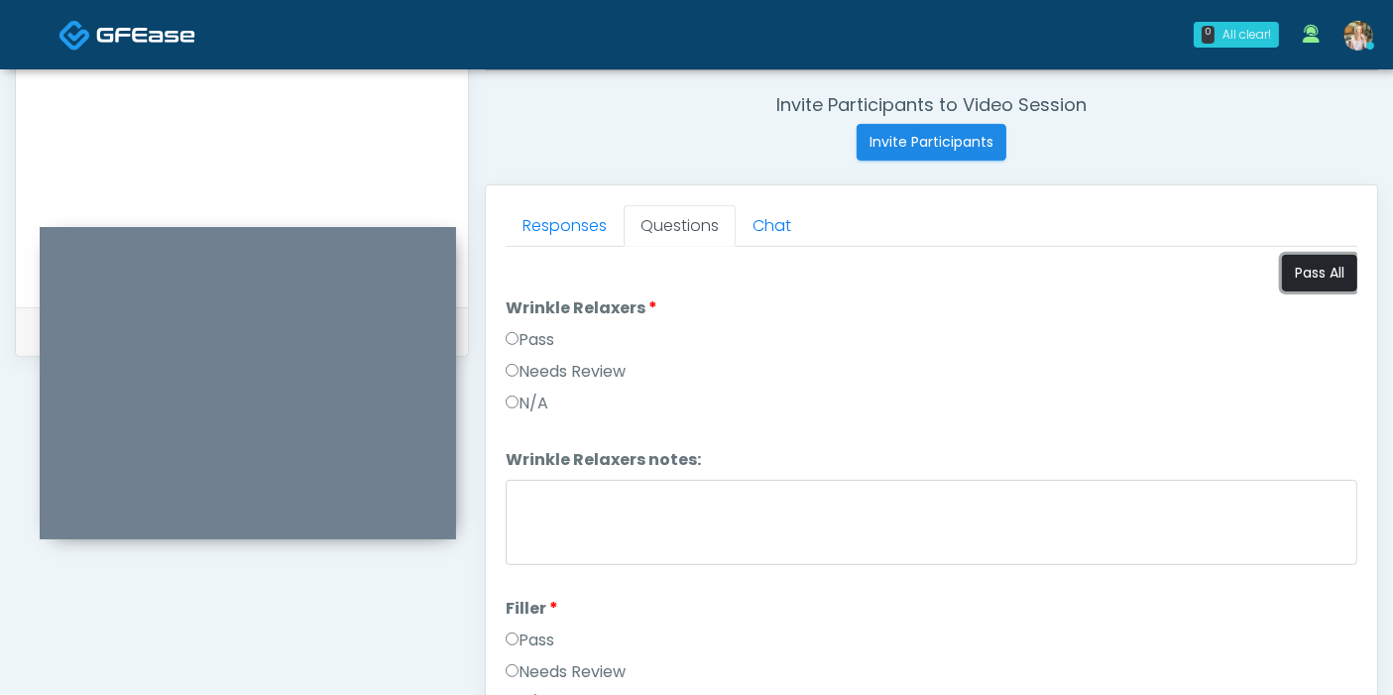
click at [1287, 279] on button "Pass All" at bounding box center [1319, 273] width 75 height 37
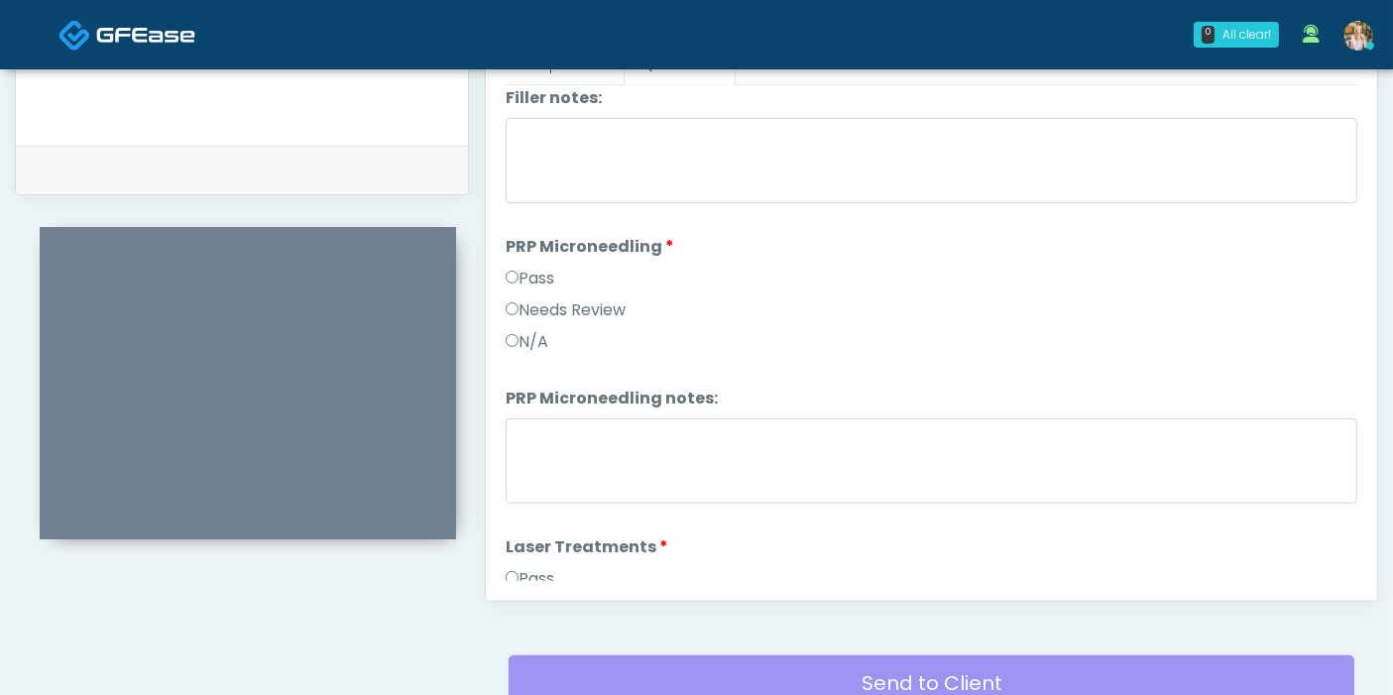
scroll to position [550, 0]
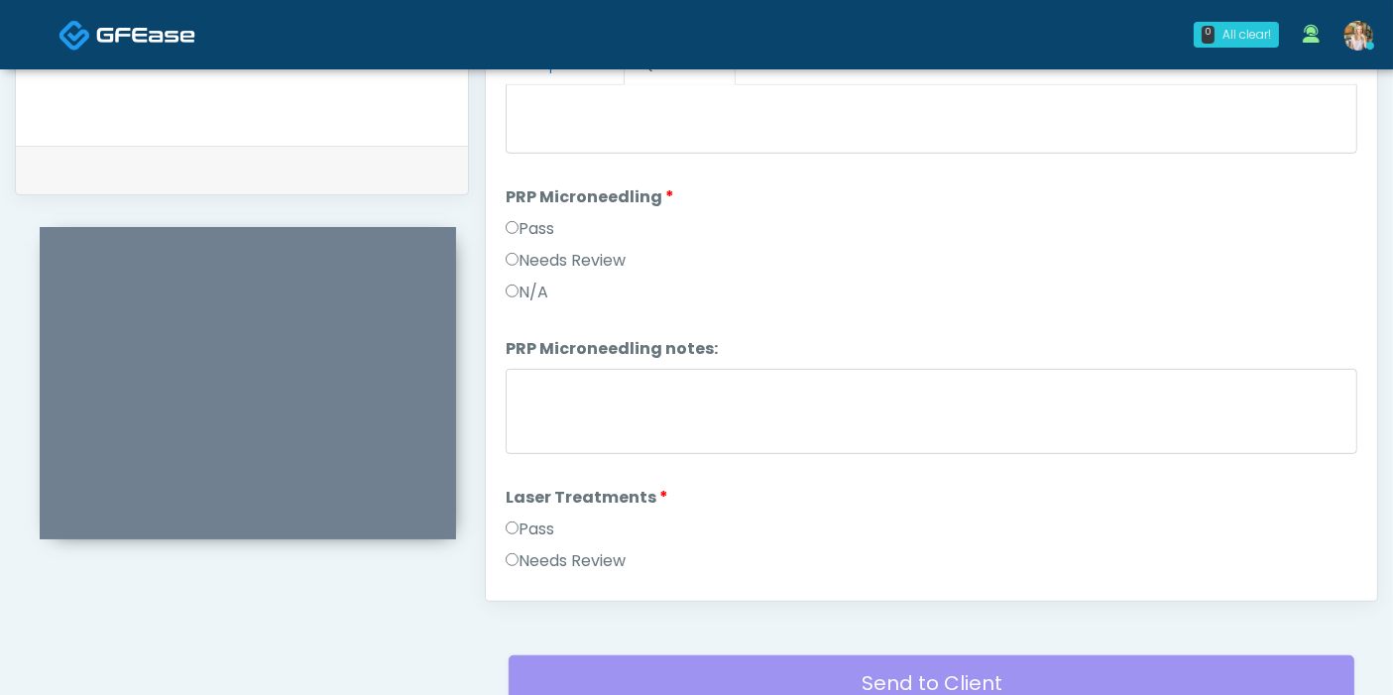
click at [523, 284] on label "N/A" at bounding box center [527, 293] width 43 height 24
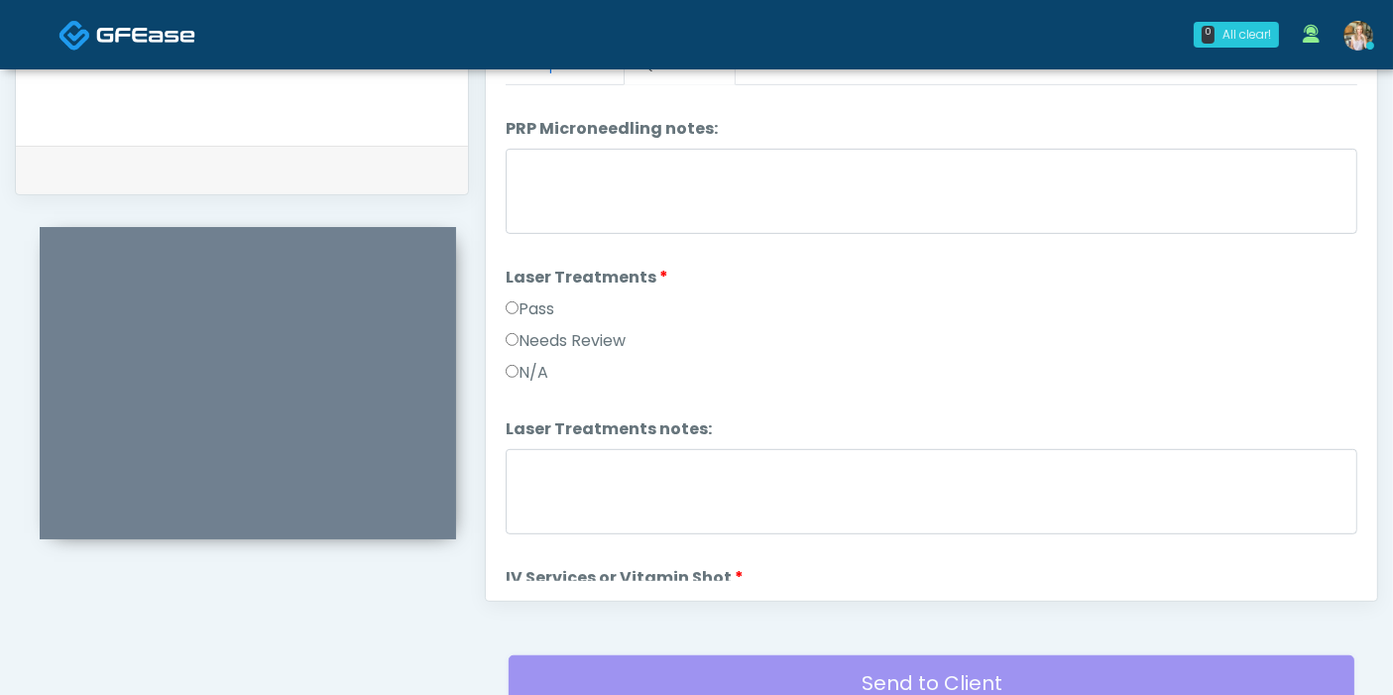
click at [538, 361] on label "N/A" at bounding box center [527, 373] width 43 height 24
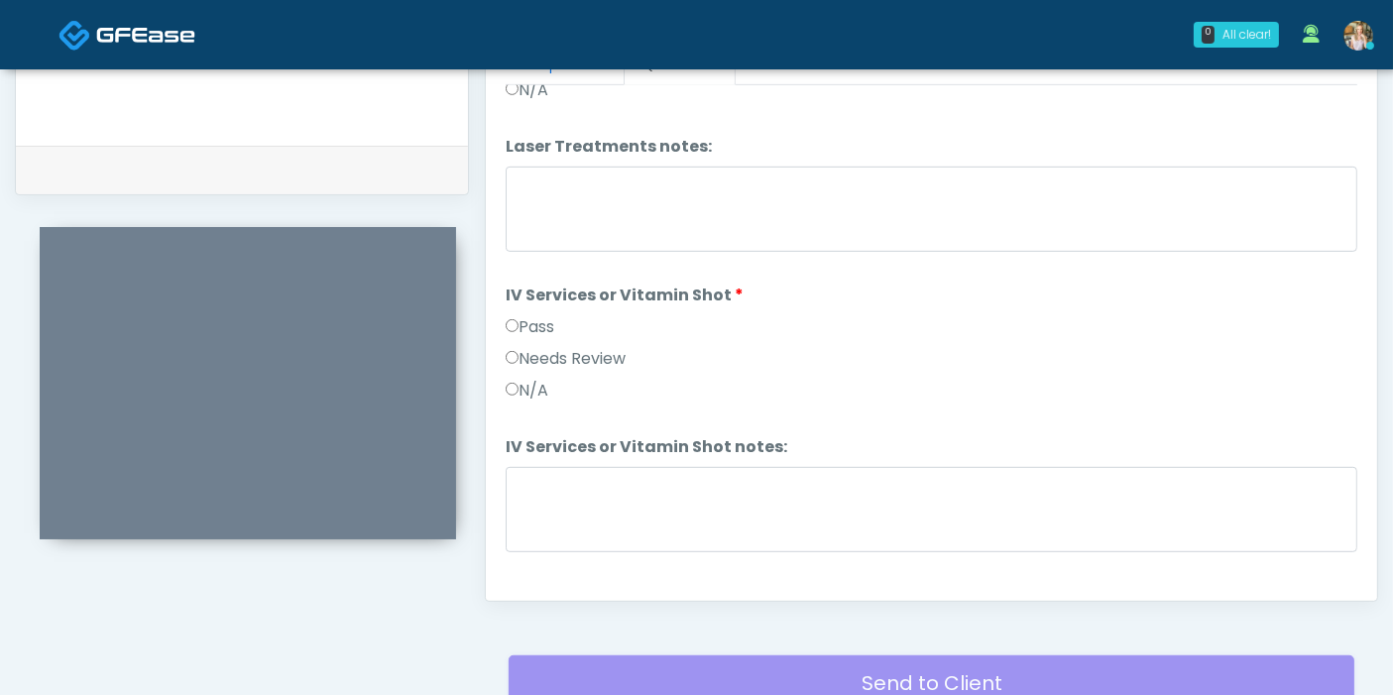
scroll to position [1101, 0]
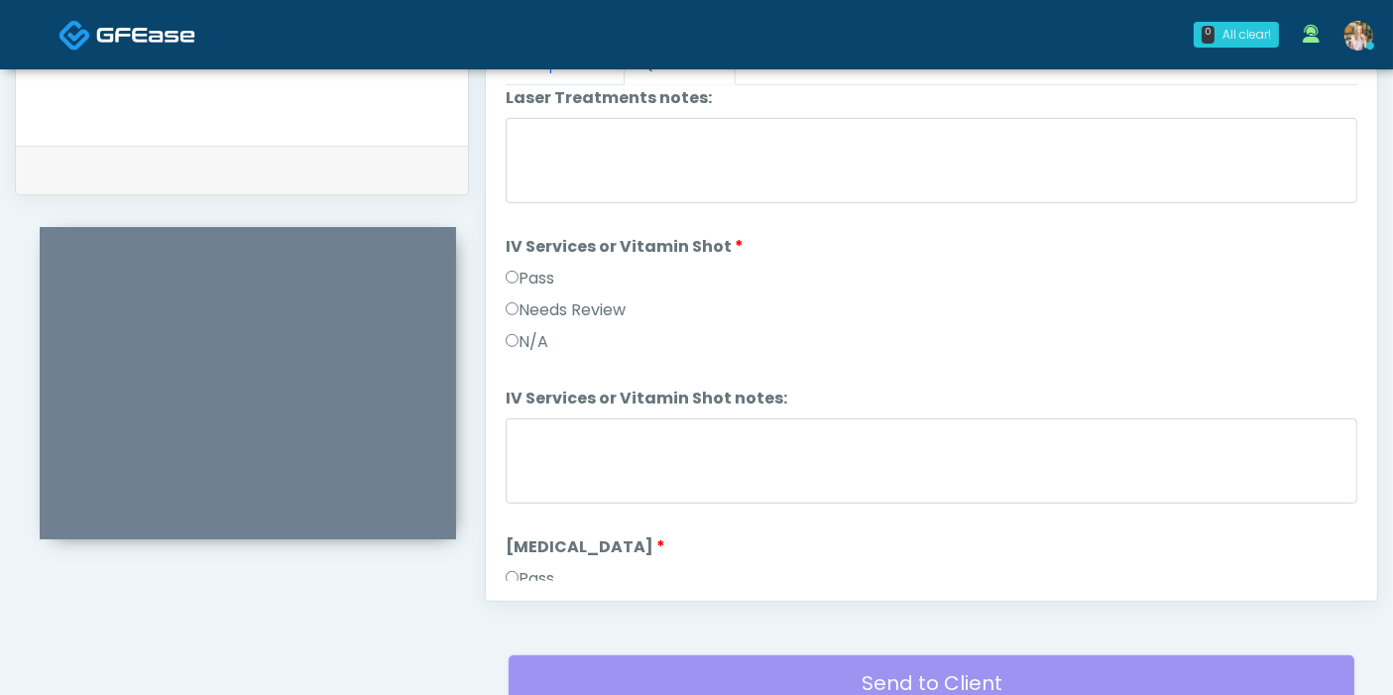
click at [540, 304] on label "Needs Review" at bounding box center [566, 310] width 120 height 24
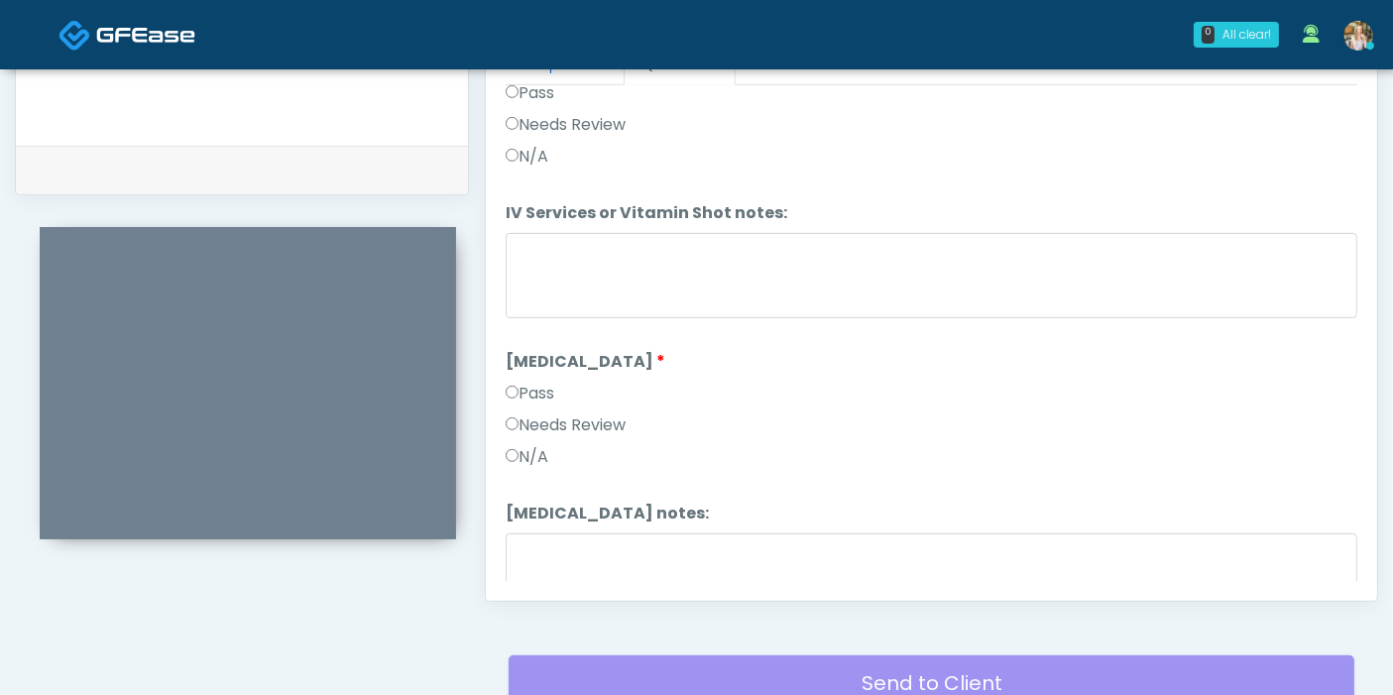
scroll to position [1321, 0]
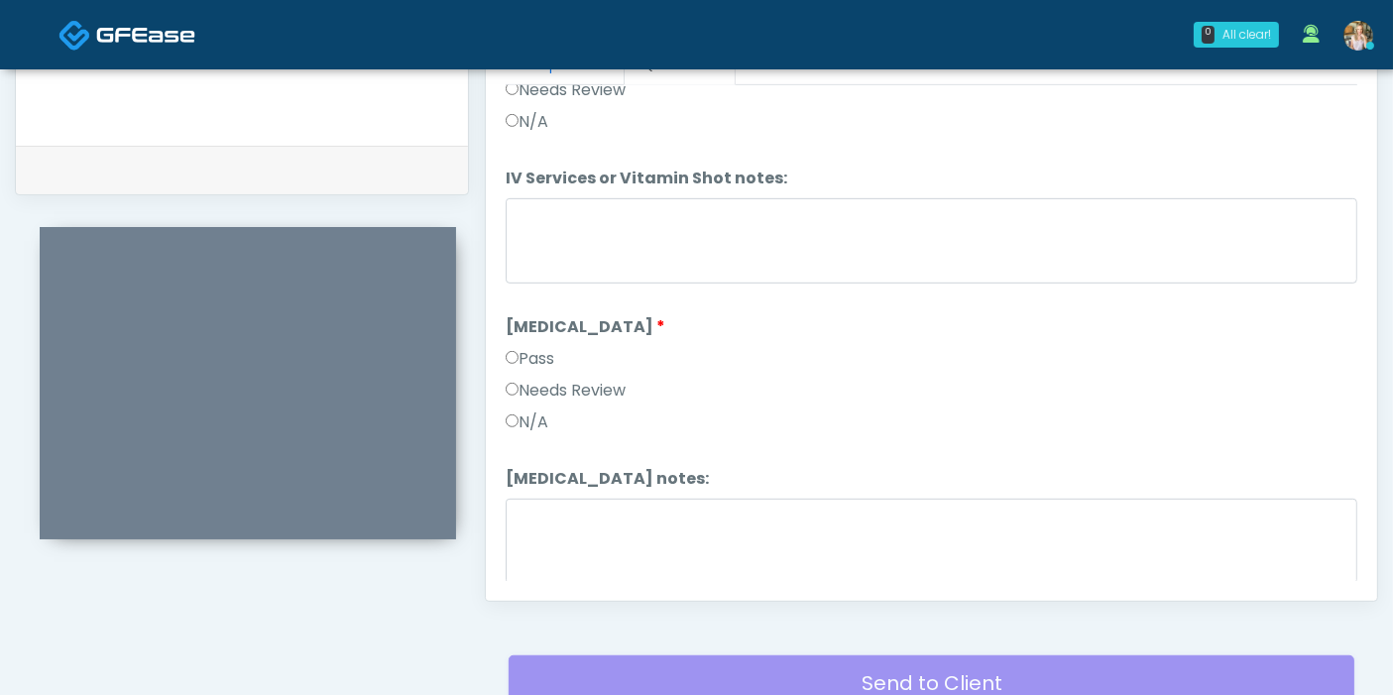
click at [540, 400] on div "Needs Review" at bounding box center [931, 395] width 851 height 32
click at [548, 414] on label "N/A" at bounding box center [527, 422] width 43 height 24
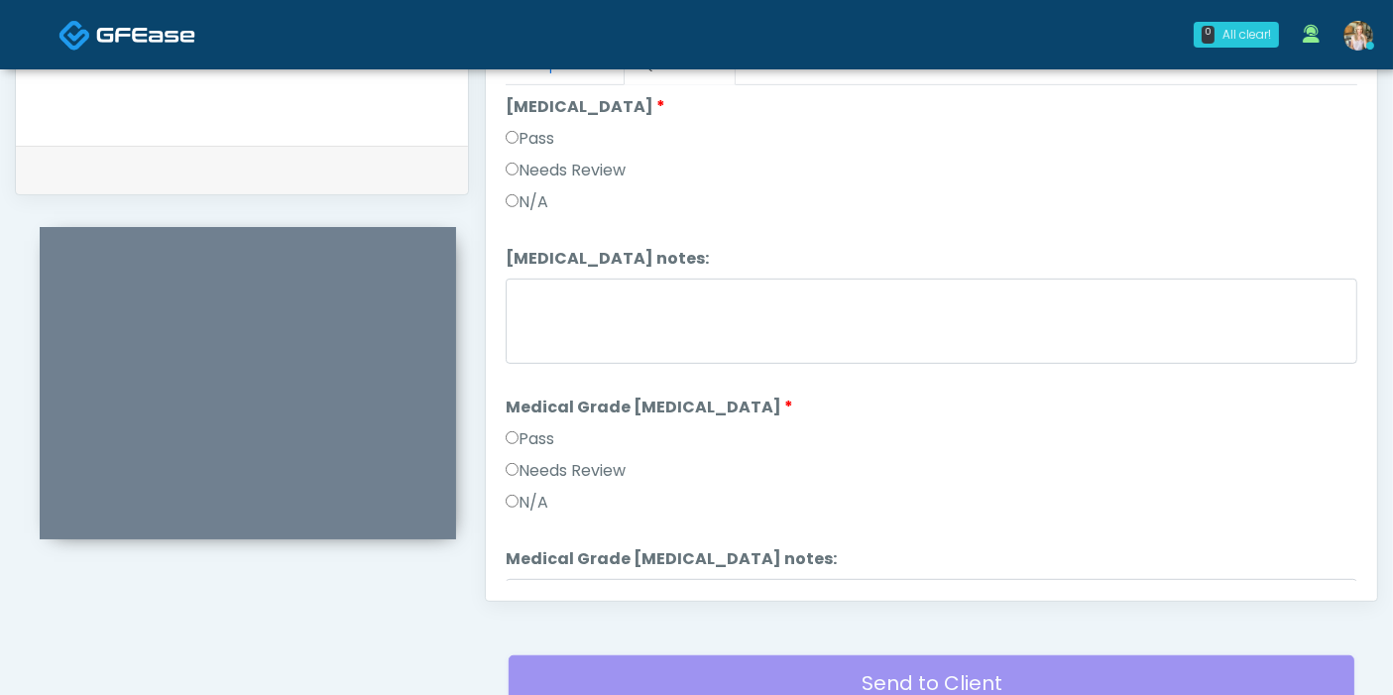
scroll to position [1651, 0]
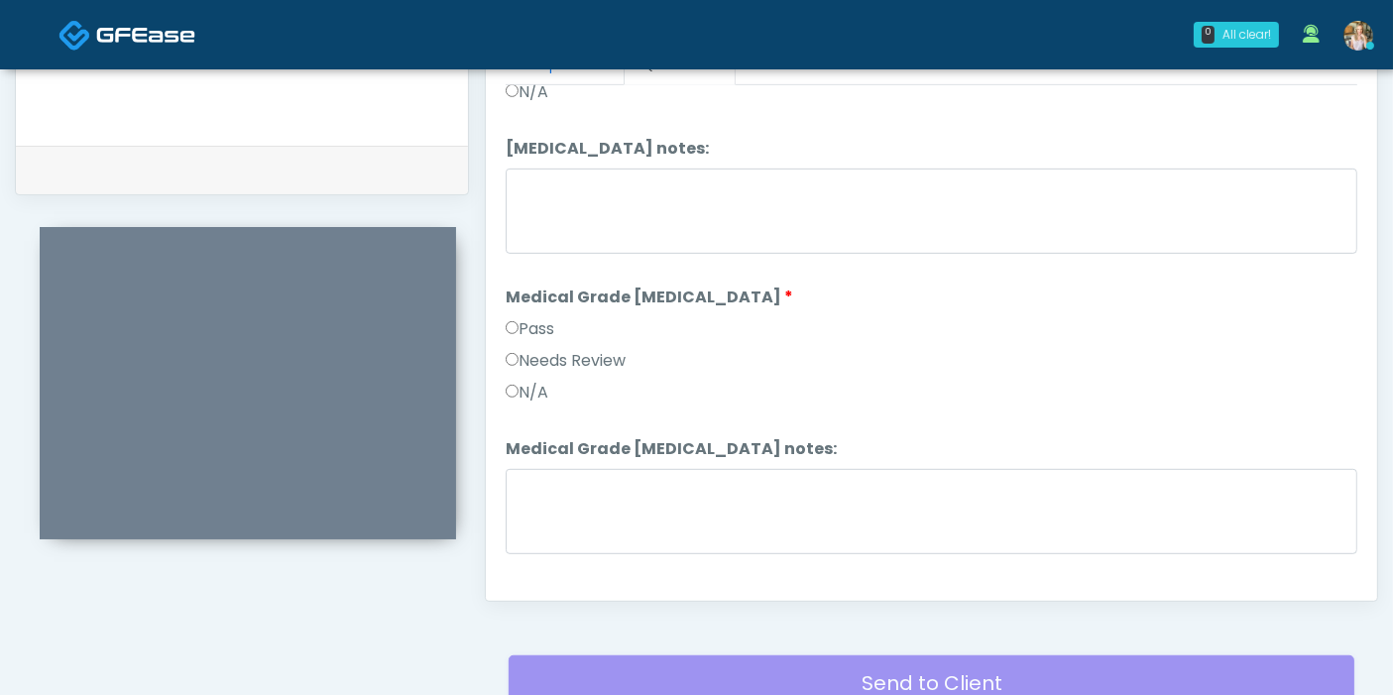
click at [537, 381] on label "N/A" at bounding box center [527, 393] width 43 height 24
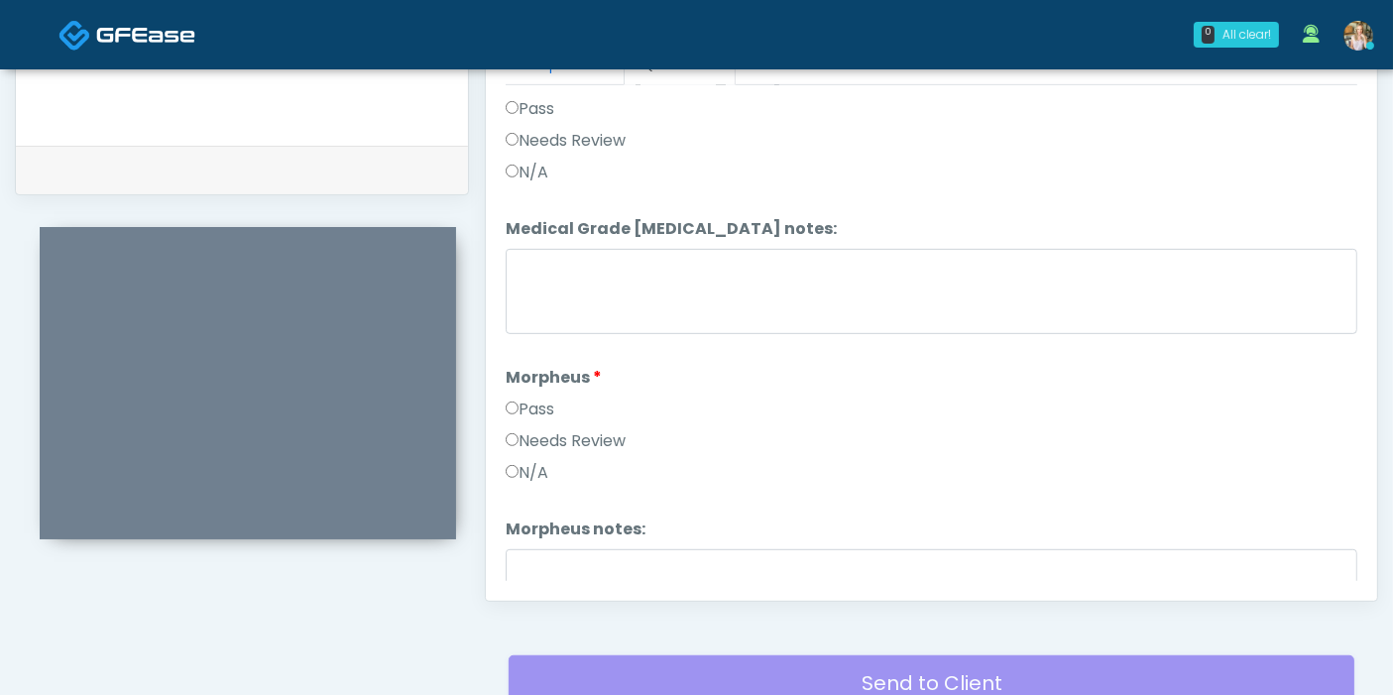
scroll to position [1982, 0]
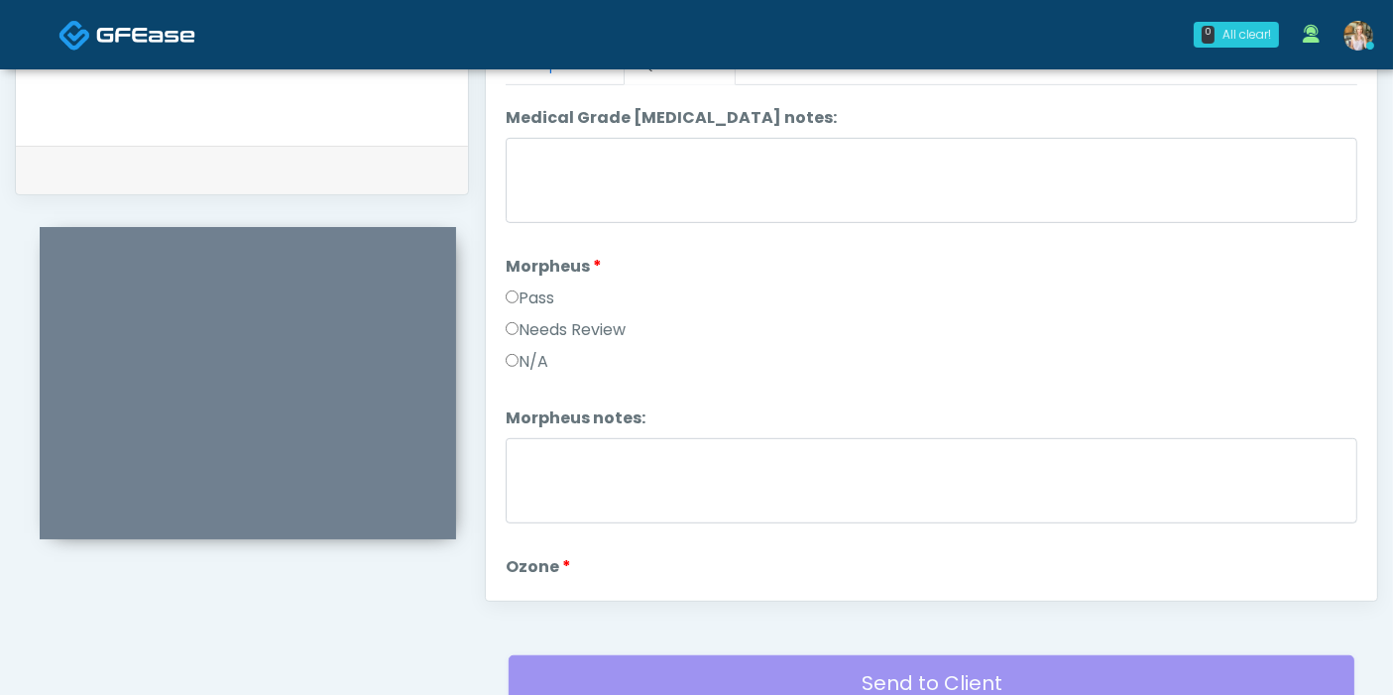
click at [533, 350] on label "N/A" at bounding box center [527, 362] width 43 height 24
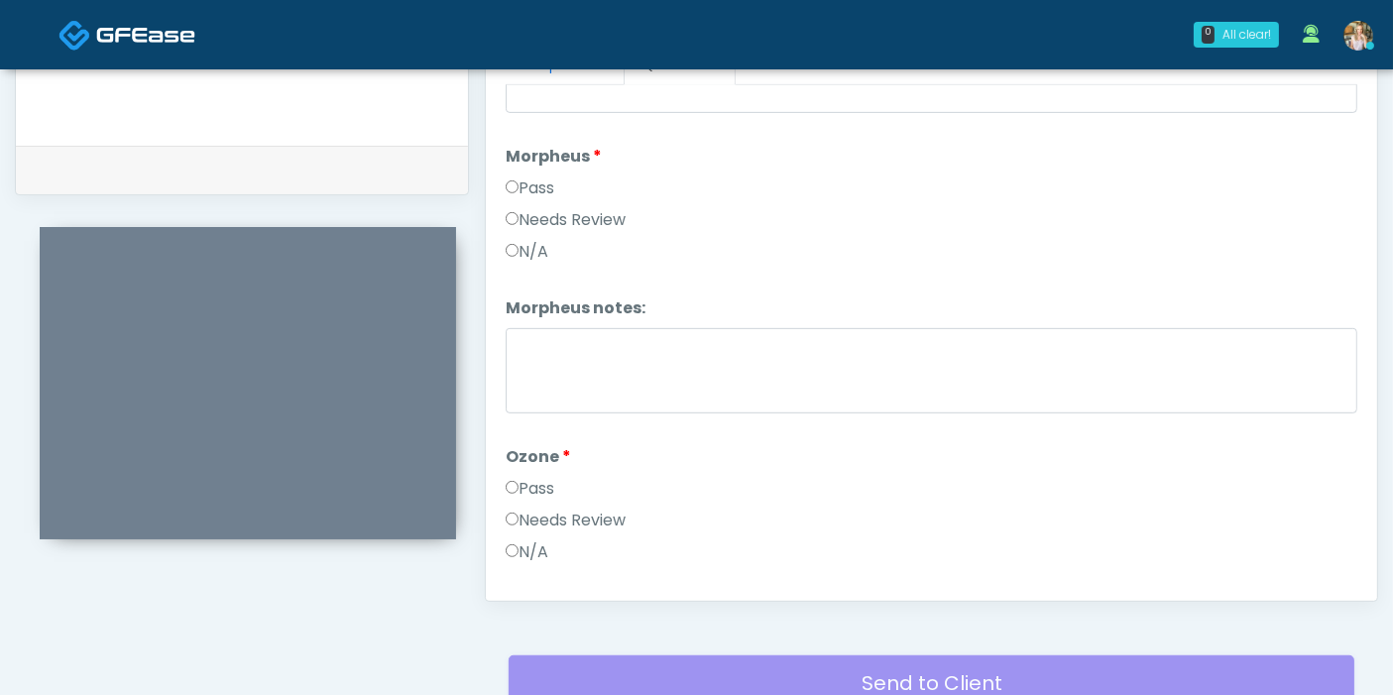
scroll to position [2203, 0]
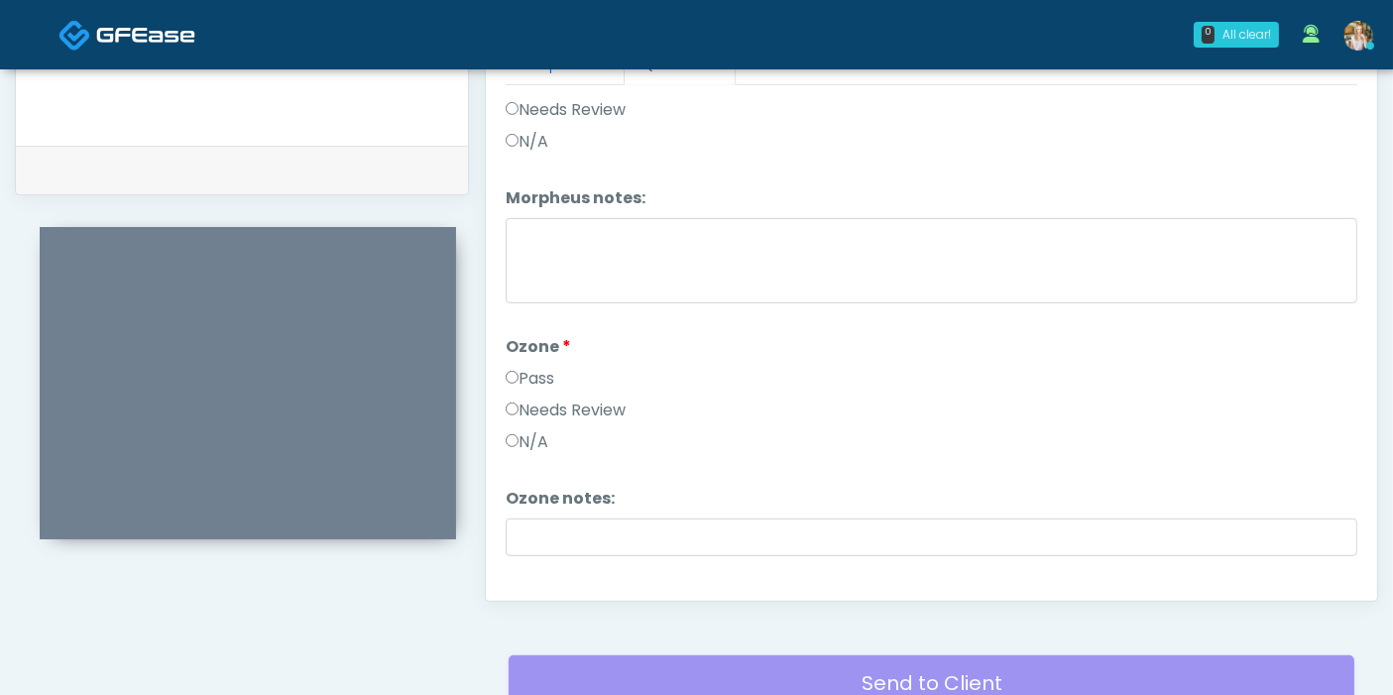
click at [536, 434] on label "N/A" at bounding box center [527, 442] width 43 height 24
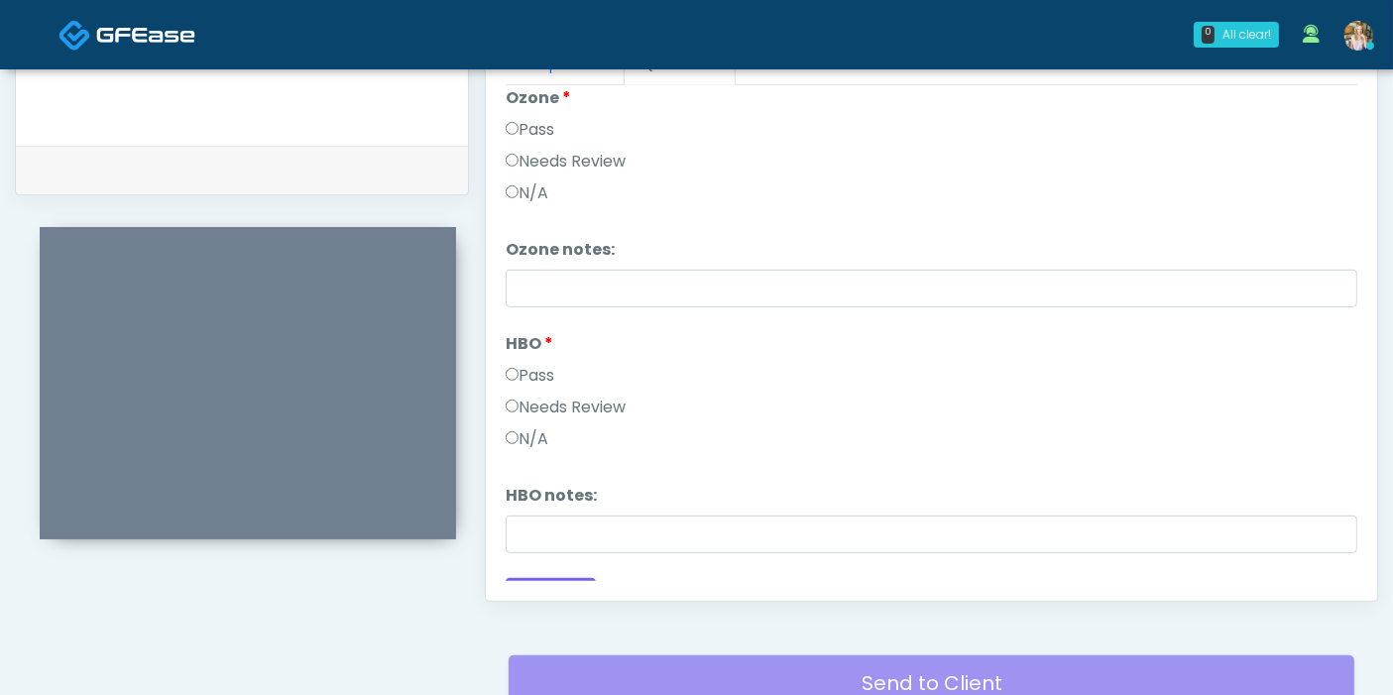
scroll to position [2478, 0]
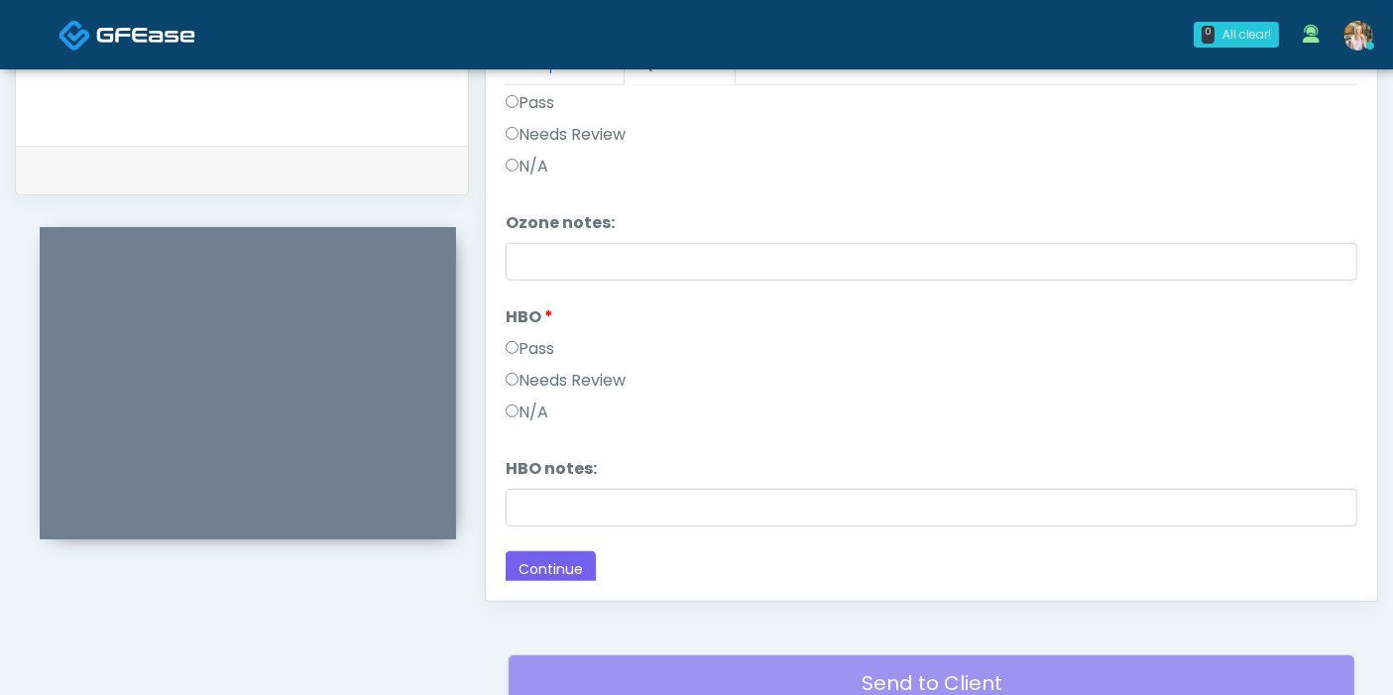
click at [541, 400] on label "N/A" at bounding box center [527, 412] width 43 height 24
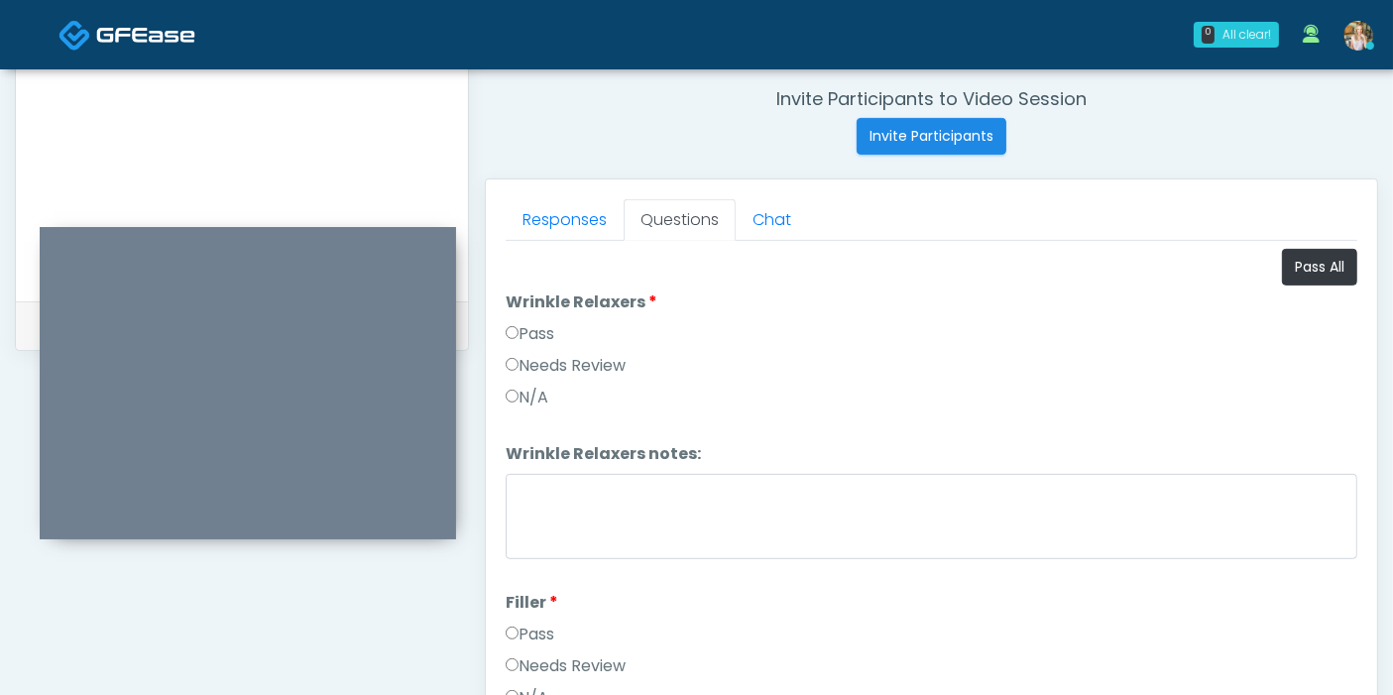
scroll to position [691, 0]
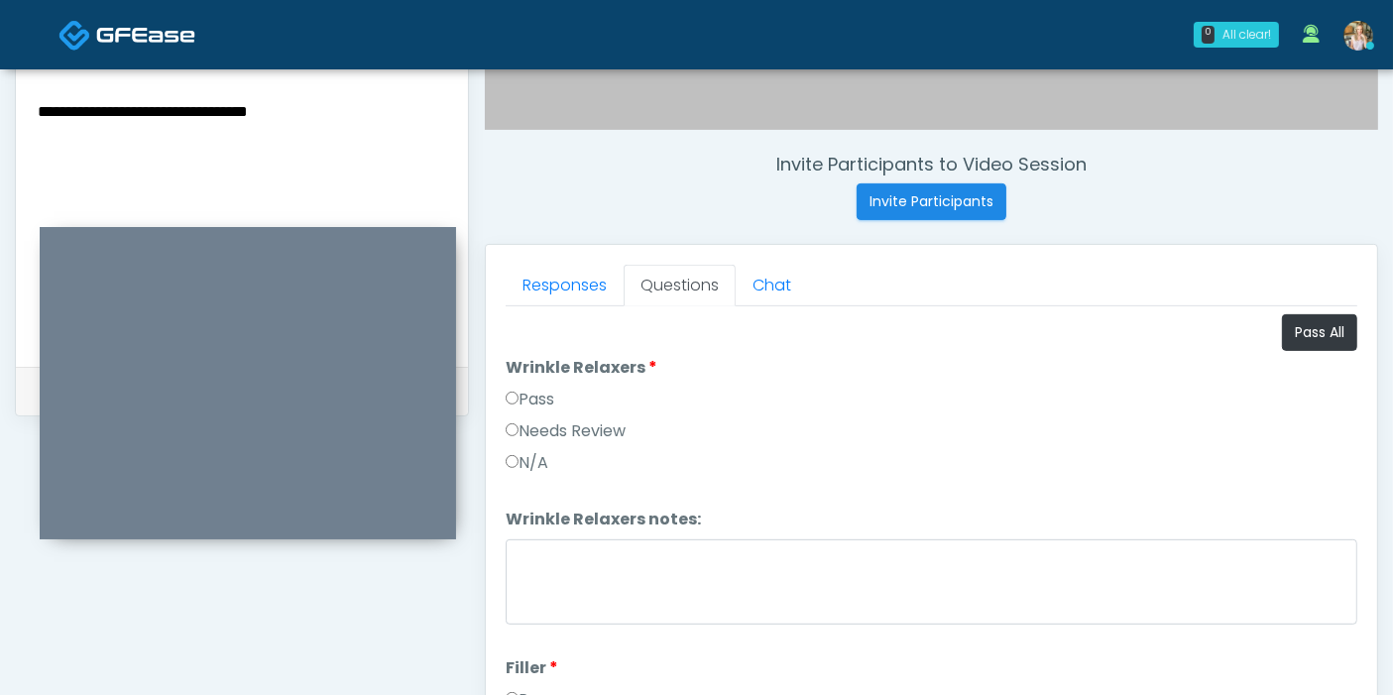
click at [343, 109] on textarea "**********" at bounding box center [242, 219] width 412 height 242
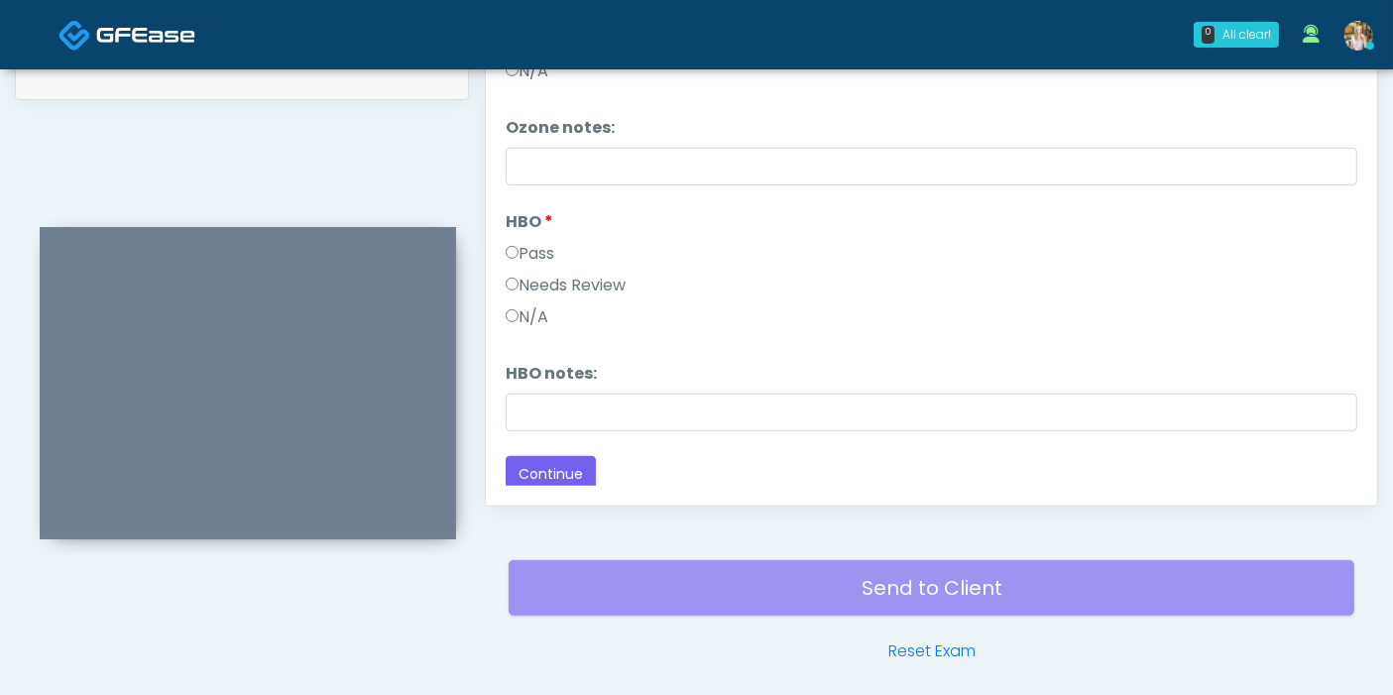
scroll to position [1080, 0]
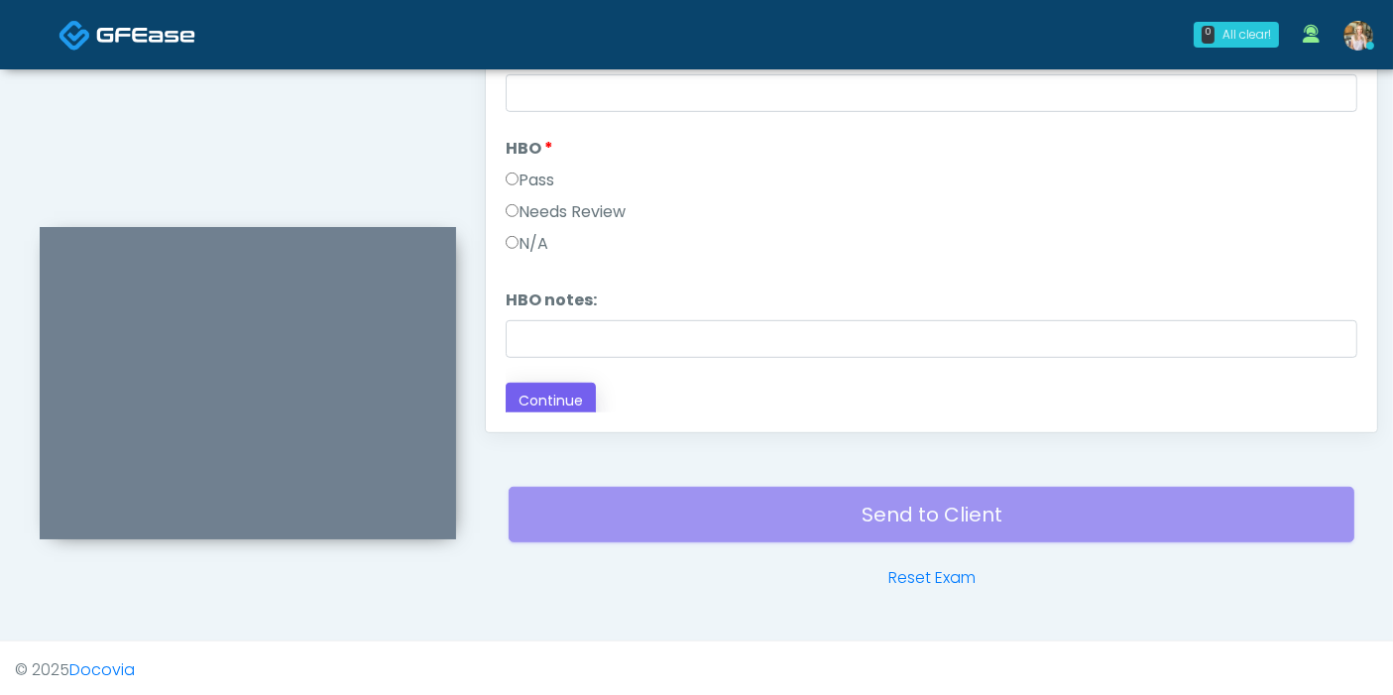
type textarea "**********"
click at [550, 394] on button "Continue" at bounding box center [551, 401] width 90 height 37
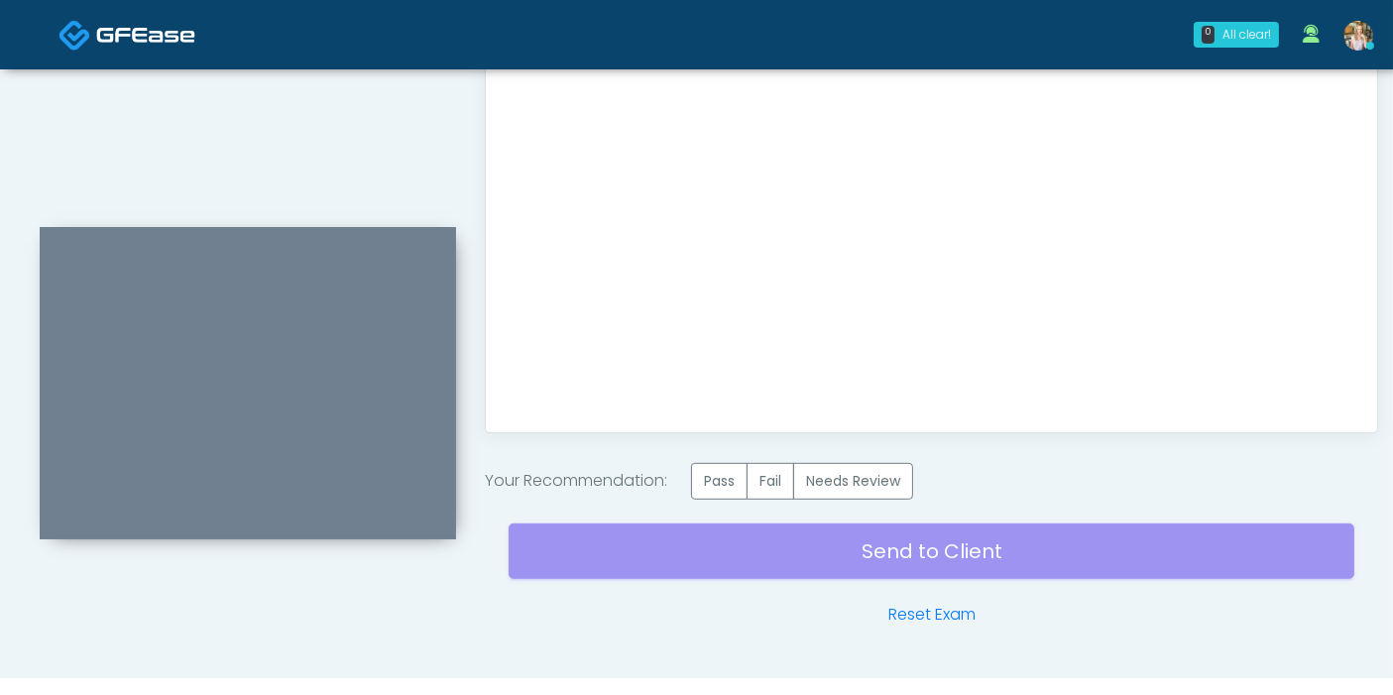
scroll to position [0, 0]
click at [866, 476] on label "Needs Review" at bounding box center [853, 481] width 120 height 37
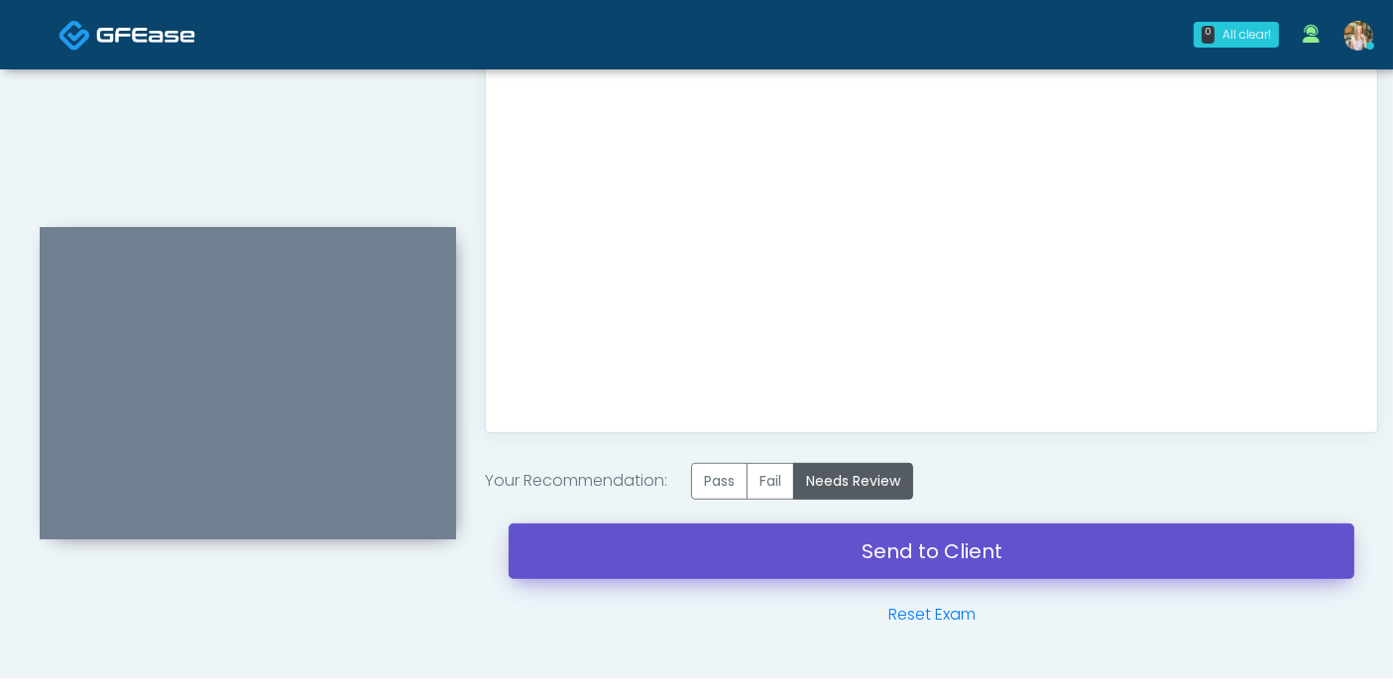
click at [974, 550] on link "Send to Client" at bounding box center [931, 551] width 846 height 56
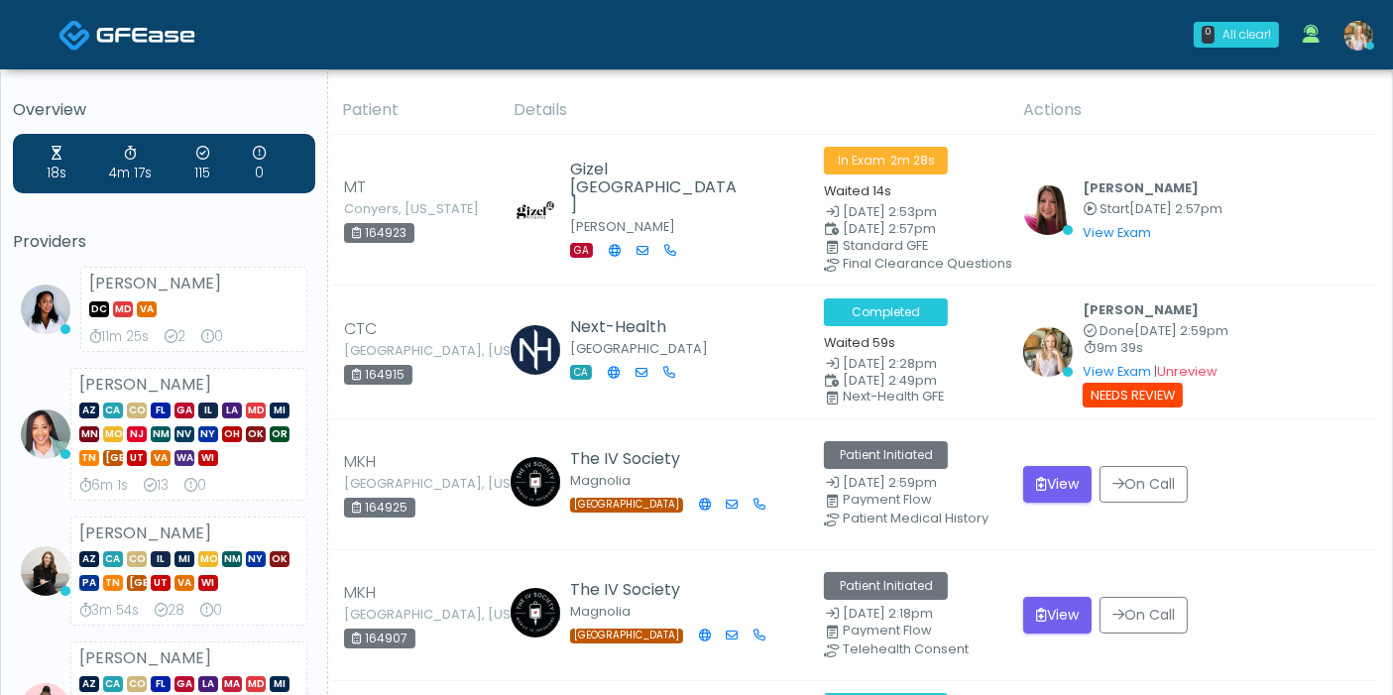
click at [1356, 43] on img at bounding box center [1358, 36] width 30 height 30
click at [1359, 38] on img at bounding box center [1358, 36] width 30 height 30
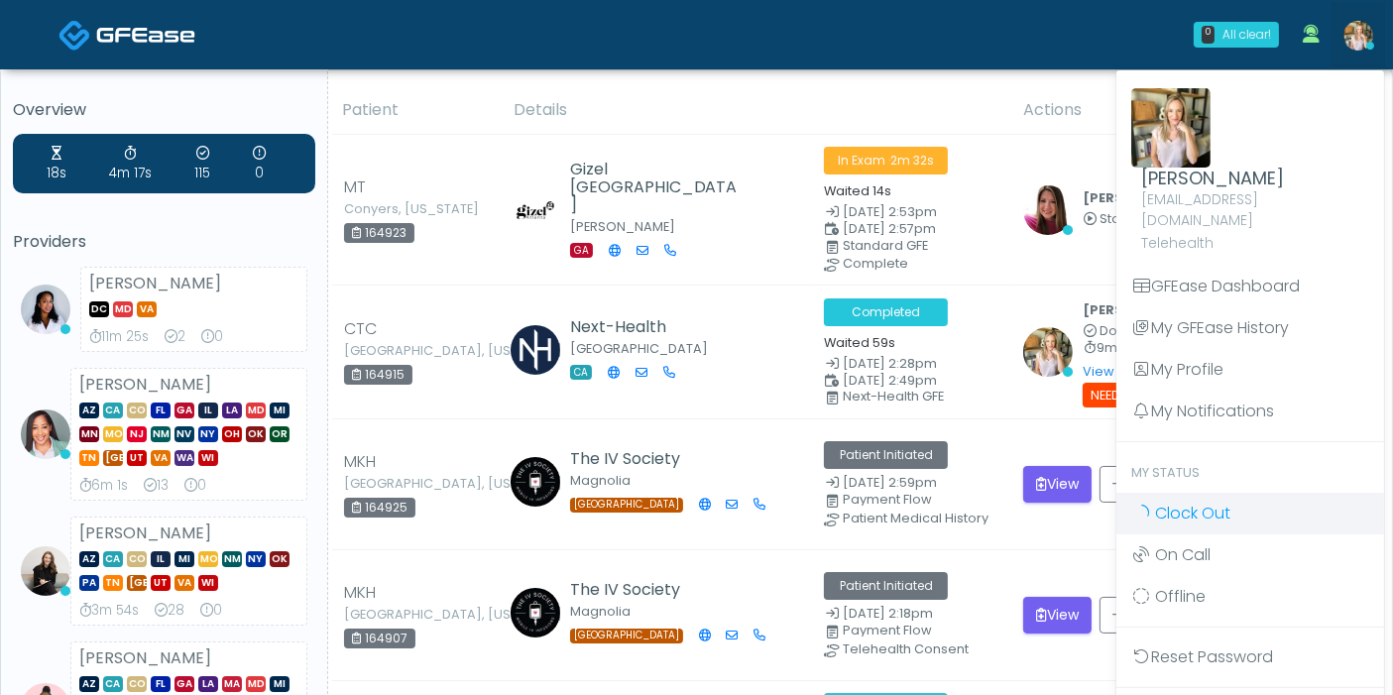
click at [1193, 502] on span "Clock Out" at bounding box center [1192, 513] width 75 height 23
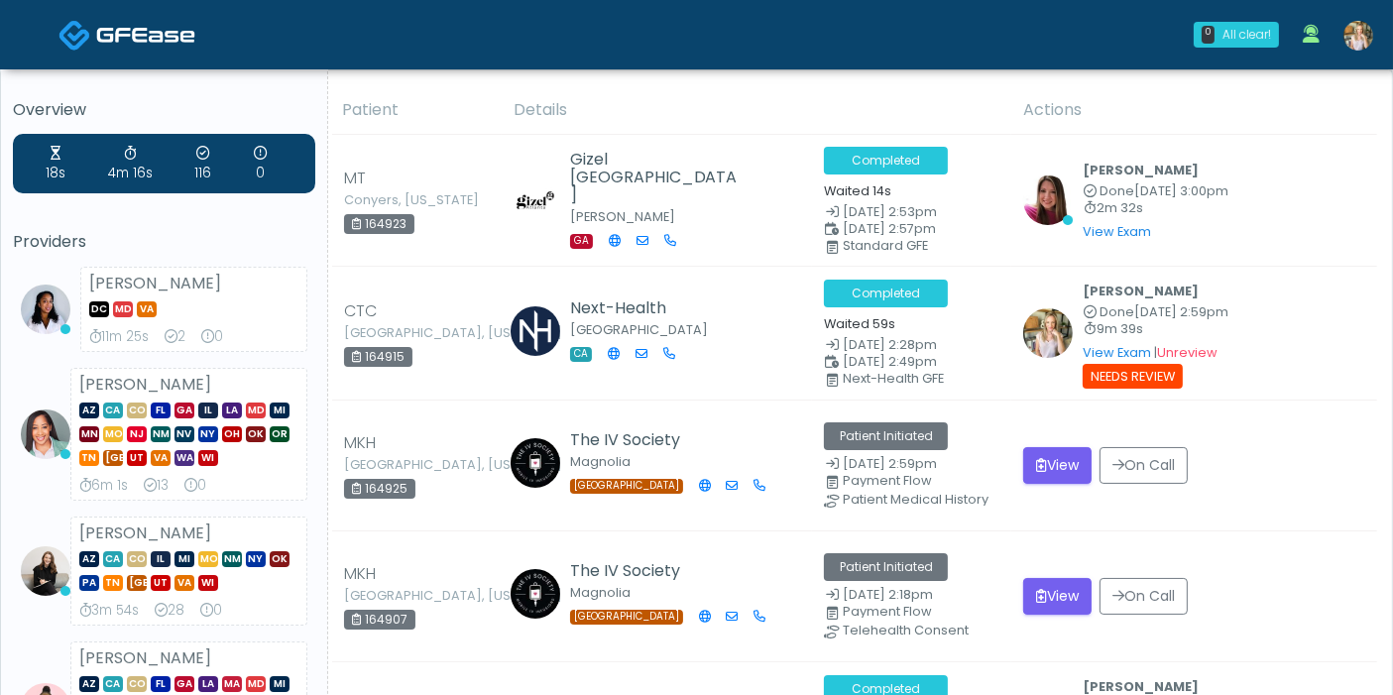
click at [1362, 33] on img at bounding box center [1358, 36] width 30 height 30
